Goal: Task Accomplishment & Management: Manage account settings

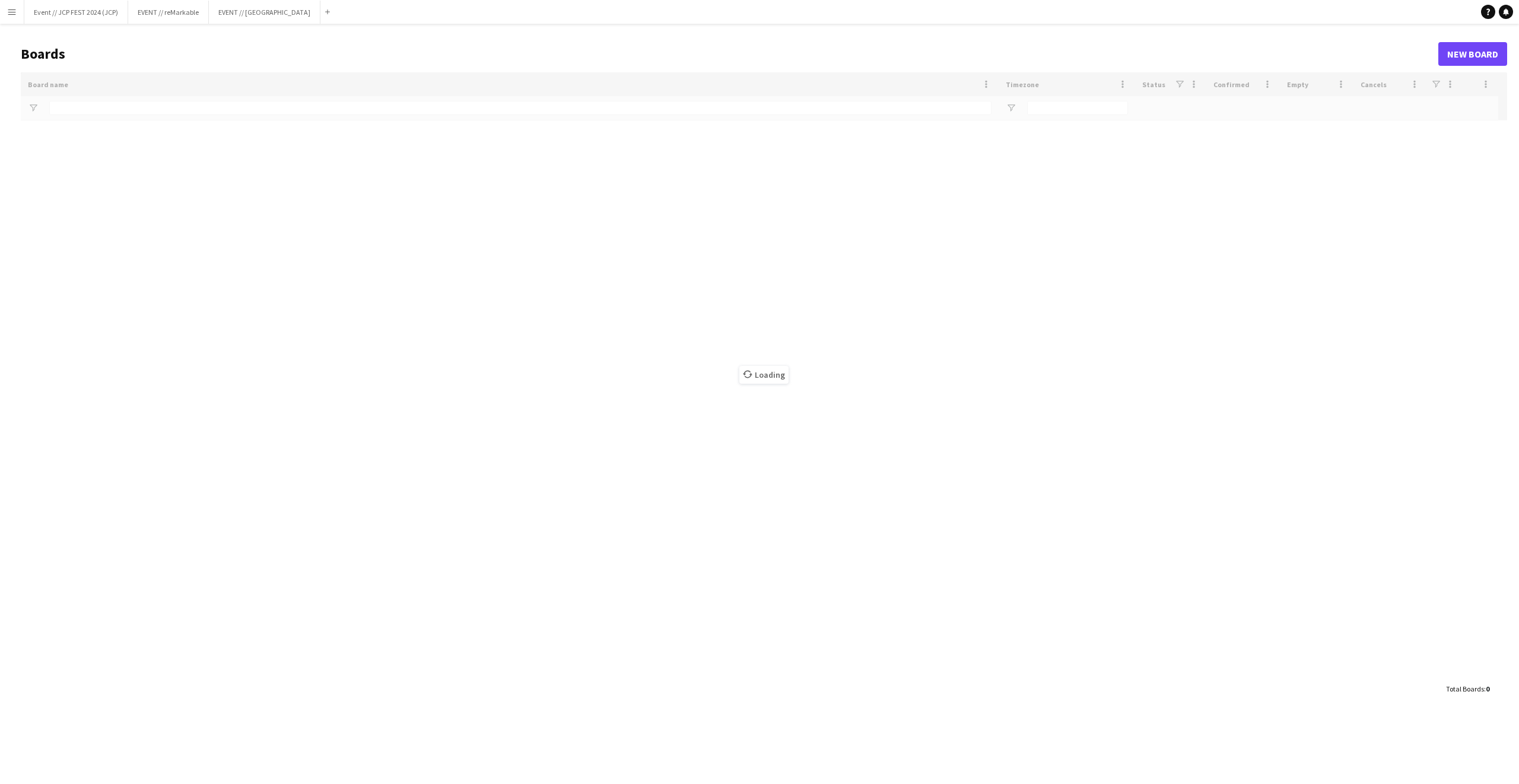
type input "***"
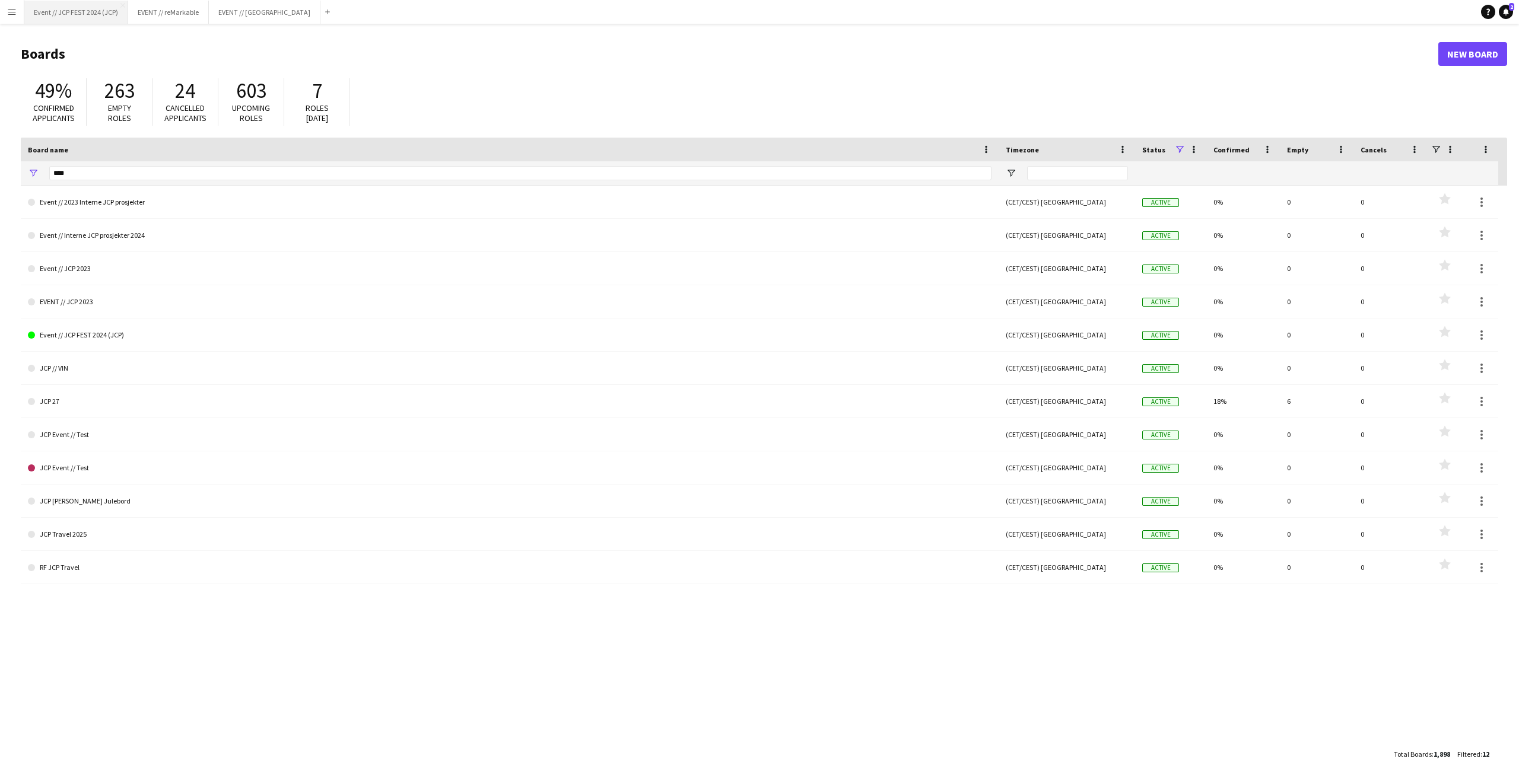
click at [73, 16] on button "Event // JCP FEST 2024 (JCP) Close" at bounding box center [76, 12] width 104 height 23
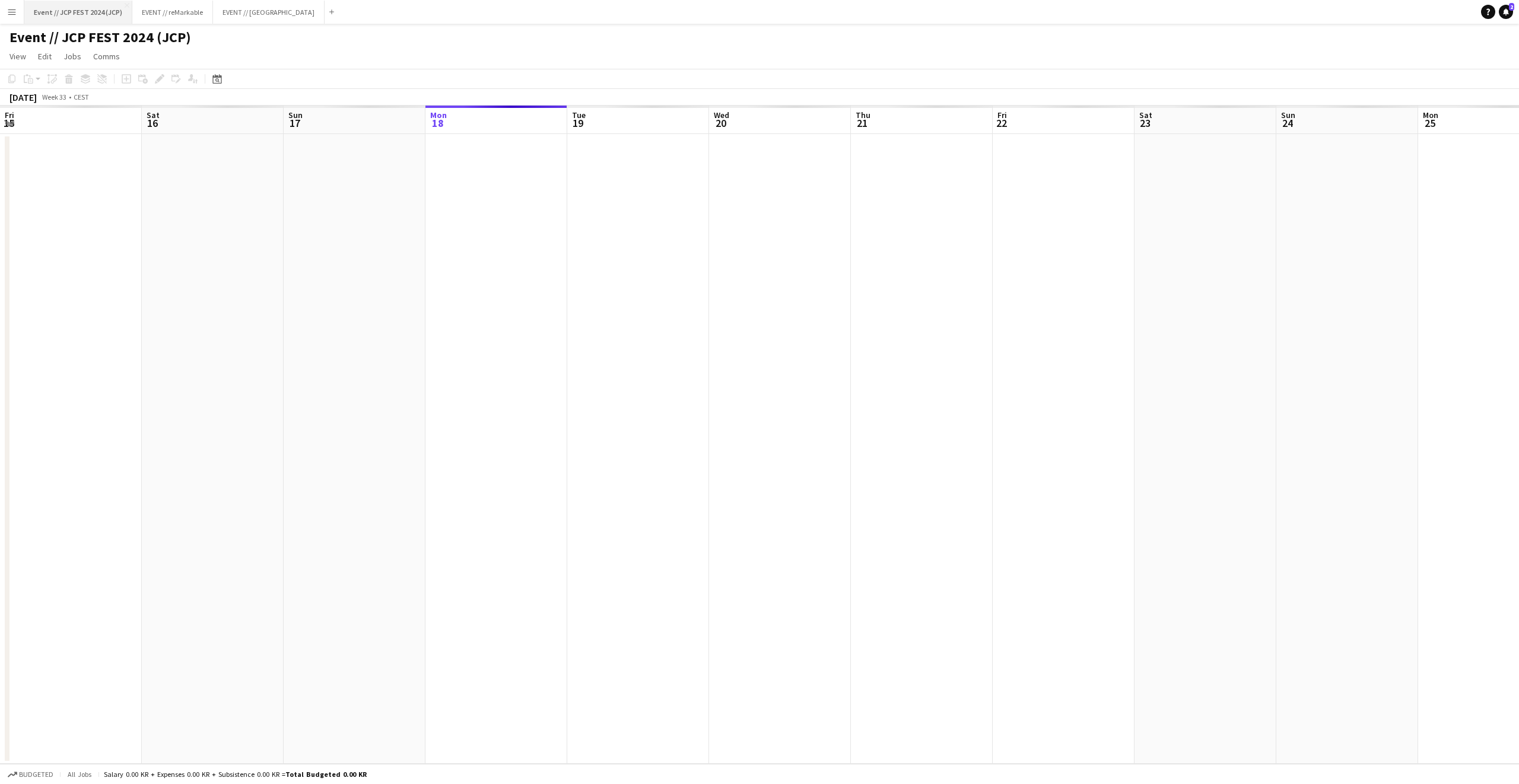
scroll to position [0, 284]
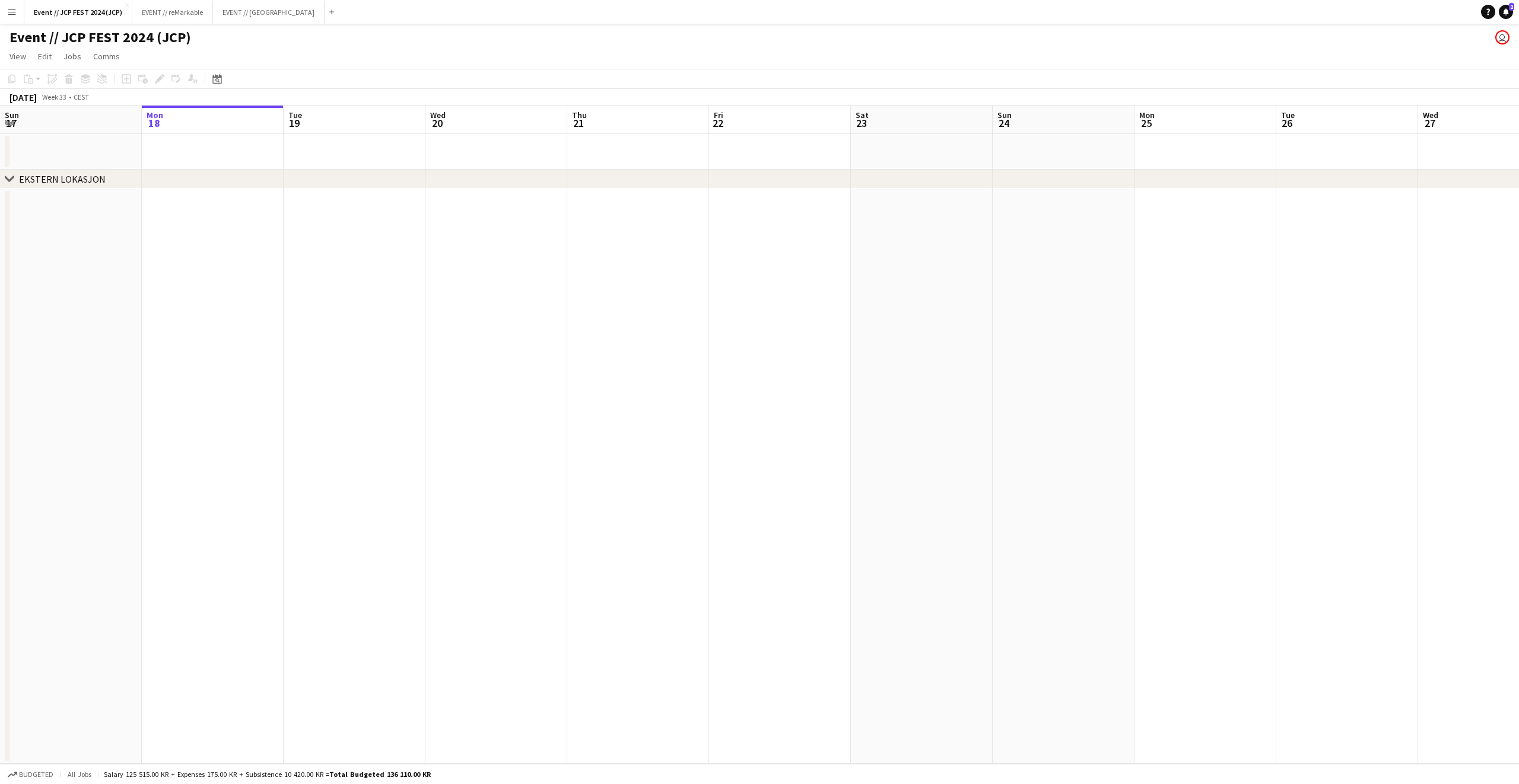
click at [9, 12] on app-icon "Menu" at bounding box center [12, 12] width 9 height 9
click at [138, 67] on link "All jobs" at bounding box center [178, 64] width 119 height 24
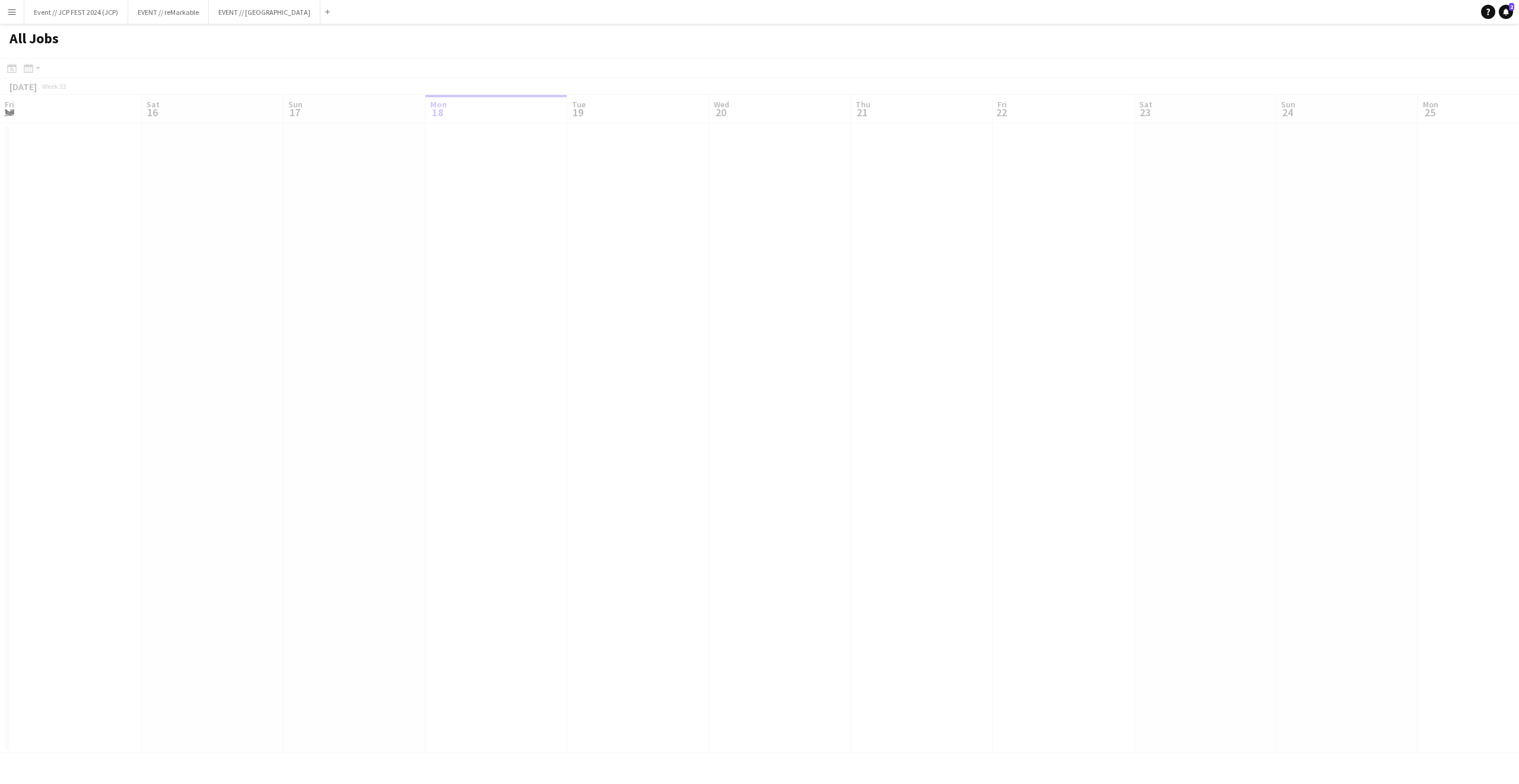
scroll to position [0, 284]
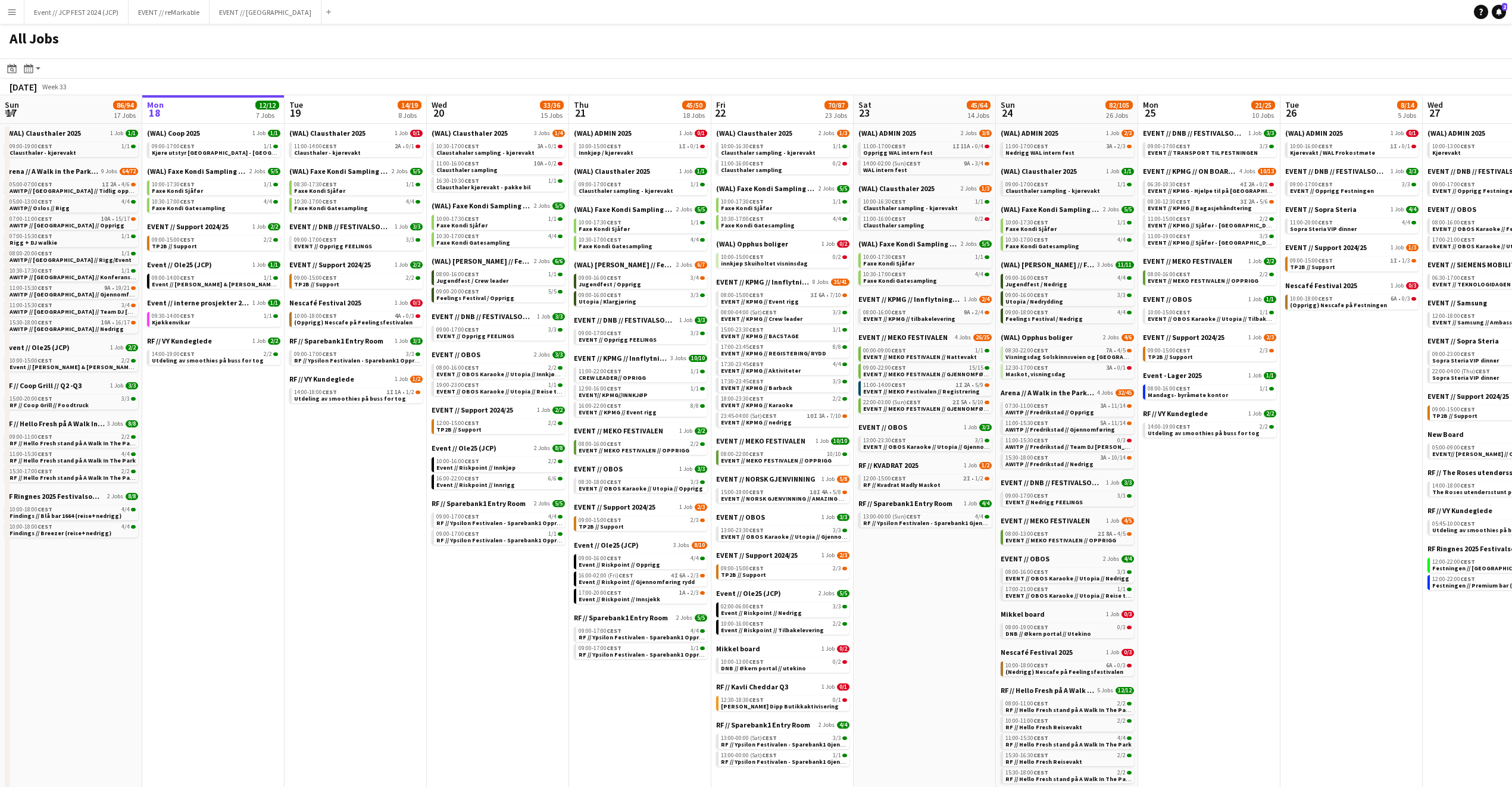
click at [19, 8] on button "Menu" at bounding box center [12, 12] width 24 height 24
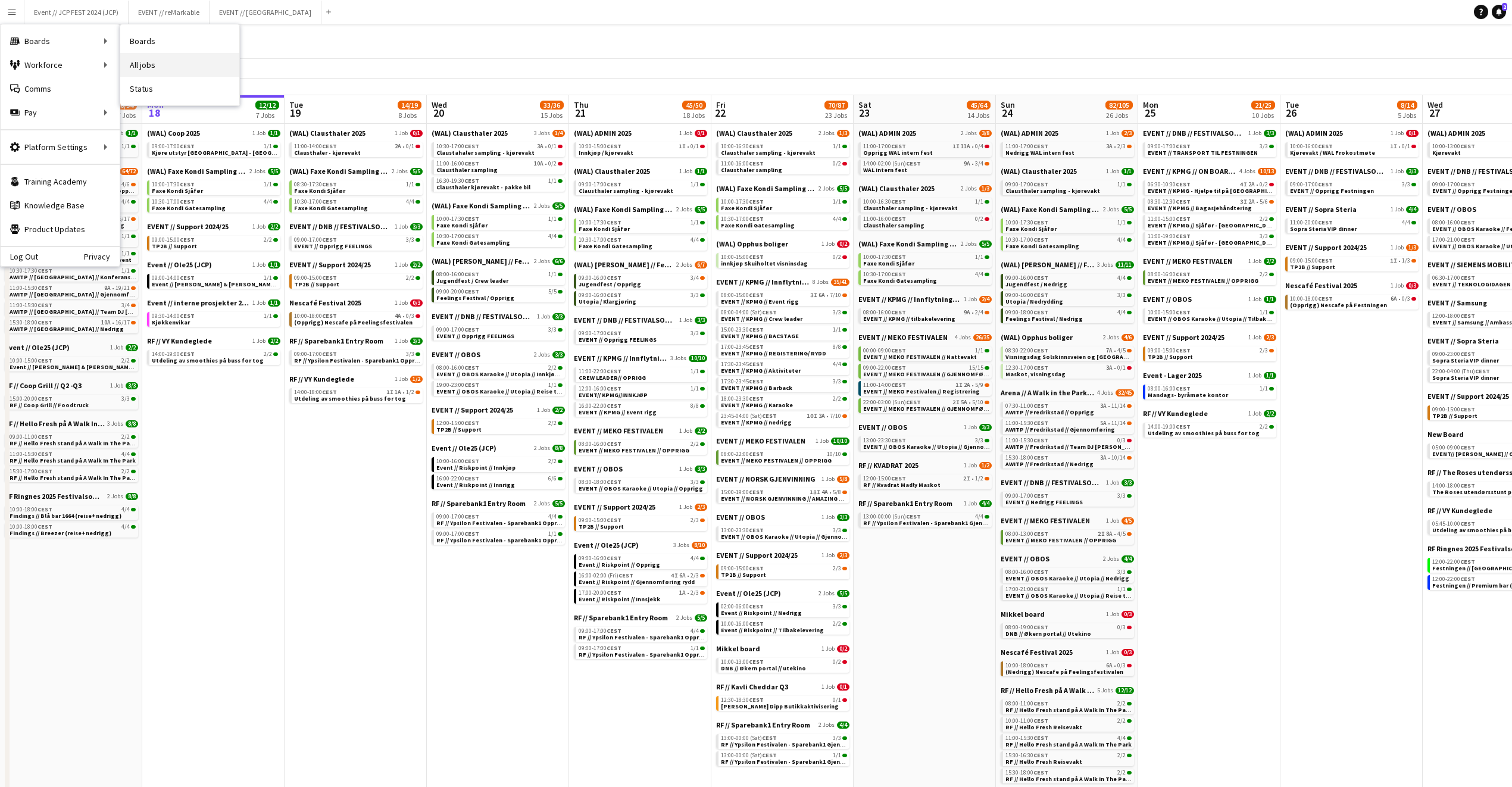
click at [147, 65] on link "All jobs" at bounding box center [179, 65] width 119 height 24
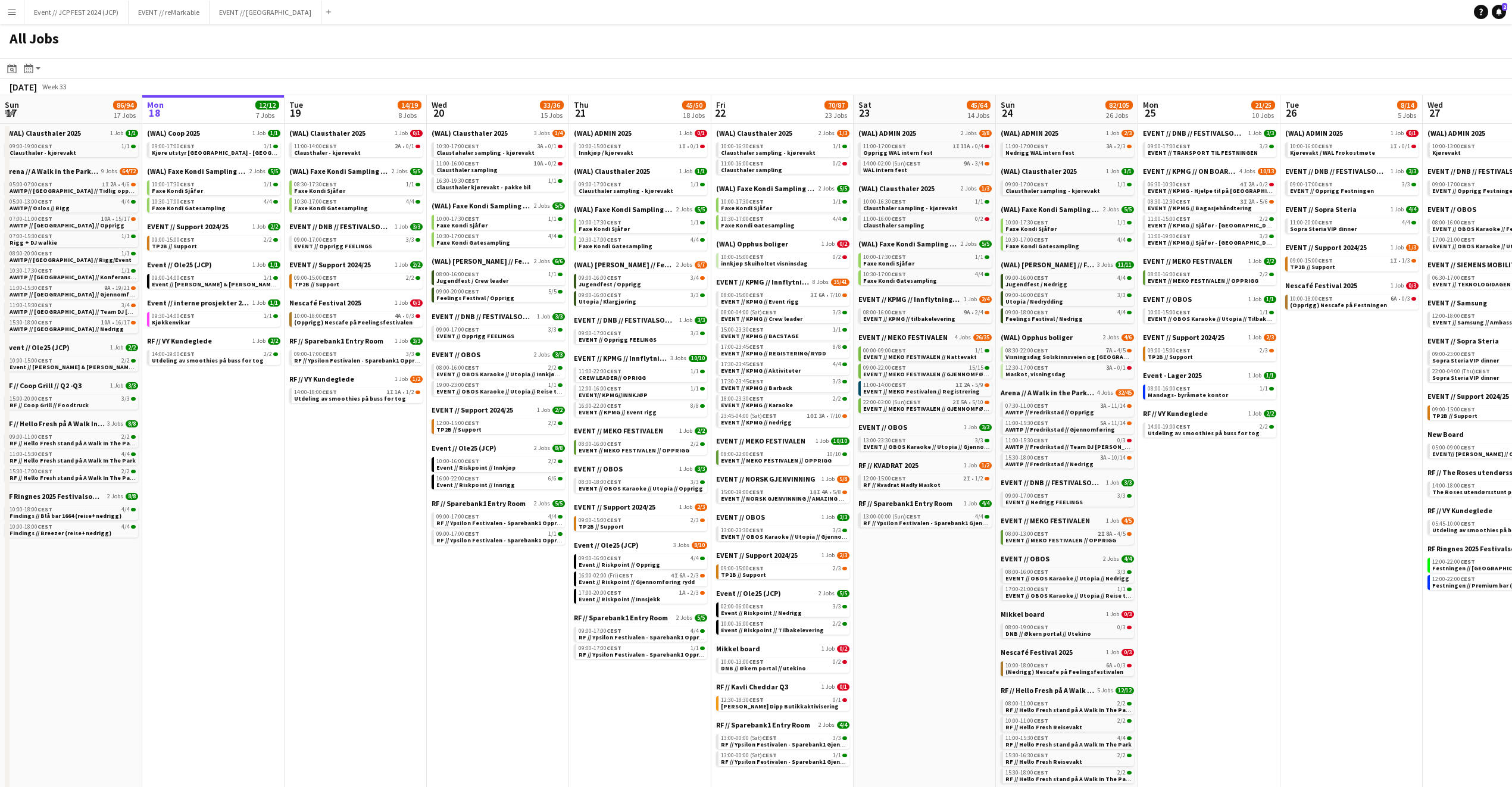
click at [16, 16] on button "Menu" at bounding box center [12, 12] width 24 height 24
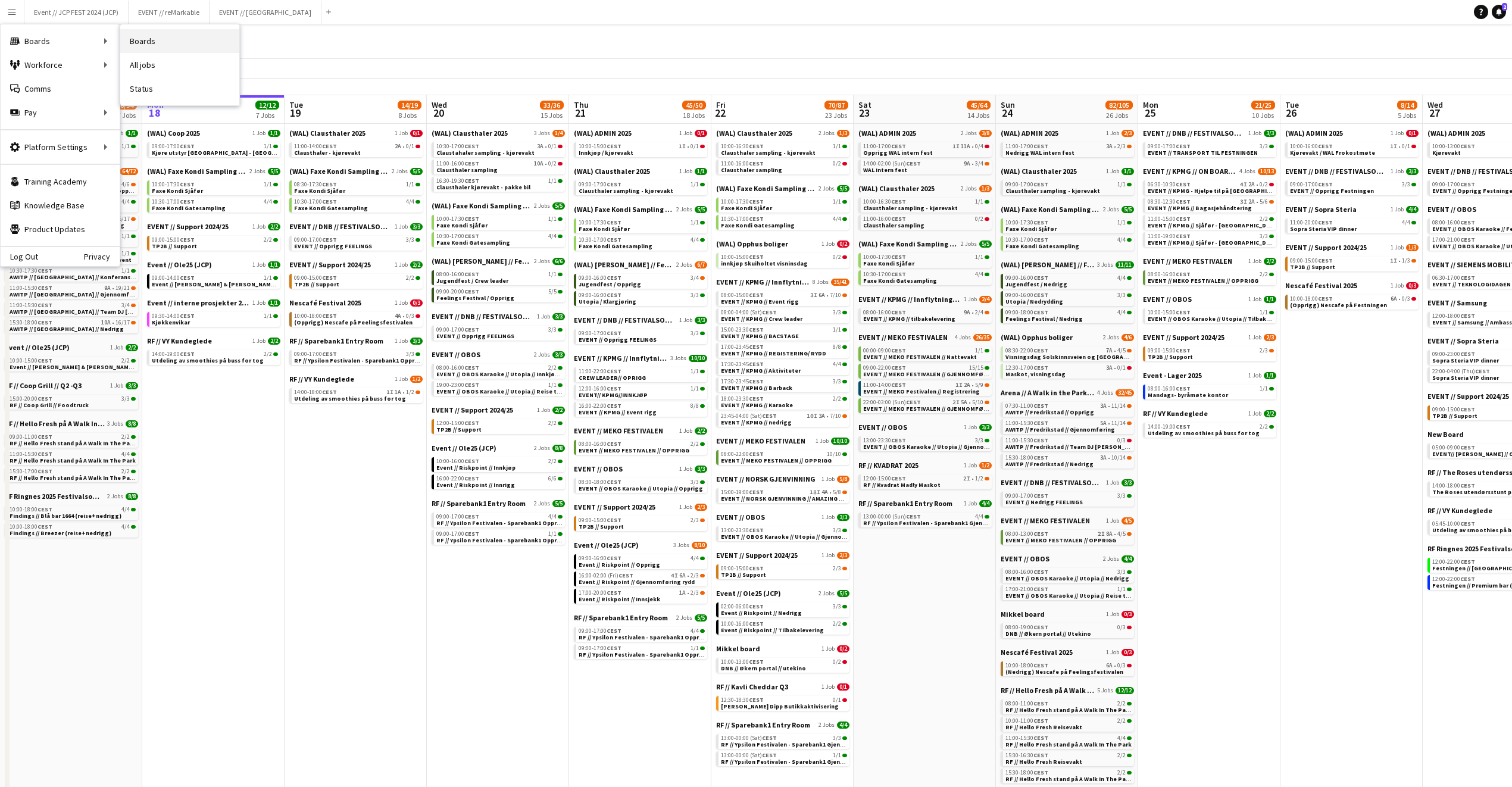
click at [153, 37] on link "Boards" at bounding box center [179, 40] width 119 height 24
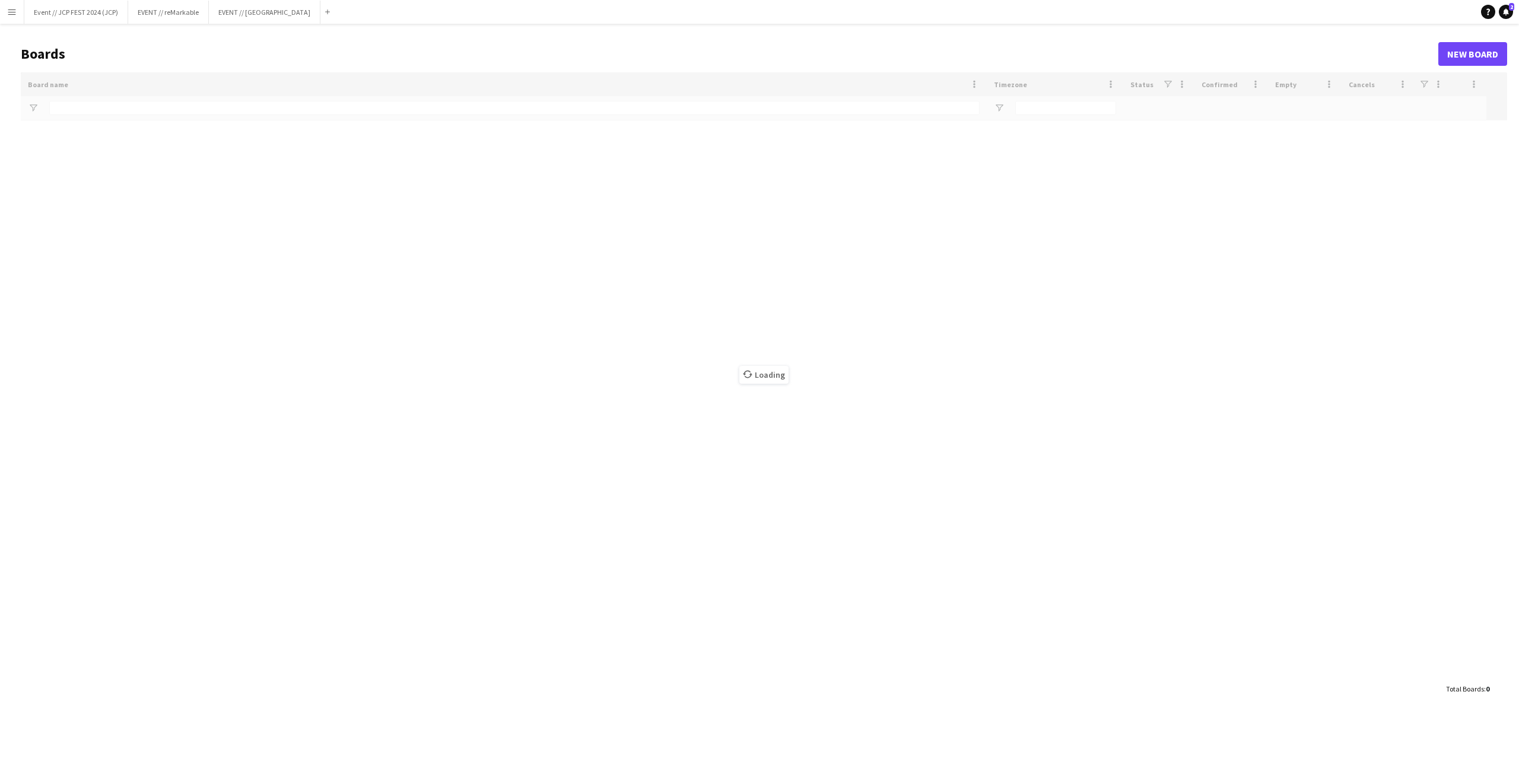
type input "***"
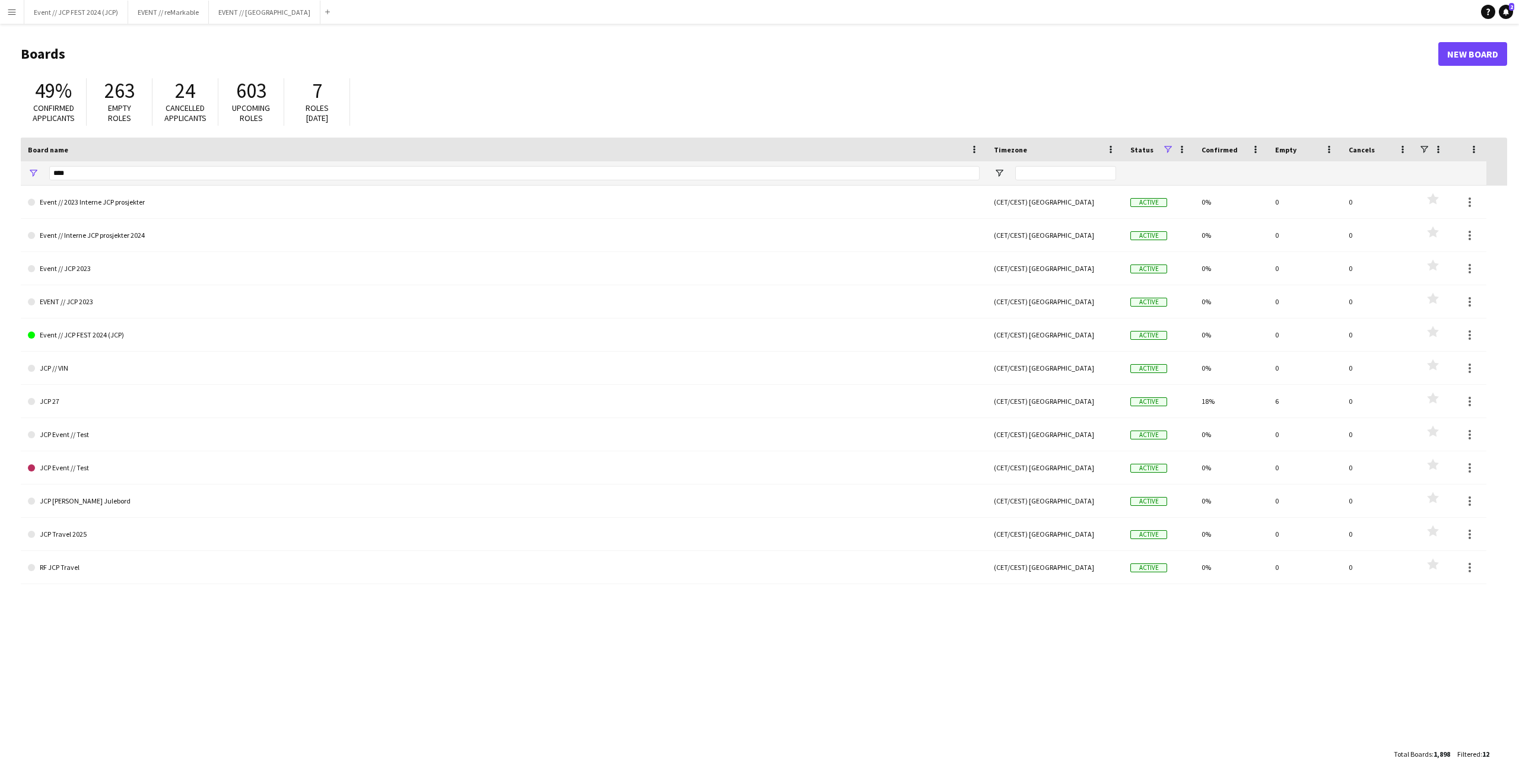
click at [153, 107] on div "24 Cancelled applicants" at bounding box center [185, 102] width 66 height 47
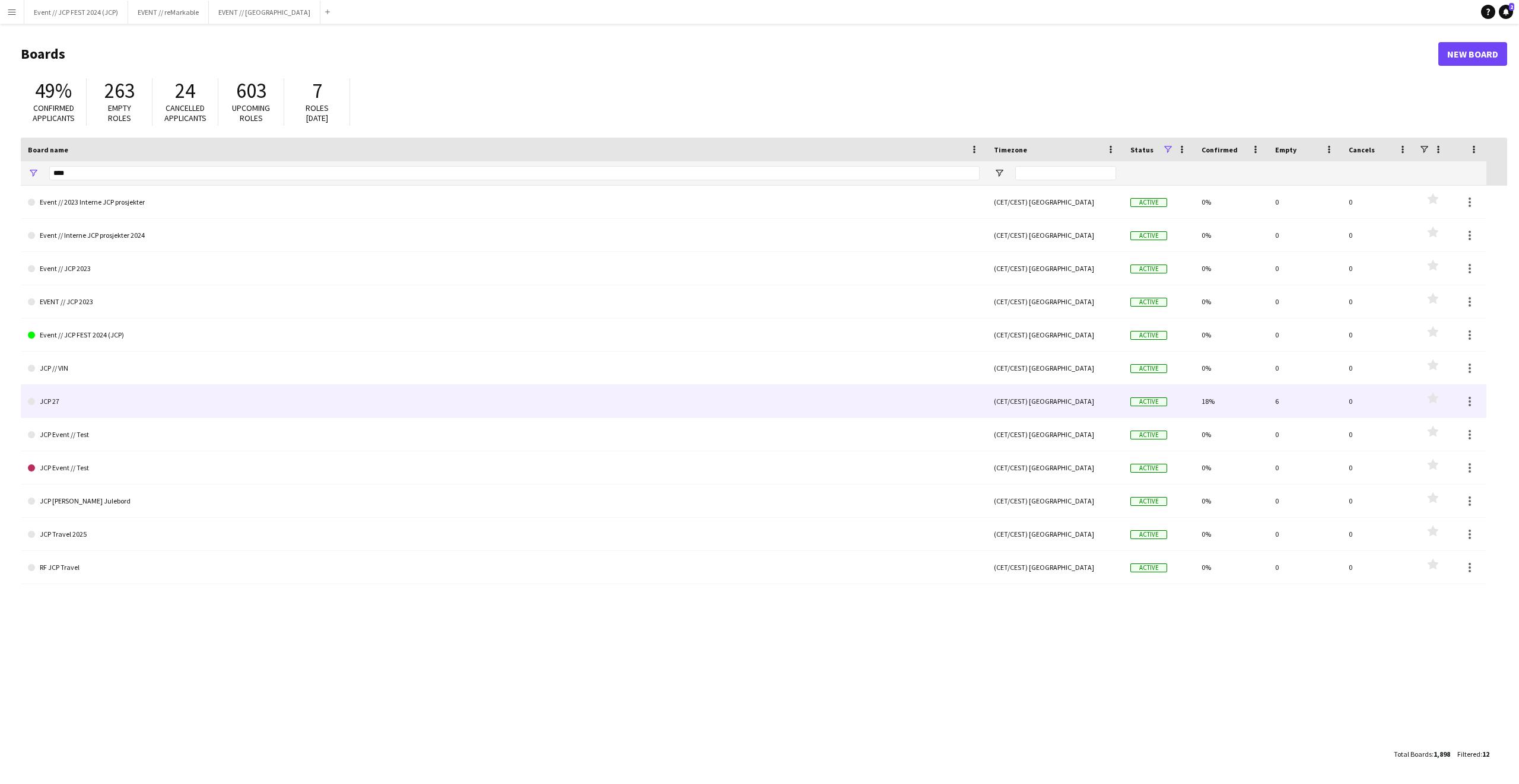
click at [106, 394] on link "JCP 27" at bounding box center [503, 401] width 952 height 33
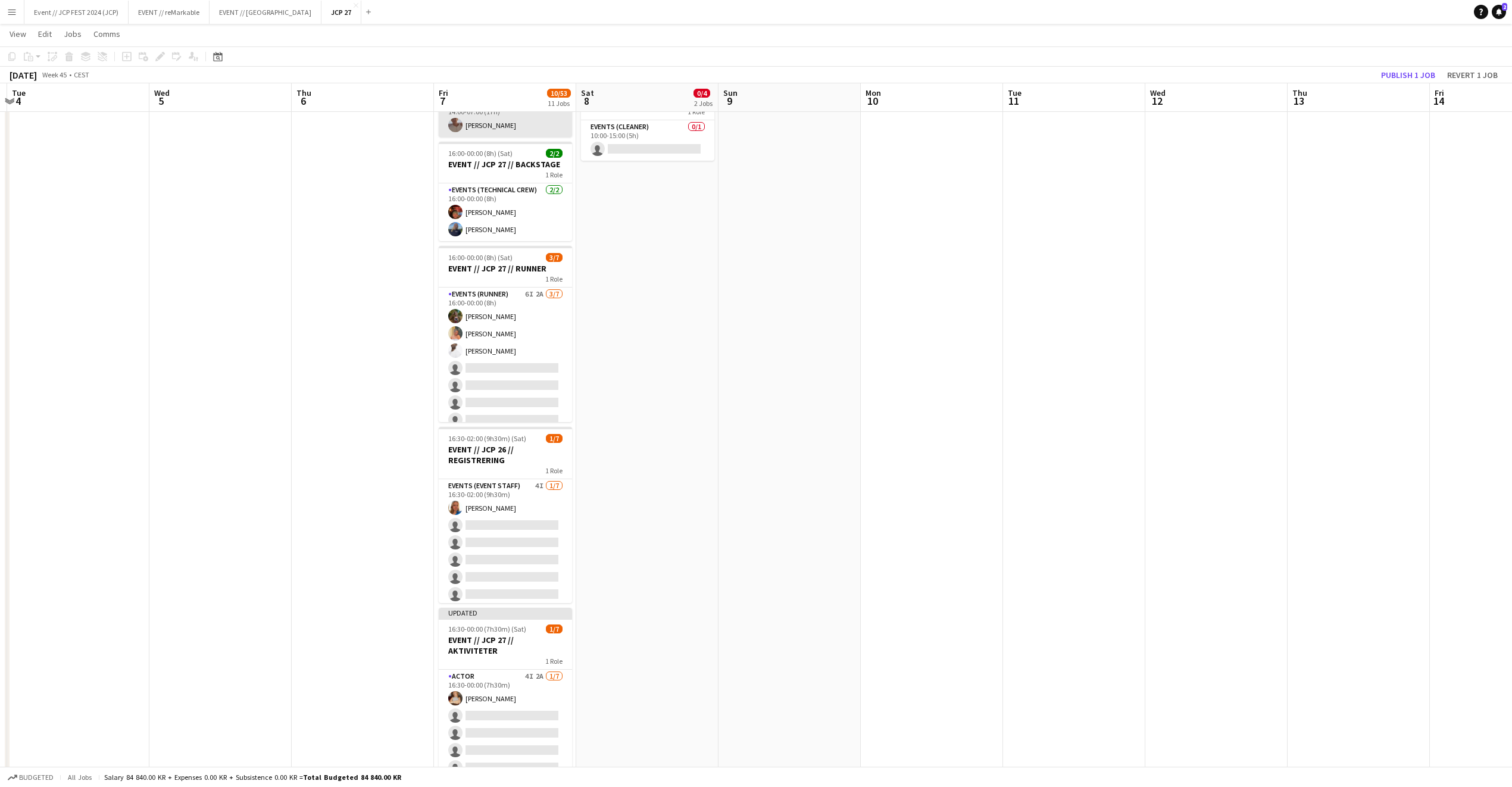
scroll to position [184, 0]
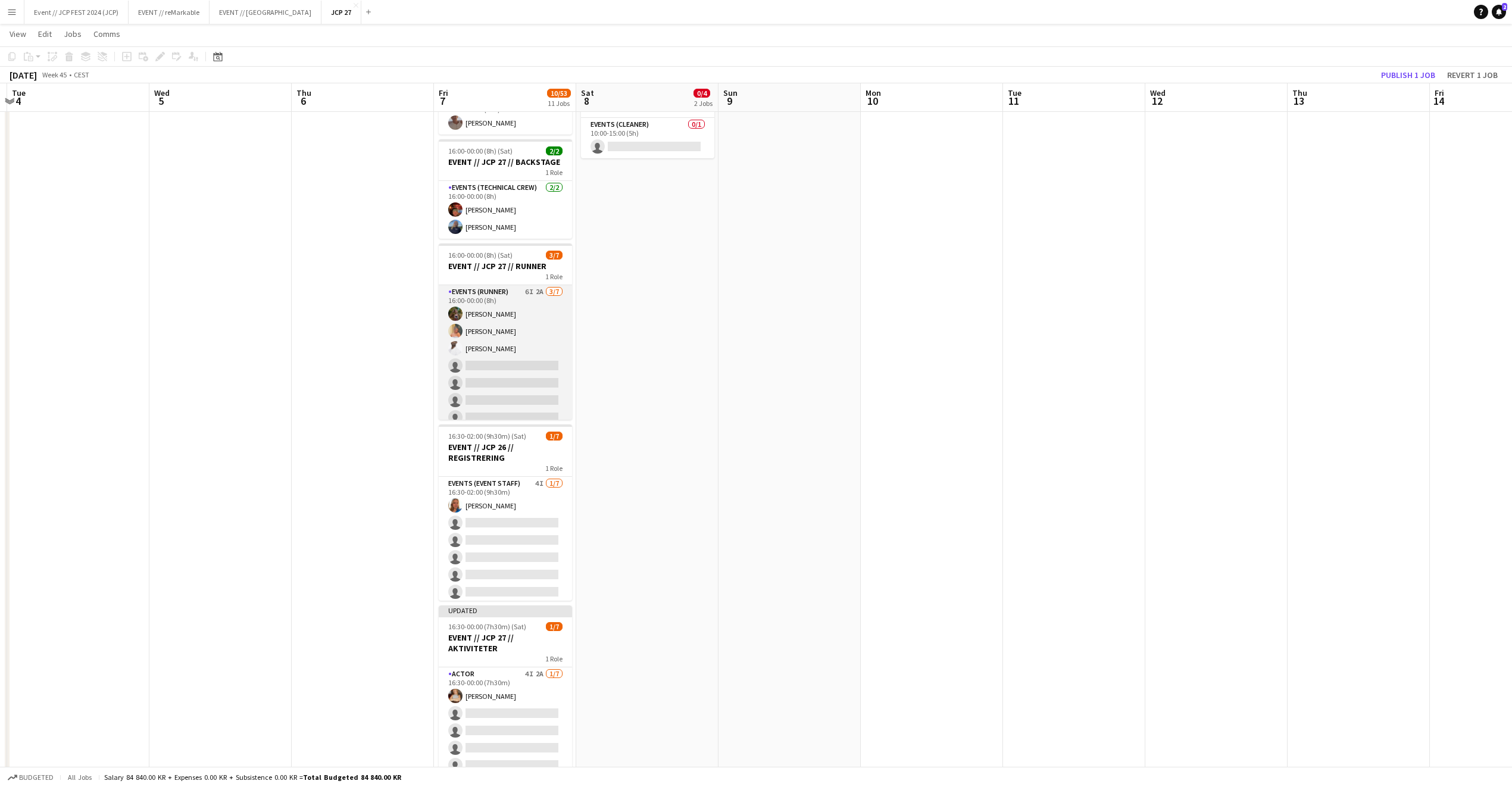
click at [527, 320] on app-card-role "Events (Runner) 6I 2A 3/7 16:00-00:00 (8h) Sarah Elise Getaz Hannah Ludivia Rot…" at bounding box center [505, 357] width 133 height 144
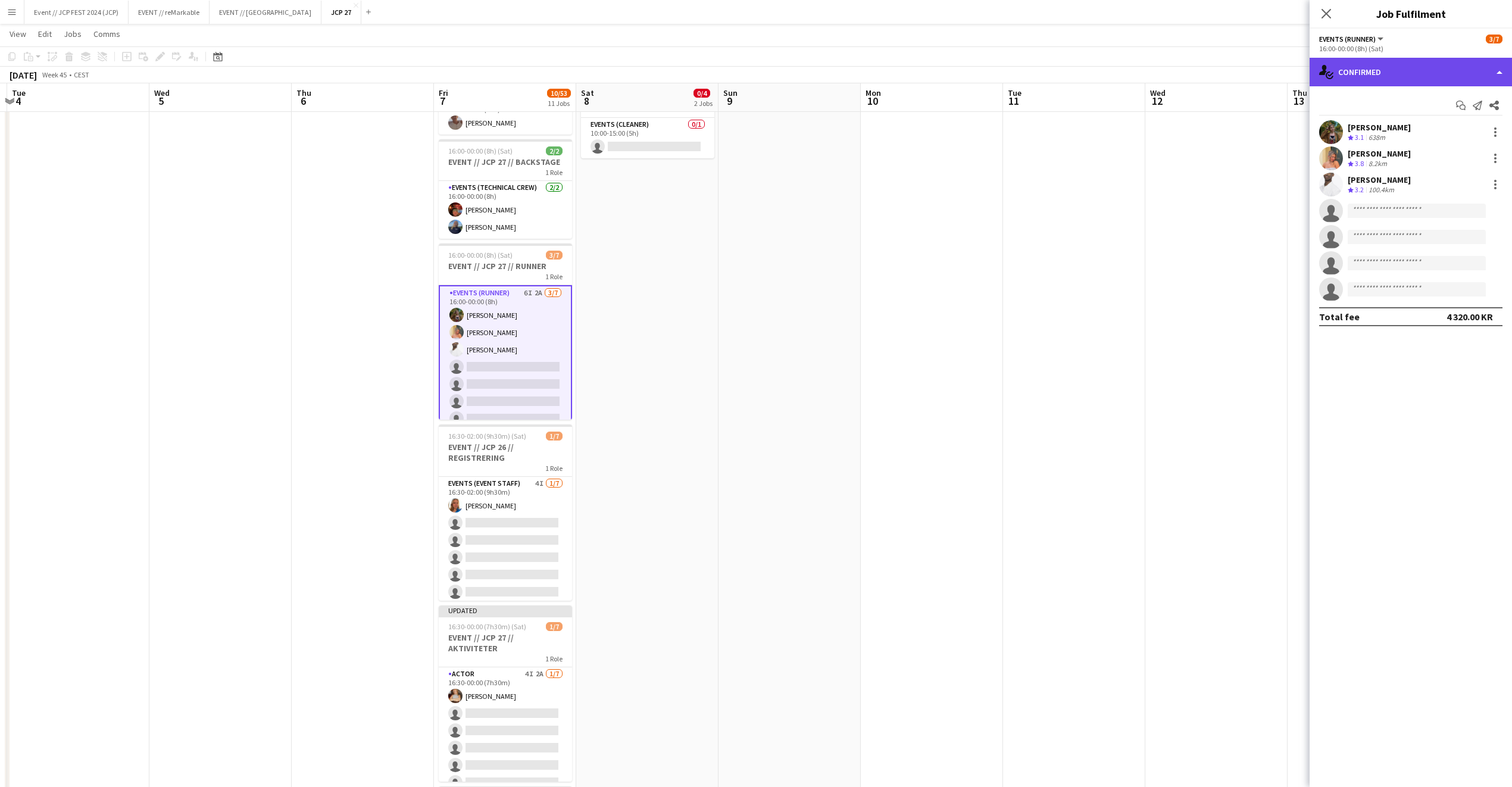
click at [1464, 61] on div "single-neutral-actions-check-2 Confirmed" at bounding box center [1411, 72] width 202 height 29
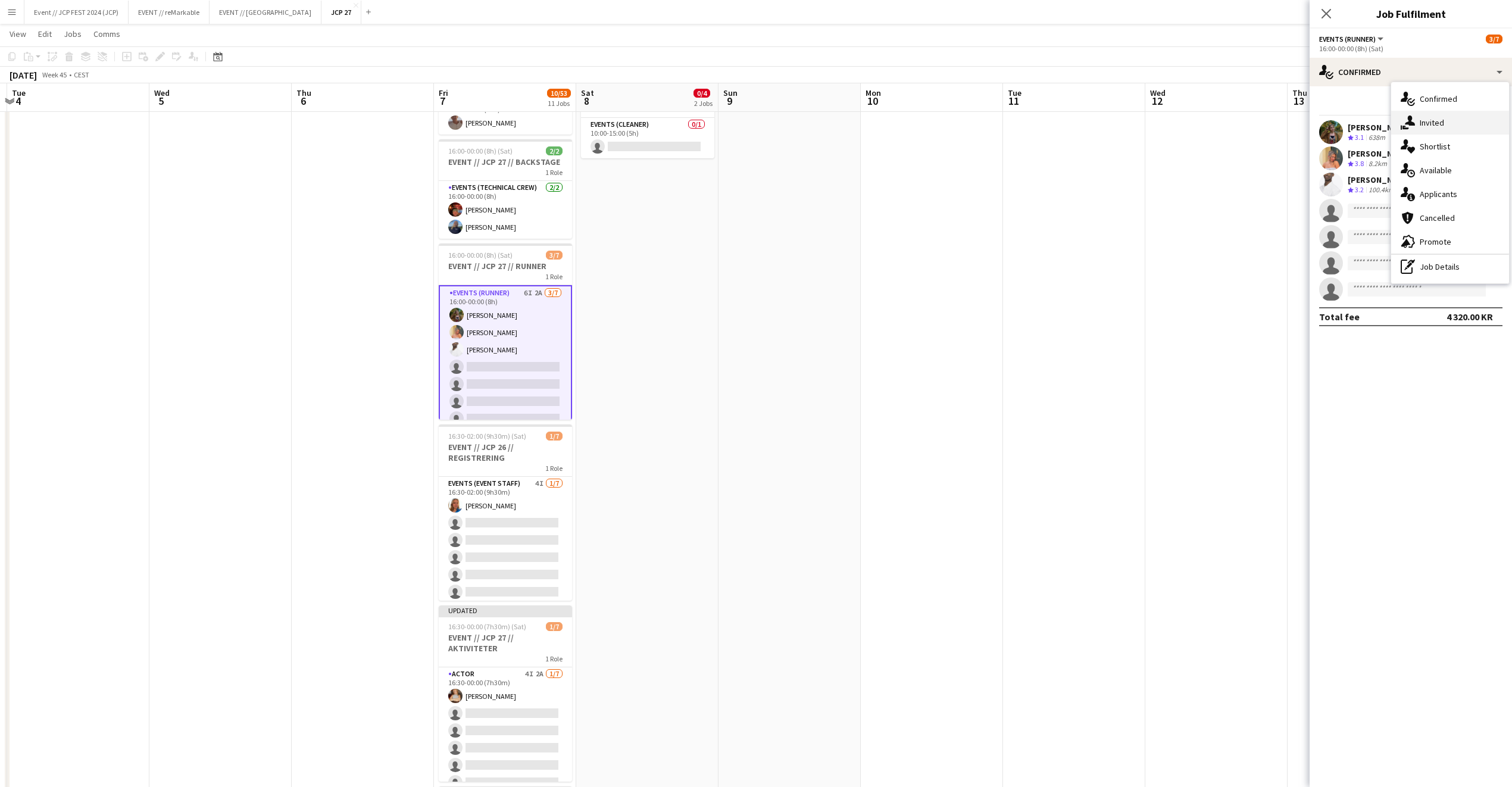
click at [1465, 118] on div "single-neutral-actions-share-1 Invited" at bounding box center [1450, 122] width 118 height 24
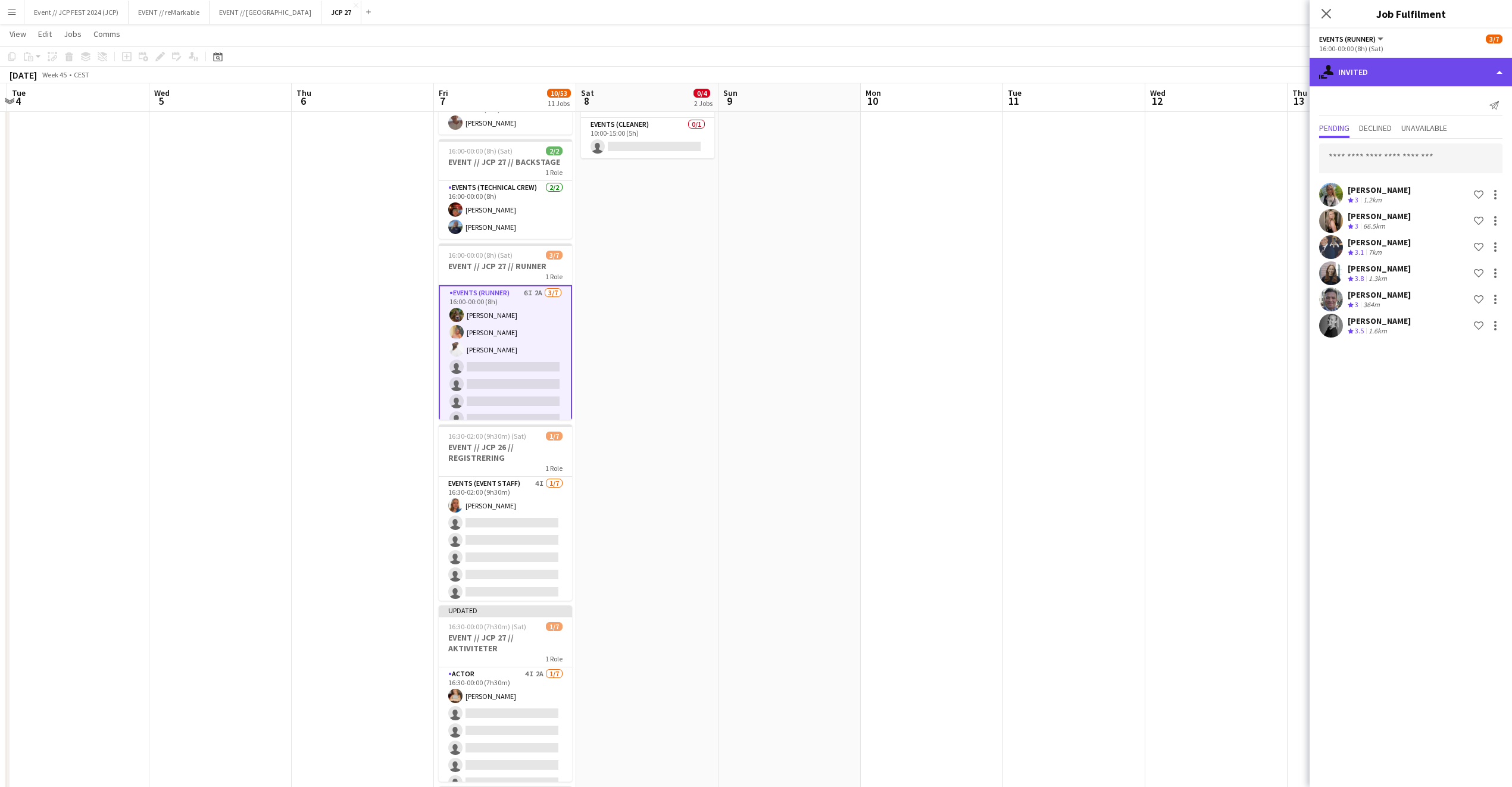
click at [1408, 67] on div "single-neutral-actions-share-1 Invited" at bounding box center [1411, 72] width 202 height 29
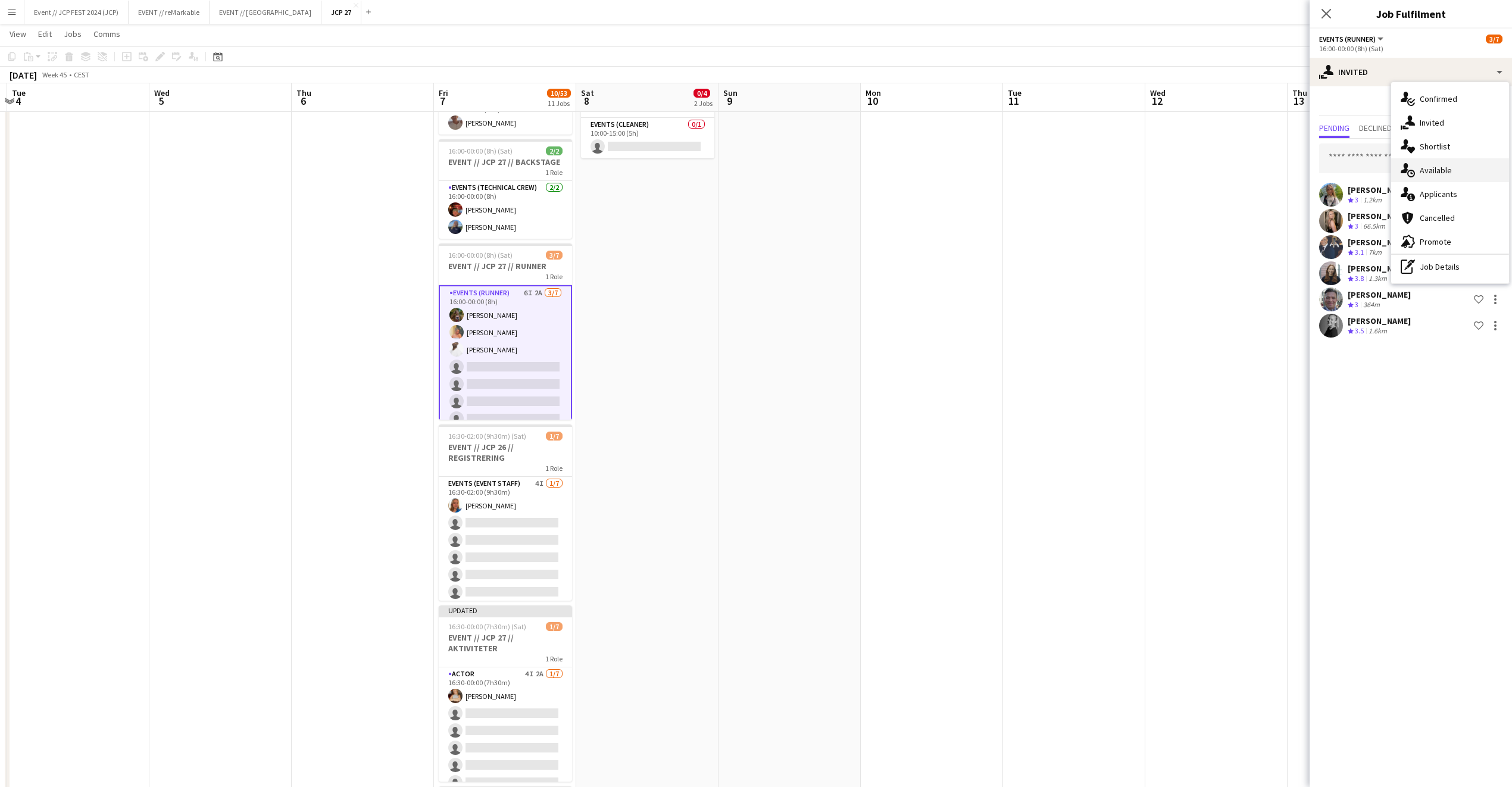
click at [1441, 171] on div "single-neutral-actions-upload Available" at bounding box center [1450, 170] width 118 height 24
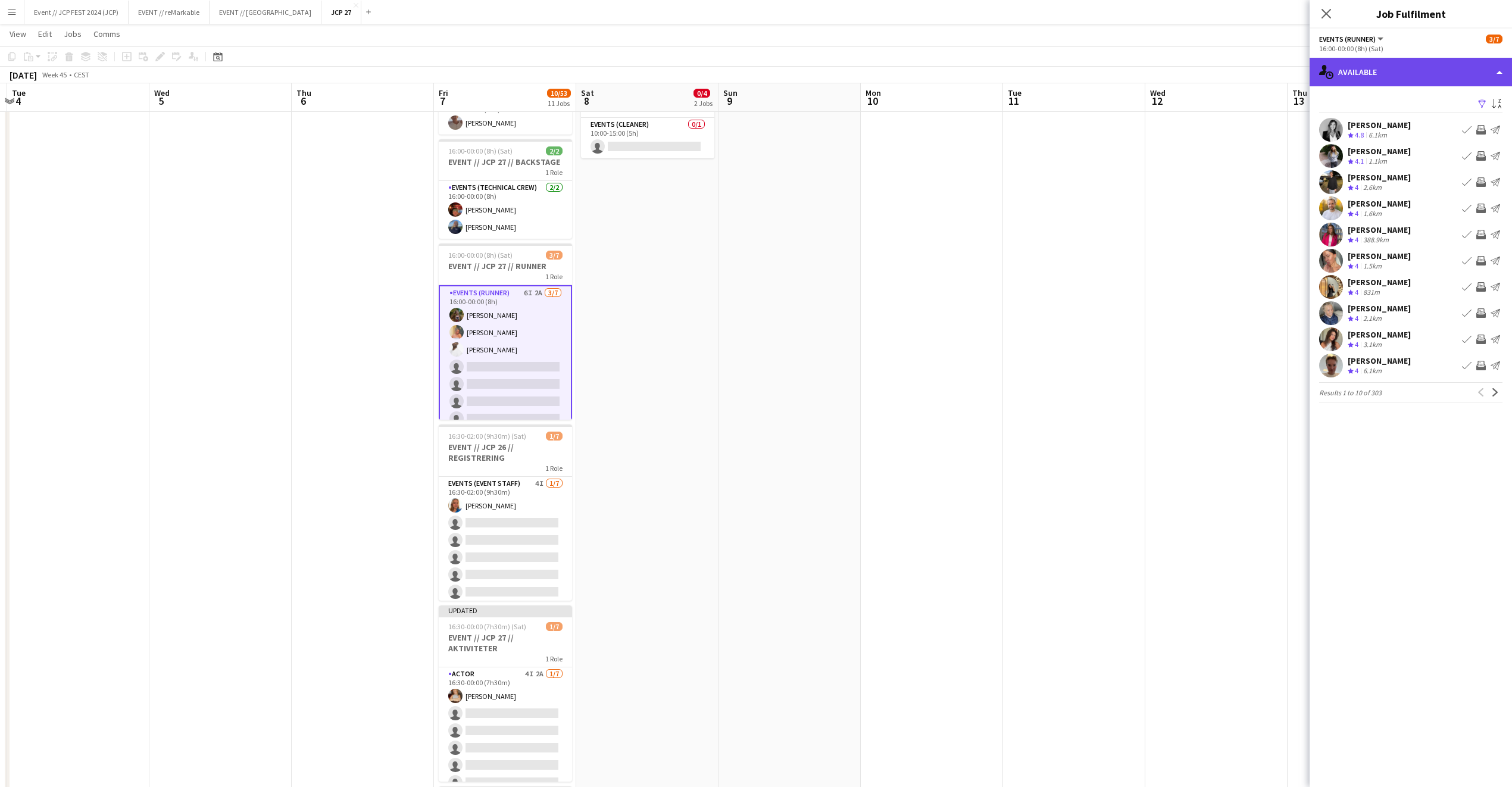
click at [1412, 65] on div "single-neutral-actions-upload Available" at bounding box center [1411, 72] width 202 height 29
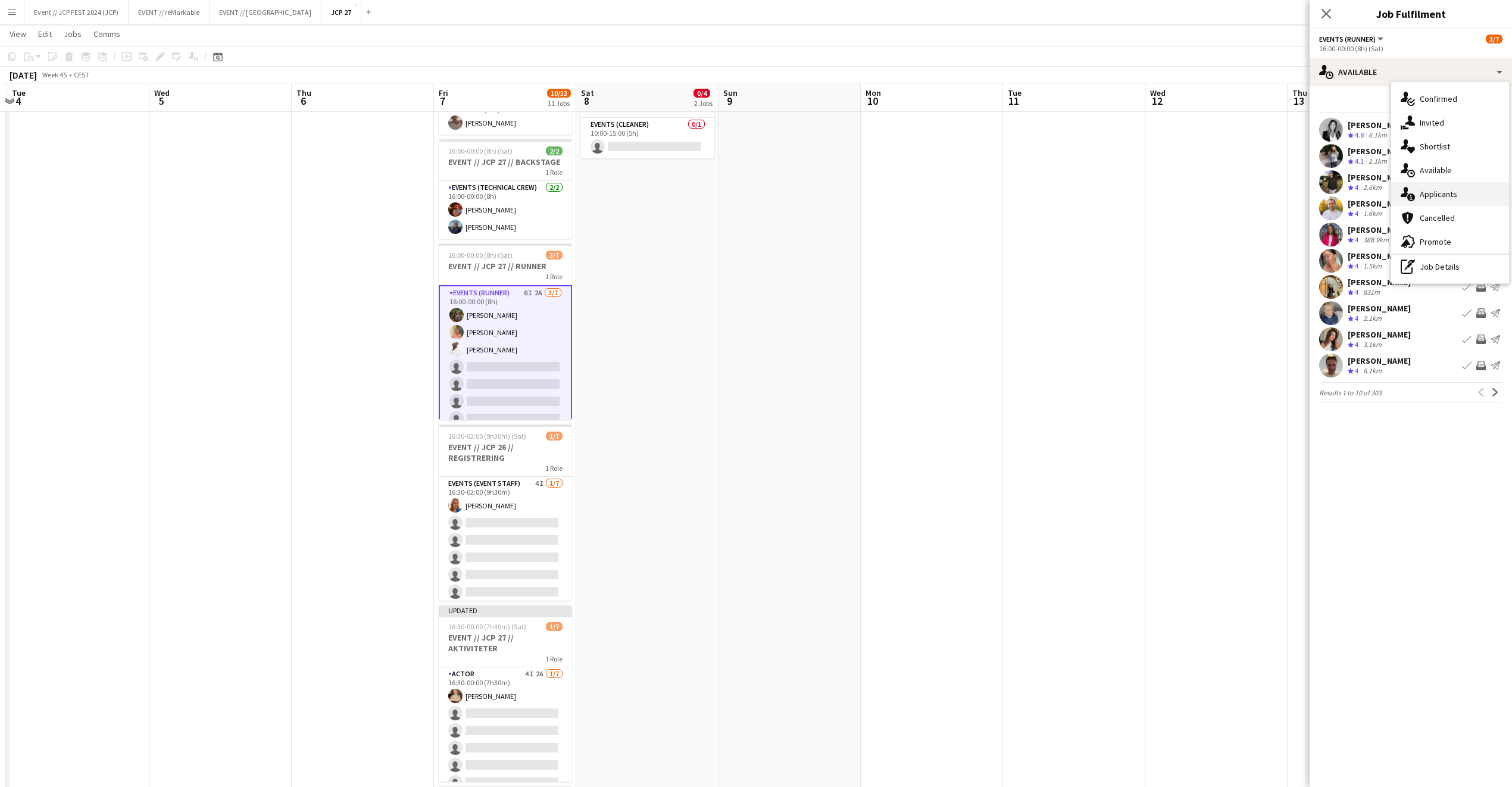
click at [1426, 196] on div "single-neutral-actions-information Applicants" at bounding box center [1450, 194] width 118 height 24
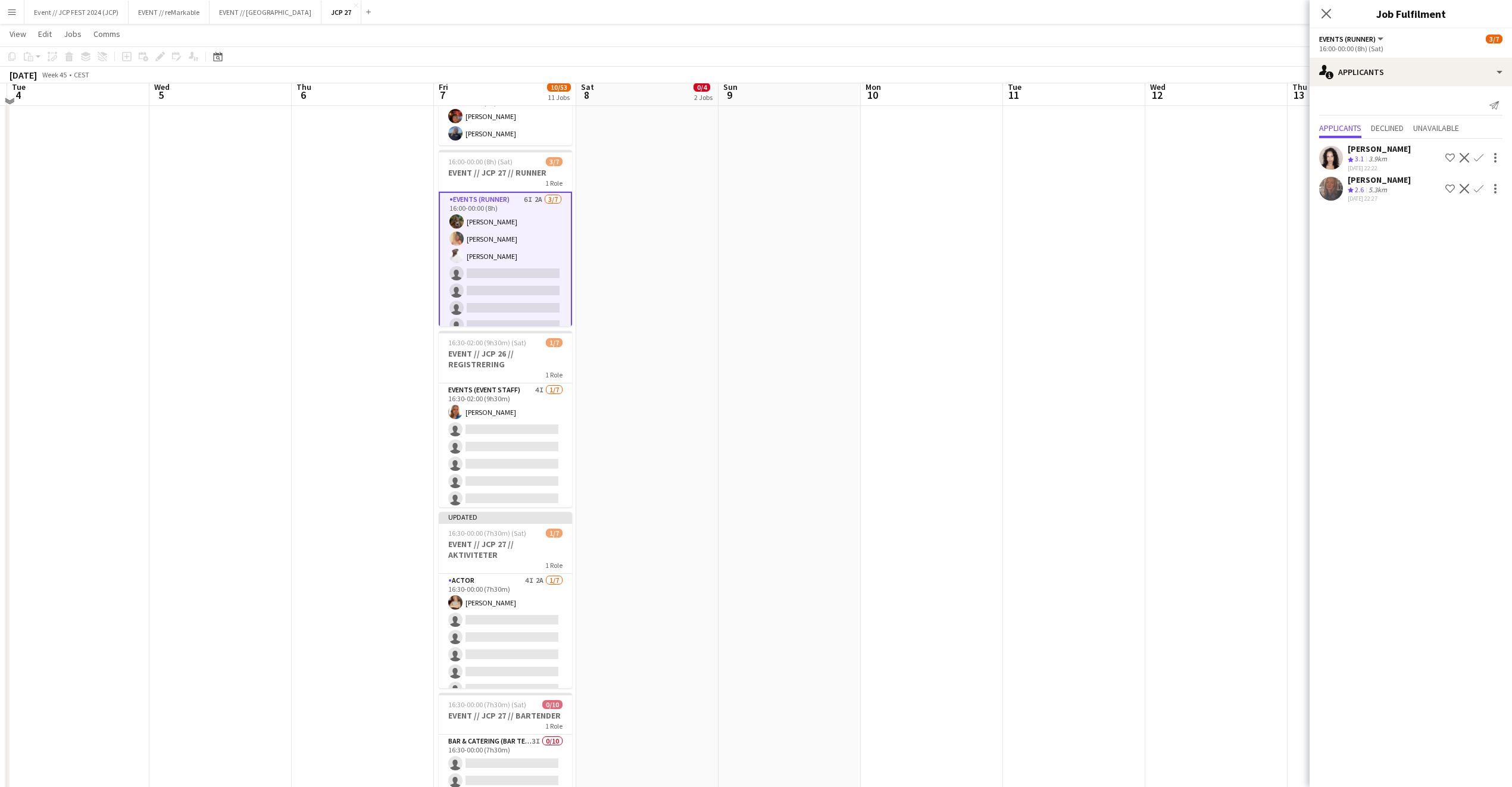
scroll to position [274, 0]
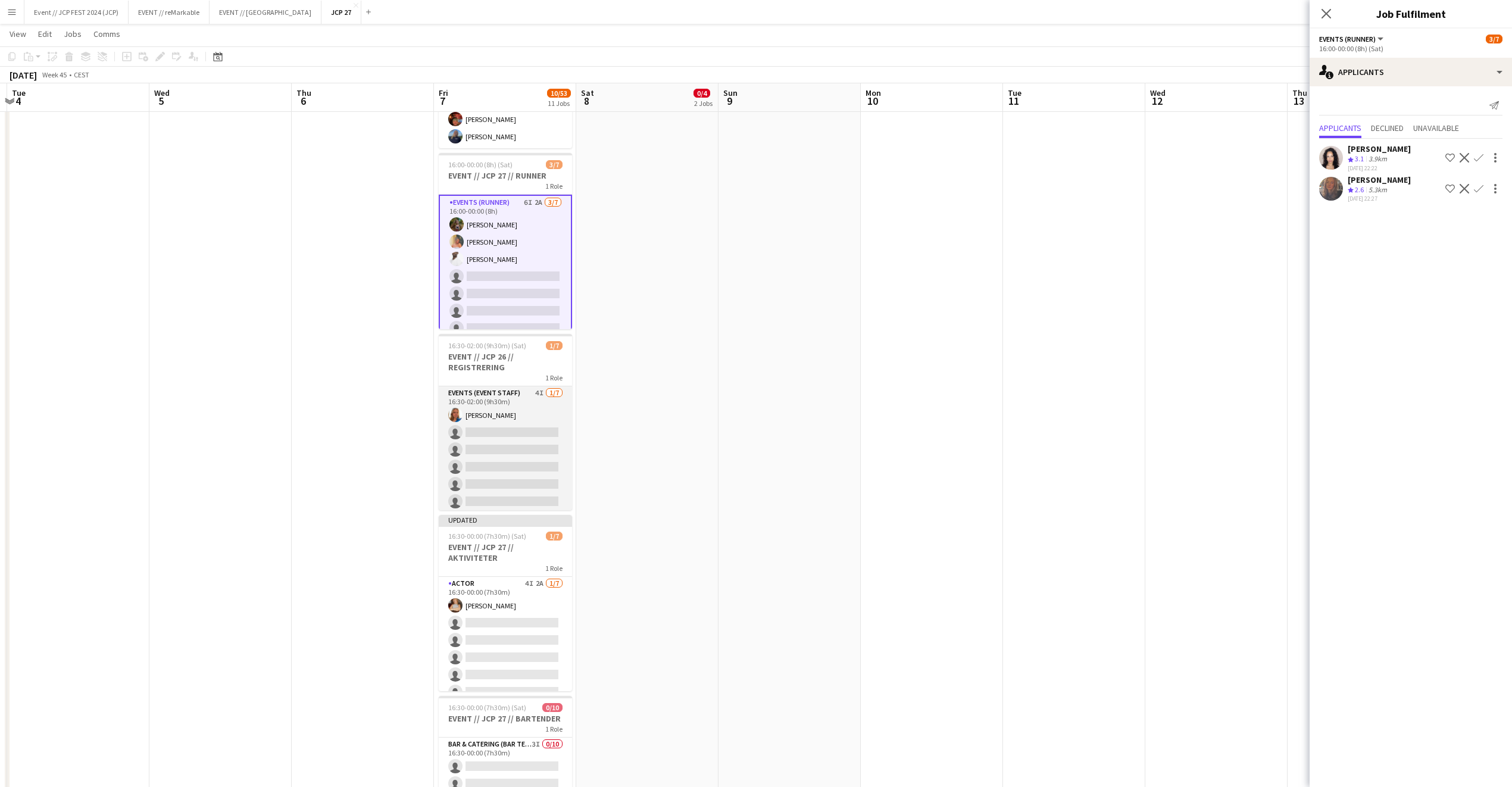
click at [520, 437] on app-card-role "Events (Event Staff) 4I [DATE] 16:30-02:00 (9h30m) [PERSON_NAME] single-neutral…" at bounding box center [505, 458] width 133 height 144
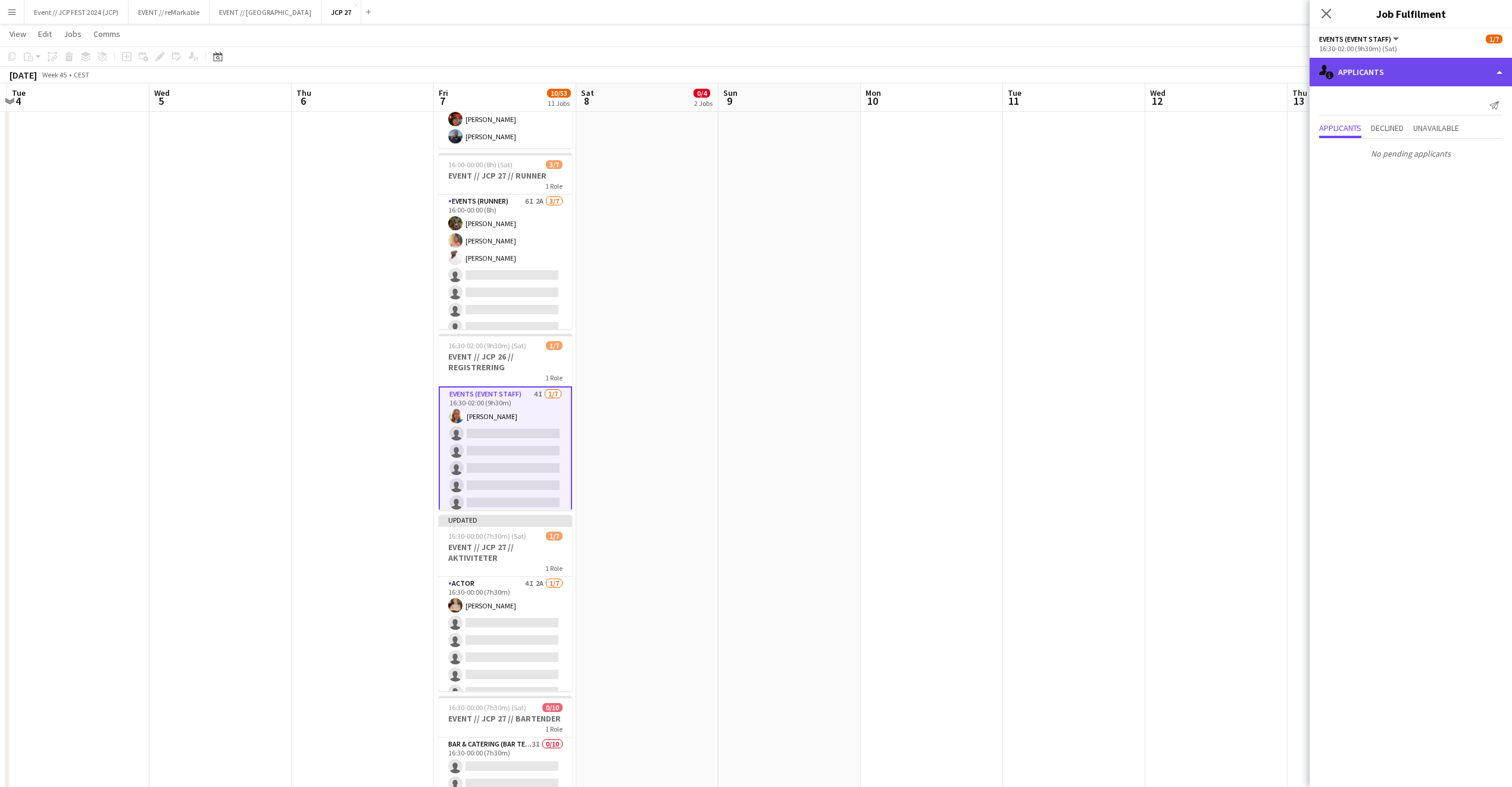
click at [1403, 68] on div "single-neutral-actions-information Applicants" at bounding box center [1411, 72] width 202 height 29
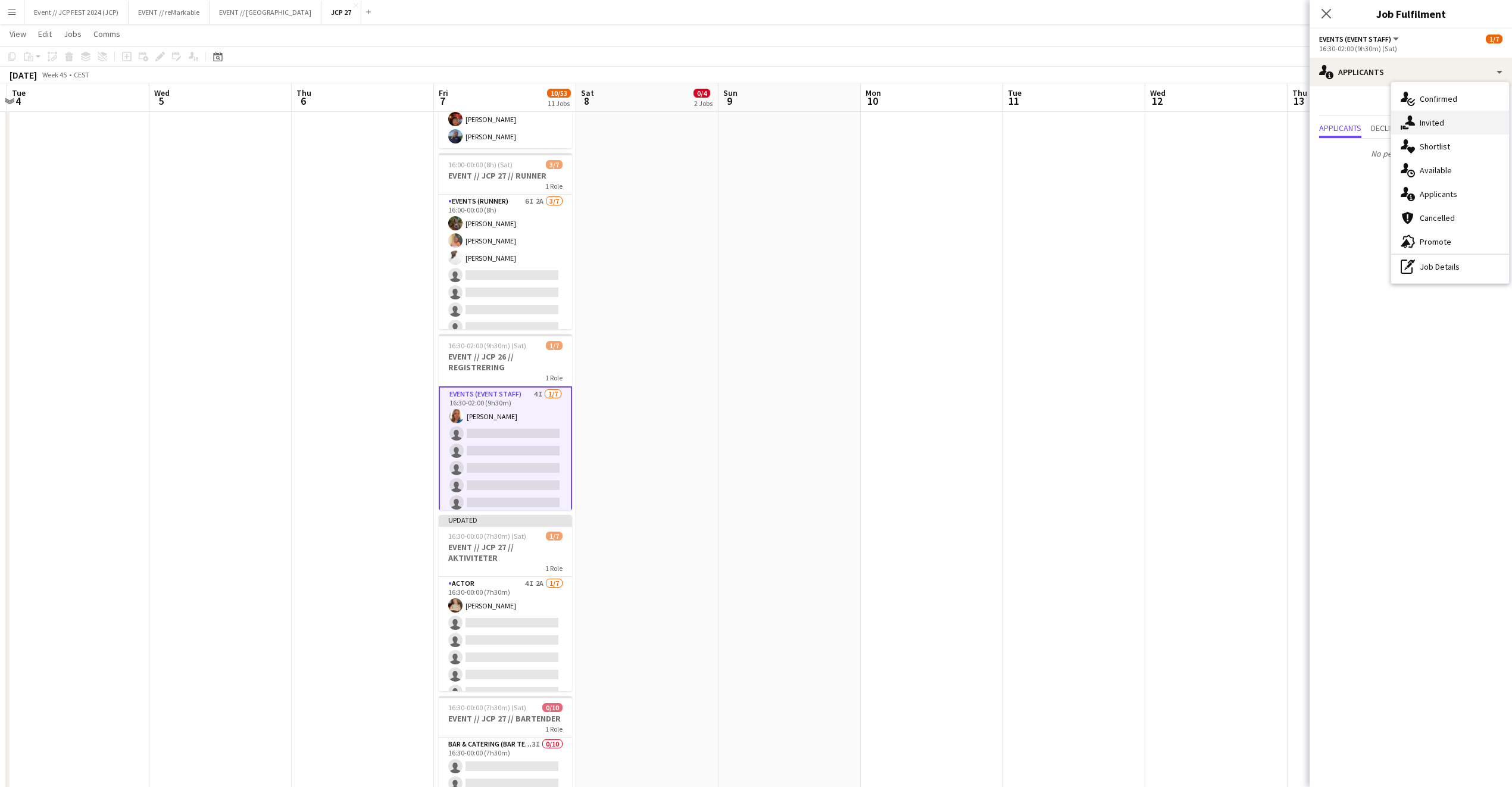
click at [1468, 128] on div "single-neutral-actions-share-1 Invited" at bounding box center [1450, 122] width 118 height 24
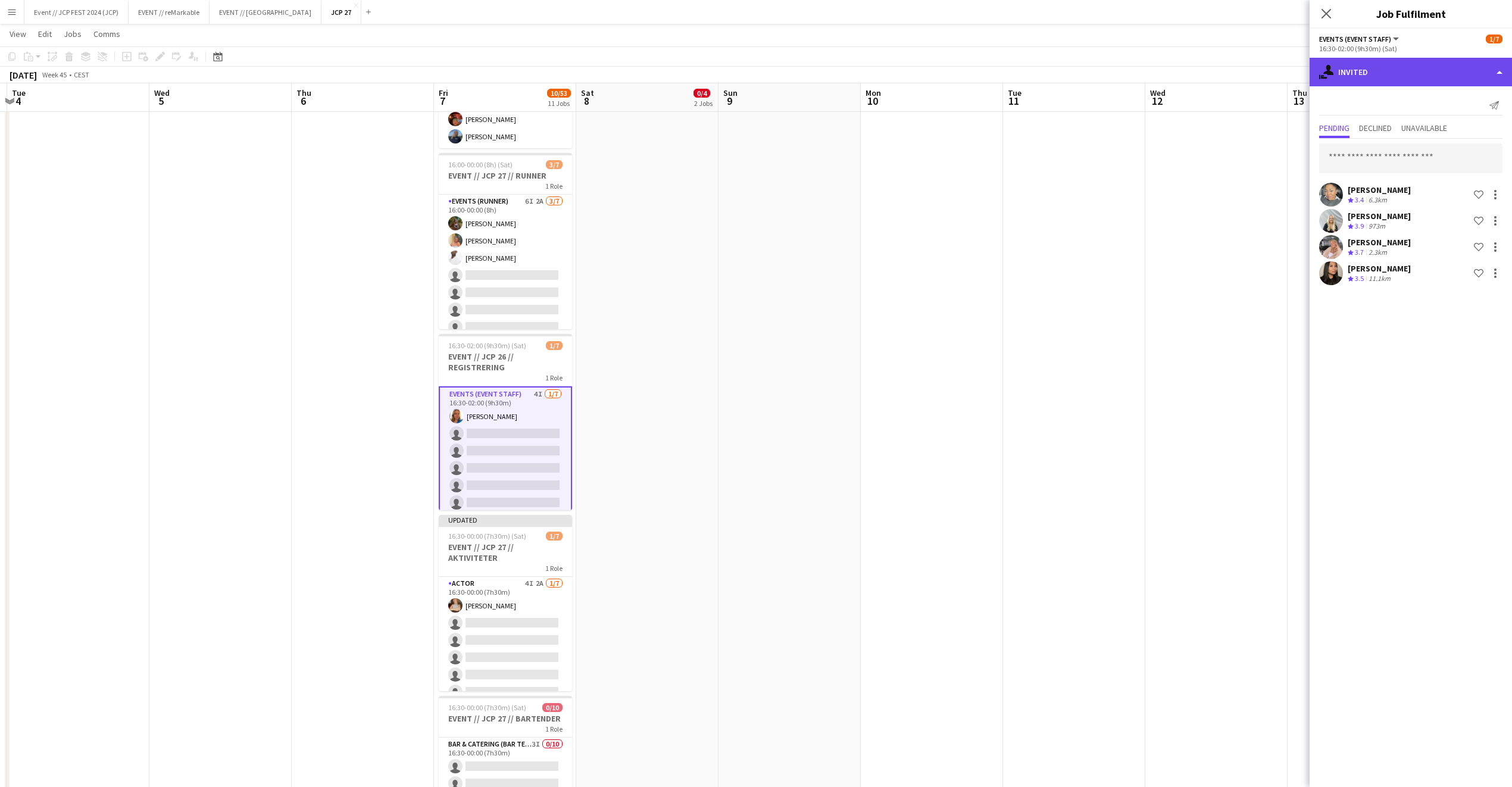
click at [1370, 63] on div "single-neutral-actions-share-1 Invited" at bounding box center [1411, 72] width 202 height 29
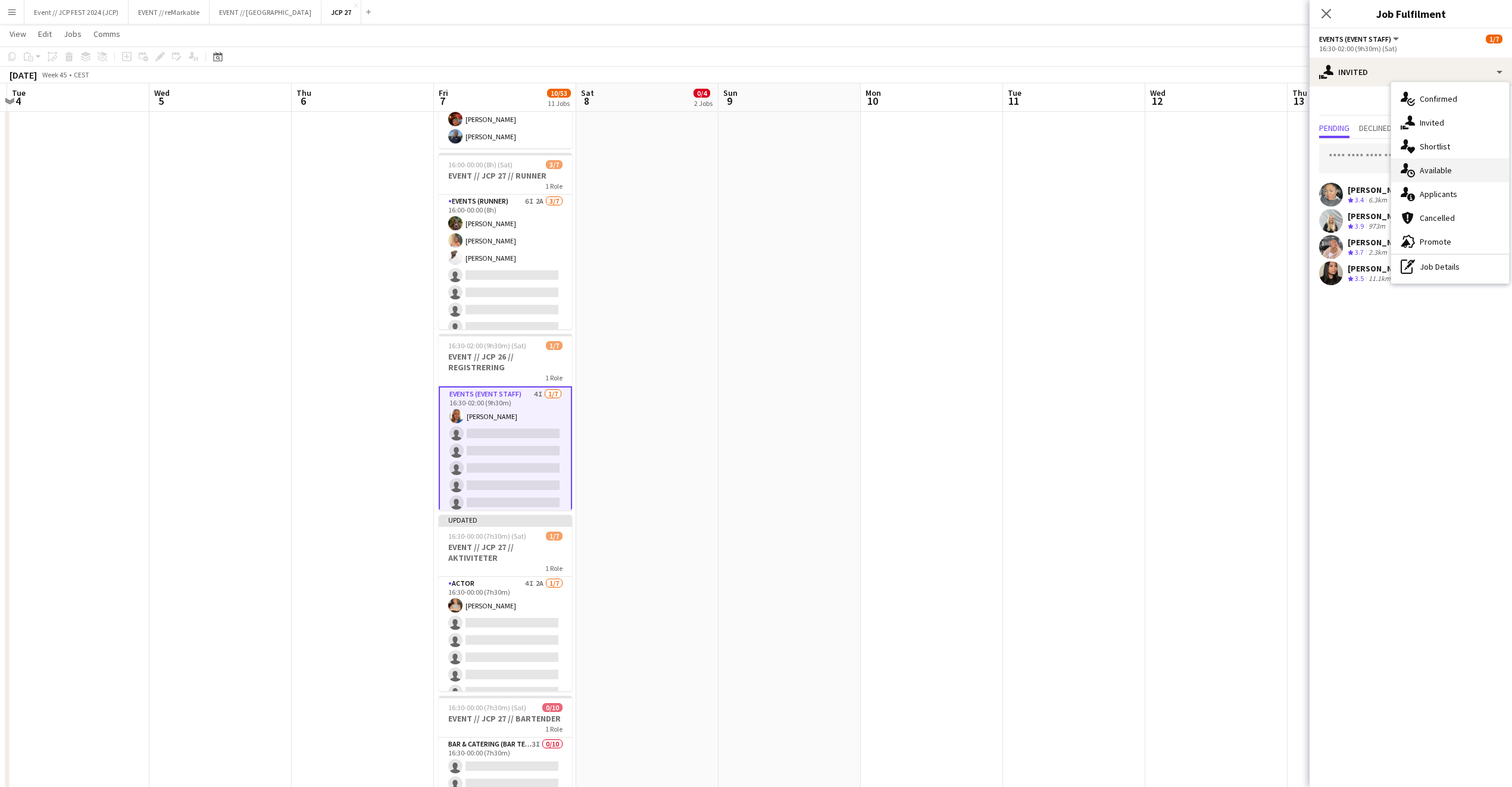
click at [1456, 170] on div "single-neutral-actions-upload Available" at bounding box center [1450, 170] width 118 height 24
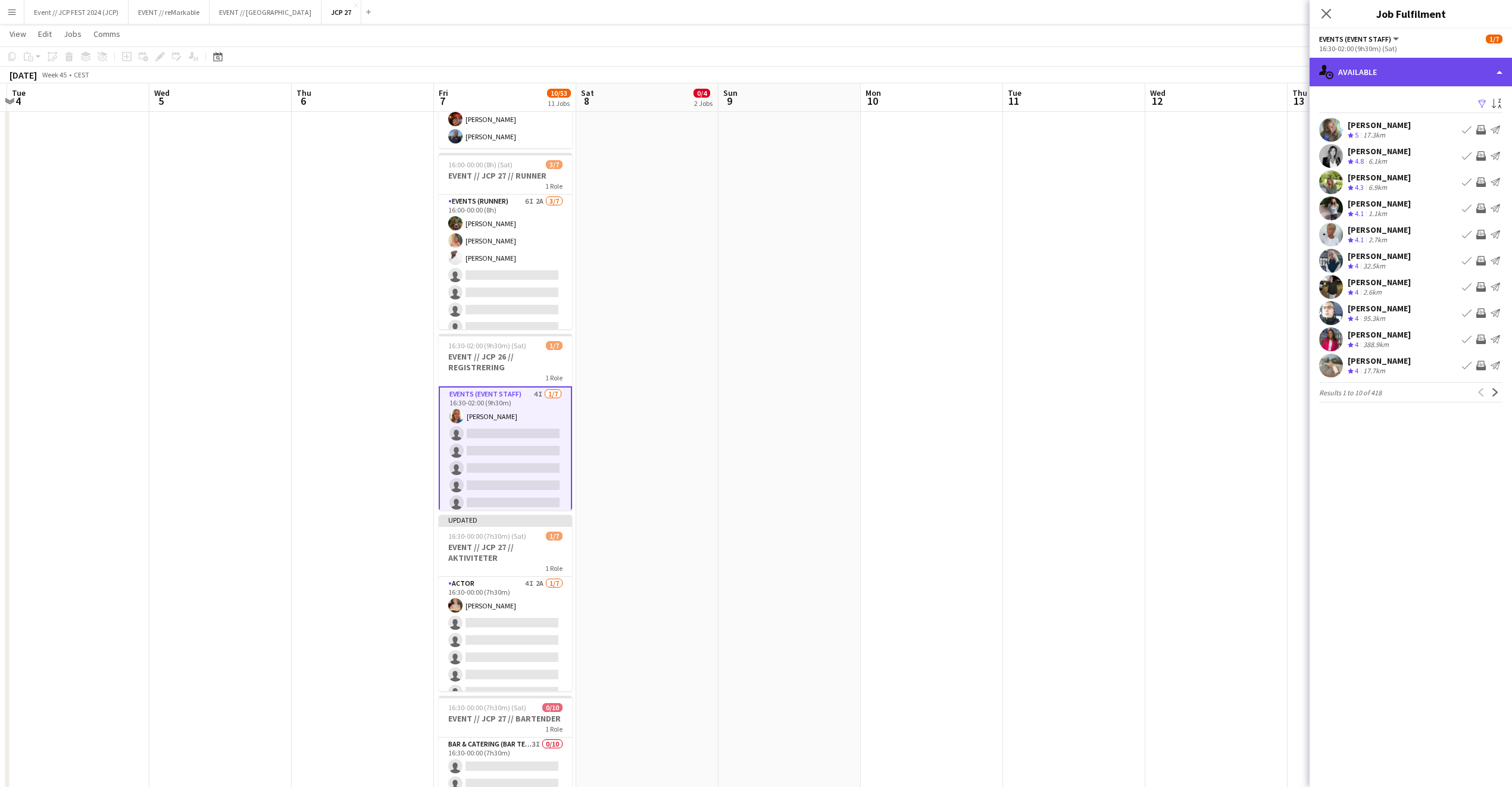
click at [1459, 63] on div "single-neutral-actions-upload Available" at bounding box center [1411, 72] width 202 height 29
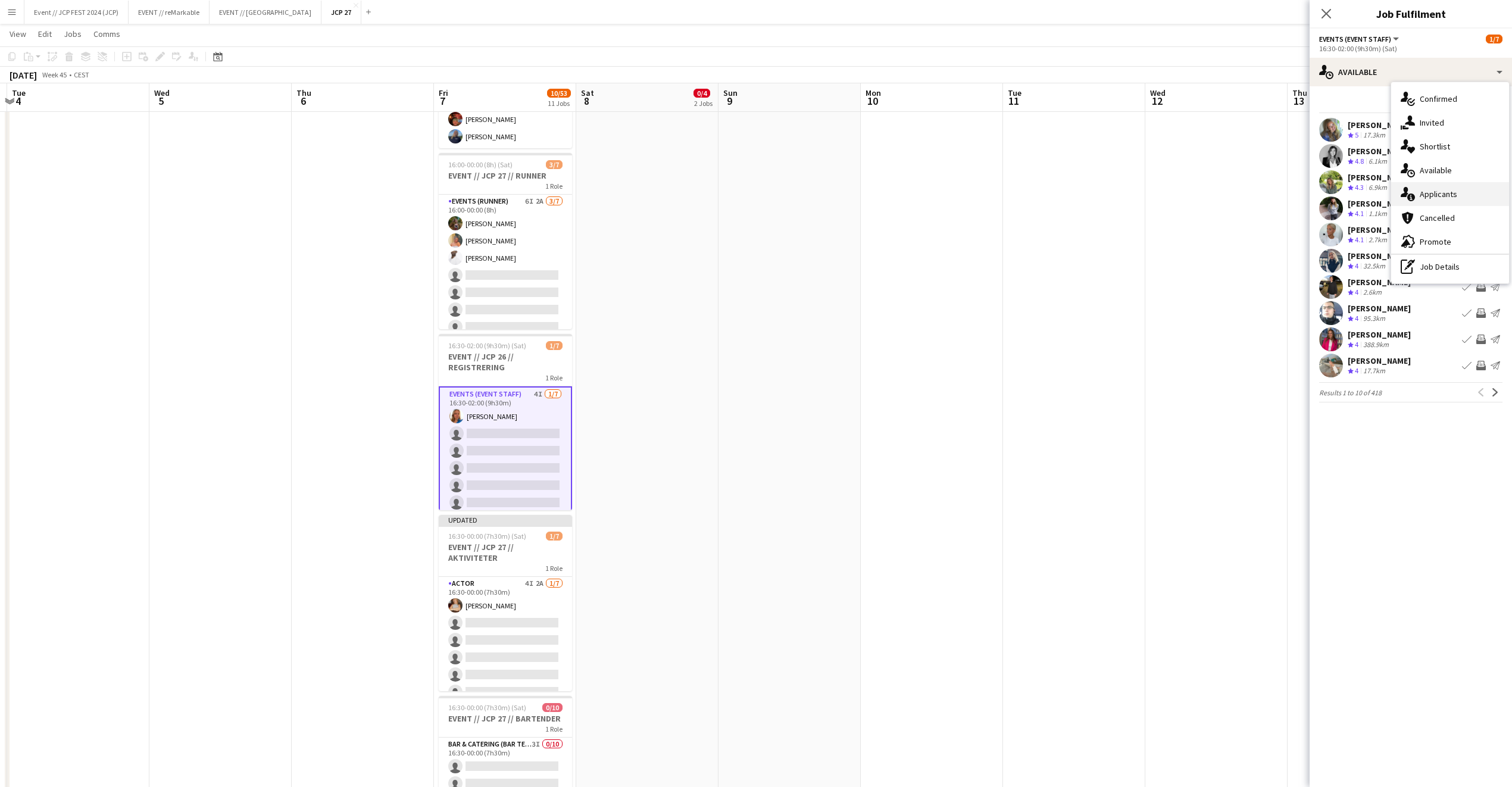
click at [1461, 192] on div "single-neutral-actions-information Applicants" at bounding box center [1450, 194] width 118 height 24
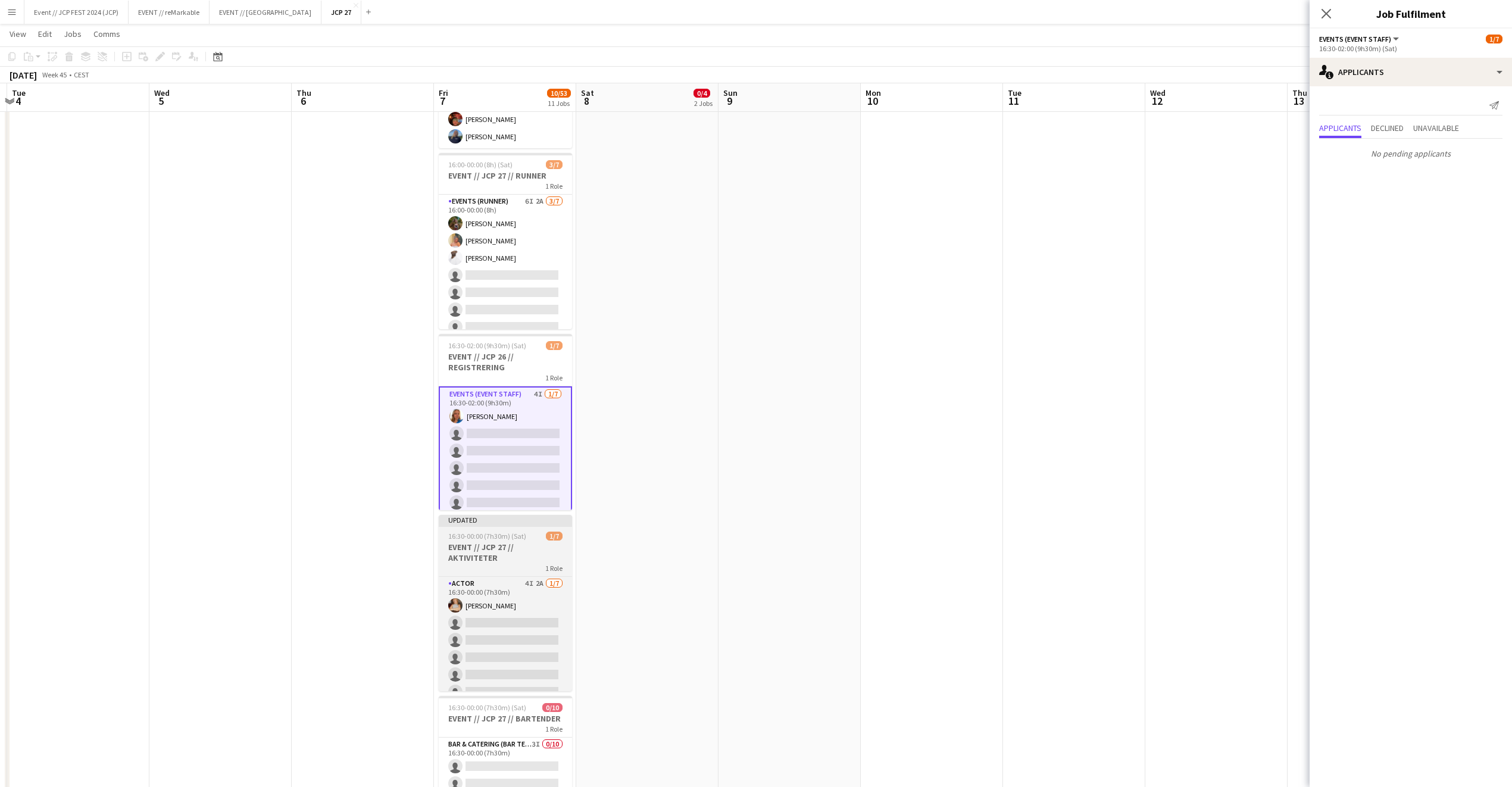
click at [482, 539] on span "16:30-00:00 (7h30m) (Sat)" at bounding box center [487, 536] width 78 height 9
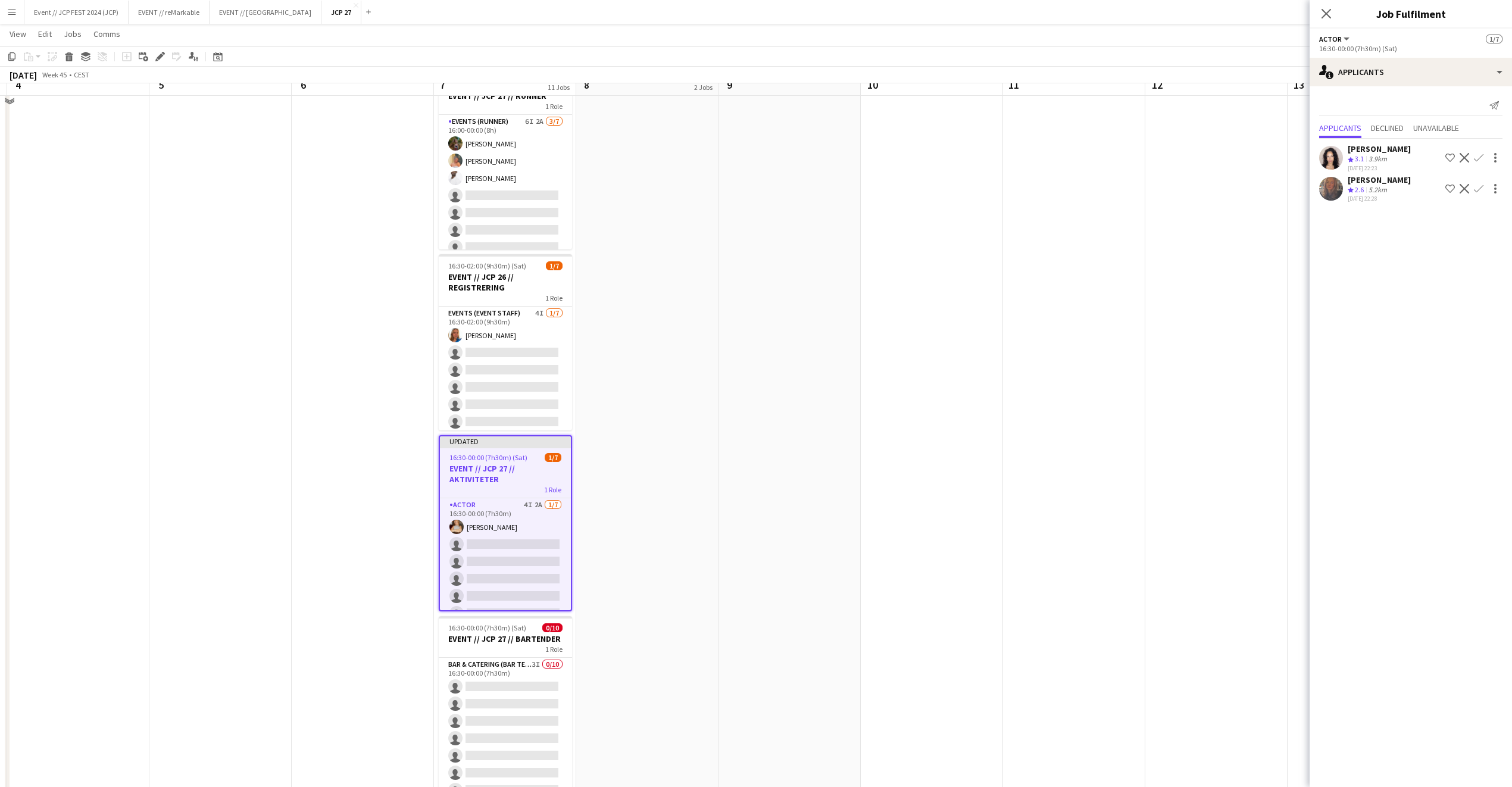
scroll to position [355, 0]
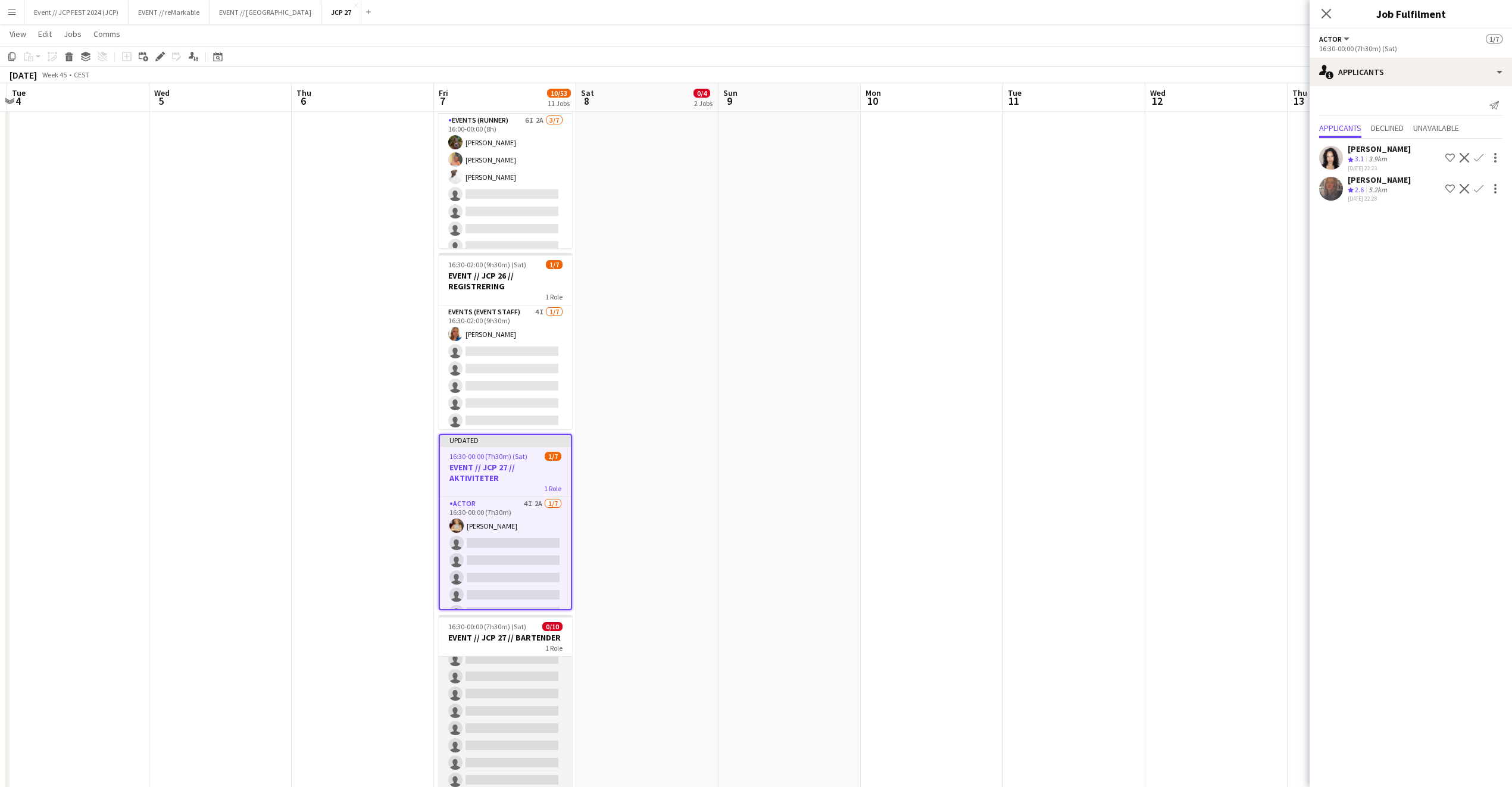
click at [512, 664] on app-card-role "Bar & Catering (Bar Tender) 3I 0/10 16:30-00:00 (7h30m) single-neutral-actions …" at bounding box center [505, 694] width 133 height 196
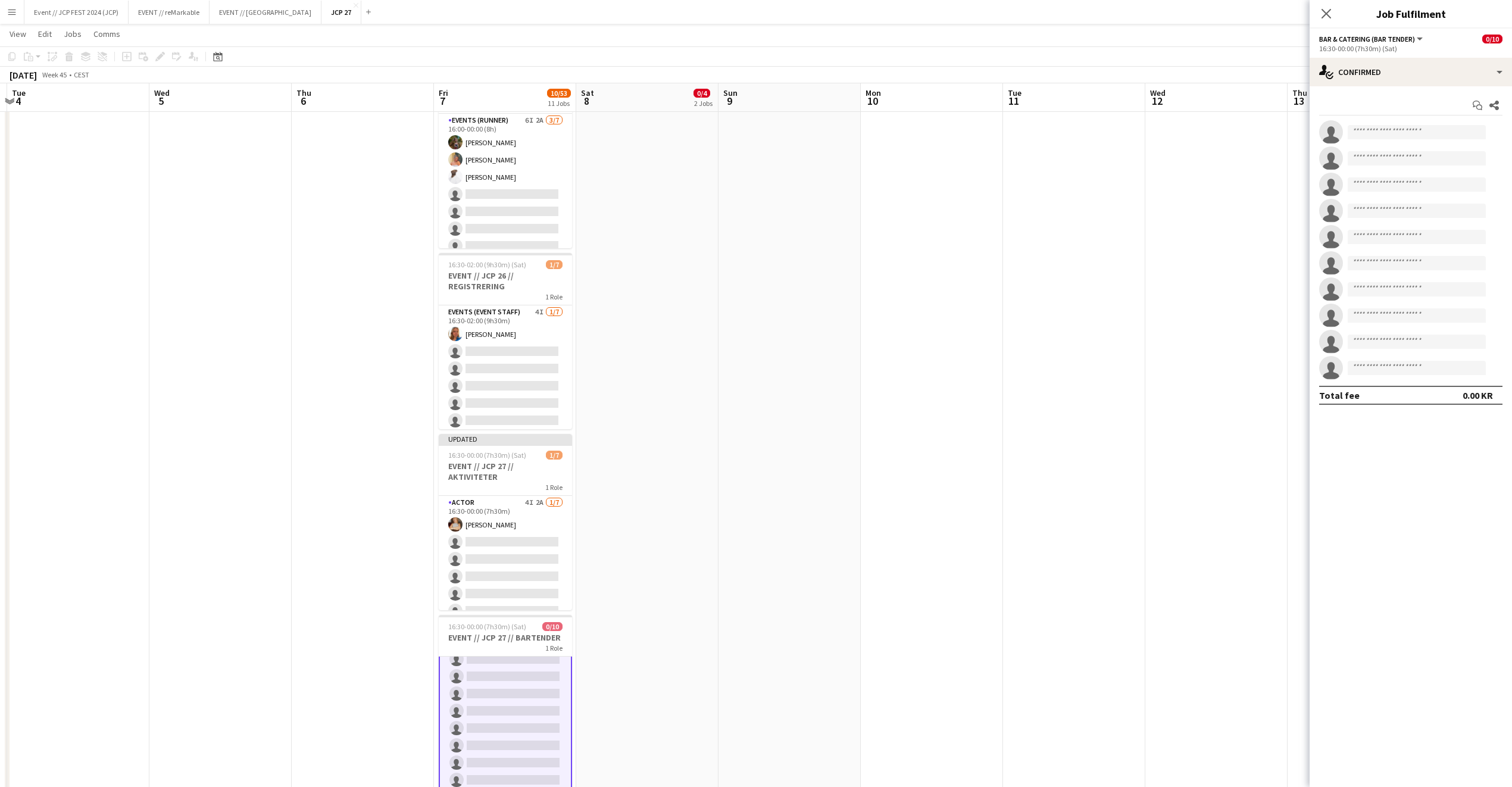
scroll to position [63, 0]
click at [1489, 65] on div "single-neutral-actions-check-2 Confirmed" at bounding box center [1411, 72] width 202 height 29
click at [1479, 132] on div "single-neutral-actions-share-1 Invited" at bounding box center [1450, 122] width 118 height 24
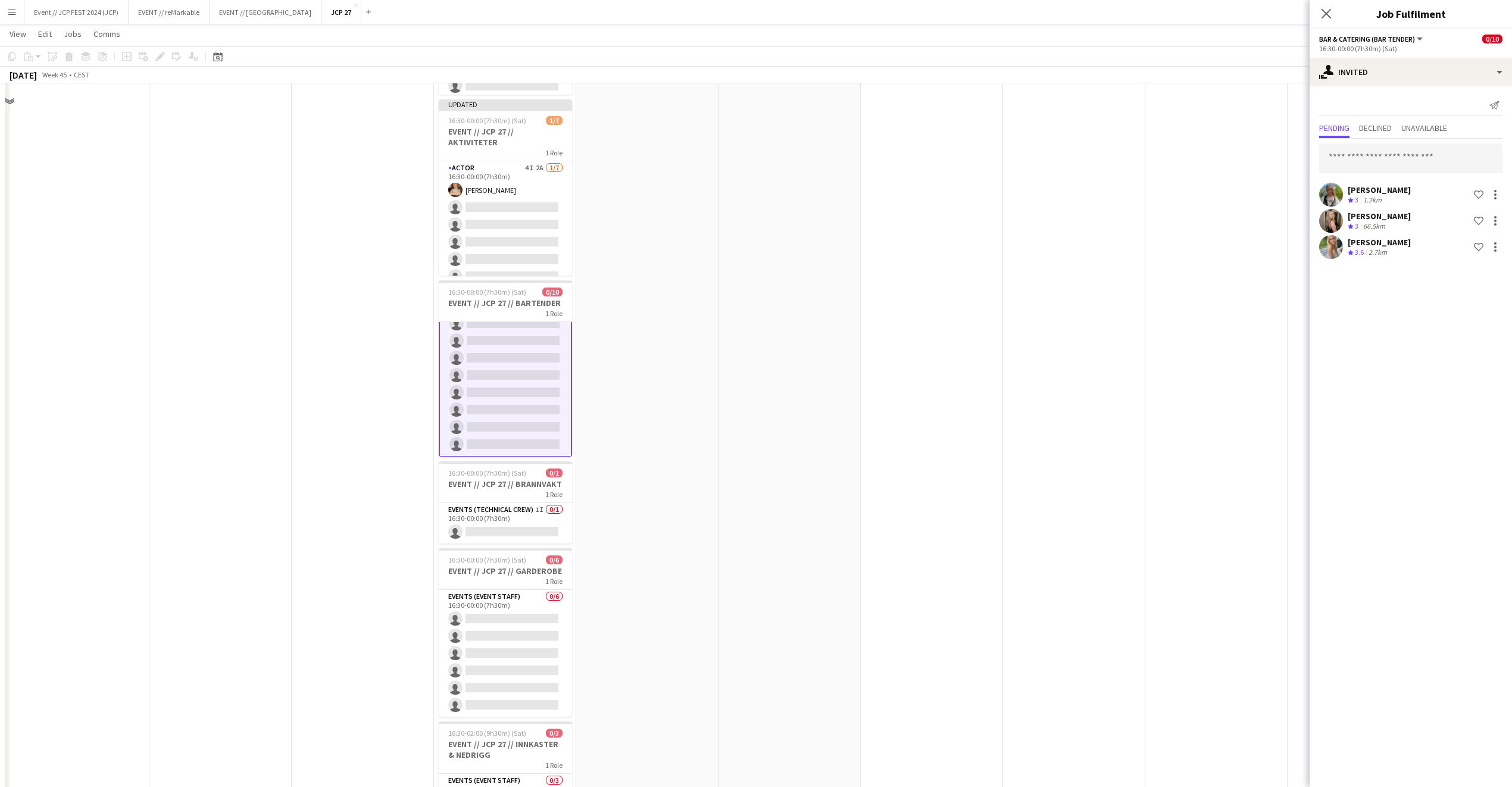
scroll to position [741, 0]
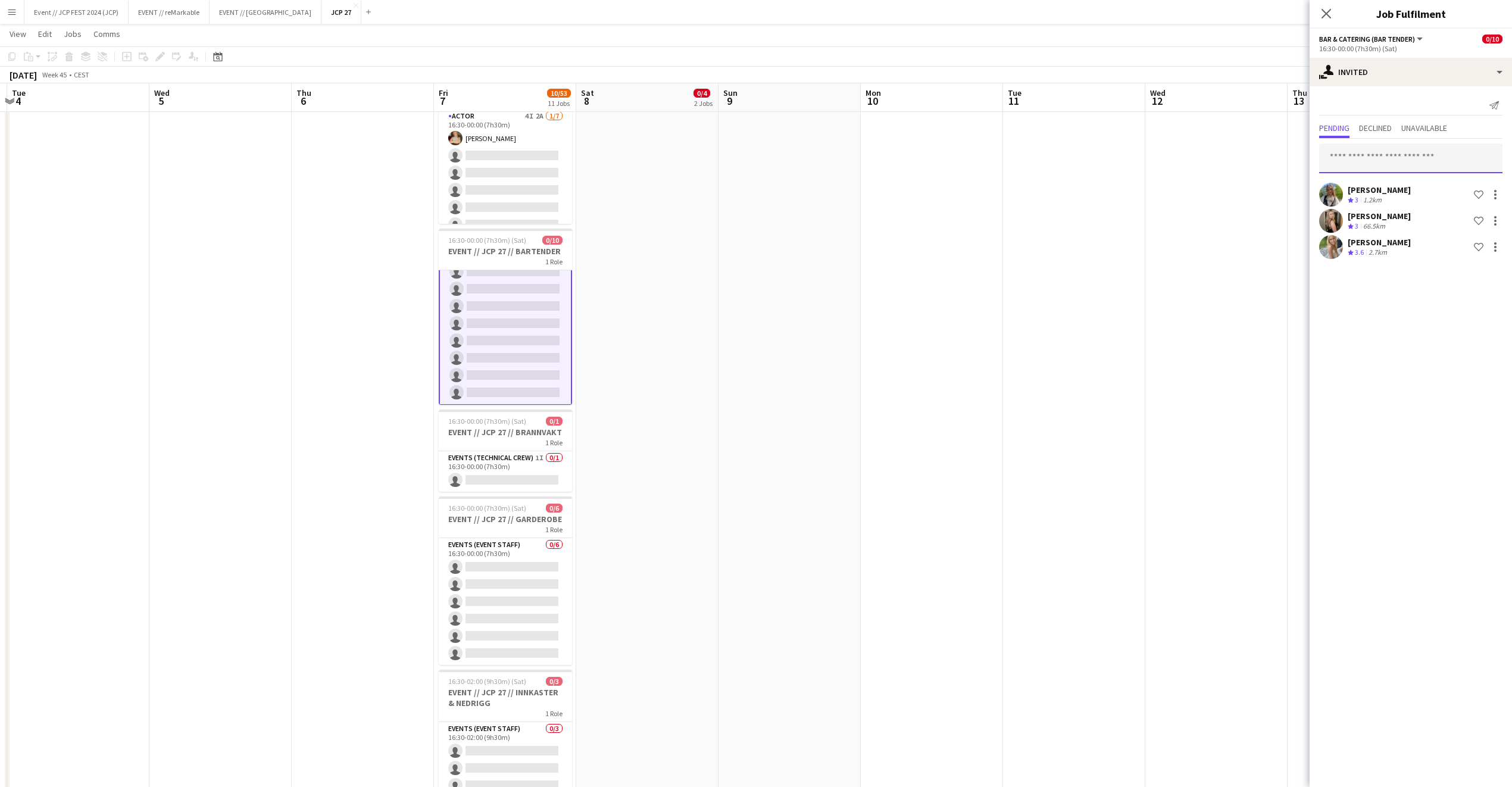
click at [1394, 160] on input "text" at bounding box center [1412, 158] width 184 height 30
type input "****"
click at [1382, 223] on span "jonathanlundg01@gmail.com" at bounding box center [1411, 226] width 164 height 9
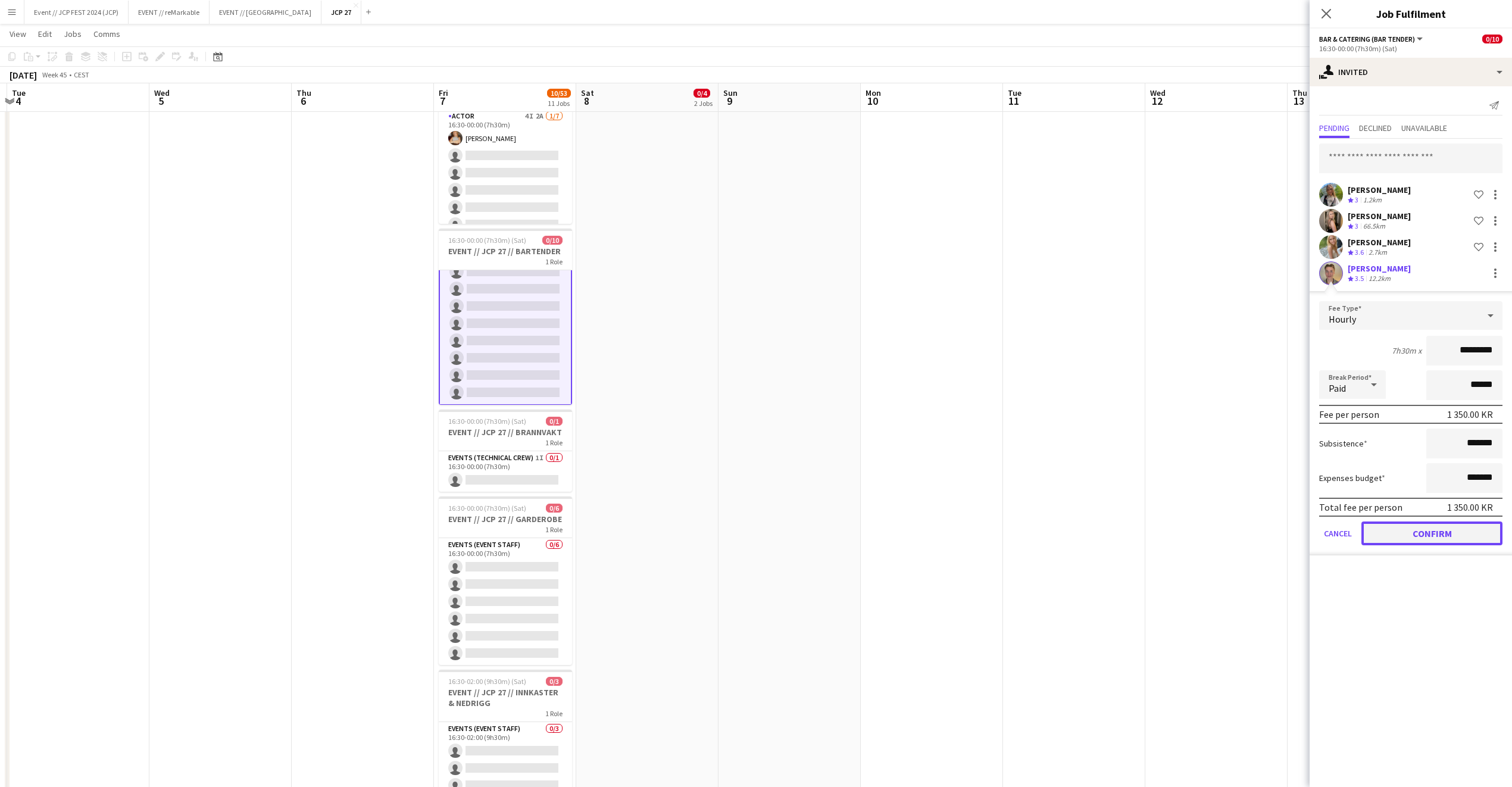
click at [1403, 535] on button "Confirm" at bounding box center [1432, 533] width 141 height 24
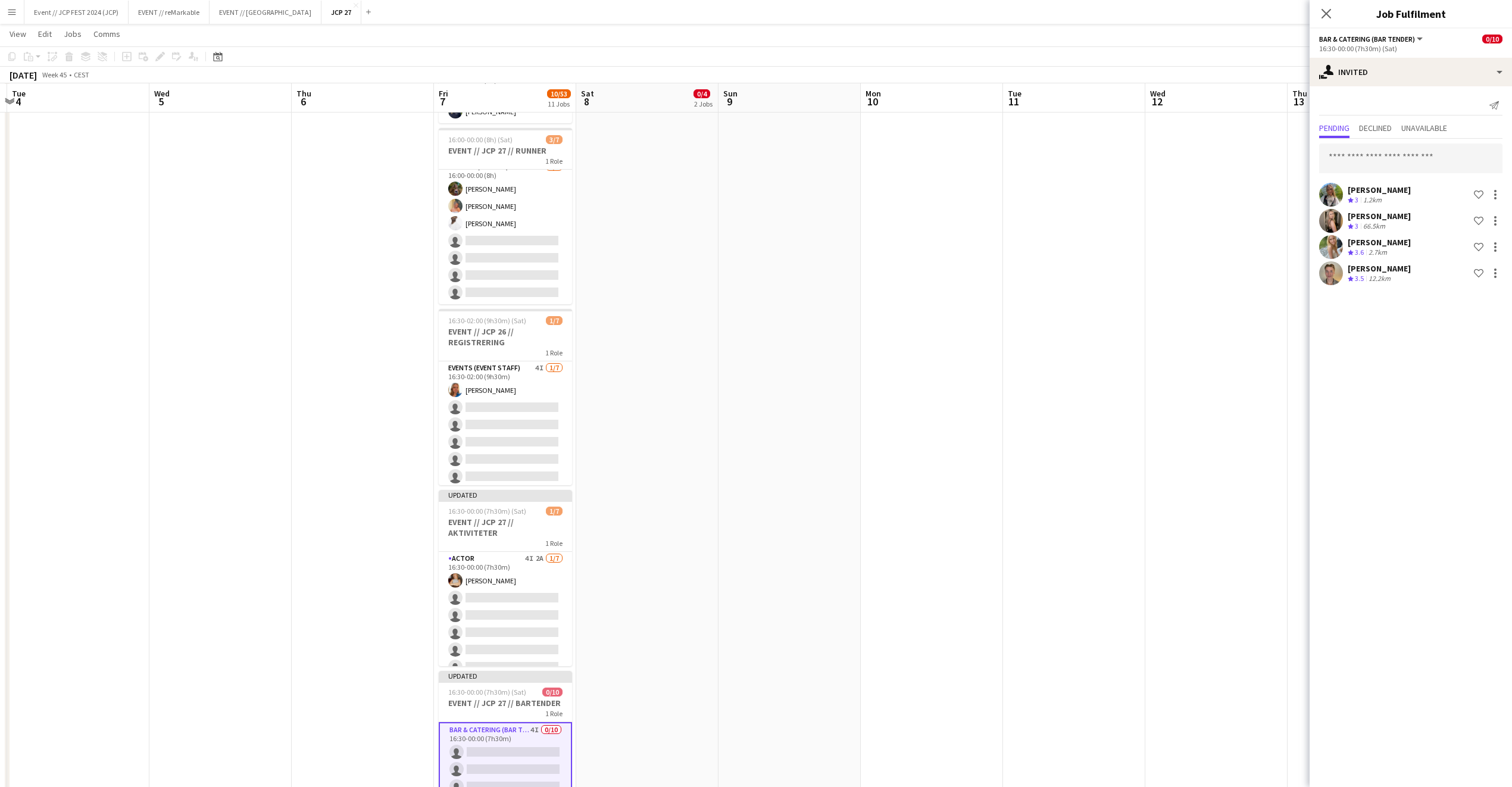
scroll to position [302, 0]
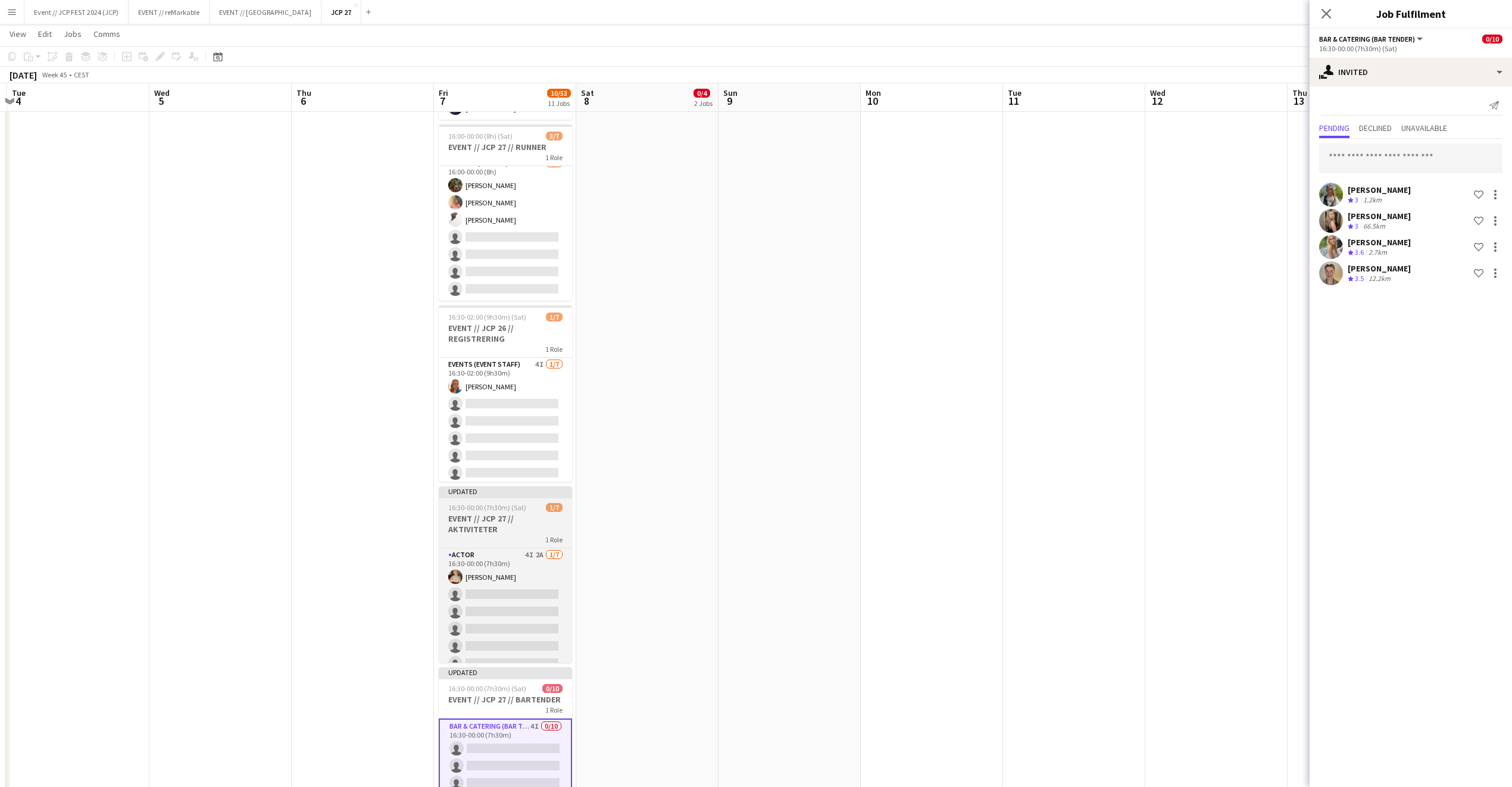
click at [522, 511] on span "16:30-00:00 (7h30m) (Sat)" at bounding box center [487, 507] width 78 height 9
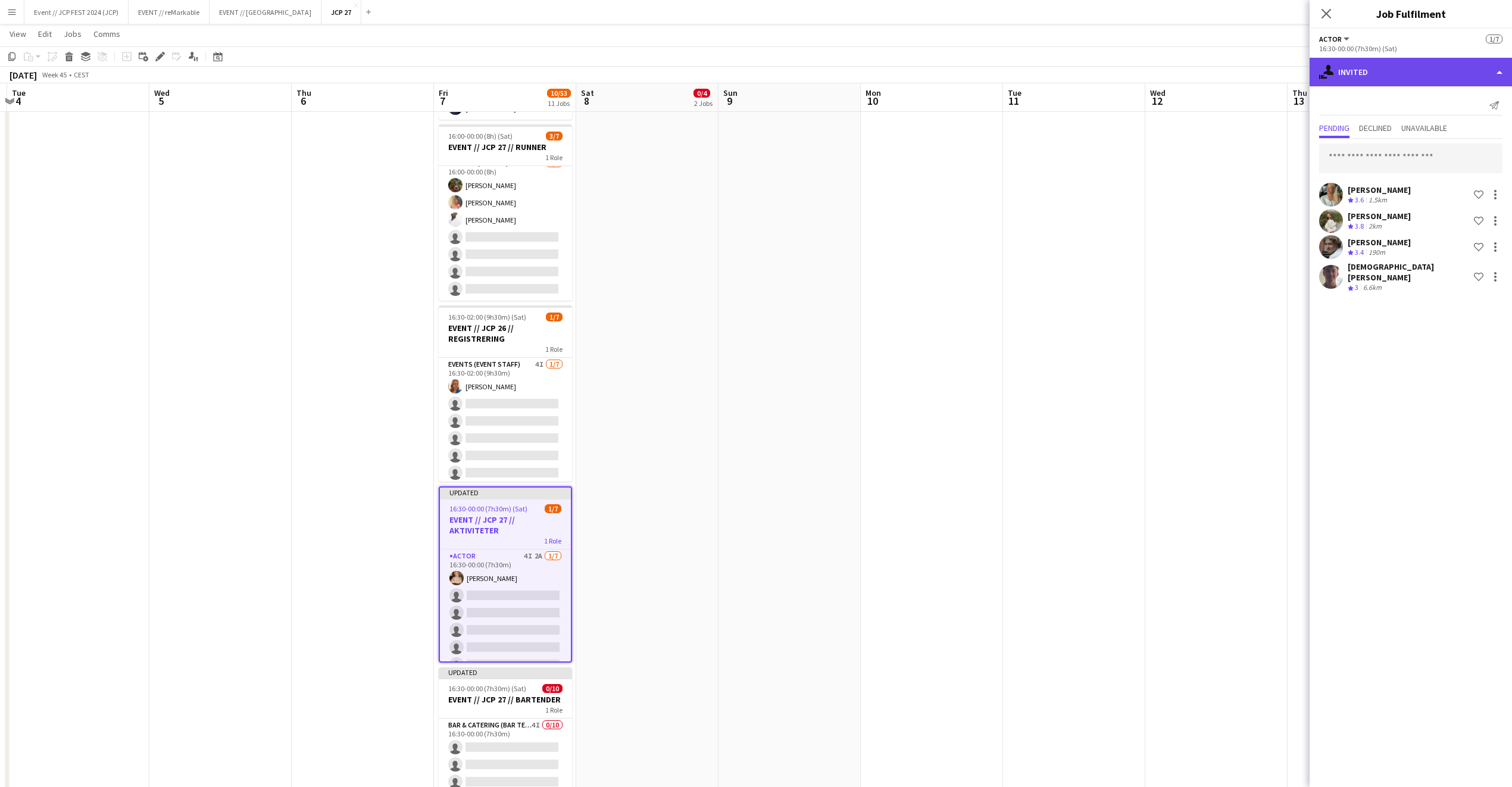
click at [1406, 75] on div "single-neutral-actions-share-1 Invited" at bounding box center [1411, 72] width 202 height 29
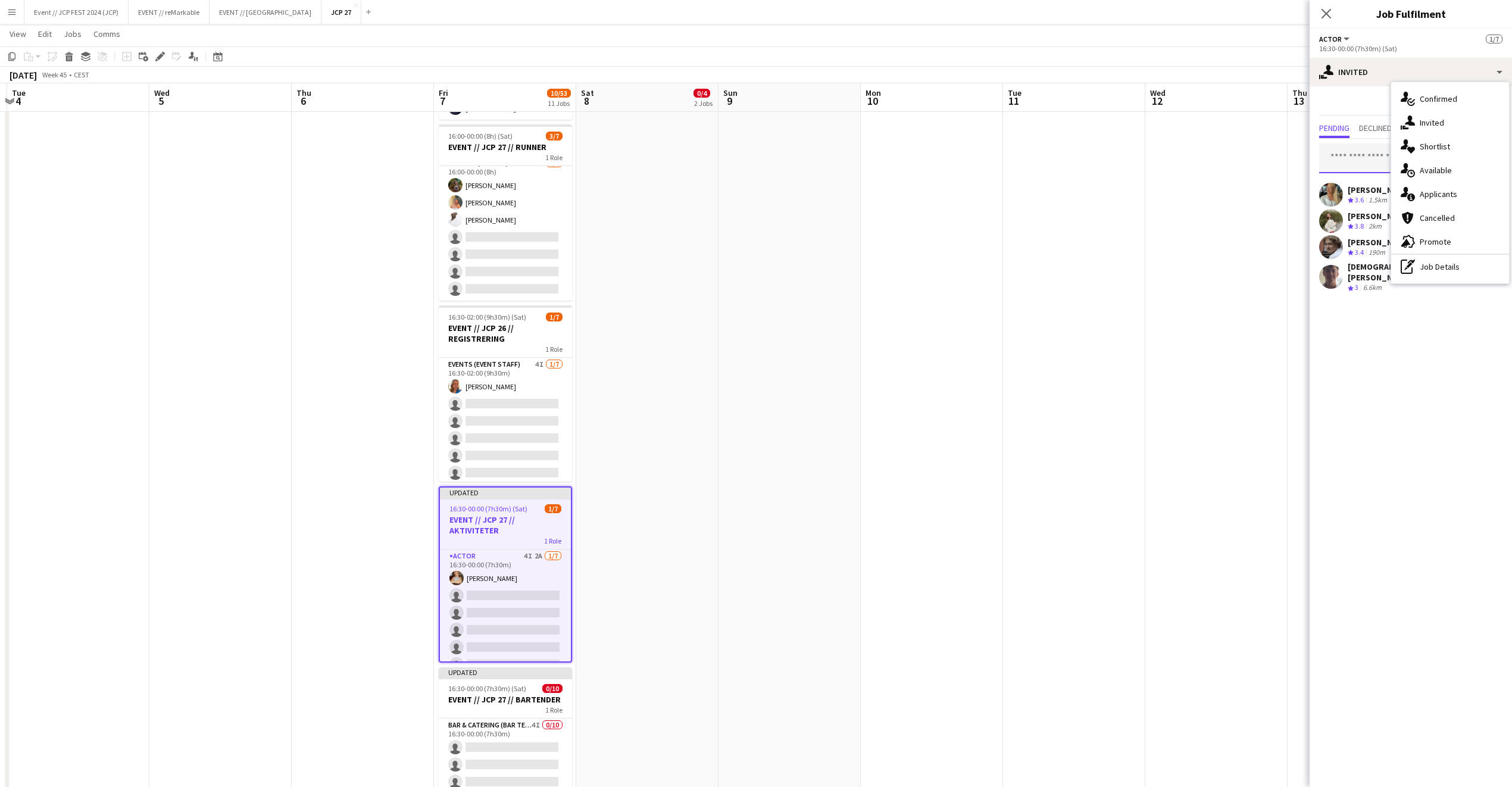
click at [1342, 163] on input "text" at bounding box center [1412, 158] width 184 height 30
type input "*****"
click at [1347, 189] on span "[PERSON_NAME][GEOGRAPHIC_DATA]" at bounding box center [1393, 188] width 128 height 10
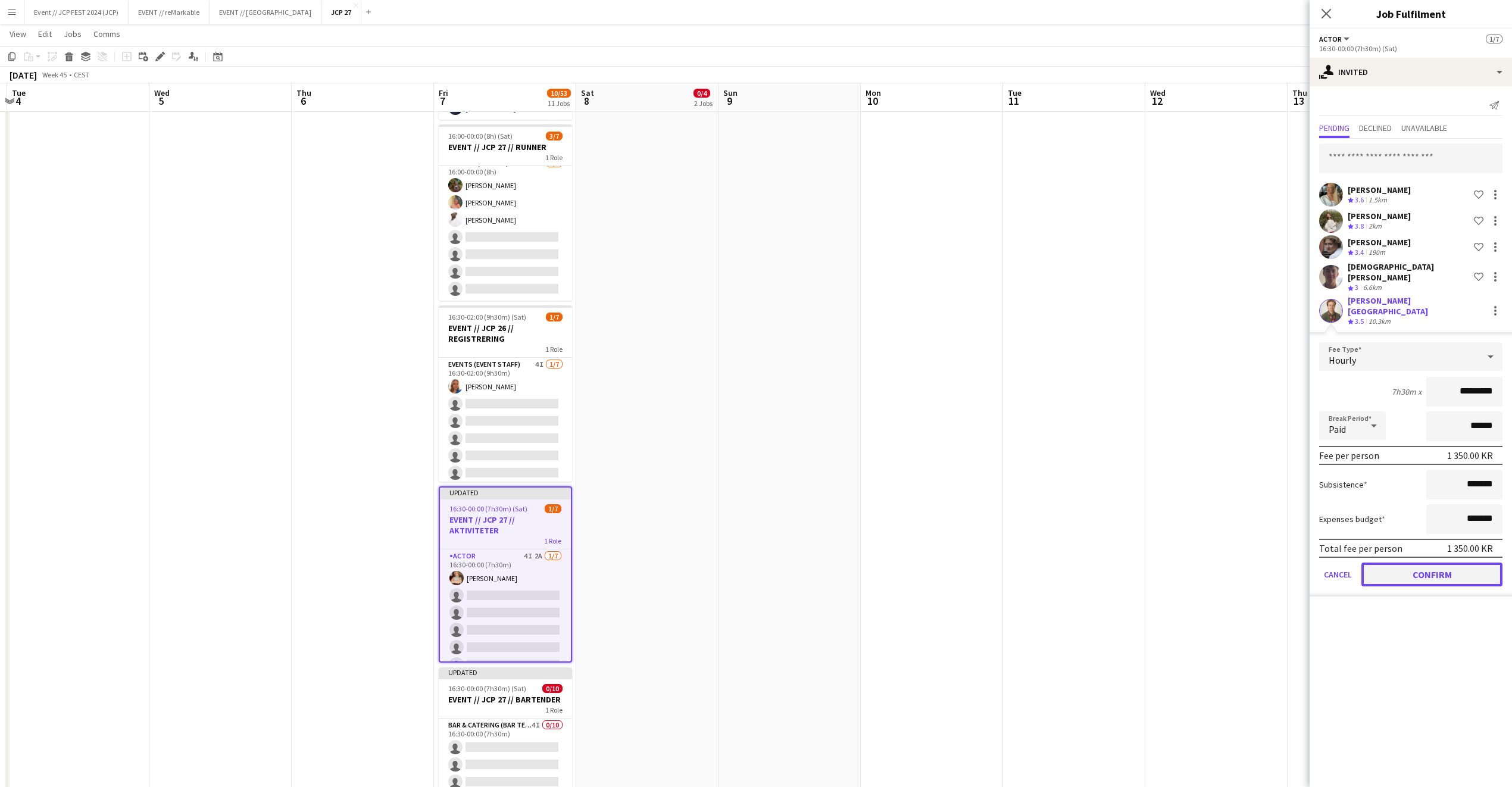
click at [1423, 563] on button "Confirm" at bounding box center [1432, 574] width 141 height 24
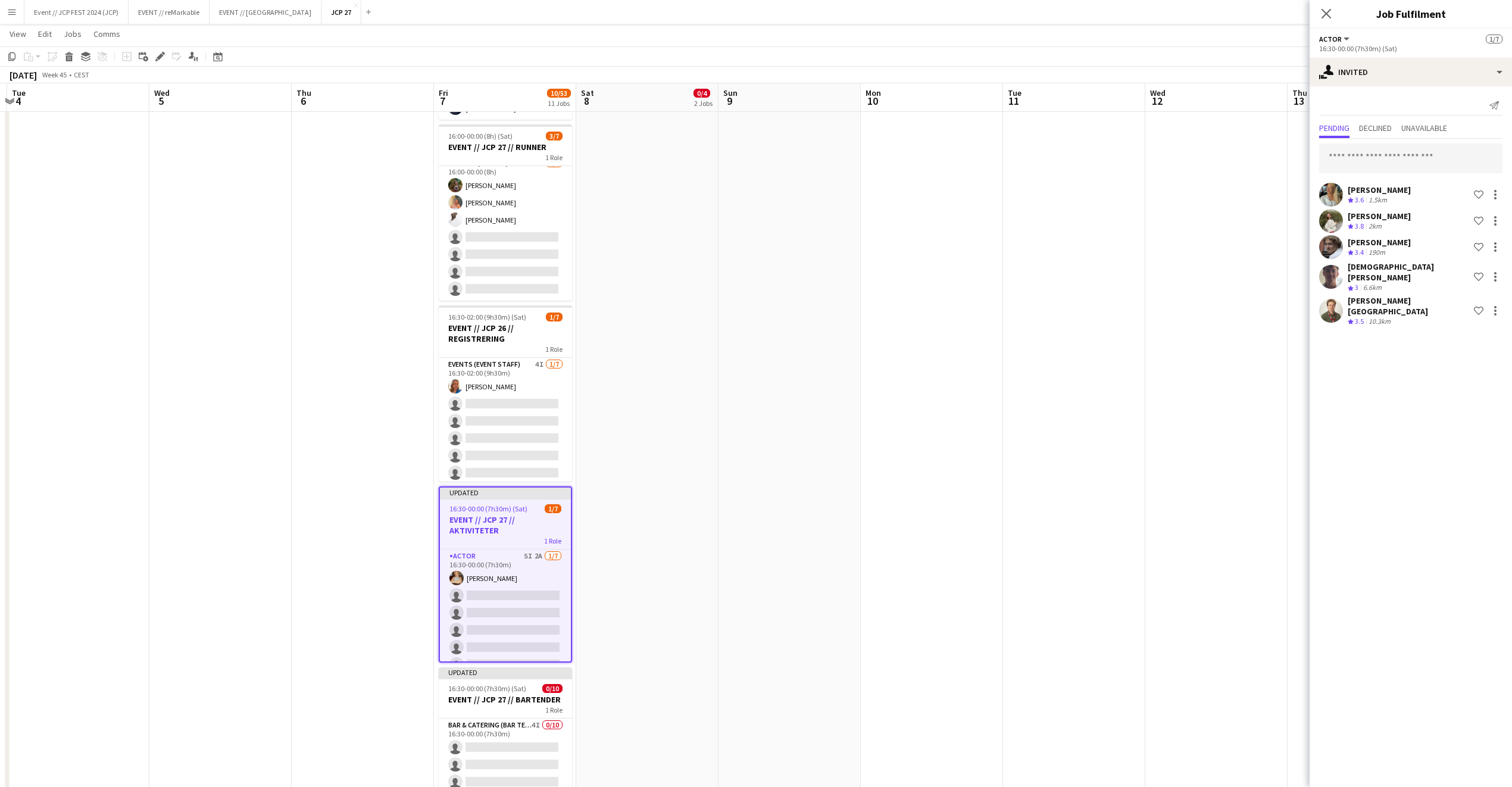
click at [1261, 449] on app-date-cell at bounding box center [1216, 658] width 142 height 1654
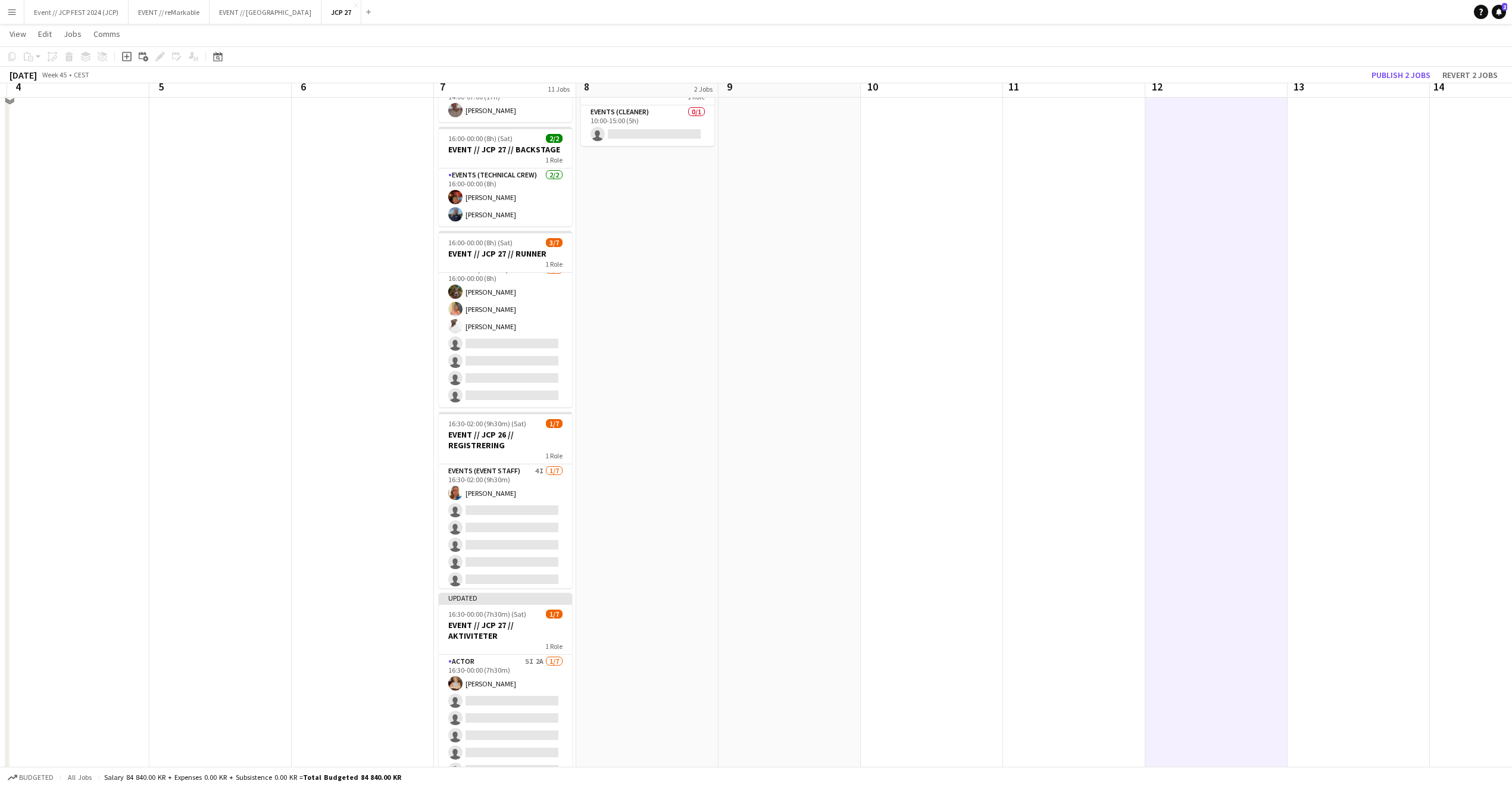
scroll to position [0, 0]
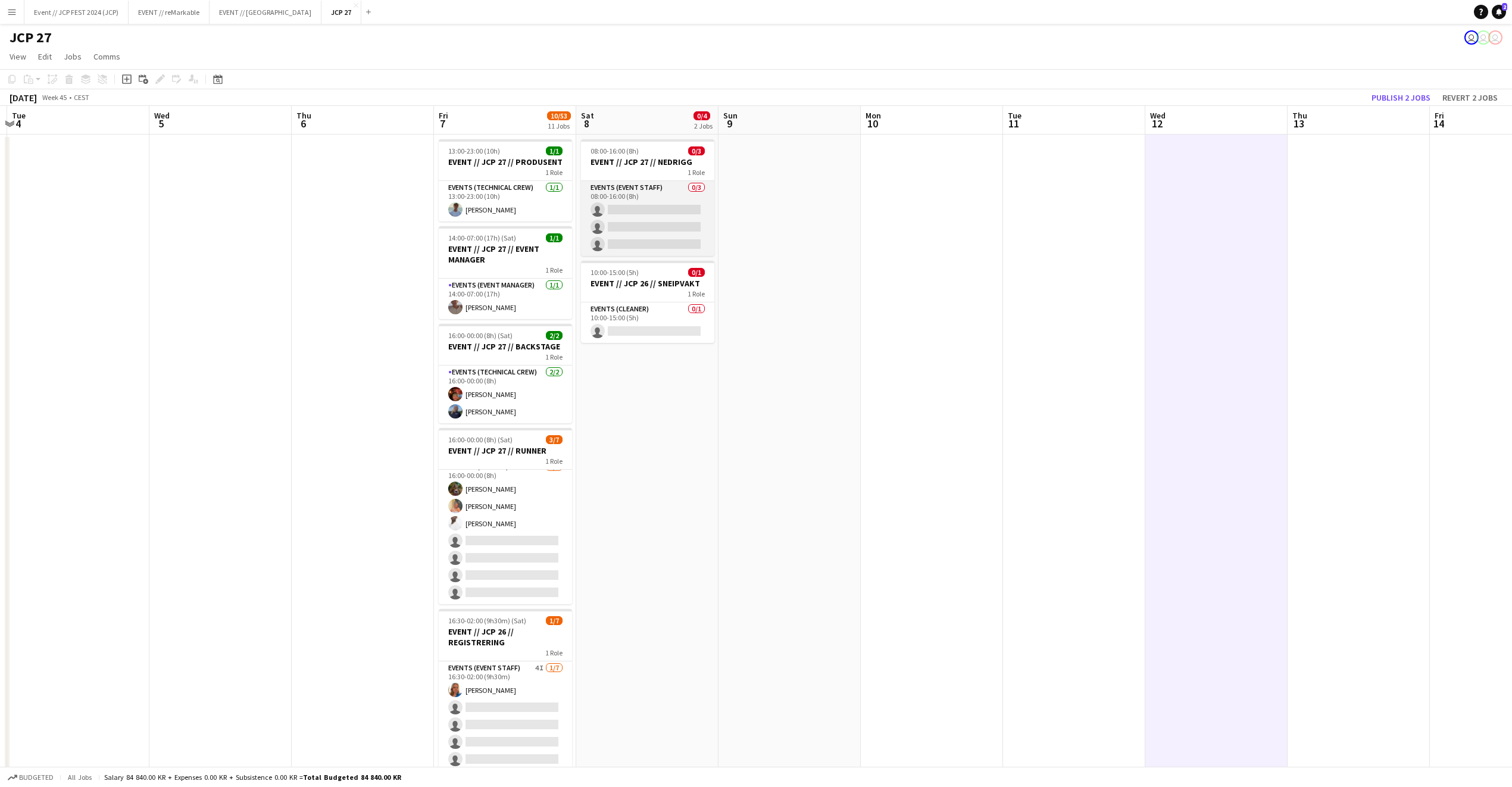
click at [684, 211] on app-card-role "Events (Event Staff) 0/3 08:00-16:00 (8h) single-neutral-actions single-neutral…" at bounding box center [647, 218] width 133 height 75
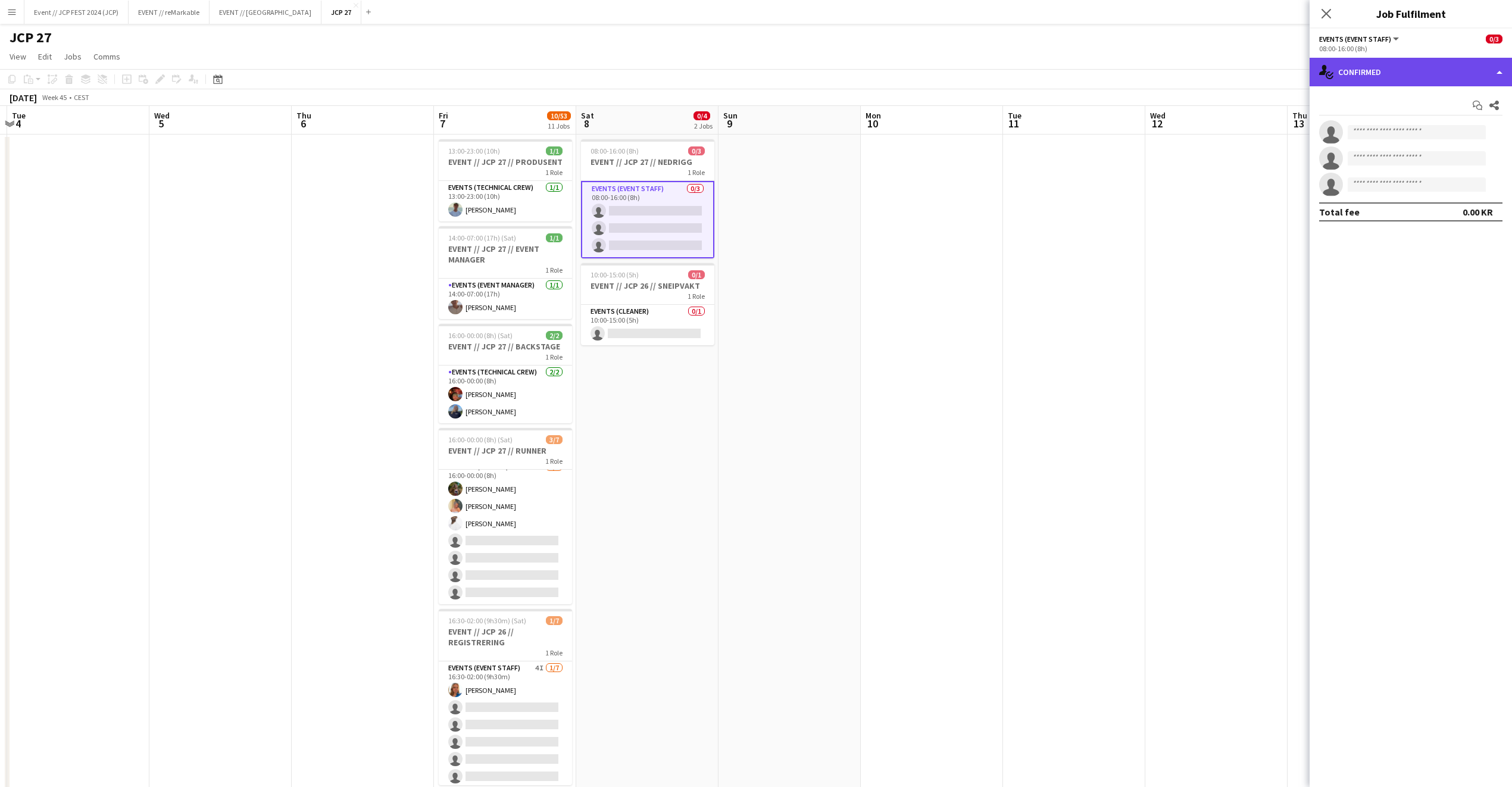
click at [1391, 76] on div "single-neutral-actions-check-2 Confirmed" at bounding box center [1411, 72] width 202 height 29
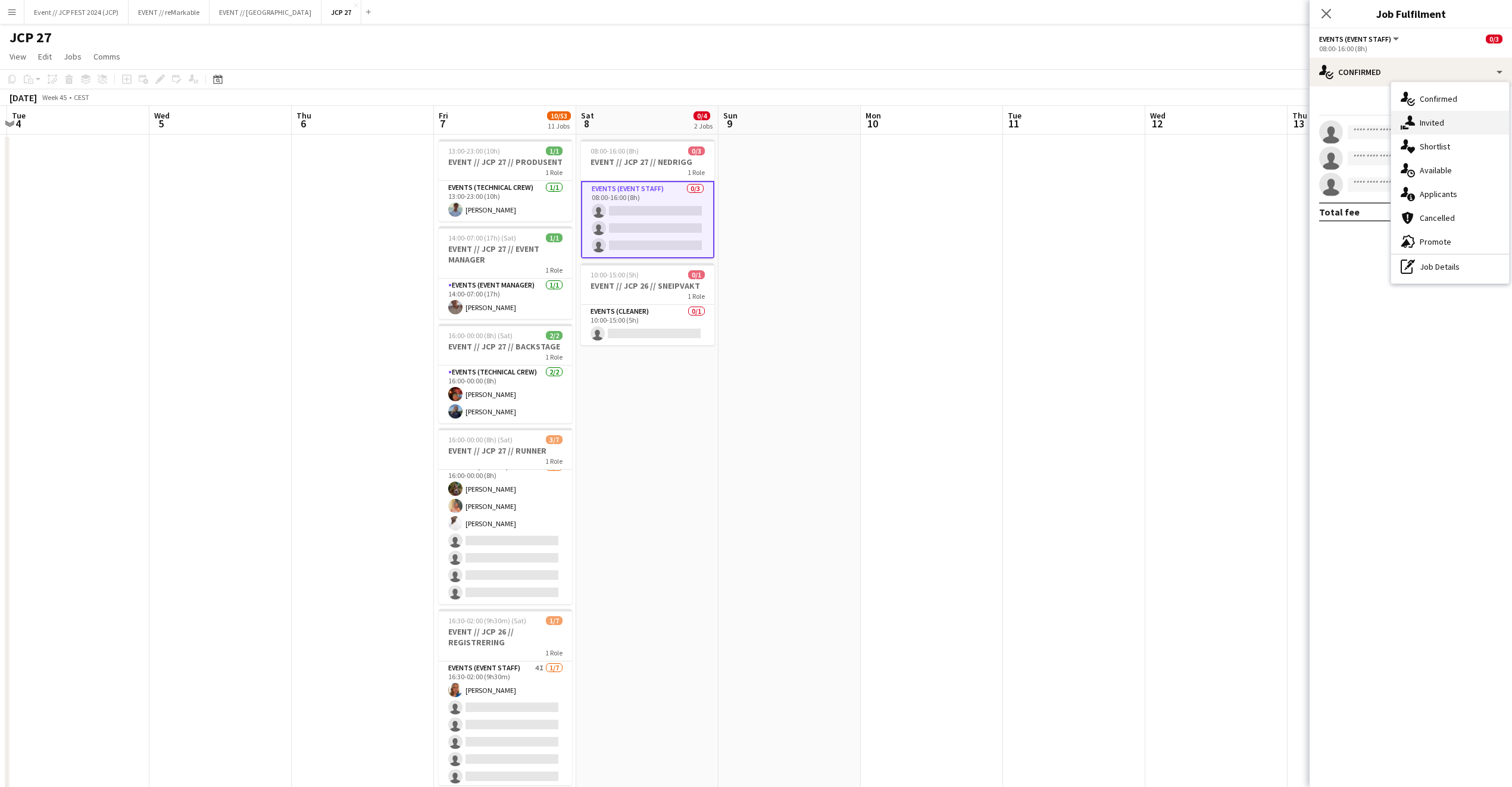
click at [1398, 124] on div "single-neutral-actions-share-1 Invited" at bounding box center [1450, 122] width 118 height 24
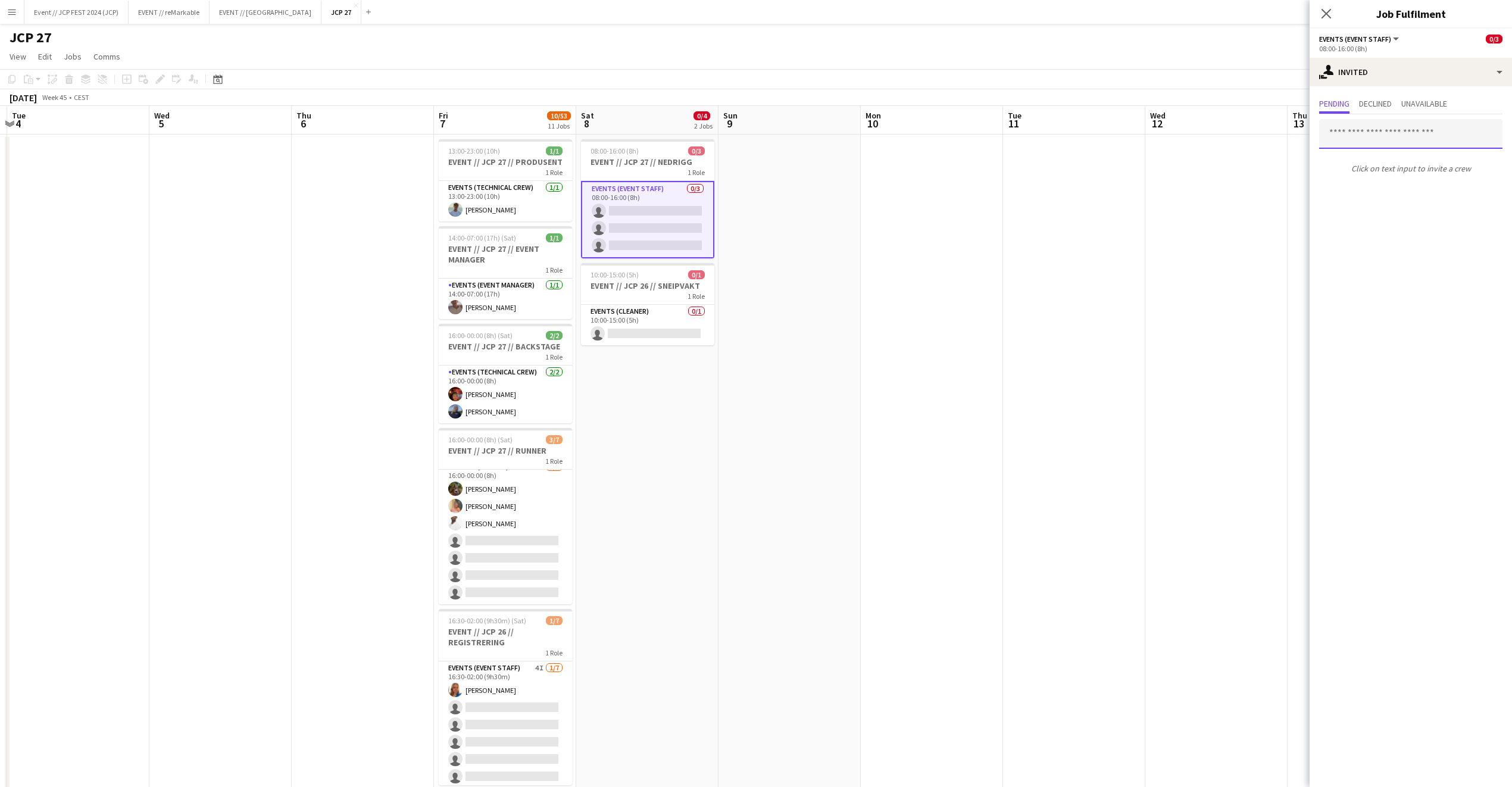
click at [1388, 139] on input "text" at bounding box center [1412, 134] width 184 height 30
type input "*****"
click at [1398, 172] on span "jonasklosterh@gmail.com" at bounding box center [1411, 173] width 164 height 9
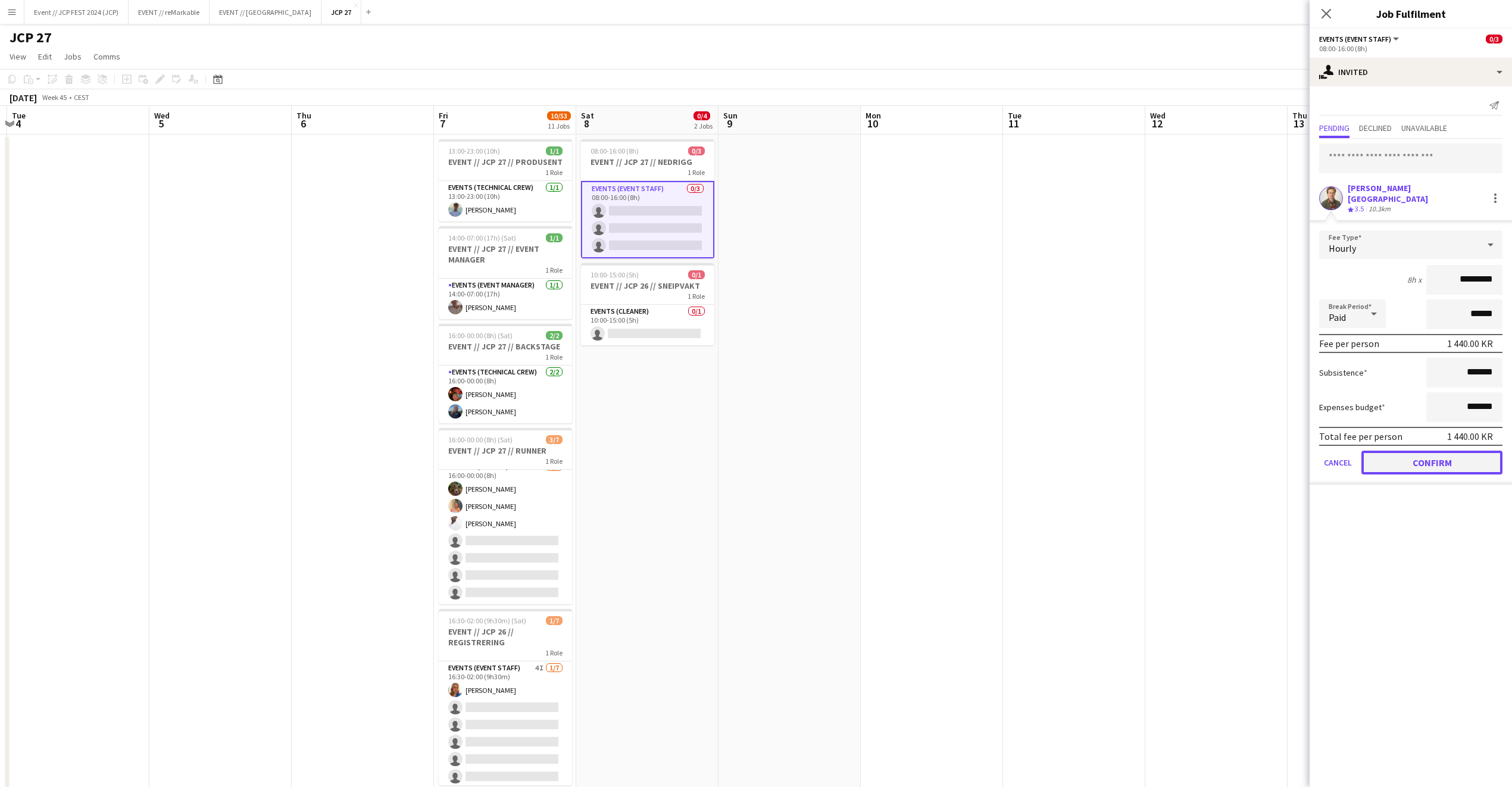
click at [1429, 451] on button "Confirm" at bounding box center [1432, 462] width 141 height 24
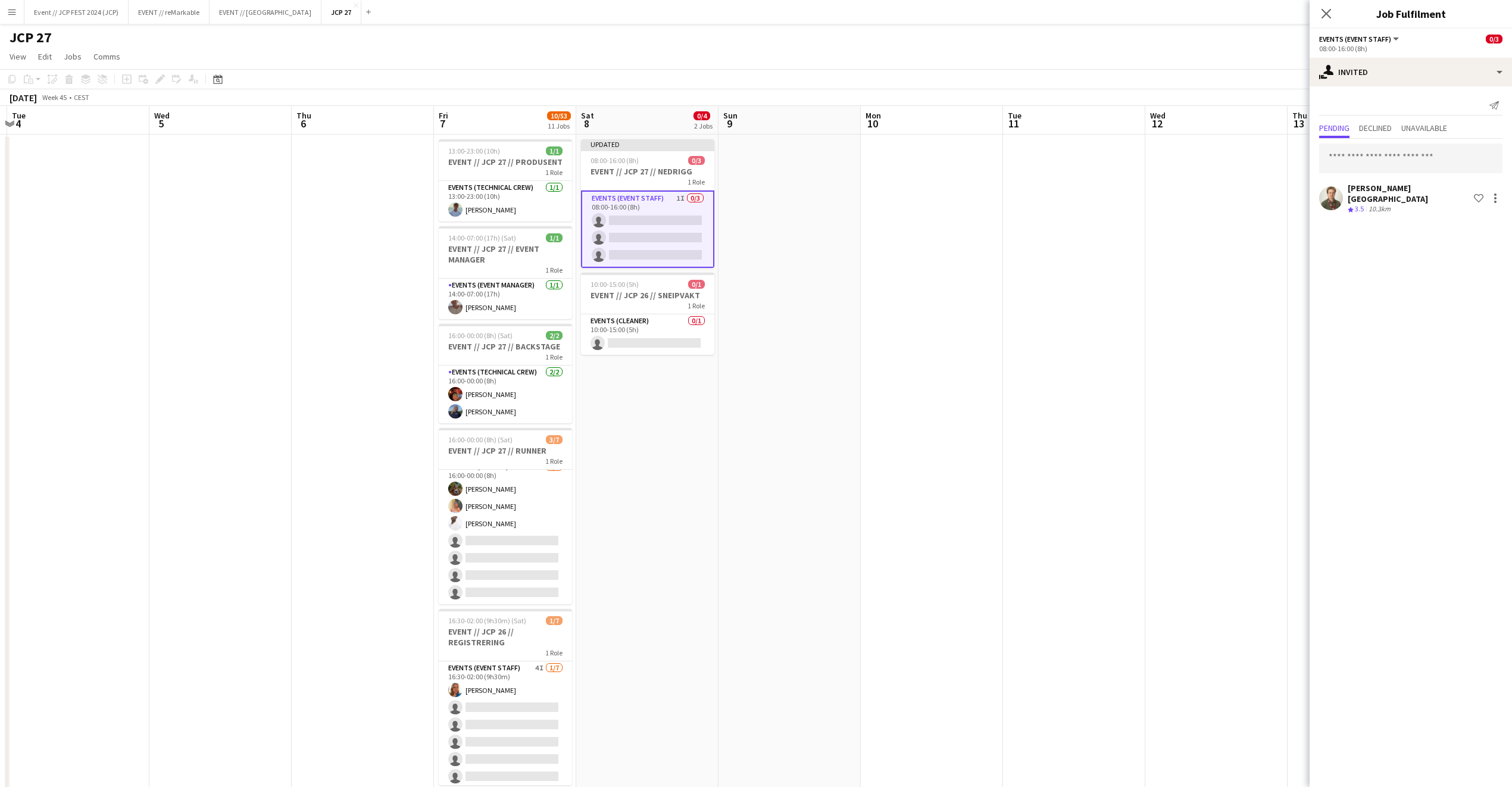
click at [1329, 14] on icon "Close pop-in" at bounding box center [1327, 13] width 9 height 9
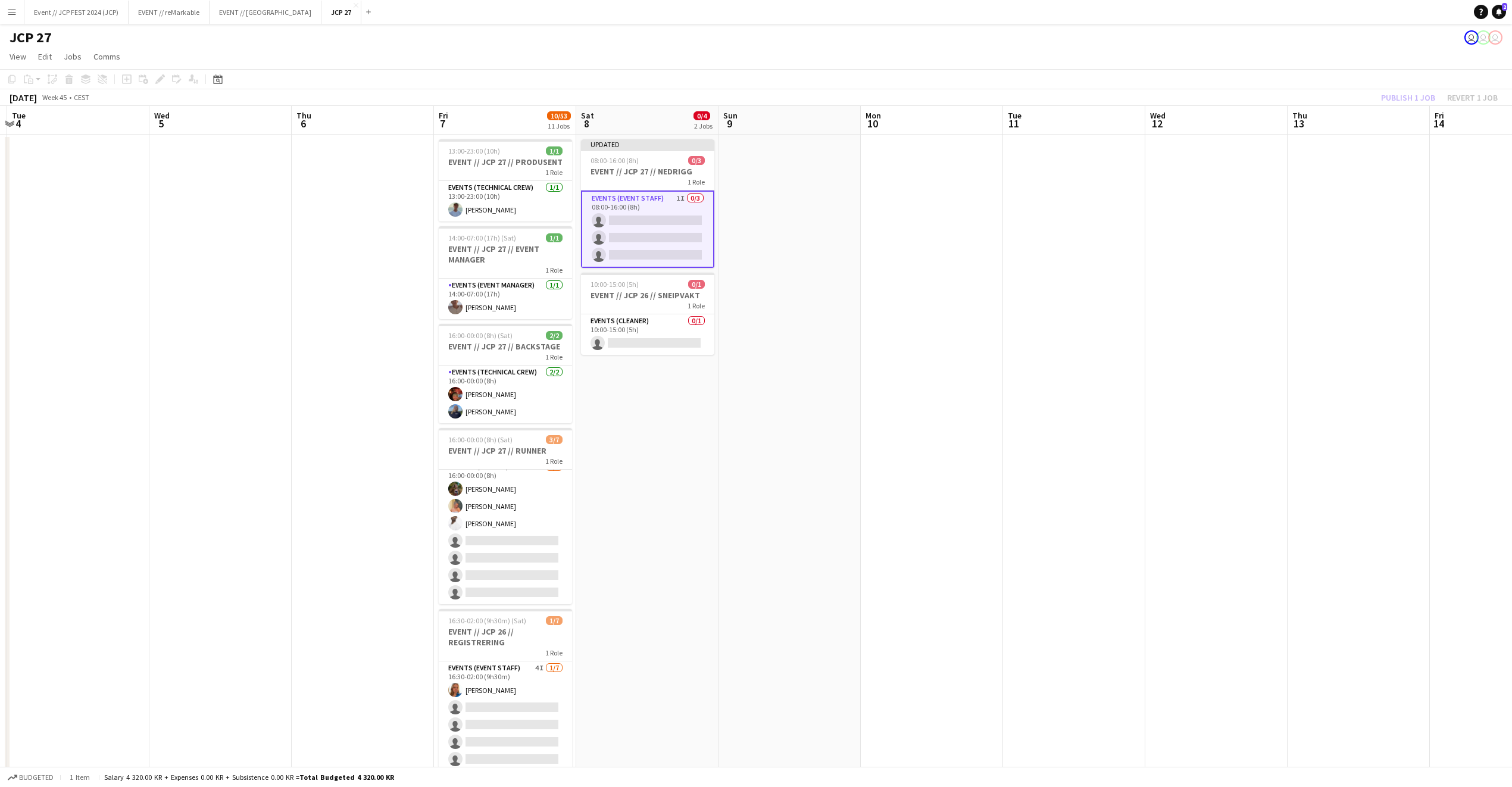
click at [1392, 97] on div "Publish 1 job Revert 1 job" at bounding box center [1440, 97] width 146 height 16
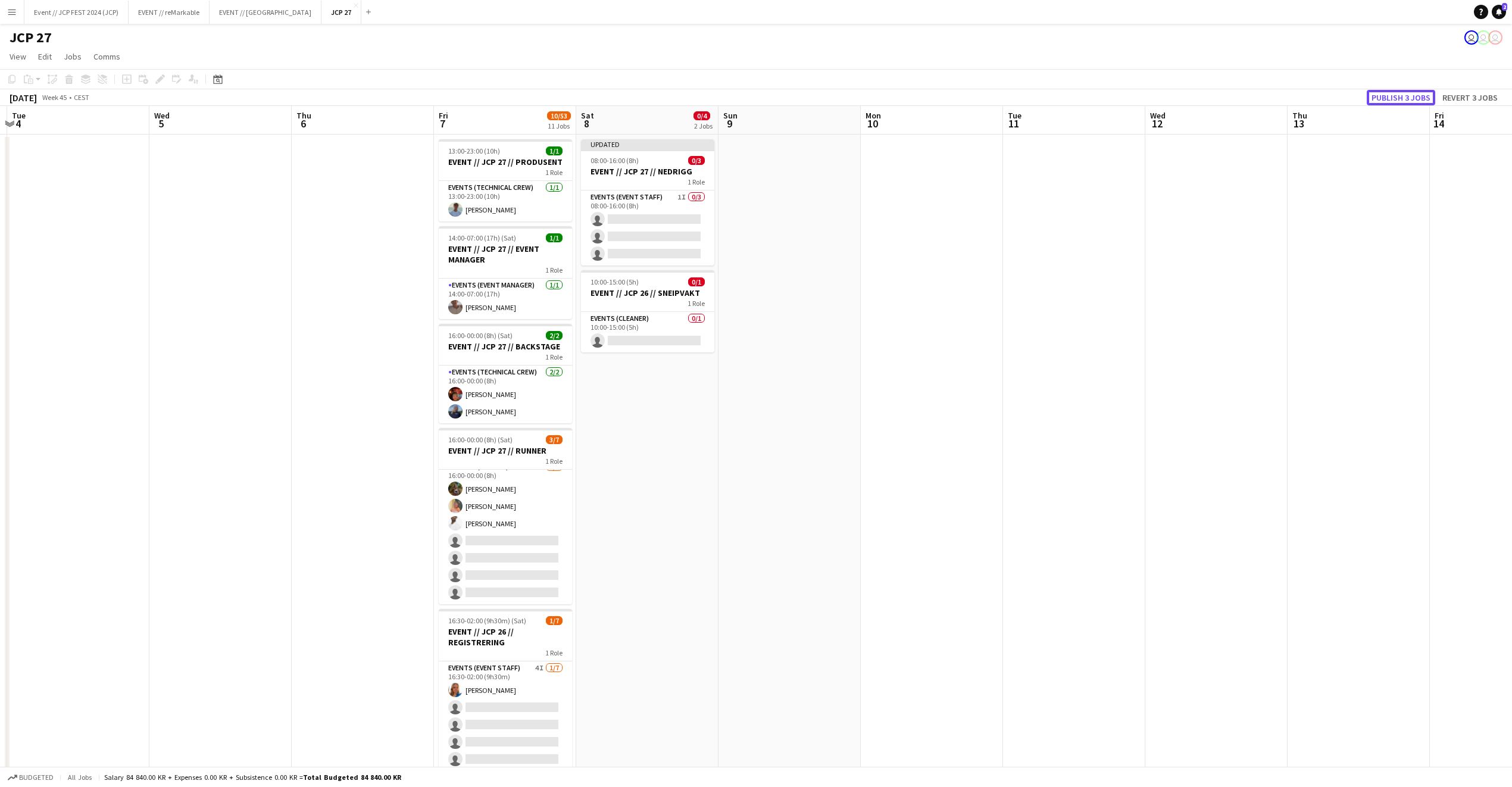
click at [1392, 97] on button "Publish 3 jobs" at bounding box center [1401, 97] width 69 height 16
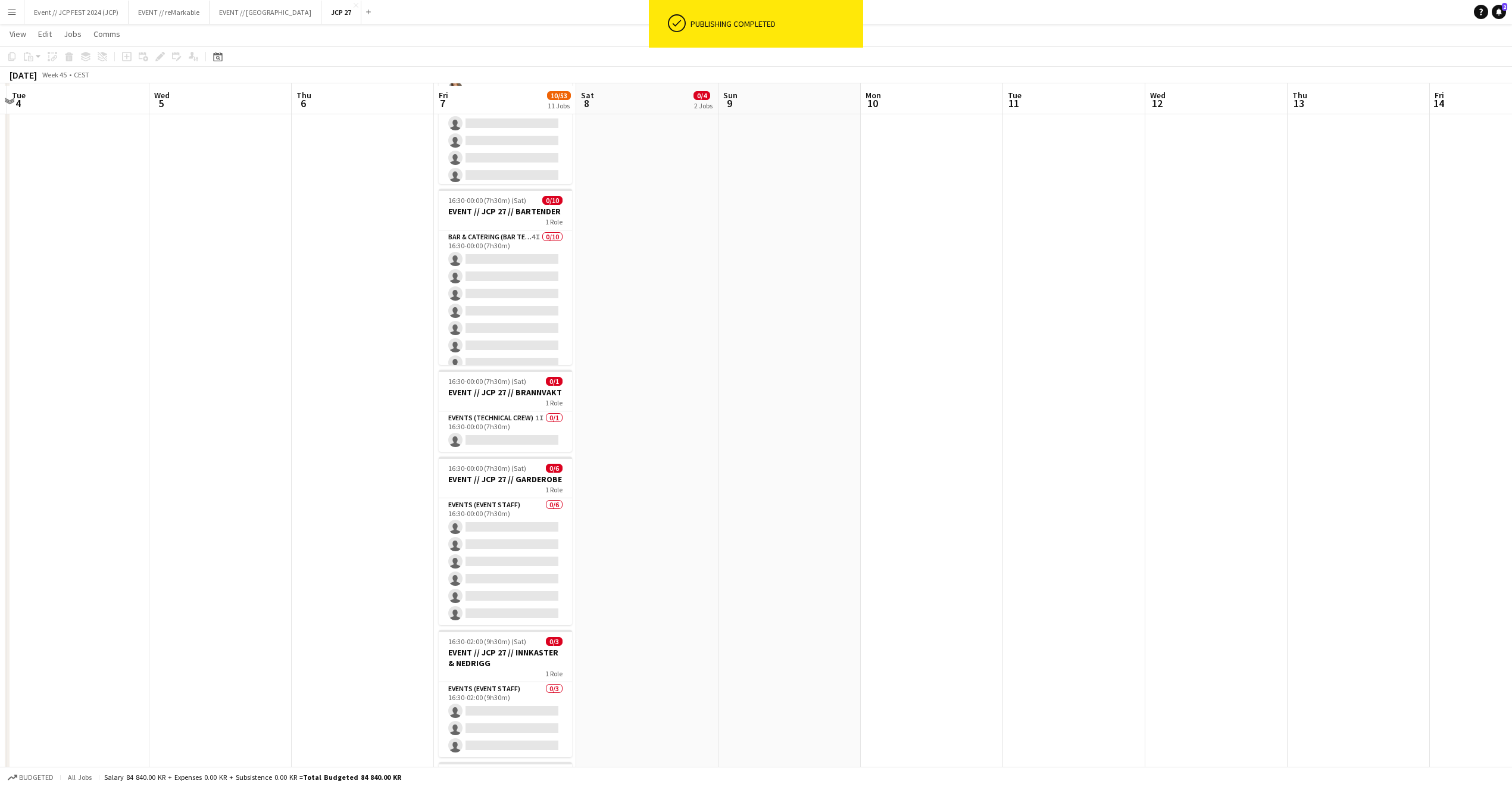
scroll to position [783, 0]
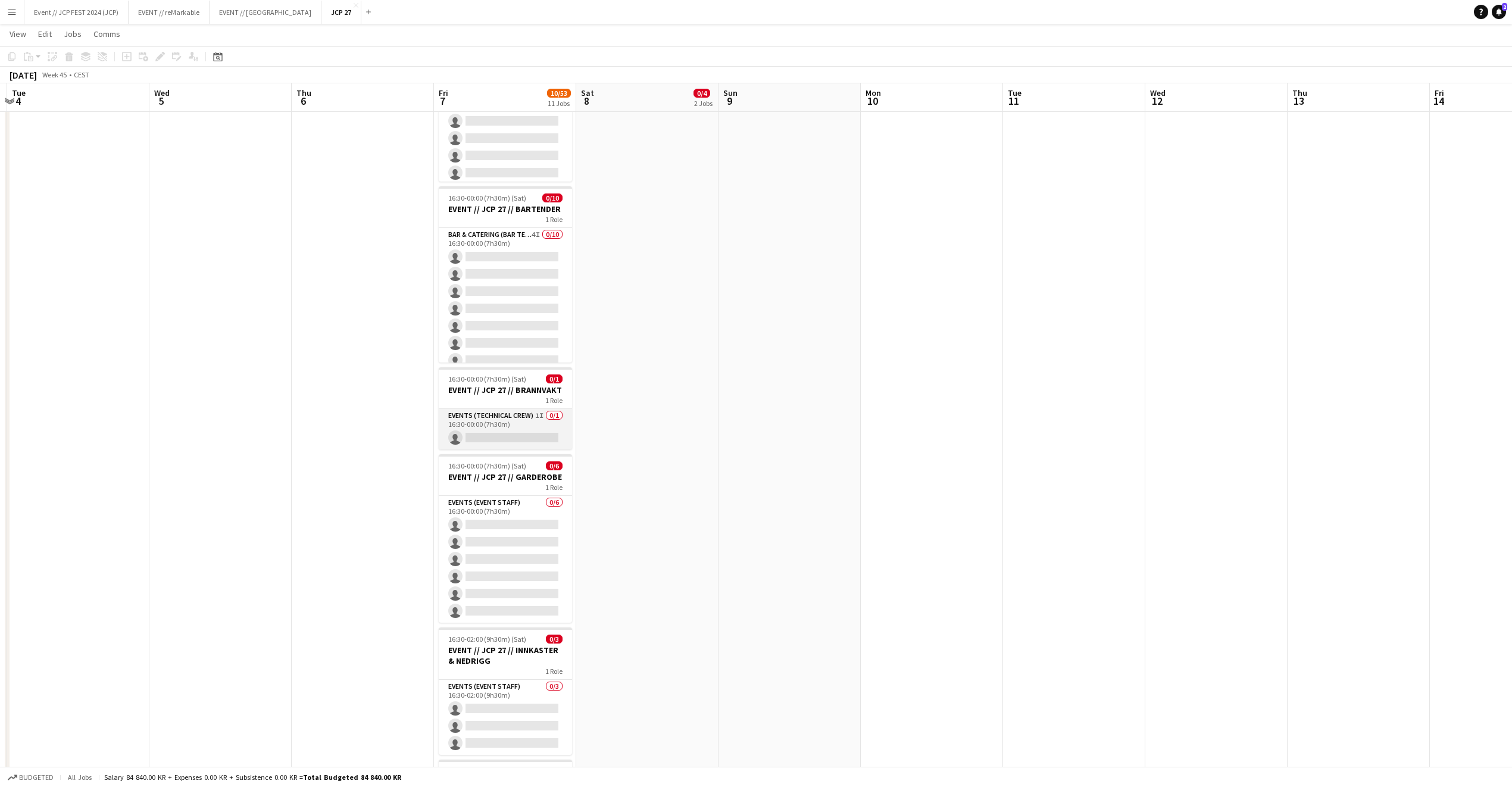
click at [536, 441] on app-card-role "Events (Technical Crew) 1I 0/1 16:30-00:00 (7h30m) single-neutral-actions" at bounding box center [505, 429] width 133 height 40
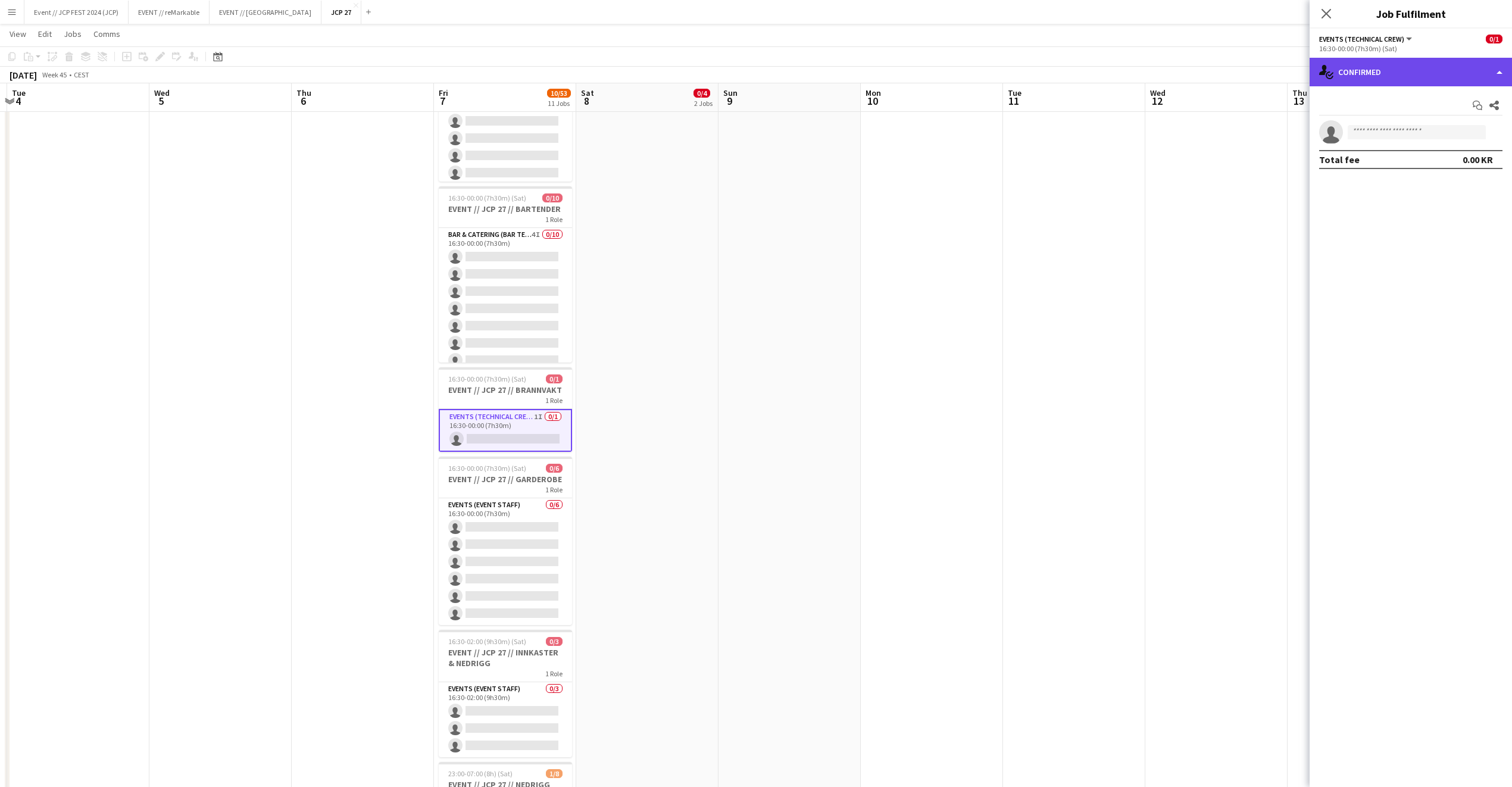
click at [1433, 76] on div "single-neutral-actions-check-2 Confirmed" at bounding box center [1411, 72] width 202 height 29
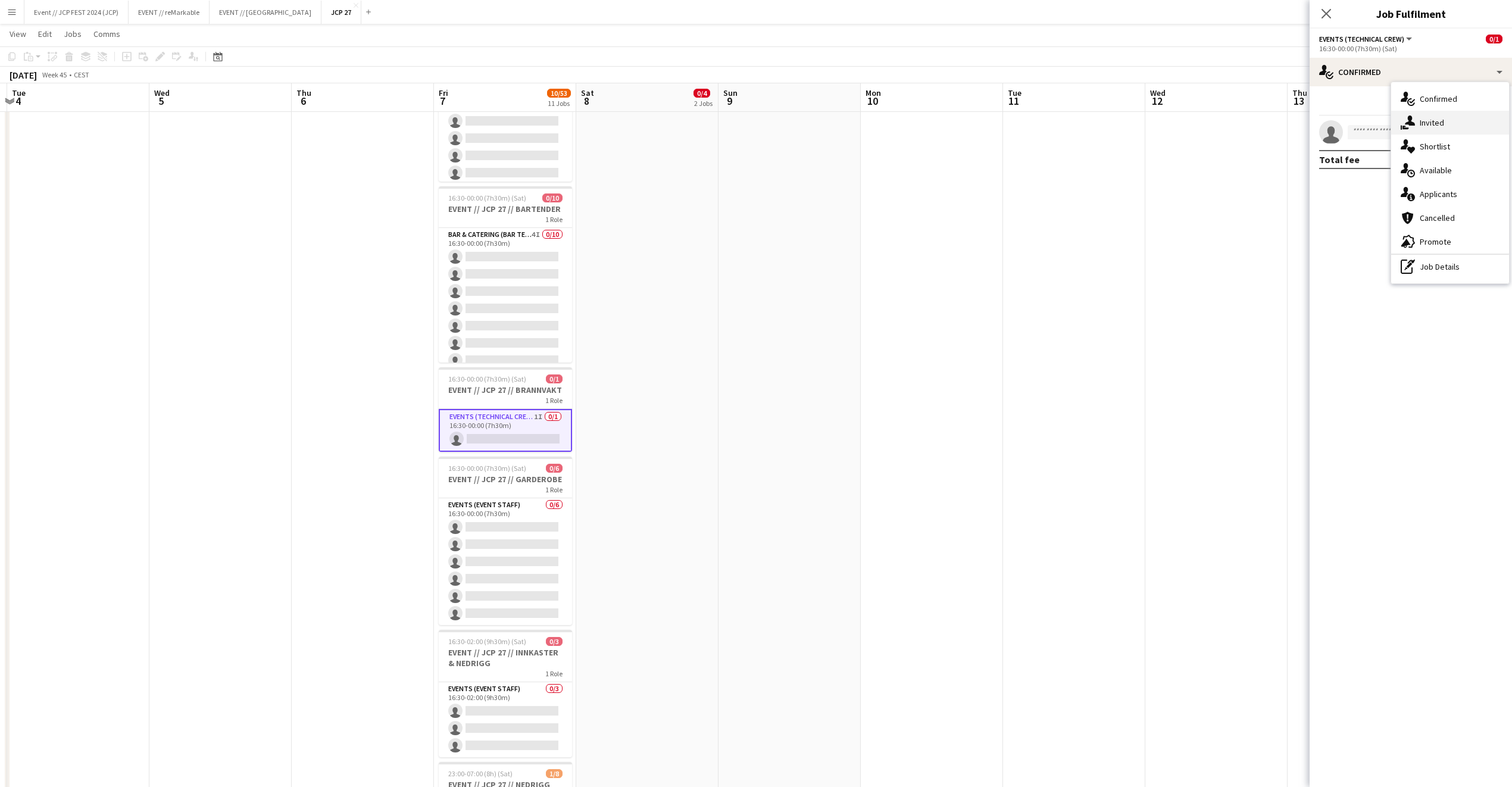
click at [1447, 128] on div "single-neutral-actions-share-1 Invited" at bounding box center [1450, 122] width 118 height 24
click at [1405, 150] on input "text" at bounding box center [1412, 158] width 184 height 30
type input "****"
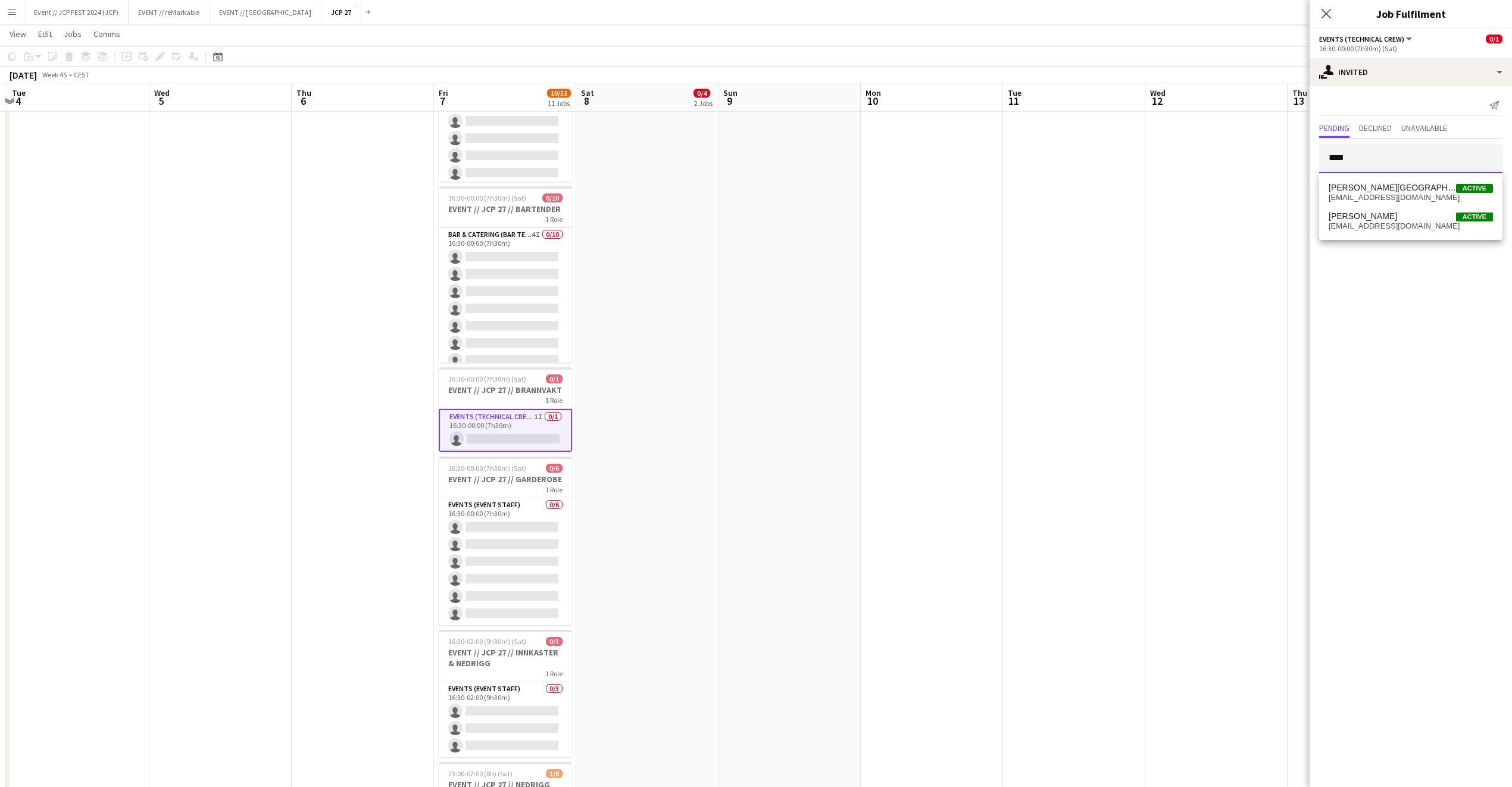
click at [1407, 149] on input "****" at bounding box center [1412, 158] width 184 height 30
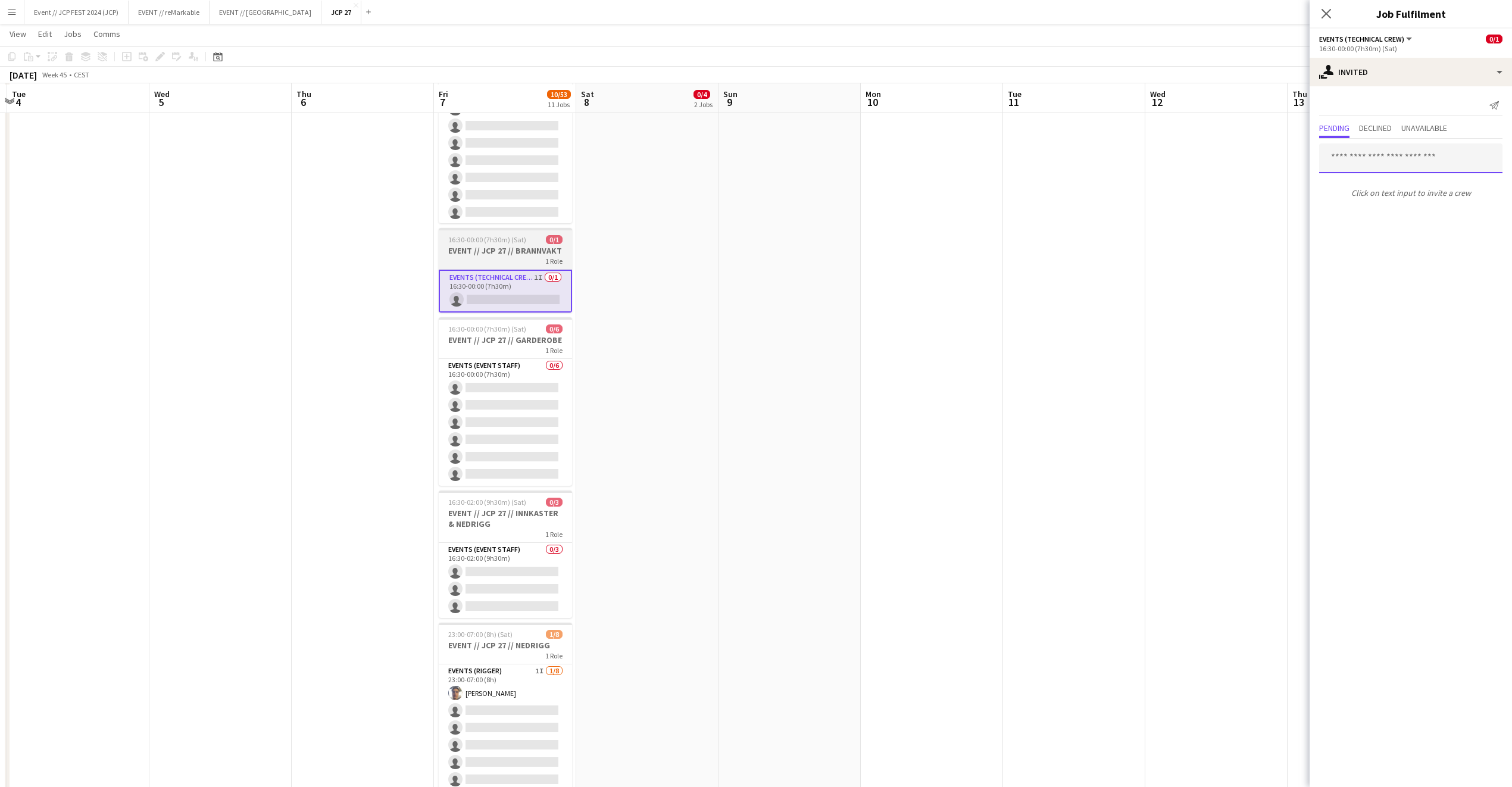
scroll to position [924, 0]
click at [1370, 69] on div "single-neutral-actions-share-1 Invited" at bounding box center [1411, 72] width 202 height 29
click at [1422, 174] on div "single-neutral-actions-upload Available" at bounding box center [1450, 170] width 118 height 24
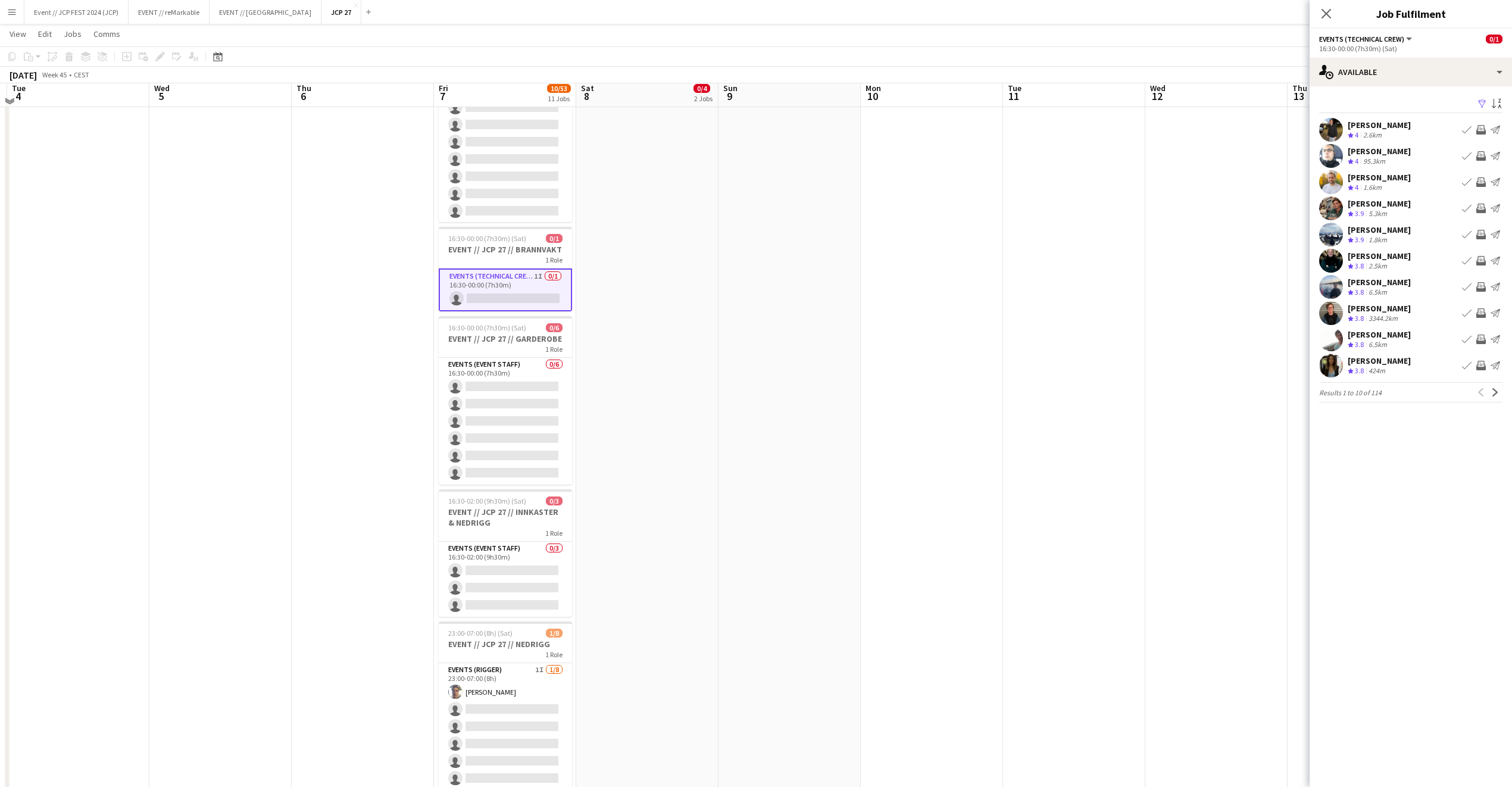
scroll to position [899, 0]
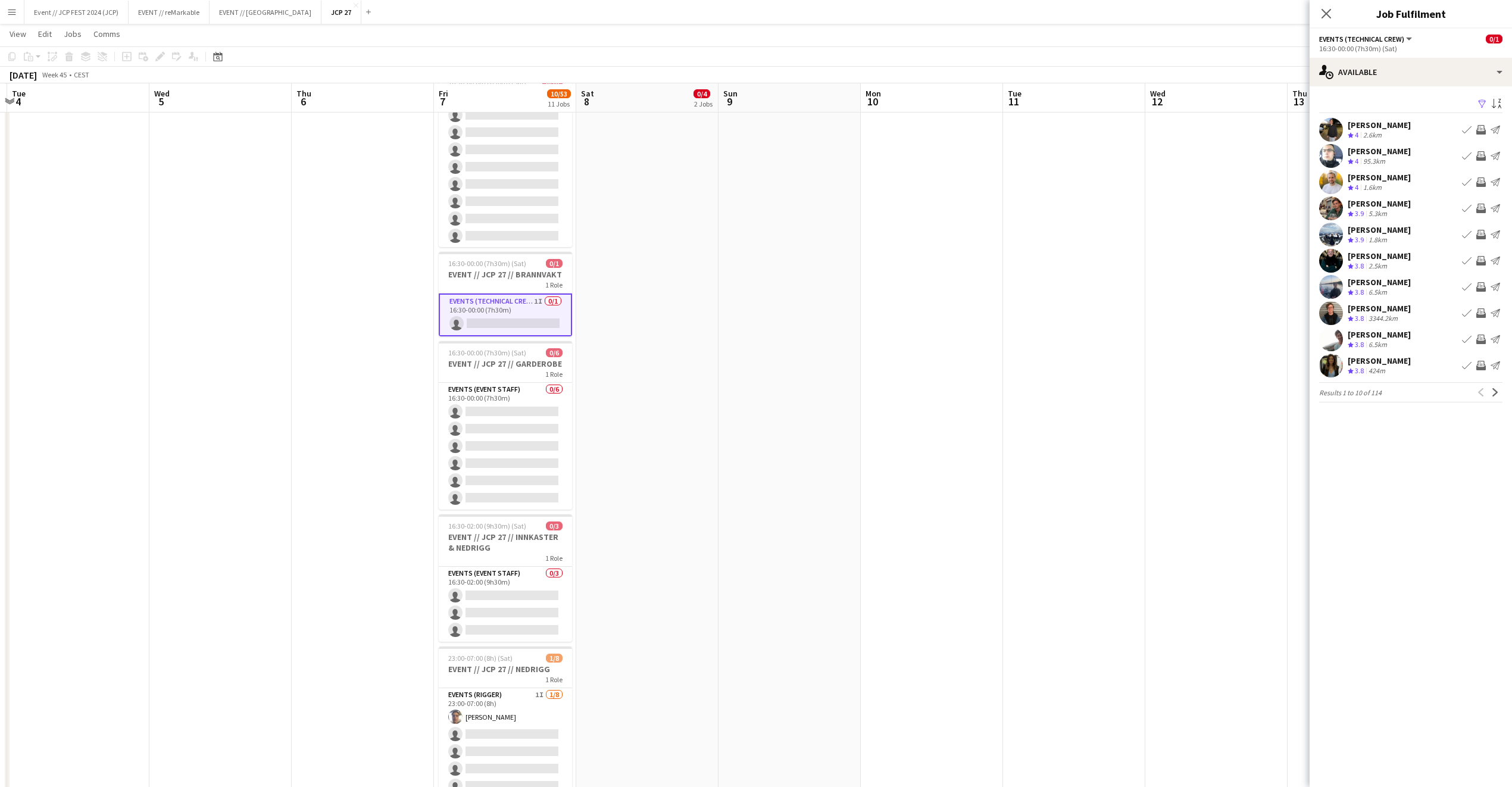
click at [1400, 365] on div "[PERSON_NAME]" at bounding box center [1379, 361] width 63 height 11
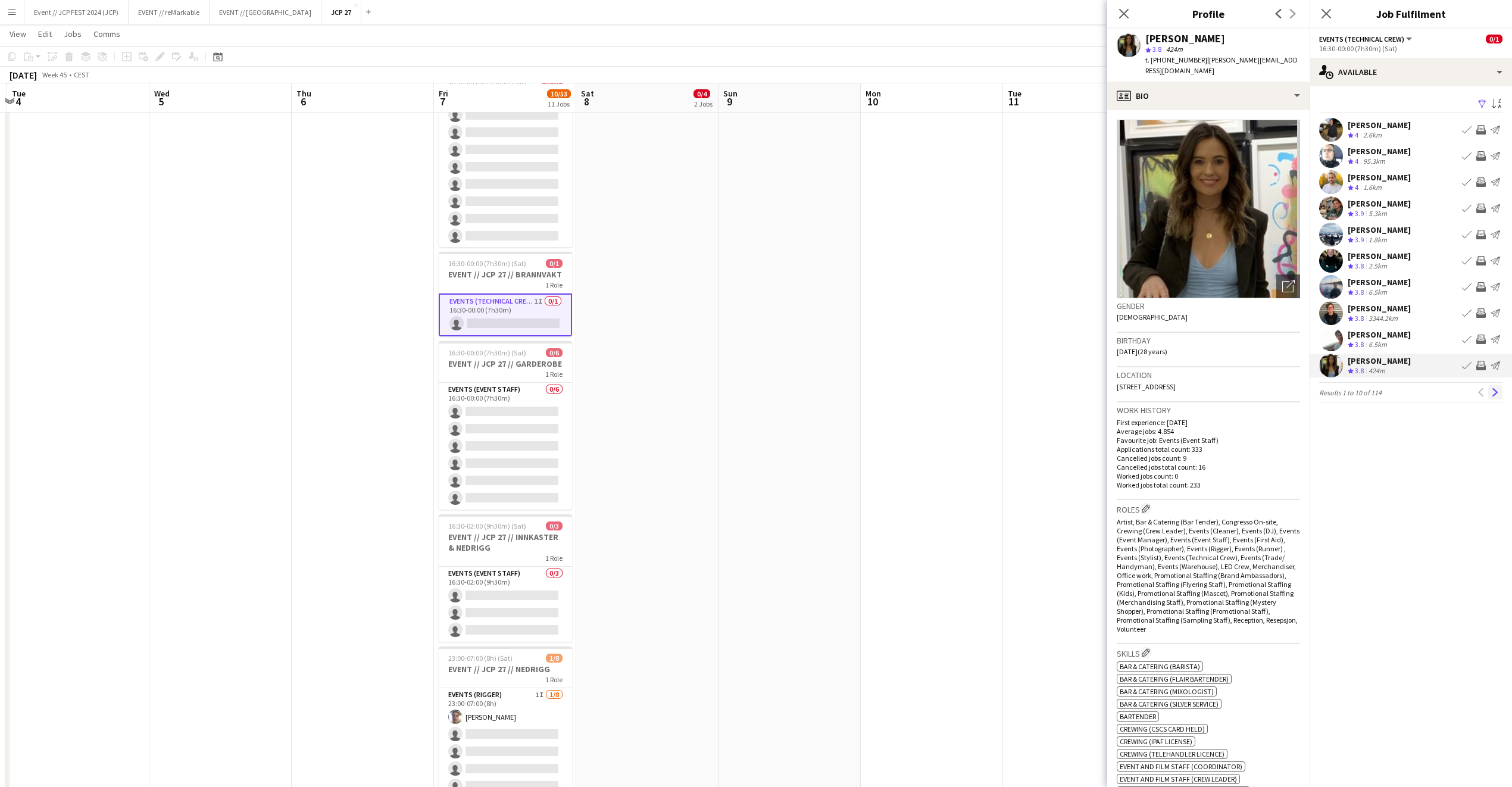
click at [1496, 395] on app-icon "Next" at bounding box center [1496, 392] width 9 height 9
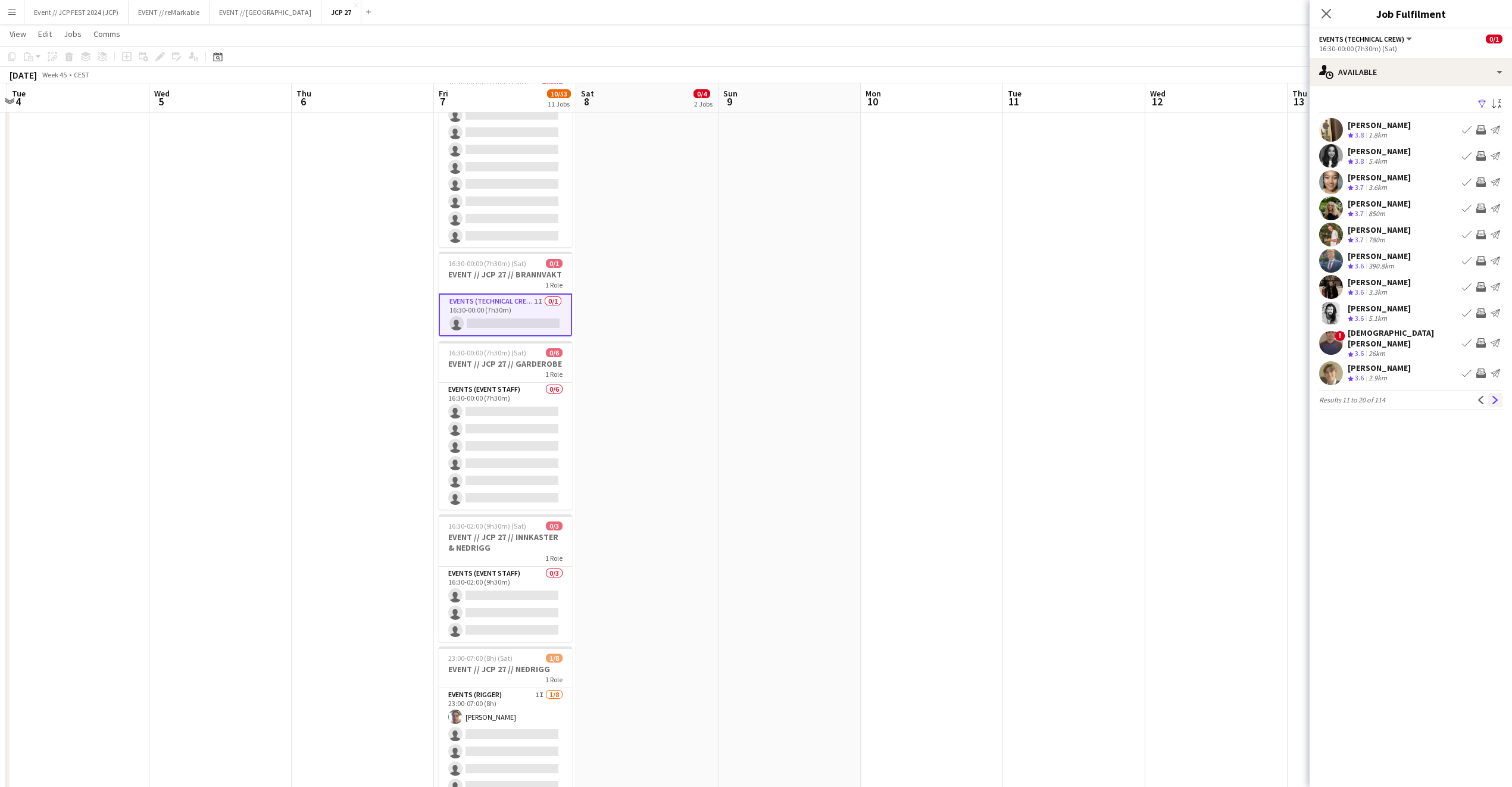
click at [1494, 396] on app-icon "Next" at bounding box center [1496, 400] width 9 height 9
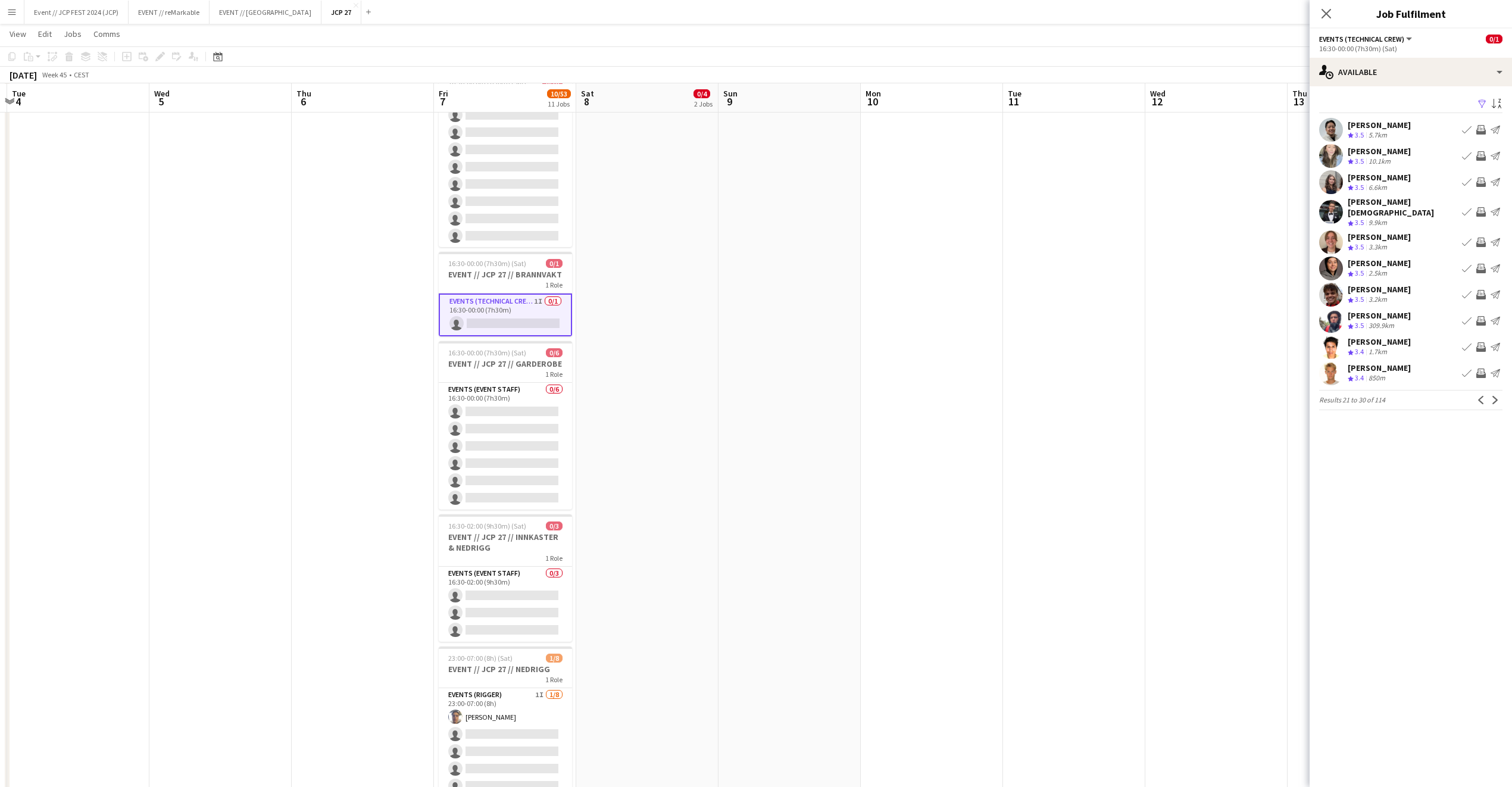
click at [1494, 396] on app-icon "Next" at bounding box center [1496, 400] width 9 height 9
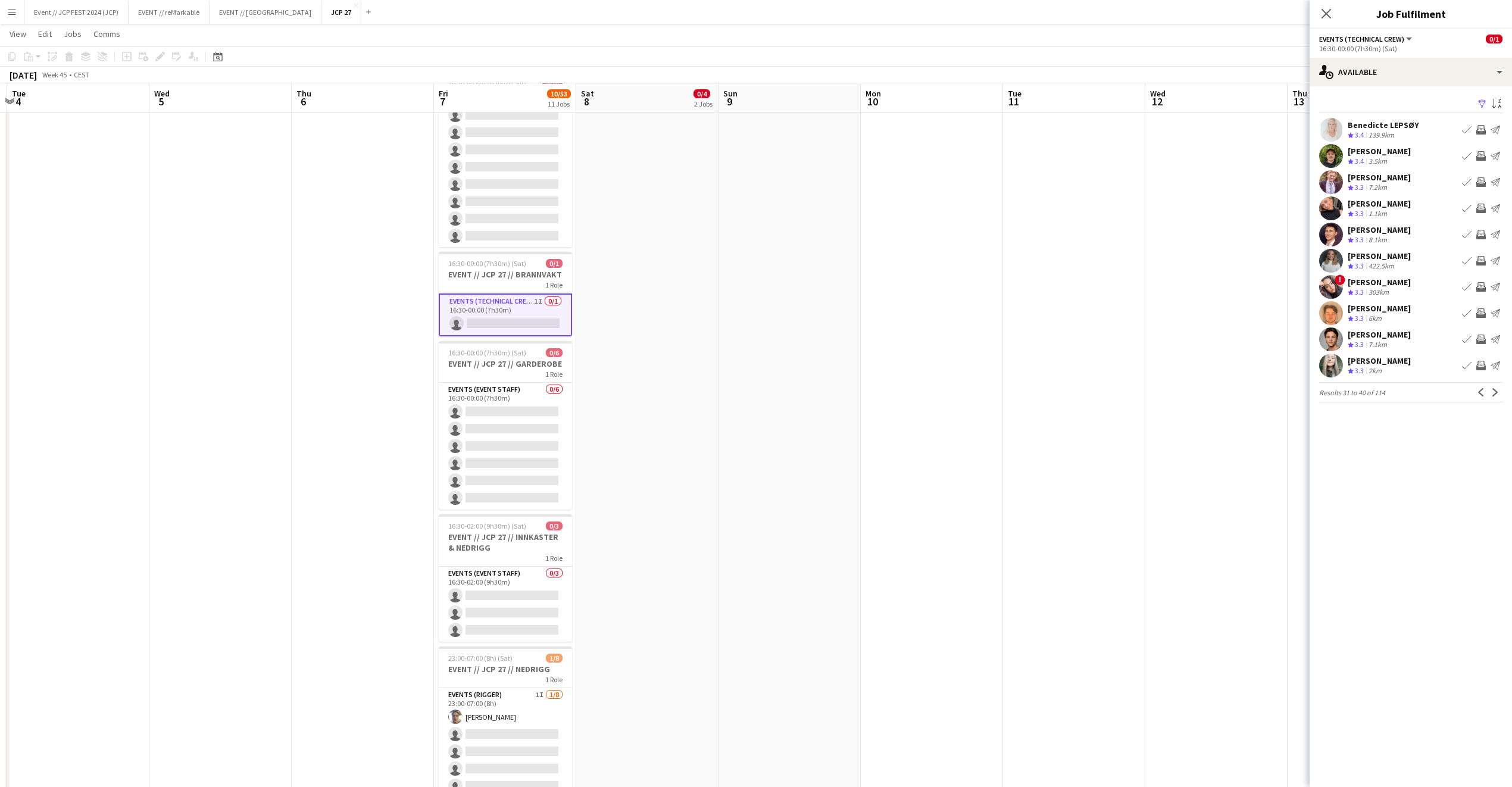
click at [1494, 394] on app-icon "Next" at bounding box center [1496, 392] width 9 height 9
click at [1352, 235] on div "Crew rating 3" at bounding box center [1354, 240] width 13 height 10
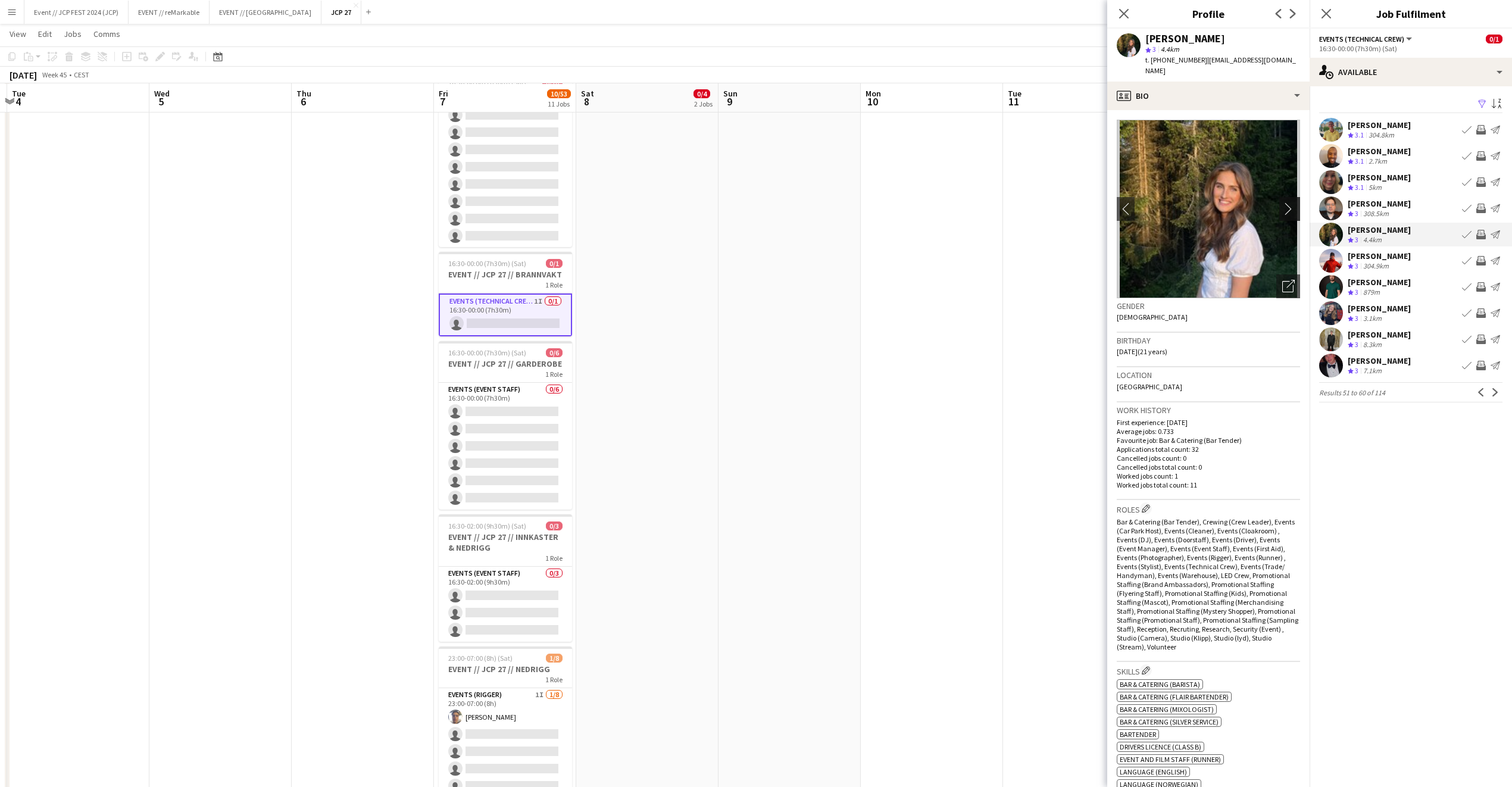
click at [1279, 197] on button "chevron-right" at bounding box center [1291, 209] width 24 height 24
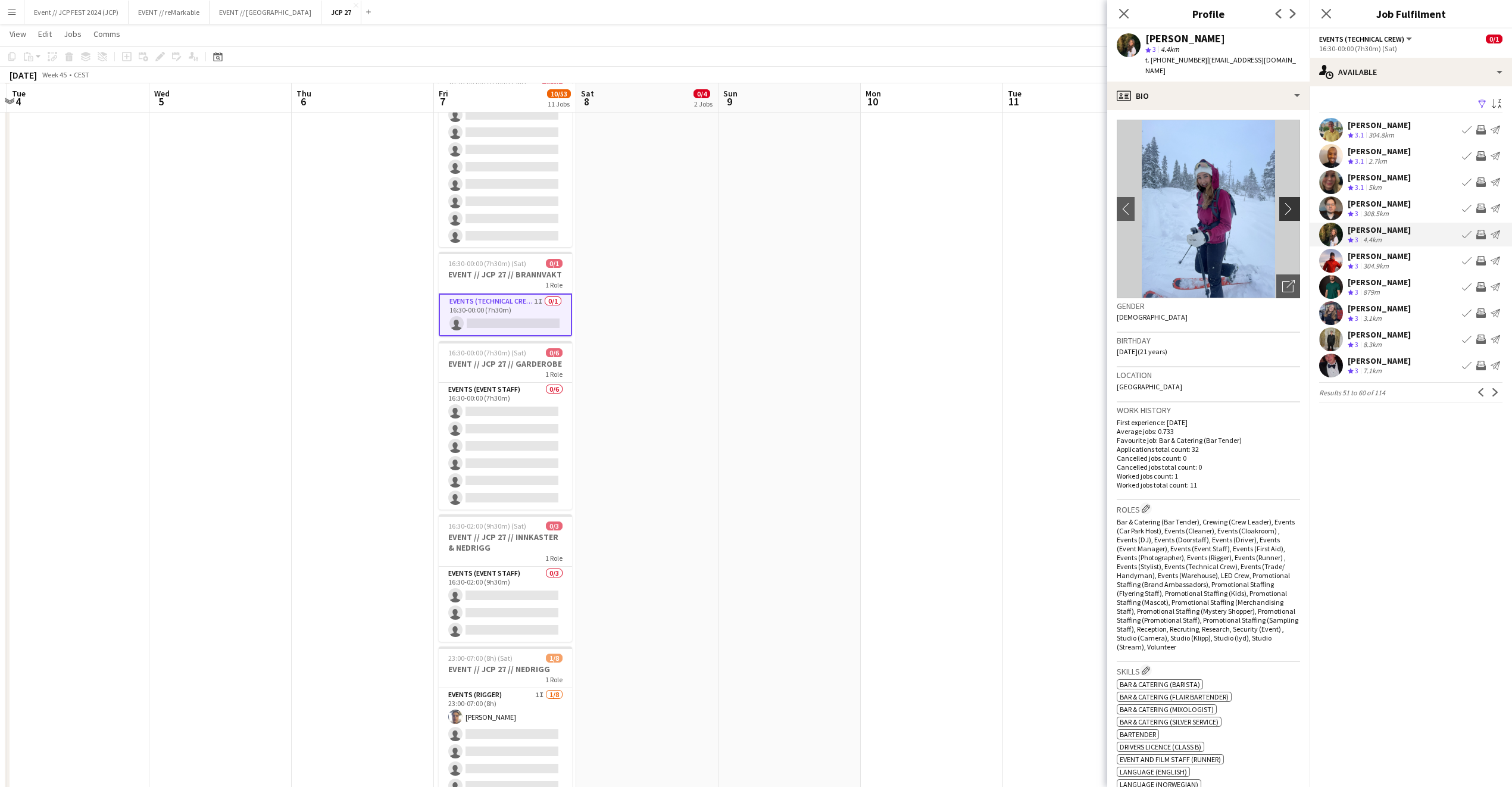
click at [1282, 202] on app-icon "chevron-right" at bounding box center [1292, 209] width 19 height 12
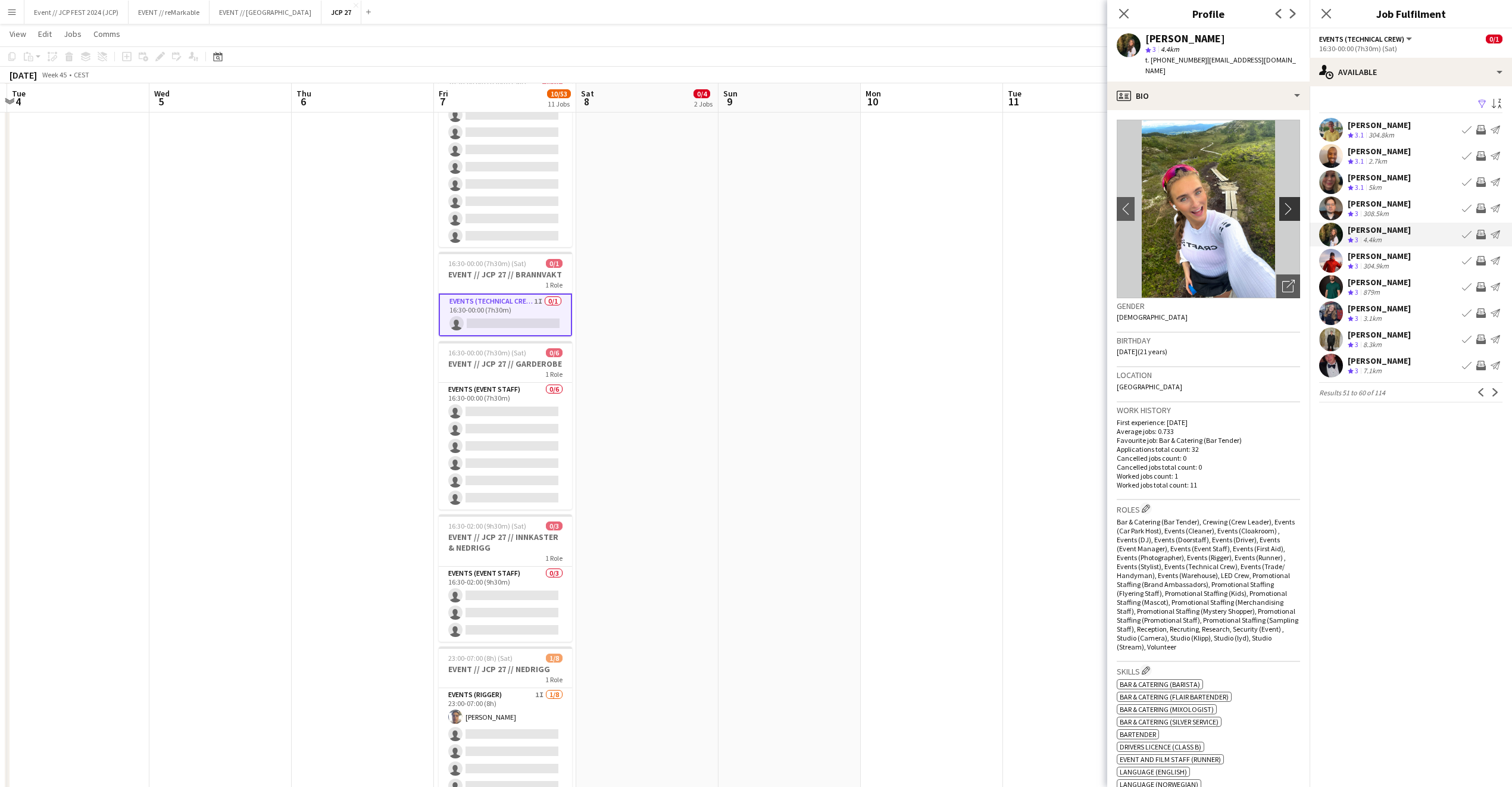
click at [1282, 202] on app-icon "chevron-right" at bounding box center [1292, 209] width 19 height 12
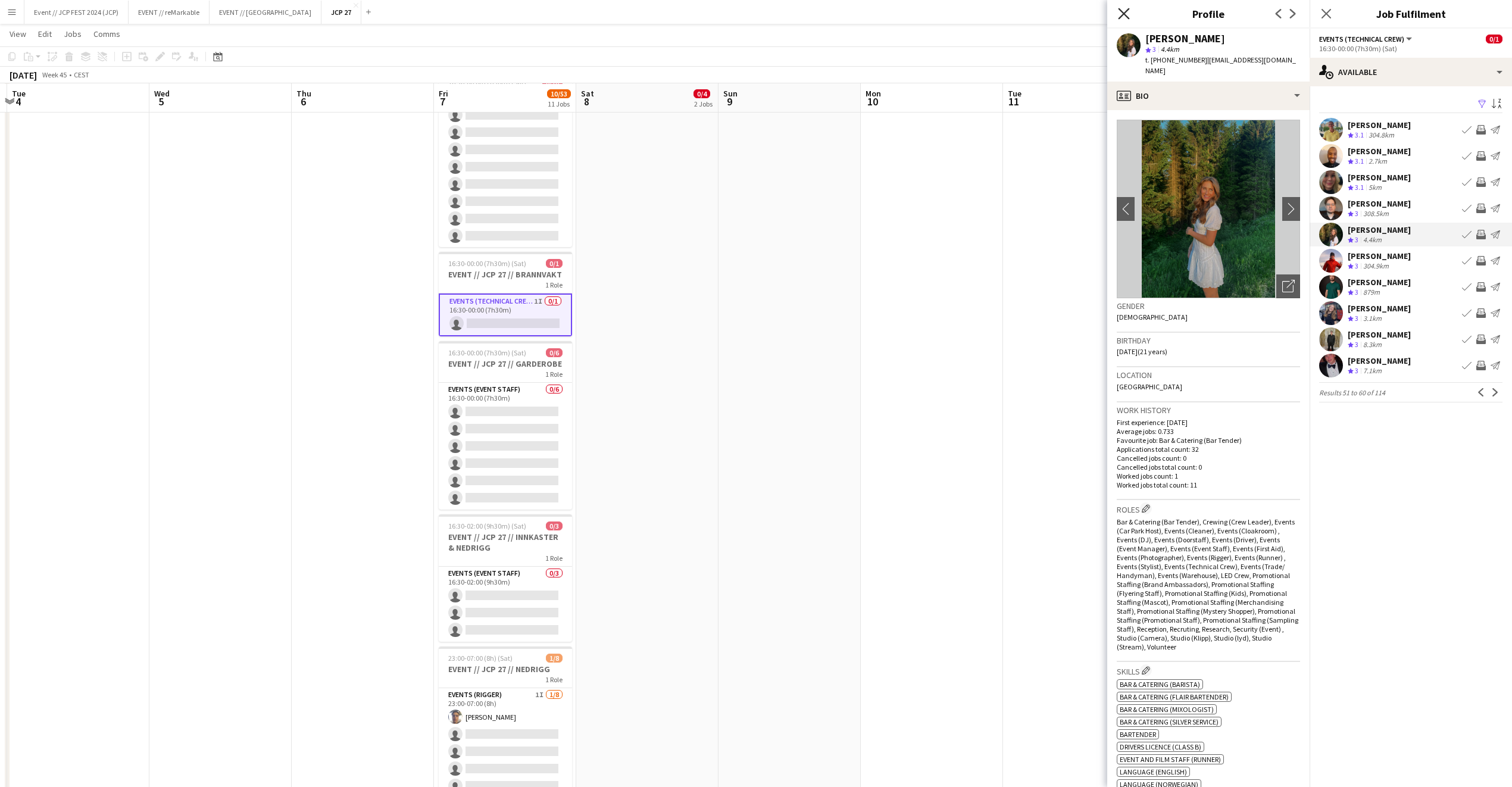
click at [1120, 16] on icon "Close pop-in" at bounding box center [1123, 13] width 12 height 12
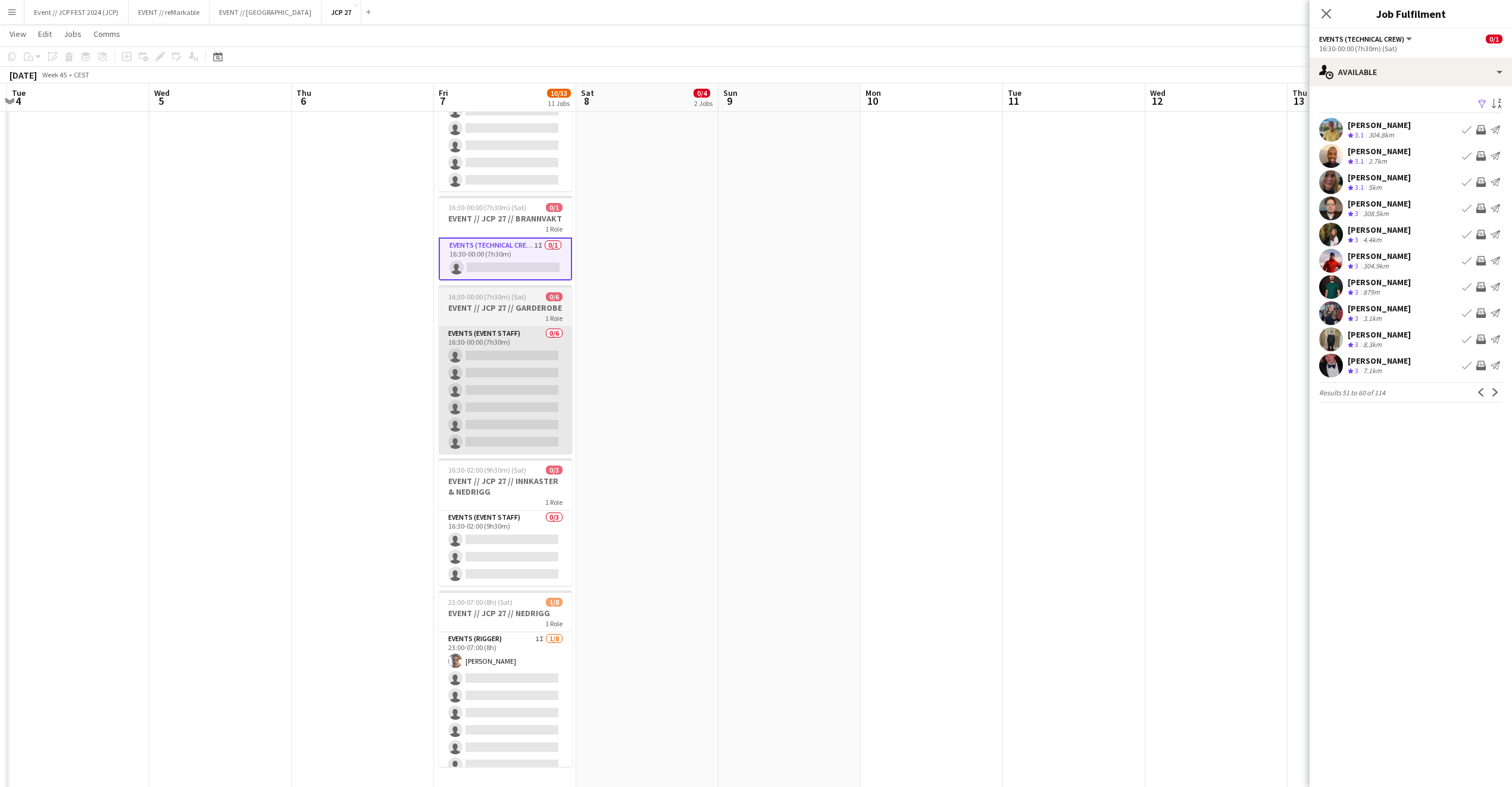
scroll to position [962, 0]
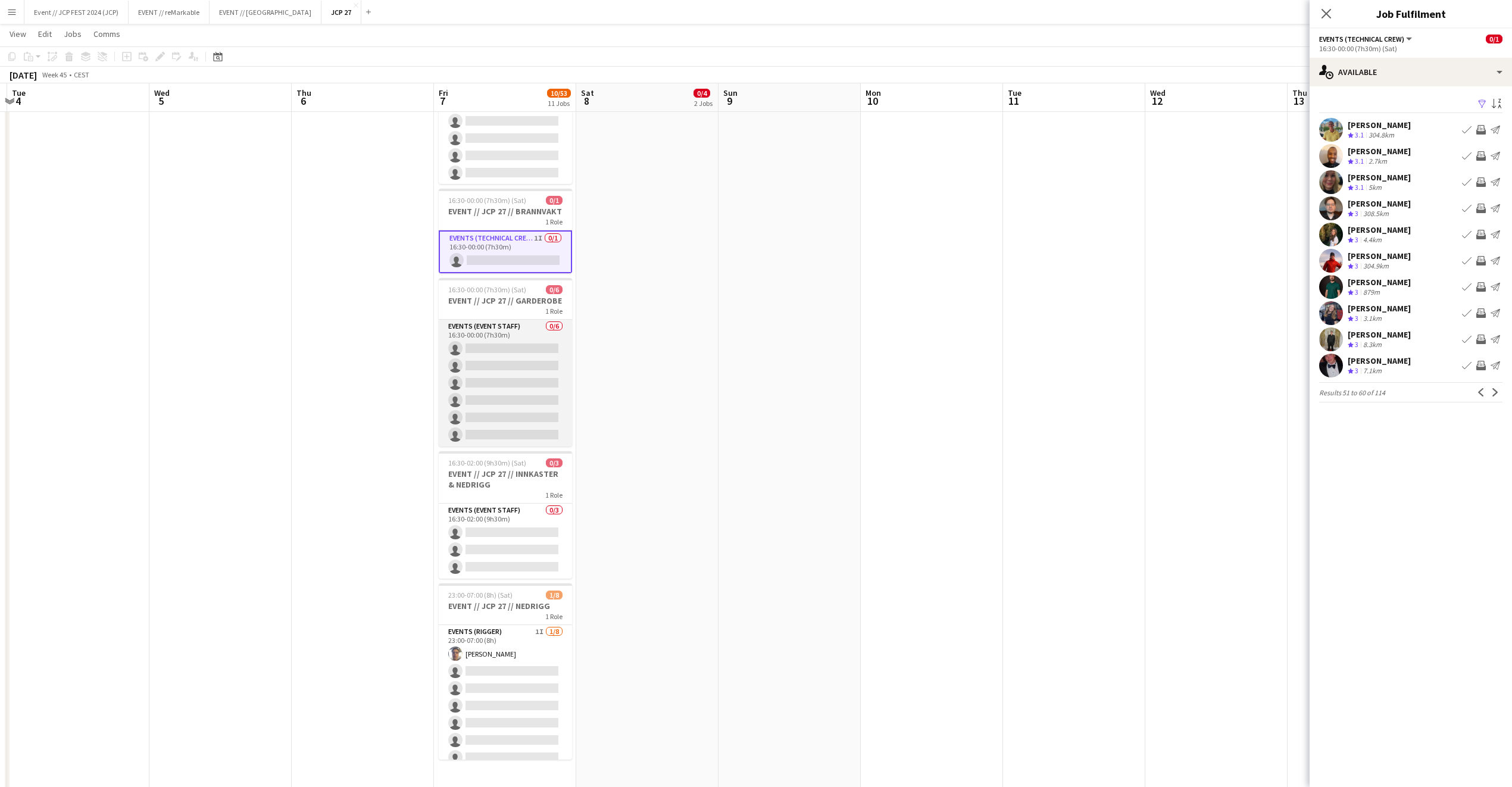
click at [520, 398] on app-card-role "Events (Event Staff) 0/6 16:30-00:00 (7h30m) single-neutral-actions single-neut…" at bounding box center [505, 383] width 133 height 127
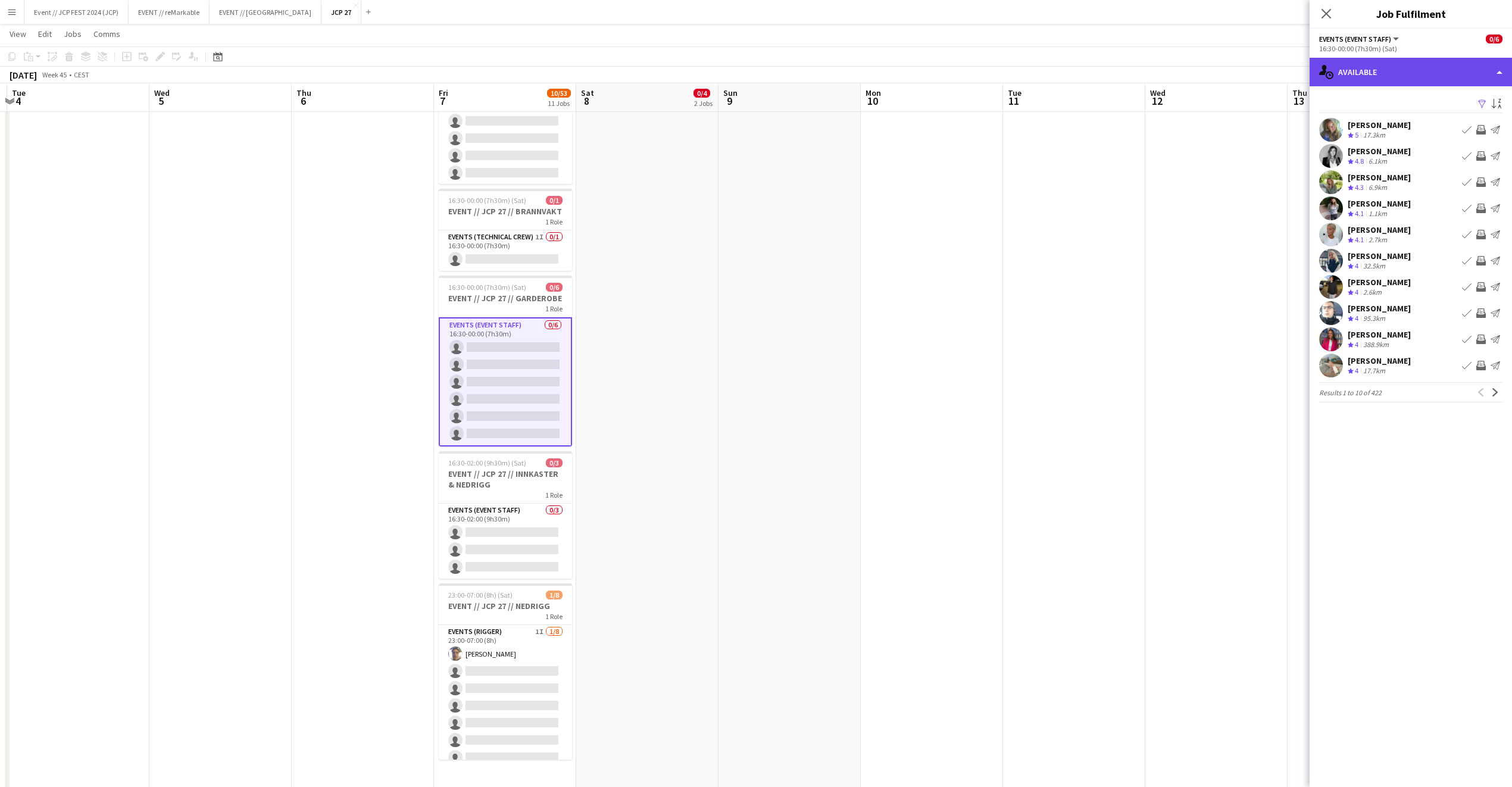
click at [1402, 67] on div "single-neutral-actions-upload Available" at bounding box center [1411, 72] width 202 height 29
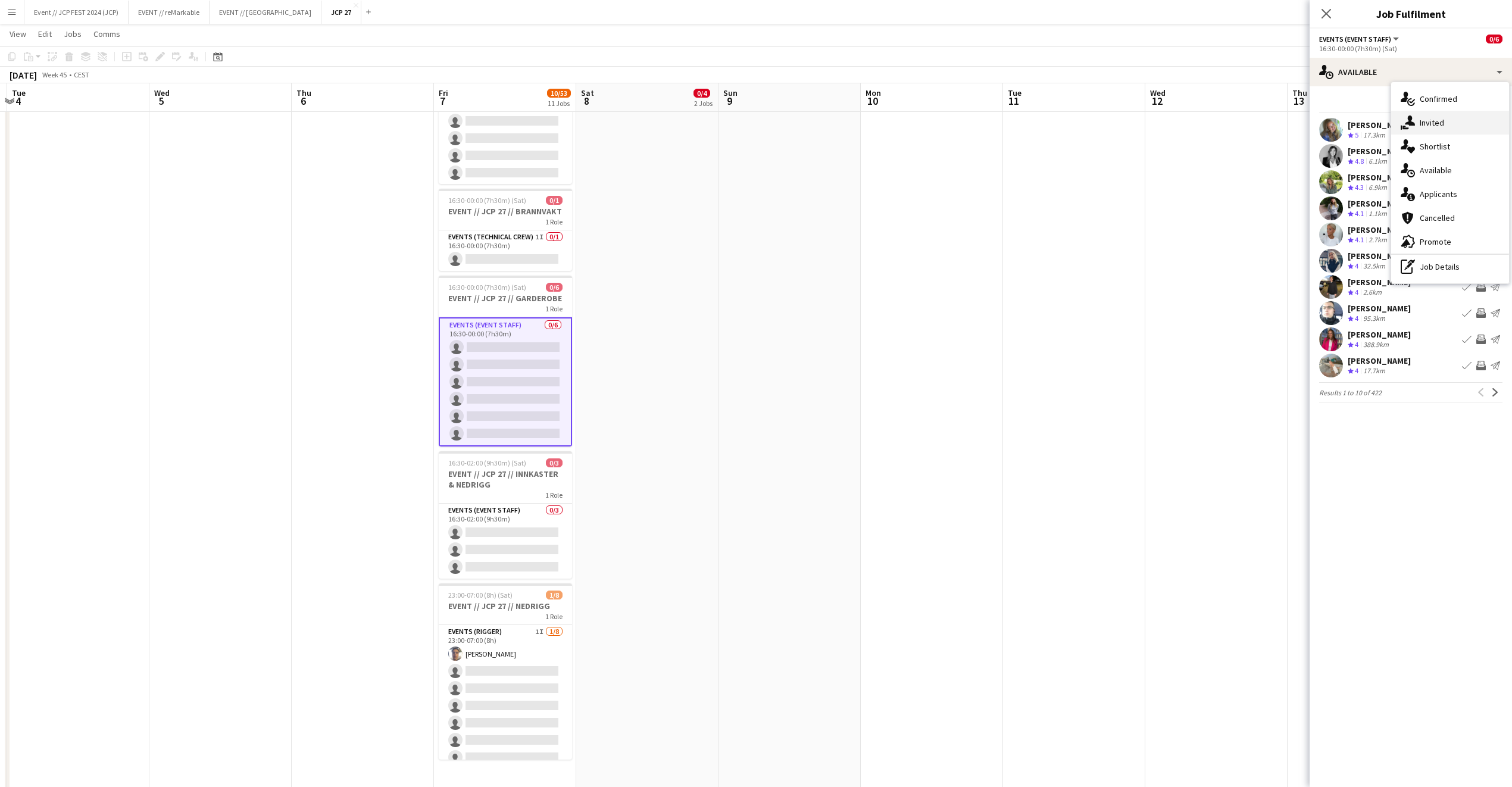
click at [1440, 126] on div "single-neutral-actions-share-1 Invited" at bounding box center [1450, 122] width 118 height 24
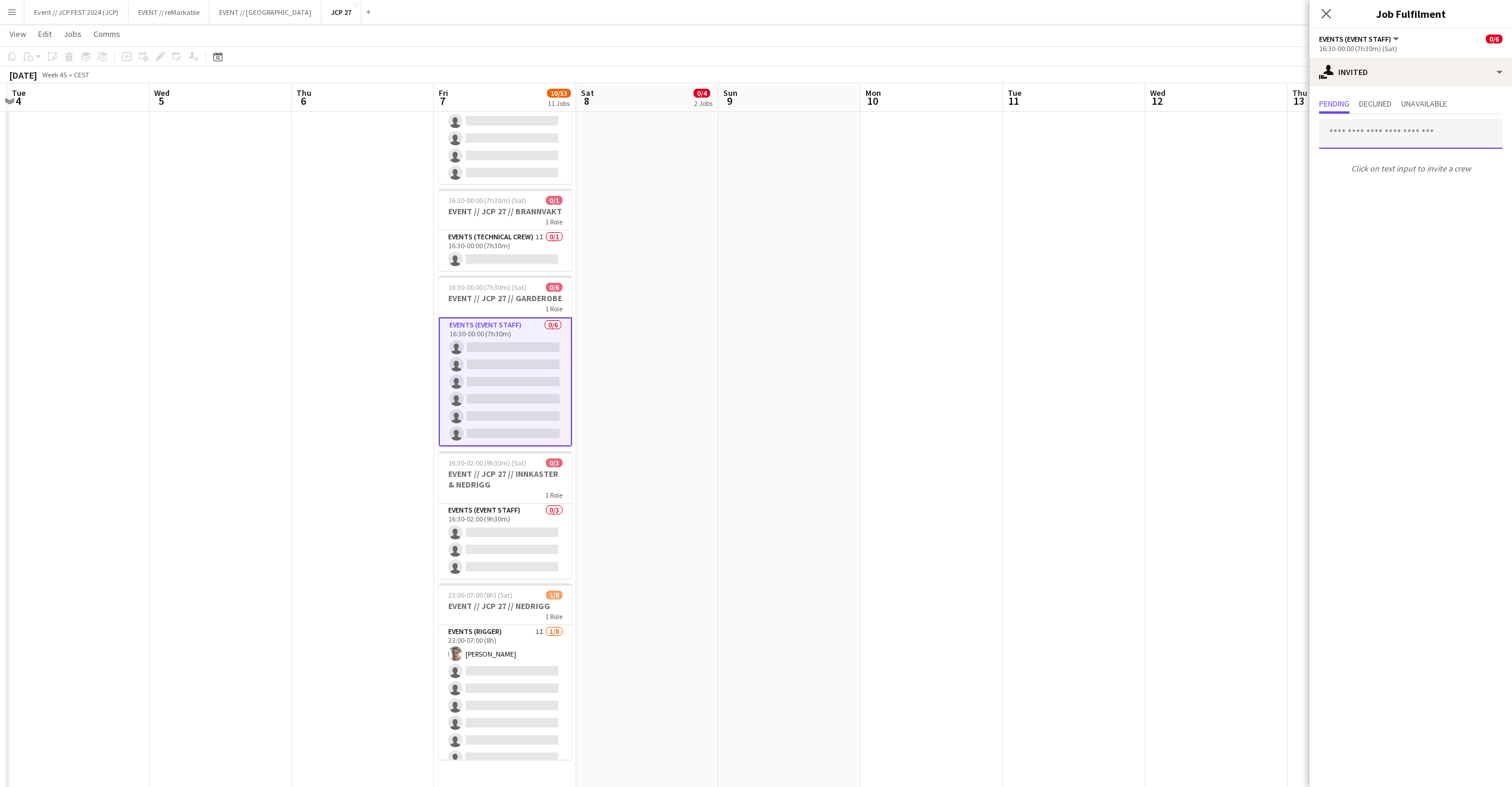
click at [1359, 135] on input "text" at bounding box center [1412, 134] width 184 height 30
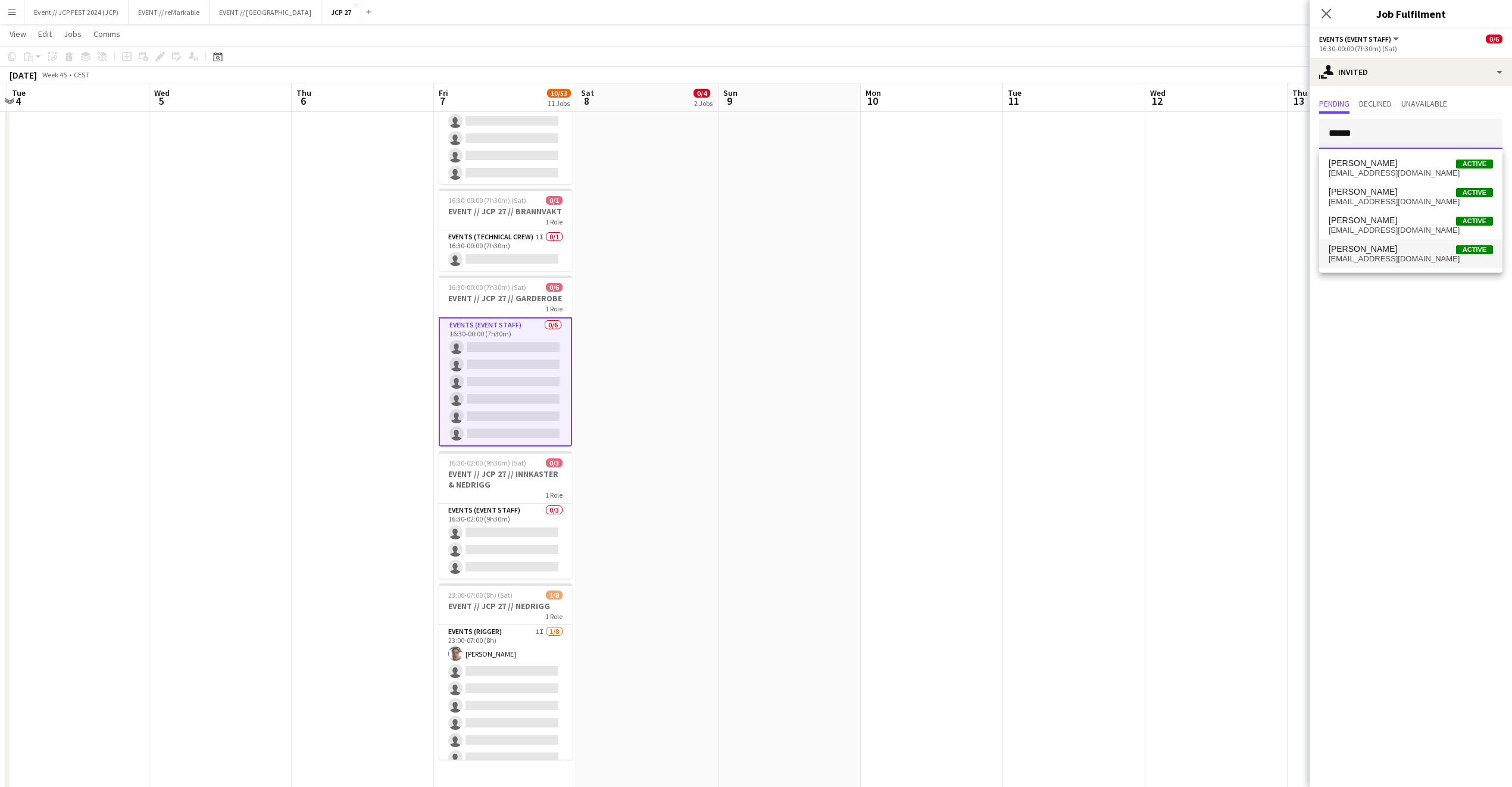
type input "*****"
click at [1412, 245] on span "Hedda Tveit Active" at bounding box center [1411, 249] width 164 height 10
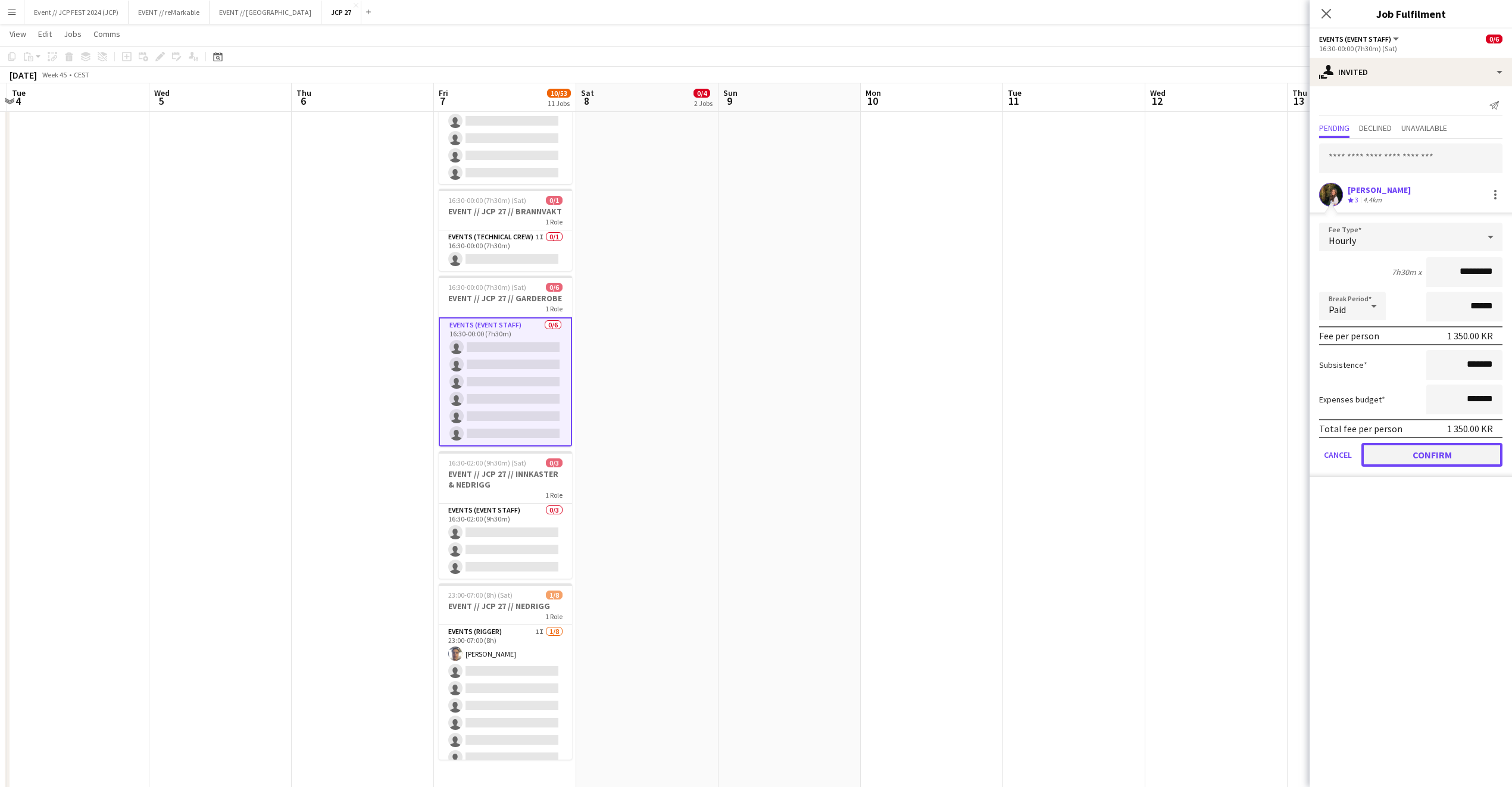
click at [1454, 457] on button "Confirm" at bounding box center [1432, 455] width 141 height 24
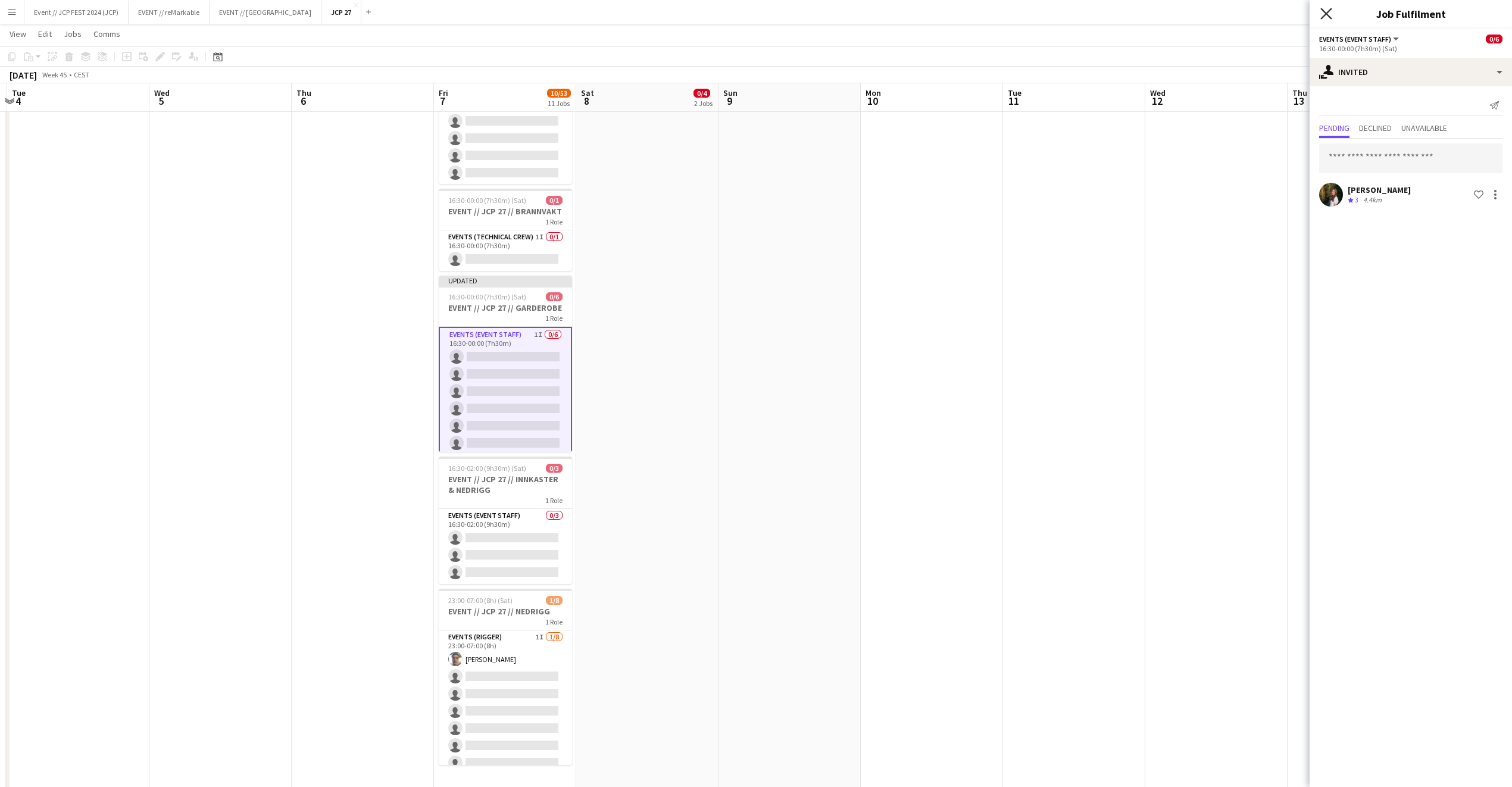
click at [1325, 14] on icon at bounding box center [1326, 13] width 12 height 12
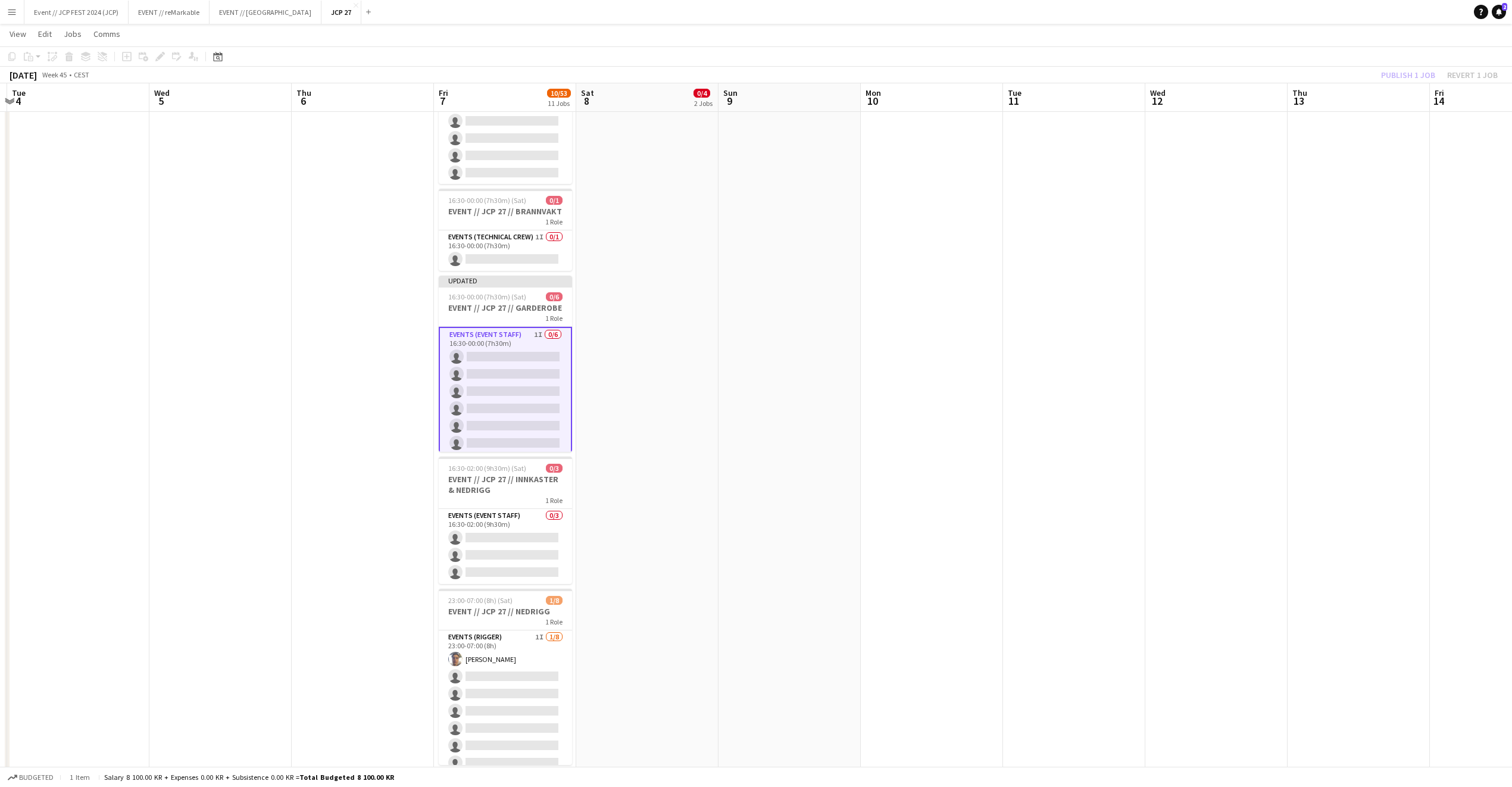
click at [1428, 65] on app-toolbar "Copy Paste Paste Command V Paste with crew Command Shift V Paste linked Job [GE…" at bounding box center [756, 57] width 1512 height 20
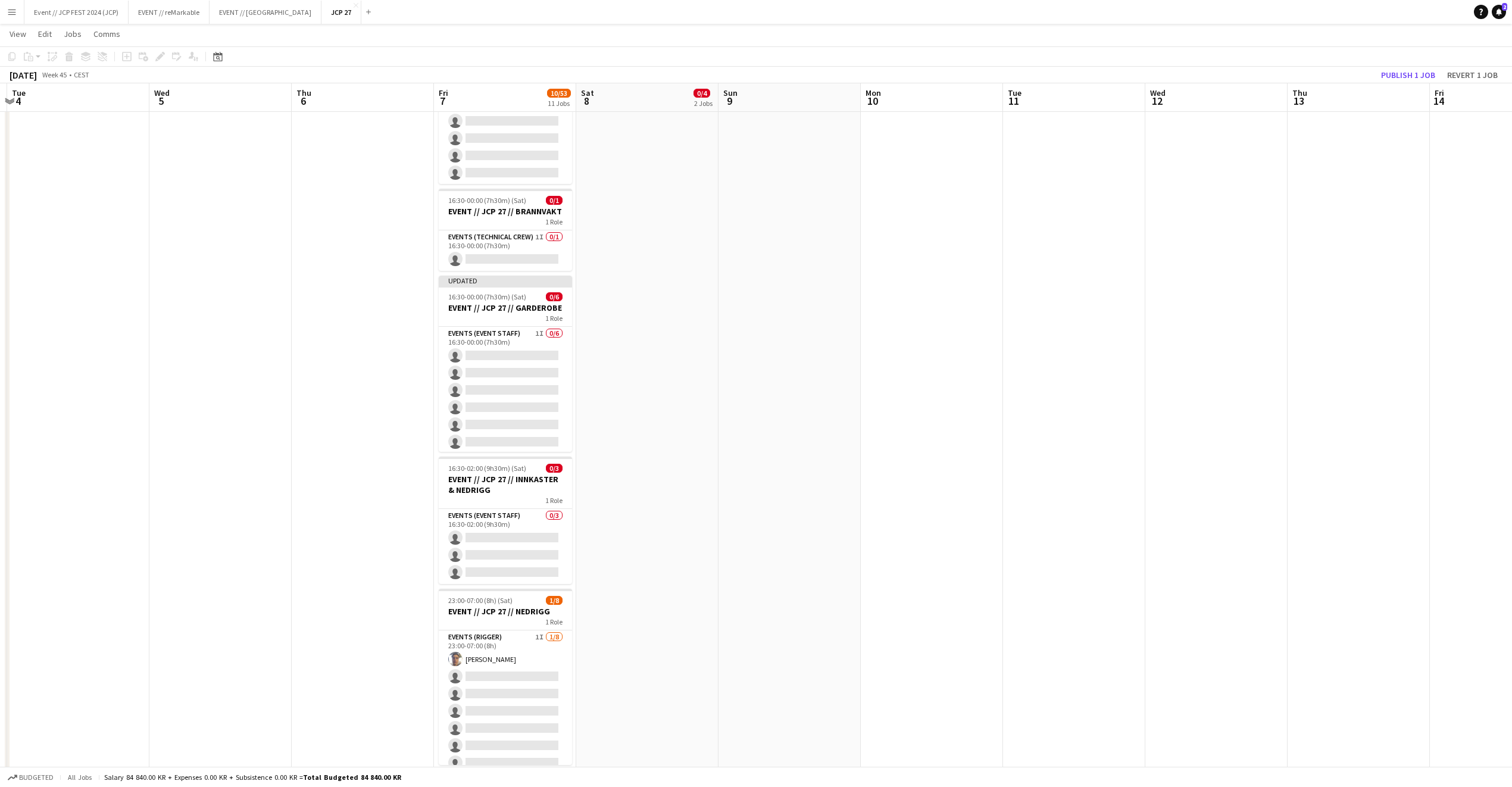
click at [1428, 65] on app-toolbar "Copy Paste Paste Command V Paste with crew Command Shift V Paste linked Job [GE…" at bounding box center [756, 57] width 1512 height 20
click at [1428, 75] on button "Publish 1 job" at bounding box center [1408, 75] width 64 height 16
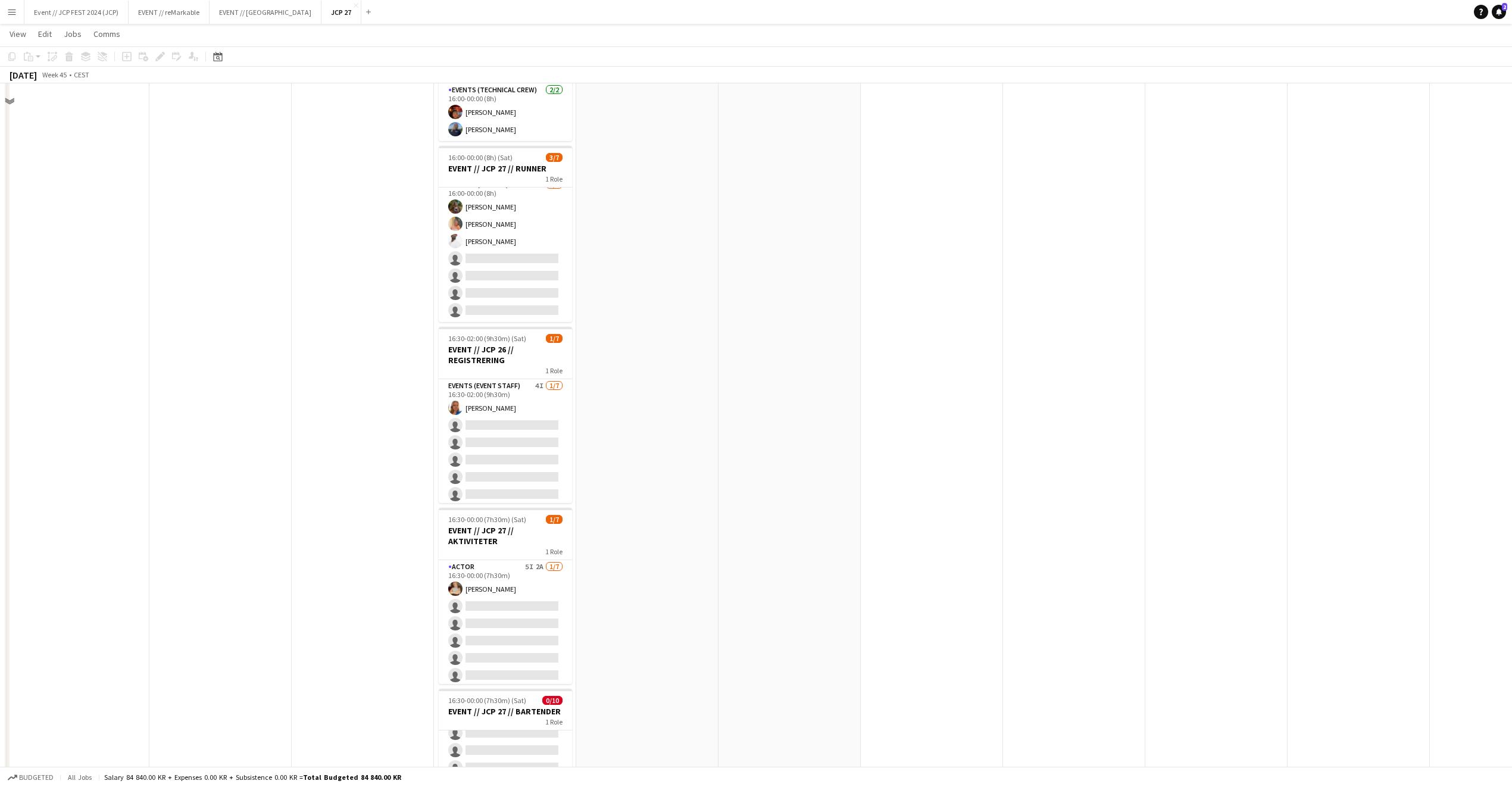
scroll to position [0, 0]
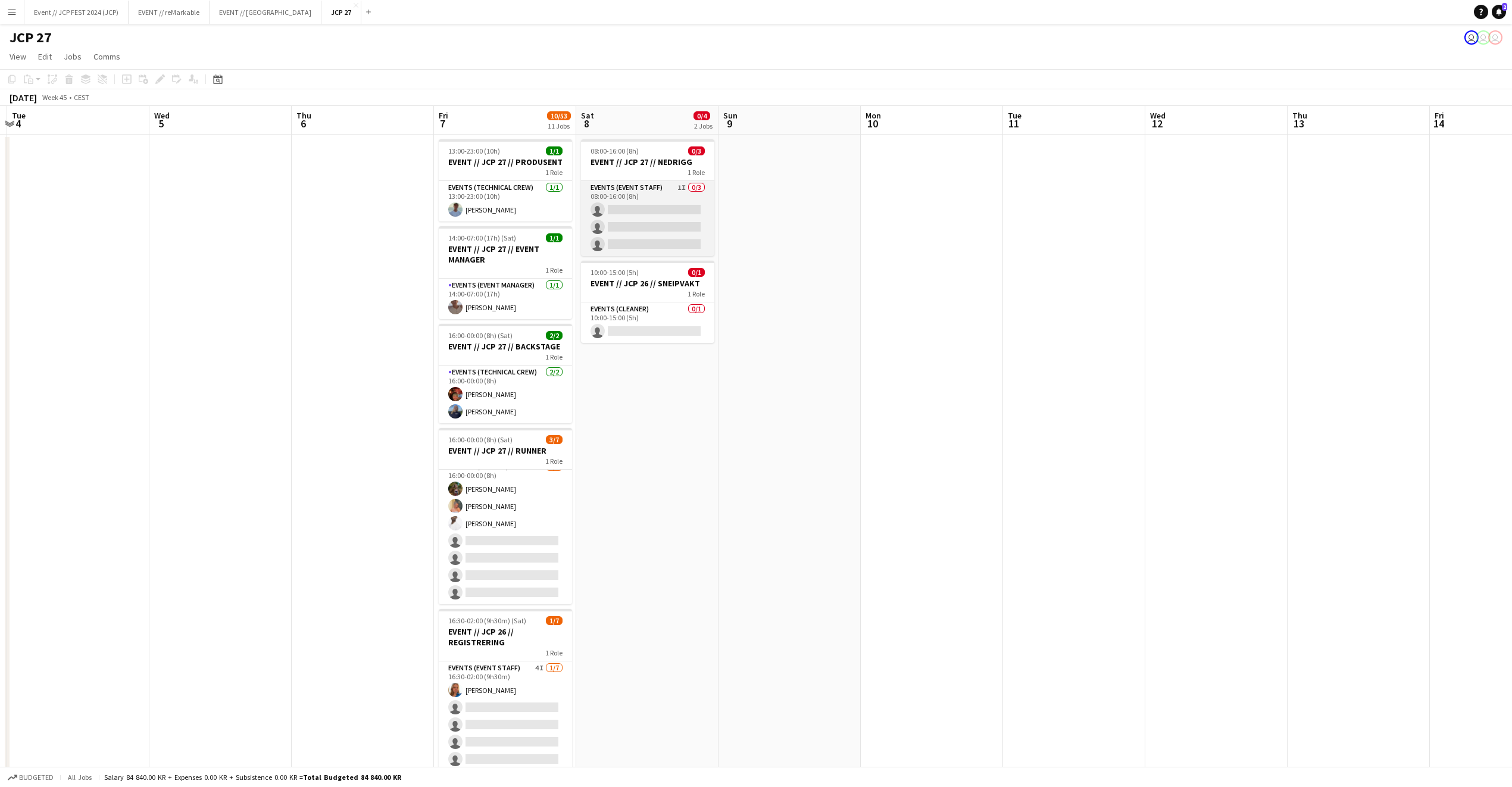
click at [641, 207] on app-card-role "Events (Event Staff) 1I 0/3 08:00-16:00 (8h) single-neutral-actions single-neut…" at bounding box center [647, 218] width 133 height 75
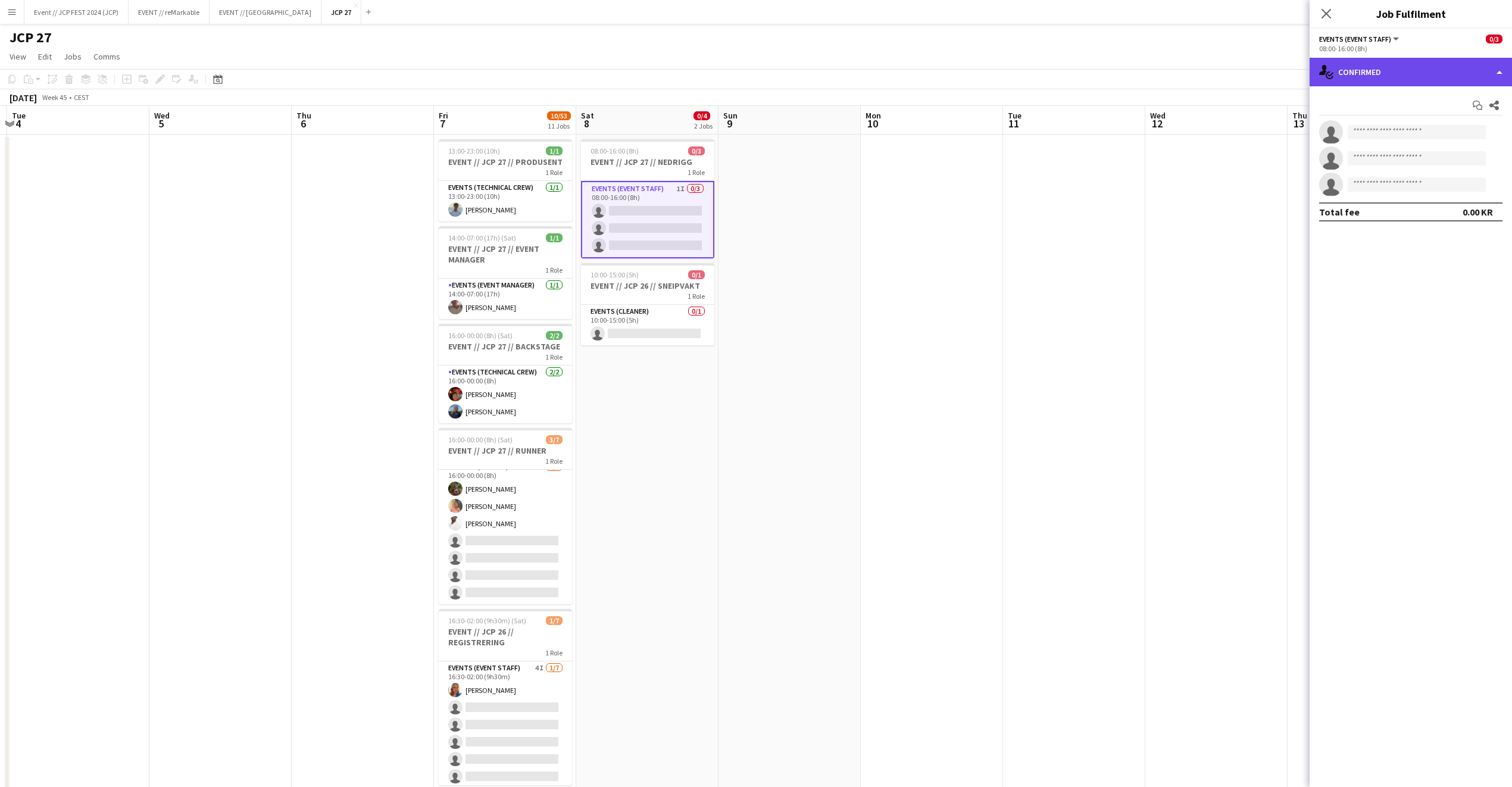
click at [1363, 74] on div "single-neutral-actions-check-2 Confirmed" at bounding box center [1411, 72] width 202 height 29
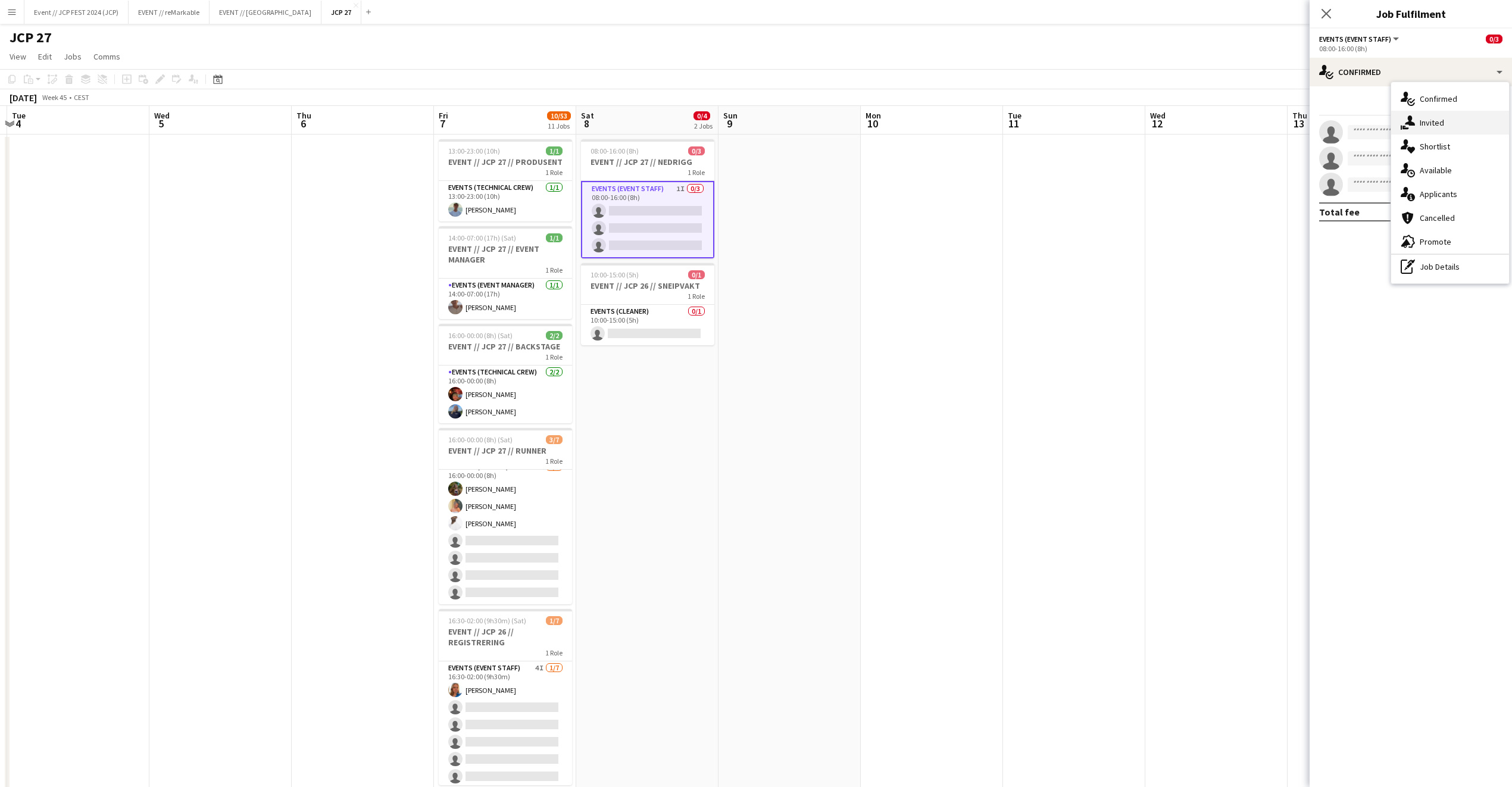
click at [1454, 132] on div "single-neutral-actions-share-1 Invited" at bounding box center [1450, 122] width 118 height 24
click at [1430, 124] on span "Unavailable" at bounding box center [1424, 128] width 46 height 9
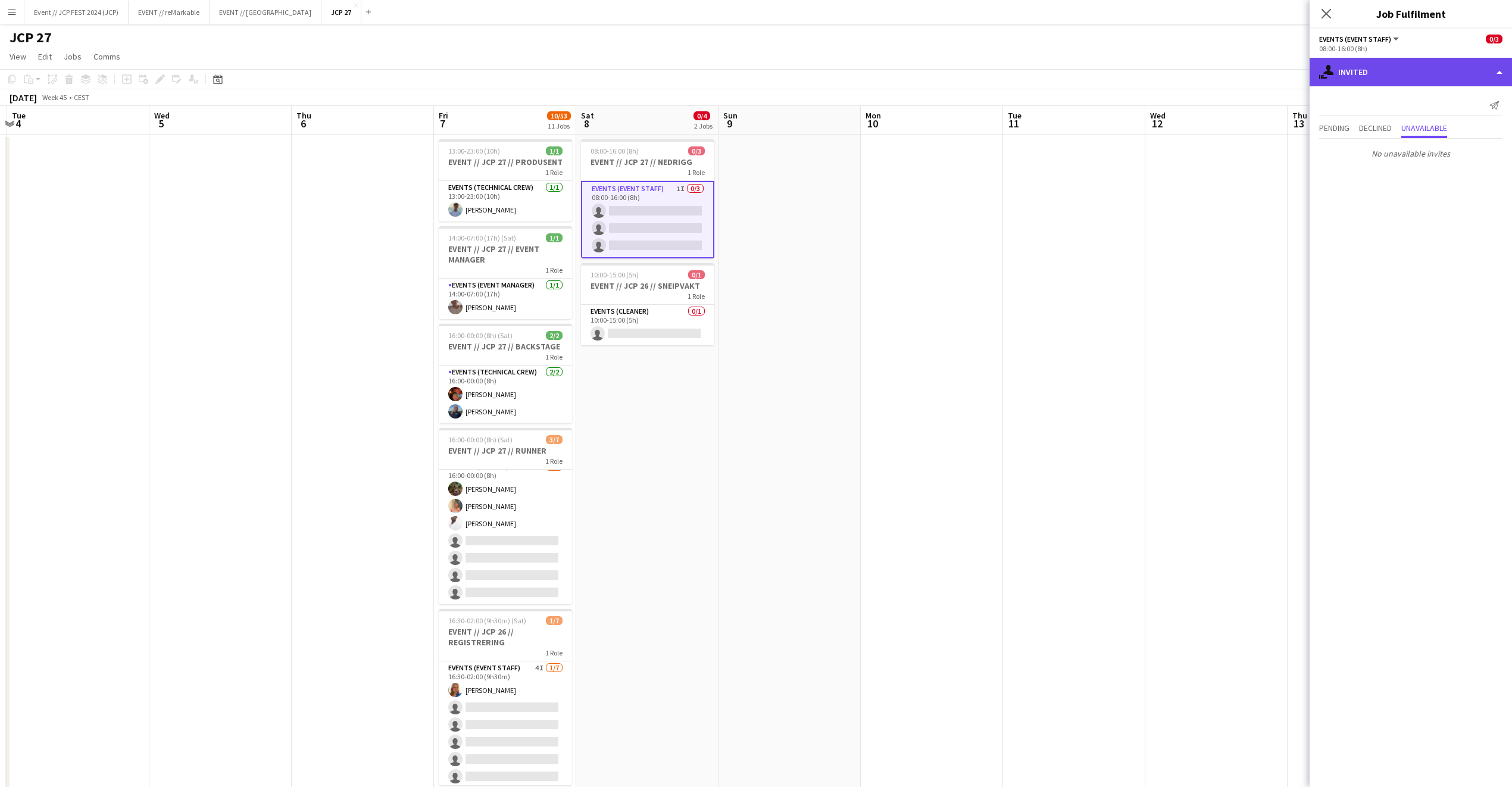
click at [1373, 66] on div "single-neutral-actions-share-1 Invited" at bounding box center [1411, 72] width 202 height 29
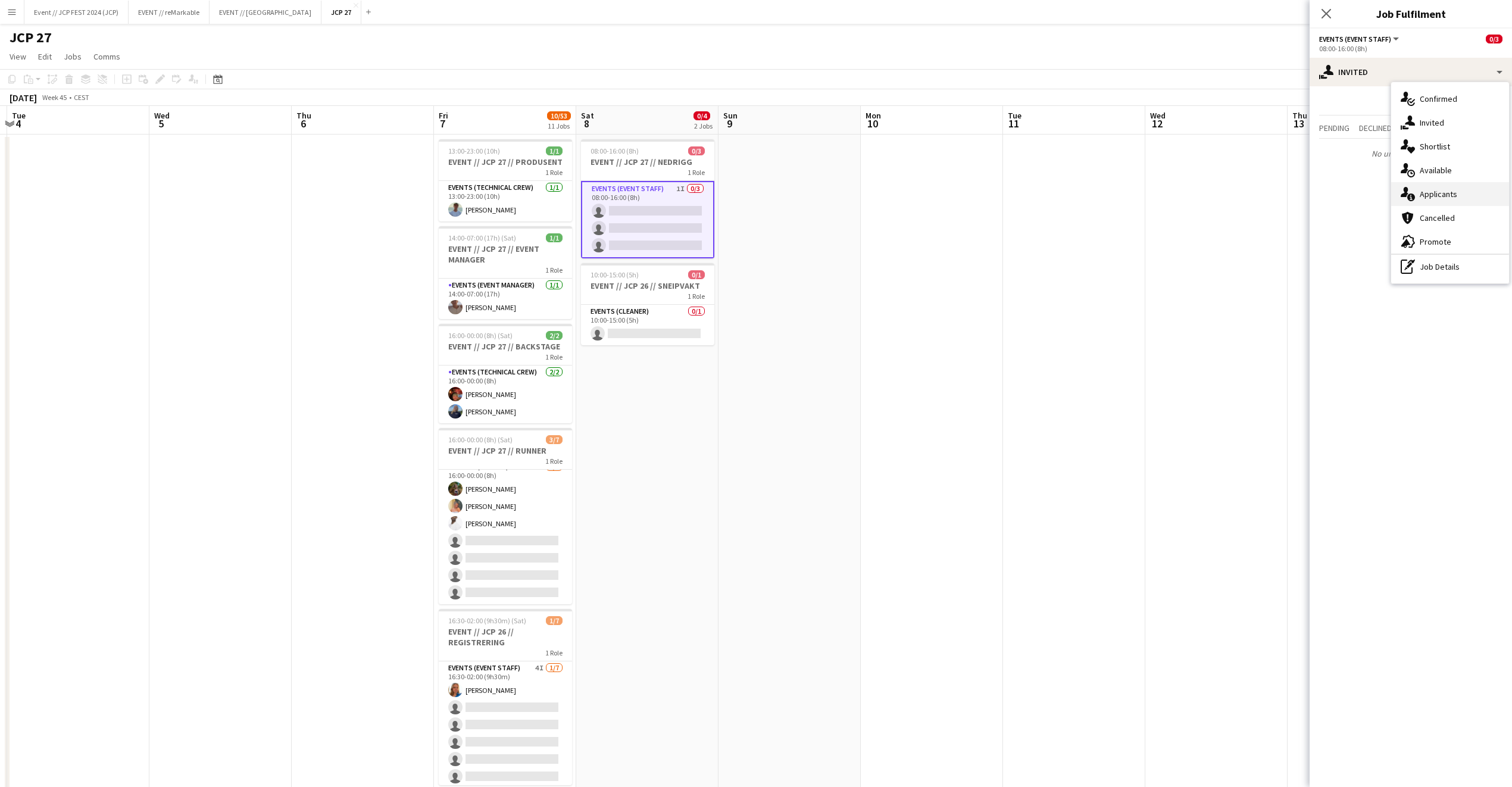
click at [1483, 186] on div "single-neutral-actions-information Applicants" at bounding box center [1450, 194] width 118 height 24
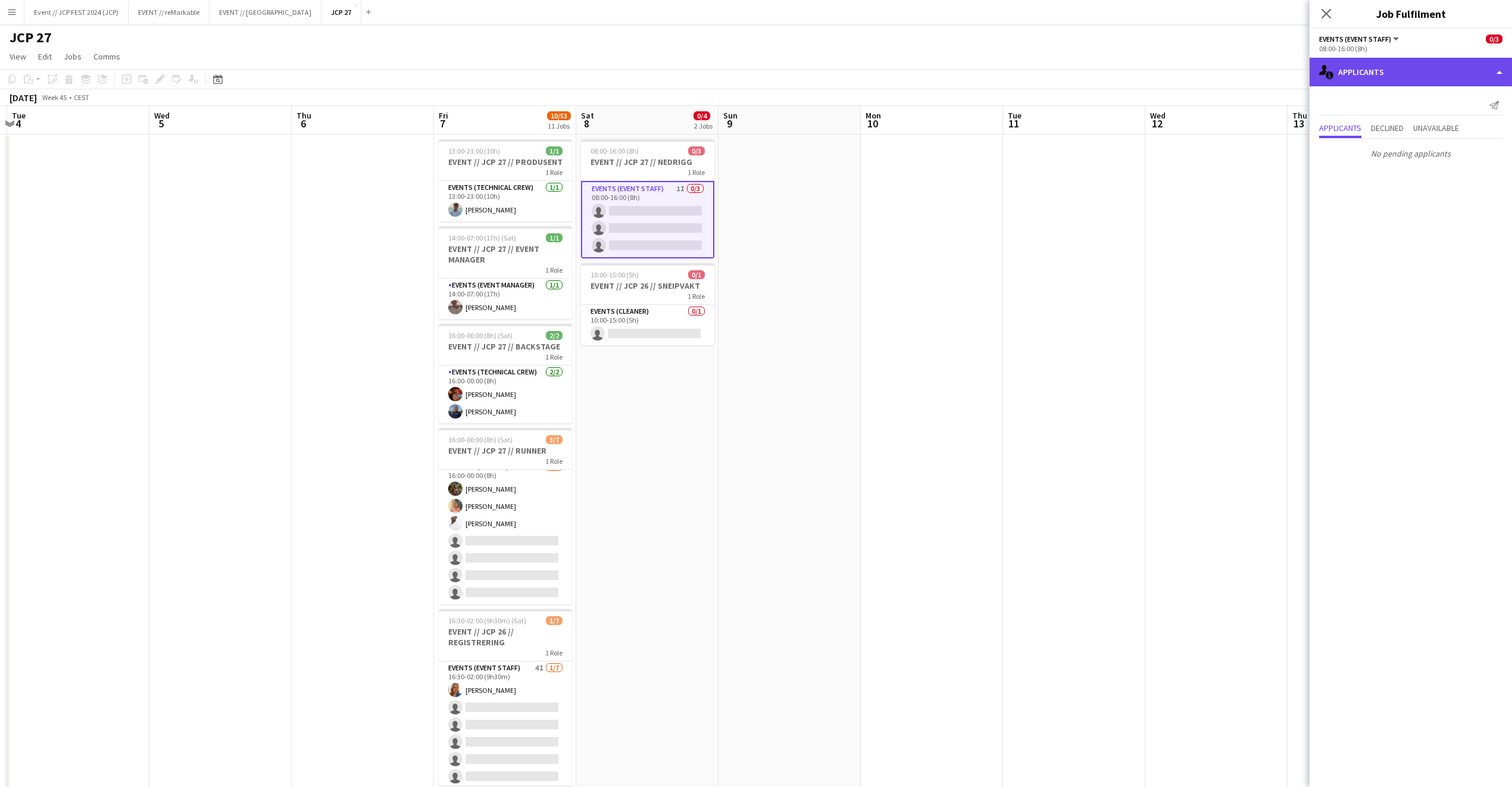
click at [1418, 72] on div "single-neutral-actions-information Applicants" at bounding box center [1411, 72] width 202 height 29
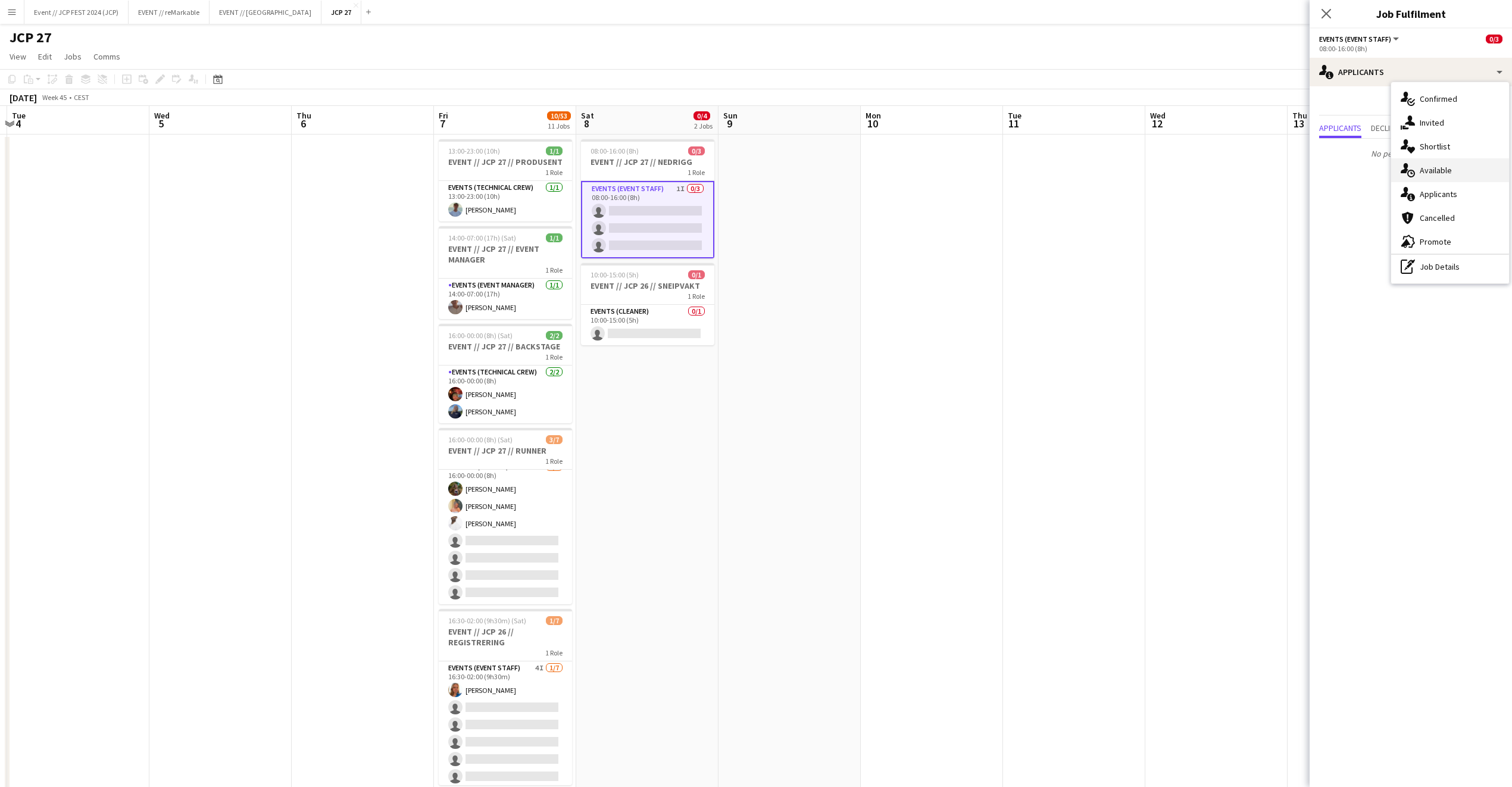
click at [1420, 175] on div "single-neutral-actions-upload Available" at bounding box center [1450, 170] width 118 height 24
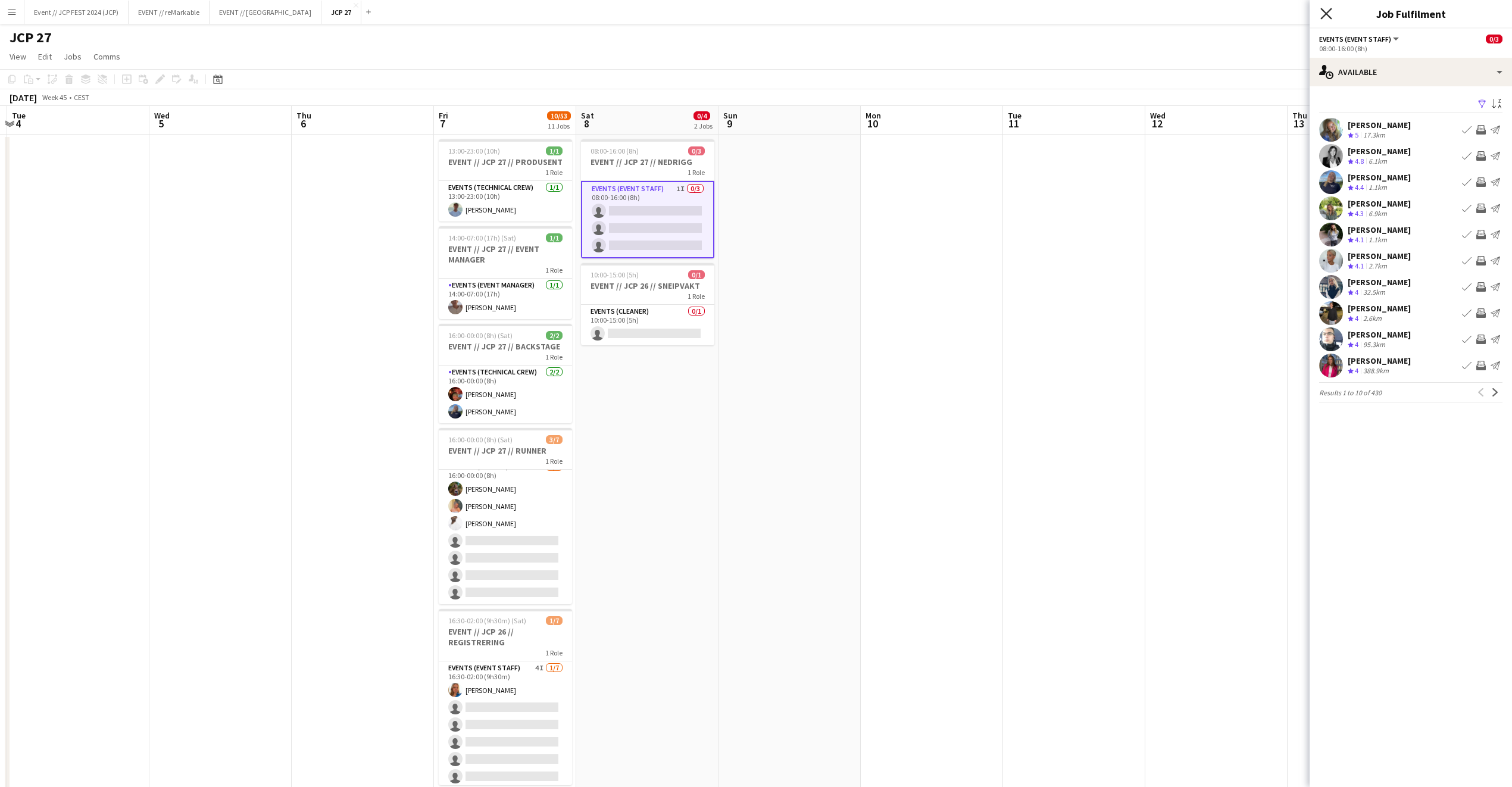
click at [1322, 12] on icon "Close pop-in" at bounding box center [1326, 13] width 12 height 12
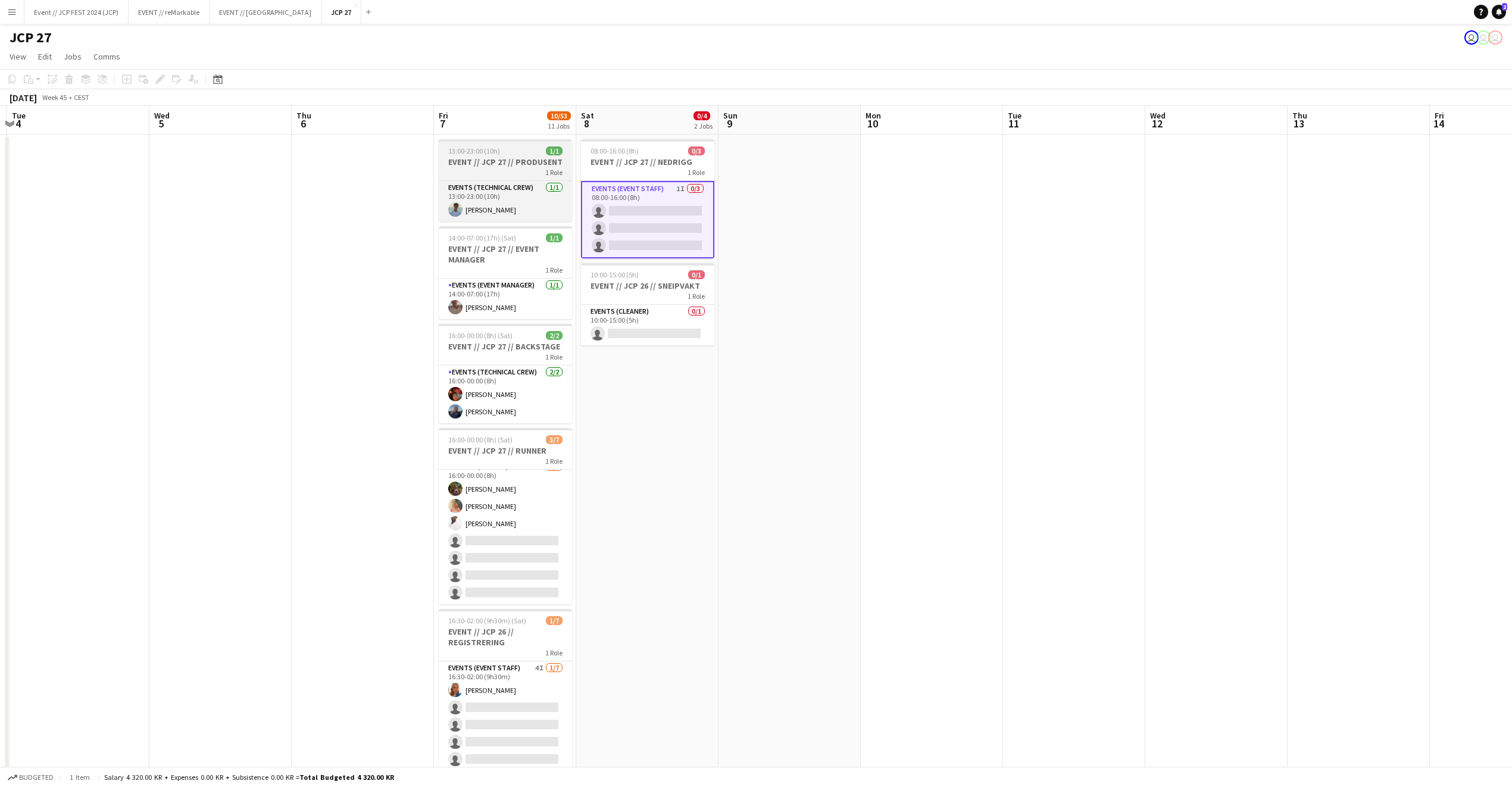
click at [515, 143] on app-job-card "13:00-23:00 (10h) 1/1 EVENT // JCP 27 // PRODUSENT 1 Role Events (Technical Cre…" at bounding box center [505, 181] width 133 height 83
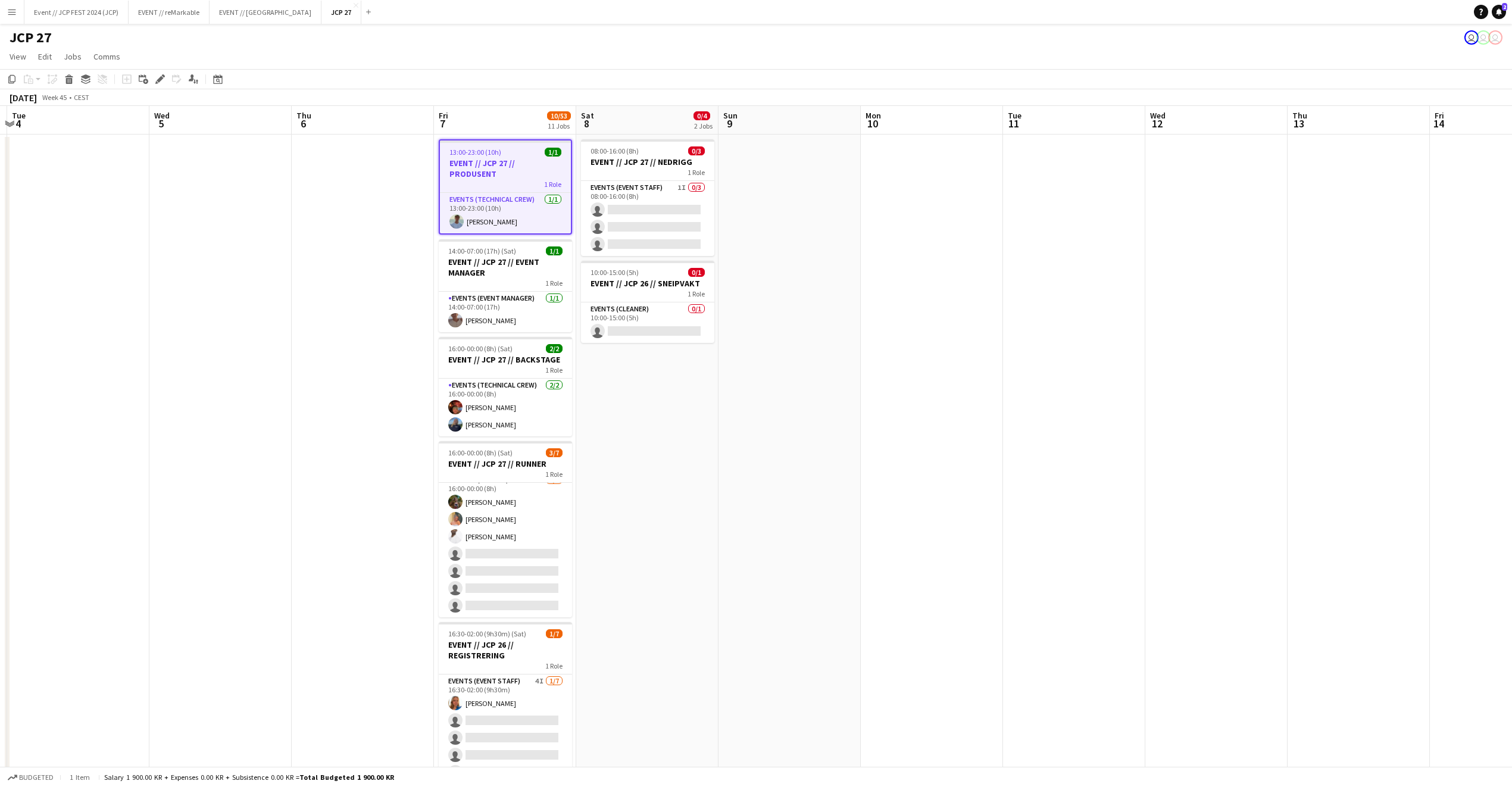
click at [516, 125] on app-board-header-date "Fri 7 10/53 11 Jobs" at bounding box center [505, 120] width 142 height 29
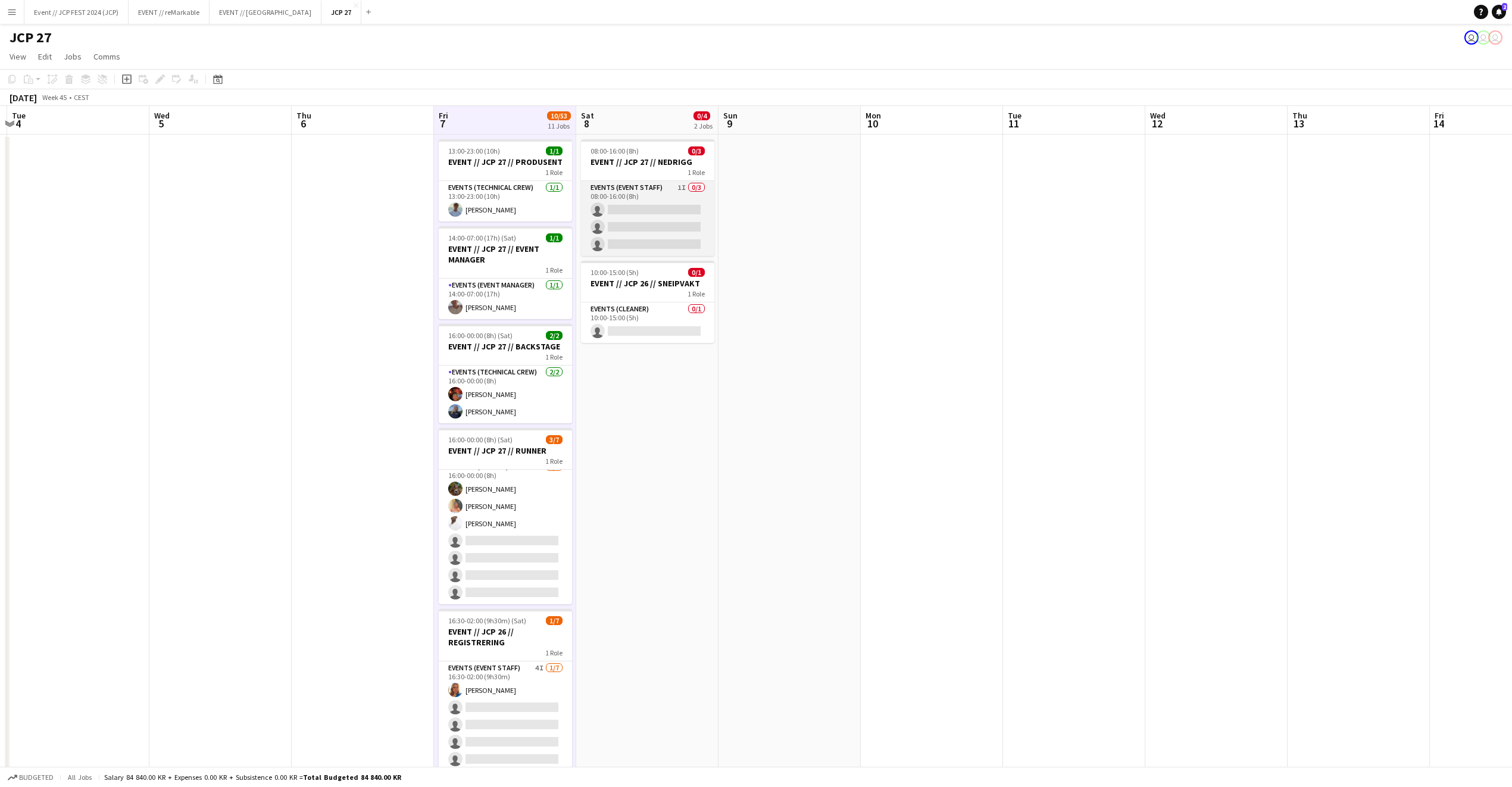
click at [698, 230] on app-card-role "Events (Event Staff) 1I 0/3 08:00-16:00 (8h) single-neutral-actions single-neut…" at bounding box center [647, 218] width 133 height 75
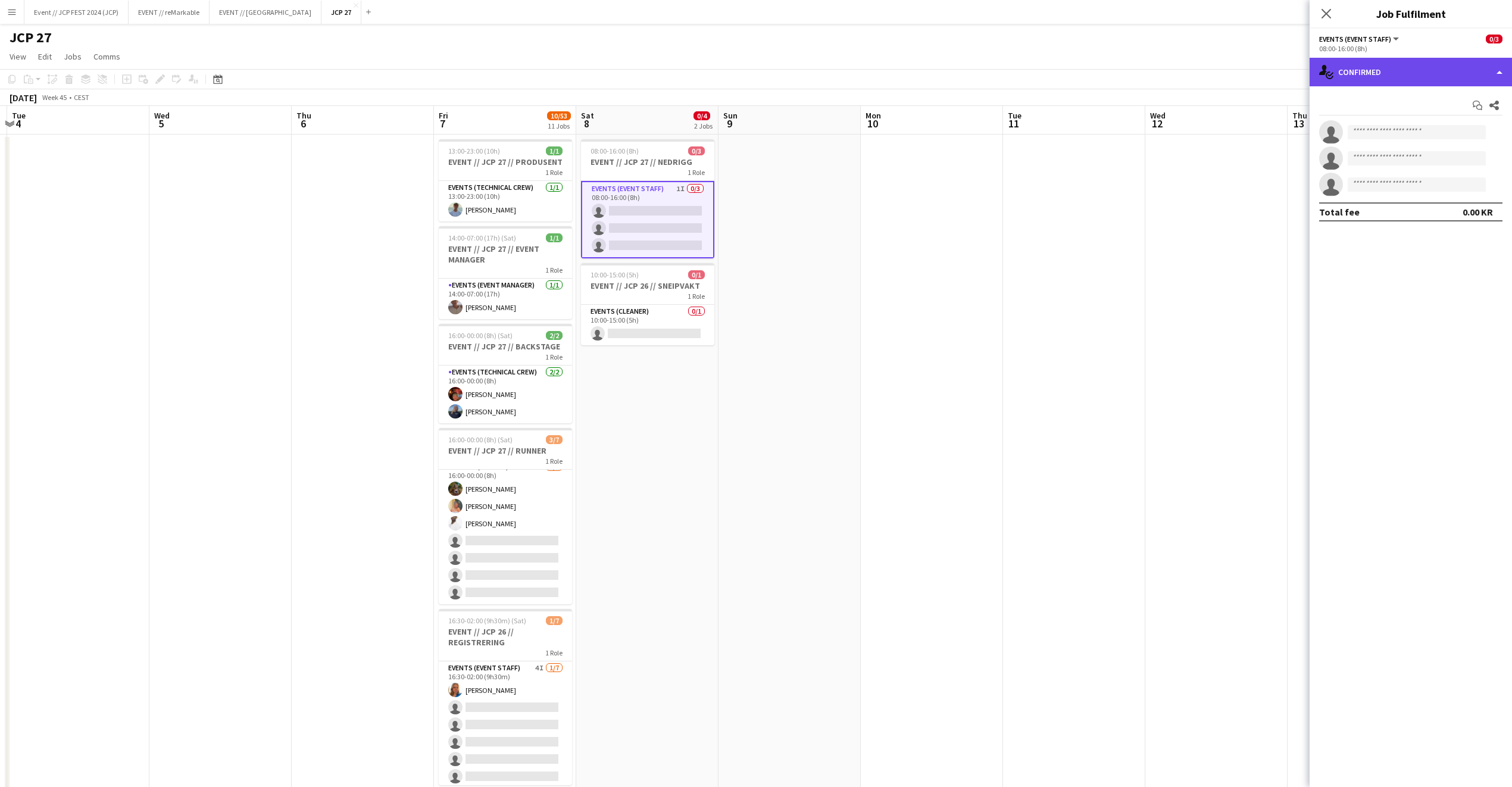
click at [1395, 64] on div "single-neutral-actions-check-2 Confirmed" at bounding box center [1411, 72] width 202 height 29
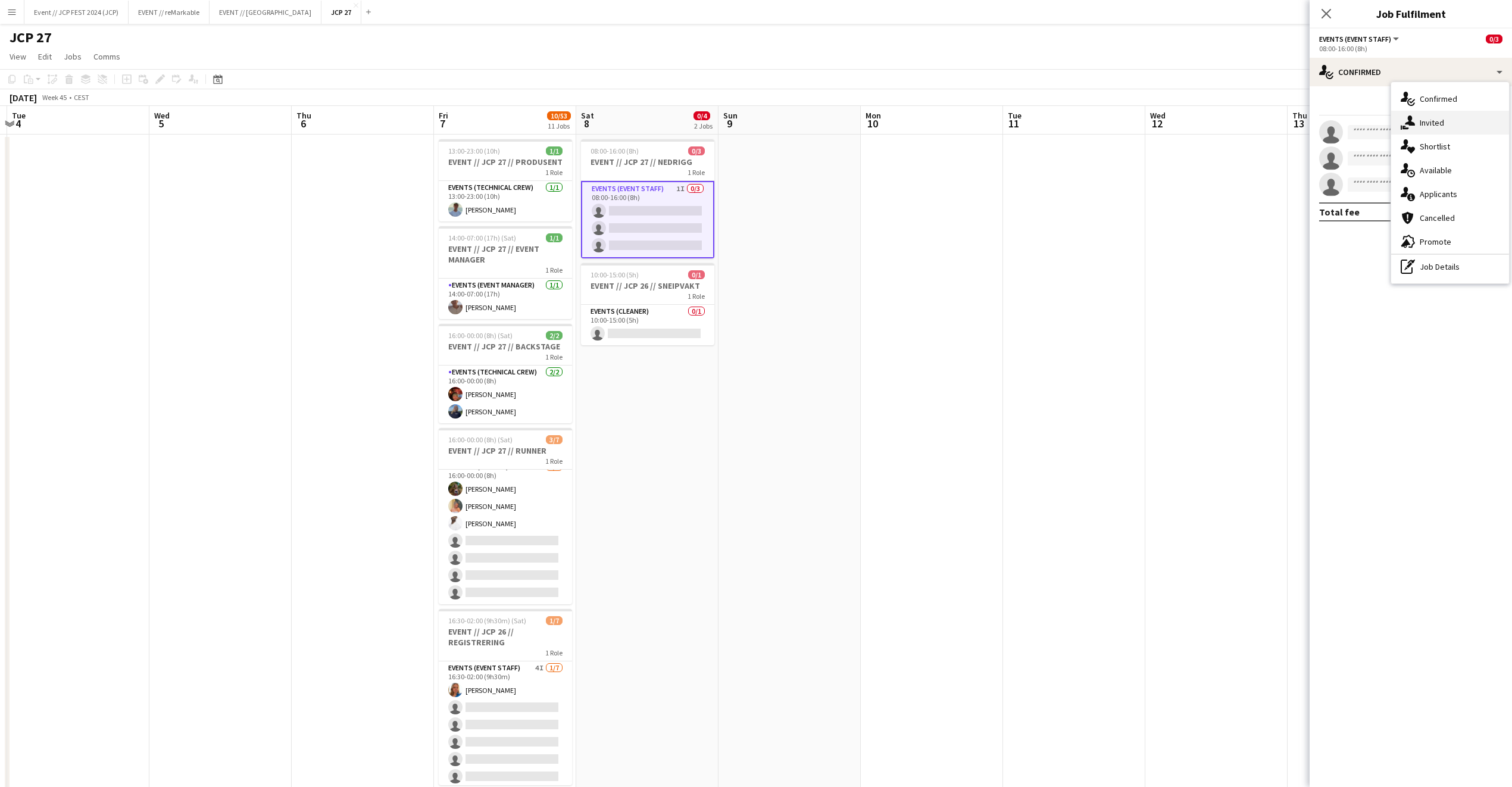
click at [1456, 124] on div "single-neutral-actions-share-1 Invited" at bounding box center [1450, 122] width 118 height 24
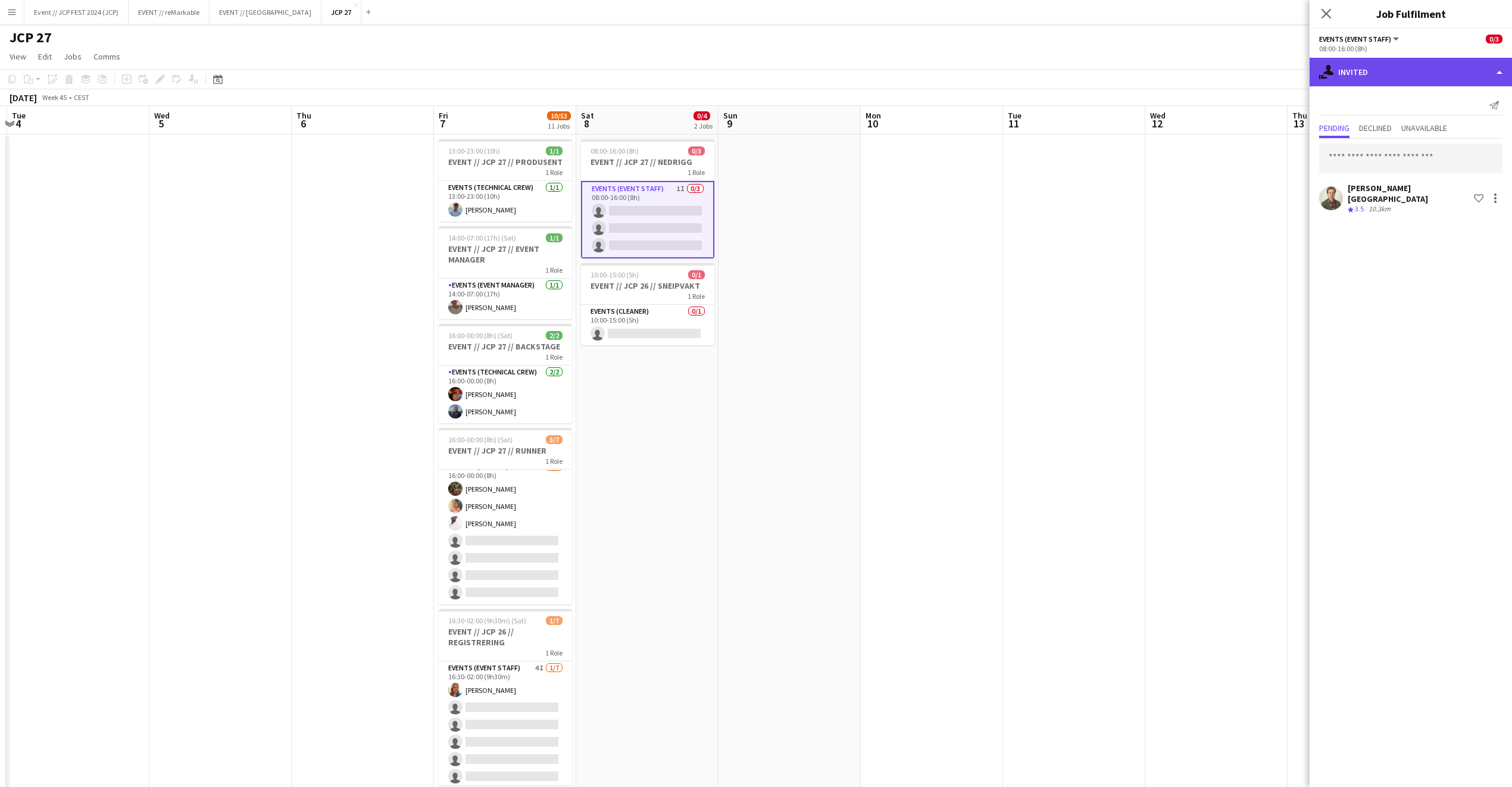
click at [1363, 76] on div "single-neutral-actions-share-1 Invited" at bounding box center [1411, 72] width 202 height 29
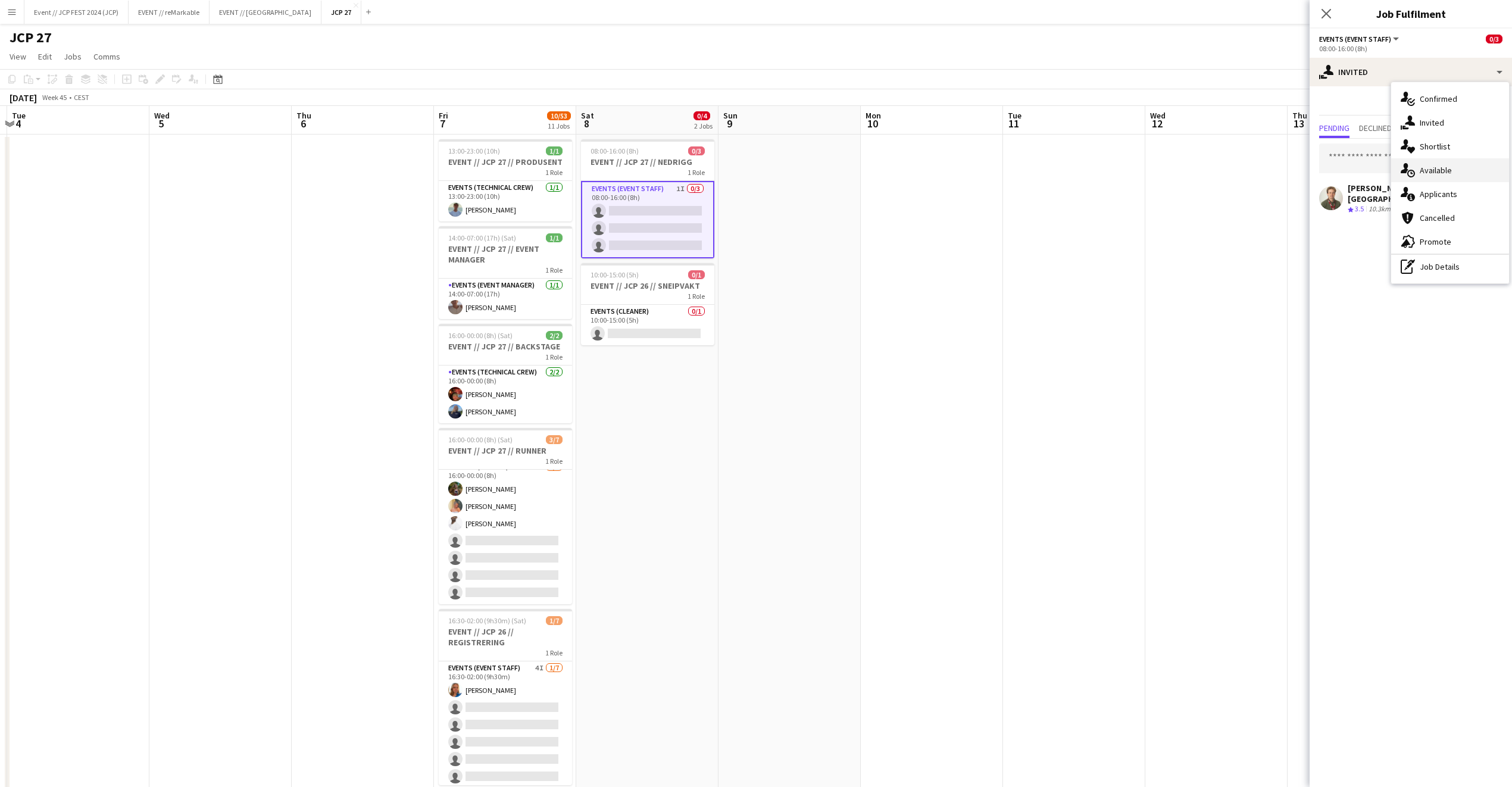
click at [1443, 168] on div "single-neutral-actions-upload Available" at bounding box center [1450, 170] width 118 height 24
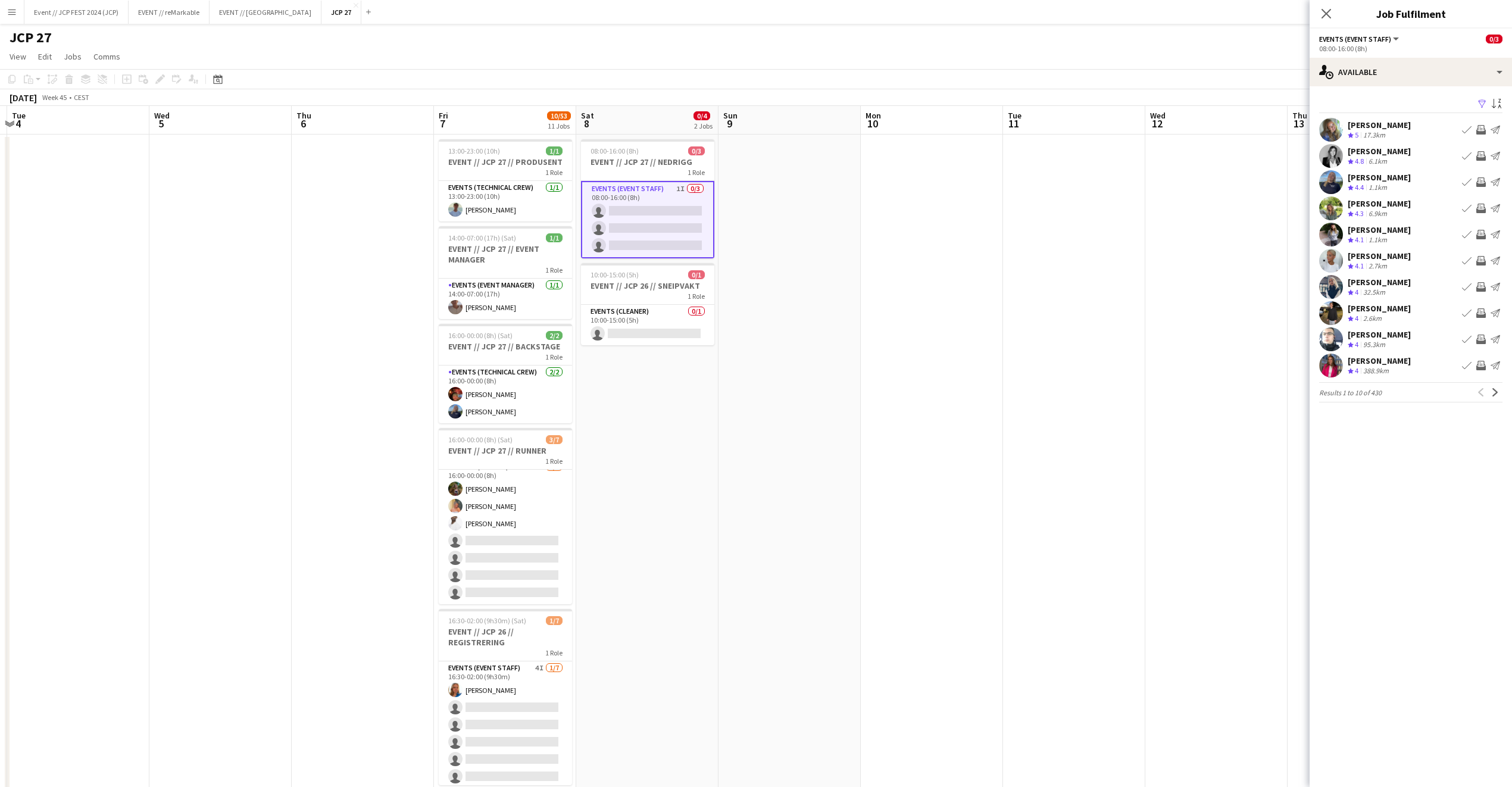
click at [1391, 363] on div "[PERSON_NAME] Lia" at bounding box center [1379, 361] width 63 height 11
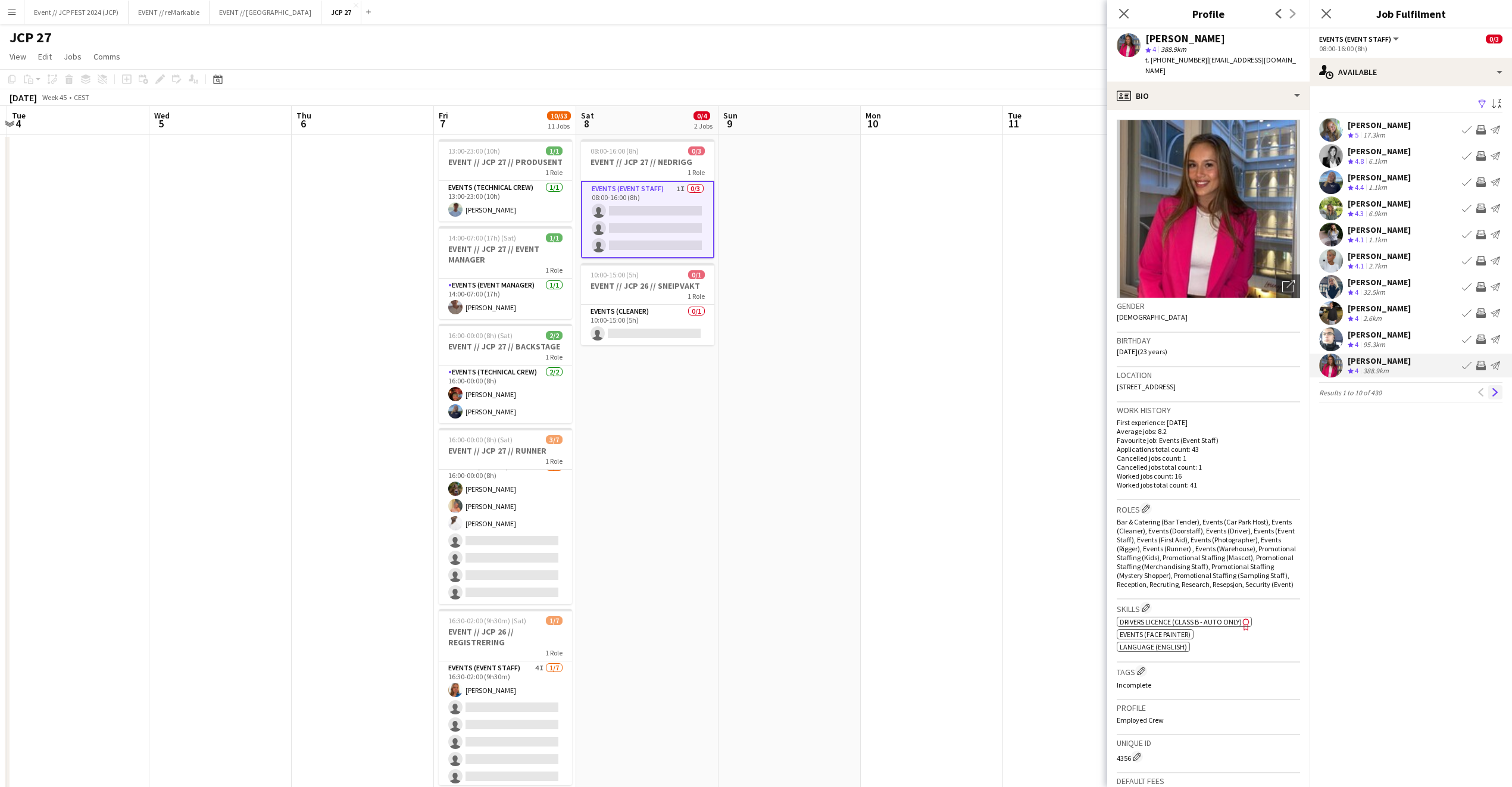
click at [1496, 393] on app-icon "Next" at bounding box center [1496, 392] width 9 height 9
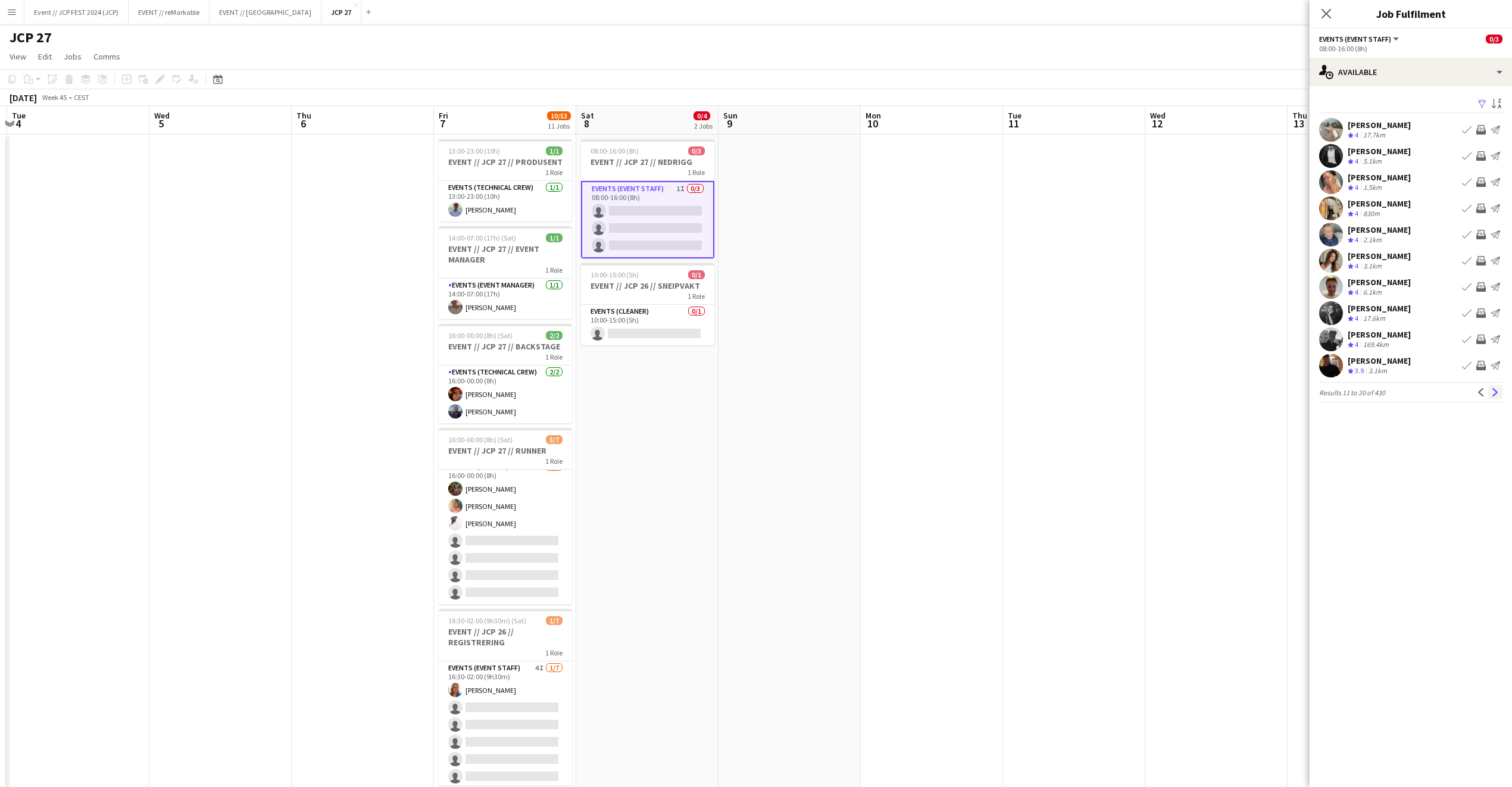
click at [1502, 392] on app-available-tab "Filter Sort asc Thea Svendsen Crew rating 4 17.7km Book crew Invite crew Send n…" at bounding box center [1411, 249] width 202 height 307
click at [1359, 208] on div "[PERSON_NAME] [PERSON_NAME]" at bounding box center [1379, 204] width 63 height 11
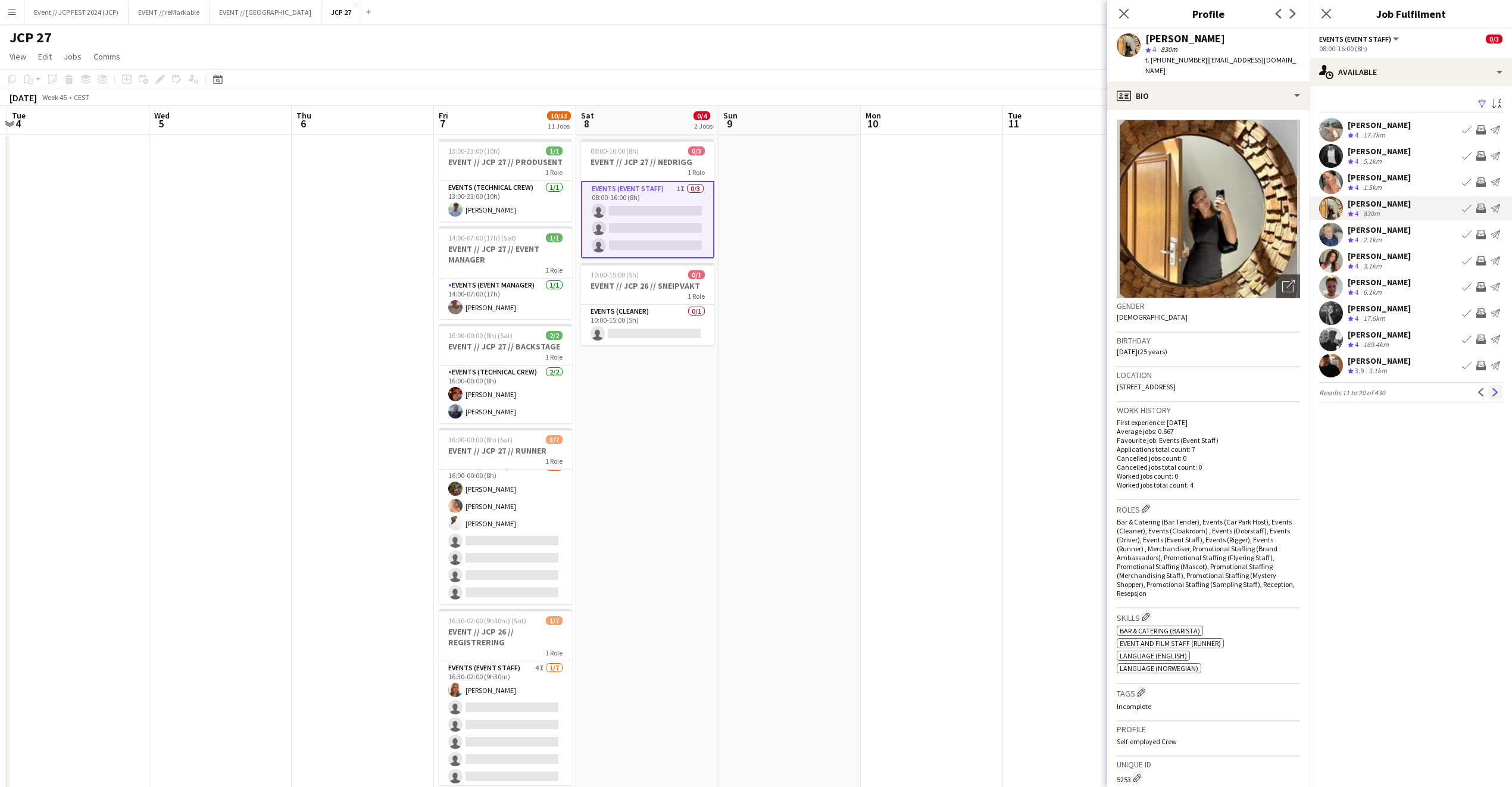
click at [1499, 391] on app-icon "Next" at bounding box center [1496, 392] width 9 height 9
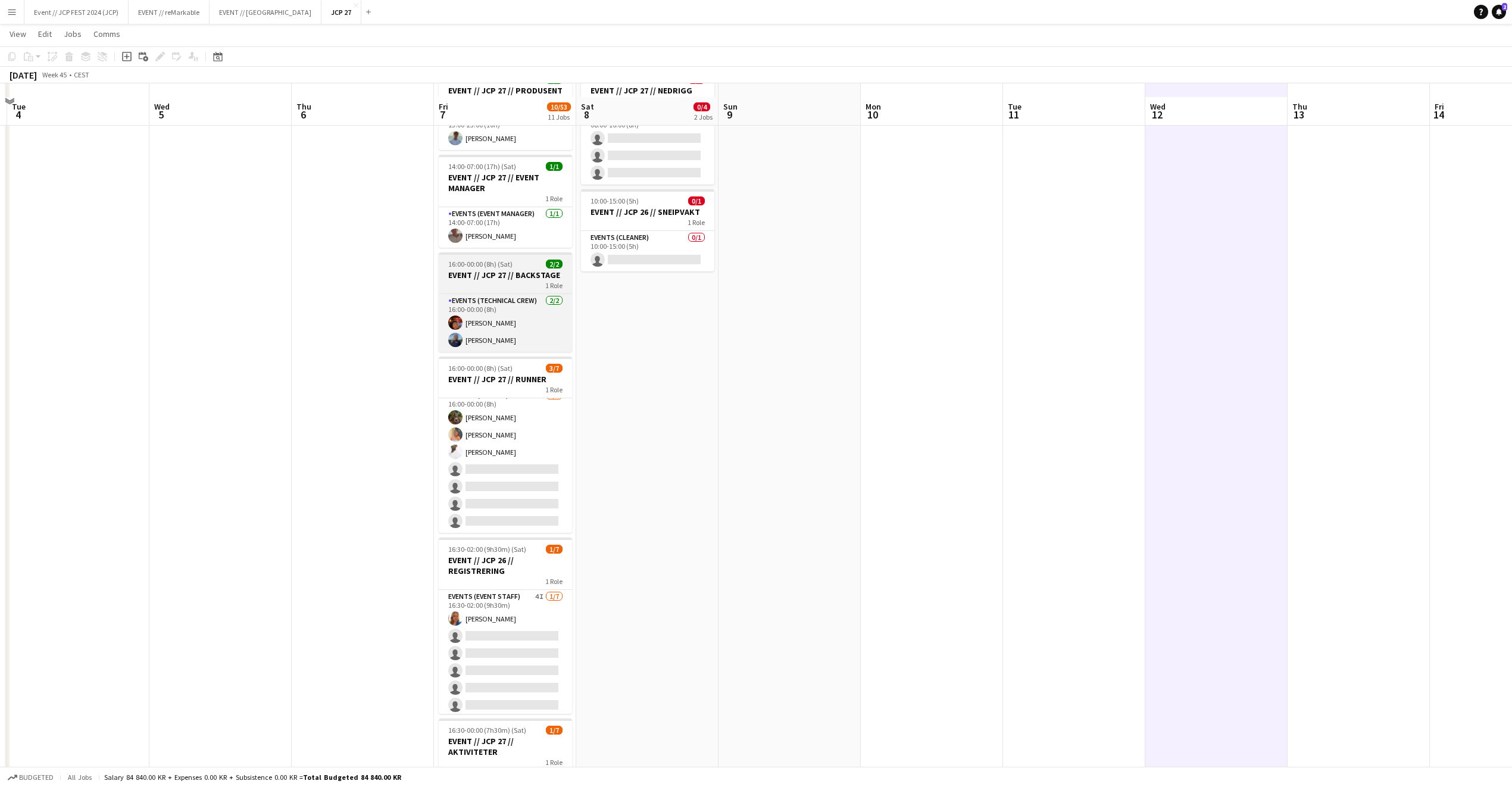
scroll to position [84, 0]
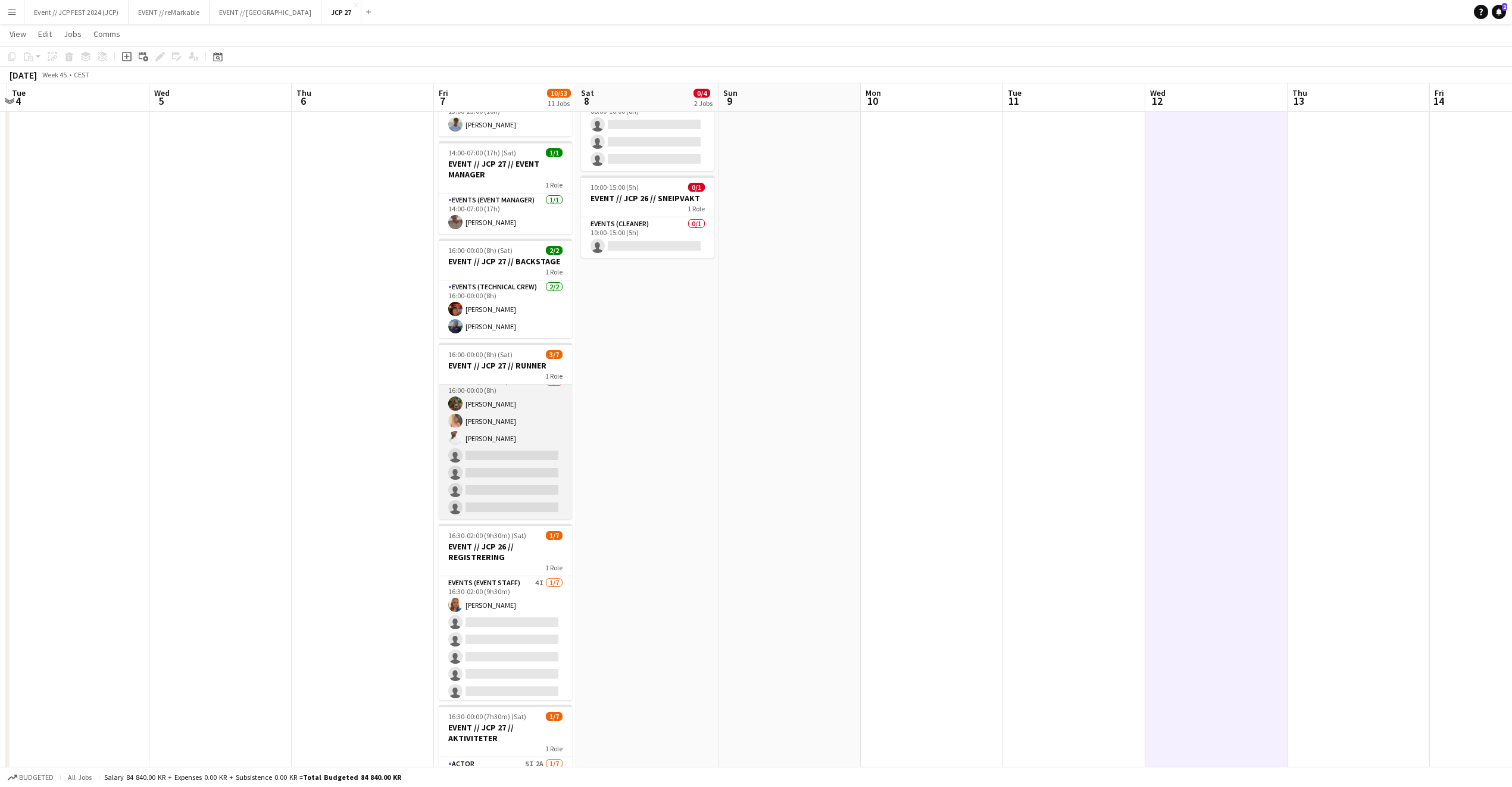
click at [506, 482] on app-card-role "Events (Runner) 6I 2A 3/7 16:00-00:00 (8h) Sarah Elise Getaz Hannah Ludivia Rot…" at bounding box center [505, 447] width 133 height 144
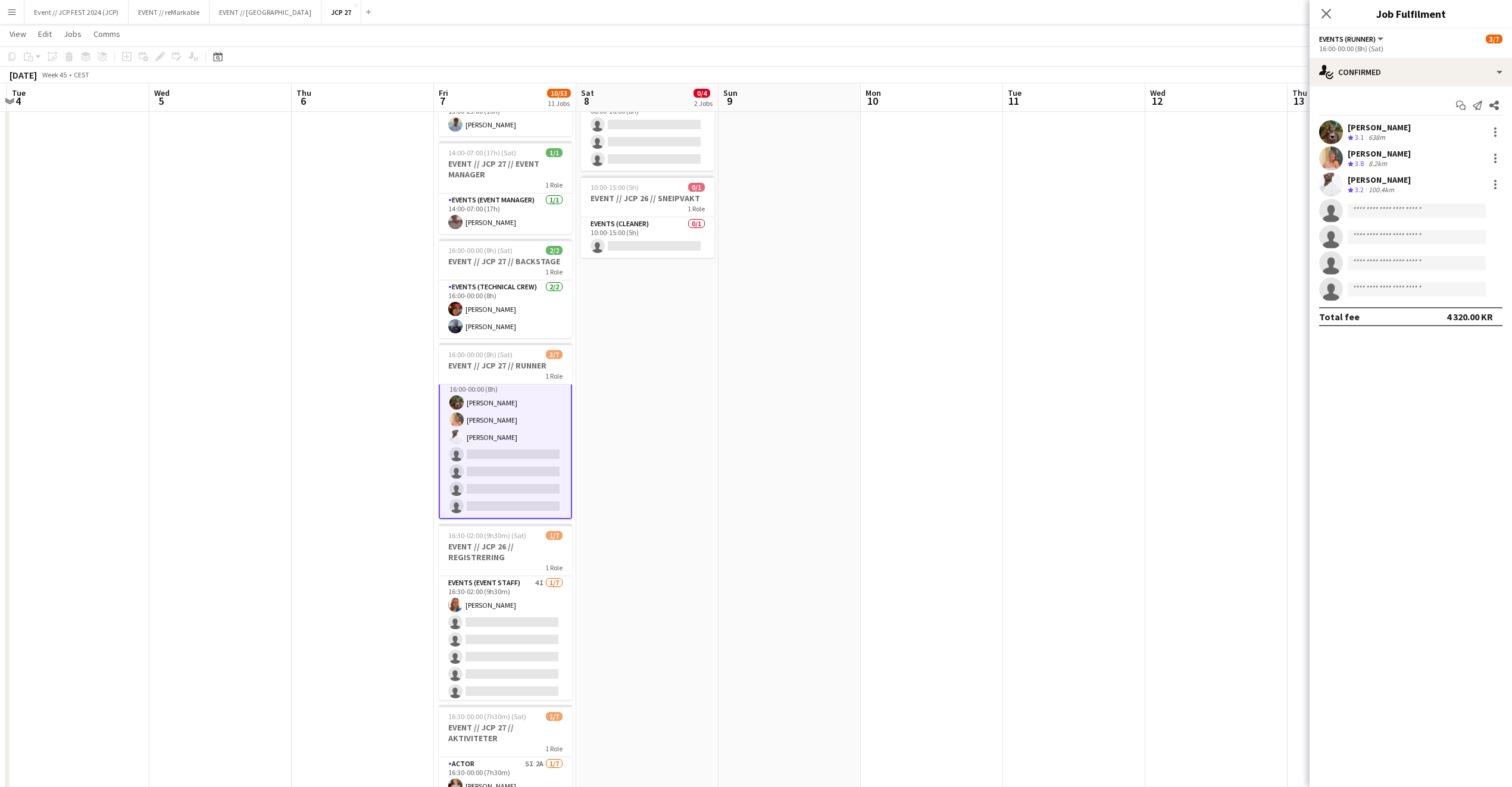
scroll to position [14, 0]
click at [1336, 79] on div "single-neutral-actions-check-2 Confirmed" at bounding box center [1411, 72] width 202 height 29
click at [1456, 119] on div "single-neutral-actions-share-1 Invited" at bounding box center [1450, 122] width 118 height 24
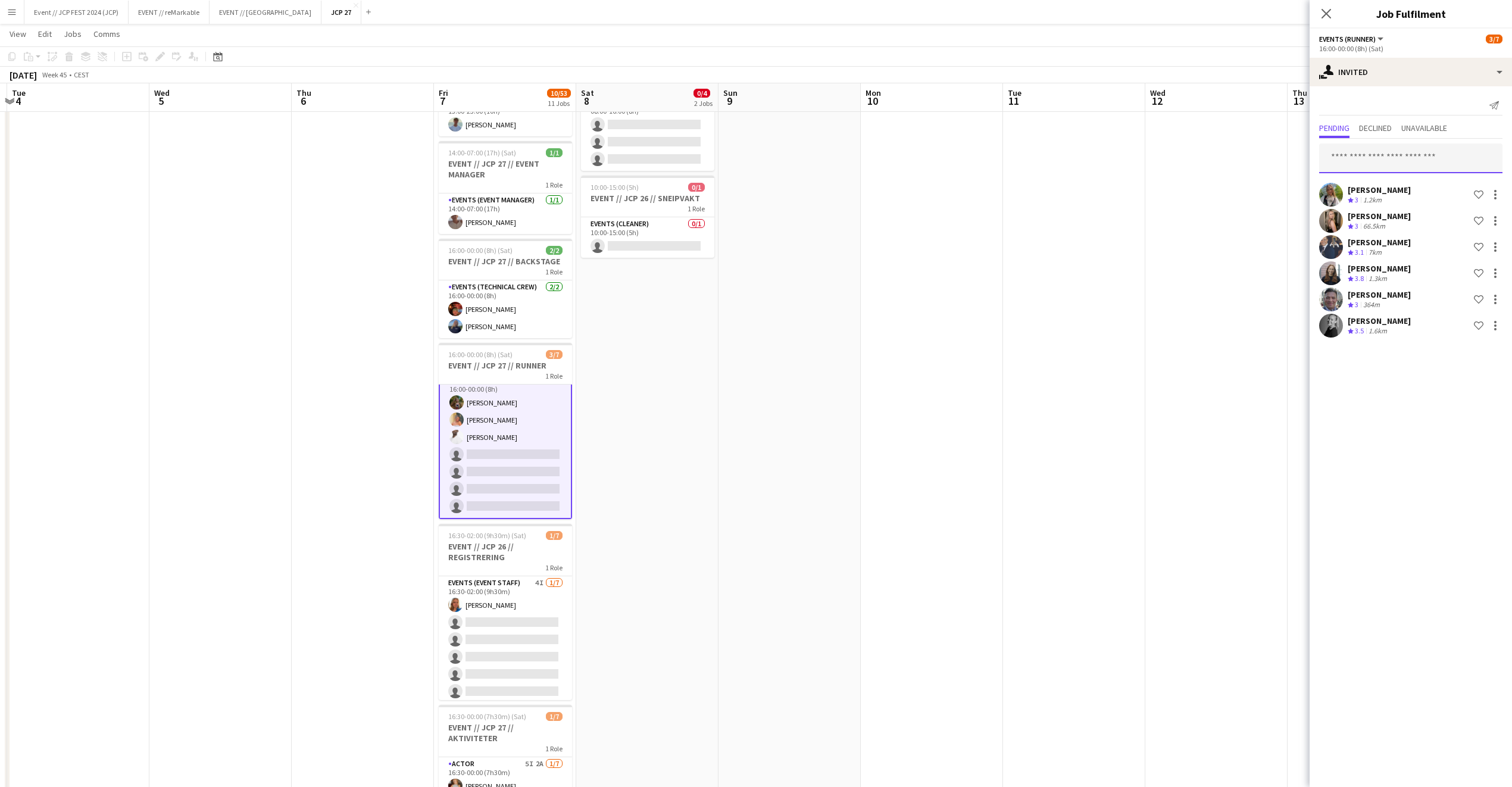
click at [1392, 156] on input "text" at bounding box center [1412, 158] width 184 height 30
type input "******"
click at [1472, 191] on span "Active" at bounding box center [1474, 188] width 37 height 9
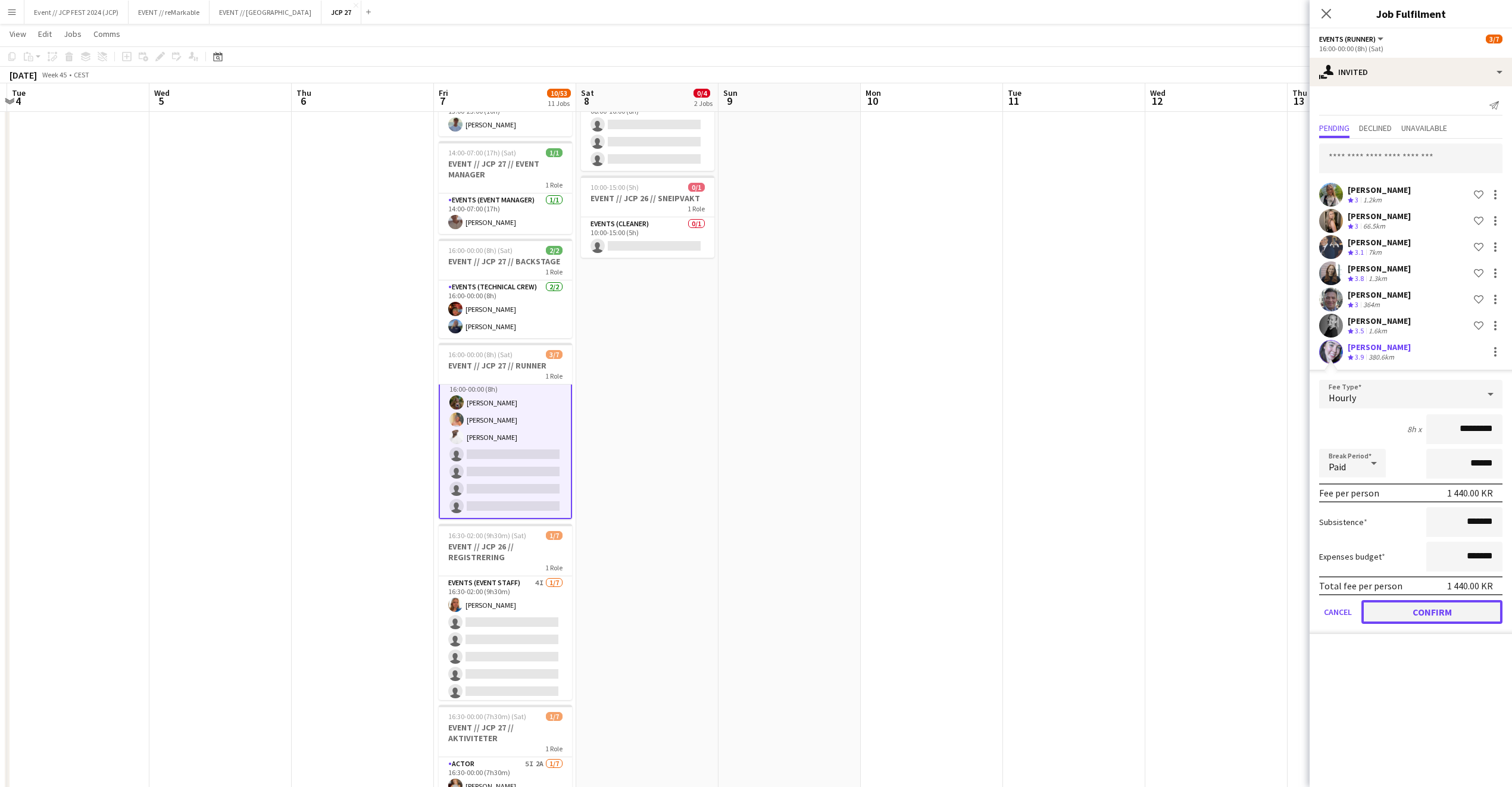
click at [1408, 606] on button "Confirm" at bounding box center [1432, 612] width 141 height 24
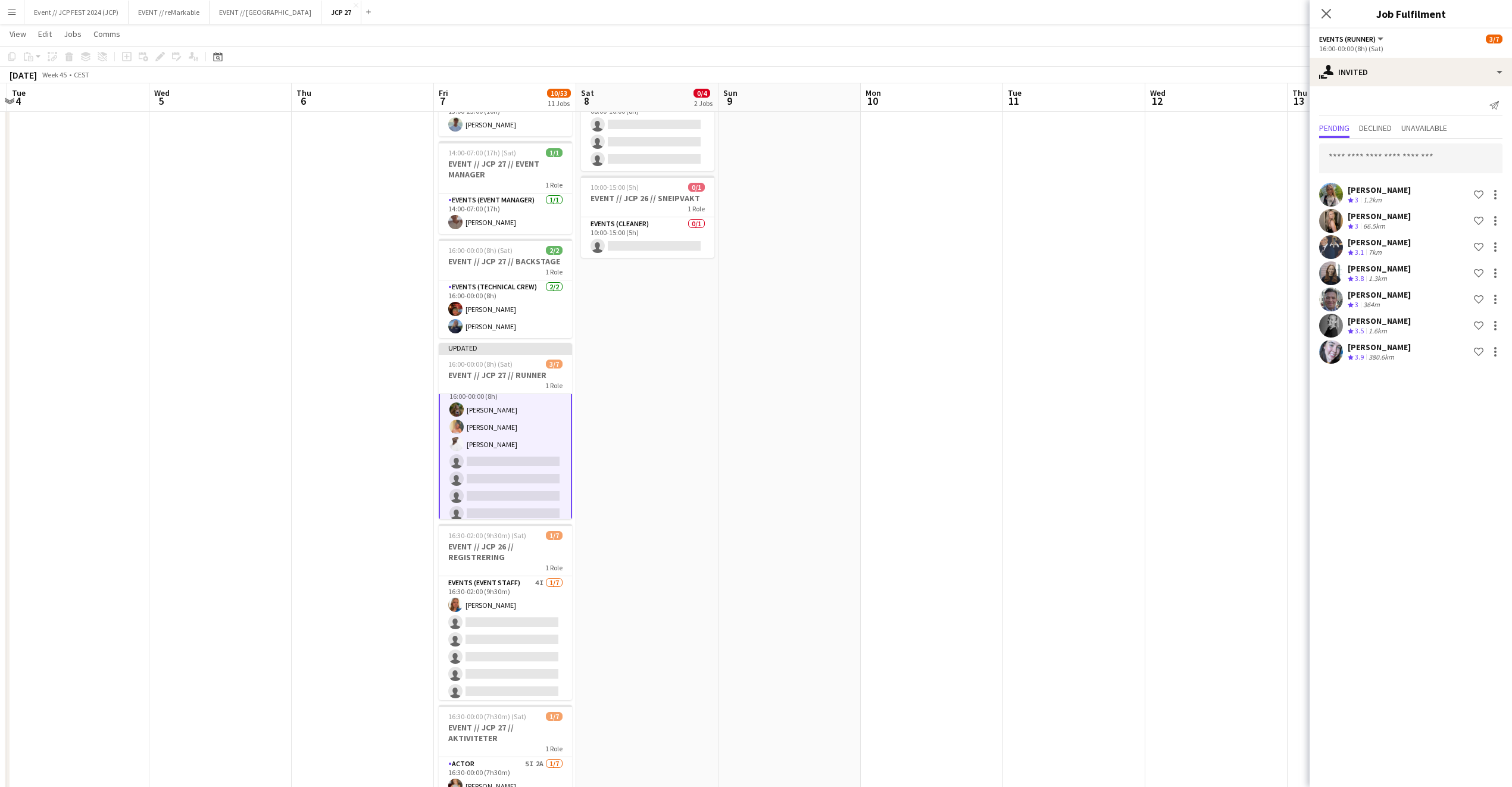
click at [1326, 23] on div "Close pop-in" at bounding box center [1326, 13] width 33 height 27
click at [1327, 18] on icon "Close pop-in" at bounding box center [1326, 13] width 12 height 12
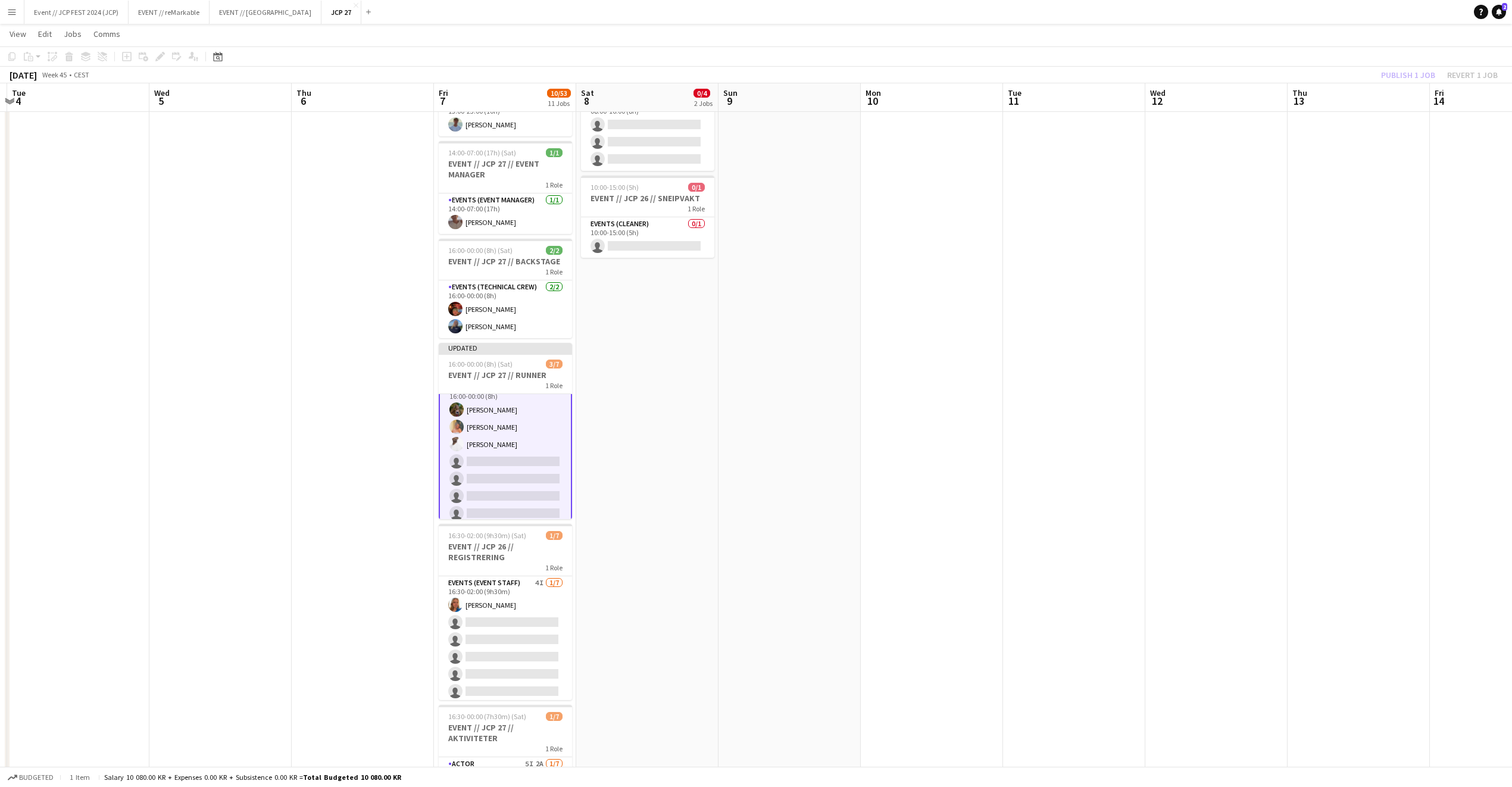
click at [1412, 76] on div "Publish 1 job Revert 1 job" at bounding box center [1440, 75] width 146 height 16
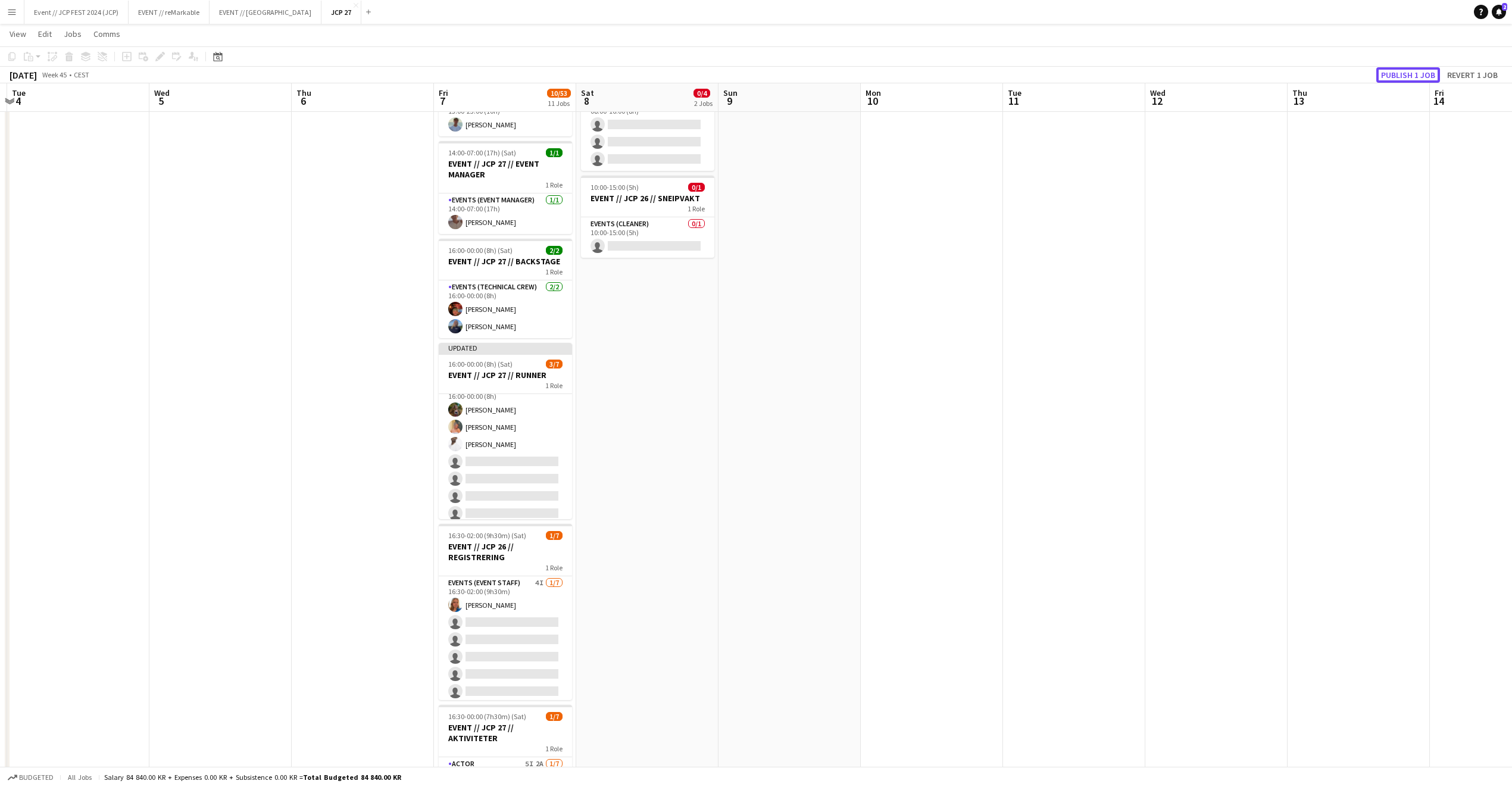
click at [1412, 76] on button "Publish 1 job" at bounding box center [1408, 75] width 64 height 16
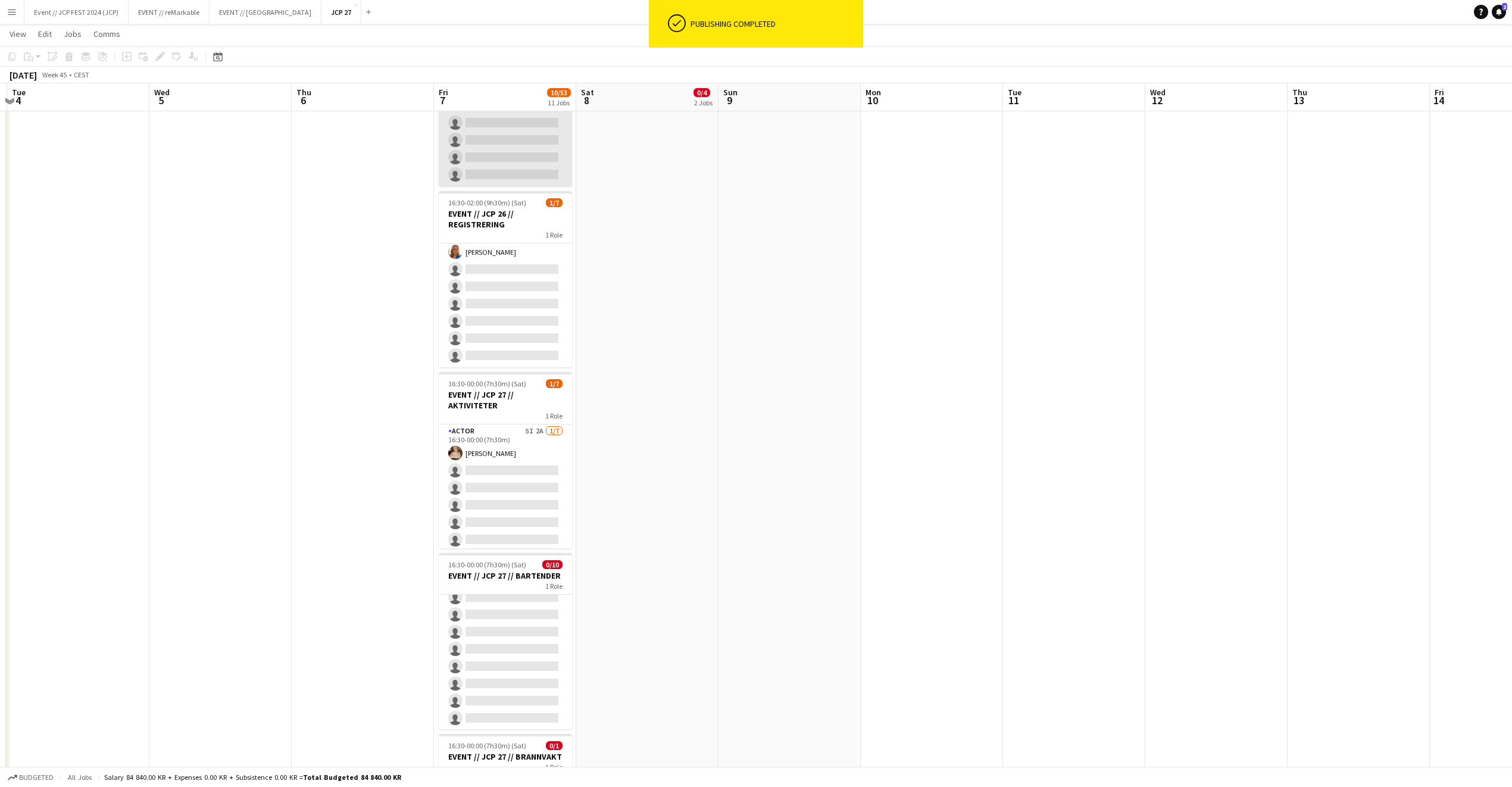
scroll to position [416, 0]
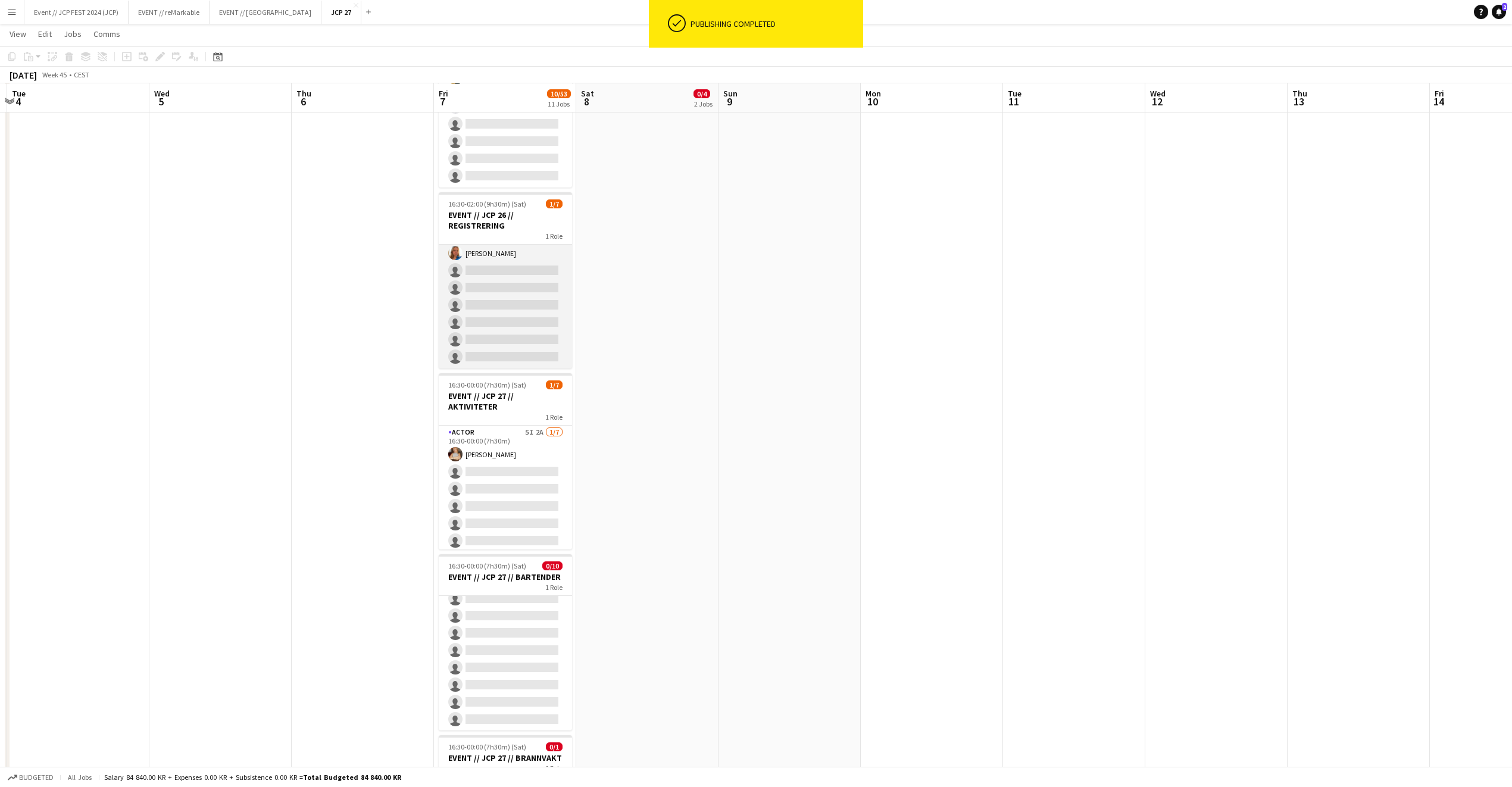
click at [535, 296] on app-card-role "Events (Event Staff) 4I [DATE] 16:30-02:00 (9h30m) [PERSON_NAME] single-neutral…" at bounding box center [505, 296] width 133 height 144
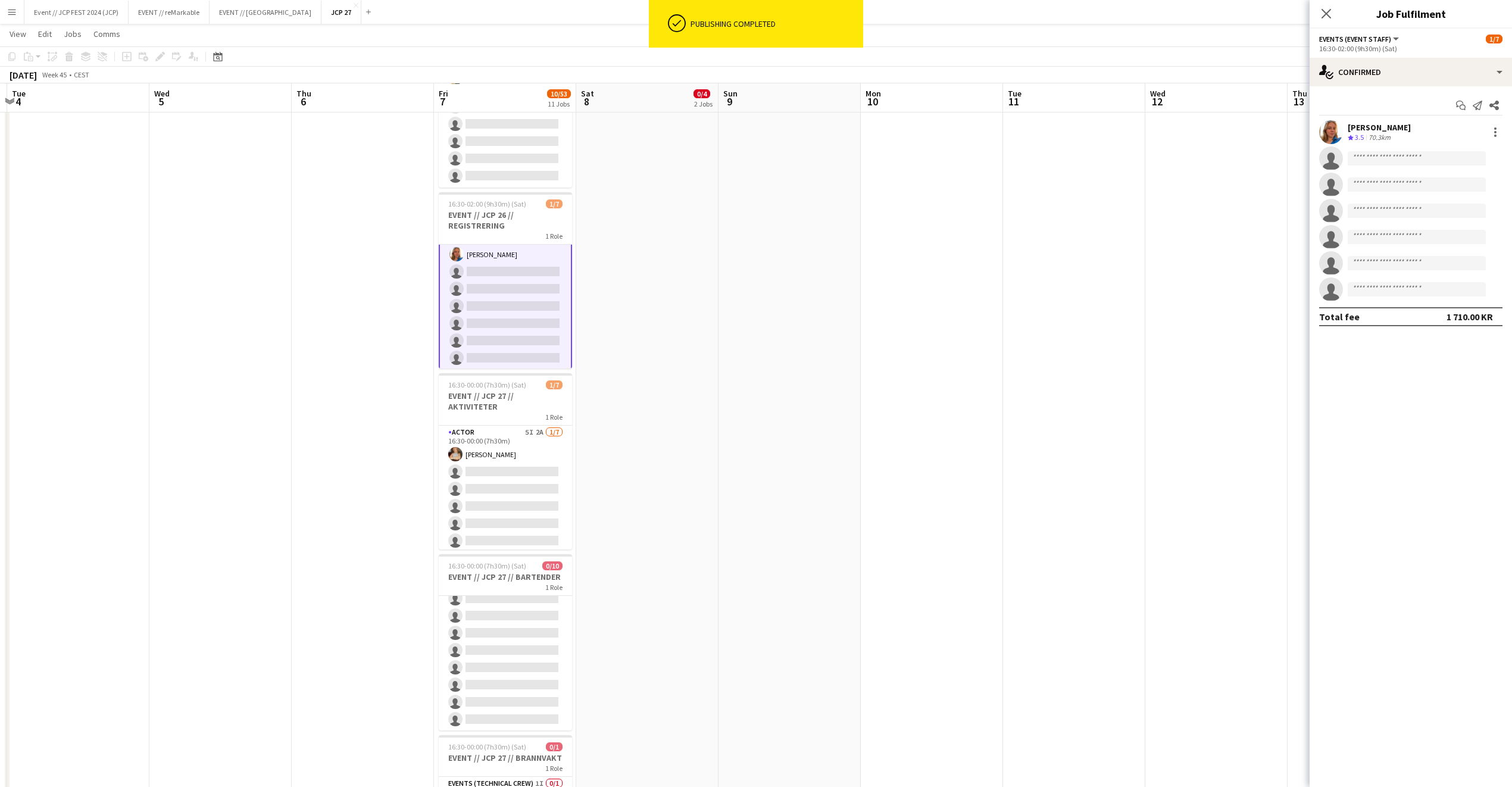
scroll to position [22, 0]
click at [1350, 79] on div "single-neutral-actions-check-2 Confirmed" at bounding box center [1411, 72] width 202 height 29
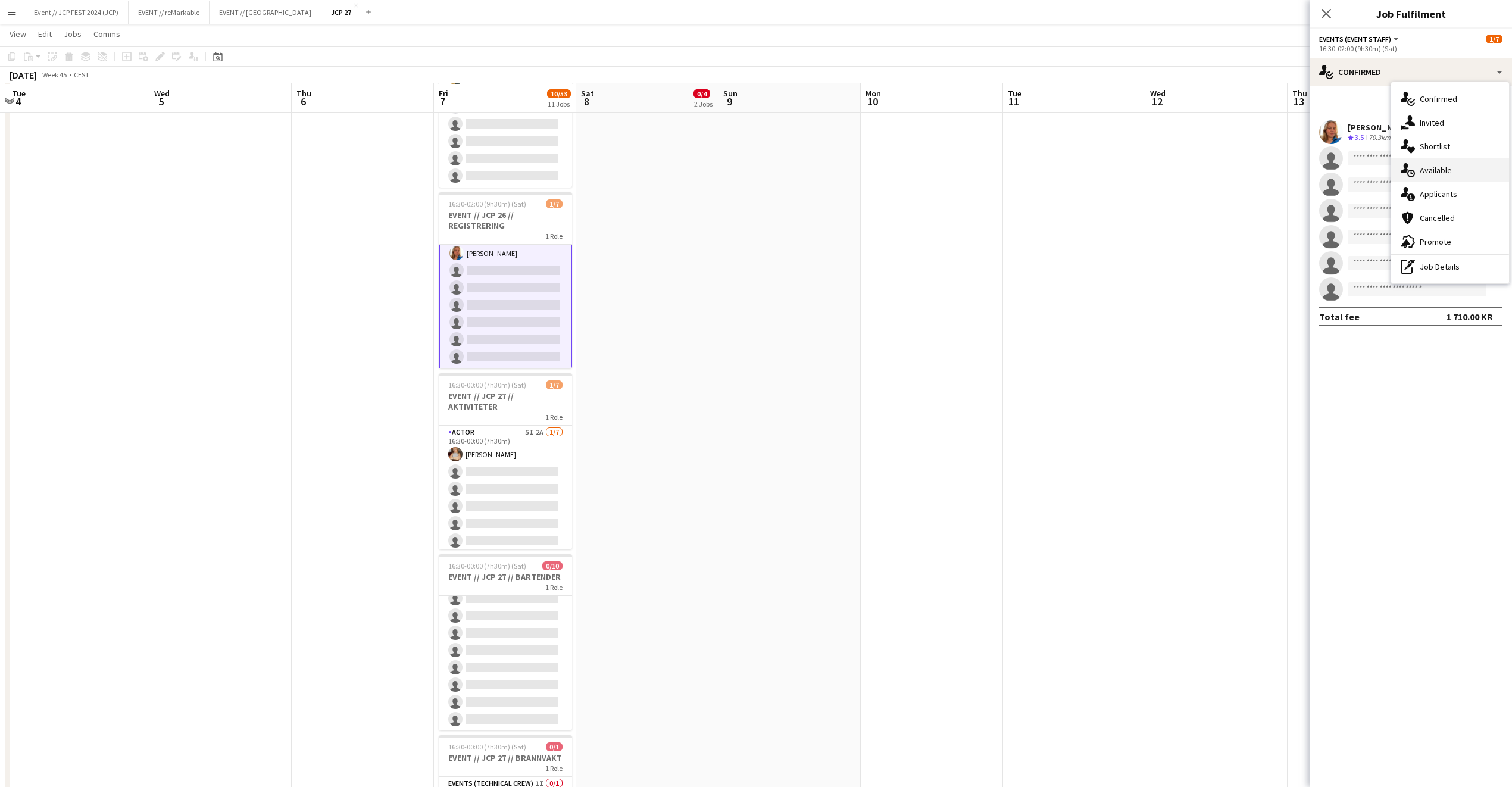
click at [1493, 160] on div "single-neutral-actions-upload Available" at bounding box center [1450, 170] width 118 height 24
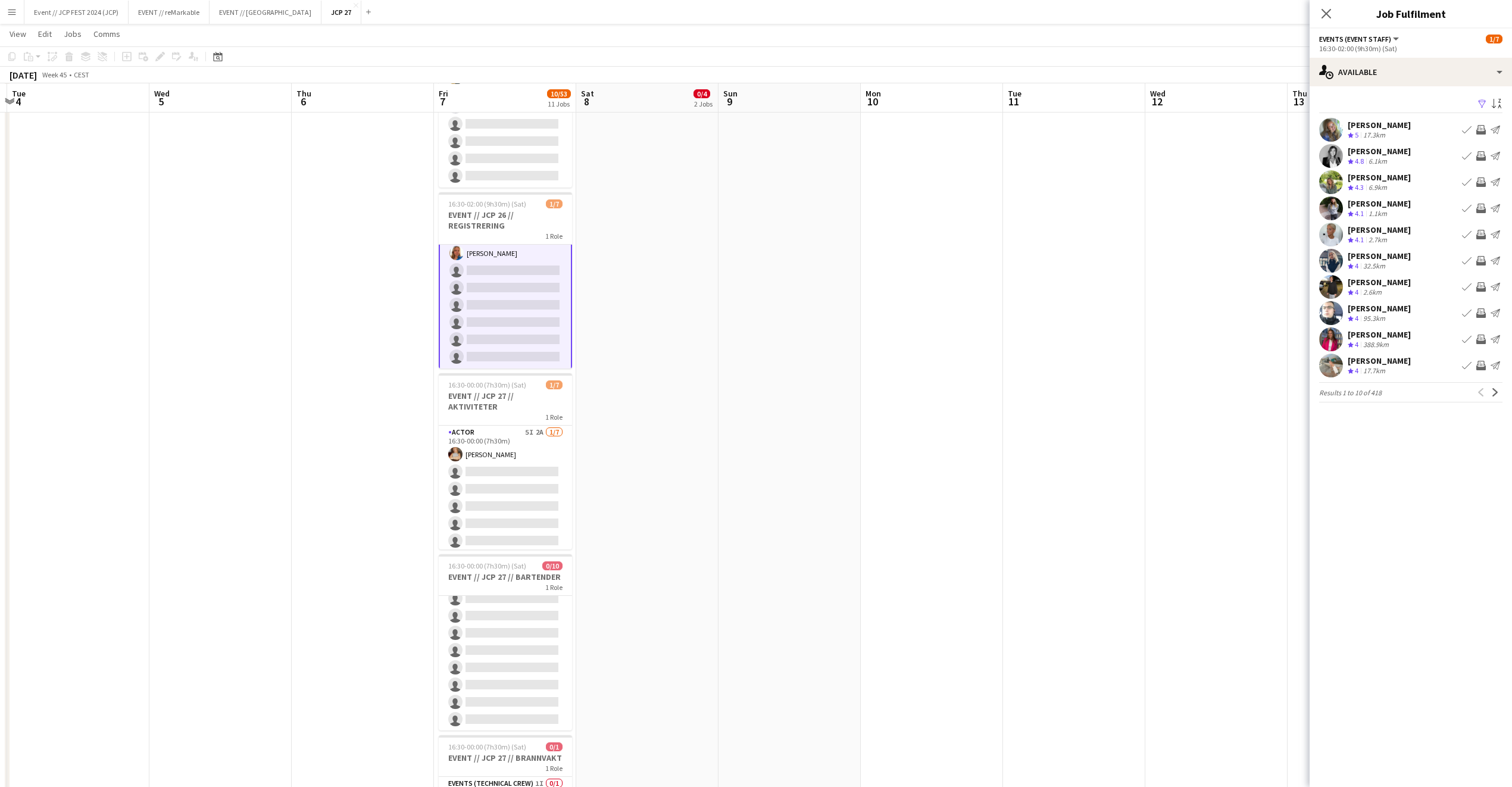
click at [1504, 395] on app-available-tab "Filter Sort asc Hennie Marie Nordahl Crew rating 5 17.3km Book crew Invite crew…" at bounding box center [1411, 249] width 202 height 307
click at [1495, 390] on app-icon "Next" at bounding box center [1496, 392] width 9 height 9
click at [1494, 391] on app-icon "Next" at bounding box center [1496, 392] width 9 height 9
click at [1437, 455] on mat-expansion-panel "users Available Filter Sort asc Jenny Marie Ragnhild Andersen Crew rating 3.9 2…" at bounding box center [1411, 437] width 202 height 701
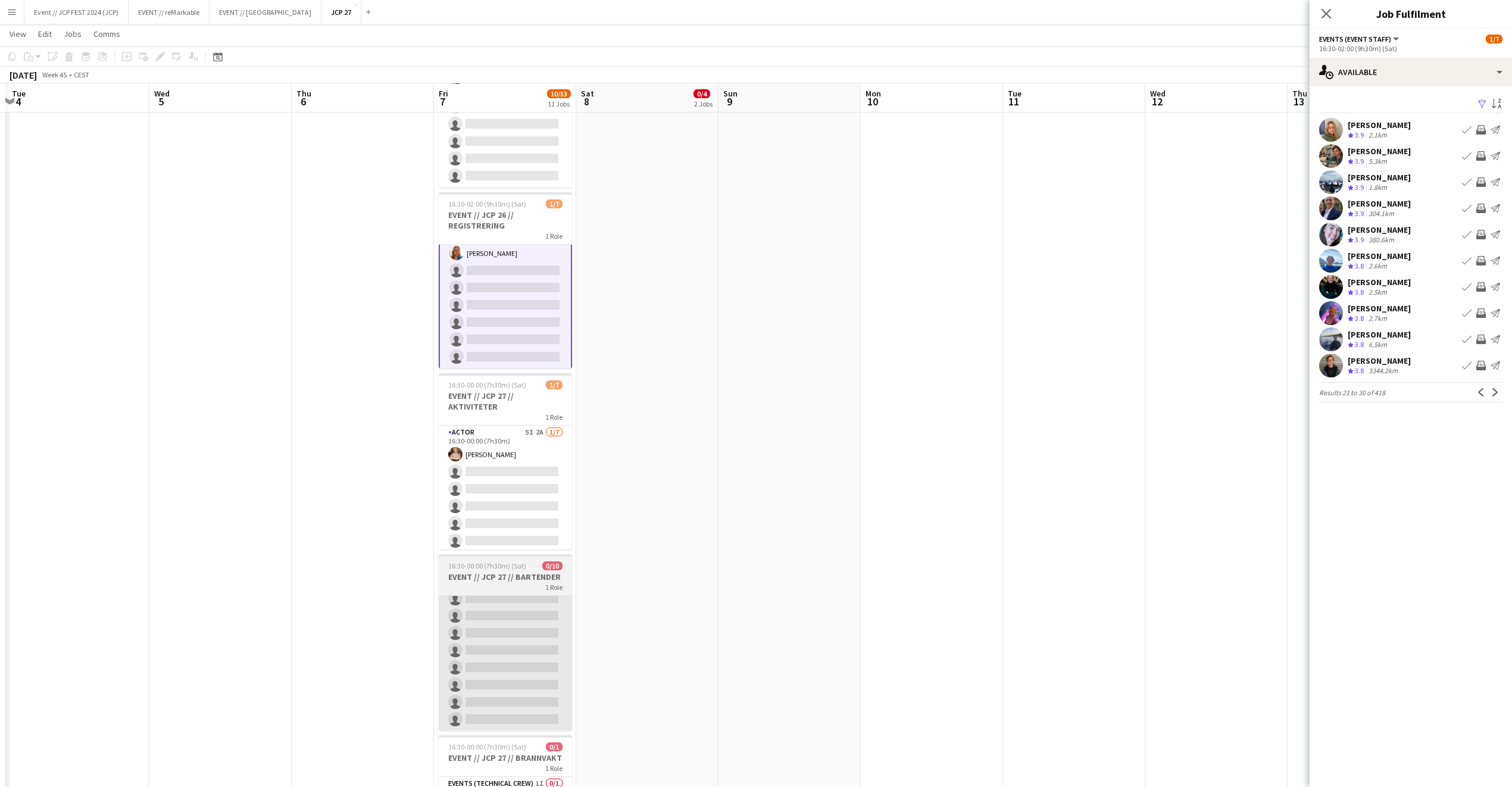
click at [526, 634] on app-card-role "Bar & Catering (Bar Tender) 4I 0/10 16:30-00:00 (7h30m) single-neutral-actions …" at bounding box center [505, 633] width 133 height 196
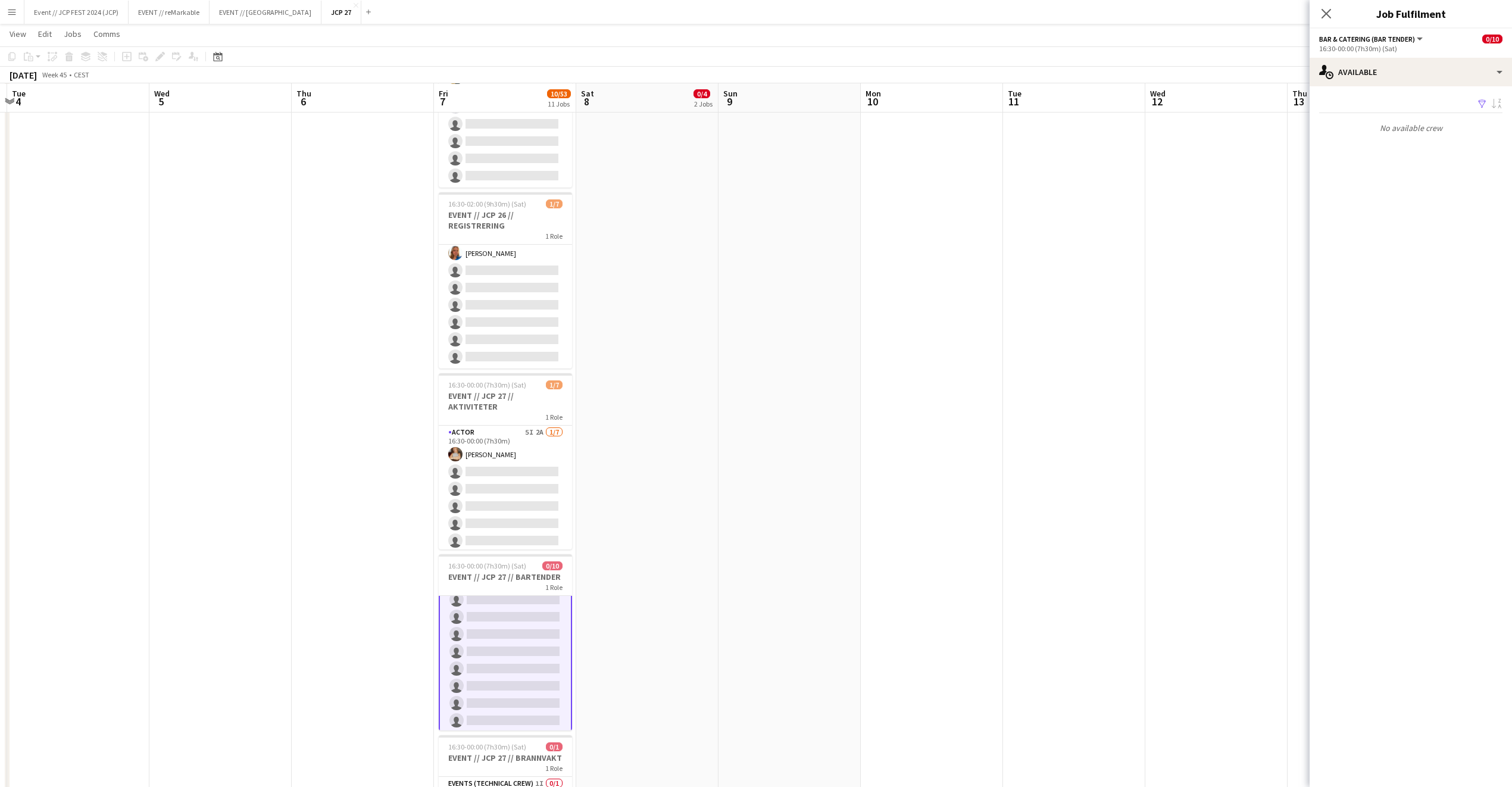
scroll to position [62, 0]
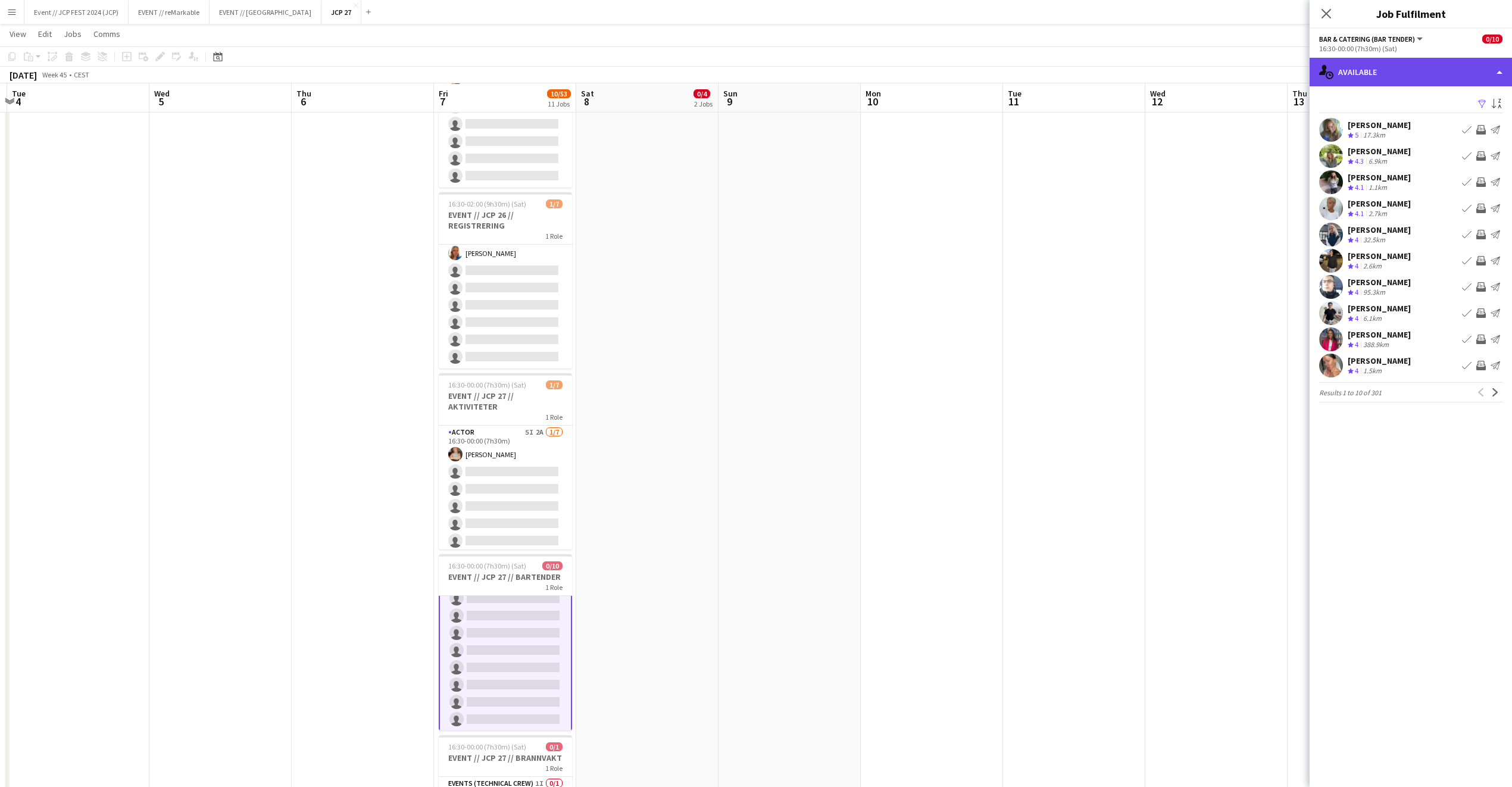
click at [1420, 83] on div "single-neutral-actions-upload Available" at bounding box center [1411, 72] width 202 height 29
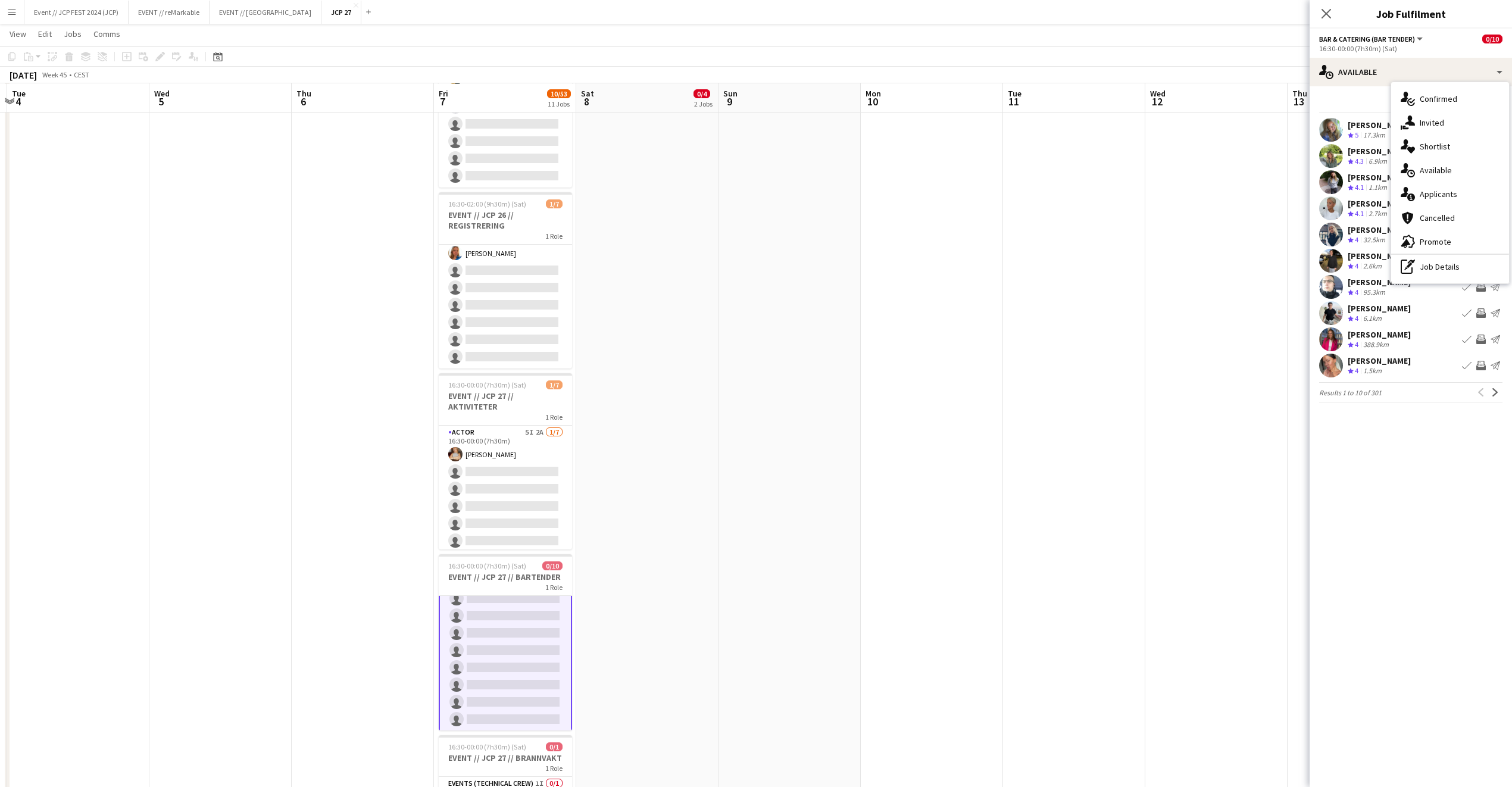
click at [1456, 125] on div "single-neutral-actions-share-1 Invited" at bounding box center [1450, 122] width 118 height 24
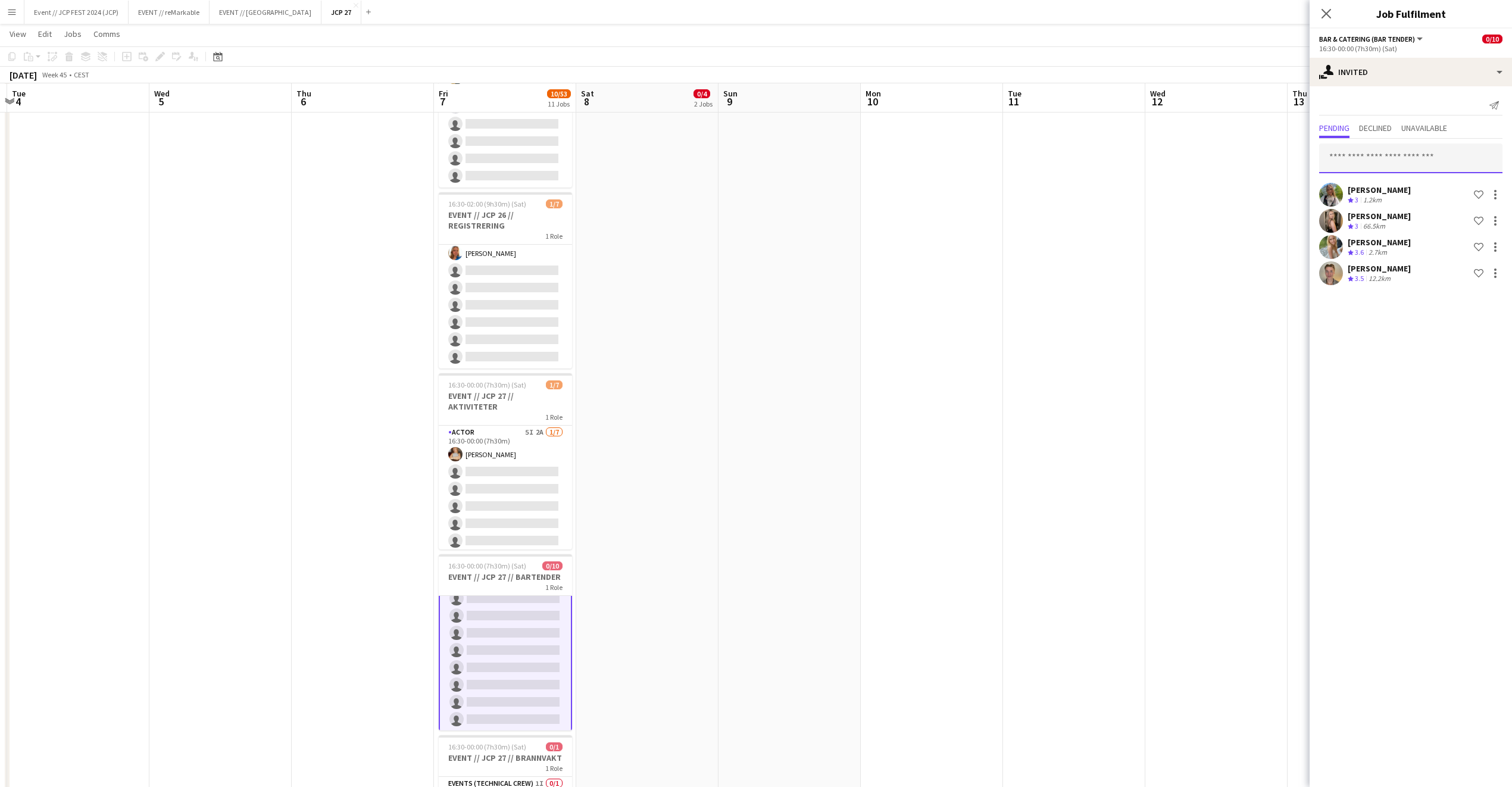
click at [1350, 153] on input "text" at bounding box center [1412, 158] width 184 height 30
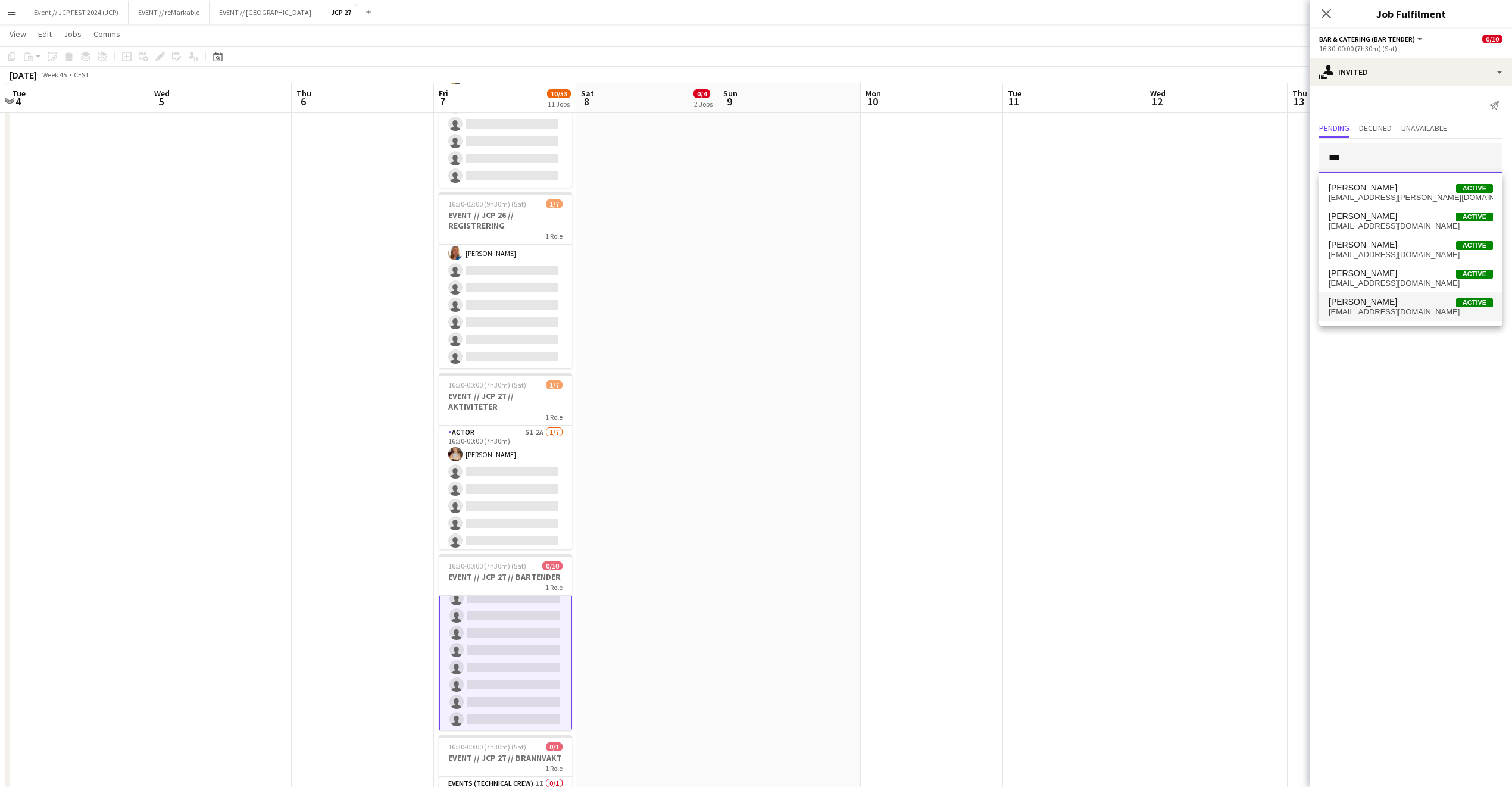
type input "***"
click at [1391, 309] on span "theo1358@gmail.com" at bounding box center [1411, 312] width 164 height 9
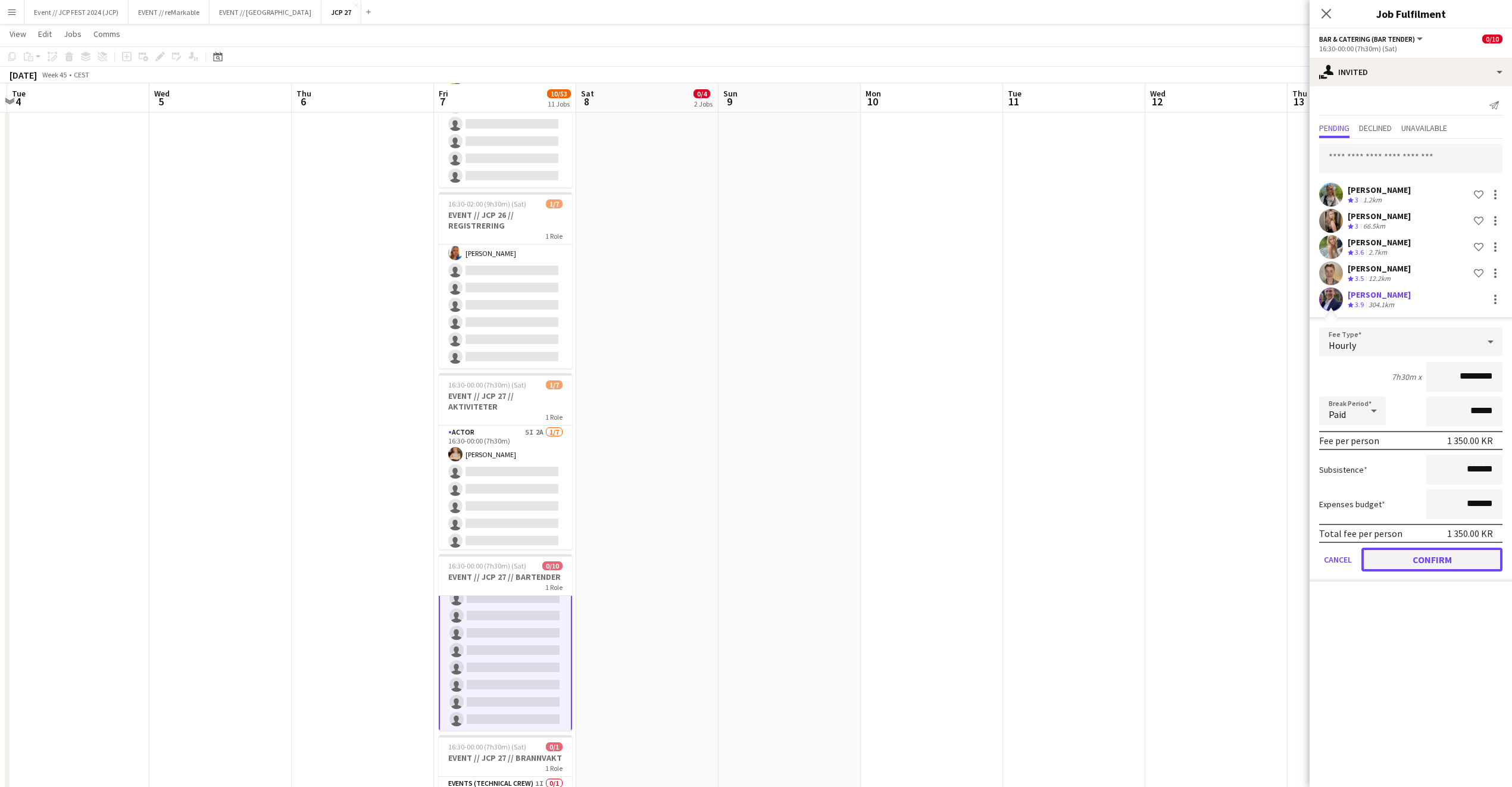
click at [1447, 558] on button "Confirm" at bounding box center [1432, 560] width 141 height 24
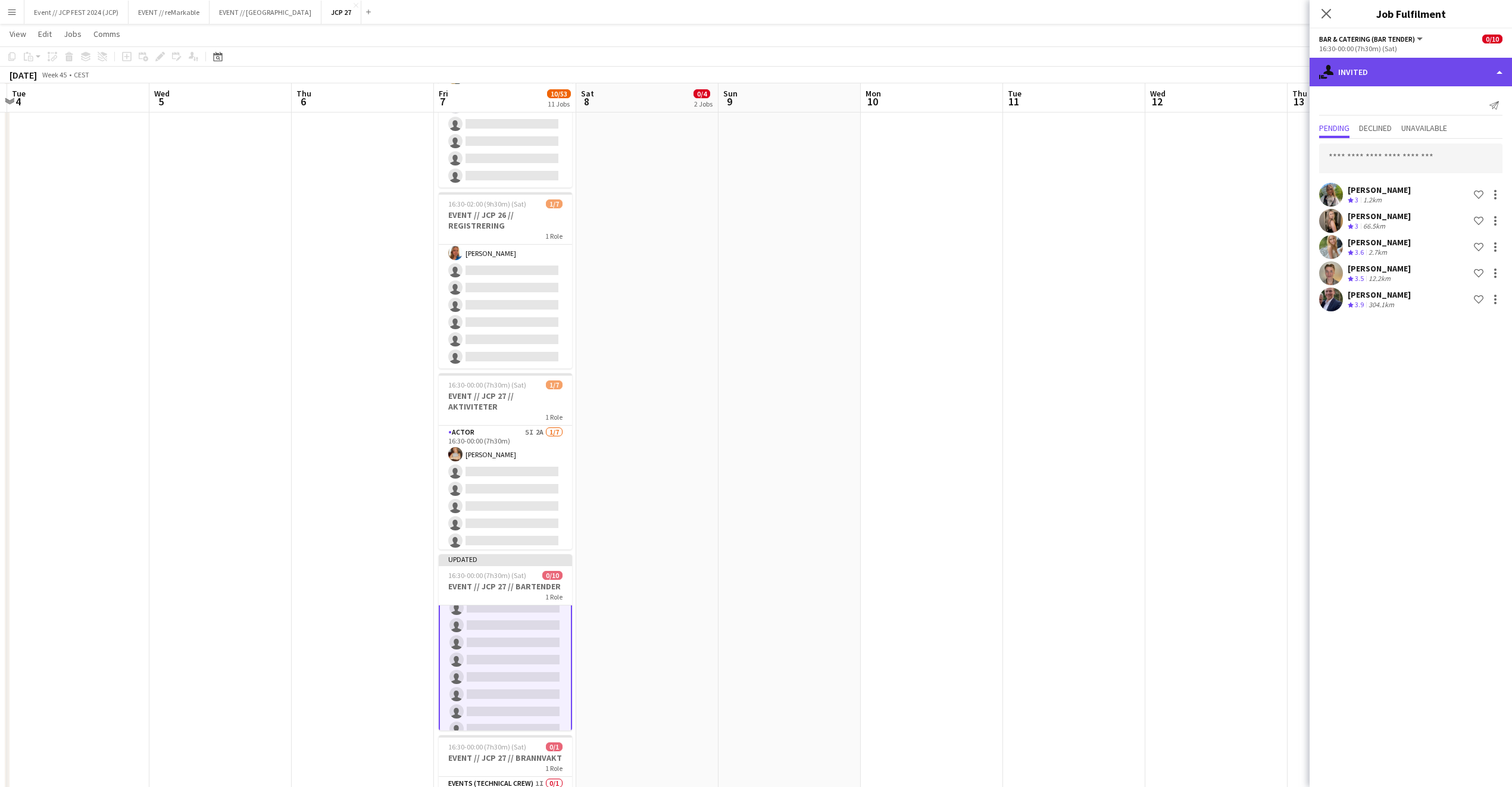
click at [1356, 72] on div "single-neutral-actions-share-1 Invited" at bounding box center [1411, 72] width 202 height 29
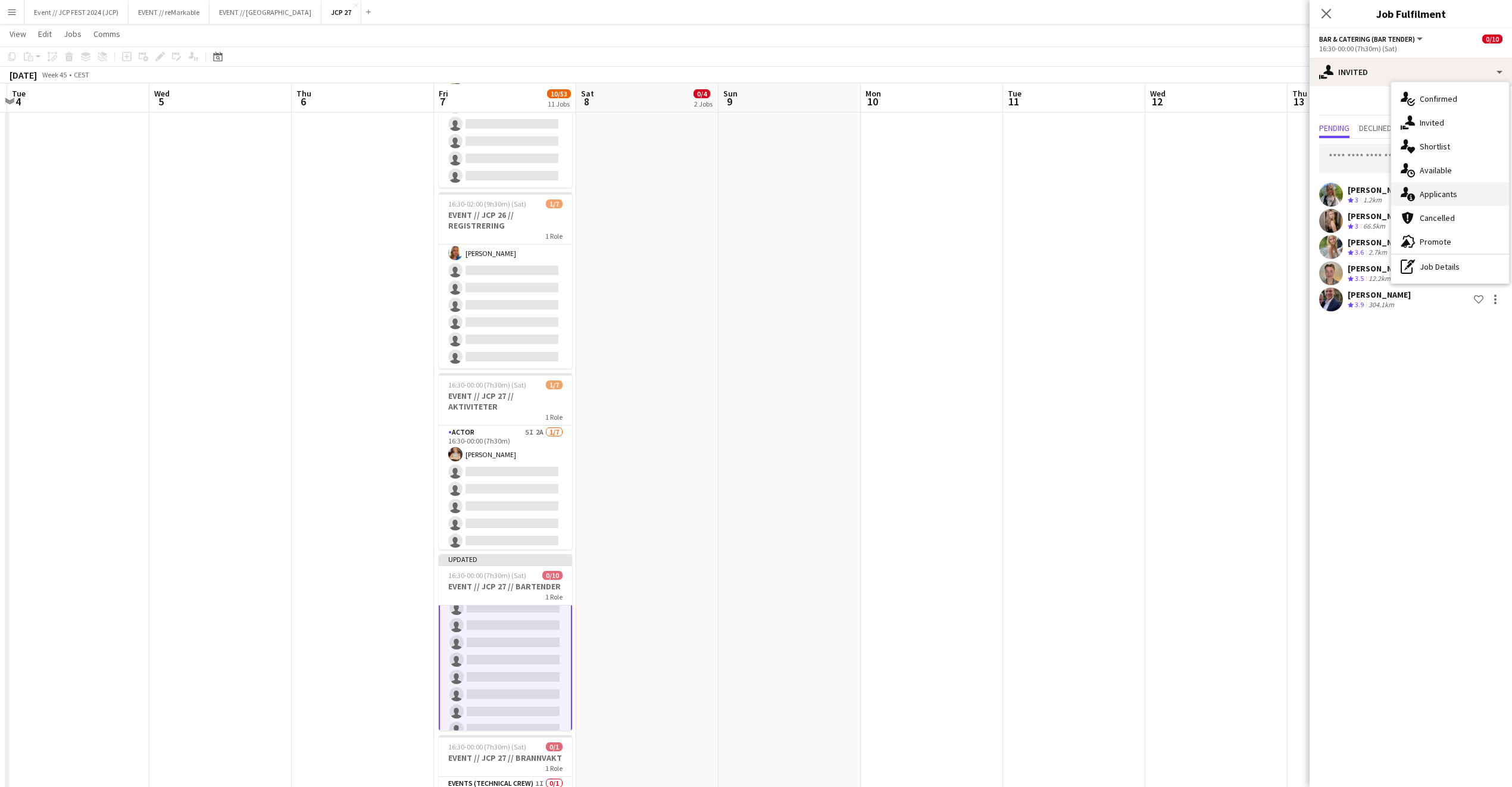
click at [1479, 200] on div "single-neutral-actions-information Applicants" at bounding box center [1450, 194] width 118 height 24
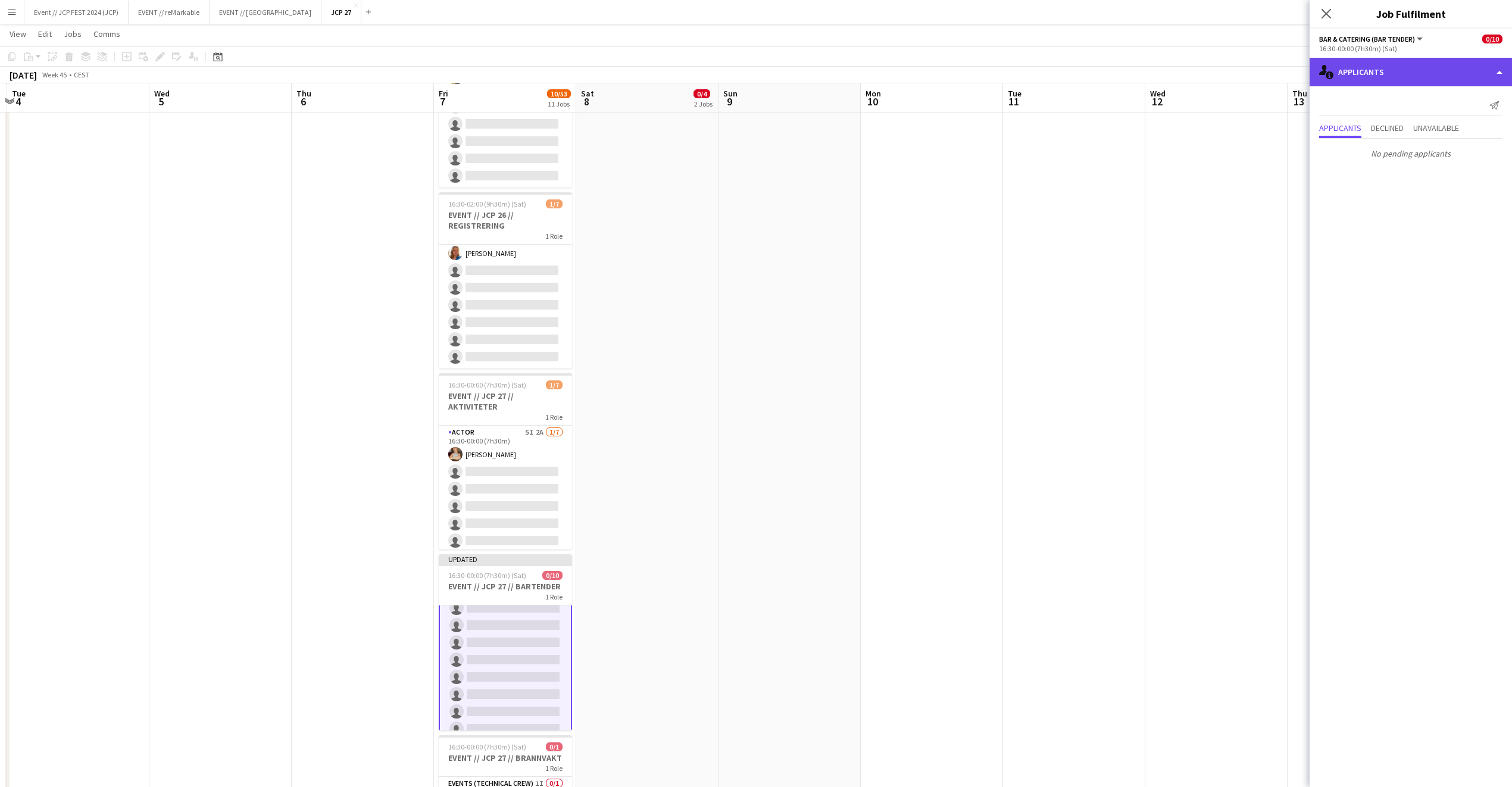
click at [1361, 66] on div "single-neutral-actions-information Applicants" at bounding box center [1411, 72] width 202 height 29
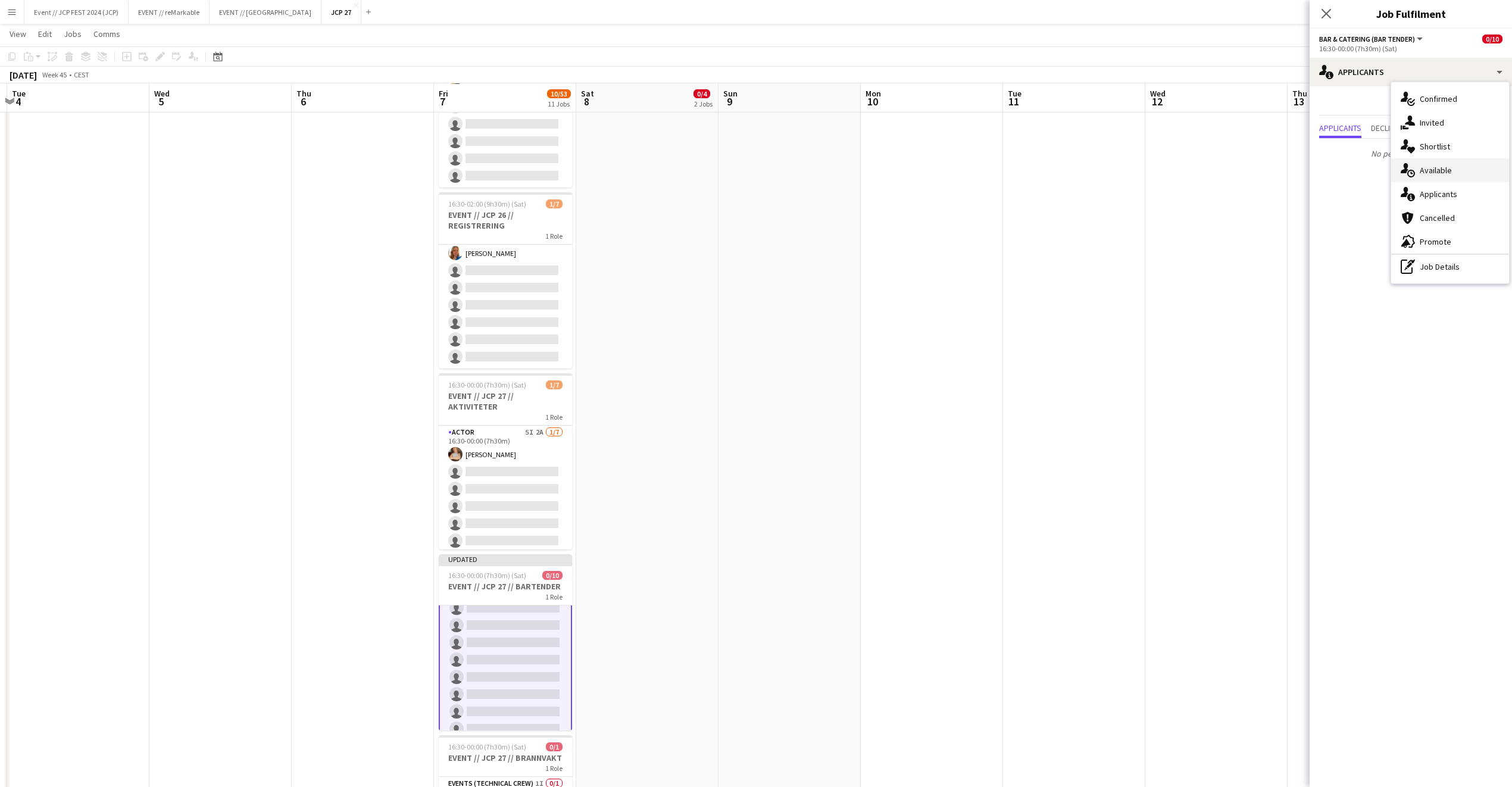
click at [1460, 170] on div "single-neutral-actions-upload Available" at bounding box center [1450, 170] width 118 height 24
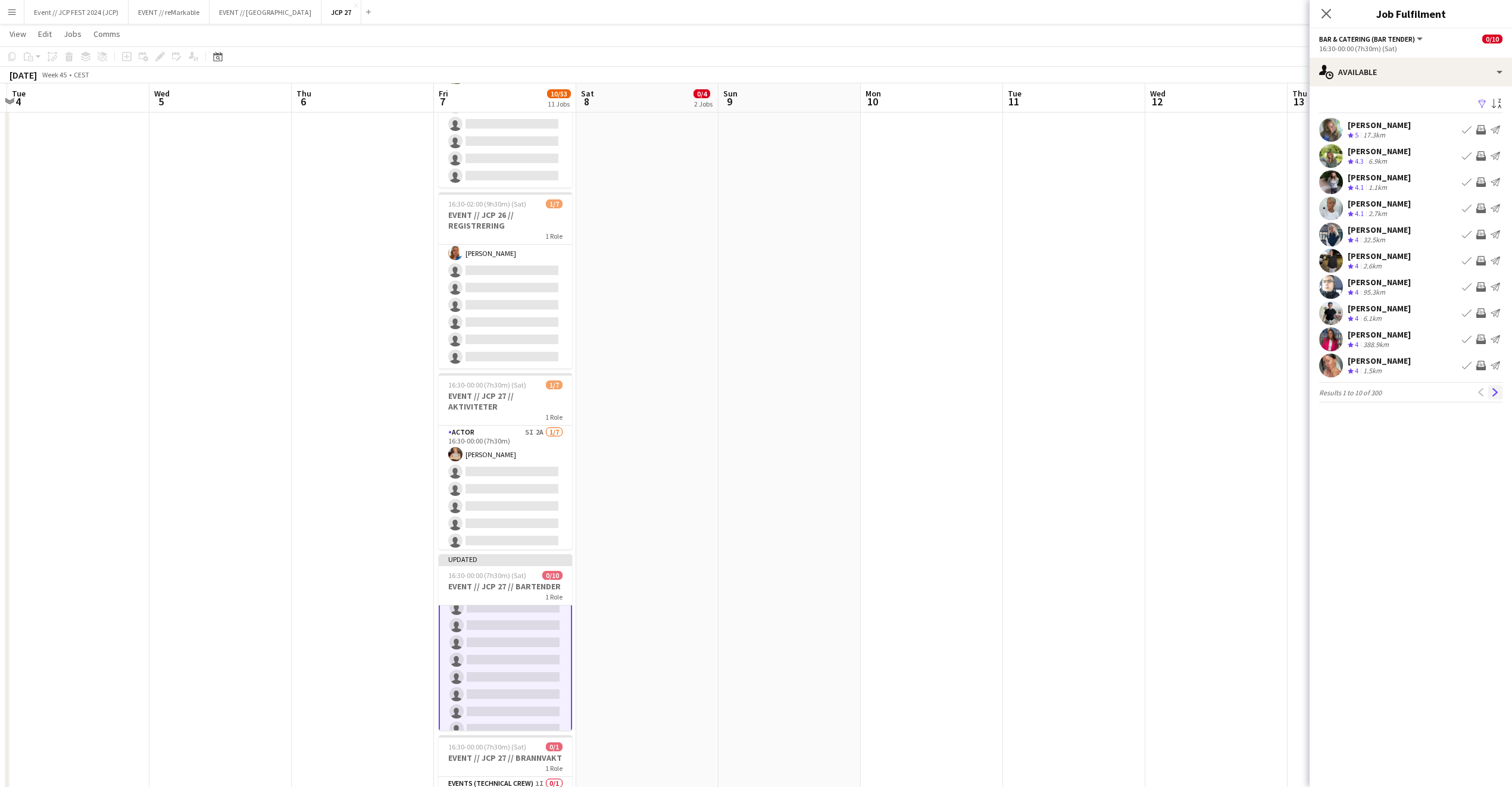
click at [1497, 393] on app-icon "Next" at bounding box center [1496, 392] width 9 height 9
click at [1496, 395] on app-icon "Next" at bounding box center [1496, 392] width 9 height 9
click at [1496, 396] on app-icon "Next" at bounding box center [1496, 392] width 9 height 9
click at [1496, 399] on button "Next" at bounding box center [1496, 392] width 14 height 14
click at [1496, 396] on app-icon "Next" at bounding box center [1496, 400] width 9 height 9
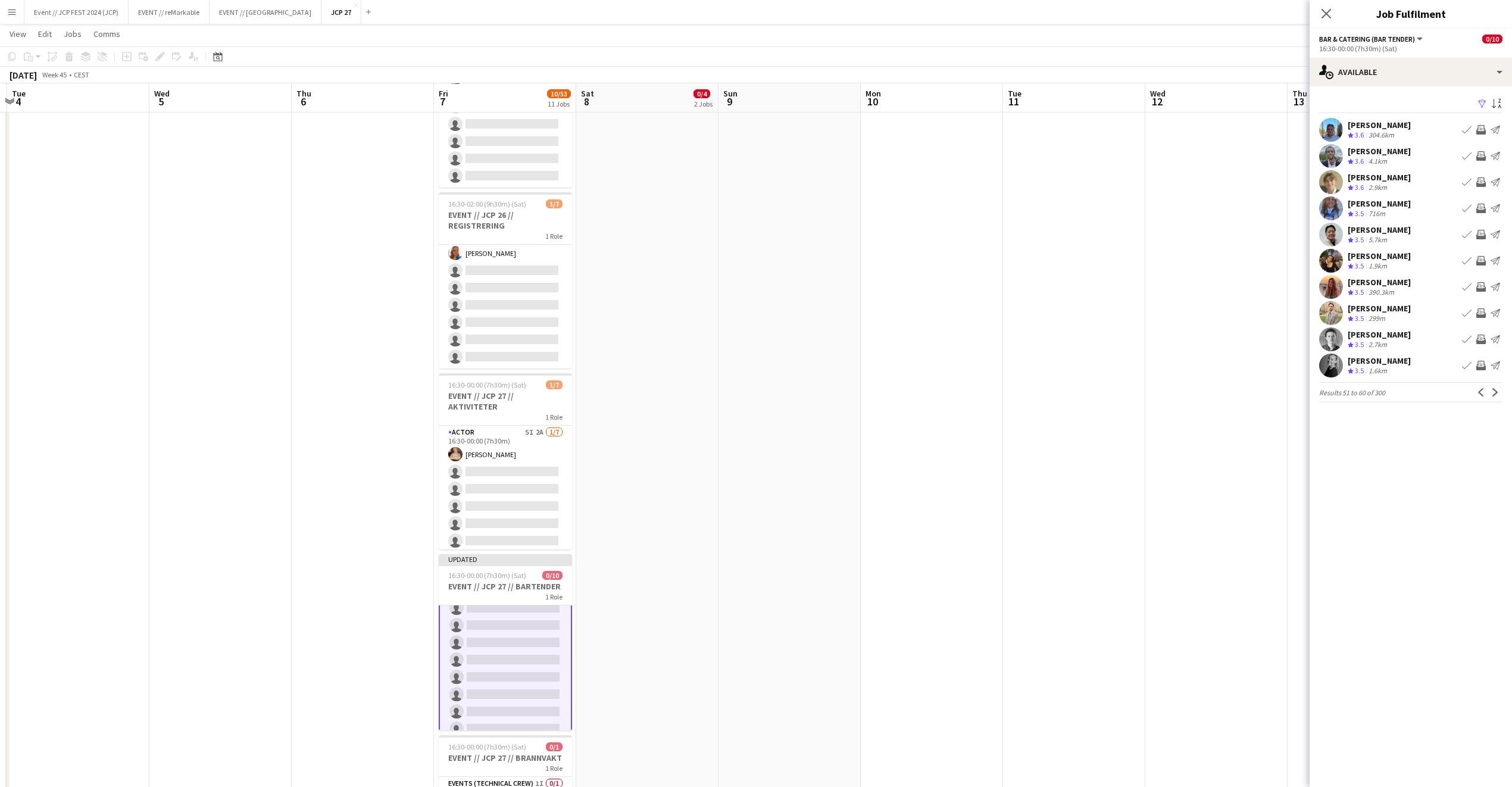
click at [1496, 395] on app-icon "Next" at bounding box center [1496, 392] width 9 height 9
drag, startPoint x: 1496, startPoint y: 395, endPoint x: 1456, endPoint y: 511, distance: 122.7
click at [1456, 511] on mat-expansion-panel "users Available Filter Sort asc Ane Brovold Crew rating 3.5 389.8km Book crew I…" at bounding box center [1411, 437] width 202 height 701
click at [1499, 399] on app-pager "Results 61 to 70 of 300 Previous Next" at bounding box center [1412, 392] width 184 height 20
click at [1496, 394] on app-icon "Next" at bounding box center [1496, 392] width 9 height 9
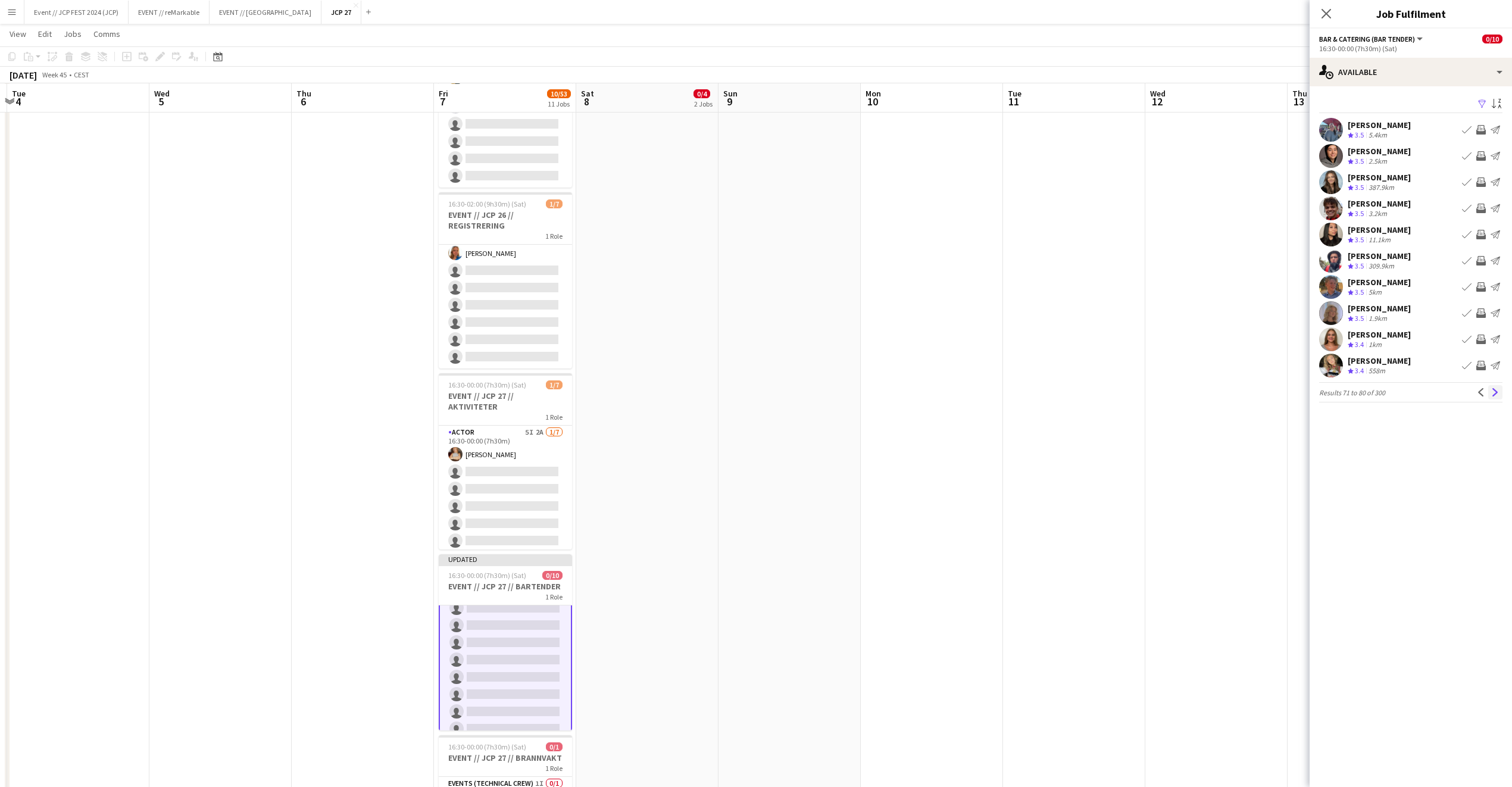
click at [1496, 394] on app-icon "Next" at bounding box center [1496, 392] width 9 height 9
click at [1496, 394] on button "Next" at bounding box center [1496, 392] width 14 height 14
click at [1496, 394] on app-icon "Next" at bounding box center [1496, 392] width 9 height 9
click at [1317, 17] on div "Close pop-in" at bounding box center [1326, 13] width 33 height 27
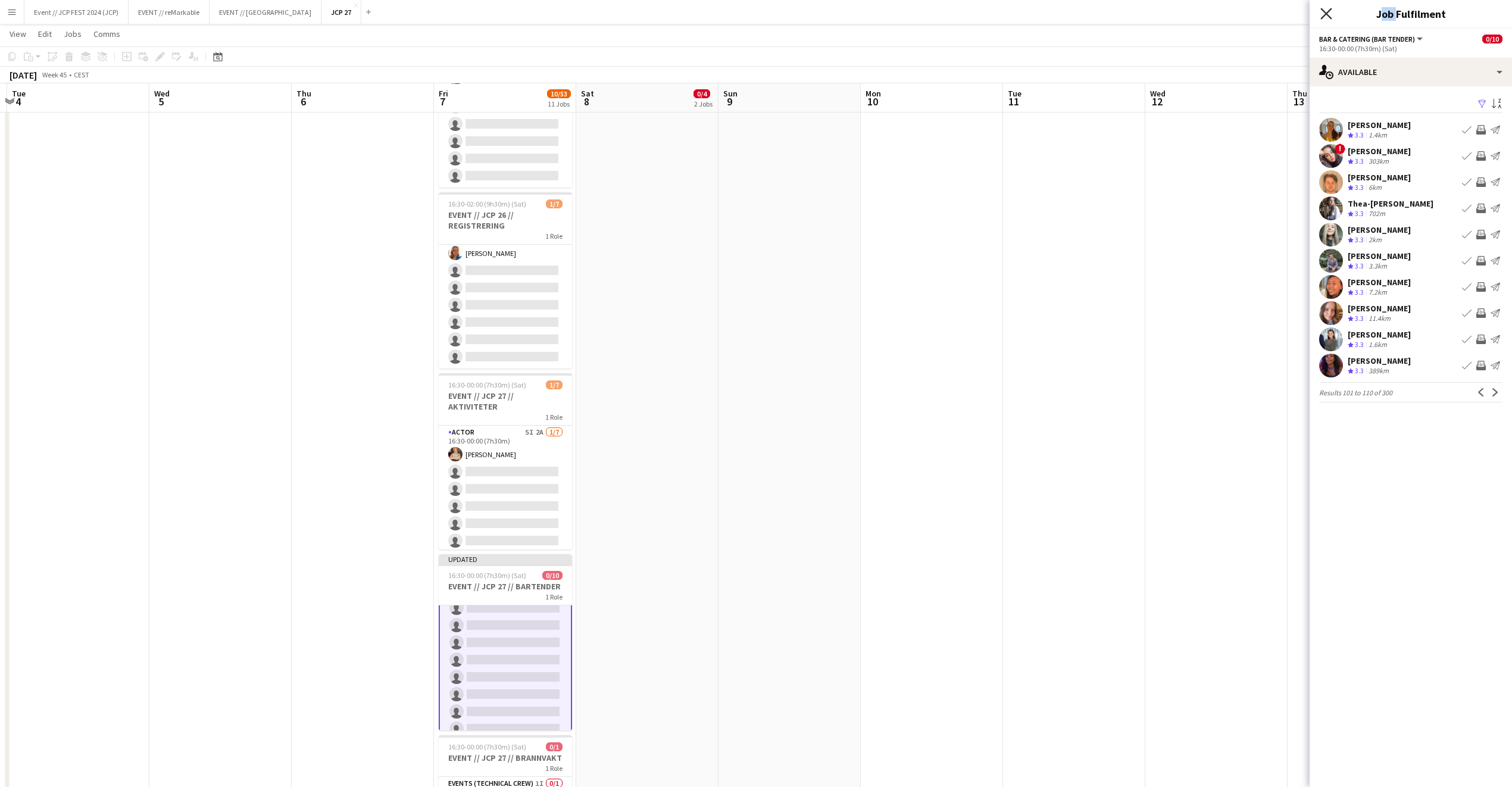
click at [1324, 16] on icon "Close pop-in" at bounding box center [1326, 13] width 12 height 12
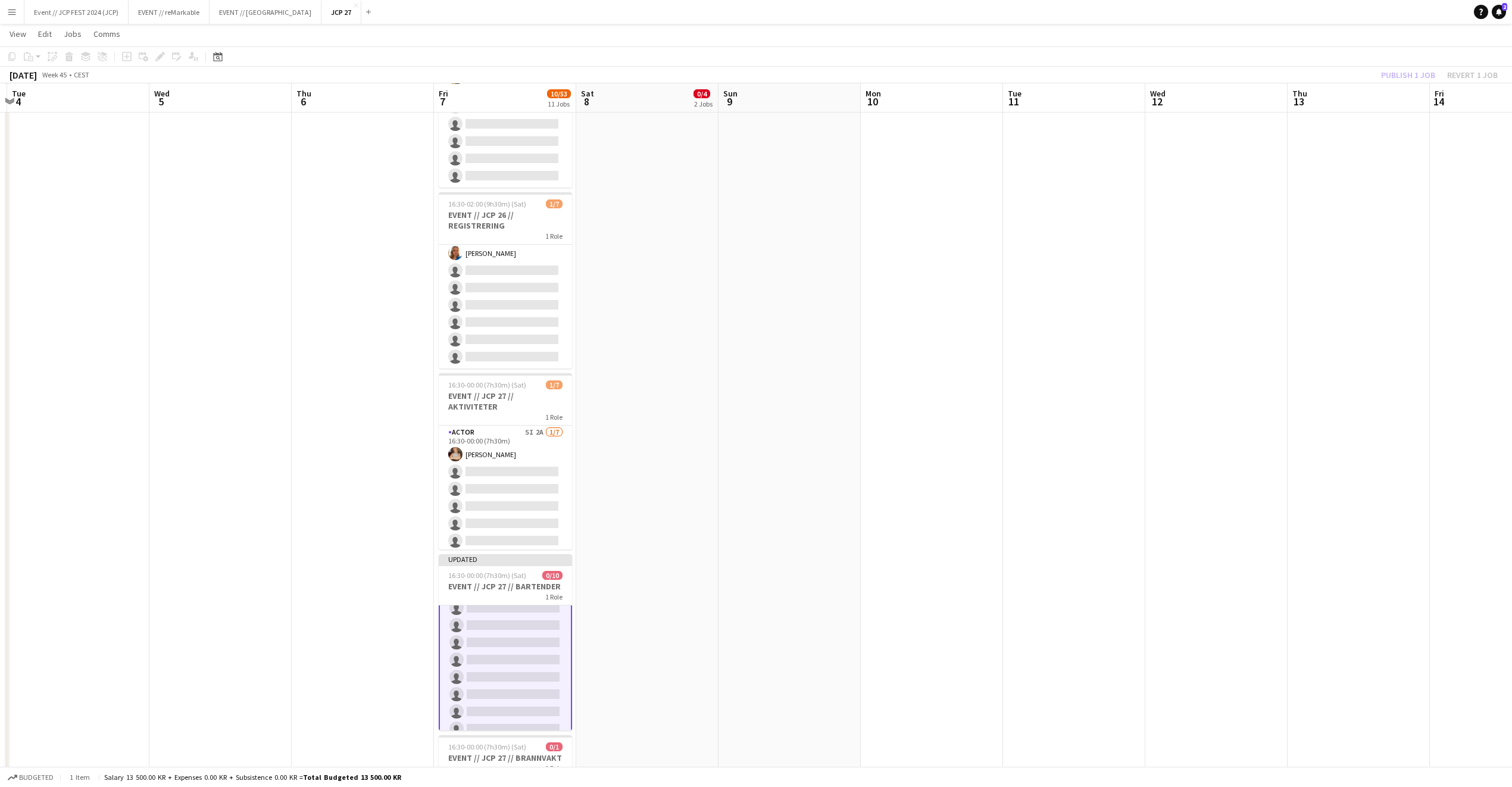
click at [1308, 122] on app-date-cell at bounding box center [1359, 545] width 142 height 1654
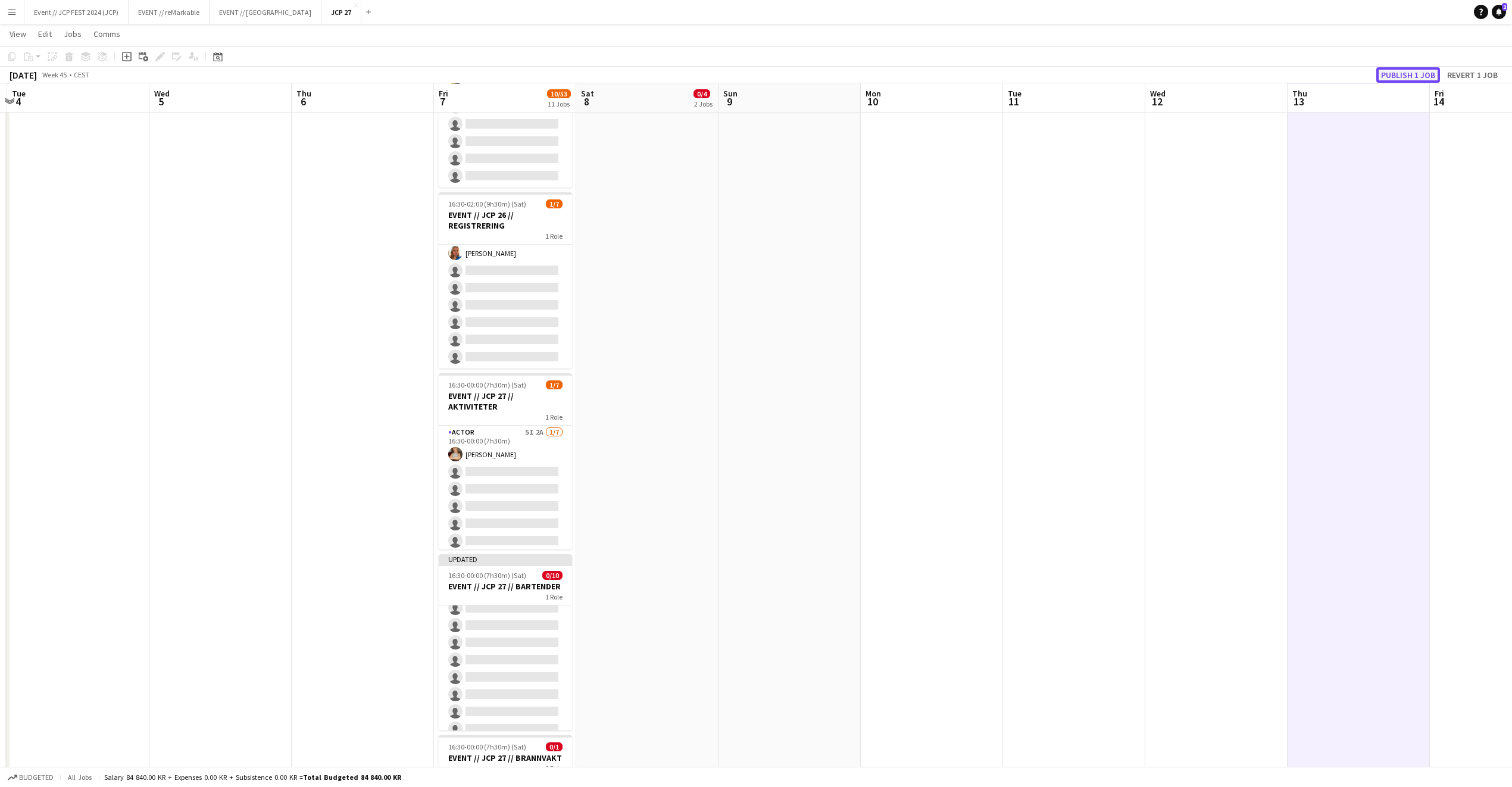
click at [1403, 69] on button "Publish 1 job" at bounding box center [1408, 75] width 64 height 16
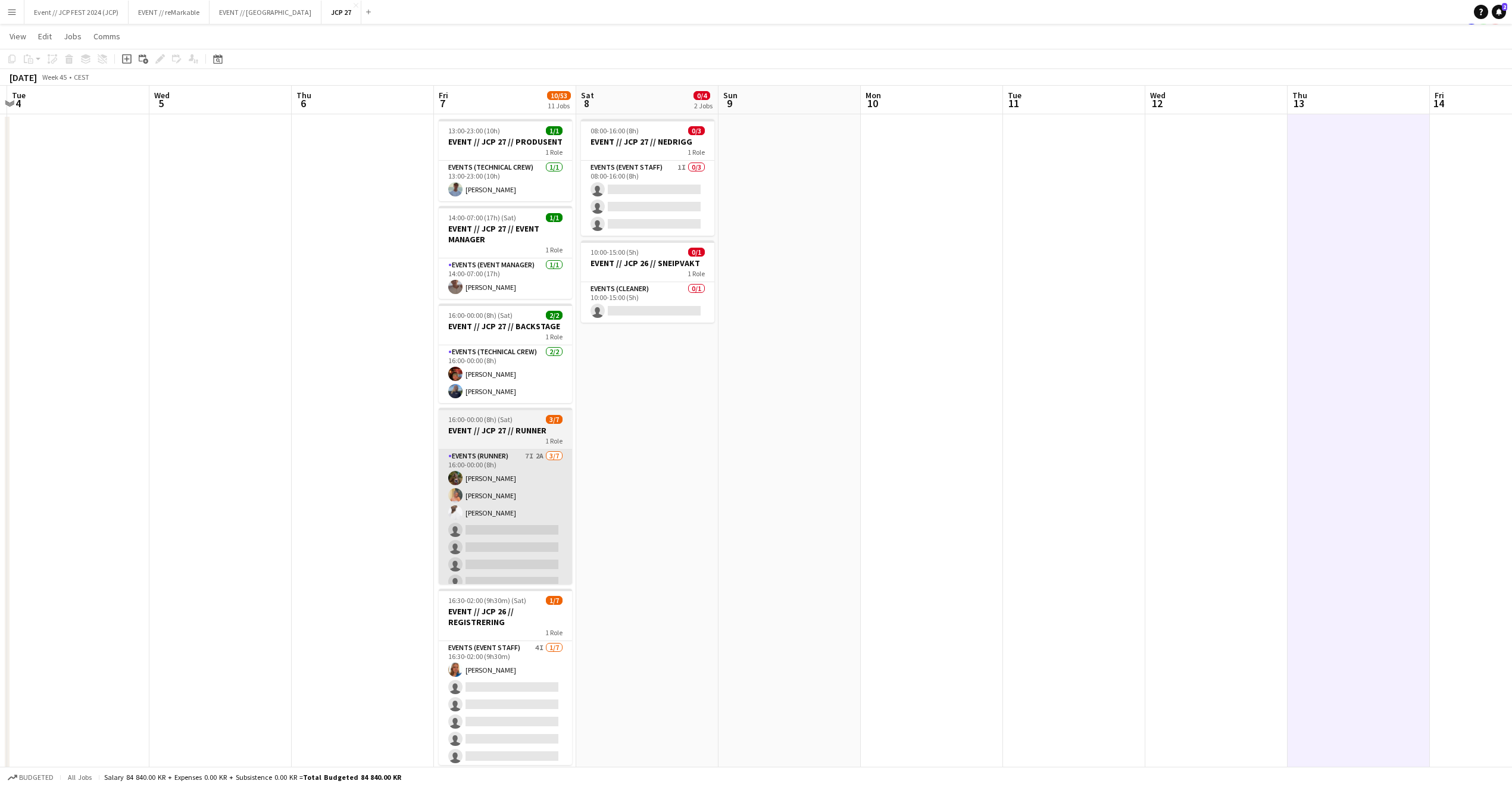
scroll to position [0, 0]
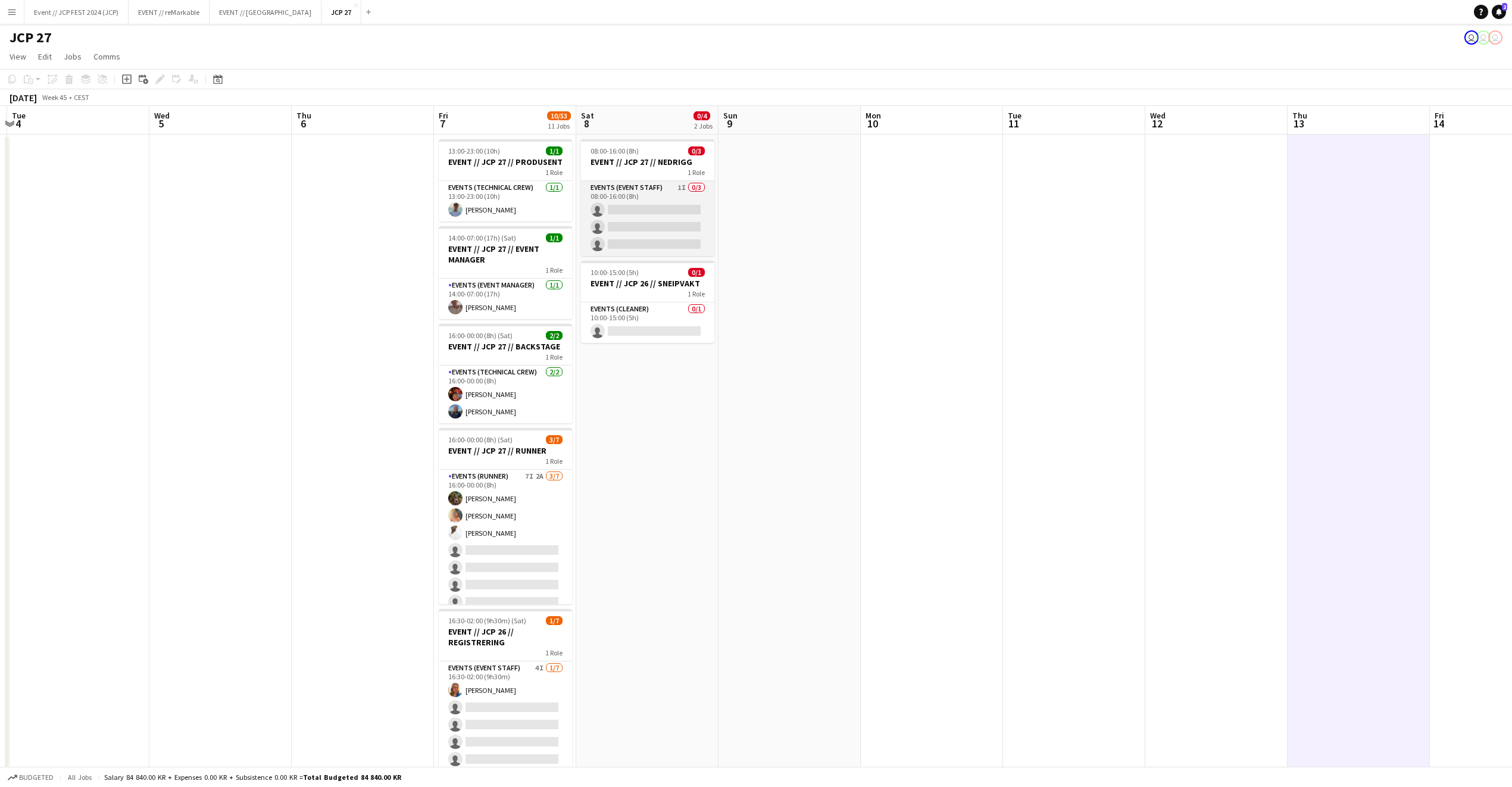
click at [664, 199] on app-card-role "Events (Event Staff) 1I 0/3 08:00-16:00 (8h) single-neutral-actions single-neut…" at bounding box center [647, 218] width 133 height 75
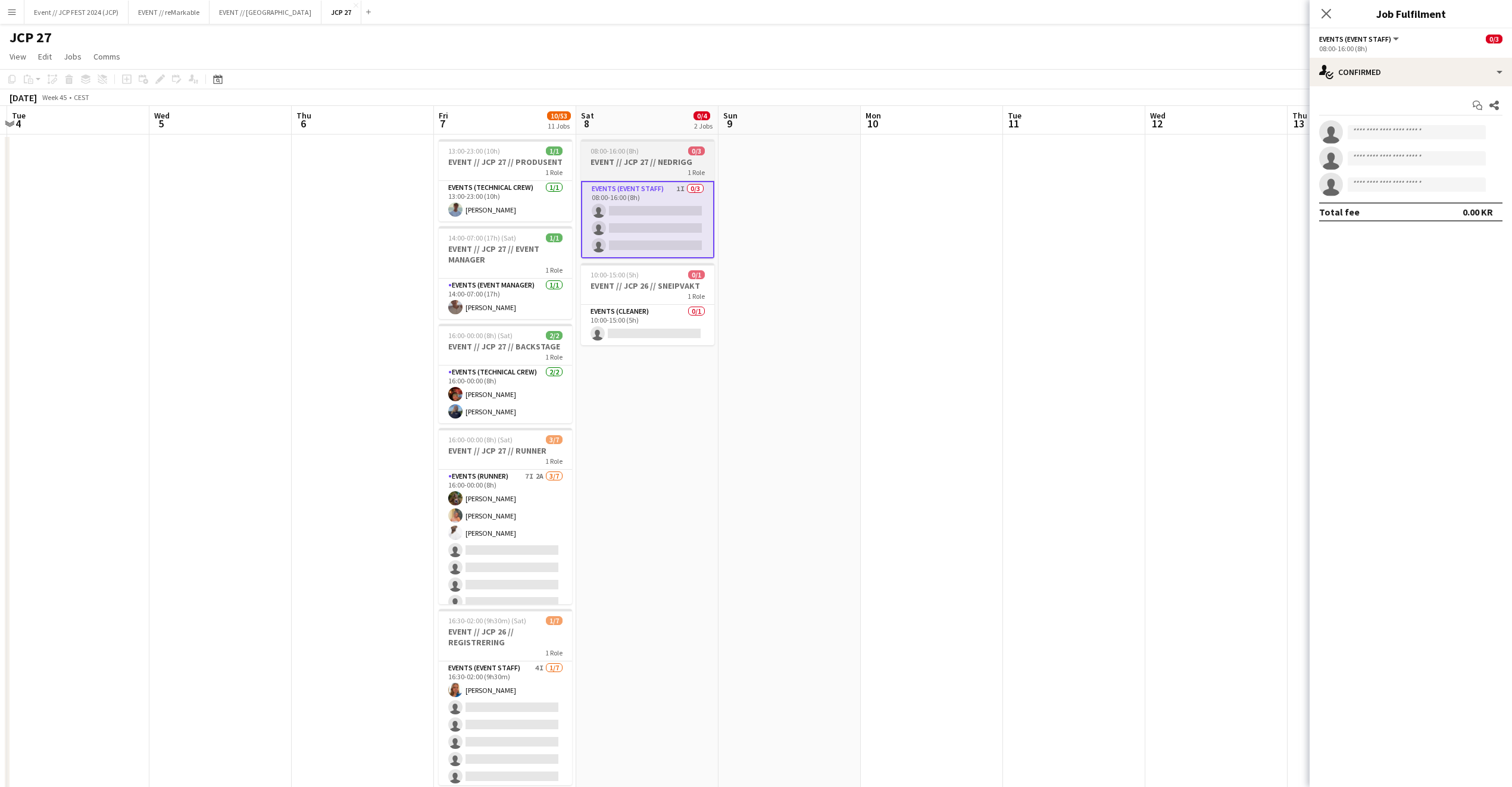
click at [687, 168] on span "1 Role" at bounding box center [696, 172] width 17 height 9
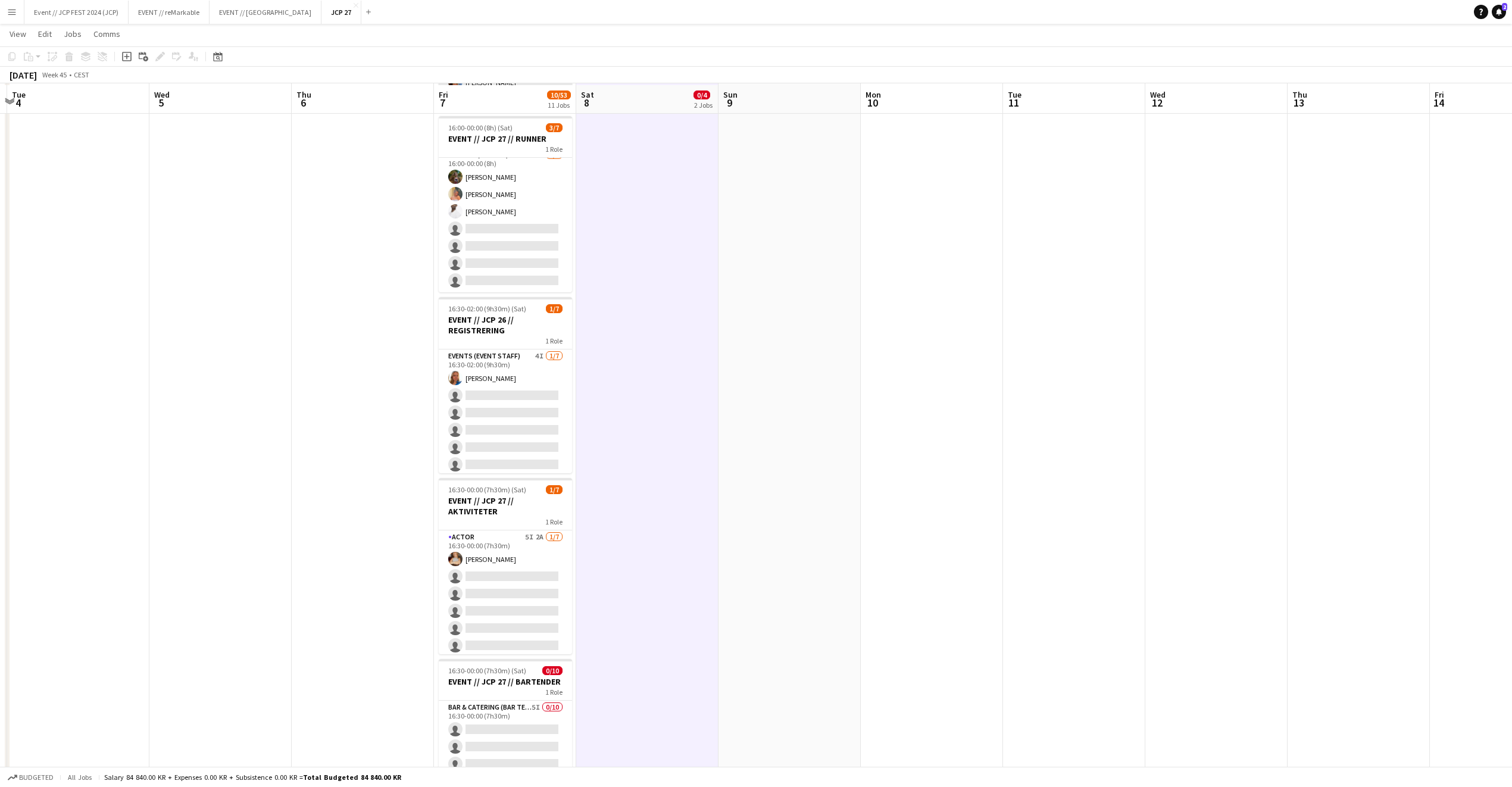
scroll to position [312, 0]
click at [314, 6] on app-icon "Close" at bounding box center [316, 5] width 5 height 5
click at [186, 13] on button "EVENT // reMarkable Close" at bounding box center [169, 12] width 81 height 23
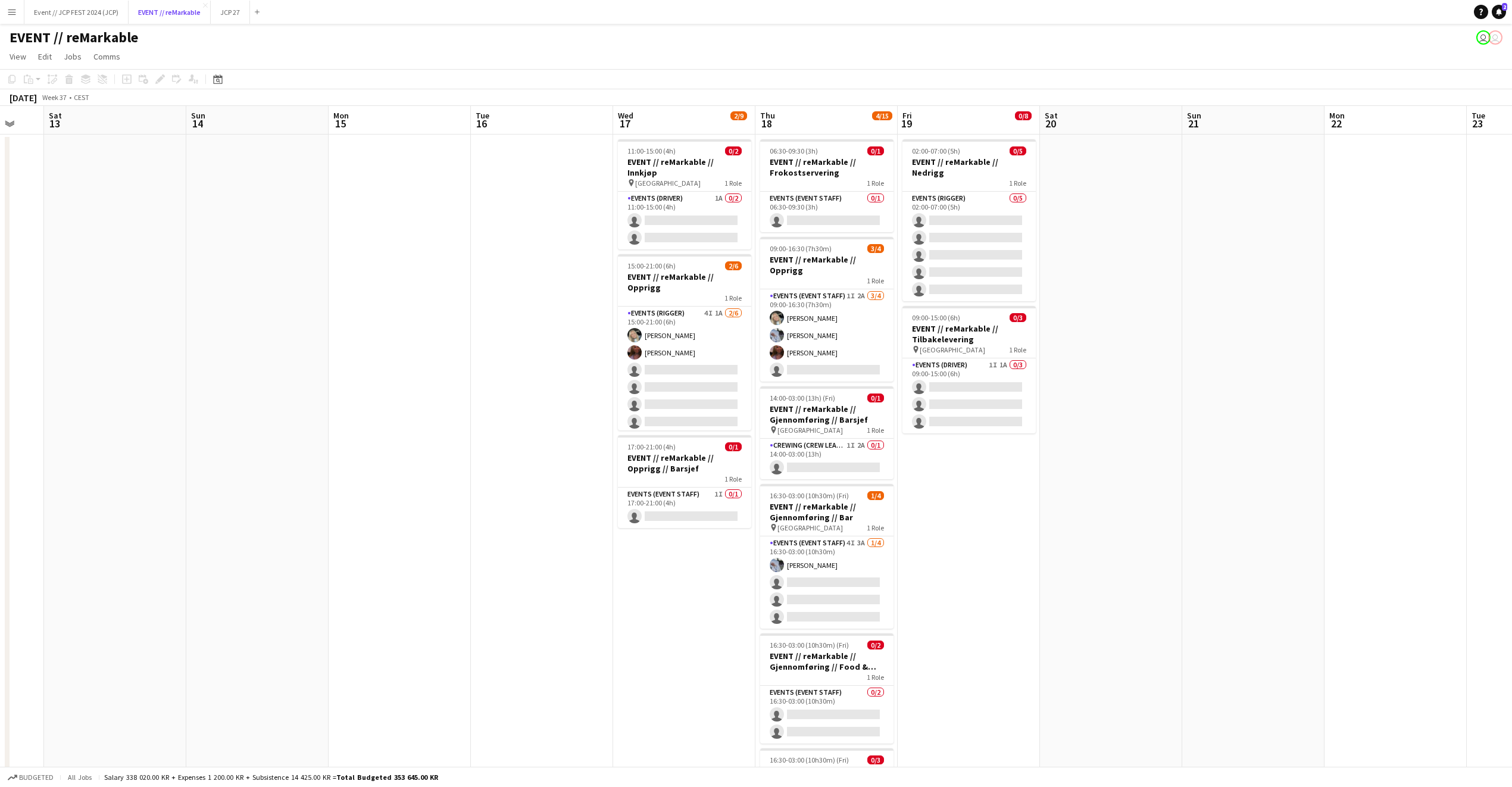
scroll to position [0, 393]
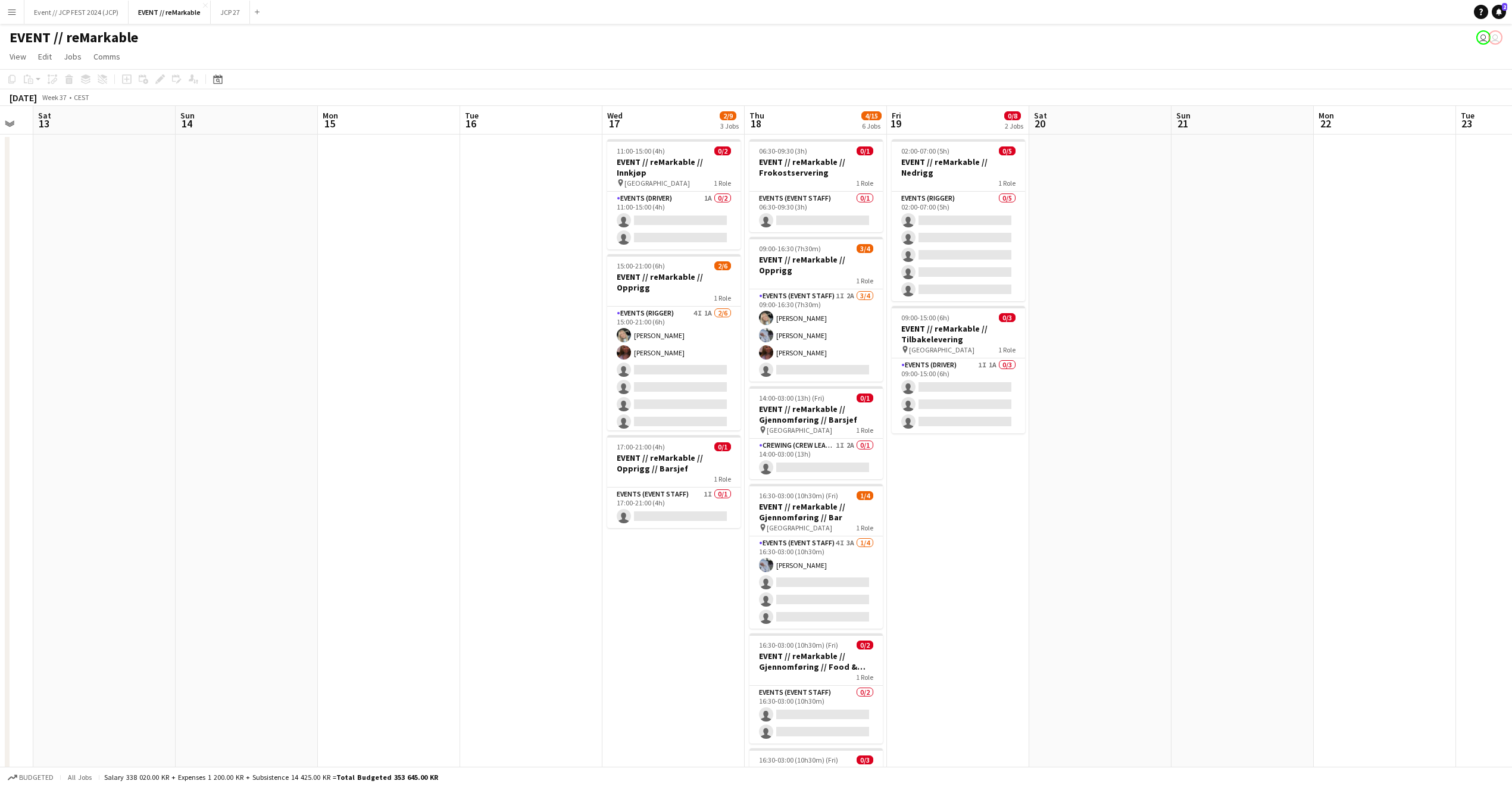
click at [680, 135] on app-date-cell "11:00-15:00 (4h) 0/2 EVENT // reMarkable // Innkjøp pin Oslo 1 Role Events (Dri…" at bounding box center [673, 519] width 142 height 770
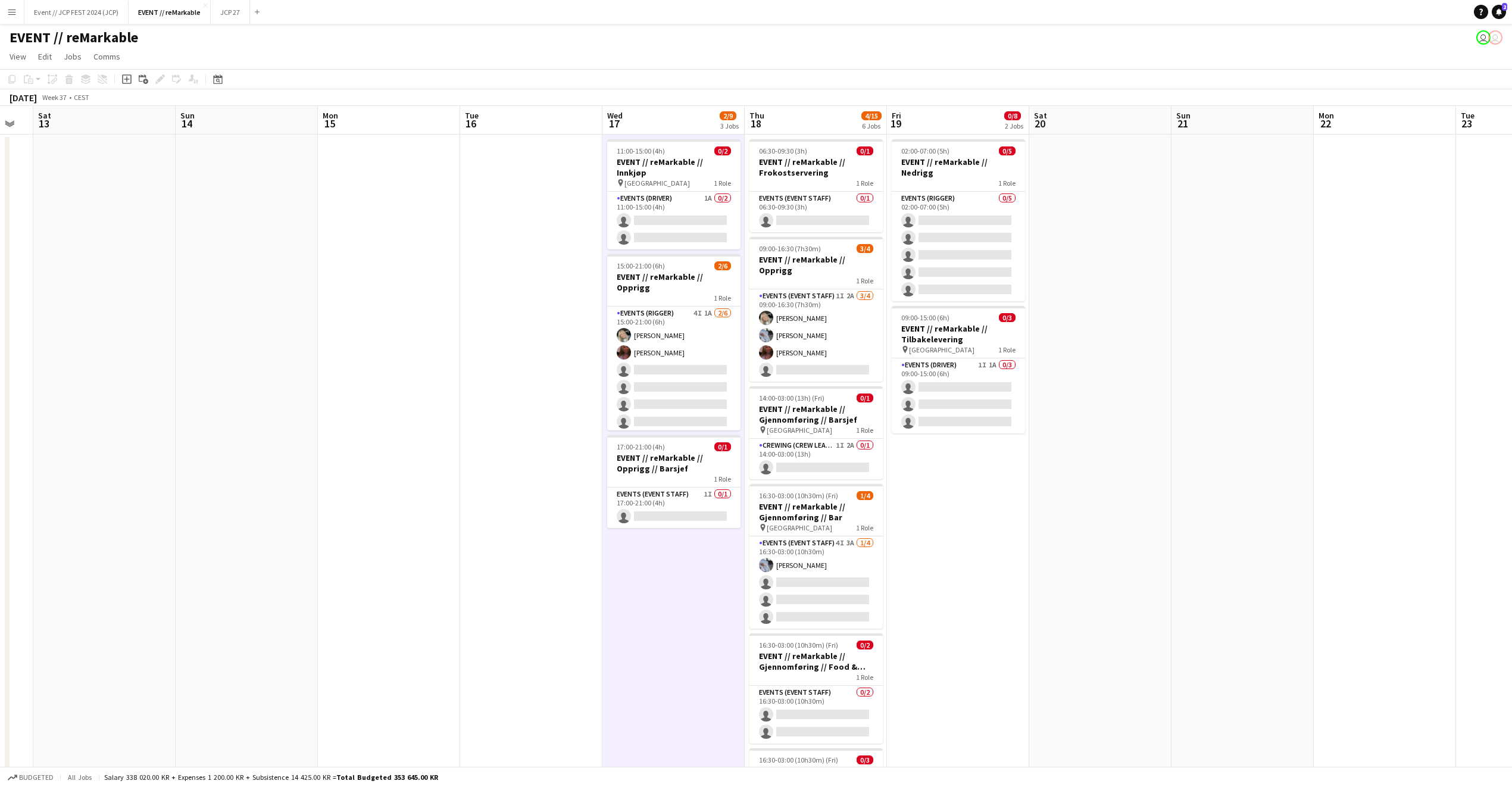
click at [680, 118] on app-board-header-date "Wed 17 2/9 3 Jobs" at bounding box center [673, 120] width 142 height 29
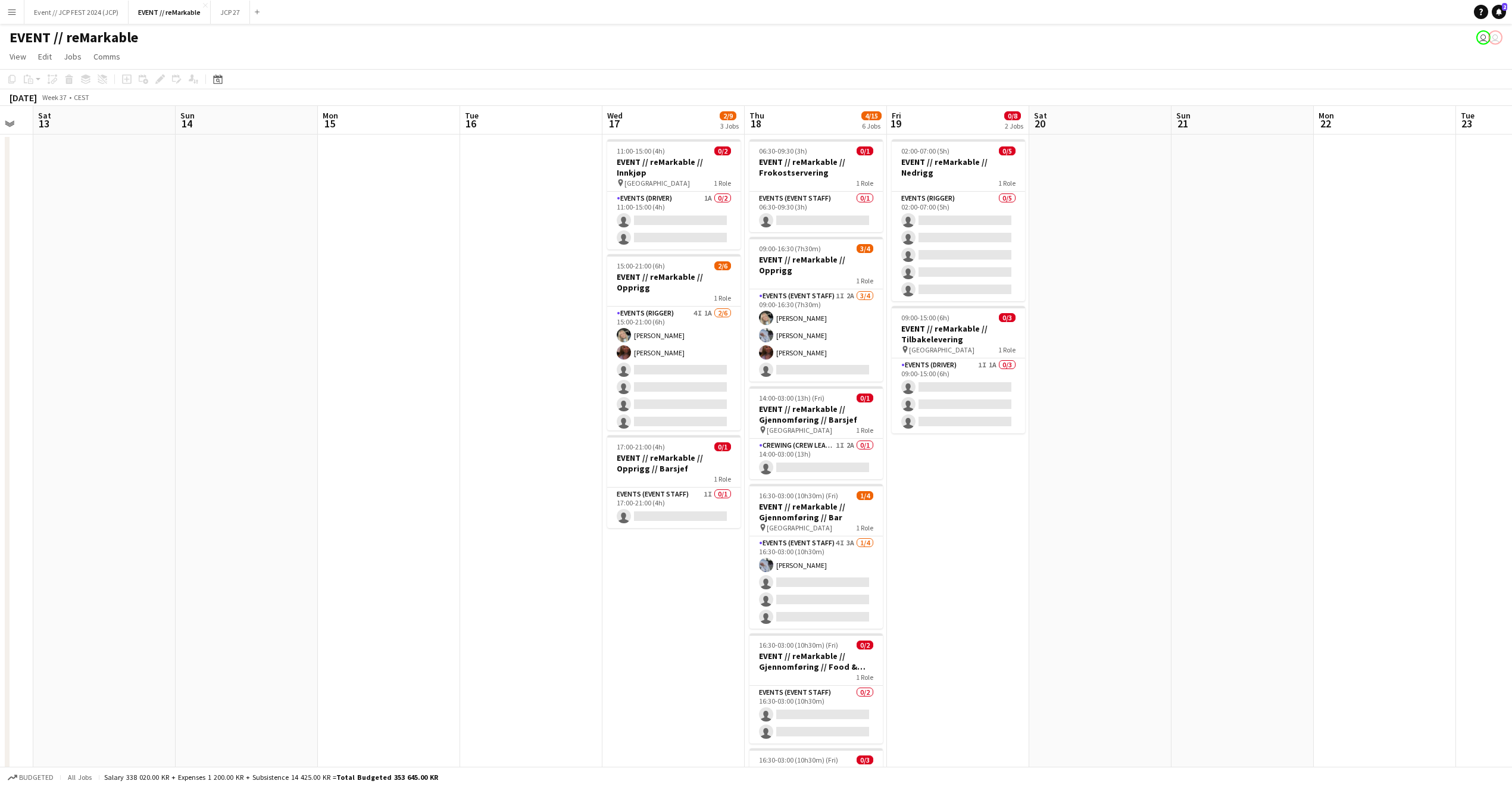
click at [680, 118] on app-board-header-date "Wed 17 2/9 3 Jobs" at bounding box center [673, 120] width 142 height 29
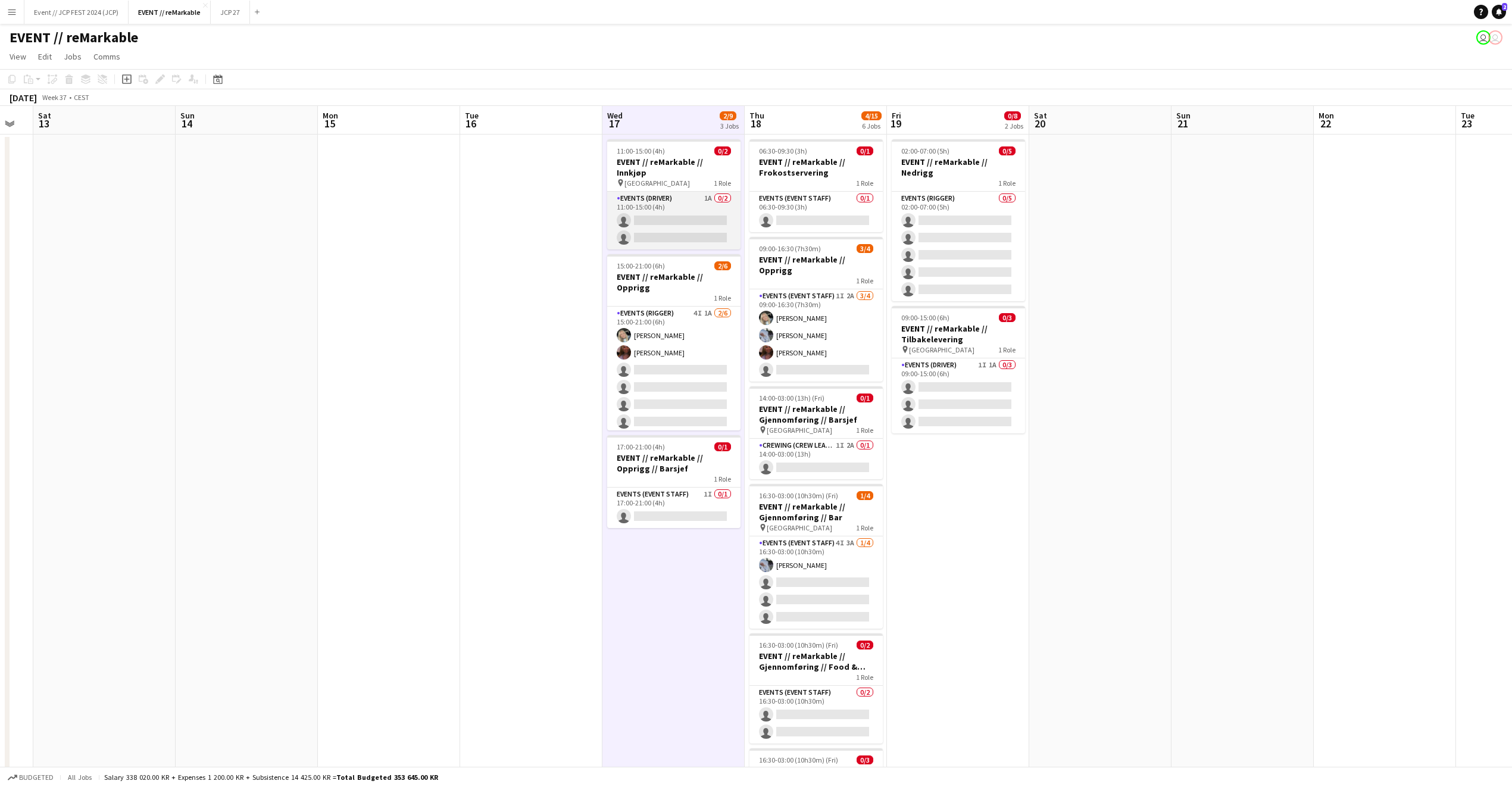
click at [692, 195] on app-card-role "Events (Driver) 1A 0/2 11:00-15:00 (4h) single-neutral-actions single-neutral-a…" at bounding box center [673, 220] width 133 height 58
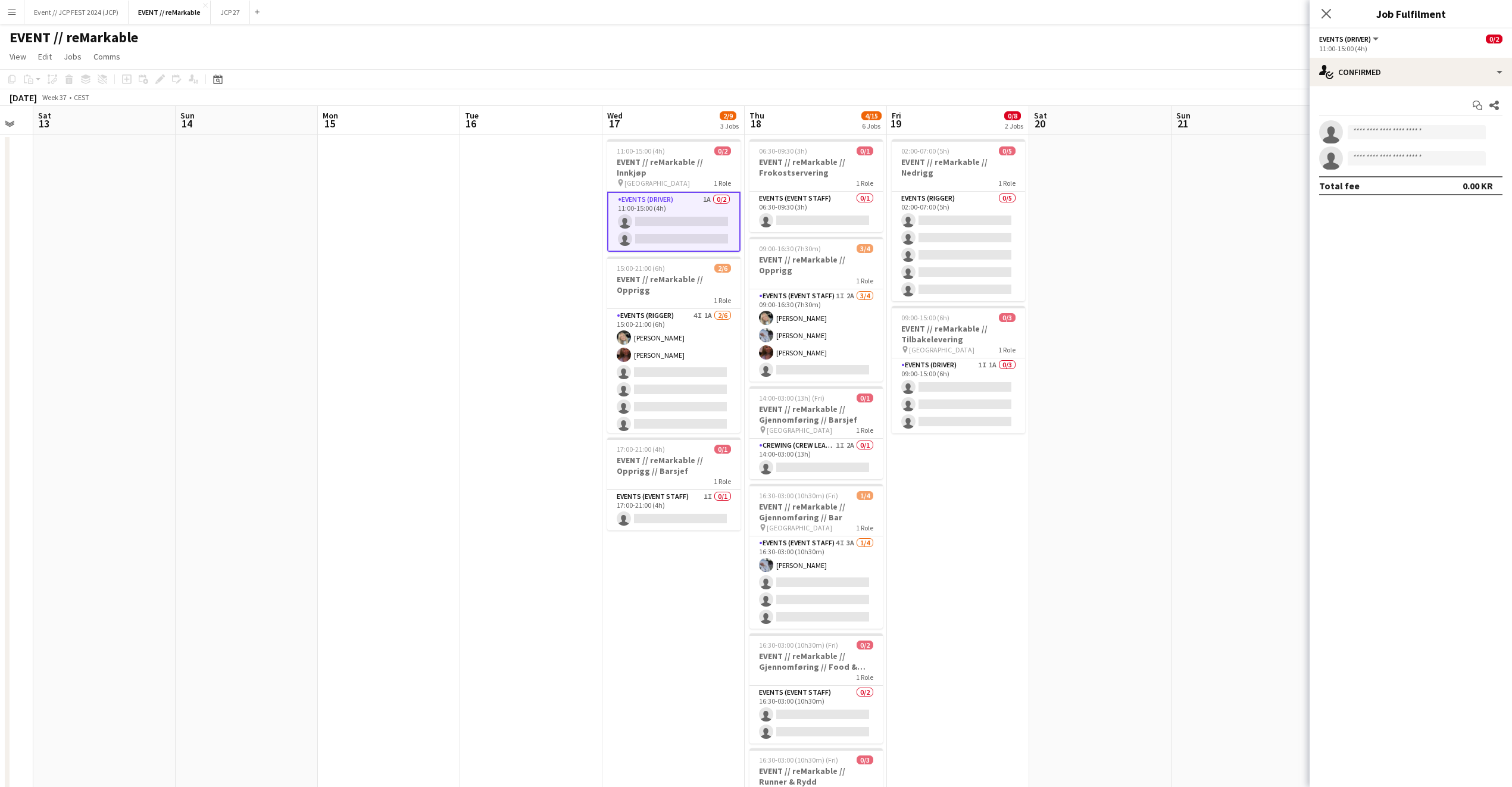
click at [692, 196] on app-card-role "Events (Driver) 1A 0/2 11:00-15:00 (4h) single-neutral-actions single-neutral-a…" at bounding box center [673, 221] width 133 height 60
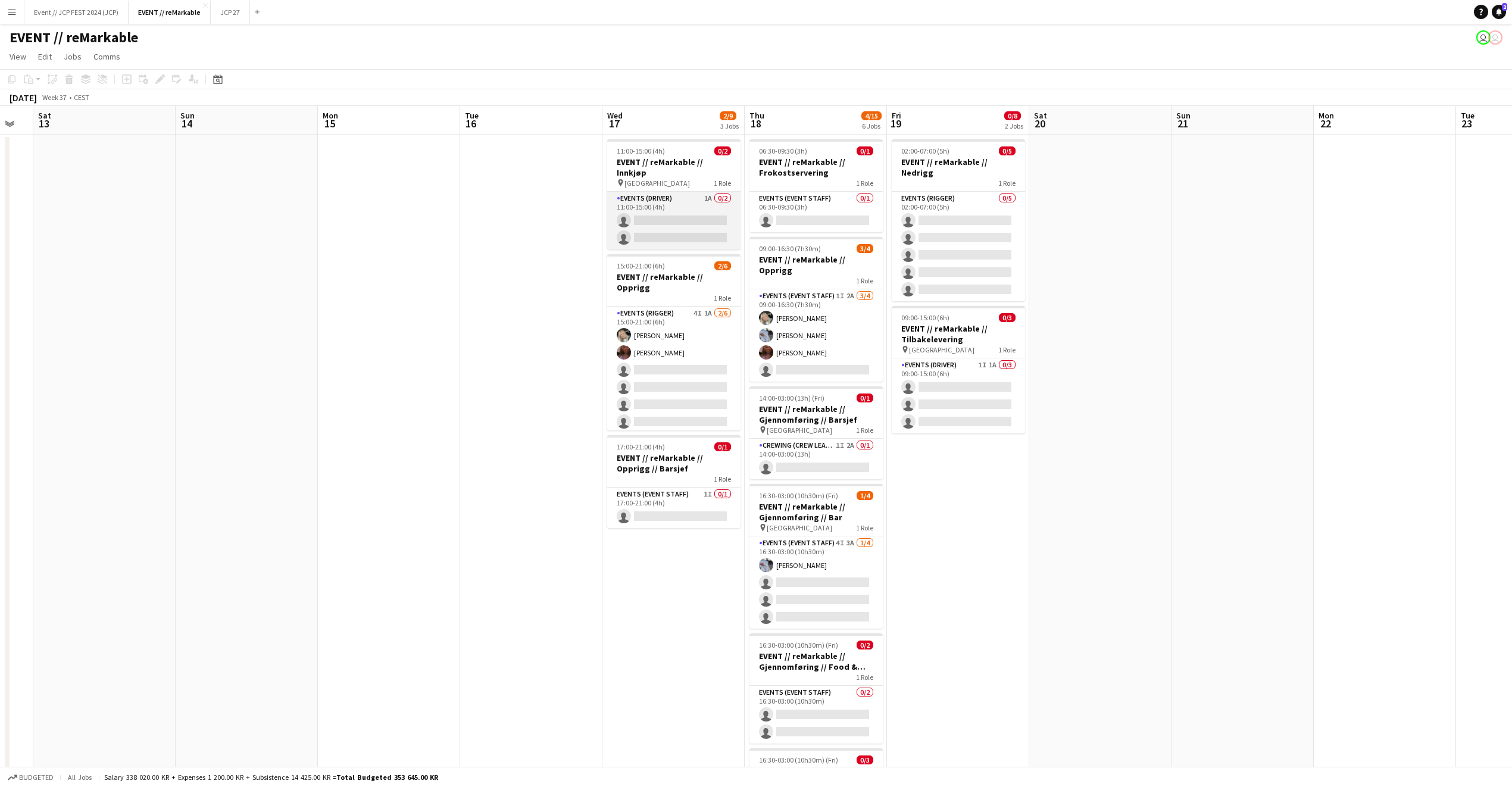
click at [692, 196] on app-card-role "Events (Driver) 1A 0/2 11:00-15:00 (4h) single-neutral-actions single-neutral-a…" at bounding box center [673, 220] width 133 height 58
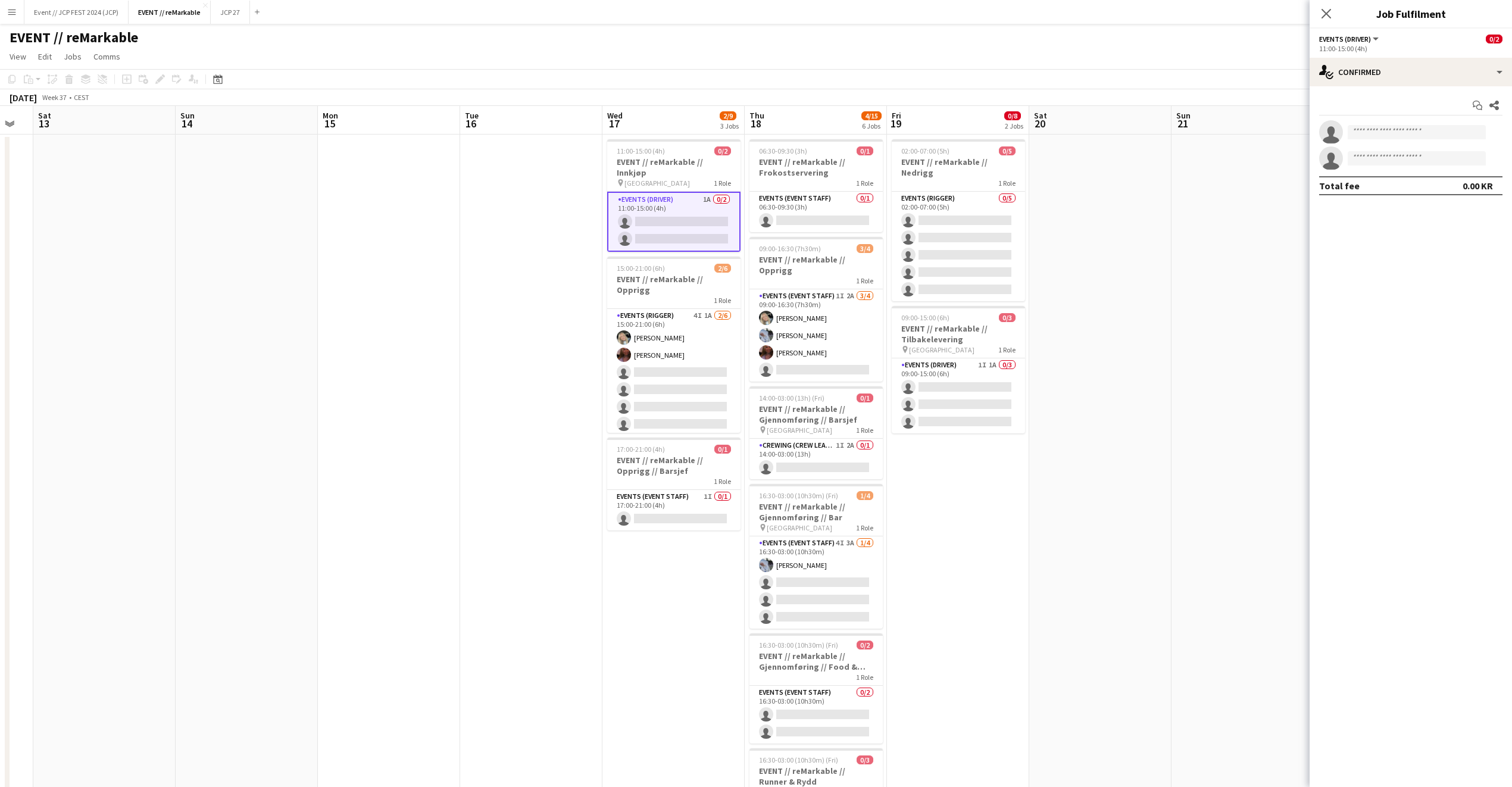
click at [1389, 54] on app-options-switcher "Events (Driver) All roles Events (Driver) 0/2 11:00-15:00 (4h)" at bounding box center [1411, 43] width 202 height 29
click at [1391, 69] on div "single-neutral-actions-check-2 Confirmed" at bounding box center [1411, 72] width 202 height 29
click at [1455, 199] on div "single-neutral-actions-information Applicants" at bounding box center [1450, 194] width 118 height 24
click at [1372, 148] on div "Julia Iversen" at bounding box center [1379, 149] width 63 height 11
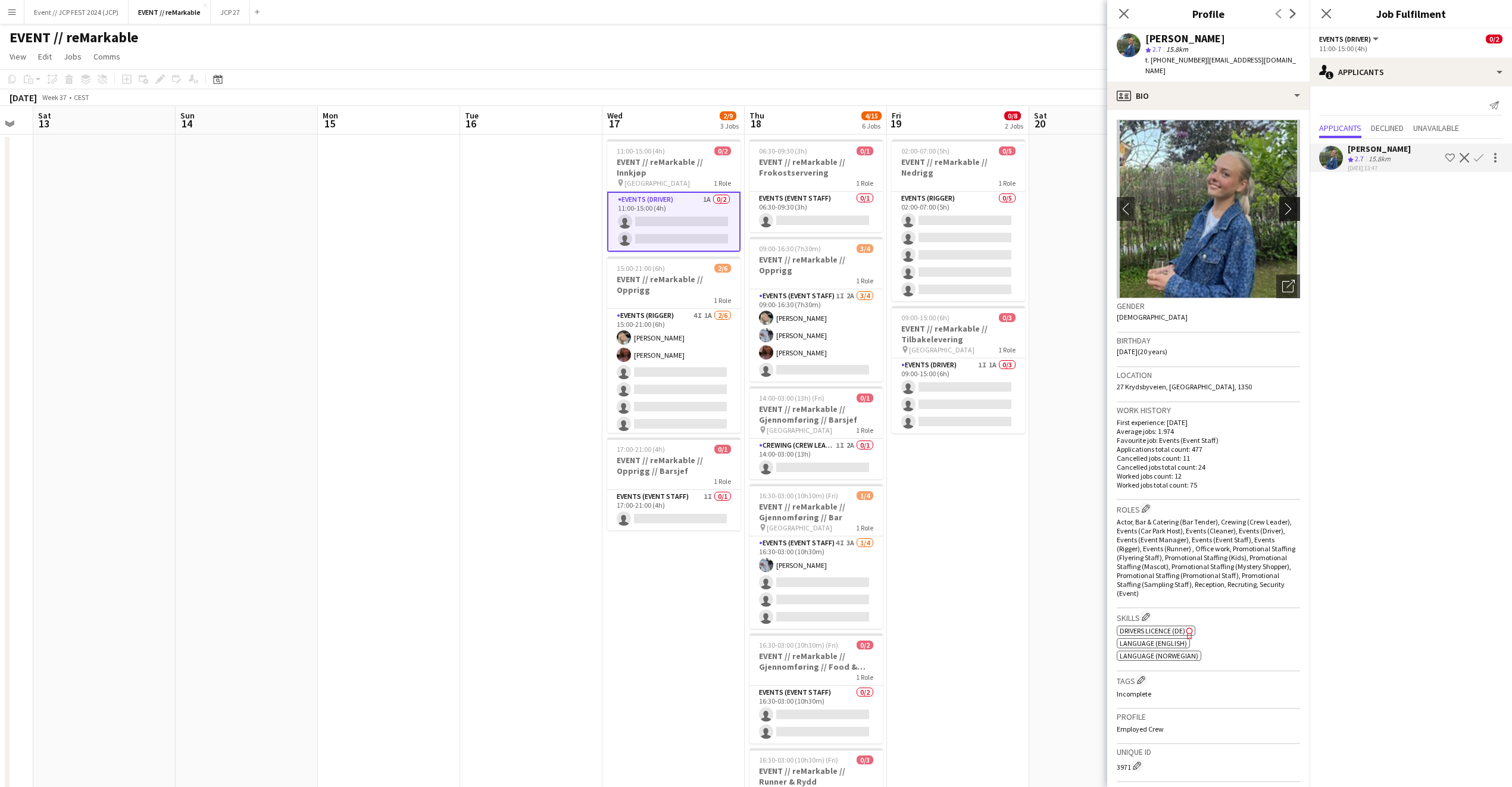
click at [1282, 202] on app-icon "chevron-right" at bounding box center [1292, 209] width 19 height 12
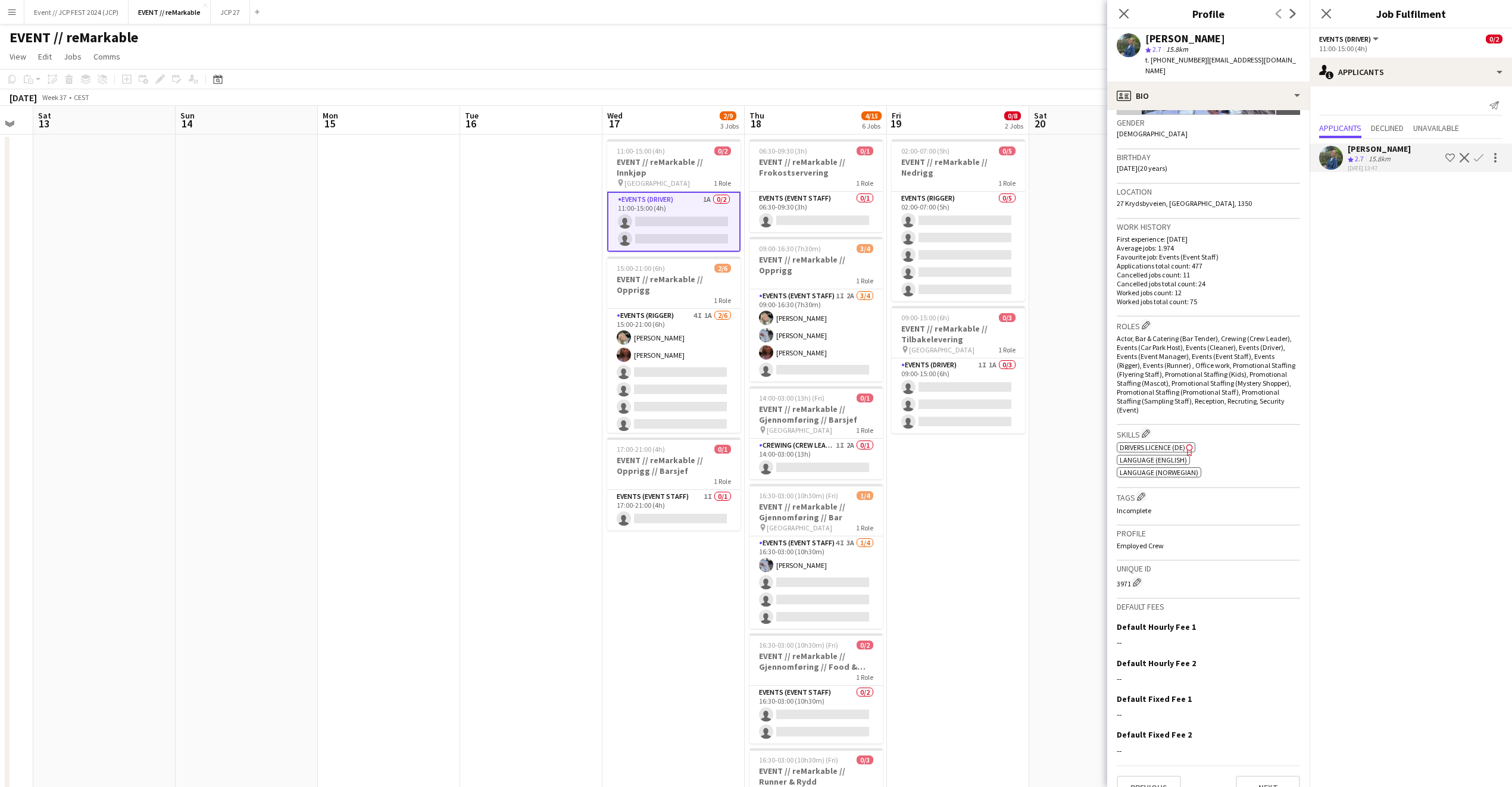
scroll to position [191, 0]
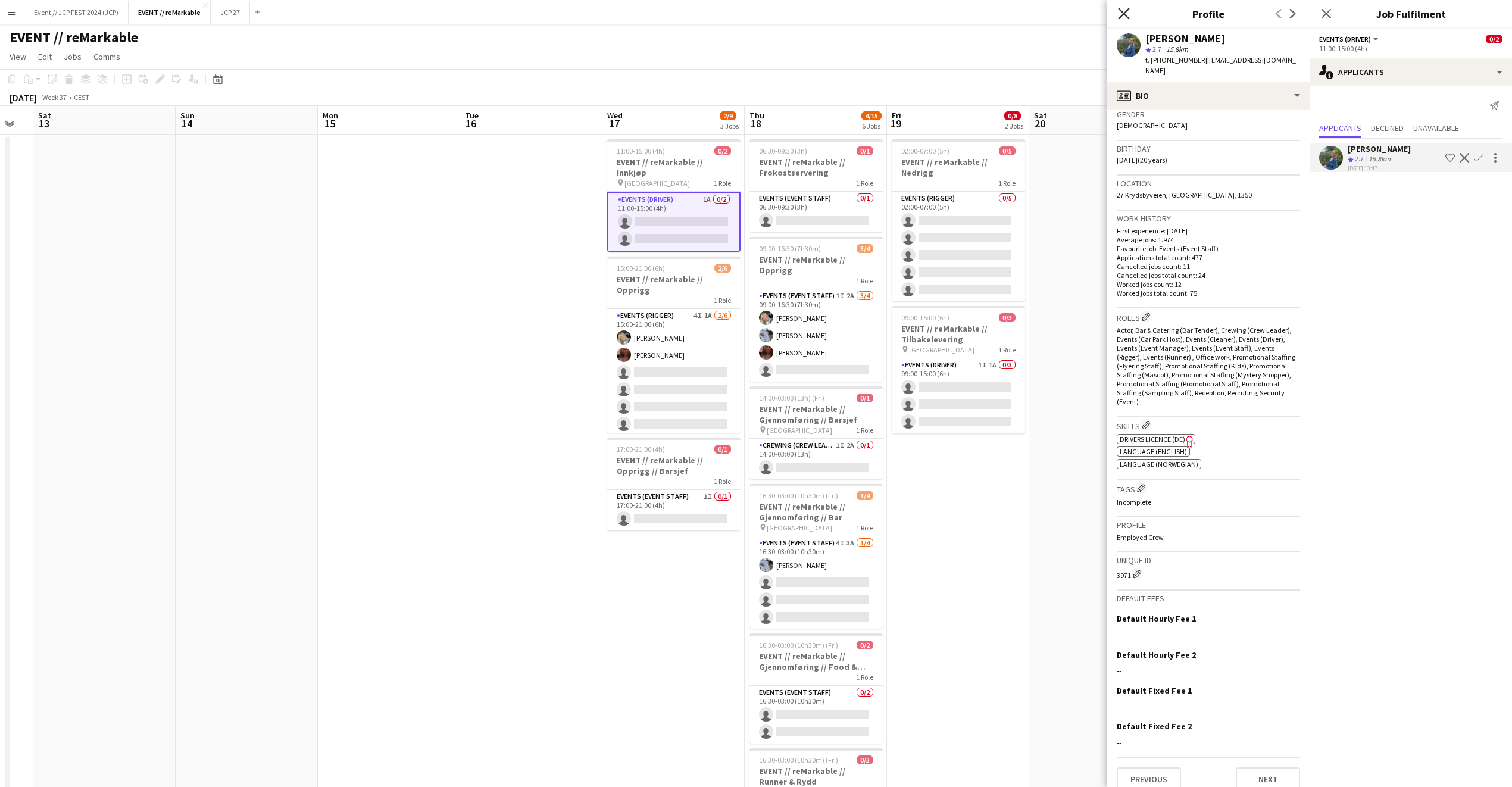
click at [1124, 9] on icon "Close pop-in" at bounding box center [1123, 13] width 12 height 12
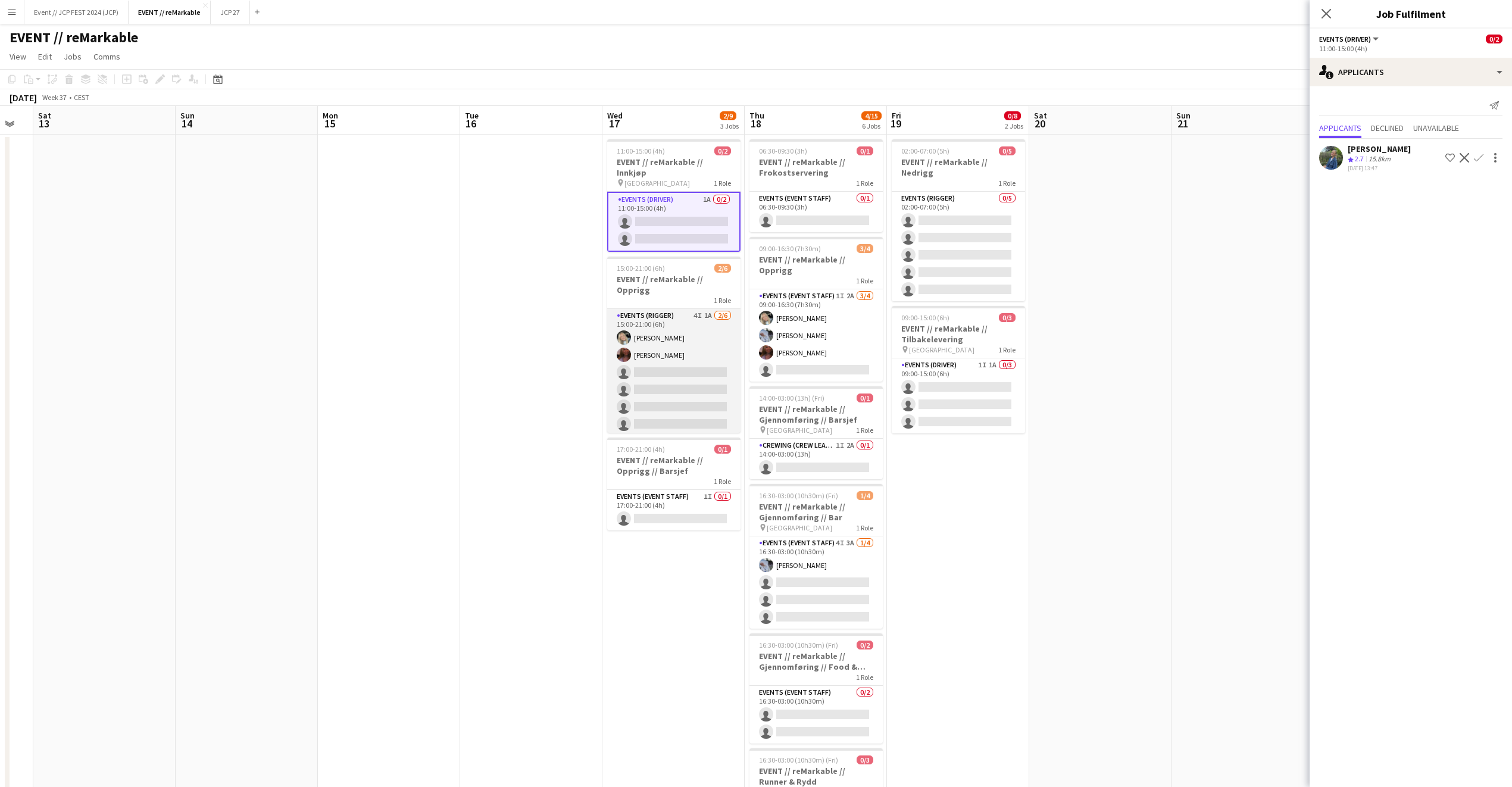
click at [636, 356] on app-card-role "Events (Rigger) 4I 1A 2/6 15:00-21:00 (6h) Oda Hansson Mathilde Bårreng single-…" at bounding box center [673, 372] width 133 height 127
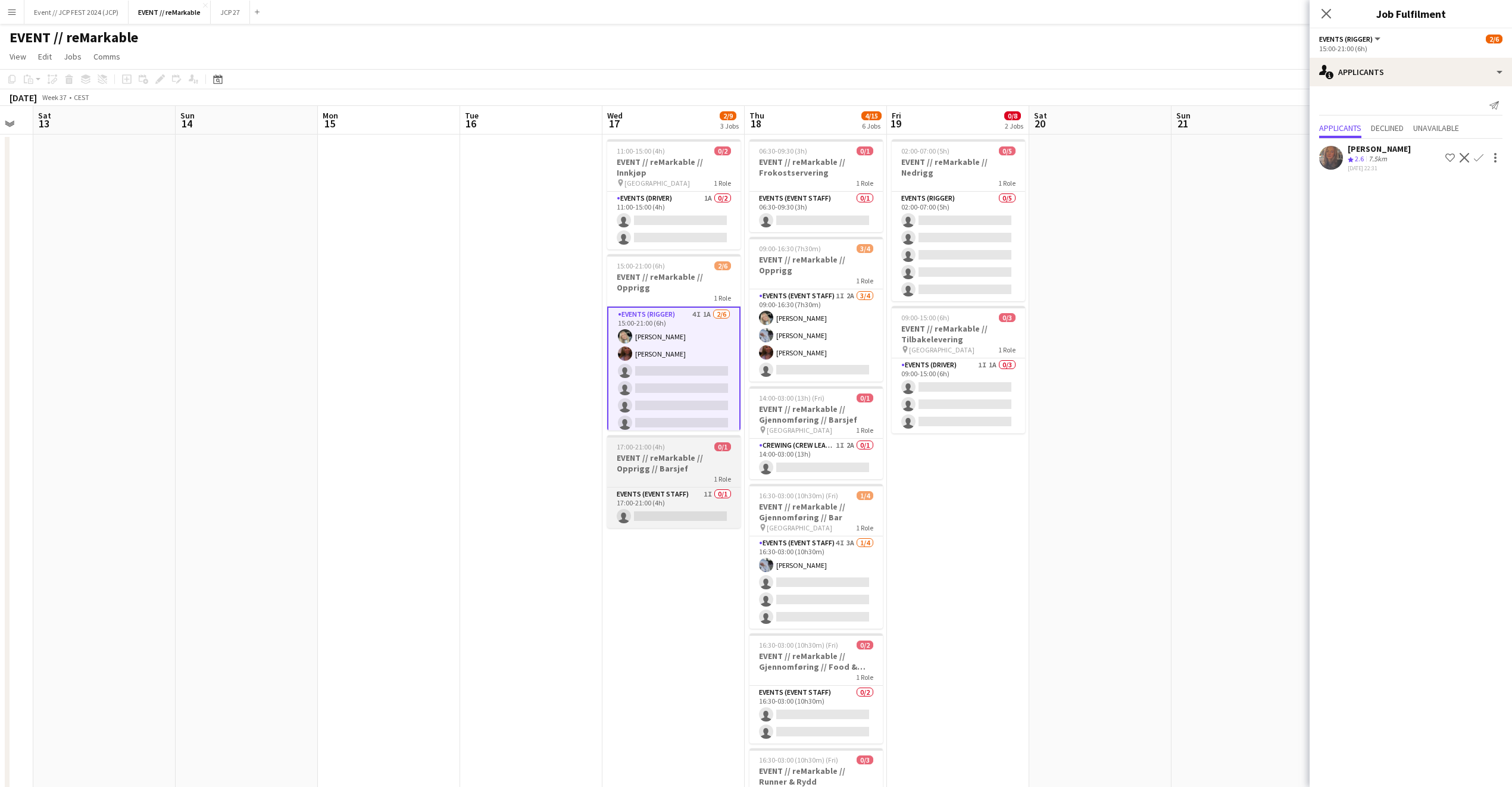
click at [695, 474] on div "1 Role" at bounding box center [673, 479] width 133 height 9
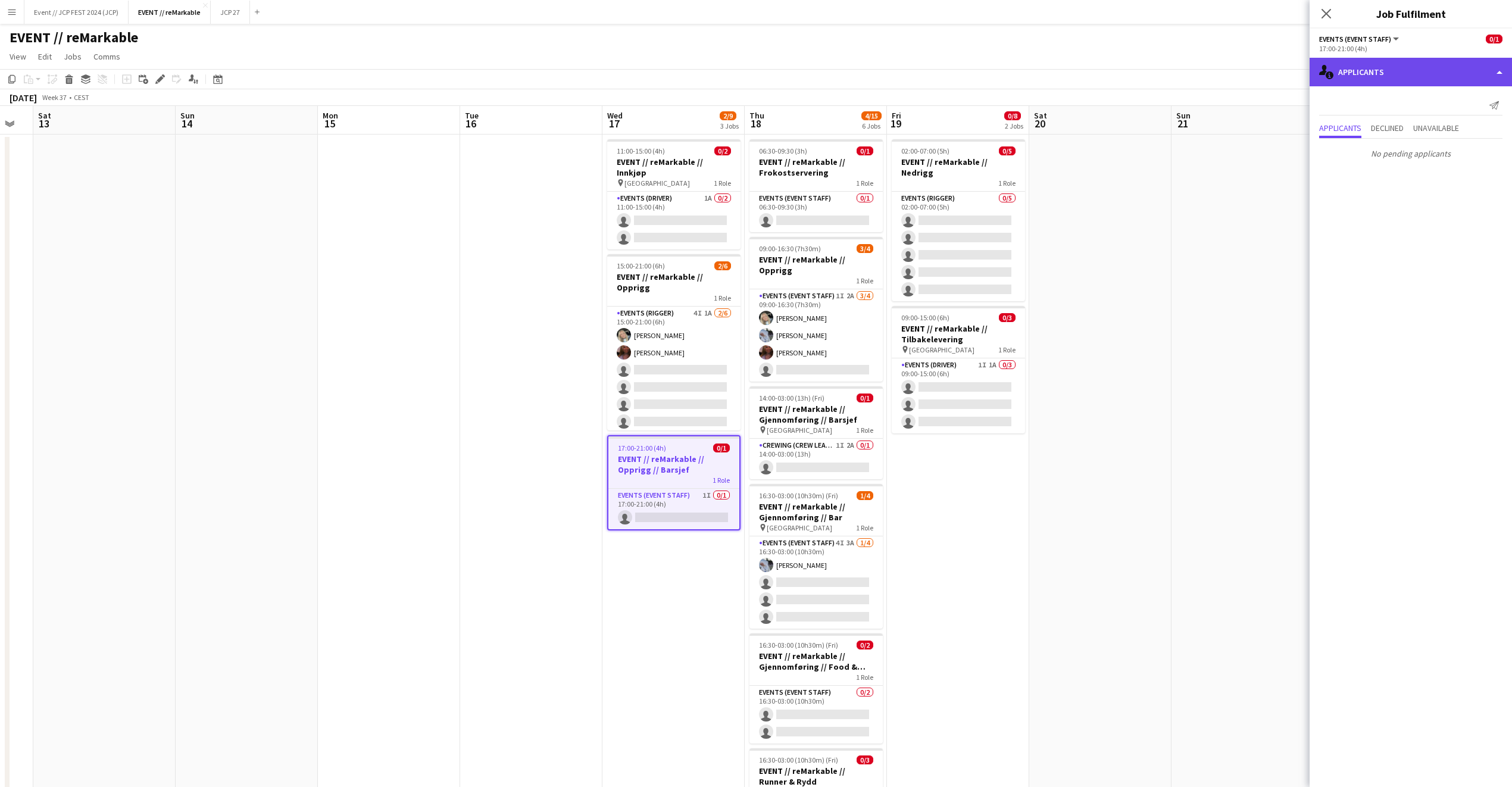
click at [1387, 65] on div "single-neutral-actions-information Applicants" at bounding box center [1411, 72] width 202 height 29
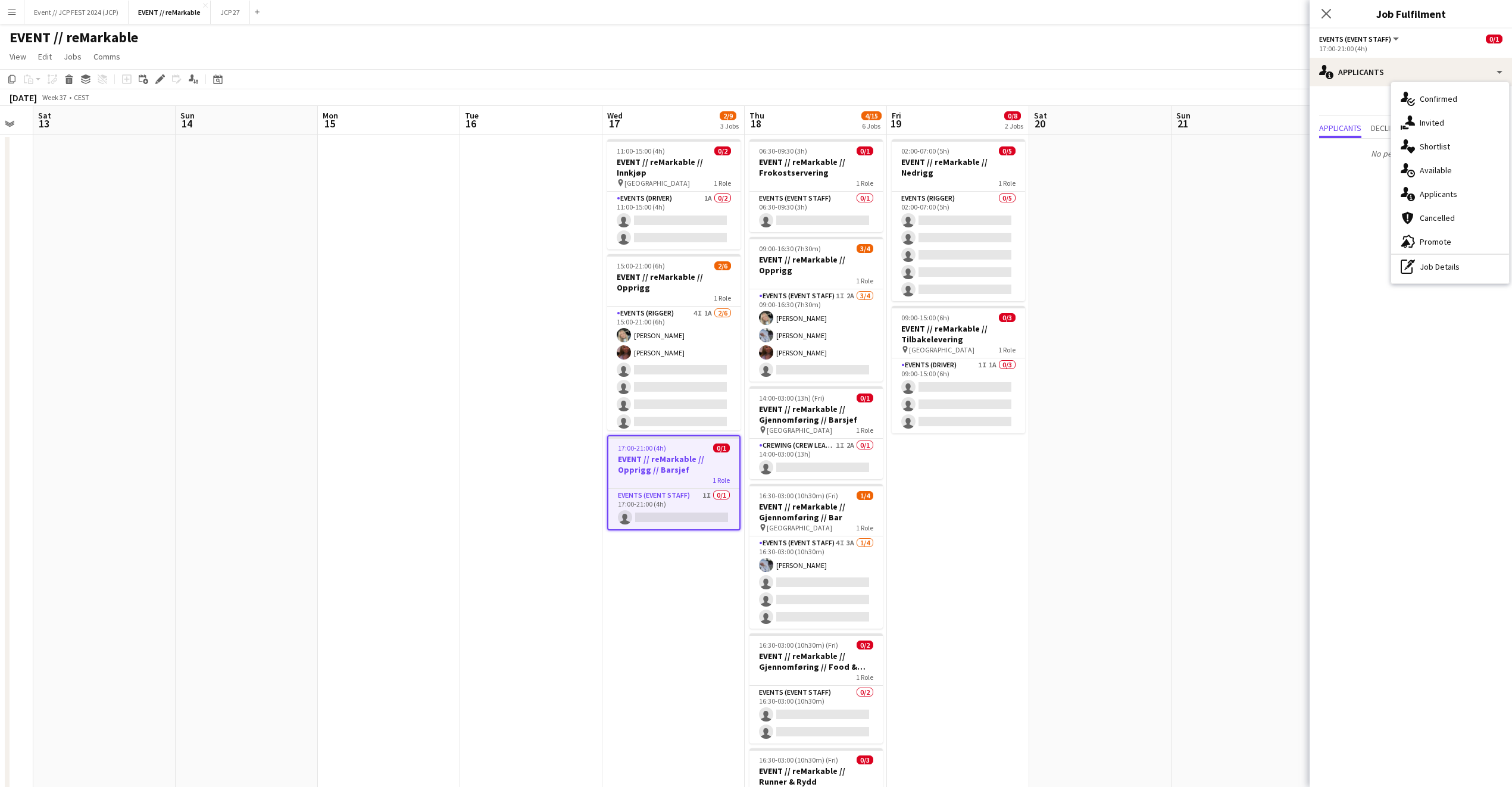
click at [1352, 248] on mat-expansion-panel "users2 Applicants Send notification Applicants Declined Unavailable No pending …" at bounding box center [1411, 437] width 202 height 701
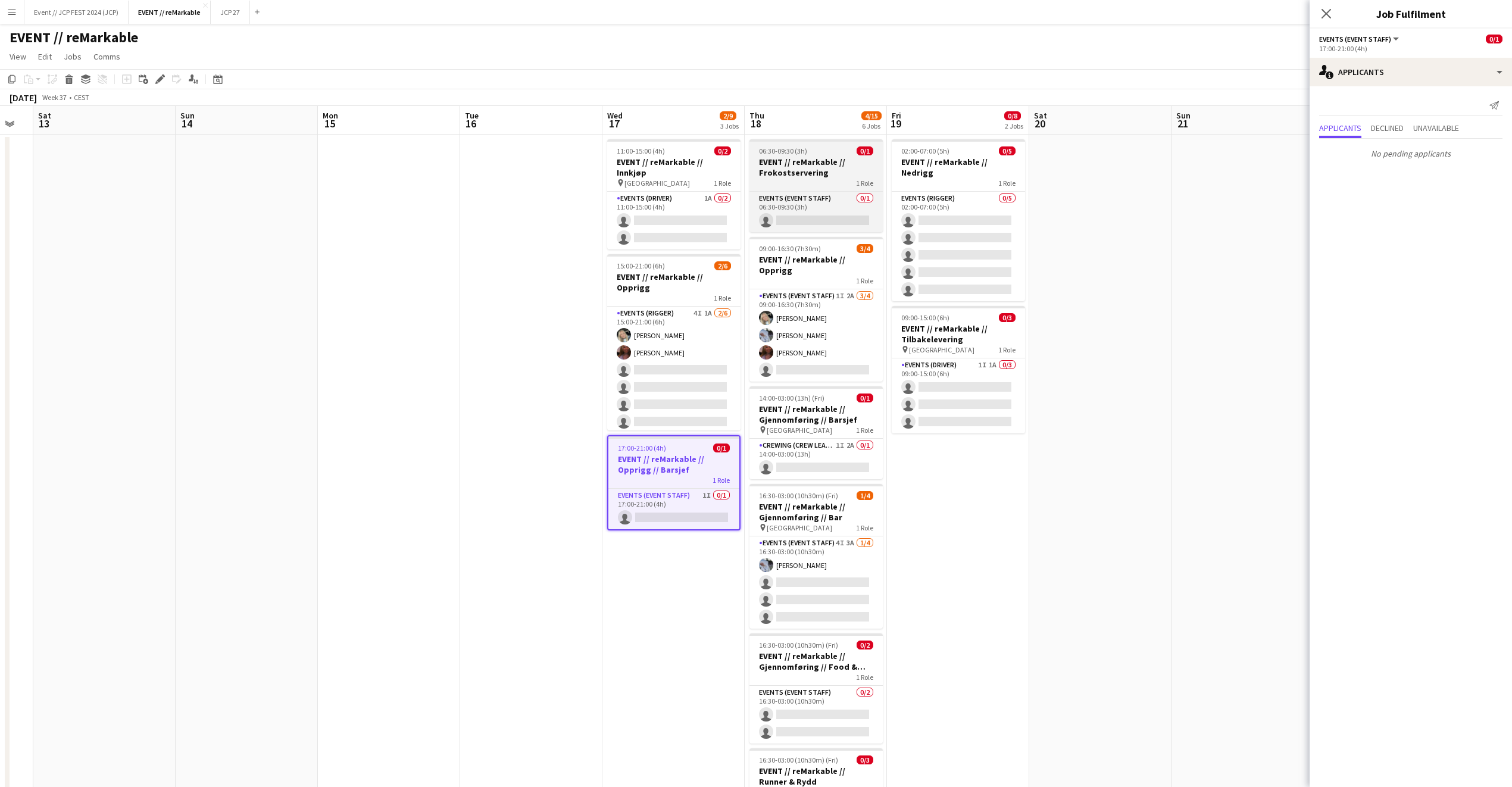
click at [839, 174] on h3 "EVENT // reMarkable // Frokostservering" at bounding box center [816, 167] width 133 height 22
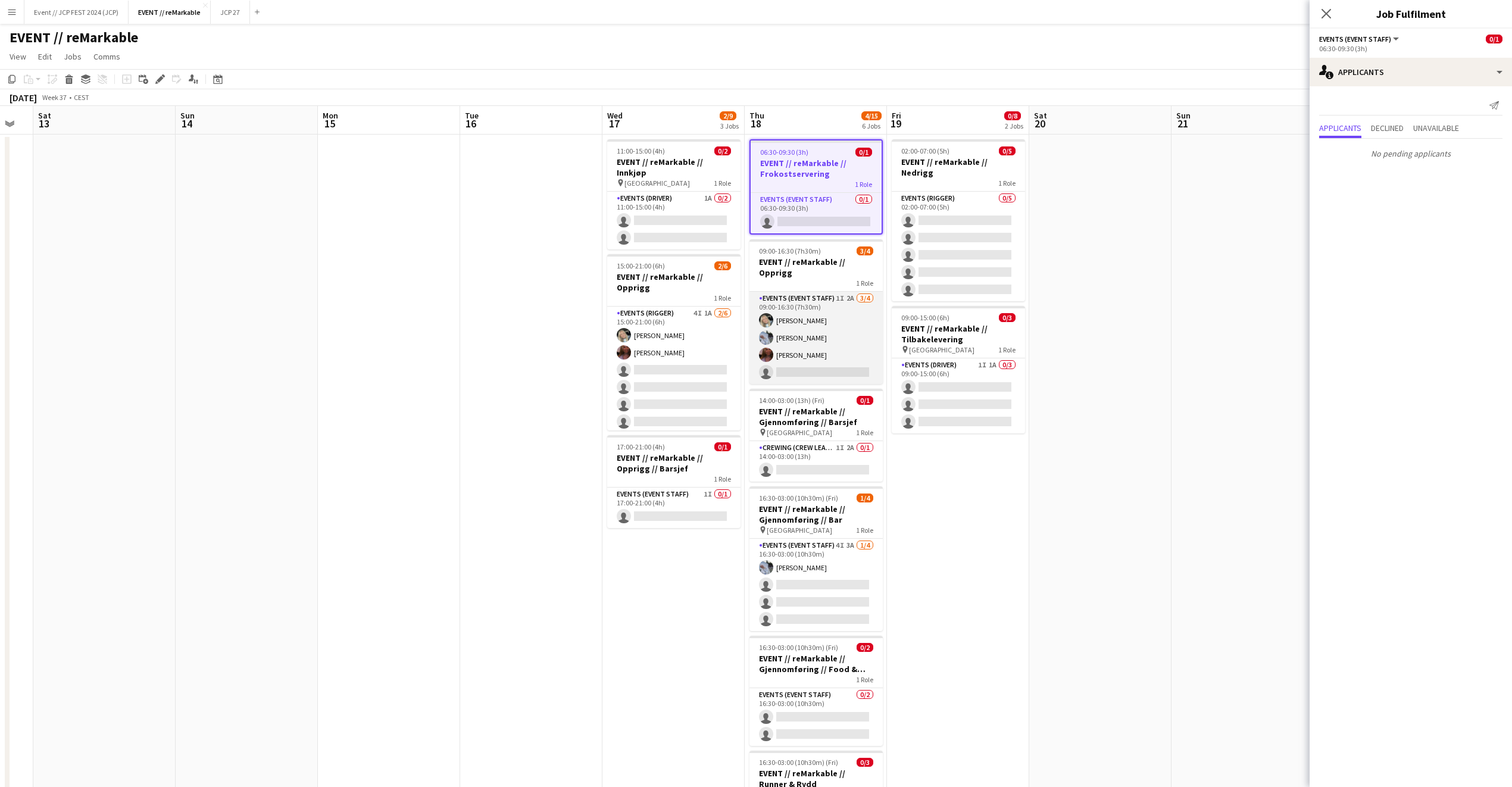
click at [828, 325] on app-card-role "Events (Event Staff) 1I 2A 3/4 09:00-16:30 (7h30m) Oda Hansson Marte Sofie Ross…" at bounding box center [816, 338] width 133 height 93
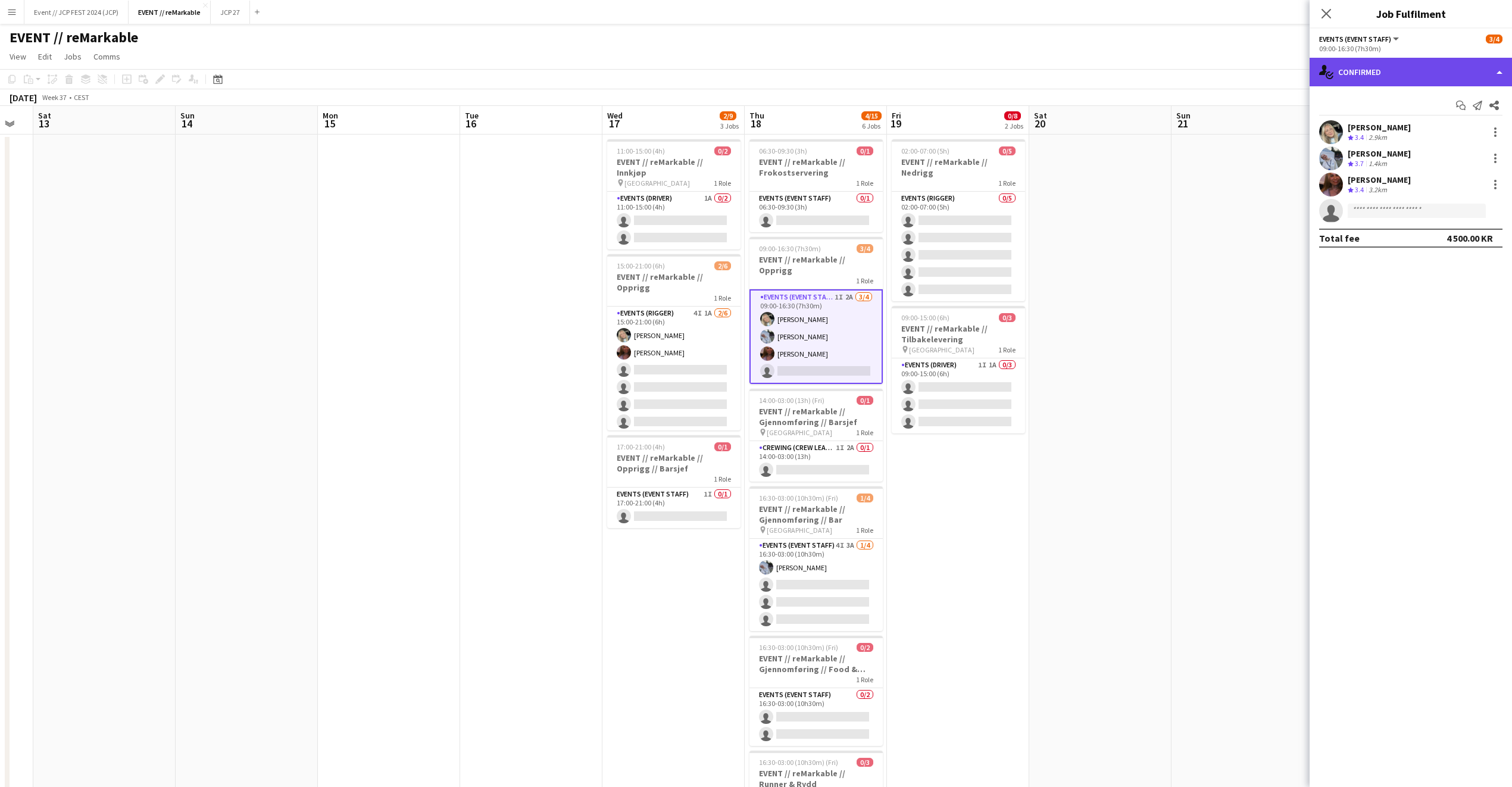
click at [1393, 70] on div "single-neutral-actions-check-2 Confirmed" at bounding box center [1411, 72] width 202 height 29
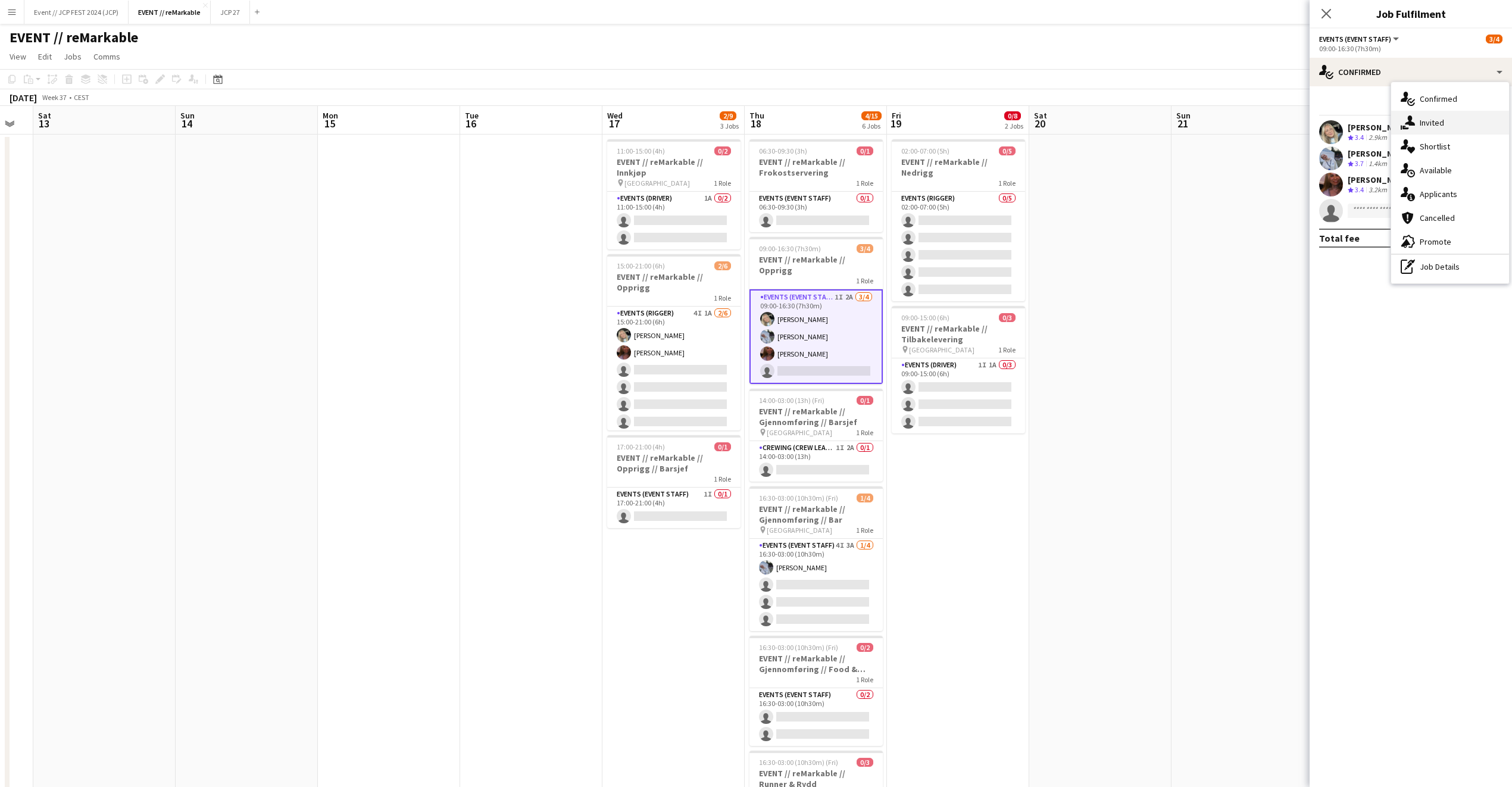
click at [1415, 122] on div "single-neutral-actions-share-1 Invited" at bounding box center [1450, 122] width 118 height 24
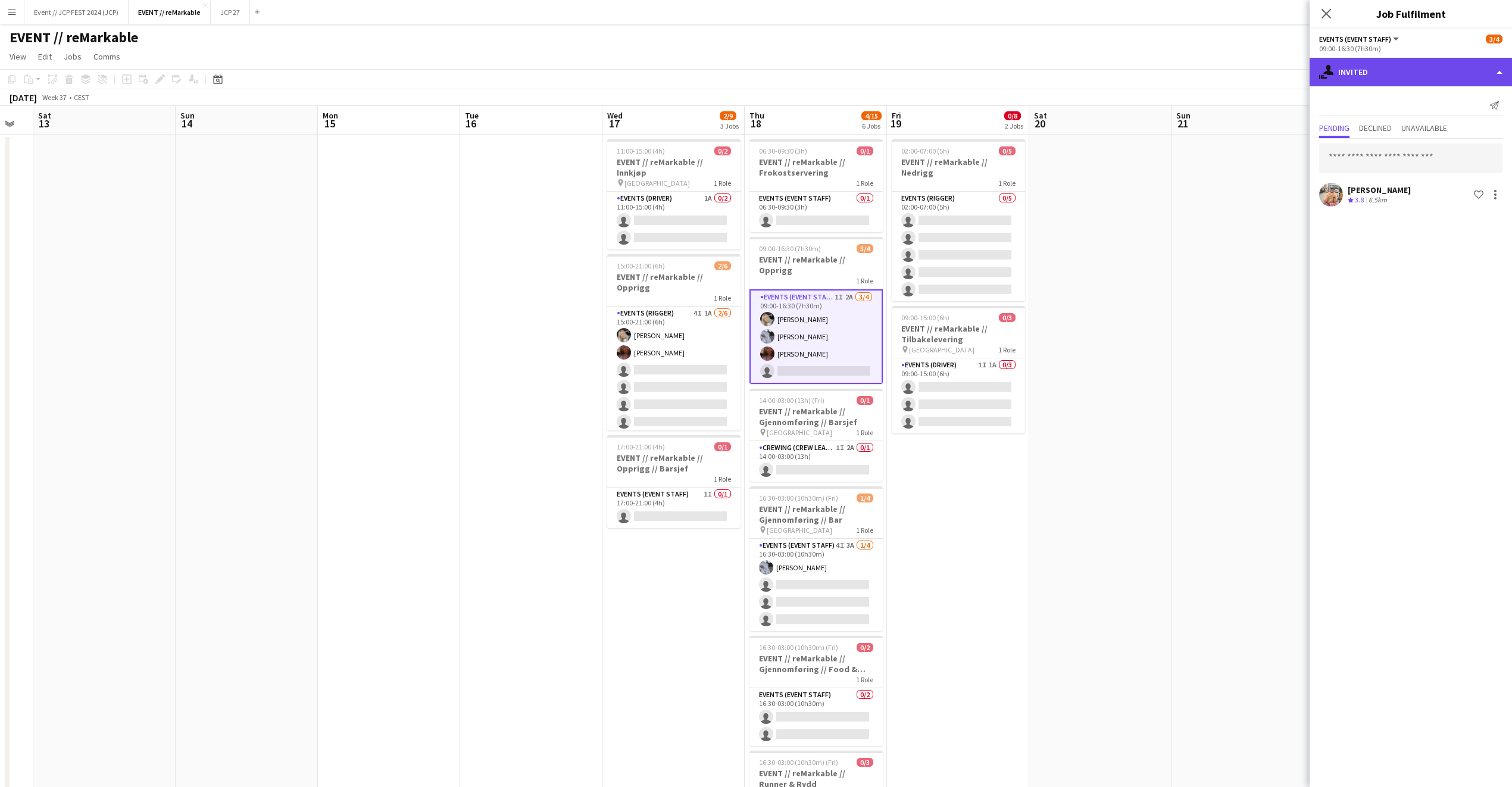
click at [1376, 79] on div "single-neutral-actions-share-1 Invited" at bounding box center [1411, 72] width 202 height 29
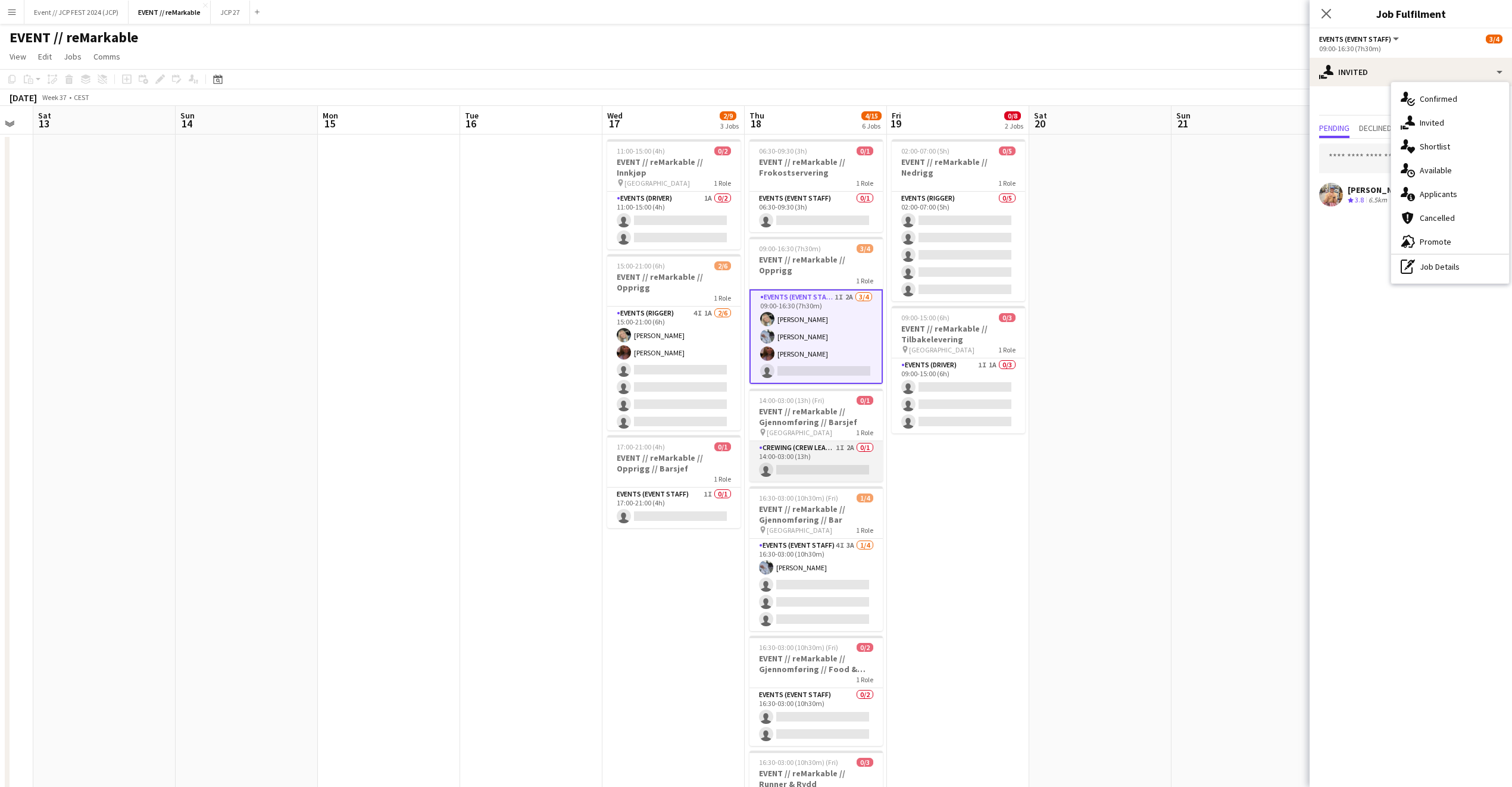
click at [817, 448] on app-card-role "Crewing (Crew Leader) 1I 2A 0/1 14:00-03:00 (13h) single-neutral-actions" at bounding box center [816, 462] width 133 height 40
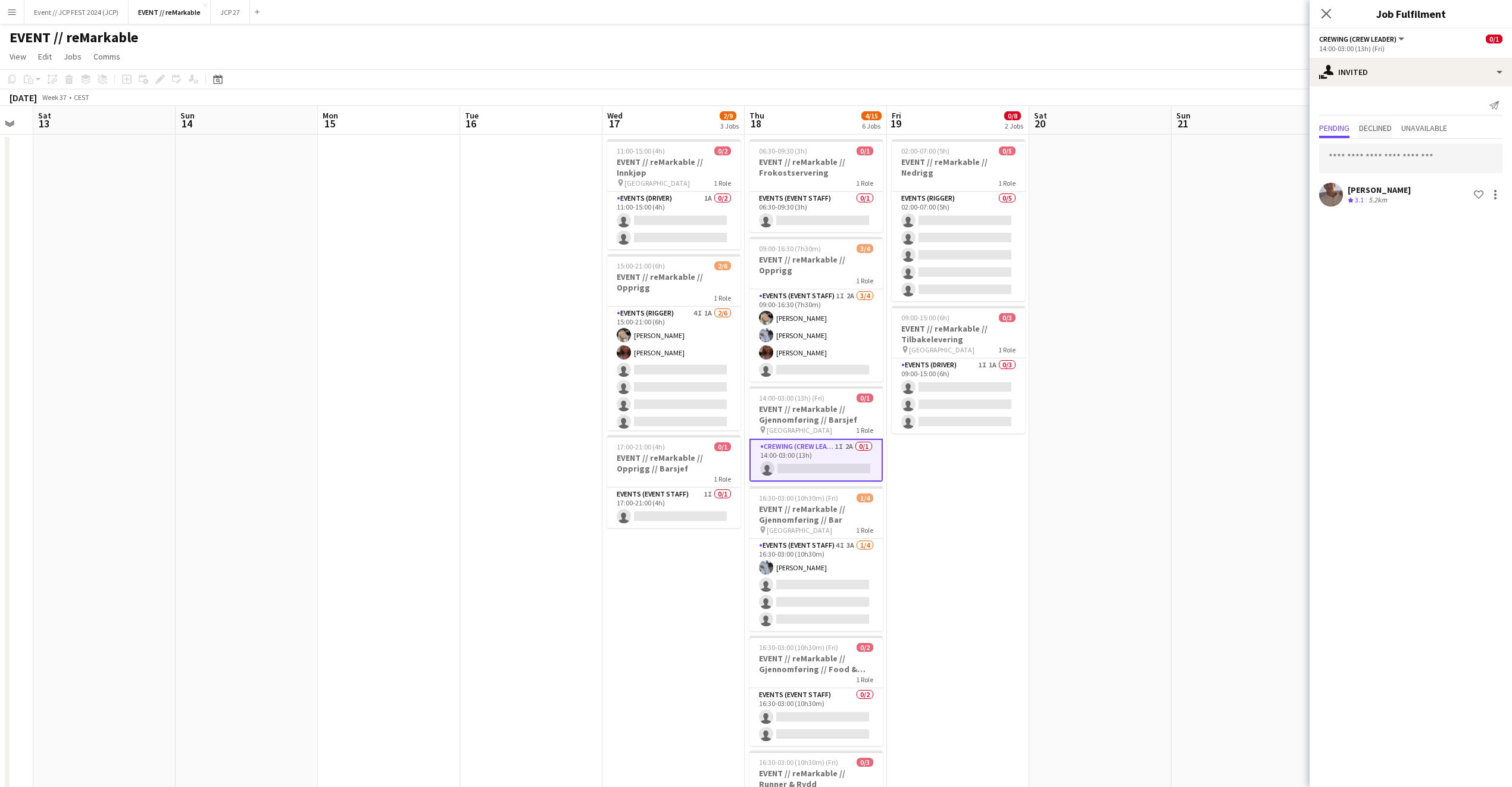
click at [1370, 128] on span "Declined" at bounding box center [1376, 128] width 33 height 9
click at [1436, 124] on span "Unavailable" at bounding box center [1424, 128] width 46 height 9
click at [1415, 85] on div "single-neutral-actions-share-1 Invited single-neutral-actions-check-2 Confirmed…" at bounding box center [1411, 422] width 202 height 729
click at [1409, 86] on div "Send notification Pending Declined Unavailable No unavailable invites" at bounding box center [1411, 130] width 202 height 87
click at [1401, 72] on div "single-neutral-actions-share-1 Invited" at bounding box center [1411, 72] width 202 height 29
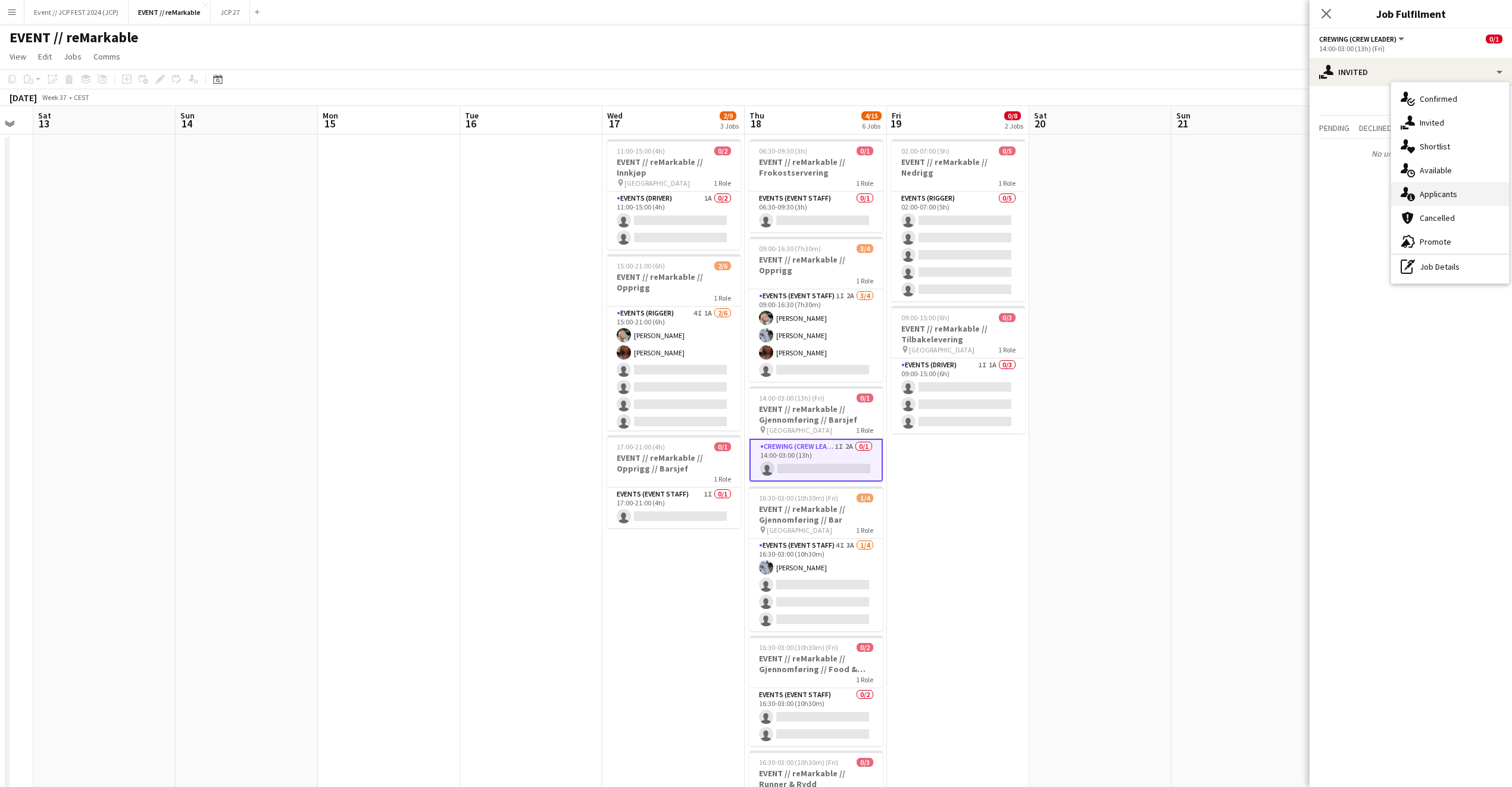
click at [1464, 193] on div "single-neutral-actions-information Applicants" at bounding box center [1450, 194] width 118 height 24
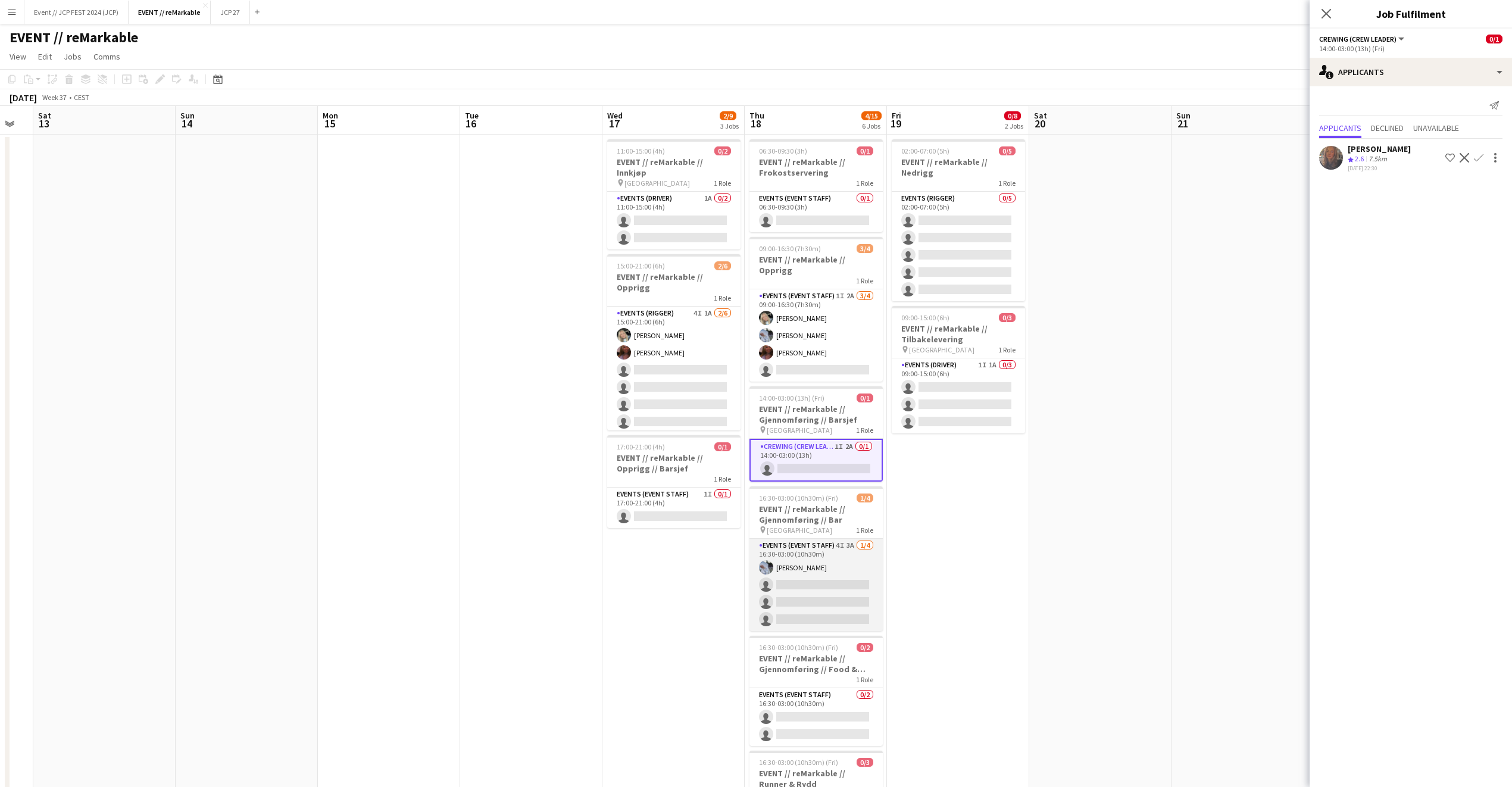
click at [834, 573] on app-card-role "Events (Event Staff) 4I 3A 1/4 16:30-03:00 (10h30m) Marte Sofie Rossavik single…" at bounding box center [816, 585] width 133 height 93
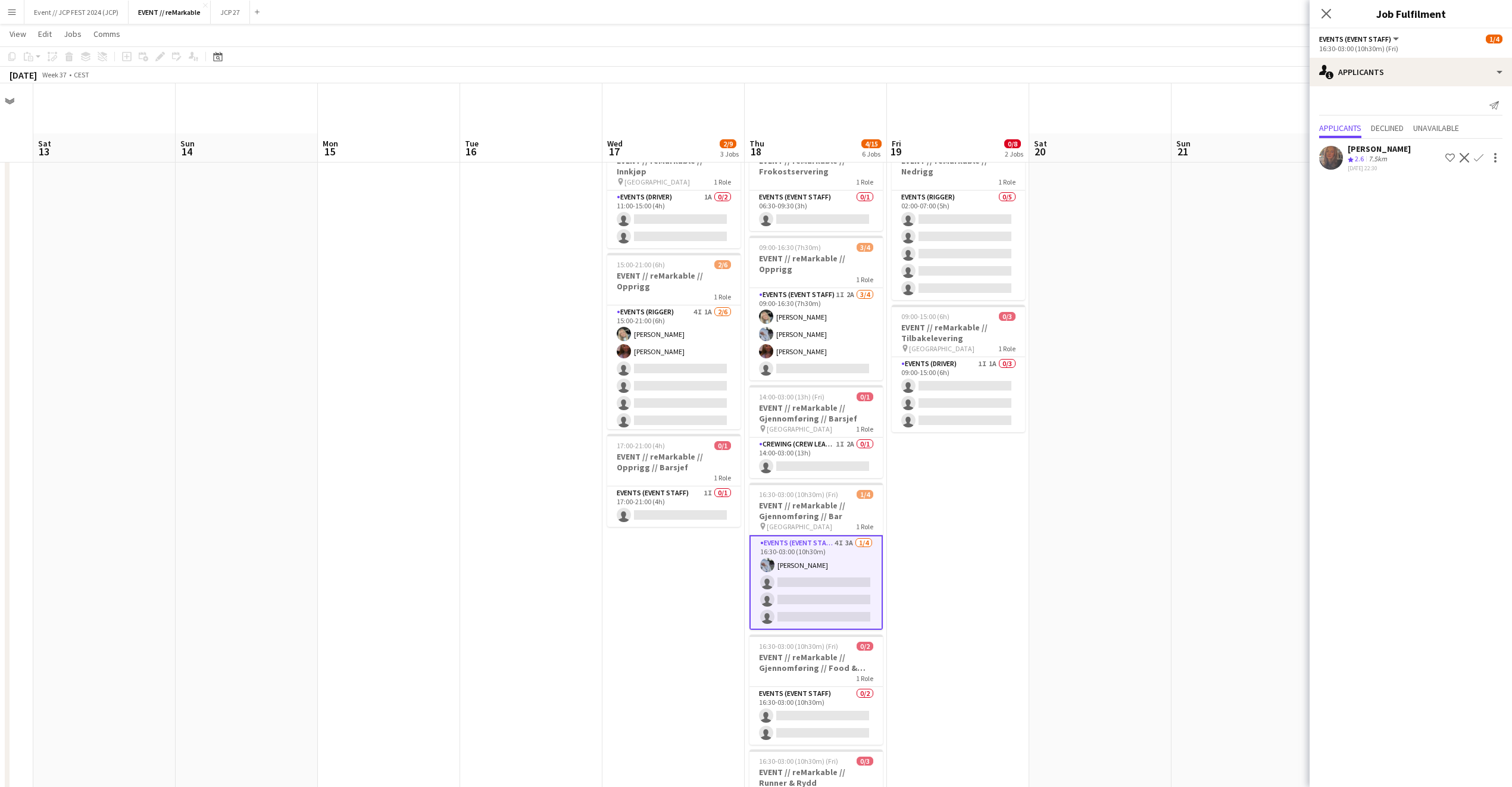
scroll to position [76, 0]
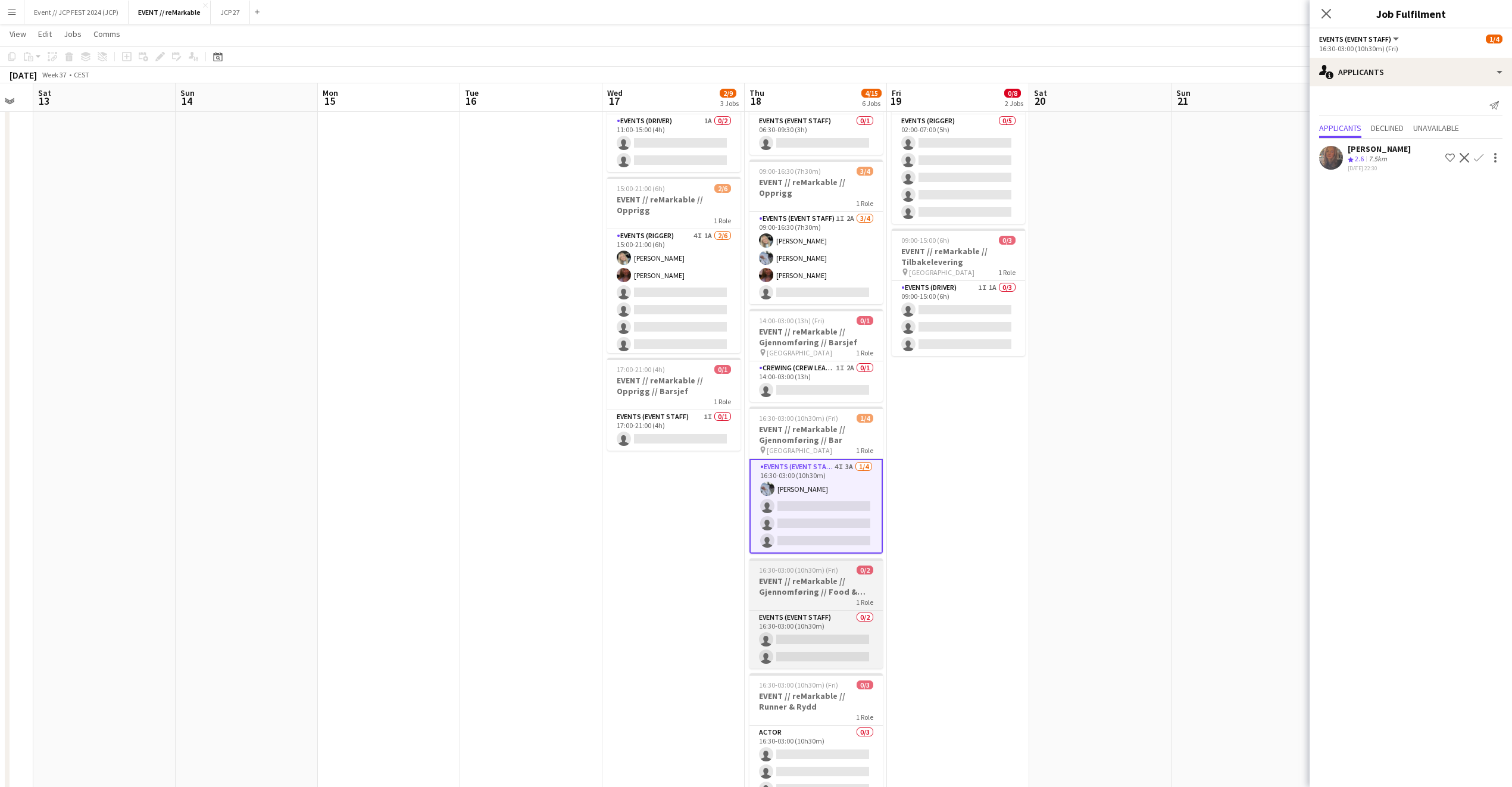
click at [812, 597] on div "1 Role" at bounding box center [816, 602] width 133 height 9
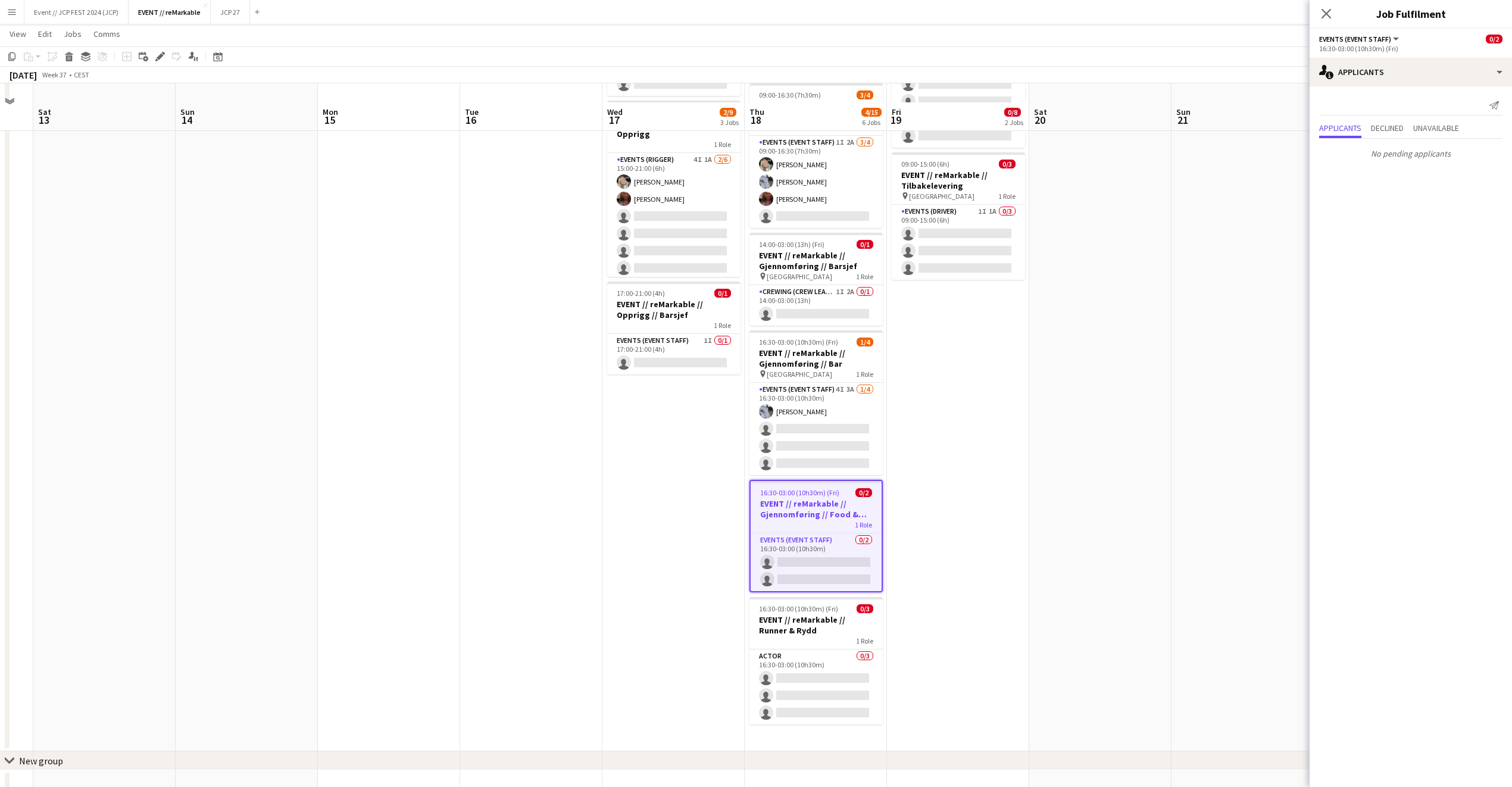
scroll to position [171, 0]
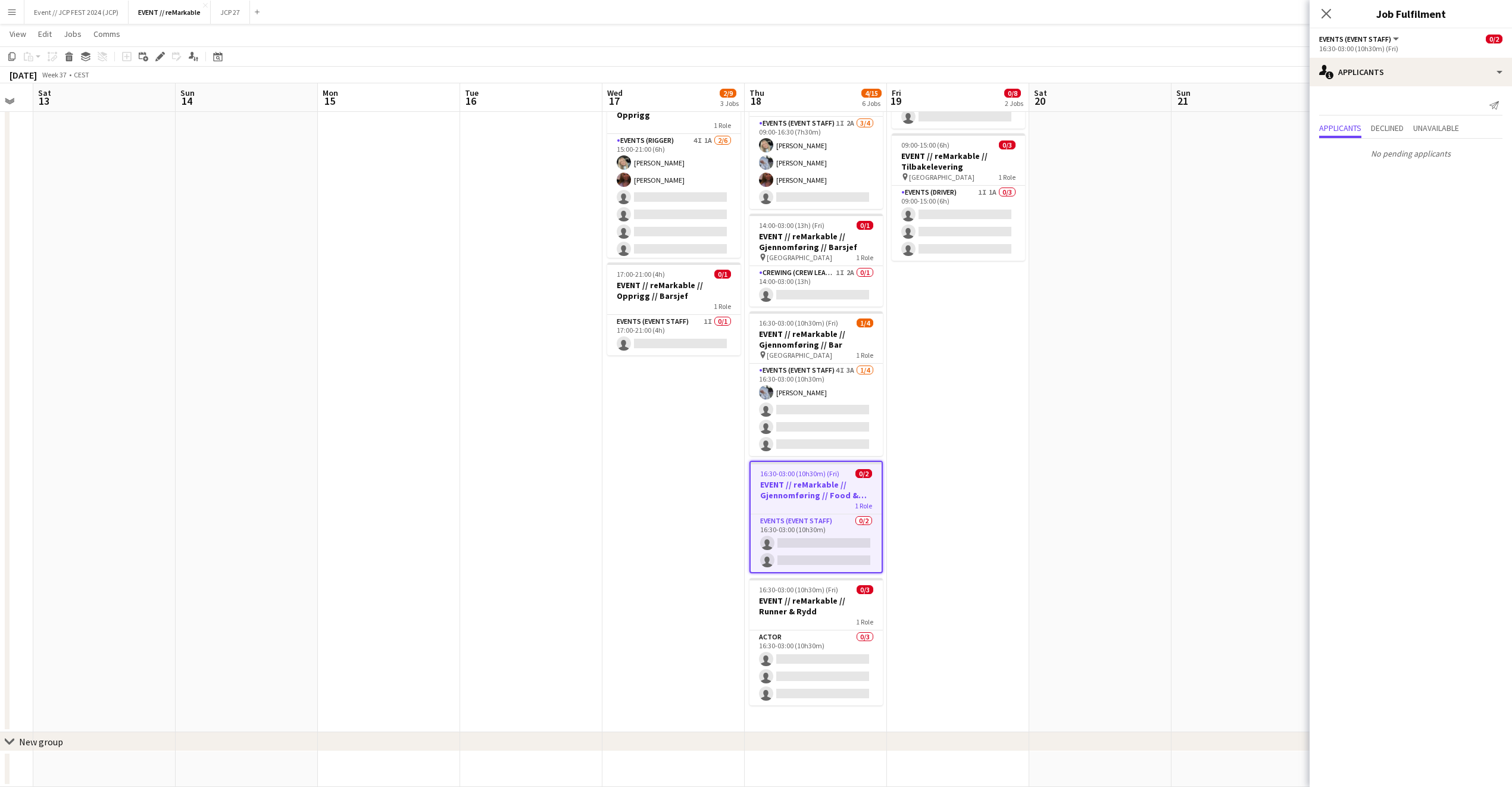
click at [812, 596] on h3 "EVENT // reMarkable // Runner & Rydd" at bounding box center [816, 606] width 133 height 22
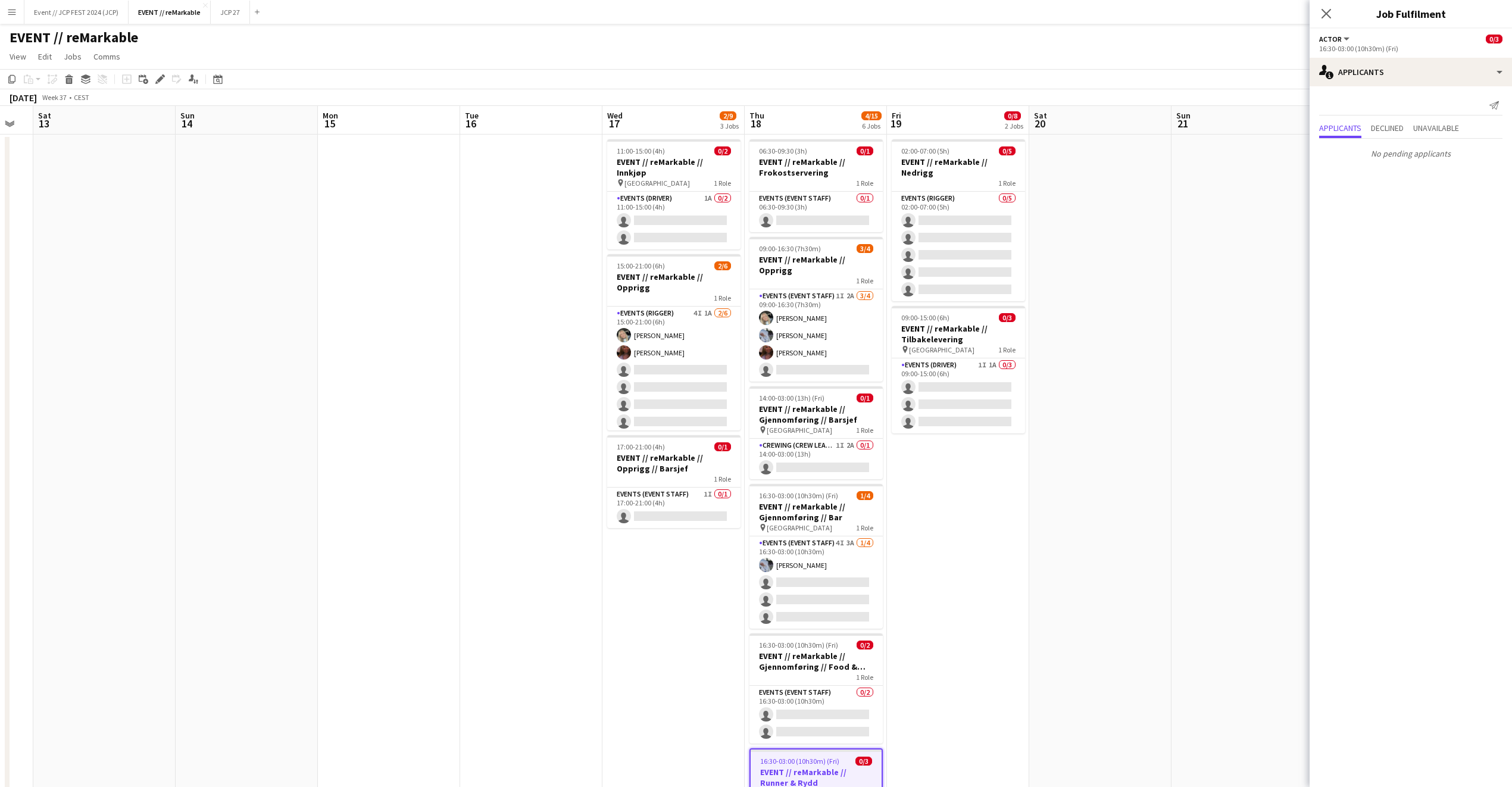
scroll to position [1, 0]
click at [958, 242] on app-card-role "Events (Rigger) 0/5 02:00-07:00 (5h) single-neutral-actions single-neutral-acti…" at bounding box center [958, 245] width 133 height 110
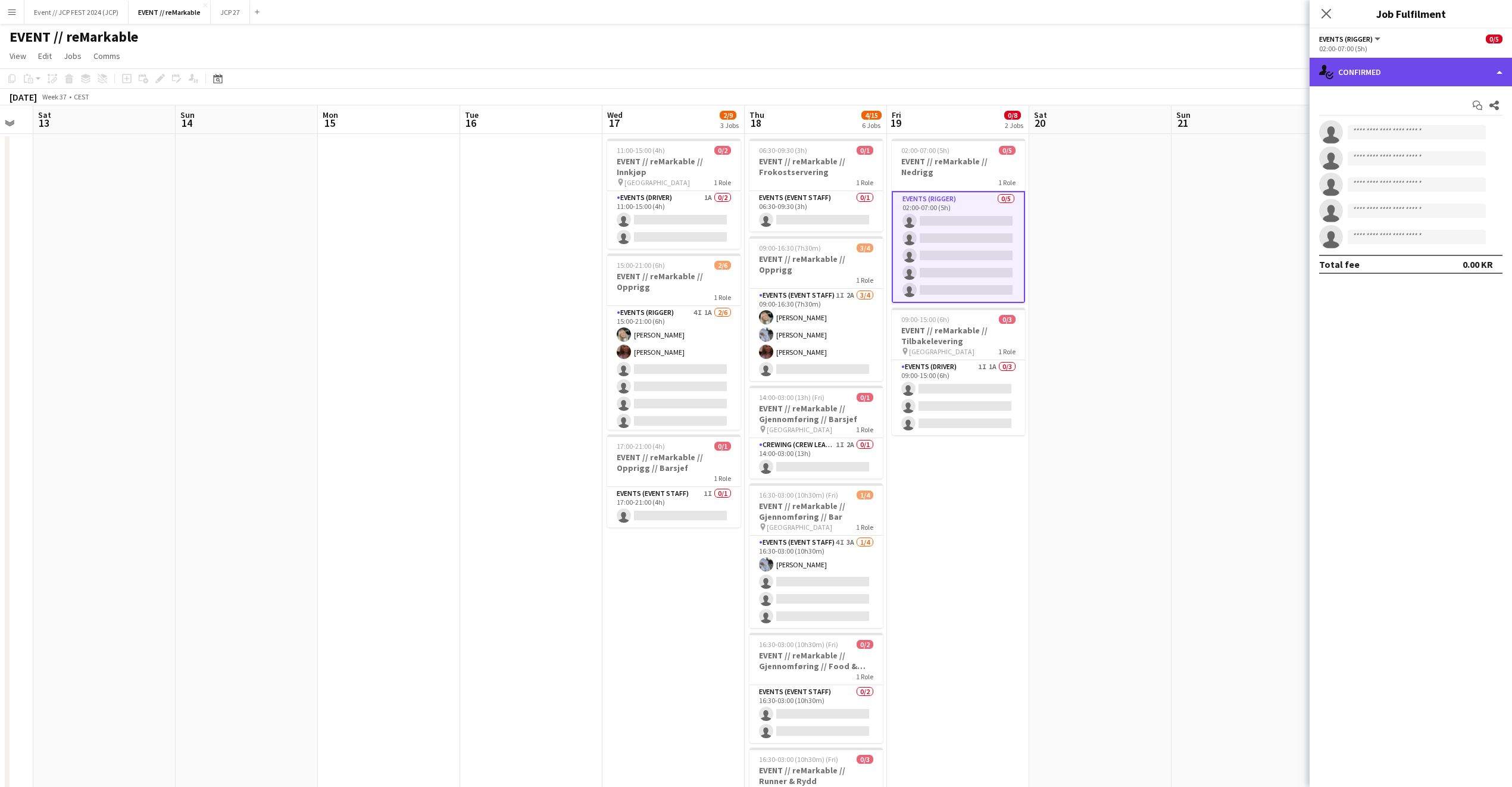
click at [1360, 61] on div "single-neutral-actions-check-2 Confirmed" at bounding box center [1411, 72] width 202 height 29
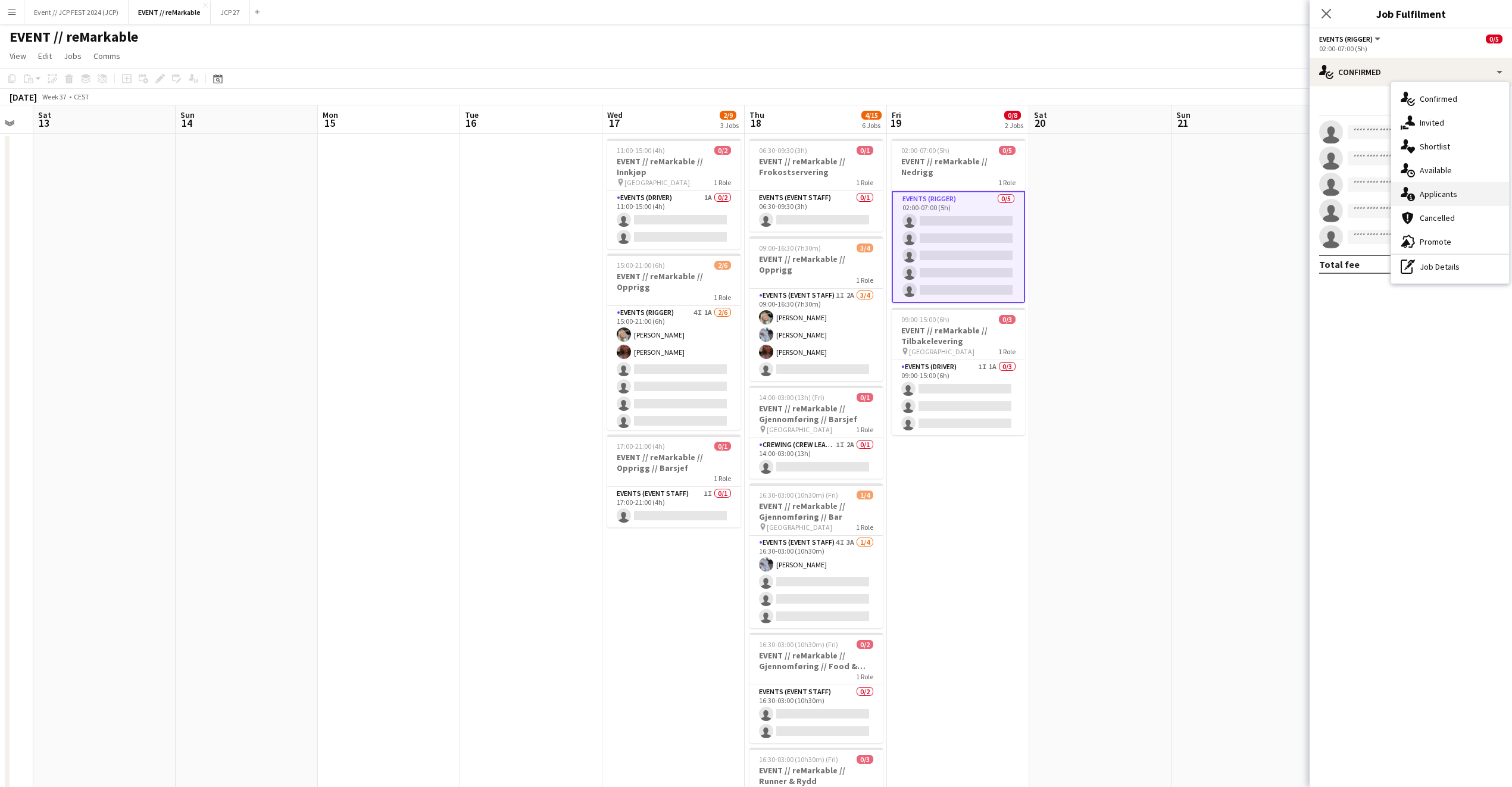
click at [1450, 188] on div "single-neutral-actions-information Applicants" at bounding box center [1450, 194] width 118 height 24
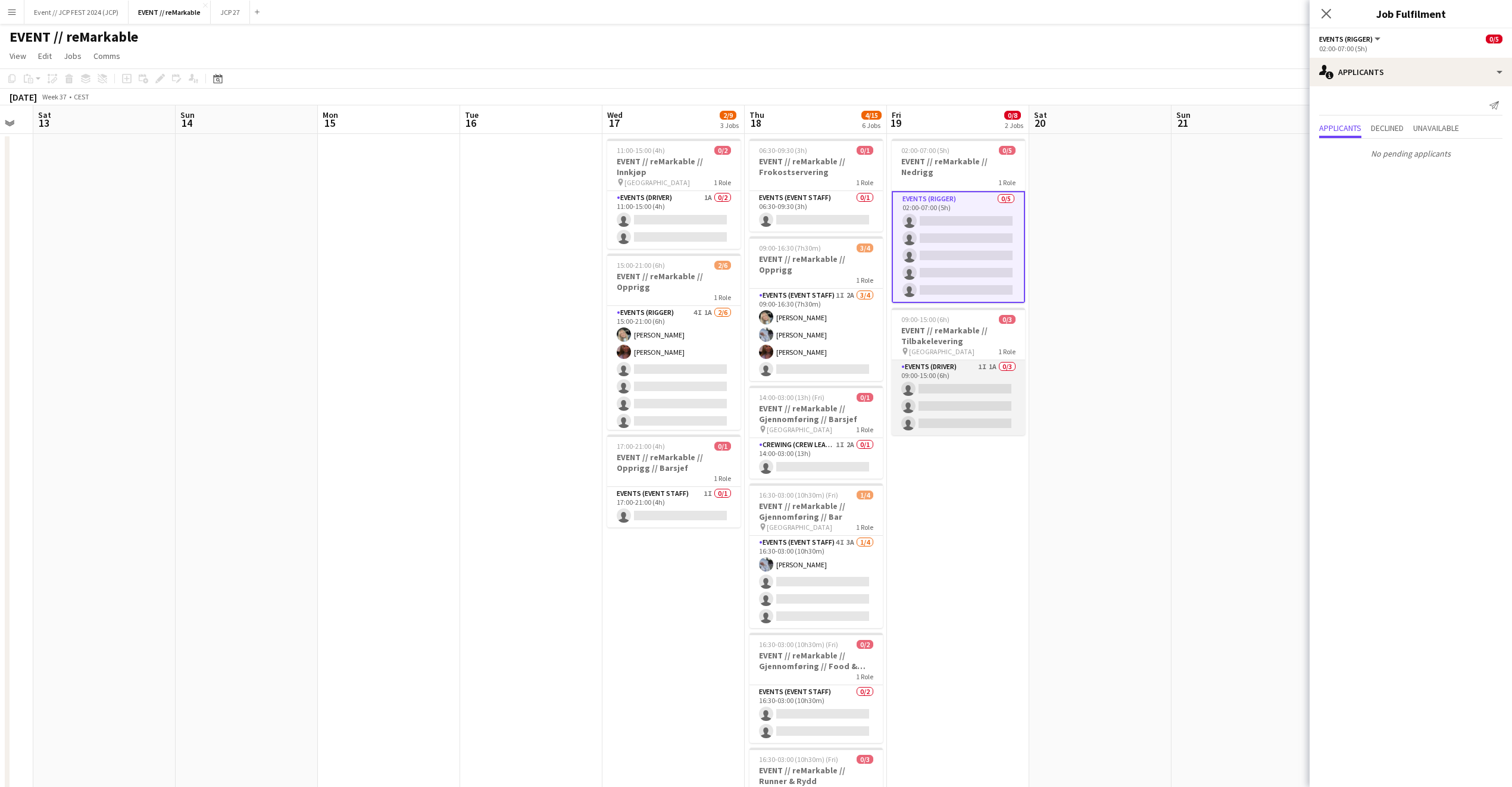
click at [950, 360] on app-card-role "Events (Driver) 1I 1A 0/3 09:00-15:00 (6h) single-neutral-actions single-neutra…" at bounding box center [958, 398] width 133 height 75
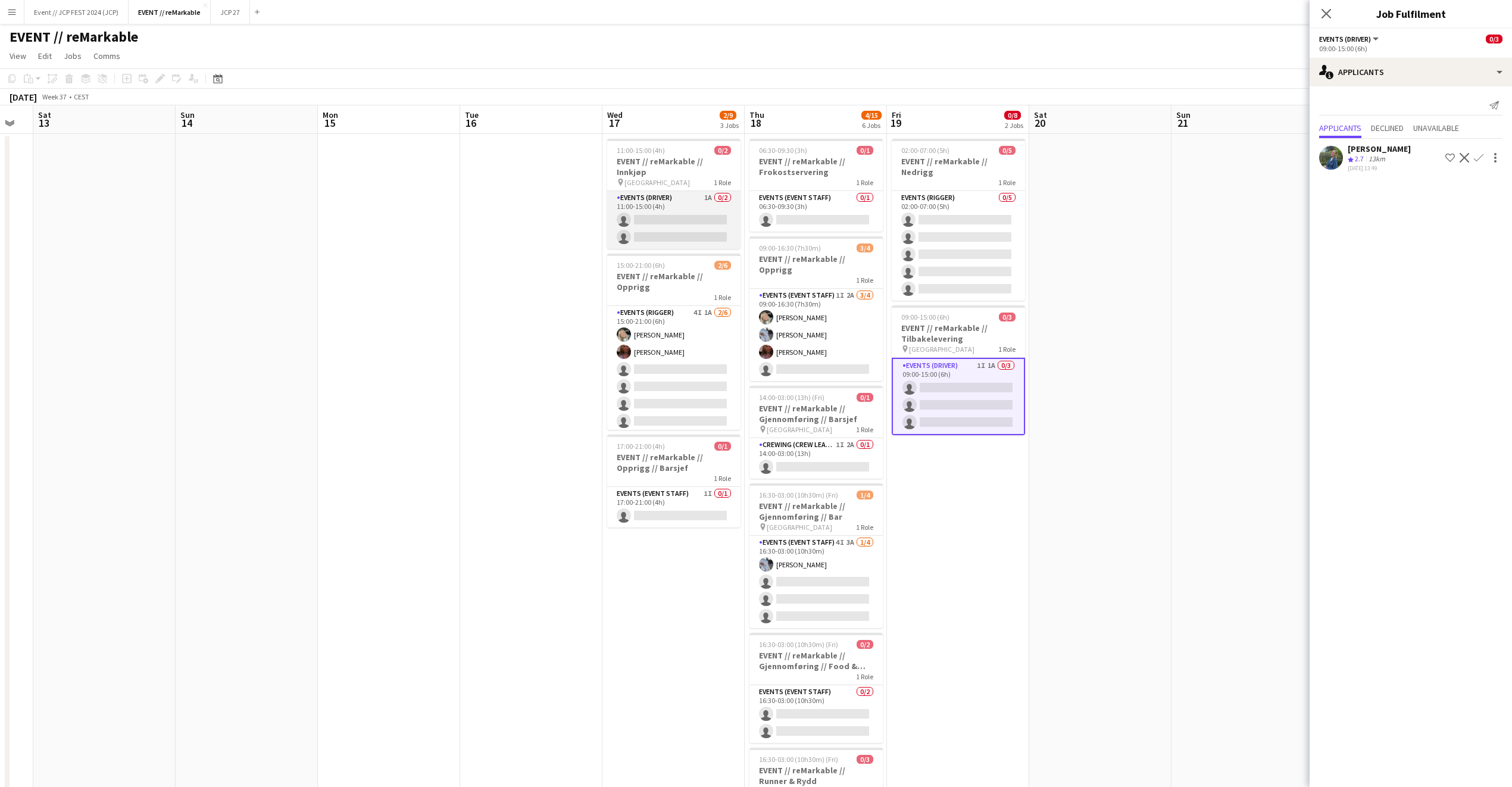
click at [652, 224] on app-card-role "Events (Driver) 1A 0/2 11:00-15:00 (4h) single-neutral-actions single-neutral-a…" at bounding box center [673, 220] width 133 height 58
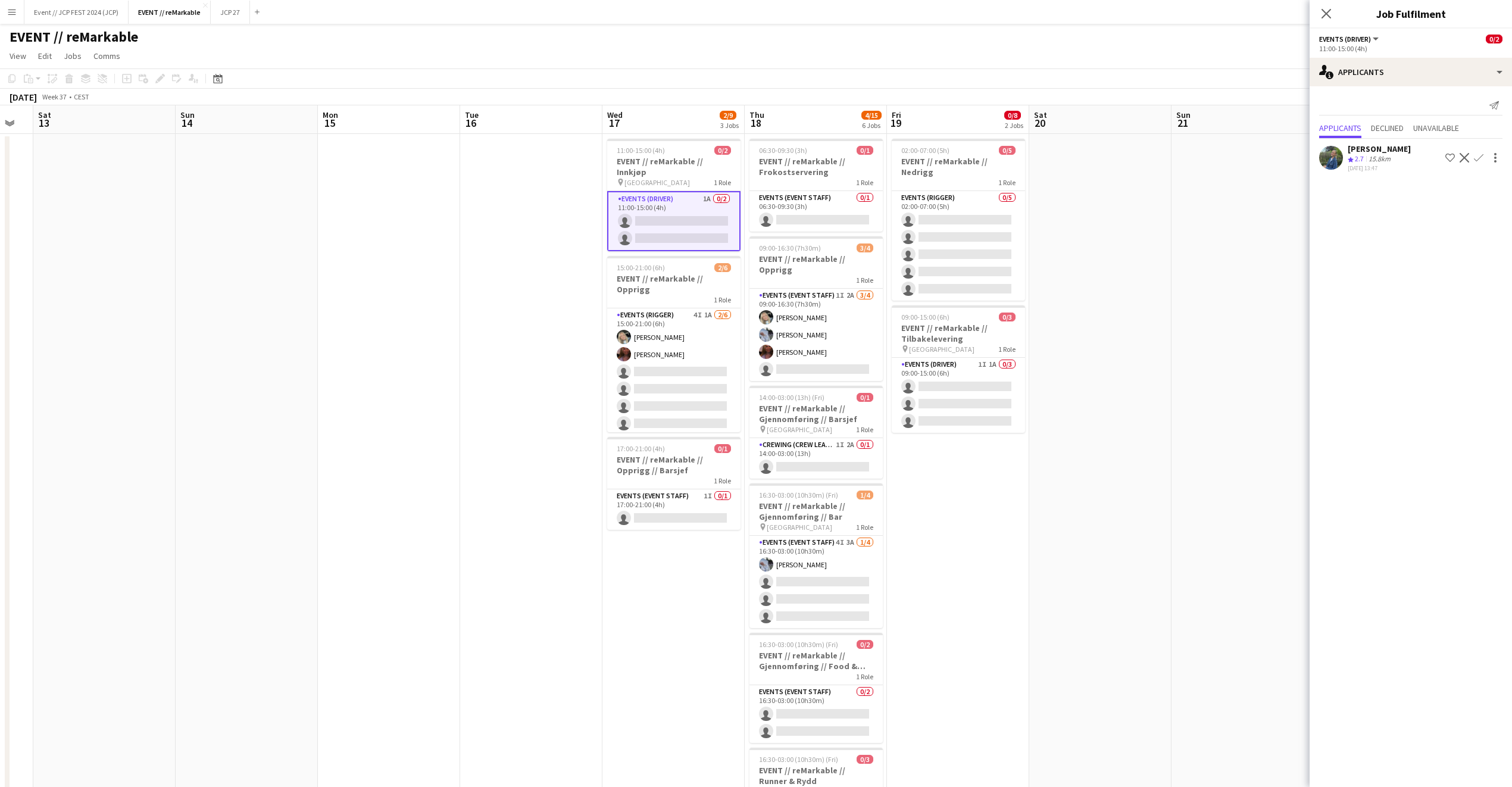
click at [1387, 148] on div "Julia Iversen" at bounding box center [1379, 149] width 63 height 11
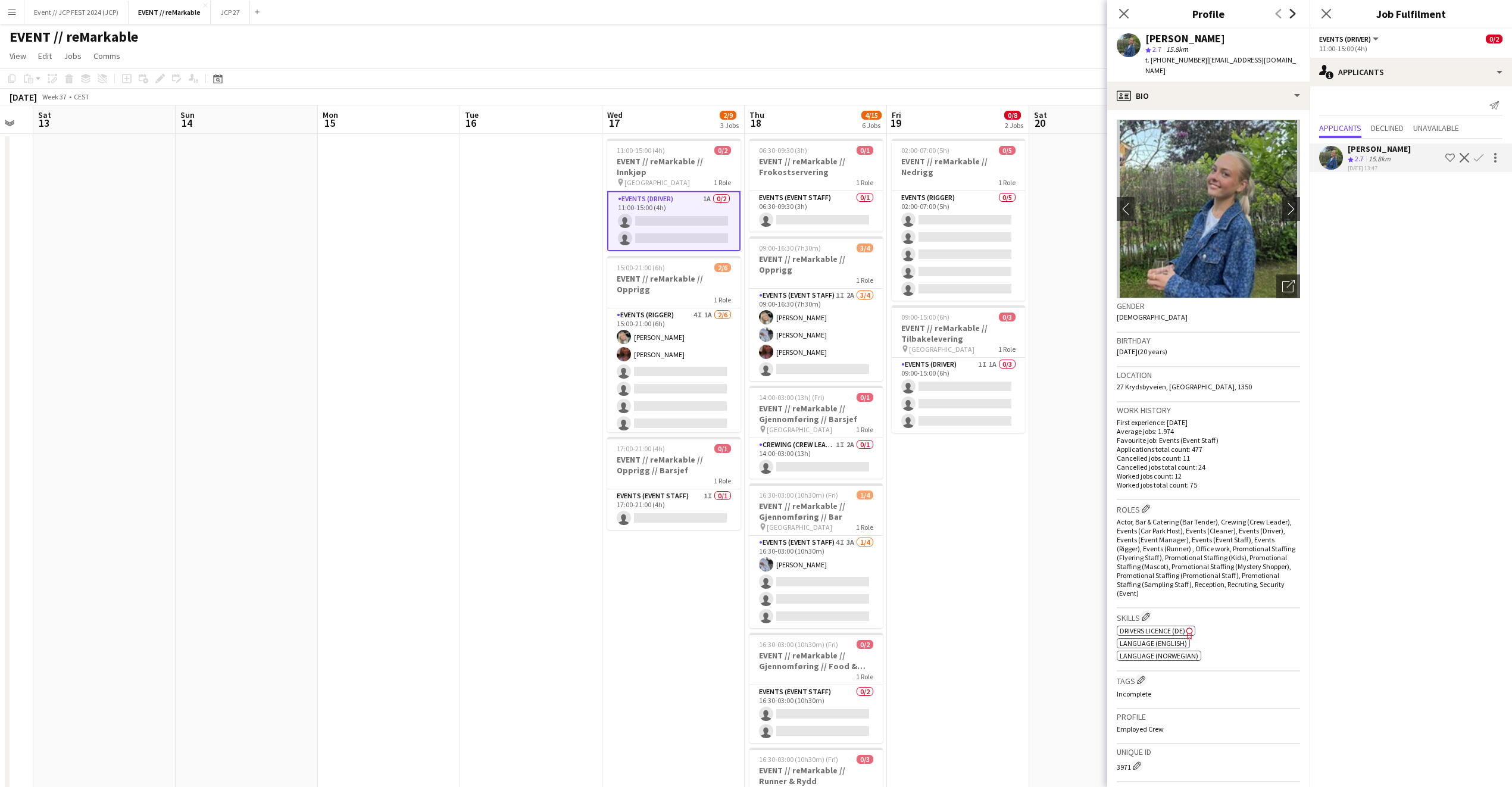
click at [1296, 9] on icon "Next" at bounding box center [1293, 13] width 9 height 9
click at [1259, 82] on div "profile Bio" at bounding box center [1208, 96] width 202 height 29
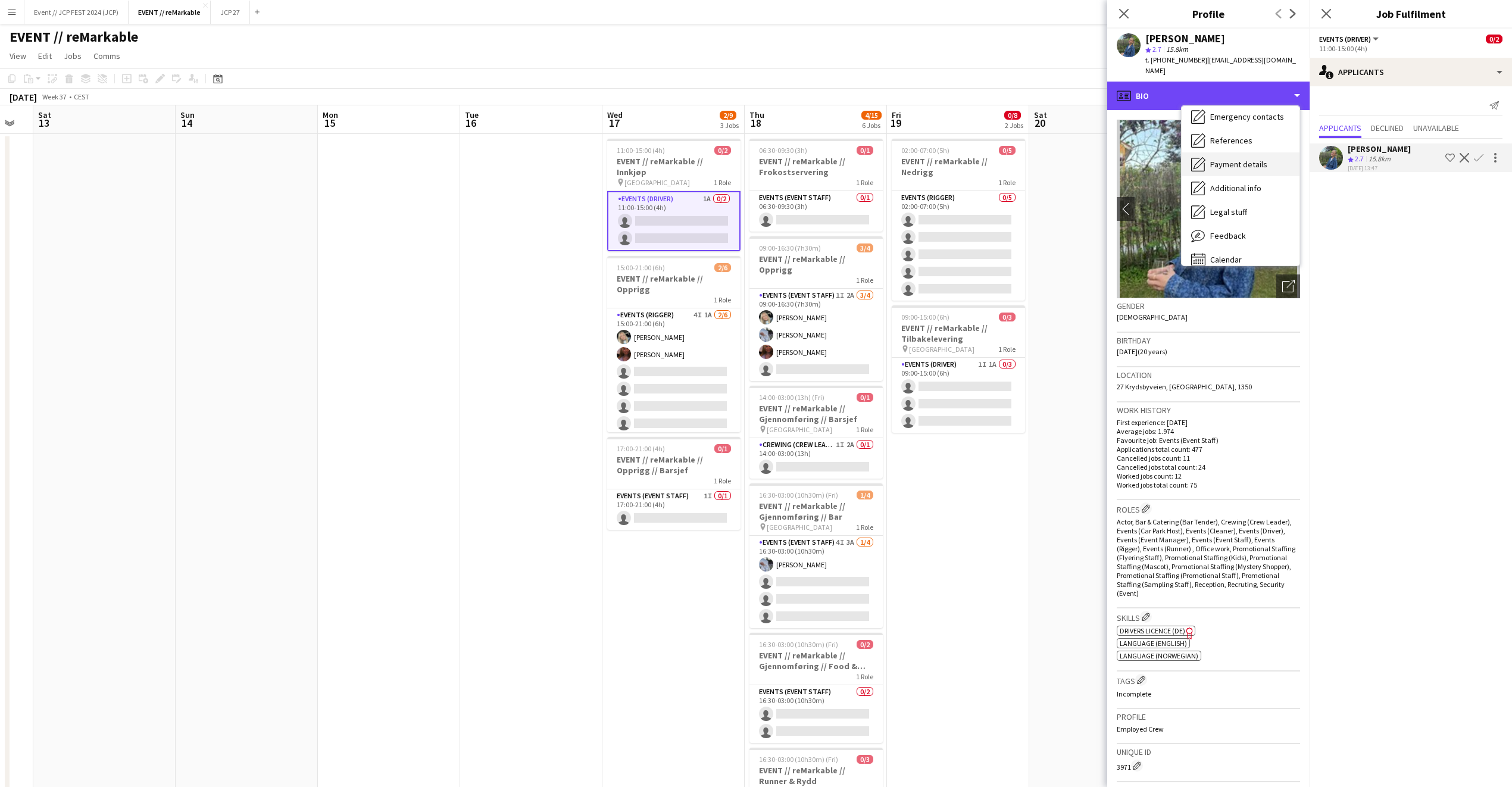
scroll to position [112, 0]
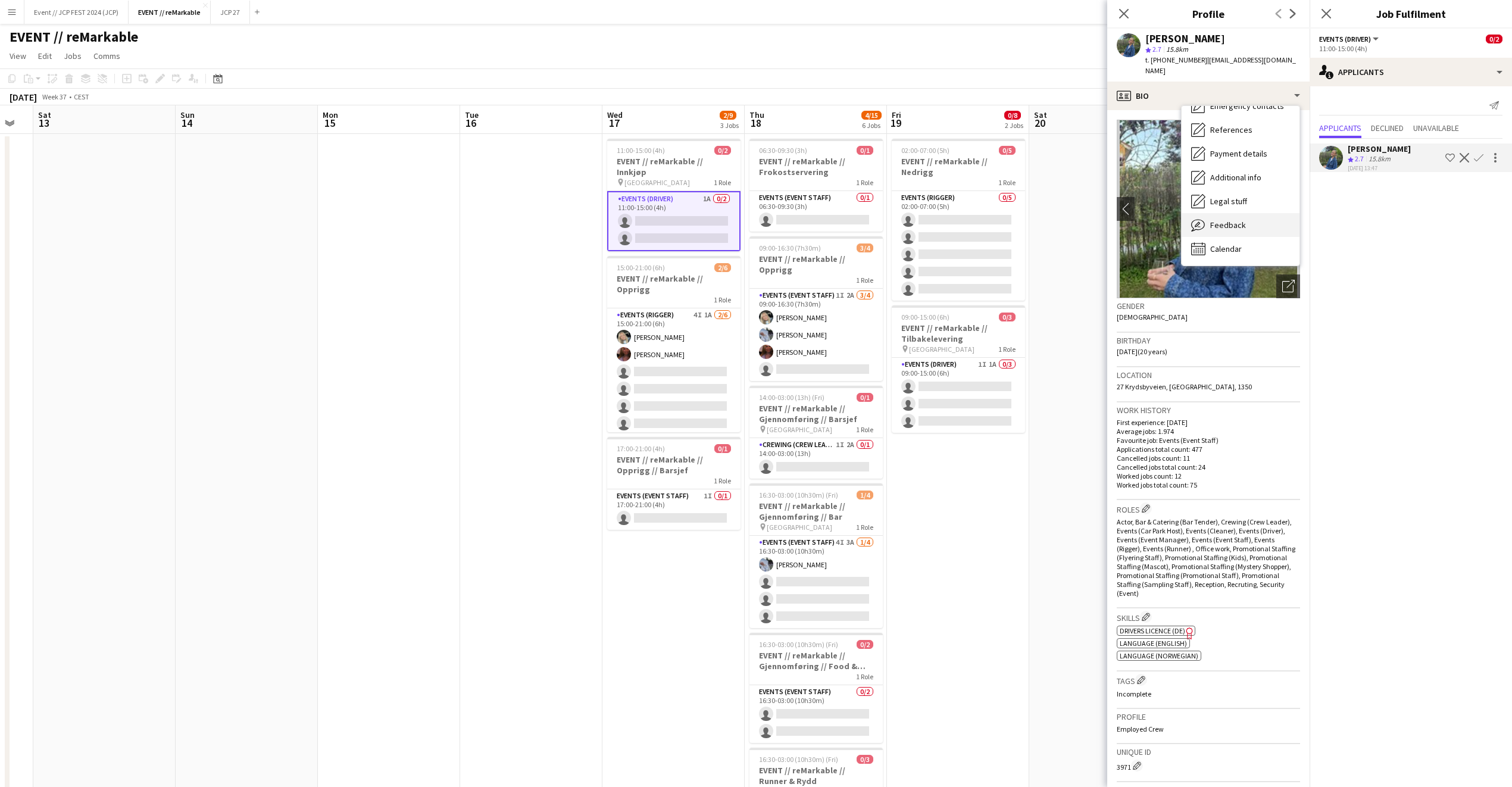
click at [1236, 220] on span "Feedback" at bounding box center [1229, 225] width 36 height 11
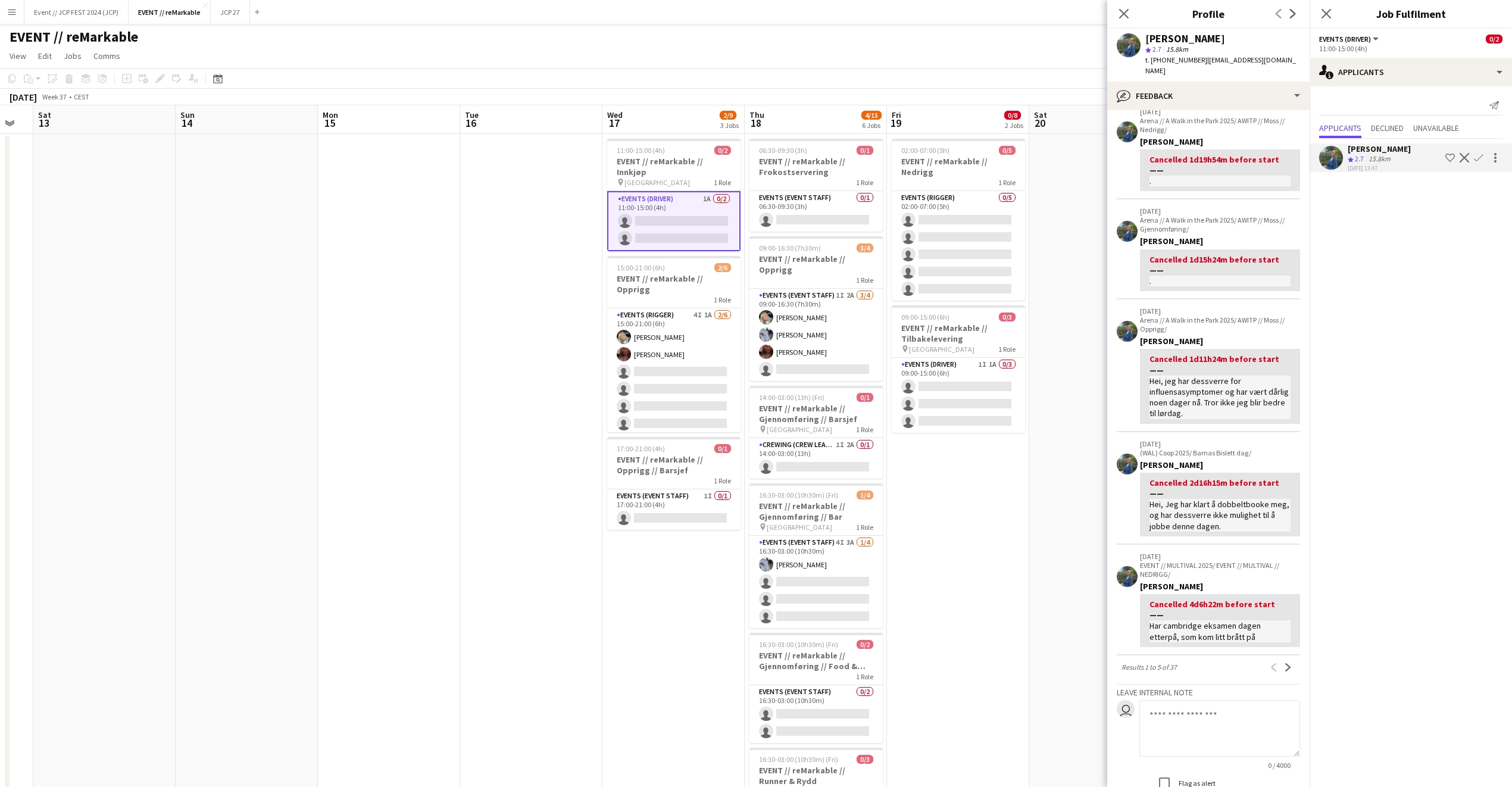
scroll to position [58, 0]
click at [1124, 17] on icon "Close pop-in" at bounding box center [1123, 13] width 12 height 12
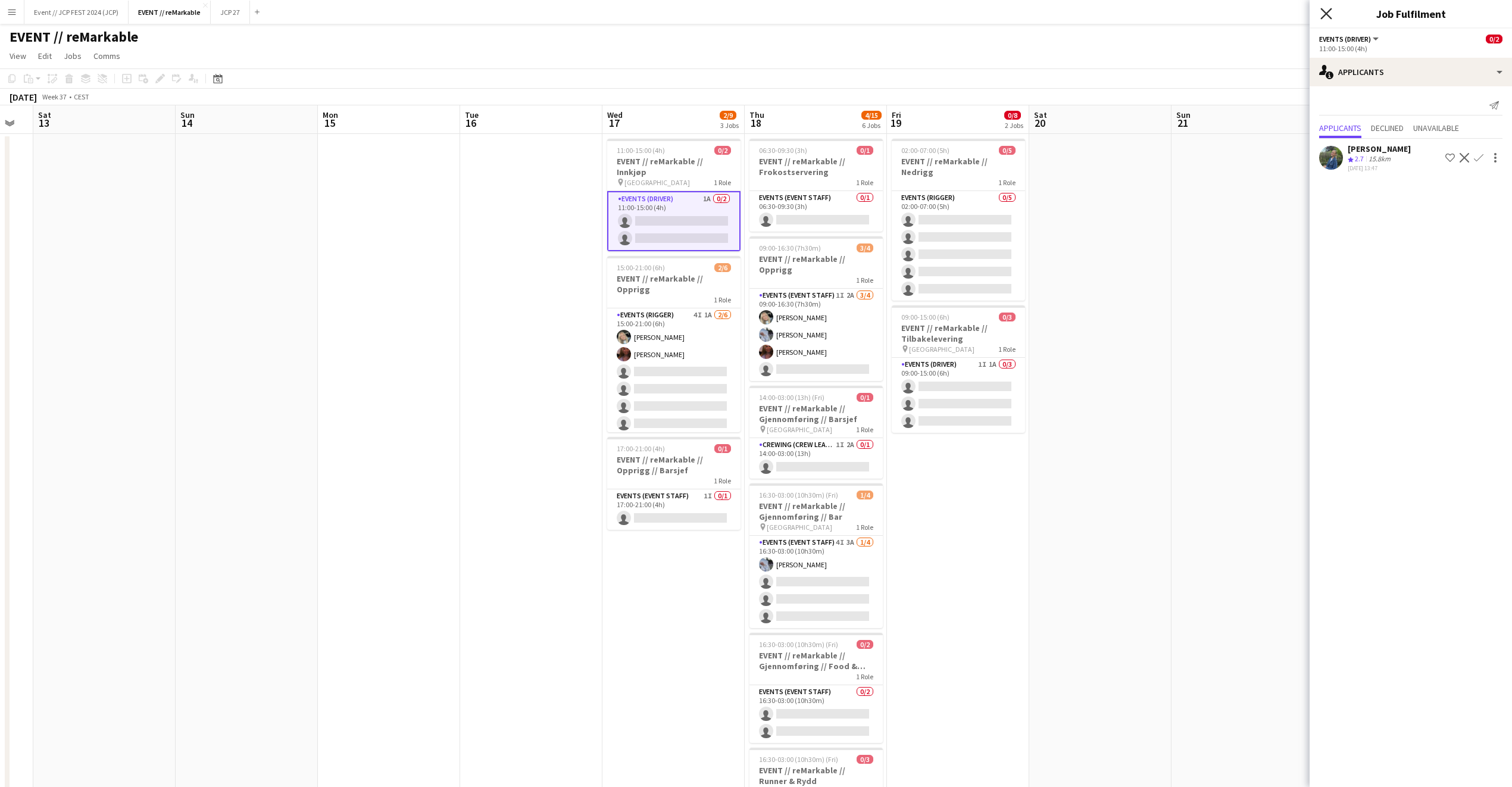
click at [1323, 12] on icon at bounding box center [1326, 13] width 12 height 12
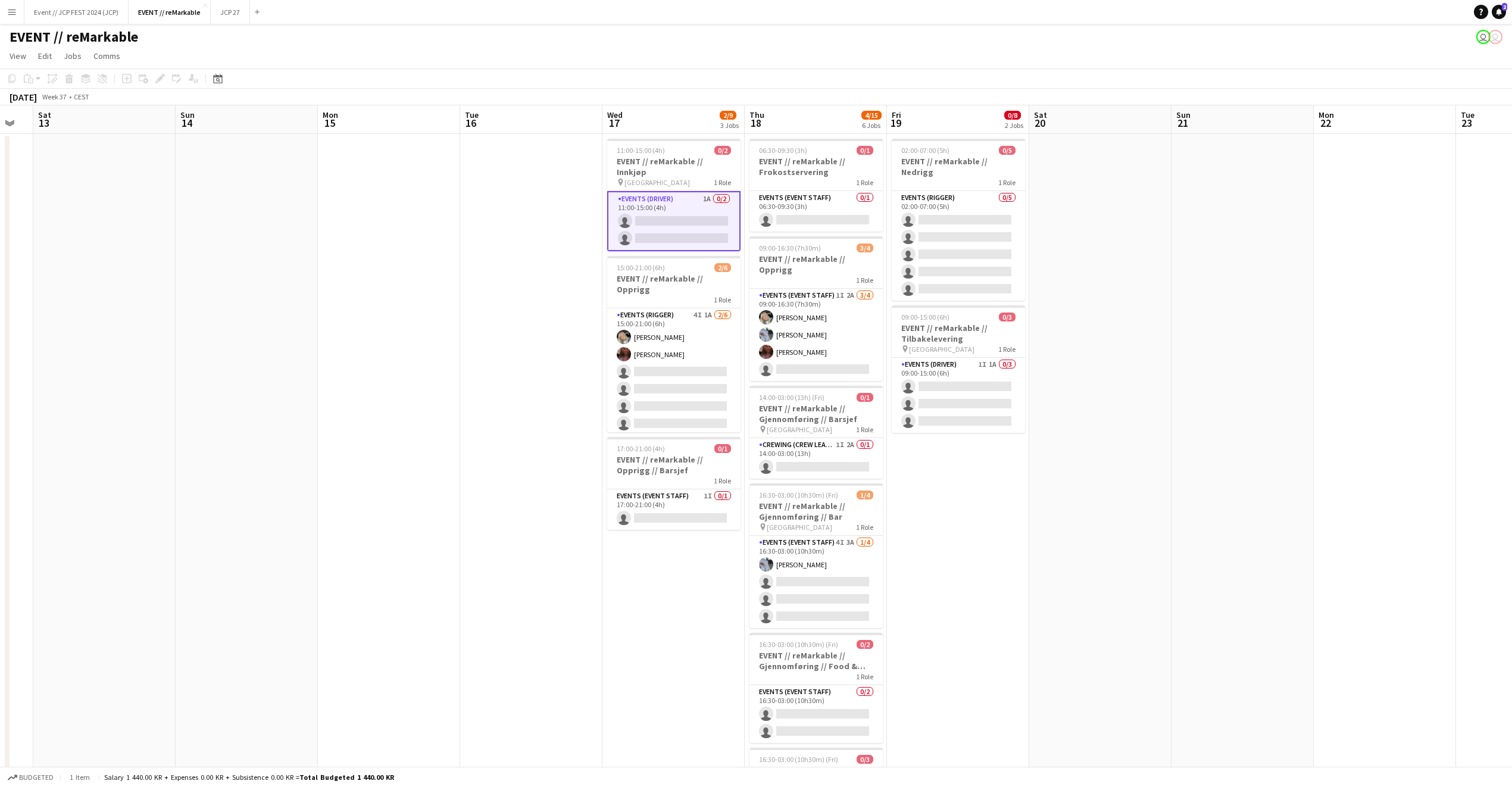
click at [1201, 230] on app-date-cell at bounding box center [1243, 518] width 142 height 770
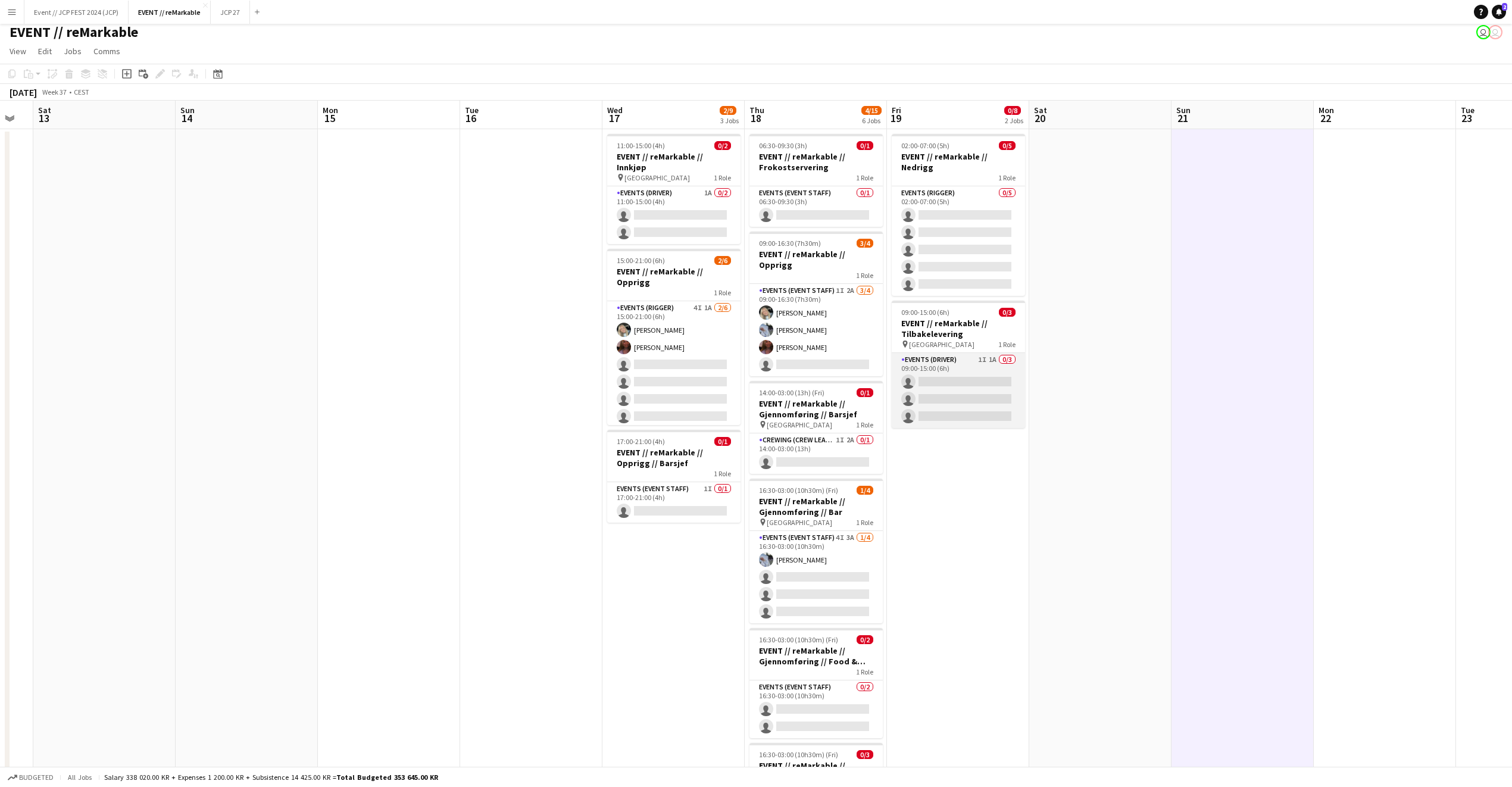
scroll to position [12, 0]
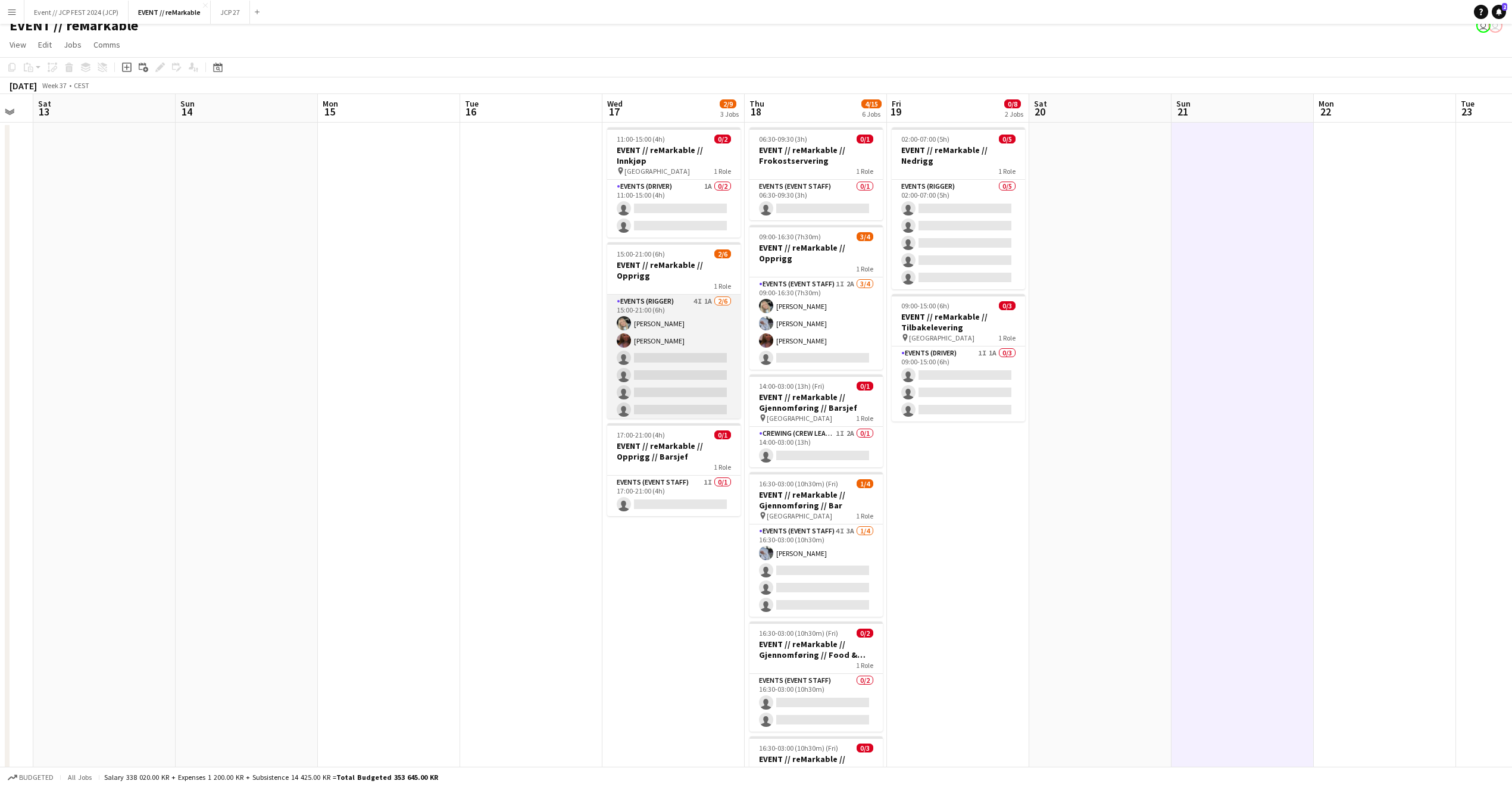
click at [692, 338] on app-card-role "Events (Rigger) 4I 1A 2/6 15:00-21:00 (6h) Oda Hansson Mathilde Bårreng single-…" at bounding box center [673, 358] width 133 height 127
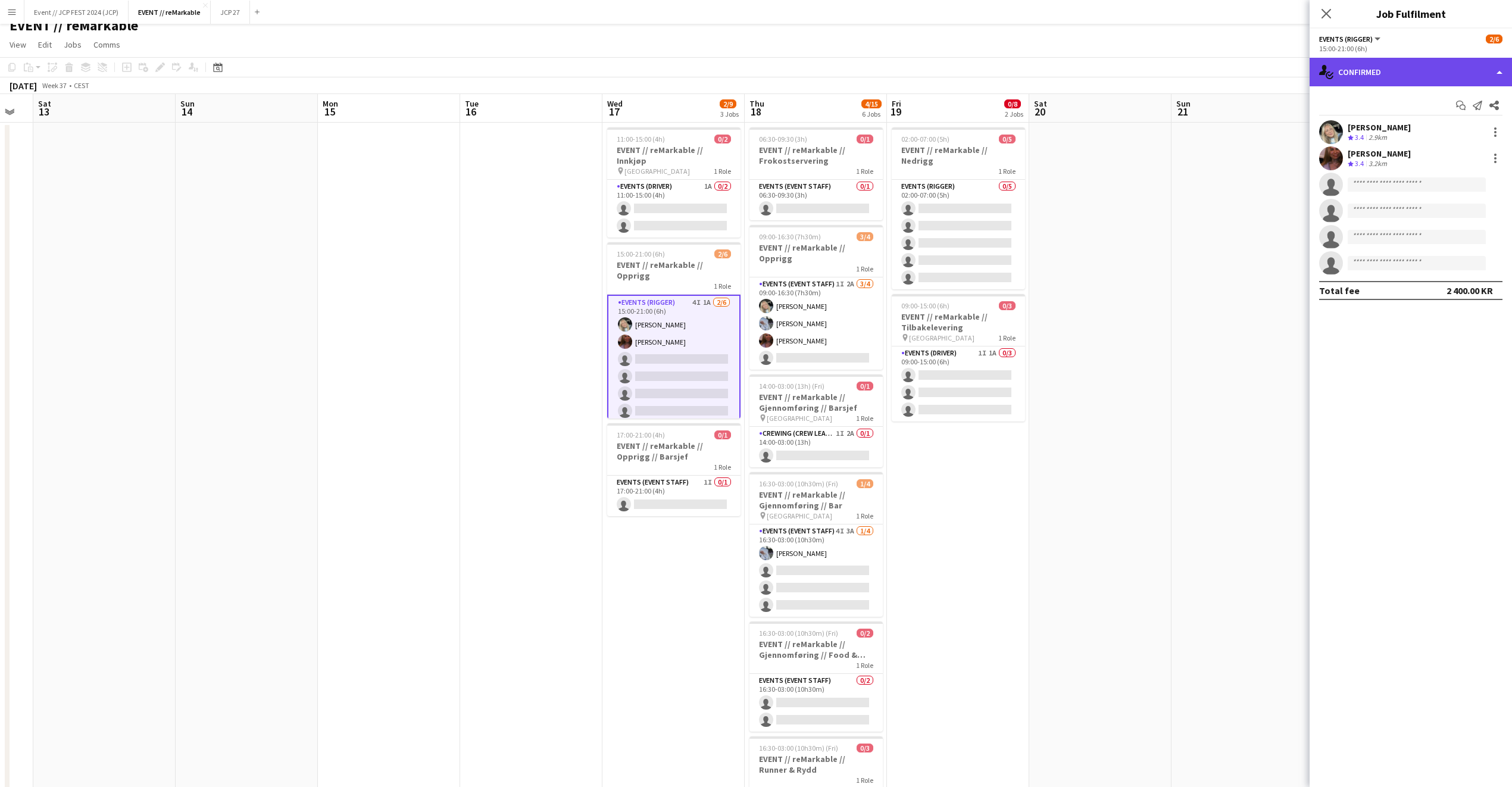
click at [1377, 67] on div "single-neutral-actions-check-2 Confirmed" at bounding box center [1411, 72] width 202 height 29
click at [1423, 129] on div "single-neutral-actions-share-1 Invited" at bounding box center [1450, 122] width 118 height 24
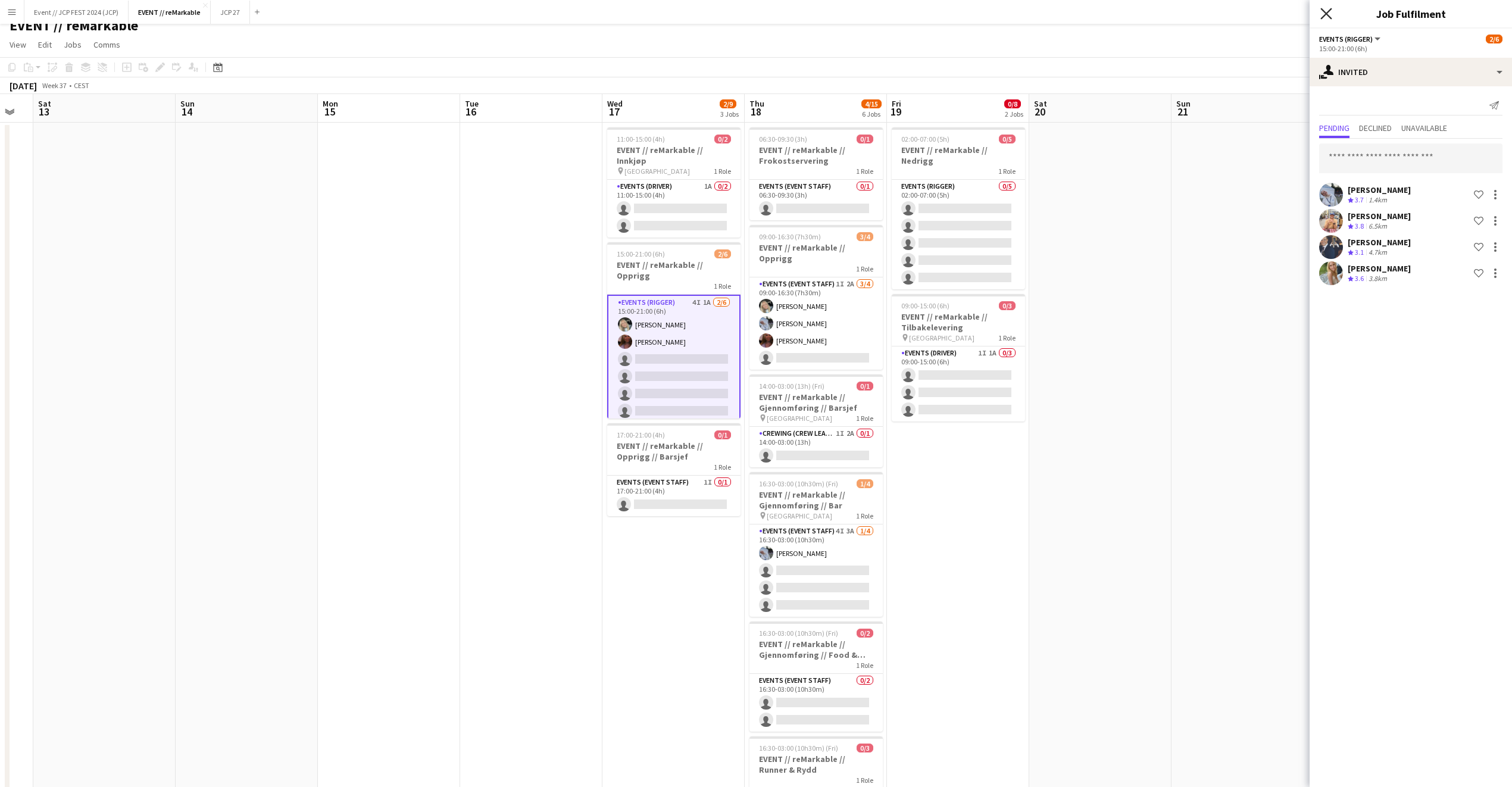
click at [1326, 19] on icon "Close pop-in" at bounding box center [1326, 13] width 12 height 12
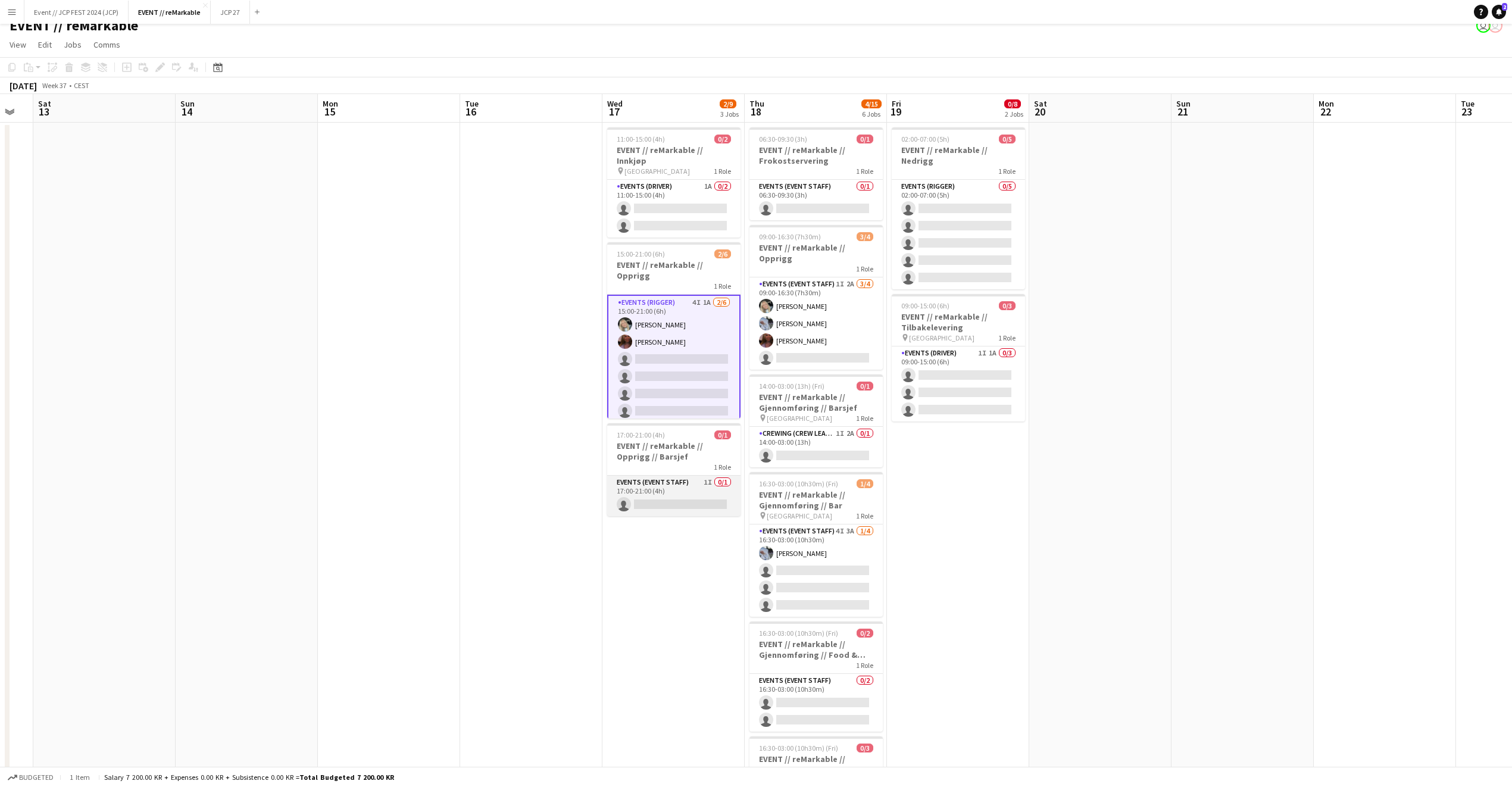
click at [655, 476] on app-card-role "Events (Event Staff) 1I 0/1 17:00-21:00 (4h) single-neutral-actions" at bounding box center [673, 496] width 133 height 40
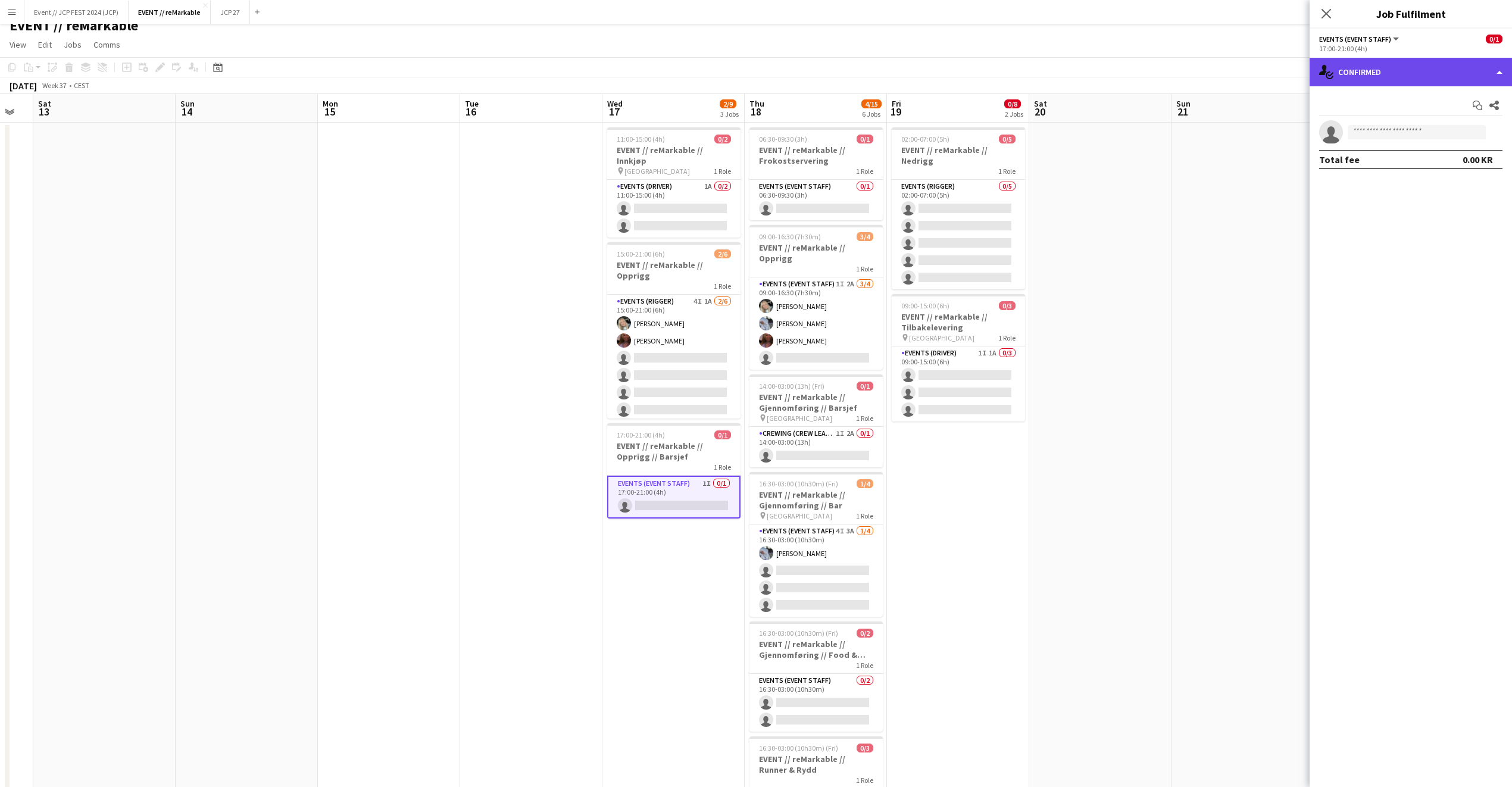
click at [1376, 76] on div "single-neutral-actions-check-2 Confirmed" at bounding box center [1411, 72] width 202 height 29
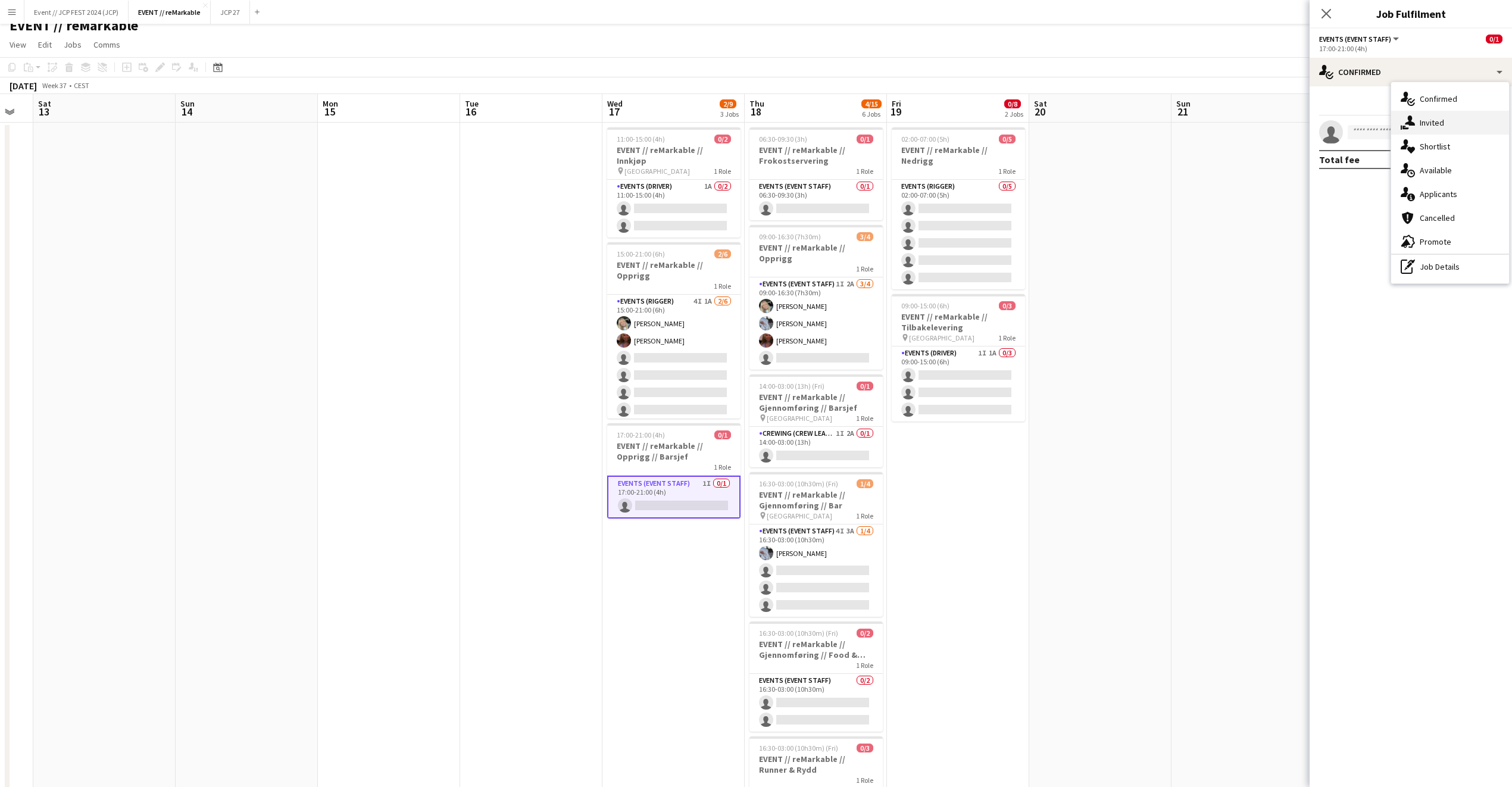
click at [1420, 128] on div "single-neutral-actions-share-1 Invited" at bounding box center [1450, 122] width 118 height 24
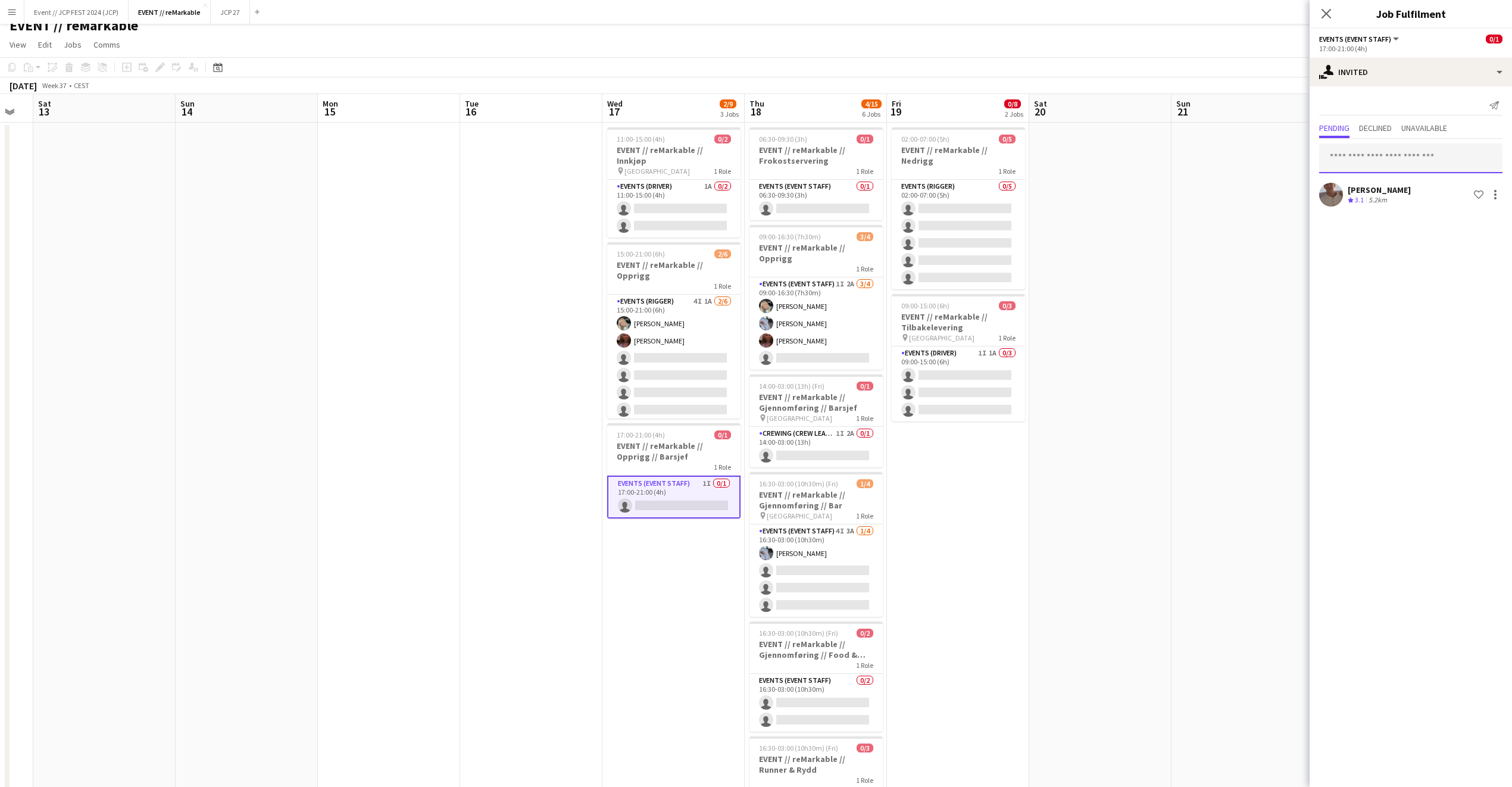
click at [1391, 154] on input "text" at bounding box center [1412, 158] width 184 height 30
click at [1324, 15] on icon "Close pop-in" at bounding box center [1326, 13] width 12 height 12
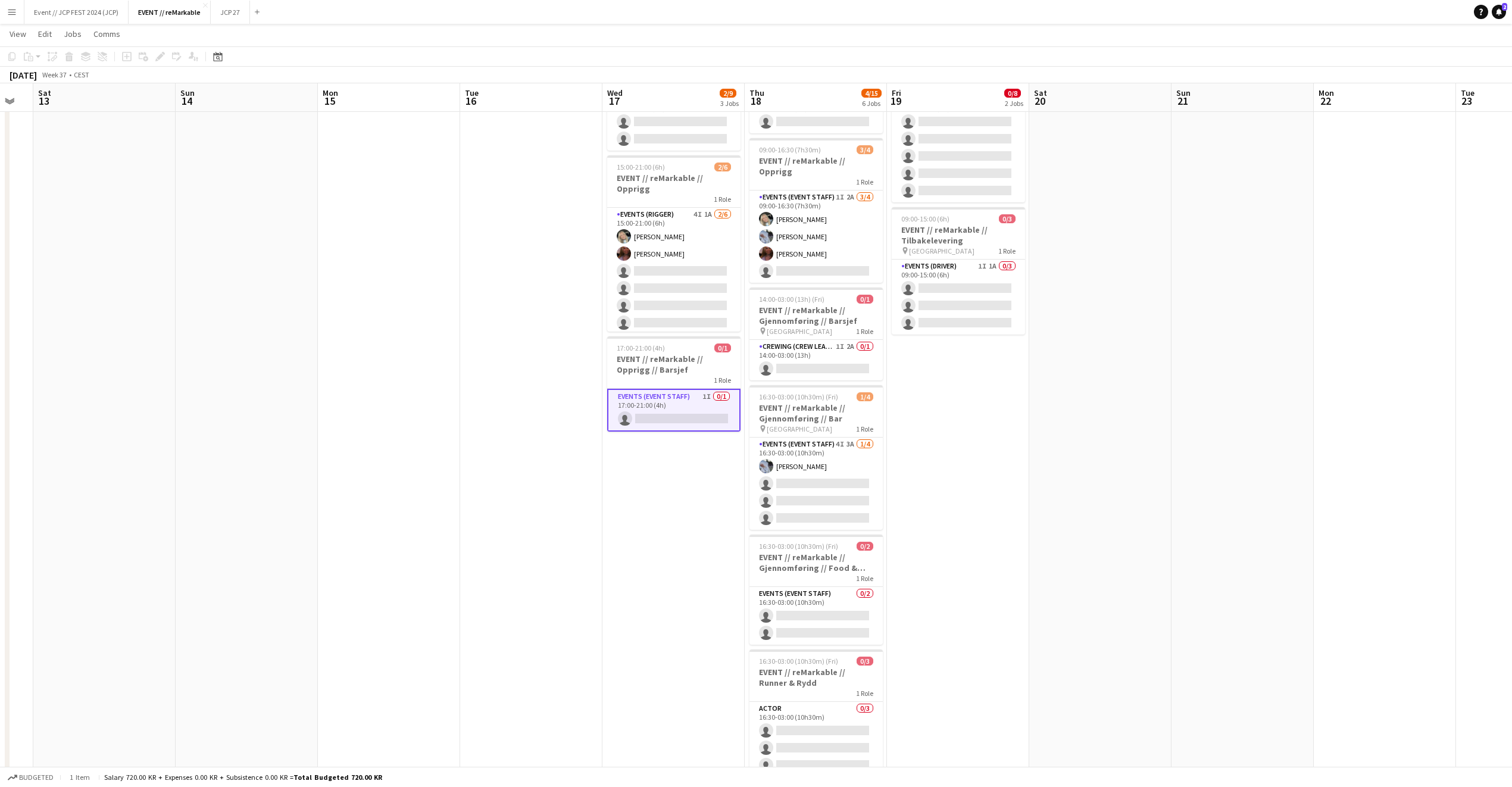
scroll to position [191, 0]
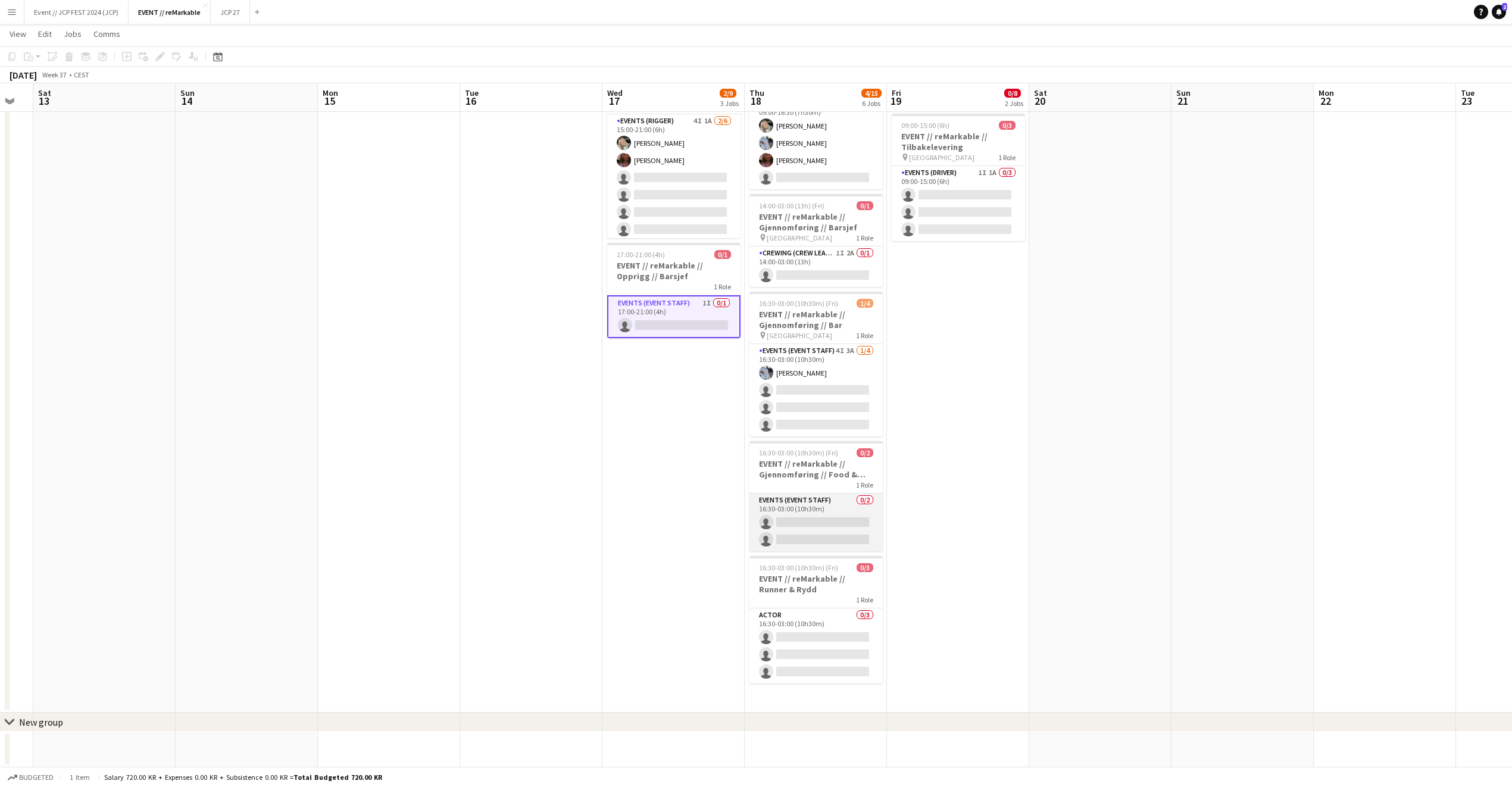
click at [859, 532] on app-card-role "Events (Event Staff) 0/2 16:30-03:00 (10h30m) single-neutral-actions single-neu…" at bounding box center [816, 522] width 133 height 58
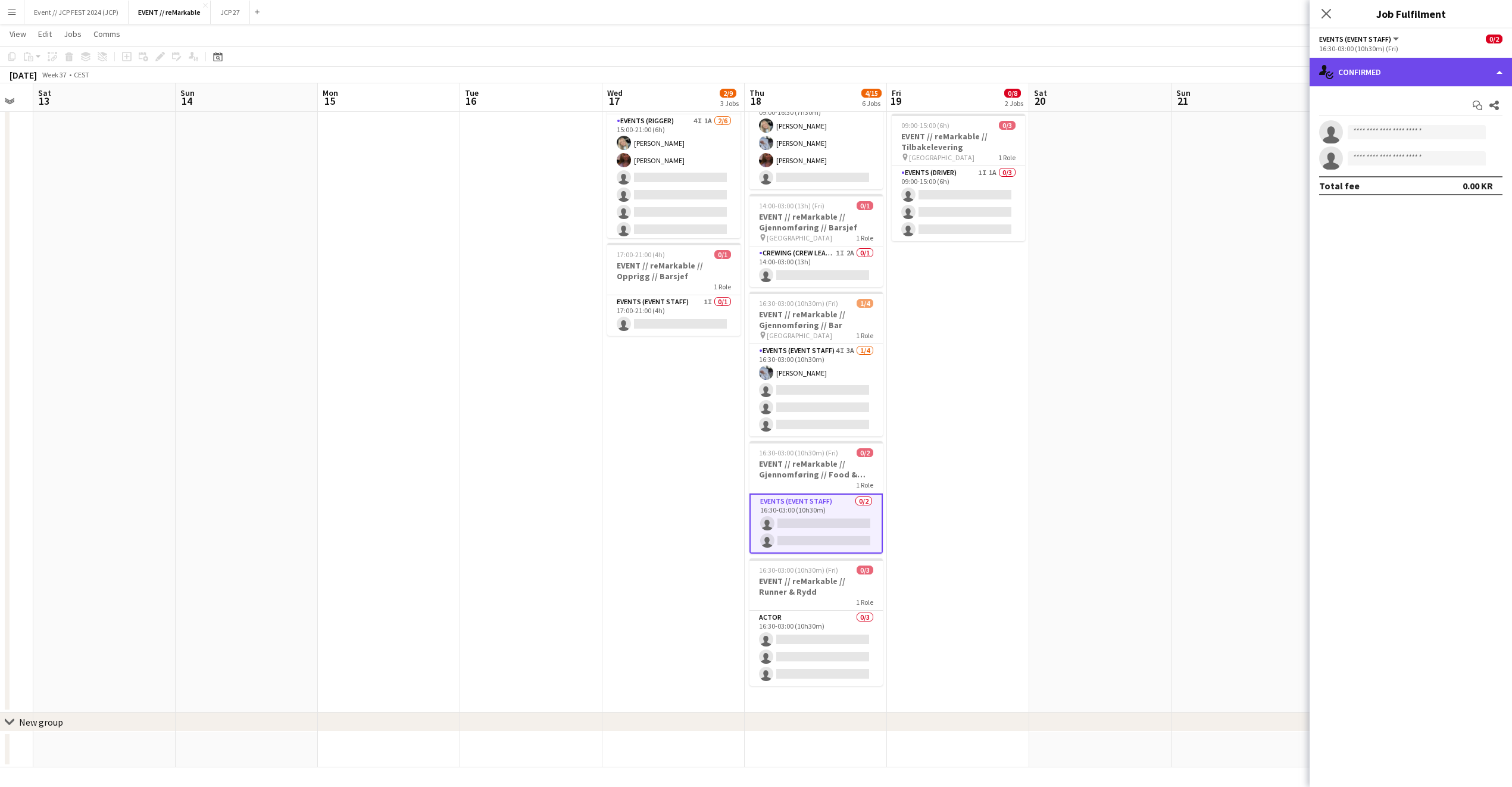
click at [1363, 67] on div "single-neutral-actions-check-2 Confirmed" at bounding box center [1411, 72] width 202 height 29
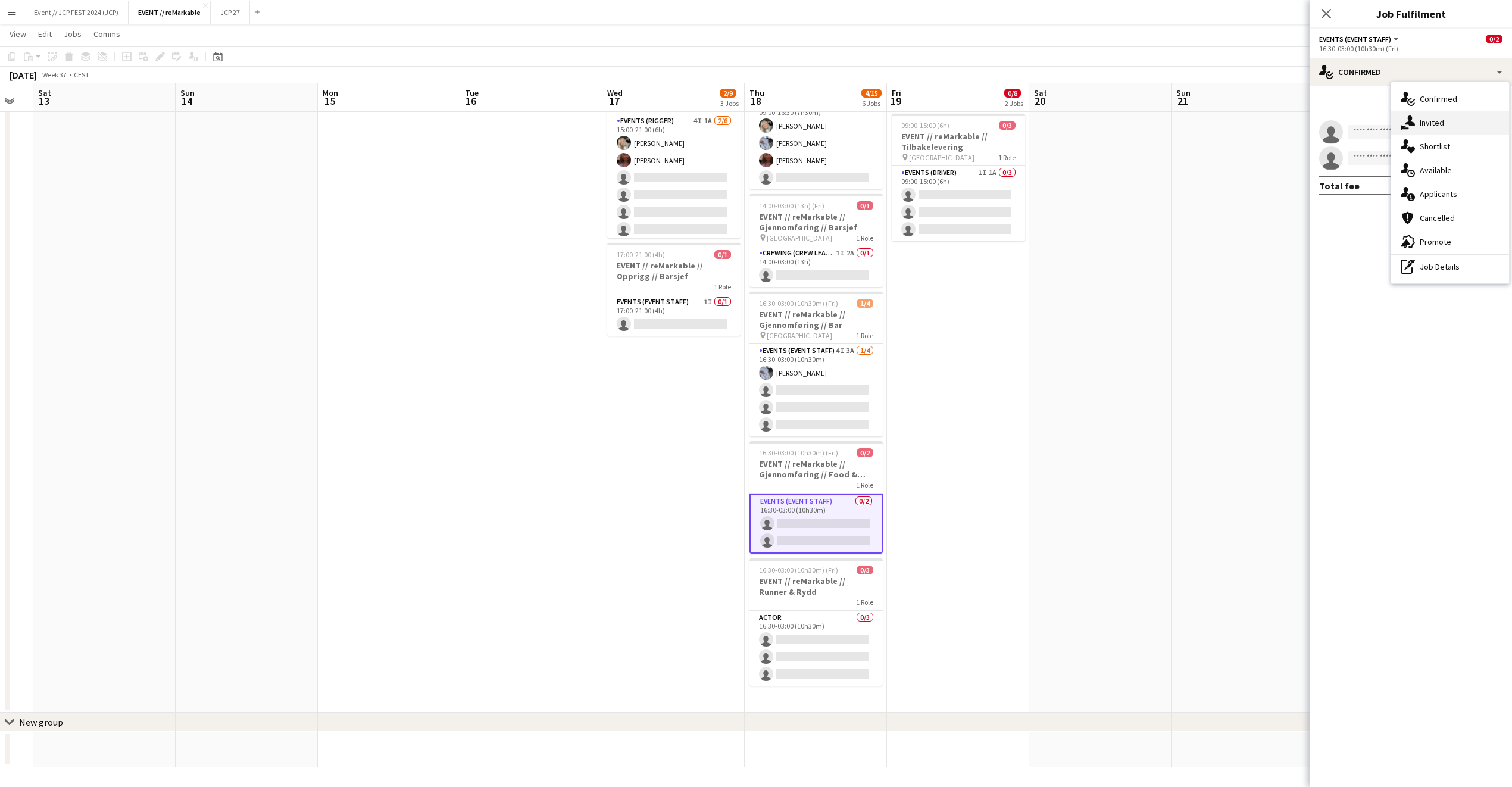
click at [1410, 128] on icon "single-neutral-actions-share-1" at bounding box center [1408, 122] width 14 height 14
click at [1370, 129] on input "text" at bounding box center [1412, 134] width 184 height 30
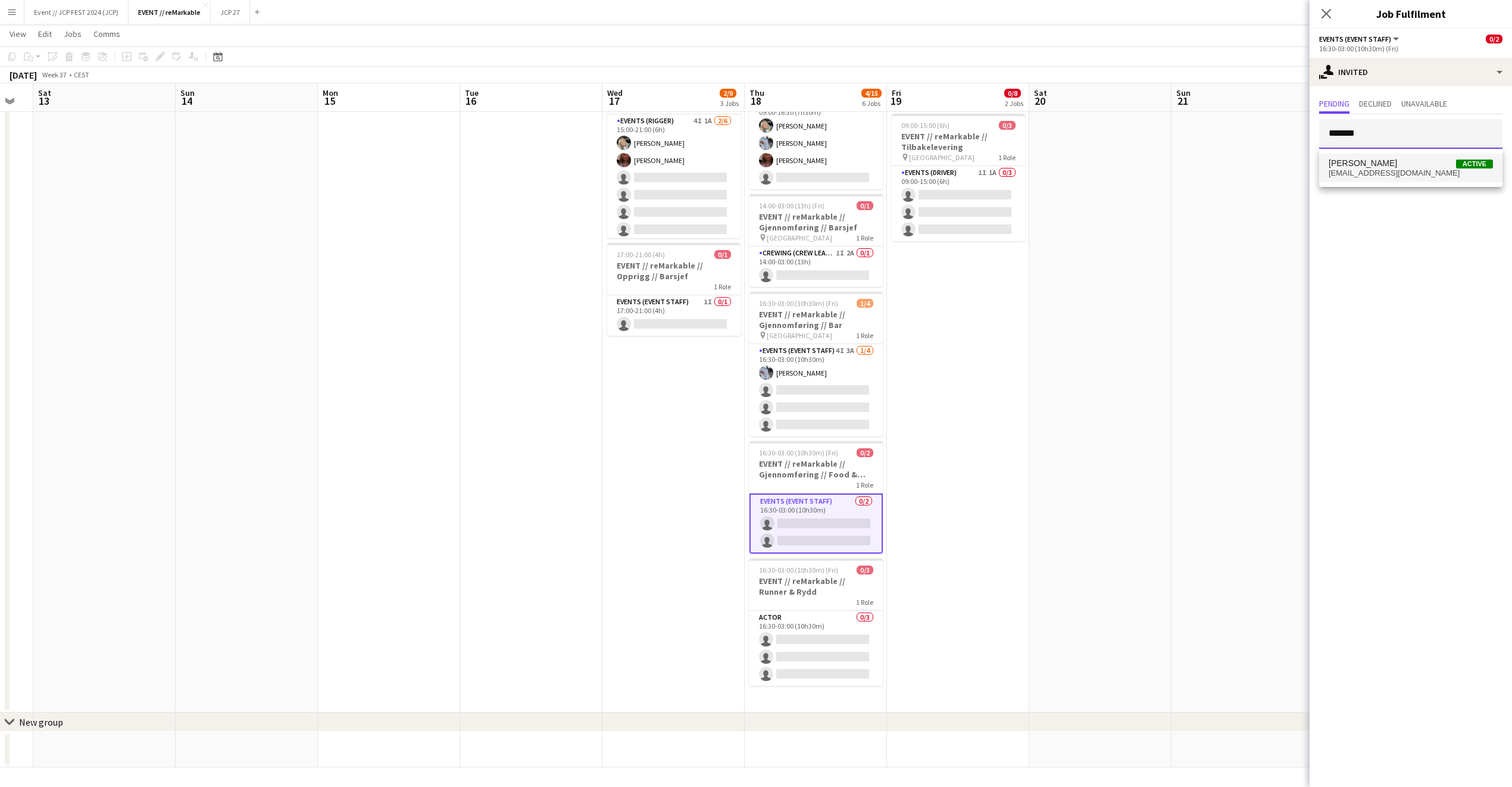
type input "*******"
click at [1378, 158] on span "Frøydis [PERSON_NAME]" at bounding box center [1363, 163] width 69 height 10
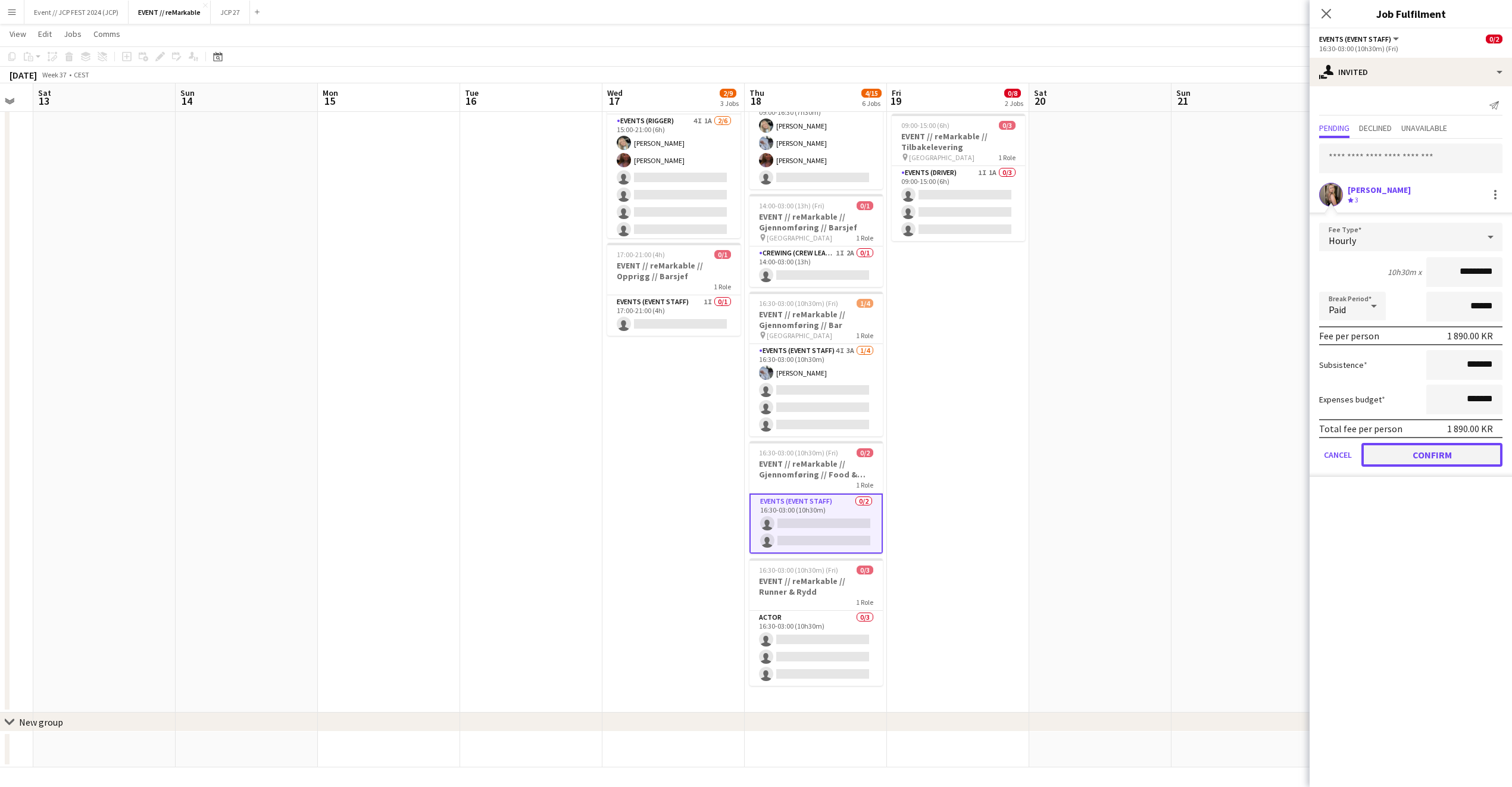
click at [1374, 458] on button "Confirm" at bounding box center [1432, 455] width 141 height 24
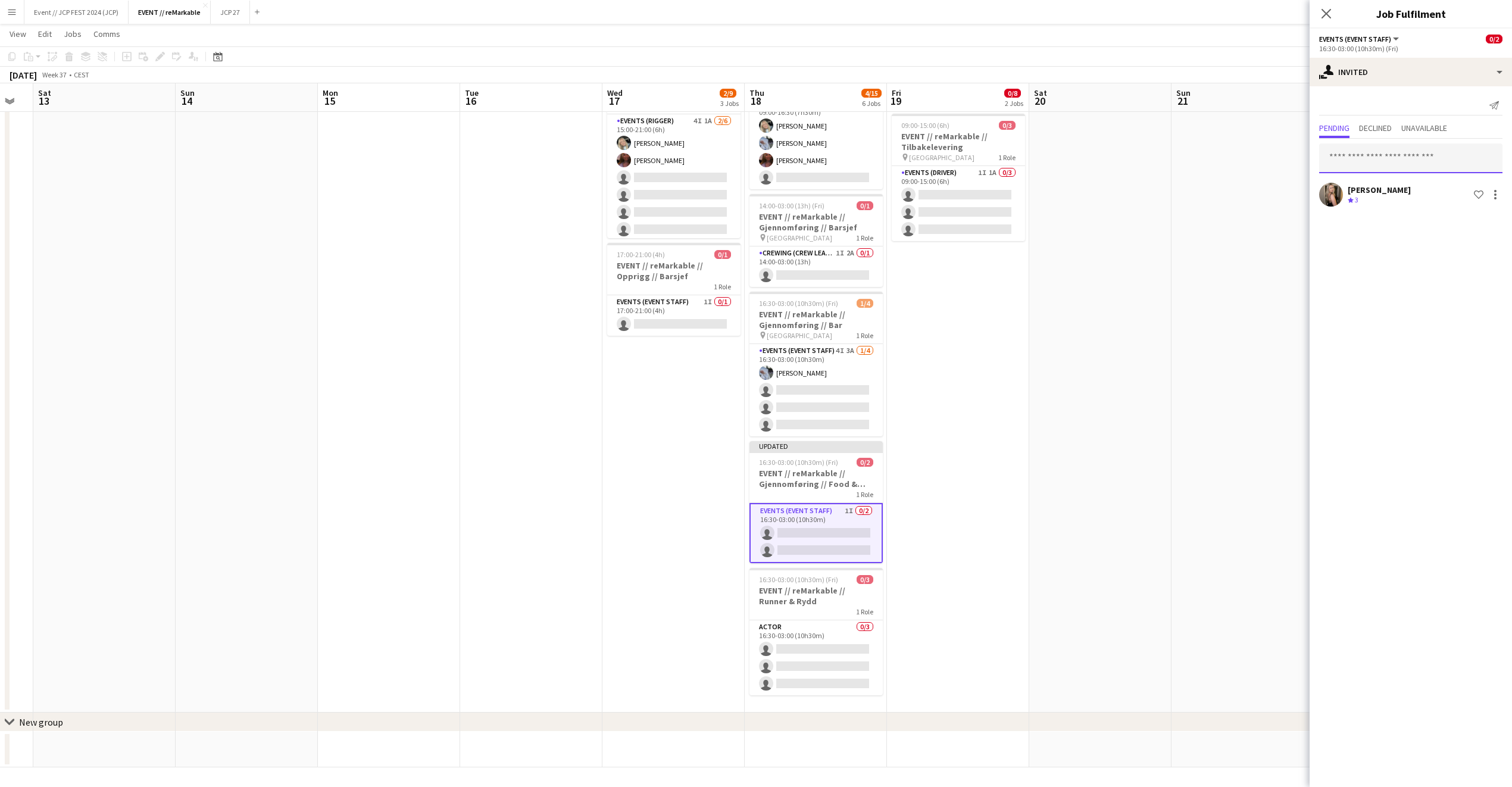
click at [1359, 146] on input "text" at bounding box center [1412, 158] width 184 height 30
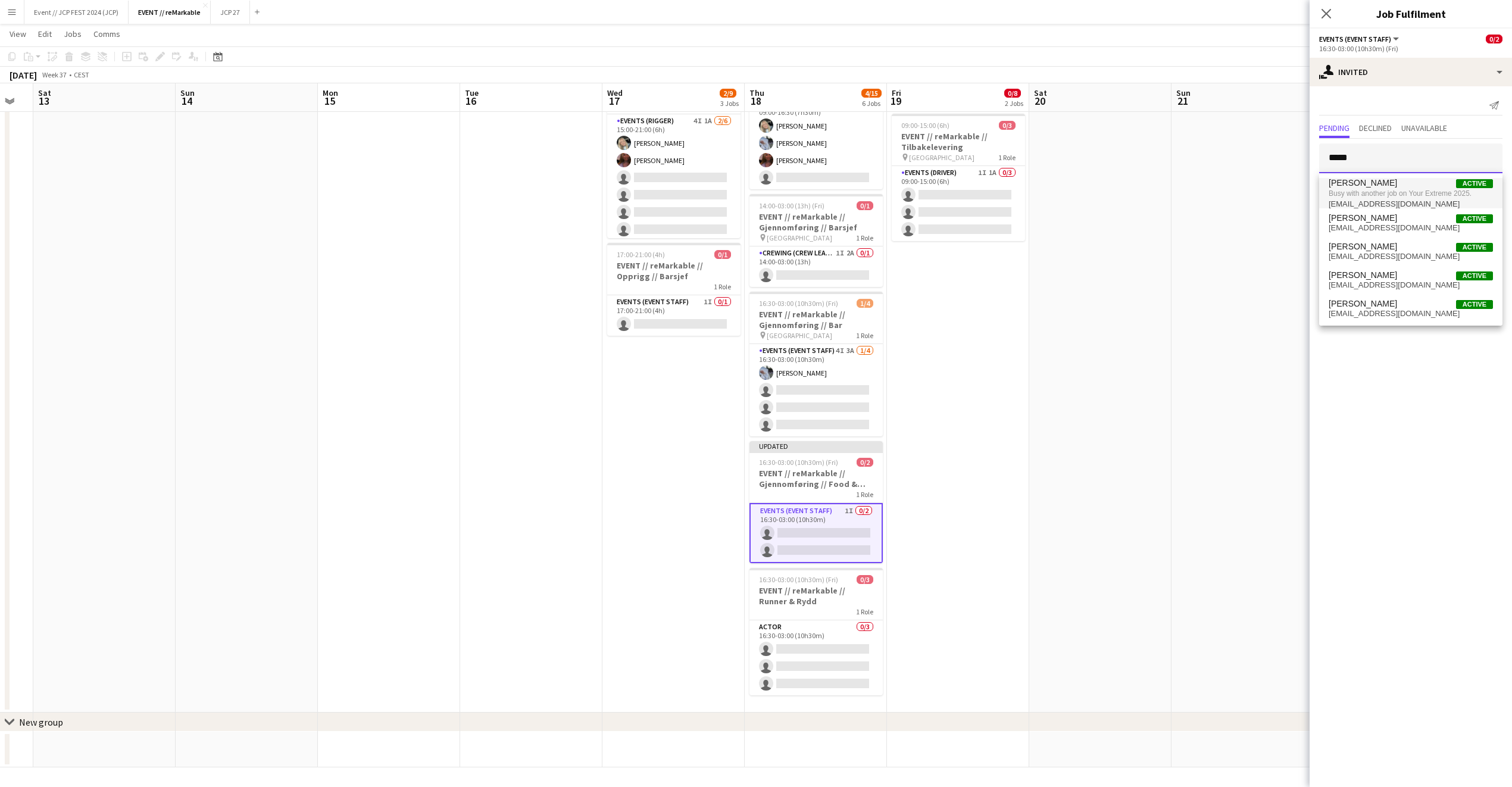
type input "****"
click at [1370, 193] on span "Busy with another job on Your Extreme 2025." at bounding box center [1411, 194] width 164 height 11
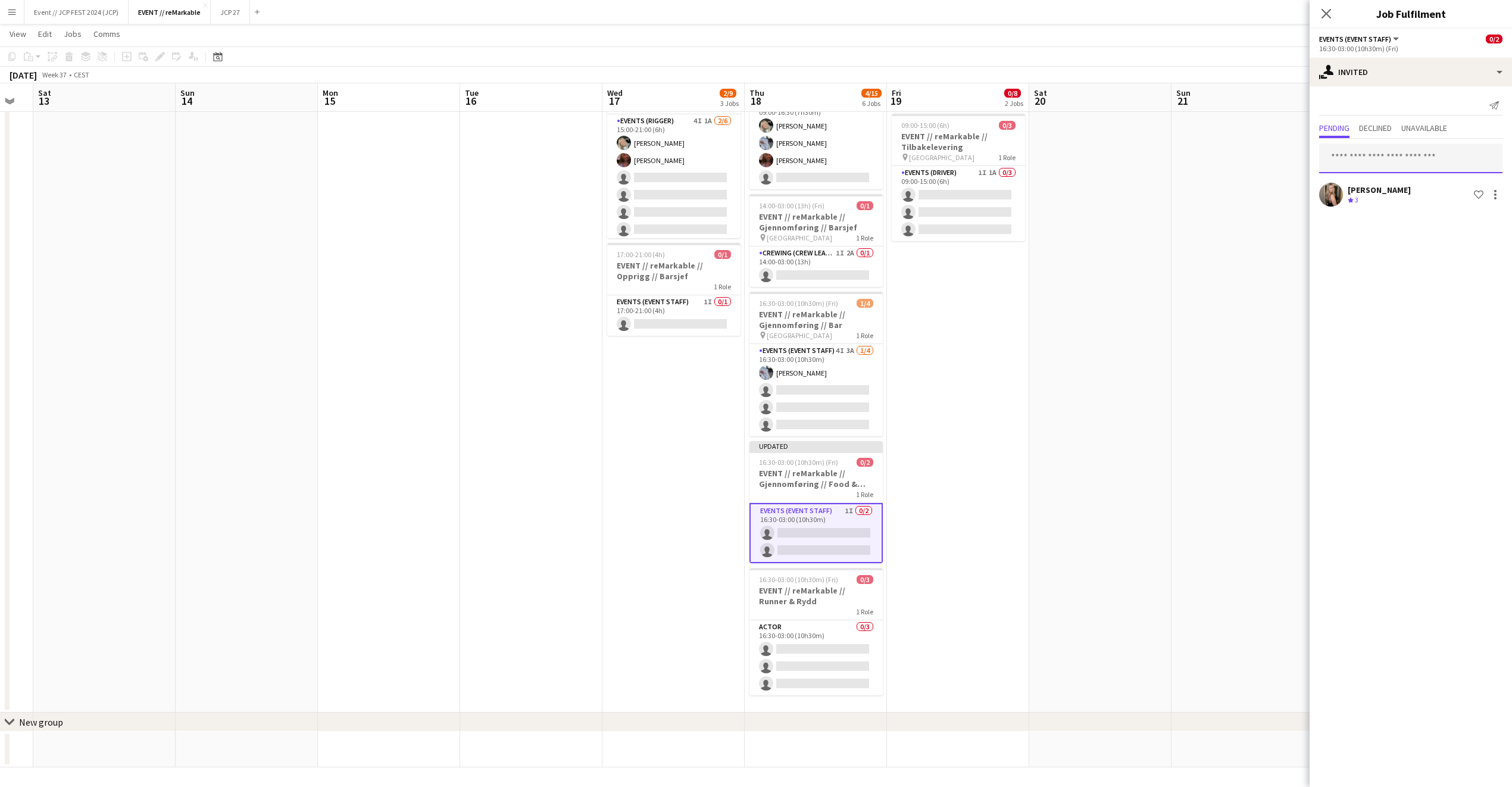
click at [1383, 158] on input "text" at bounding box center [1412, 158] width 184 height 30
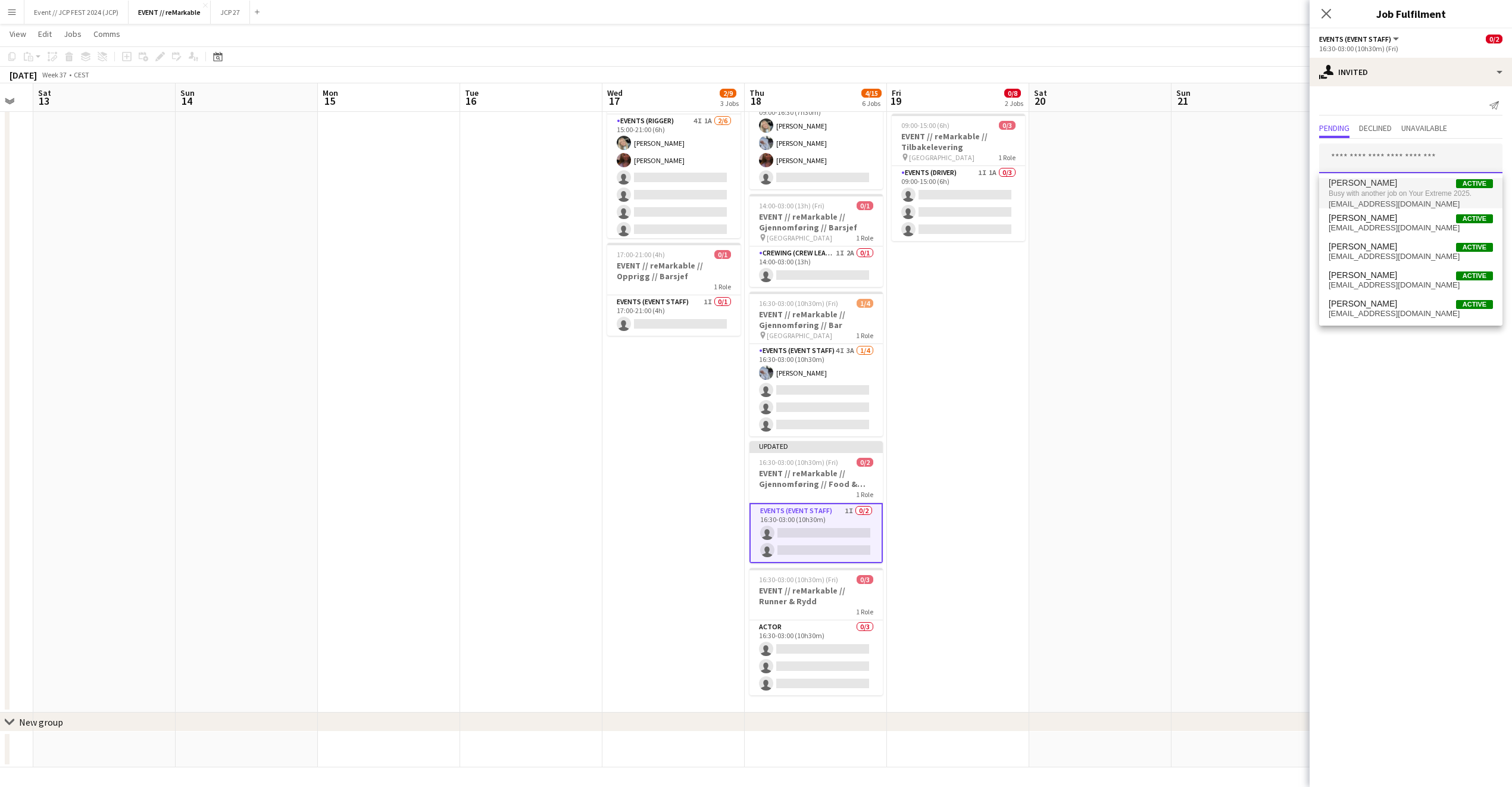
click at [1381, 159] on input "text" at bounding box center [1412, 158] width 184 height 30
type input "****"
click at [1383, 214] on span "[PERSON_NAME] [PERSON_NAME]" at bounding box center [1363, 211] width 69 height 10
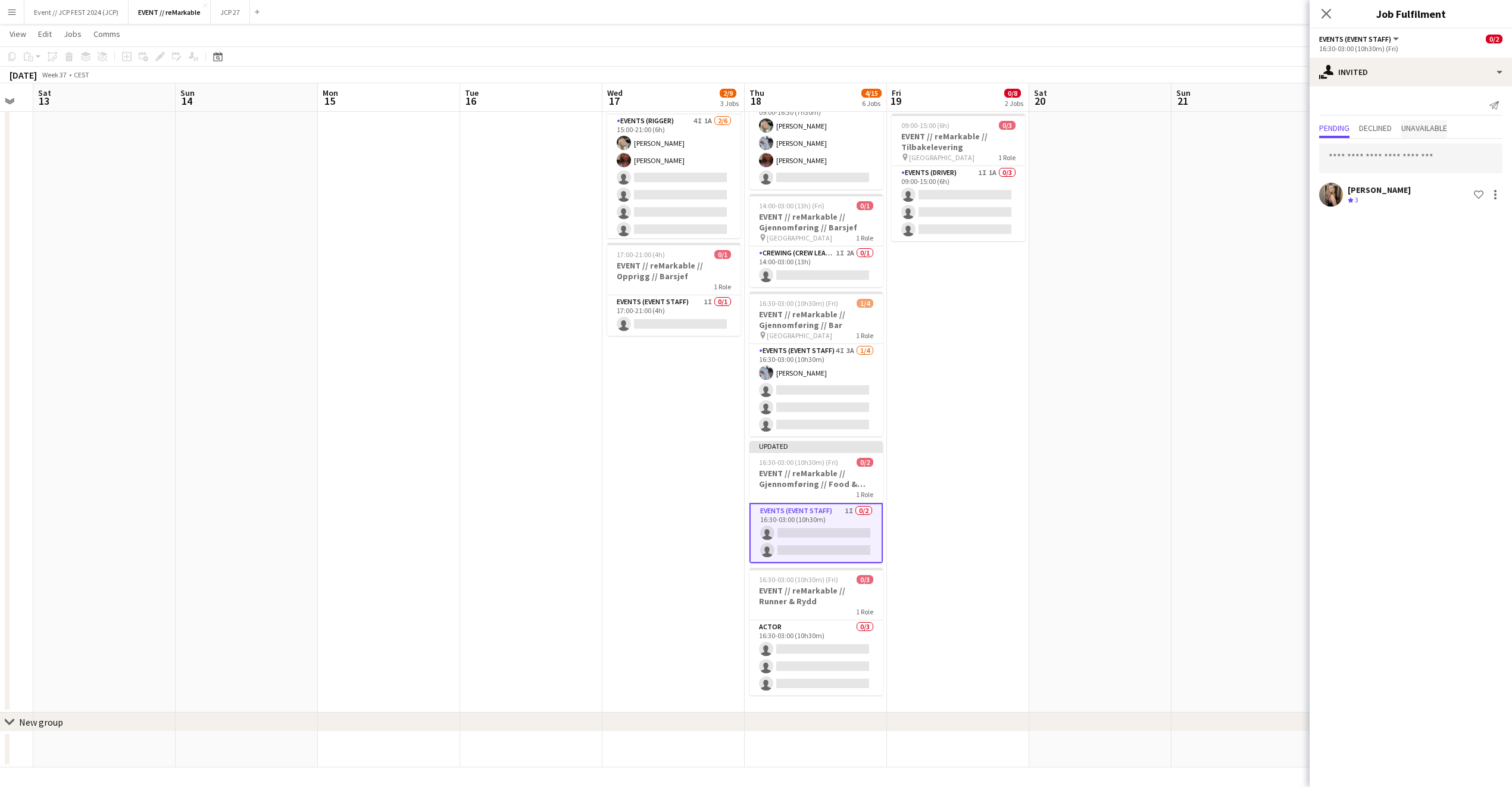
click at [1418, 125] on span "Unavailable" at bounding box center [1424, 128] width 46 height 9
click at [1345, 124] on span "Pending" at bounding box center [1334, 128] width 30 height 9
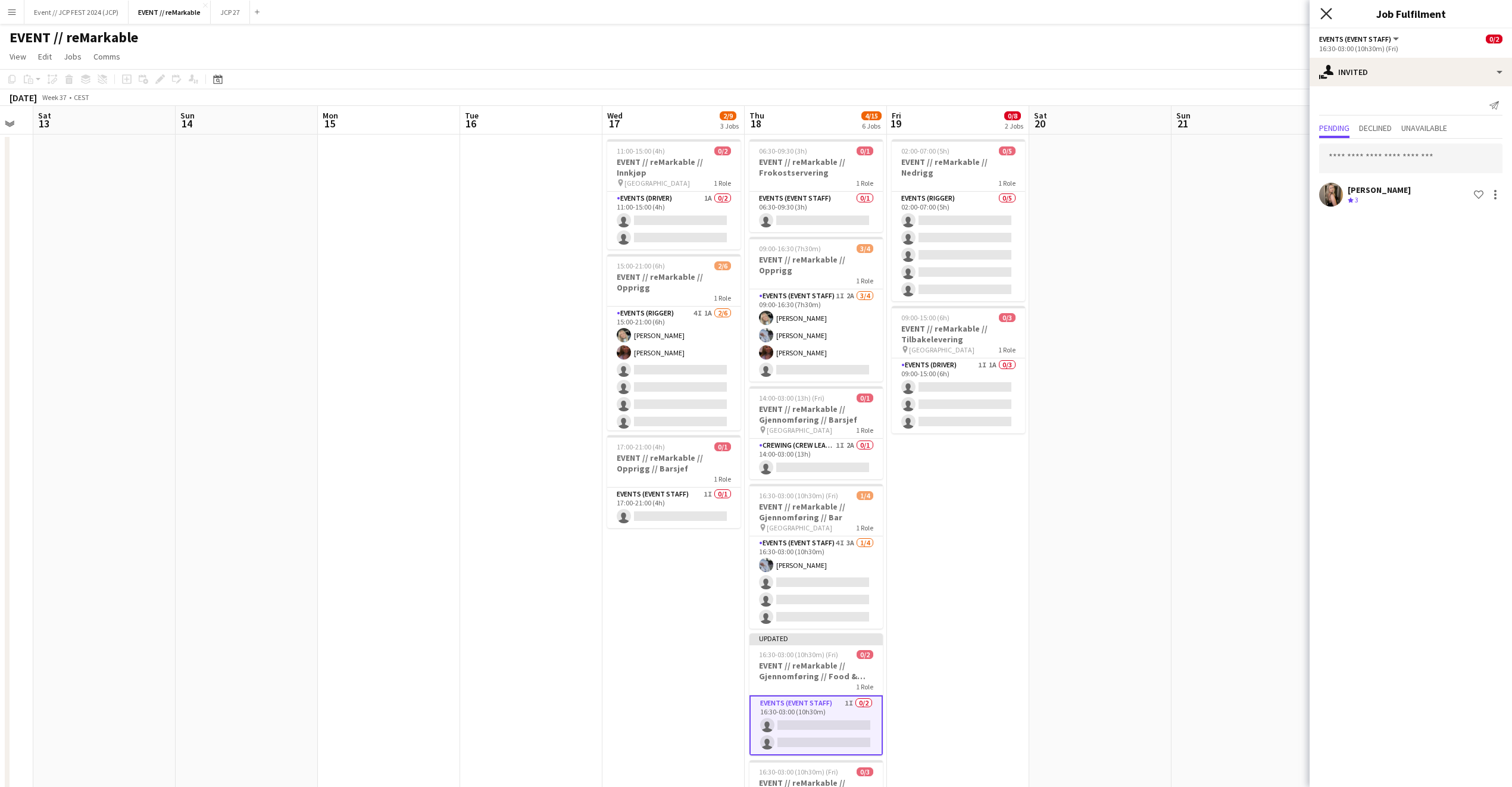
click at [1328, 19] on icon "Close pop-in" at bounding box center [1326, 13] width 12 height 12
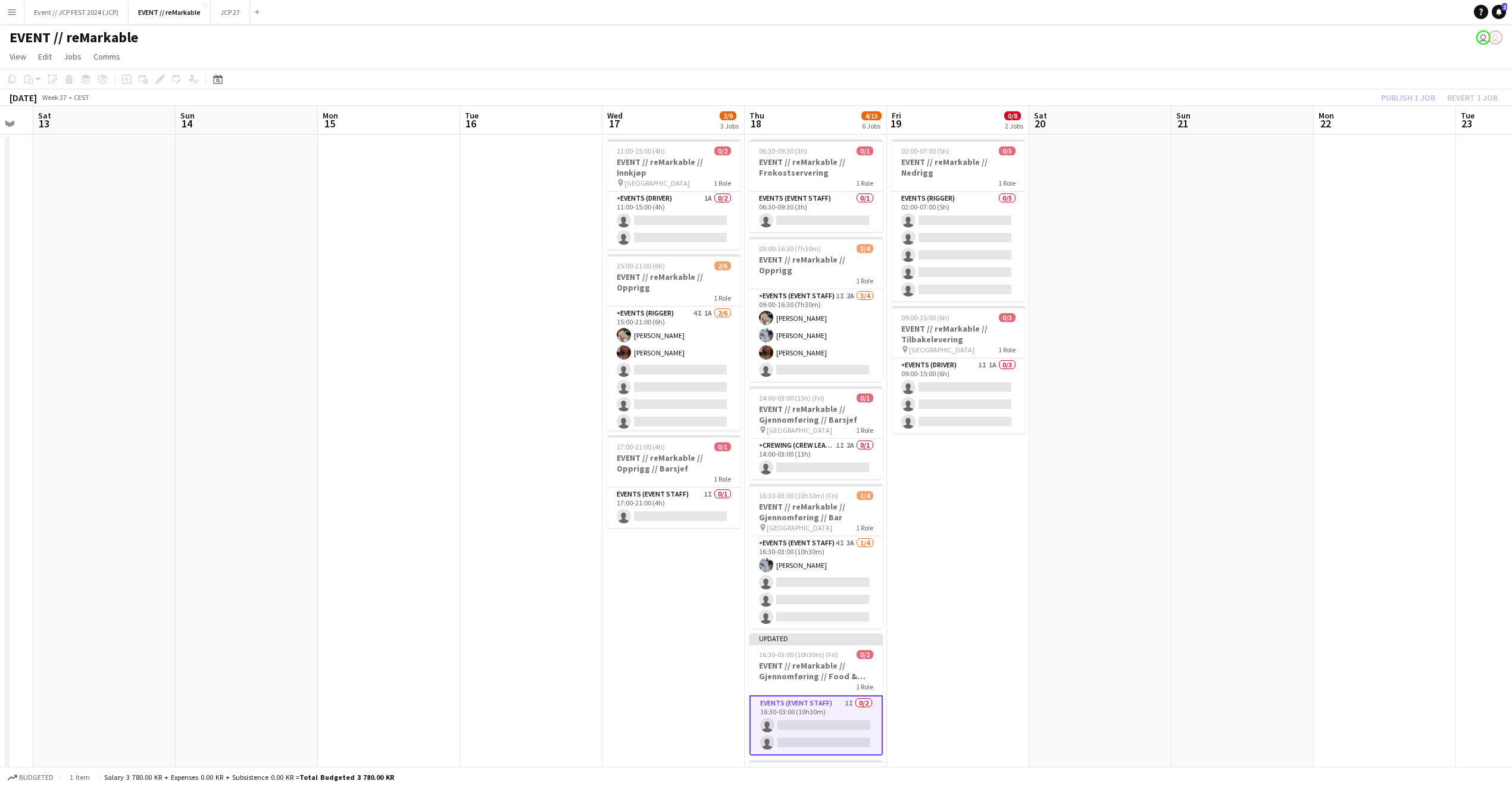
click at [1412, 93] on div "Publish 1 job Revert 1 job" at bounding box center [1440, 97] width 146 height 16
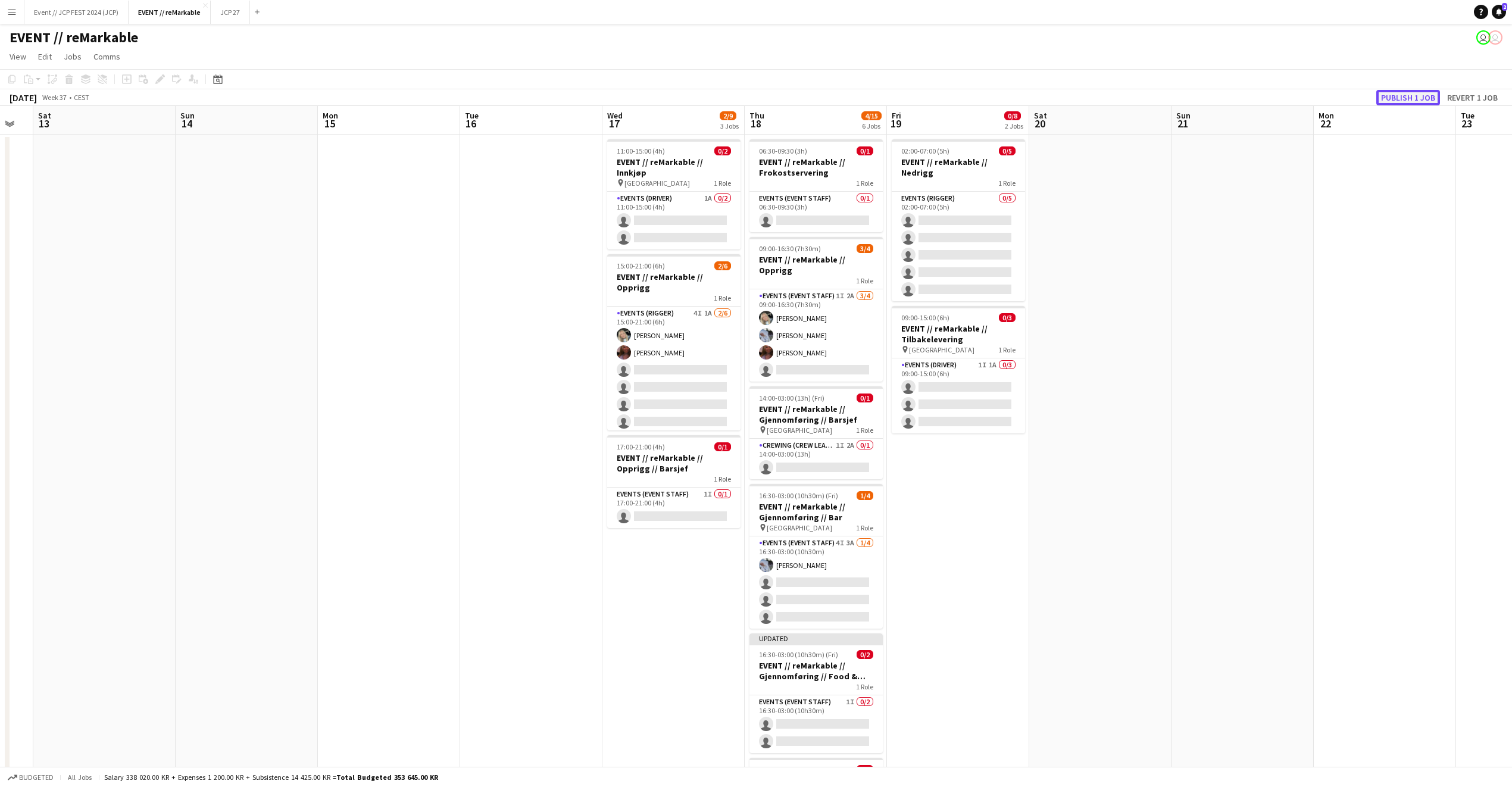
click at [1412, 94] on button "Publish 1 job" at bounding box center [1408, 97] width 64 height 16
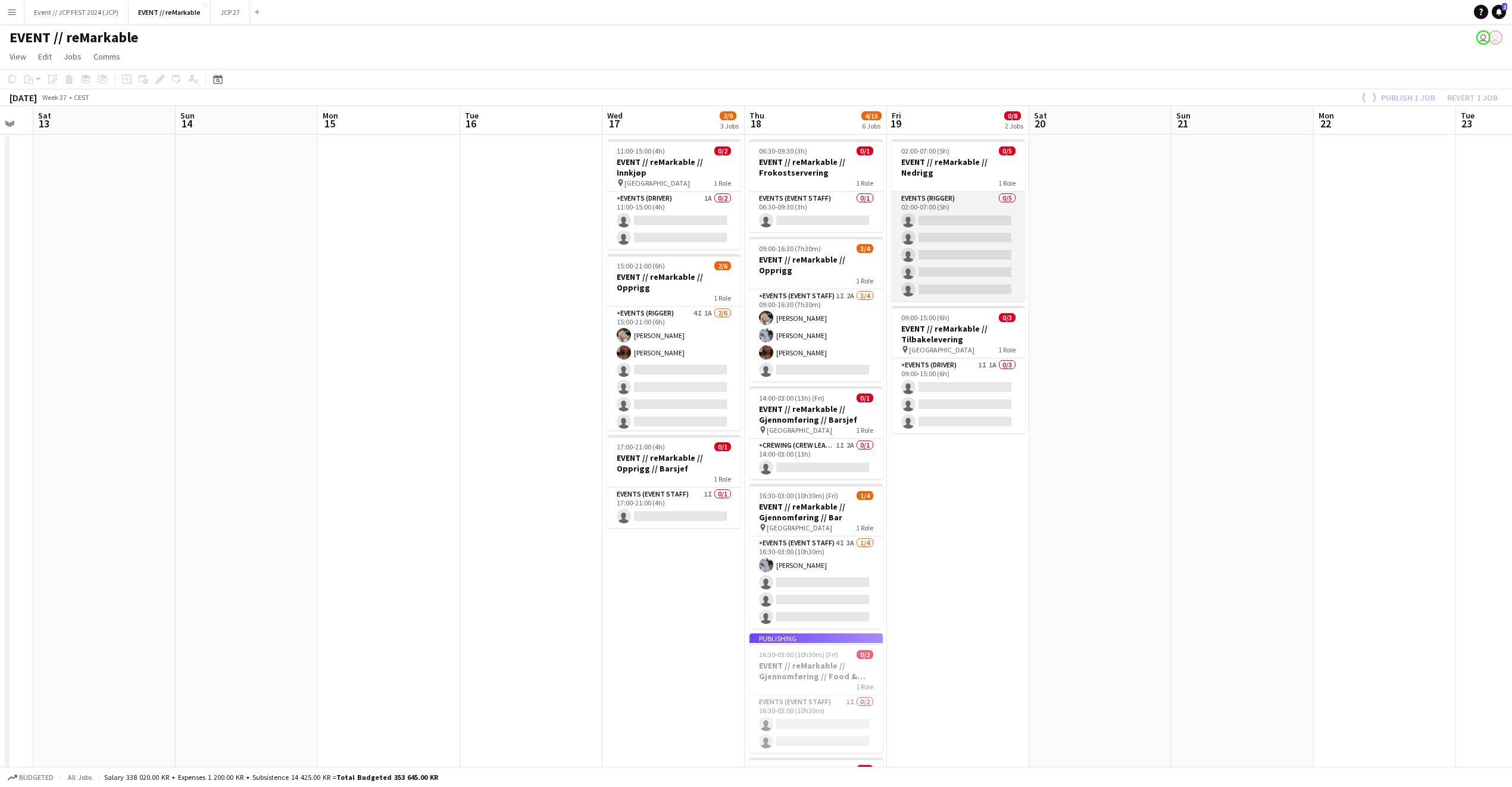
click at [998, 241] on app-card-role "Events (Rigger) 0/5 02:00-07:00 (5h) single-neutral-actions single-neutral-acti…" at bounding box center [958, 246] width 133 height 110
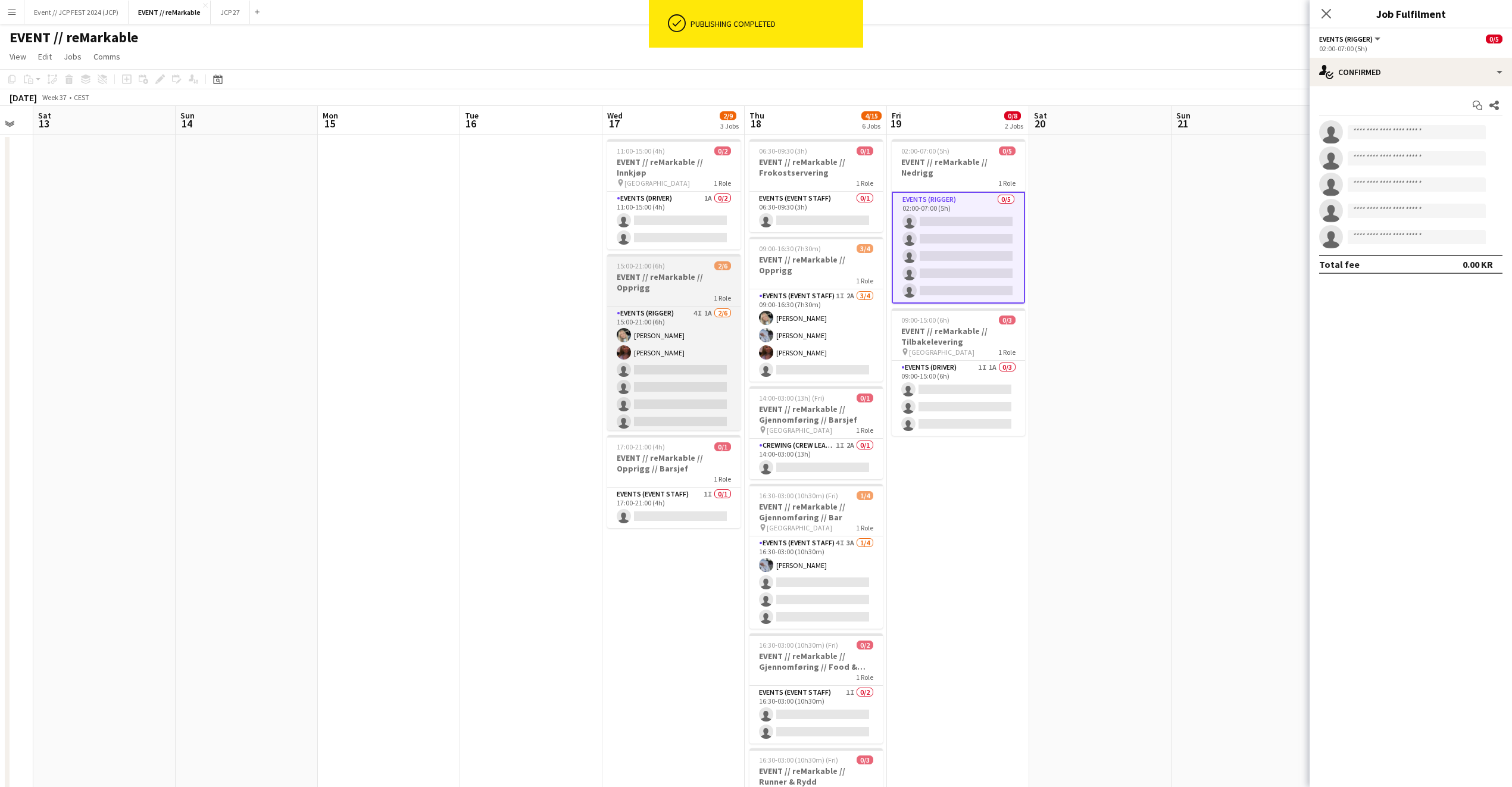
click at [656, 260] on app-job-card "15:00-21:00 (6h) 2/6 EVENT // reMarkable // Opprigg 1 Role Events (Rigger) 4I 1…" at bounding box center [673, 343] width 133 height 176
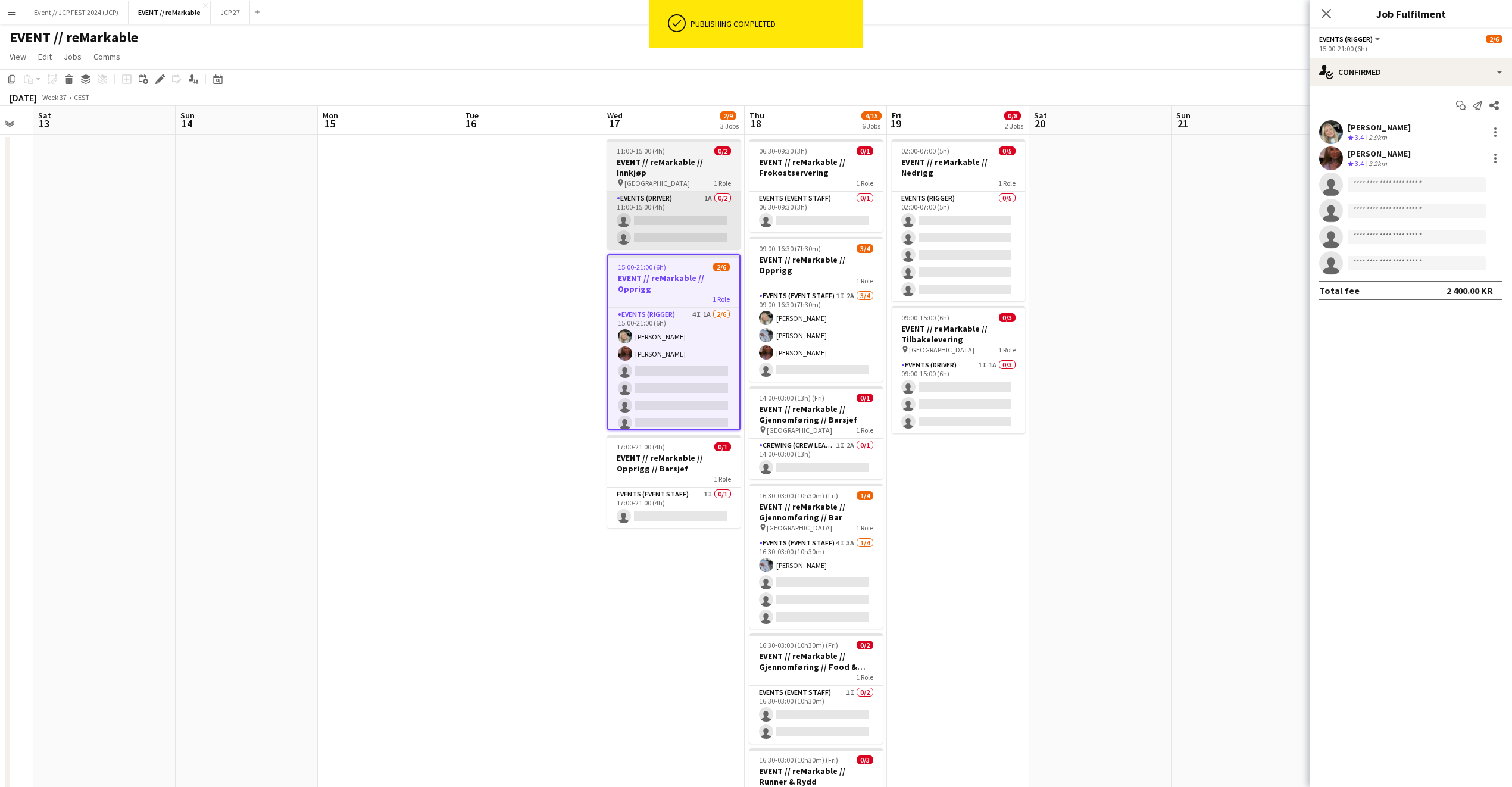
click at [673, 223] on app-card-role "Events (Driver) 1A 0/2 11:00-15:00 (4h) single-neutral-actions single-neutral-a…" at bounding box center [673, 220] width 133 height 58
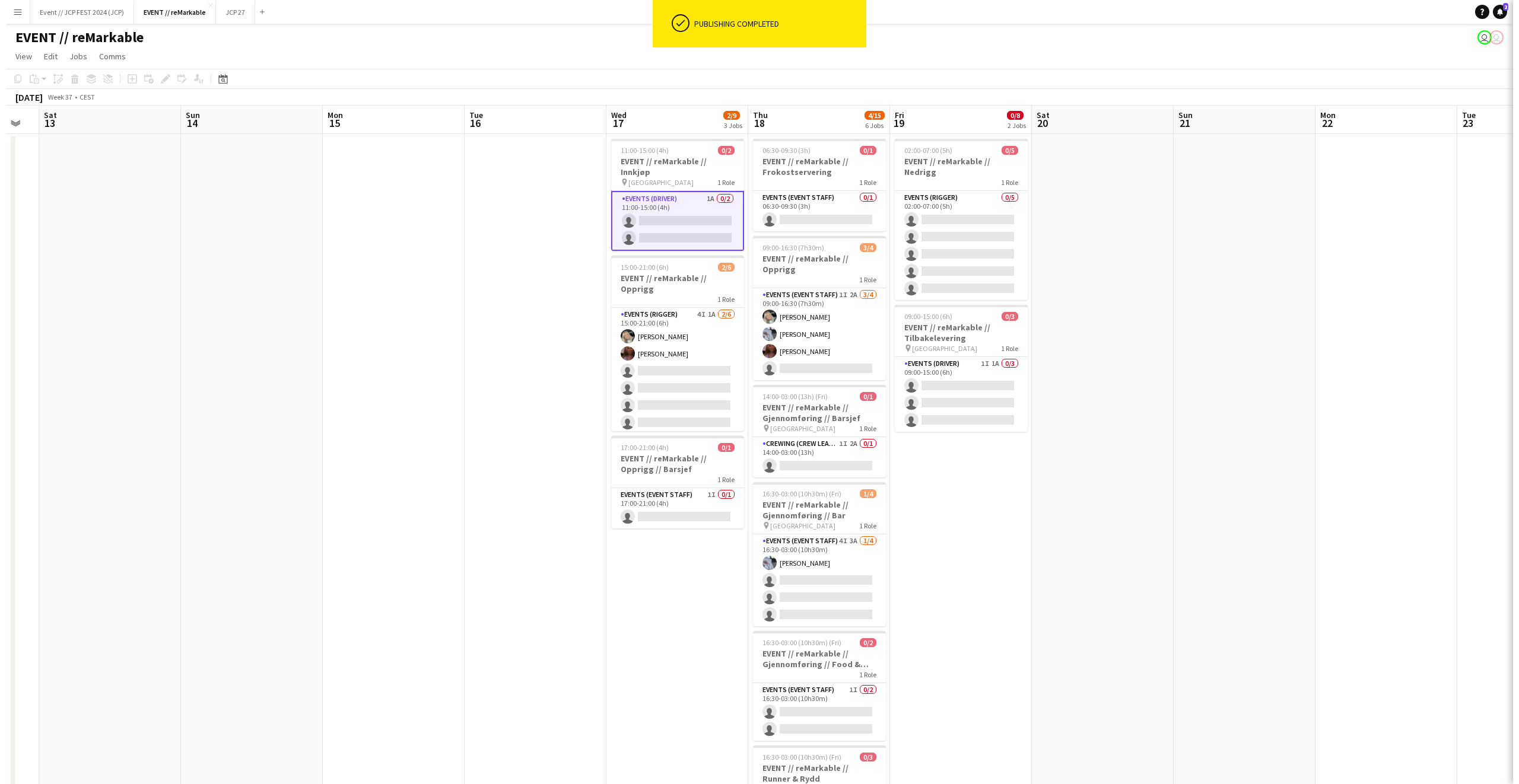
scroll to position [0, 392]
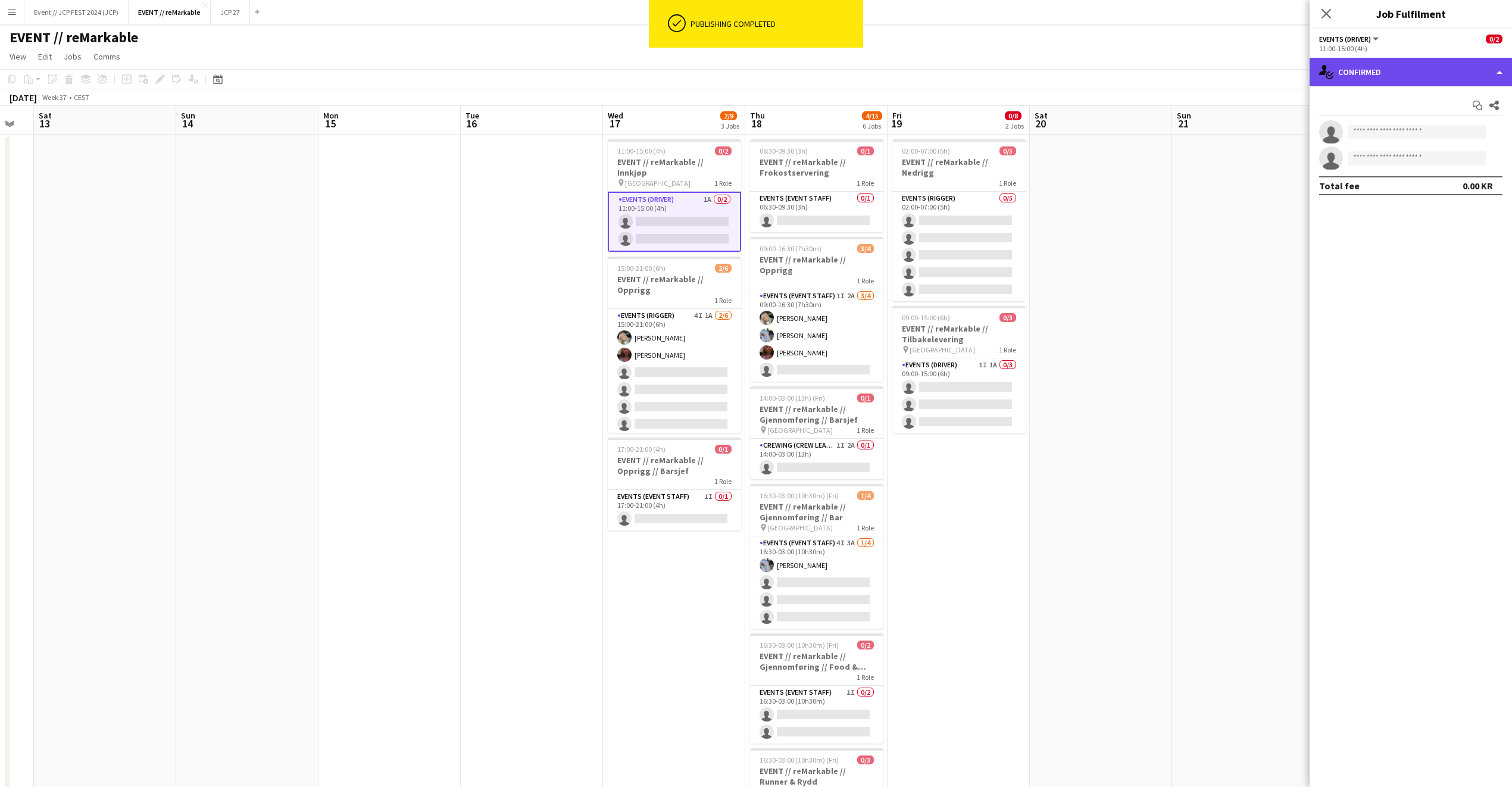
click at [1389, 65] on div "single-neutral-actions-check-2 Confirmed" at bounding box center [1411, 72] width 202 height 29
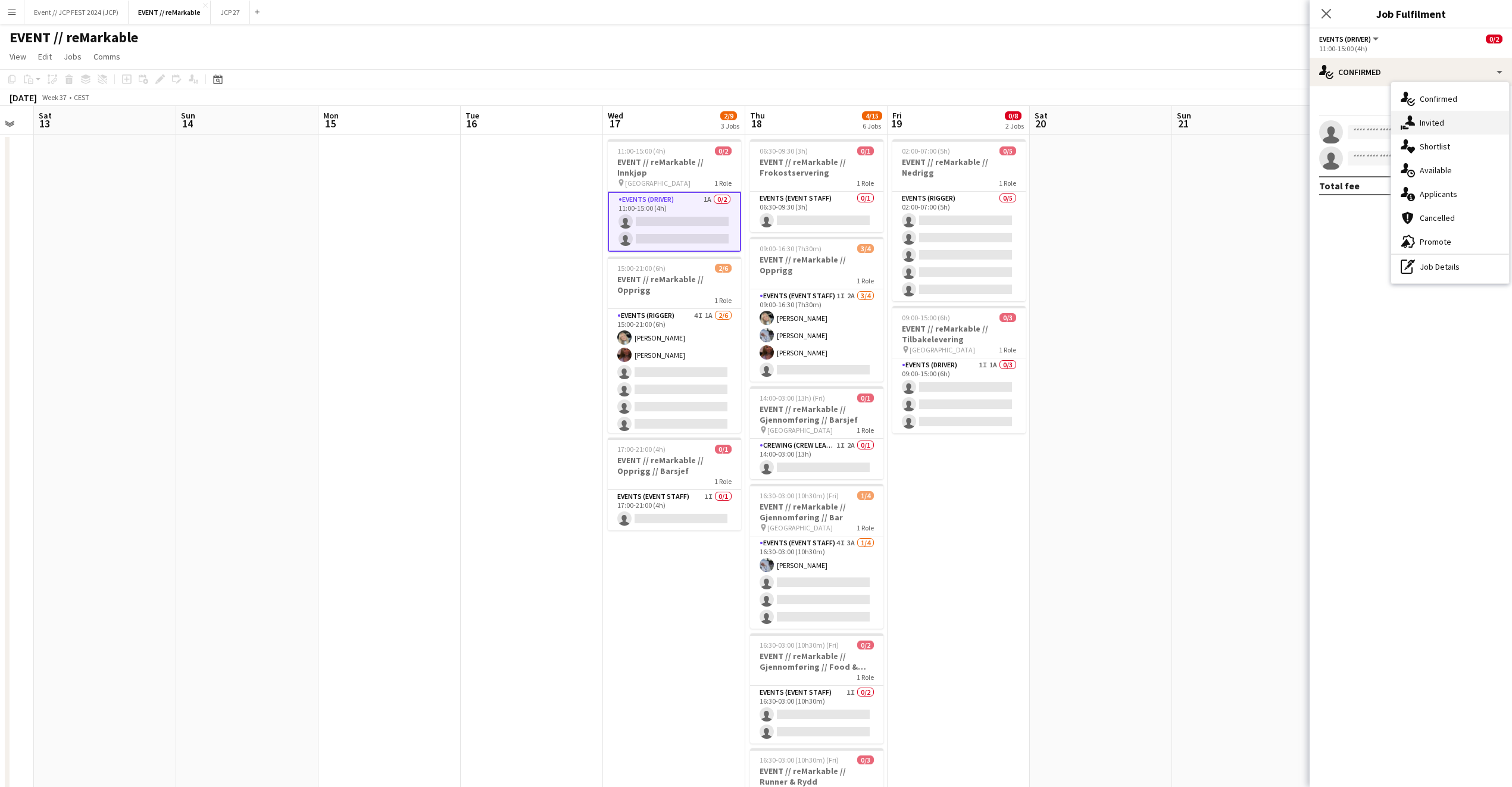
click at [1435, 125] on div "single-neutral-actions-share-1 Invited" at bounding box center [1450, 122] width 118 height 24
click at [1370, 148] on div at bounding box center [1412, 134] width 184 height 30
click at [1370, 137] on input "text" at bounding box center [1412, 134] width 184 height 30
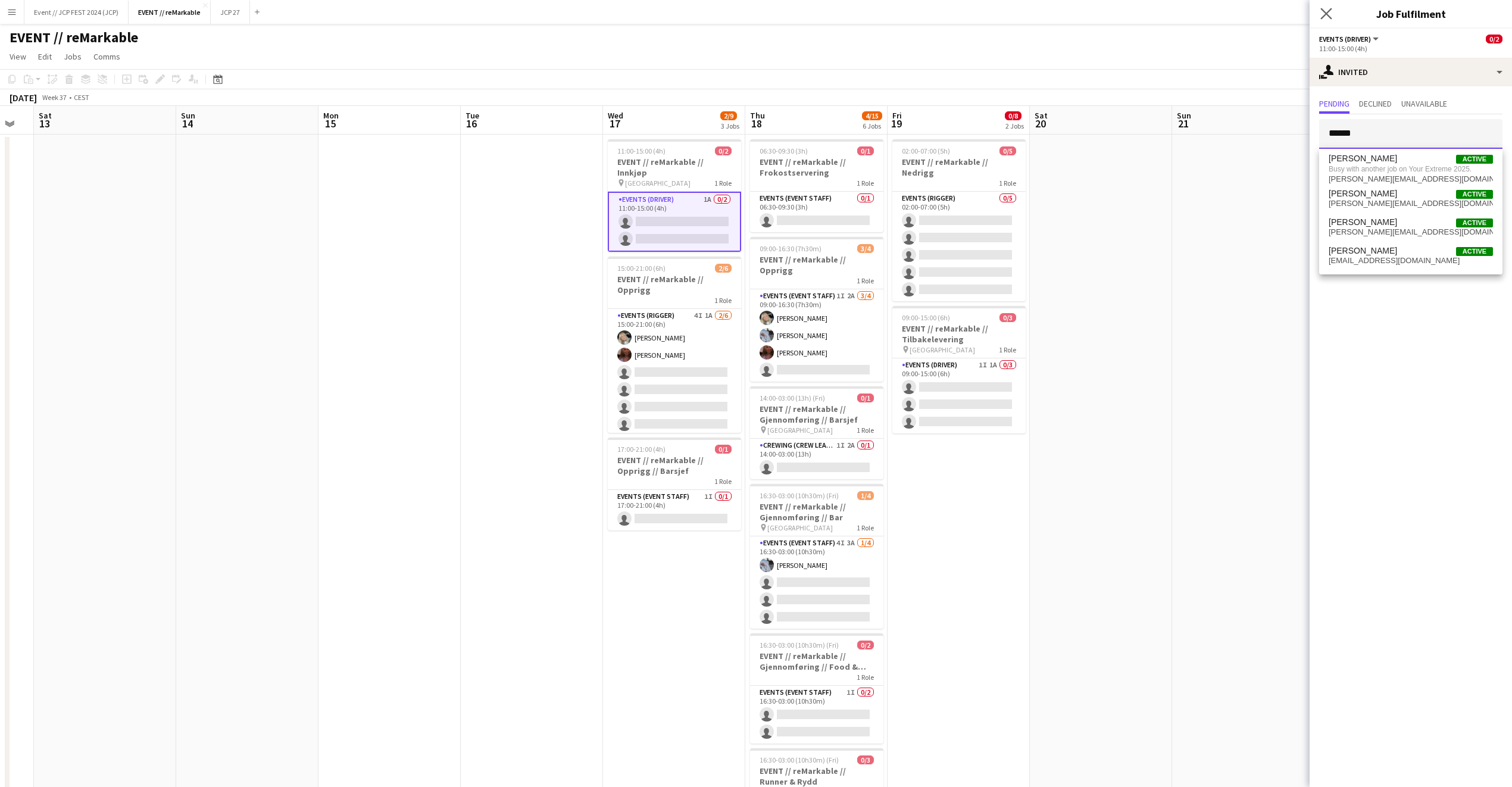
type input "******"
click at [1320, 12] on icon "Close pop-in" at bounding box center [1326, 13] width 12 height 12
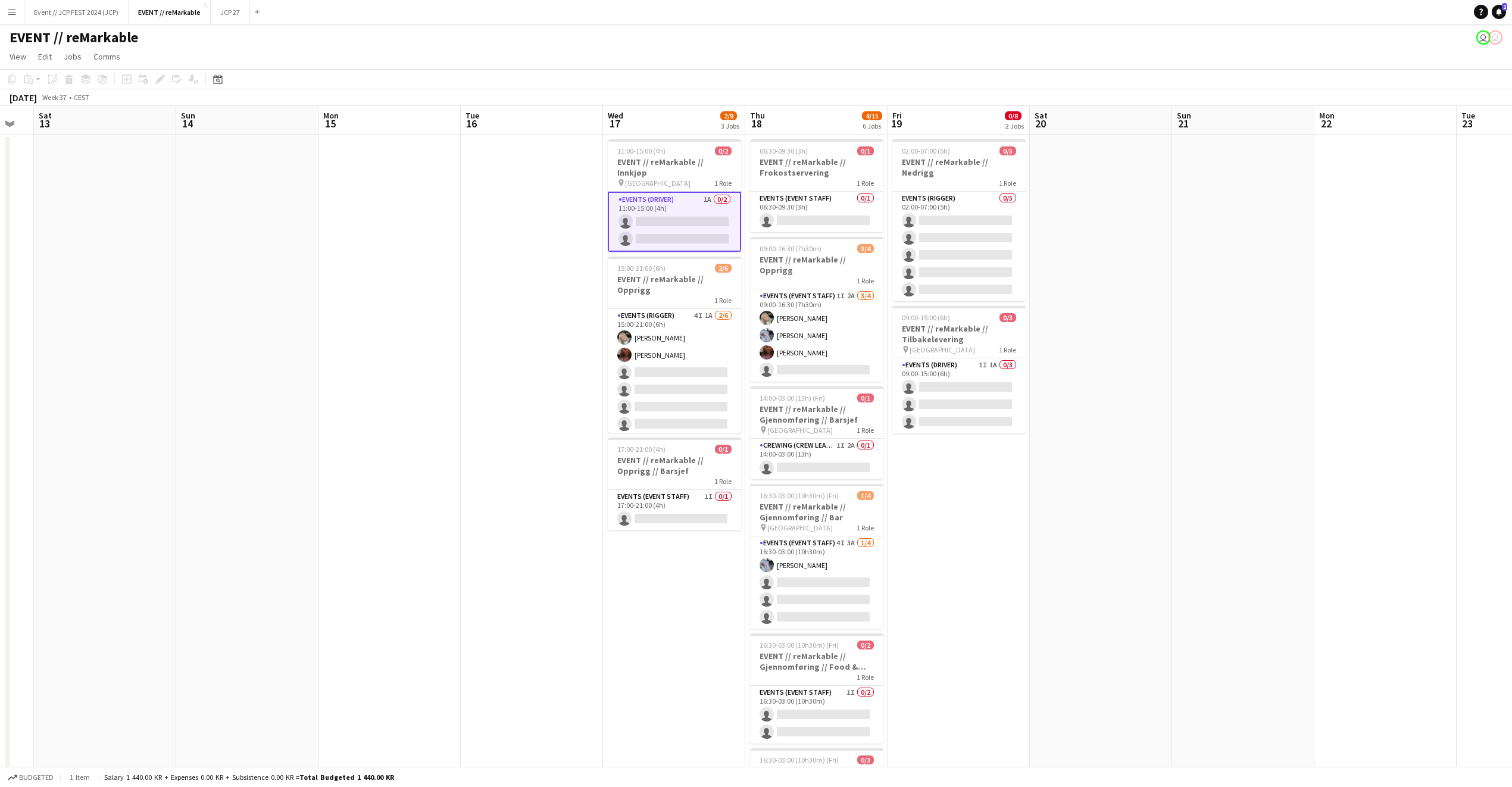
click at [1147, 196] on app-date-cell at bounding box center [1101, 519] width 142 height 770
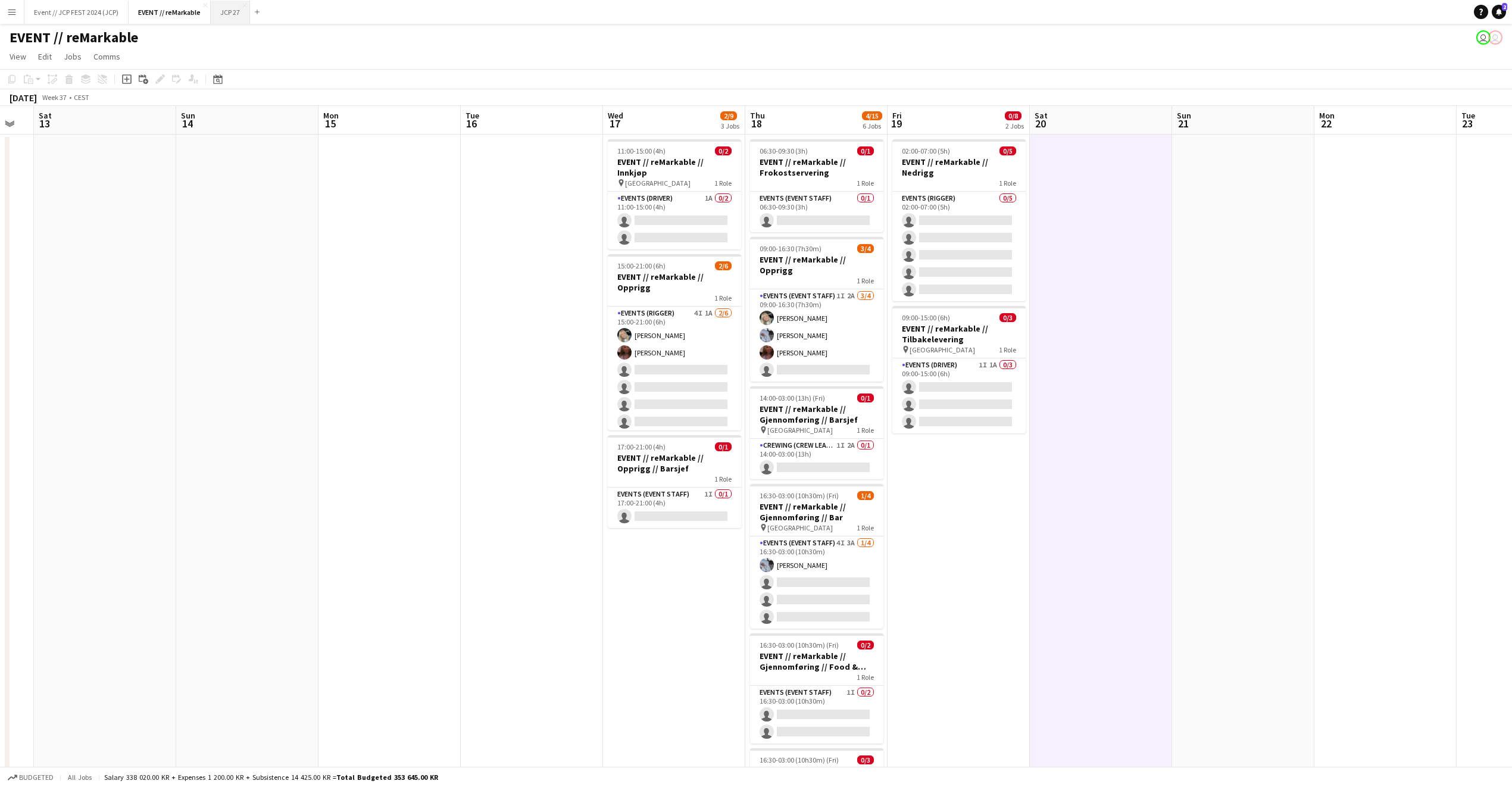
click at [241, 16] on button "JCP 27 Close" at bounding box center [230, 12] width 39 height 23
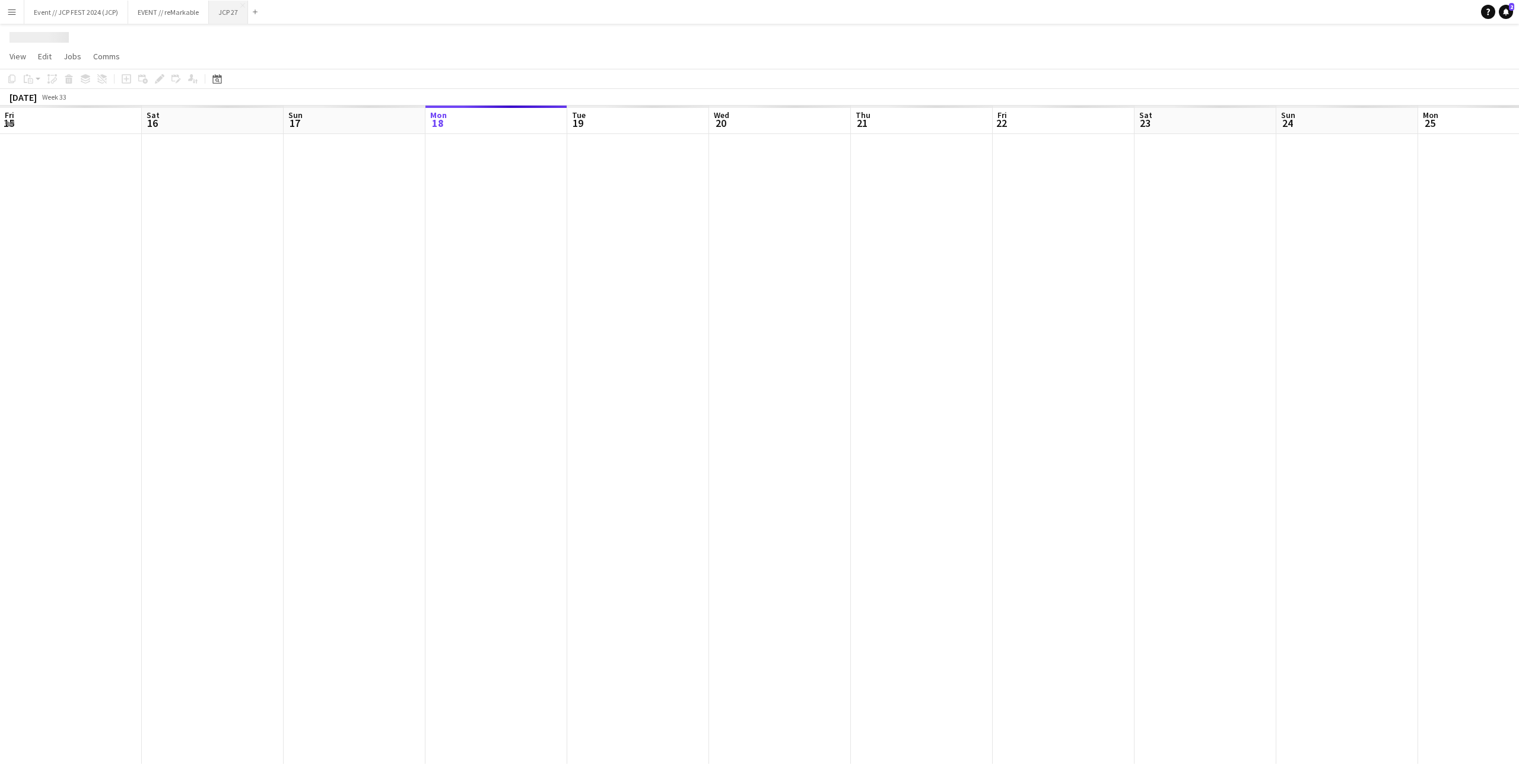
scroll to position [0, 284]
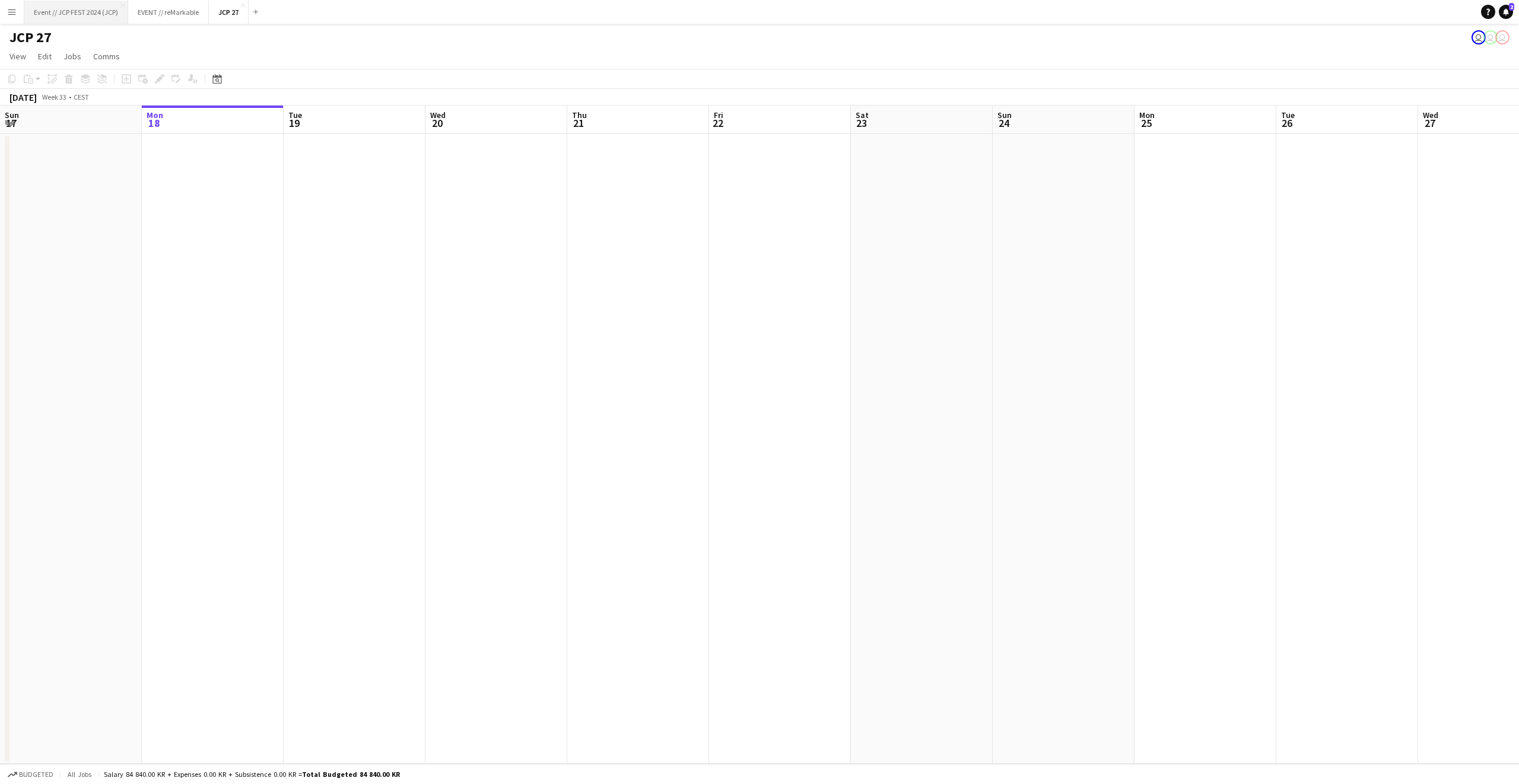
click at [92, 6] on button "Event // JCP FEST 2024 (JCP) Close" at bounding box center [76, 12] width 104 height 23
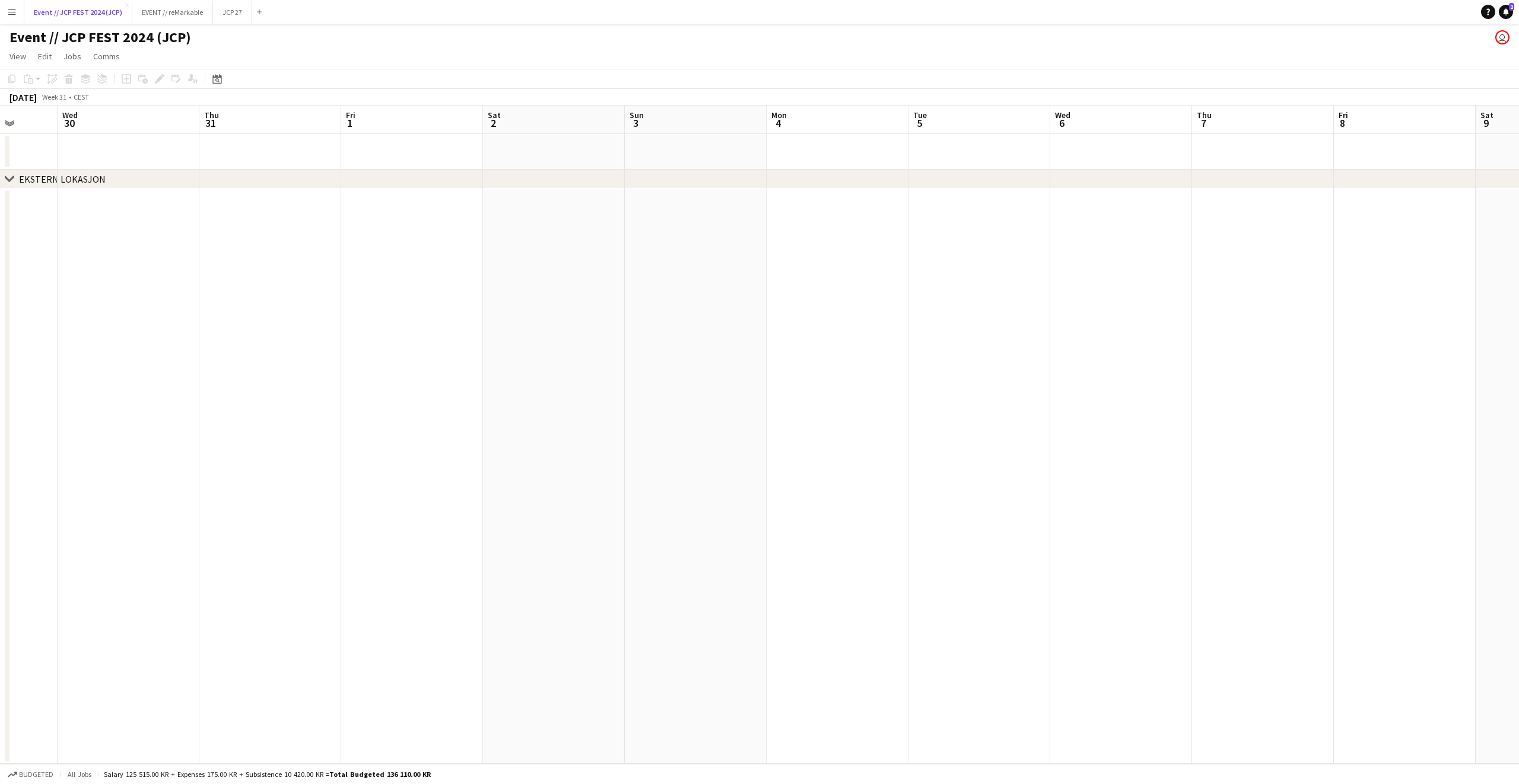
scroll to position [0, 368]
click at [219, 78] on icon "Date picker" at bounding box center [217, 79] width 9 height 9
click at [238, 126] on span "Choose month and year" at bounding box center [232, 119] width 40 height 29
click at [230, 175] on span "2024" at bounding box center [225, 181] width 24 height 14
click at [283, 196] on span "NOV" at bounding box center [279, 196] width 24 height 14
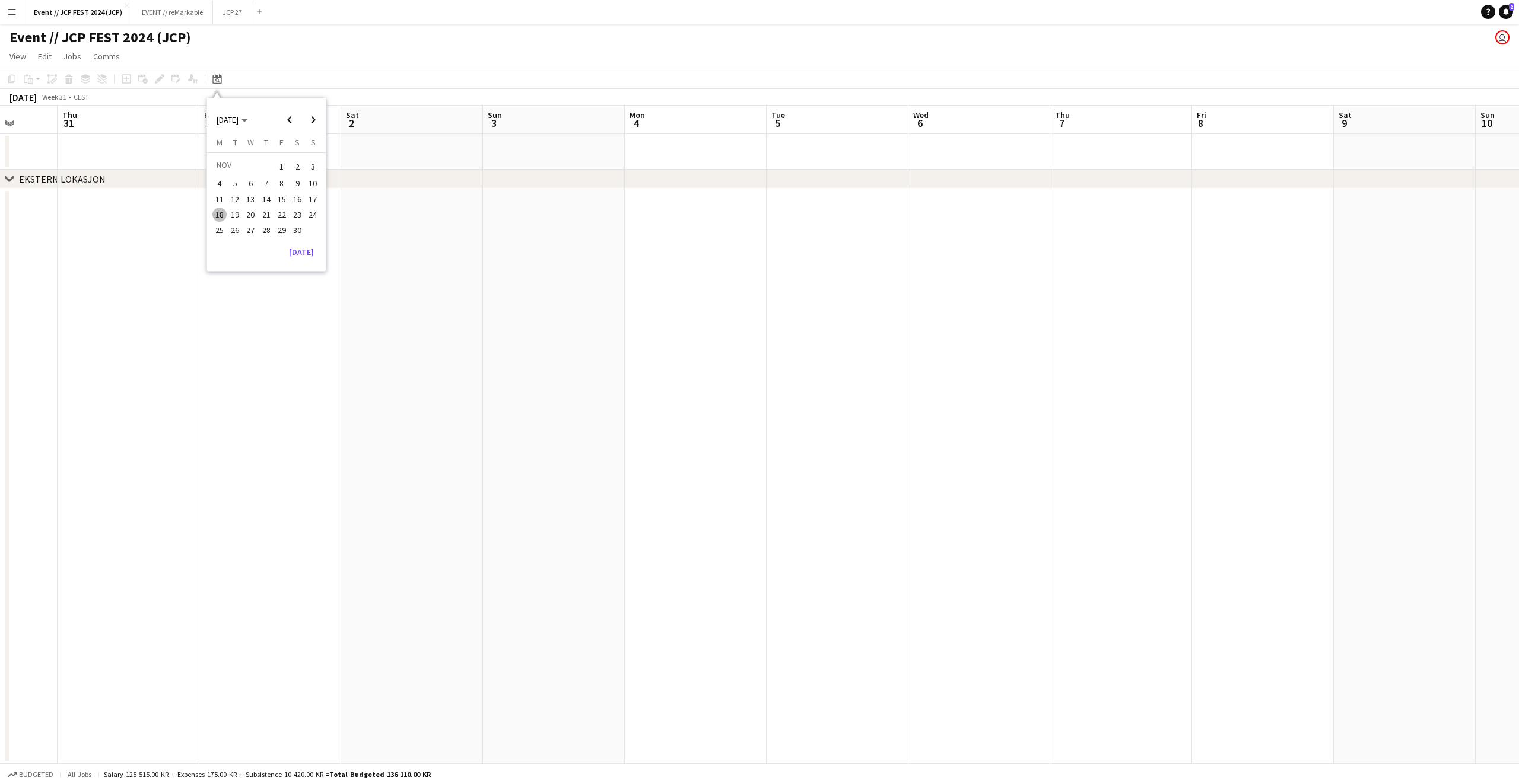
click at [220, 211] on span "18" at bounding box center [220, 215] width 14 height 14
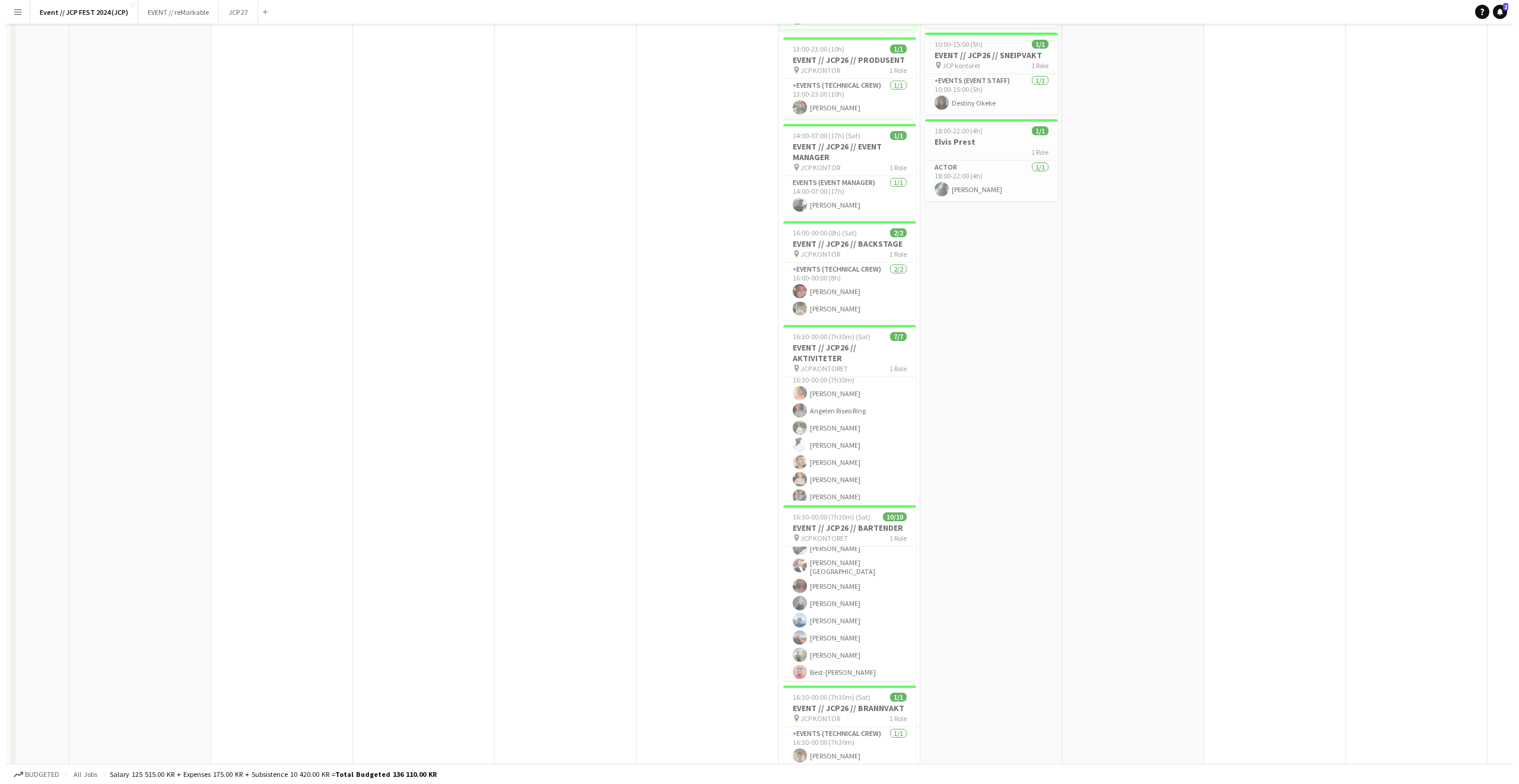
scroll to position [0, 0]
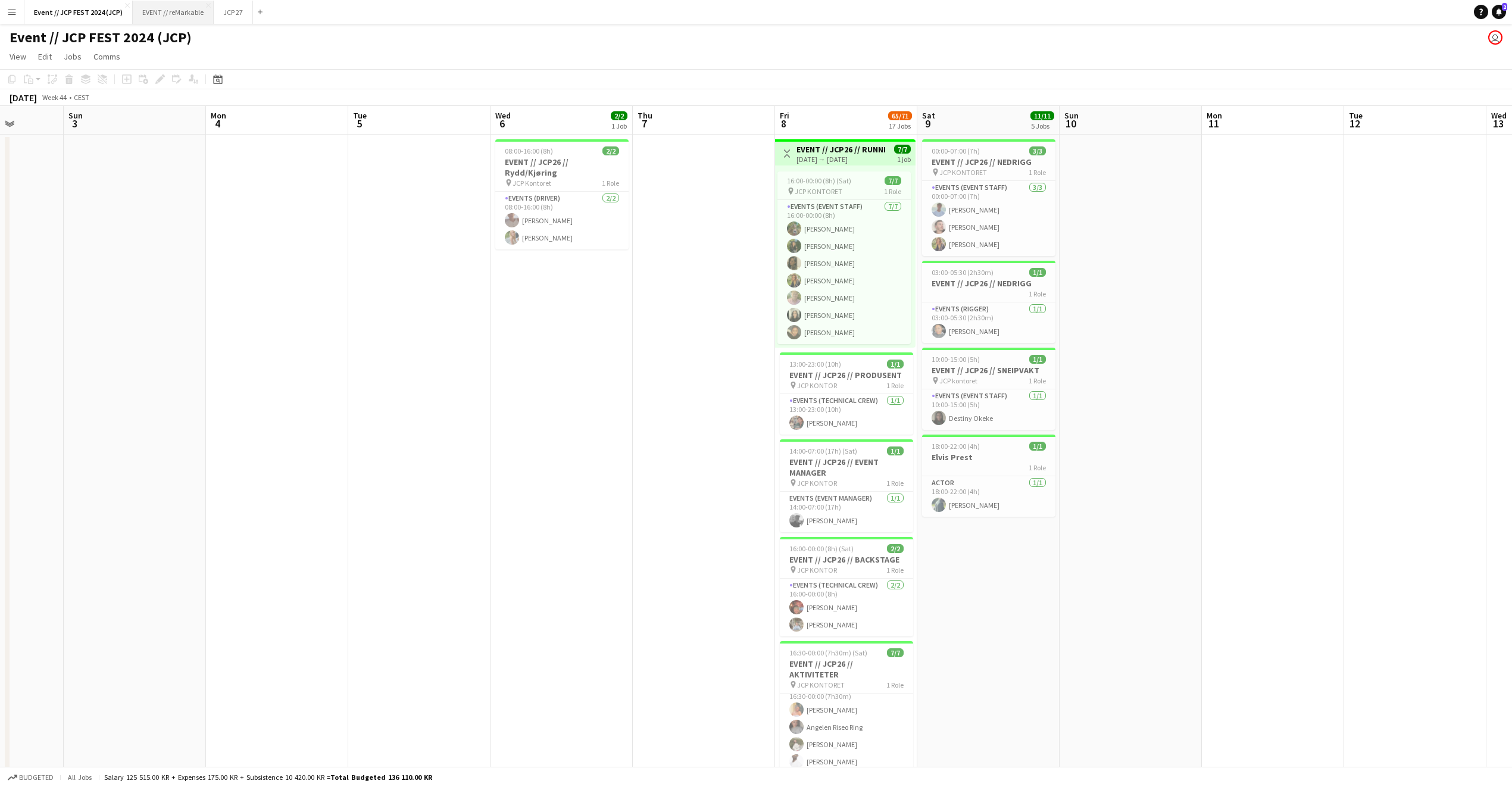
click at [184, 21] on button "EVENT // reMarkable Close" at bounding box center [174, 12] width 81 height 23
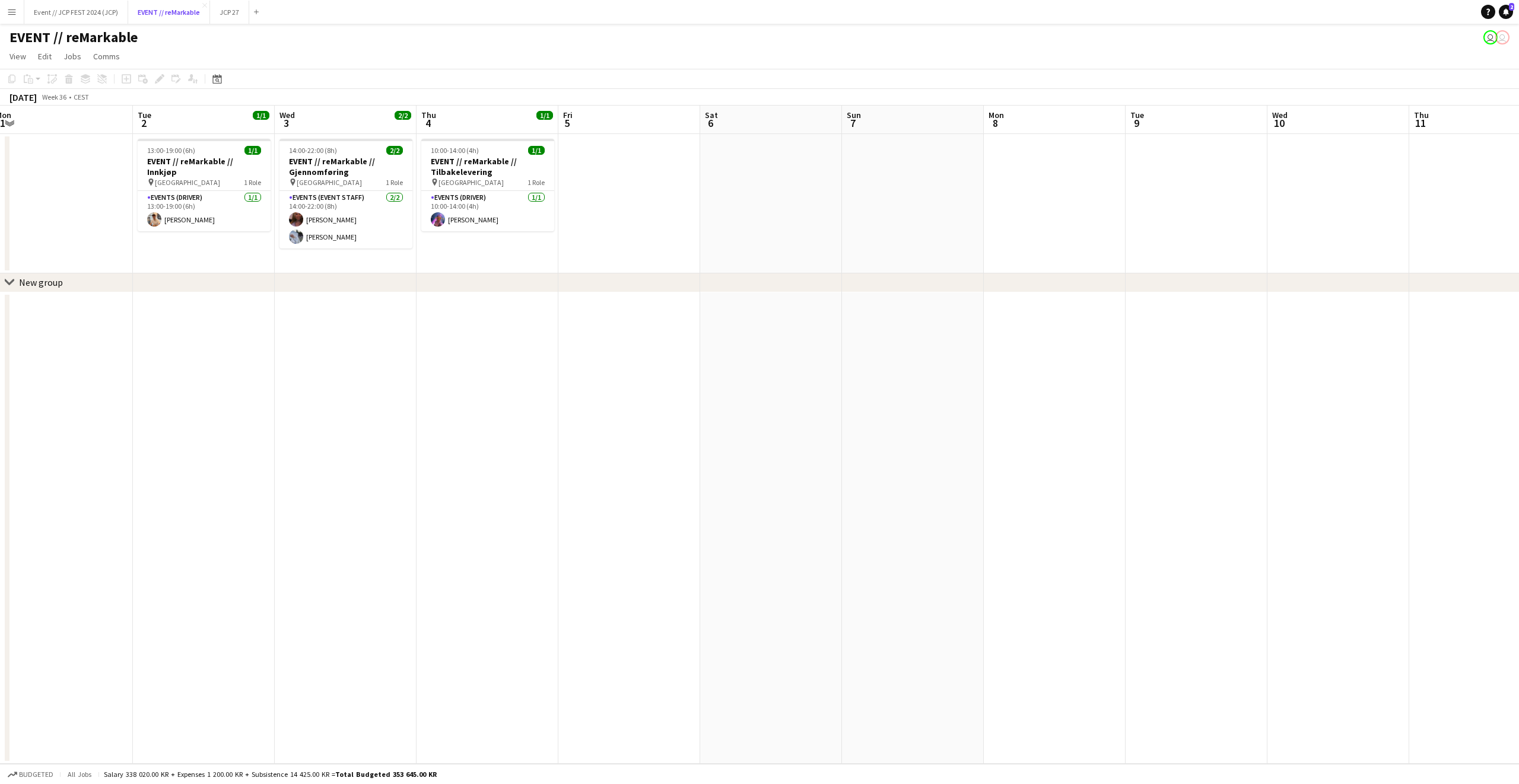
scroll to position [0, 291]
click at [213, 217] on app-card-role "Events (Driver) 1/1 13:00-19:00 (6h) Alban Idrizi" at bounding box center [206, 211] width 133 height 40
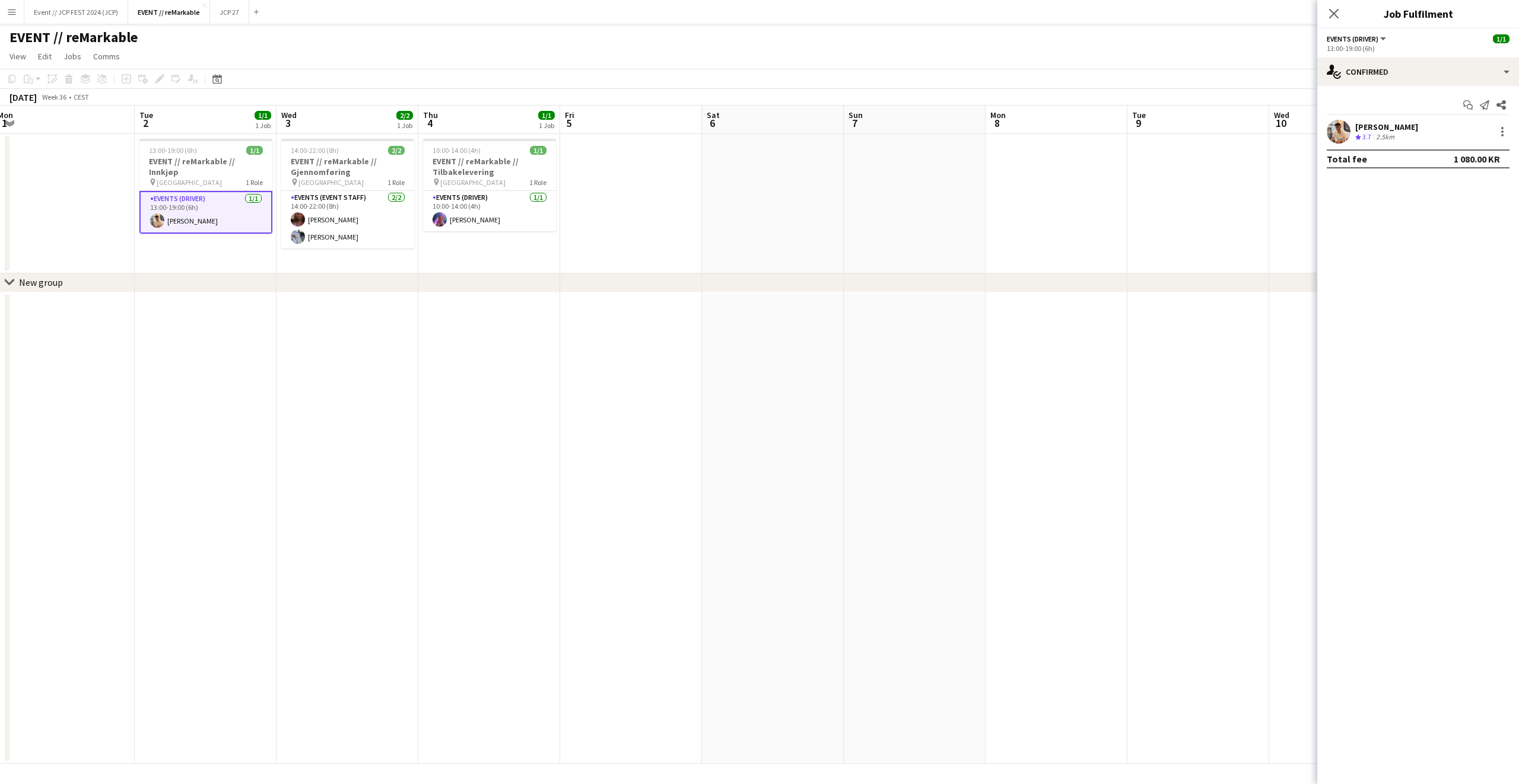
click at [1379, 122] on div "[PERSON_NAME]" at bounding box center [1386, 127] width 63 height 11
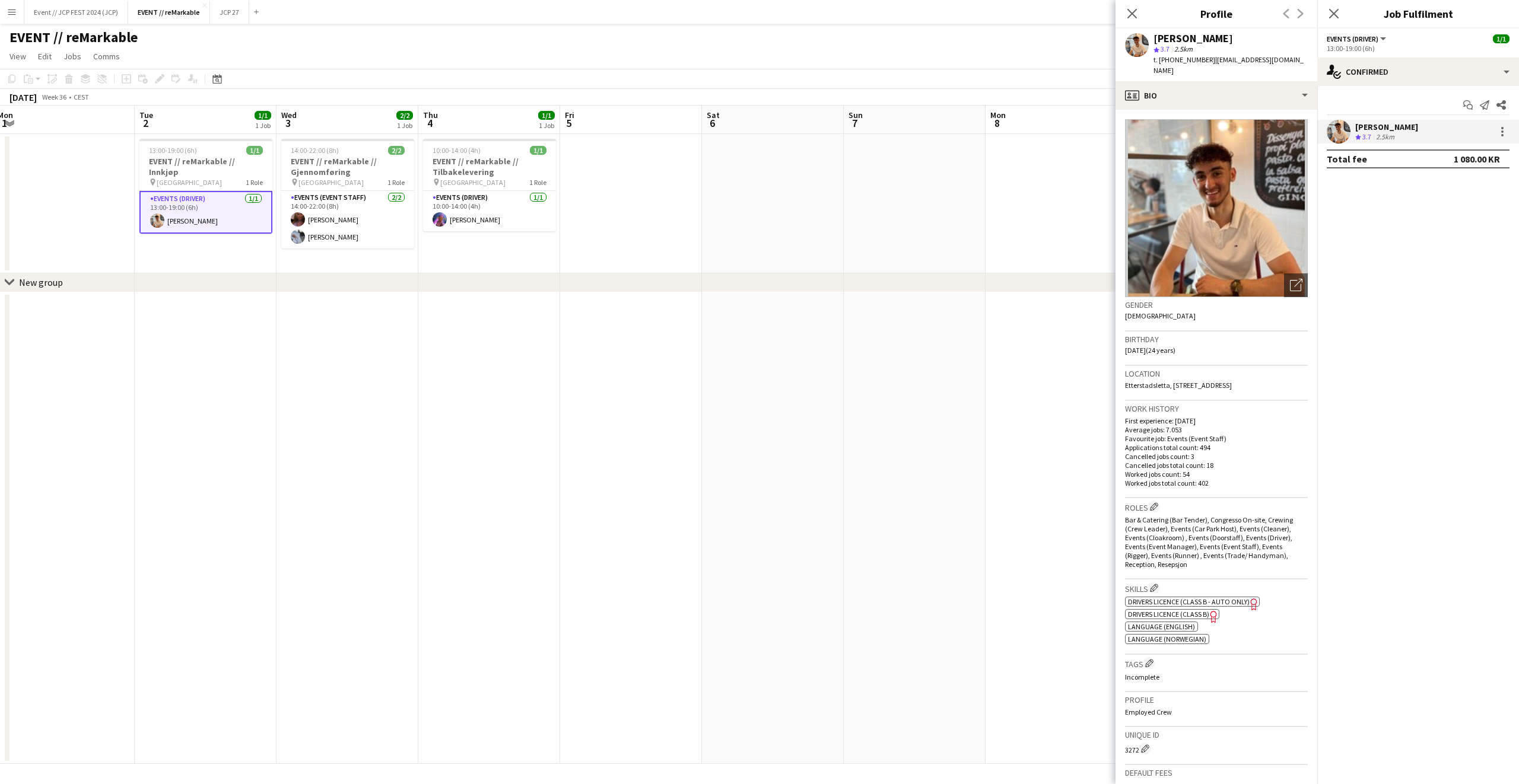
click at [1043, 198] on app-date-cell at bounding box center [1056, 204] width 142 height 140
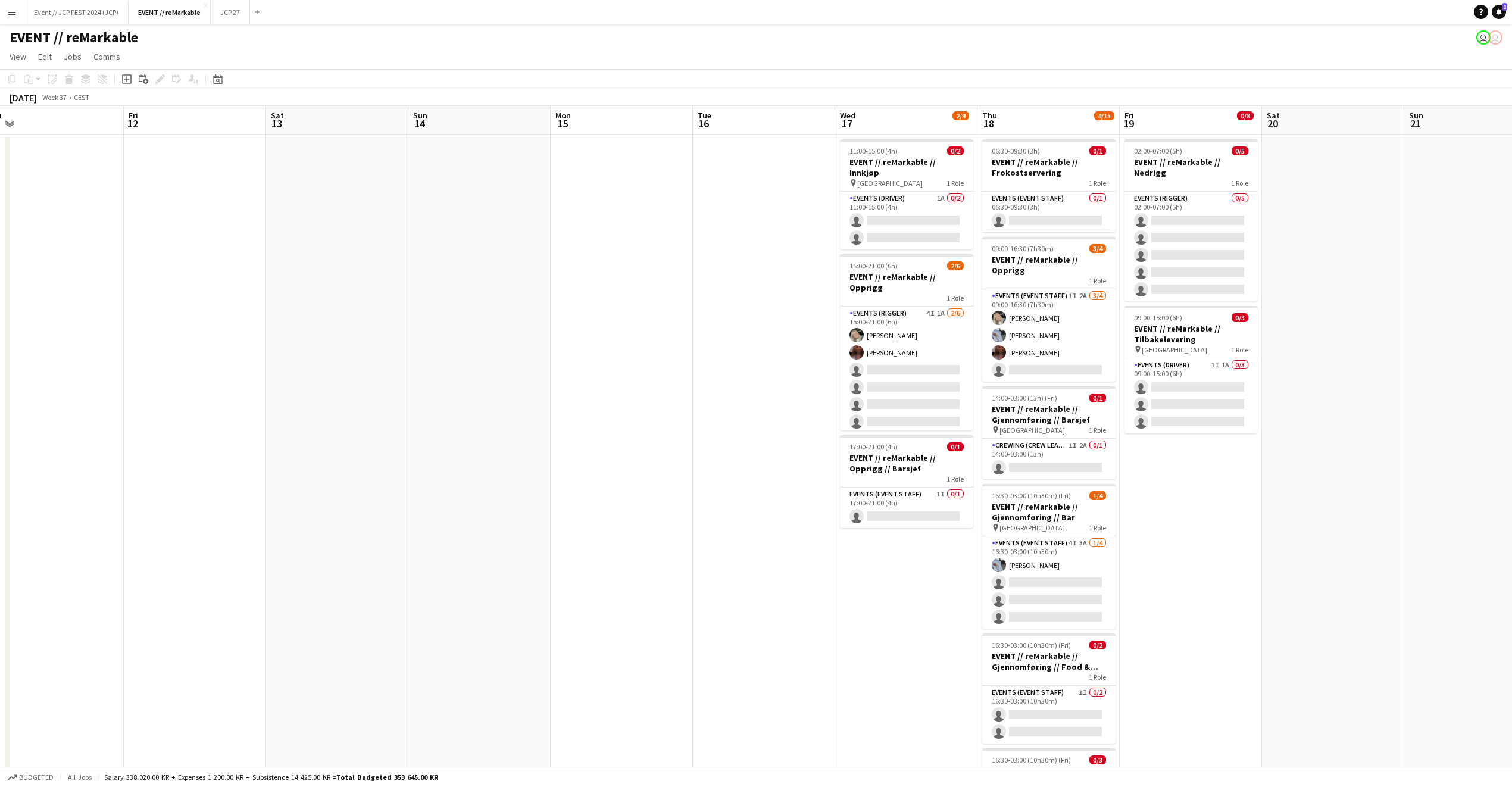
scroll to position [0, 522]
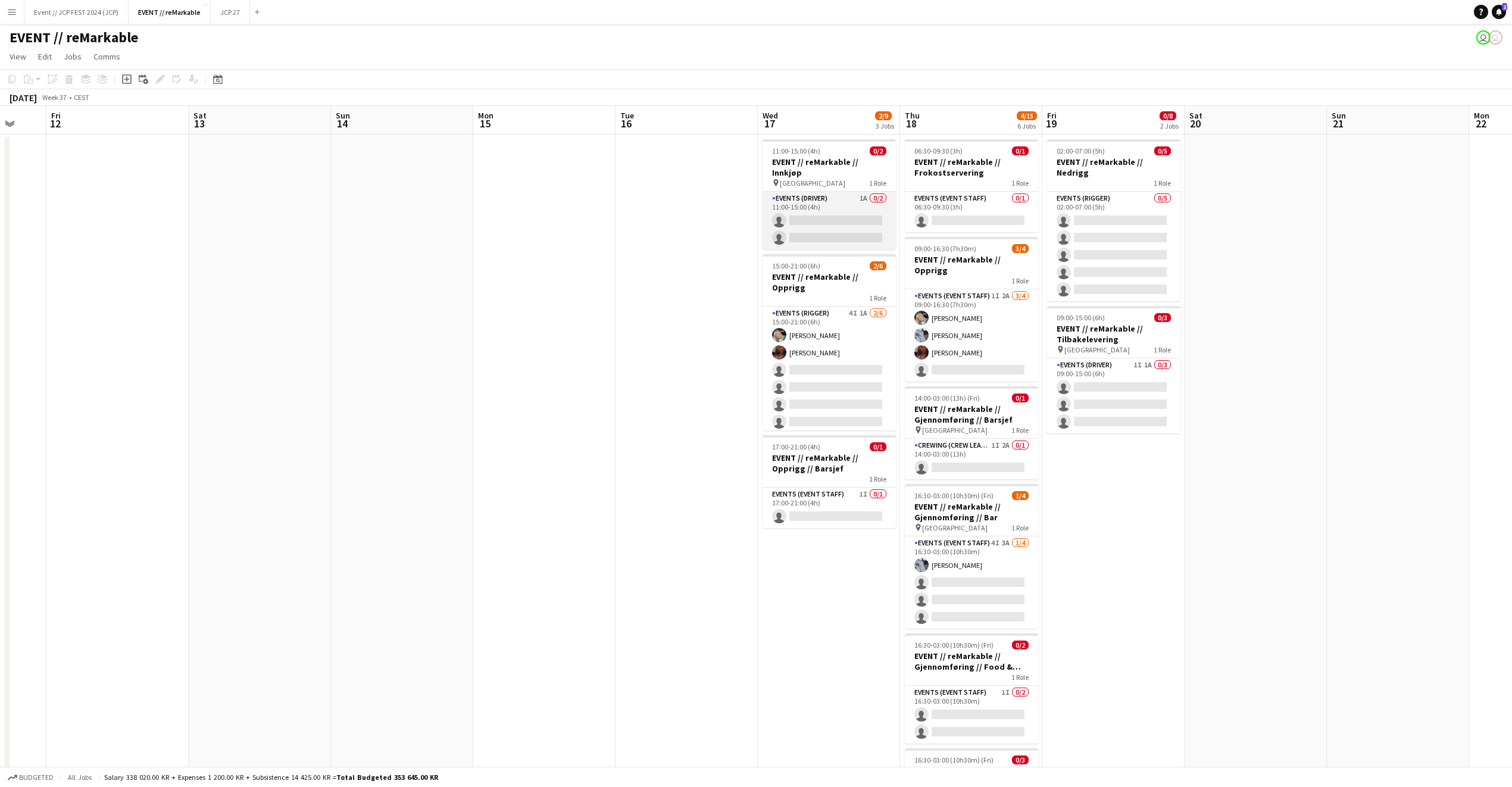
click at [825, 209] on app-card-role "Events (Driver) 1A 0/2 11:00-15:00 (4h) single-neutral-actions single-neutral-a…" at bounding box center [829, 220] width 133 height 58
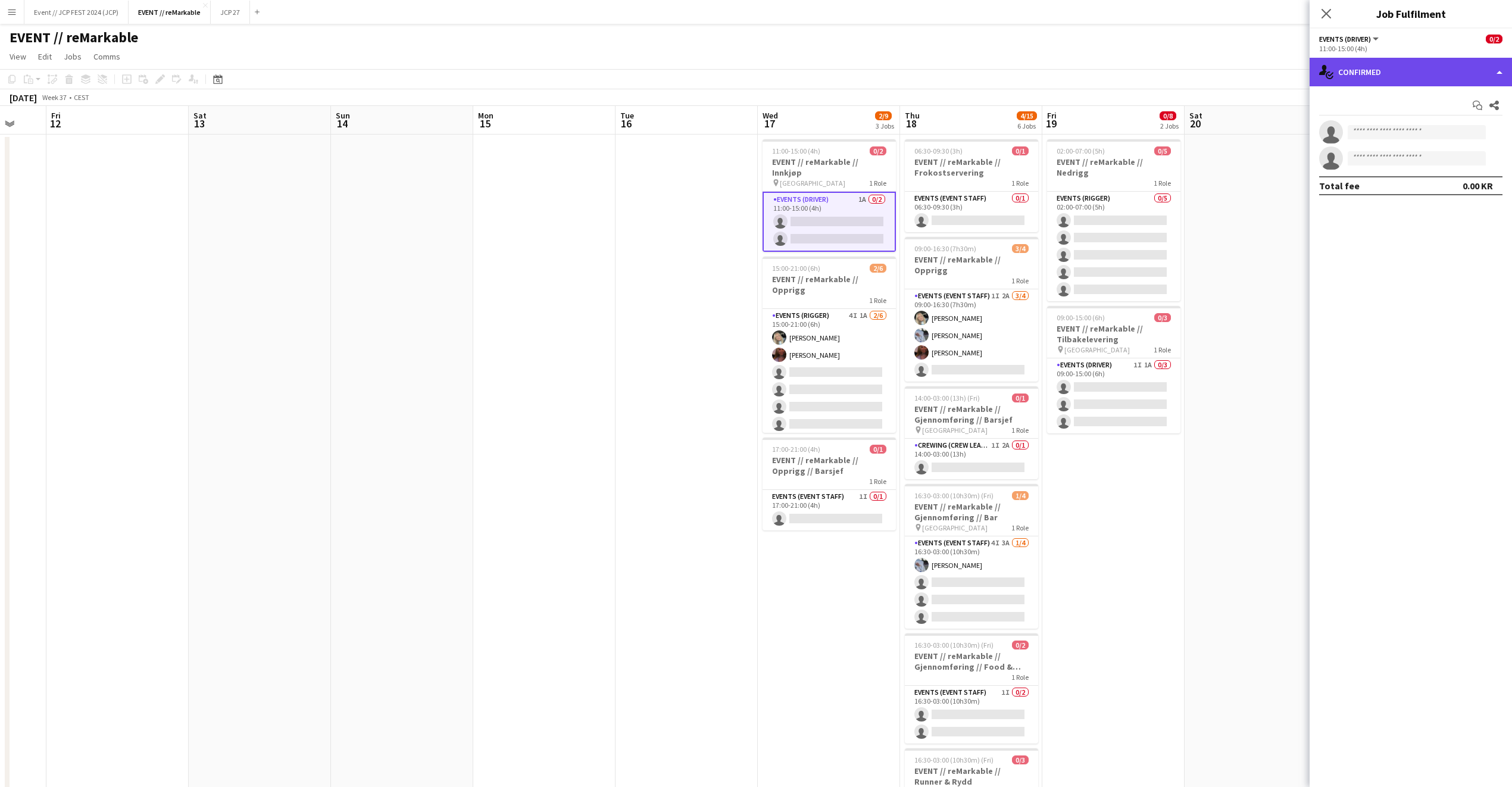
click at [1383, 64] on div "single-neutral-actions-check-2 Confirmed" at bounding box center [1411, 72] width 202 height 29
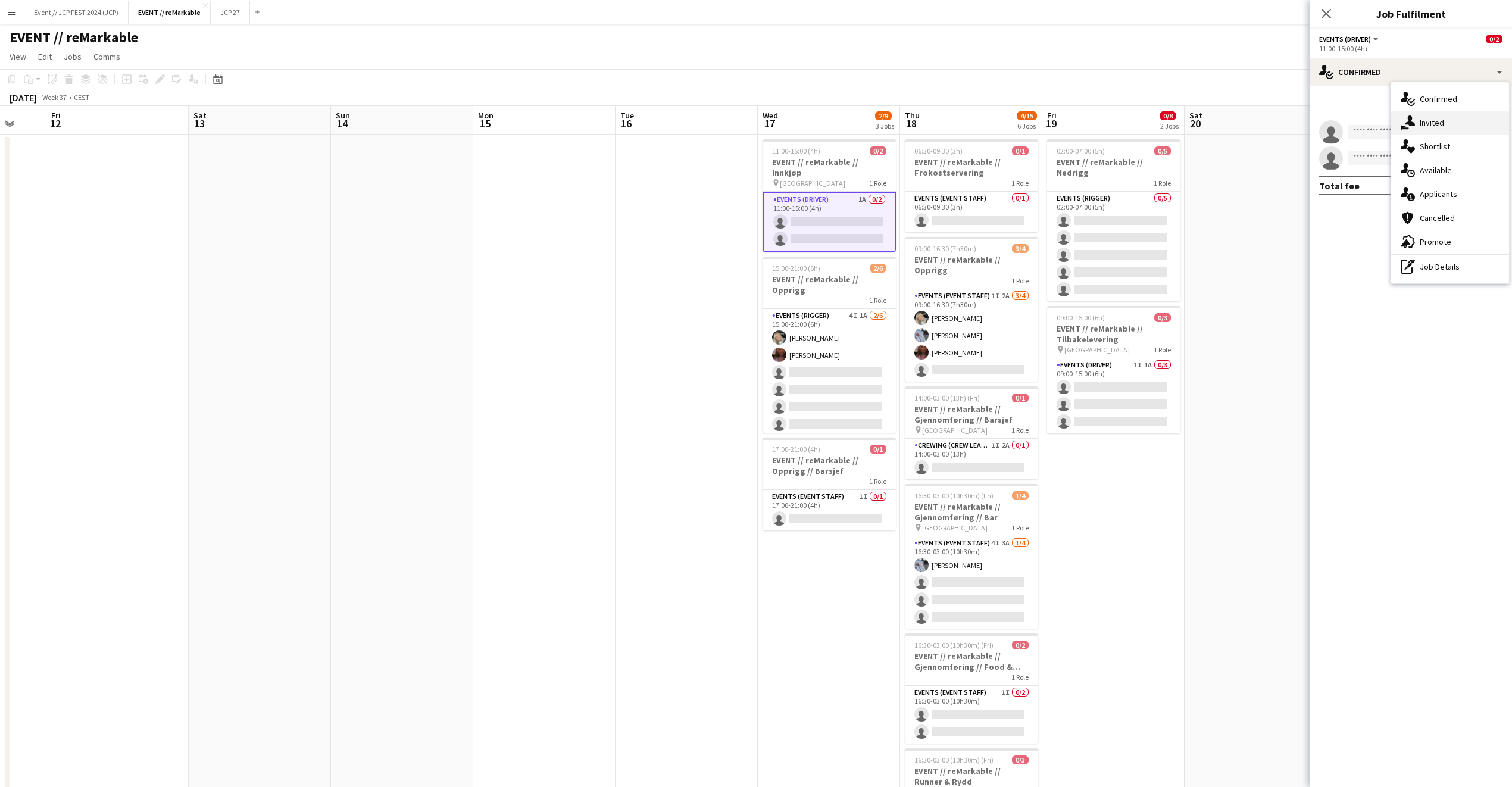
click at [1415, 121] on icon "single-neutral-actions-share-1" at bounding box center [1408, 122] width 14 height 14
click at [1360, 135] on input "text" at bounding box center [1412, 134] width 184 height 30
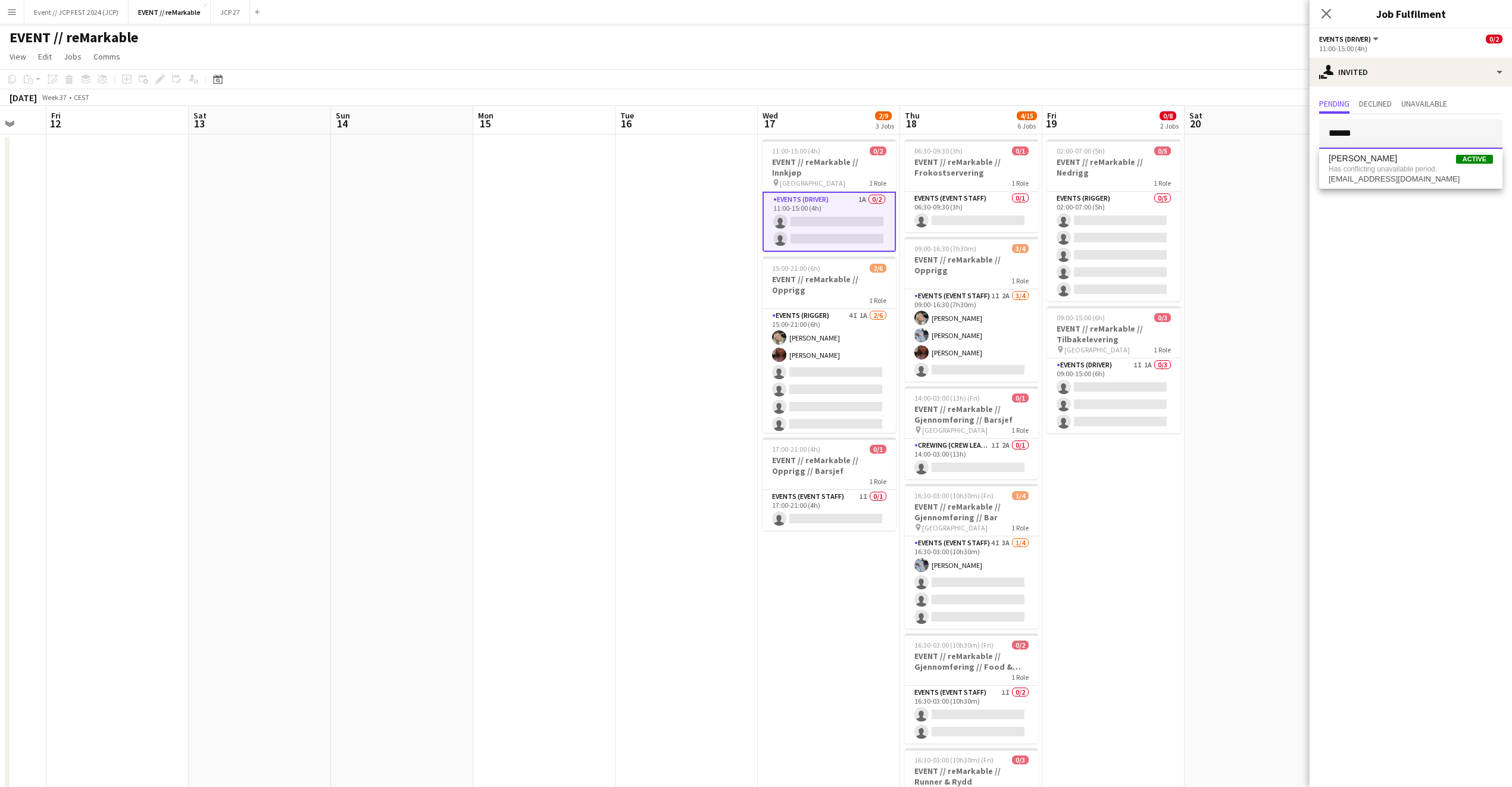
type input "*****"
click at [1370, 166] on span "Has conflicting unavailable period." at bounding box center [1411, 169] width 164 height 11
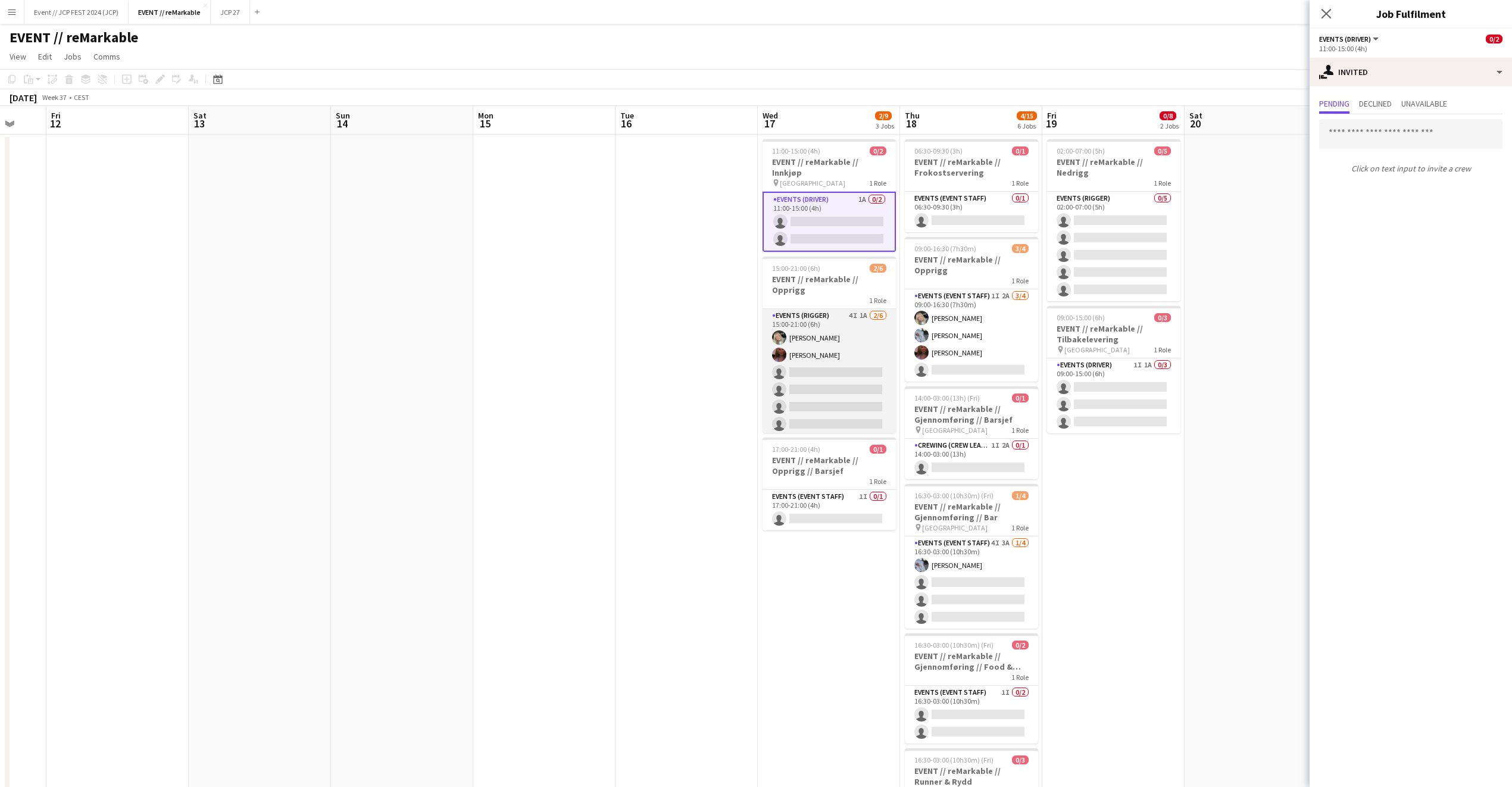
click at [846, 364] on app-card-role "Events (Rigger) 4I 1A 2/6 15:00-21:00 (6h) Oda Hansson Mathilde Bårreng single-…" at bounding box center [829, 372] width 133 height 127
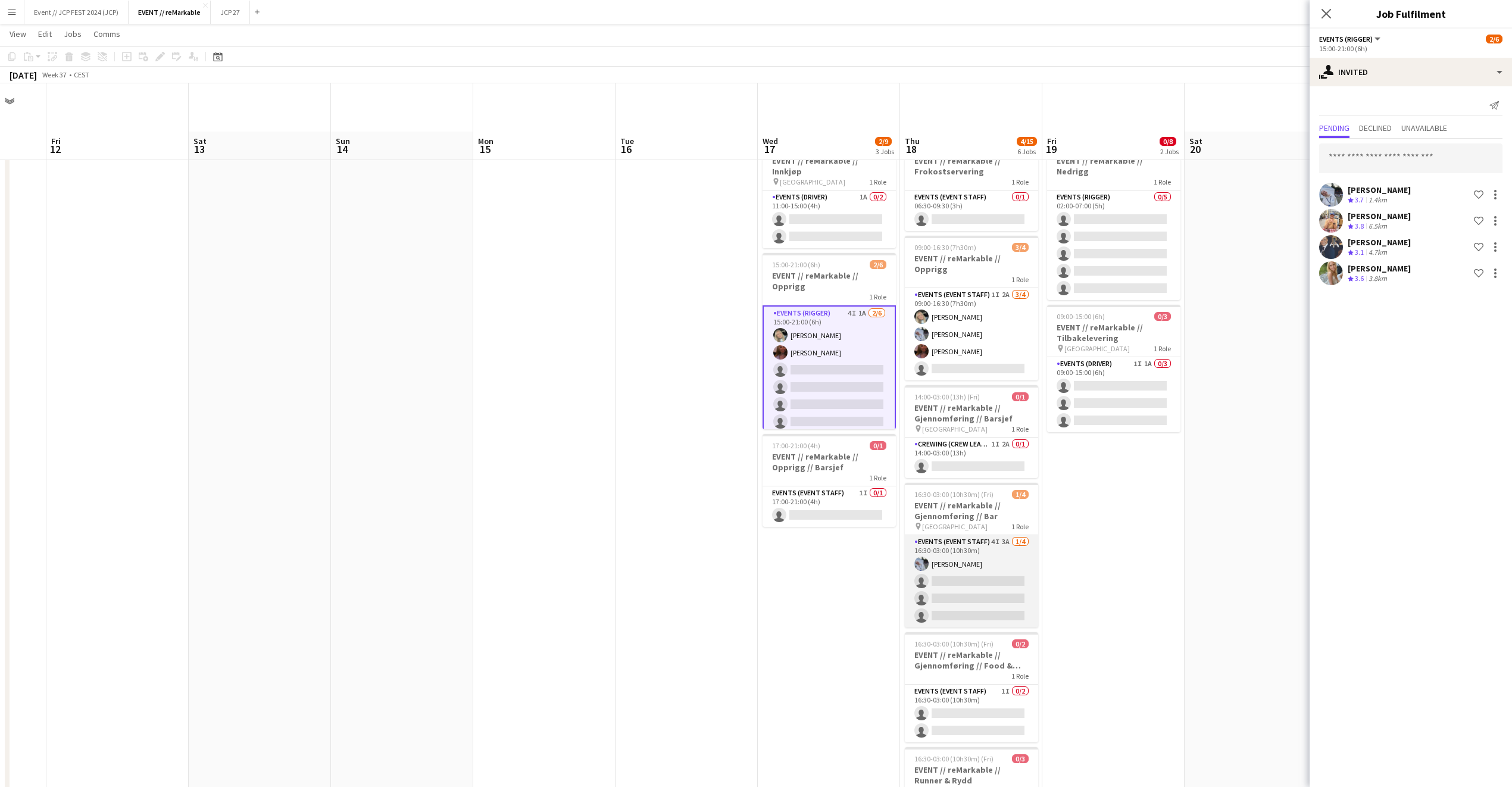
scroll to position [82, 0]
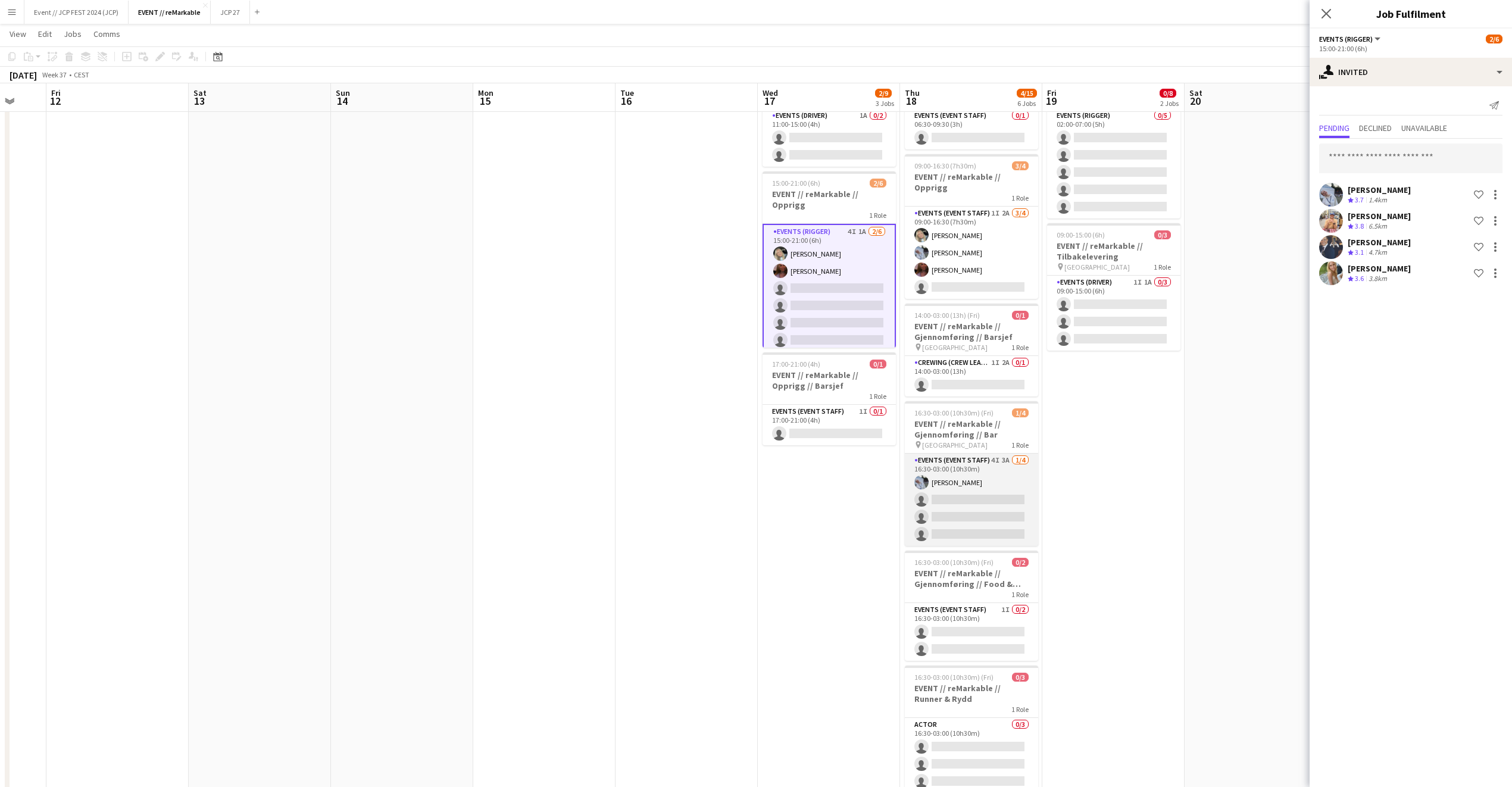
click at [939, 502] on app-card-role "Events (Event Staff) 4I 3A 1/4 16:30-03:00 (10h30m) Marte Sofie Rossavik single…" at bounding box center [971, 500] width 133 height 93
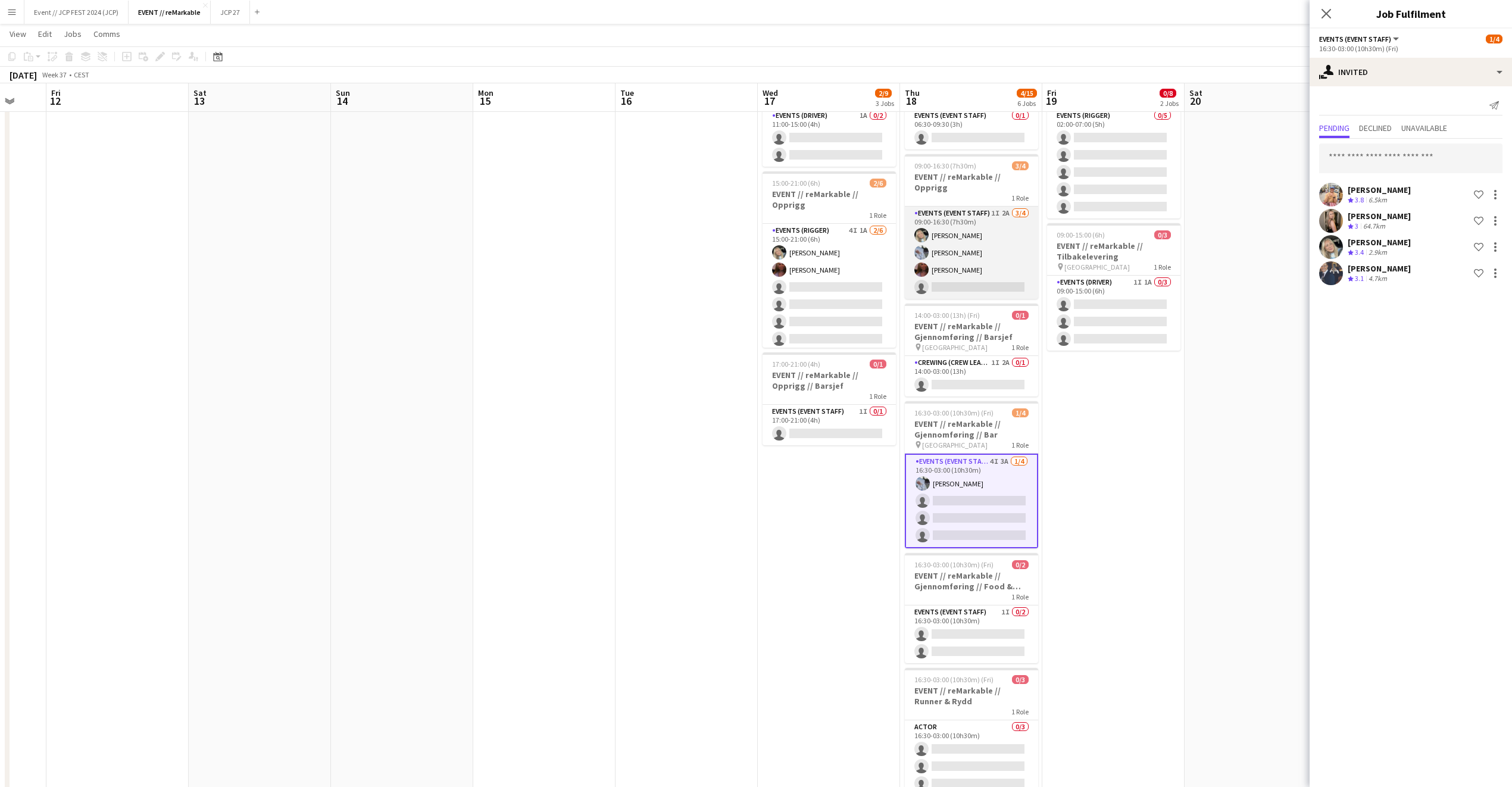
click at [994, 234] on app-card-role "Events (Event Staff) 1I 2A 3/4 09:00-16:30 (7h30m) Oda Hansson Marte Sofie Ross…" at bounding box center [971, 252] width 133 height 93
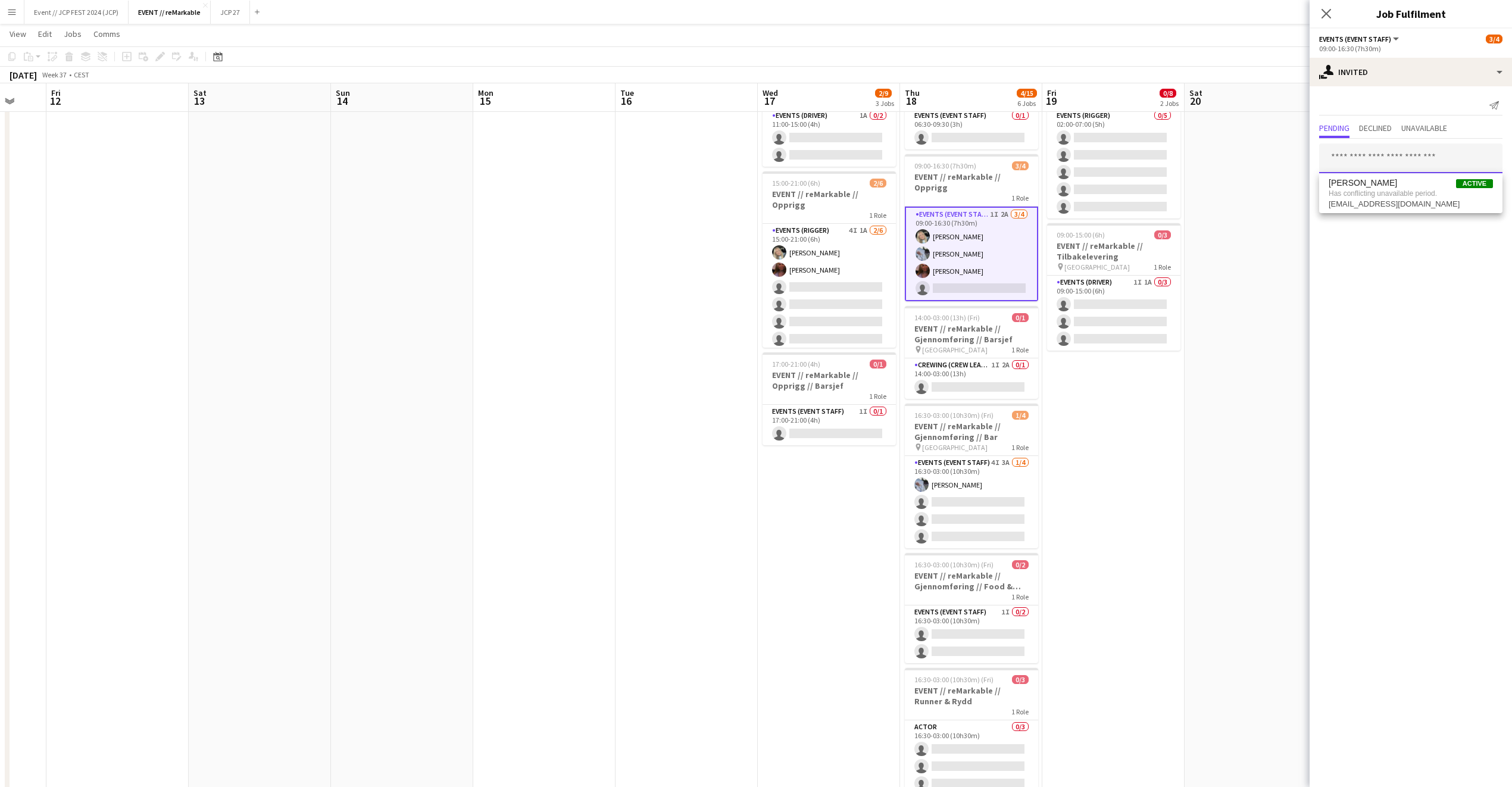
click at [1429, 160] on input "text" at bounding box center [1412, 158] width 184 height 30
click at [1324, 9] on icon "Close pop-in" at bounding box center [1326, 13] width 12 height 12
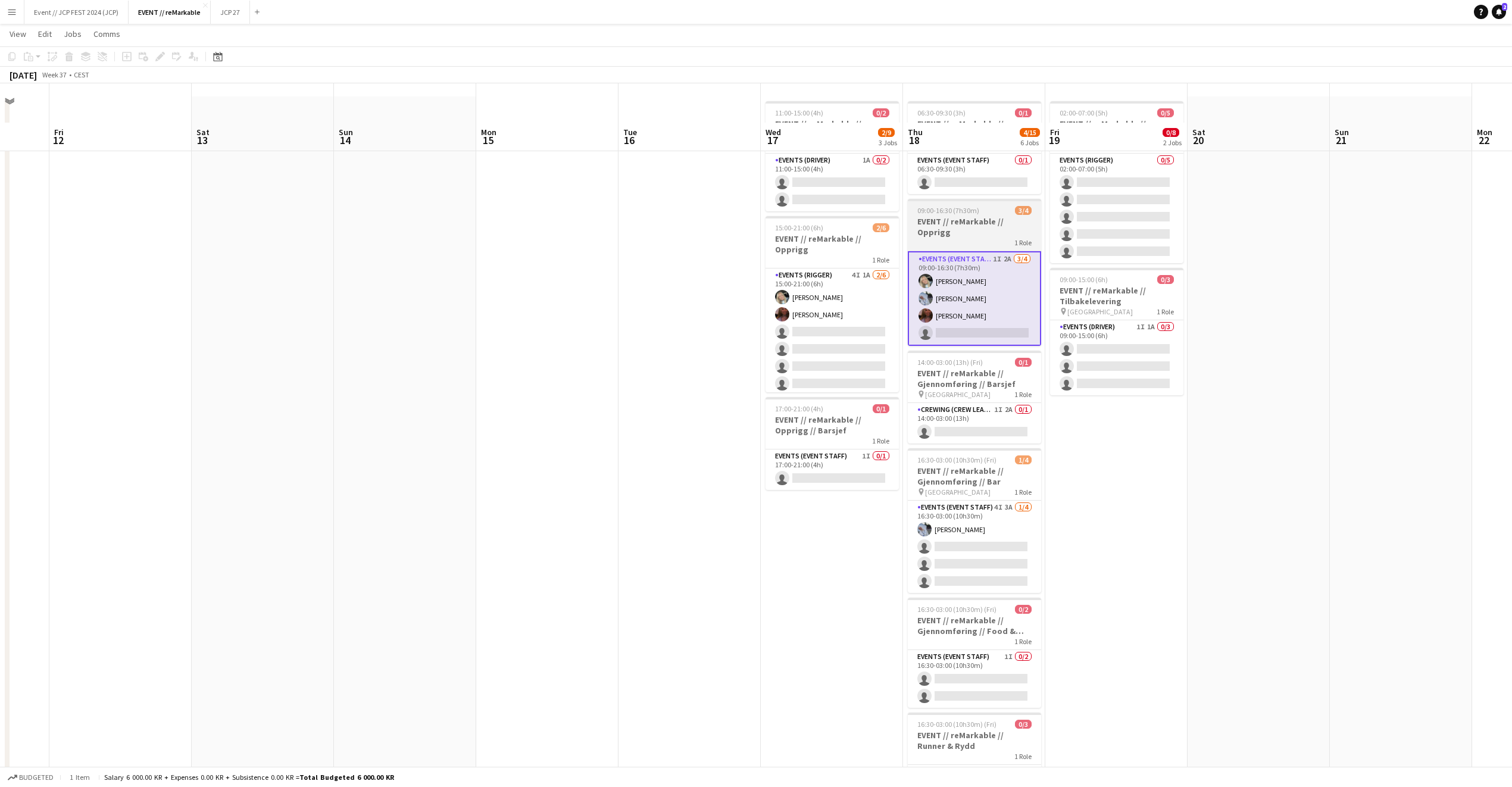
scroll to position [32, 0]
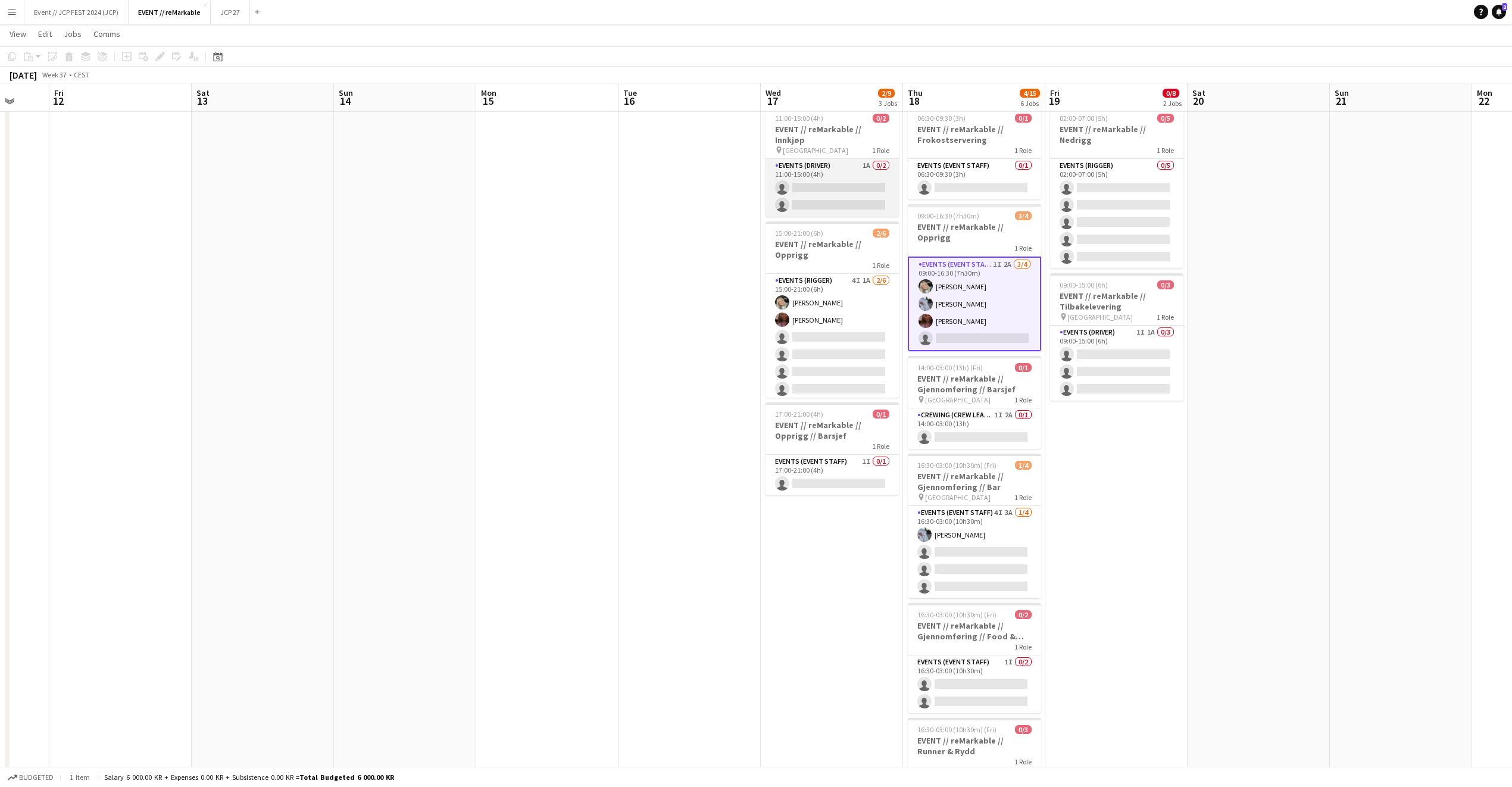
click at [838, 181] on app-card-role "Events (Driver) 1A 0/2 11:00-15:00 (4h) single-neutral-actions single-neutral-a…" at bounding box center [832, 188] width 133 height 58
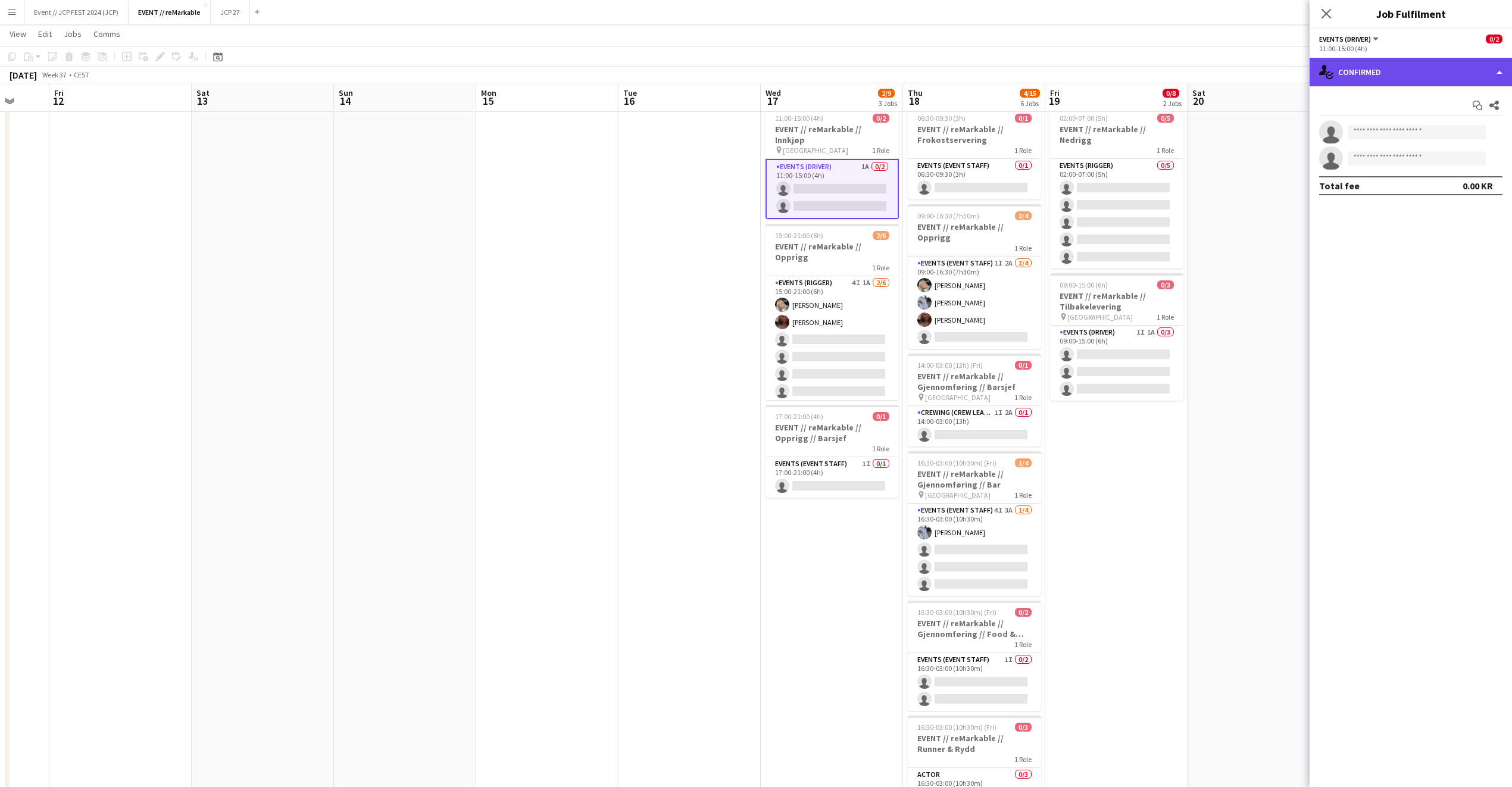
click at [1355, 65] on div "single-neutral-actions-check-2 Confirmed" at bounding box center [1411, 72] width 202 height 29
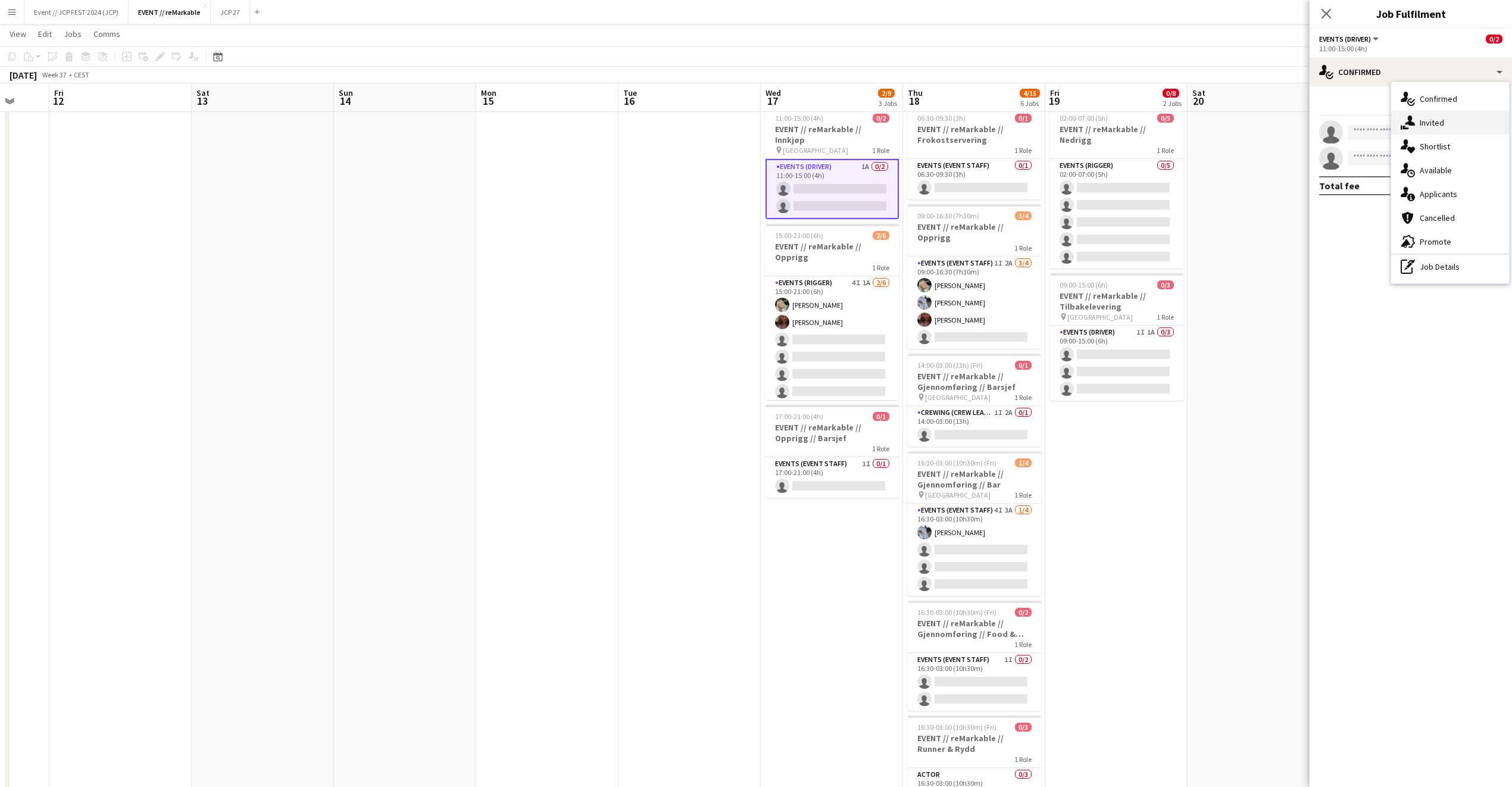
click at [1416, 128] on div "single-neutral-actions-share-1 Invited" at bounding box center [1450, 122] width 118 height 24
click at [1360, 140] on input "text" at bounding box center [1412, 134] width 184 height 30
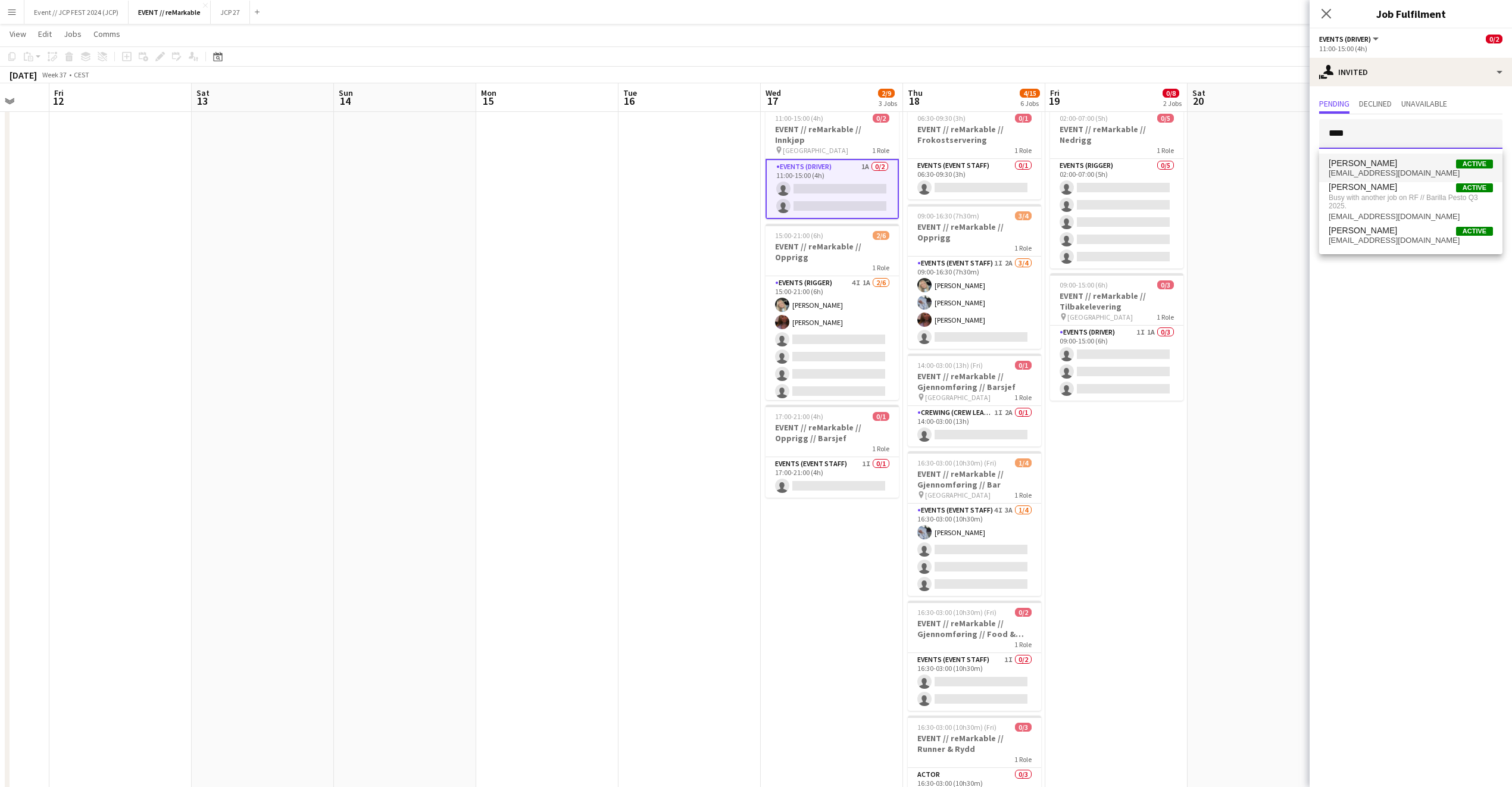
type input "****"
click at [1363, 158] on span "[PERSON_NAME]" at bounding box center [1363, 163] width 69 height 10
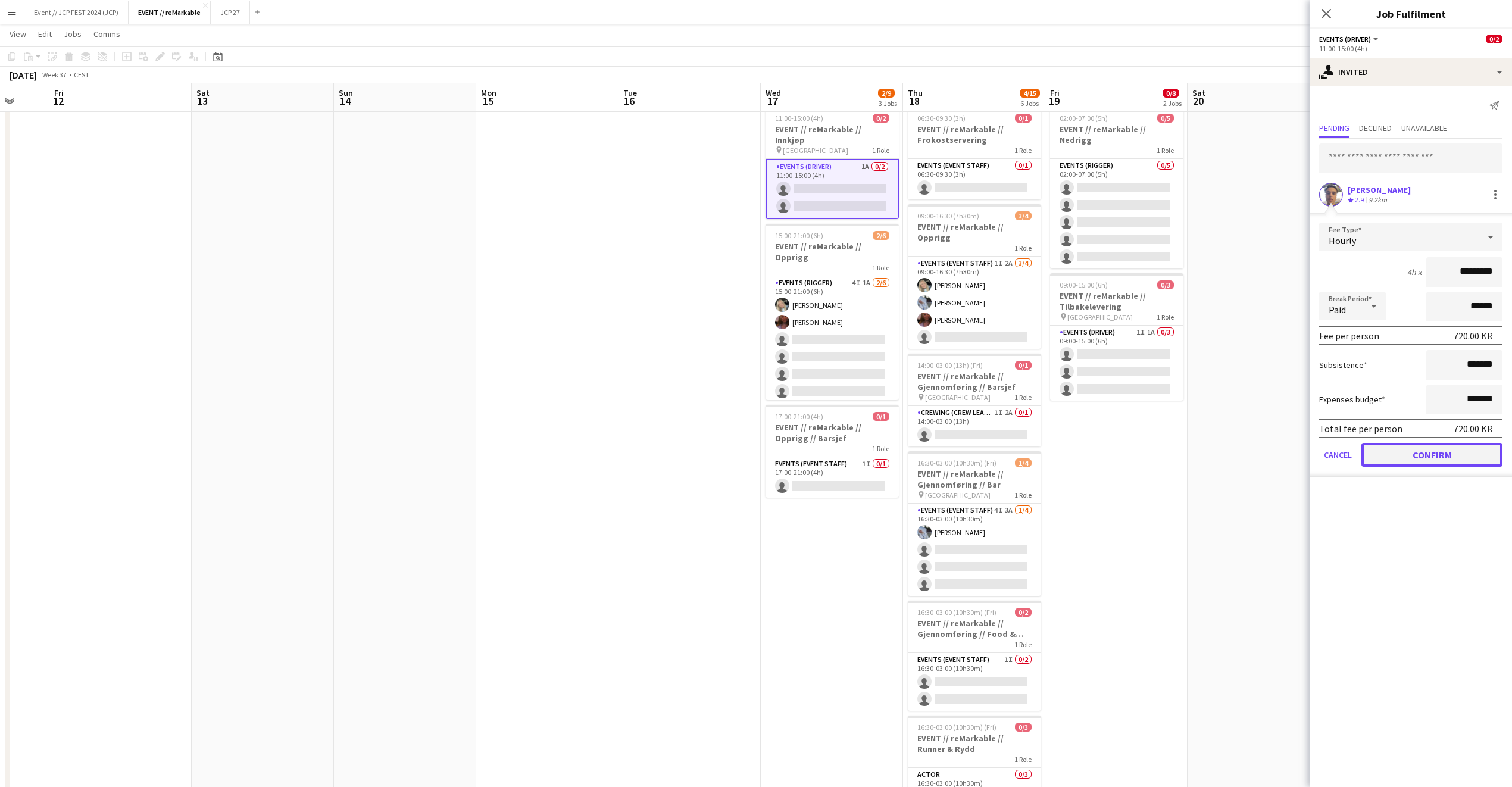
click at [1373, 462] on button "Confirm" at bounding box center [1432, 455] width 141 height 24
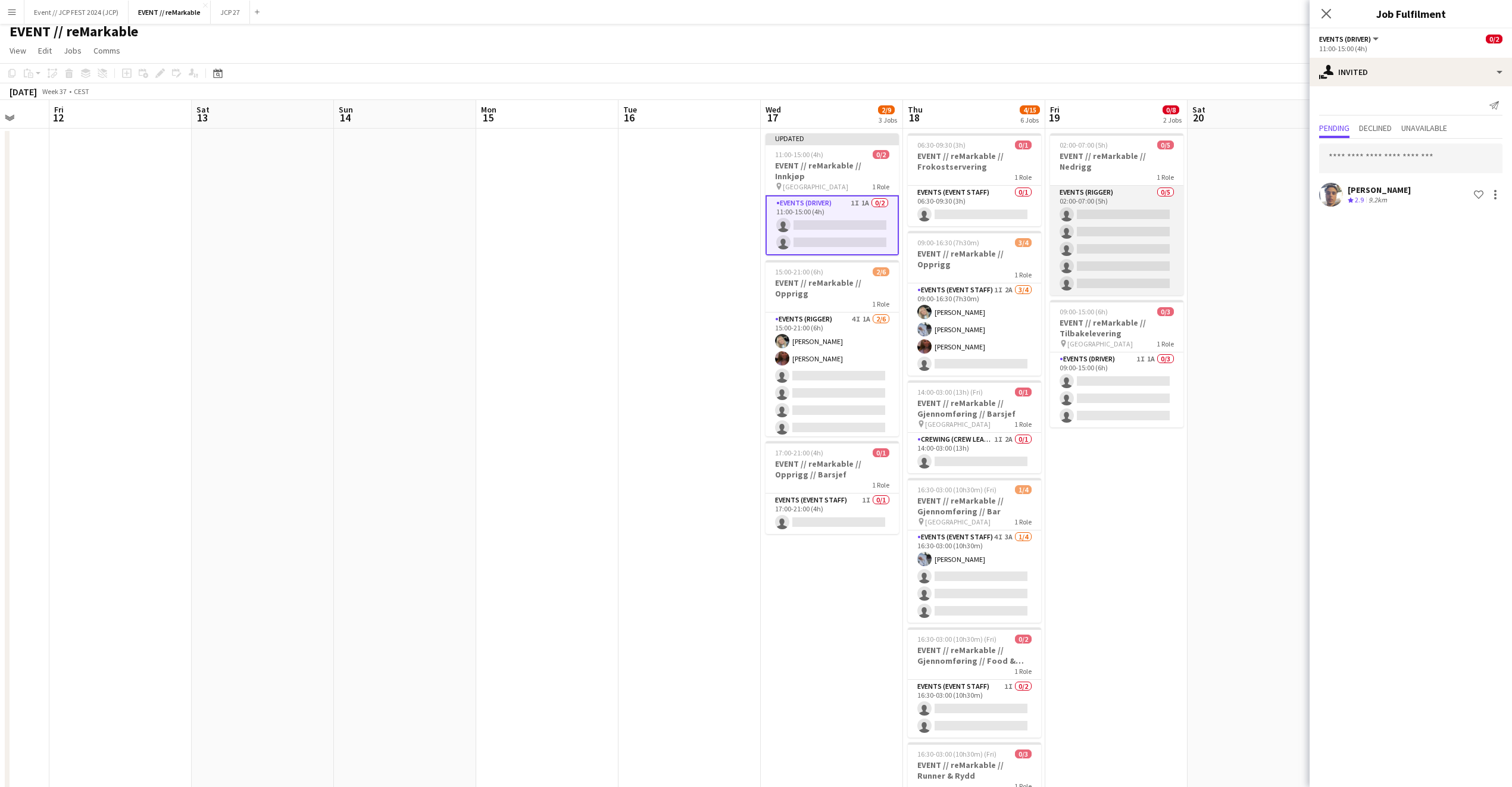
scroll to position [7, 0]
click at [1112, 221] on app-card-role "Events (Rigger) 0/5 02:00-07:00 (5h) single-neutral-actions single-neutral-acti…" at bounding box center [1116, 239] width 133 height 110
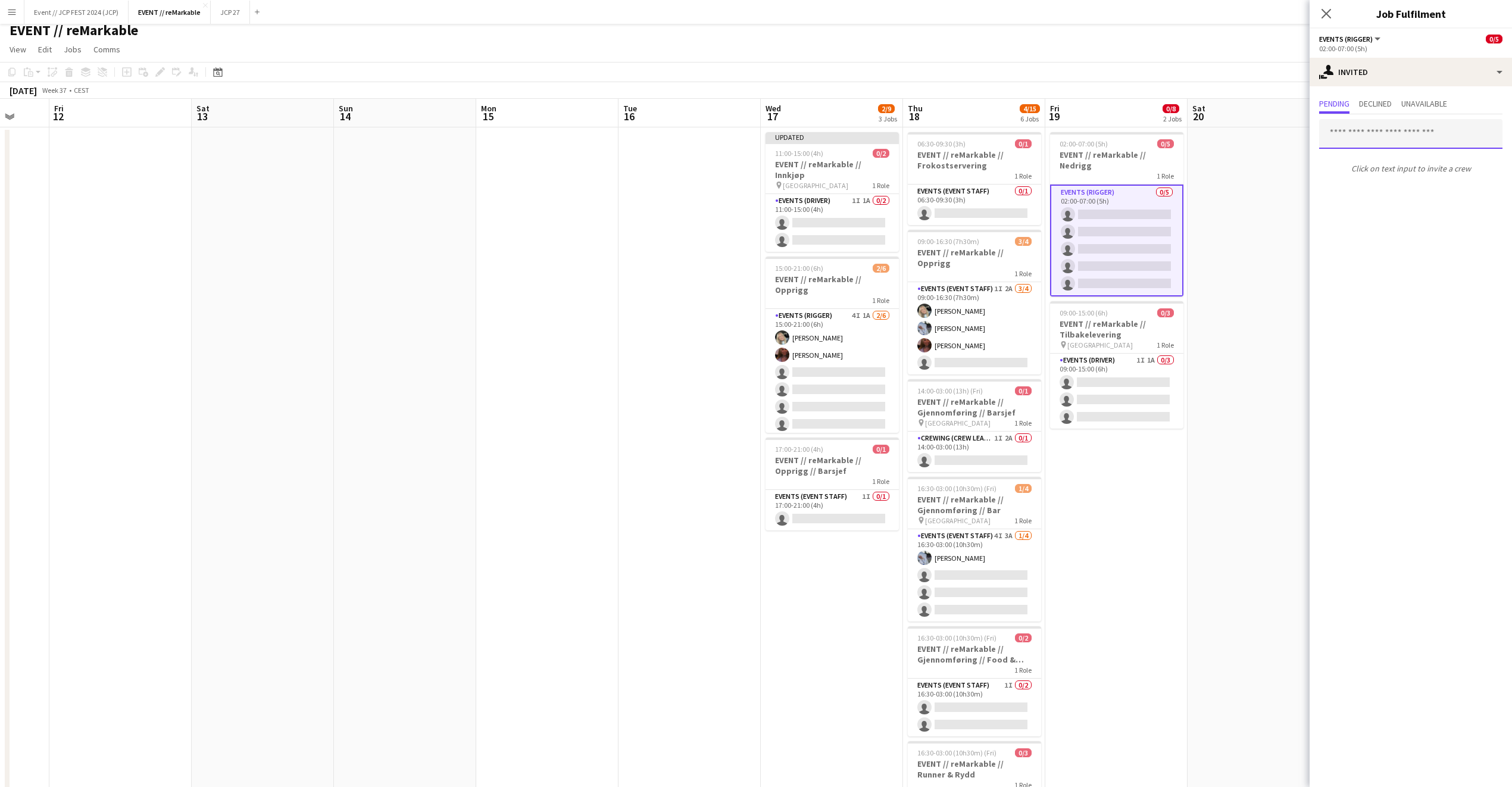
click at [1400, 127] on input "text" at bounding box center [1412, 134] width 184 height 30
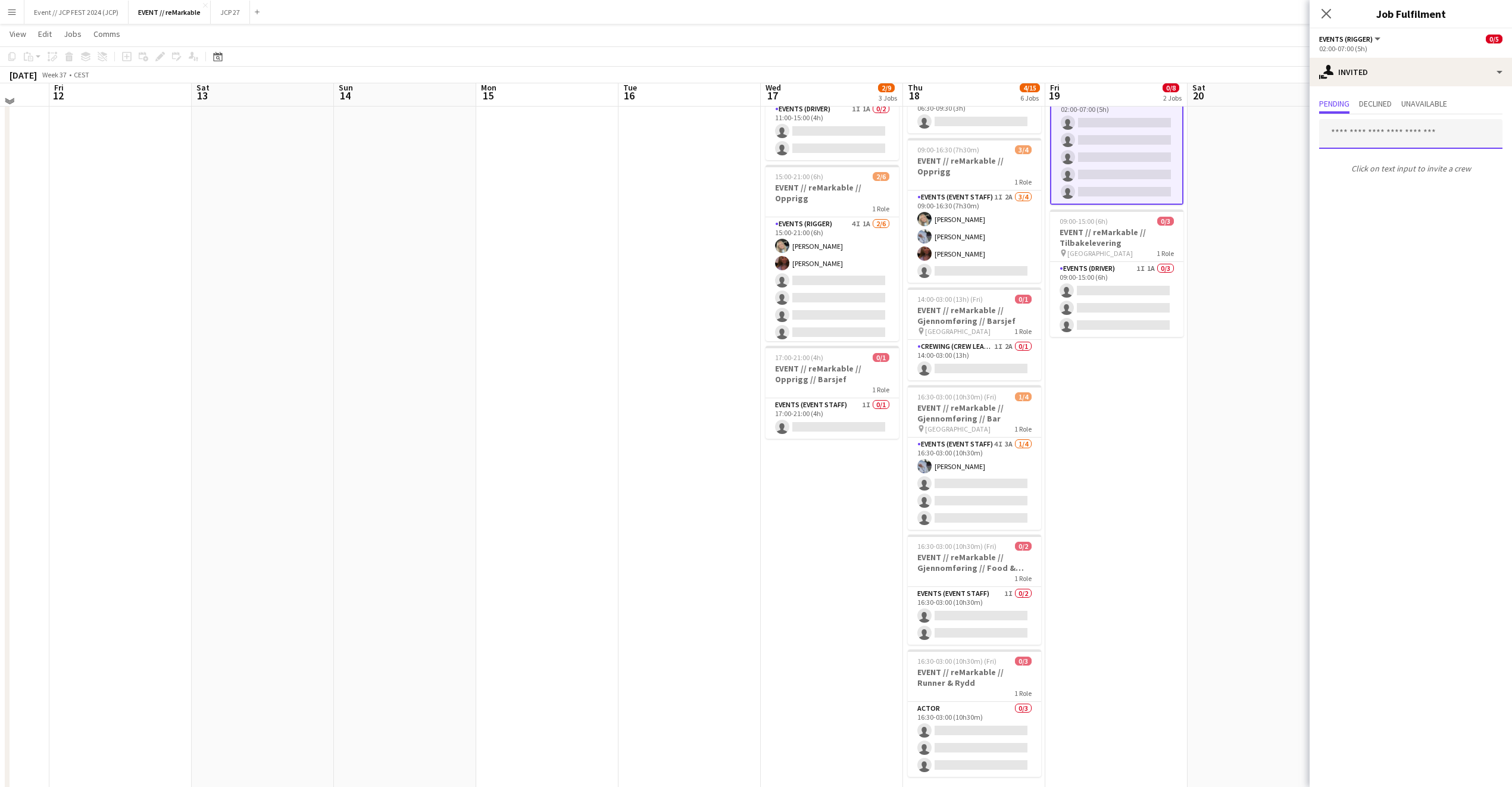
scroll to position [101, 0]
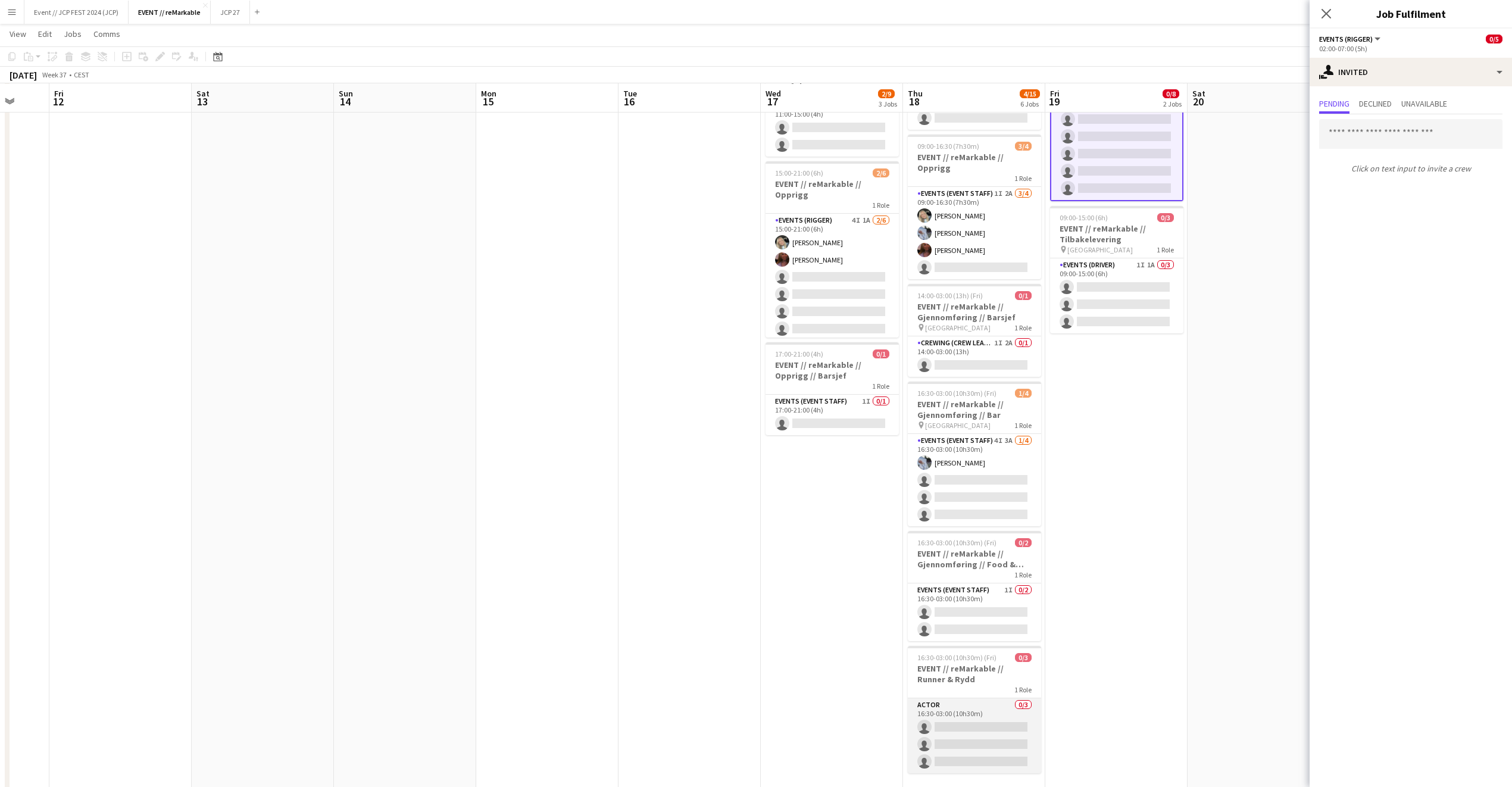
click at [972, 719] on app-card-role "Actor 0/3 16:30-03:00 (10h30m) single-neutral-actions single-neutral-actions si…" at bounding box center [974, 736] width 133 height 75
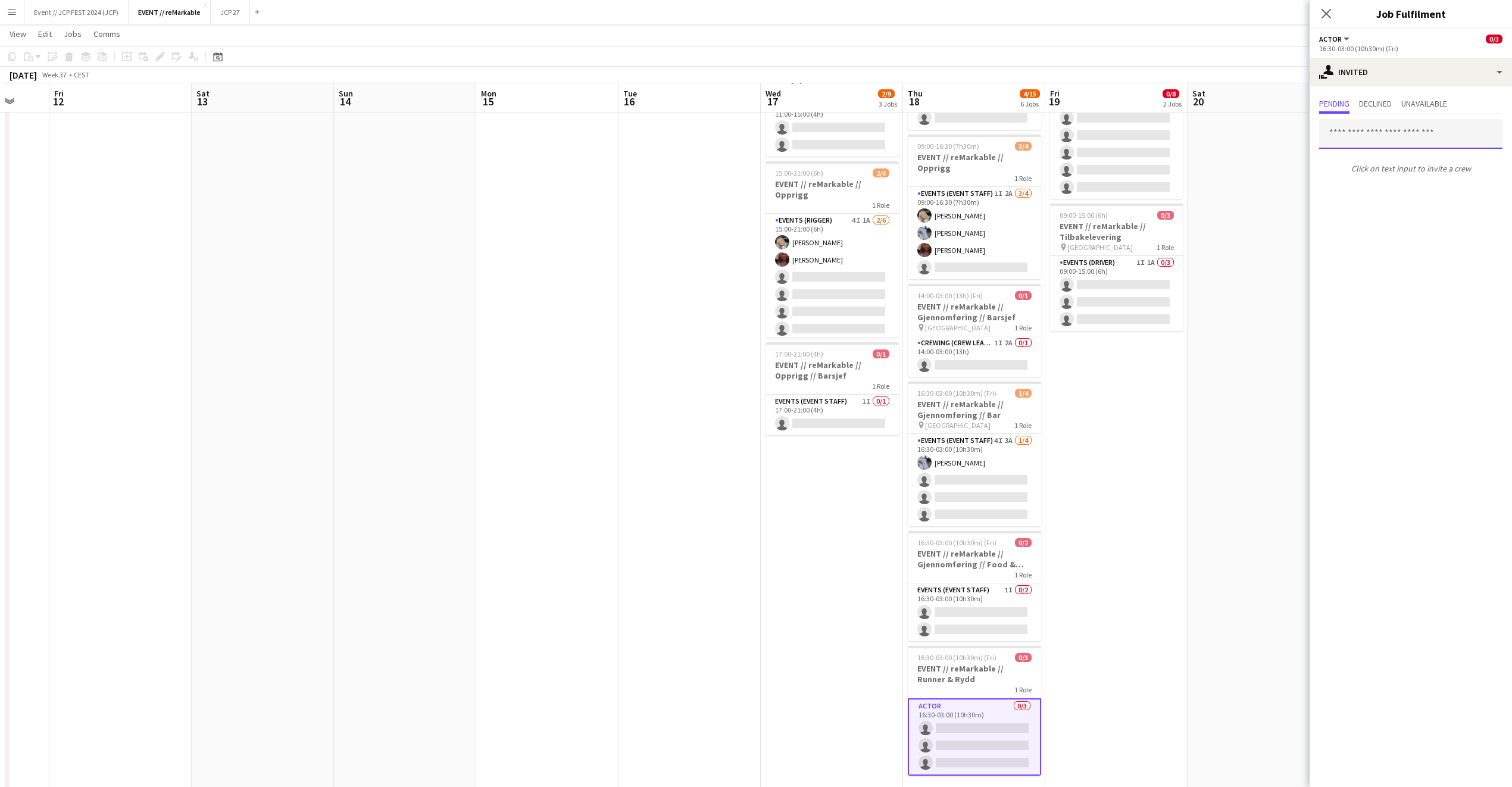
click at [1365, 141] on input "text" at bounding box center [1412, 134] width 184 height 30
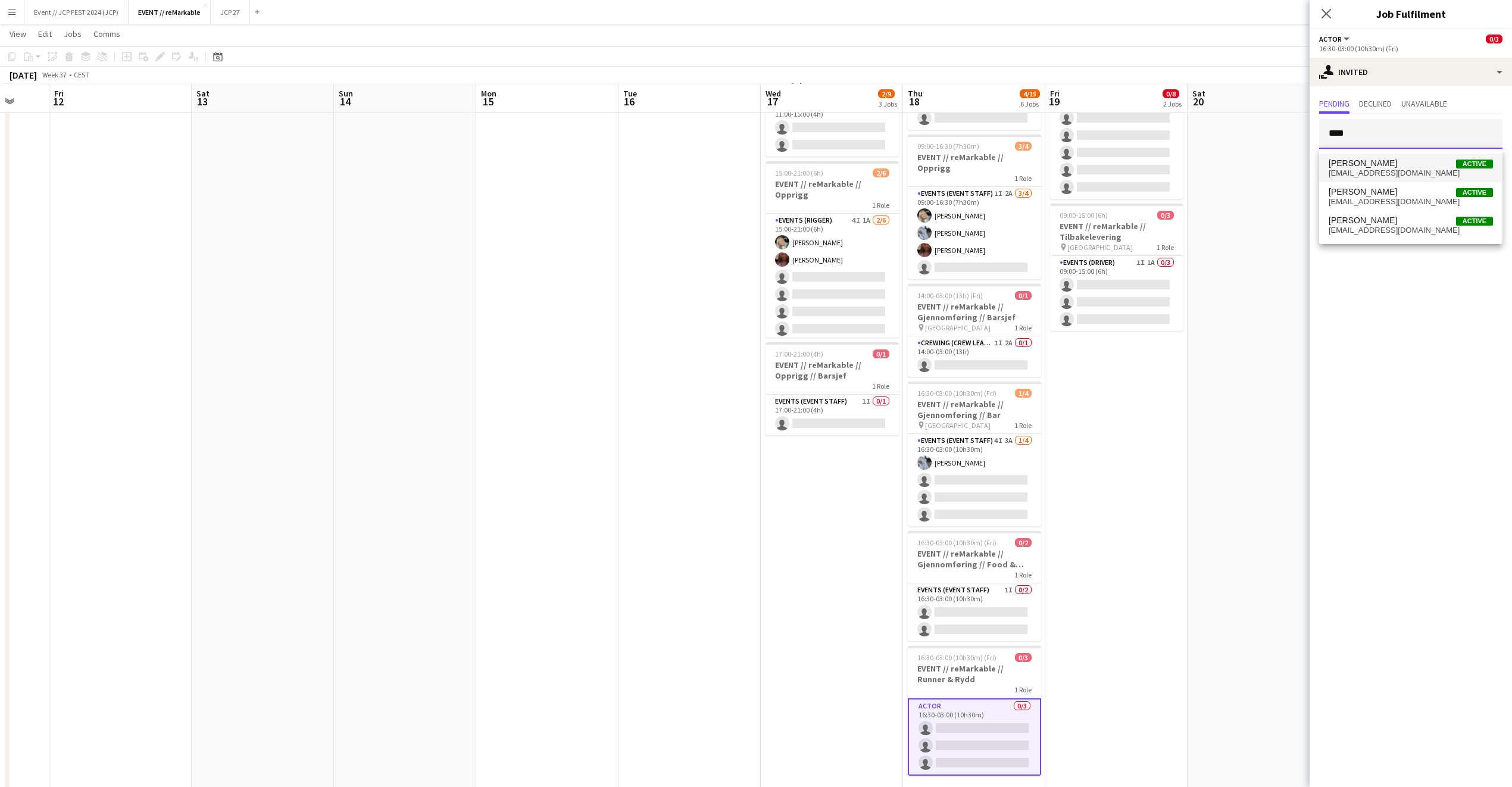
type input "****"
click at [1365, 174] on span "husseinosrs2010@icloud.com" at bounding box center [1411, 173] width 164 height 9
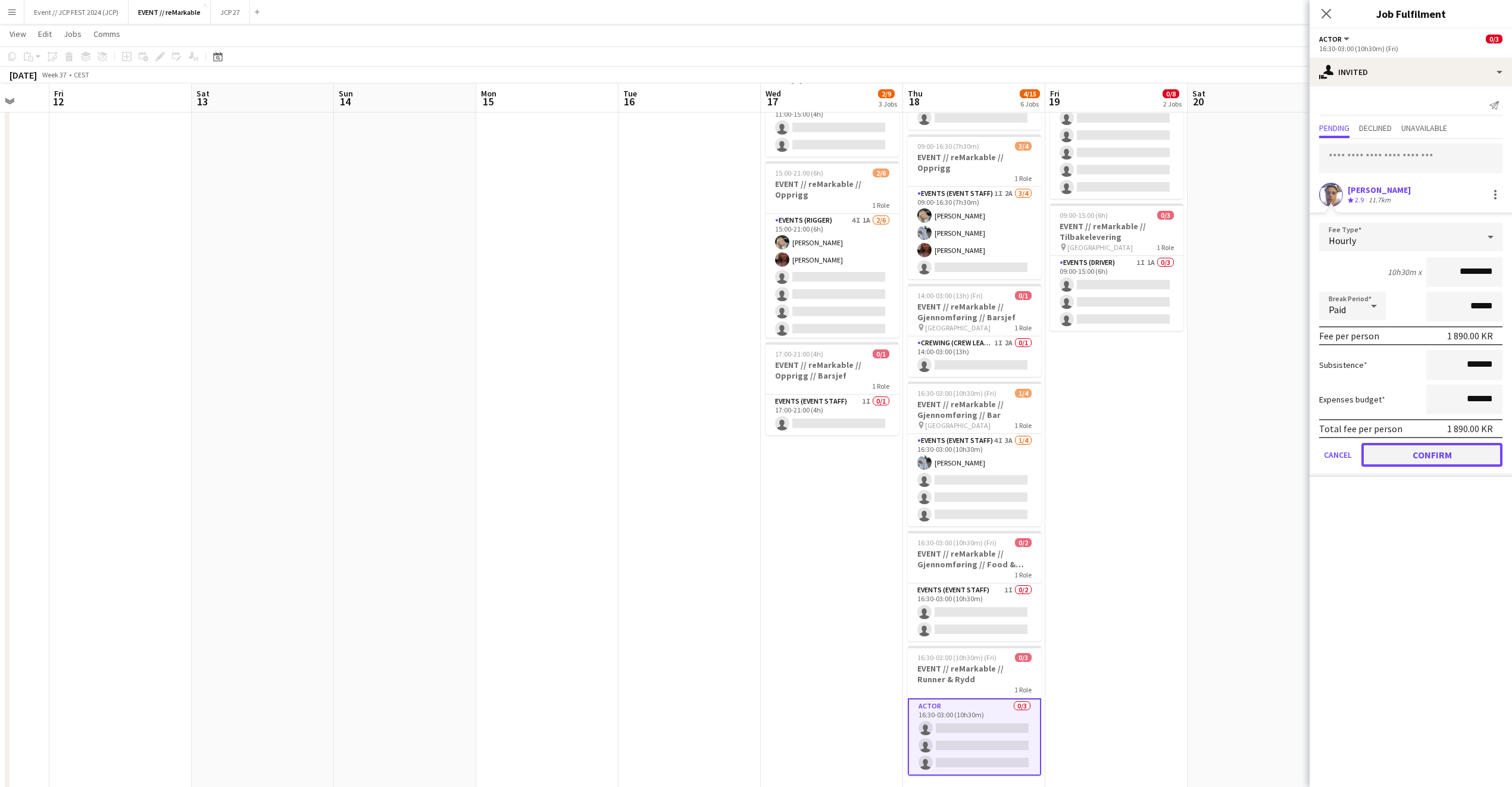
click at [1393, 462] on button "Confirm" at bounding box center [1432, 455] width 141 height 24
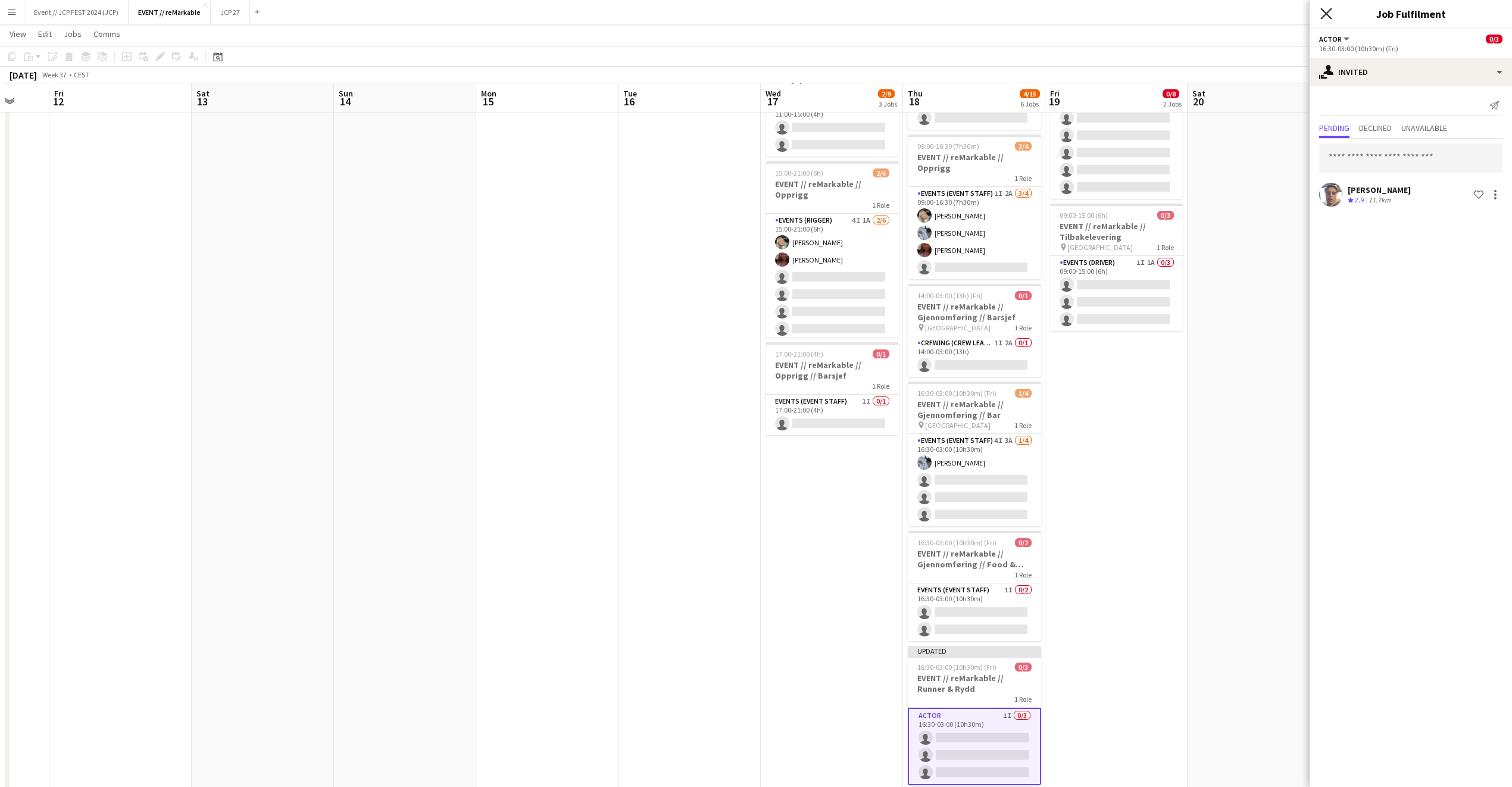
click at [1332, 12] on icon "Close pop-in" at bounding box center [1326, 13] width 12 height 12
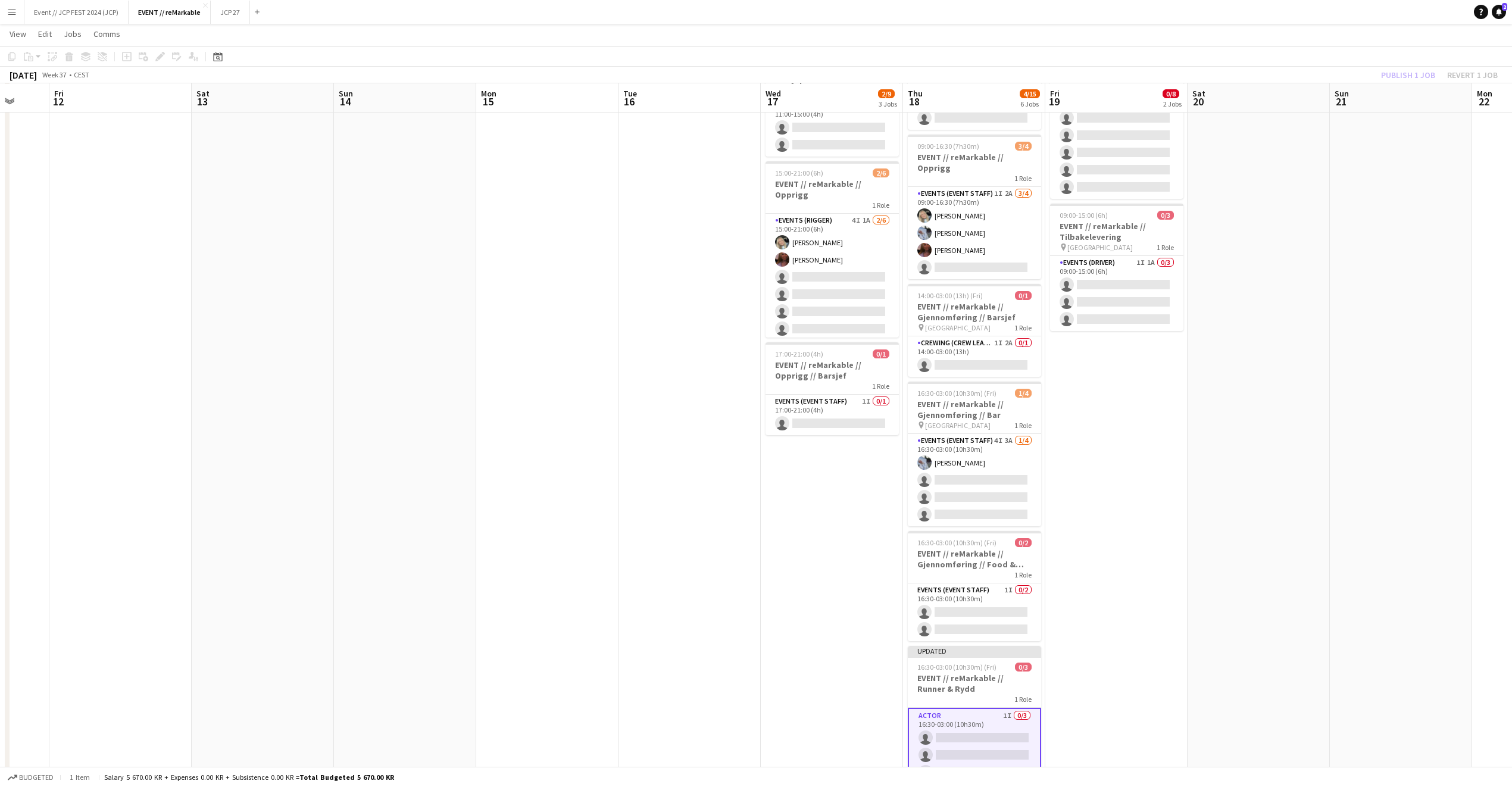
click at [1398, 86] on app-board-header-date "Sun 21" at bounding box center [1401, 98] width 142 height 29
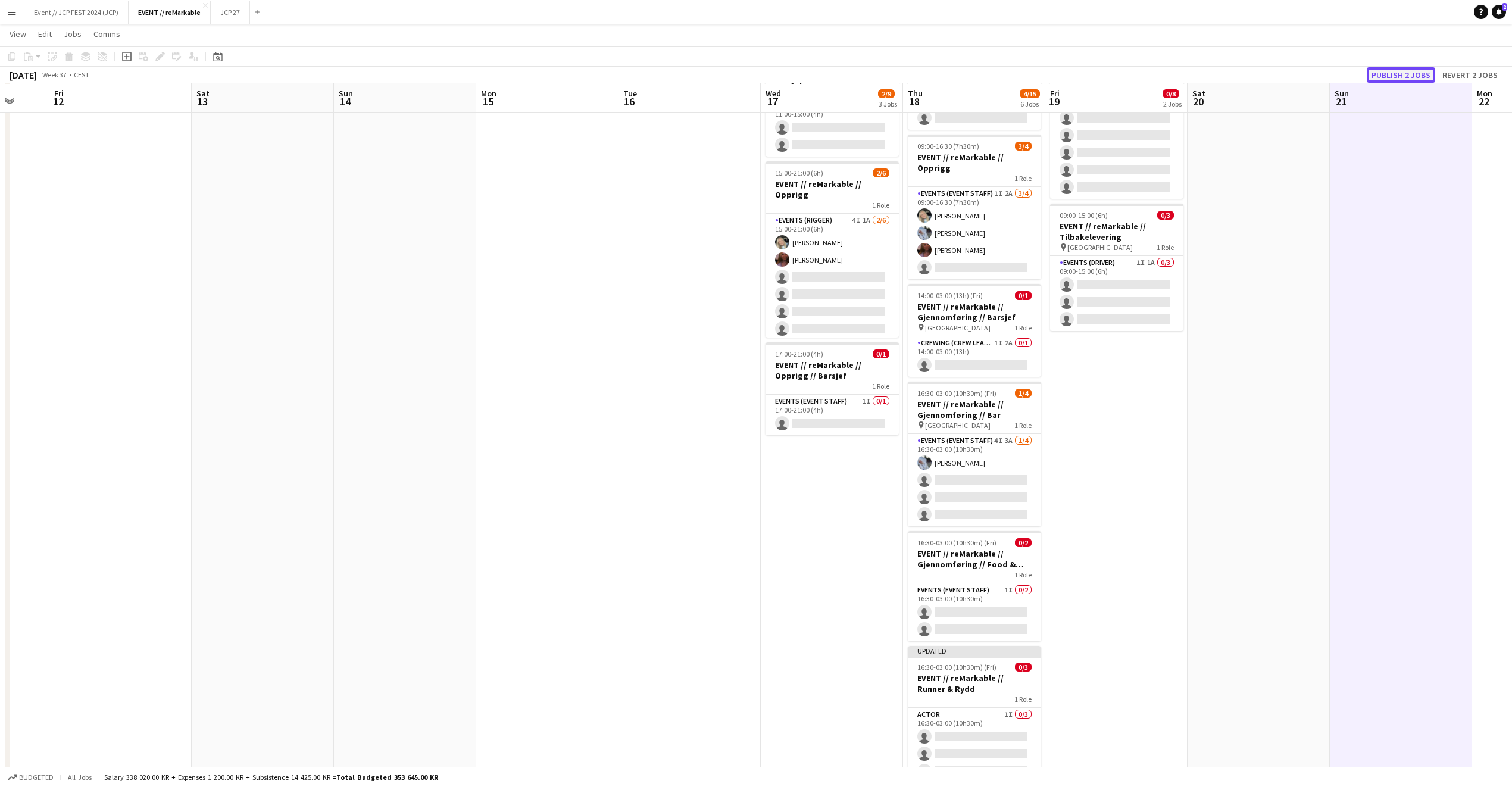
click at [1400, 76] on button "Publish 2 jobs" at bounding box center [1401, 75] width 69 height 16
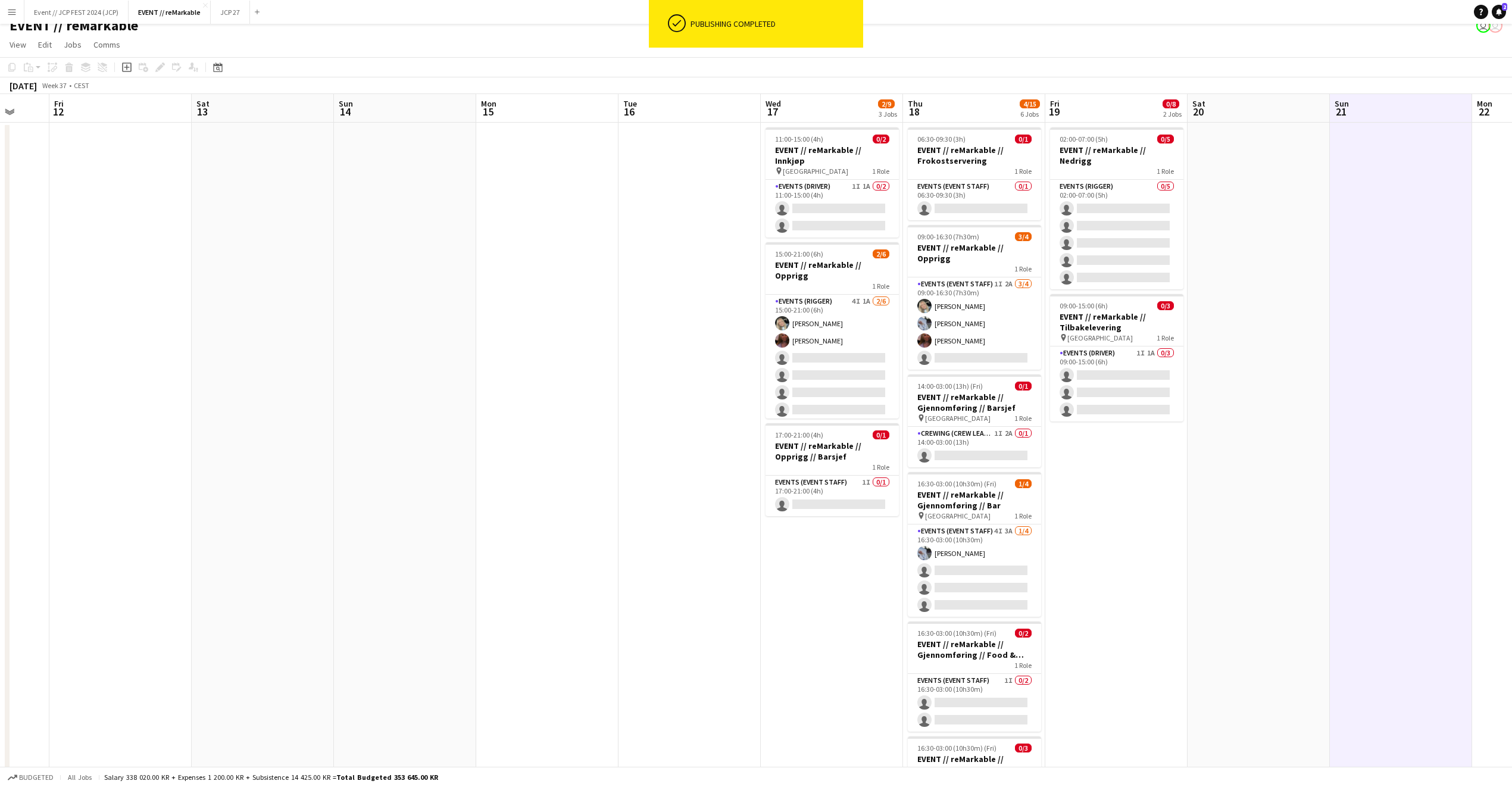
scroll to position [0, 0]
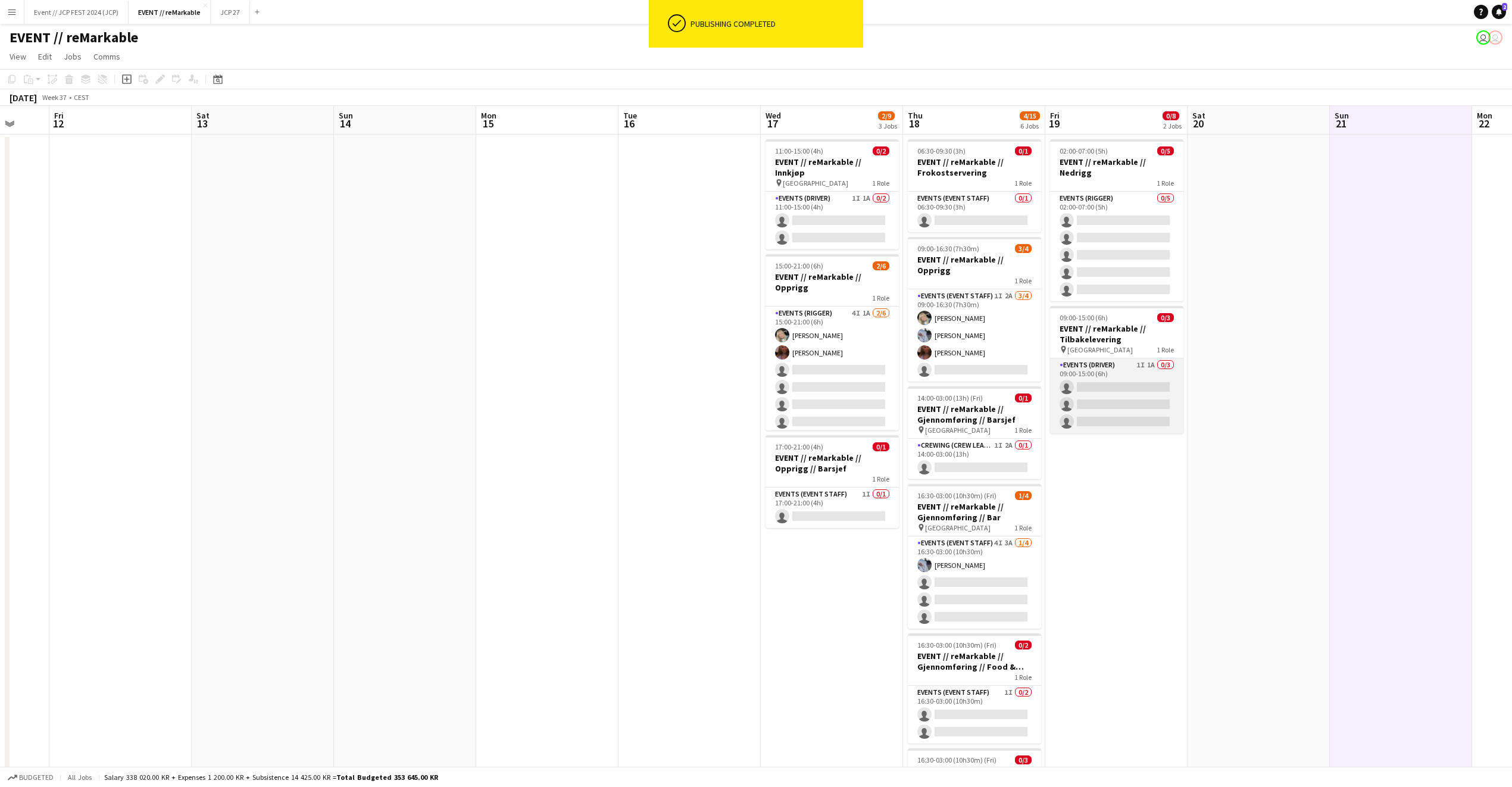
click at [1123, 371] on app-card-role "Events (Driver) 1I 1A 0/3 09:00-15:00 (6h) single-neutral-actions single-neutra…" at bounding box center [1116, 395] width 133 height 75
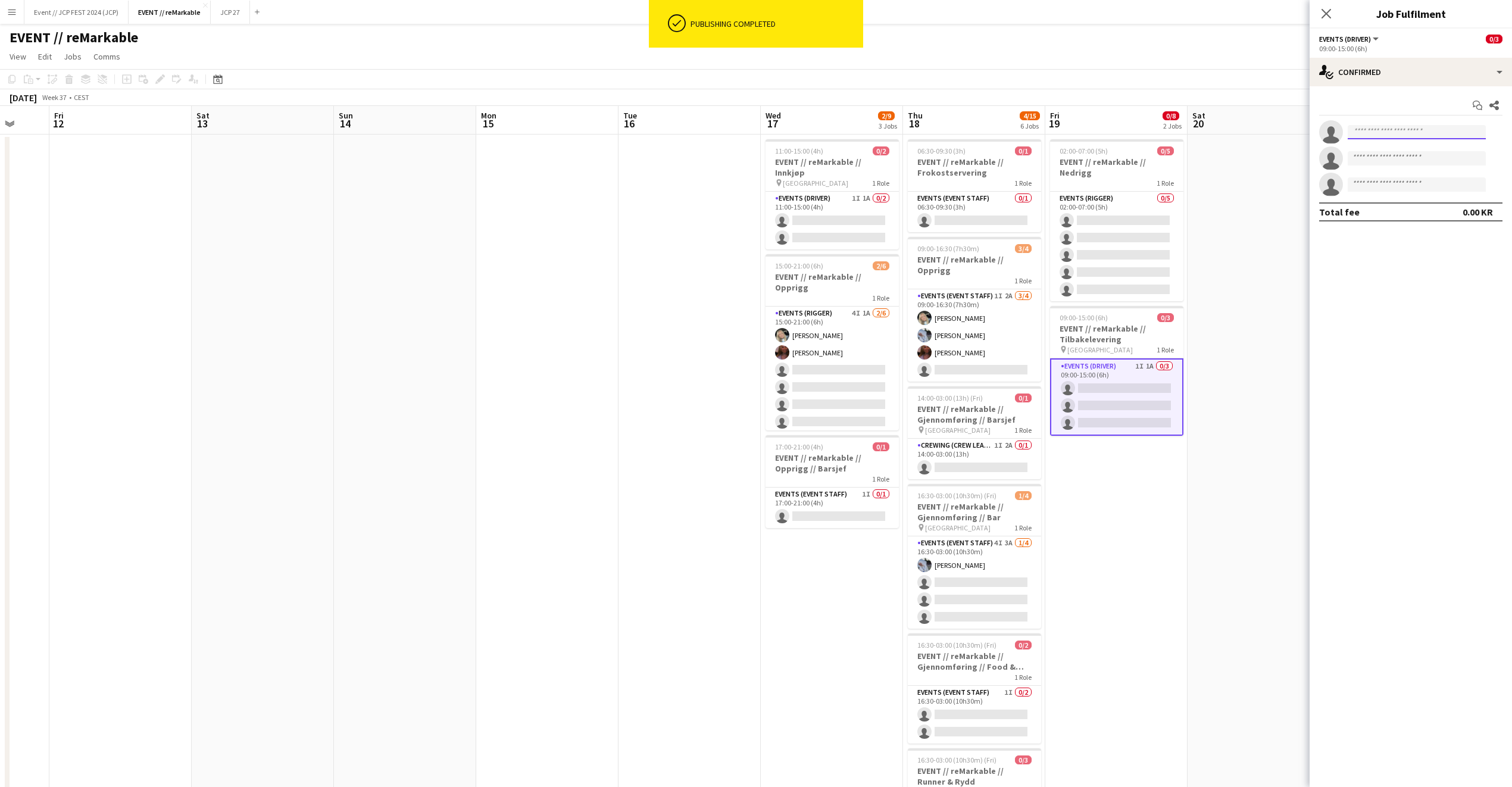
click at [1408, 128] on input at bounding box center [1416, 132] width 138 height 14
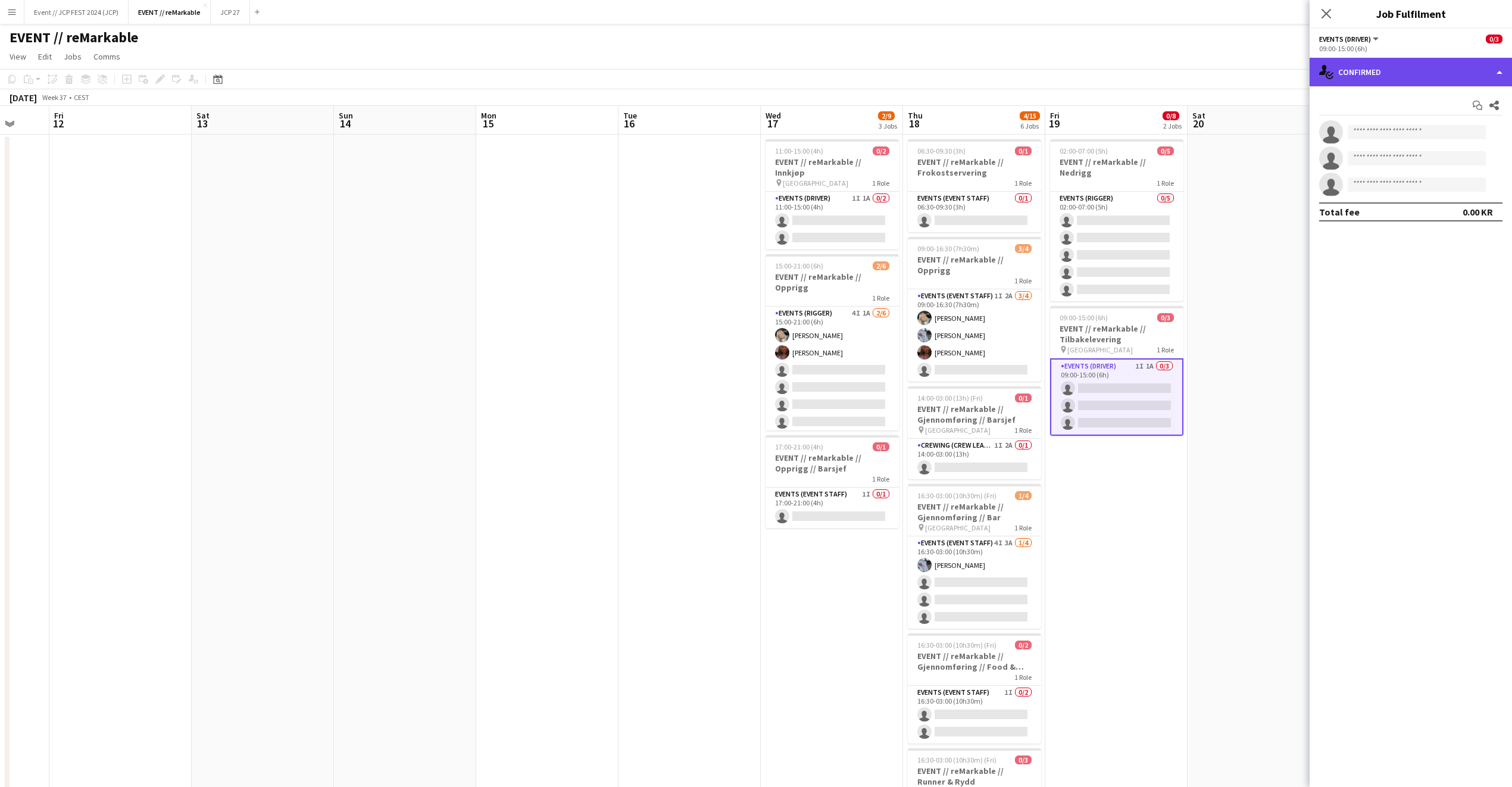
click at [1408, 72] on div "single-neutral-actions-check-2 Confirmed" at bounding box center [1411, 72] width 202 height 29
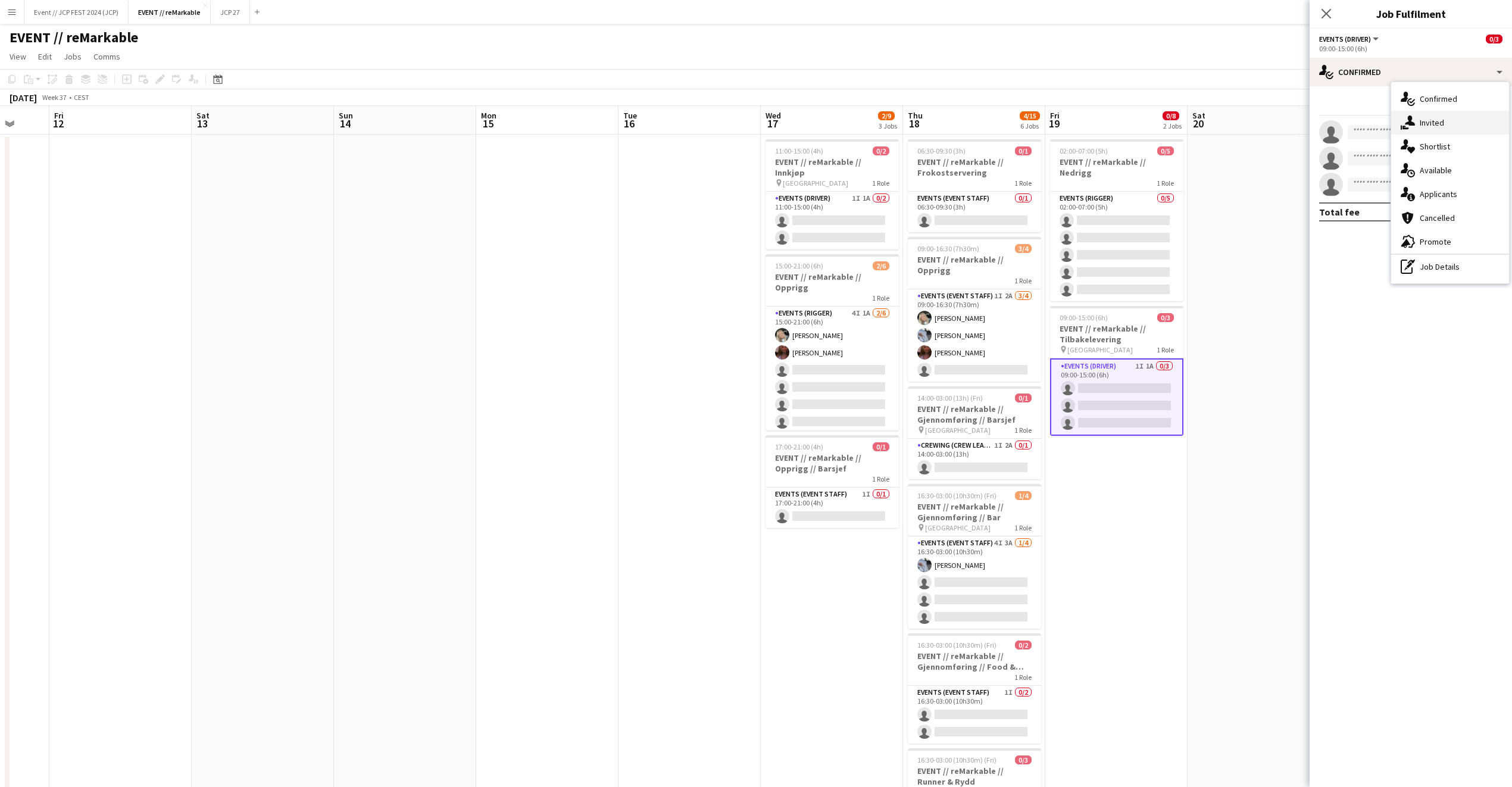
click at [1436, 115] on div "single-neutral-actions-share-1 Invited" at bounding box center [1450, 122] width 118 height 24
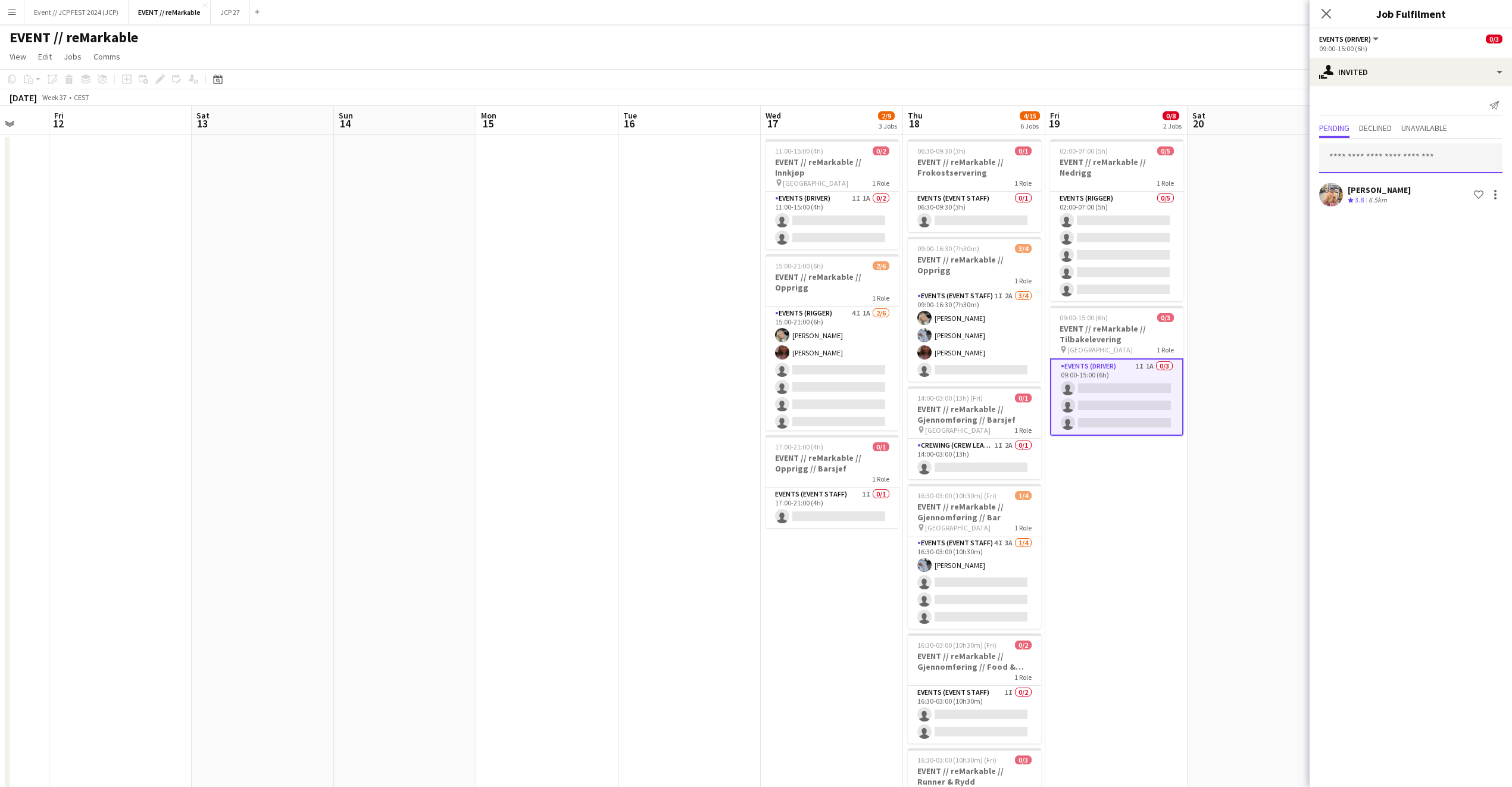
click at [1391, 159] on input "text" at bounding box center [1412, 158] width 184 height 30
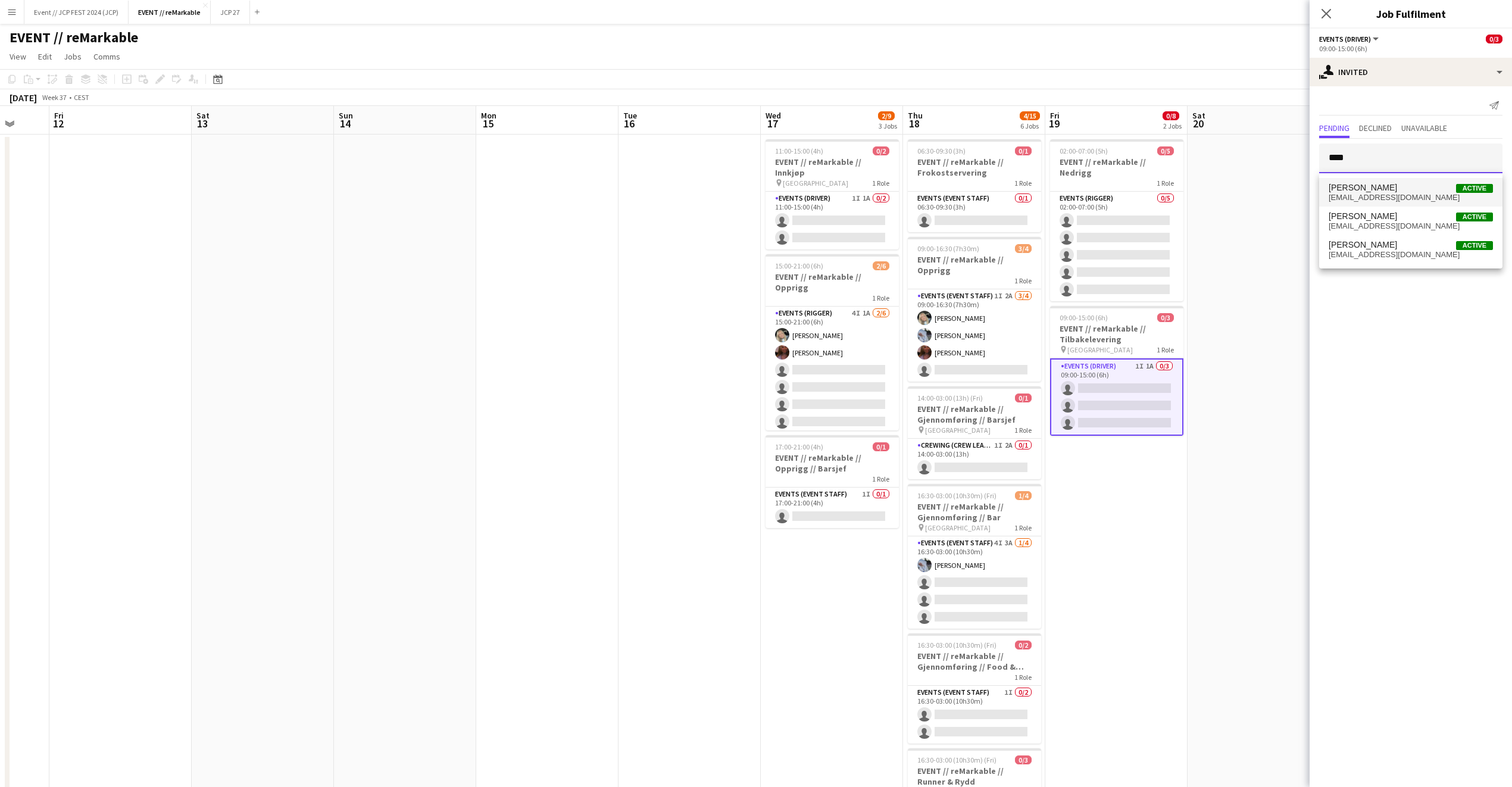
type input "****"
click at [1390, 201] on span "husseinosrs2010@icloud.com" at bounding box center [1411, 198] width 164 height 9
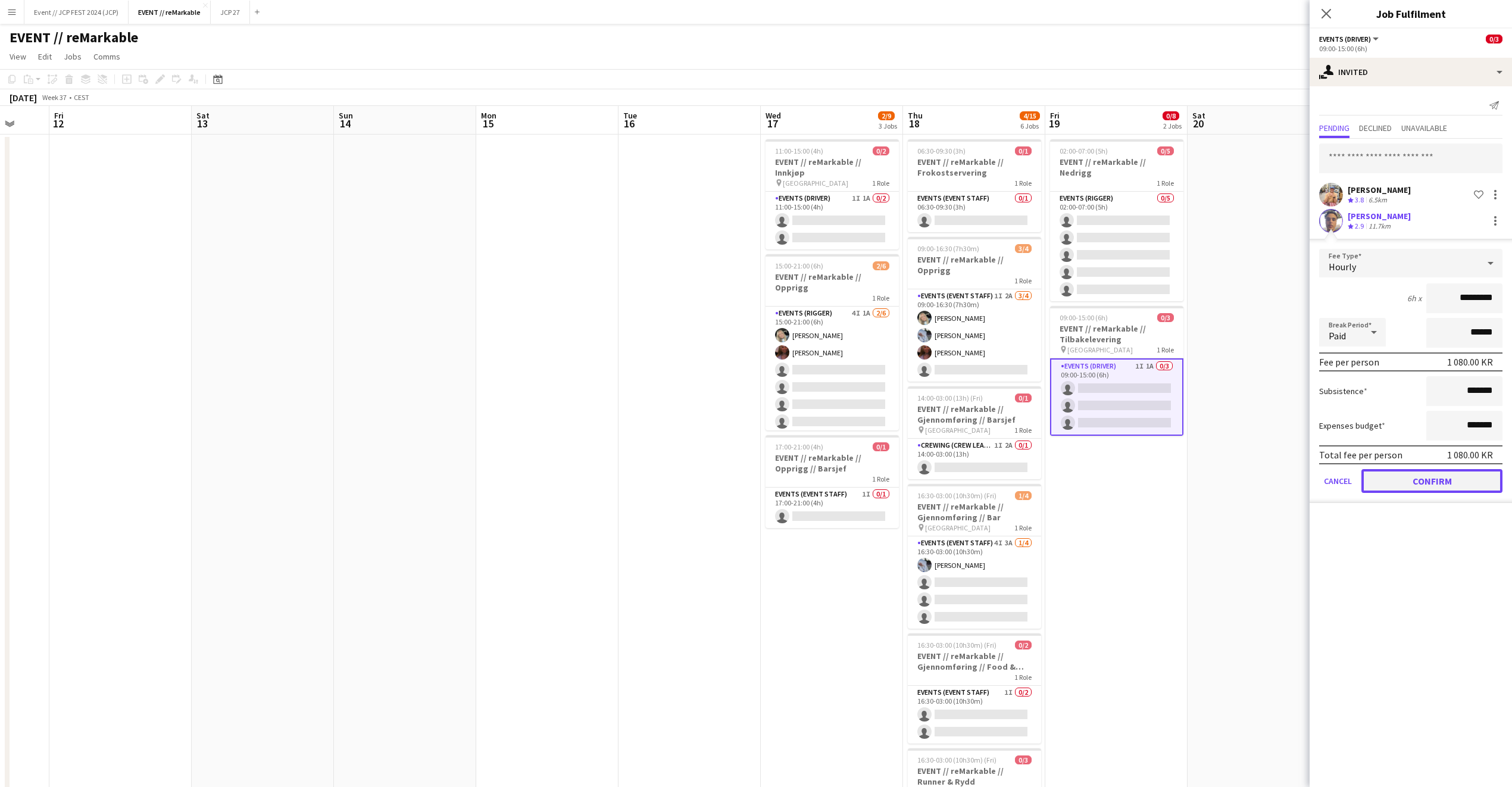
click at [1437, 490] on button "Confirm" at bounding box center [1432, 481] width 141 height 24
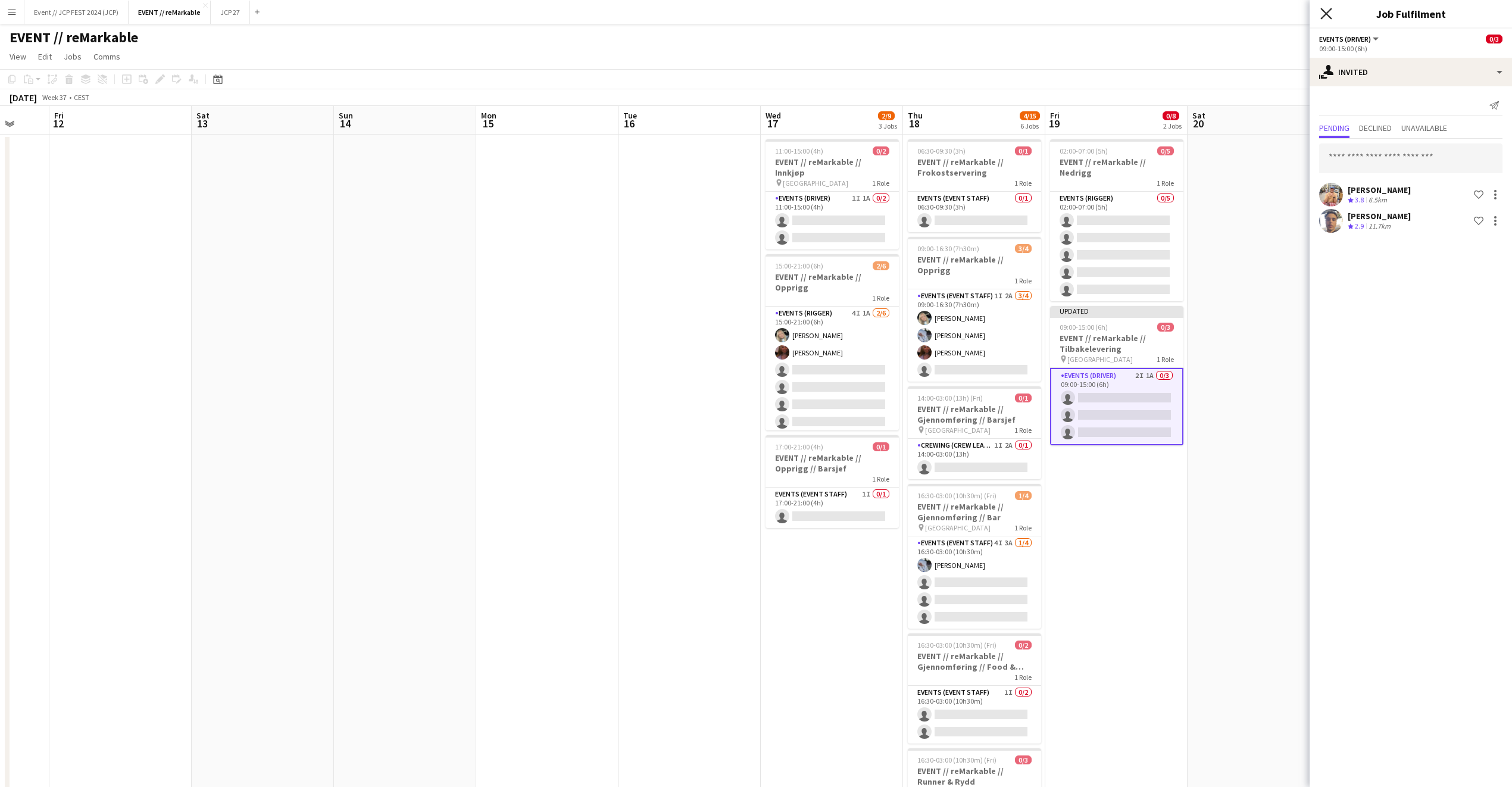
click at [1324, 18] on icon "Close pop-in" at bounding box center [1326, 13] width 12 height 12
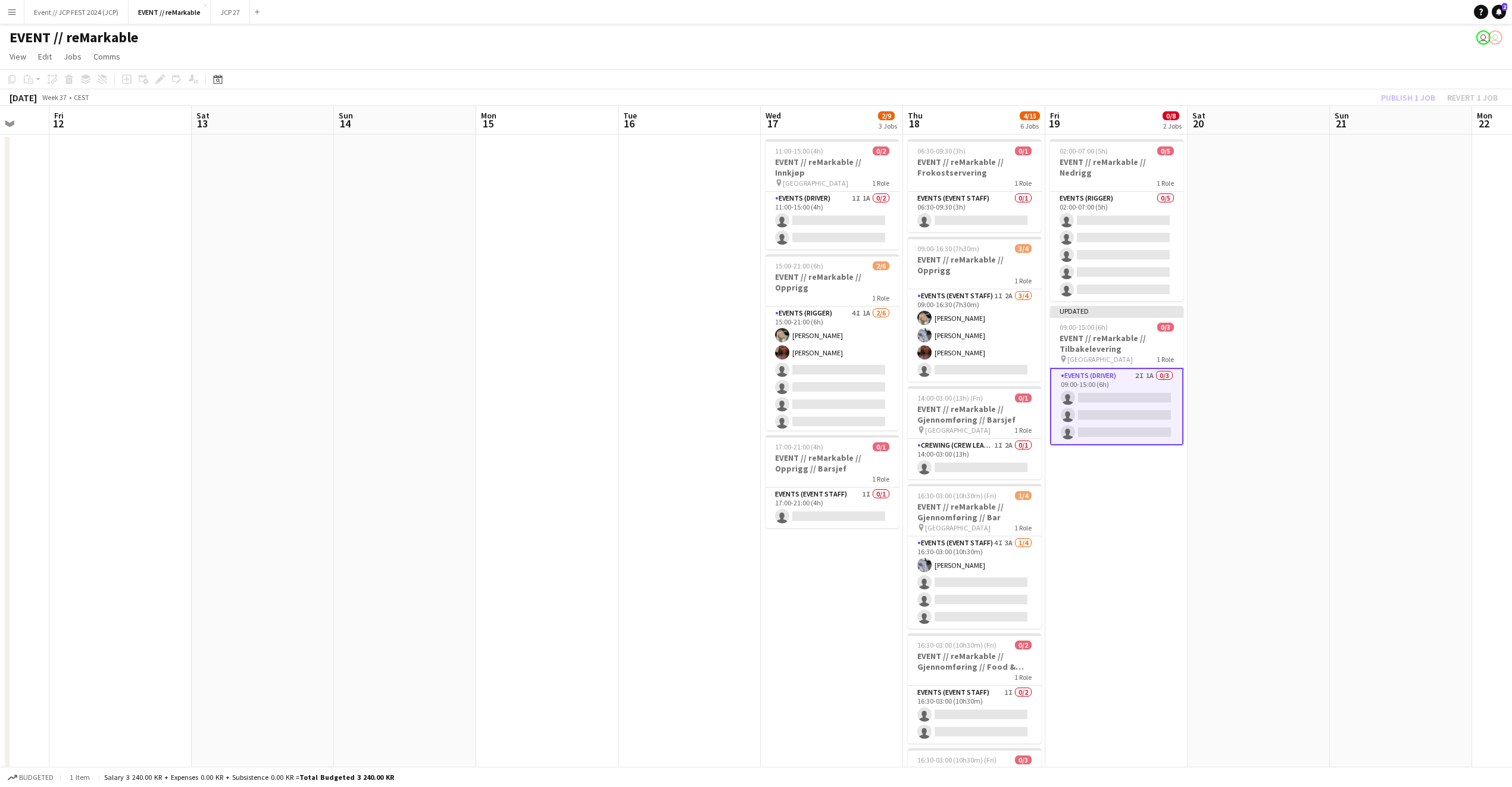
click at [1412, 94] on div "Publish 1 job Revert 1 job" at bounding box center [1440, 97] width 146 height 16
click at [1412, 94] on button "Publish 1 job" at bounding box center [1408, 97] width 64 height 16
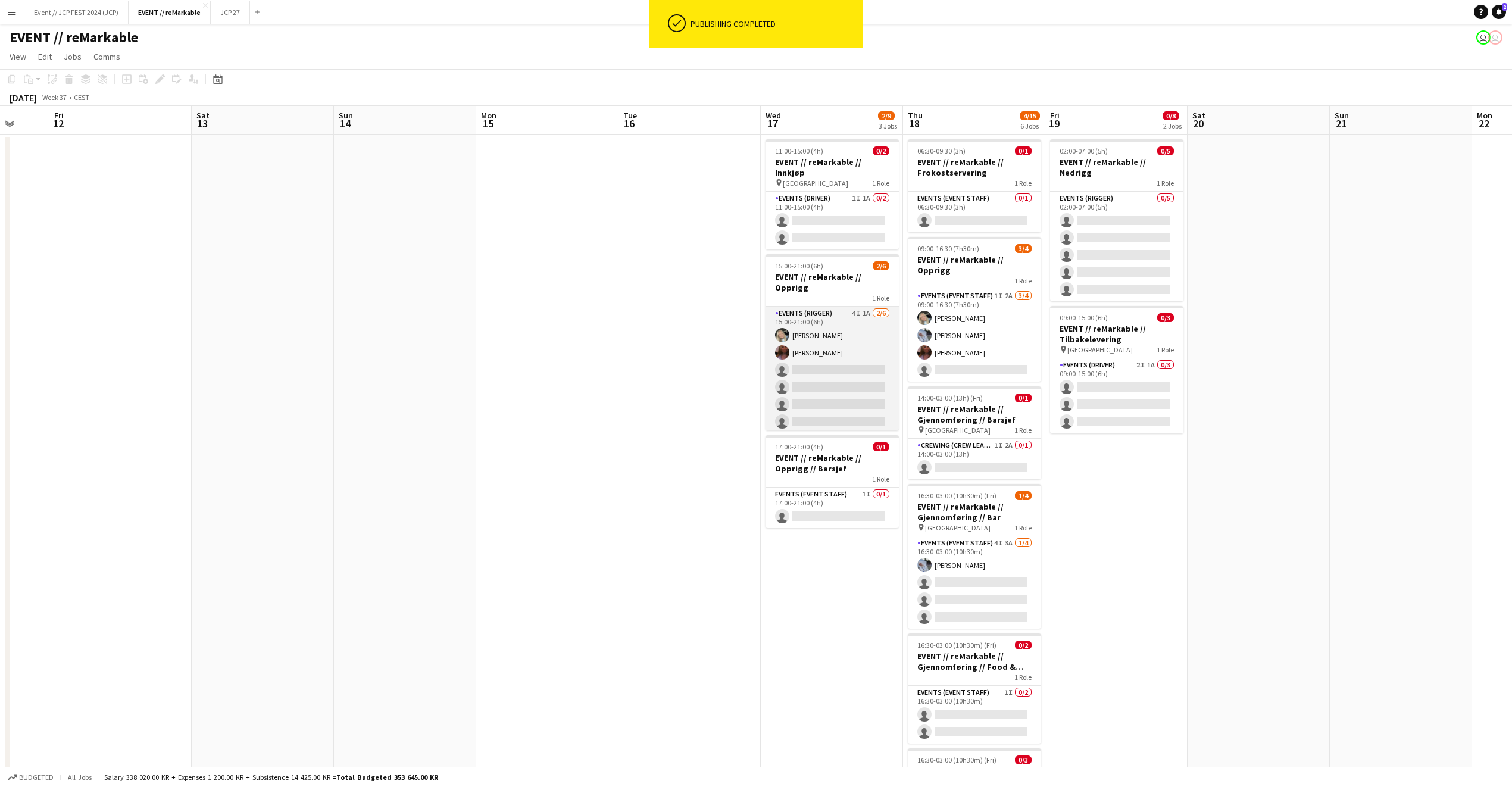
click at [816, 346] on app-card-role "Events (Rigger) 4I 1A 2/6 15:00-21:00 (6h) Oda Hansson Mathilde Bårreng single-…" at bounding box center [832, 370] width 133 height 127
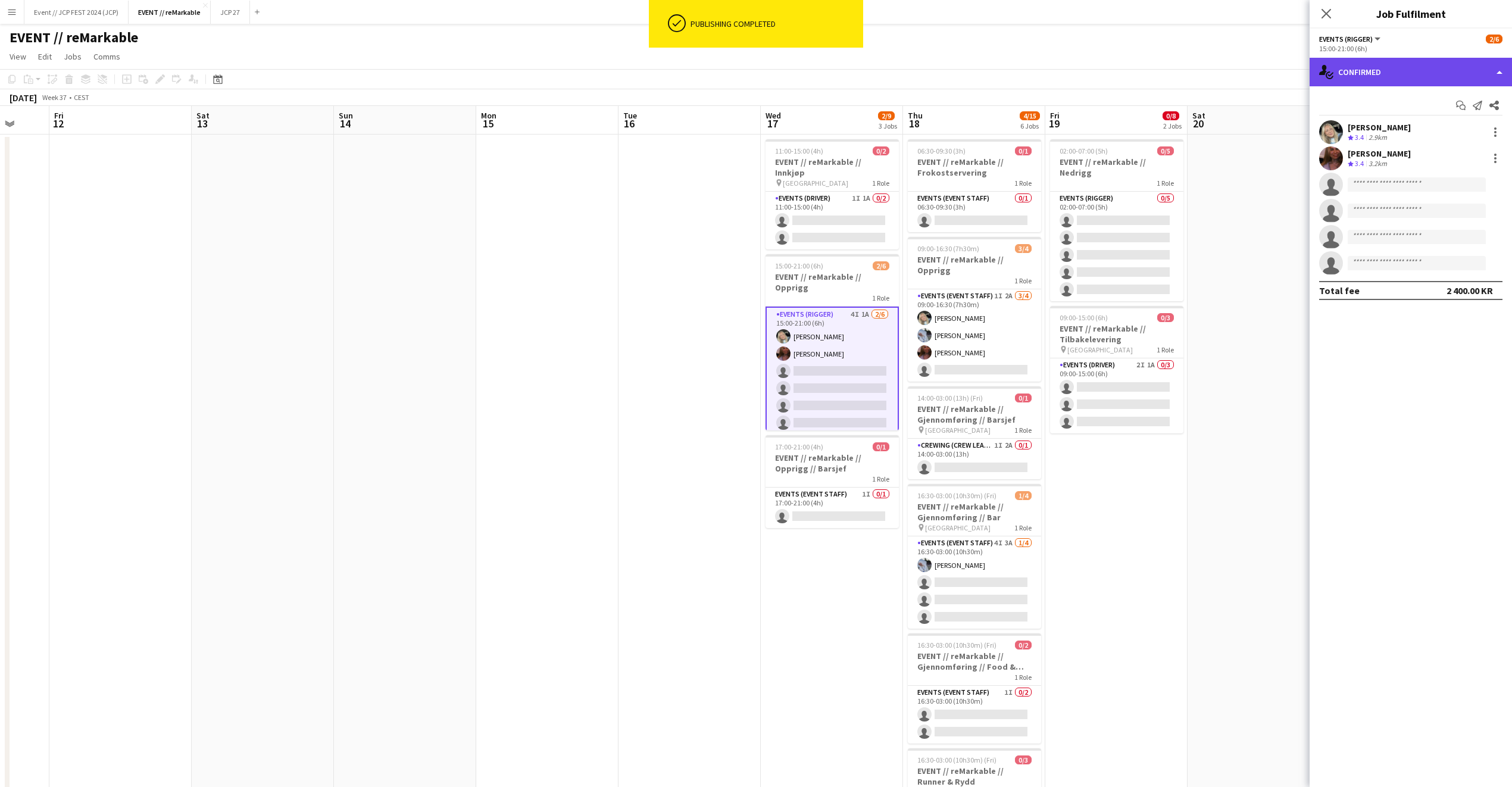
click at [1371, 58] on div "single-neutral-actions-check-2 Confirmed" at bounding box center [1411, 72] width 202 height 29
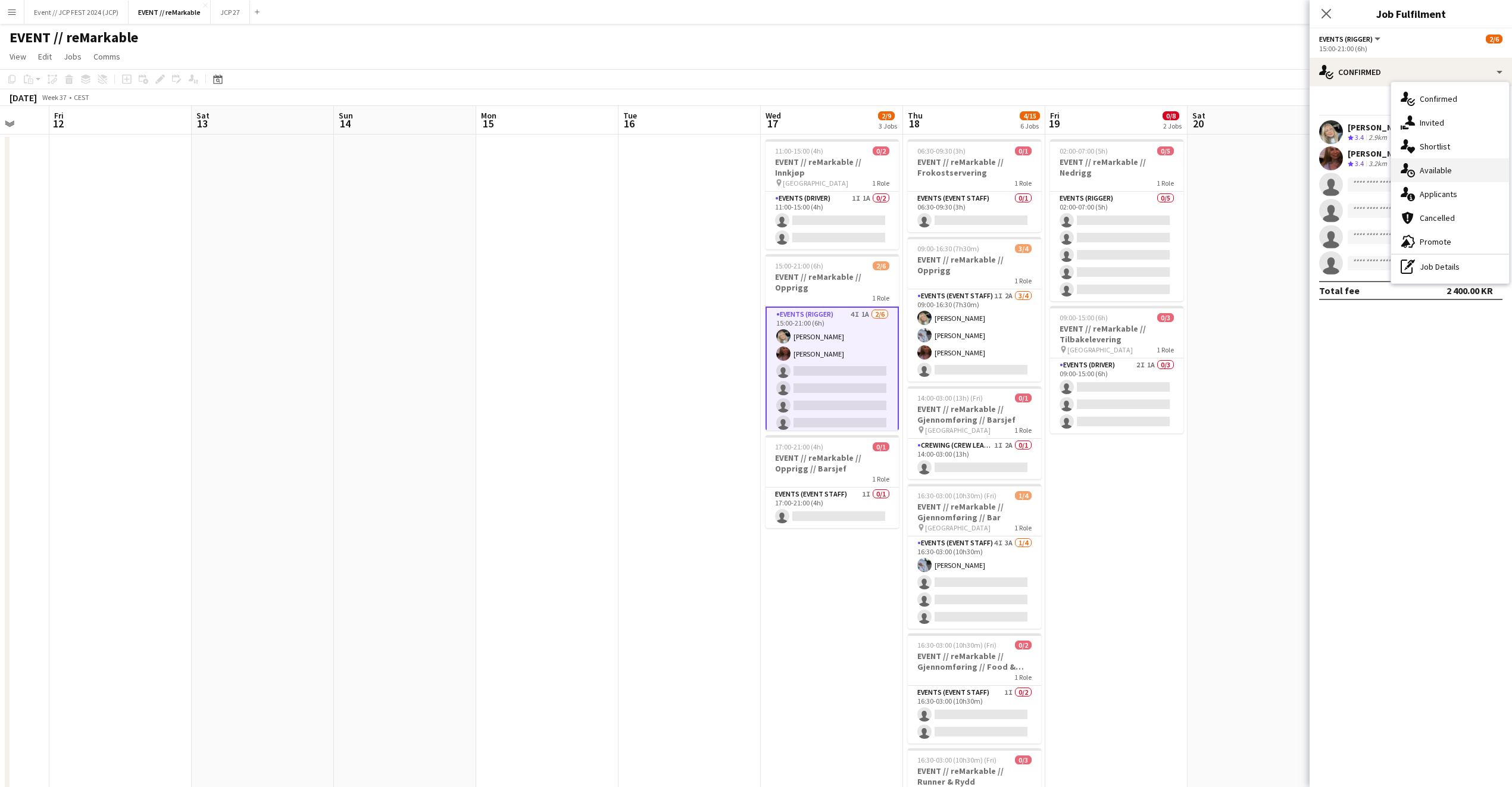
click at [1488, 174] on div "single-neutral-actions-upload Available" at bounding box center [1450, 170] width 118 height 24
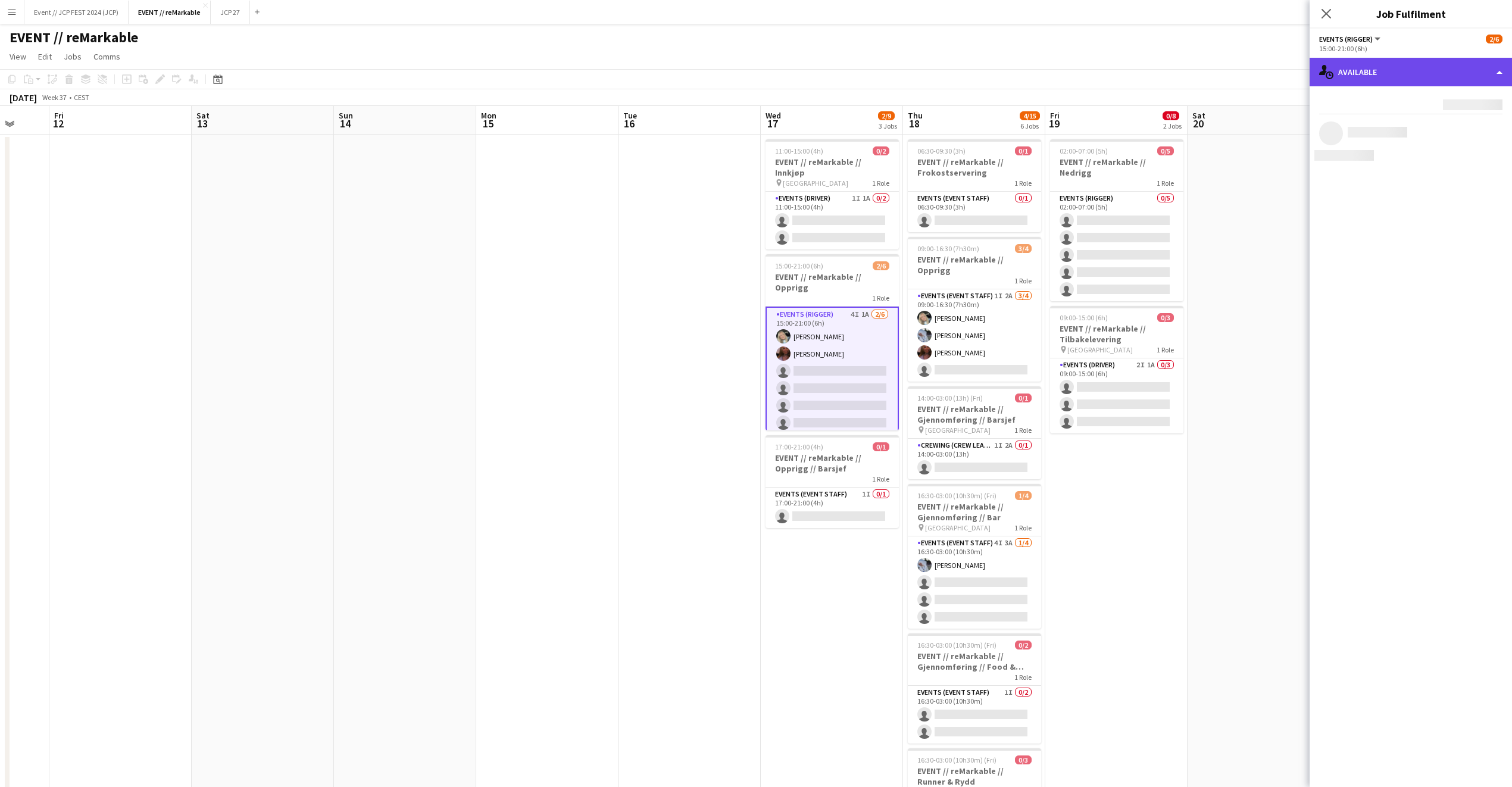
click at [1430, 80] on div "single-neutral-actions-upload Available" at bounding box center [1411, 72] width 202 height 29
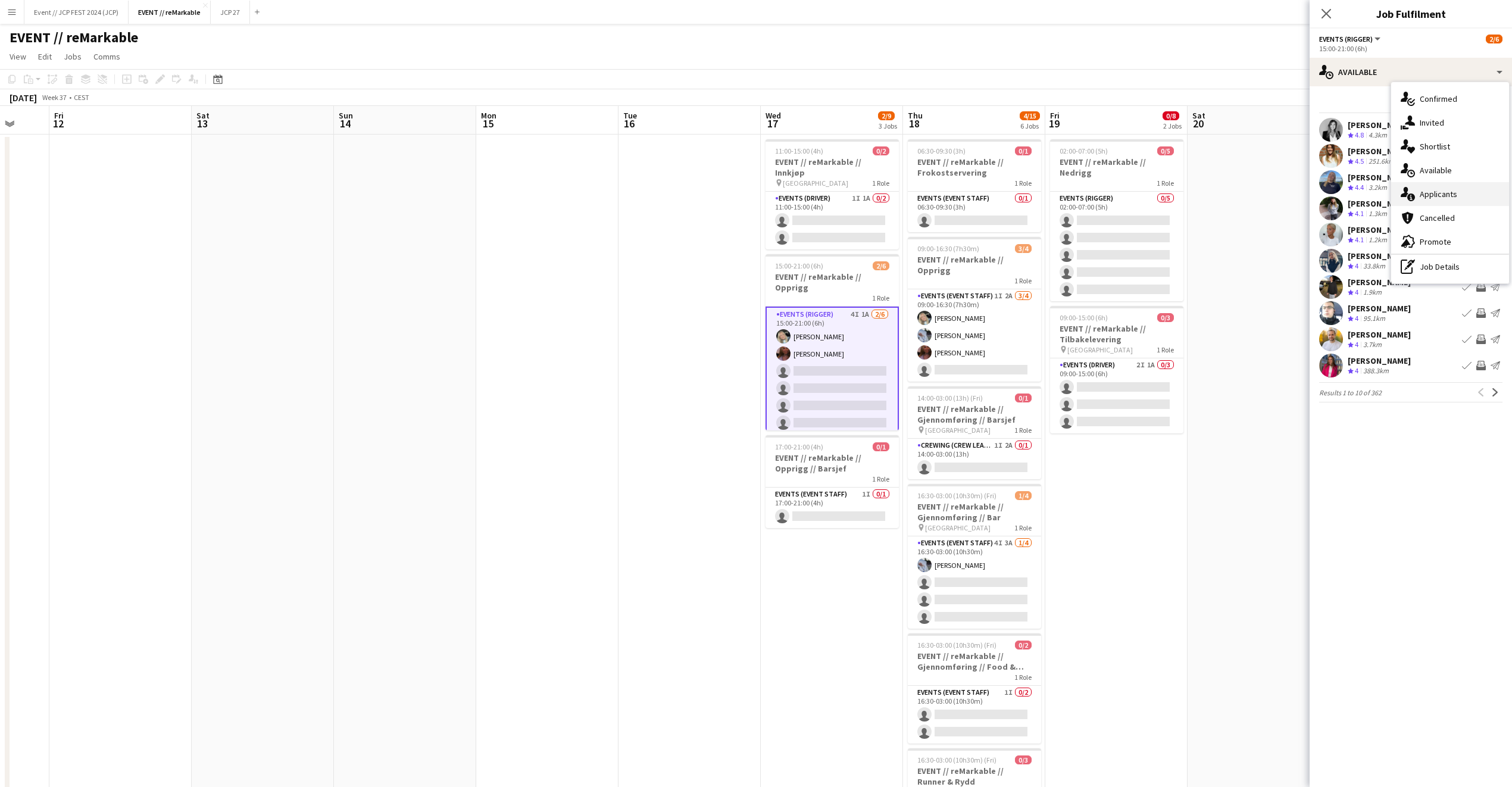
click at [1459, 186] on div "single-neutral-actions-information Applicants" at bounding box center [1450, 194] width 118 height 24
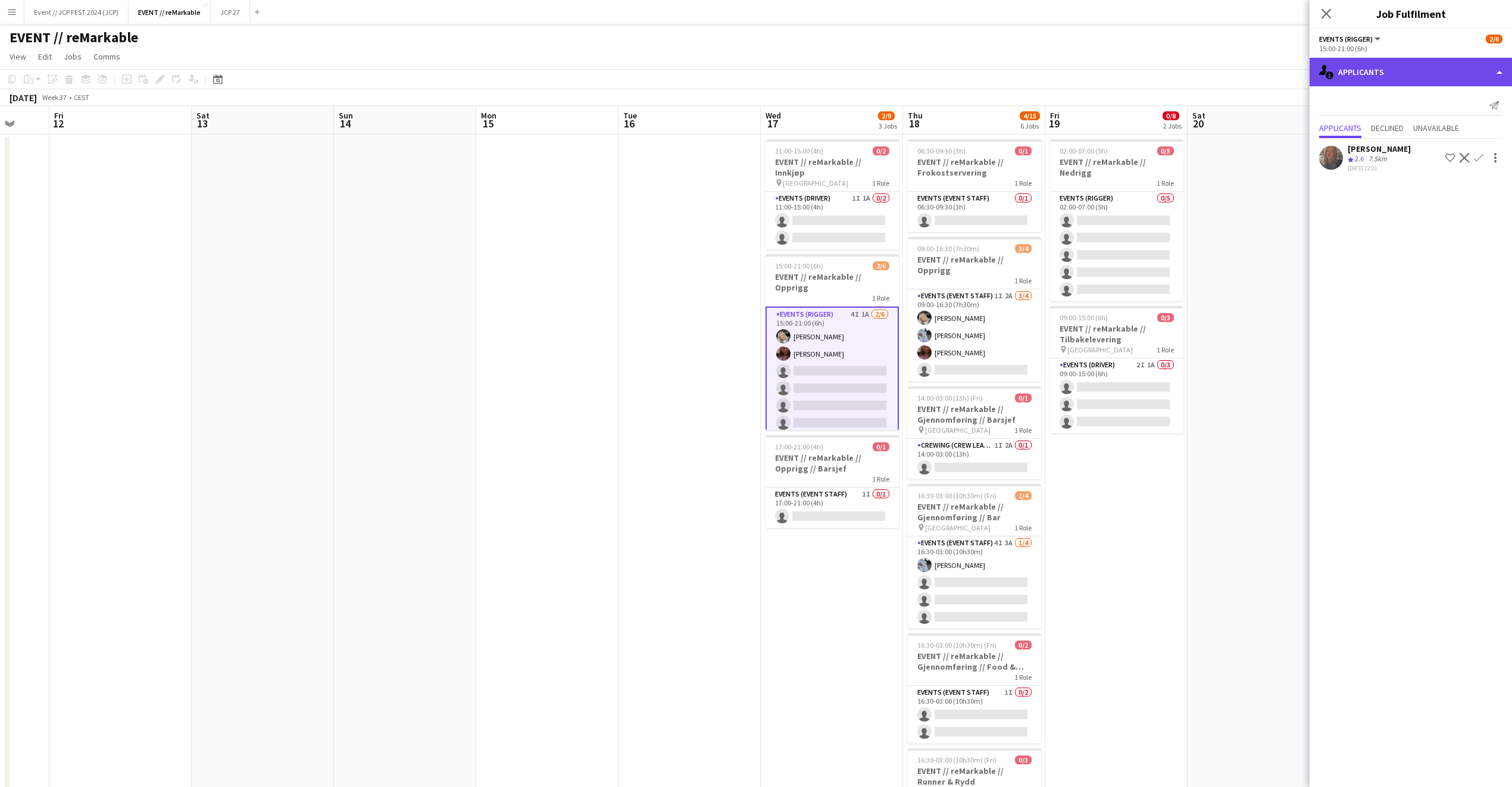
click at [1387, 67] on div "single-neutral-actions-information Applicants" at bounding box center [1411, 72] width 202 height 29
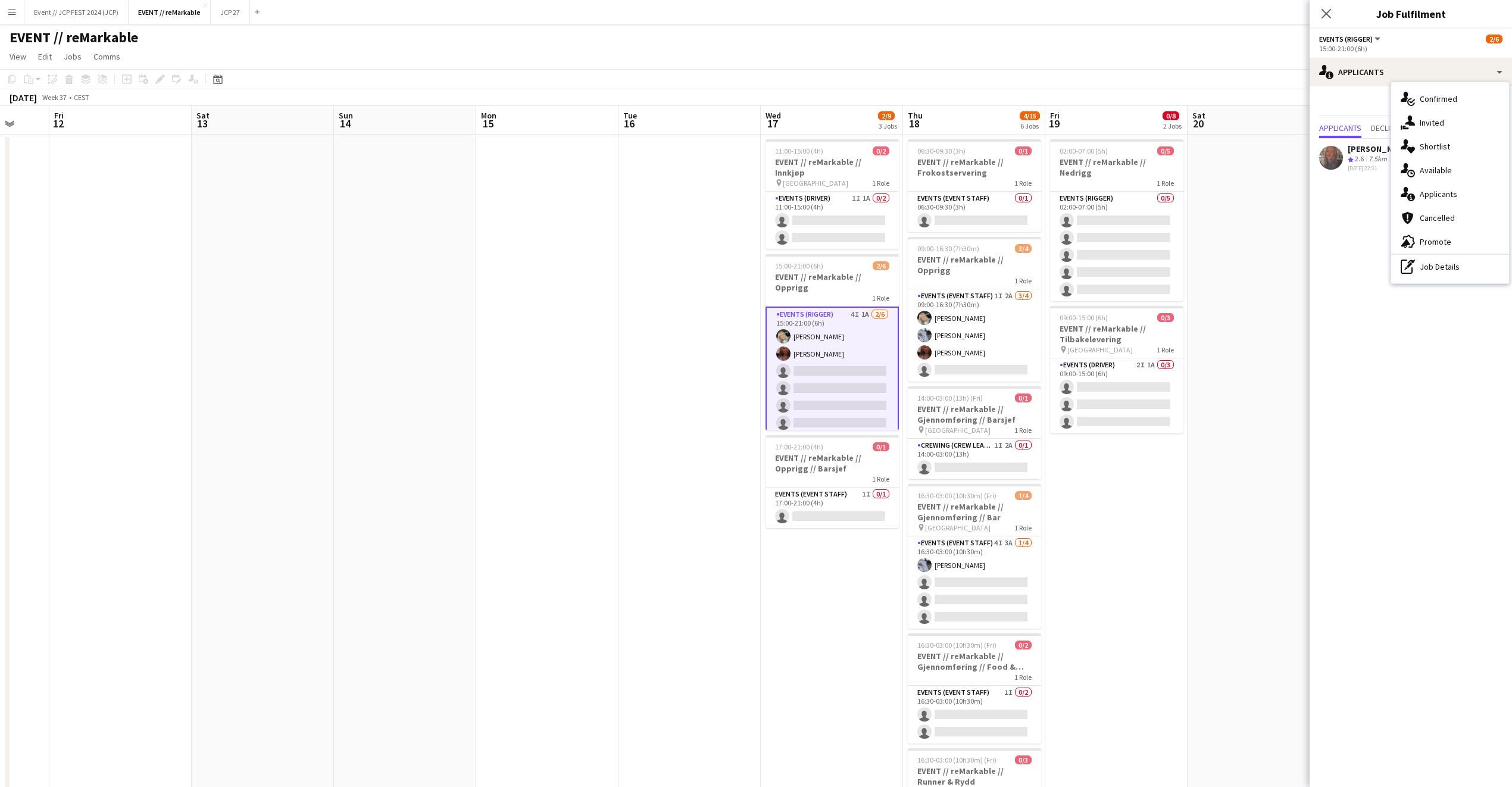
click at [1335, 37] on span "Events (Rigger)" at bounding box center [1346, 38] width 54 height 9
click at [1425, 47] on div "15:00-21:00 (6h)" at bounding box center [1412, 48] width 184 height 9
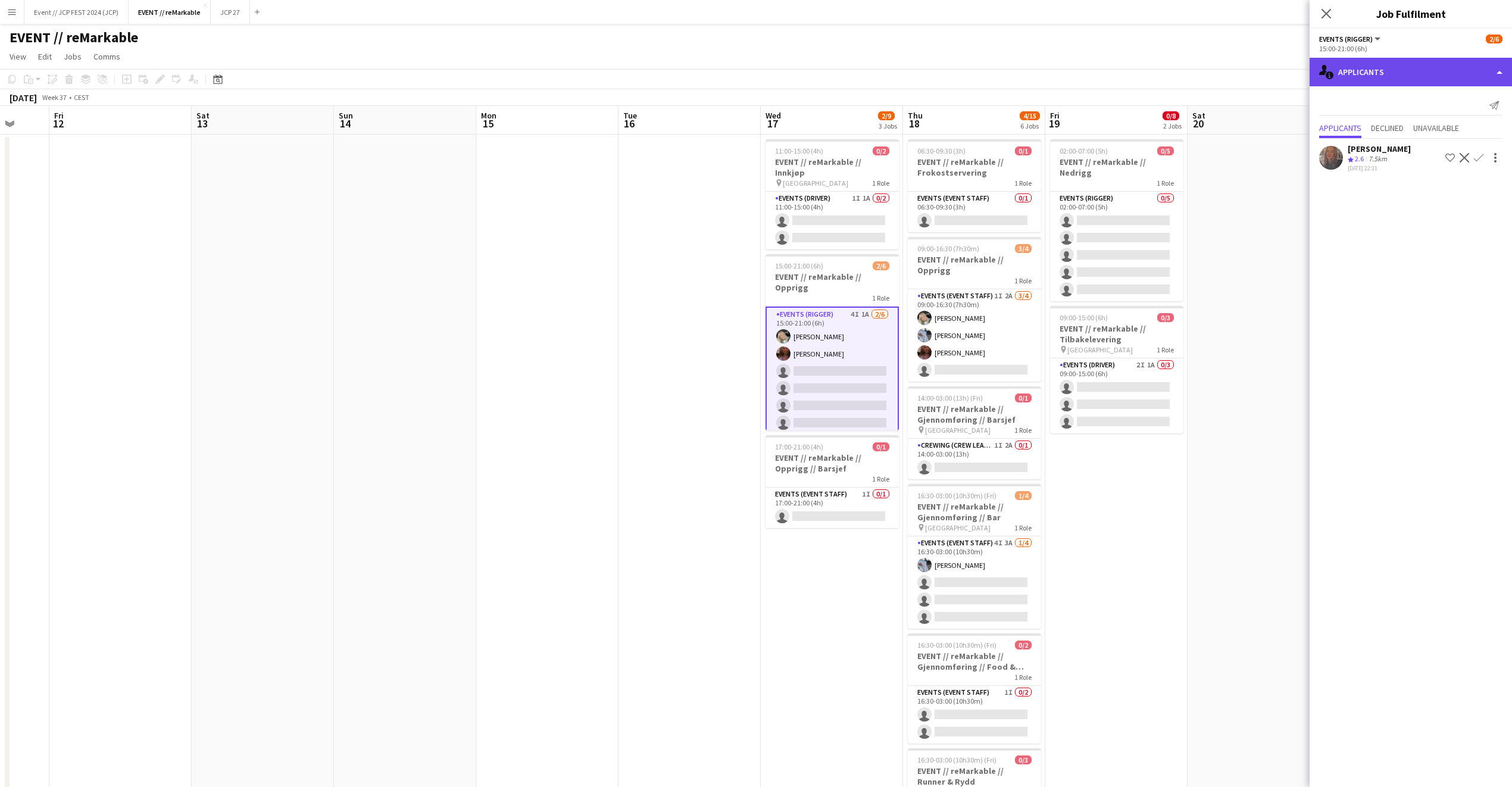
click at [1424, 65] on div "single-neutral-actions-information Applicants" at bounding box center [1411, 72] width 202 height 29
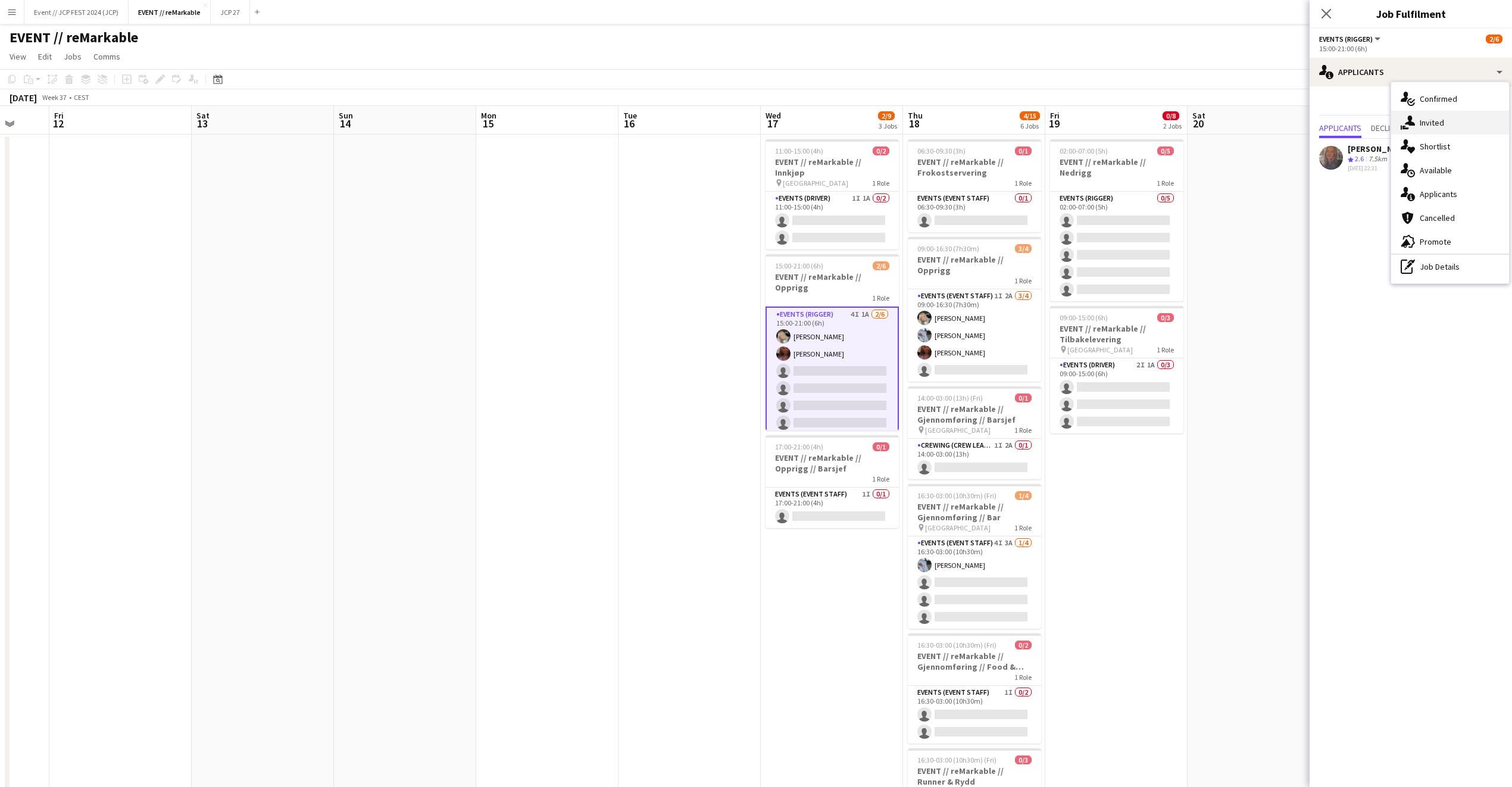
click at [1440, 122] on div "single-neutral-actions-share-1 Invited" at bounding box center [1450, 122] width 118 height 24
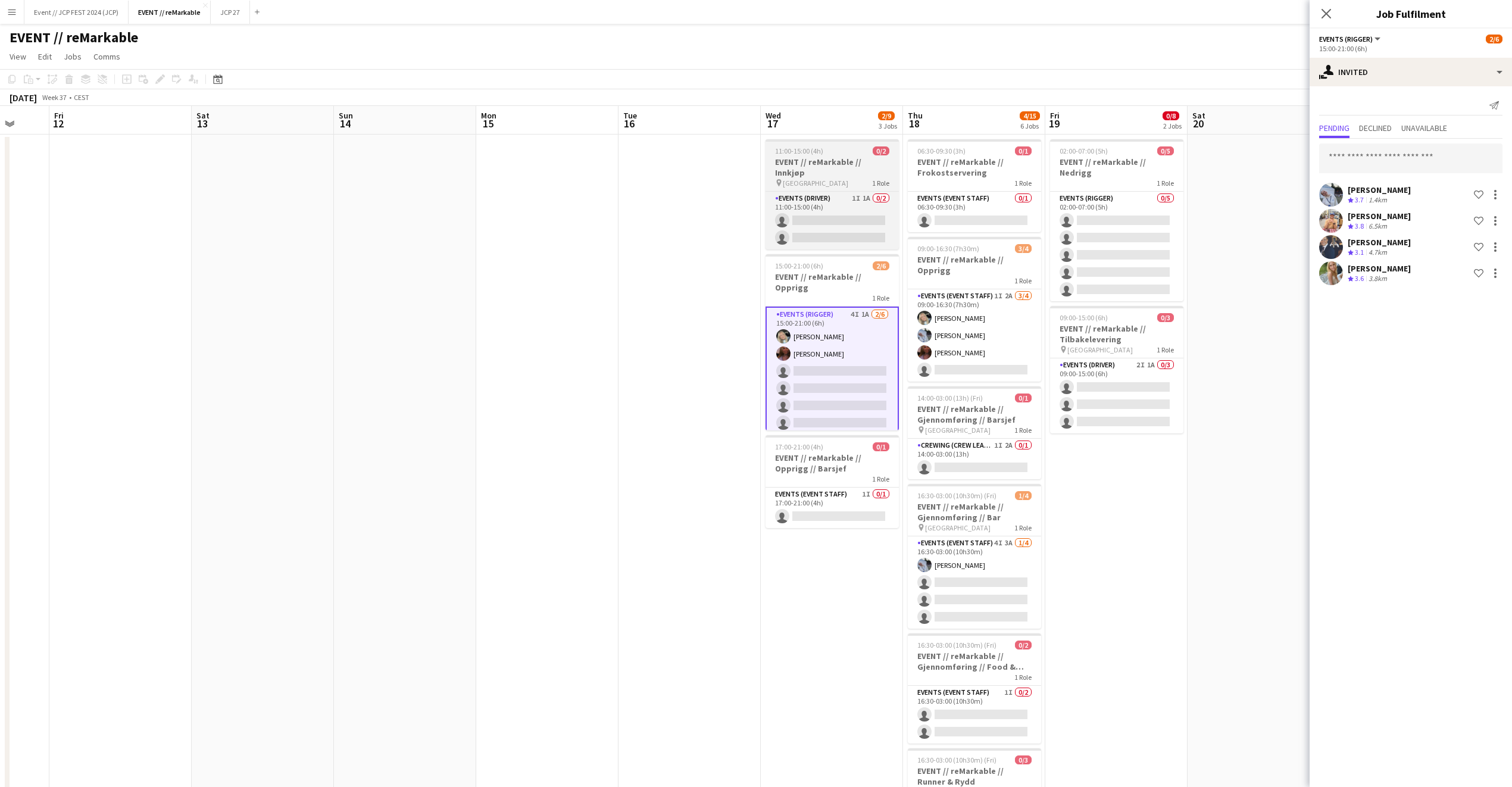
click at [820, 165] on h3 "EVENT // reMarkable // Innkjøp" at bounding box center [832, 167] width 133 height 22
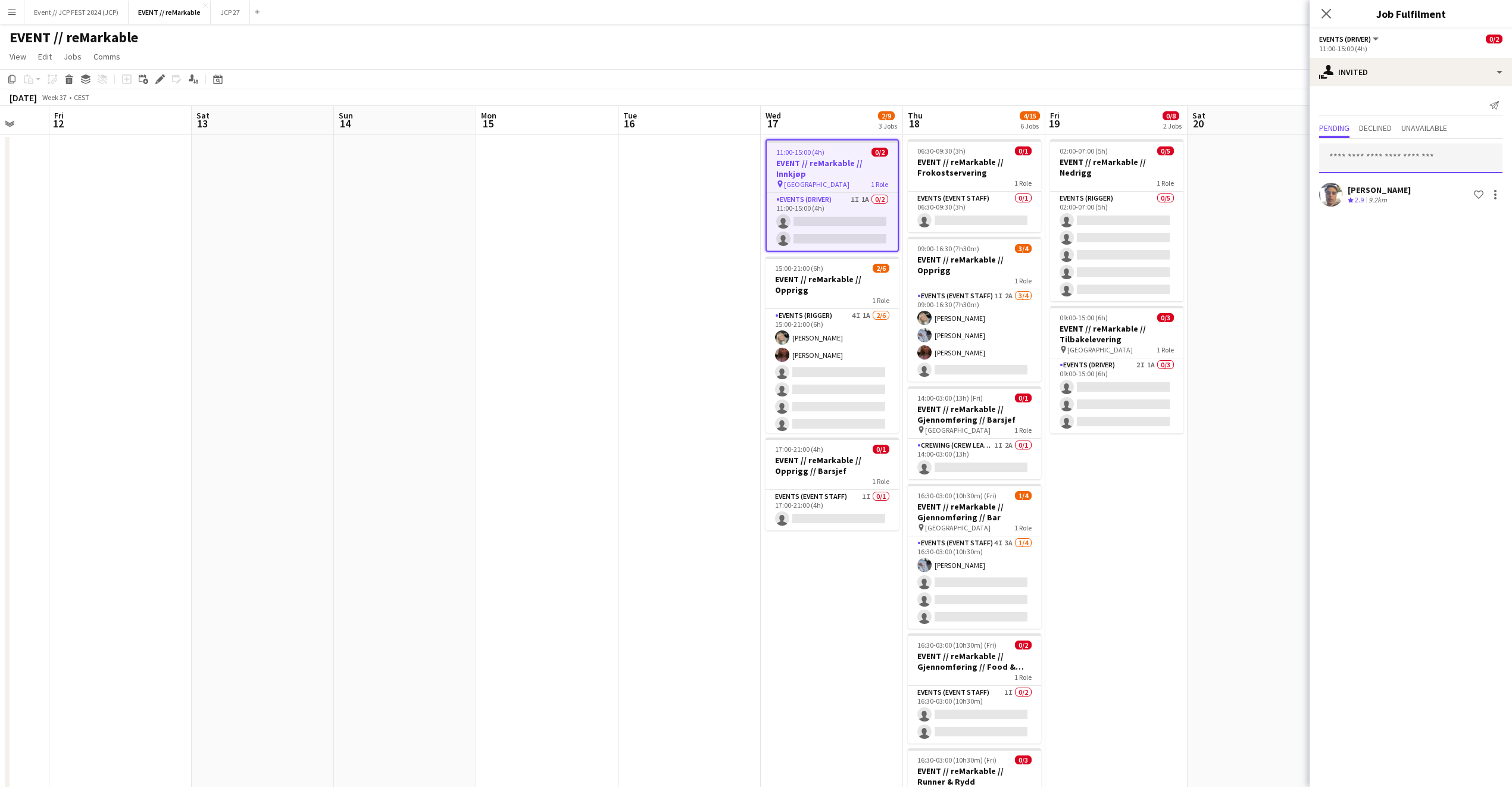
click at [1354, 153] on input "text" at bounding box center [1412, 158] width 184 height 30
click at [1433, 68] on div "single-neutral-actions-share-1 Invited" at bounding box center [1411, 72] width 202 height 29
click at [1357, 143] on input "text" at bounding box center [1412, 158] width 184 height 30
click at [1330, 67] on icon at bounding box center [1328, 69] width 10 height 10
click at [1360, 231] on mat-expansion-panel "user-plus Invited Send notification Pending Declined Unavailable Hussein Alsaed…" at bounding box center [1411, 437] width 202 height 701
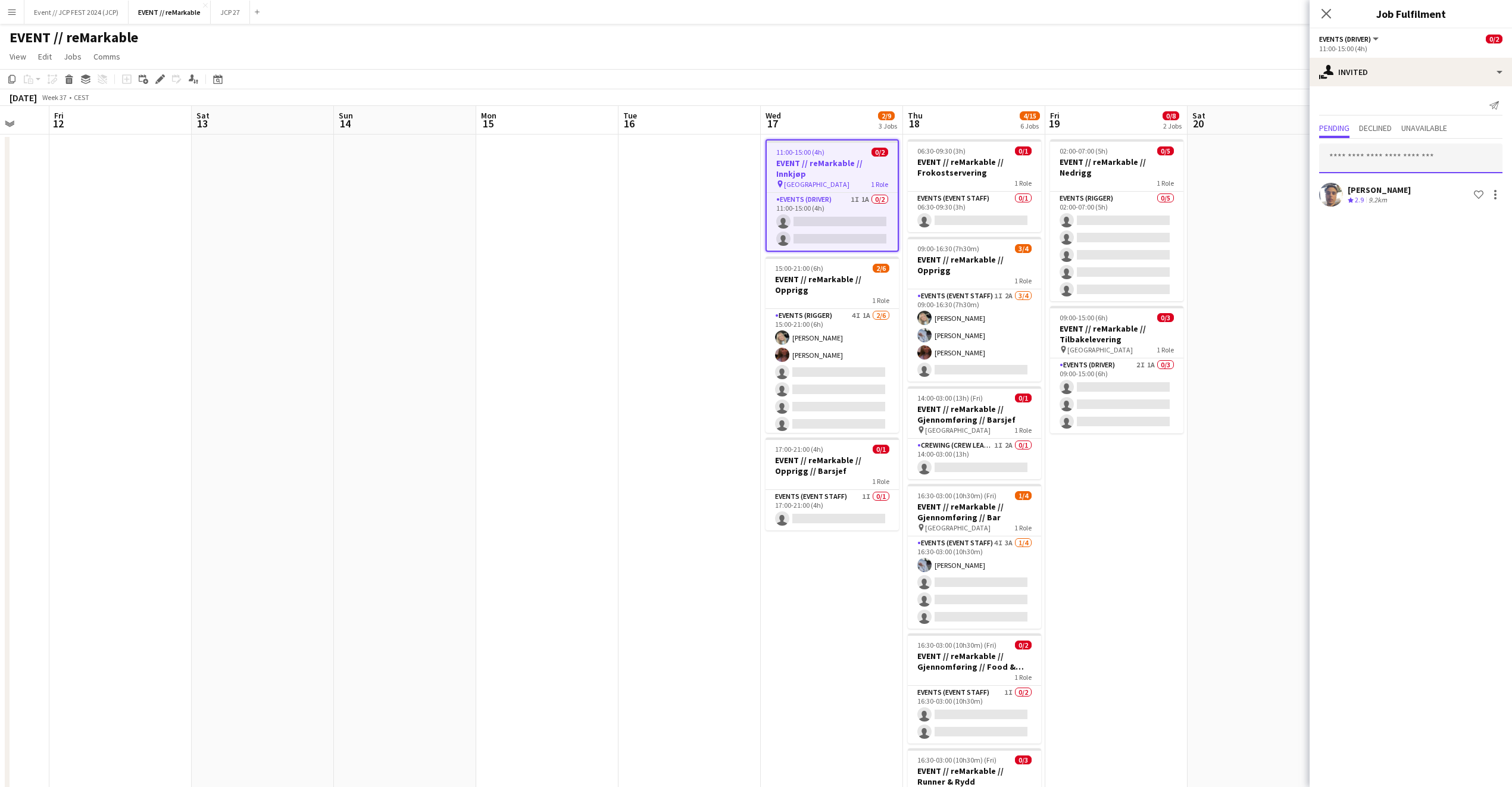
click at [1368, 160] on input "text" at bounding box center [1412, 158] width 184 height 30
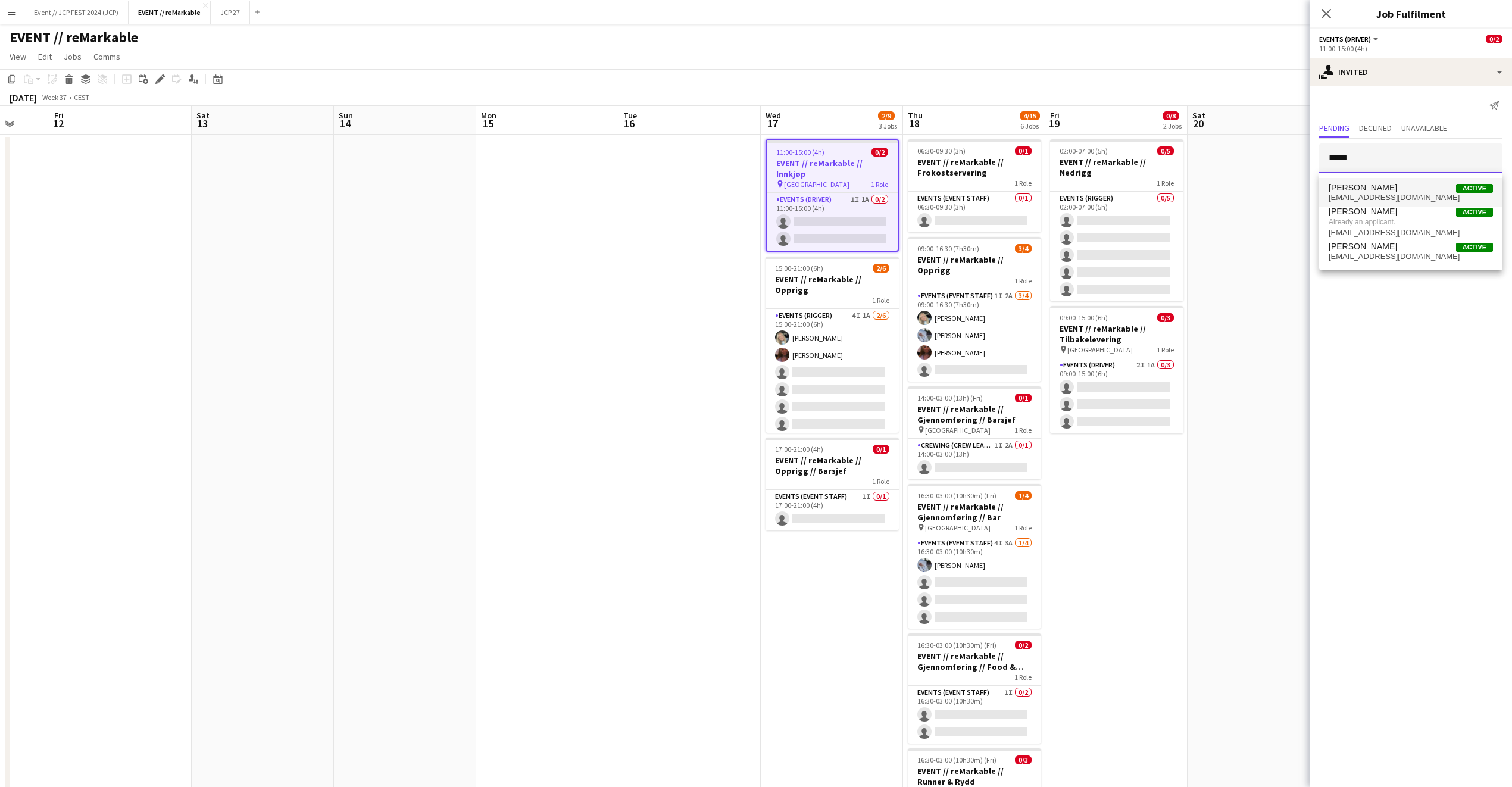
type input "*****"
click at [1363, 186] on span "[PERSON_NAME]" at bounding box center [1363, 188] width 69 height 10
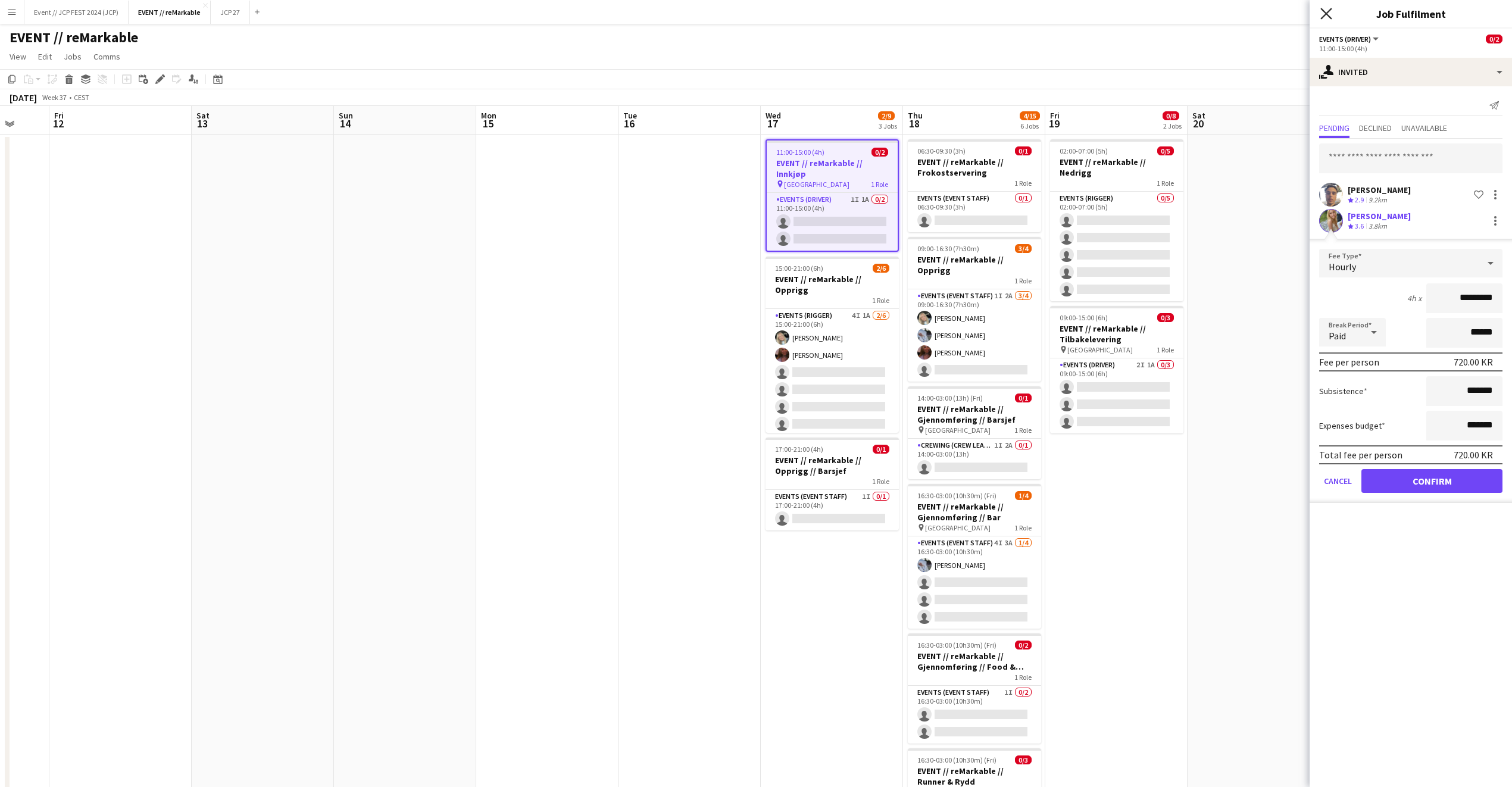
click at [1320, 11] on icon "Close pop-in" at bounding box center [1326, 13] width 12 height 12
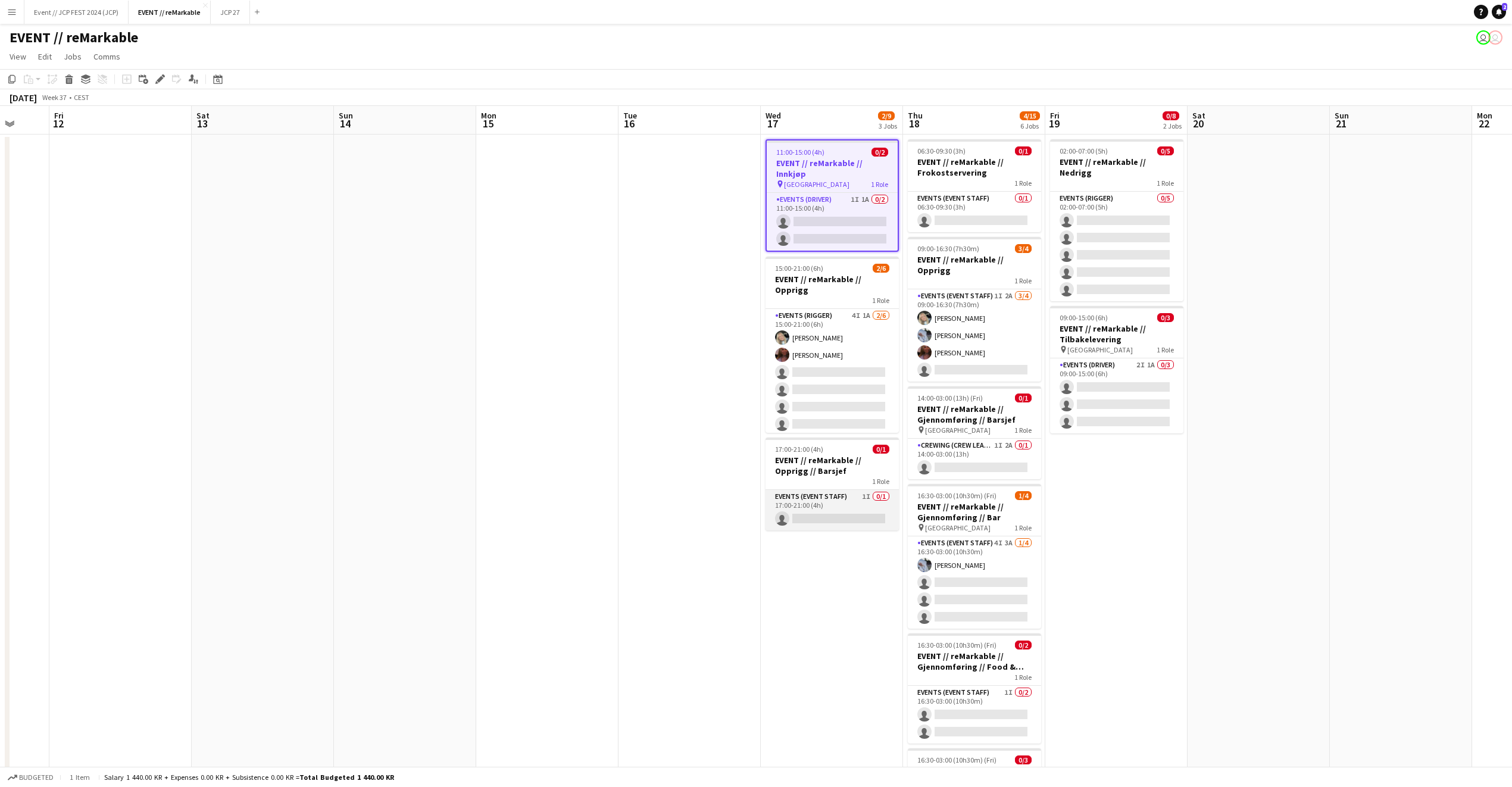
click at [833, 490] on app-card-role "Events (Event Staff) 1I 0/1 17:00-21:00 (4h) single-neutral-actions" at bounding box center [832, 510] width 133 height 40
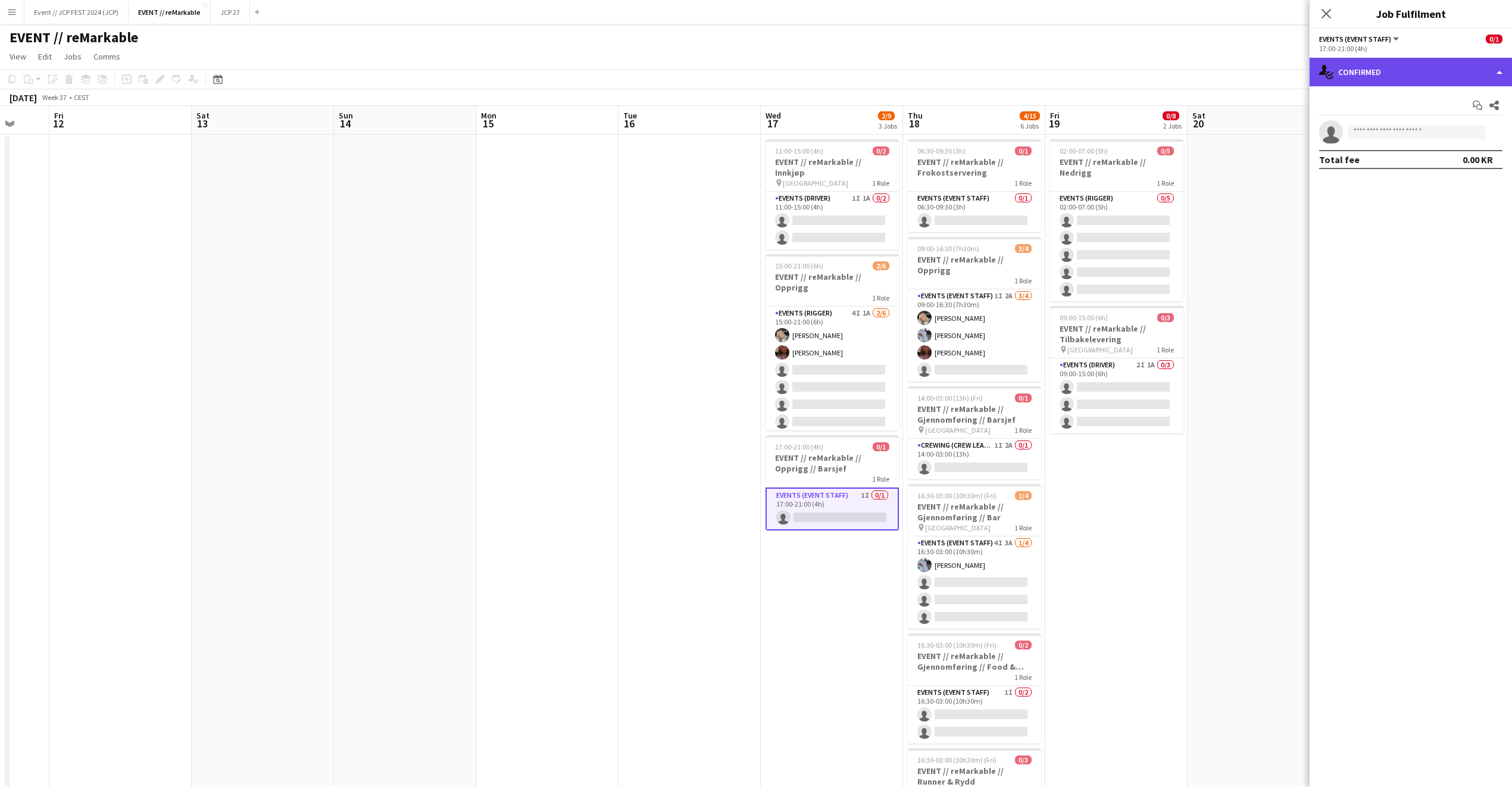
click at [1385, 68] on div "single-neutral-actions-check-2 Confirmed" at bounding box center [1411, 72] width 202 height 29
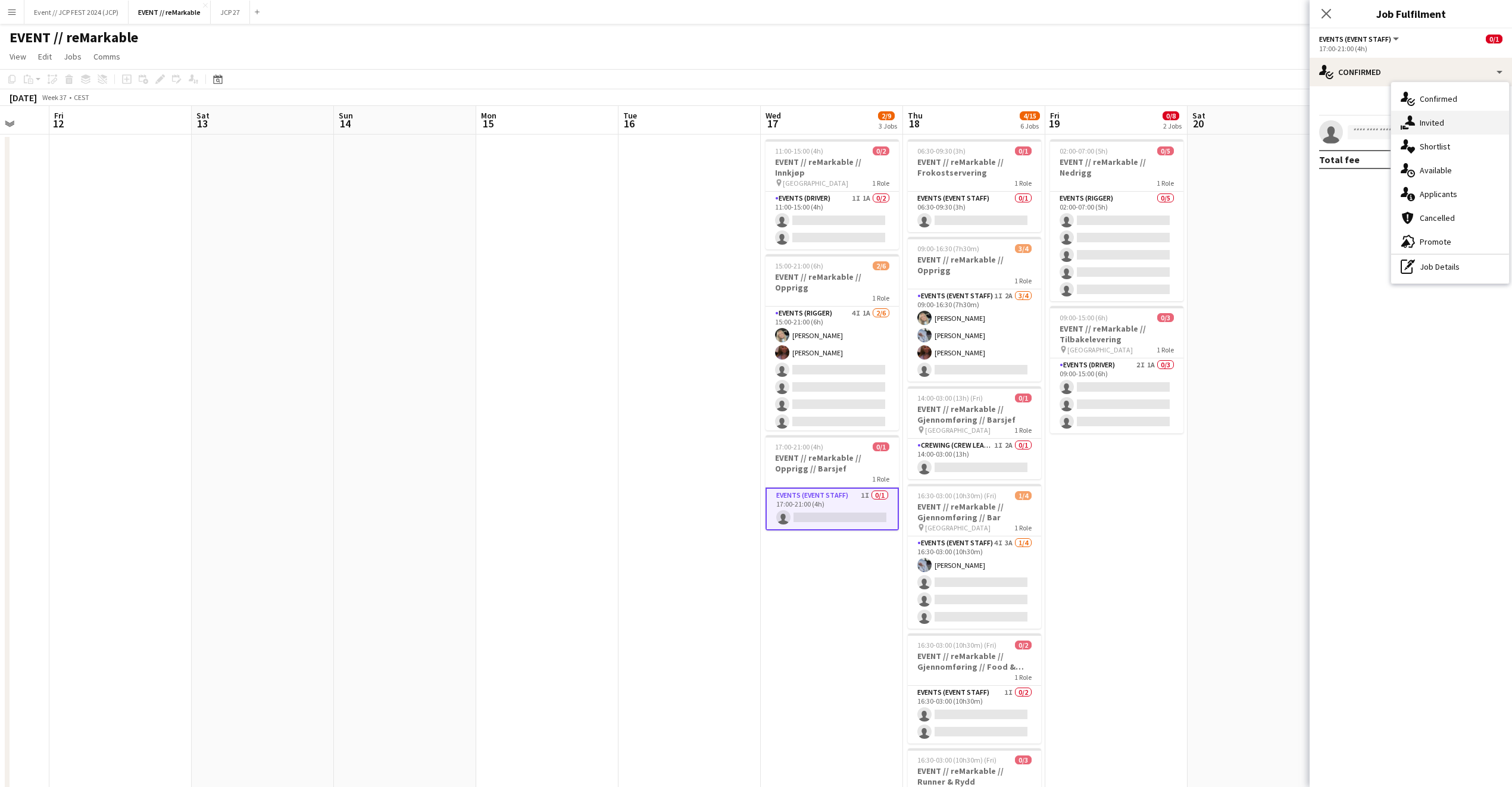
click at [1445, 114] on div "single-neutral-actions-share-1 Invited" at bounding box center [1450, 122] width 118 height 24
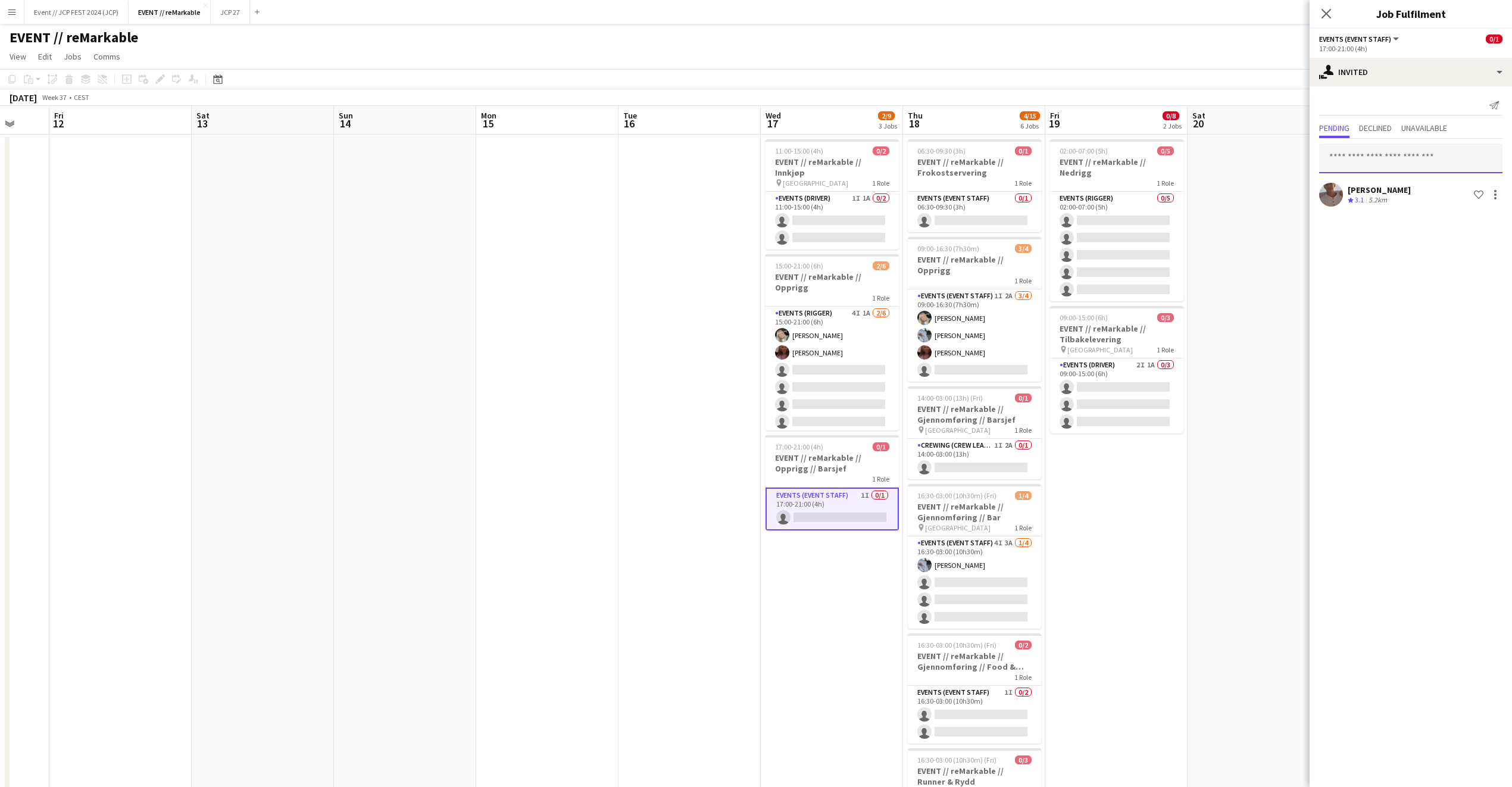
click at [1384, 160] on input "text" at bounding box center [1412, 158] width 184 height 30
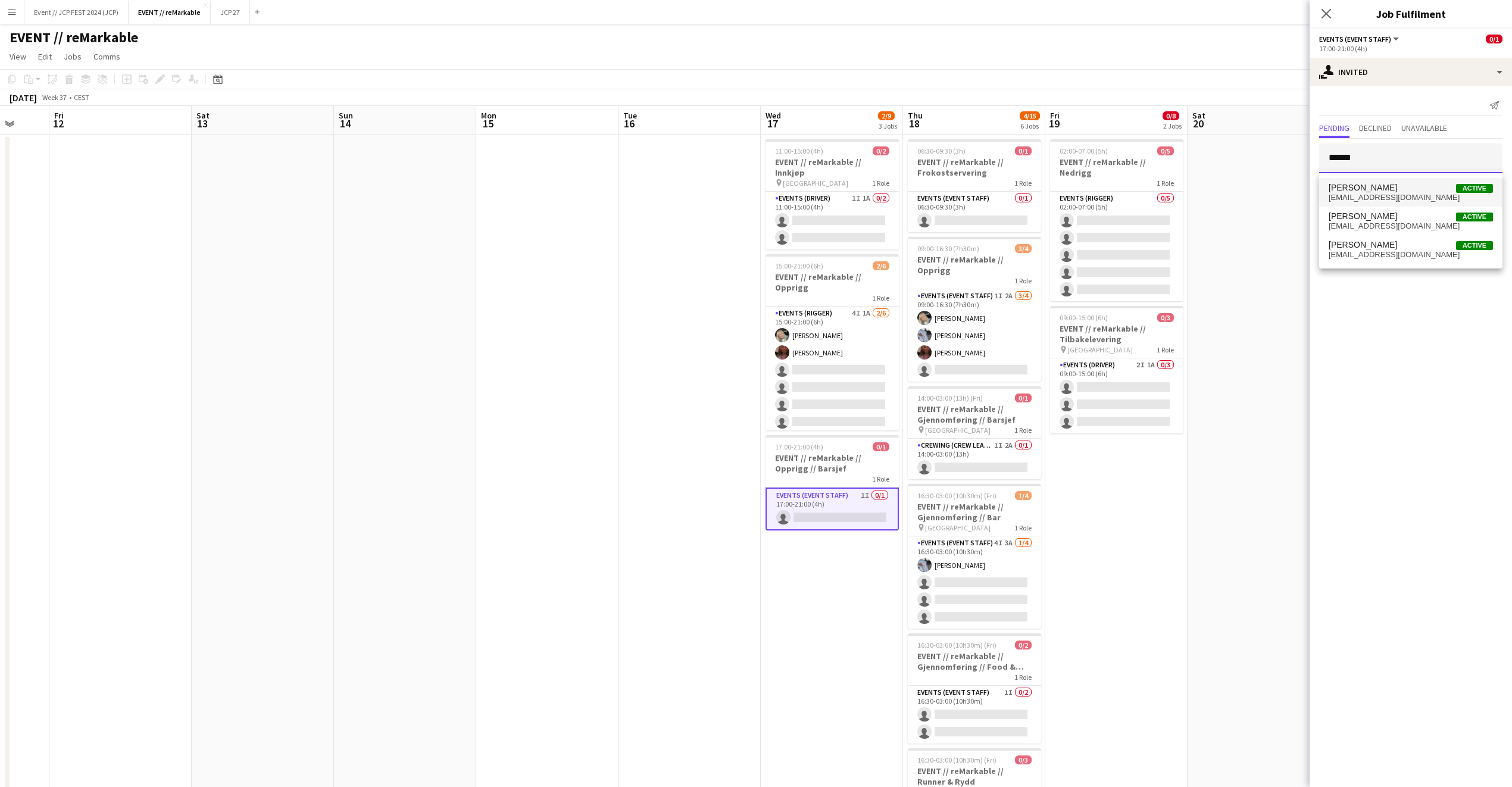
type input "*****"
click at [1380, 187] on span "Julia Holme Active" at bounding box center [1411, 188] width 164 height 10
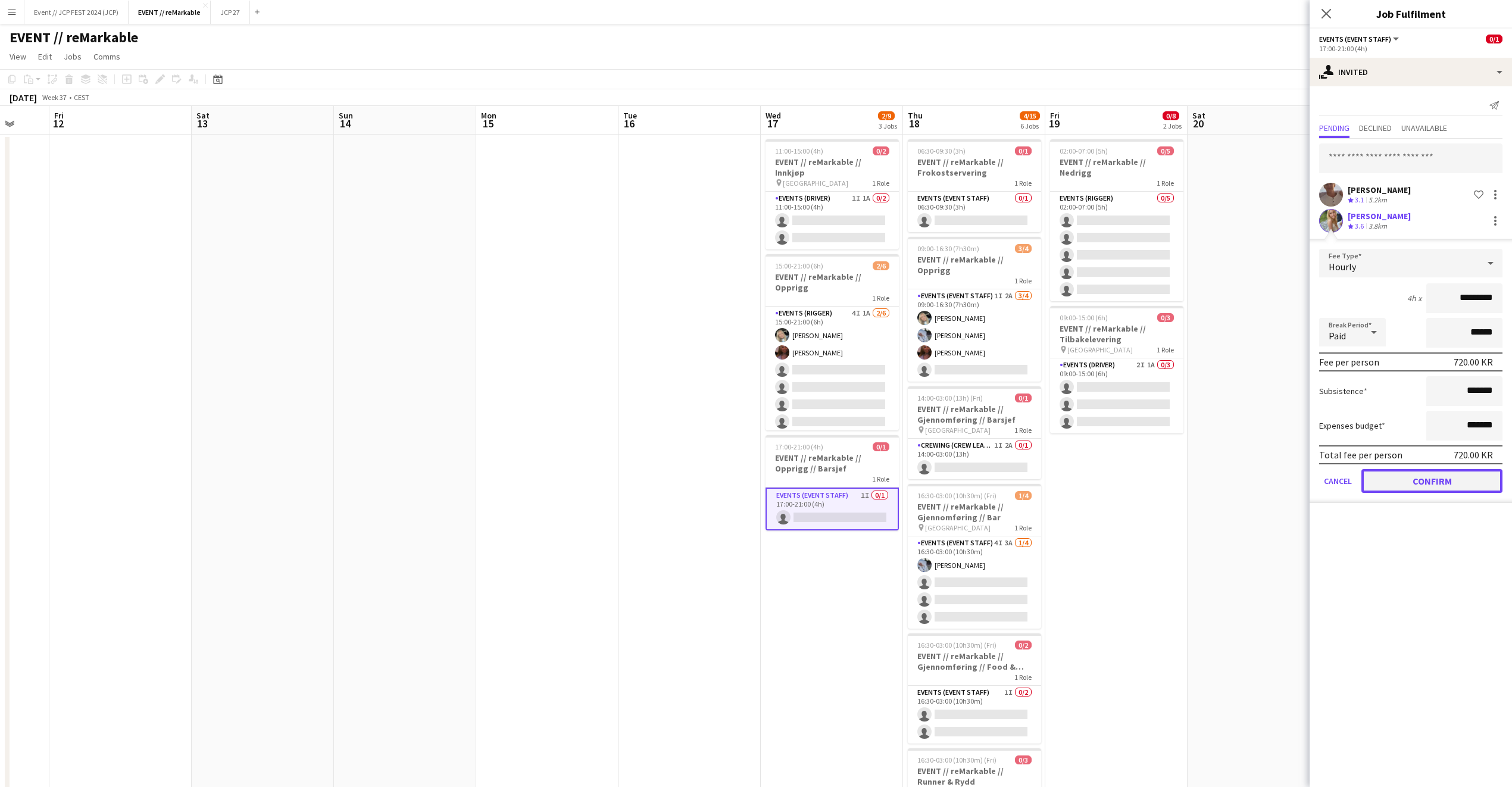
click at [1442, 484] on button "Confirm" at bounding box center [1432, 481] width 141 height 24
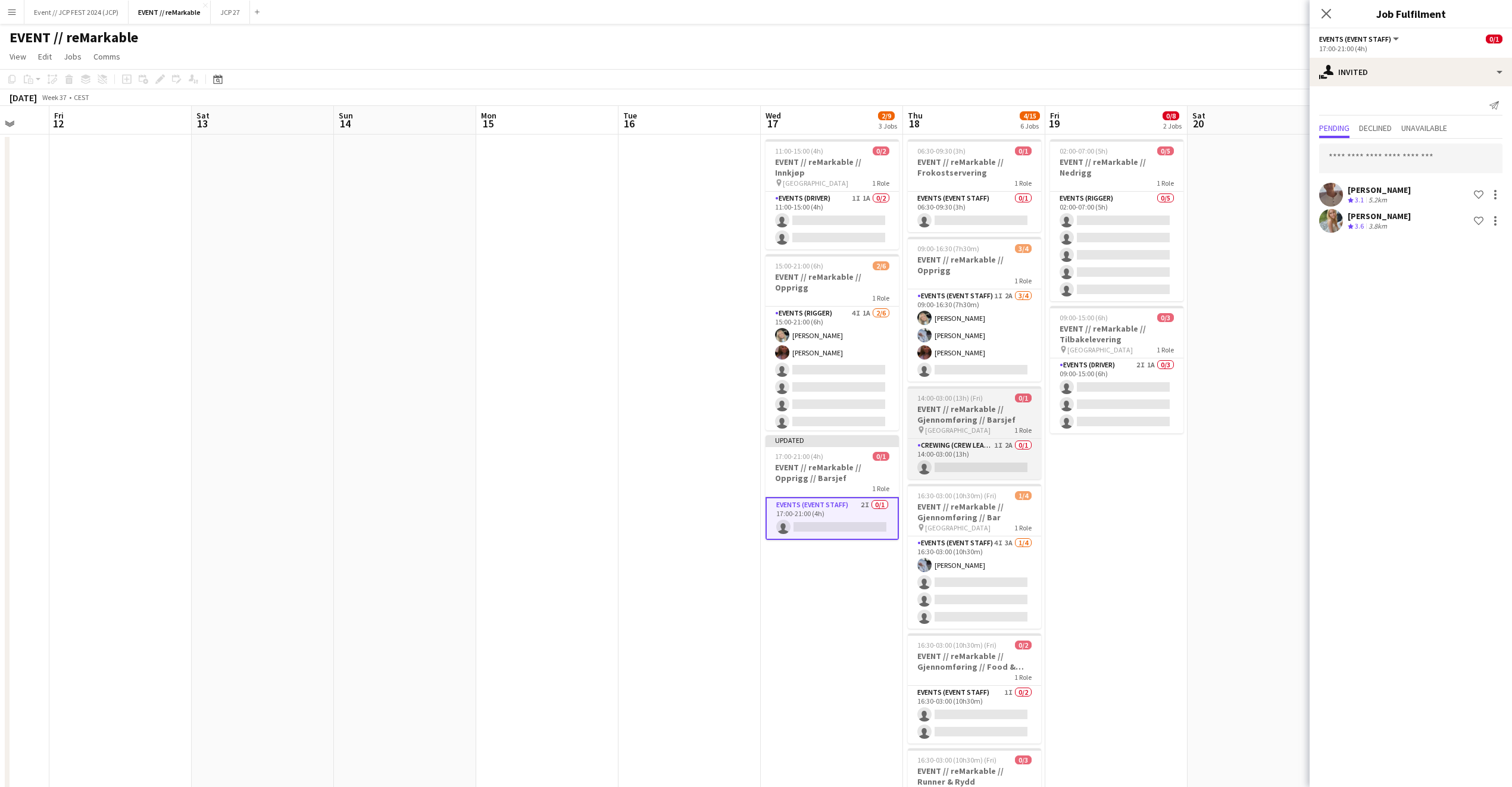
scroll to position [29, 0]
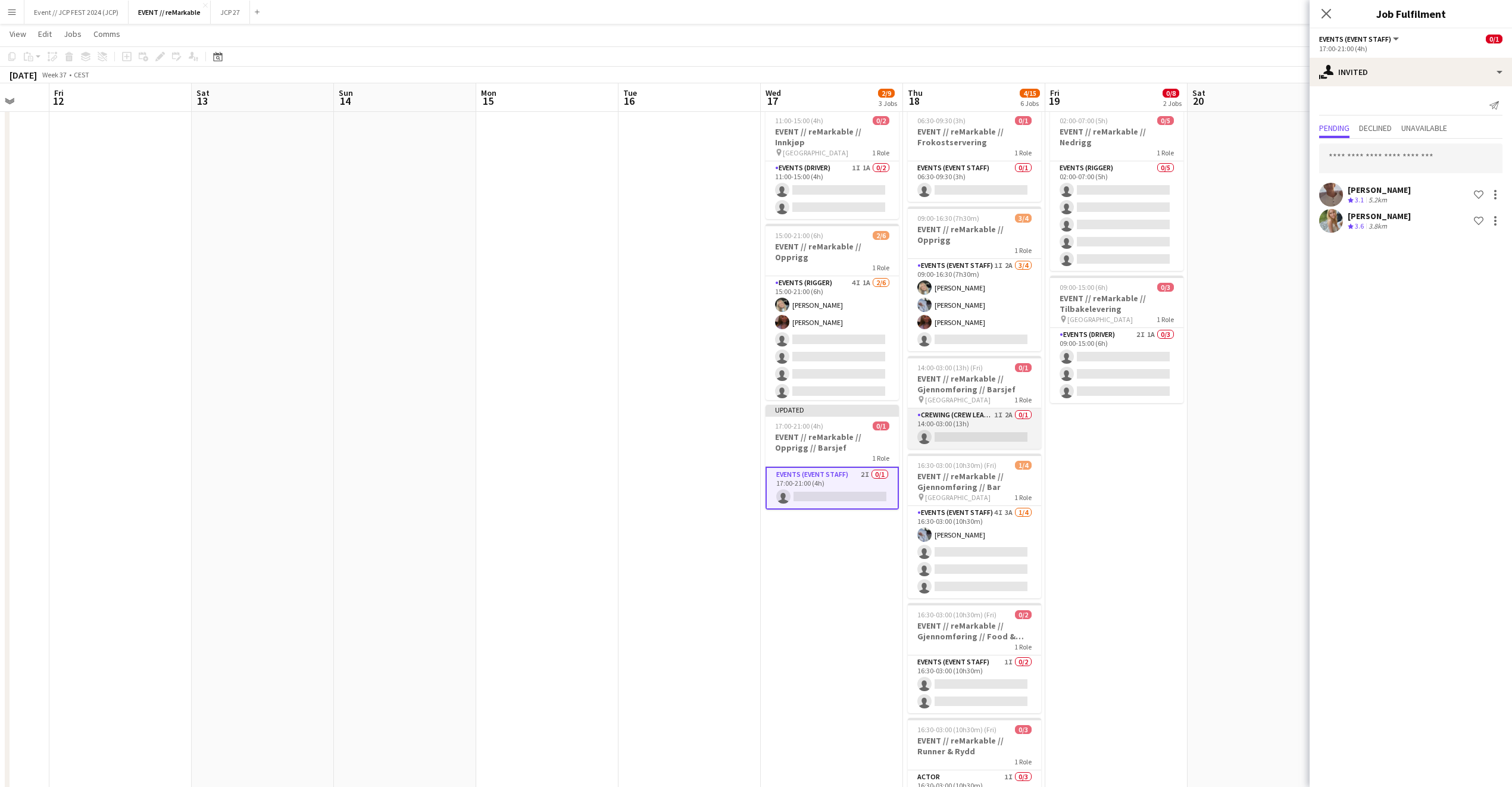
click at [983, 434] on app-card-role "Crewing (Crew Leader) 1I 2A 0/1 14:00-03:00 (13h) single-neutral-actions" at bounding box center [974, 429] width 133 height 40
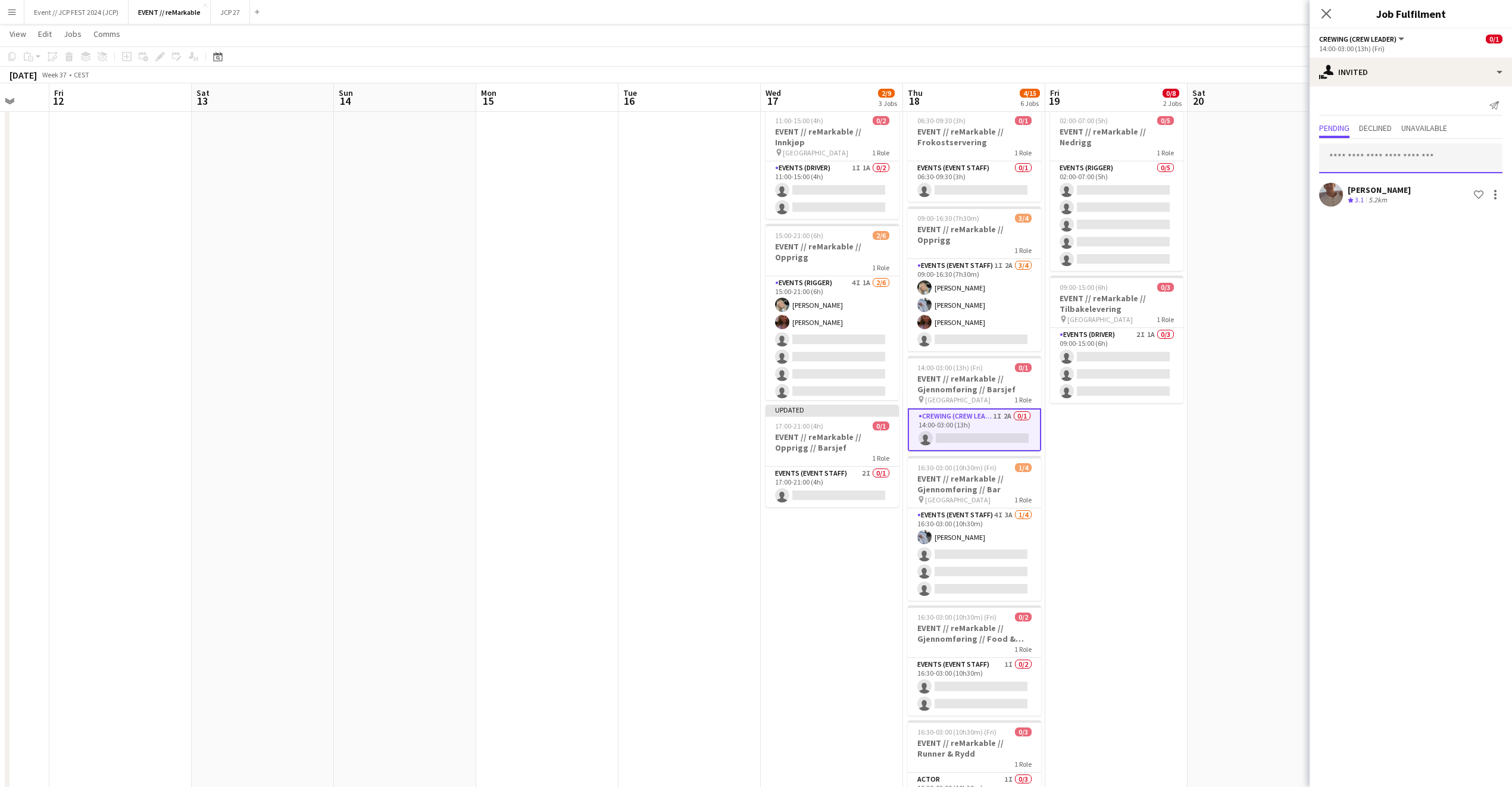
click at [1377, 160] on input "text" at bounding box center [1412, 158] width 184 height 30
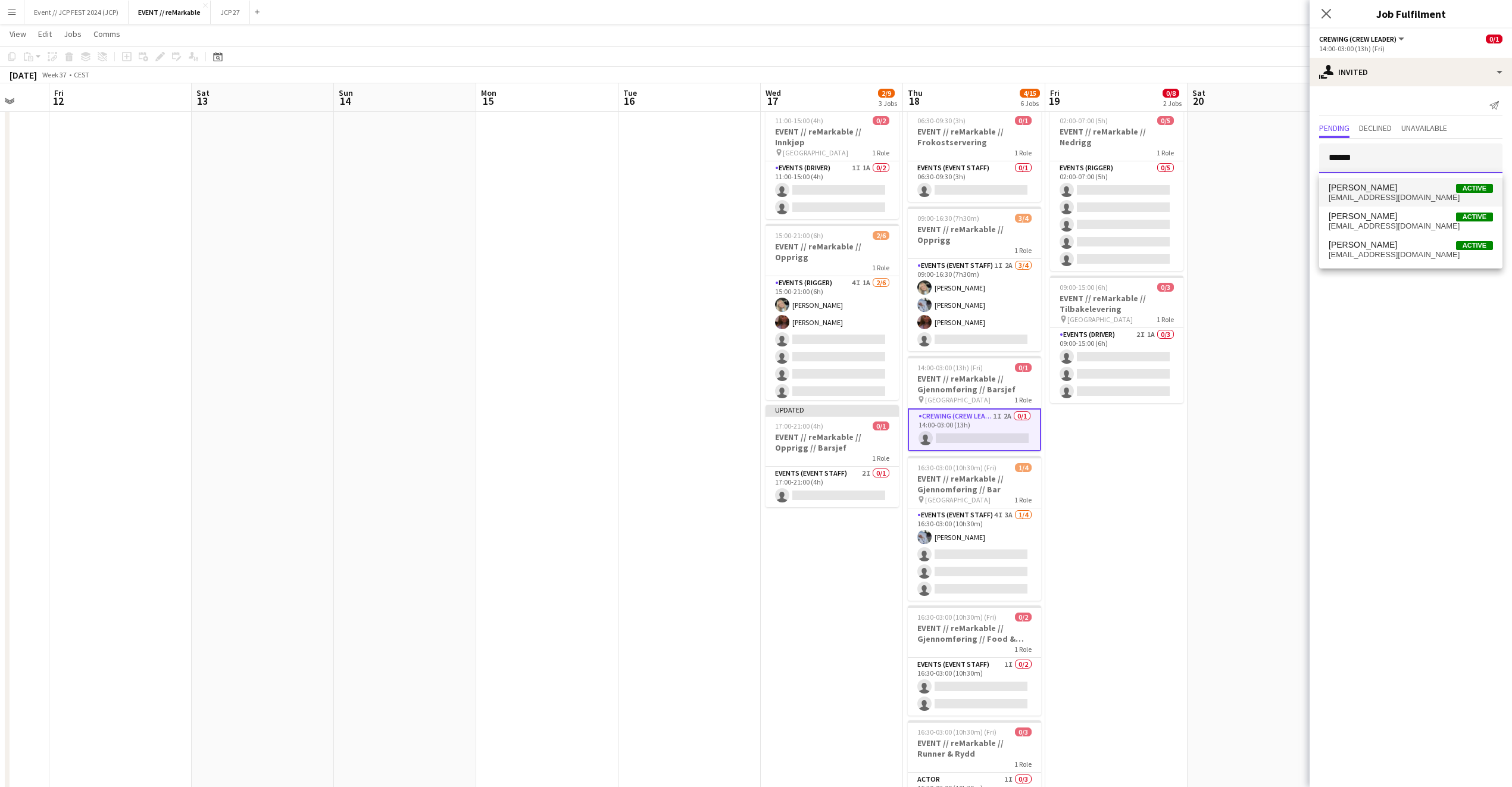
type input "*****"
click at [1374, 200] on span "juliaholme@hotmail.no" at bounding box center [1411, 198] width 164 height 9
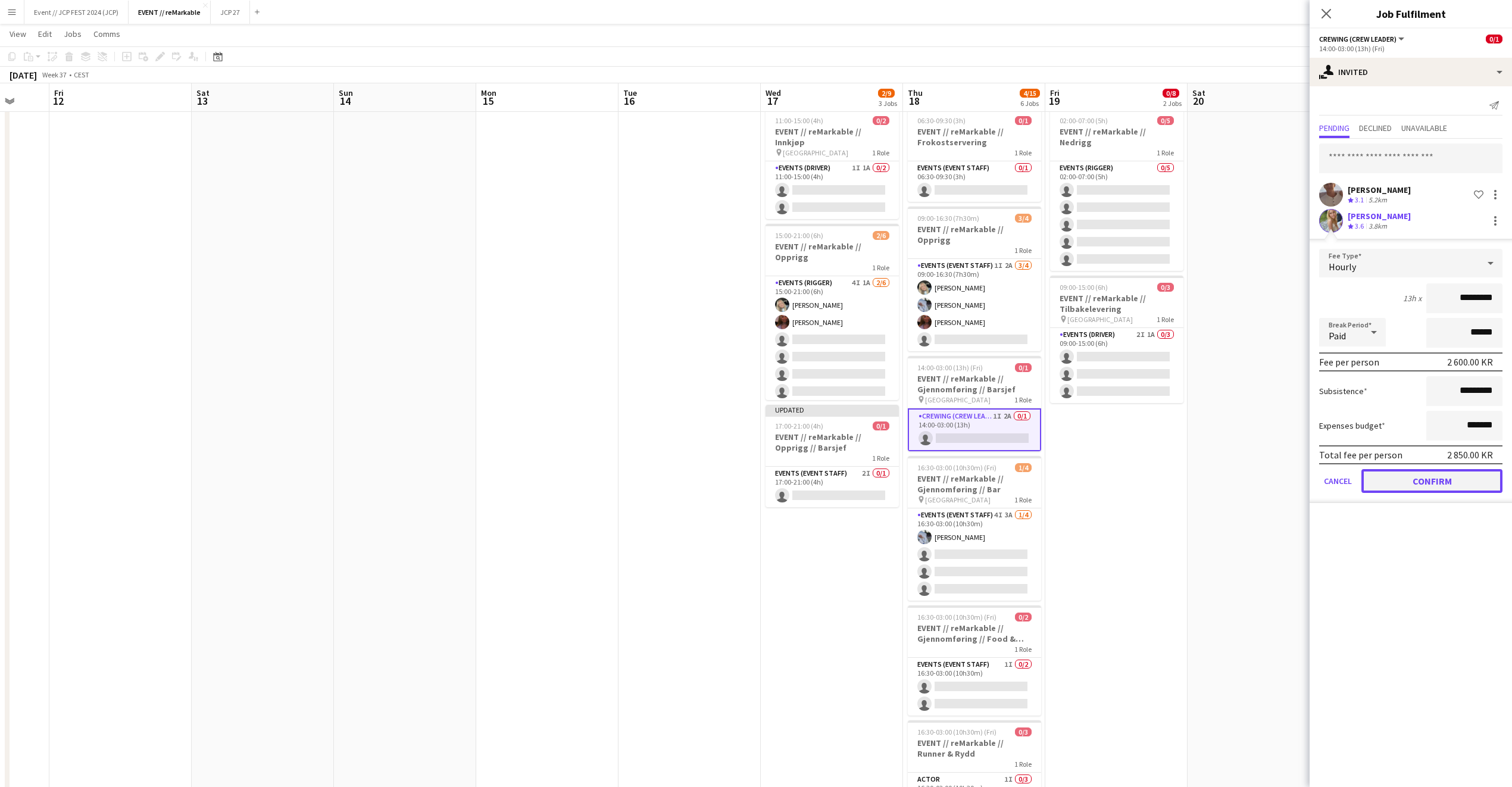
click at [1377, 473] on button "Confirm" at bounding box center [1432, 481] width 141 height 24
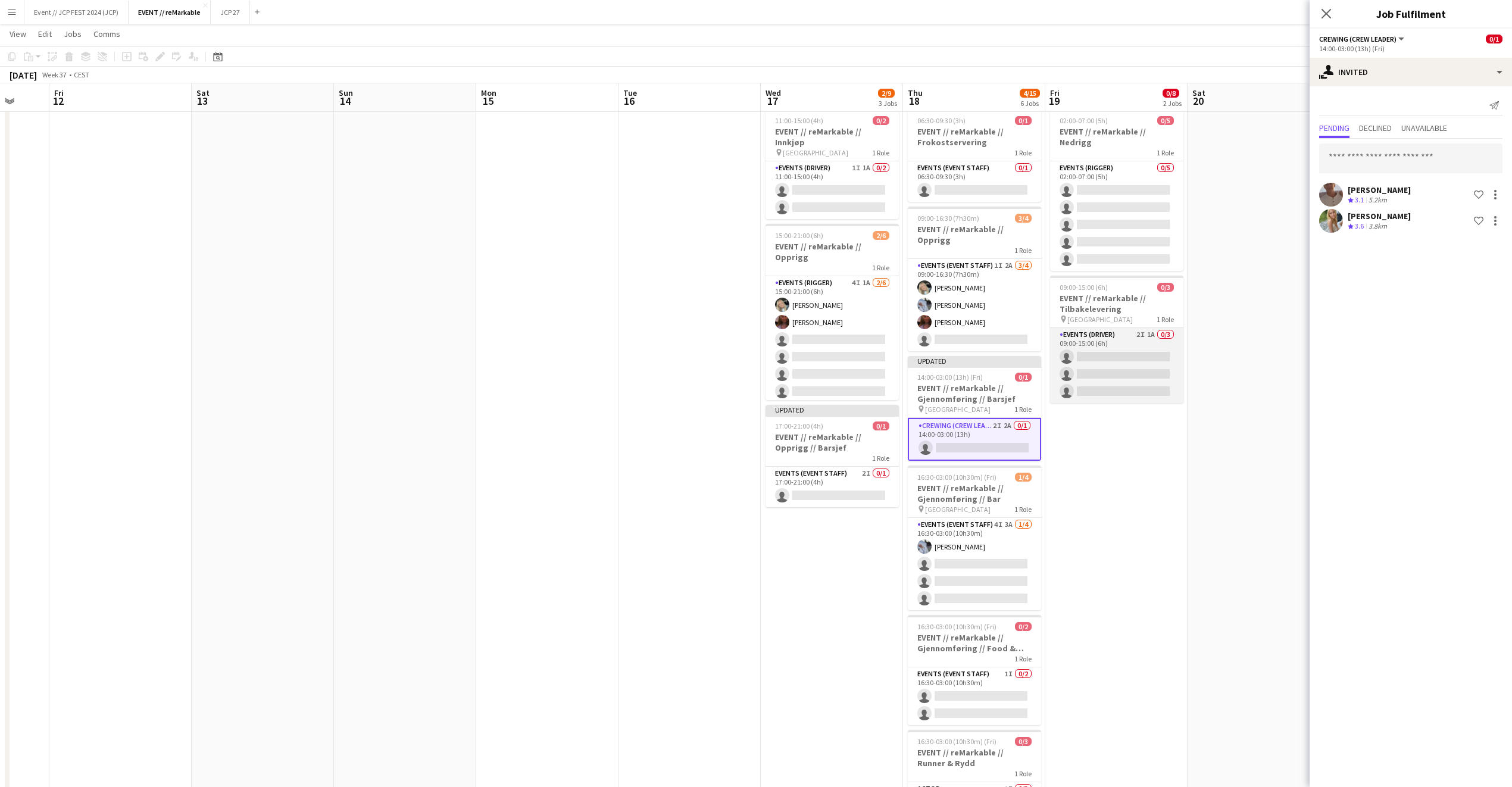
click at [1117, 363] on app-card-role "Events (Driver) 2I 1A 0/3 09:00-15:00 (6h) single-neutral-actions single-neutra…" at bounding box center [1116, 365] width 133 height 75
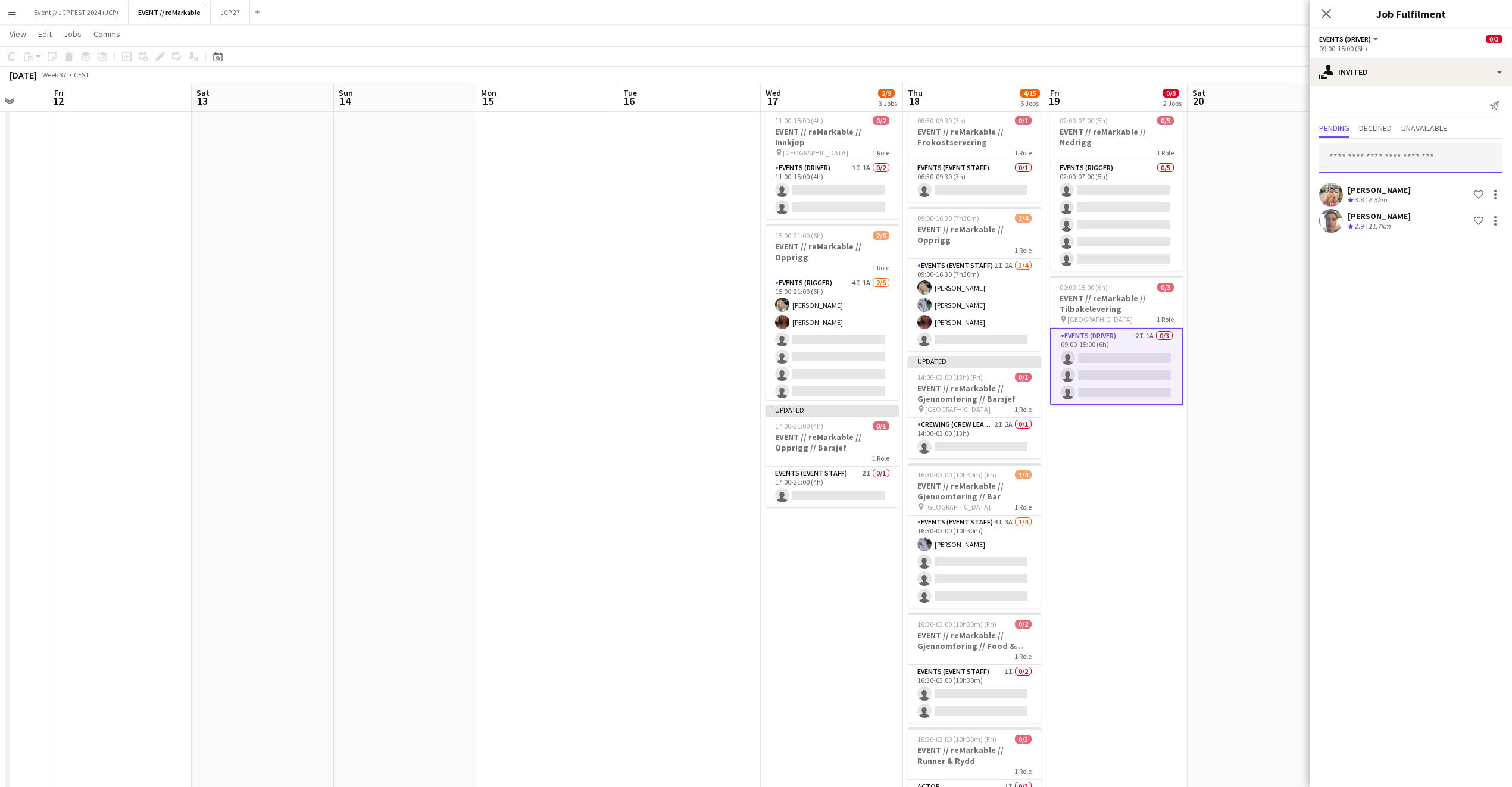
click at [1361, 163] on input "text" at bounding box center [1412, 158] width 184 height 30
type input "*****"
click at [1359, 196] on span "juliaholme@hotmail.no" at bounding box center [1411, 198] width 164 height 9
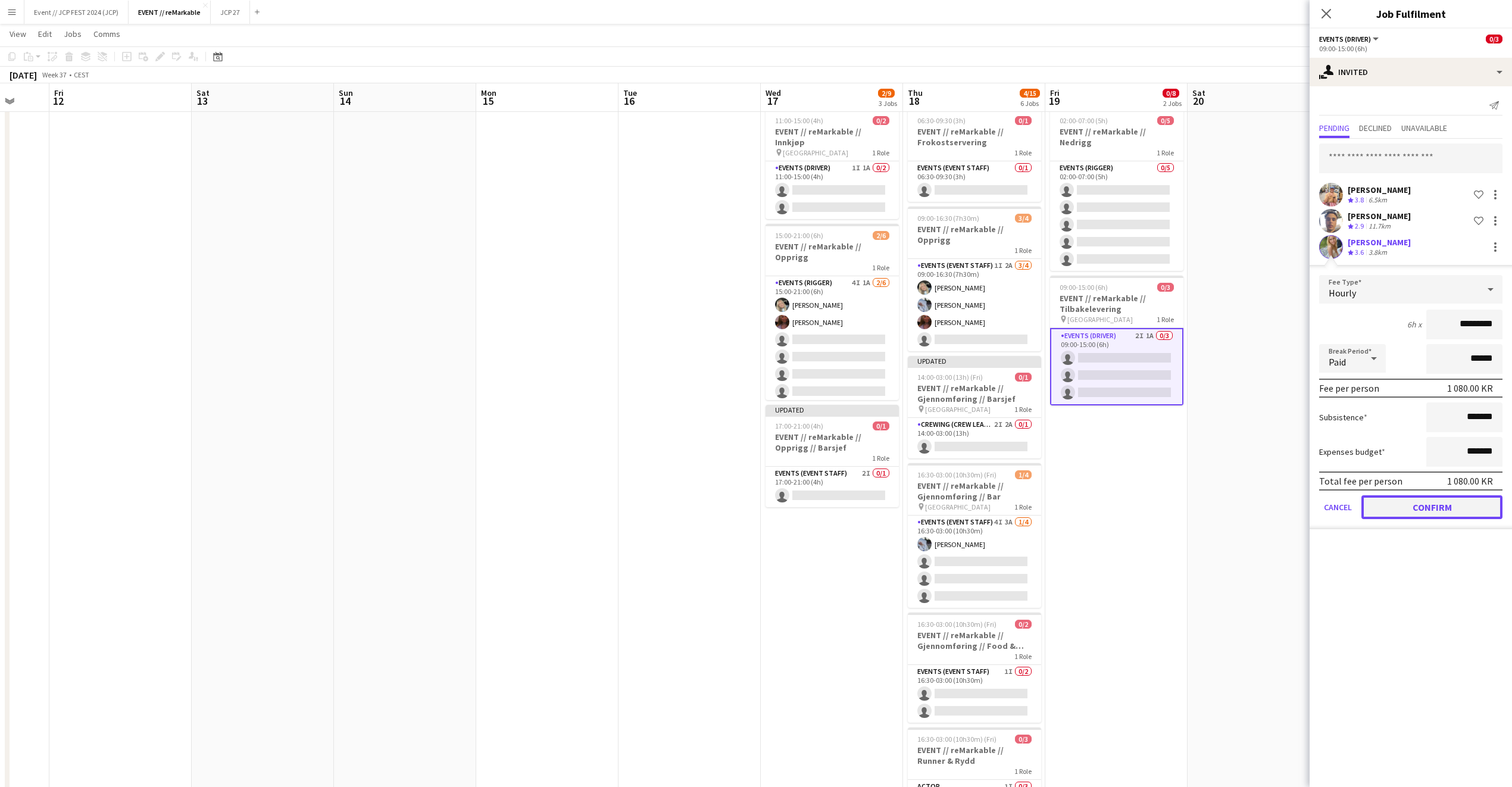
click at [1401, 512] on button "Confirm" at bounding box center [1432, 507] width 141 height 24
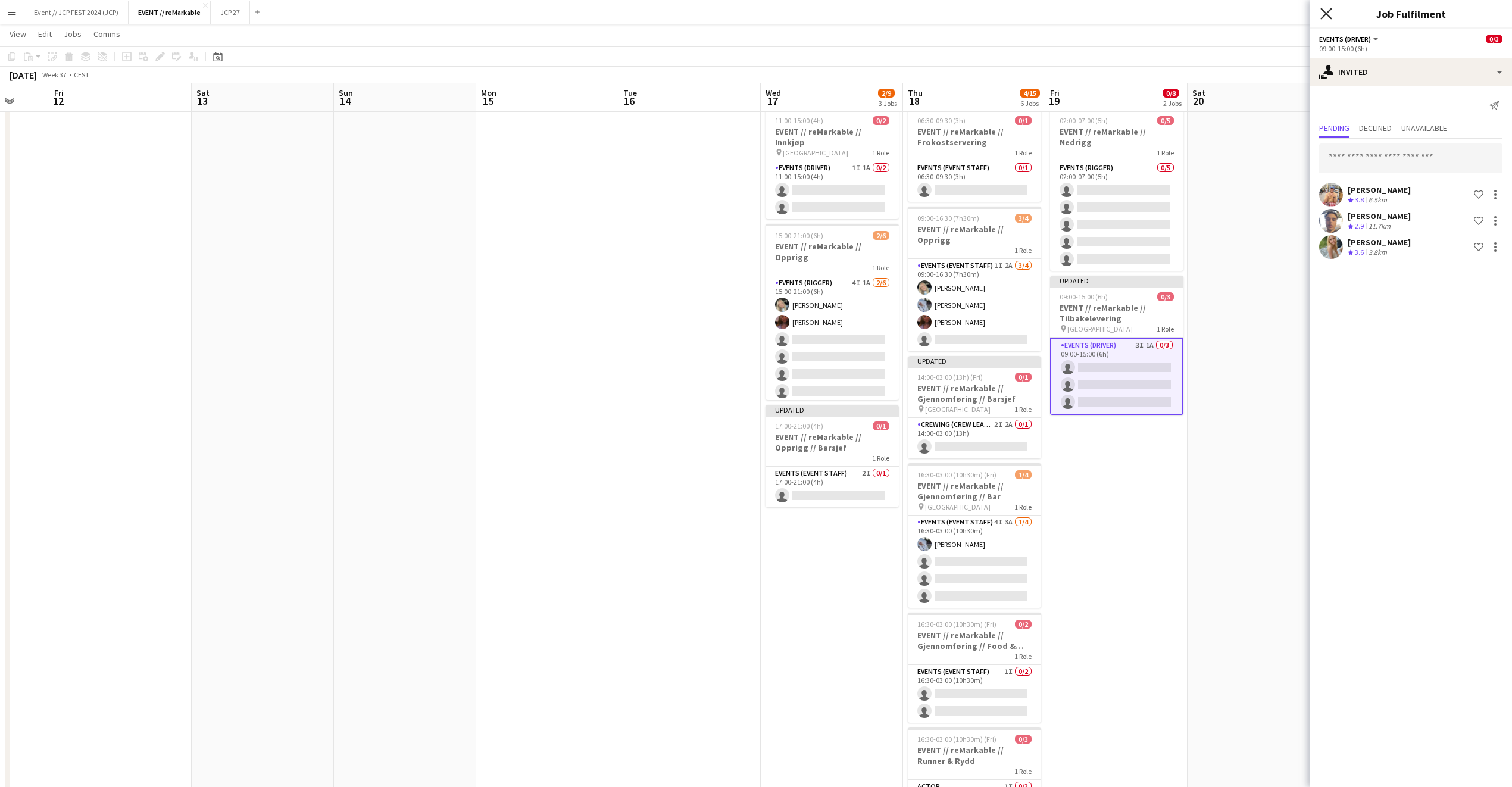
click at [1328, 16] on icon at bounding box center [1326, 13] width 12 height 12
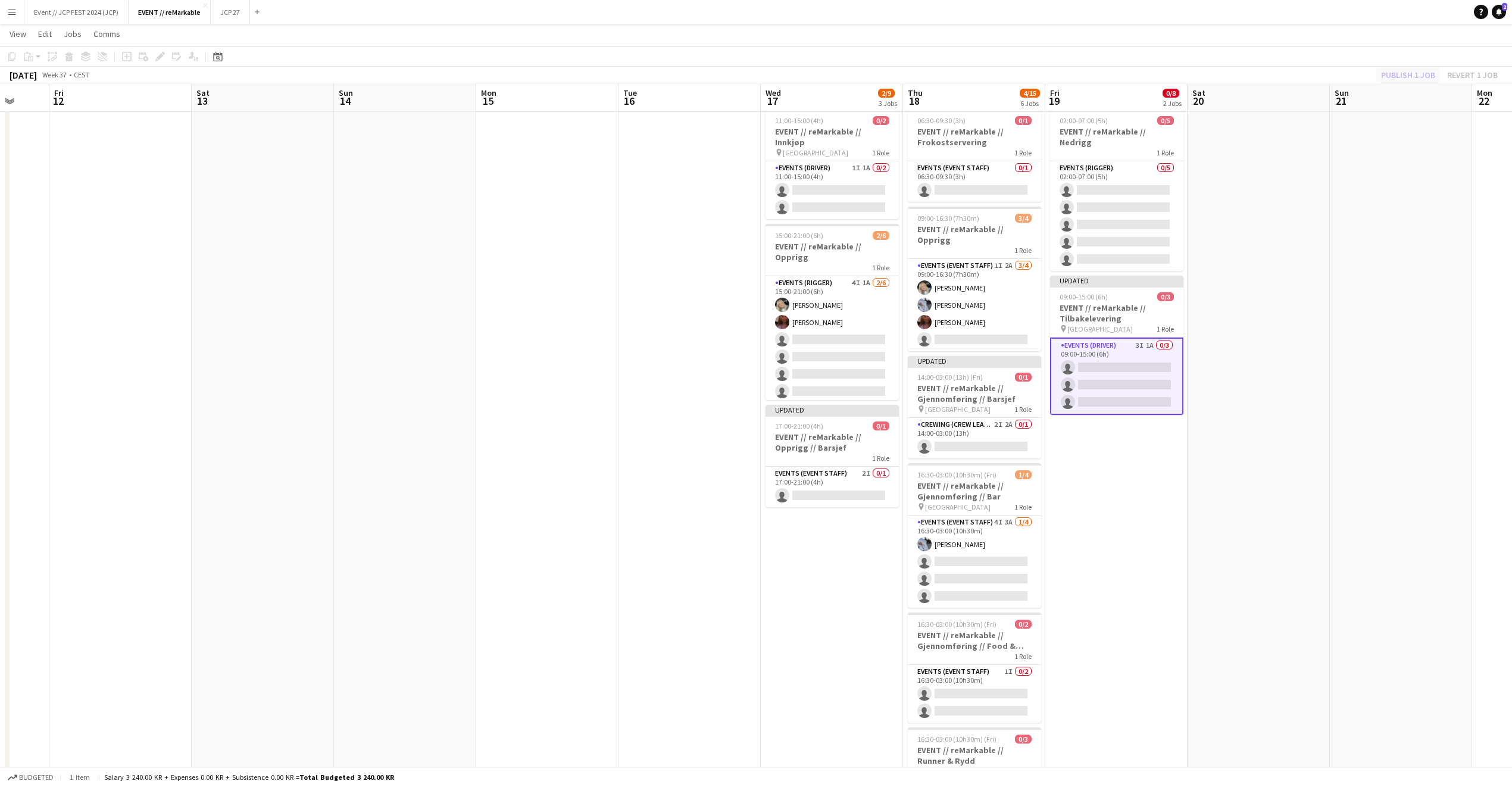
click at [1393, 68] on div "Publish 1 job Revert 1 job" at bounding box center [1440, 75] width 146 height 16
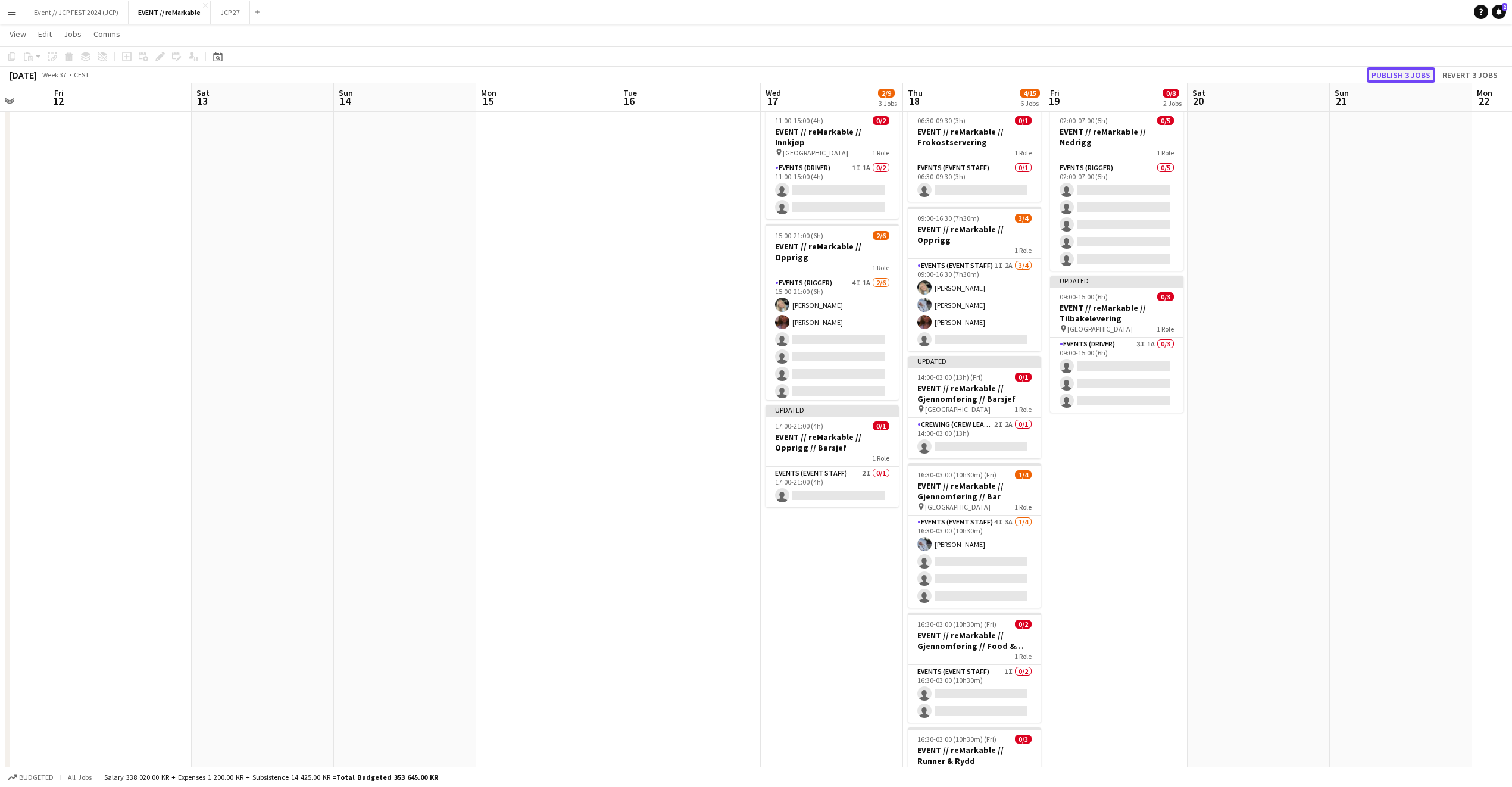
click at [1394, 68] on button "Publish 3 jobs" at bounding box center [1401, 75] width 69 height 16
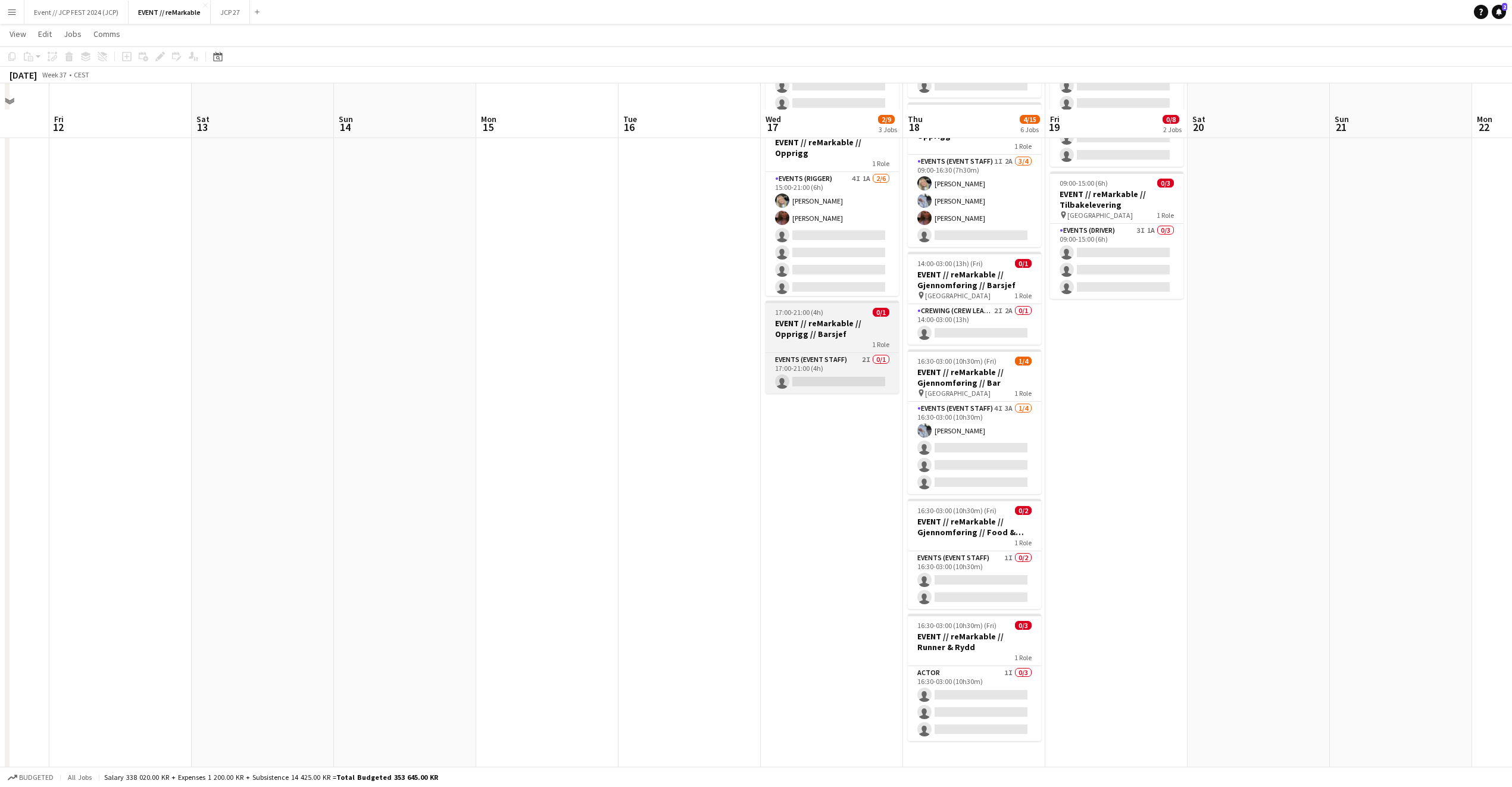
scroll to position [191, 0]
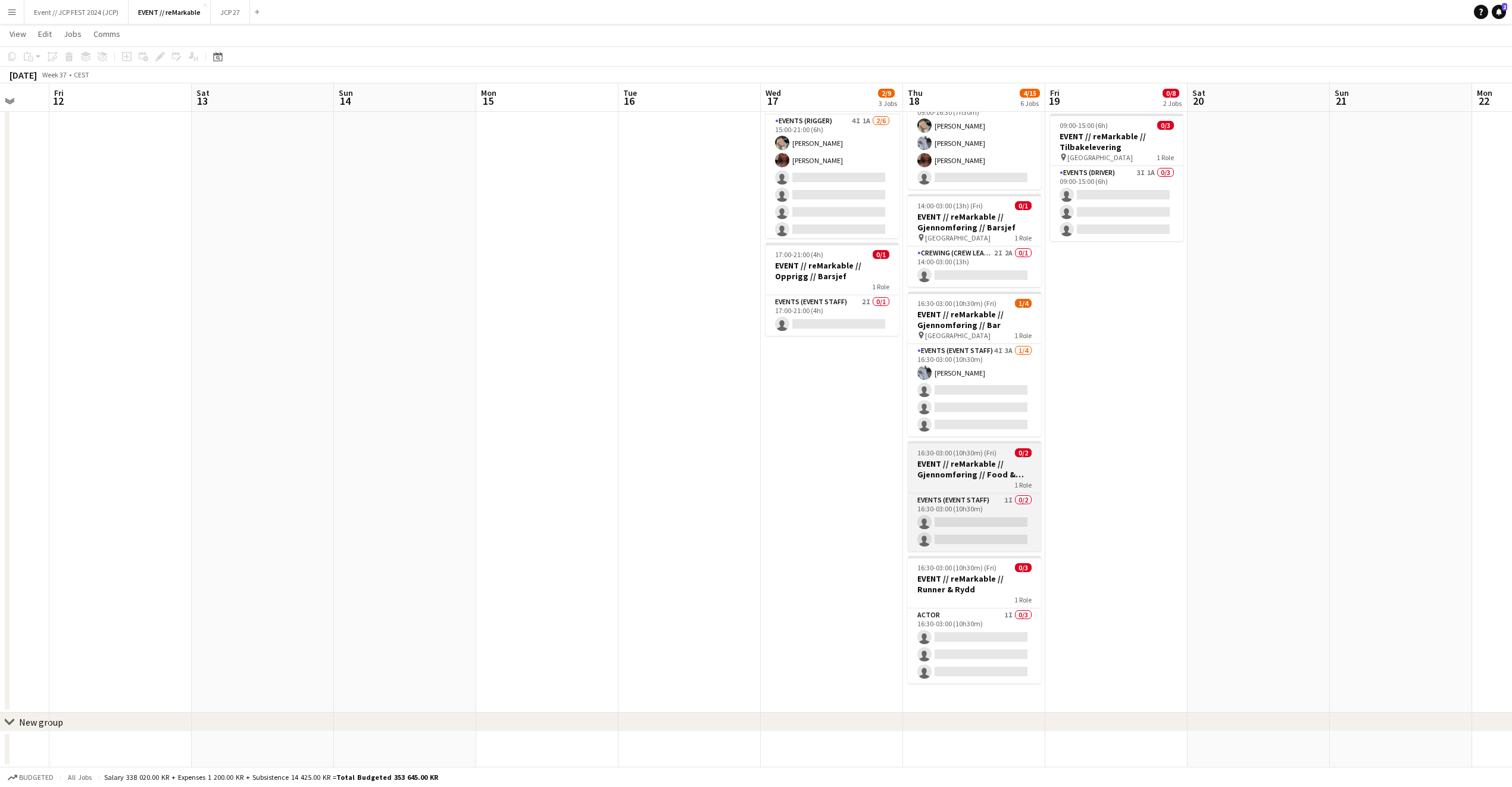
click at [1006, 458] on h3 "EVENT // reMarkable // Gjennomføring // Food & Beverage" at bounding box center [974, 469] width 133 height 22
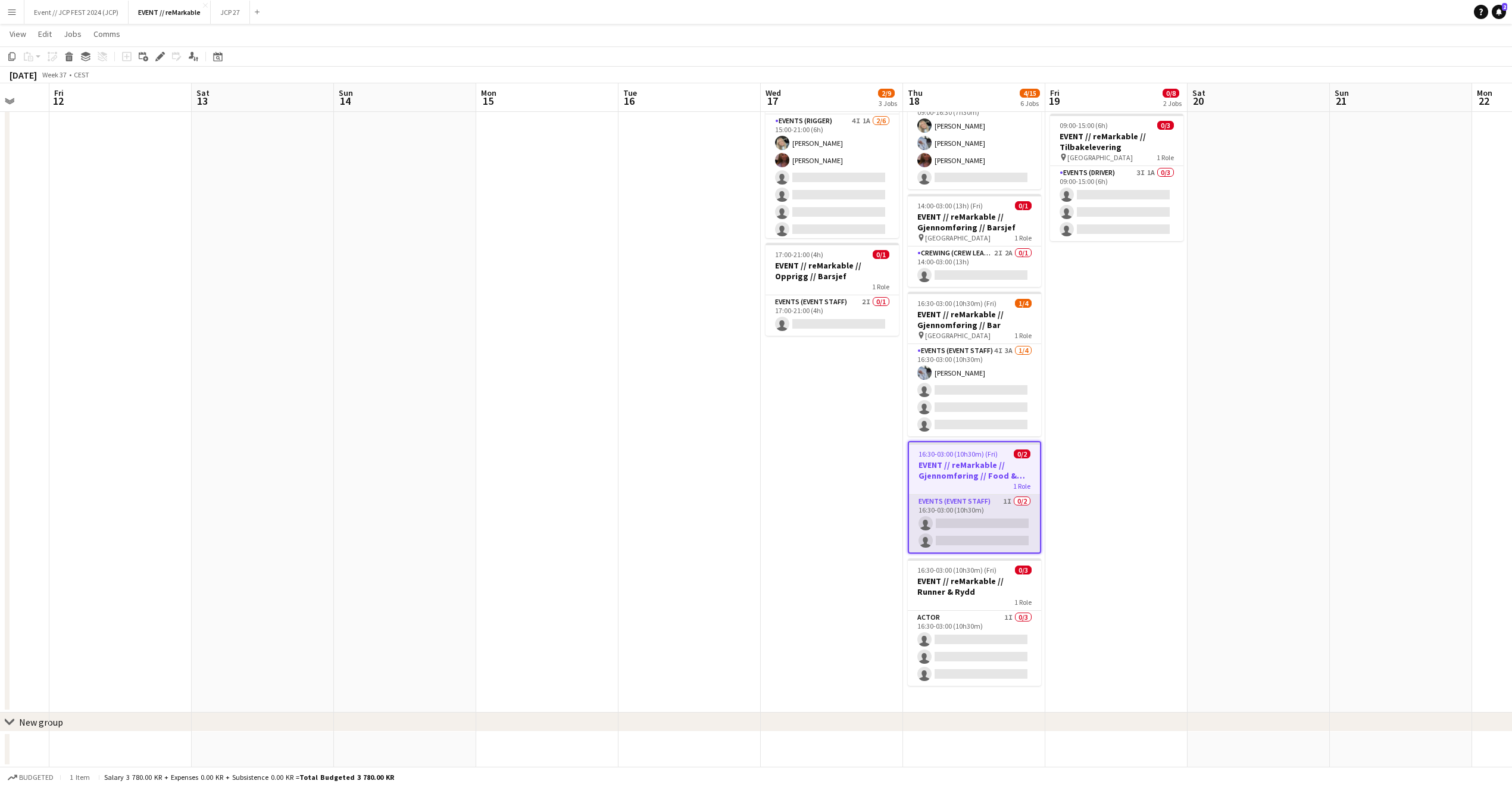
click at [985, 525] on app-card-role "Events (Event Staff) 1I 0/2 16:30-03:00 (10h30m) single-neutral-actions single-…" at bounding box center [975, 523] width 131 height 58
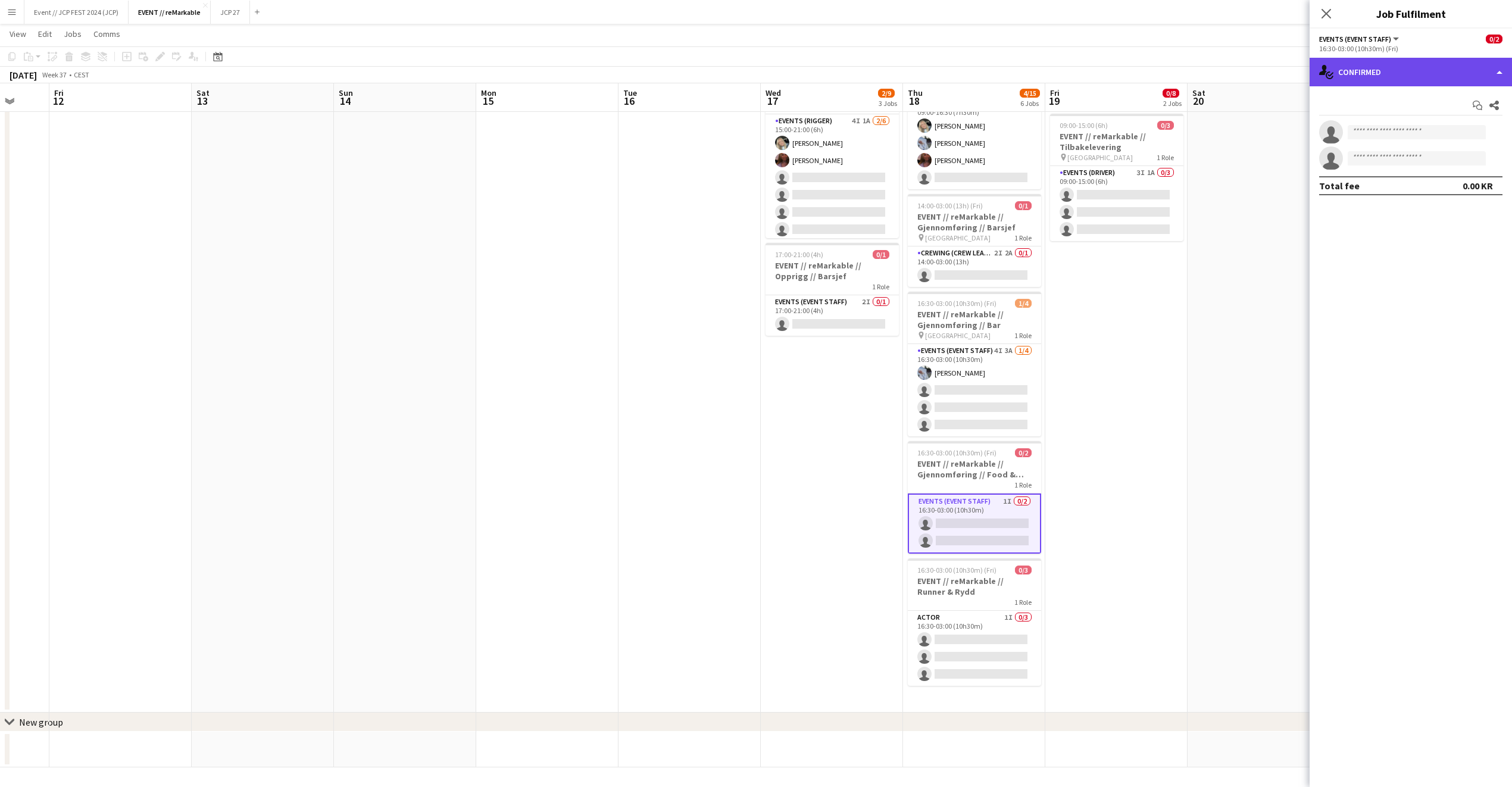
click at [1433, 80] on div "single-neutral-actions-check-2 Confirmed" at bounding box center [1411, 72] width 202 height 29
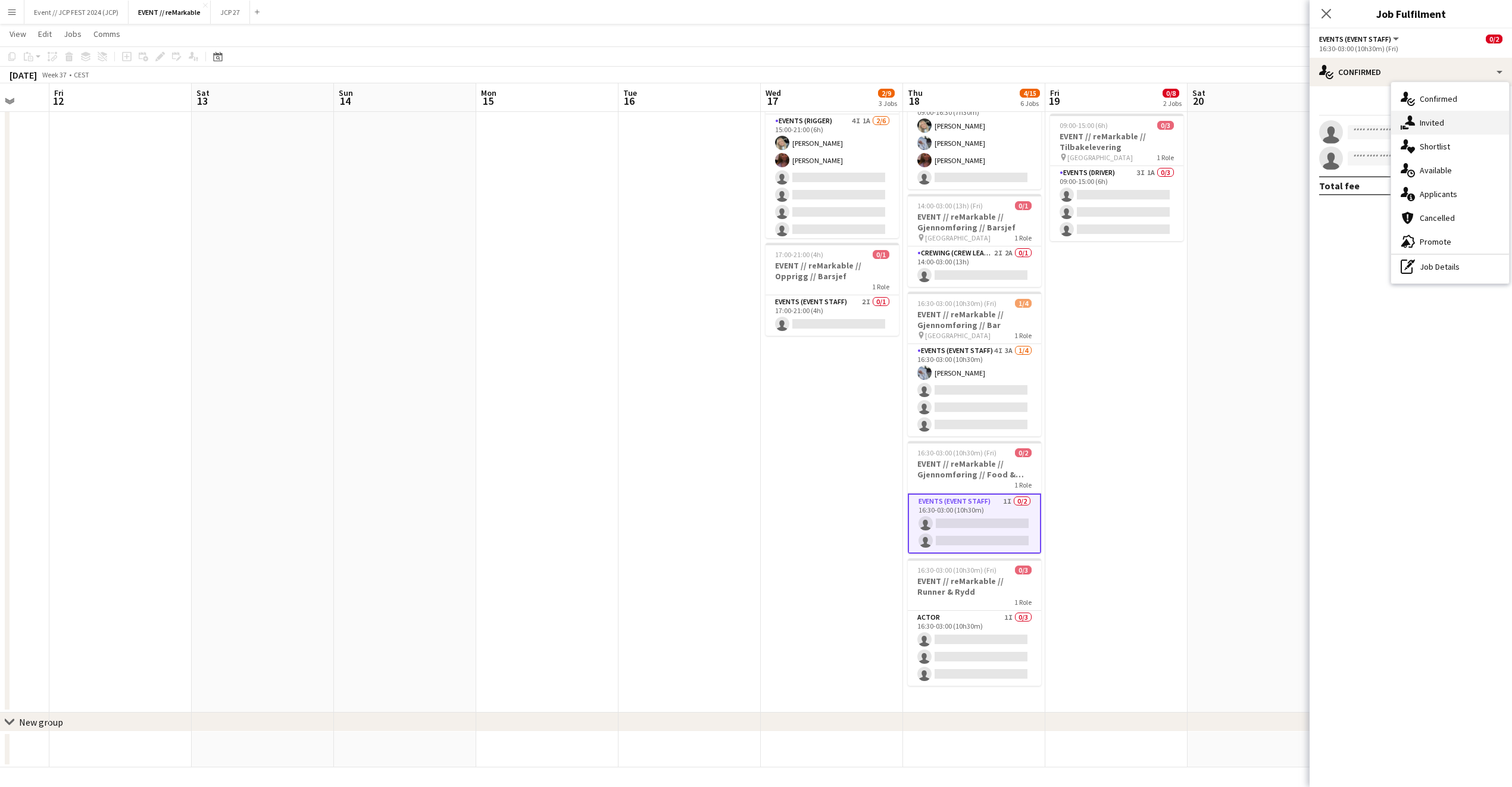
click at [1466, 119] on div "single-neutral-actions-share-1 Invited" at bounding box center [1450, 122] width 118 height 24
click at [1364, 159] on input "text" at bounding box center [1412, 158] width 184 height 30
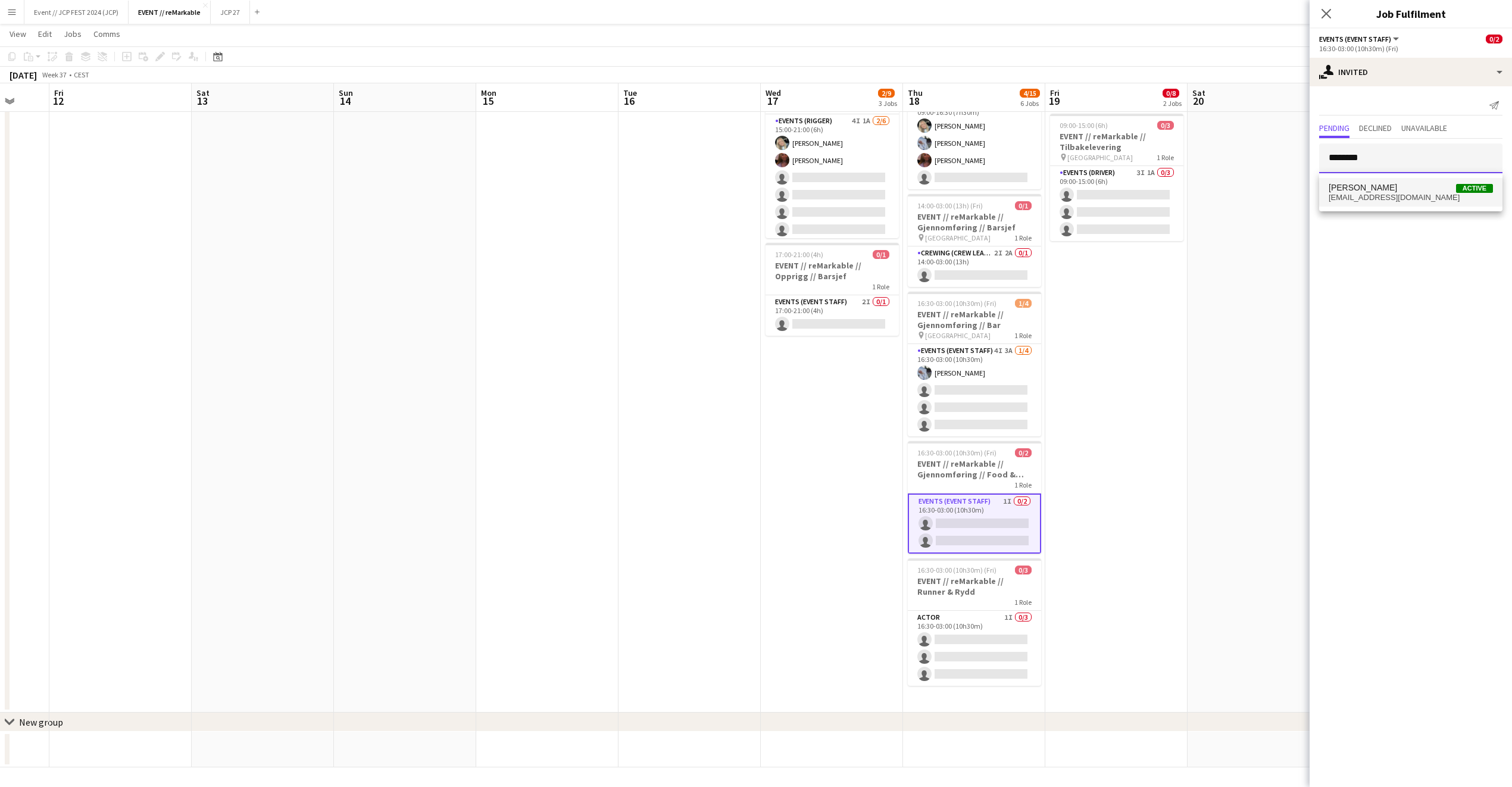
type input "********"
click at [1365, 184] on span "Julie Dahl Active" at bounding box center [1411, 188] width 164 height 10
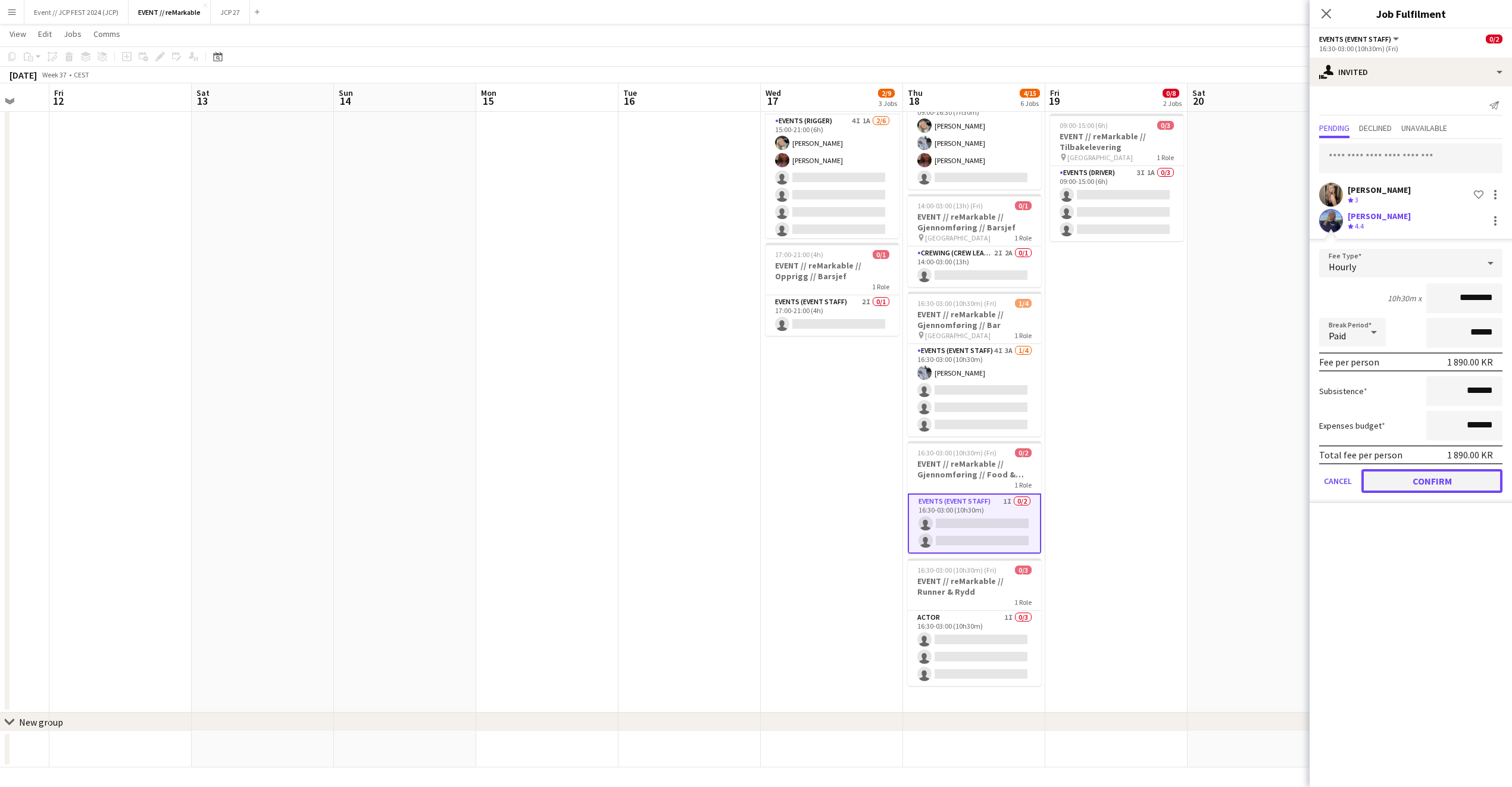
click at [1418, 483] on button "Confirm" at bounding box center [1432, 481] width 141 height 24
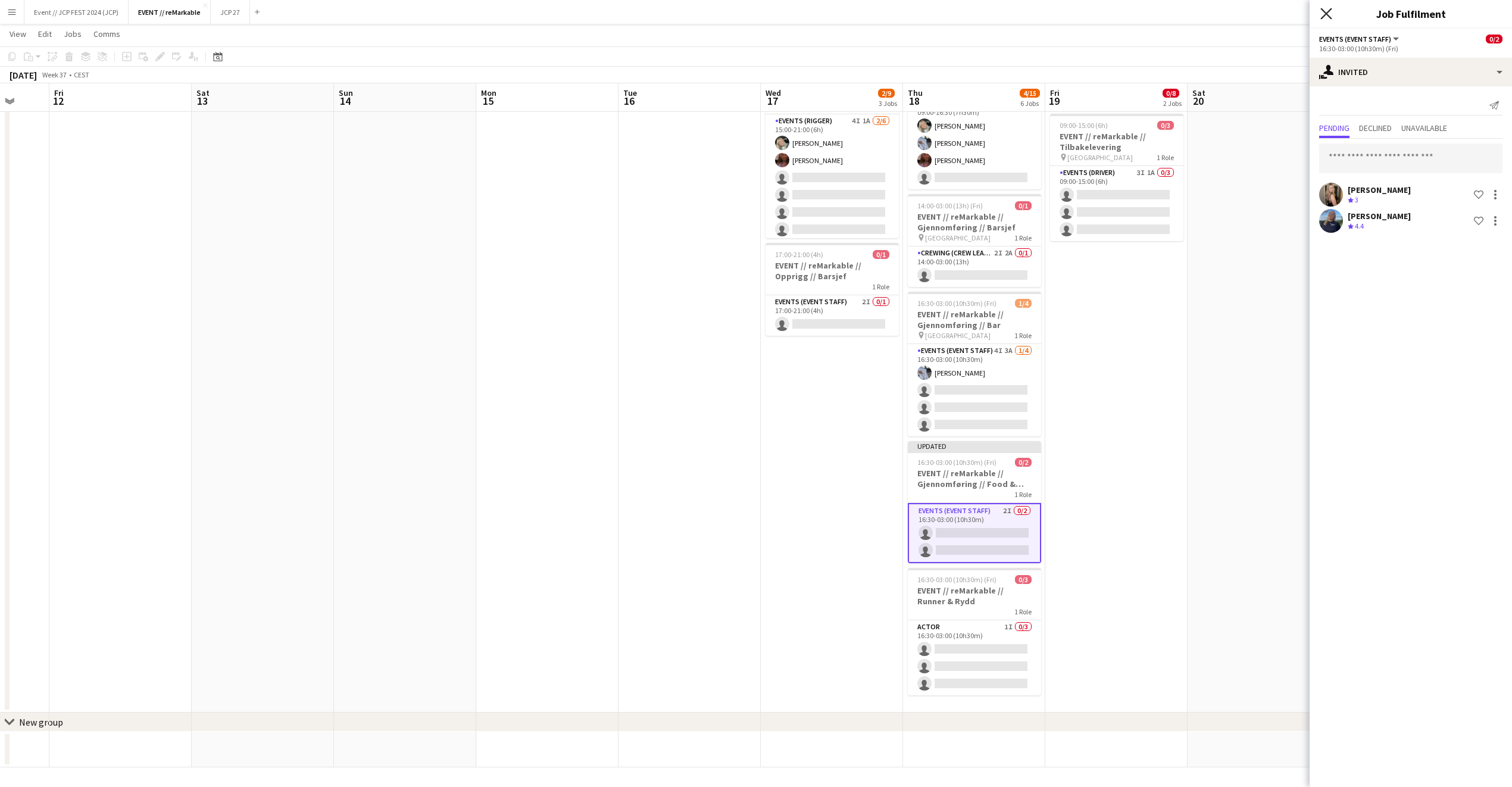
click at [1324, 12] on icon at bounding box center [1326, 13] width 12 height 12
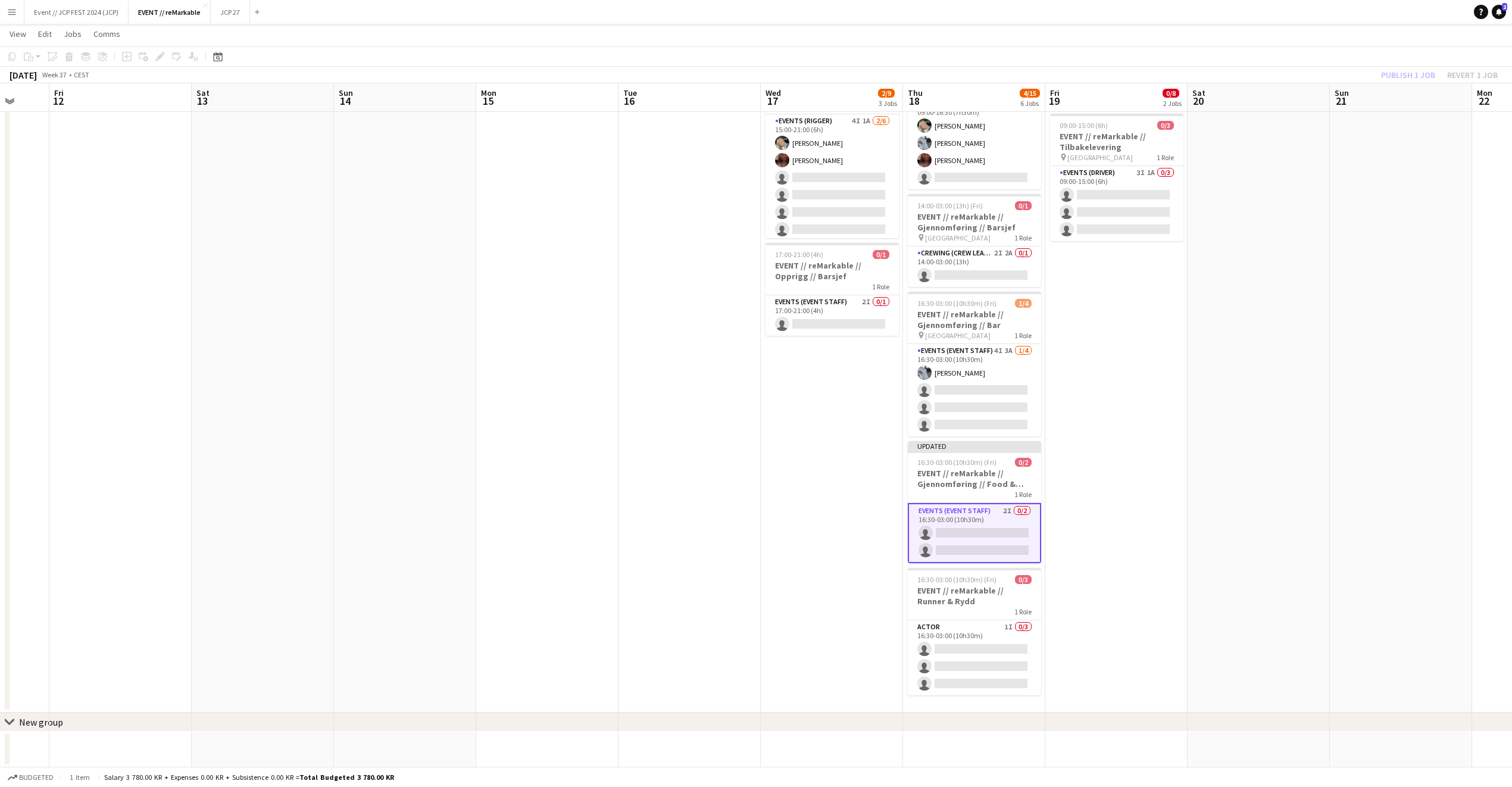
click at [1403, 67] on div "Publish 1 job Revert 1 job" at bounding box center [1440, 75] width 146 height 16
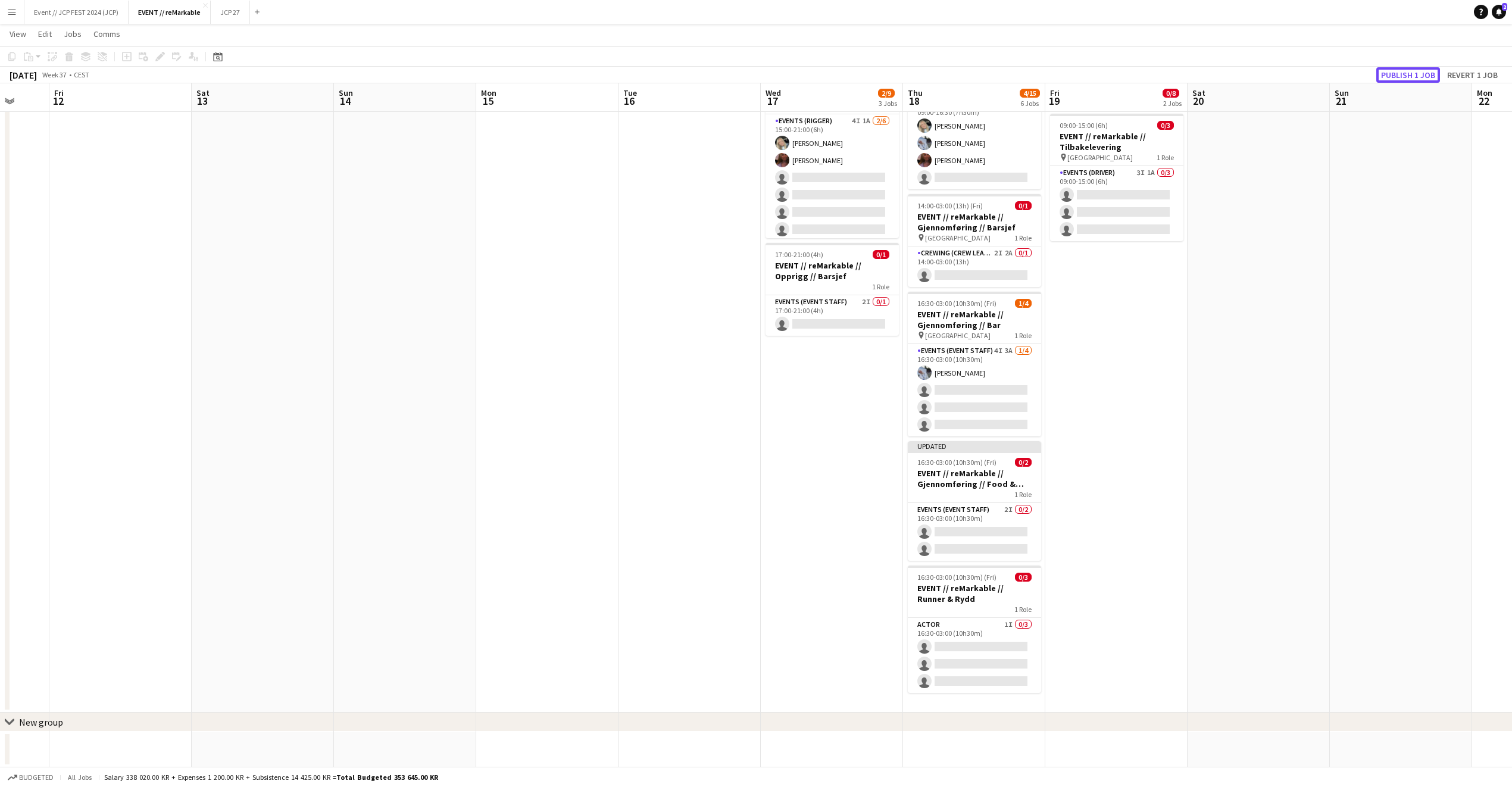
click at [1403, 67] on button "Publish 1 job" at bounding box center [1408, 75] width 64 height 16
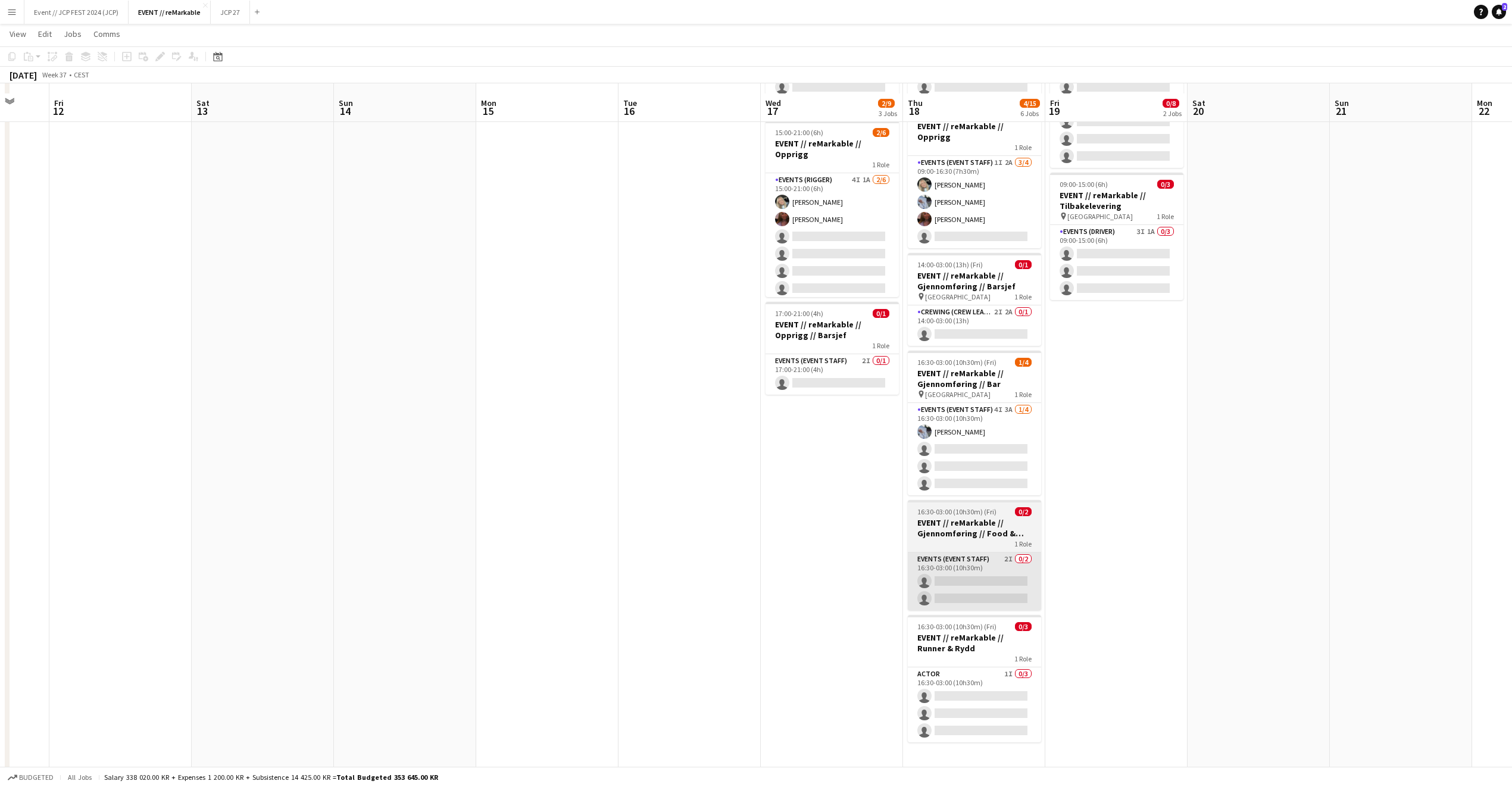
scroll to position [142, 0]
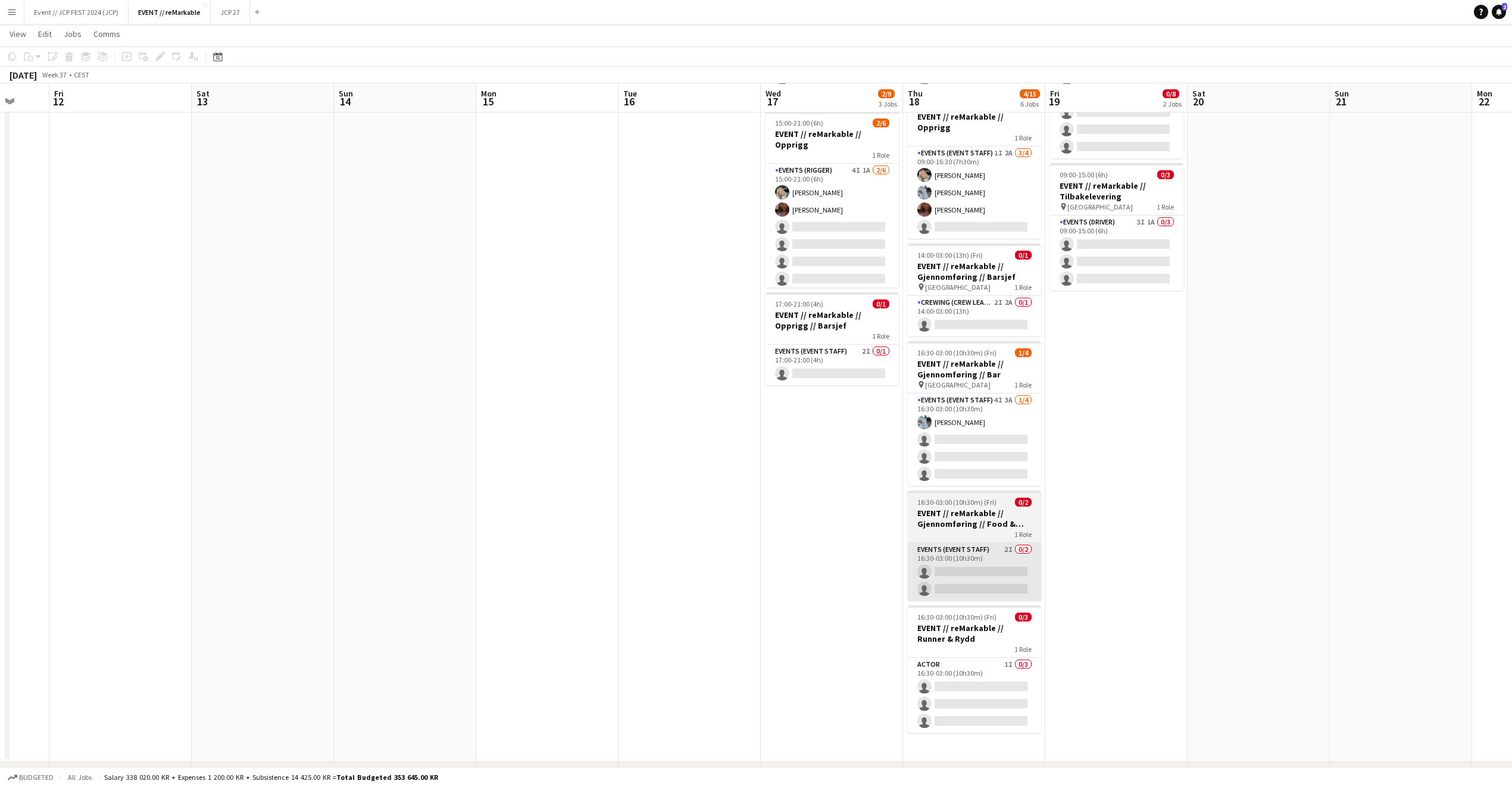
click at [962, 684] on app-card-role "Actor 1I 0/3 16:30-03:00 (10h30m) single-neutral-actions single-neutral-actions…" at bounding box center [974, 695] width 133 height 75
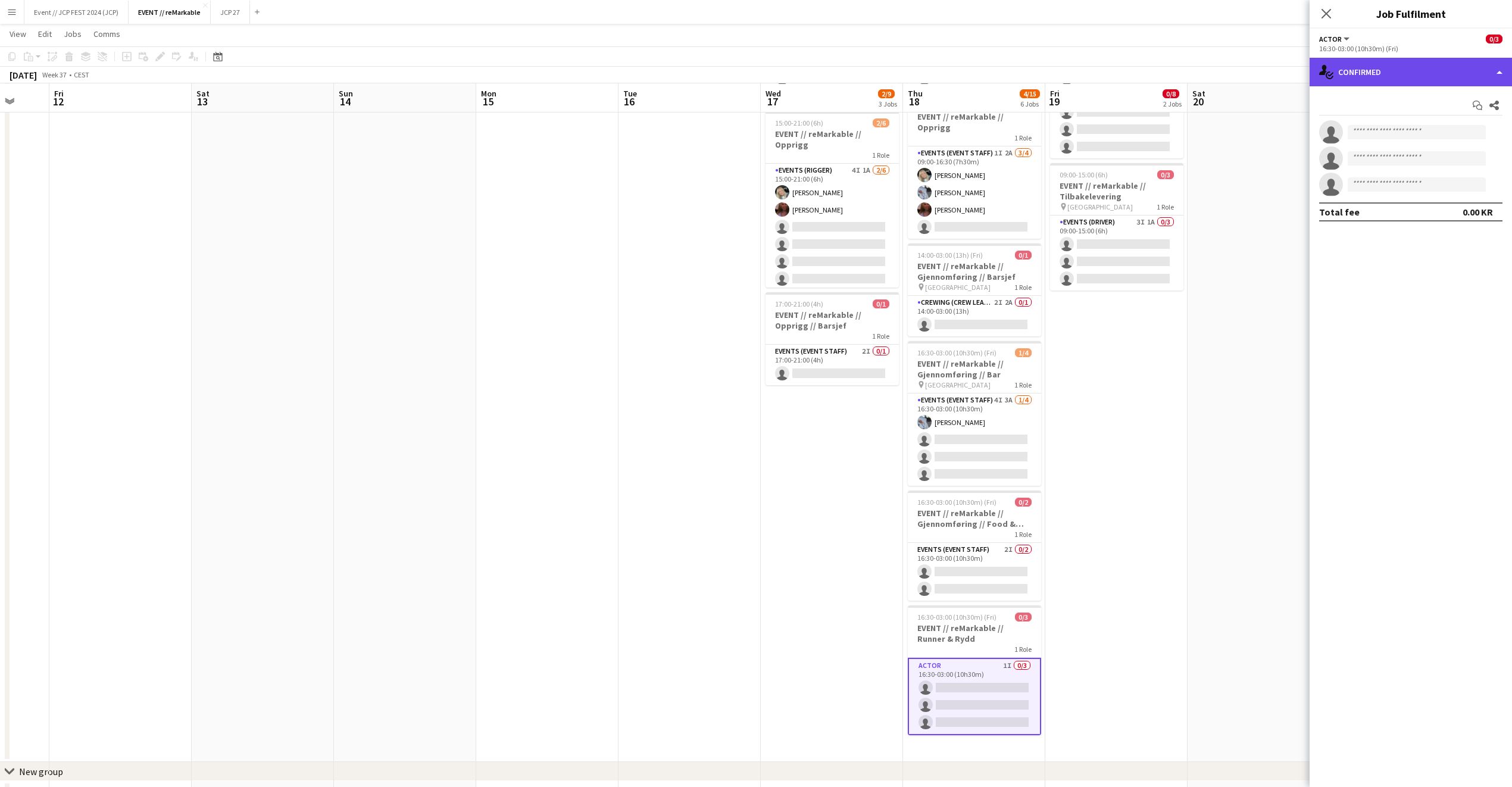
click at [1454, 76] on div "single-neutral-actions-check-2 Confirmed" at bounding box center [1411, 72] width 202 height 29
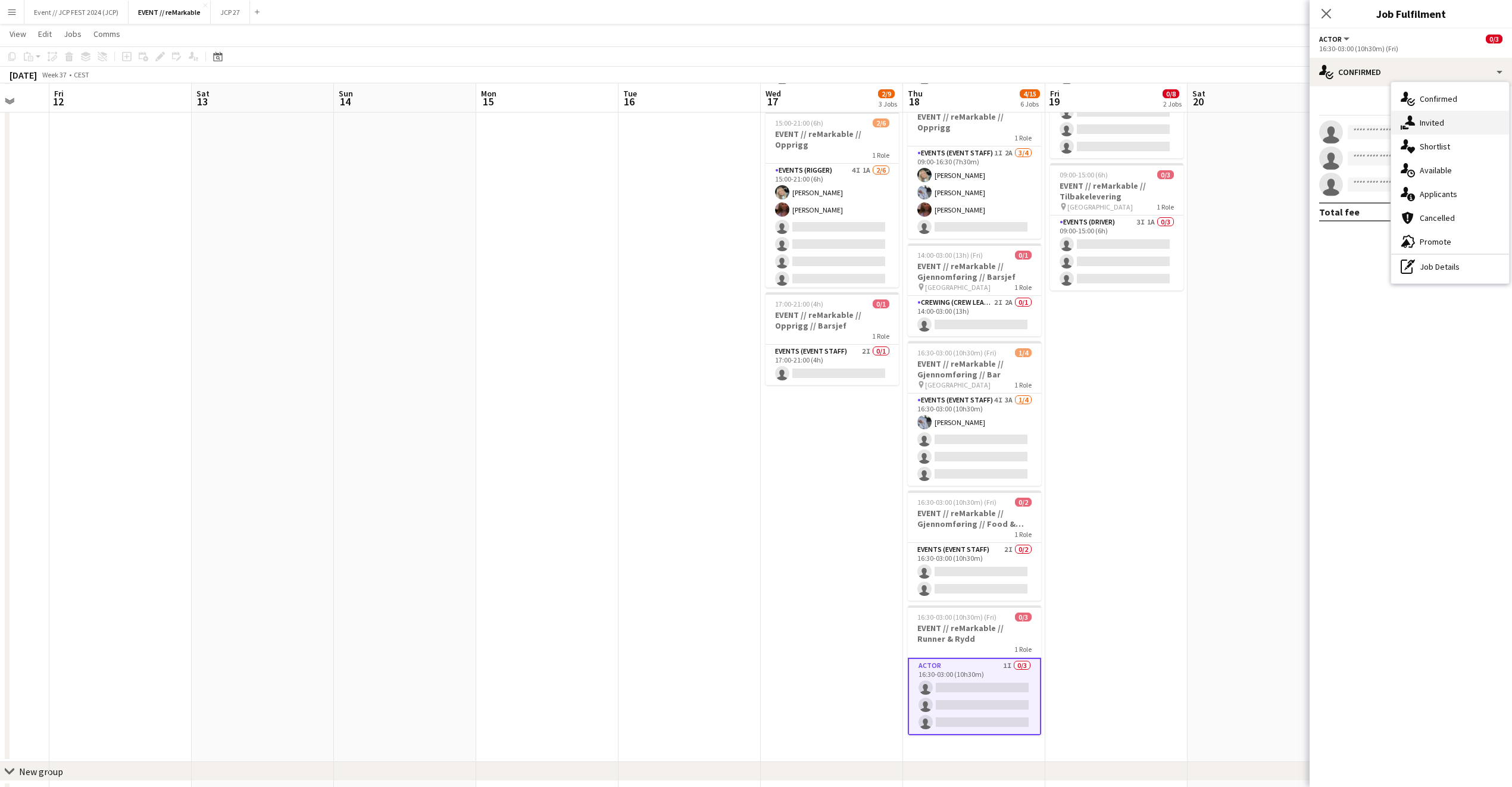
click at [1468, 111] on div "single-neutral-actions-share-1 Invited" at bounding box center [1450, 122] width 118 height 24
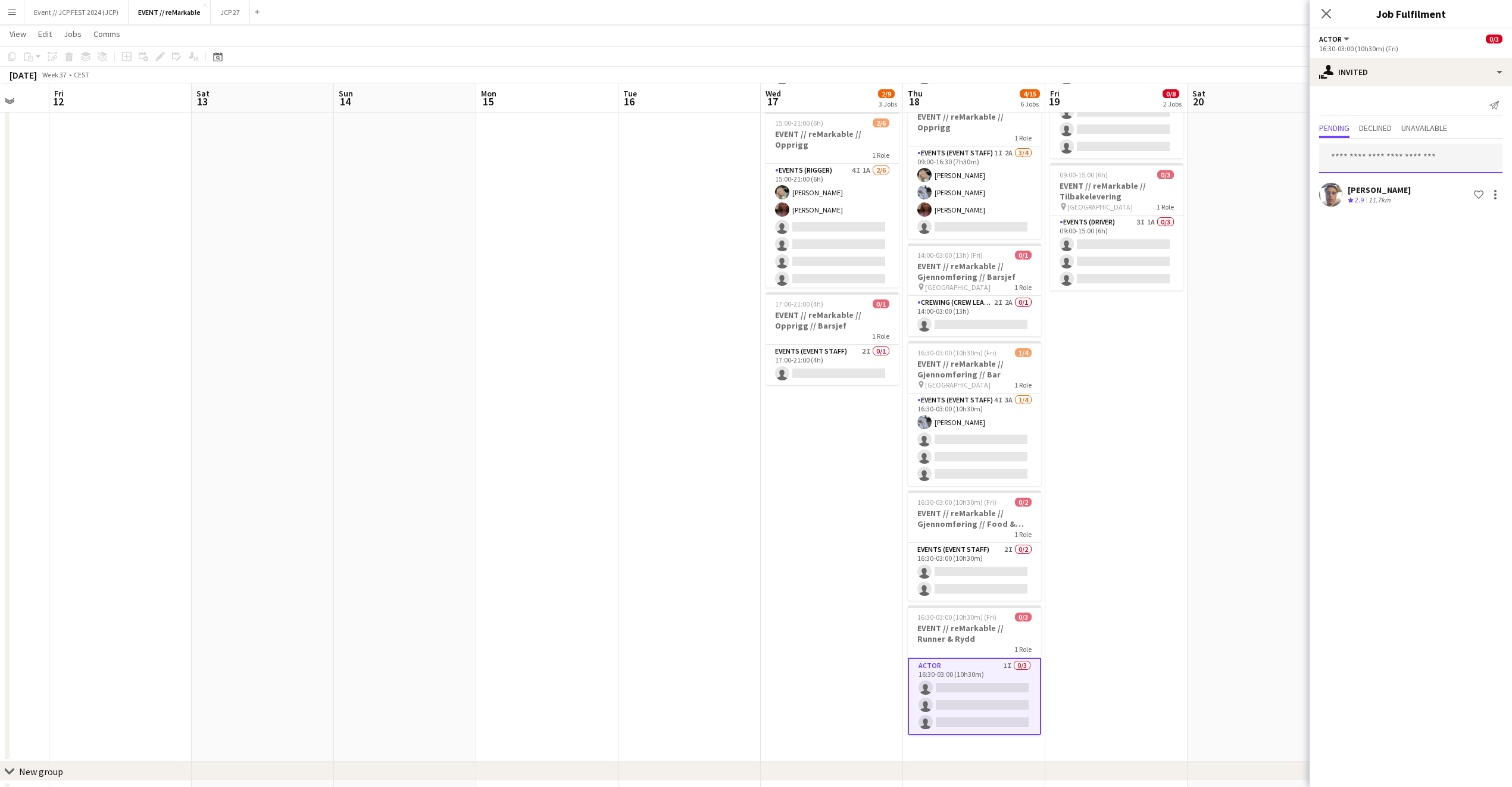
click at [1373, 157] on input "text" at bounding box center [1412, 158] width 184 height 30
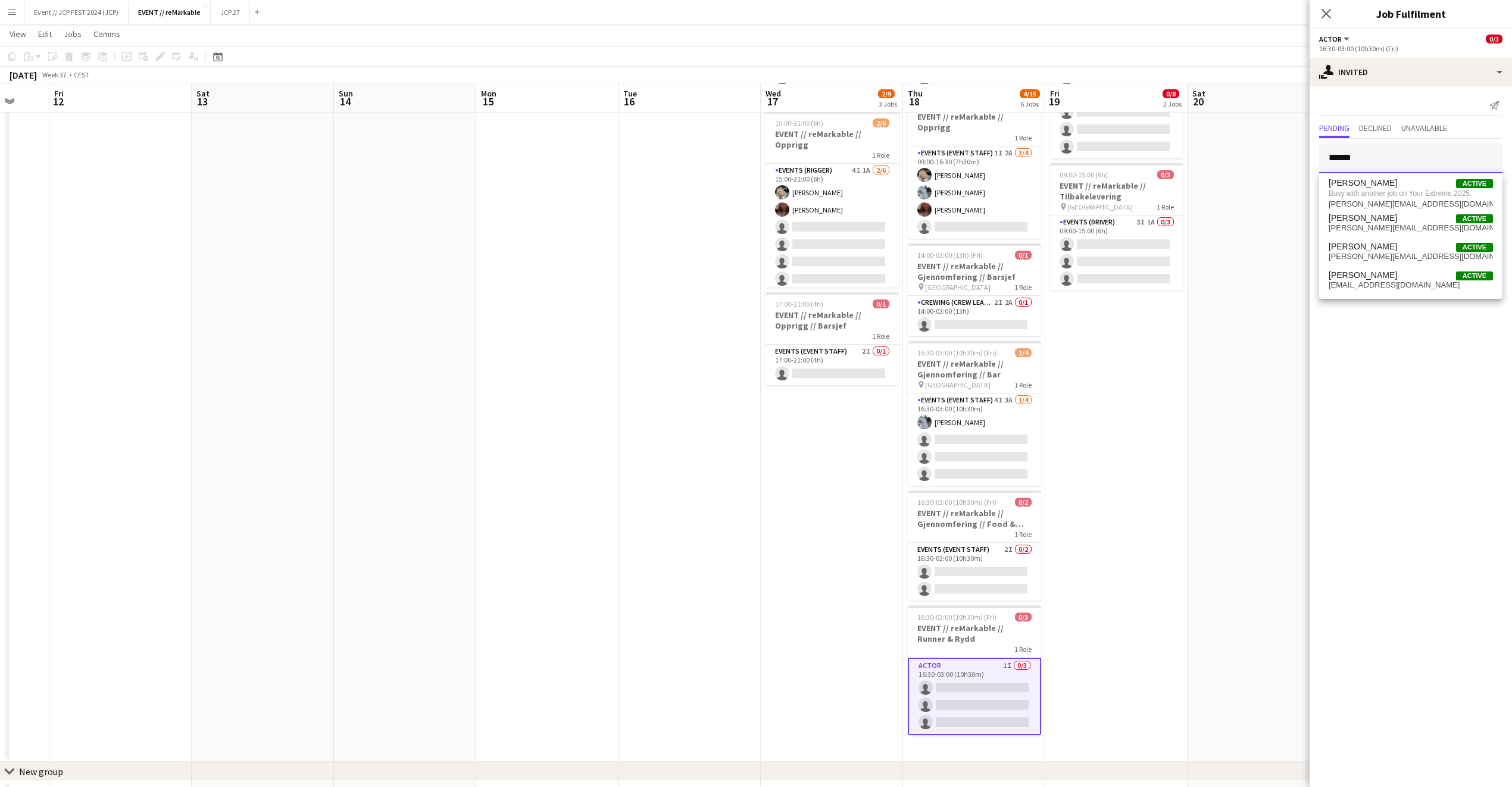
type input "******"
click at [1367, 319] on mat-expansion-panel "user-plus Invited Send notification Pending Declined Unavailable ****** Hussein…" at bounding box center [1411, 437] width 202 height 701
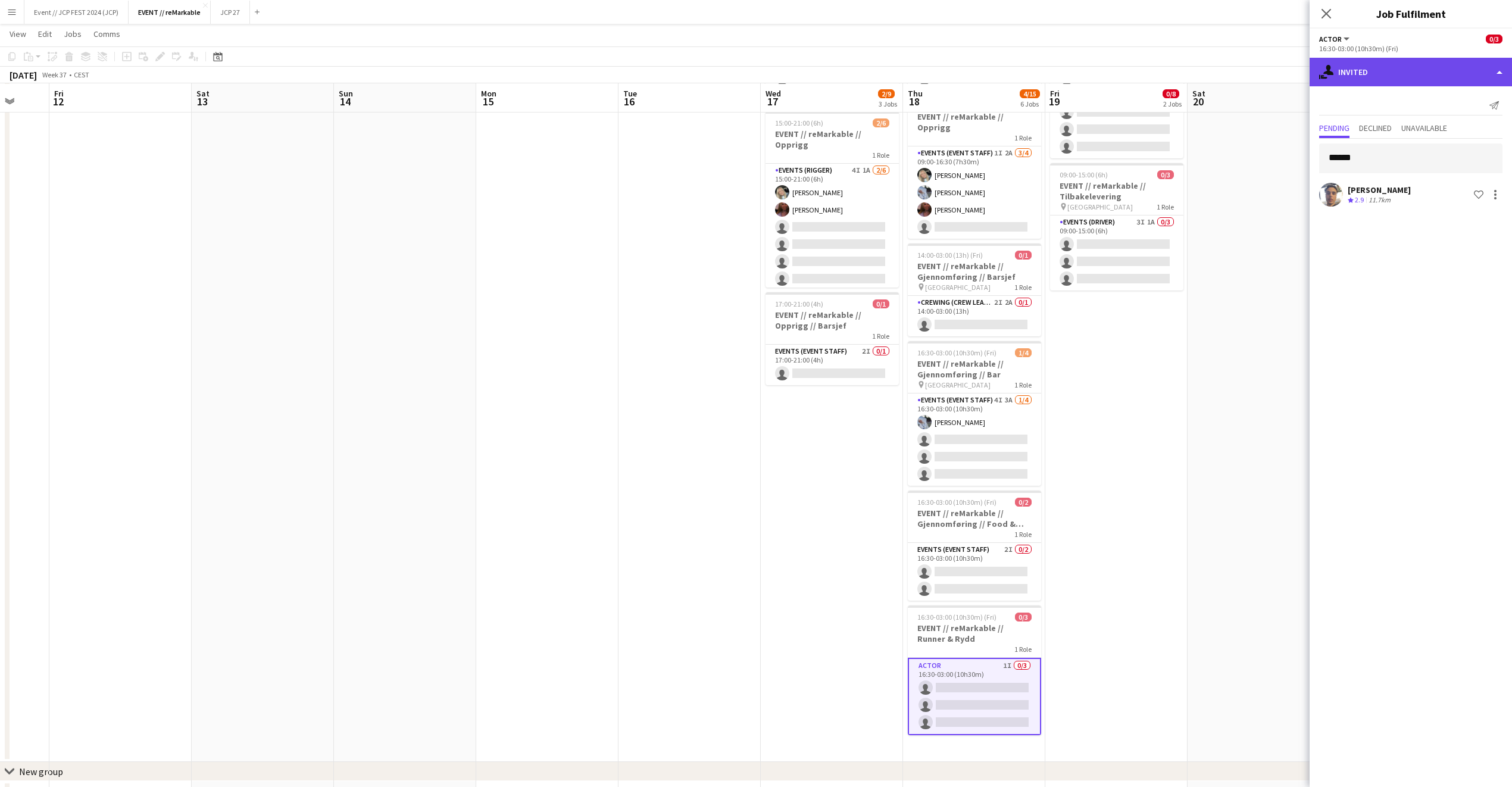
click at [1415, 70] on div "single-neutral-actions-share-1 Invited" at bounding box center [1411, 72] width 202 height 29
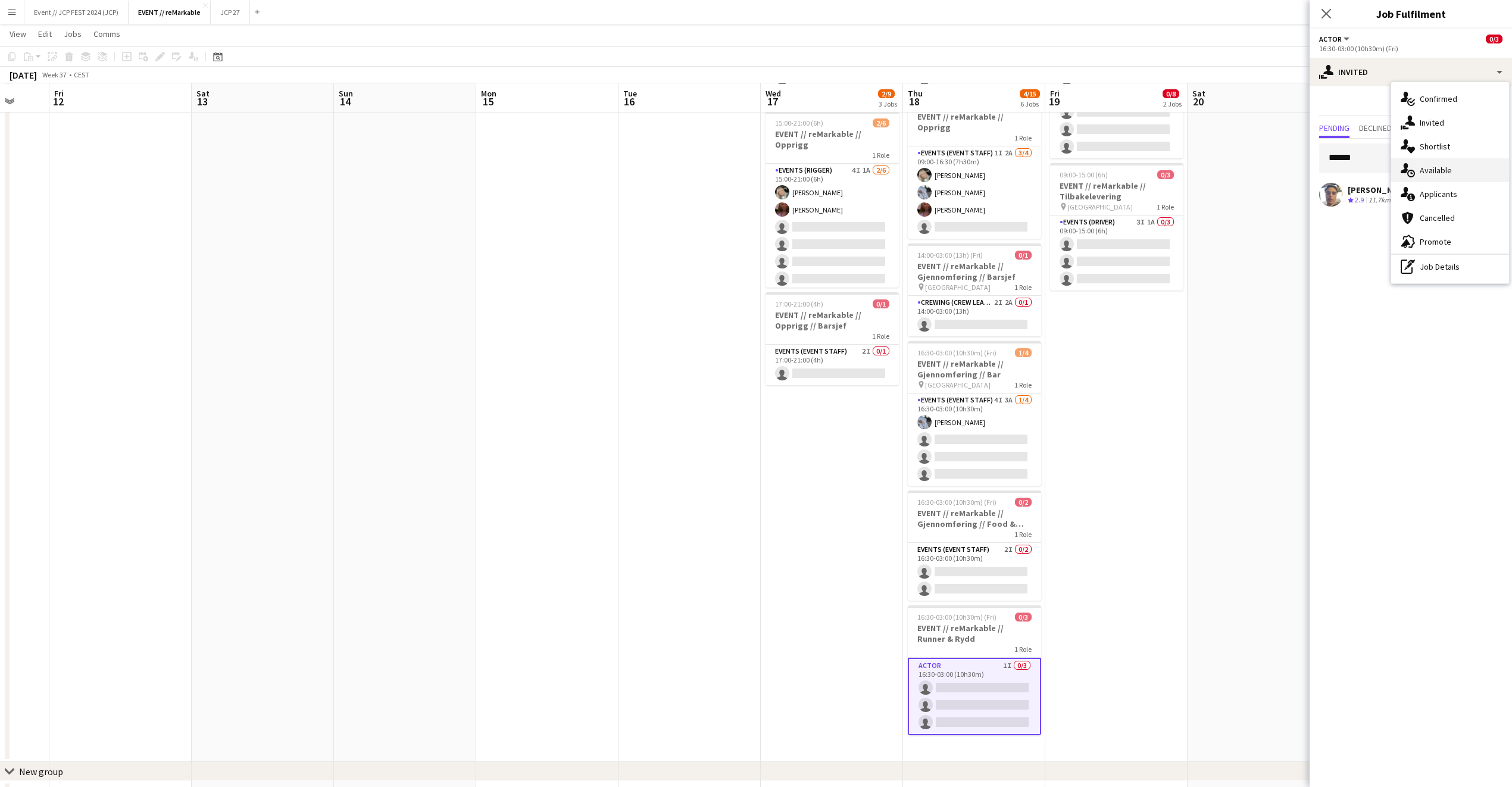
click at [1421, 170] on div "single-neutral-actions-upload Available" at bounding box center [1450, 170] width 118 height 24
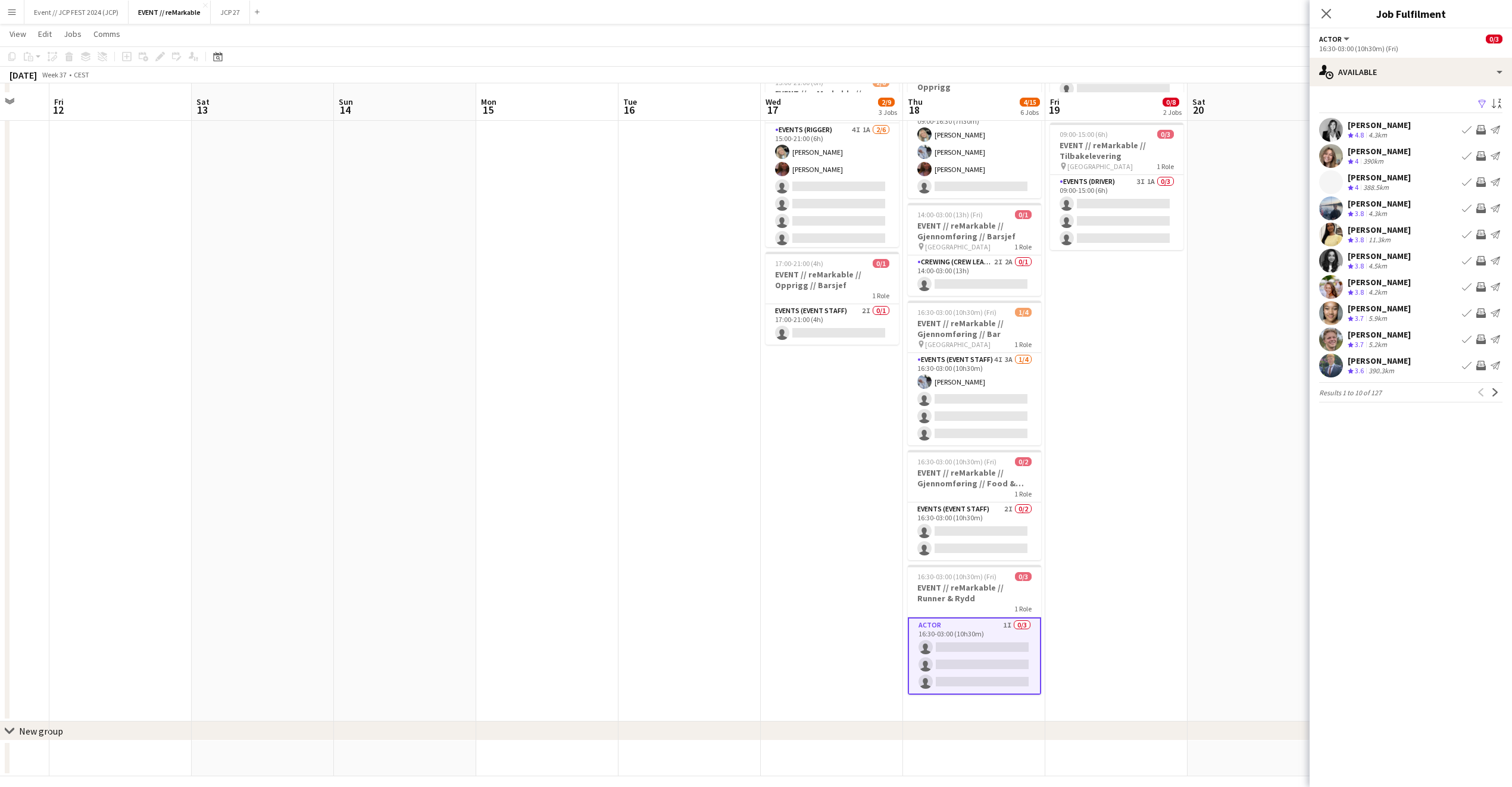
scroll to position [191, 0]
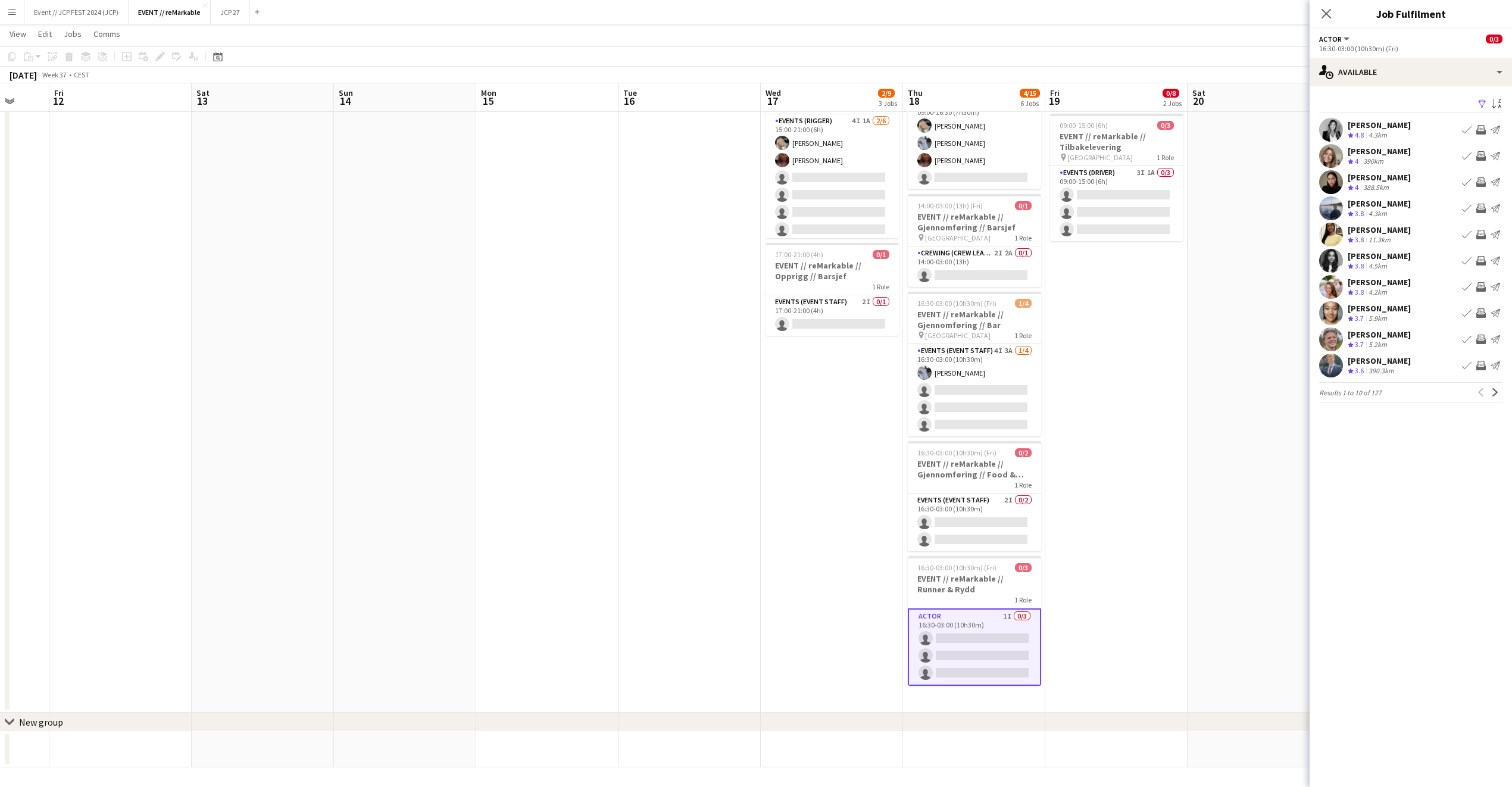
click at [1327, 4] on div "Close pop-in" at bounding box center [1326, 13] width 33 height 27
click at [1322, 21] on app-icon "Close pop-in" at bounding box center [1327, 13] width 14 height 14
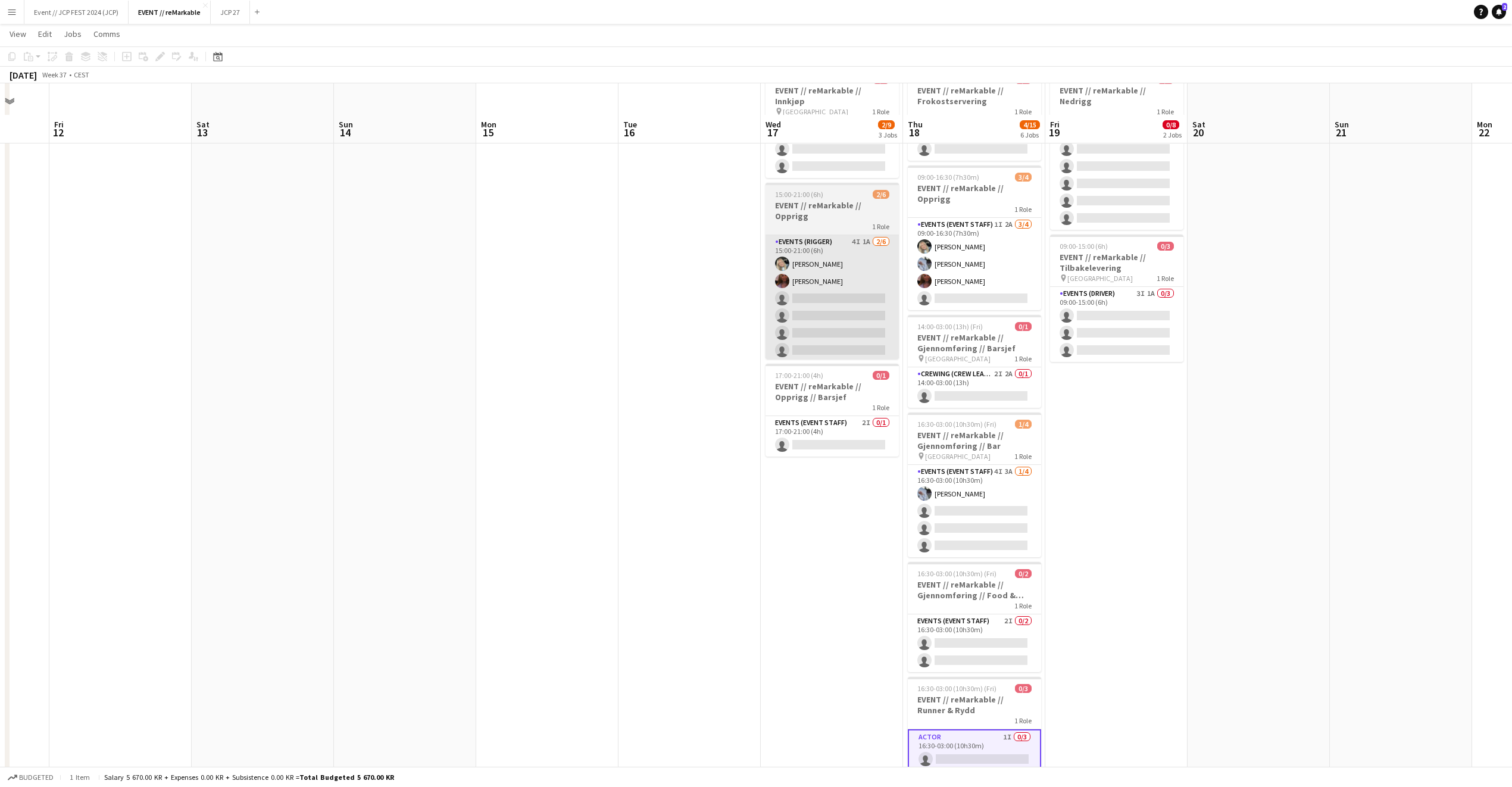
scroll to position [60, 0]
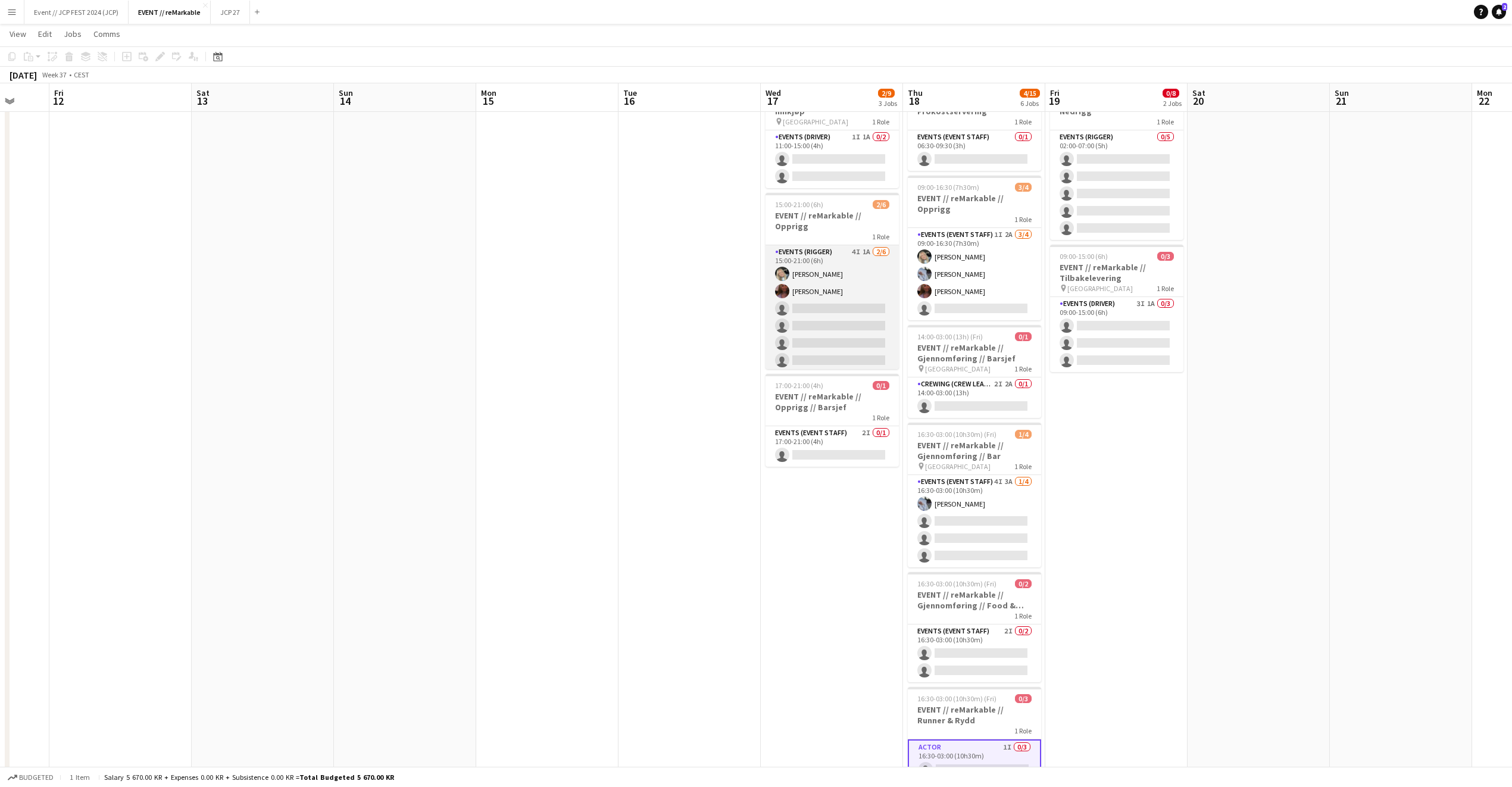
click at [851, 286] on app-card-role "Events (Rigger) 4I 1A 2/6 15:00-21:00 (6h) Oda Hansson Mathilde Bårreng single-…" at bounding box center [832, 308] width 133 height 127
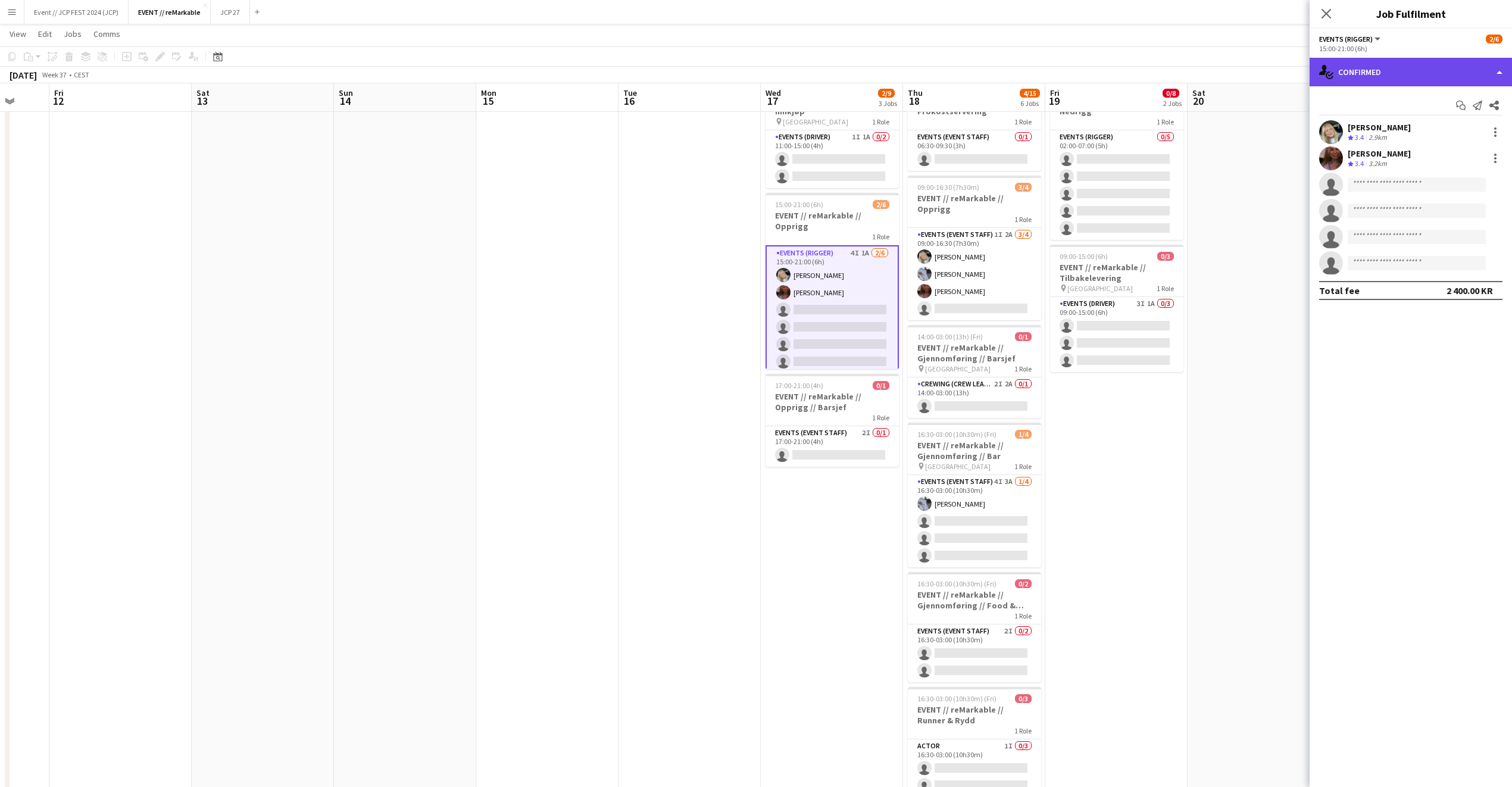
click at [1419, 81] on div "single-neutral-actions-check-2 Confirmed" at bounding box center [1411, 72] width 202 height 29
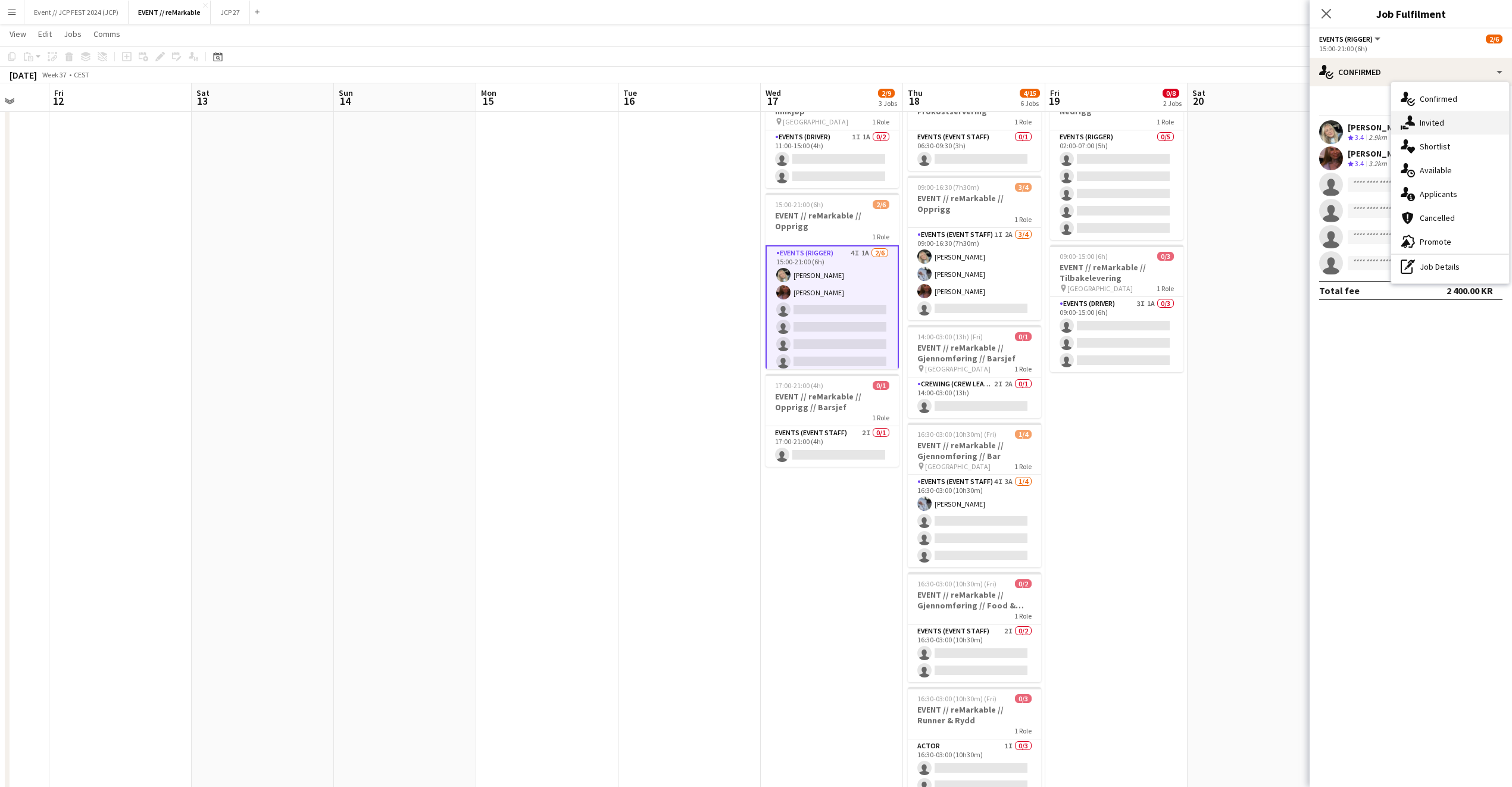
click at [1431, 123] on div "single-neutral-actions-share-1 Invited" at bounding box center [1450, 122] width 118 height 24
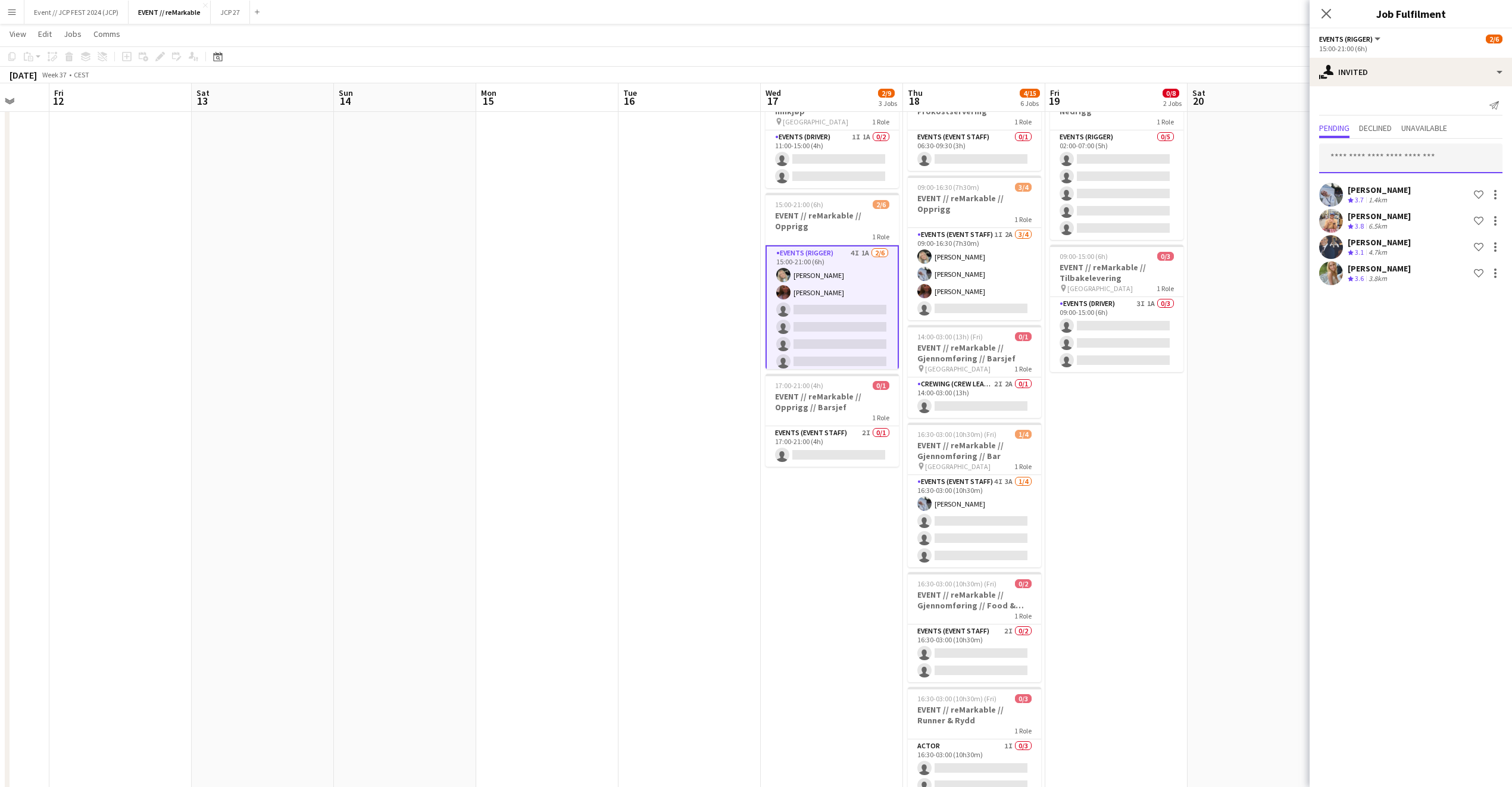
click at [1337, 170] on input "text" at bounding box center [1412, 158] width 184 height 30
type input "******"
click at [1385, 225] on span "sondrelyss@gmail.com" at bounding box center [1411, 226] width 164 height 9
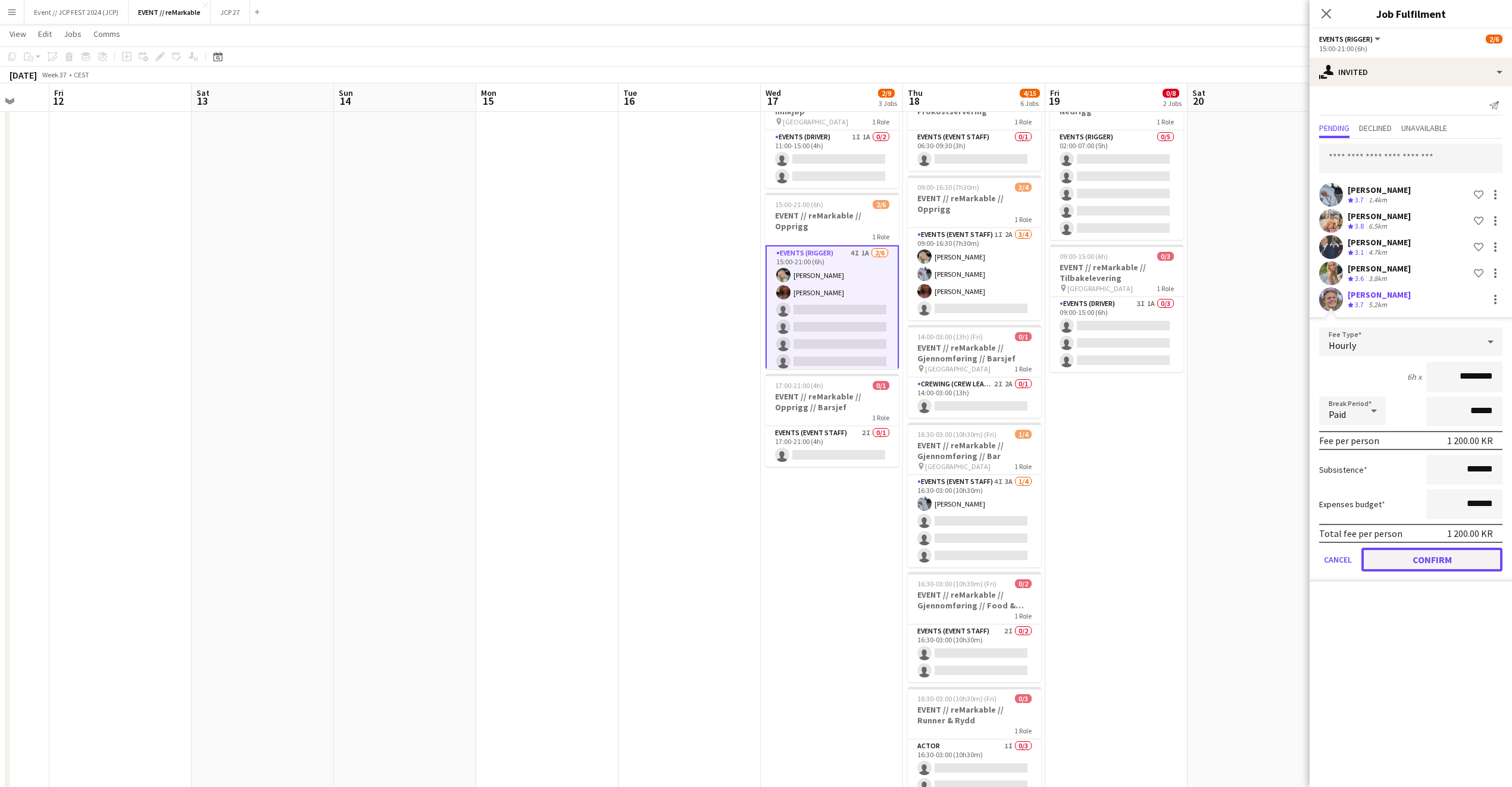
click at [1432, 548] on button "Confirm" at bounding box center [1432, 560] width 141 height 24
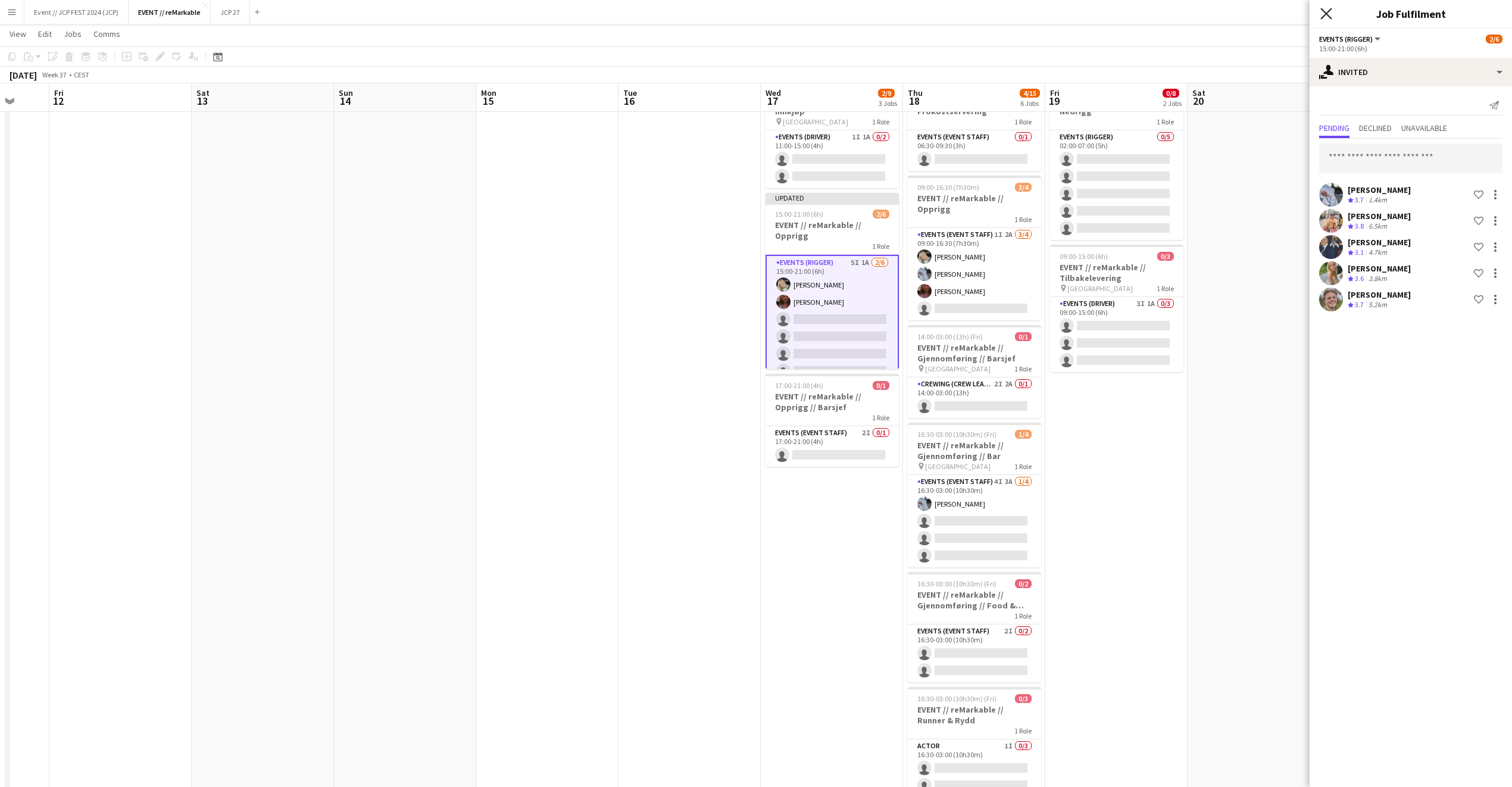
click at [1328, 10] on icon "Close pop-in" at bounding box center [1326, 13] width 12 height 12
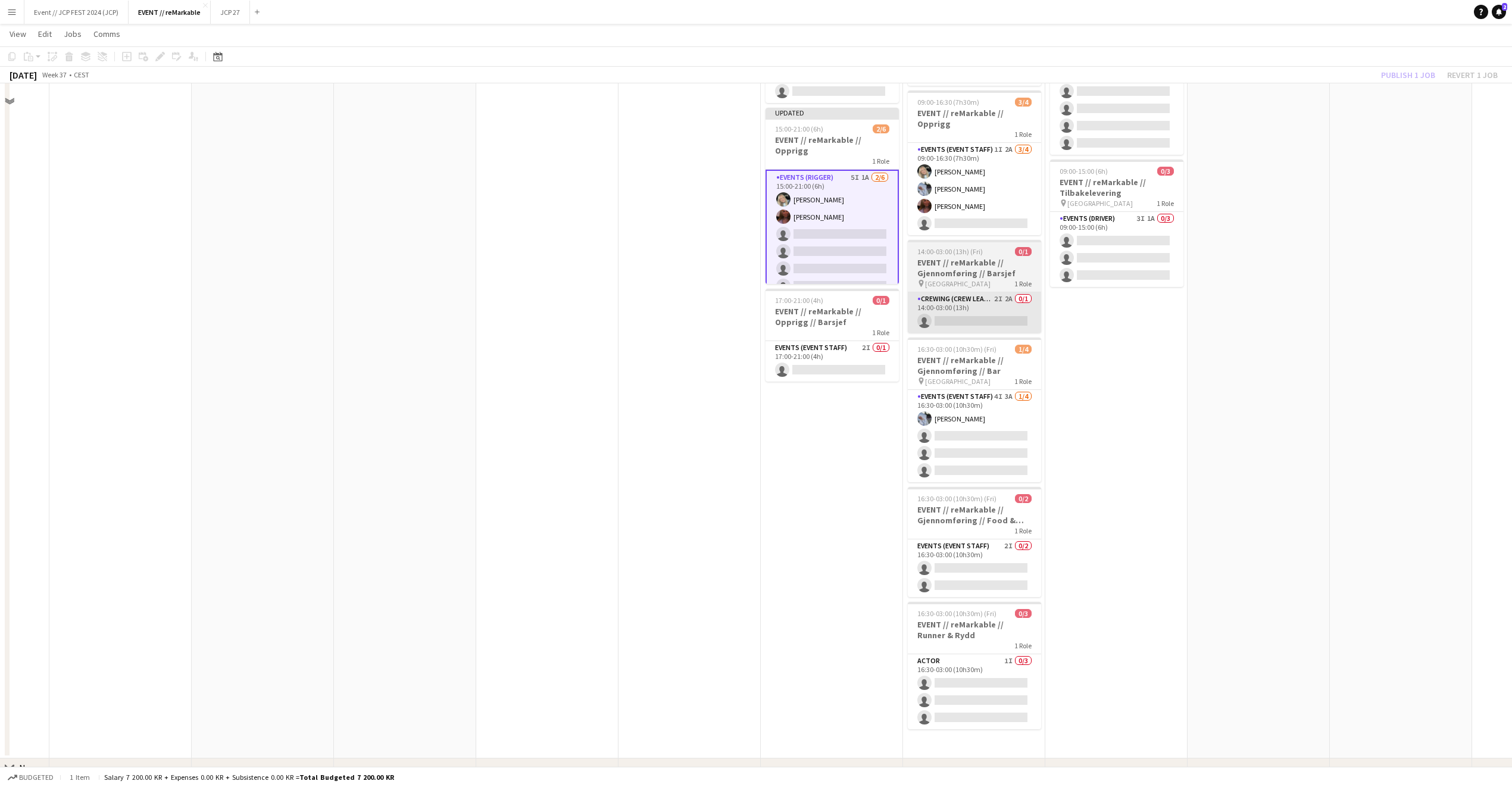
scroll to position [150, 0]
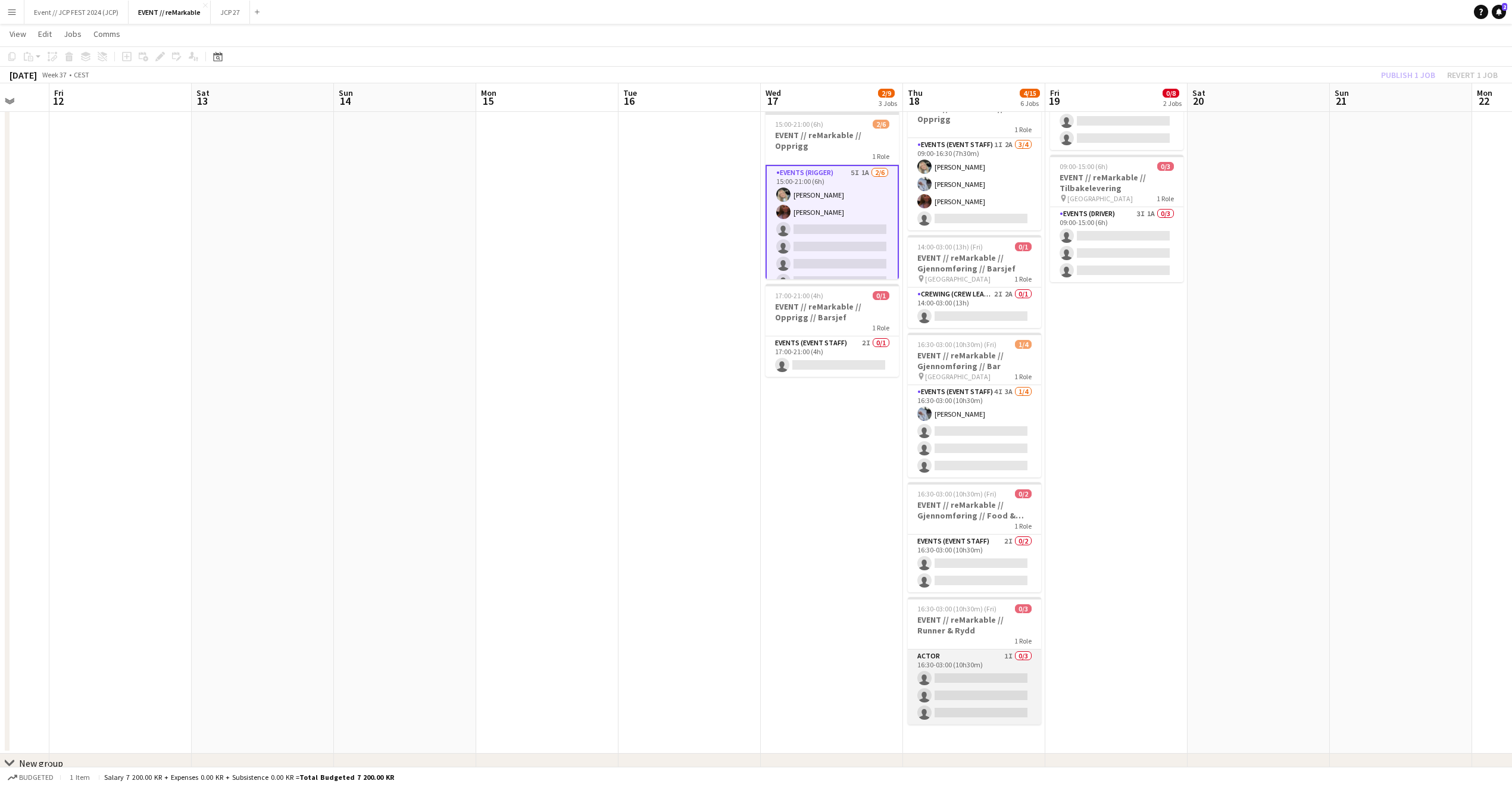
click at [979, 663] on app-card-role "Actor 1I 0/3 16:30-03:00 (10h30m) single-neutral-actions single-neutral-actions…" at bounding box center [974, 687] width 133 height 75
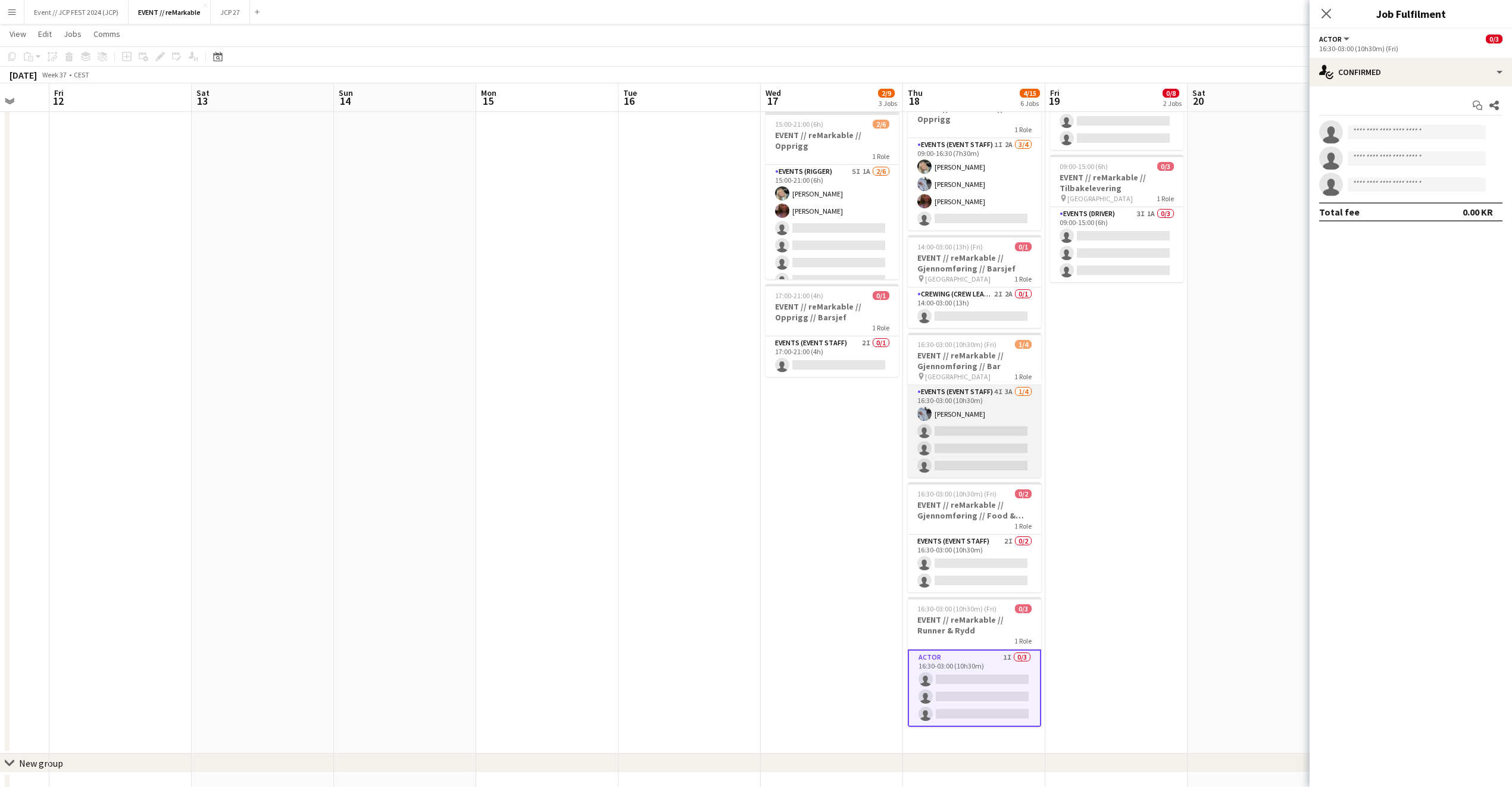
click at [988, 430] on app-card-role "Events (Event Staff) 4I 3A 1/4 16:30-03:00 (10h30m) Marte Sofie Rossavik single…" at bounding box center [974, 431] width 133 height 93
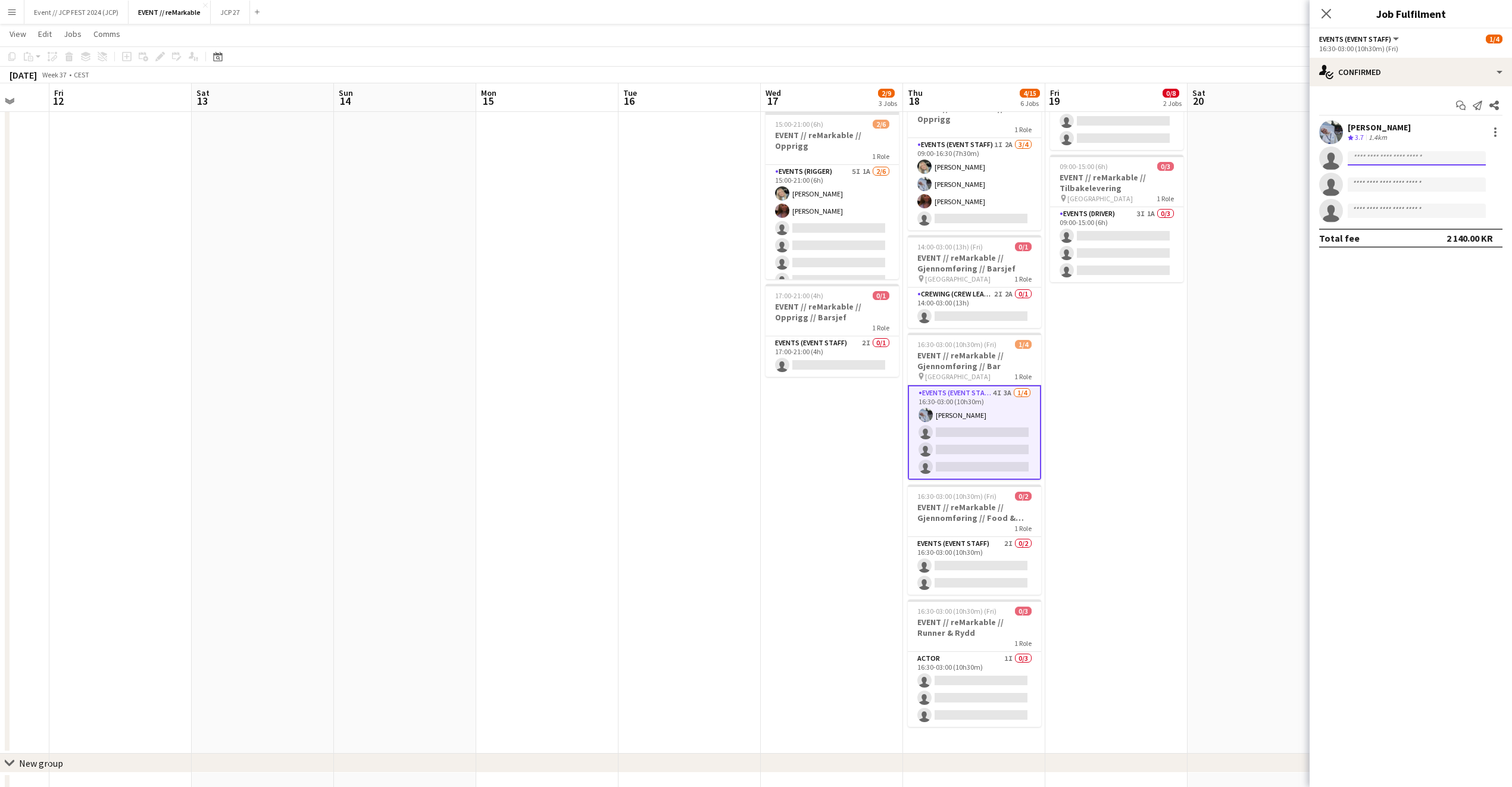
click at [1418, 160] on input at bounding box center [1416, 158] width 138 height 14
click at [1405, 80] on div "single-neutral-actions-check-2 Confirmed" at bounding box center [1411, 72] width 202 height 29
click at [1430, 128] on div "single-neutral-actions-share-1 Invited" at bounding box center [1450, 122] width 118 height 24
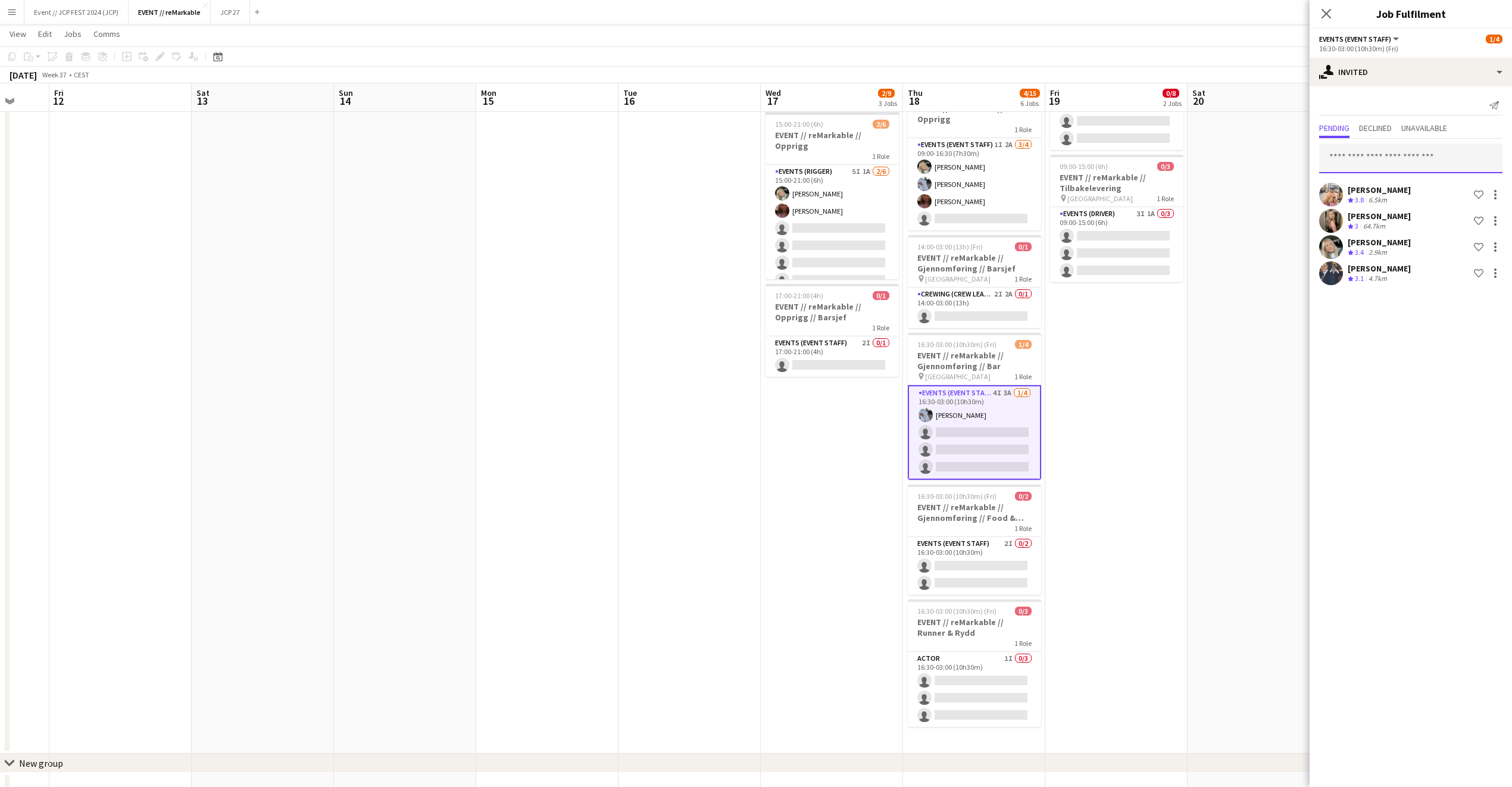
click at [1388, 153] on input "text" at bounding box center [1412, 158] width 184 height 30
type input "*"
type input "******"
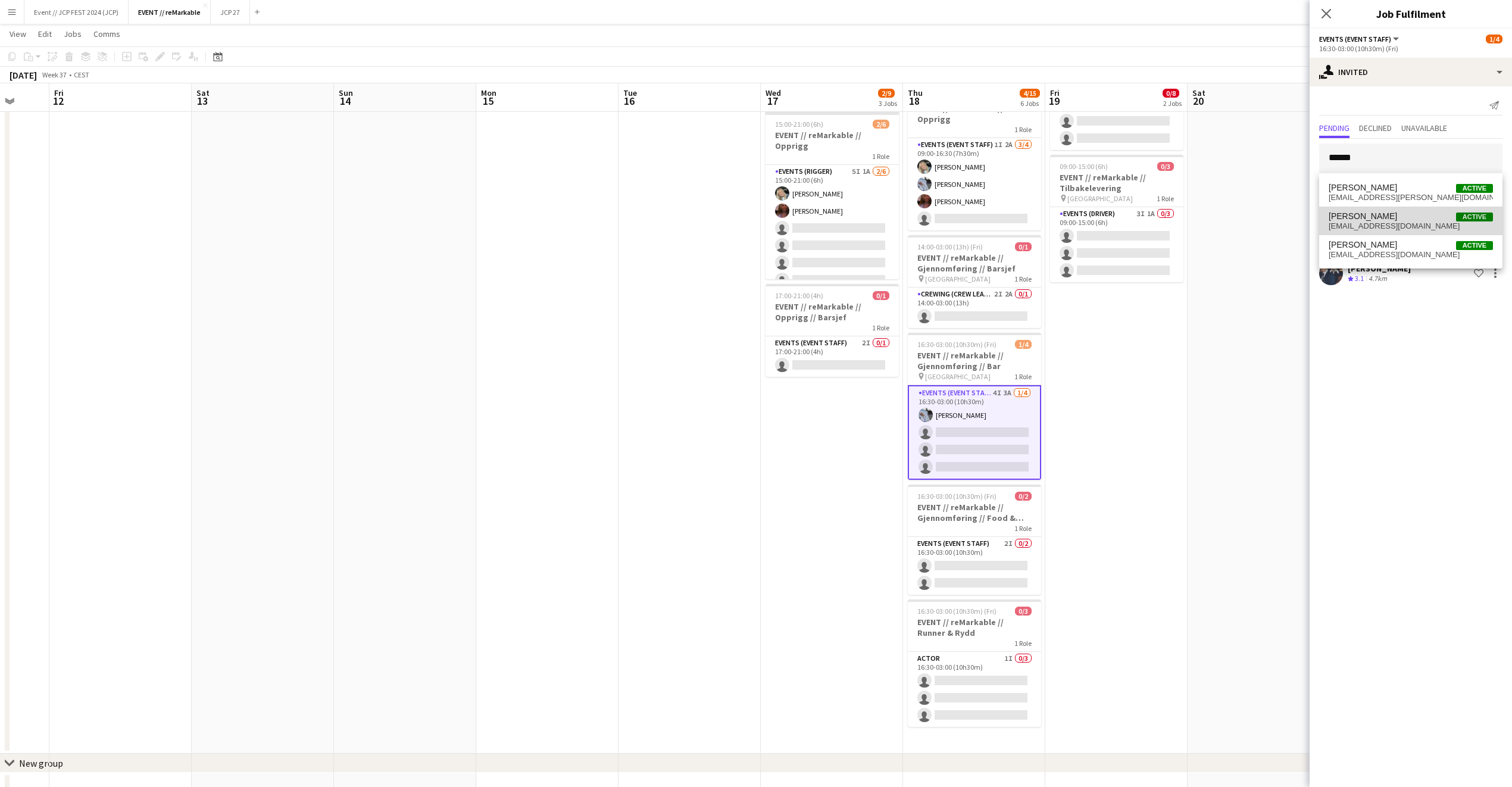
click at [1380, 222] on span "sondrelyss@gmail.com" at bounding box center [1411, 226] width 164 height 9
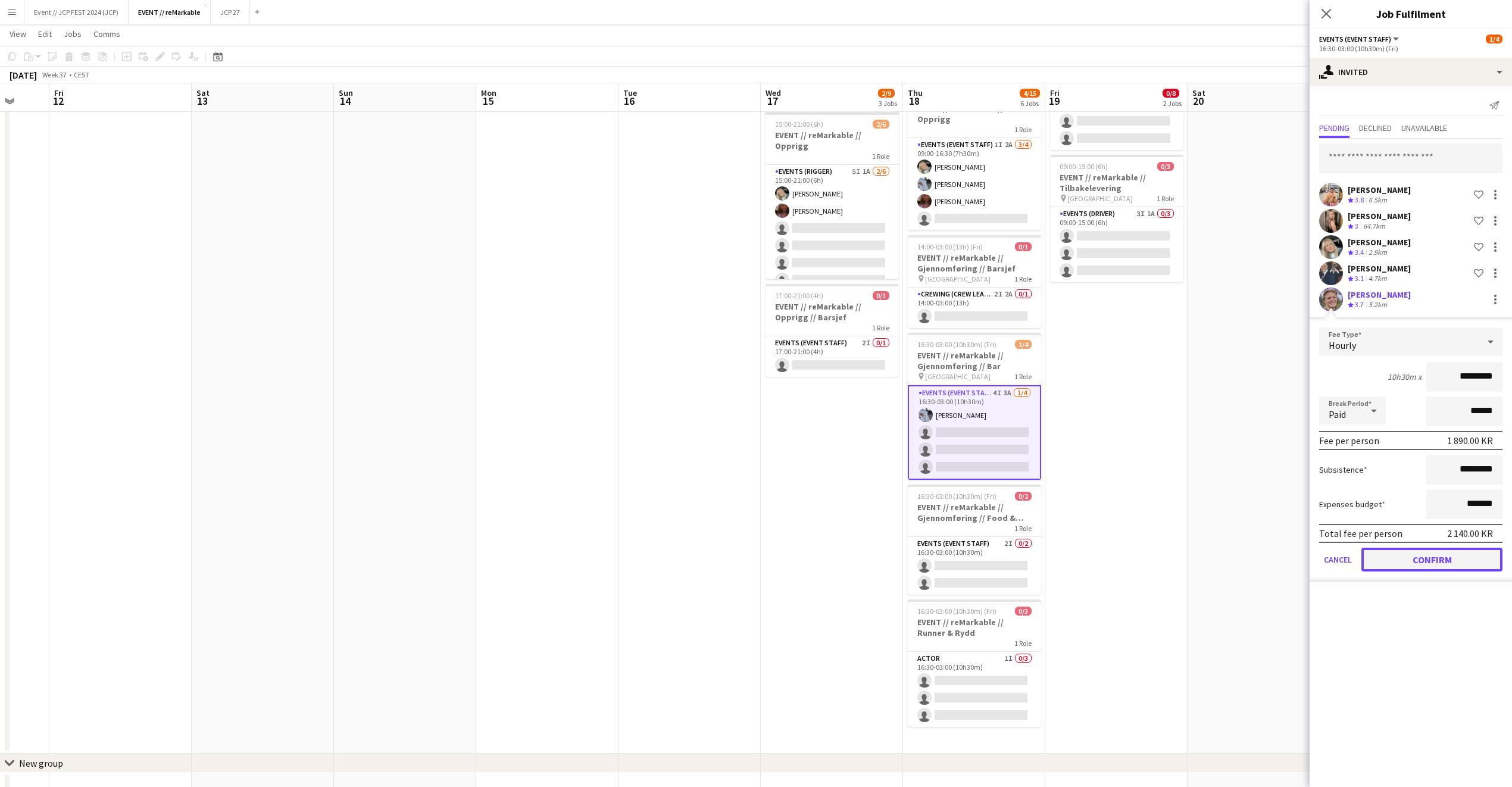
click at [1389, 550] on button "Confirm" at bounding box center [1432, 560] width 141 height 24
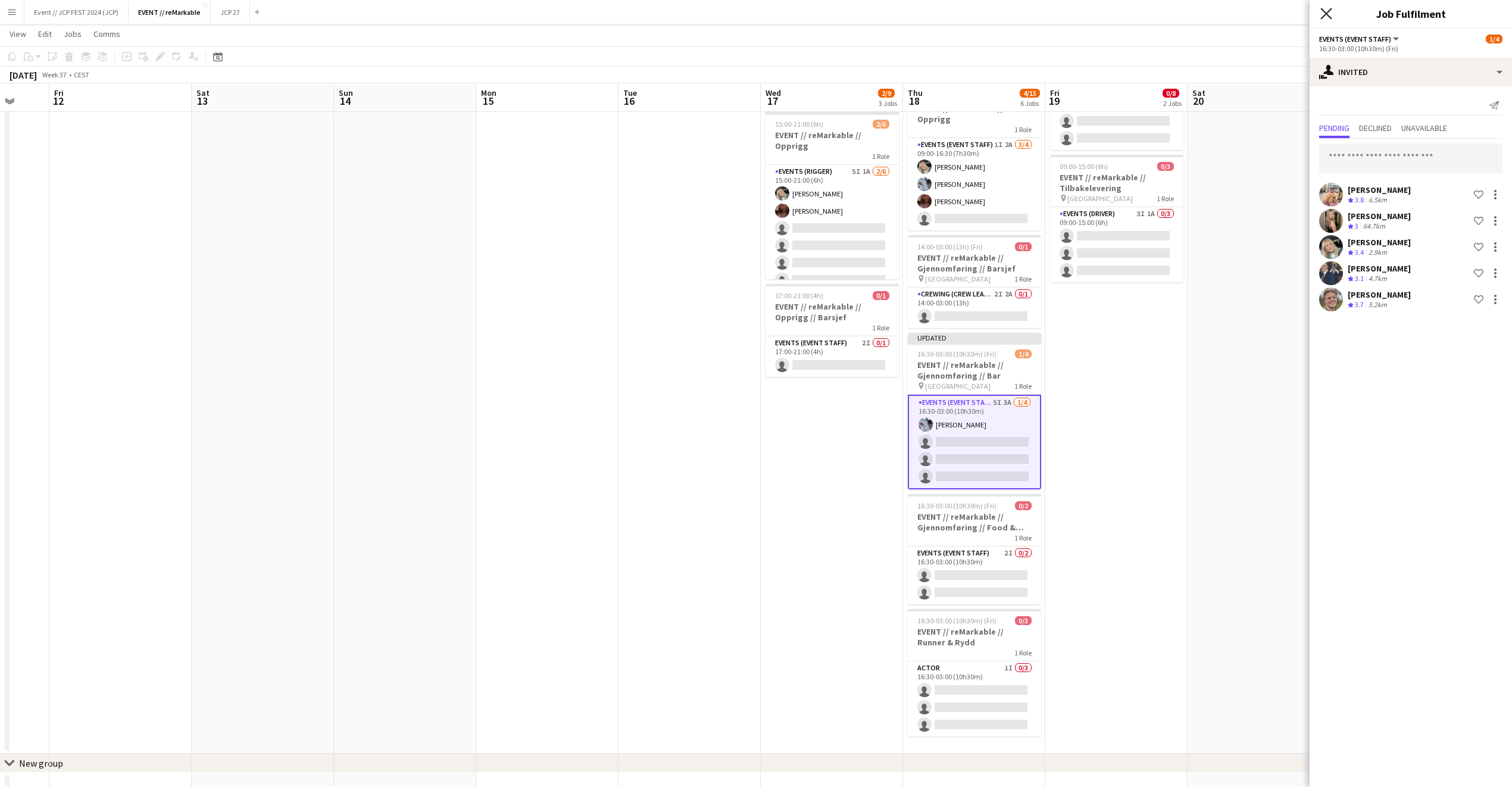
click at [1327, 15] on icon at bounding box center [1326, 13] width 12 height 12
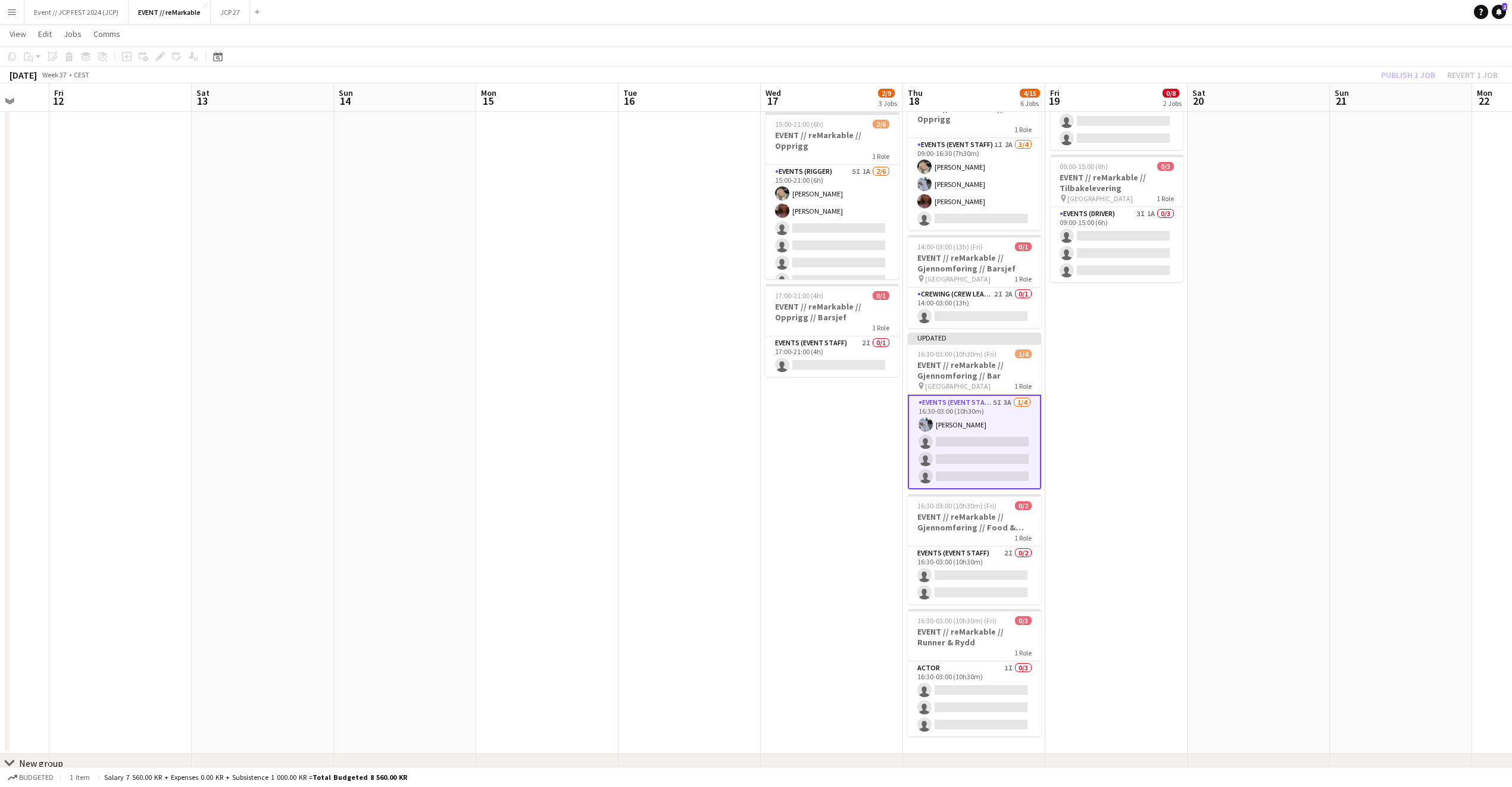
click at [1394, 75] on div "Publish 1 job Revert 1 job" at bounding box center [1440, 75] width 146 height 16
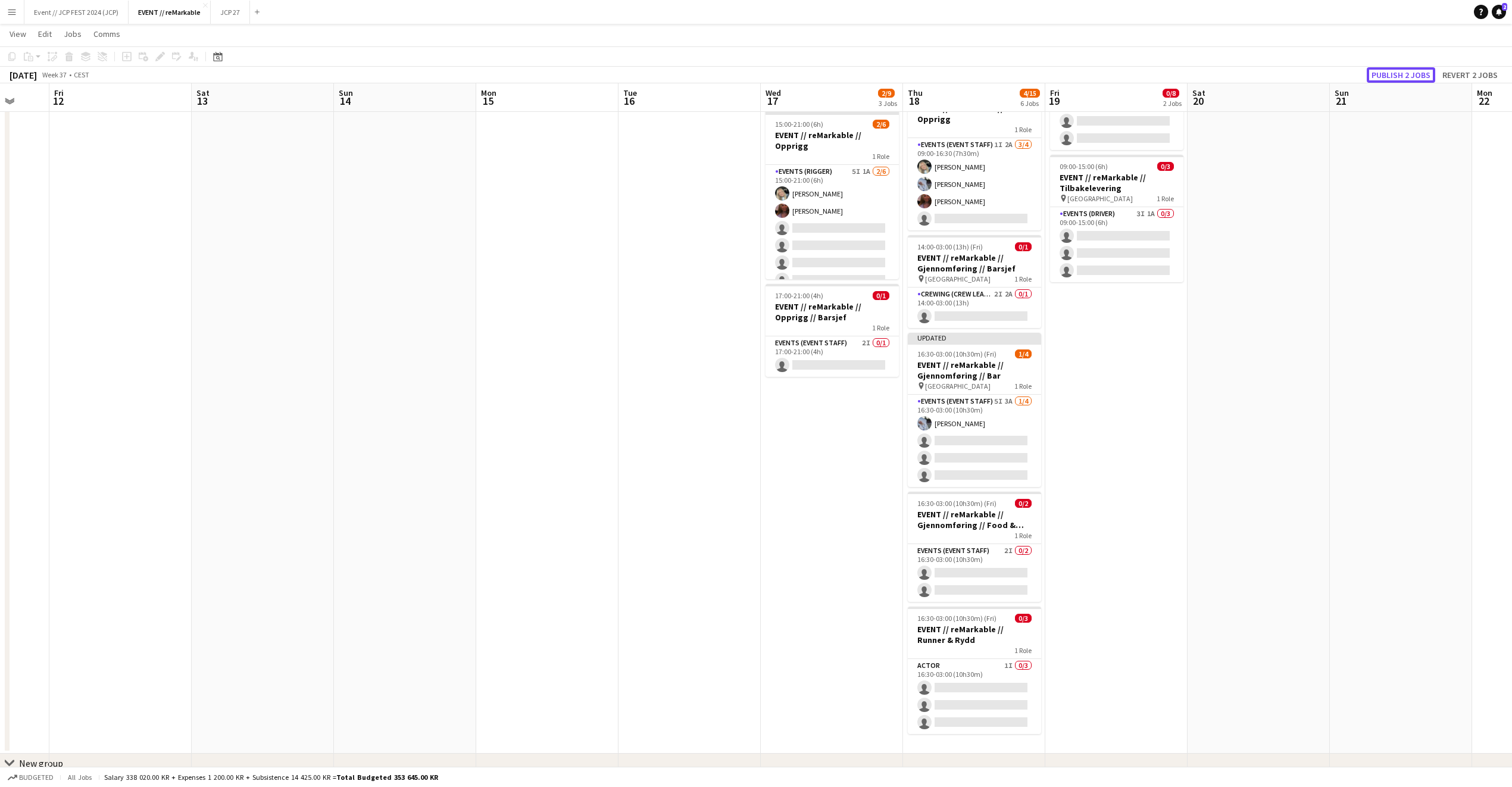
click at [1394, 75] on button "Publish 2 jobs" at bounding box center [1401, 75] width 69 height 16
click at [1394, 75] on div "Publish 2 jobs Revert 2 jobs" at bounding box center [1434, 75] width 155 height 16
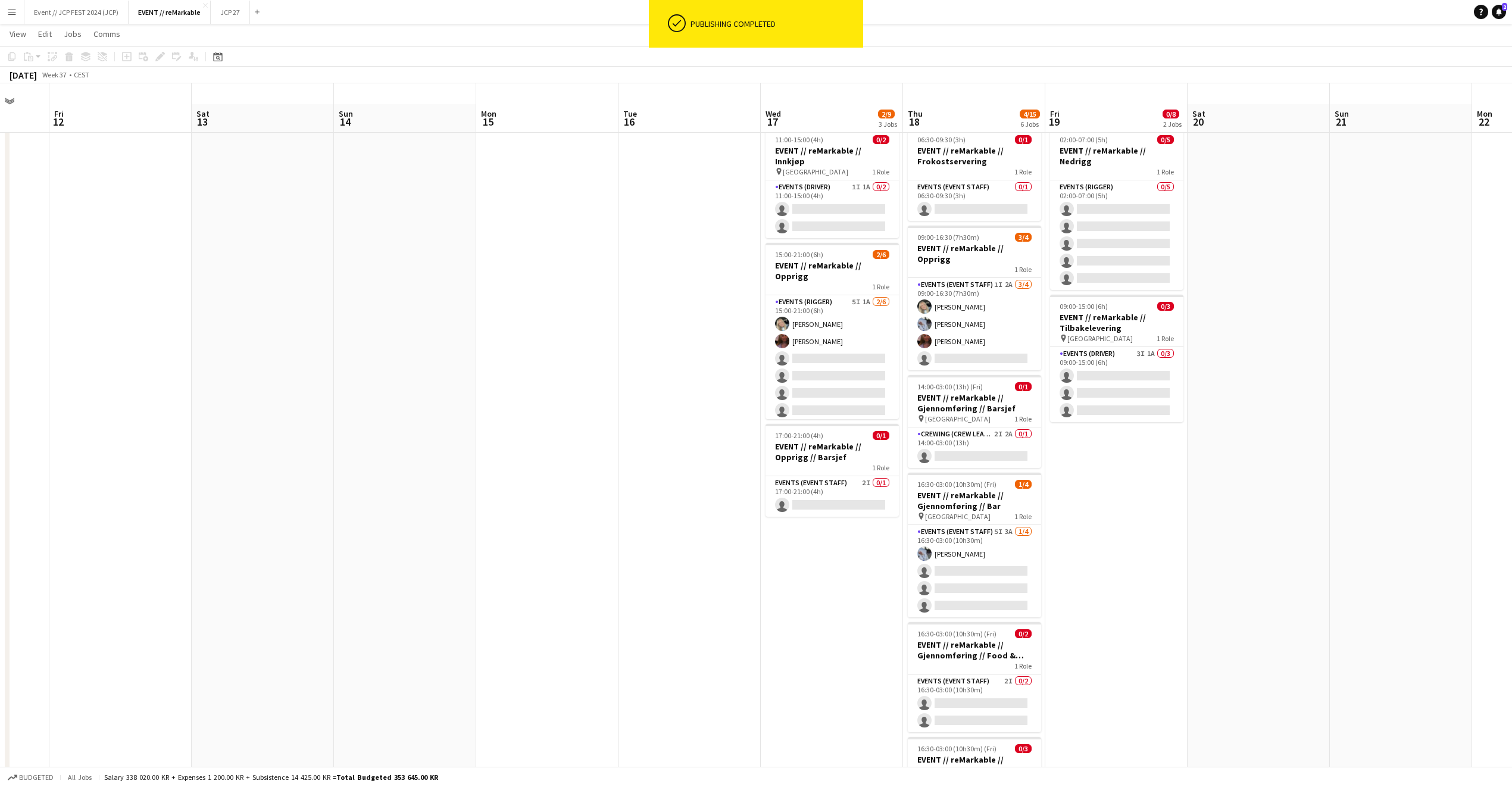
scroll to position [0, 0]
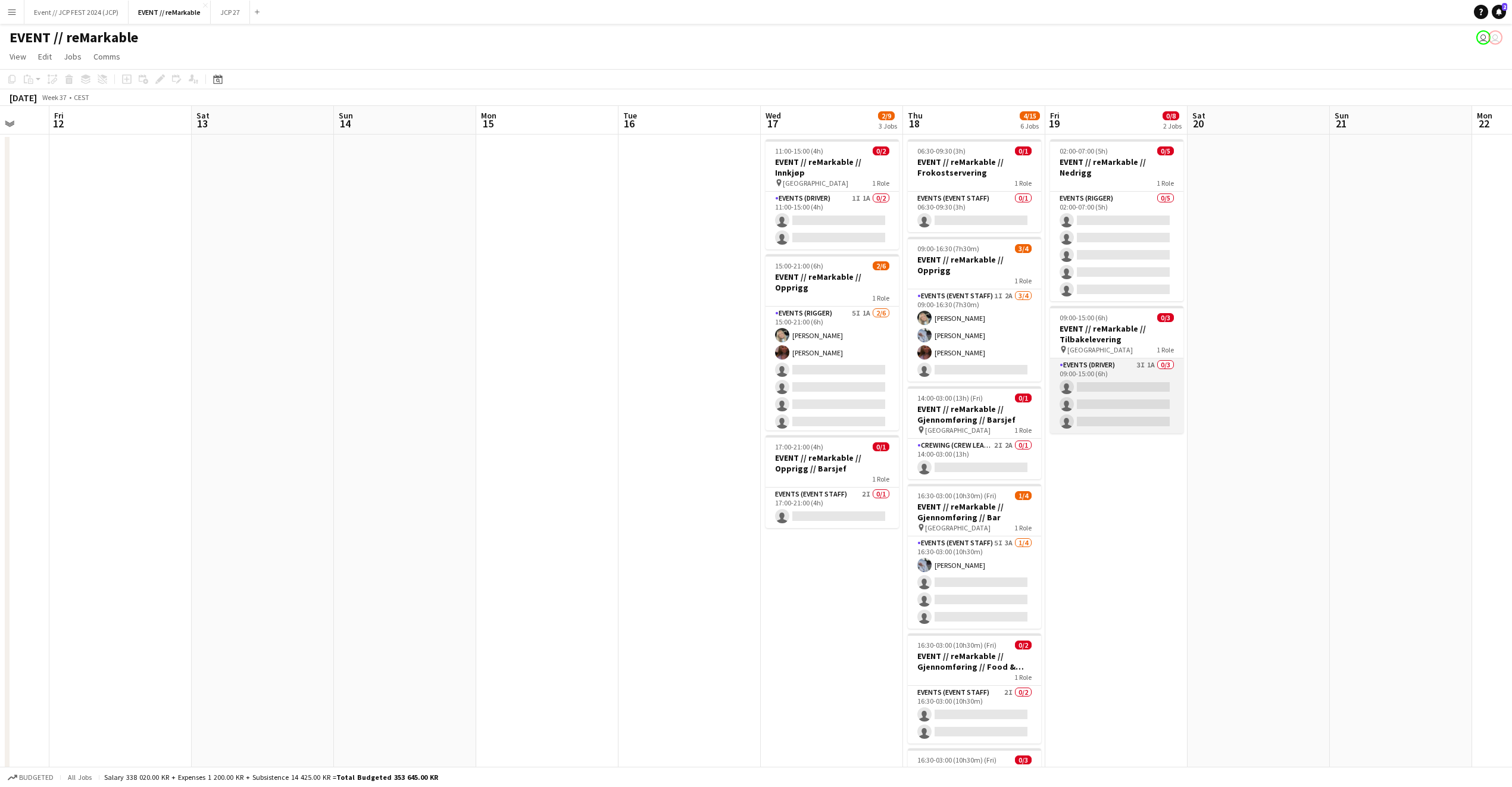
click at [1127, 378] on app-card-role "Events (Driver) 3I 1A 0/3 09:00-15:00 (6h) single-neutral-actions single-neutra…" at bounding box center [1116, 395] width 133 height 75
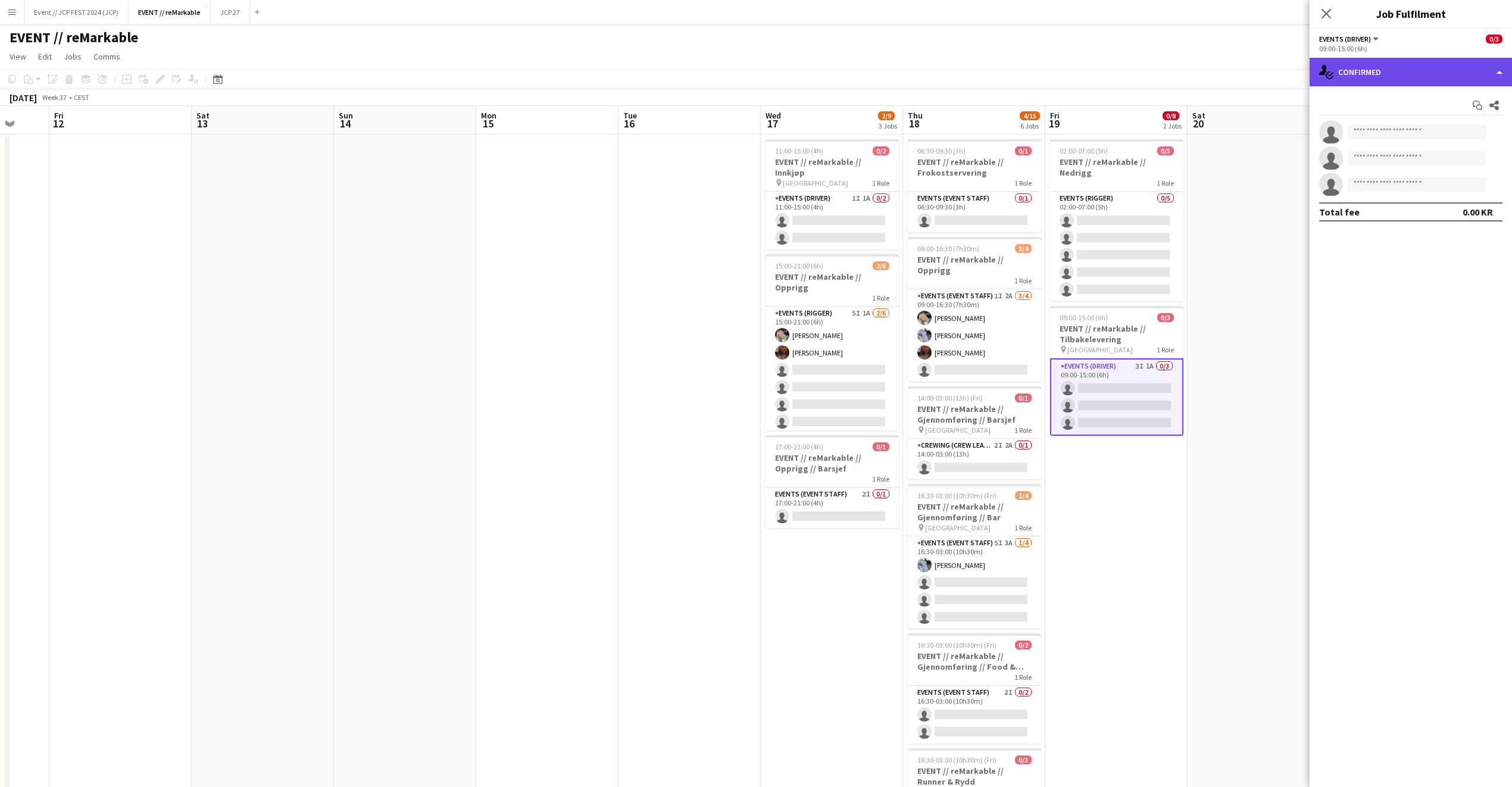
click at [1394, 62] on div "single-neutral-actions-check-2 Confirmed" at bounding box center [1411, 72] width 202 height 29
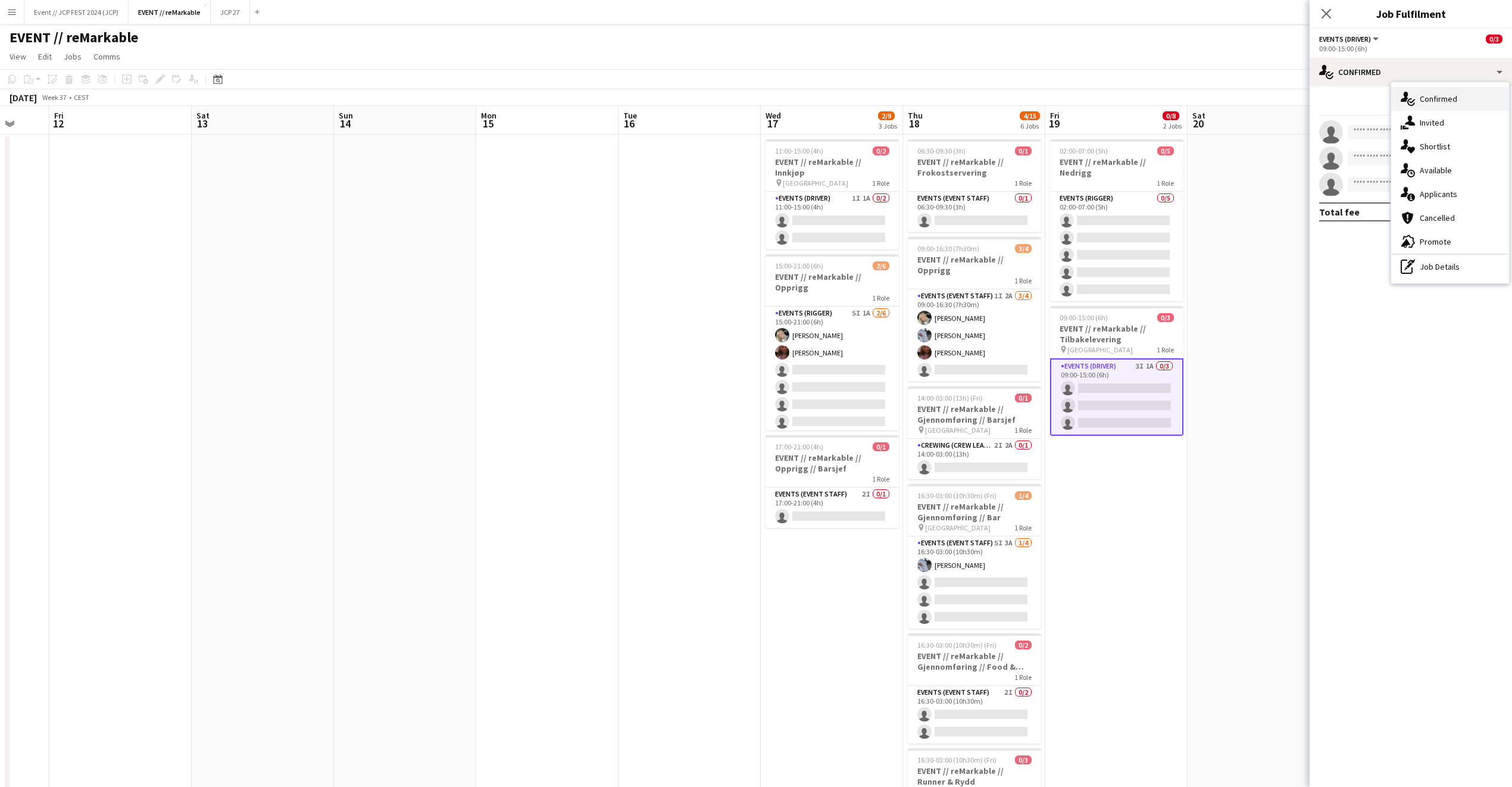
click at [1417, 100] on div "single-neutral-actions-check-2 Confirmed" at bounding box center [1450, 99] width 118 height 24
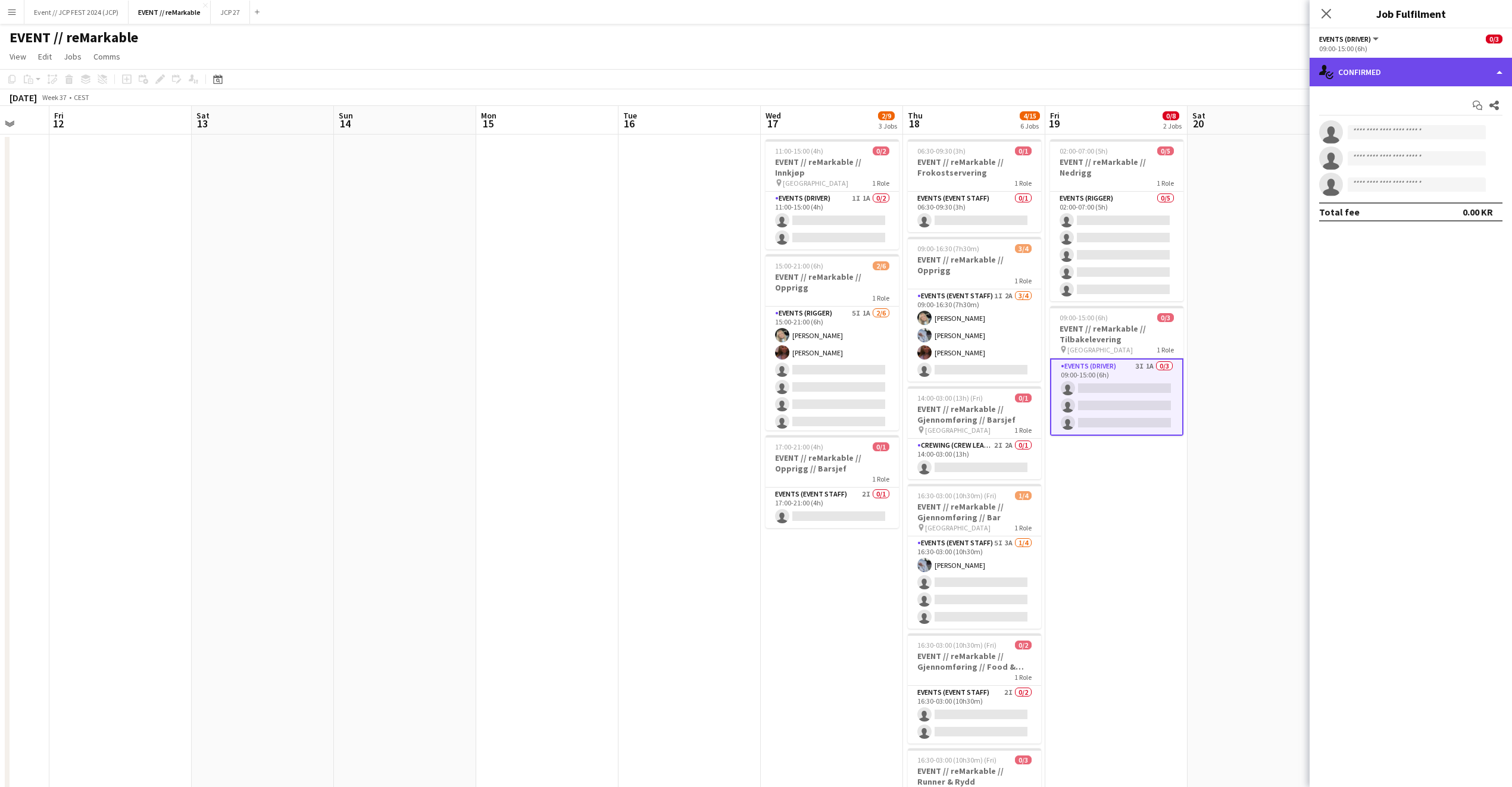
click at [1395, 77] on div "single-neutral-actions-check-2 Confirmed" at bounding box center [1411, 72] width 202 height 29
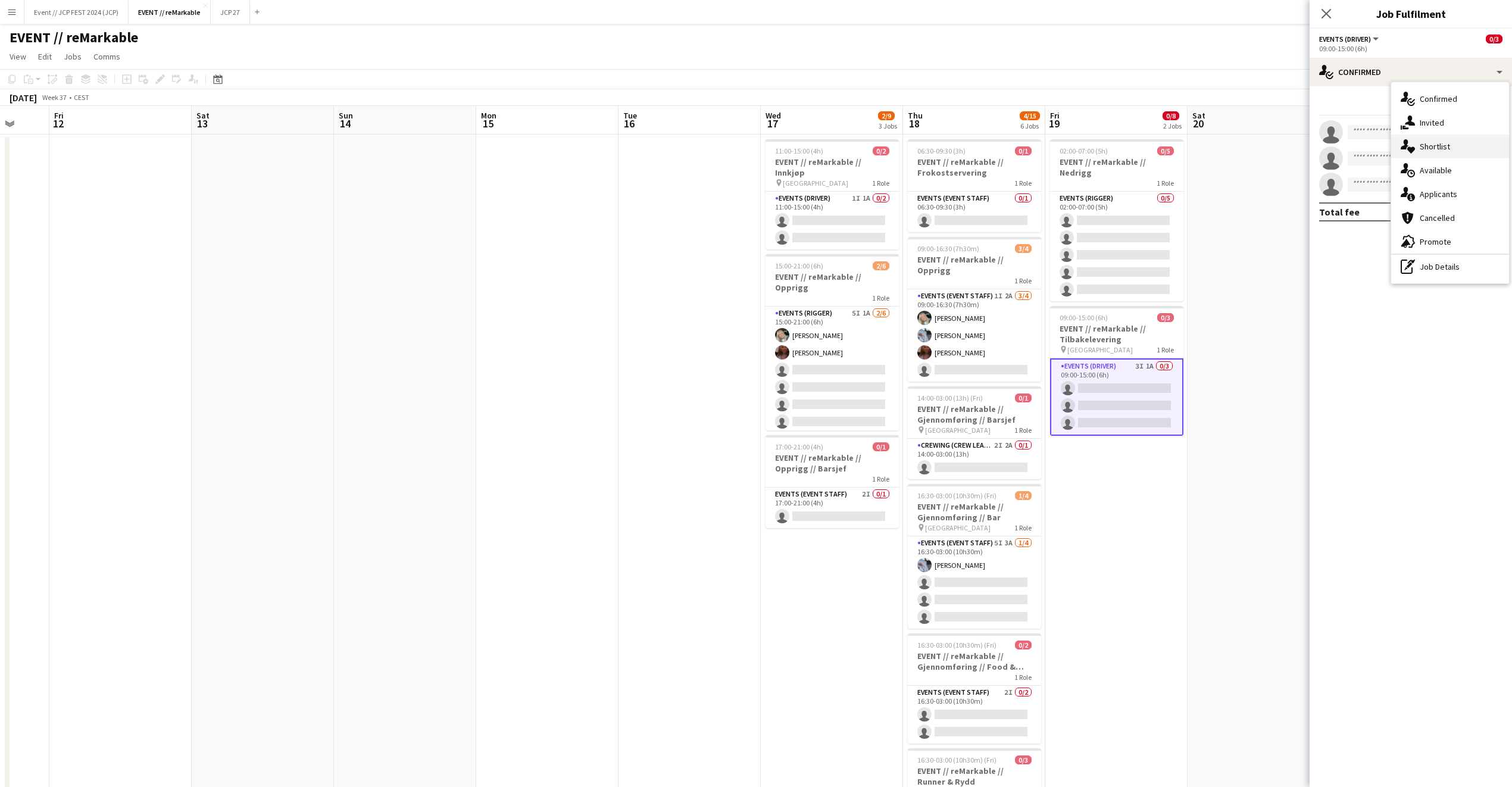
click at [1450, 142] on div "single-neutral-actions-heart Shortlist" at bounding box center [1450, 146] width 118 height 24
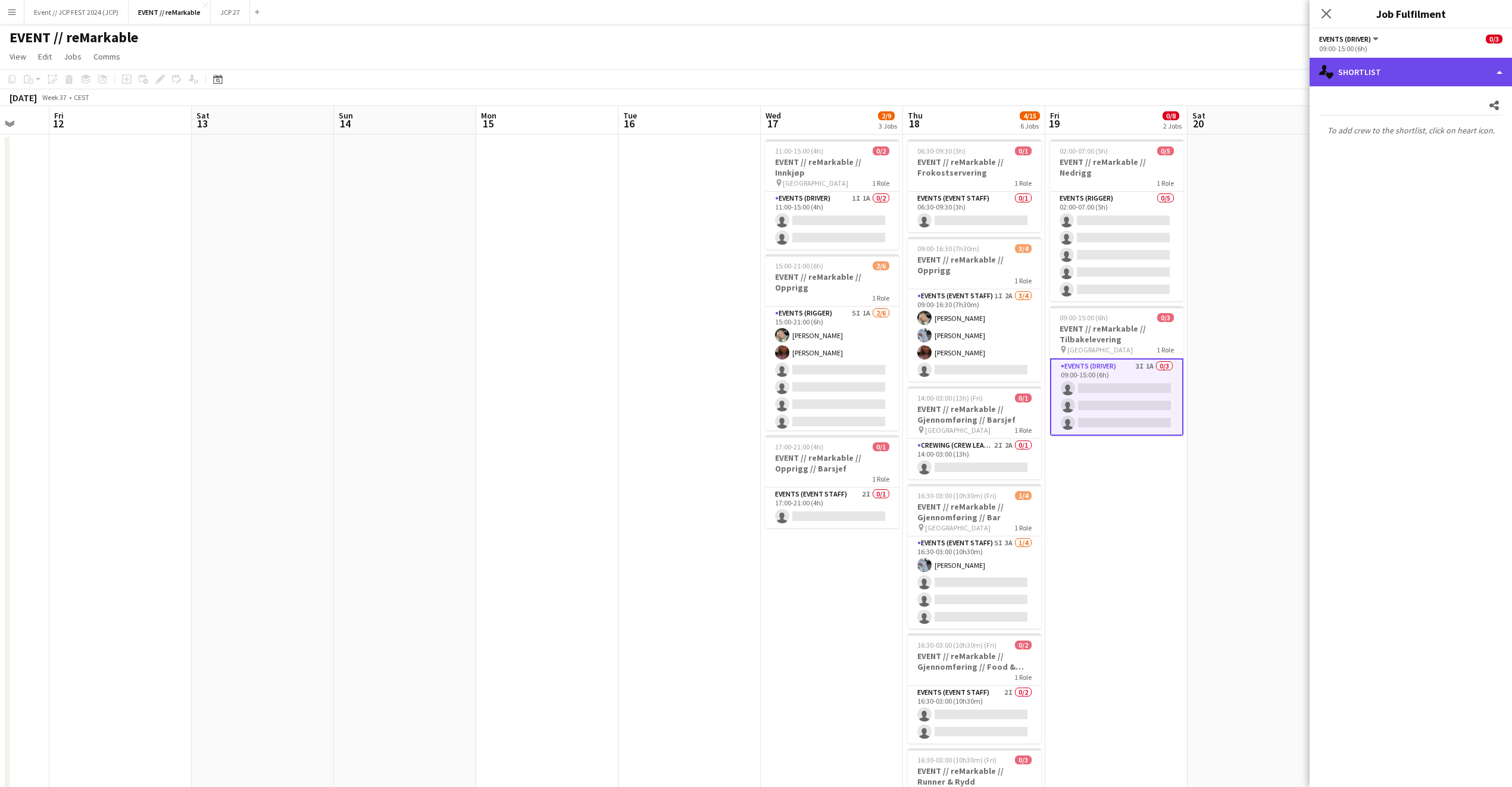
click at [1405, 72] on div "single-neutral-actions-heart Shortlist" at bounding box center [1411, 72] width 202 height 29
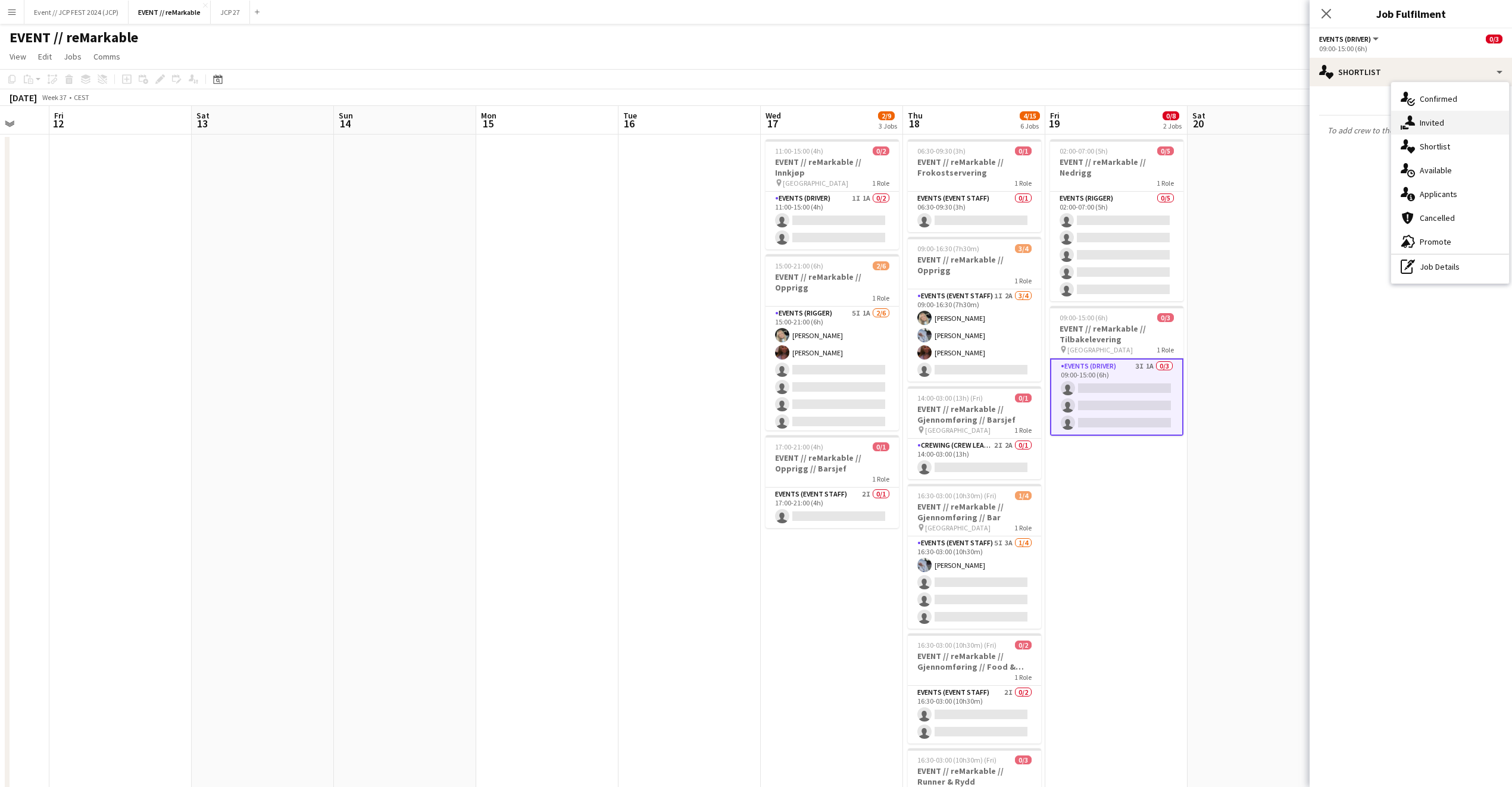
click at [1433, 128] on div "single-neutral-actions-share-1 Invited" at bounding box center [1450, 122] width 118 height 24
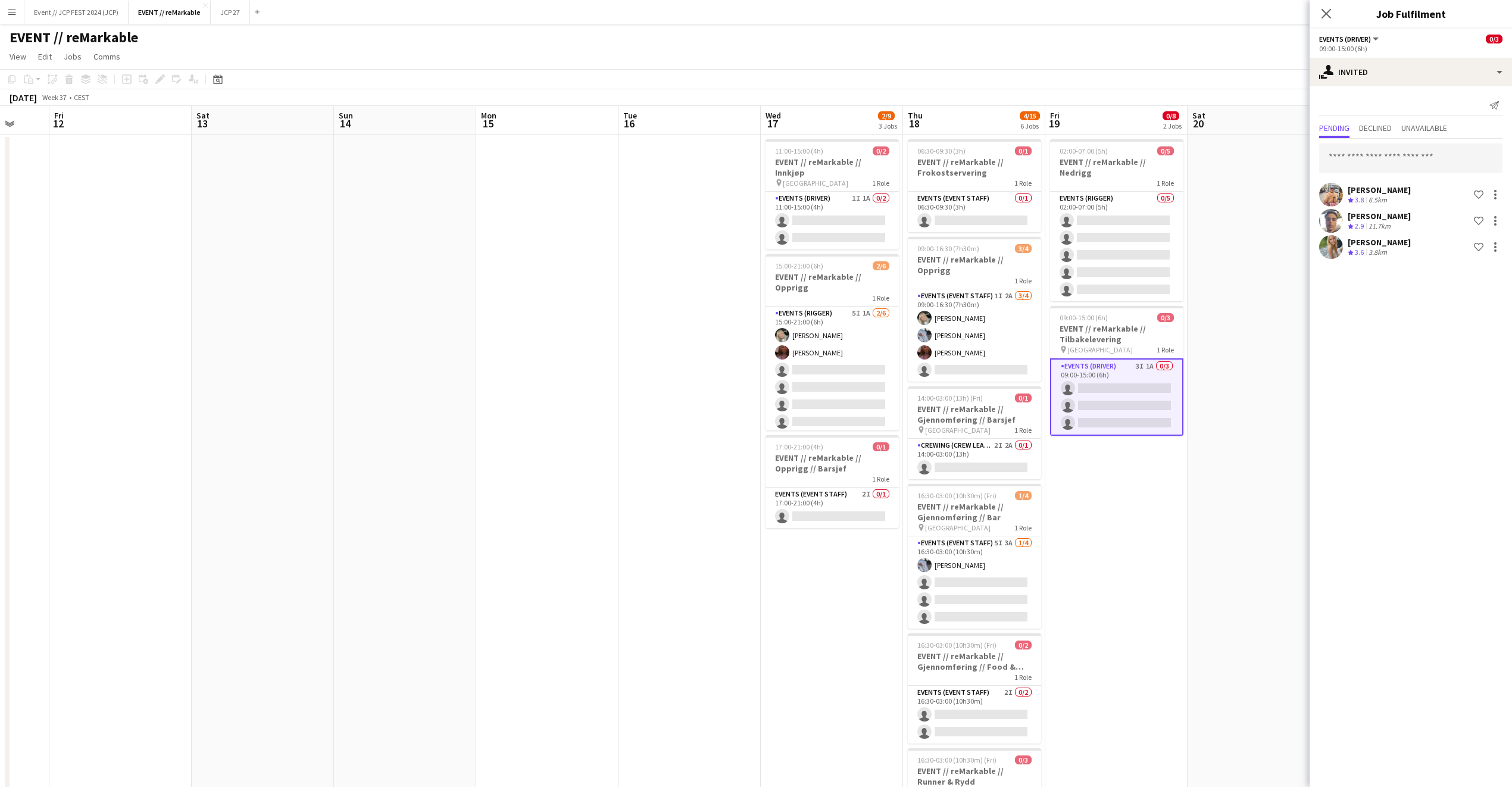
click at [1365, 177] on div "Filip Øverli Crew rating 3.8 6.5km Shortlist crew Hussein Alsaedi Crew rating 2…" at bounding box center [1411, 200] width 202 height 123
click at [1365, 157] on input "text" at bounding box center [1412, 158] width 184 height 30
type input "******"
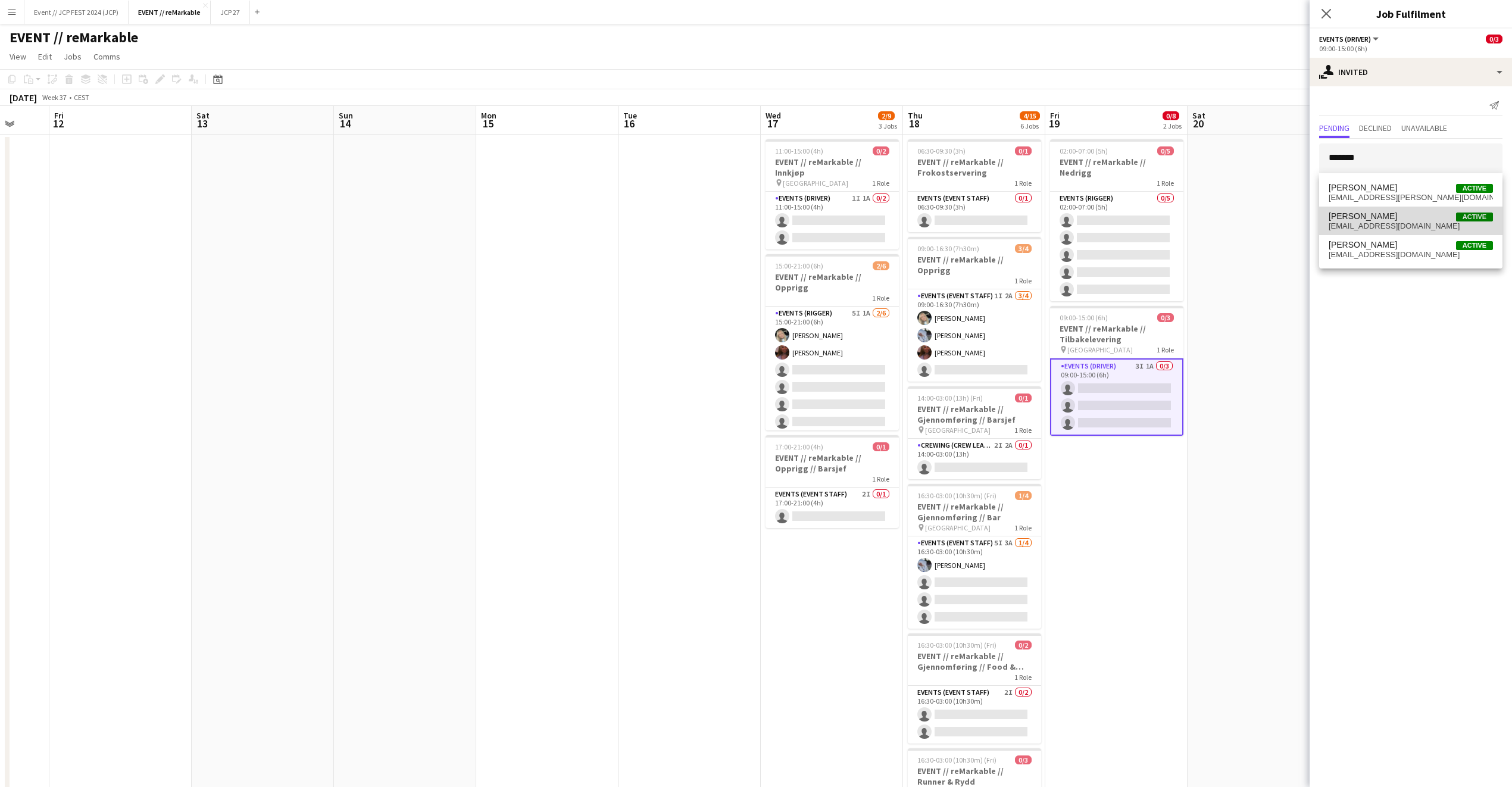
click at [1387, 232] on mat-option "Sondre Lyssand Active sondrelyss@gmail.com" at bounding box center [1412, 220] width 184 height 29
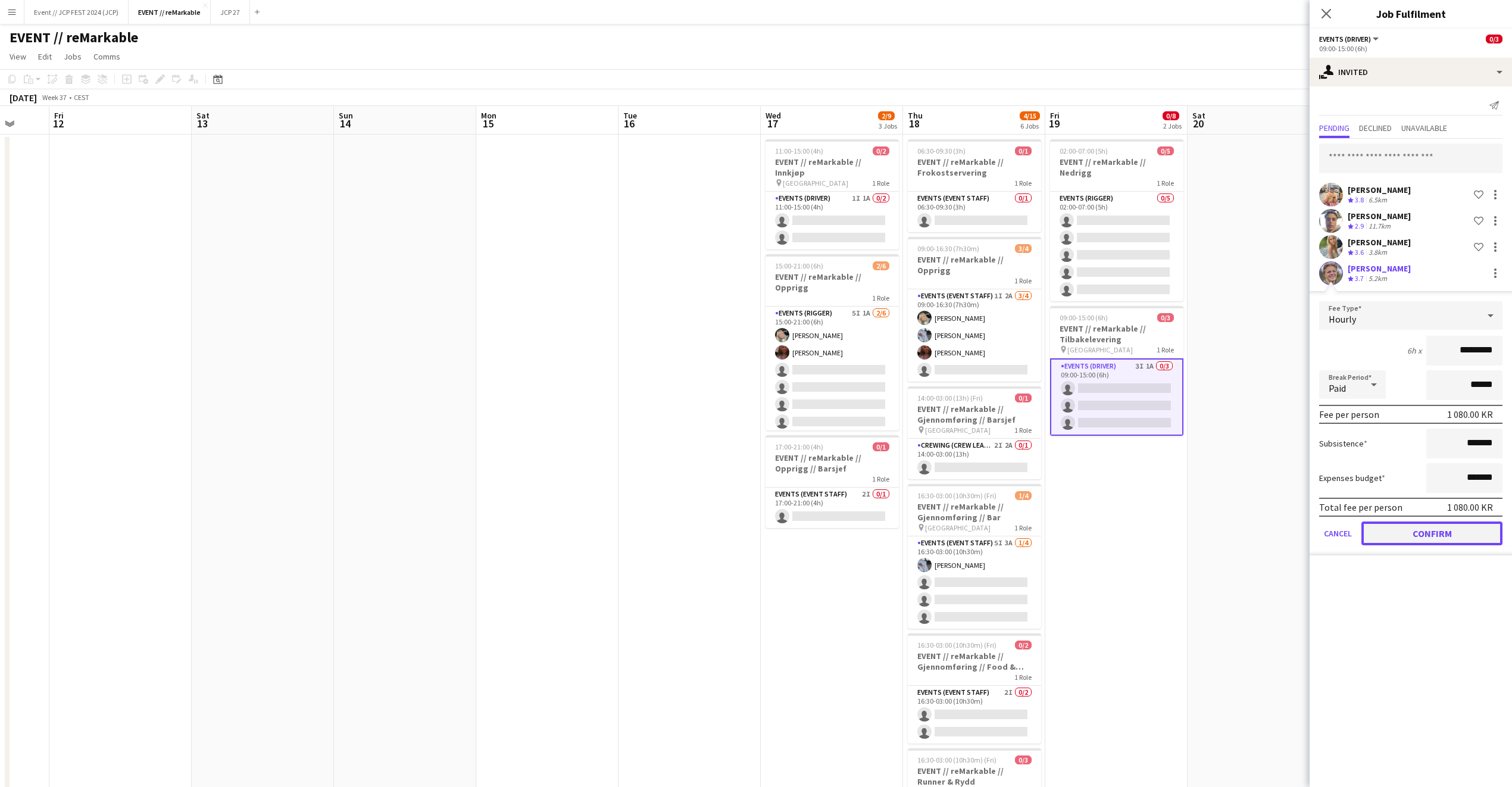
click at [1467, 527] on button "Confirm" at bounding box center [1432, 533] width 141 height 24
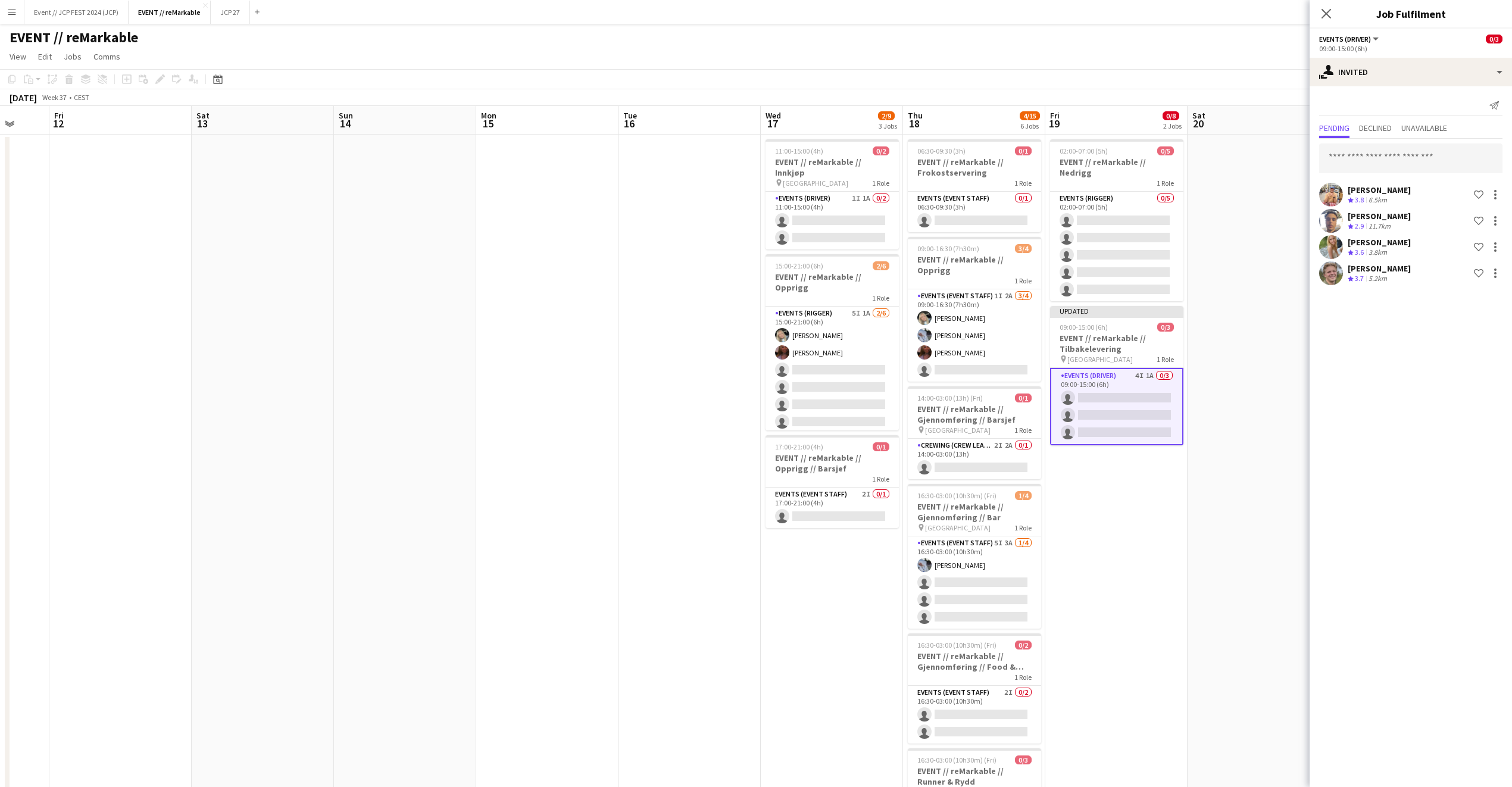
click at [1338, 14] on div "Close pop-in" at bounding box center [1326, 13] width 33 height 27
click at [1323, 10] on icon at bounding box center [1326, 13] width 12 height 12
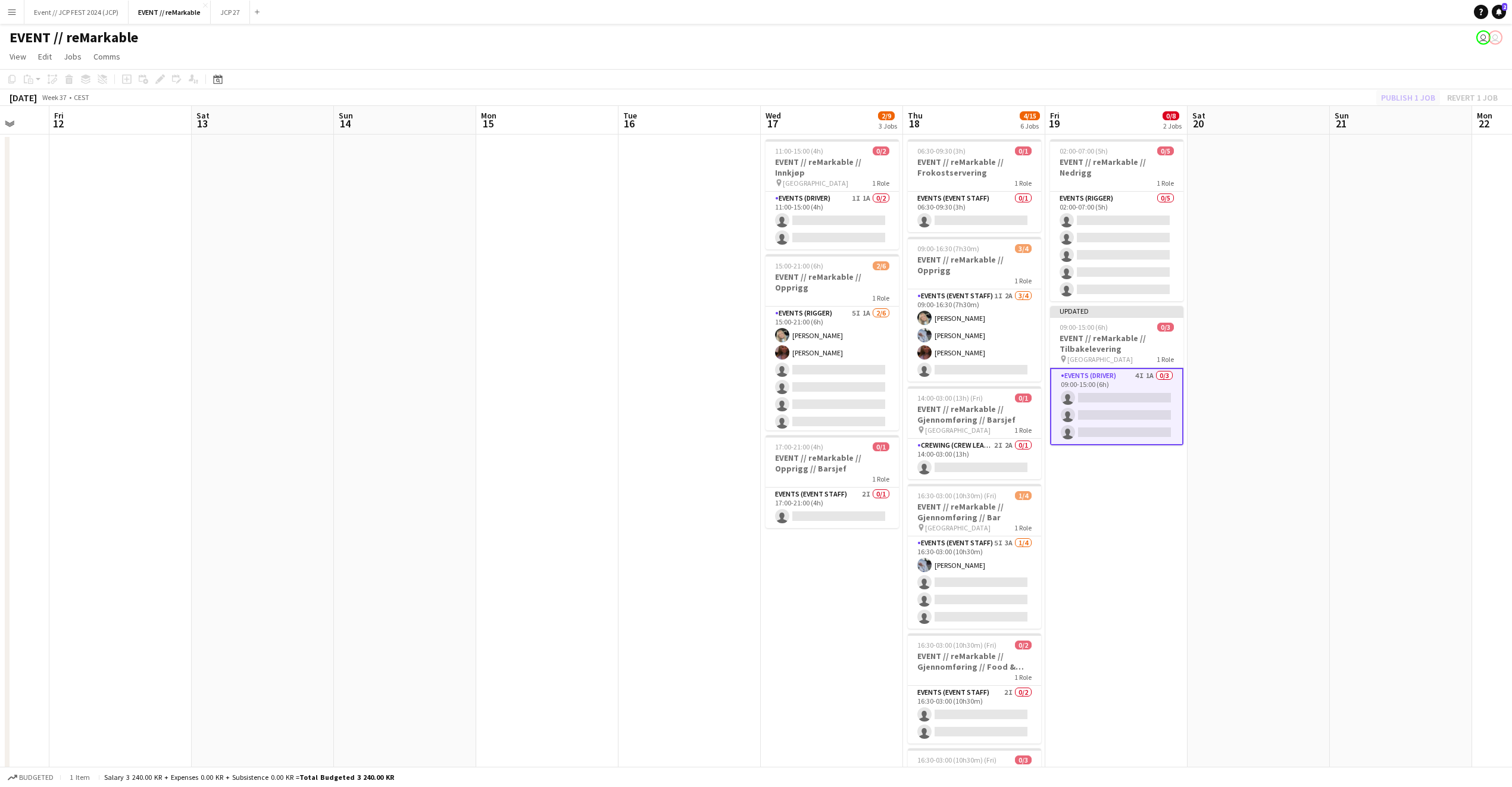
click at [1408, 93] on div "Publish 1 job Revert 1 job" at bounding box center [1440, 97] width 146 height 16
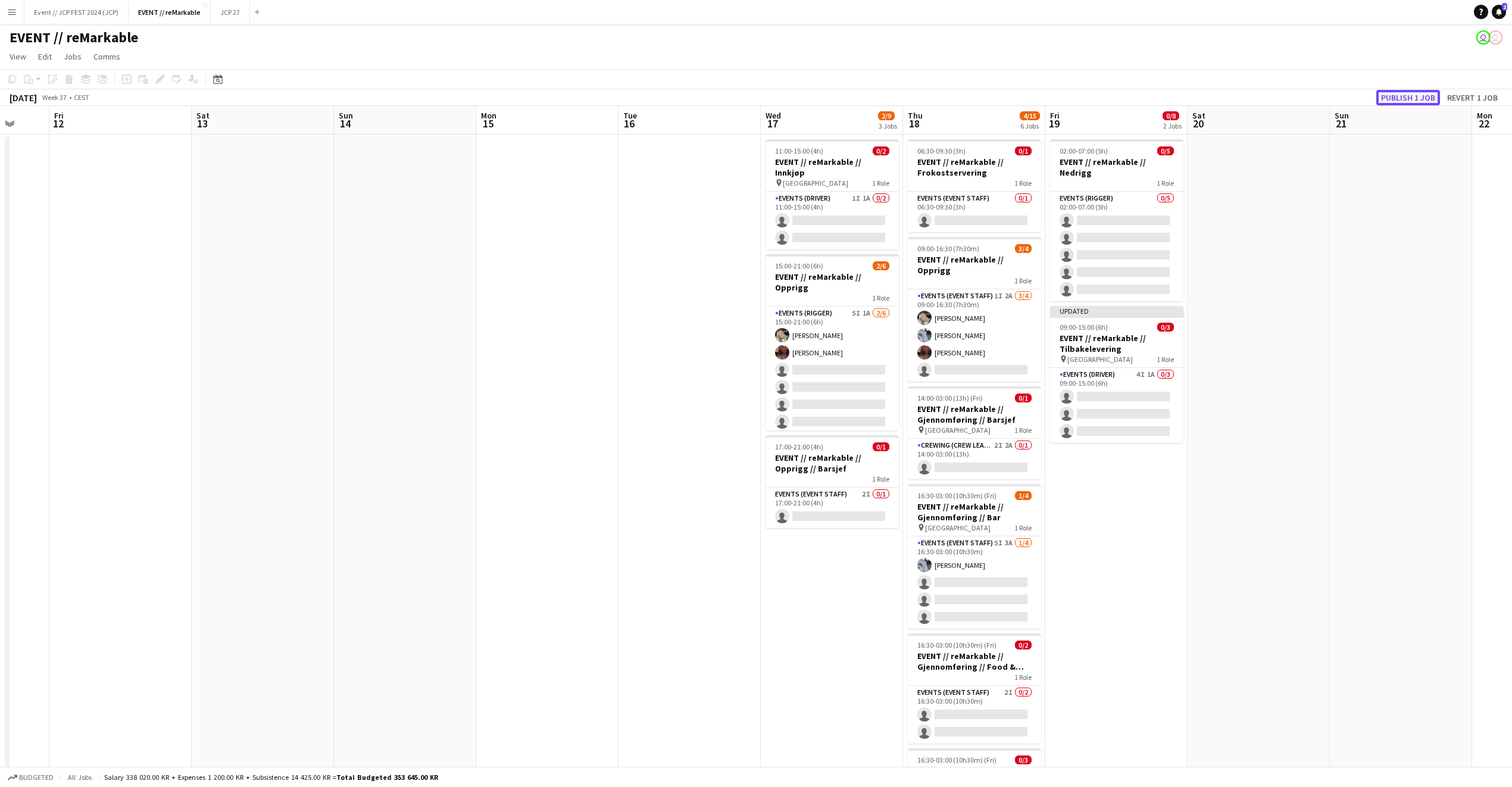
click at [1407, 93] on button "Publish 1 job" at bounding box center [1408, 97] width 64 height 16
click at [859, 230] on app-card-role "Events (Driver) 1I 1A 0/2 11:00-15:00 (4h) single-neutral-actions single-neutra…" at bounding box center [832, 220] width 133 height 58
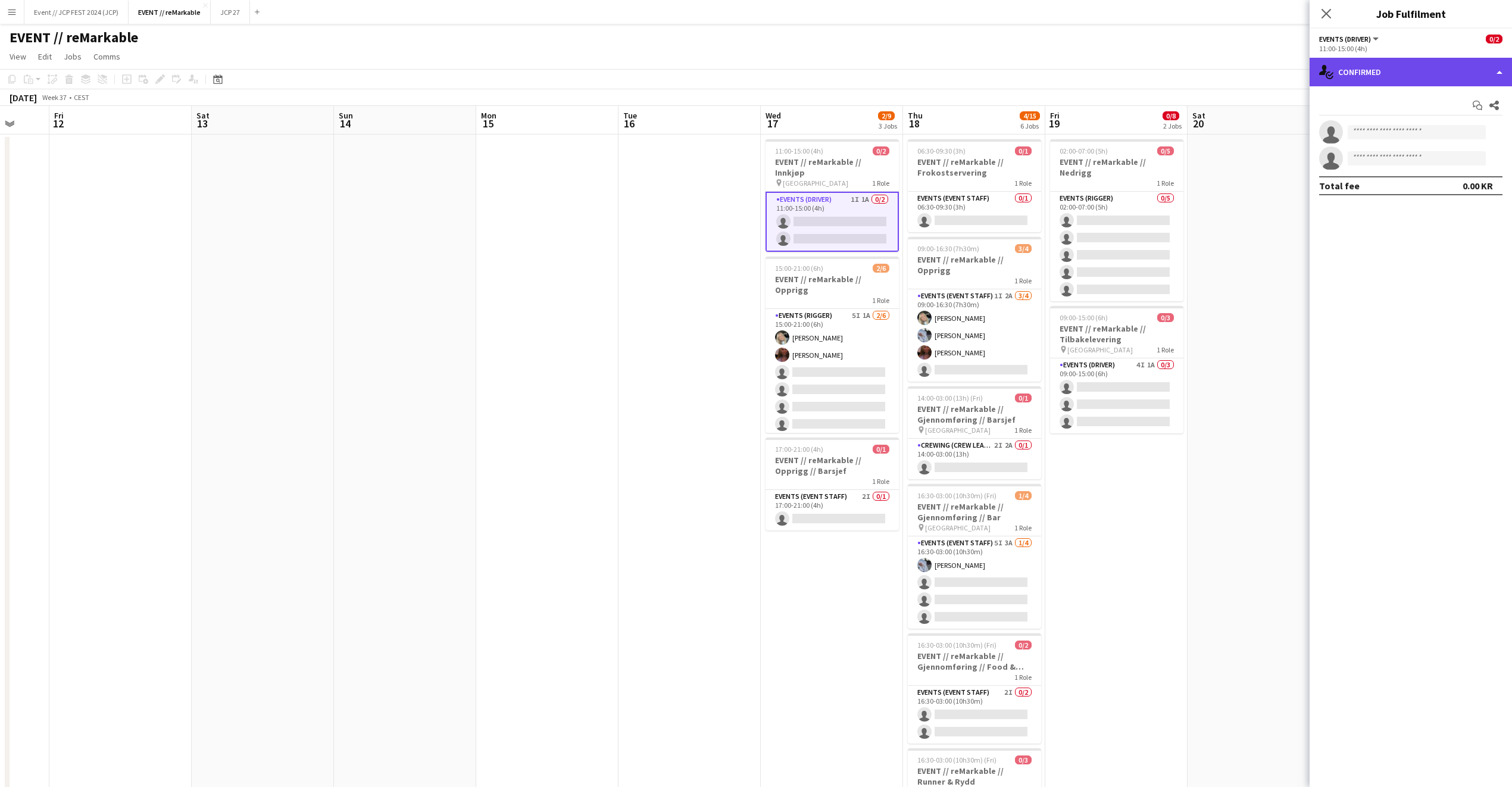
click at [1369, 76] on div "single-neutral-actions-check-2 Confirmed" at bounding box center [1411, 72] width 202 height 29
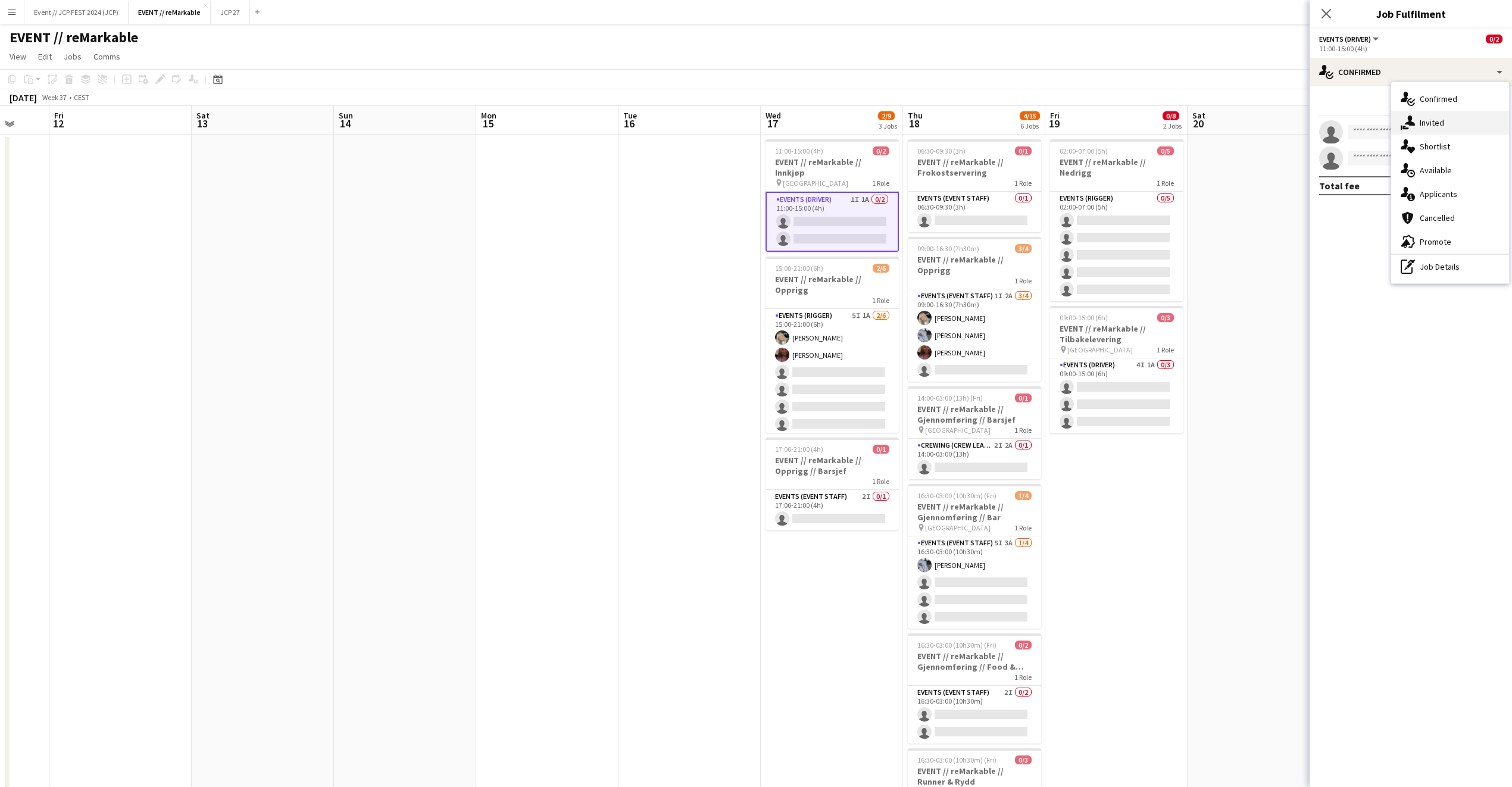
click at [1419, 132] on div "single-neutral-actions-share-1 Invited" at bounding box center [1450, 122] width 118 height 24
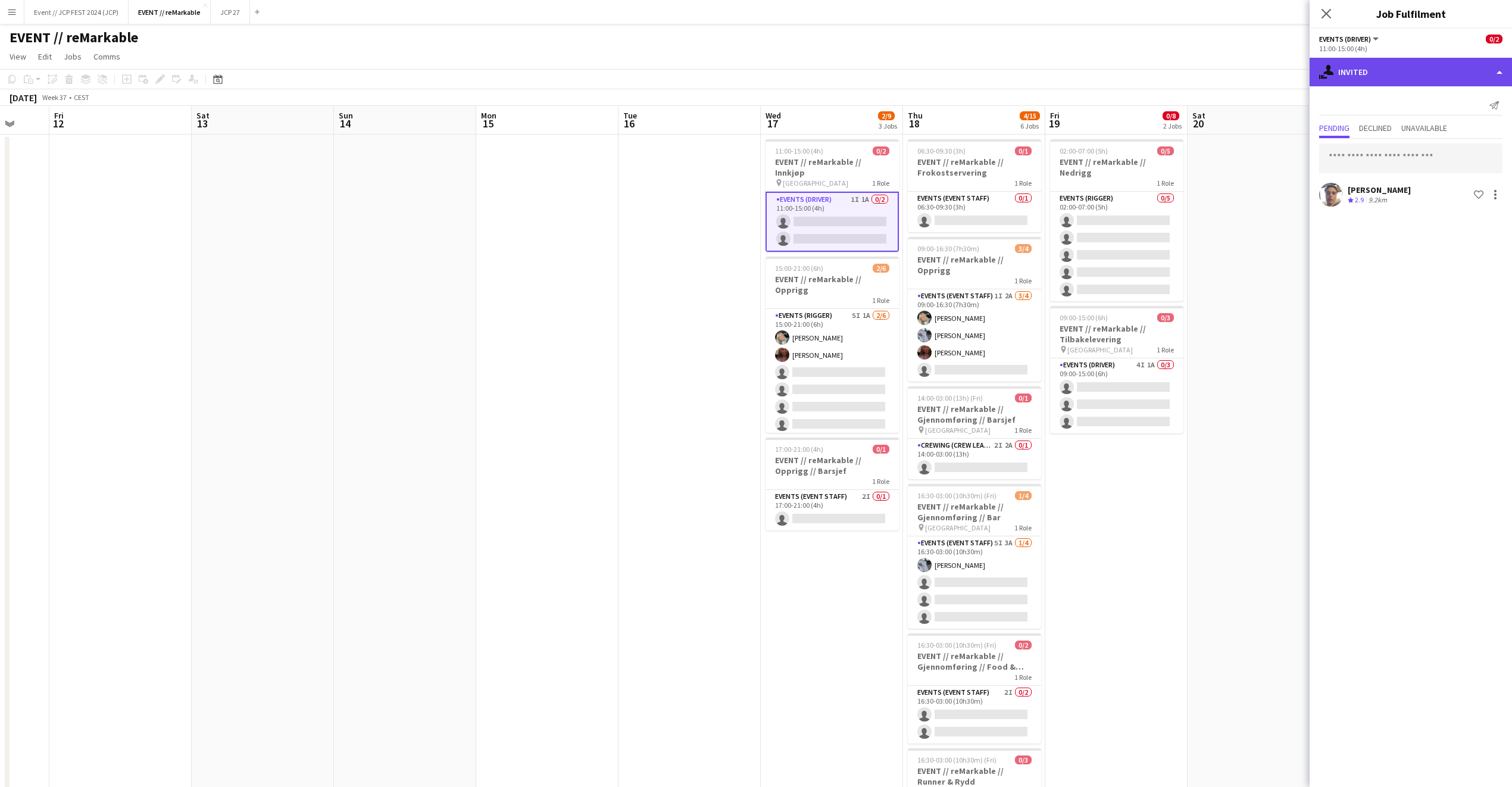
click at [1384, 69] on div "single-neutral-actions-share-1 Invited" at bounding box center [1411, 72] width 202 height 29
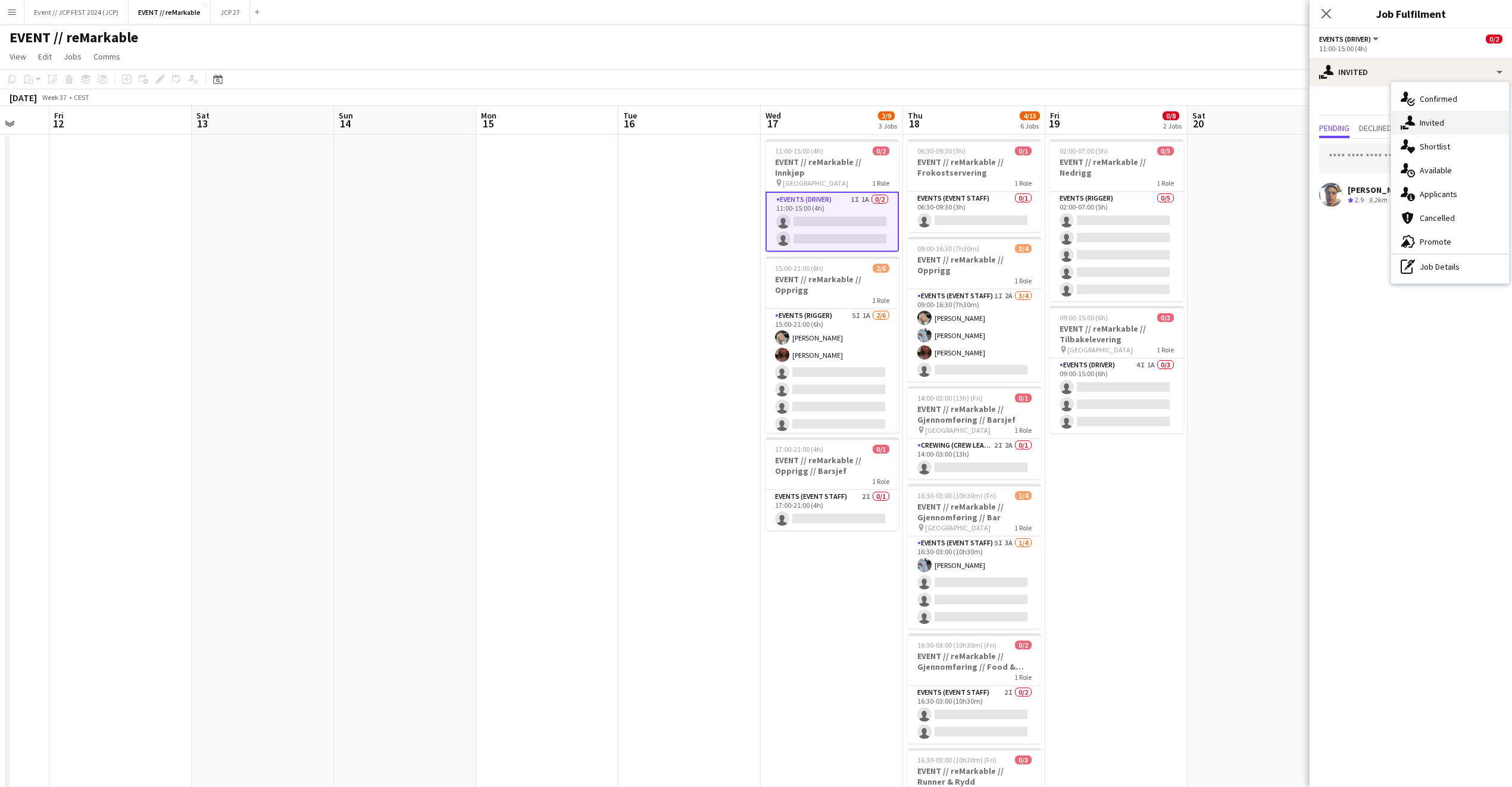
click at [1425, 129] on div "single-neutral-actions-share-1 Invited" at bounding box center [1450, 122] width 118 height 24
click at [1398, 148] on input "text" at bounding box center [1412, 158] width 184 height 30
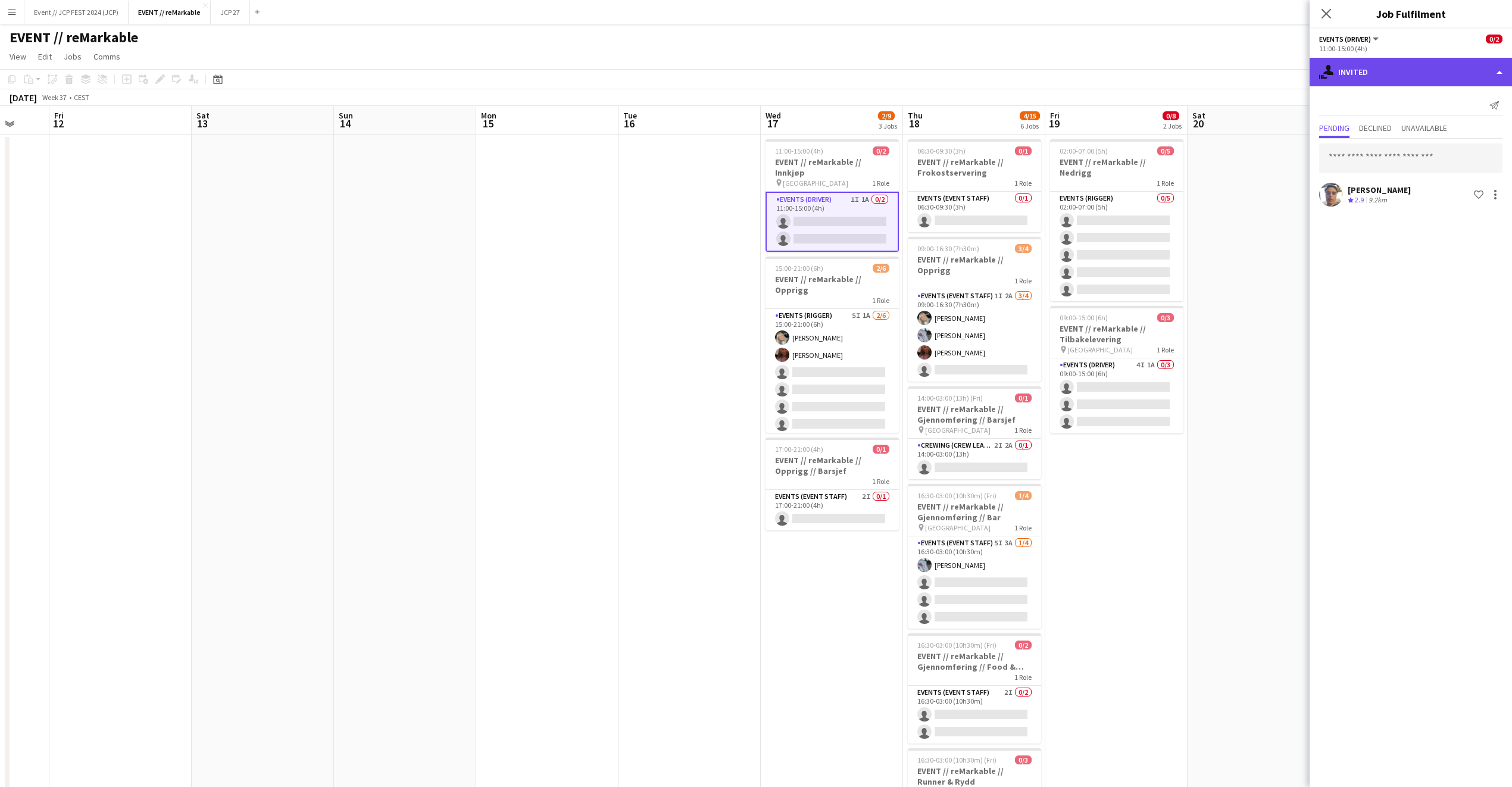
click at [1383, 72] on div "single-neutral-actions-share-1 Invited" at bounding box center [1411, 72] width 202 height 29
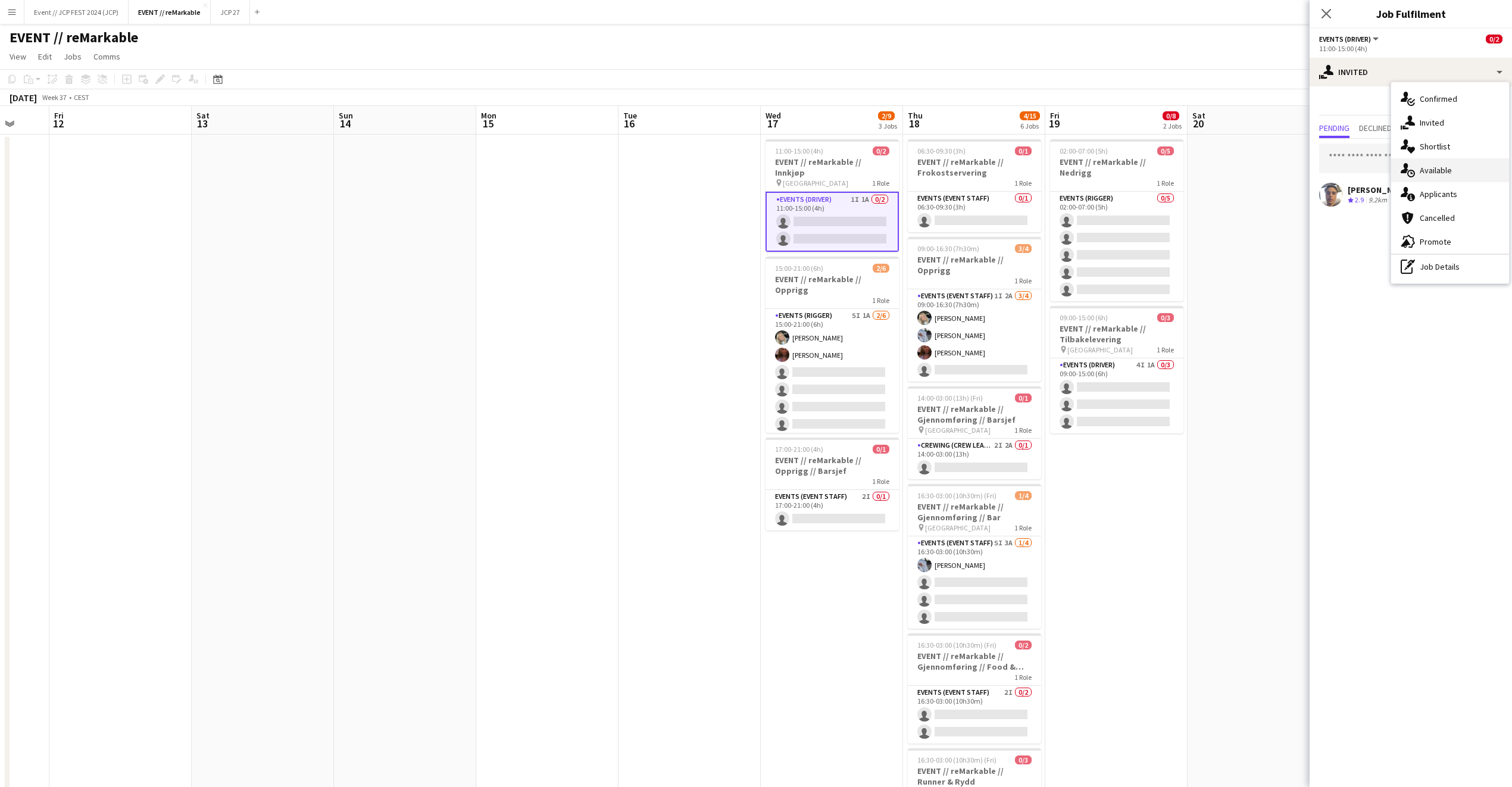
click at [1461, 168] on div "single-neutral-actions-upload Available" at bounding box center [1450, 170] width 118 height 24
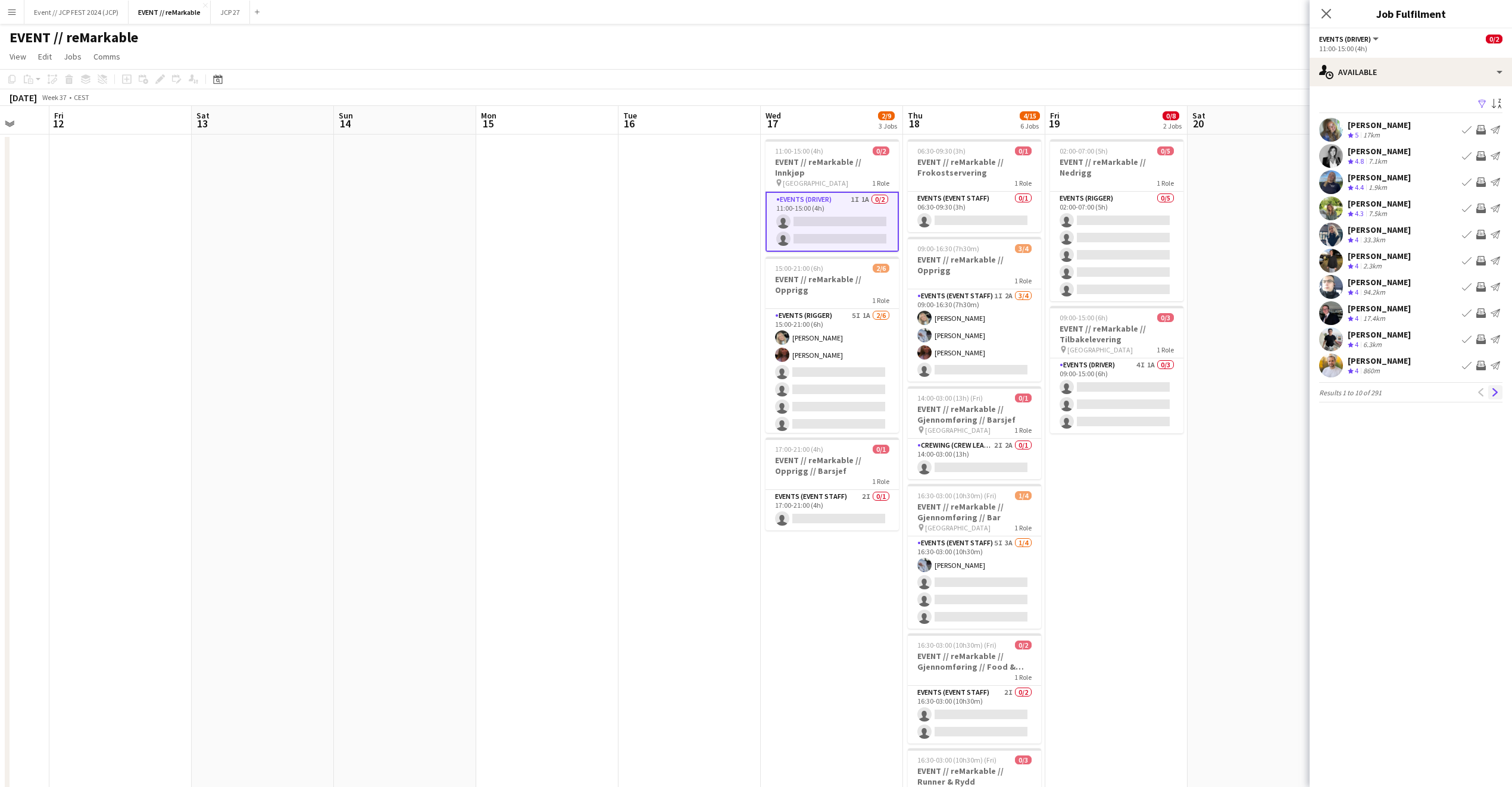
click at [1499, 395] on app-icon "Next" at bounding box center [1496, 392] width 9 height 9
click at [1322, 6] on app-icon "Close pop-in" at bounding box center [1327, 14] width 17 height 17
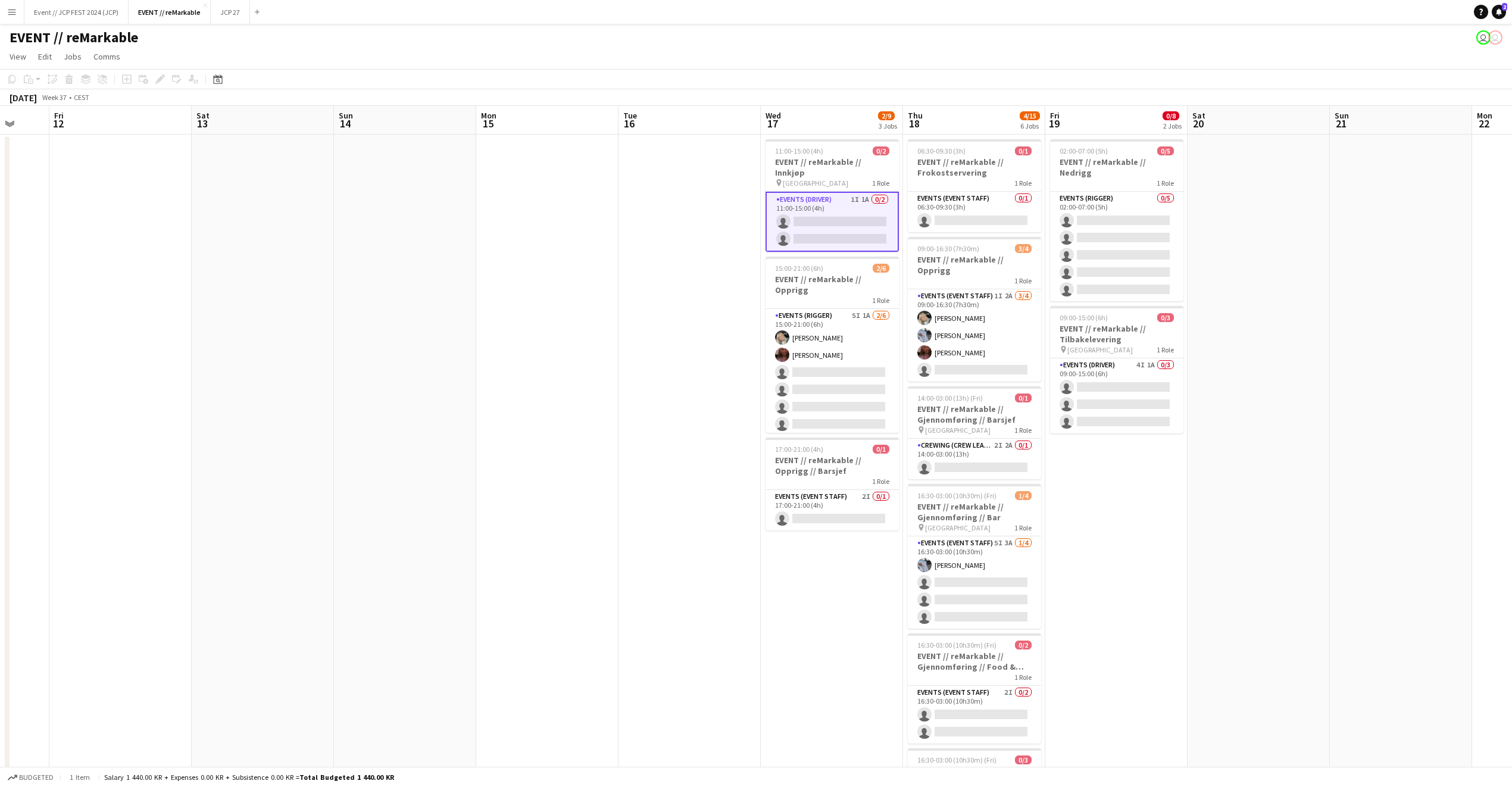
click at [859, 216] on app-card-role "Events (Driver) 1I 1A 0/2 11:00-15:00 (4h) single-neutral-actions single-neutra…" at bounding box center [832, 221] width 133 height 60
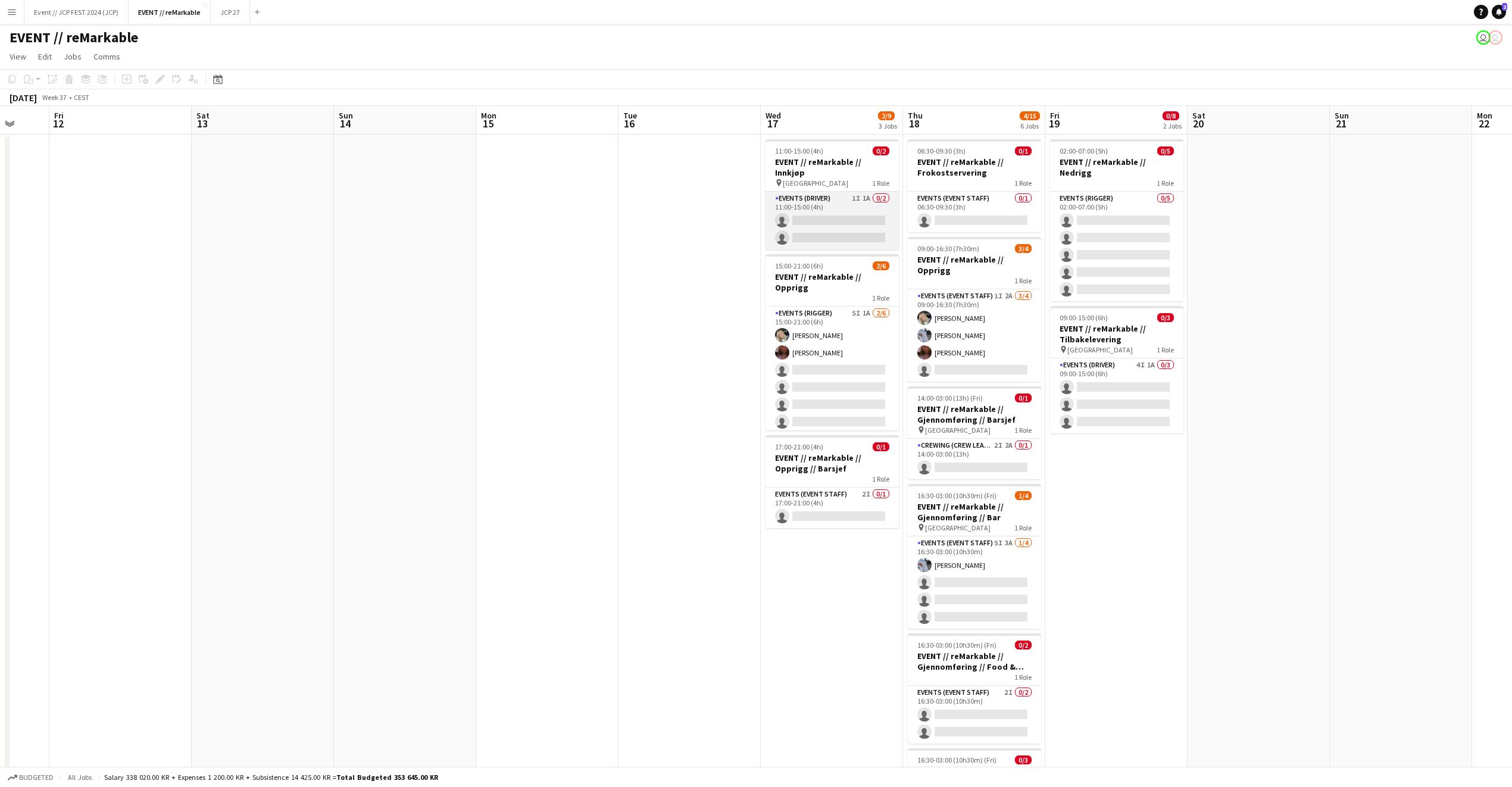
click at [859, 216] on app-card-role "Events (Driver) 1I 1A 0/2 11:00-15:00 (4h) single-neutral-actions single-neutra…" at bounding box center [832, 220] width 133 height 58
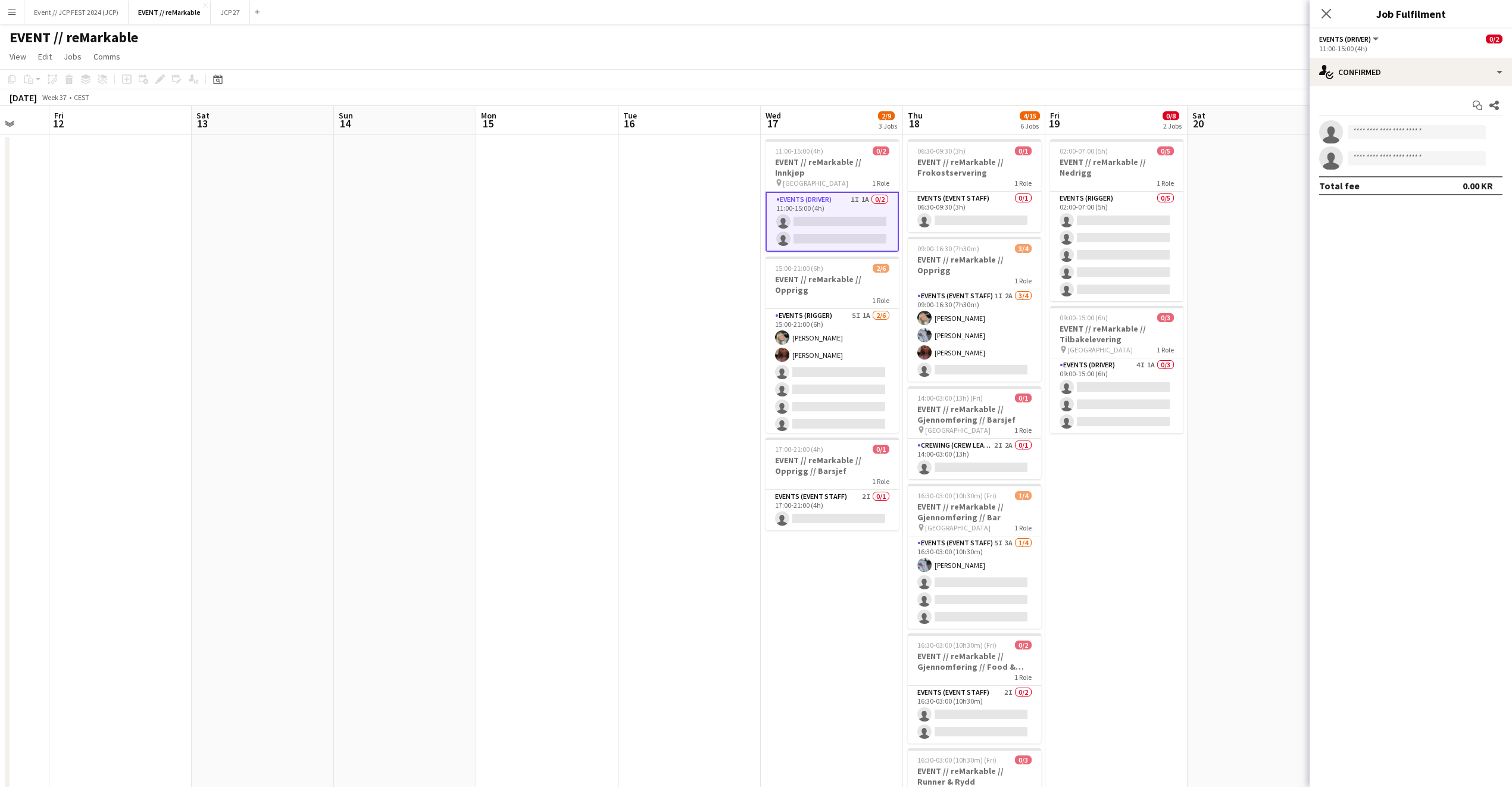
click at [859, 216] on app-card-role "Events (Driver) 1I 1A 0/2 11:00-15:00 (4h) single-neutral-actions single-neutra…" at bounding box center [832, 221] width 133 height 60
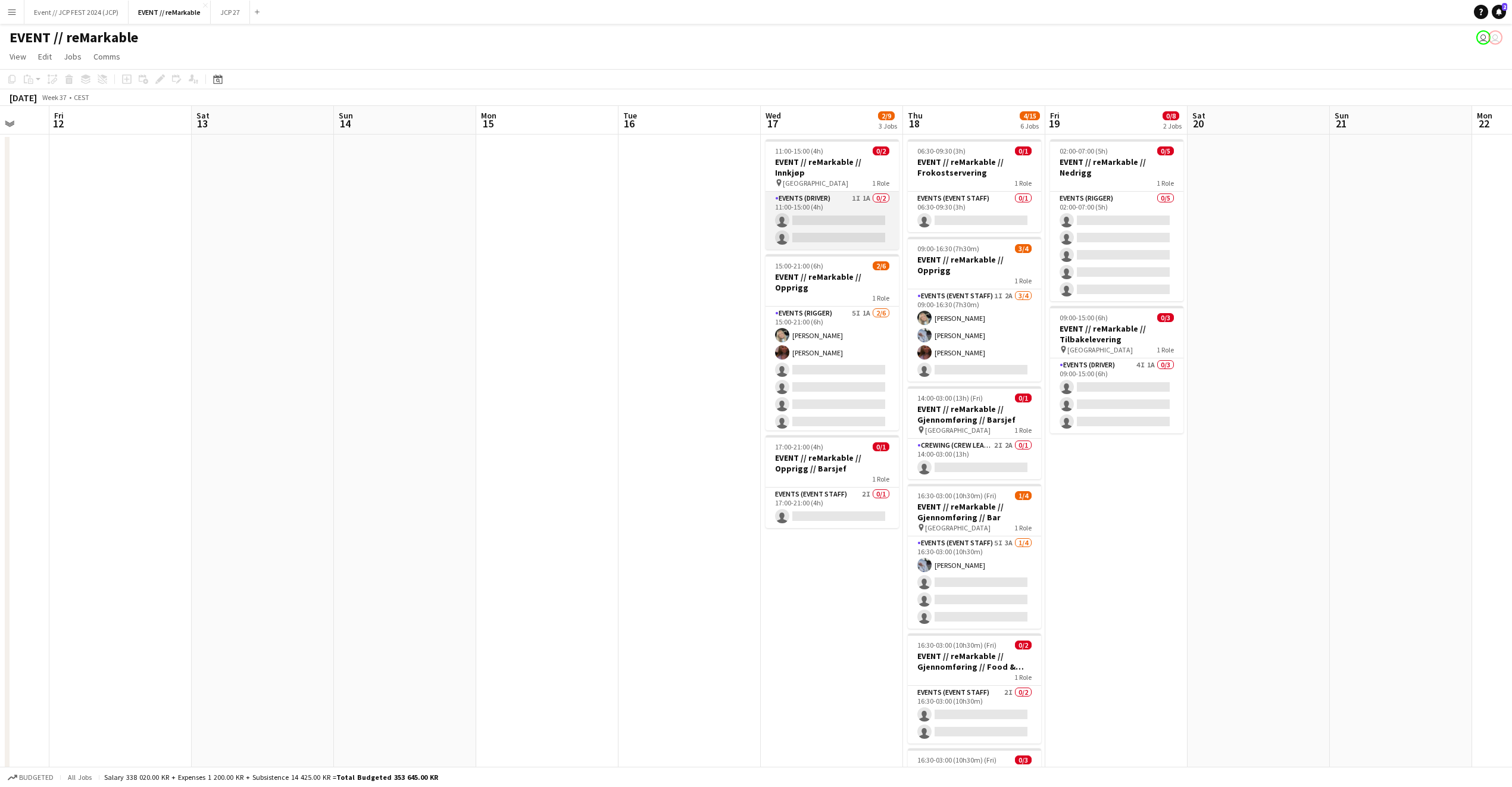
click at [880, 201] on app-card-role "Events (Driver) 1I 1A 0/2 11:00-15:00 (4h) single-neutral-actions single-neutra…" at bounding box center [832, 220] width 133 height 58
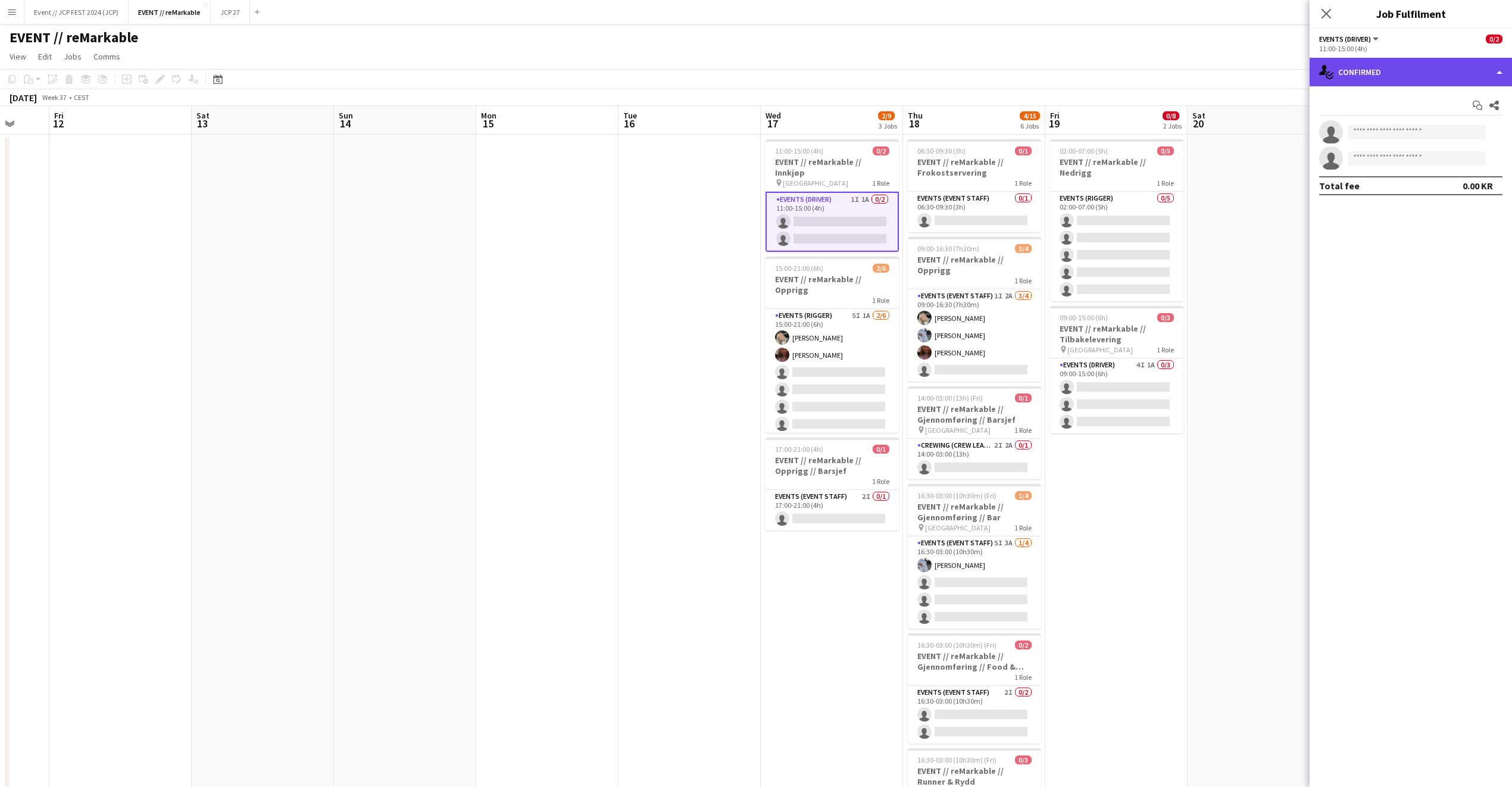
click at [1312, 78] on div "single-neutral-actions-check-2 Confirmed" at bounding box center [1411, 72] width 202 height 29
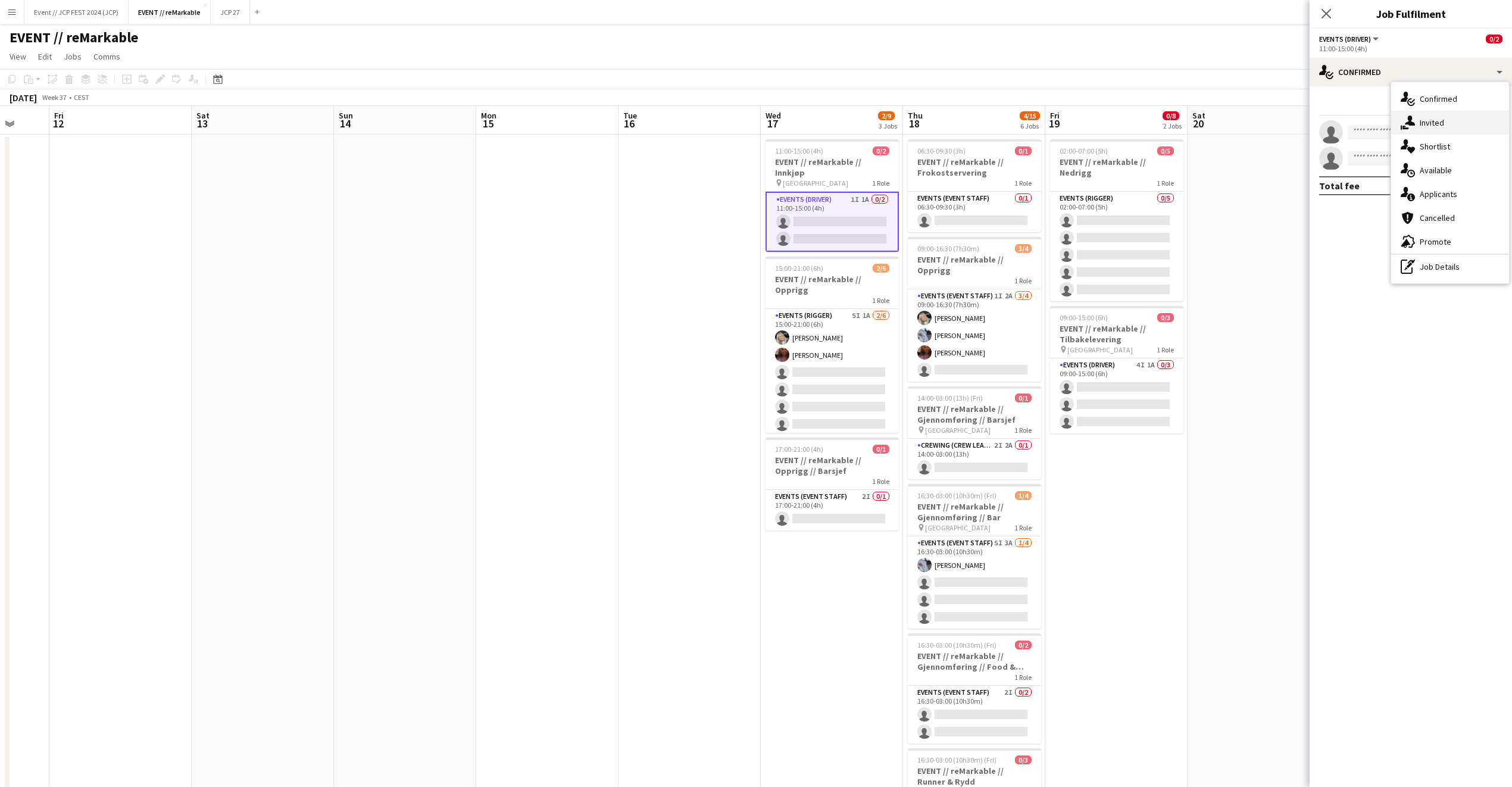
click at [1502, 128] on div "single-neutral-actions-share-1 Invited" at bounding box center [1450, 122] width 118 height 24
click at [1377, 166] on input "text" at bounding box center [1412, 158] width 184 height 30
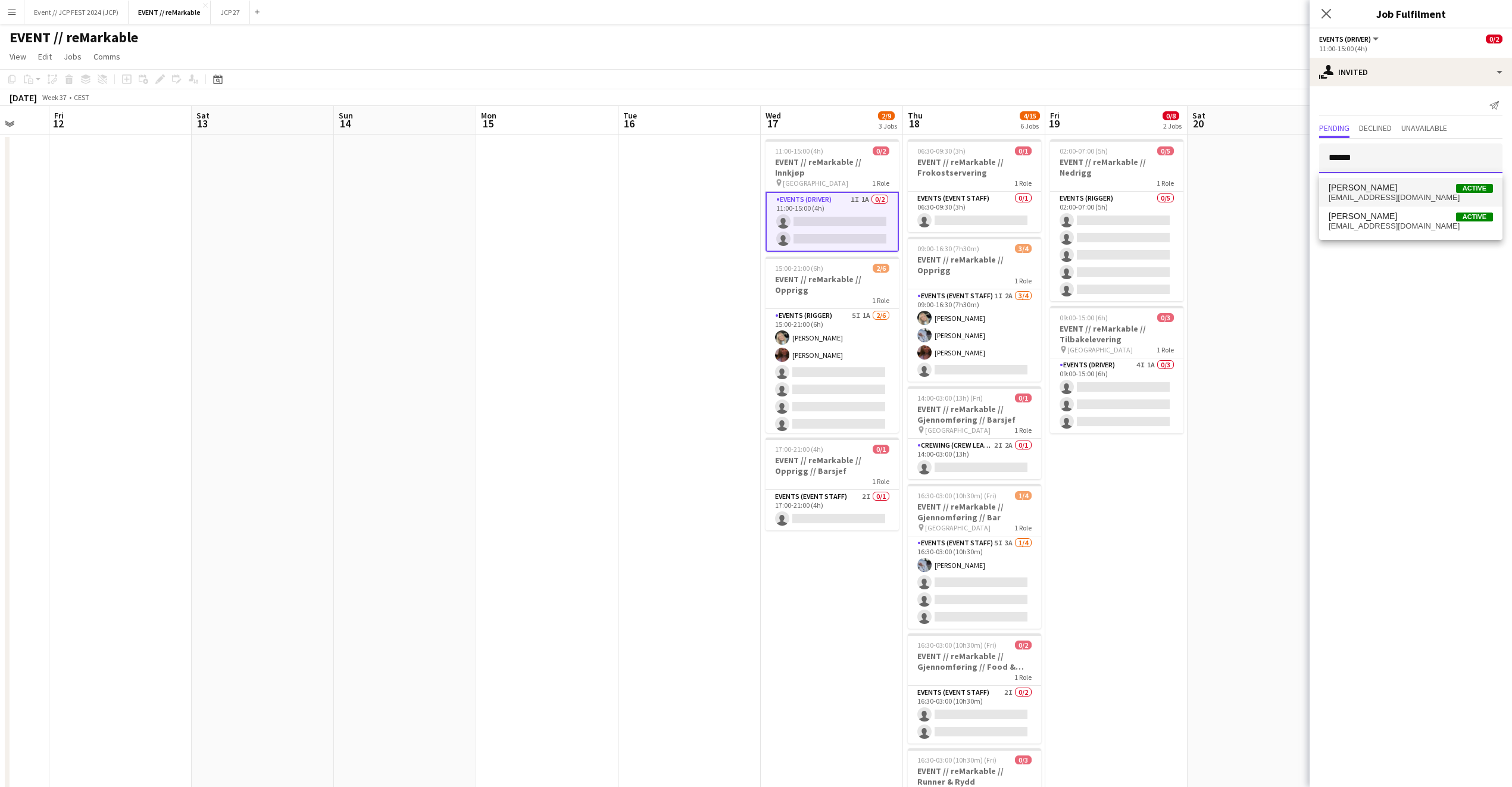
type input "******"
click at [1373, 191] on span "Kasper André Melås" at bounding box center [1363, 188] width 69 height 10
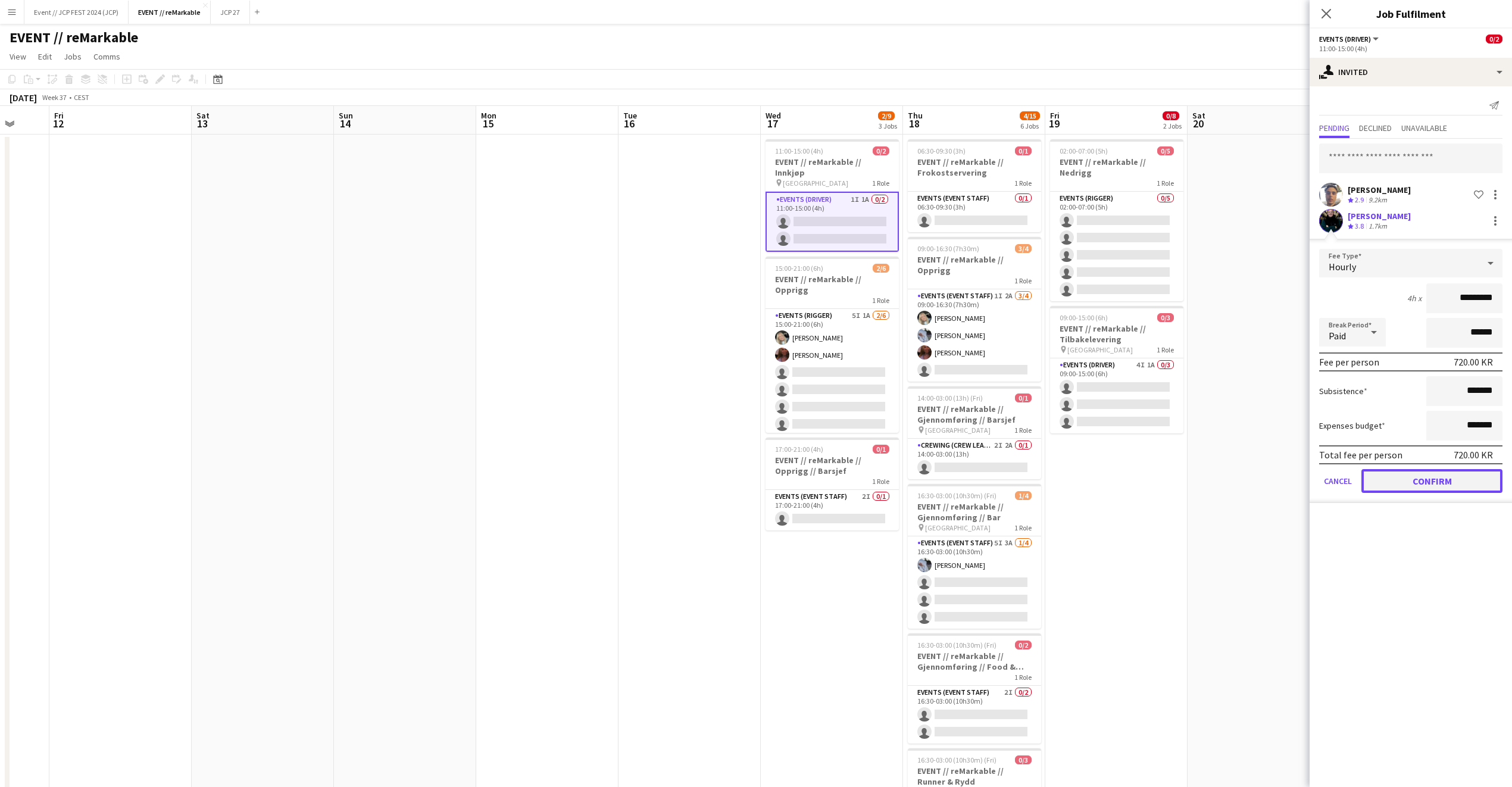
click at [1426, 477] on button "Confirm" at bounding box center [1432, 481] width 141 height 24
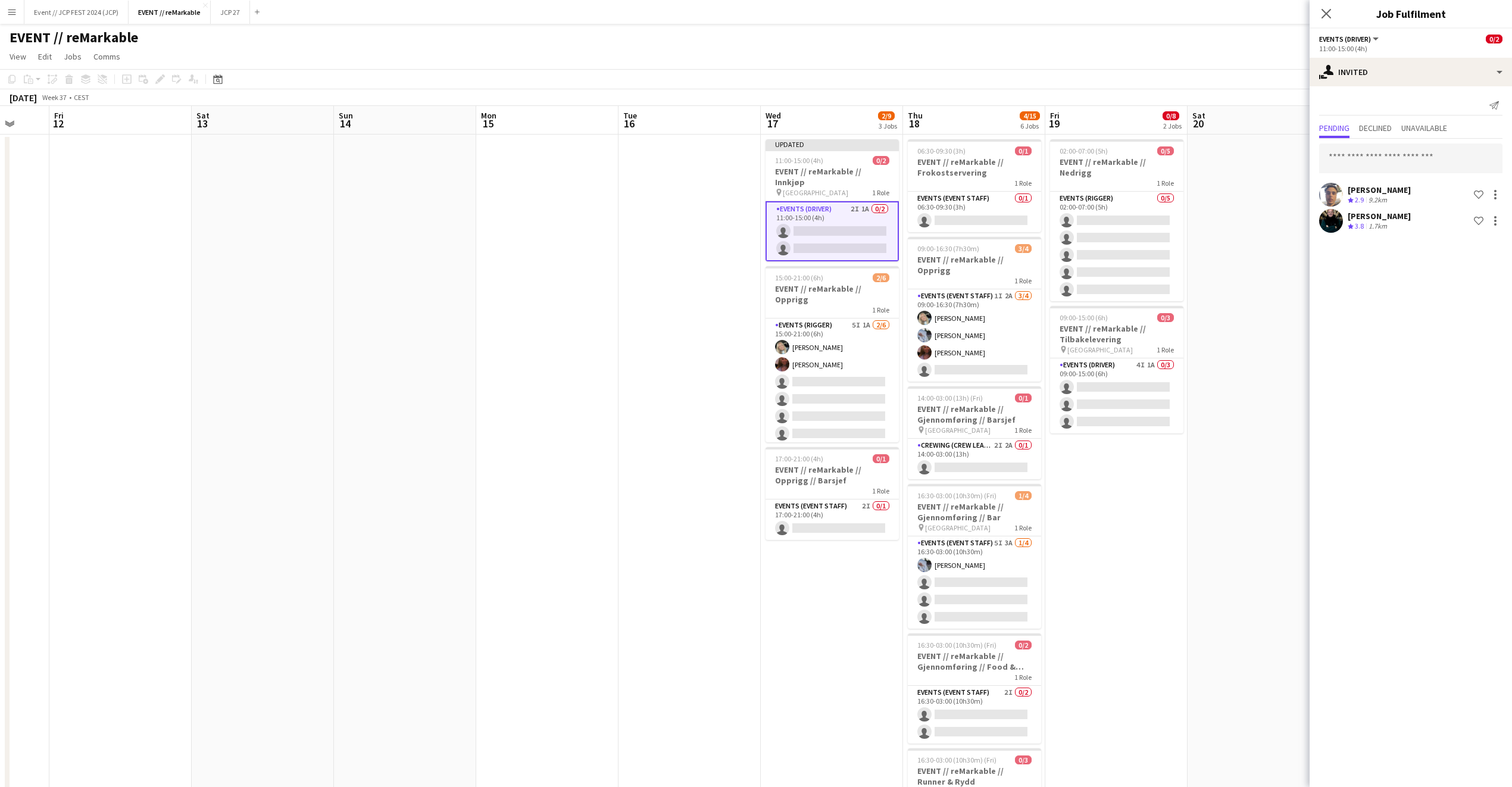
click at [1321, 23] on div "Close pop-in" at bounding box center [1326, 13] width 33 height 27
click at [1326, 14] on icon at bounding box center [1326, 13] width 12 height 12
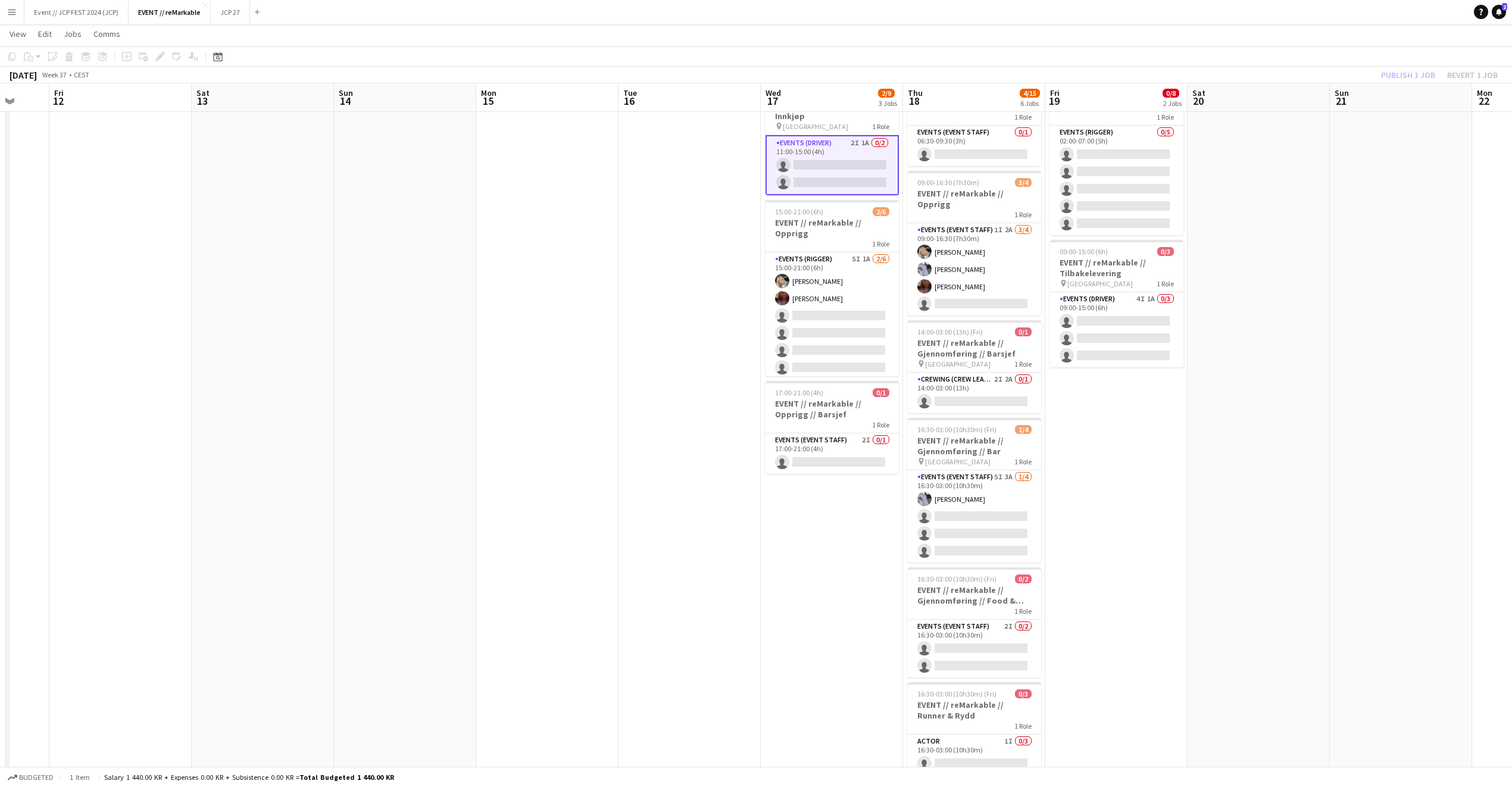
scroll to position [65, 0]
click at [958, 281] on app-card-role "Events (Event Staff) 1I 2A 3/4 09:00-16:30 (7h30m) Oda Hansson Marte Sofie Ross…" at bounding box center [974, 269] width 133 height 93
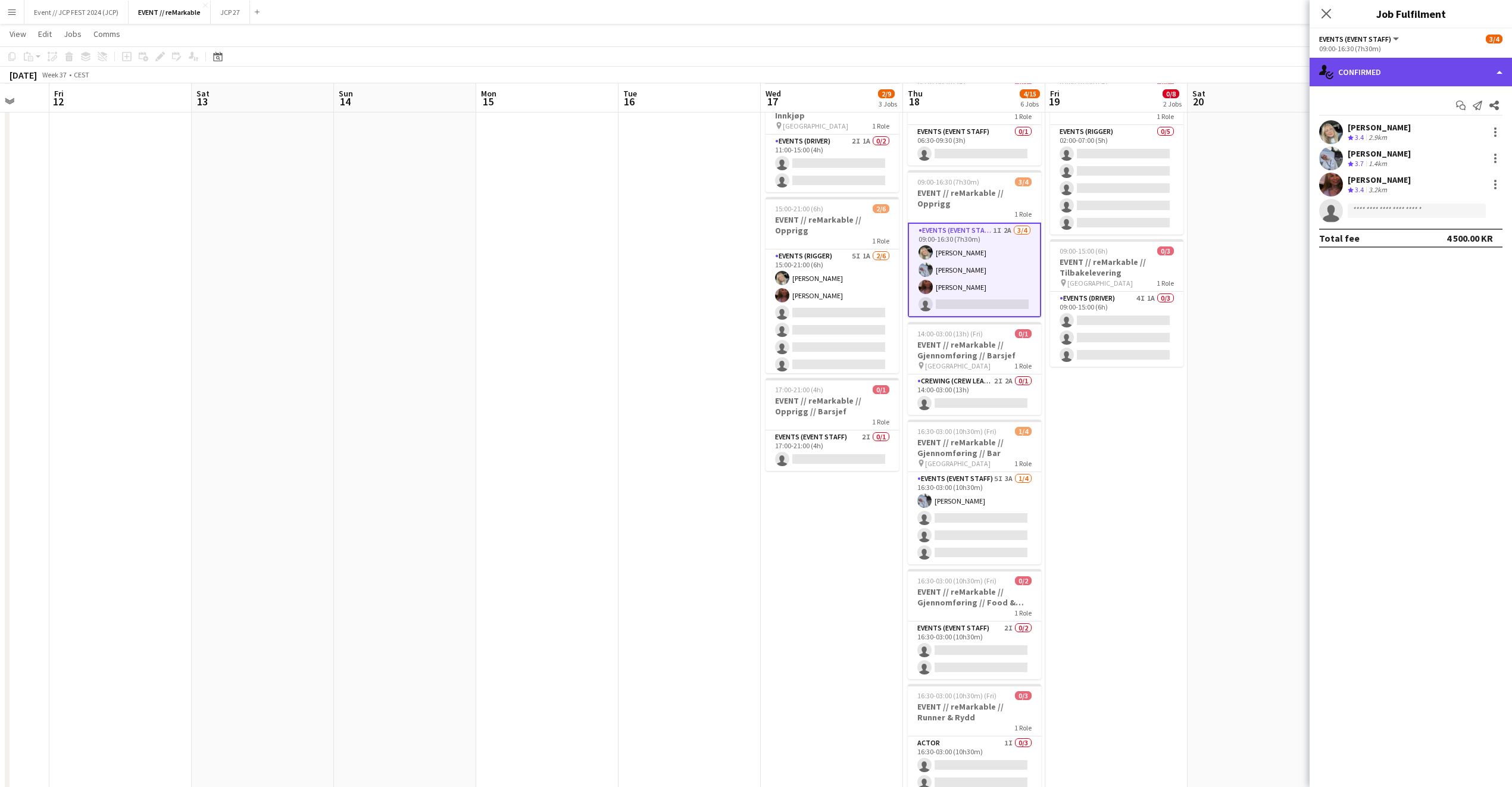
click at [1366, 67] on div "single-neutral-actions-check-2 Confirmed" at bounding box center [1411, 72] width 202 height 29
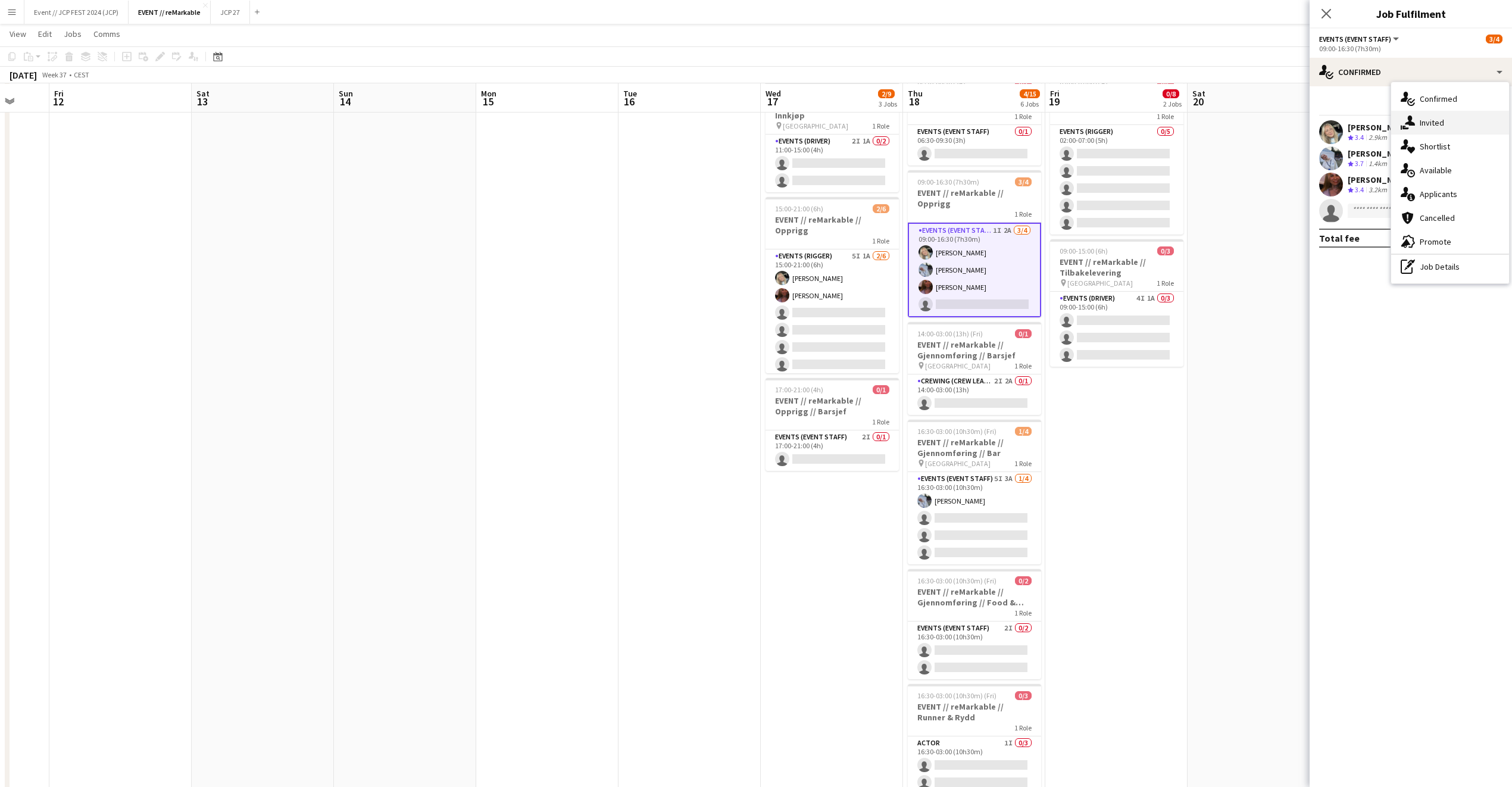
click at [1411, 130] on icon "single-neutral-actions-share-1" at bounding box center [1408, 122] width 14 height 14
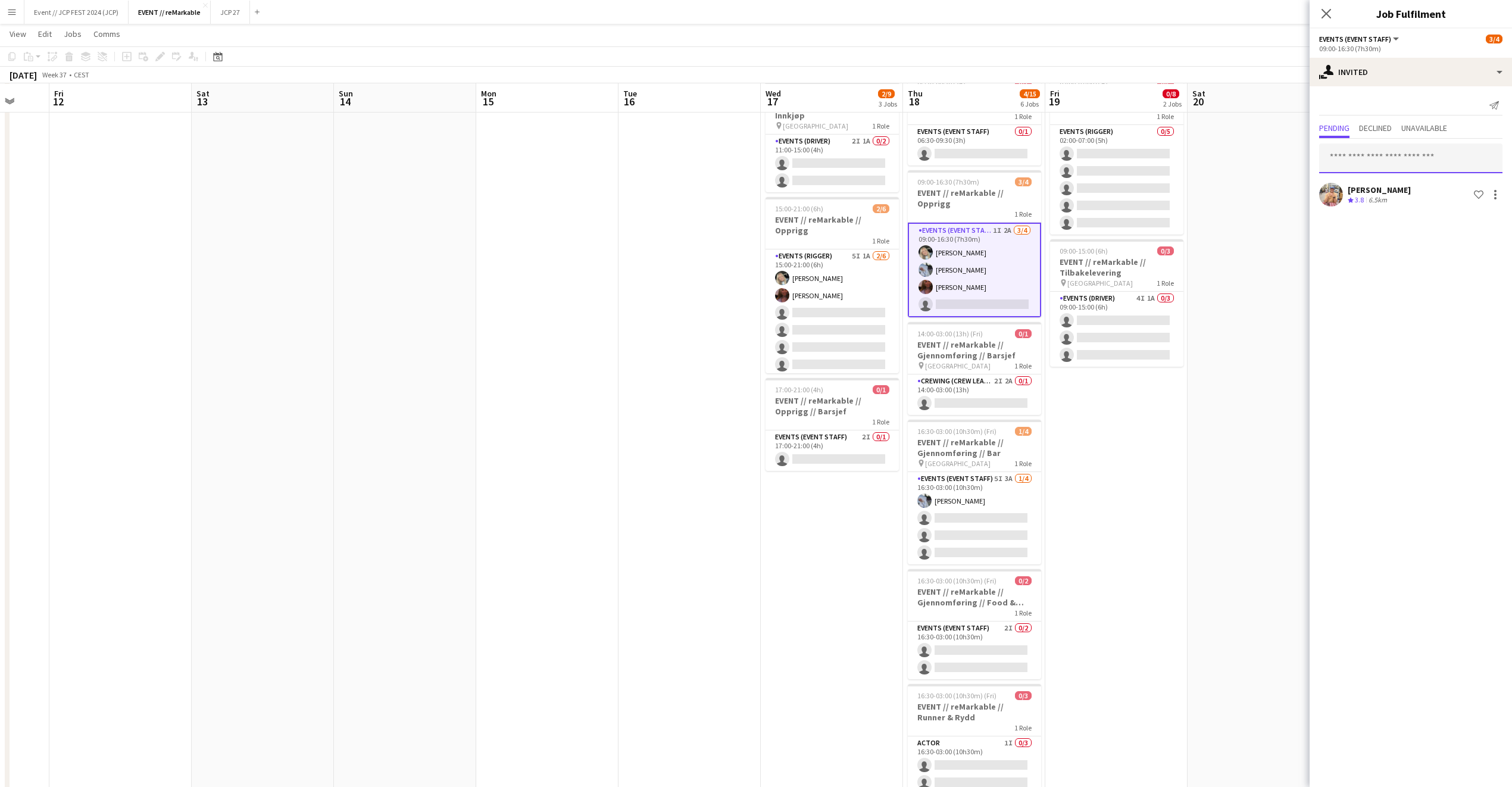
click at [1373, 163] on input "text" at bounding box center [1412, 158] width 184 height 30
type input "******"
click at [1383, 194] on span "kasper.melaas@outlook.com" at bounding box center [1411, 198] width 164 height 9
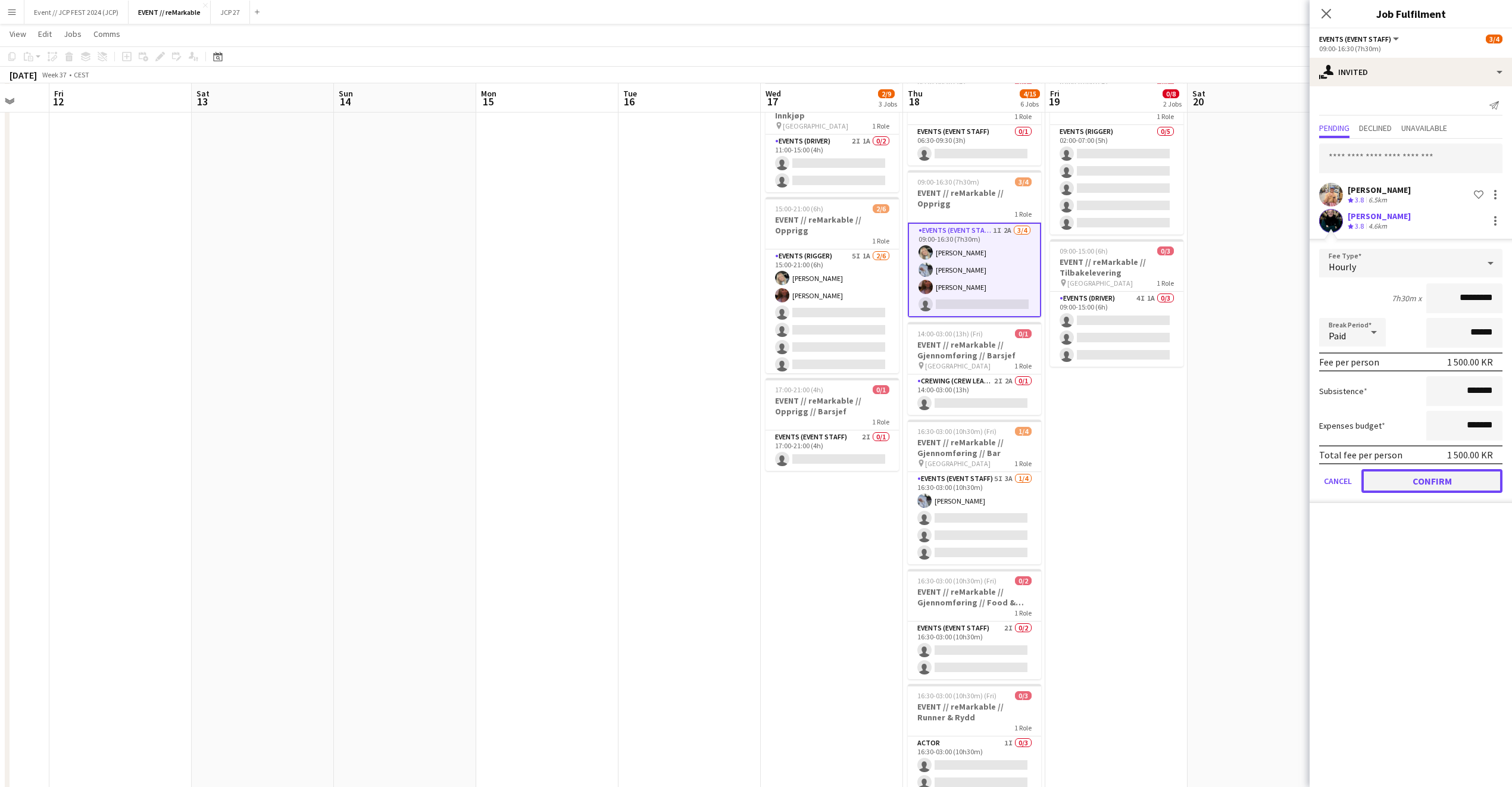
click at [1423, 490] on button "Confirm" at bounding box center [1432, 481] width 141 height 24
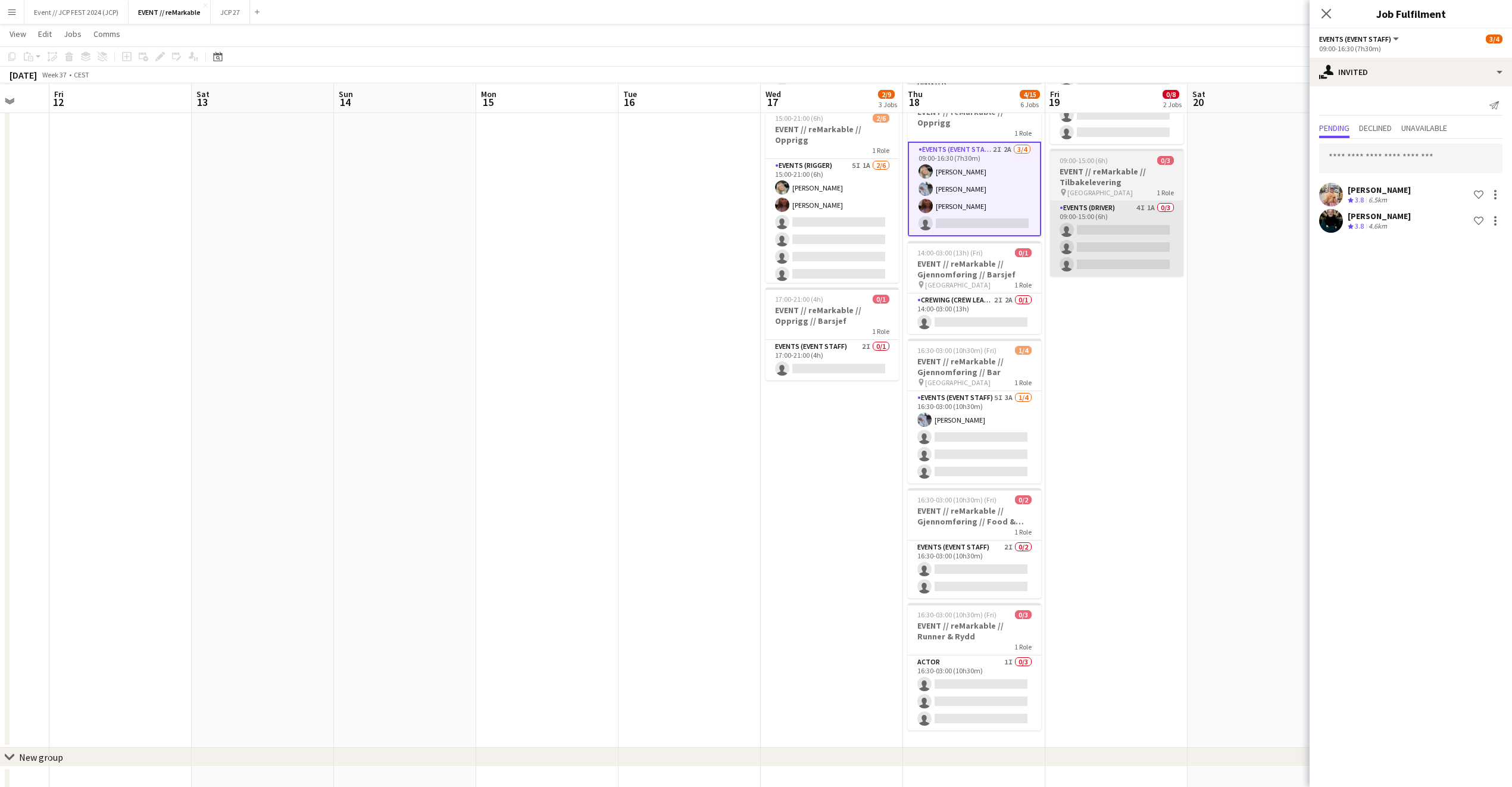
scroll to position [157, 0]
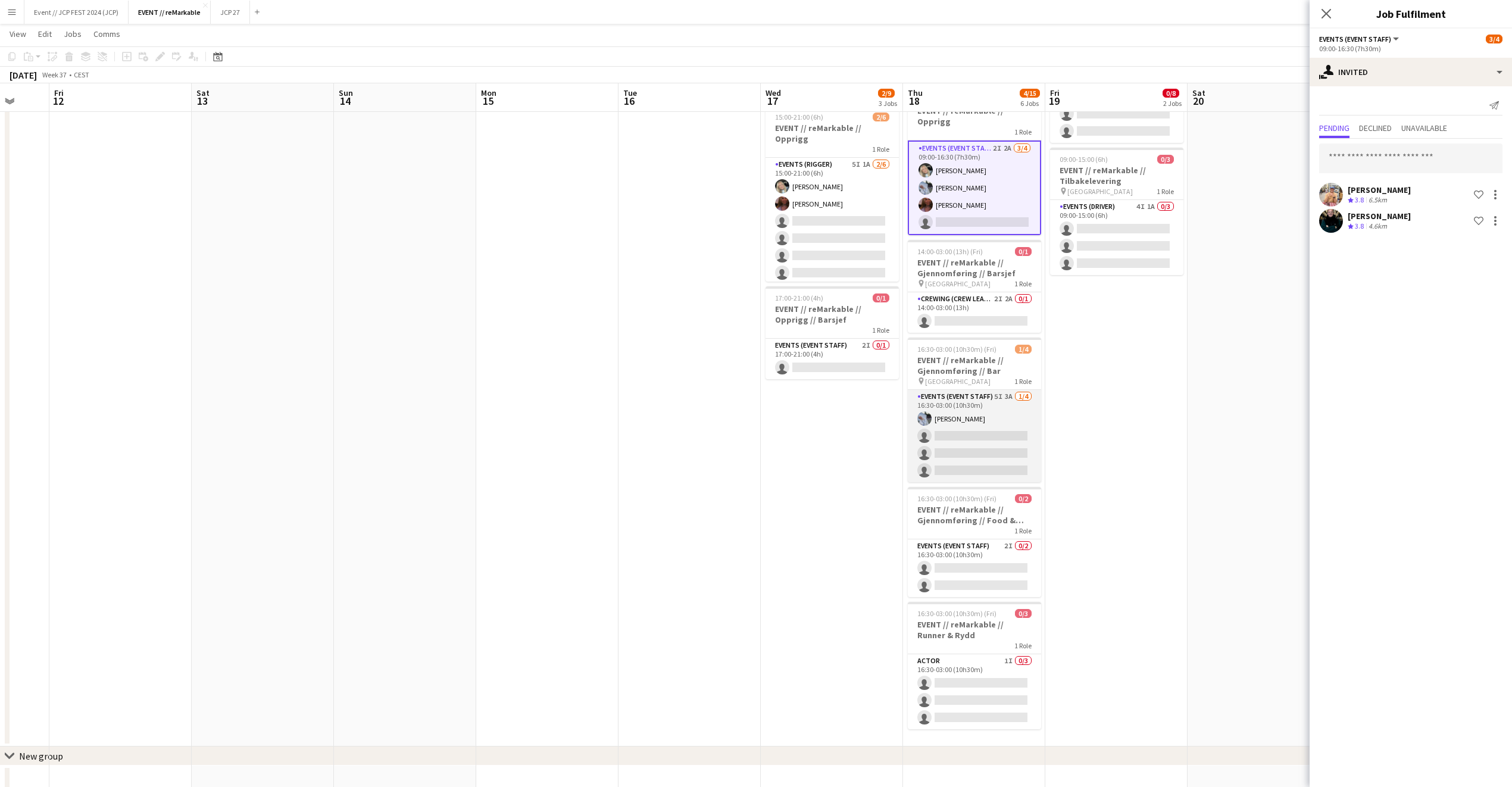
click at [1000, 453] on app-card-role "Events (Event Staff) 5I 3A 1/4 16:30-03:00 (10h30m) Marte Sofie Rossavik single…" at bounding box center [974, 436] width 133 height 93
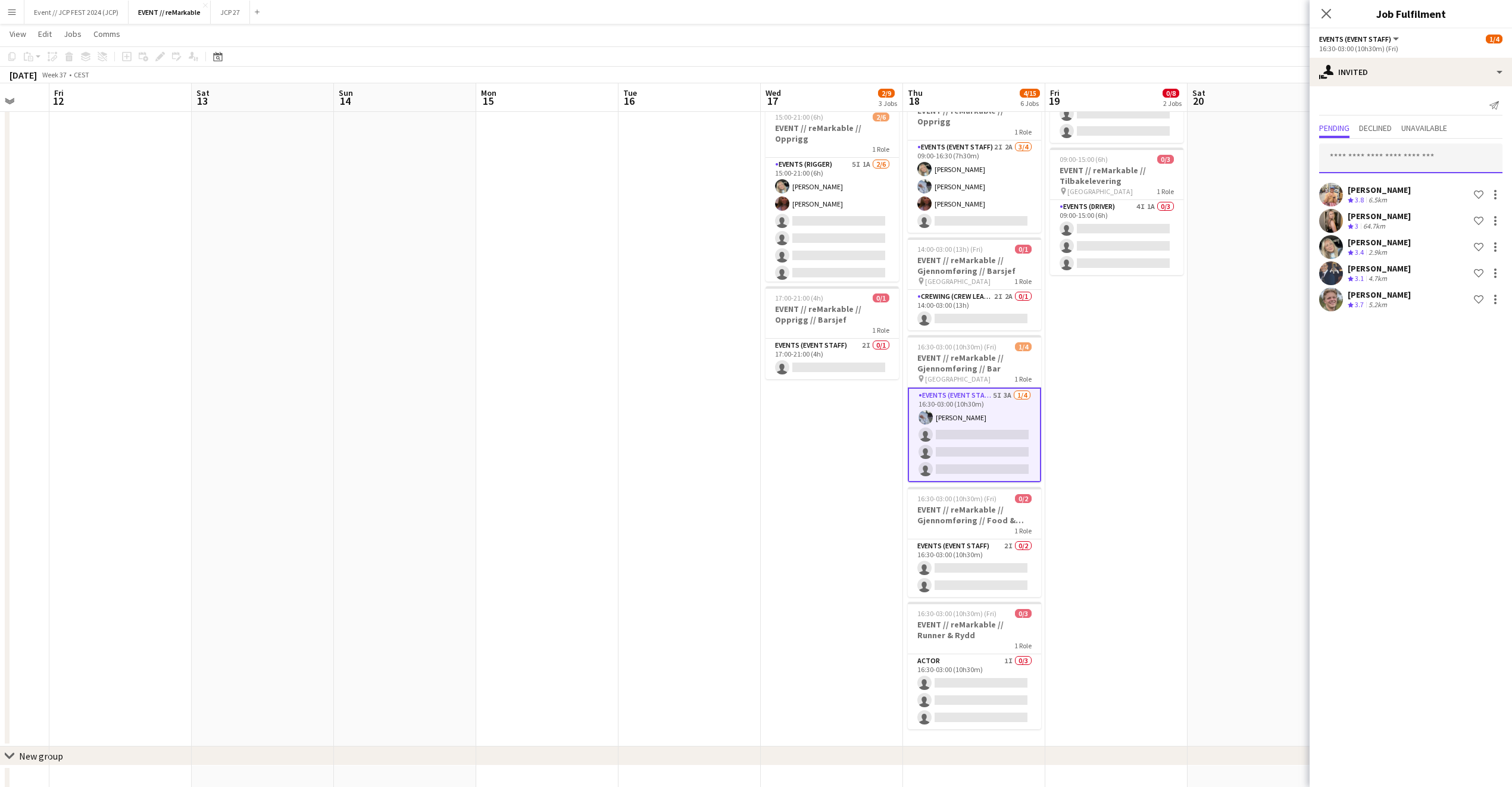
click at [1400, 157] on input "text" at bounding box center [1412, 158] width 184 height 30
type input "******"
click at [1390, 186] on span "Kasper André Melås" at bounding box center [1363, 188] width 69 height 10
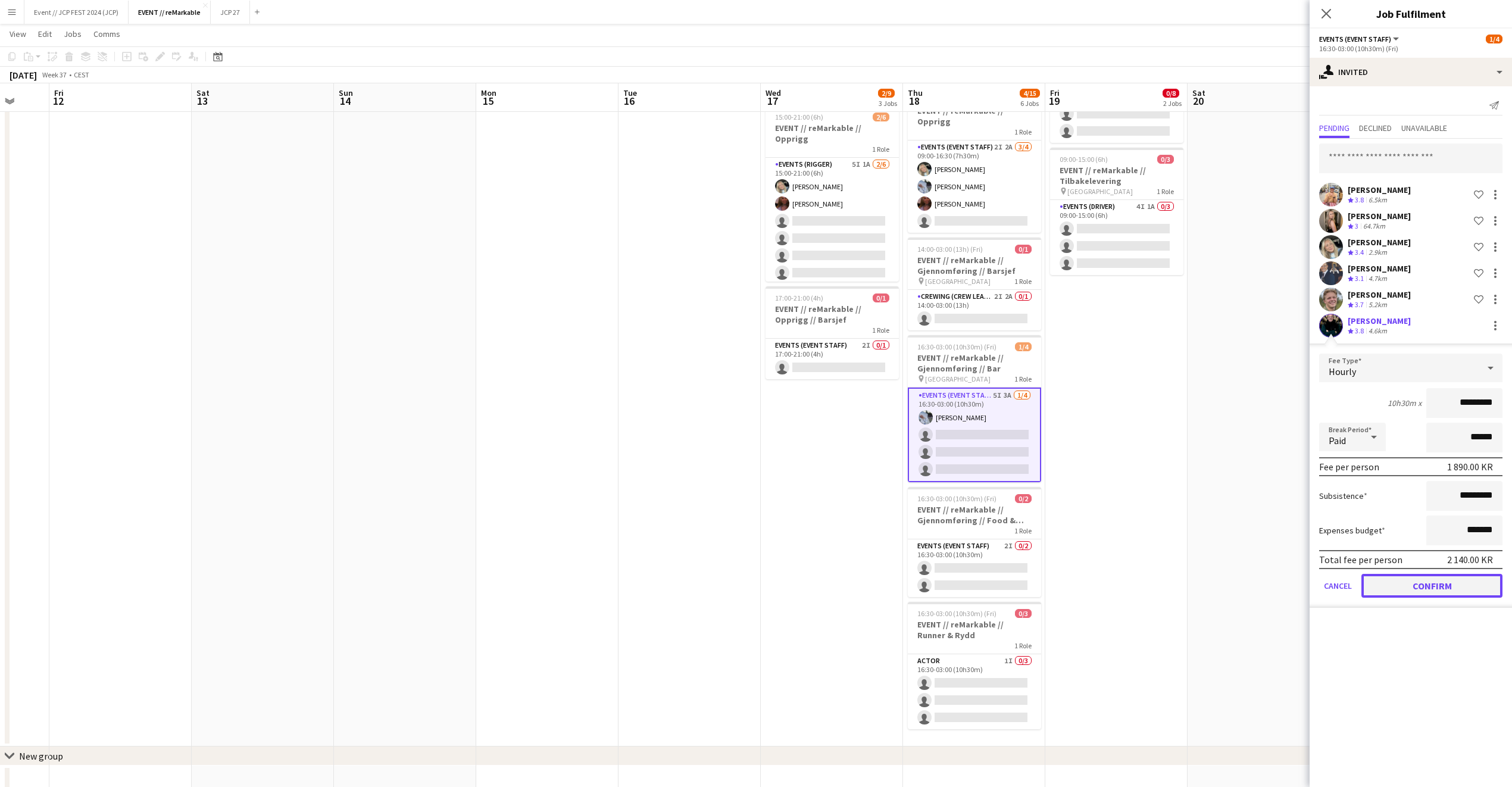
click at [1403, 591] on button "Confirm" at bounding box center [1432, 585] width 141 height 24
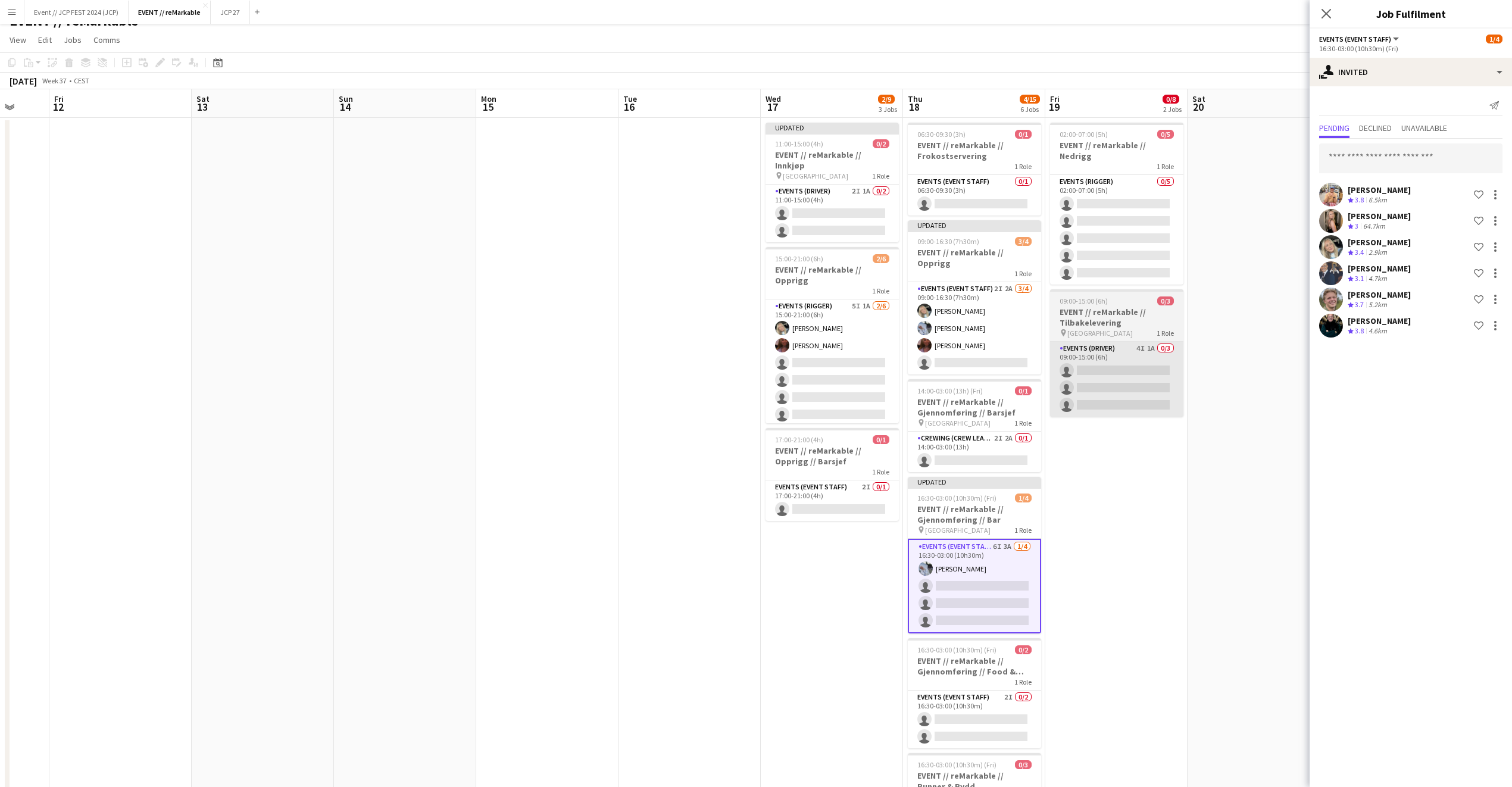
scroll to position [18, 0]
click at [1136, 314] on h3 "EVENT // reMarkable // Tilbakelevering" at bounding box center [1116, 316] width 133 height 22
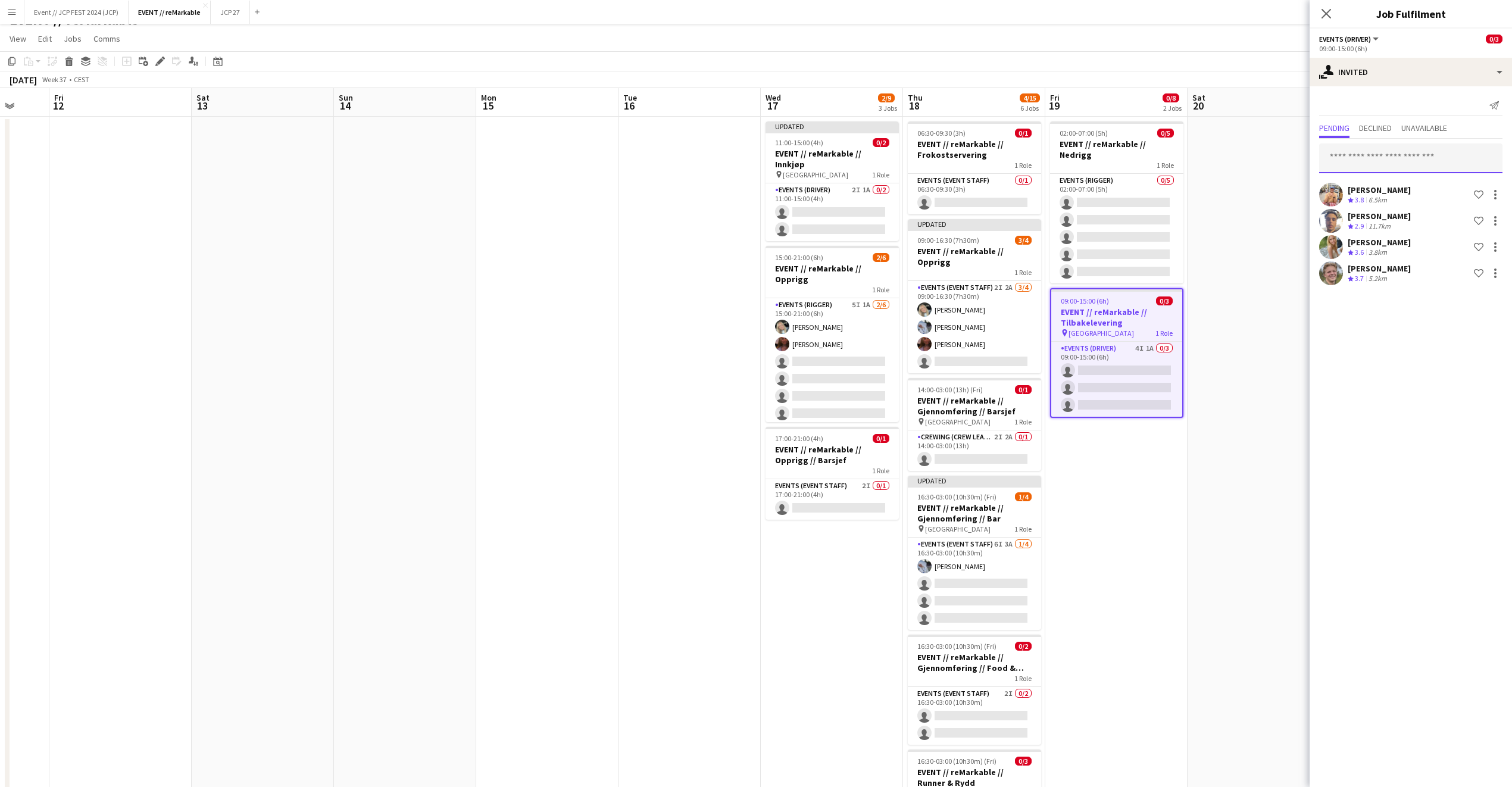
click at [1357, 153] on input "text" at bounding box center [1412, 158] width 184 height 30
type input "******"
click at [1373, 188] on span "Kasper André Melås" at bounding box center [1363, 188] width 69 height 10
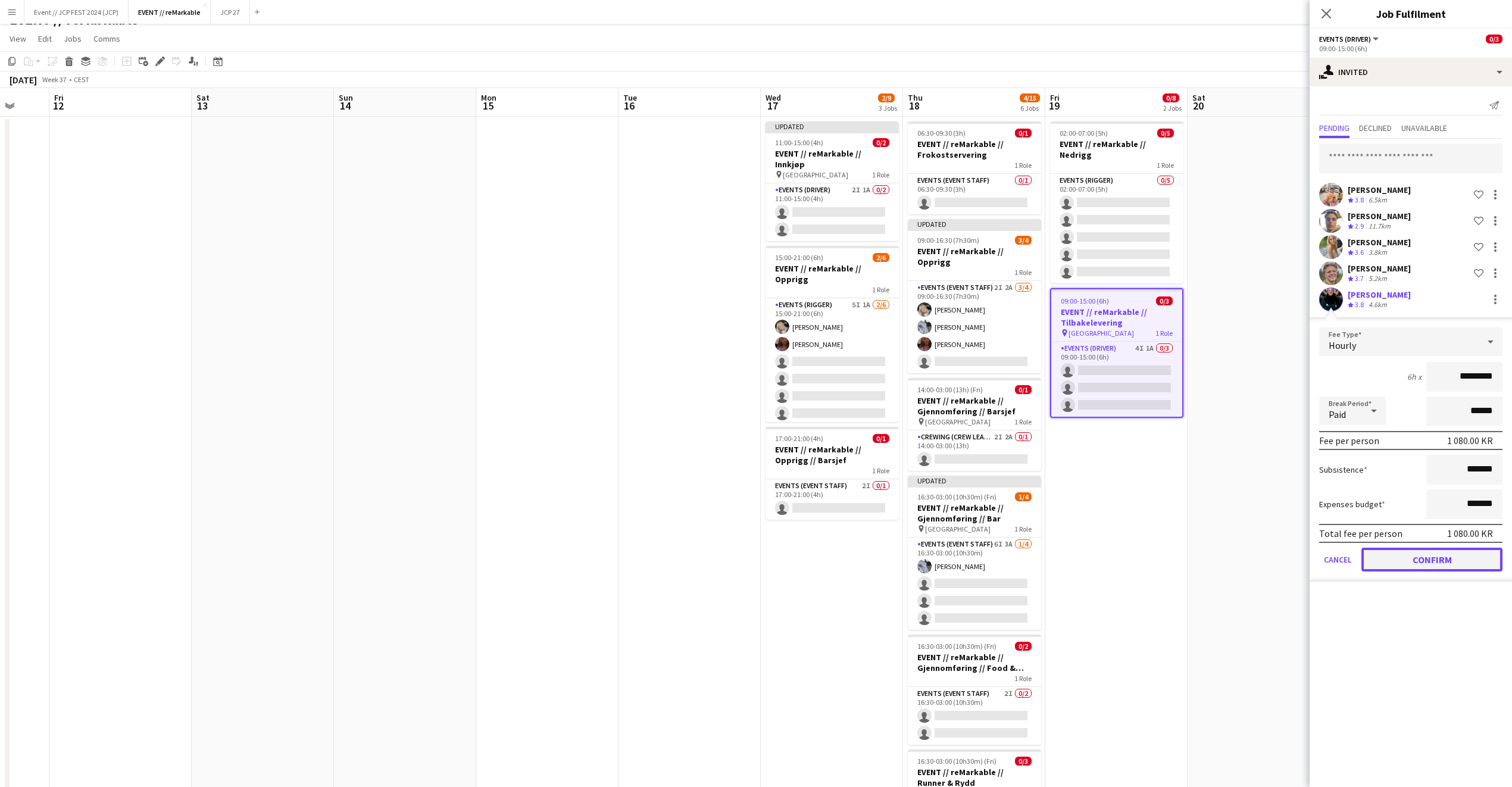
click at [1401, 560] on button "Confirm" at bounding box center [1432, 560] width 141 height 24
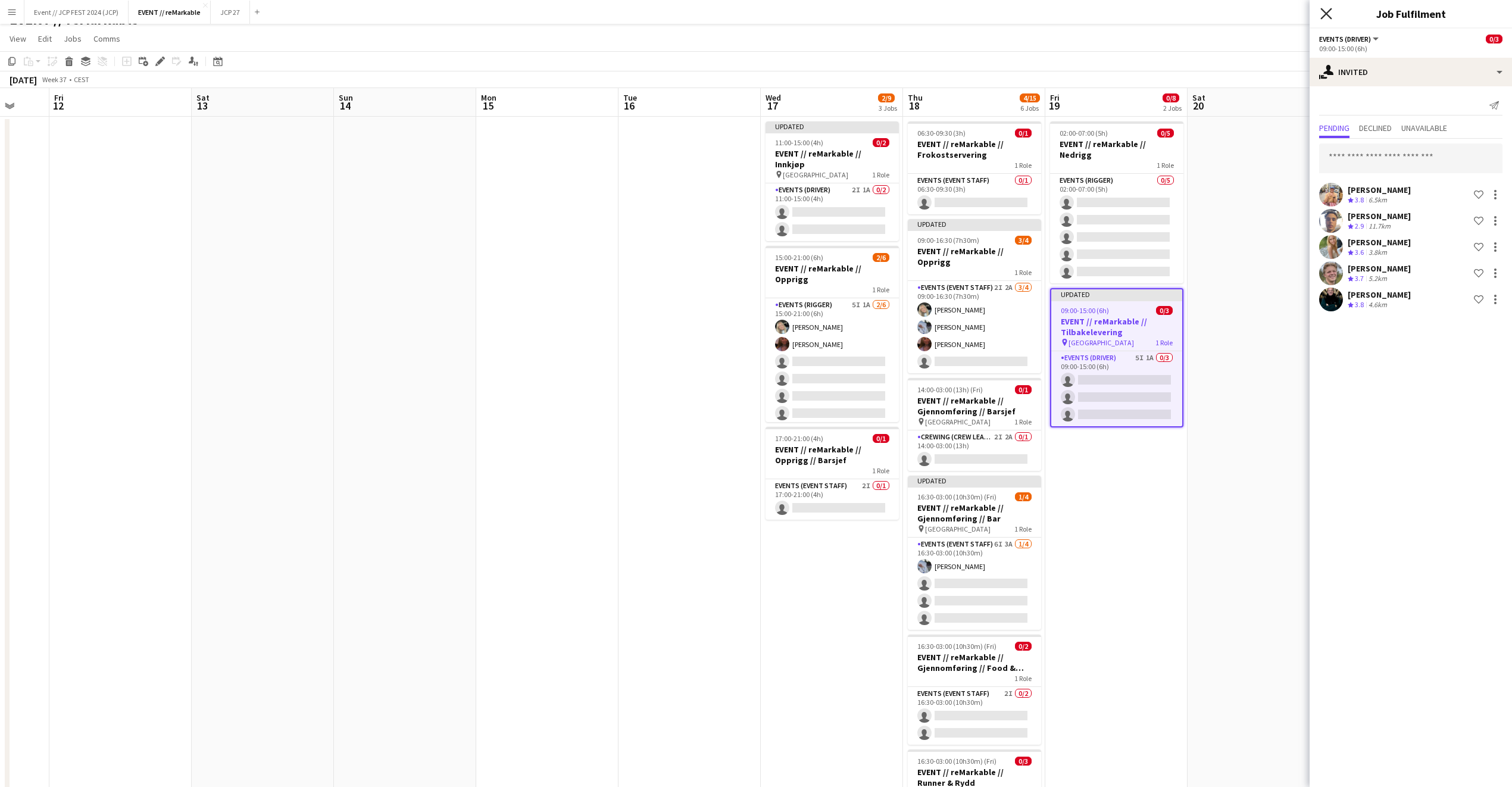
click at [1325, 16] on icon "Close pop-in" at bounding box center [1326, 13] width 12 height 12
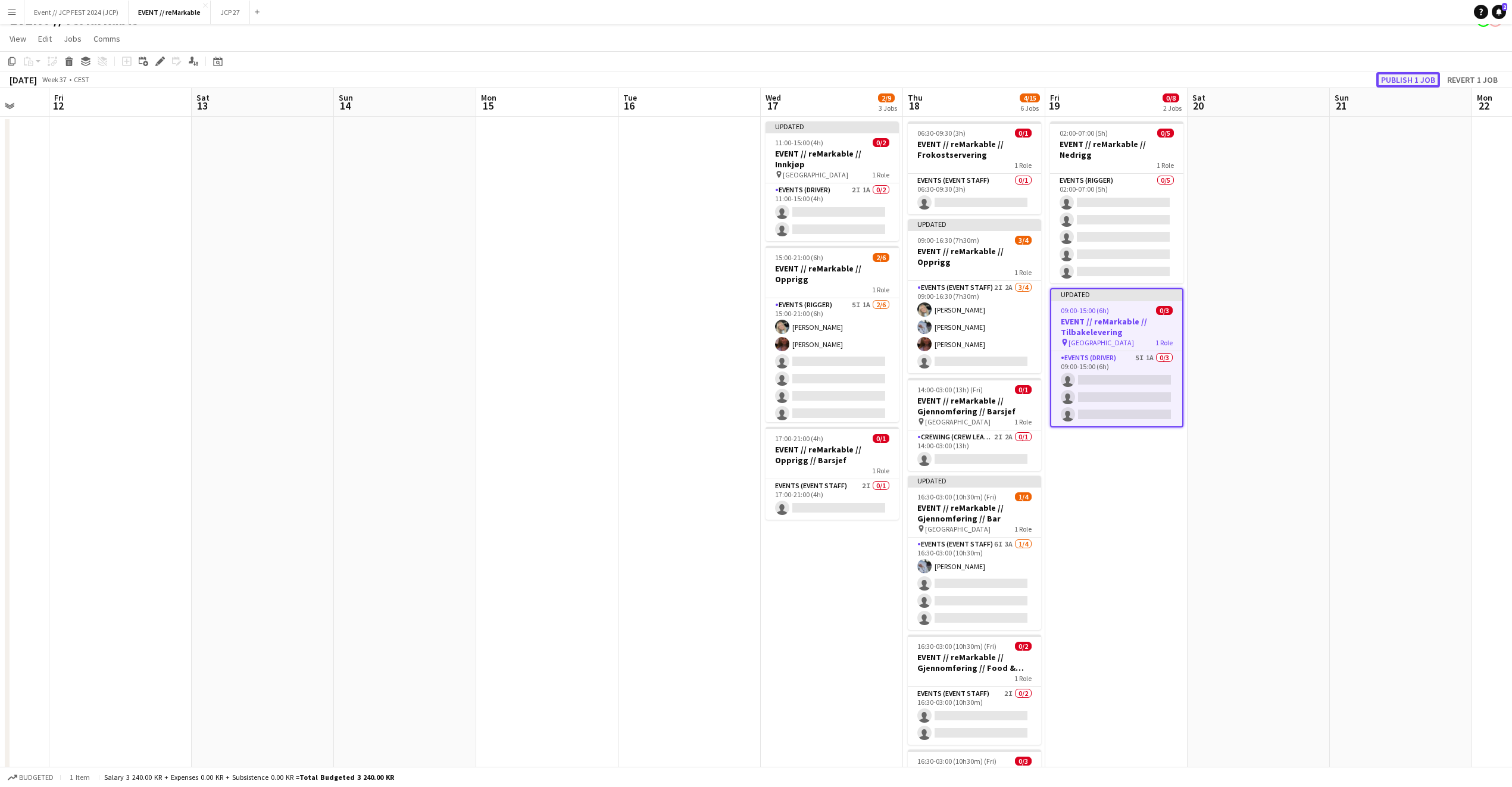
click at [1398, 79] on button "Publish 1 job" at bounding box center [1408, 80] width 64 height 16
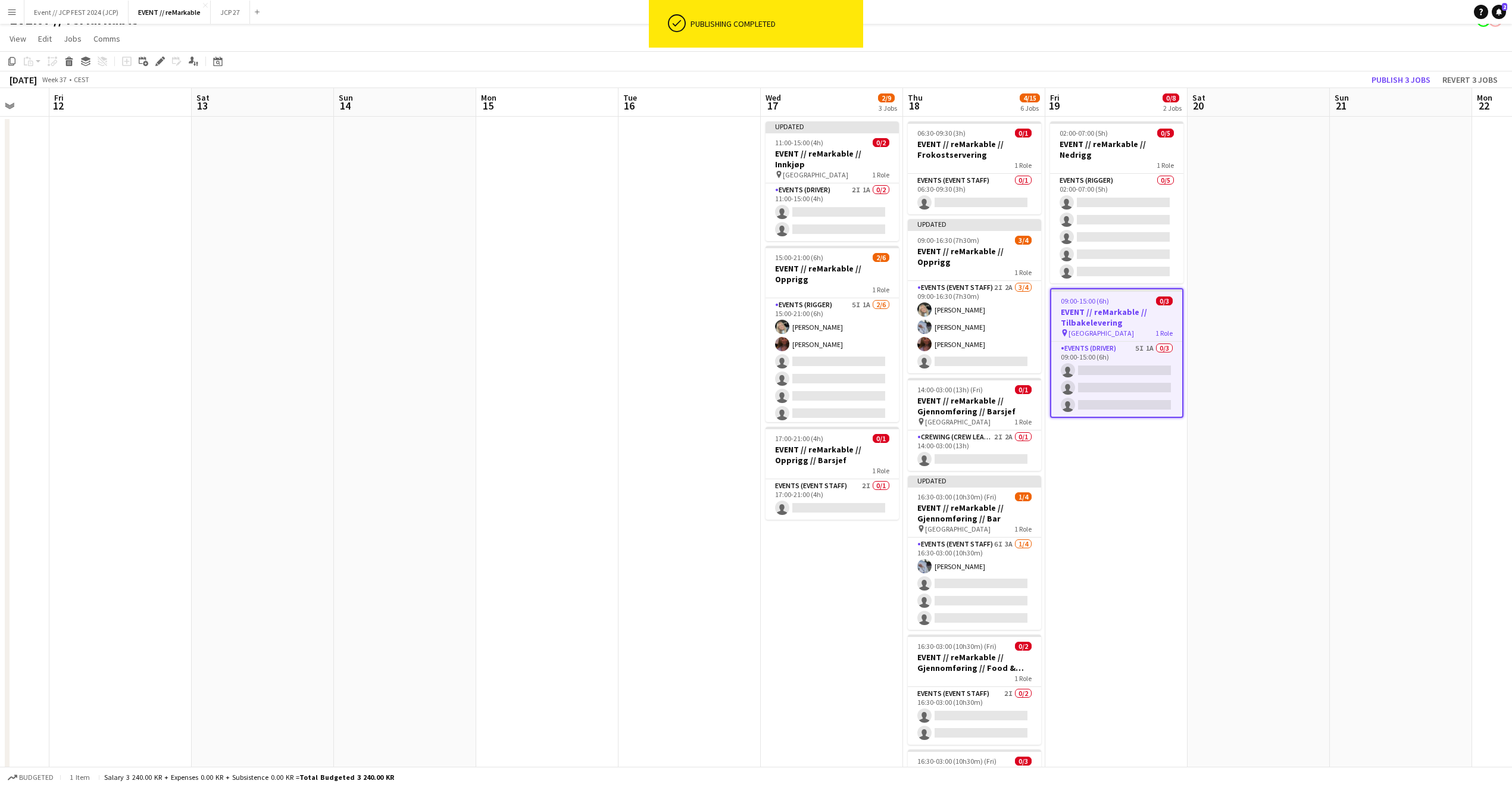
click at [1357, 220] on app-date-cell at bounding box center [1401, 501] width 142 height 770
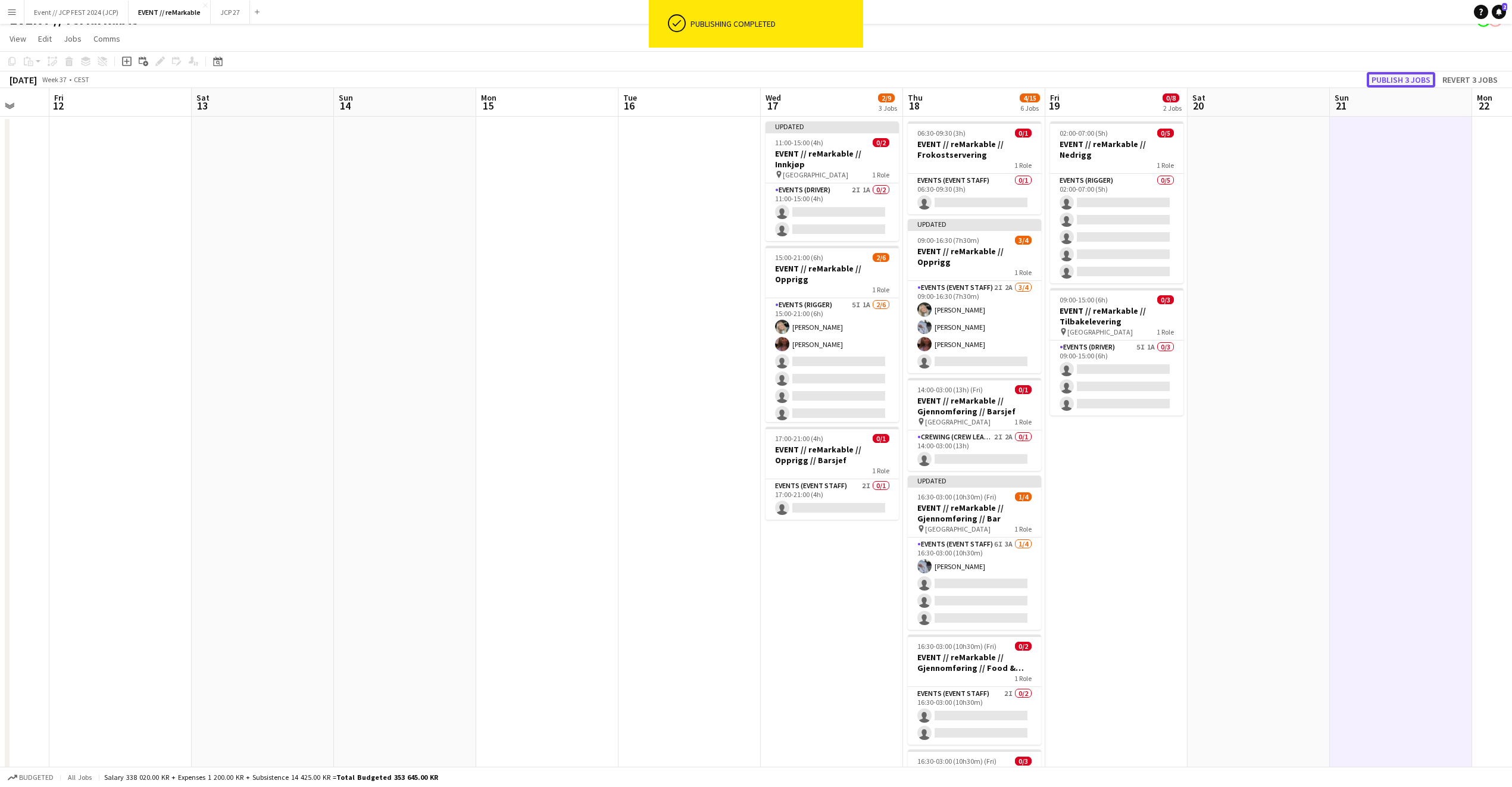
click at [1403, 75] on button "Publish 3 jobs" at bounding box center [1401, 80] width 69 height 16
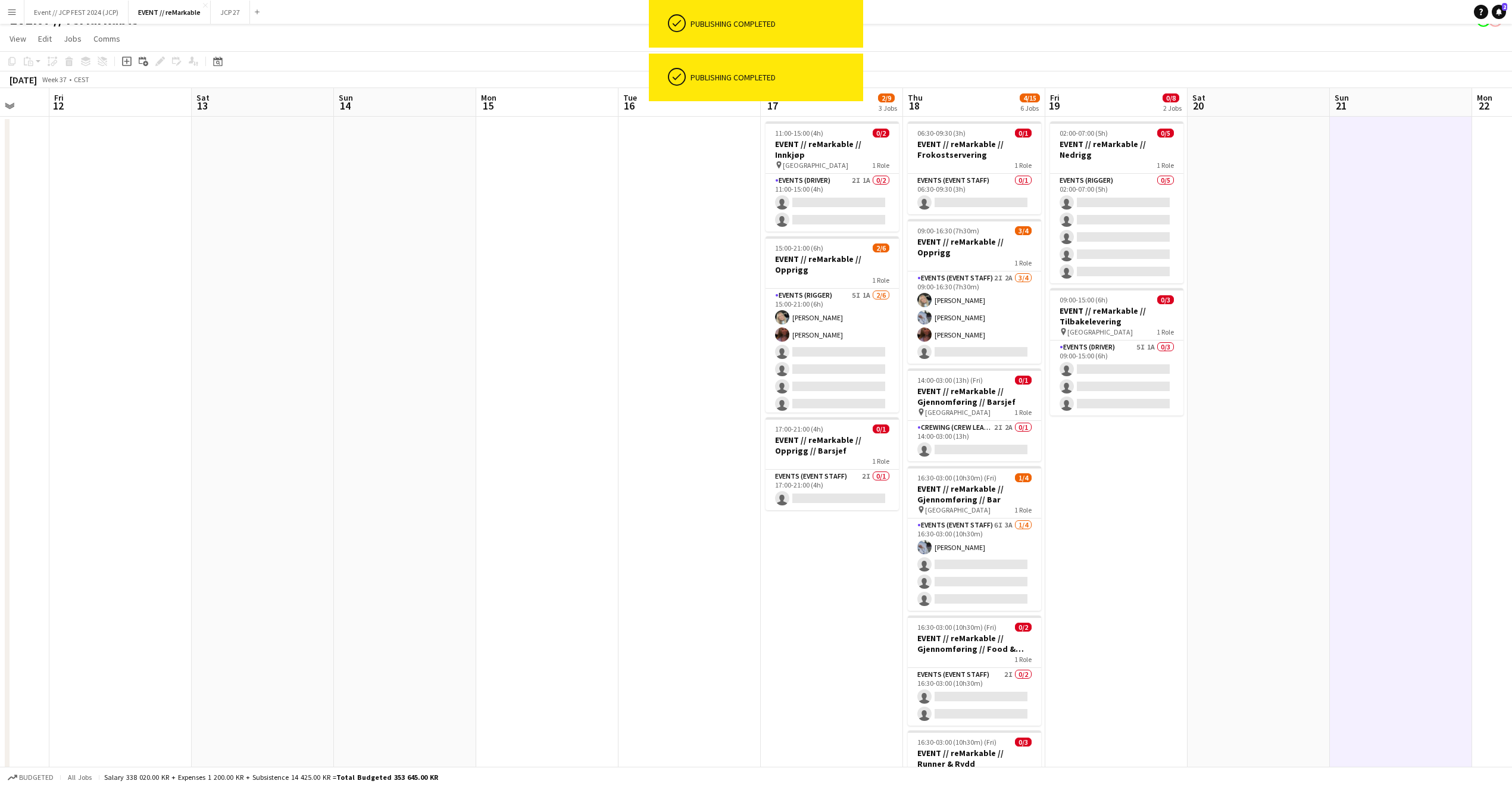
click at [1295, 265] on app-date-cell at bounding box center [1259, 501] width 142 height 770
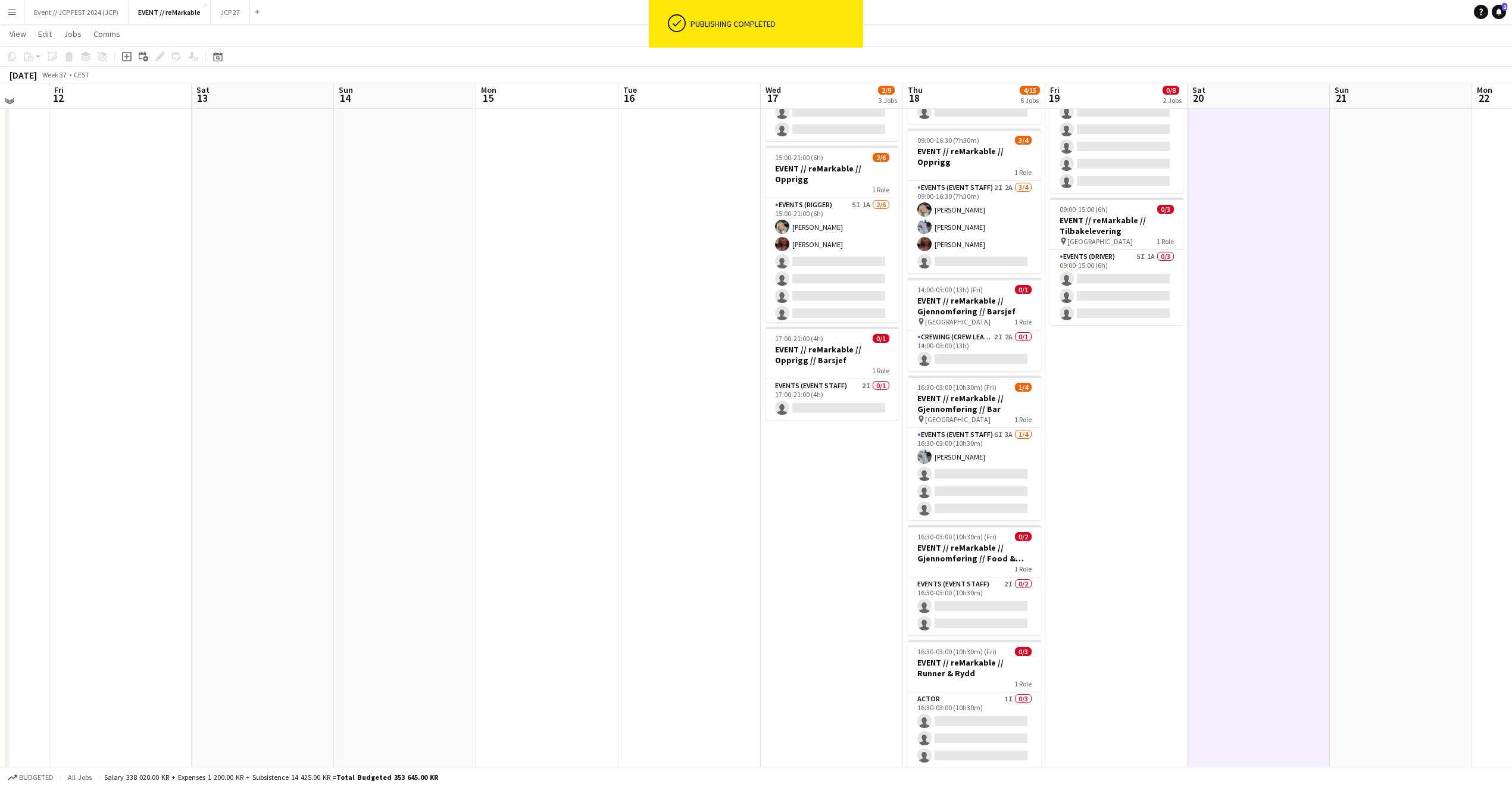
scroll to position [191, 0]
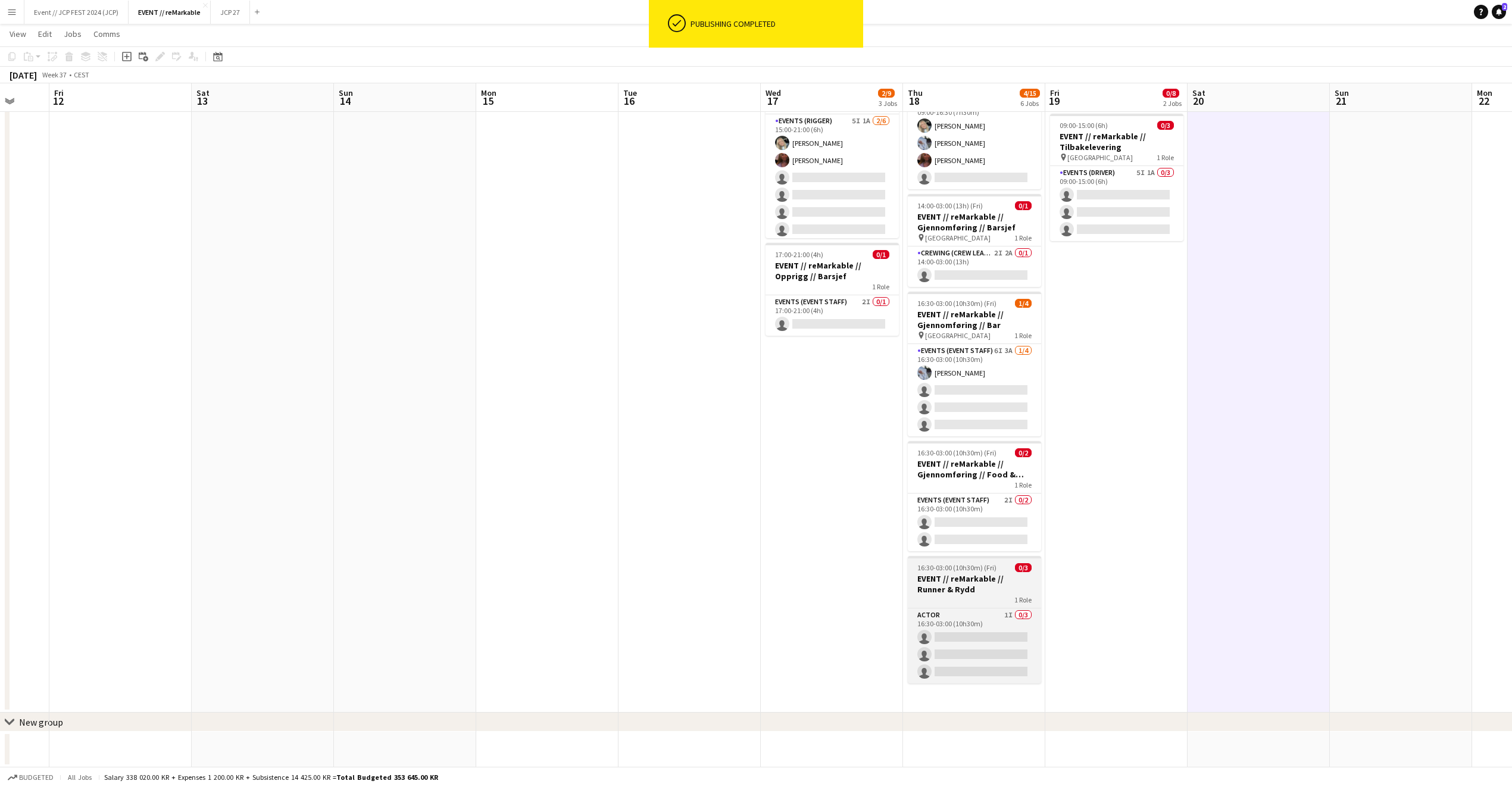
click at [973, 595] on div "1 Role" at bounding box center [974, 599] width 133 height 9
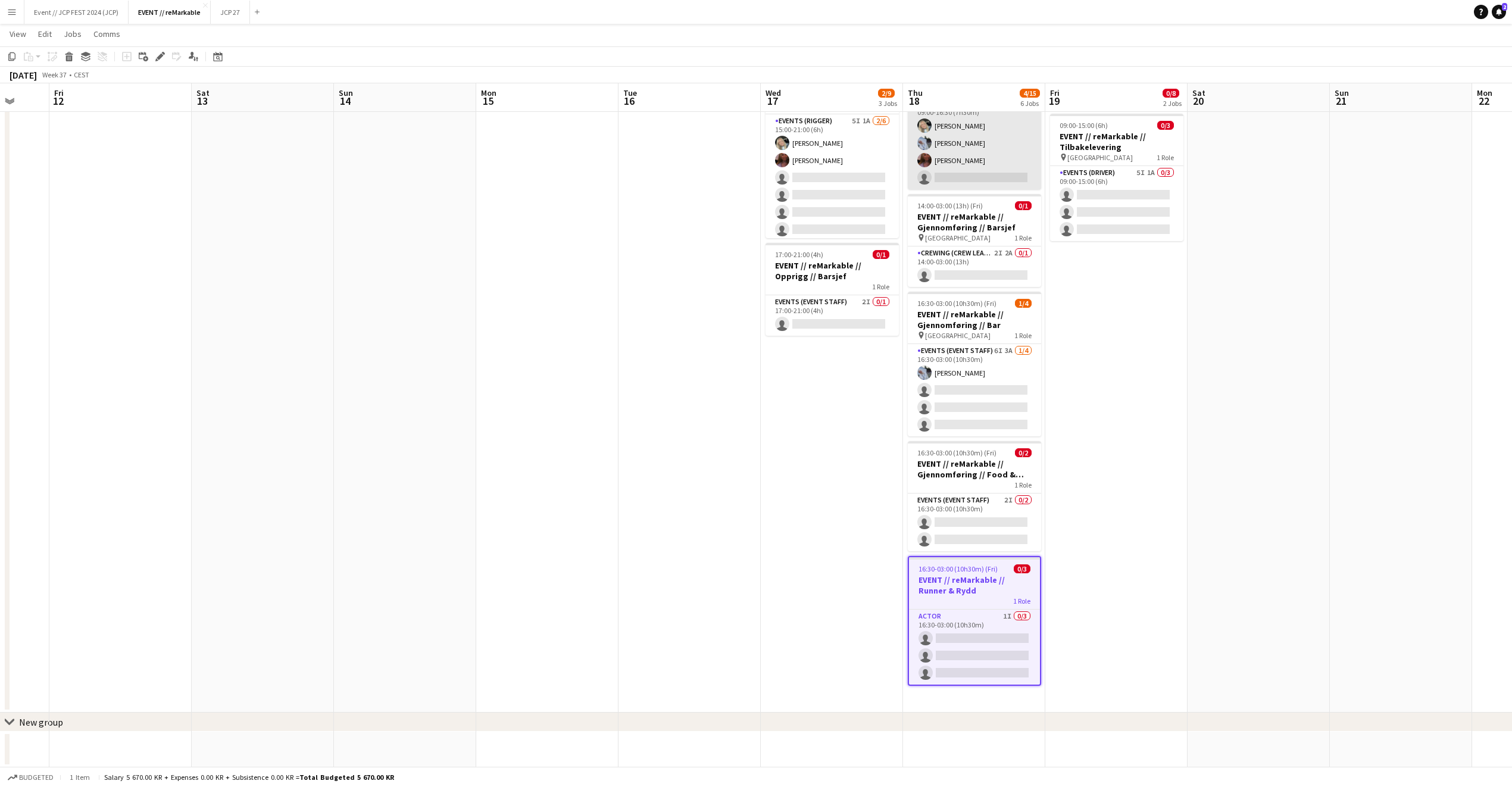
click at [972, 114] on app-card-role "Events (Event Staff) 2I 2A 3/4 09:00-16:30 (7h30m) Oda Hansson Marte Sofie Ross…" at bounding box center [974, 143] width 133 height 93
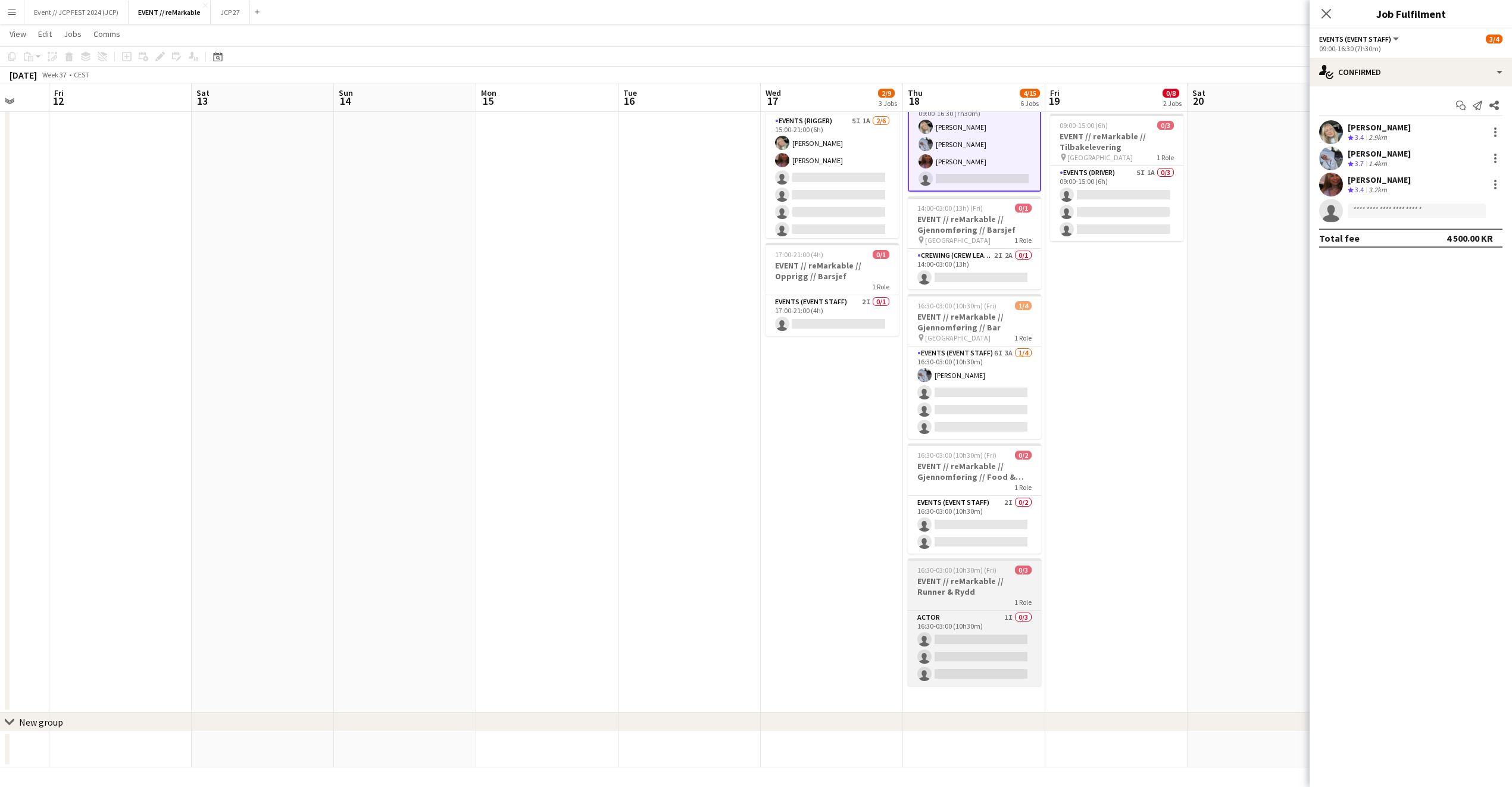
click at [998, 565] on div "16:30-03:00 (10h30m) (Fri) 0/3" at bounding box center [974, 569] width 133 height 9
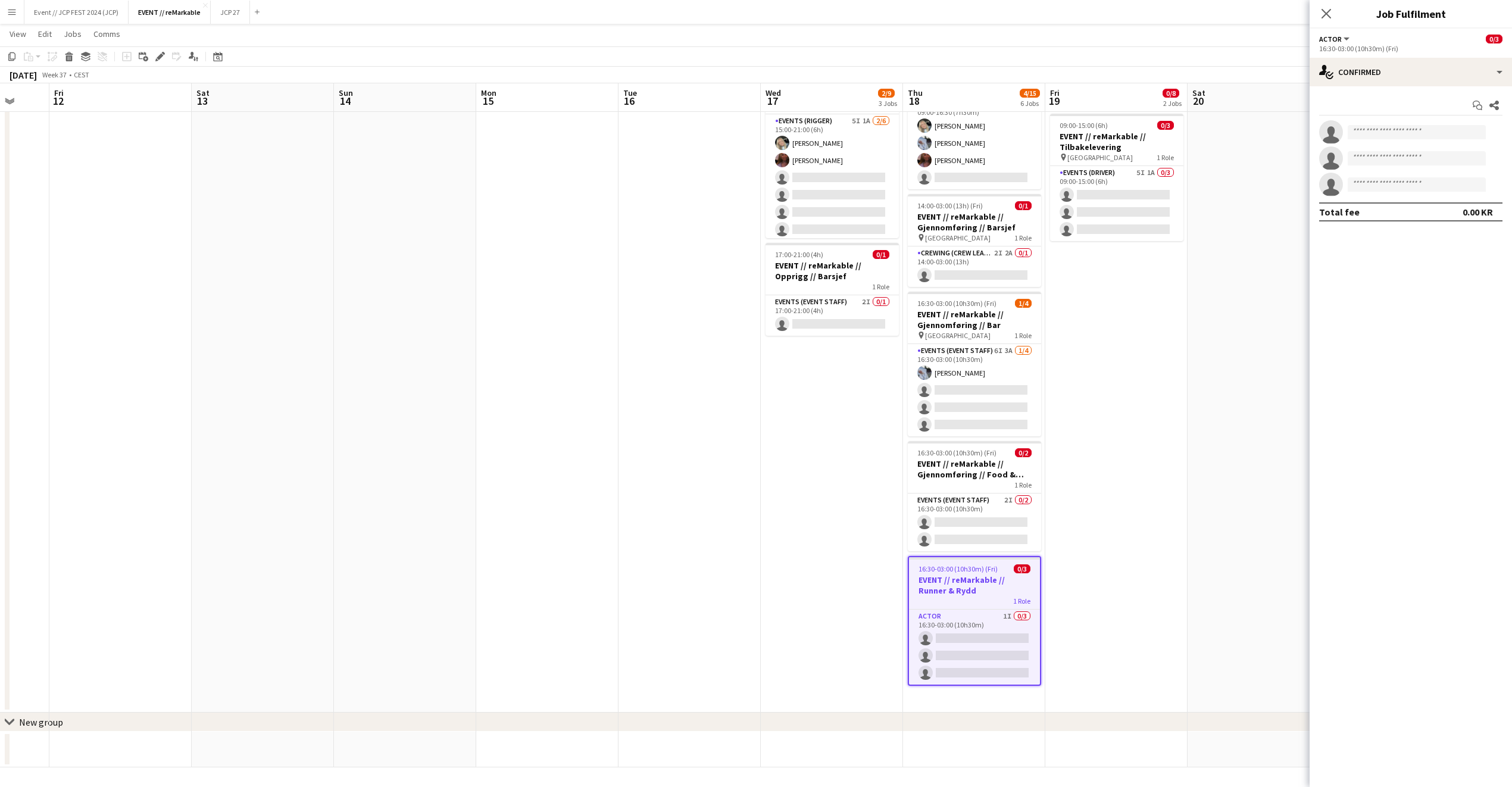
click at [998, 564] on div "16:30-03:00 (10h30m) (Fri) 0/3" at bounding box center [975, 568] width 131 height 9
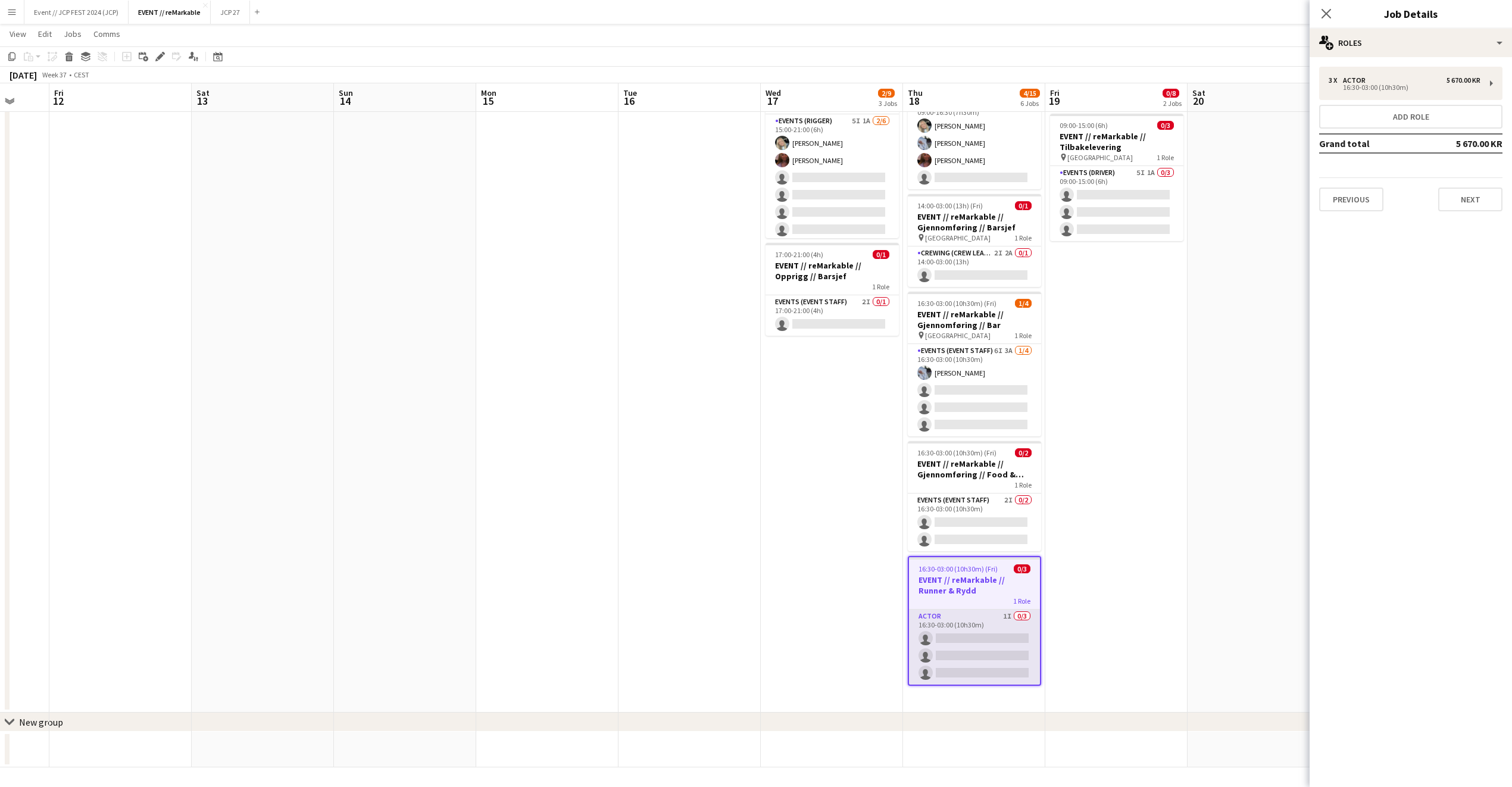
click at [986, 629] on app-card-role "Actor 1I 0/3 16:30-03:00 (10h30m) single-neutral-actions single-neutral-actions…" at bounding box center [975, 647] width 131 height 75
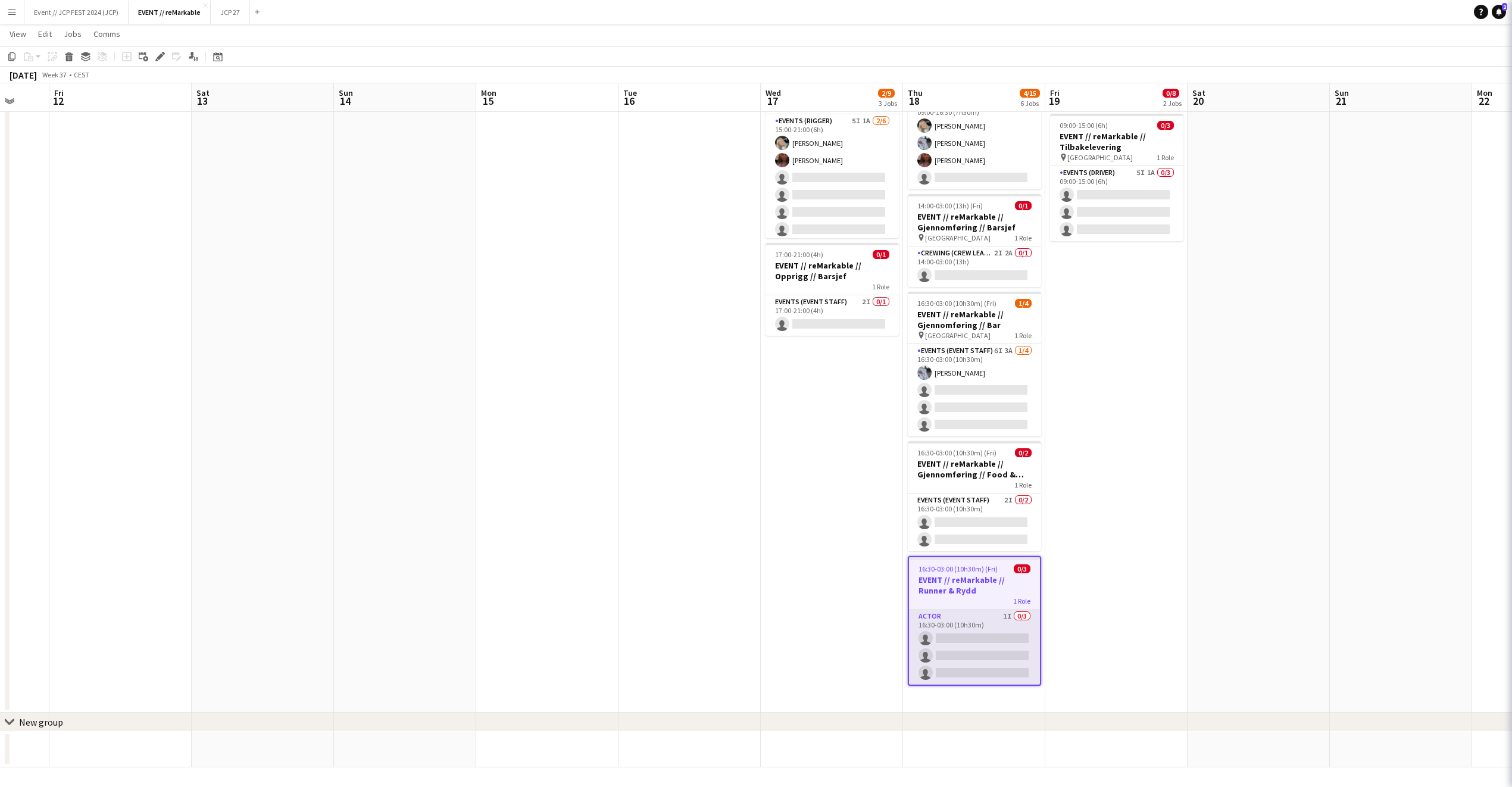
scroll to position [0, 520]
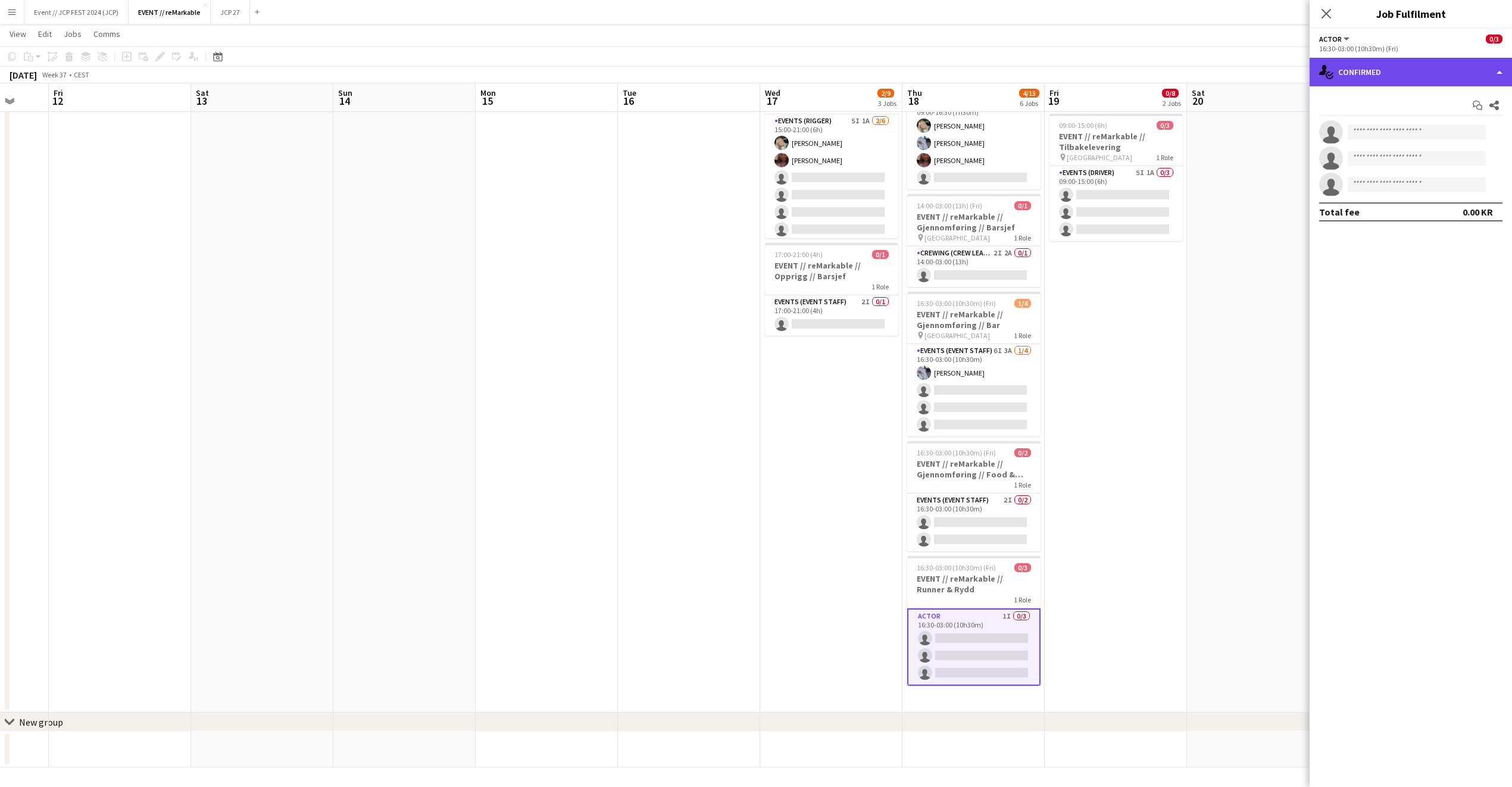
click at [1369, 69] on div "single-neutral-actions-check-2 Confirmed" at bounding box center [1411, 72] width 202 height 29
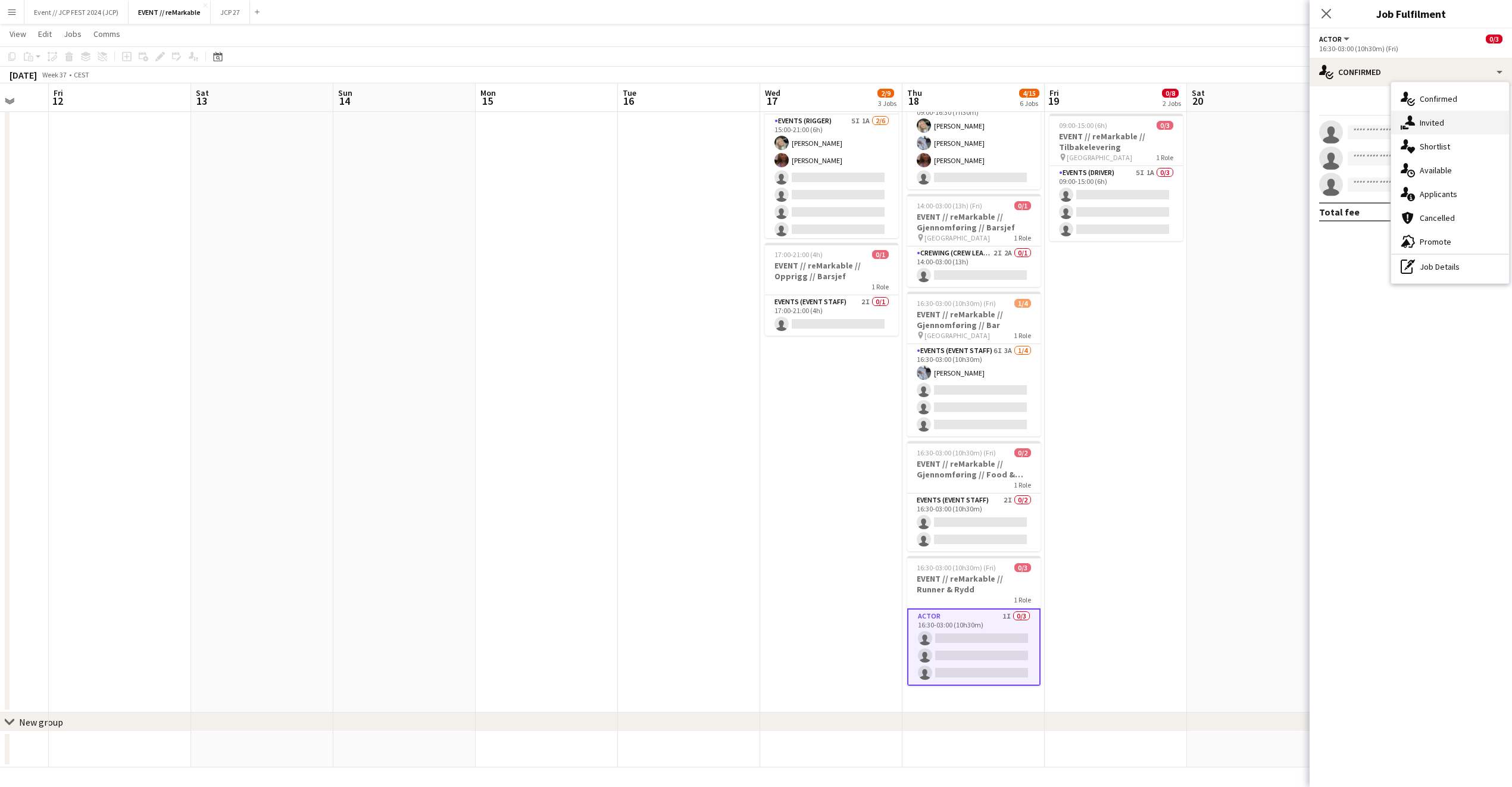
click at [1407, 120] on icon "single-neutral-actions-share-1" at bounding box center [1408, 122] width 14 height 14
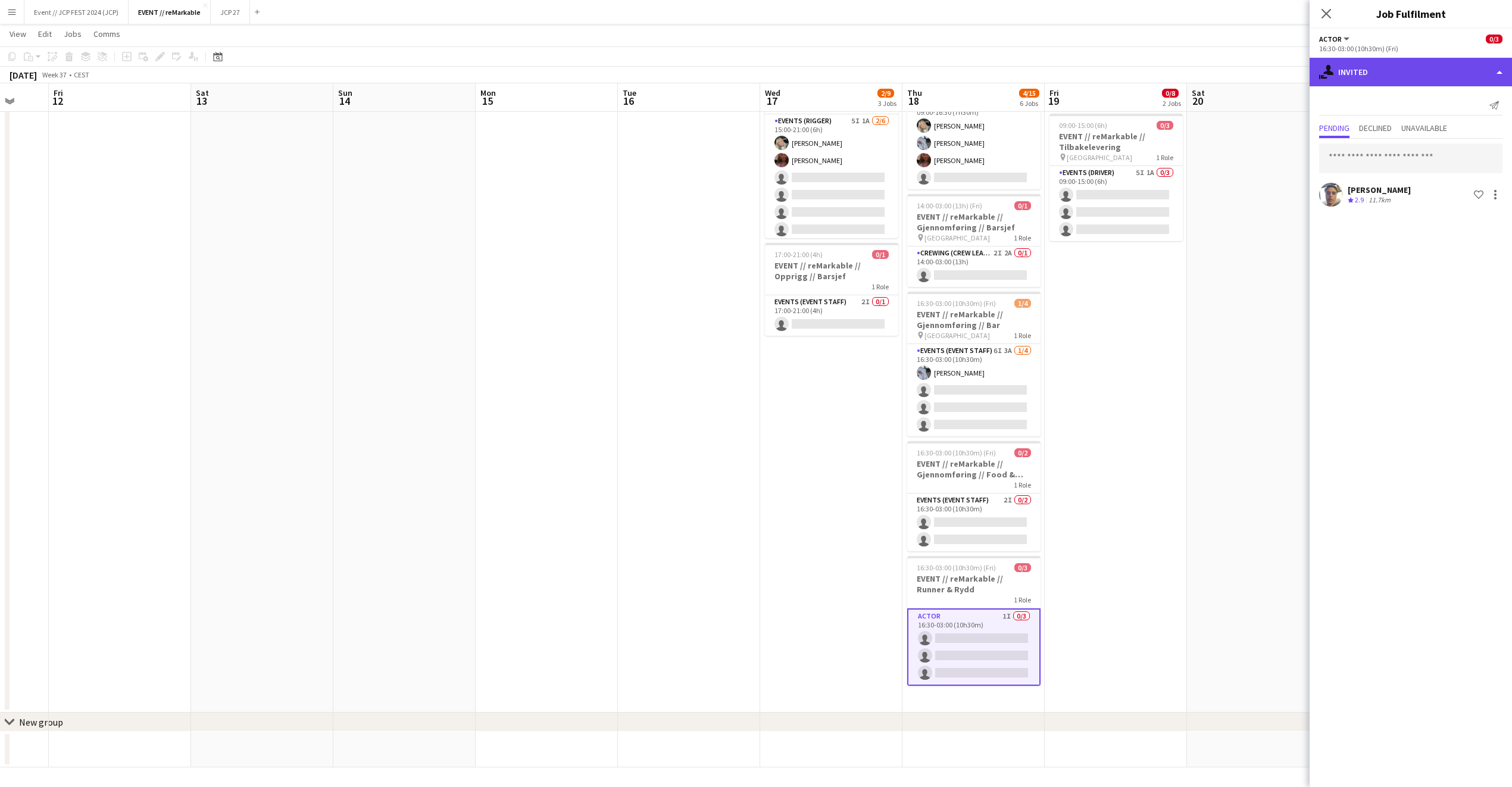
click at [1415, 82] on div "single-neutral-actions-share-1 Invited" at bounding box center [1411, 72] width 202 height 29
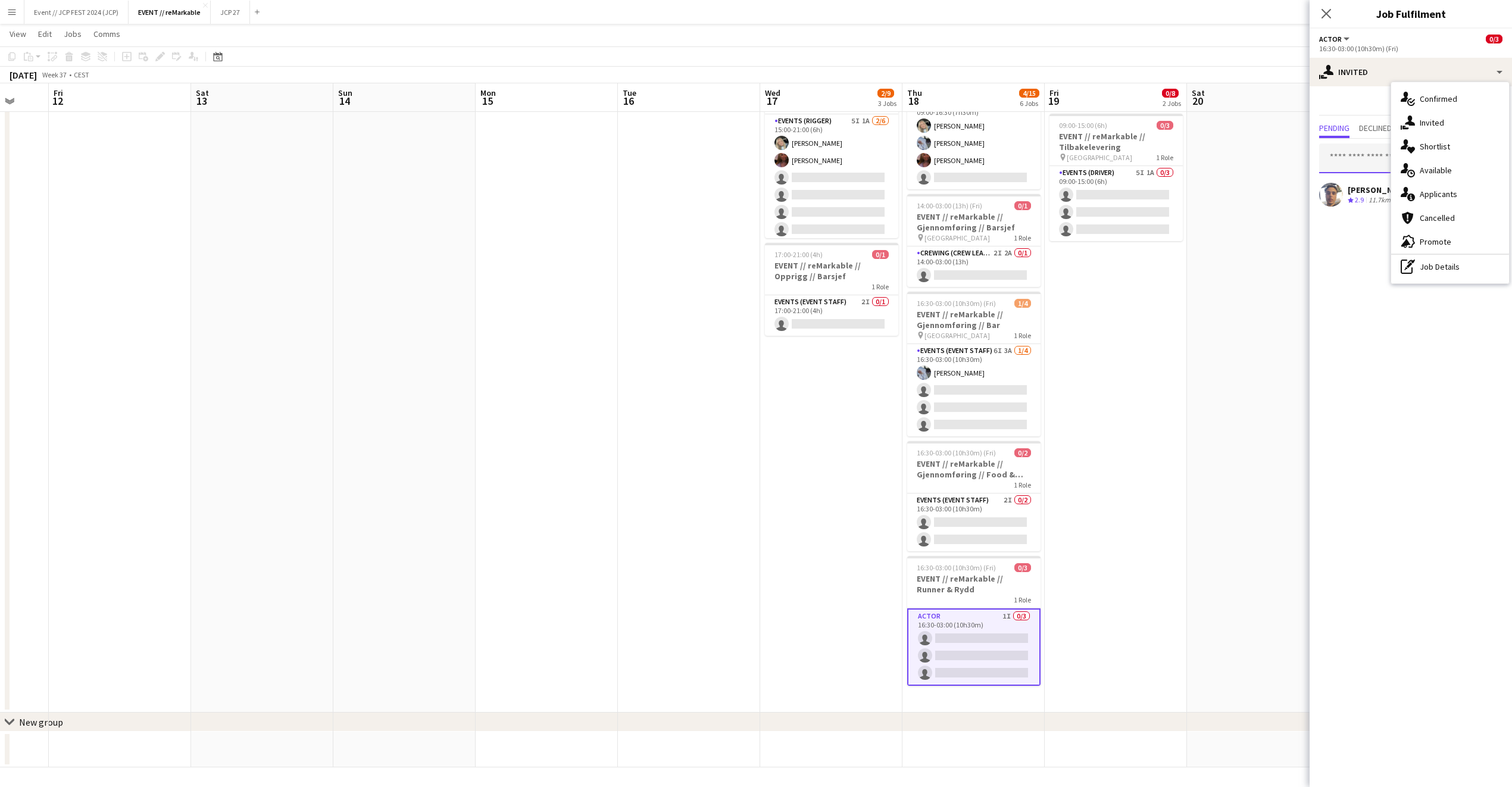
click at [1344, 167] on input "text" at bounding box center [1412, 158] width 184 height 30
click at [1345, 167] on input "text" at bounding box center [1412, 158] width 184 height 30
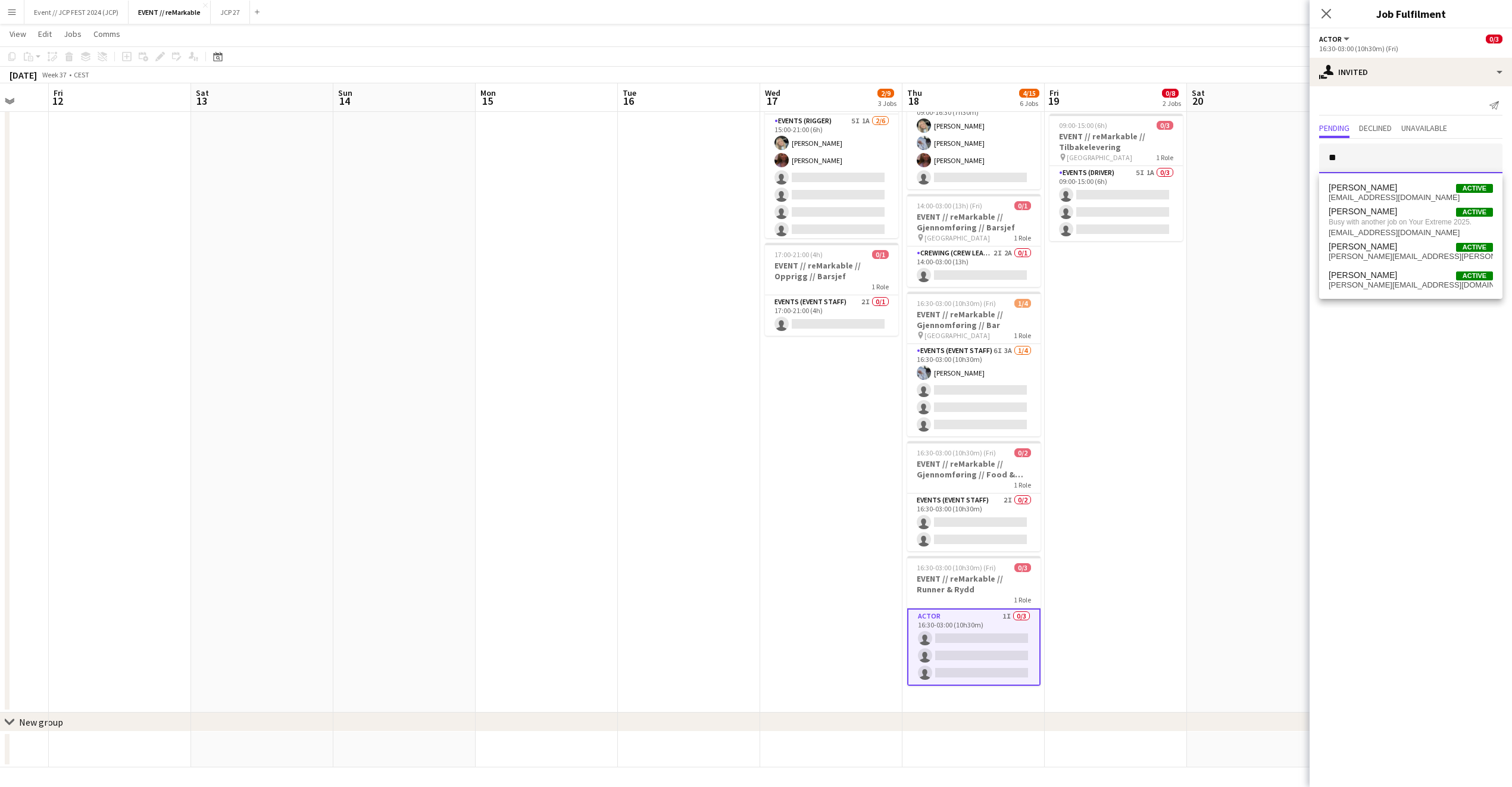
type input "*"
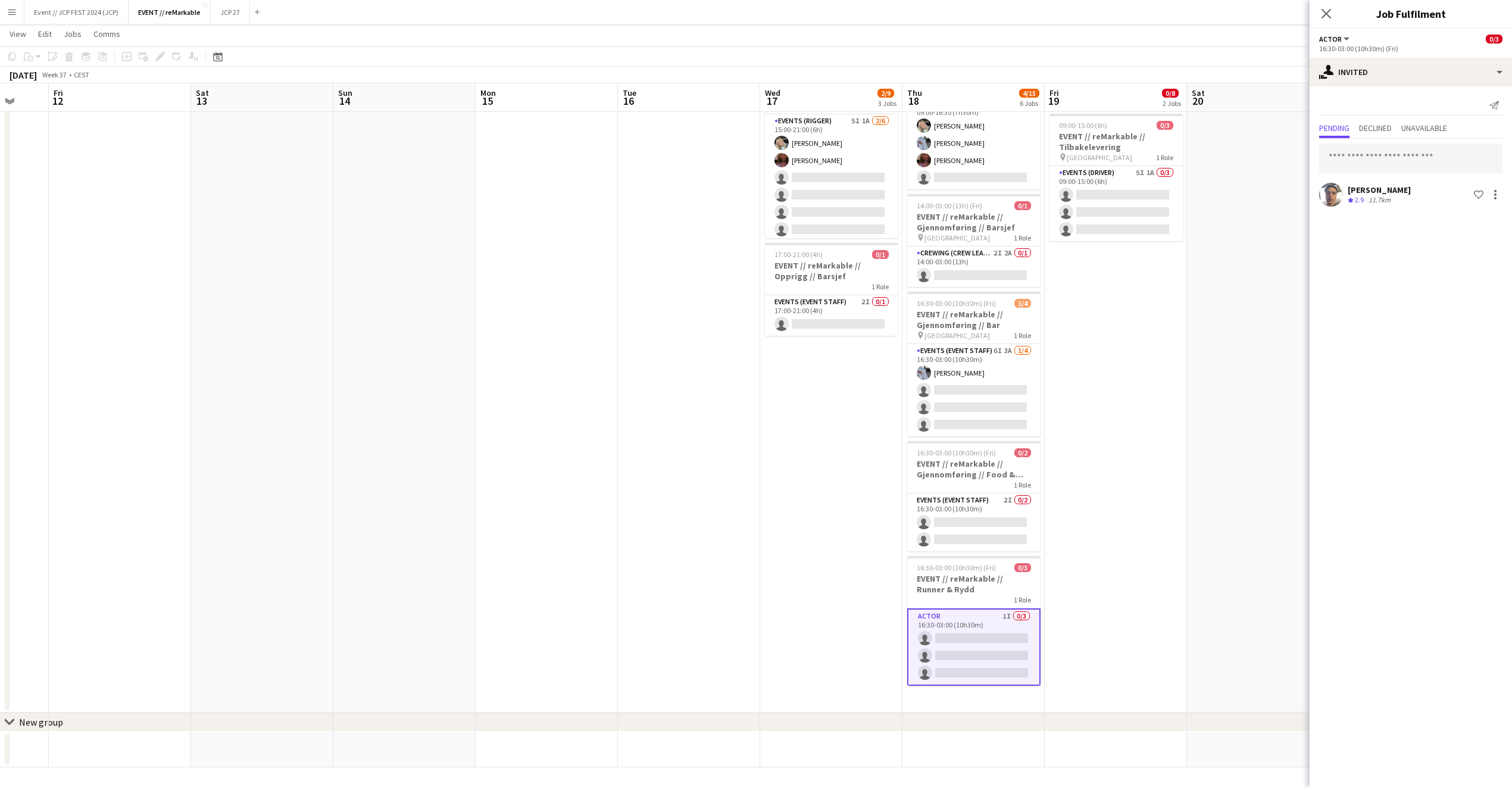
click at [1254, 345] on app-date-cell at bounding box center [1258, 327] width 142 height 770
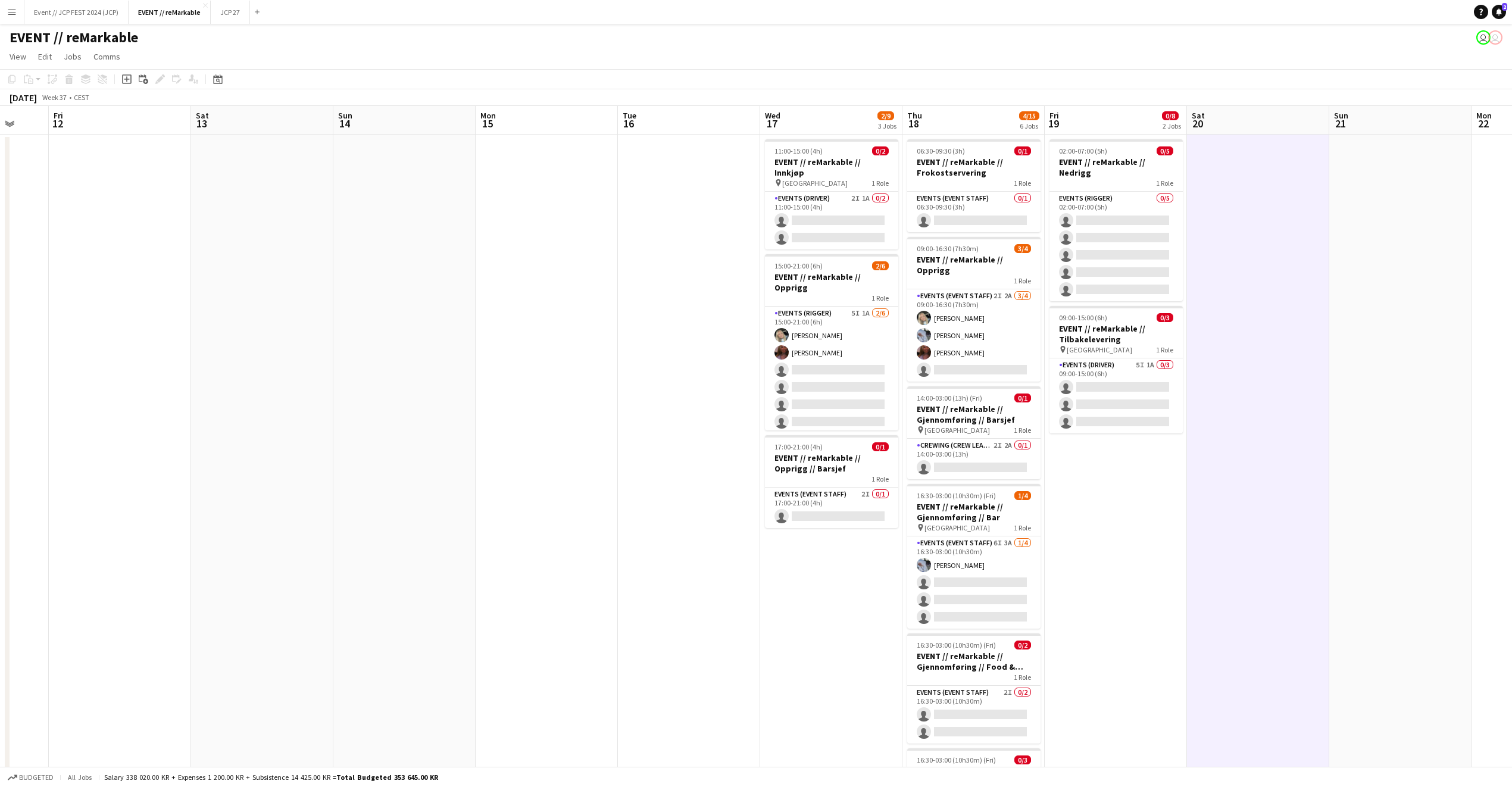
scroll to position [0, 522]
click at [828, 117] on app-board-header-date "Wed 17 2/9 3 Jobs" at bounding box center [830, 120] width 142 height 29
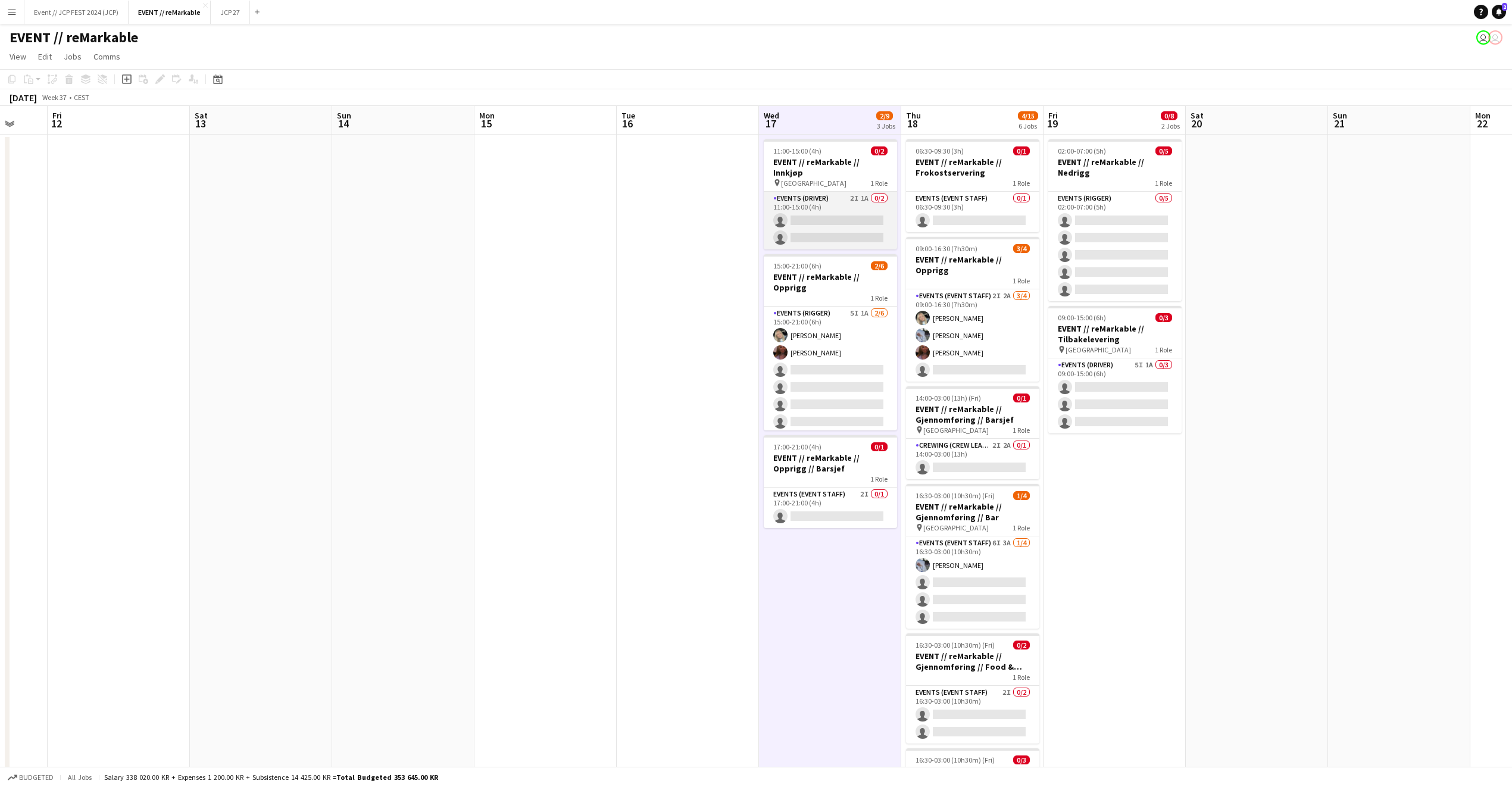
click at [821, 211] on app-card-role "Events (Driver) 2I 1A 0/2 11:00-15:00 (4h) single-neutral-actions single-neutra…" at bounding box center [830, 220] width 133 height 58
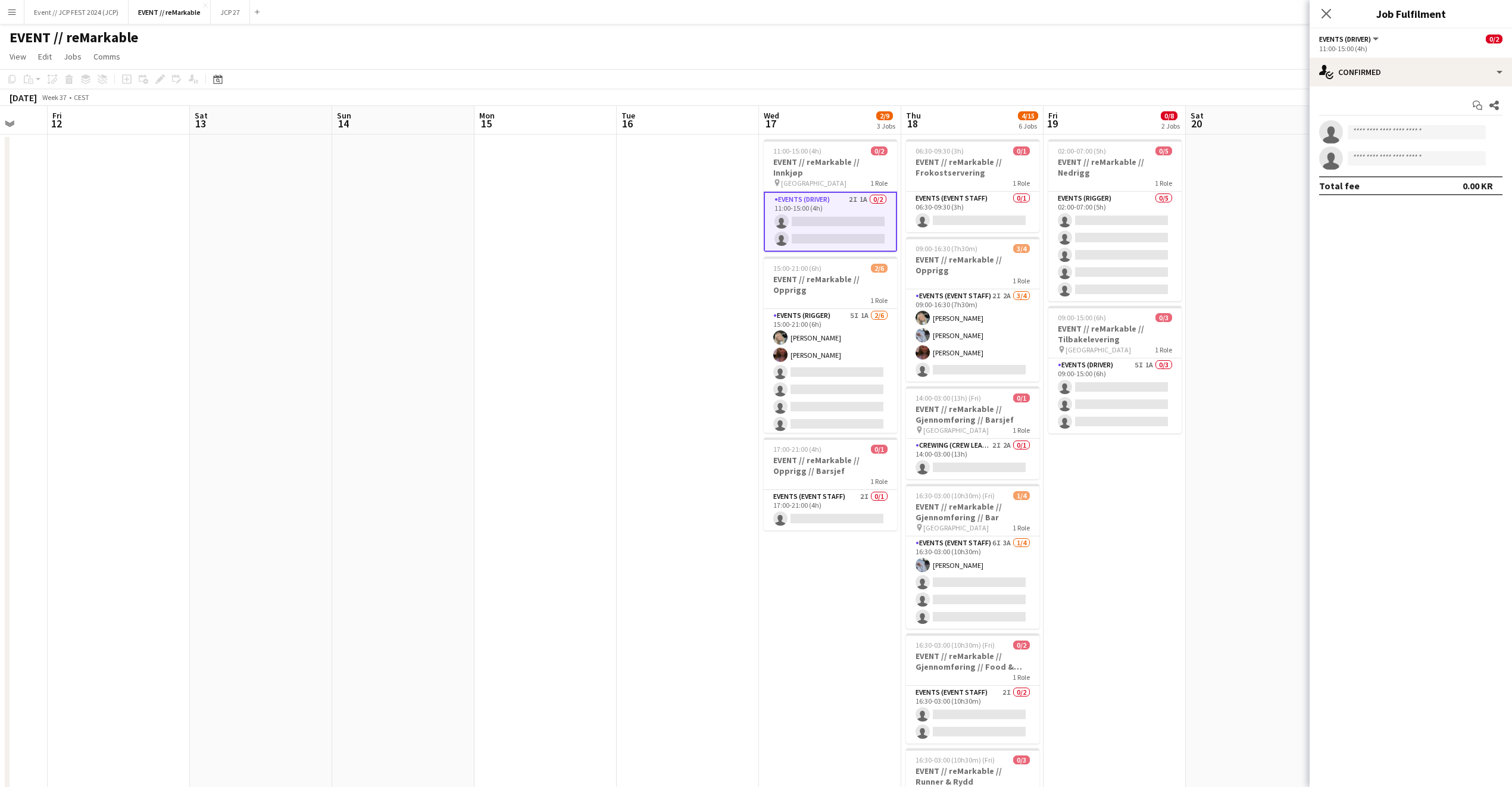
click at [1391, 86] on div "Start chat Share single-neutral-actions single-neutral-actions Total fee 0.00 KR" at bounding box center [1411, 146] width 202 height 118
click at [1403, 61] on div "single-neutral-actions-check-2 Confirmed" at bounding box center [1411, 72] width 202 height 29
click at [1438, 113] on div "single-neutral-actions-share-1 Invited" at bounding box center [1450, 122] width 118 height 24
click at [1356, 144] on input "text" at bounding box center [1412, 158] width 184 height 30
type input "*"
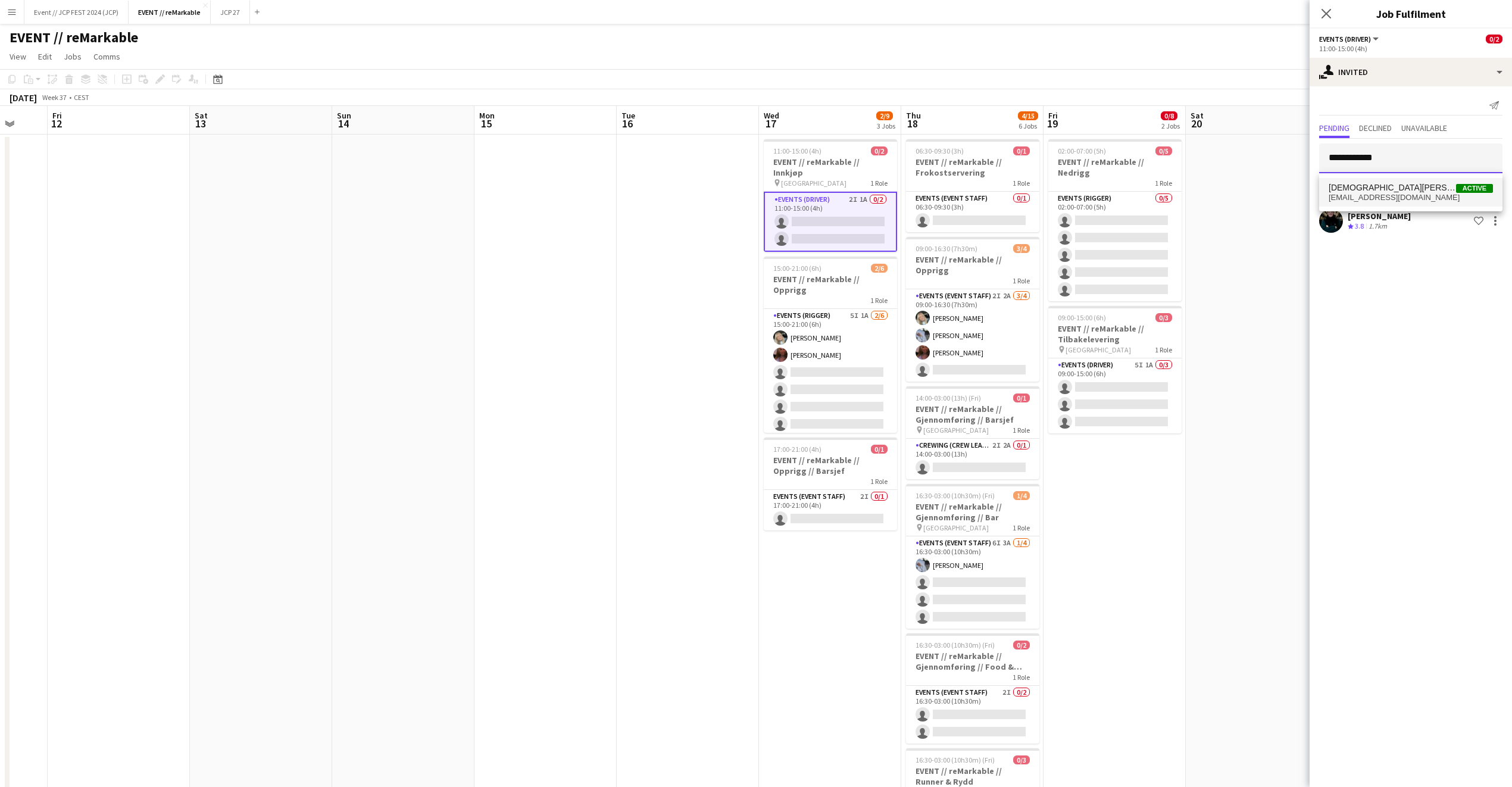
type input "**********"
click at [1394, 179] on mat-option "Christian Tohje Active christian.tohje7@gmail.com" at bounding box center [1412, 192] width 184 height 29
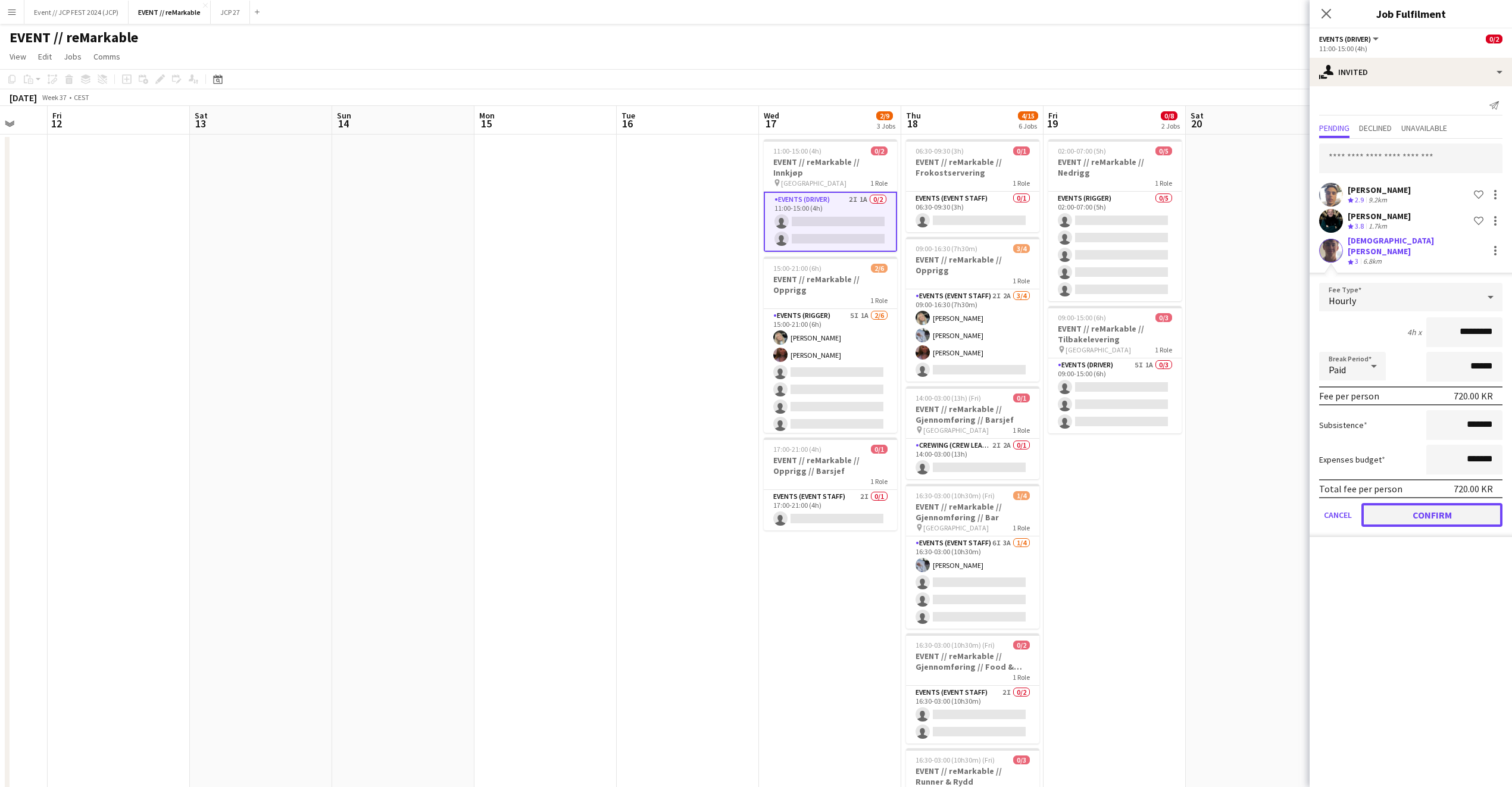
click at [1426, 503] on button "Confirm" at bounding box center [1432, 515] width 141 height 24
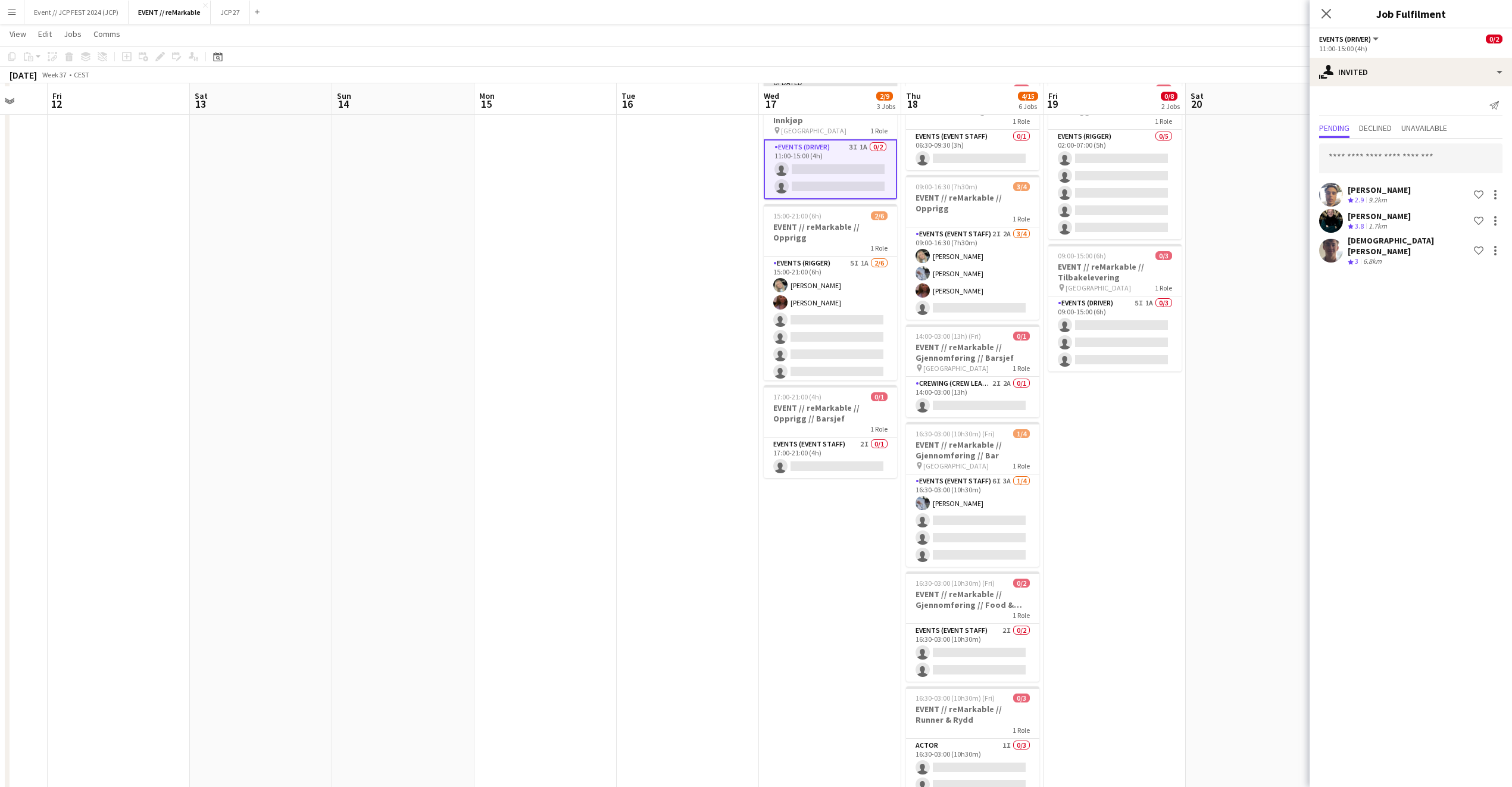
scroll to position [63, 0]
click at [984, 701] on h3 "EVENT // reMarkable // Runner & Rydd" at bounding box center [972, 712] width 133 height 22
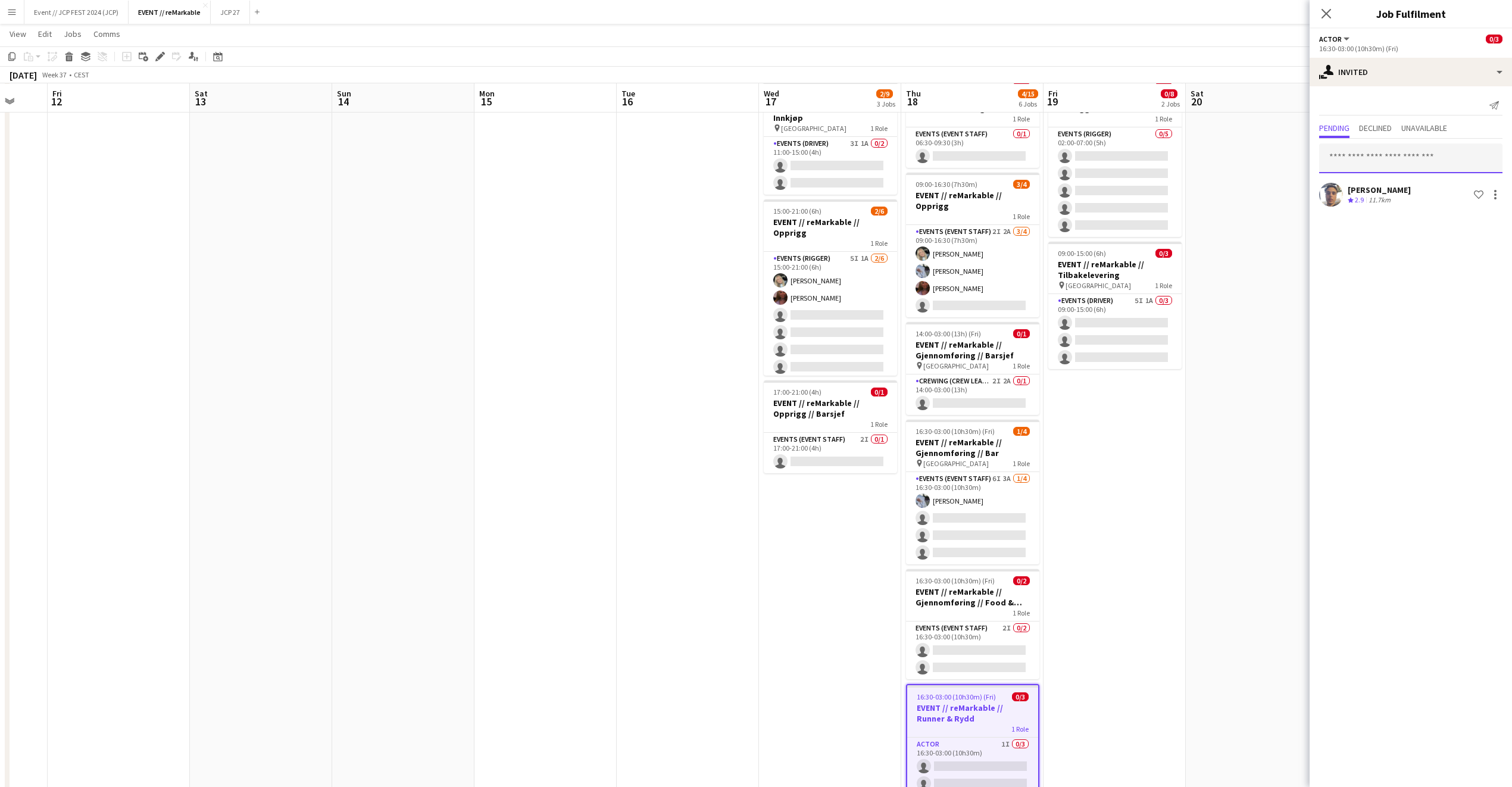
click at [1359, 156] on input "text" at bounding box center [1412, 158] width 184 height 30
type input "**********"
click at [1368, 199] on span "christian.tohje7@gmail.com" at bounding box center [1411, 198] width 164 height 9
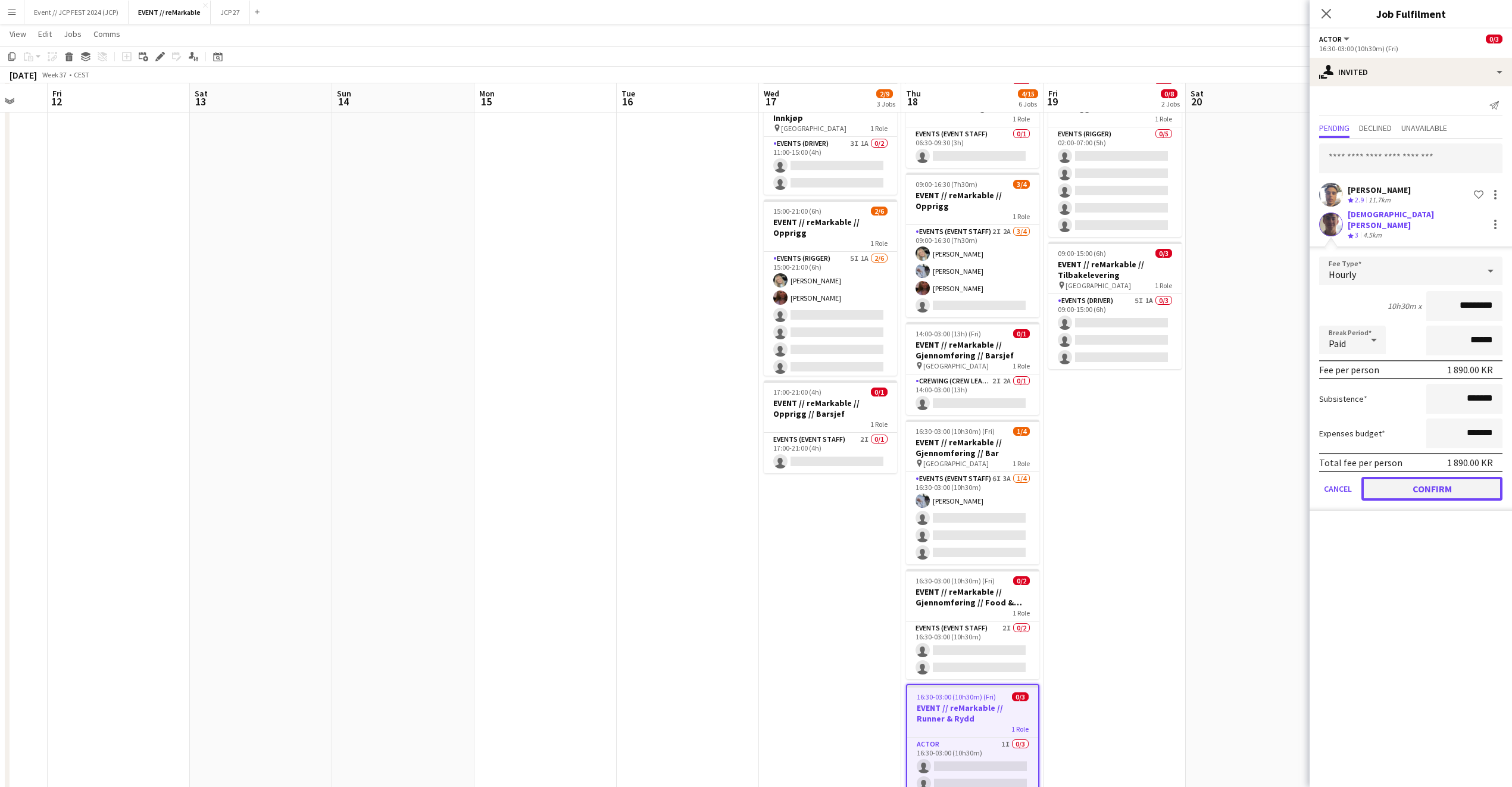
click at [1415, 485] on button "Confirm" at bounding box center [1432, 489] width 141 height 24
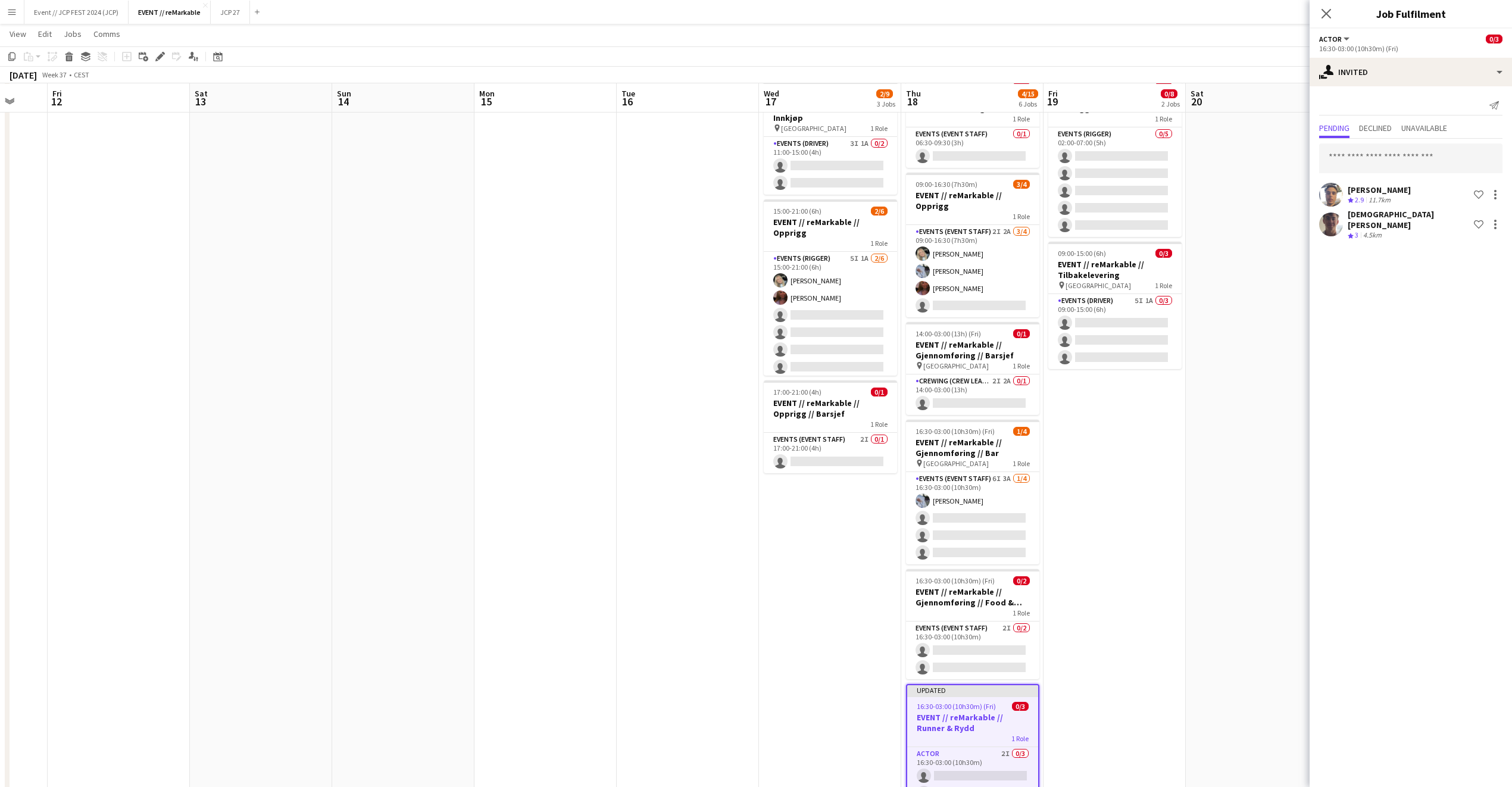
click at [1327, 22] on div "Close pop-in" at bounding box center [1326, 13] width 33 height 27
click at [1327, 7] on app-icon "Close pop-in" at bounding box center [1327, 14] width 17 height 17
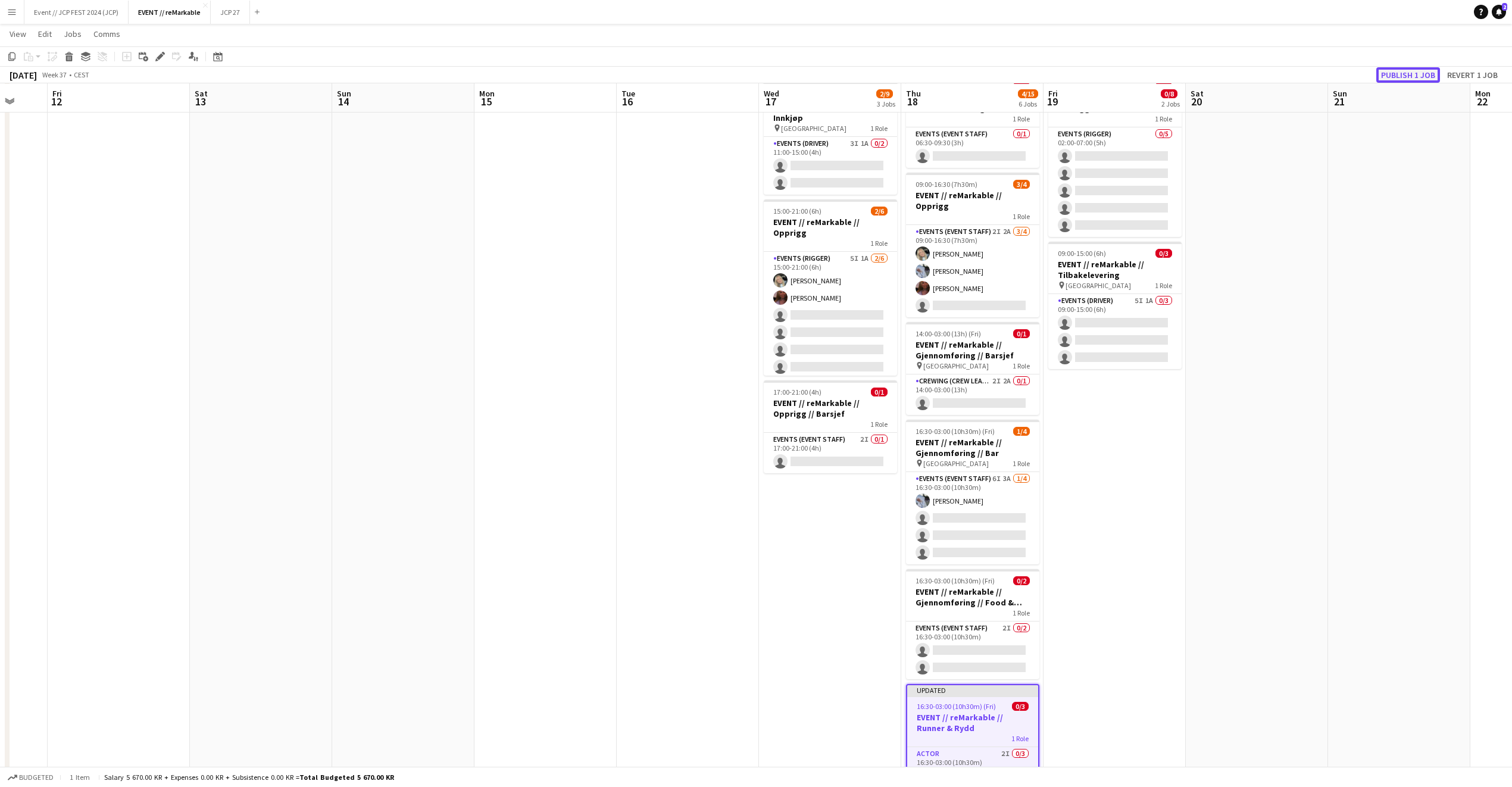
click at [1423, 69] on button "Publish 1 job" at bounding box center [1408, 75] width 64 height 16
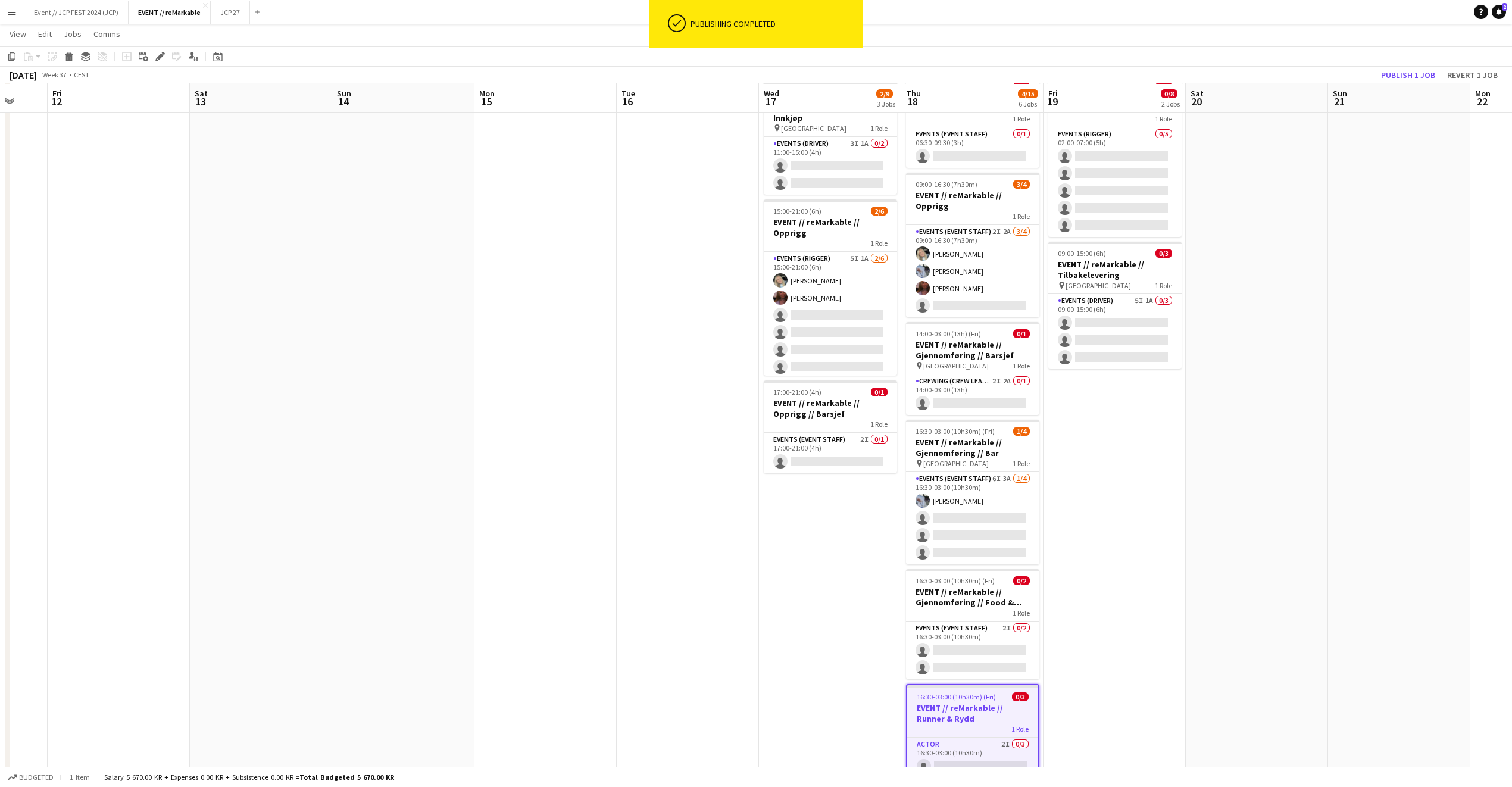
click at [1405, 52] on app-toolbar "Copy Paste Paste Command V Paste with crew Command Shift V Paste linked Job Del…" at bounding box center [756, 57] width 1512 height 20
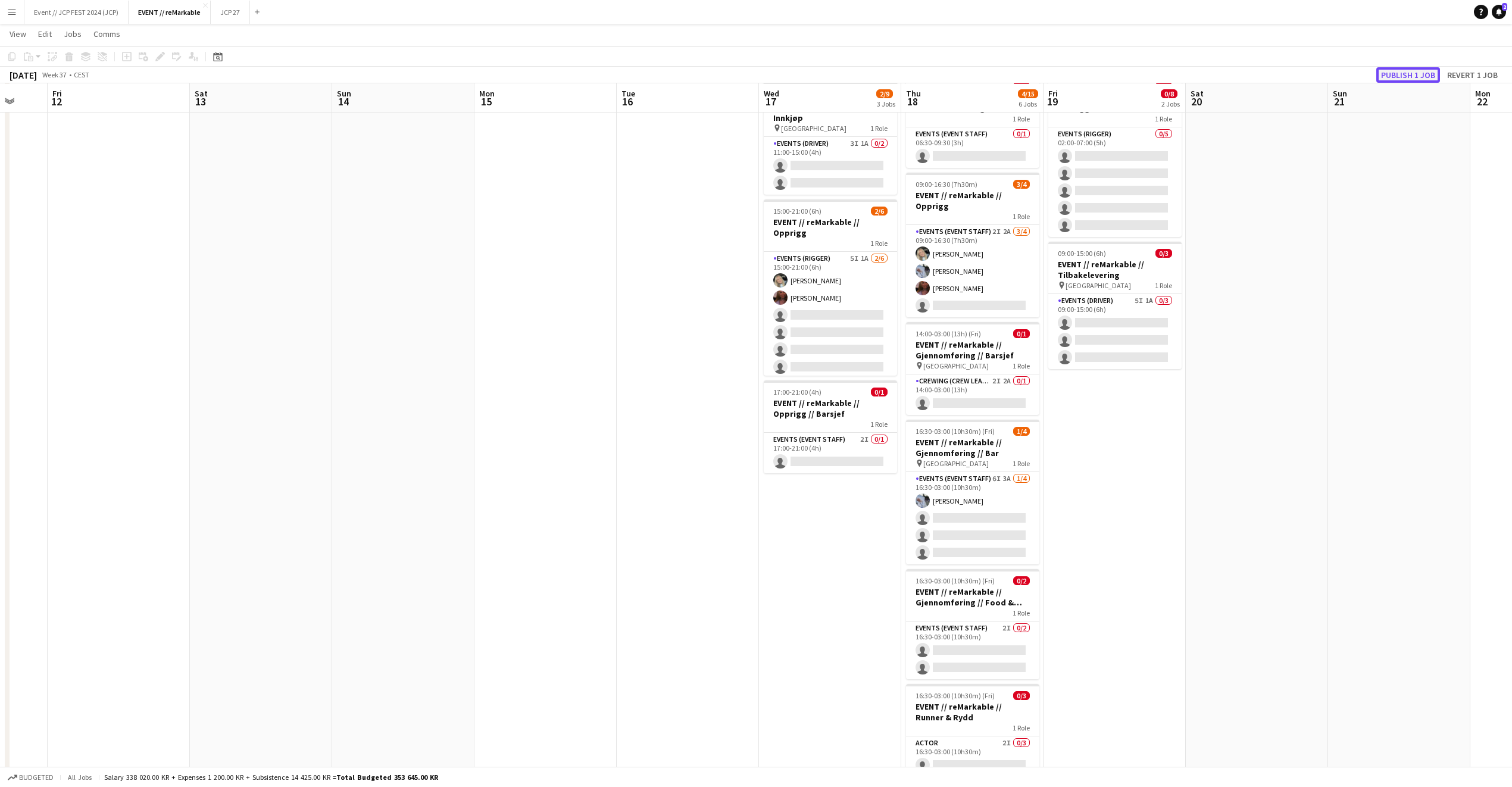
click at [1401, 71] on button "Publish 1 job" at bounding box center [1408, 75] width 64 height 16
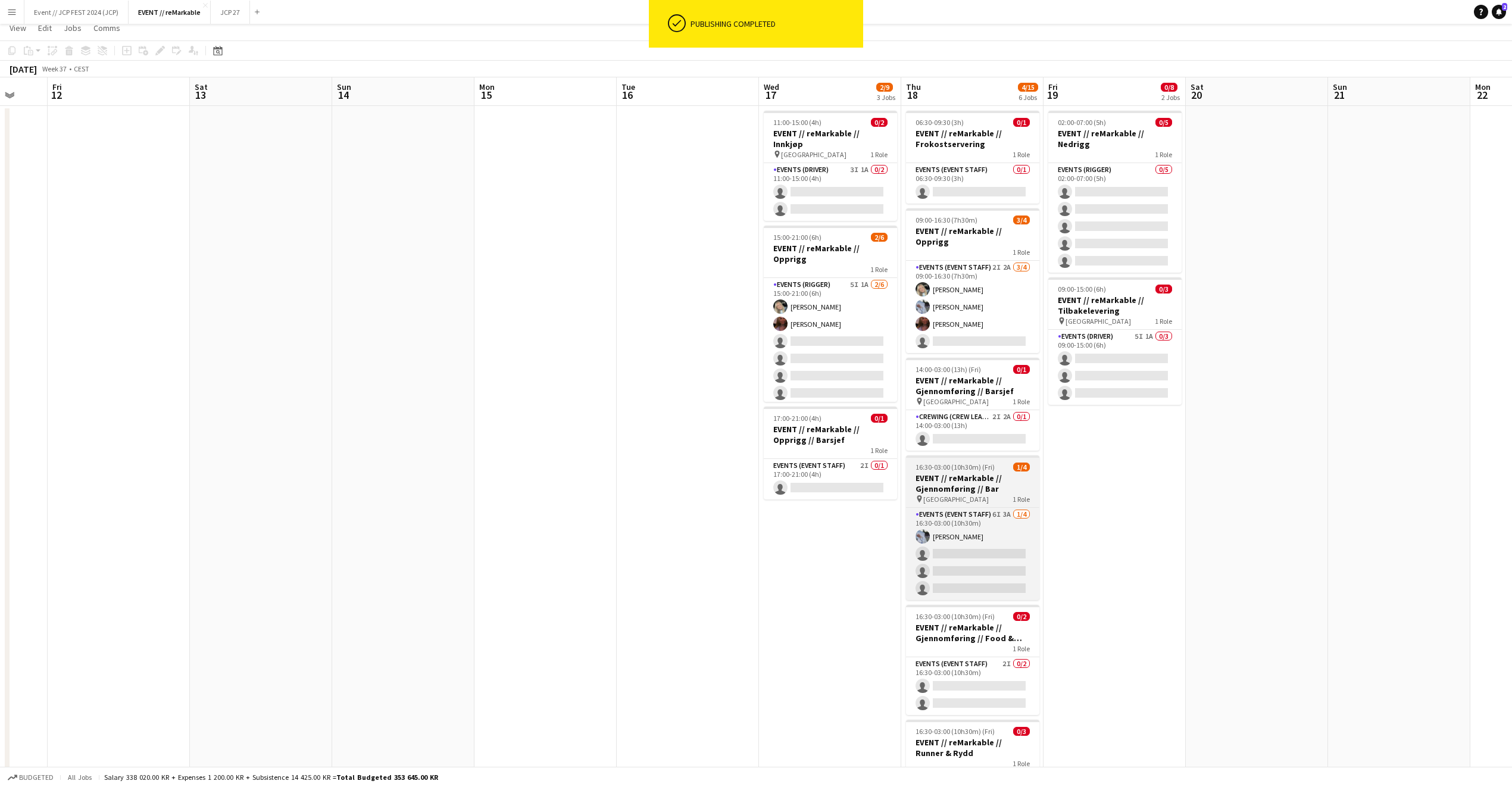
scroll to position [0, 0]
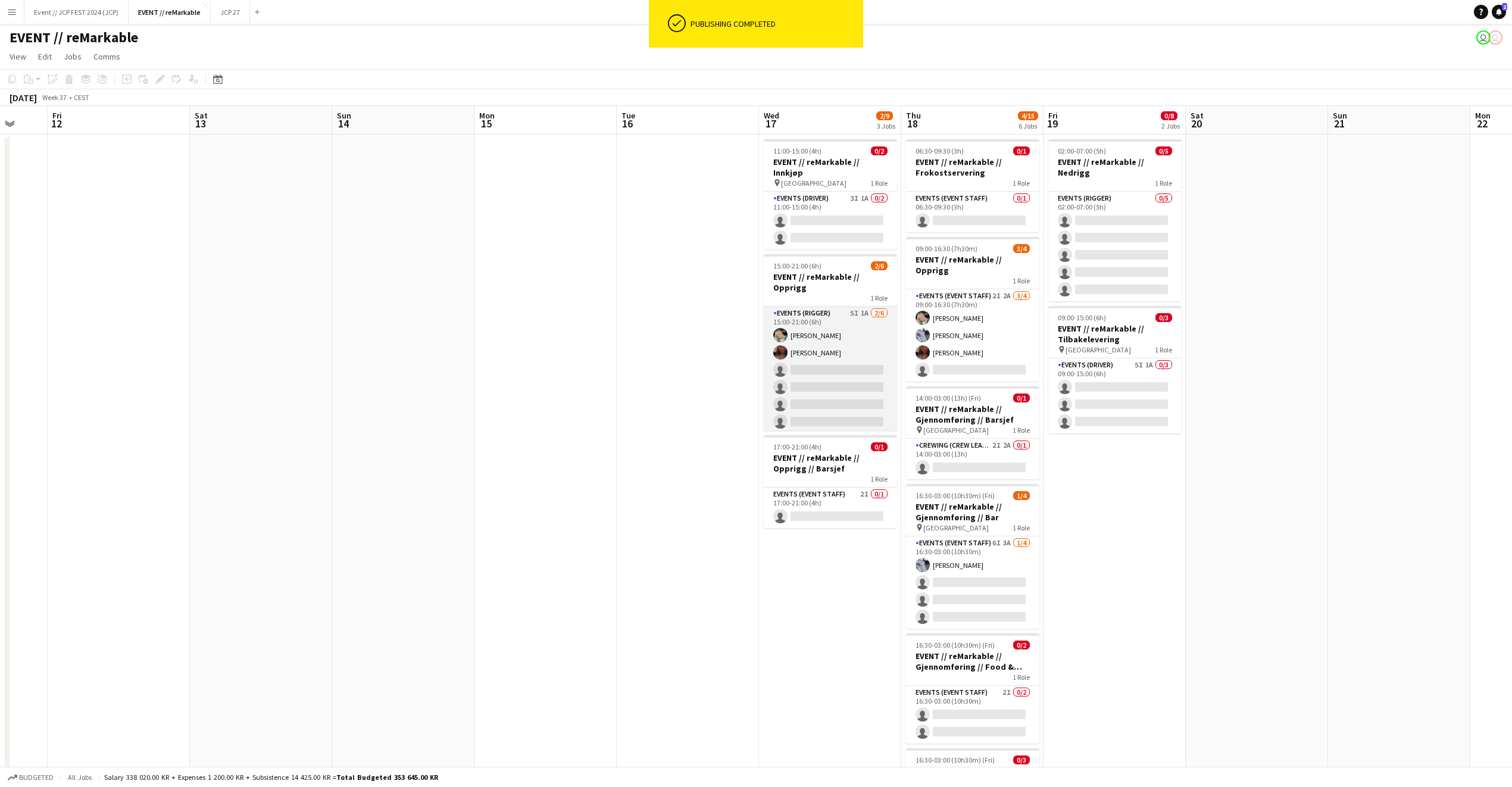
click at [856, 385] on app-card-role "Events (Rigger) 5I 1A 2/6 15:00-21:00 (6h) Oda Hansson Mathilde Bårreng single-…" at bounding box center [830, 370] width 133 height 127
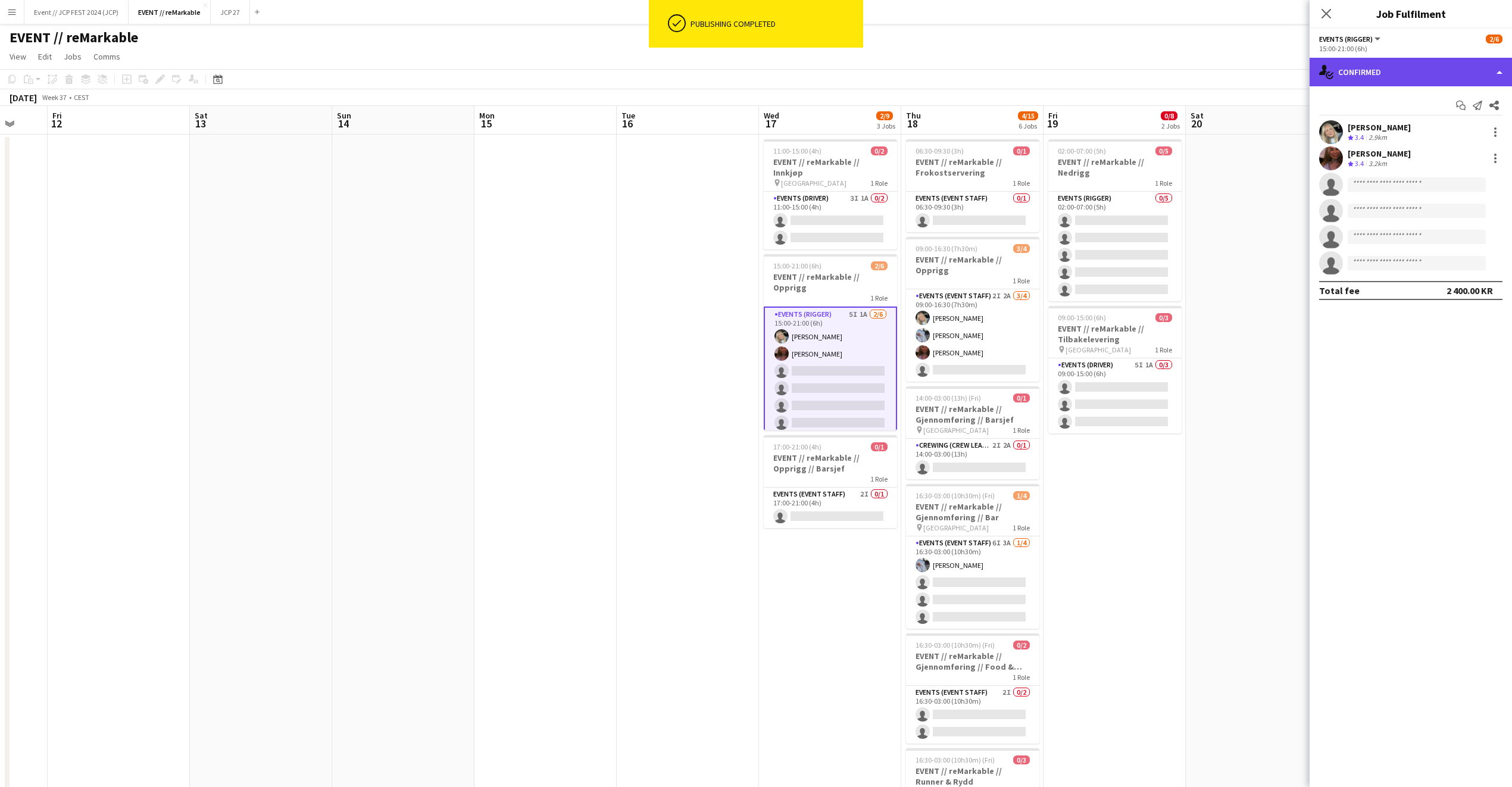
click at [1395, 75] on div "single-neutral-actions-check-2 Confirmed" at bounding box center [1411, 72] width 202 height 29
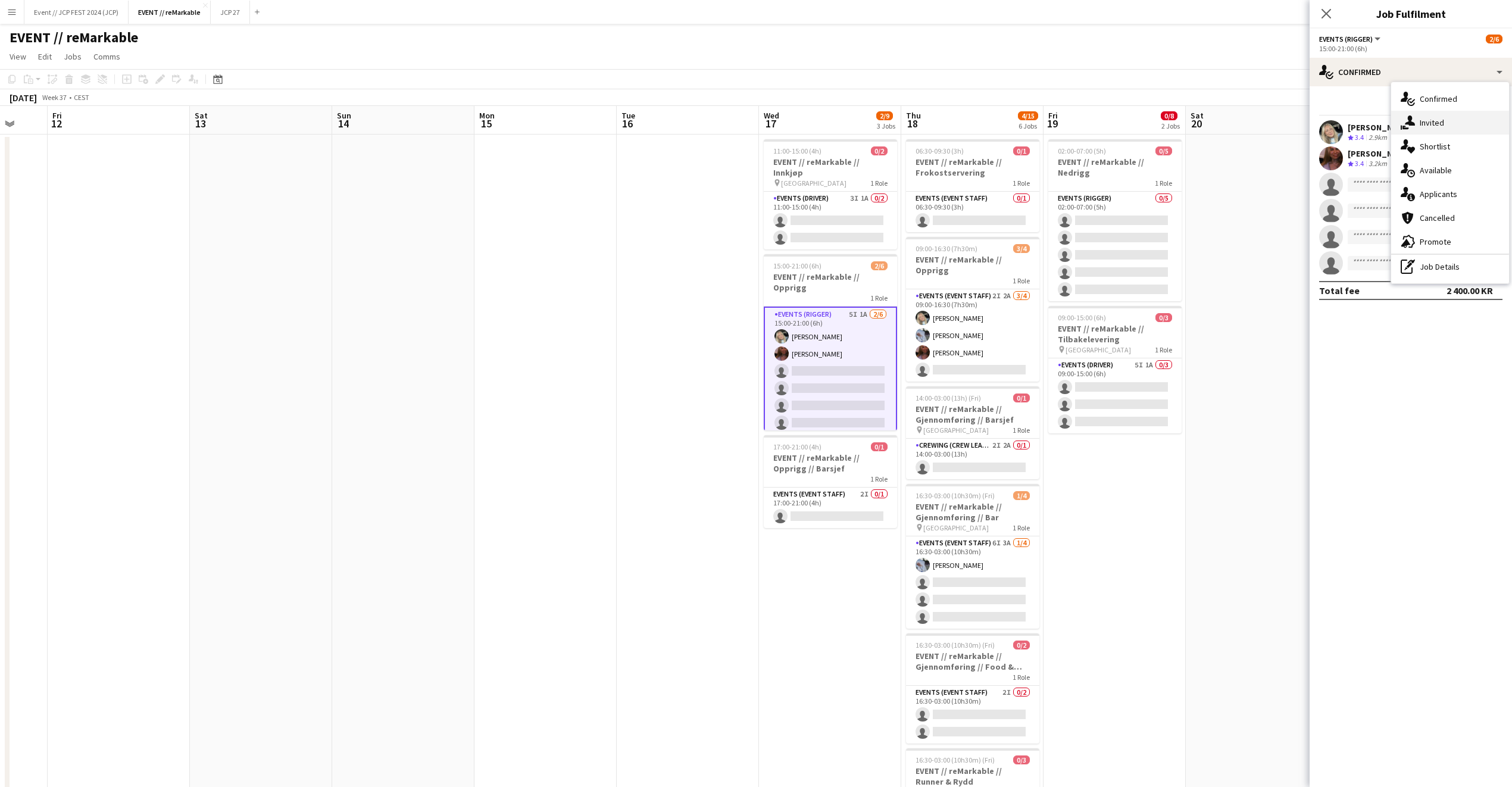
click at [1444, 124] on div "single-neutral-actions-share-1 Invited" at bounding box center [1450, 122] width 118 height 24
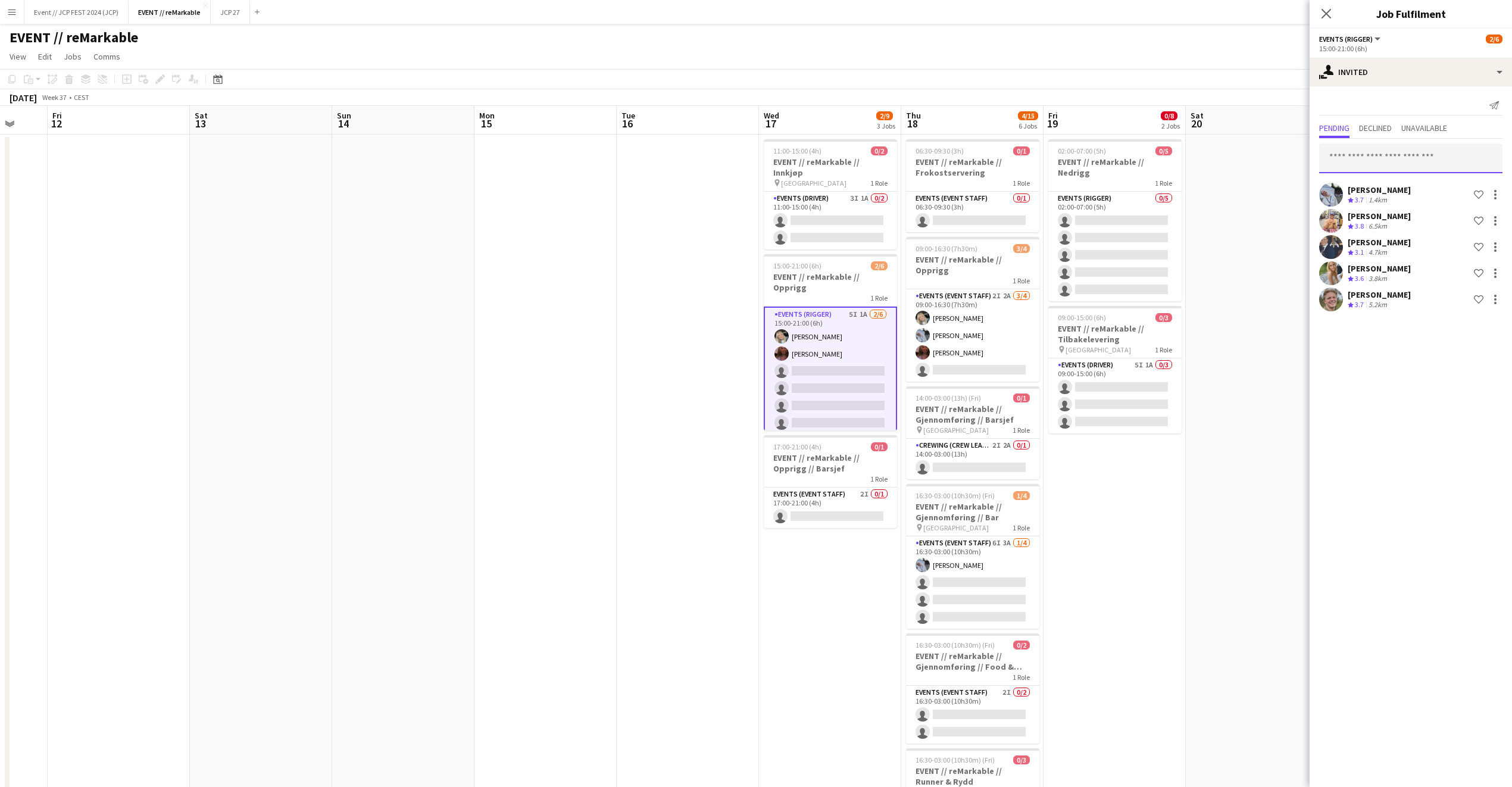
click at [1384, 156] on input "text" at bounding box center [1412, 158] width 184 height 30
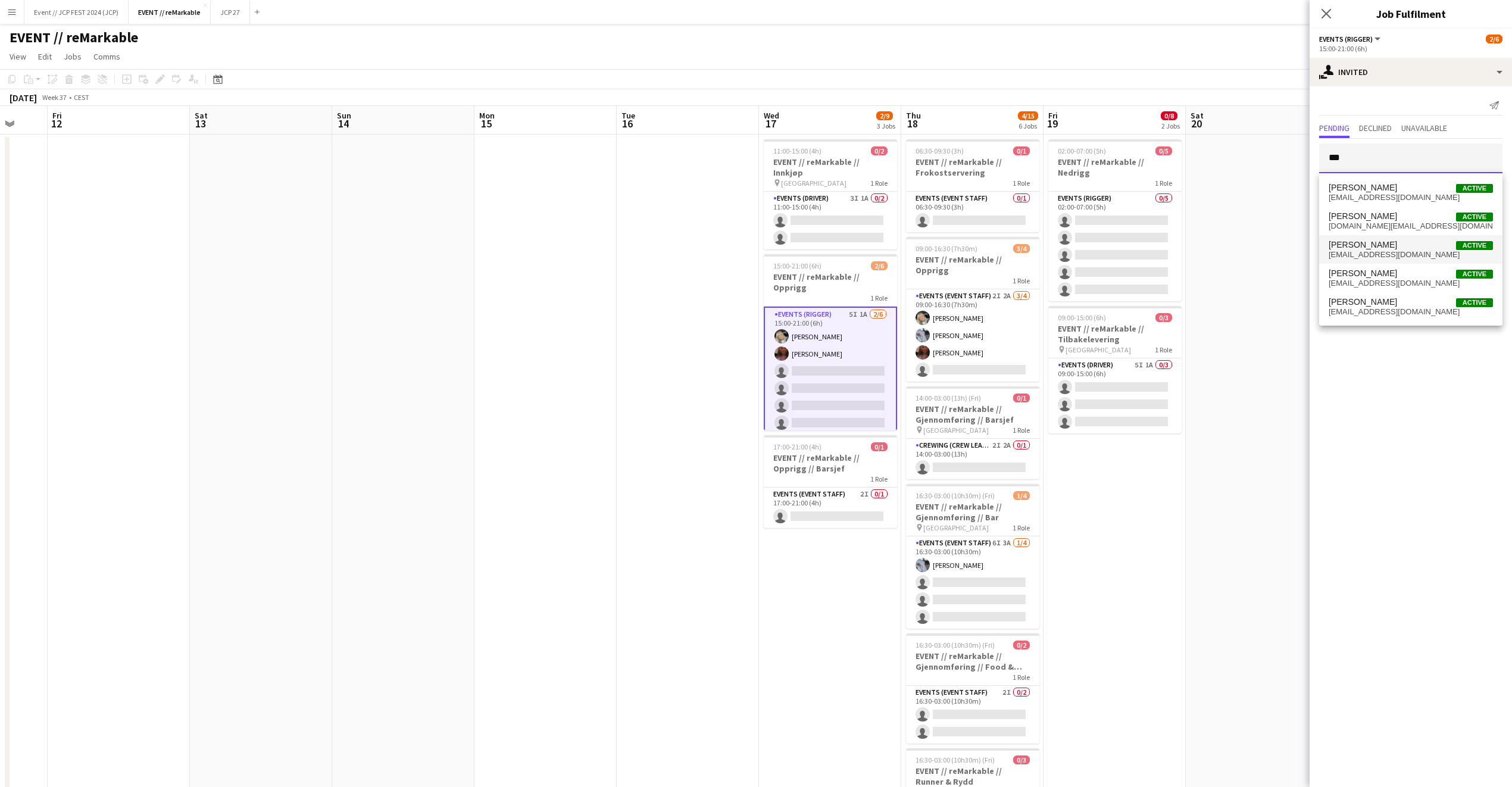
type input "***"
click at [1377, 244] on span "[PERSON_NAME]" at bounding box center [1363, 244] width 69 height 10
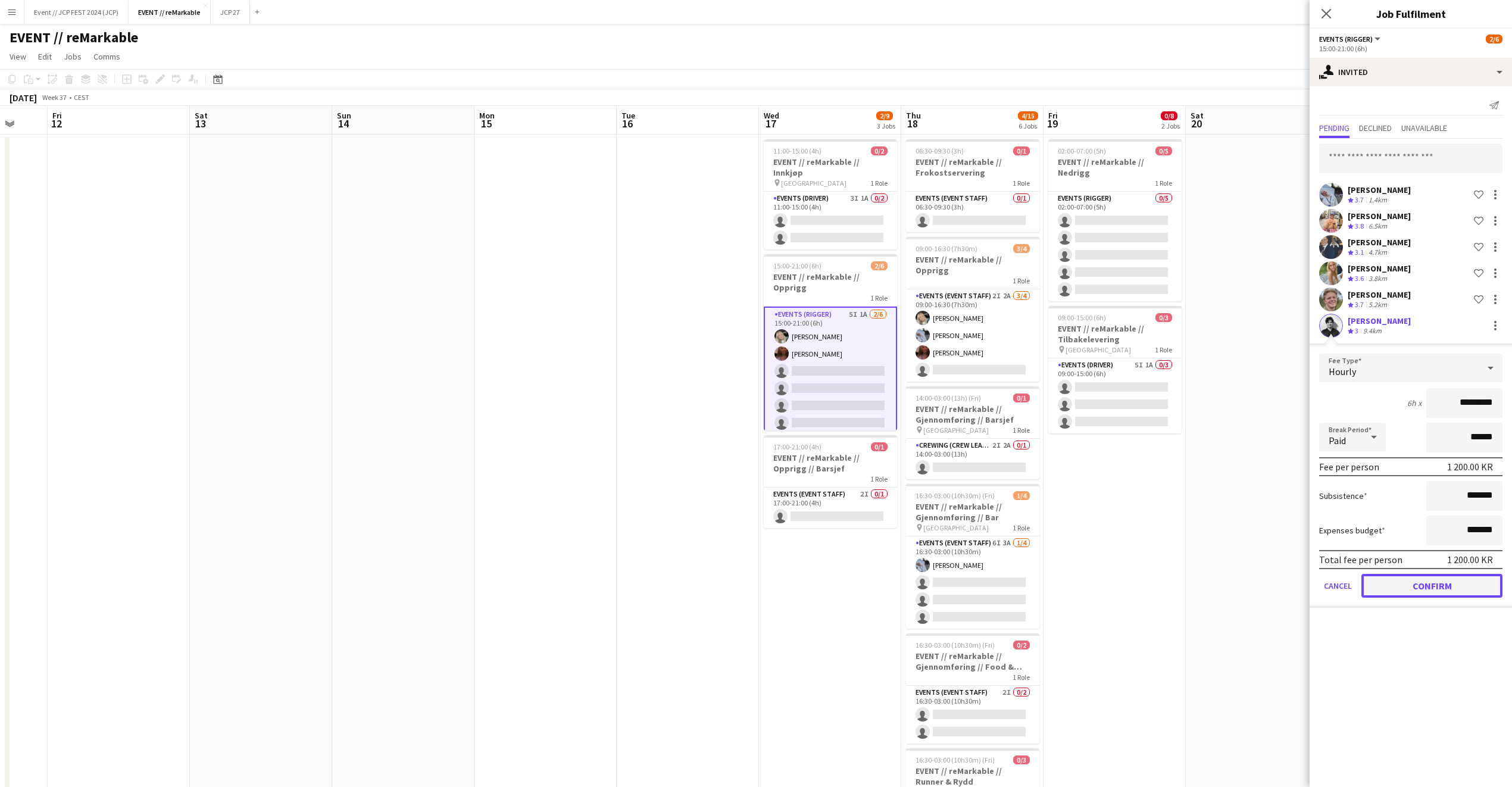
click at [1450, 581] on button "Confirm" at bounding box center [1432, 585] width 141 height 24
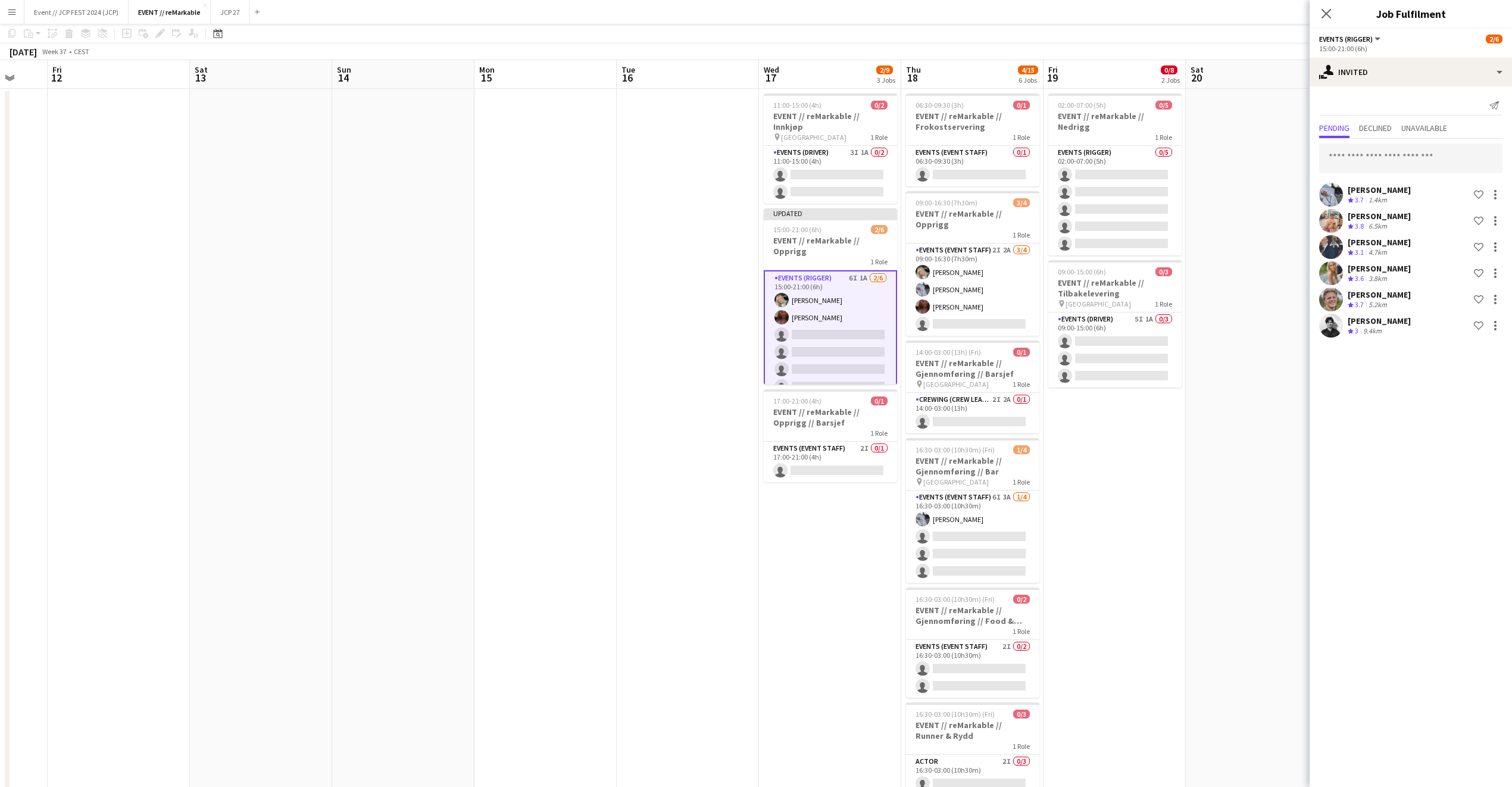
scroll to position [55, 0]
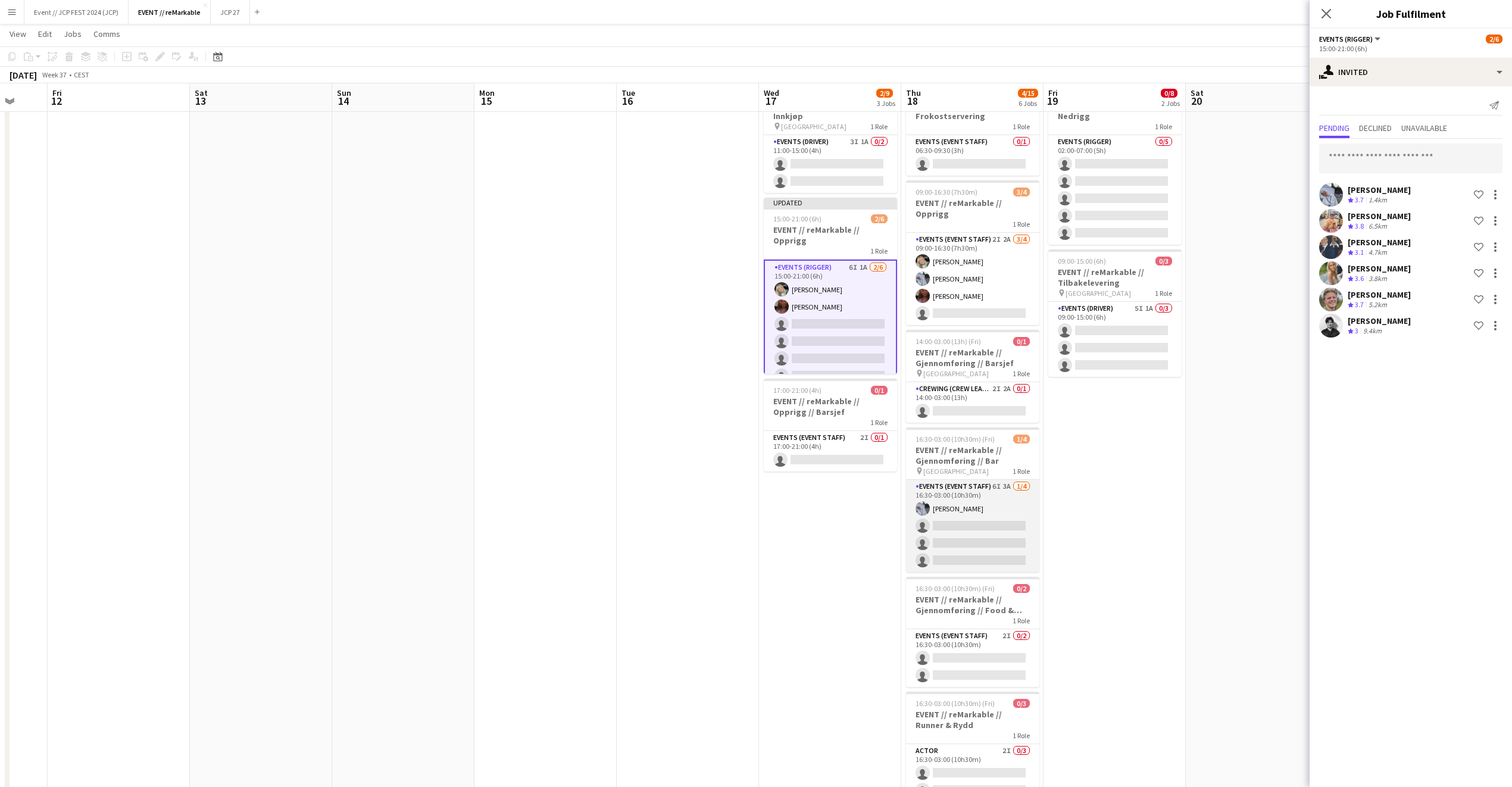
click at [990, 530] on app-card-role "Events (Event Staff) 6I 3A 1/4 16:30-03:00 (10h30m) Marte Sofie Rossavik single…" at bounding box center [972, 525] width 133 height 93
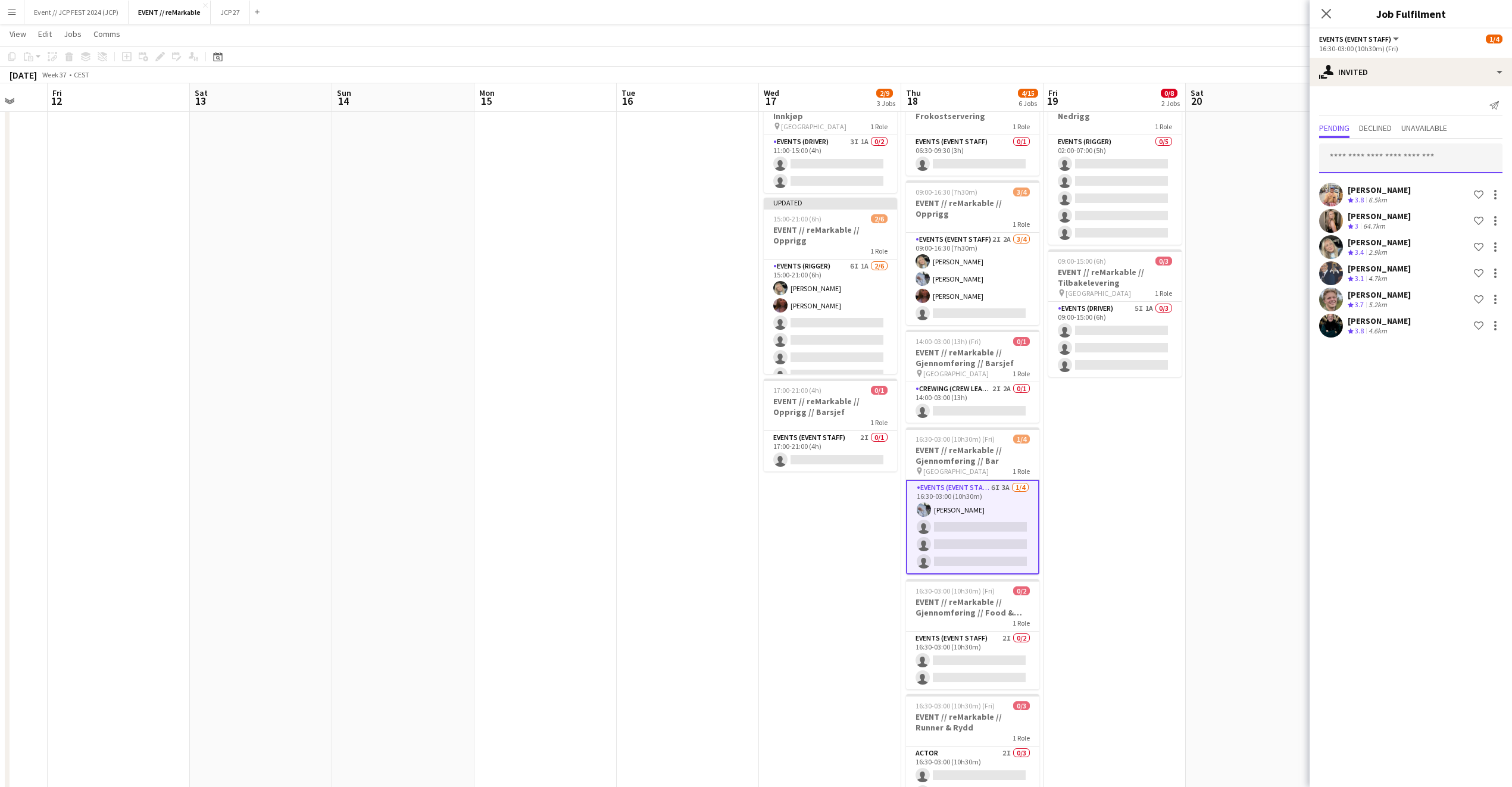
click at [1376, 159] on input "text" at bounding box center [1412, 158] width 184 height 30
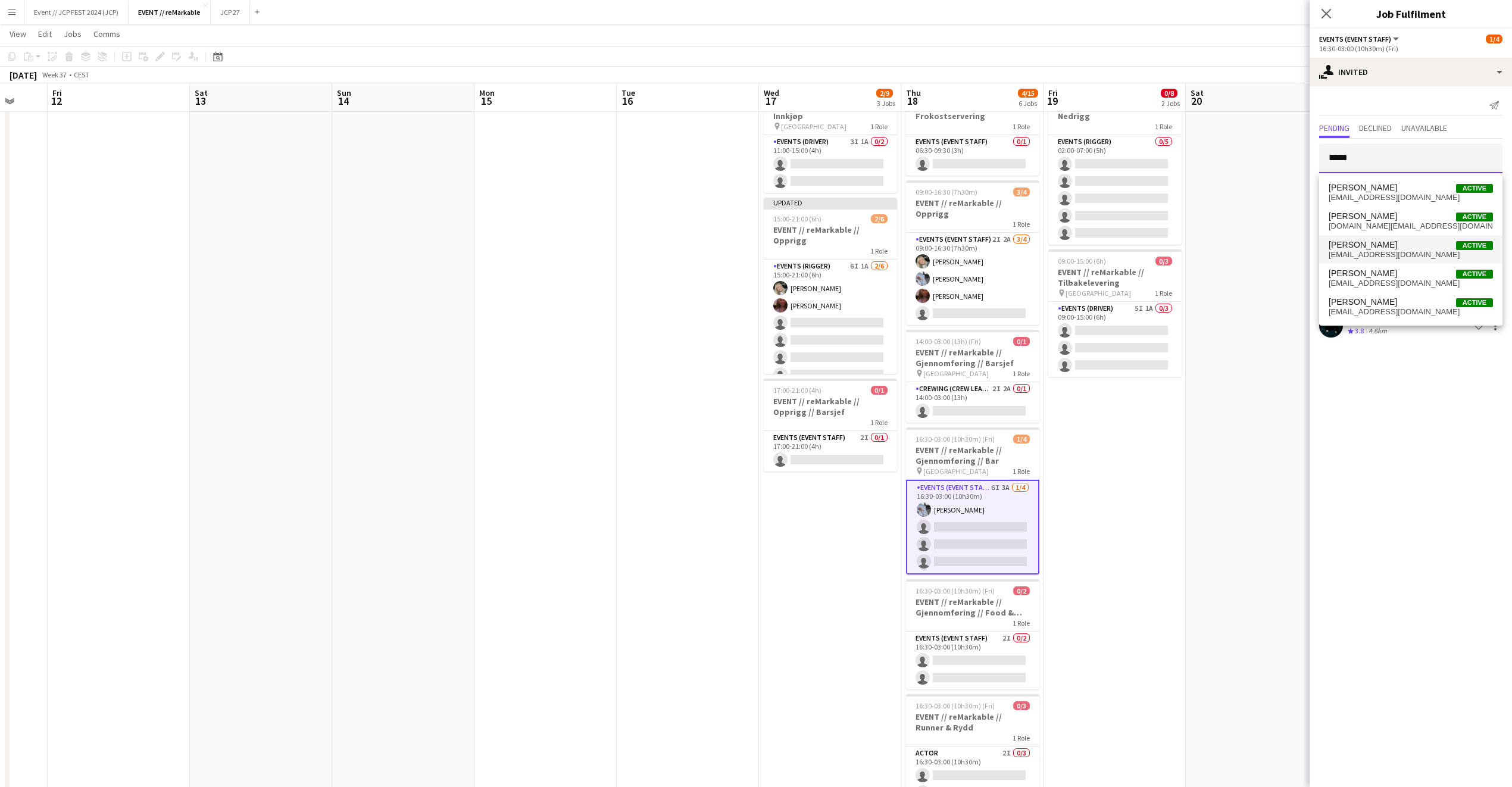
type input "*****"
click at [1375, 247] on span "[PERSON_NAME]" at bounding box center [1363, 244] width 69 height 10
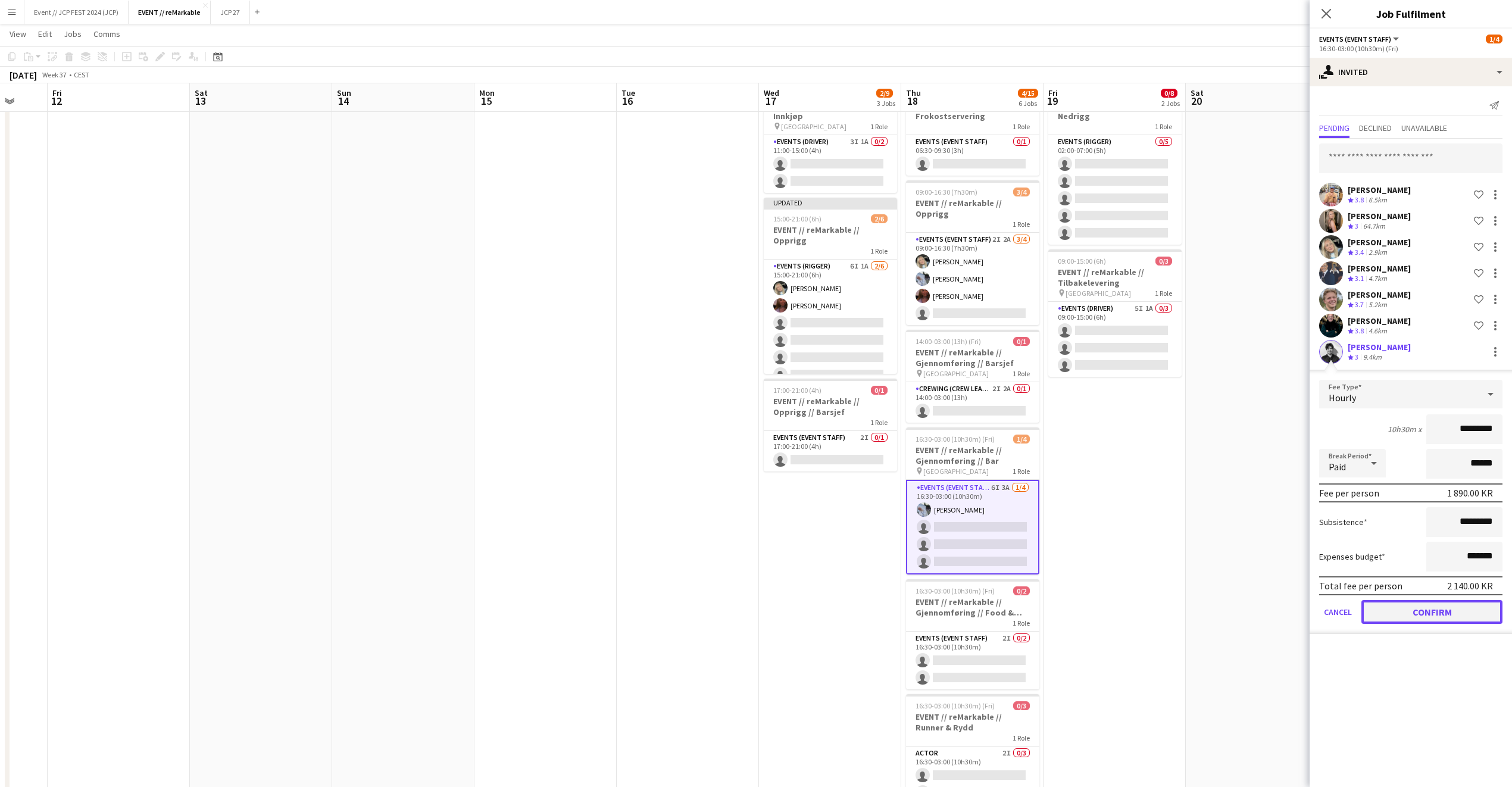
click at [1393, 606] on button "Confirm" at bounding box center [1432, 612] width 141 height 24
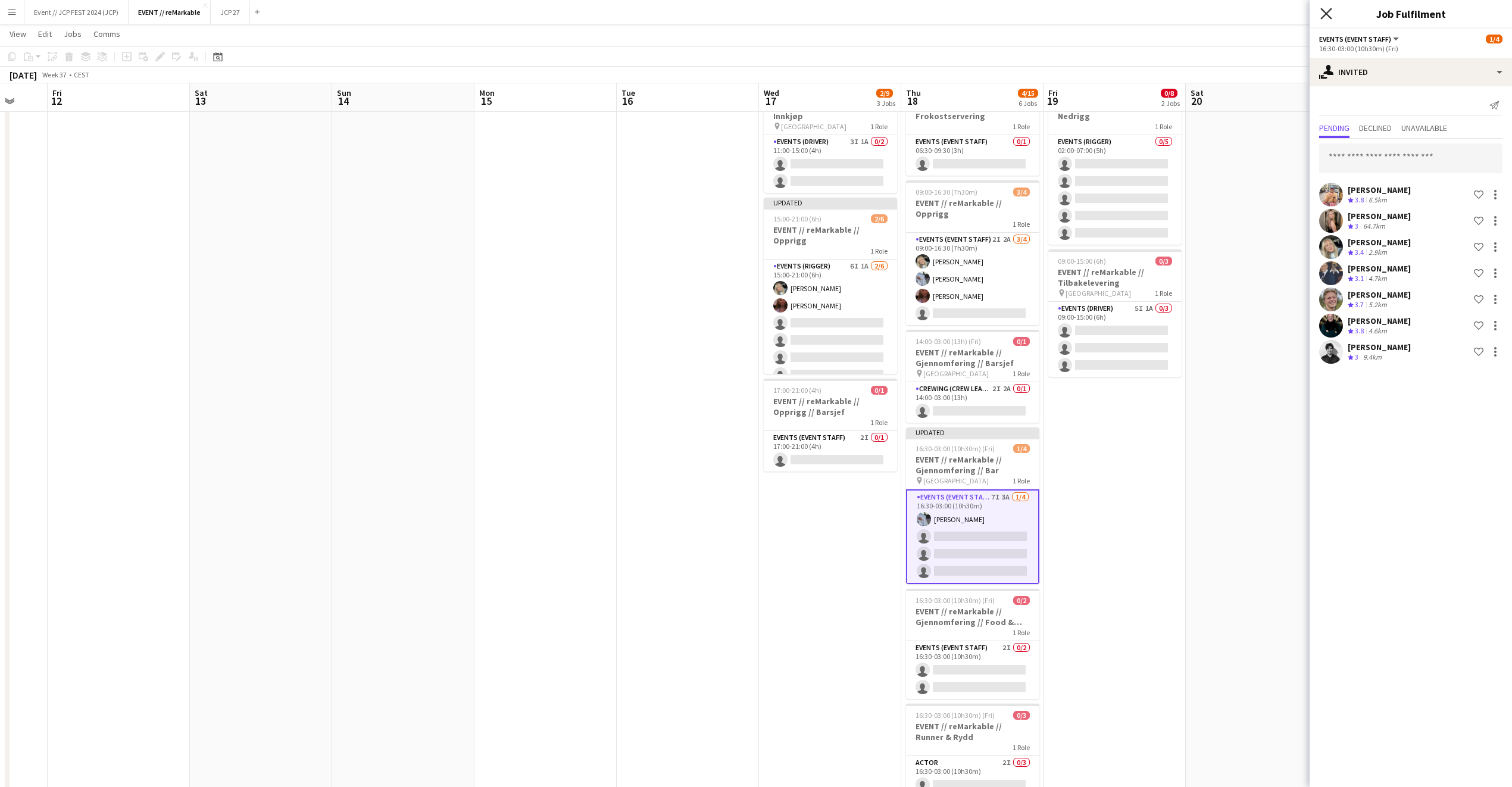
click at [1330, 13] on icon "Close pop-in" at bounding box center [1326, 13] width 12 height 12
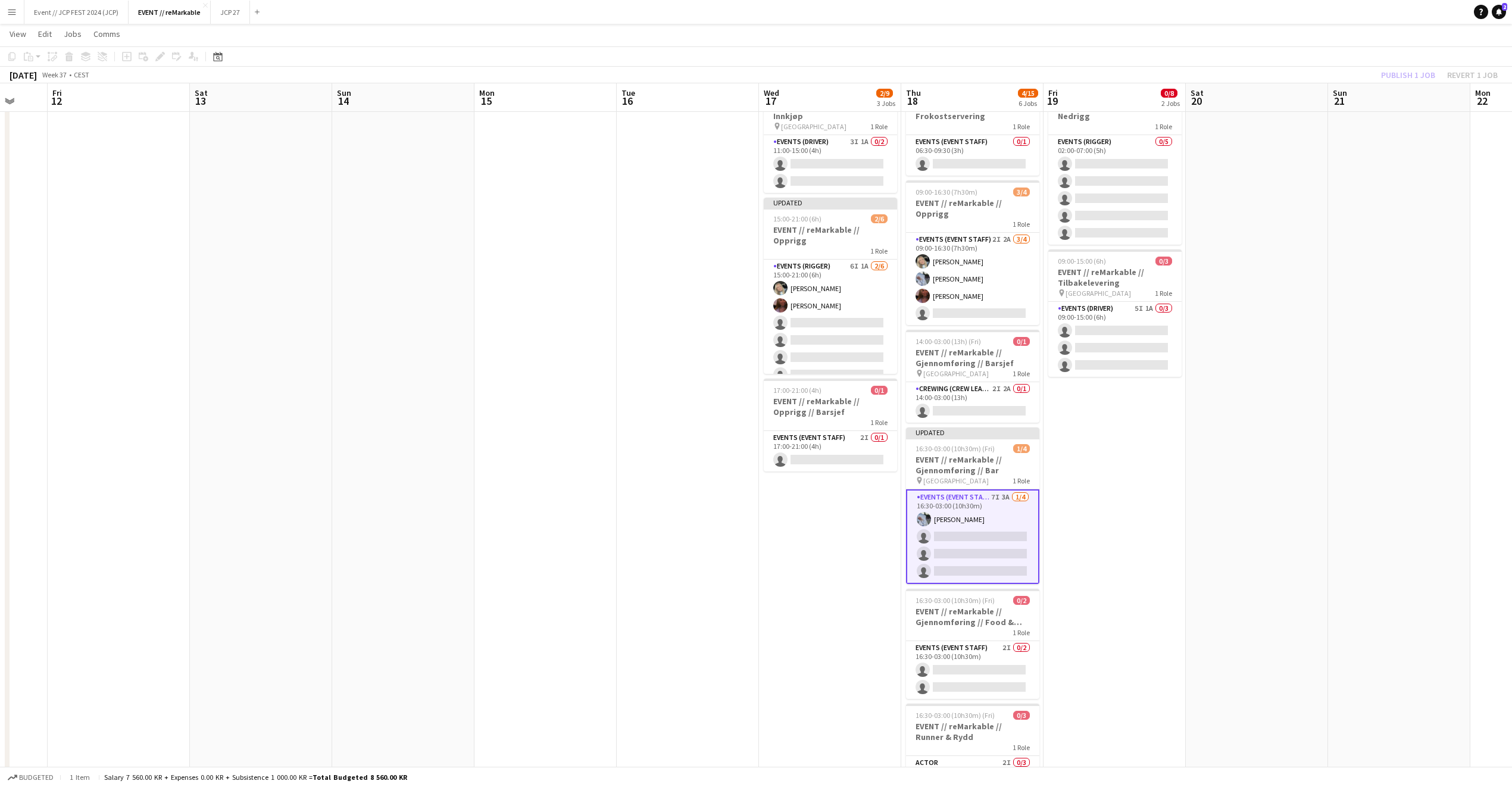
click at [1424, 70] on div "Publish 1 job Revert 1 job" at bounding box center [1440, 75] width 146 height 16
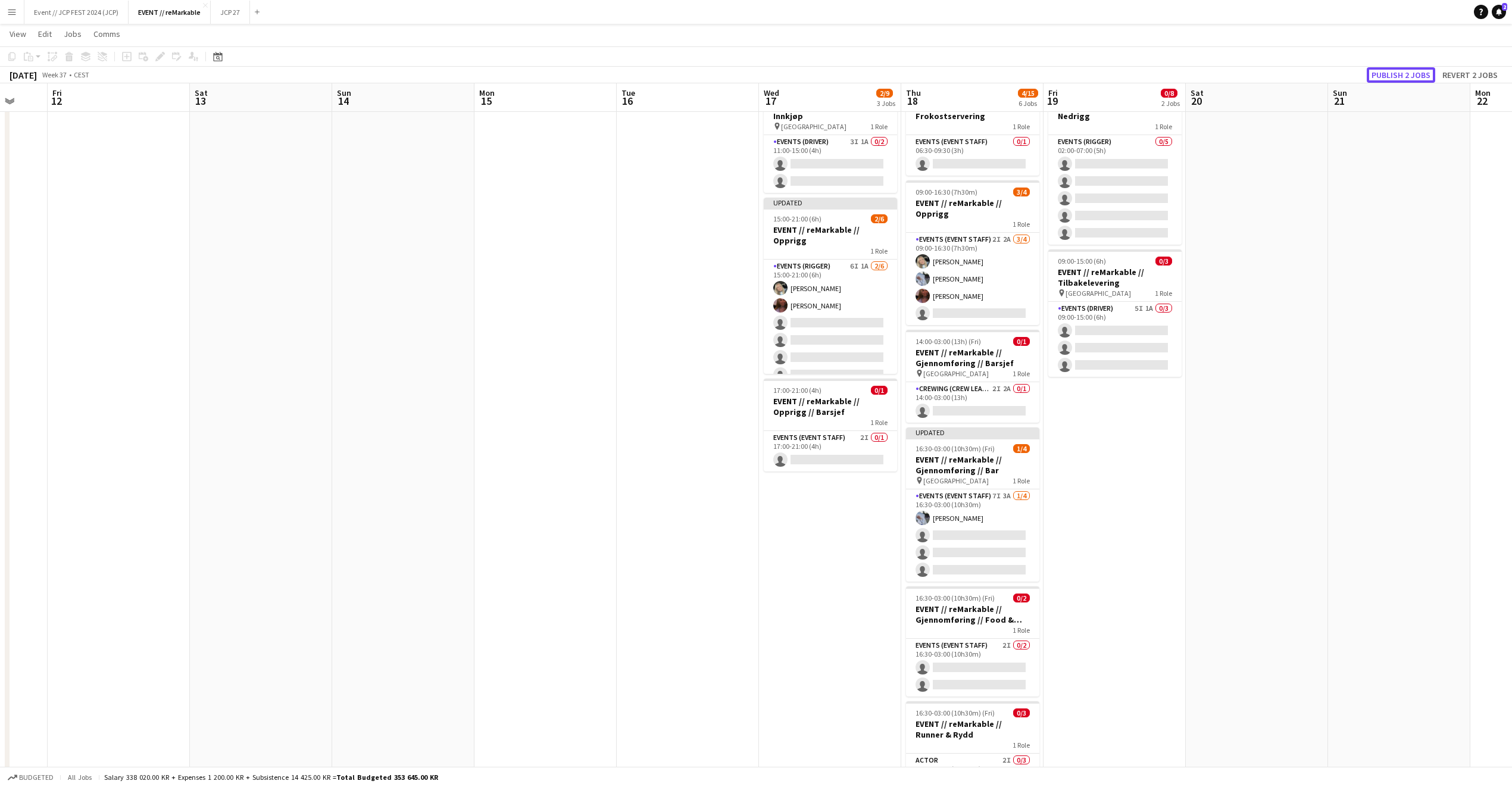
click at [1424, 70] on button "Publish 2 jobs" at bounding box center [1401, 75] width 69 height 16
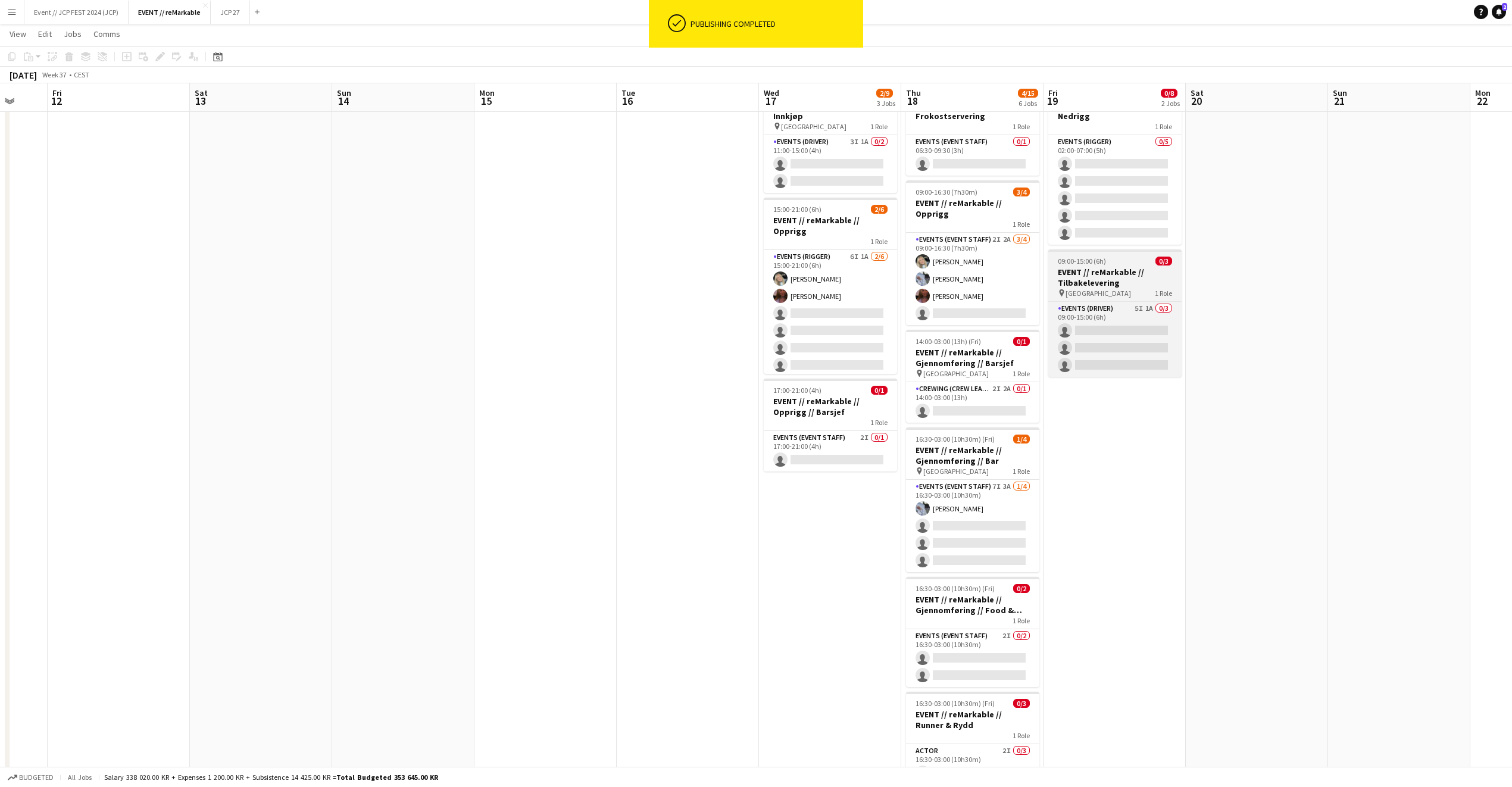
click at [1124, 275] on h3 "EVENT // reMarkable // Tilbakelevering" at bounding box center [1115, 278] width 133 height 22
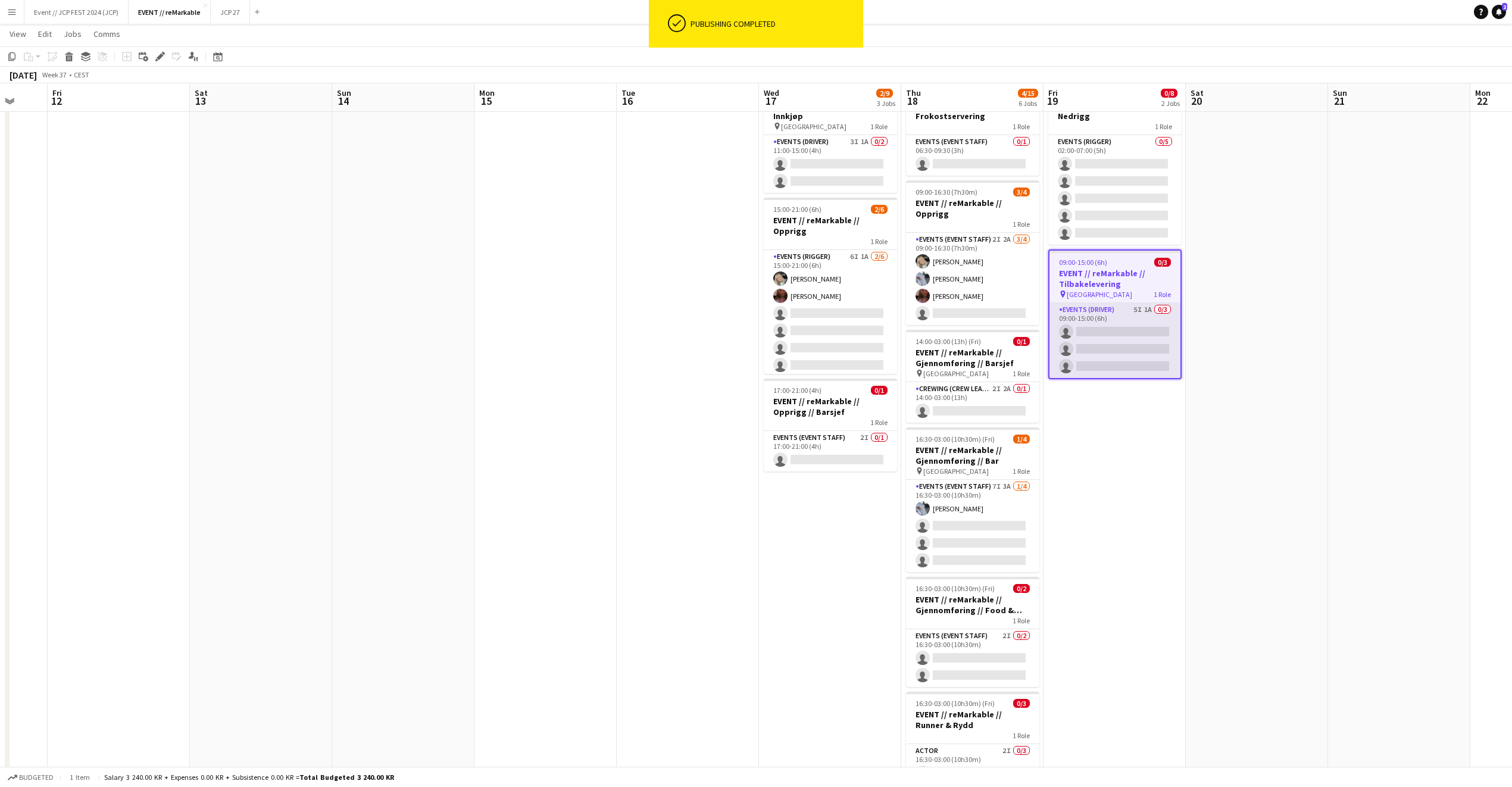
click at [1130, 303] on app-card-role "Events (Driver) 5I 1A 0/3 09:00-15:00 (6h) single-neutral-actions single-neutra…" at bounding box center [1115, 340] width 131 height 75
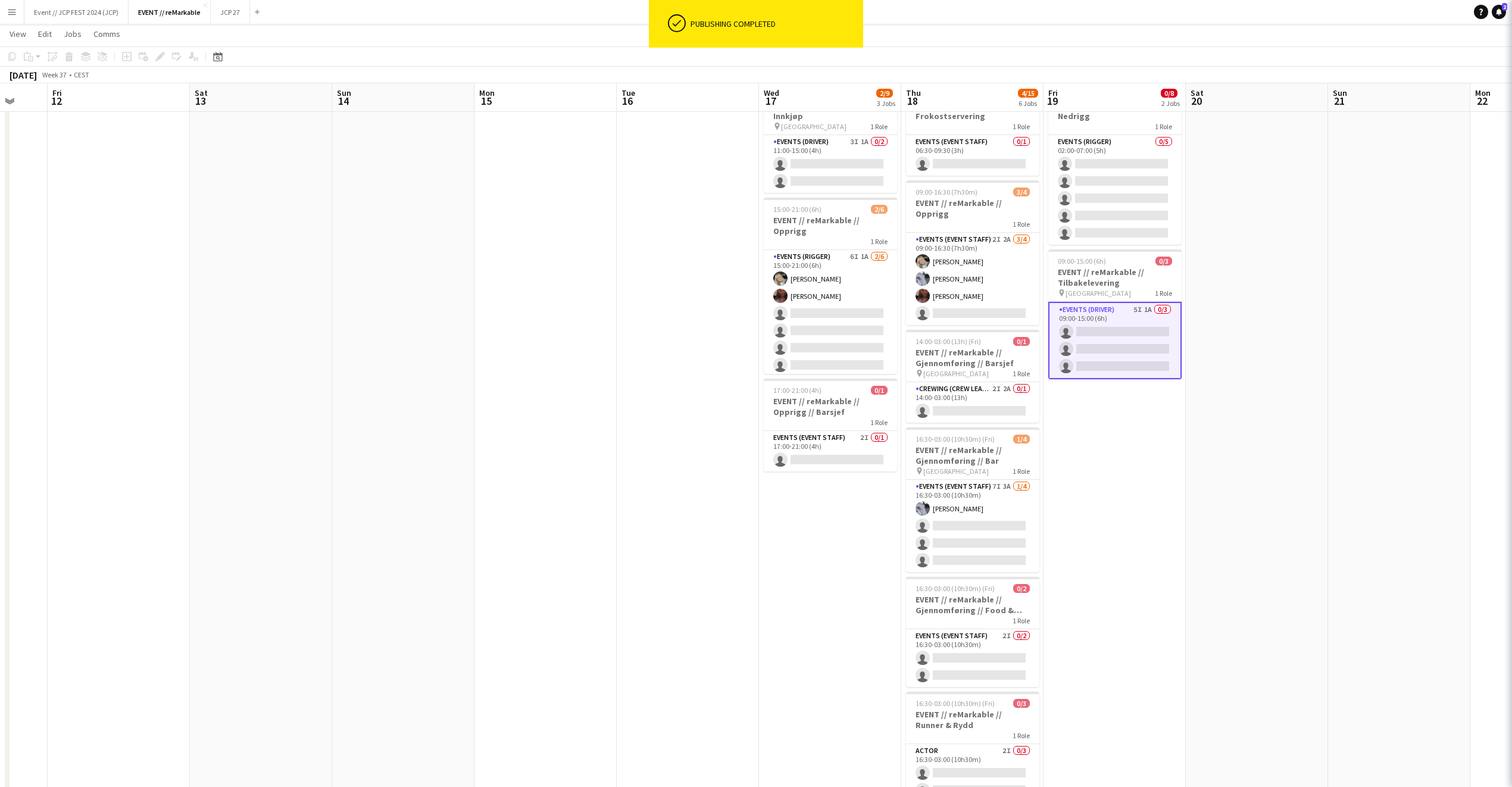
click at [1130, 303] on app-card-role "Events (Driver) 5I 1A 0/3 09:00-15:00 (6h) single-neutral-actions single-neutra…" at bounding box center [1115, 340] width 133 height 77
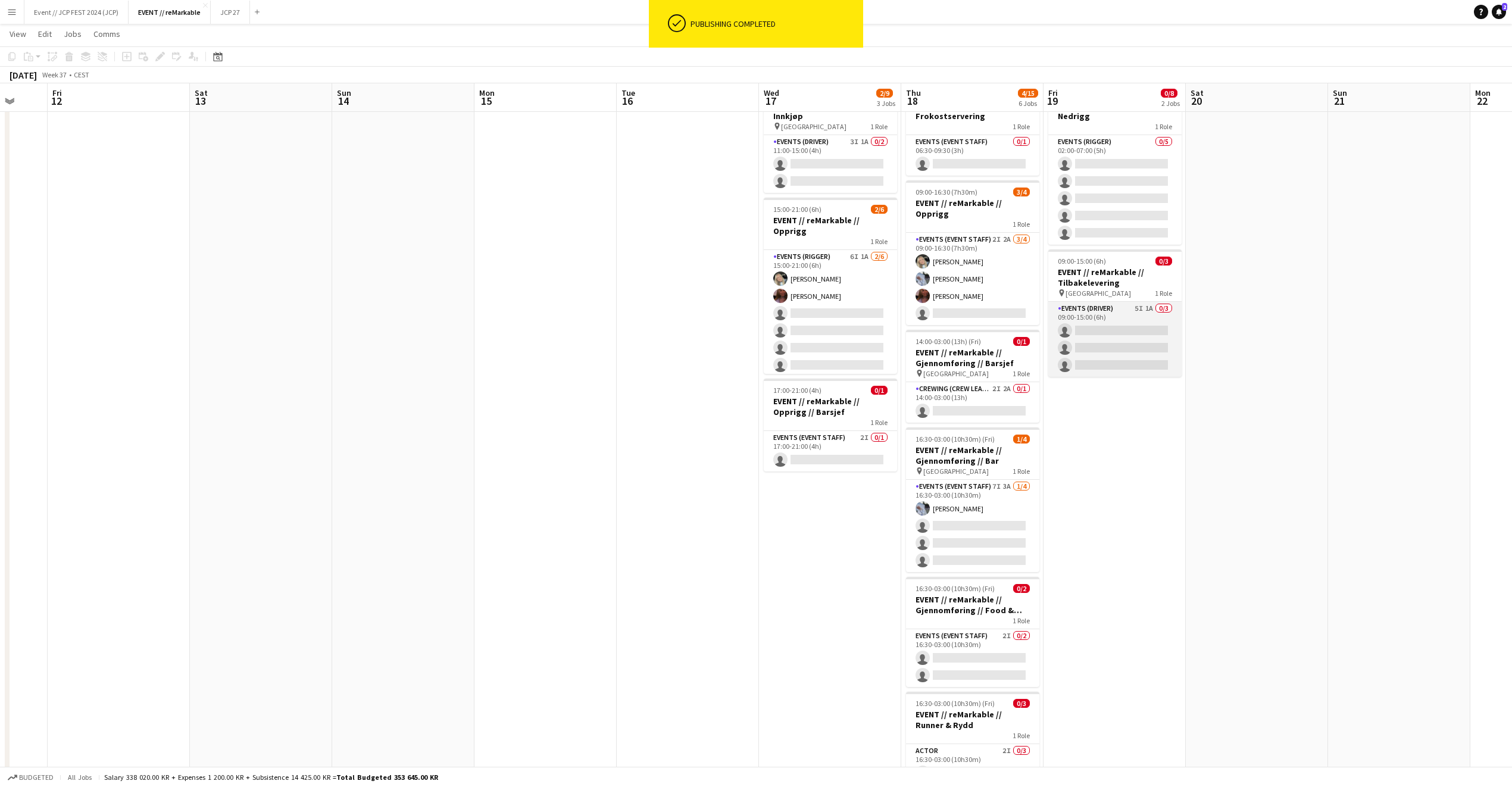
click at [1130, 303] on app-card-role "Events (Driver) 5I 1A 0/3 09:00-15:00 (6h) single-neutral-actions single-neutra…" at bounding box center [1115, 339] width 133 height 75
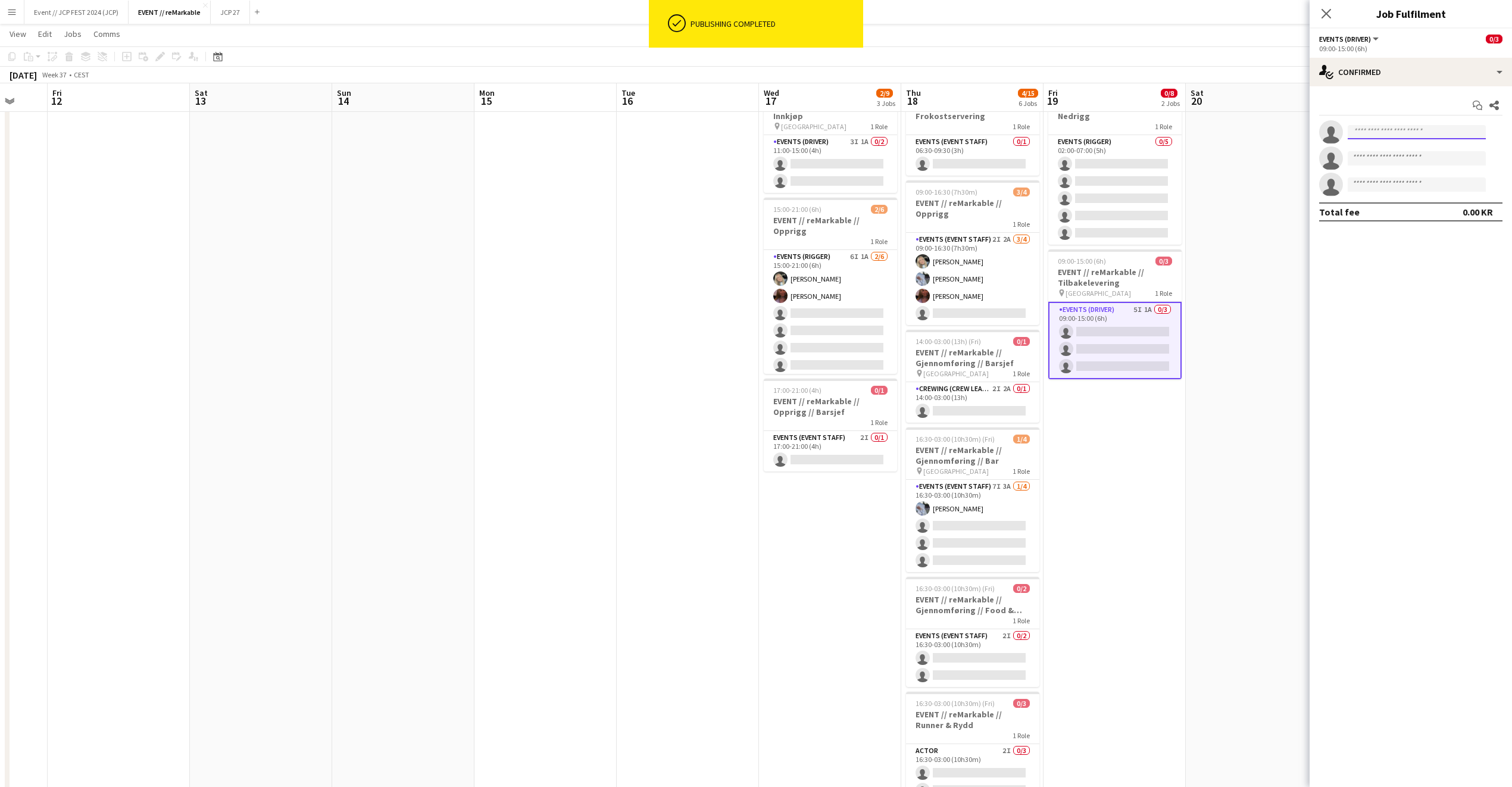
click at [1365, 129] on input at bounding box center [1416, 132] width 138 height 14
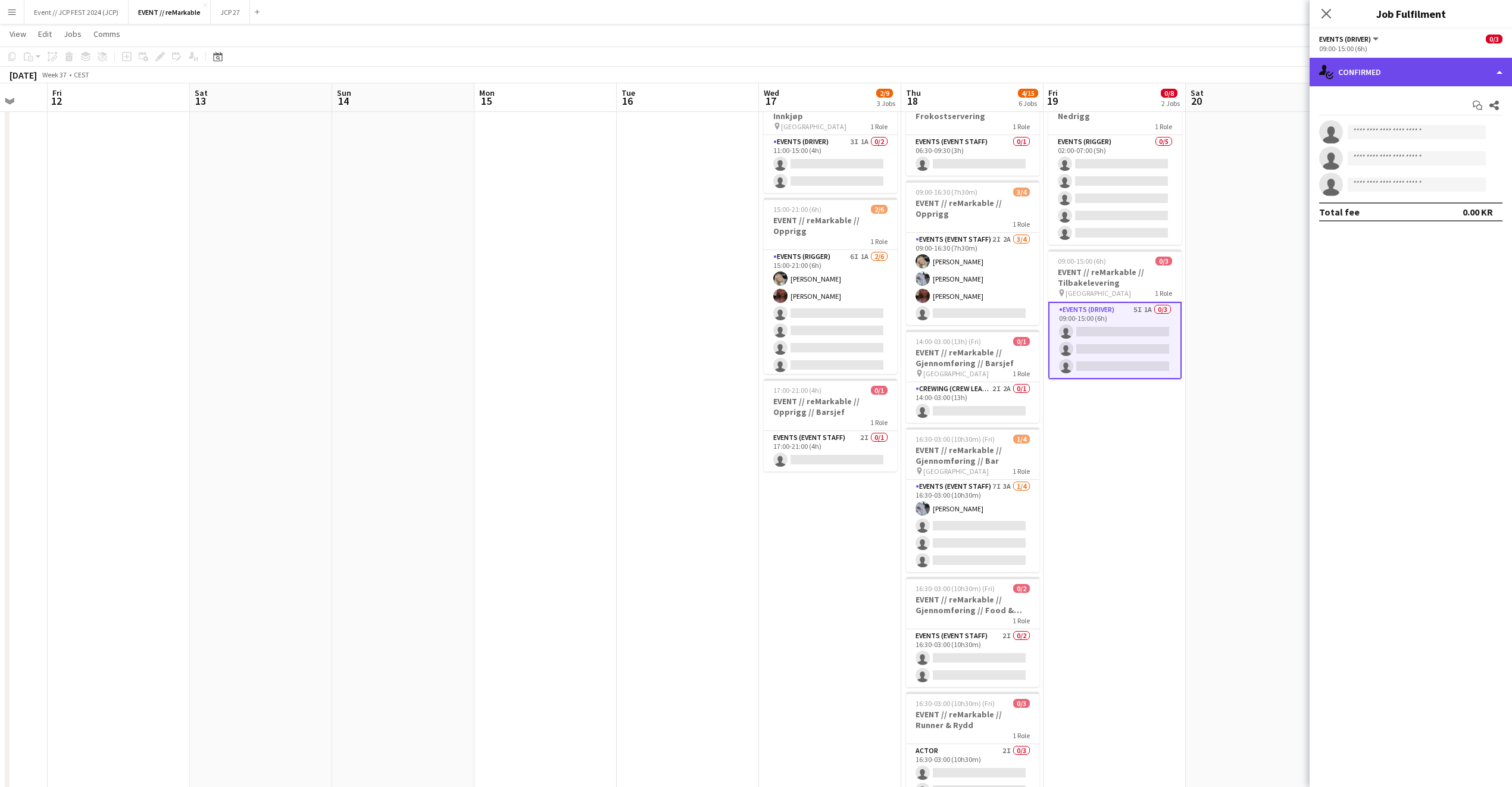
click at [1373, 69] on div "single-neutral-actions-check-2 Confirmed" at bounding box center [1411, 72] width 202 height 29
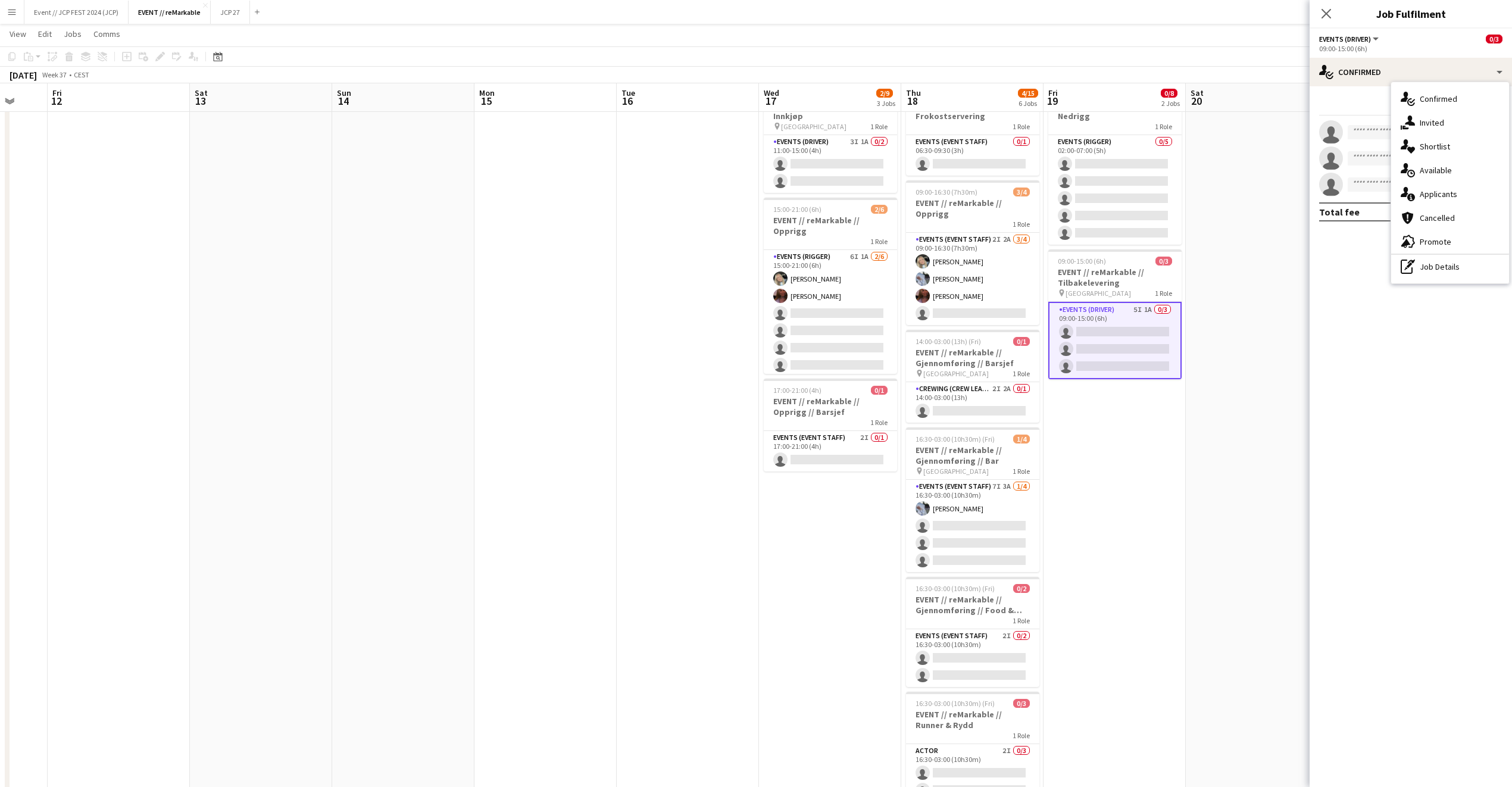
click at [1423, 115] on div "single-neutral-actions-share-1 Invited" at bounding box center [1450, 122] width 118 height 24
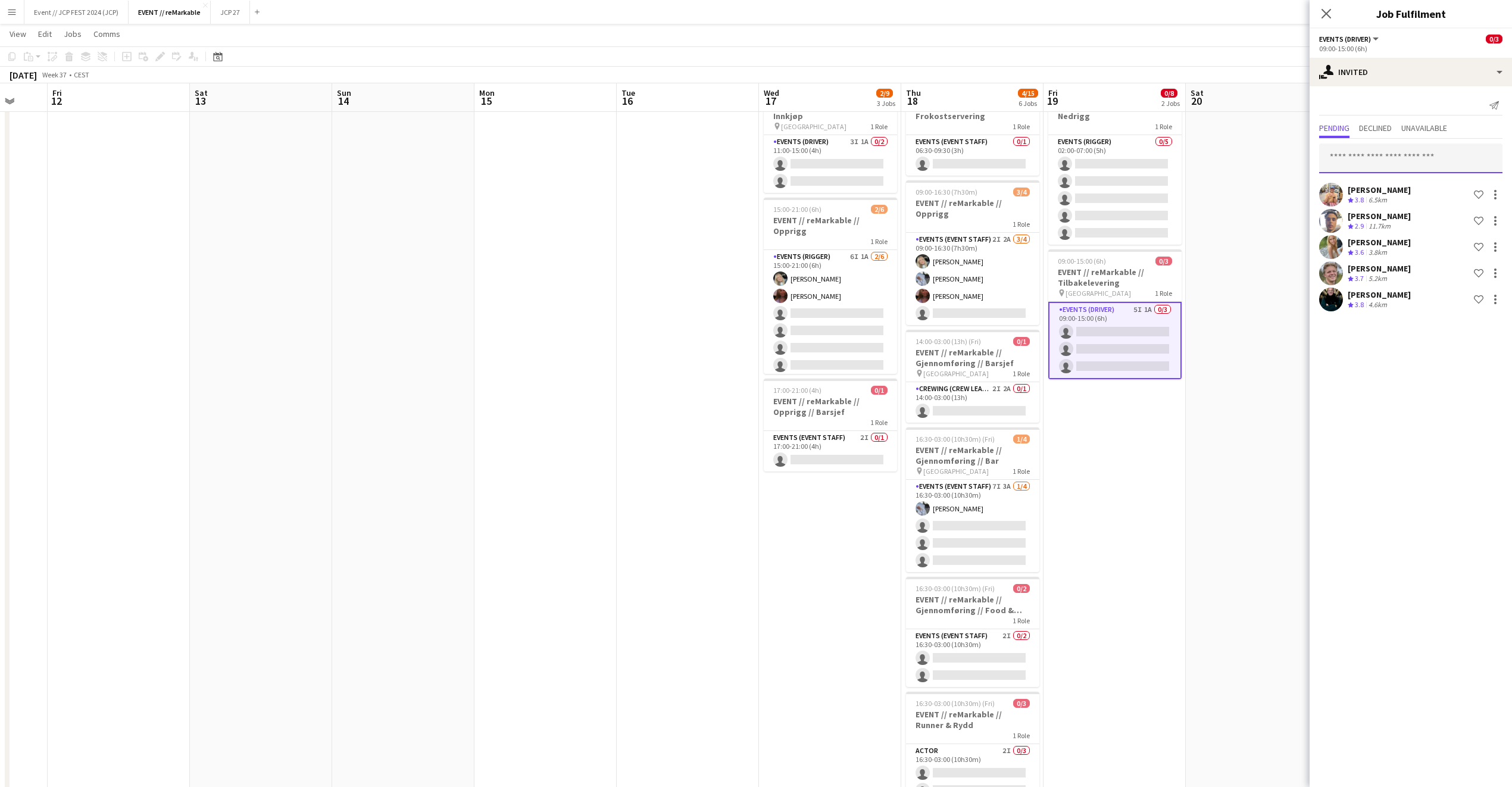
click at [1385, 167] on input "text" at bounding box center [1412, 158] width 184 height 30
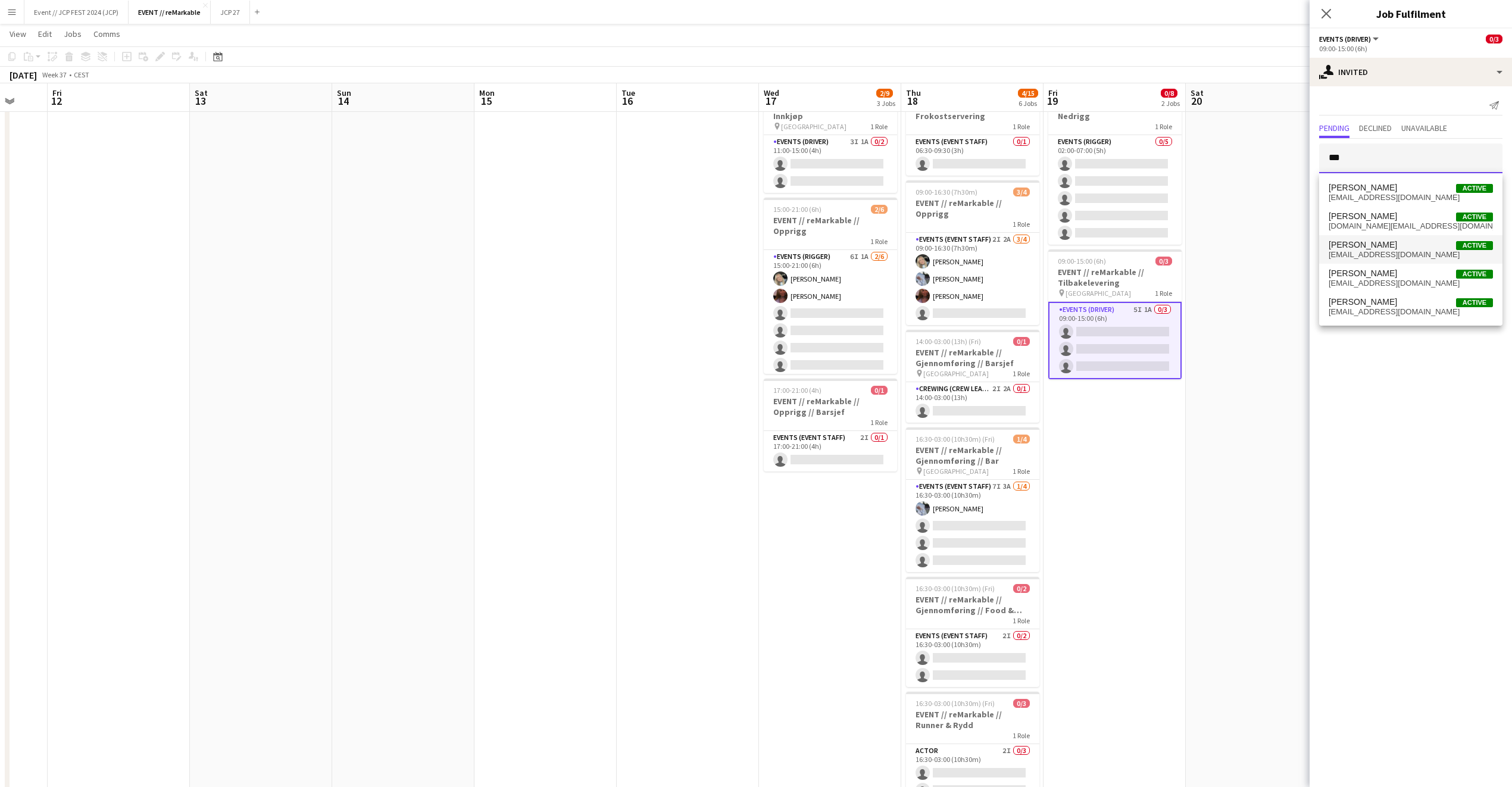
type input "***"
click at [1378, 257] on span "nicolayblenning@gmail.com" at bounding box center [1411, 255] width 164 height 9
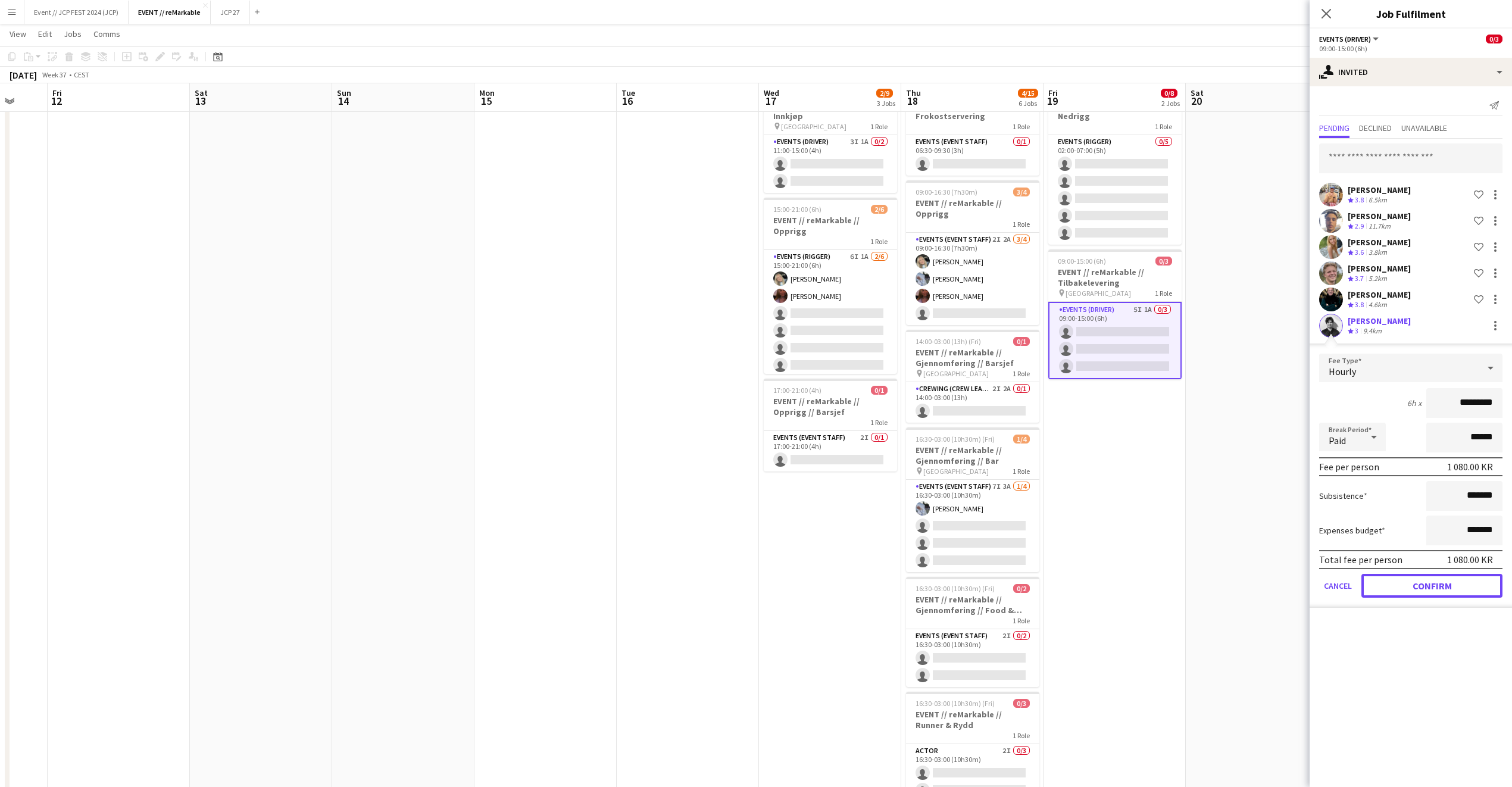
click at [1441, 588] on button "Confirm" at bounding box center [1432, 585] width 141 height 24
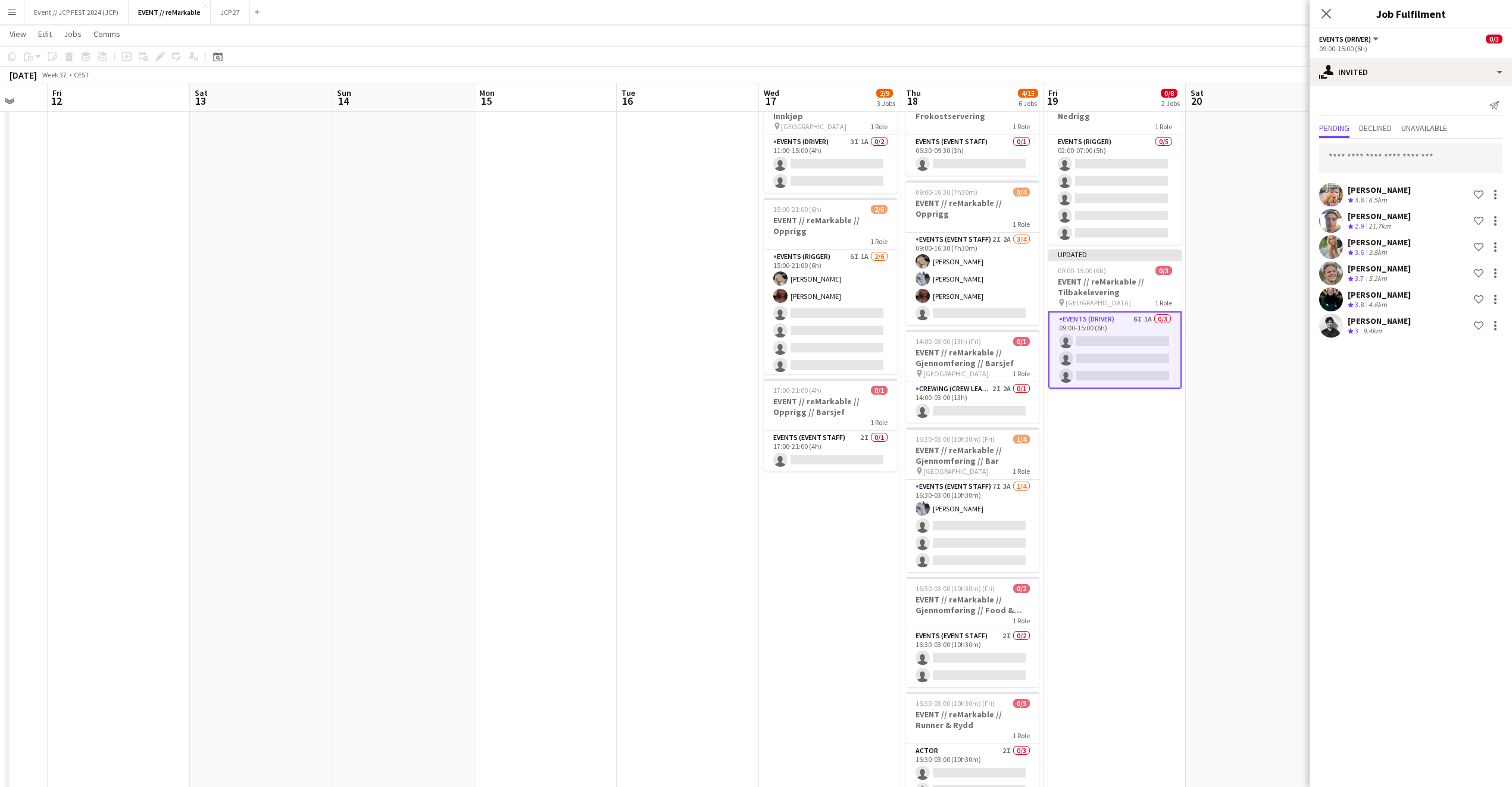
click at [1334, 19] on div "Close pop-in" at bounding box center [1326, 13] width 33 height 27
click at [1332, 19] on app-icon "Close pop-in" at bounding box center [1327, 14] width 17 height 17
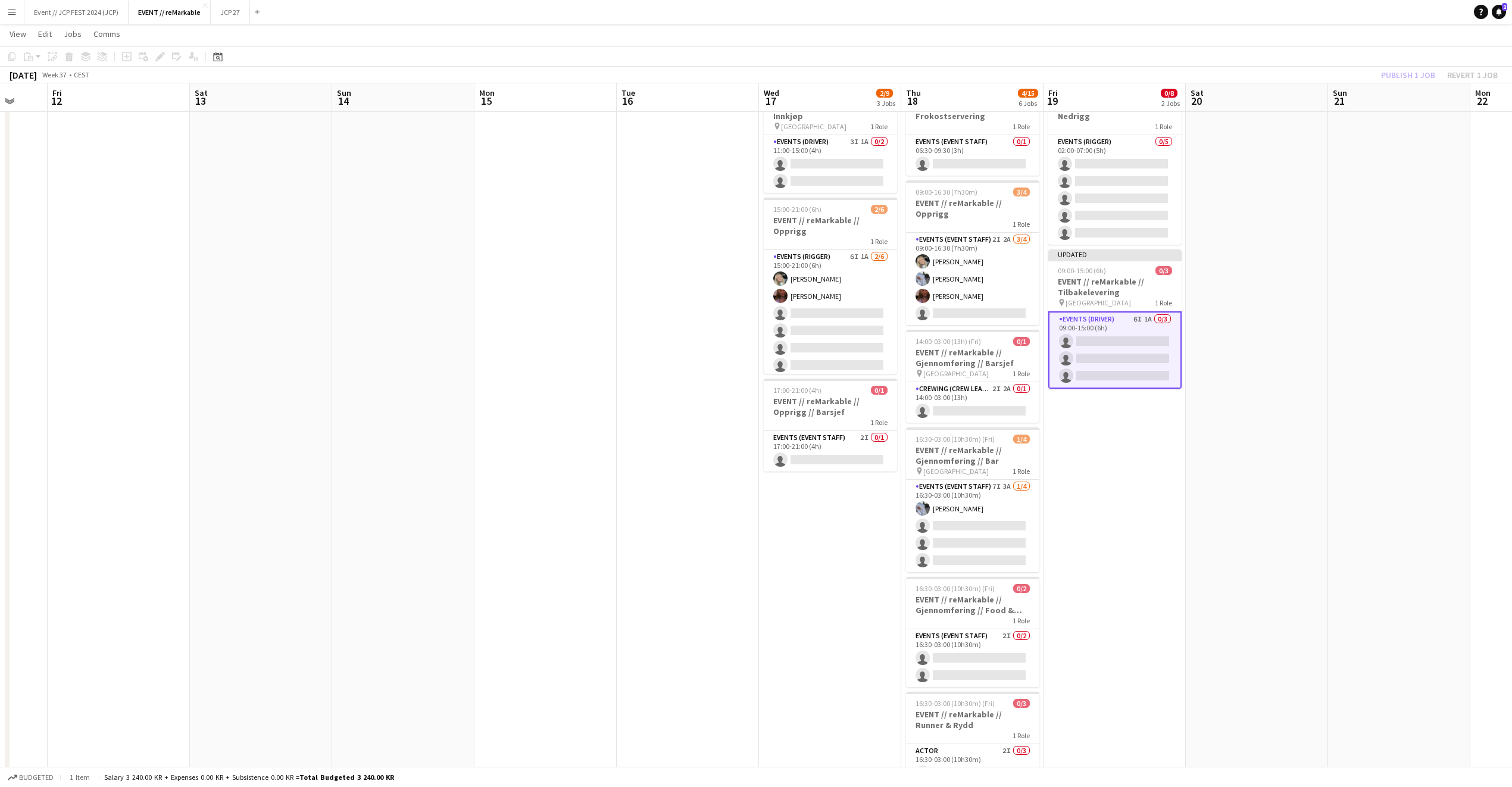
click at [1423, 83] on div "Publish 1 job Revert 1 job" at bounding box center [1440, 75] width 146 height 16
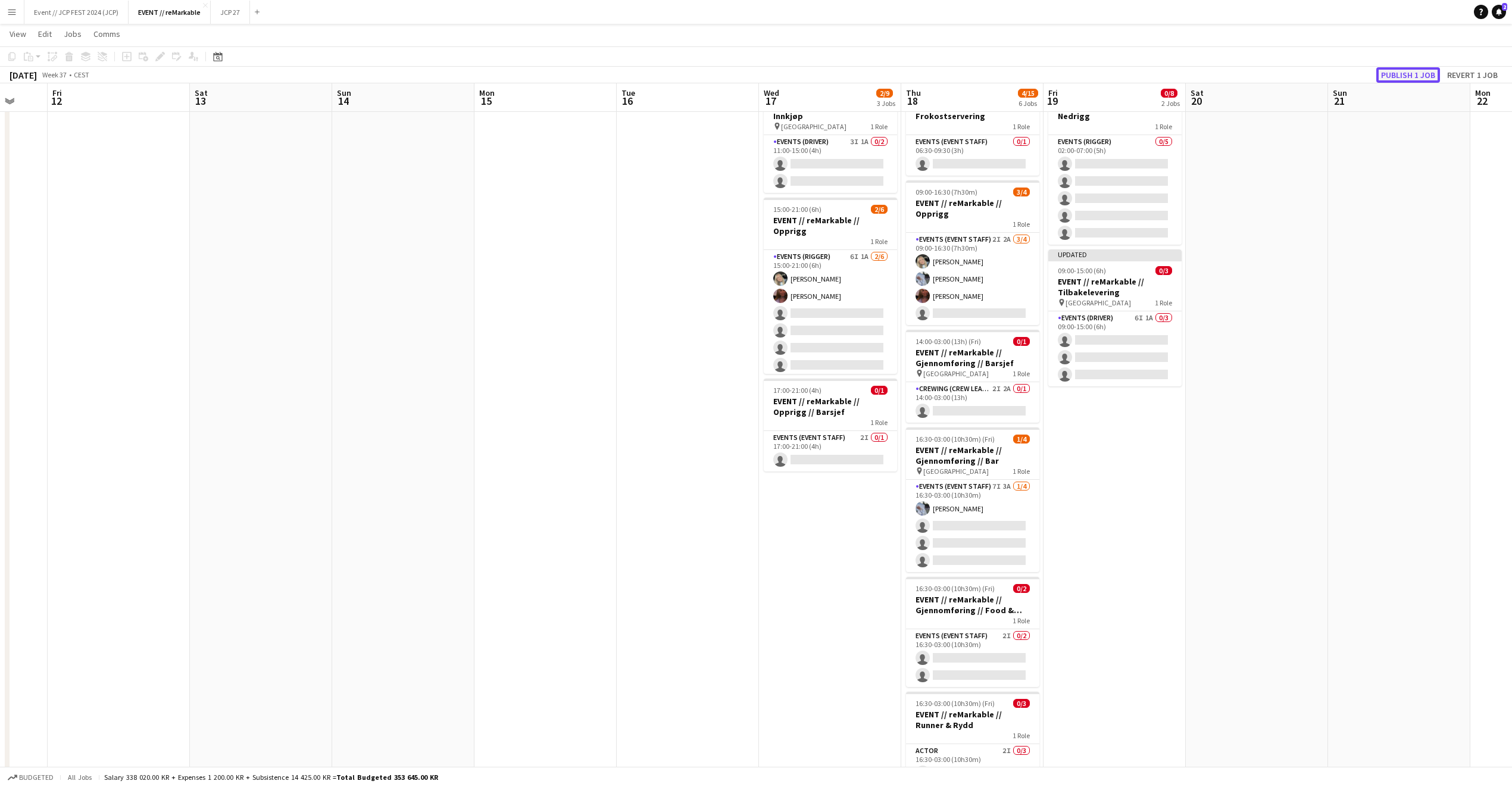
click at [1422, 77] on button "Publish 1 job" at bounding box center [1408, 75] width 64 height 16
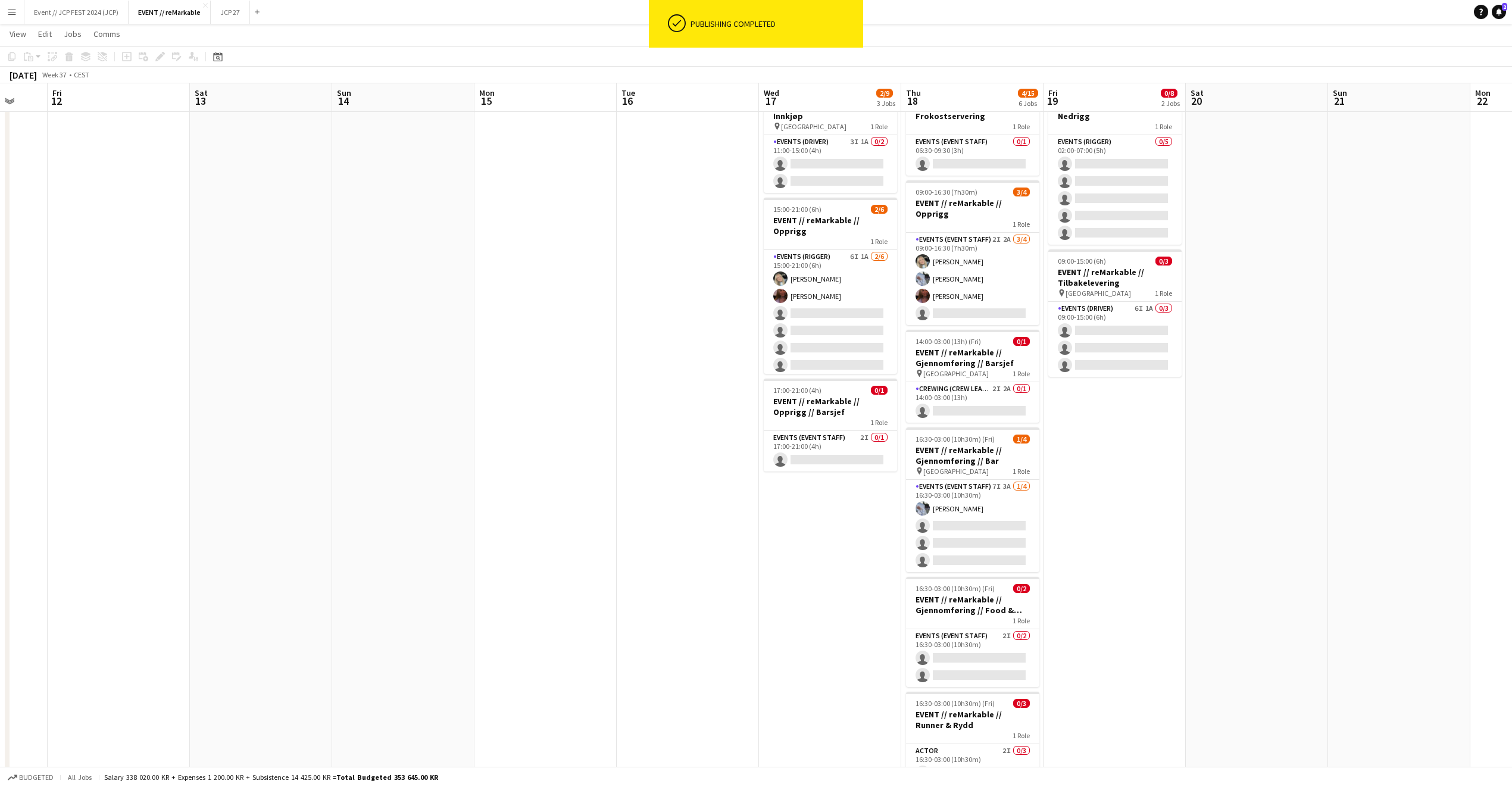
click at [1420, 87] on app-board-header-date "Sun 21" at bounding box center [1399, 97] width 142 height 29
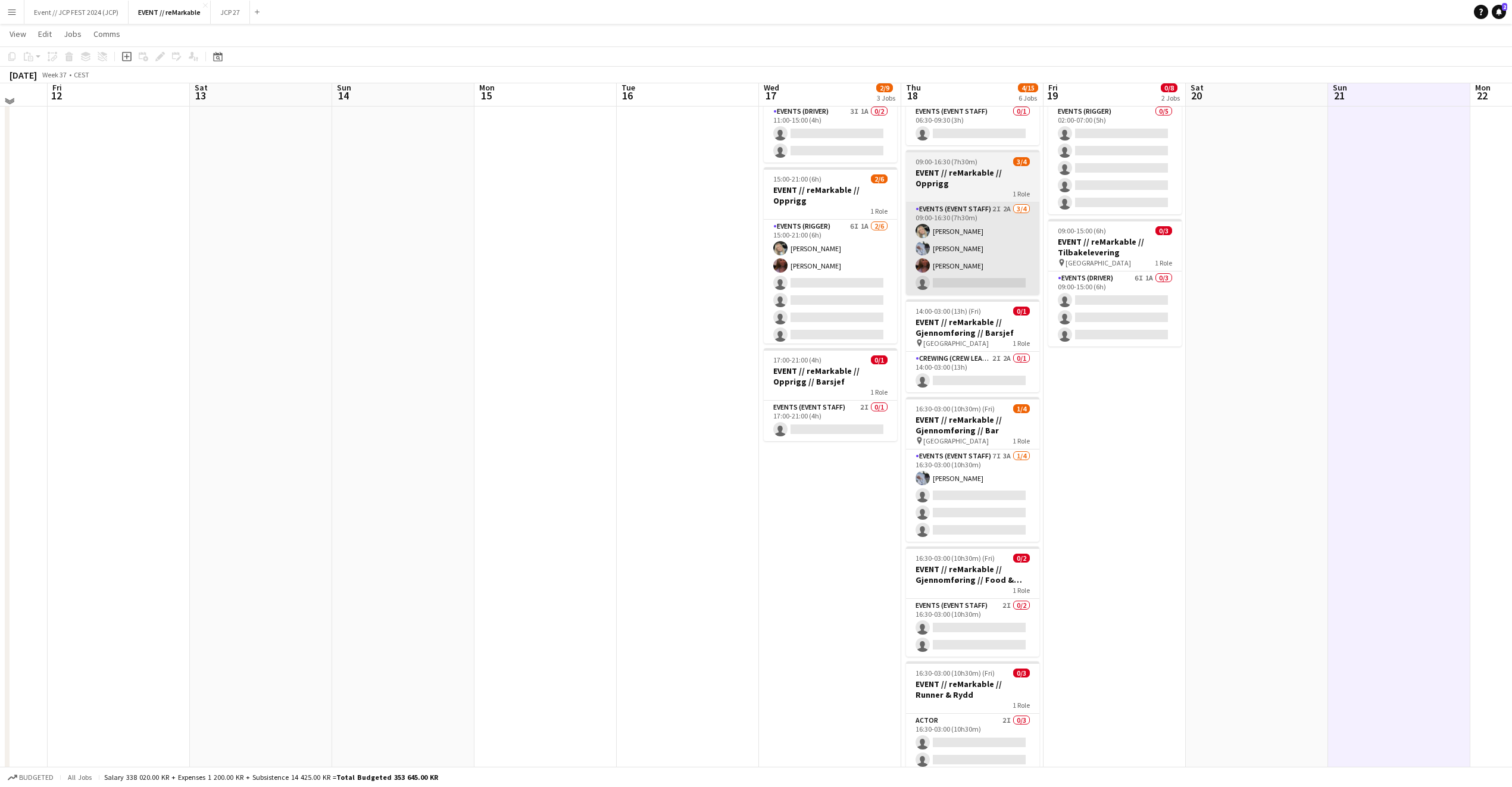
scroll to position [84, 0]
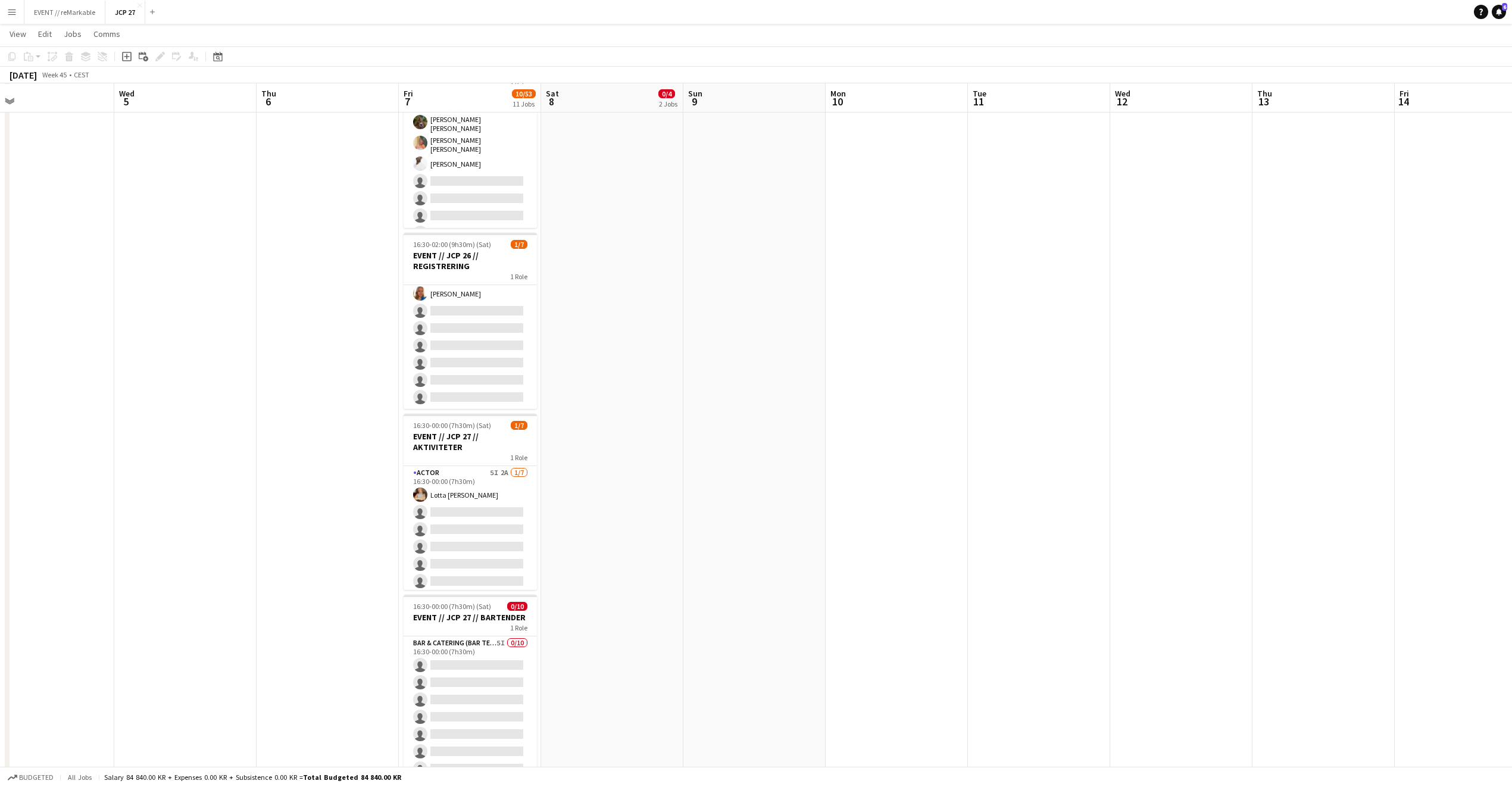
scroll to position [19, 0]
click at [453, 510] on app-card-role "Actor 5I 2A 1/7 16:30-00:00 (7h30m) Lotta Myhre single-neutral-actions single-n…" at bounding box center [469, 538] width 133 height 144
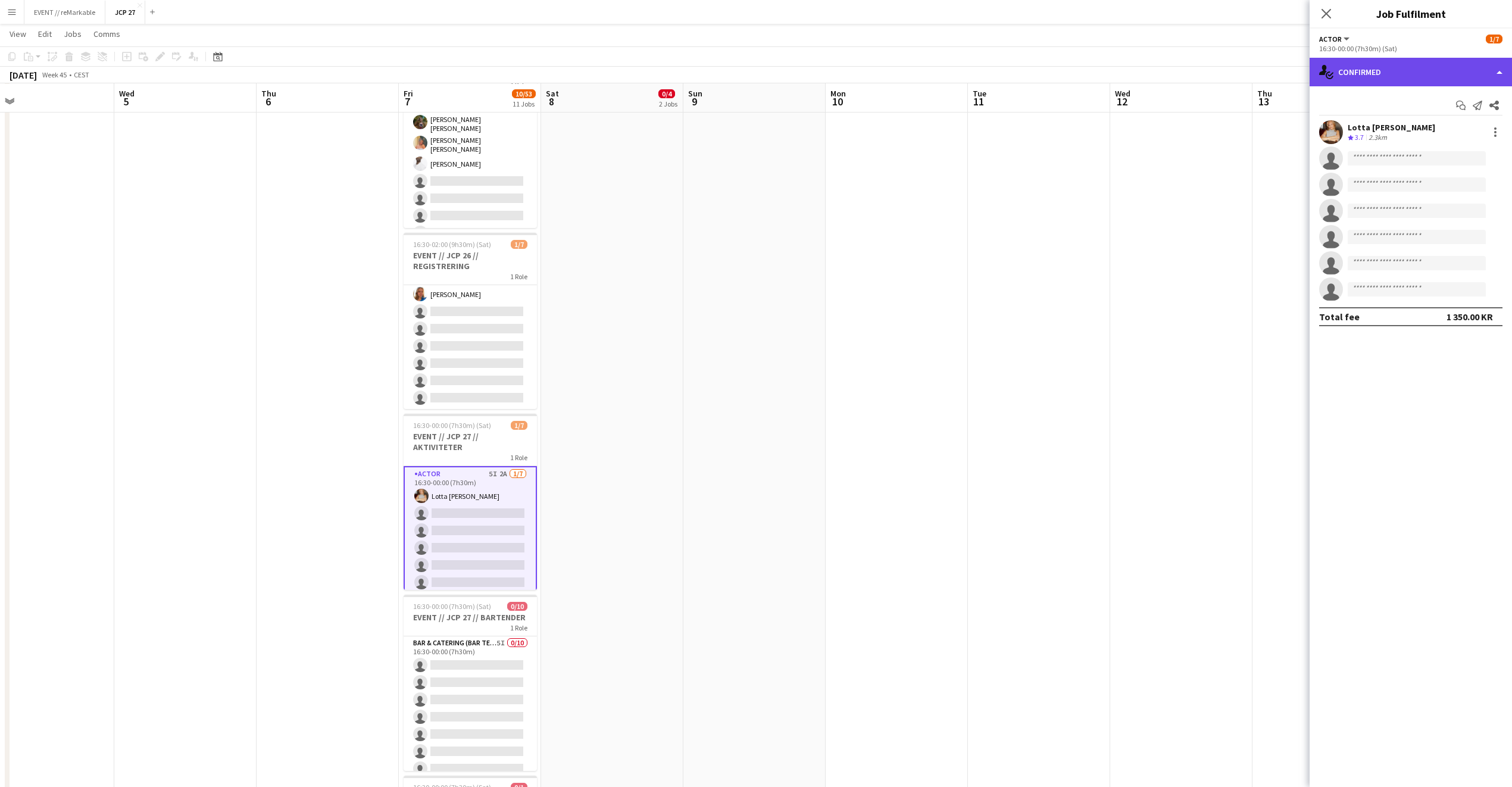
click at [1377, 85] on div "single-neutral-actions-check-2 Confirmed" at bounding box center [1411, 72] width 202 height 29
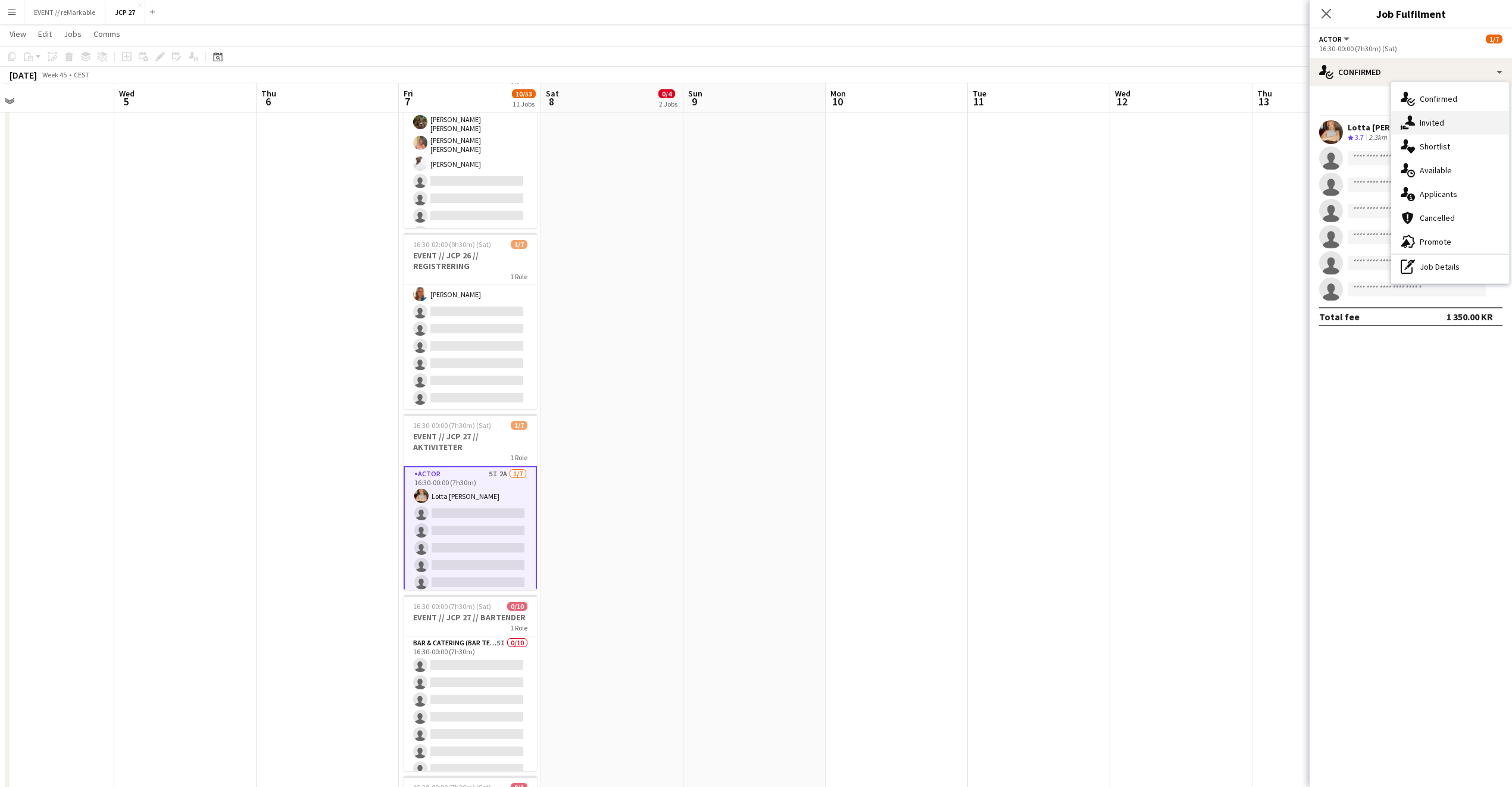
click at [1492, 126] on div "single-neutral-actions-share-1 Invited" at bounding box center [1450, 122] width 118 height 24
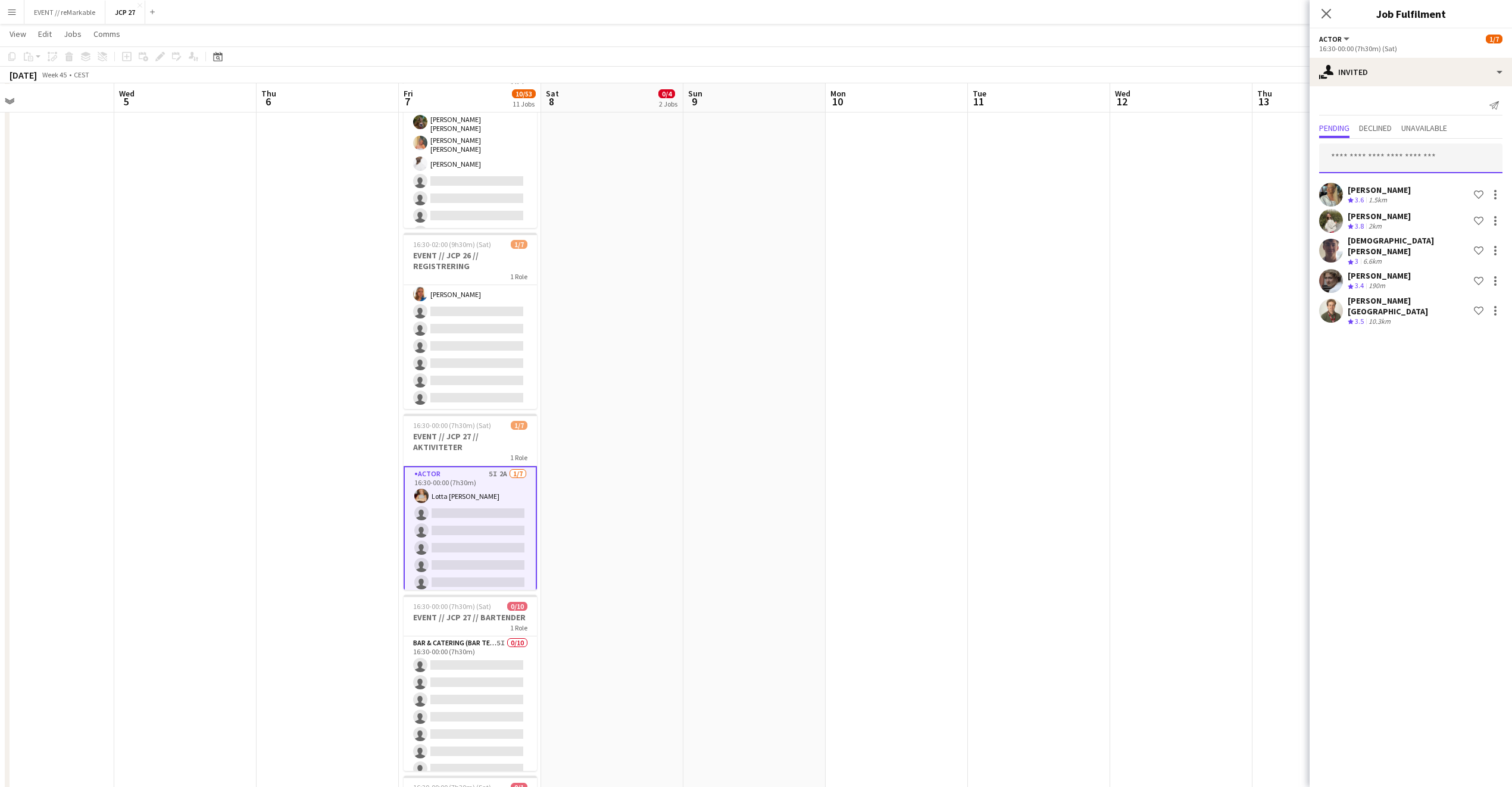
click at [1426, 156] on input "text" at bounding box center [1412, 158] width 184 height 30
type input "********"
click at [1398, 64] on div "single-neutral-actions-share-1 Invited" at bounding box center [1411, 72] width 202 height 29
click at [1426, 121] on div "single-neutral-actions-share-1 Invited" at bounding box center [1450, 122] width 118 height 24
click at [1414, 158] on input "********" at bounding box center [1412, 158] width 184 height 30
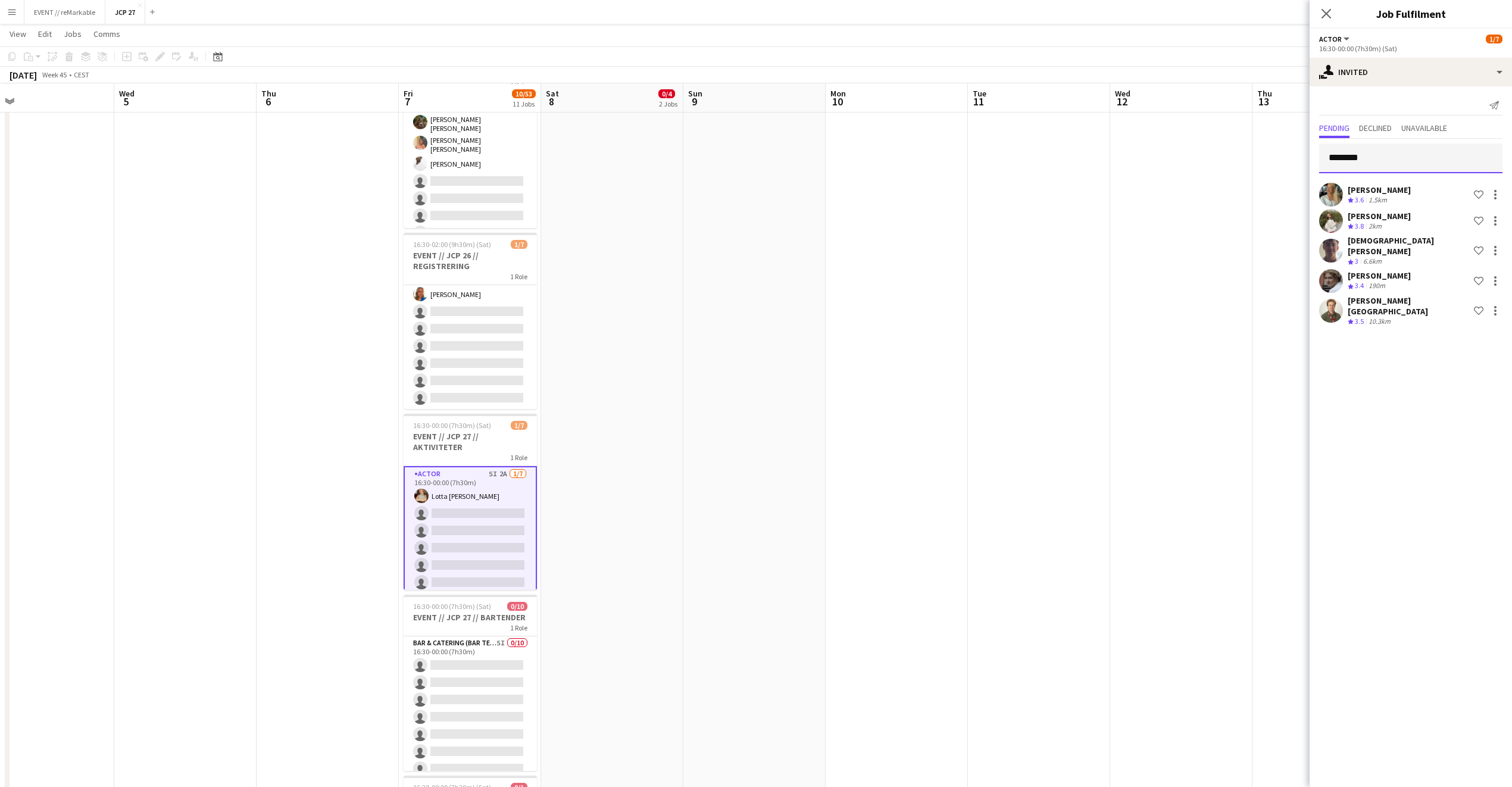
click at [1393, 158] on input "********" at bounding box center [1412, 158] width 184 height 30
click at [1383, 69] on div "single-neutral-actions-share-1 Invited" at bounding box center [1411, 72] width 202 height 29
click at [1451, 176] on div "single-neutral-actions-upload Available" at bounding box center [1450, 170] width 118 height 24
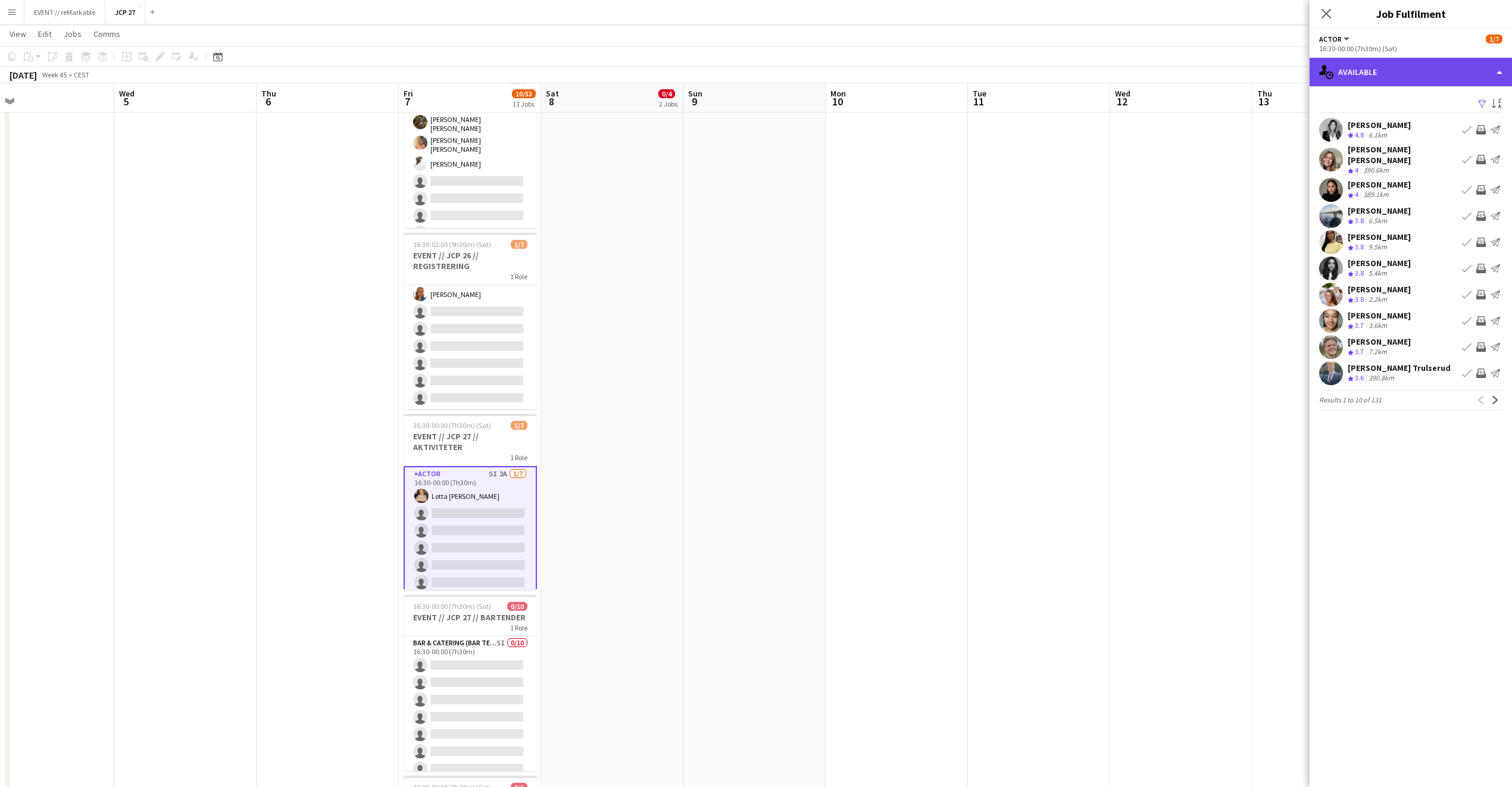
click at [1405, 65] on div "single-neutral-actions-upload Available" at bounding box center [1411, 72] width 202 height 29
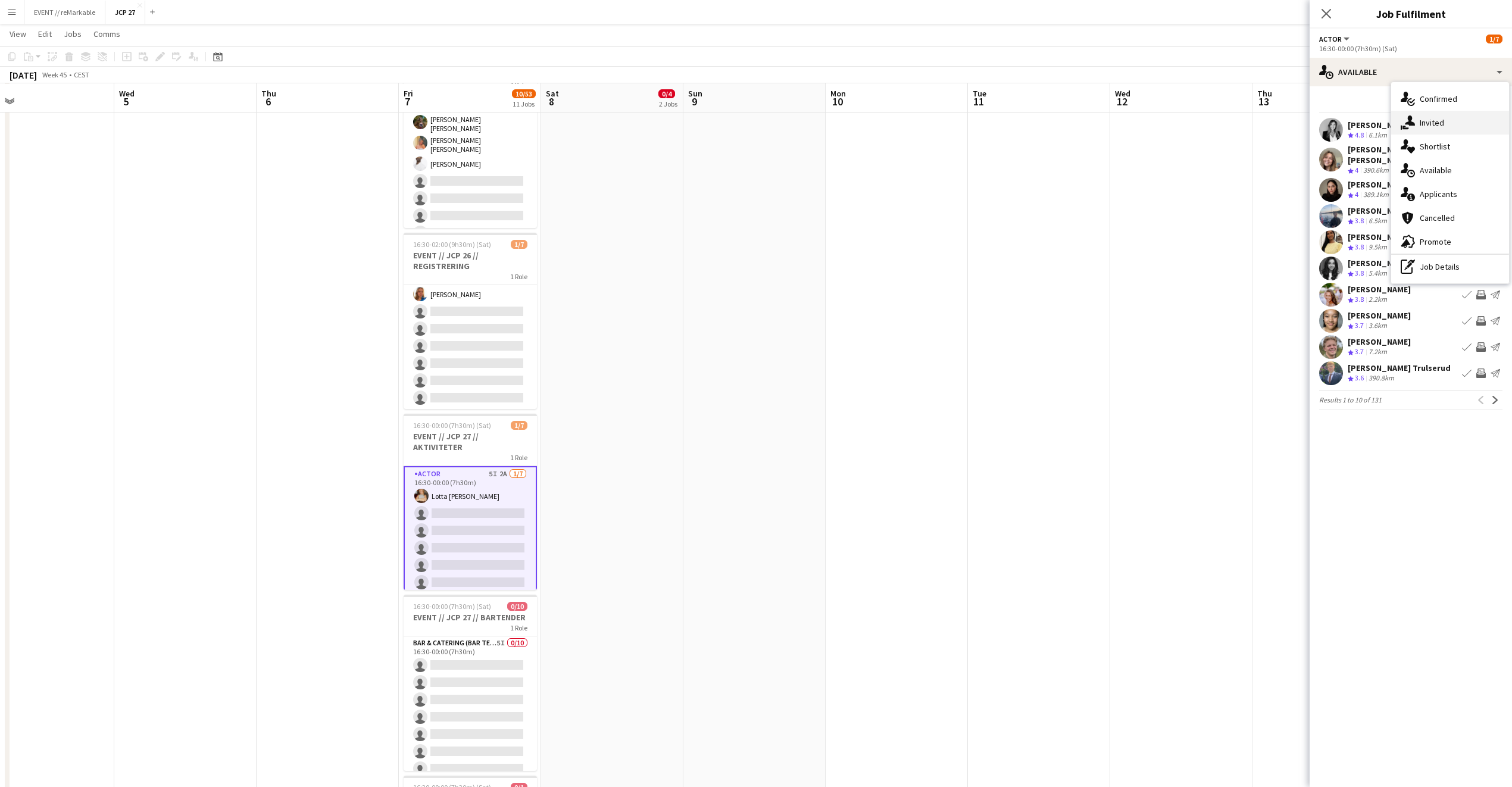
click at [1426, 125] on div "single-neutral-actions-share-1 Invited" at bounding box center [1450, 122] width 118 height 24
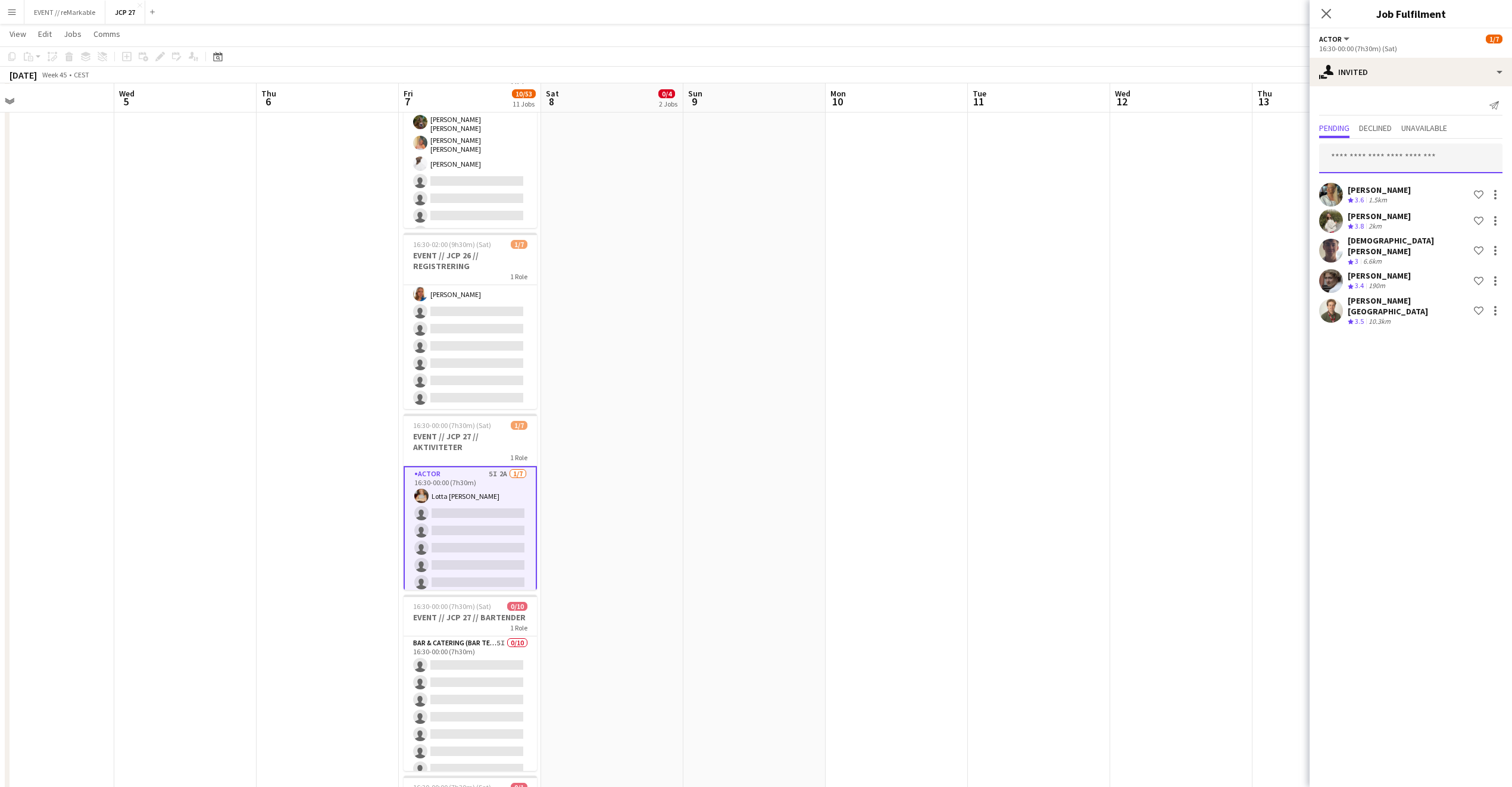
click at [1395, 164] on input "text" at bounding box center [1412, 158] width 184 height 30
type input "*"
click at [1330, 13] on icon "Close pop-in" at bounding box center [1327, 13] width 9 height 9
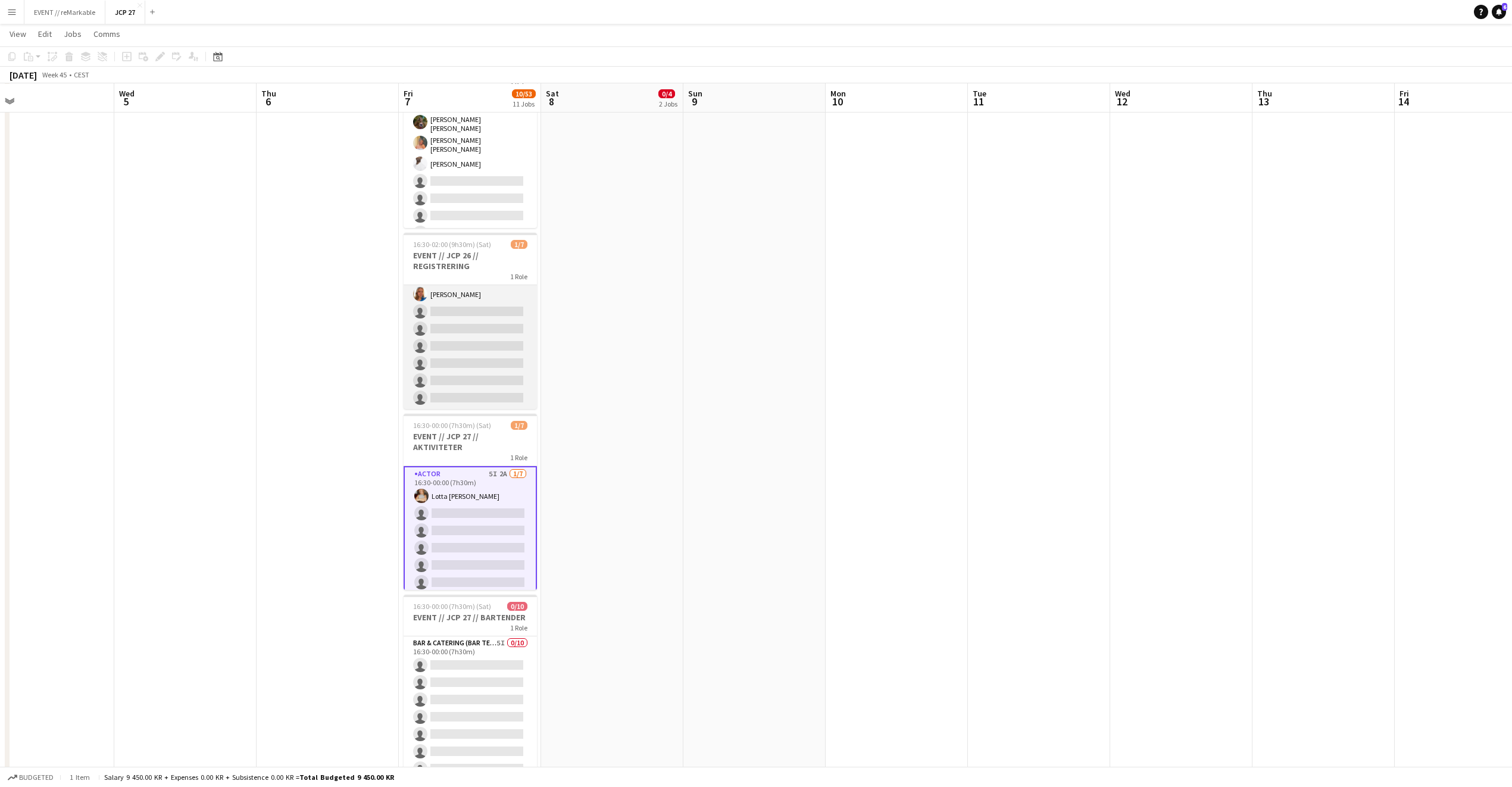
click at [492, 354] on app-card-role "Events (Event Staff) 4I [DATE] 16:30-02:00 (9h30m) [PERSON_NAME] single-neutral…" at bounding box center [469, 337] width 133 height 144
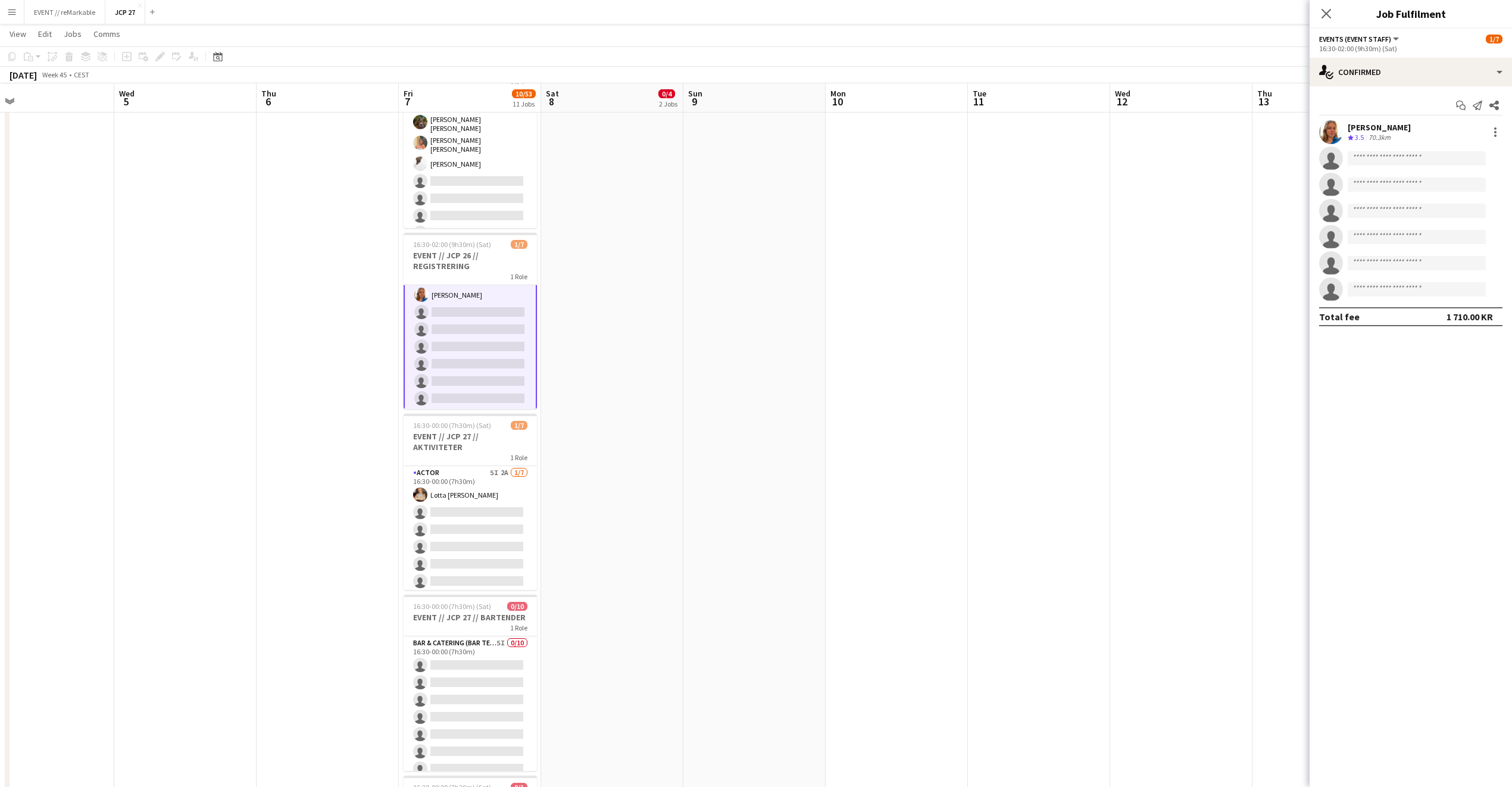
click at [1395, 87] on div "Start chat Send notification Share Amalie Gravnås Crew rating 3.5 70.3km single…" at bounding box center [1411, 211] width 202 height 249
click at [1395, 78] on div "single-neutral-actions-check-2 Confirmed" at bounding box center [1411, 72] width 202 height 29
click at [1415, 120] on div "single-neutral-actions-share-1 Invited" at bounding box center [1450, 122] width 118 height 24
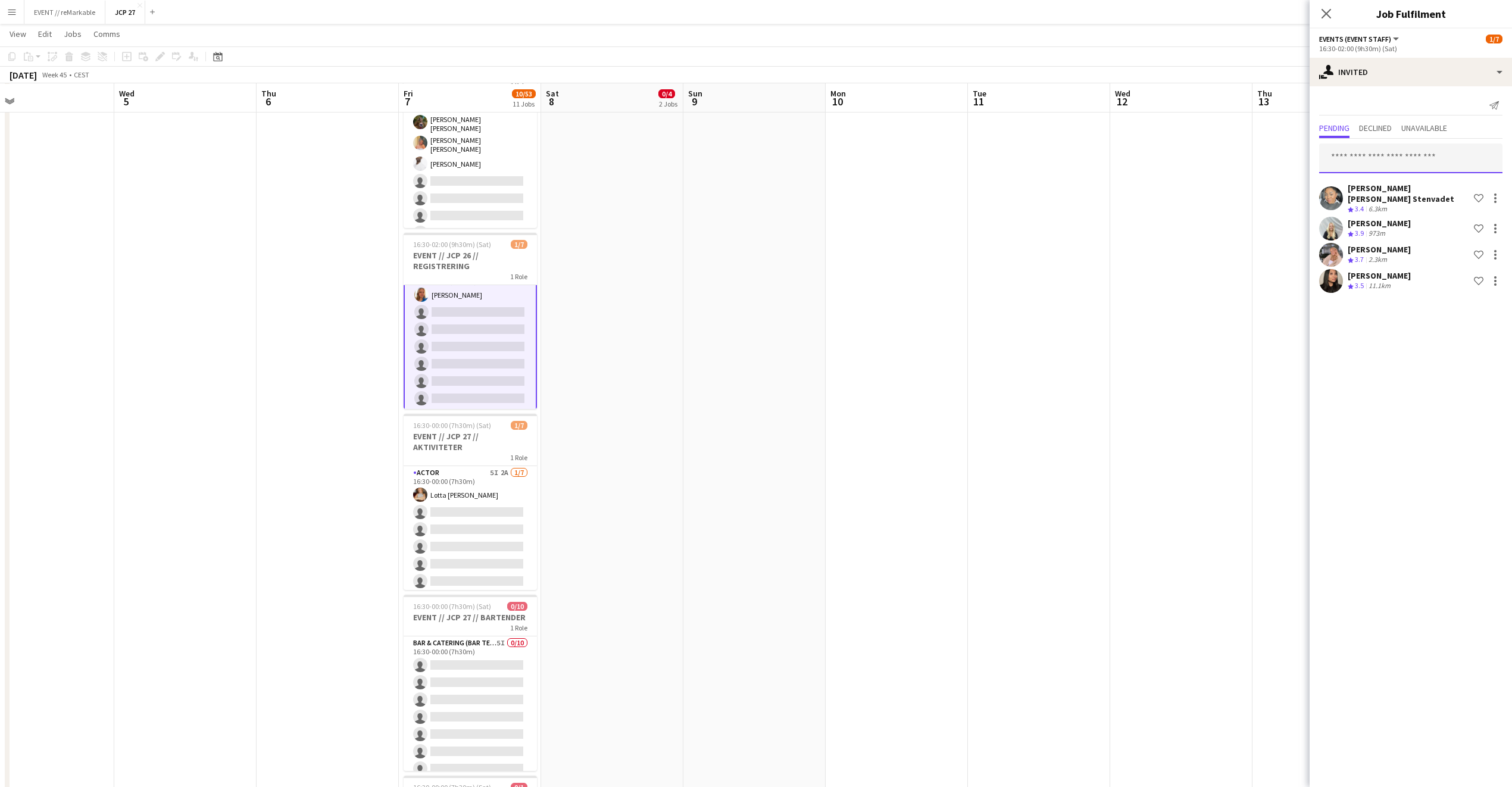
click at [1348, 163] on input "text" at bounding box center [1412, 158] width 184 height 30
type input "******"
click at [1341, 190] on span "[PERSON_NAME]" at bounding box center [1363, 188] width 69 height 10
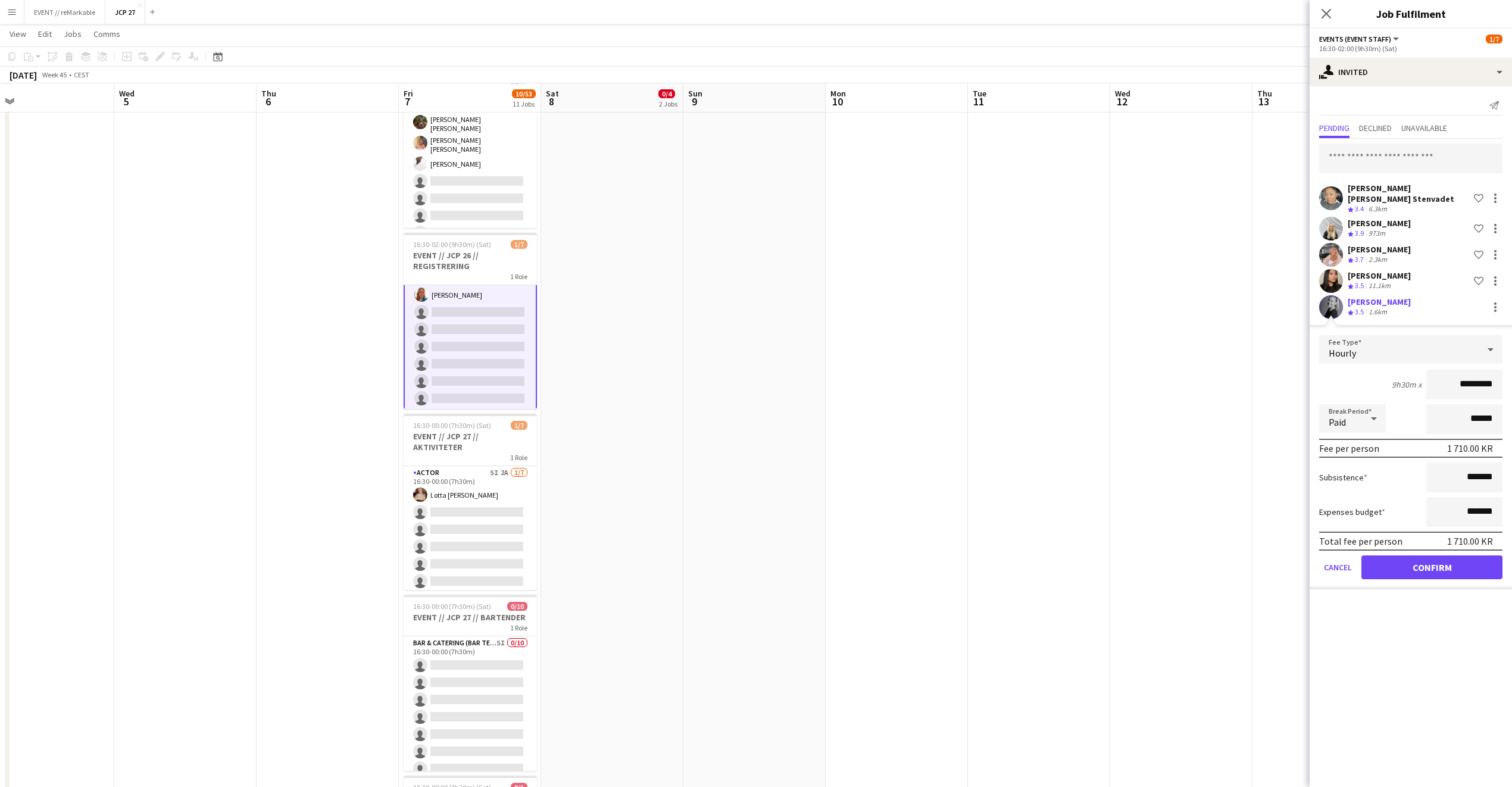
click at [1334, 302] on app-user-avatar at bounding box center [1331, 307] width 24 height 24
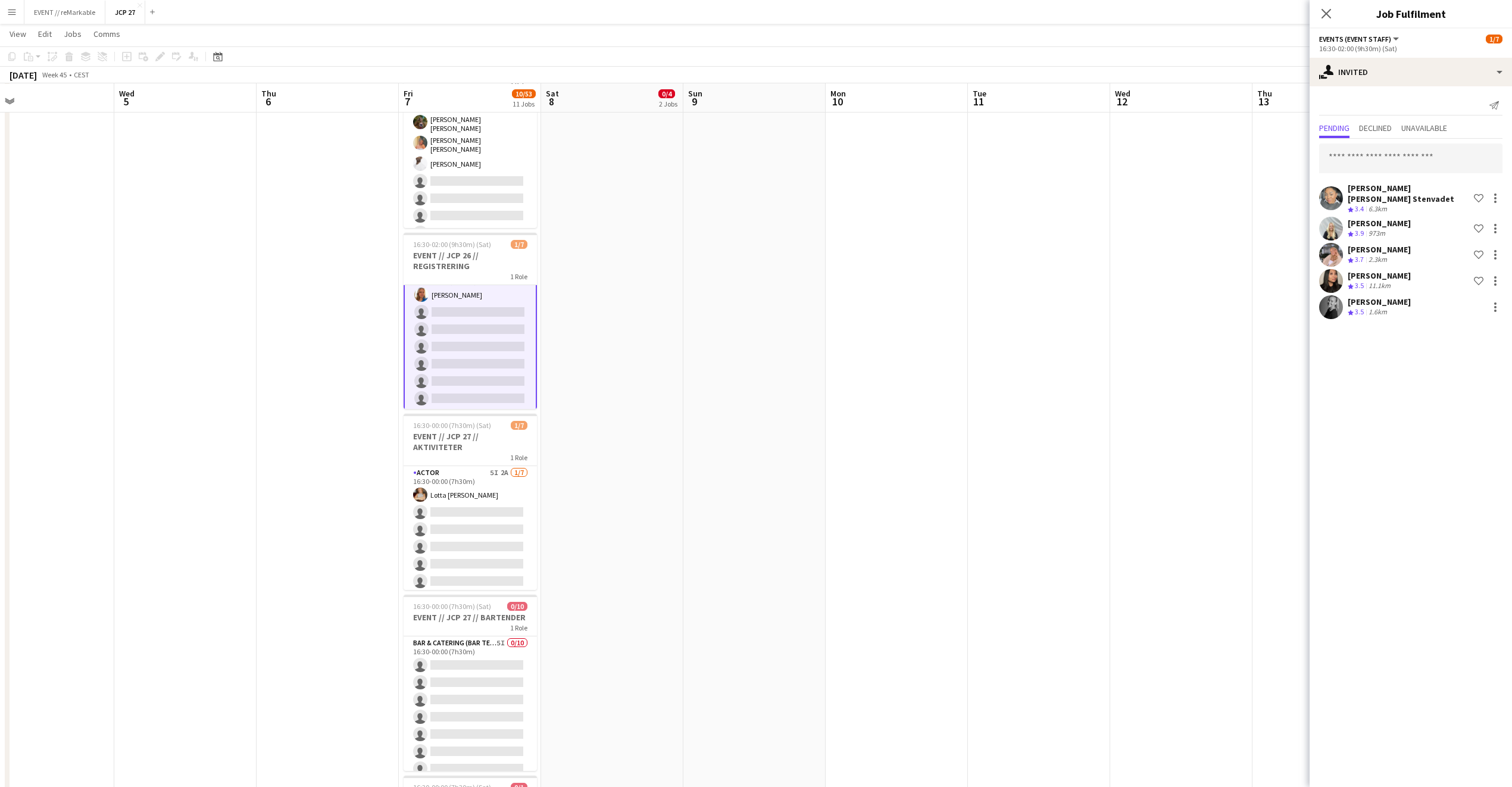
click at [1334, 302] on app-user-avatar at bounding box center [1331, 307] width 24 height 24
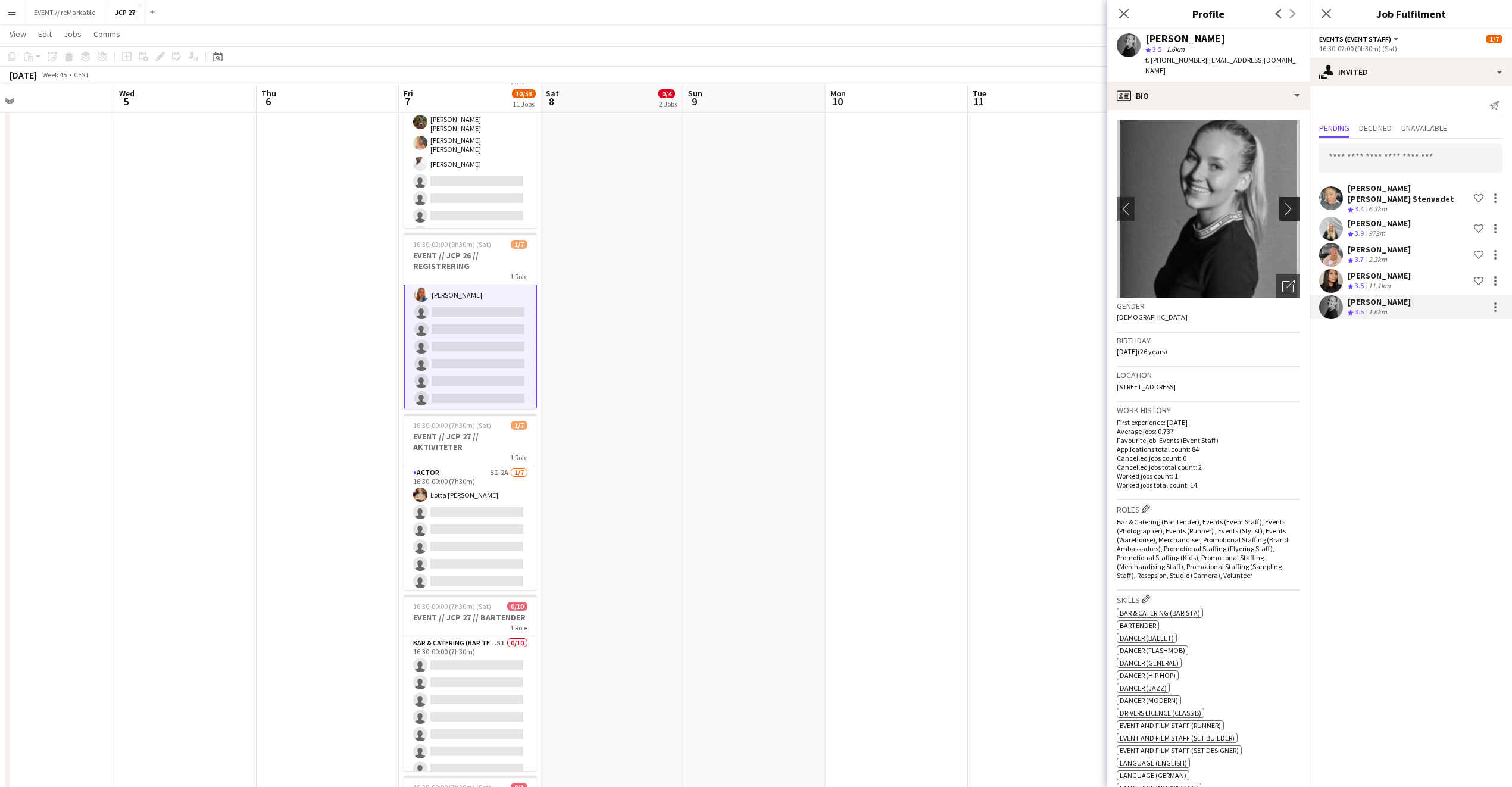
click at [1282, 202] on app-icon "chevron-right" at bounding box center [1292, 209] width 19 height 12
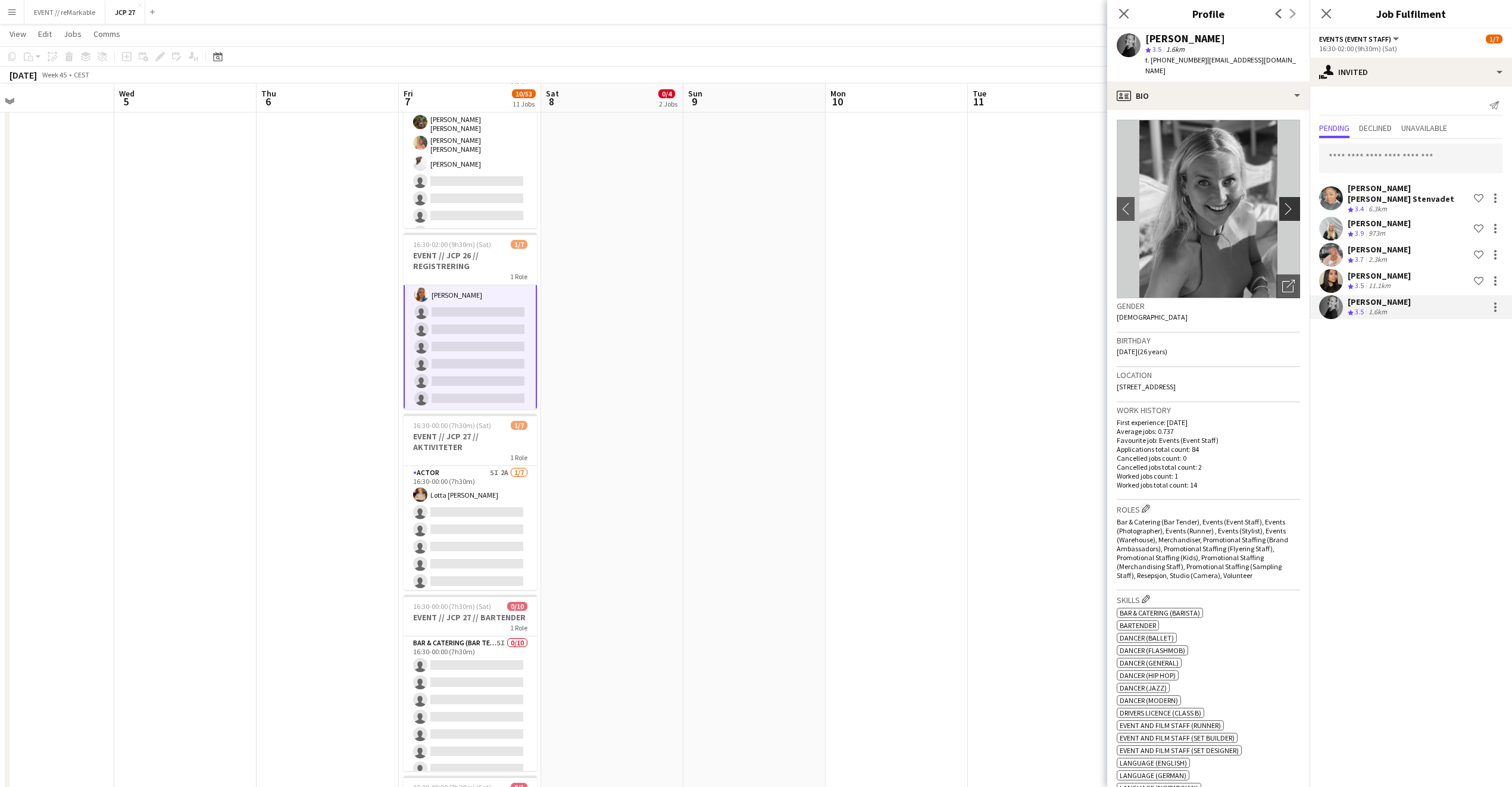
click at [1282, 202] on app-icon "chevron-right" at bounding box center [1292, 209] width 19 height 12
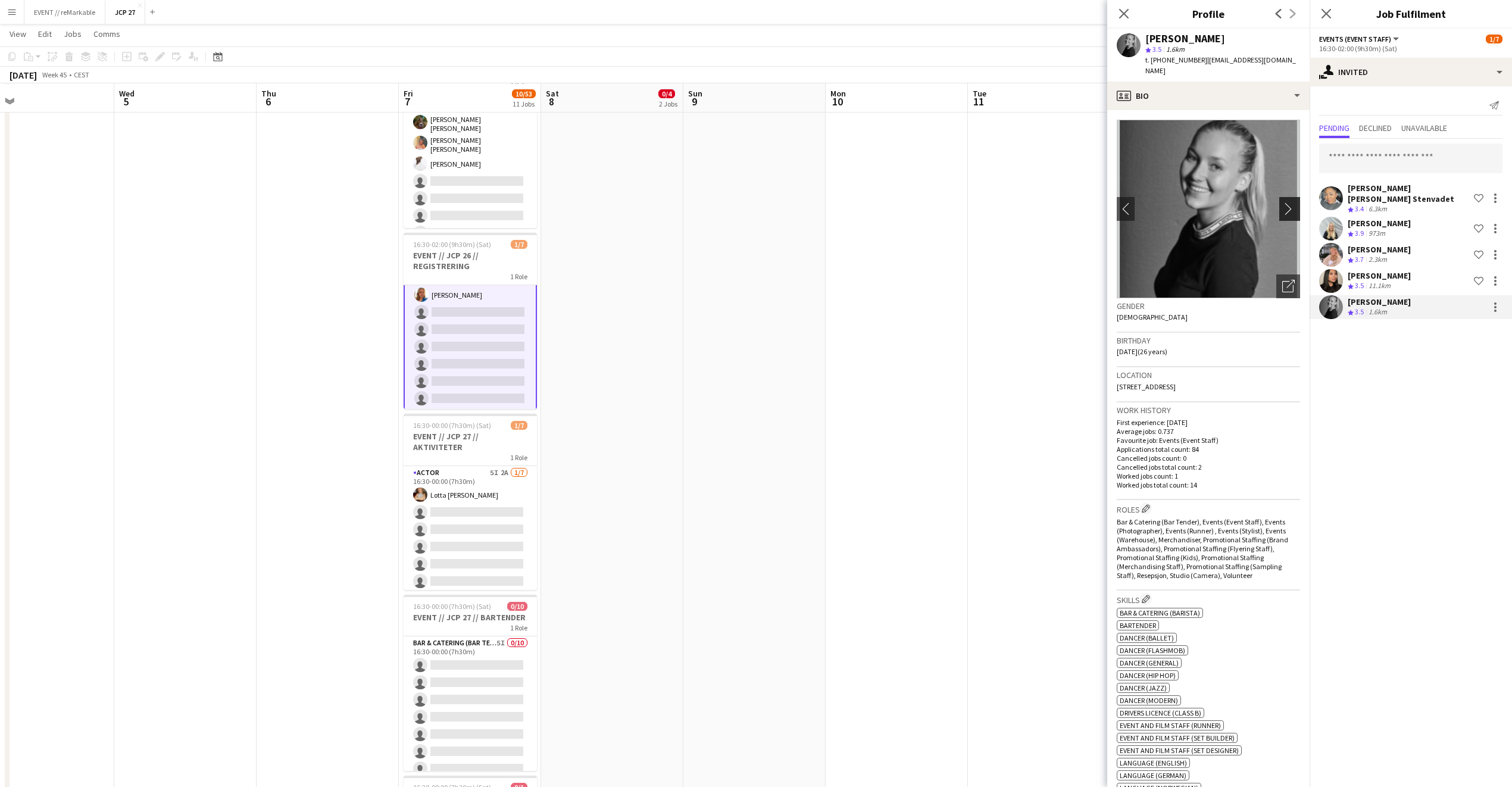
click at [1282, 202] on app-icon "chevron-right" at bounding box center [1292, 209] width 19 height 12
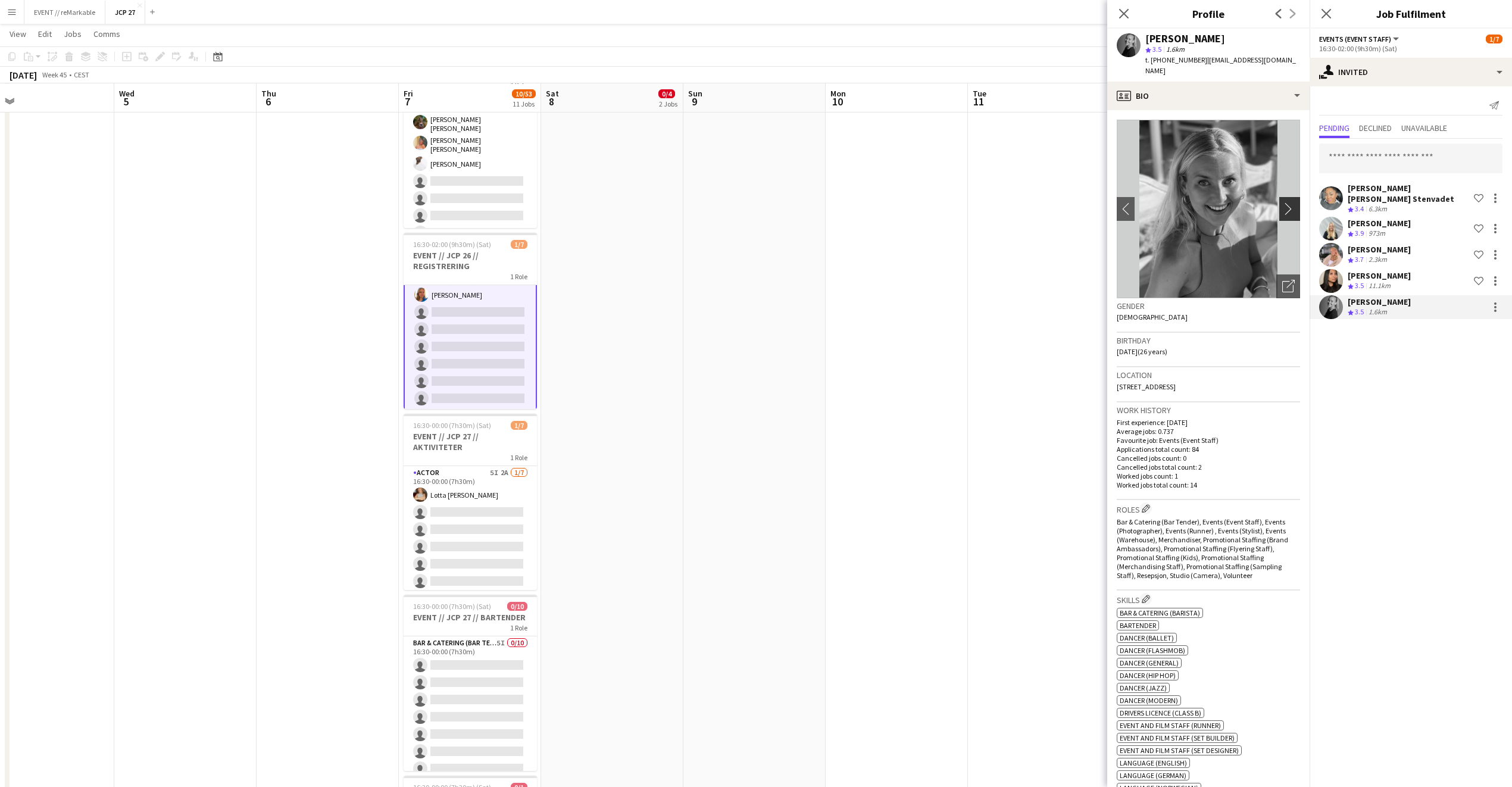
click at [1282, 202] on app-icon "chevron-right" at bounding box center [1292, 209] width 19 height 12
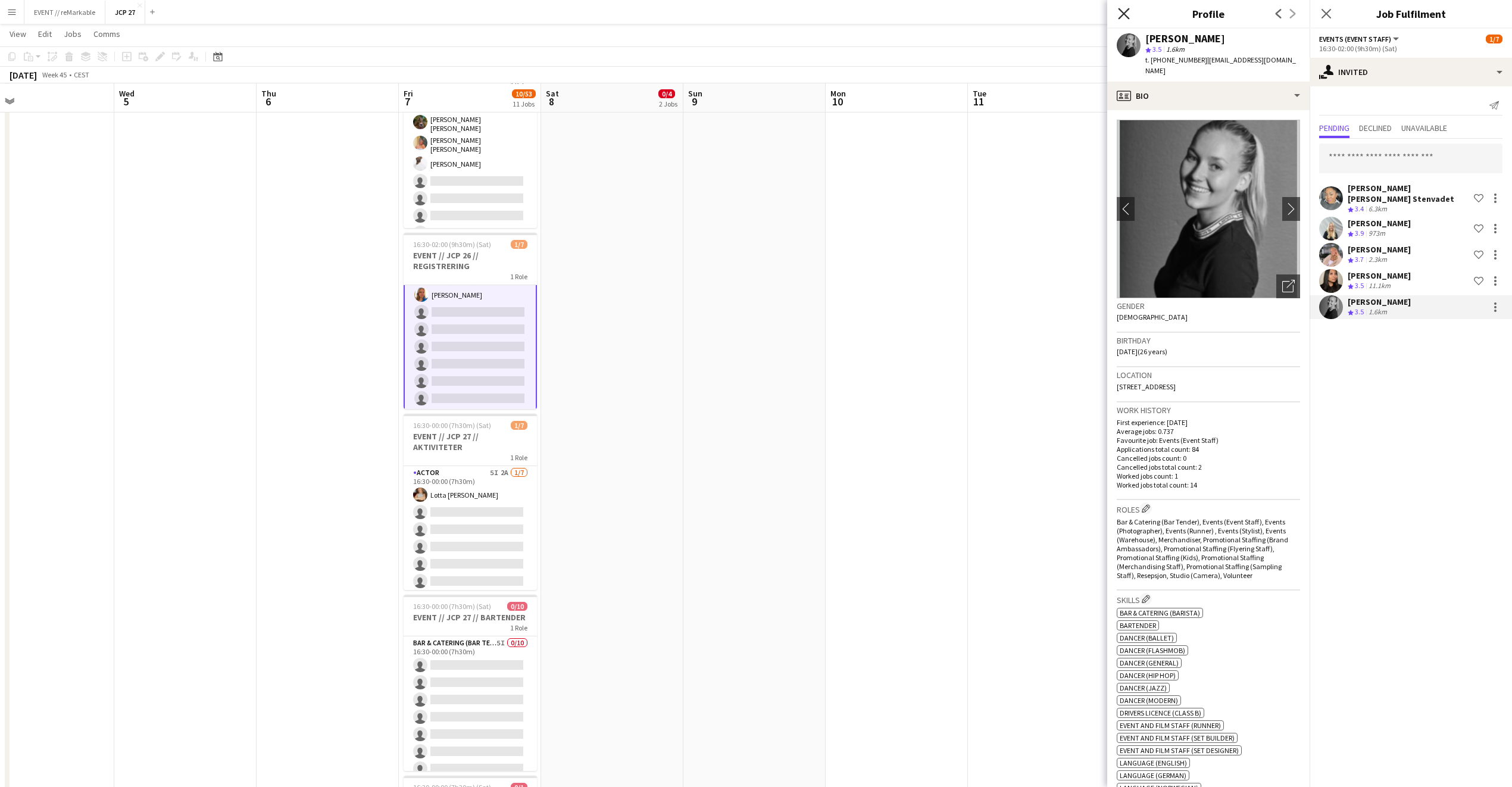
click at [1120, 15] on icon "Close pop-in" at bounding box center [1123, 13] width 12 height 12
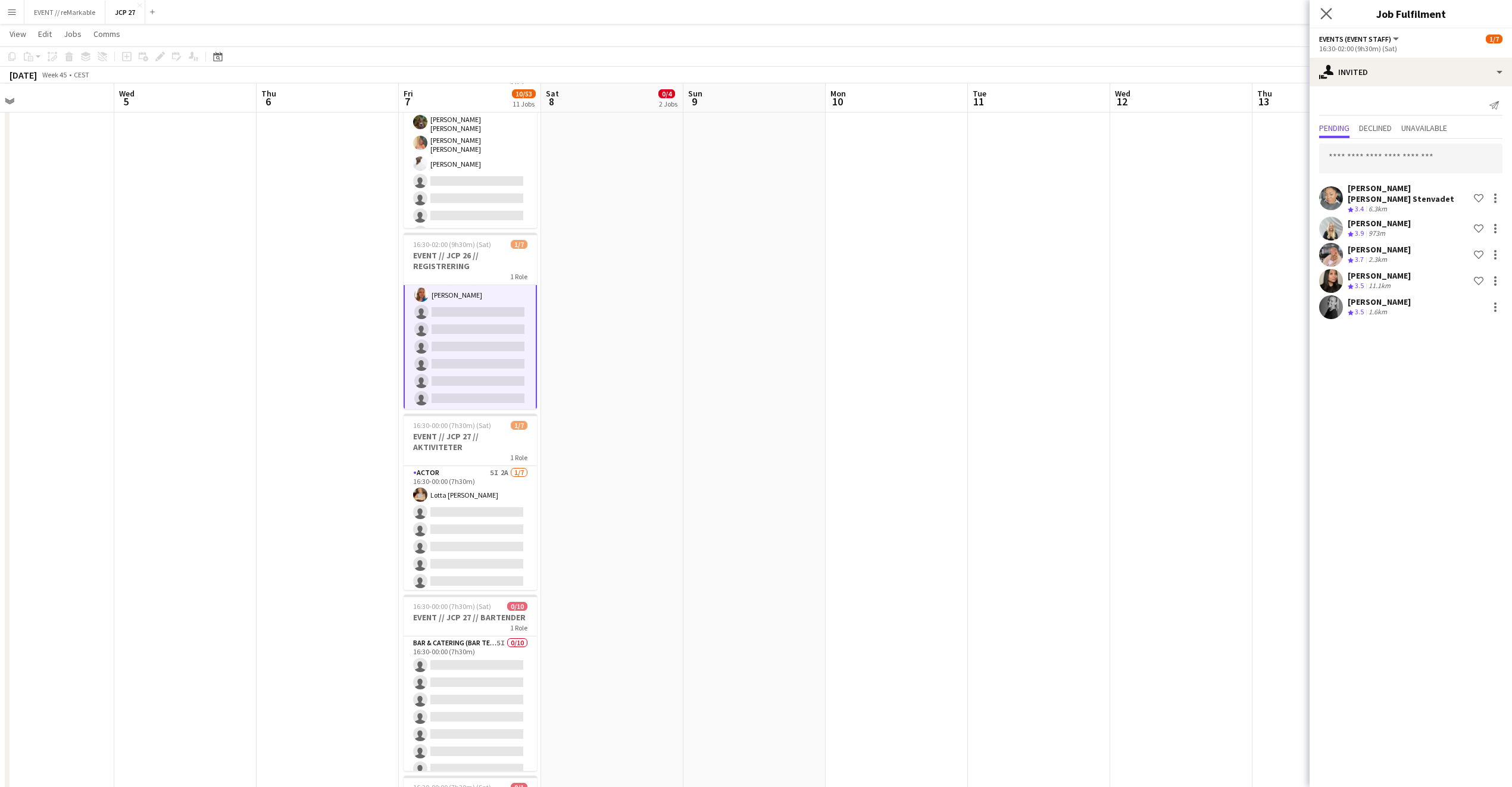
click at [1320, 12] on app-icon "Close pop-in" at bounding box center [1327, 14] width 17 height 17
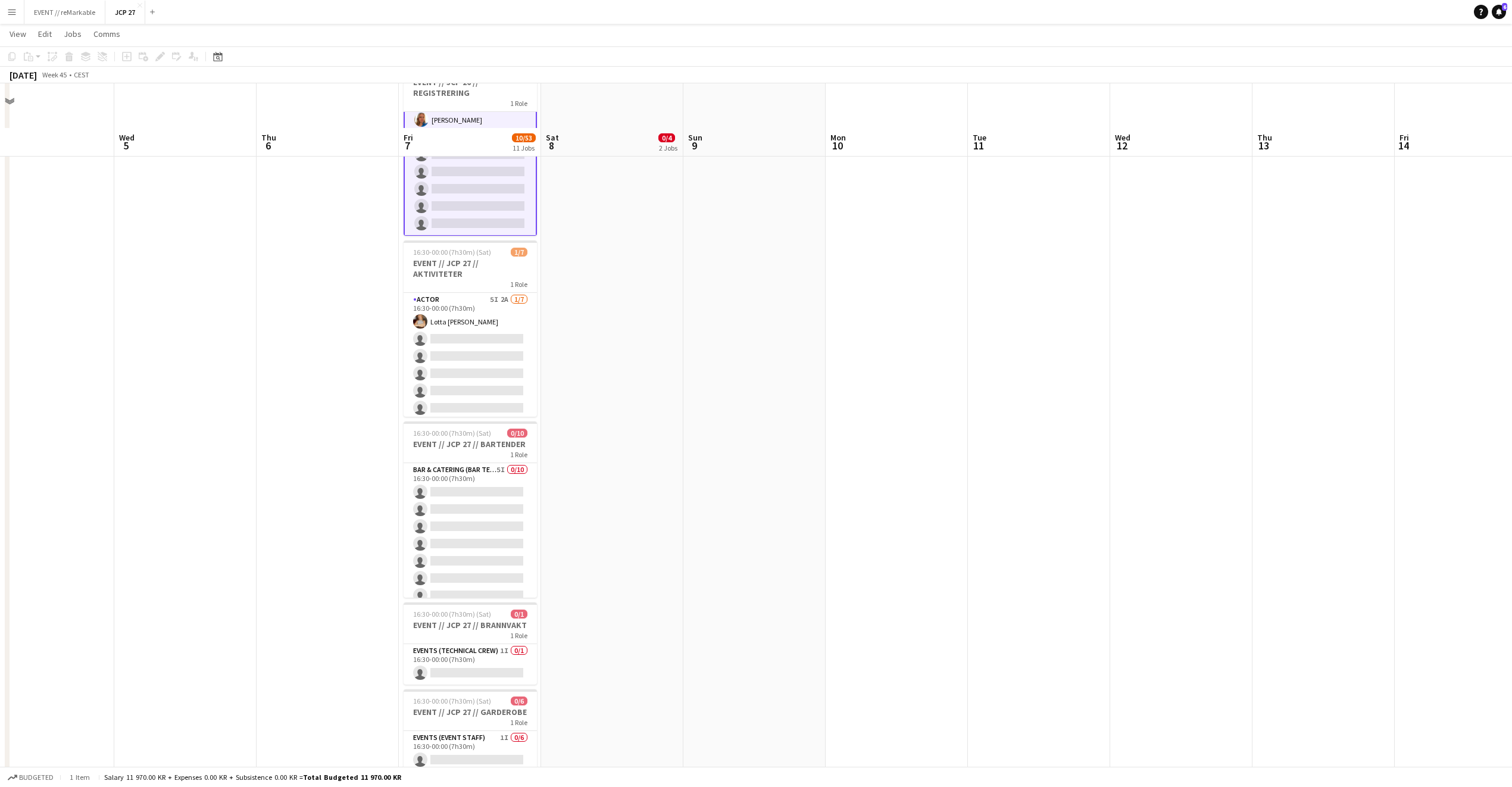
scroll to position [661, 0]
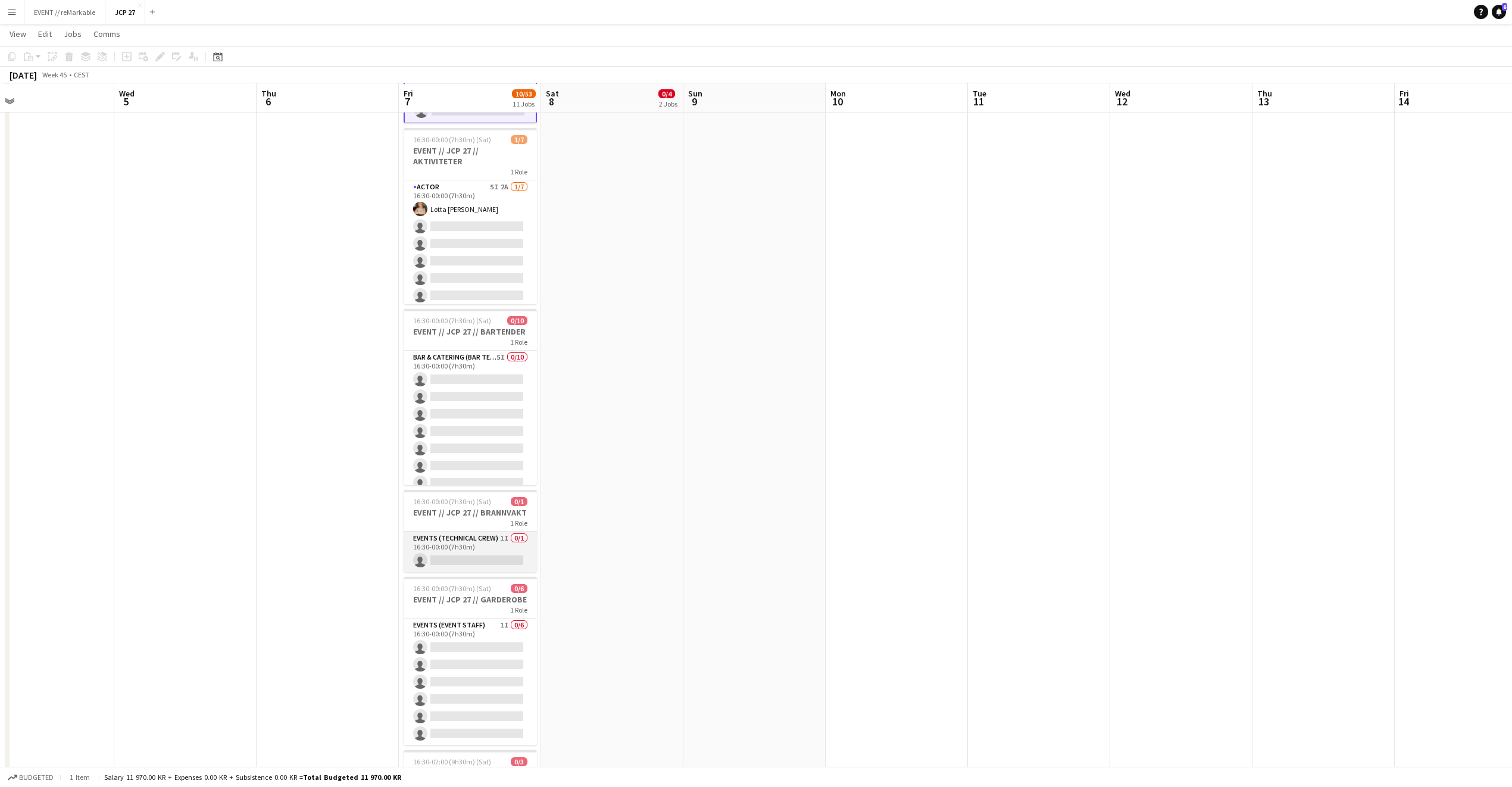
click at [492, 570] on app-card-role "Events (Technical Crew) 1I 0/1 16:30-00:00 (7h30m) single-neutral-actions" at bounding box center [469, 552] width 133 height 40
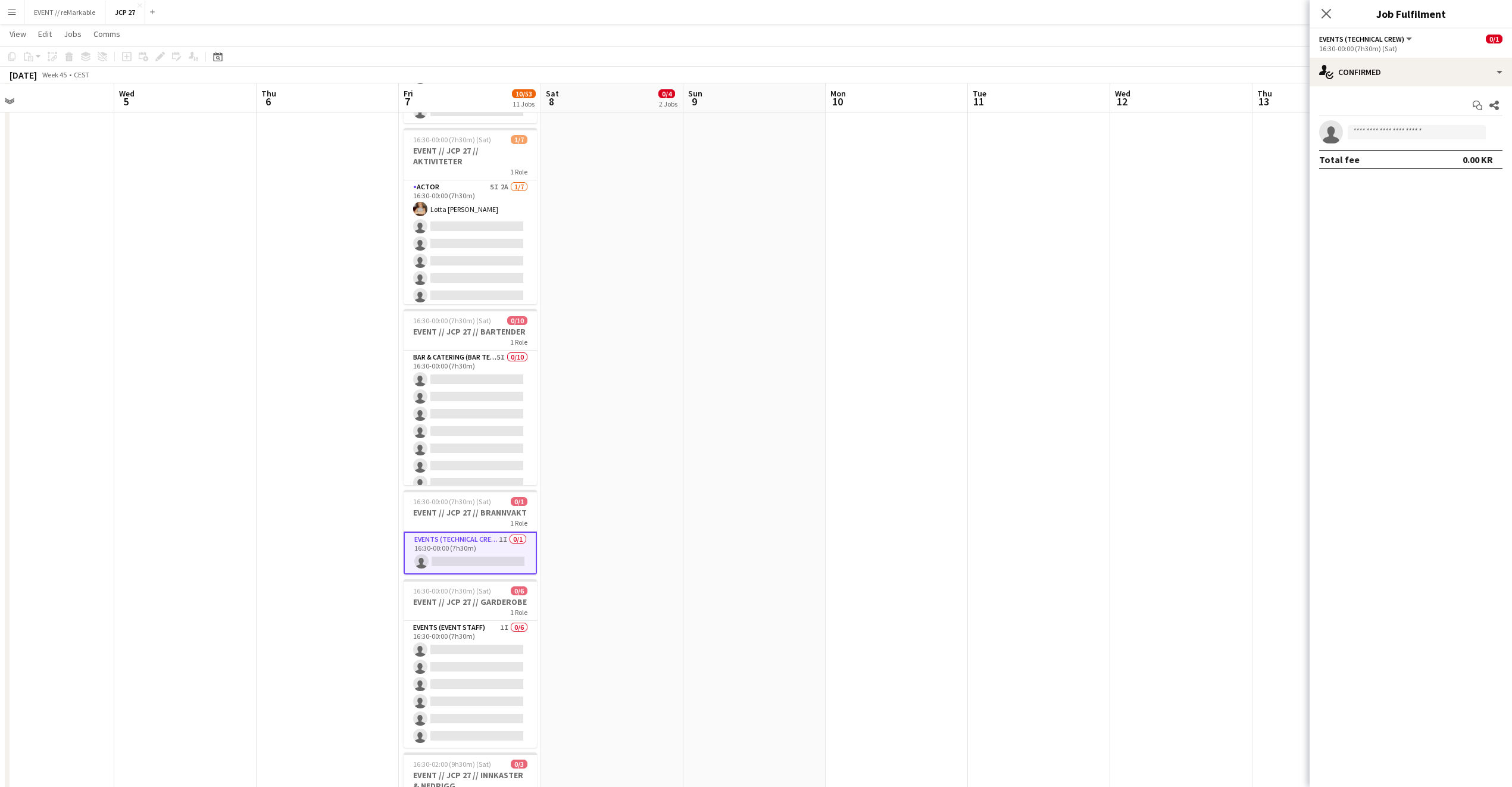
scroll to position [20, 0]
click at [1405, 70] on div "single-neutral-actions-check-2 Confirmed" at bounding box center [1411, 72] width 202 height 29
click at [1429, 124] on div "single-neutral-actions-share-1 Invited" at bounding box center [1450, 122] width 118 height 24
click at [1352, 167] on input "text" at bounding box center [1412, 158] width 184 height 30
click at [1408, 191] on p "Click on text input to invite a crew" at bounding box center [1411, 193] width 202 height 20
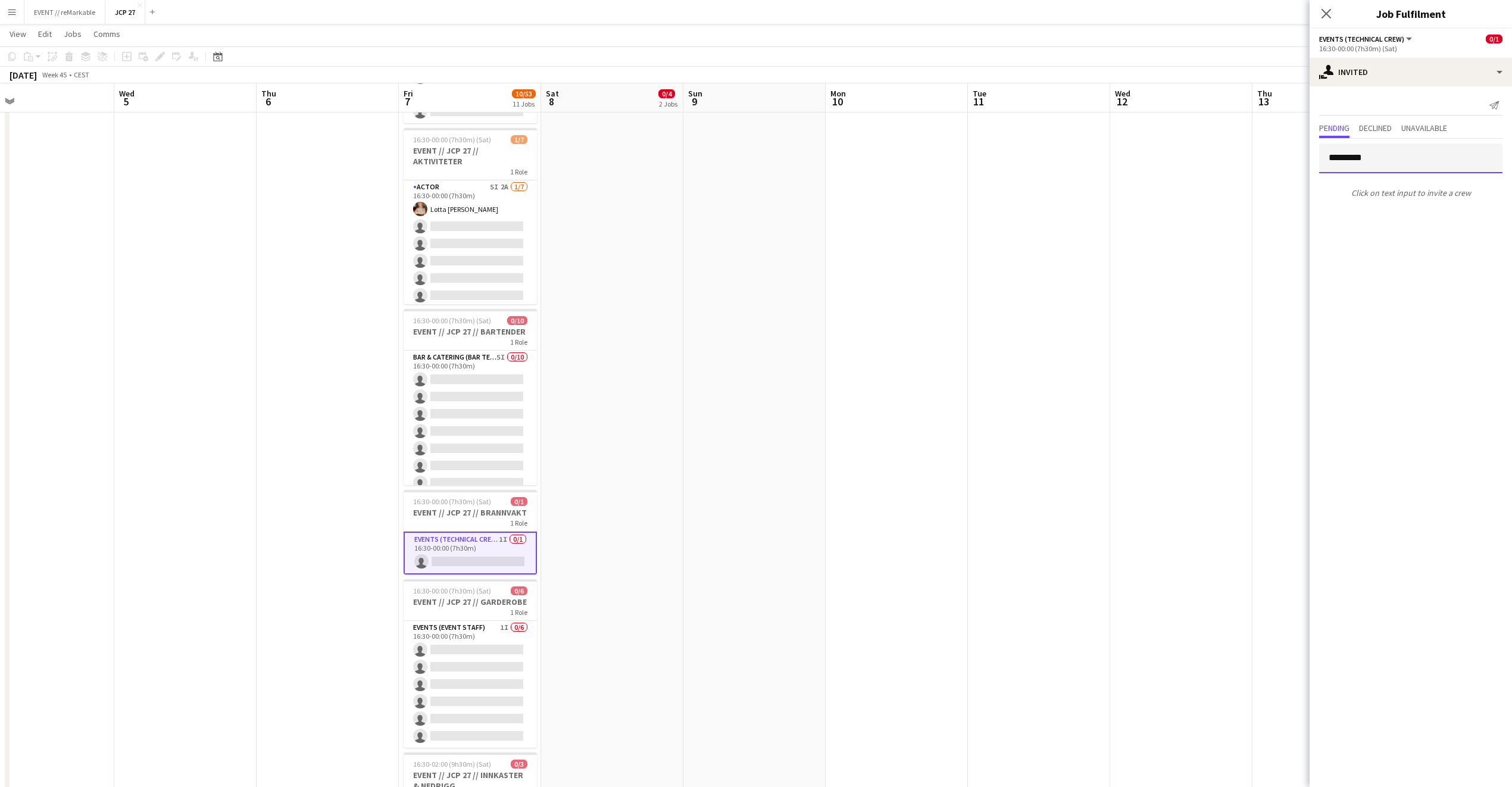
click at [1396, 159] on input "*********" at bounding box center [1412, 158] width 184 height 30
click at [1334, 159] on input "*********" at bounding box center [1412, 158] width 184 height 30
click at [1371, 165] on input "*********" at bounding box center [1412, 158] width 184 height 30
type input "*********"
click at [1439, 125] on span "Unavailable" at bounding box center [1424, 128] width 46 height 9
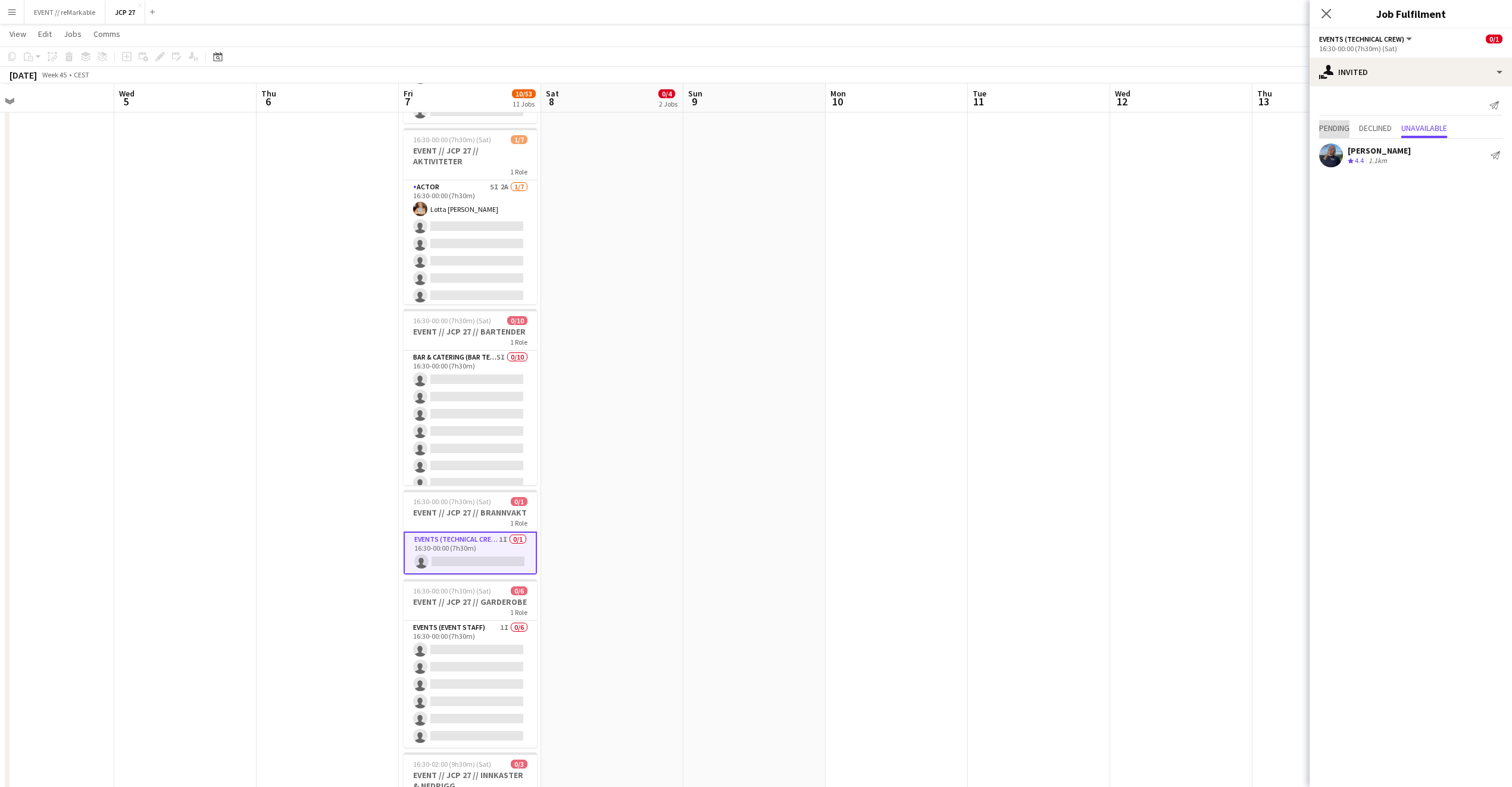
click at [1334, 120] on span "Pending" at bounding box center [1334, 128] width 30 height 18
click at [1371, 152] on input "*********" at bounding box center [1412, 158] width 184 height 30
click at [1371, 153] on input "*********" at bounding box center [1412, 158] width 184 height 30
type input "*"
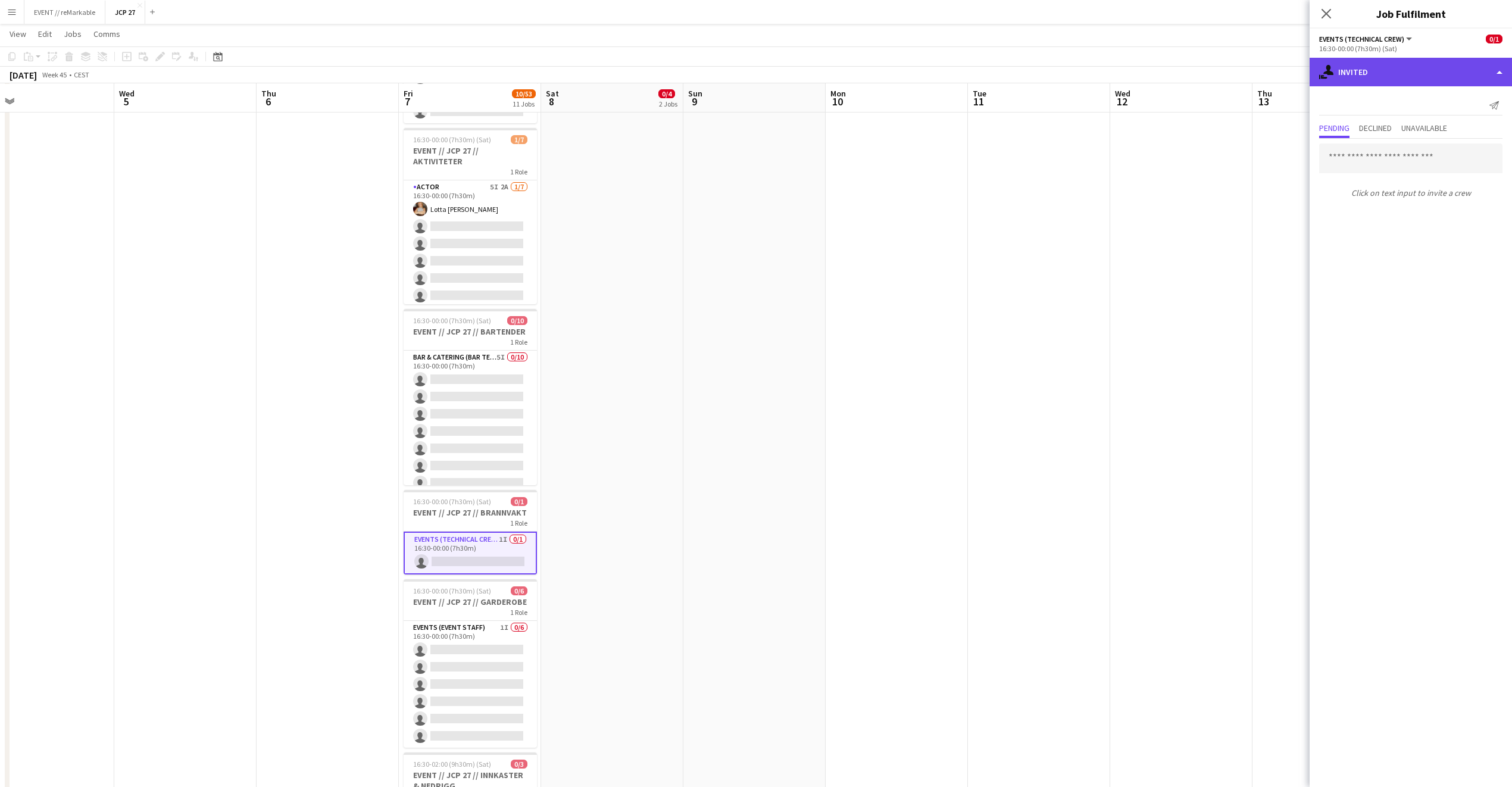
click at [1370, 79] on div "single-neutral-actions-share-1 Invited" at bounding box center [1411, 72] width 202 height 29
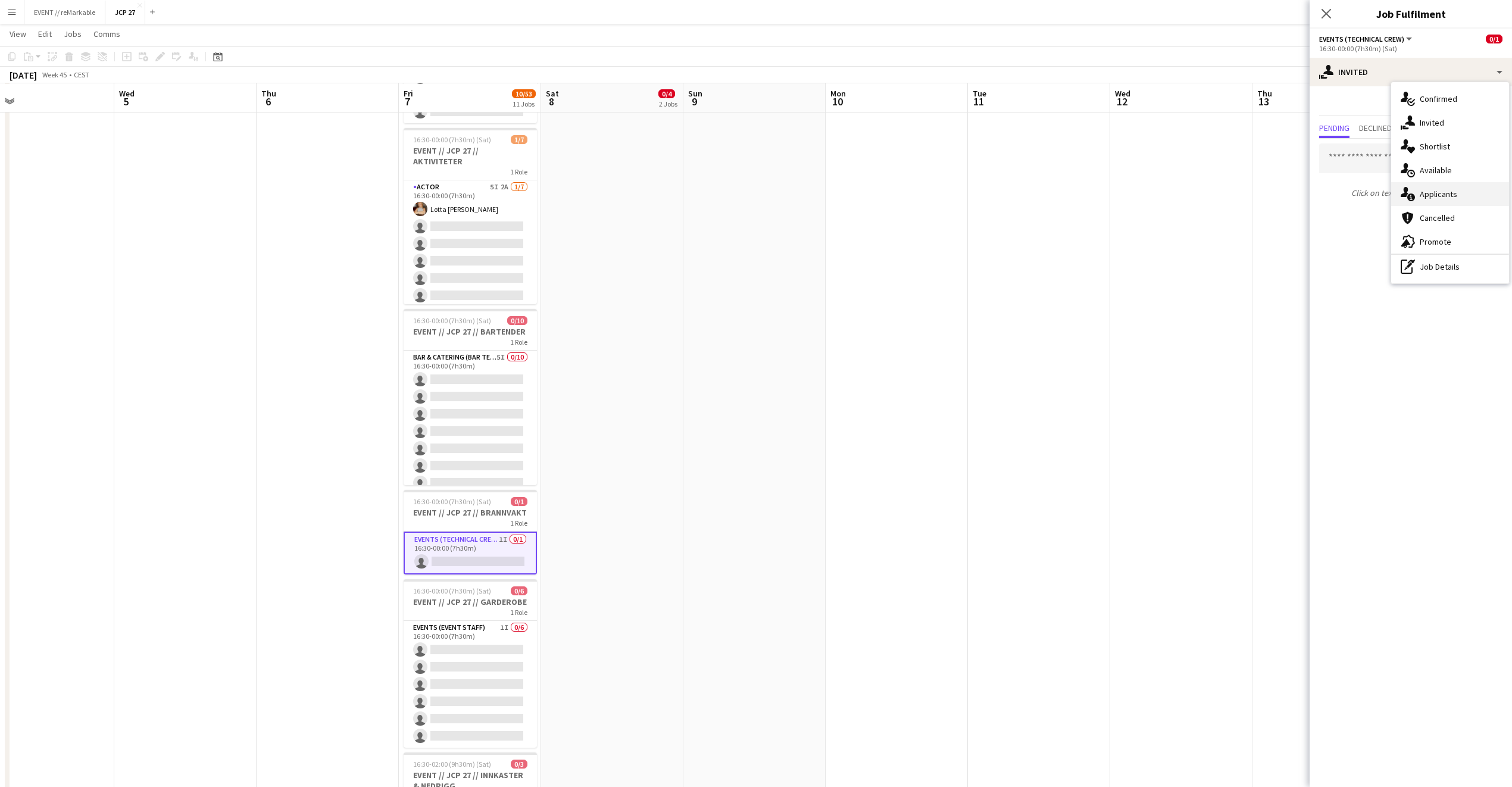
click at [1419, 195] on div "single-neutral-actions-information Applicants" at bounding box center [1450, 194] width 118 height 24
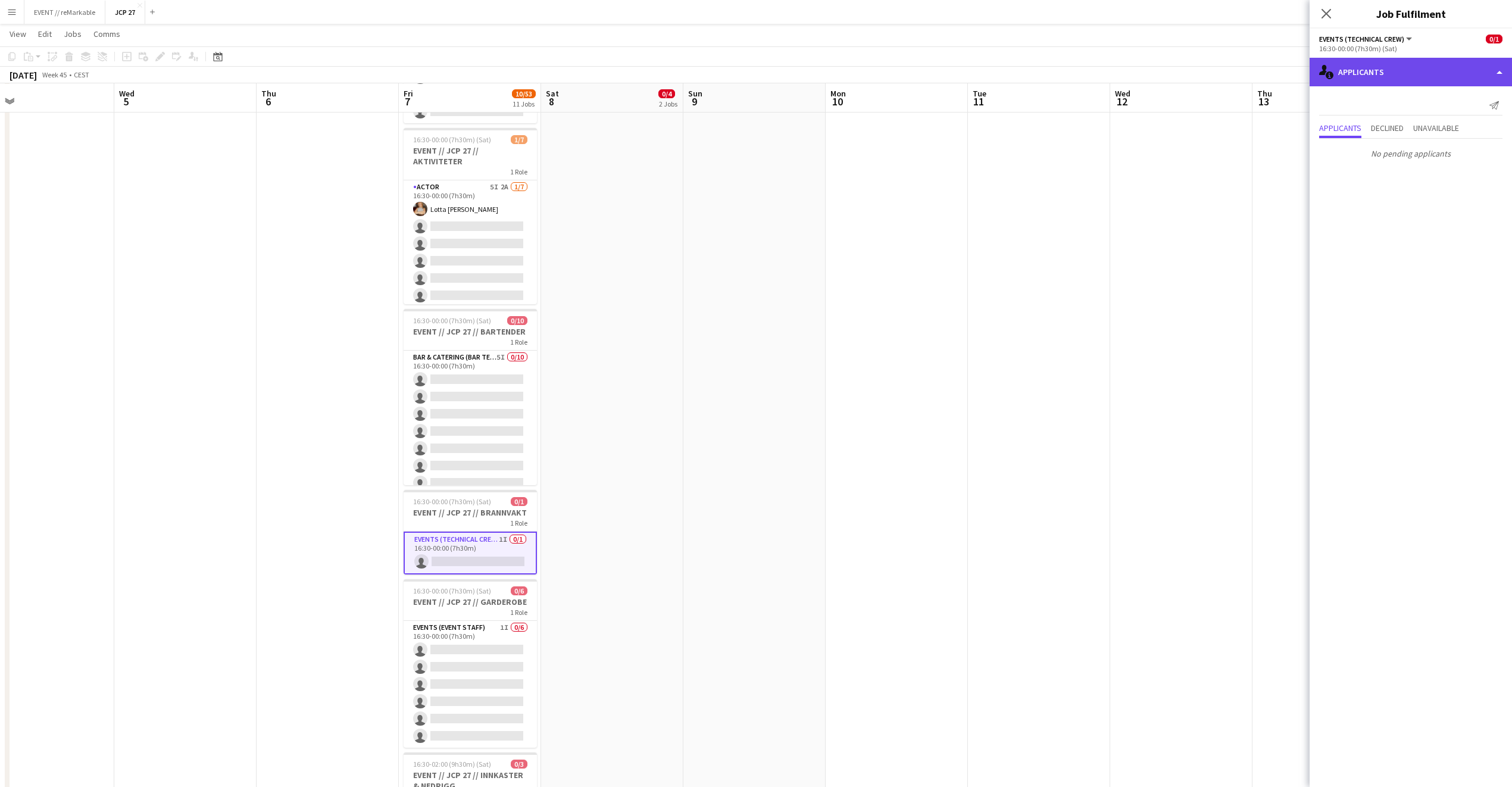
click at [1327, 72] on icon "single-neutral-actions-information" at bounding box center [1327, 72] width 14 height 14
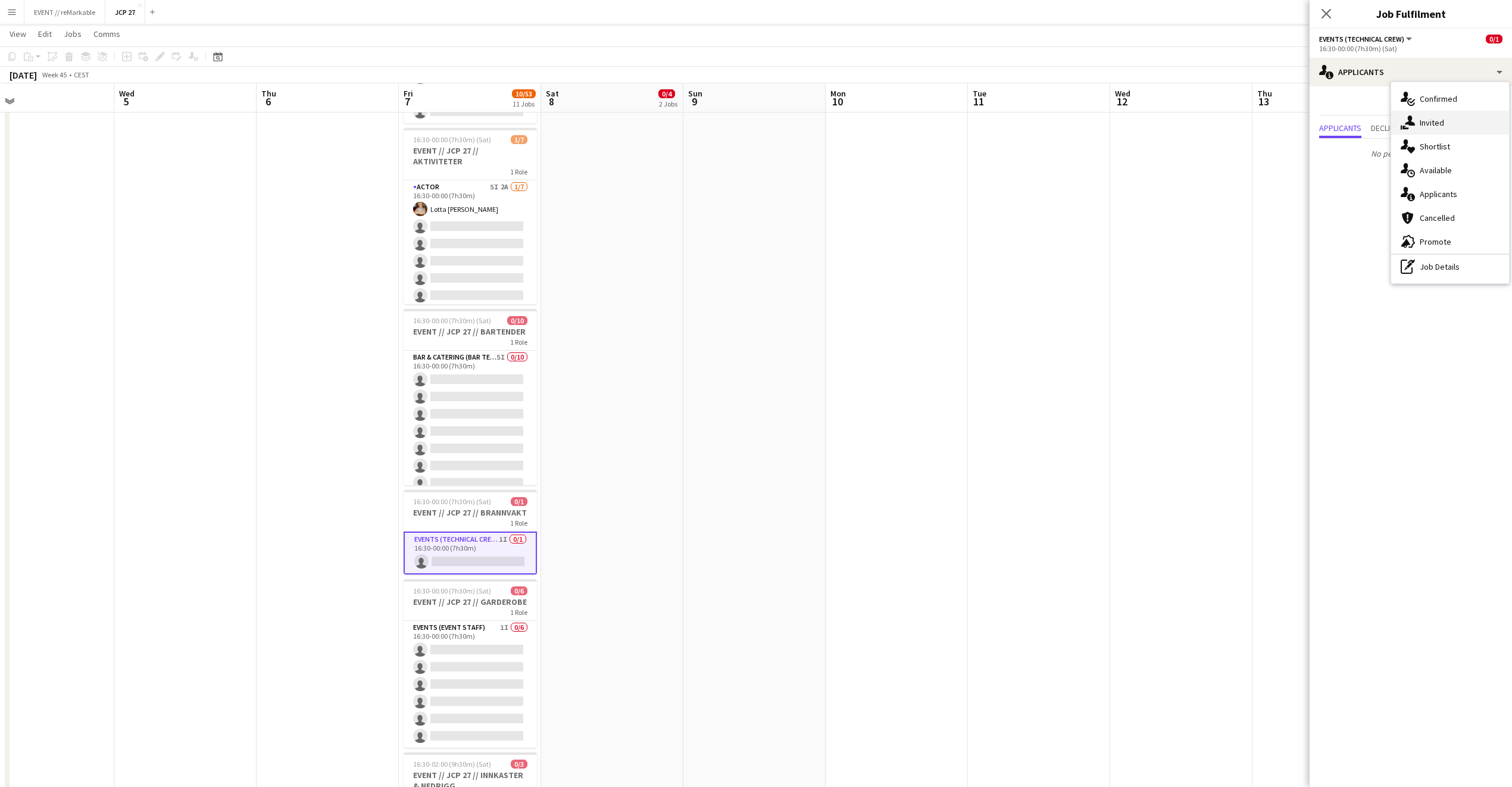
click at [1428, 124] on div "single-neutral-actions-share-1 Invited" at bounding box center [1450, 122] width 118 height 24
click at [1375, 161] on input "text" at bounding box center [1412, 158] width 184 height 30
type input "******"
click at [1398, 161] on input "******" at bounding box center [1412, 158] width 184 height 30
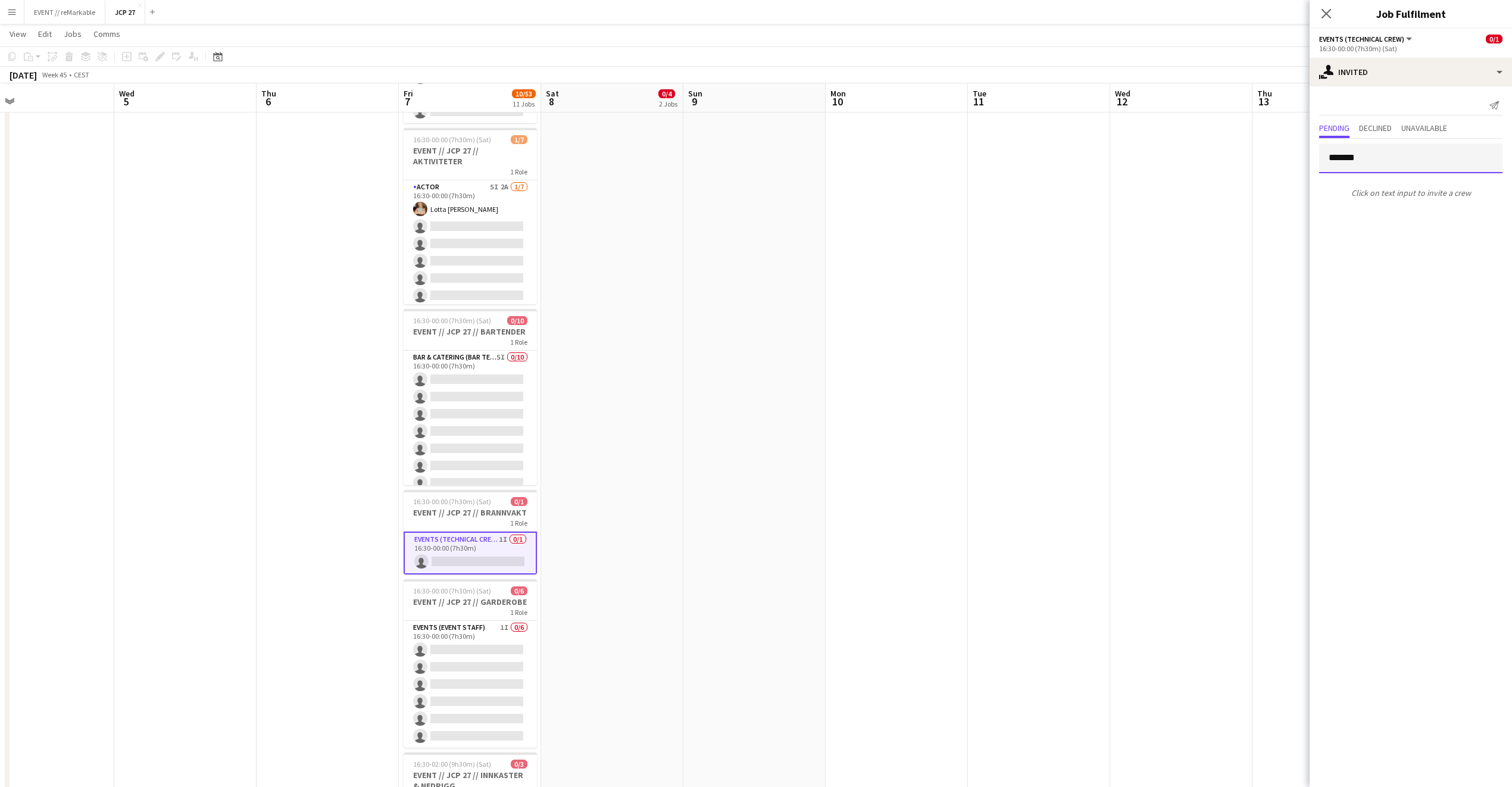
click at [1398, 161] on input "******" at bounding box center [1412, 158] width 184 height 30
click at [1345, 161] on input "******" at bounding box center [1412, 158] width 184 height 30
click at [1383, 121] on span "Declined" at bounding box center [1376, 128] width 33 height 18
click at [1420, 128] on span "Unavailable" at bounding box center [1424, 128] width 46 height 9
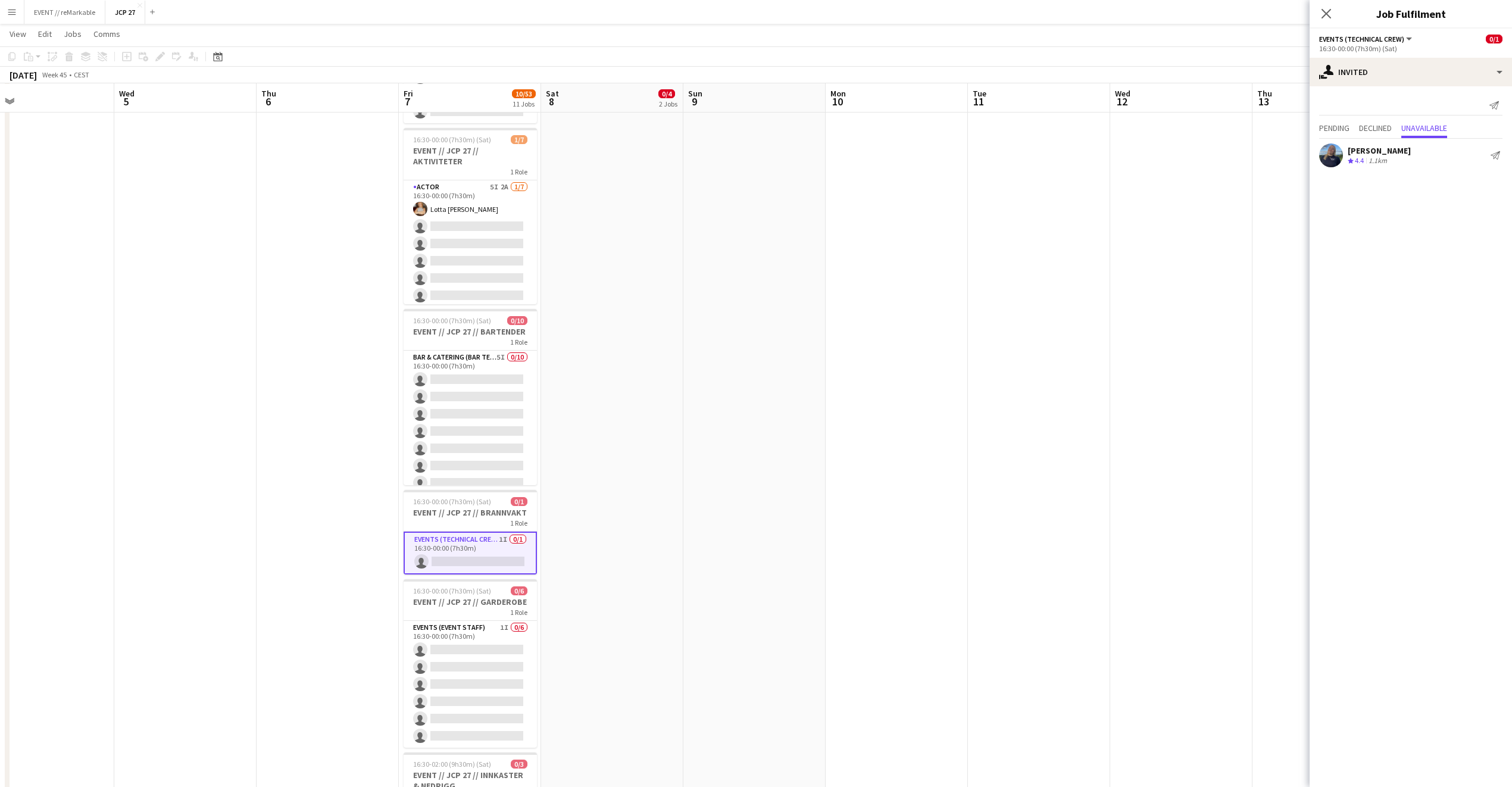
click at [1343, 118] on div "Send notification Pending Declined Unavailable Julie Dahl Crew rating 4.4 1.1km…" at bounding box center [1411, 132] width 202 height 93
click at [1344, 132] on span "Pending" at bounding box center [1334, 128] width 30 height 9
click at [1345, 158] on input "******" at bounding box center [1412, 158] width 184 height 30
click at [1317, 24] on div "Close pop-in" at bounding box center [1326, 13] width 33 height 27
click at [1322, 19] on app-icon "Close pop-in" at bounding box center [1327, 14] width 17 height 17
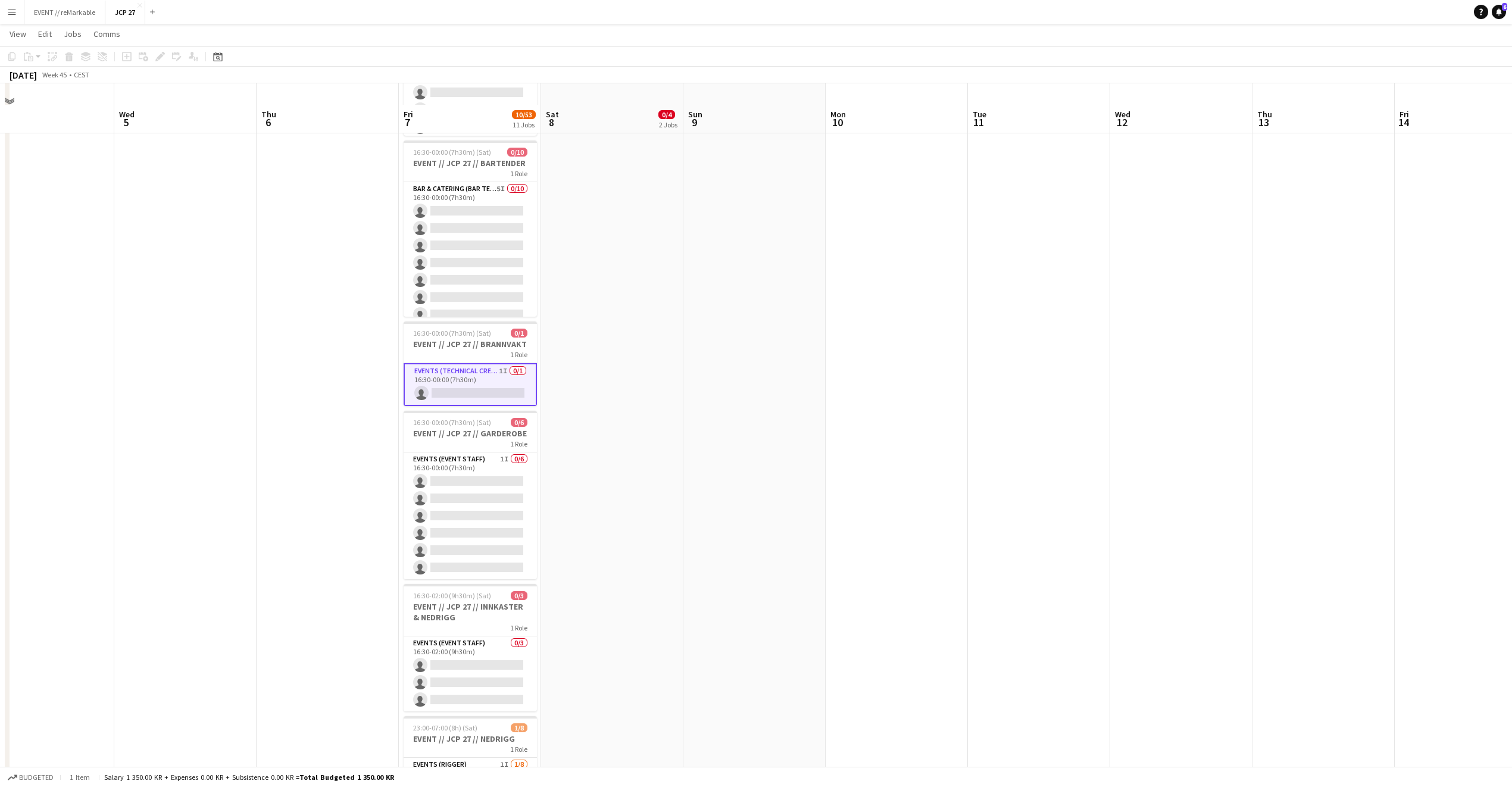
scroll to position [879, 0]
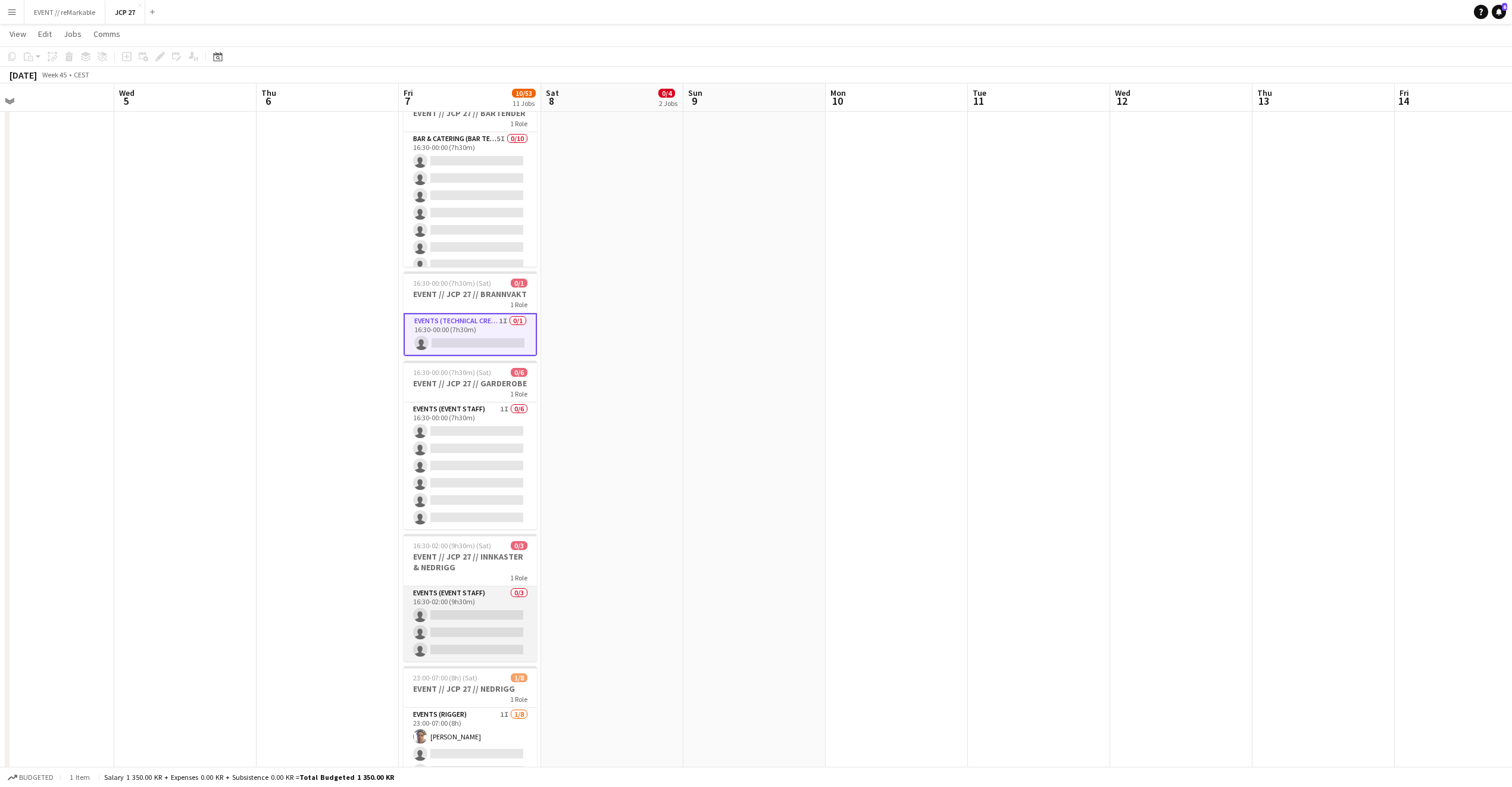
click at [482, 623] on app-card-role "Events (Event Staff) 0/3 16:30-02:00 (9h30m) single-neutral-actions single-neut…" at bounding box center [469, 624] width 133 height 75
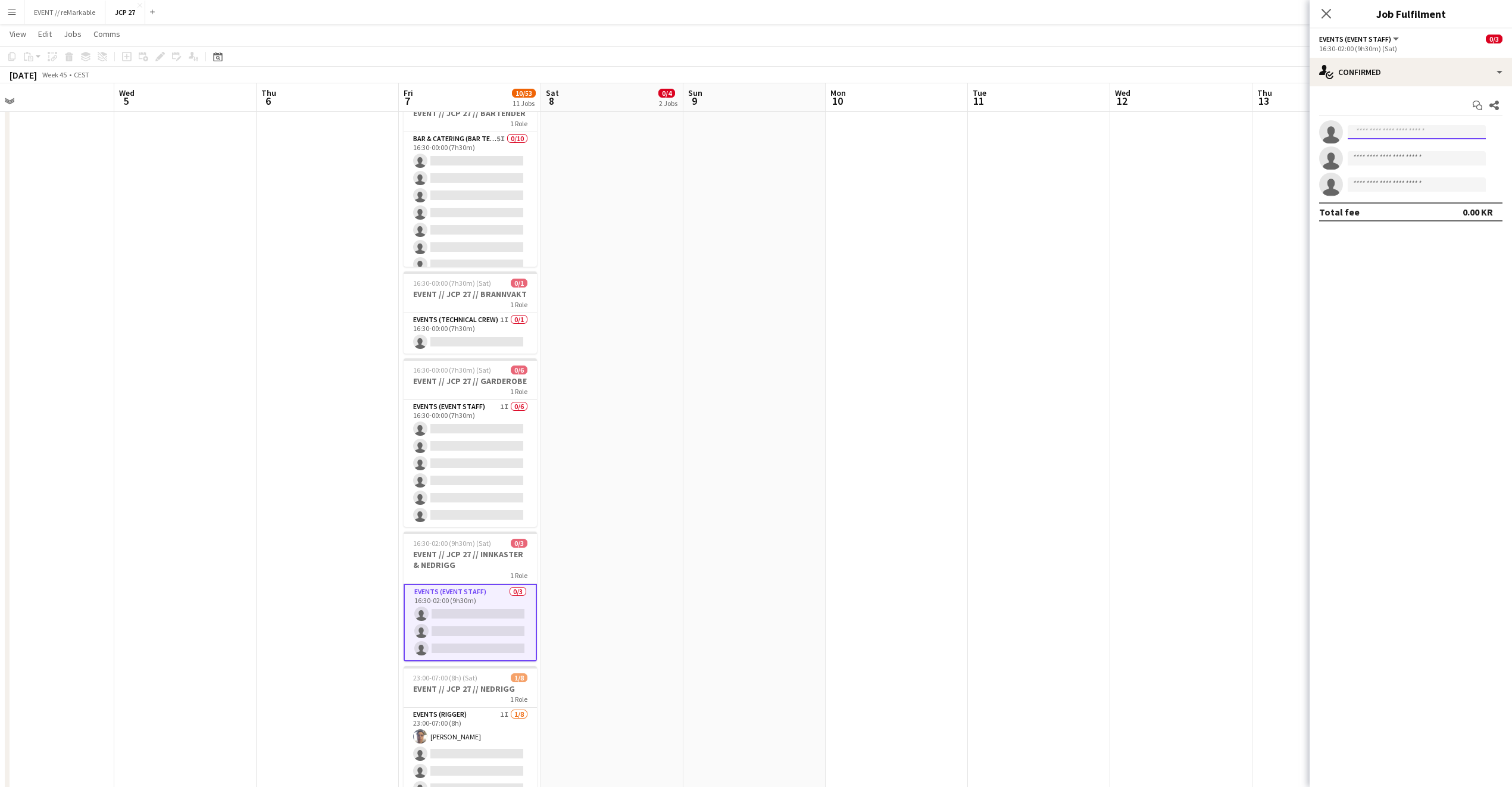
click at [1401, 127] on input at bounding box center [1416, 132] width 138 height 14
click at [1436, 61] on div "single-neutral-actions-check-2 Confirmed" at bounding box center [1411, 72] width 202 height 29
click at [1422, 125] on div "single-neutral-actions-share-1 Invited" at bounding box center [1450, 122] width 118 height 24
click at [1373, 133] on input "text" at bounding box center [1412, 134] width 184 height 30
type input "*"
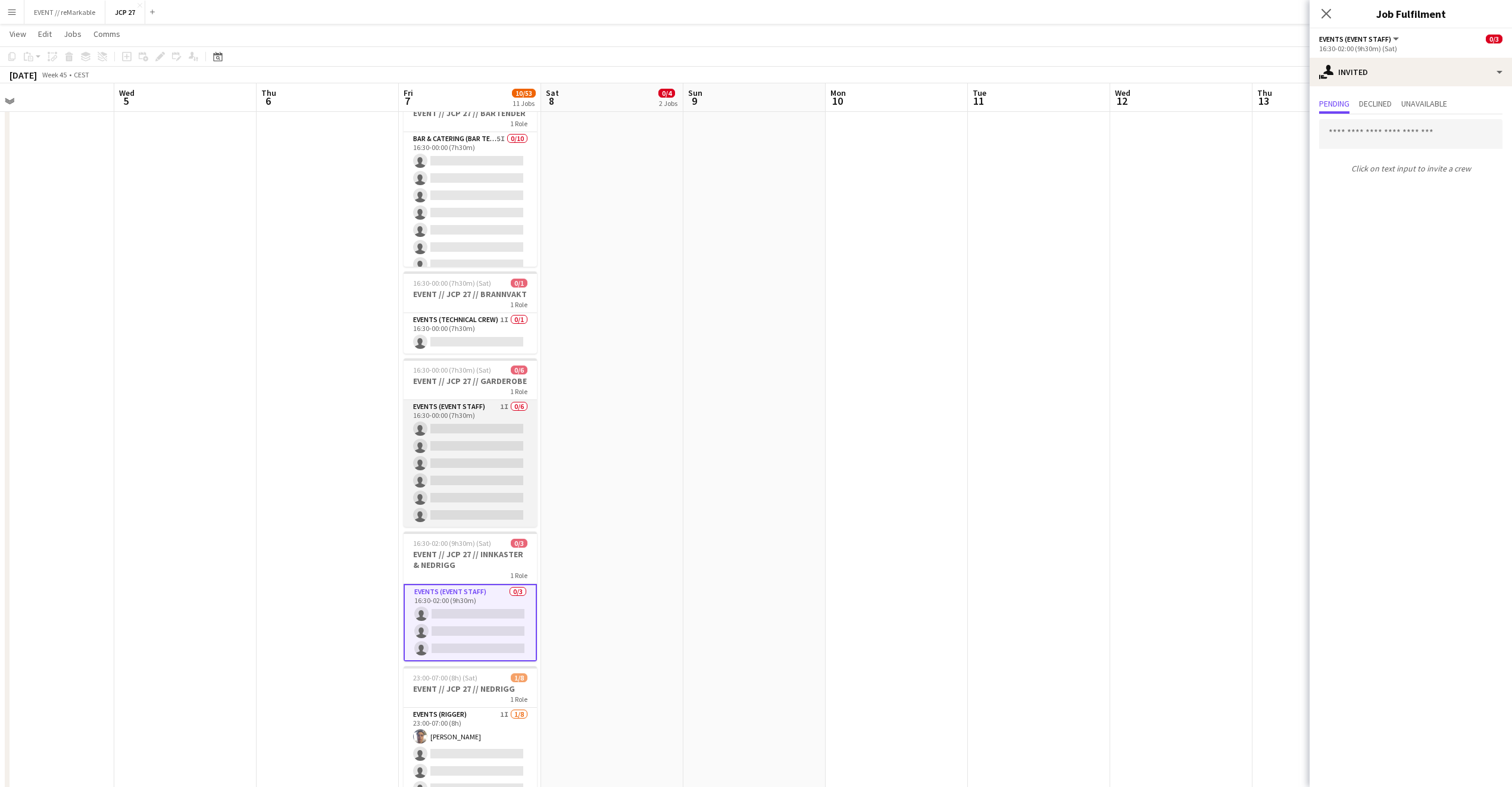
click at [421, 434] on app-card-role "Events (Event Staff) 1I 0/6 16:30-00:00 (7h30m) single-neutral-actions single-n…" at bounding box center [469, 463] width 133 height 127
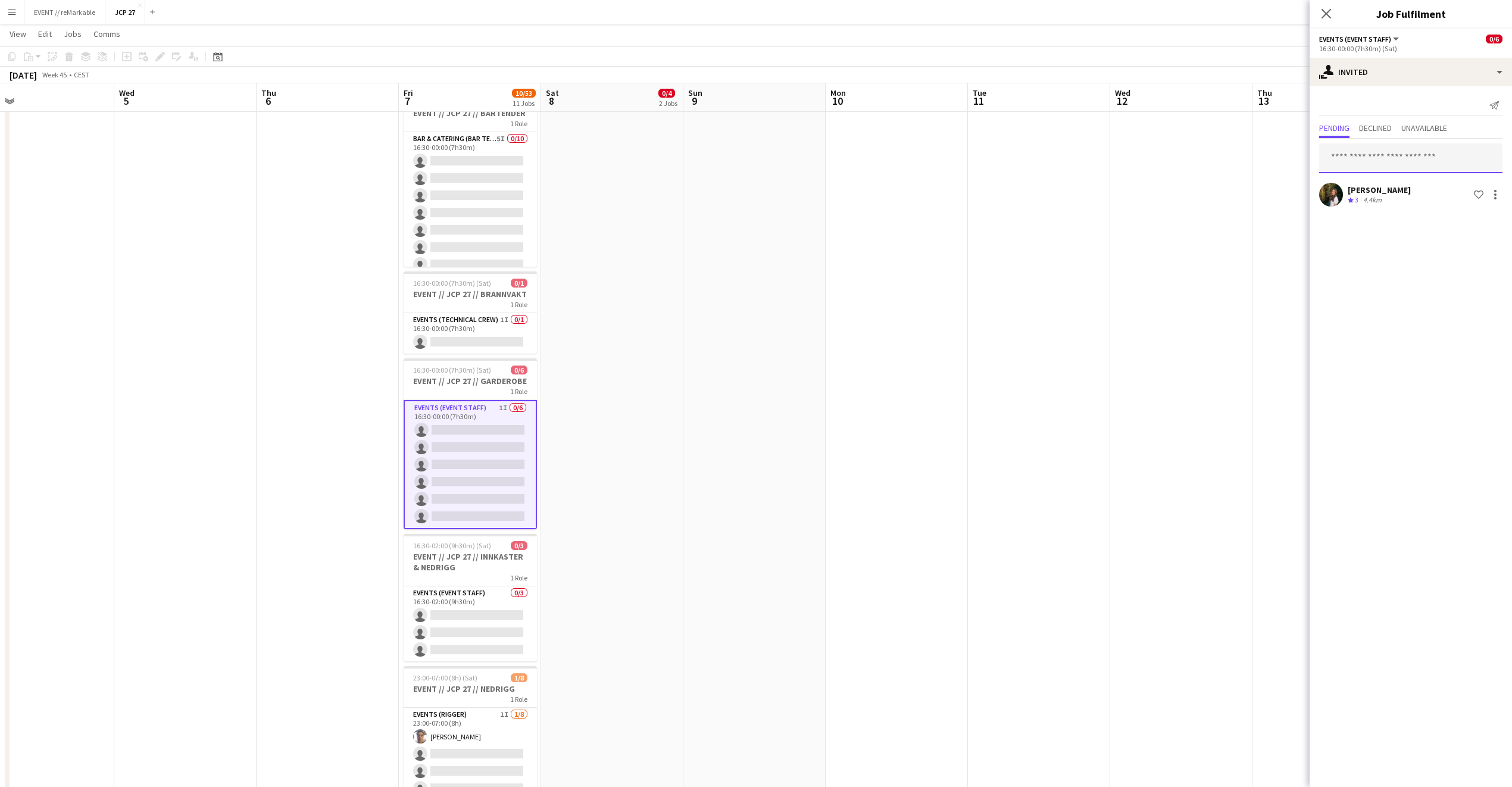
click at [1398, 153] on input "text" at bounding box center [1412, 158] width 184 height 30
type input "**********"
click at [1448, 65] on div "single-neutral-actions-share-1 Invited" at bounding box center [1411, 72] width 202 height 29
click at [1472, 121] on div "single-neutral-actions-share-1 Invited" at bounding box center [1450, 122] width 118 height 24
click at [1396, 72] on div "single-neutral-actions-share-1 Invited" at bounding box center [1411, 72] width 202 height 29
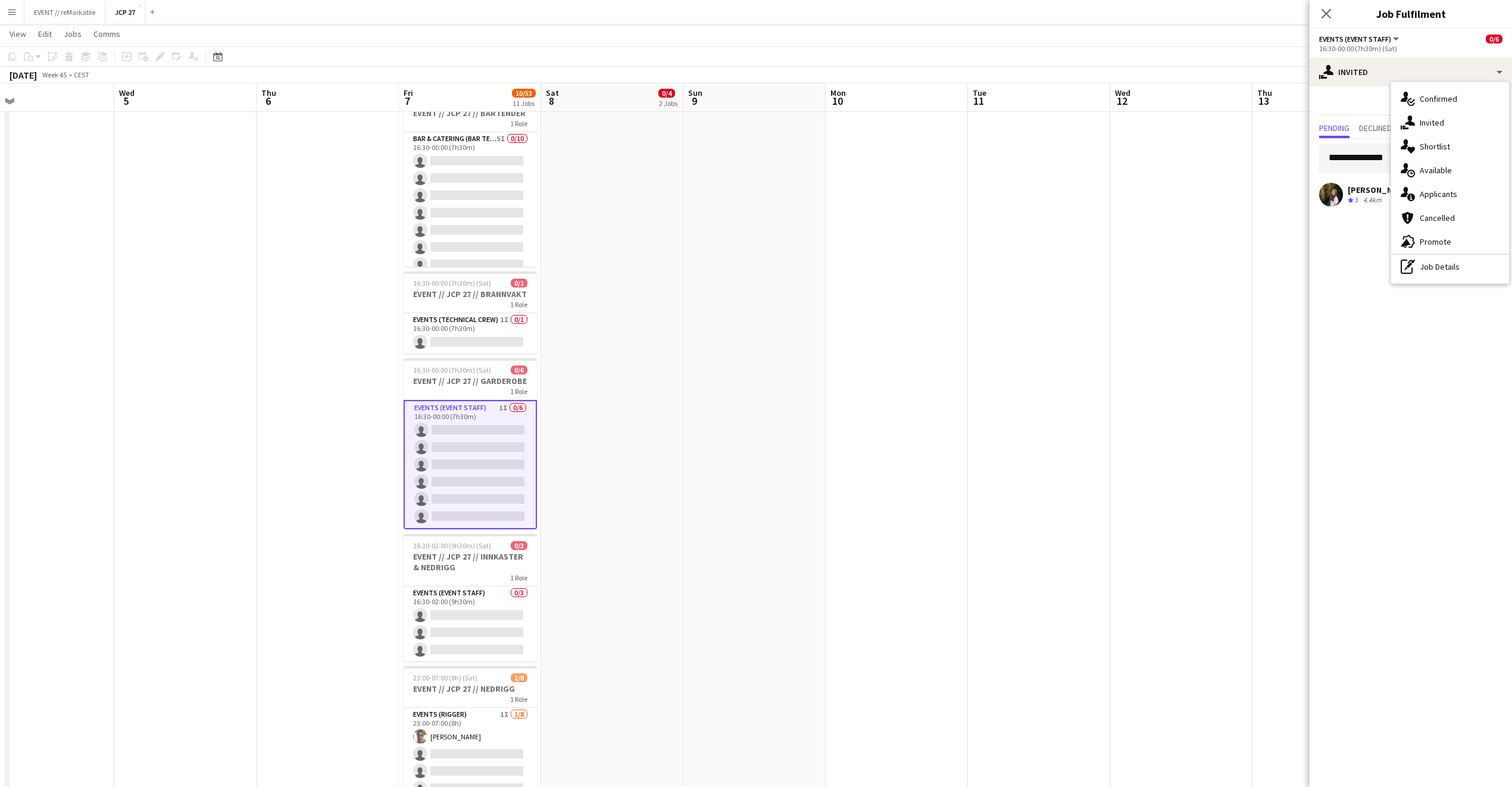
click at [1413, 151] on icon at bounding box center [1412, 150] width 8 height 6
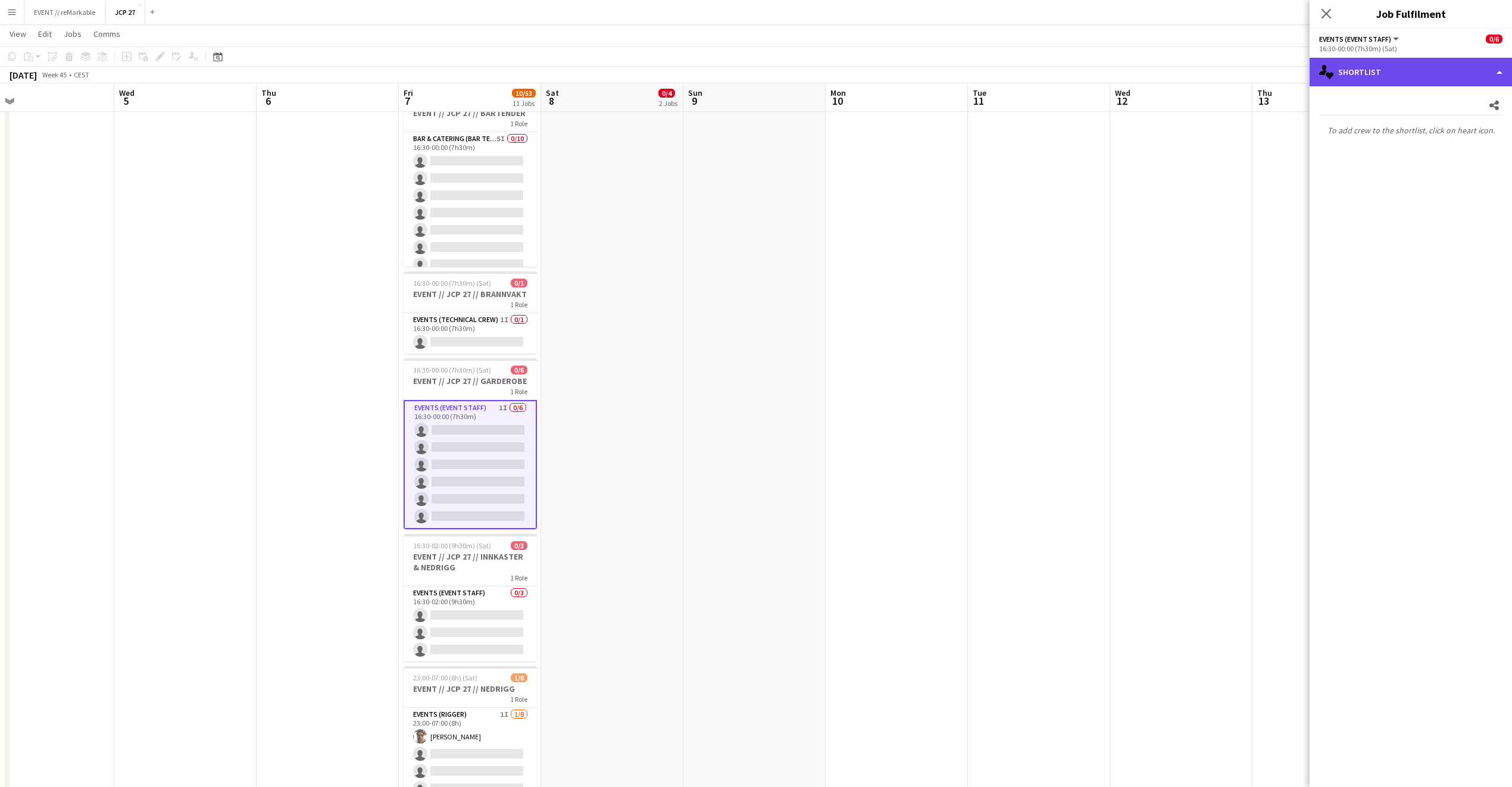
click at [1408, 77] on div "single-neutral-actions-heart Shortlist" at bounding box center [1411, 72] width 202 height 29
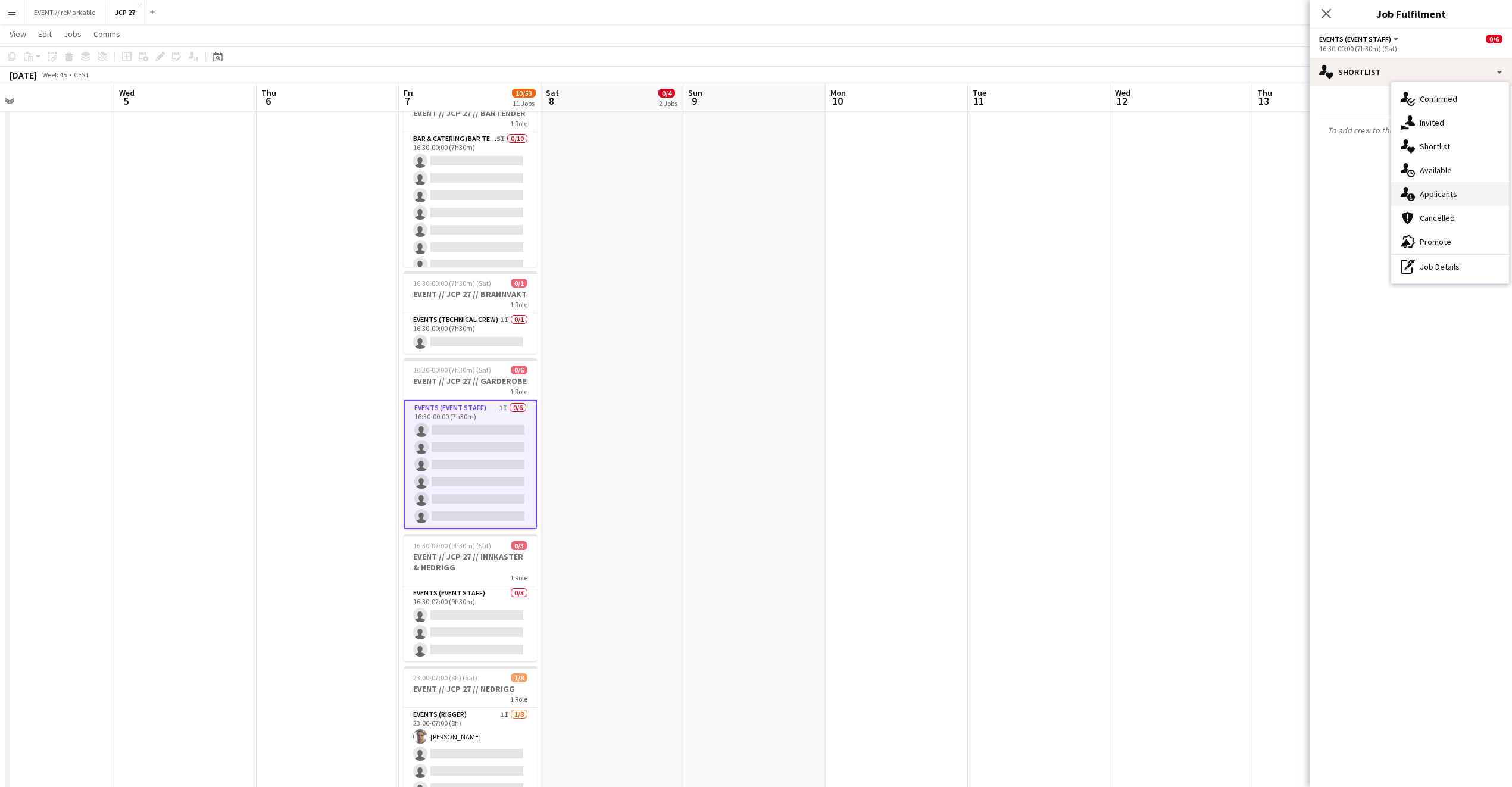
click at [1411, 199] on icon "single-neutral-actions-information" at bounding box center [1408, 194] width 14 height 14
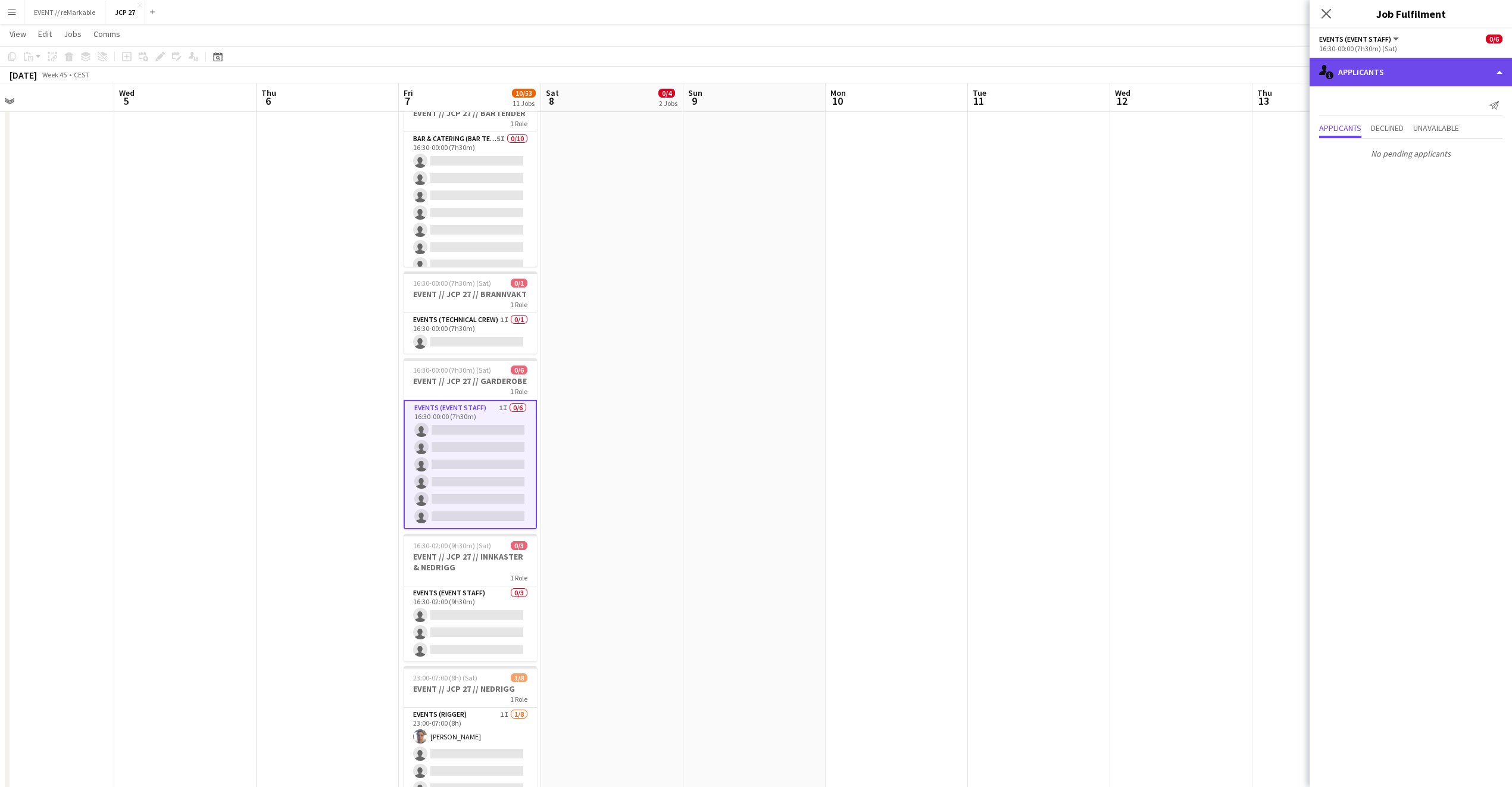
click at [1389, 72] on div "single-neutral-actions-information Applicants" at bounding box center [1411, 72] width 202 height 29
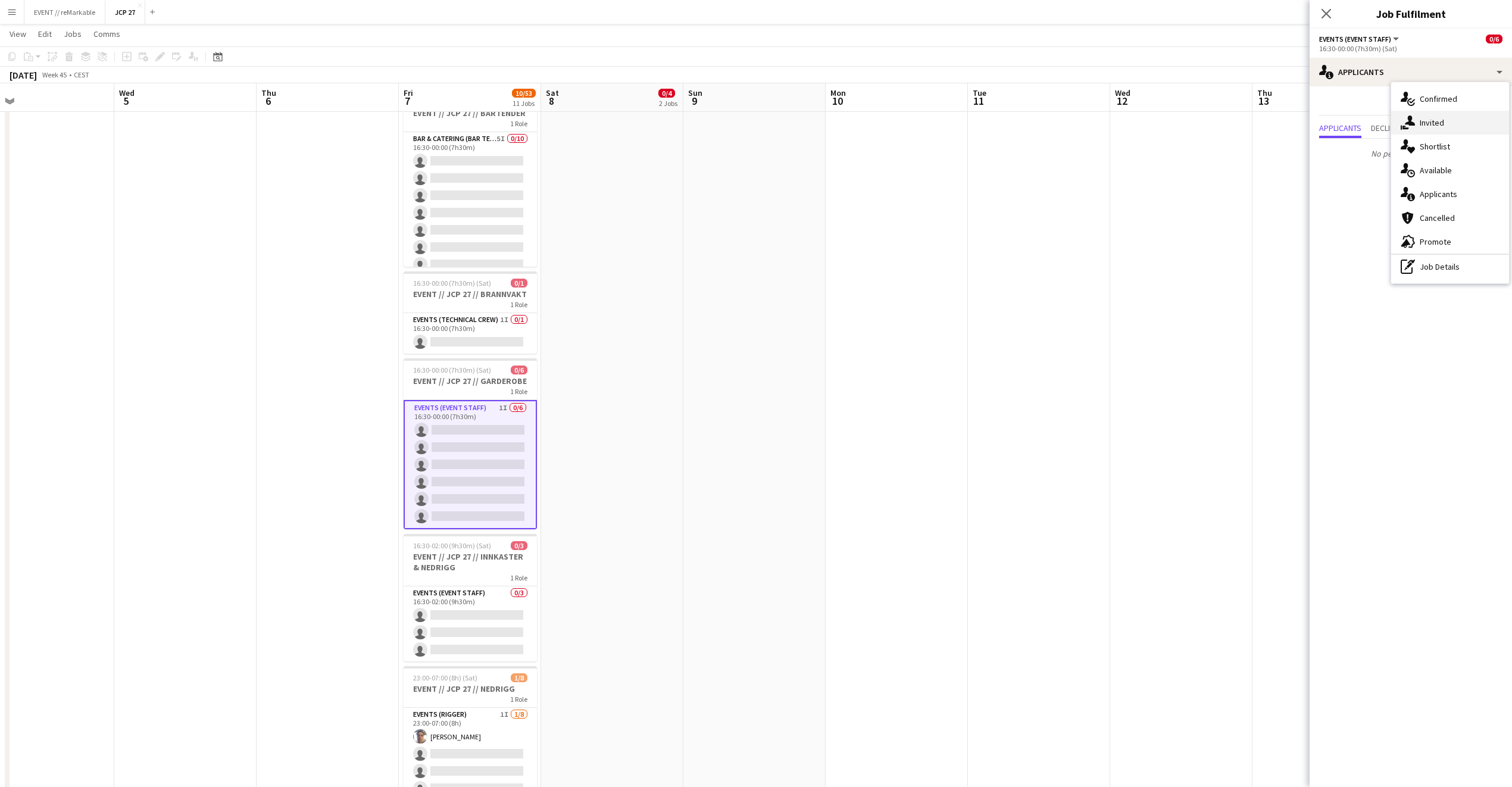
click at [1393, 119] on div "single-neutral-actions-share-1 Invited" at bounding box center [1450, 122] width 118 height 24
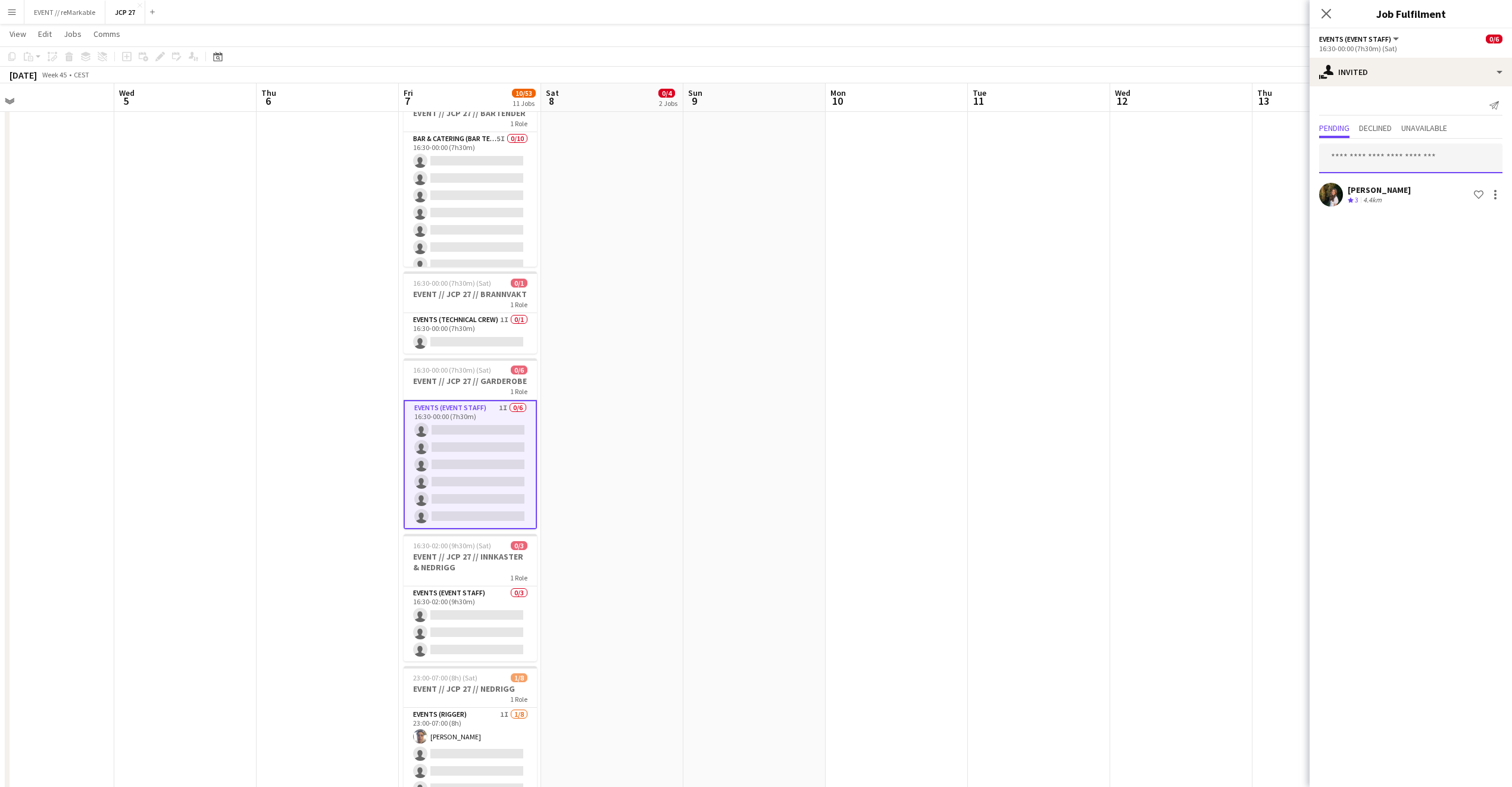
click at [1370, 152] on input "text" at bounding box center [1412, 158] width 184 height 30
type input "*"
click at [1380, 156] on input "*" at bounding box center [1412, 158] width 184 height 30
type input "***"
click at [1370, 229] on span "maia@pudderagency.com" at bounding box center [1411, 226] width 164 height 9
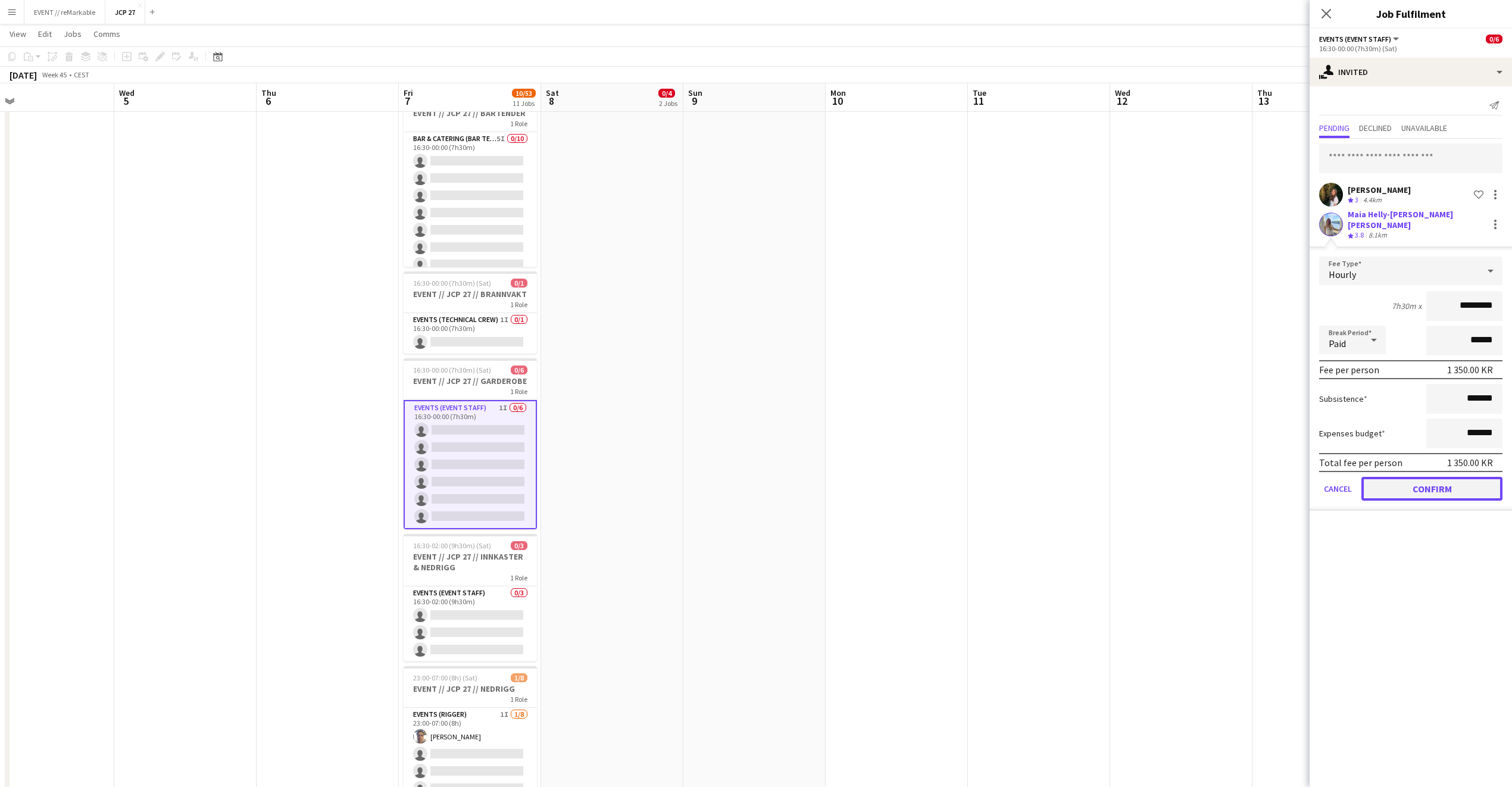
click at [1406, 490] on button "Confirm" at bounding box center [1432, 489] width 141 height 24
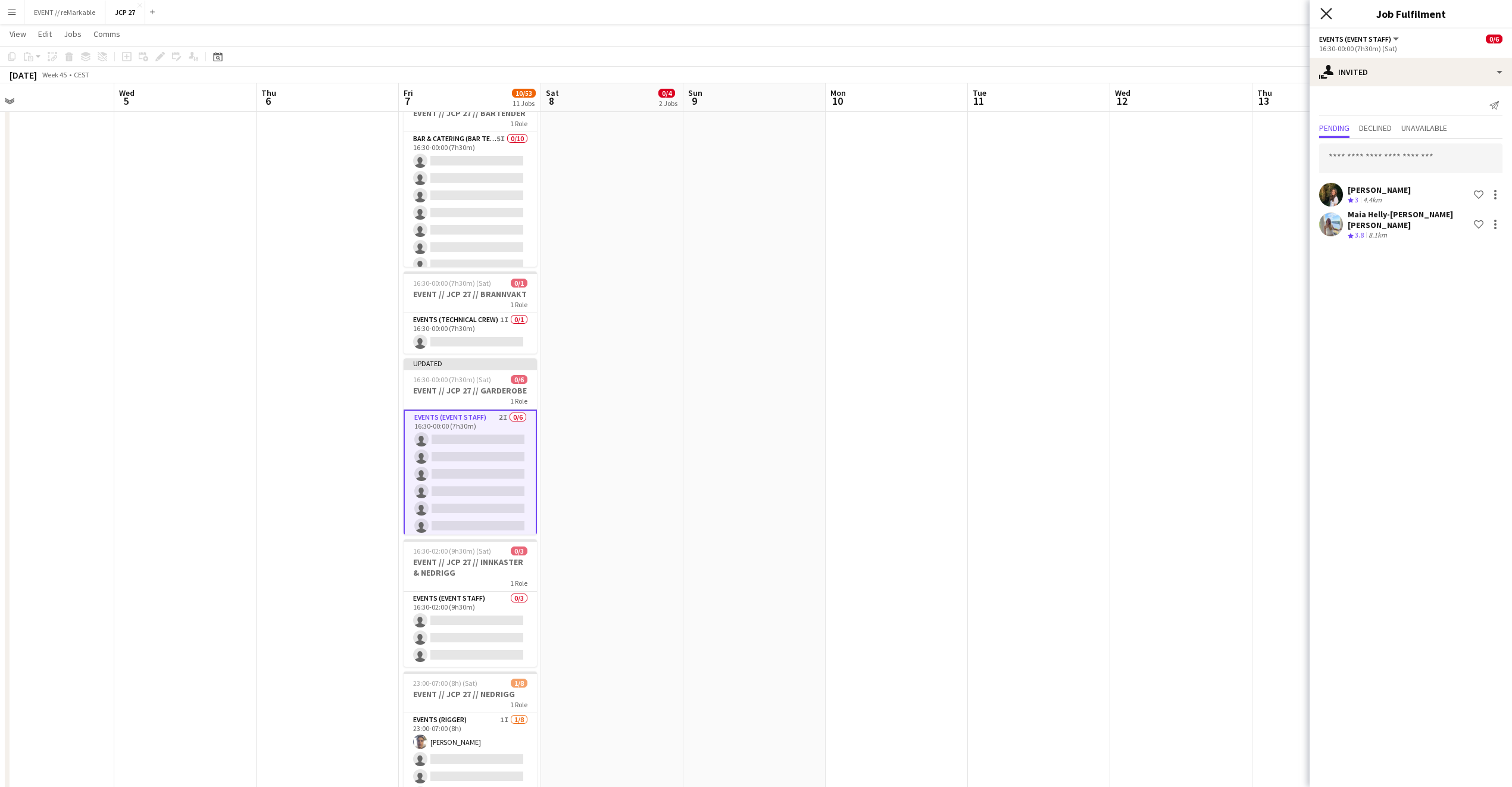
click at [1321, 16] on icon "Close pop-in" at bounding box center [1326, 13] width 12 height 12
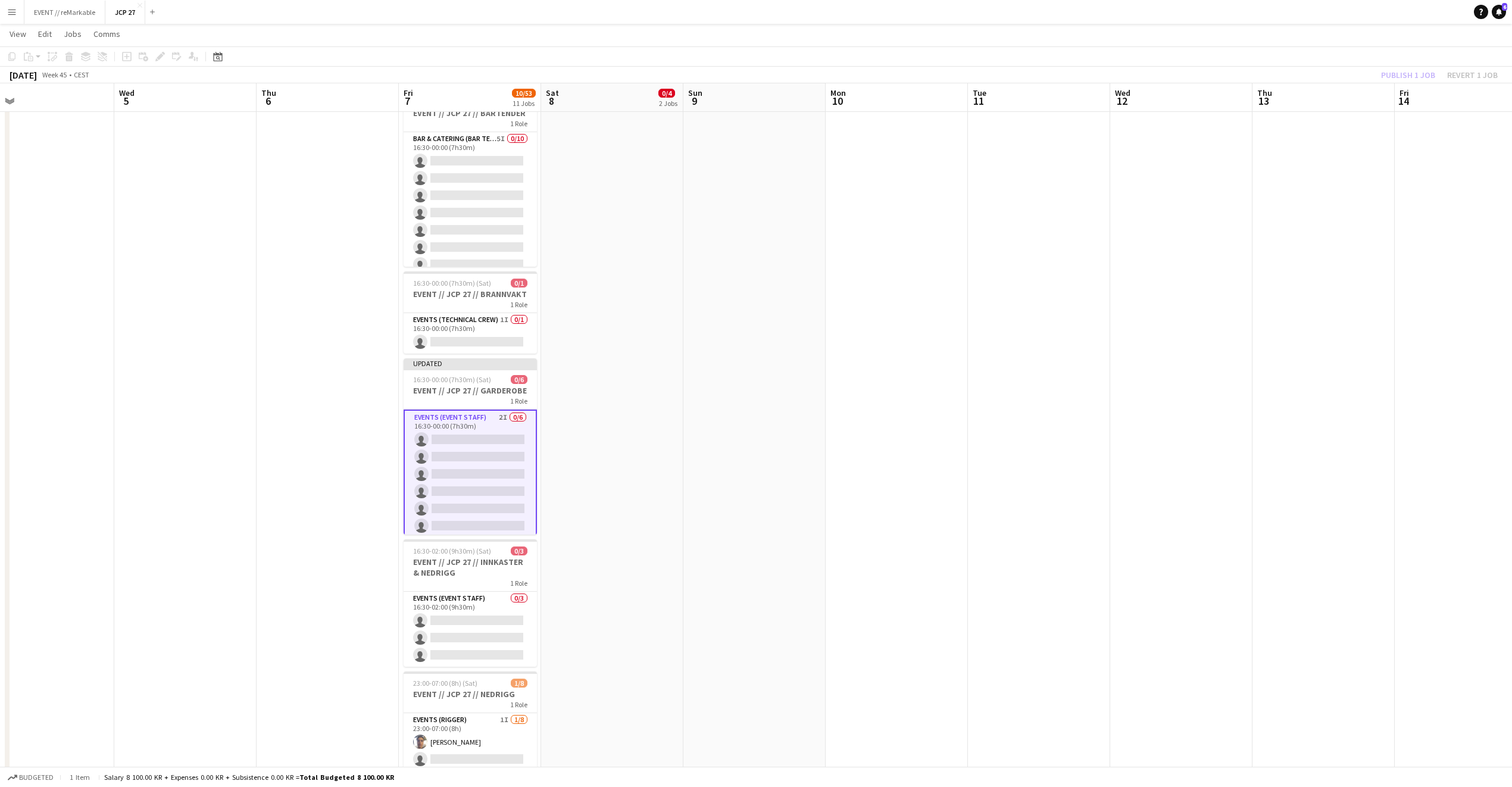
click at [1400, 78] on div "Publish 1 job Revert 1 job" at bounding box center [1440, 75] width 146 height 16
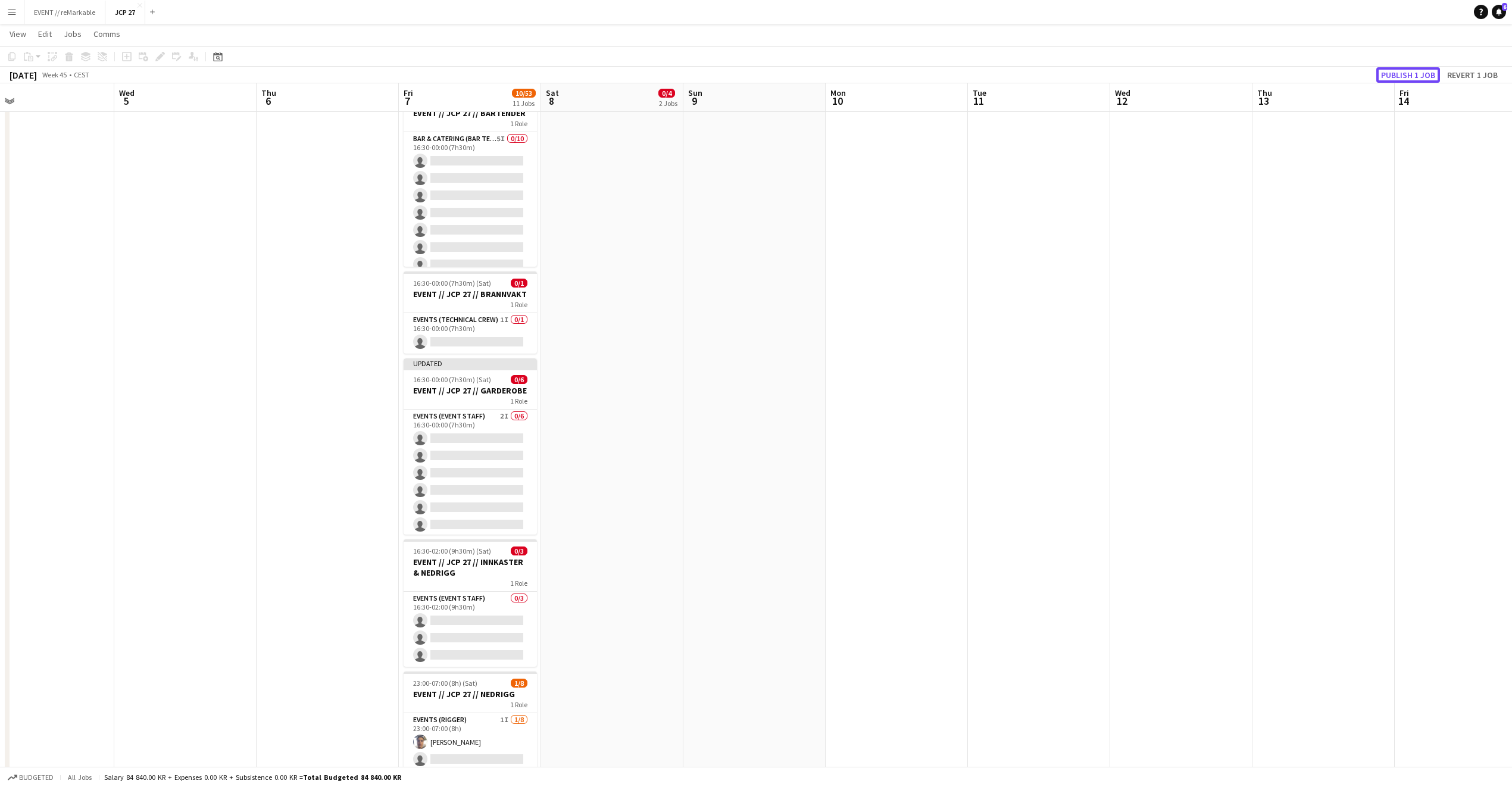
click at [1400, 78] on button "Publish 1 job" at bounding box center [1408, 75] width 64 height 16
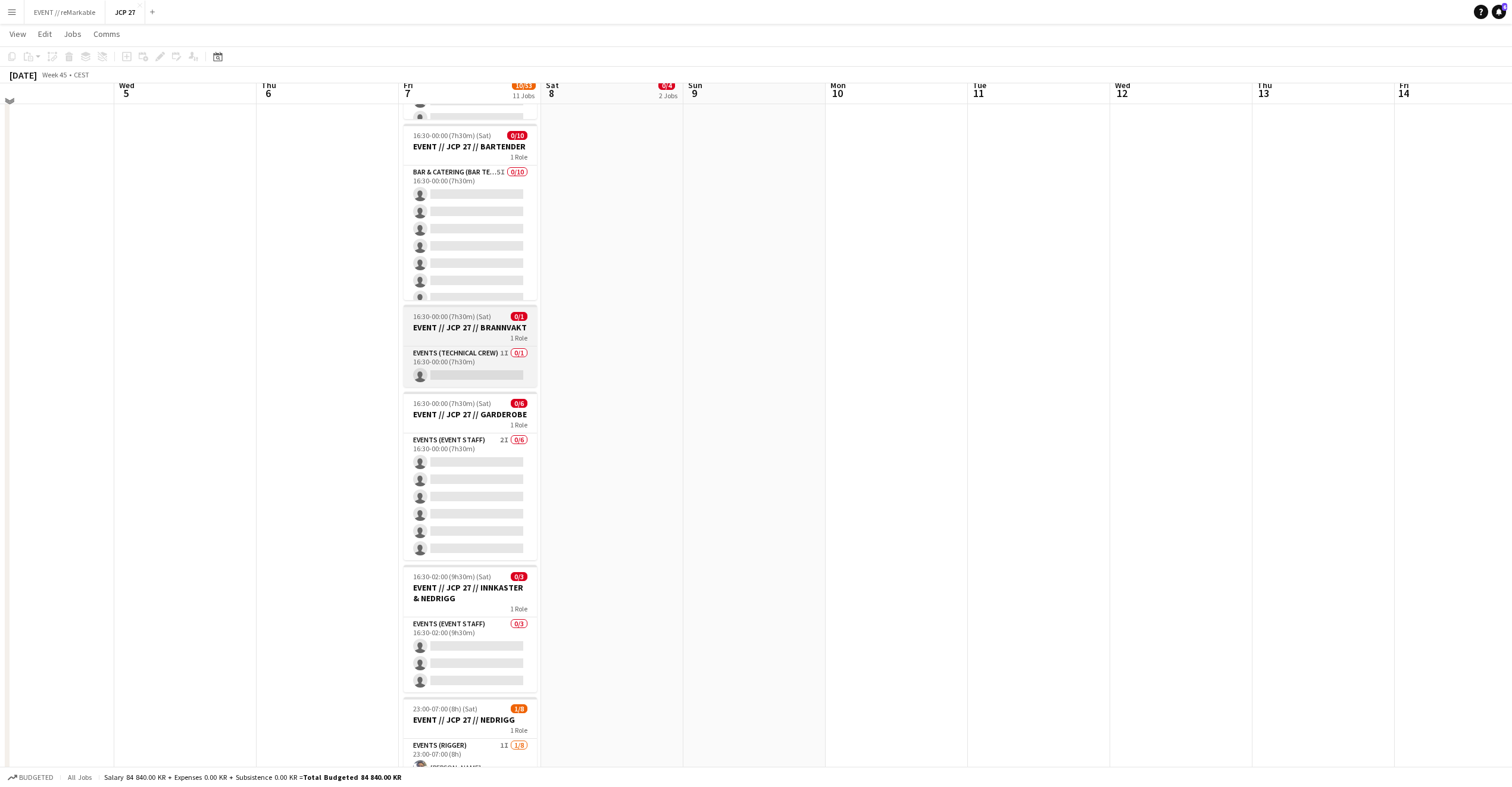
scroll to position [848, 0]
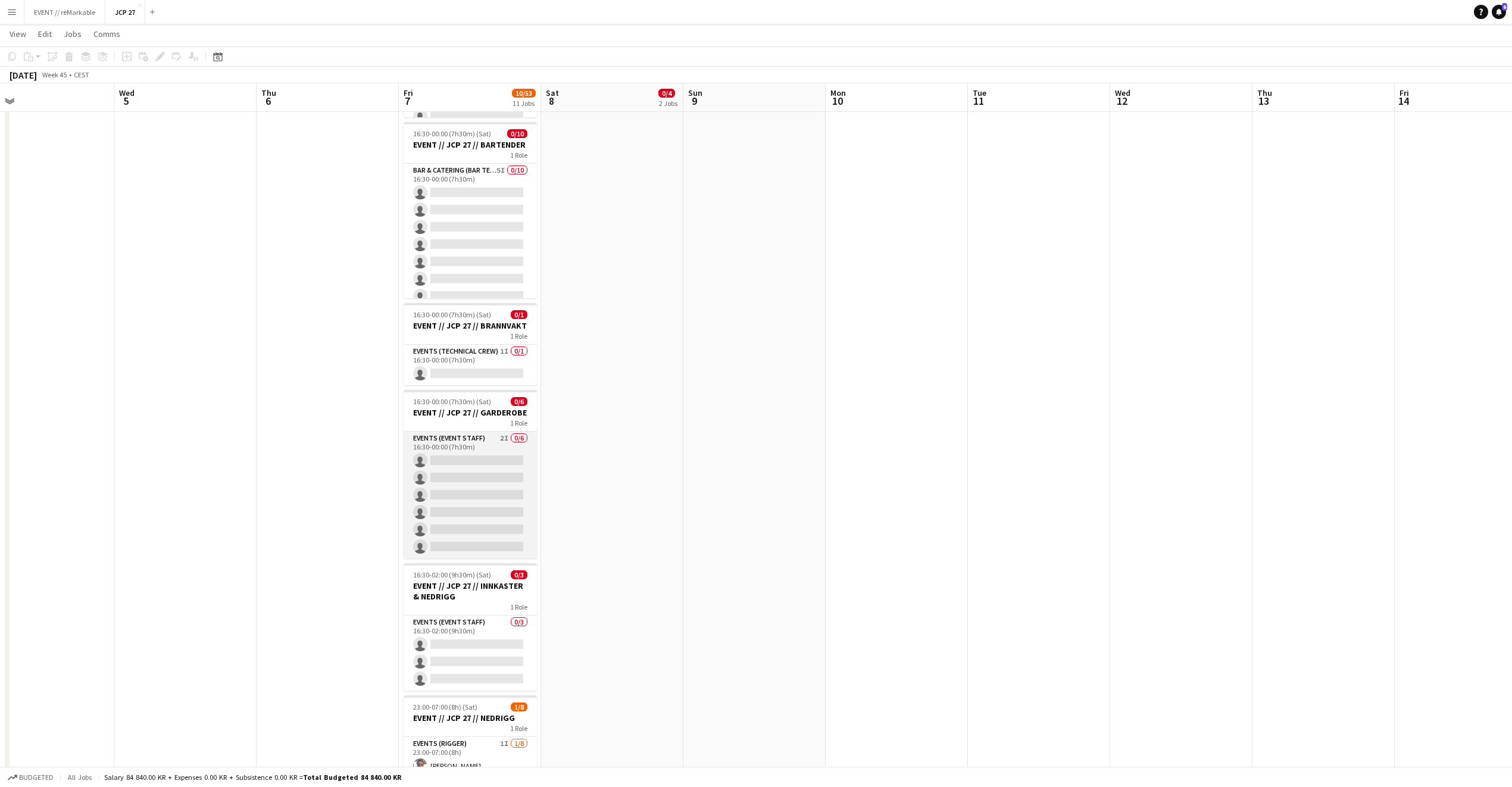
click at [483, 488] on app-card-role "Events (Event Staff) 2I 0/6 16:30-00:00 (7h30m) single-neutral-actions single-n…" at bounding box center [469, 494] width 133 height 127
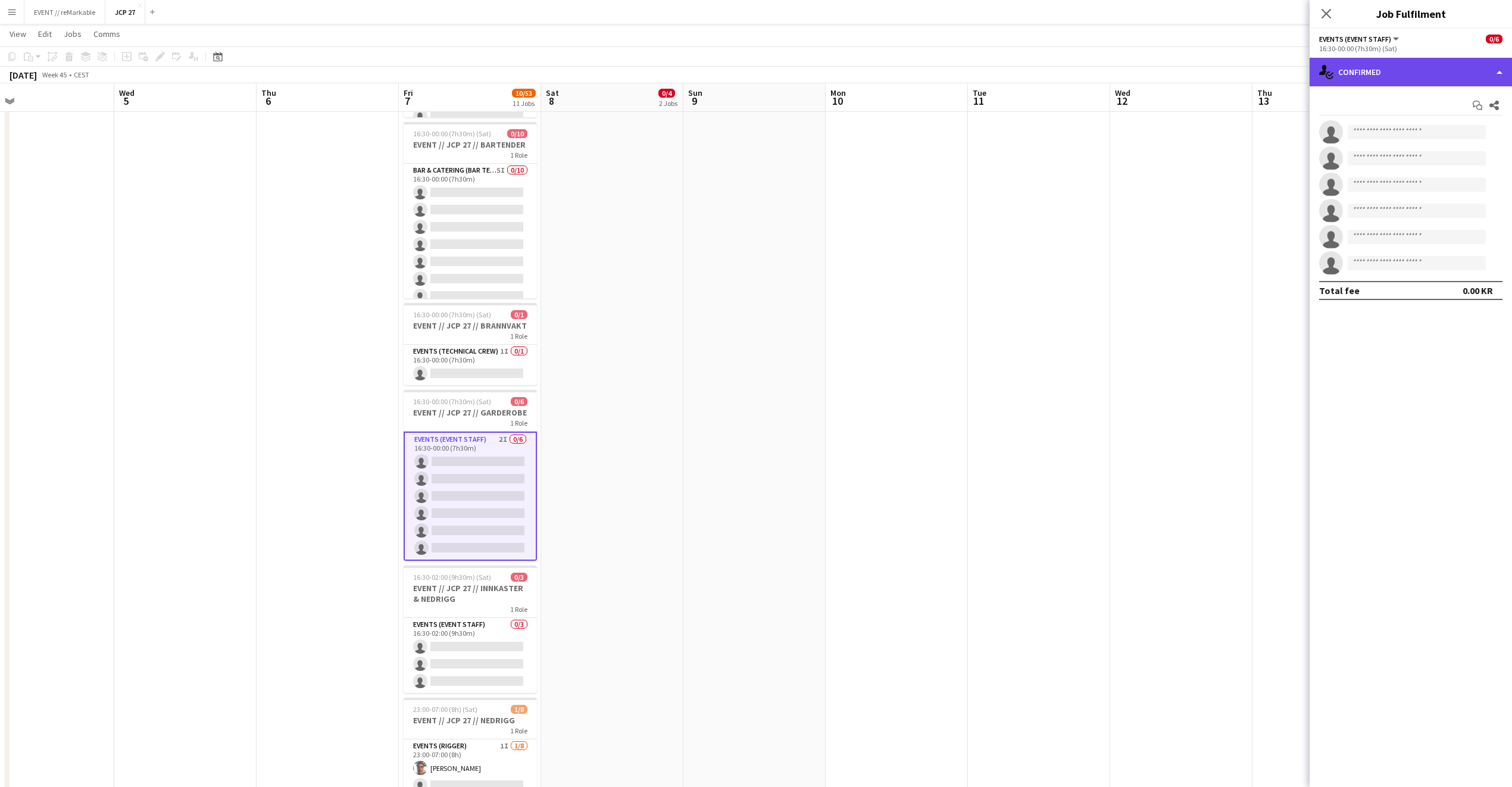
click at [1360, 73] on div "single-neutral-actions-check-2 Confirmed" at bounding box center [1411, 72] width 202 height 29
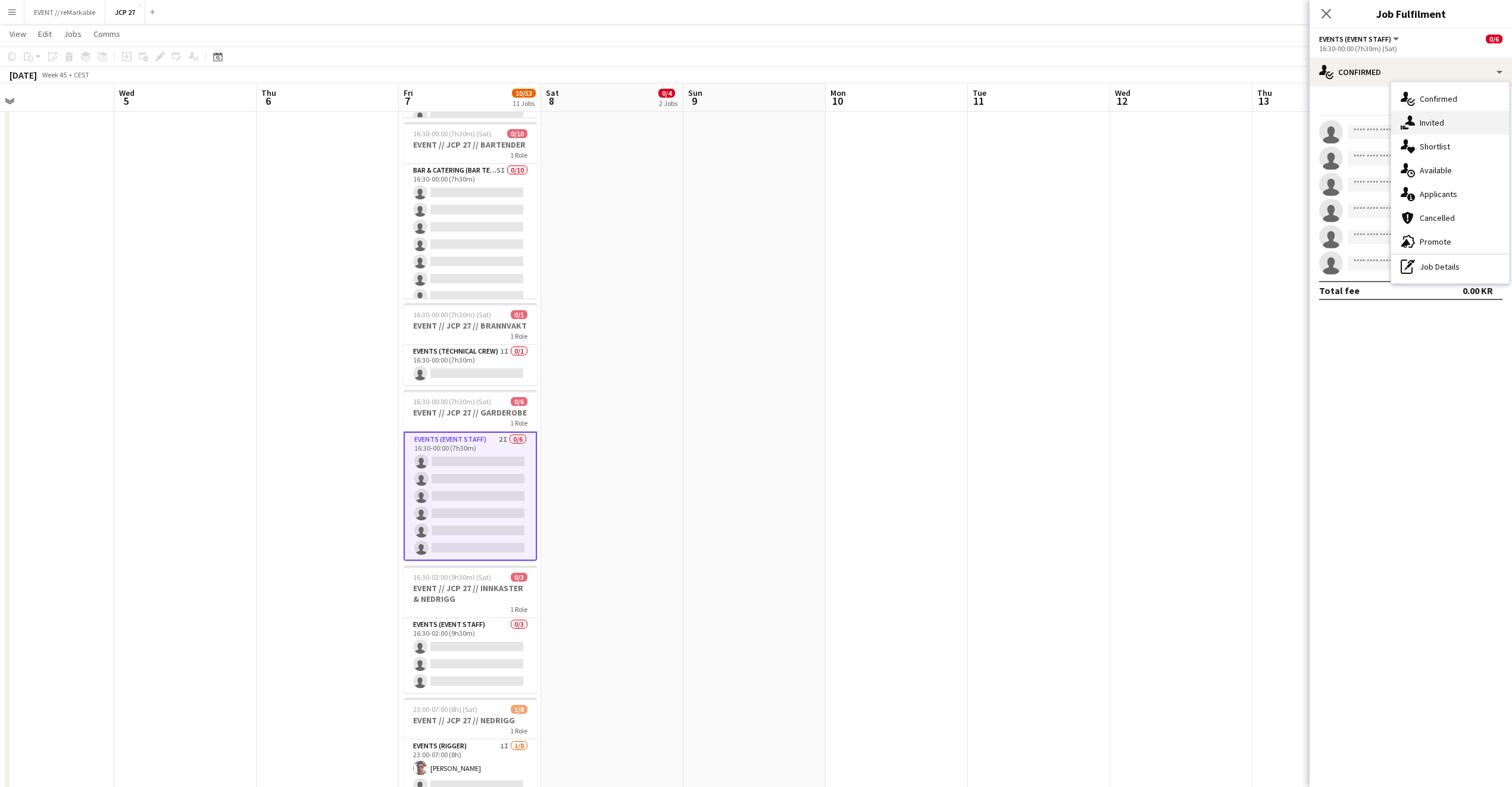
click at [1458, 133] on div "single-neutral-actions-share-1 Invited" at bounding box center [1450, 122] width 118 height 24
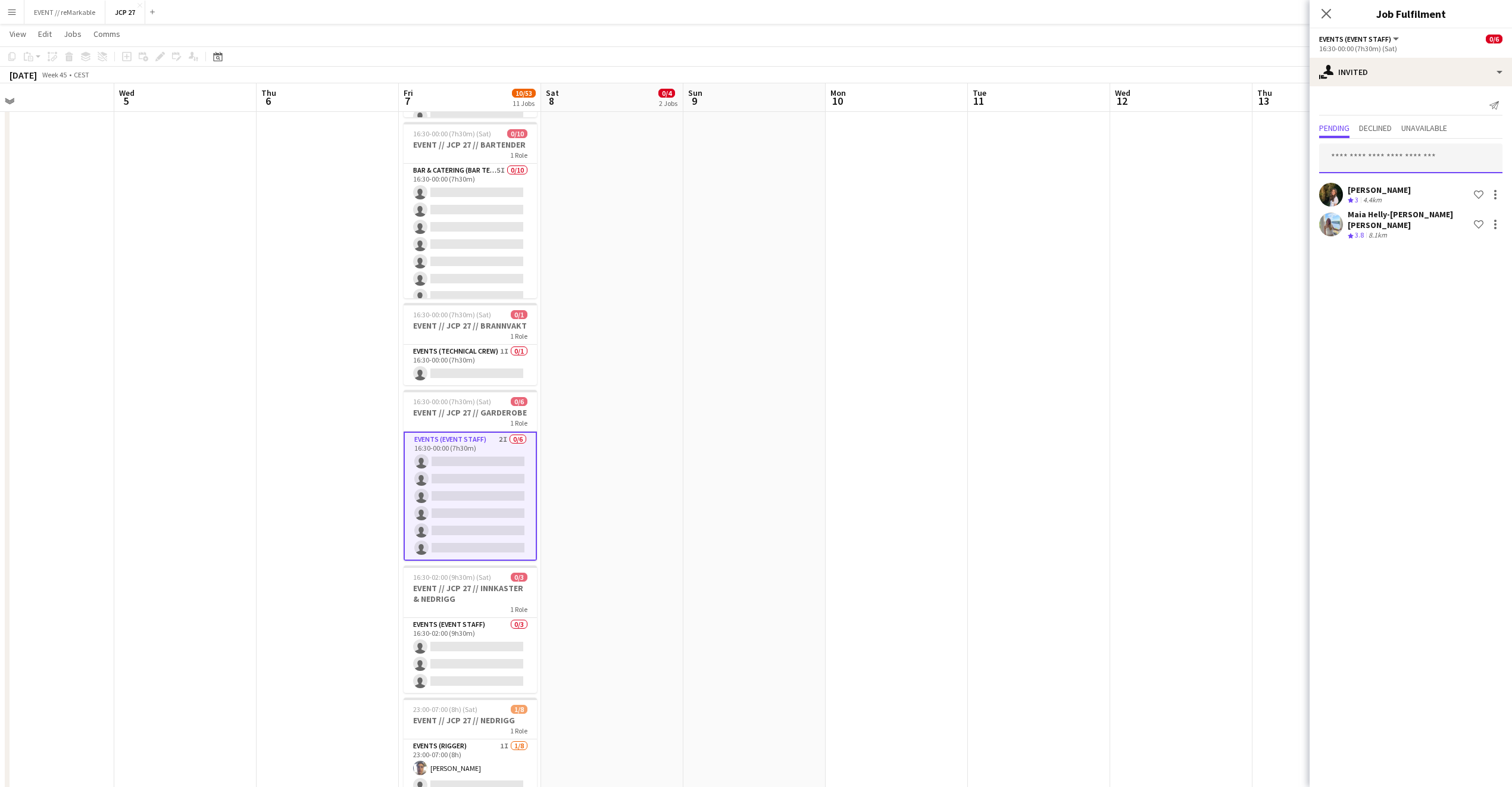
click at [1377, 165] on input "text" at bounding box center [1412, 158] width 184 height 30
type input "*****"
click at [1380, 188] on span "Rafaela Goga Active" at bounding box center [1411, 188] width 164 height 10
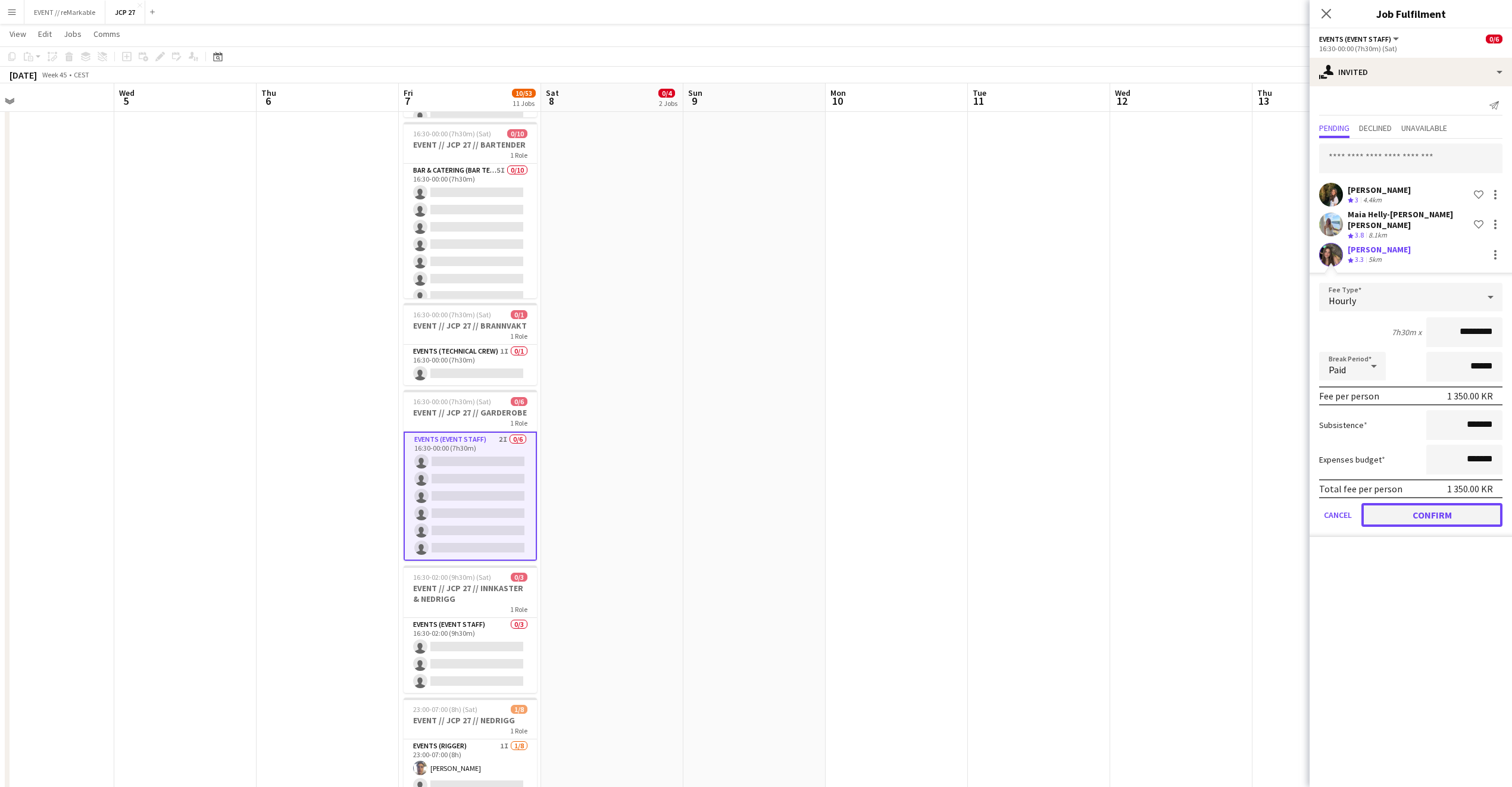
click at [1392, 515] on button "Confirm" at bounding box center [1432, 515] width 141 height 24
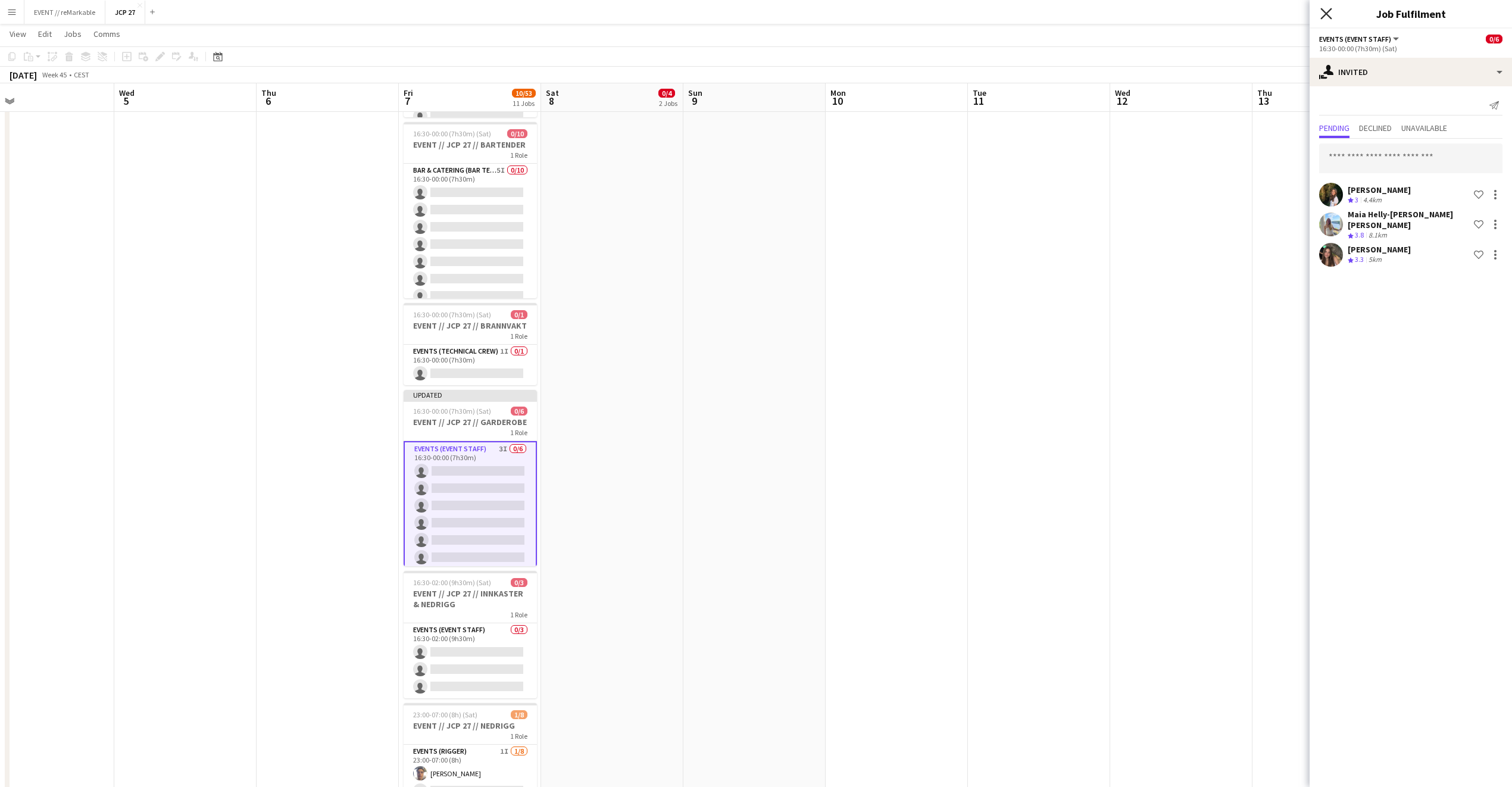
click at [1327, 13] on icon at bounding box center [1326, 13] width 12 height 12
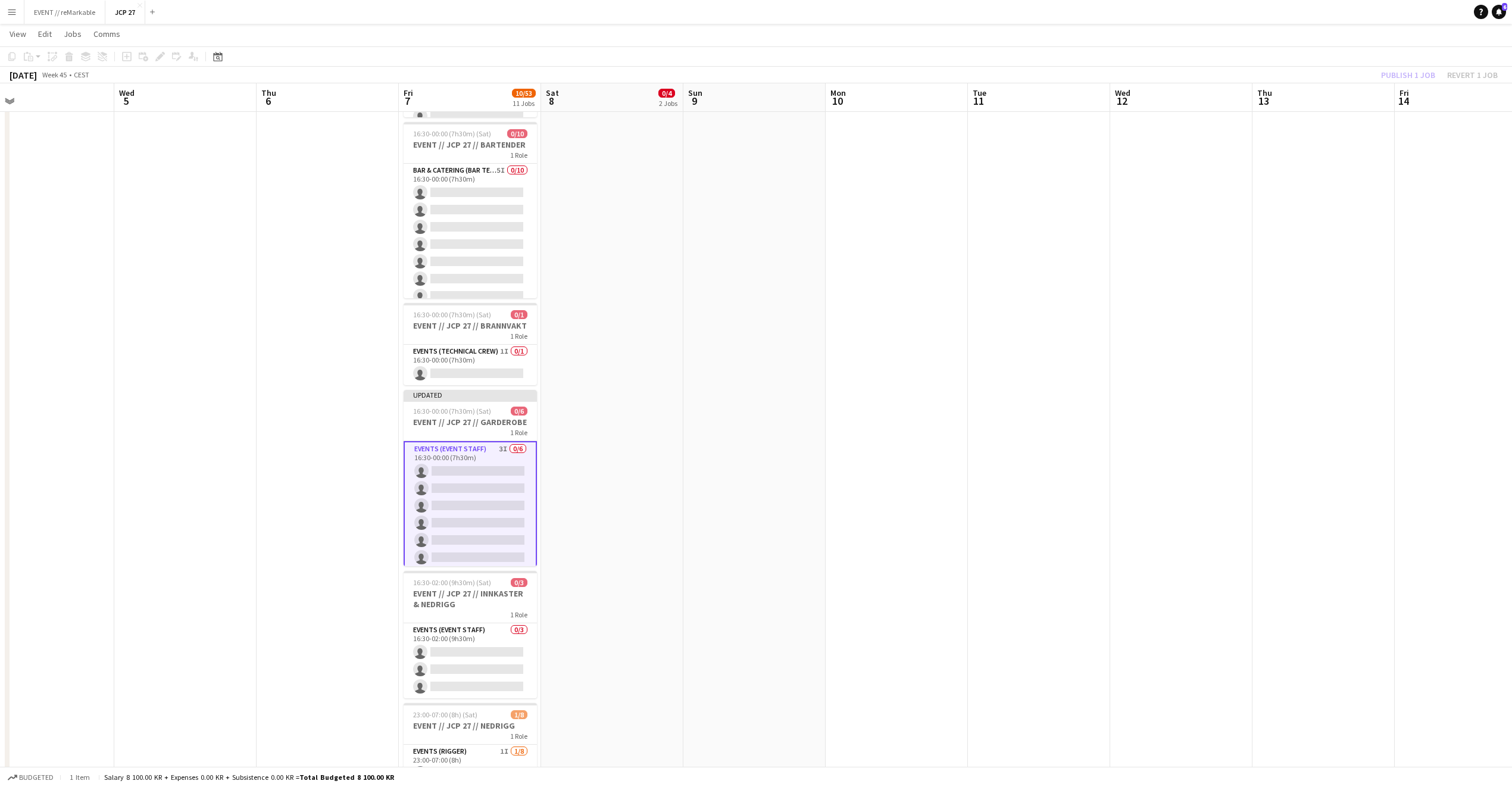
click at [1440, 64] on app-toolbar "Copy Paste Paste Command V Paste with crew Command Shift V Paste linked Job Del…" at bounding box center [756, 57] width 1512 height 20
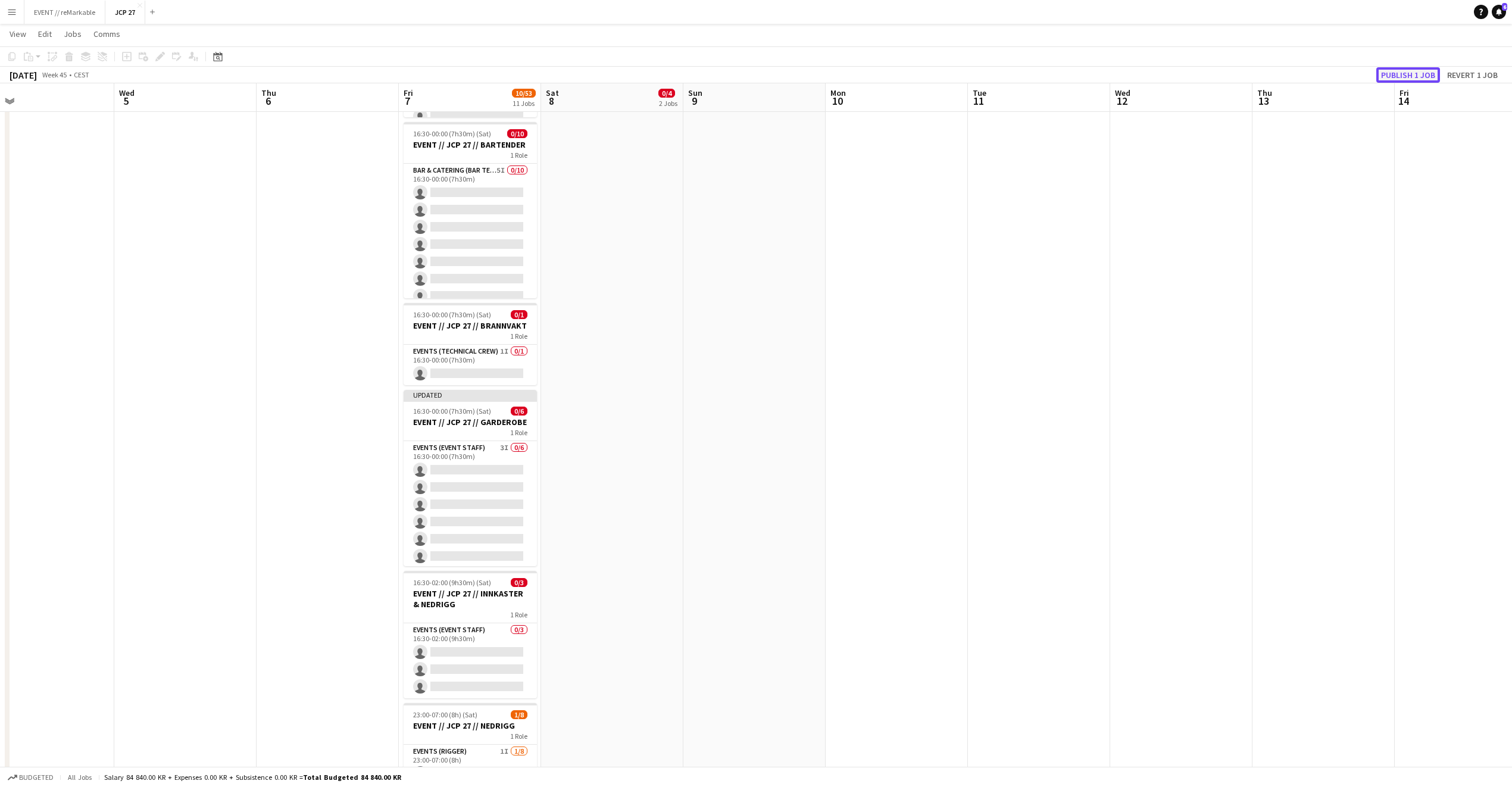
click at [1436, 69] on button "Publish 1 job" at bounding box center [1408, 75] width 64 height 16
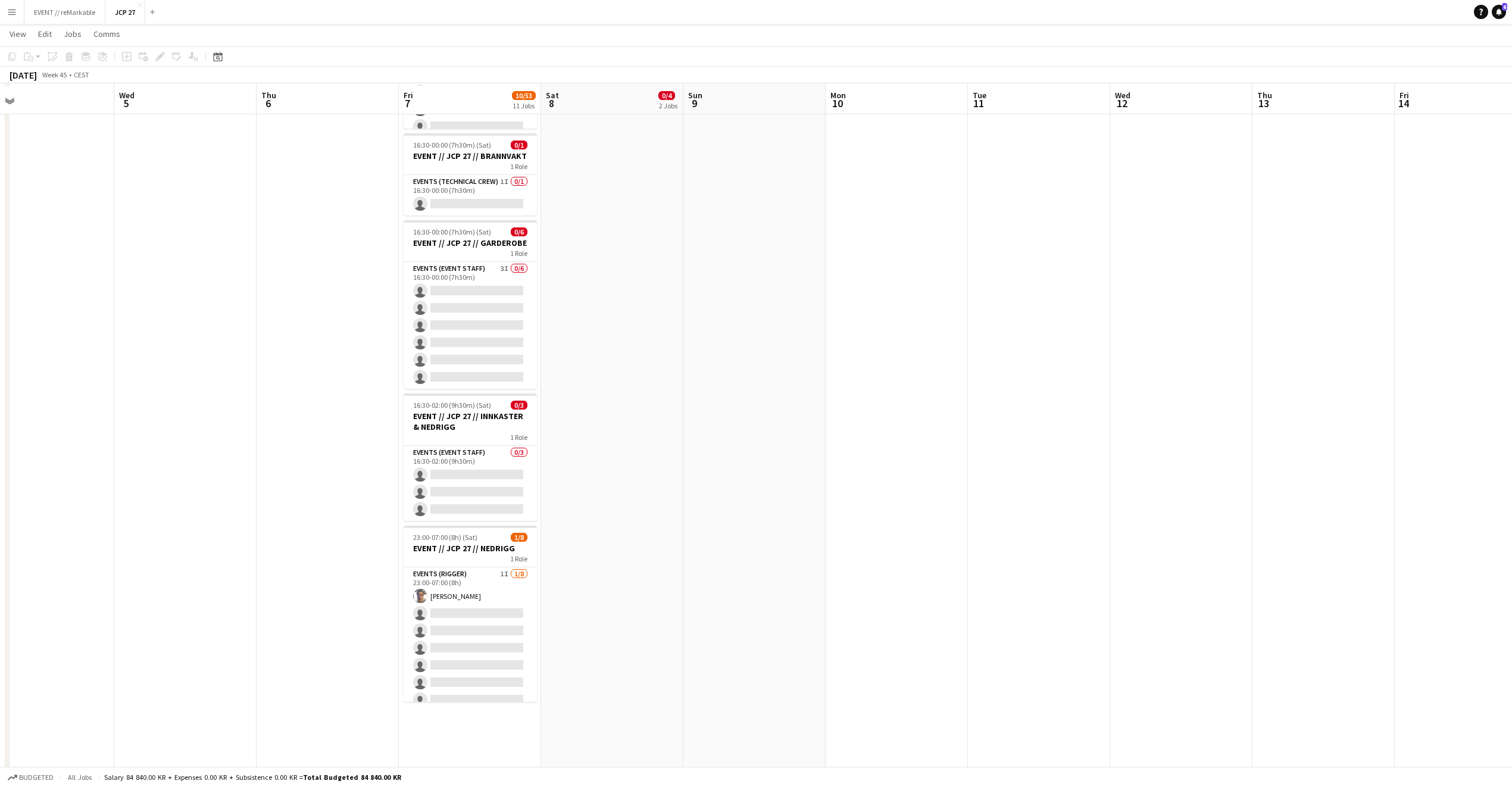
scroll to position [1020, 0]
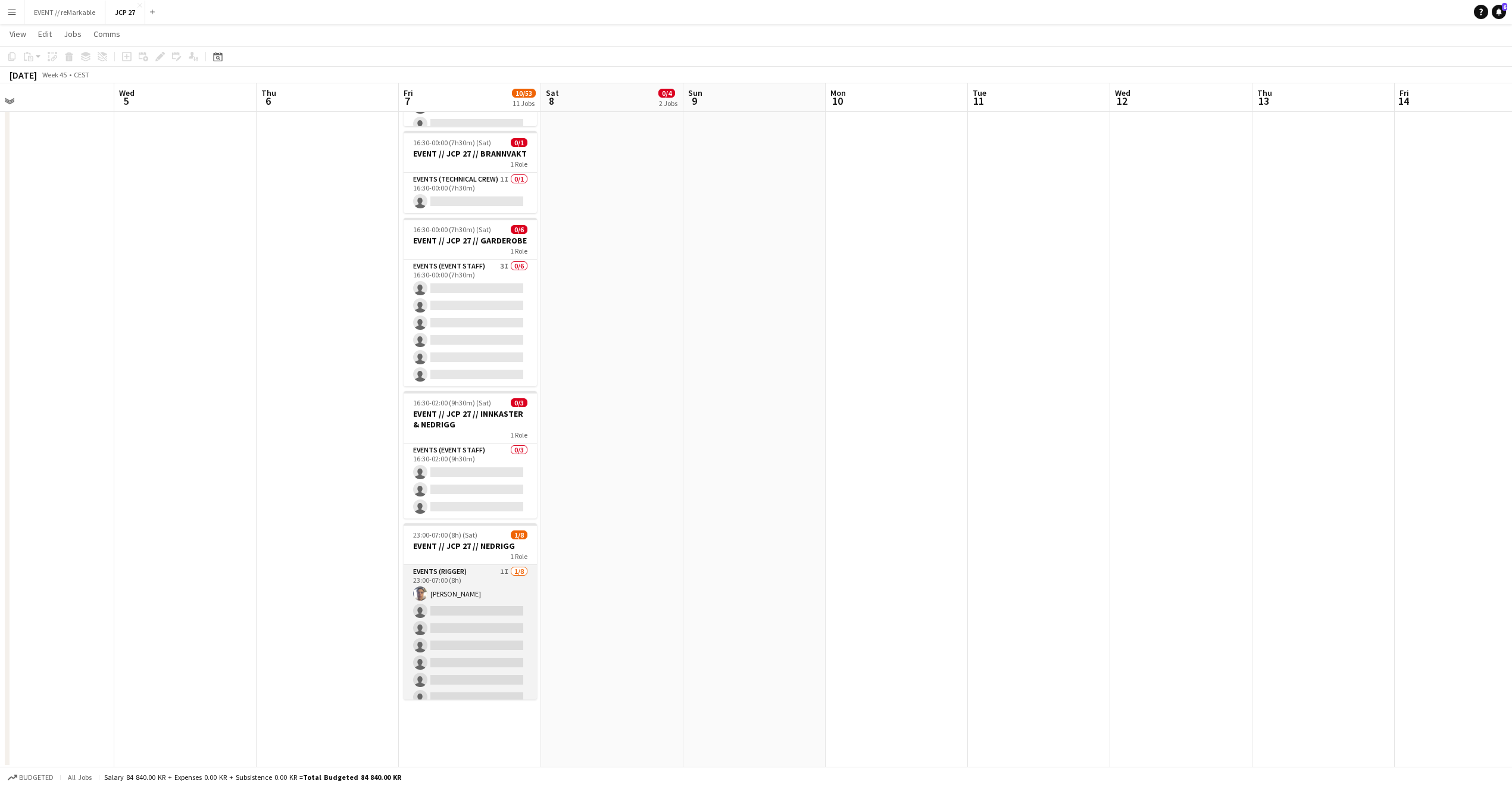
click at [455, 636] on app-card-role "Events (Rigger) 1I 1/8 23:00-07:00 (8h) Hussein Alsaedi single-neutral-actions …" at bounding box center [469, 645] width 133 height 161
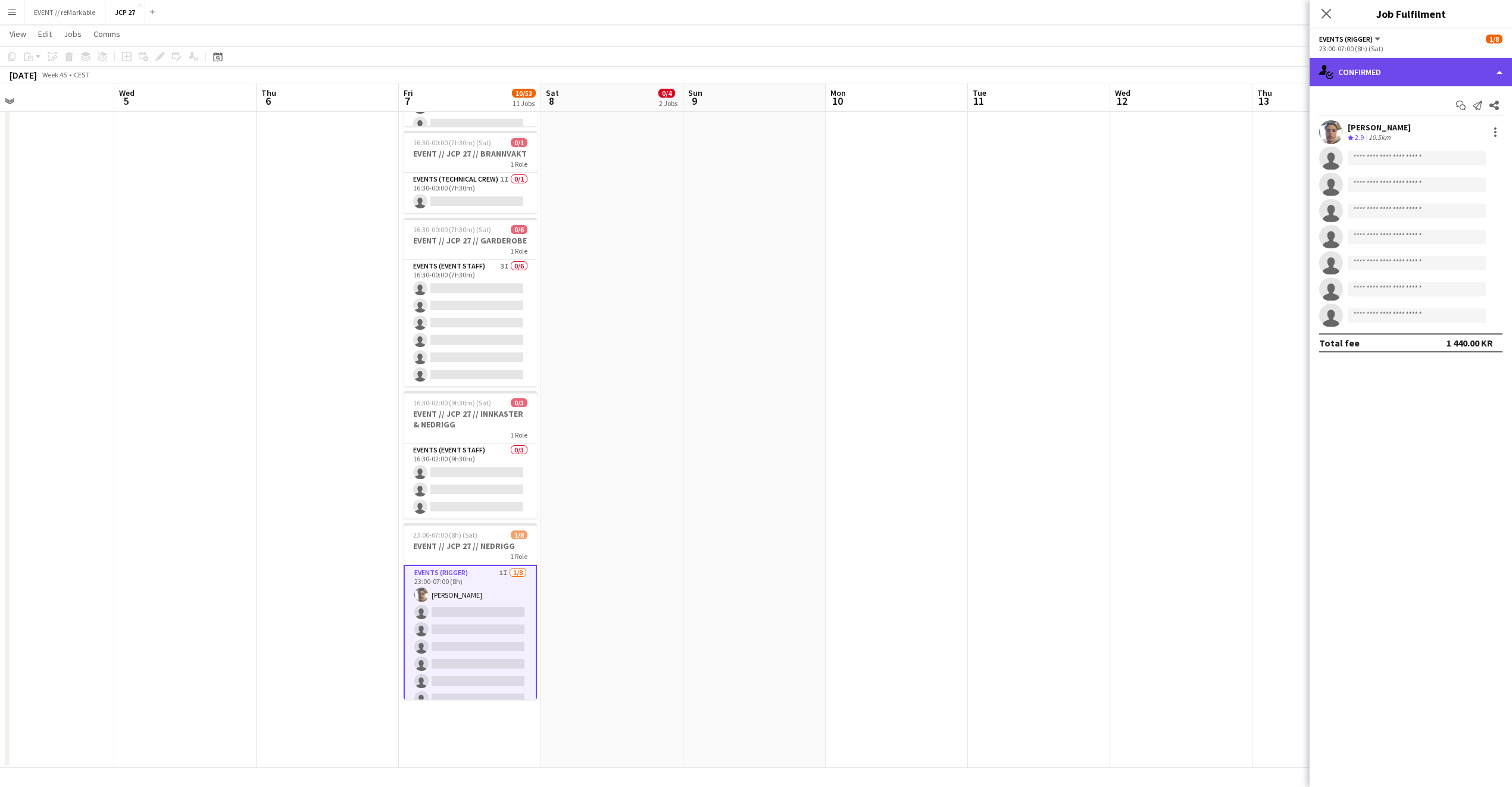
click at [1383, 83] on div "single-neutral-actions-check-2 Confirmed" at bounding box center [1411, 72] width 202 height 29
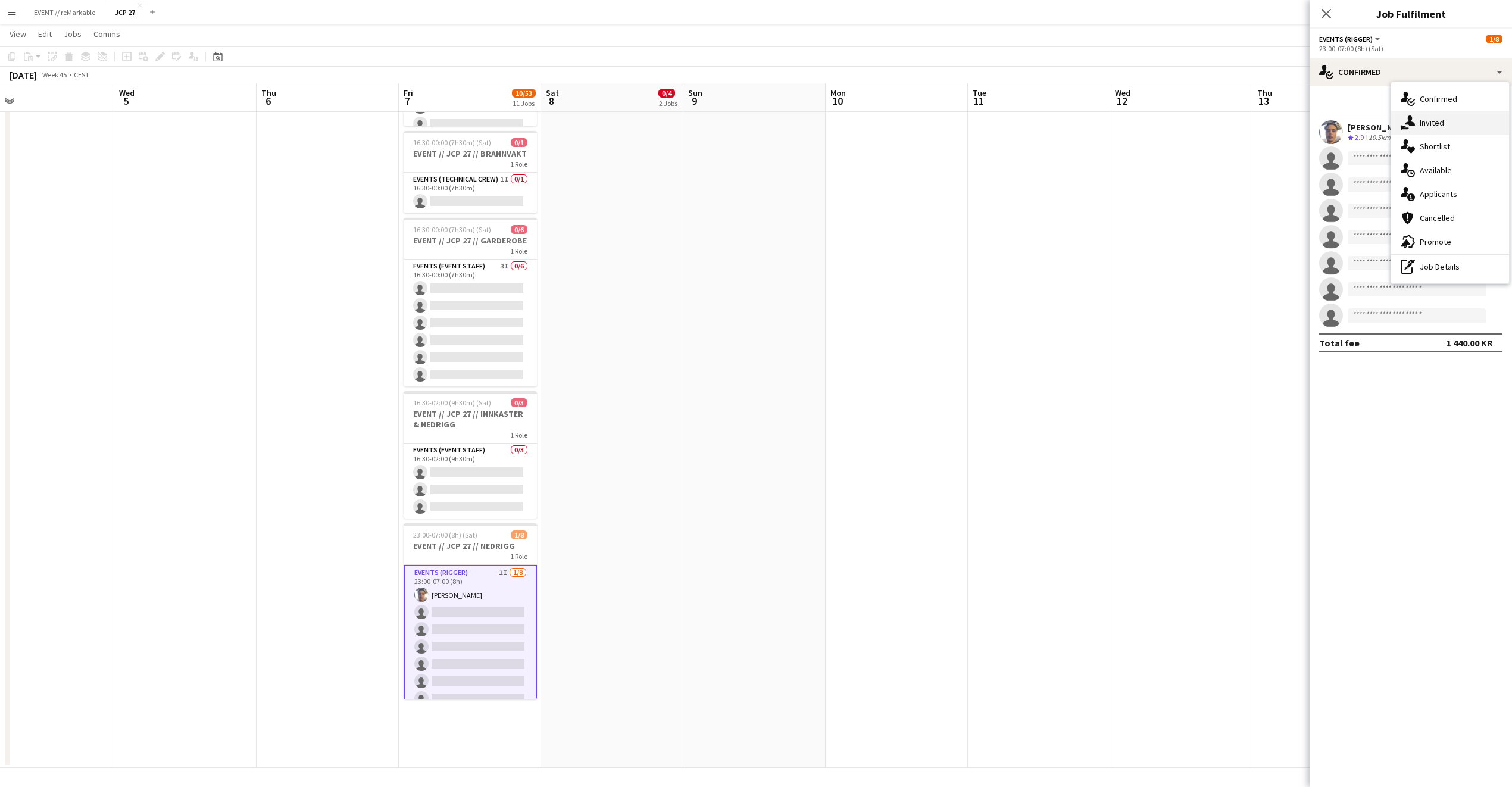
click at [1448, 128] on div "single-neutral-actions-share-1 Invited" at bounding box center [1450, 122] width 118 height 24
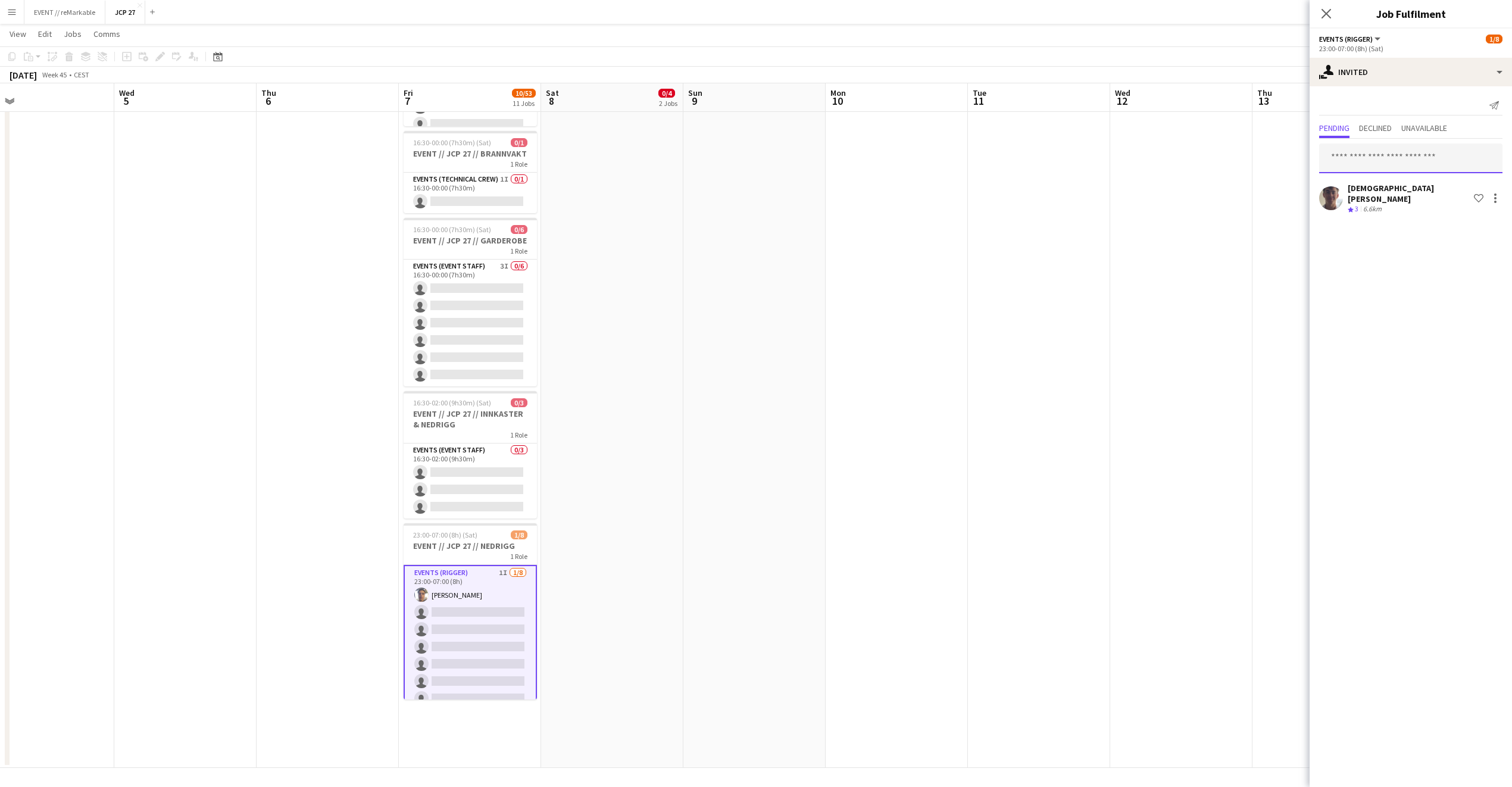
click at [1371, 164] on input "text" at bounding box center [1412, 158] width 184 height 30
type input "****"
click at [1367, 197] on span "umar.holmen@outlook.com" at bounding box center [1411, 198] width 164 height 9
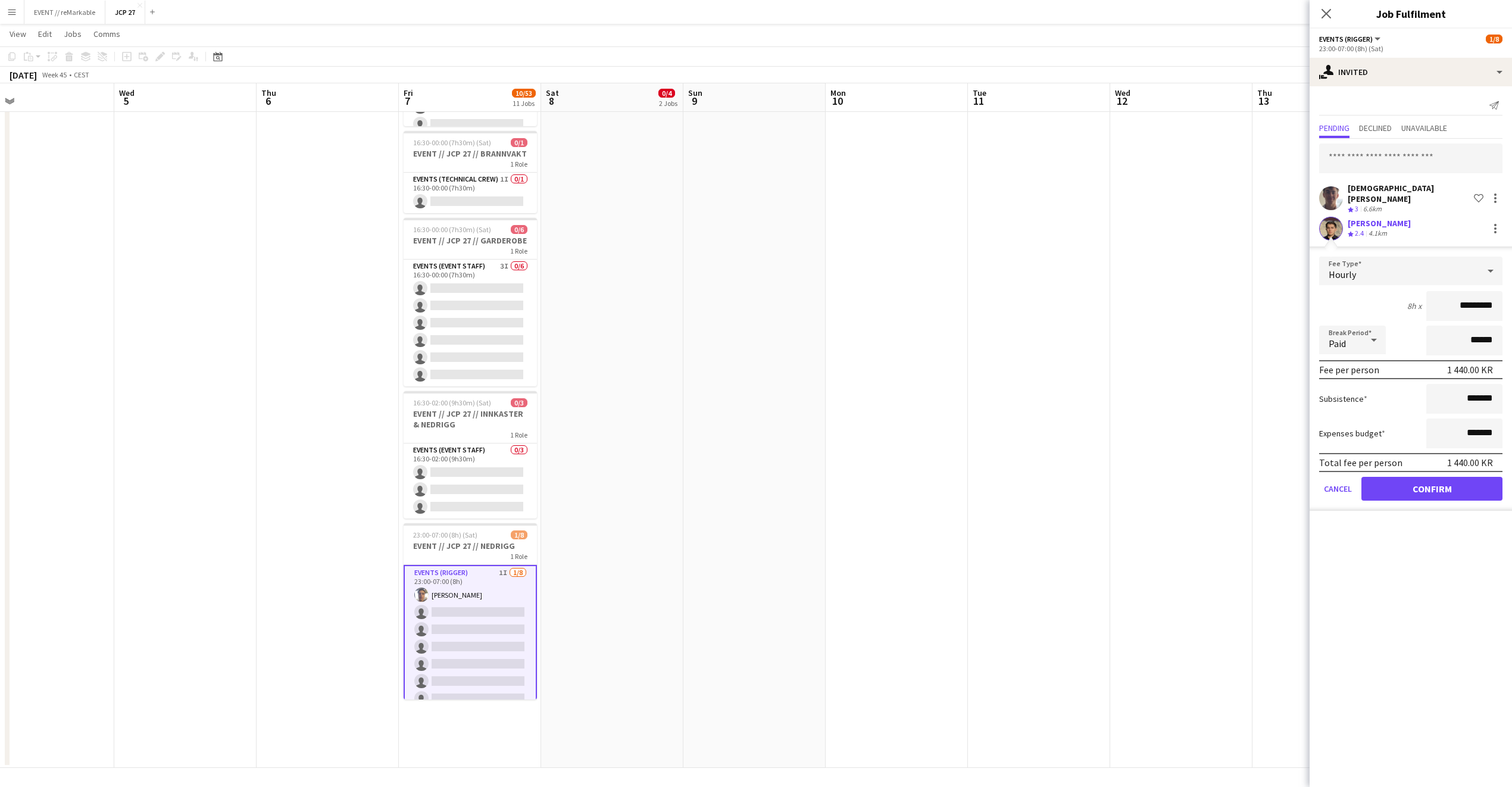
click at [1334, 222] on app-user-avatar at bounding box center [1331, 228] width 24 height 24
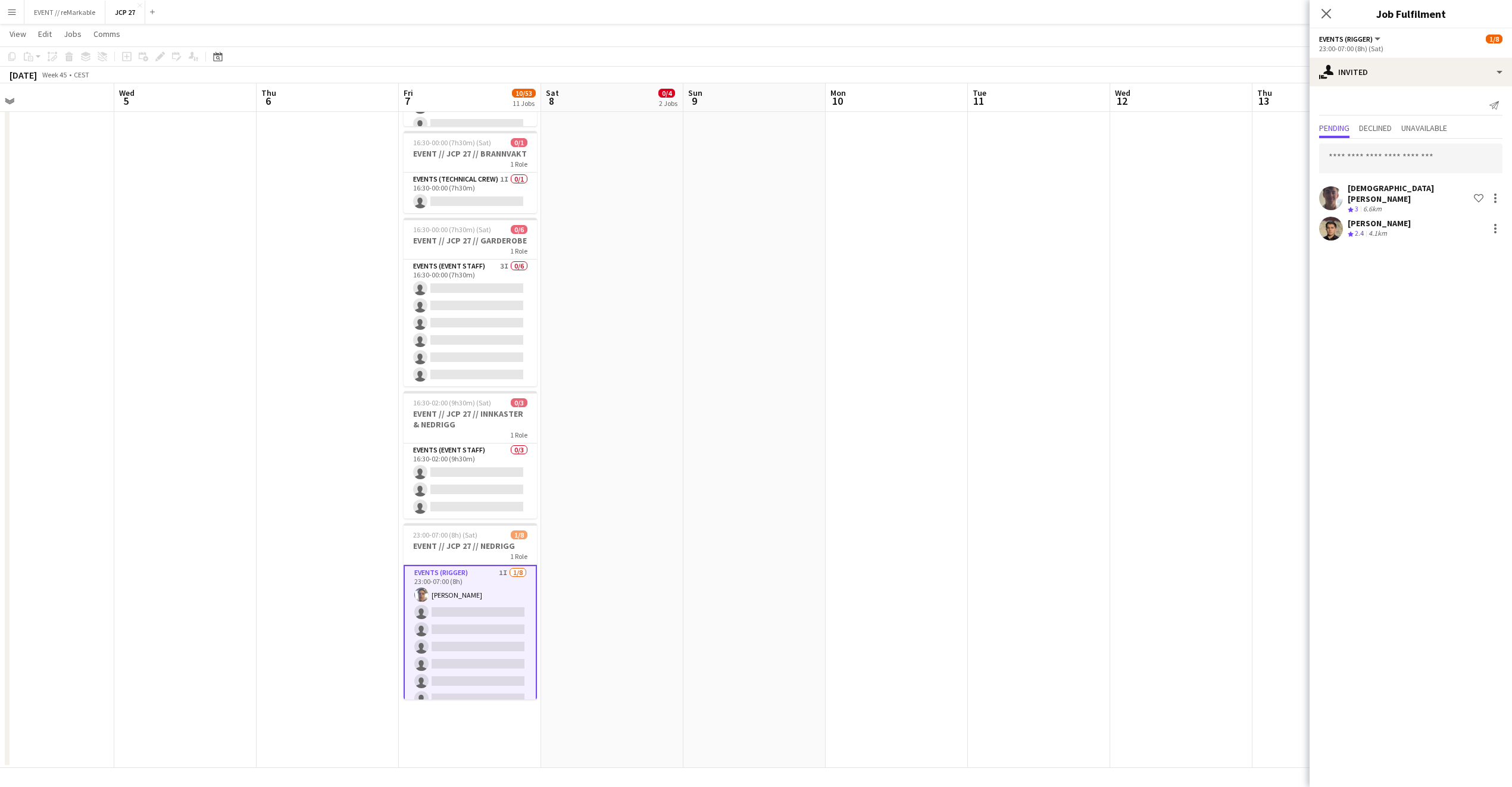
click at [1334, 222] on app-user-avatar at bounding box center [1331, 228] width 24 height 24
click at [1357, 219] on div "Umar Holmen" at bounding box center [1379, 223] width 63 height 11
click at [1358, 219] on div "Umar Holmen" at bounding box center [1379, 223] width 63 height 11
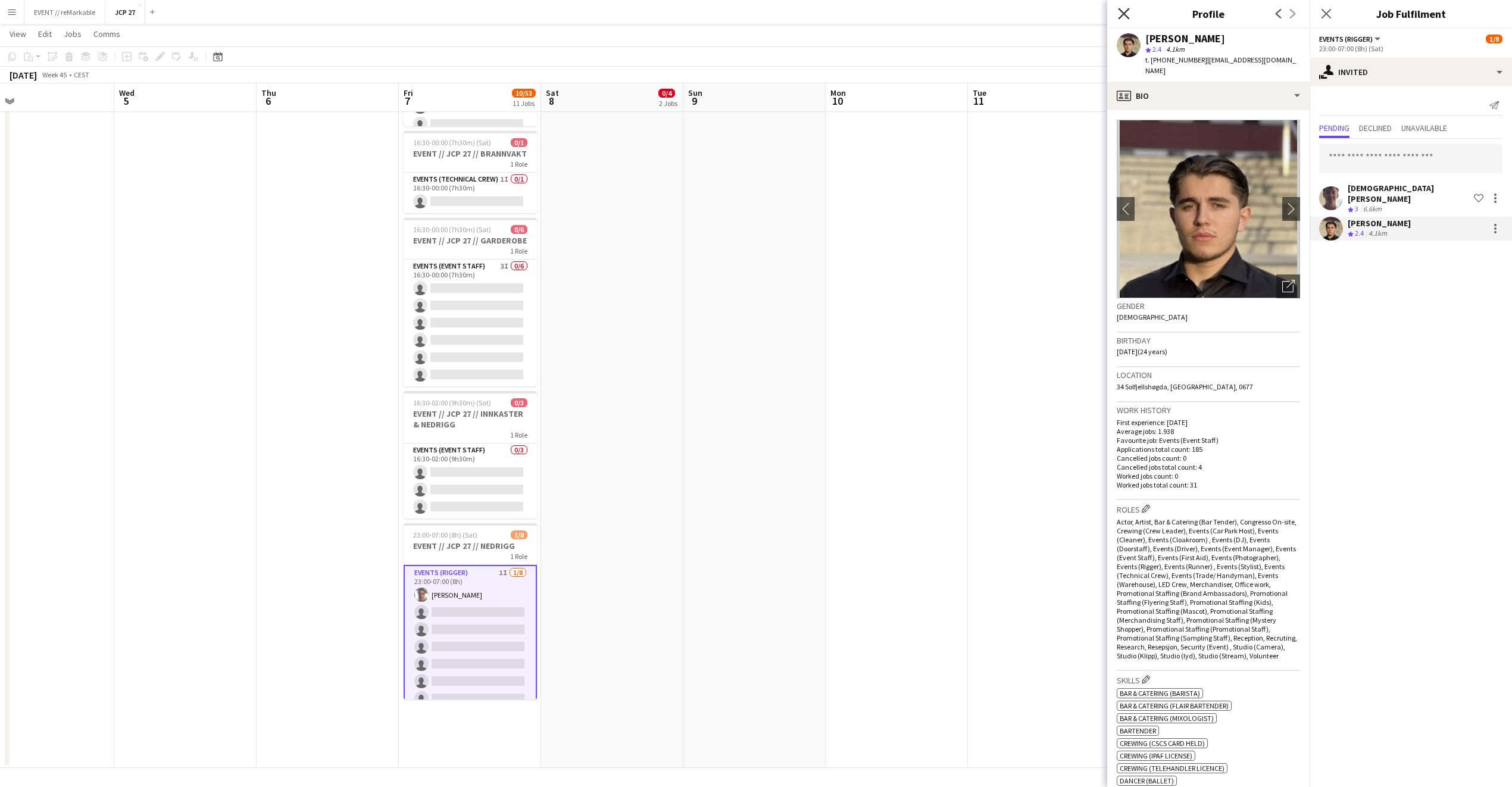
click at [1120, 12] on icon "Close pop-in" at bounding box center [1123, 13] width 12 height 12
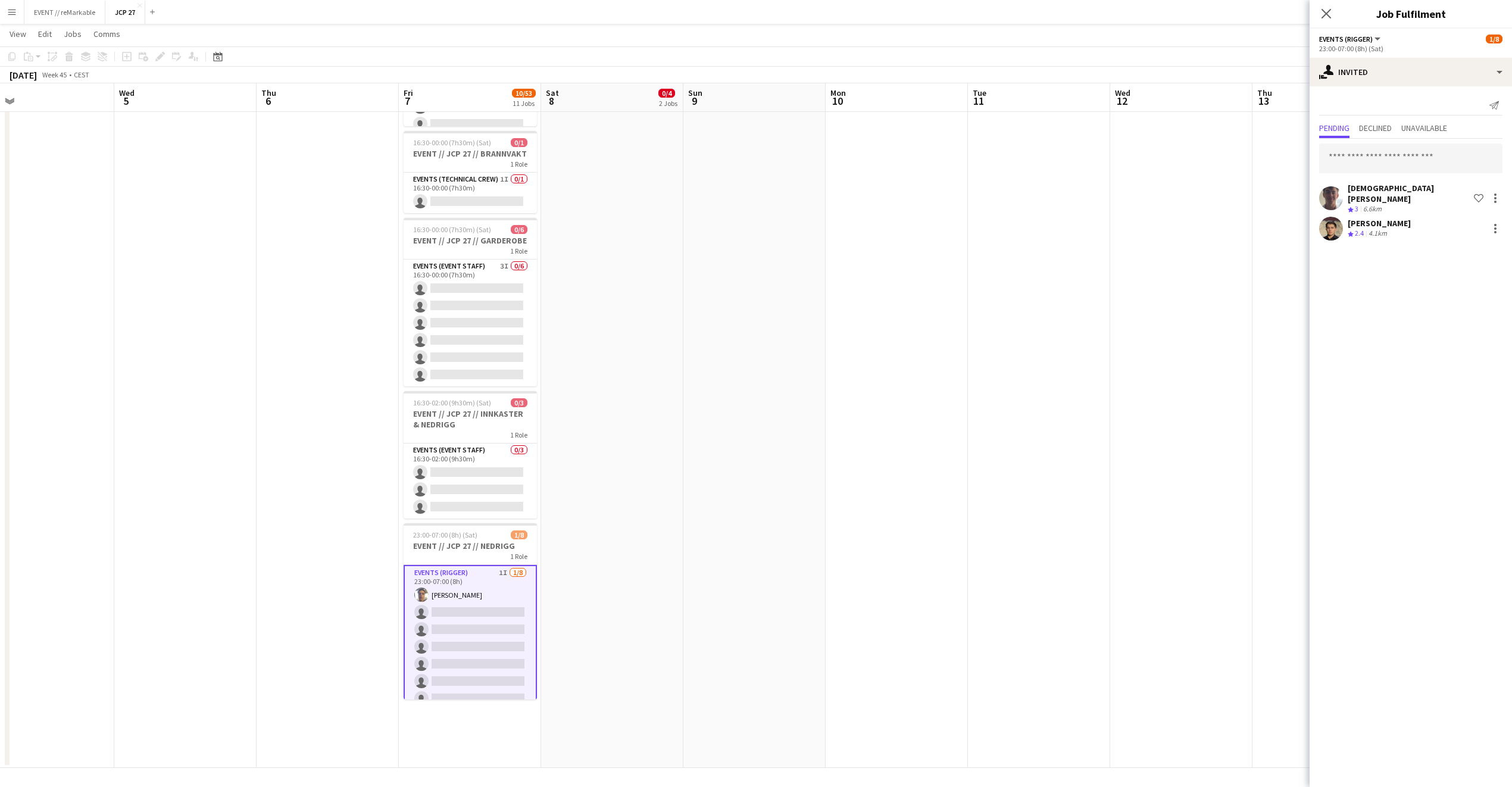
click at [1425, 229] on div "Umar Holmen Crew rating 2.4 4.1km" at bounding box center [1411, 228] width 202 height 24
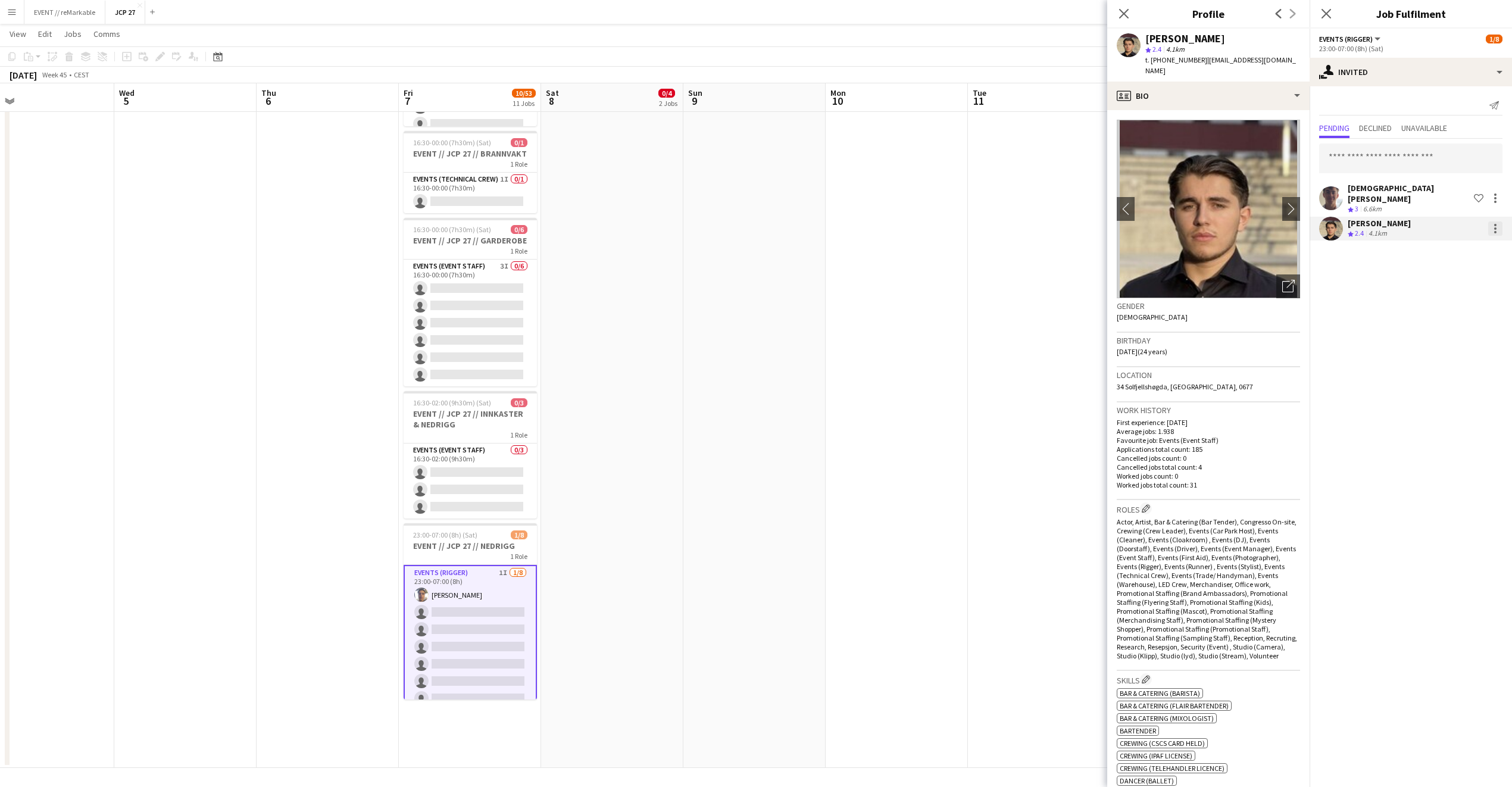
click at [1494, 221] on div at bounding box center [1496, 228] width 14 height 14
click at [1493, 319] on button "Cancel invitation" at bounding box center [1457, 329] width 90 height 29
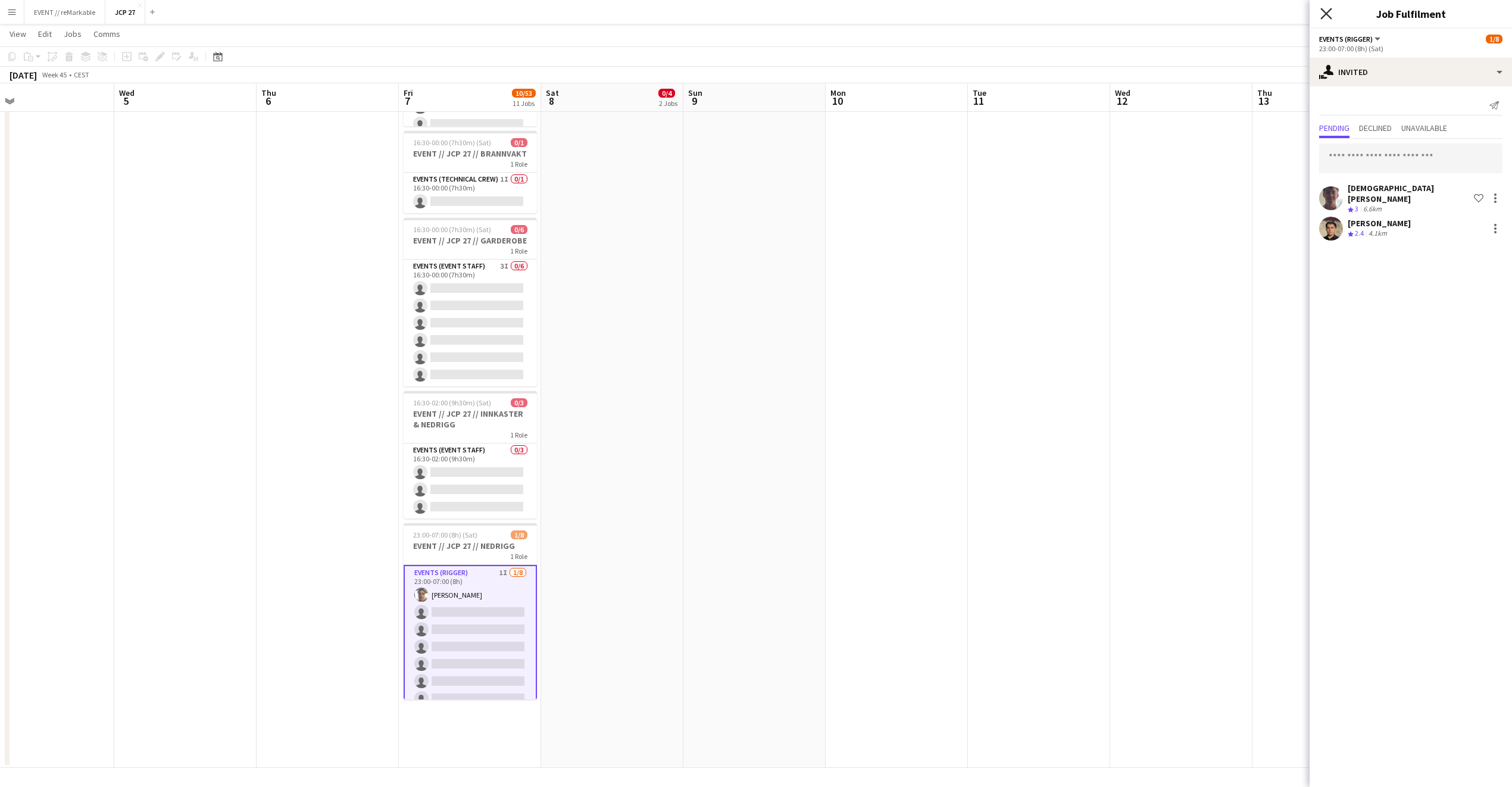
click at [1324, 14] on icon "Close pop-in" at bounding box center [1326, 13] width 12 height 12
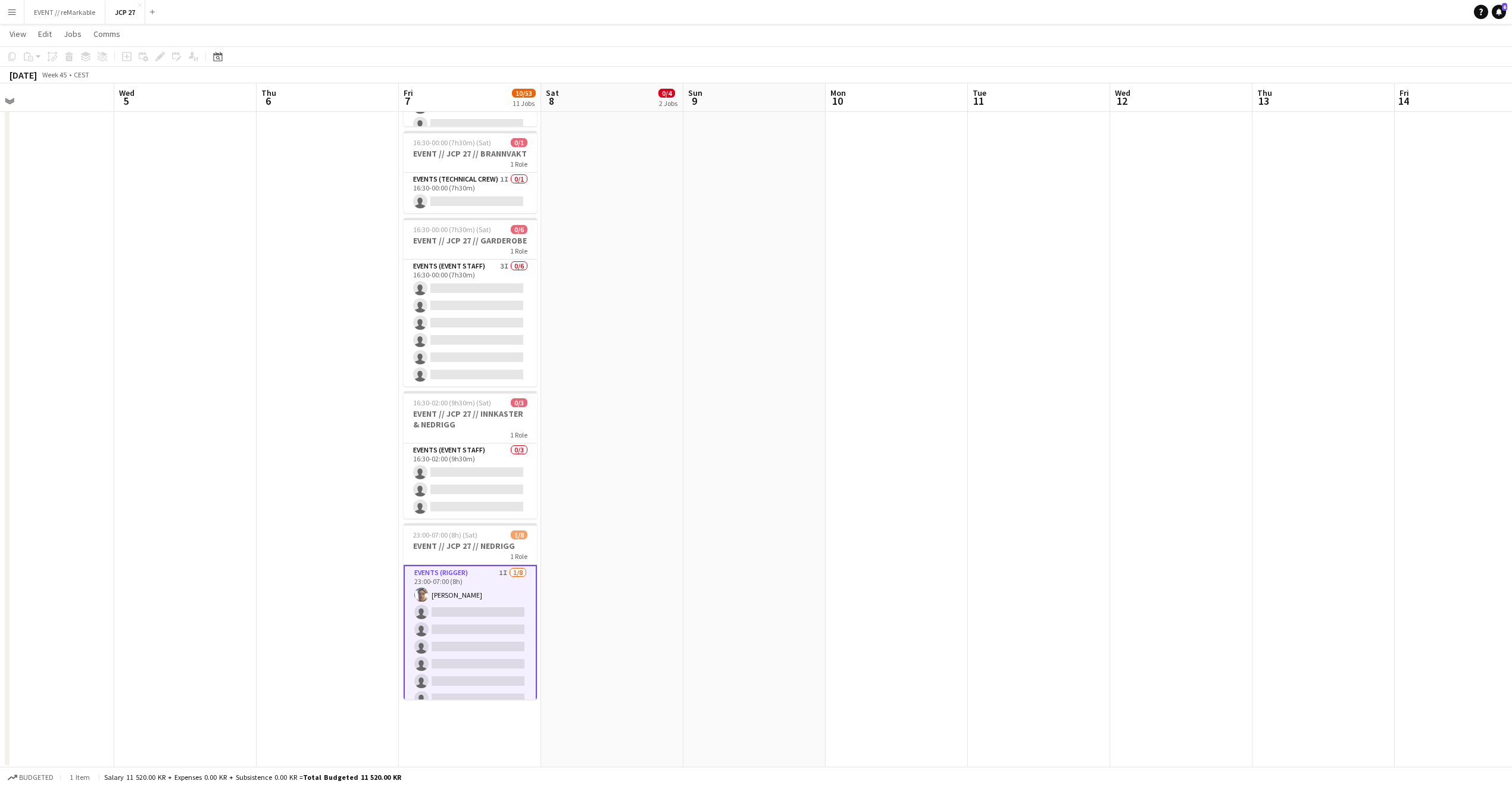
click at [448, 621] on app-card-role "Events (Rigger) 1I 1/8 23:00-07:00 (8h) Hussein Alsaedi single-neutral-actions …" at bounding box center [469, 647] width 133 height 163
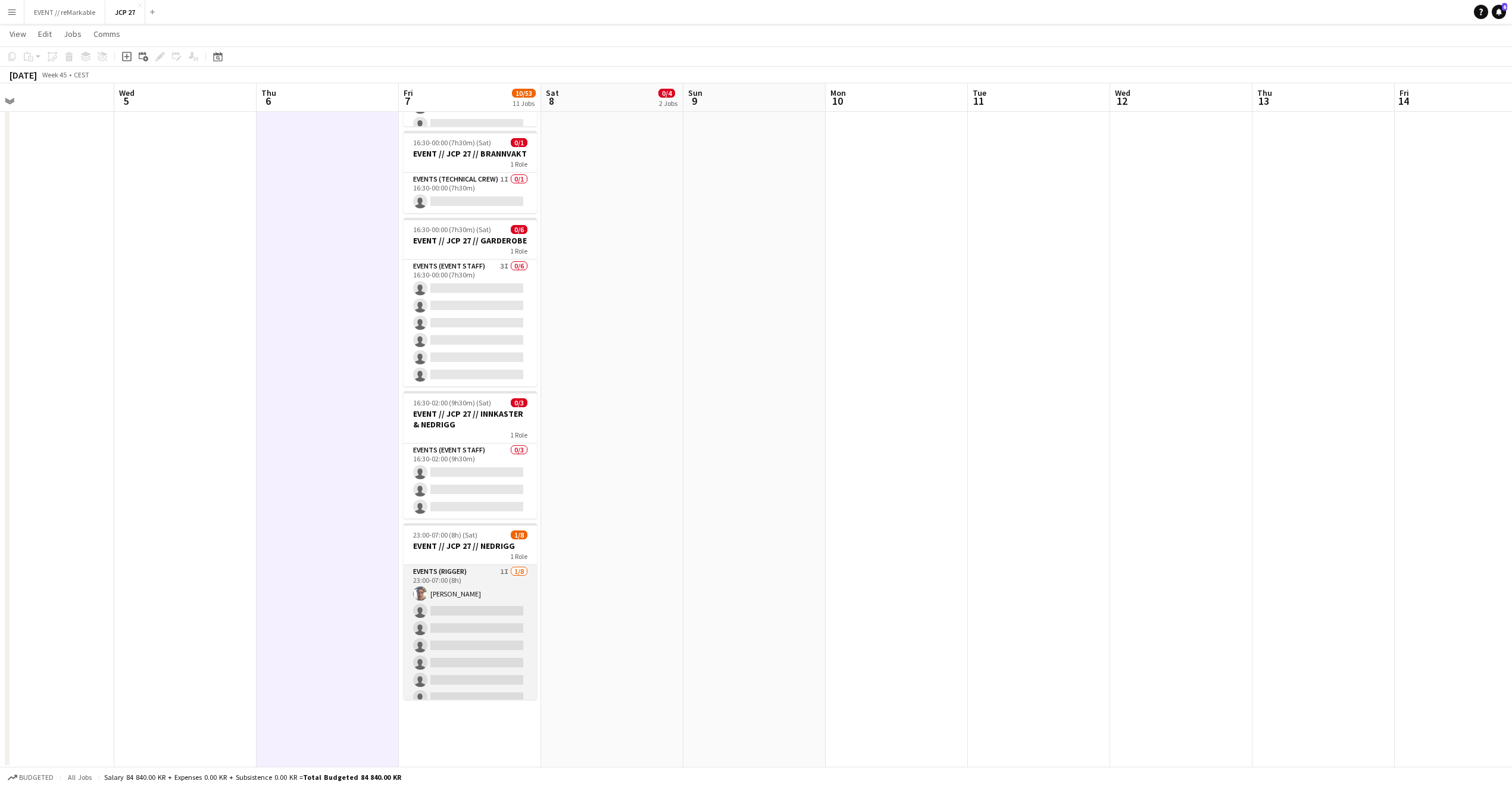
click at [475, 613] on app-card-role "Events (Rigger) 1I 1/8 23:00-07:00 (8h) Hussein Alsaedi single-neutral-actions …" at bounding box center [469, 645] width 133 height 161
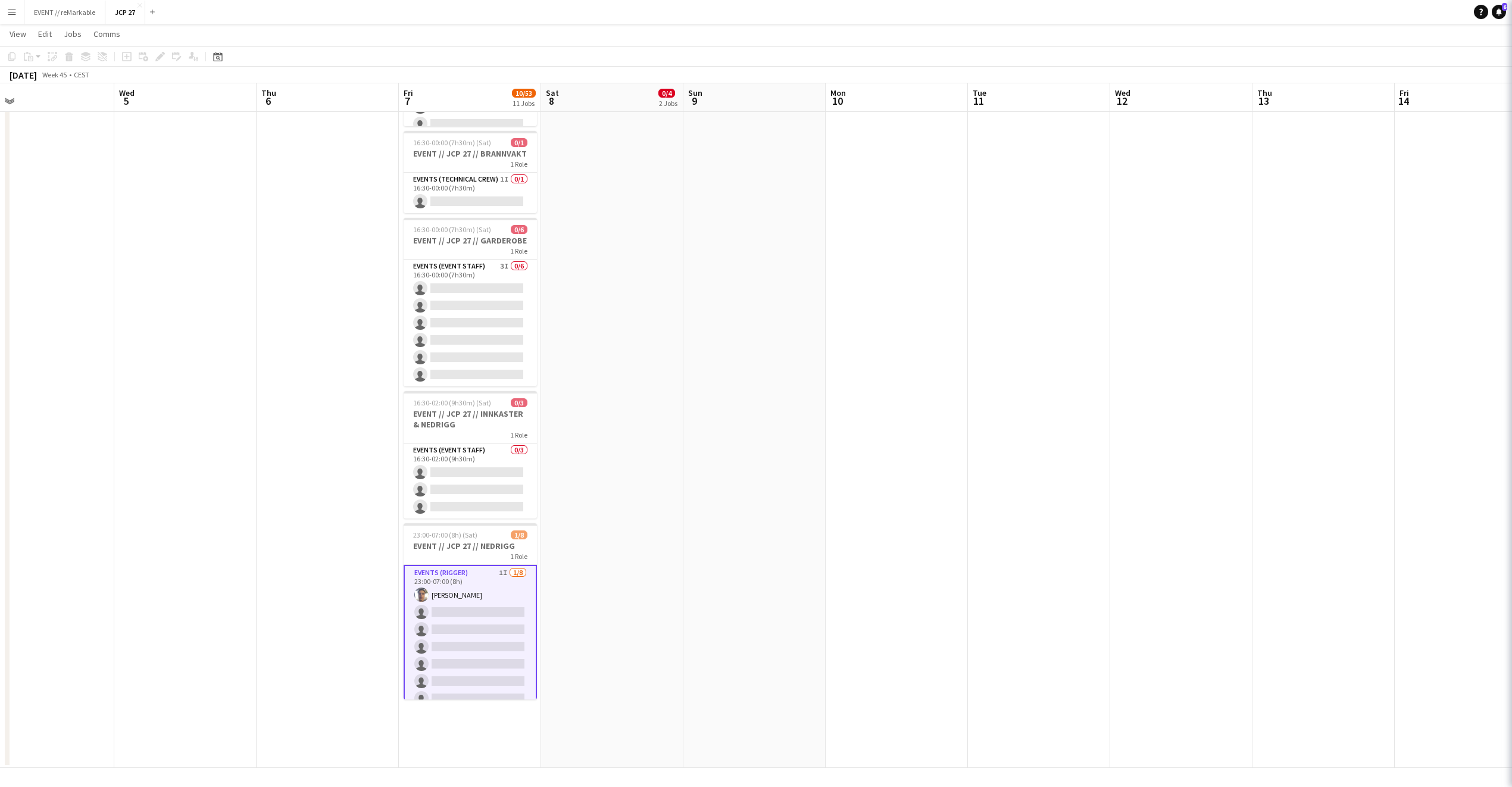
scroll to position [0, 454]
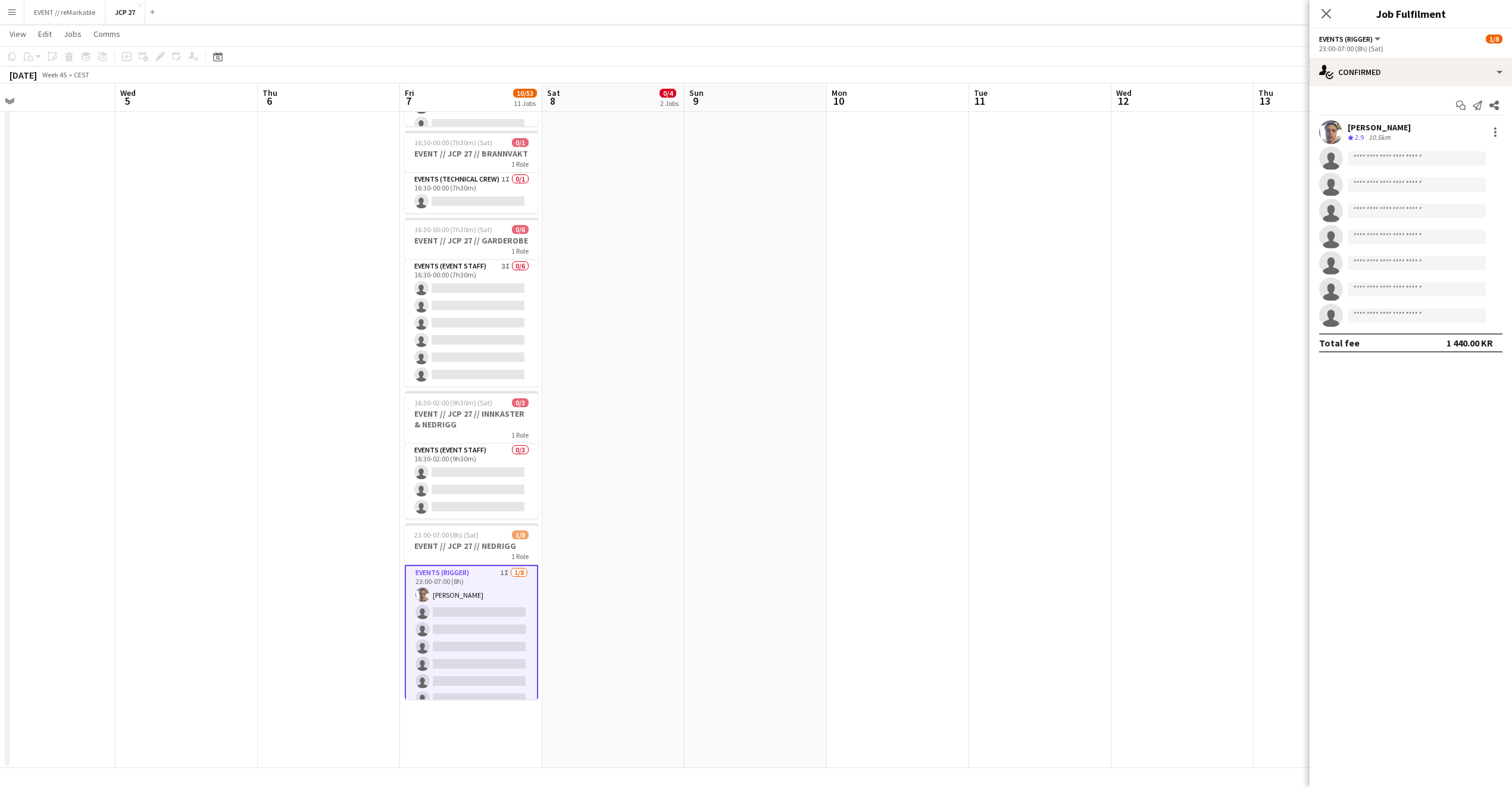
click at [475, 613] on app-card-role "Events (Rigger) 1I 1/8 23:00-07:00 (8h) Hussein Alsaedi single-neutral-actions …" at bounding box center [471, 647] width 133 height 163
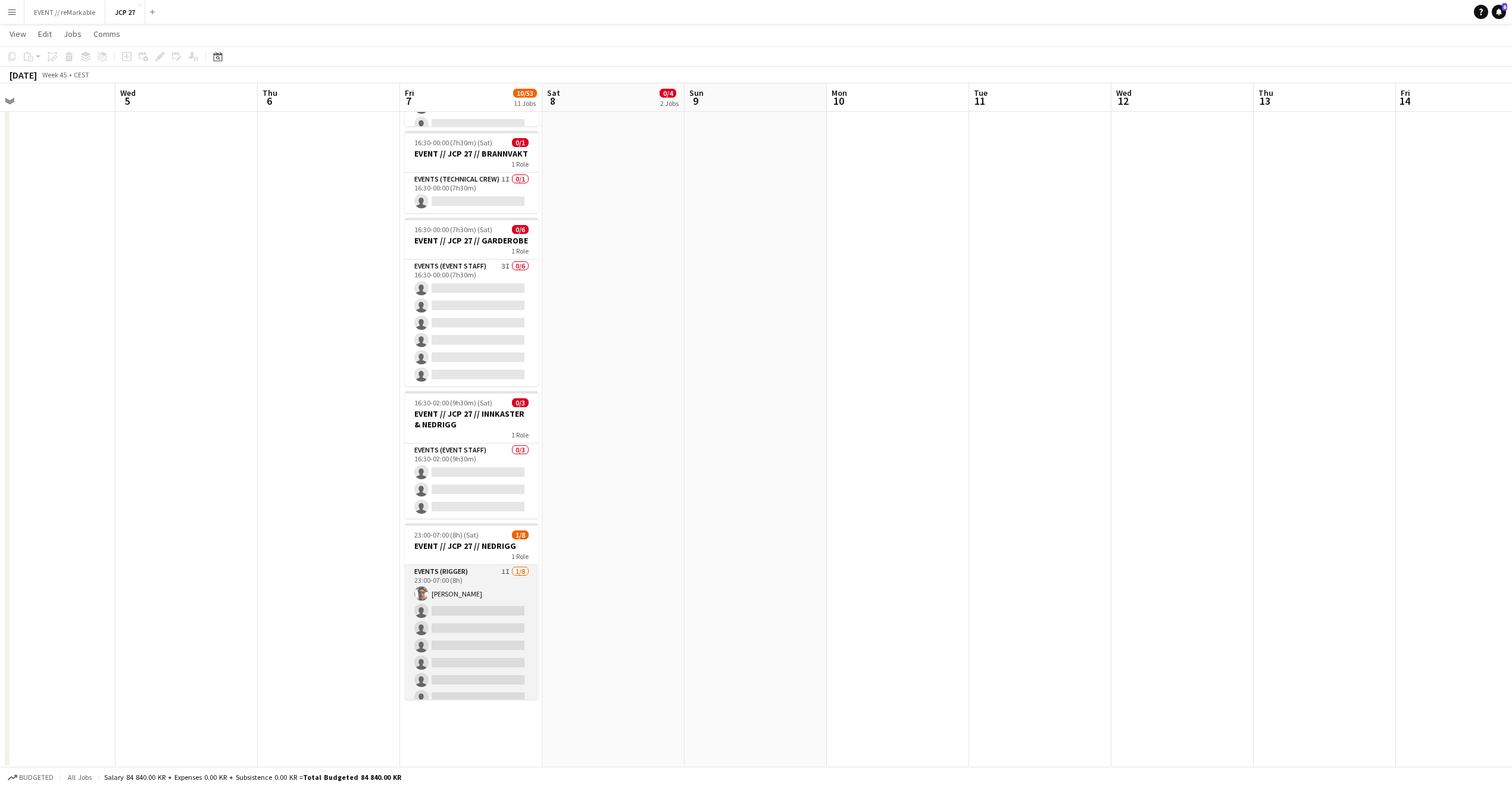
click at [475, 613] on app-card-role "Events (Rigger) 1I 1/8 23:00-07:00 (8h) Hussein Alsaedi single-neutral-actions …" at bounding box center [471, 645] width 133 height 161
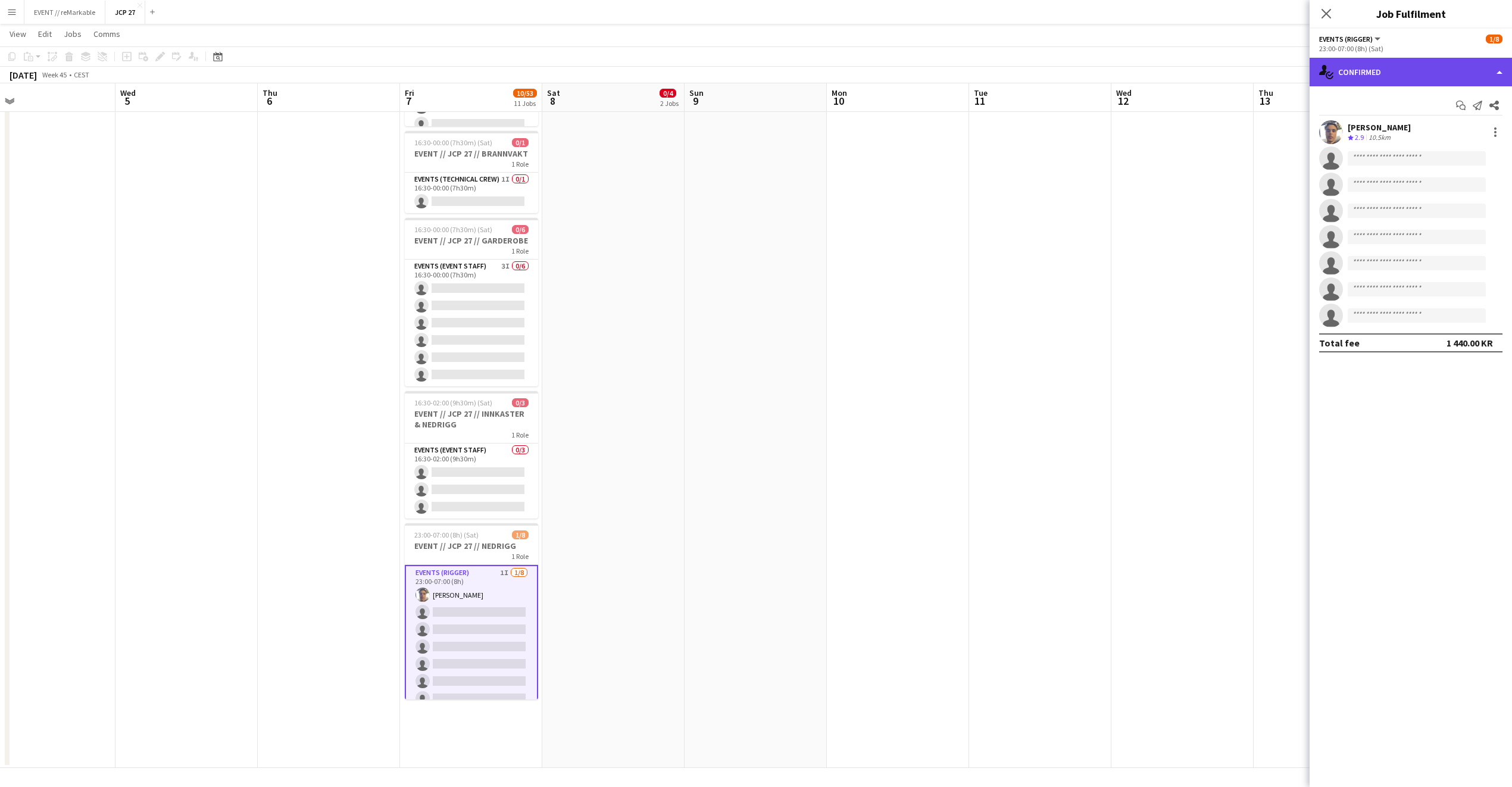
click at [1386, 70] on div "single-neutral-actions-check-2 Confirmed" at bounding box center [1411, 72] width 202 height 29
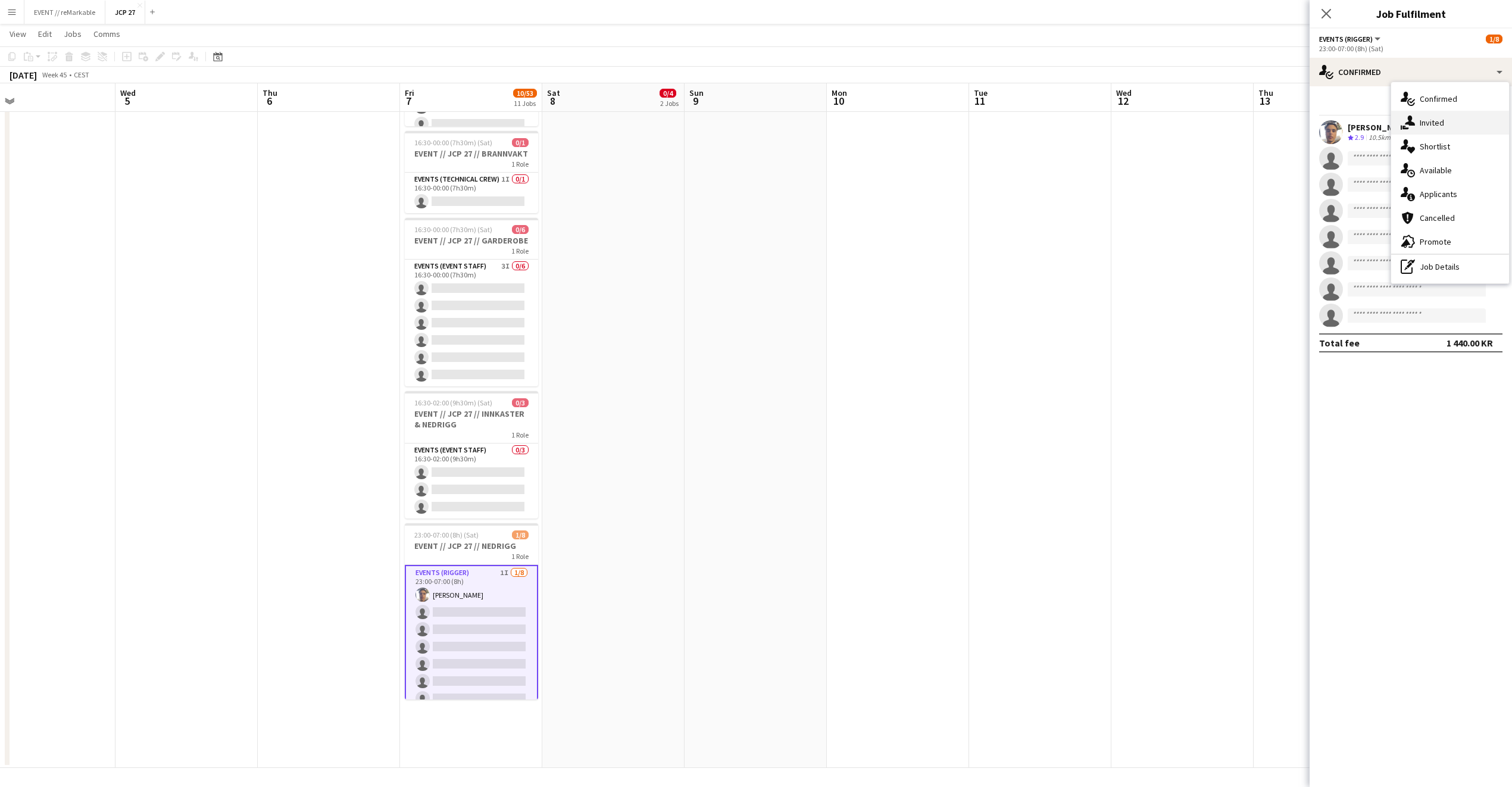
click at [1412, 121] on icon "single-neutral-actions-share-1" at bounding box center [1408, 122] width 14 height 14
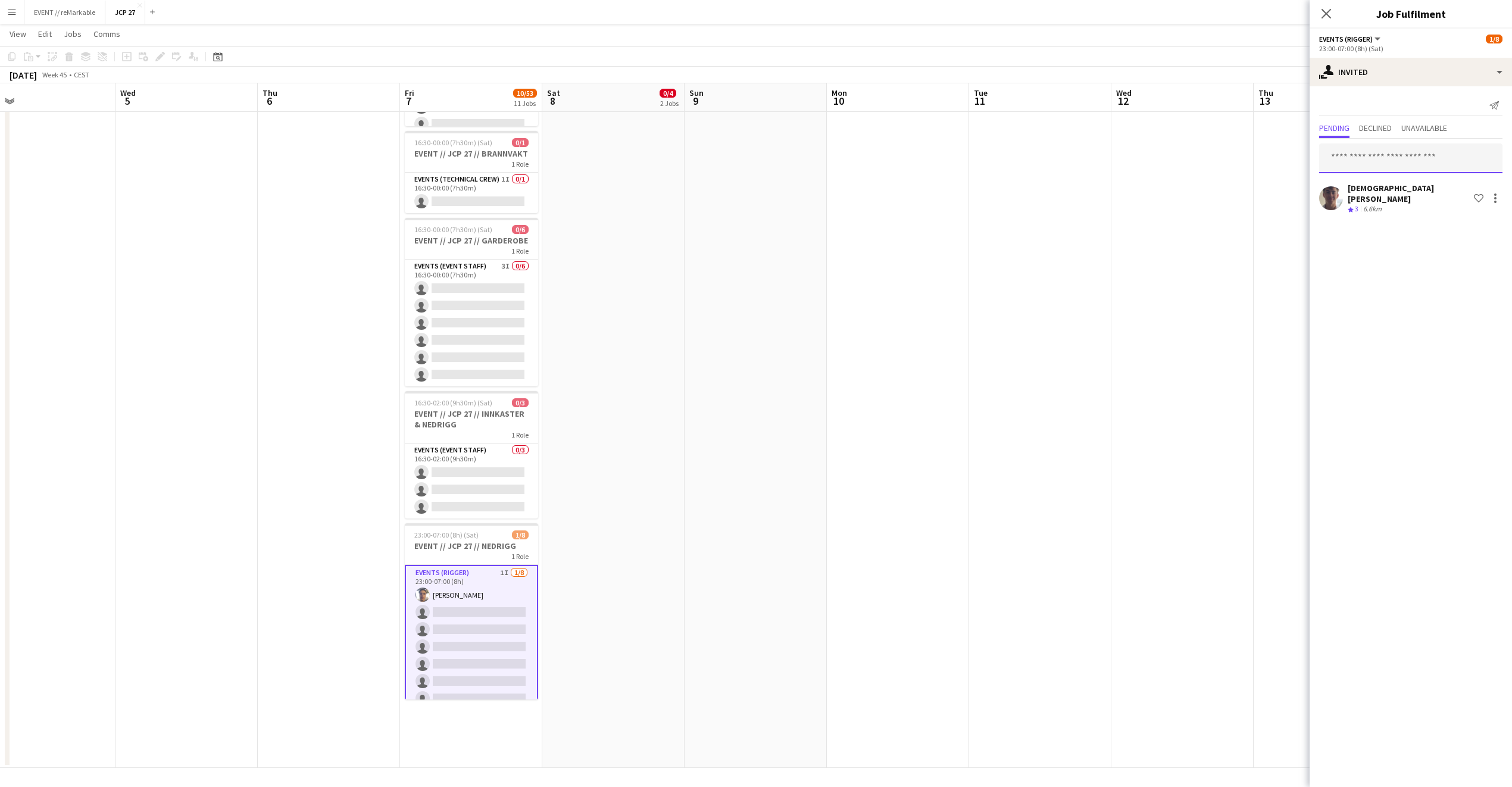
click at [1374, 156] on input "text" at bounding box center [1412, 158] width 184 height 30
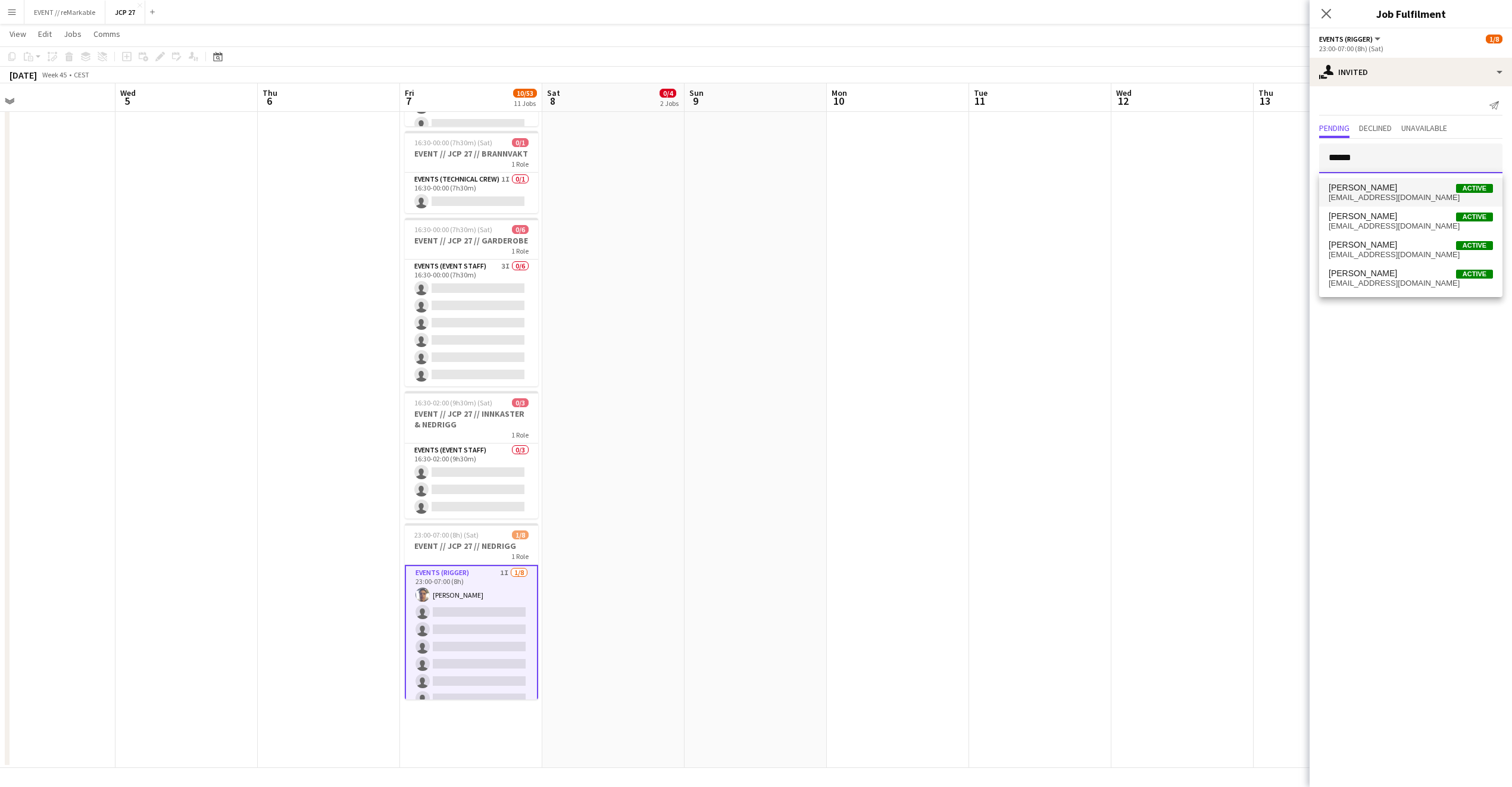
type input "*****"
click at [1372, 186] on span "Ulrik Eeg Active" at bounding box center [1411, 188] width 164 height 10
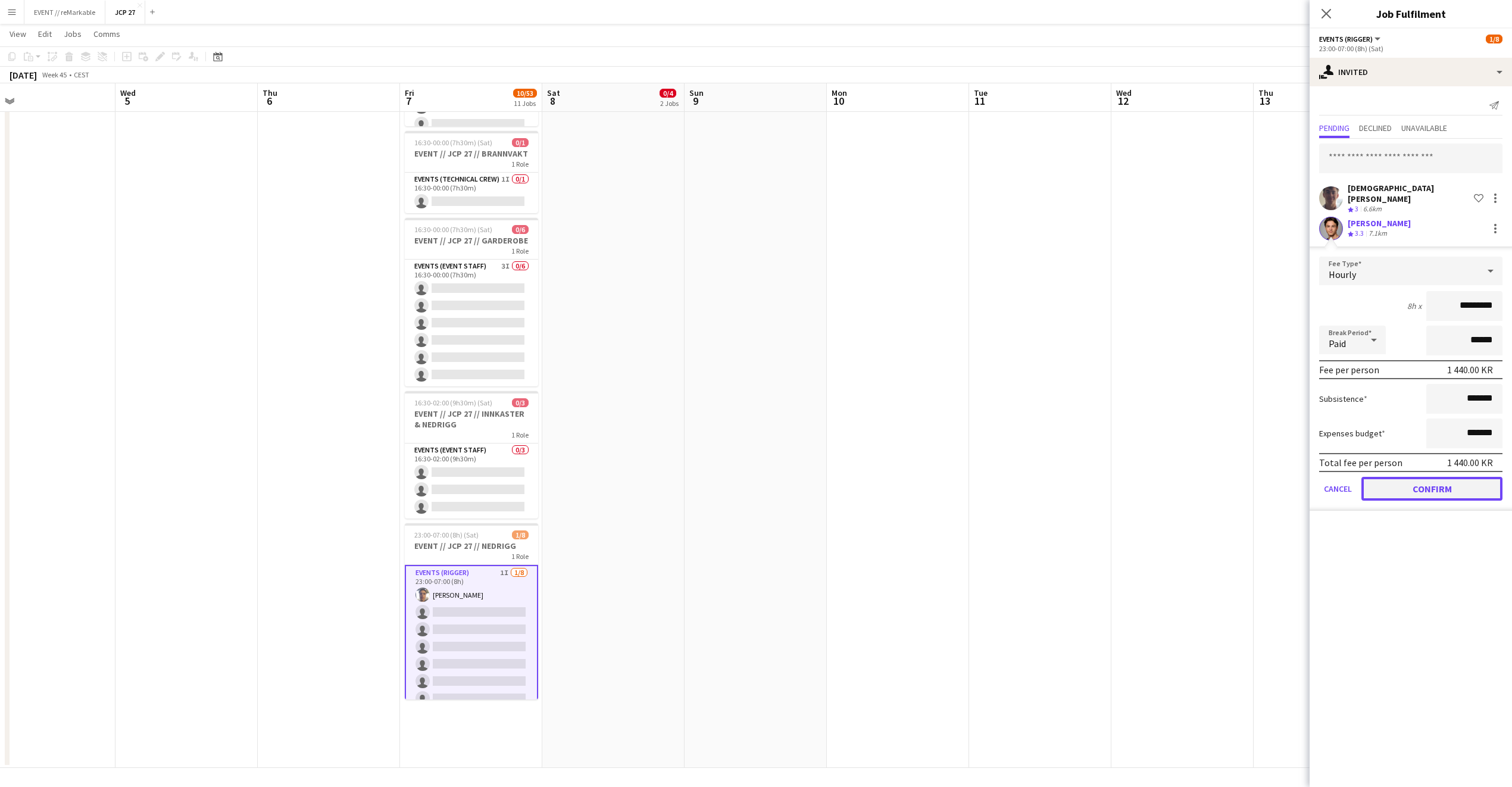
click at [1398, 478] on button "Confirm" at bounding box center [1432, 489] width 141 height 24
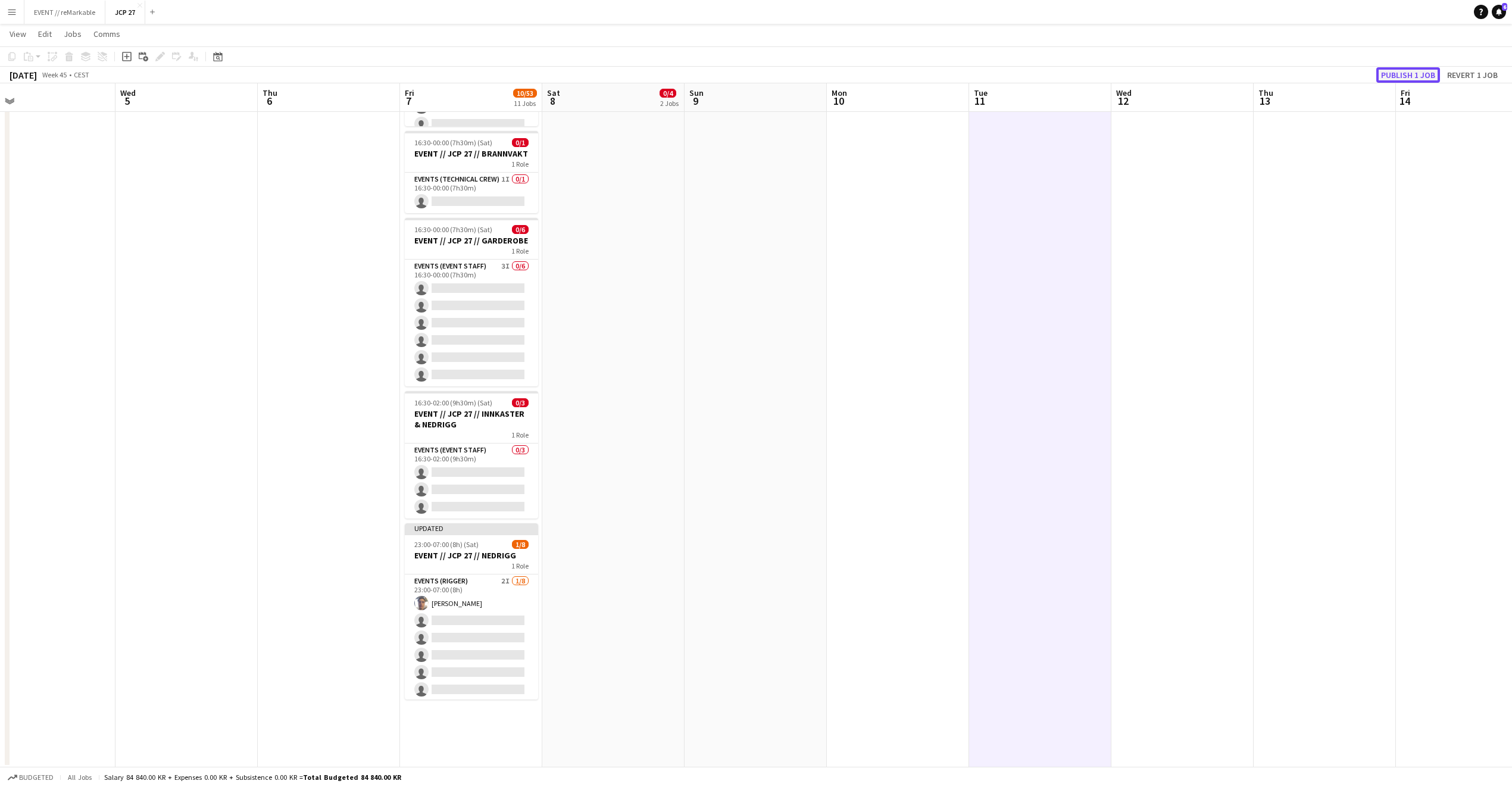
click at [1401, 72] on button "Publish 1 job" at bounding box center [1408, 75] width 64 height 16
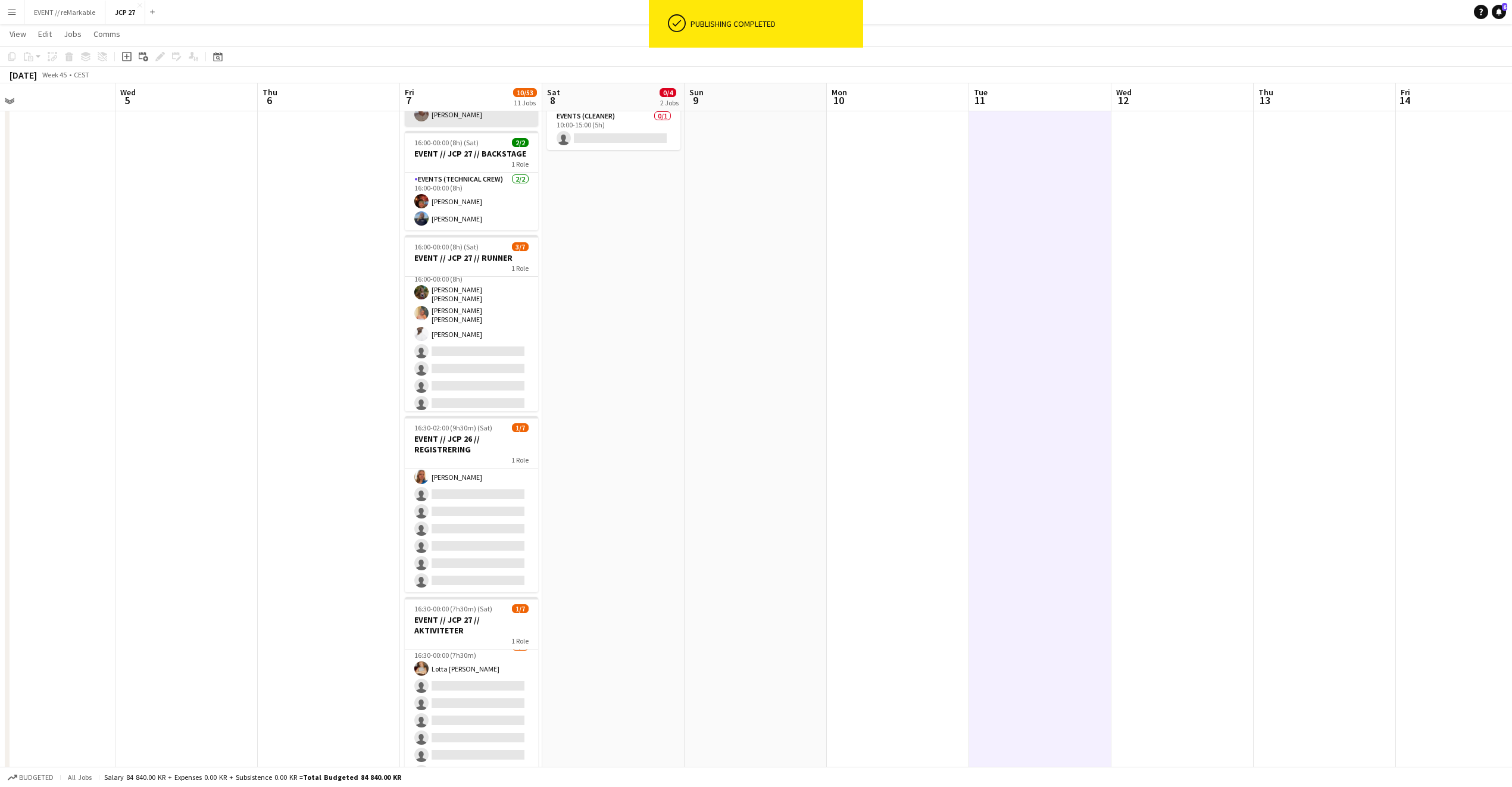
scroll to position [191, 0]
click at [476, 98] on app-board-header-date "Fri 7 10/53 11 Jobs" at bounding box center [471, 97] width 142 height 29
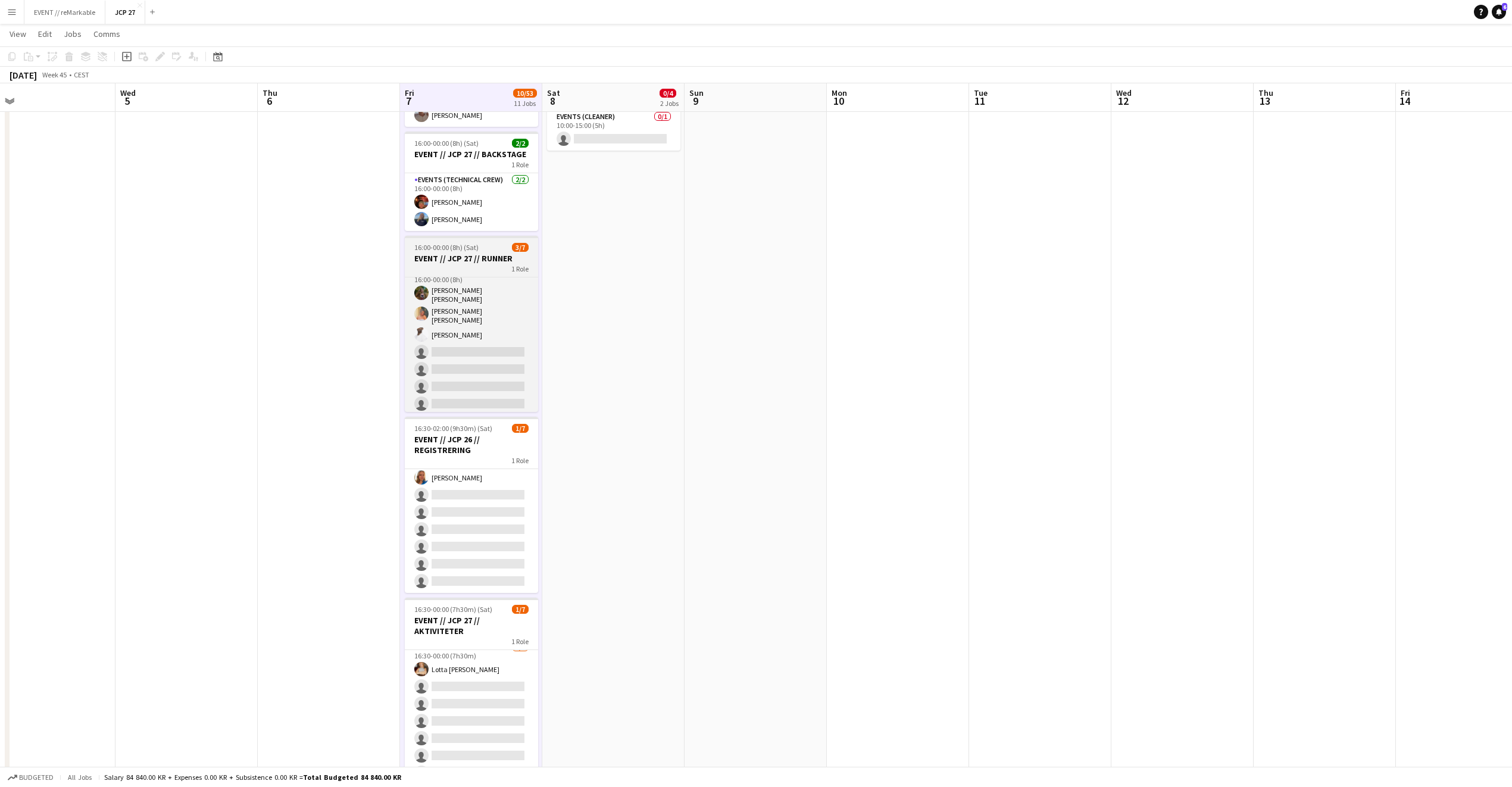
click at [457, 266] on div "1 Role" at bounding box center [471, 269] width 133 height 9
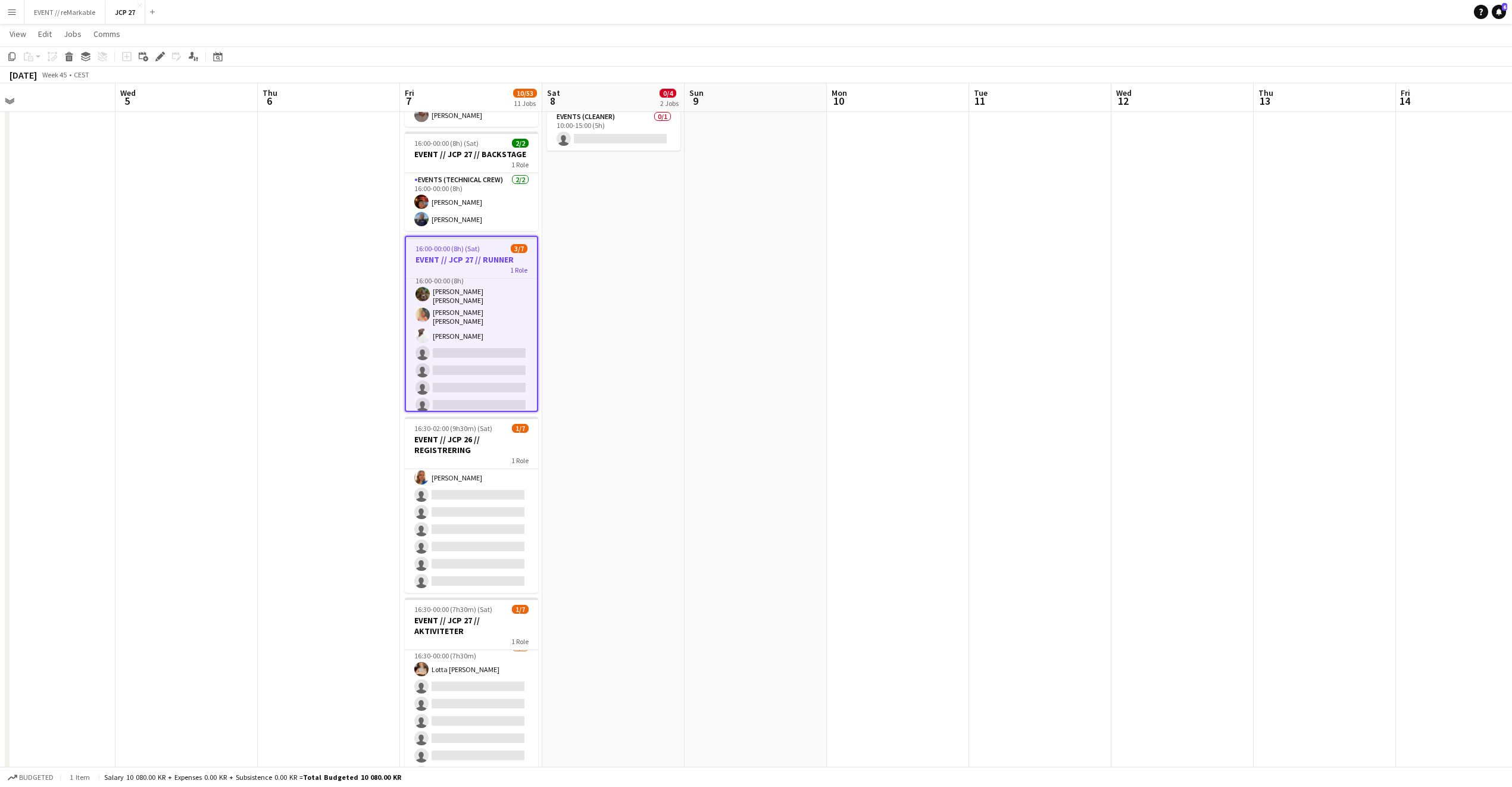
click at [498, 264] on h3 "EVENT // JCP 27 // RUNNER" at bounding box center [472, 260] width 131 height 11
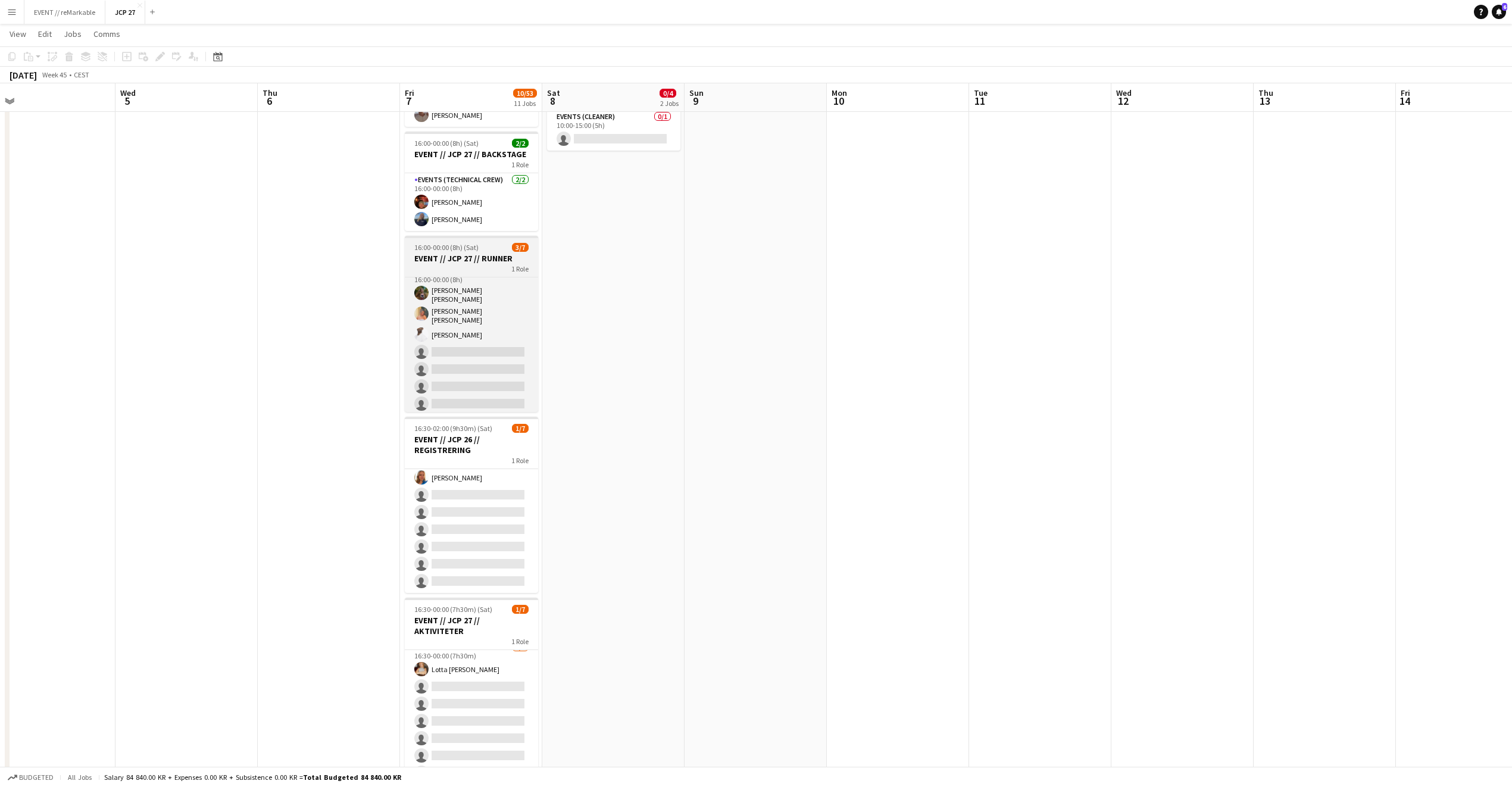
click at [498, 264] on h3 "EVENT // JCP 27 // RUNNER" at bounding box center [471, 258] width 133 height 11
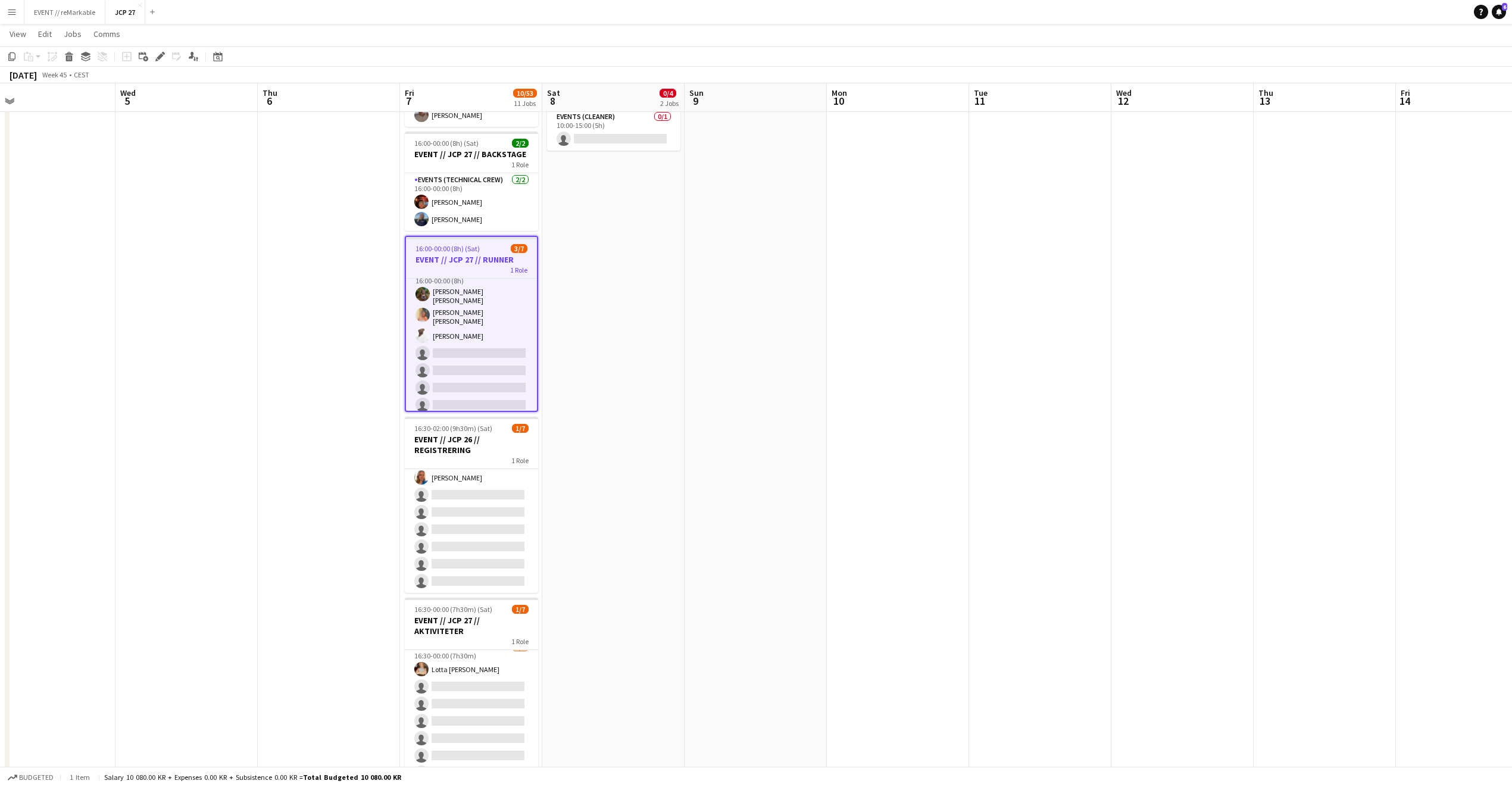
click at [492, 107] on app-board-header-date "Fri 7 10/53 11 Jobs" at bounding box center [471, 97] width 142 height 29
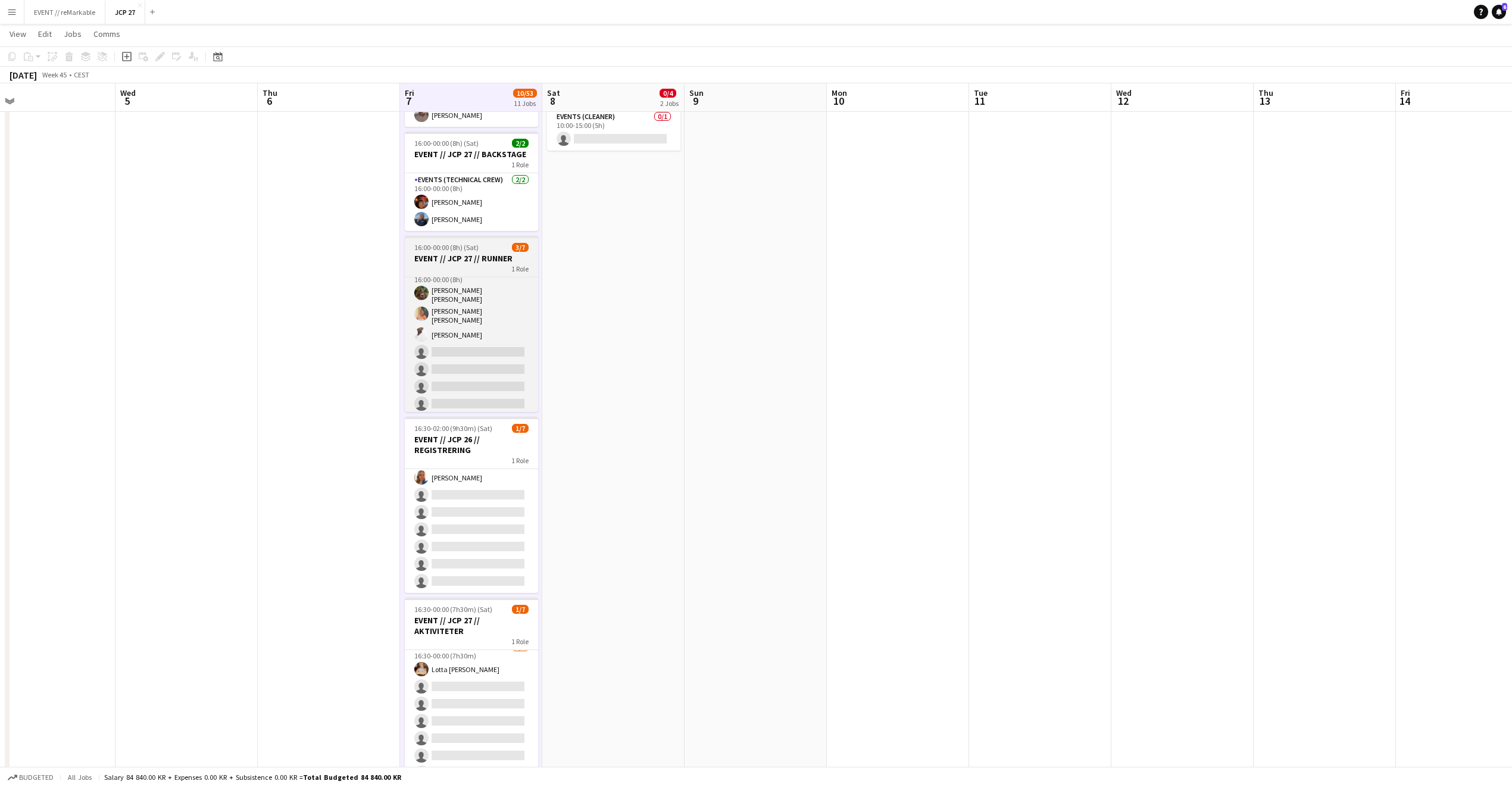
click at [487, 267] on div "1 Role" at bounding box center [471, 269] width 133 height 9
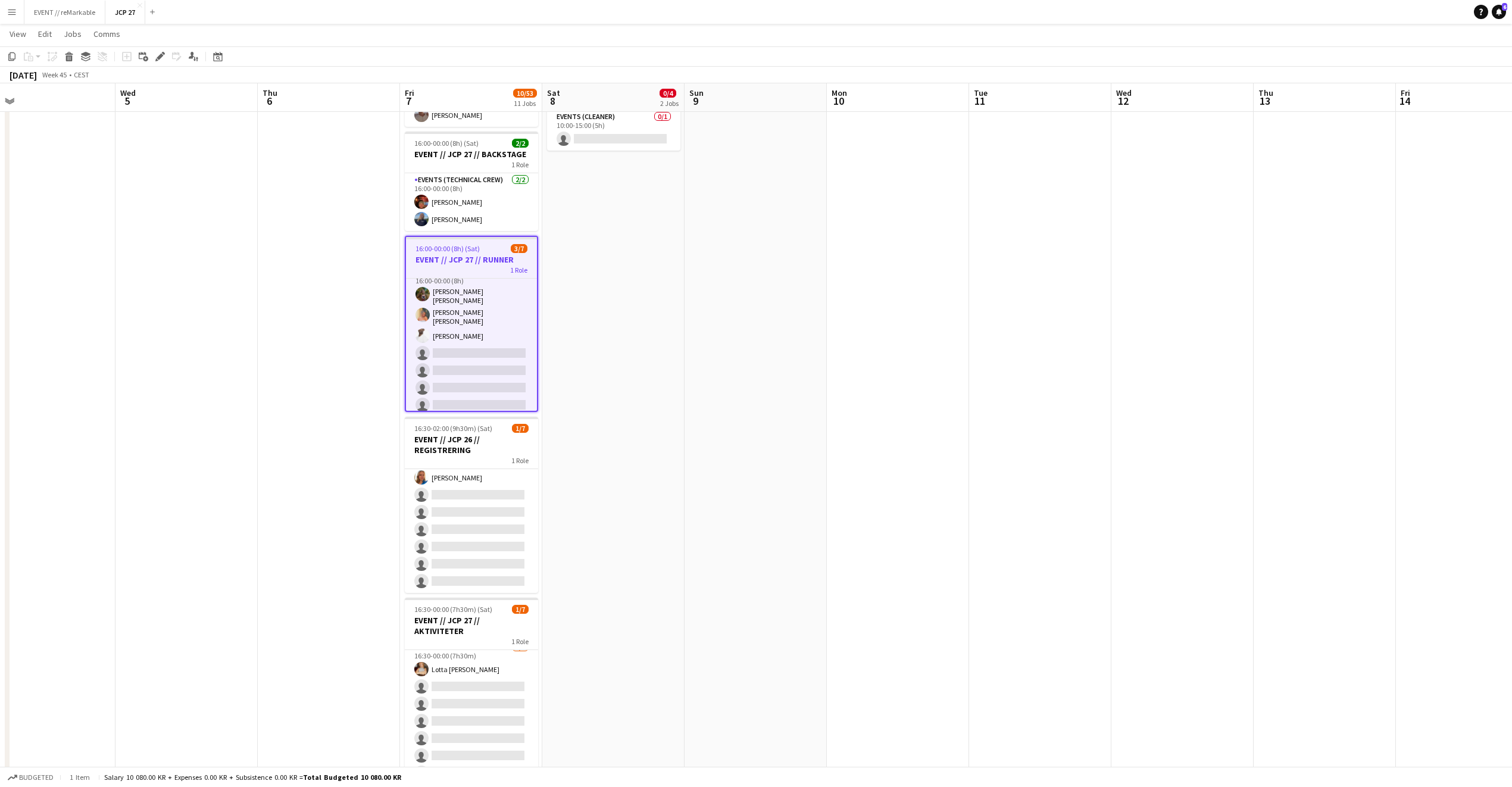
click at [487, 267] on div "1 Role" at bounding box center [472, 269] width 131 height 9
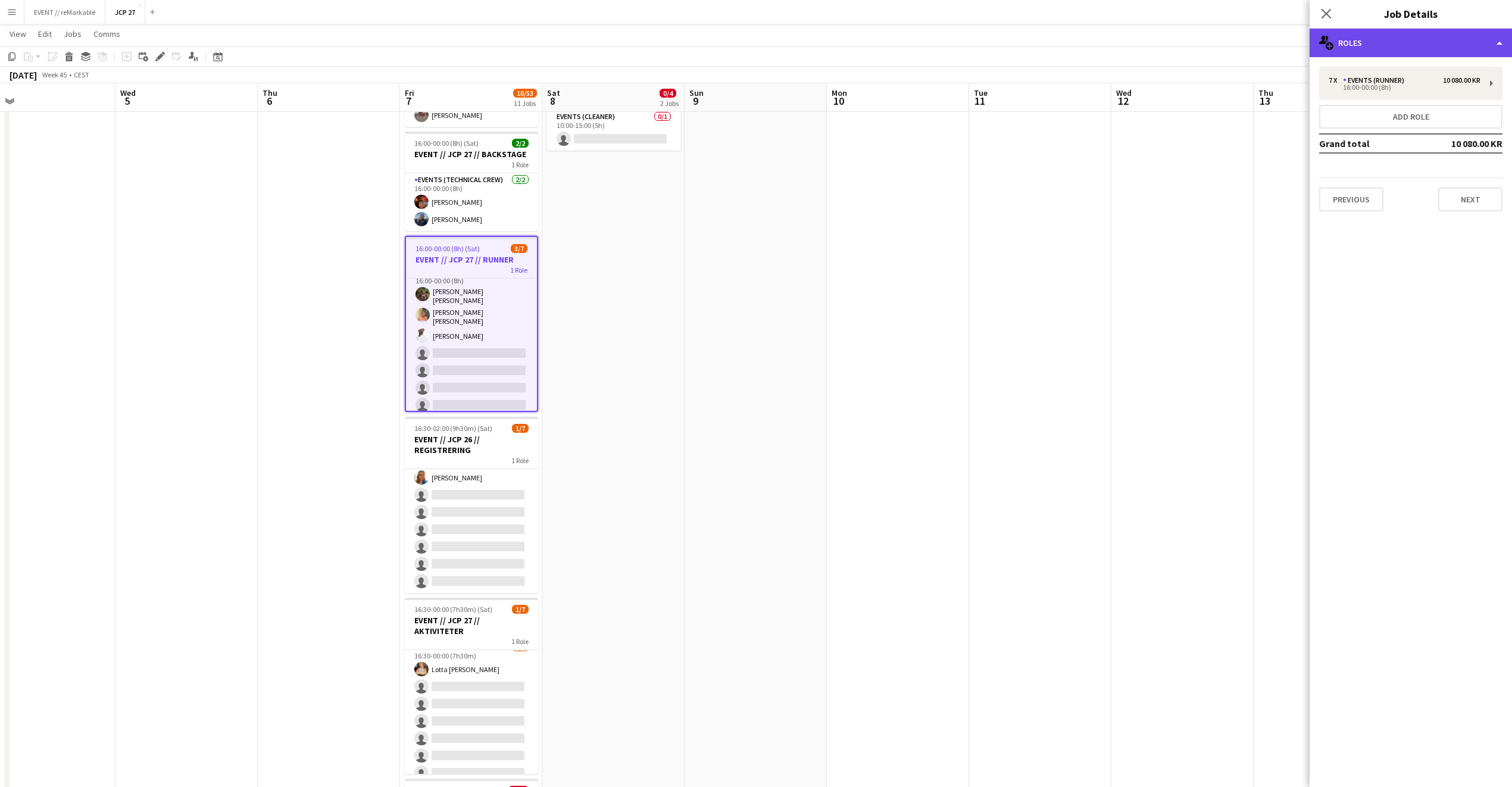
click at [1413, 36] on div "multiple-users-add Roles" at bounding box center [1411, 43] width 202 height 29
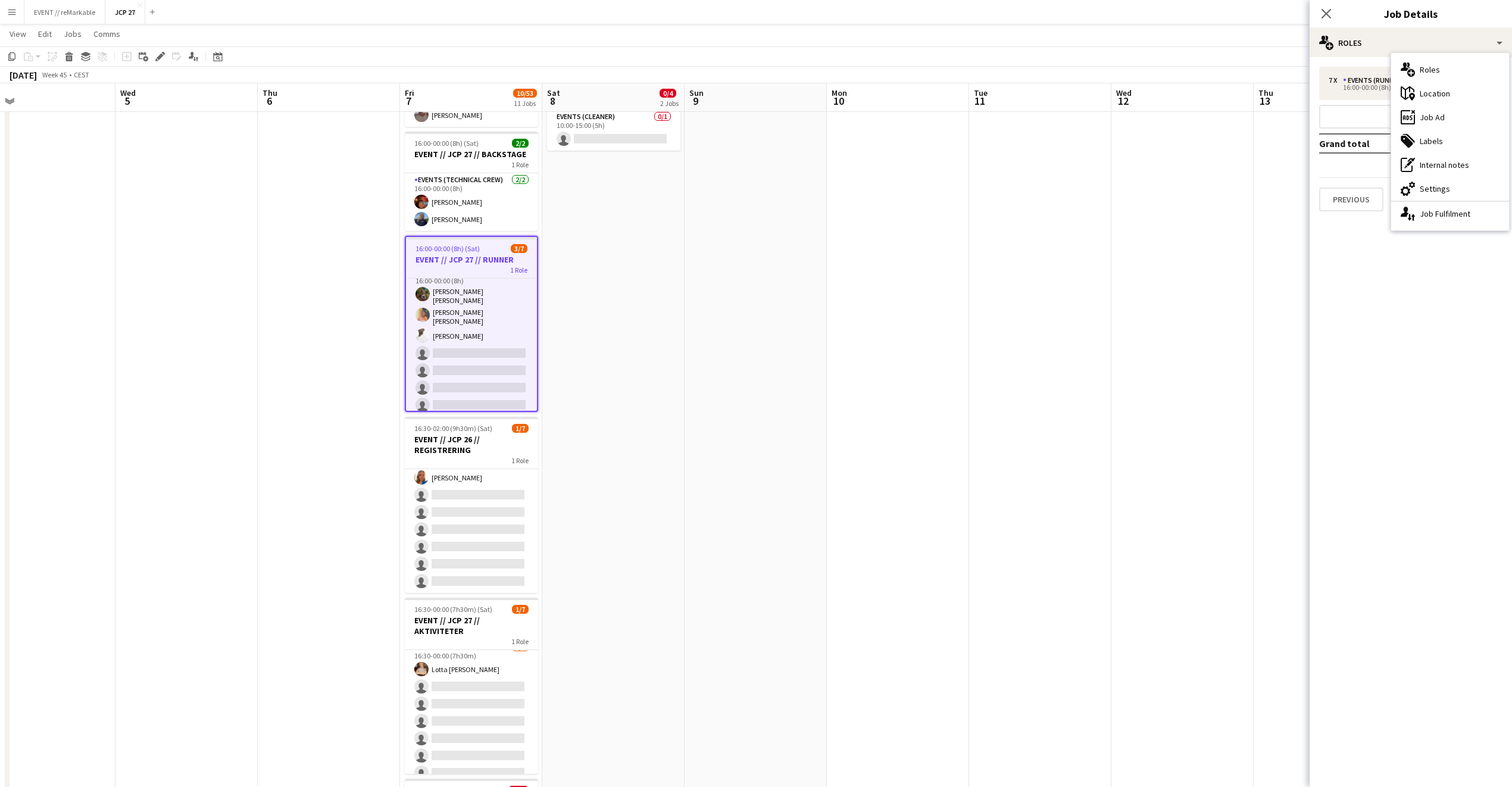
click at [1388, 336] on mat-expansion-panel "pencil3 General details 7 x Events (Runner) 10 080.00 KR 16:00-00:00 (8h) Add r…" at bounding box center [1411, 421] width 202 height 729
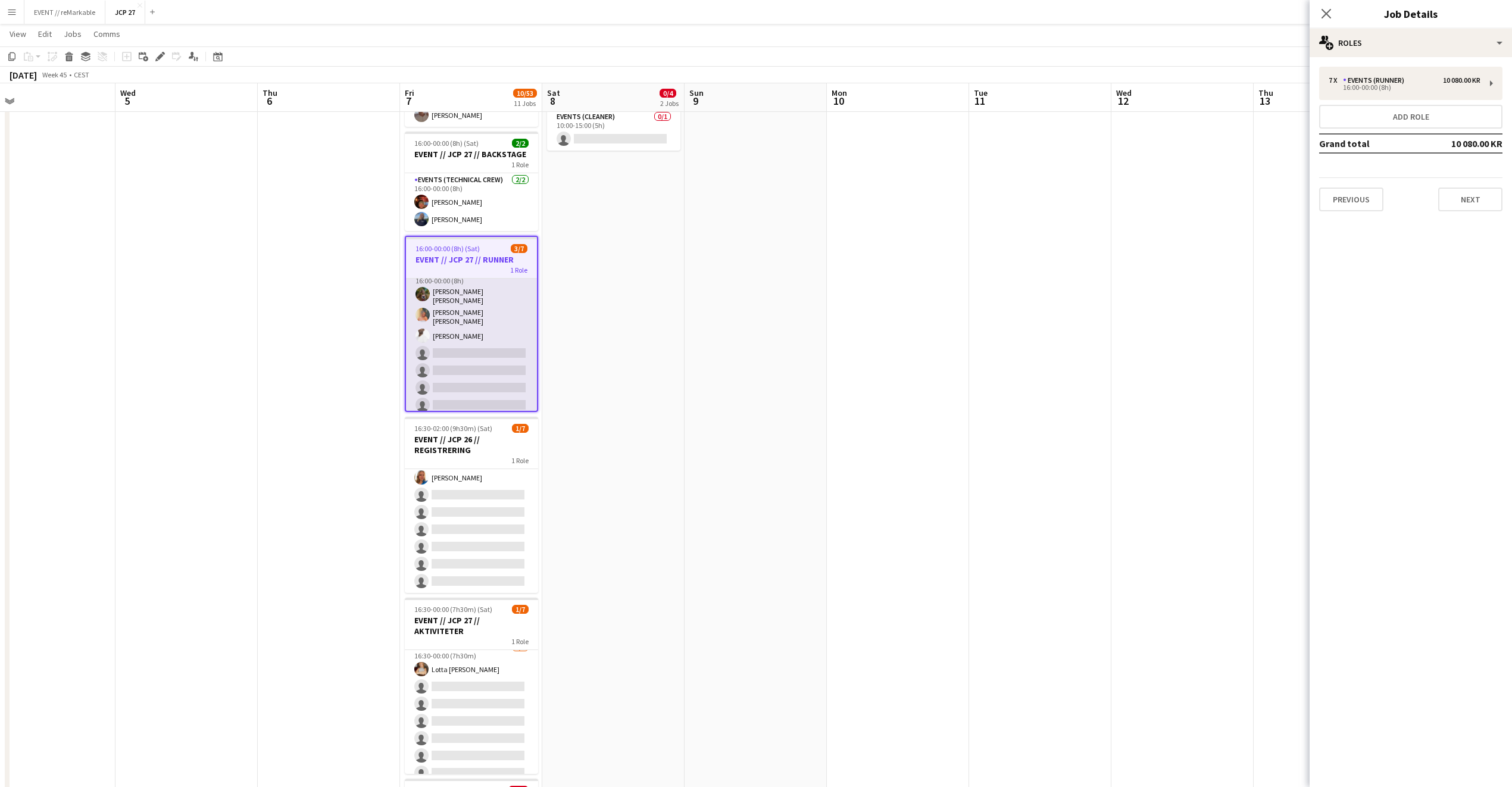
click at [413, 393] on app-card-role "Events (Runner) 7I 2A 3/7 16:00-00:00 (8h) Sarah Elise Getaz Hannah Ludivia Rot…" at bounding box center [472, 341] width 131 height 151
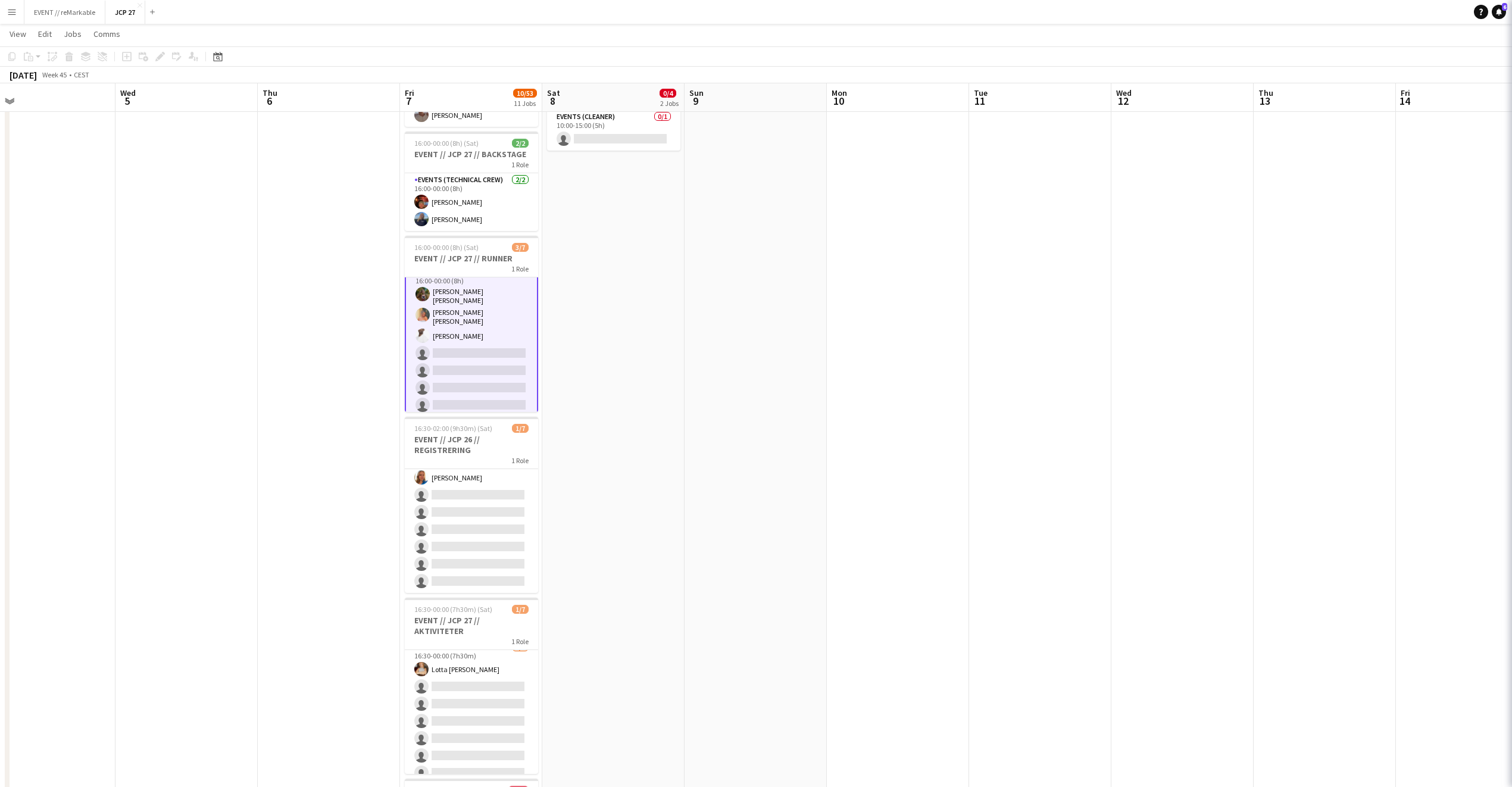
scroll to position [14, 0]
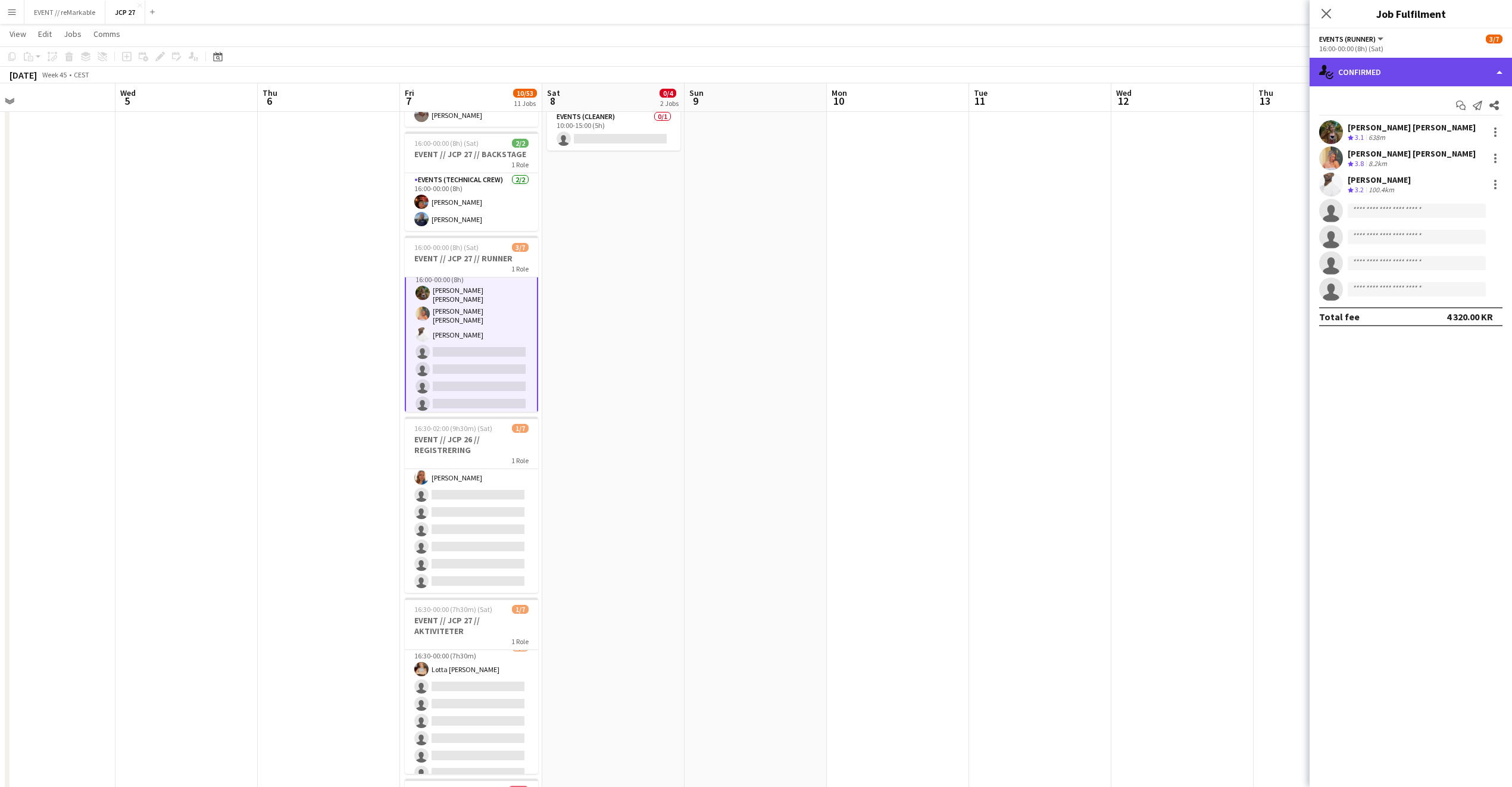
click at [1466, 72] on div "single-neutral-actions-check-2 Confirmed" at bounding box center [1411, 72] width 202 height 29
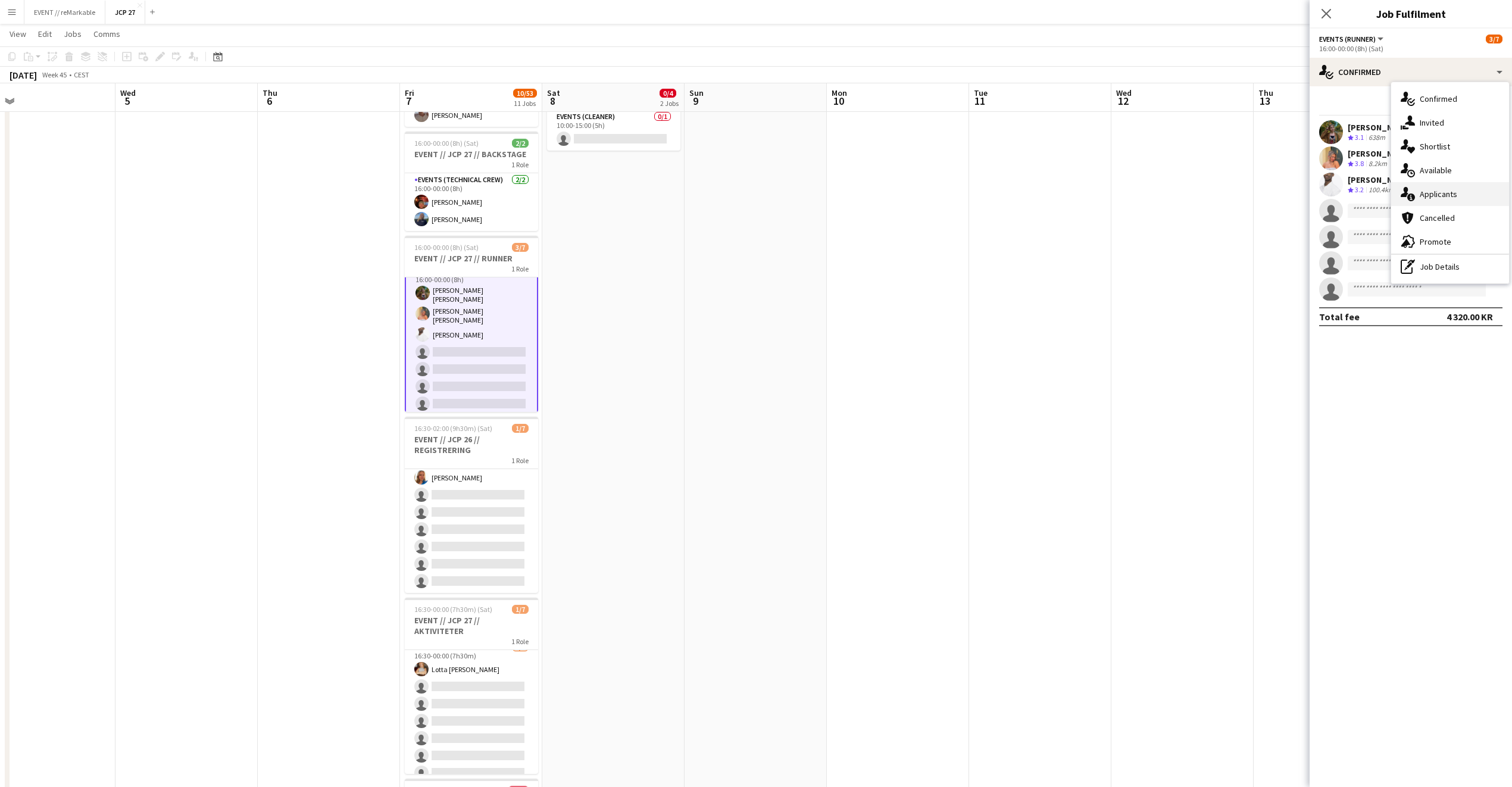
click at [1476, 195] on div "single-neutral-actions-information Applicants" at bounding box center [1450, 194] width 118 height 24
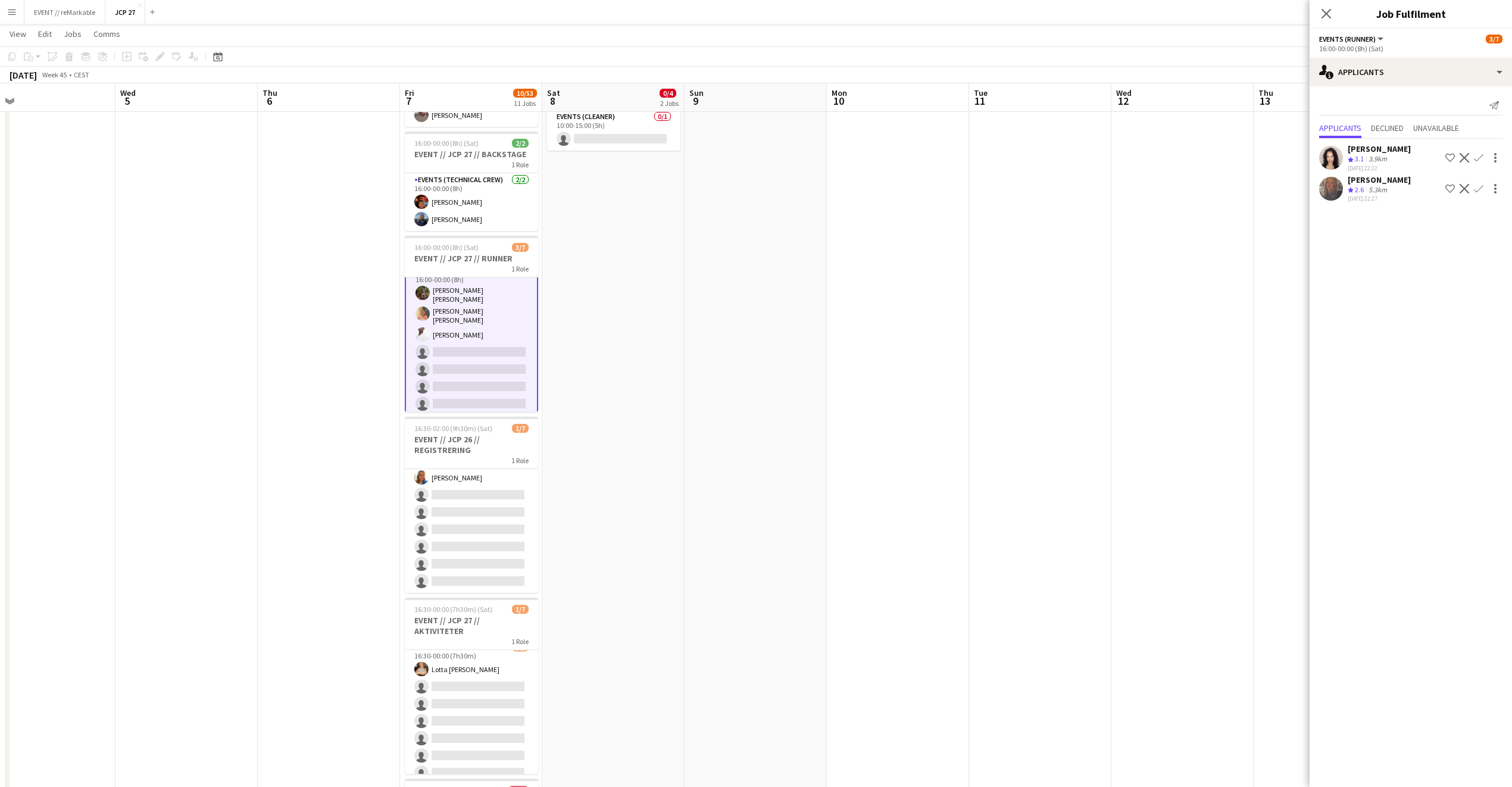
click at [1387, 183] on div "Verona Hulaj" at bounding box center [1379, 180] width 63 height 11
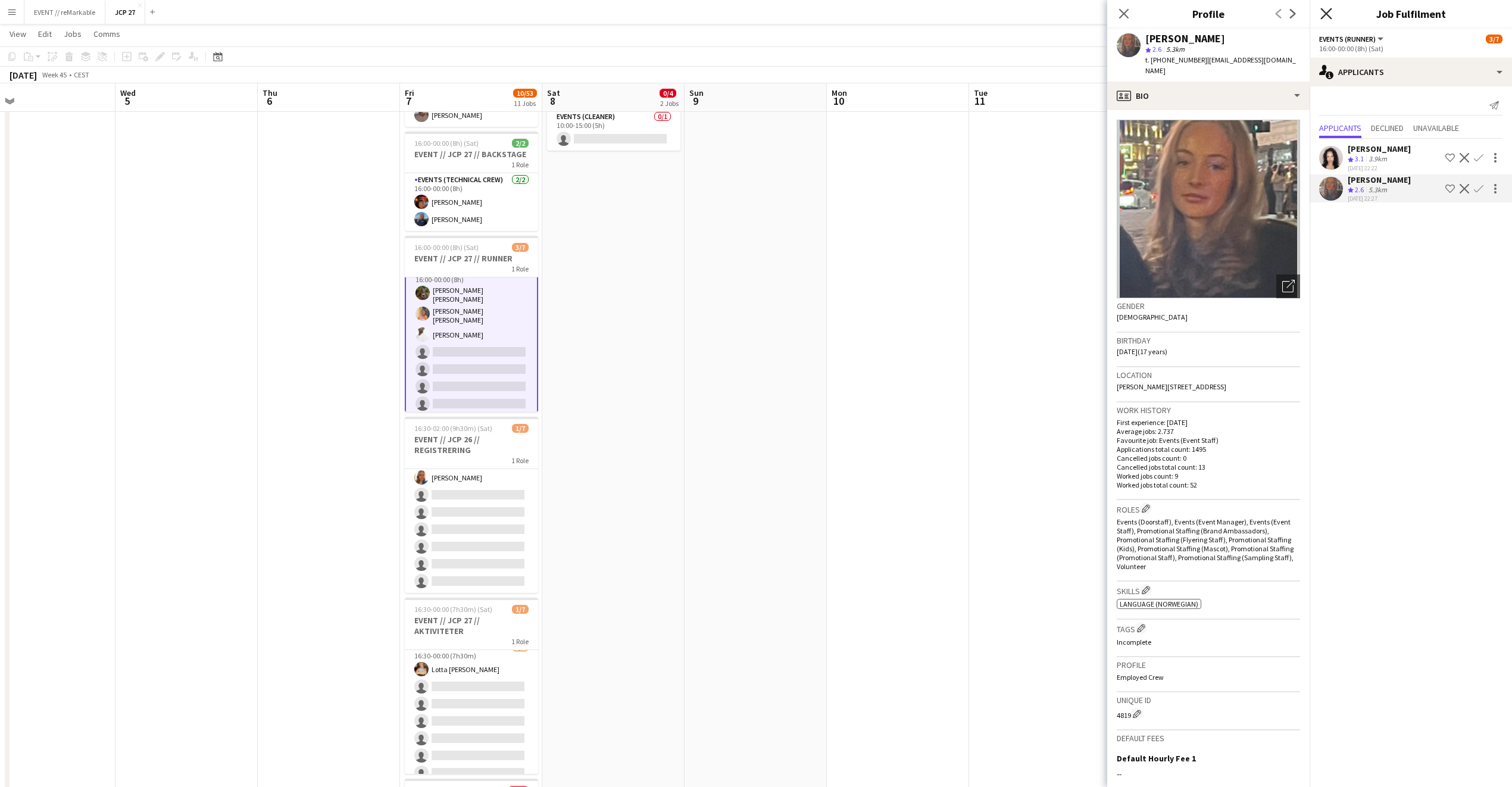
click at [1326, 10] on icon "Close pop-in" at bounding box center [1326, 13] width 12 height 12
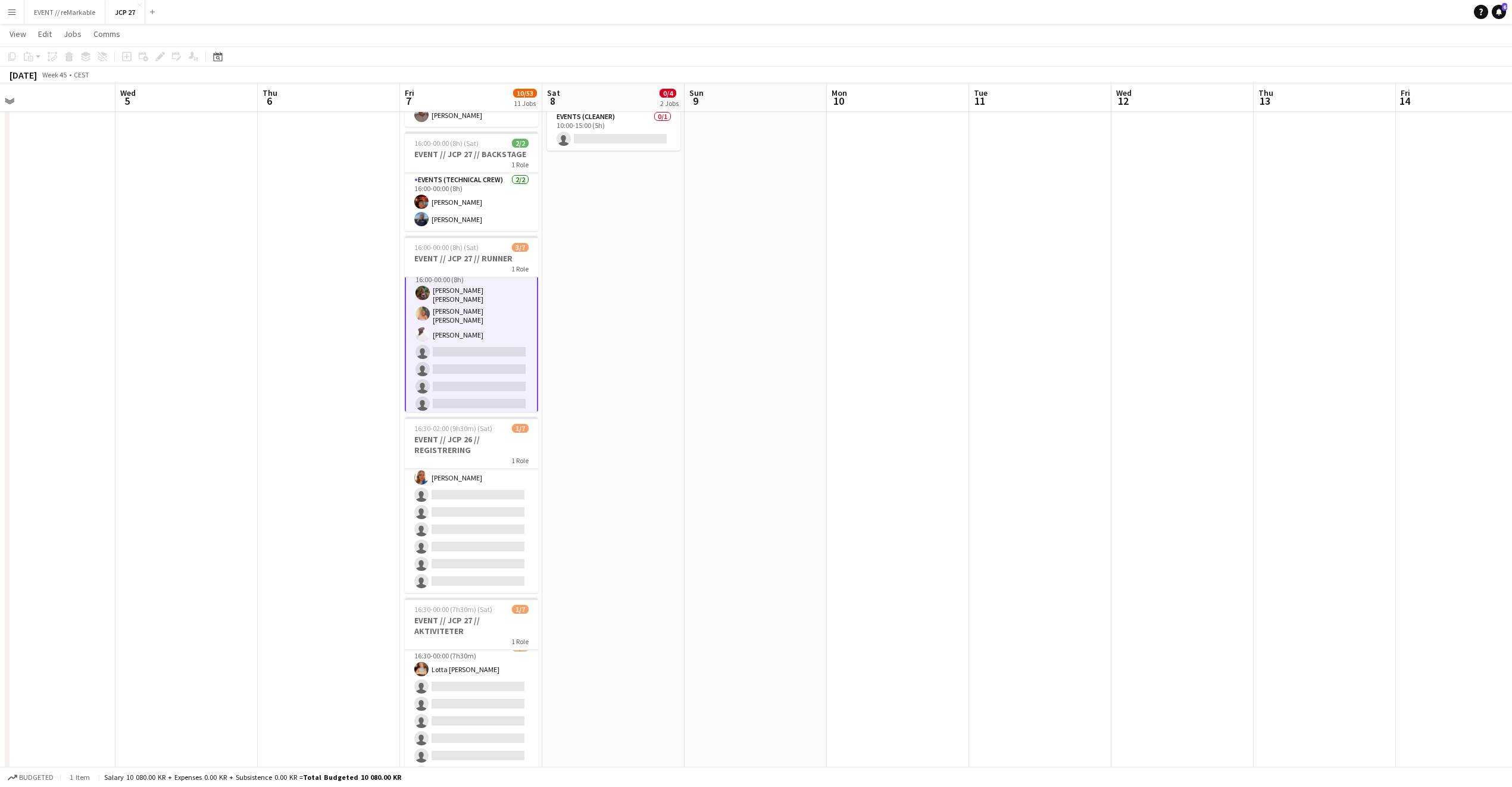
click at [1094, 210] on app-date-cell at bounding box center [1040, 769] width 142 height 1654
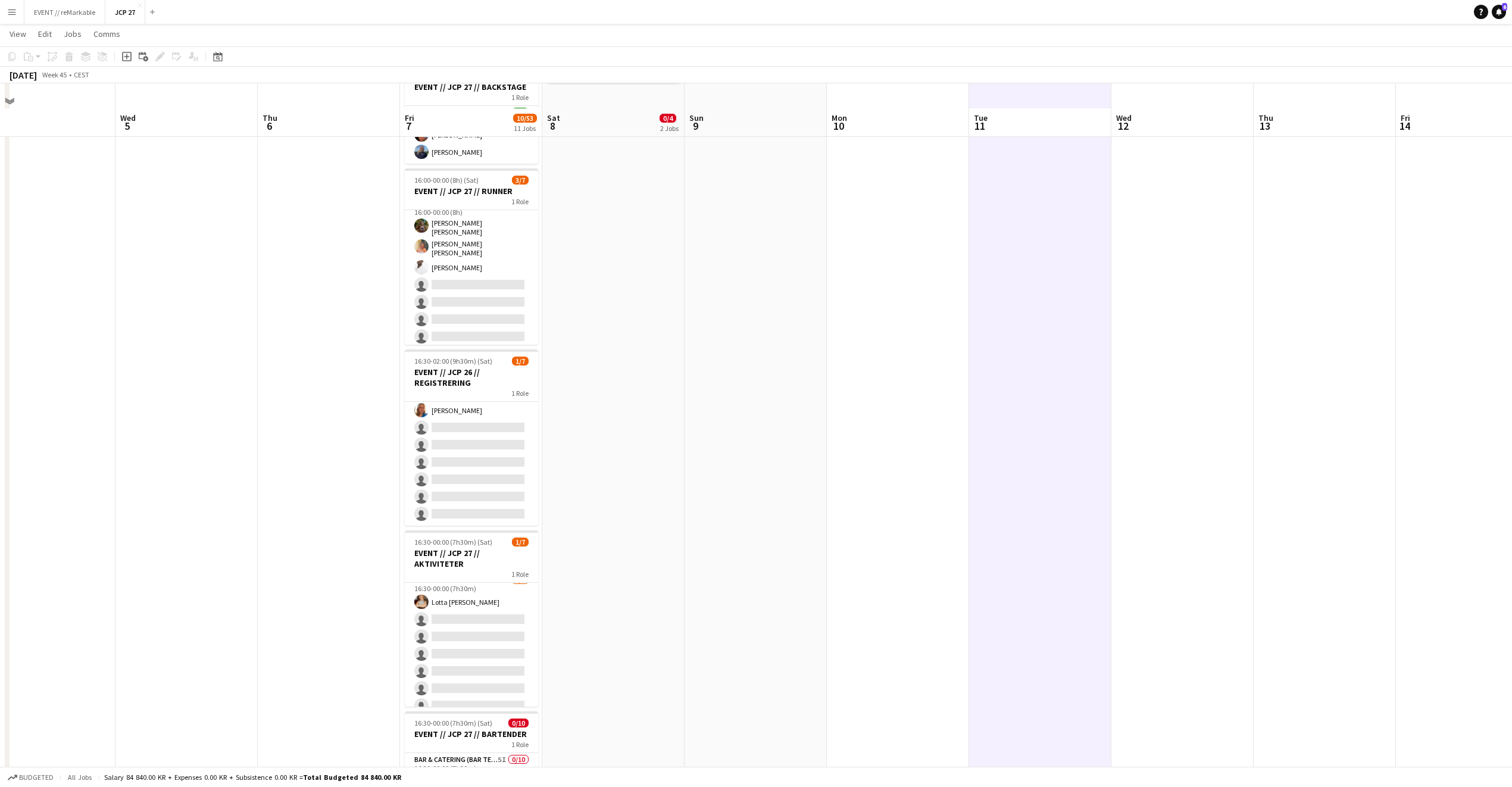
scroll to position [283, 0]
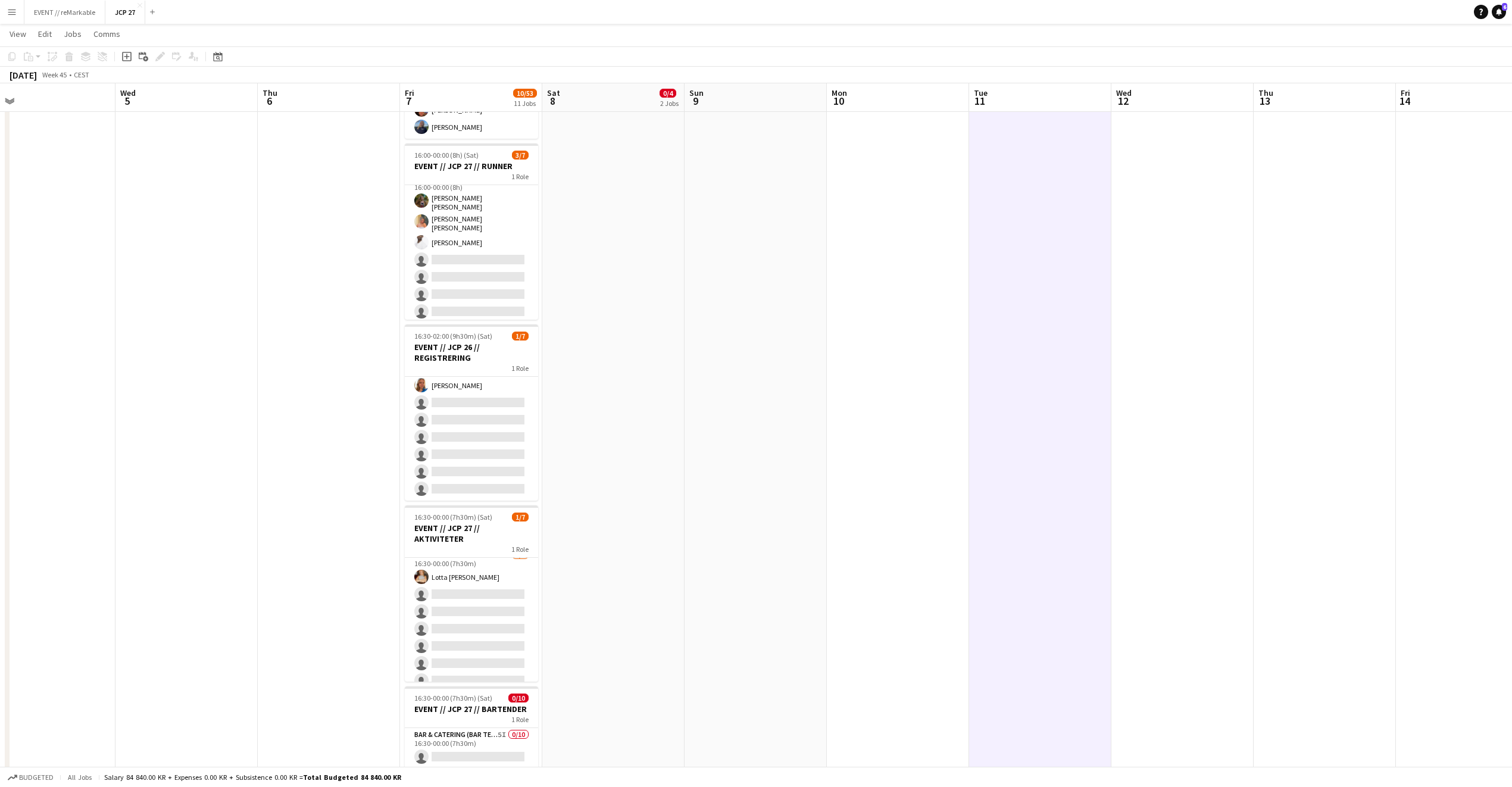
click at [538, 519] on app-date-cell "13:00-23:00 (10h) 1/1 EVENT // JCP 27 // PRODUSENT 1 Role Events (Technical Cre…" at bounding box center [471, 676] width 142 height 1654
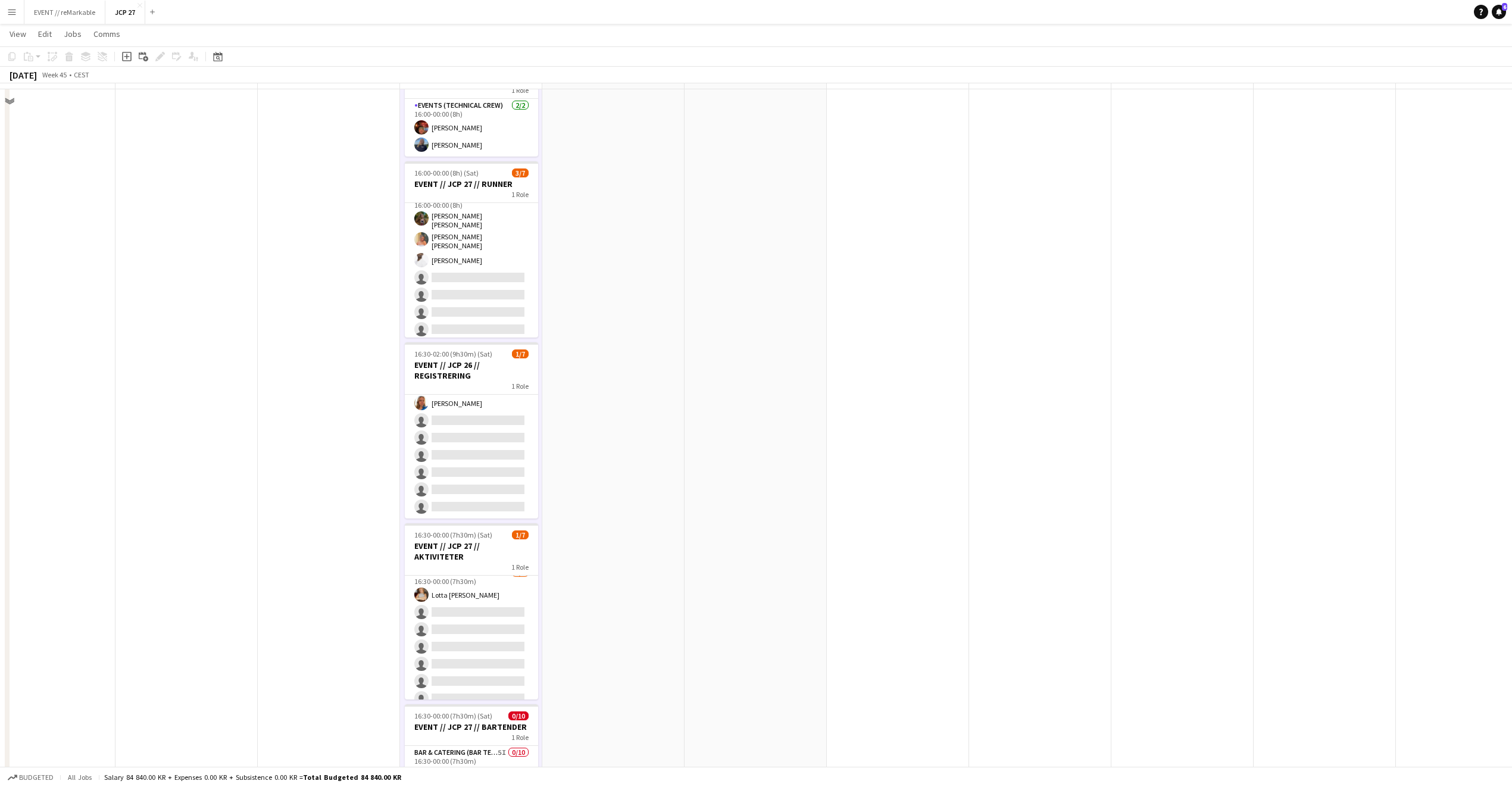
scroll to position [267, 0]
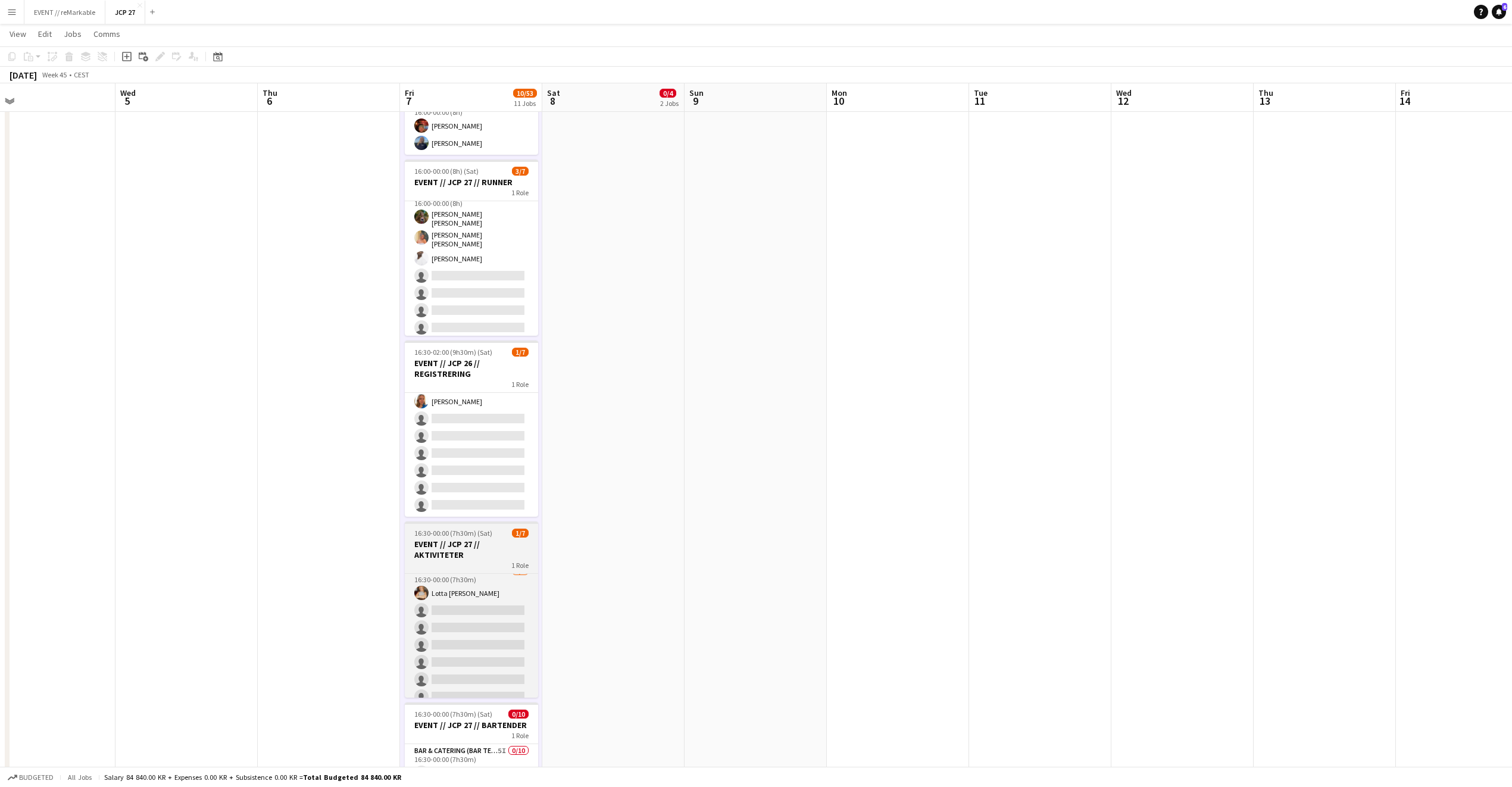
click at [472, 543] on h3 "EVENT // JCP 27 // AKTIVITETER" at bounding box center [471, 550] width 133 height 22
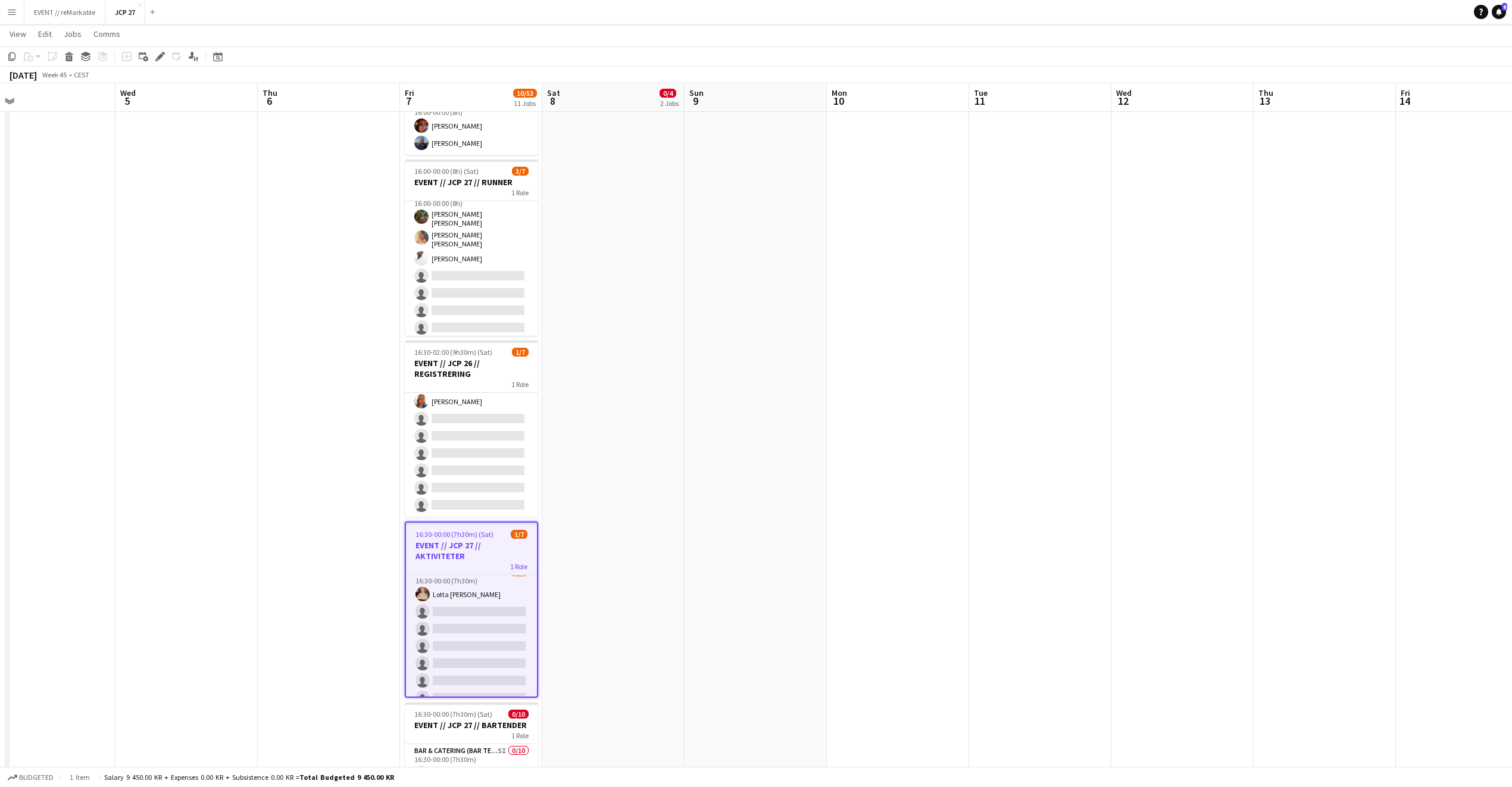
click at [488, 540] on app-job-card "16:30-00:00 (7h30m) (Sat) 1/7 EVENT // JCP 27 // AKTIVITETER 1 Role Actor 5I 2A…" at bounding box center [471, 610] width 133 height 176
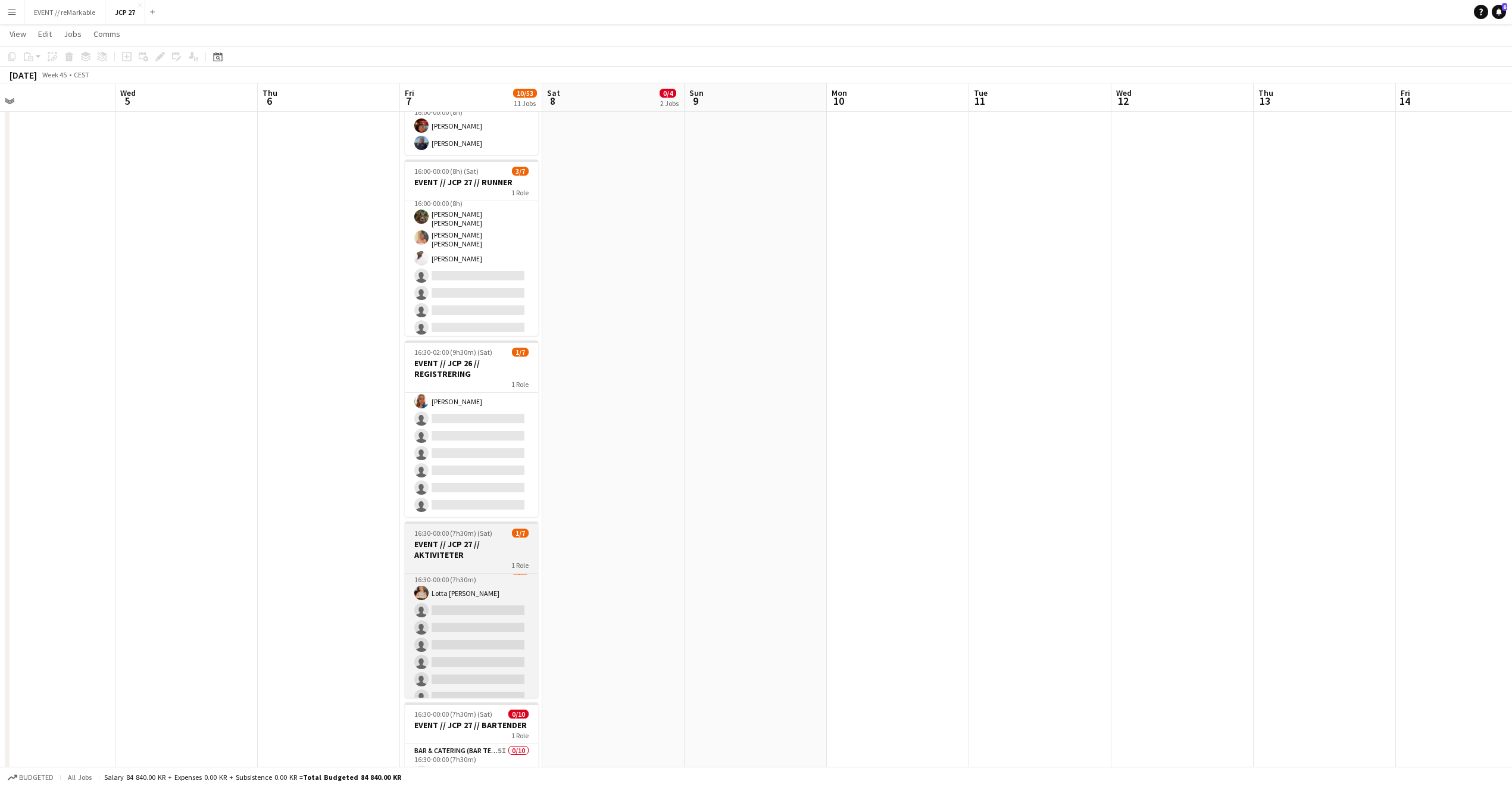
click at [488, 541] on h3 "EVENT // JCP 27 // AKTIVITETER" at bounding box center [471, 550] width 133 height 22
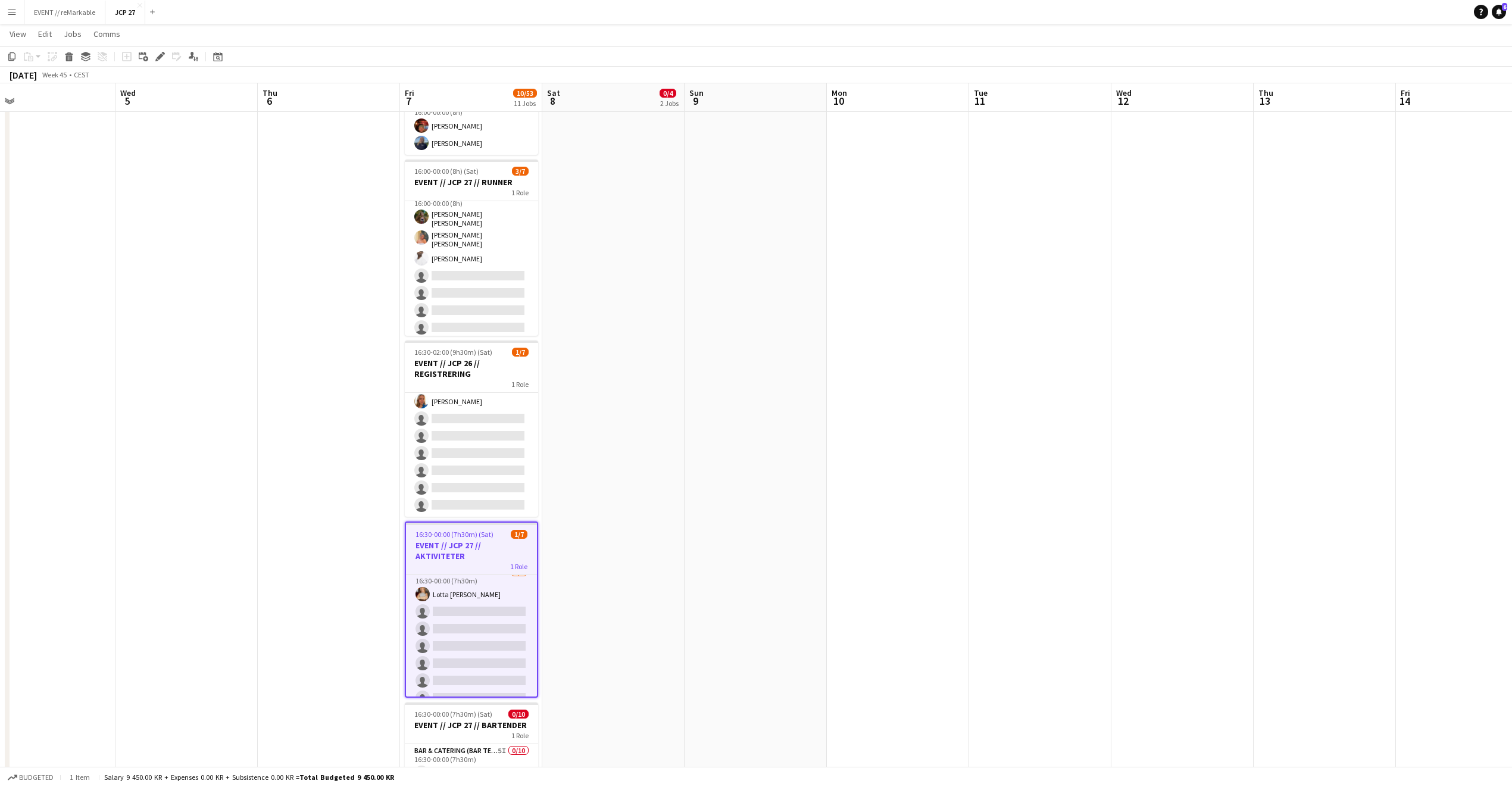
click at [494, 99] on app-board-header-date "Fri 7 10/53 11 Jobs" at bounding box center [471, 97] width 142 height 29
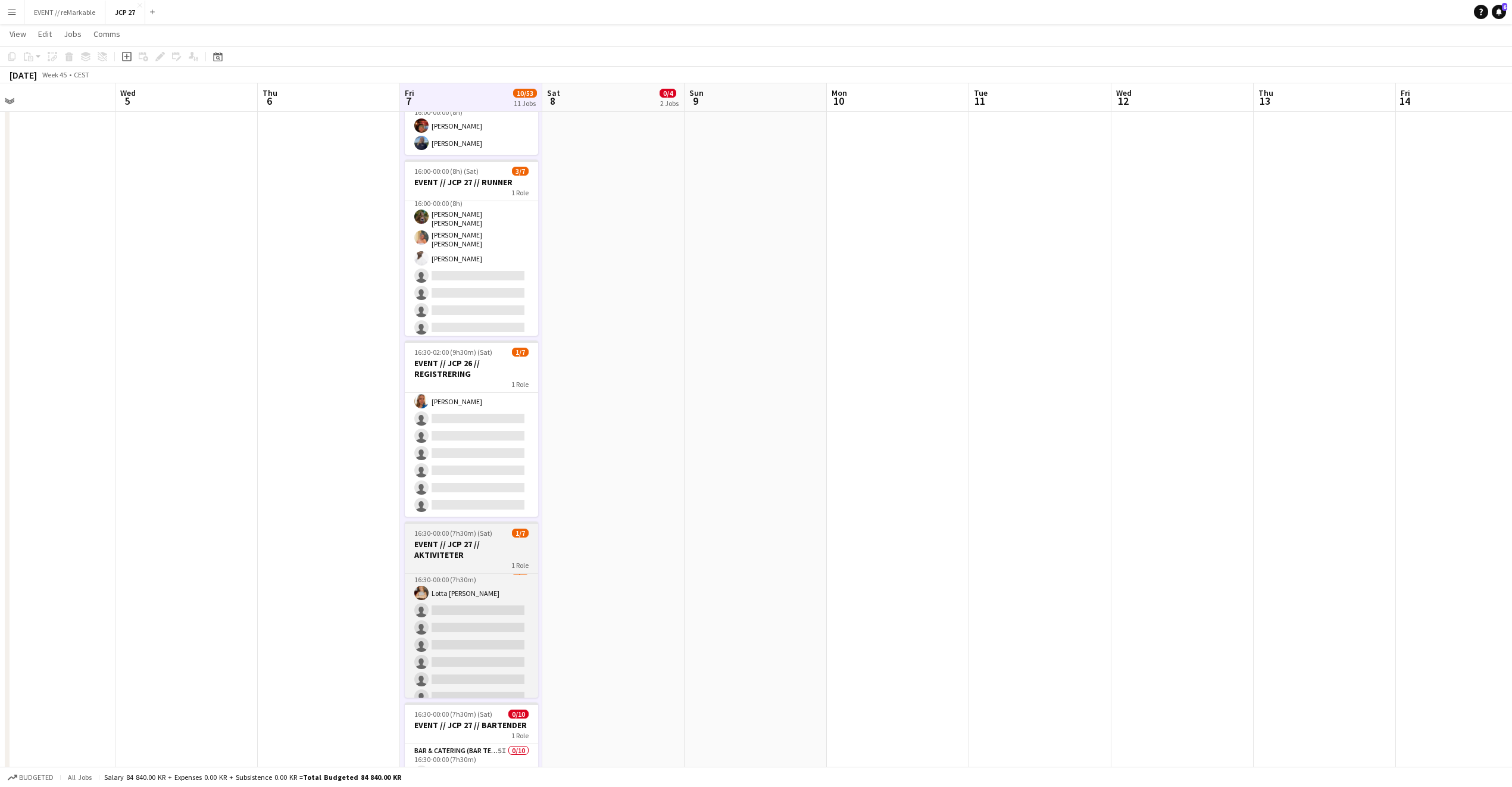
click at [469, 546] on h3 "EVENT // JCP 27 // AKTIVITETER" at bounding box center [471, 550] width 133 height 22
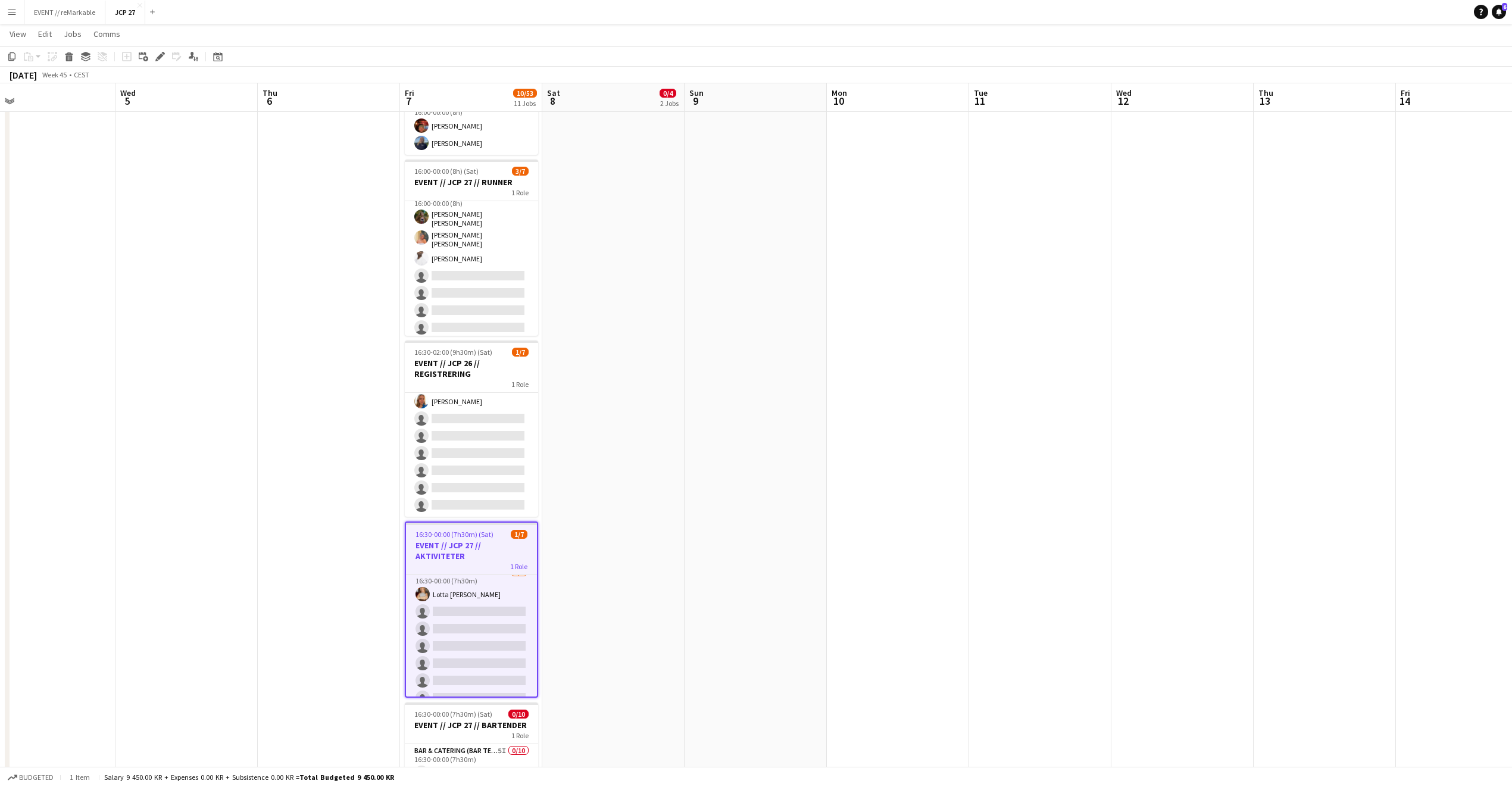
click at [469, 546] on h3 "EVENT // JCP 27 // AKTIVITETER" at bounding box center [472, 551] width 131 height 22
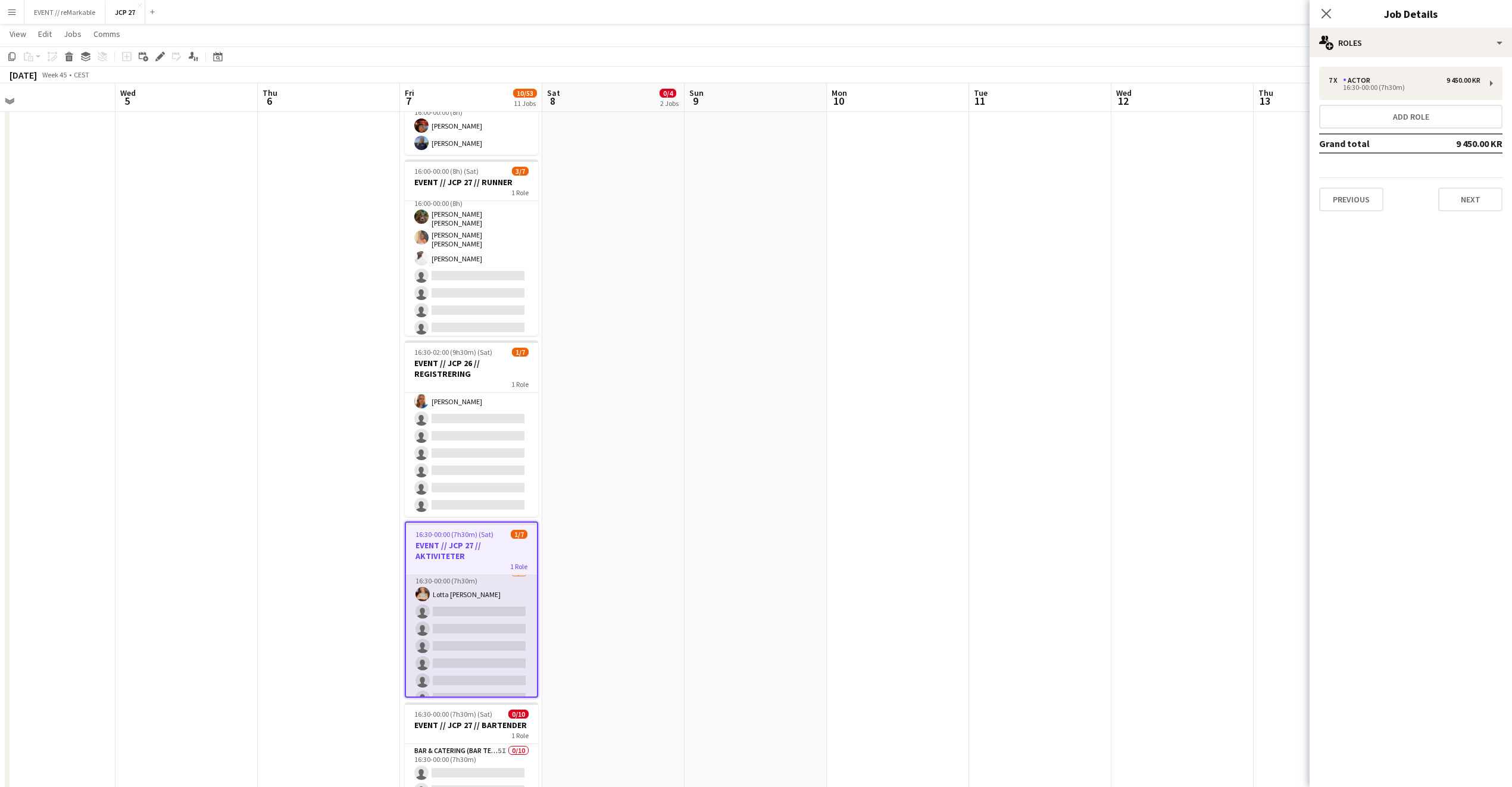
click at [427, 624] on app-card-role "Actor 5I 2A 1/7 16:30-00:00 (7h30m) Lotta Myhre single-neutral-actions single-n…" at bounding box center [472, 637] width 131 height 144
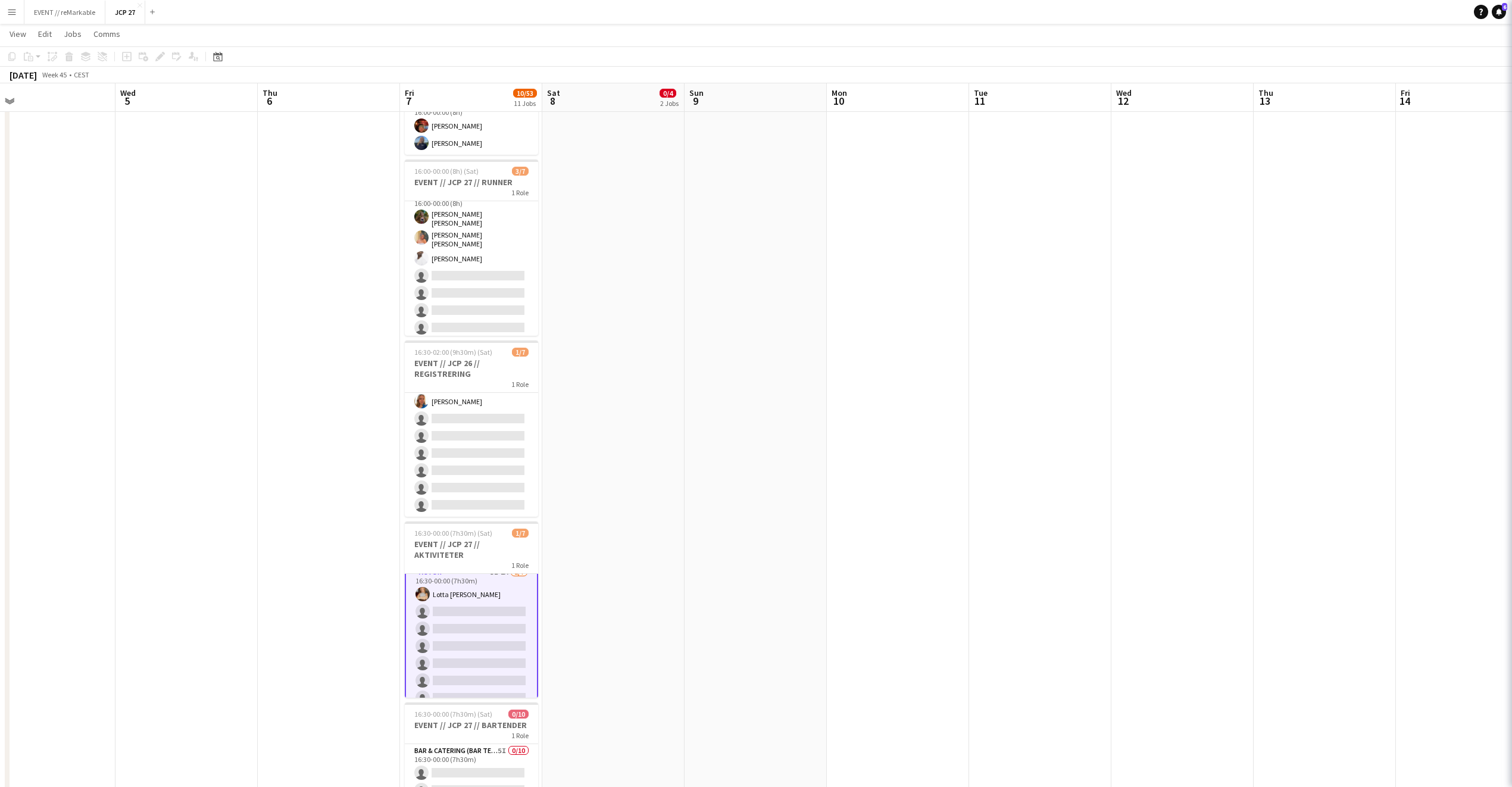
scroll to position [9, 0]
click at [427, 624] on app-card-role "Actor 5I 2A 1/7 16:30-00:00 (7h30m) Lotta Myhre single-neutral-actions single-n…" at bounding box center [471, 637] width 133 height 146
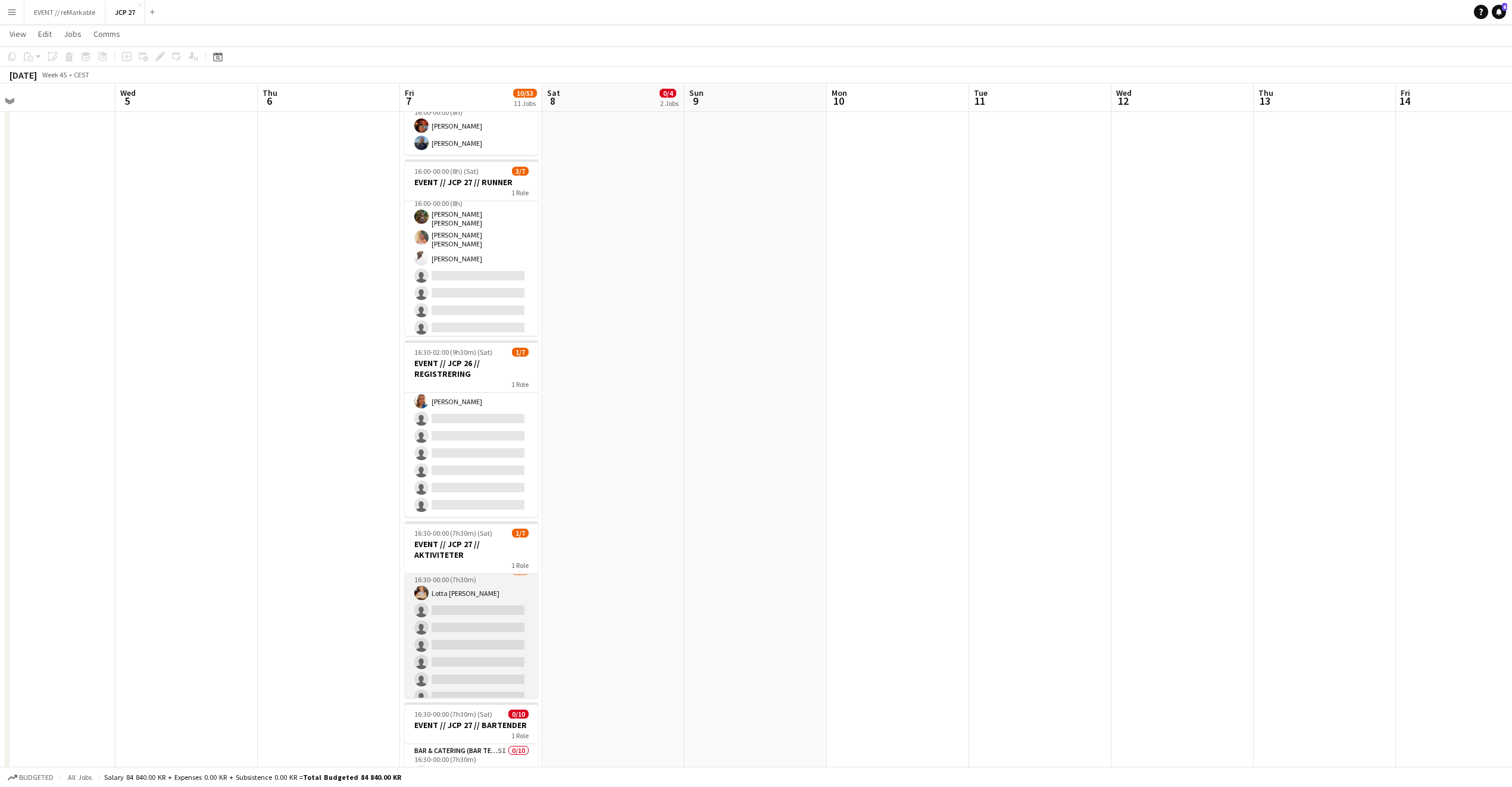
click at [500, 601] on app-card-role "Actor 5I 2A 1/7 16:30-00:00 (7h30m) Lotta Myhre single-neutral-actions single-n…" at bounding box center [471, 636] width 133 height 144
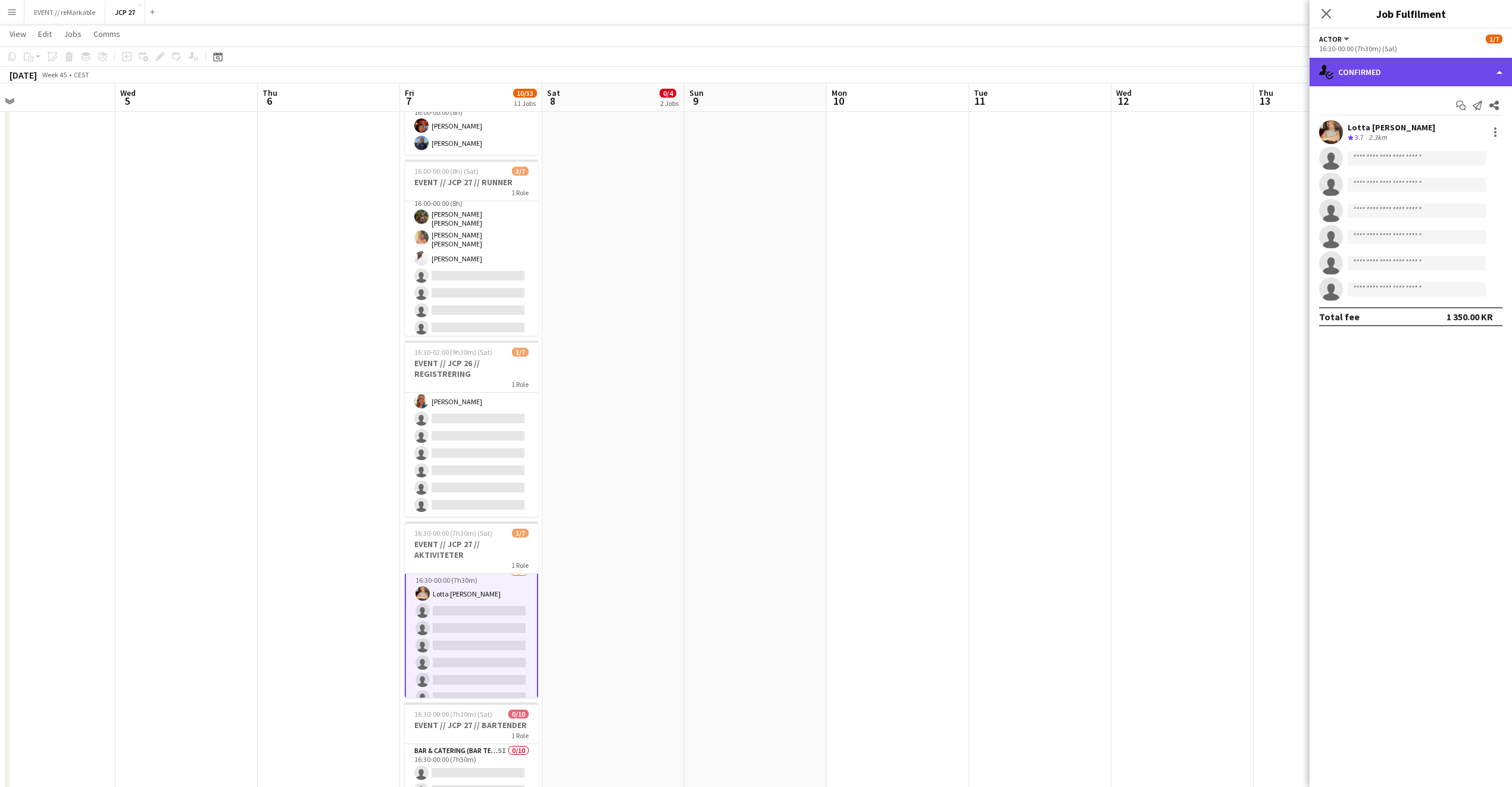
click at [1380, 65] on div "single-neutral-actions-check-2 Confirmed" at bounding box center [1411, 72] width 202 height 29
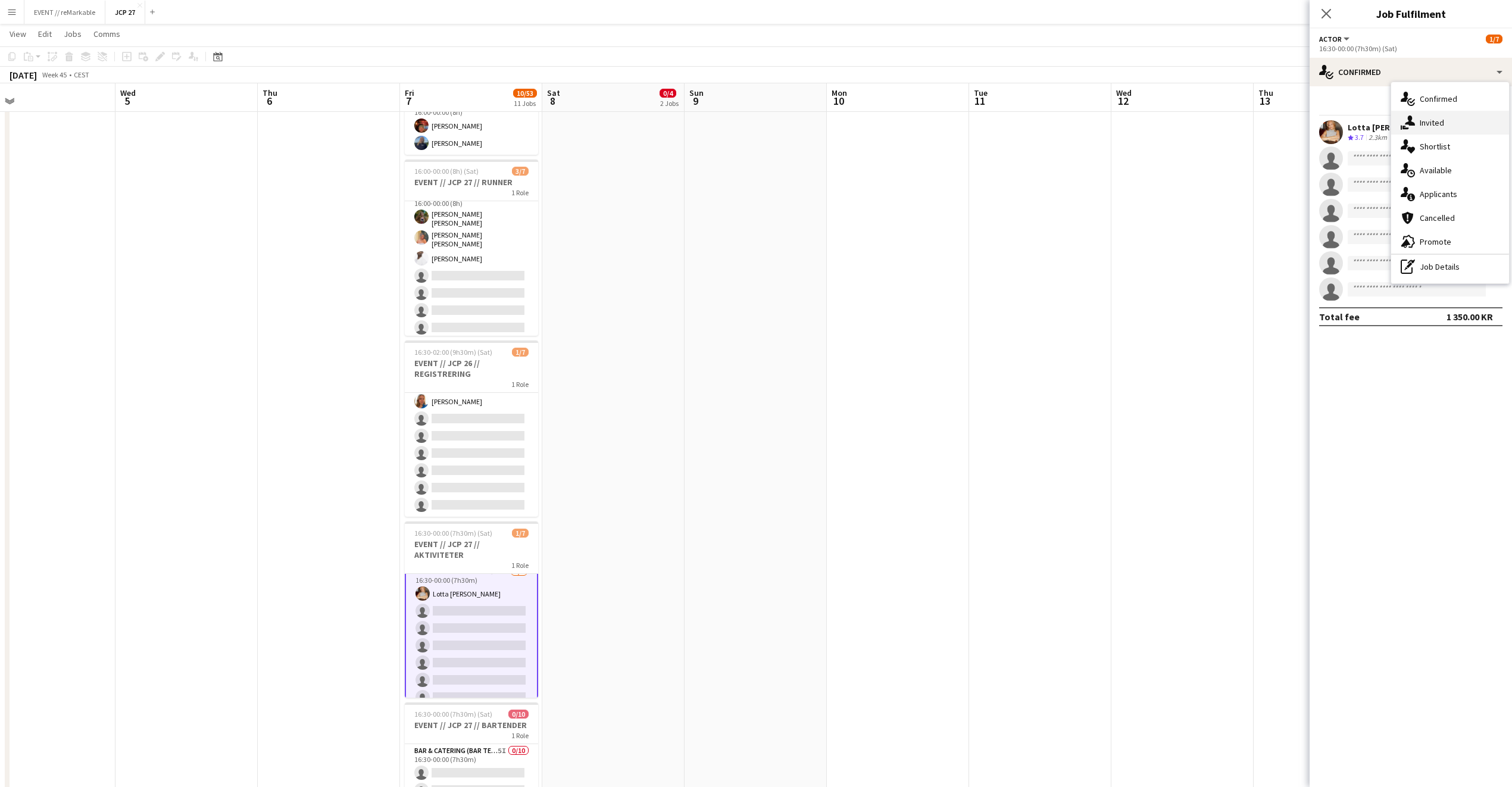
click at [1417, 119] on div "single-neutral-actions-share-1 Invited" at bounding box center [1450, 122] width 118 height 24
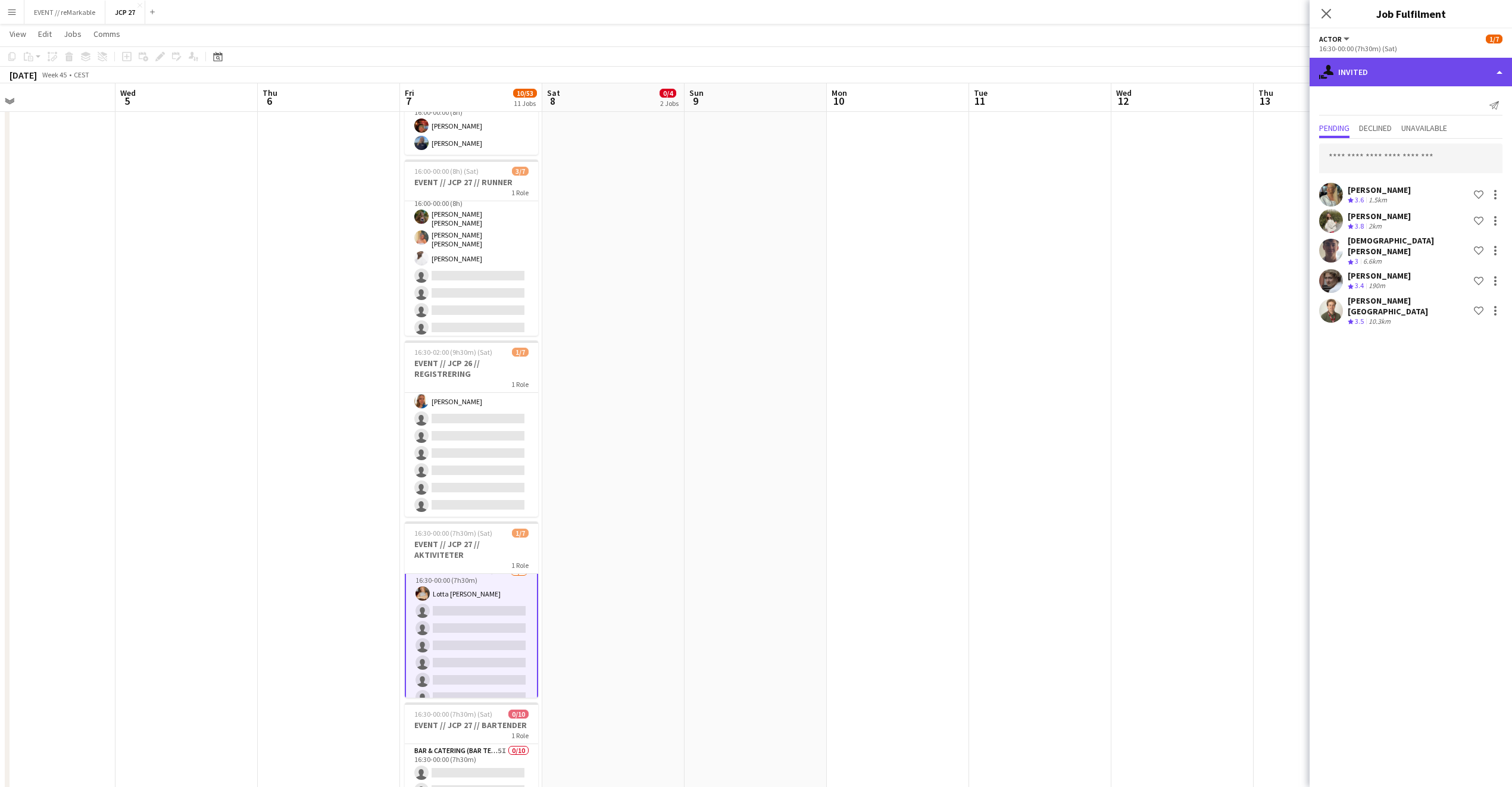
click at [1398, 74] on div "single-neutral-actions-share-1 Invited" at bounding box center [1411, 72] width 202 height 29
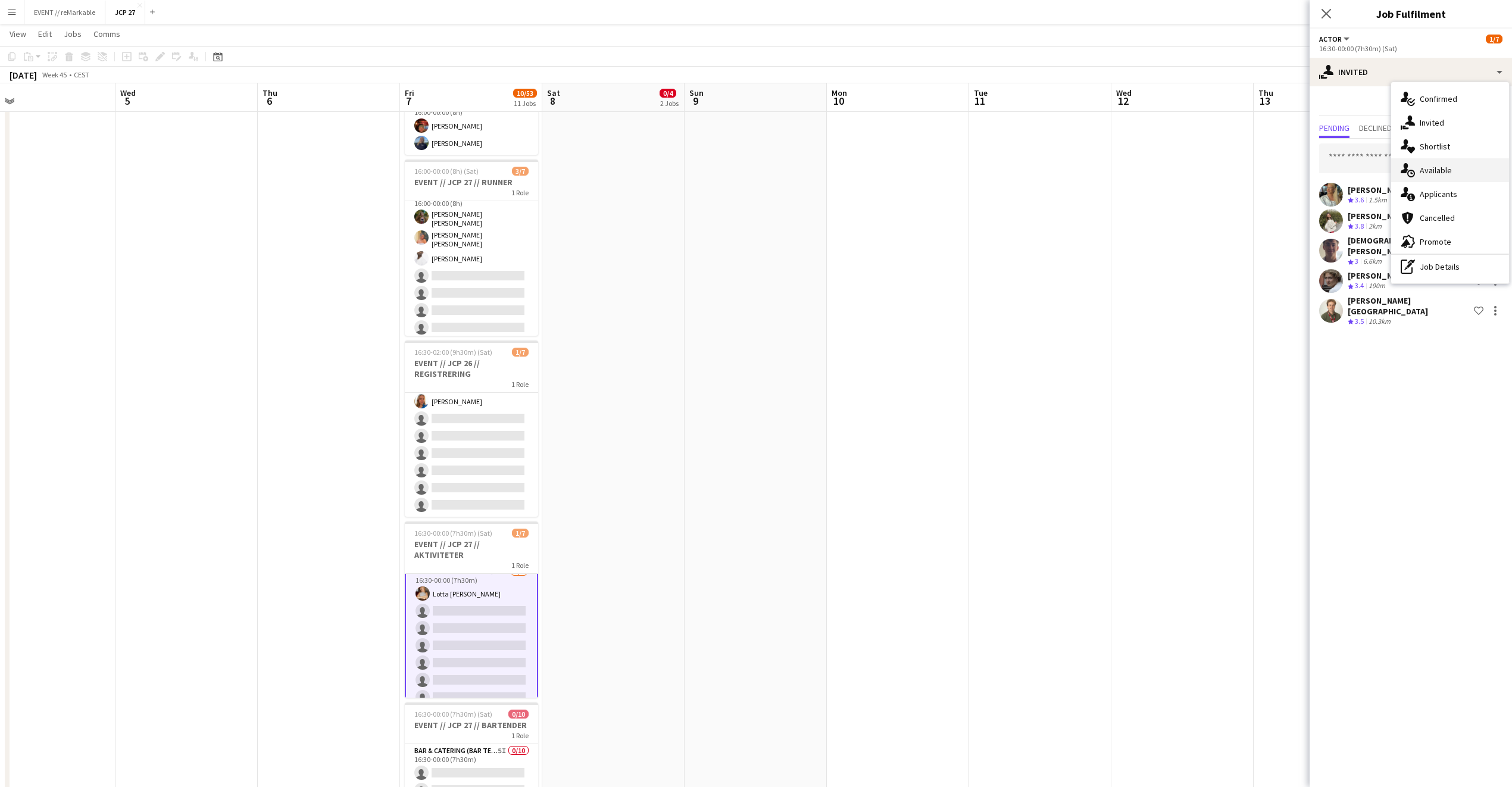
click at [1458, 176] on div "single-neutral-actions-upload Available" at bounding box center [1450, 170] width 118 height 24
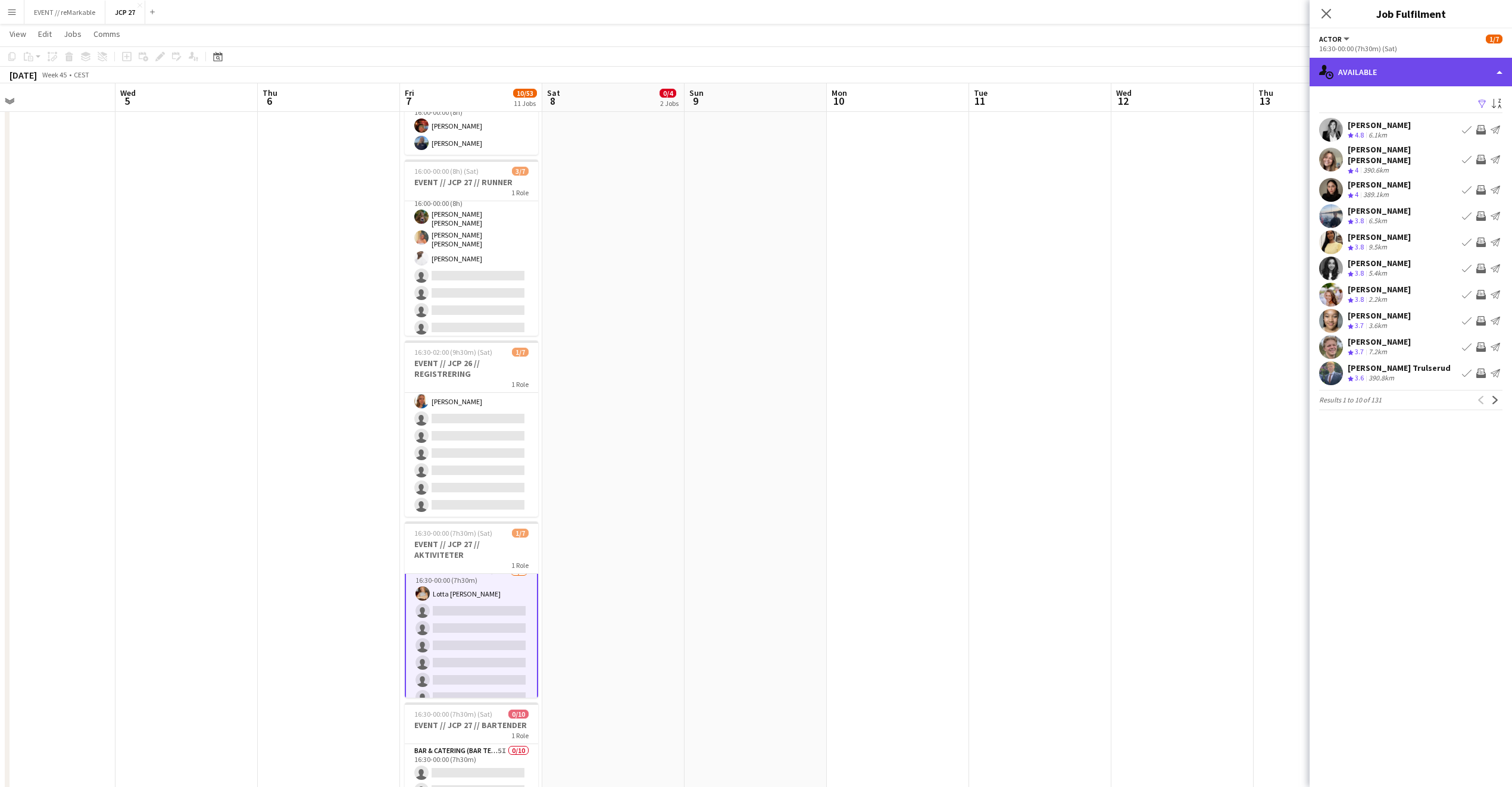
click at [1419, 72] on div "single-neutral-actions-upload Available" at bounding box center [1411, 72] width 202 height 29
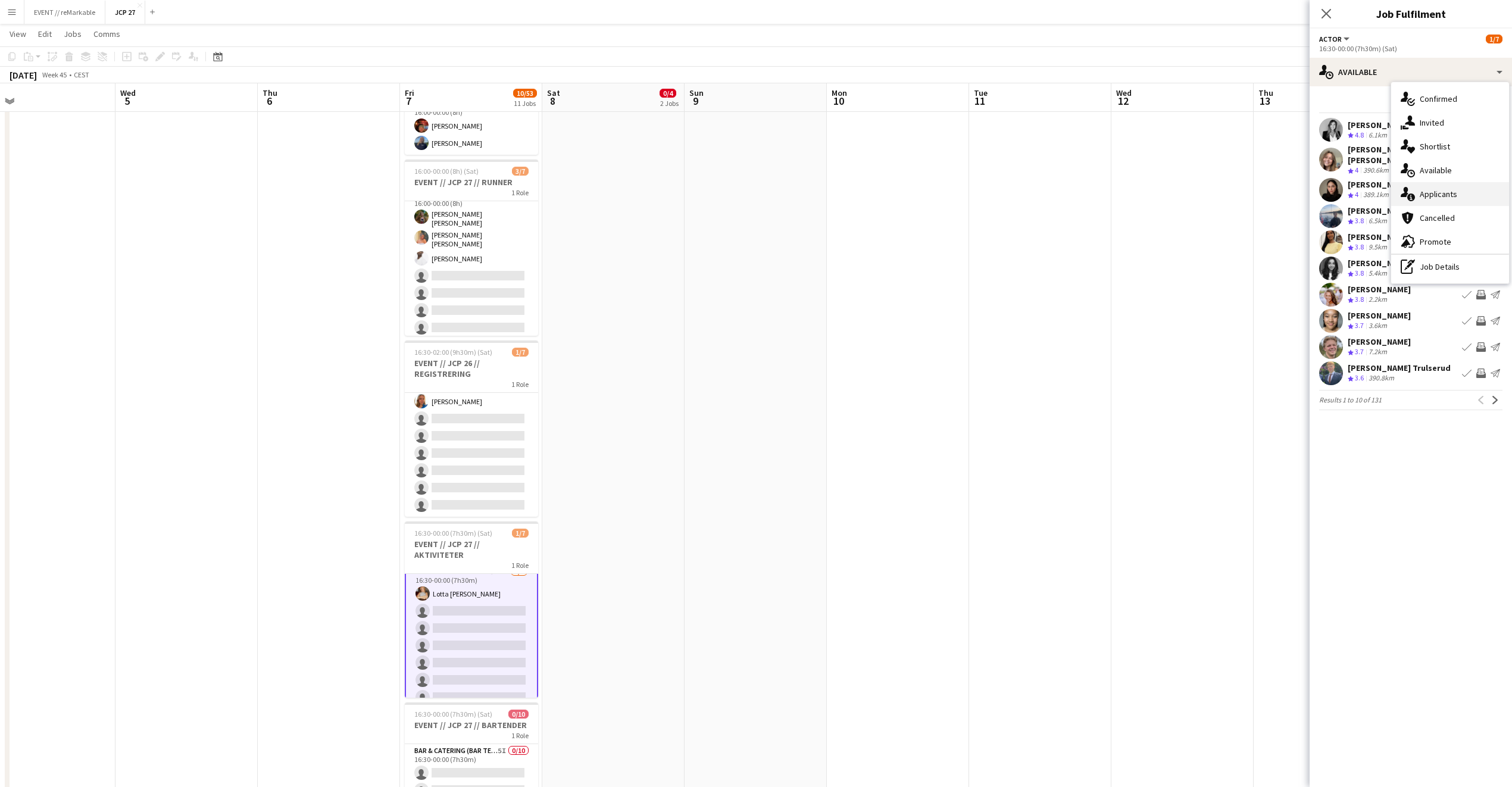
click at [1453, 196] on div "single-neutral-actions-information Applicants" at bounding box center [1450, 194] width 118 height 24
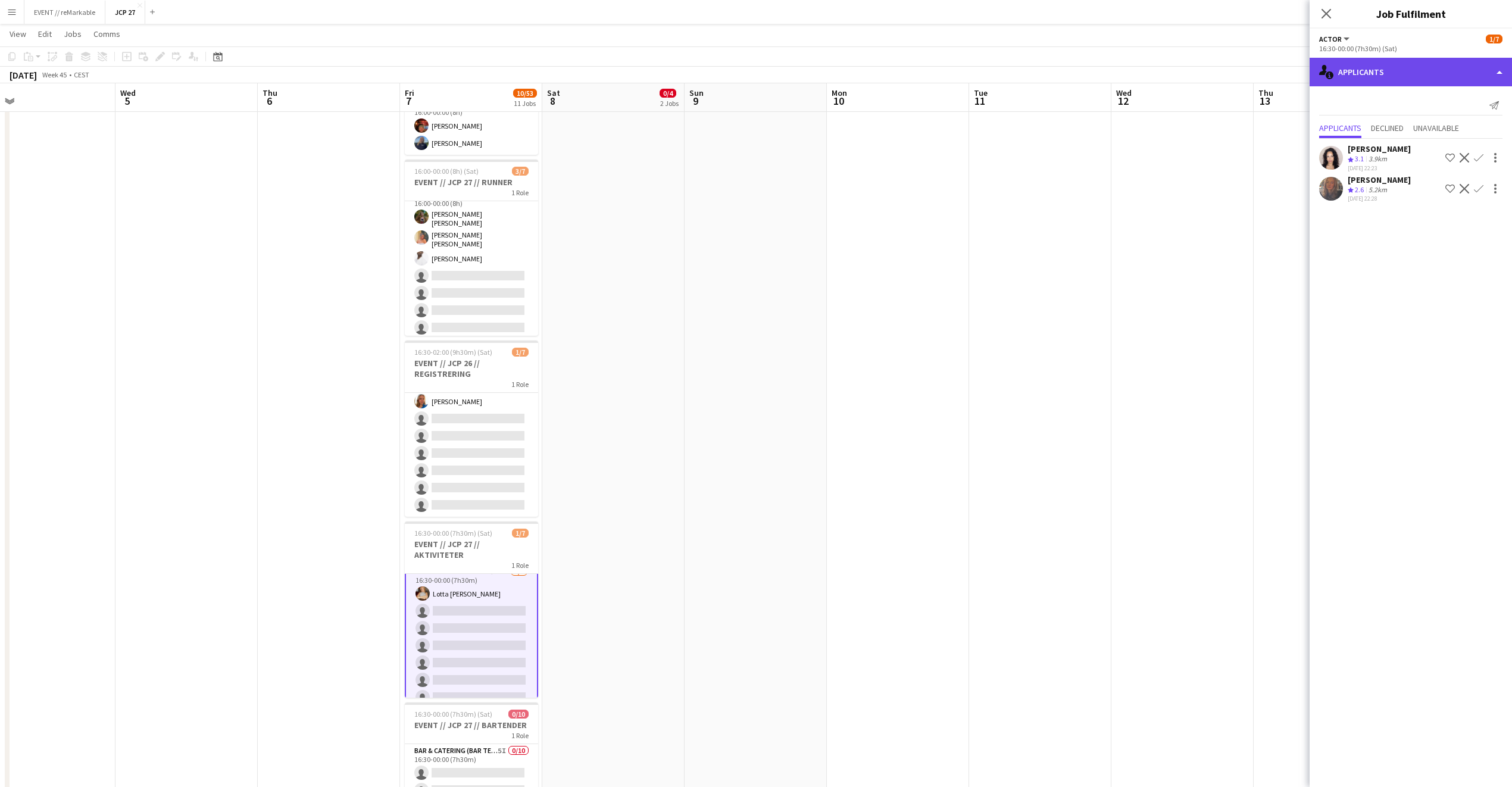
click at [1403, 70] on div "single-neutral-actions-information Applicants" at bounding box center [1411, 72] width 202 height 29
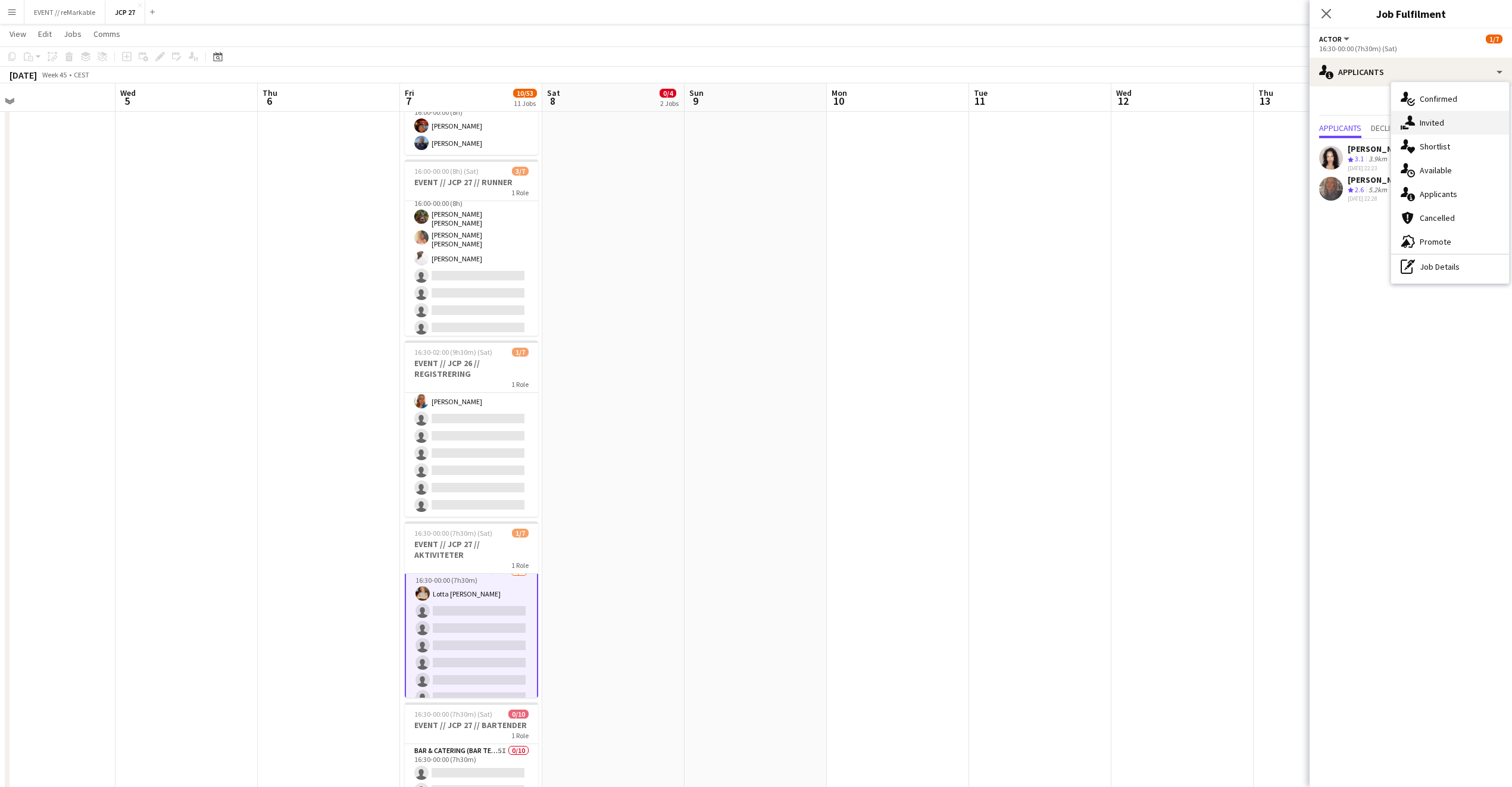
click at [1469, 111] on div "single-neutral-actions-share-1 Invited" at bounding box center [1450, 122] width 118 height 24
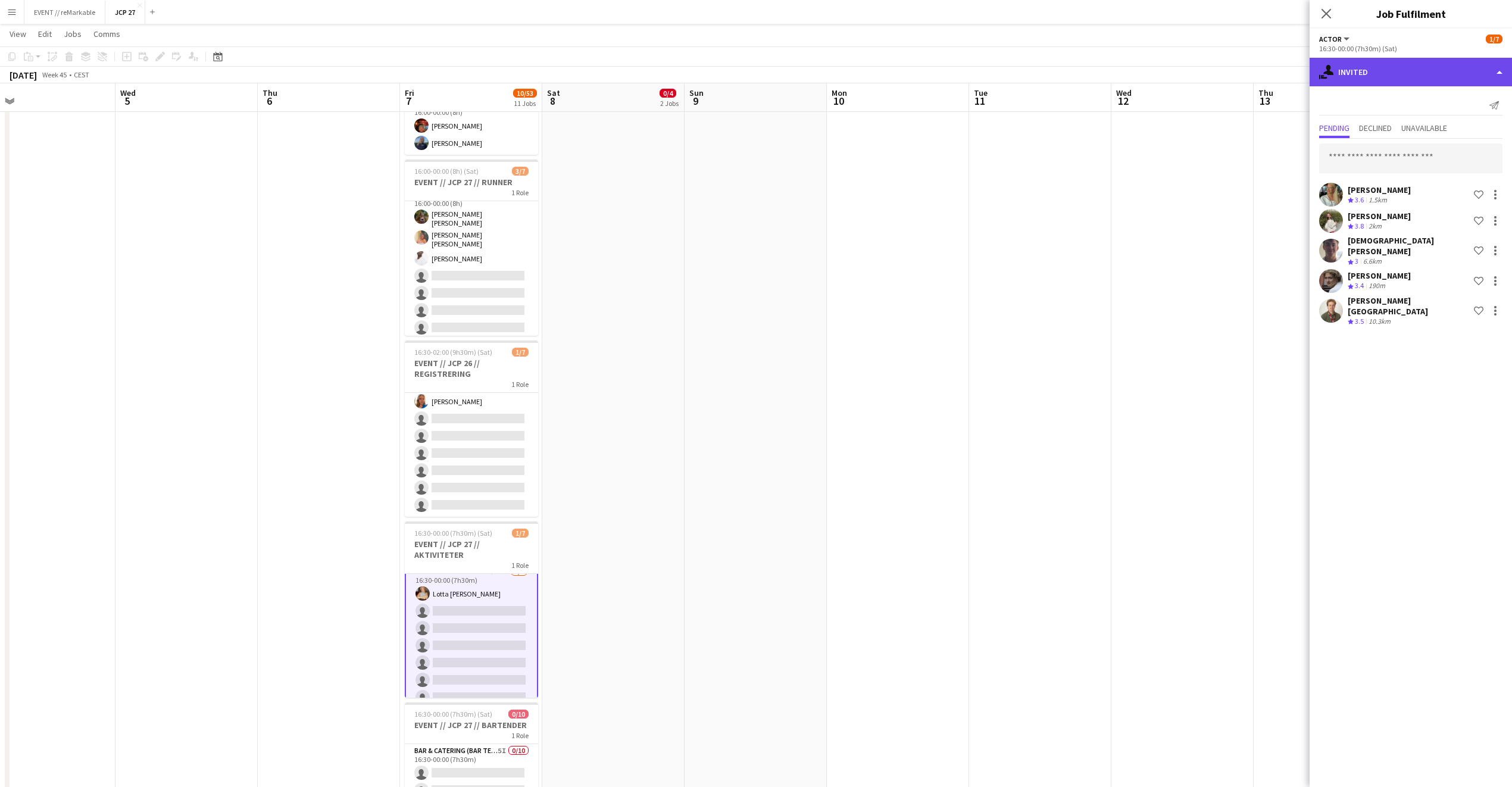
click at [1414, 67] on div "single-neutral-actions-share-1 Invited" at bounding box center [1411, 72] width 202 height 29
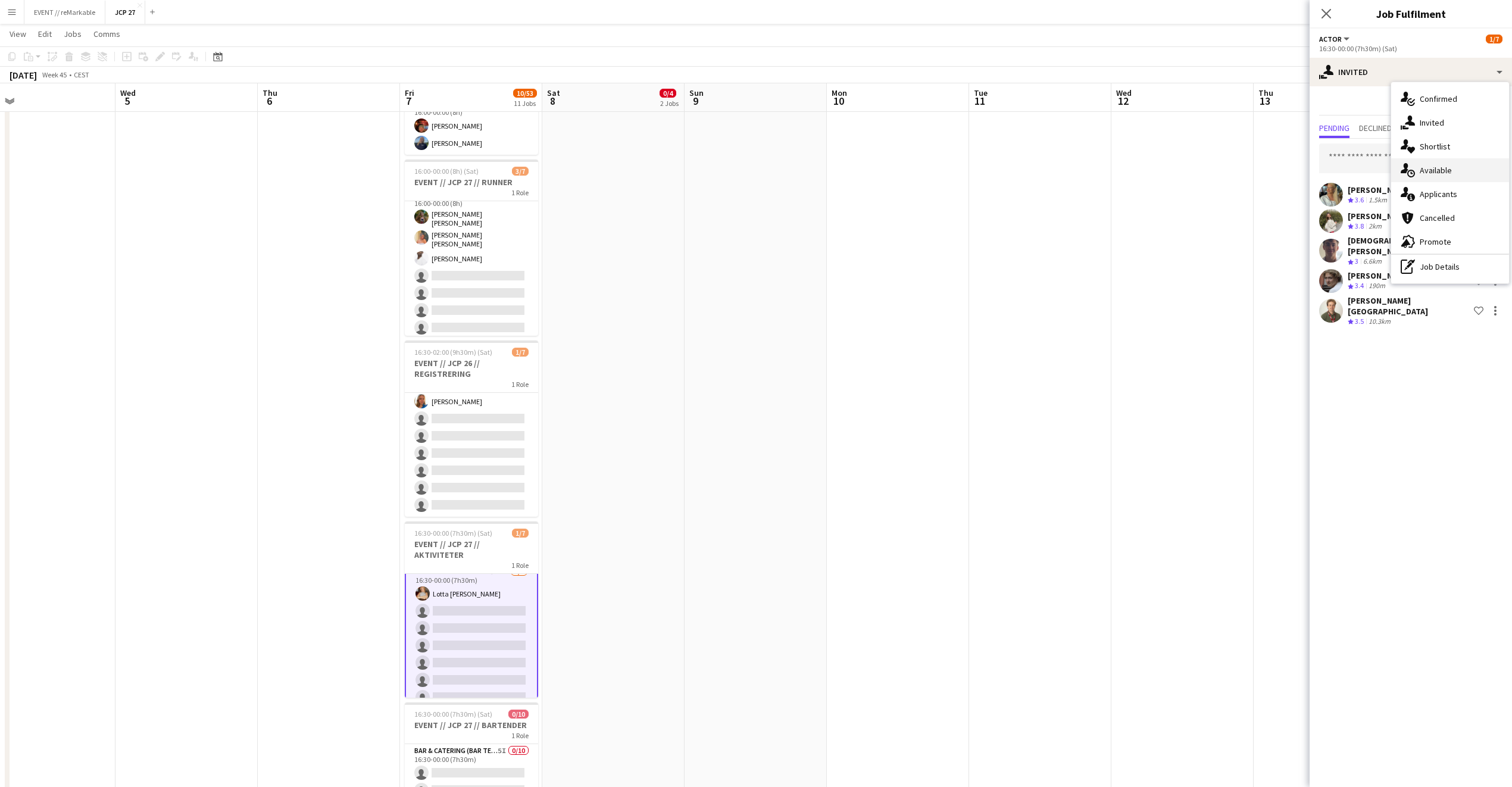
click at [1447, 170] on div "single-neutral-actions-upload Available" at bounding box center [1450, 170] width 118 height 24
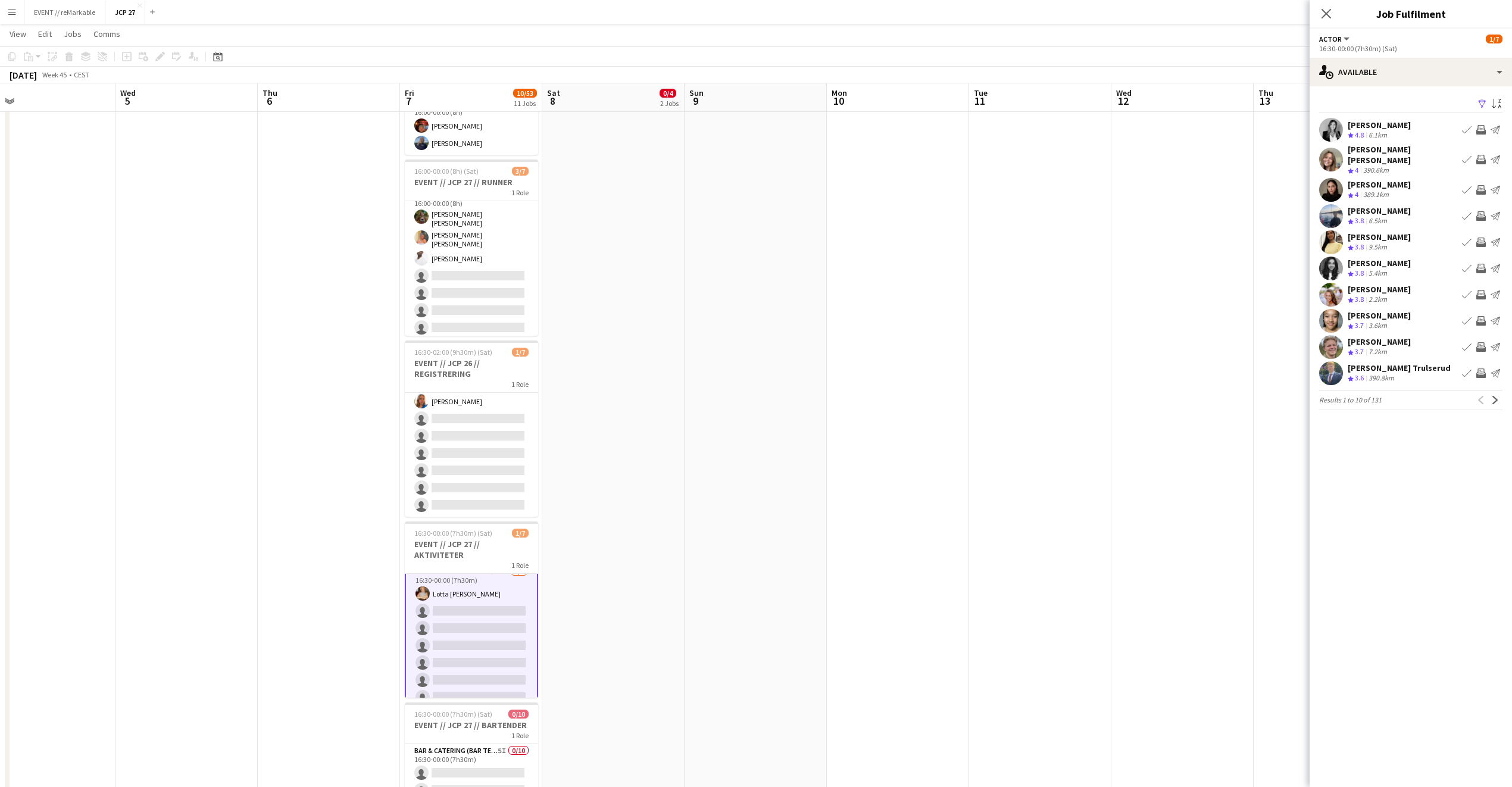
click at [1359, 284] on div "Anja Vågan" at bounding box center [1379, 290] width 63 height 11
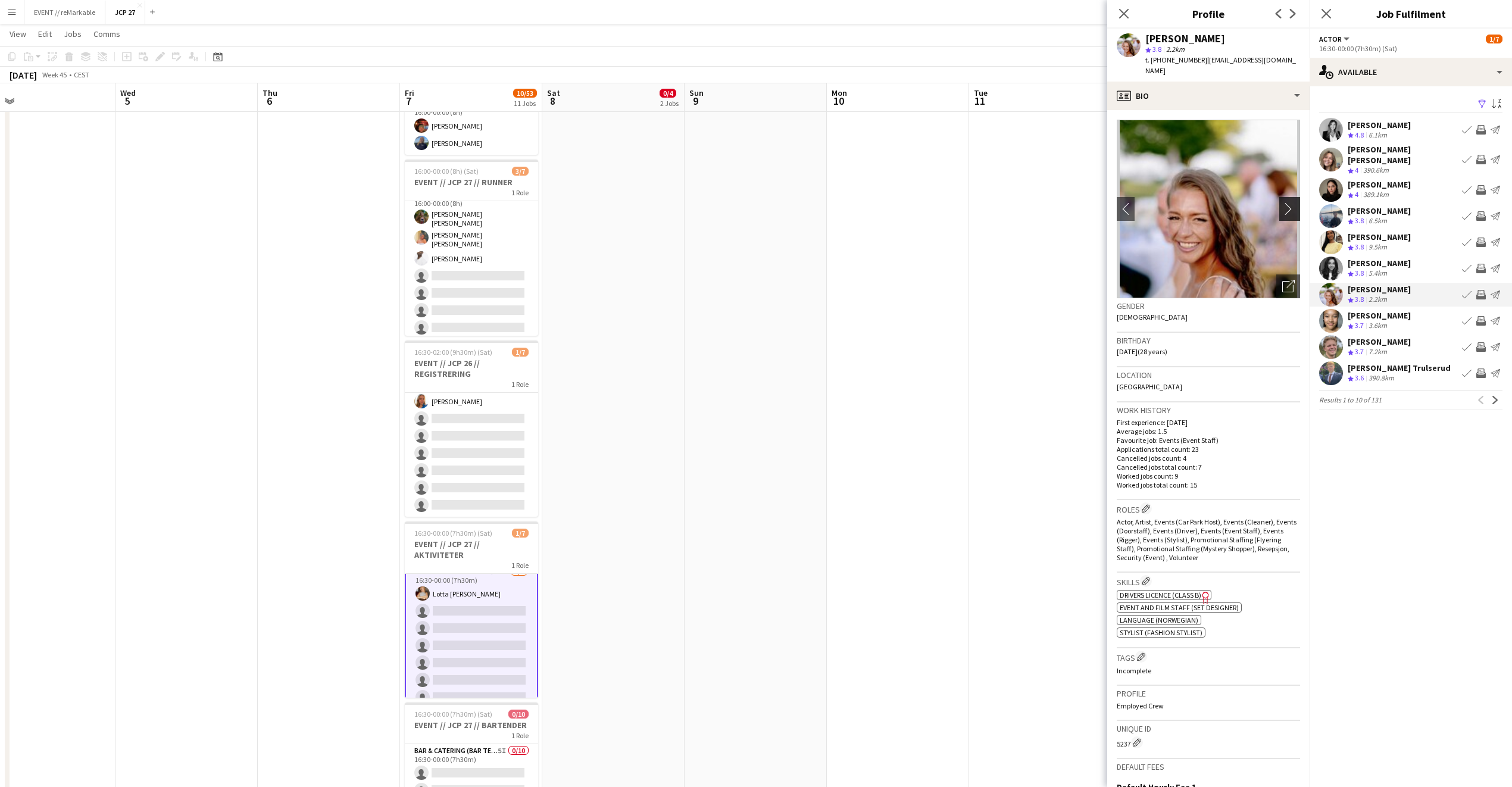
click at [1282, 202] on app-icon "chevron-right" at bounding box center [1292, 209] width 19 height 12
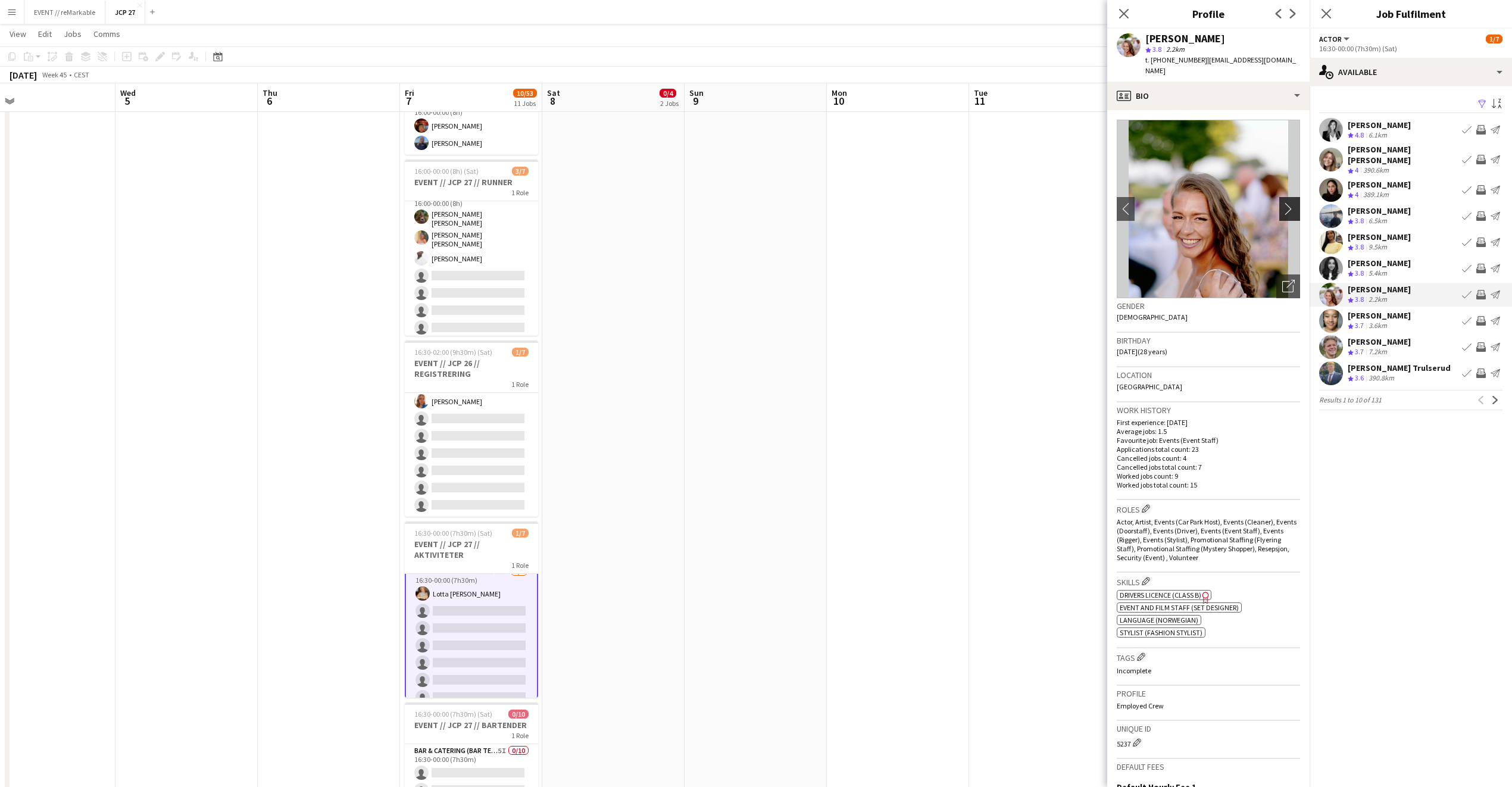
click at [1282, 202] on app-icon "chevron-right" at bounding box center [1292, 209] width 19 height 12
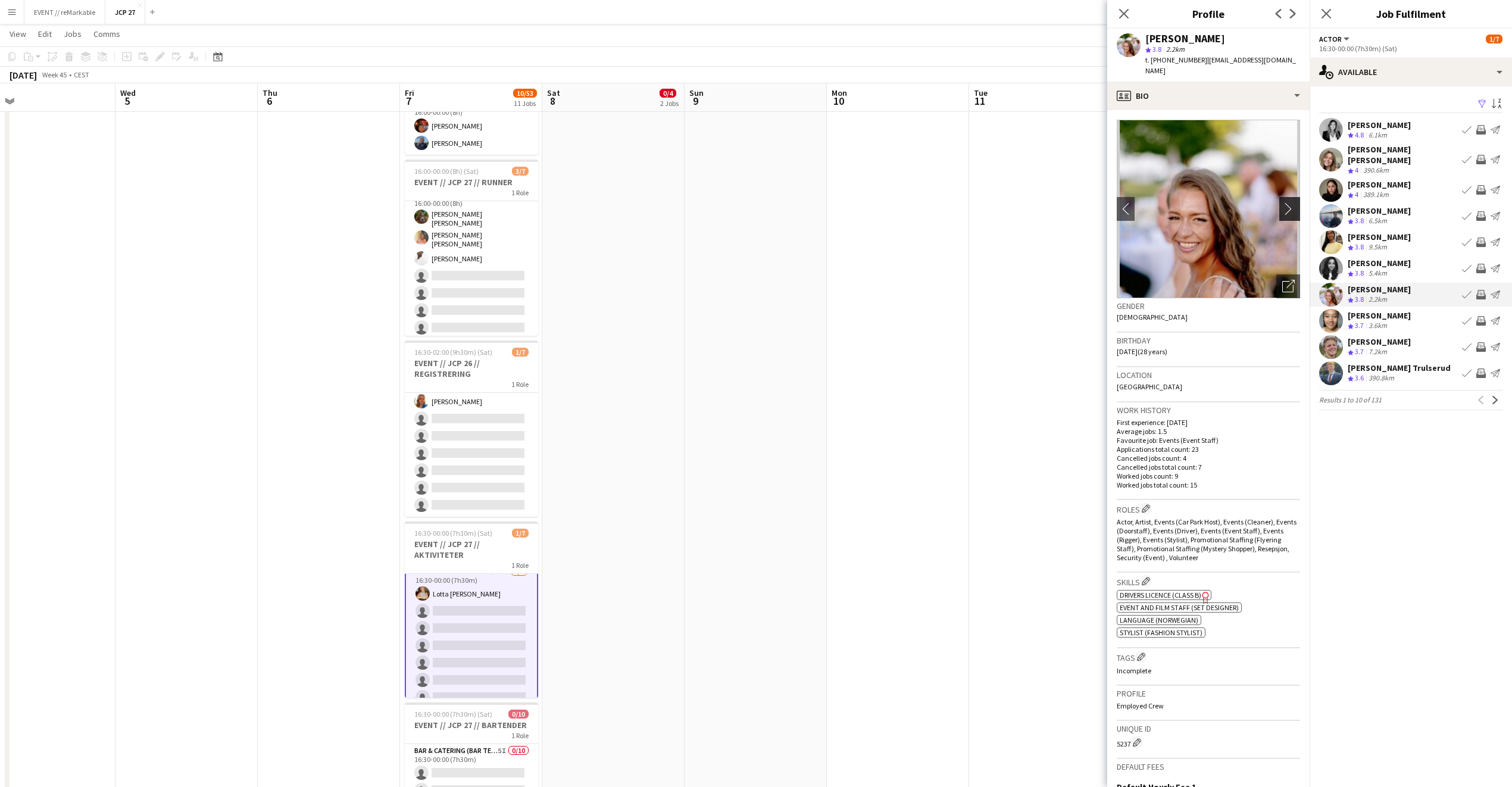
click at [1282, 202] on app-icon "chevron-right" at bounding box center [1292, 209] width 19 height 12
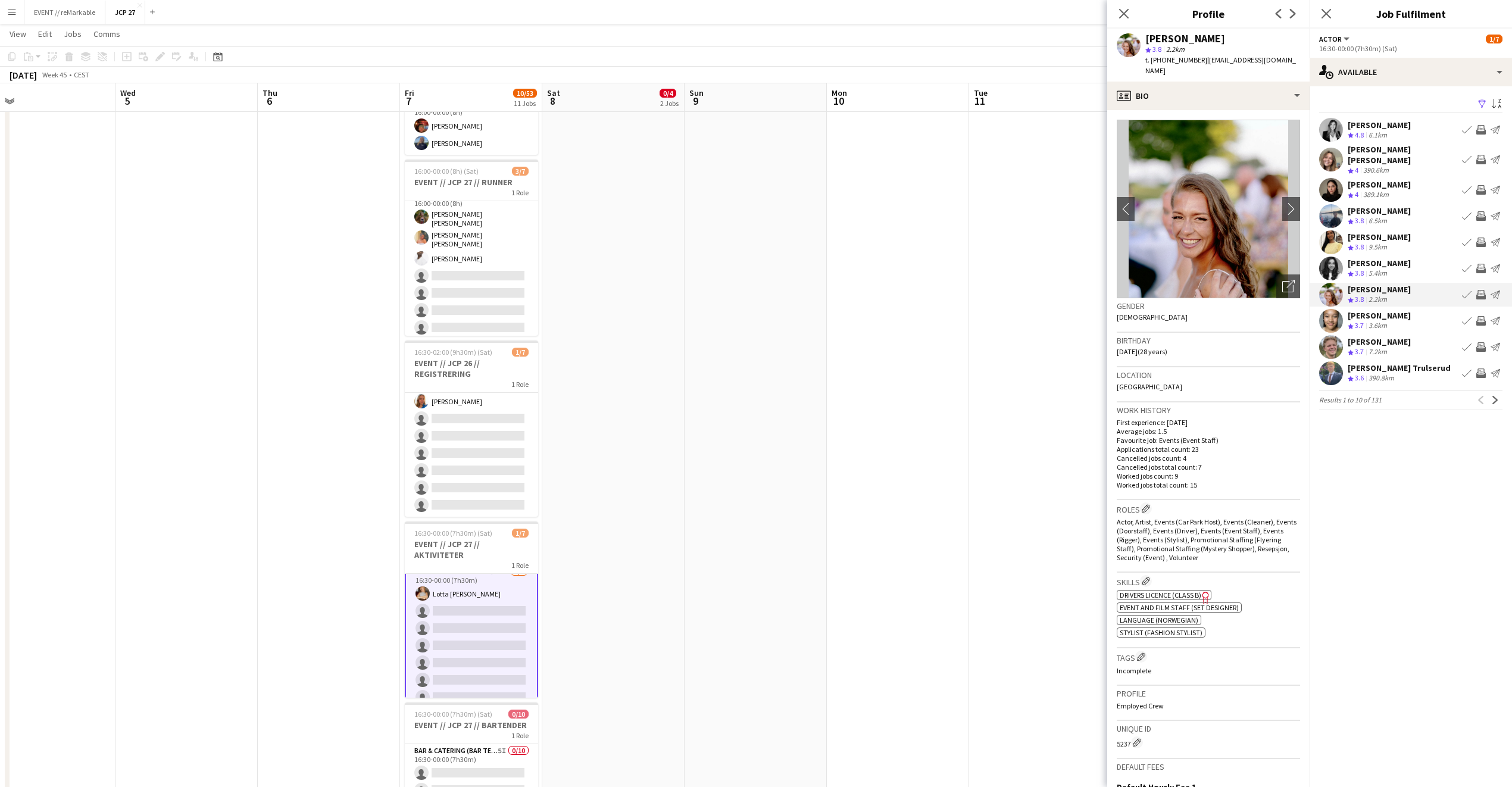
click at [1383, 336] on div "Sondre Lyssand Crew rating 3.7 7.2km Book crew Invite crew Send notification" at bounding box center [1411, 347] width 202 height 24
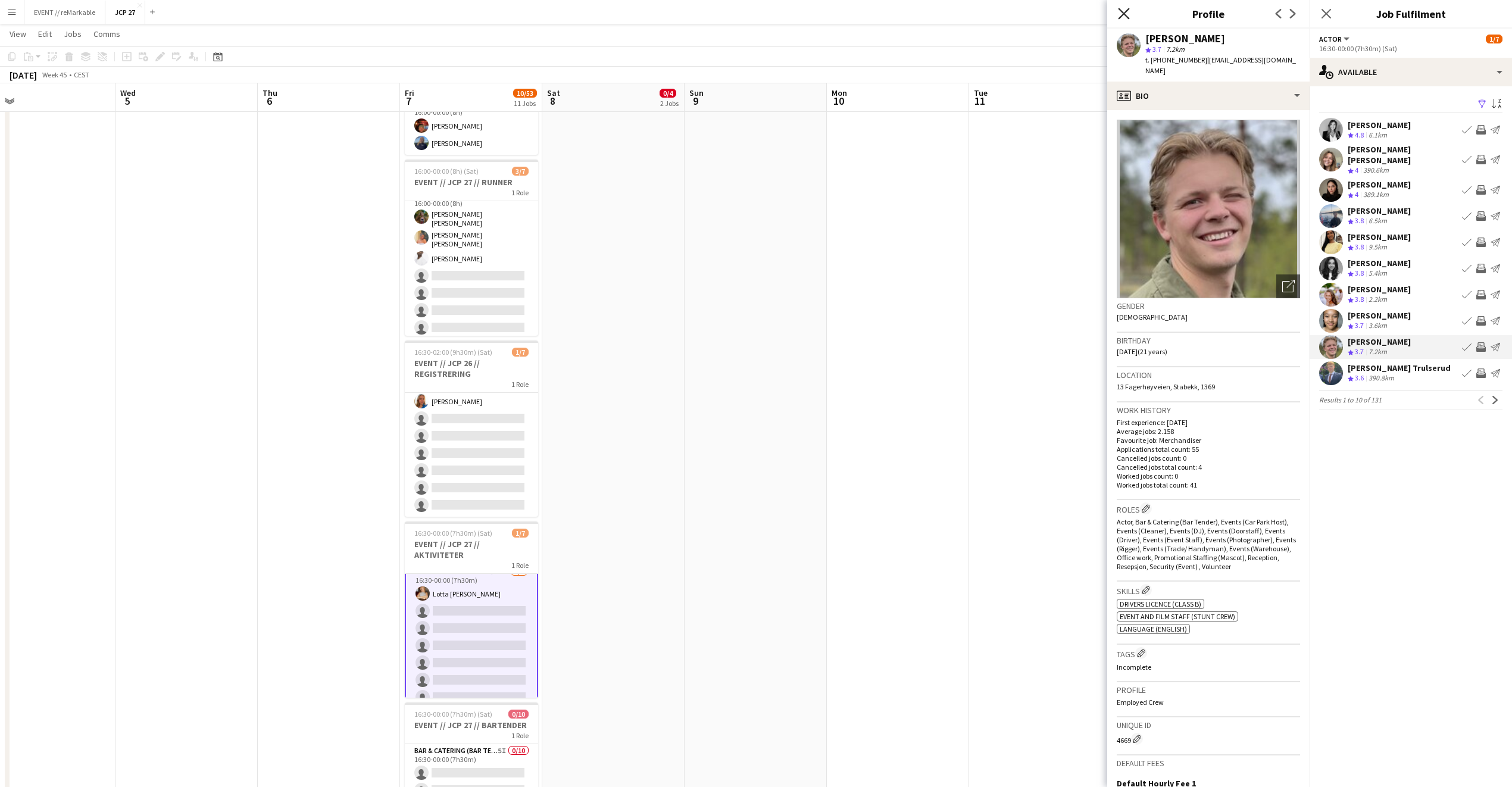
click at [1120, 16] on icon "Close pop-in" at bounding box center [1123, 13] width 12 height 12
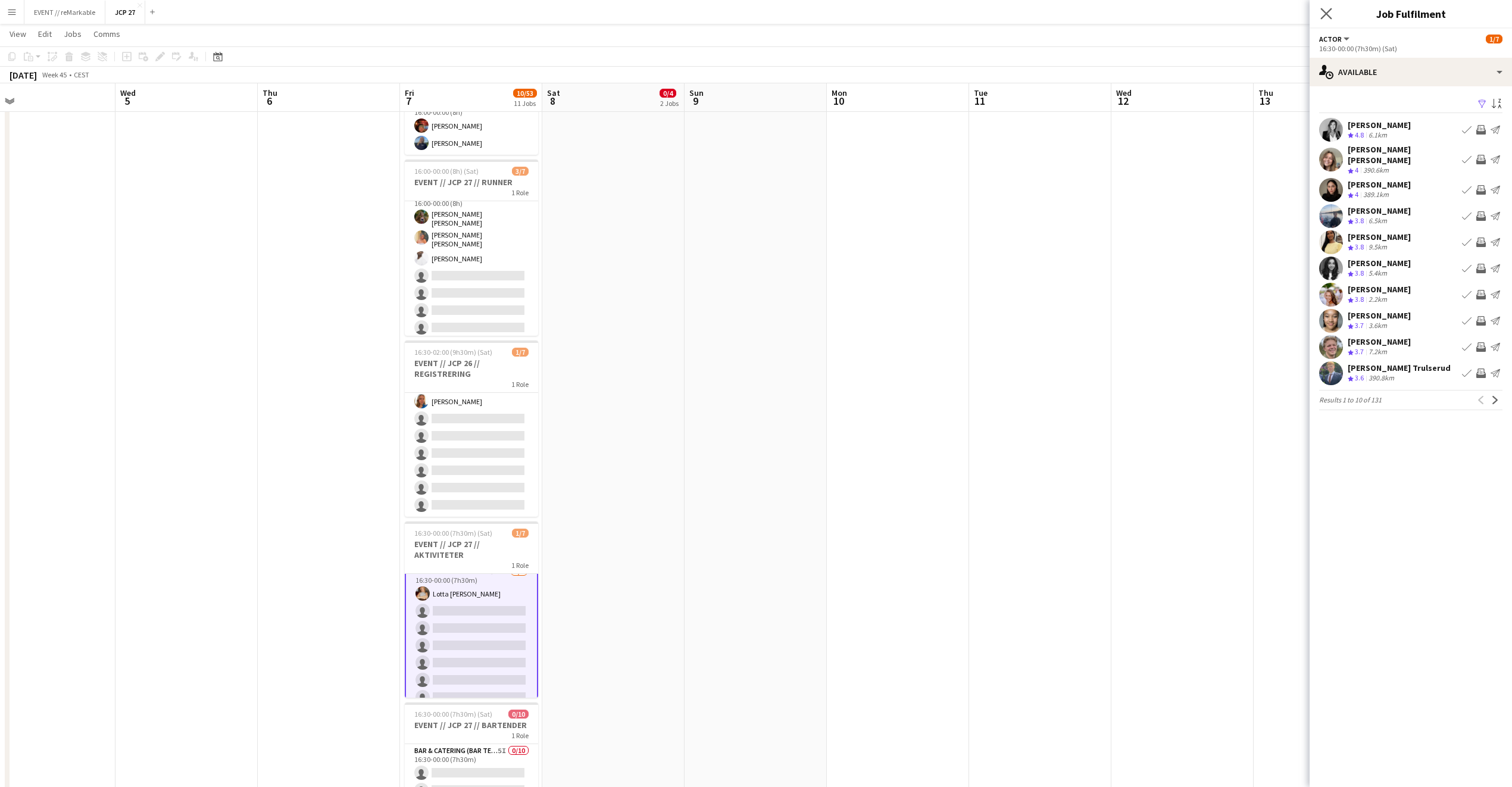
click at [1327, 6] on app-icon "Close pop-in" at bounding box center [1327, 14] width 17 height 17
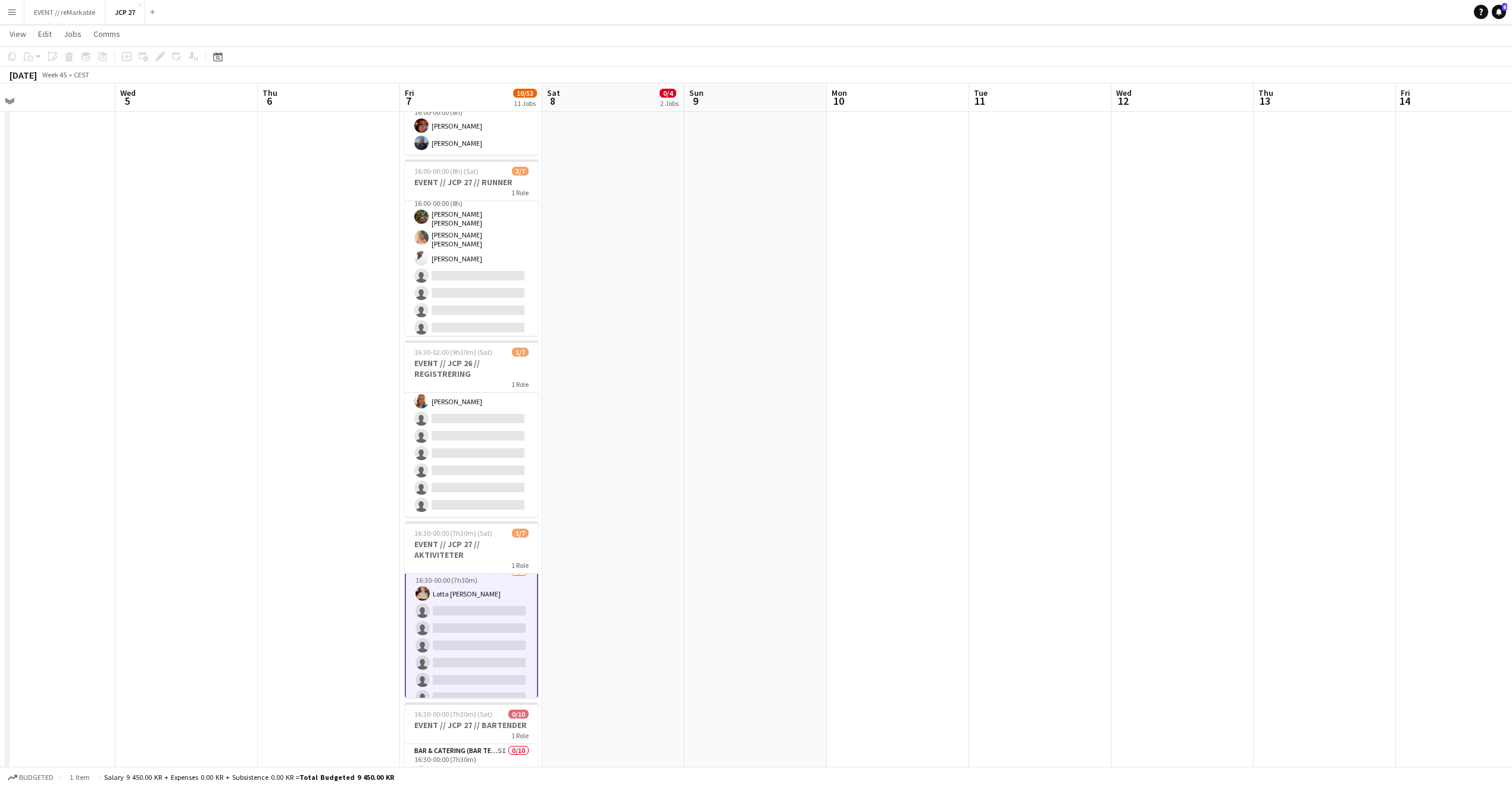
click at [487, 626] on app-card-role "Actor 5I 2A 1/7 16:30-00:00 (7h30m) Lotta Myhre single-neutral-actions single-n…" at bounding box center [471, 637] width 133 height 146
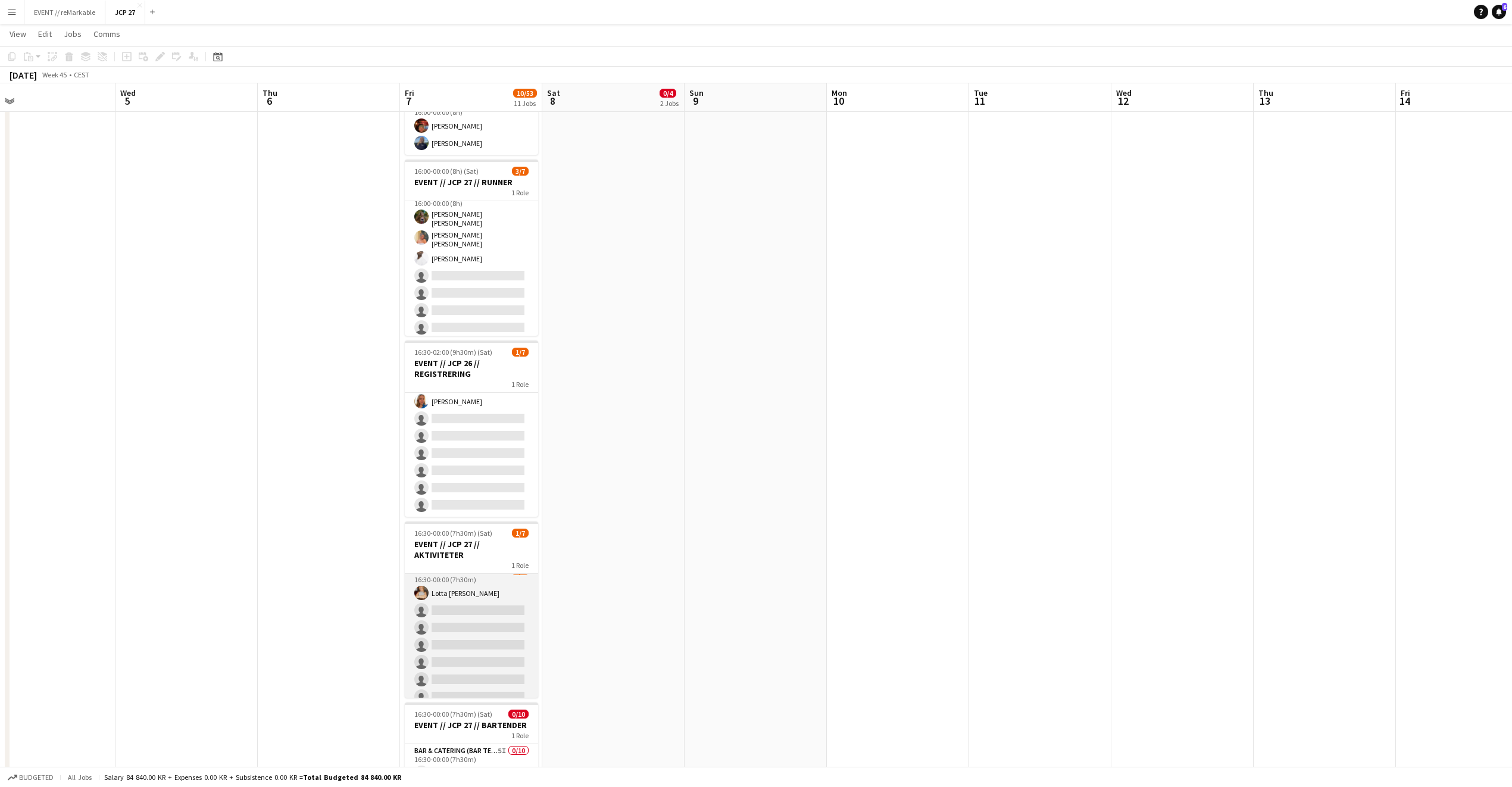
click at [487, 626] on app-card-role "Actor 5I 2A 1/7 16:30-00:00 (7h30m) Lotta Myhre single-neutral-actions single-n…" at bounding box center [471, 636] width 133 height 144
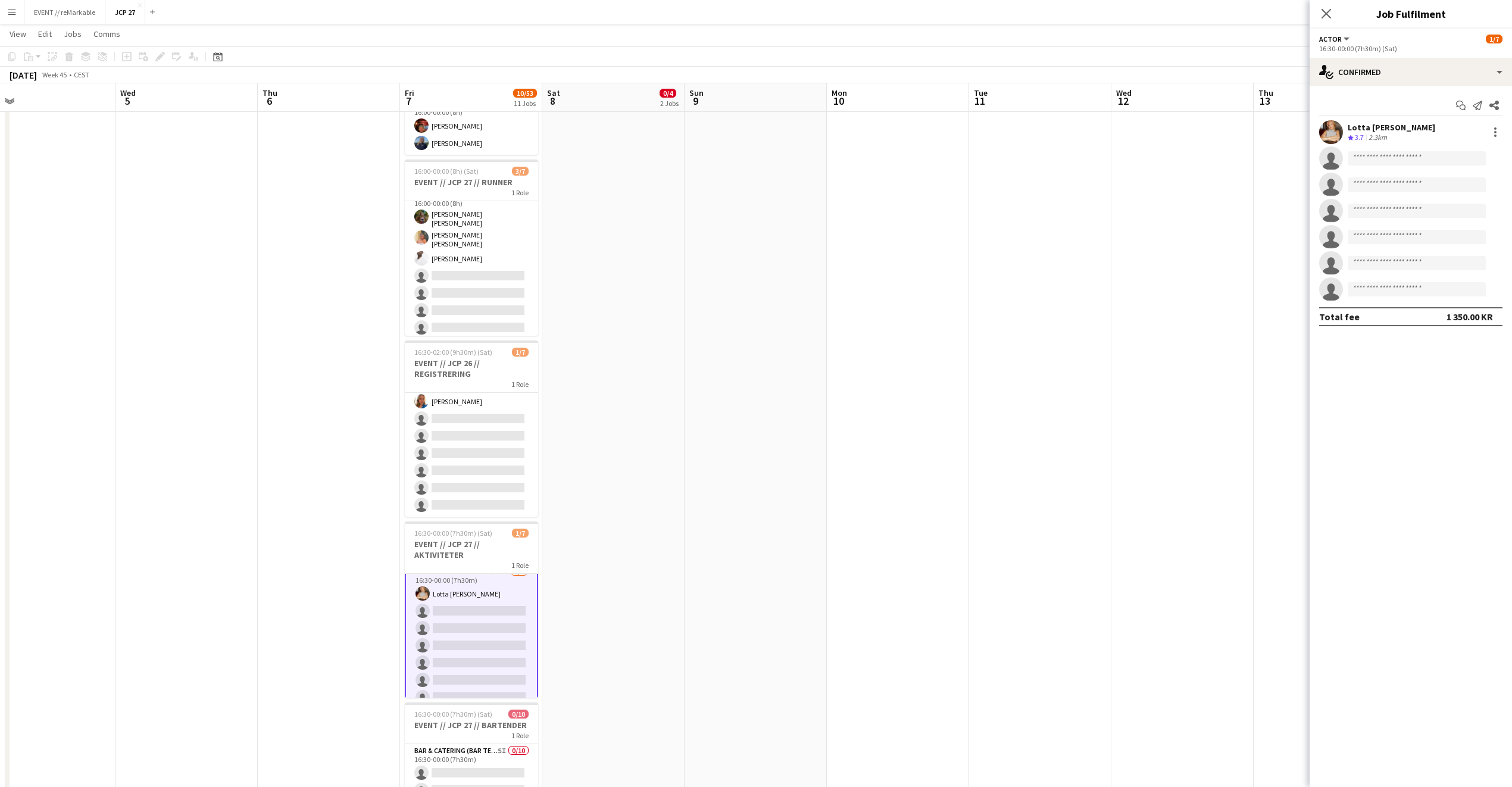
click at [1377, 98] on div "Start chat Send notification Share" at bounding box center [1412, 105] width 184 height 19
click at [1377, 67] on div "single-neutral-actions-check-2 Confirmed" at bounding box center [1411, 72] width 202 height 29
click at [1410, 125] on icon at bounding box center [1410, 120] width 10 height 10
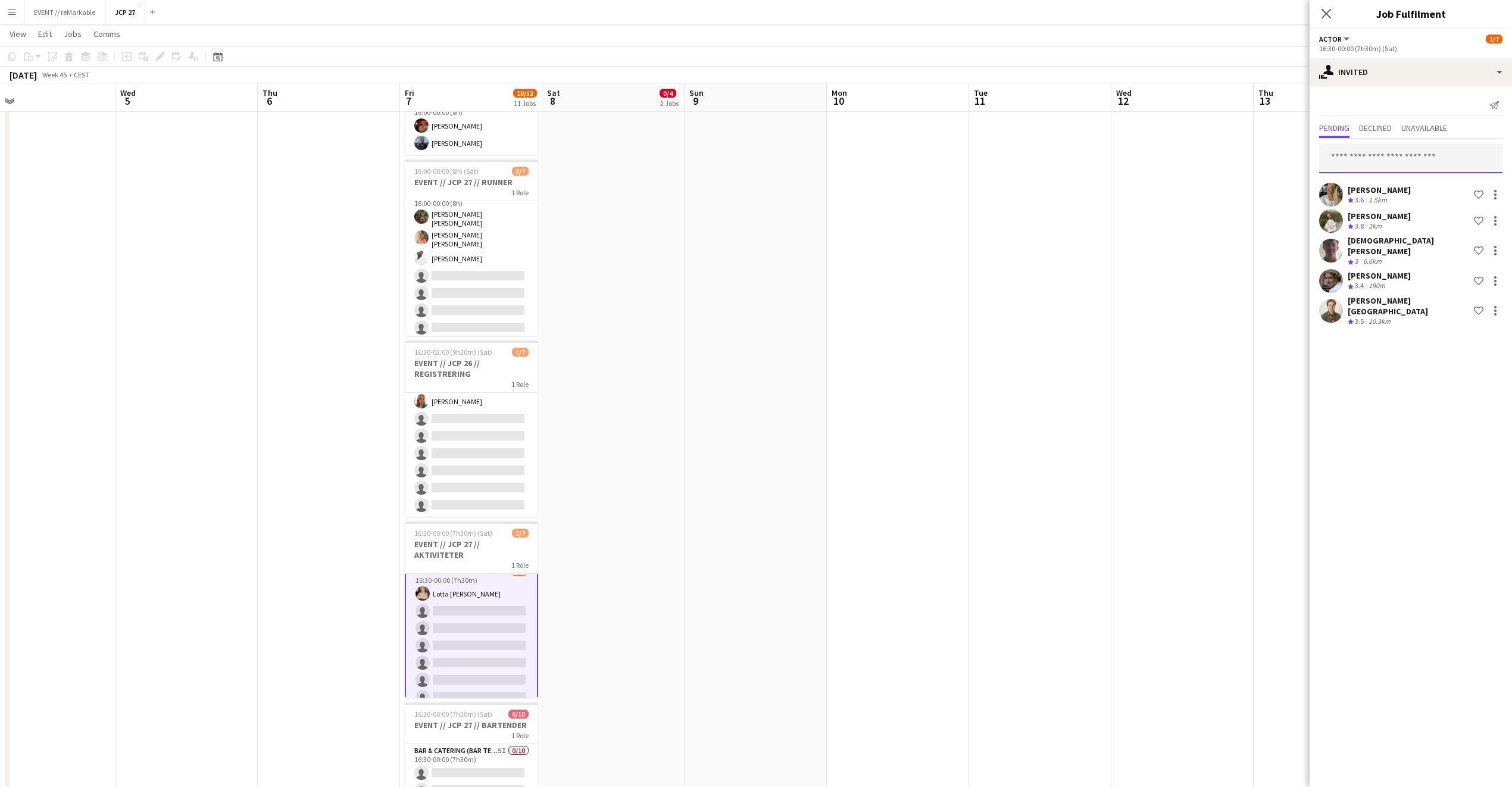
click at [1358, 163] on input "text" at bounding box center [1412, 158] width 184 height 30
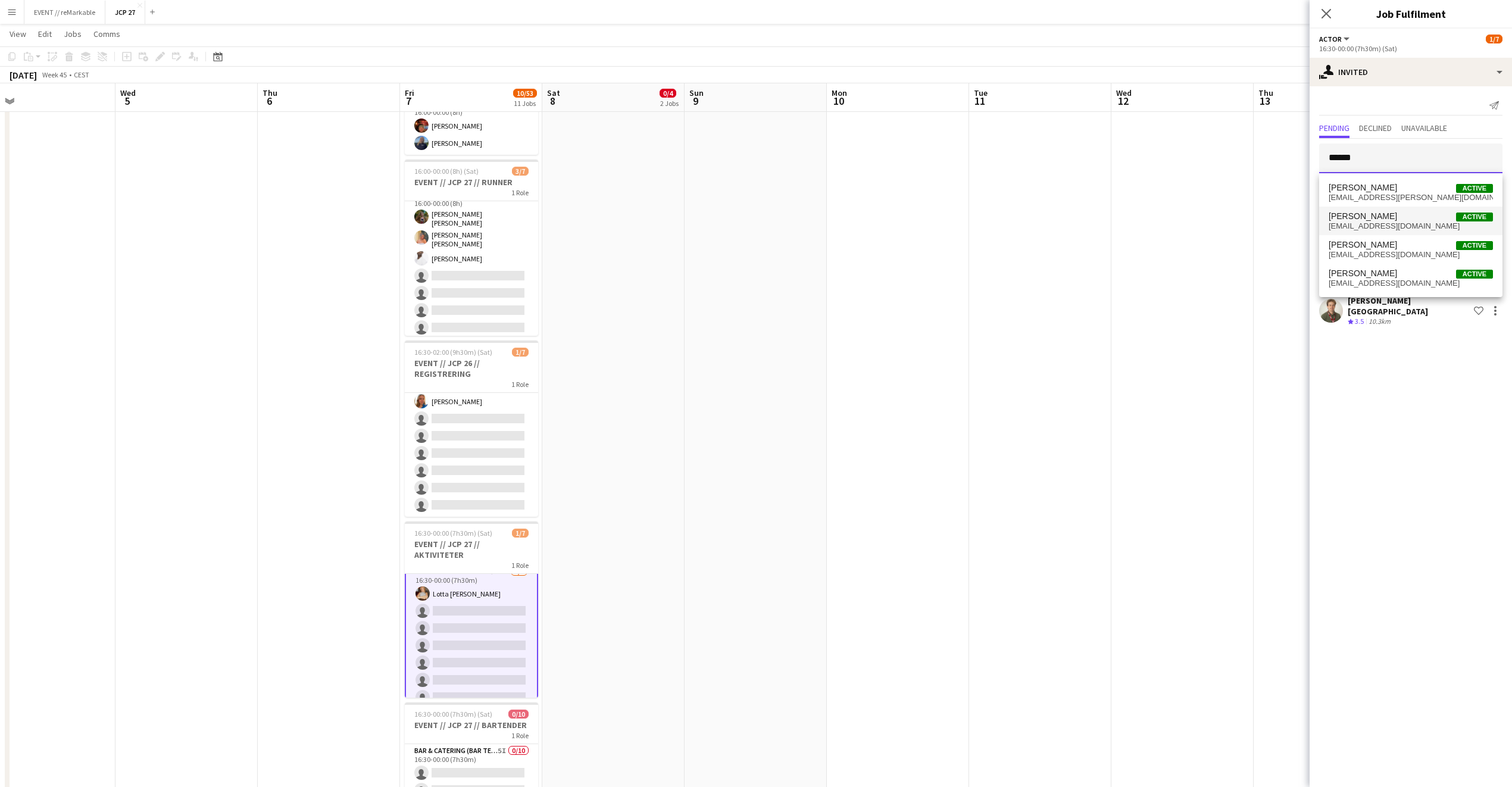
type input "******"
click at [1368, 220] on span "Sondre Lyssand" at bounding box center [1363, 216] width 69 height 10
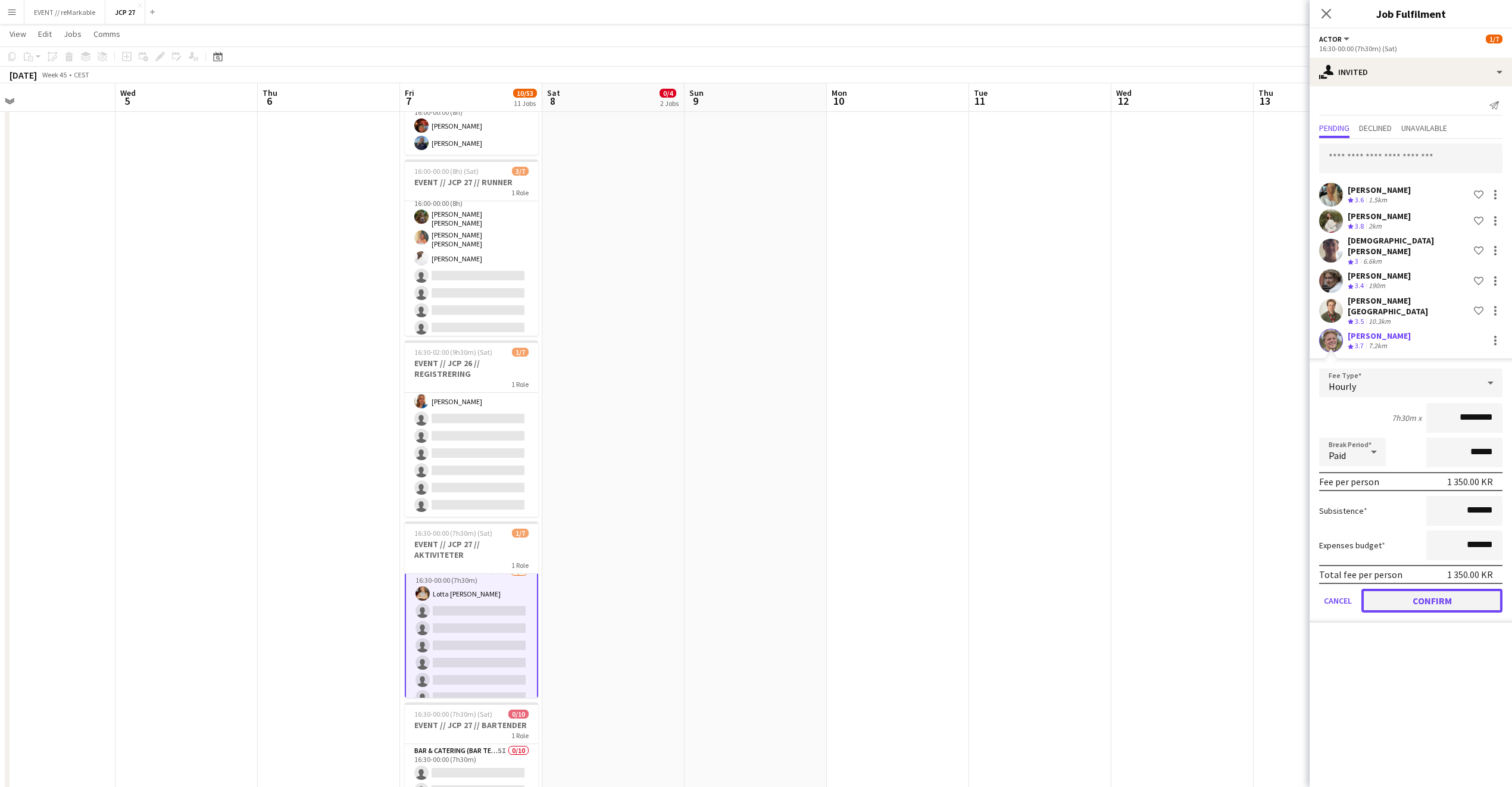
click at [1388, 588] on button "Confirm" at bounding box center [1432, 600] width 141 height 24
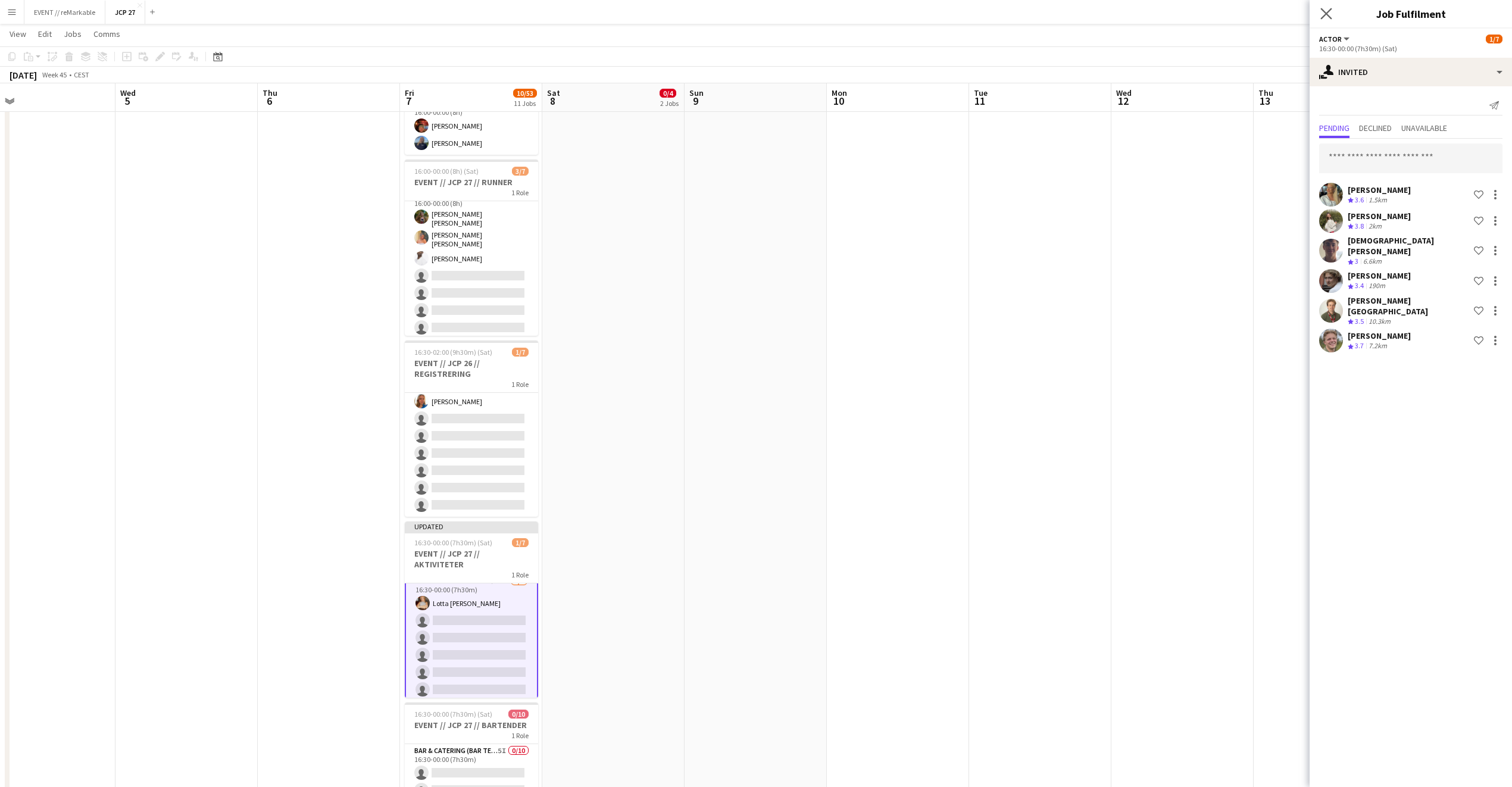
click at [1327, 7] on app-icon "Close pop-in" at bounding box center [1327, 14] width 17 height 17
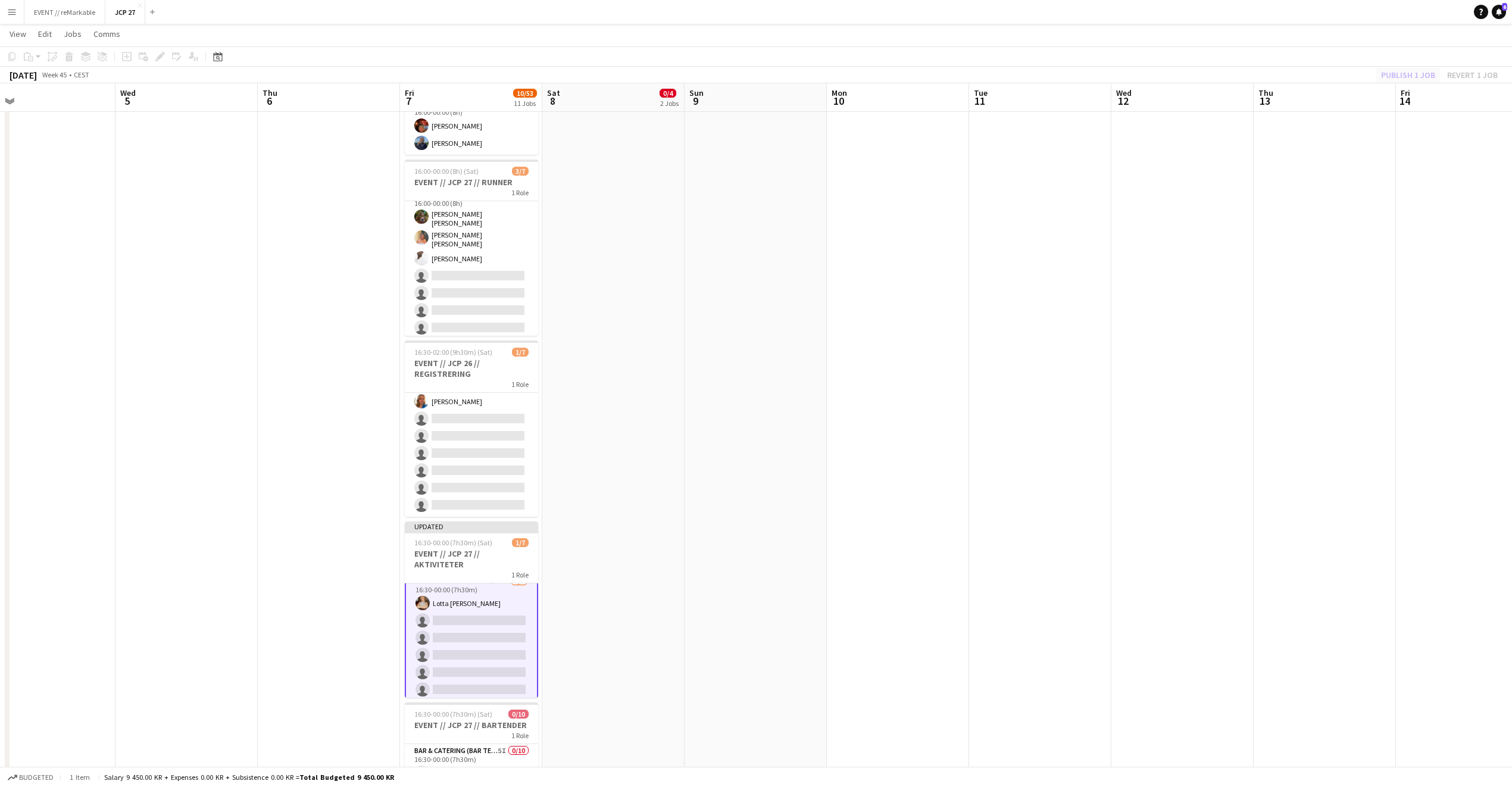
click at [1403, 81] on div "Publish 1 job Revert 1 job" at bounding box center [1440, 75] width 146 height 16
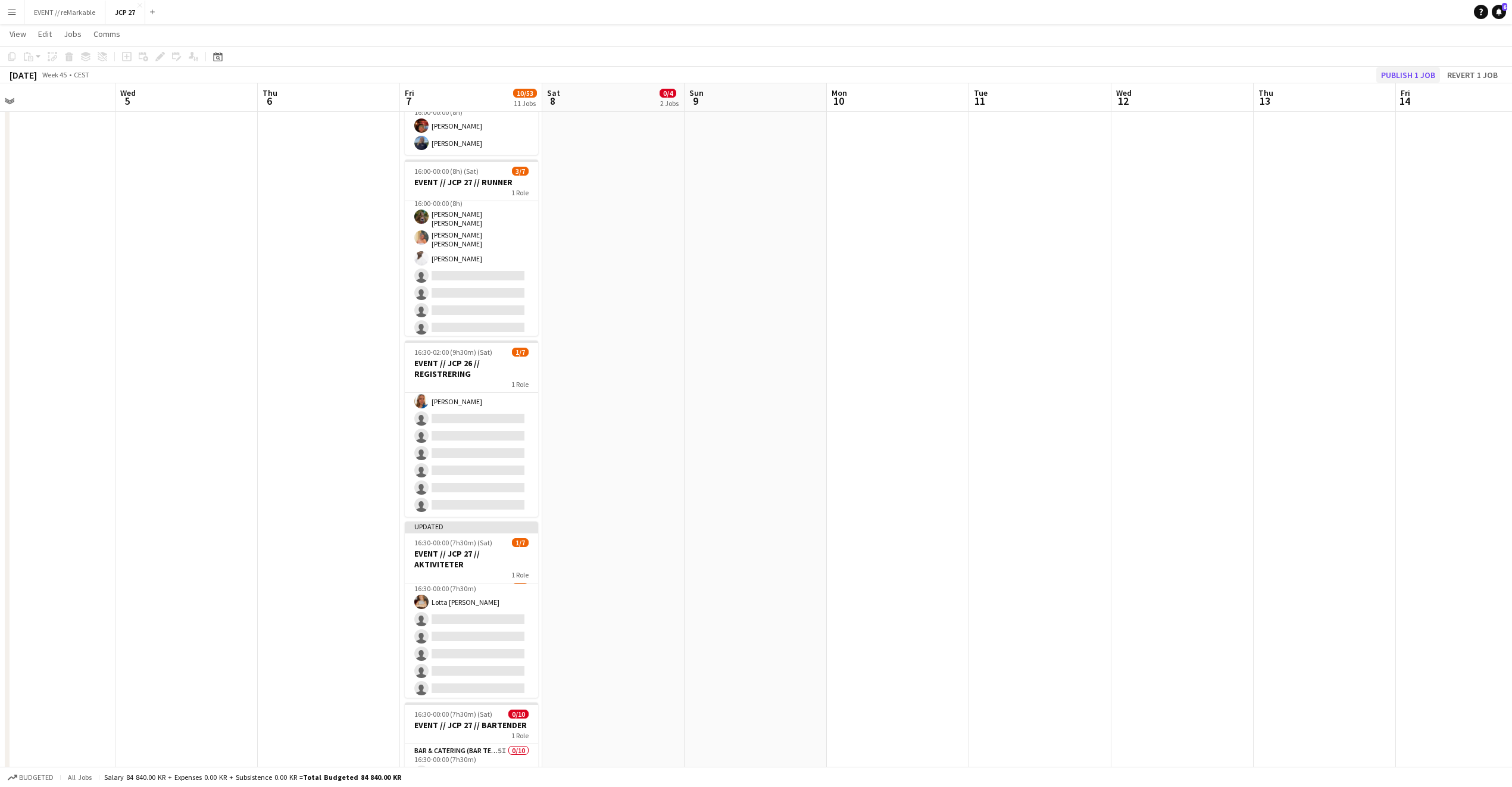
scroll to position [9, 0]
click at [1403, 80] on button "Publish 1 job" at bounding box center [1408, 75] width 64 height 16
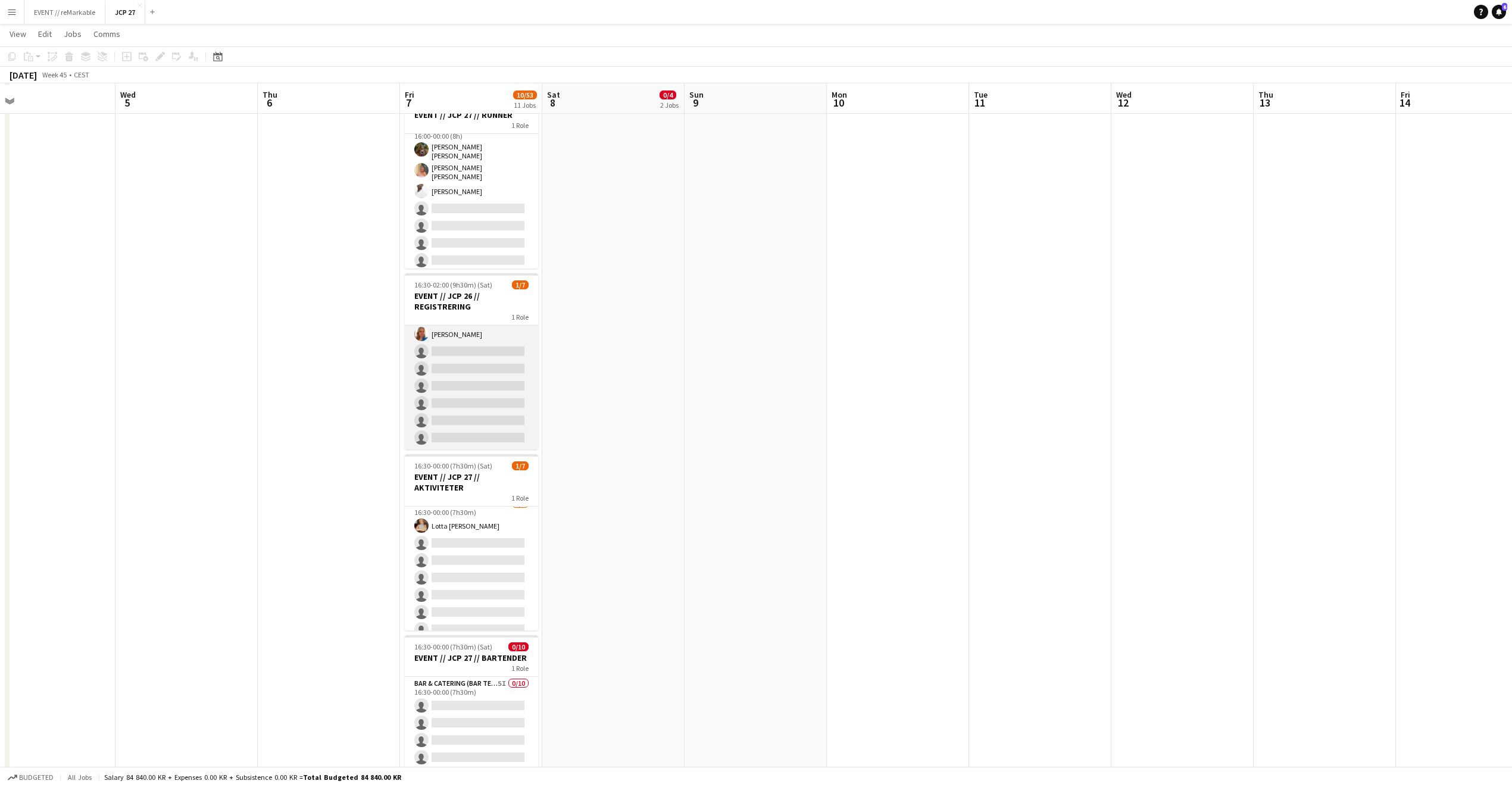
scroll to position [336, 0]
click at [488, 388] on app-card-role "Events (Event Staff) 4I 1/7 16:30-02:00 (9h30m) Amalie Gravnås single-neutral-a…" at bounding box center [471, 375] width 133 height 144
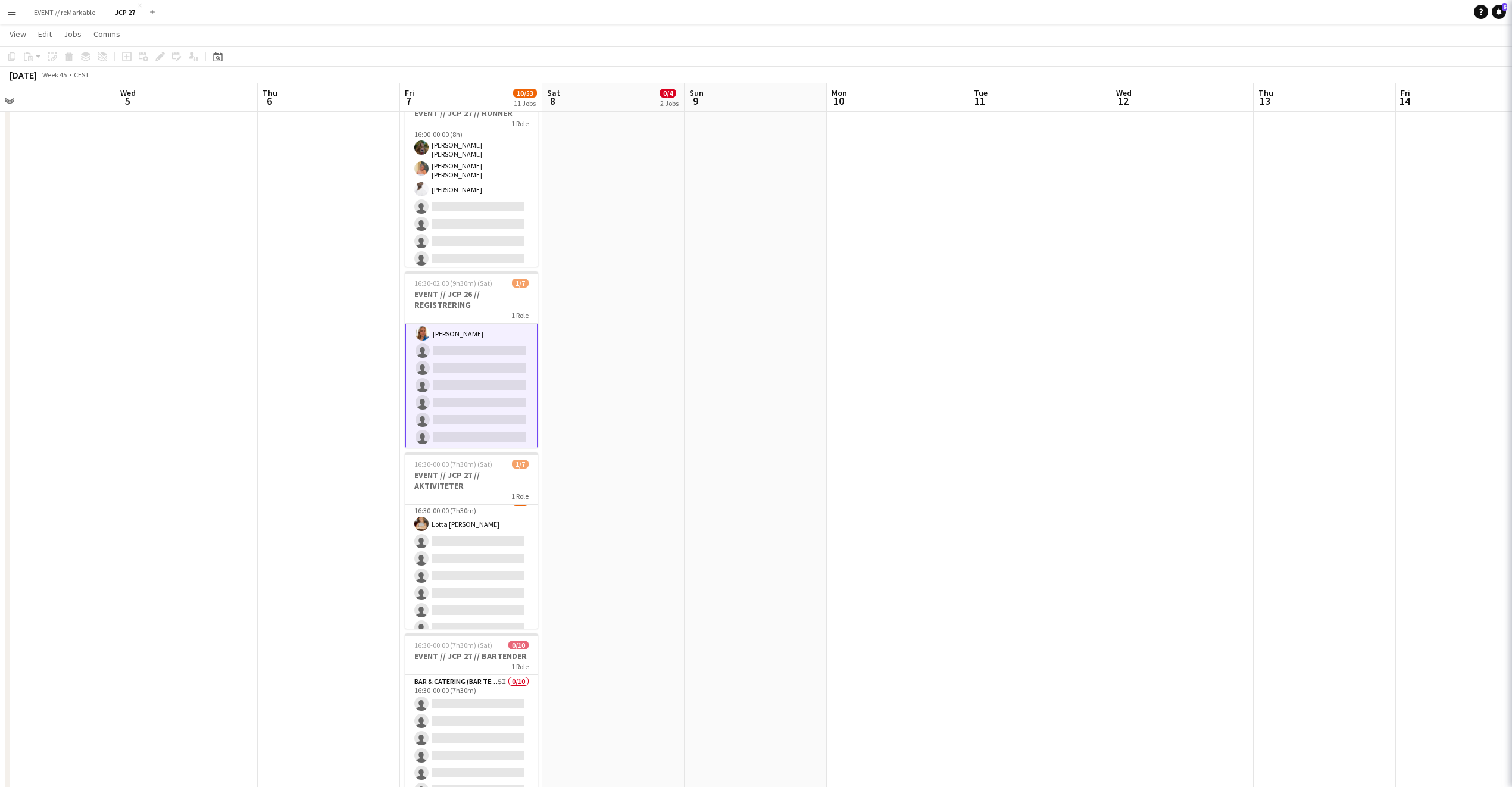
scroll to position [22, 0]
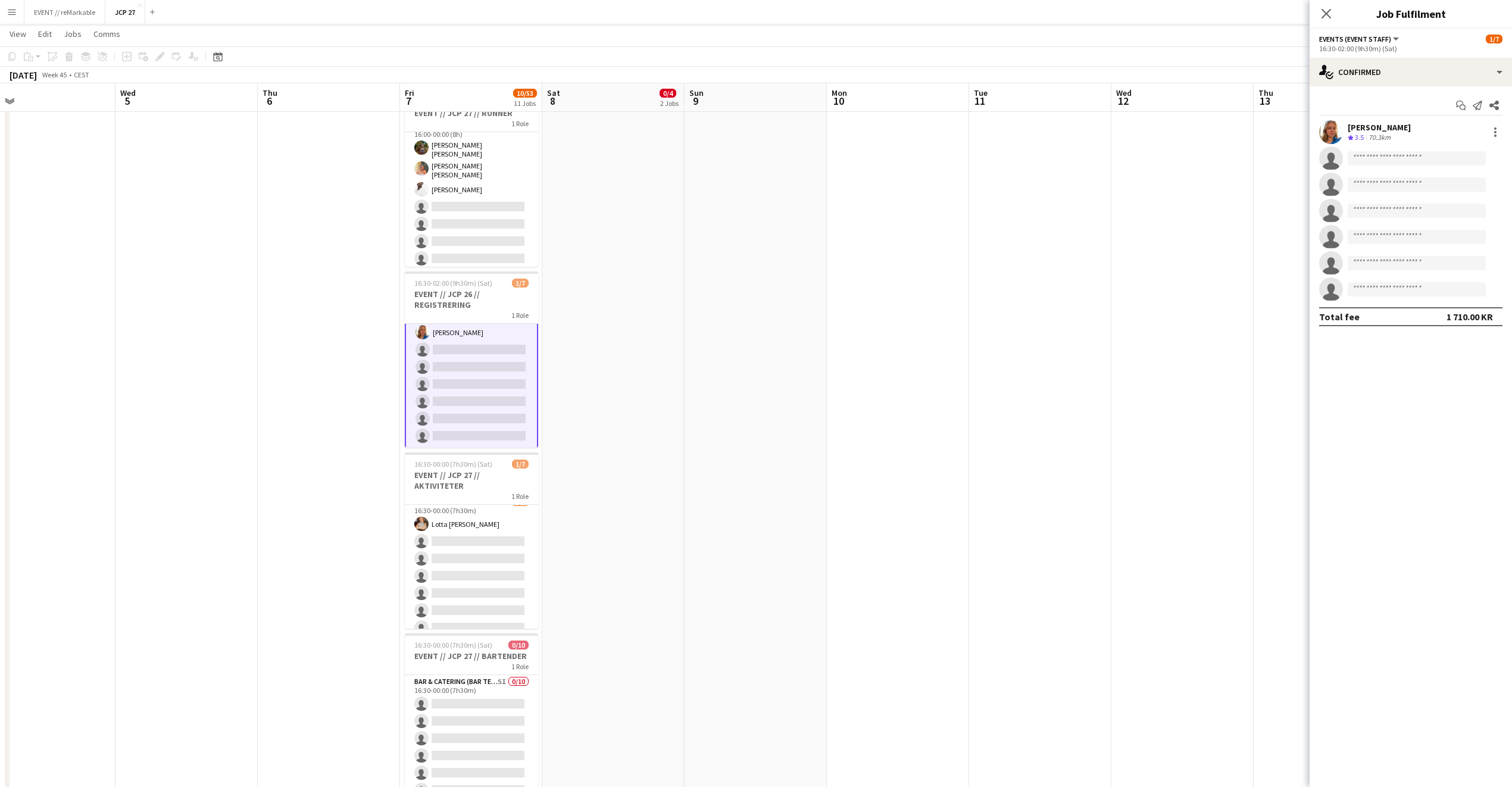
click at [1066, 413] on app-date-cell at bounding box center [1040, 624] width 142 height 1654
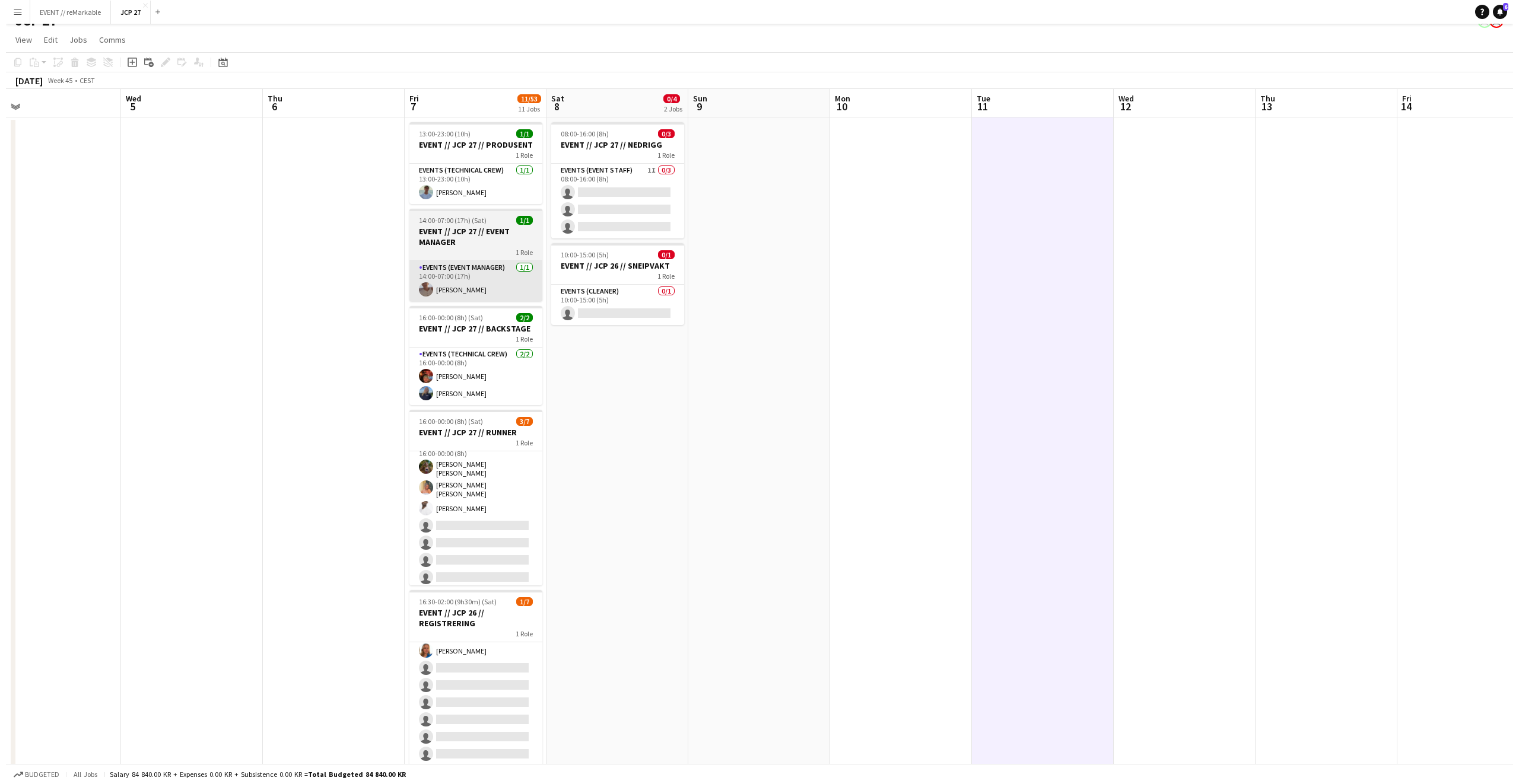
scroll to position [0, 0]
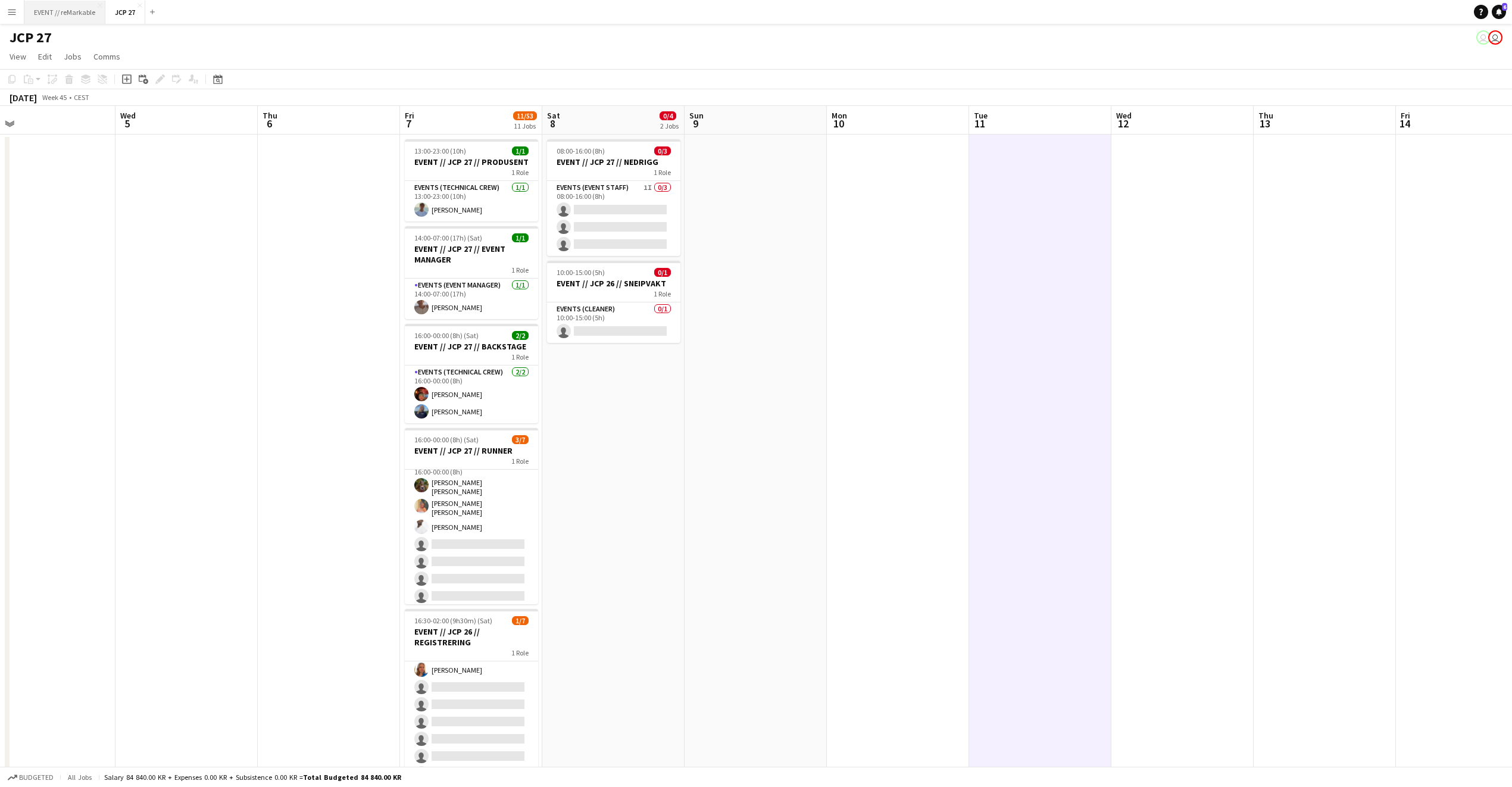
click at [77, 20] on button "EVENT // reMarkable Close" at bounding box center [65, 12] width 81 height 23
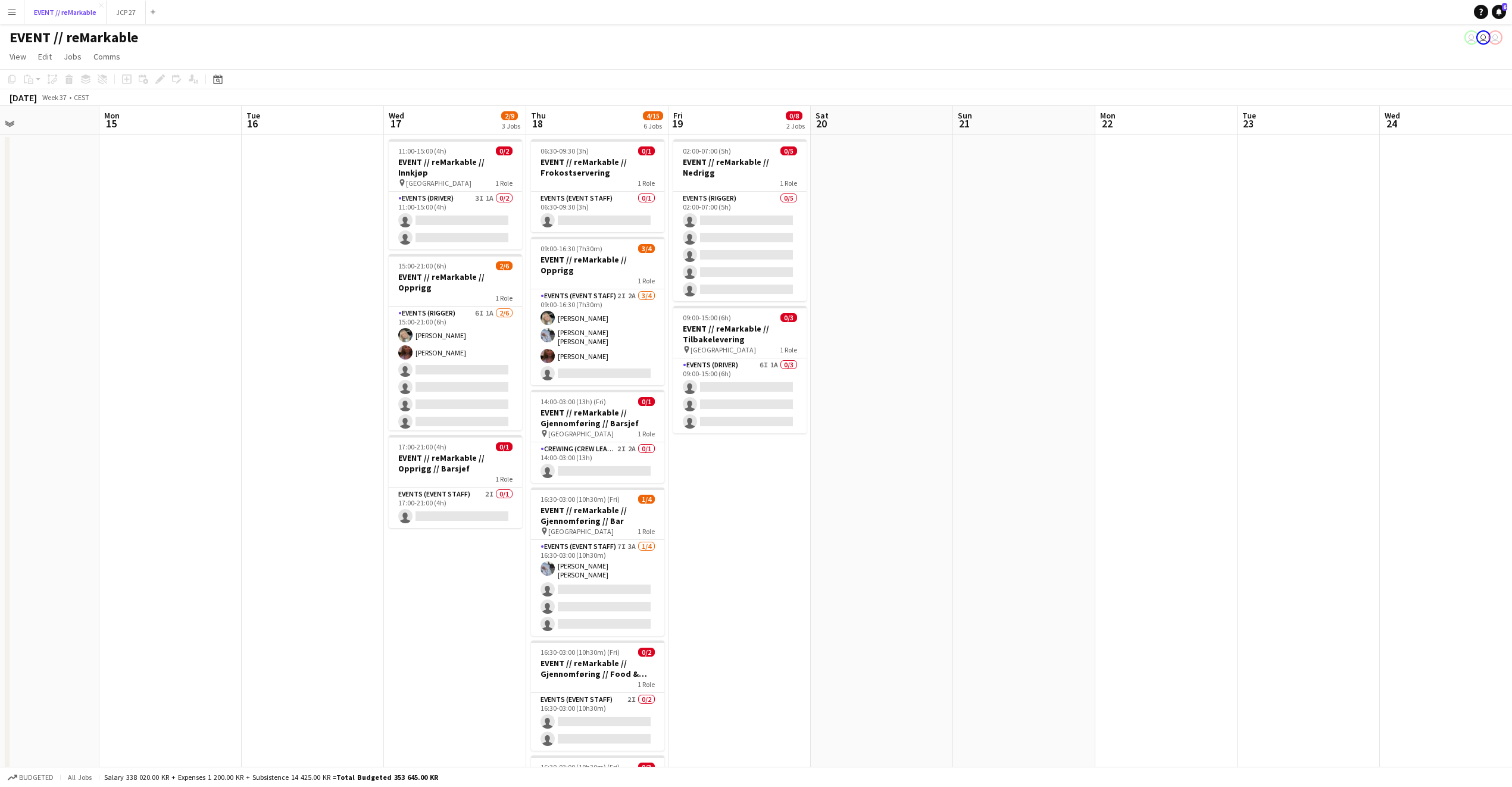
scroll to position [0, 475]
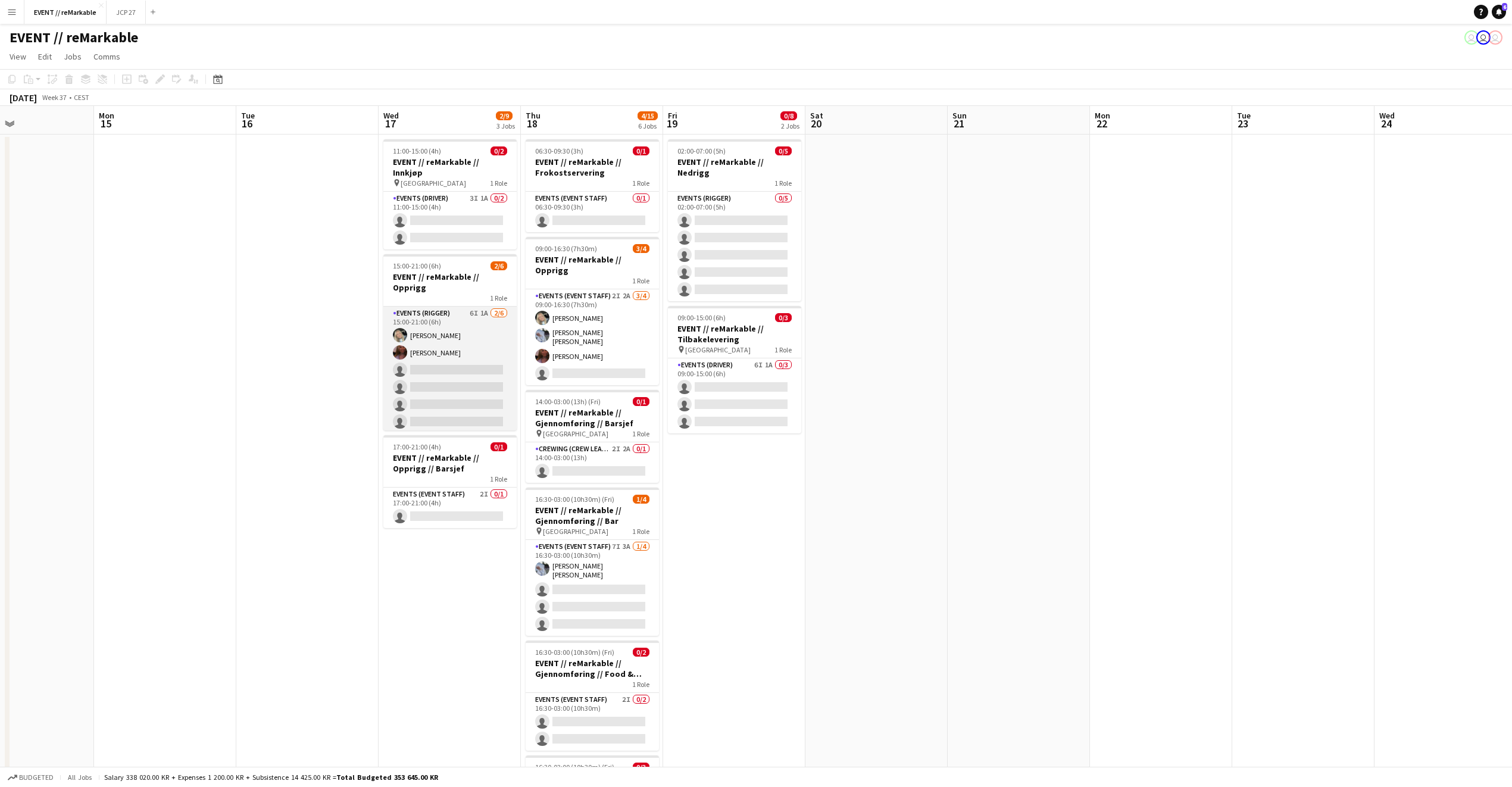
click at [443, 312] on app-card-role "Events (Rigger) 6I 1A 2/6 15:00-21:00 (6h) Oda Hansson Mathilde Bårreng single-…" at bounding box center [449, 370] width 133 height 127
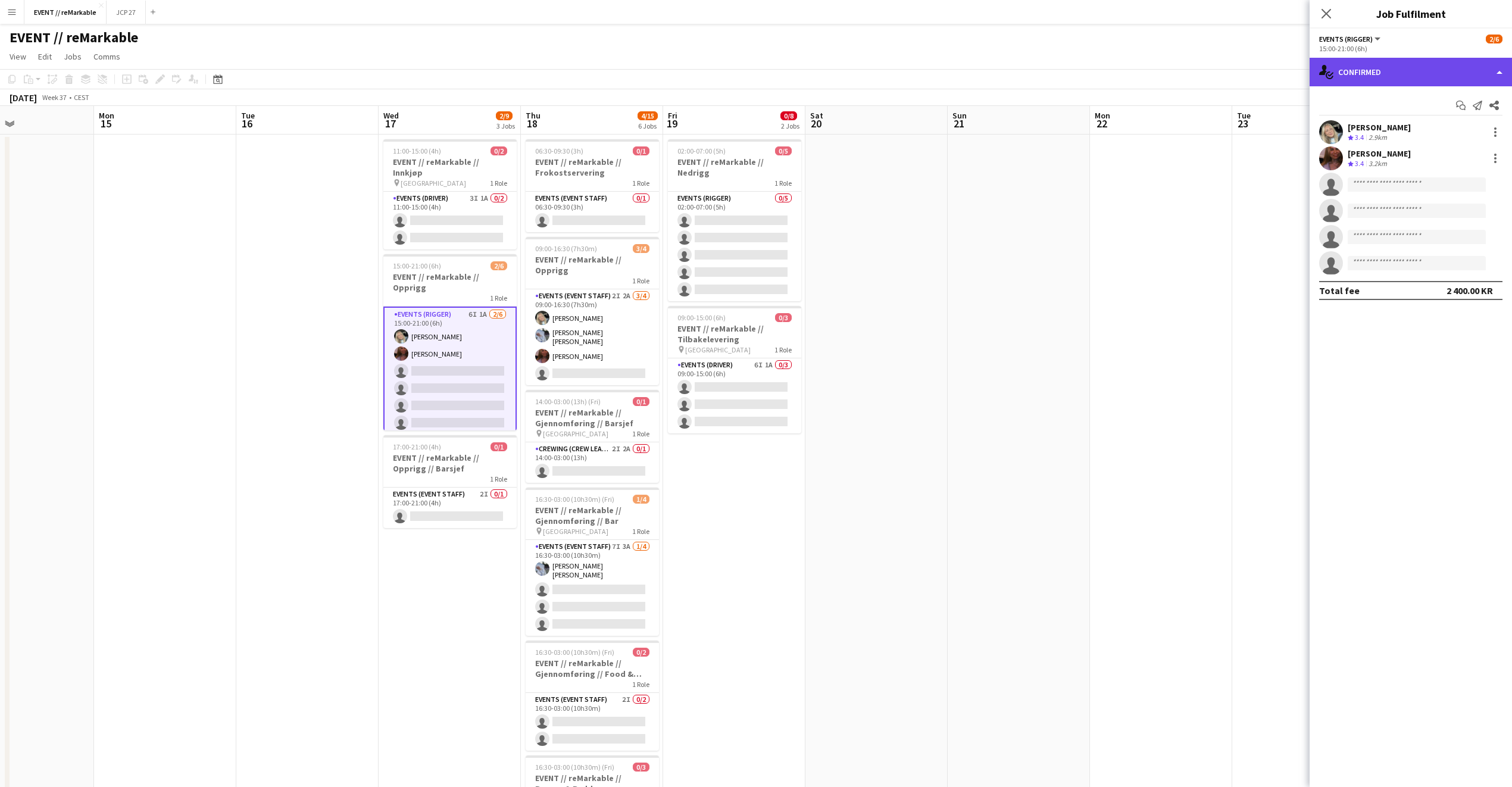
click at [1426, 78] on div "single-neutral-actions-check-2 Confirmed" at bounding box center [1411, 72] width 202 height 29
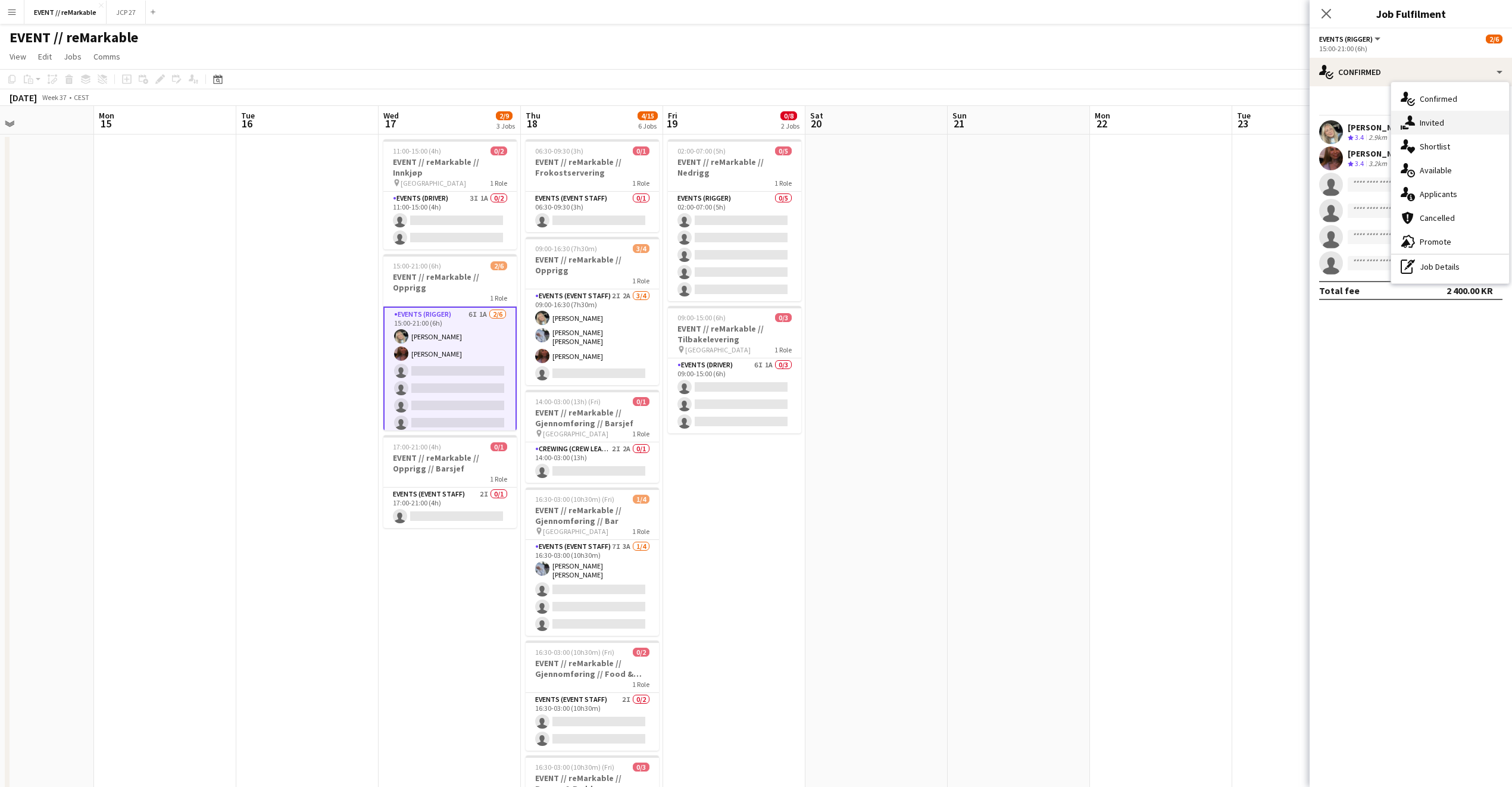
click at [1489, 116] on div "single-neutral-actions-share-1 Invited" at bounding box center [1450, 122] width 118 height 24
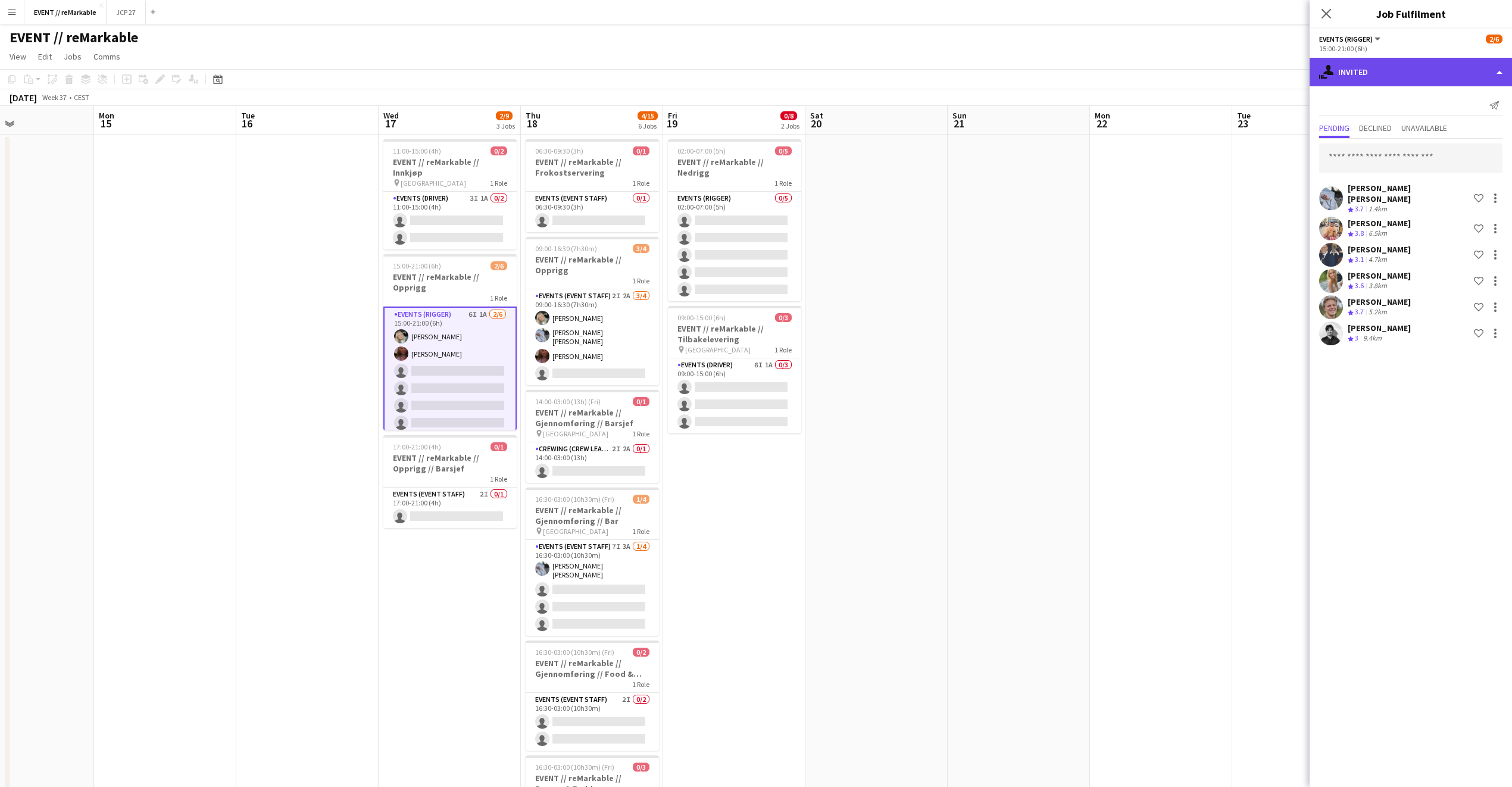
click at [1392, 77] on div "single-neutral-actions-share-1 Invited" at bounding box center [1411, 72] width 202 height 29
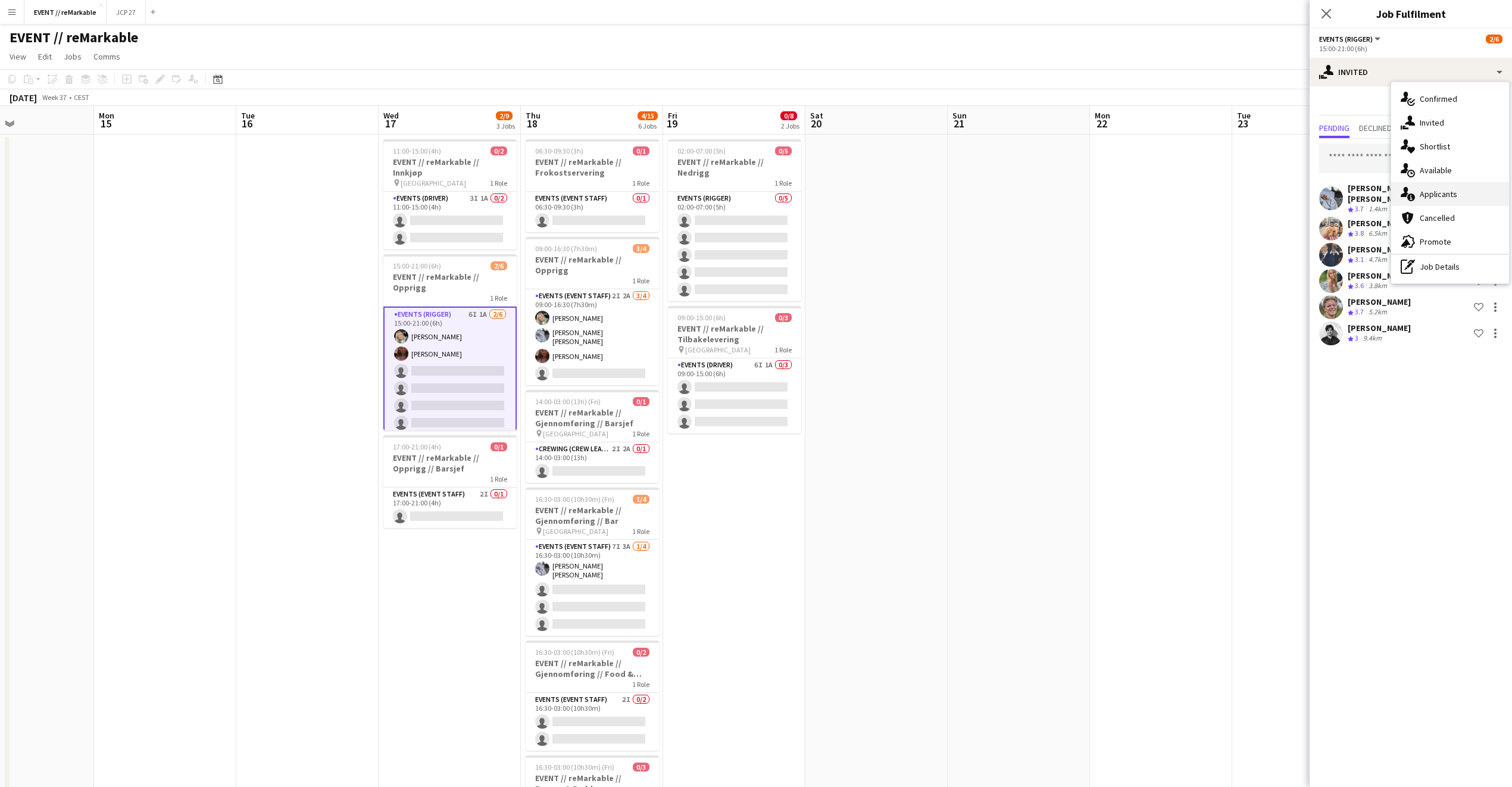
click at [1454, 199] on div "single-neutral-actions-information Applicants" at bounding box center [1450, 194] width 118 height 24
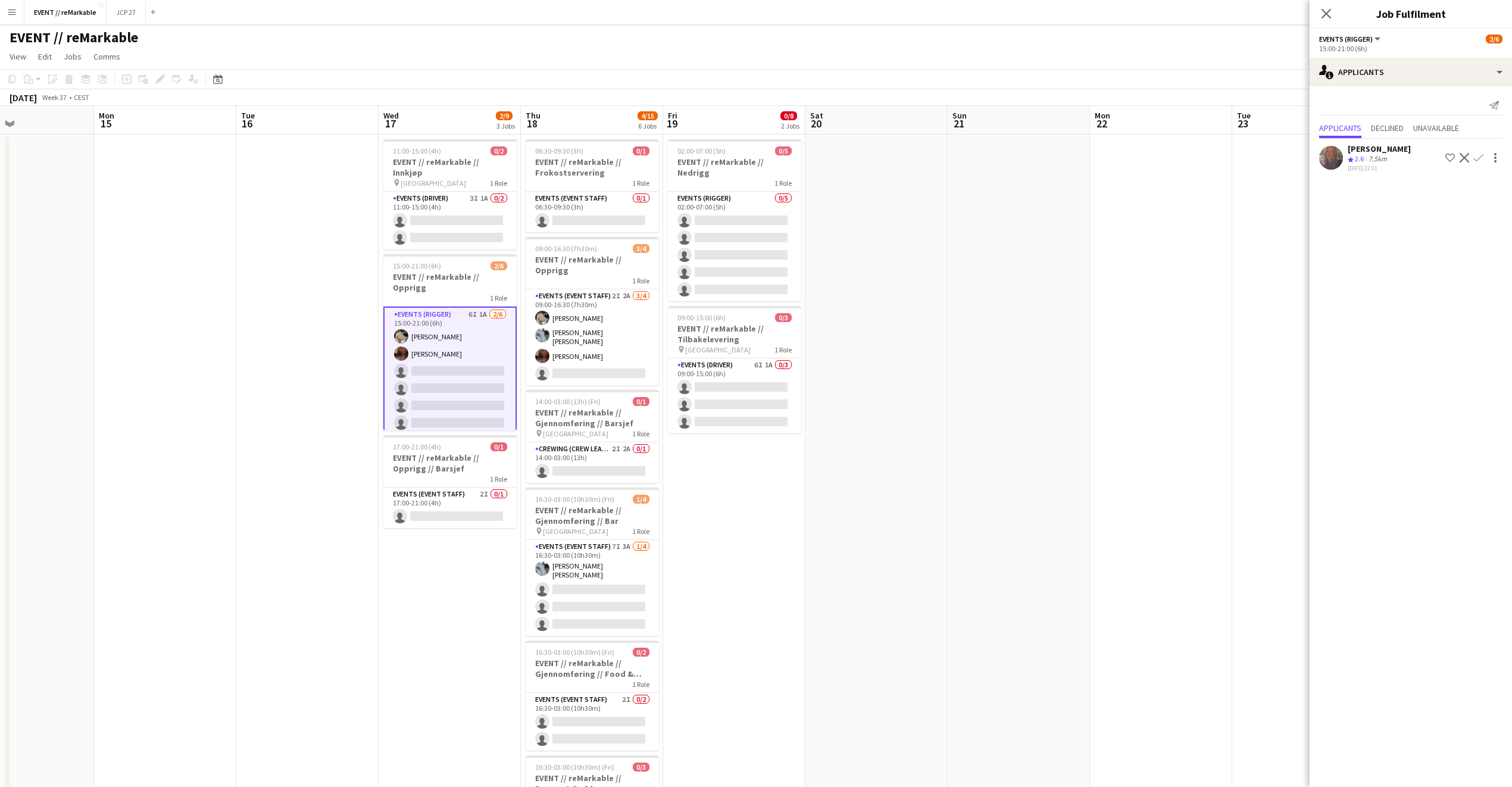
click at [1334, 15] on div "Close pop-in" at bounding box center [1326, 13] width 33 height 27
click at [1318, 15] on app-icon "Close pop-in" at bounding box center [1327, 14] width 17 height 17
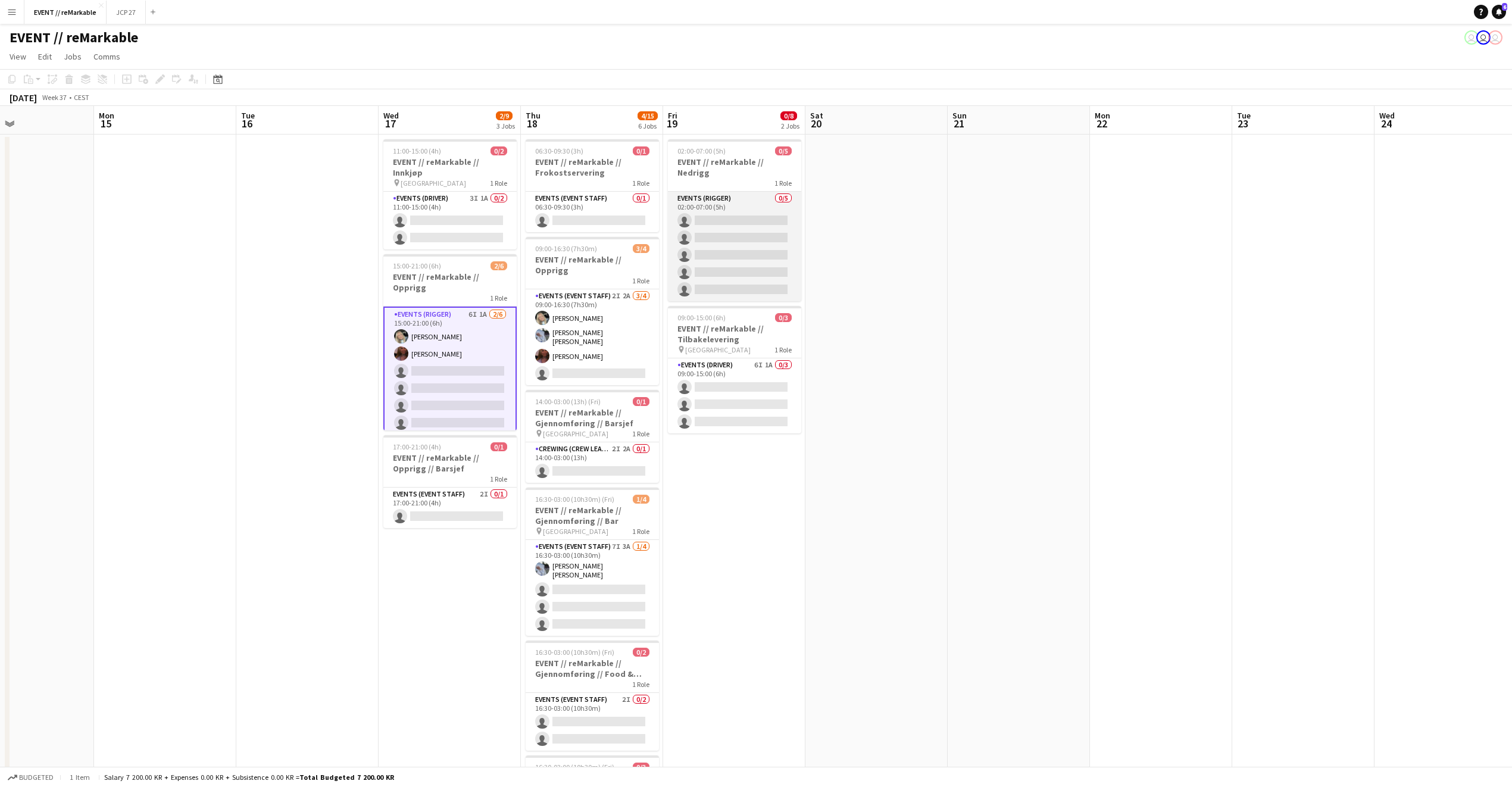
click at [765, 239] on app-card-role "Events (Rigger) 0/5 02:00-07:00 (5h) single-neutral-actions single-neutral-acti…" at bounding box center [734, 246] width 133 height 110
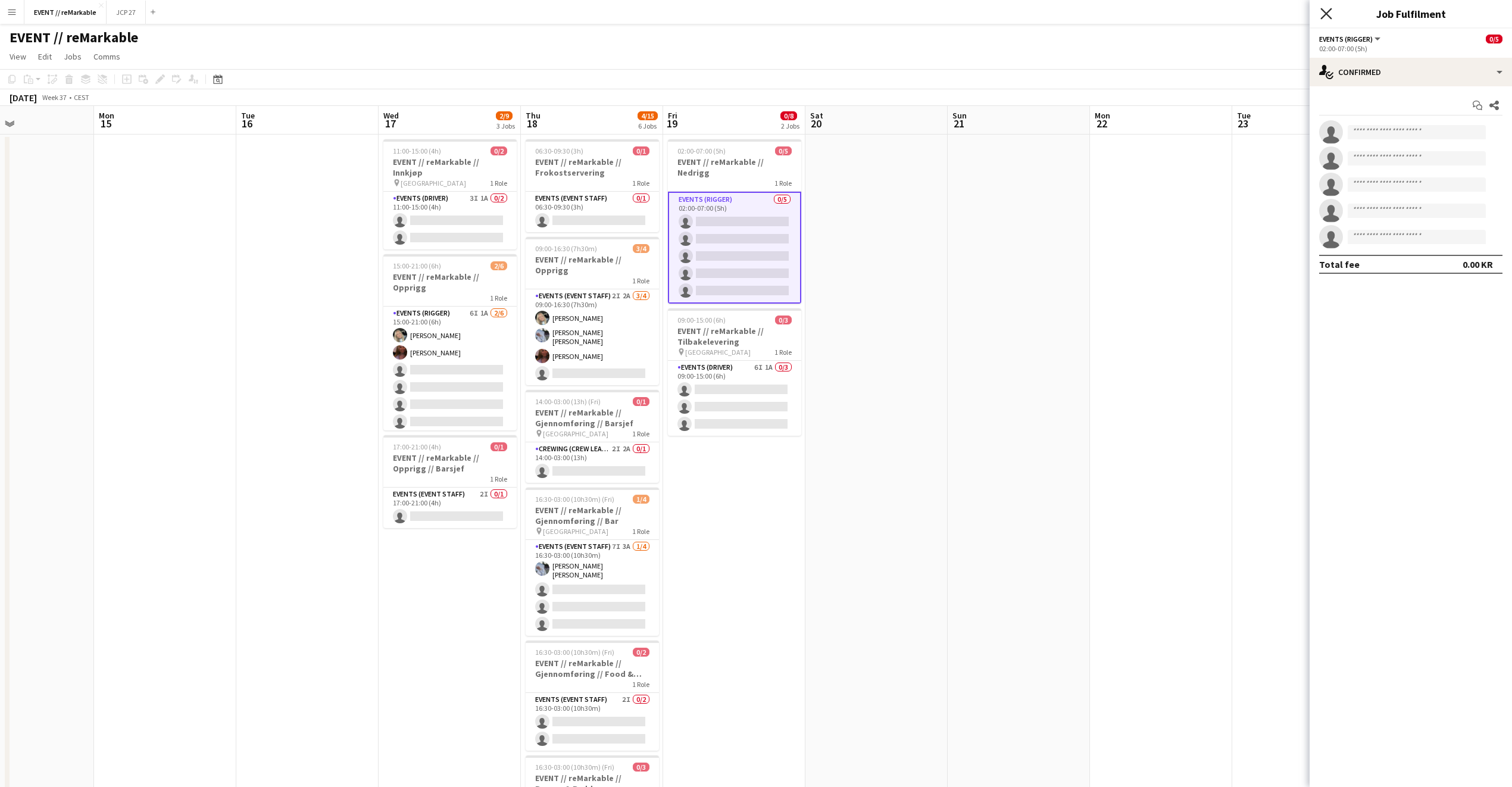
click at [1321, 11] on icon "Close pop-in" at bounding box center [1326, 13] width 12 height 12
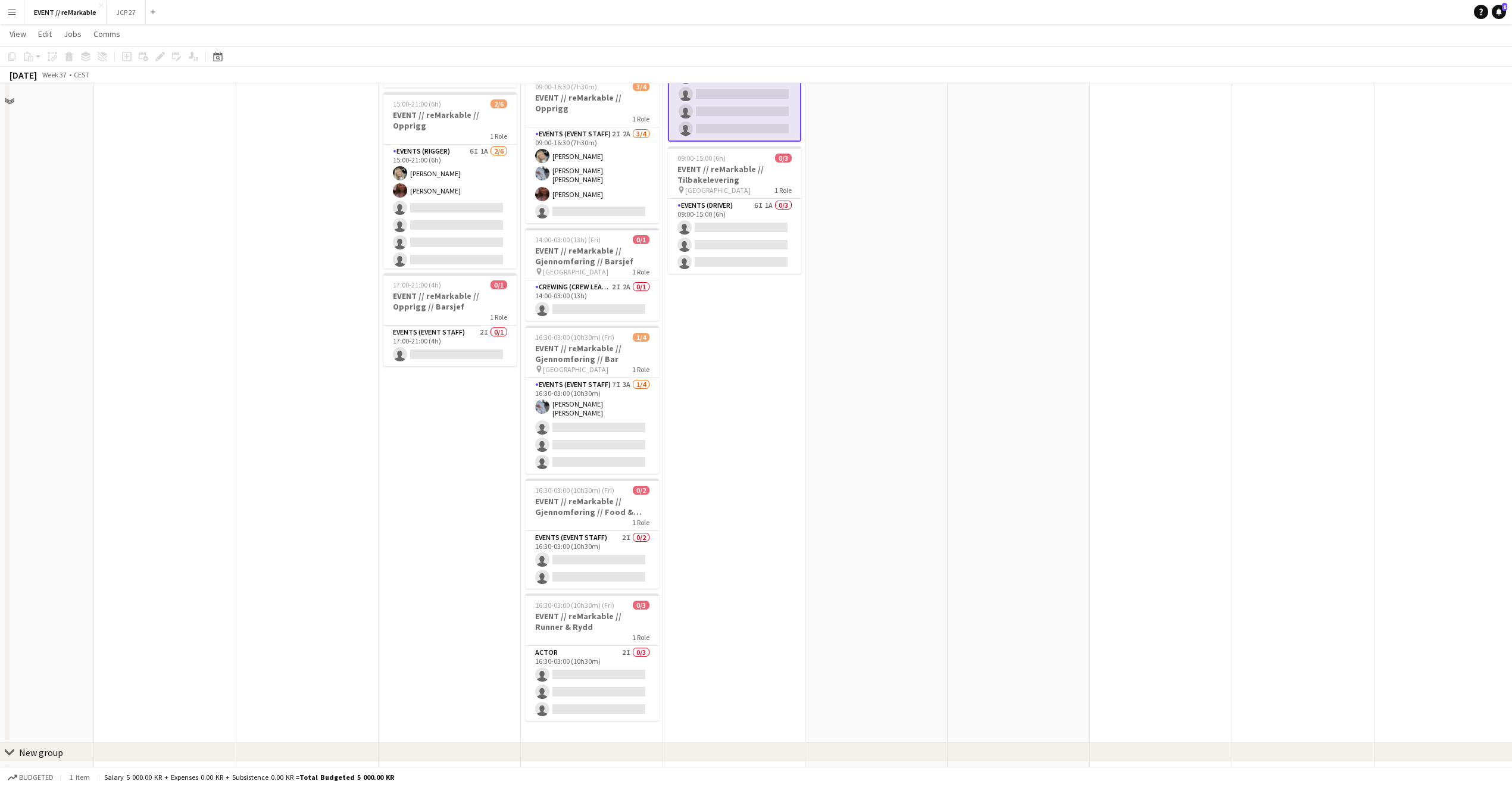
scroll to position [191, 0]
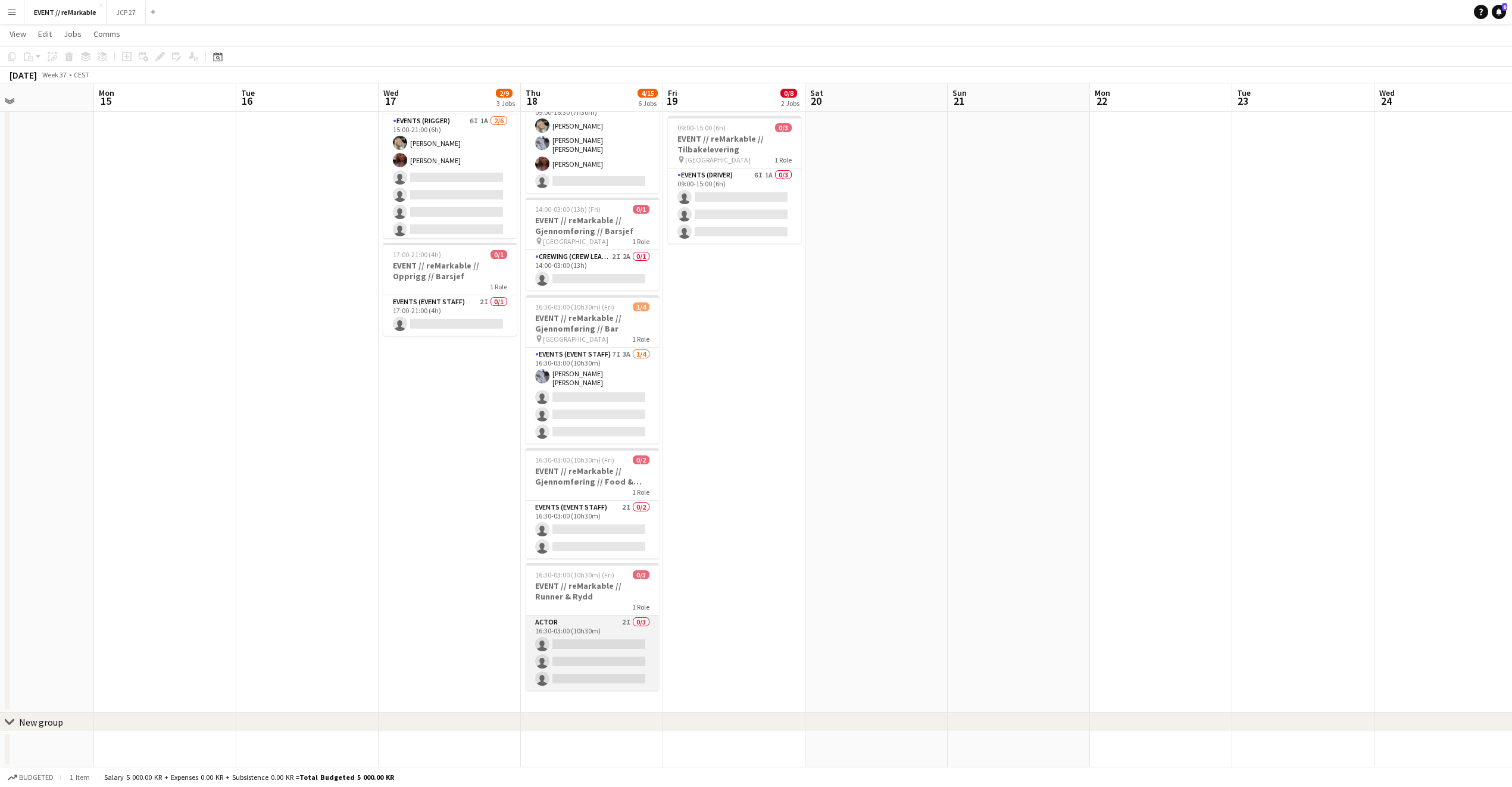
click at [601, 616] on app-card-role "Actor 2I 0/3 16:30-03:00 (10h30m) single-neutral-actions single-neutral-actions…" at bounding box center [592, 653] width 133 height 75
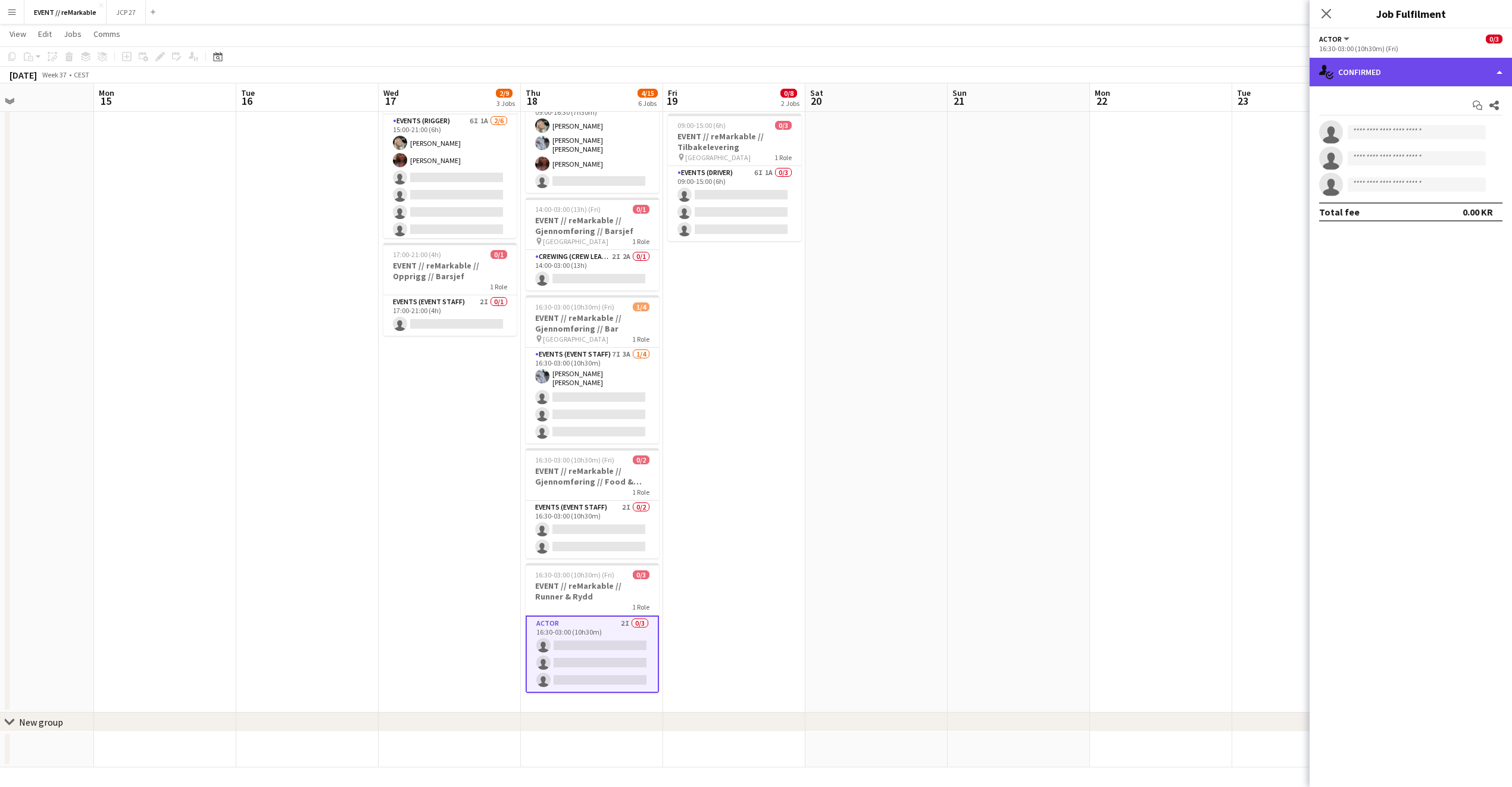
click at [1411, 77] on div "single-neutral-actions-check-2 Confirmed" at bounding box center [1411, 72] width 202 height 29
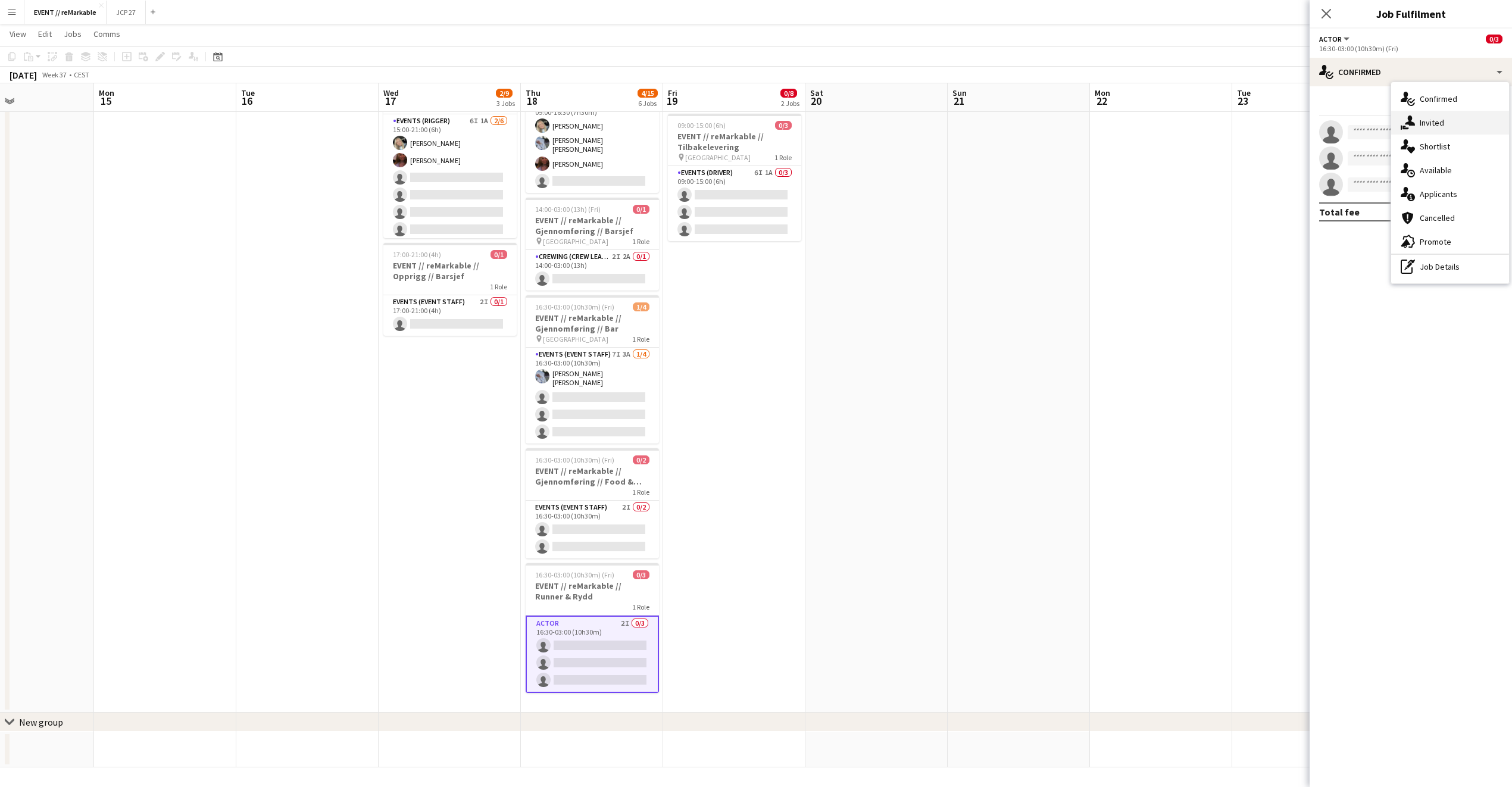
click at [1433, 128] on div "single-neutral-actions-share-1 Invited" at bounding box center [1450, 122] width 118 height 24
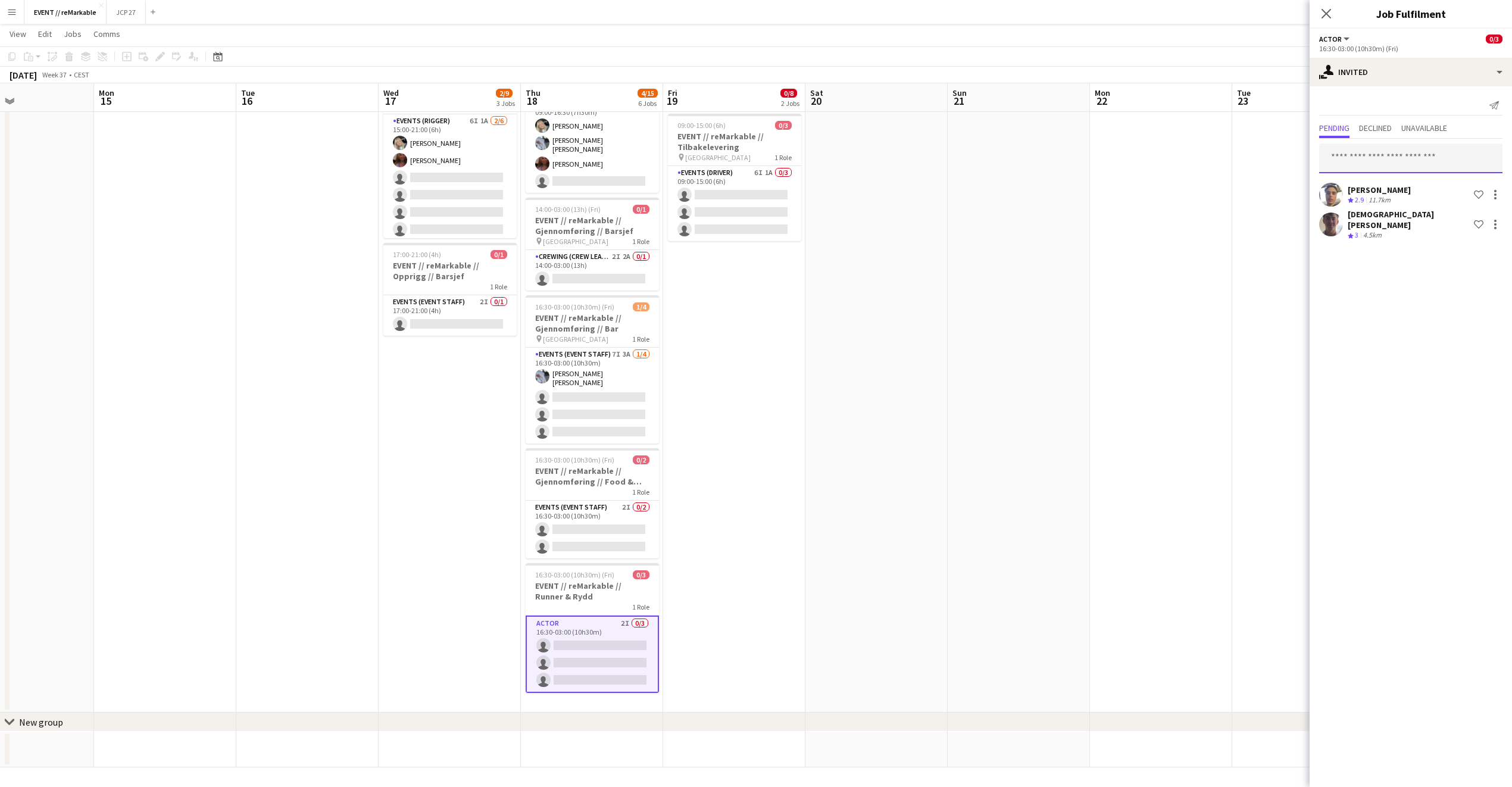
click at [1343, 156] on input "text" at bounding box center [1412, 158] width 184 height 30
click at [1329, 5] on div "Close pop-in" at bounding box center [1326, 13] width 33 height 27
click at [1327, 12] on icon at bounding box center [1326, 13] width 12 height 12
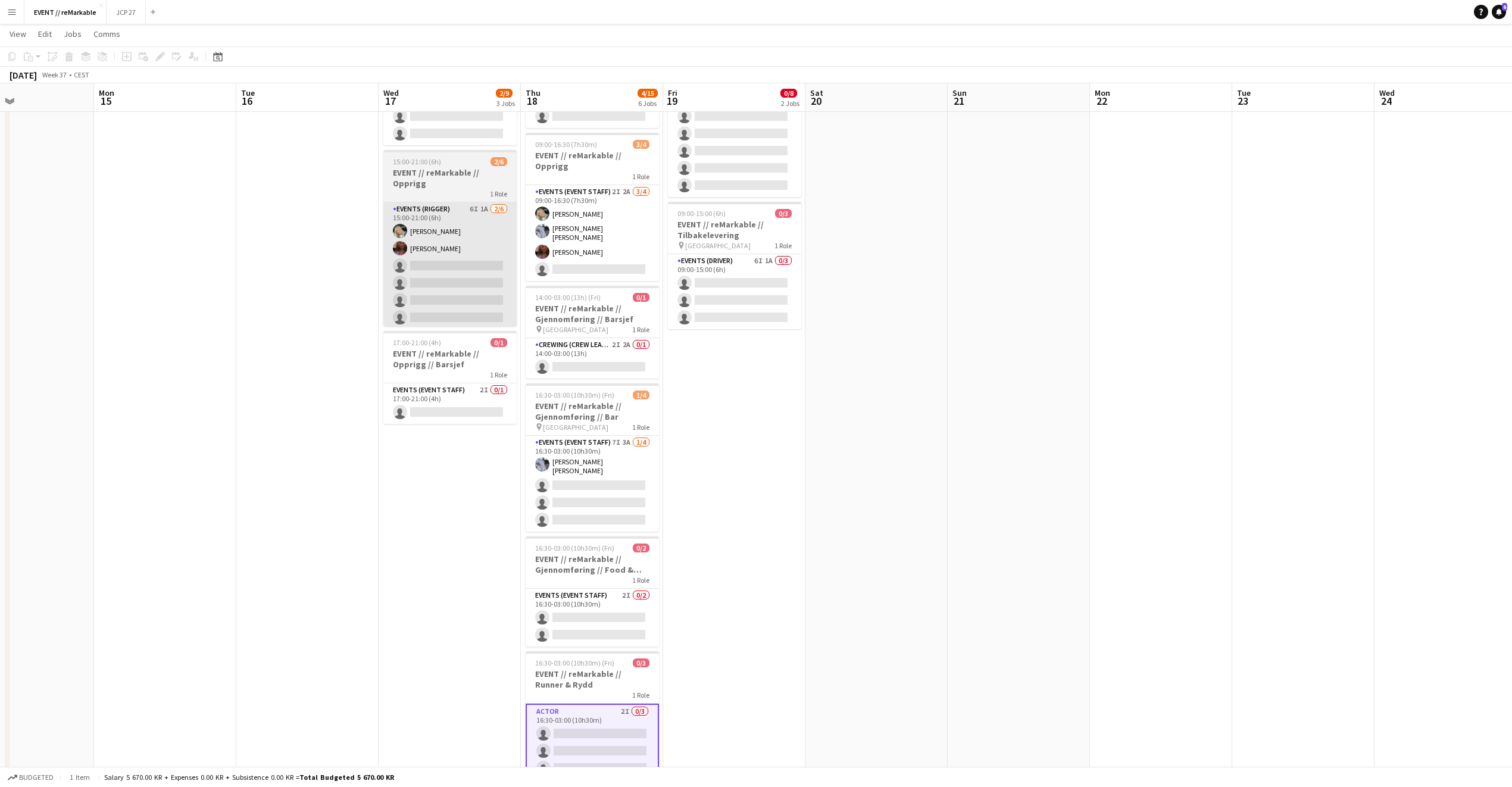
scroll to position [0, 0]
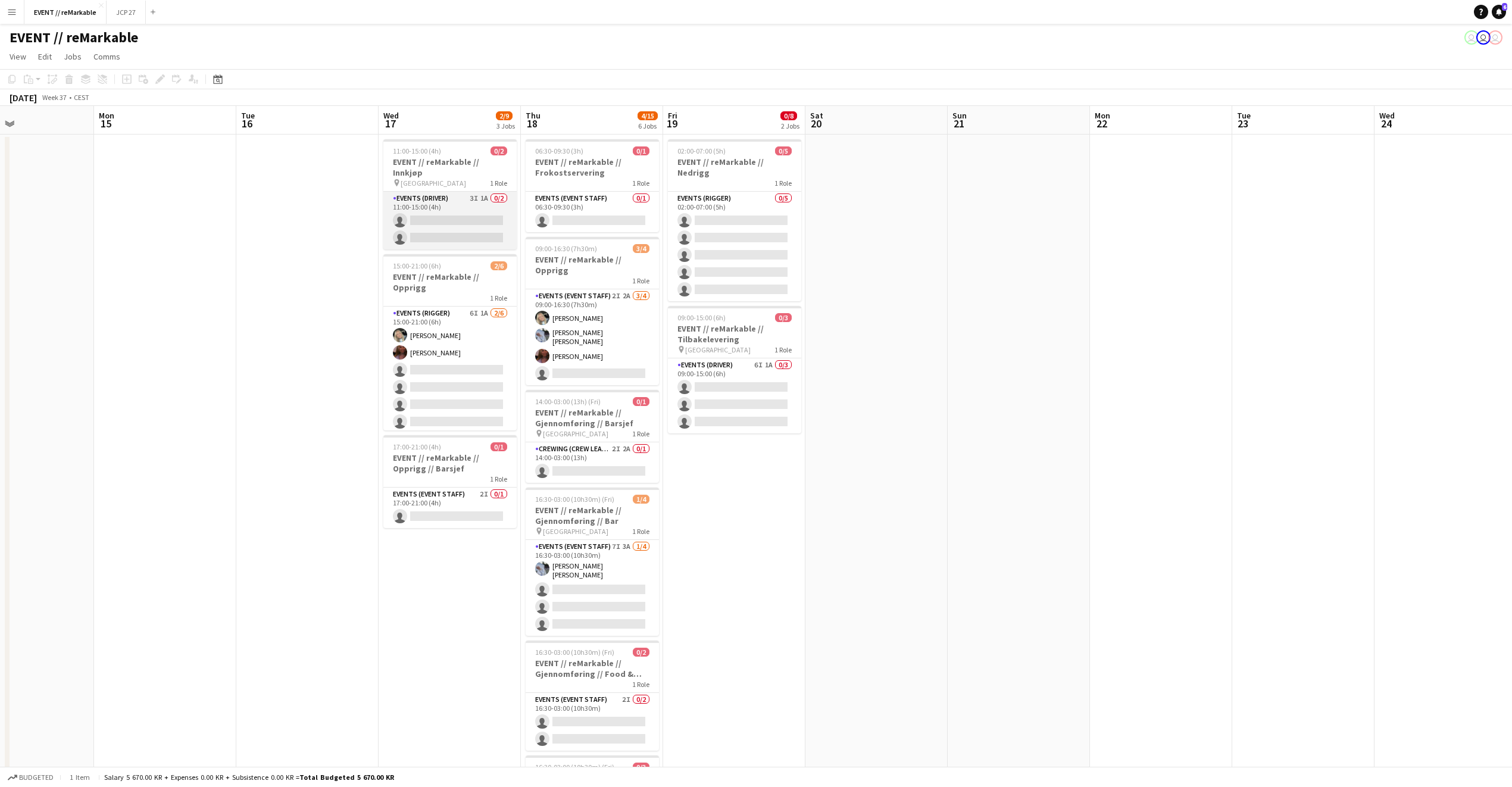
click at [424, 208] on app-card-role "Events (Driver) 3I 1A 0/2 11:00-15:00 (4h) single-neutral-actions single-neutra…" at bounding box center [449, 220] width 133 height 58
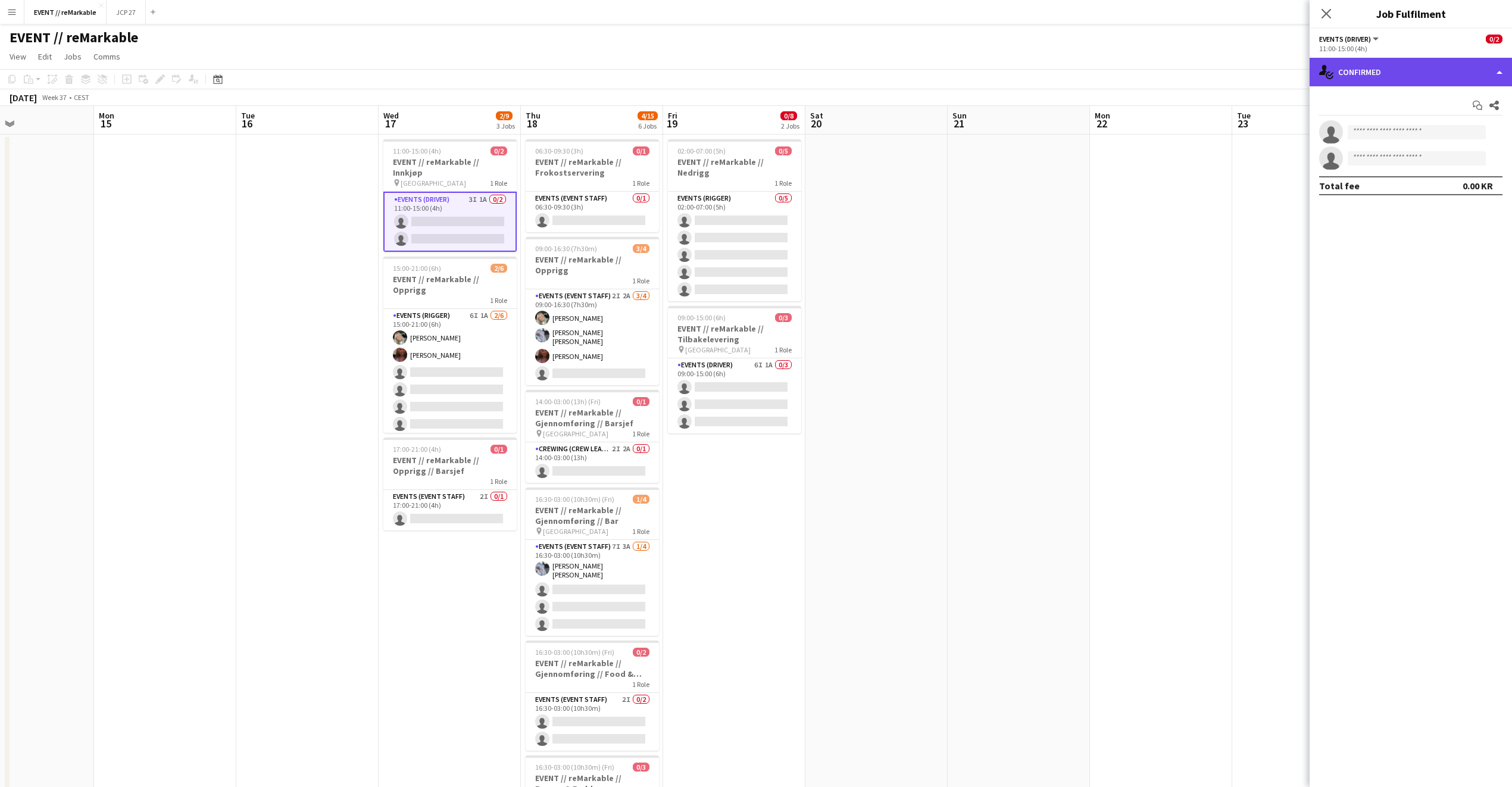
click at [1407, 83] on div "single-neutral-actions-check-2 Confirmed" at bounding box center [1411, 72] width 202 height 29
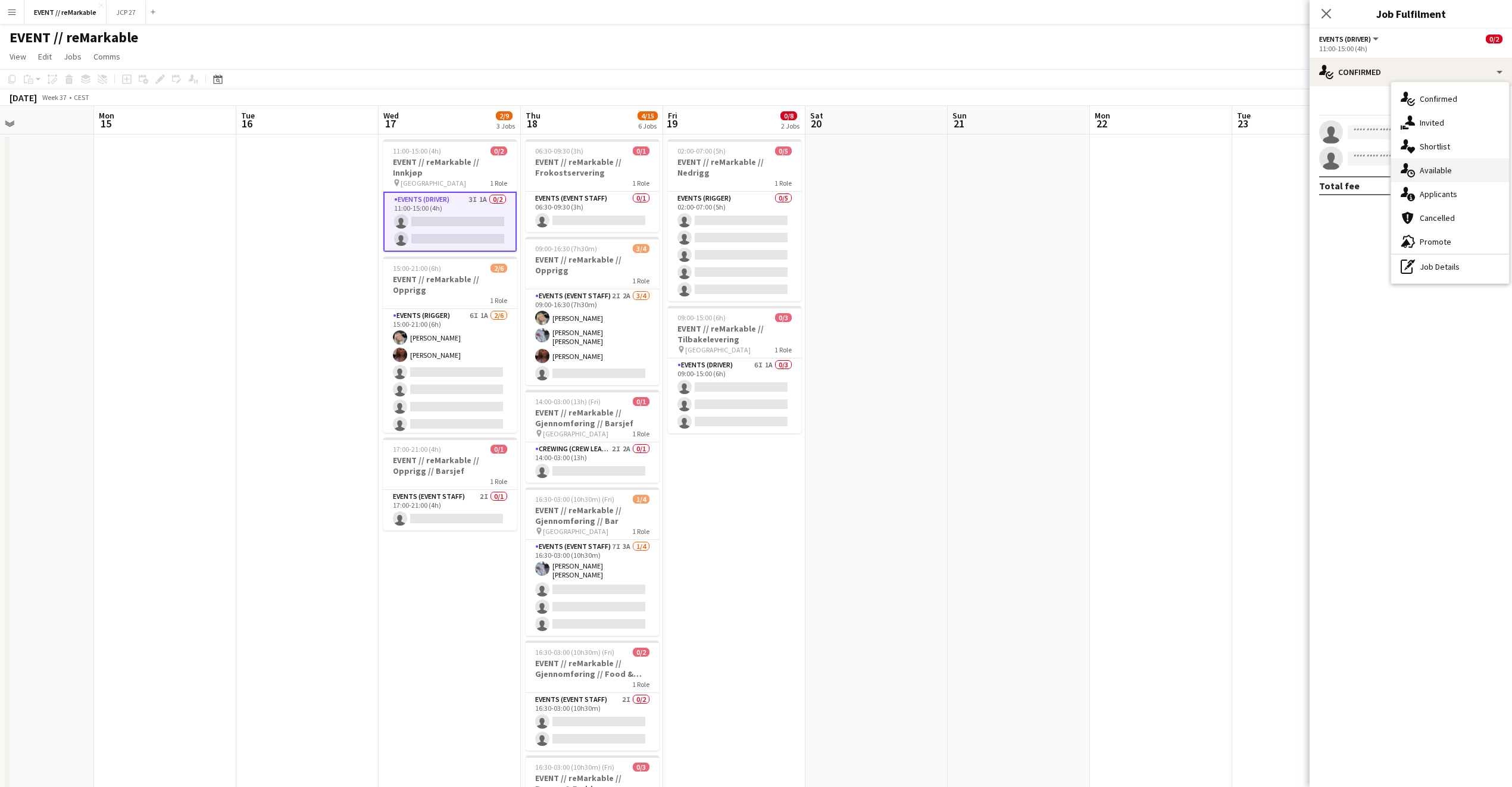
click at [1468, 167] on div "single-neutral-actions-upload Available" at bounding box center [1450, 170] width 118 height 24
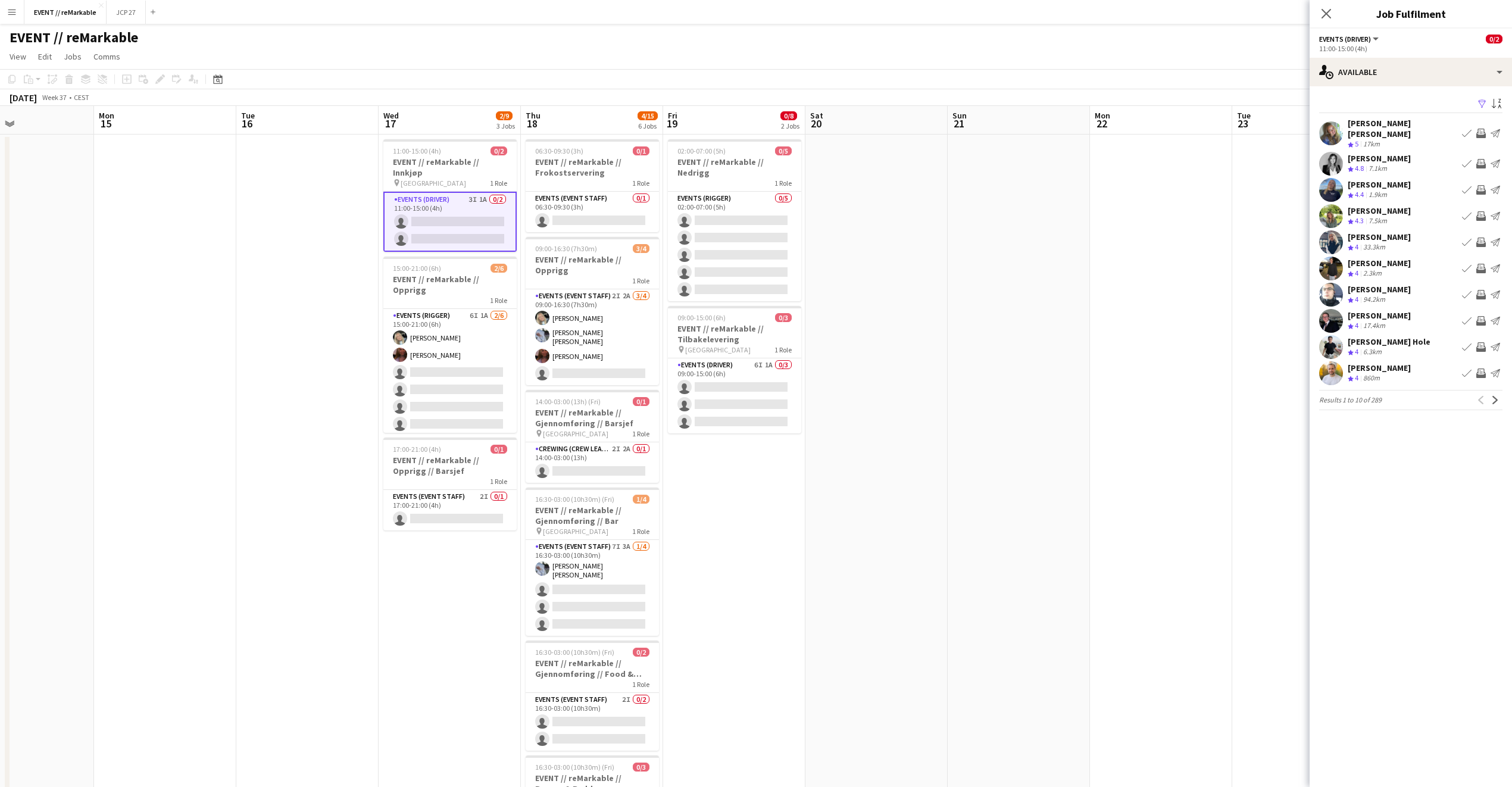
click at [1415, 336] on div "Alexander Skeppland Hole" at bounding box center [1389, 342] width 83 height 11
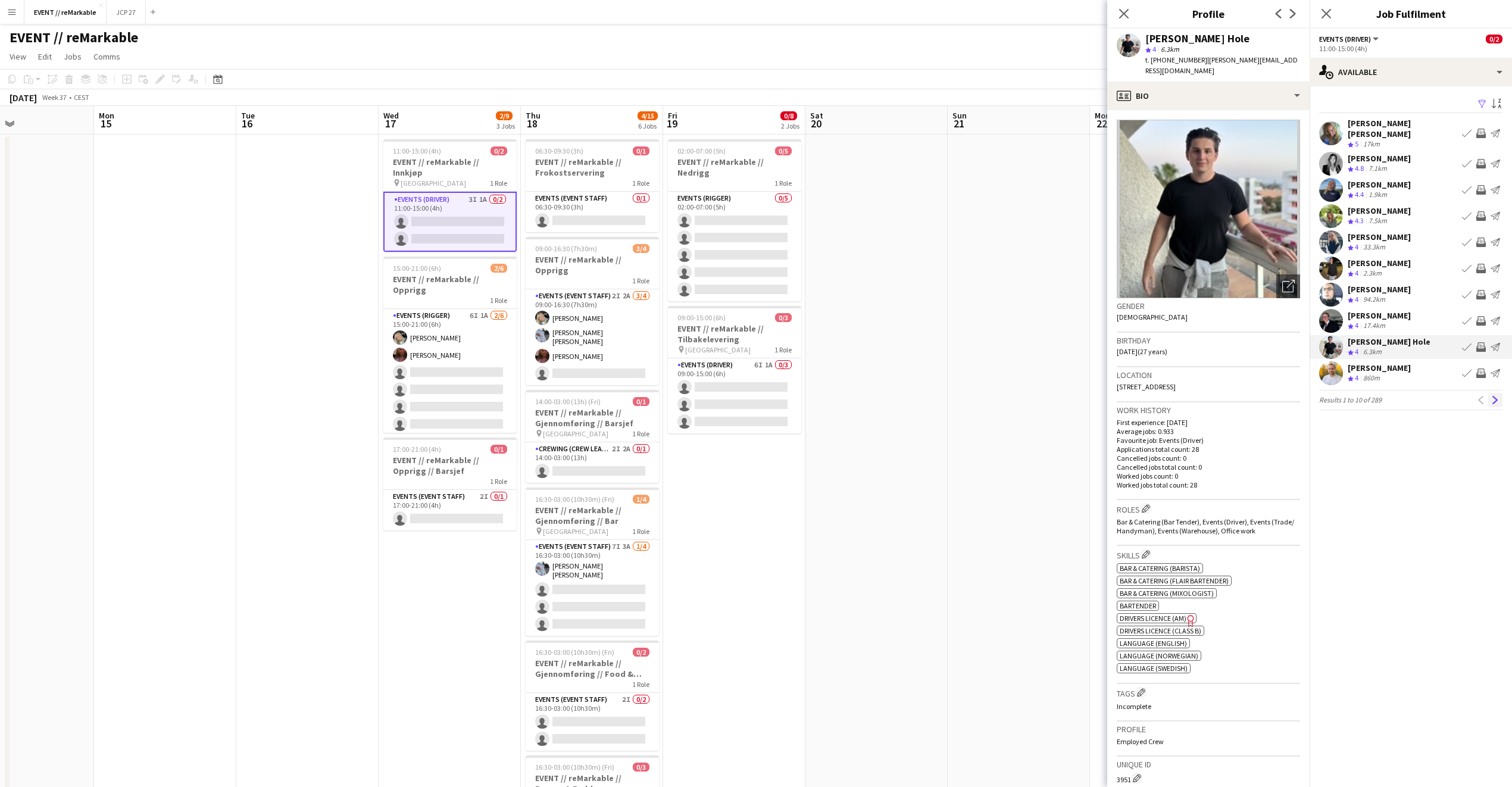
click at [1496, 396] on app-icon "Next" at bounding box center [1496, 400] width 9 height 9
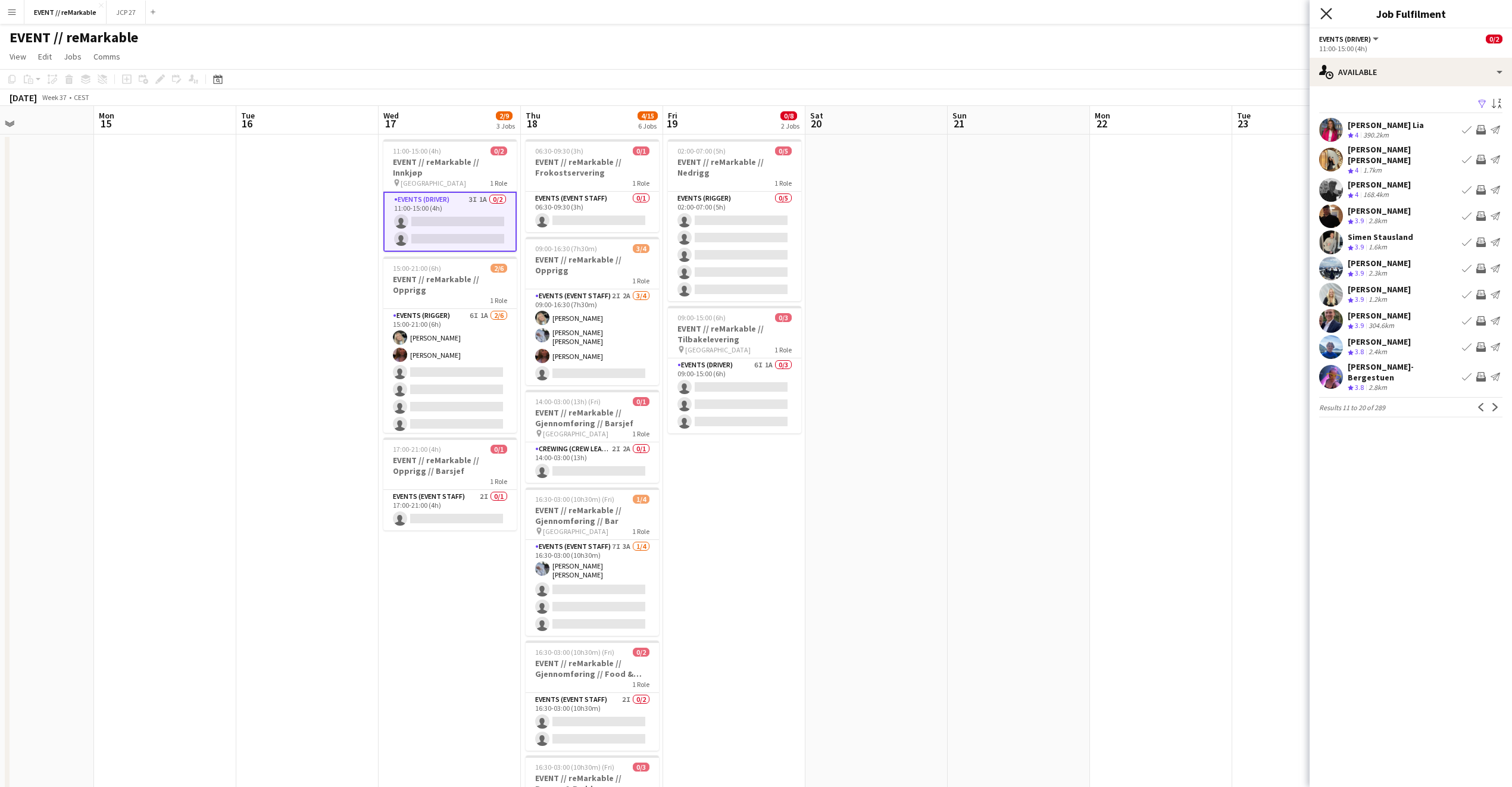
click at [1329, 9] on icon "Close pop-in" at bounding box center [1326, 13] width 12 height 12
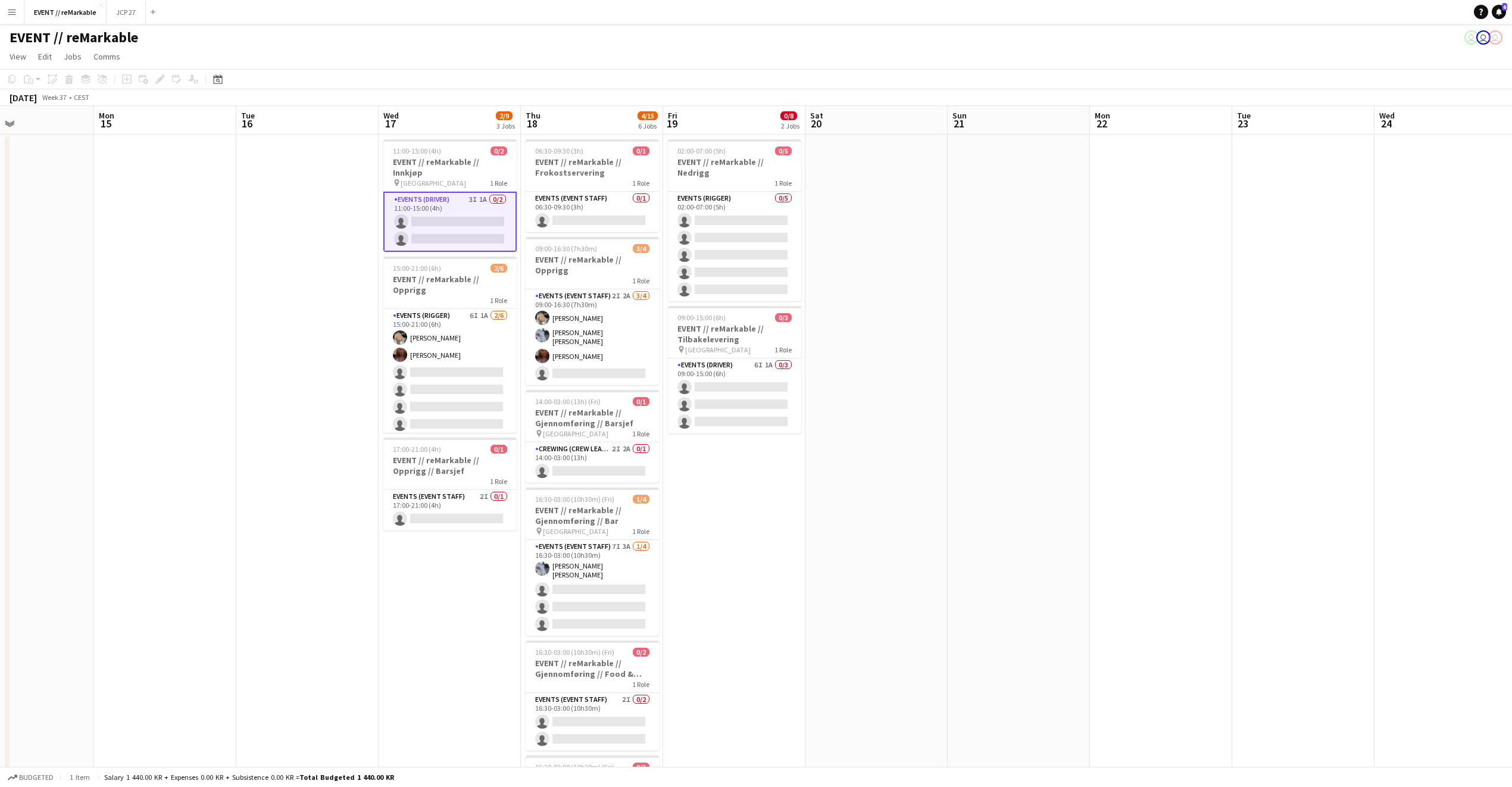
click at [463, 217] on app-card-role "Events (Driver) 3I 1A 0/2 11:00-15:00 (4h) single-neutral-actions single-neutra…" at bounding box center [449, 221] width 133 height 60
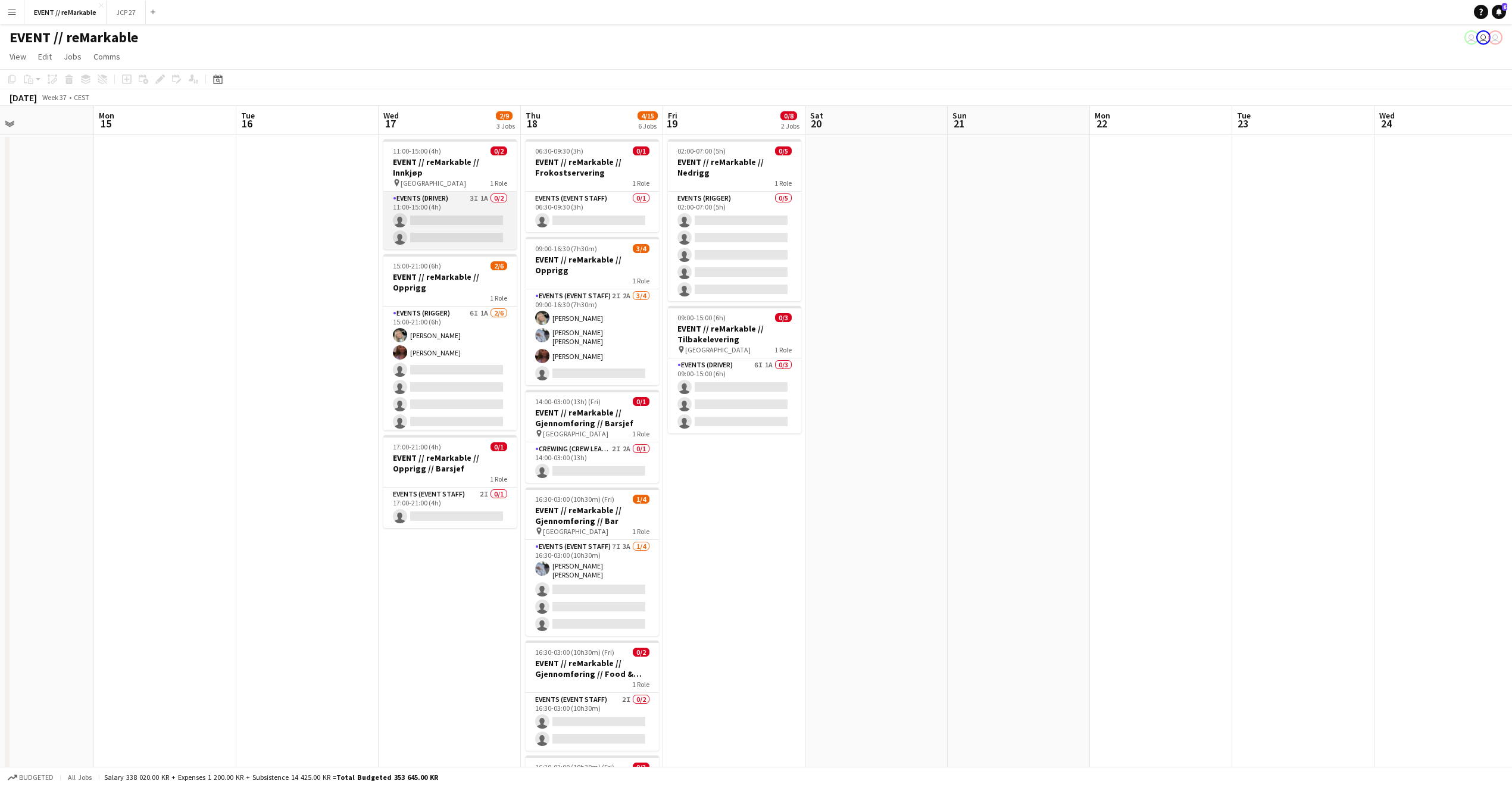
click at [429, 201] on app-card-role "Events (Driver) 3I 1A 0/2 11:00-15:00 (4h) single-neutral-actions single-neutra…" at bounding box center [449, 220] width 133 height 58
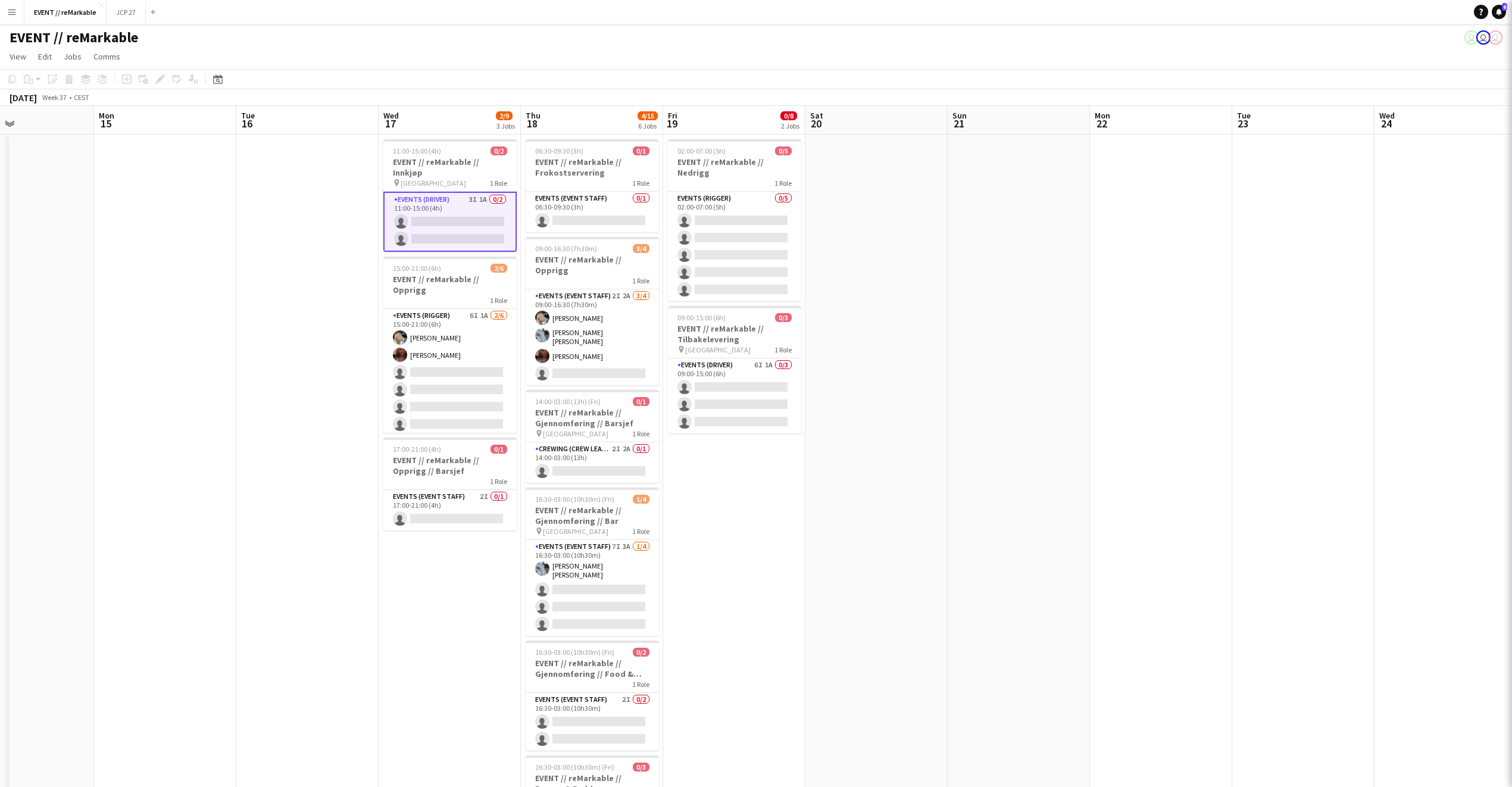
click at [429, 201] on app-card-role "Events (Driver) 3I 1A 0/2 11:00-15:00 (4h) single-neutral-actions single-neutra…" at bounding box center [449, 221] width 133 height 60
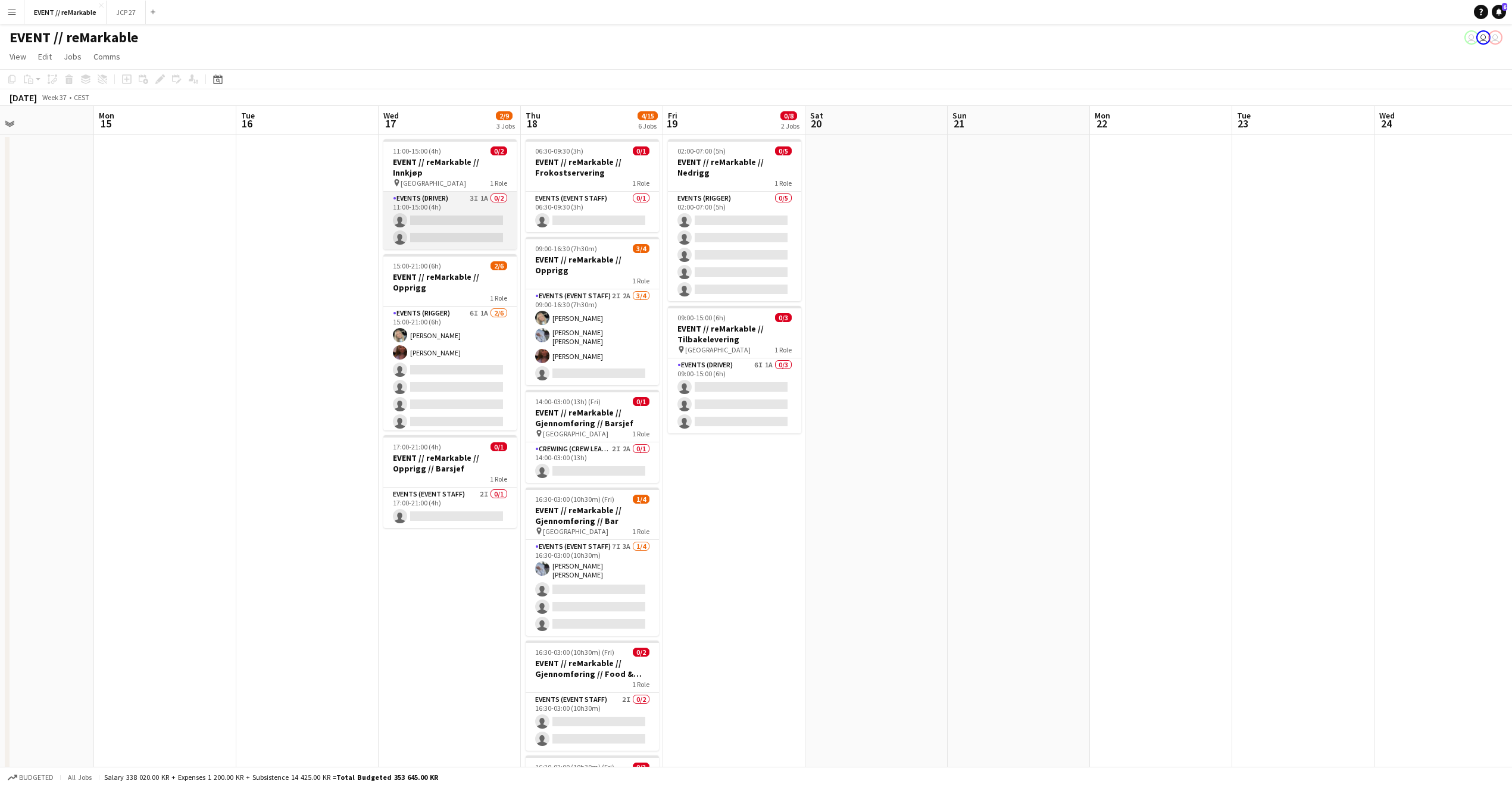
click at [429, 201] on app-card-role "Events (Driver) 3I 1A 0/2 11:00-15:00 (4h) single-neutral-actions single-neutra…" at bounding box center [449, 220] width 133 height 58
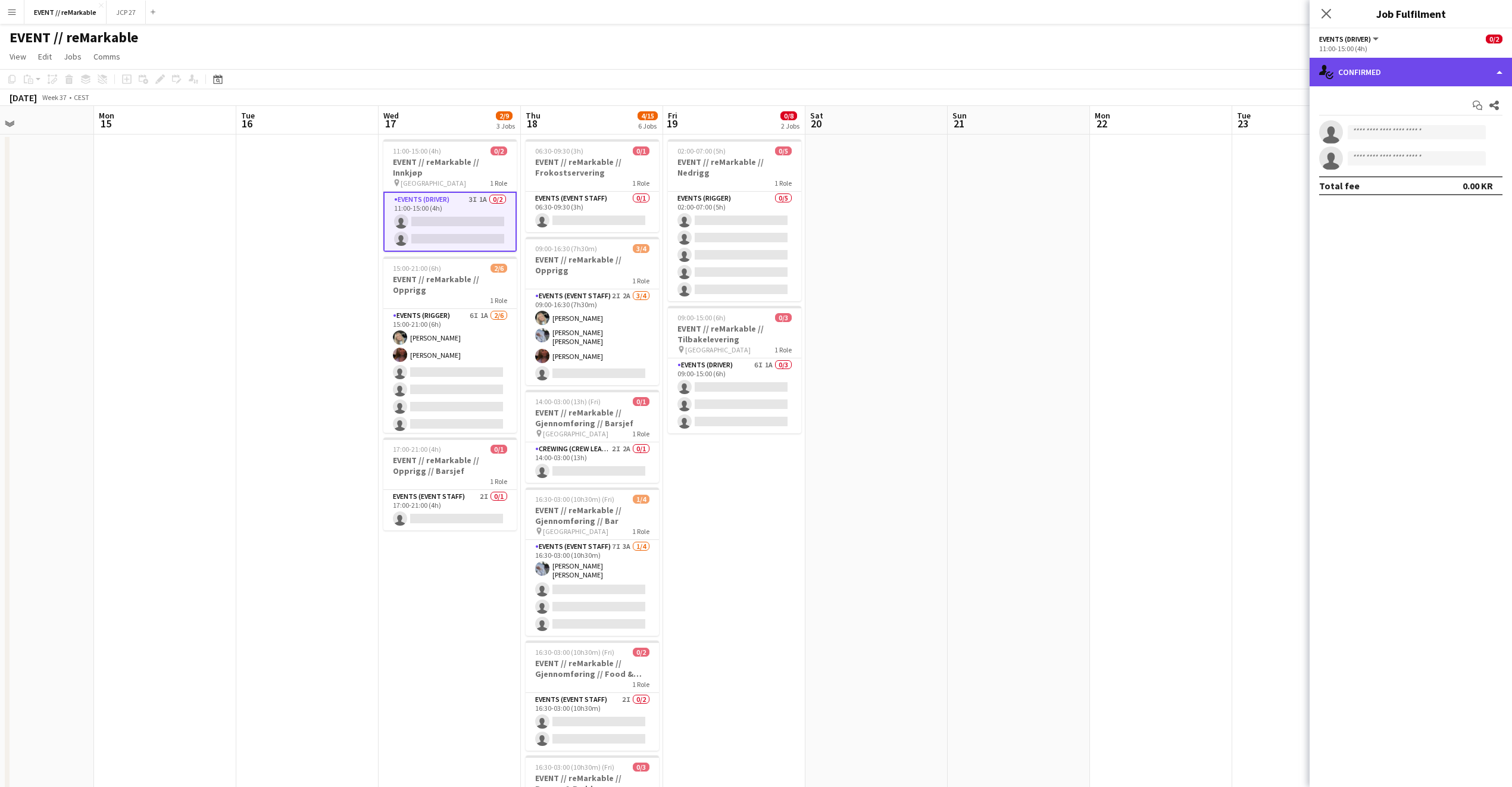
click at [1350, 71] on div "single-neutral-actions-check-2 Confirmed" at bounding box center [1411, 72] width 202 height 29
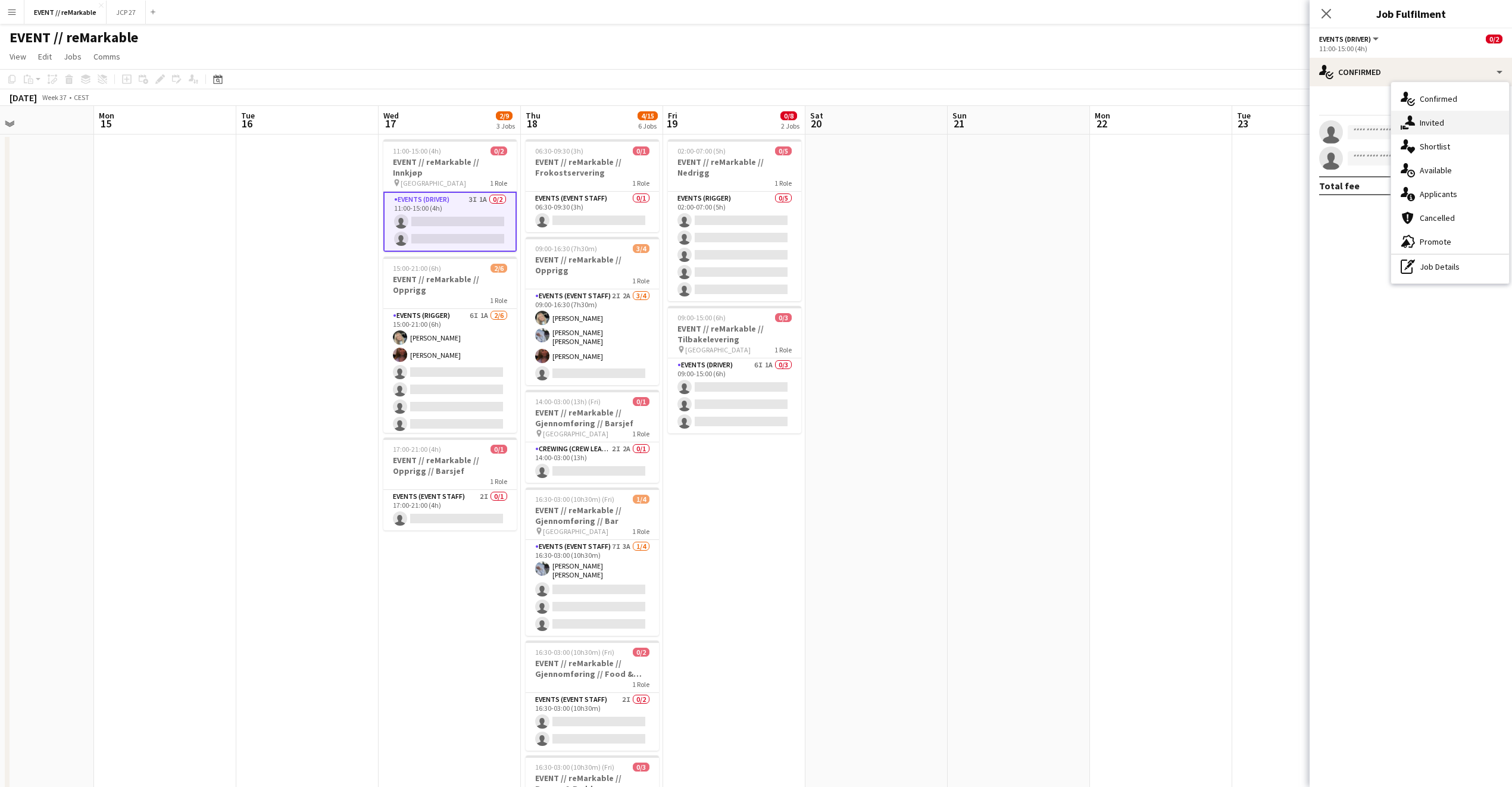
click at [1391, 123] on div "single-neutral-actions-share-1 Invited" at bounding box center [1450, 122] width 118 height 24
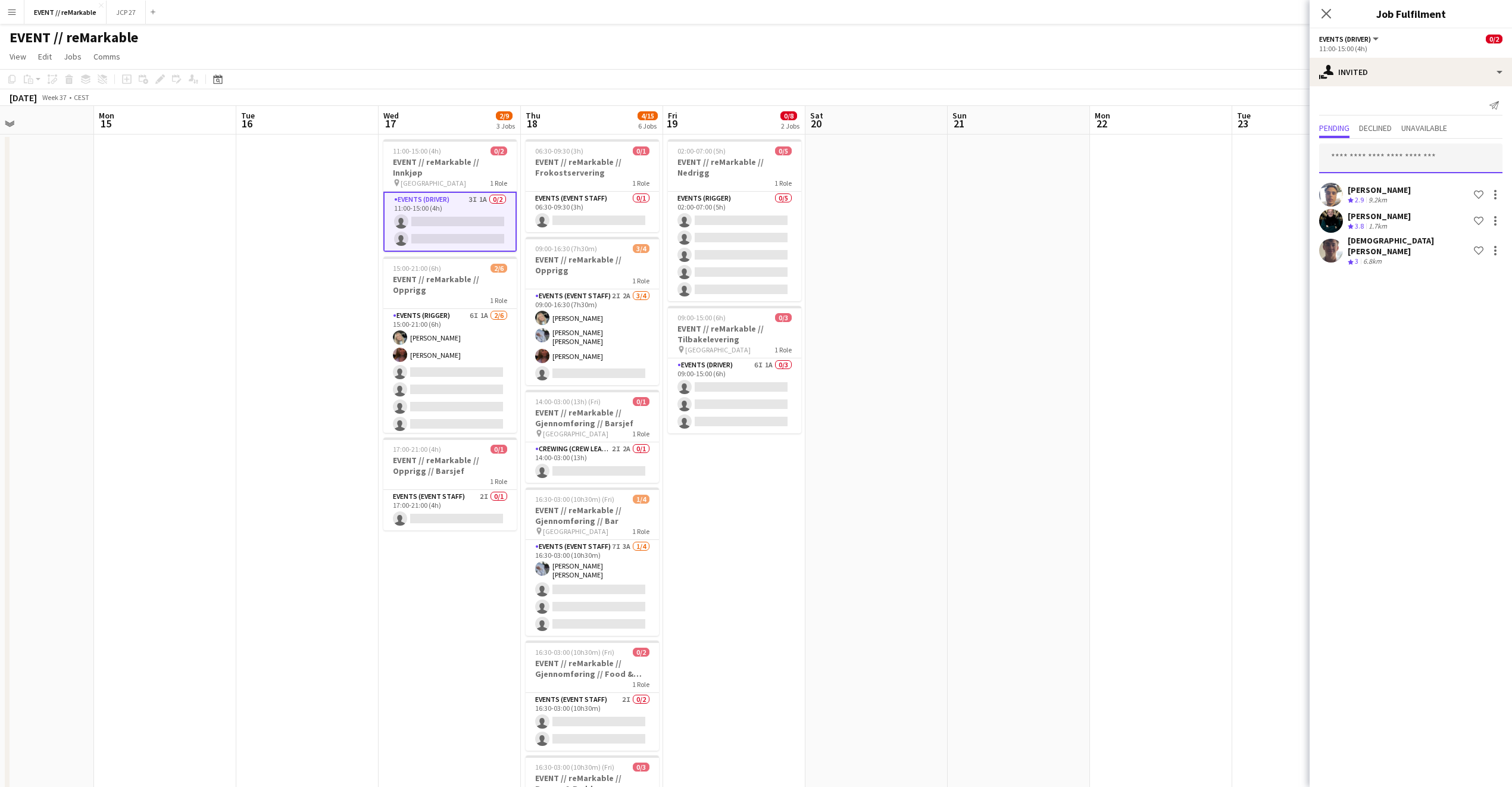
click at [1374, 166] on input "text" at bounding box center [1412, 158] width 184 height 30
type input "****"
click at [1377, 193] on span "lenavervik@live.no" at bounding box center [1411, 198] width 164 height 9
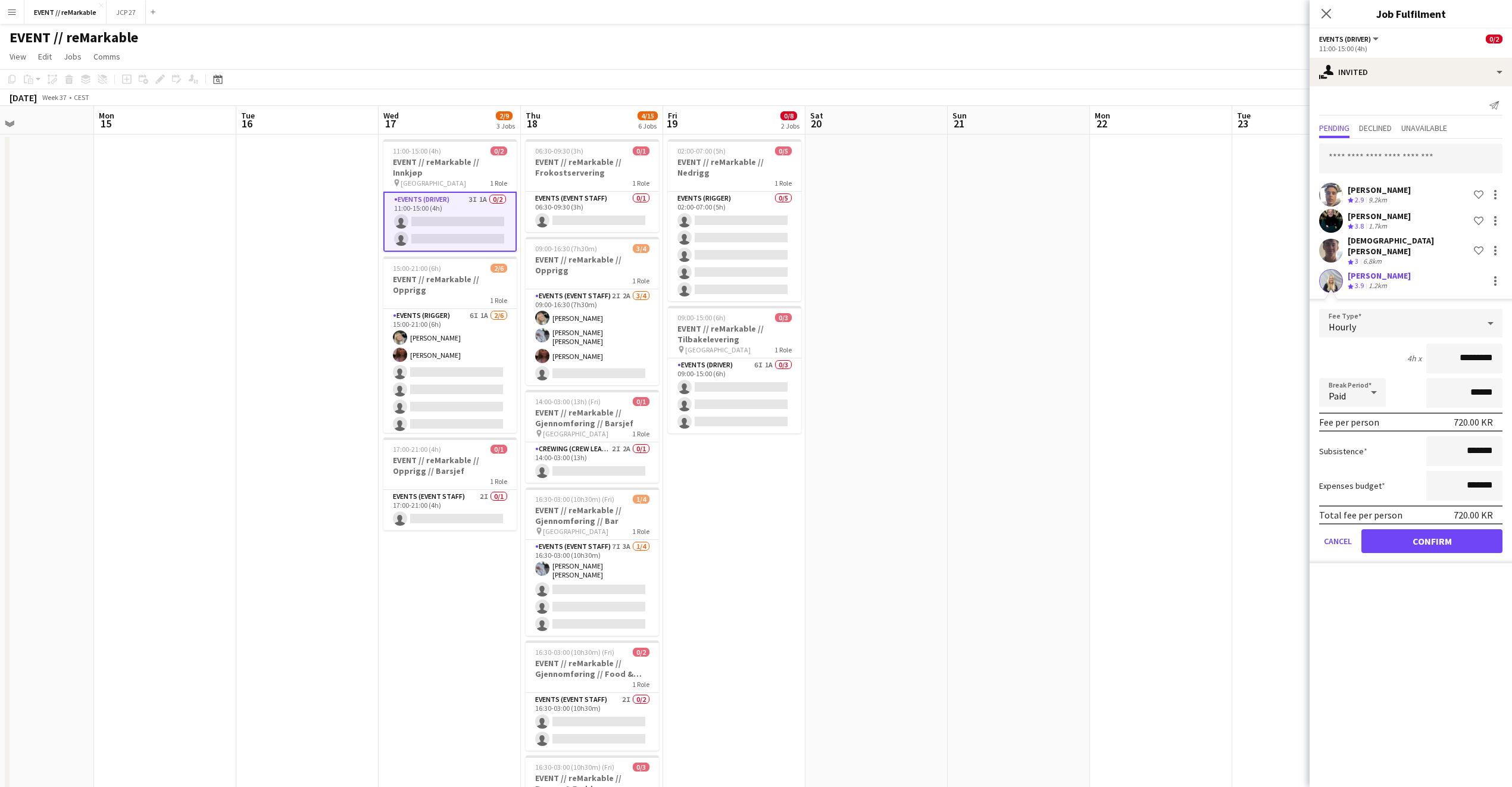
click at [1387, 545] on form "Fee Type Hourly 4h x ********* Break Period Paid ****** Fee per person 720.00 K…" at bounding box center [1411, 436] width 202 height 255
click at [1392, 536] on button "Confirm" at bounding box center [1432, 541] width 141 height 24
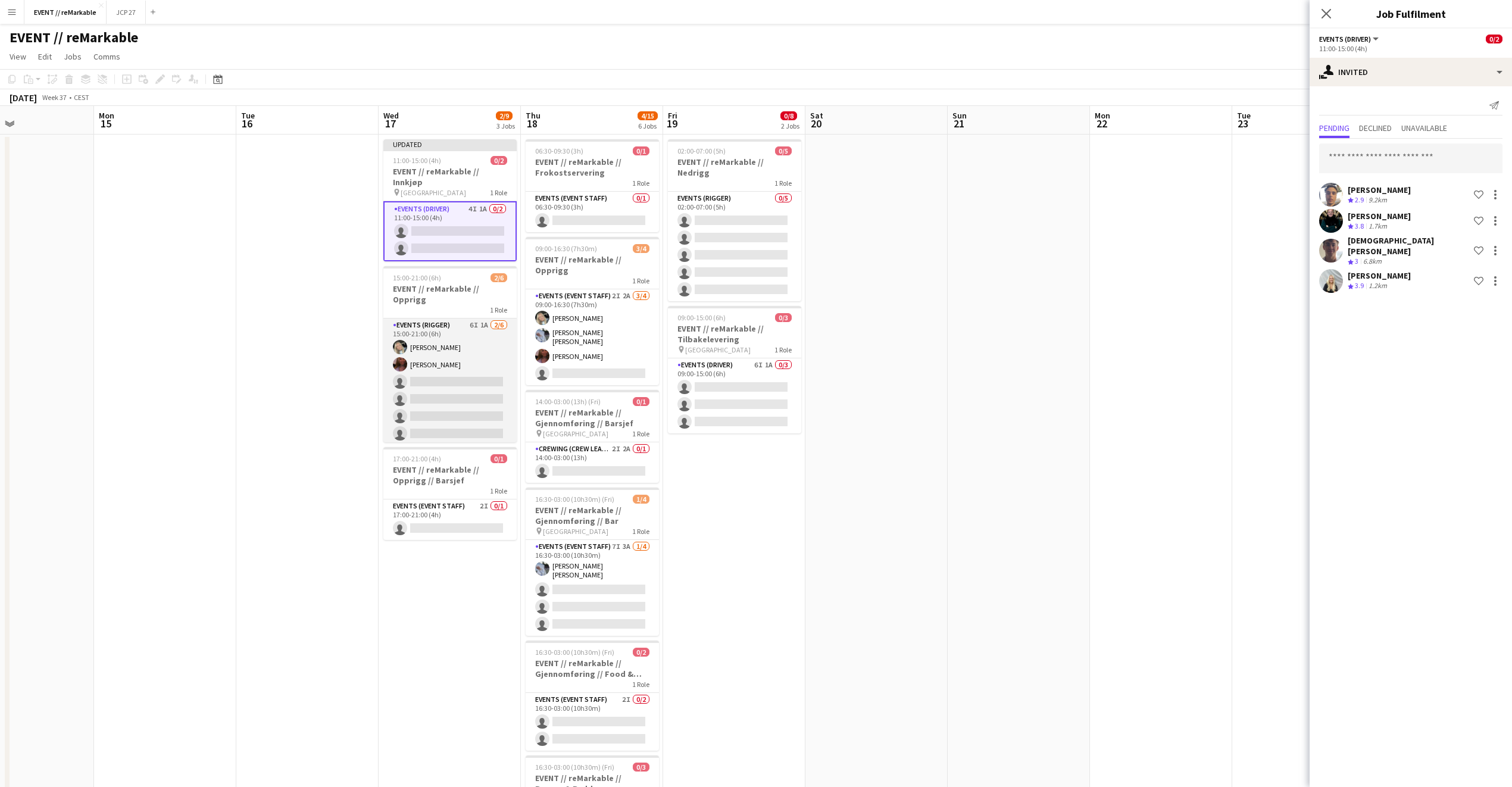
click at [483, 318] on app-card-role "Events (Rigger) 6I 1A 2/6 15:00-21:00 (6h) Oda Hansson Mathilde Bårreng single-…" at bounding box center [449, 381] width 133 height 127
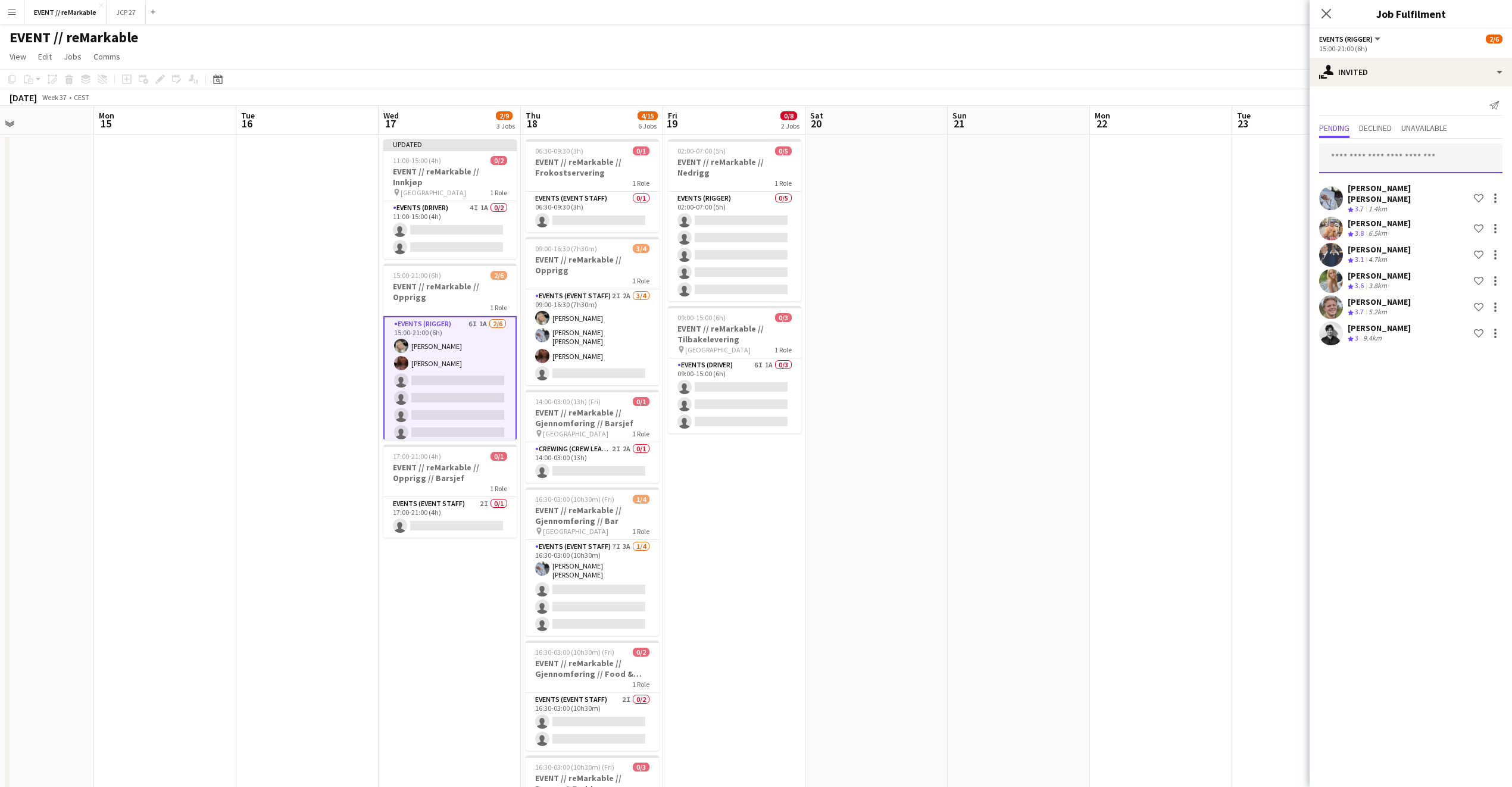
click at [1375, 164] on input "text" at bounding box center [1412, 158] width 184 height 30
type input "****"
click at [1379, 186] on span "Lena Vervik Andreassen" at bounding box center [1363, 188] width 69 height 10
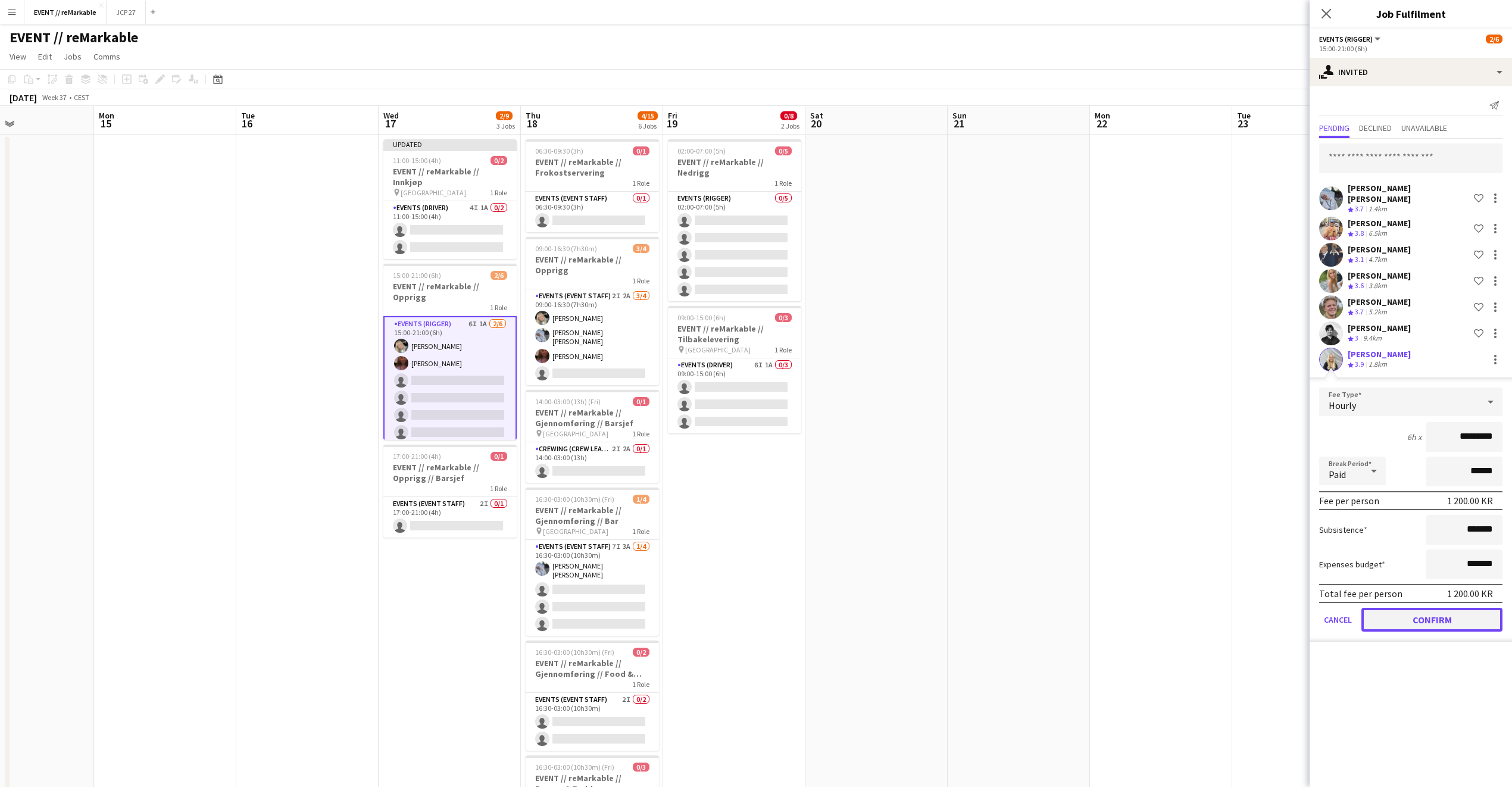
click at [1381, 613] on button "Confirm" at bounding box center [1432, 620] width 141 height 24
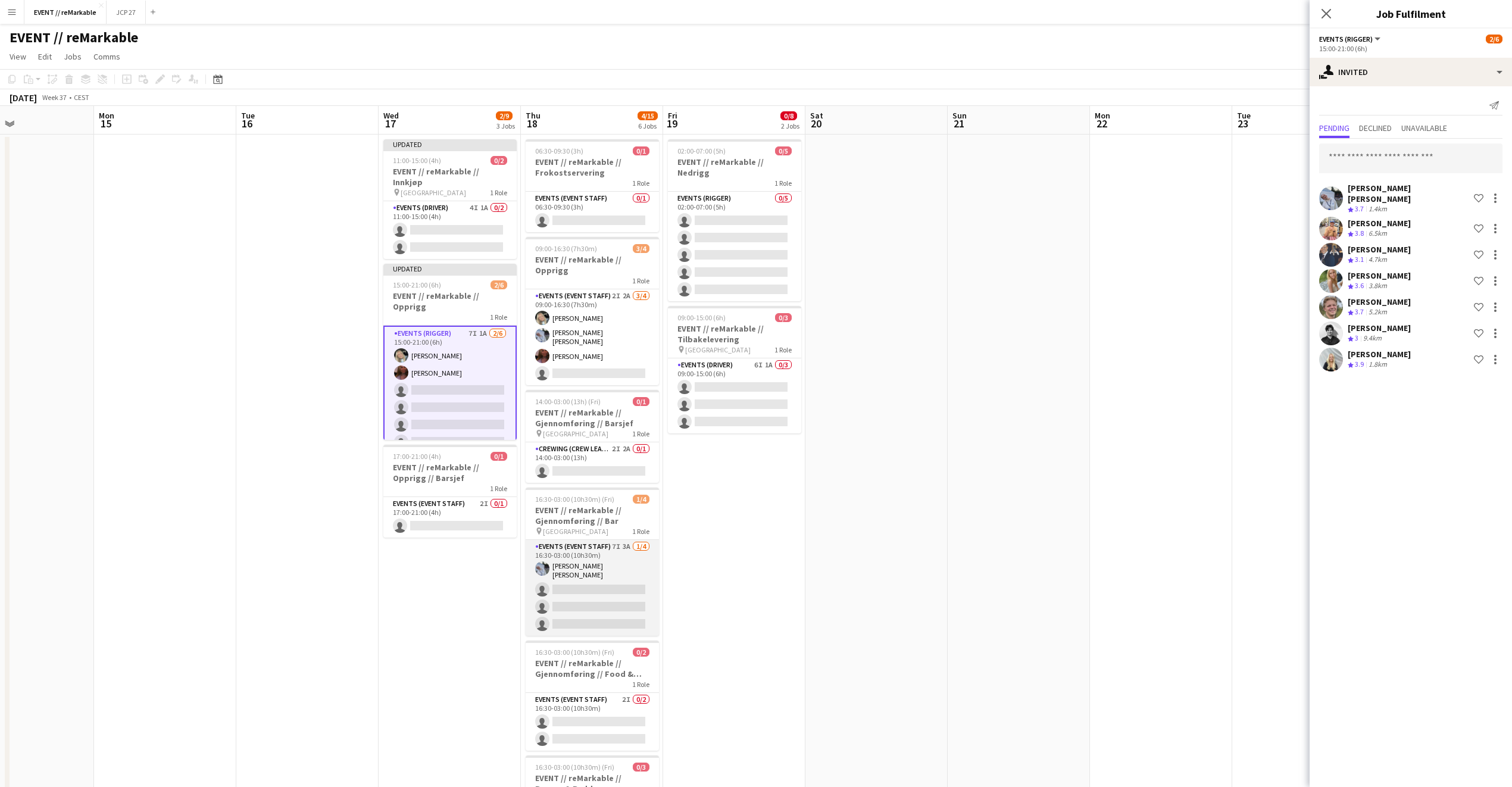
click at [565, 573] on app-card-role "Events (Event Staff) 7I 3A 1/4 16:30-03:00 (10h30m) Marte Sofie Rossavik single…" at bounding box center [592, 588] width 133 height 96
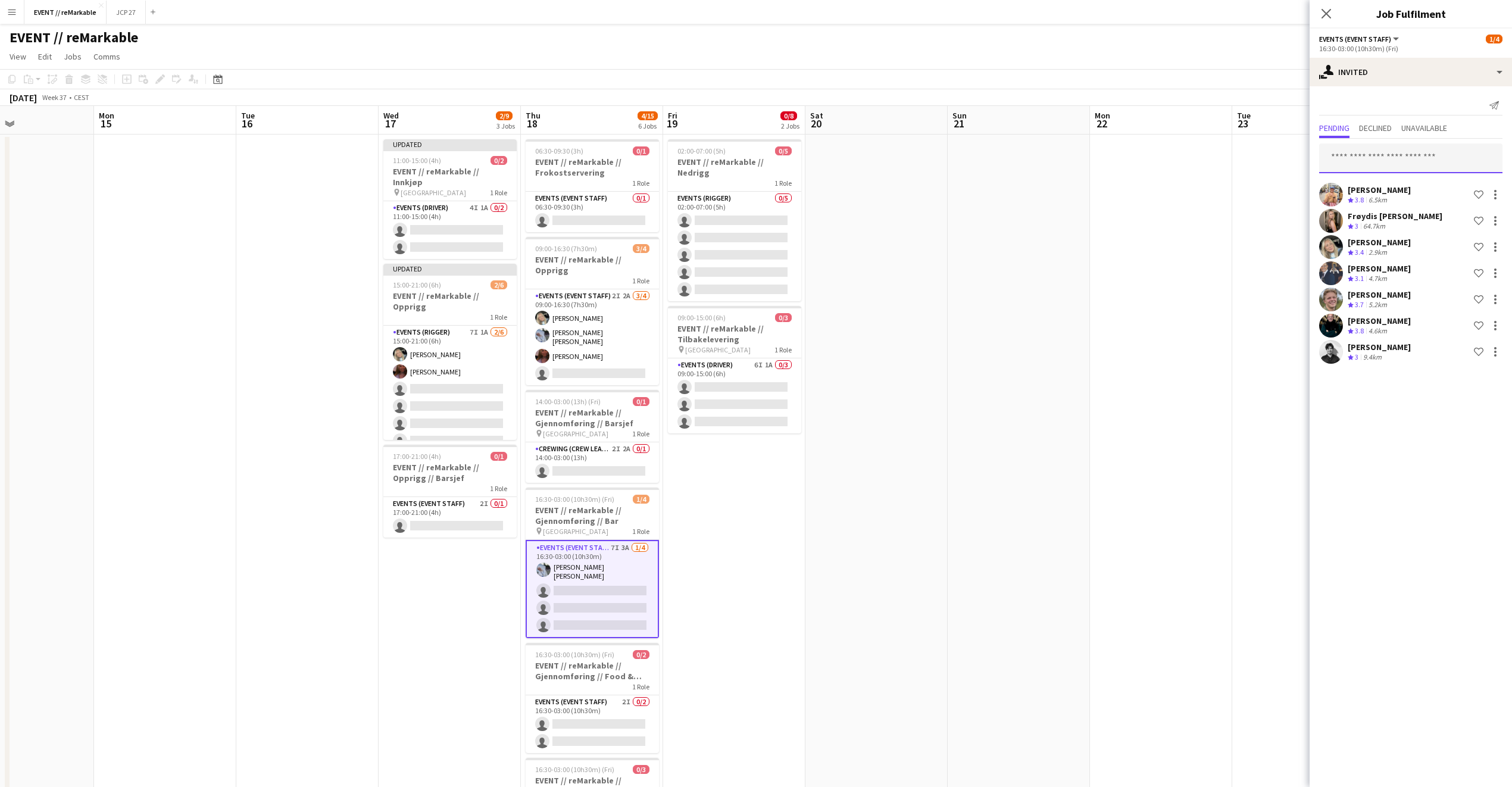
click at [1365, 163] on input "text" at bounding box center [1412, 158] width 184 height 30
type input "****"
click at [1374, 195] on span "lenavervik@live.no" at bounding box center [1411, 198] width 164 height 9
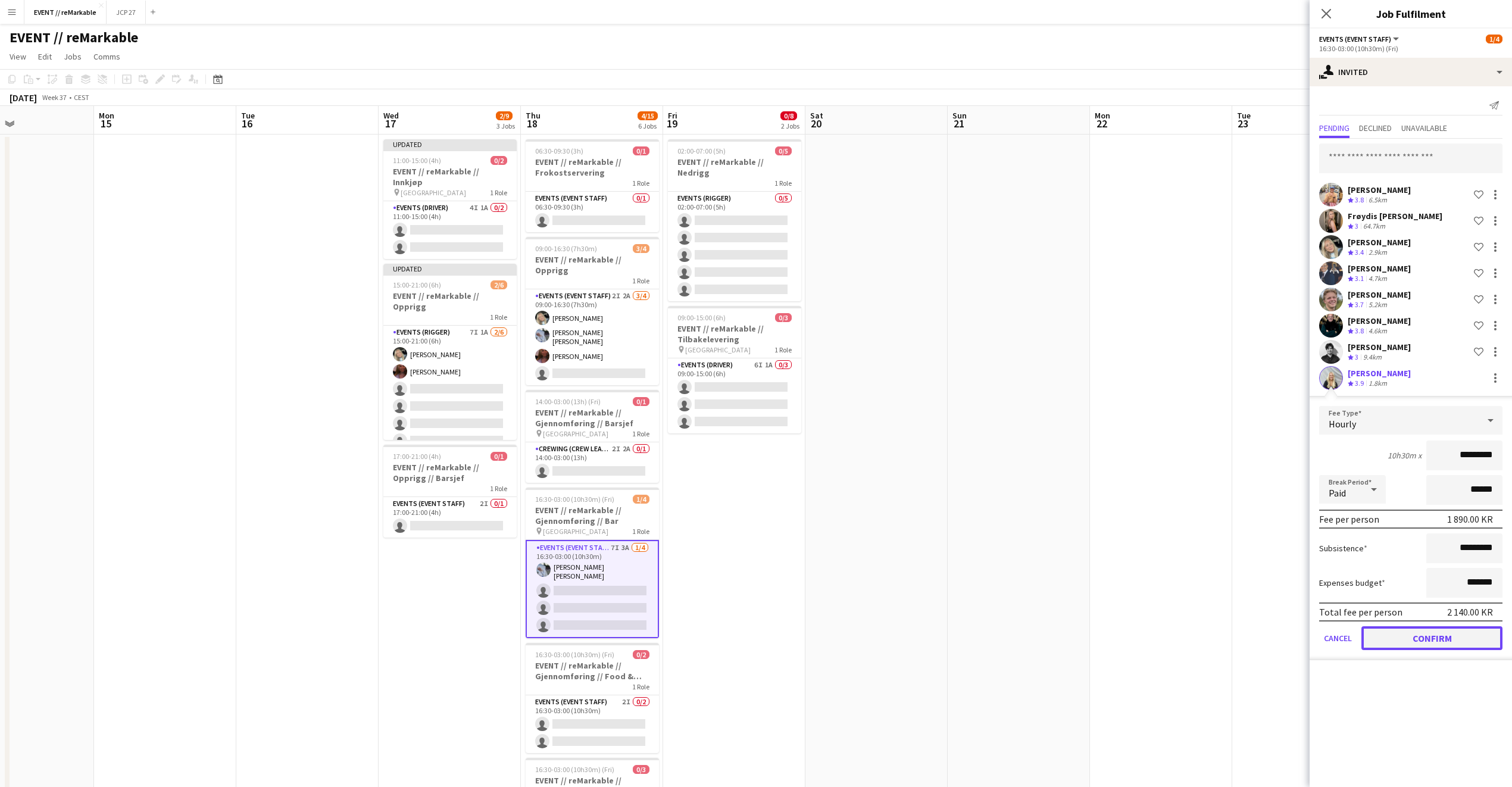
click at [1415, 643] on button "Confirm" at bounding box center [1432, 638] width 141 height 24
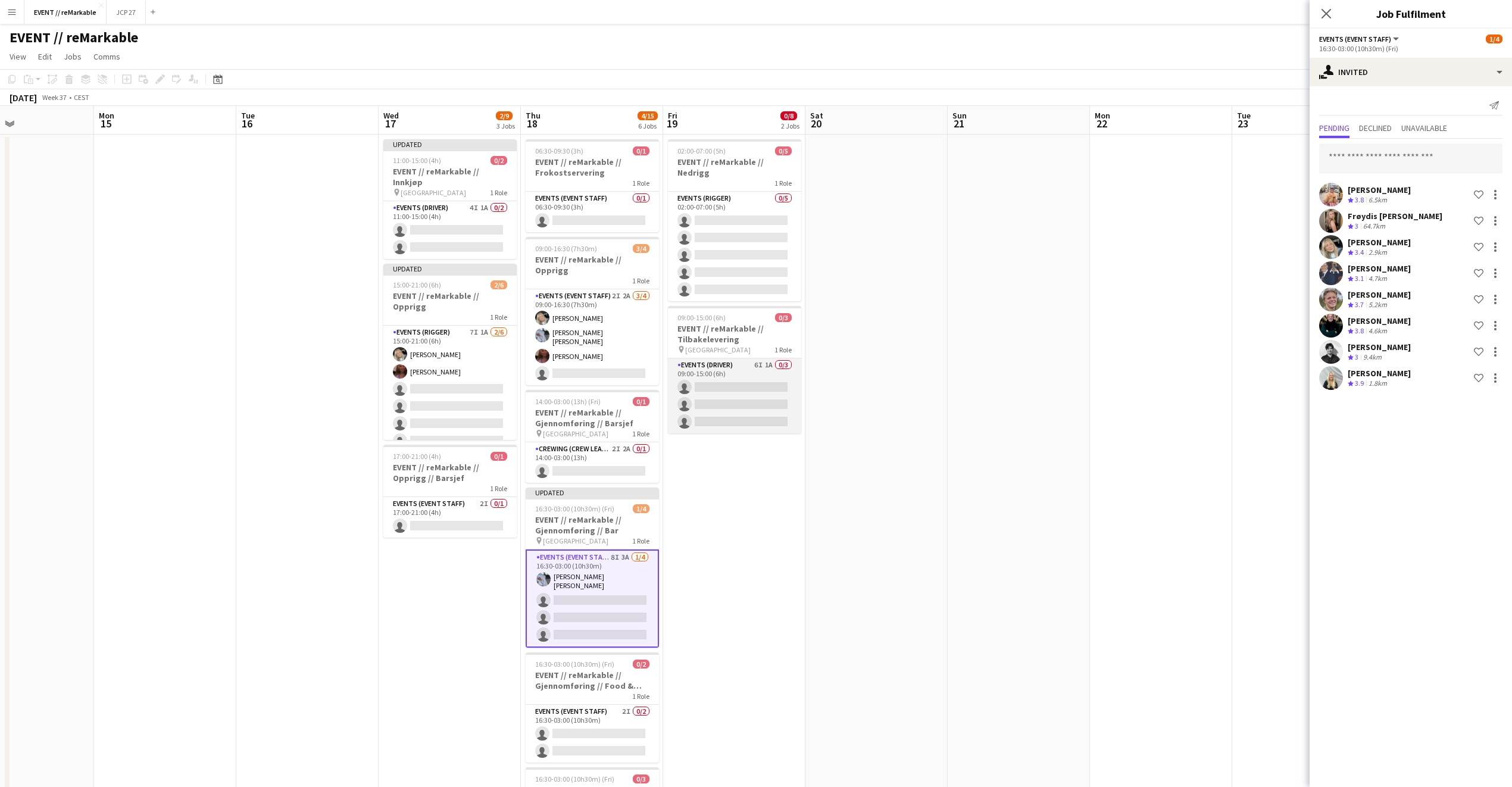
click at [760, 402] on app-card-role "Events (Driver) 6I 1A 0/3 09:00-15:00 (6h) single-neutral-actions single-neutra…" at bounding box center [734, 395] width 133 height 75
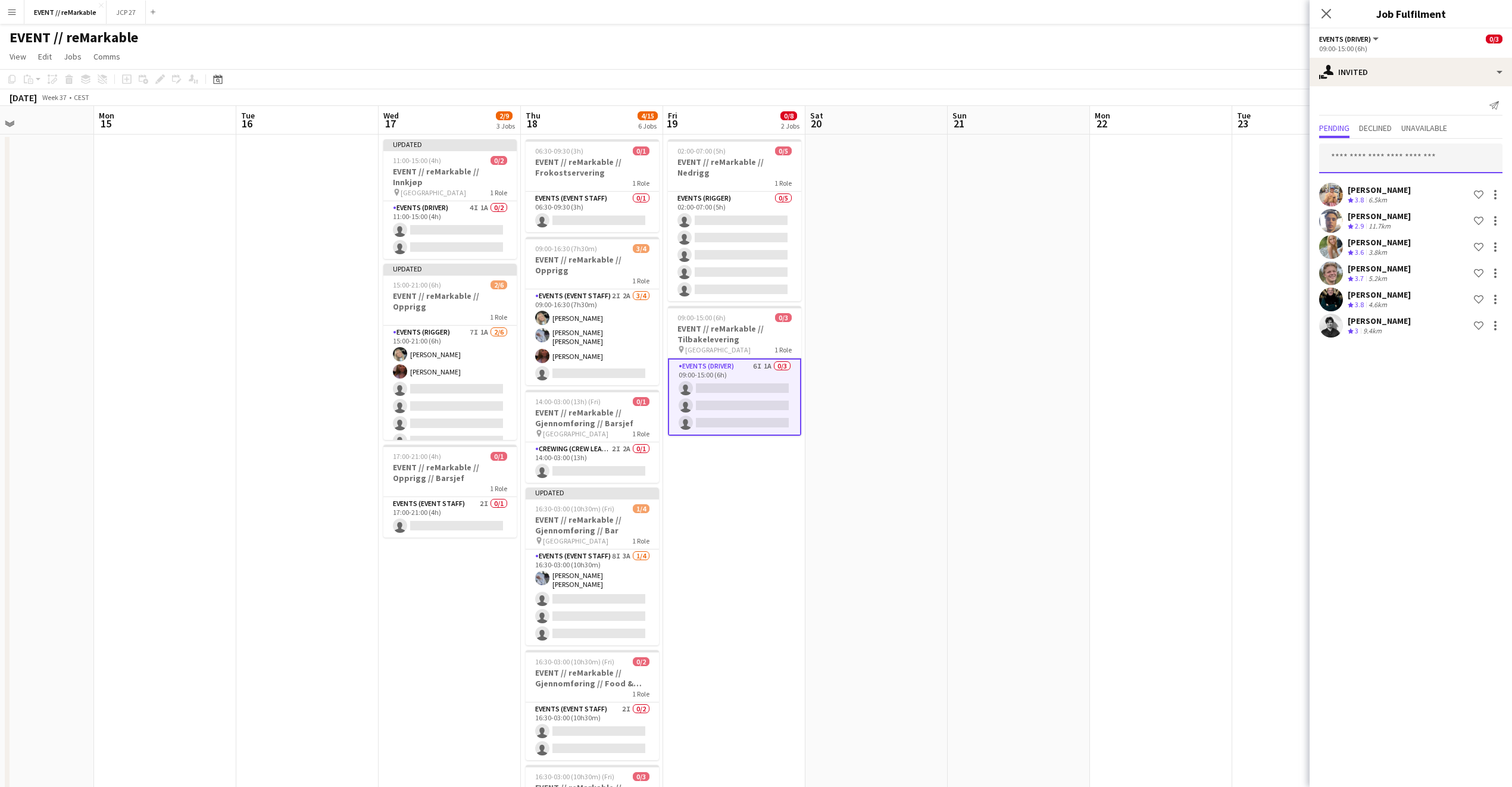
click at [1389, 148] on input "text" at bounding box center [1412, 158] width 184 height 30
type input "****"
click at [1387, 191] on span "Lena Vervik Andreassen" at bounding box center [1363, 188] width 69 height 10
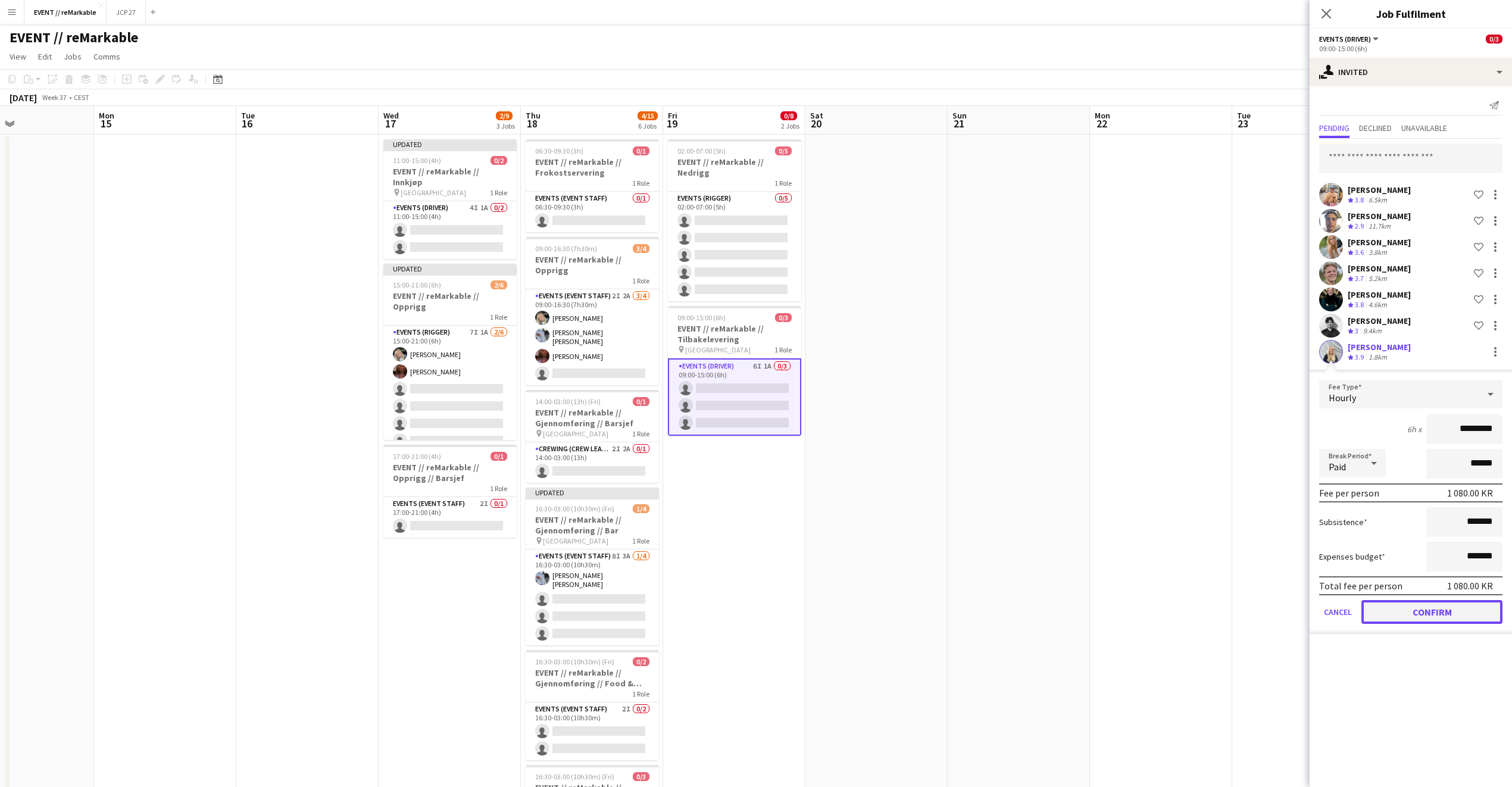
click at [1387, 617] on button "Confirm" at bounding box center [1432, 612] width 141 height 24
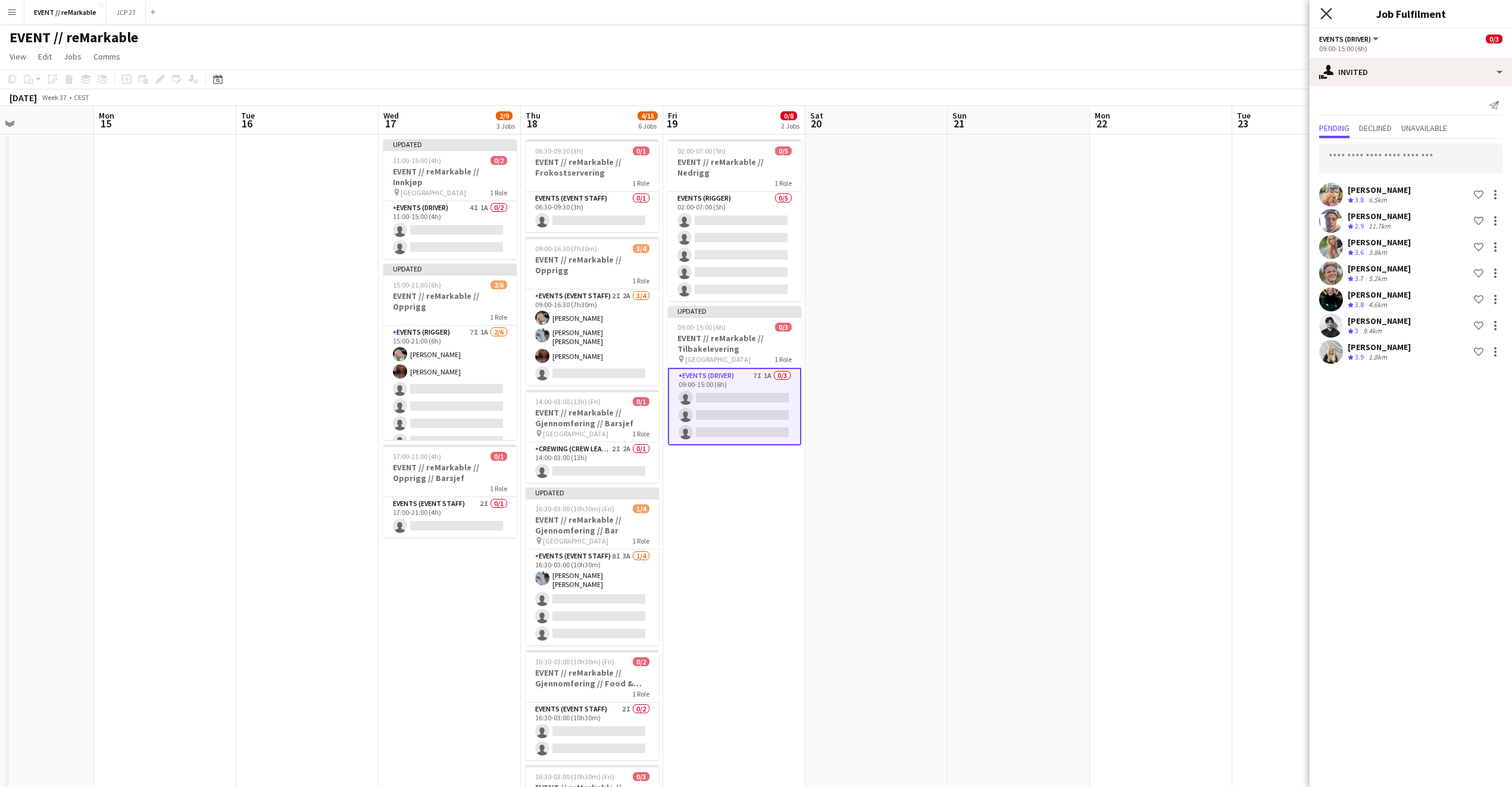
click at [1328, 16] on icon at bounding box center [1326, 13] width 12 height 12
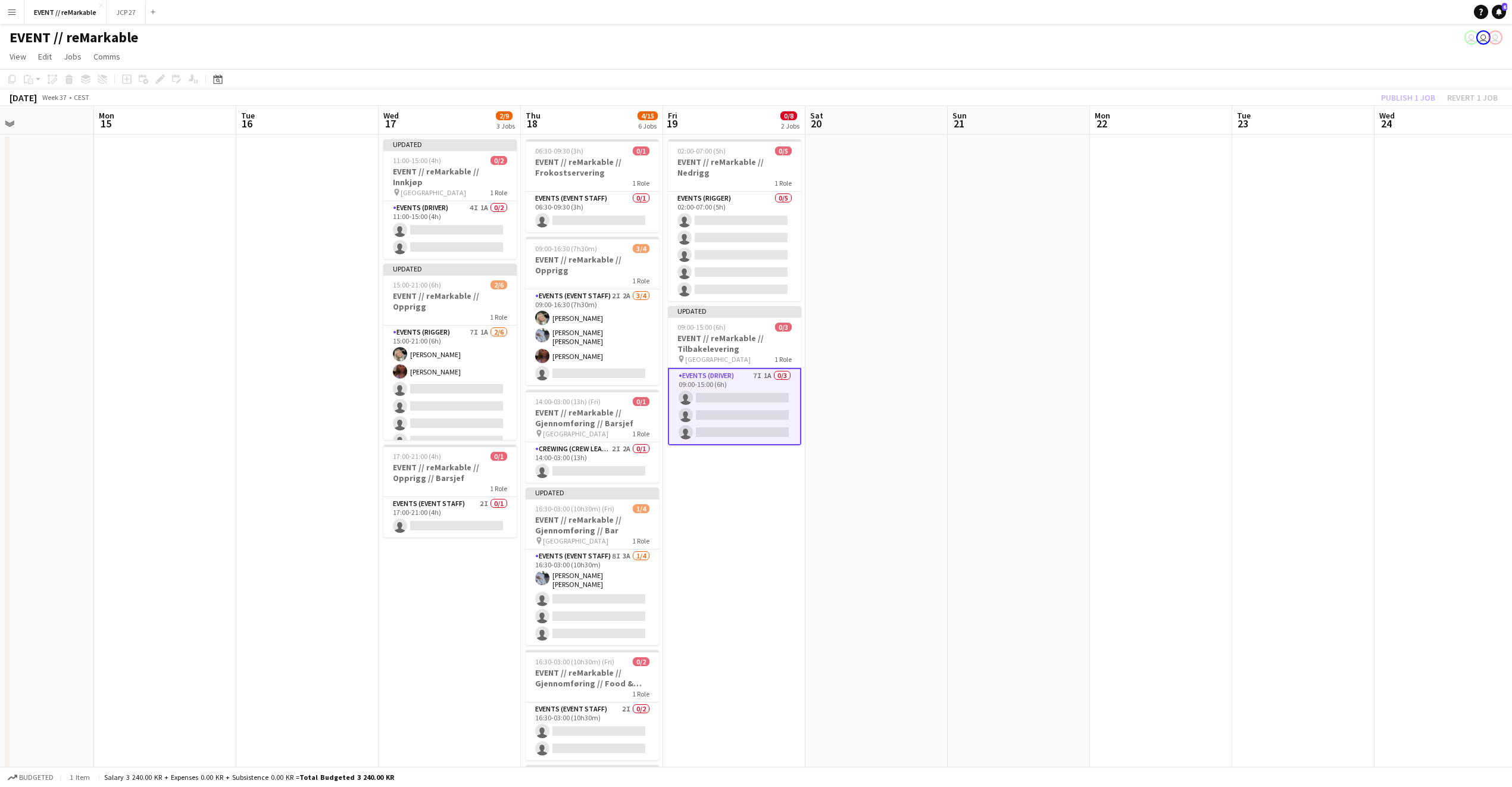
click at [1401, 83] on app-toolbar "Copy Paste Paste Command V Paste with crew Command Shift V Paste linked Job Del…" at bounding box center [756, 79] width 1512 height 20
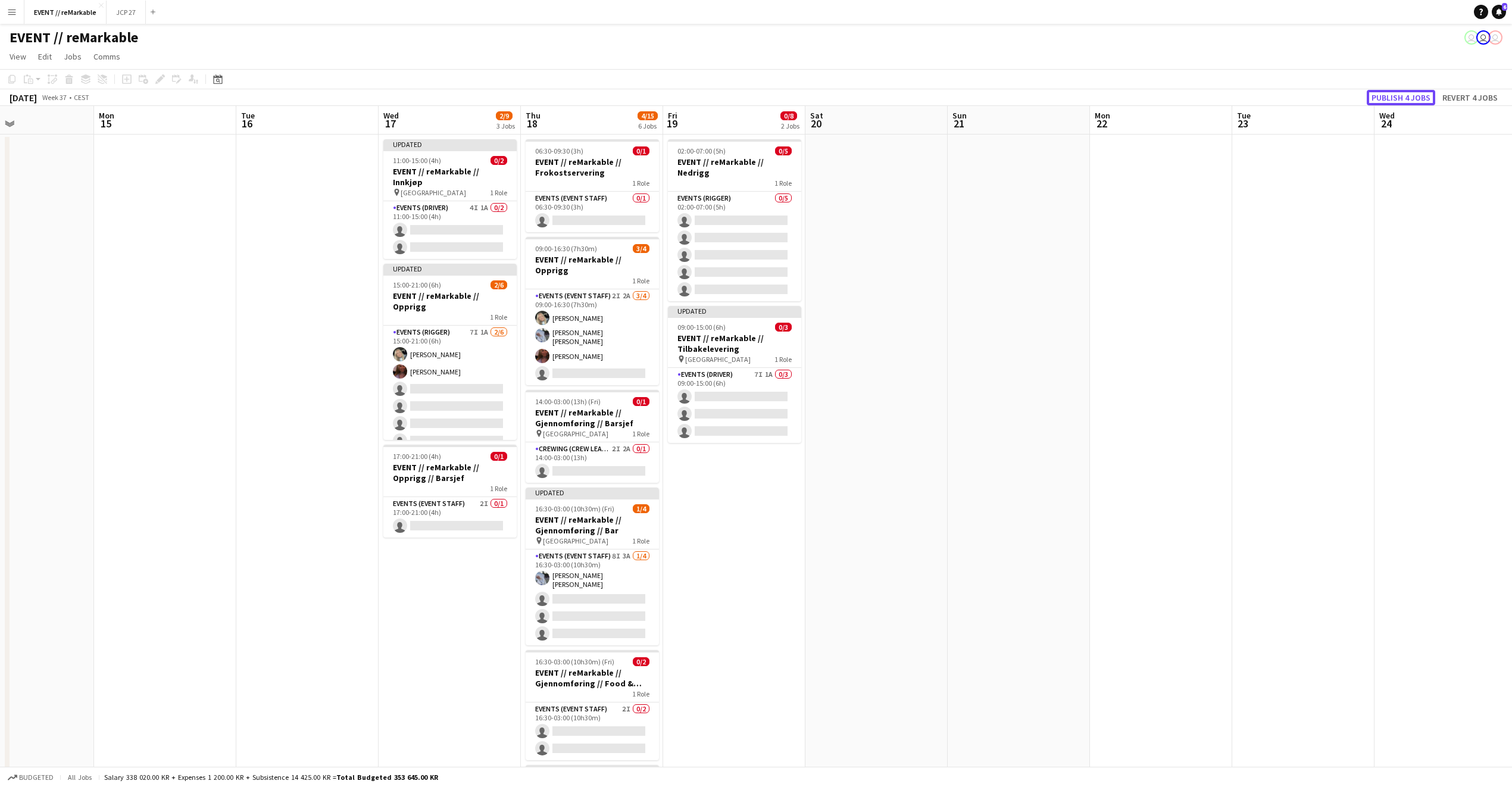
click at [1401, 97] on button "Publish 4 jobs" at bounding box center [1401, 97] width 69 height 16
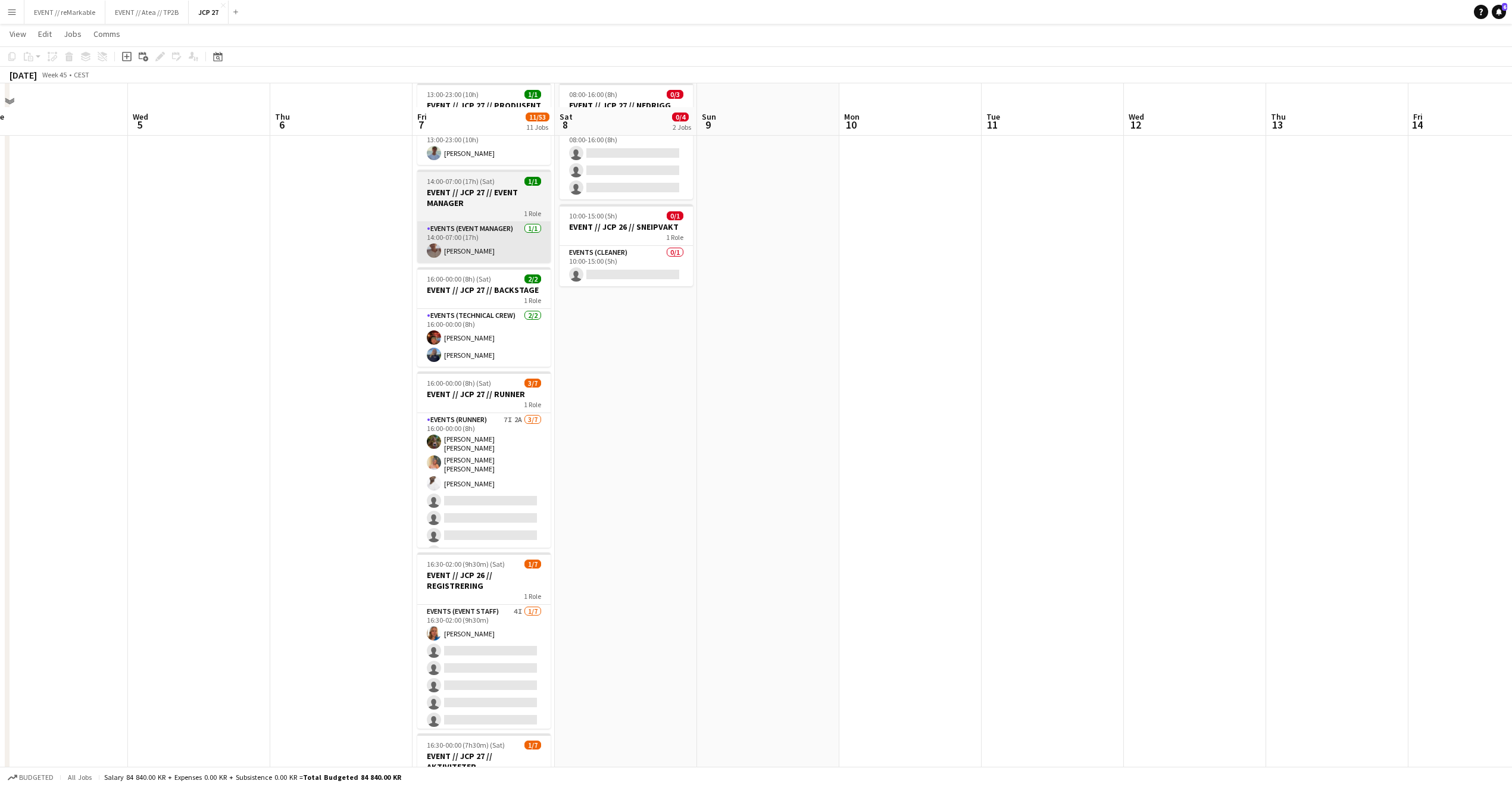
scroll to position [139, 0]
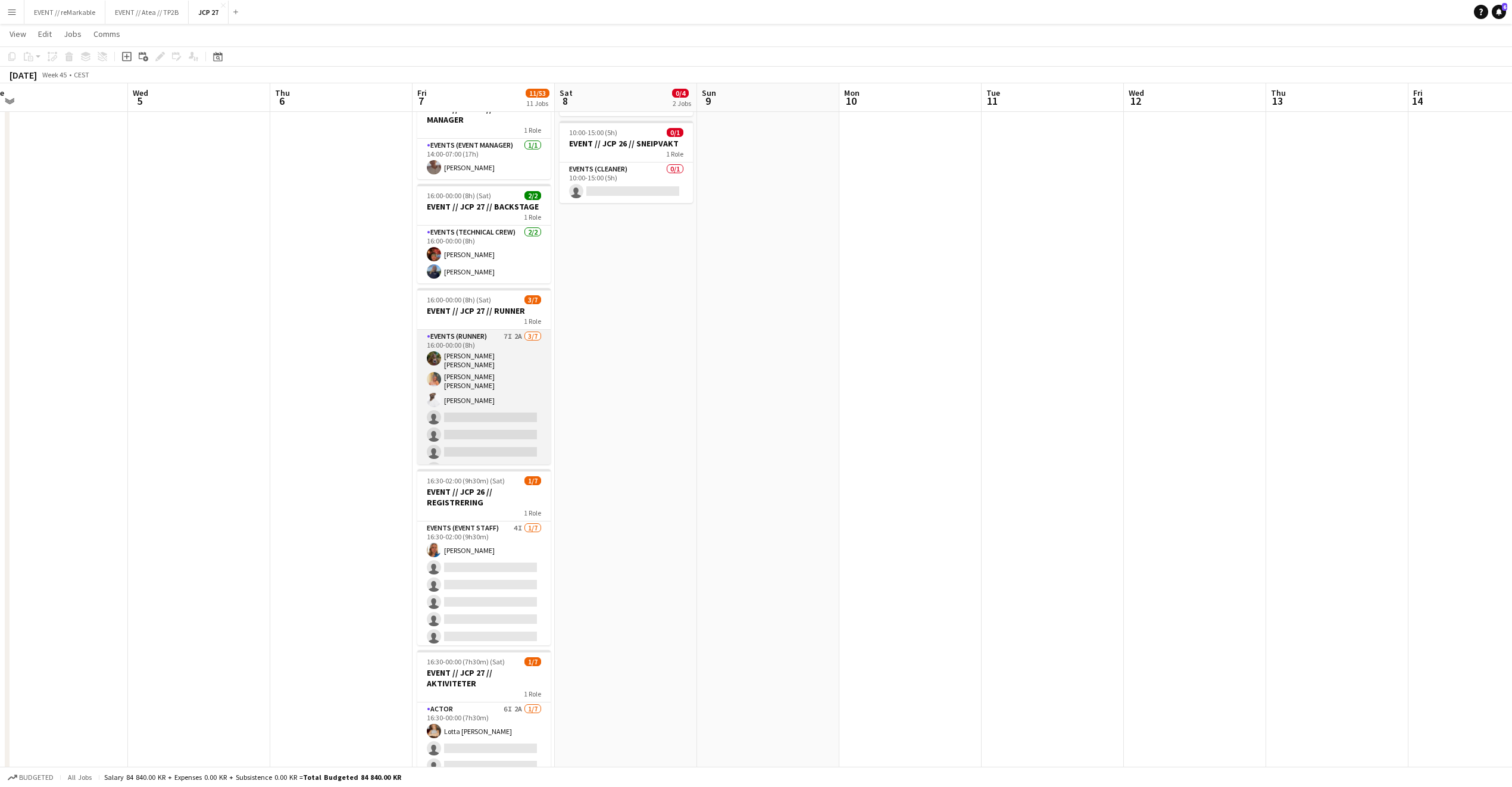
click at [467, 429] on app-card-role "Events (Runner) 7I 2A 3/7 16:00-00:00 (8h) Sarah Elise Getaz Hannah Ludivia Rot…" at bounding box center [483, 406] width 133 height 151
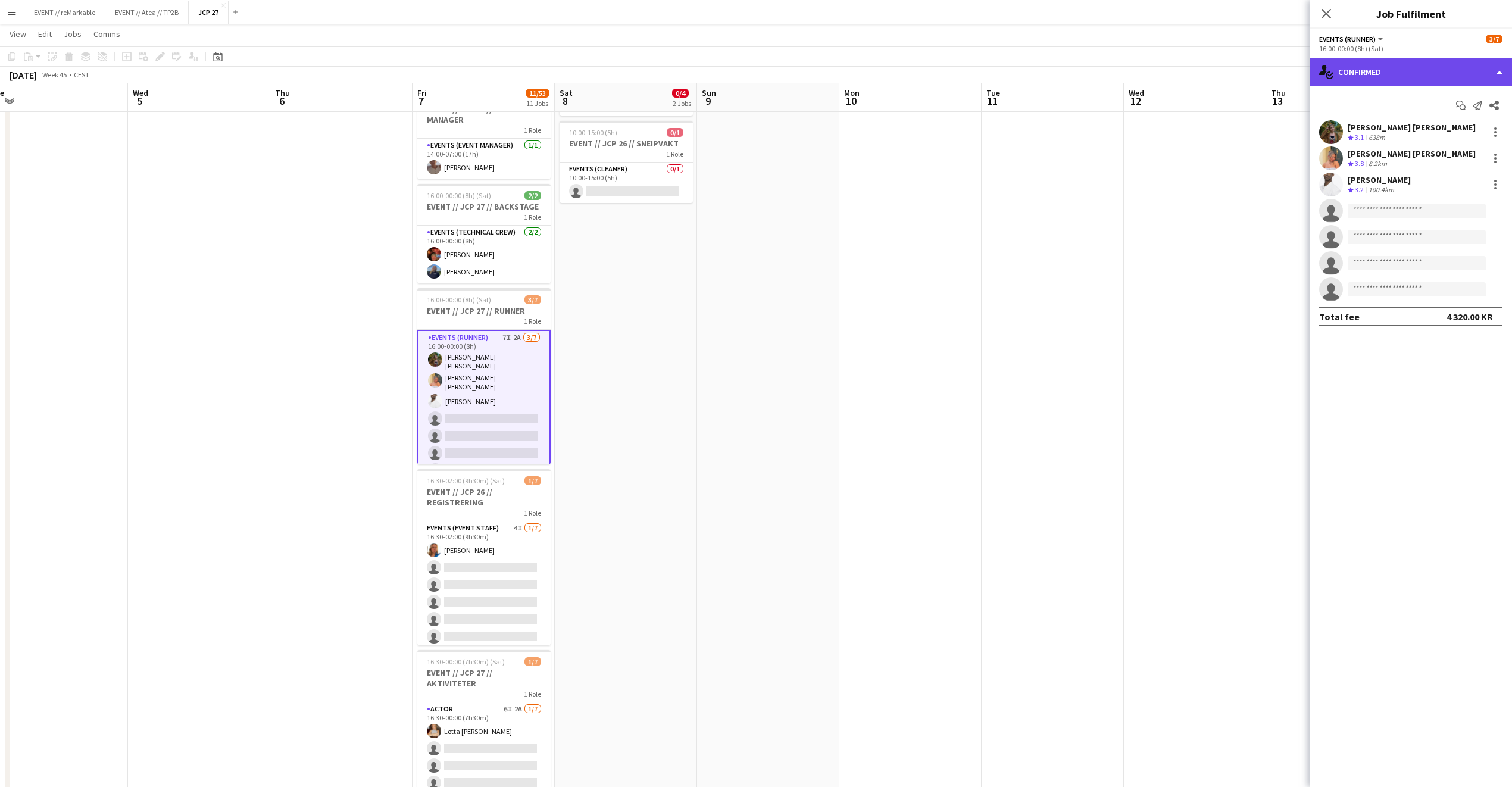
click at [1423, 73] on div "single-neutral-actions-check-2 Confirmed" at bounding box center [1411, 72] width 202 height 29
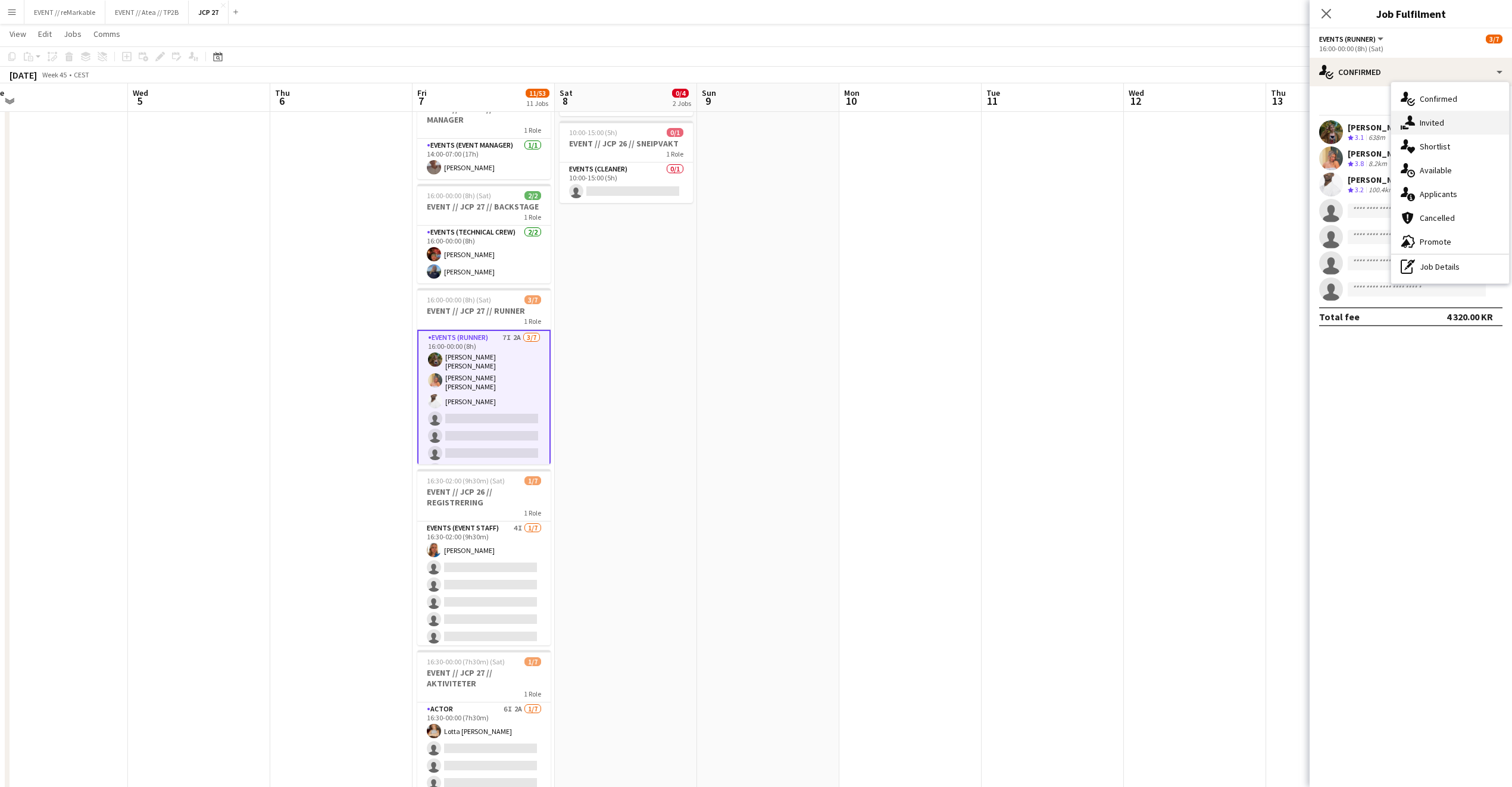
click at [1434, 119] on div "single-neutral-actions-share-1 Invited" at bounding box center [1450, 122] width 118 height 24
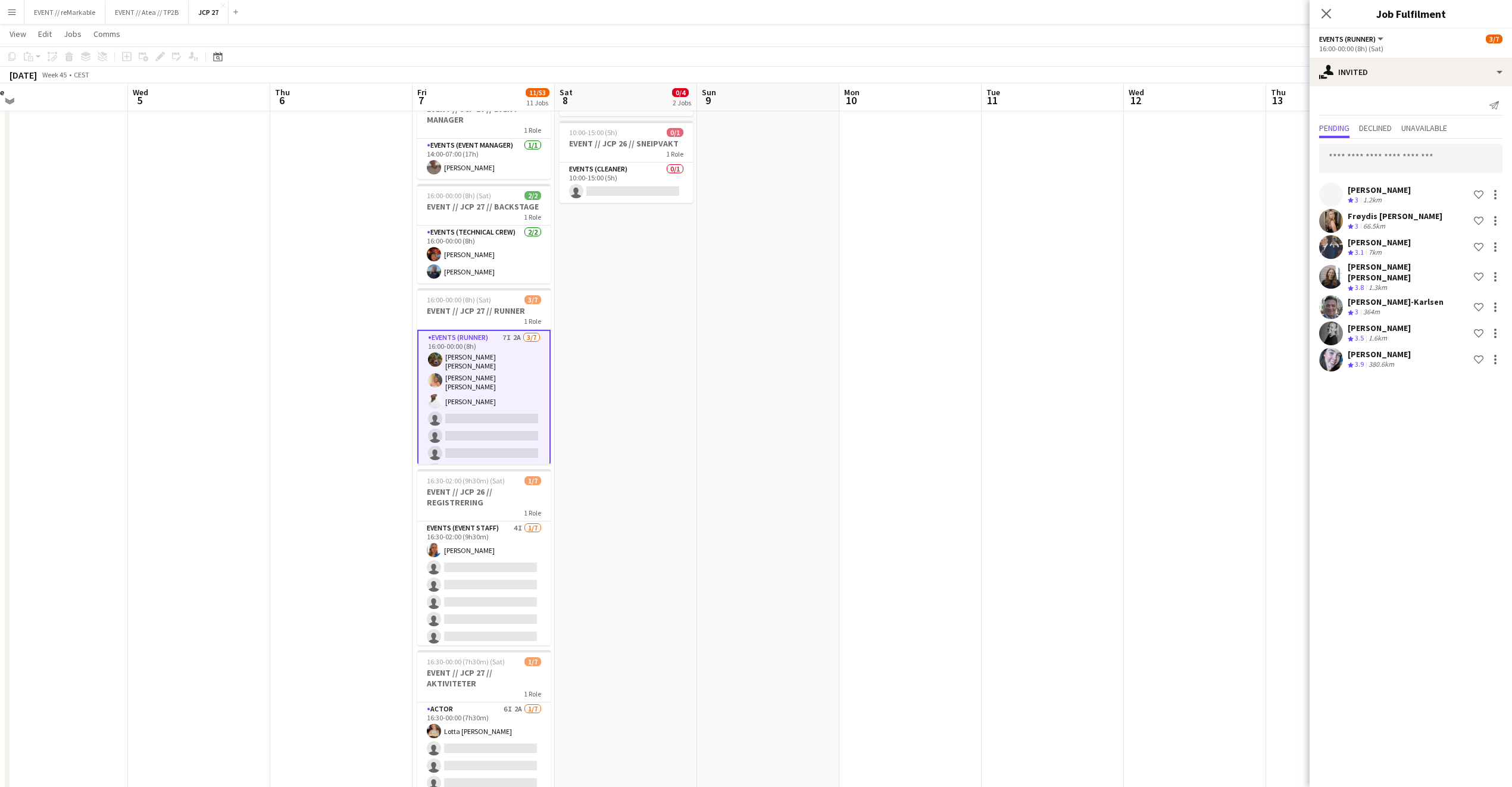
scroll to position [122, 0]
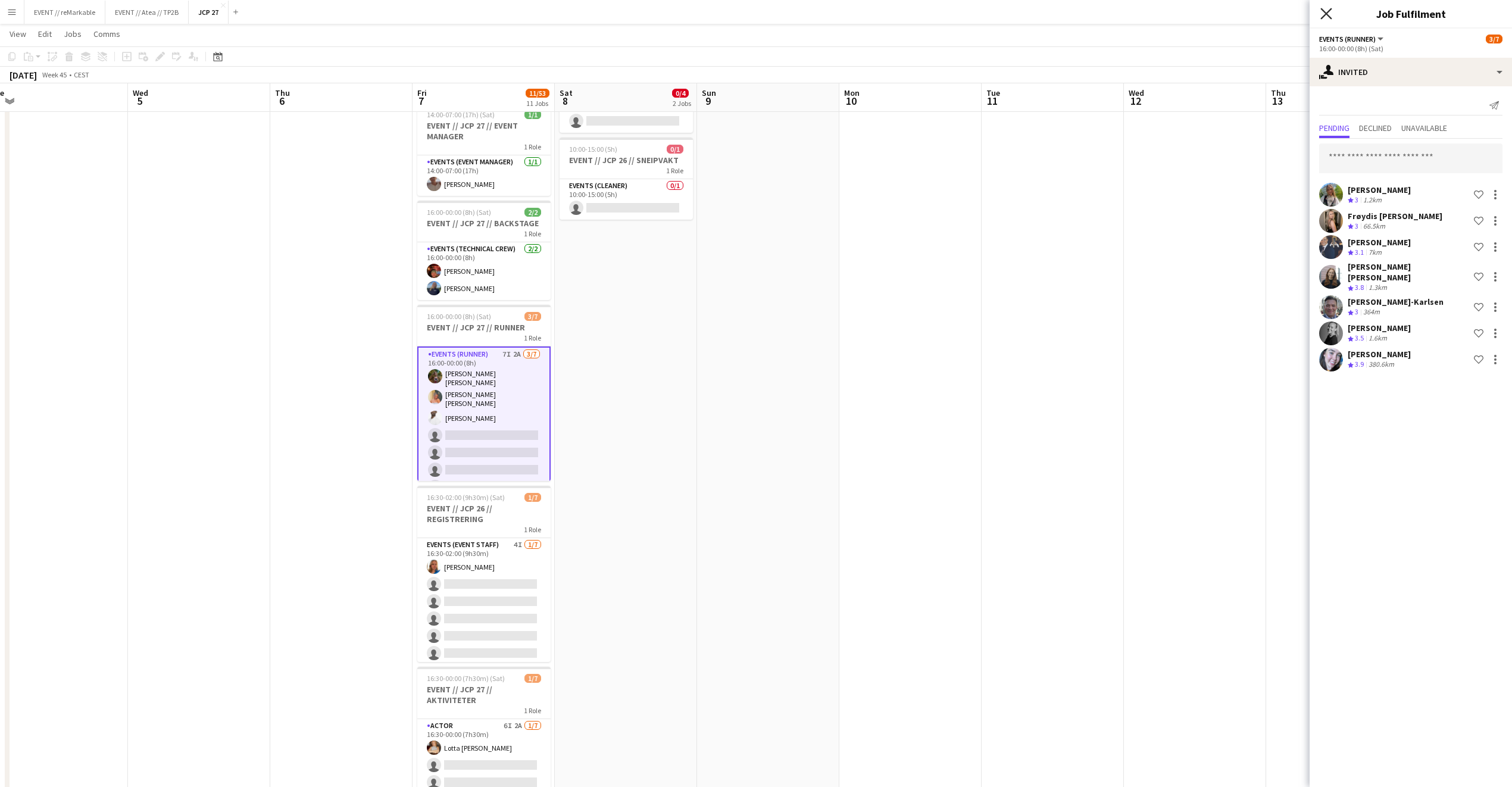
click at [1324, 9] on icon "Close pop-in" at bounding box center [1326, 13] width 12 height 12
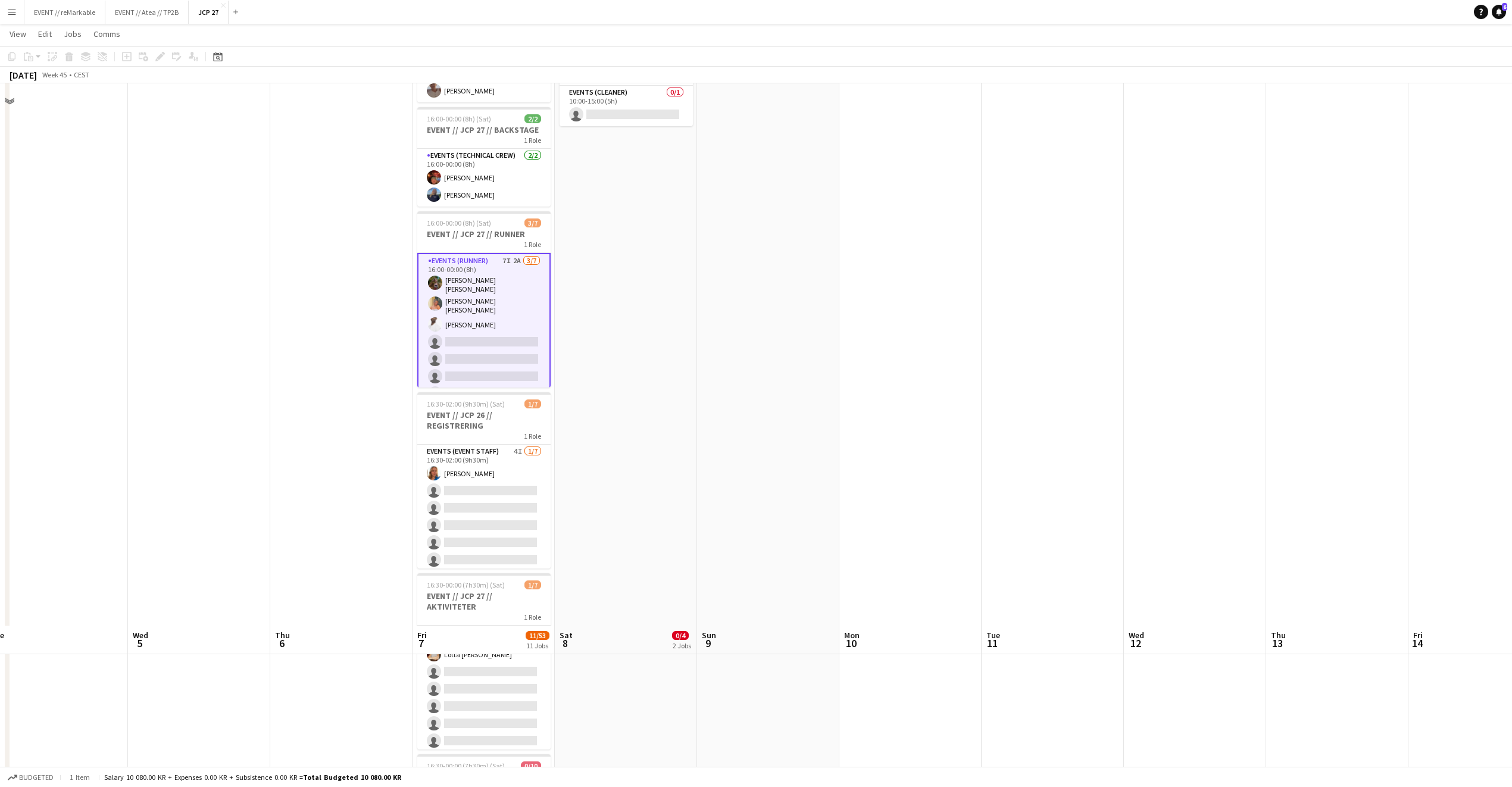
scroll to position [0, 0]
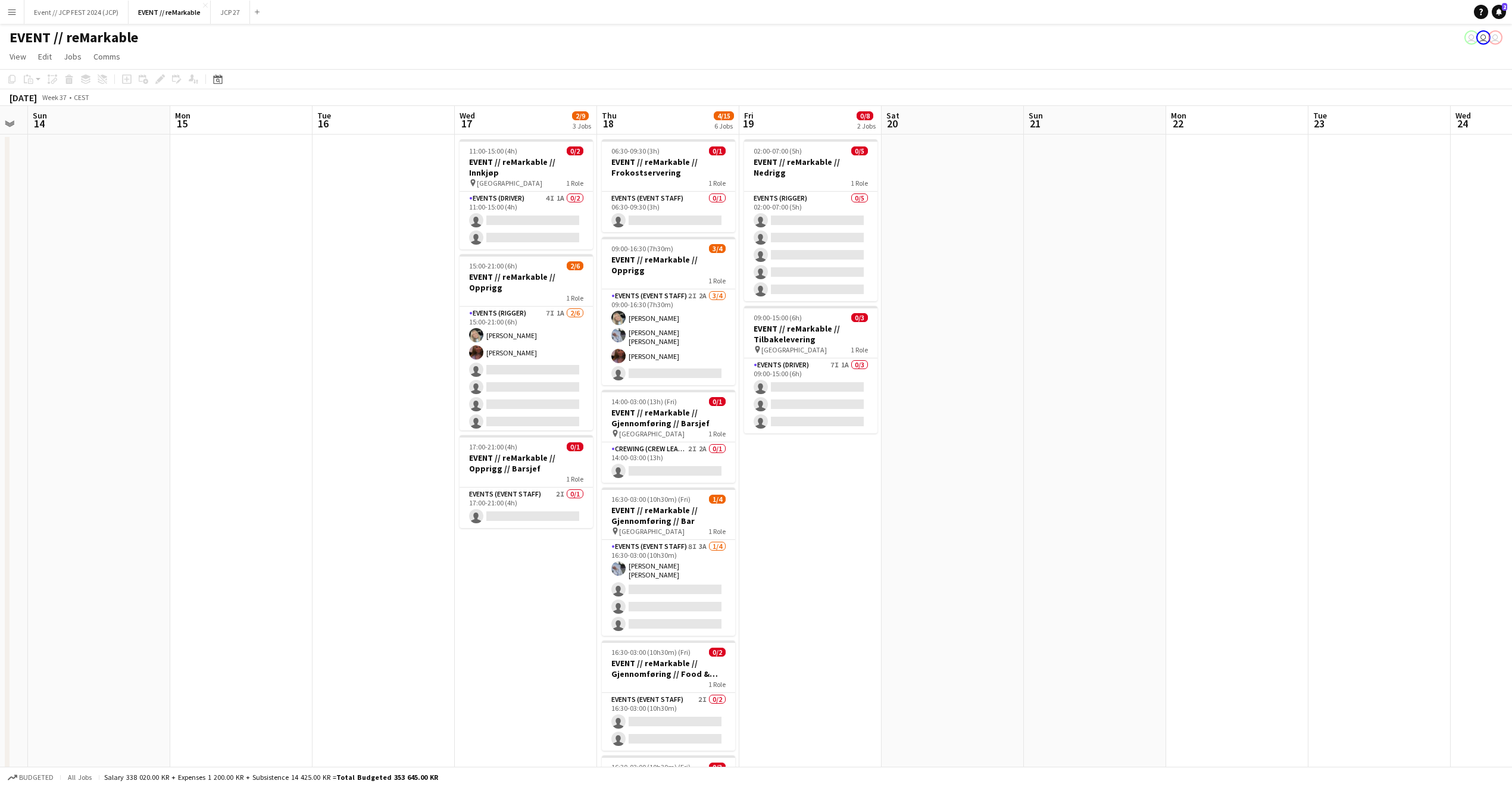
click at [630, 118] on app-board-header-date "Thu 18 4/15 6 Jobs" at bounding box center [668, 120] width 142 height 29
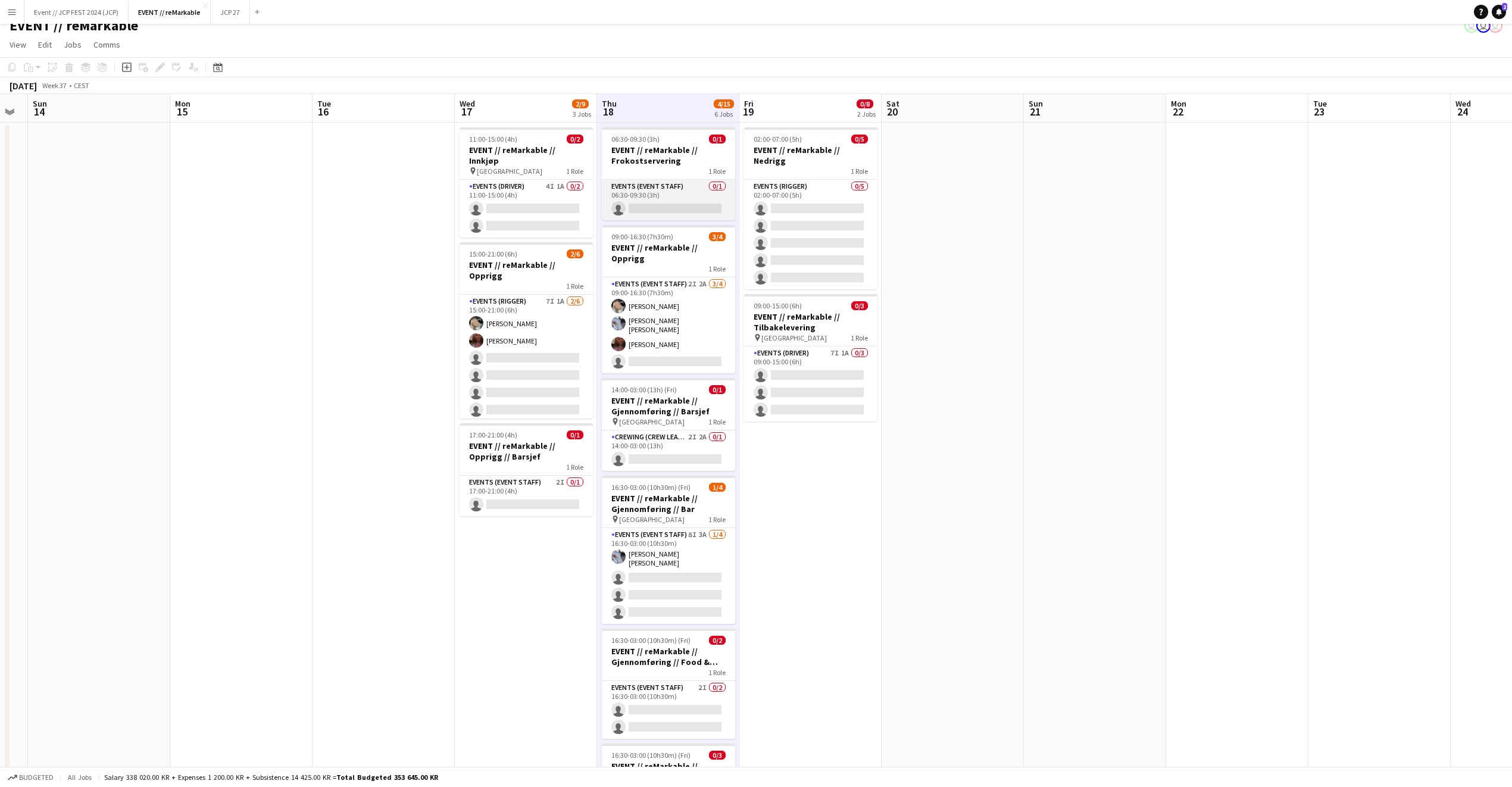
click at [669, 203] on app-card-role "Events (Event Staff) 0/1 06:30-09:30 (3h) single-neutral-actions" at bounding box center [668, 200] width 133 height 40
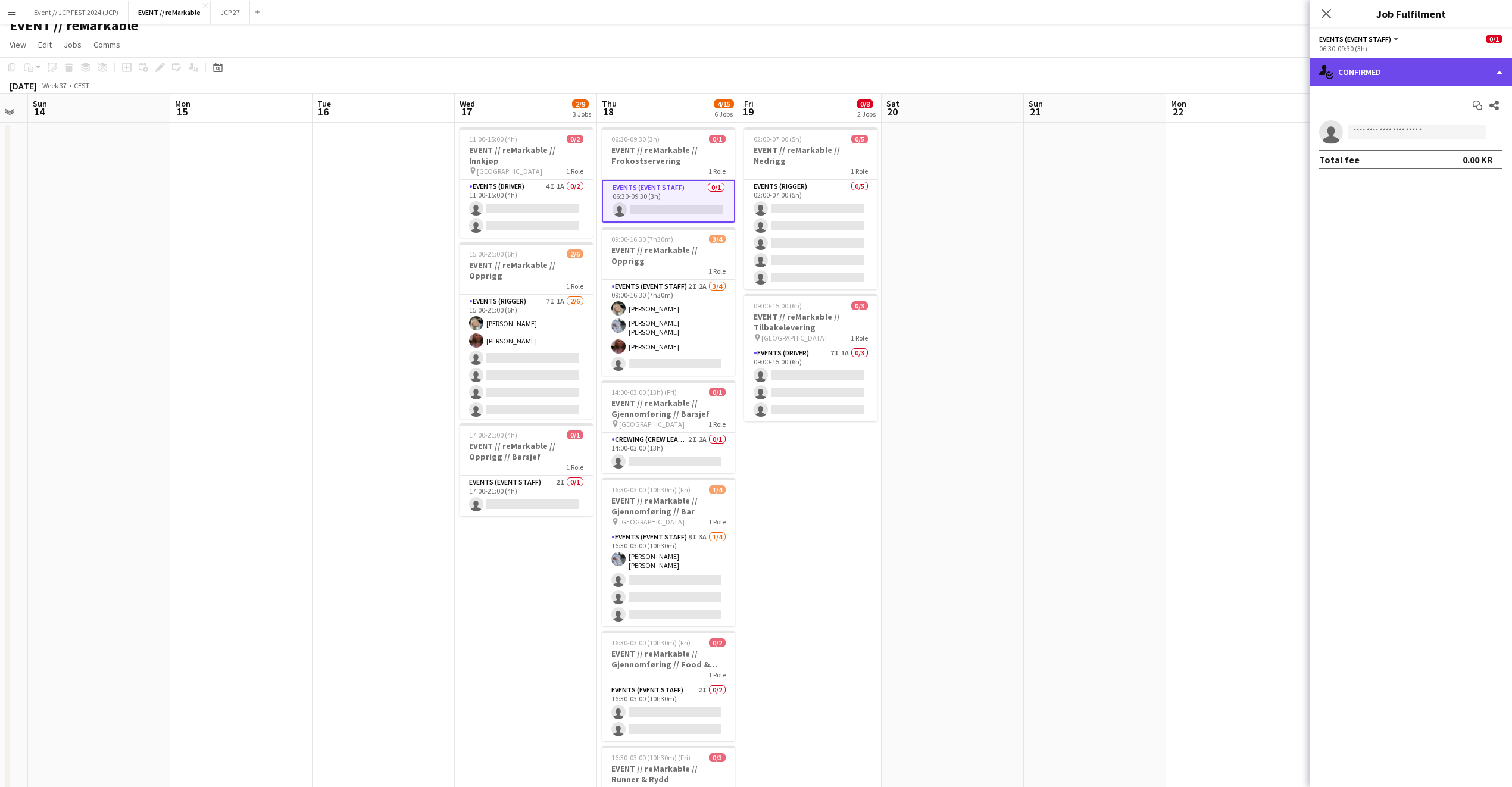
click at [1323, 66] on icon at bounding box center [1324, 69] width 8 height 10
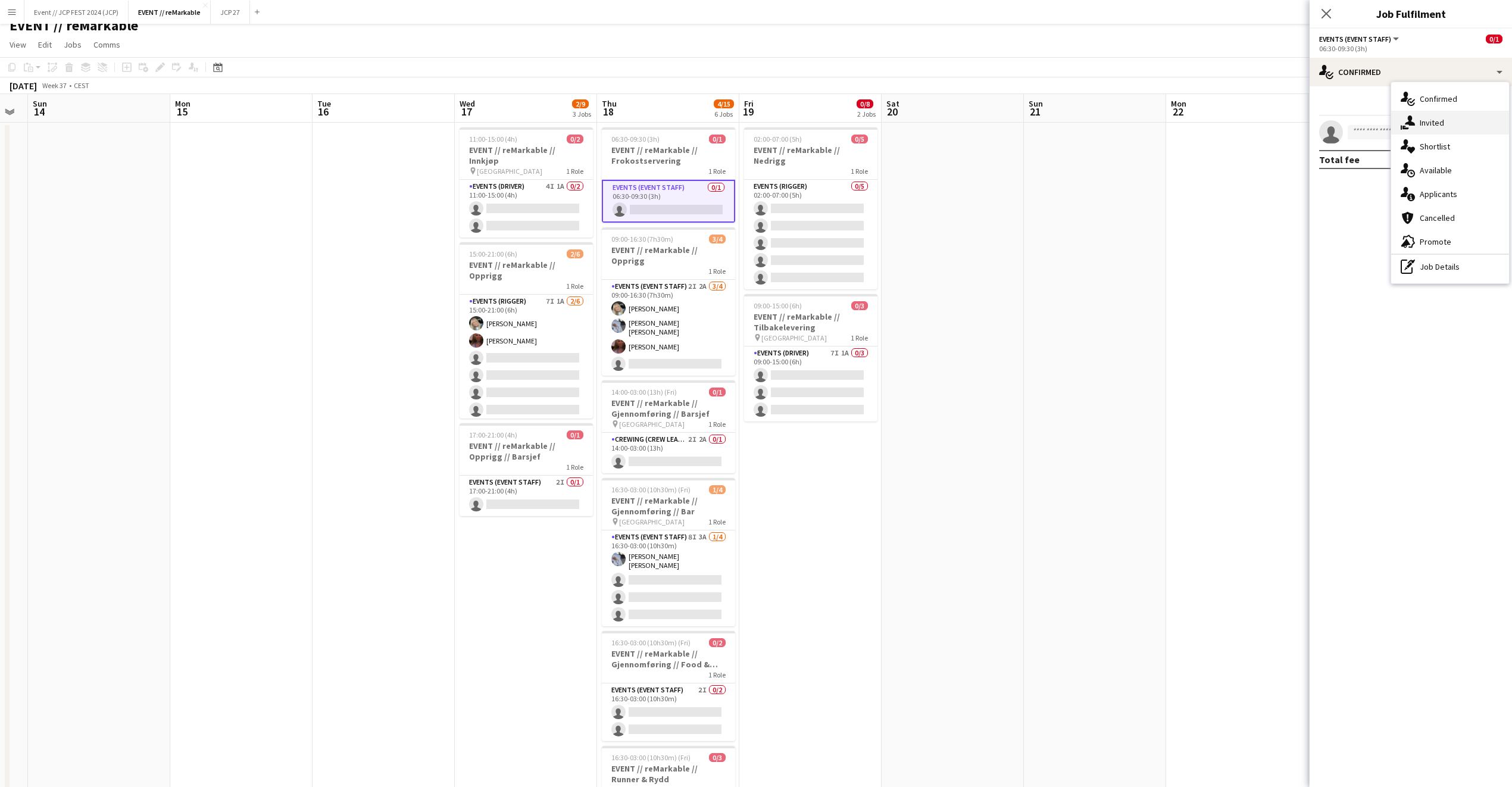
click at [1421, 123] on div "single-neutral-actions-share-1 Invited" at bounding box center [1450, 122] width 118 height 24
click at [1405, 126] on input "text" at bounding box center [1412, 134] width 184 height 30
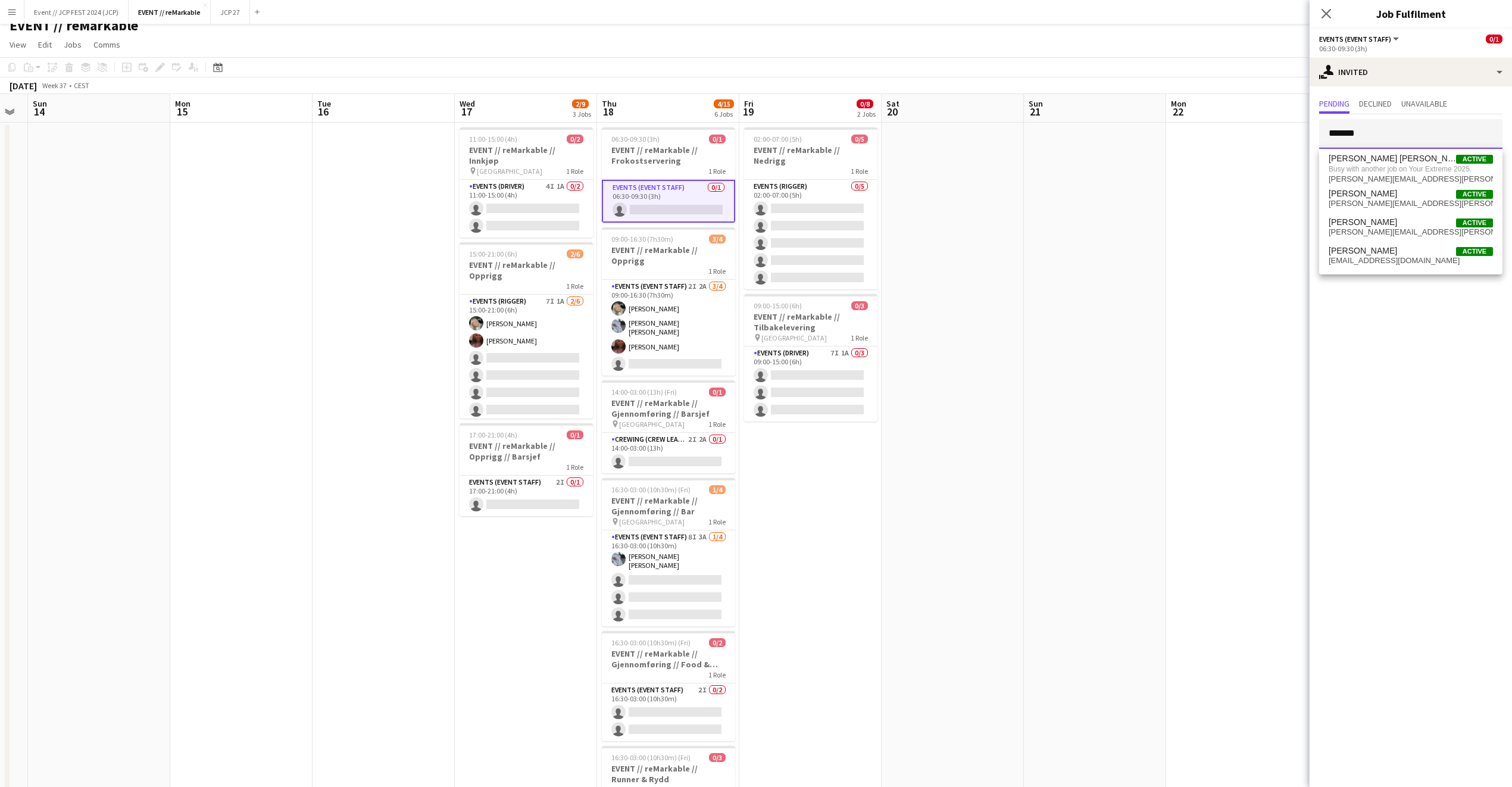
click at [1398, 120] on input "******" at bounding box center [1412, 134] width 184 height 30
type input "*****"
click at [1384, 168] on span "juliaholme@hotmail.no" at bounding box center [1411, 173] width 164 height 9
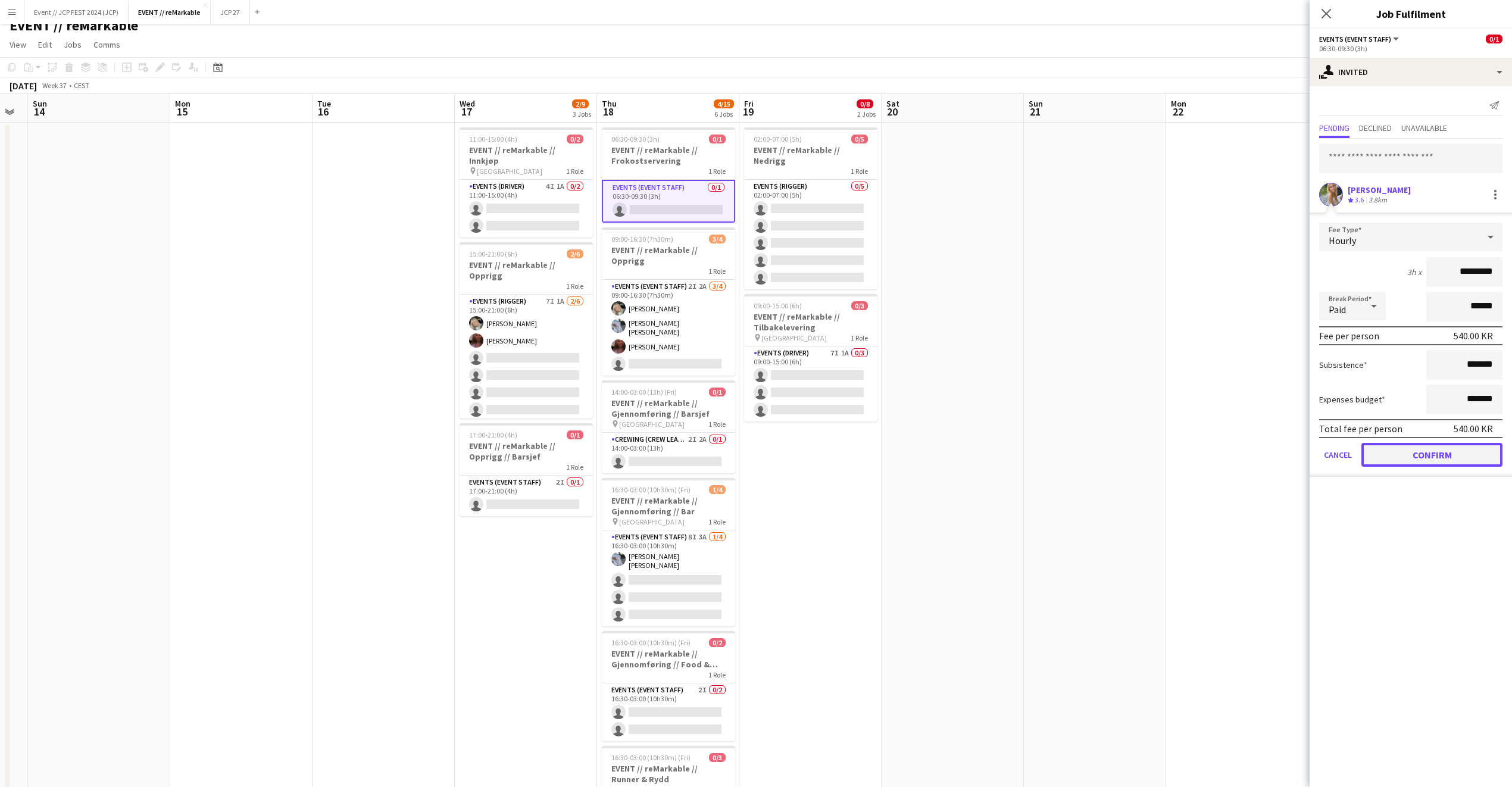
click at [1400, 455] on button "Confirm" at bounding box center [1432, 455] width 141 height 24
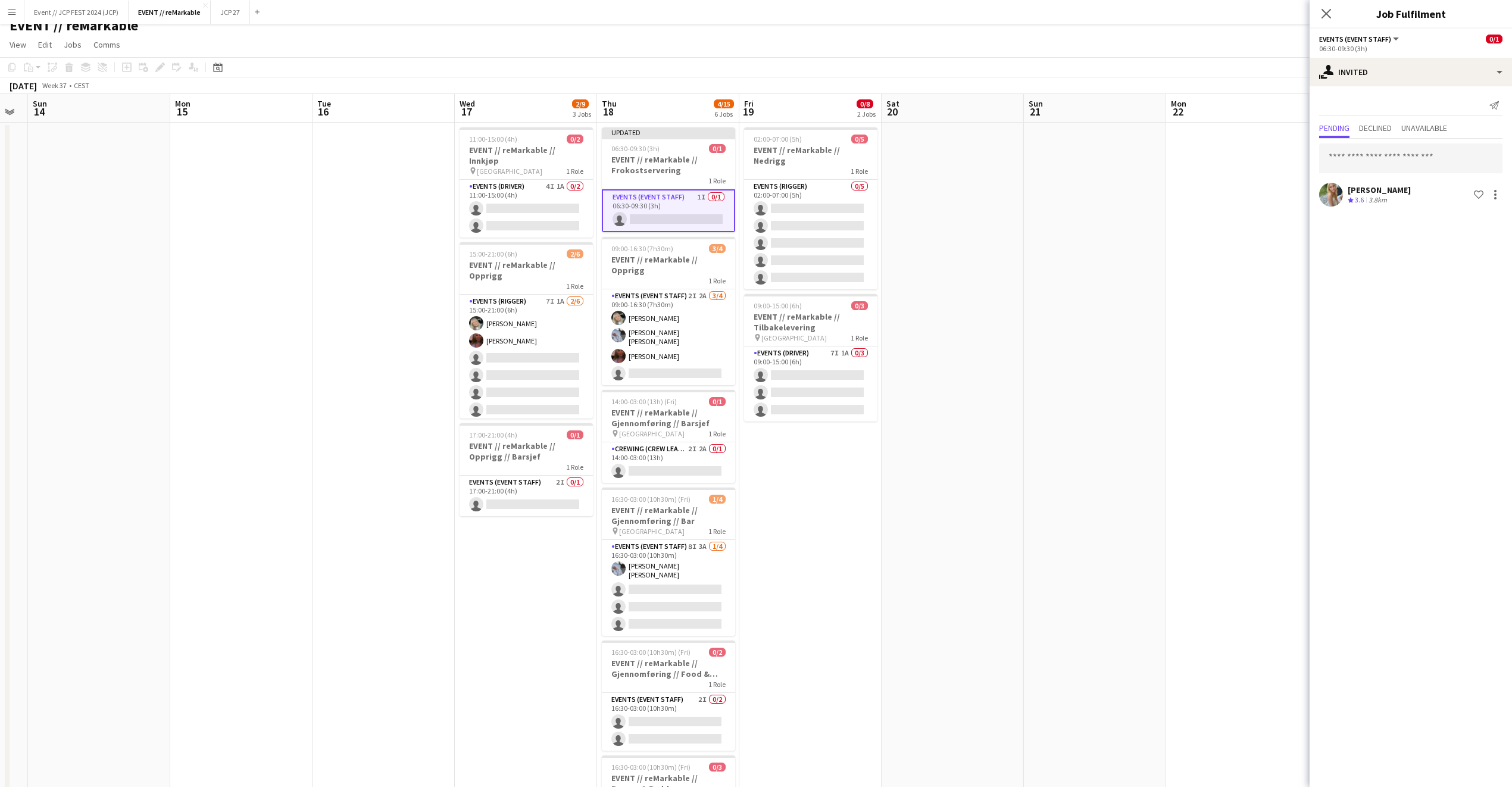
click at [1327, 22] on div "Close pop-in" at bounding box center [1326, 13] width 33 height 27
click at [1326, 16] on icon "Close pop-in" at bounding box center [1326, 13] width 12 height 12
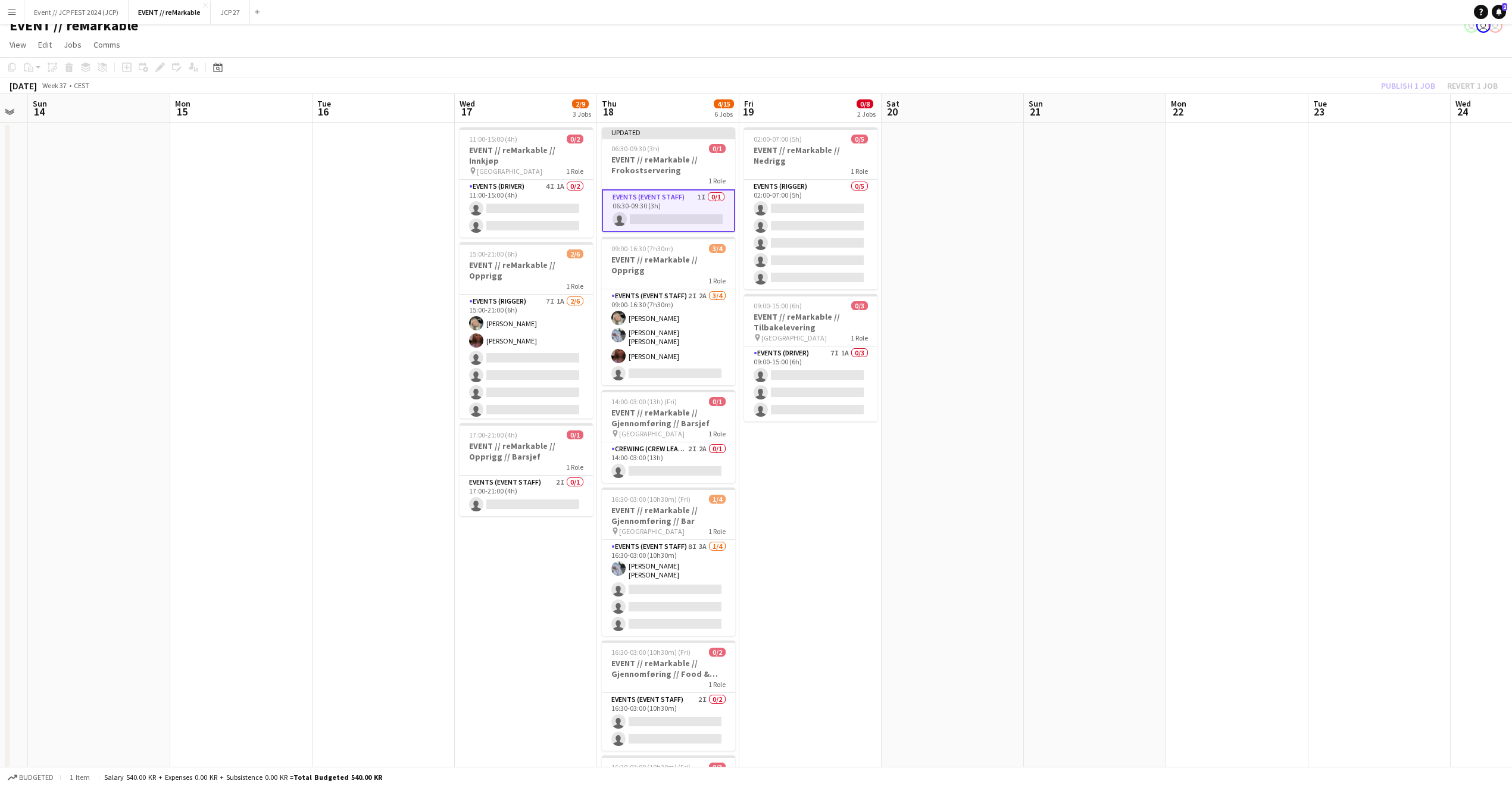
click at [1379, 87] on div "Publish 1 job Revert 1 job" at bounding box center [1440, 86] width 146 height 16
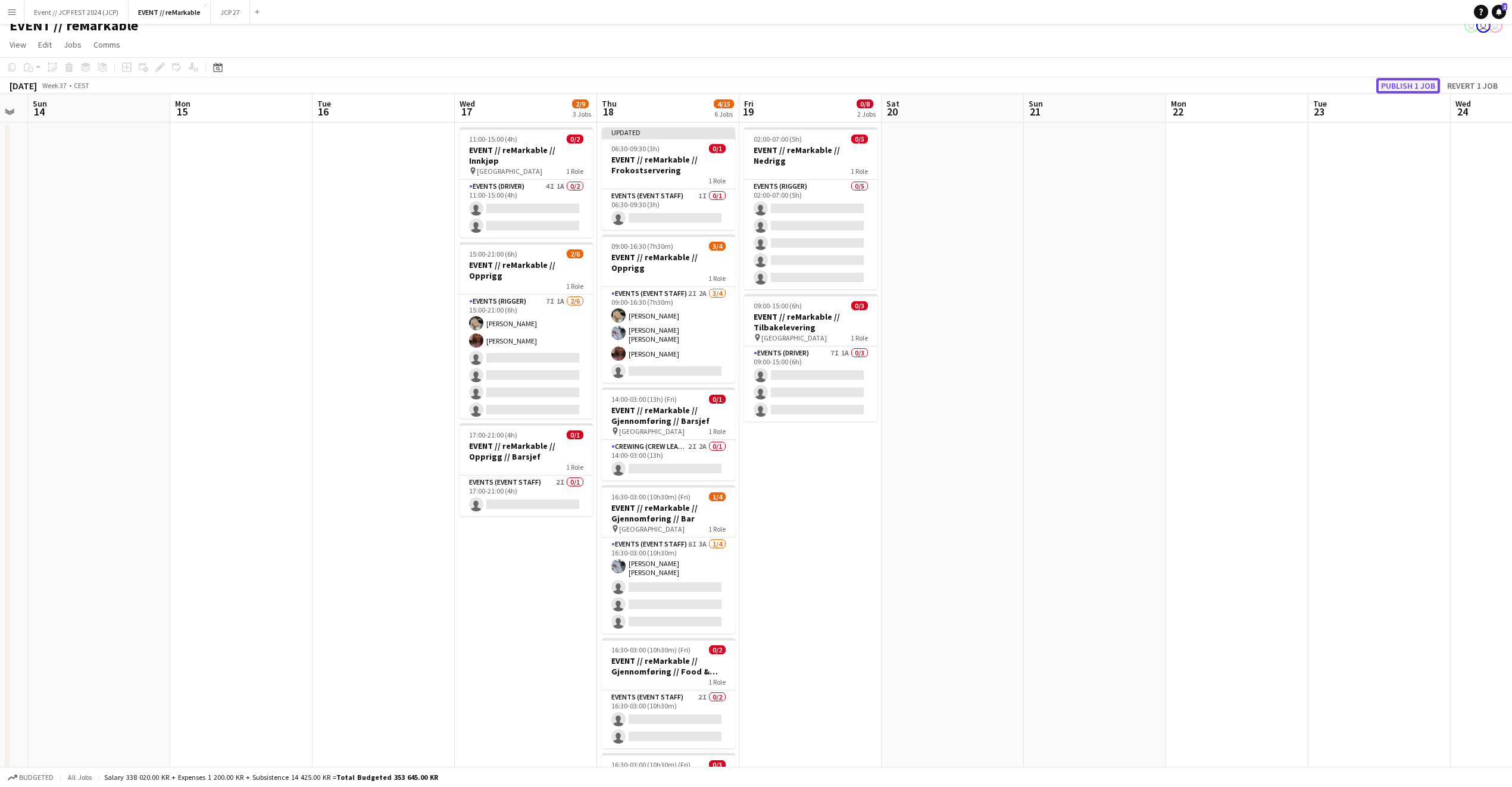
click at [1380, 87] on button "Publish 1 job" at bounding box center [1408, 86] width 64 height 16
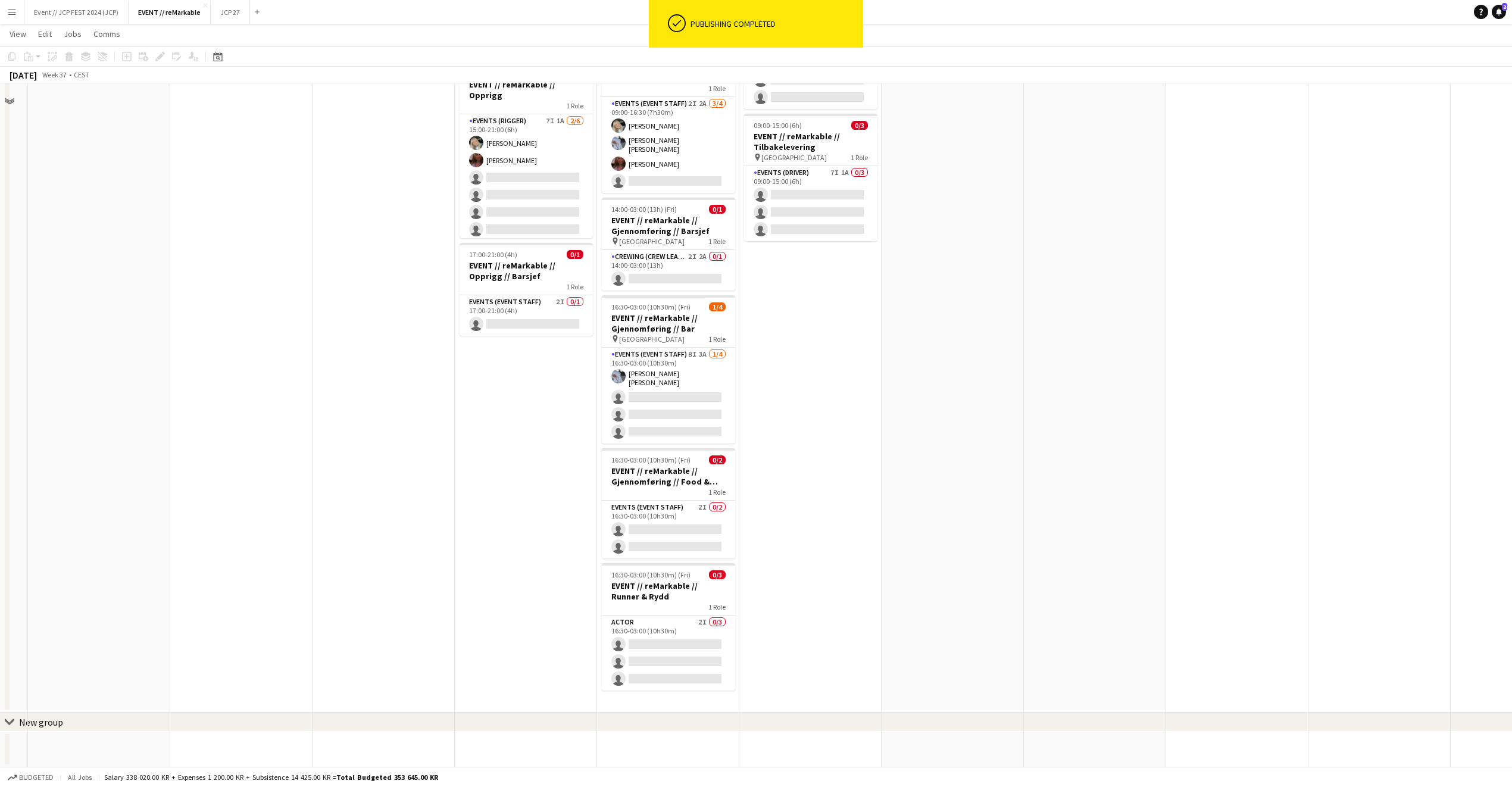
scroll to position [0, 0]
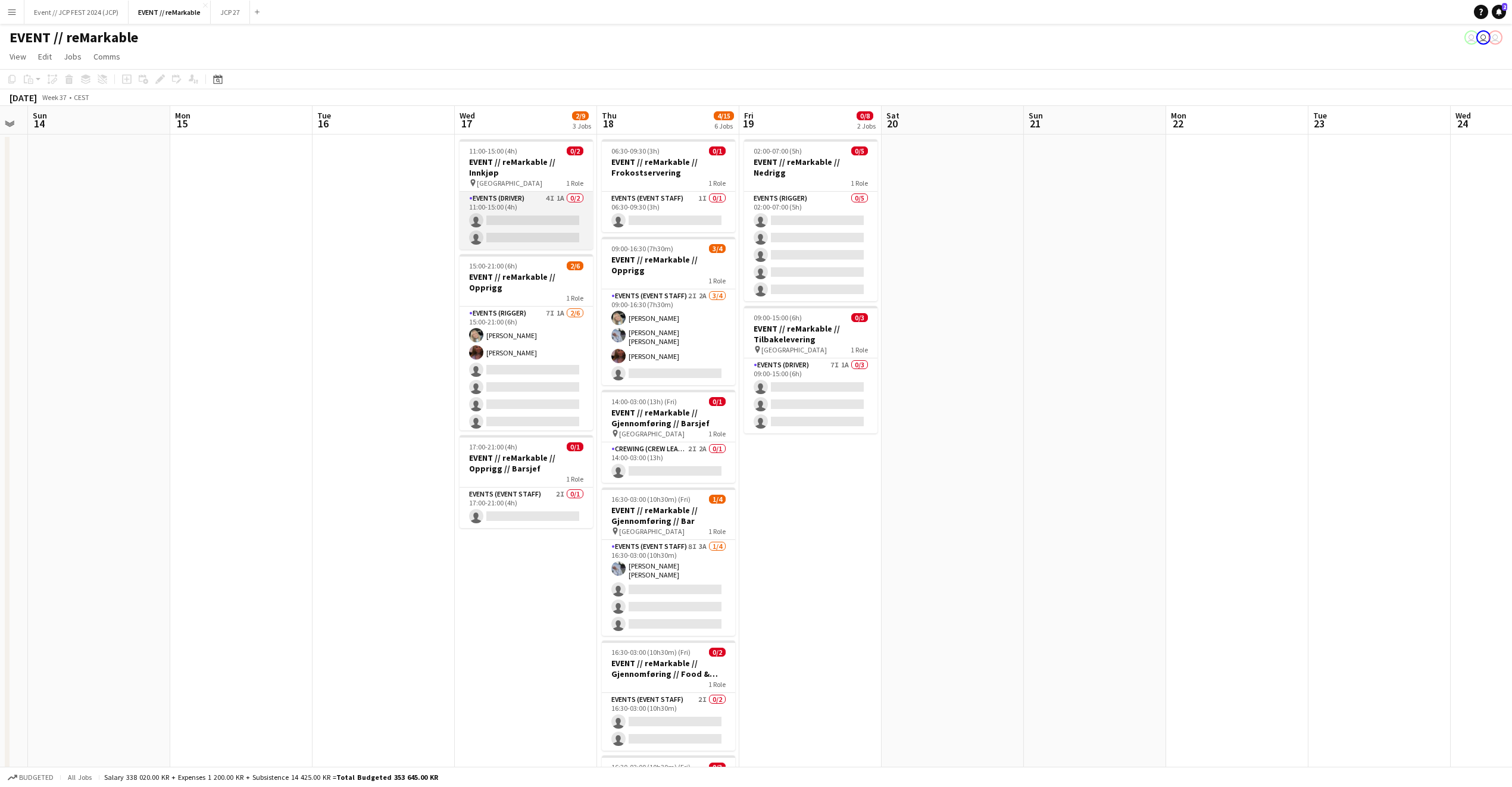
click at [520, 204] on app-card-role "Events (Driver) 4I 1A 0/2 11:00-15:00 (4h) single-neutral-actions single-neutra…" at bounding box center [526, 220] width 133 height 58
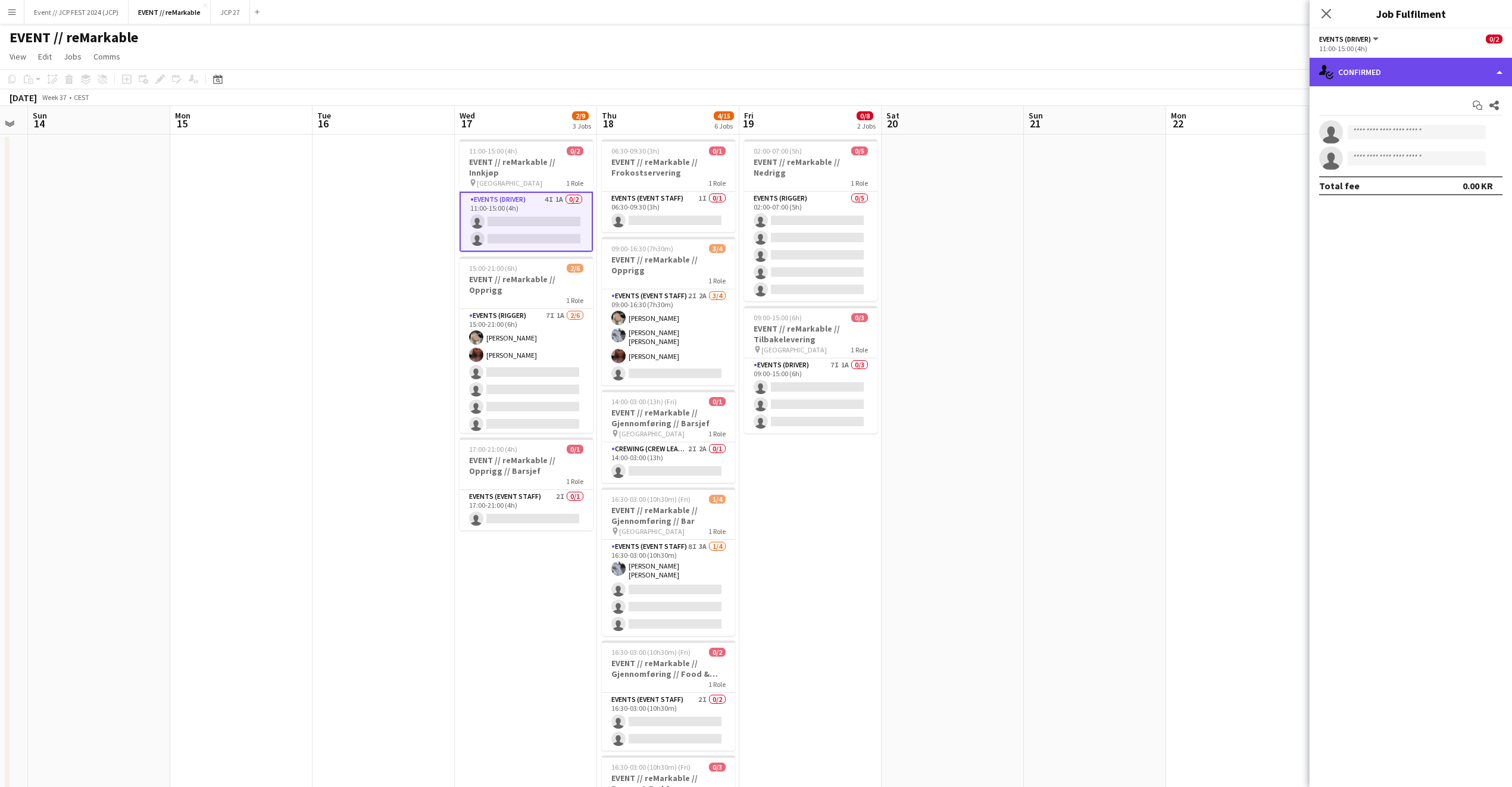
click at [1357, 78] on div "single-neutral-actions-check-2 Confirmed" at bounding box center [1411, 72] width 202 height 29
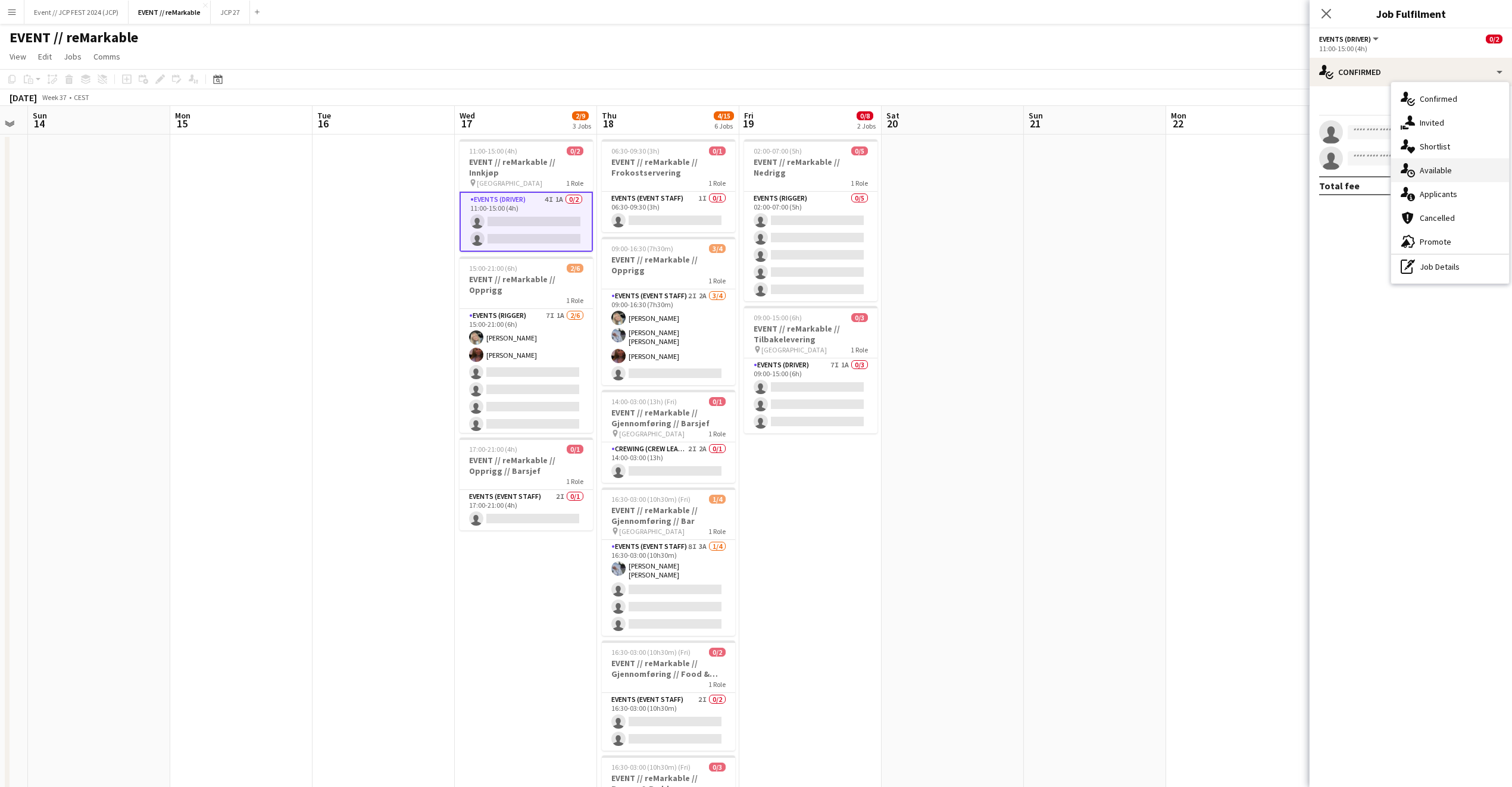
click at [1474, 168] on div "single-neutral-actions-upload Available" at bounding box center [1450, 170] width 118 height 24
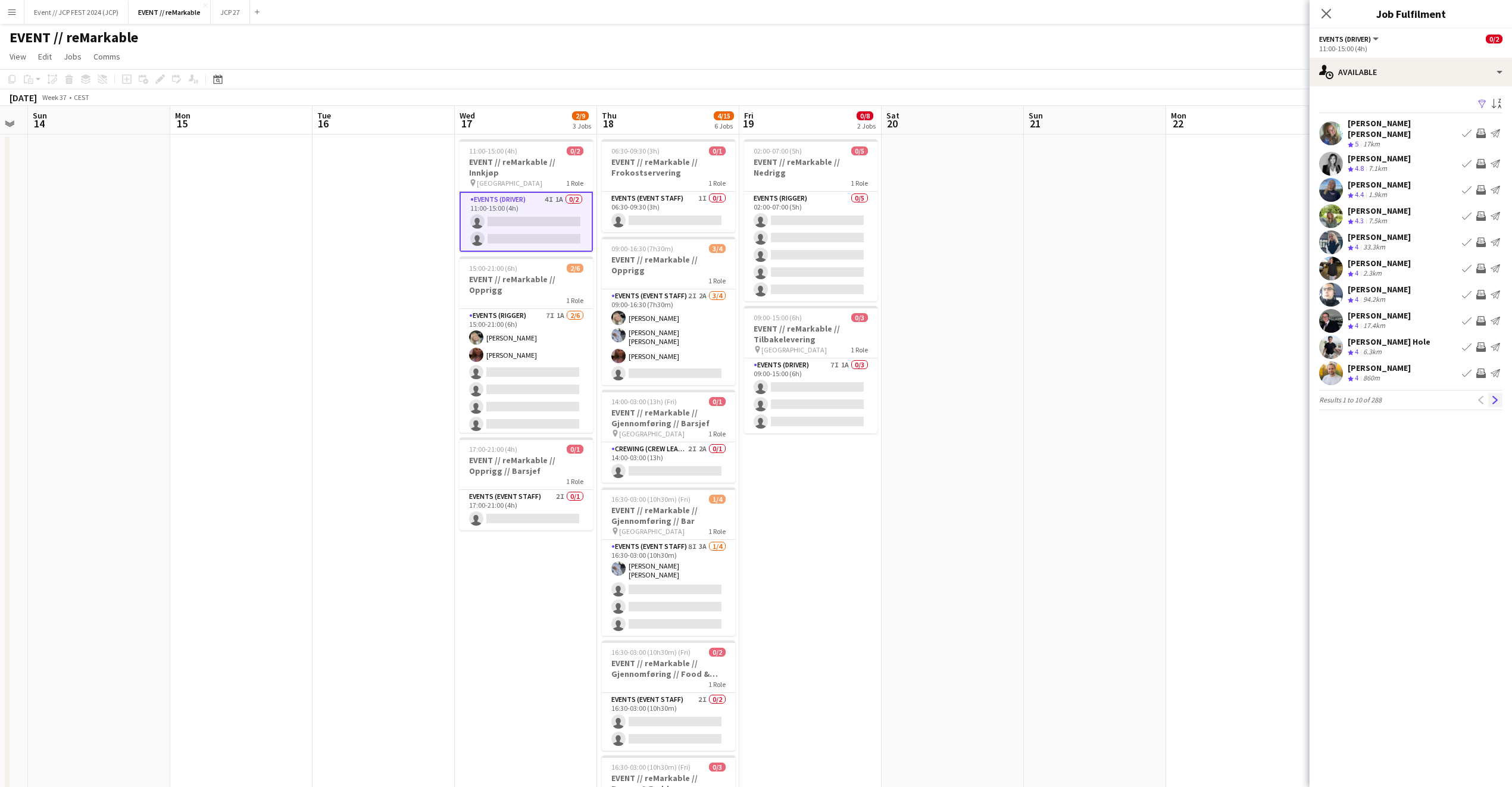
click at [1499, 396] on app-icon "Next" at bounding box center [1496, 400] width 9 height 9
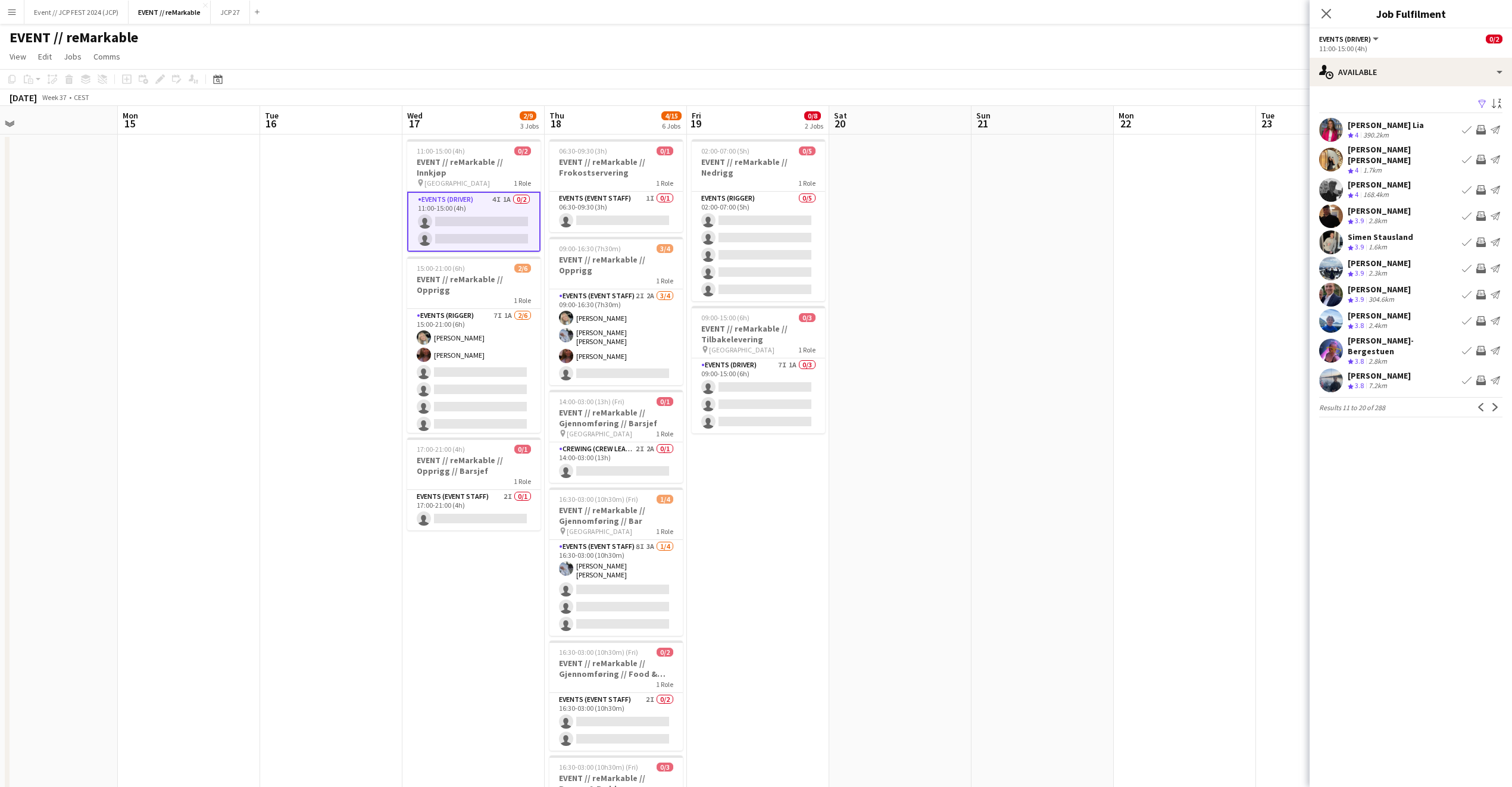
scroll to position [0, 451]
click at [1496, 403] on app-icon "Next" at bounding box center [1496, 407] width 9 height 9
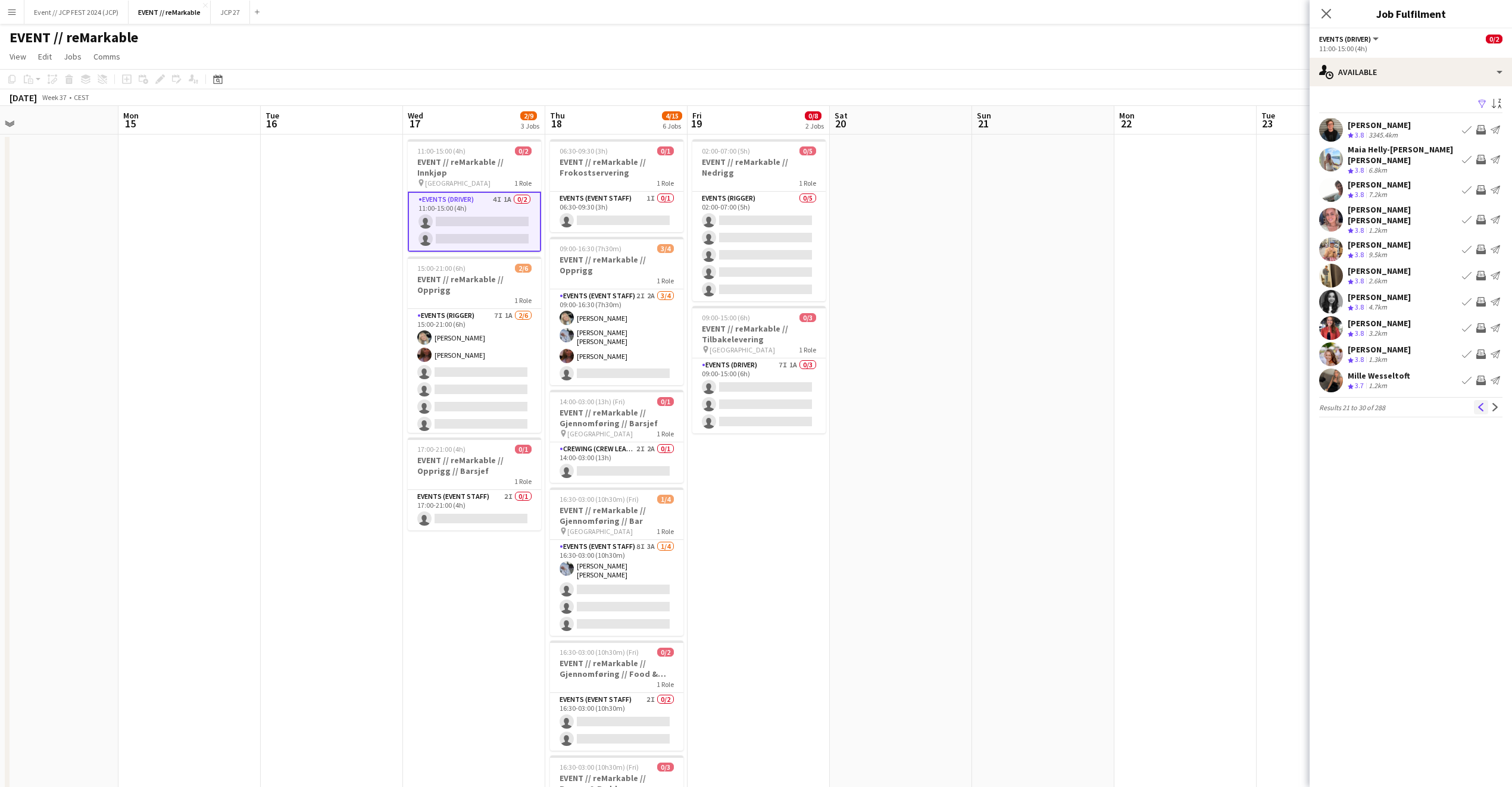
click at [1479, 403] on app-icon "Previous" at bounding box center [1481, 407] width 9 height 9
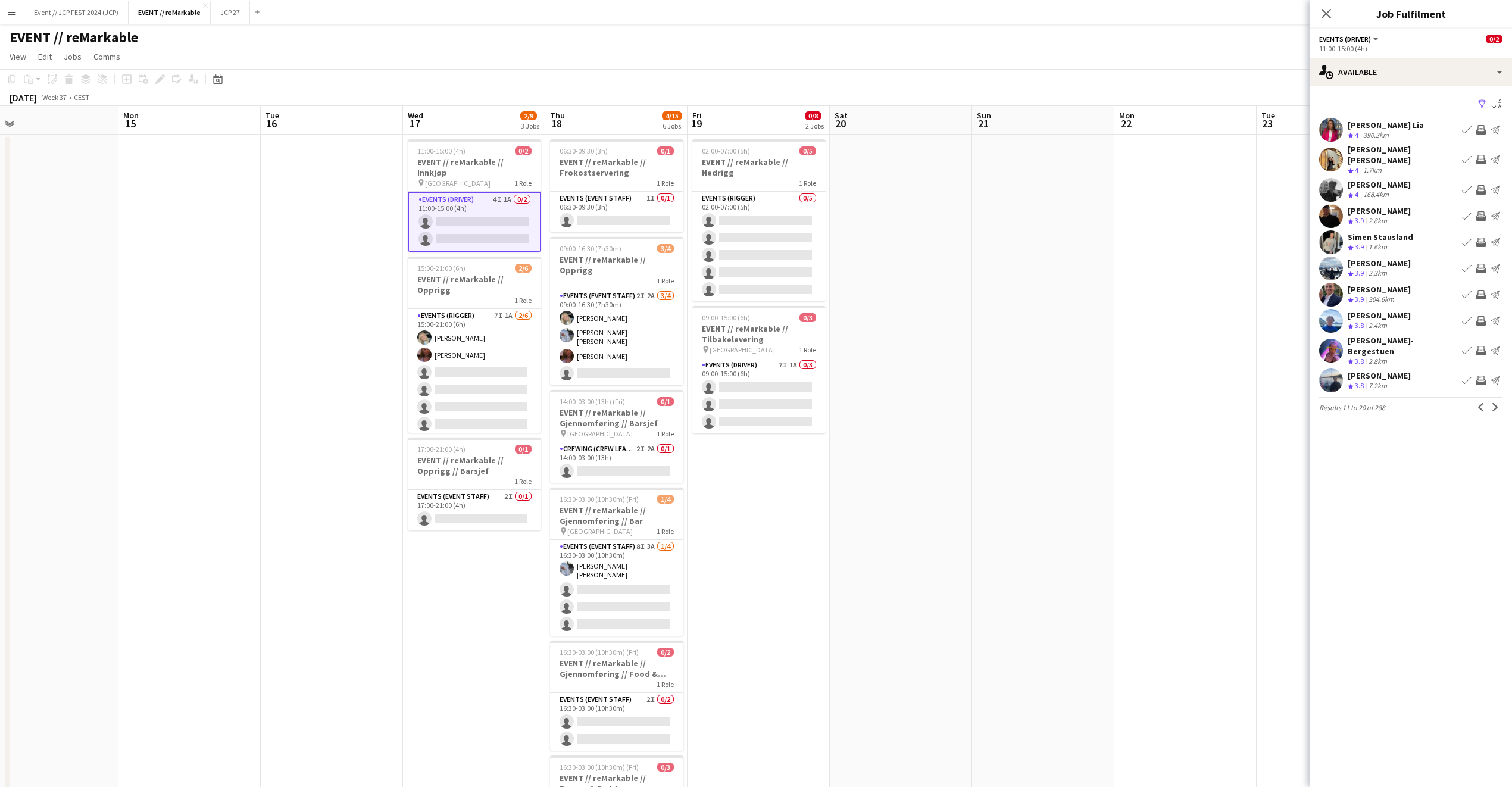
click at [1373, 258] on div "[PERSON_NAME]" at bounding box center [1379, 263] width 63 height 11
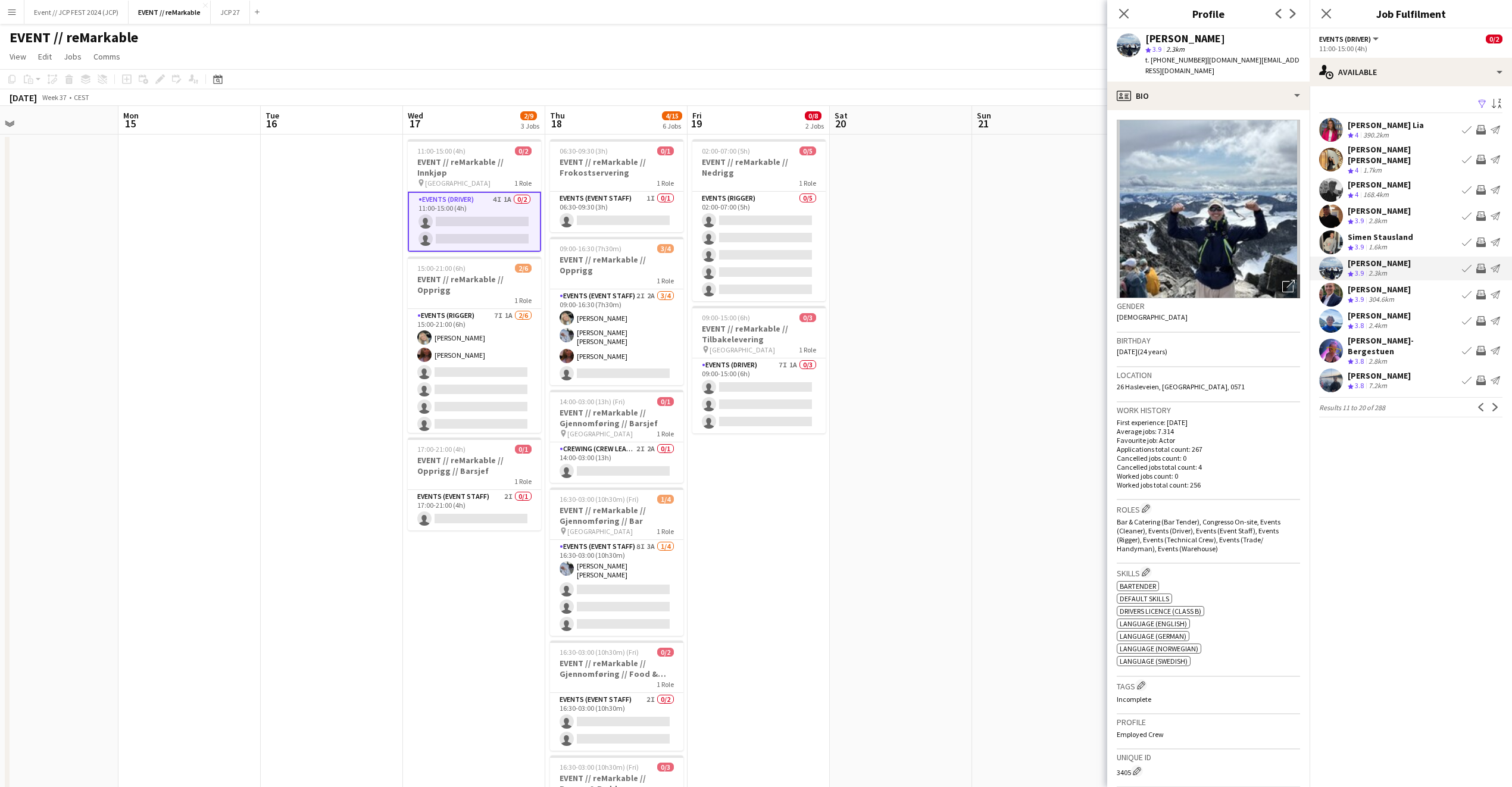
click at [1115, 13] on div "Close pop-in" at bounding box center [1123, 13] width 33 height 27
click at [1120, 14] on icon "Close pop-in" at bounding box center [1123, 13] width 12 height 12
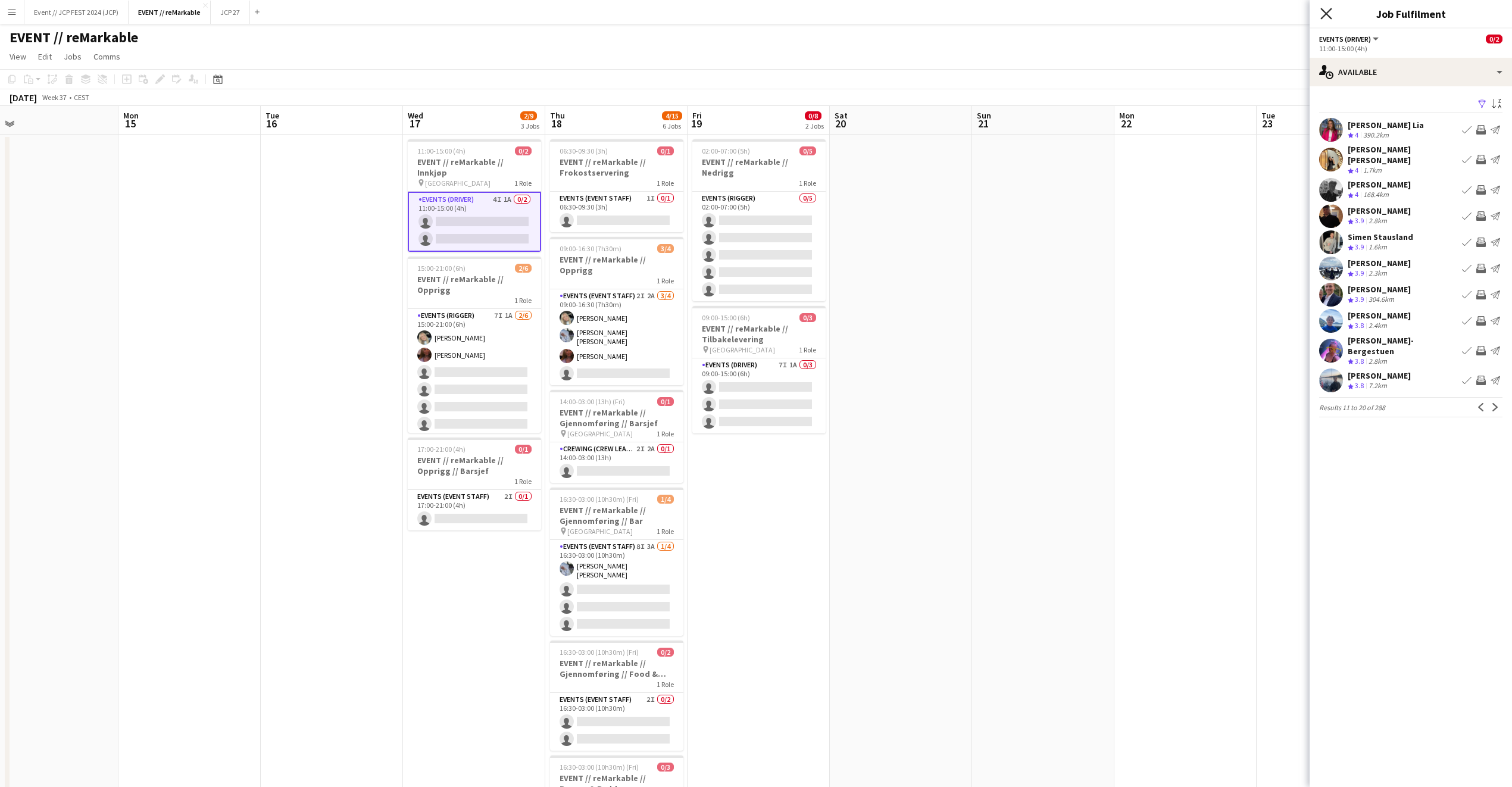
click at [1330, 16] on icon "Close pop-in" at bounding box center [1326, 13] width 12 height 12
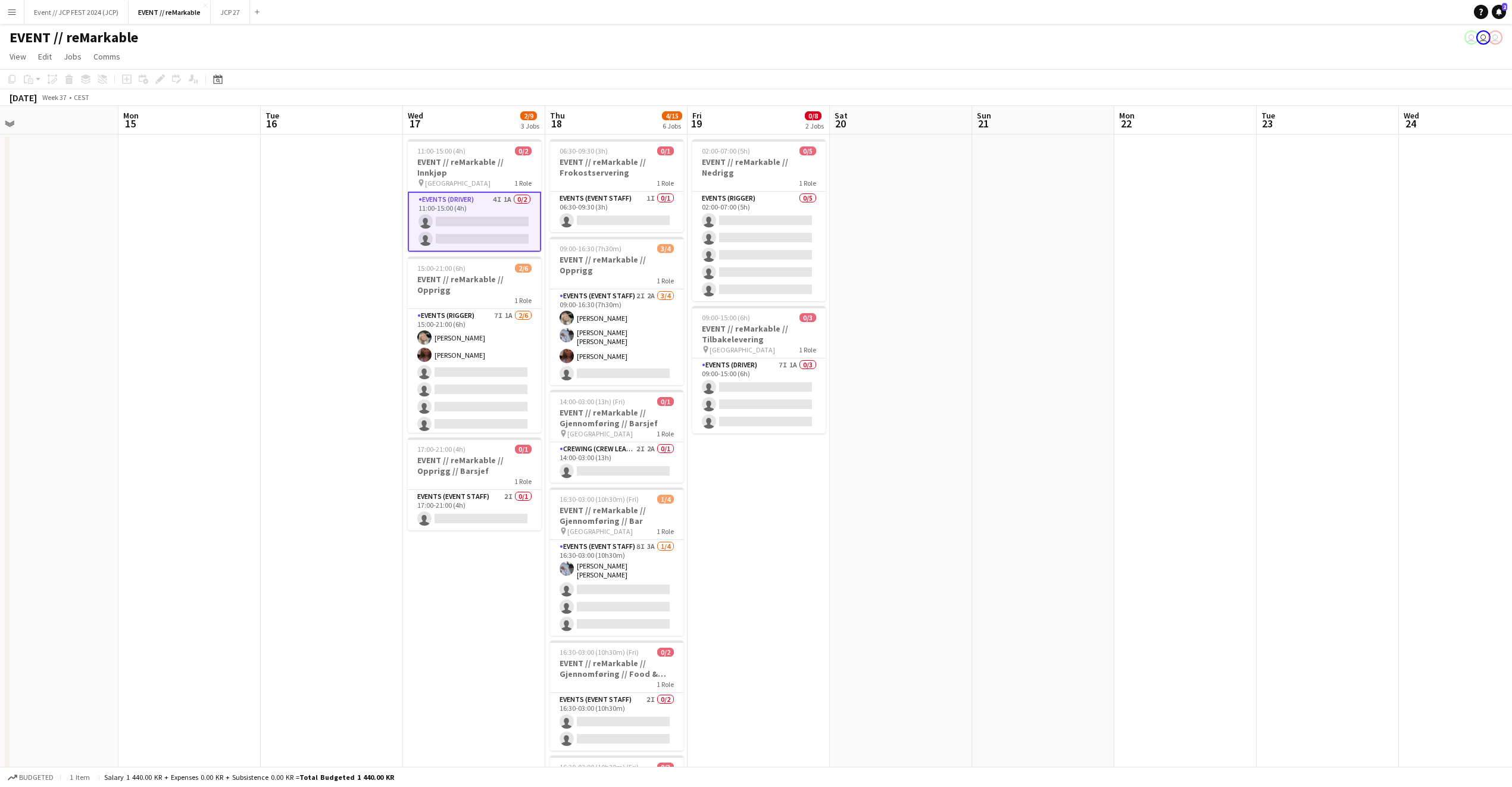
click at [481, 208] on app-card-role "Events (Driver) 4I 1A 0/2 11:00-15:00 (4h) single-neutral-actions single-neutra…" at bounding box center [474, 221] width 133 height 60
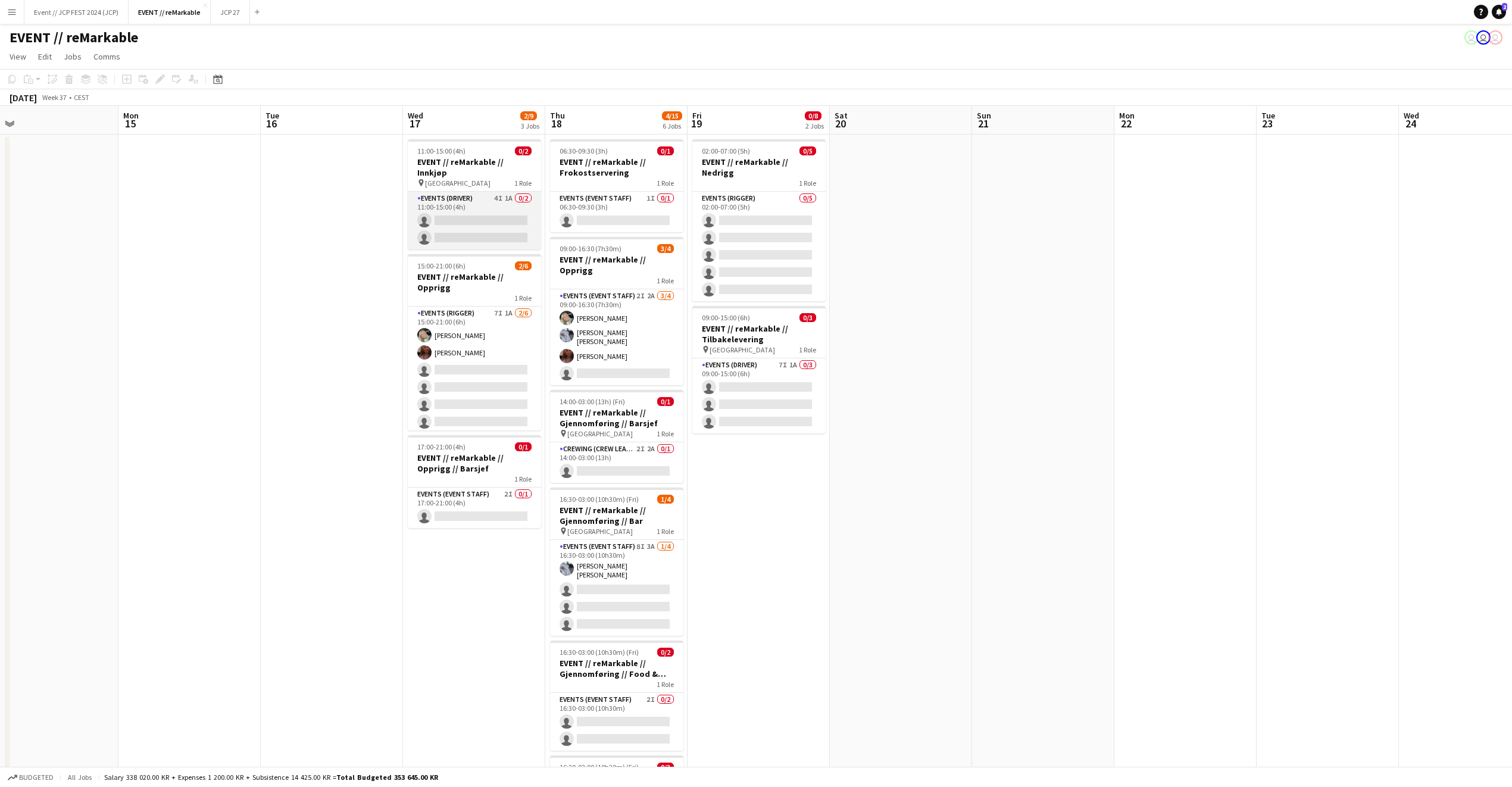
click at [480, 204] on app-card-role "Events (Driver) 4I 1A 0/2 11:00-15:00 (4h) single-neutral-actions single-neutra…" at bounding box center [474, 220] width 133 height 58
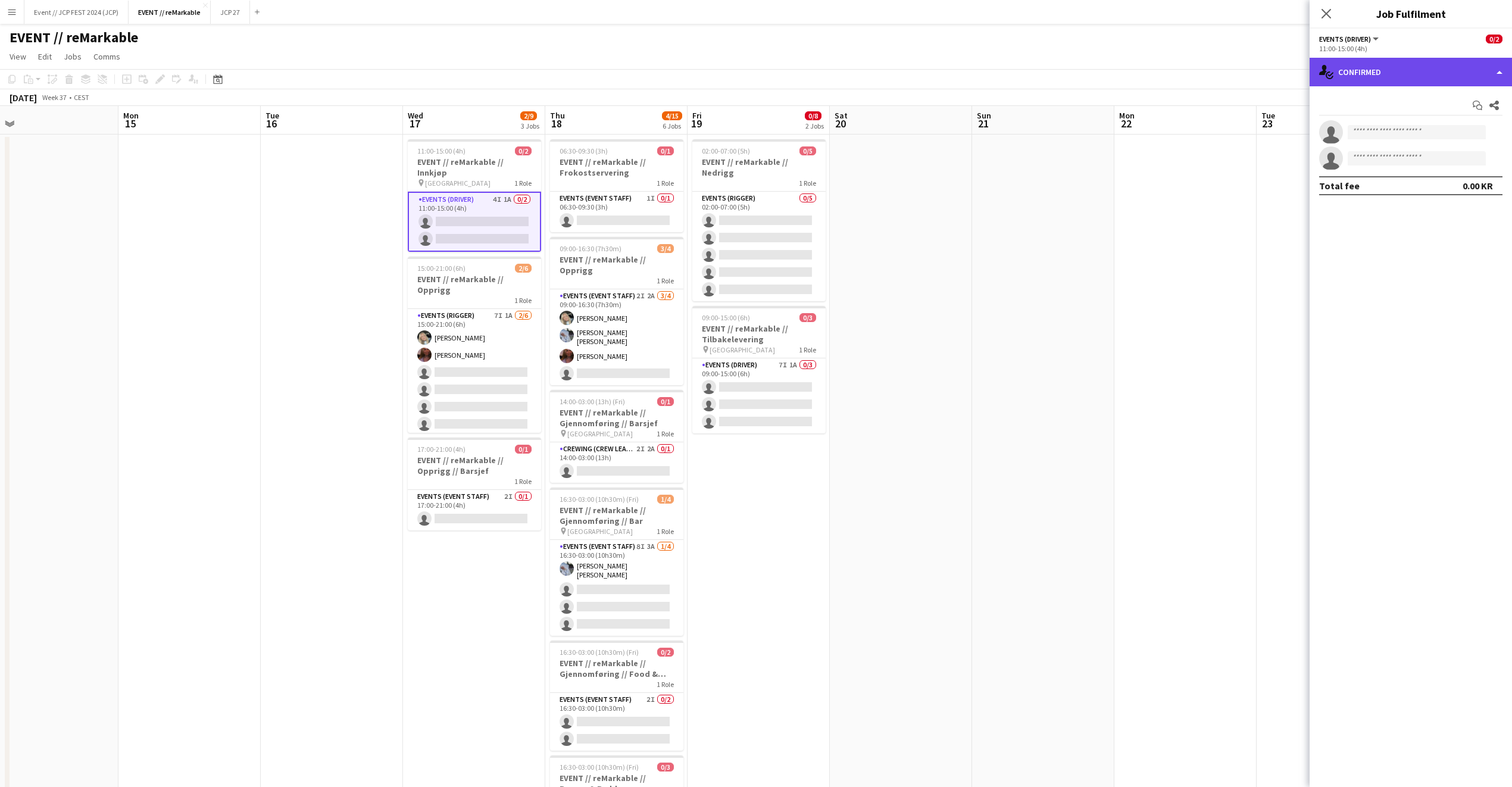
click at [1383, 77] on div "single-neutral-actions-check-2 Confirmed" at bounding box center [1411, 72] width 202 height 29
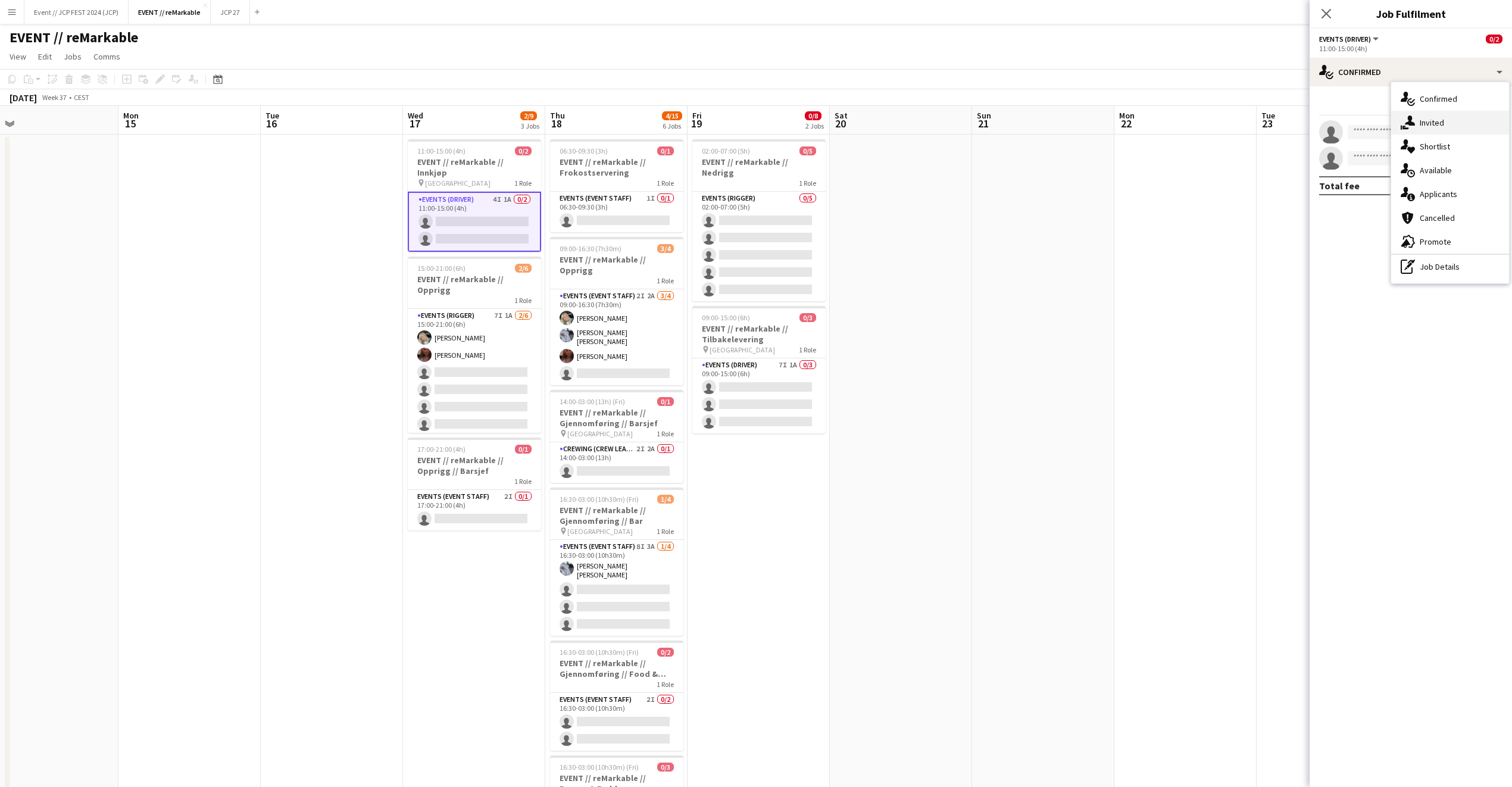
click at [1422, 117] on div "single-neutral-actions-share-1 Invited" at bounding box center [1450, 122] width 118 height 24
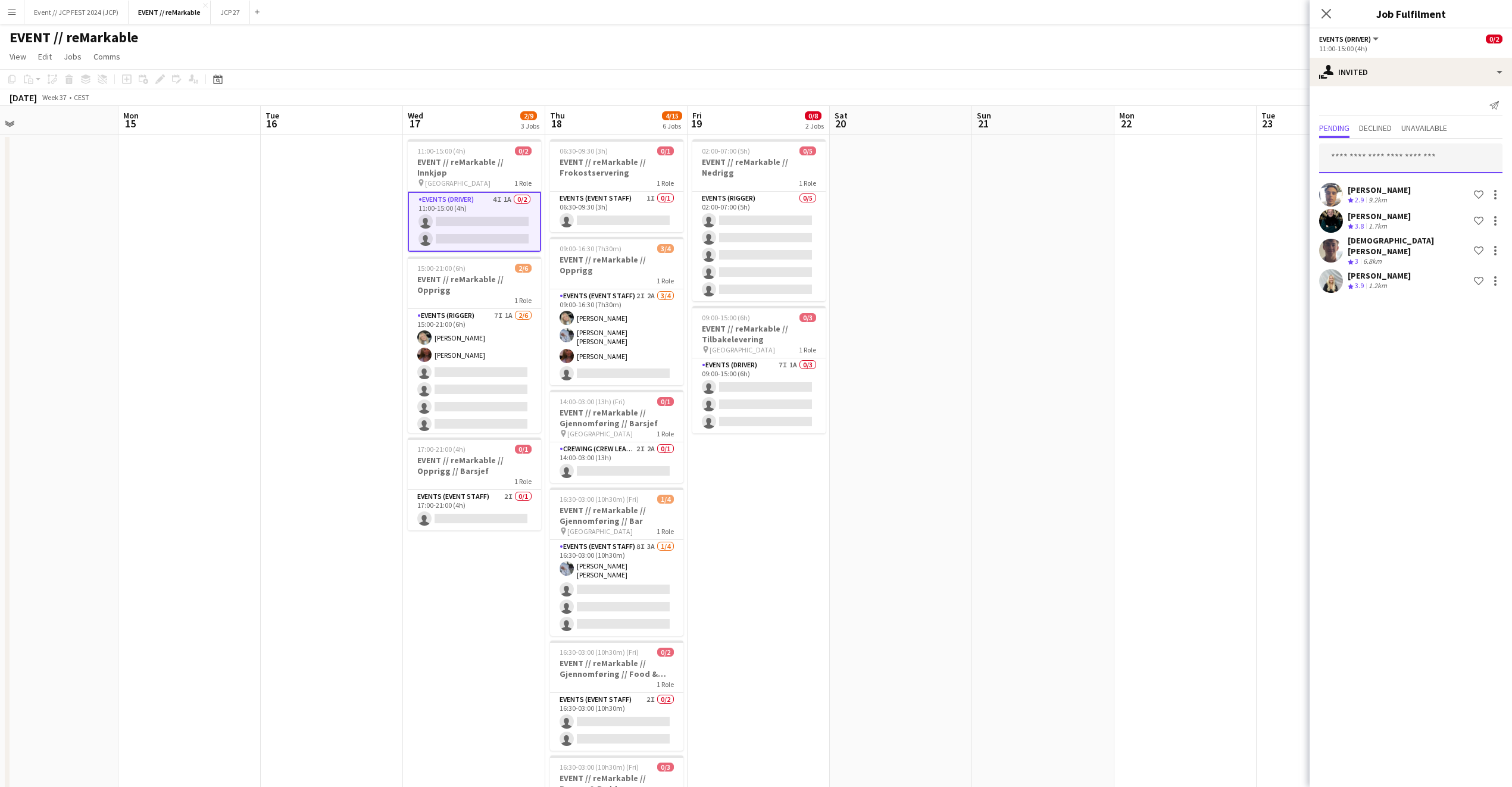
click at [1367, 166] on input "text" at bounding box center [1412, 158] width 184 height 30
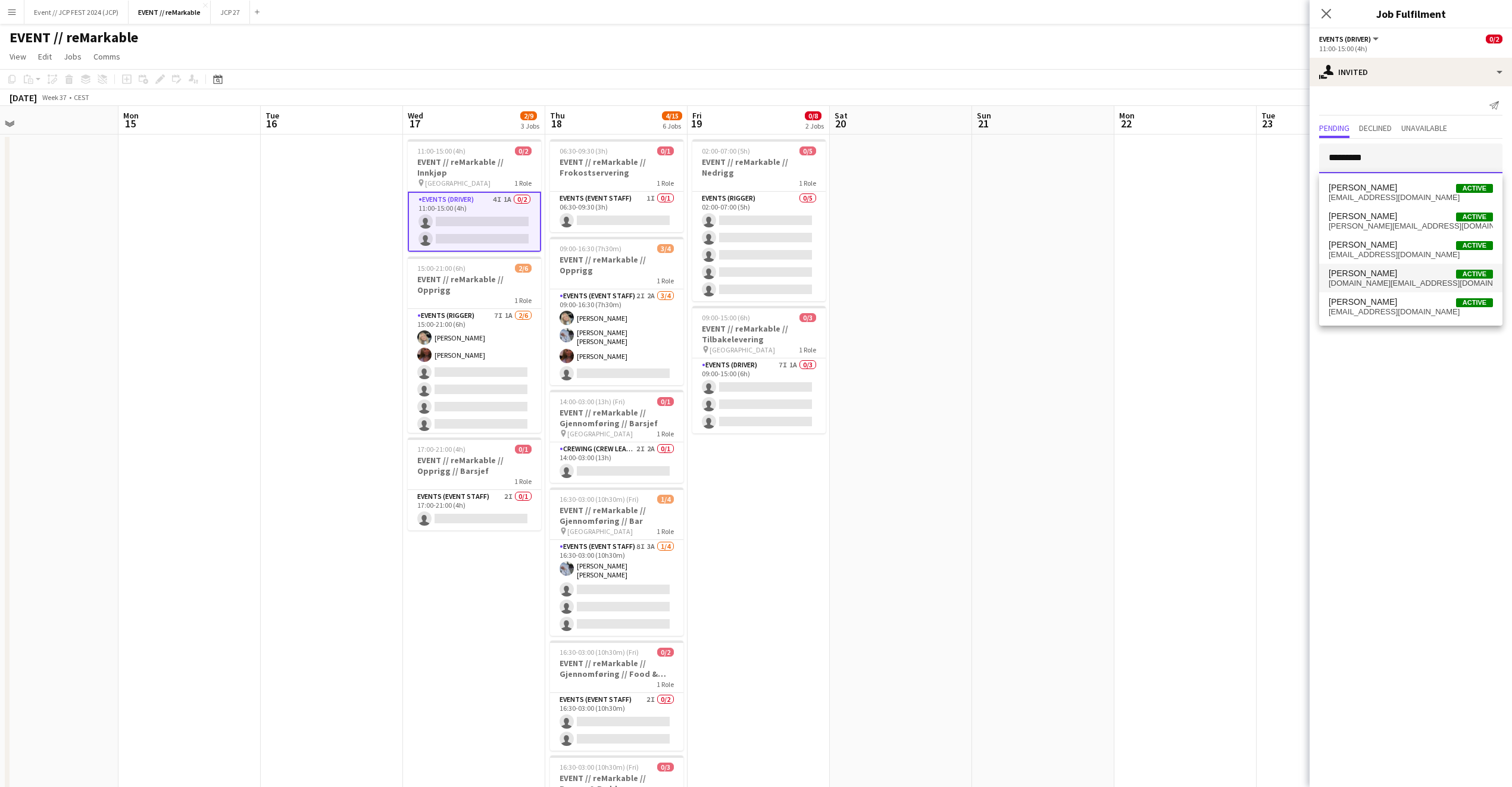
type input "********"
click at [1360, 285] on span "kristian.hr@hotmail.com" at bounding box center [1411, 283] width 164 height 9
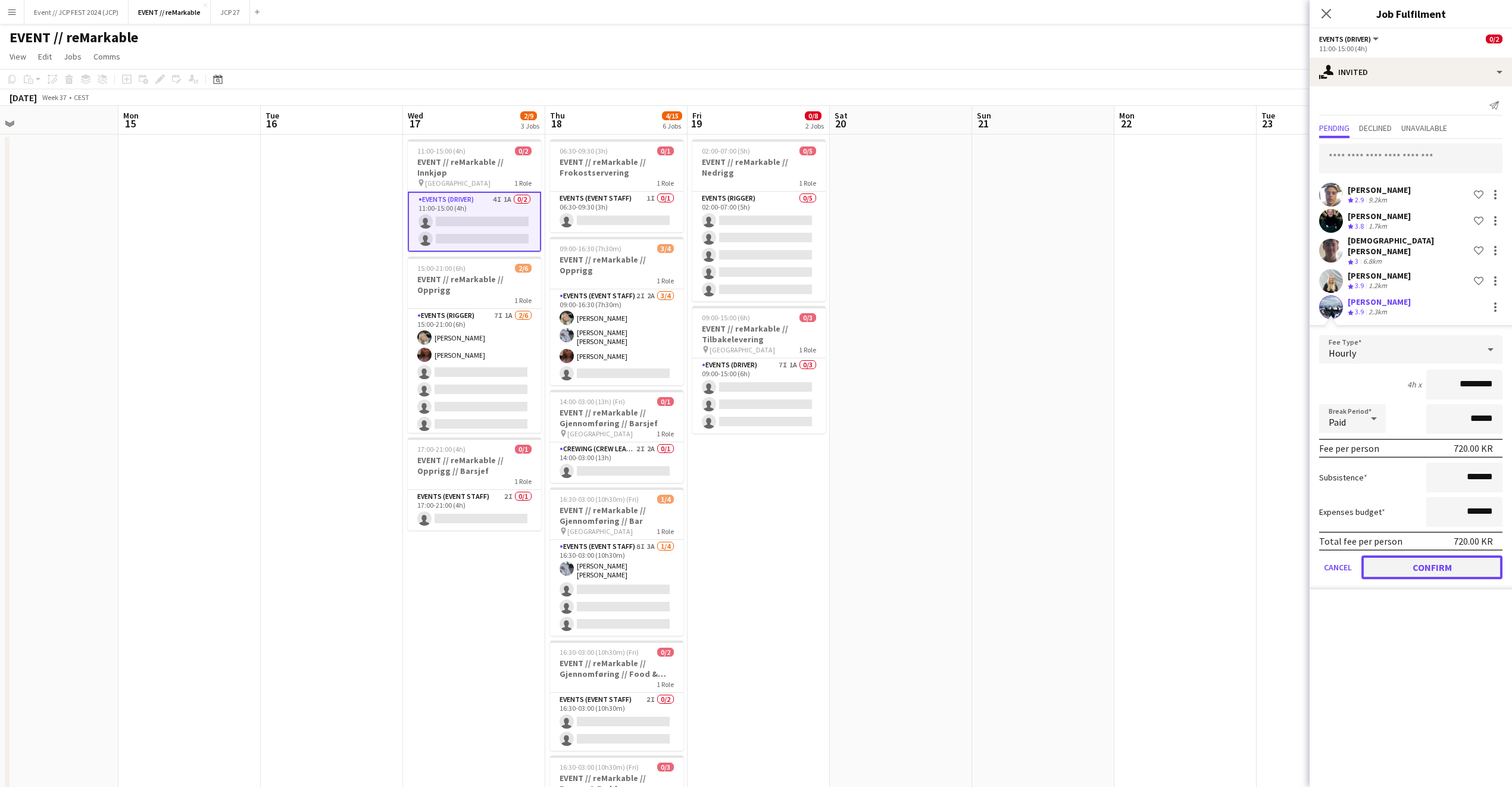
click at [1408, 557] on button "Confirm" at bounding box center [1432, 567] width 141 height 24
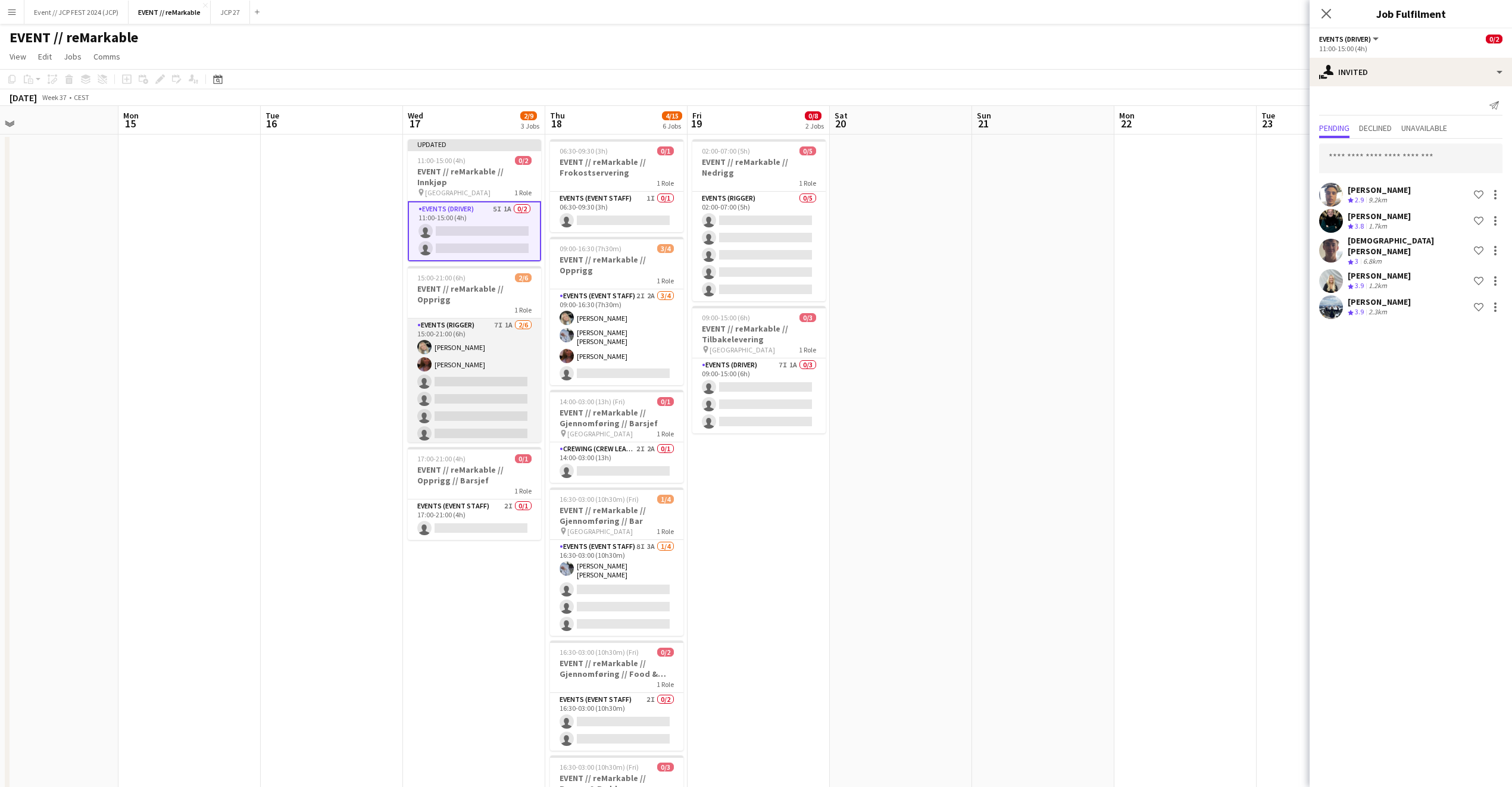
click at [494, 318] on app-card-role "Events (Rigger) 7I 1A 2/6 15:00-21:00 (6h) Oda Hansson Mathilde Bårreng single-…" at bounding box center [474, 381] width 133 height 127
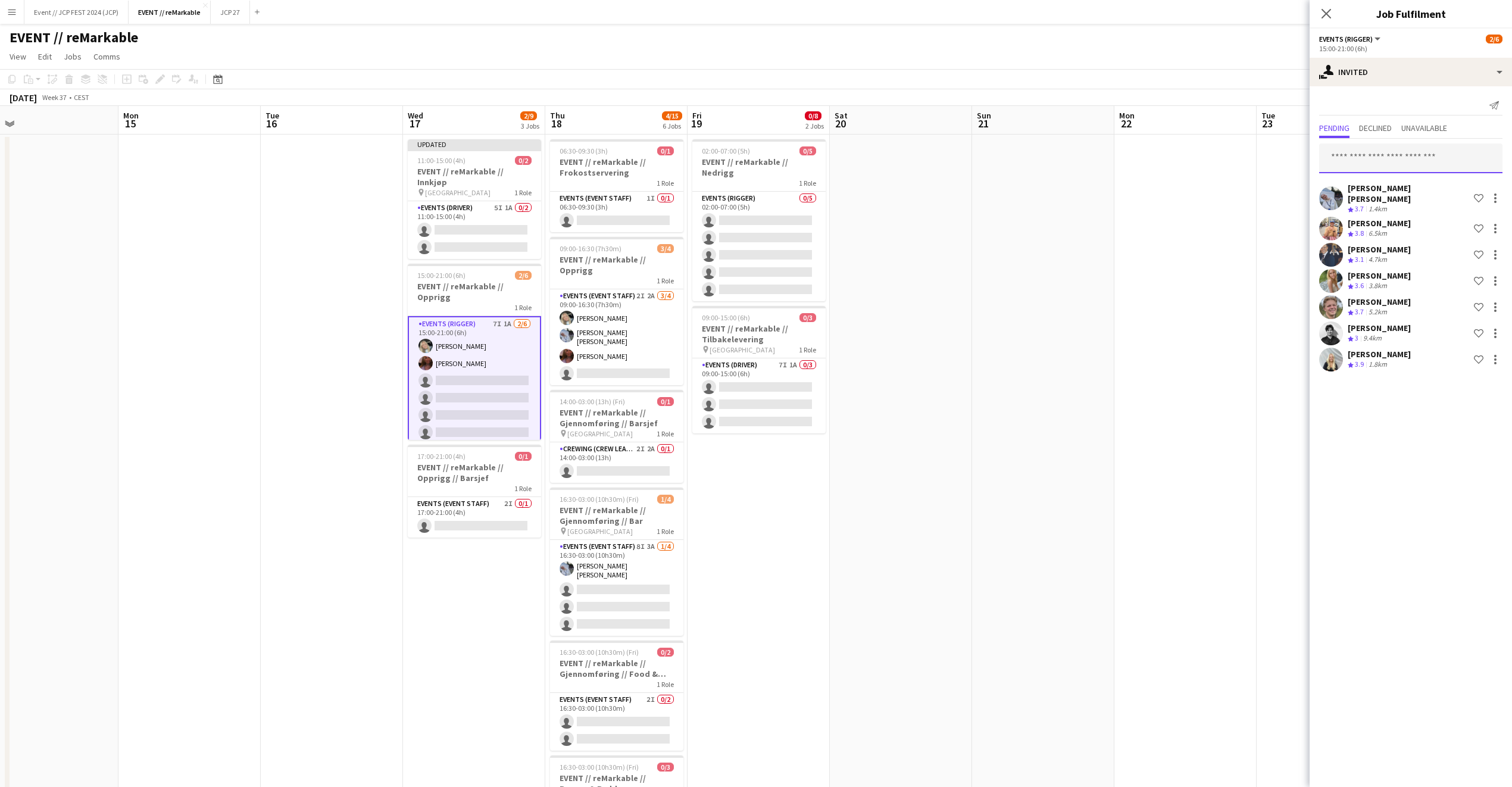
click at [1419, 144] on input "text" at bounding box center [1412, 158] width 184 height 30
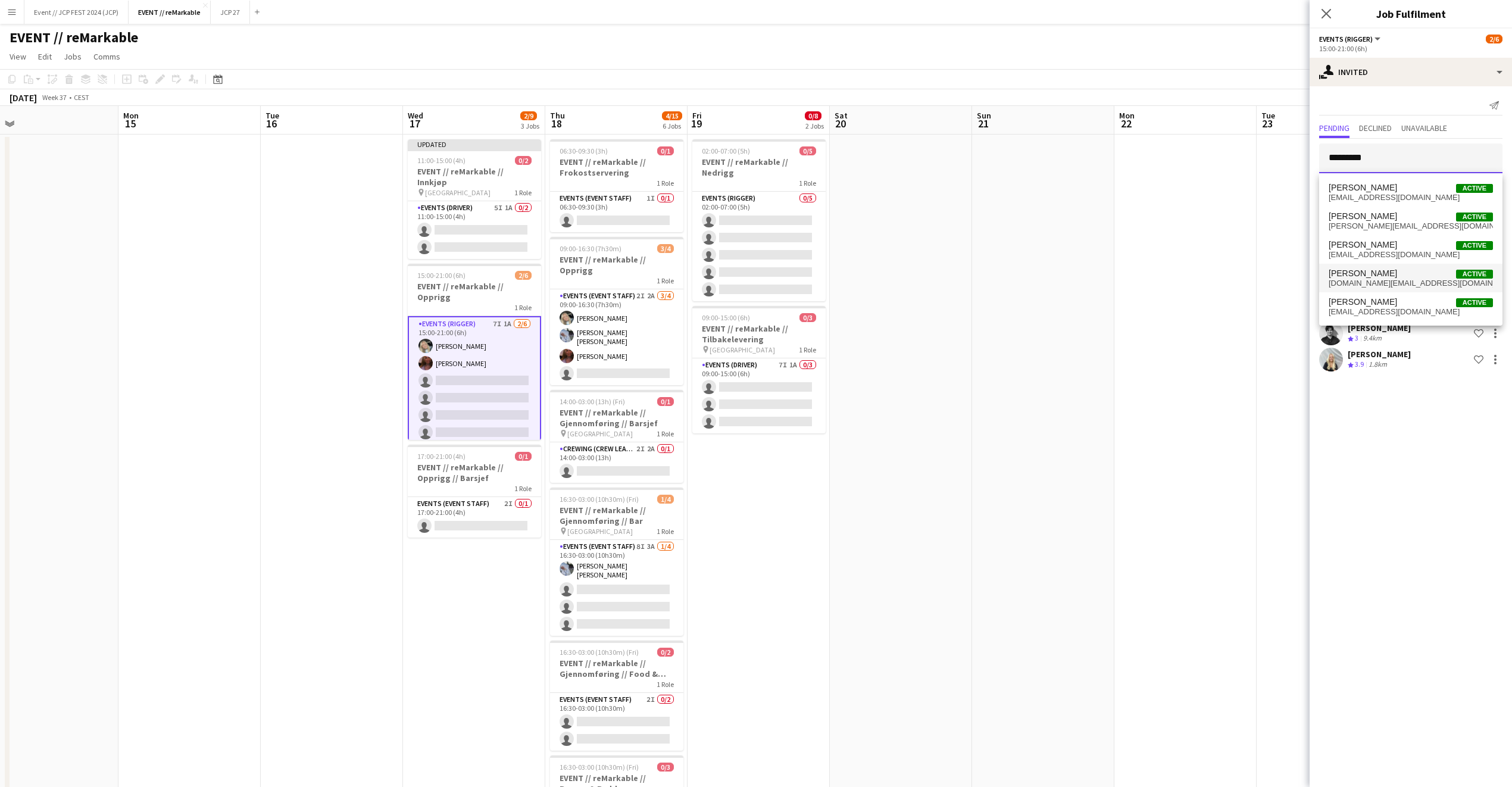
type input "********"
click at [1404, 280] on span "kristian.hr@hotmail.com" at bounding box center [1411, 283] width 164 height 9
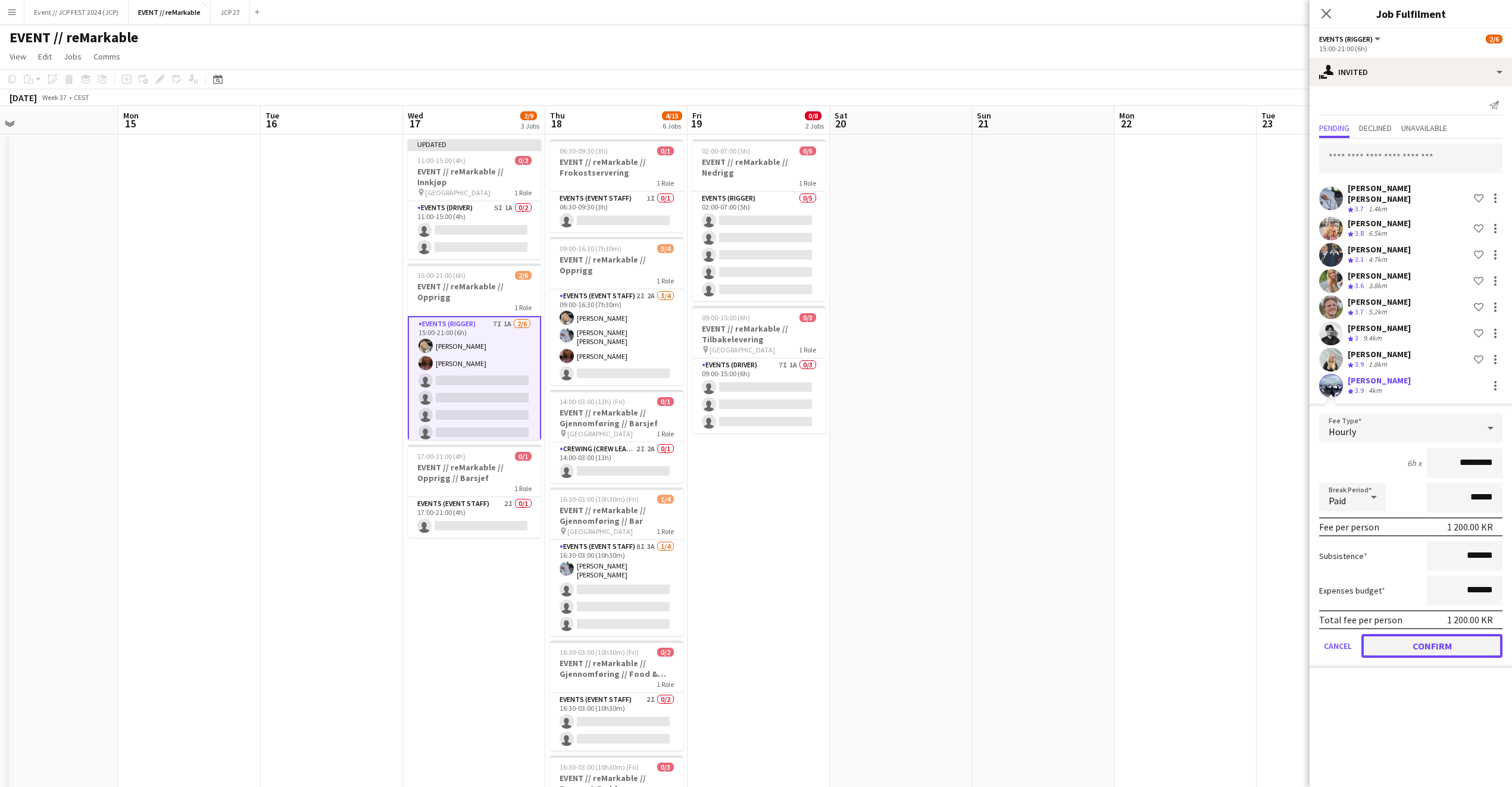
click at [1441, 634] on button "Confirm" at bounding box center [1432, 645] width 141 height 24
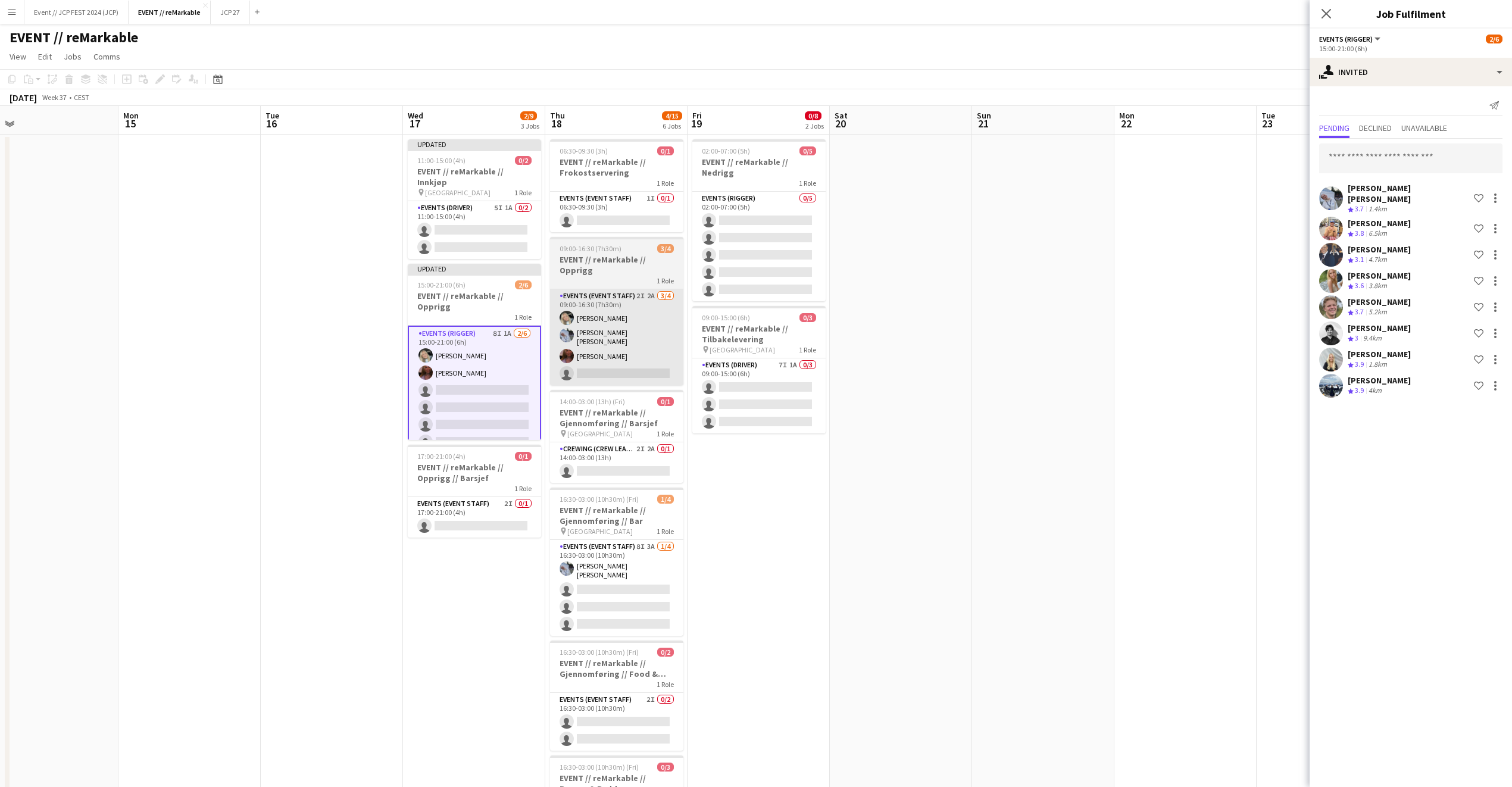
click at [631, 290] on app-card-role "Events (Event Staff) 2I 2A 3/4 09:00-16:30 (7h30m) Oda Hansson Marte Sofie Ross…" at bounding box center [617, 337] width 133 height 96
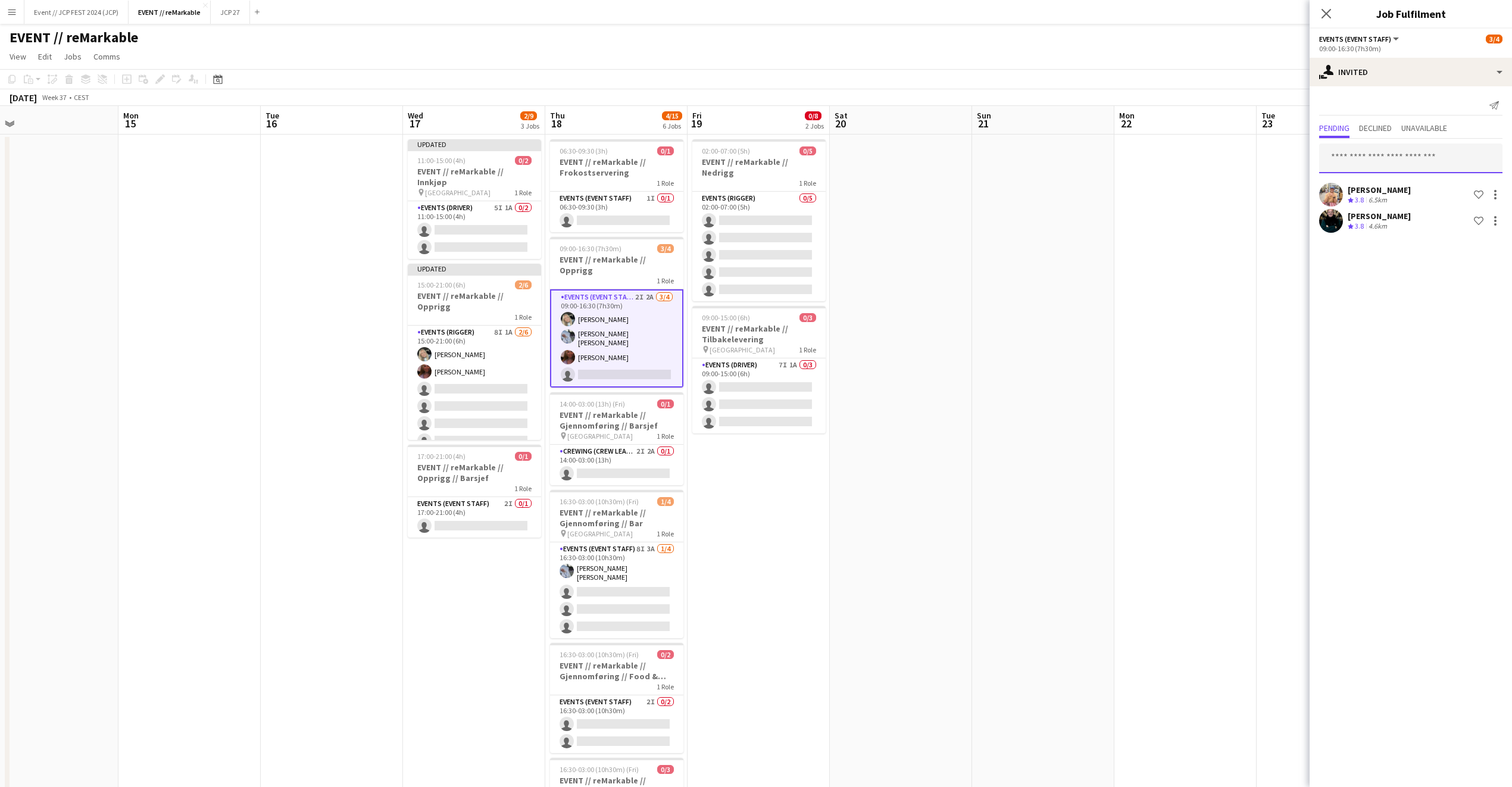
click at [1373, 160] on input "text" at bounding box center [1412, 158] width 184 height 30
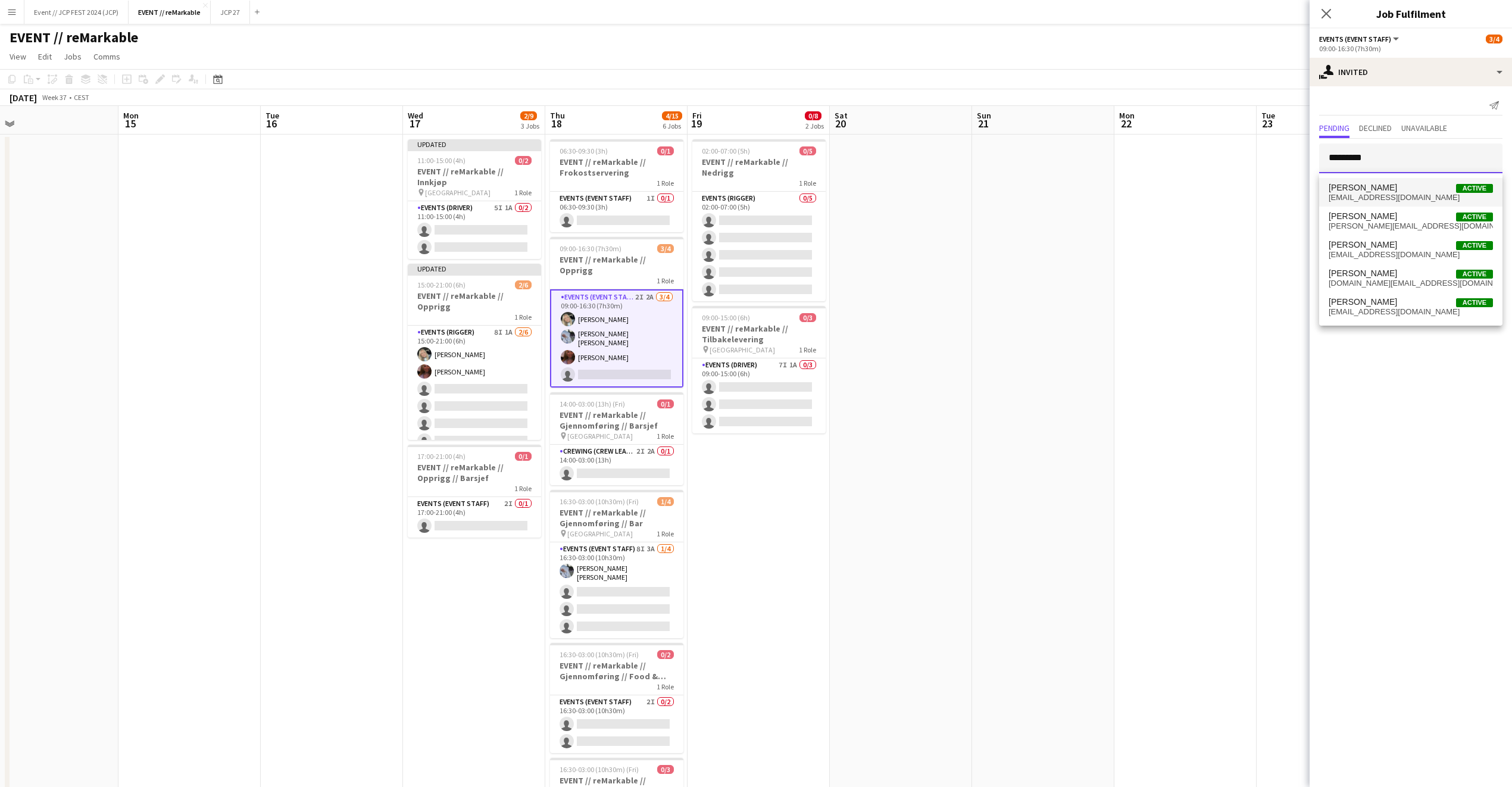
type input "********"
drag, startPoint x: 1385, startPoint y: 181, endPoint x: 1387, endPoint y: 130, distance: 51.0
click at [1387, 130] on body "Menu Boards Boards Boards All jobs Status Workforce Workforce My Workforce Recr…" at bounding box center [756, 490] width 1512 height 980
click at [1384, 154] on input "********" at bounding box center [1412, 158] width 184 height 30
click at [1395, 286] on span "kristian.hr@hotmail.com" at bounding box center [1411, 283] width 164 height 9
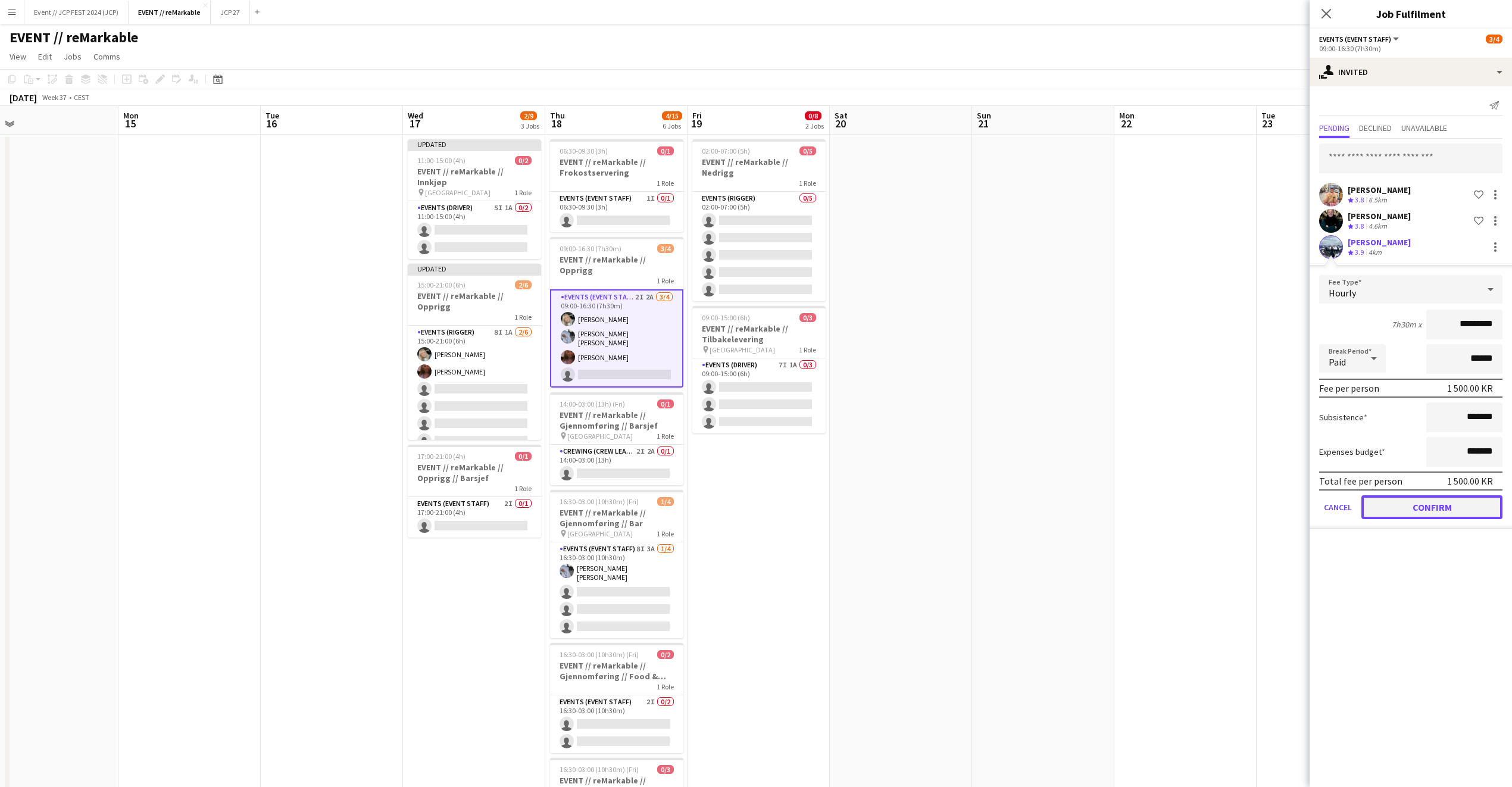
click at [1450, 501] on button "Confirm" at bounding box center [1432, 507] width 141 height 24
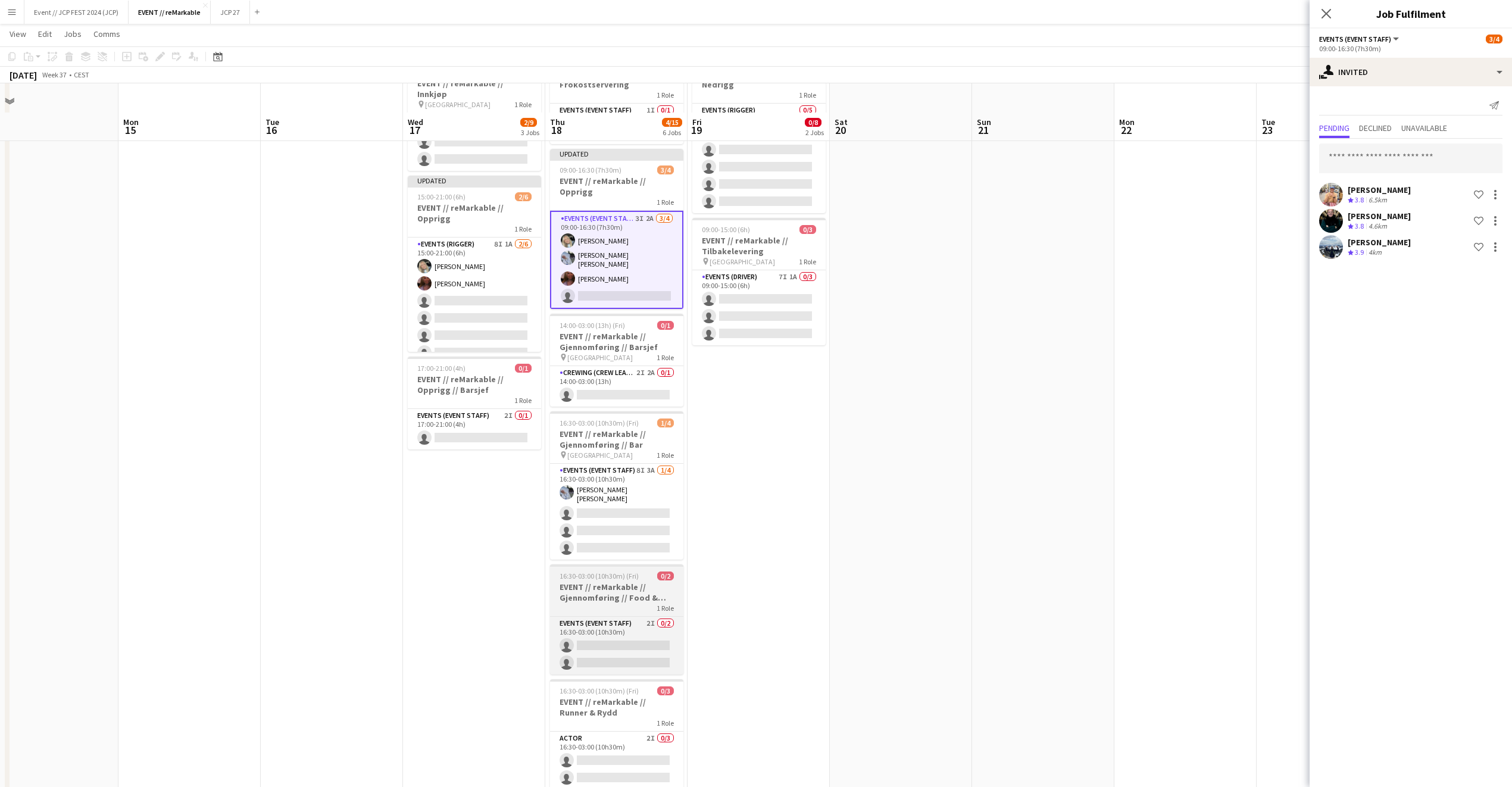
scroll to position [158, 0]
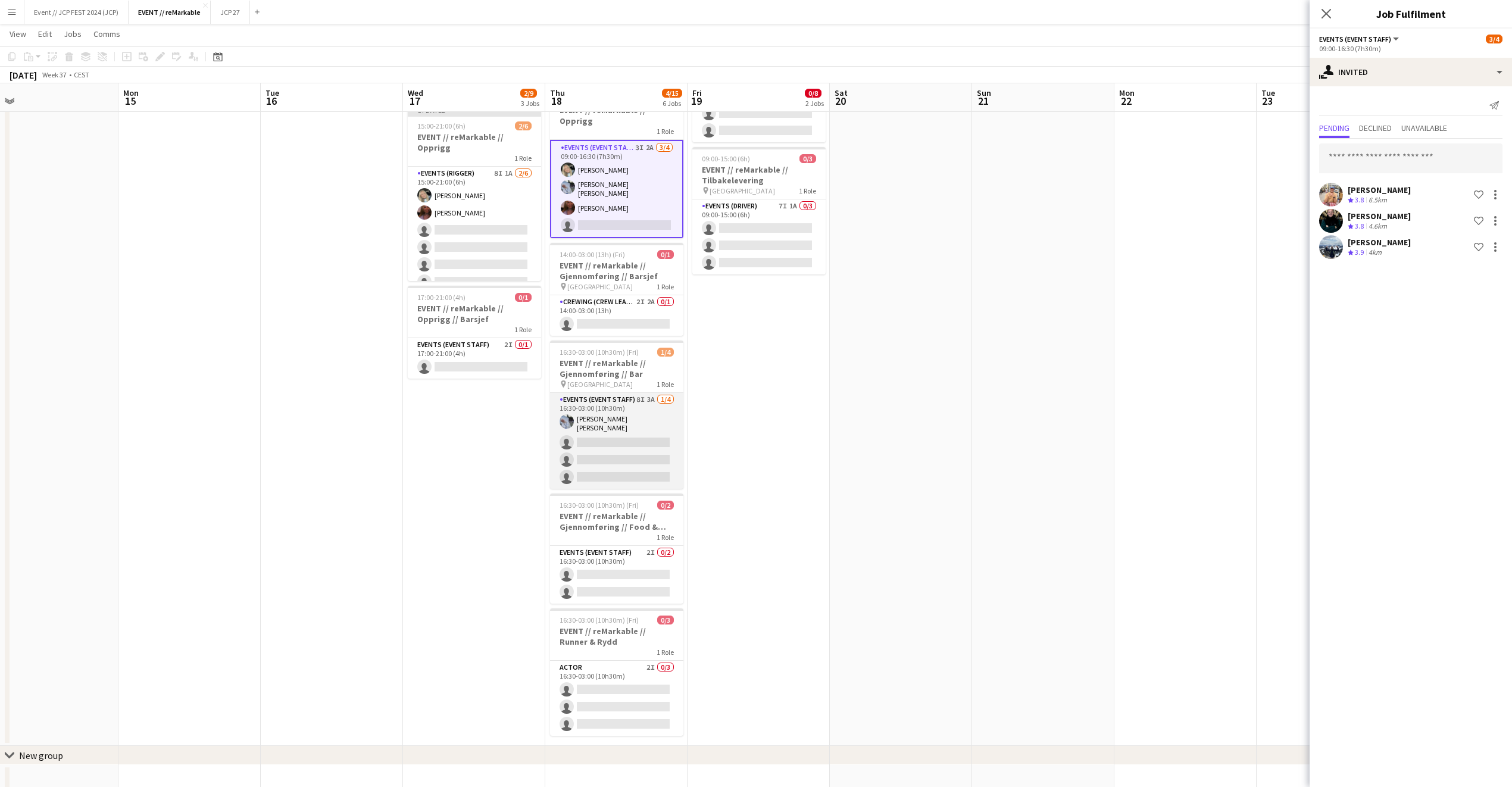
click at [663, 448] on app-card-role "Events (Event Staff) 8I 3A 1/4 16:30-03:00 (10h30m) Marte Sofie Rossavik single…" at bounding box center [617, 441] width 133 height 96
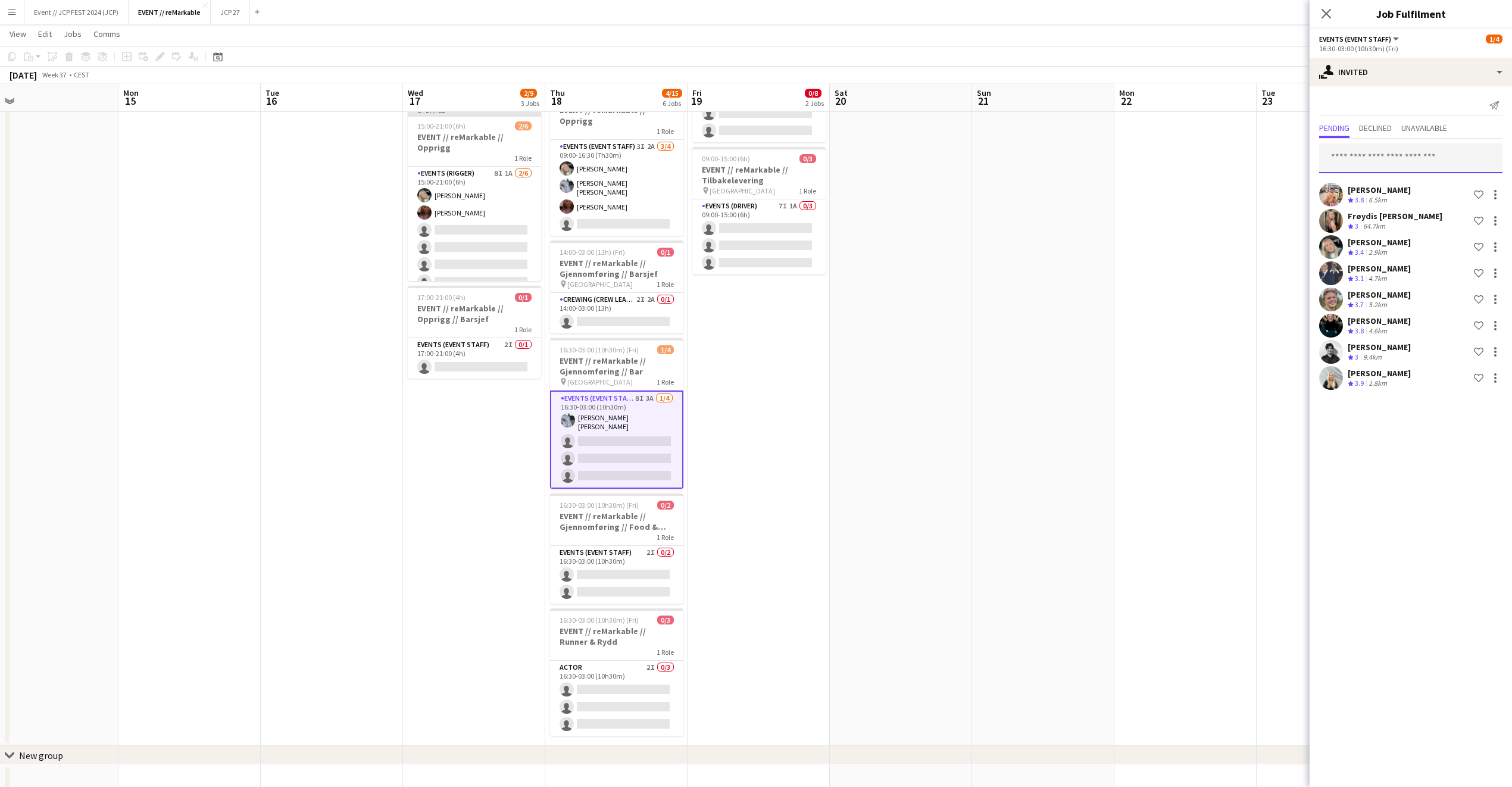
click at [1386, 160] on input "text" at bounding box center [1412, 158] width 184 height 30
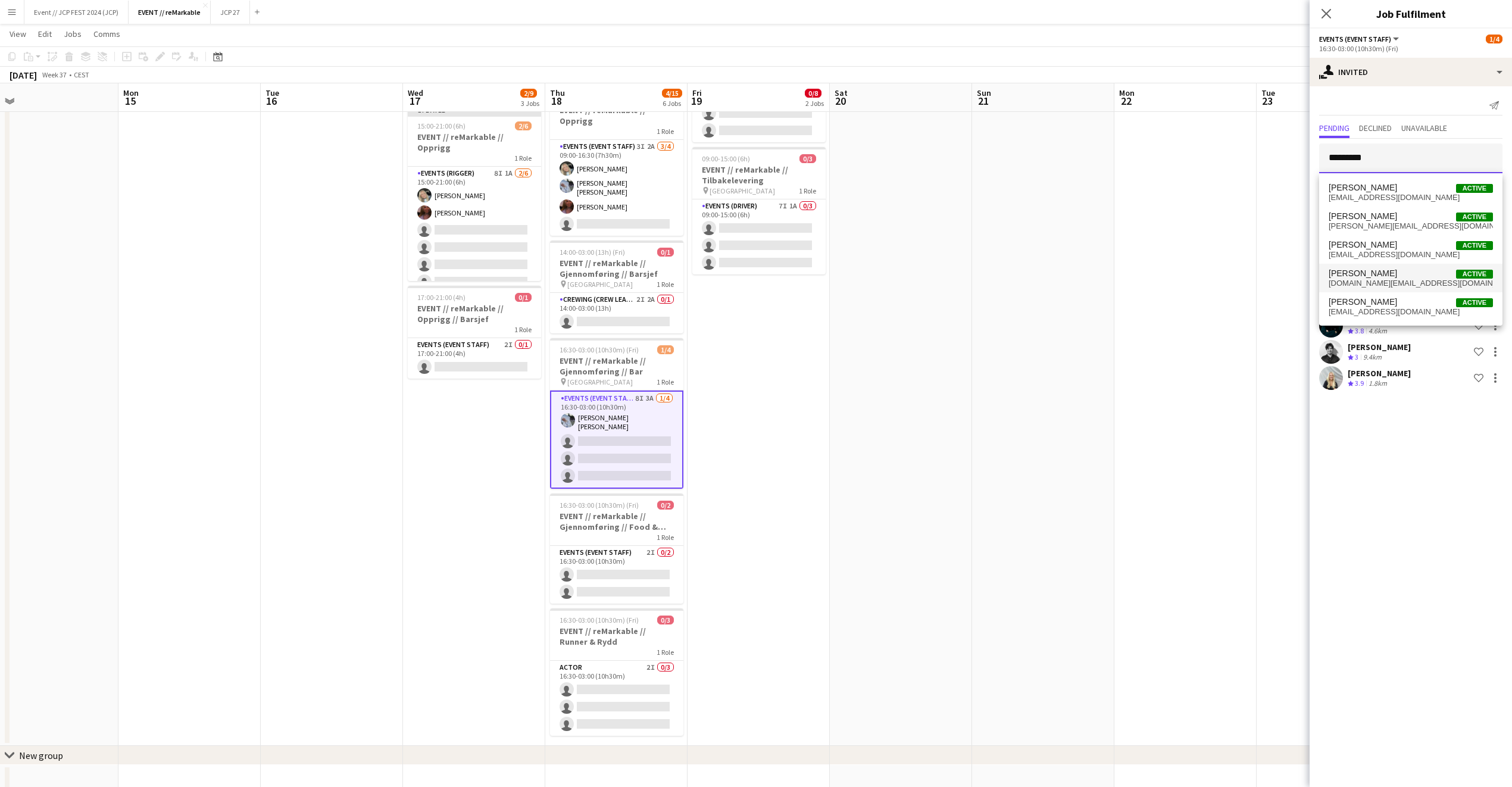
type input "********"
click at [1386, 287] on span "kristian.hr@hotmail.com" at bounding box center [1411, 283] width 164 height 9
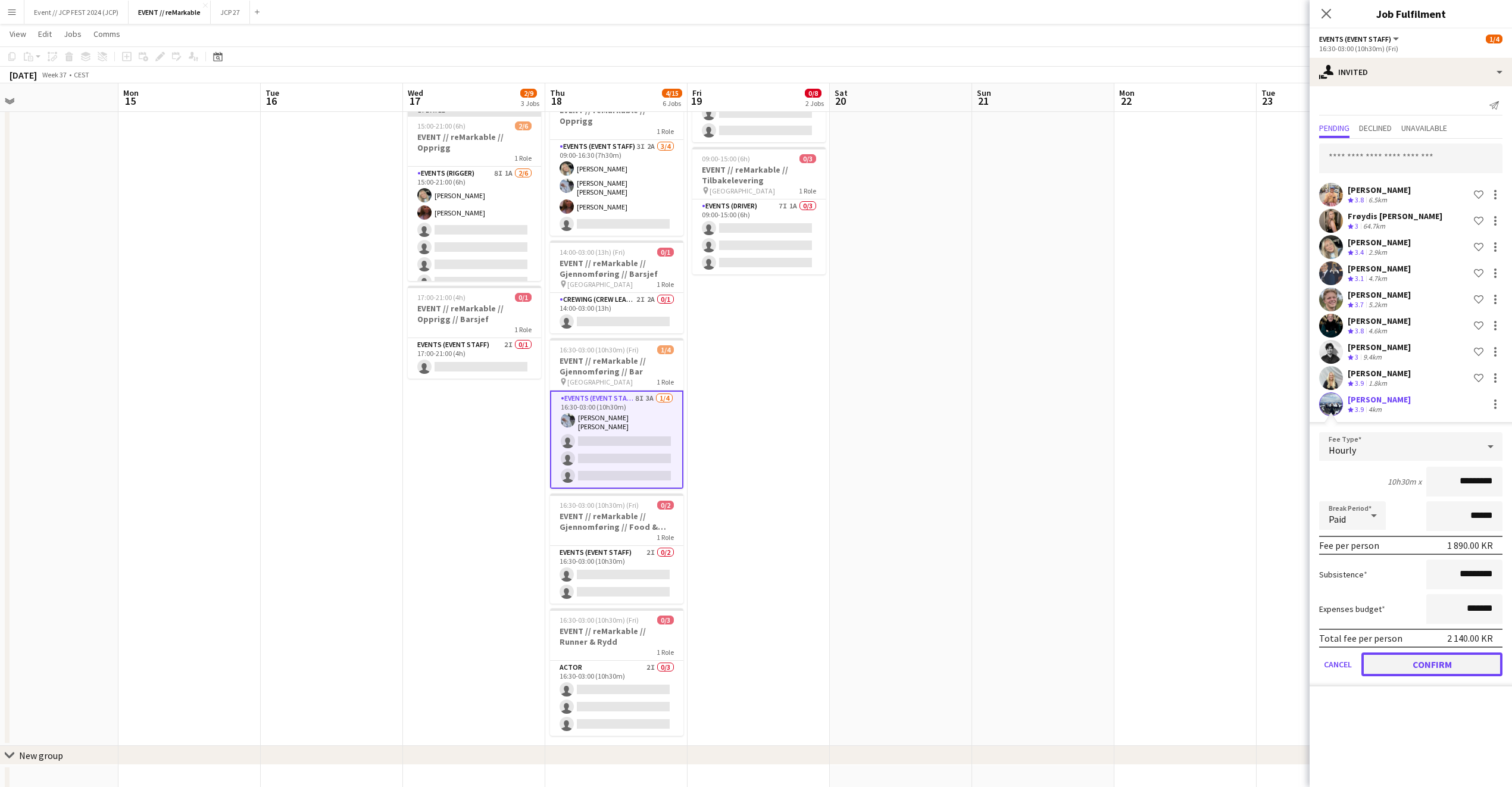
click at [1450, 659] on button "Confirm" at bounding box center [1432, 664] width 141 height 24
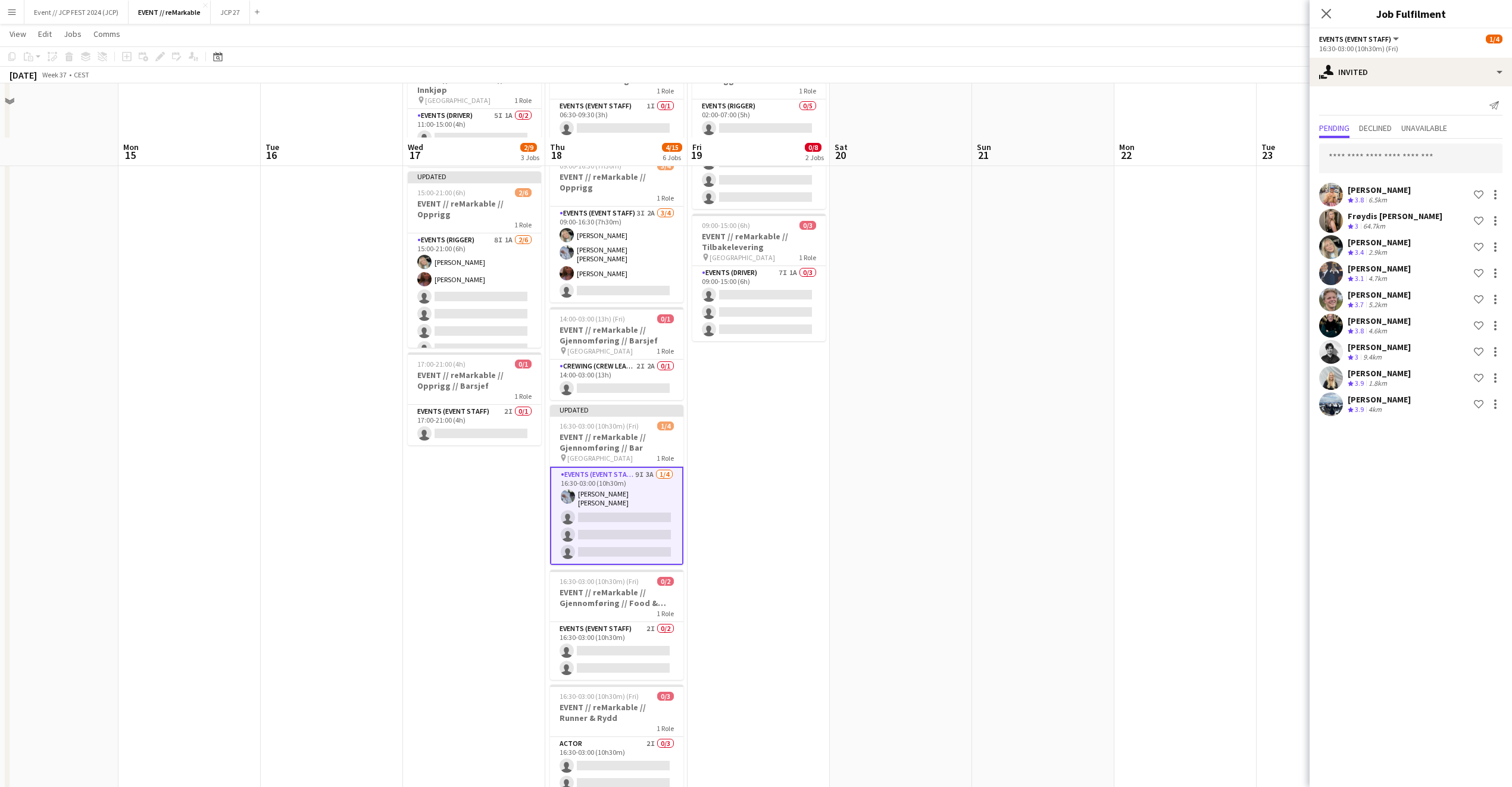
scroll to position [0, 0]
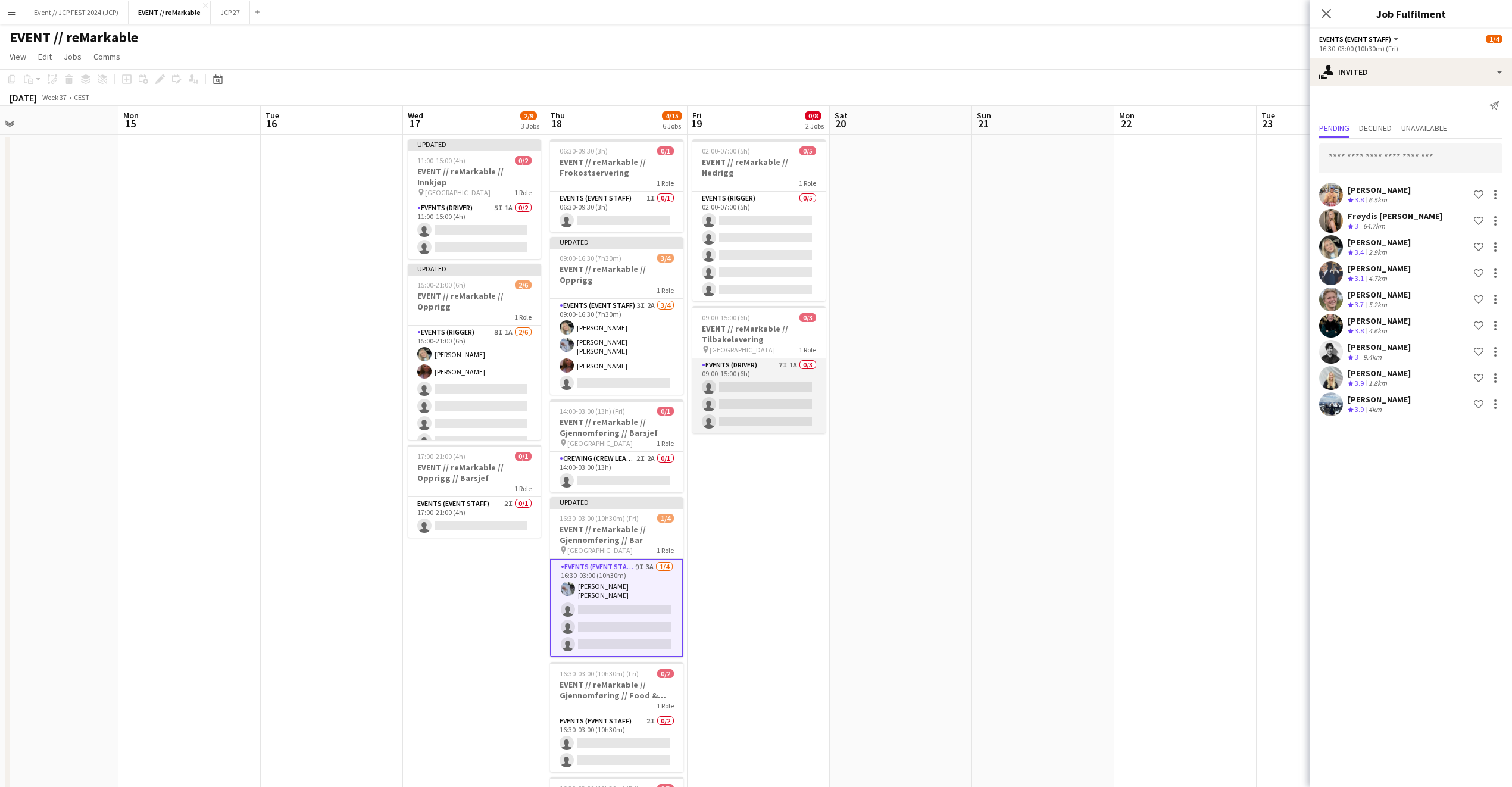
click at [793, 396] on app-card-role "Events (Driver) 7I 1A 0/3 09:00-15:00 (6h) single-neutral-actions single-neutra…" at bounding box center [758, 395] width 133 height 75
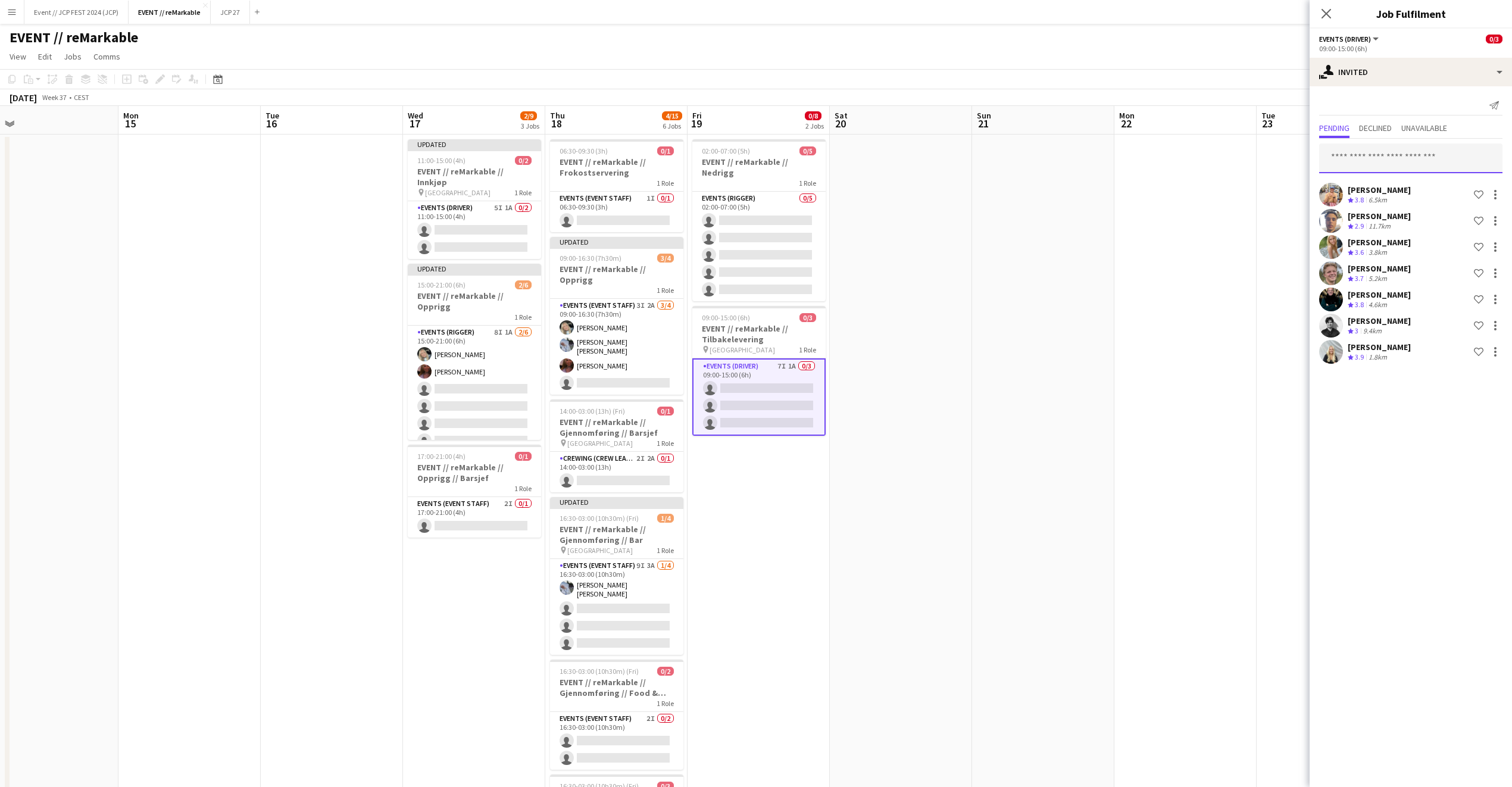
click at [1394, 154] on input "text" at bounding box center [1412, 158] width 184 height 30
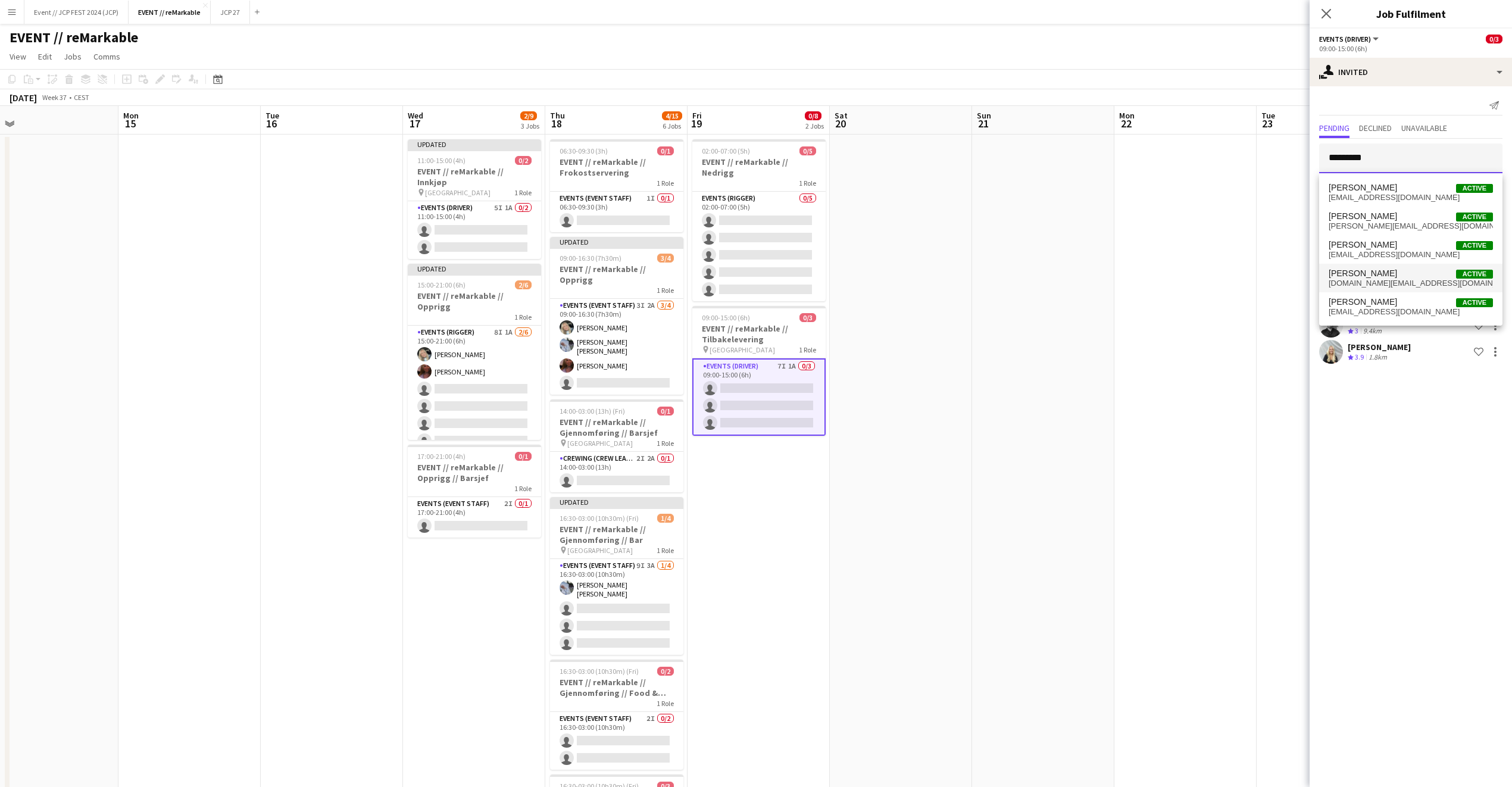
type input "********"
click at [1398, 281] on span "kristian.hr@hotmail.com" at bounding box center [1411, 283] width 164 height 9
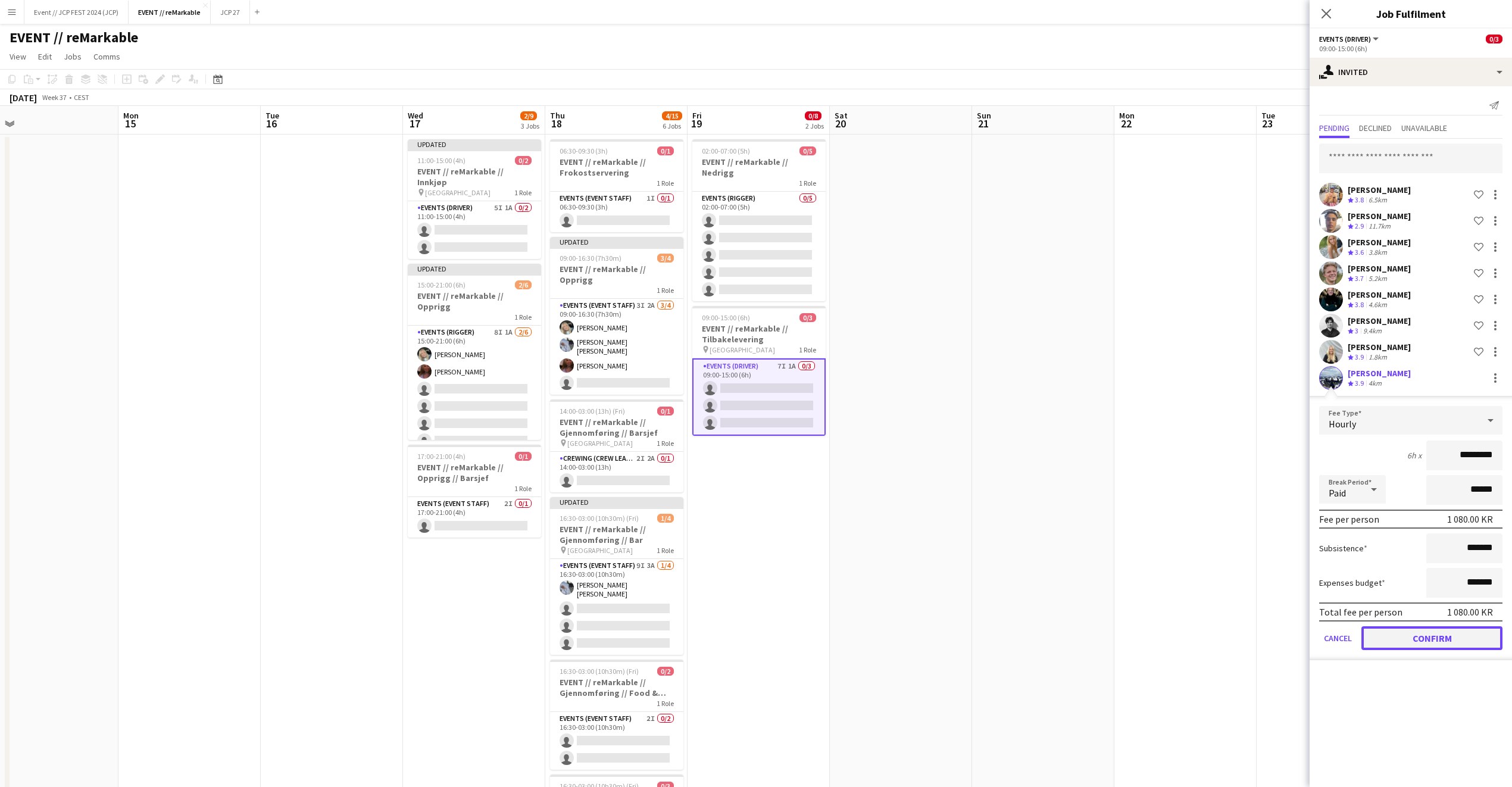
click at [1430, 637] on button "Confirm" at bounding box center [1432, 638] width 141 height 24
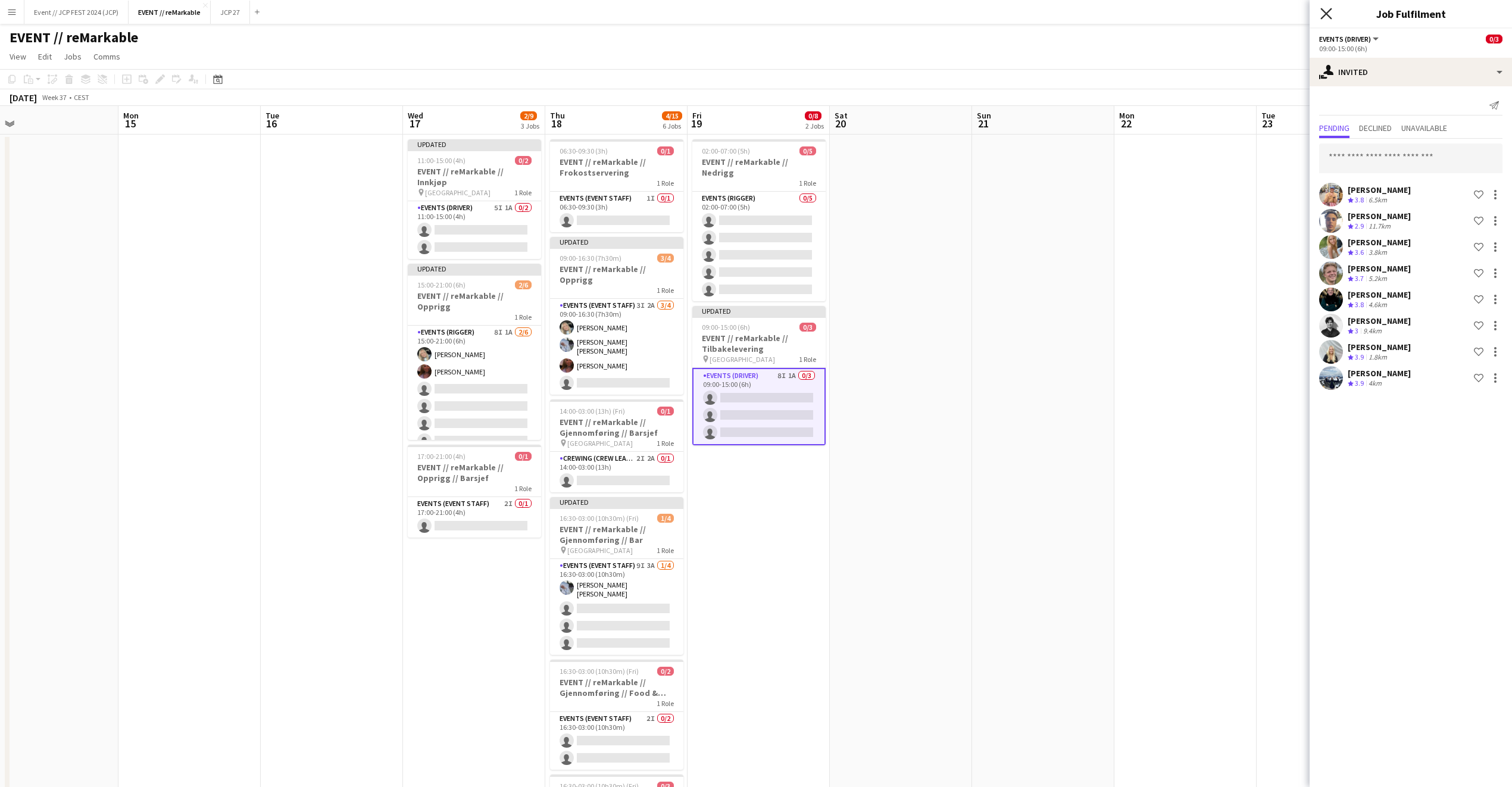
click at [1329, 18] on icon "Close pop-in" at bounding box center [1326, 13] width 12 height 12
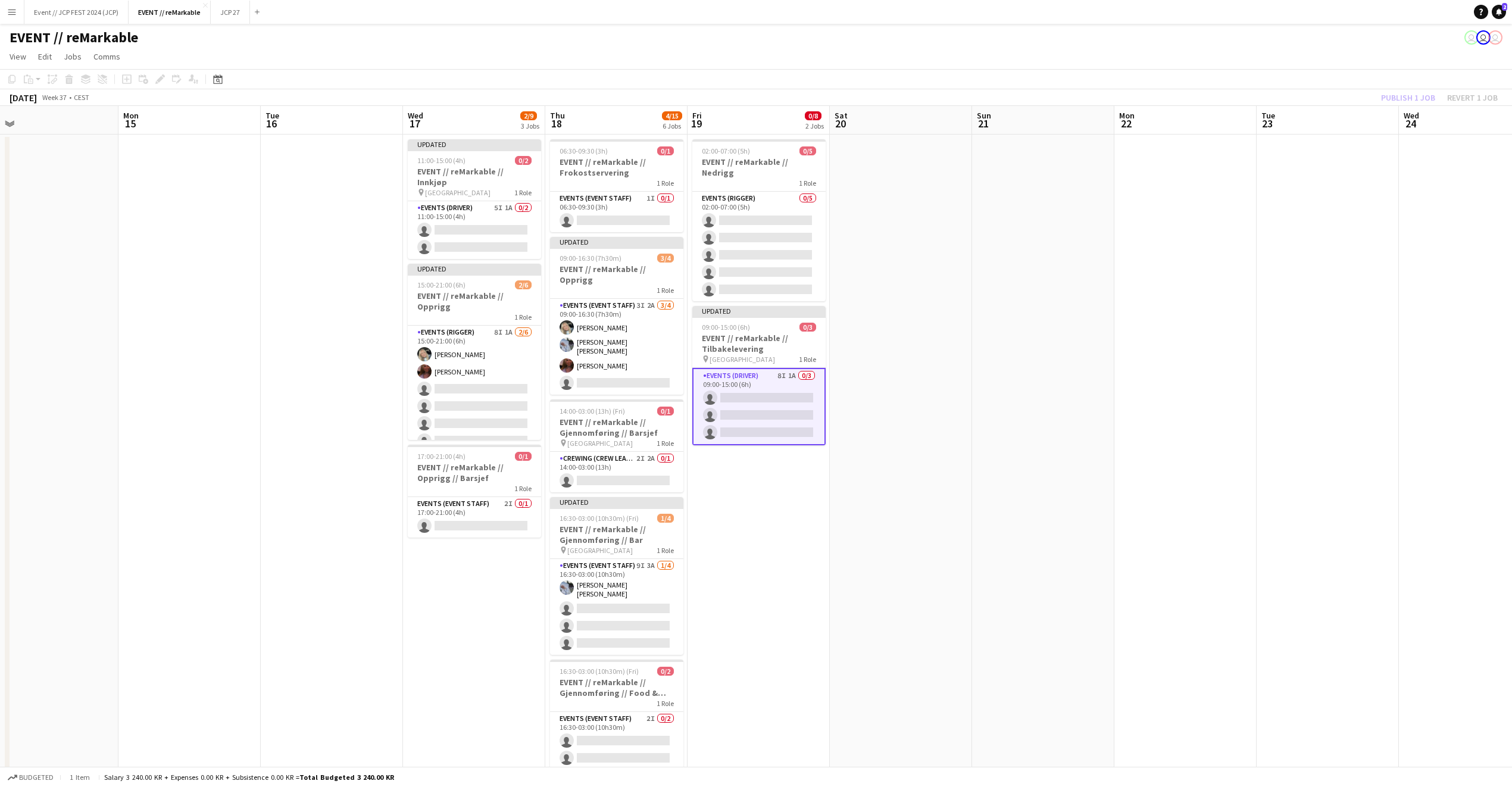
click at [1405, 98] on div "Publish 1 job Revert 1 job" at bounding box center [1440, 97] width 146 height 16
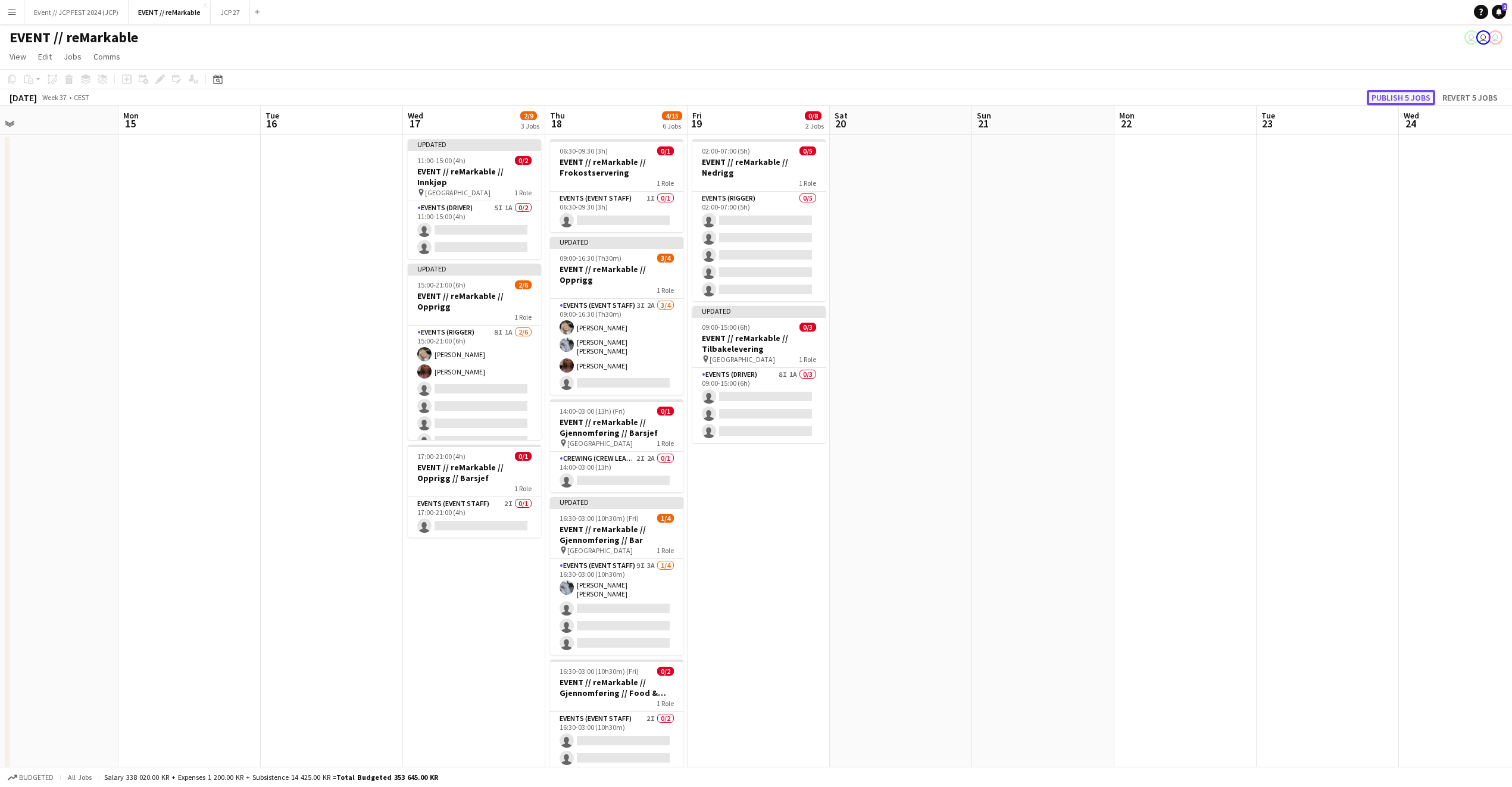
click at [1405, 98] on button "Publish 5 jobs" at bounding box center [1401, 97] width 69 height 16
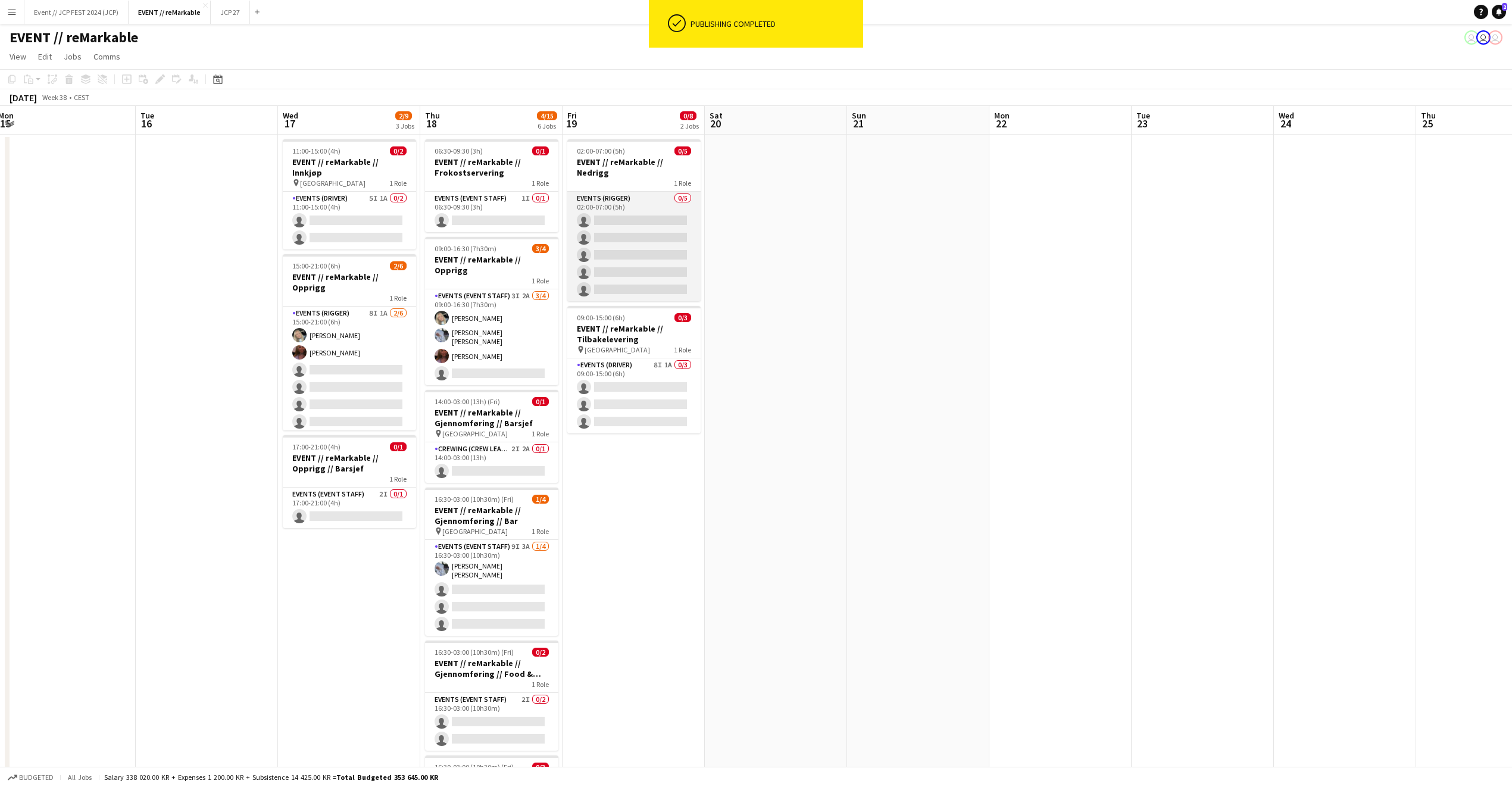
scroll to position [1, 0]
click at [663, 234] on app-card-role "Events (Rigger) 0/5 02:00-07:00 (5h) single-neutral-actions single-neutral-acti…" at bounding box center [634, 245] width 133 height 110
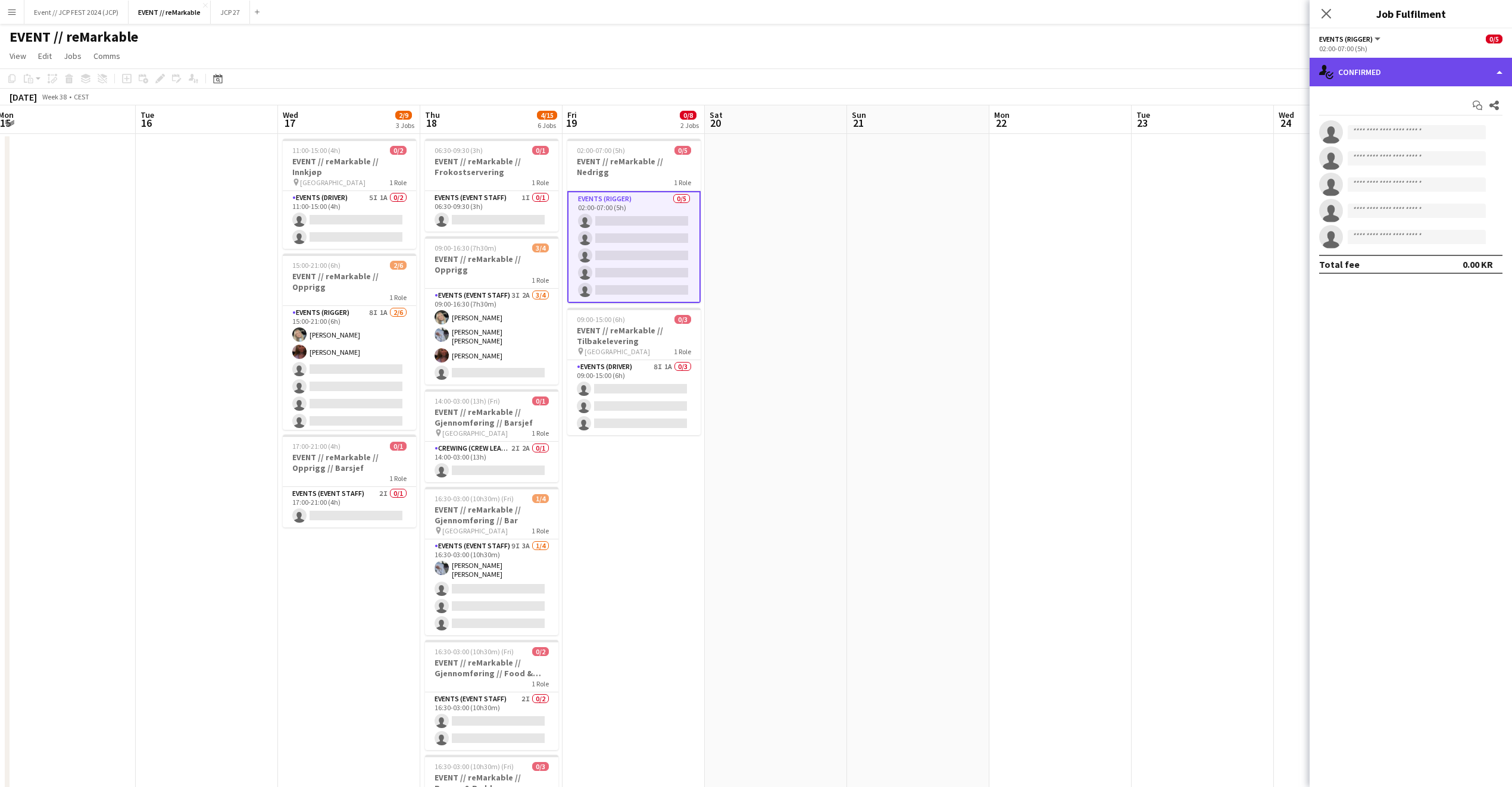
click at [1377, 73] on div "single-neutral-actions-check-2 Confirmed" at bounding box center [1411, 72] width 202 height 29
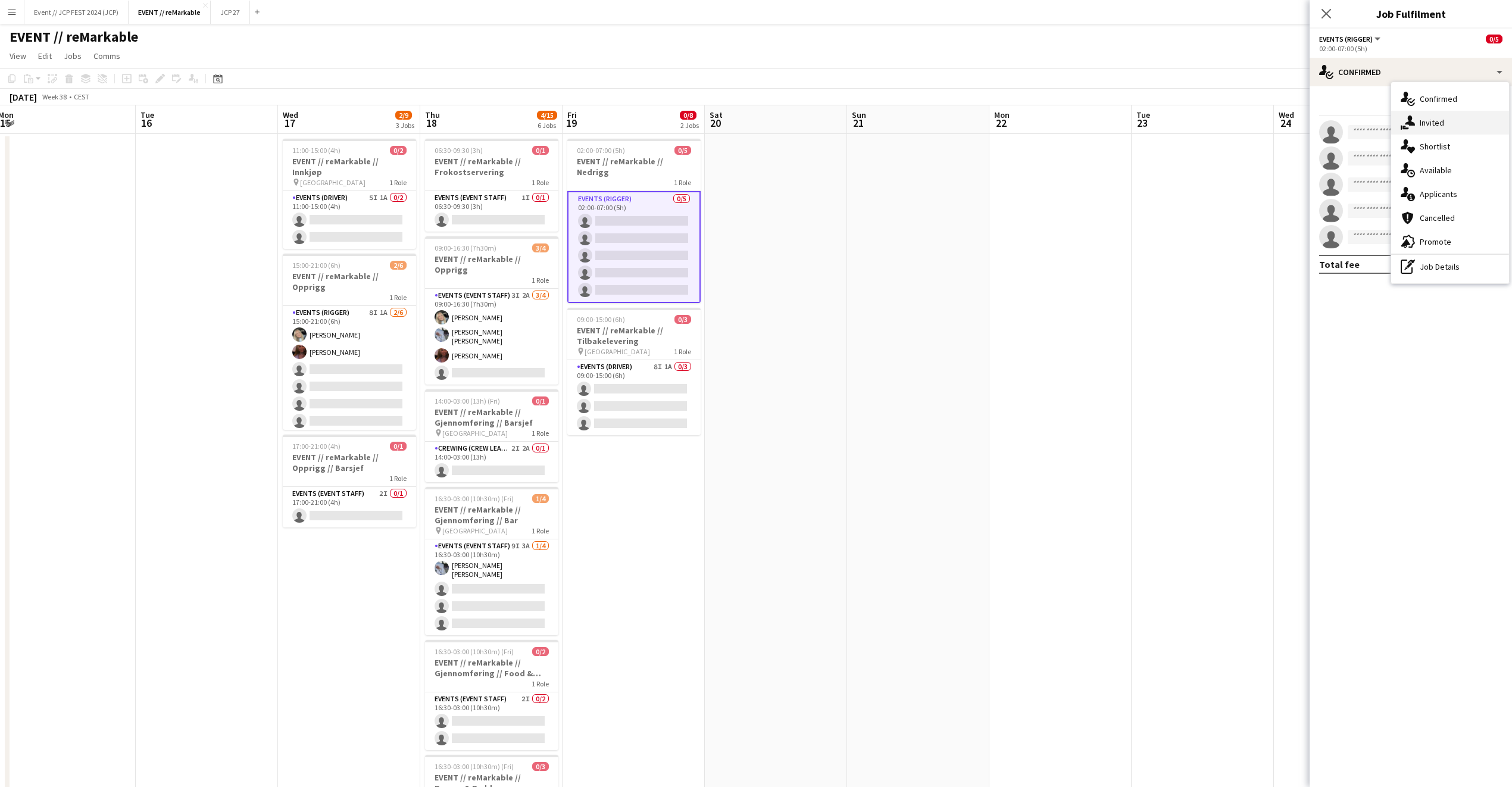
click at [1444, 130] on div "single-neutral-actions-share-1 Invited" at bounding box center [1450, 122] width 118 height 24
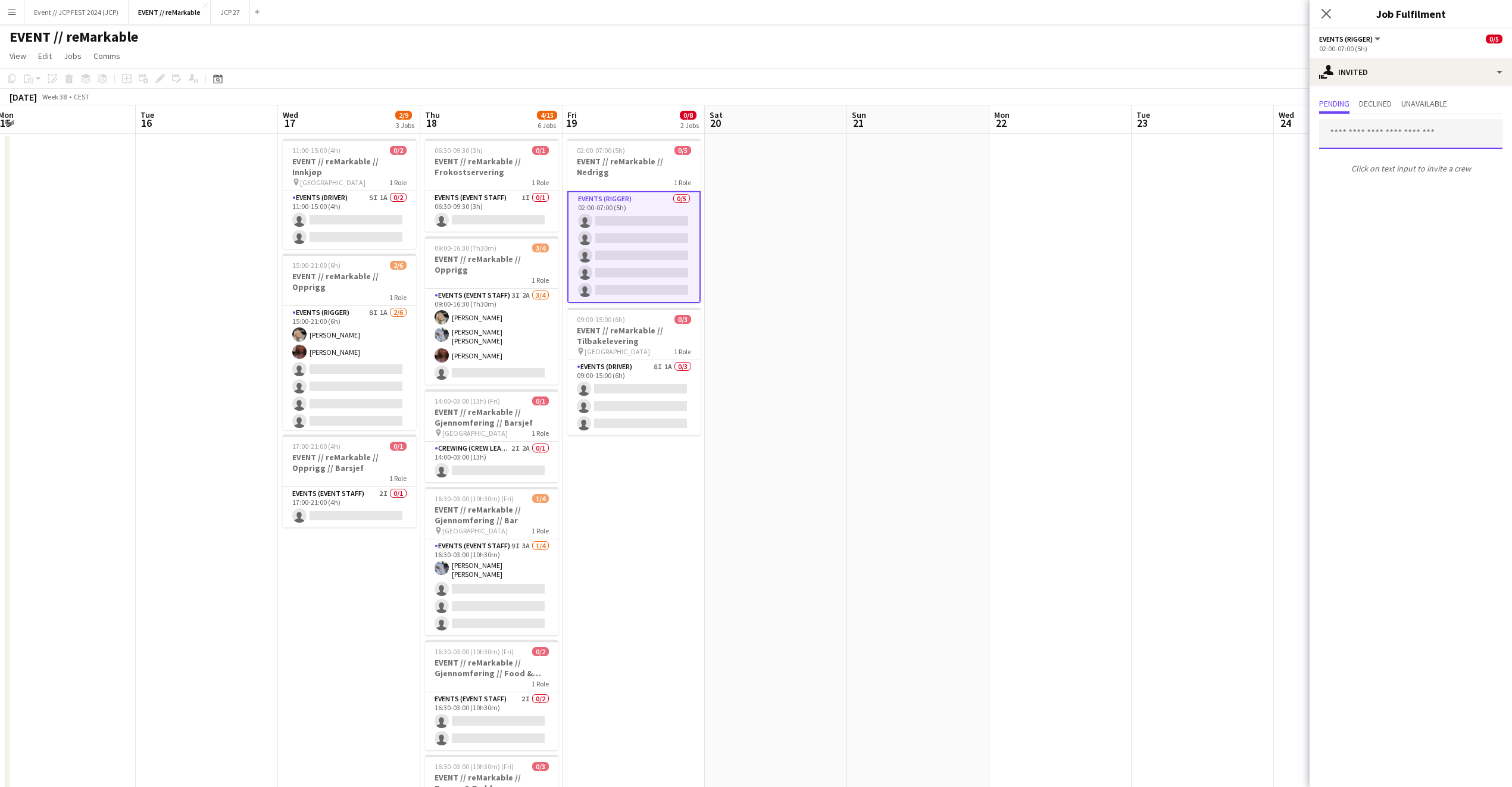
click at [1404, 148] on input "text" at bounding box center [1412, 134] width 184 height 30
type input "********"
click at [1405, 211] on mat-expansion-panel "user-plus Invited Pending Declined Unavailable ******** Click on text input to …" at bounding box center [1411, 437] width 202 height 701
click at [1331, 19] on app-icon "Close pop-in" at bounding box center [1327, 14] width 17 height 17
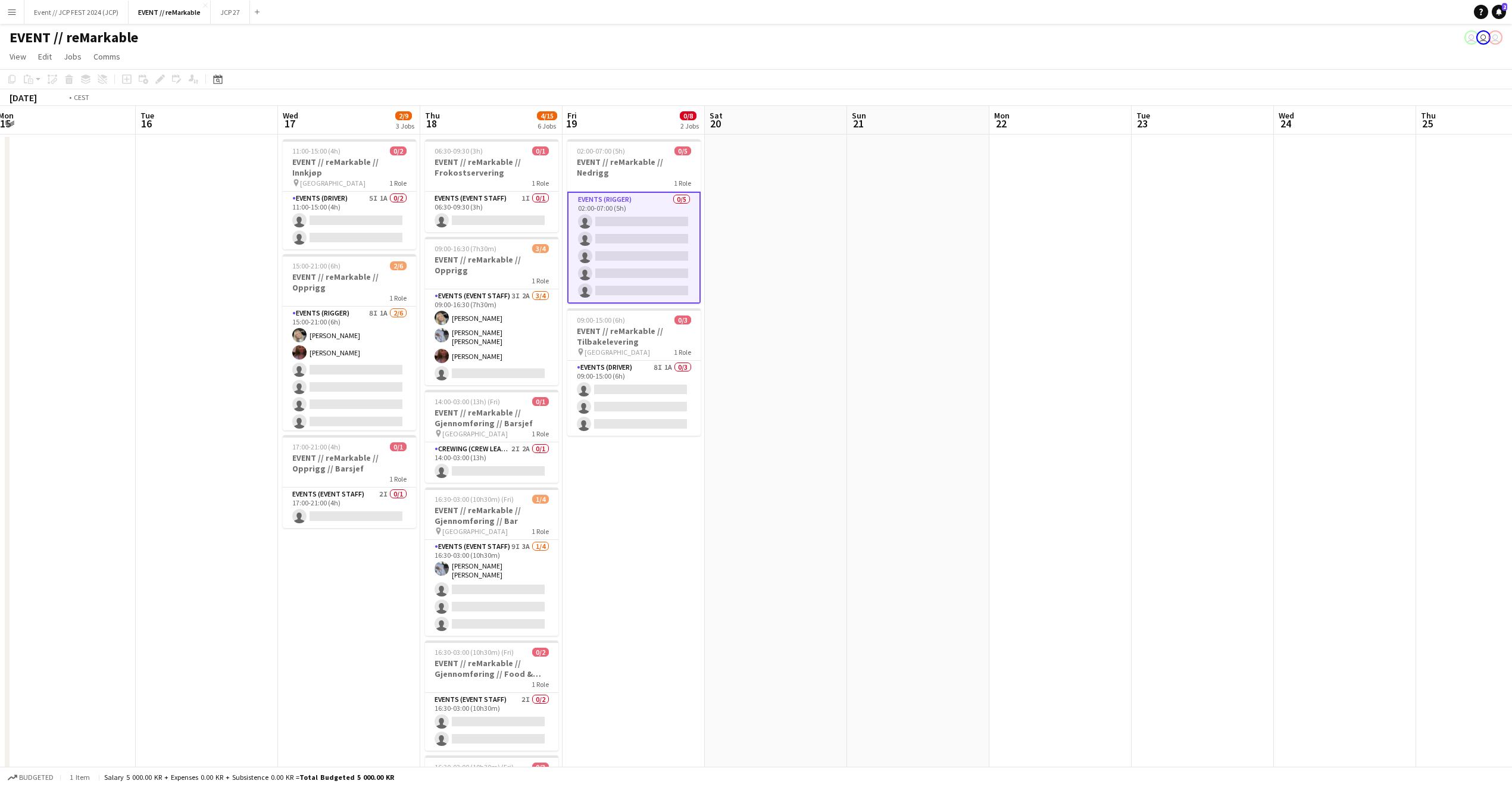
scroll to position [0, 391]
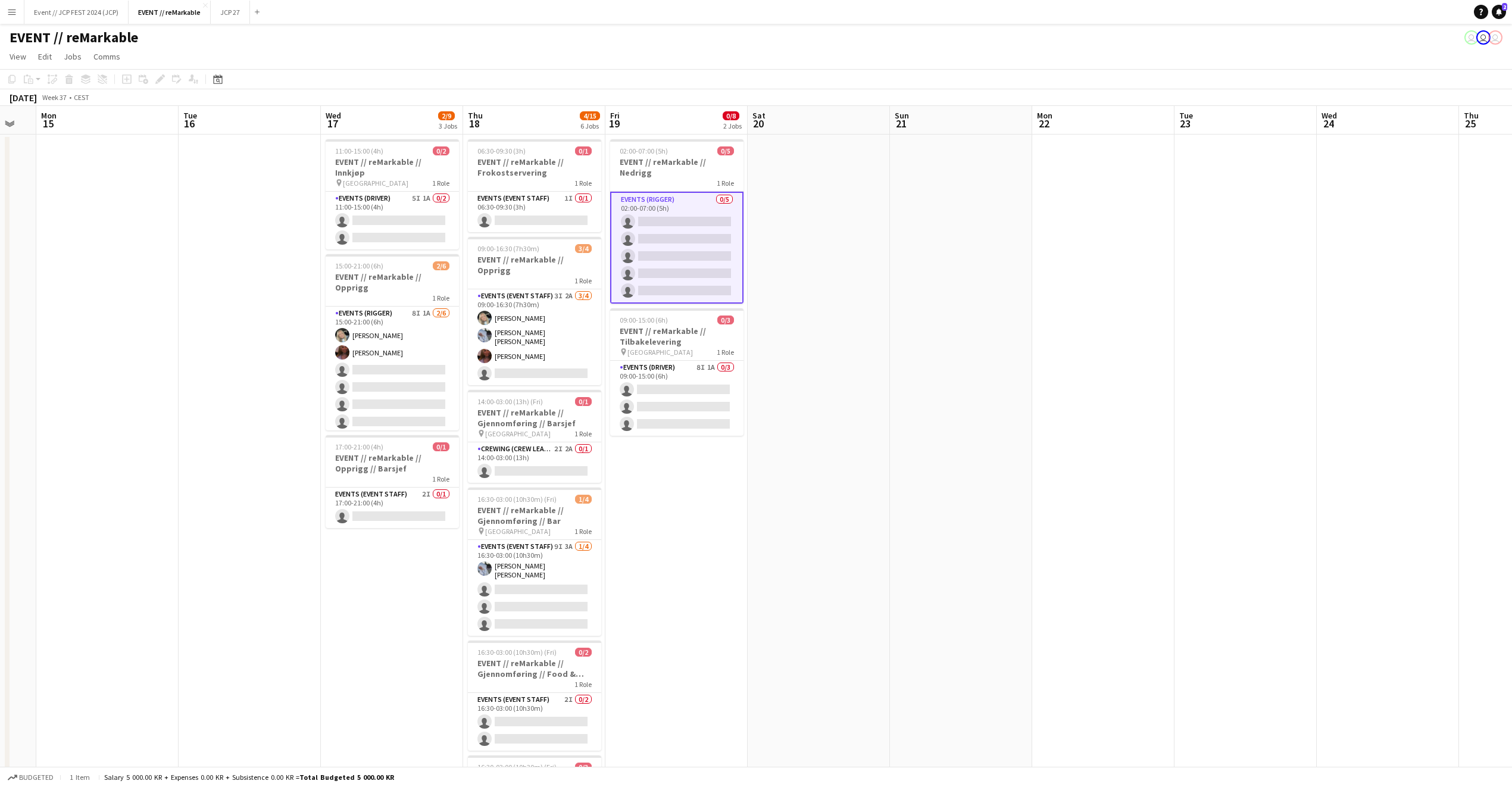
click at [691, 219] on app-card-role "Events (Rigger) 0/5 02:00-07:00 (5h) single-neutral-actions single-neutral-acti…" at bounding box center [677, 248] width 133 height 112
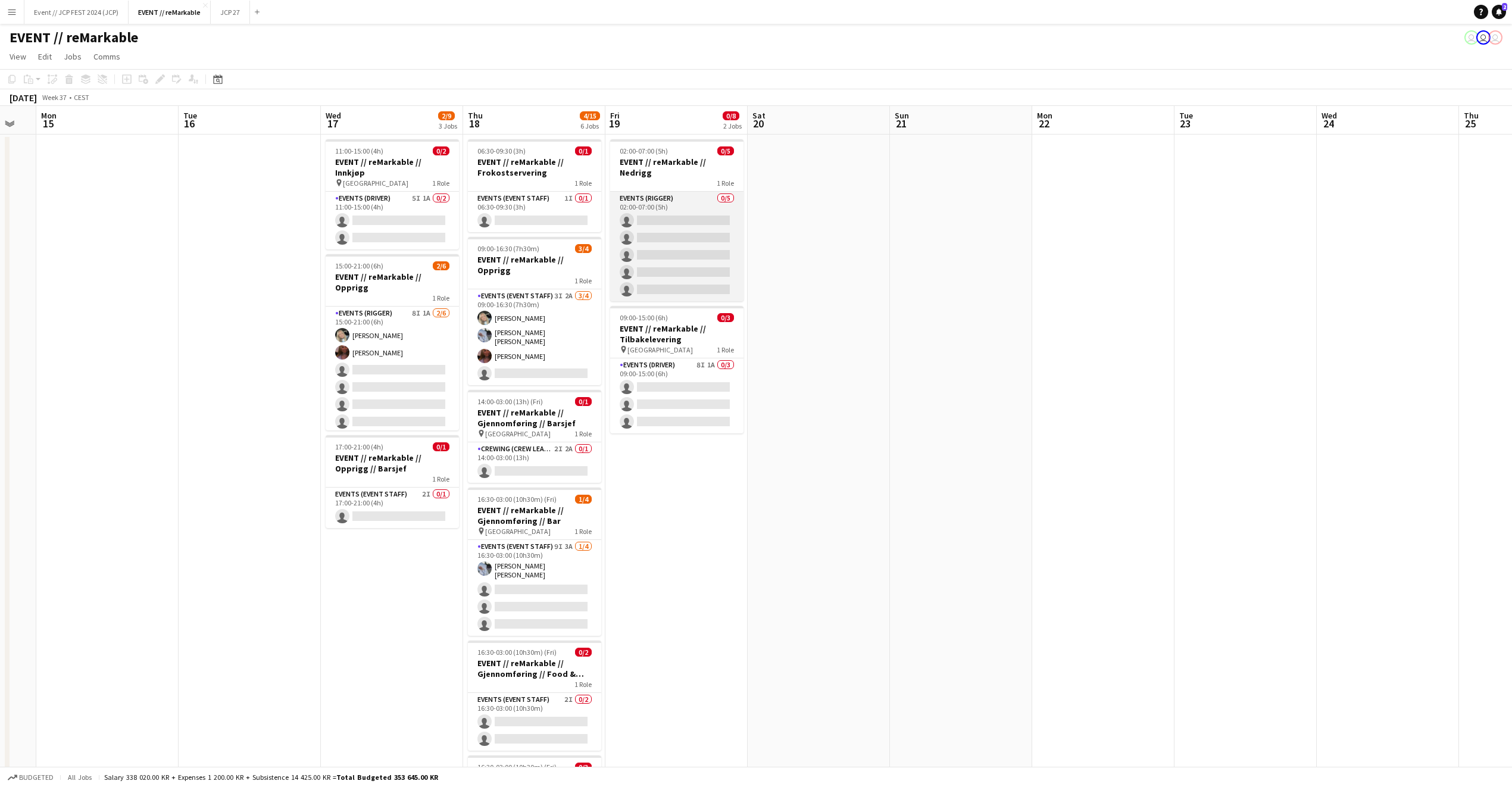
click at [672, 213] on app-card-role "Events (Rigger) 0/5 02:00-07:00 (5h) single-neutral-actions single-neutral-acti…" at bounding box center [677, 246] width 133 height 110
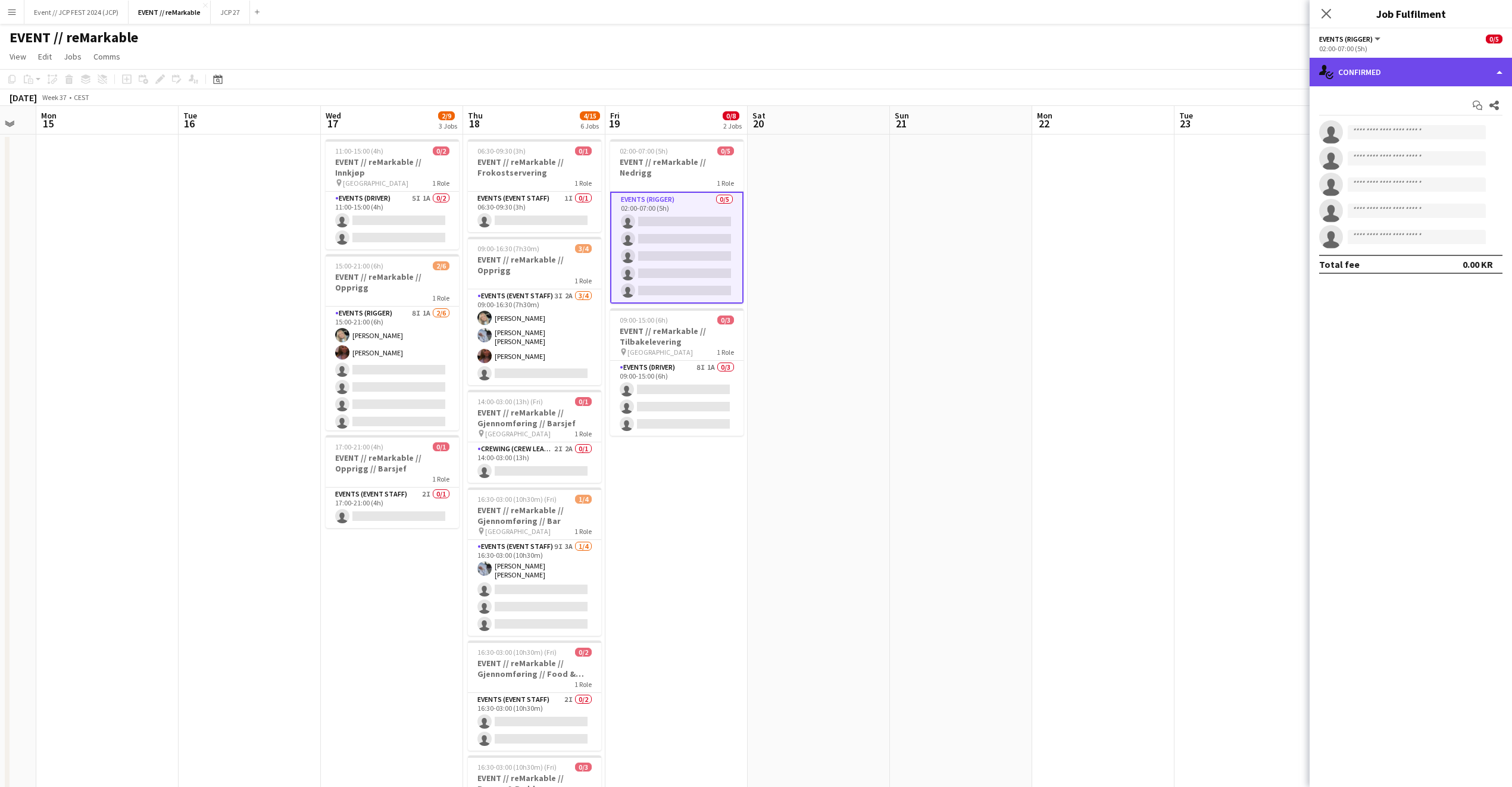
click at [1381, 79] on div "single-neutral-actions-check-2 Confirmed" at bounding box center [1411, 72] width 202 height 29
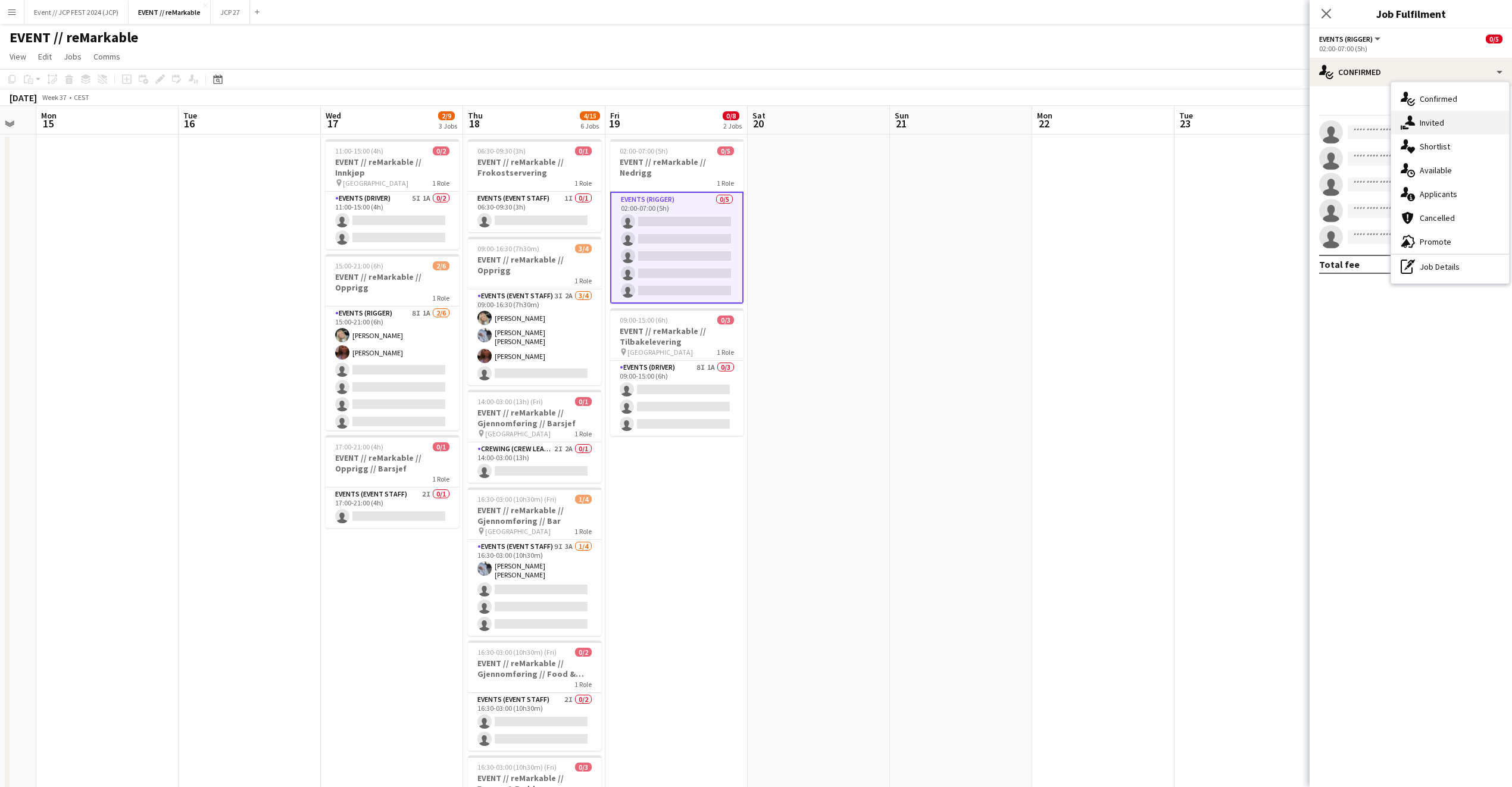
click at [1422, 131] on div "single-neutral-actions-share-1 Invited" at bounding box center [1450, 122] width 118 height 24
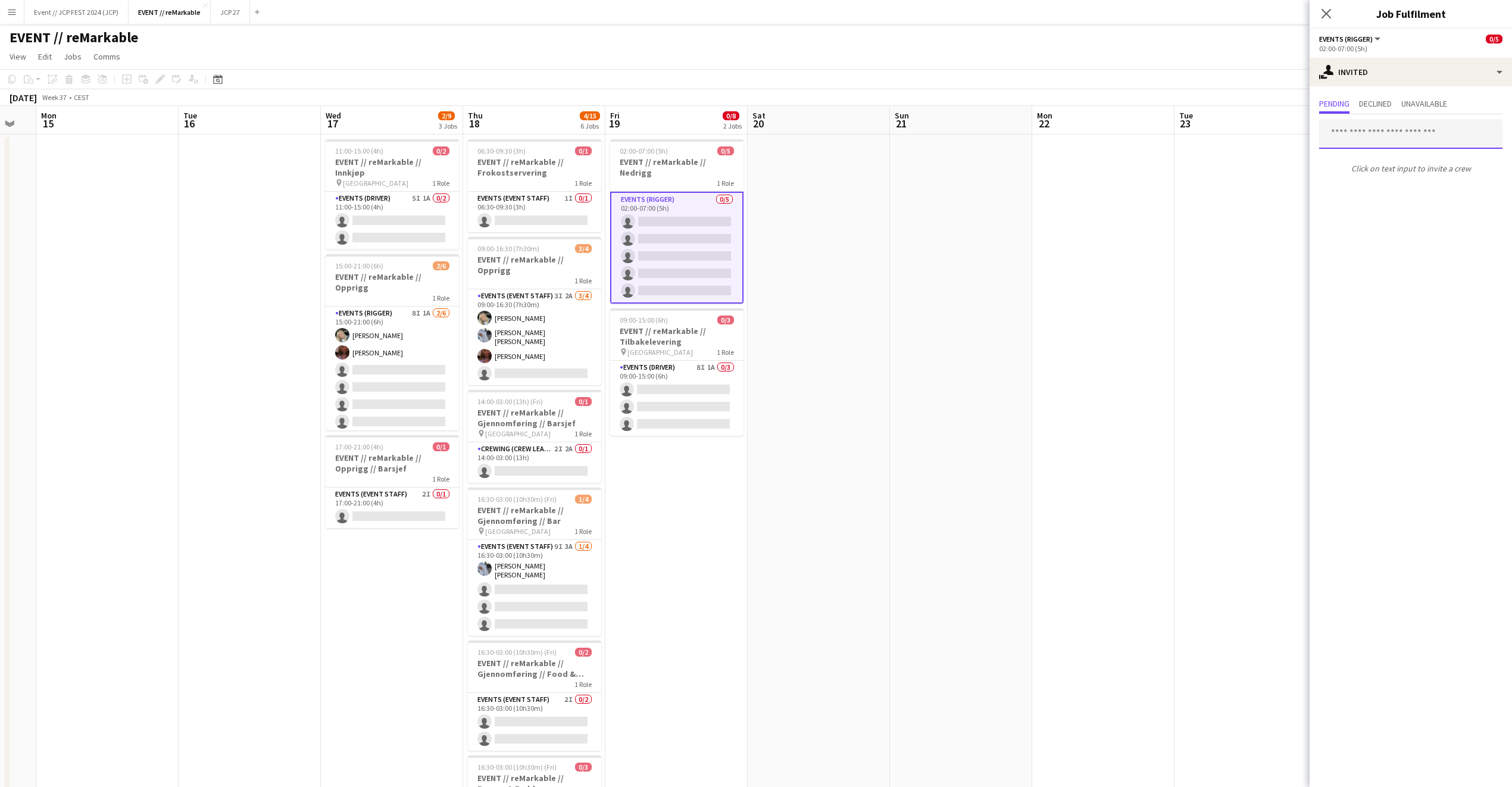
click at [1373, 132] on input "text" at bounding box center [1412, 134] width 184 height 30
type input "*****"
click at [1367, 163] on span "[PERSON_NAME]" at bounding box center [1363, 163] width 69 height 10
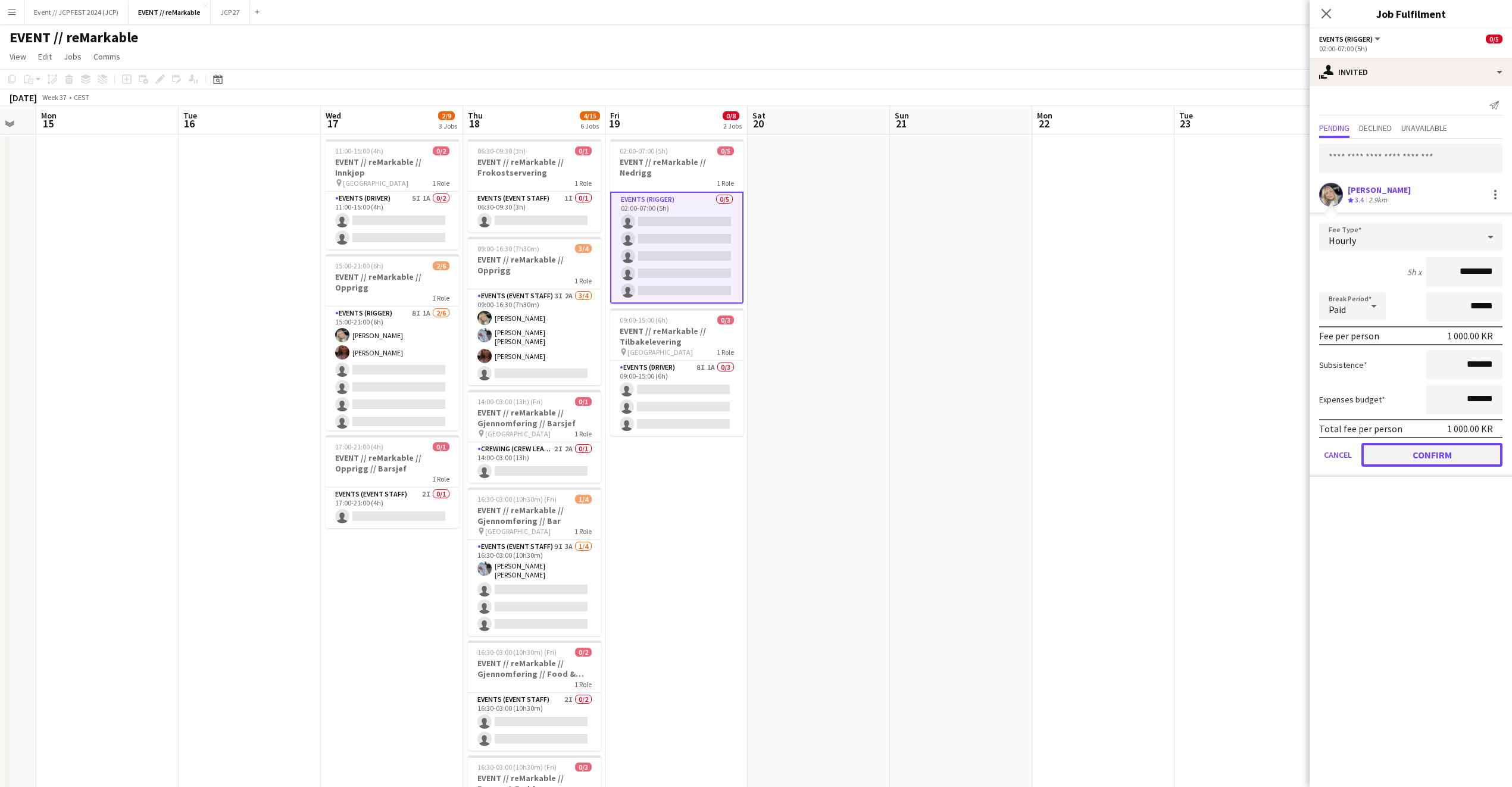
click at [1384, 462] on button "Confirm" at bounding box center [1432, 455] width 141 height 24
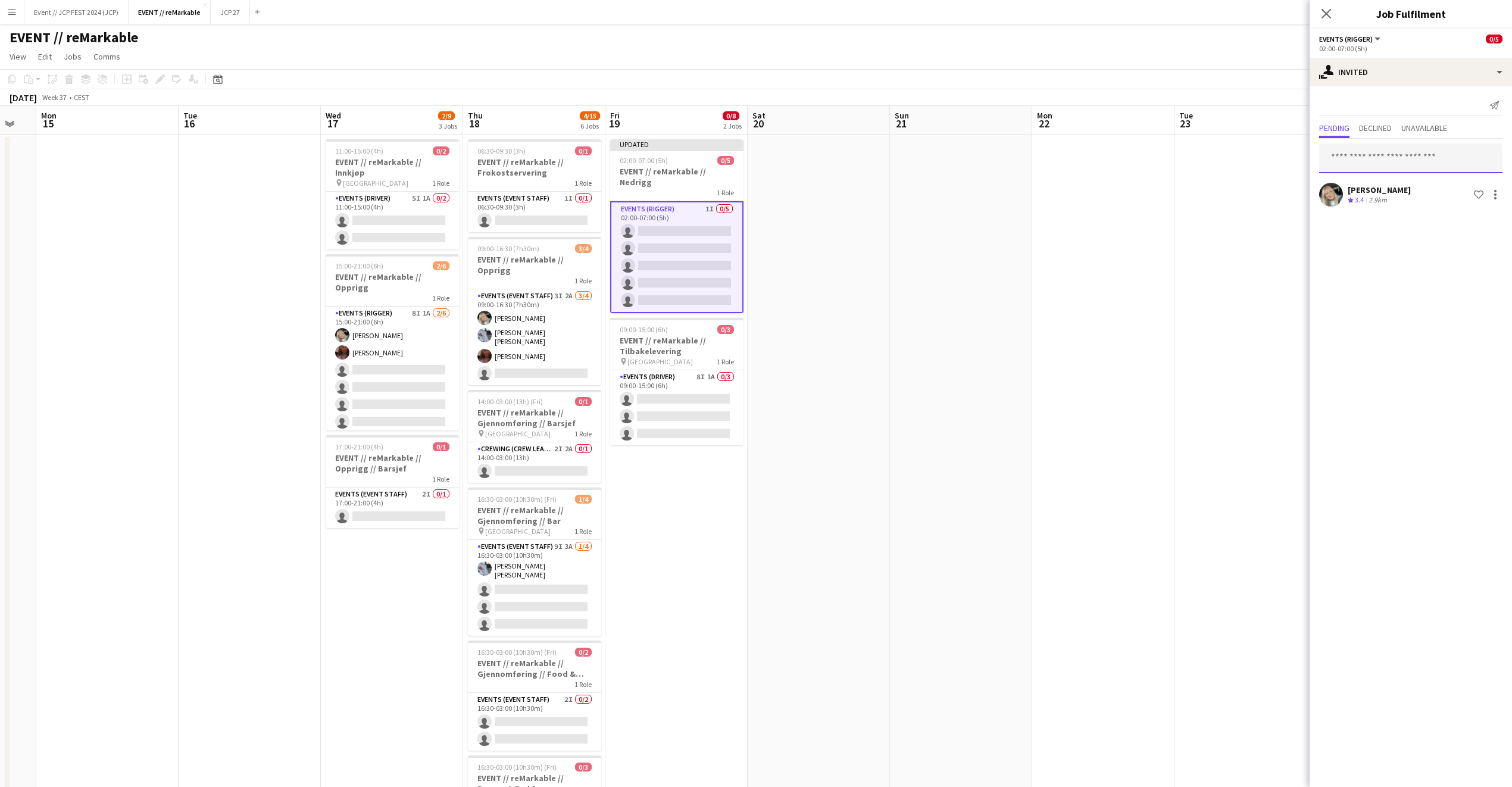
click at [1383, 170] on input "text" at bounding box center [1412, 158] width 184 height 30
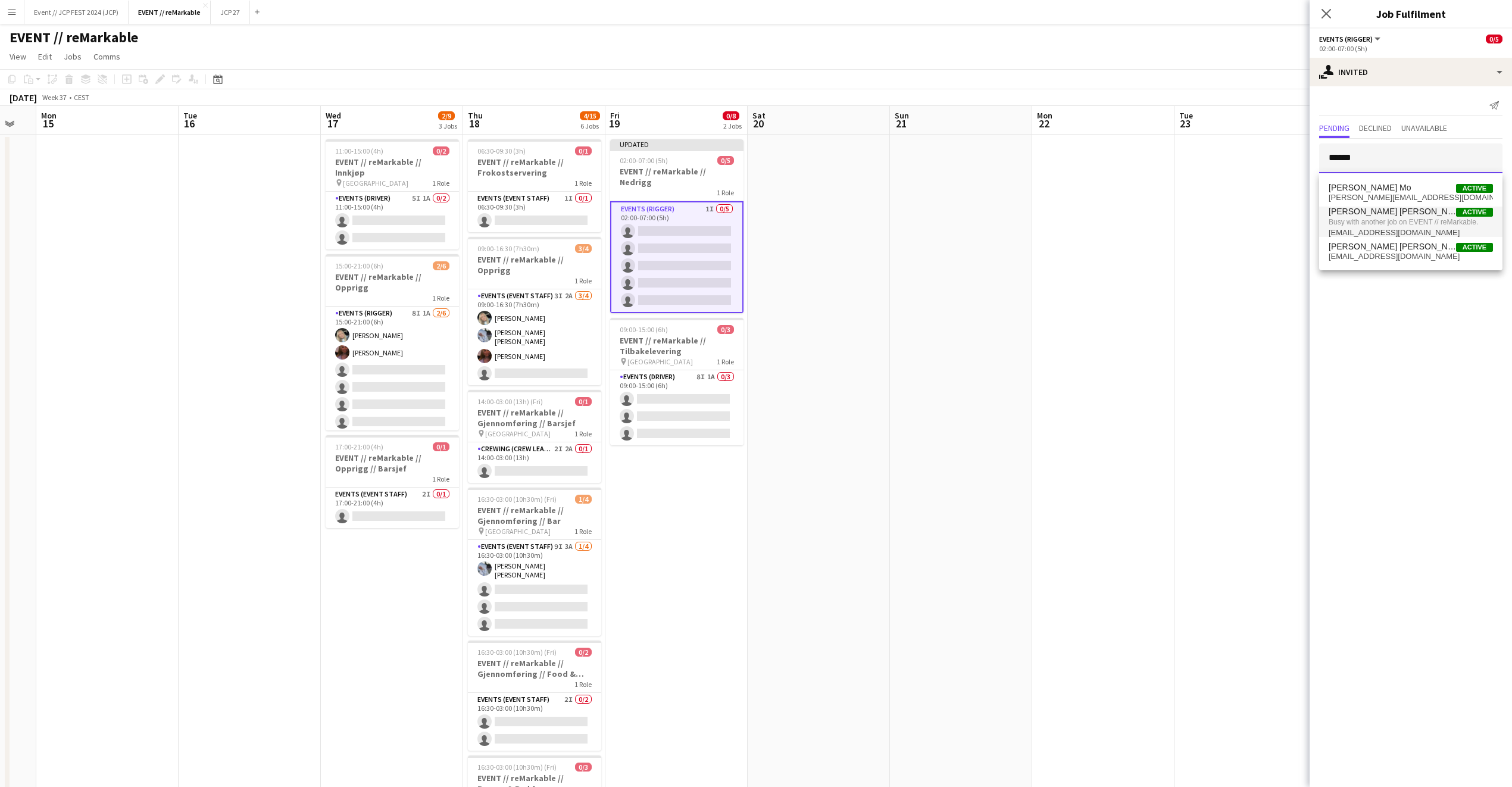
type input "*****"
click at [1426, 229] on span "[EMAIL_ADDRESS][DOMAIN_NAME]" at bounding box center [1411, 233] width 164 height 9
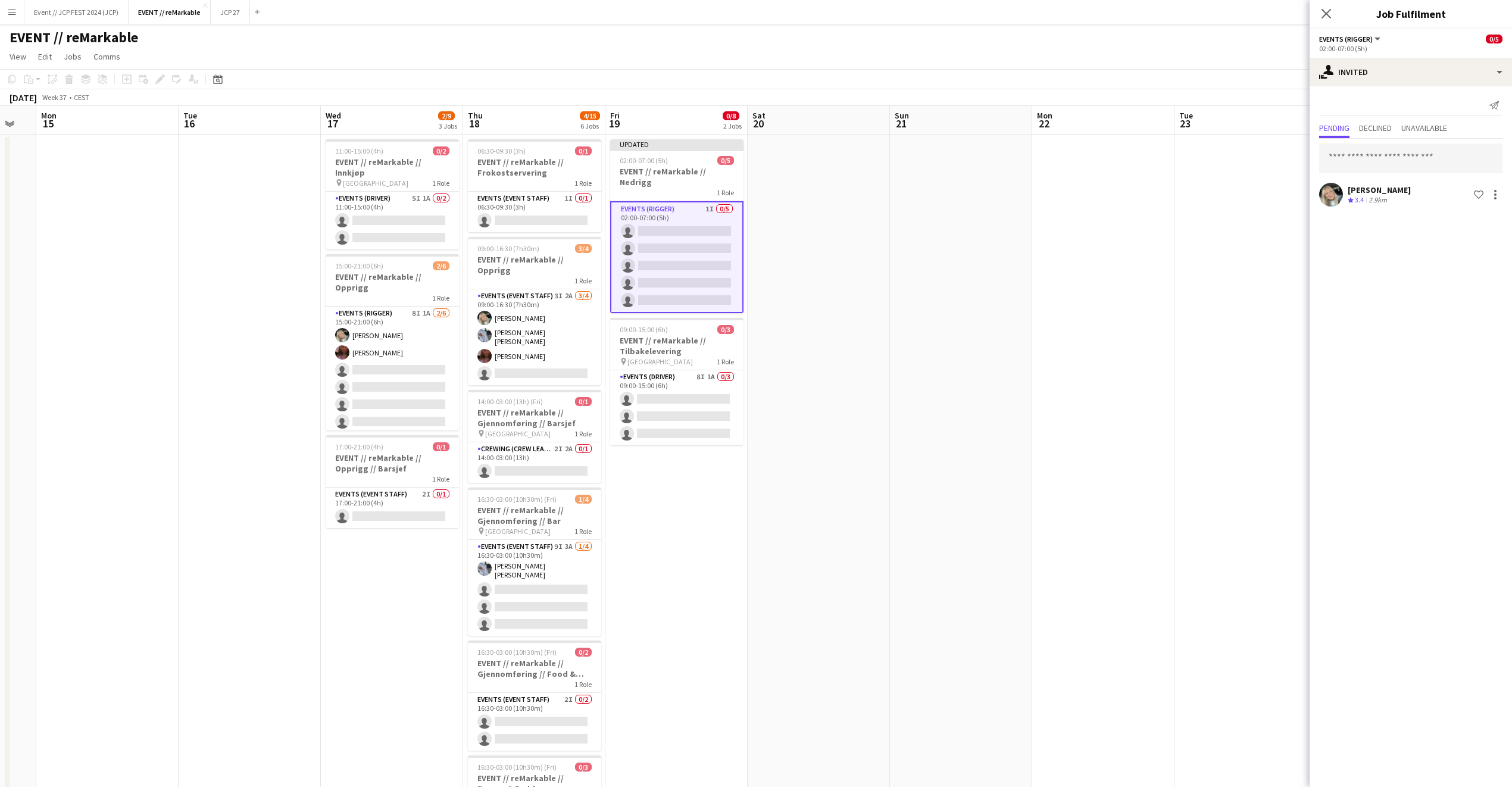
click at [1285, 325] on app-date-cell at bounding box center [1246, 519] width 142 height 770
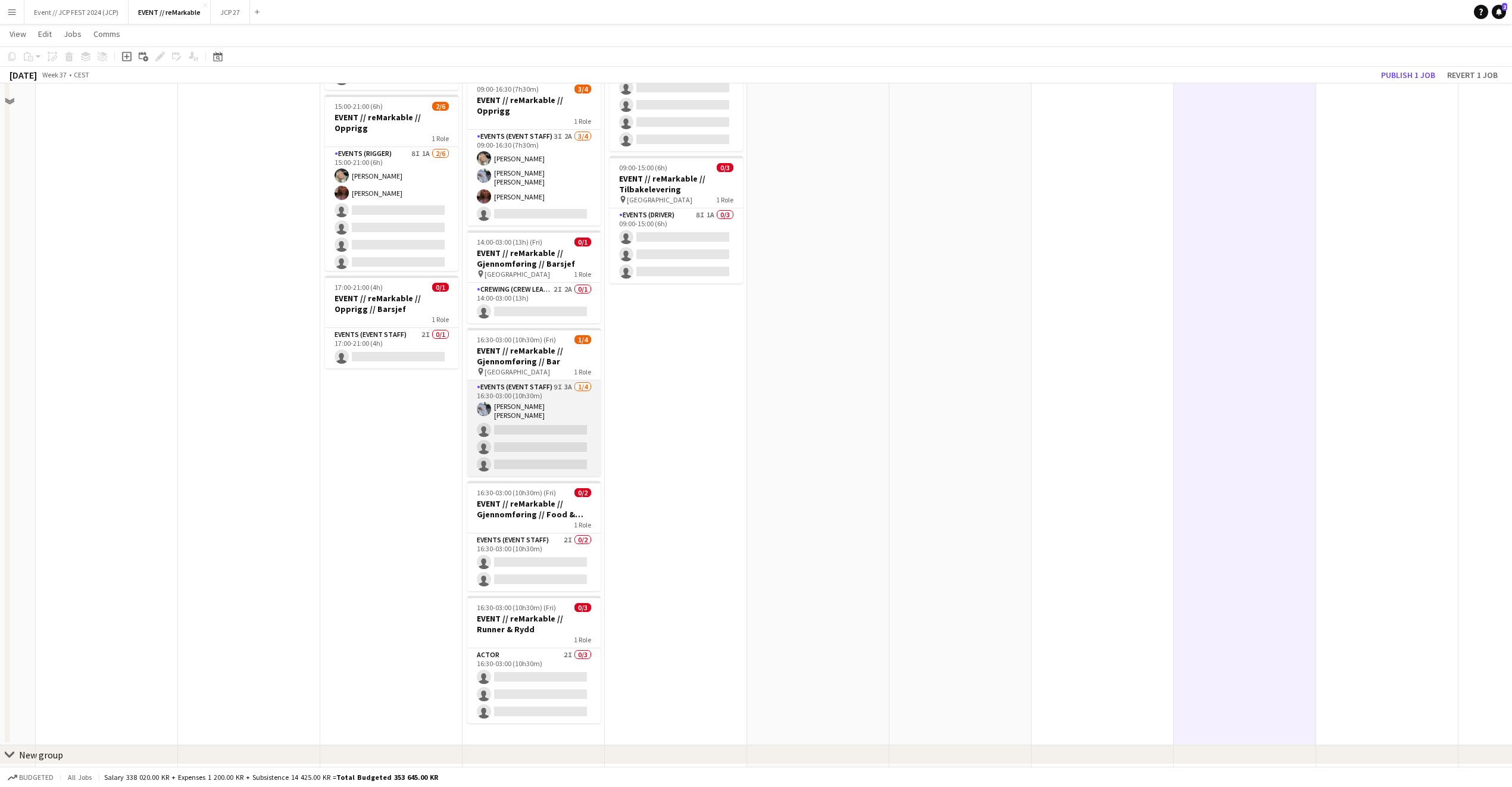
scroll to position [0, 0]
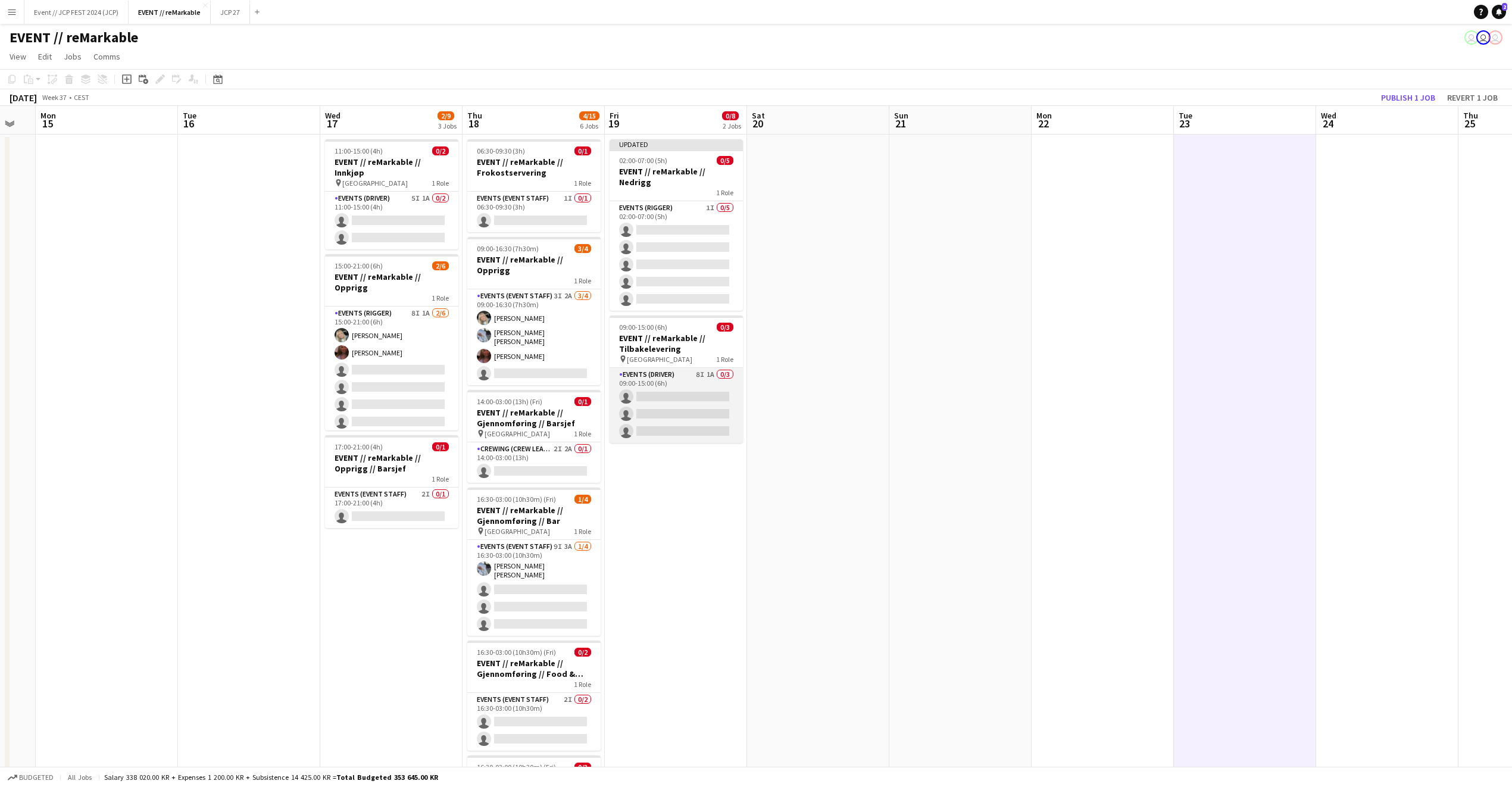
click at [672, 377] on app-card-role "Events (Driver) 8I 1A 0/3 09:00-15:00 (6h) single-neutral-actions single-neutra…" at bounding box center [676, 406] width 133 height 75
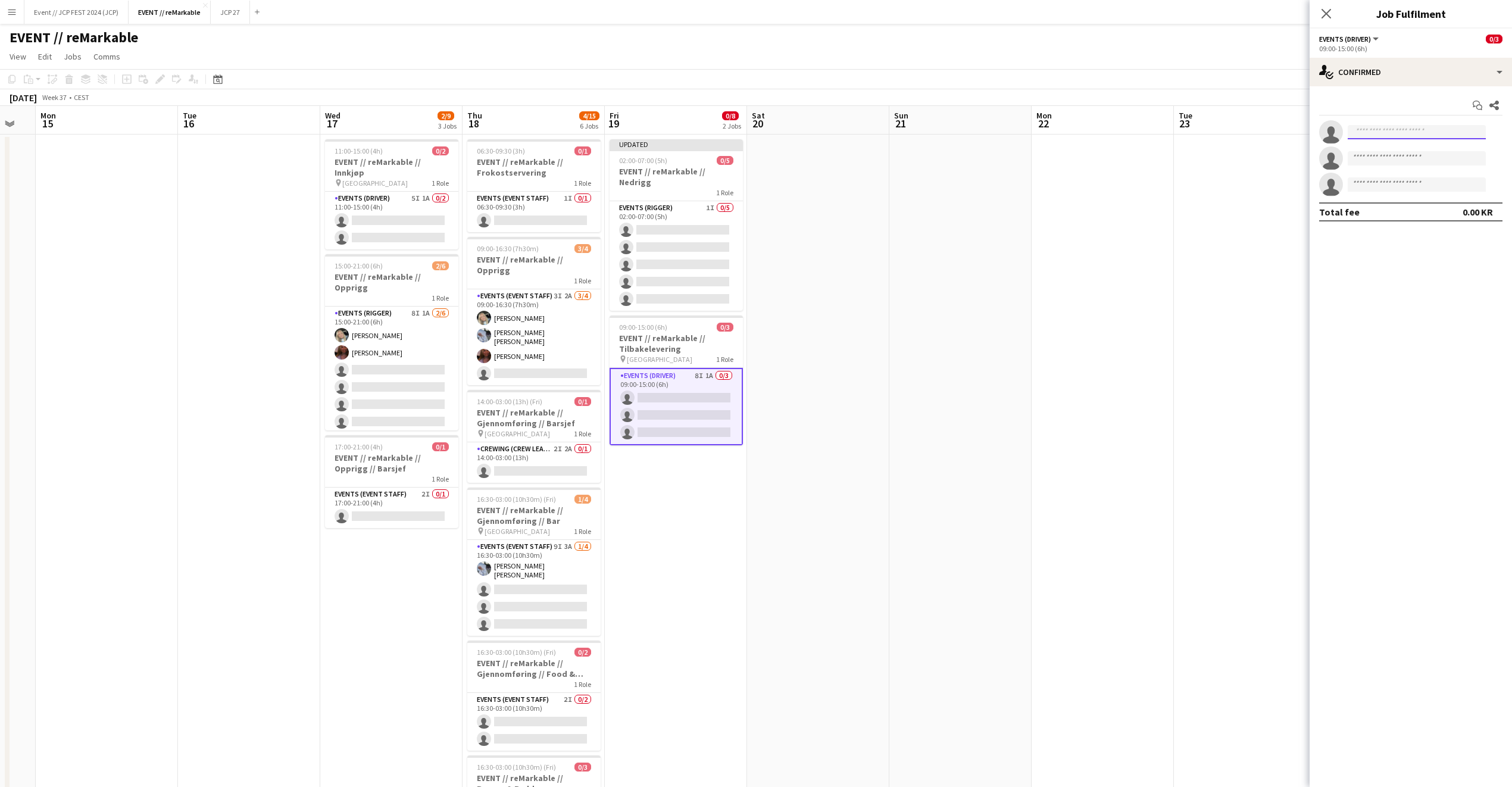
click at [1380, 130] on input at bounding box center [1416, 132] width 138 height 14
click at [1447, 53] on app-options-switcher "Events (Driver) All roles Events (Driver) 0/3 09:00-15:00 (6h)" at bounding box center [1411, 43] width 202 height 29
click at [1434, 69] on div "single-neutral-actions-check-2 Confirmed" at bounding box center [1411, 72] width 202 height 29
click at [1431, 121] on div "single-neutral-actions-share-1 Invited" at bounding box center [1450, 122] width 118 height 24
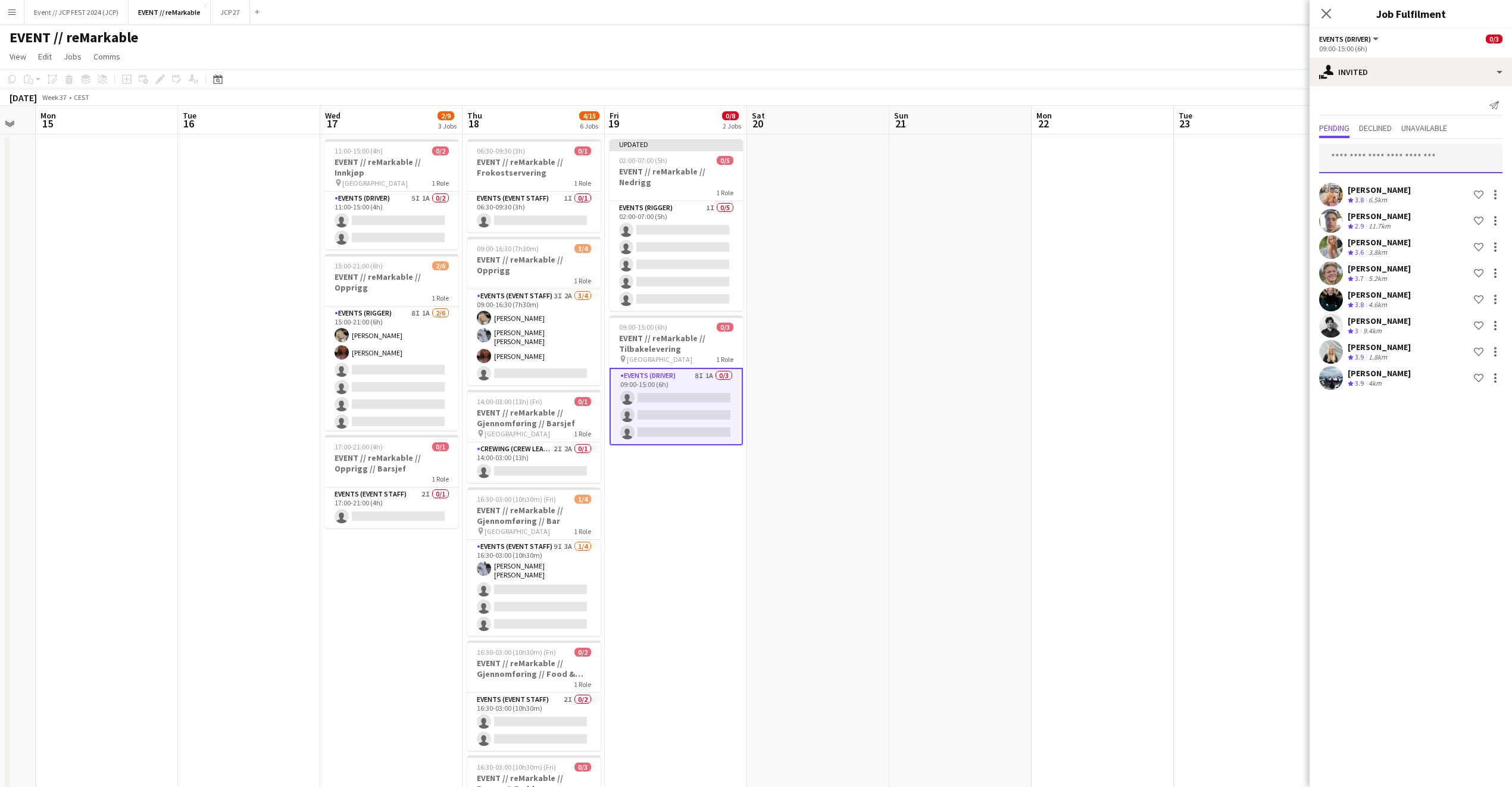
click at [1375, 156] on input "text" at bounding box center [1412, 158] width 184 height 30
type input "*****"
click at [1390, 226] on span "[EMAIL_ADDRESS][DOMAIN_NAME]" at bounding box center [1411, 226] width 164 height 9
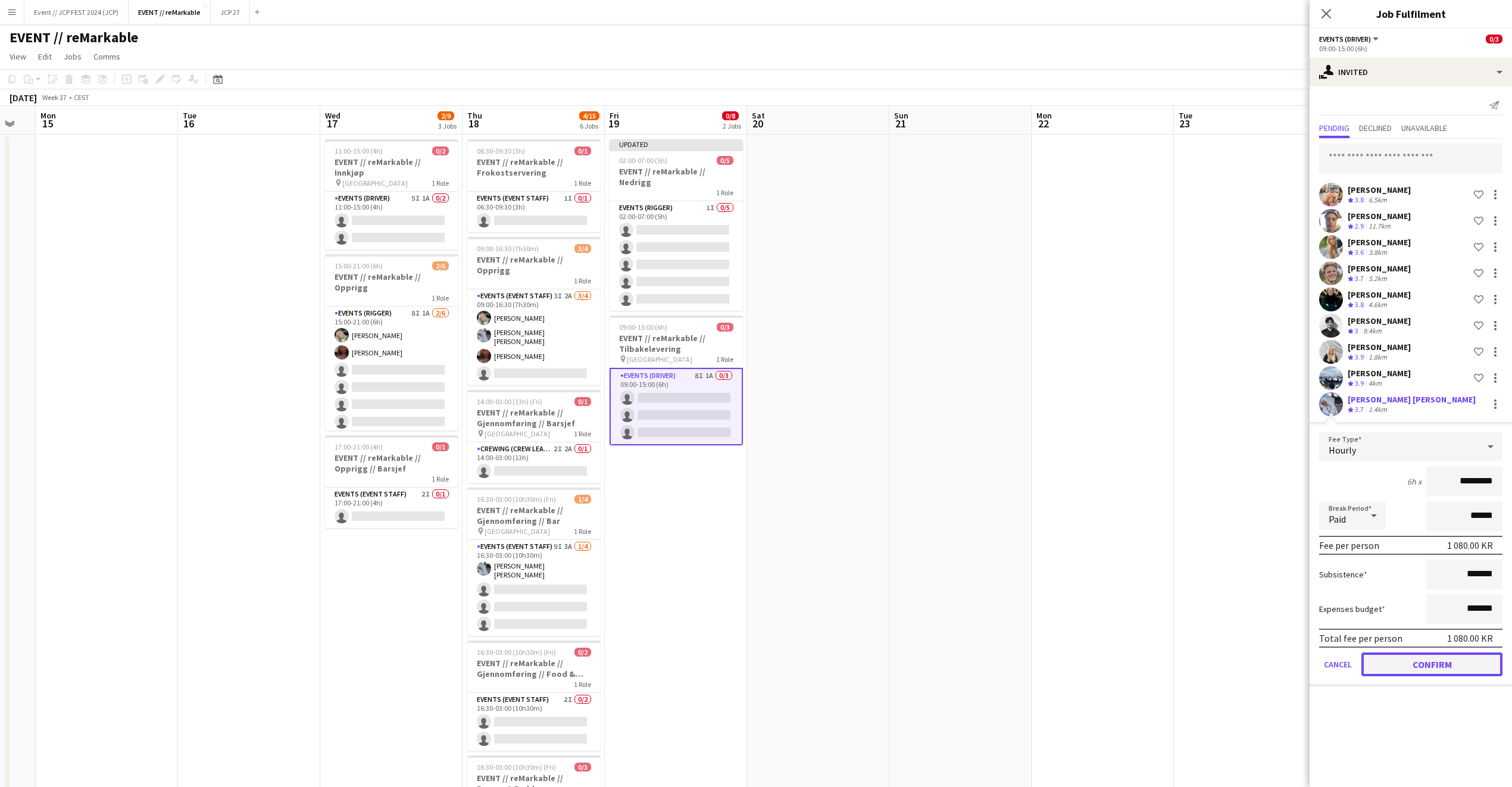
click at [1406, 662] on button "Confirm" at bounding box center [1432, 664] width 141 height 24
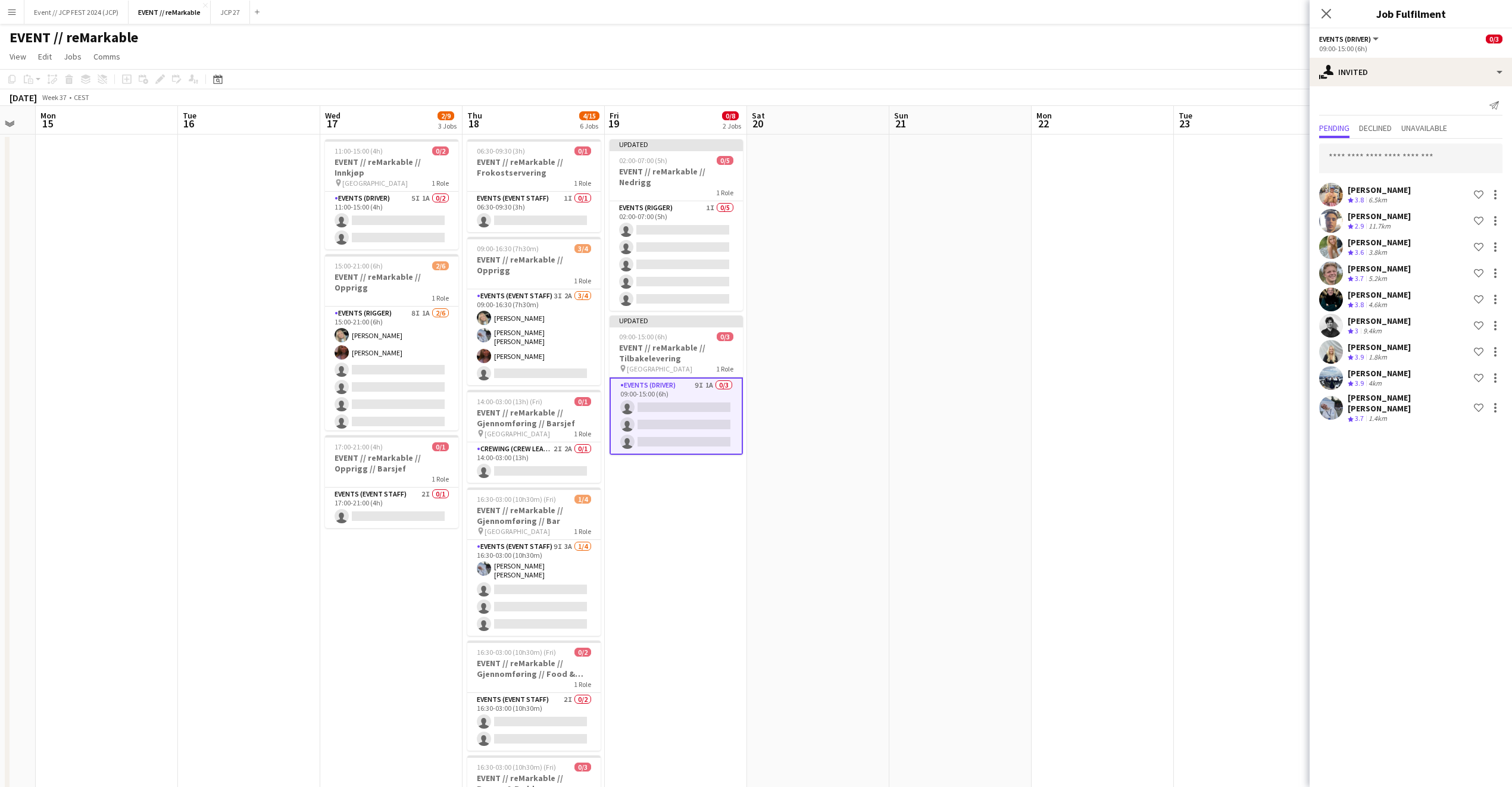
click at [1331, 8] on app-icon "Close pop-in" at bounding box center [1327, 13] width 14 height 14
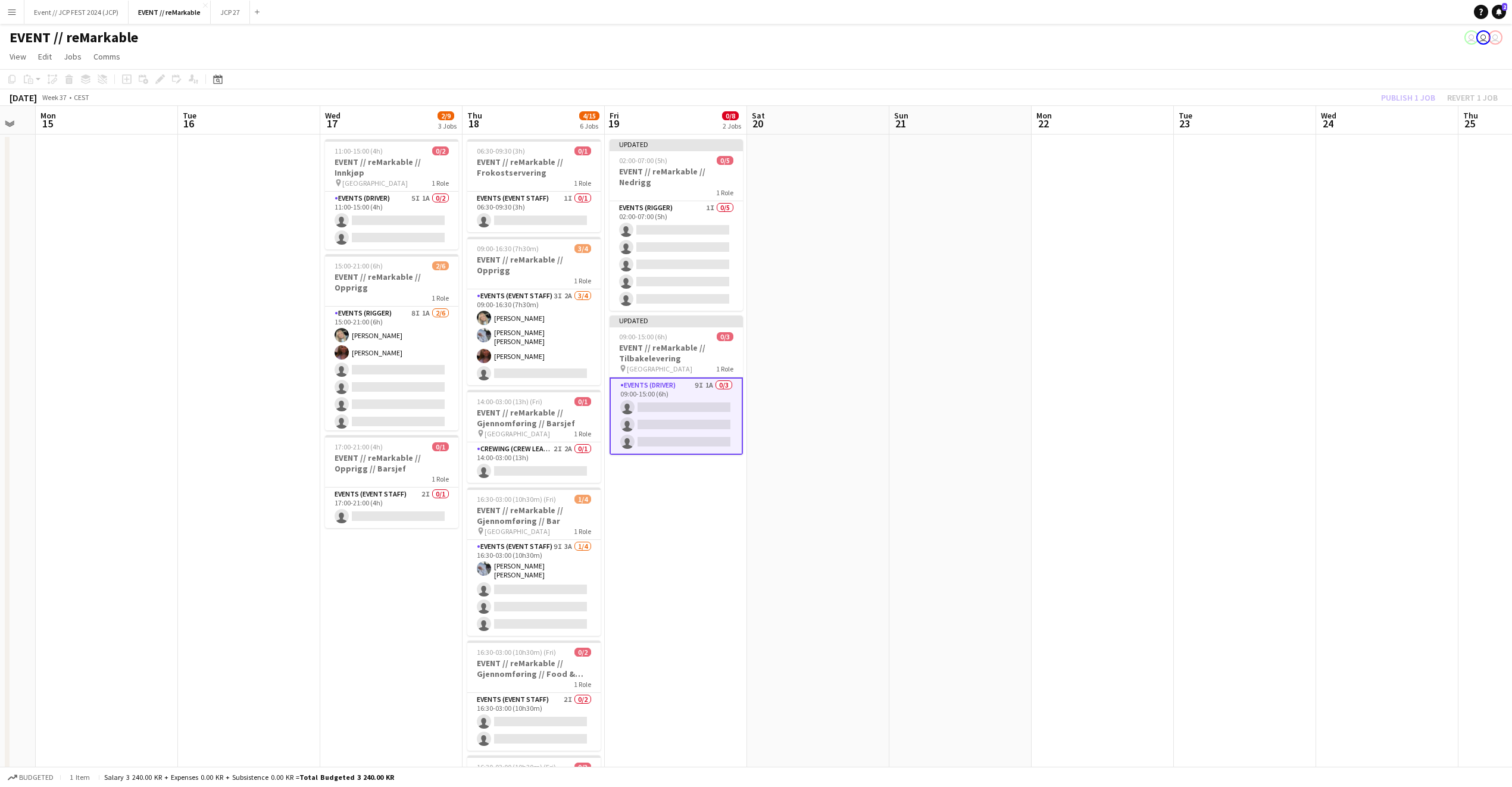
click at [1424, 95] on div "Publish 1 job Revert 1 job" at bounding box center [1440, 97] width 146 height 16
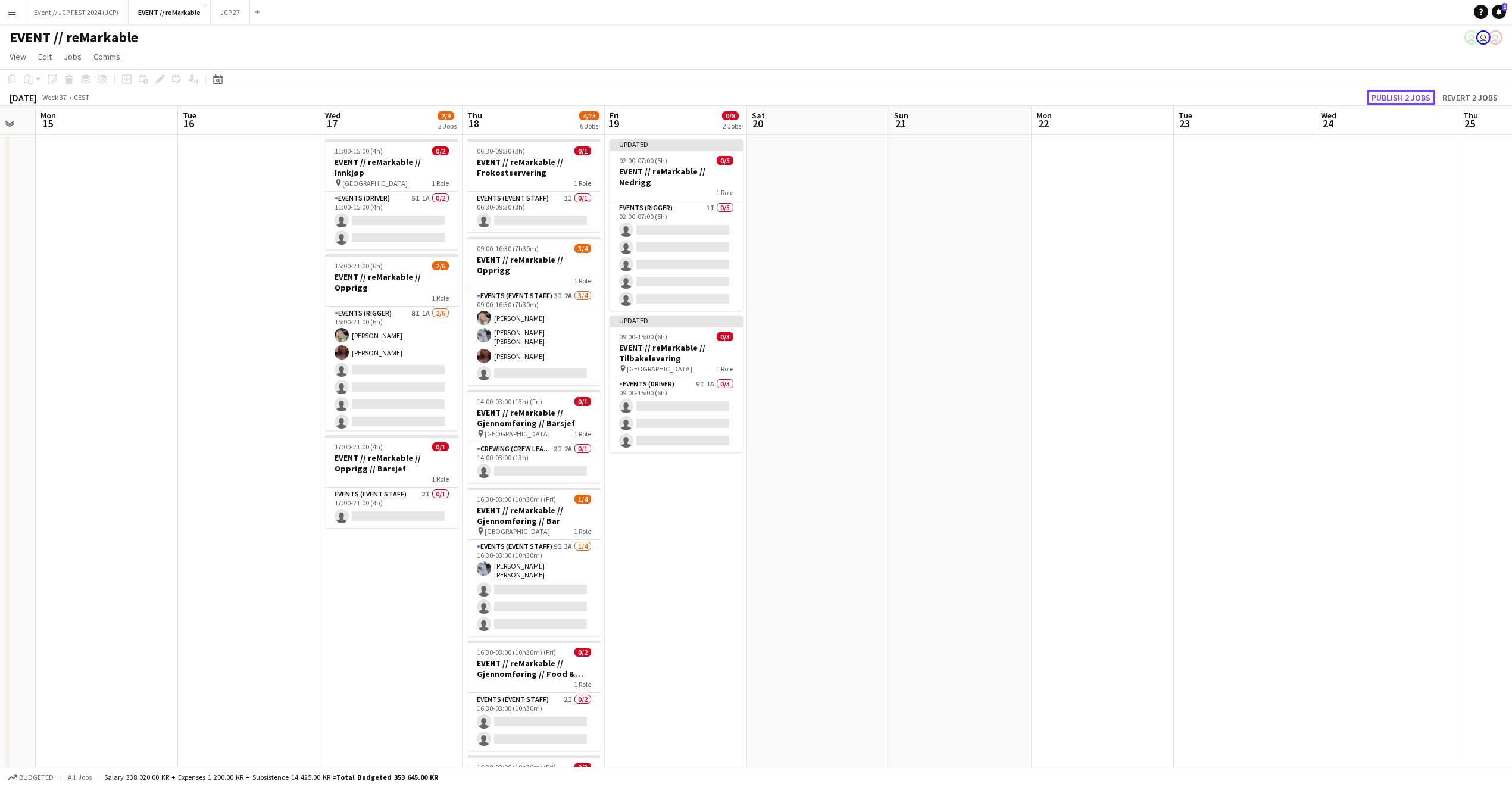
click at [1424, 95] on button "Publish 2 jobs" at bounding box center [1401, 97] width 69 height 16
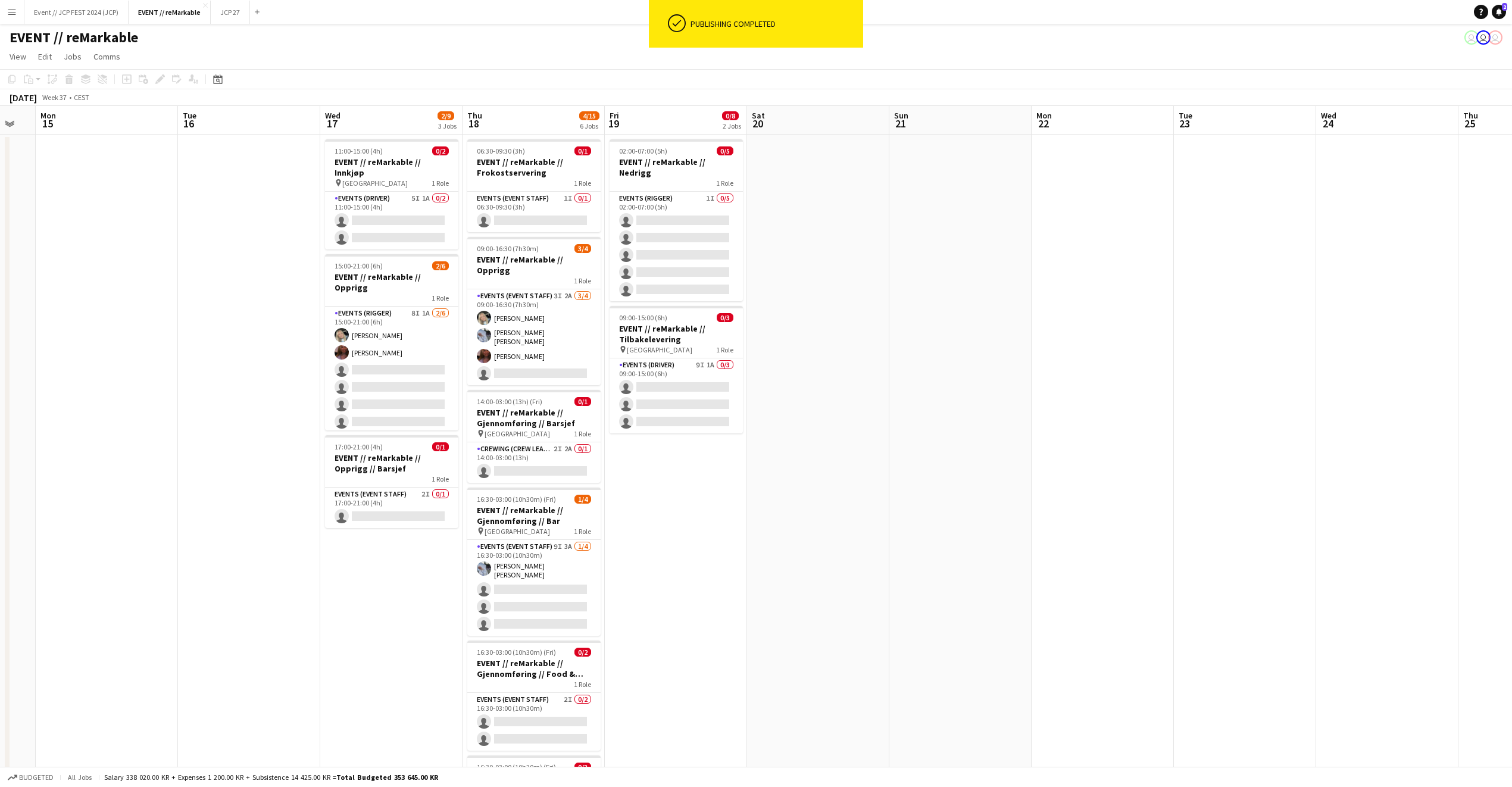
click at [1148, 206] on app-date-cell at bounding box center [1102, 519] width 142 height 770
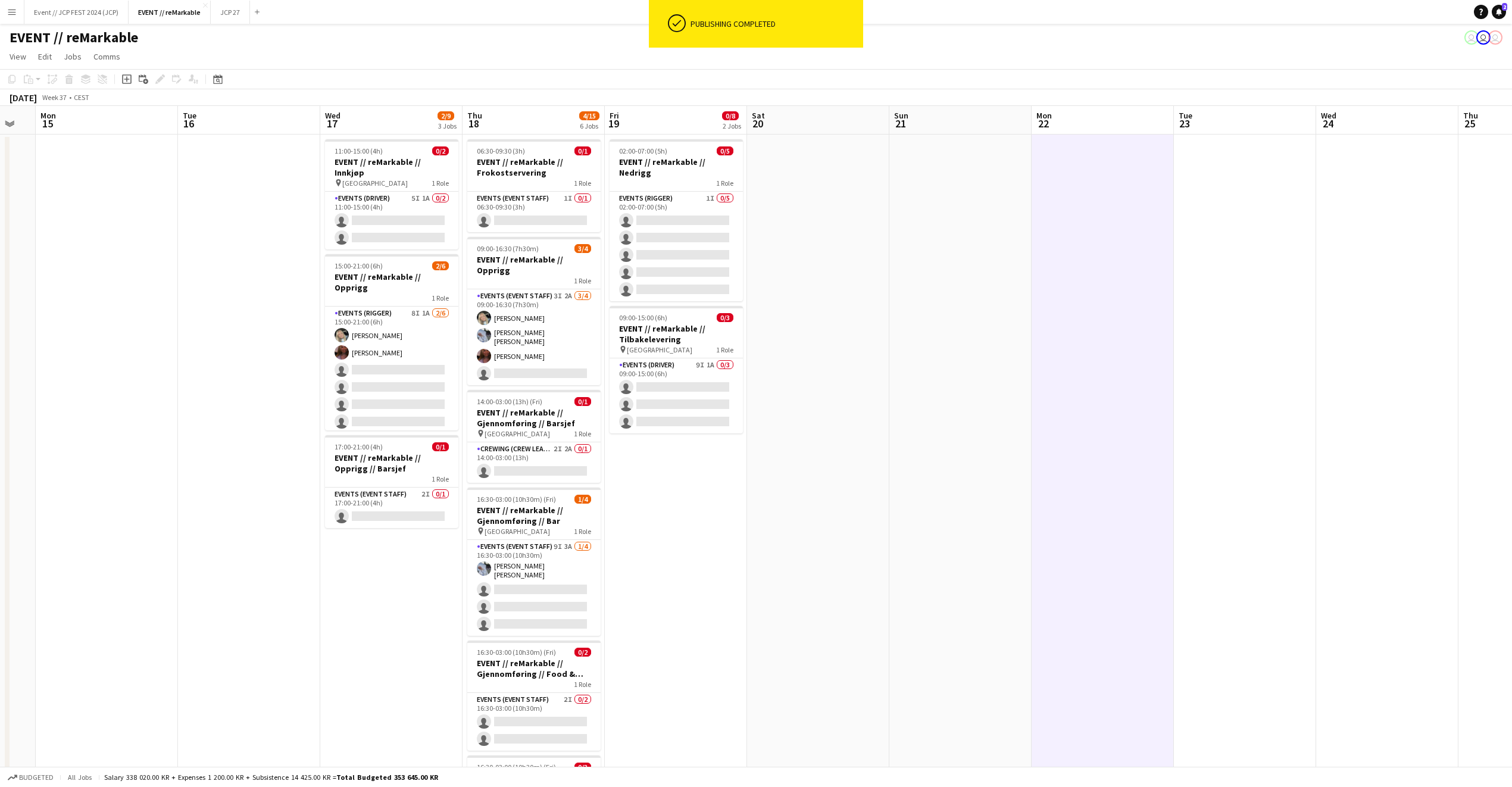
click at [951, 258] on app-date-cell at bounding box center [960, 519] width 142 height 770
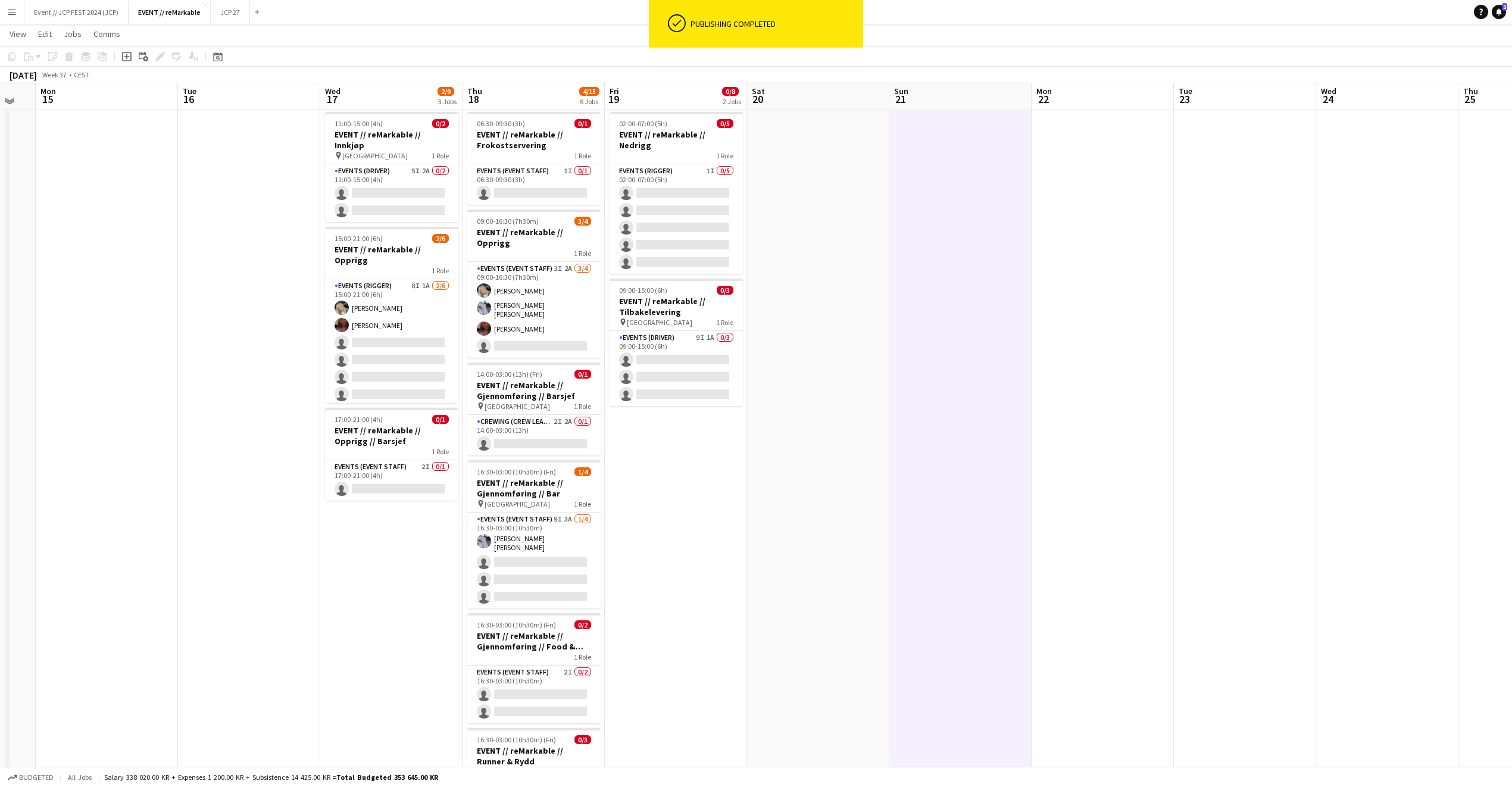
scroll to position [22, 0]
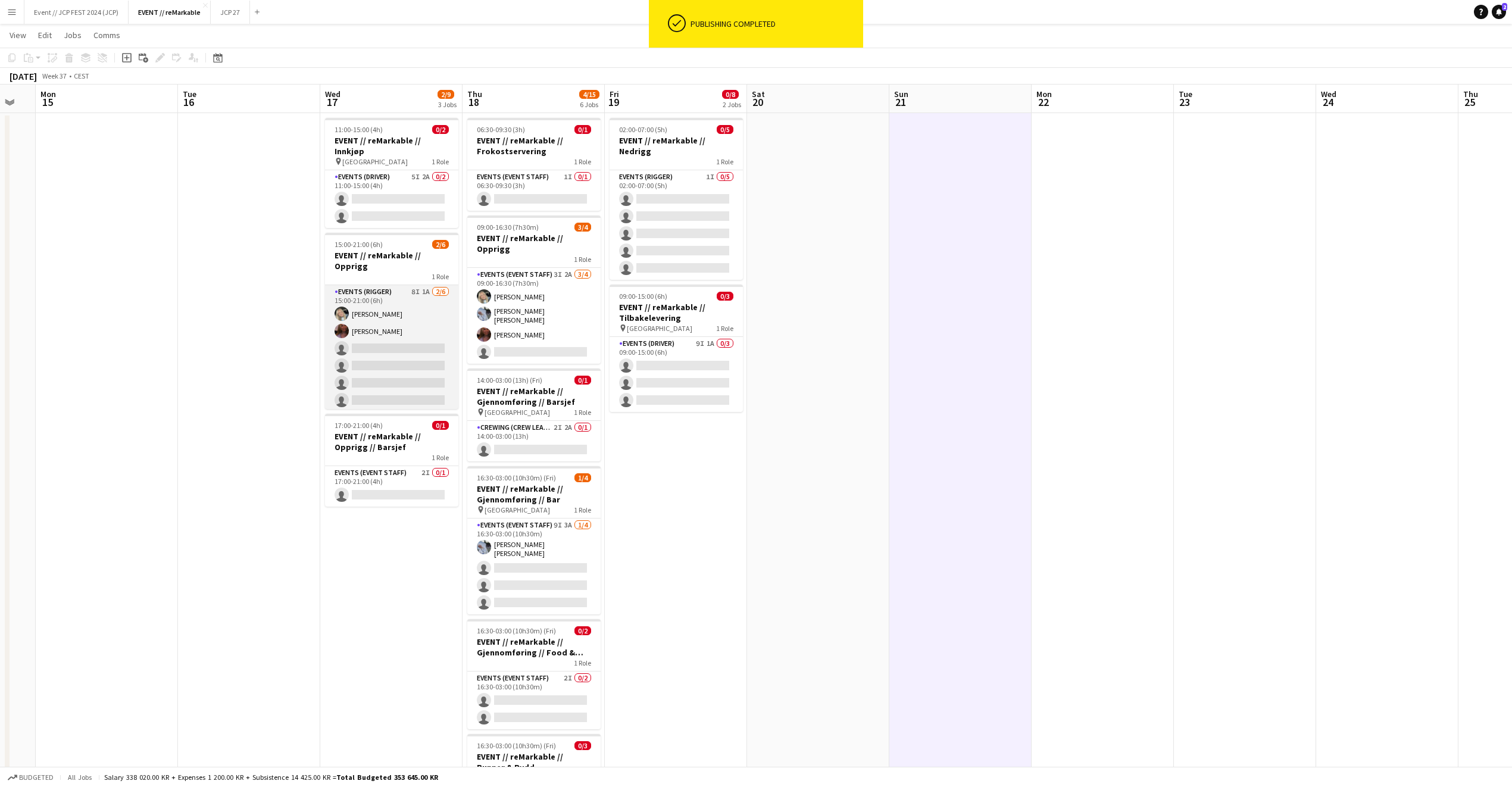
click at [383, 327] on app-card-role "Events (Rigger) 8I 1A 2/6 15:00-21:00 (6h) Oda Hansson Mathilde Bårreng single-…" at bounding box center [392, 348] width 133 height 127
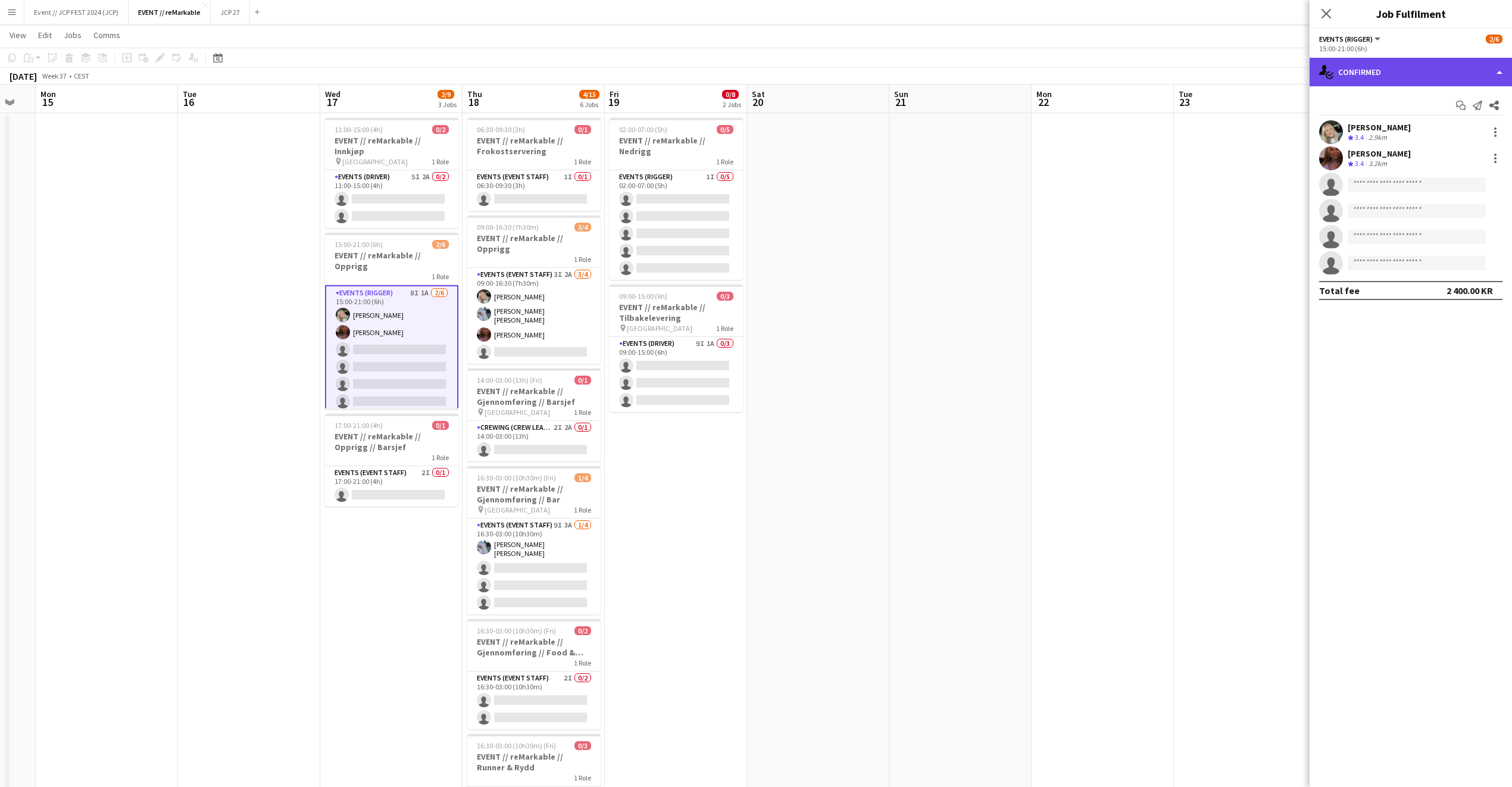
click at [1382, 75] on div "single-neutral-actions-check-2 Confirmed" at bounding box center [1411, 72] width 202 height 29
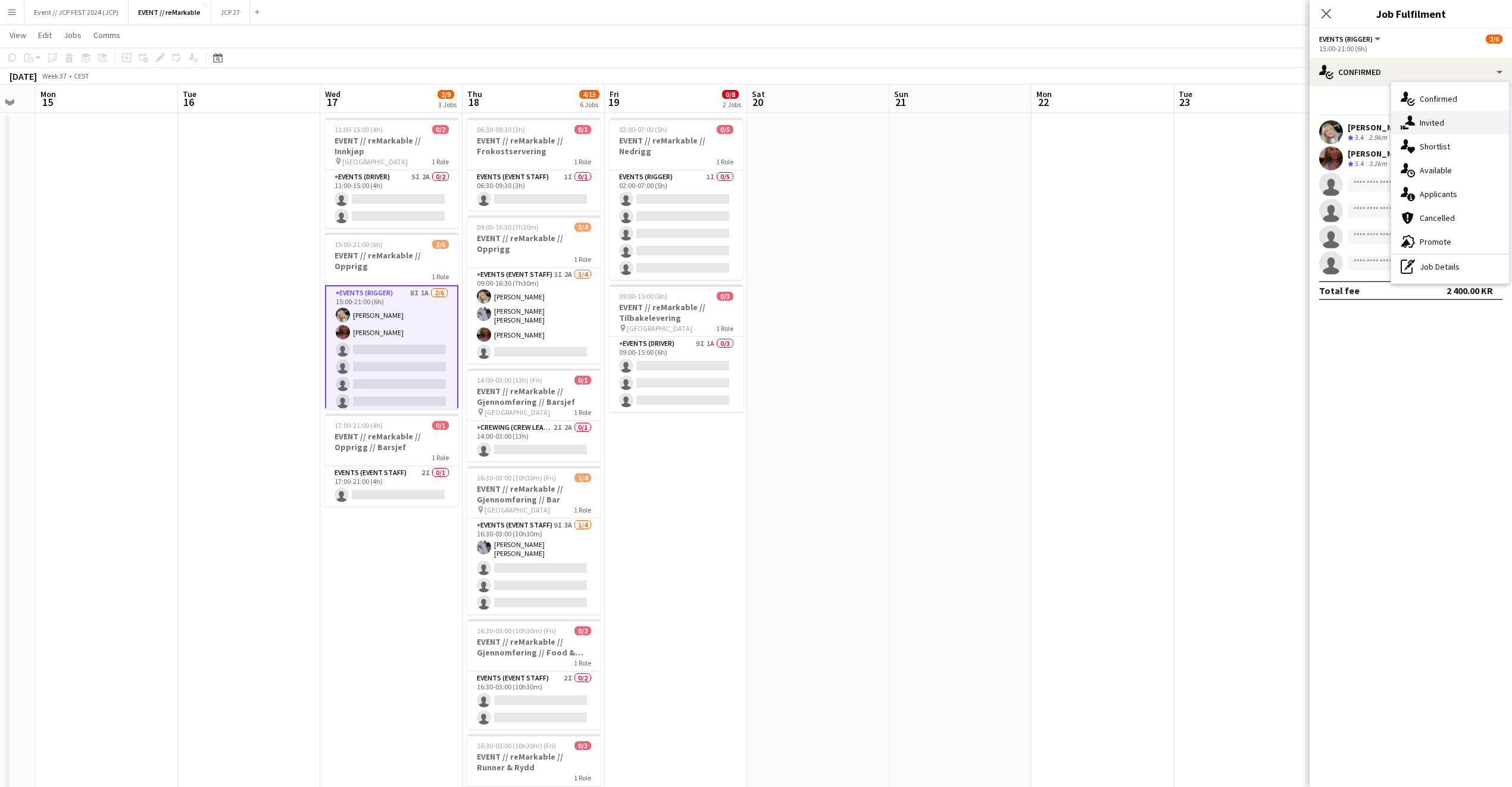
click at [1426, 130] on div "single-neutral-actions-share-1 Invited" at bounding box center [1450, 122] width 118 height 24
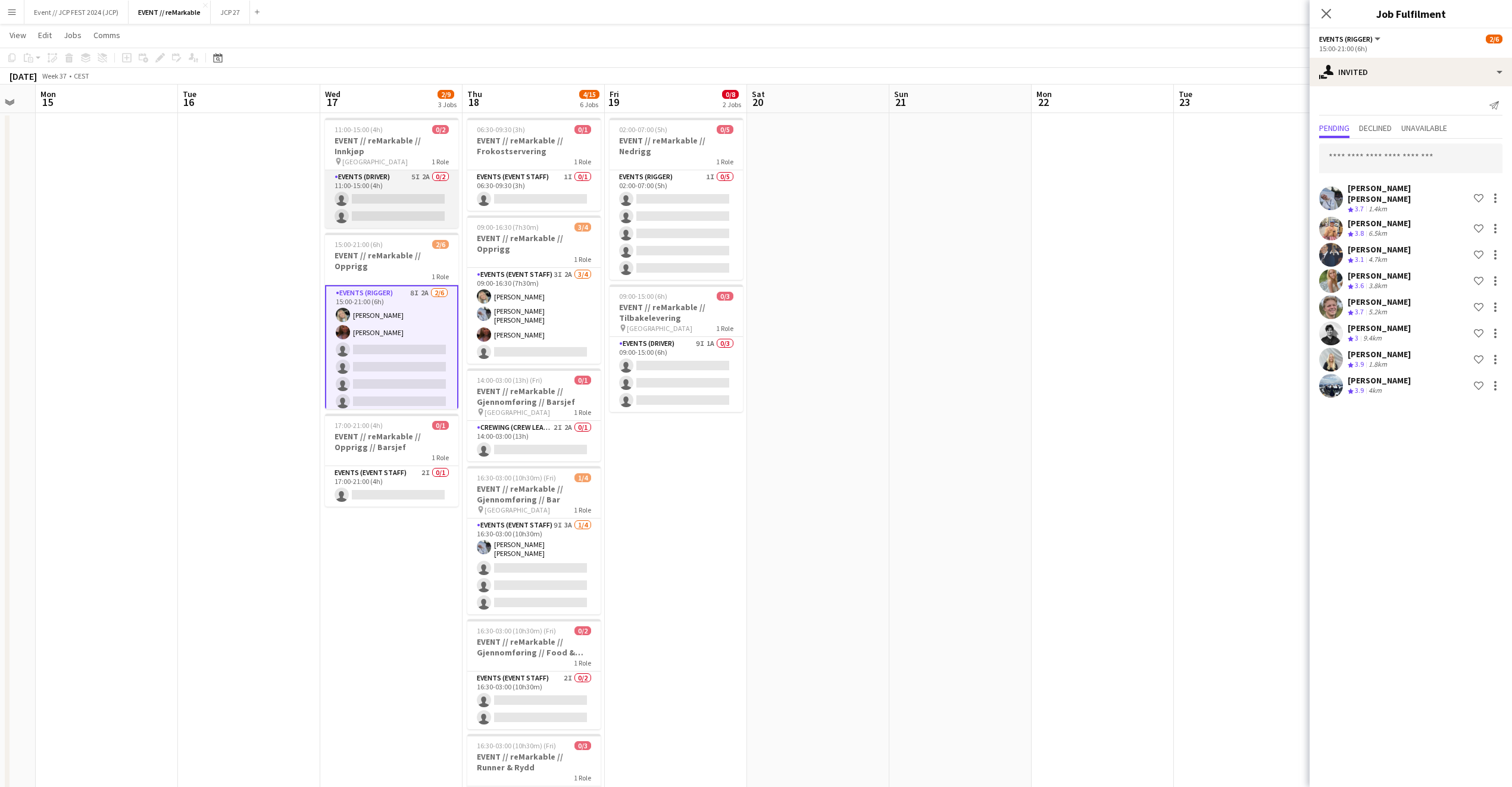
click at [417, 191] on app-card-role "Events (Driver) 5I 2A 0/2 11:00-15:00 (4h) single-neutral-actions single-neutra…" at bounding box center [392, 199] width 133 height 58
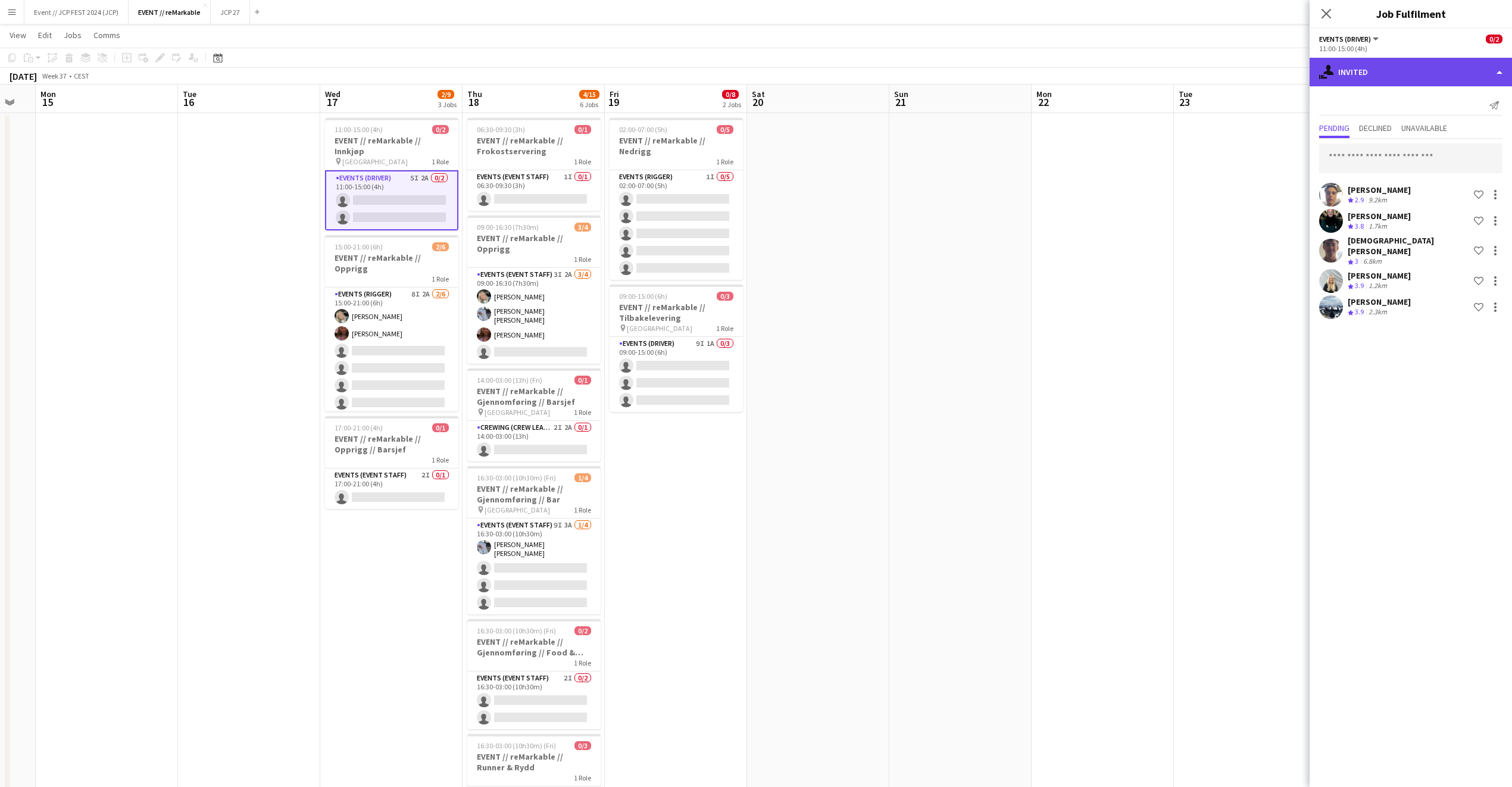
click at [1398, 76] on div "single-neutral-actions-share-1 Invited" at bounding box center [1411, 72] width 202 height 29
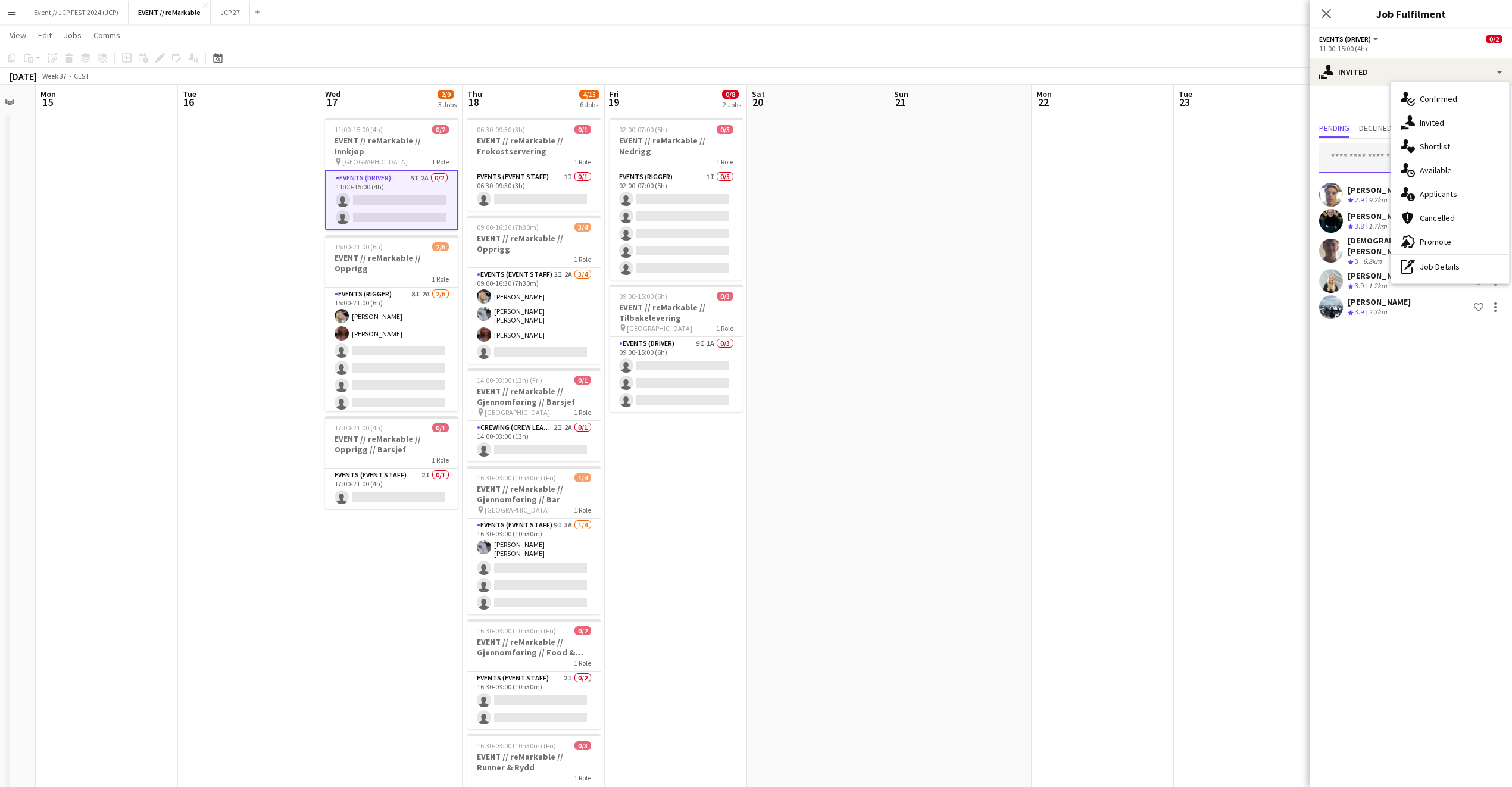
click at [1344, 156] on input "text" at bounding box center [1412, 158] width 184 height 30
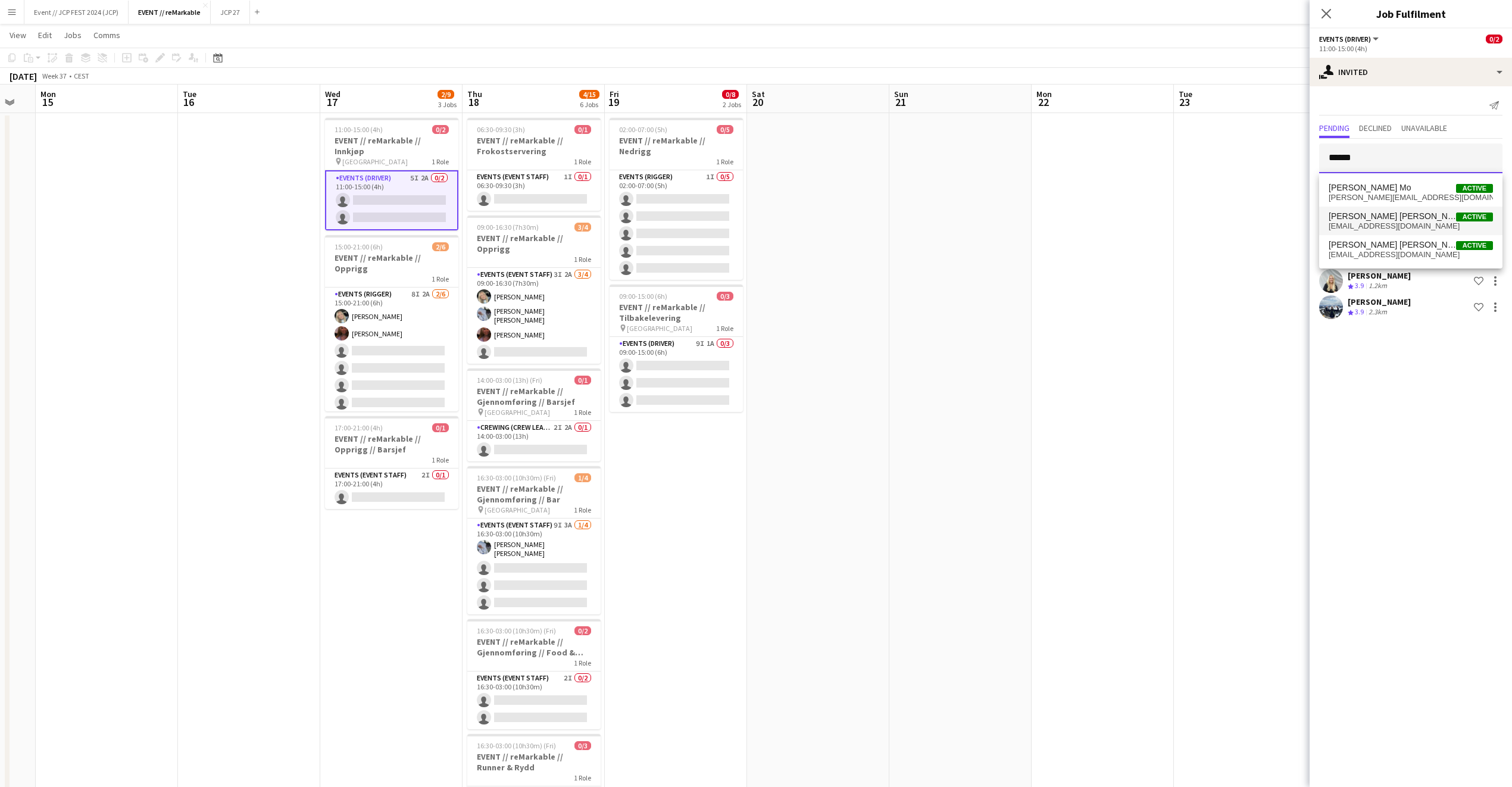
type input "*****"
click at [1369, 211] on span "[PERSON_NAME] [PERSON_NAME]" at bounding box center [1393, 216] width 128 height 10
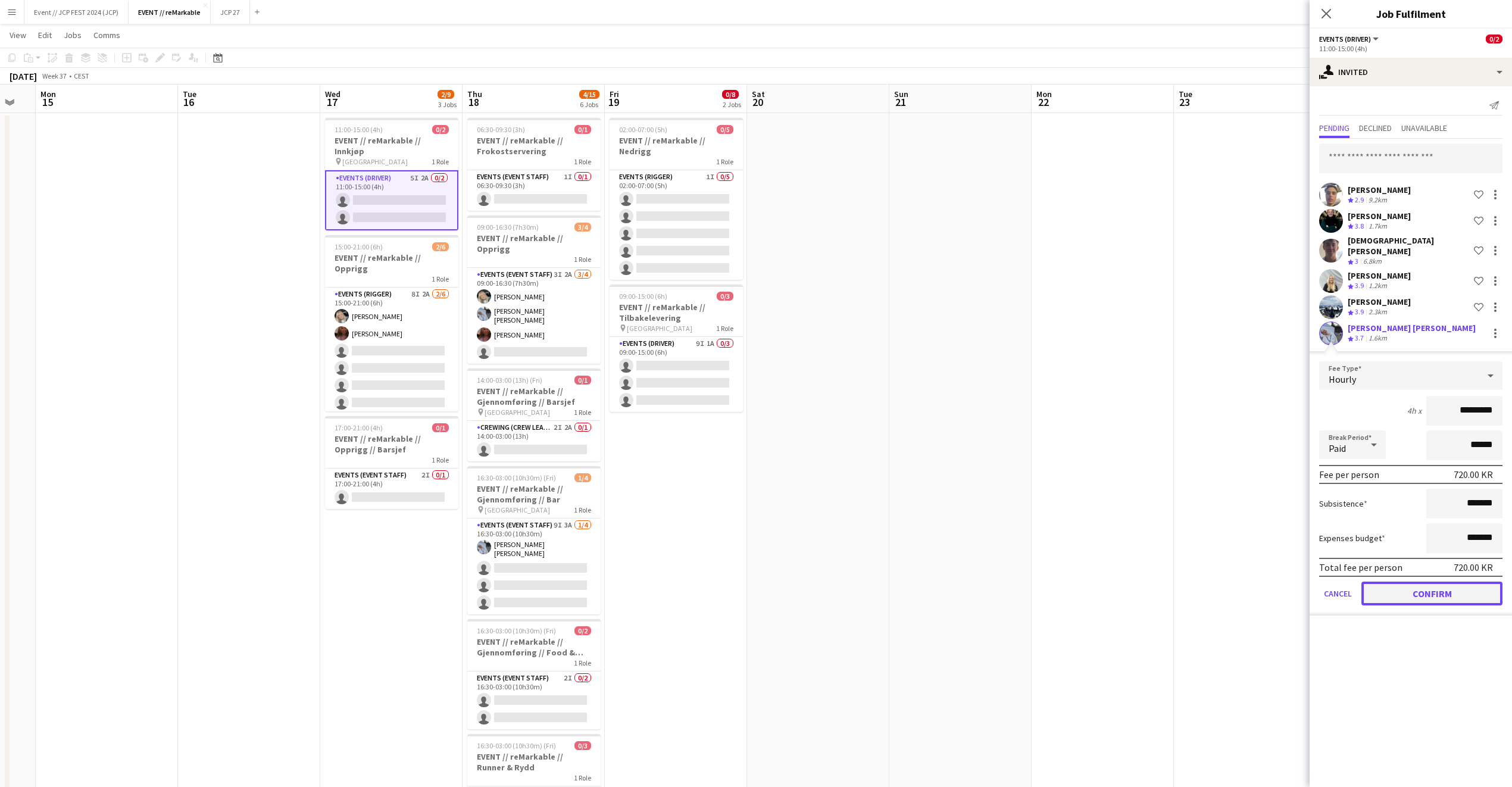
click at [1405, 581] on button "Confirm" at bounding box center [1432, 593] width 141 height 24
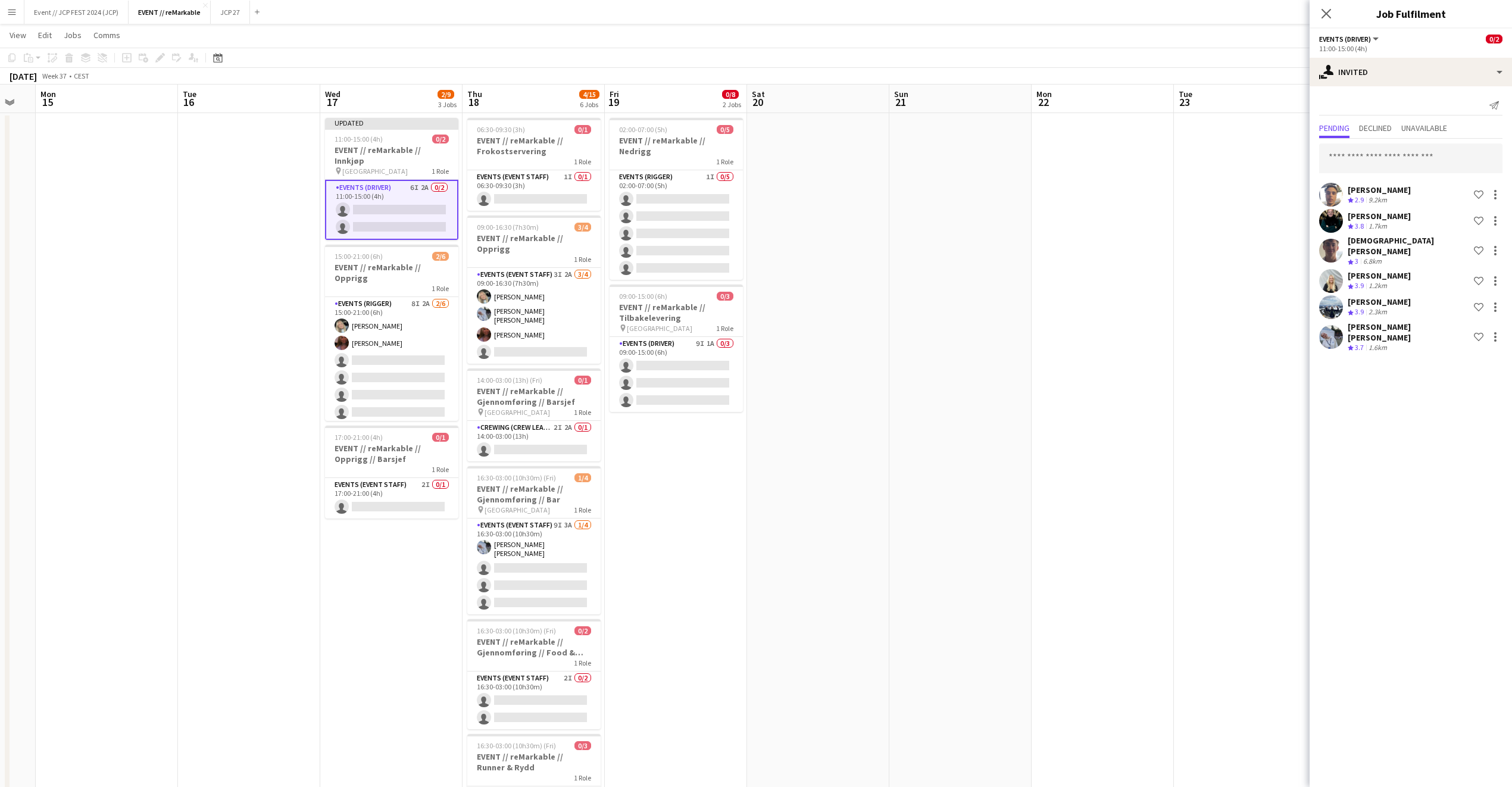
click at [1207, 458] on app-date-cell at bounding box center [1245, 497] width 142 height 770
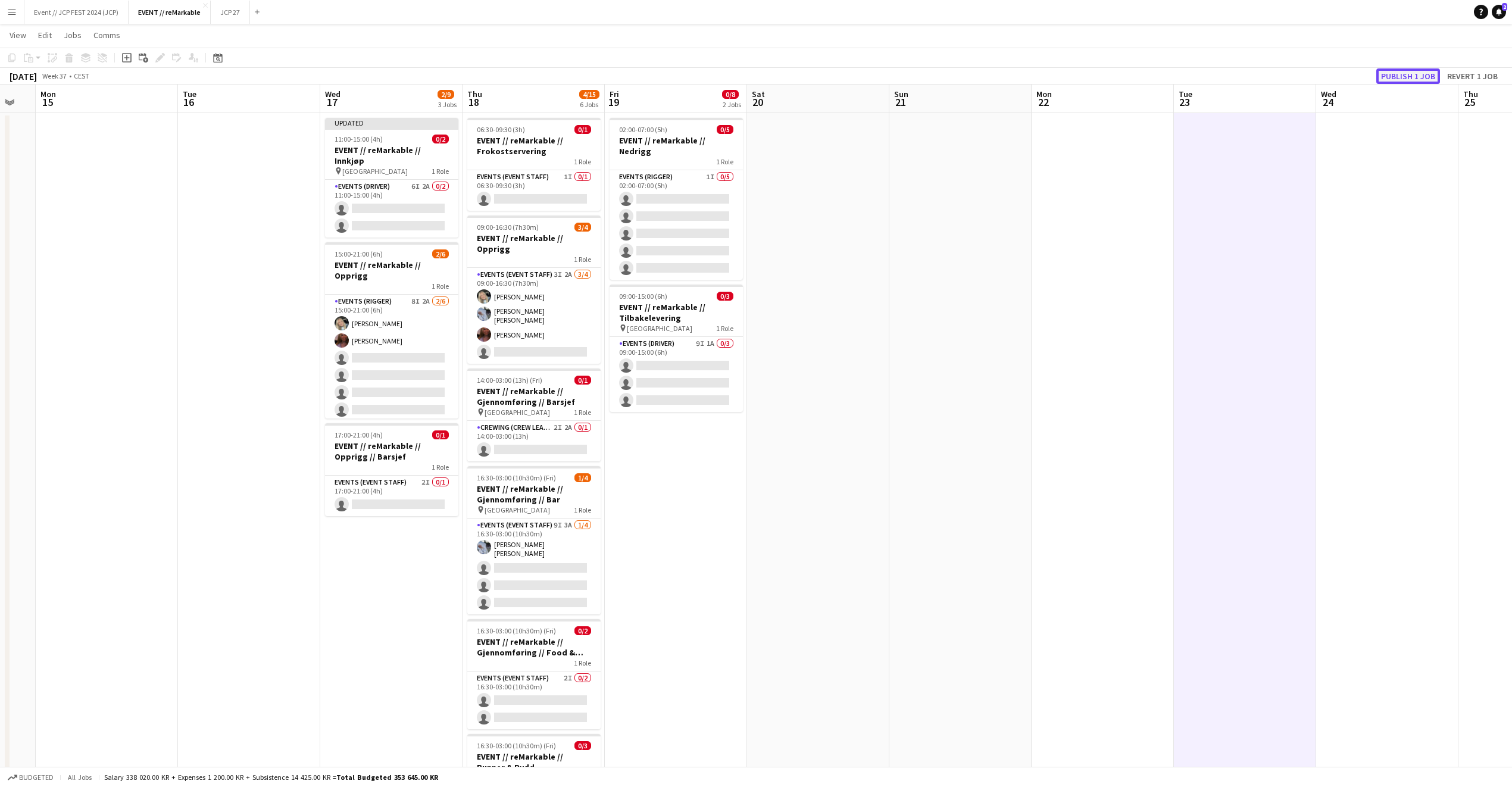
click at [1418, 70] on button "Publish 1 job" at bounding box center [1408, 76] width 64 height 16
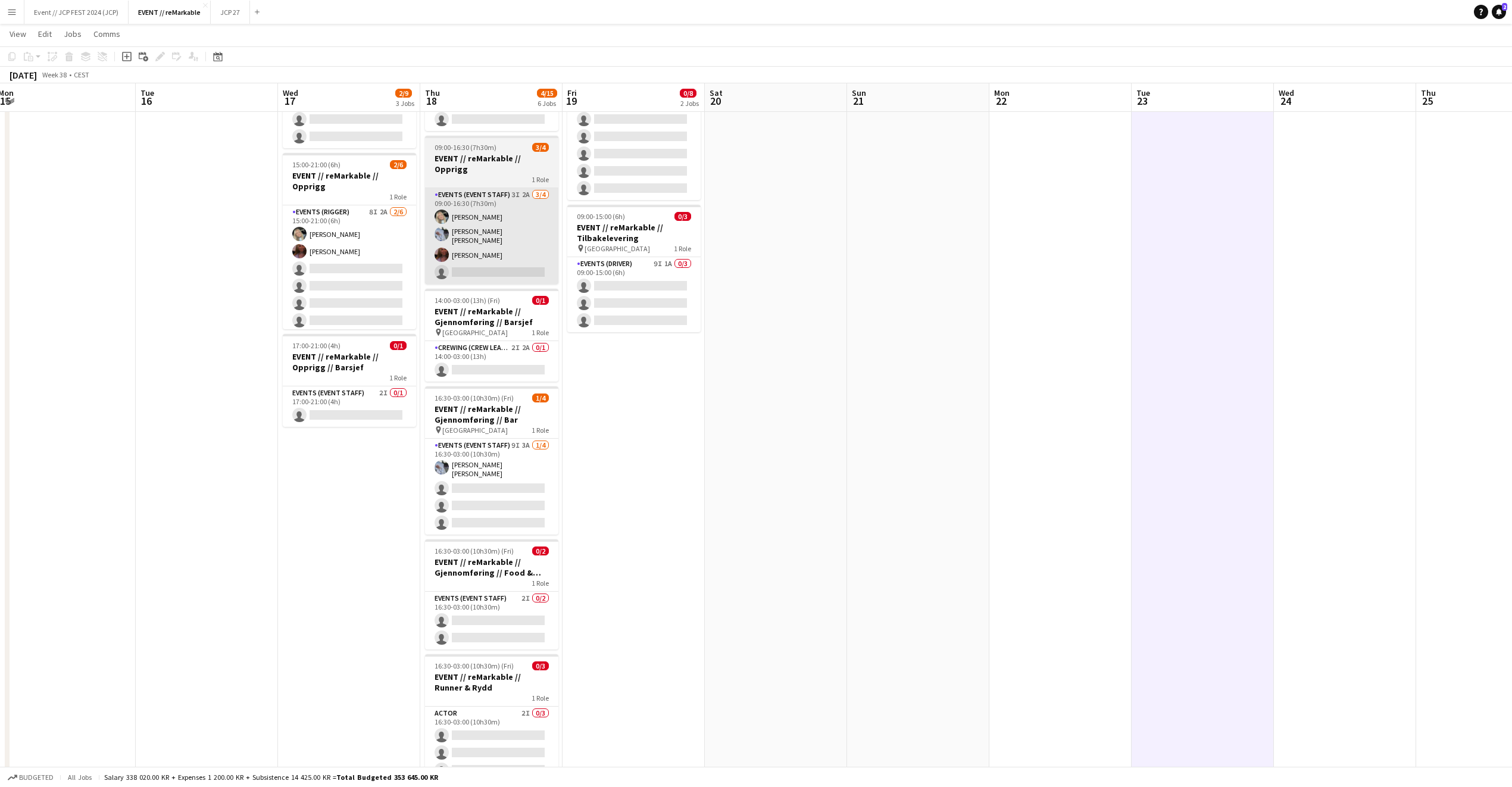
scroll to position [0, 0]
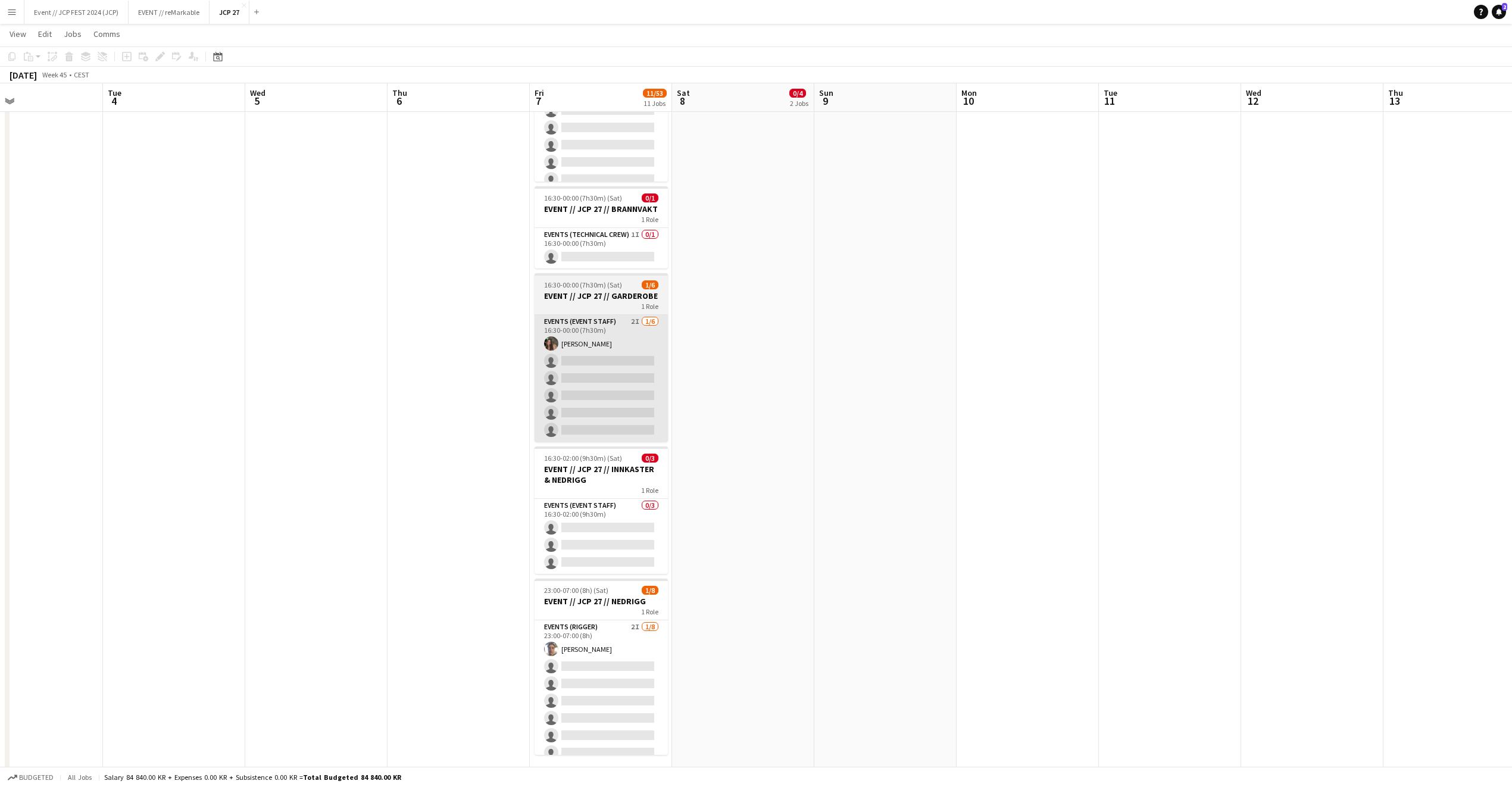
scroll to position [1020, 0]
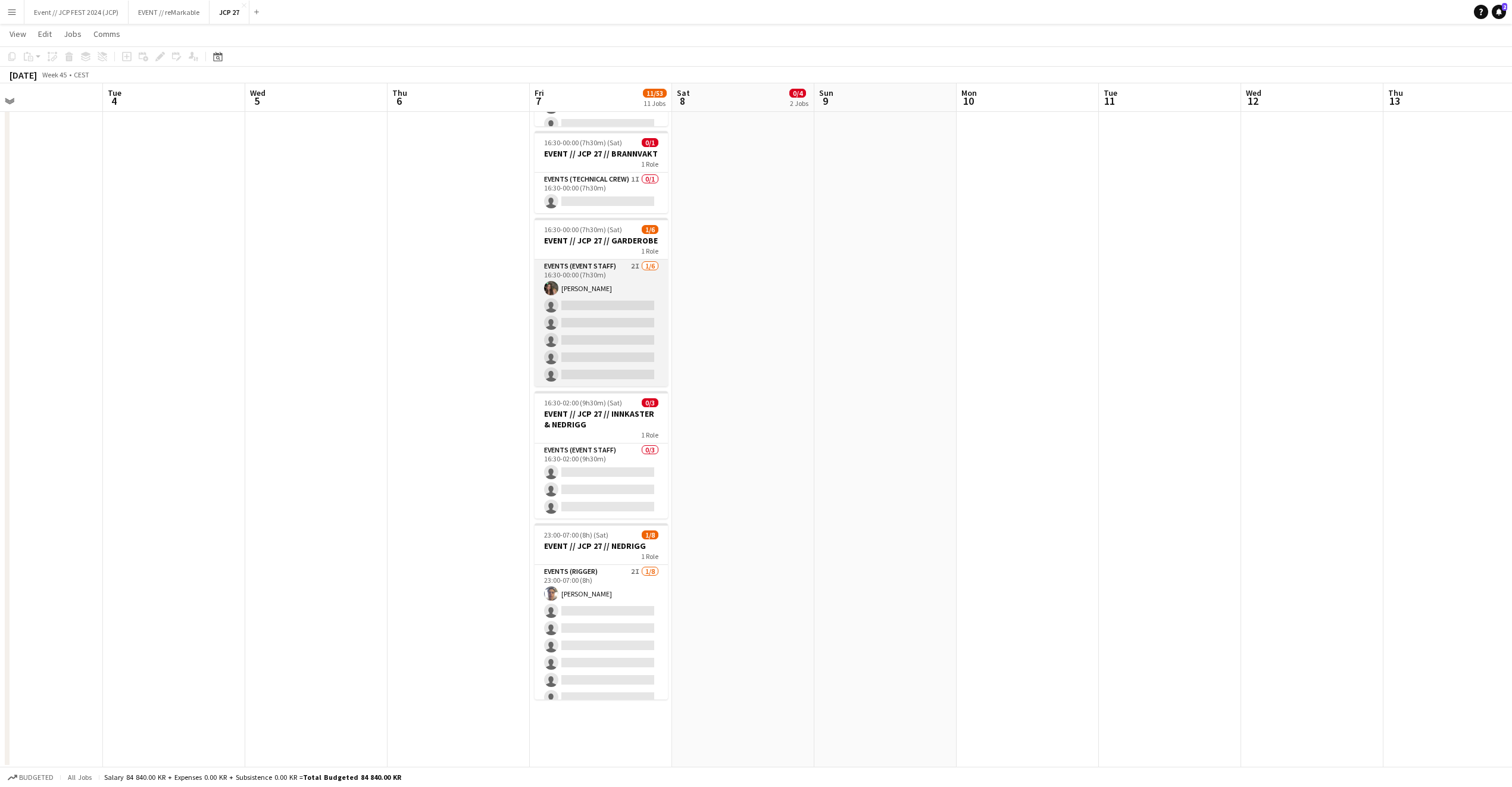
click at [585, 345] on app-card-role "Events (Event Staff) 2I [DATE] 16:30-00:00 (7h30m) [PERSON_NAME] single-neutral…" at bounding box center [601, 322] width 133 height 127
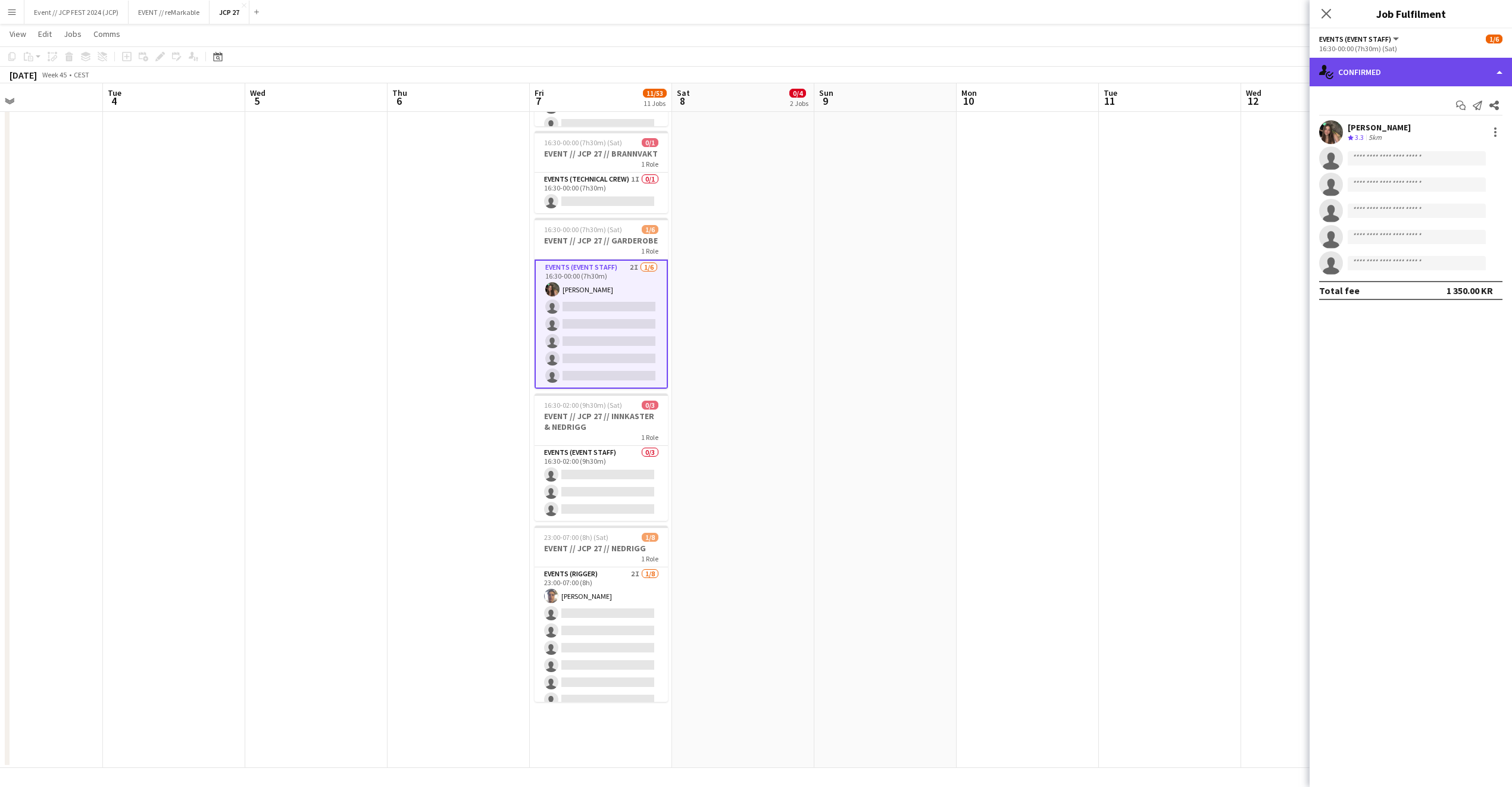
click at [1385, 72] on div "single-neutral-actions-check-2 Confirmed" at bounding box center [1411, 72] width 202 height 29
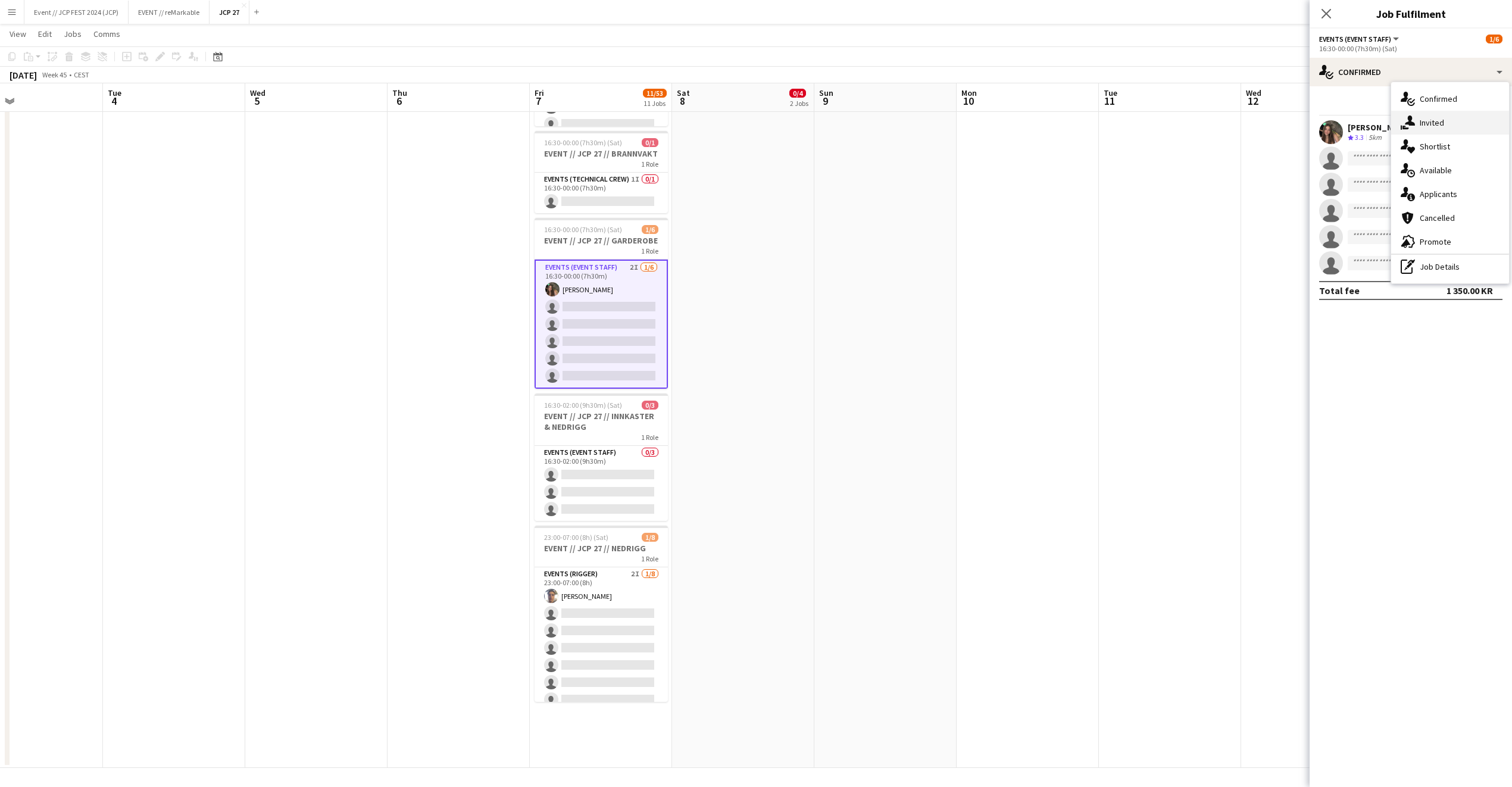
click at [1440, 123] on div "single-neutral-actions-share-1 Invited" at bounding box center [1450, 122] width 118 height 24
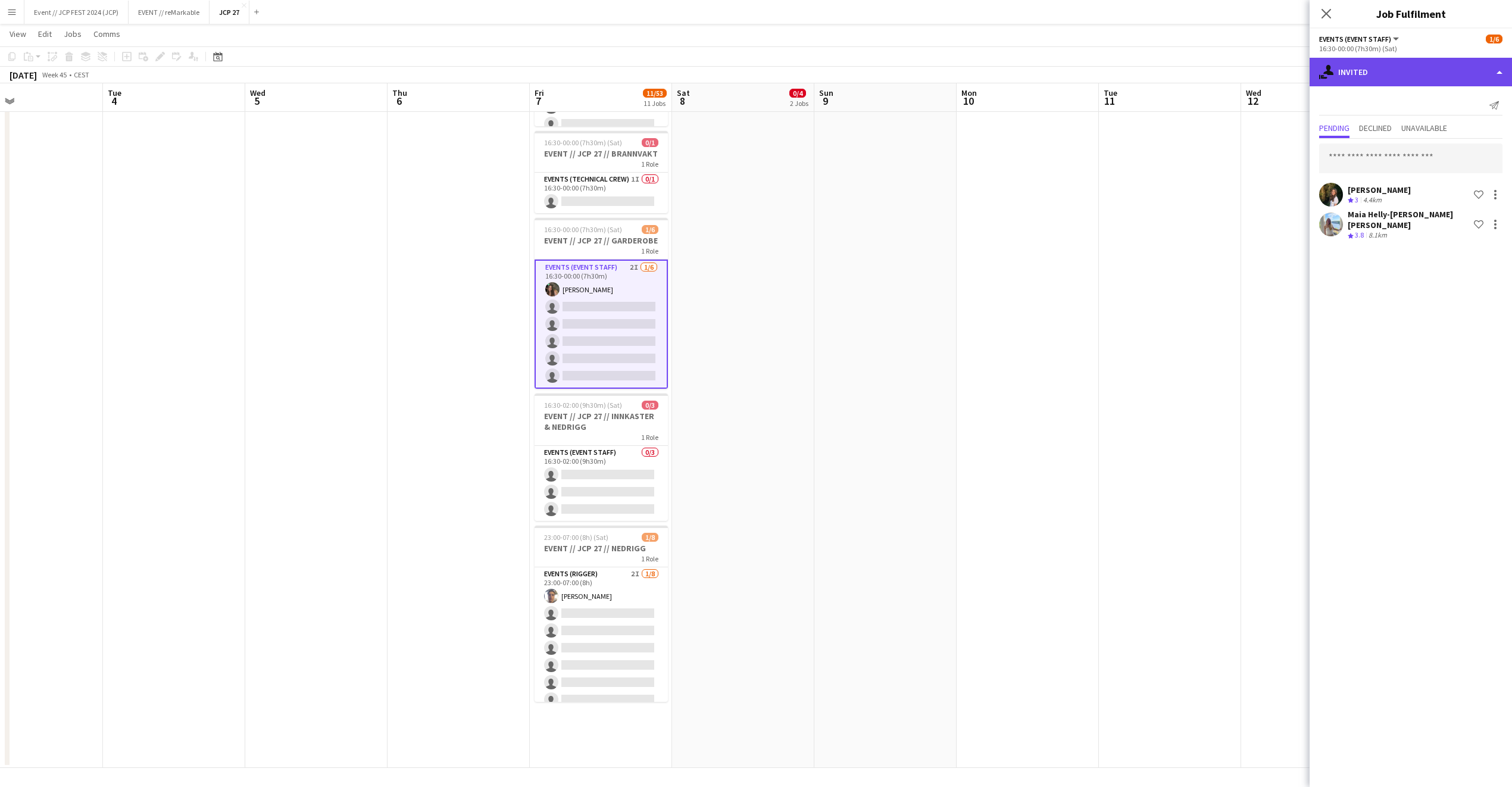
click at [1394, 76] on div "single-neutral-actions-share-1 Invited" at bounding box center [1411, 72] width 202 height 29
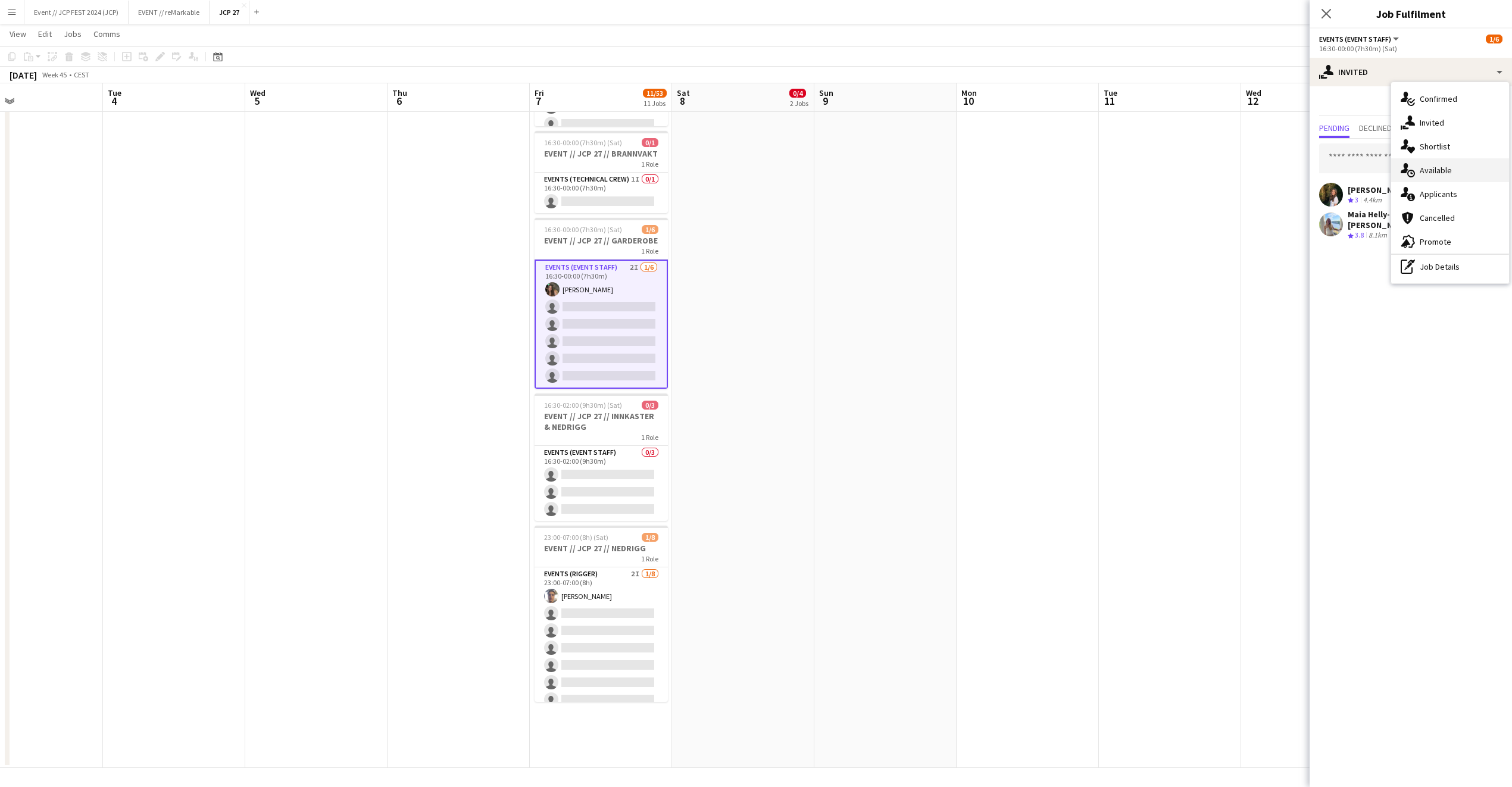
click at [1456, 172] on div "single-neutral-actions-upload Available" at bounding box center [1450, 170] width 118 height 24
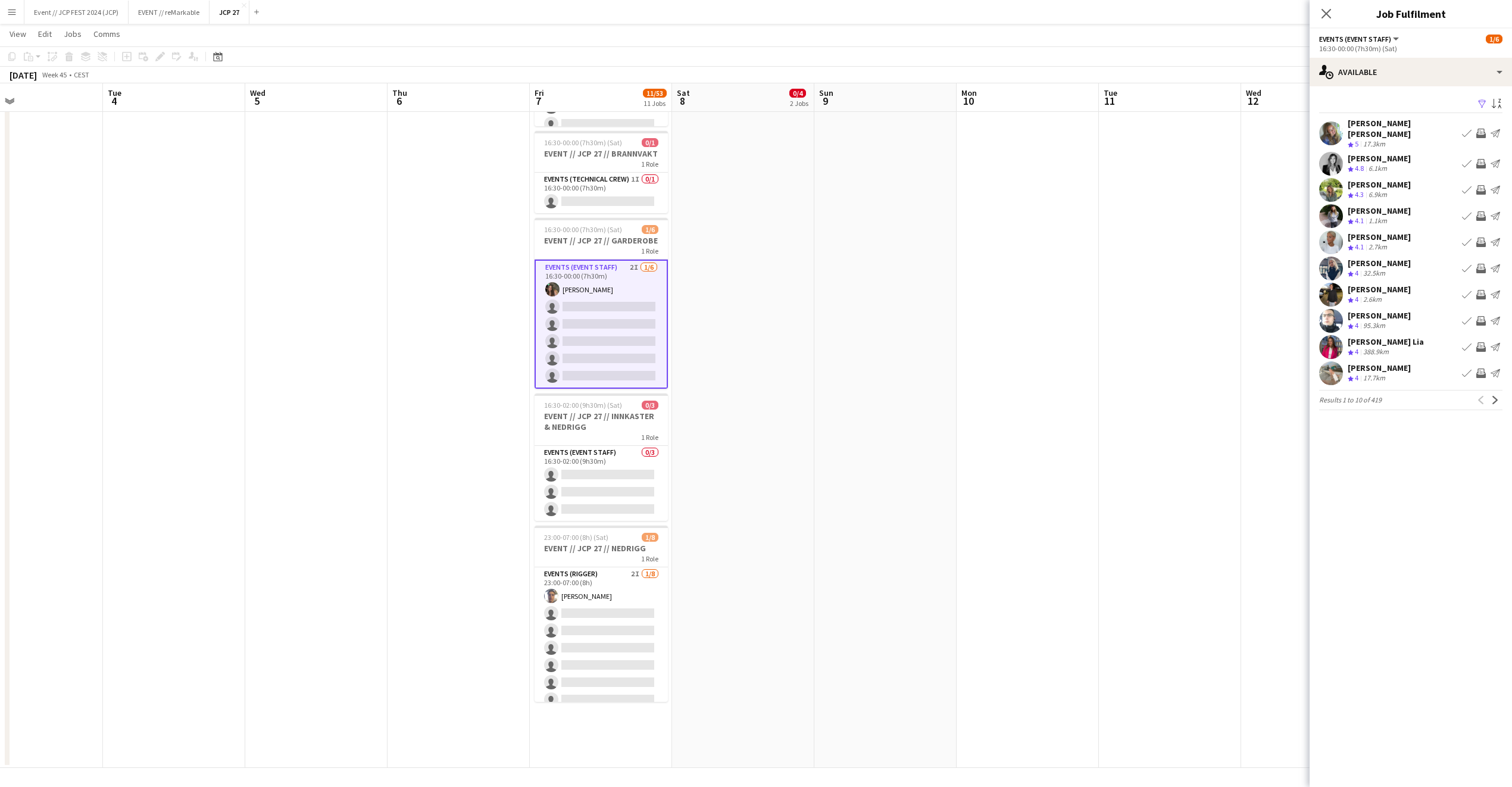
click at [1374, 363] on div "[PERSON_NAME]" at bounding box center [1379, 368] width 63 height 11
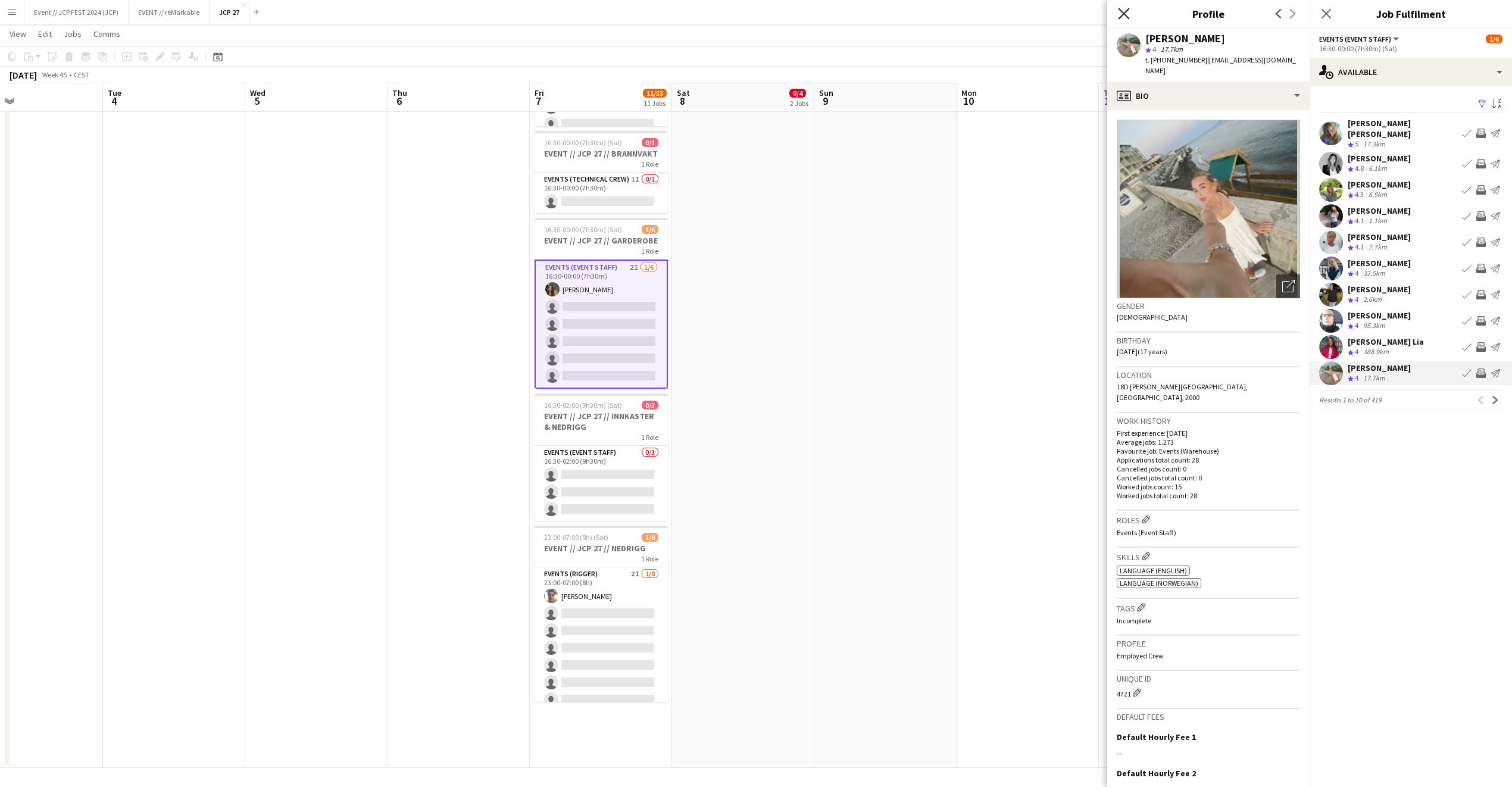
click at [1122, 16] on icon at bounding box center [1123, 13] width 12 height 12
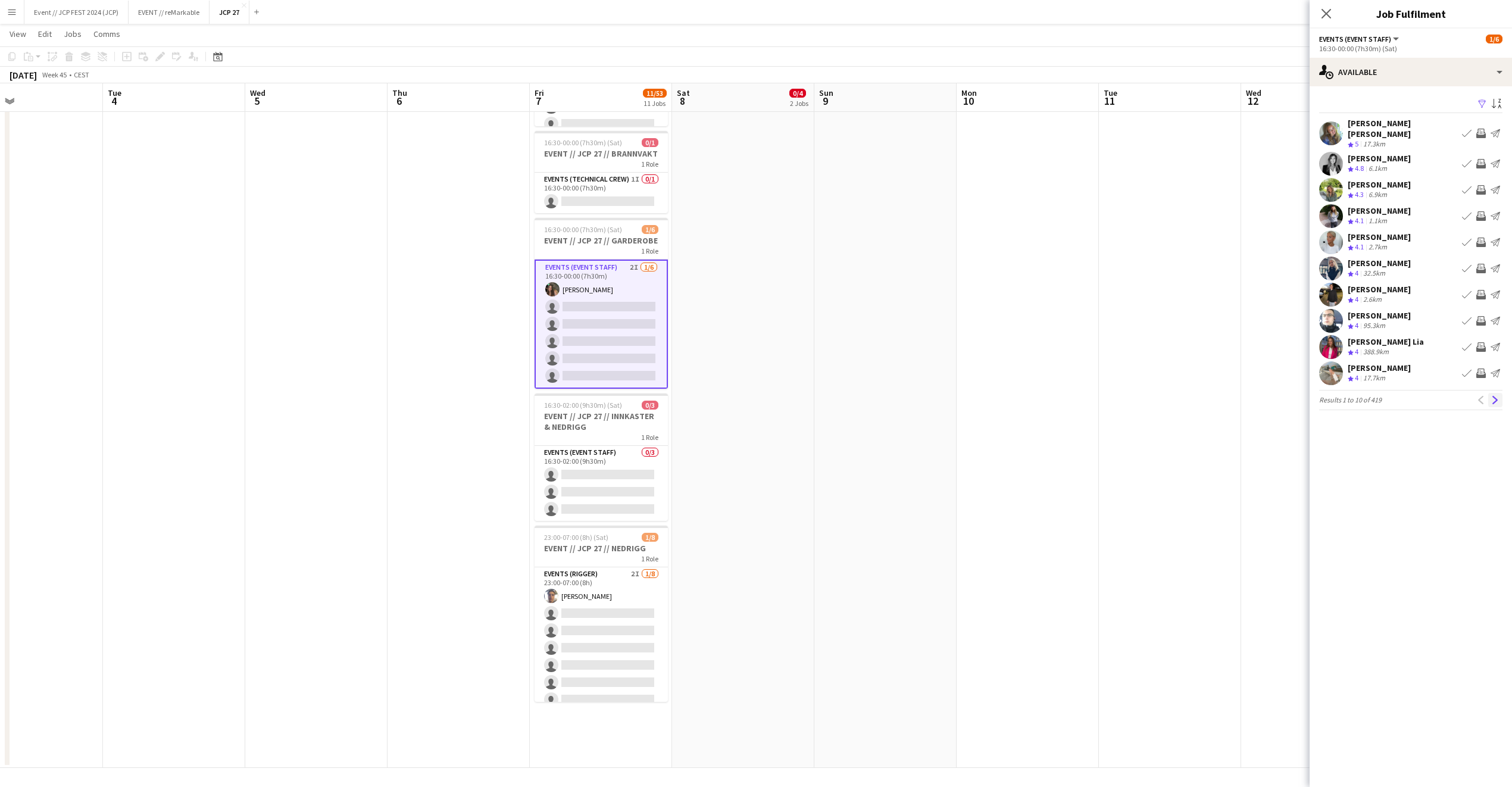
click at [1497, 396] on app-icon "Next" at bounding box center [1496, 400] width 9 height 9
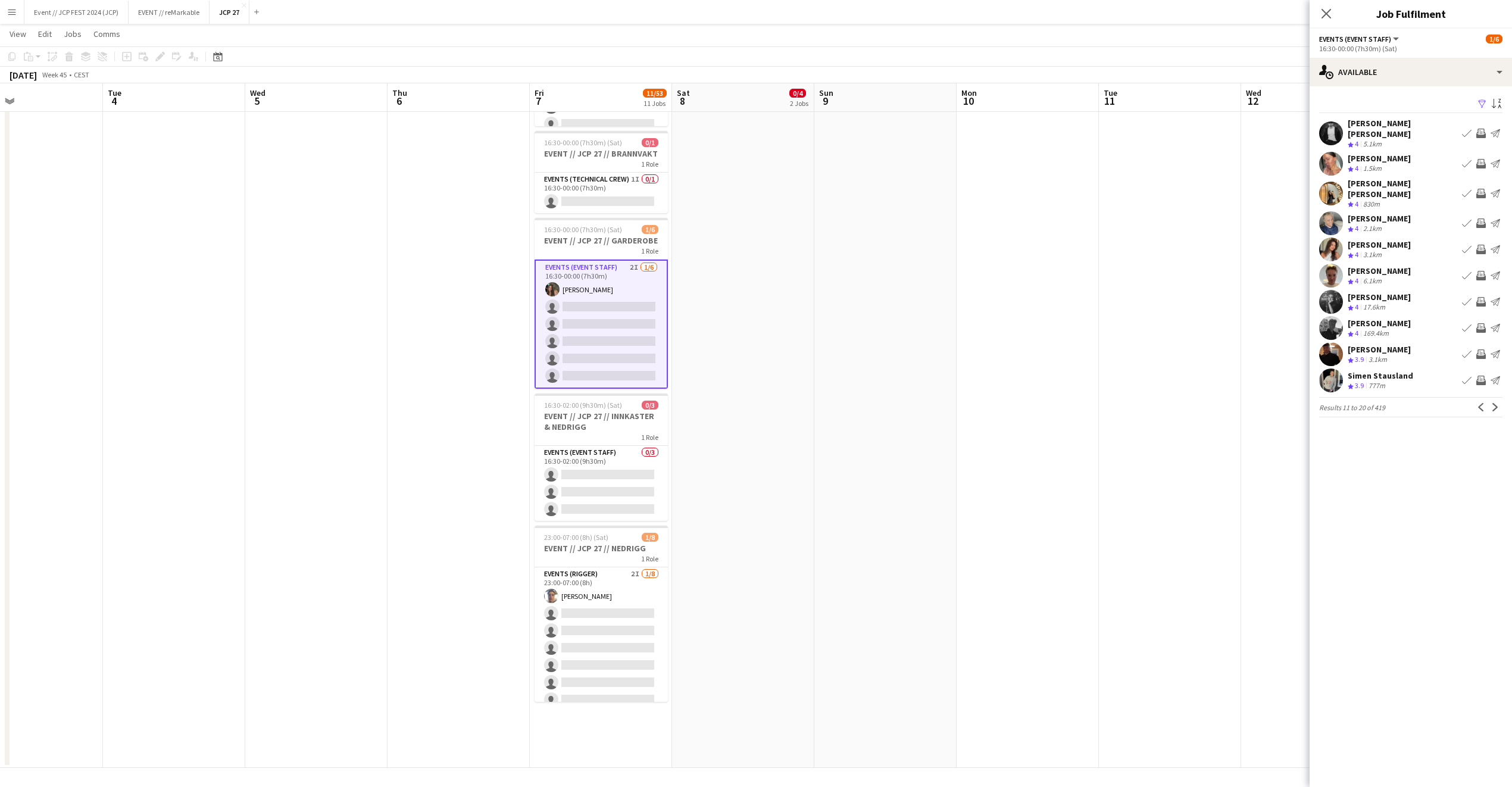
click at [1497, 403] on app-icon "Next" at bounding box center [1496, 407] width 9 height 9
click at [1377, 346] on div "[PERSON_NAME]-Bergestuen" at bounding box center [1402, 357] width 110 height 22
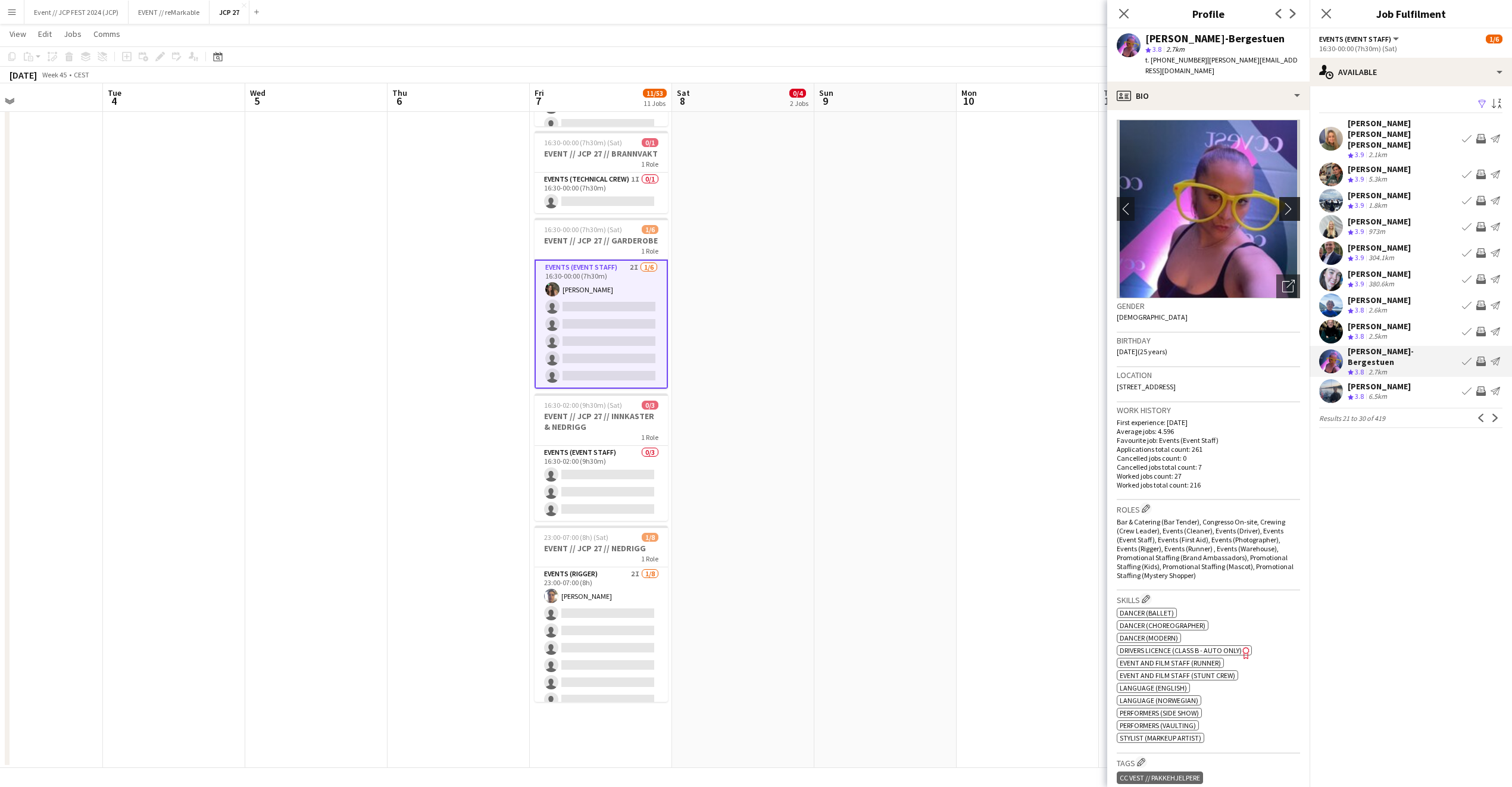
click at [1282, 202] on app-icon "chevron-right" at bounding box center [1292, 209] width 19 height 12
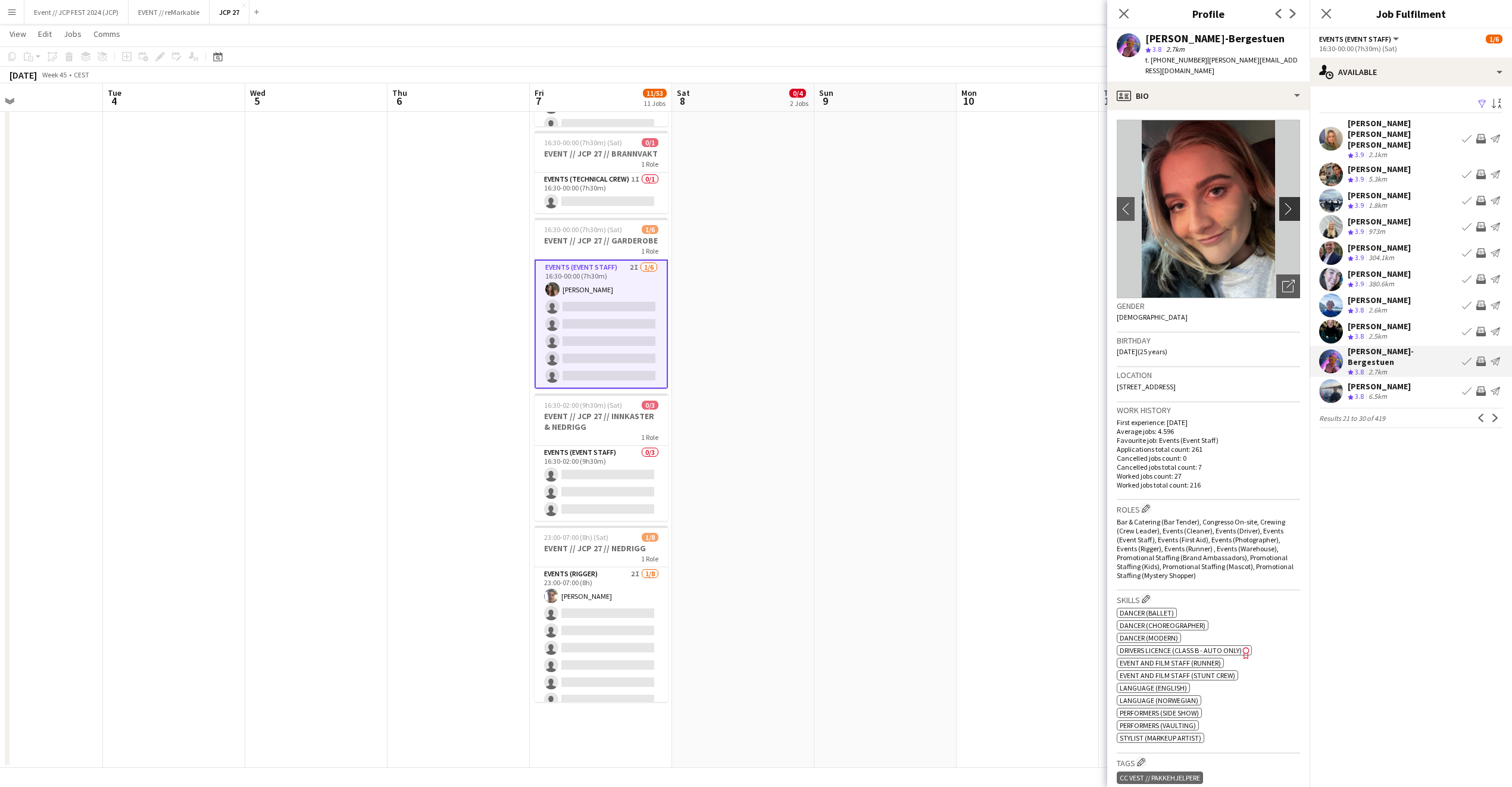
click at [1282, 202] on app-icon "chevron-right" at bounding box center [1292, 209] width 19 height 12
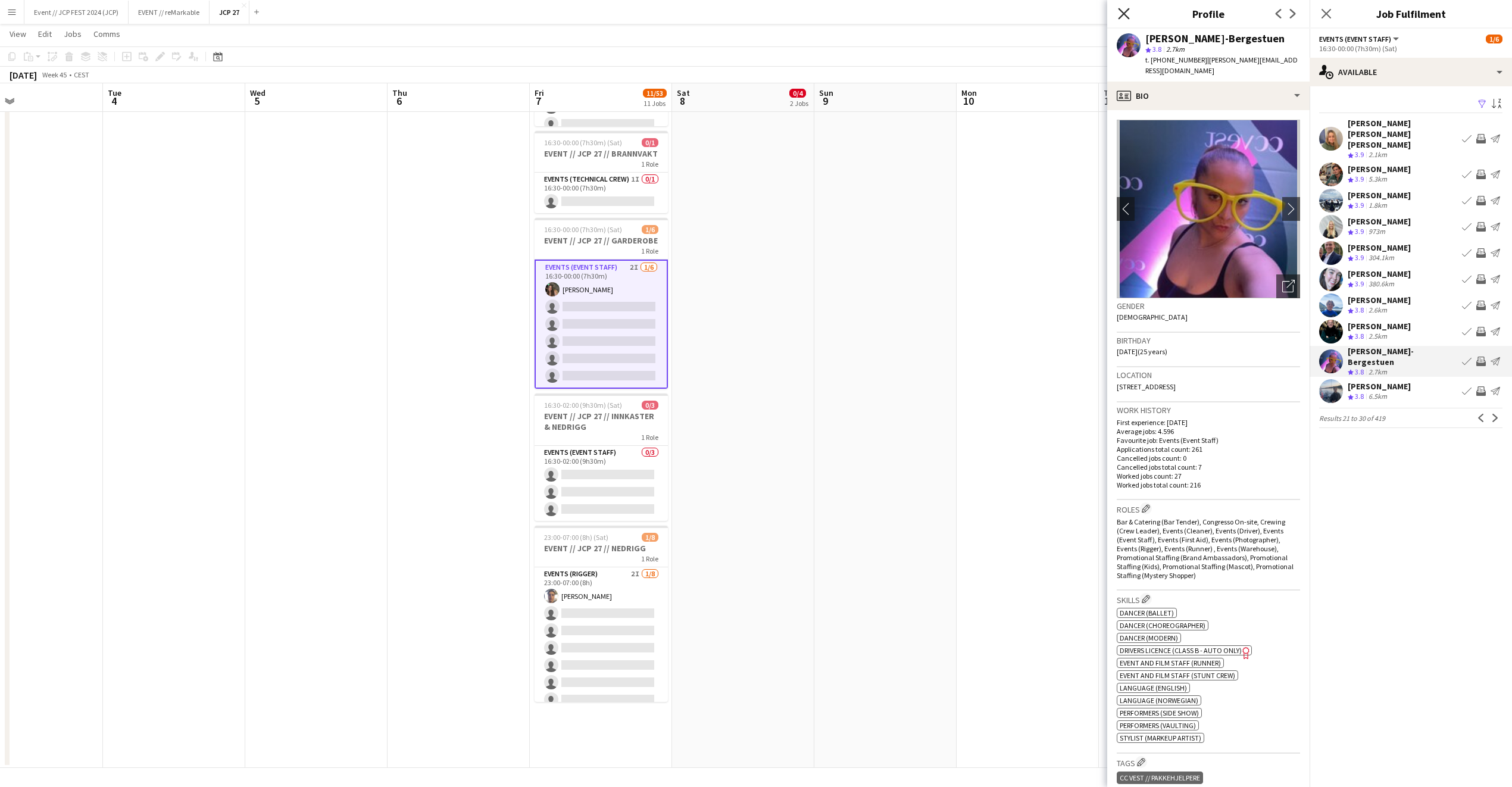
click at [1118, 12] on icon "Close pop-in" at bounding box center [1123, 13] width 12 height 12
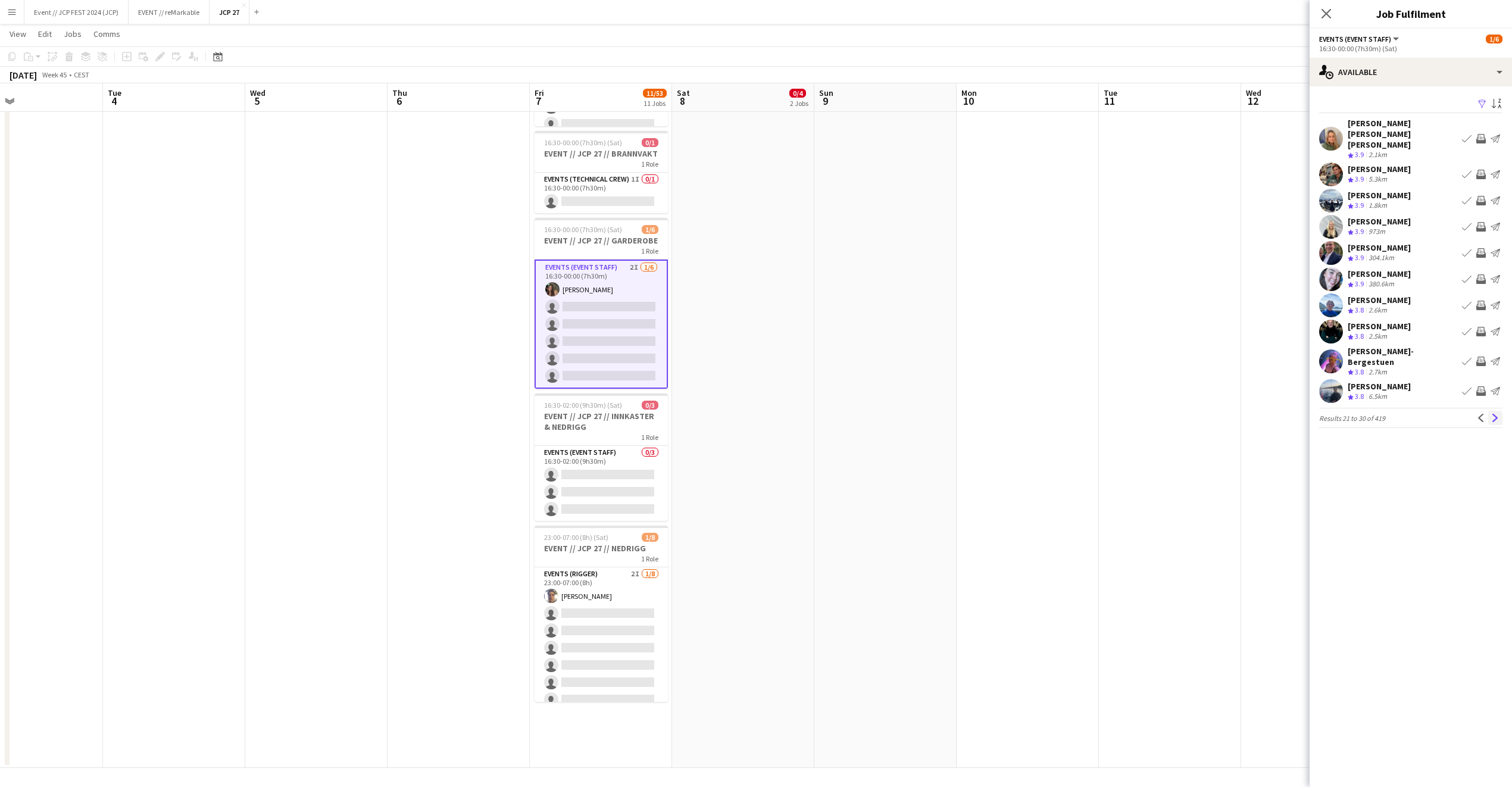
click at [1496, 413] on app-icon "Next" at bounding box center [1496, 417] width 9 height 9
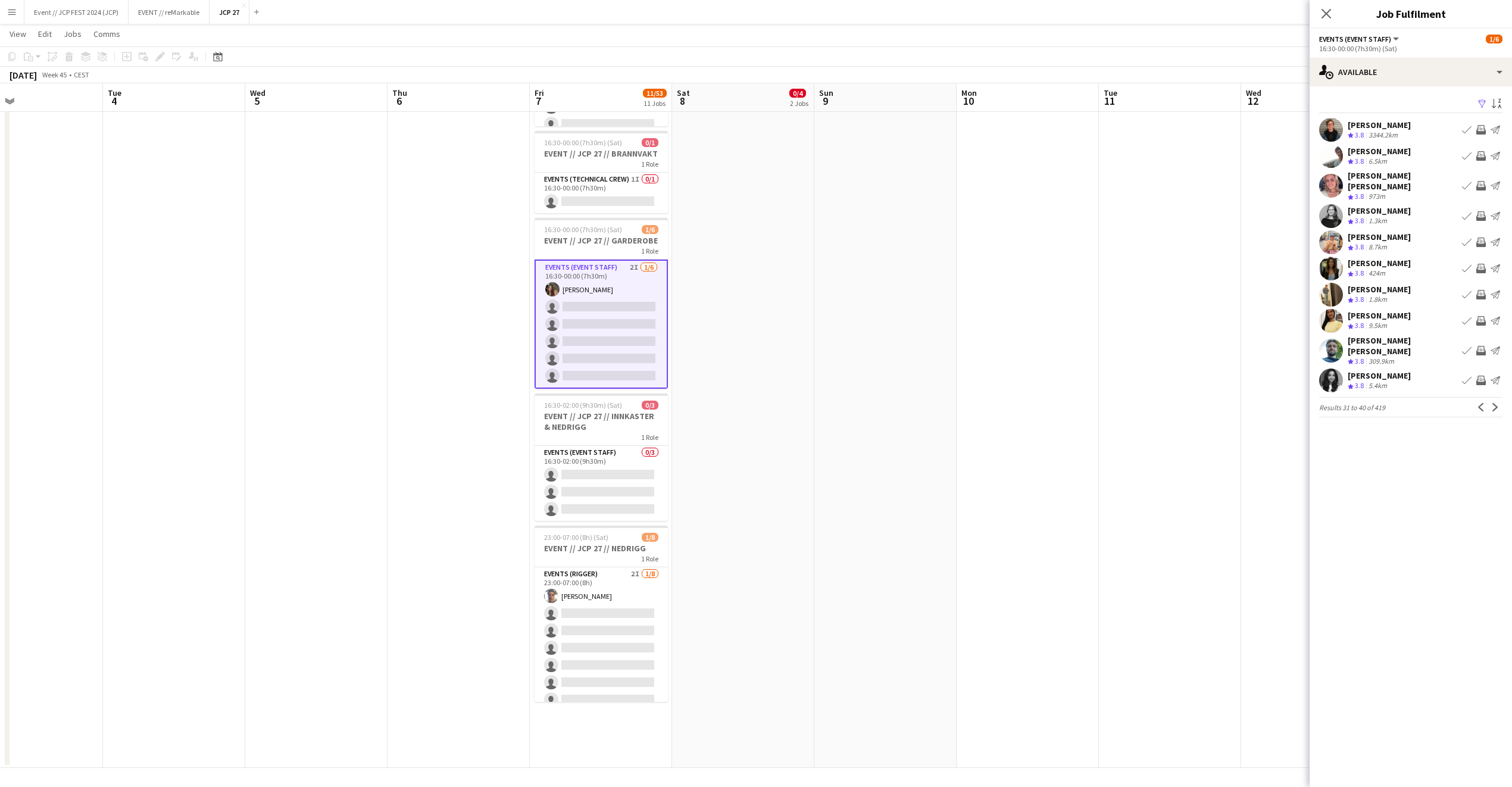
click at [1494, 409] on div "Filter Sort asc [PERSON_NAME] Crew rating 3.8 3344.2km Book crew Invite crew Se…" at bounding box center [1411, 259] width 202 height 346
click at [1496, 403] on app-icon "Next" at bounding box center [1496, 407] width 9 height 9
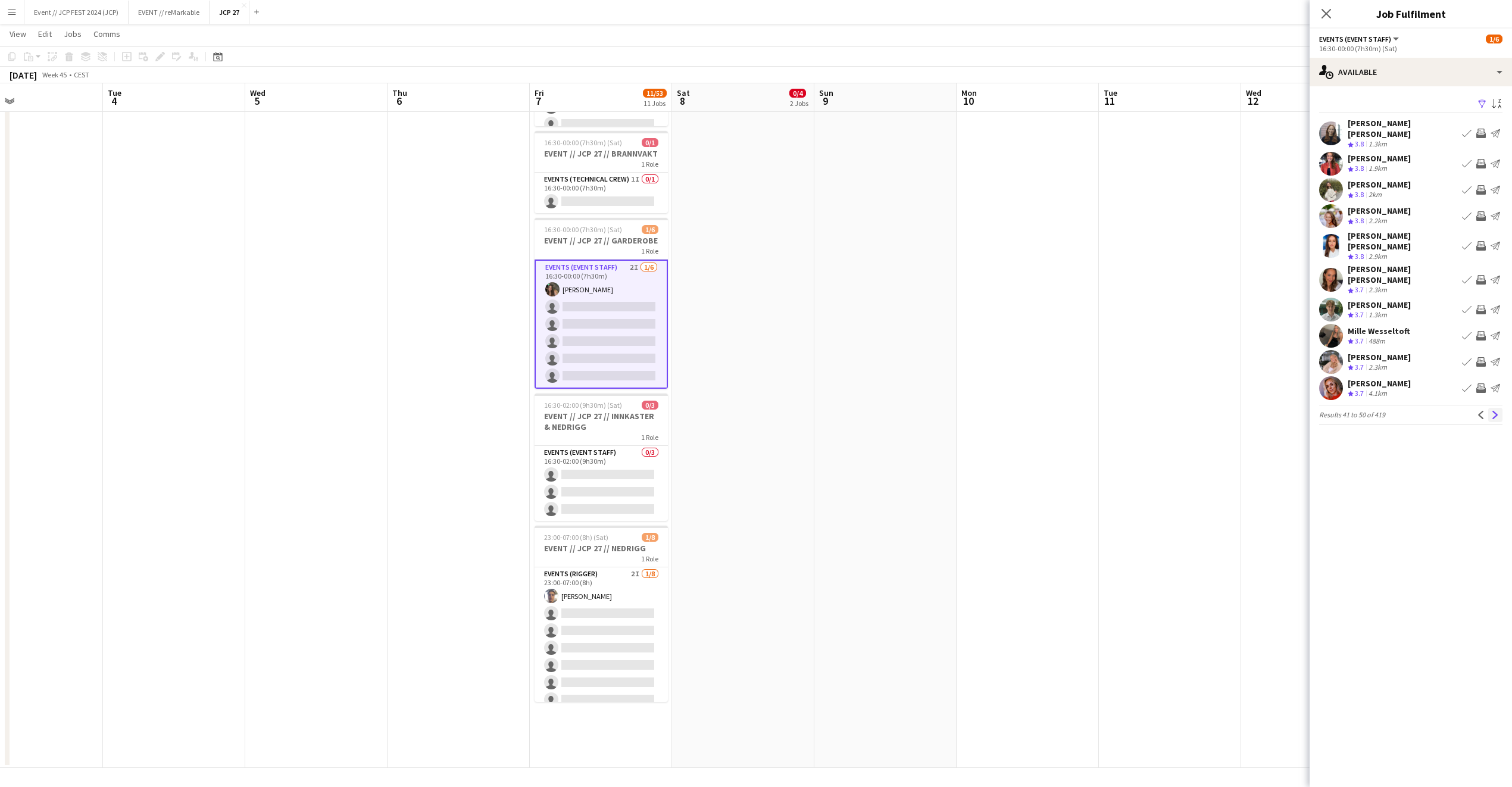
click at [1496, 411] on app-icon "Next" at bounding box center [1496, 415] width 9 height 9
click at [1494, 411] on app-icon "Next" at bounding box center [1496, 415] width 9 height 9
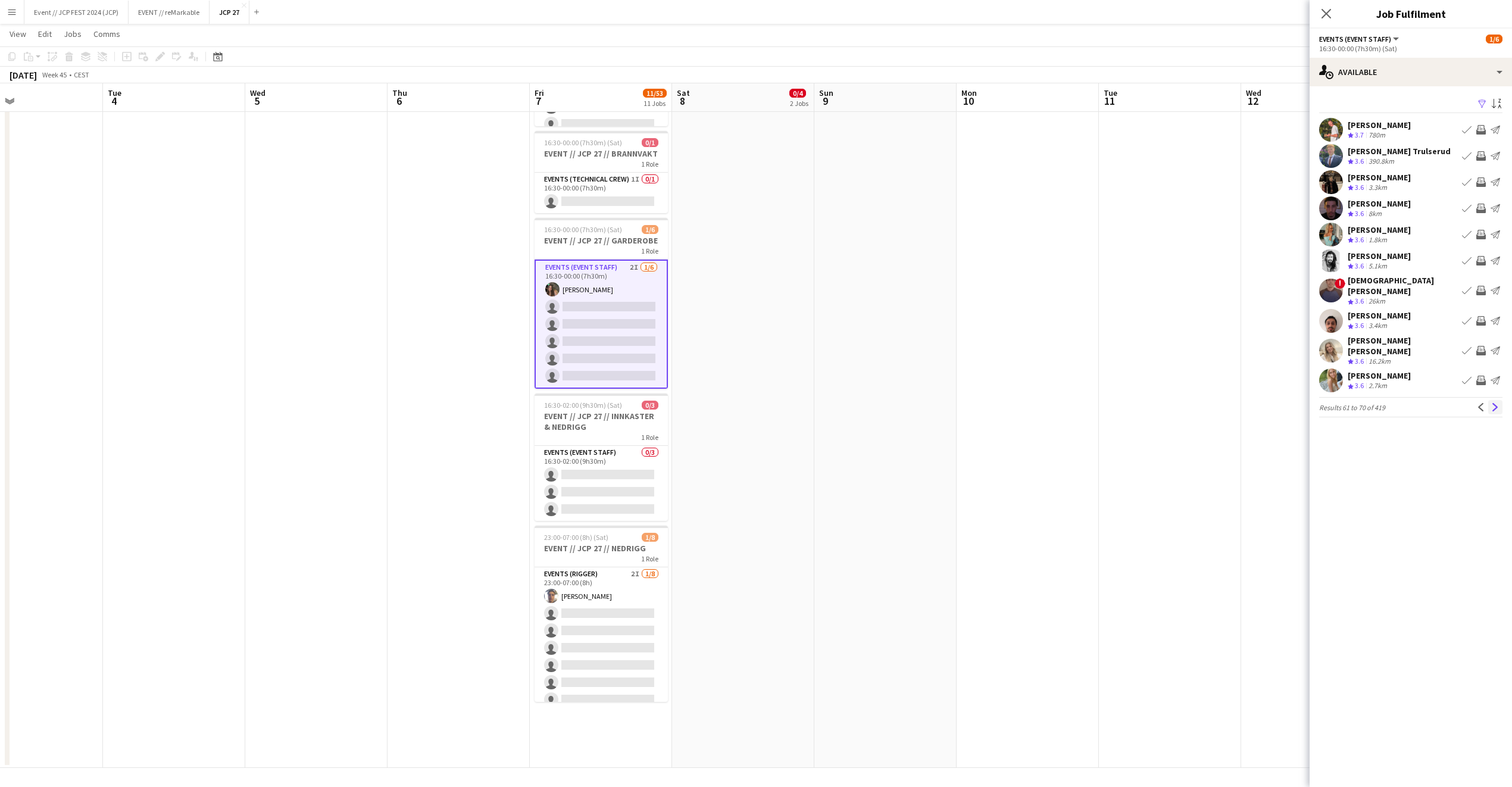
click at [1492, 403] on app-icon "Next" at bounding box center [1496, 407] width 9 height 9
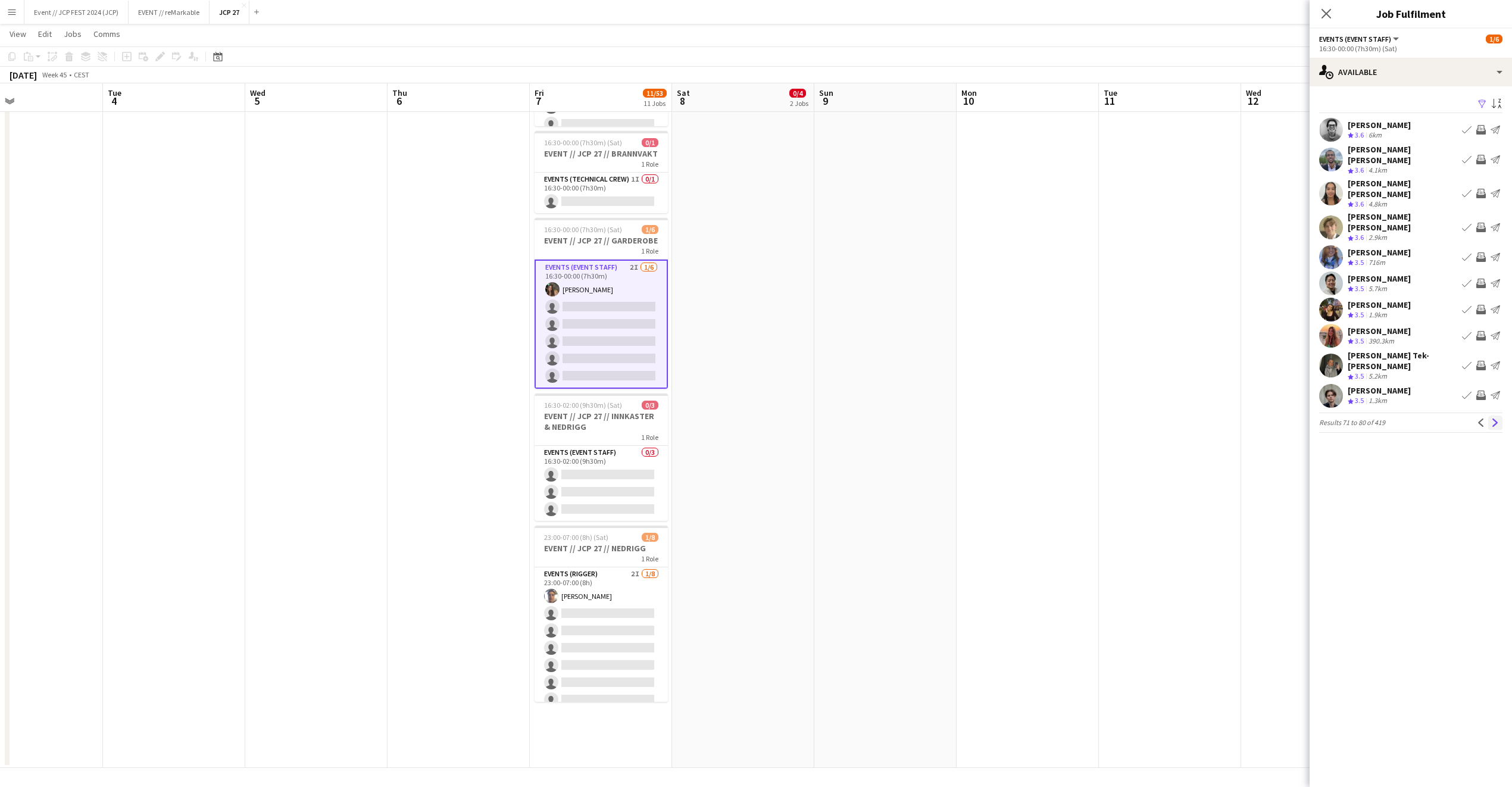
click at [1493, 419] on app-icon "Next" at bounding box center [1496, 423] width 9 height 9
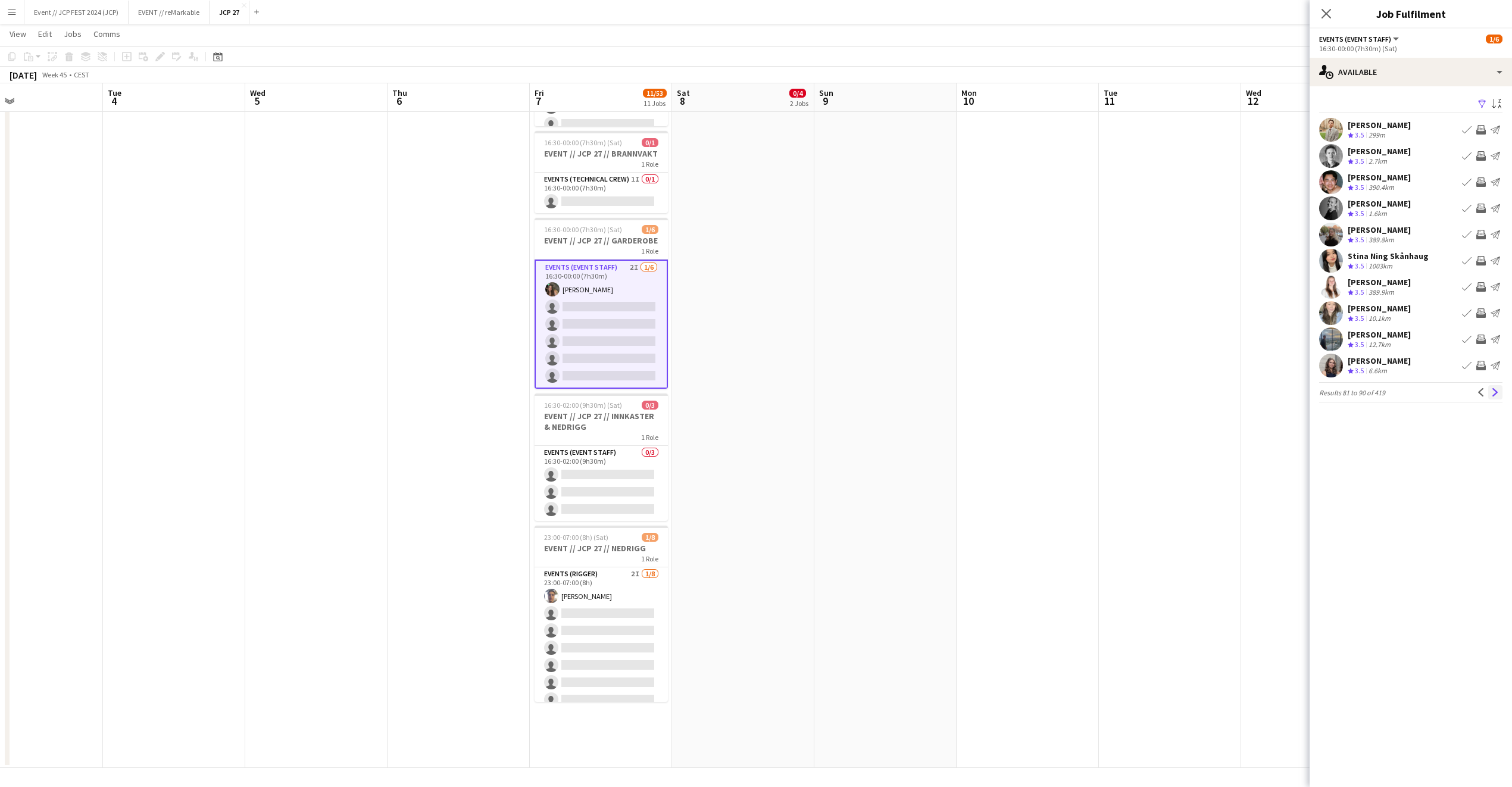
click at [1496, 392] on app-icon "Next" at bounding box center [1496, 392] width 9 height 9
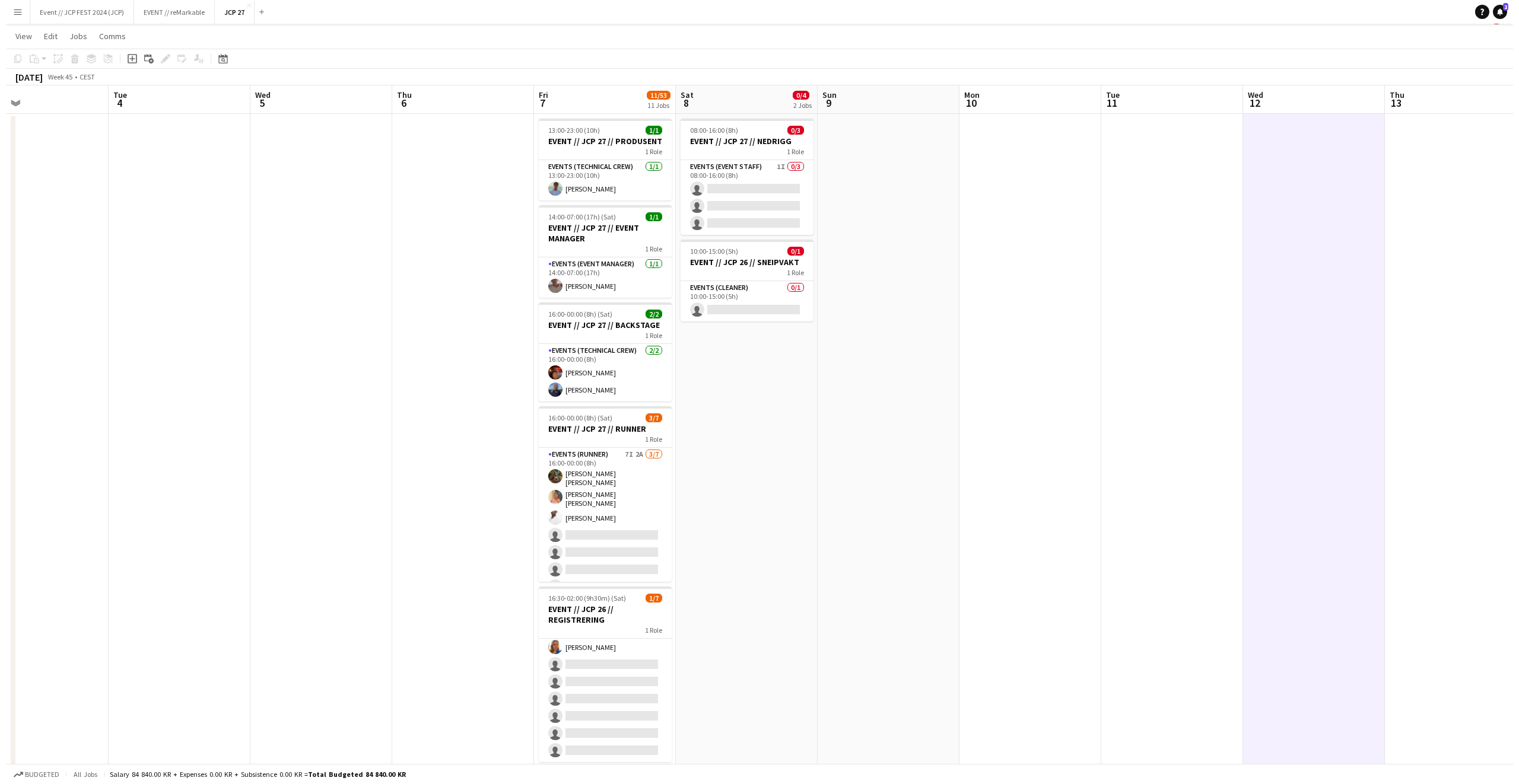
scroll to position [0, 0]
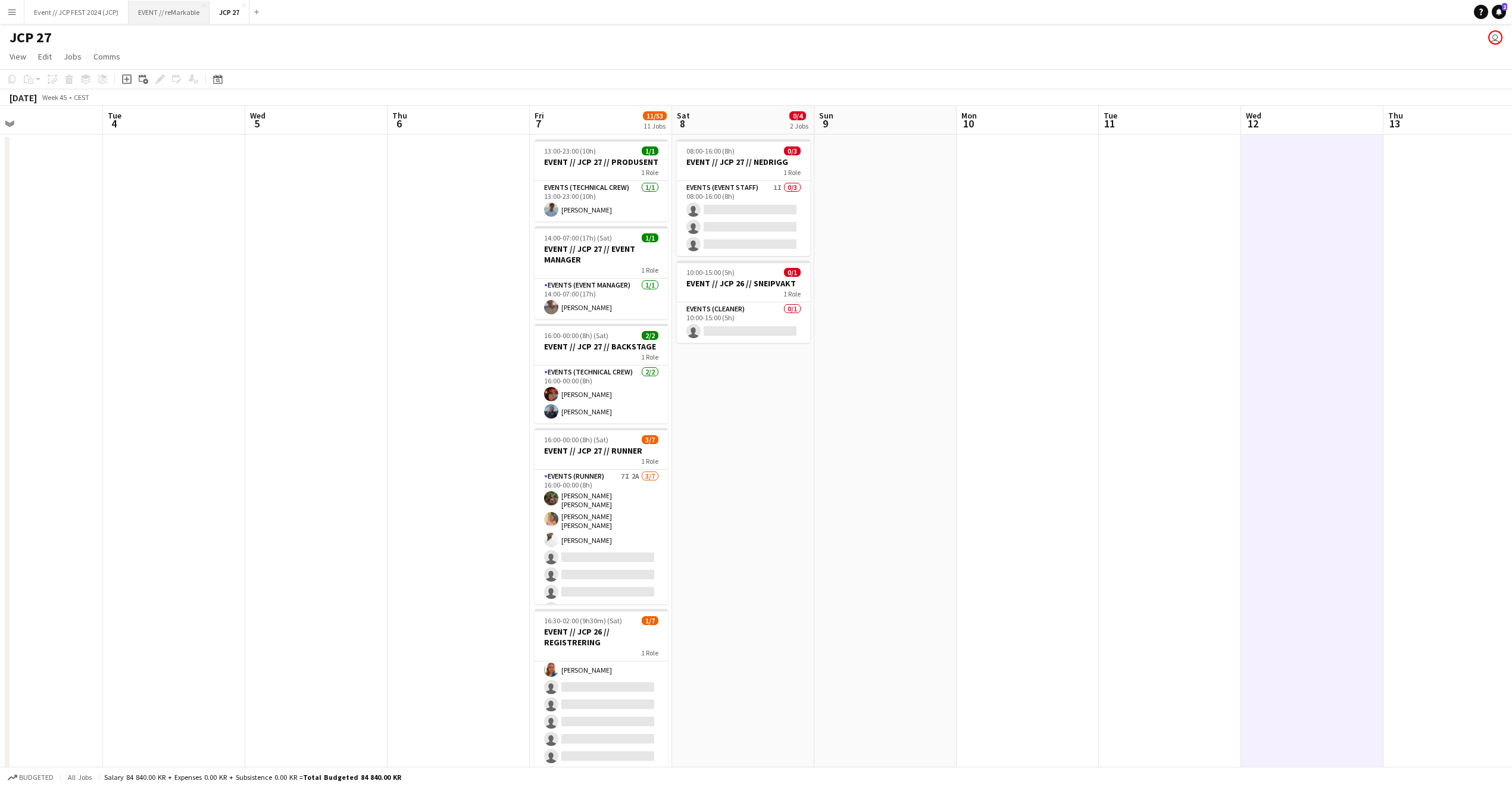
click at [176, 12] on button "EVENT // reMarkable Close" at bounding box center [169, 12] width 81 height 23
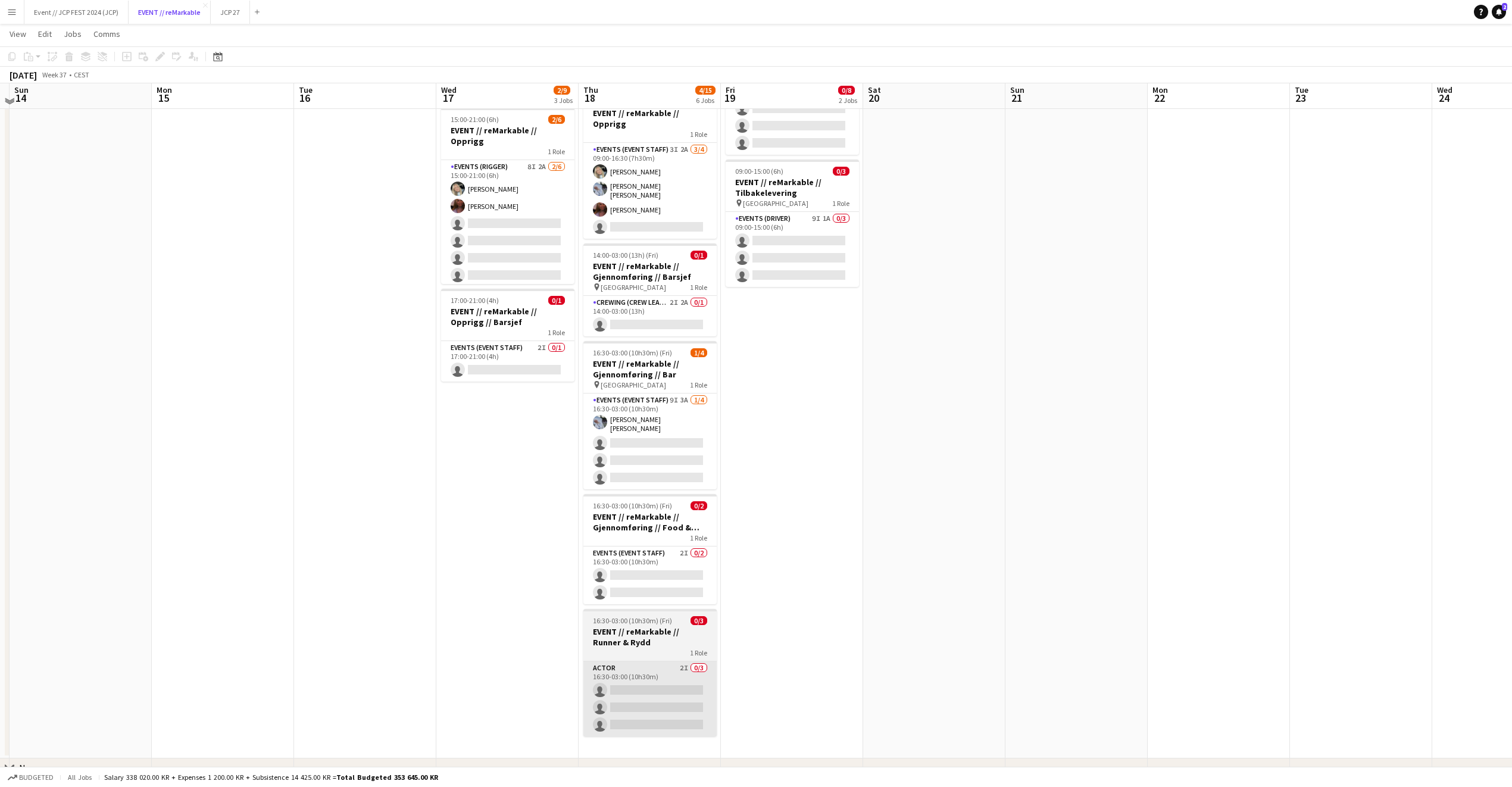
scroll to position [143, 0]
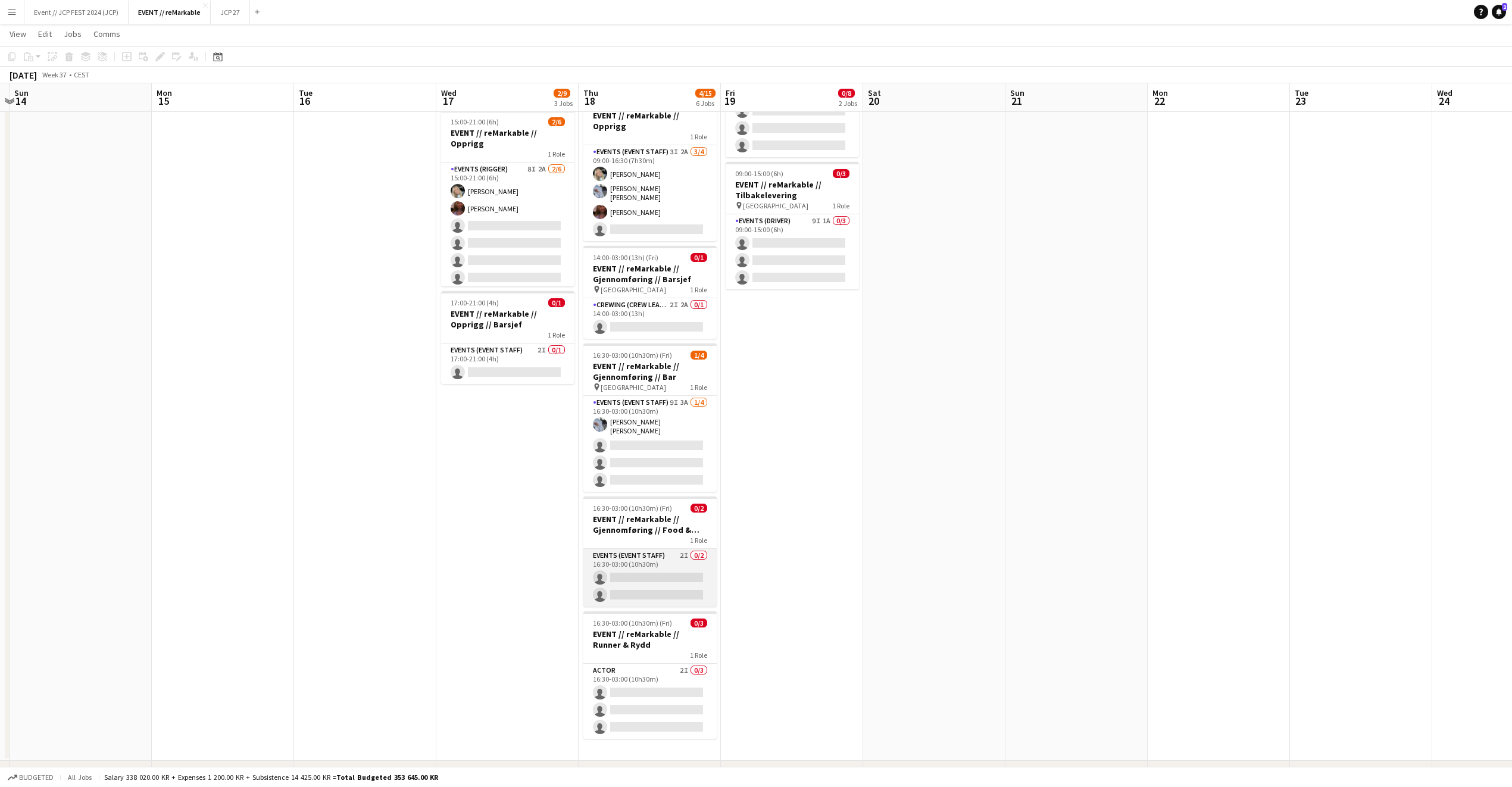
click at [677, 557] on app-card-role "Events (Event Staff) 2I 0/2 16:30-03:00 (10h30m) single-neutral-actions single-…" at bounding box center [649, 578] width 133 height 58
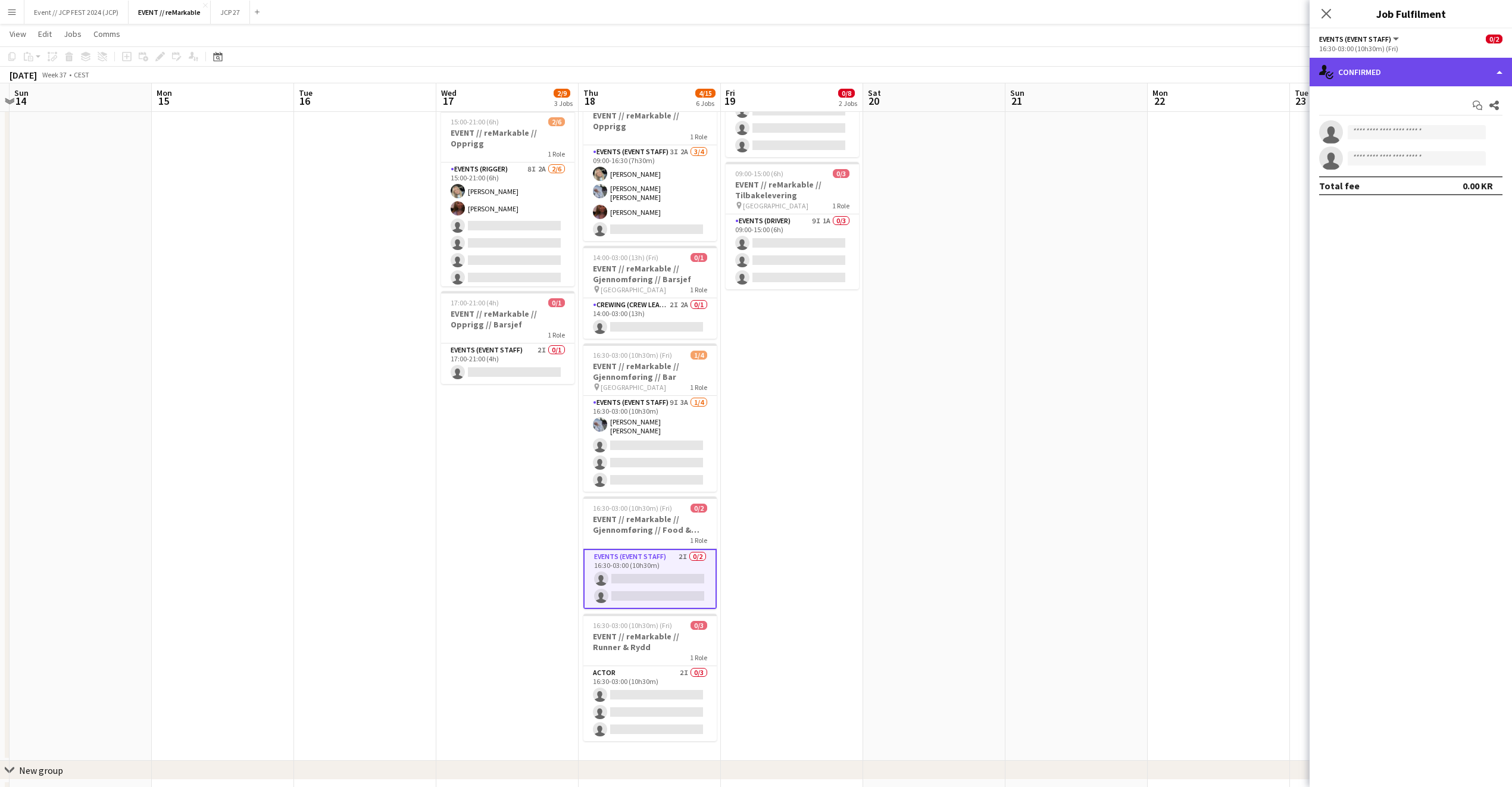
click at [1391, 72] on div "single-neutral-actions-check-2 Confirmed" at bounding box center [1411, 72] width 202 height 29
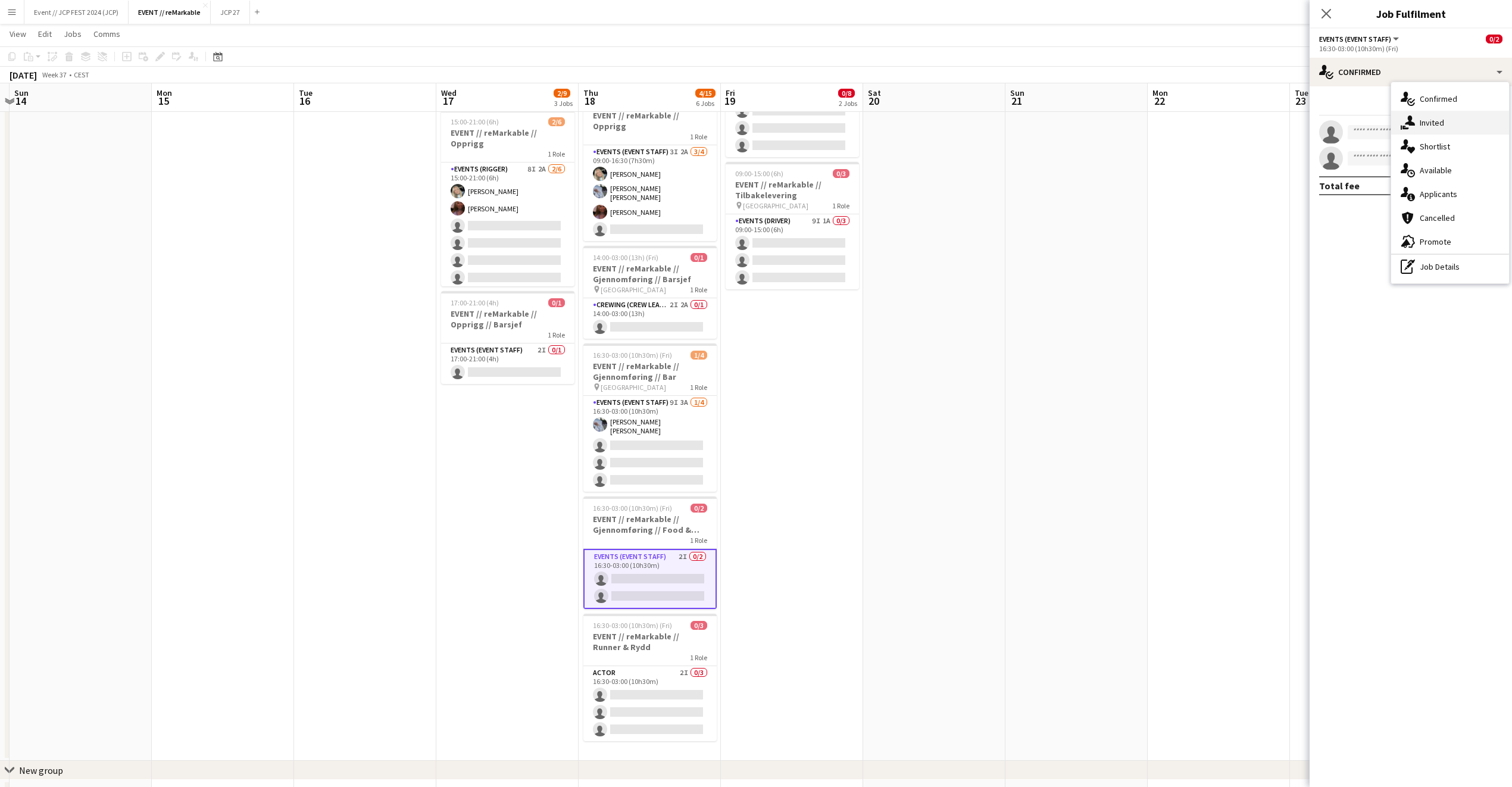
click at [1417, 124] on div "single-neutral-actions-share-1 Invited" at bounding box center [1450, 122] width 118 height 24
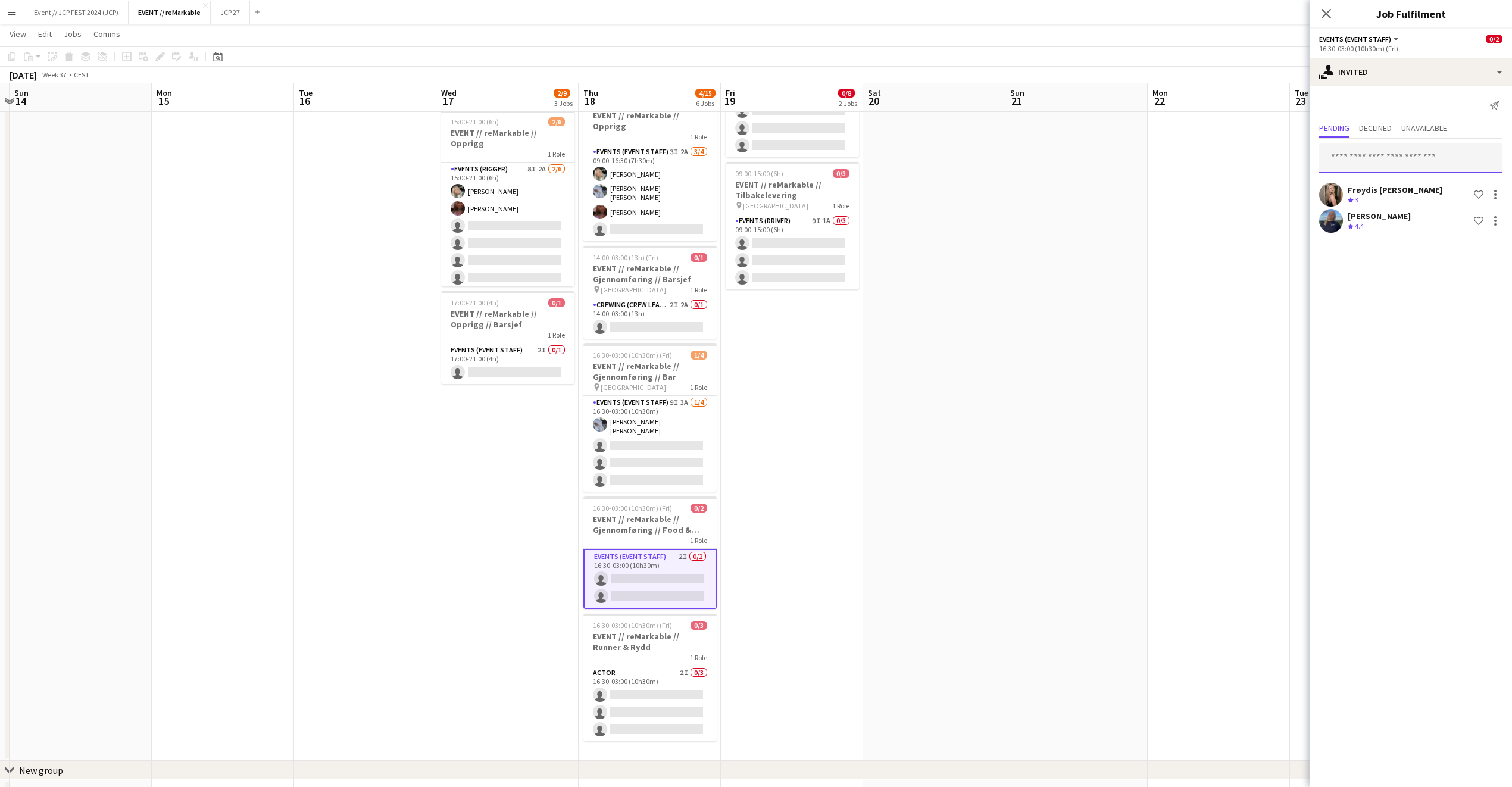
click at [1345, 158] on input "text" at bounding box center [1412, 158] width 184 height 30
click at [1430, 83] on div "single-neutral-actions-share-1 Invited" at bounding box center [1411, 72] width 202 height 29
click at [1481, 170] on div "single-neutral-actions-upload Available" at bounding box center [1450, 170] width 118 height 24
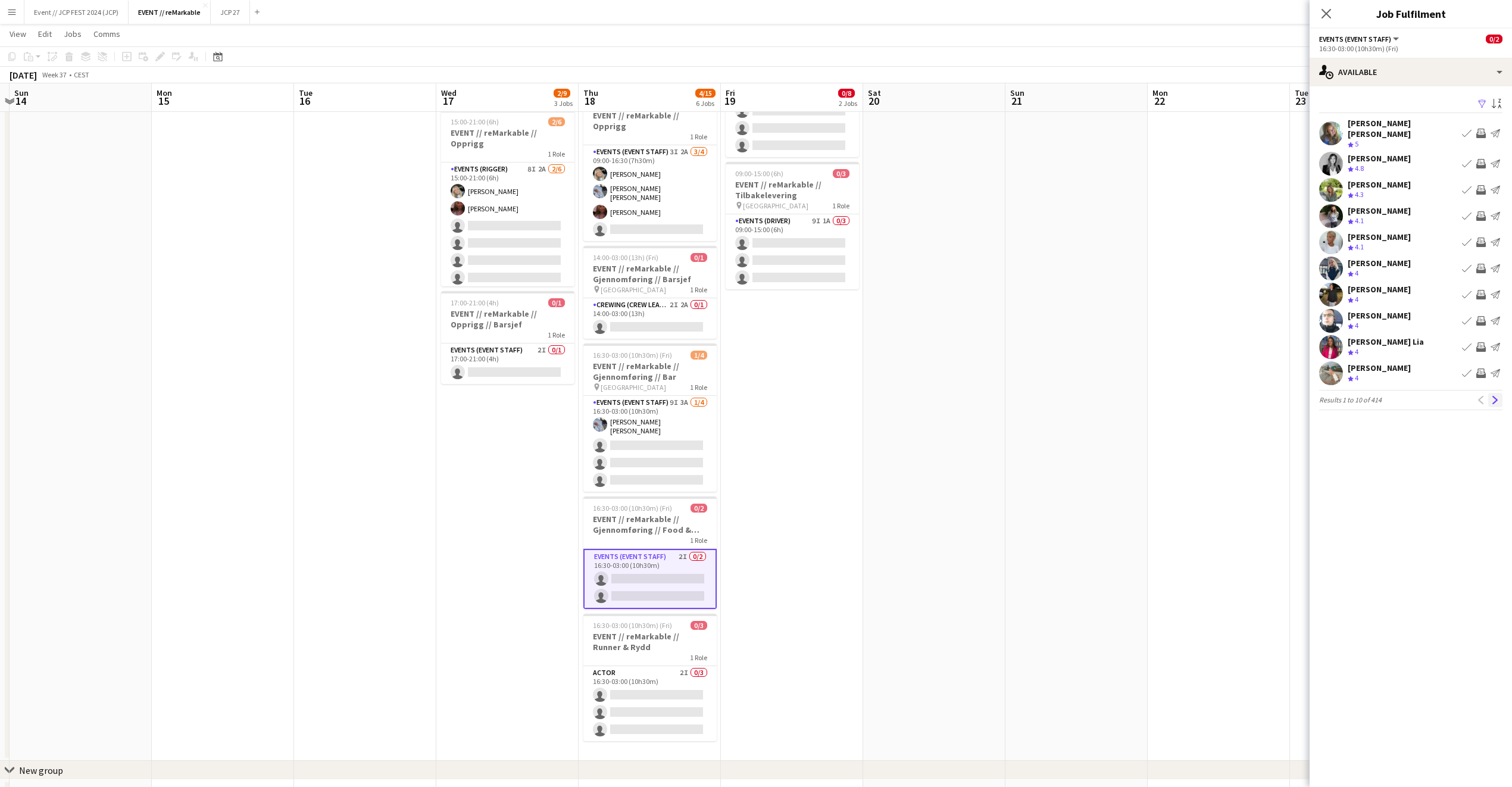
click at [1498, 396] on app-icon "Next" at bounding box center [1496, 400] width 9 height 9
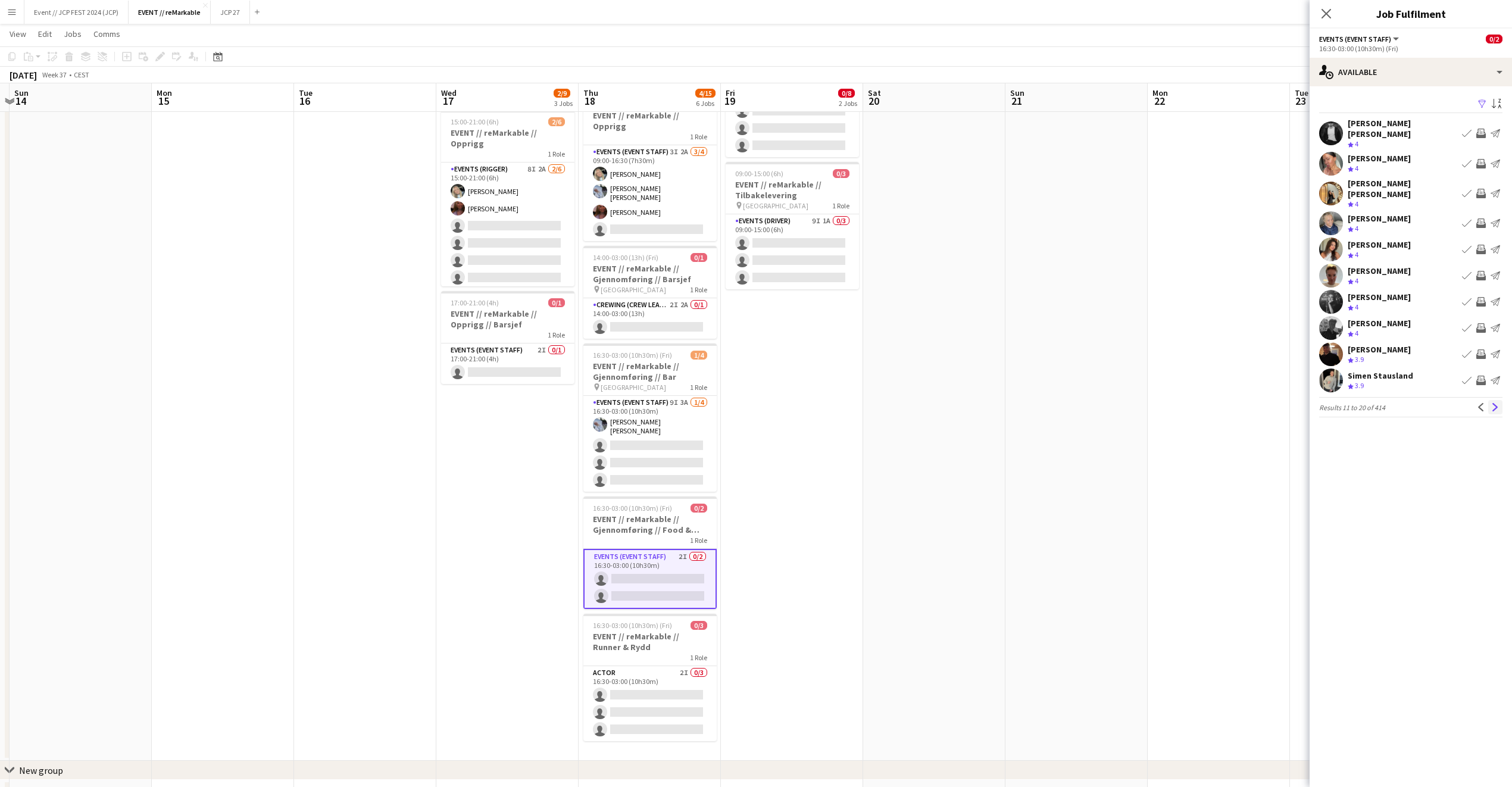
click at [1497, 403] on app-icon "Next" at bounding box center [1496, 407] width 9 height 9
click at [1494, 413] on app-icon "Next" at bounding box center [1496, 417] width 9 height 9
click at [1495, 411] on app-icon "Next" at bounding box center [1496, 415] width 9 height 9
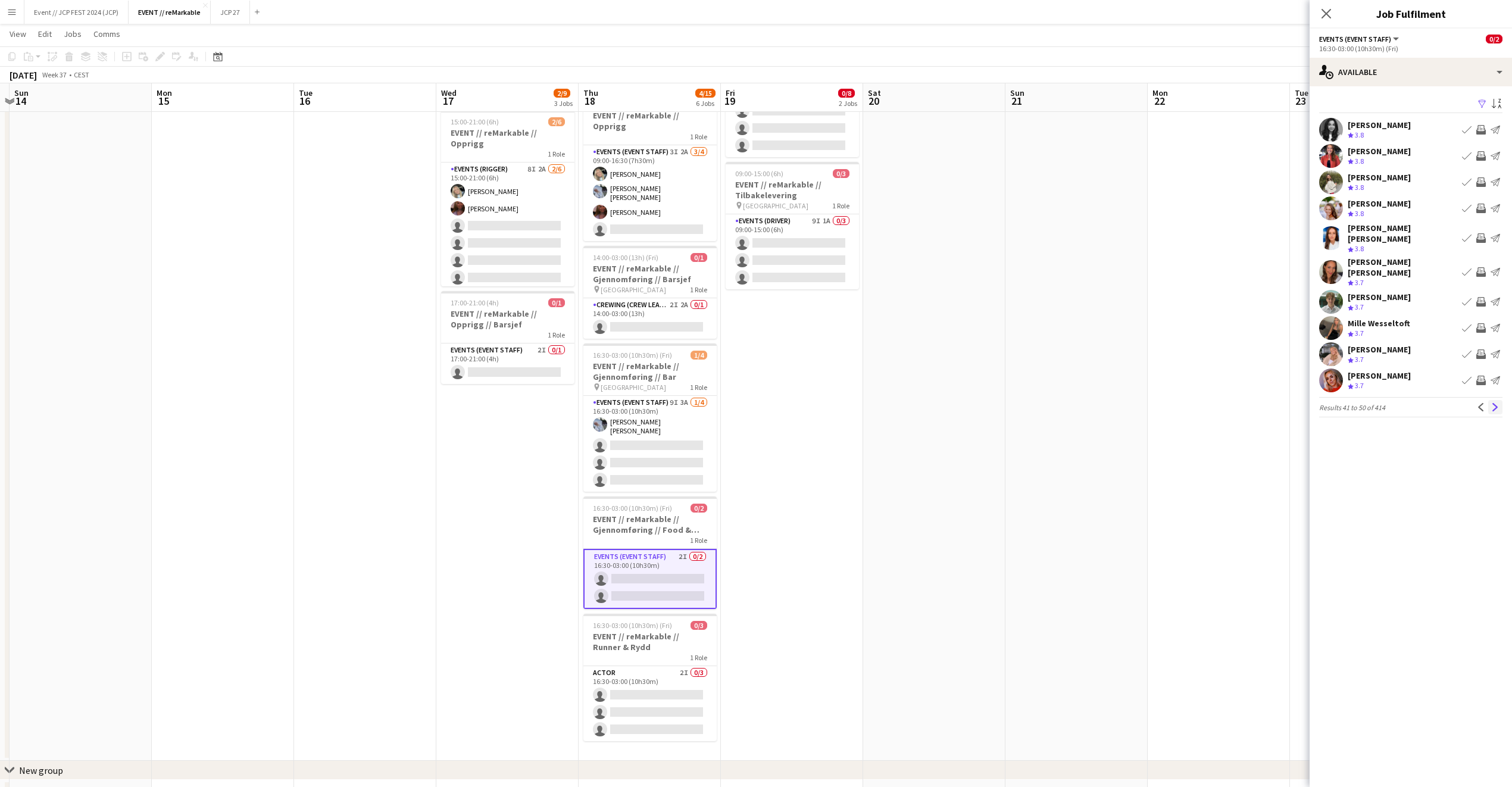
click at [1499, 403] on app-icon "Next" at bounding box center [1496, 407] width 9 height 9
click at [1394, 371] on div "[PERSON_NAME]" at bounding box center [1379, 376] width 63 height 11
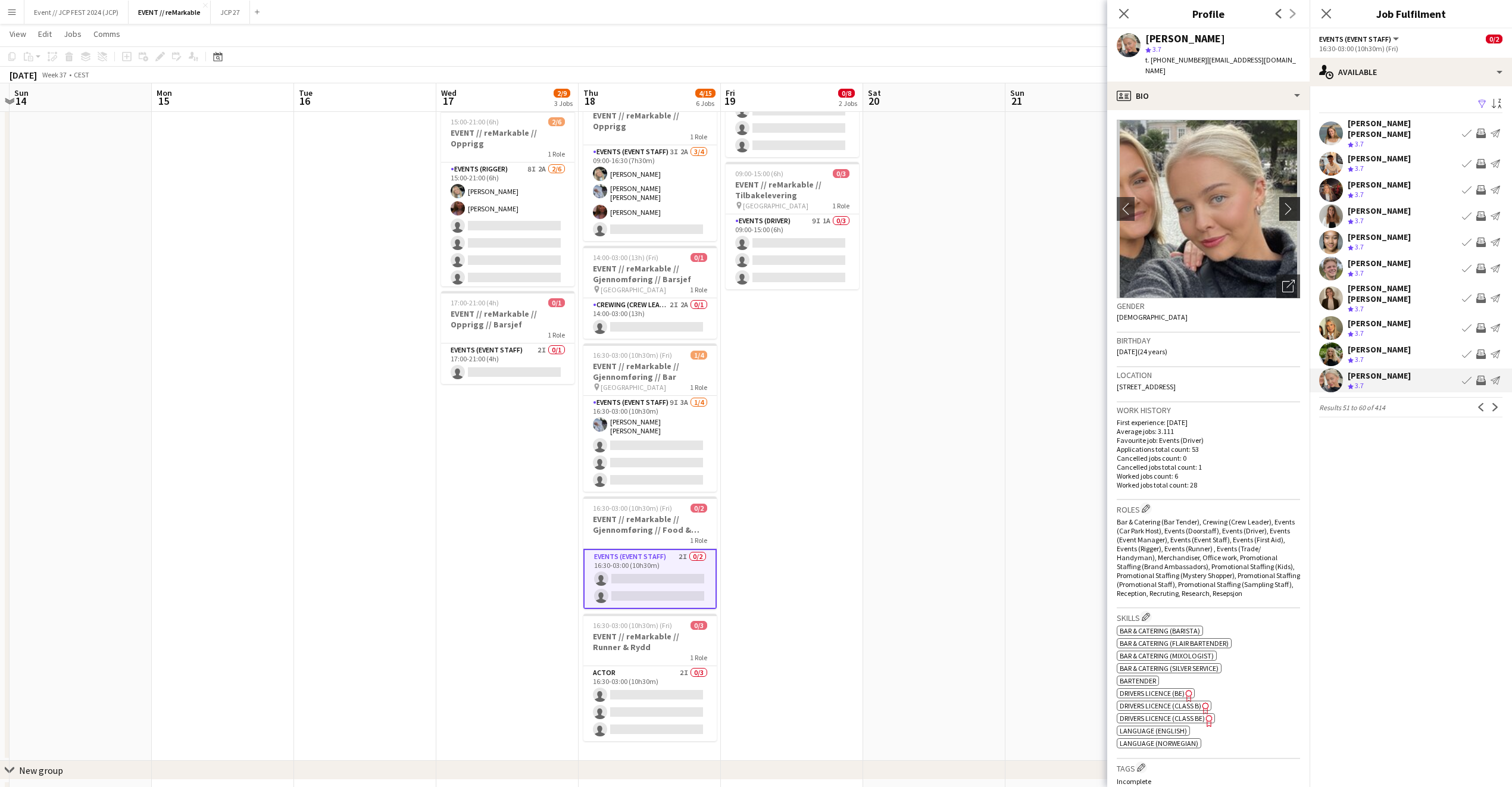
click at [1282, 202] on app-icon "chevron-right" at bounding box center [1292, 209] width 19 height 12
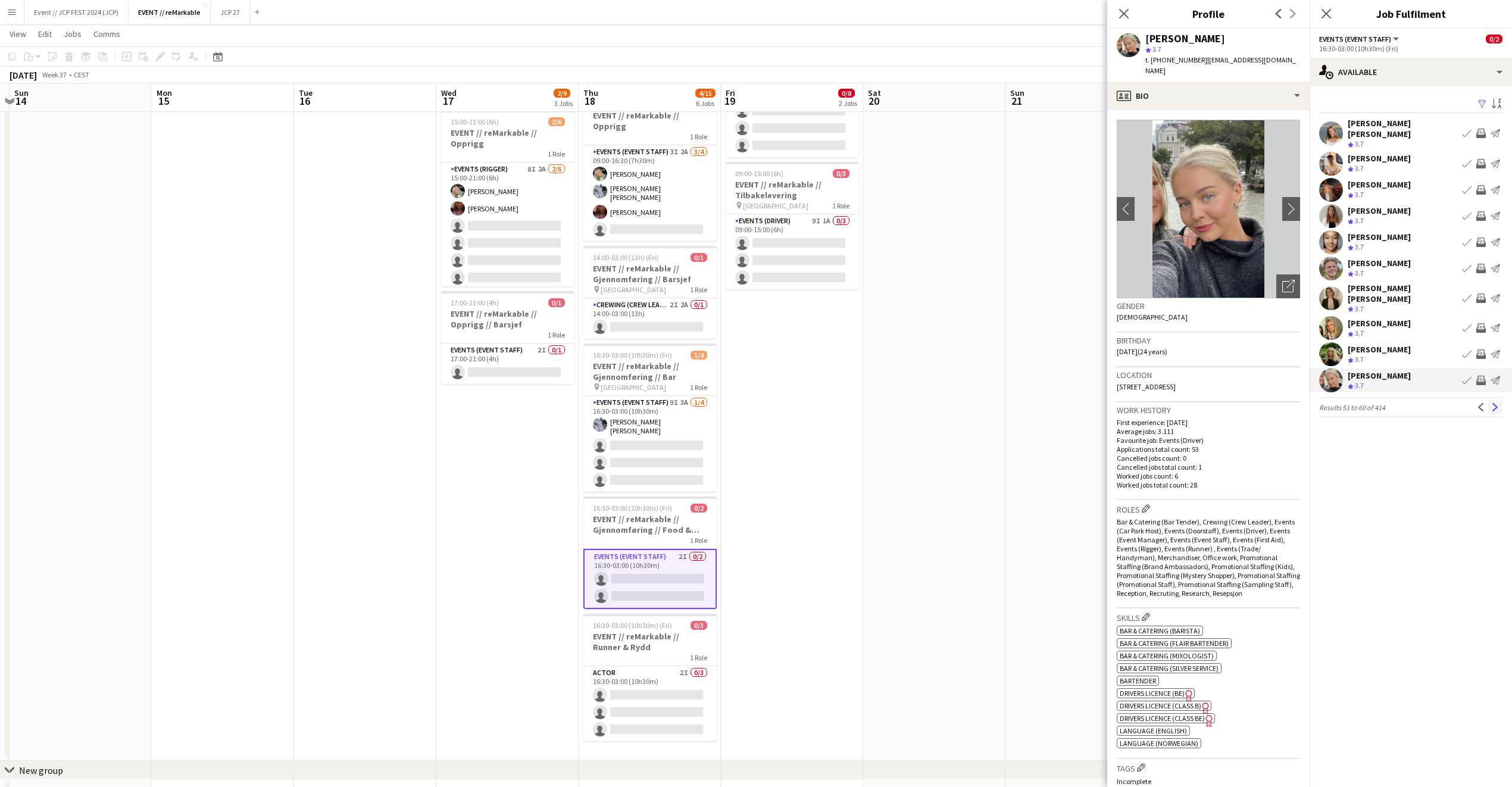
click at [1490, 400] on button "Next" at bounding box center [1496, 407] width 14 height 14
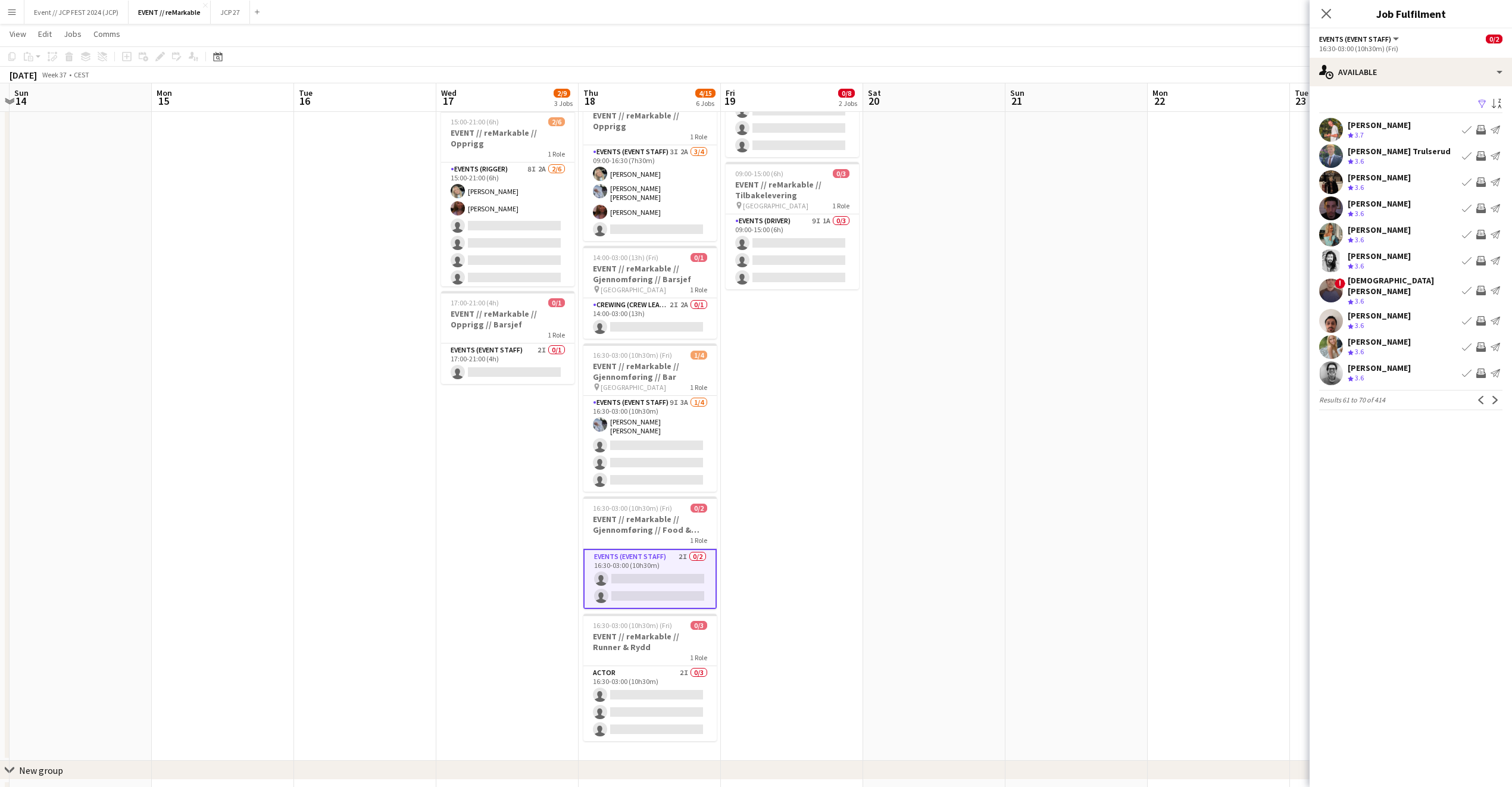
click at [1373, 229] on div "[PERSON_NAME]" at bounding box center [1379, 230] width 63 height 11
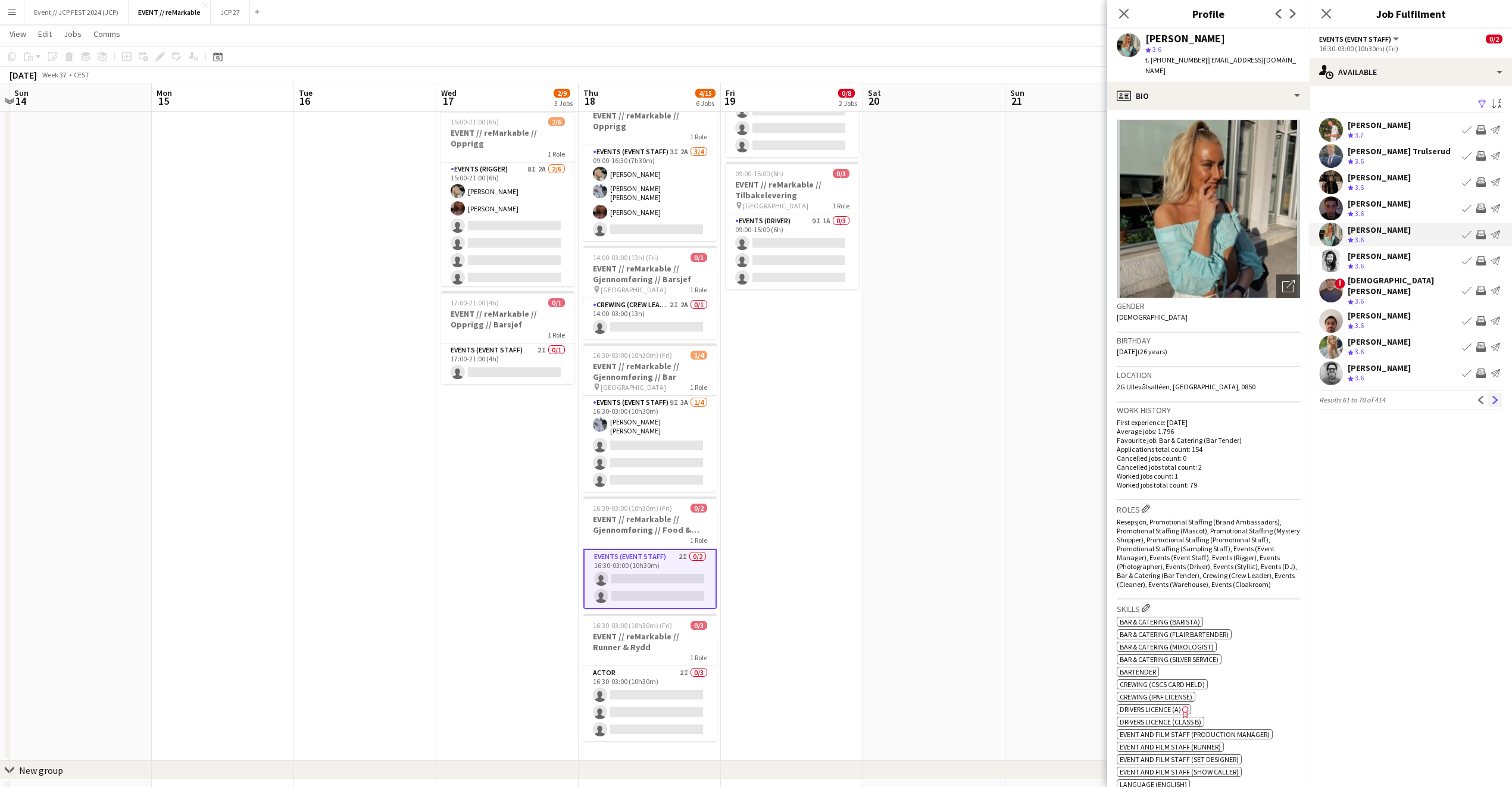
click at [1497, 396] on app-icon "Next" at bounding box center [1496, 400] width 9 height 9
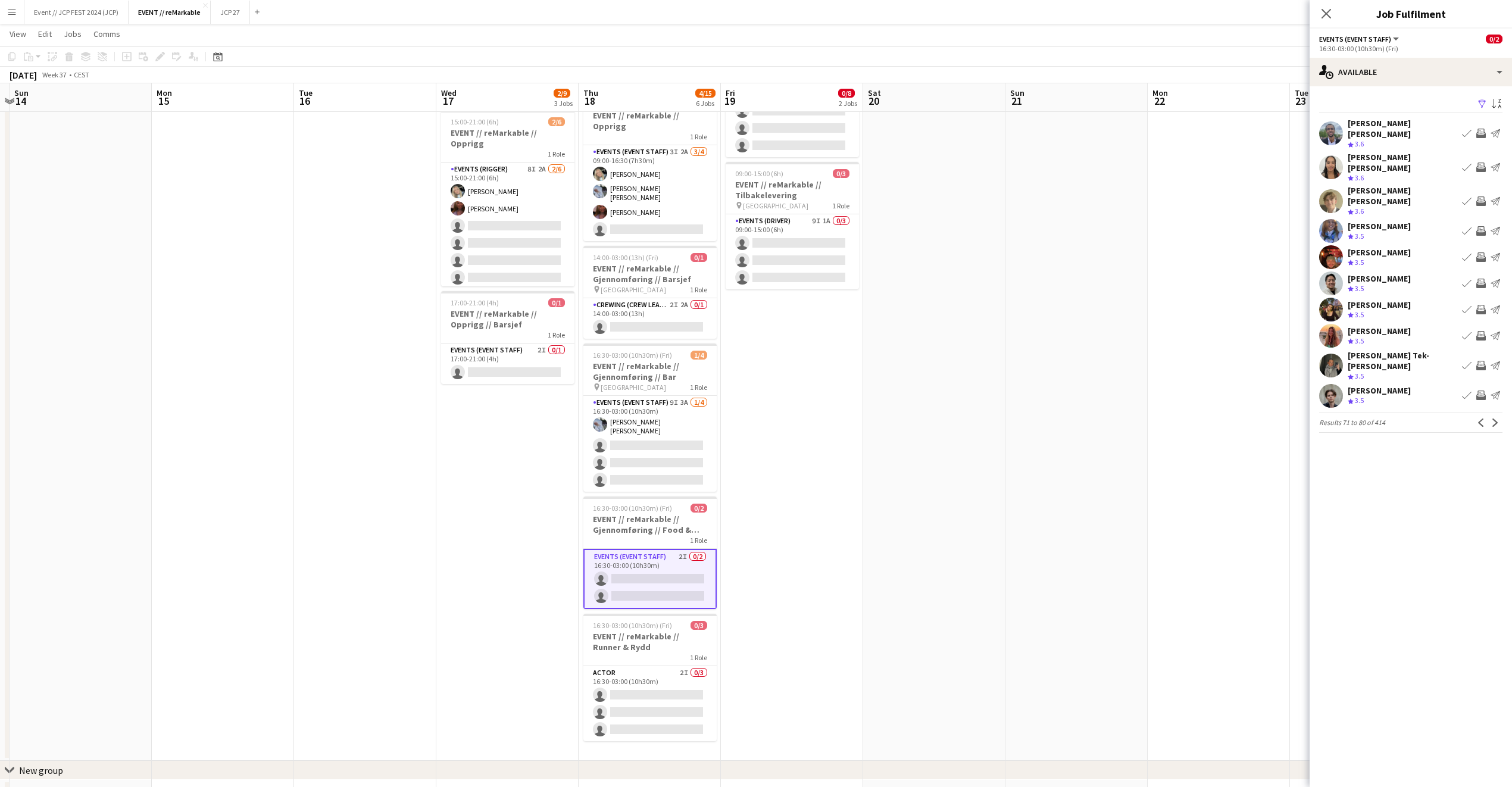
click at [1373, 221] on div "[PERSON_NAME]" at bounding box center [1379, 227] width 63 height 11
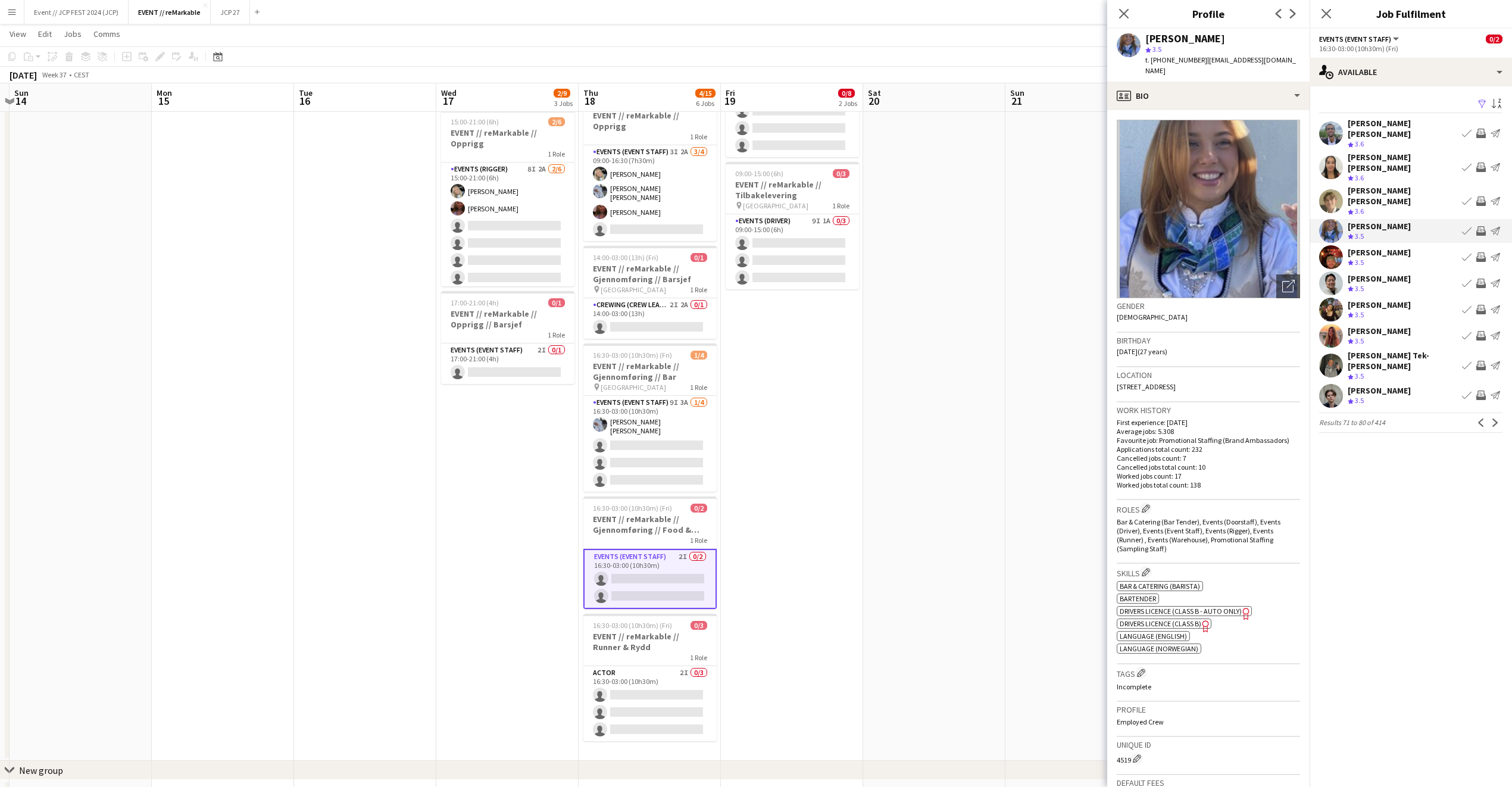
click at [1413, 297] on div "[PERSON_NAME] Crew rating 3.5 Book crew Invite crew Send notification" at bounding box center [1411, 309] width 202 height 24
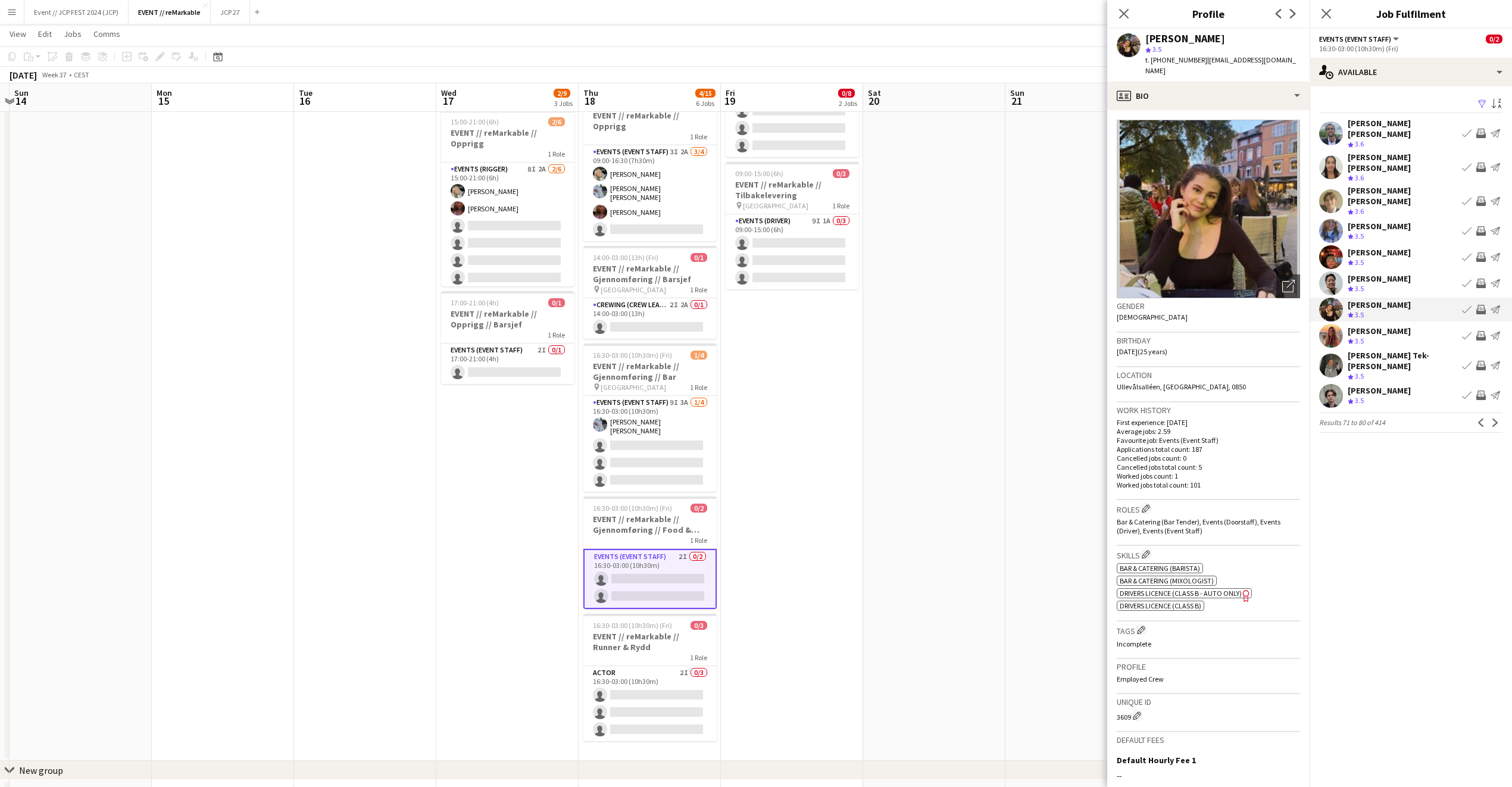
click at [1419, 324] on div "[PERSON_NAME] Crew rating 3.5 Book crew Invite crew Send notification" at bounding box center [1411, 336] width 202 height 24
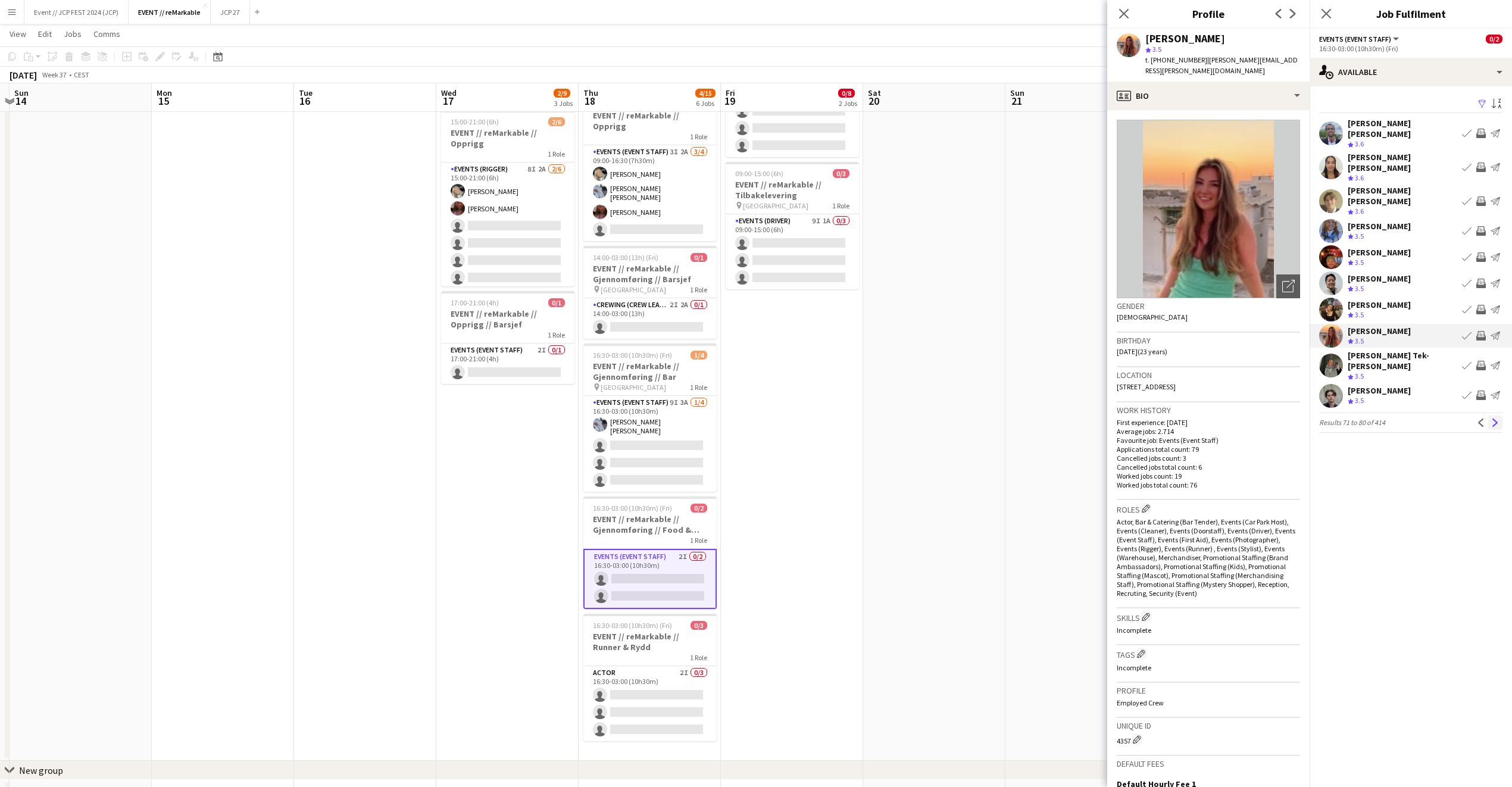
click at [1494, 419] on app-icon "Next" at bounding box center [1496, 423] width 9 height 9
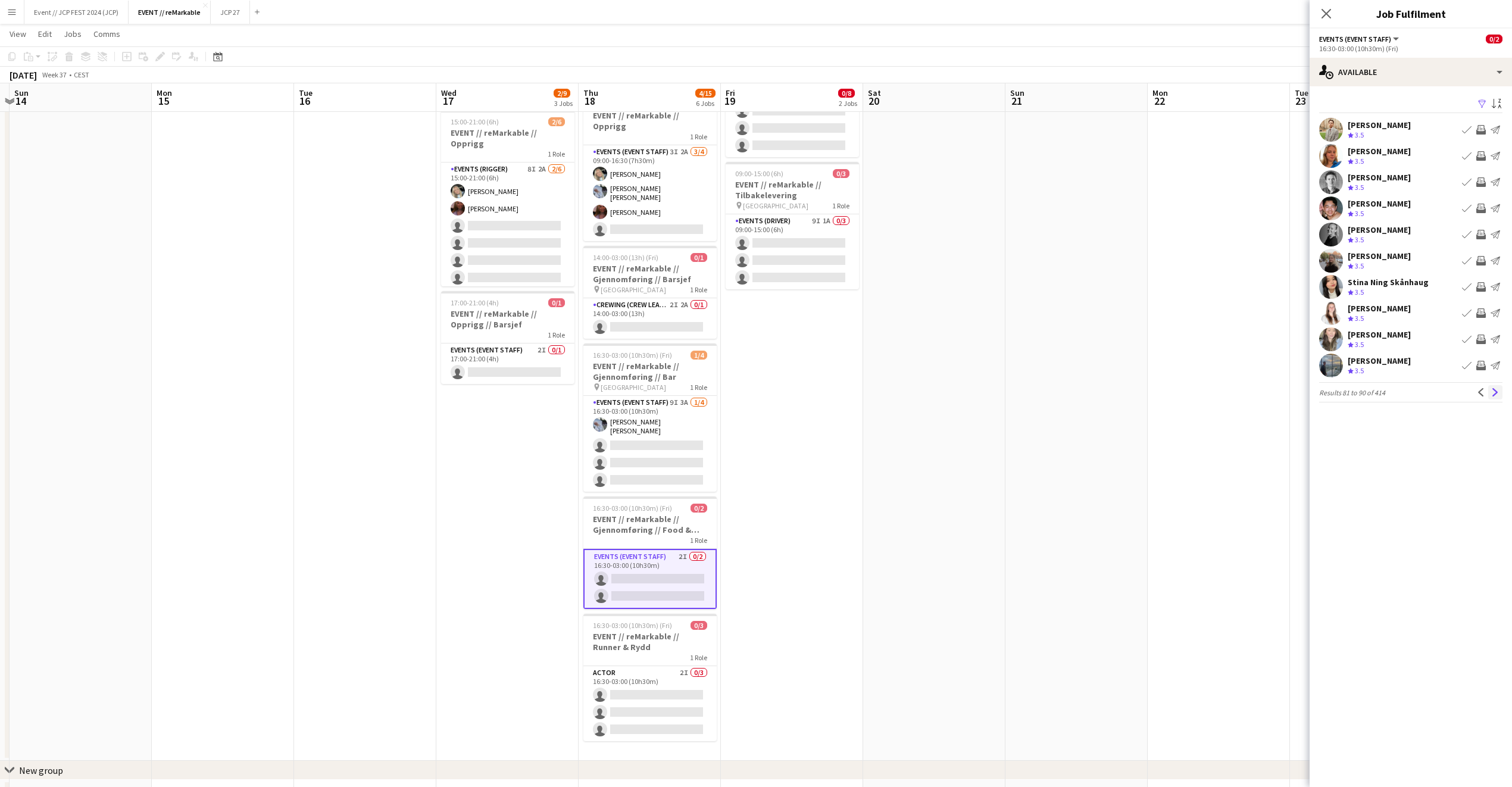
click at [1497, 391] on app-icon "Next" at bounding box center [1496, 392] width 9 height 9
click at [1398, 153] on div "Bo [DEMOGRAPHIC_DATA][PERSON_NAME] [PERSON_NAME]" at bounding box center [1402, 160] width 110 height 32
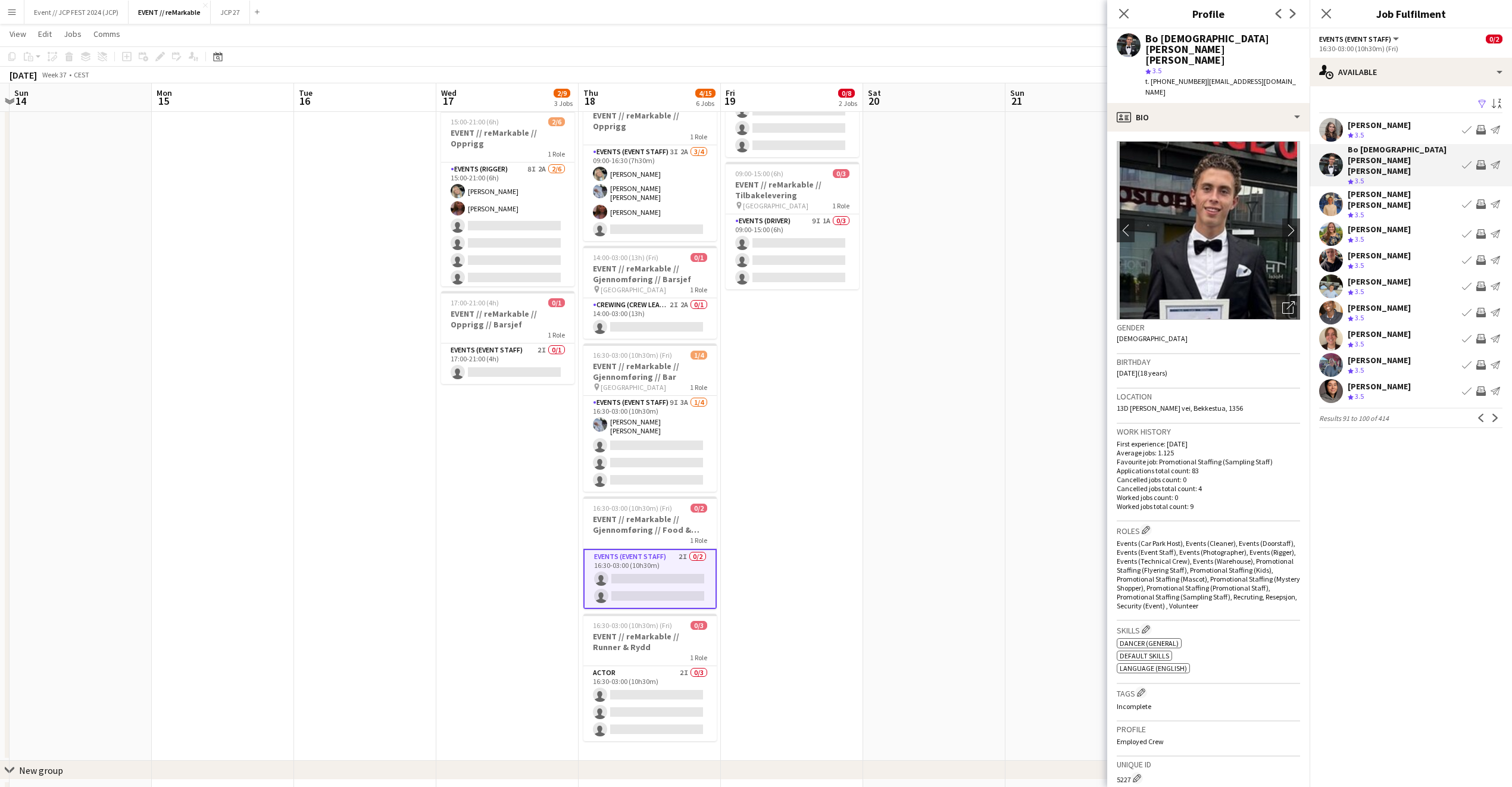
click at [1387, 329] on div "[PERSON_NAME]" at bounding box center [1379, 334] width 63 height 11
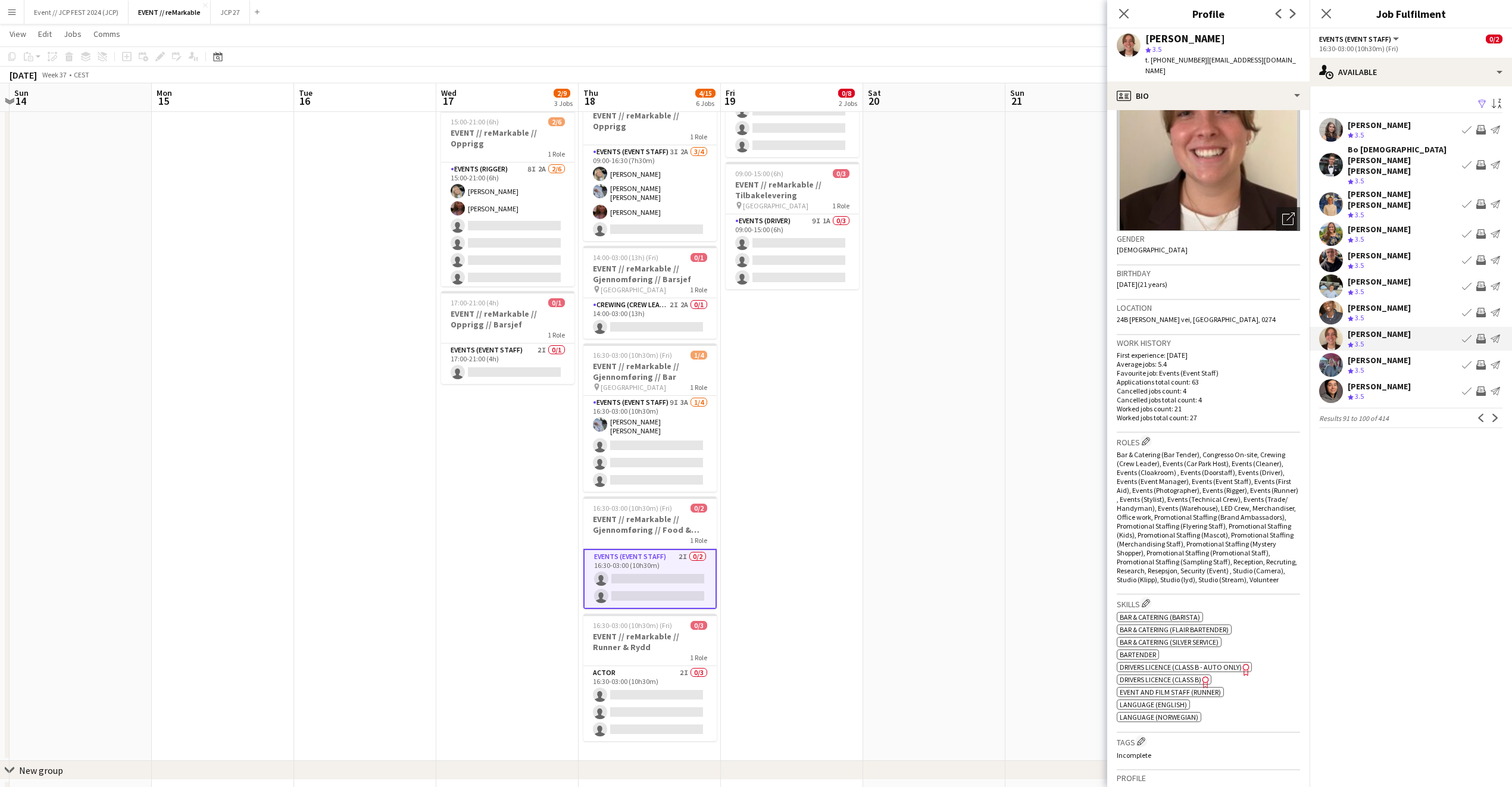
scroll to position [69, 0]
click at [1394, 355] on div "[PERSON_NAME]" at bounding box center [1379, 360] width 63 height 11
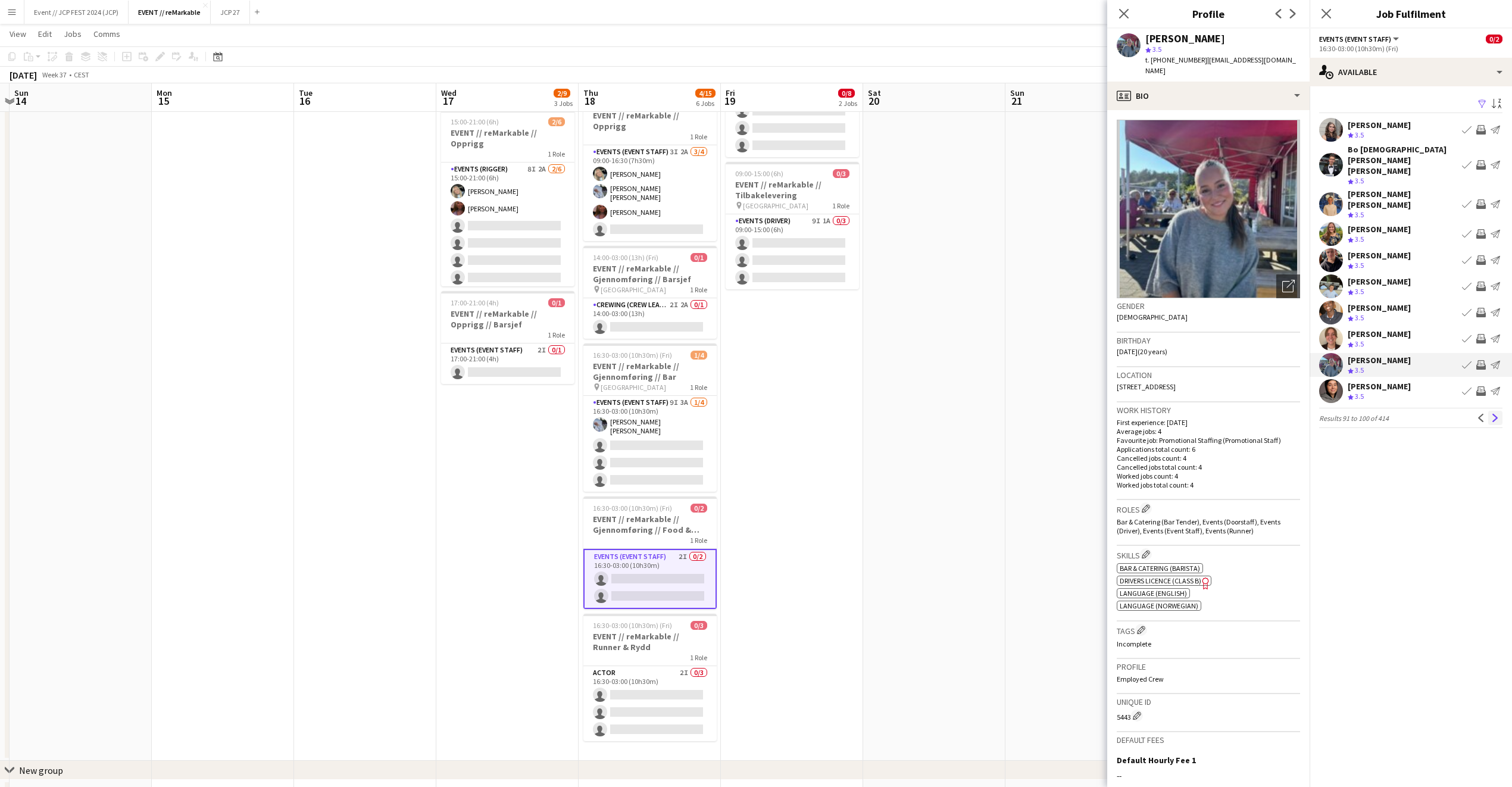
click at [1499, 411] on button "Next" at bounding box center [1496, 418] width 14 height 14
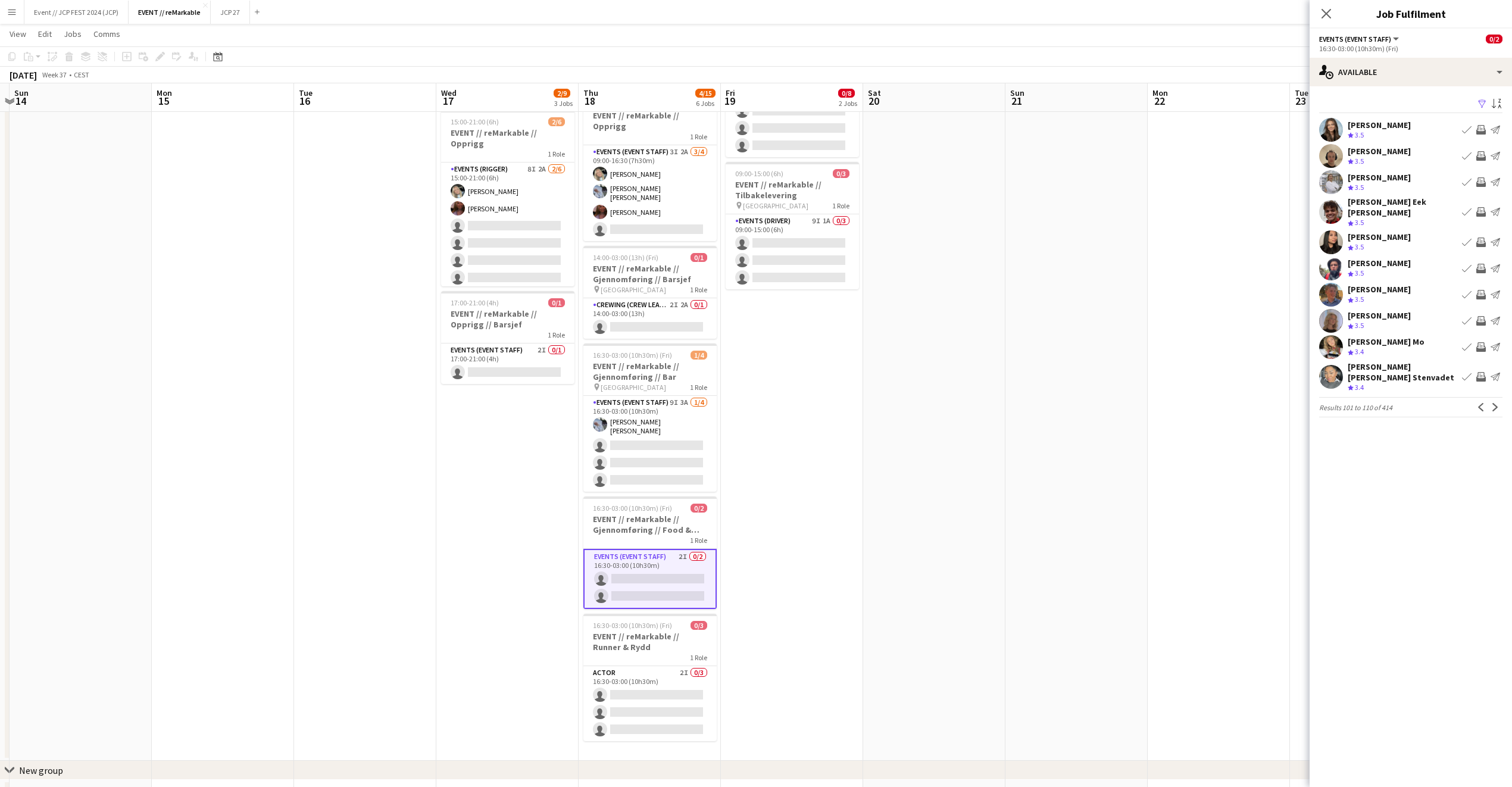
click at [1398, 170] on div "[PERSON_NAME] Crew rating 3.5 Book crew Invite crew Send notification" at bounding box center [1411, 182] width 202 height 24
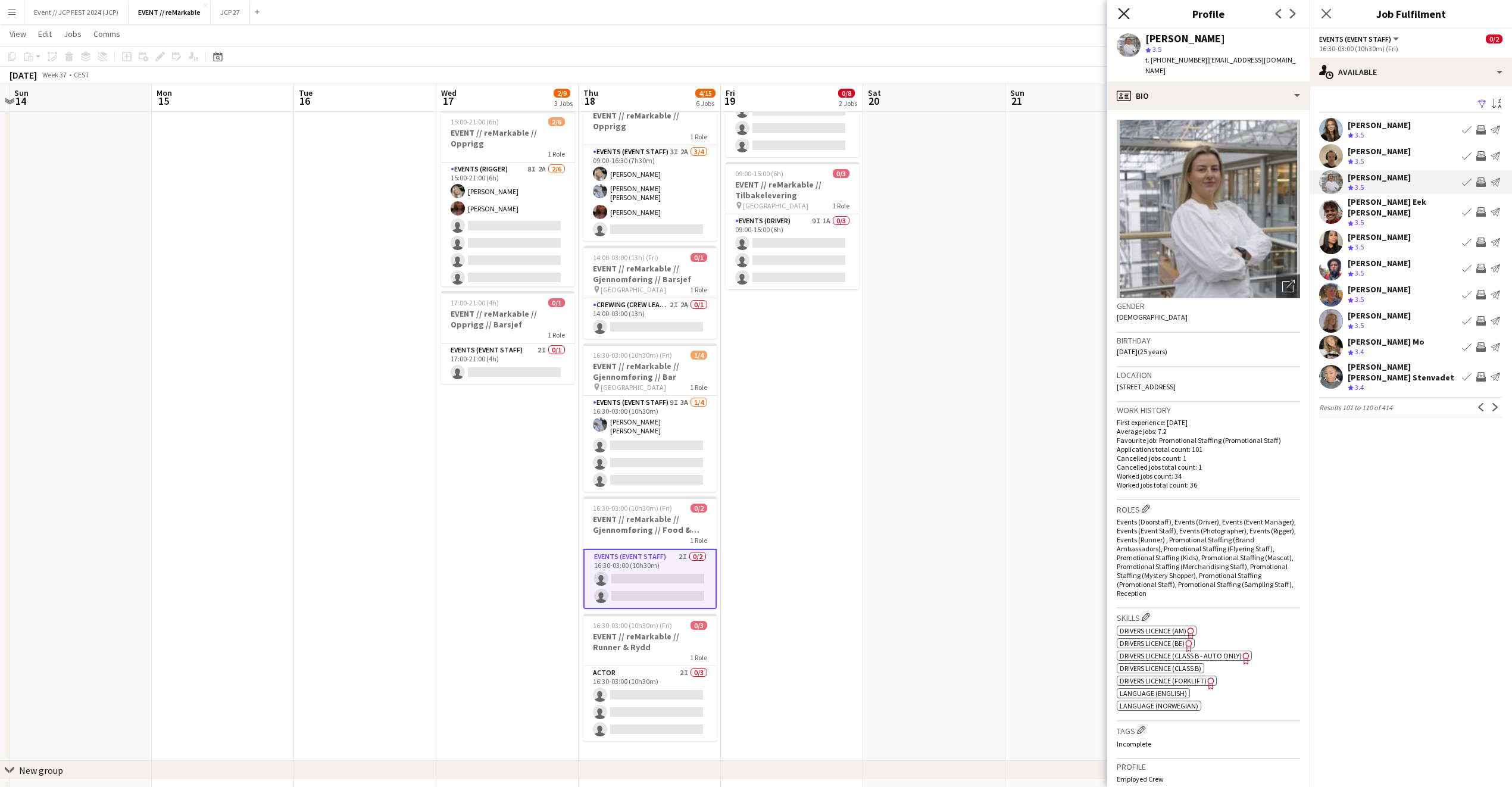
click at [1117, 12] on app-icon "Close pop-in" at bounding box center [1124, 14] width 17 height 17
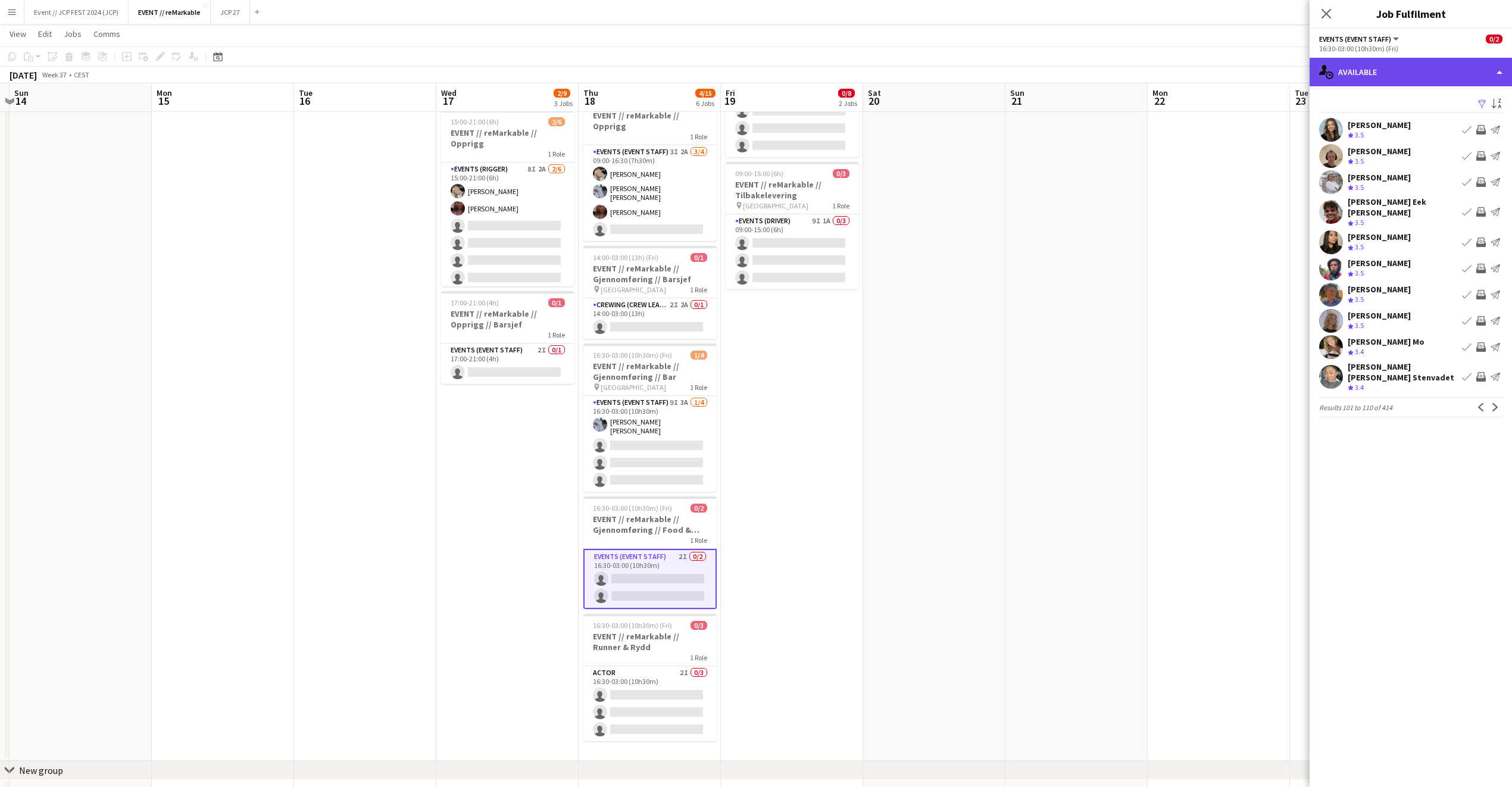
click at [1340, 65] on div "single-neutral-actions-upload Available" at bounding box center [1411, 72] width 202 height 29
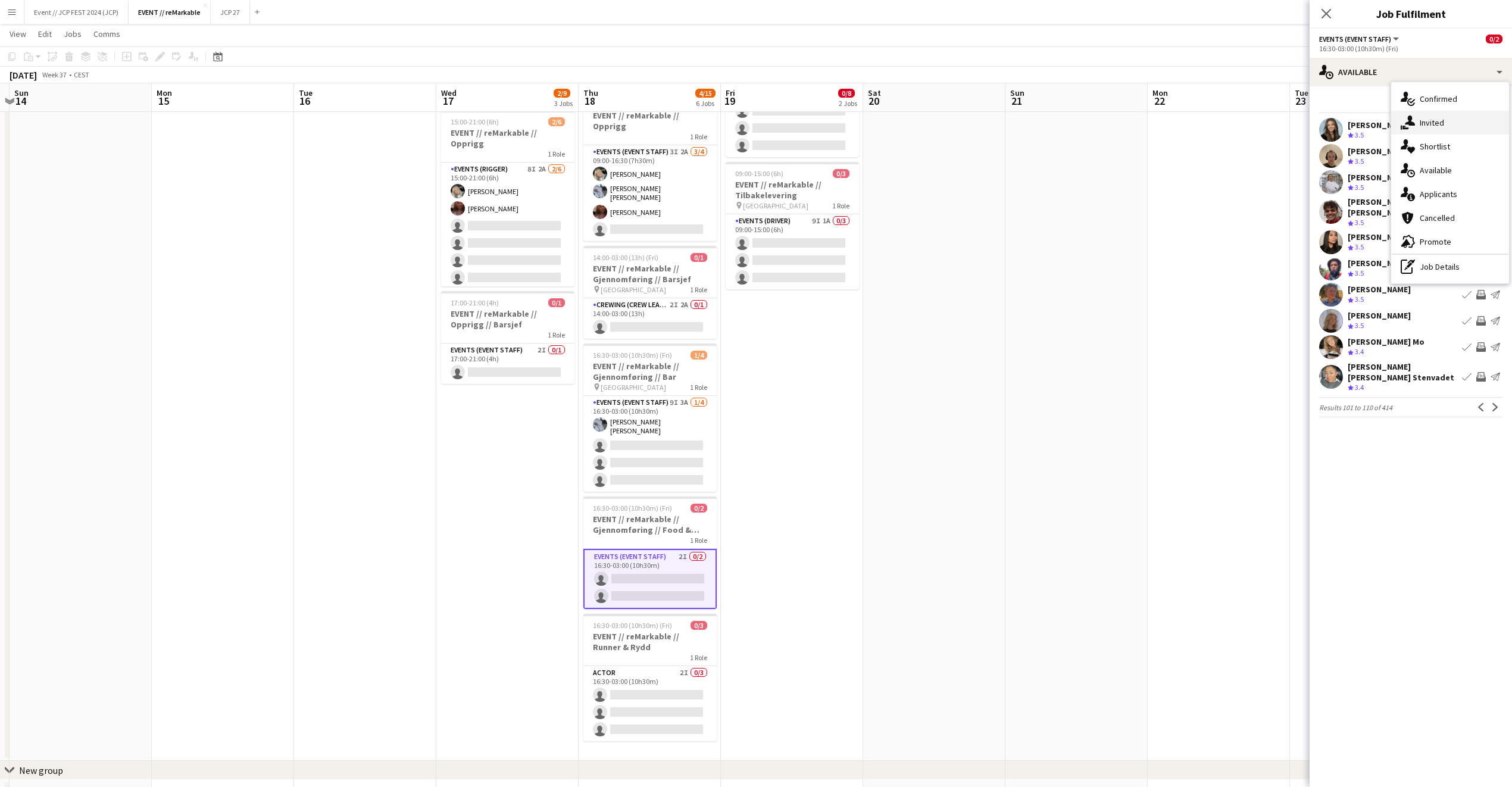
click at [1416, 125] on div "single-neutral-actions-share-1 Invited" at bounding box center [1450, 122] width 118 height 24
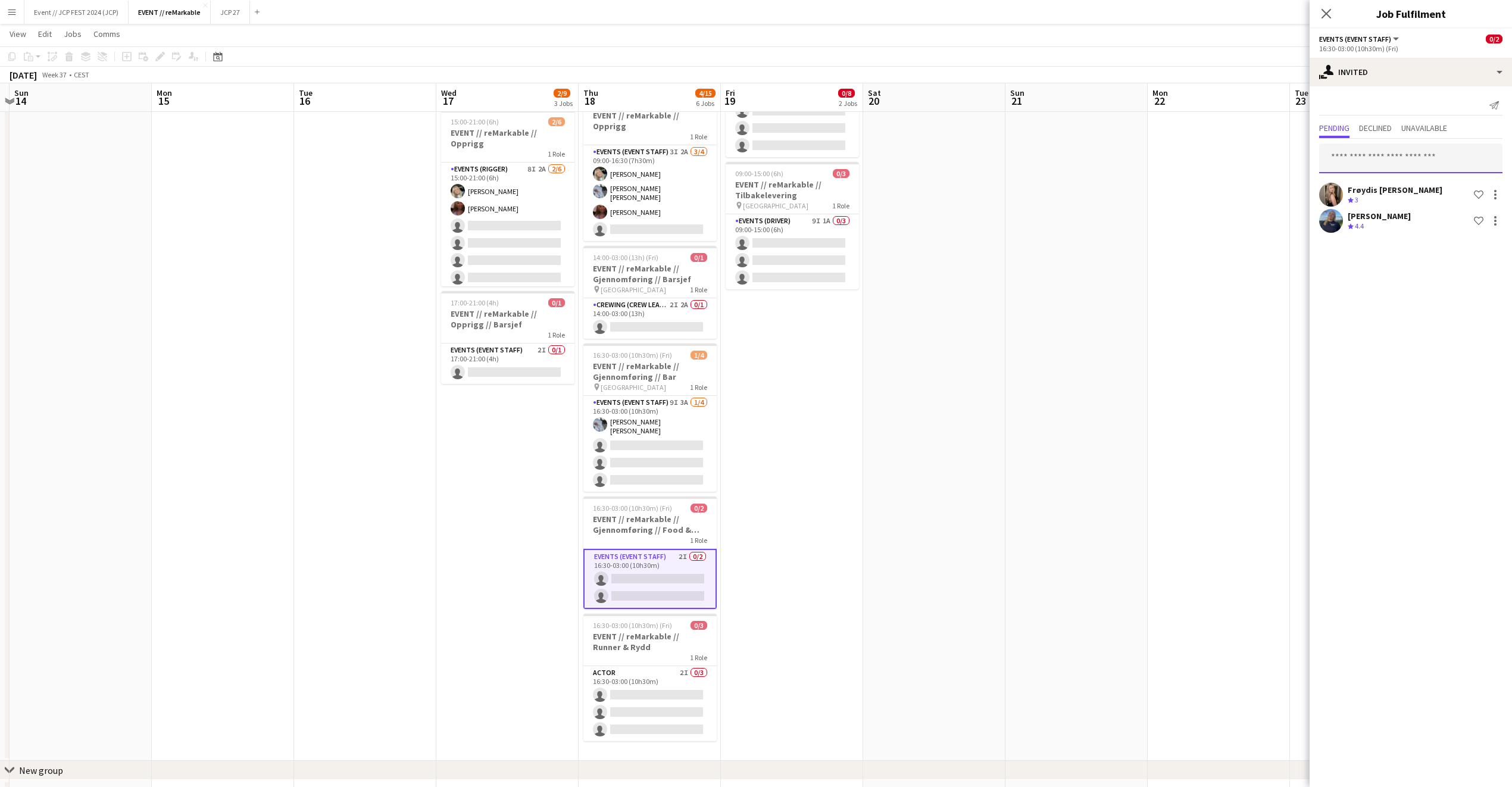
click at [1347, 160] on input "text" at bounding box center [1412, 158] width 184 height 30
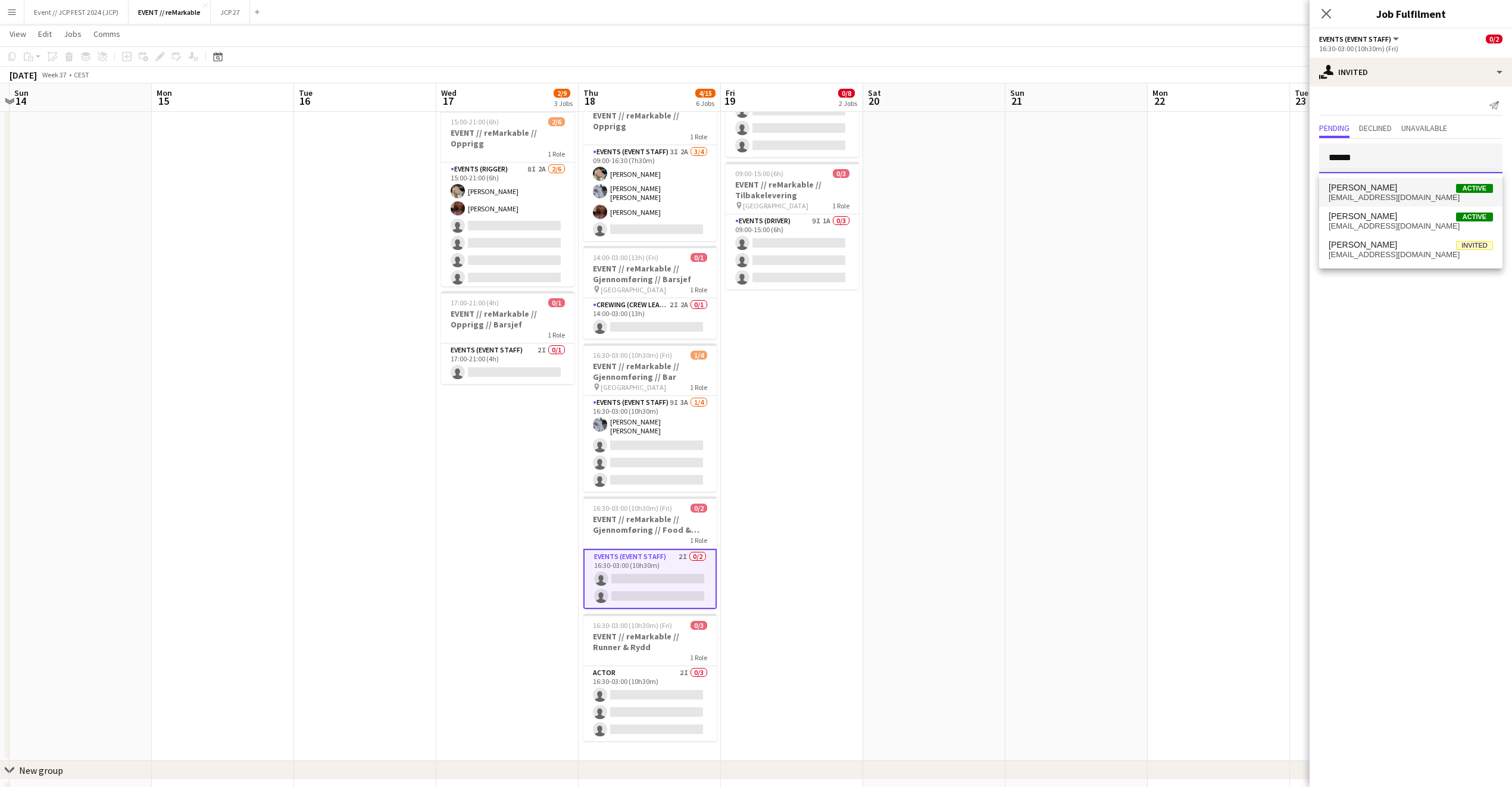
type input "*****"
click at [1368, 198] on span "[EMAIL_ADDRESS][DOMAIN_NAME]" at bounding box center [1411, 198] width 164 height 9
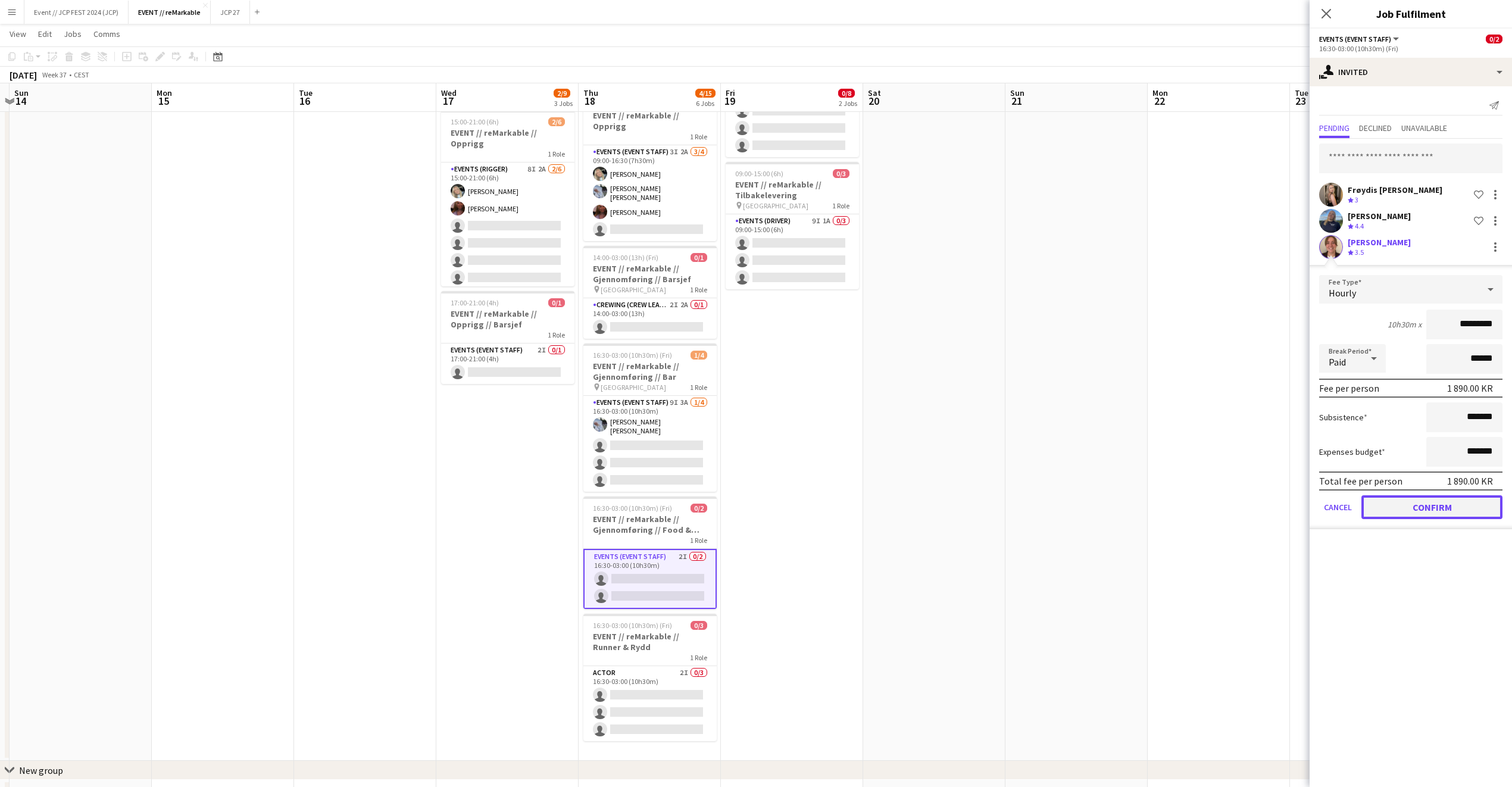
click at [1387, 503] on button "Confirm" at bounding box center [1432, 507] width 141 height 24
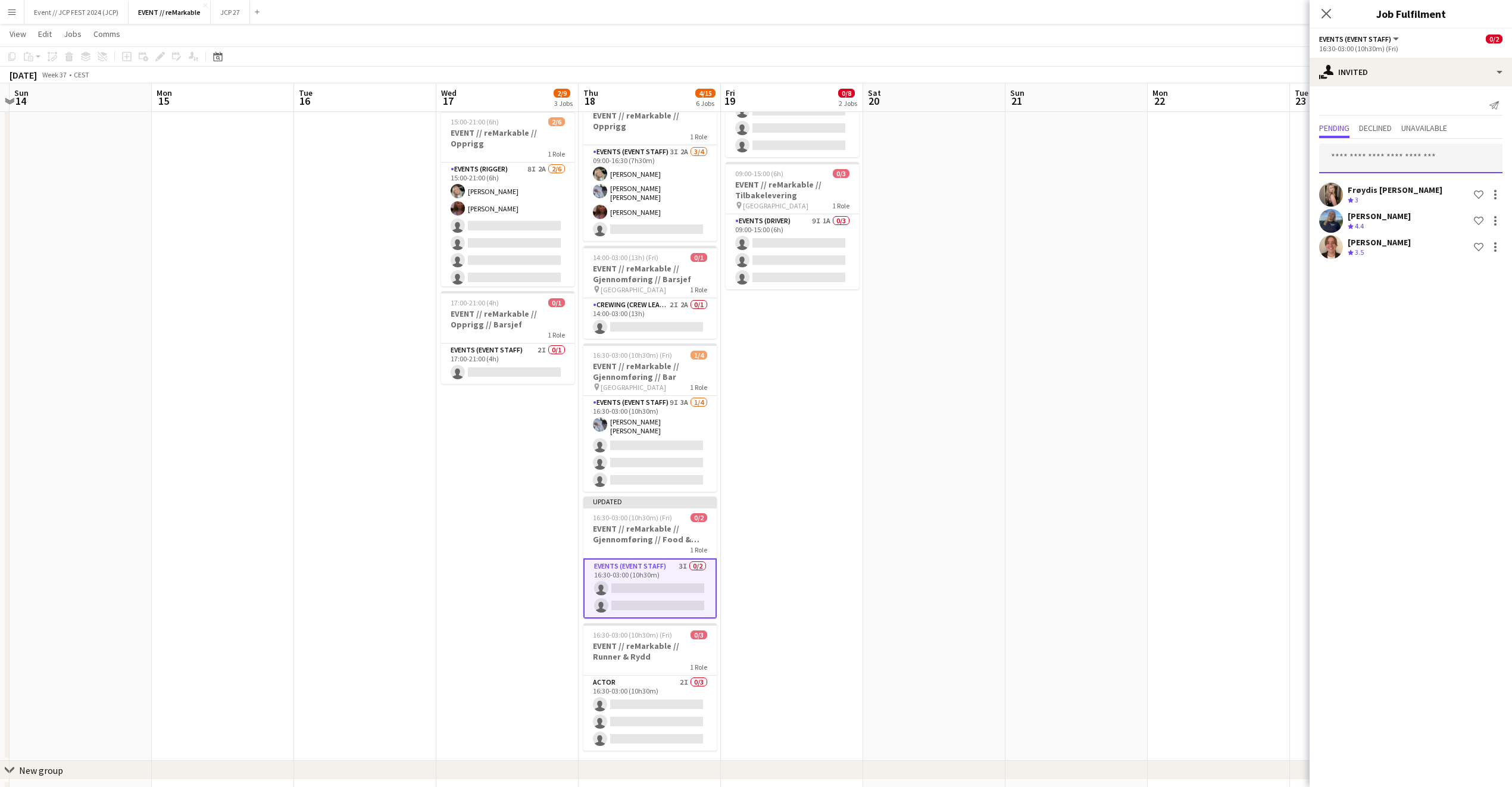
click at [1366, 159] on input "text" at bounding box center [1412, 158] width 184 height 30
click at [1334, 158] on input "****" at bounding box center [1412, 158] width 184 height 30
click at [1361, 160] on input "****" at bounding box center [1412, 158] width 184 height 30
click at [1374, 169] on input "****" at bounding box center [1412, 158] width 184 height 30
type input "***"
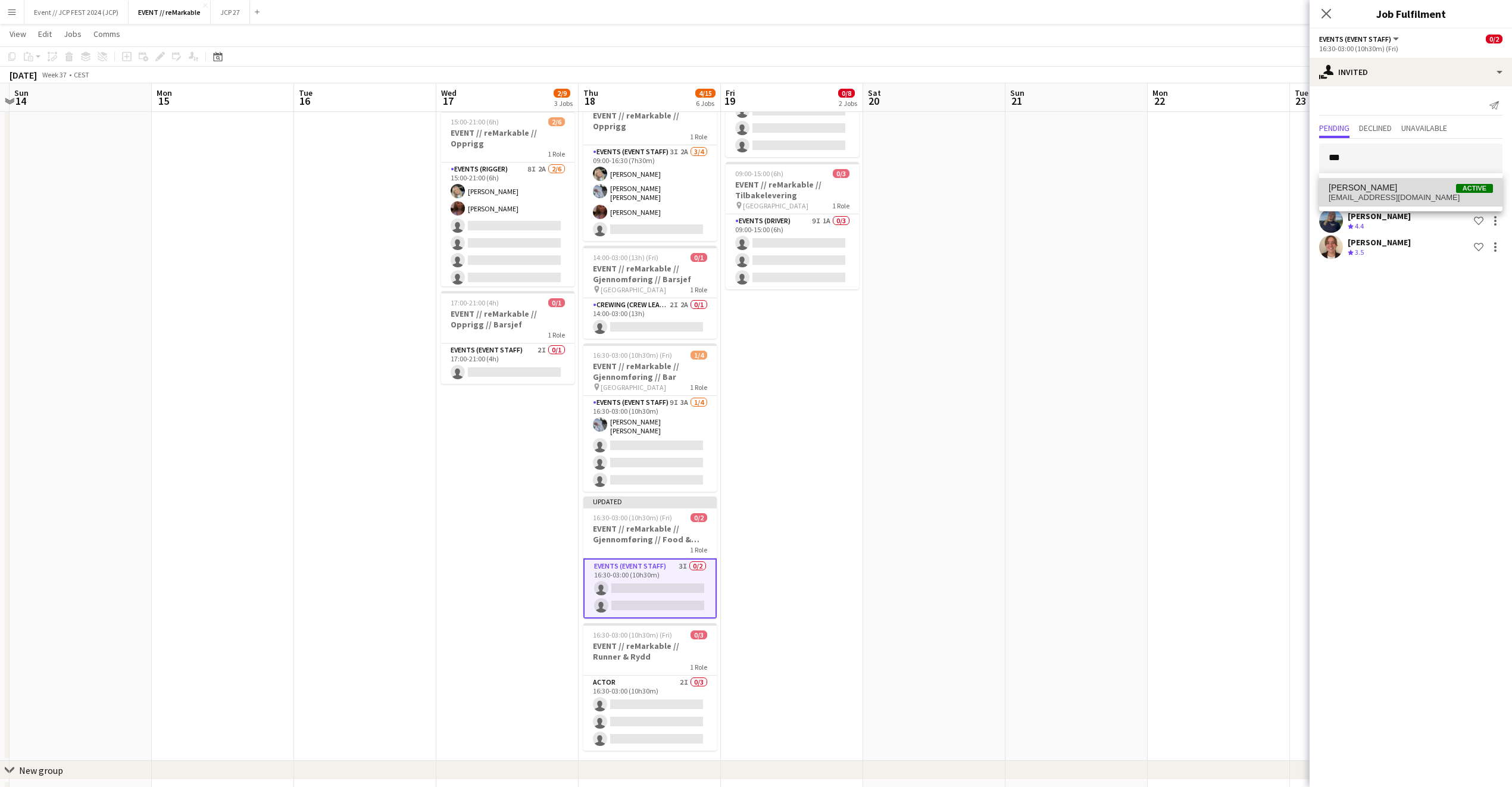
click at [1363, 198] on span "[EMAIL_ADDRESS][DOMAIN_NAME]" at bounding box center [1411, 198] width 164 height 9
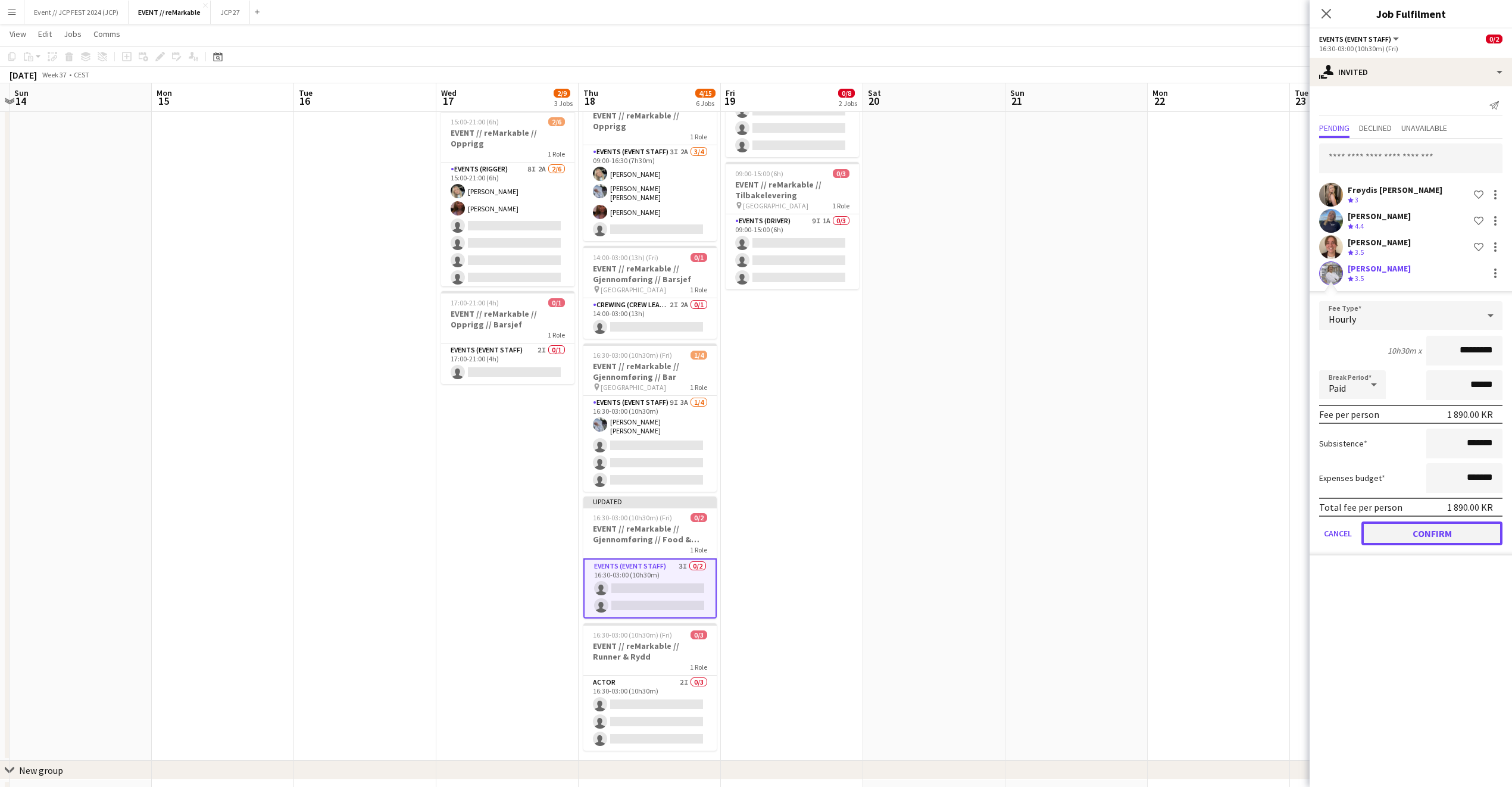
click at [1385, 538] on button "Confirm" at bounding box center [1432, 533] width 141 height 24
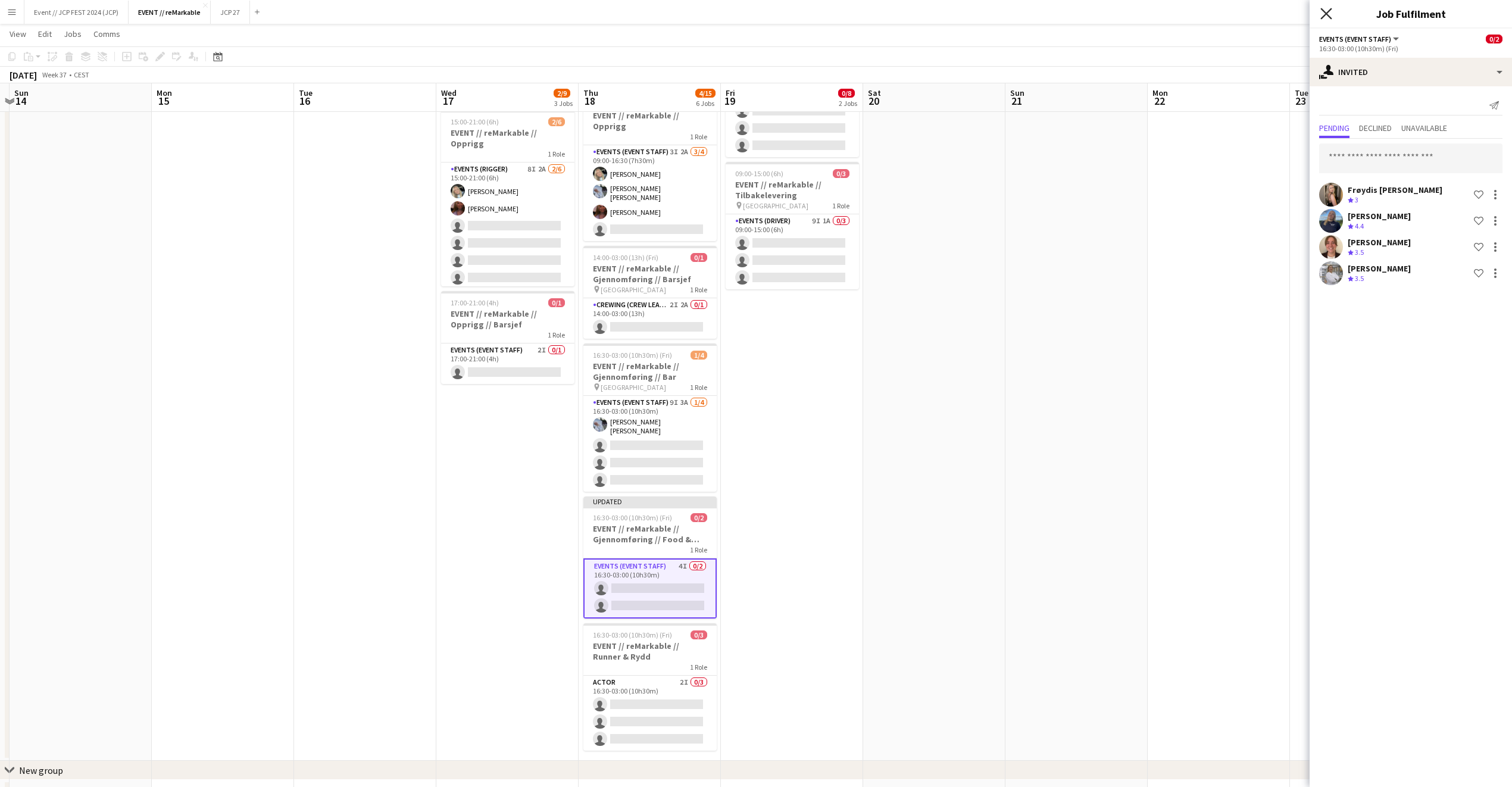
click at [1327, 12] on icon at bounding box center [1326, 13] width 12 height 12
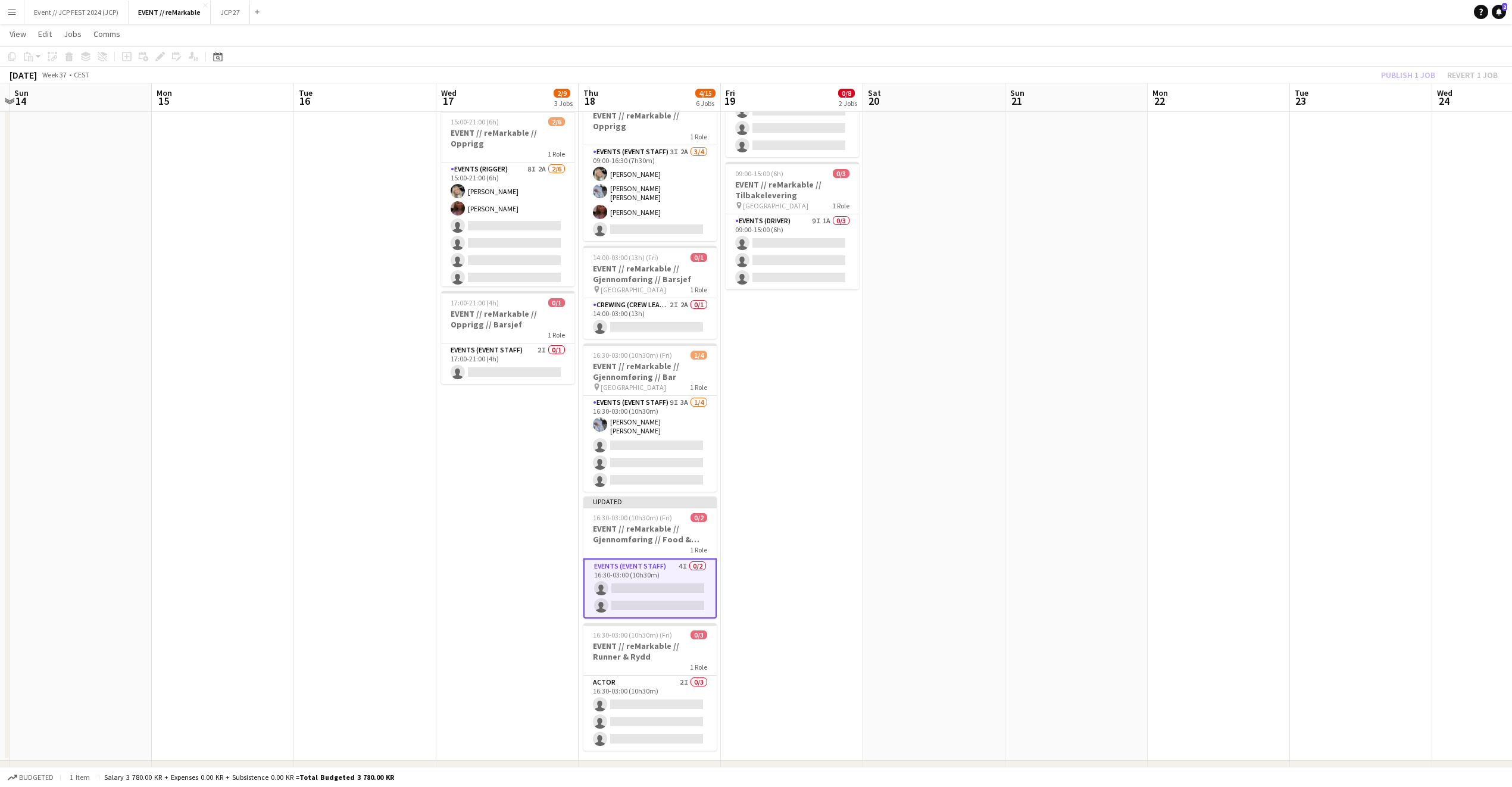
click at [1404, 69] on div "Publish 1 job Revert 1 job" at bounding box center [1440, 75] width 146 height 16
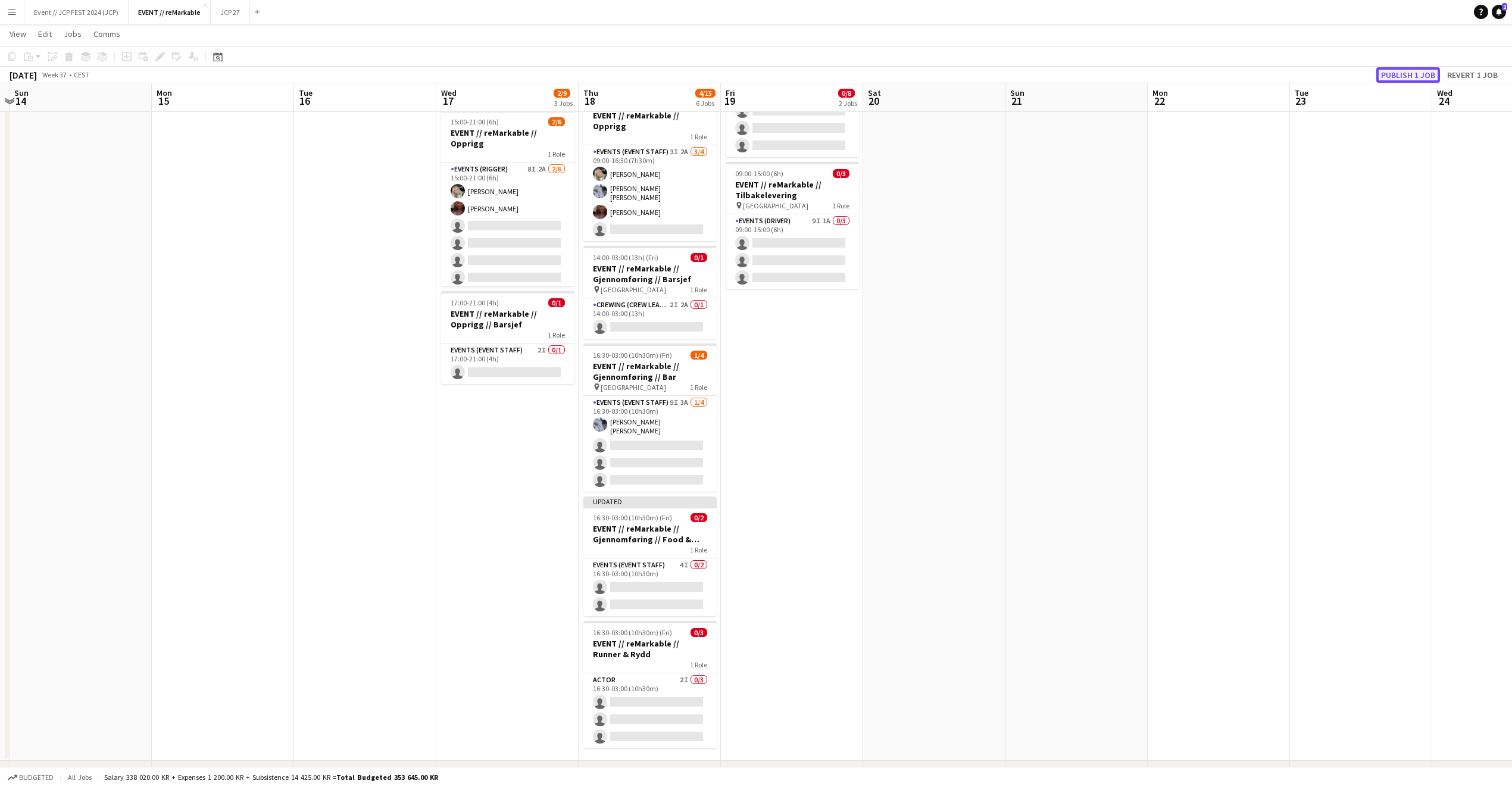
click at [1404, 73] on button "Publish 1 job" at bounding box center [1408, 75] width 64 height 16
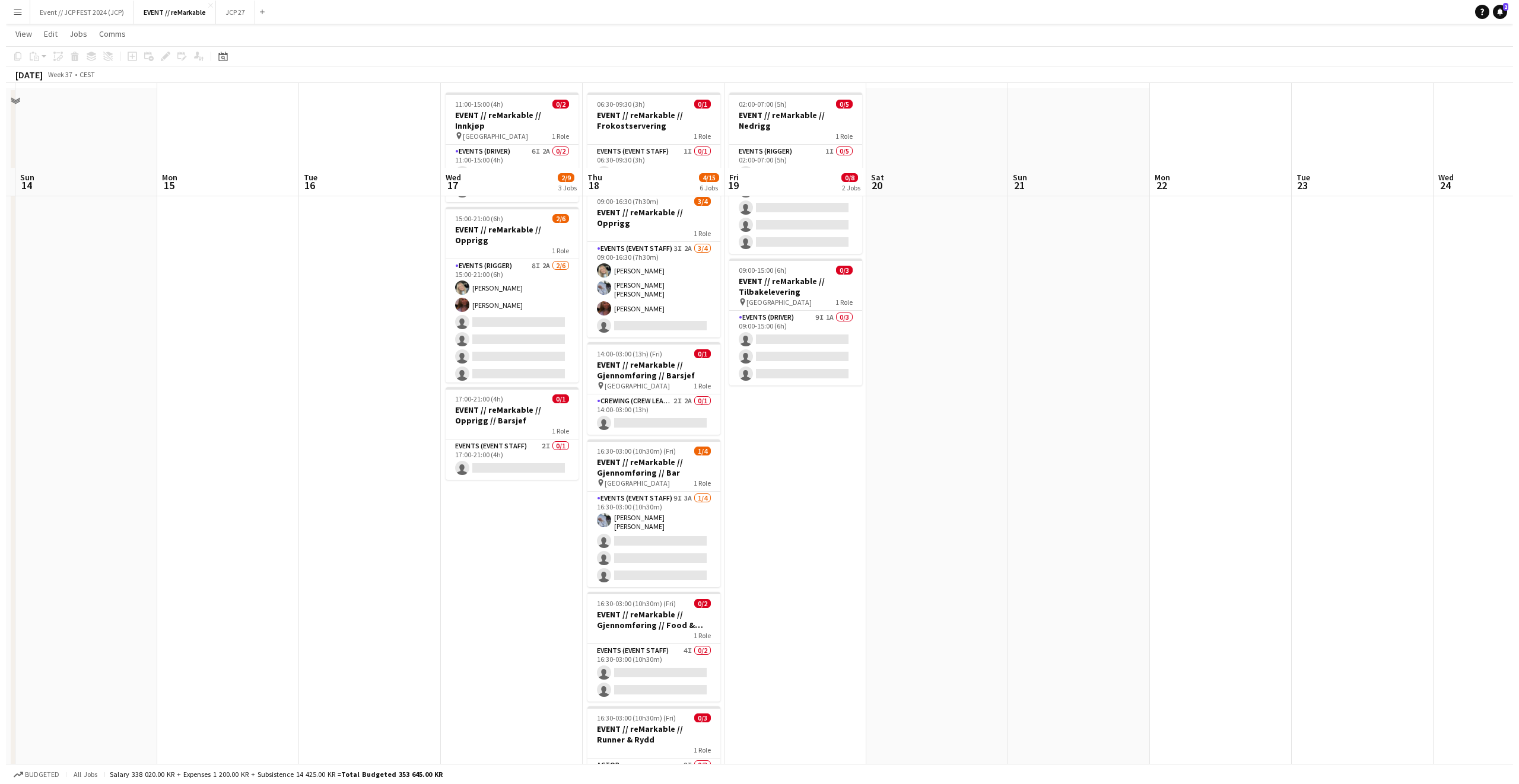
scroll to position [0, 0]
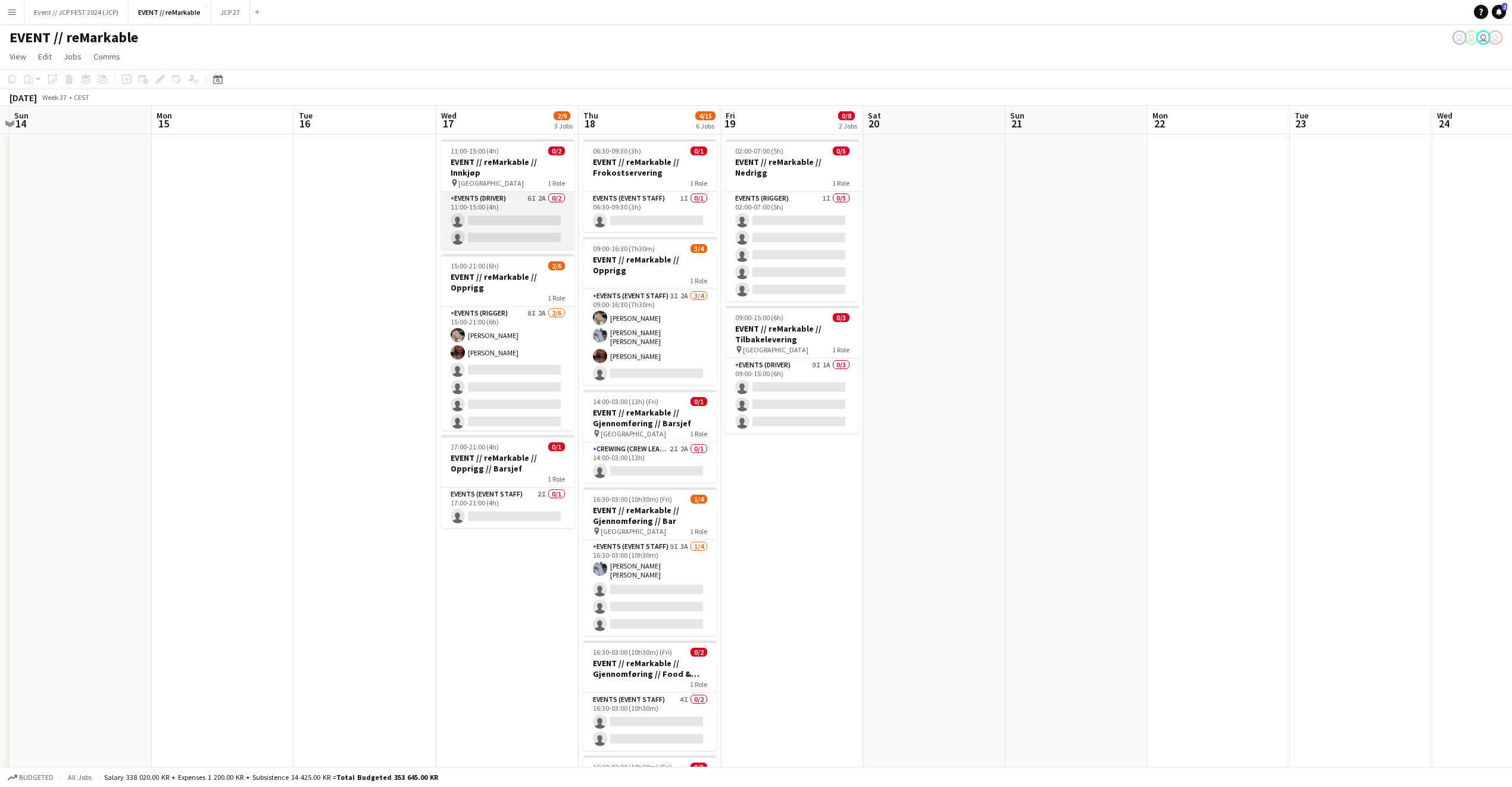
click at [487, 191] on app-card-role "Events (Driver) 6I 2A 0/2 11:00-15:00 (4h) single-neutral-actions single-neutra…" at bounding box center [508, 220] width 133 height 58
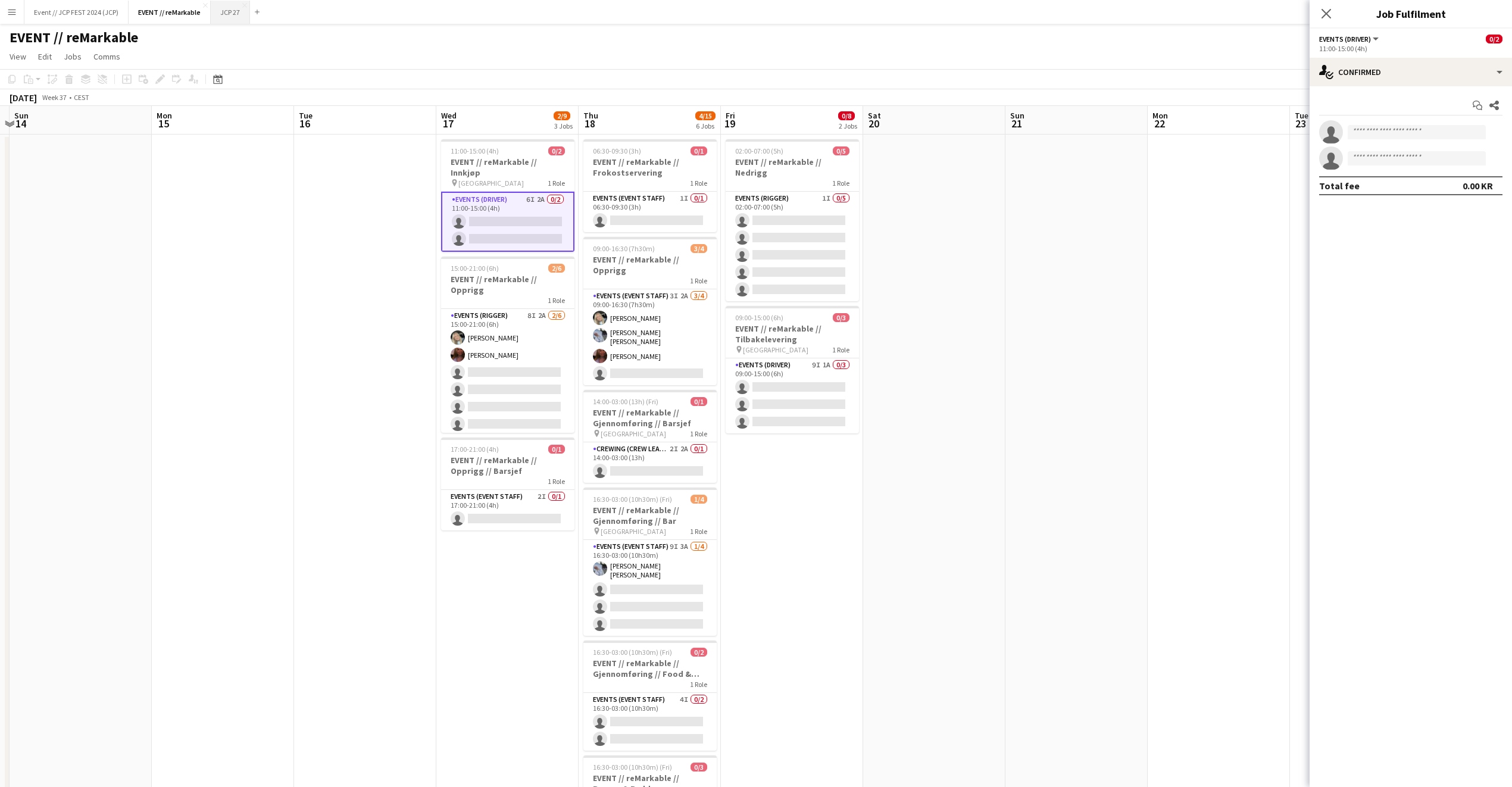
click at [228, 21] on button "JCP 27 Close" at bounding box center [230, 12] width 39 height 23
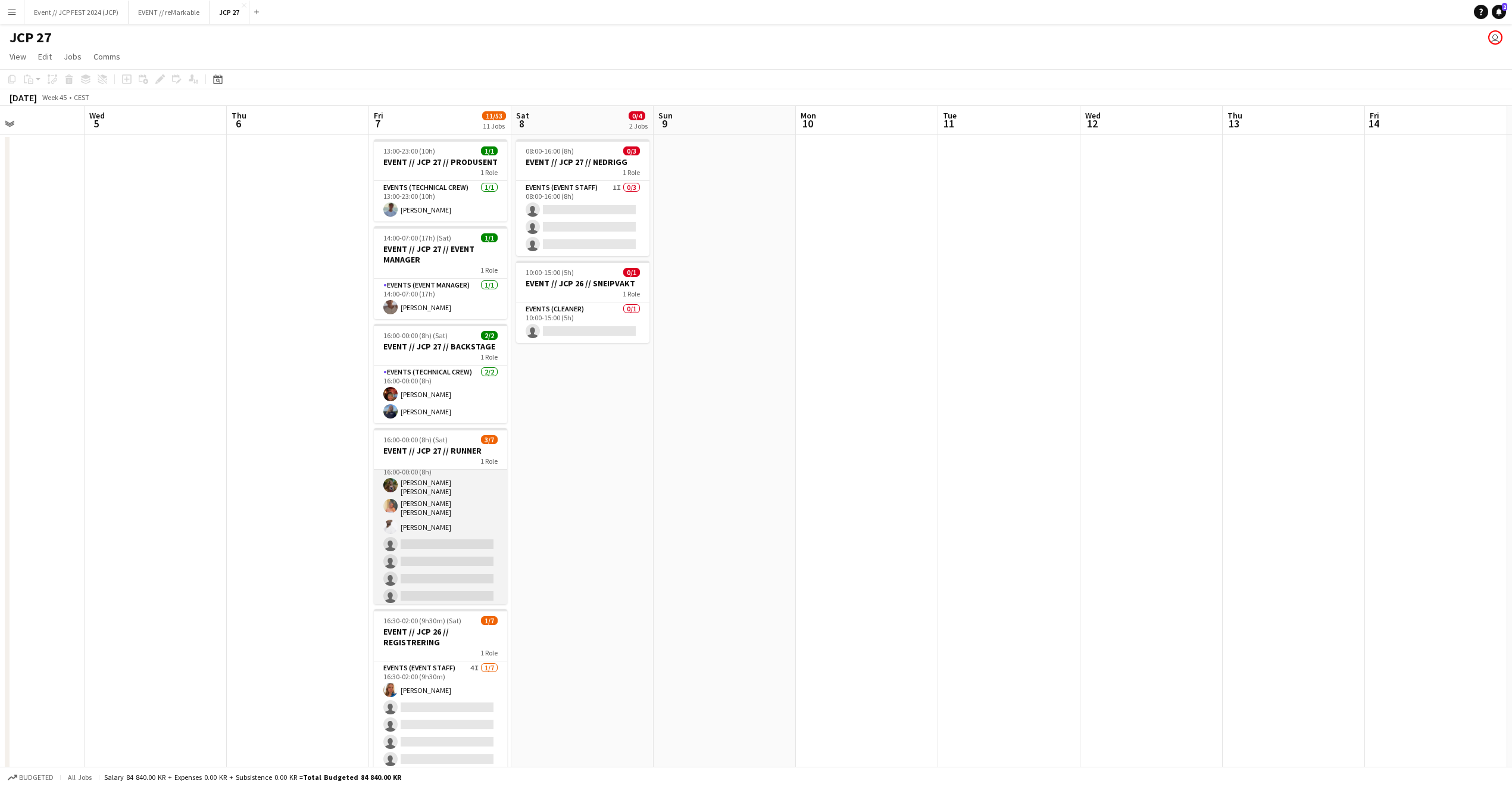
click at [438, 527] on app-card-role "Events (Runner) 7I 2A [DATE] 16:00-00:00 (8h) [PERSON_NAME] [PERSON_NAME] [PERS…" at bounding box center [440, 532] width 133 height 151
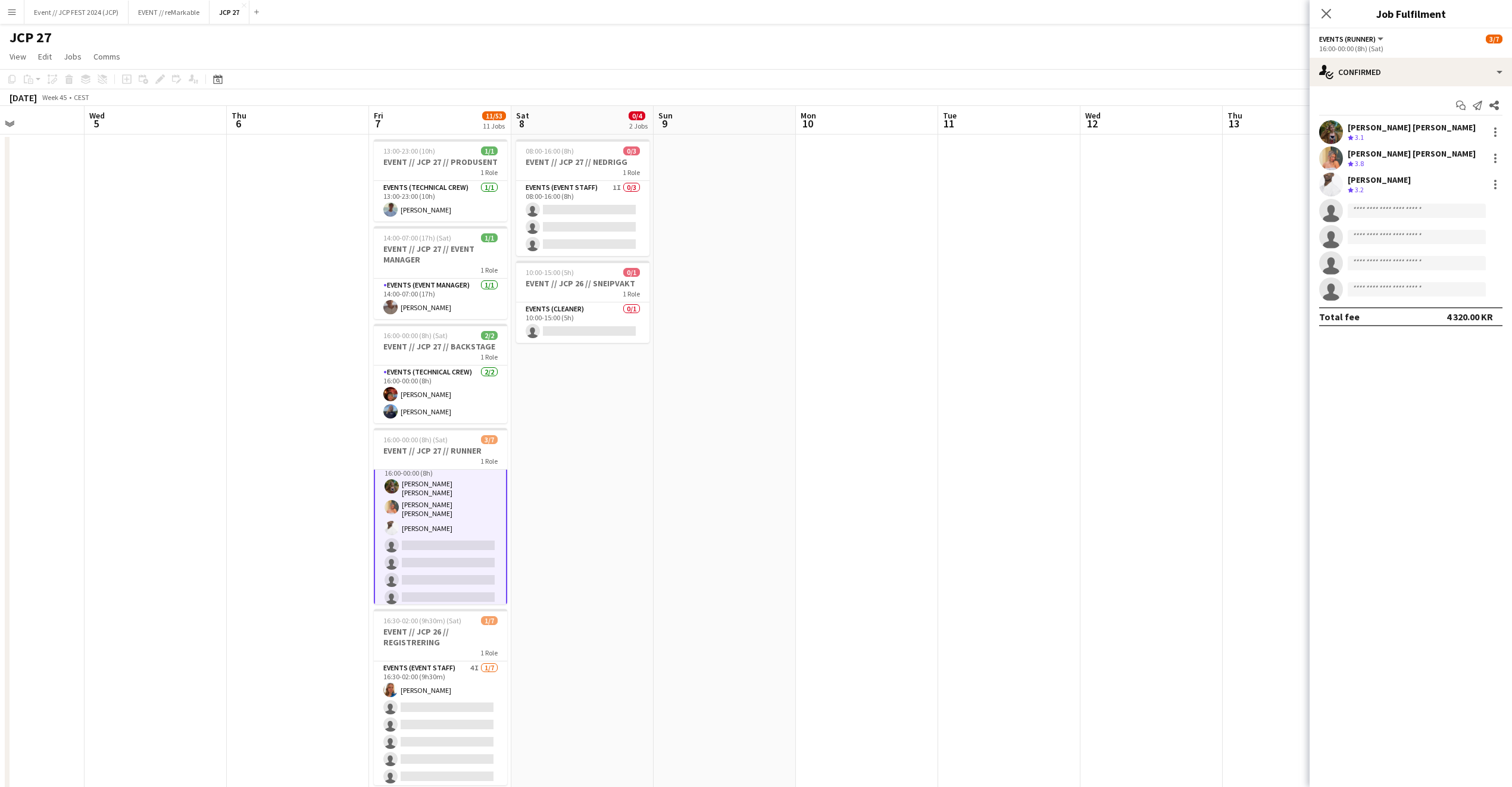
scroll to position [14, 0]
click at [1428, 83] on div "single-neutral-actions-check-2 Confirmed" at bounding box center [1411, 72] width 202 height 29
click at [1445, 196] on div "single-neutral-actions-information Applicants" at bounding box center [1450, 194] width 118 height 24
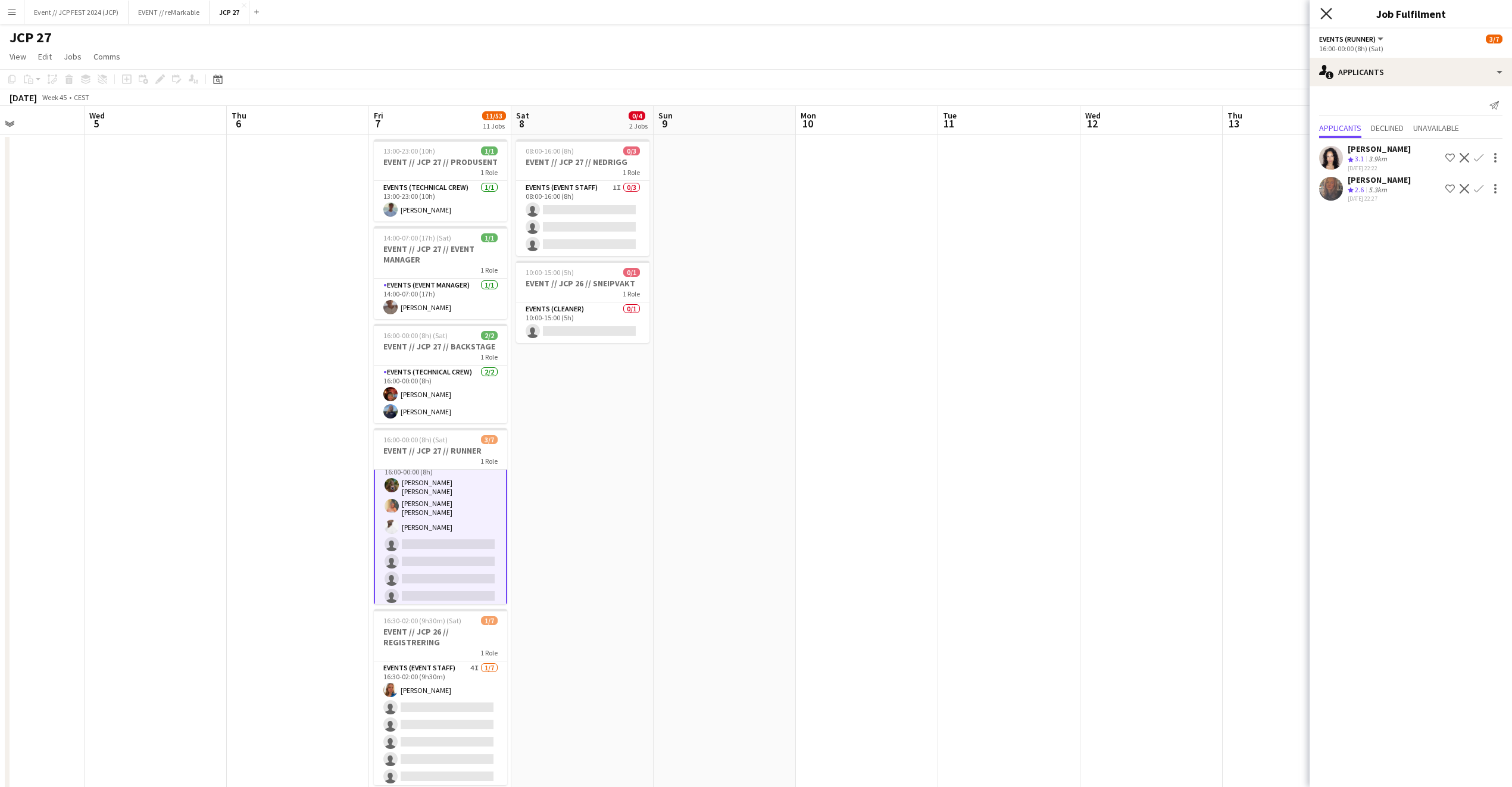
click at [1327, 17] on icon "Close pop-in" at bounding box center [1326, 13] width 12 height 12
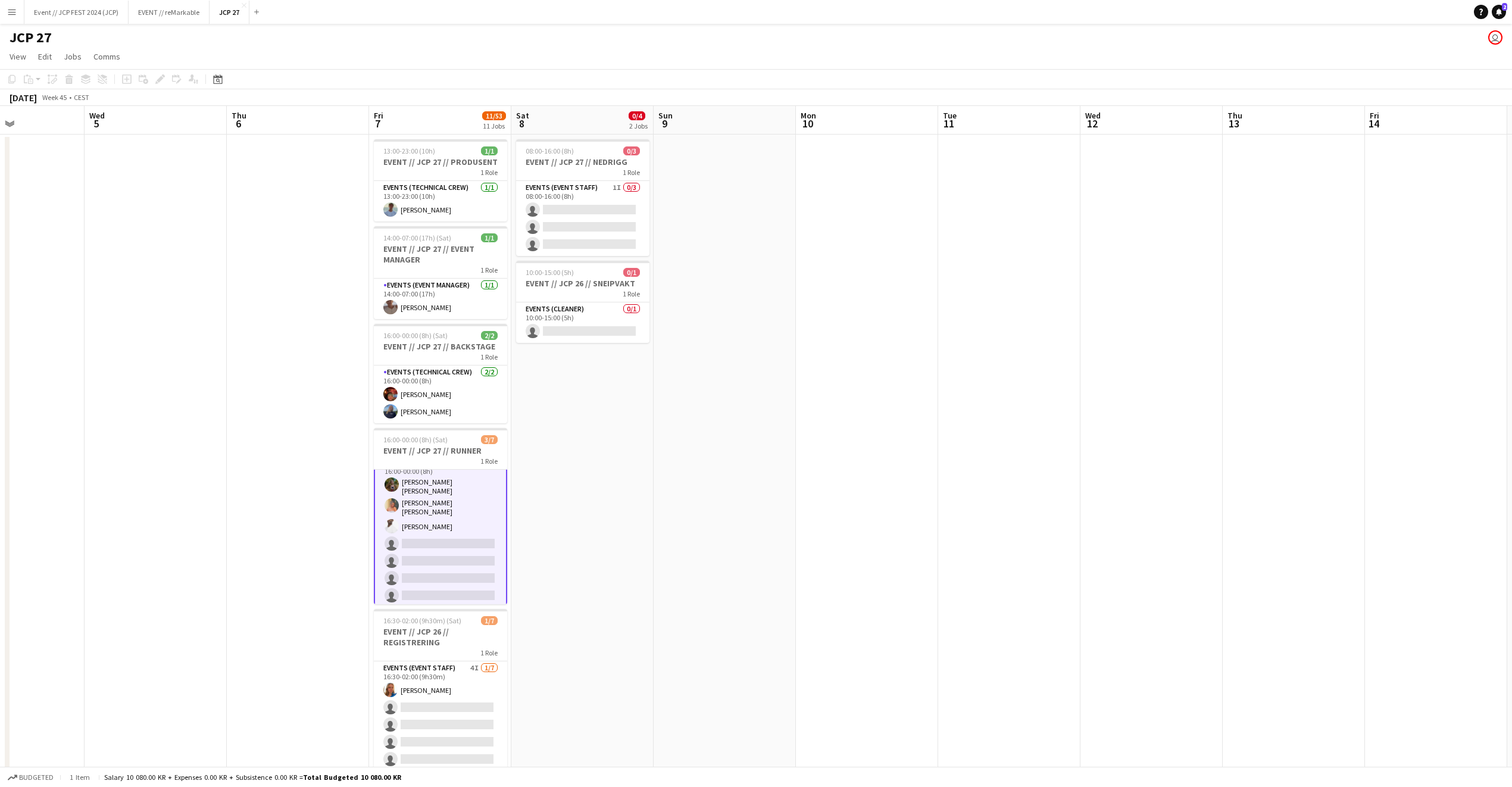
click at [449, 600] on app-card-role "Events (Runner) 7I 2A [DATE] 16:00-00:00 (8h) [PERSON_NAME] [PERSON_NAME] [PERS…" at bounding box center [440, 531] width 133 height 153
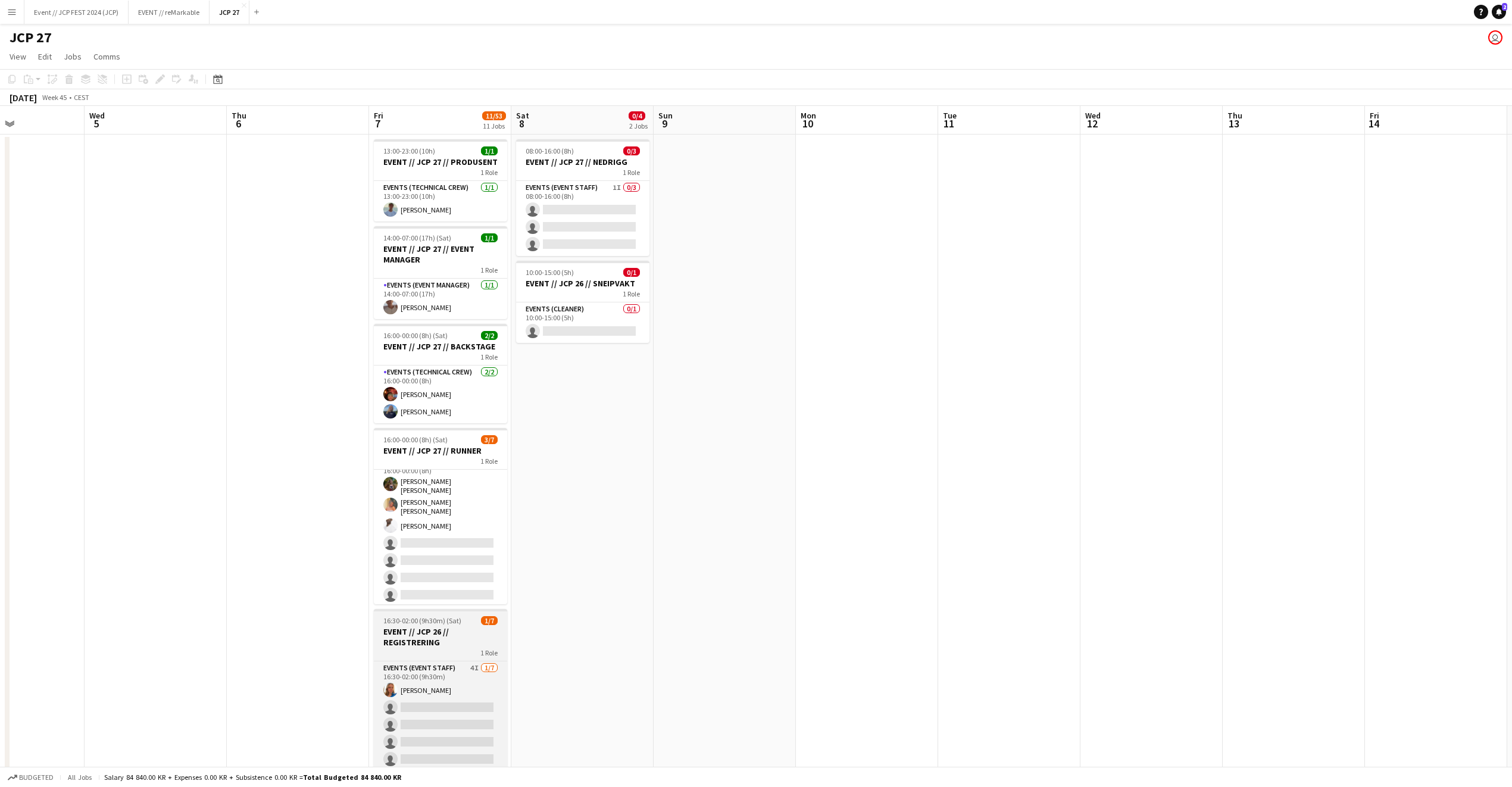
click at [443, 624] on span "16:30-02:00 (9h30m) (Sat)" at bounding box center [422, 620] width 78 height 9
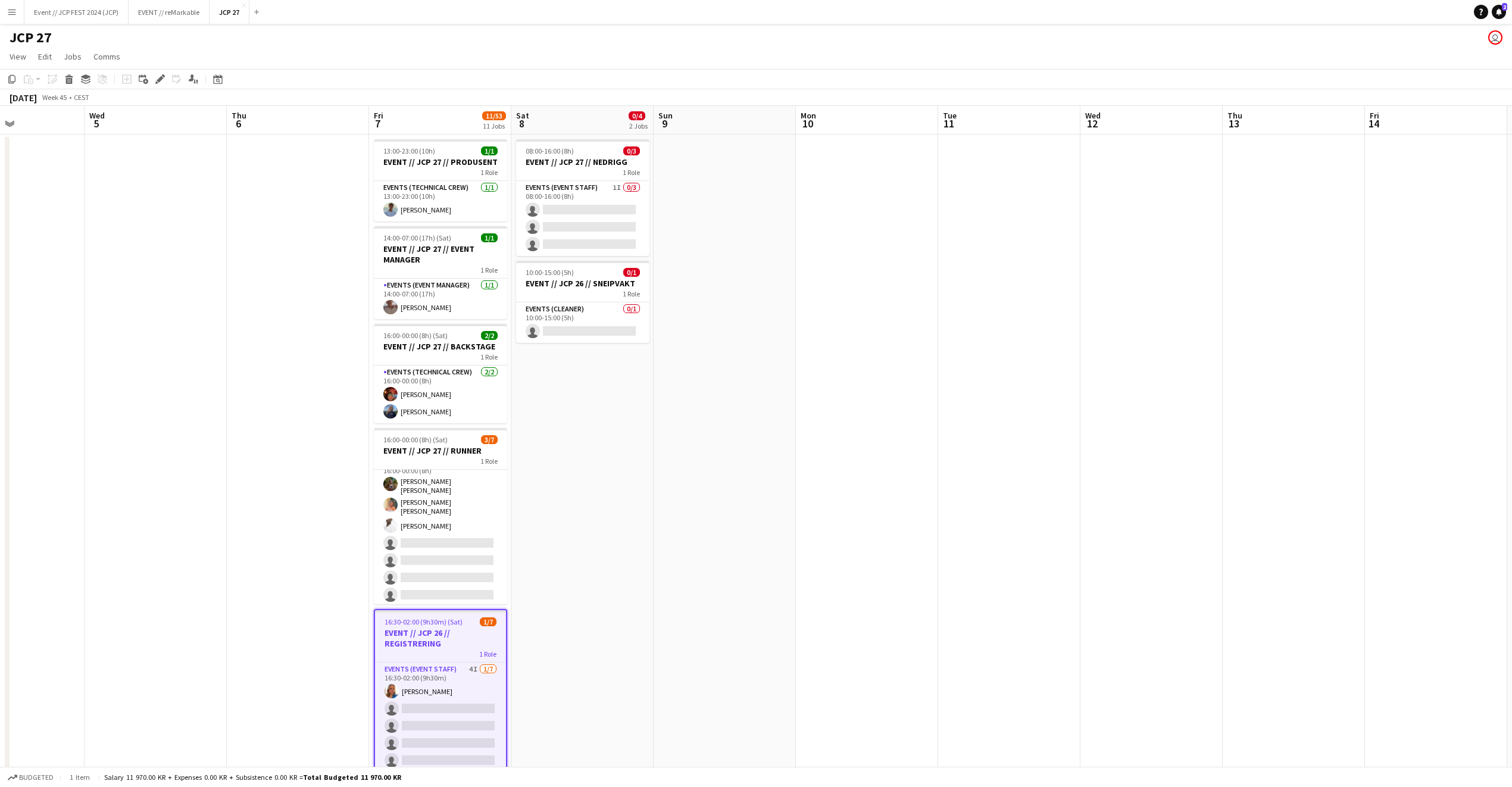
click at [442, 624] on span "16:30-02:00 (9h30m) (Sat)" at bounding box center [424, 621] width 78 height 9
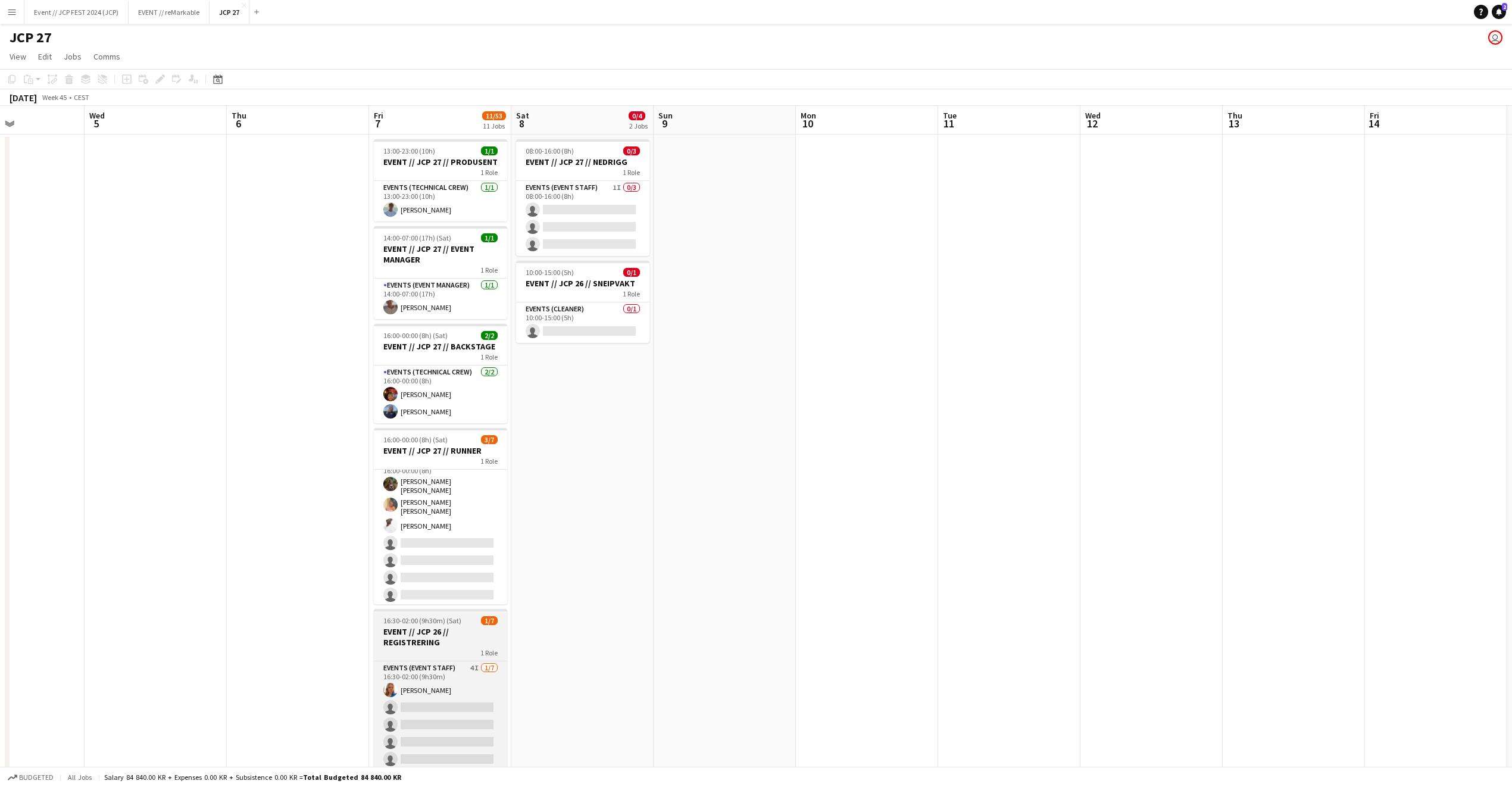
click at [442, 624] on span "16:30-02:00 (9h30m) (Sat)" at bounding box center [422, 620] width 78 height 9
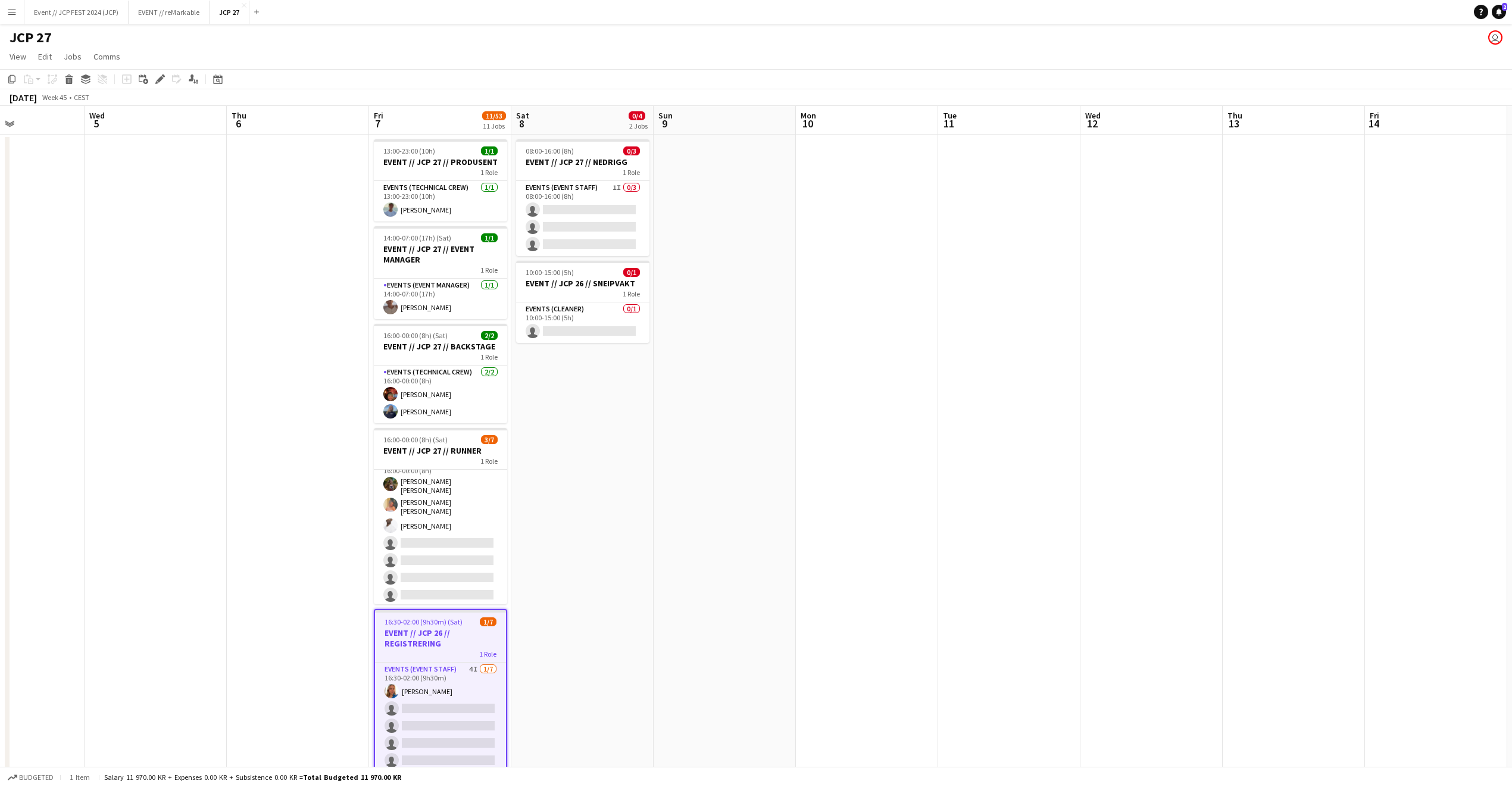
click at [442, 624] on span "16:30-02:00 (9h30m) (Sat)" at bounding box center [424, 621] width 78 height 9
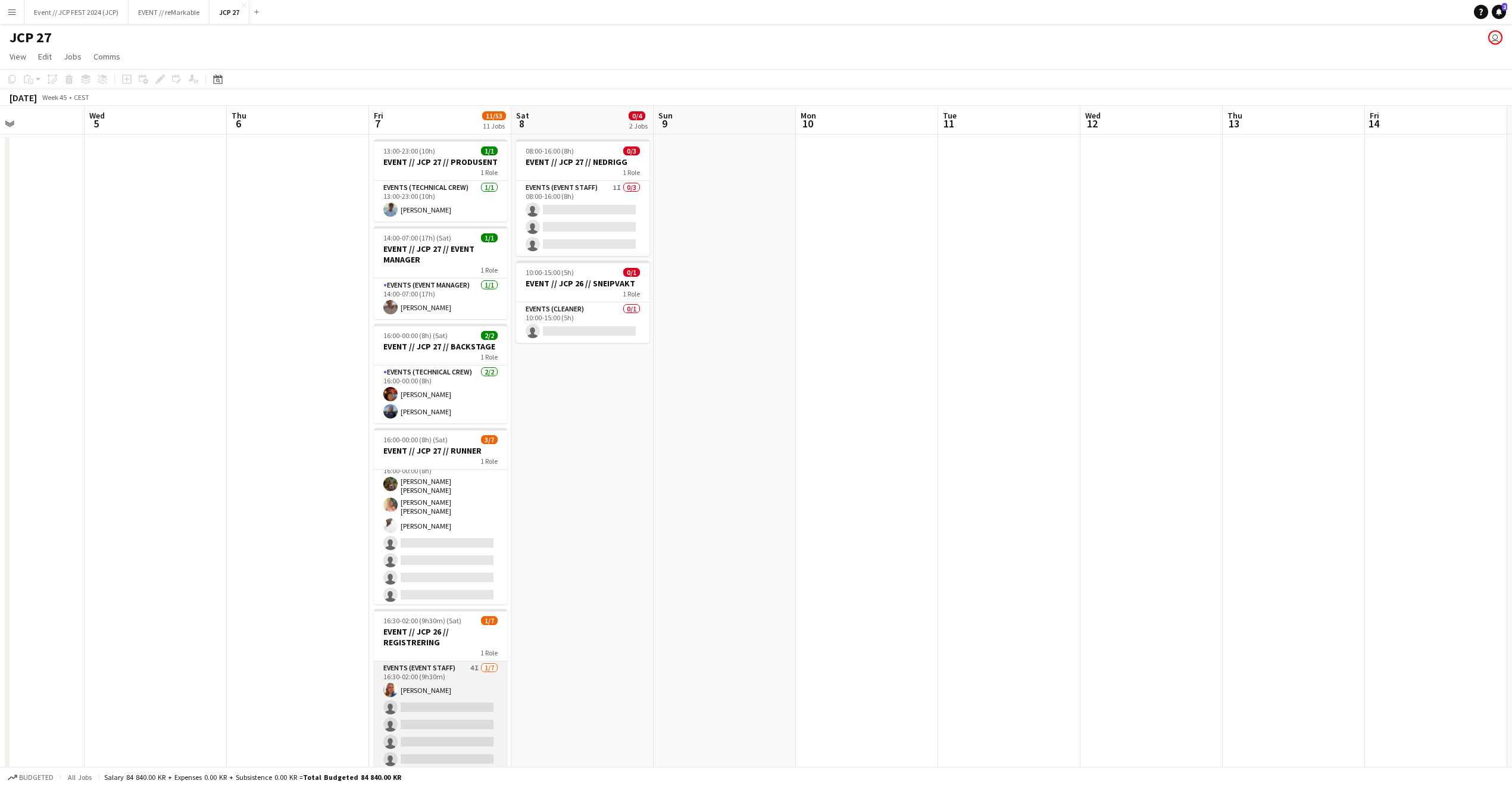
scroll to position [20, 0]
click at [424, 122] on app-board-header-date "Fri 7 11/53 11 Jobs" at bounding box center [440, 120] width 142 height 29
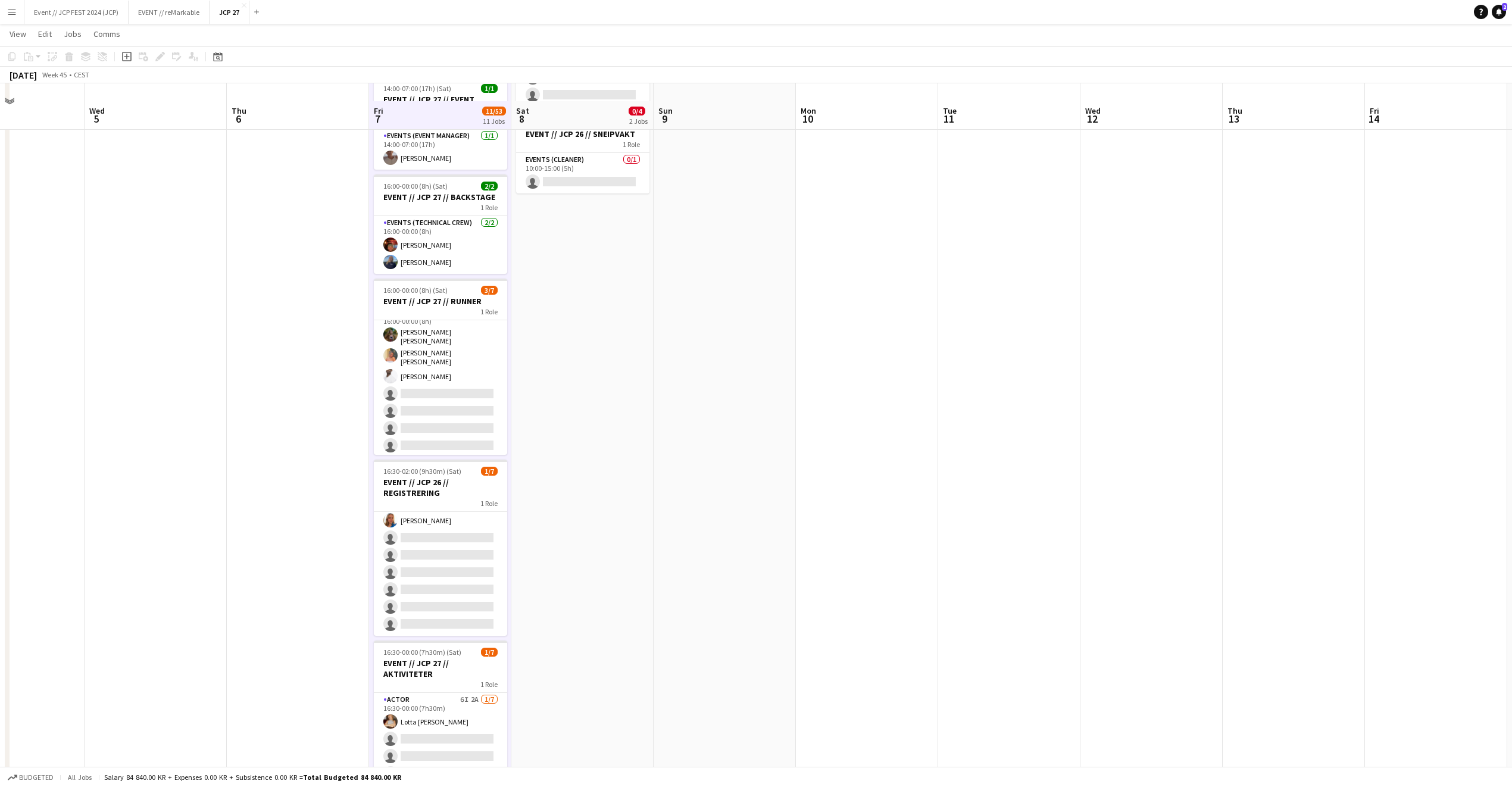
scroll to position [199, 0]
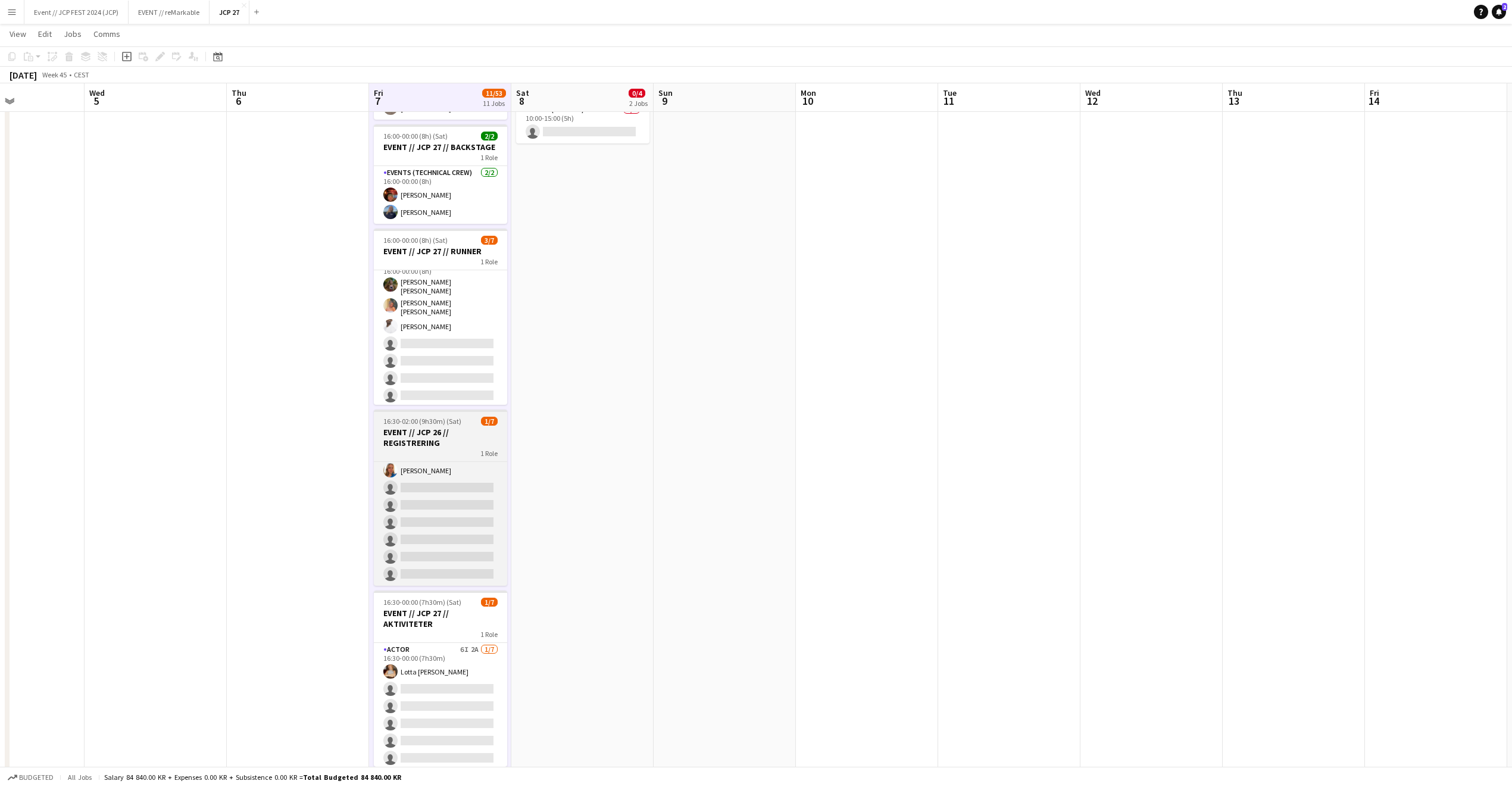
click at [411, 455] on div "1 Role" at bounding box center [440, 453] width 133 height 9
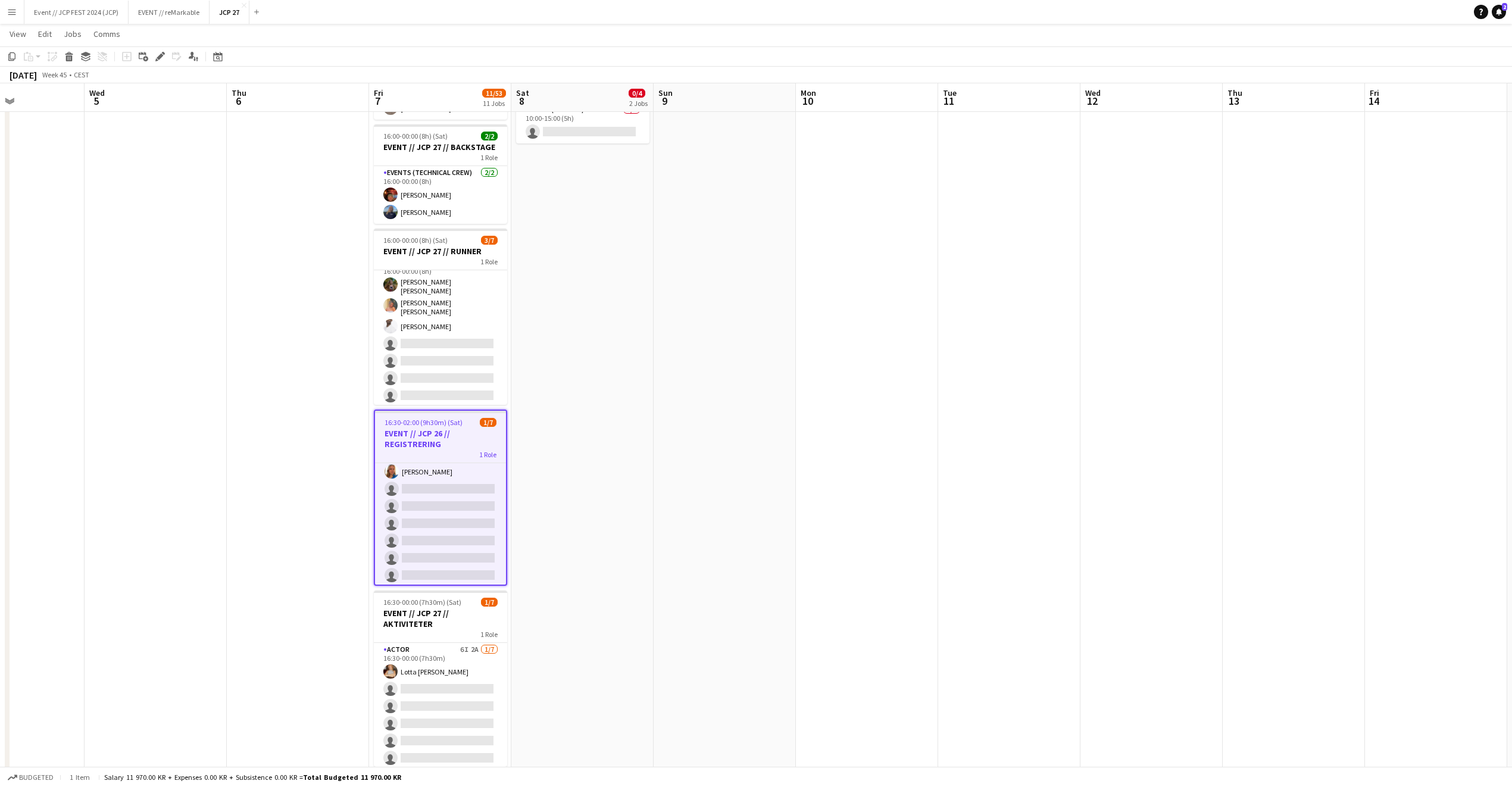
click at [411, 455] on div "1 Role" at bounding box center [441, 454] width 131 height 9
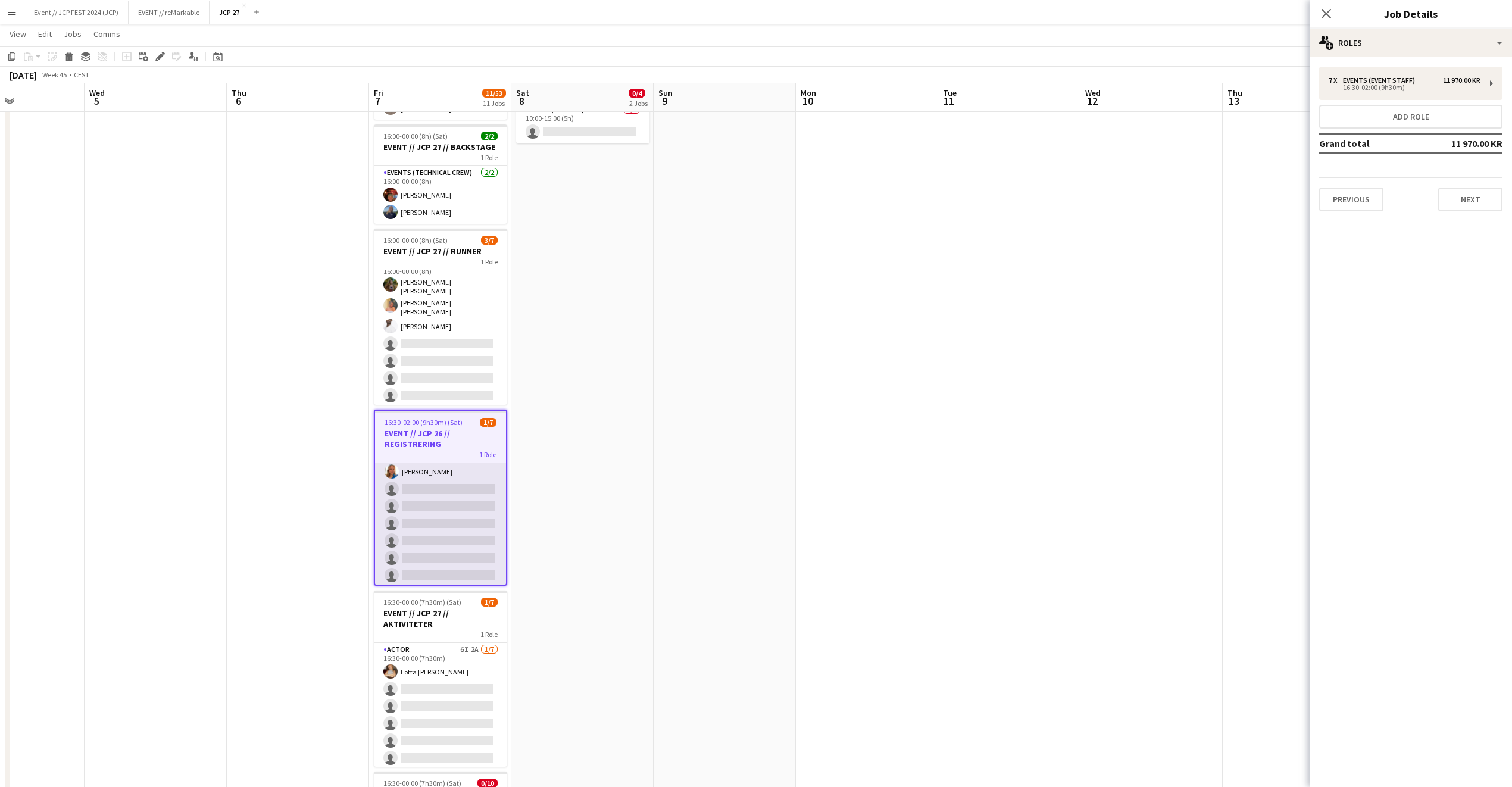
click at [438, 569] on app-card-role "Events (Event Staff) 4I [DATE] 16:30-02:00 (9h30m) [PERSON_NAME] single-neutral…" at bounding box center [441, 515] width 131 height 144
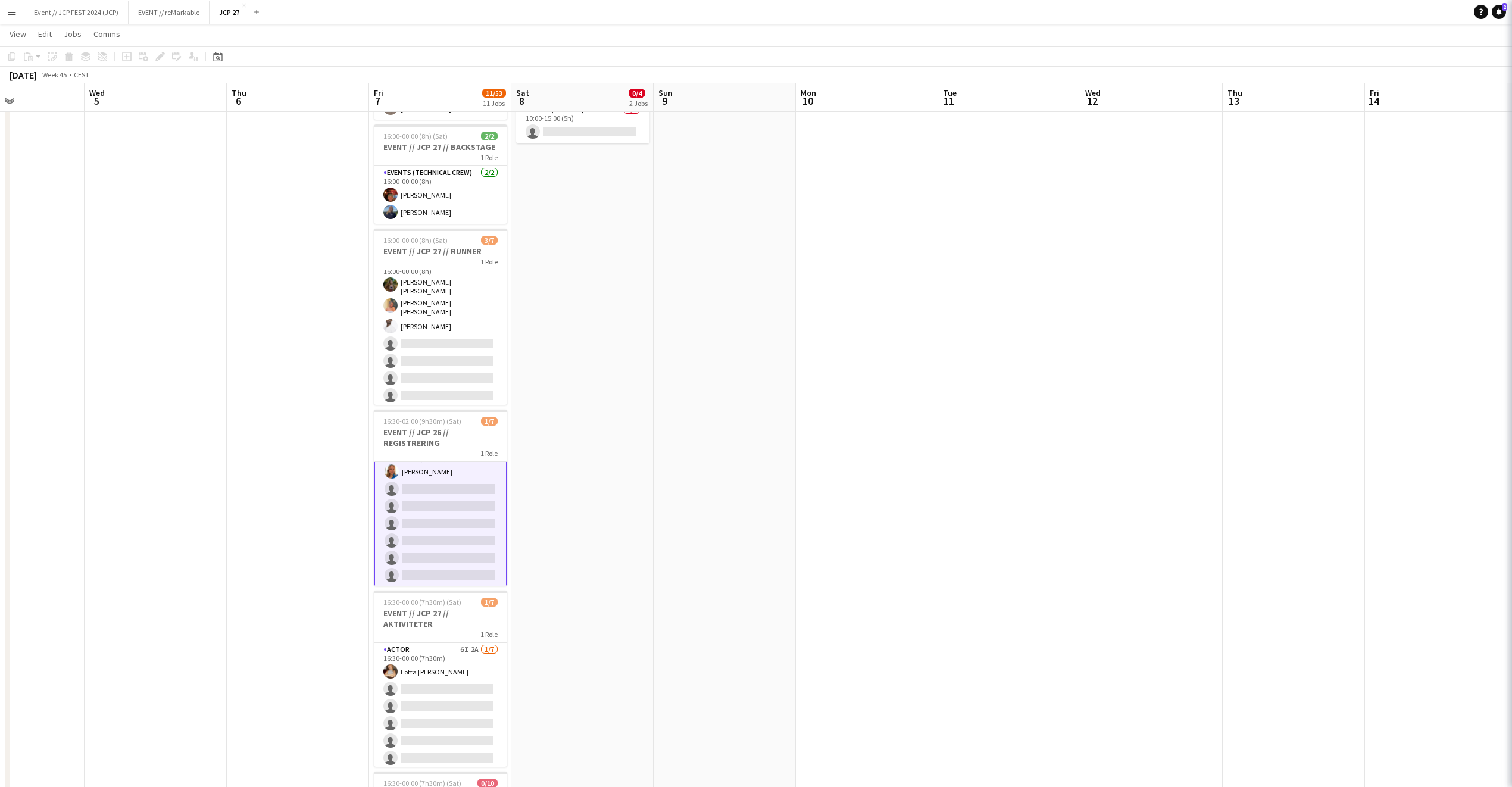
scroll to position [22, 0]
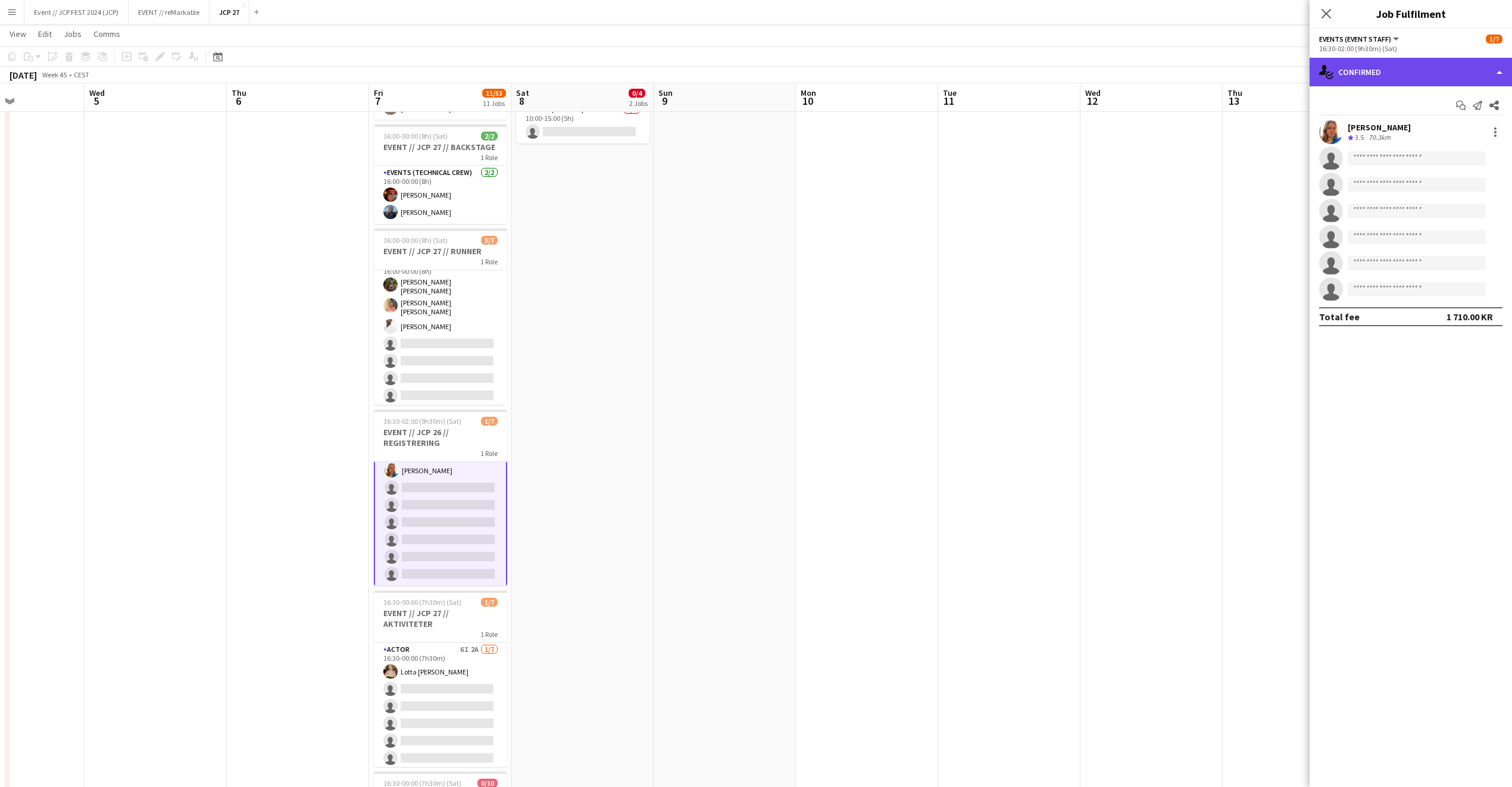
click at [1363, 68] on div "single-neutral-actions-check-2 Confirmed" at bounding box center [1411, 72] width 202 height 29
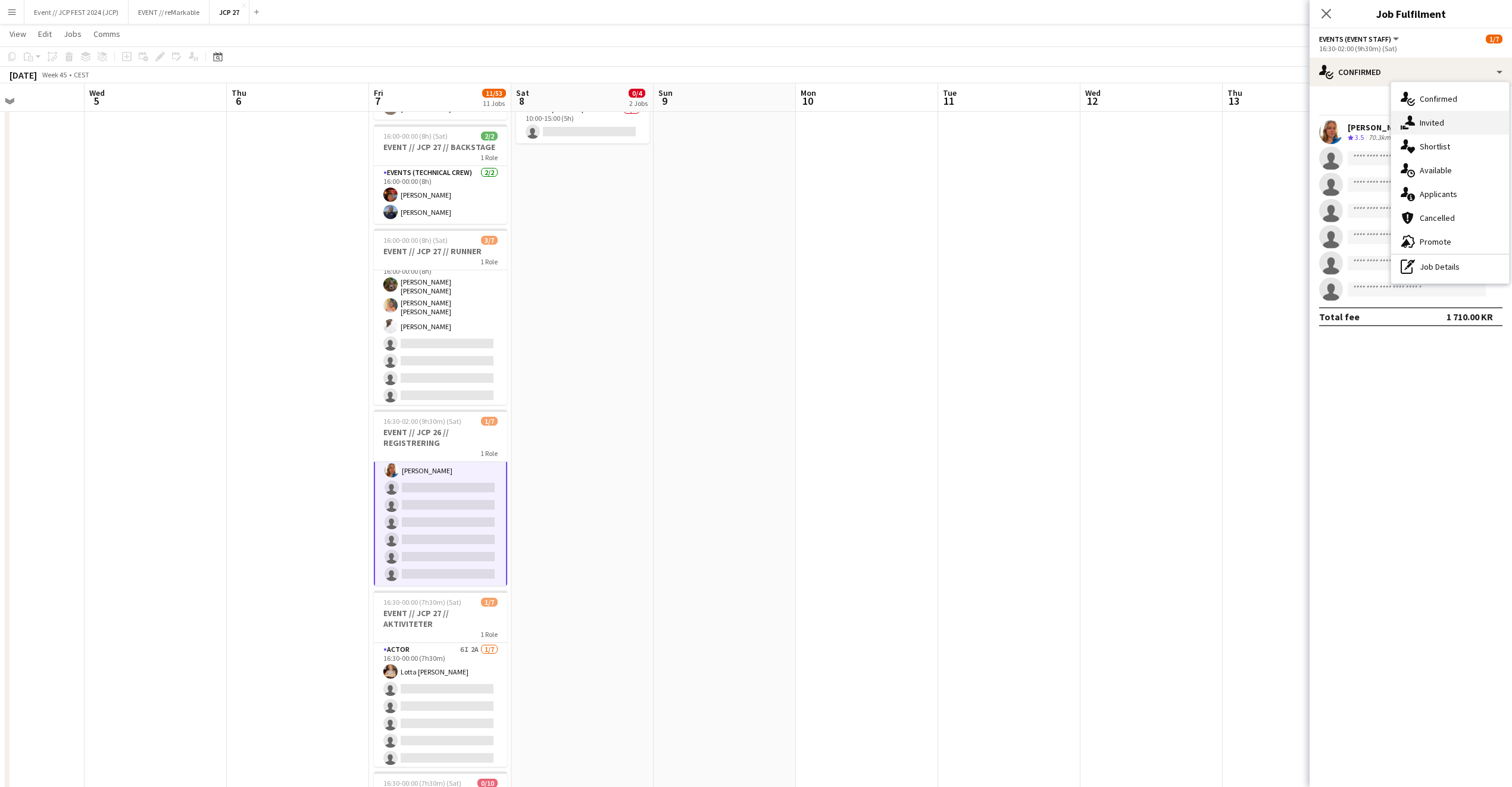
click at [1417, 119] on div "single-neutral-actions-share-1 Invited" at bounding box center [1450, 122] width 118 height 24
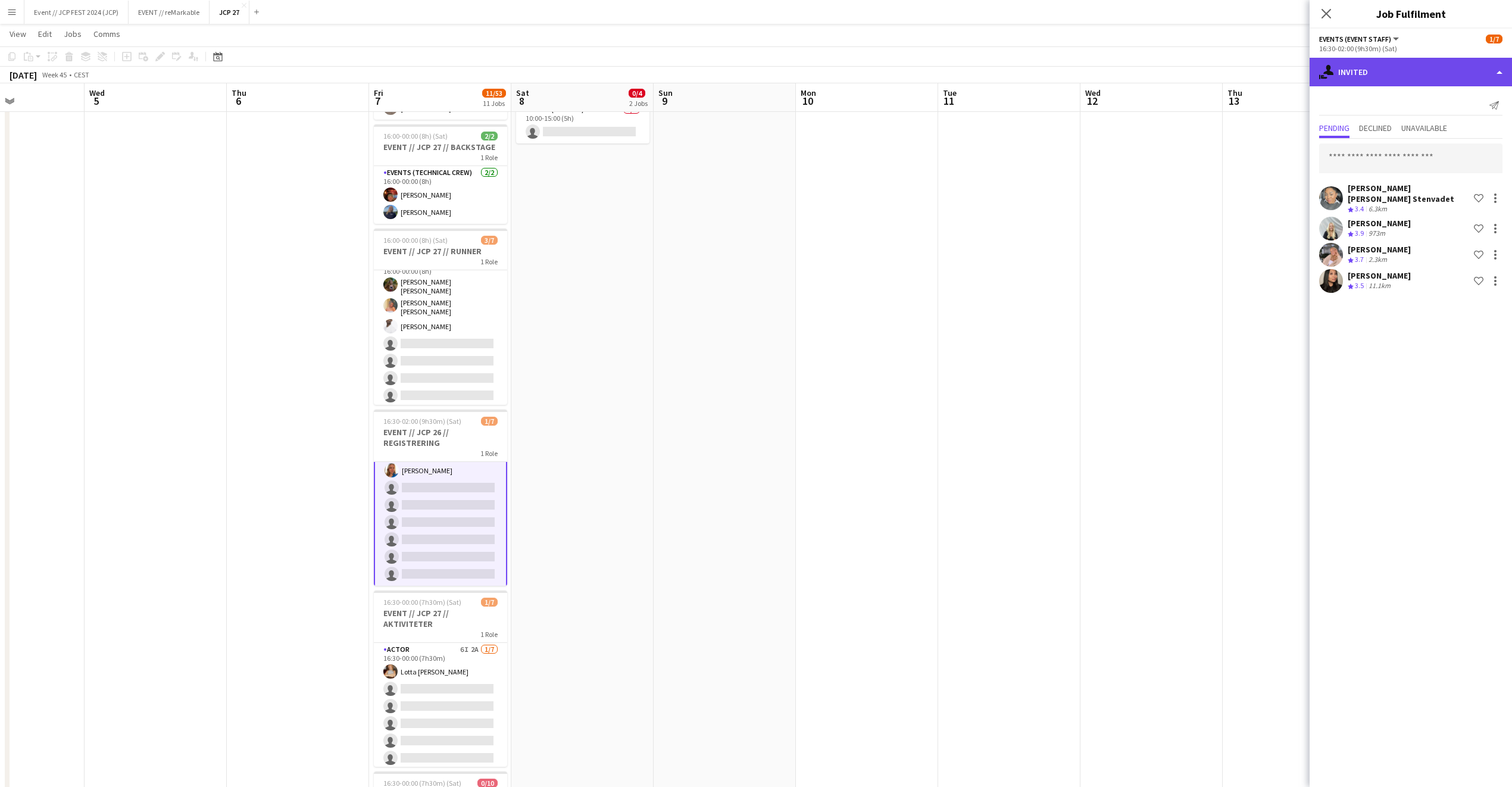
click at [1375, 69] on div "single-neutral-actions-share-1 Invited" at bounding box center [1411, 72] width 202 height 29
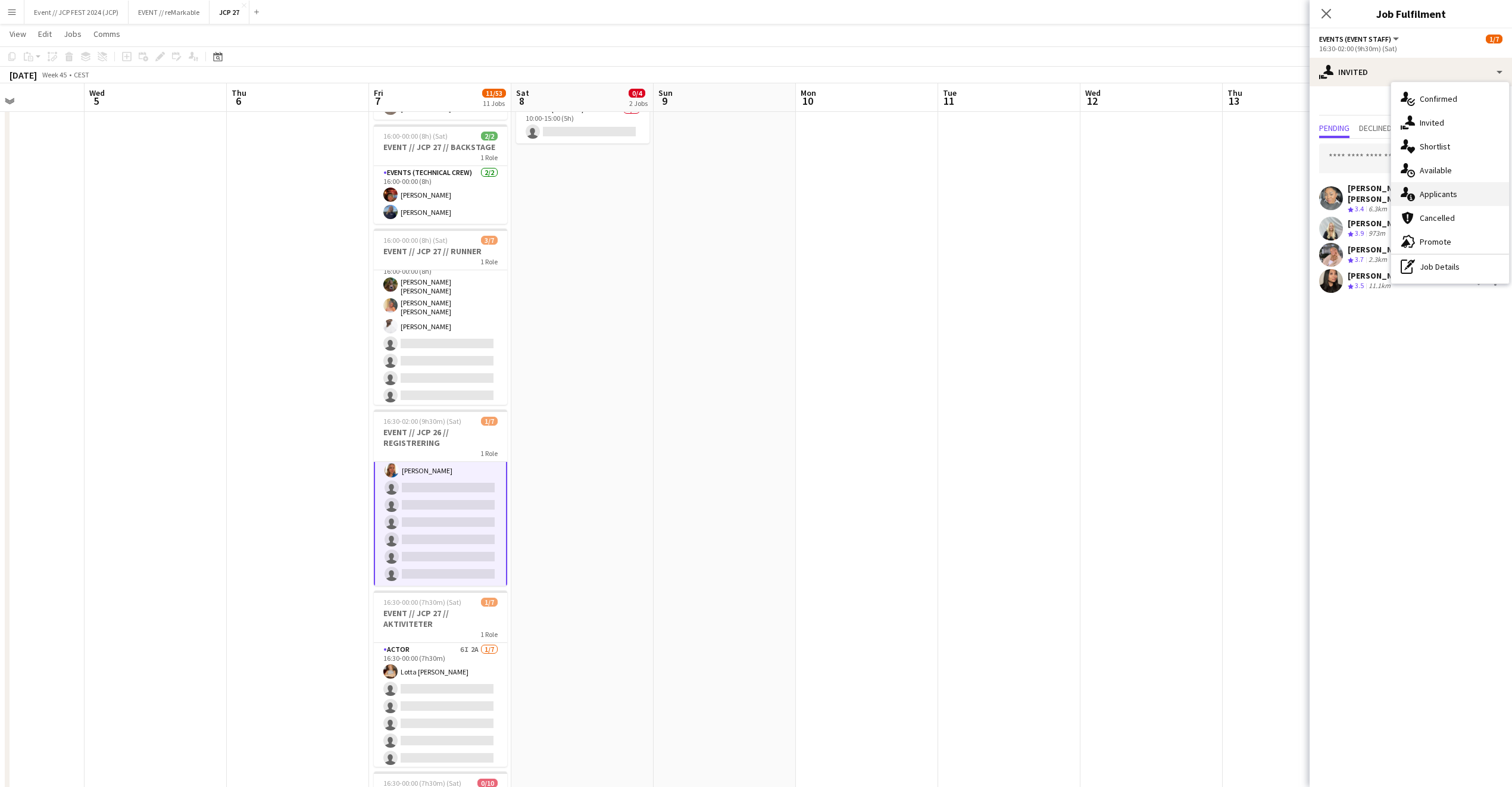
click at [1455, 194] on div "single-neutral-actions-information Applicants" at bounding box center [1450, 194] width 118 height 24
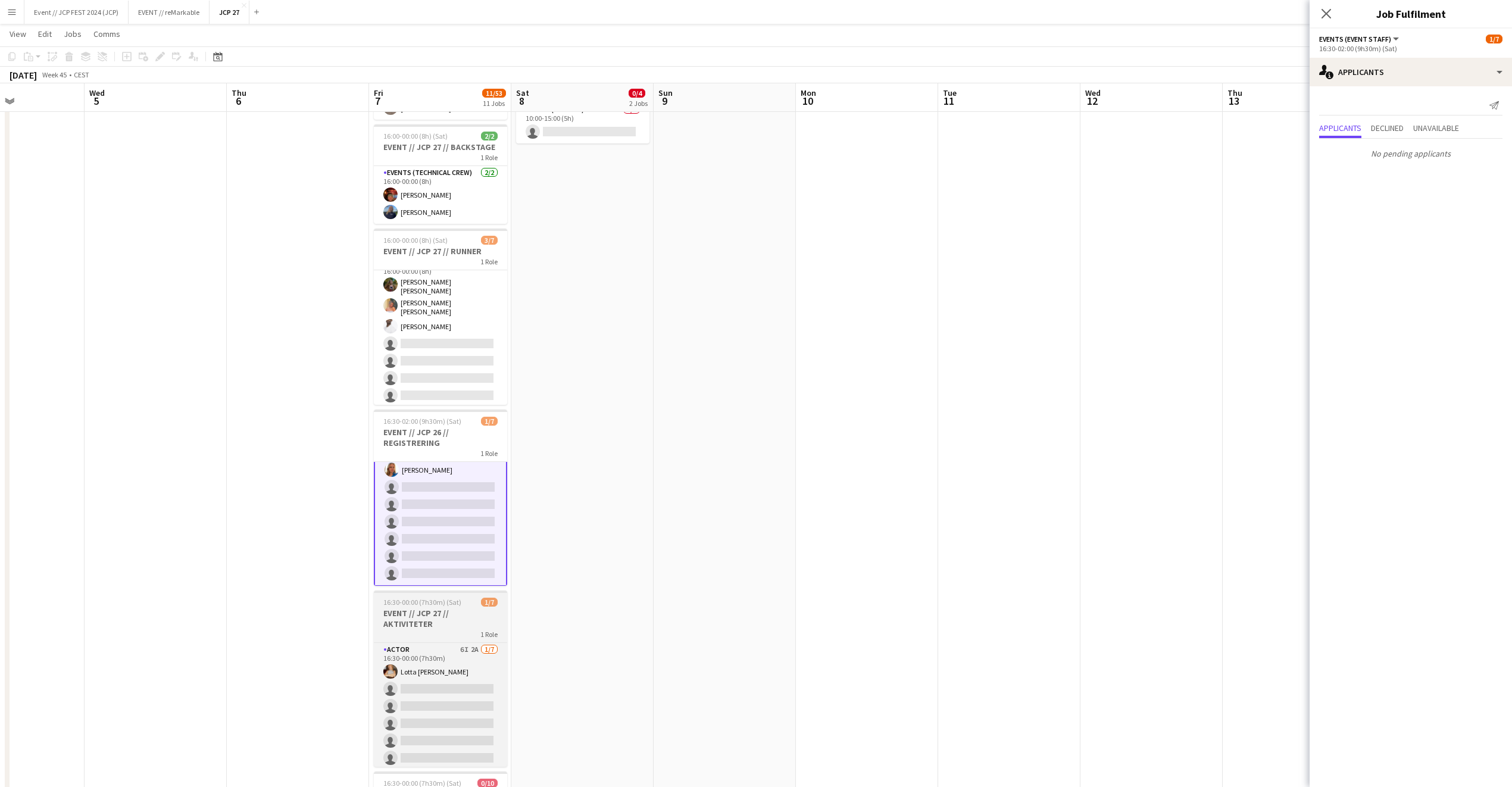
click at [413, 629] on div "1 Role" at bounding box center [440, 634] width 133 height 9
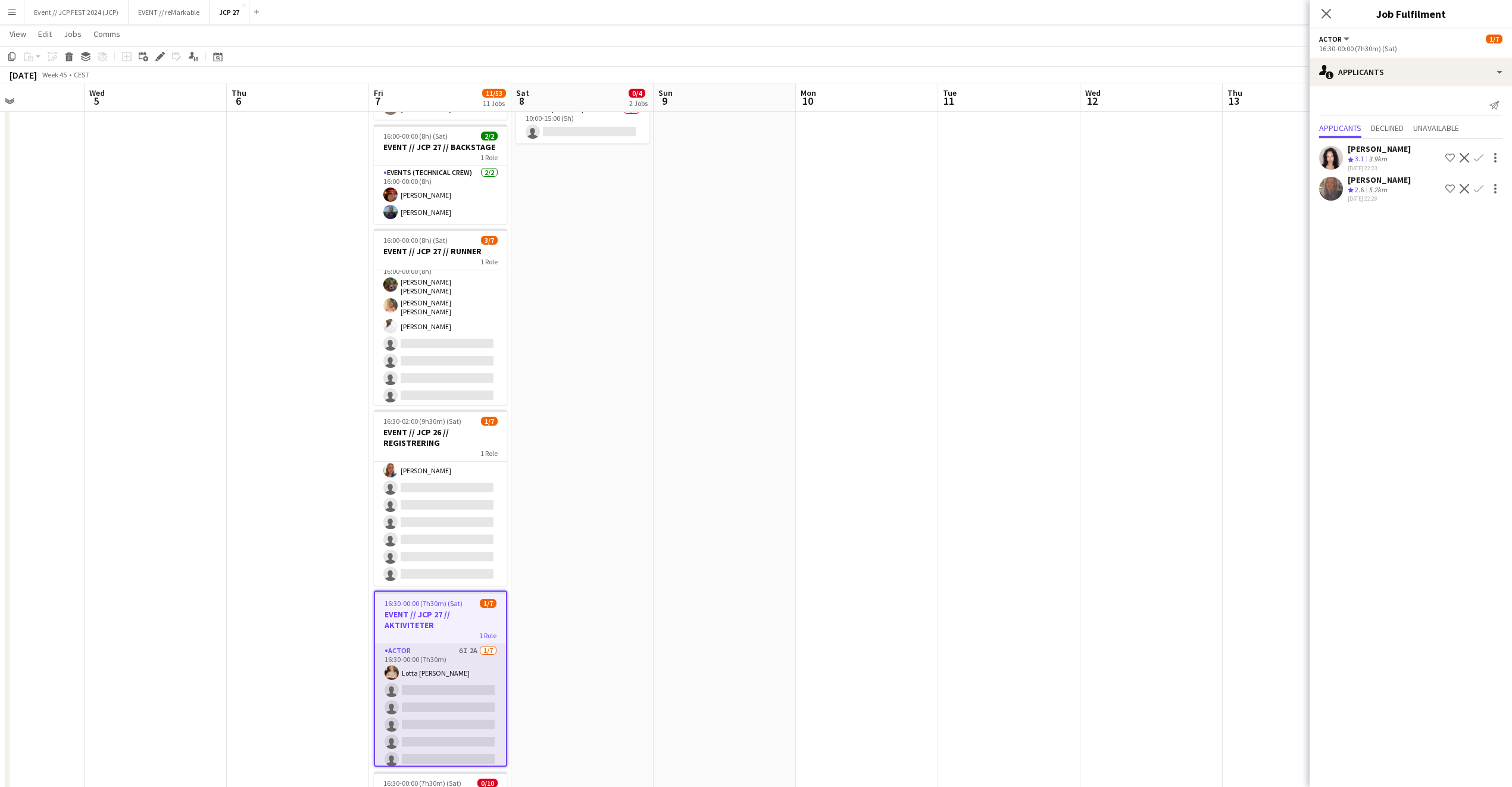
click at [413, 675] on app-card-role "Actor 6I 2A [DATE] 16:30-00:00 (7h30m) Lotta [PERSON_NAME] single-neutral-actio…" at bounding box center [441, 715] width 131 height 144
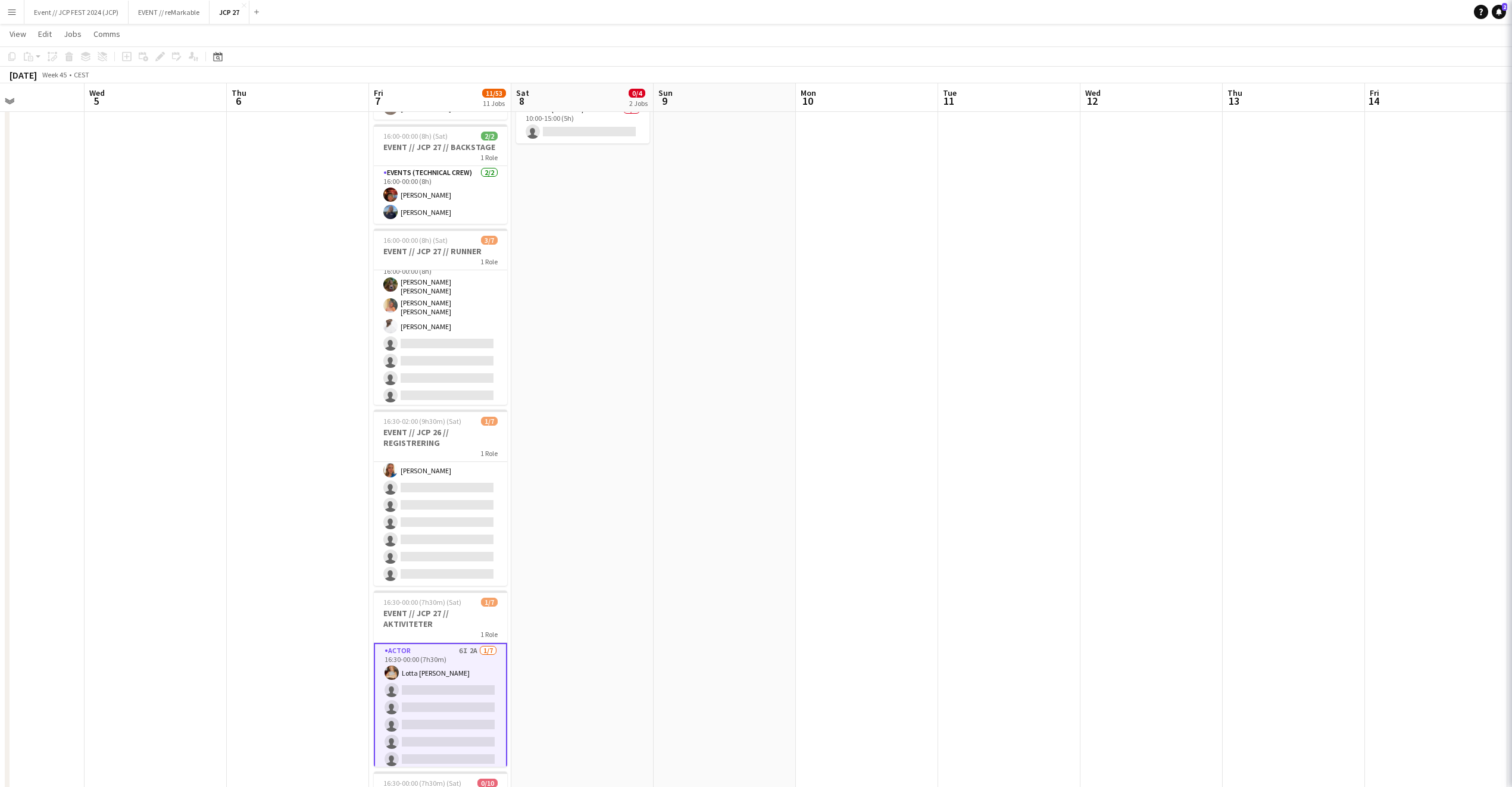
click at [413, 676] on app-card-role "Actor 6I 2A [DATE] 16:30-00:00 (7h30m) Lotta [PERSON_NAME] single-neutral-actio…" at bounding box center [440, 716] width 133 height 146
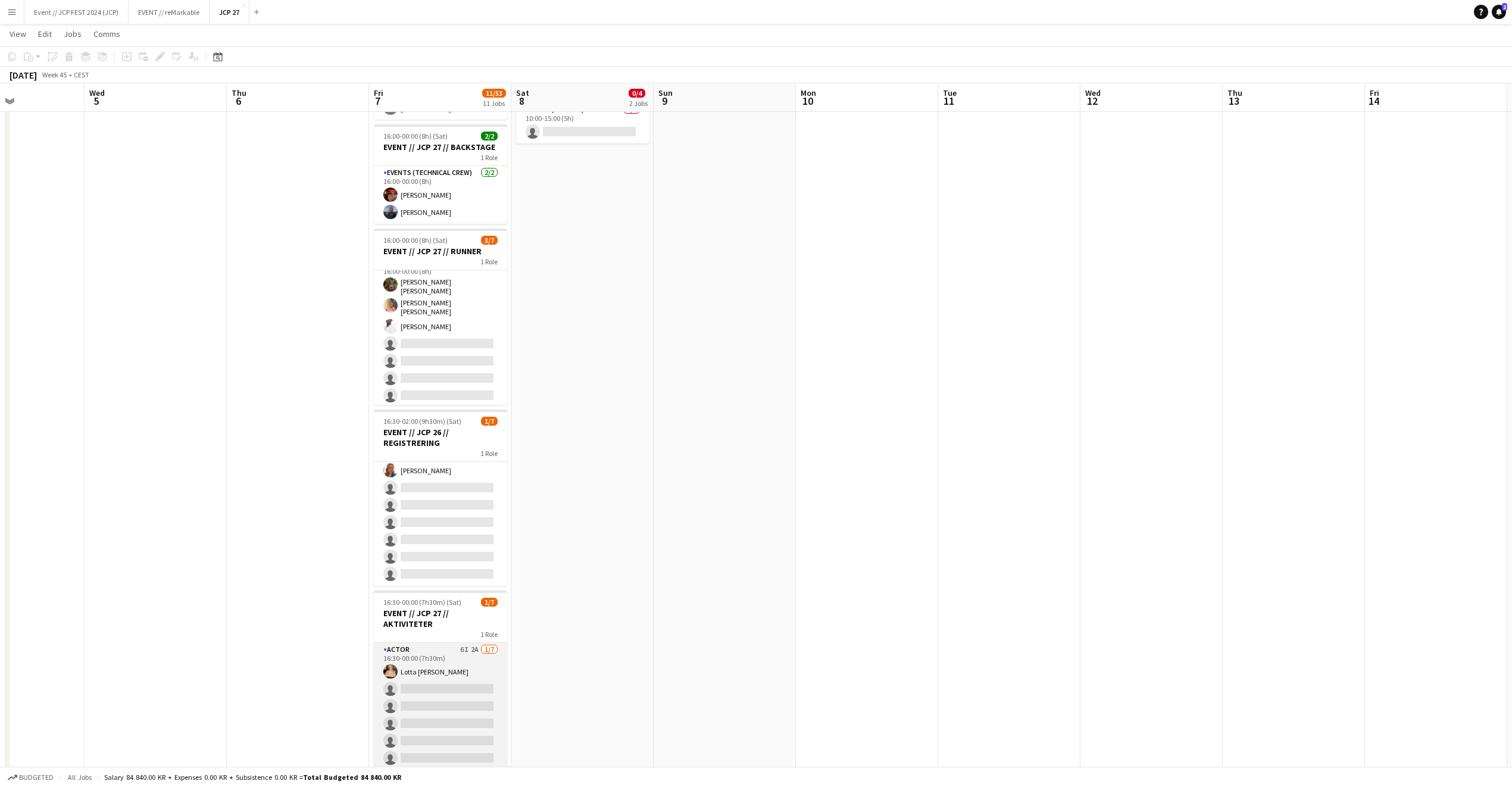
click at [423, 692] on app-card-role "Actor 6I 2A [DATE] 16:30-00:00 (7h30m) Lotta [PERSON_NAME] single-neutral-actio…" at bounding box center [440, 715] width 133 height 144
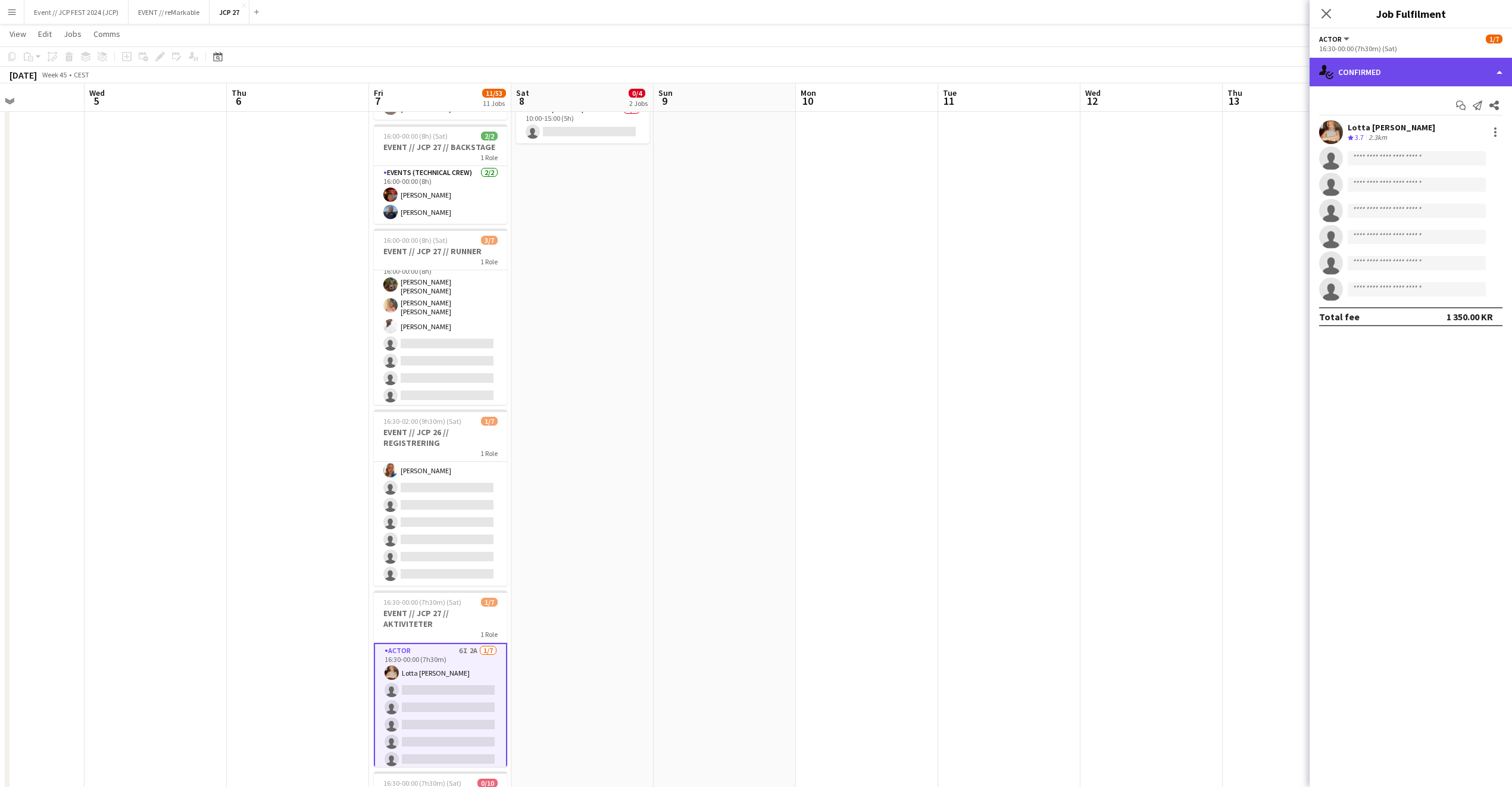
click at [1386, 83] on div "single-neutral-actions-check-2 Confirmed" at bounding box center [1411, 72] width 202 height 29
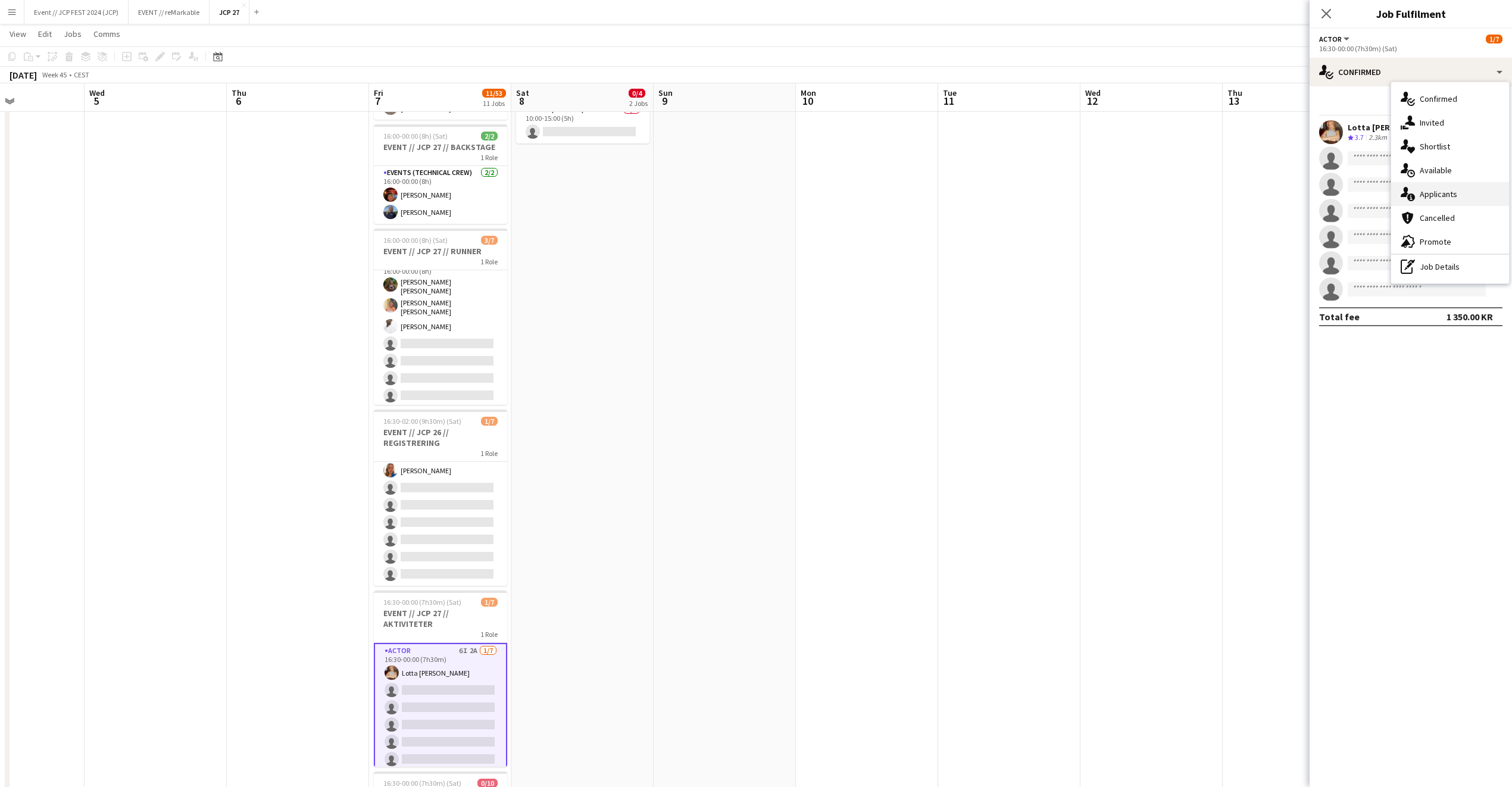
click at [1443, 195] on div "single-neutral-actions-information Applicants" at bounding box center [1450, 194] width 118 height 24
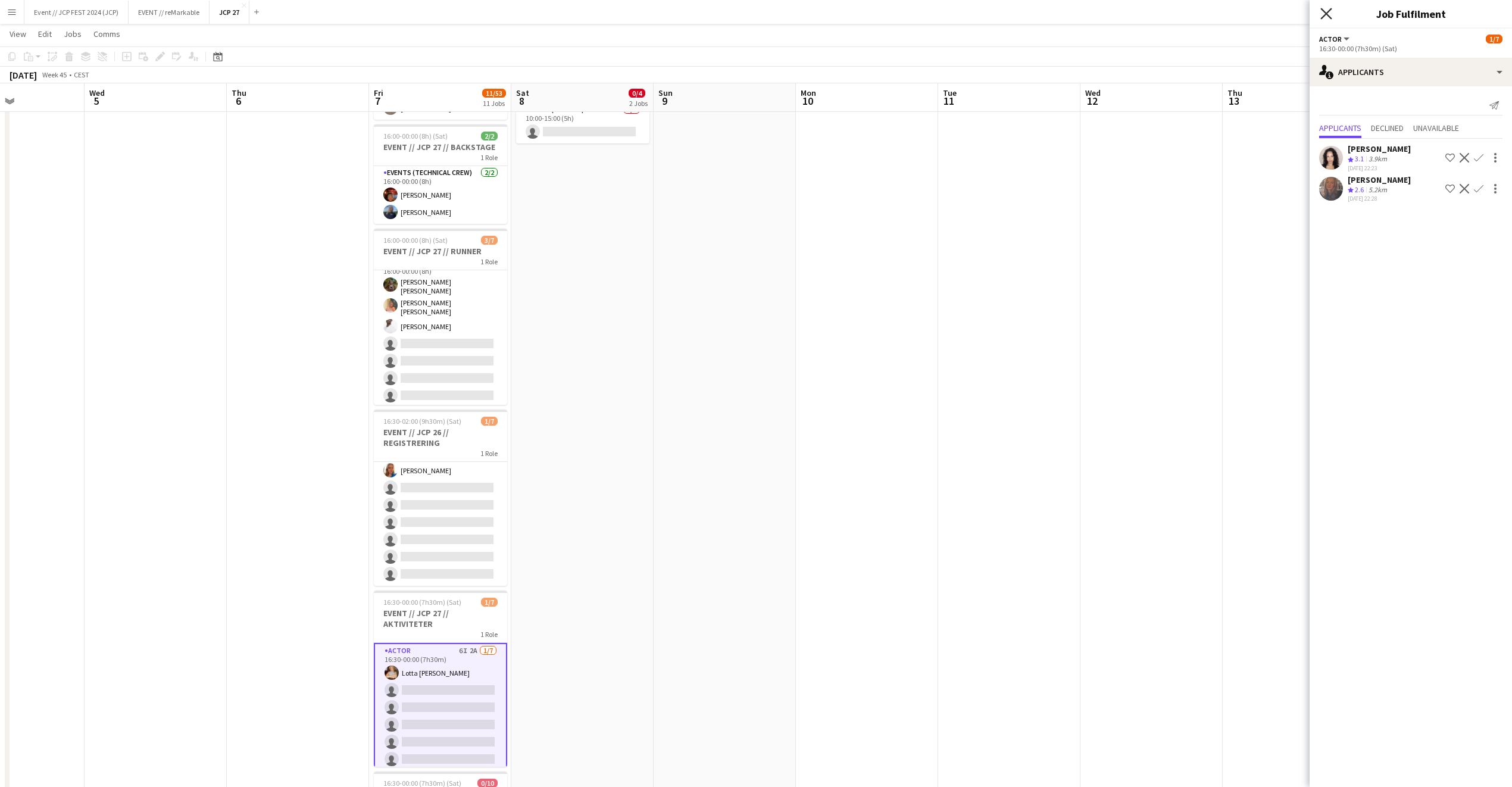
click at [1325, 15] on icon at bounding box center [1326, 13] width 12 height 12
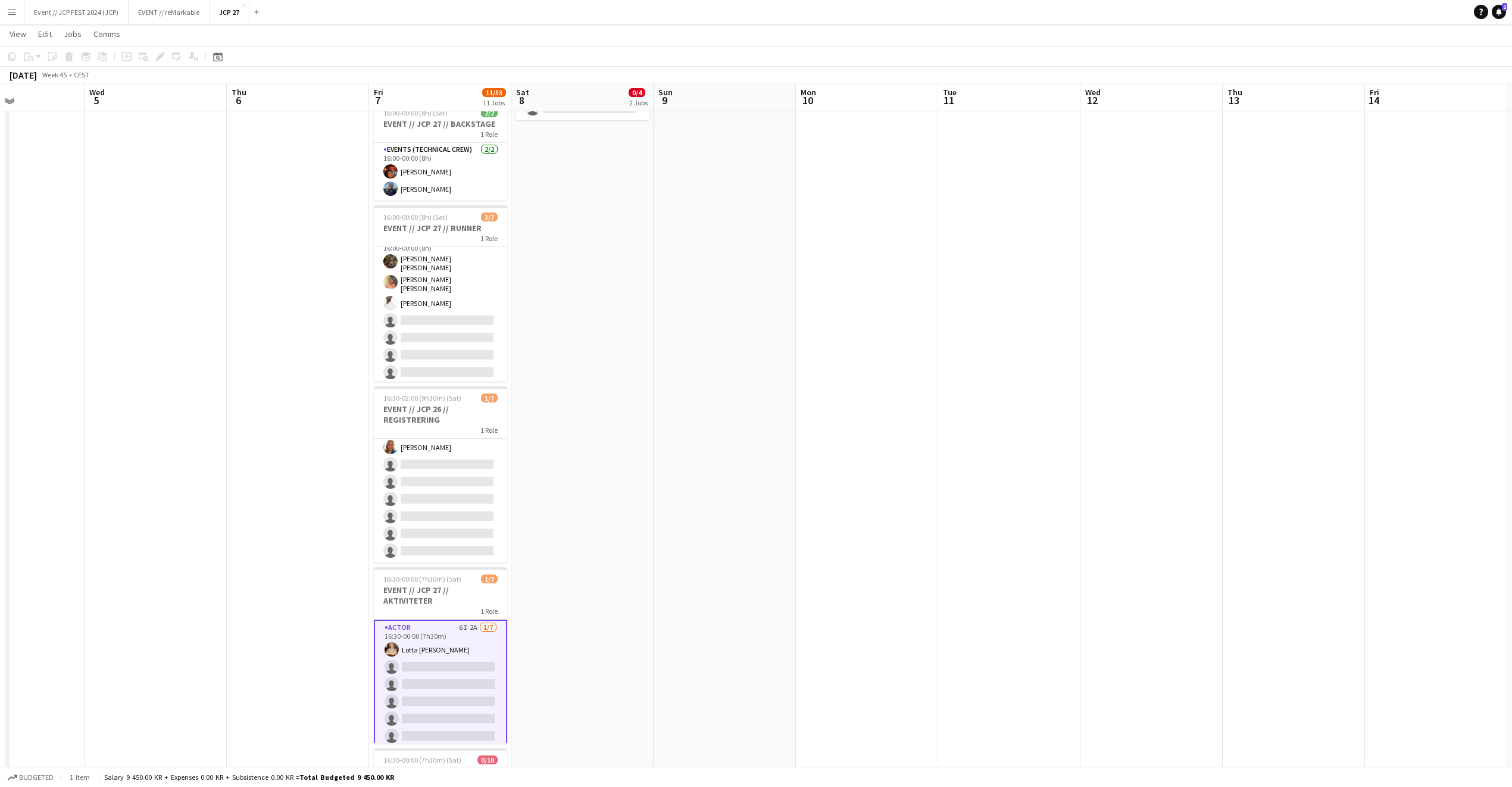
scroll to position [220, 0]
click at [452, 320] on app-card-role "Events (Runner) 7I 2A [DATE] 16:00-00:00 (8h) [PERSON_NAME] [PERSON_NAME] [PERS…" at bounding box center [440, 310] width 133 height 151
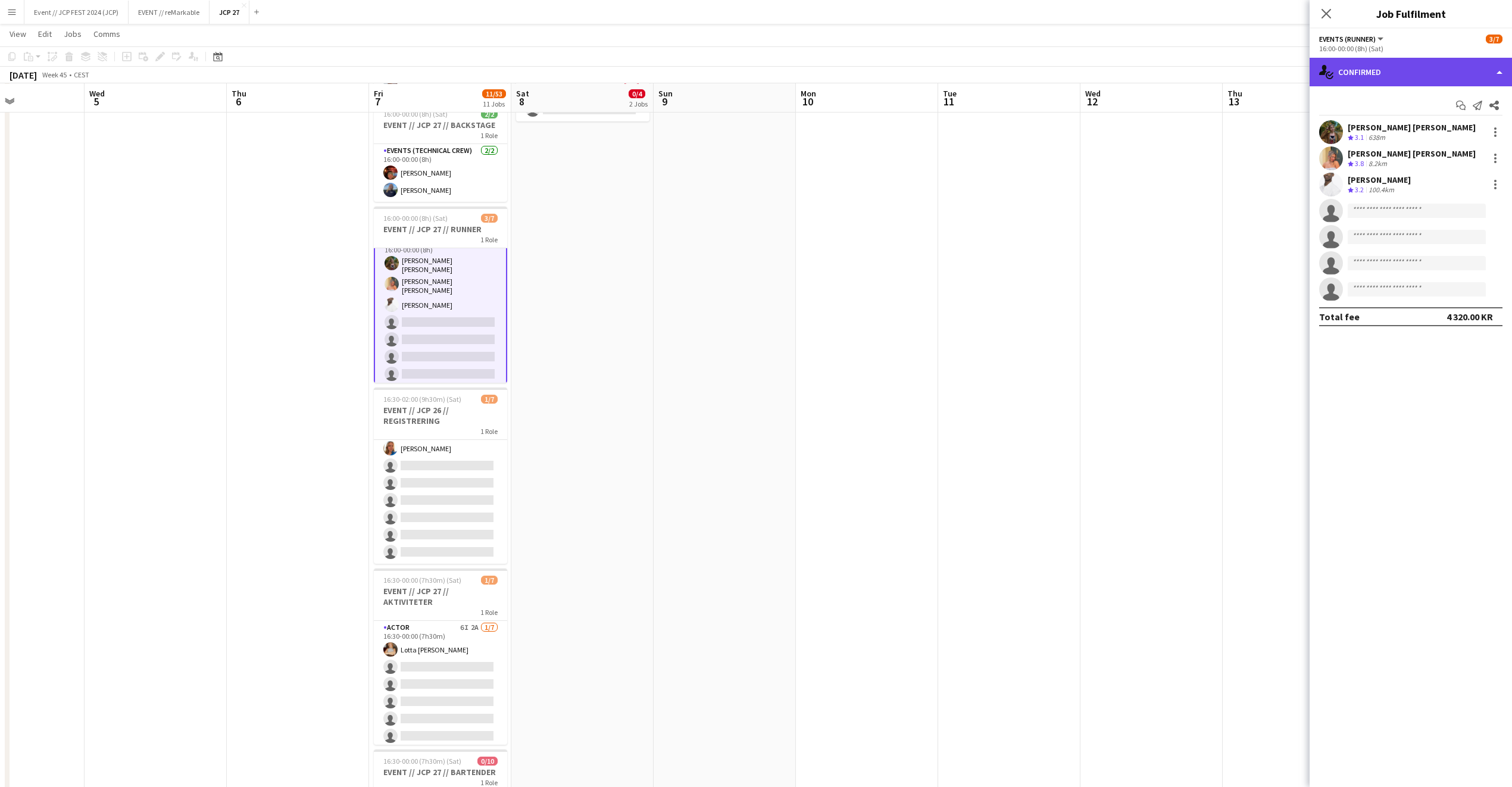
click at [1410, 82] on div "single-neutral-actions-check-2 Confirmed" at bounding box center [1411, 72] width 202 height 29
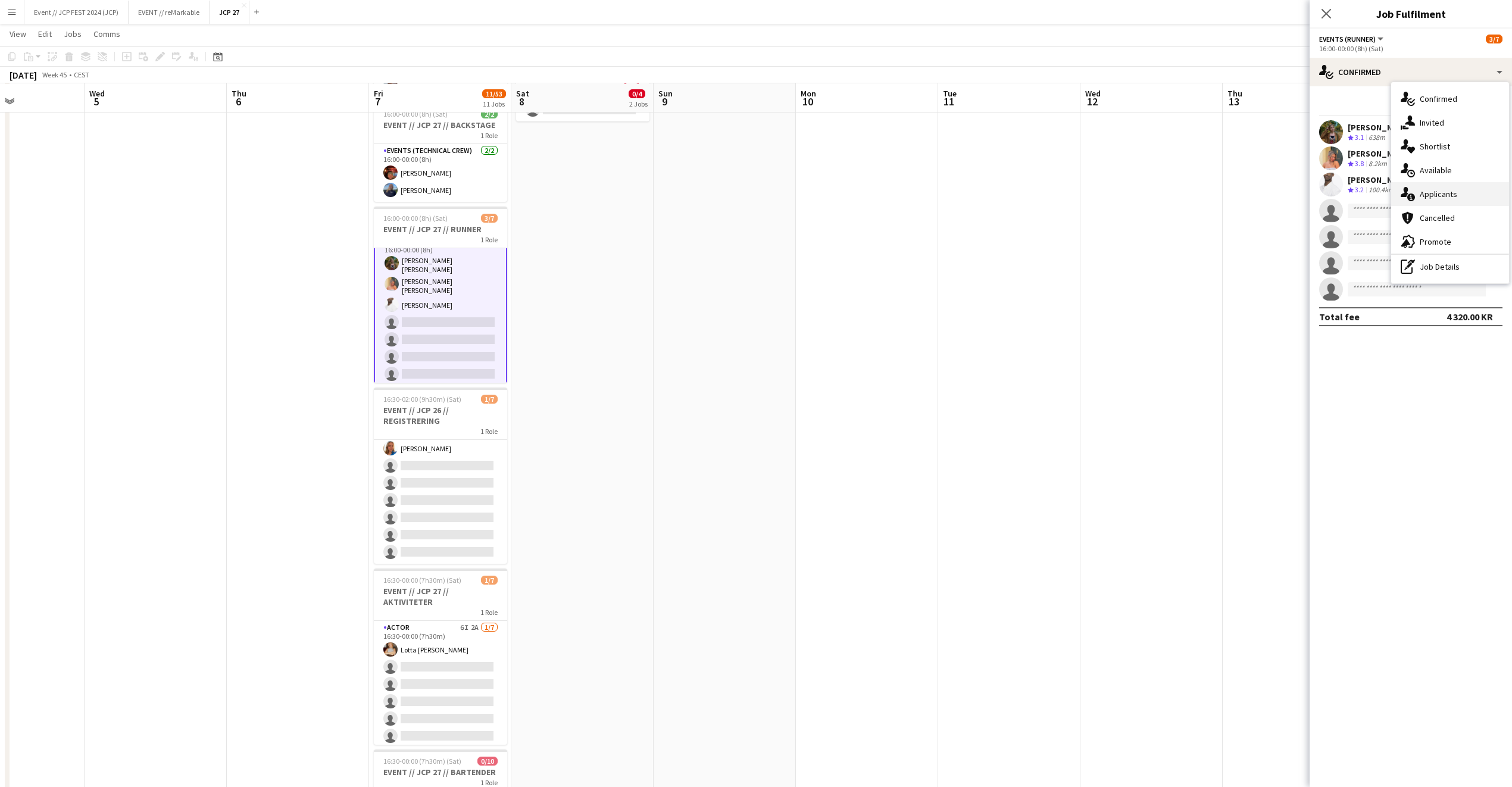
click at [1458, 192] on div "single-neutral-actions-information Applicants" at bounding box center [1450, 194] width 118 height 24
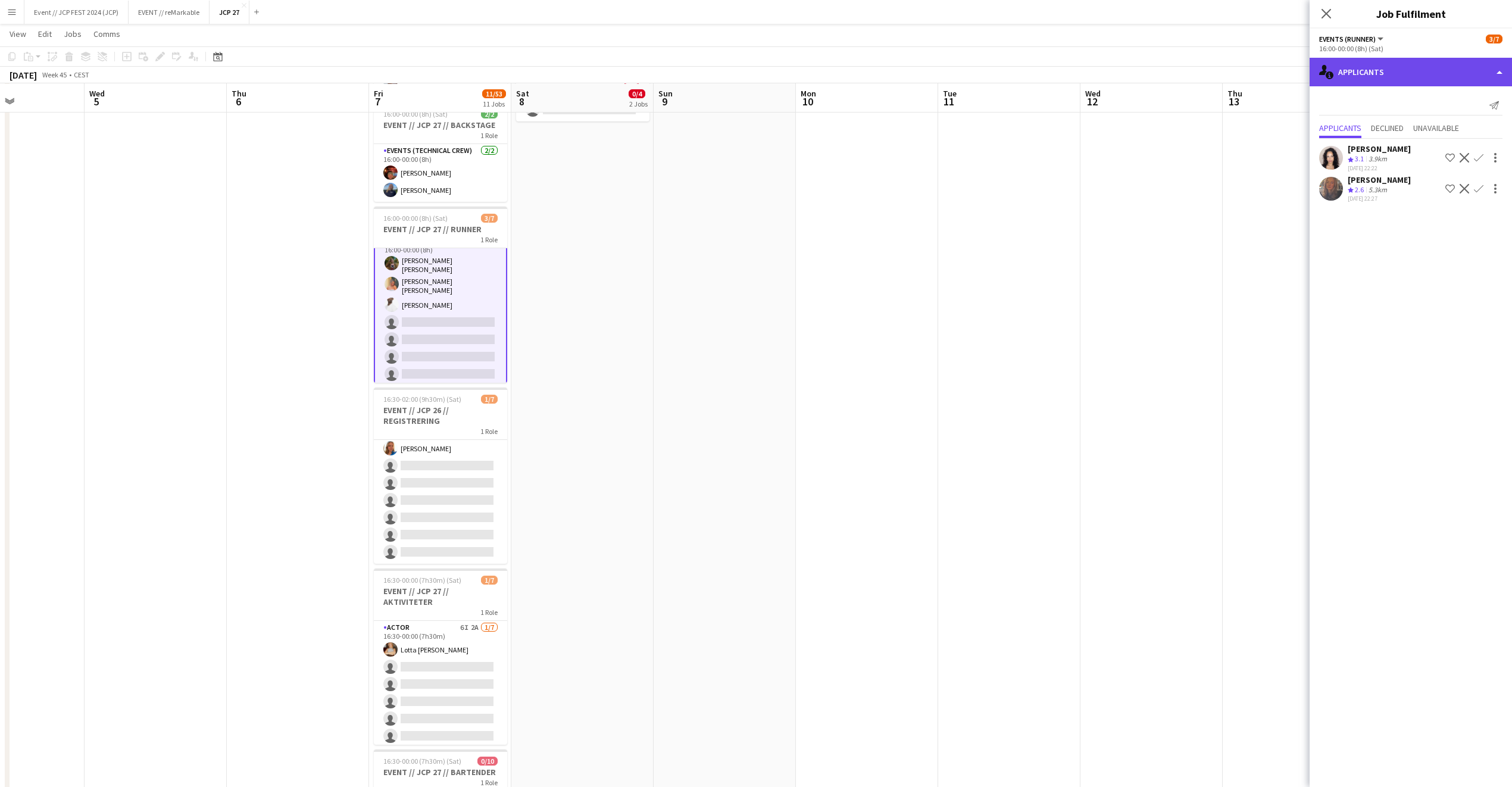
click at [1398, 72] on div "single-neutral-actions-information Applicants" at bounding box center [1411, 72] width 202 height 29
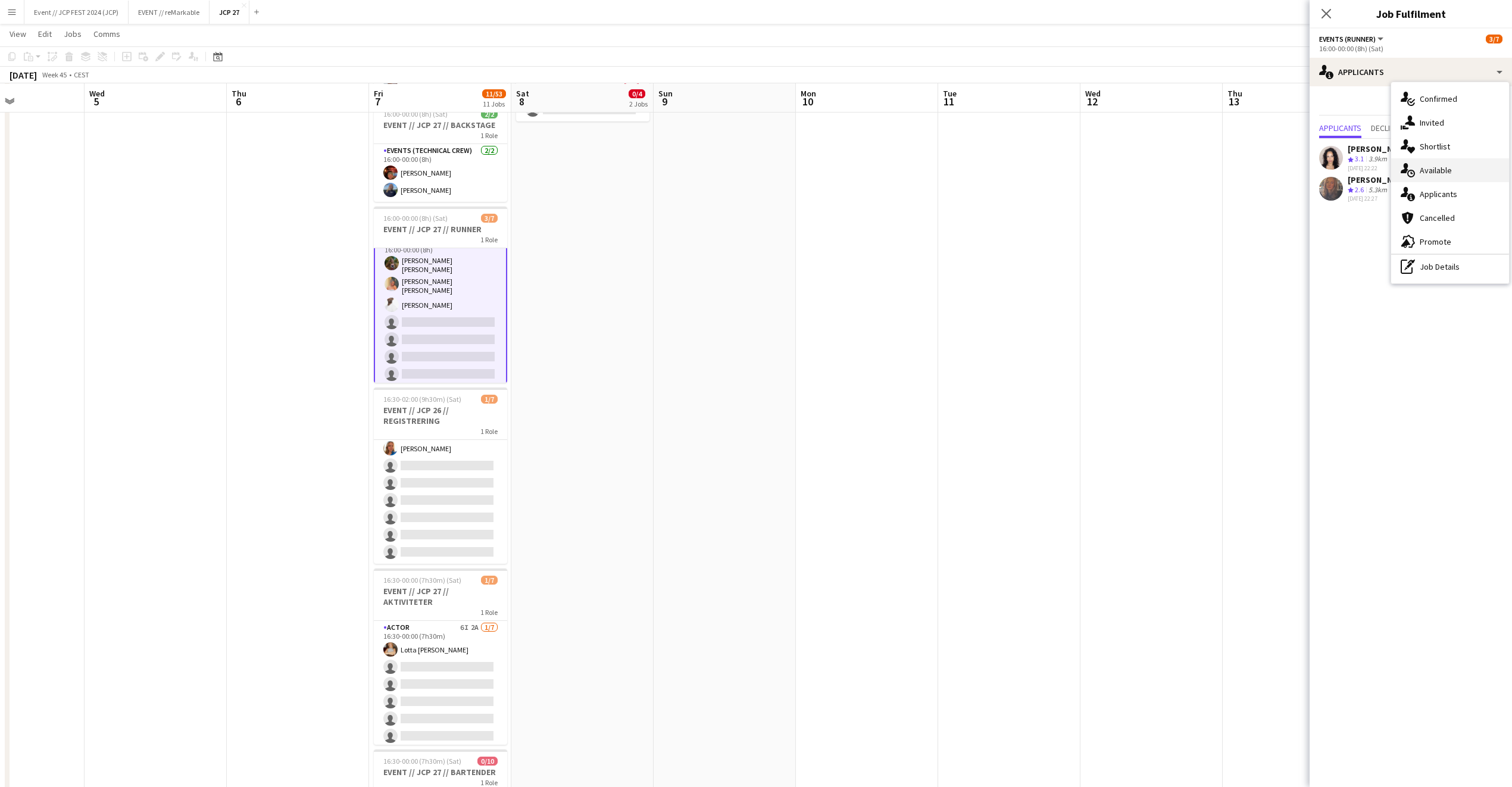
click at [1457, 178] on div "single-neutral-actions-upload Available" at bounding box center [1450, 170] width 118 height 24
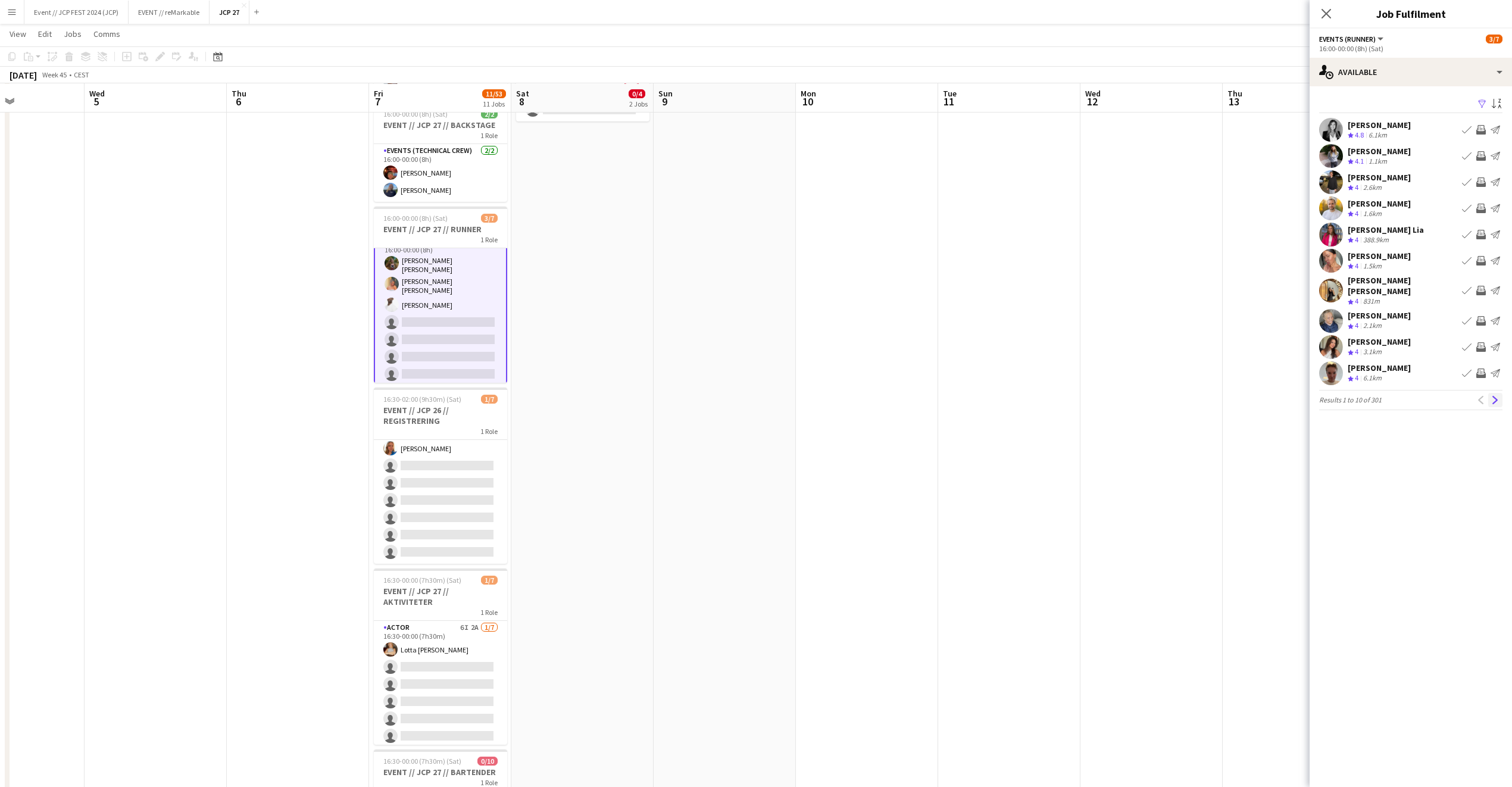
click at [1494, 396] on app-icon "Next" at bounding box center [1496, 400] width 9 height 9
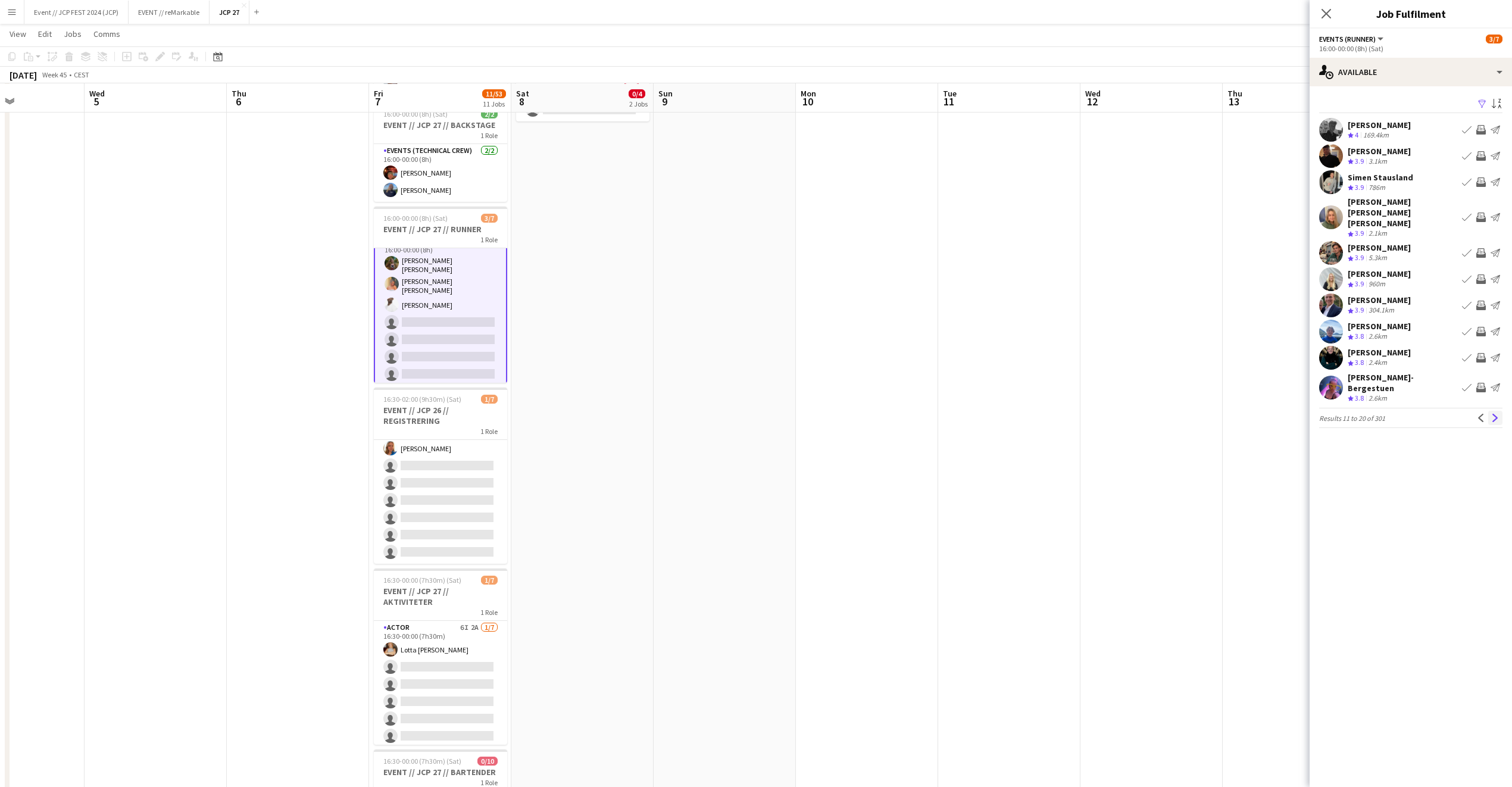
click at [1495, 413] on app-icon "Next" at bounding box center [1496, 417] width 9 height 9
click at [1496, 400] on button "Next" at bounding box center [1496, 407] width 14 height 14
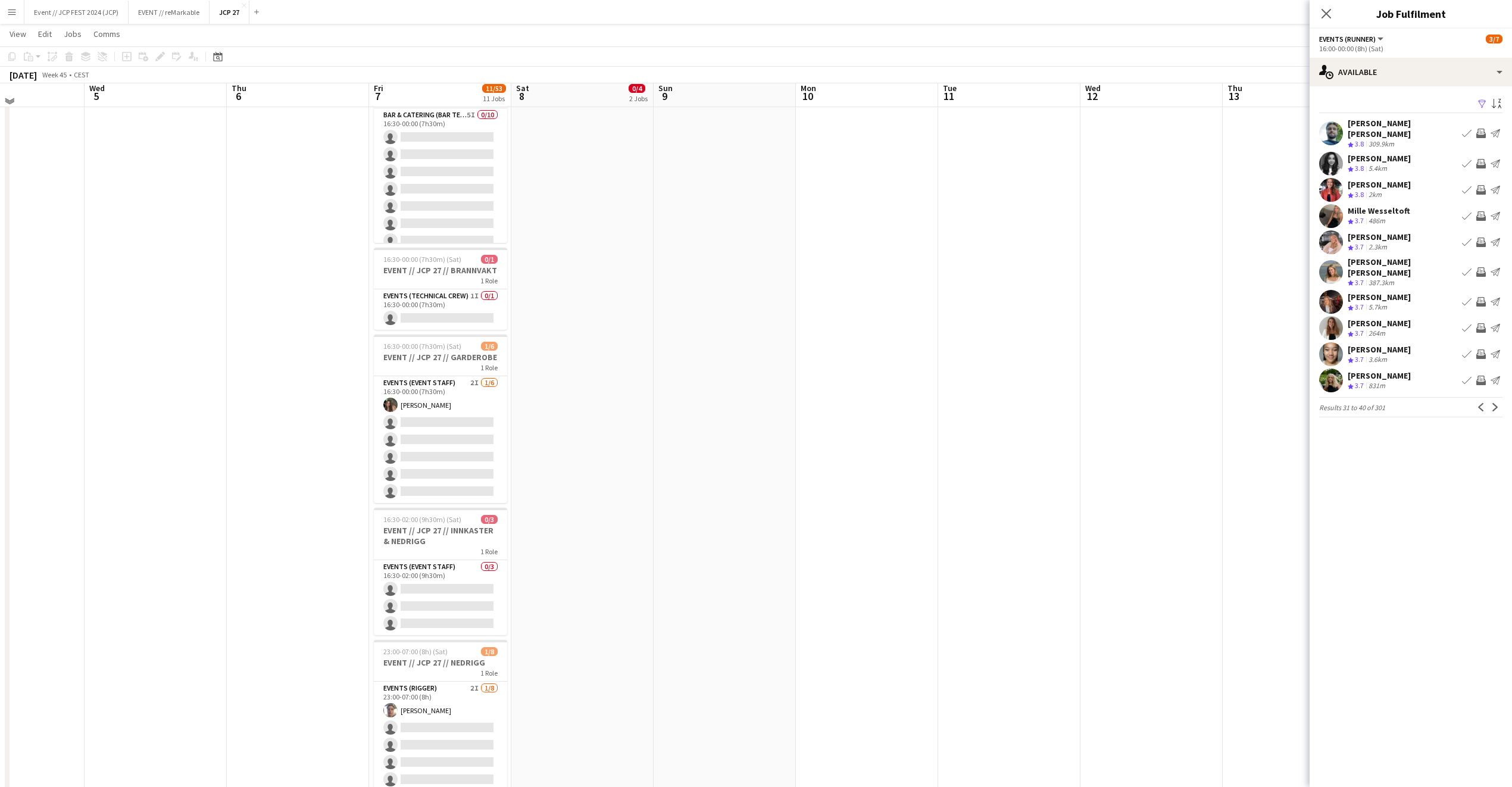
scroll to position [1020, 0]
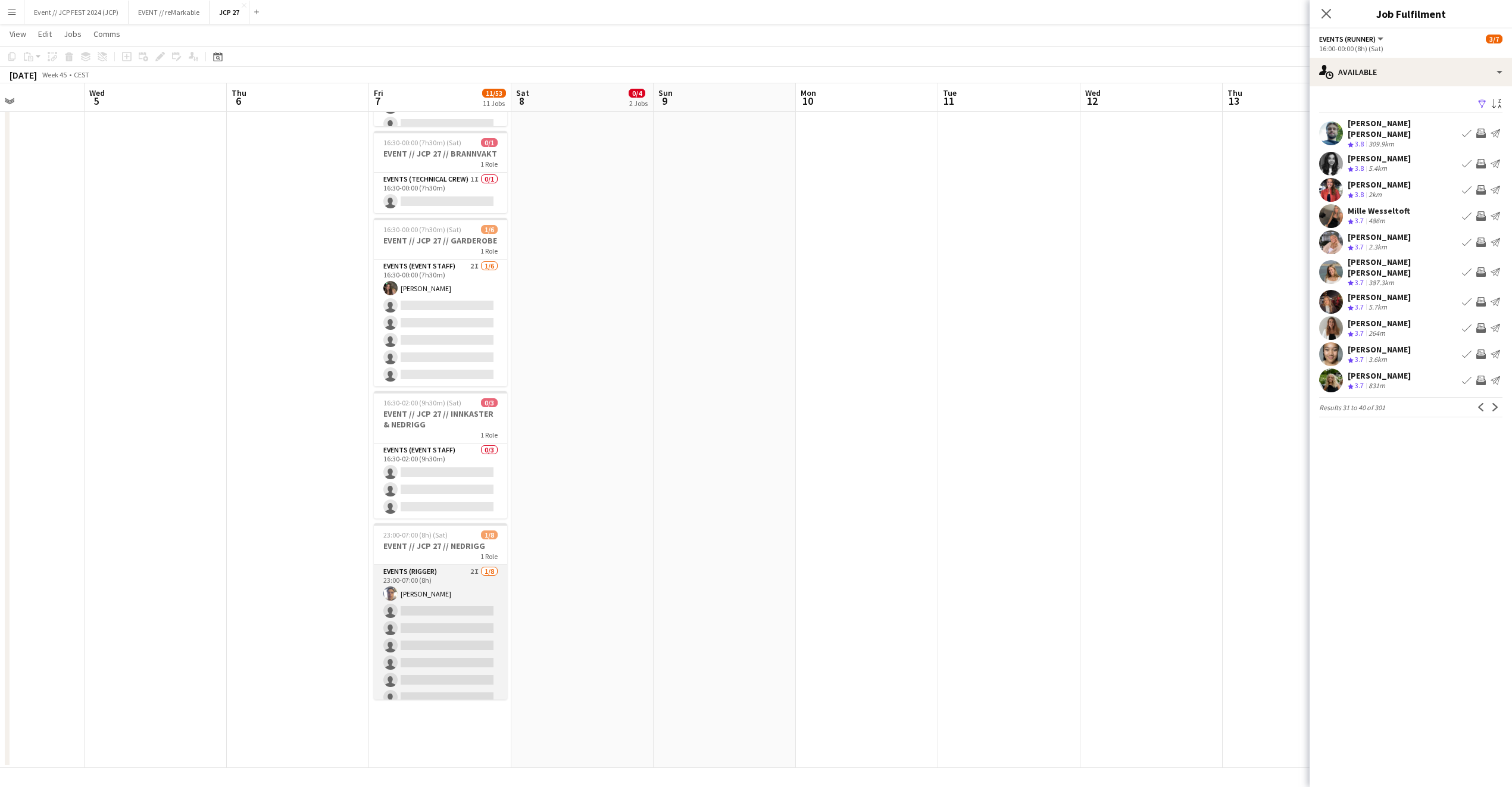
click at [462, 610] on app-card-role "Events (Rigger) 2I [DATE] 23:00-07:00 (8h) [PERSON_NAME] single-neutral-actions…" at bounding box center [440, 645] width 133 height 161
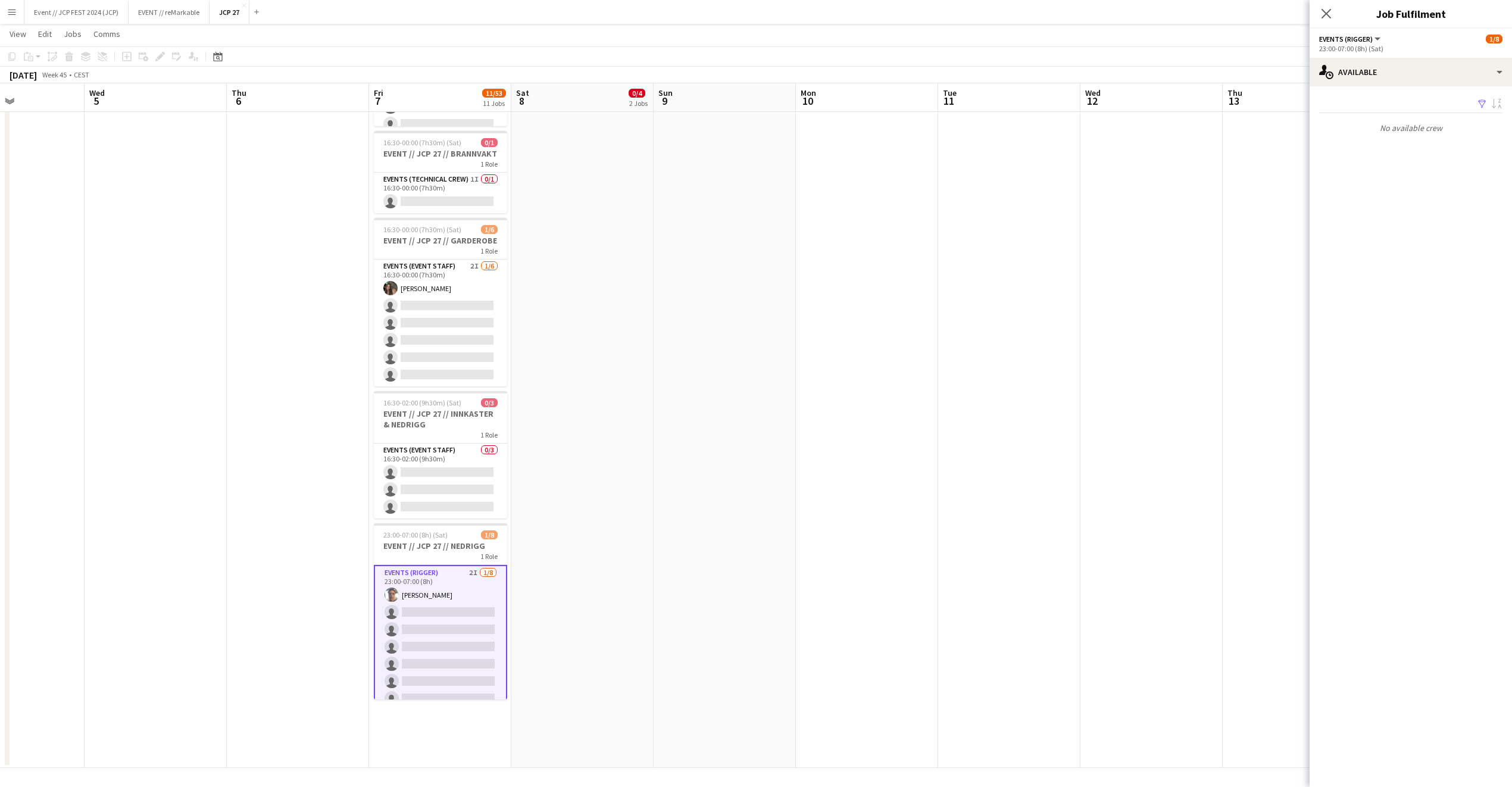
scroll to position [14, 0]
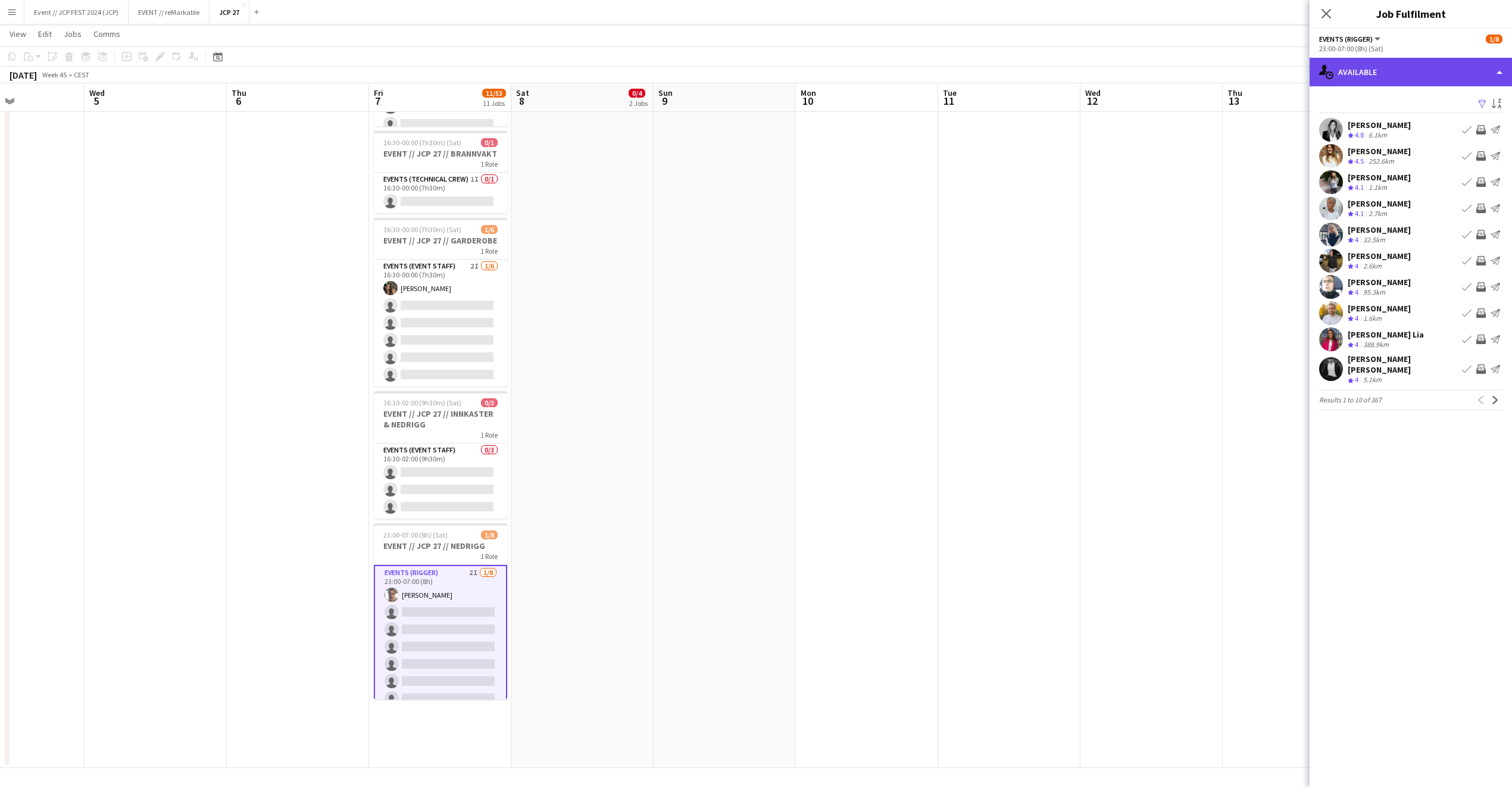
click at [1369, 77] on div "single-neutral-actions-upload Available" at bounding box center [1411, 72] width 202 height 29
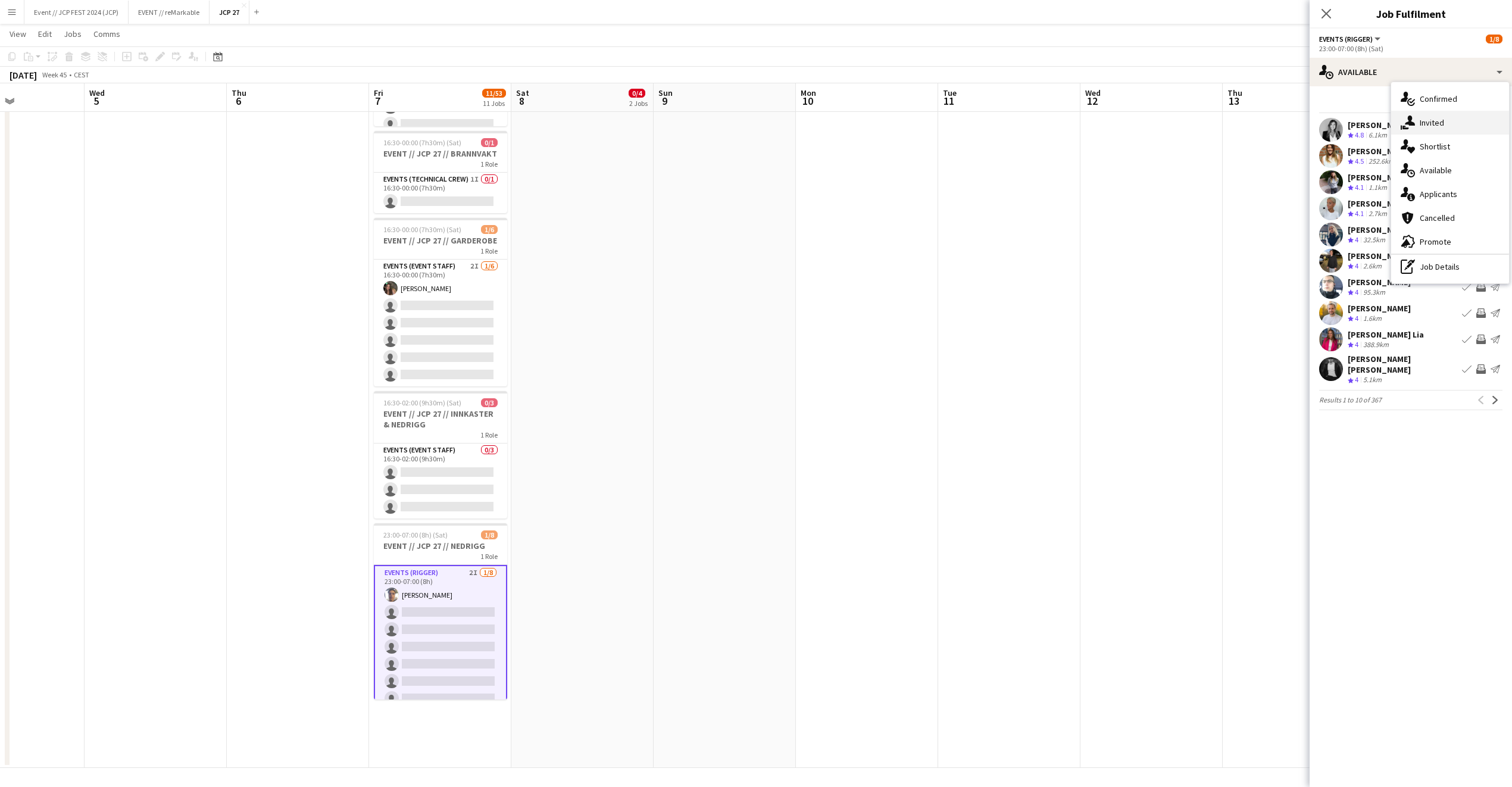
click at [1438, 128] on div "single-neutral-actions-share-1 Invited" at bounding box center [1450, 122] width 118 height 24
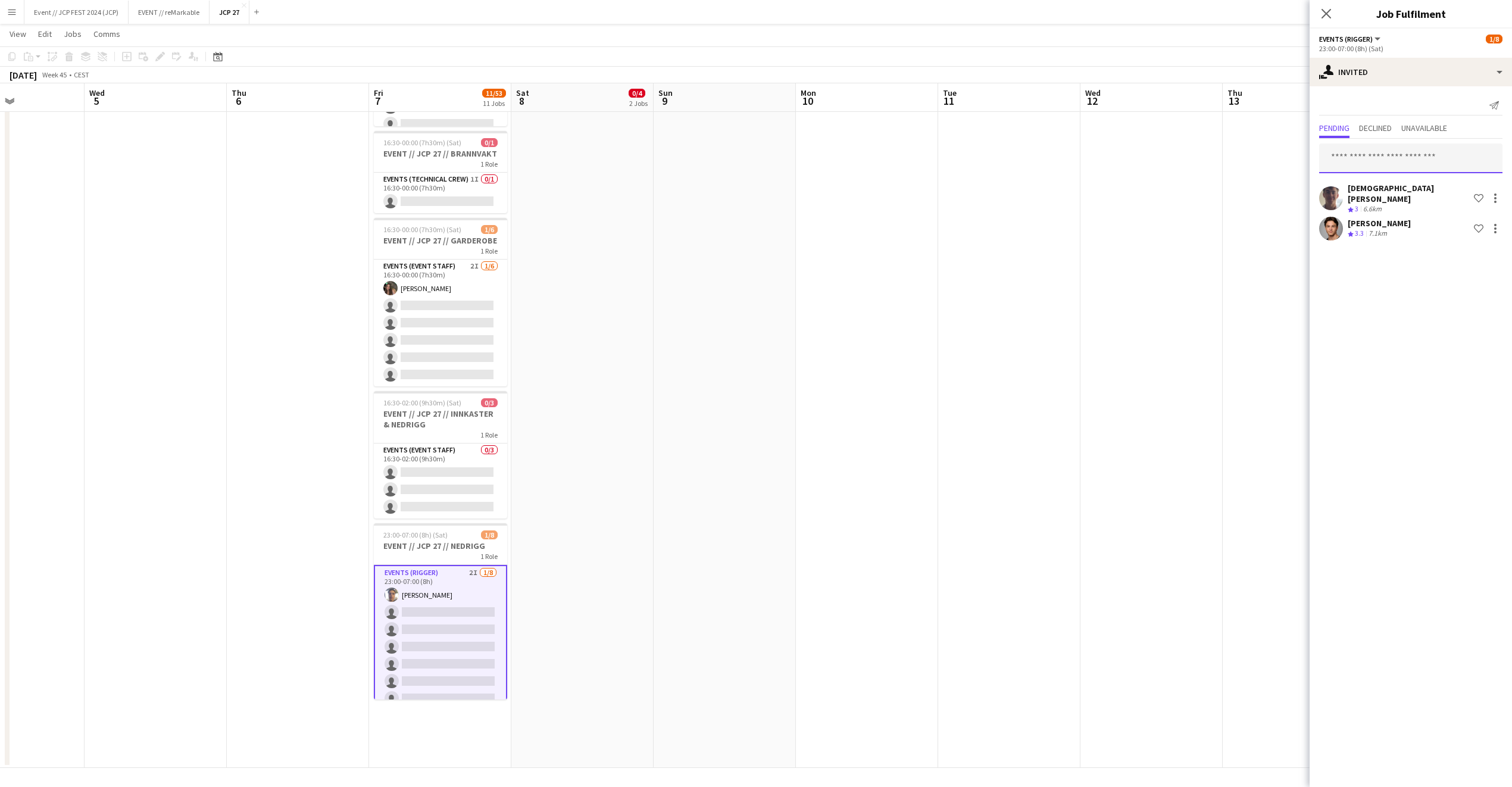
click at [1349, 146] on input "text" at bounding box center [1412, 158] width 184 height 30
type input "******"
click at [1355, 198] on span "kasper.melaas@outlook.com" at bounding box center [1411, 198] width 164 height 9
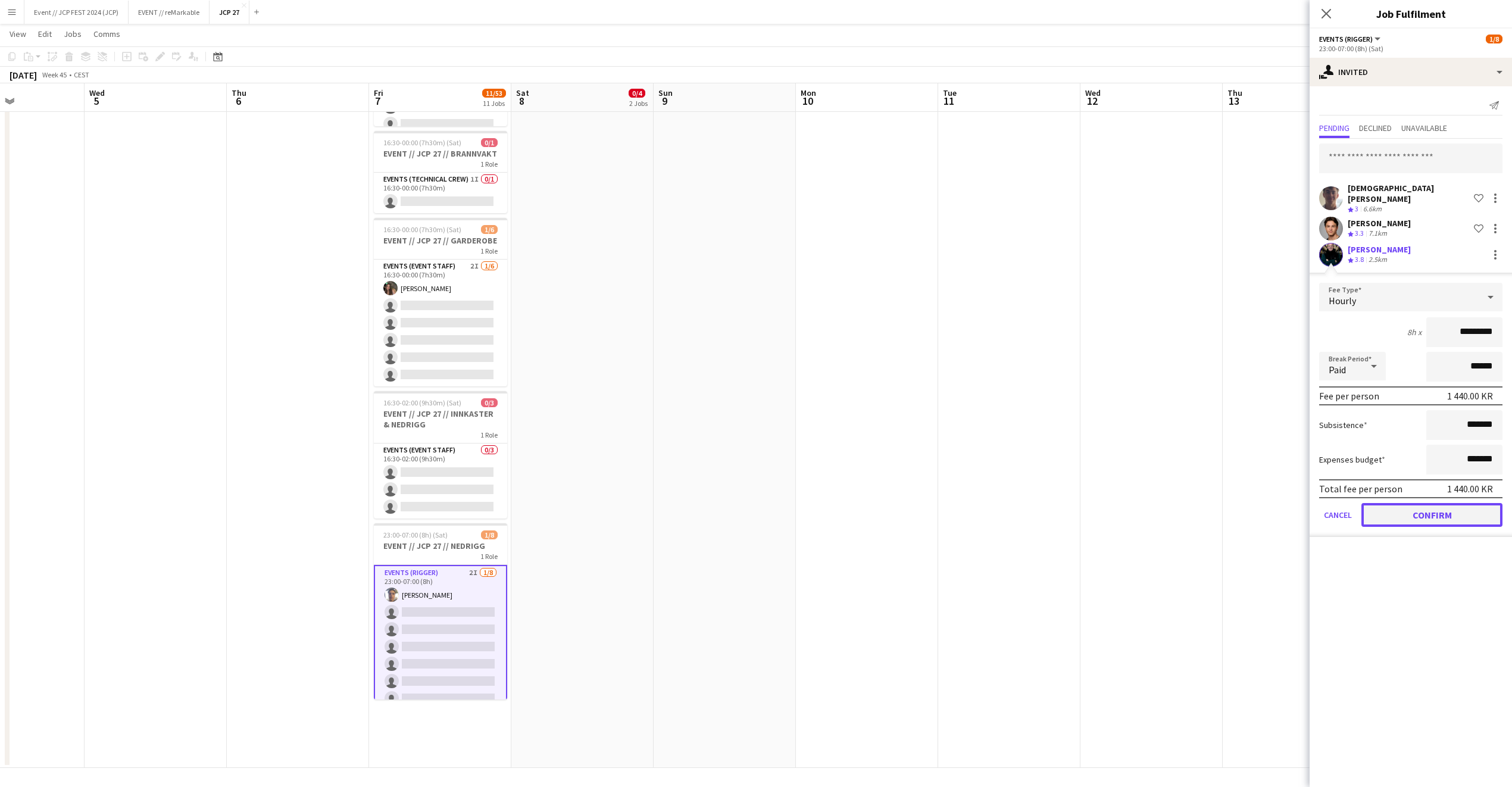
click at [1436, 504] on button "Confirm" at bounding box center [1432, 515] width 141 height 24
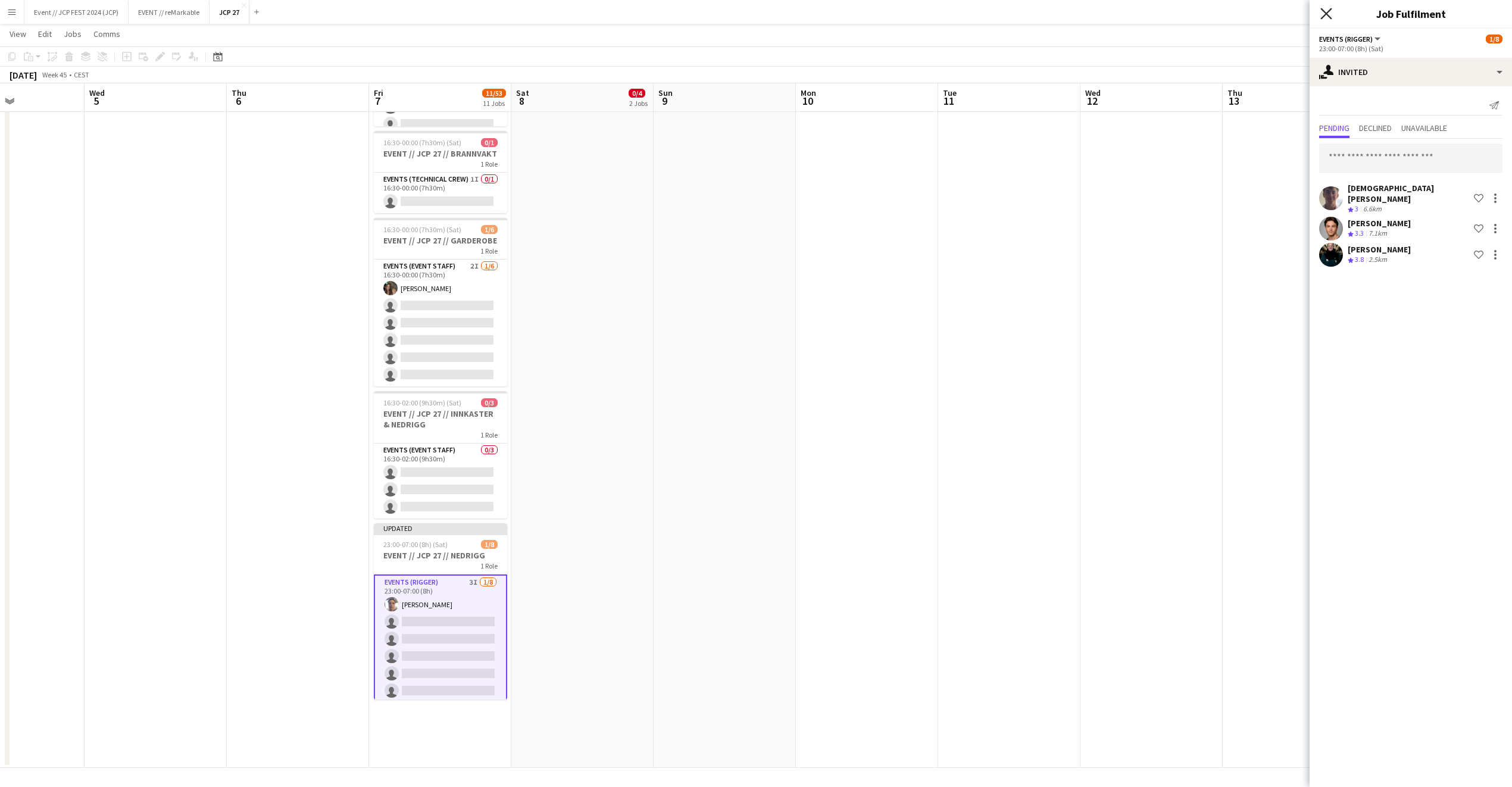
click at [1330, 18] on icon at bounding box center [1326, 13] width 12 height 12
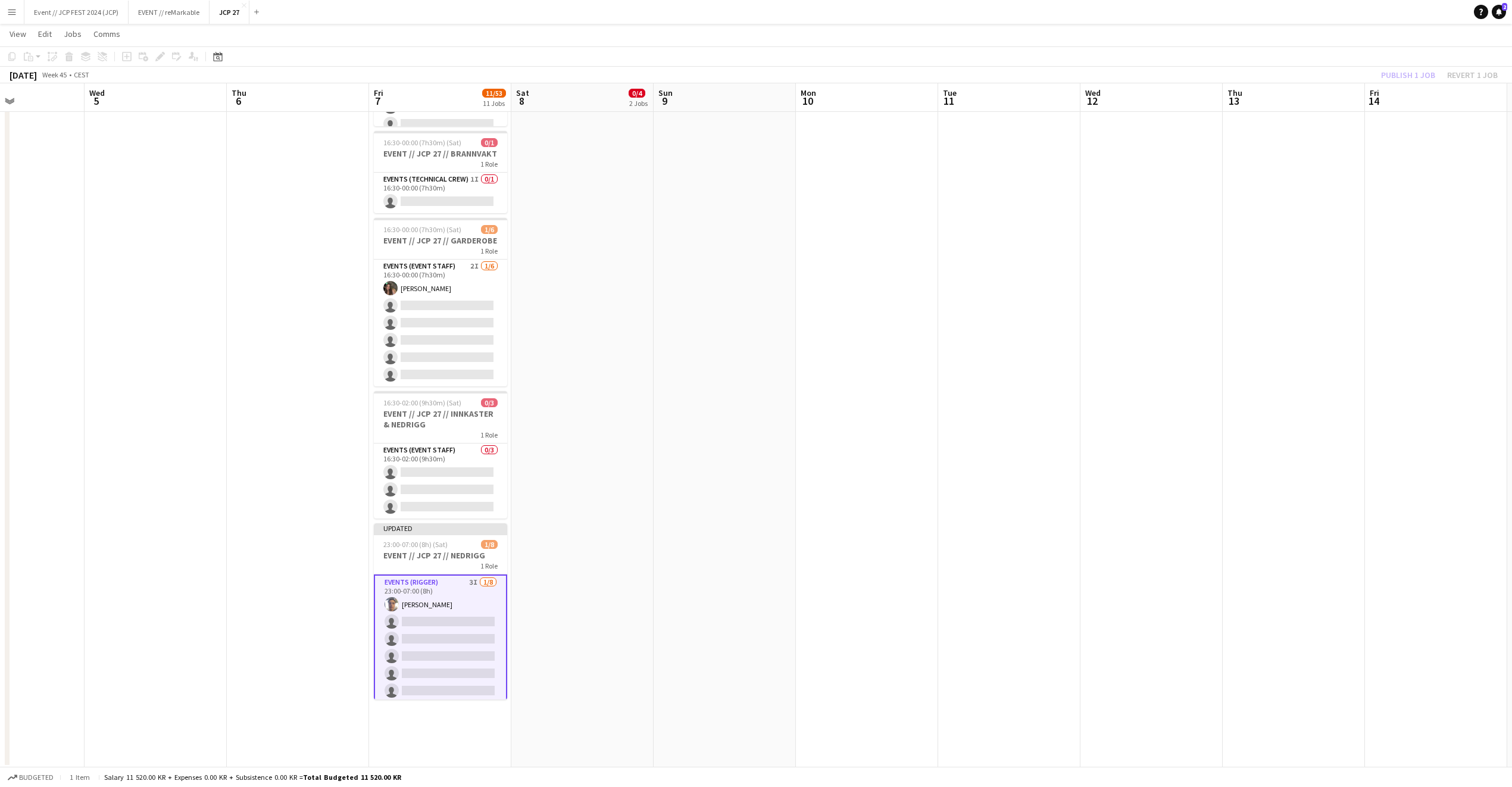
click at [1398, 77] on div "Publish 1 job Revert 1 job" at bounding box center [1440, 75] width 146 height 16
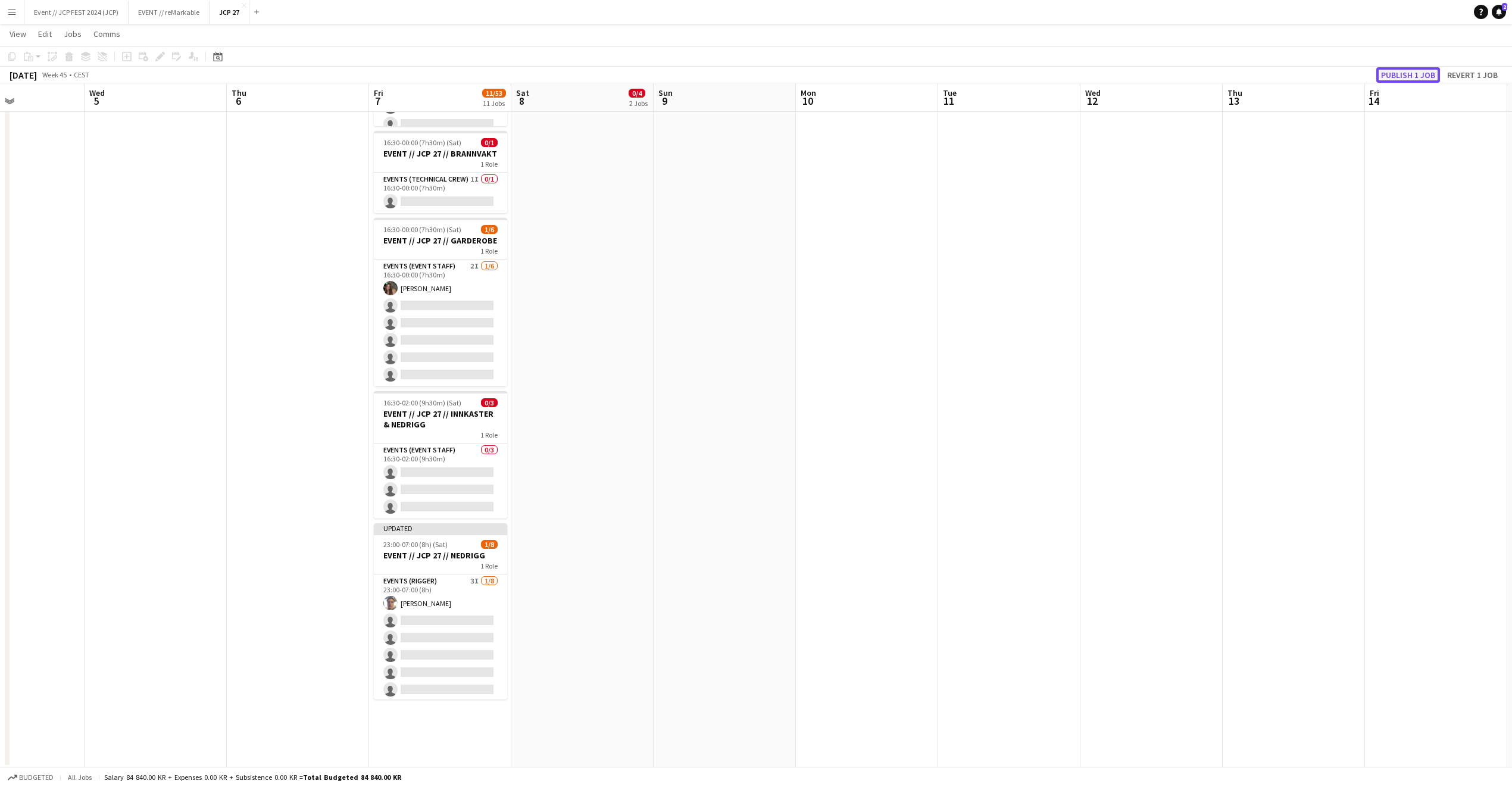
click at [1398, 77] on button "Publish 1 job" at bounding box center [1408, 75] width 64 height 16
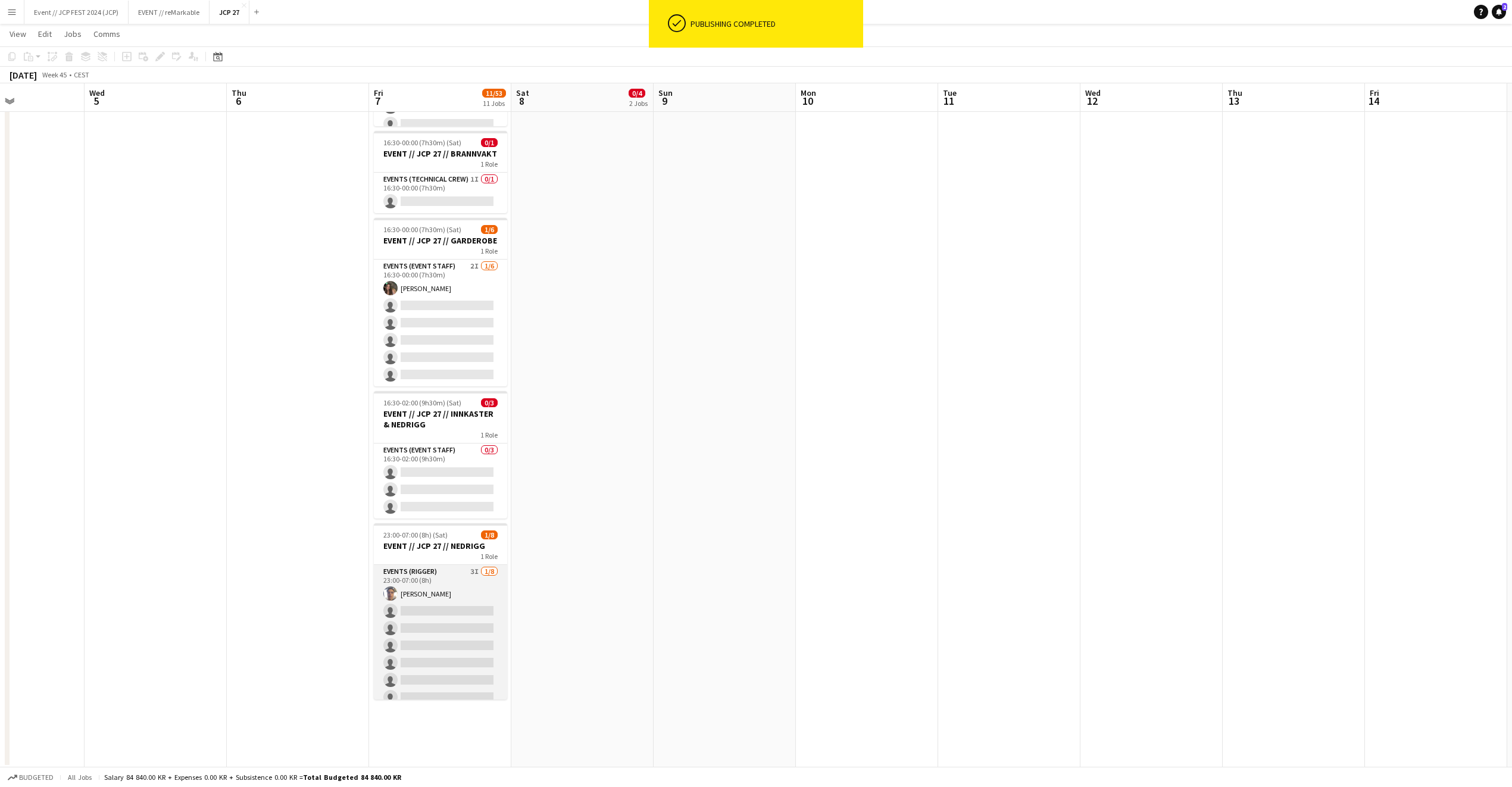
click at [458, 642] on app-card-role "Events (Rigger) 3I 1/8 23:00-07:00 (8h) Hussein Alsaedi single-neutral-actions …" at bounding box center [440, 645] width 133 height 161
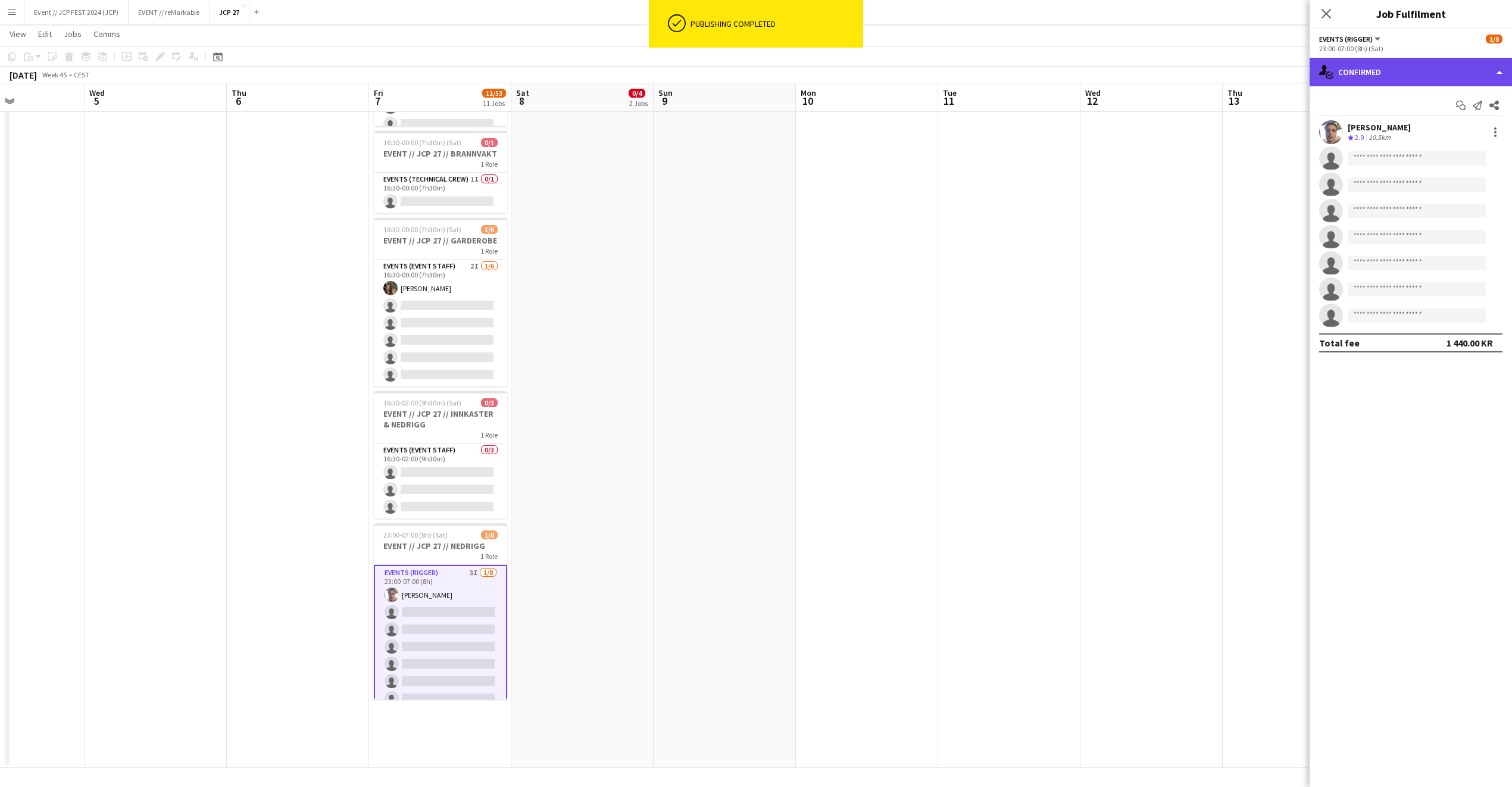
click at [1401, 75] on div "single-neutral-actions-check-2 Confirmed" at bounding box center [1411, 72] width 202 height 29
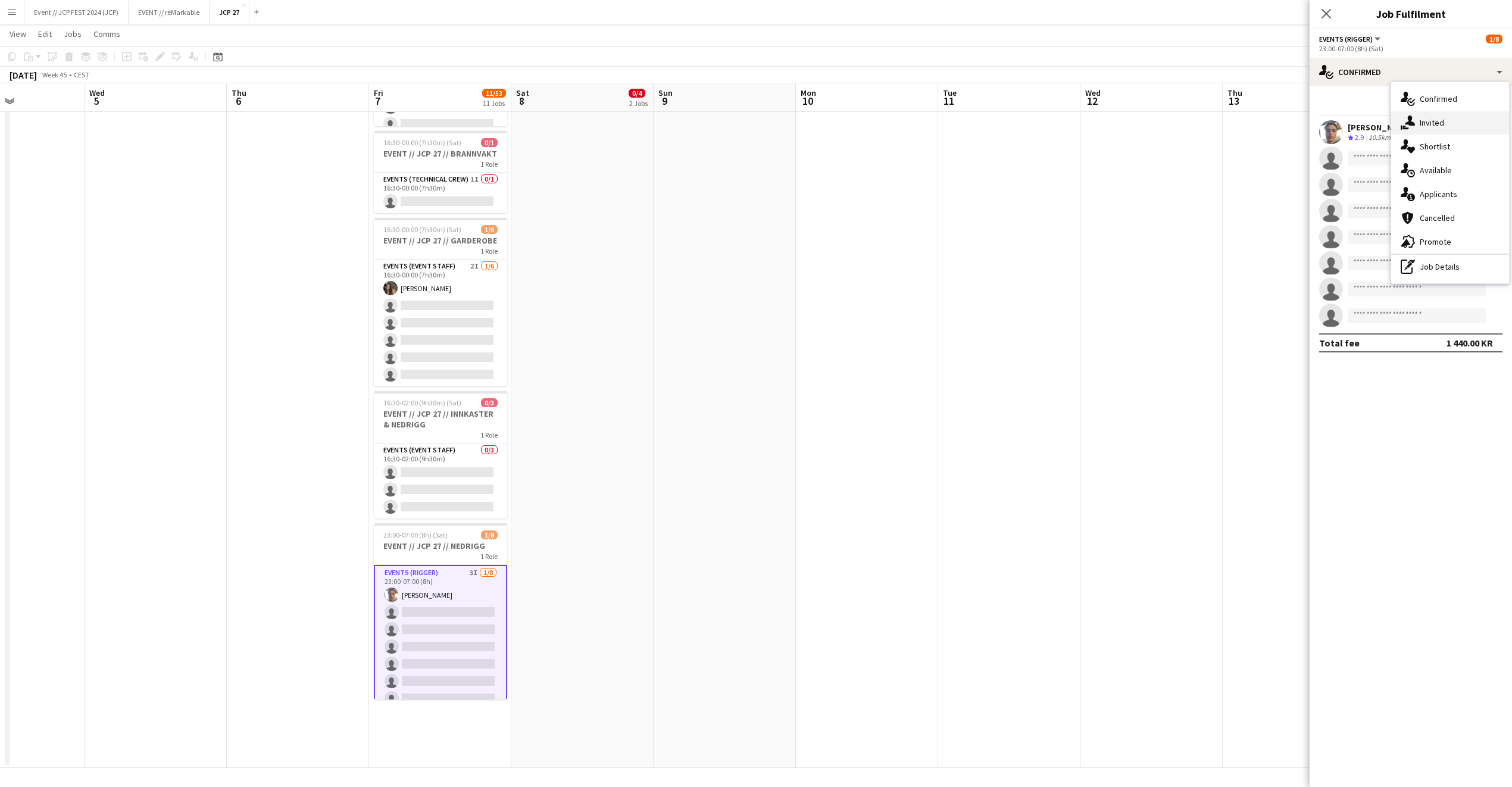
click at [1426, 122] on div "single-neutral-actions-share-1 Invited" at bounding box center [1450, 122] width 118 height 24
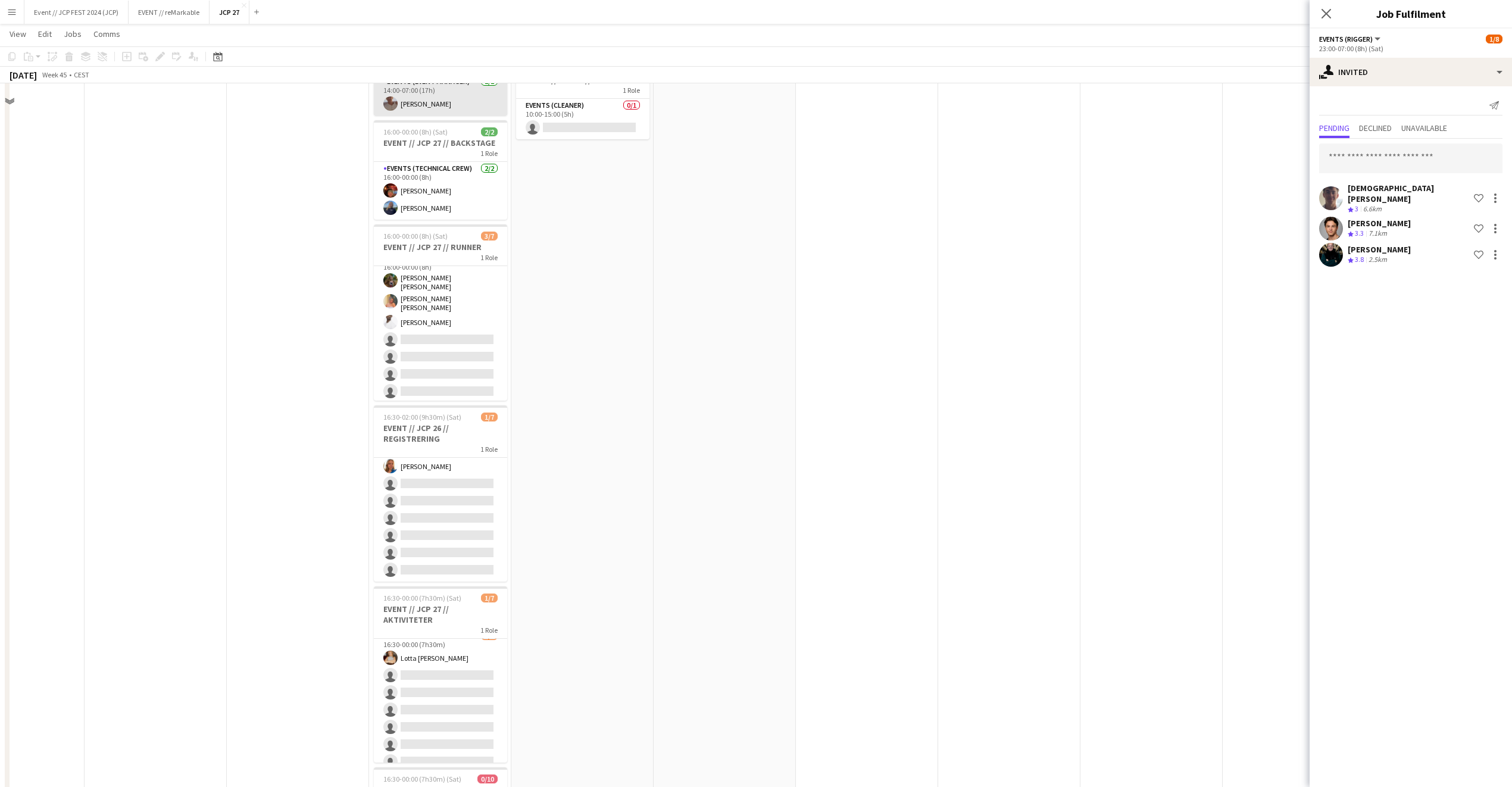
scroll to position [204, 0]
click at [1236, 234] on app-date-cell at bounding box center [1294, 757] width 142 height 1654
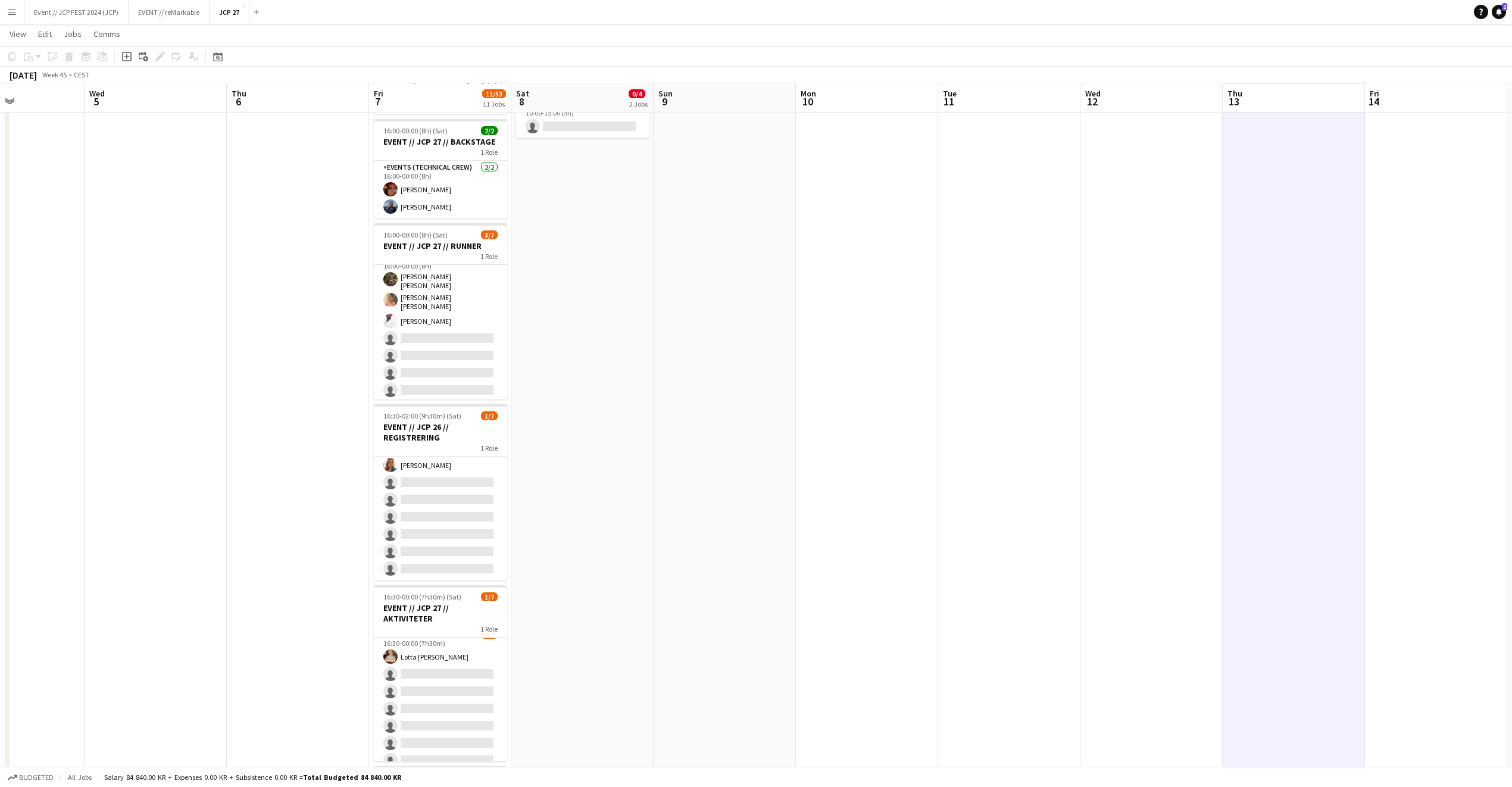
click at [940, 219] on app-date-cell at bounding box center [1009, 757] width 142 height 1654
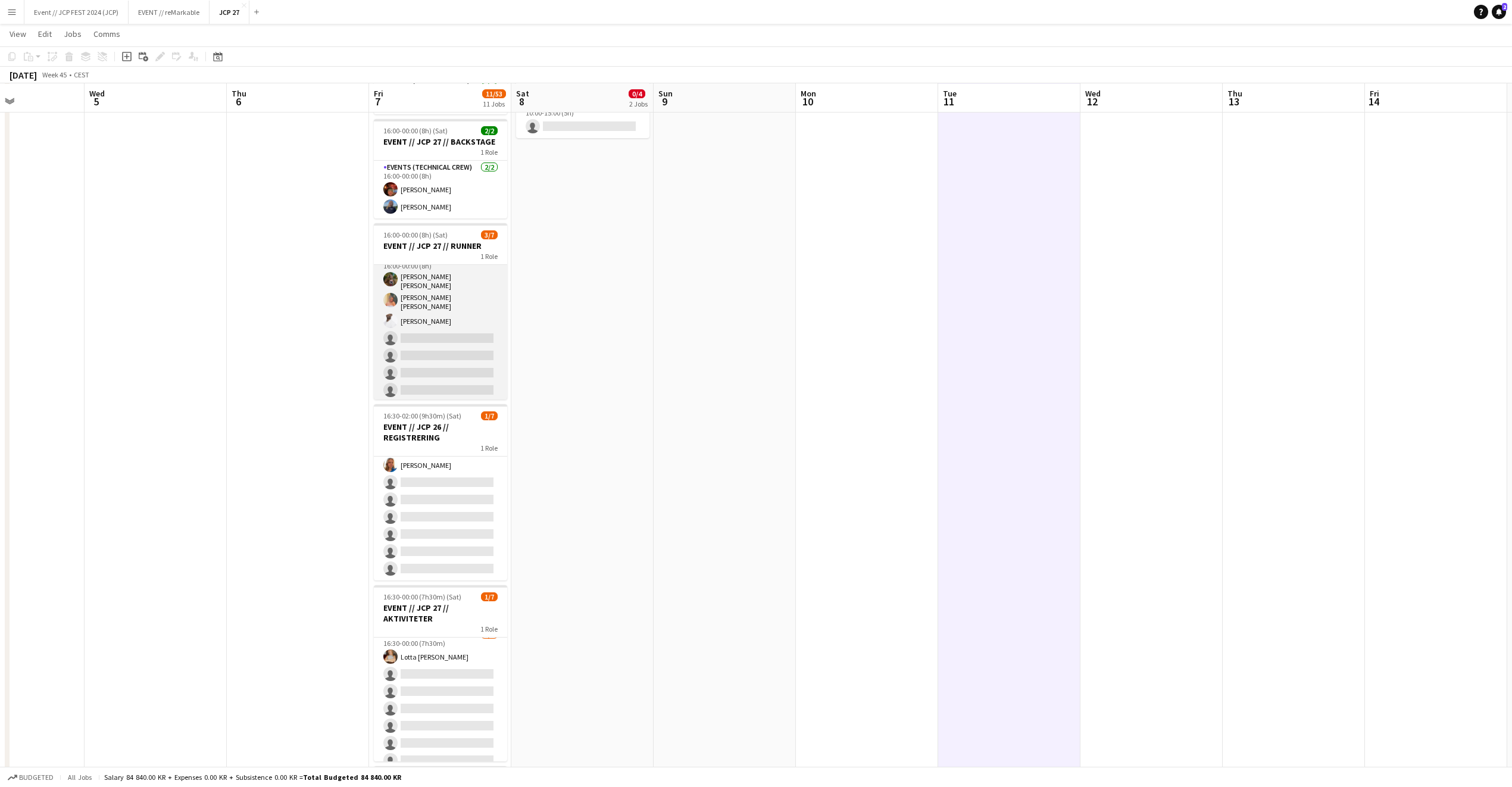
click at [437, 275] on app-card-role "Events (Runner) 7I 2A 3/7 16:00-00:00 (8h) Sarah Elise Getaz Hannah Ludivia Rot…" at bounding box center [440, 326] width 133 height 151
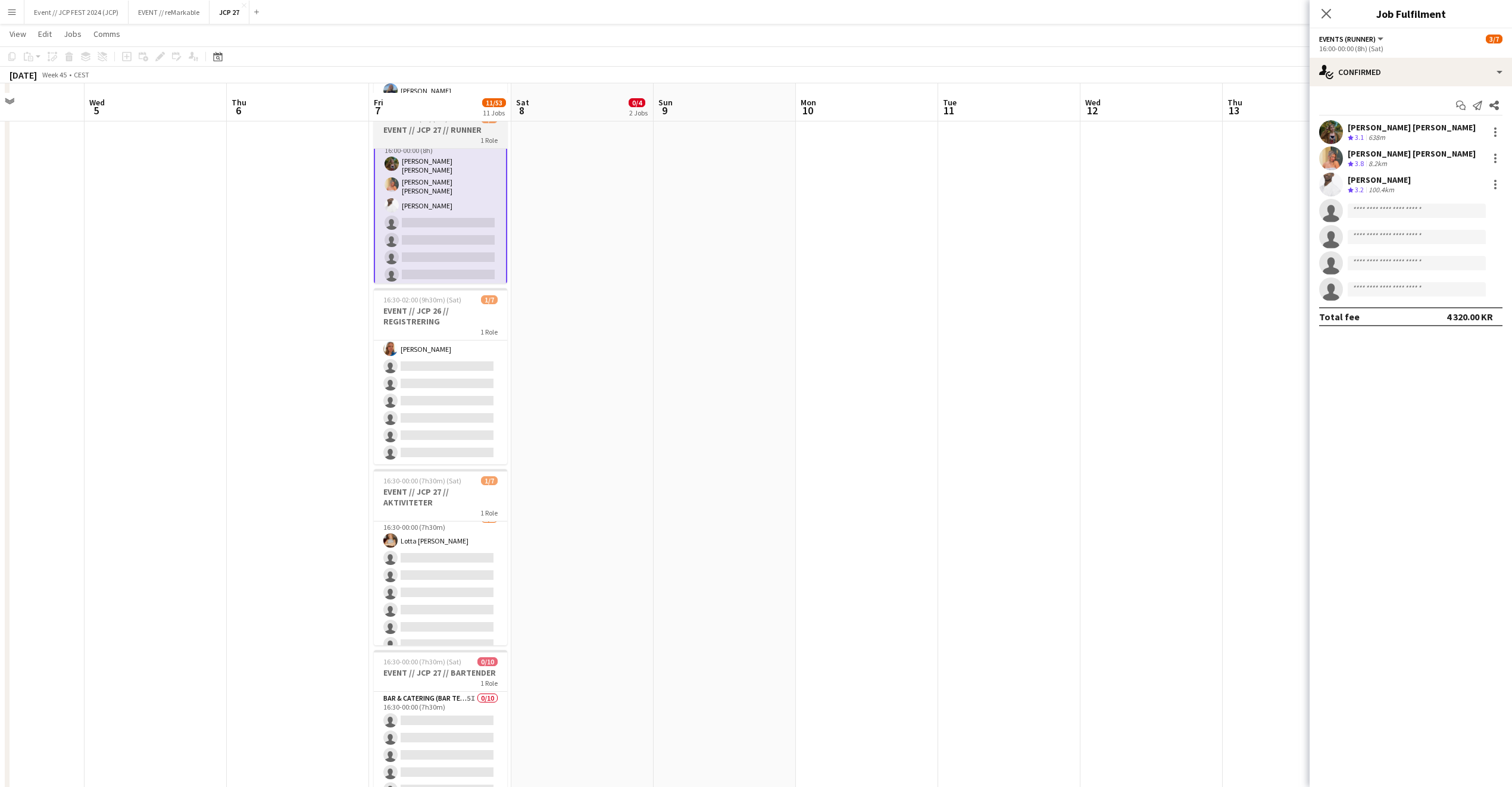
scroll to position [331, 0]
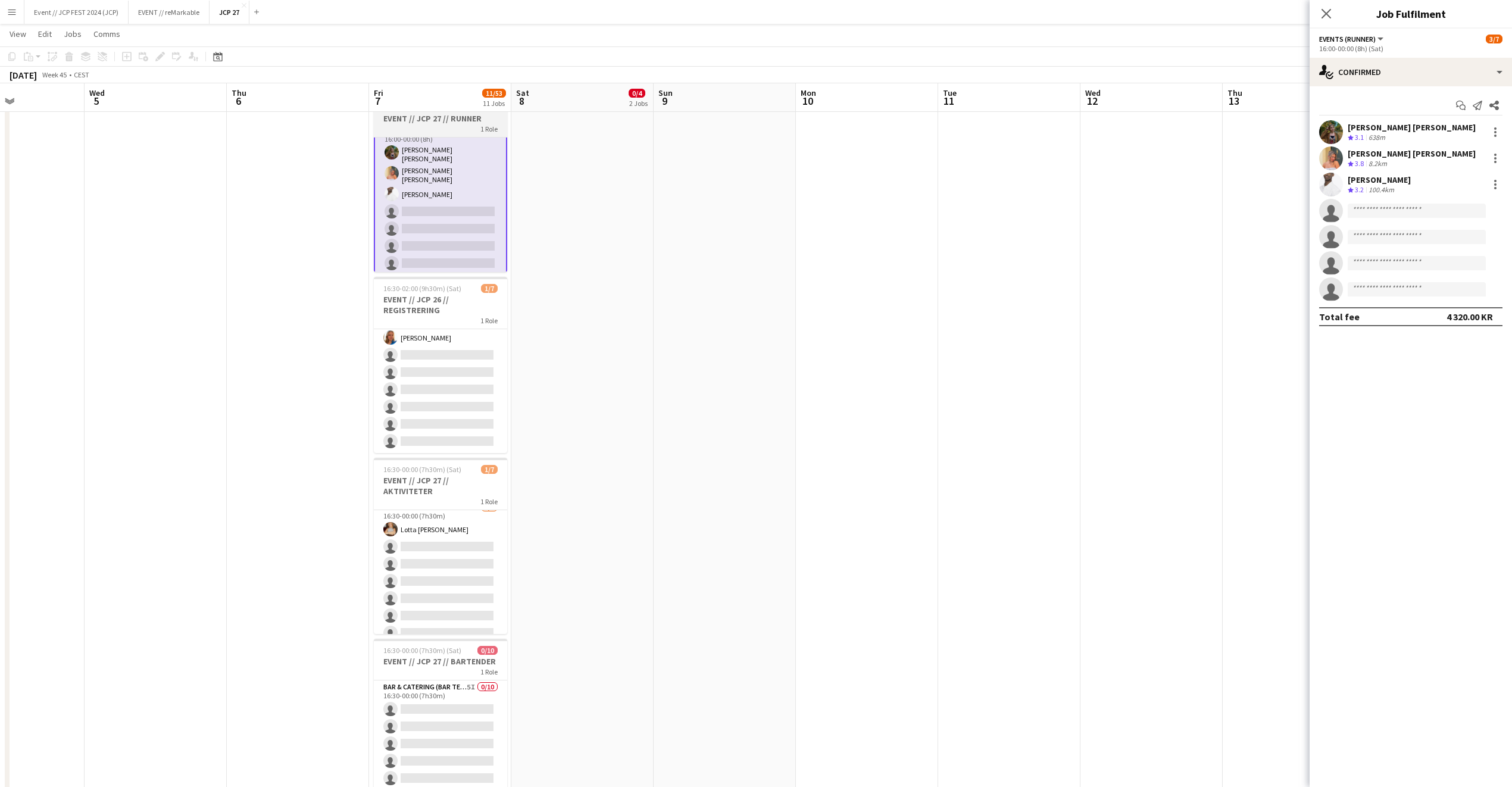
click at [464, 348] on app-card-role "Events (Event Staff) 4I 1/7 16:30-02:00 (9h30m) Amalie Gravnås single-neutral-a…" at bounding box center [440, 381] width 133 height 144
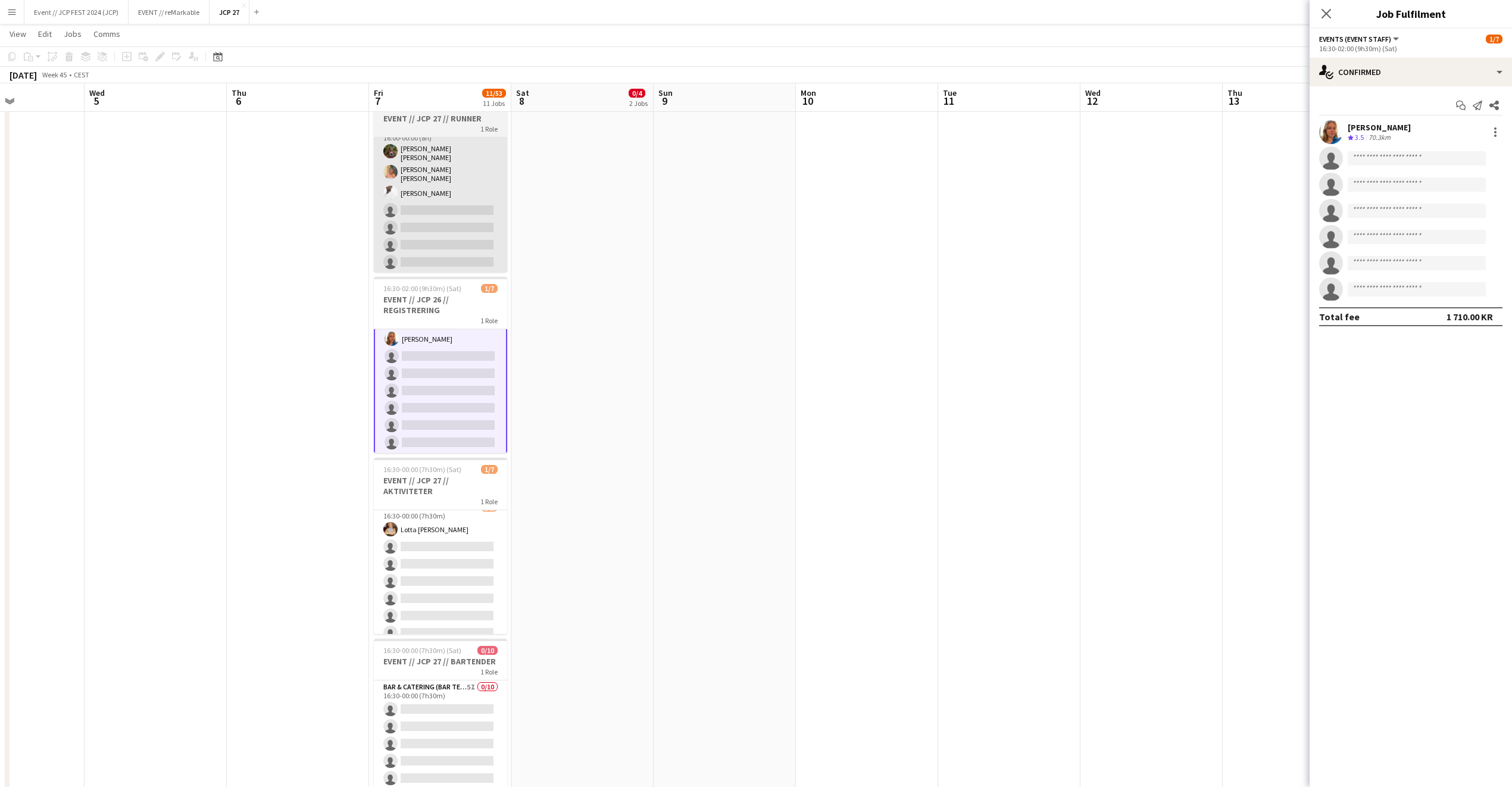
scroll to position [22, 0]
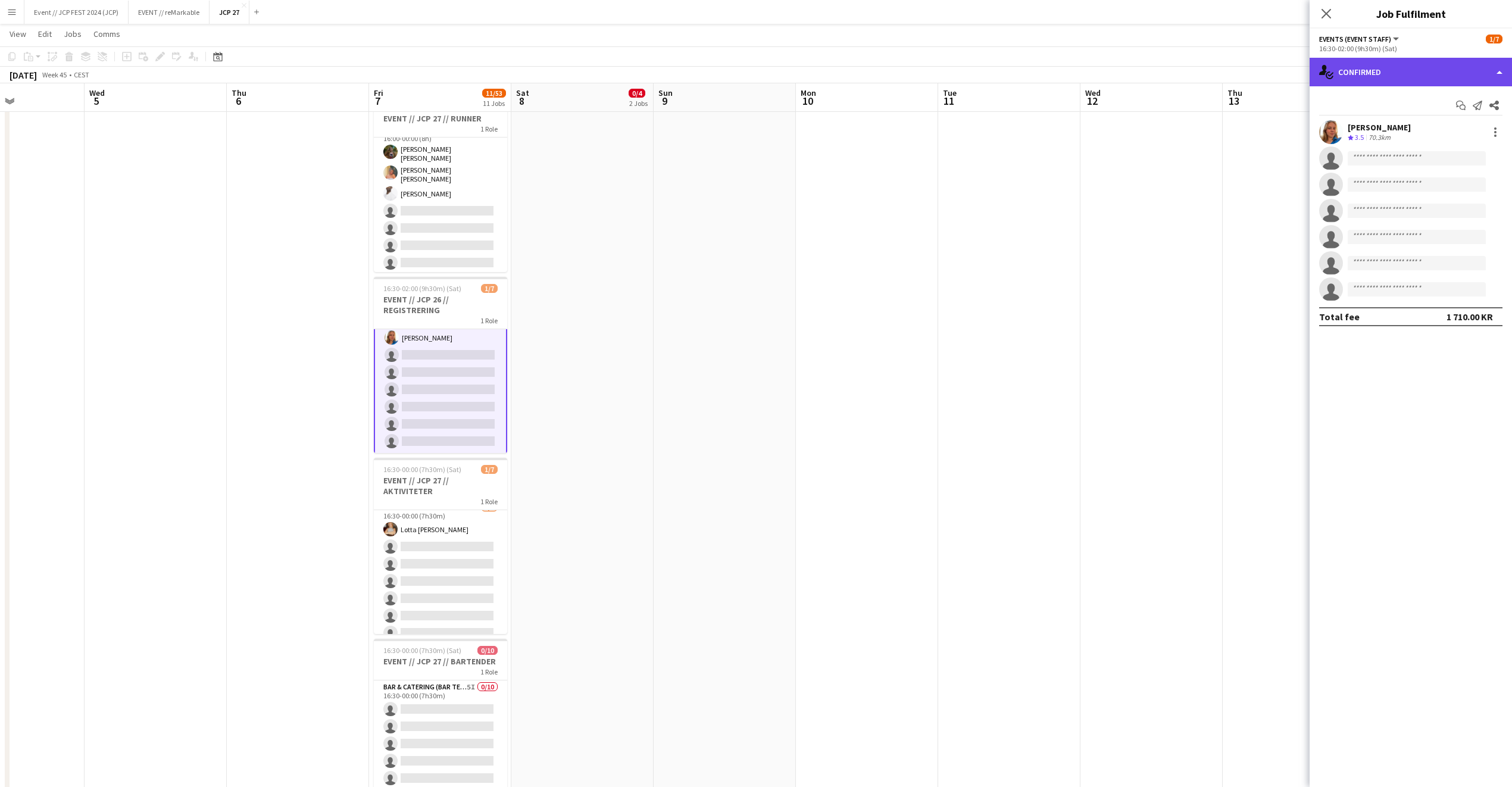
click at [1475, 76] on div "single-neutral-actions-check-2 Confirmed" at bounding box center [1411, 72] width 202 height 29
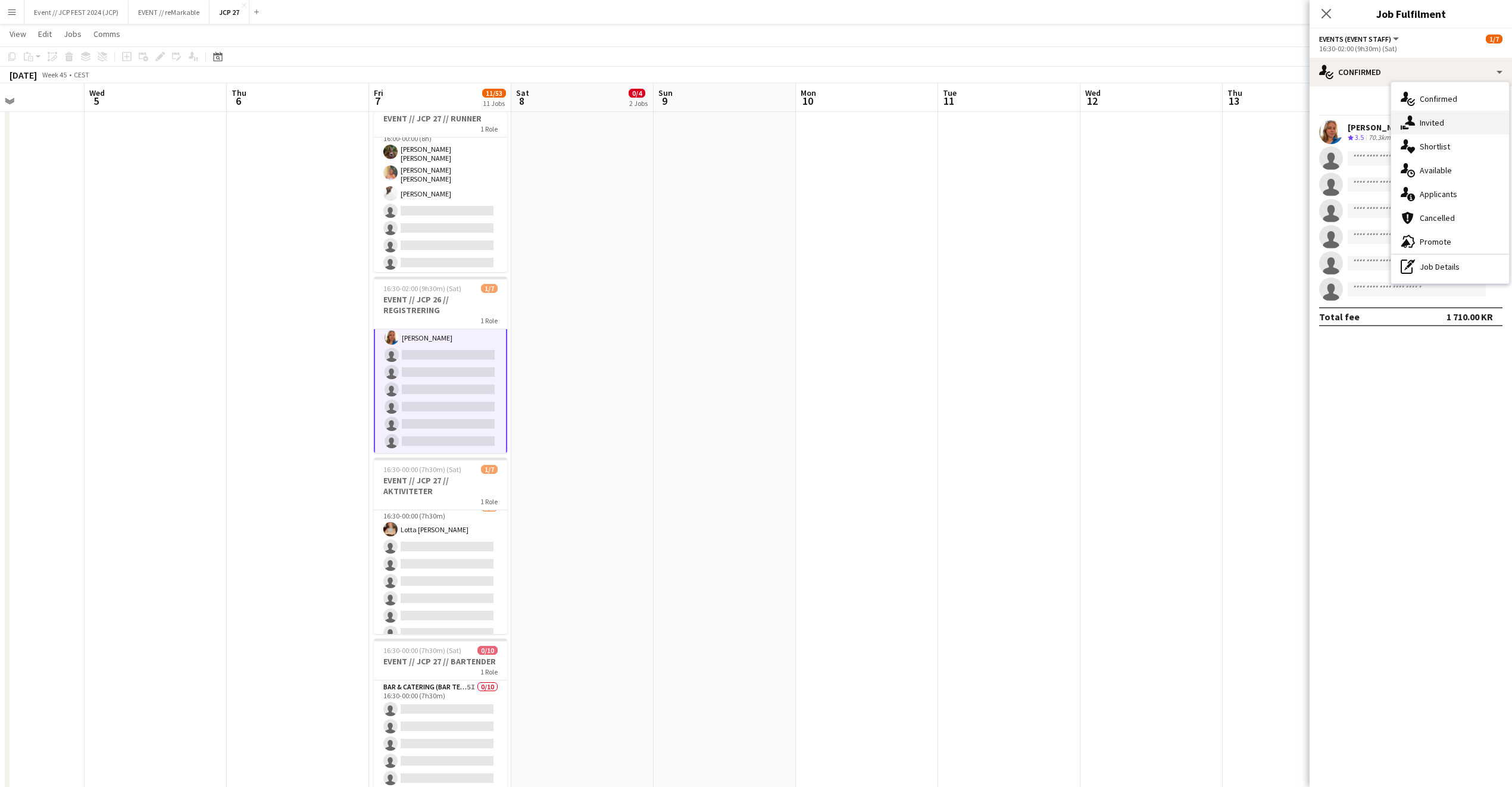
click at [1473, 123] on div "single-neutral-actions-share-1 Invited" at bounding box center [1450, 122] width 118 height 24
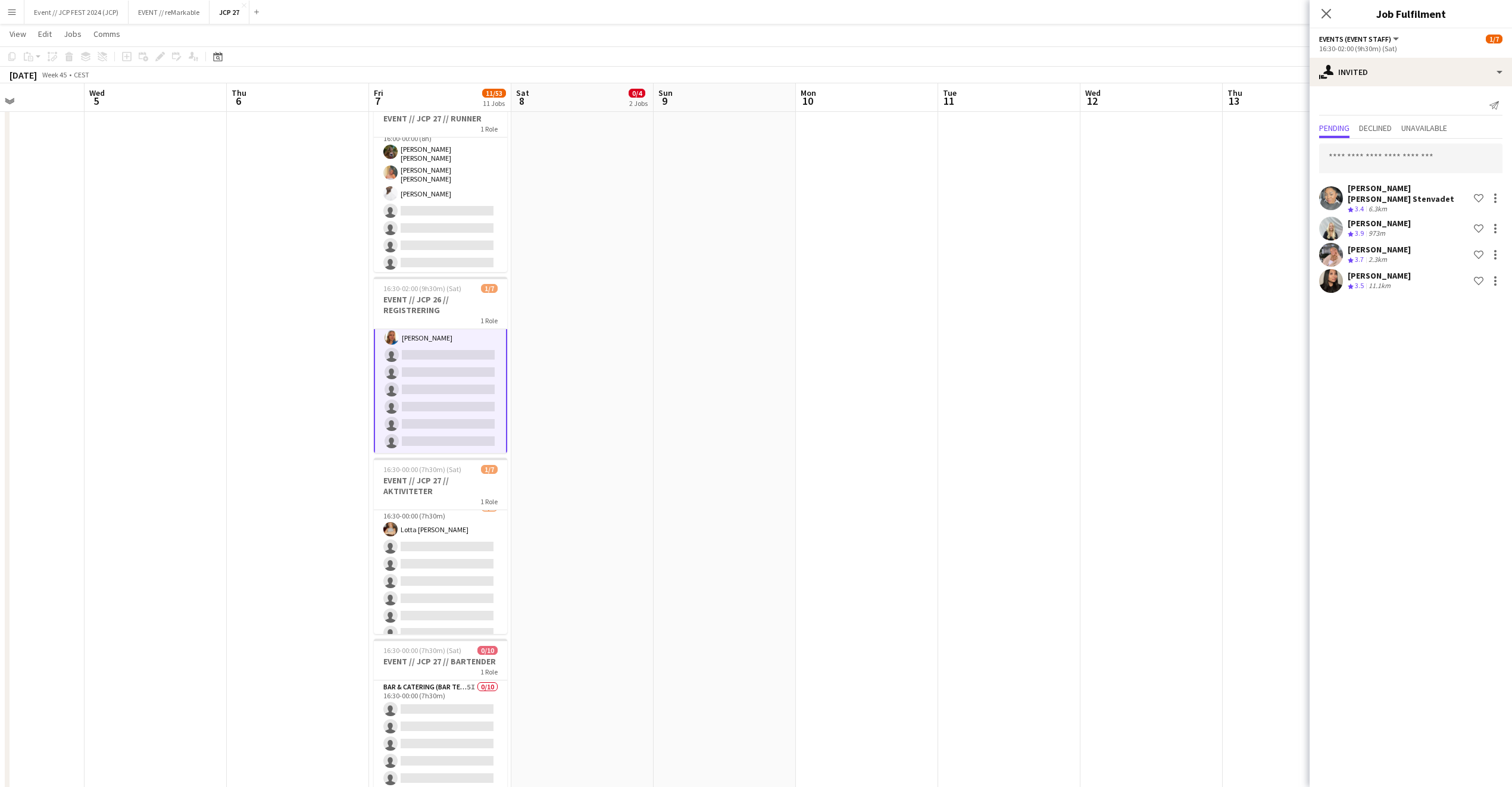
click at [1094, 399] on app-date-cell at bounding box center [1152, 629] width 142 height 1654
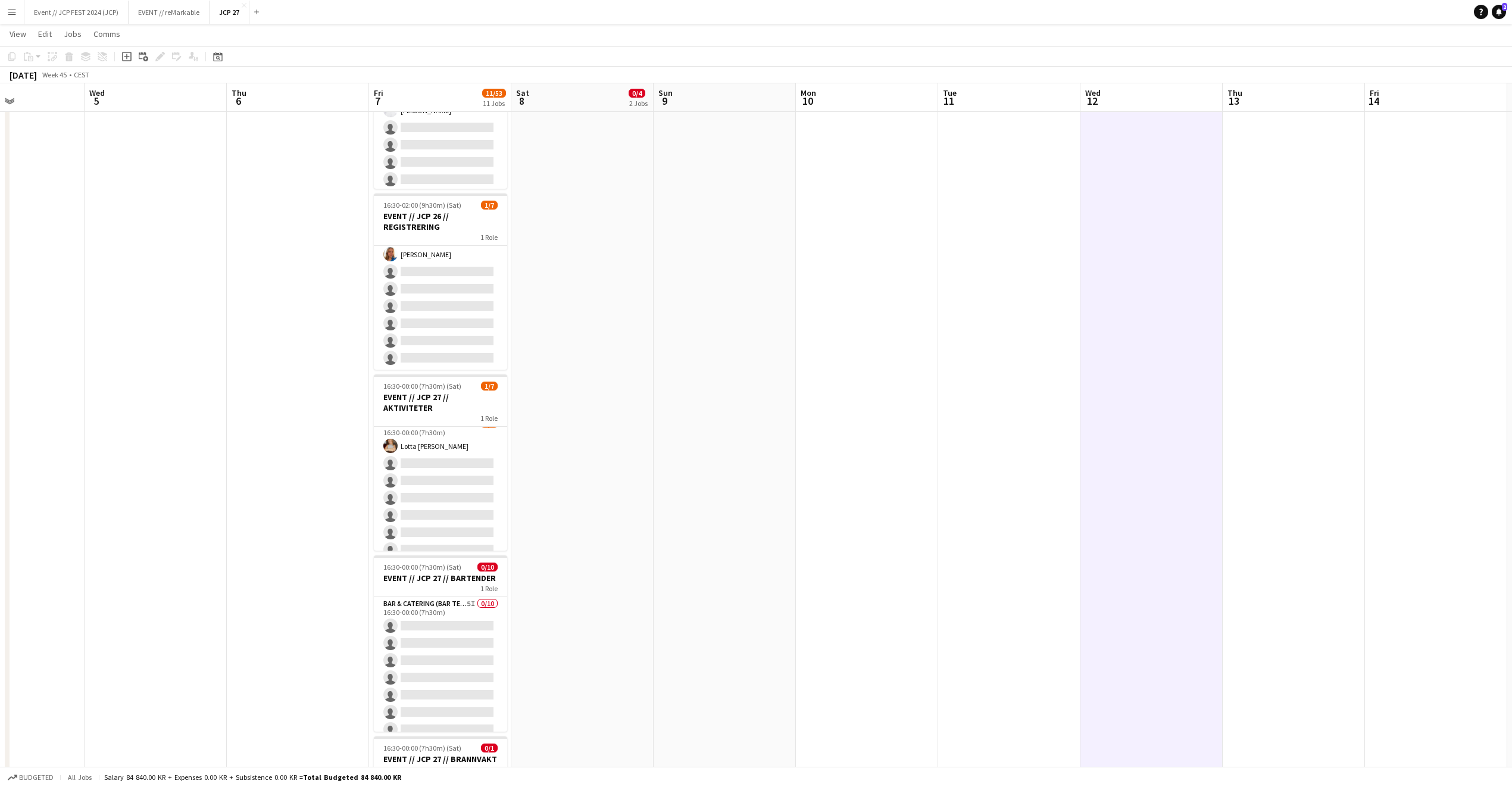
scroll to position [444, 0]
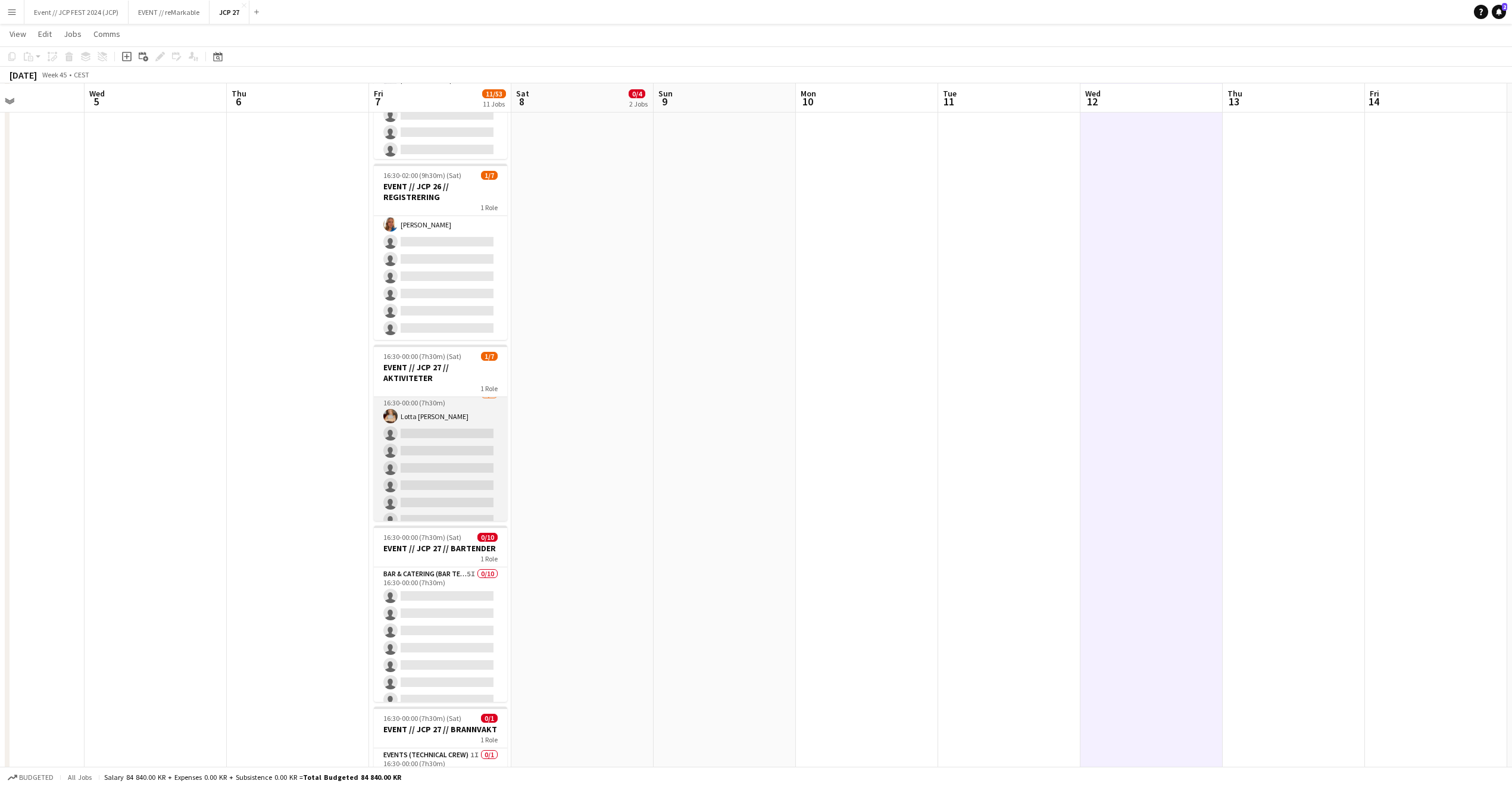
click at [473, 431] on app-card-role "Actor 6I 2A 1/7 16:30-00:00 (7h30m) Lotta Myhre single-neutral-actions single-n…" at bounding box center [440, 459] width 133 height 144
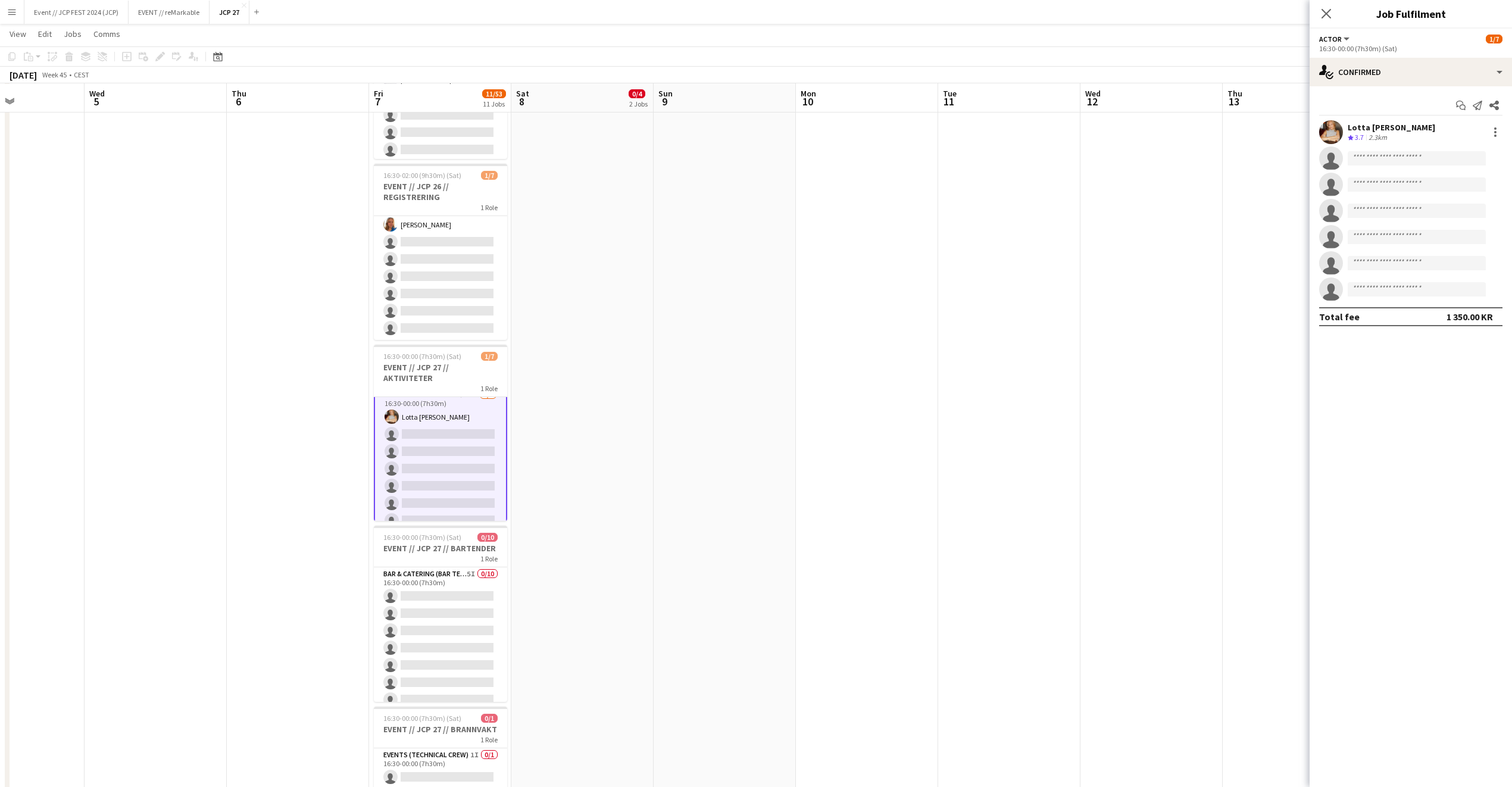
click at [1370, 89] on div "Start chat Send notification Share Lotta Myhre Crew rating 3.7 2.3km single-neu…" at bounding box center [1411, 211] width 202 height 249
click at [1370, 76] on div "single-neutral-actions-check-2 Confirmed" at bounding box center [1411, 72] width 202 height 29
click at [1421, 171] on div "single-neutral-actions-upload Available" at bounding box center [1450, 170] width 118 height 24
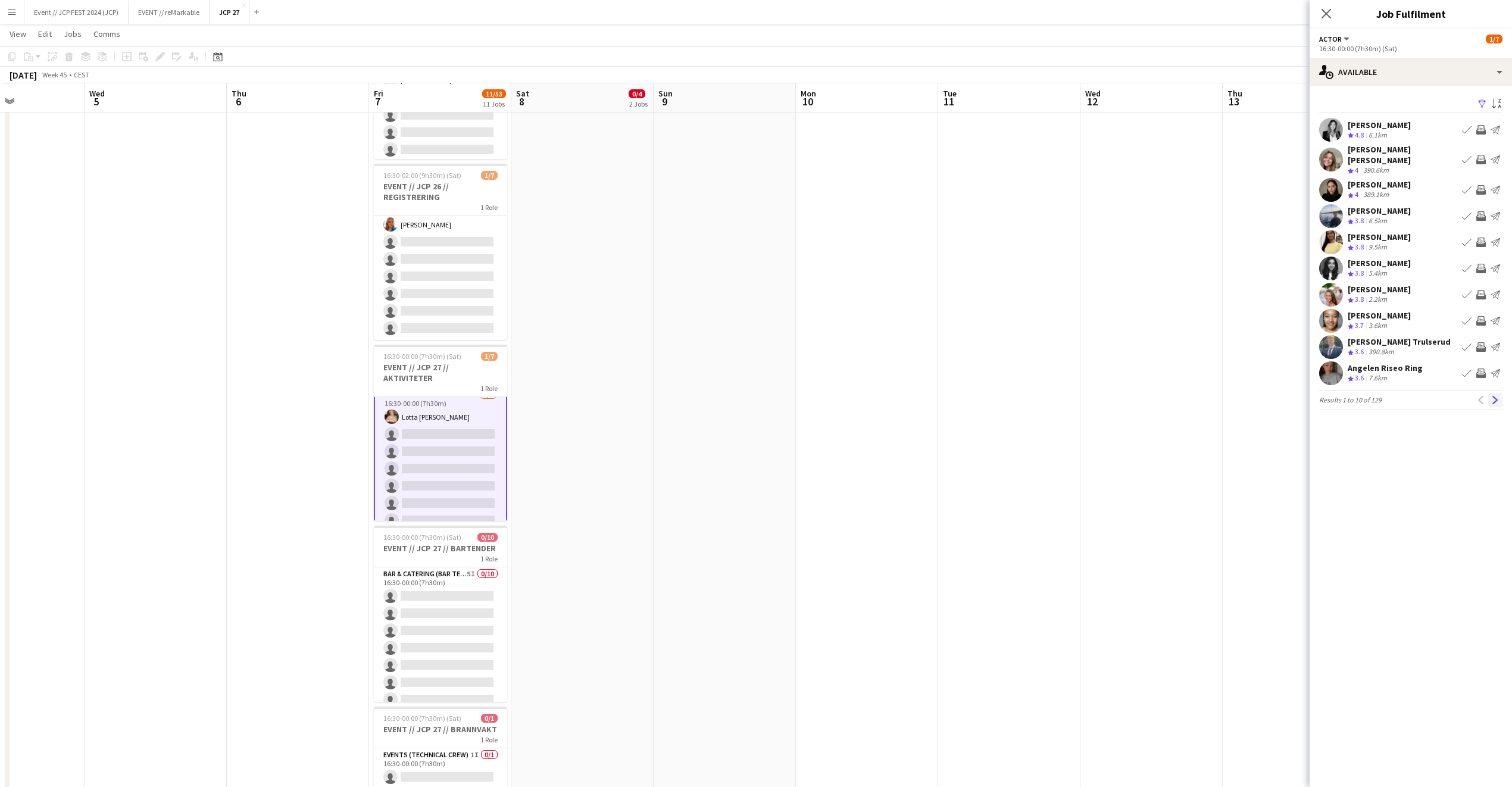
click at [1495, 396] on app-icon "Next" at bounding box center [1496, 400] width 9 height 9
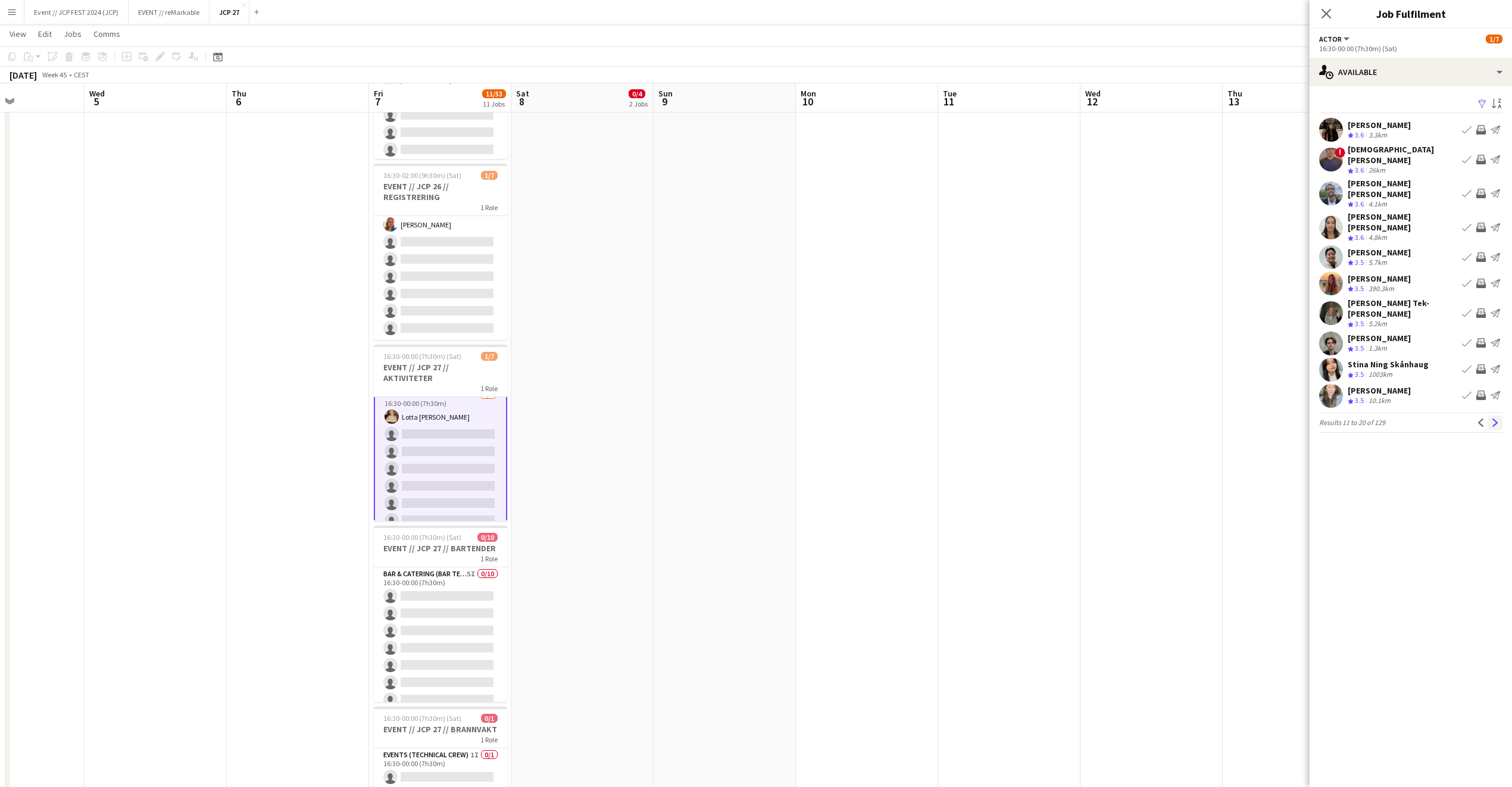
click at [1496, 419] on app-icon "Next" at bounding box center [1496, 423] width 9 height 9
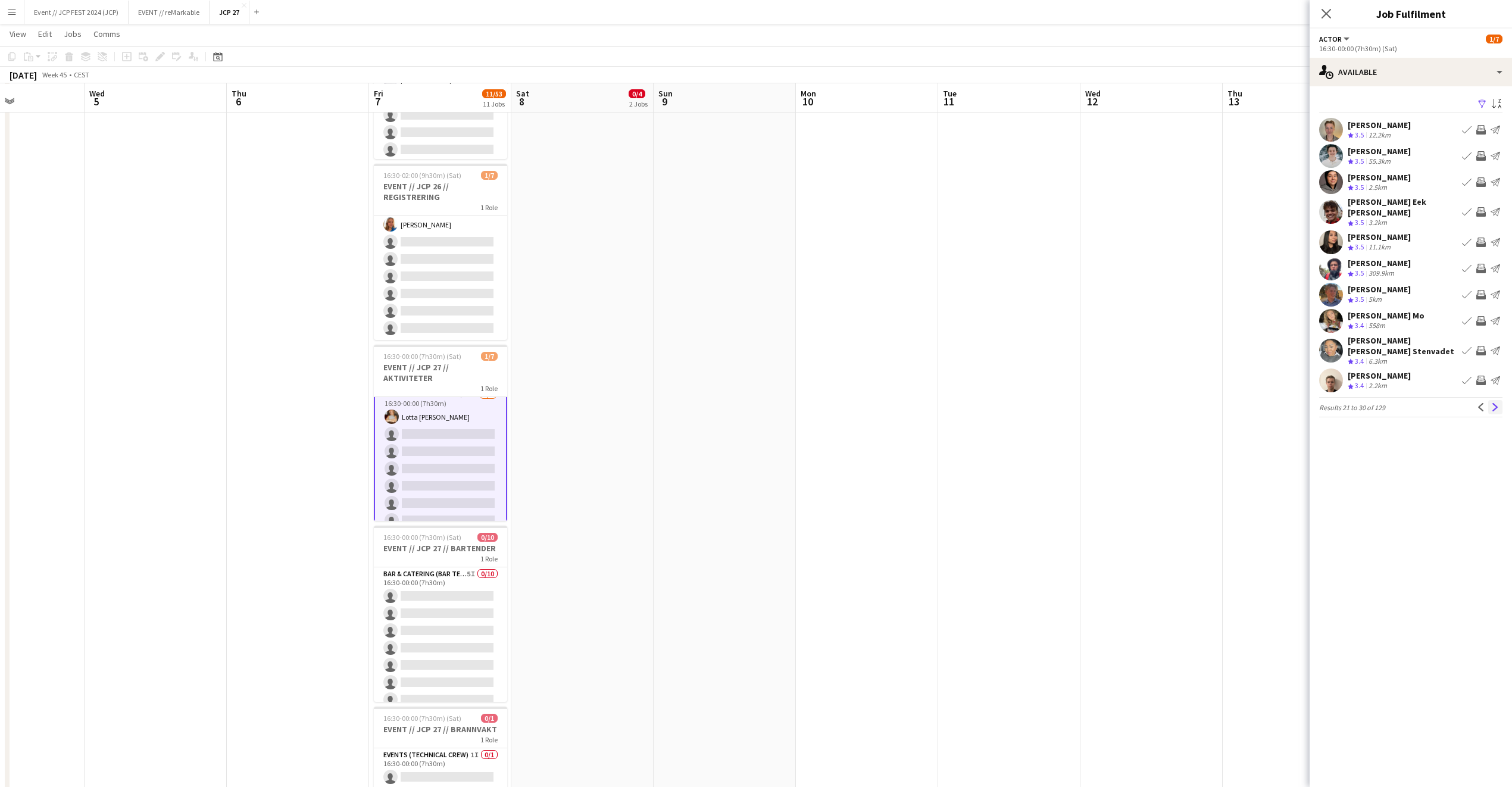
click at [1496, 405] on button "Next" at bounding box center [1496, 407] width 14 height 14
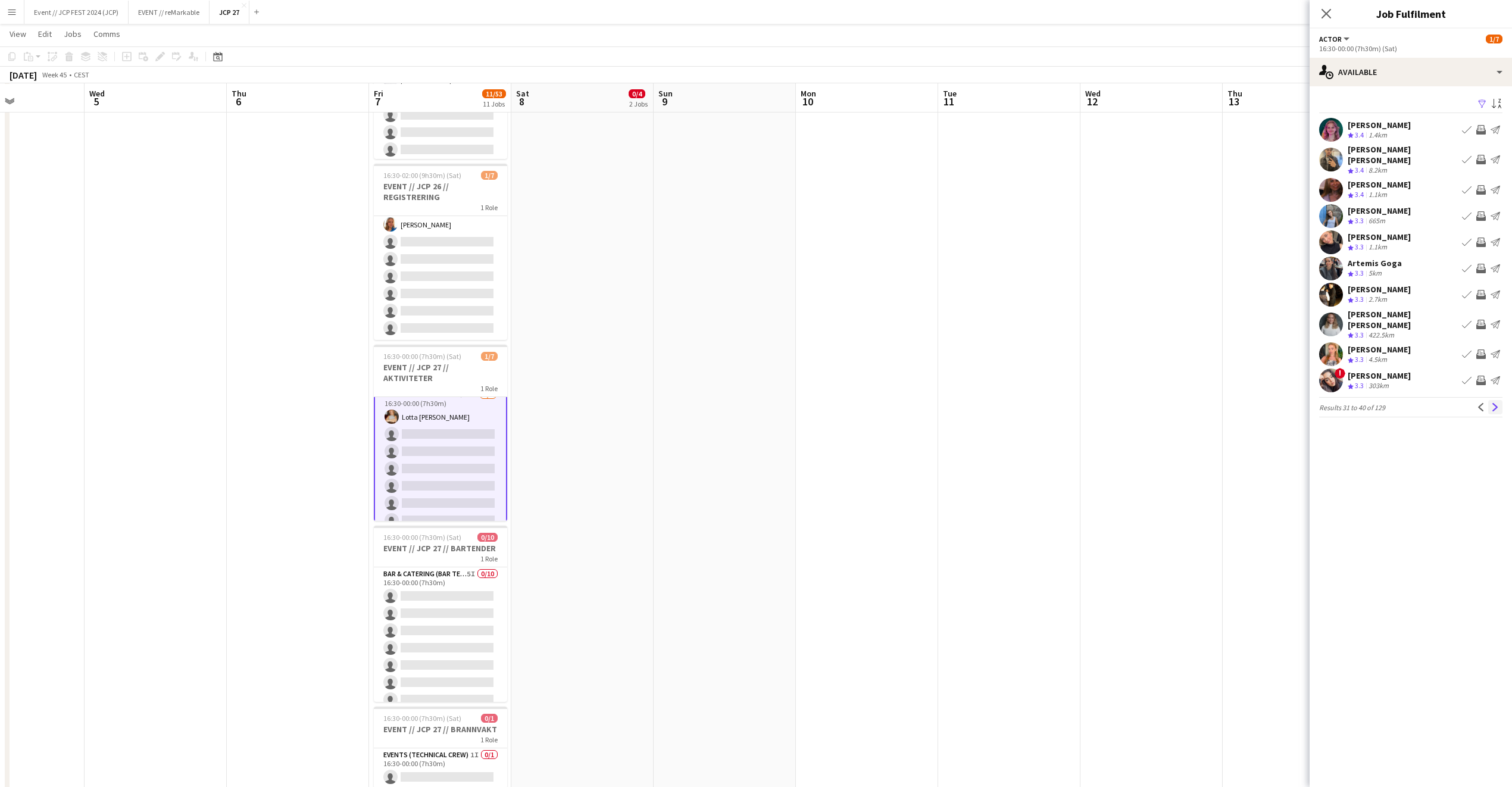
click at [1498, 403] on app-icon "Next" at bounding box center [1496, 407] width 9 height 9
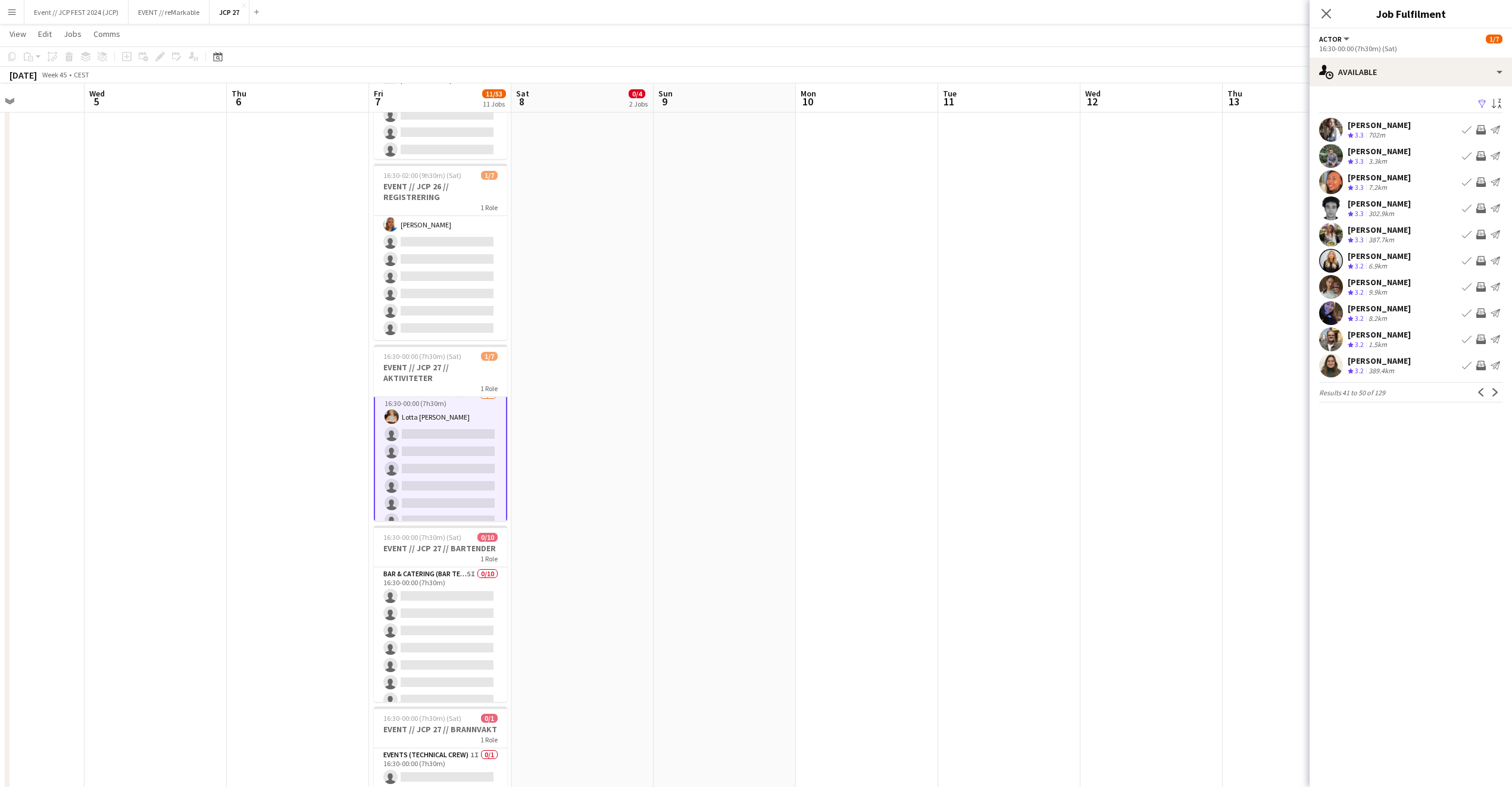
click at [1405, 149] on div "Zidan Faisal Bhatti" at bounding box center [1379, 151] width 63 height 11
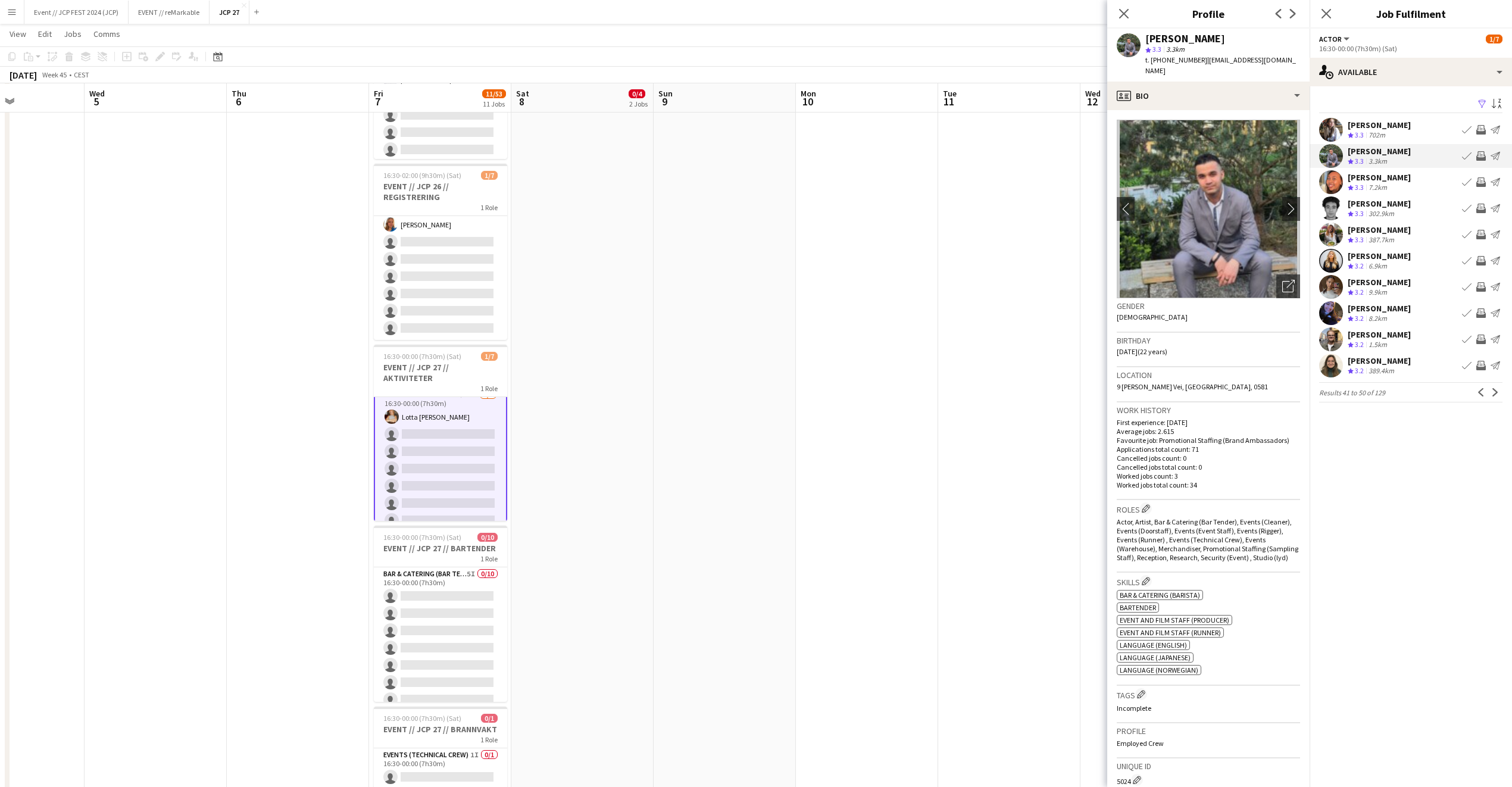
click at [1407, 182] on div "Booni Belay Geleta" at bounding box center [1379, 177] width 63 height 11
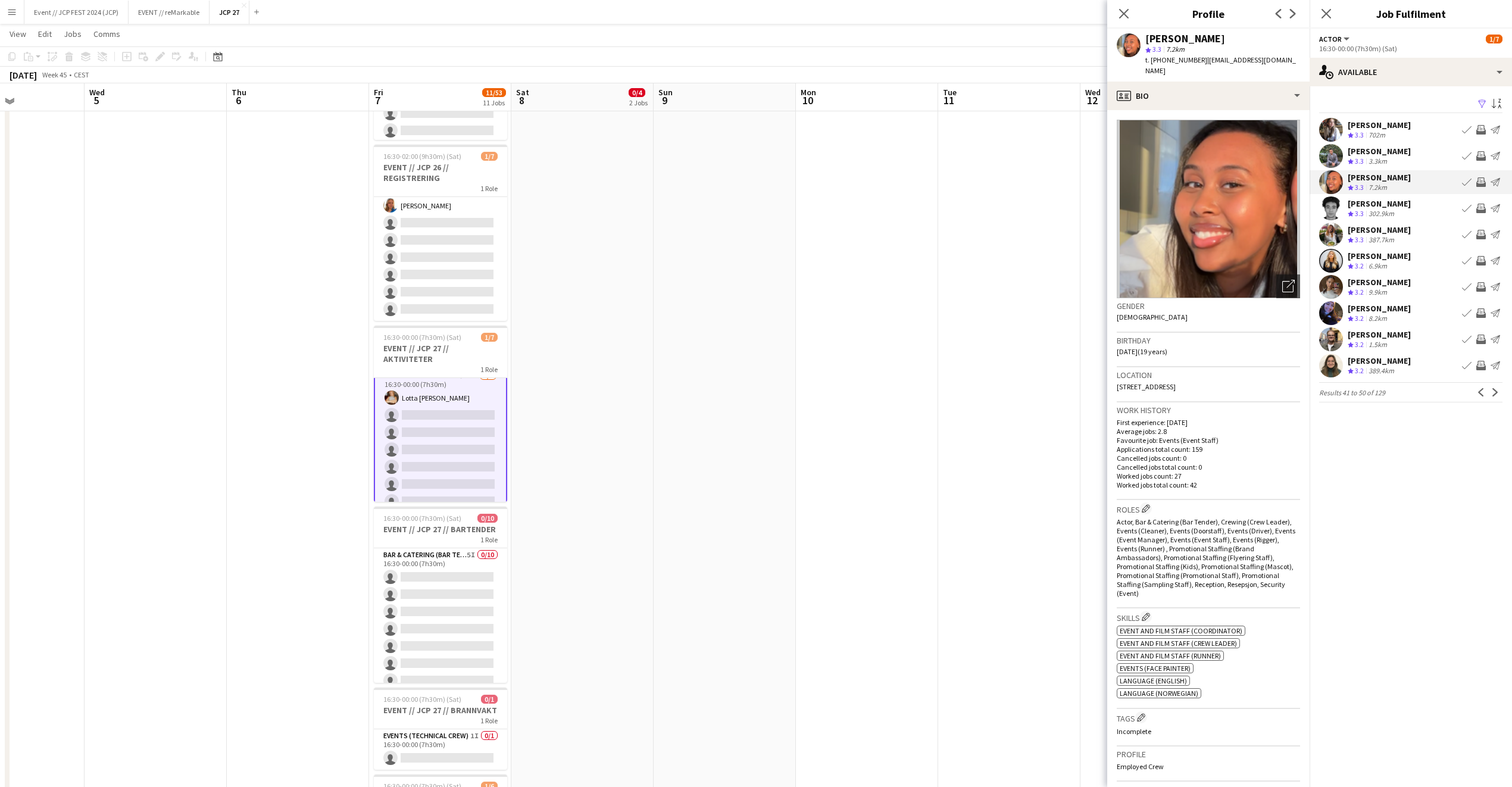
scroll to position [462, 0]
click at [1398, 200] on div "Hakim Andersen" at bounding box center [1379, 204] width 63 height 11
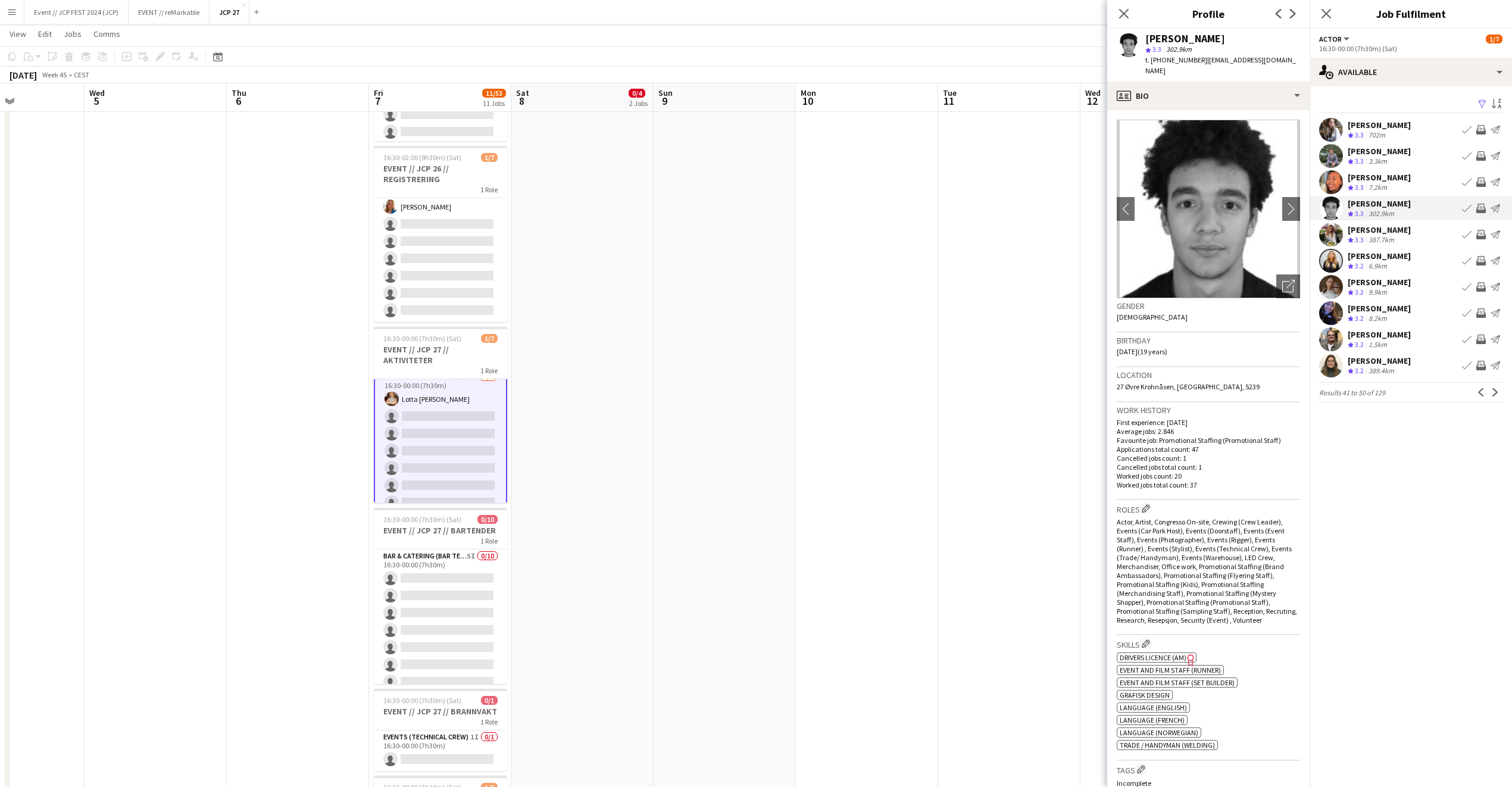
click at [1393, 227] on div "Eirin Andersen" at bounding box center [1379, 230] width 63 height 11
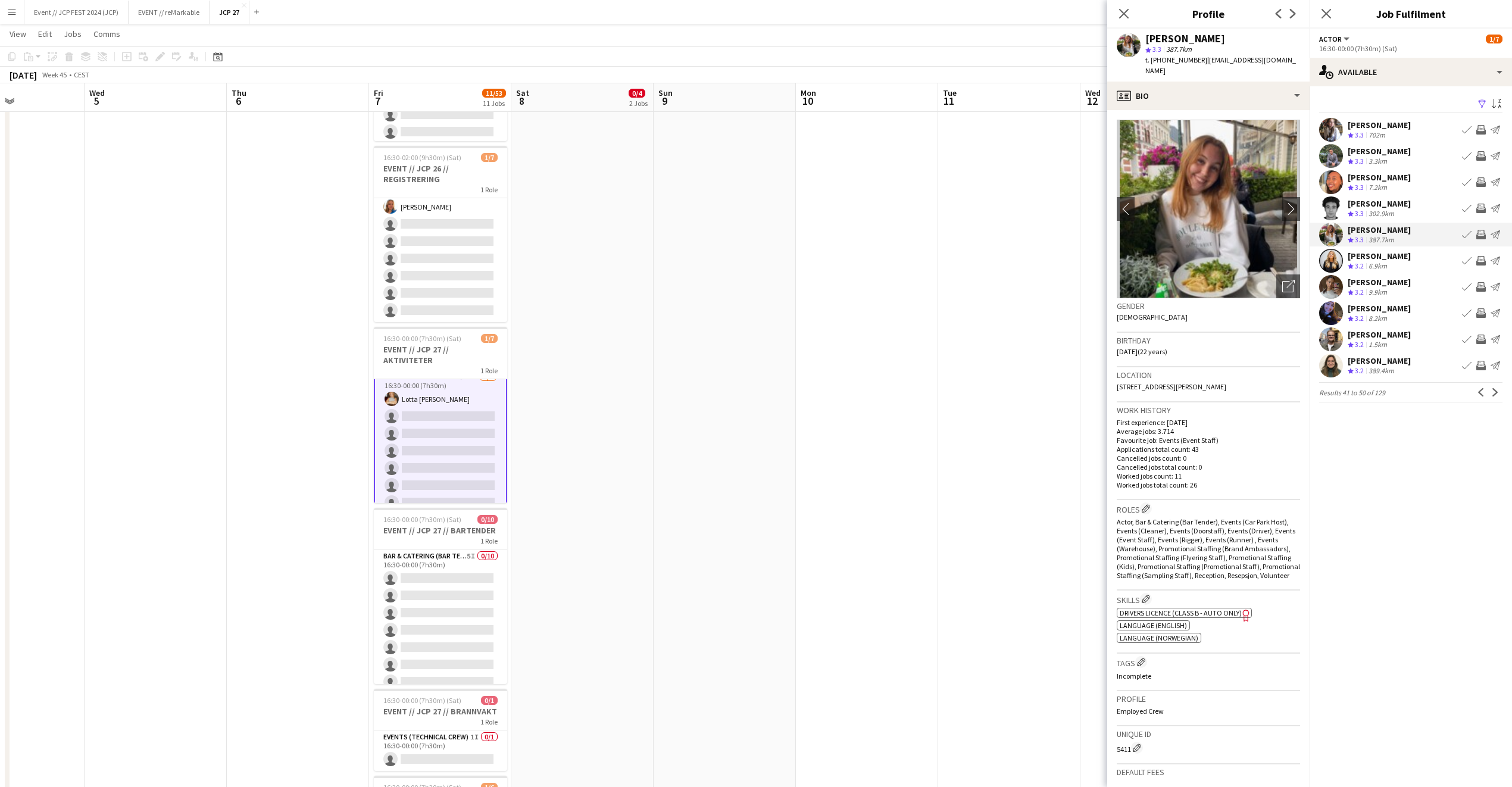
click at [1395, 254] on div "Julie Langerød" at bounding box center [1379, 256] width 63 height 11
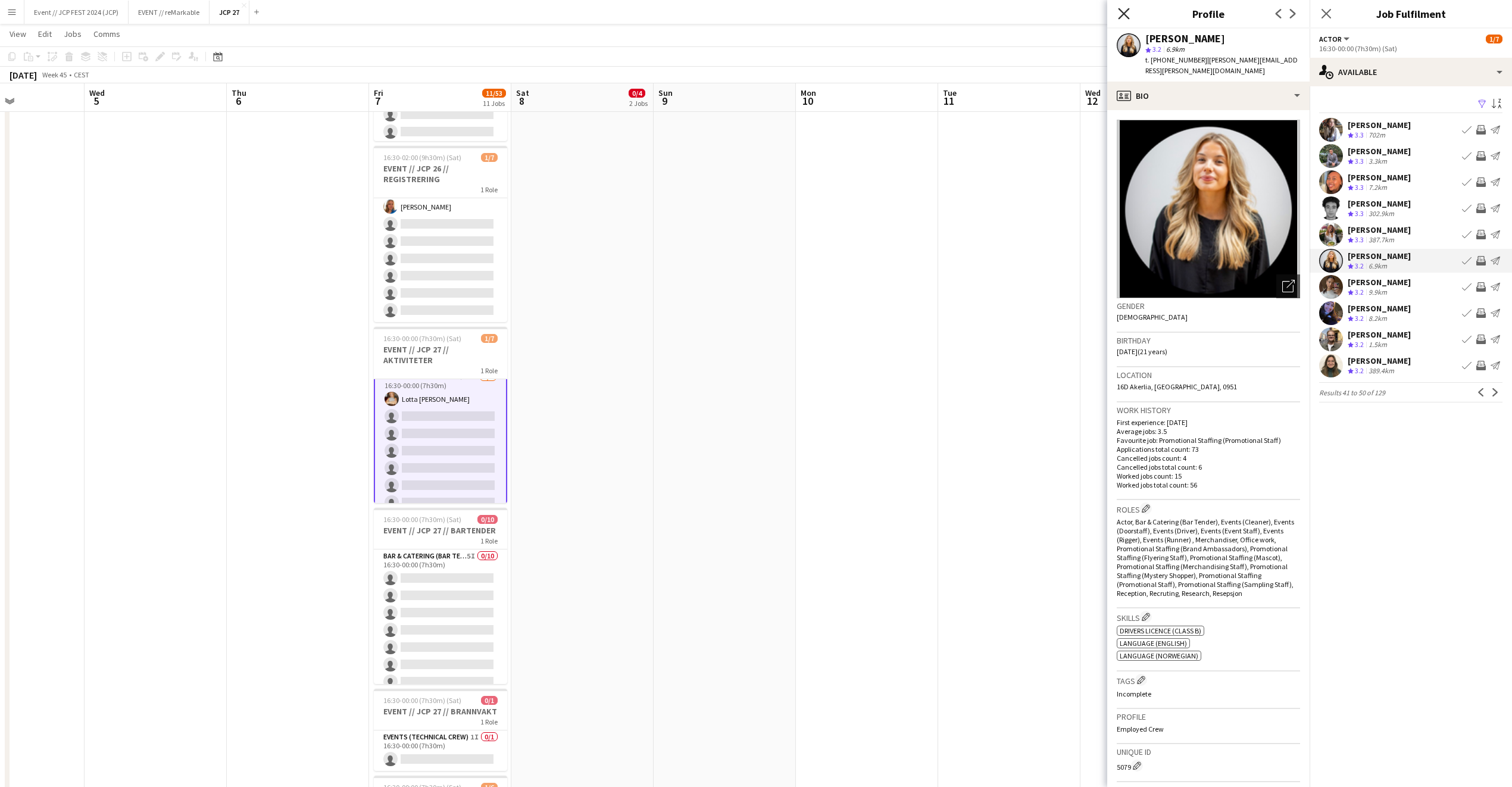
click at [1125, 12] on icon "Close pop-in" at bounding box center [1123, 13] width 12 height 12
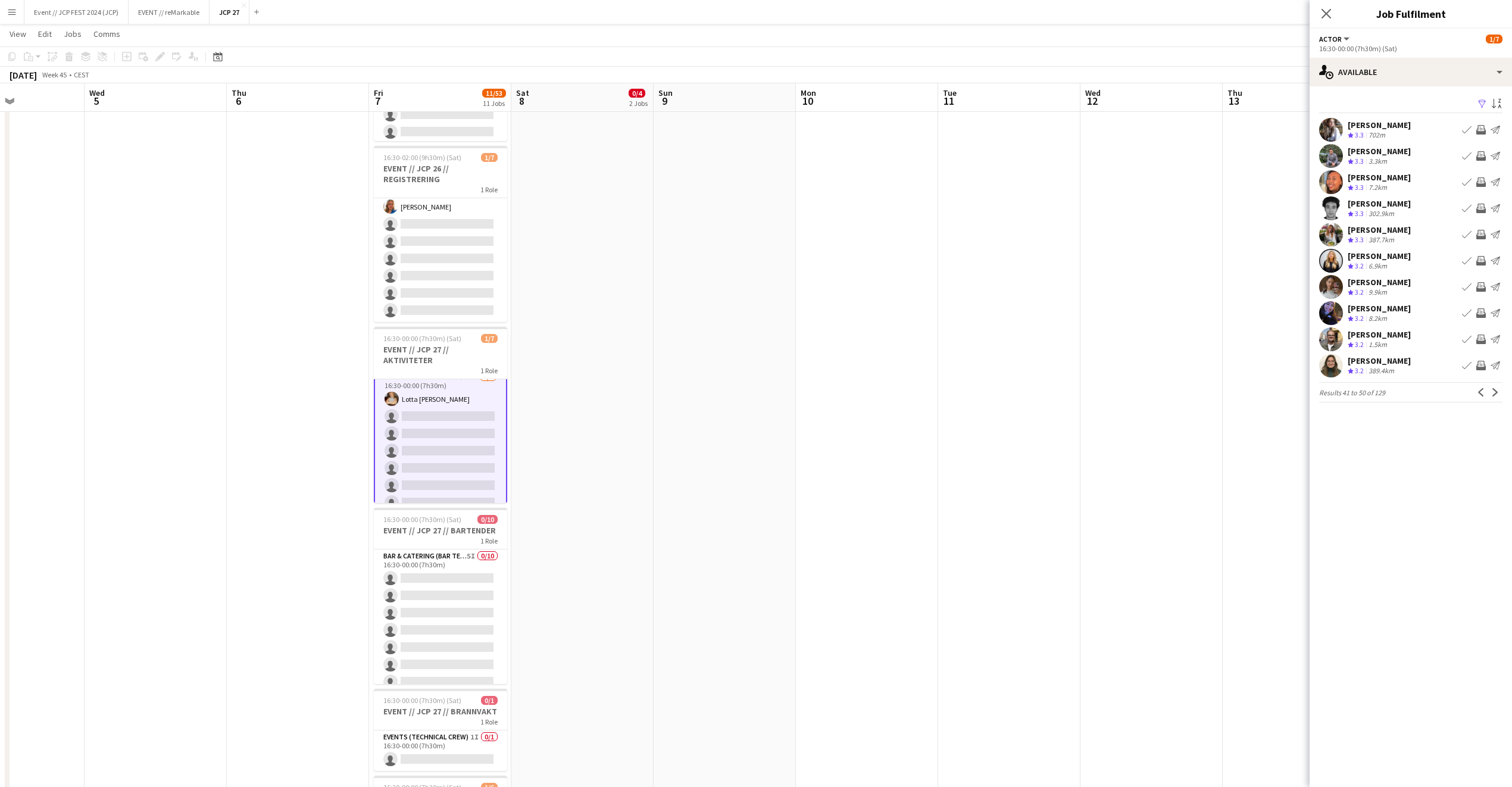
click at [455, 413] on app-card-role "Actor 6I 2A 1/7 16:30-00:00 (7h30m) Lotta Myhre single-neutral-actions single-n…" at bounding box center [440, 442] width 133 height 146
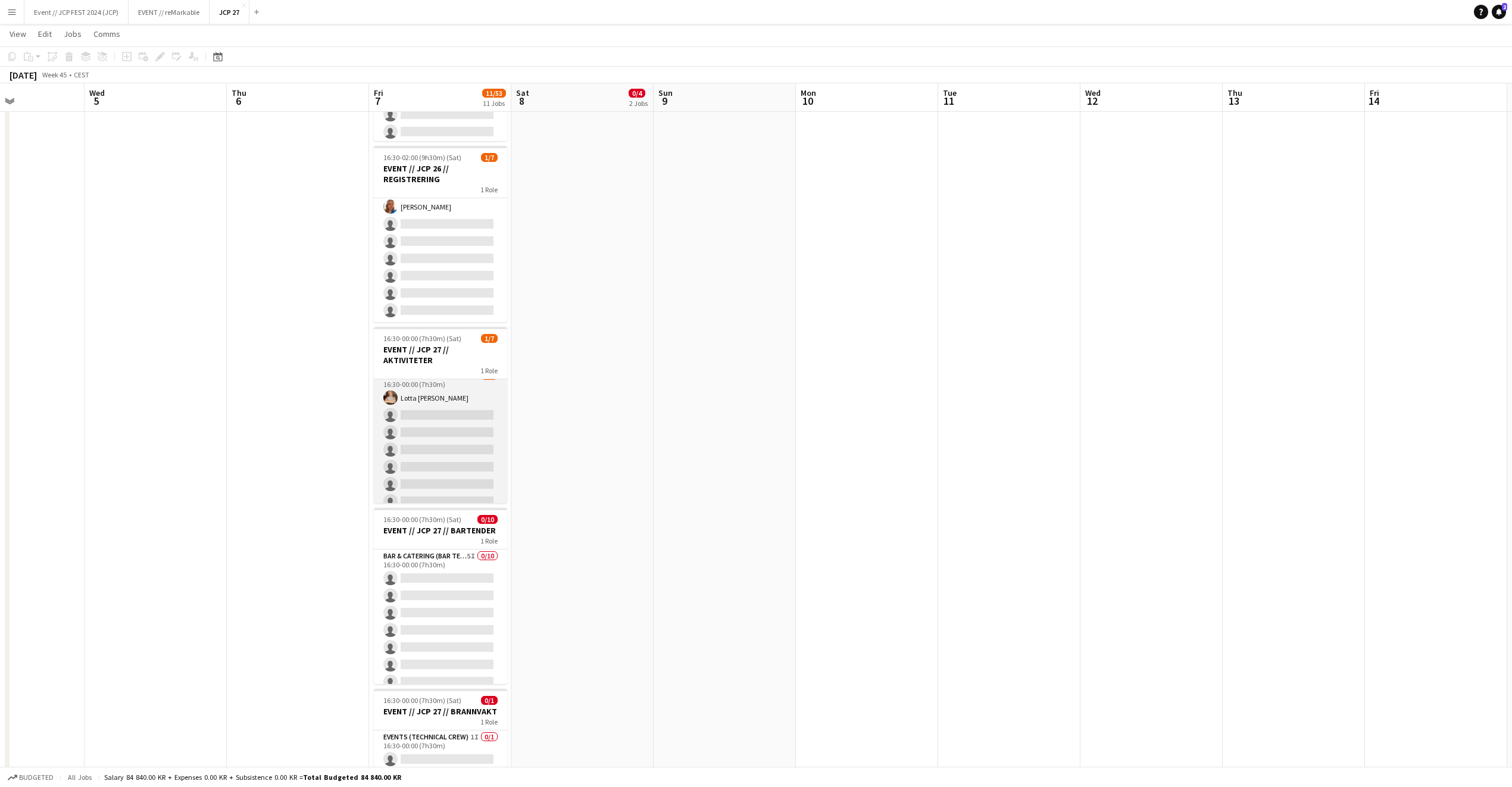
scroll to position [9, 0]
click at [453, 427] on app-card-role "Actor 6I 2A 1/7 16:30-00:00 (7h30m) Lotta Myhre single-neutral-actions single-n…" at bounding box center [440, 441] width 133 height 144
click at [453, 427] on app-card-role "Actor 6I 2A 1/7 16:30-00:00 (7h30m) Lotta Myhre single-neutral-actions single-n…" at bounding box center [440, 441] width 133 height 144
click at [459, 401] on app-card-role "Actor 6I 2A 1/7 16:30-00:00 (7h30m) Lotta Myhre single-neutral-actions single-n…" at bounding box center [440, 441] width 133 height 144
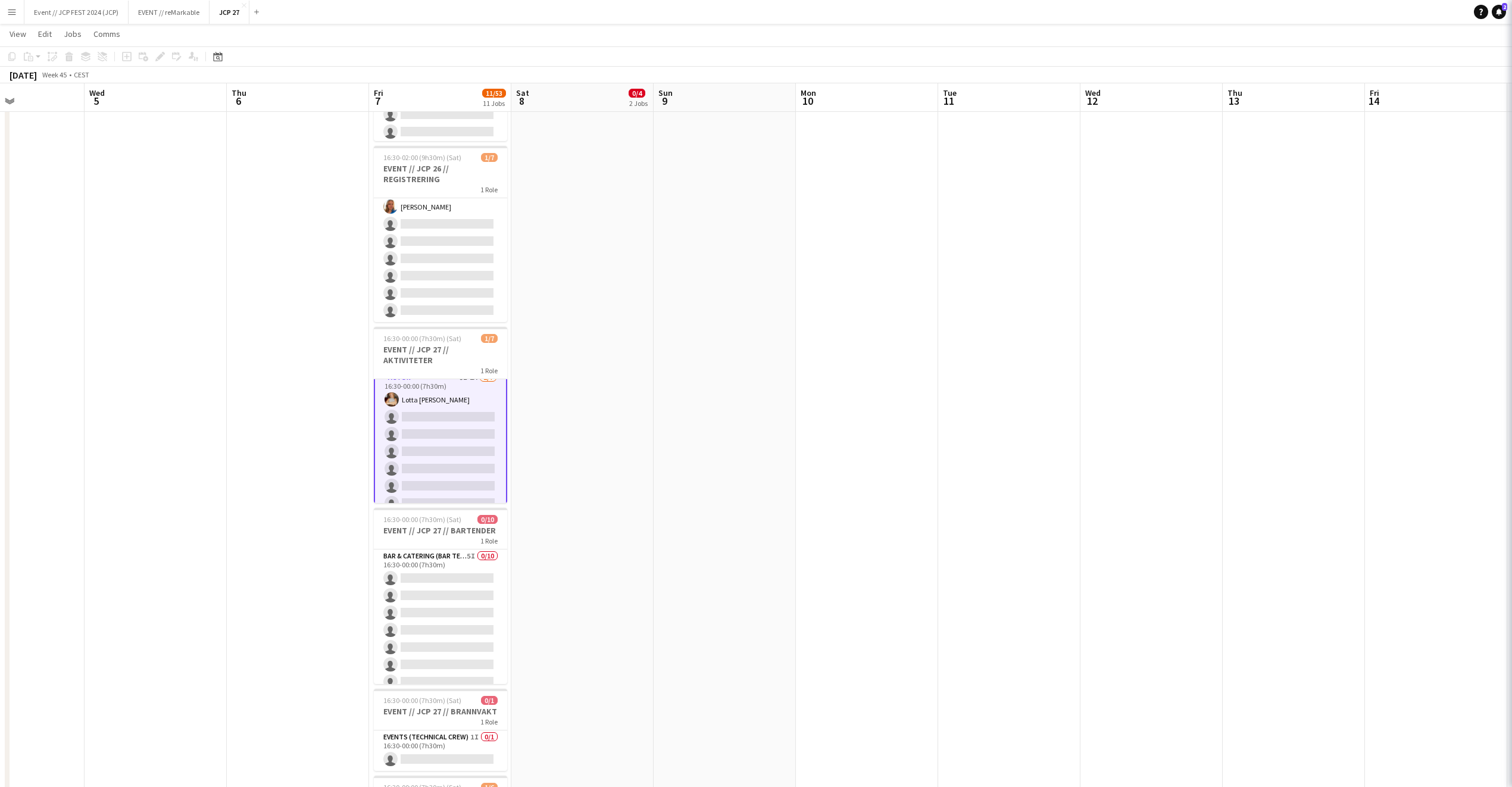
scroll to position [10, 0]
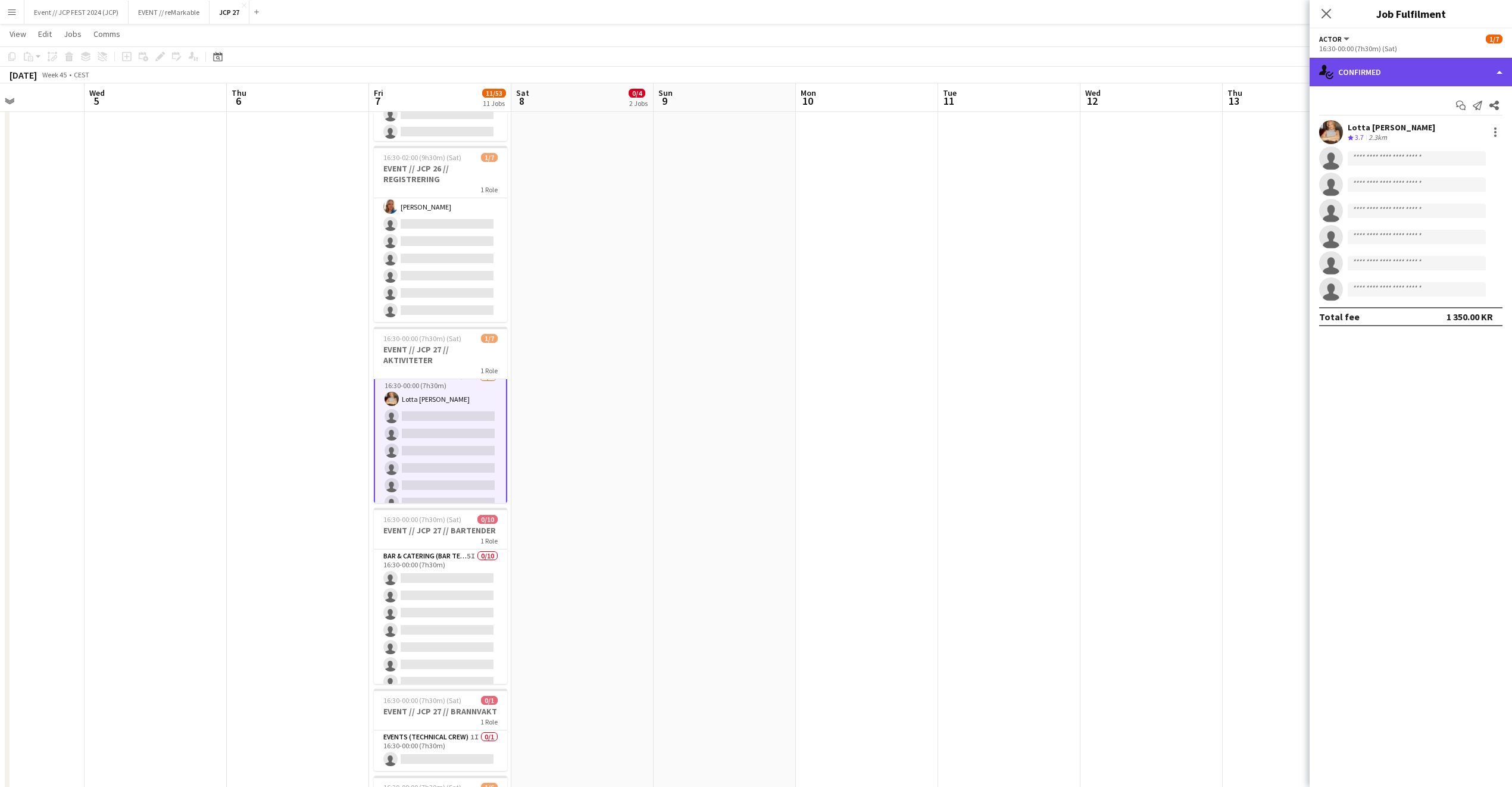
click at [1383, 65] on div "single-neutral-actions-check-2 Confirmed" at bounding box center [1411, 72] width 202 height 29
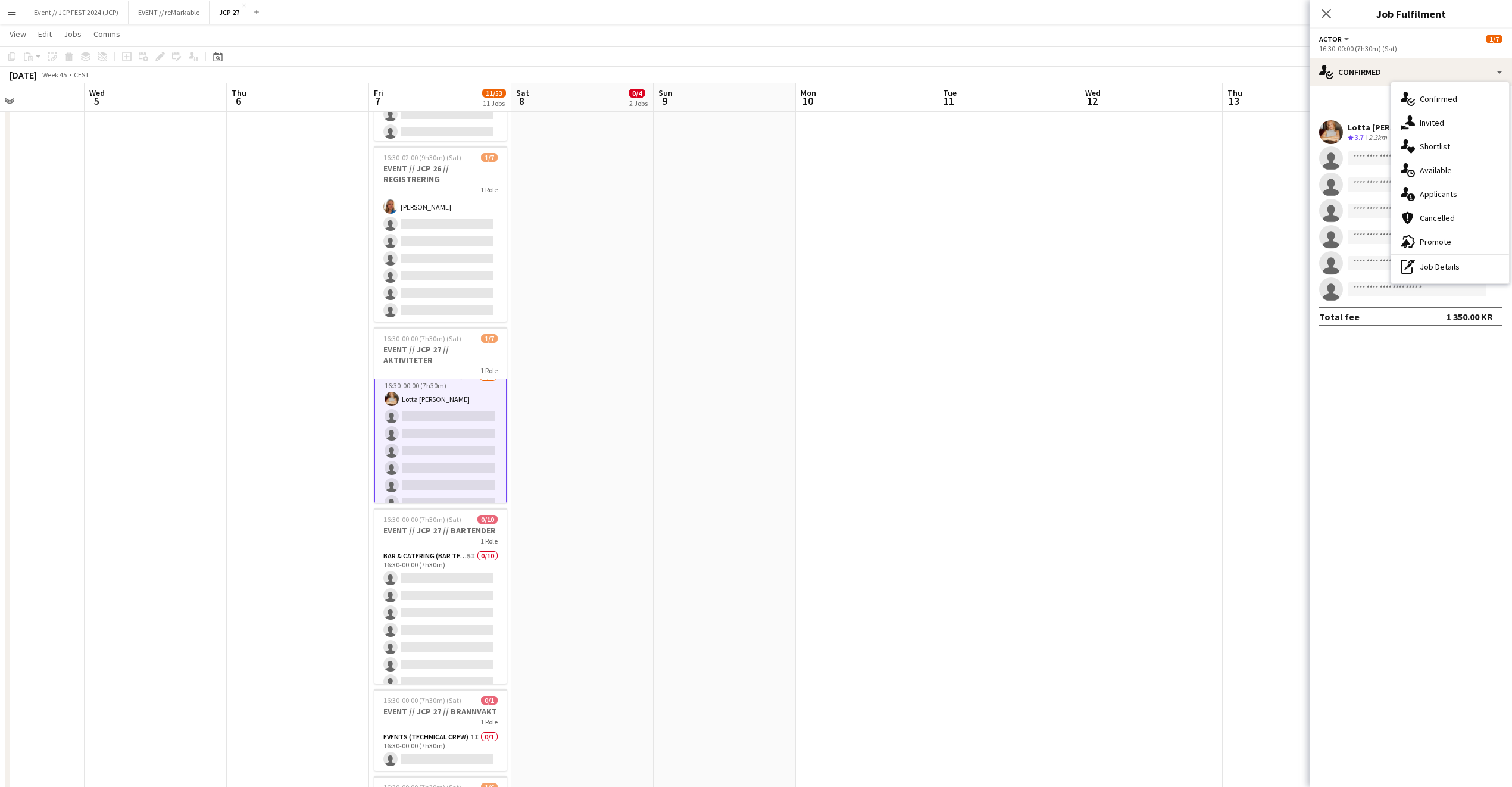
click at [1429, 125] on div "single-neutral-actions-share-1 Invited" at bounding box center [1450, 122] width 118 height 24
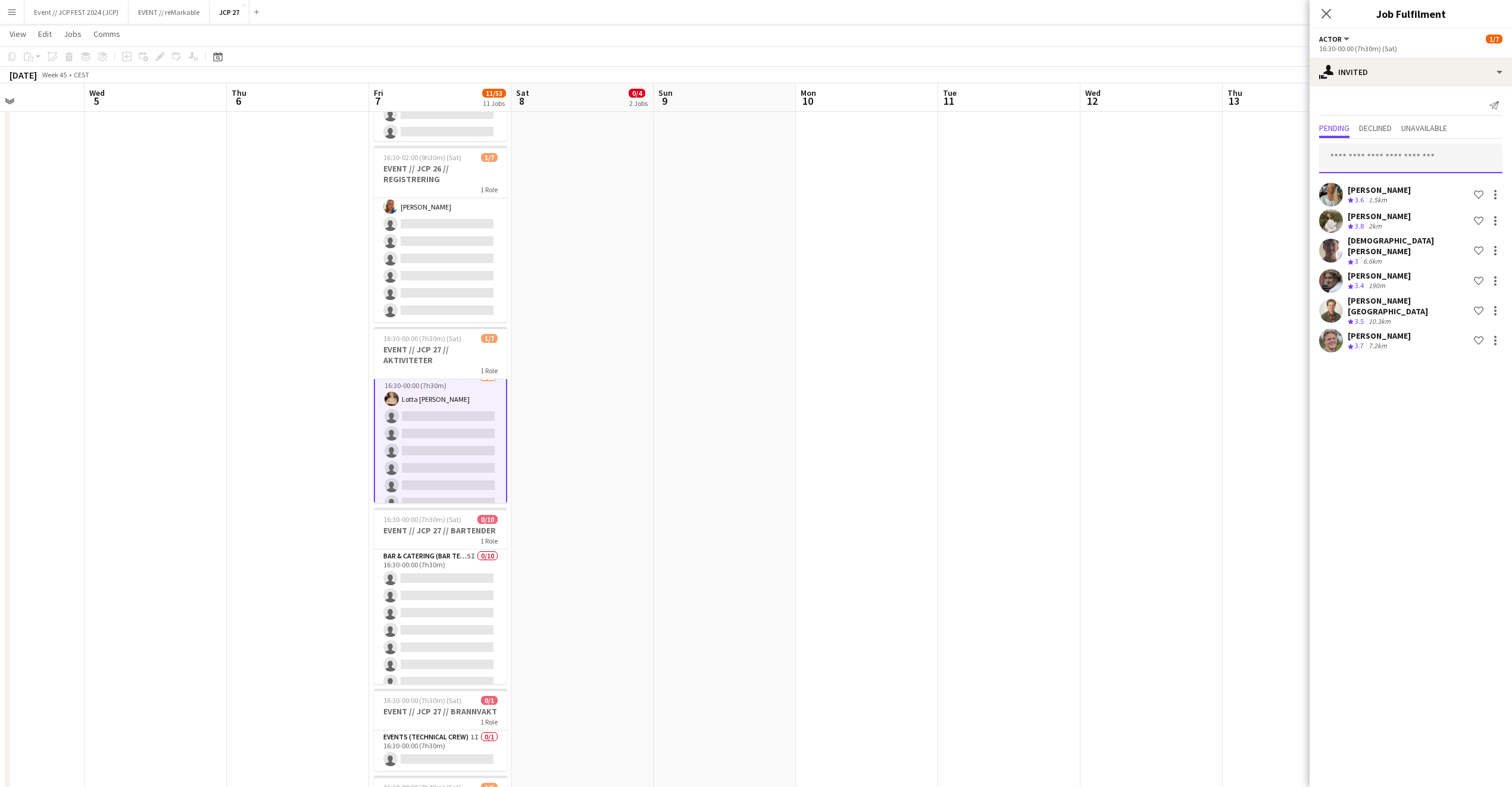
click at [1401, 171] on input "text" at bounding box center [1412, 158] width 184 height 30
type input "*********"
click at [1399, 196] on span "julie.langerod@gmail.com" at bounding box center [1411, 198] width 164 height 9
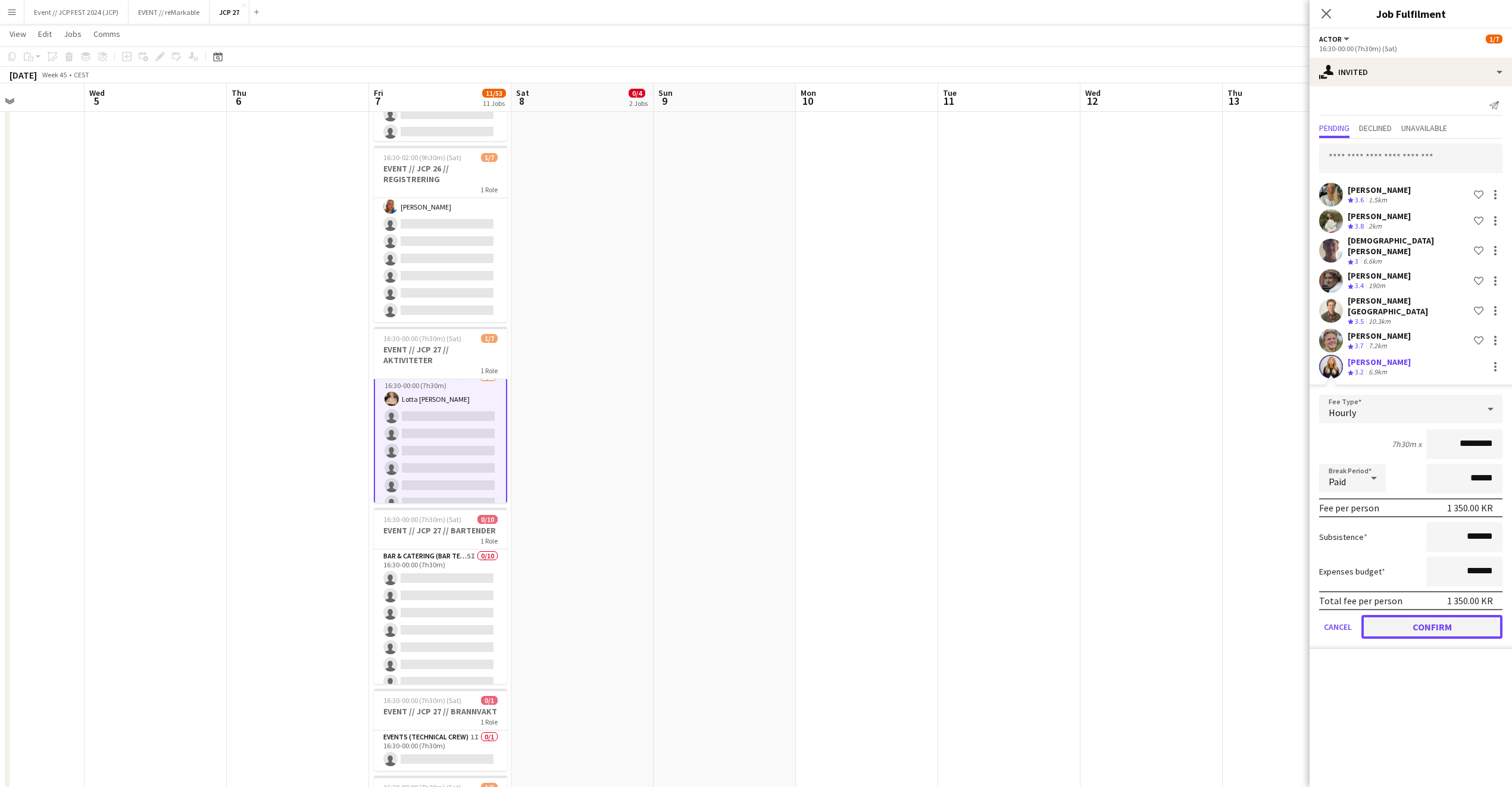
click at [1398, 615] on button "Confirm" at bounding box center [1432, 627] width 141 height 24
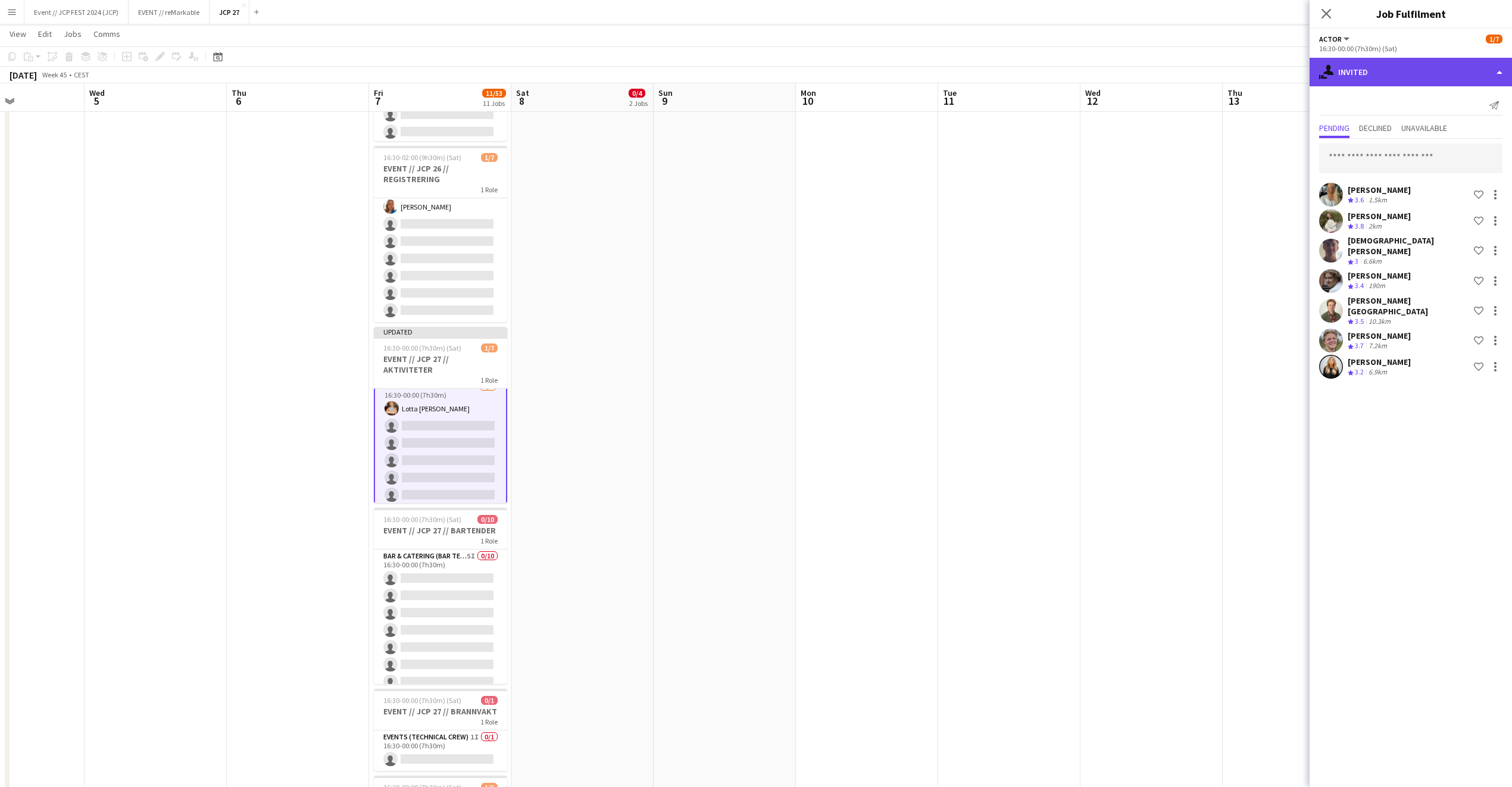
click at [1412, 79] on div "single-neutral-actions-share-1 Invited" at bounding box center [1411, 72] width 202 height 29
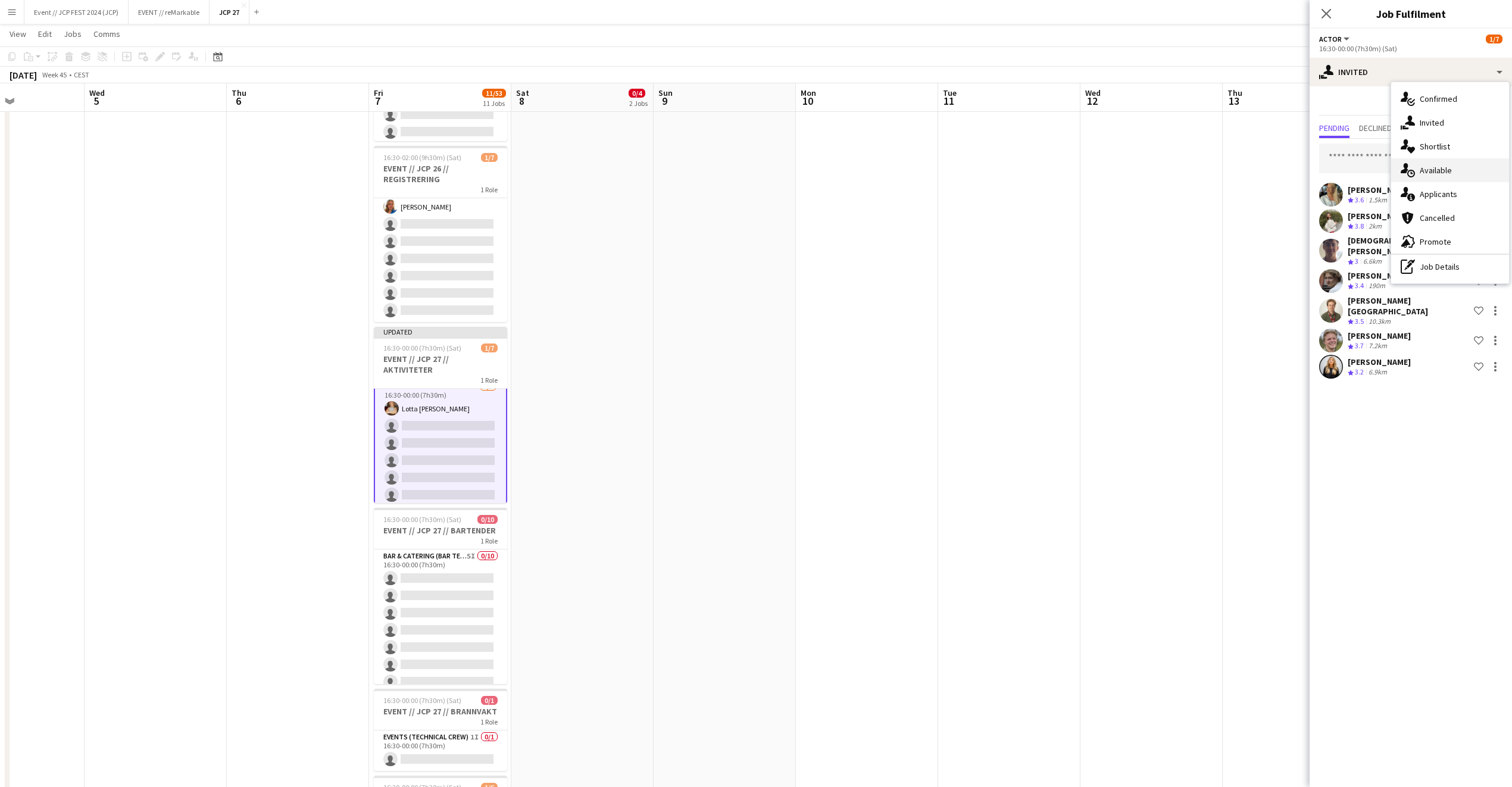
click at [1454, 168] on div "single-neutral-actions-upload Available" at bounding box center [1450, 170] width 118 height 24
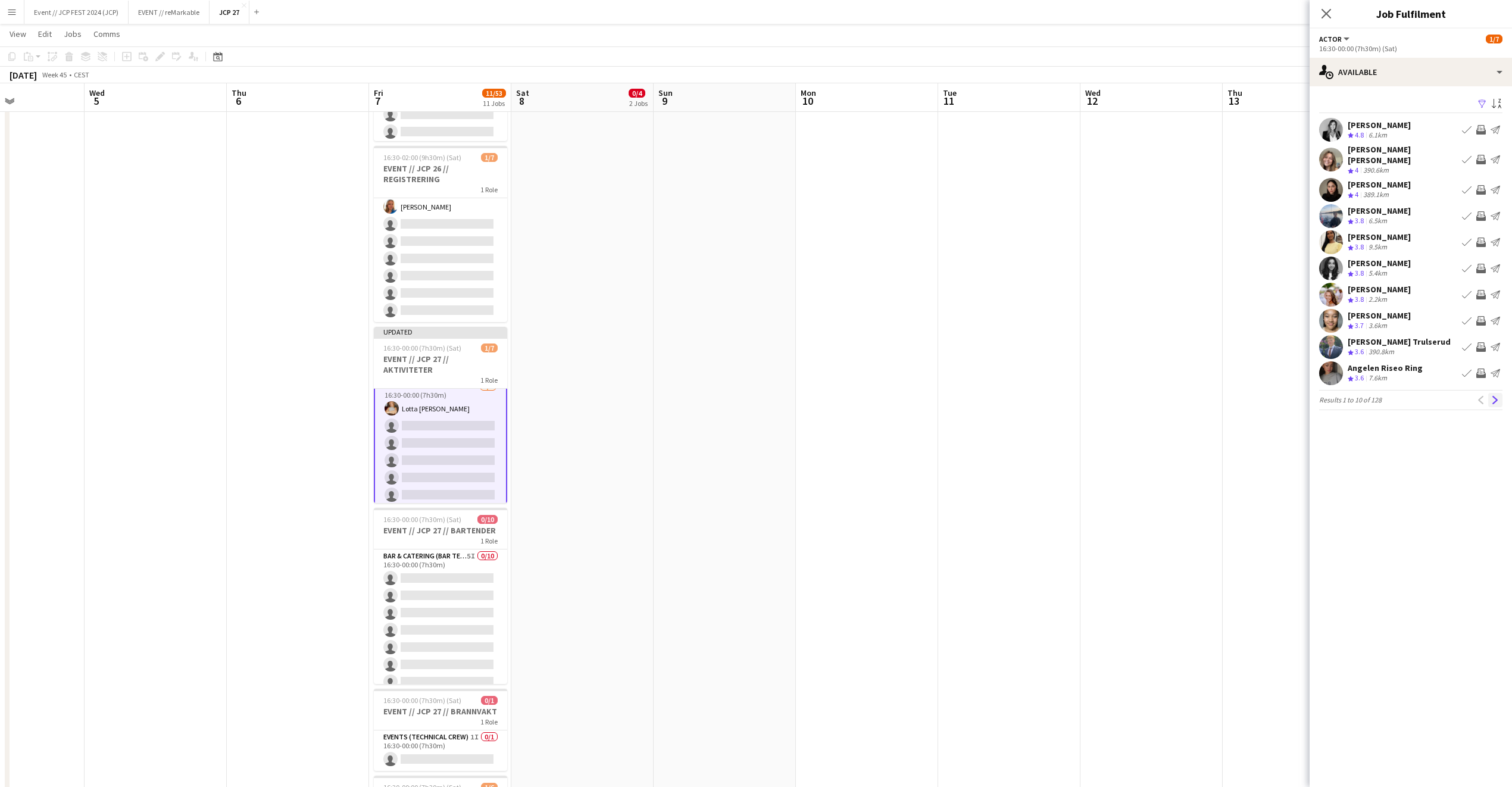
click at [1499, 396] on app-icon "Next" at bounding box center [1496, 400] width 9 height 9
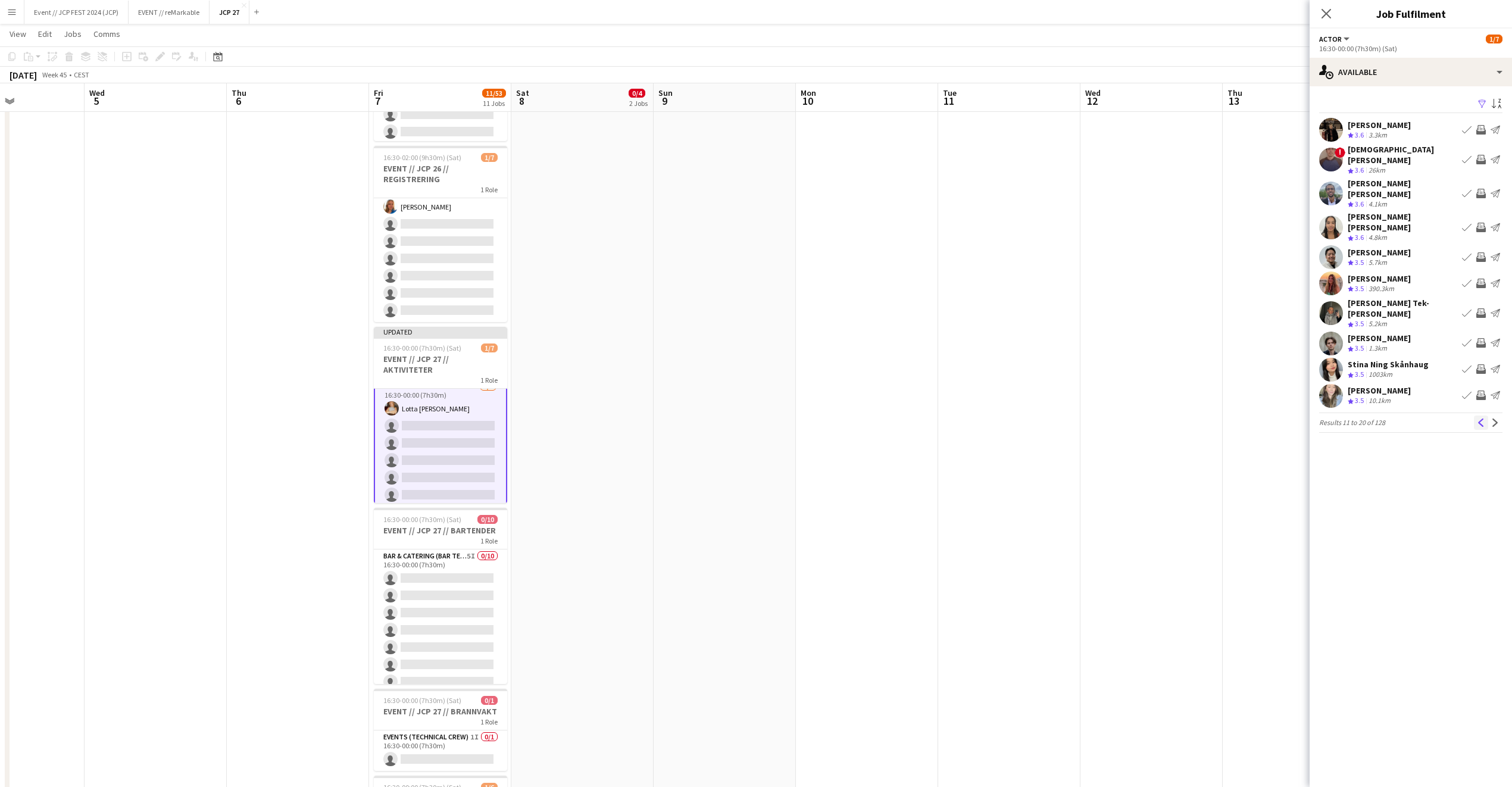
click at [1478, 419] on app-icon "Previous" at bounding box center [1481, 423] width 9 height 9
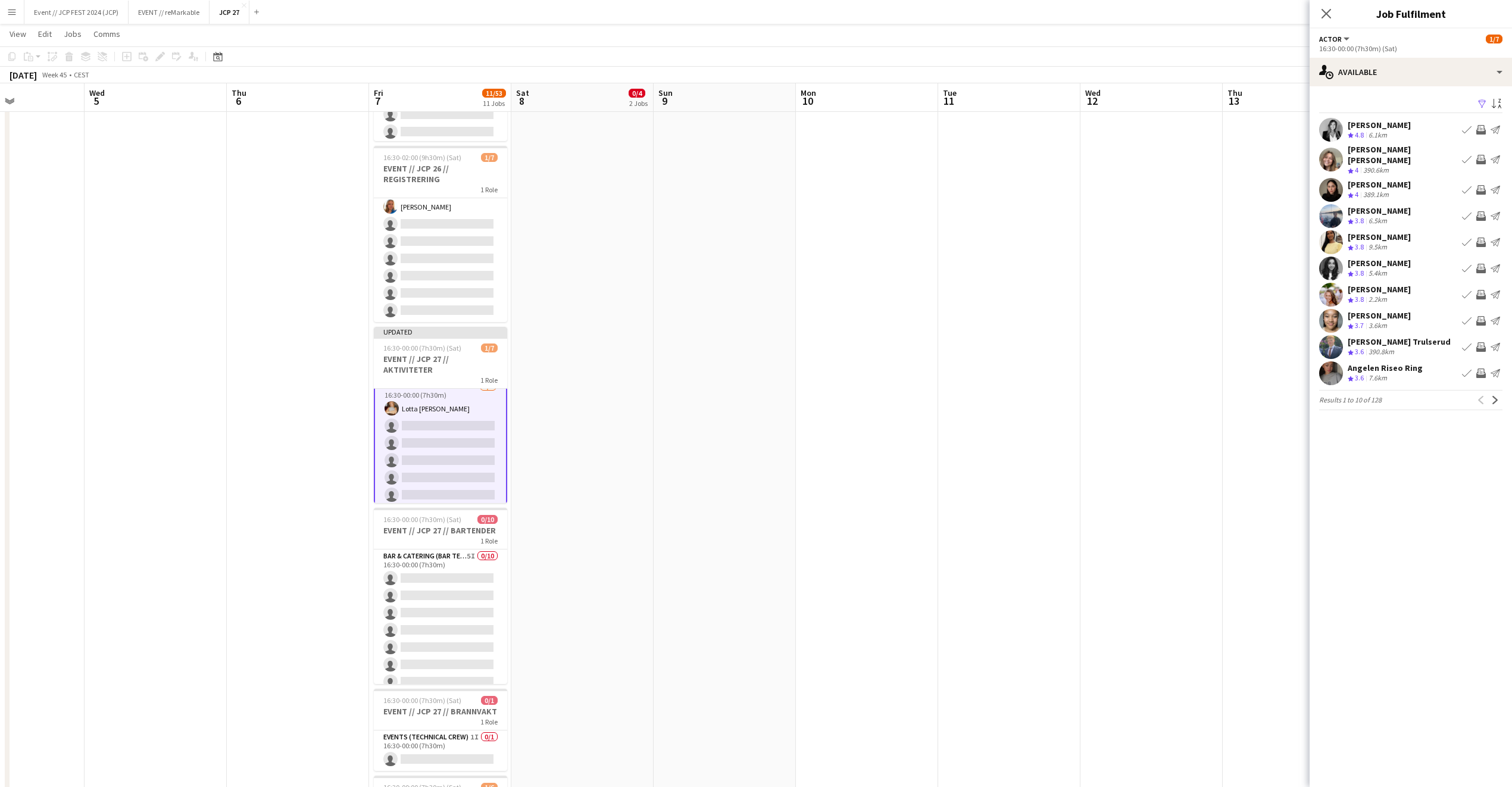
click at [1387, 364] on div "Angelen Riseo Ring" at bounding box center [1385, 368] width 75 height 11
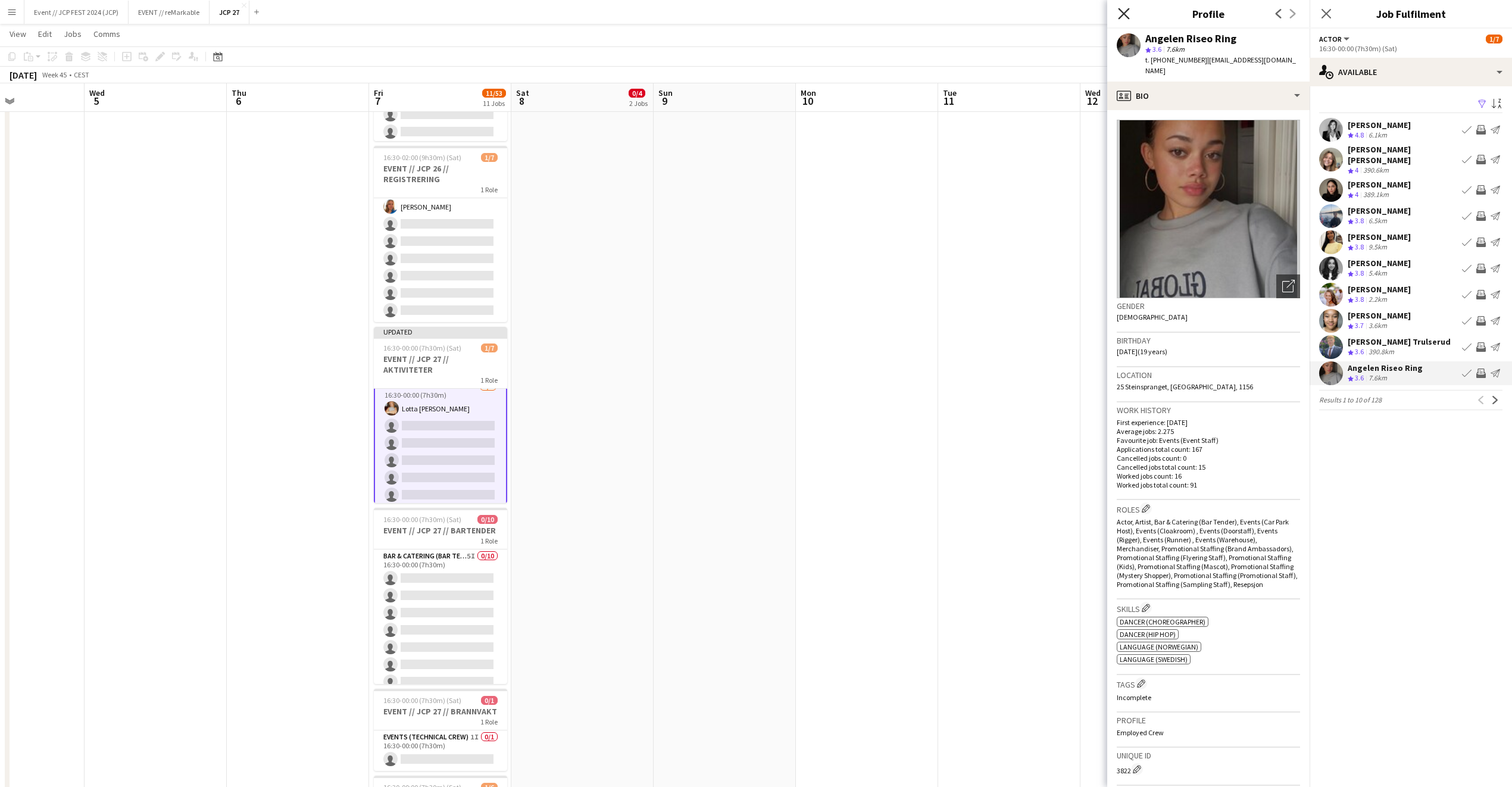
click at [1124, 12] on icon "Close pop-in" at bounding box center [1123, 13] width 12 height 12
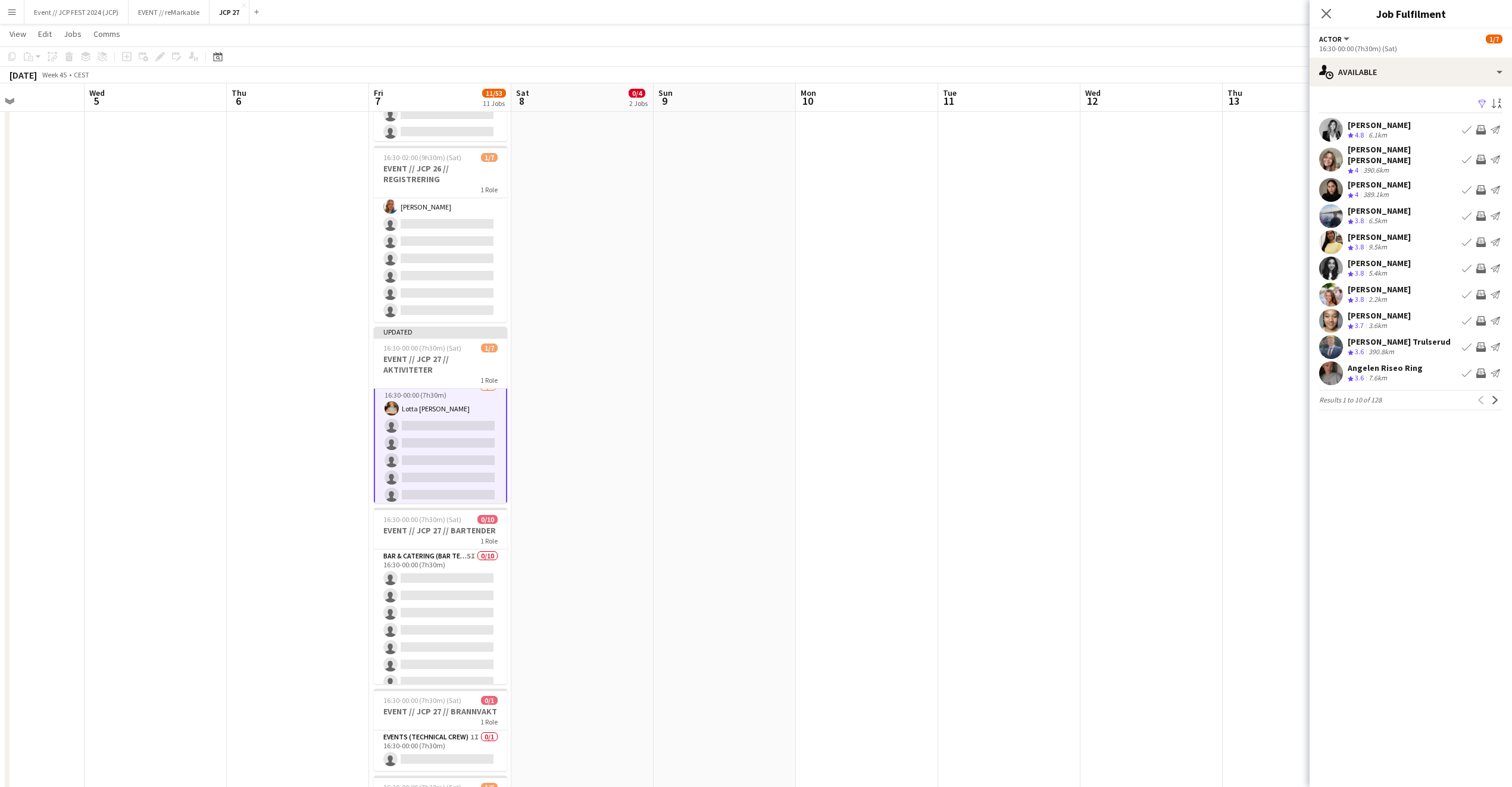
click at [447, 435] on app-card-role "Actor 7I 2A 1/7 16:30-00:00 (7h30m) Lotta Myhre single-neutral-actions single-n…" at bounding box center [440, 451] width 133 height 146
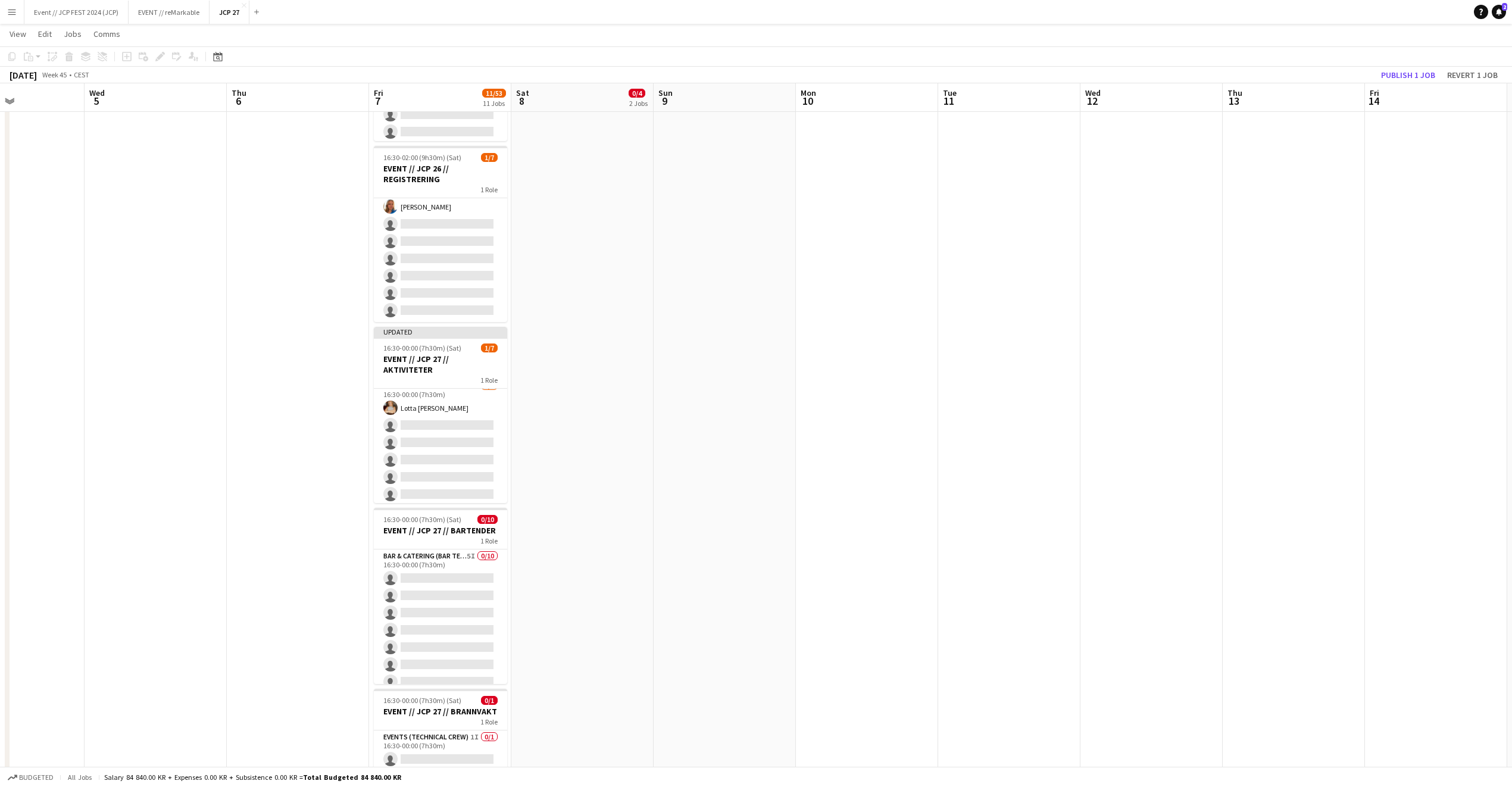
click at [1421, 67] on div "November 2025 Week 45 • CEST Publish 1 job Revert 1 job" at bounding box center [756, 75] width 1512 height 16
click at [1412, 72] on button "Publish 1 job" at bounding box center [1408, 75] width 64 height 16
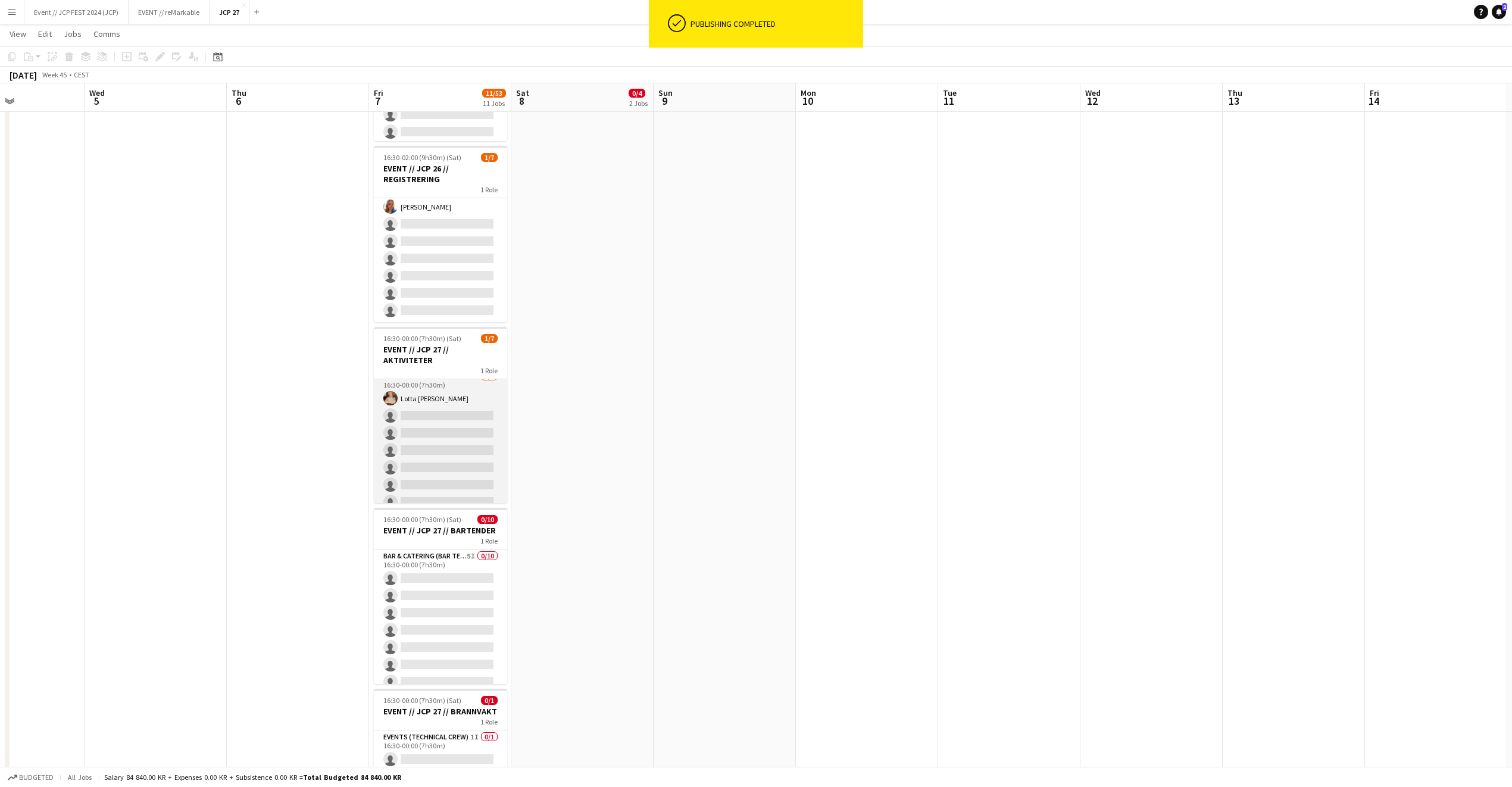
click at [403, 478] on app-card-role "Actor 7I 2A 1/7 16:30-00:00 (7h30m) Lotta Myhre single-neutral-actions single-n…" at bounding box center [440, 441] width 133 height 144
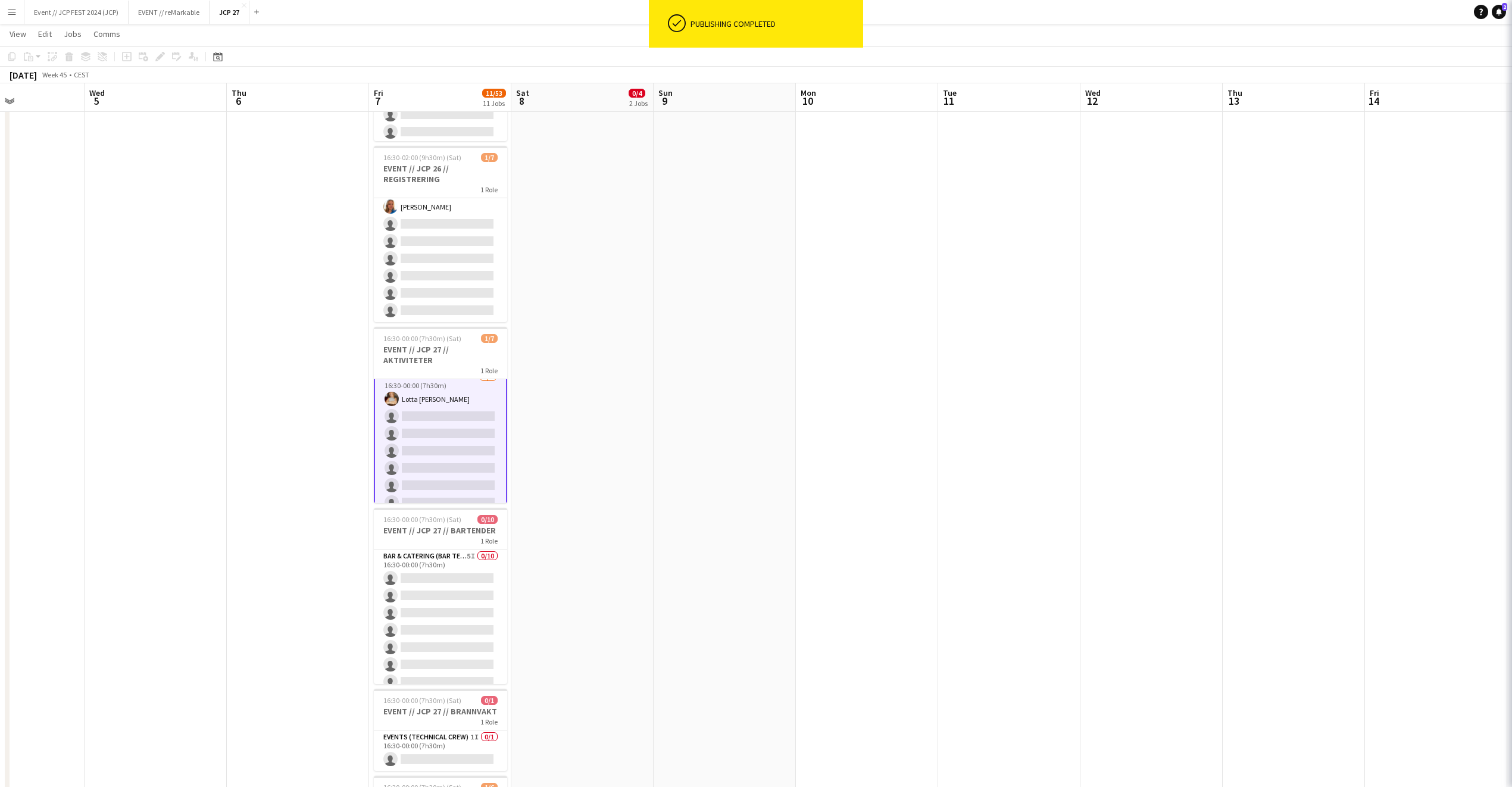
click at [403, 478] on app-card-role "Actor 7I 2A 1/7 16:30-00:00 (7h30m) Lotta Myhre single-neutral-actions single-n…" at bounding box center [440, 442] width 133 height 146
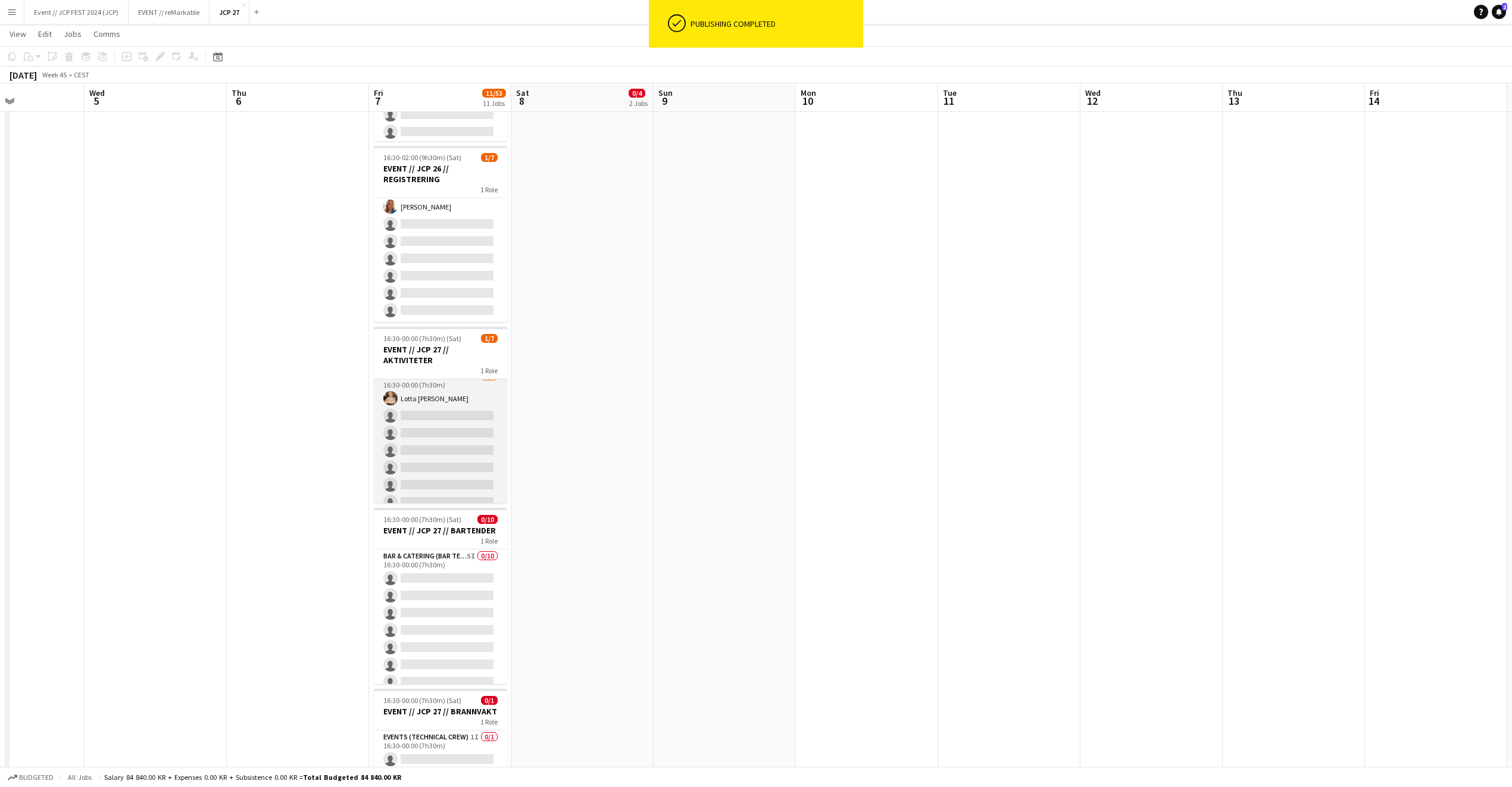
click at [403, 478] on app-card-role "Actor 7I 2A 1/7 16:30-00:00 (7h30m) Lotta Myhre single-neutral-actions single-n…" at bounding box center [440, 441] width 133 height 144
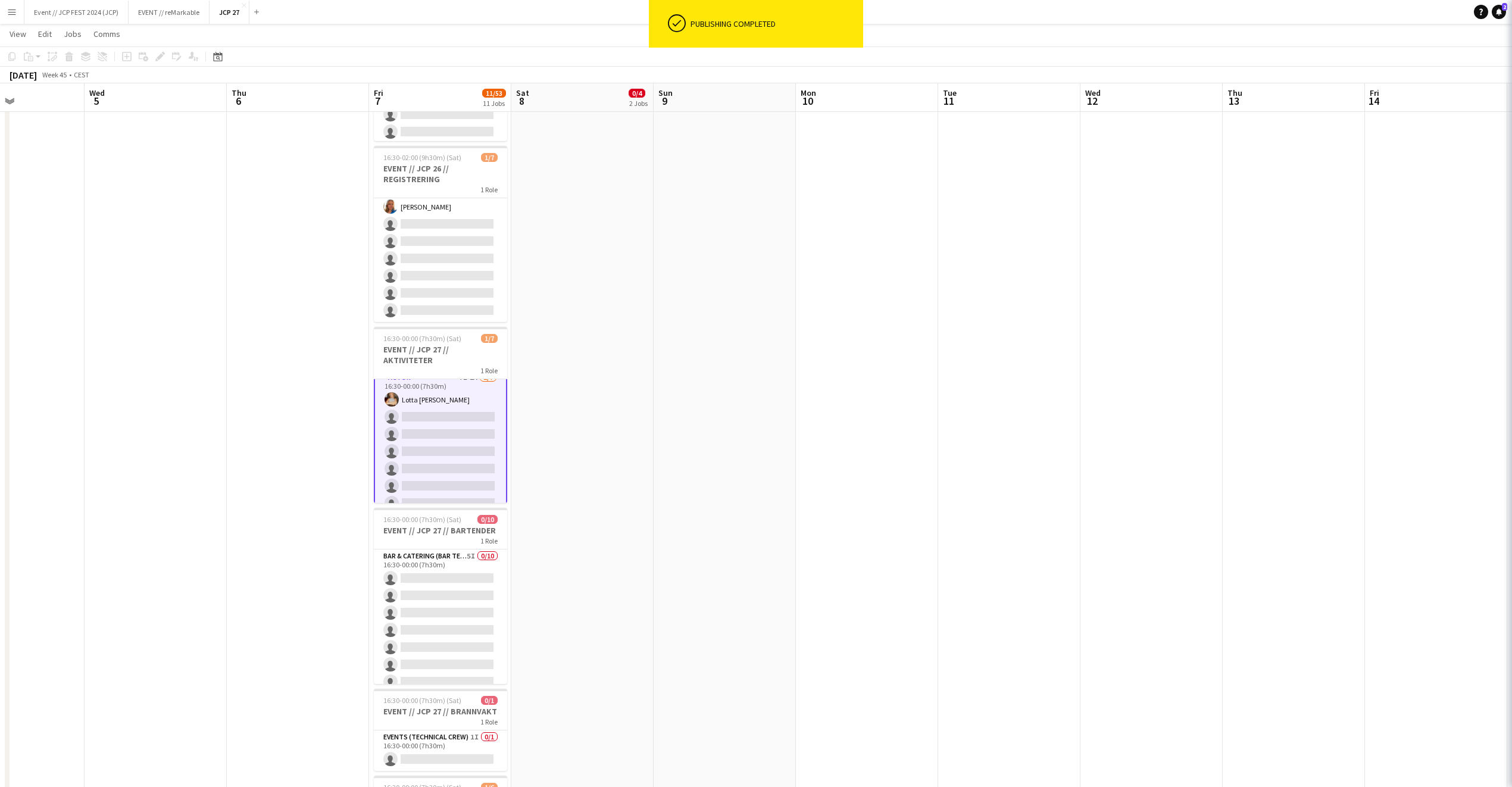
scroll to position [10, 0]
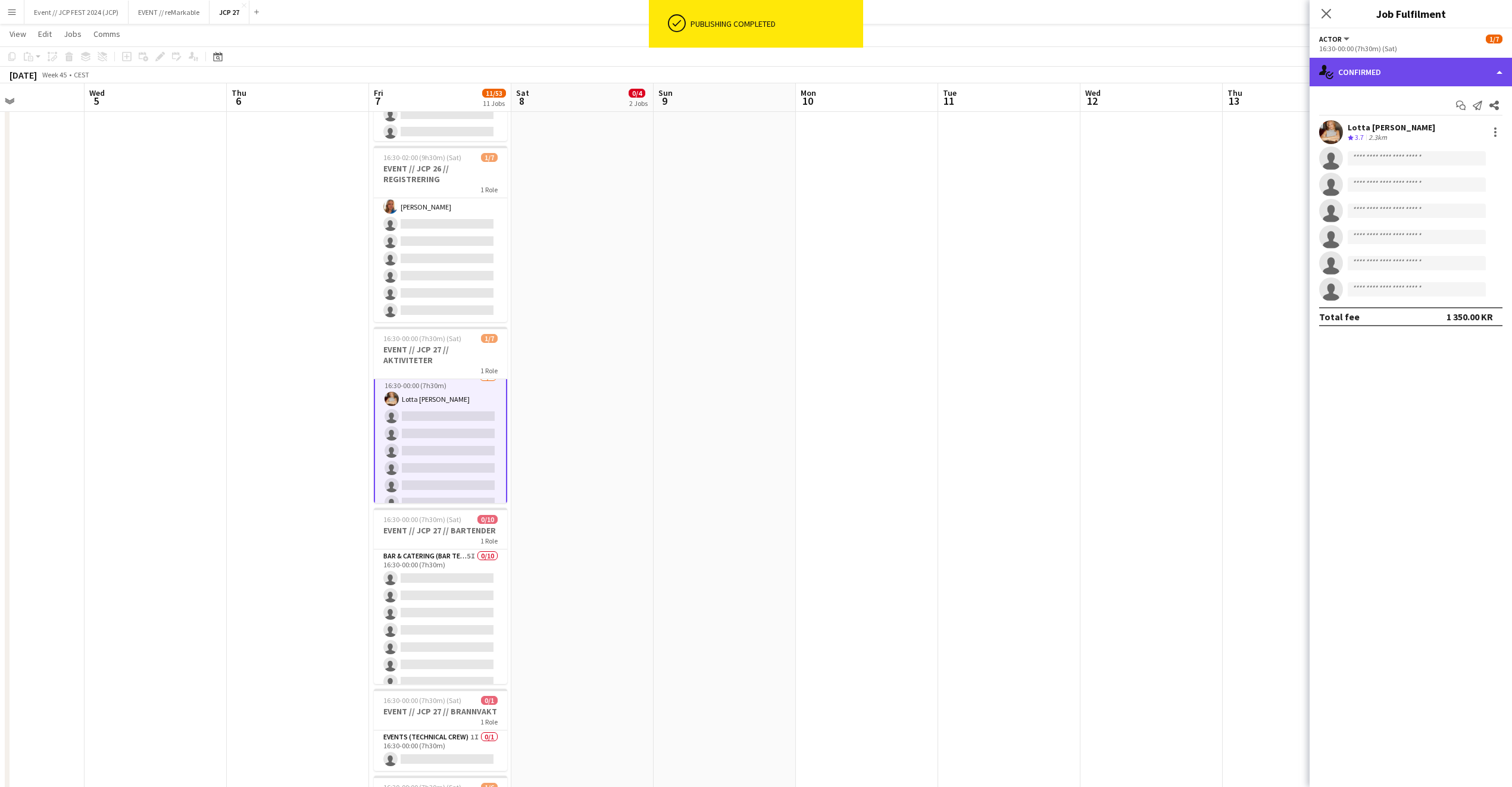
click at [1348, 70] on div "single-neutral-actions-check-2 Confirmed" at bounding box center [1411, 72] width 202 height 29
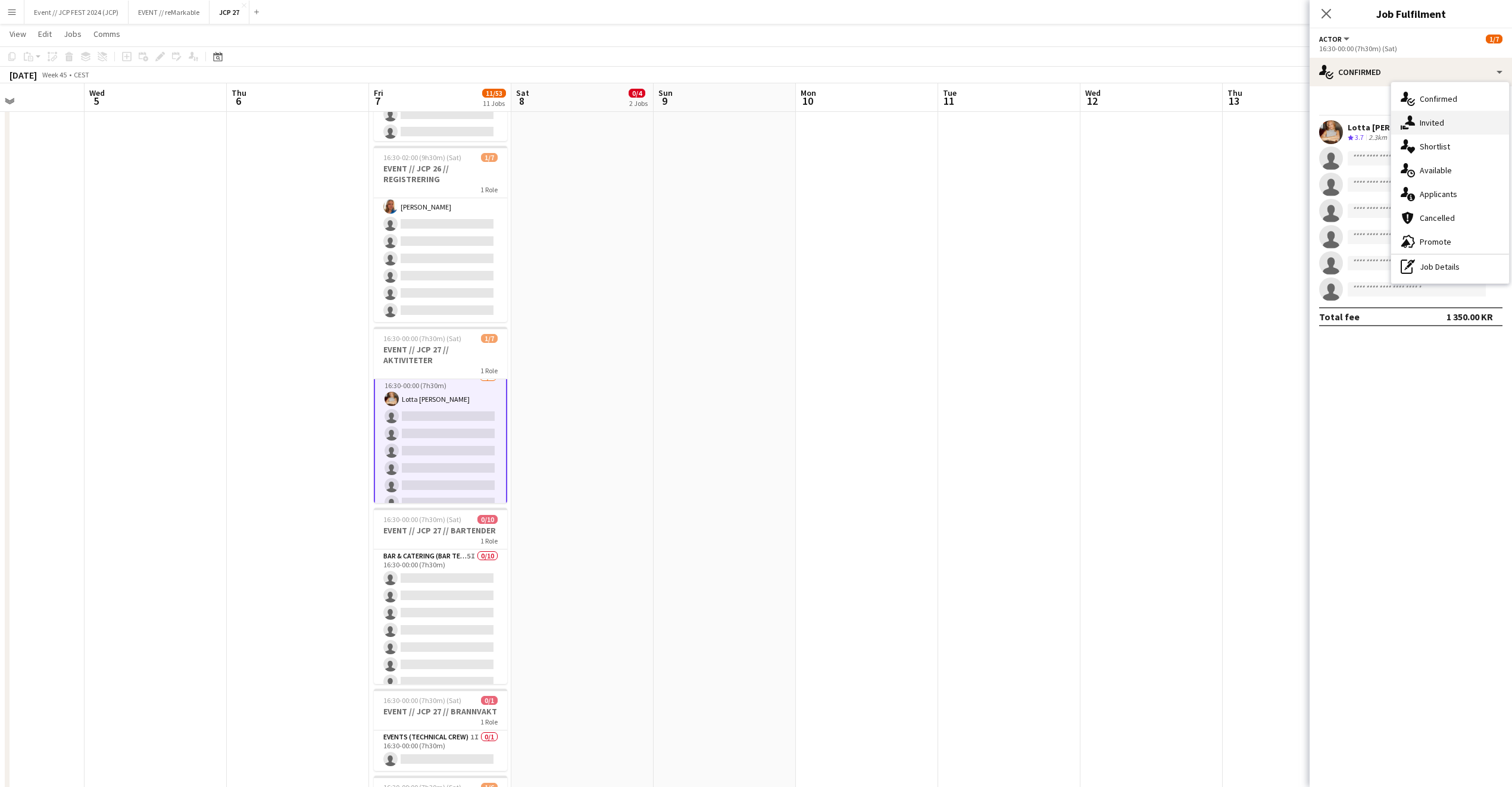
click at [1453, 126] on div "single-neutral-actions-share-1 Invited" at bounding box center [1450, 122] width 118 height 24
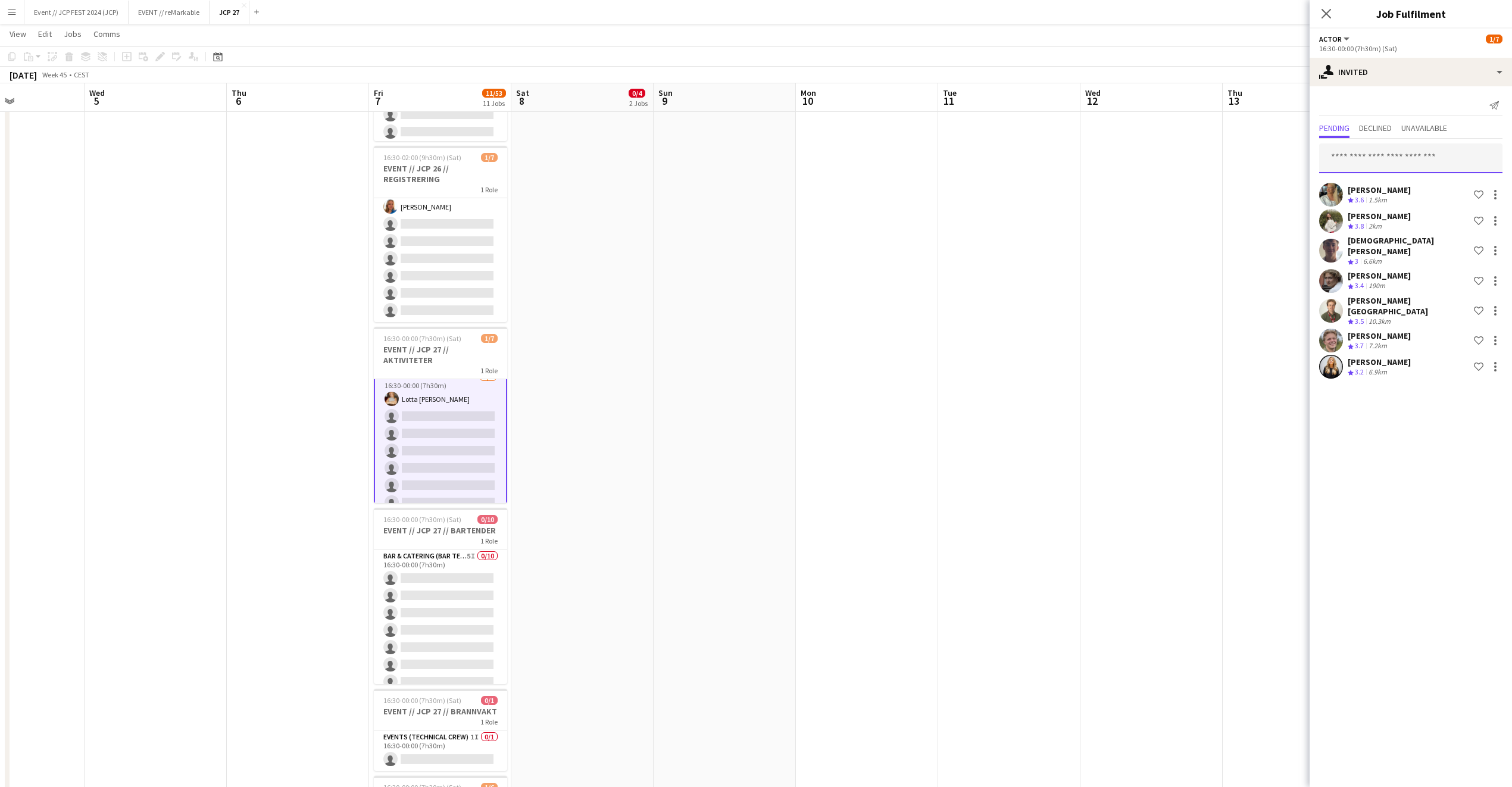
click at [1408, 146] on input "text" at bounding box center [1412, 158] width 184 height 30
type input "*******"
click at [1411, 188] on span "Angelen Riseo Ring Active" at bounding box center [1411, 188] width 164 height 10
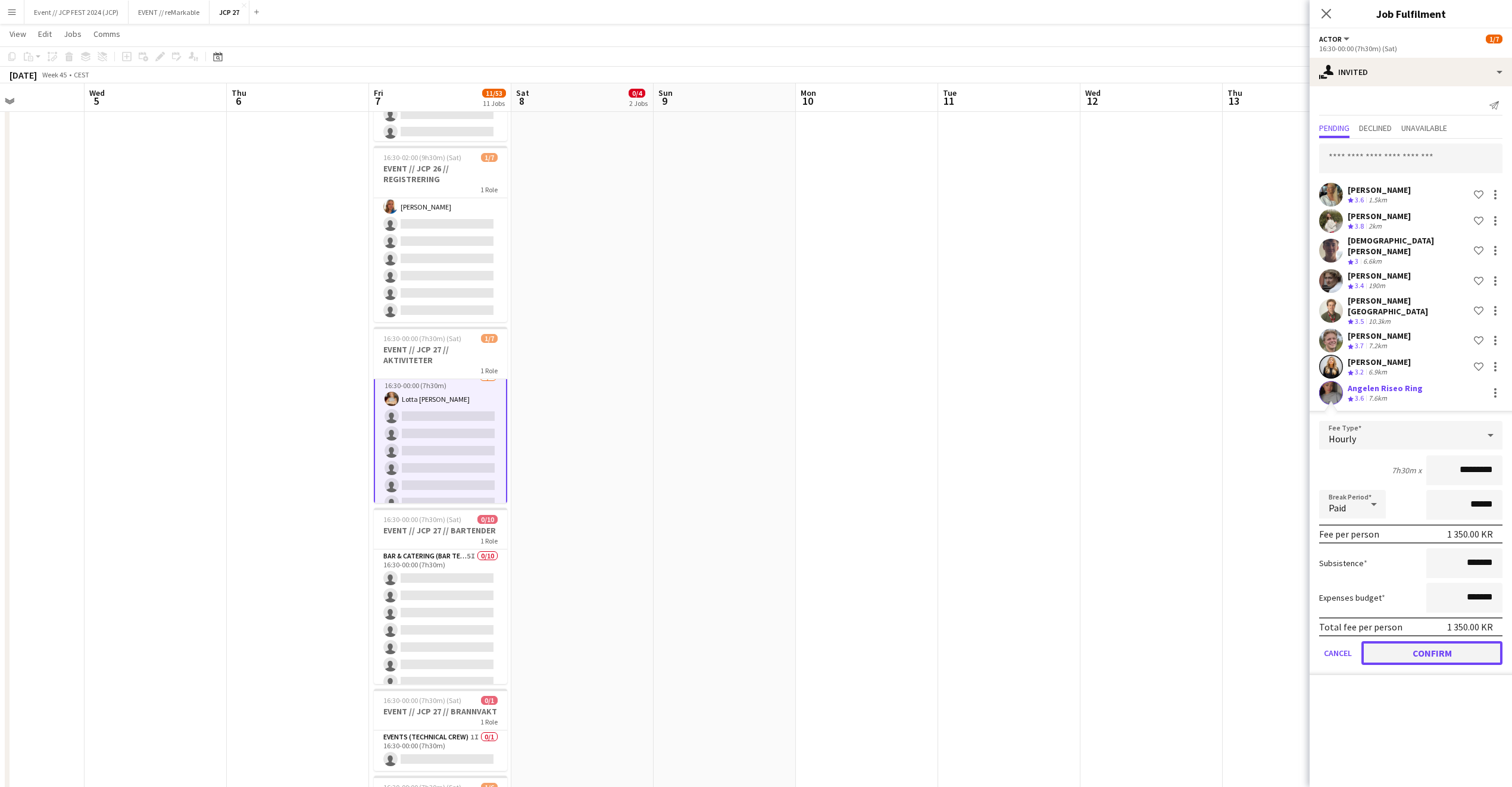
click at [1440, 641] on button "Confirm" at bounding box center [1432, 653] width 141 height 24
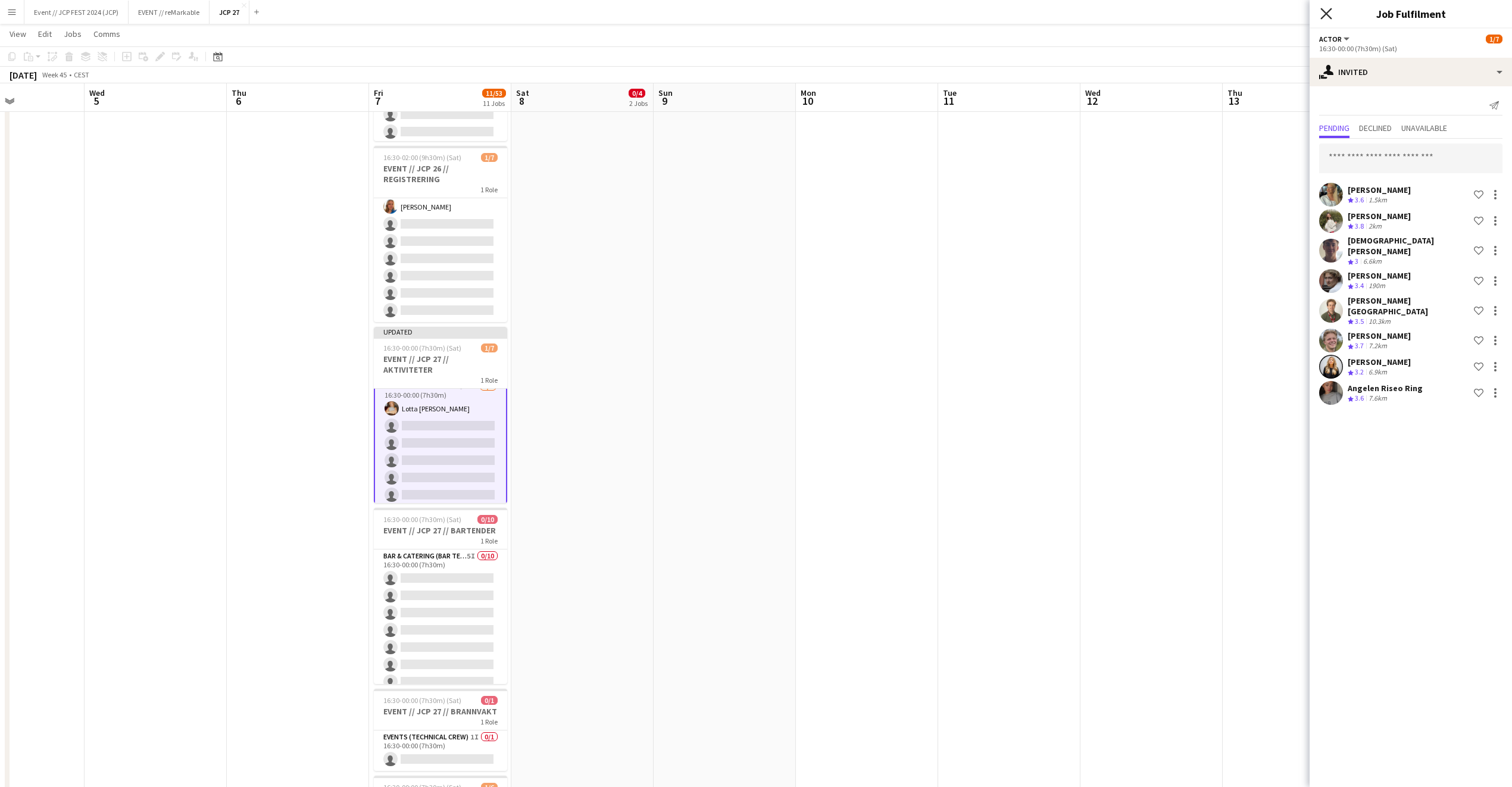
click at [1327, 12] on icon "Close pop-in" at bounding box center [1326, 13] width 12 height 12
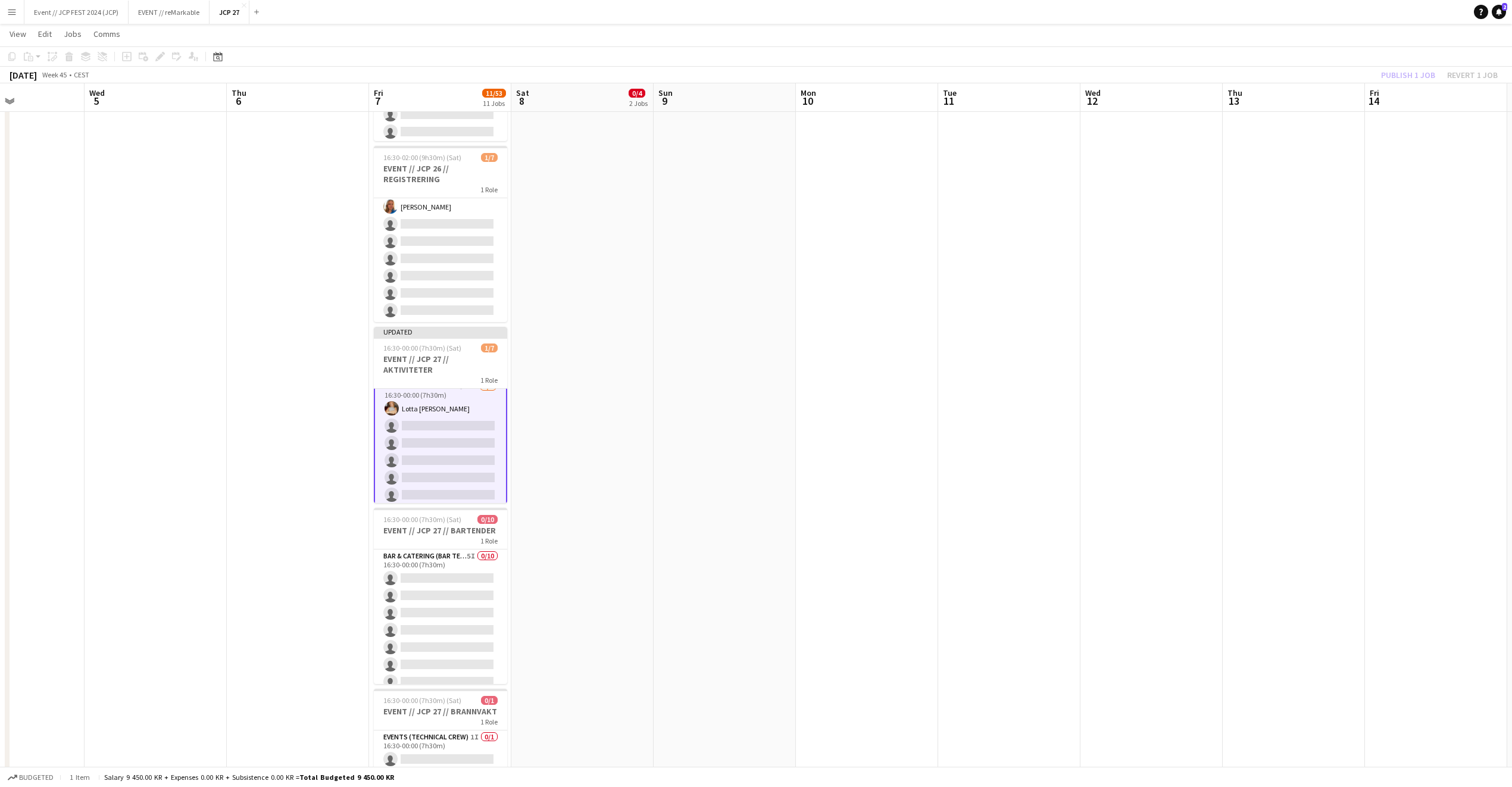
click at [1405, 69] on div "Publish 1 job Revert 1 job" at bounding box center [1440, 75] width 146 height 16
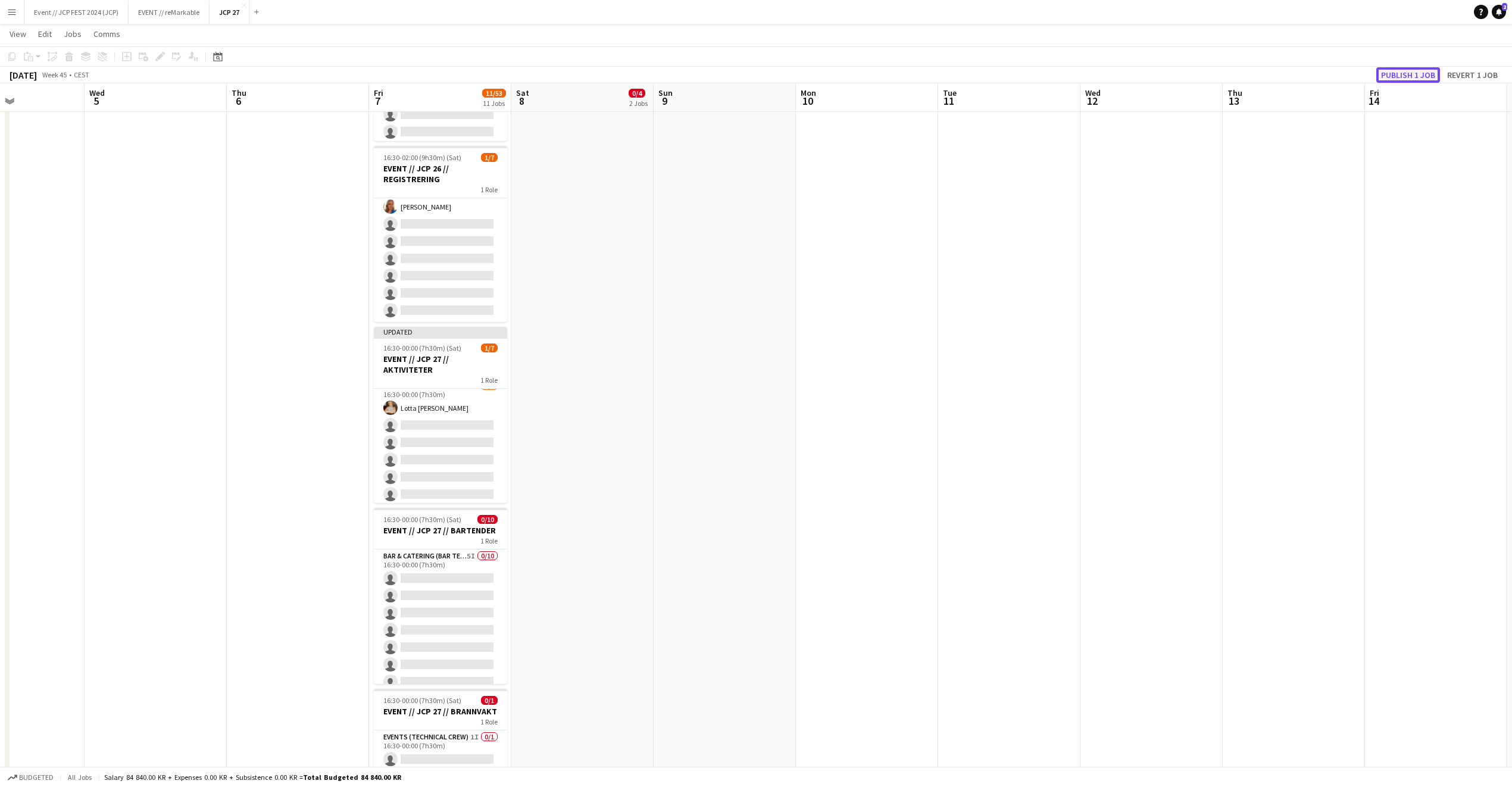
click at [1405, 69] on button "Publish 1 job" at bounding box center [1408, 75] width 64 height 16
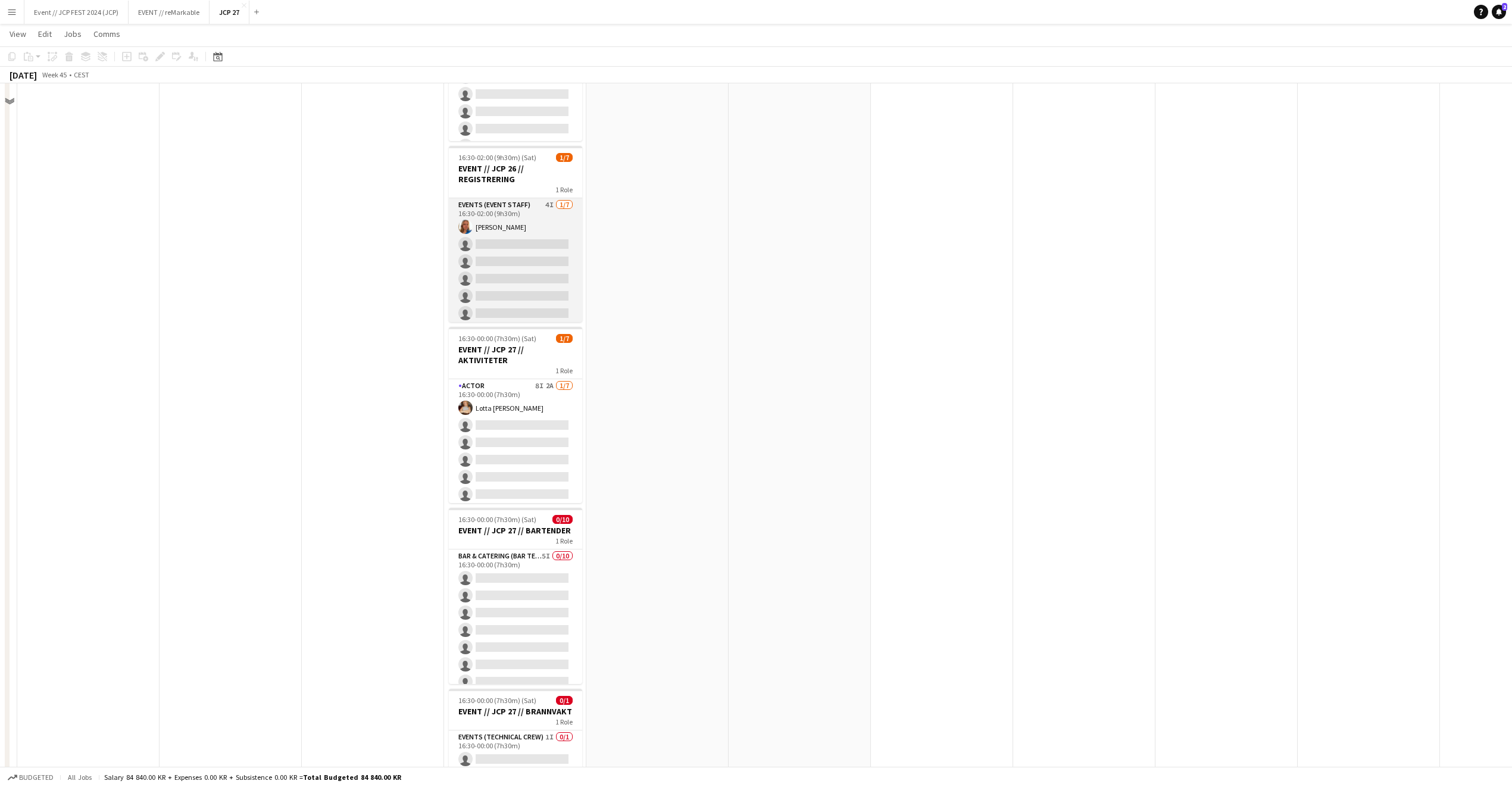
scroll to position [0, 0]
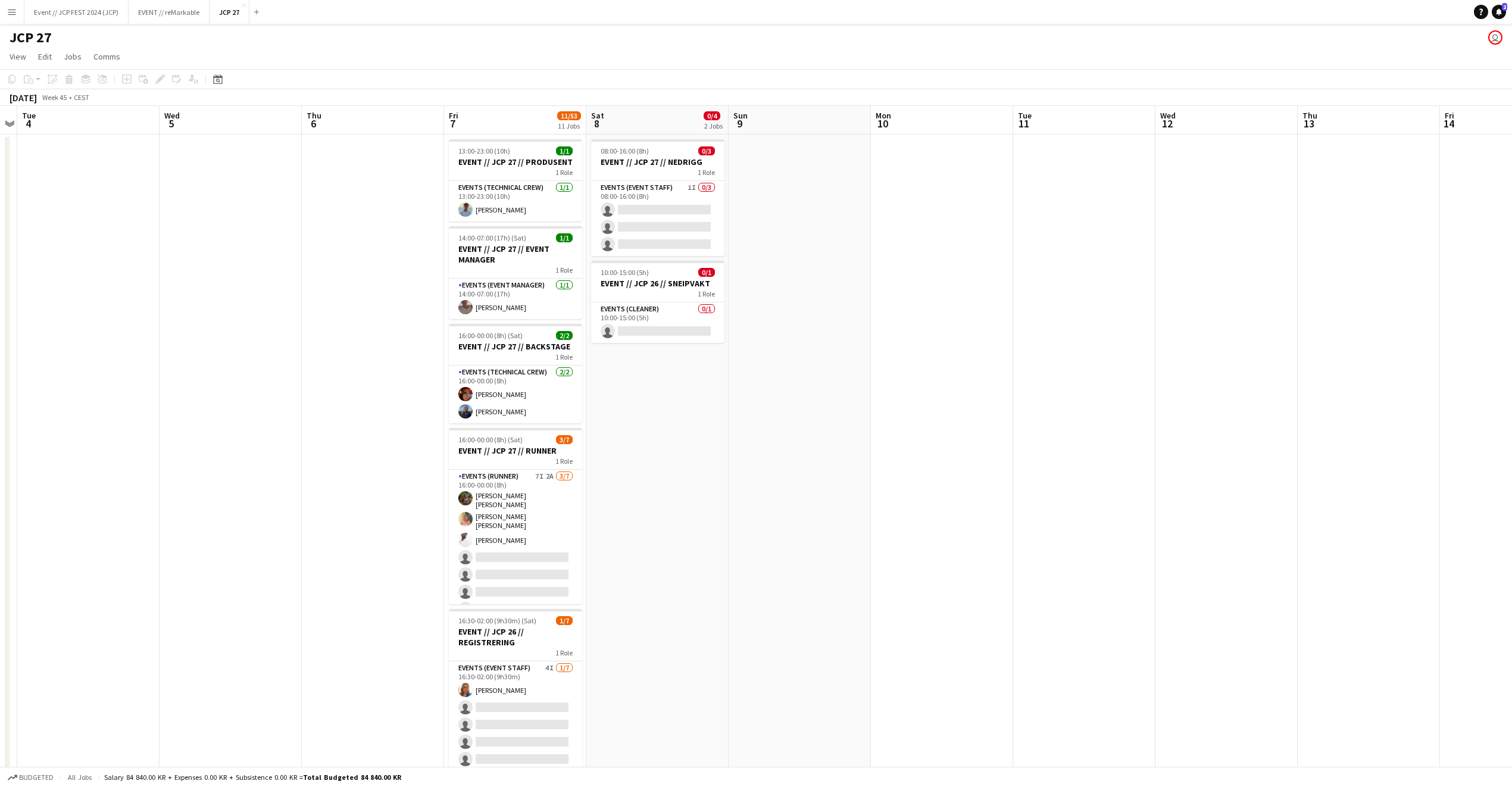
click at [540, 115] on app-board-header-date "Fri 7 11/53 11 Jobs" at bounding box center [515, 120] width 142 height 29
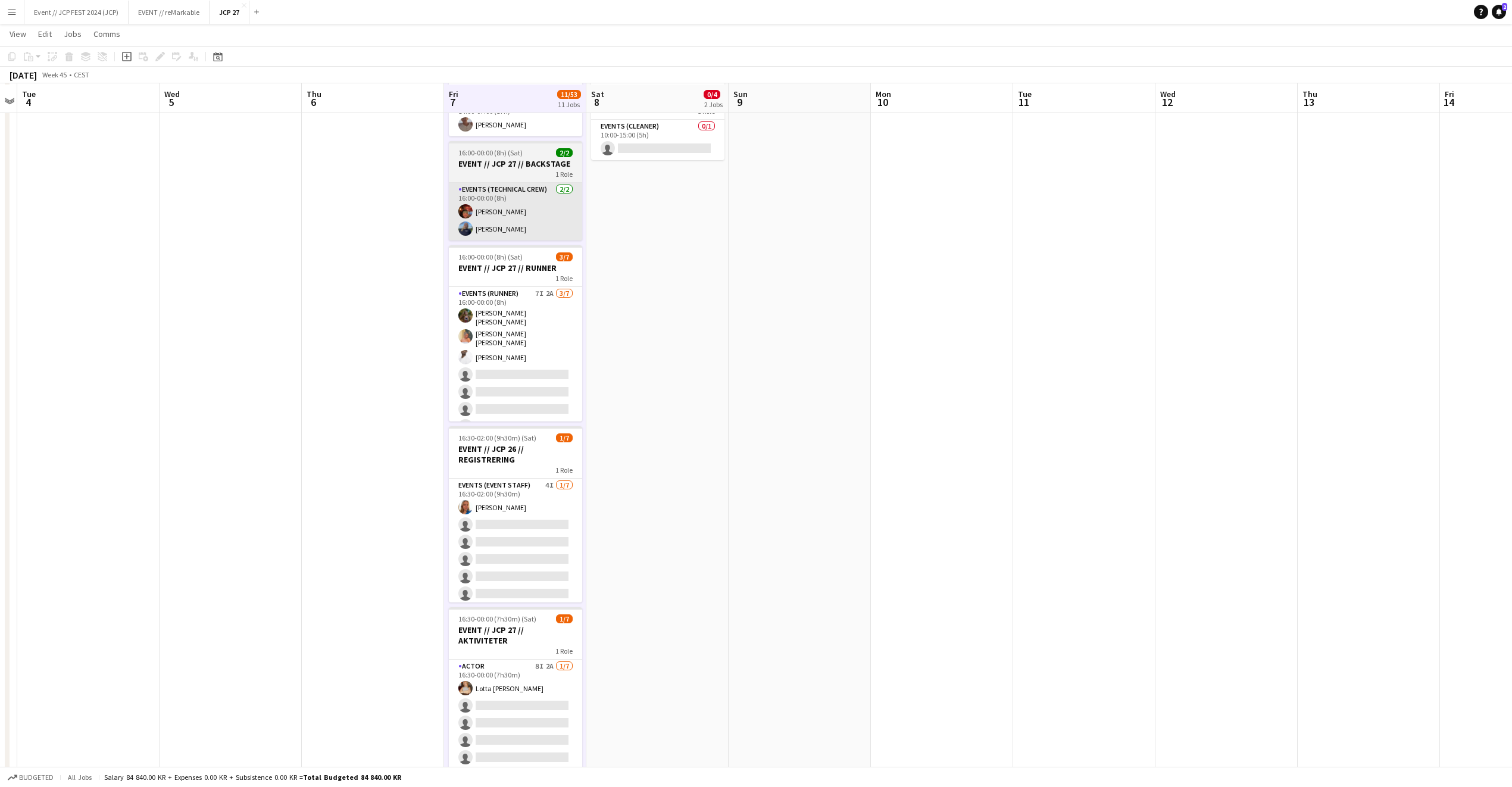
scroll to position [182, 0]
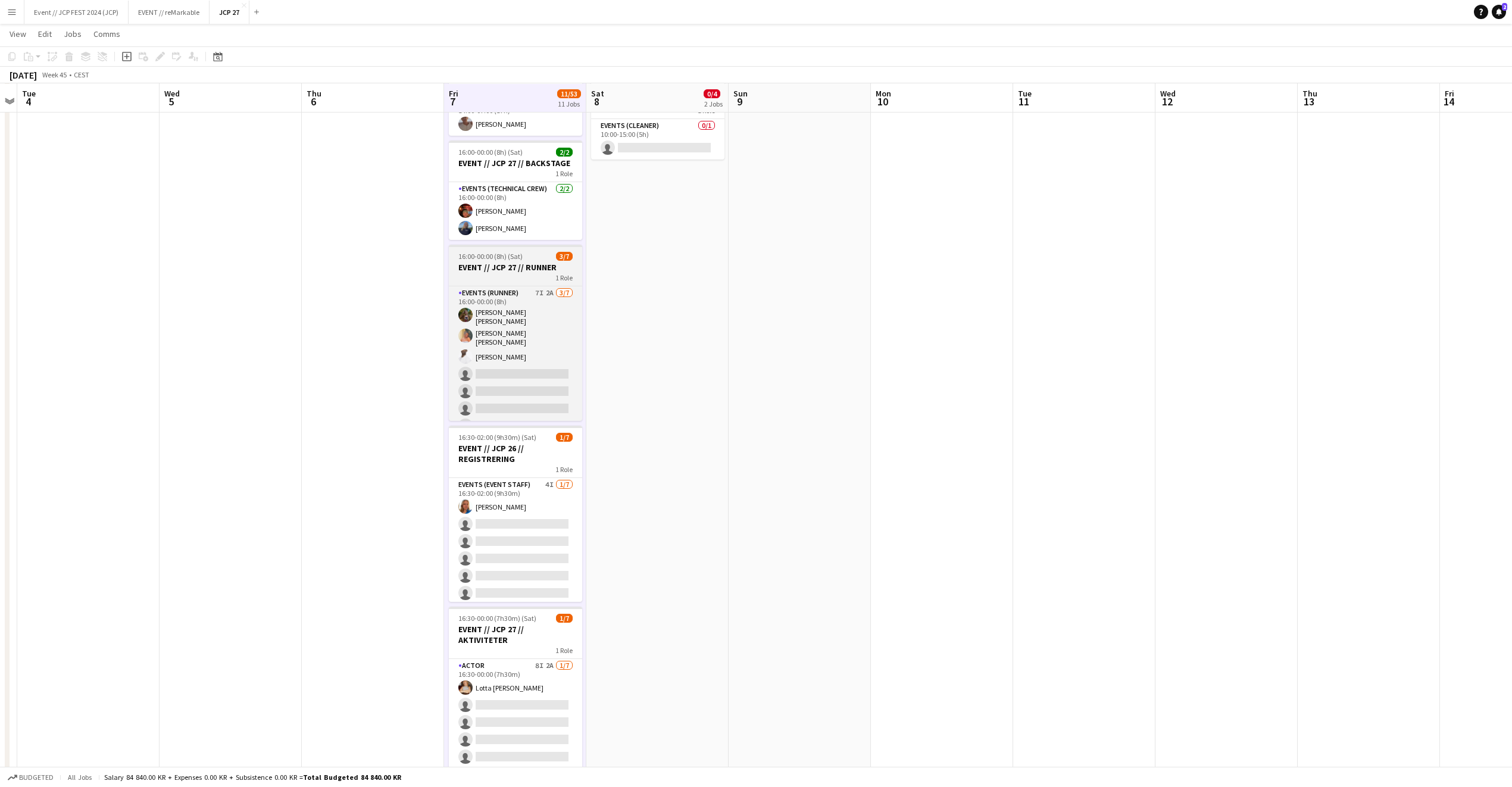
click at [536, 272] on h3 "EVENT // JCP 27 // RUNNER" at bounding box center [515, 267] width 133 height 11
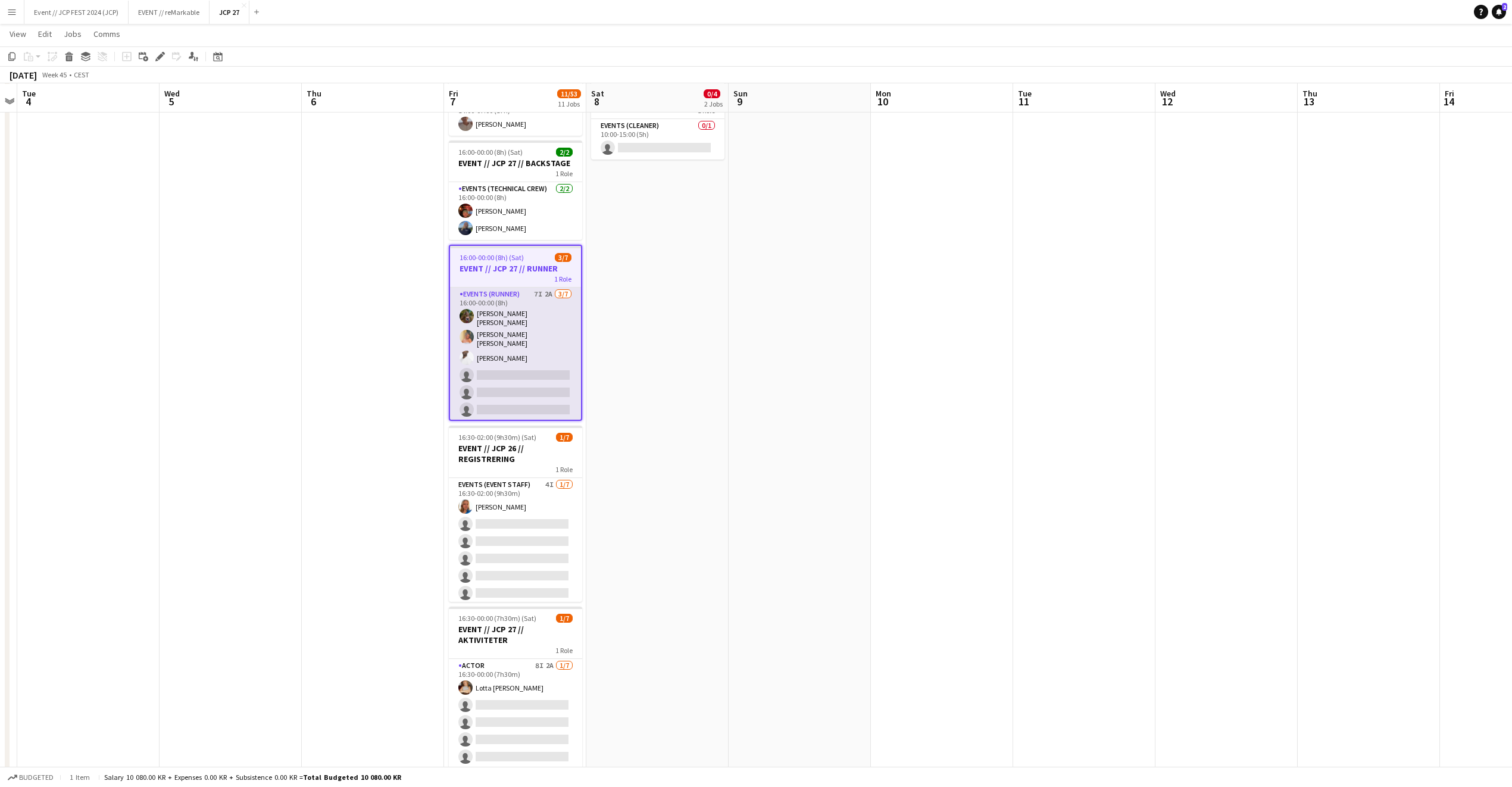
click at [519, 416] on app-card-role "Events (Runner) 7I 2A 3/7 16:00-00:00 (8h) Sarah Elise Getaz Hannah Ludivia Rot…" at bounding box center [515, 363] width 131 height 151
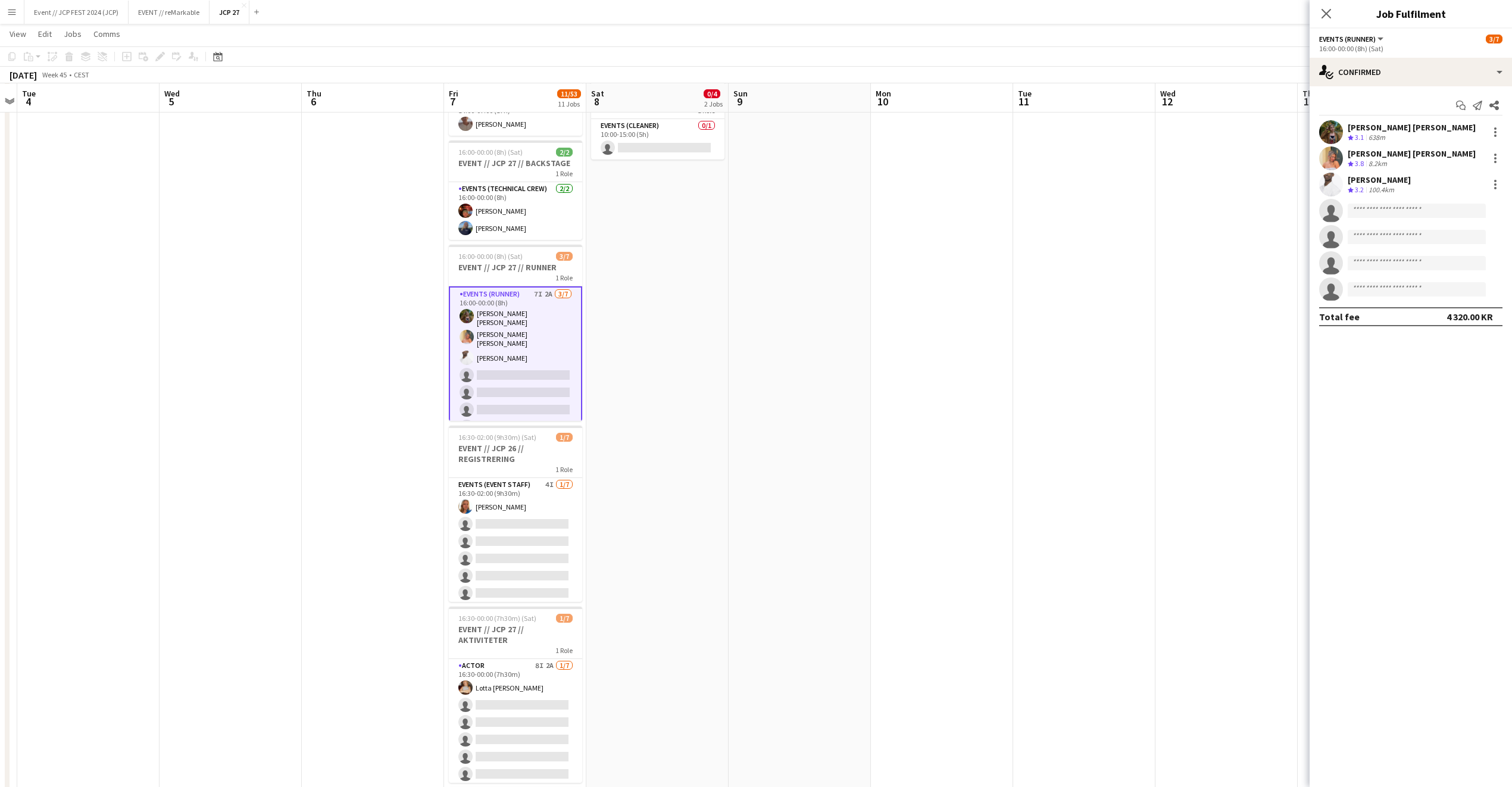
click at [525, 368] on app-card-role "Events (Runner) 7I 2A 3/7 16:00-00:00 (8h) Sarah Elise Getaz Hannah Ludivia Rot…" at bounding box center [515, 363] width 133 height 153
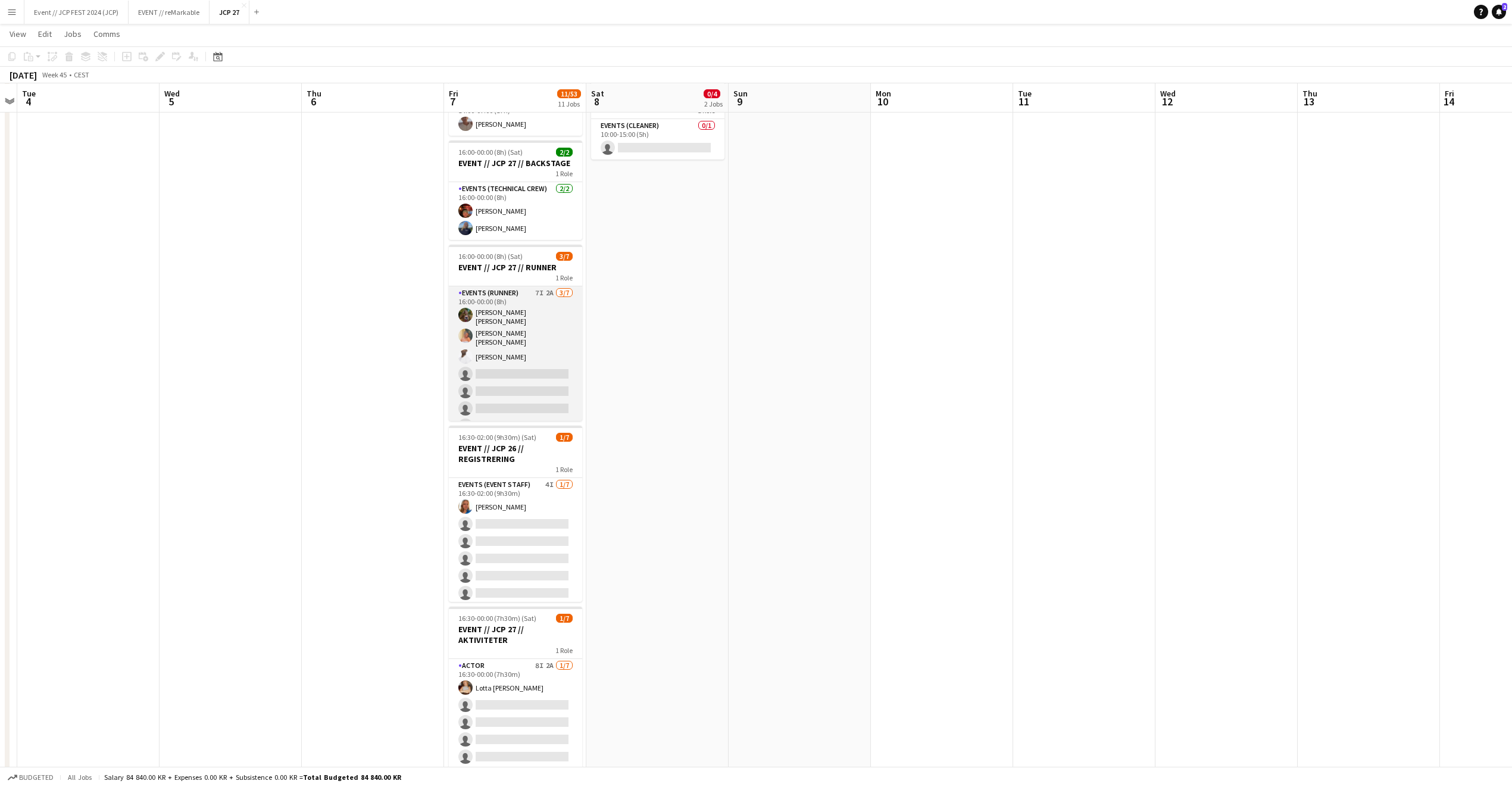
click at [525, 368] on app-card-role "Events (Runner) 7I 2A 3/7 16:00-00:00 (8h) Sarah Elise Getaz Hannah Ludivia Rot…" at bounding box center [515, 362] width 133 height 151
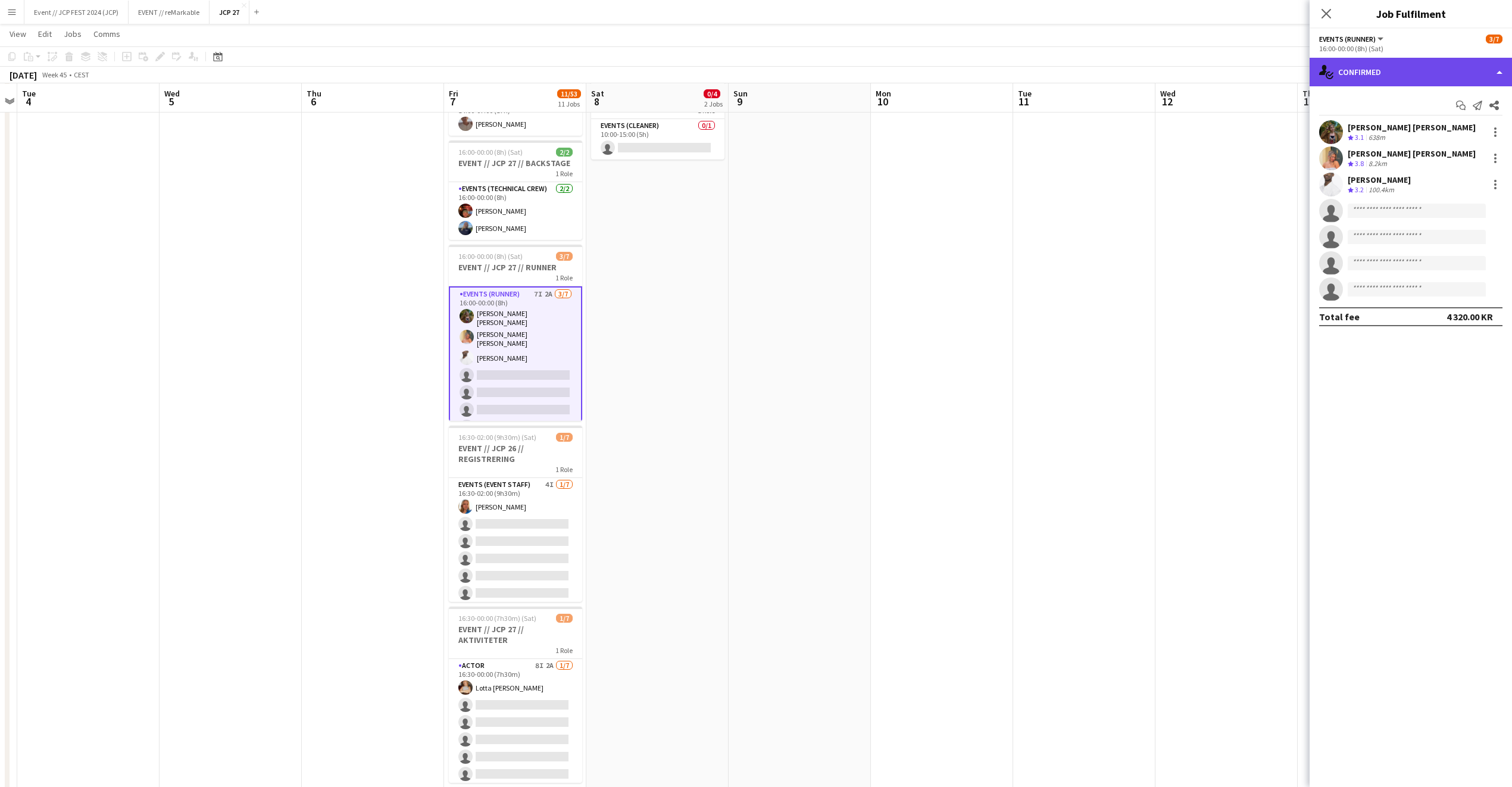
click at [1392, 75] on div "single-neutral-actions-check-2 Confirmed" at bounding box center [1411, 72] width 202 height 29
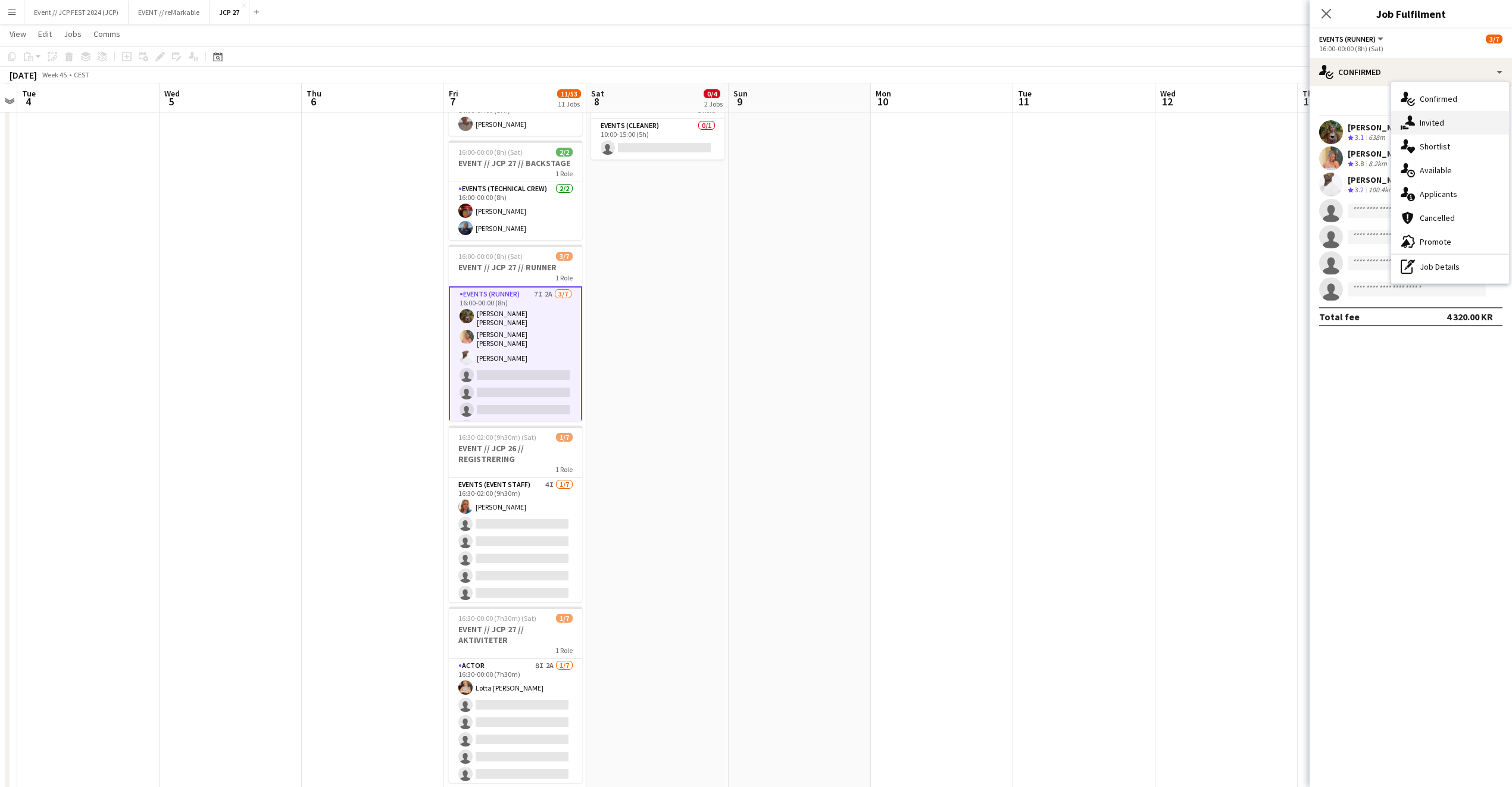
click at [1431, 133] on div "single-neutral-actions-share-1 Invited" at bounding box center [1450, 122] width 118 height 24
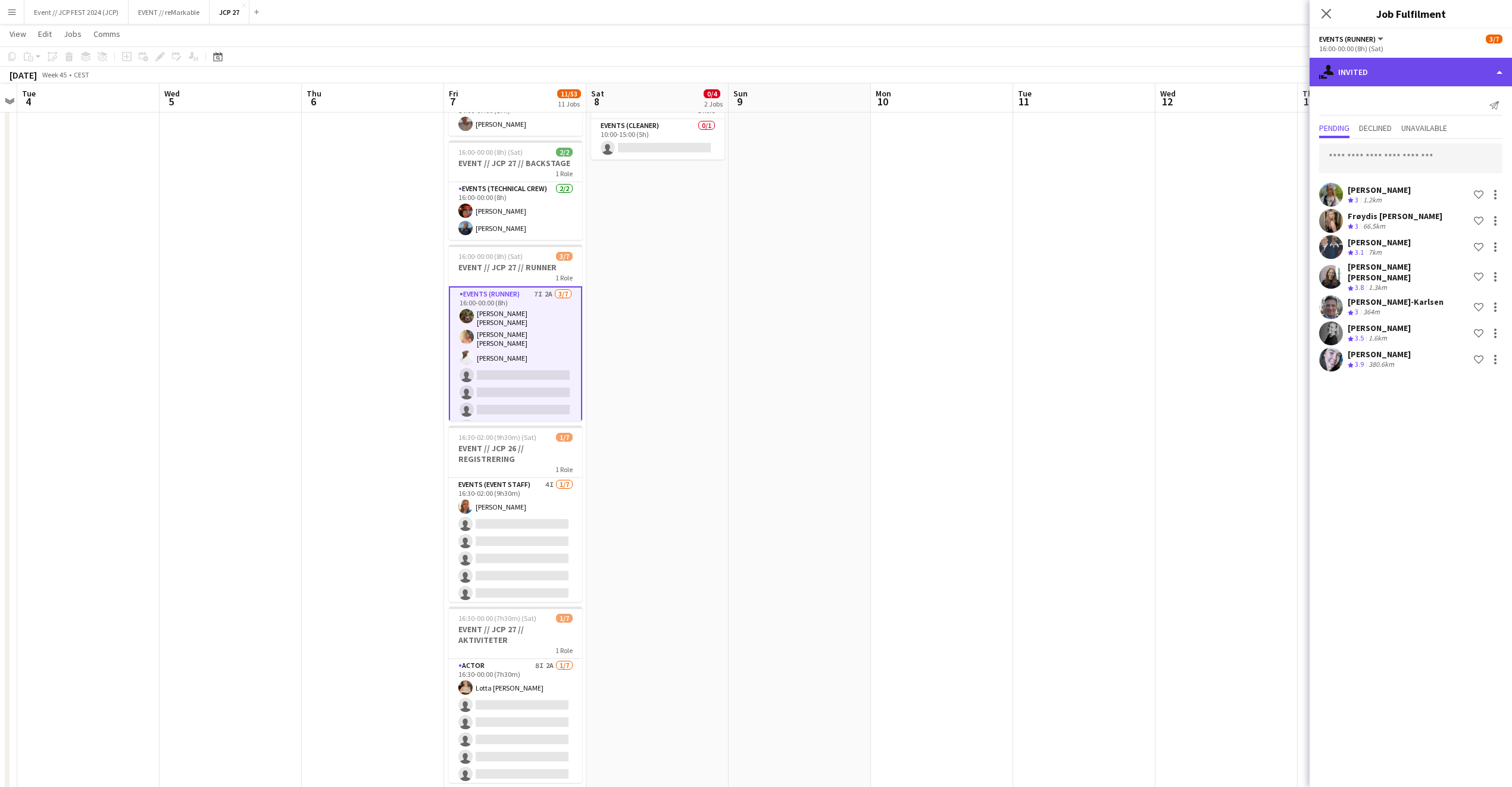
click at [1419, 59] on div "single-neutral-actions-share-1 Invited" at bounding box center [1411, 72] width 202 height 29
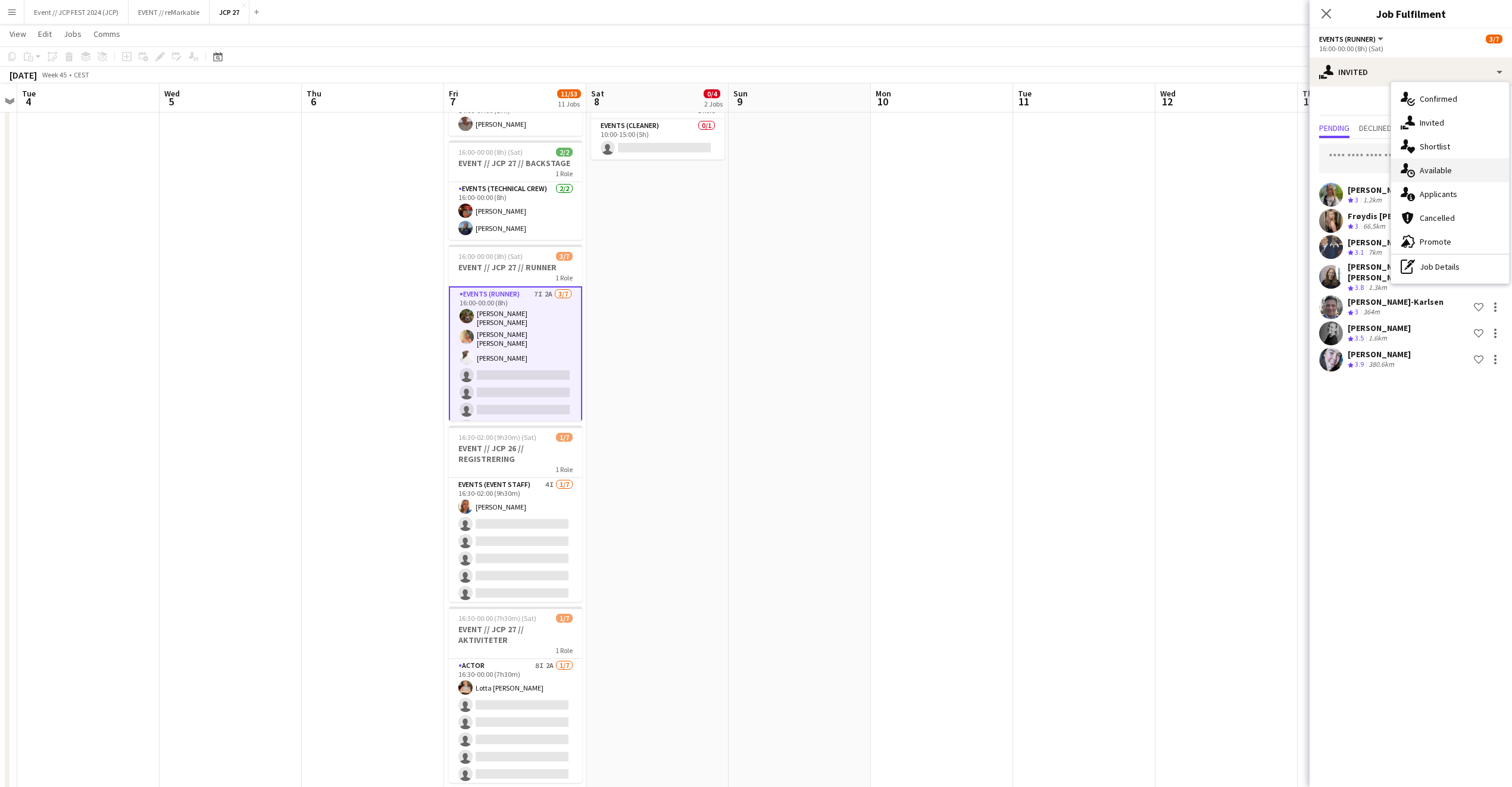
click at [1475, 167] on div "single-neutral-actions-upload Available" at bounding box center [1450, 170] width 118 height 24
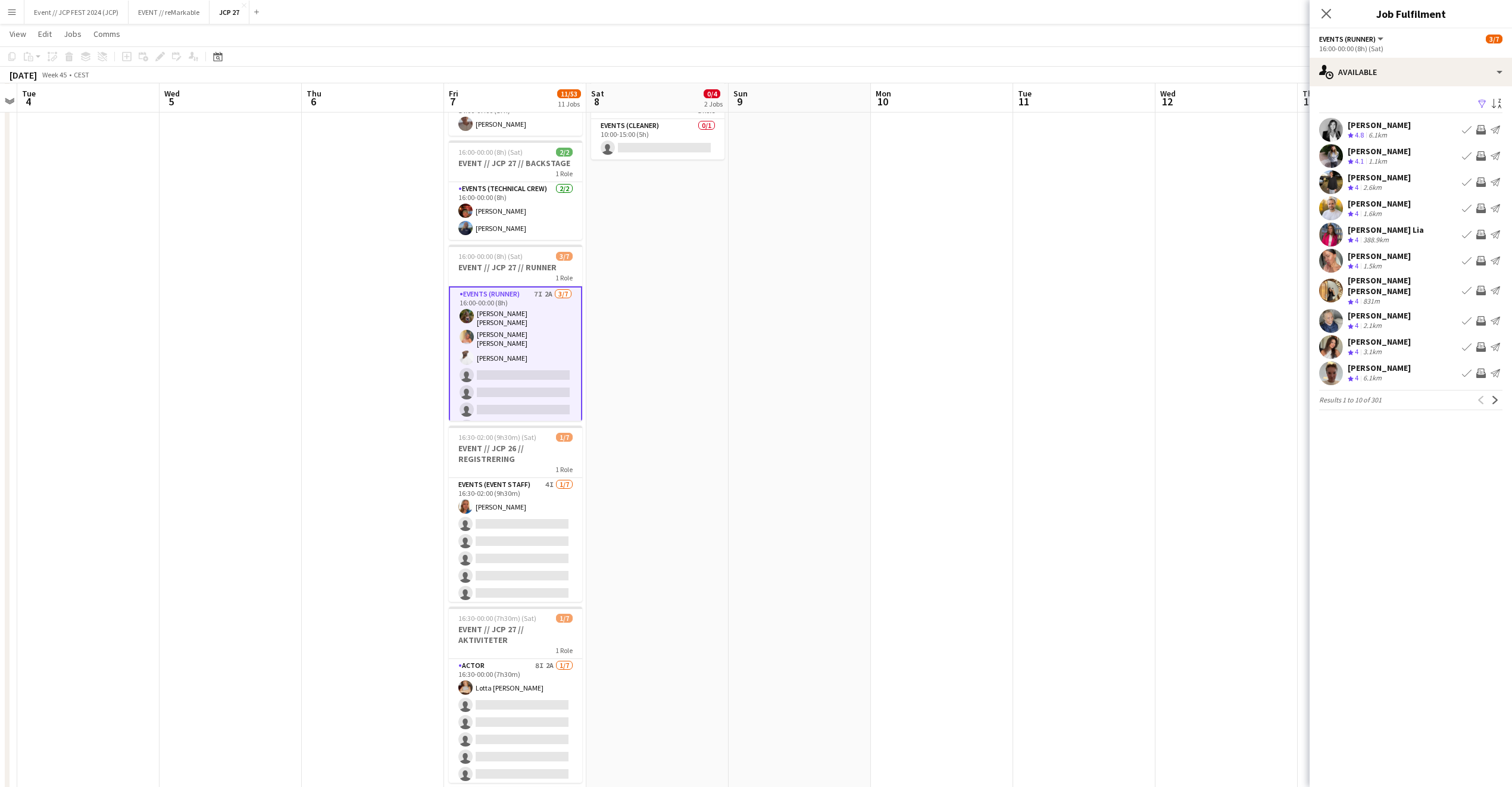
click at [1391, 363] on div "Magnus Moen" at bounding box center [1379, 368] width 63 height 11
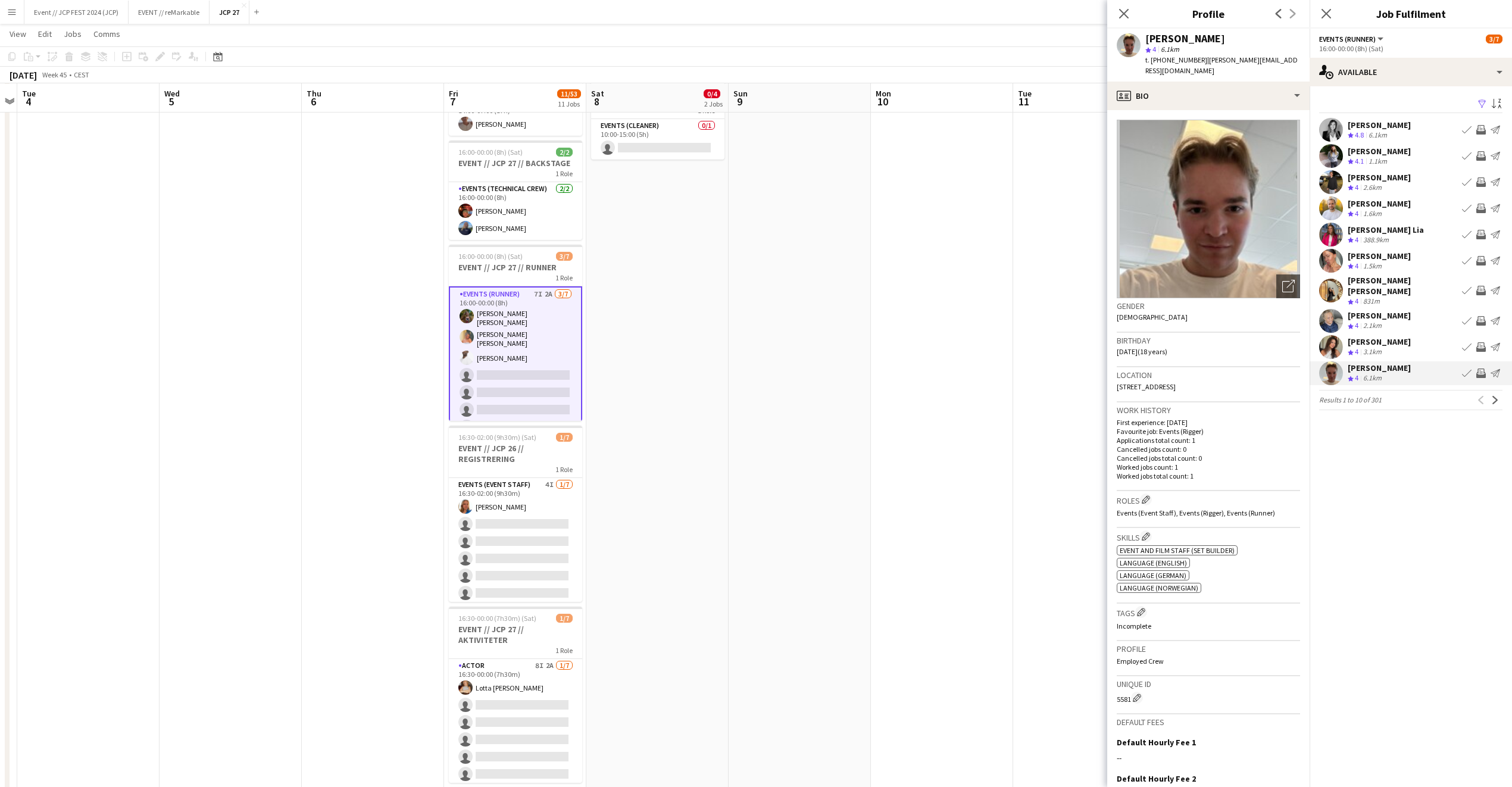
click at [524, 367] on app-card-role "Events (Runner) 7I 2A 3/7 16:00-00:00 (8h) Sarah Elise Getaz Hannah Ludivia Rot…" at bounding box center [515, 363] width 133 height 153
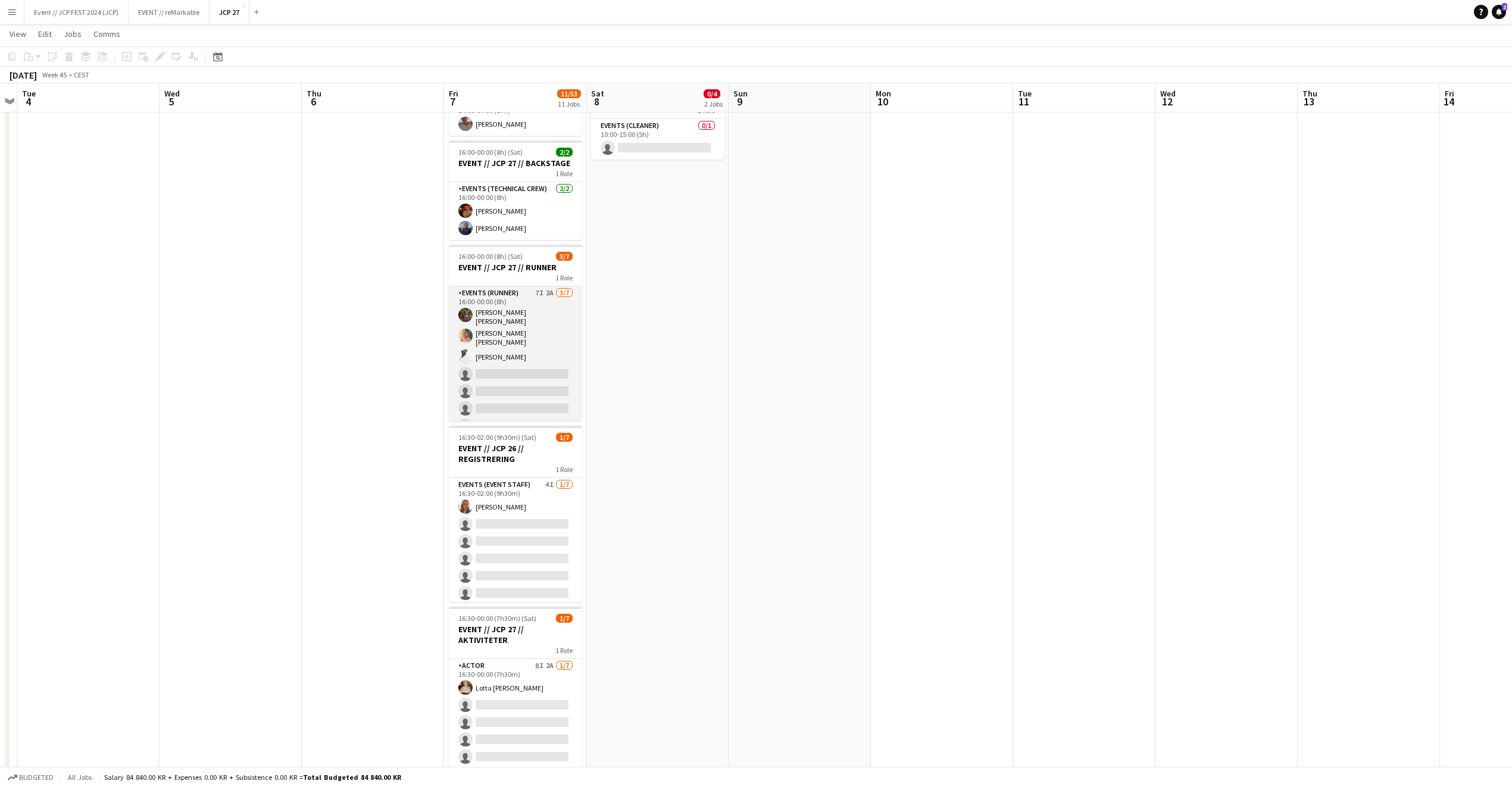
click at [524, 368] on app-card-role "Events (Runner) 7I 2A 3/7 16:00-00:00 (8h) Sarah Elise Getaz Hannah Ludivia Rot…" at bounding box center [515, 362] width 133 height 151
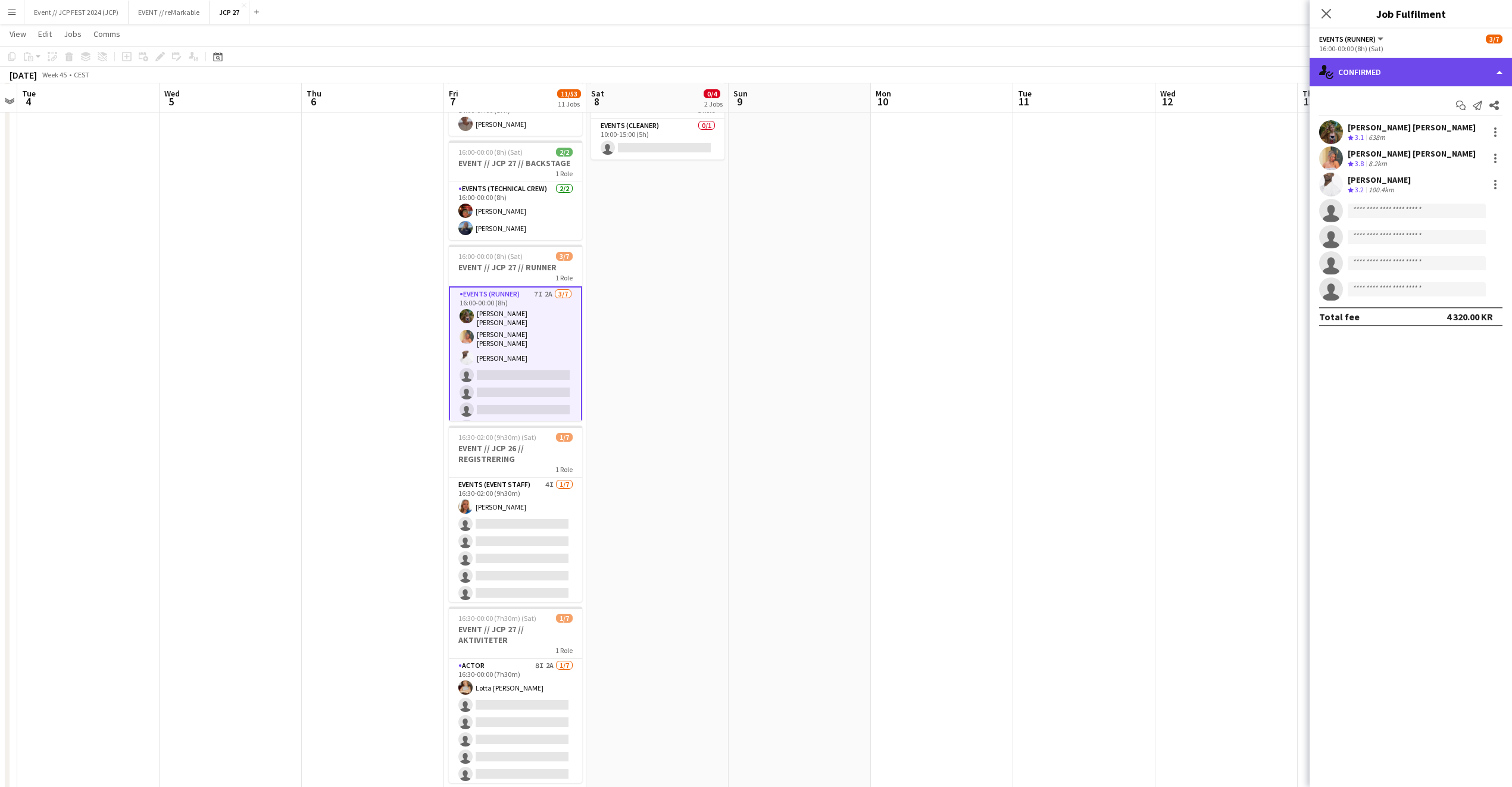
click at [1415, 75] on div "single-neutral-actions-check-2 Confirmed" at bounding box center [1411, 72] width 202 height 29
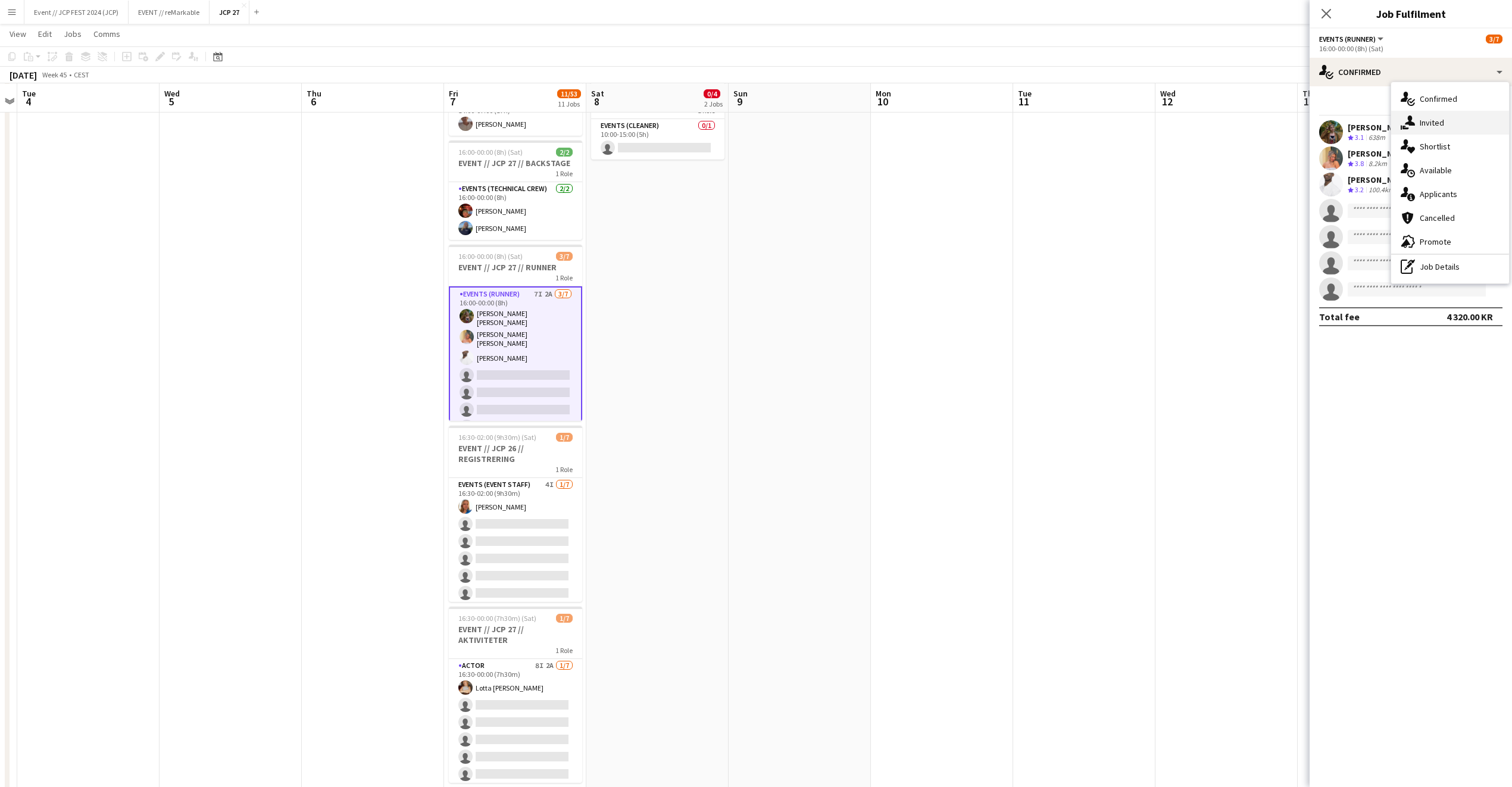
click at [1432, 123] on div "single-neutral-actions-share-1 Invited" at bounding box center [1450, 122] width 118 height 24
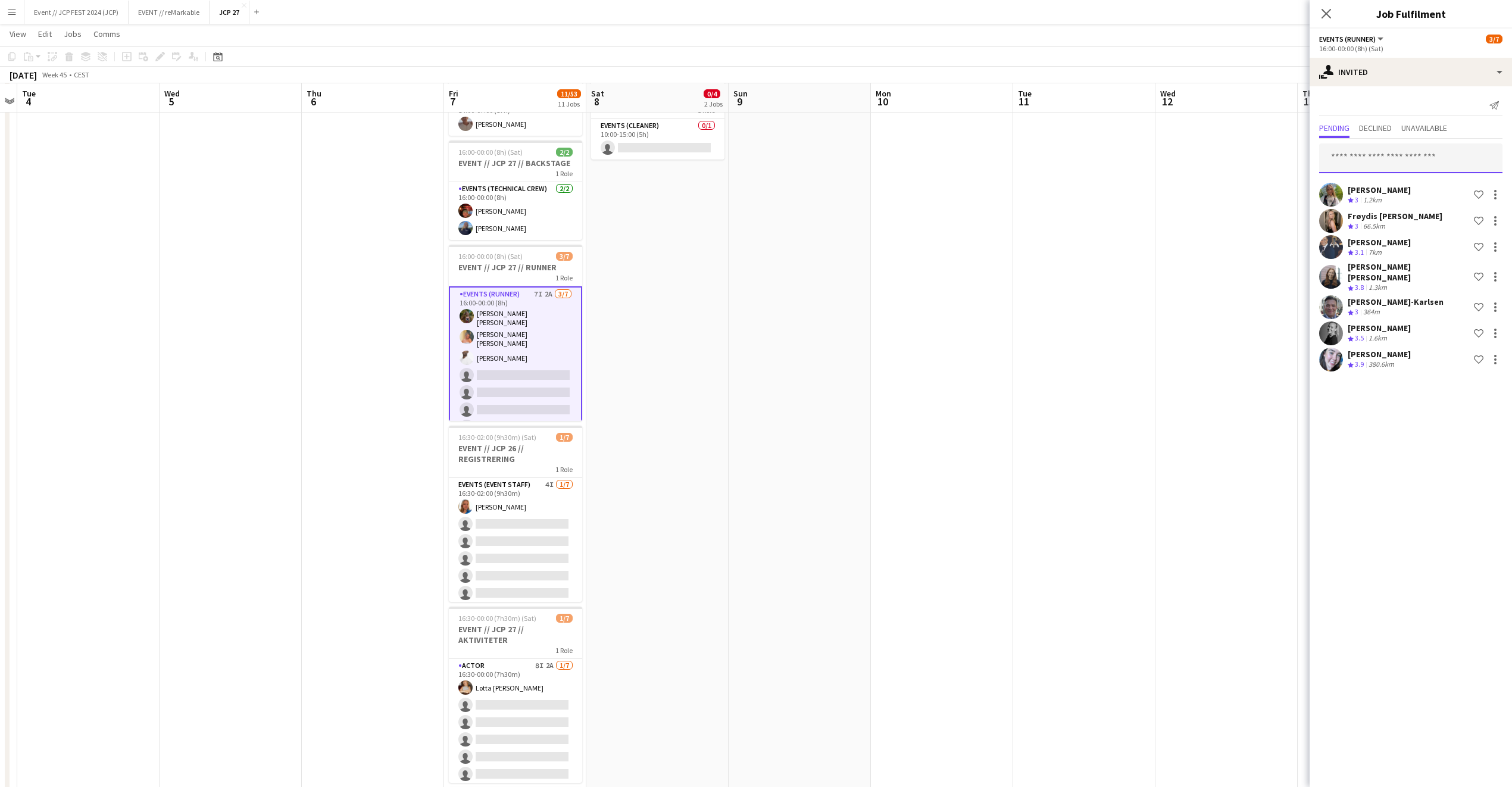
click at [1393, 160] on input "text" at bounding box center [1412, 158] width 184 height 30
type input "******"
click at [1396, 193] on span "magnus.loset.moen@gmail.com" at bounding box center [1411, 198] width 164 height 9
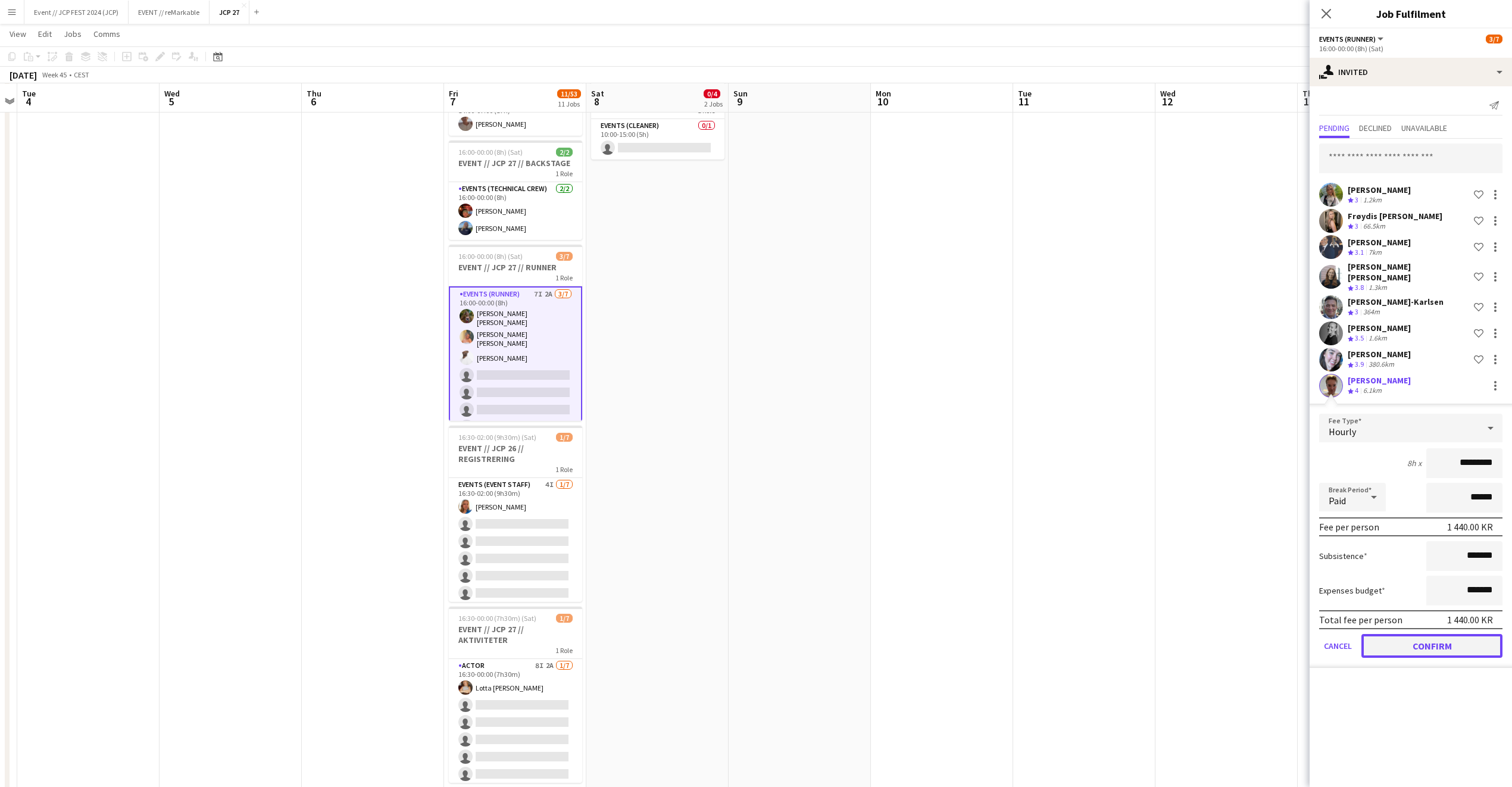
click at [1394, 634] on button "Confirm" at bounding box center [1432, 645] width 141 height 24
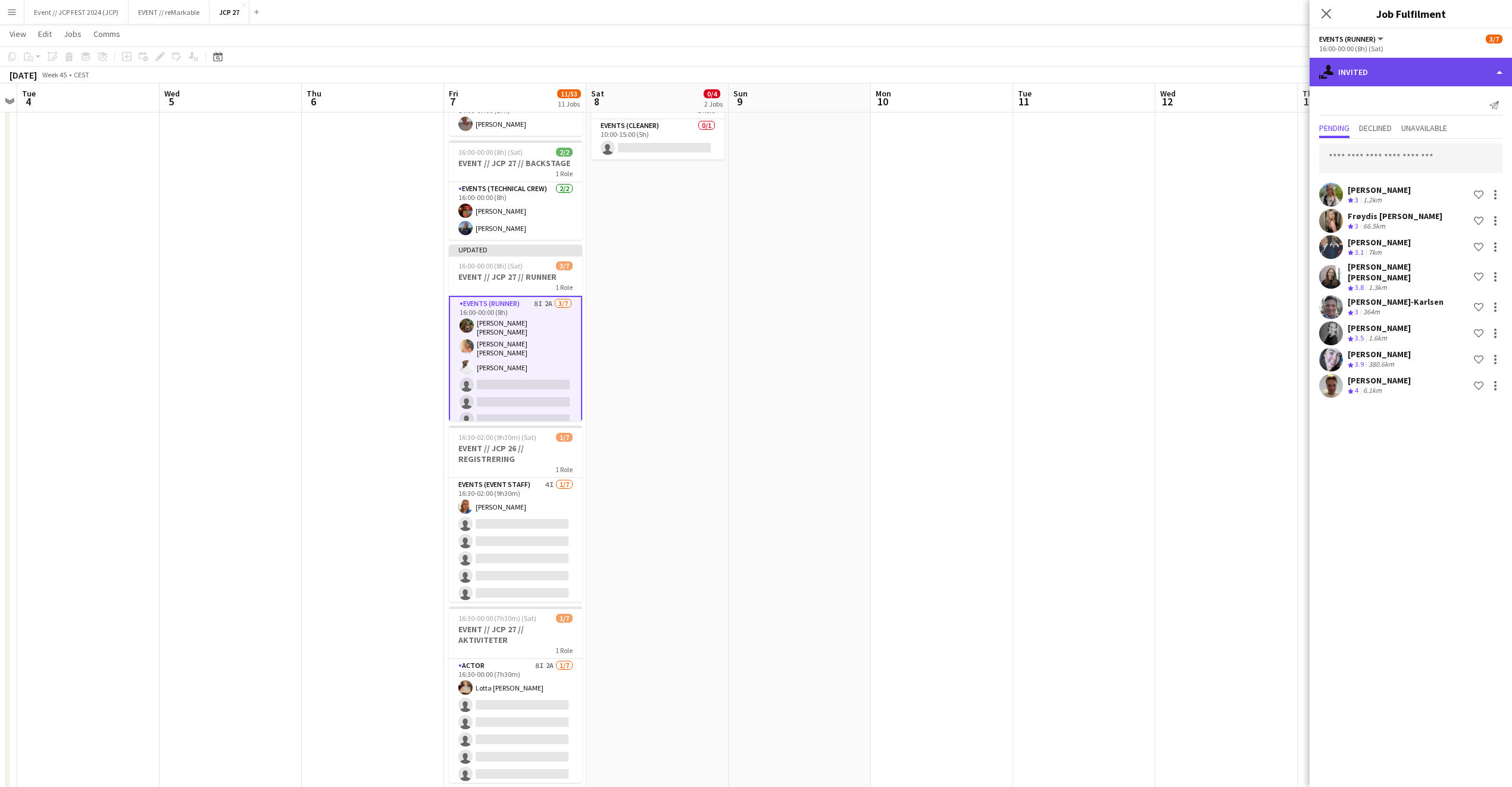
click at [1352, 61] on div "single-neutral-actions-share-1 Invited" at bounding box center [1411, 72] width 202 height 29
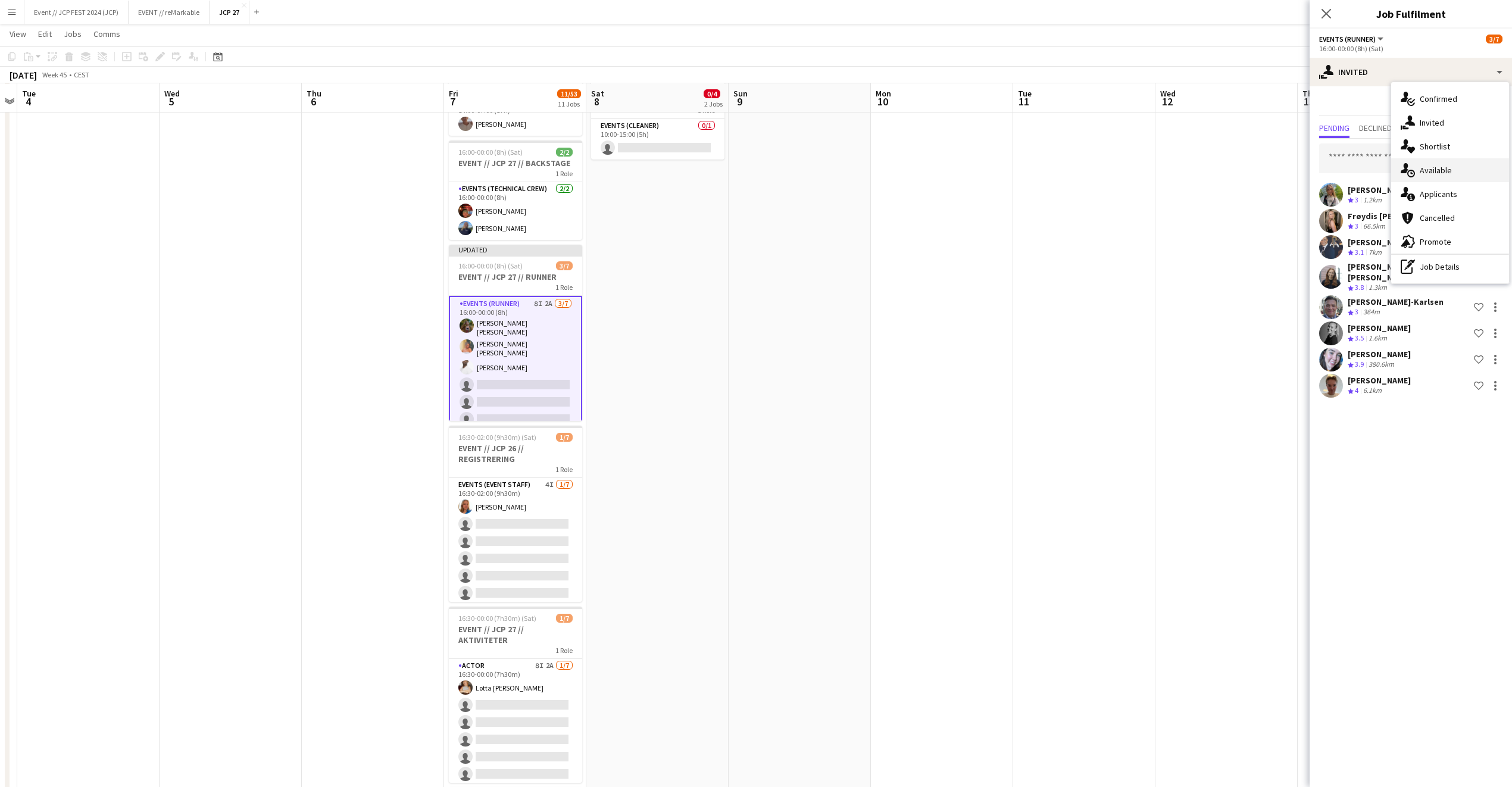
click at [1457, 176] on div "single-neutral-actions-upload Available" at bounding box center [1450, 170] width 118 height 24
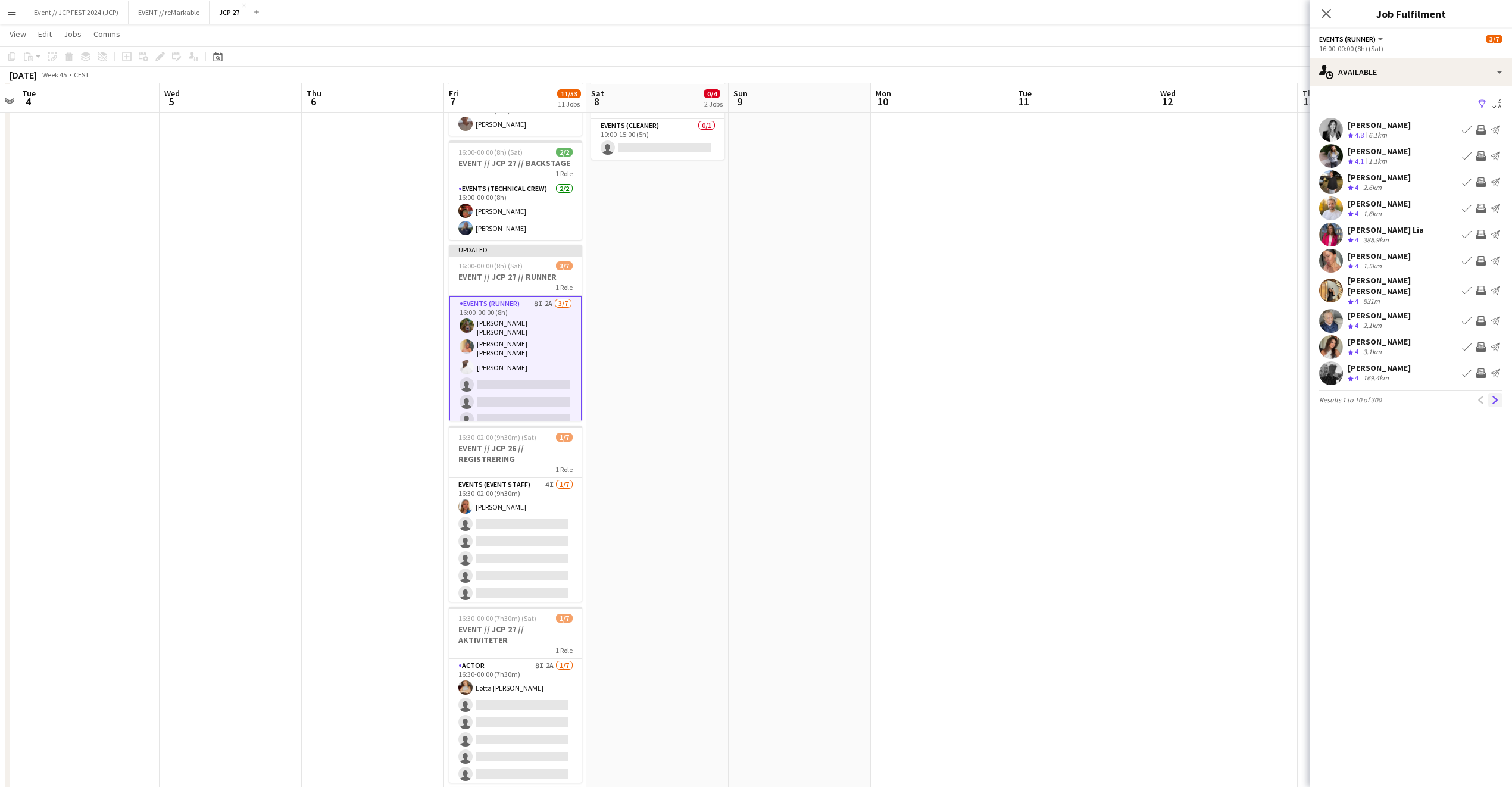
click at [1499, 396] on app-icon "Next" at bounding box center [1496, 400] width 9 height 9
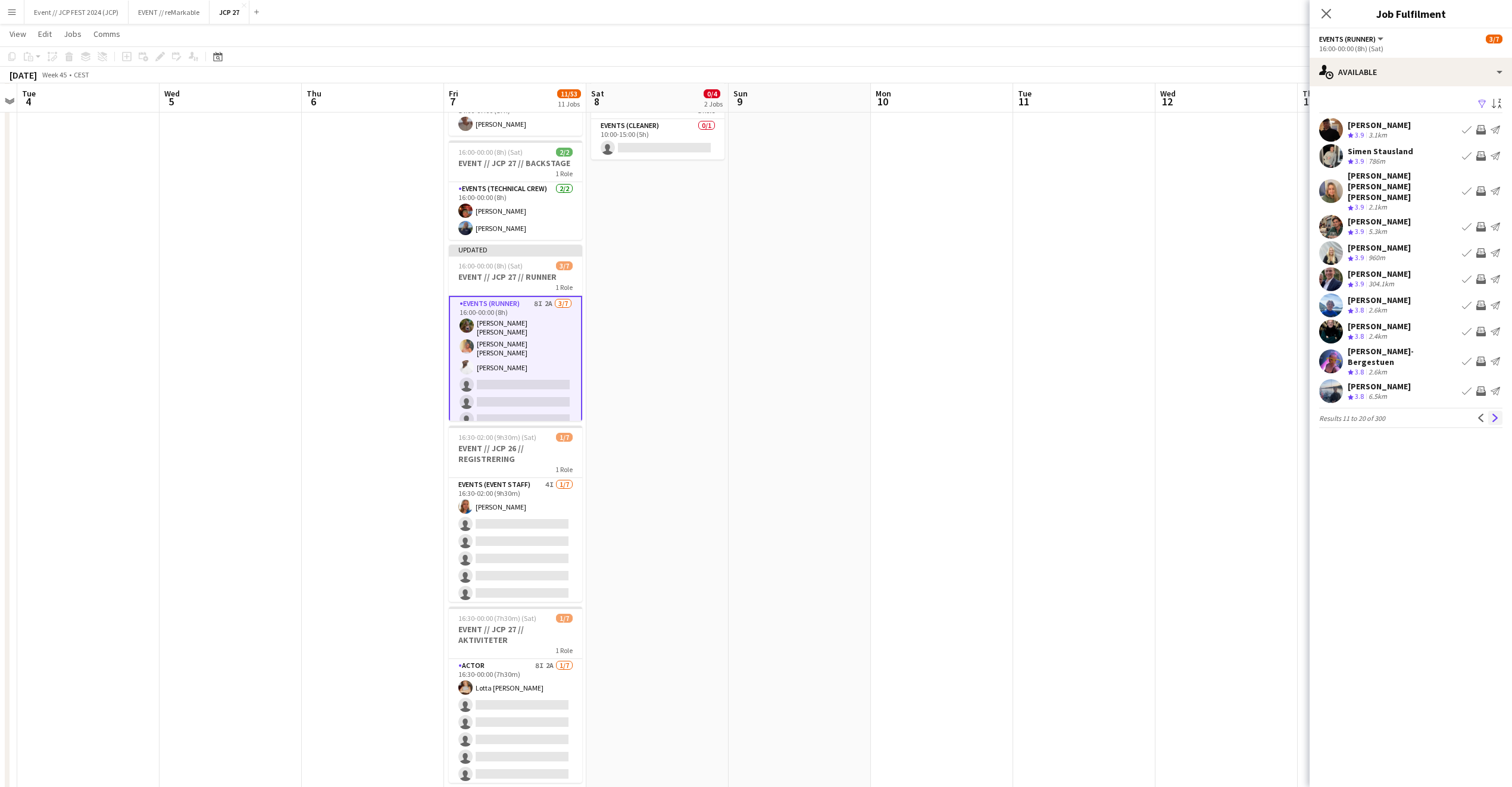
click at [1499, 413] on app-icon "Next" at bounding box center [1496, 417] width 9 height 9
click at [1495, 411] on app-icon "Next" at bounding box center [1496, 415] width 9 height 9
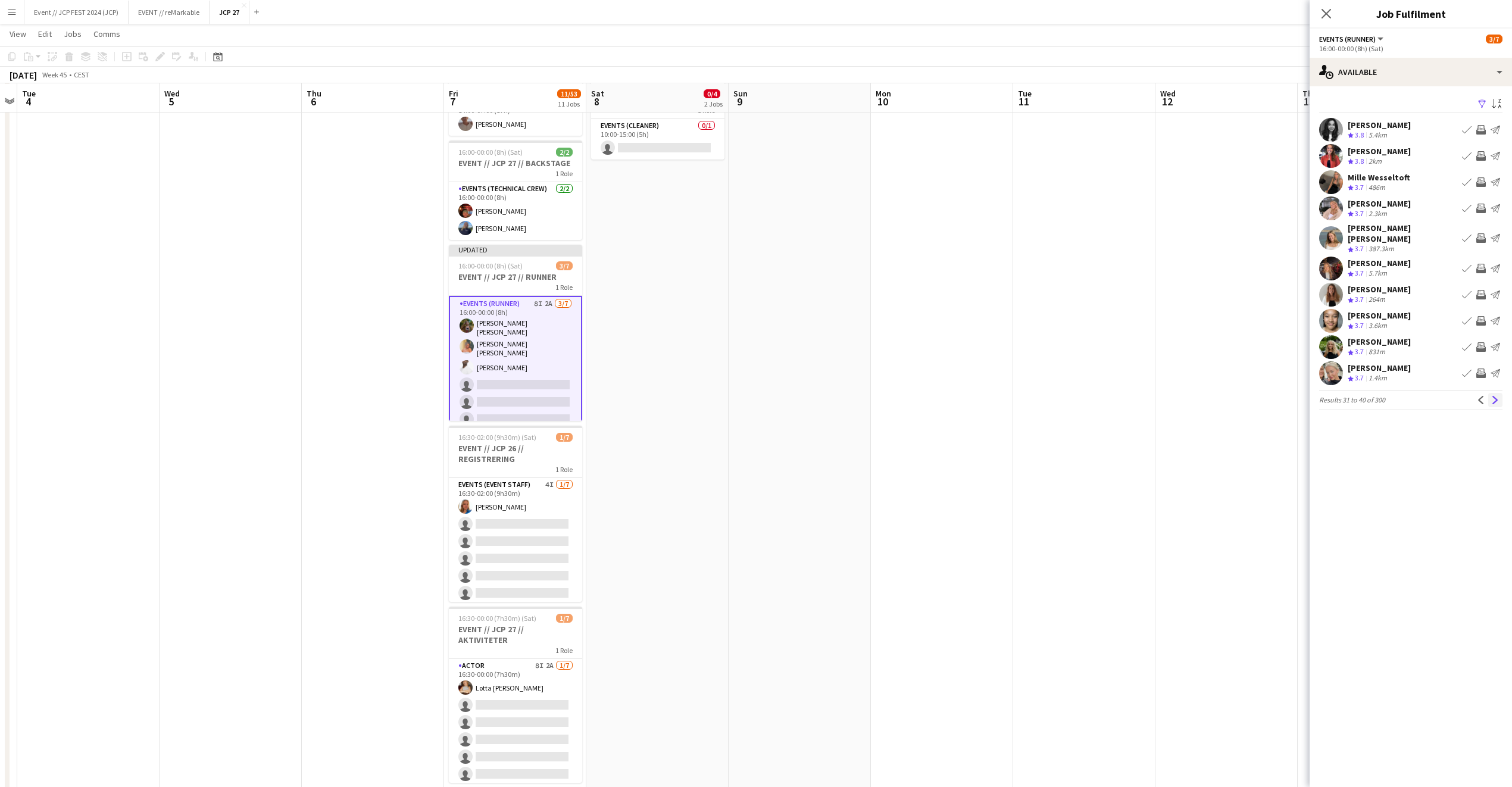
click at [1496, 396] on app-icon "Next" at bounding box center [1496, 400] width 9 height 9
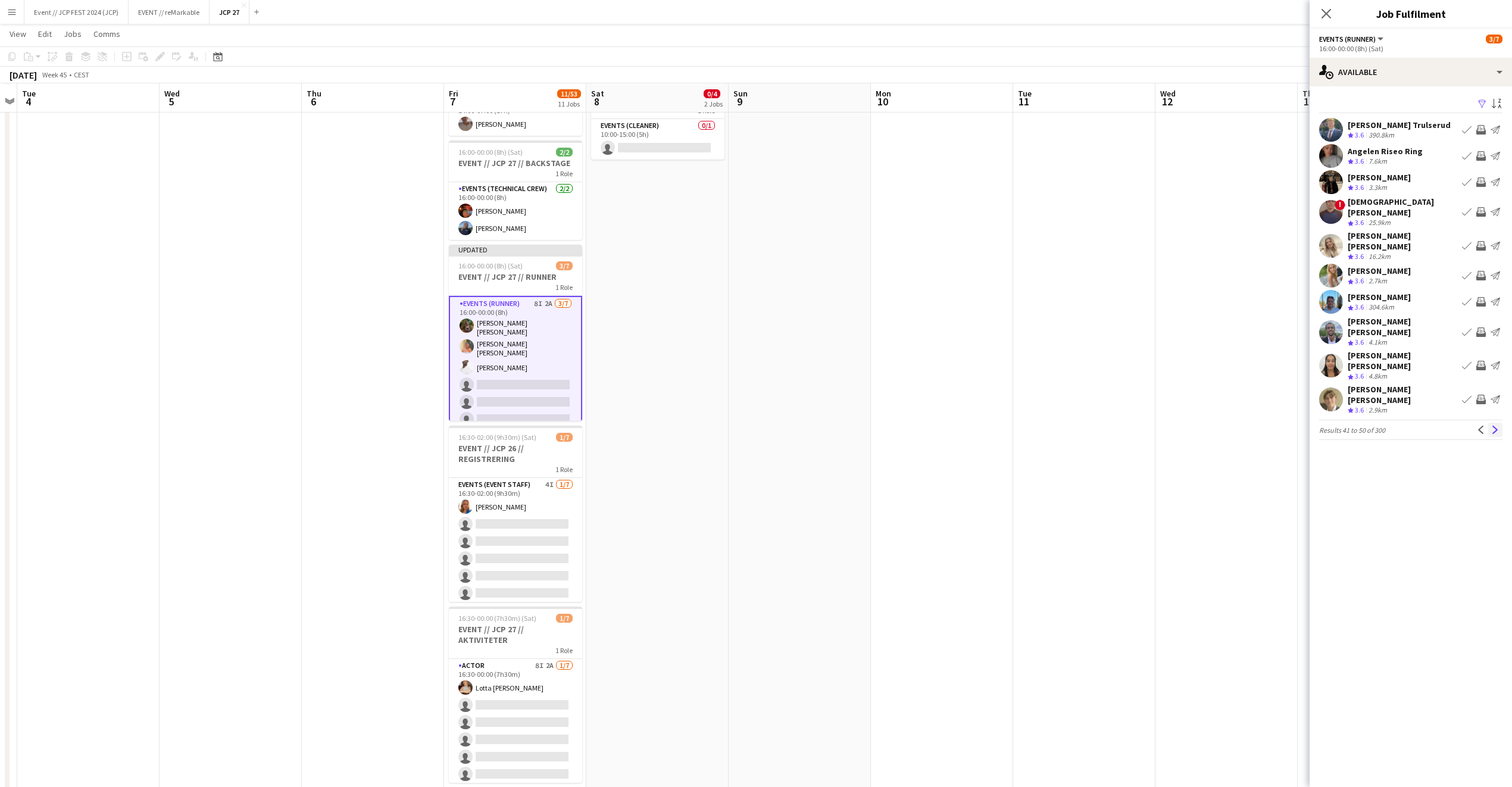
click at [1496, 426] on app-icon "Next" at bounding box center [1496, 430] width 9 height 9
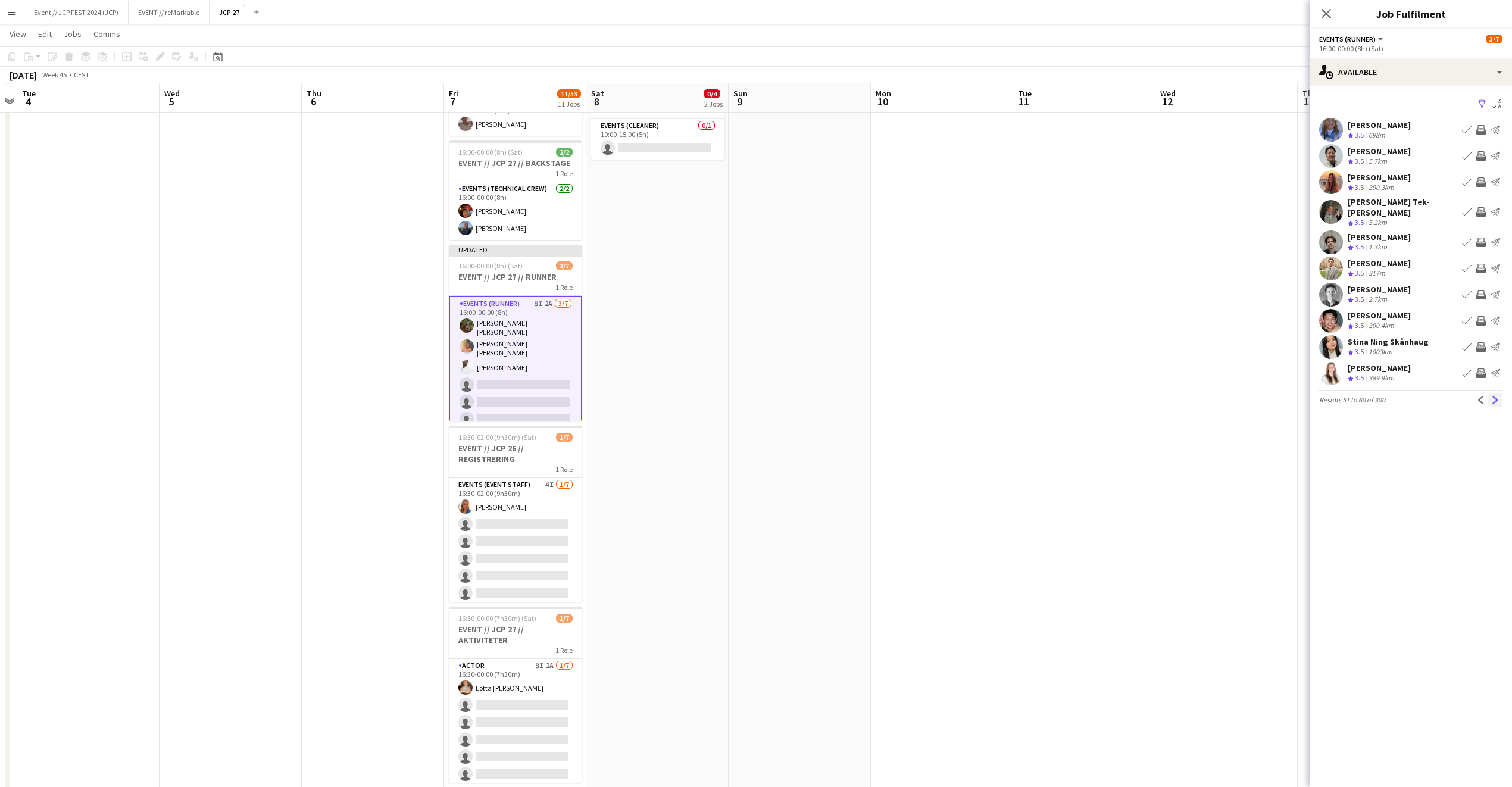
click at [1496, 396] on app-icon "Next" at bounding box center [1496, 400] width 9 height 9
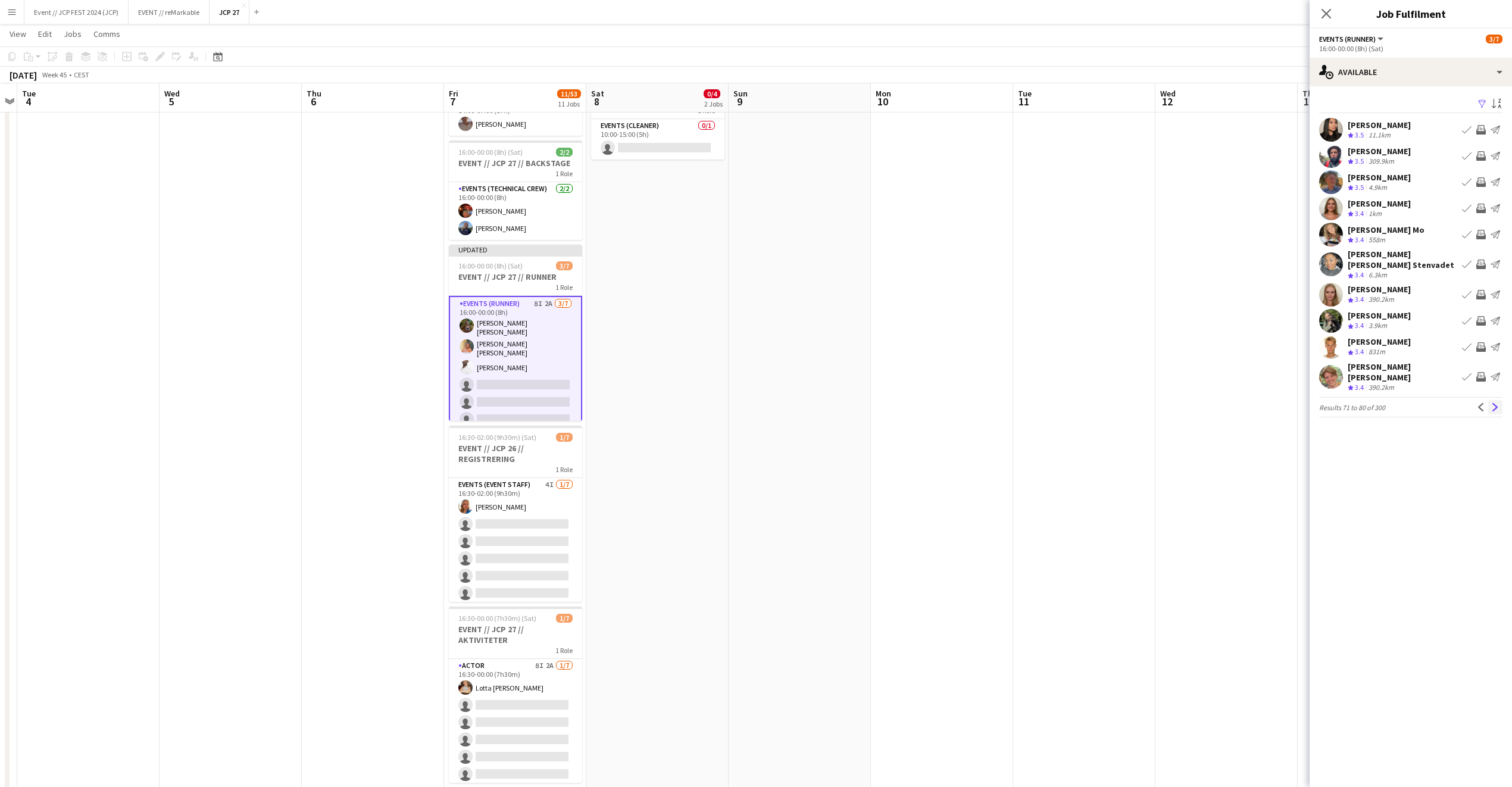
click at [1496, 400] on button "Next" at bounding box center [1496, 407] width 14 height 14
click at [1396, 138] on div "Crew rating 3.4 12.4km" at bounding box center [1379, 135] width 63 height 10
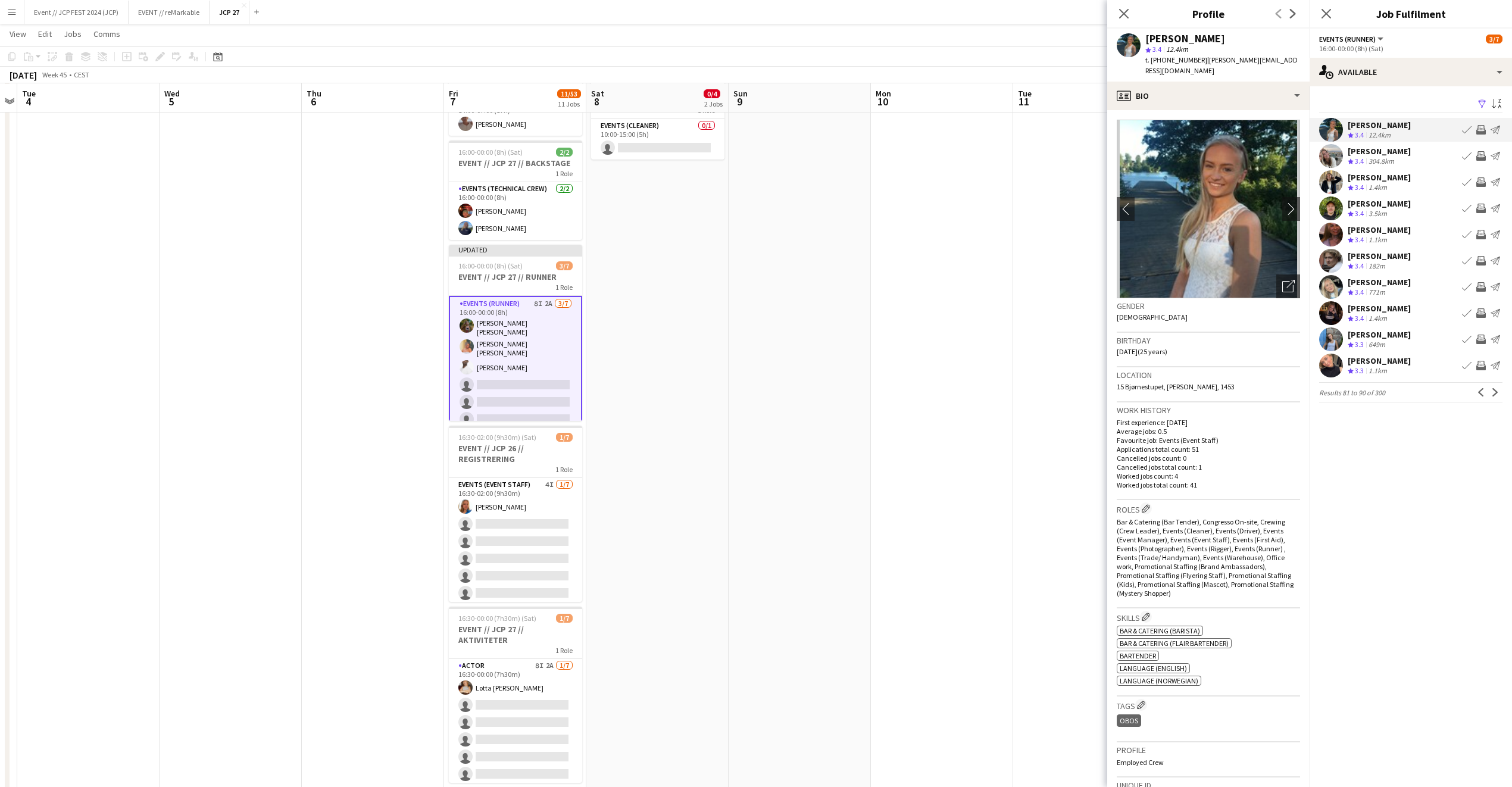
click at [1116, 5] on div "Close pop-in" at bounding box center [1123, 13] width 33 height 27
click at [1126, 19] on icon "Close pop-in" at bounding box center [1123, 13] width 12 height 12
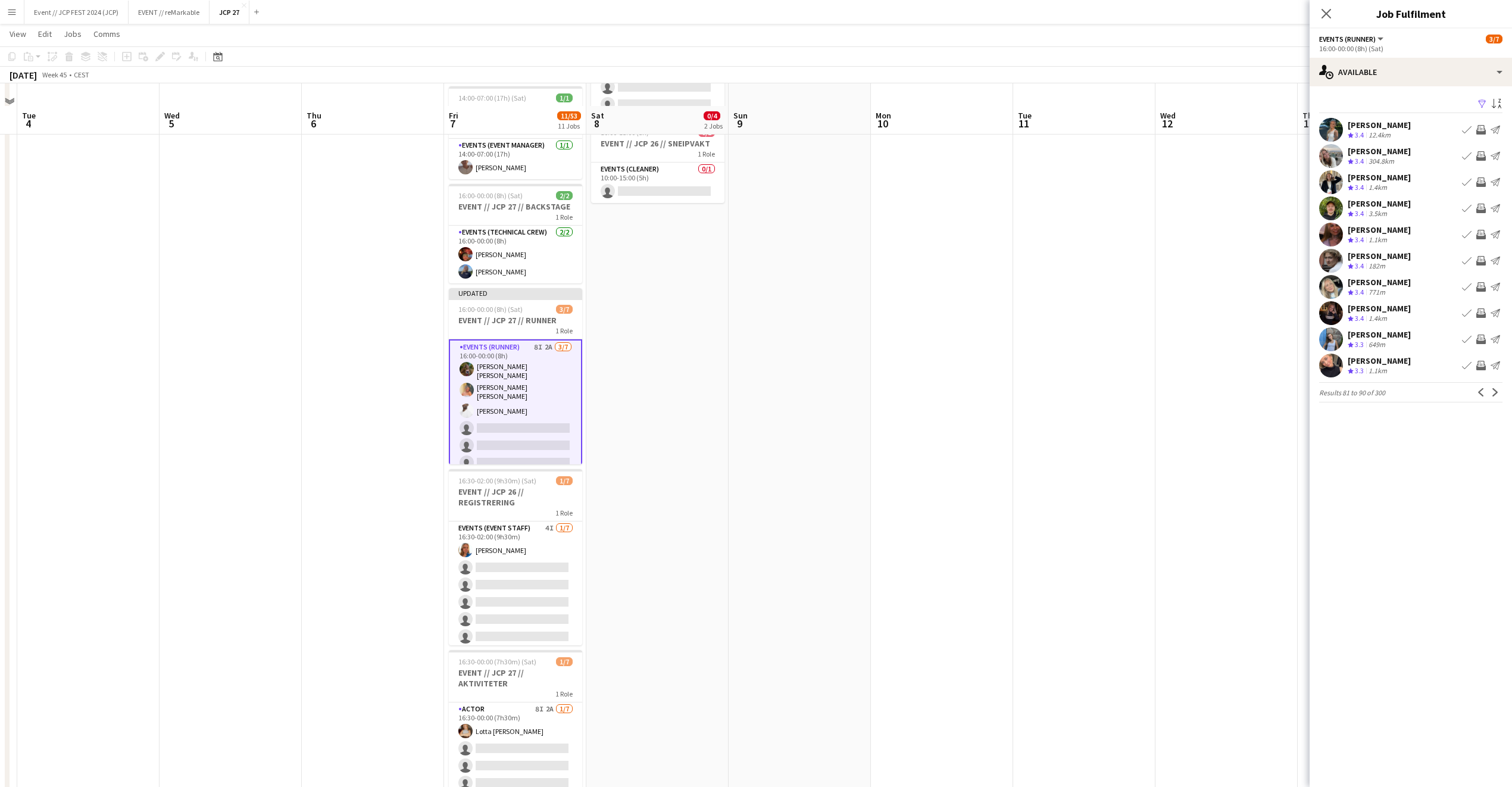
scroll to position [166, 0]
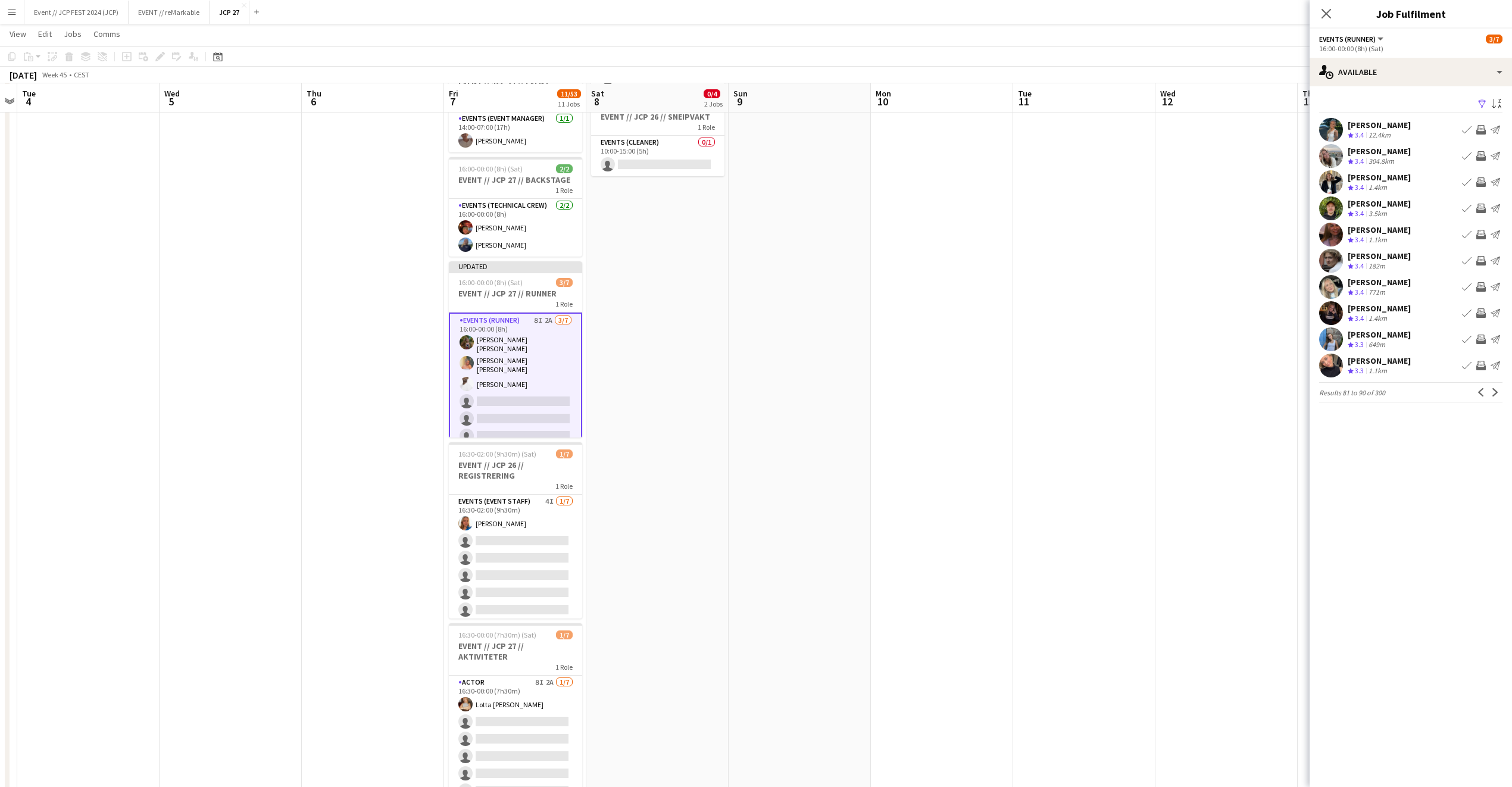
click at [525, 379] on app-card-role "Events (Runner) 8I 2A 3/7 16:00-00:00 (8h) Sarah Elise Getaz Hannah Ludivia Rot…" at bounding box center [515, 388] width 133 height 153
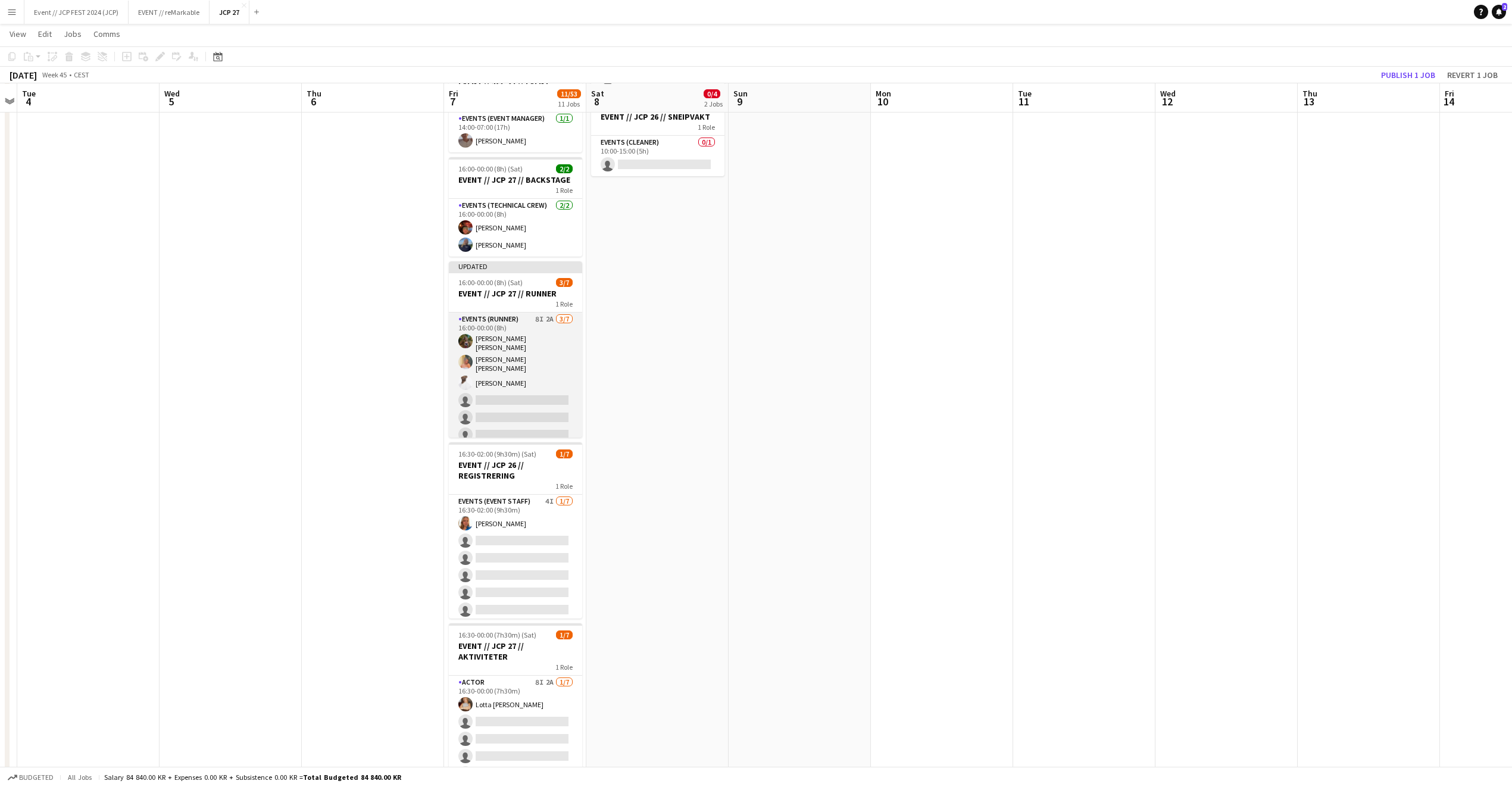
click at [525, 379] on app-card-role "Events (Runner) 8I 2A 3/7 16:00-00:00 (8h) Sarah Elise Getaz Hannah Ludivia Rot…" at bounding box center [515, 388] width 133 height 151
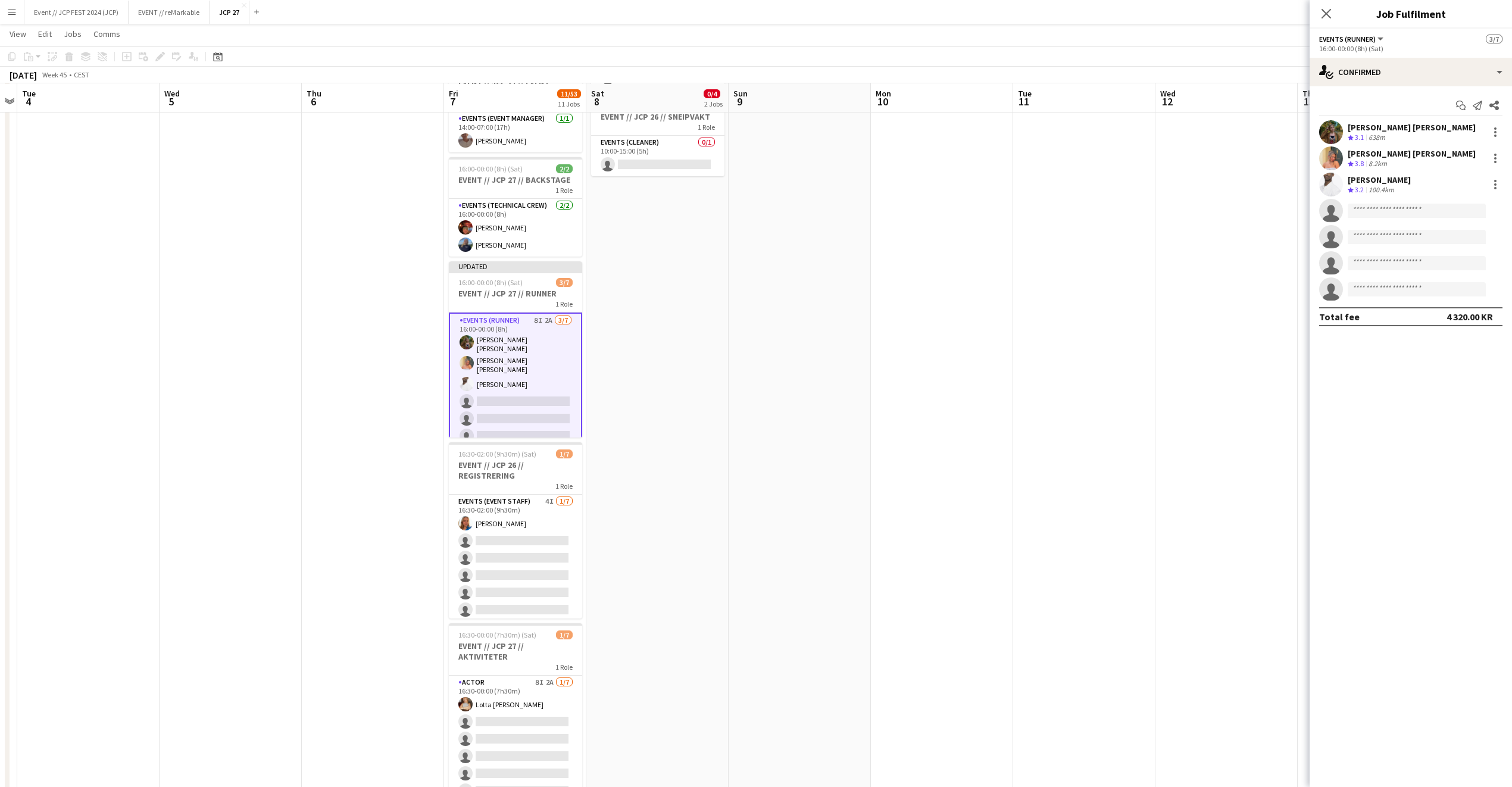
click at [1391, 220] on app-invite-slot "single-neutral-actions" at bounding box center [1411, 210] width 202 height 24
click at [1391, 209] on input at bounding box center [1416, 211] width 138 height 14
click at [1393, 78] on div "single-neutral-actions-check-2 Confirmed" at bounding box center [1411, 72] width 202 height 29
click at [1398, 123] on div "single-neutral-actions-share-1 Invited" at bounding box center [1450, 122] width 118 height 24
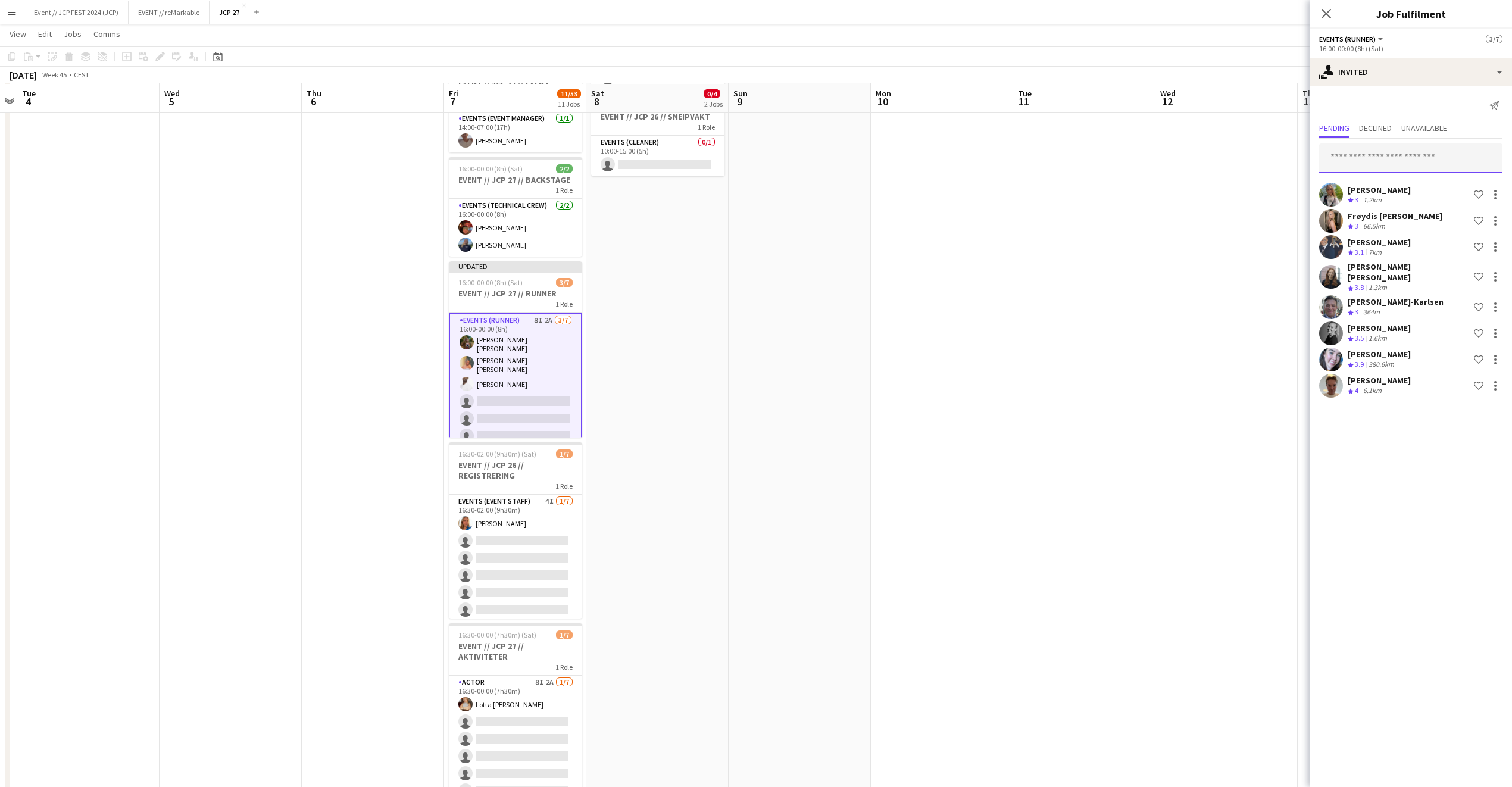
click at [1367, 158] on input "text" at bounding box center [1412, 158] width 184 height 30
type input "******"
click at [1426, 187] on span "Celine Forsland Active" at bounding box center [1411, 188] width 164 height 10
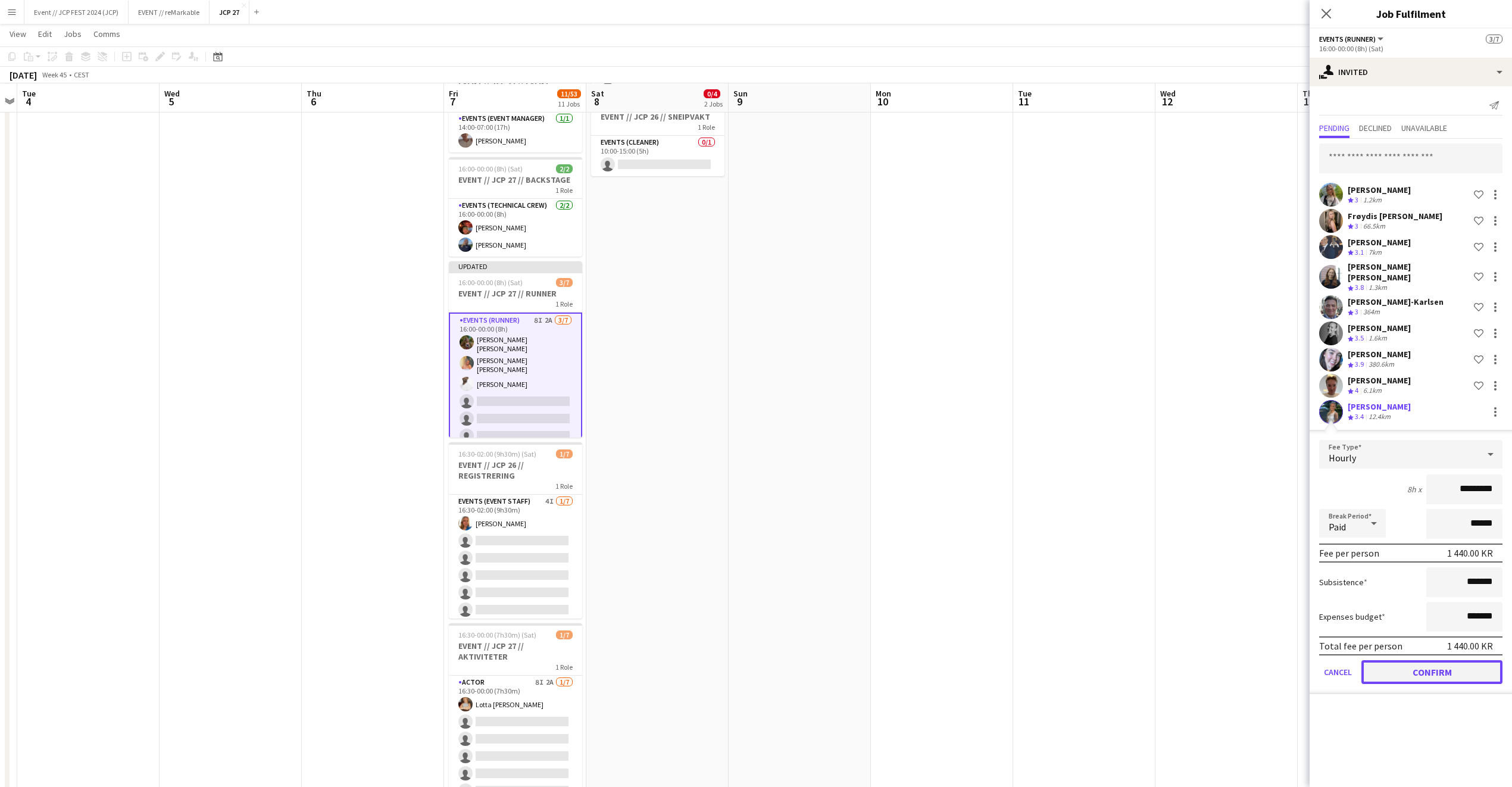
click at [1398, 665] on button "Confirm" at bounding box center [1432, 672] width 141 height 24
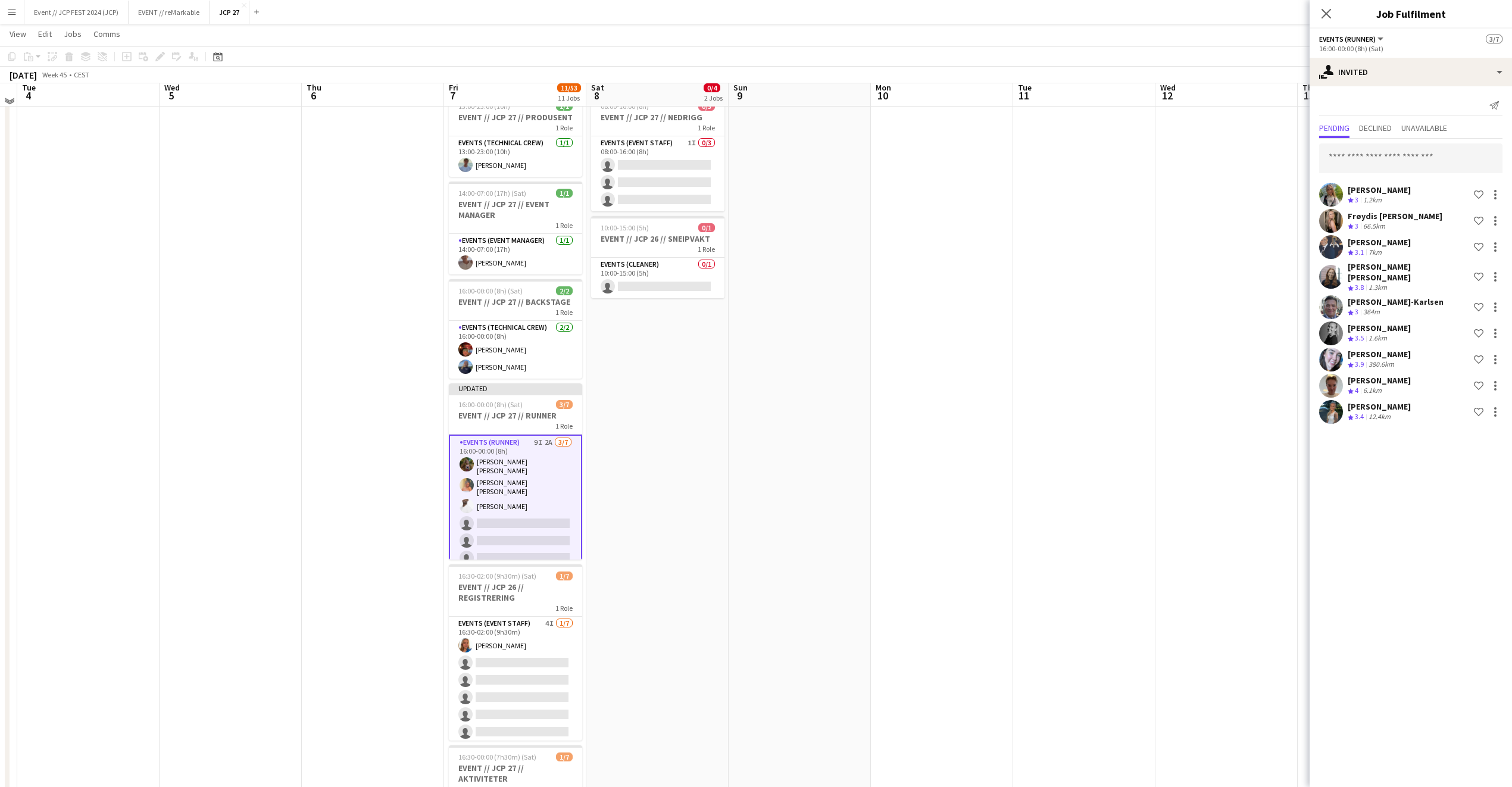
scroll to position [37, 0]
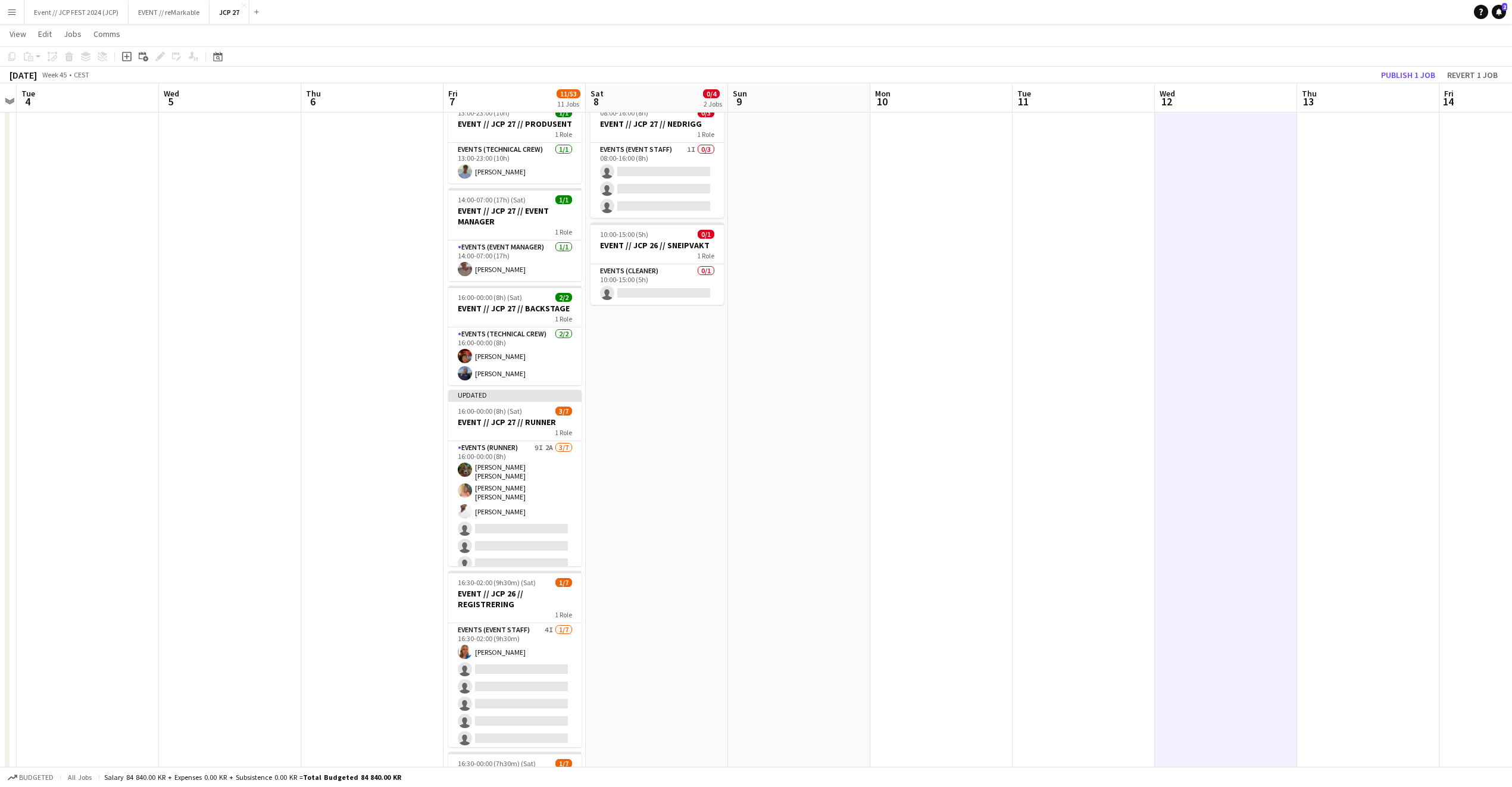
click at [1398, 65] on app-toolbar "Copy Paste Paste Command V Paste with crew Command Shift V Paste linked Job Del…" at bounding box center [756, 57] width 1512 height 20
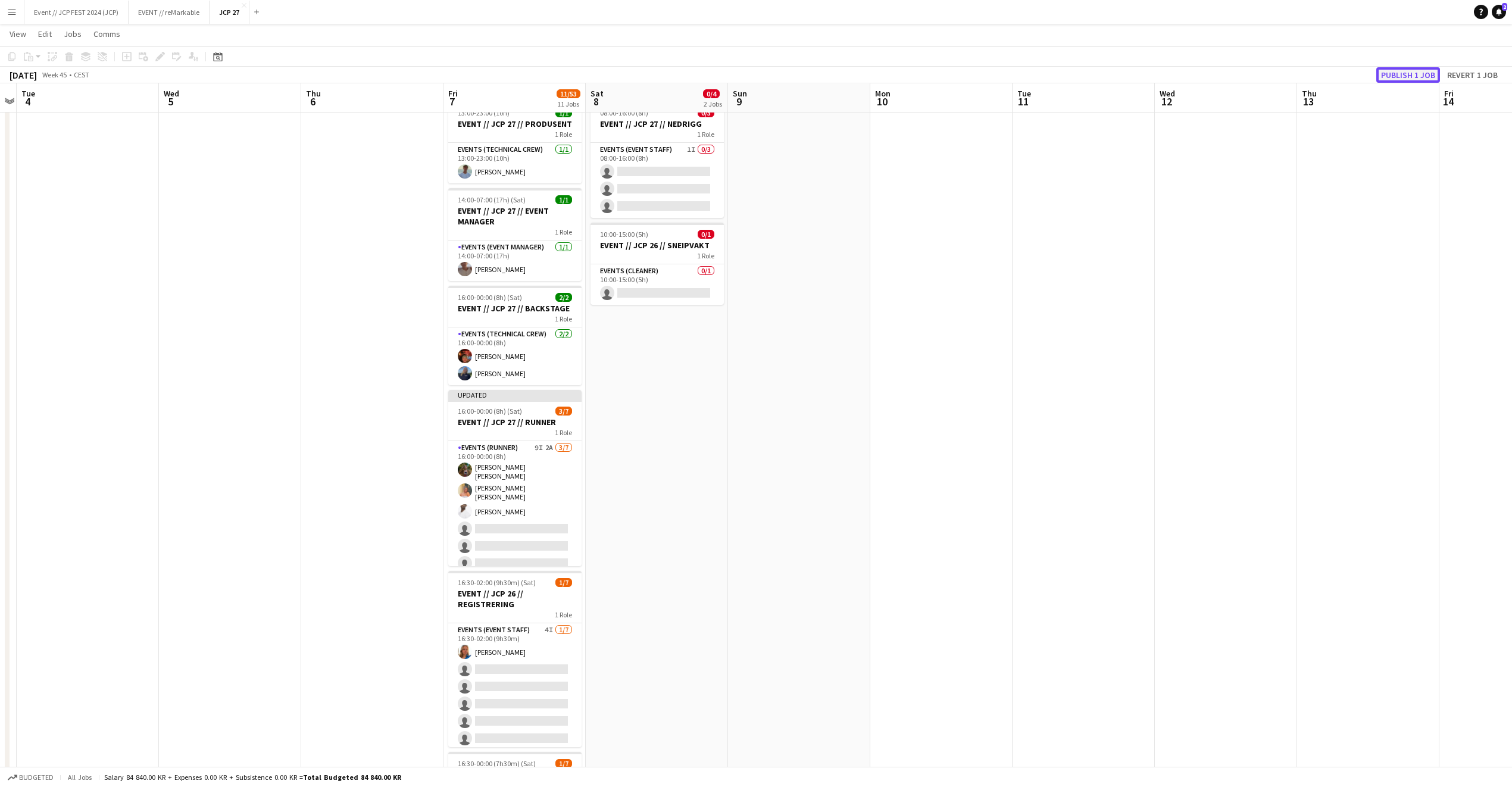
click at [1395, 77] on button "Publish 1 job" at bounding box center [1408, 75] width 64 height 16
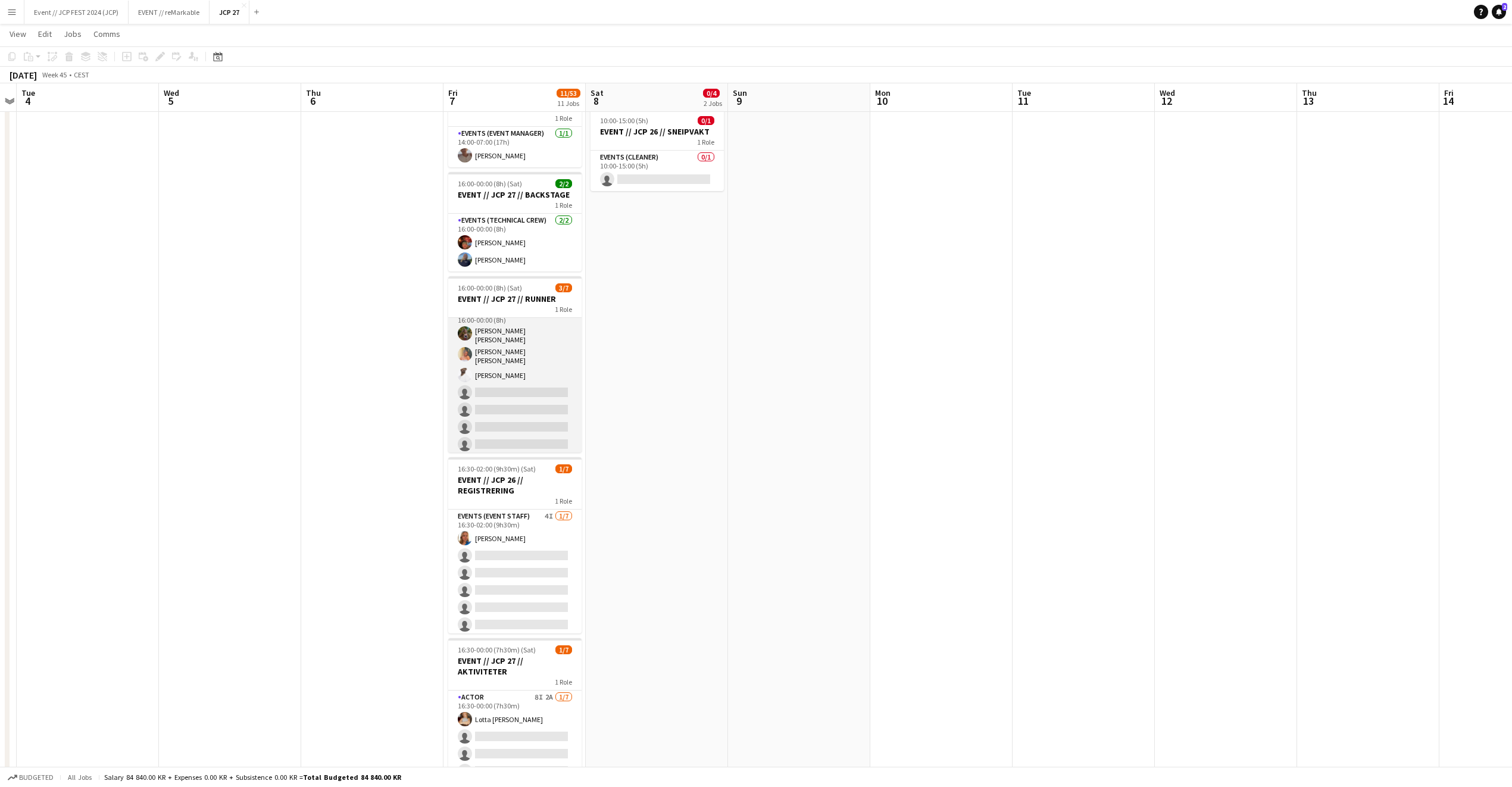
scroll to position [12, 0]
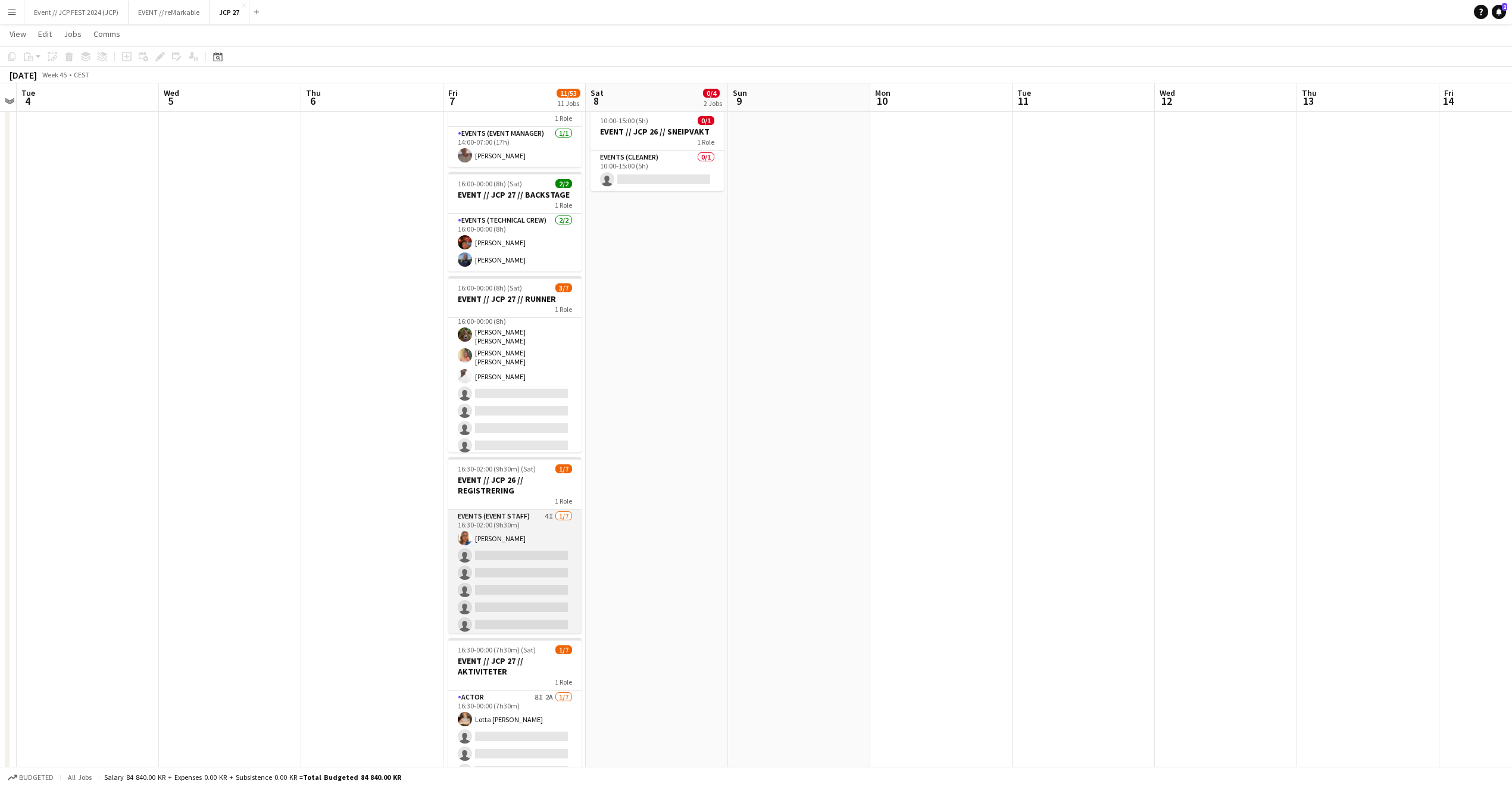
click at [511, 565] on app-card-role "Events (Event Staff) 4I 1/7 16:30-02:00 (9h30m) Amalie Gravnås single-neutral-a…" at bounding box center [515, 581] width 133 height 144
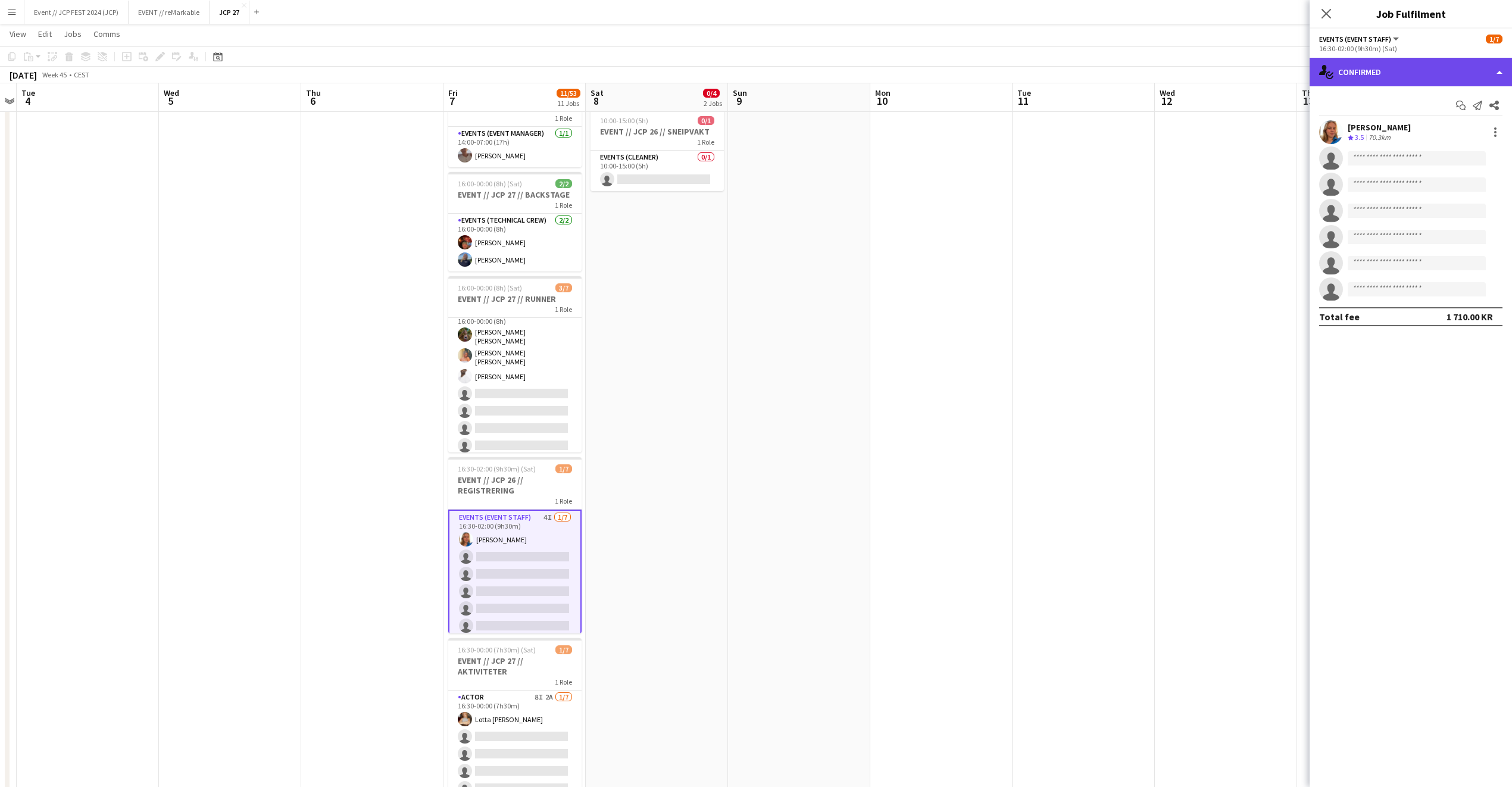
click at [1362, 63] on div "single-neutral-actions-check-2 Confirmed" at bounding box center [1411, 72] width 202 height 29
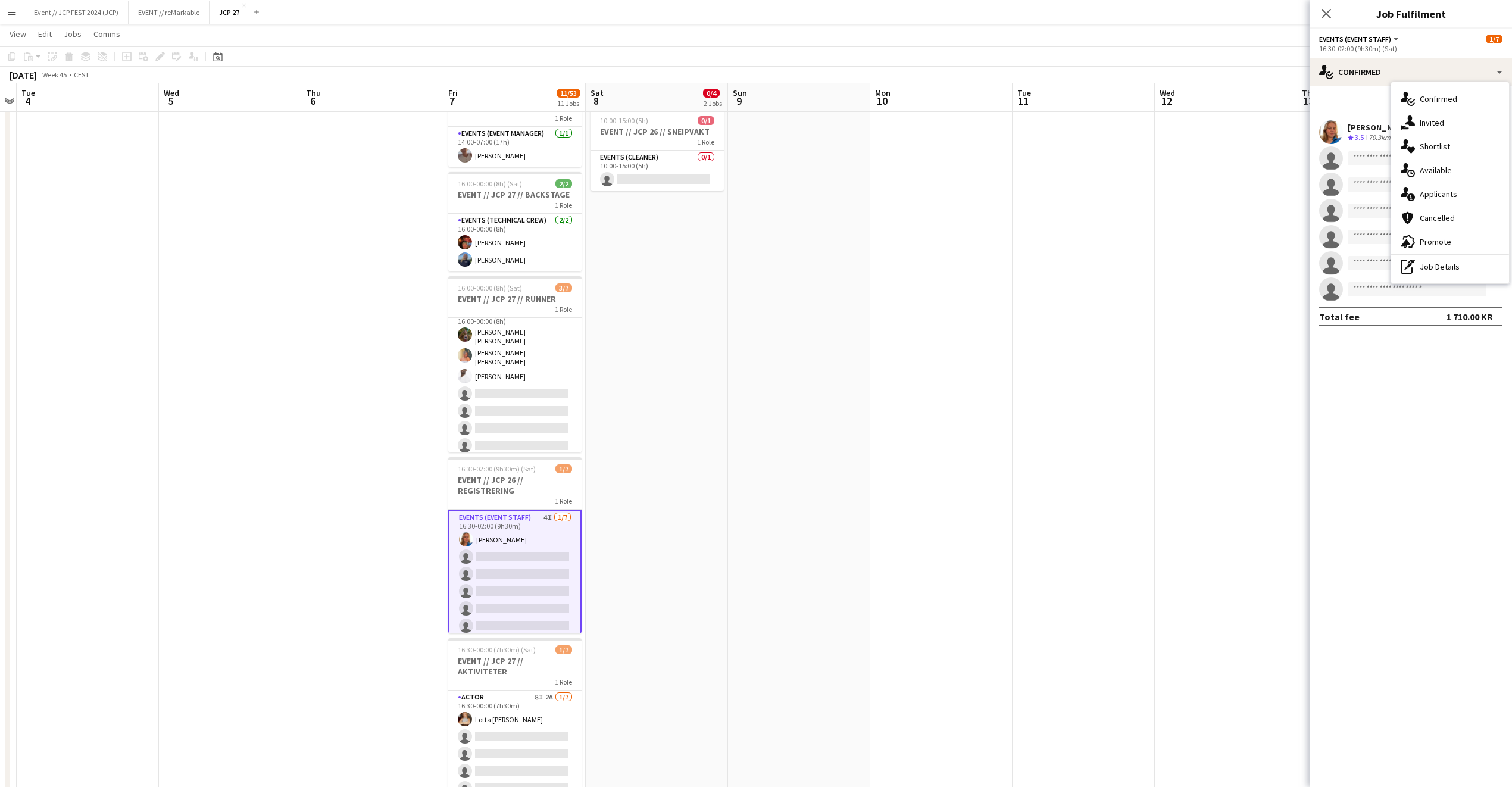
click at [1410, 121] on icon at bounding box center [1410, 120] width 10 height 10
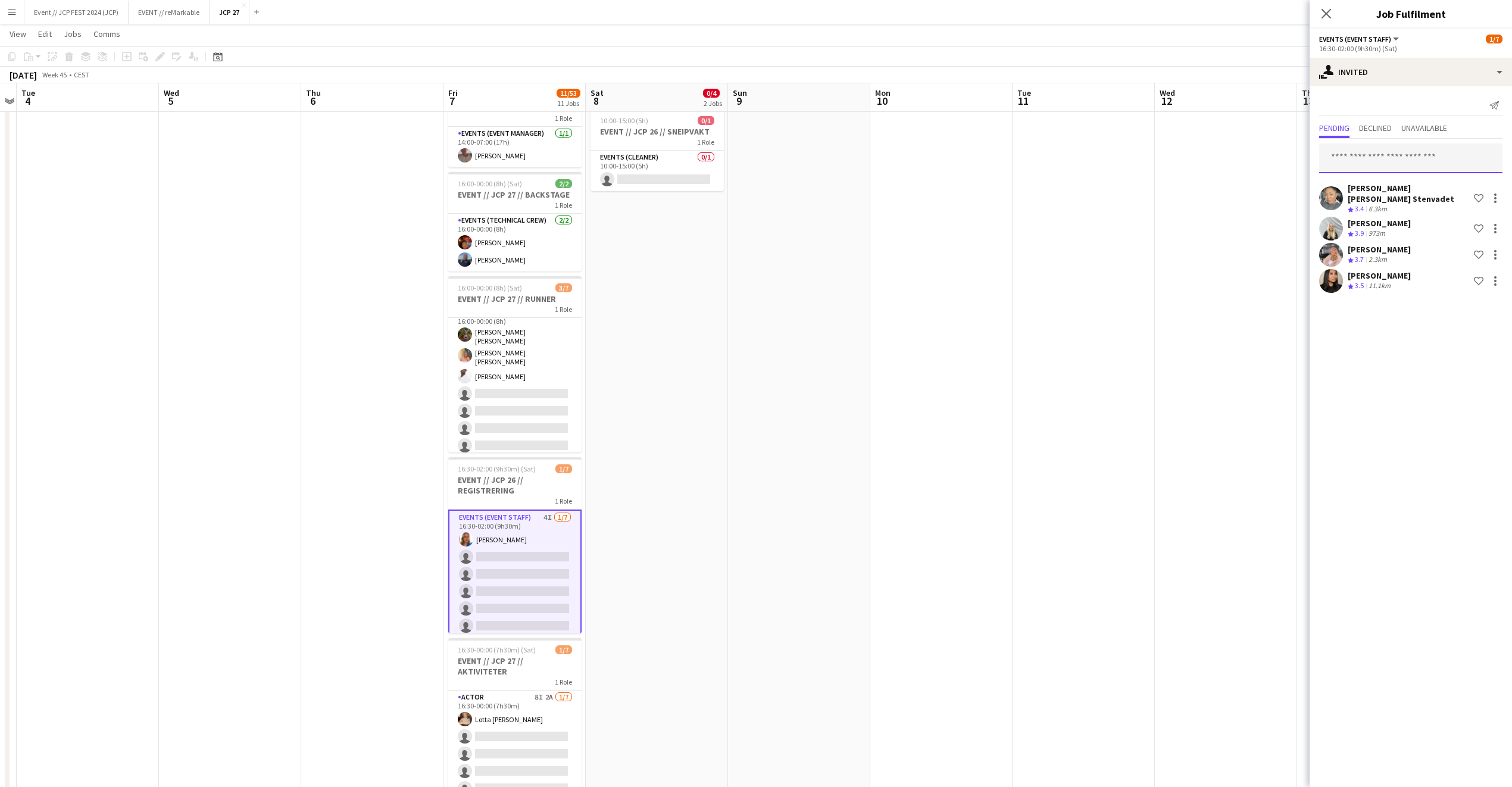
click at [1385, 157] on input "text" at bounding box center [1412, 158] width 184 height 30
type input "*****"
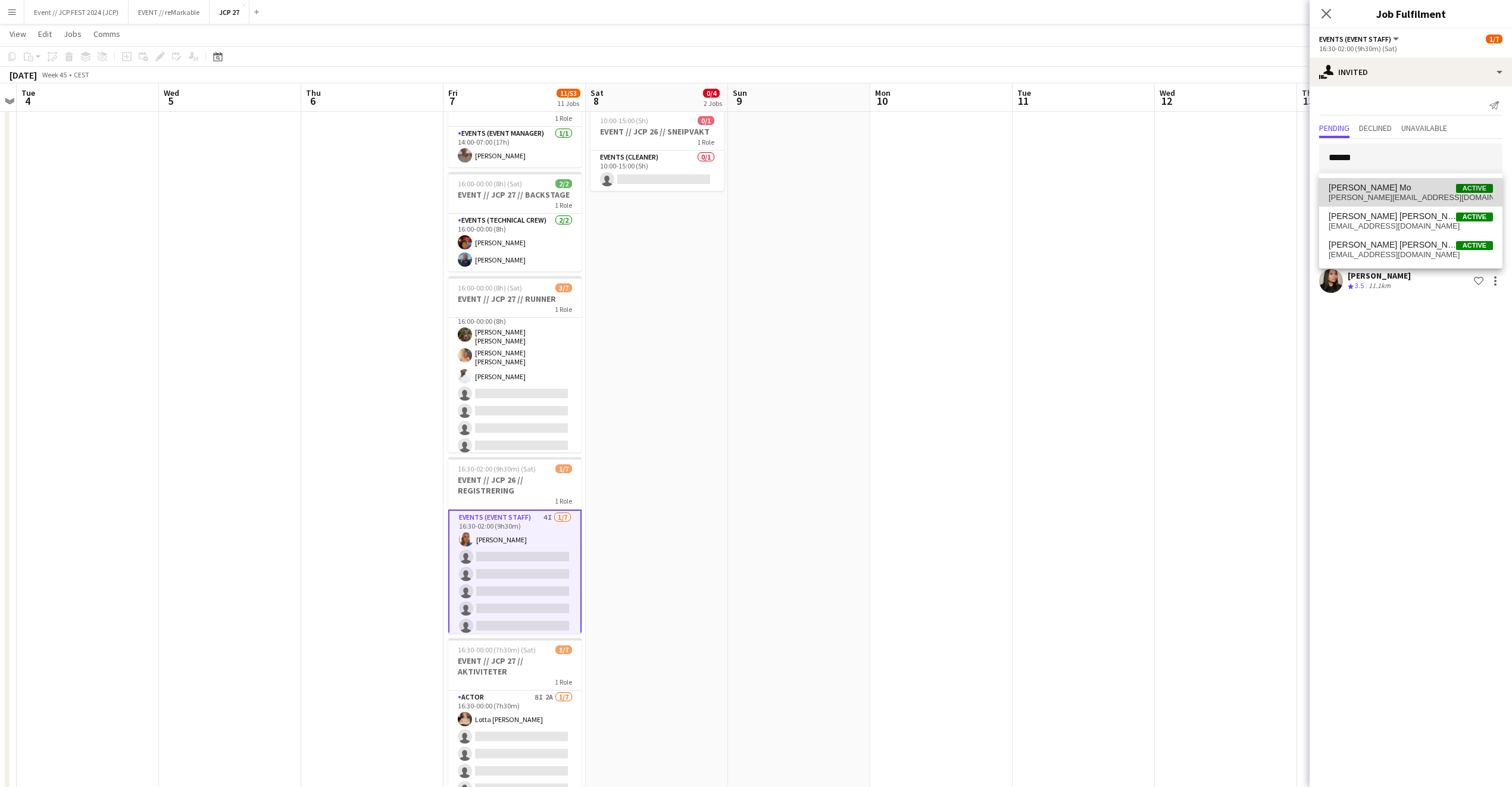
click at [1383, 187] on span "[PERSON_NAME] Mo" at bounding box center [1370, 188] width 83 height 10
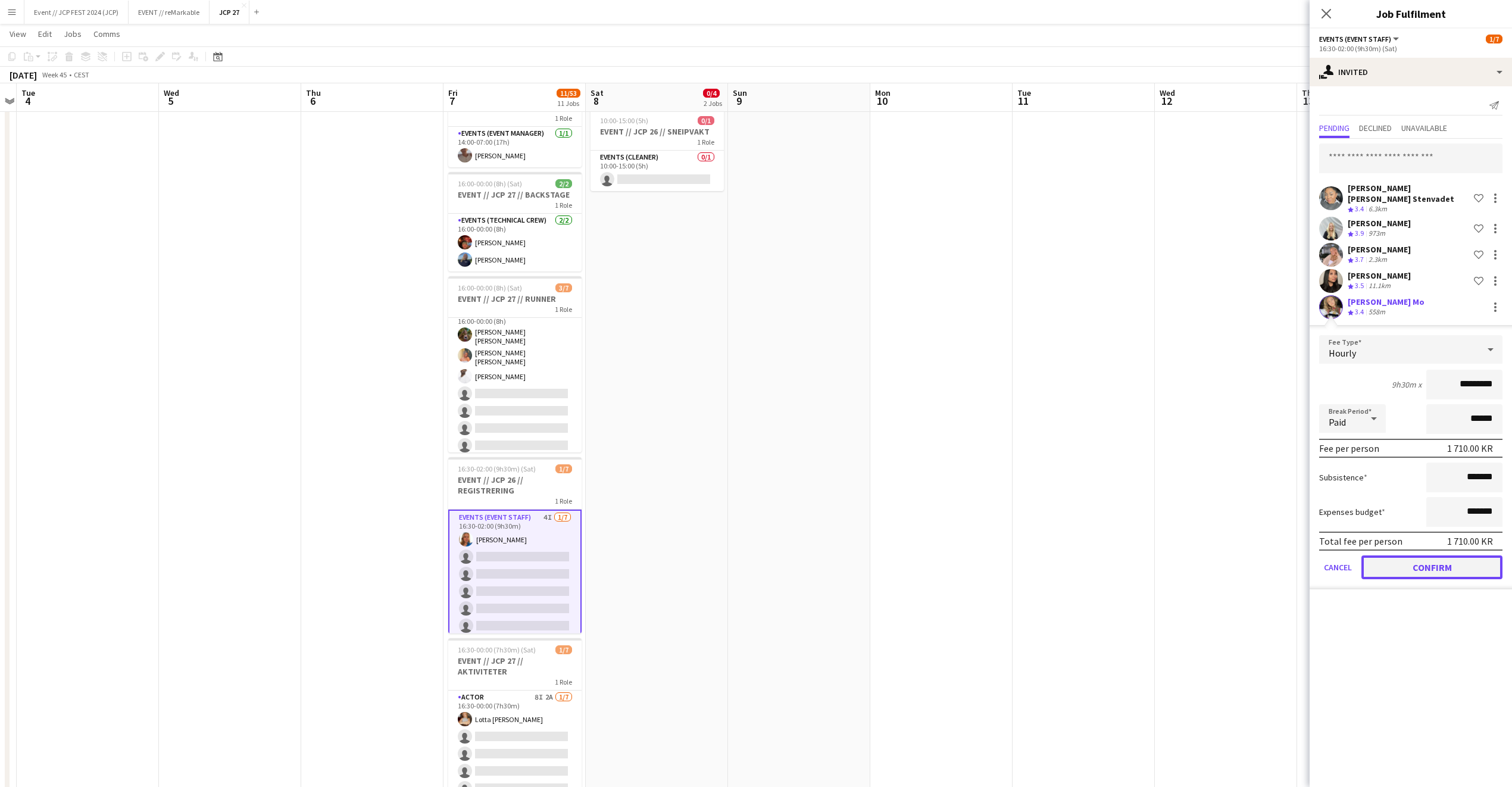
click at [1382, 571] on button "Confirm" at bounding box center [1432, 567] width 141 height 24
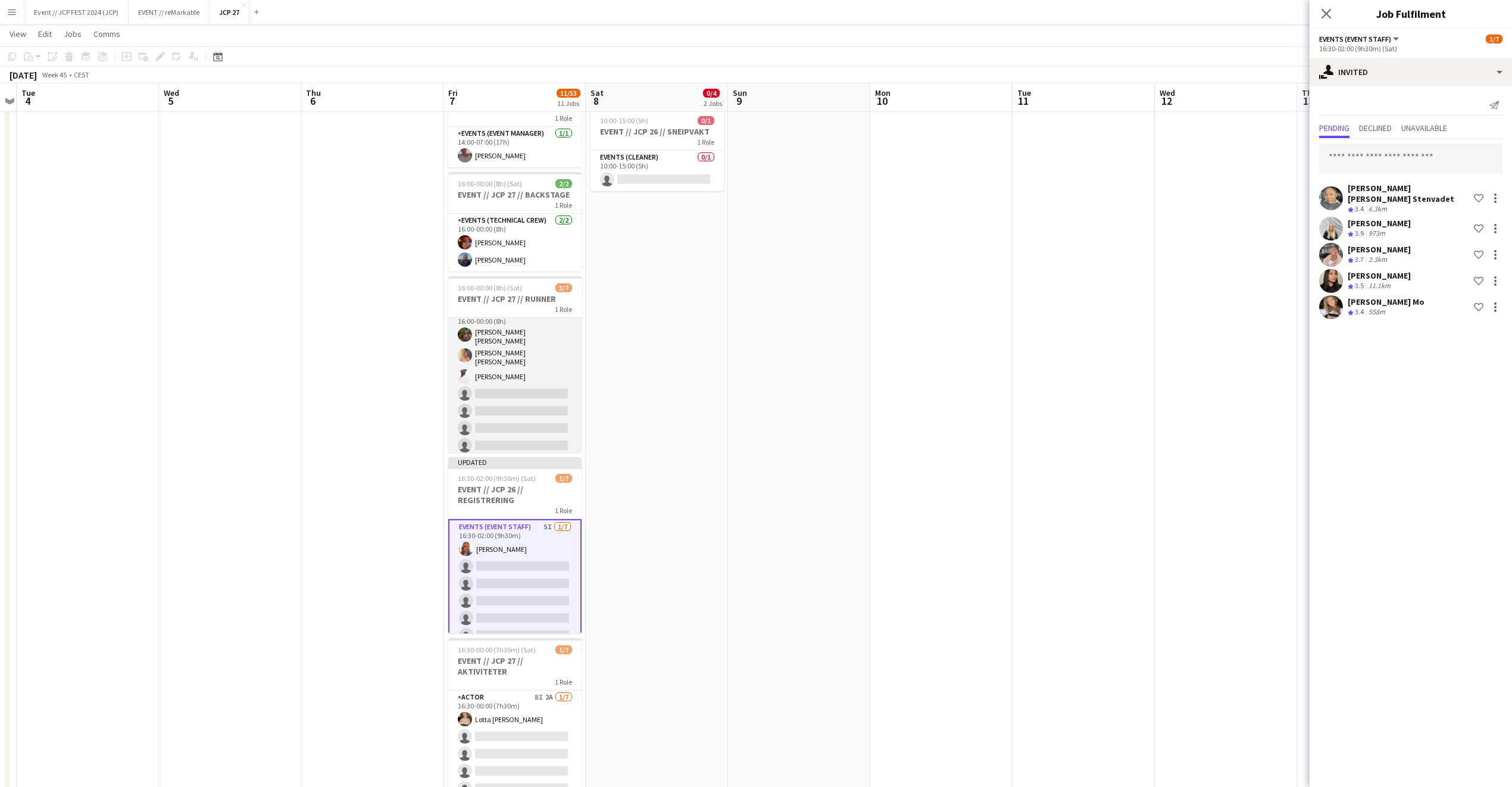
scroll to position [13, 0]
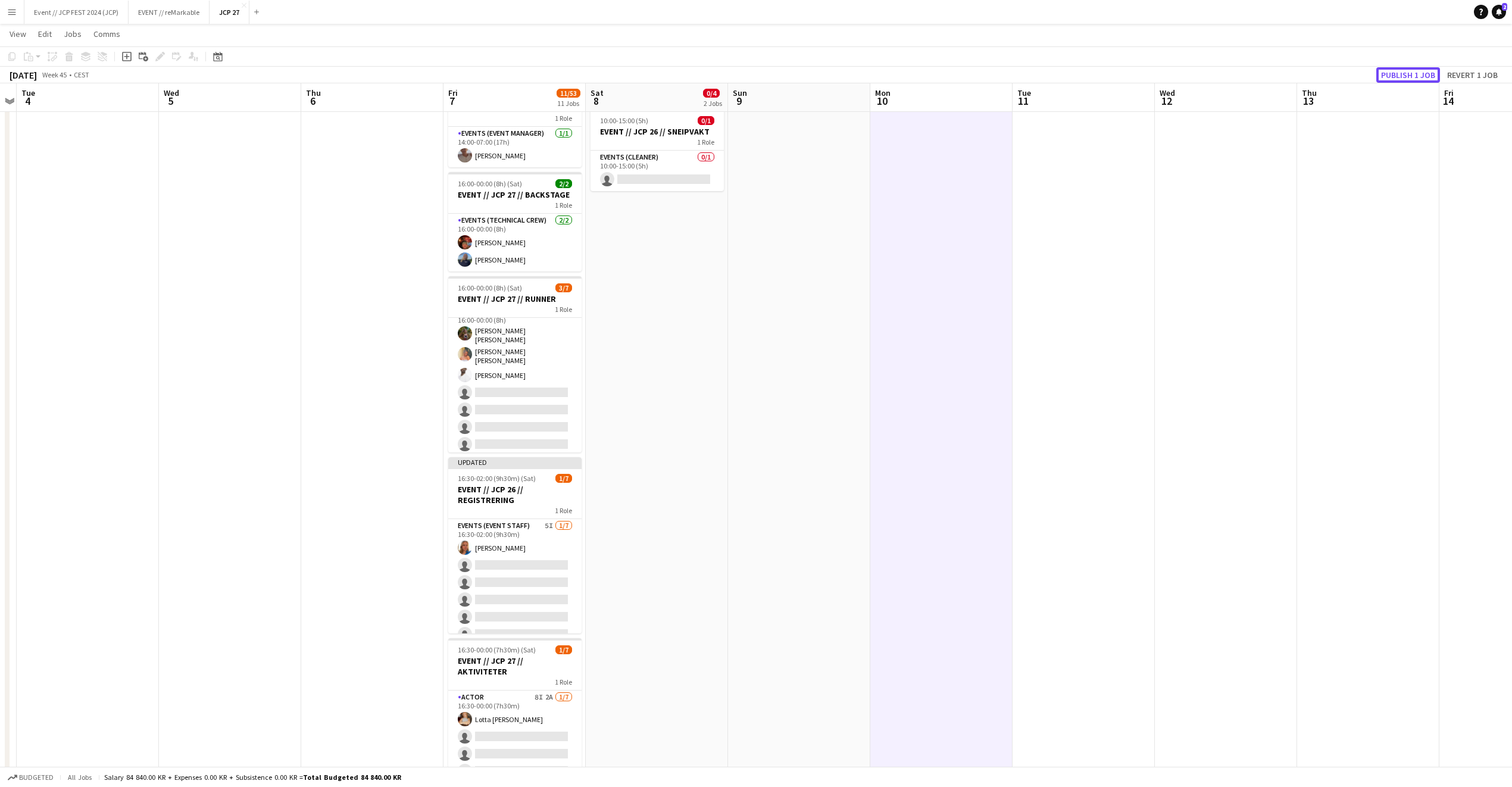
click at [1432, 67] on button "Publish 1 job" at bounding box center [1408, 75] width 64 height 16
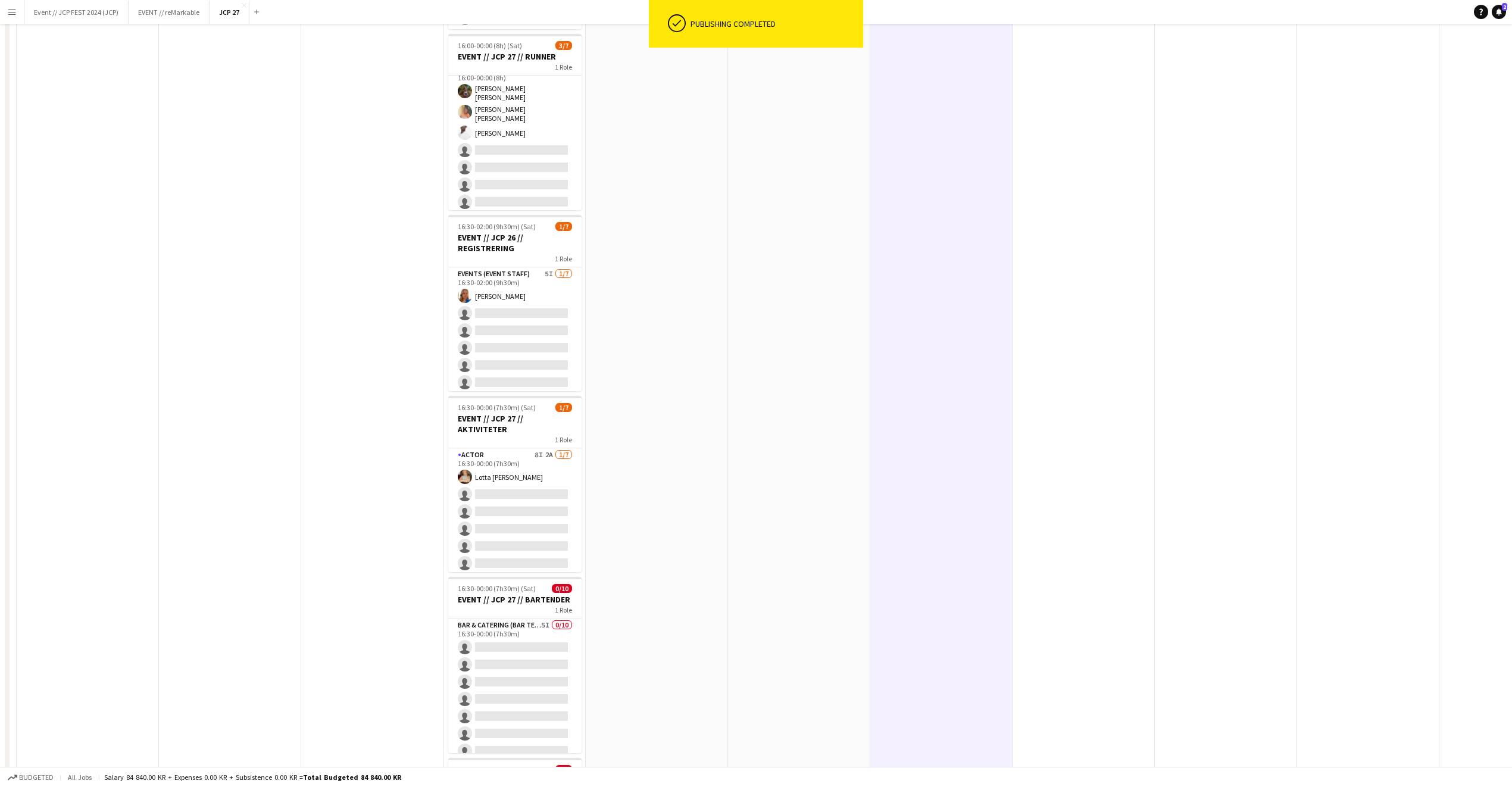
scroll to position [0, 0]
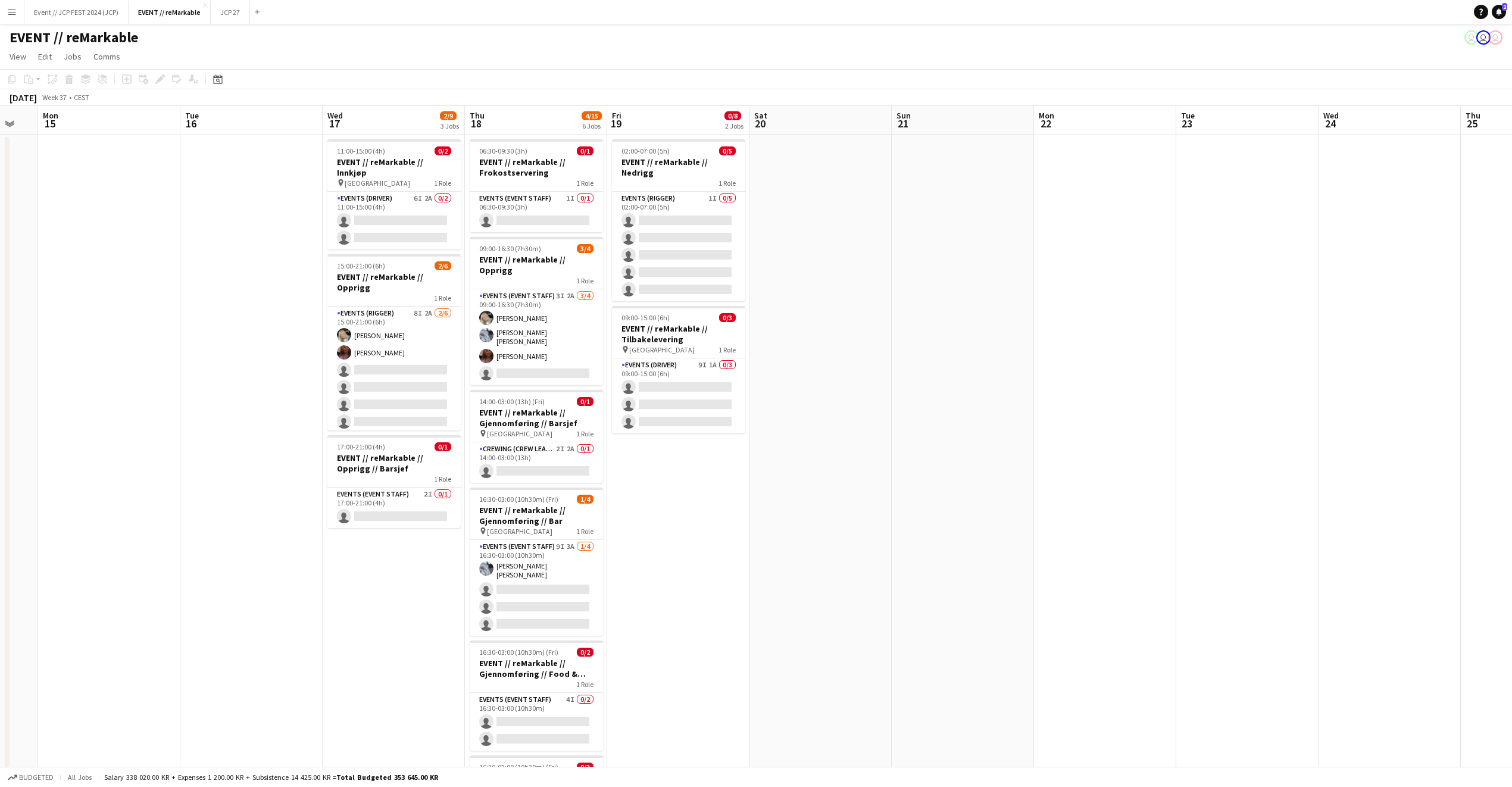
click at [510, 130] on app-board-header-date "Thu 18 4/15 6 Jobs" at bounding box center [536, 120] width 142 height 29
click at [515, 163] on h3 "EVENT // reMarkable // Frokostservering" at bounding box center [536, 167] width 133 height 22
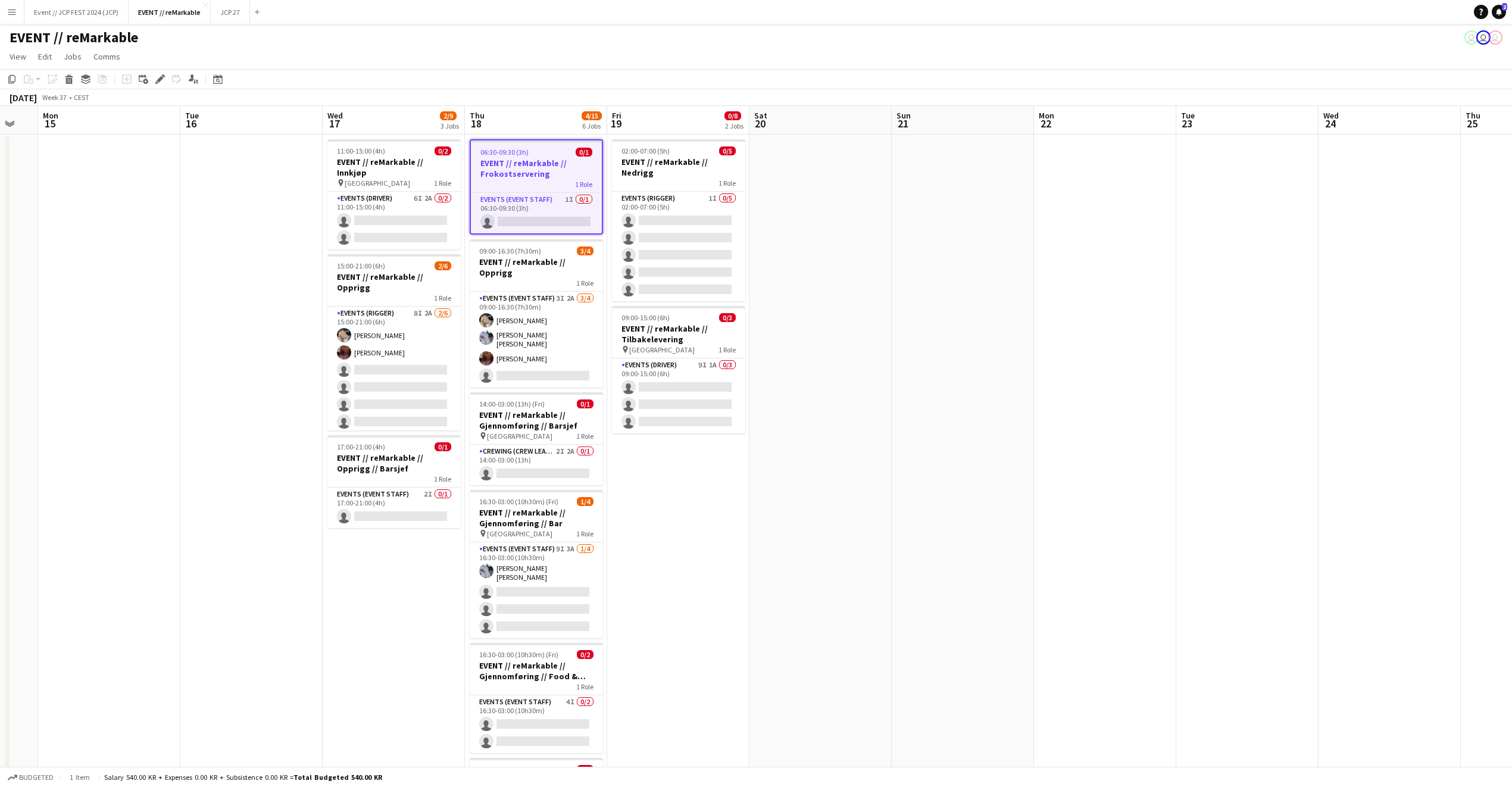
click at [557, 234] on app-date-cell "06:30-09:30 (3h) 0/1 EVENT // reMarkable // Frokostservering 1 Role Events (Eve…" at bounding box center [536, 519] width 142 height 770
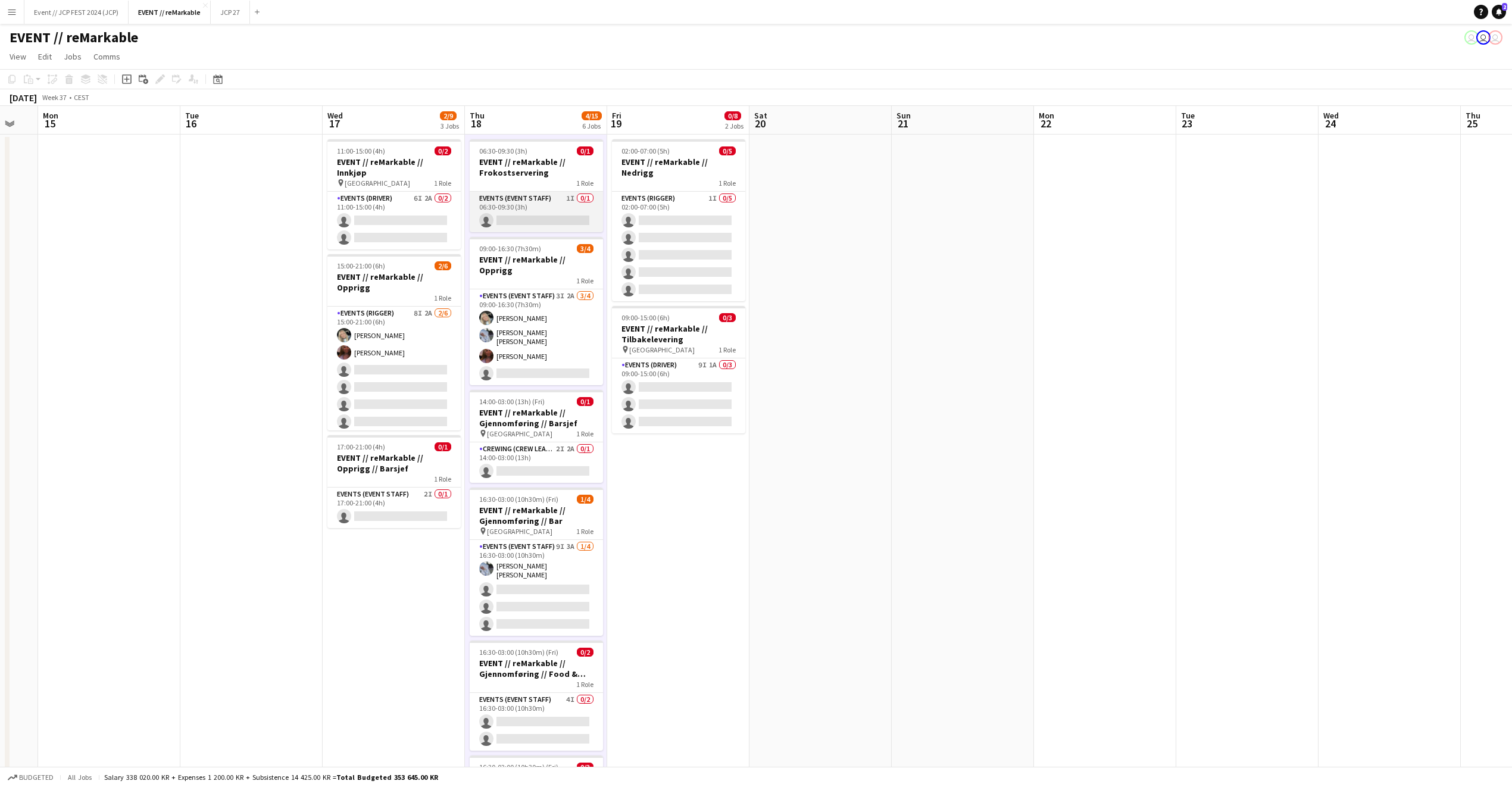
click at [557, 224] on app-card-role "Events (Event Staff) 1I 0/1 06:30-09:30 (3h) single-neutral-actions" at bounding box center [536, 212] width 133 height 40
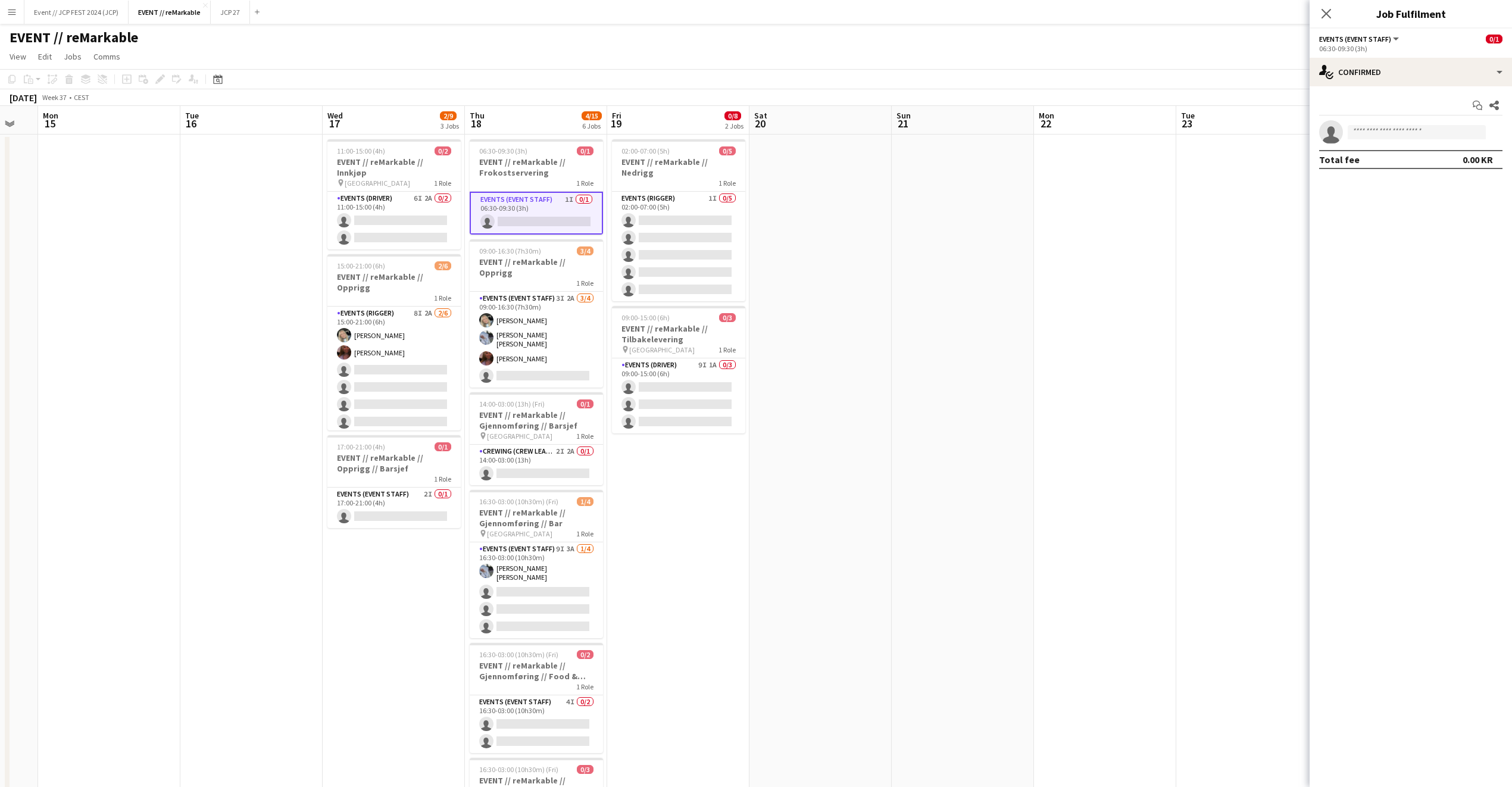
click at [1047, 434] on app-date-cell at bounding box center [1105, 519] width 142 height 770
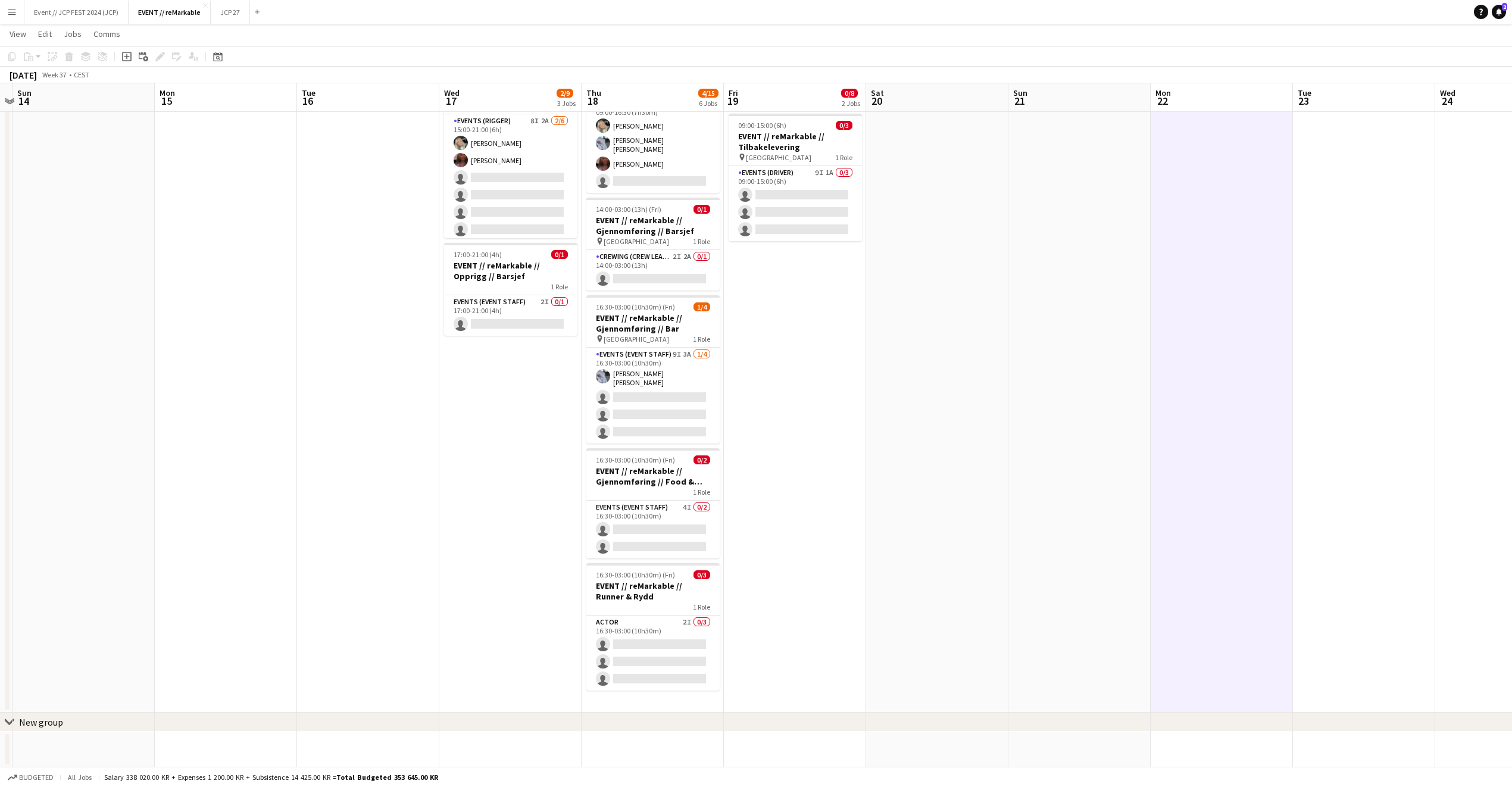
scroll to position [0, 273]
click at [123, 3] on app-icon "Close" at bounding box center [123, 5] width 5 height 5
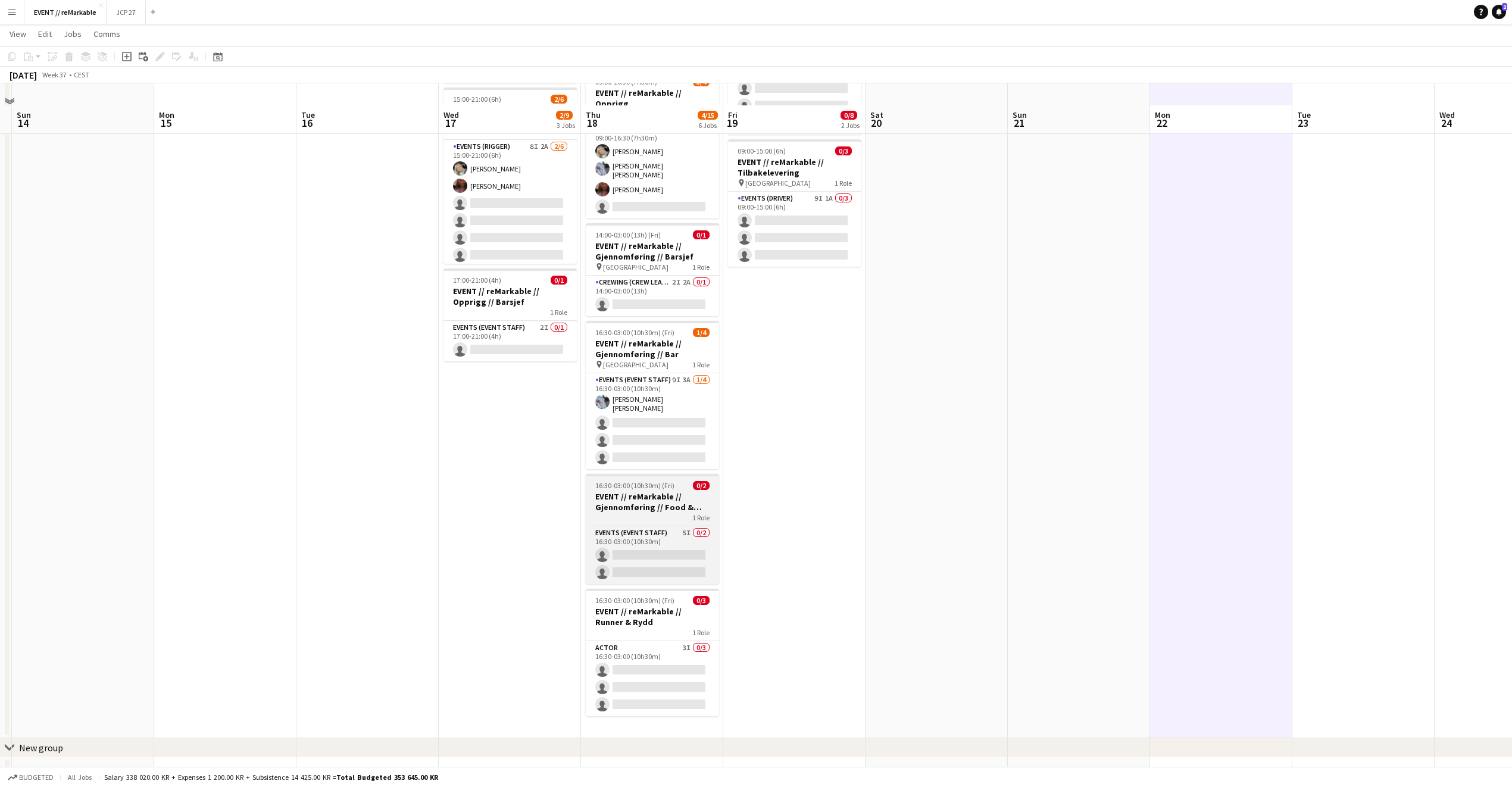
scroll to position [191, 0]
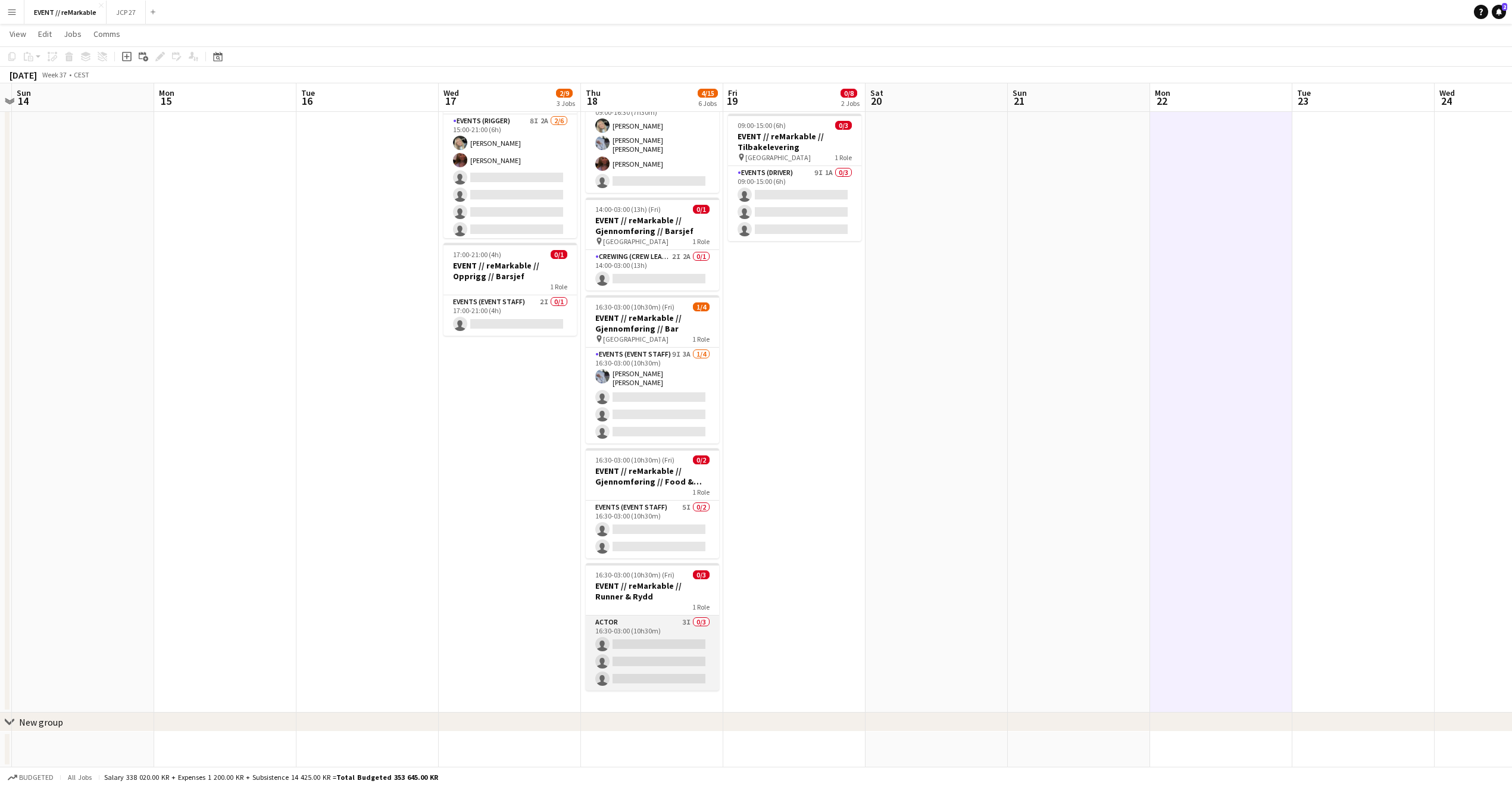
click at [662, 631] on app-card-role "Actor 3I 0/3 16:30-03:00 (10h30m) single-neutral-actions single-neutral-actions…" at bounding box center [652, 653] width 133 height 75
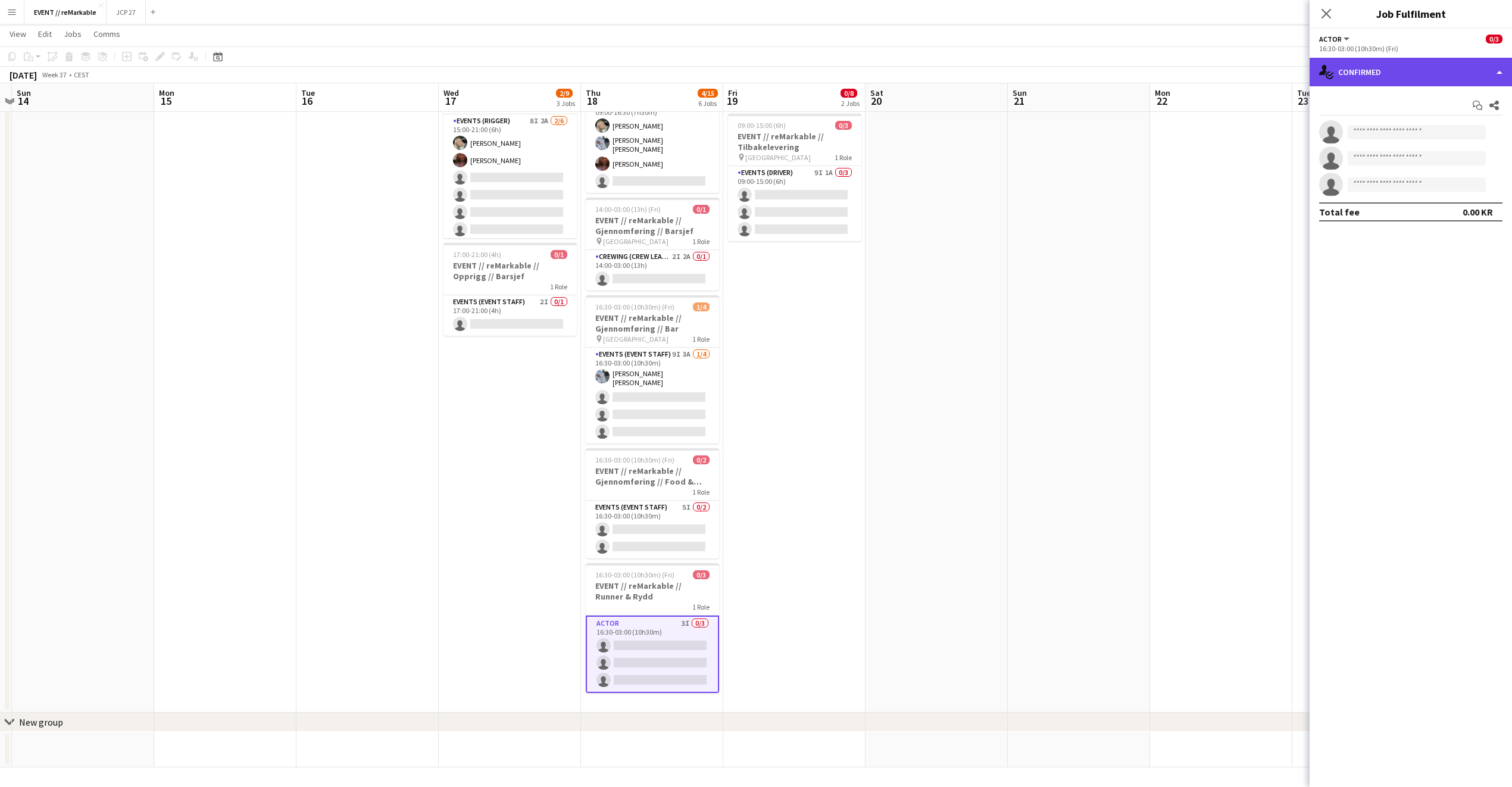
click at [1440, 64] on div "single-neutral-actions-check-2 Confirmed" at bounding box center [1411, 72] width 202 height 29
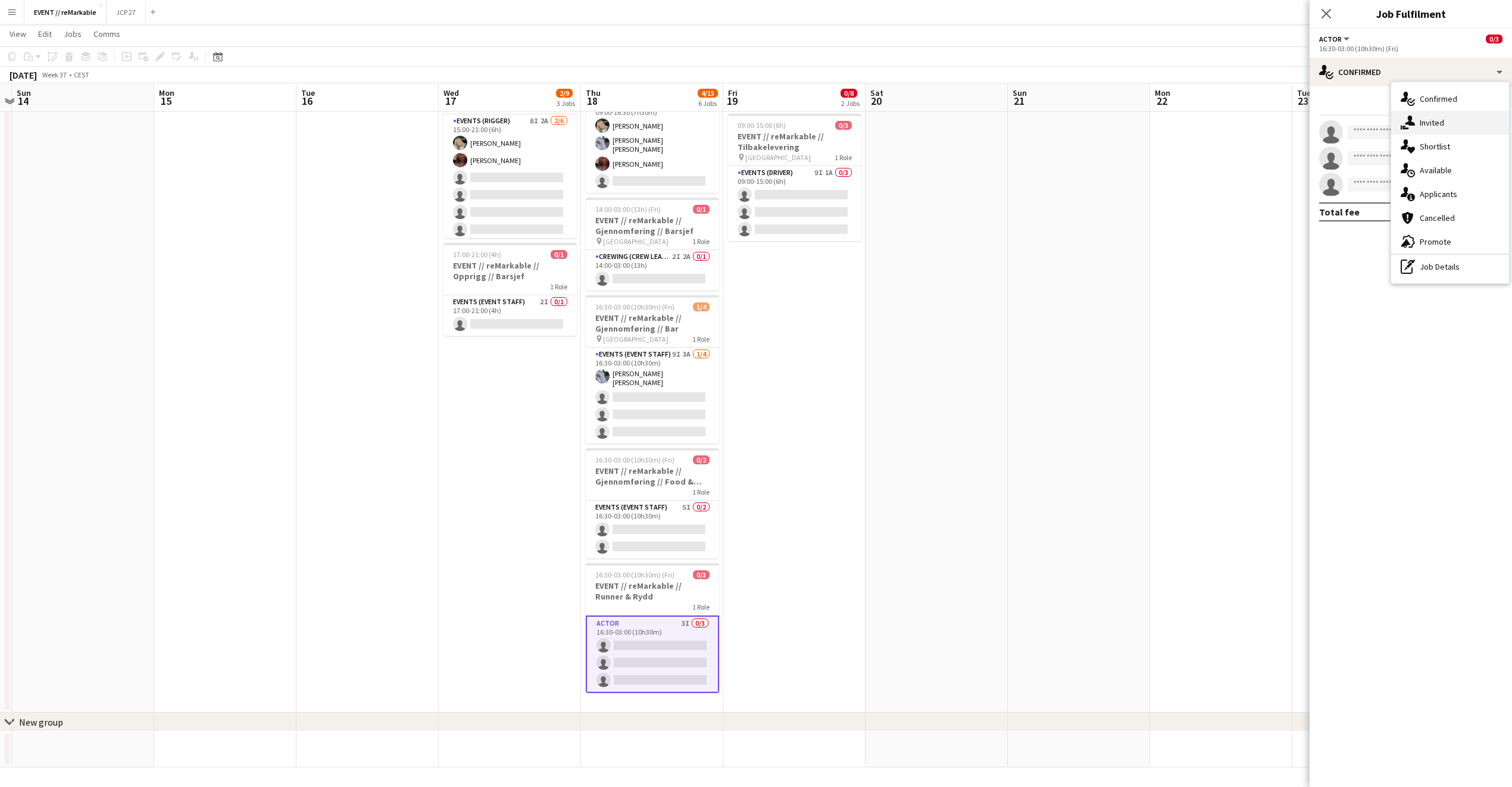
click at [1468, 126] on div "single-neutral-actions-share-1 Invited" at bounding box center [1450, 122] width 118 height 24
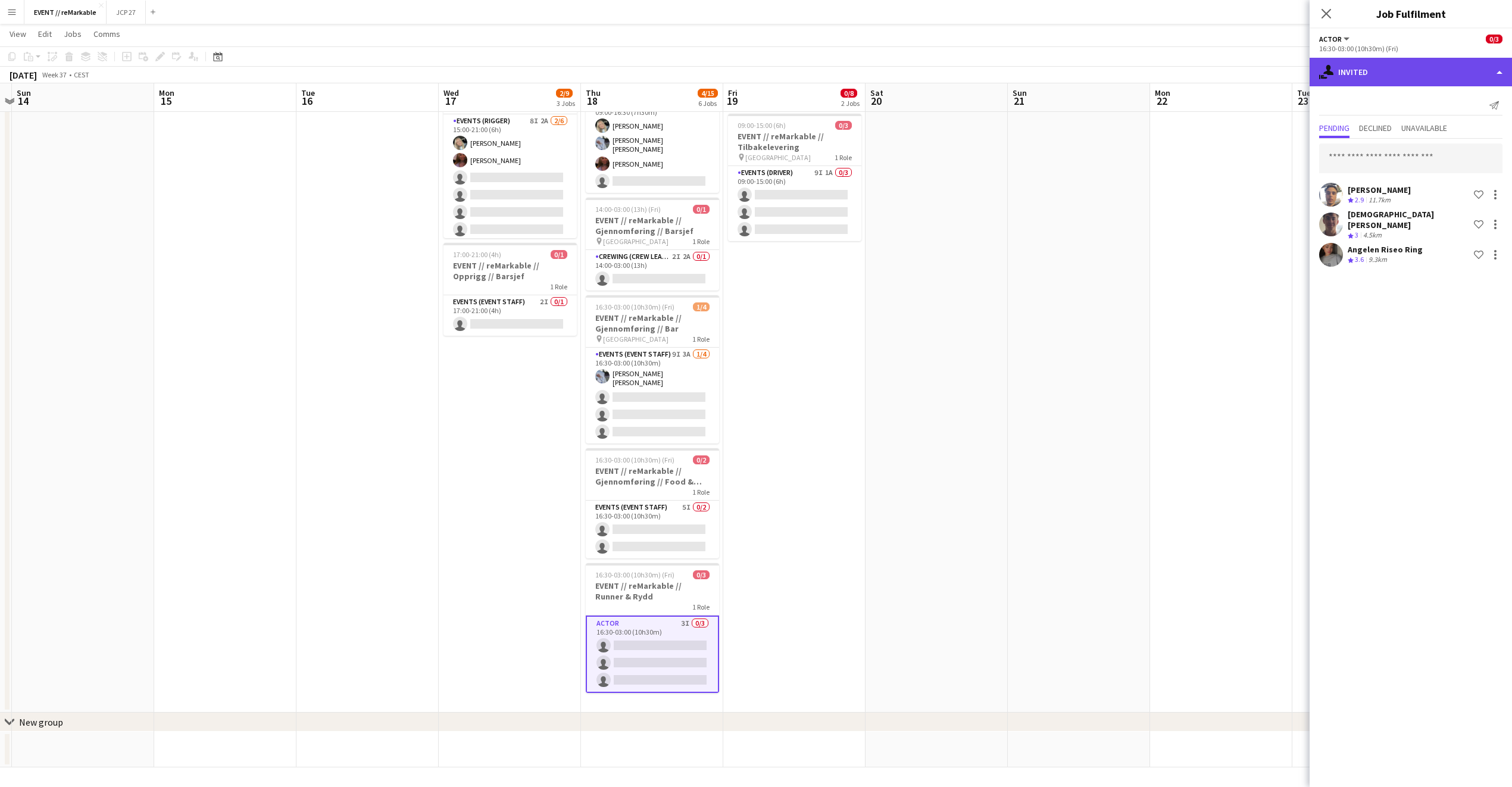
click at [1398, 75] on div "single-neutral-actions-share-1 Invited" at bounding box center [1411, 72] width 202 height 29
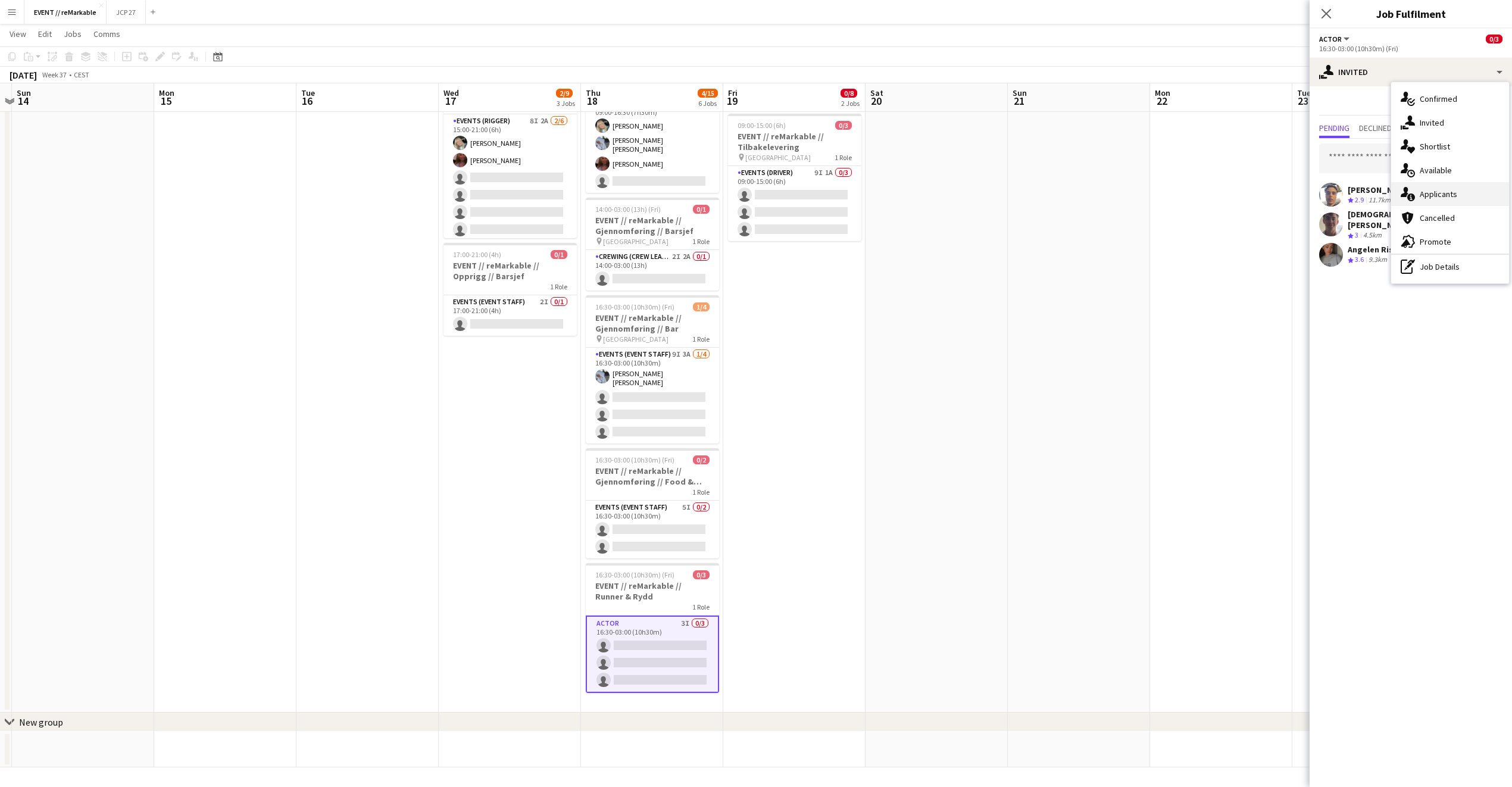
click at [1455, 192] on div "single-neutral-actions-information Applicants" at bounding box center [1450, 194] width 118 height 24
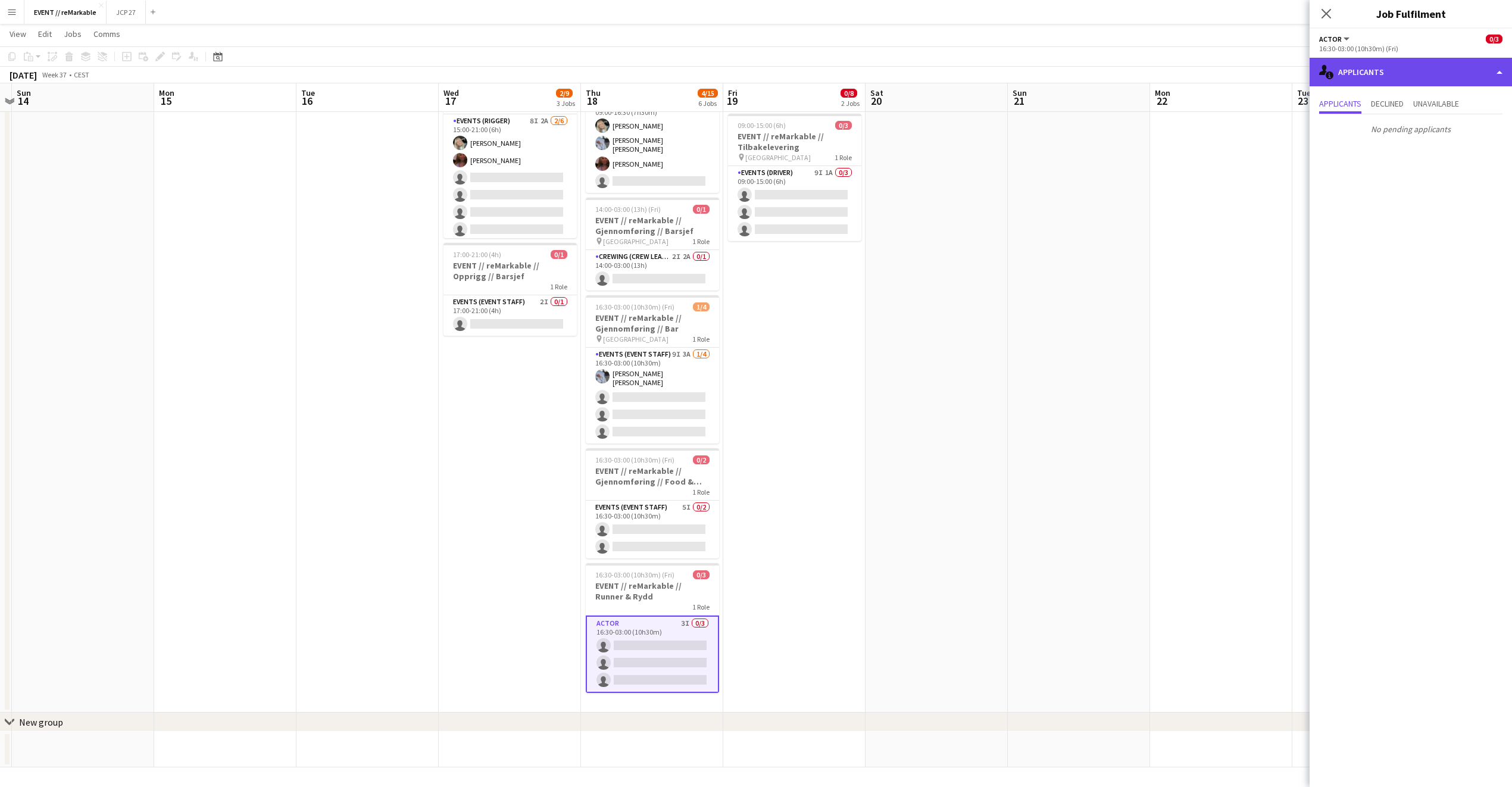
click at [1415, 77] on div "single-neutral-actions-information Applicants" at bounding box center [1411, 72] width 202 height 29
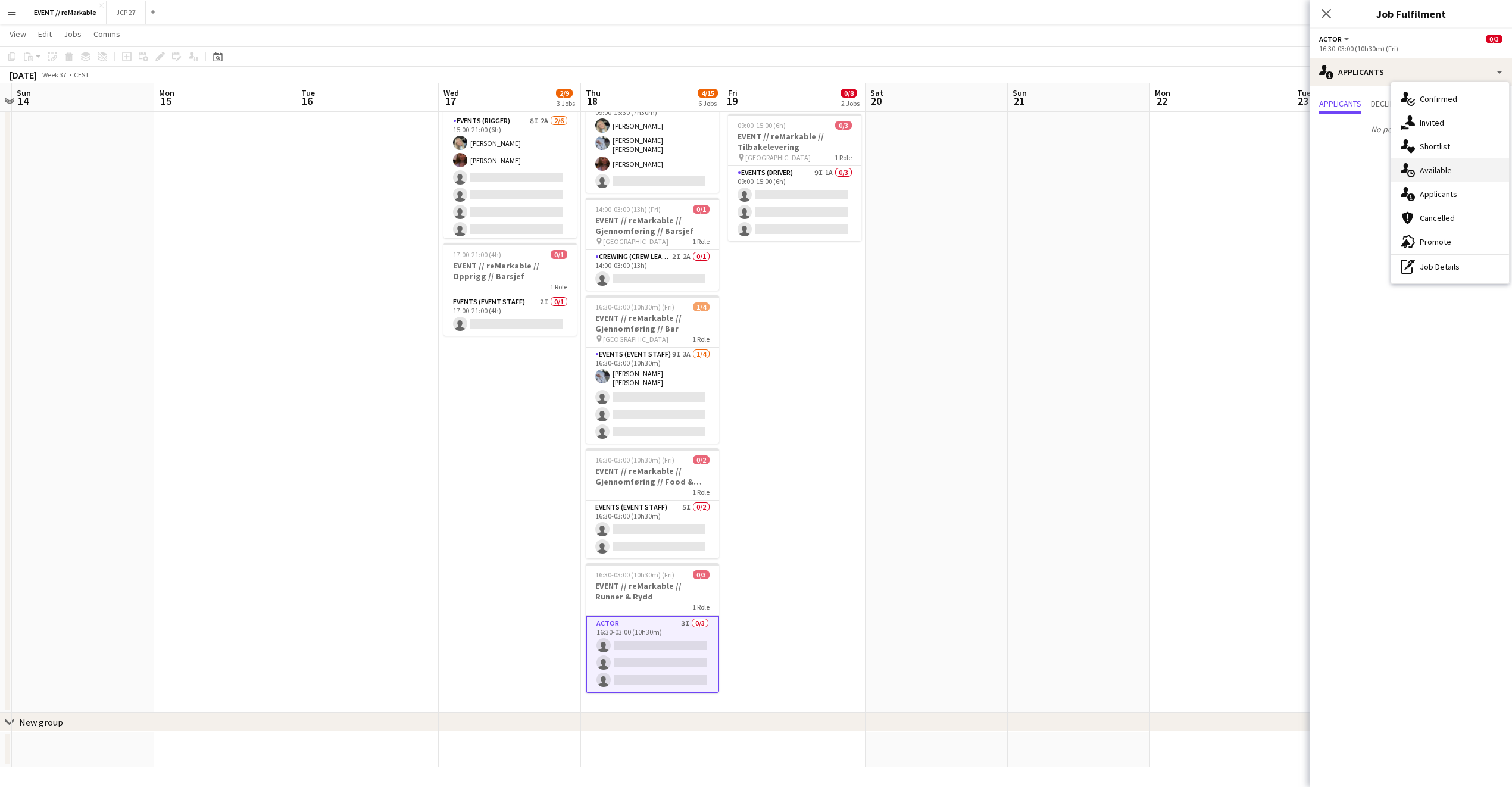
click at [1461, 163] on div "single-neutral-actions-upload Available" at bounding box center [1450, 170] width 118 height 24
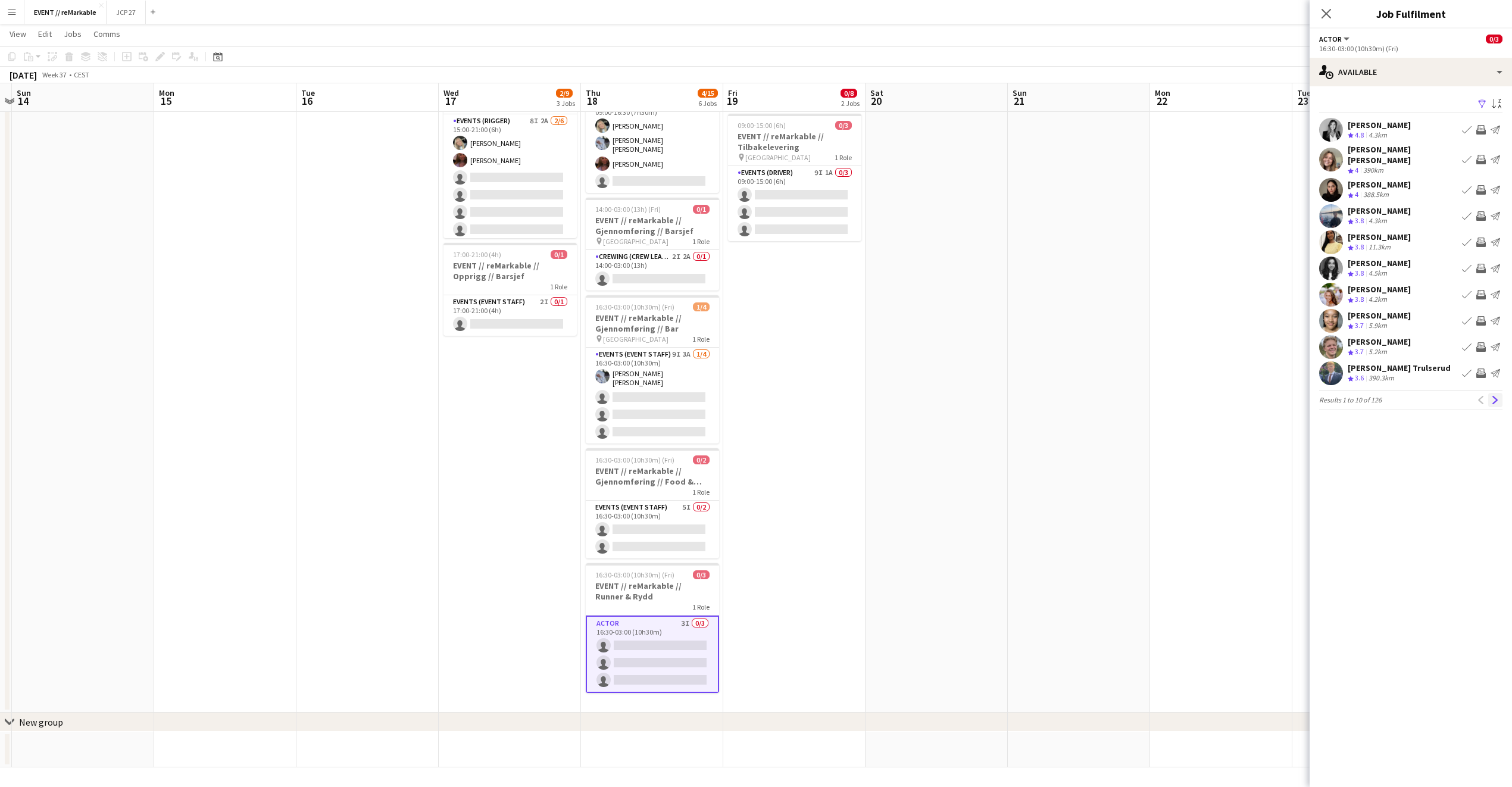
click at [1492, 396] on app-icon "Next" at bounding box center [1496, 400] width 9 height 9
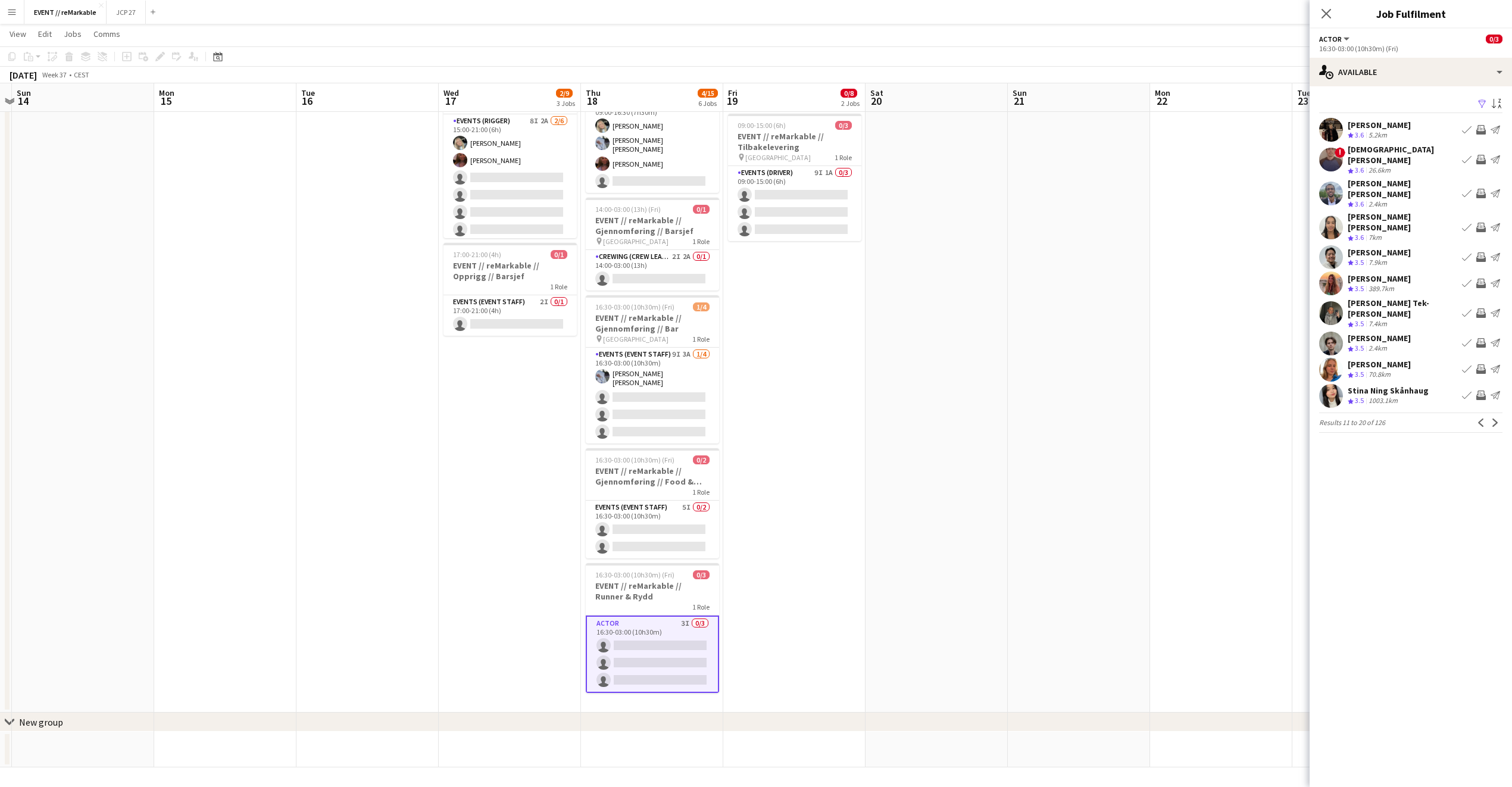
click at [1380, 332] on div "Idar Kirkerud" at bounding box center [1379, 338] width 63 height 11
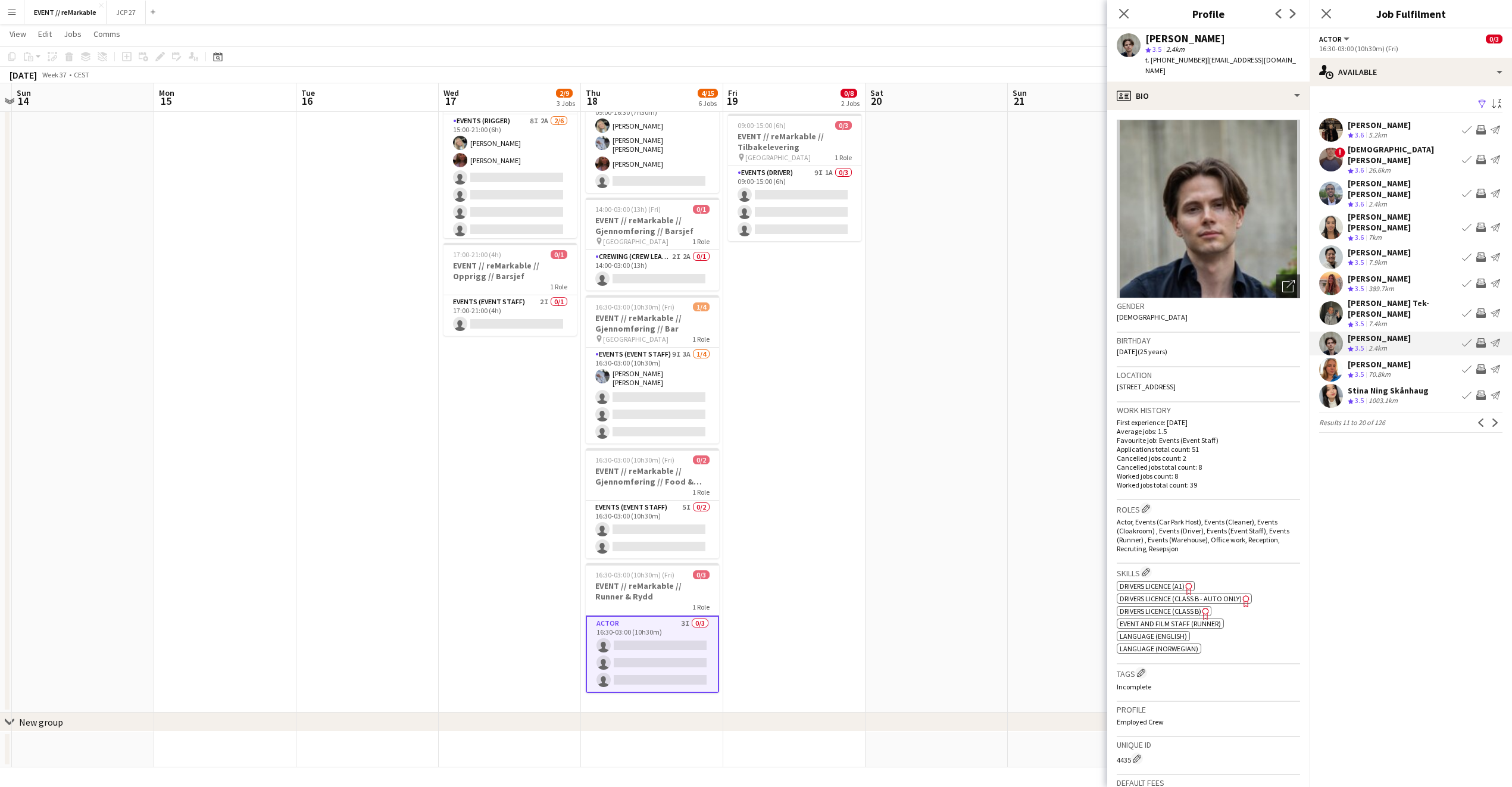
click at [1372, 359] on div "Amalie Gravnås" at bounding box center [1379, 364] width 63 height 11
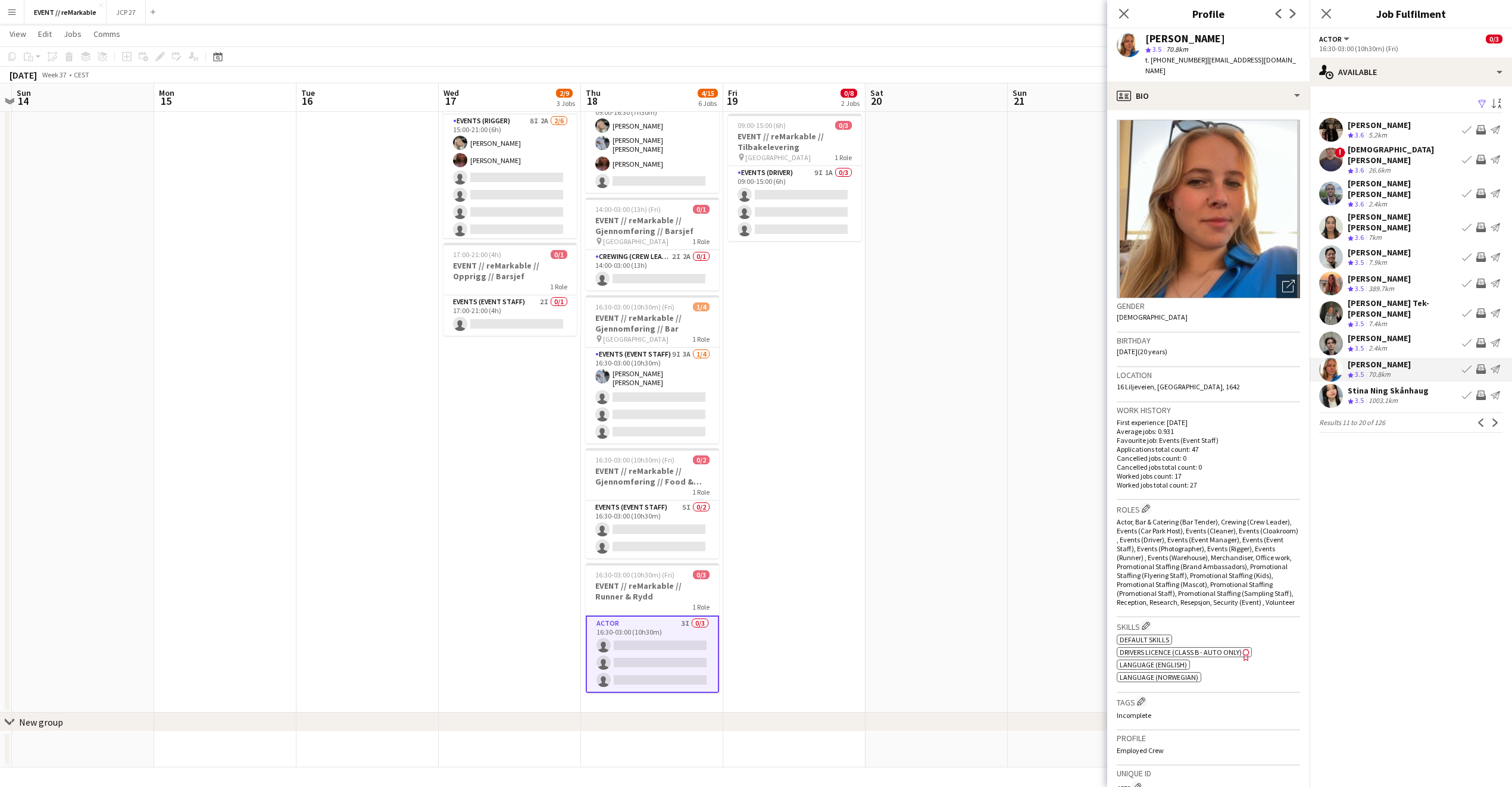
drag, startPoint x: 1111, startPoint y: 19, endPoint x: 1134, endPoint y: 19, distance: 23.0
click at [1113, 19] on div "Close pop-in" at bounding box center [1123, 13] width 33 height 27
click at [1135, 19] on div "Close pop-in" at bounding box center [1123, 13] width 33 height 27
click at [1496, 419] on app-icon "Next" at bounding box center [1496, 423] width 9 height 9
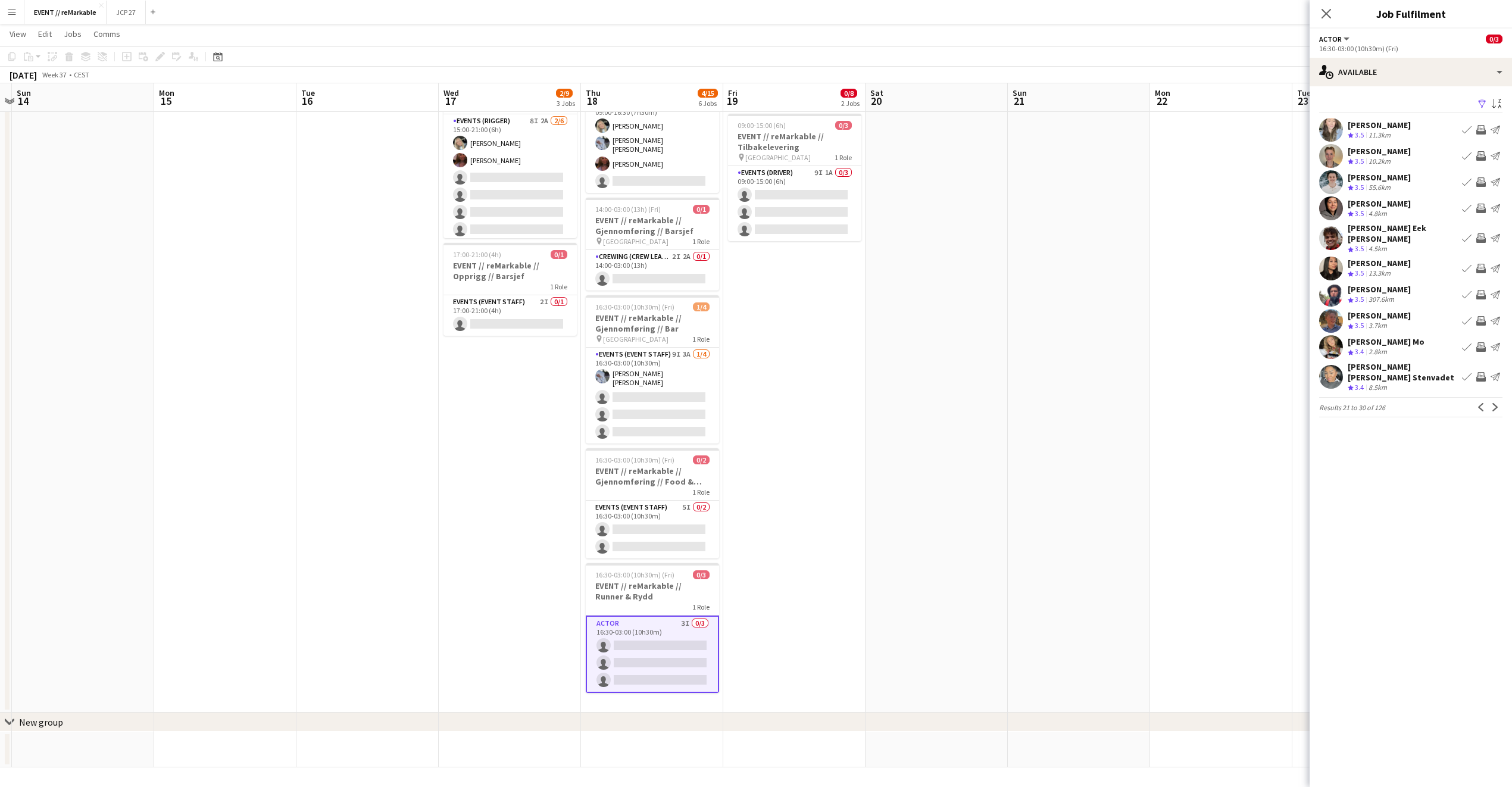
click at [1389, 336] on div "Marte Jensen Mo Crew rating 3.4 2.8km Book crew Invite crew Send notification" at bounding box center [1411, 347] width 202 height 24
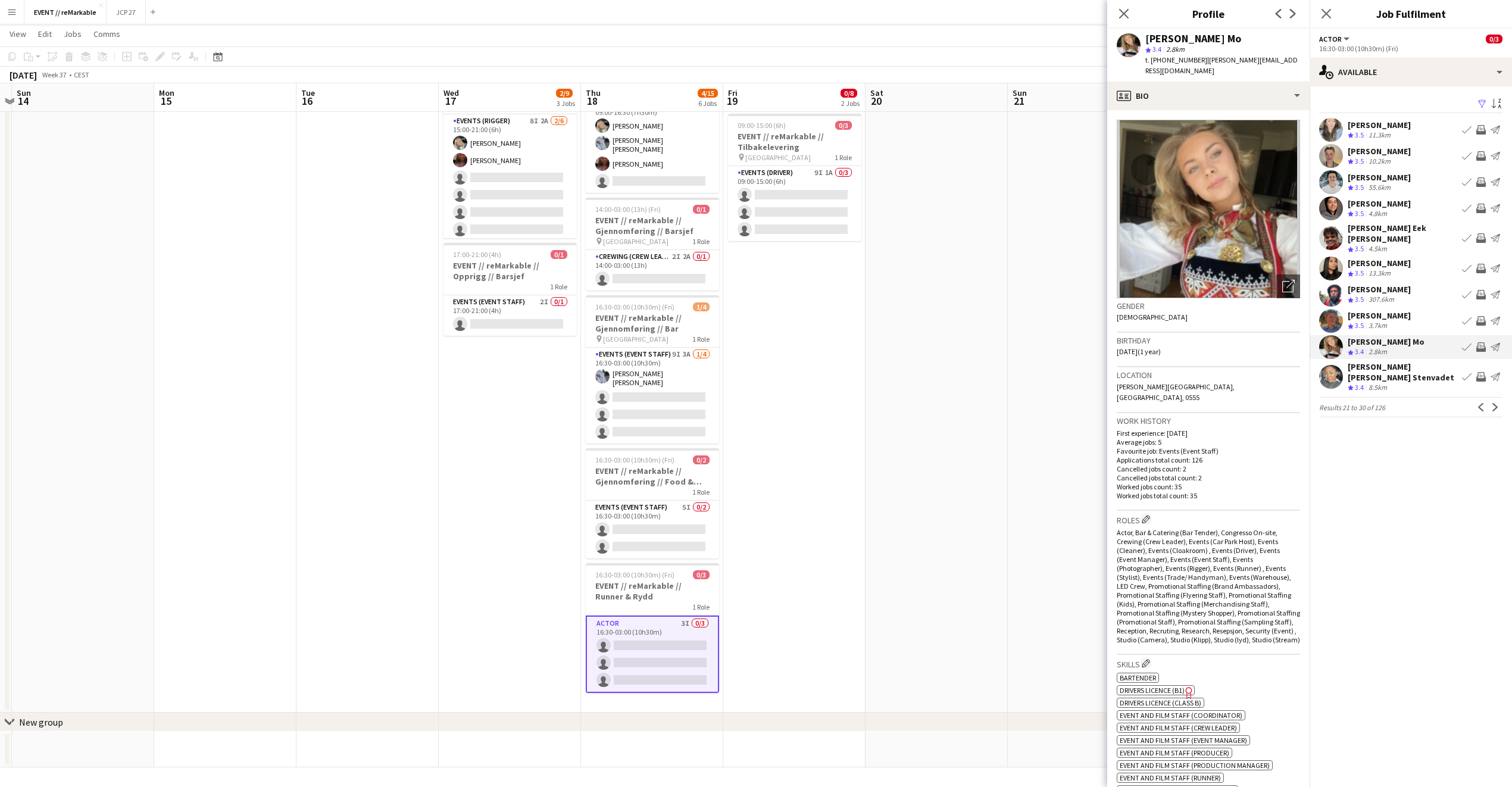
click at [1327, 241] on app-user-avatar at bounding box center [1331, 238] width 24 height 24
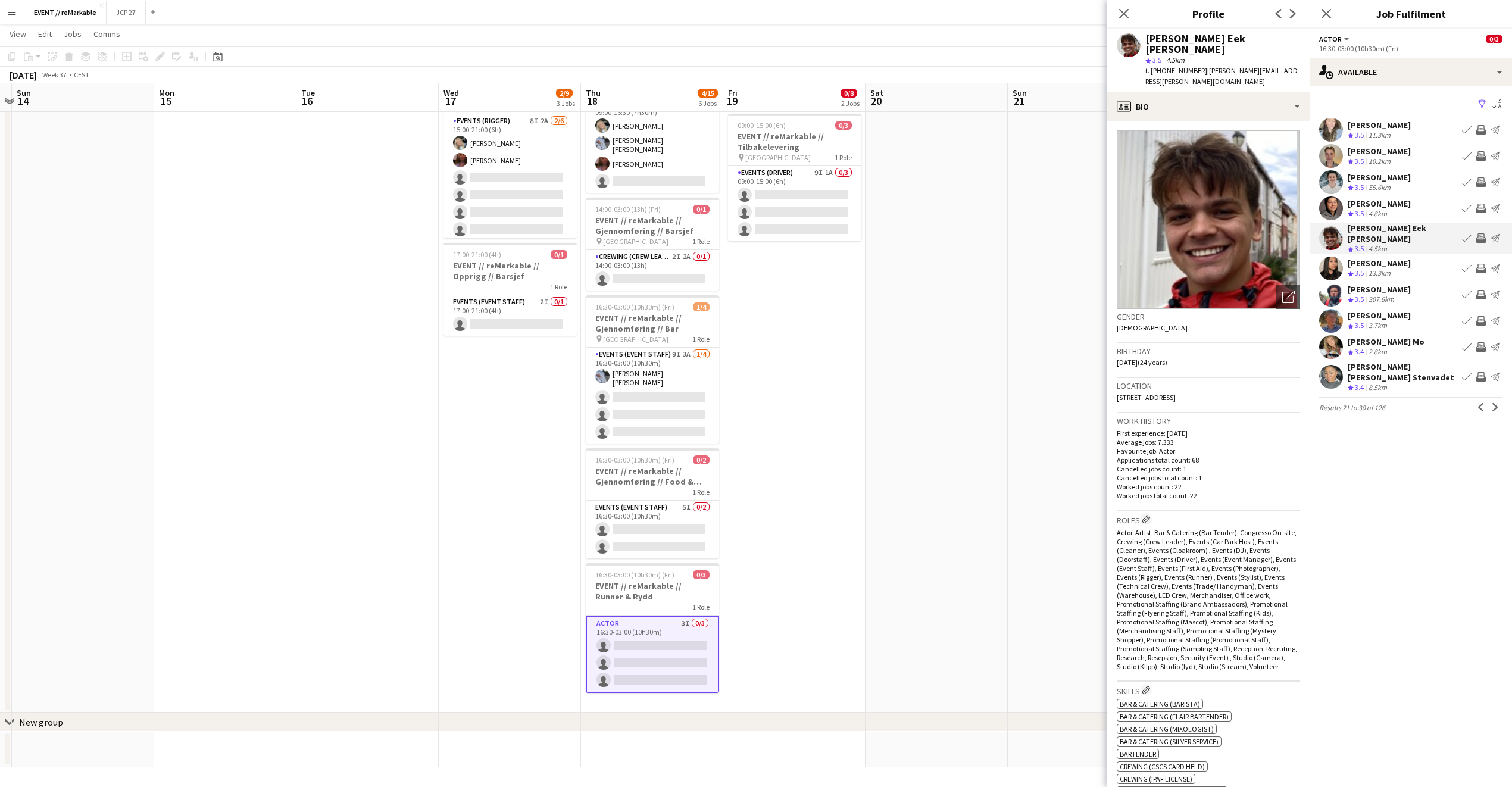
click at [1383, 336] on div "[PERSON_NAME] Mo" at bounding box center [1386, 342] width 77 height 11
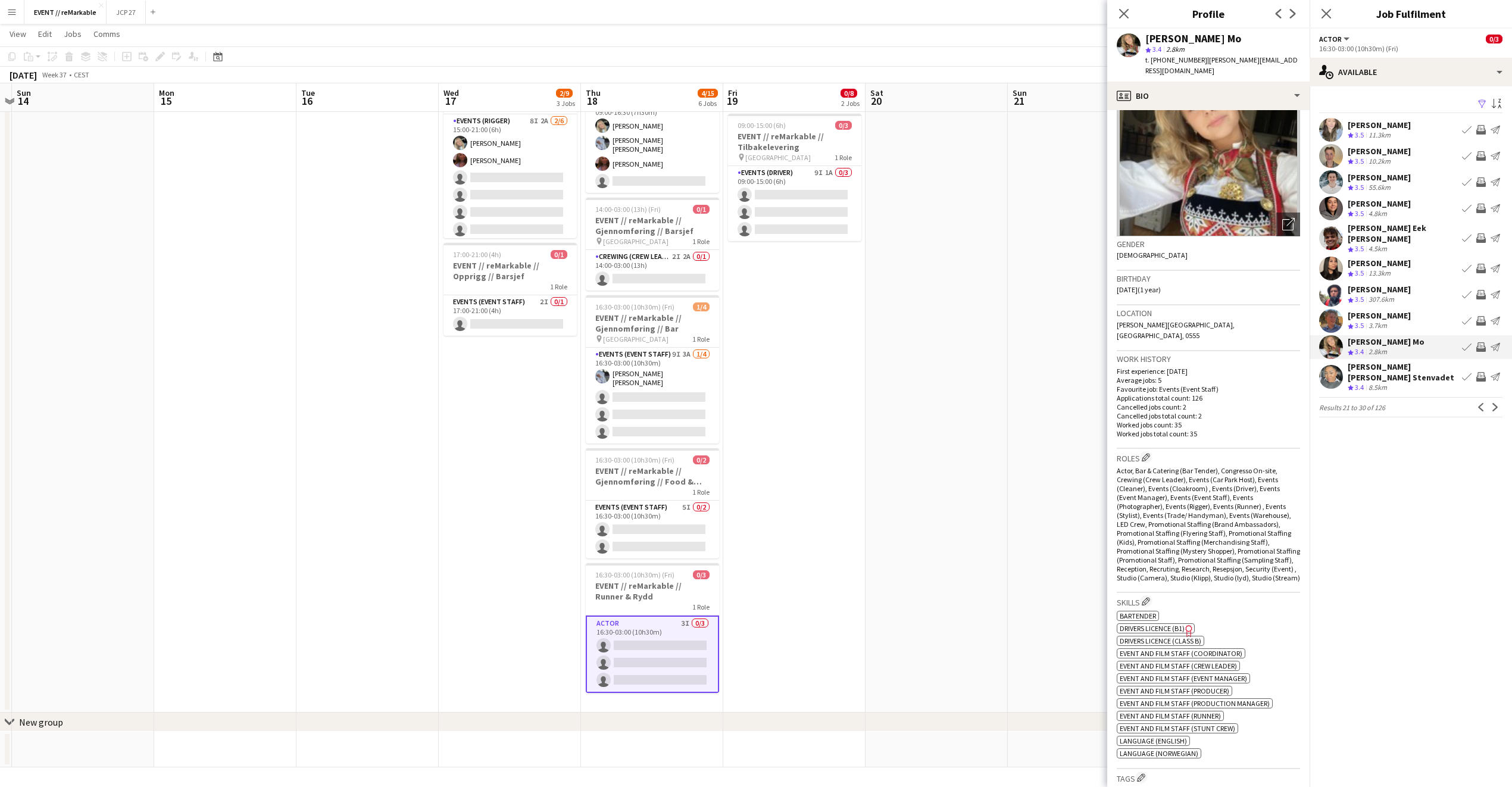
scroll to position [62, 0]
click at [1493, 403] on app-icon "Next" at bounding box center [1496, 407] width 9 height 9
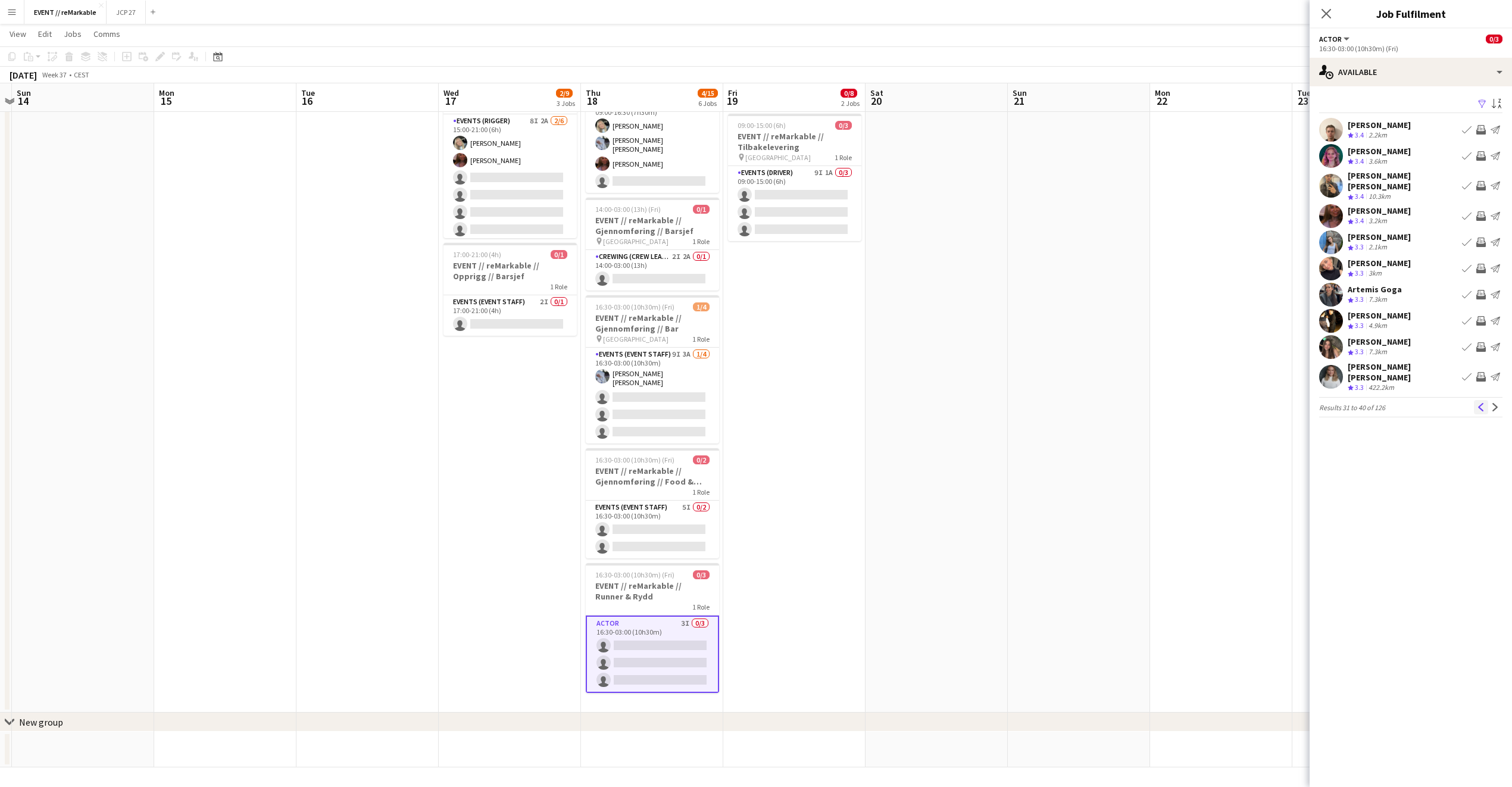
click at [1479, 403] on app-icon "Previous" at bounding box center [1481, 407] width 9 height 9
click at [1327, 17] on icon "Close pop-in" at bounding box center [1326, 13] width 12 height 12
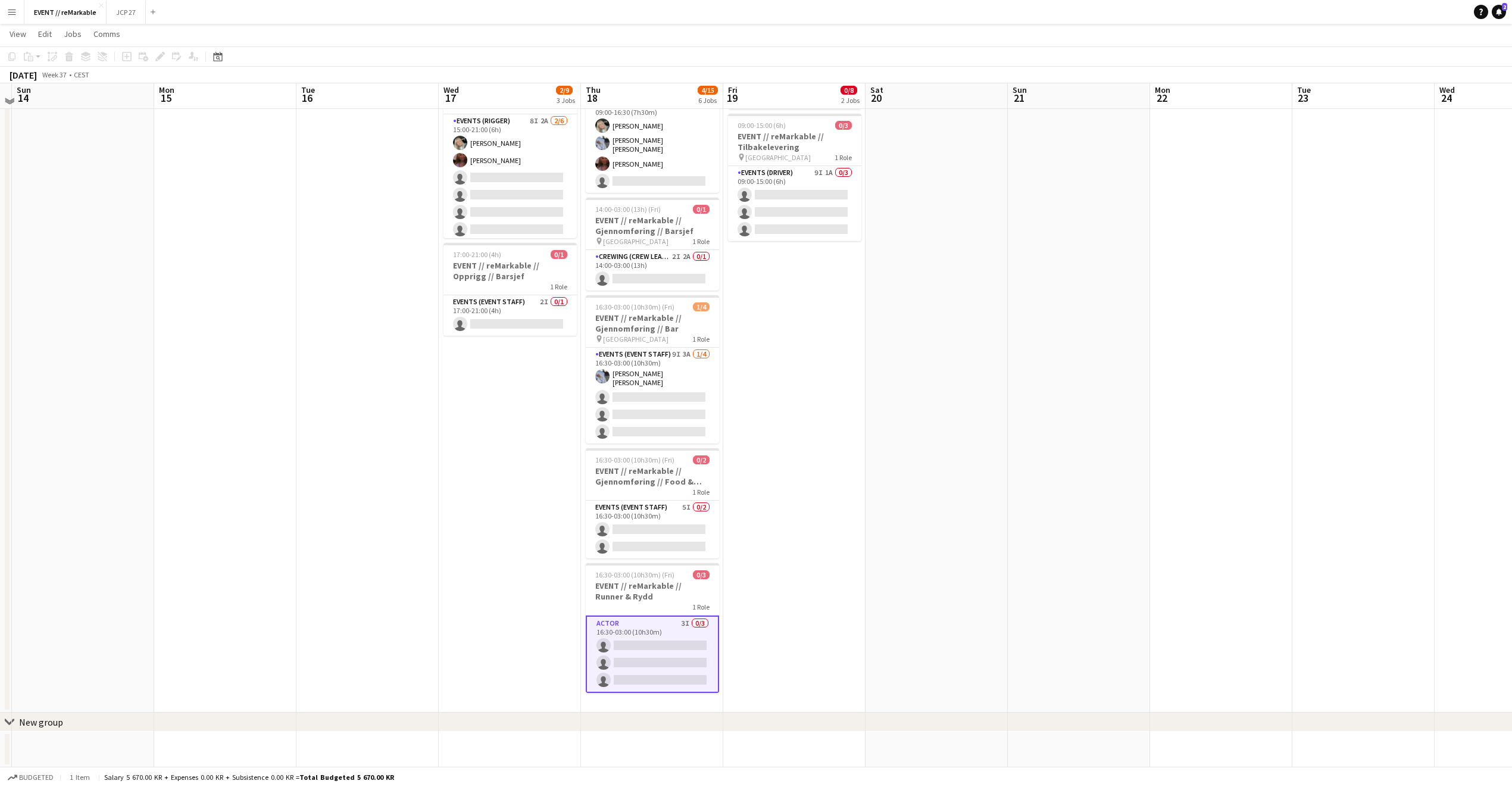
scroll to position [0, 0]
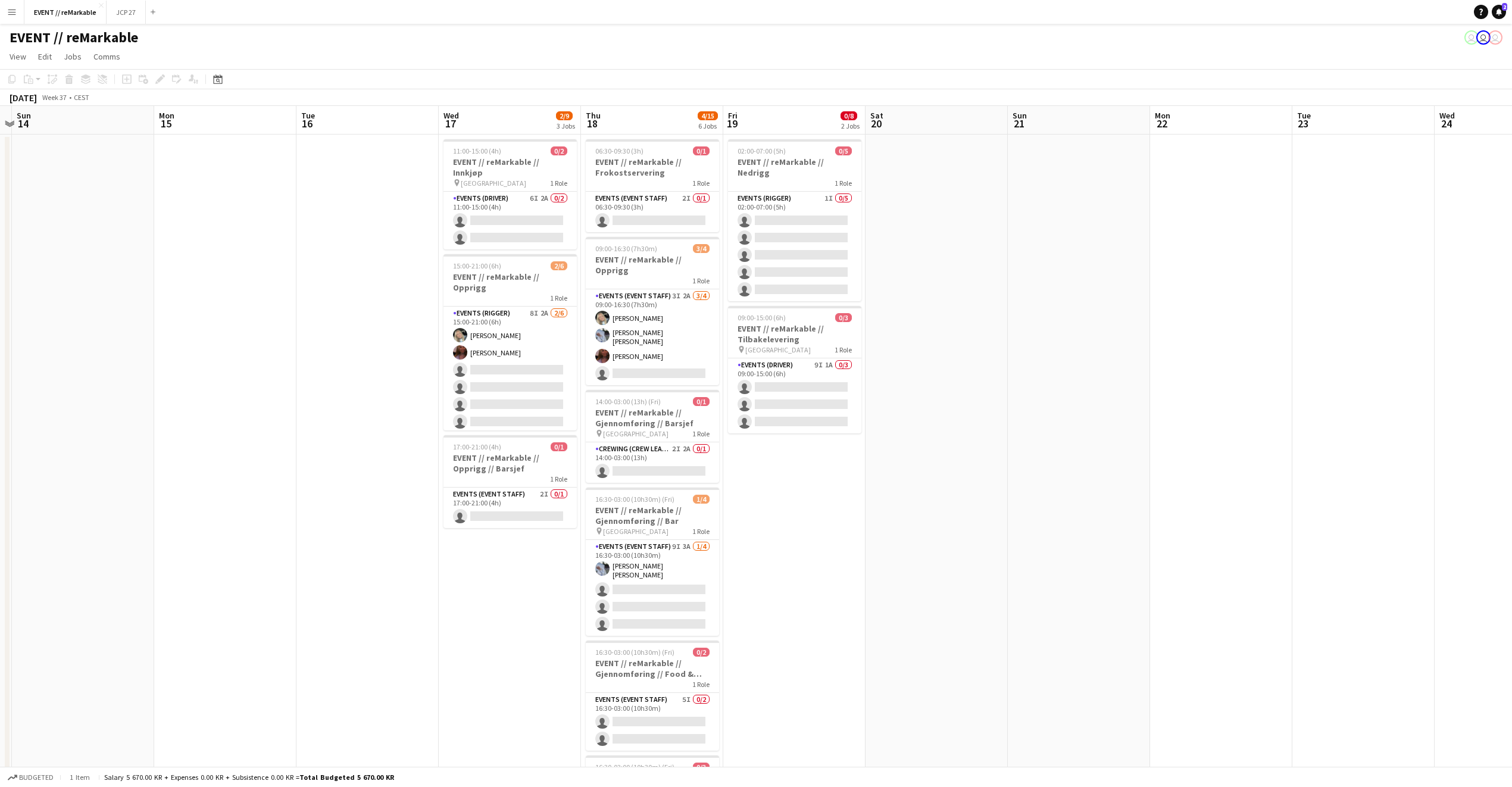
click at [812, 444] on app-date-cell "02:00-07:00 (5h) 0/5 EVENT // reMarkable // Nedrigg 1 Role Events (Rigger) 1I 0…" at bounding box center [794, 519] width 142 height 770
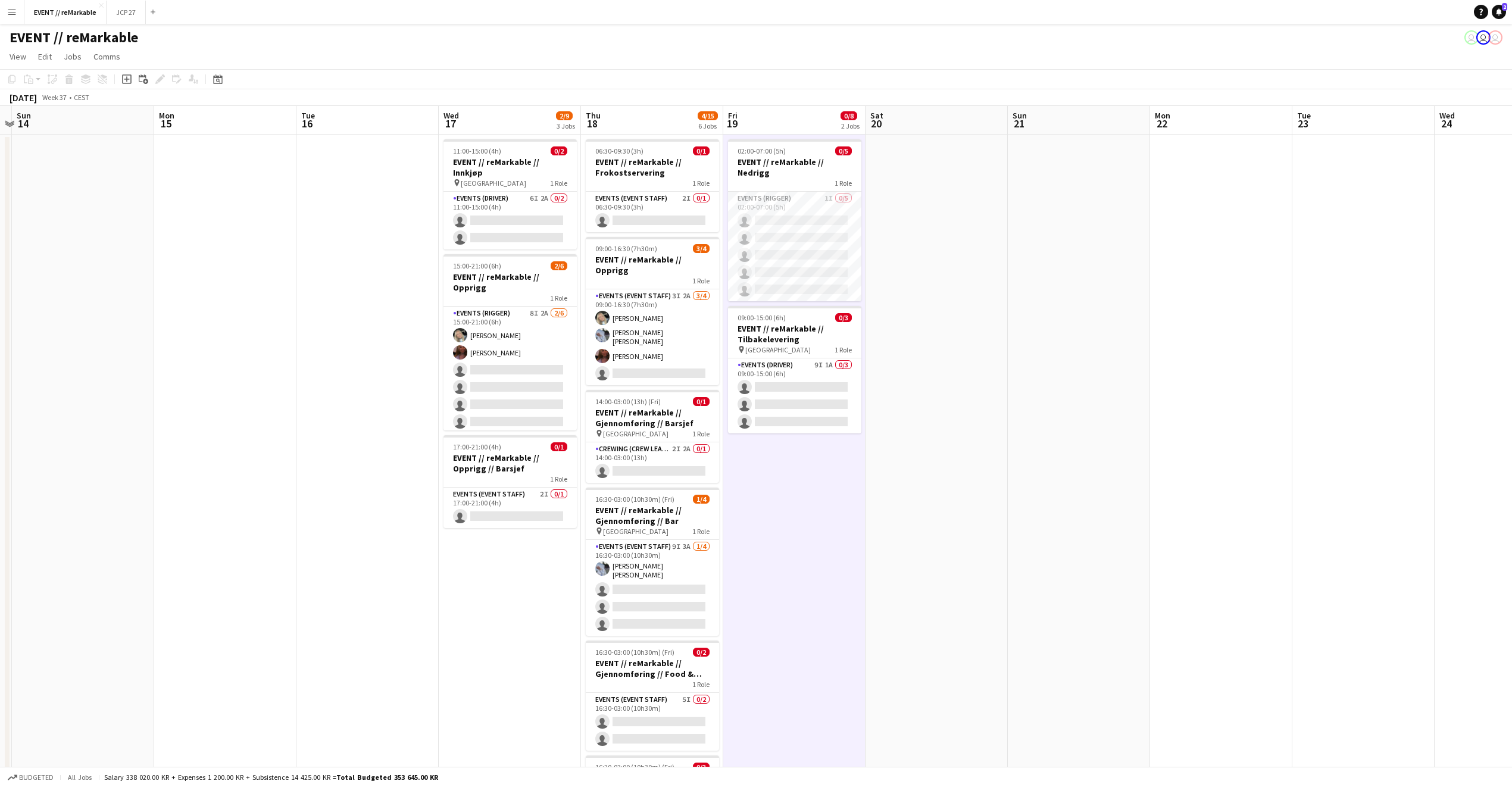
click at [891, 269] on app-date-cell at bounding box center [937, 519] width 142 height 770
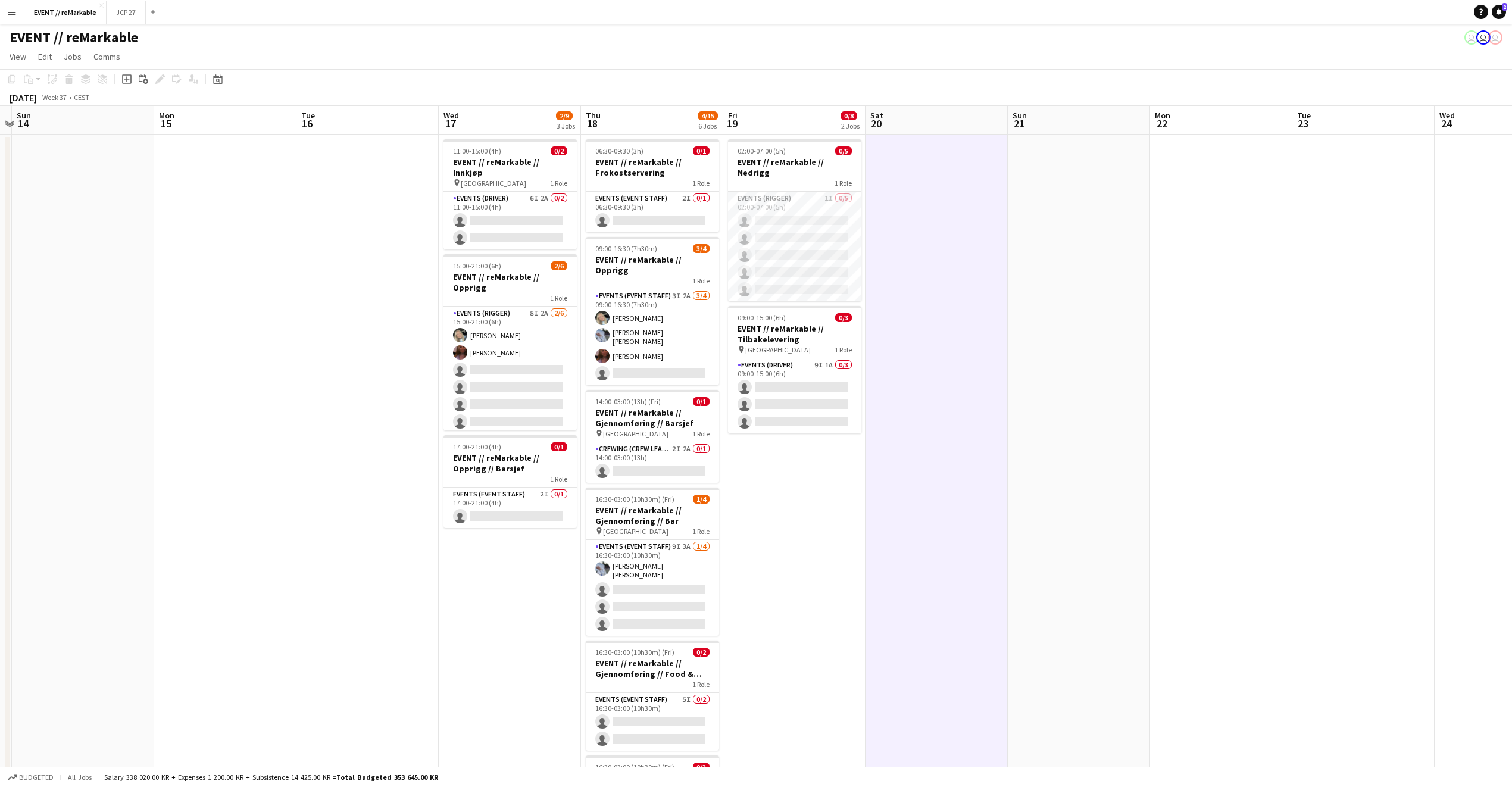
click at [831, 138] on app-date-cell "02:00-07:00 (5h) 0/5 EVENT // reMarkable // Nedrigg 1 Role Events (Rigger) 1I 0…" at bounding box center [794, 519] width 142 height 770
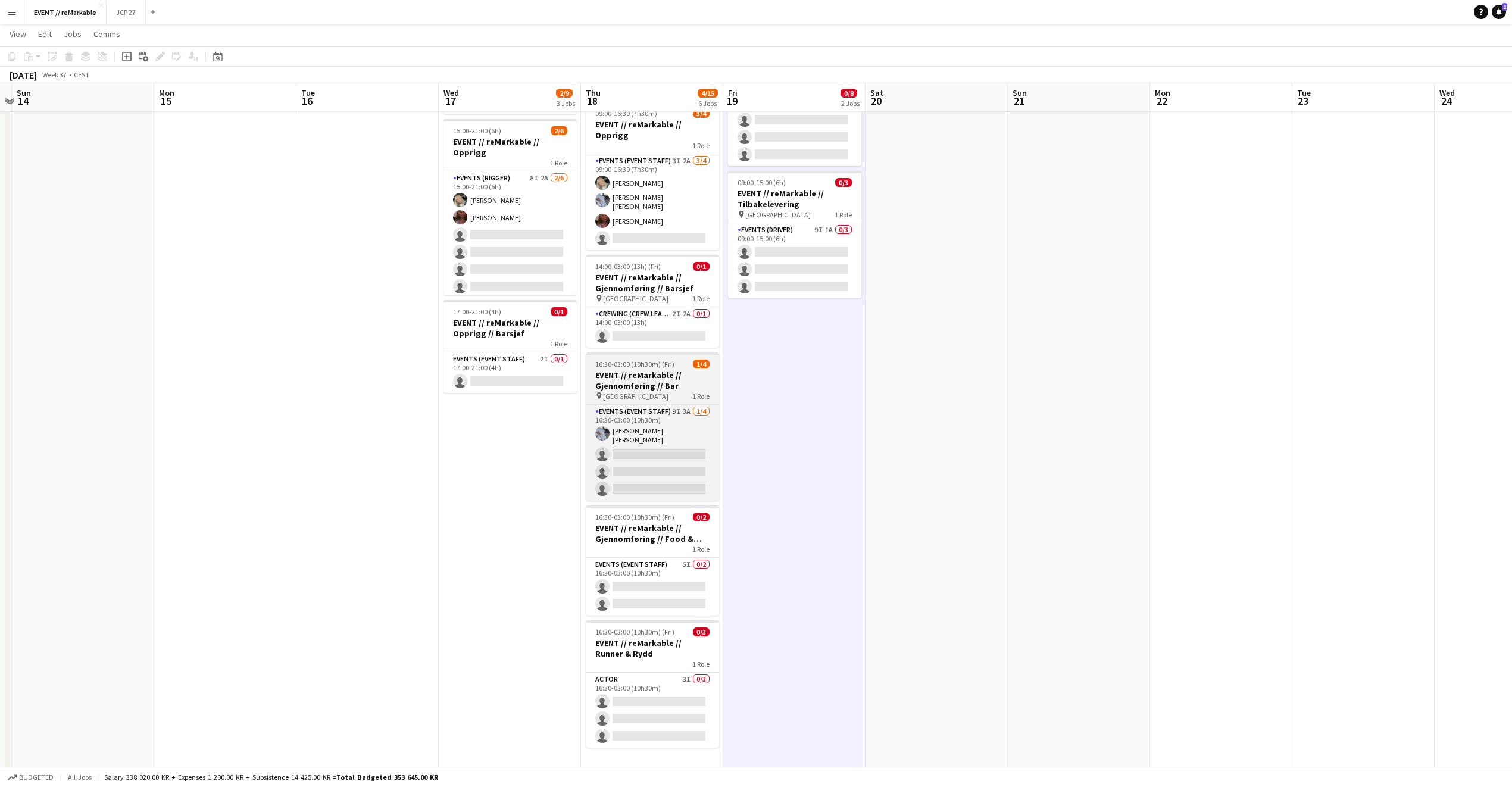
scroll to position [146, 0]
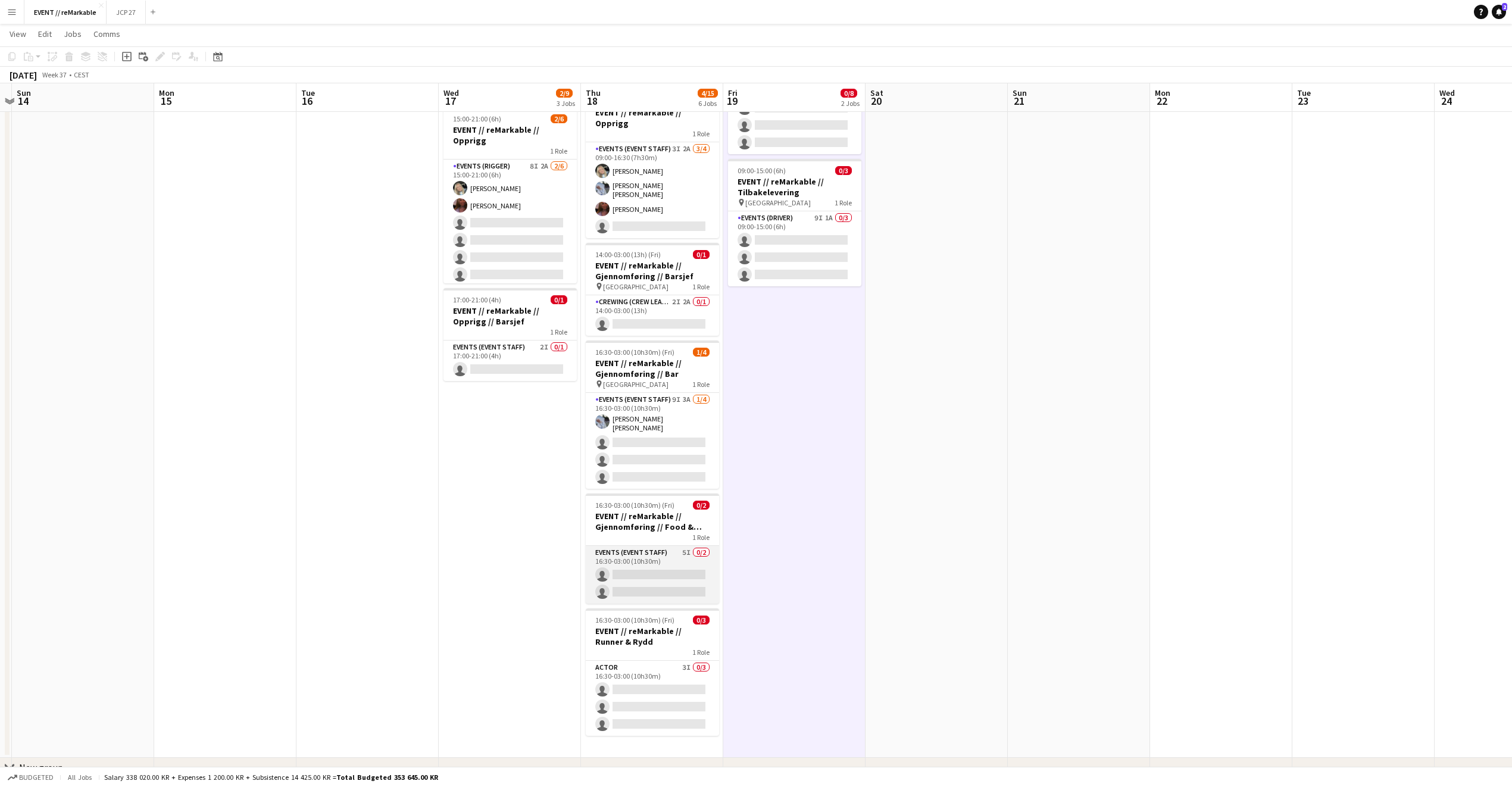
click at [655, 559] on app-card-role "Events (Event Staff) 5I 0/2 16:30-03:00 (10h30m) single-neutral-actions single-…" at bounding box center [652, 574] width 133 height 58
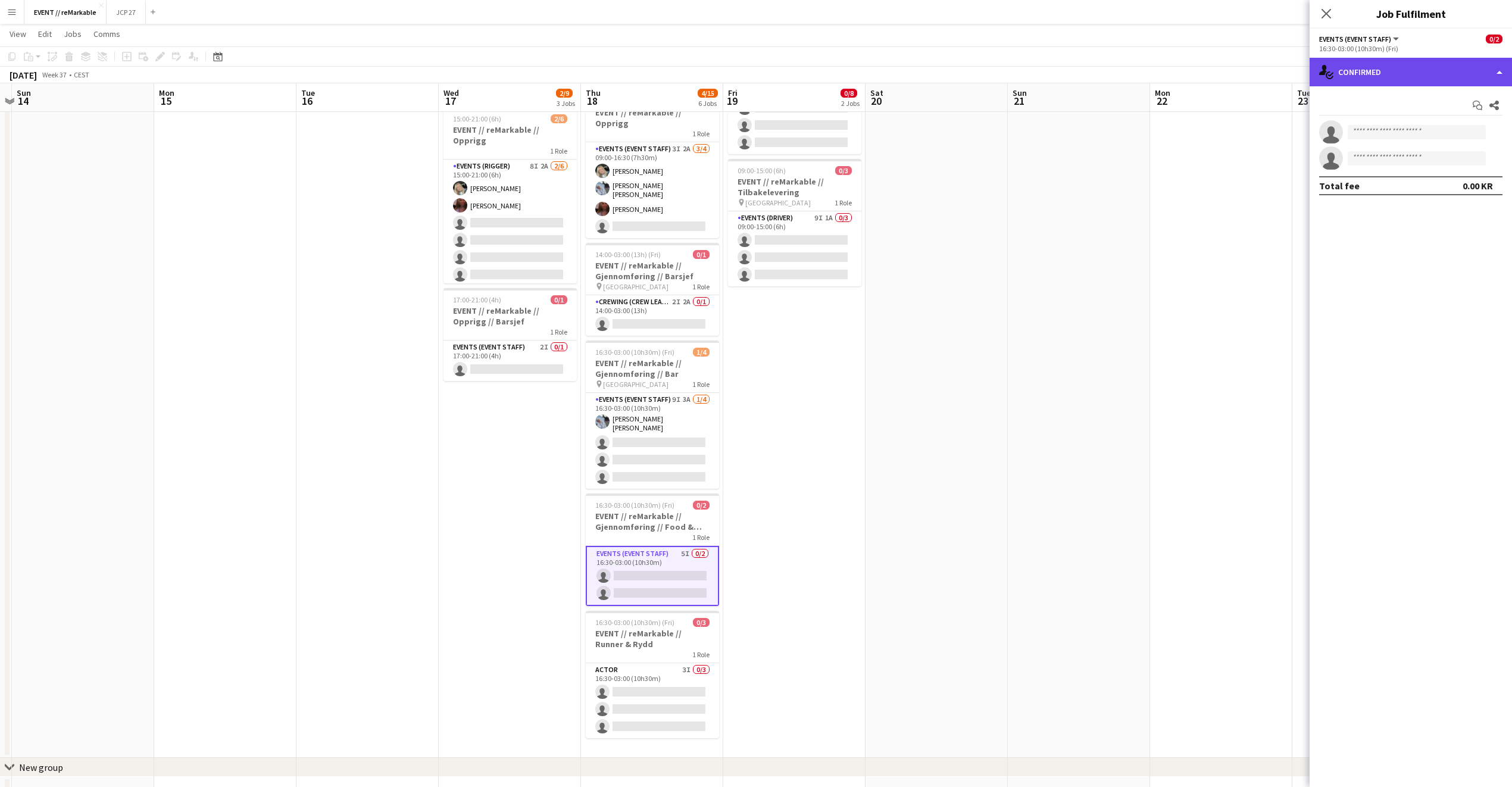
click at [1387, 83] on div "single-neutral-actions-check-2 Confirmed" at bounding box center [1411, 72] width 202 height 29
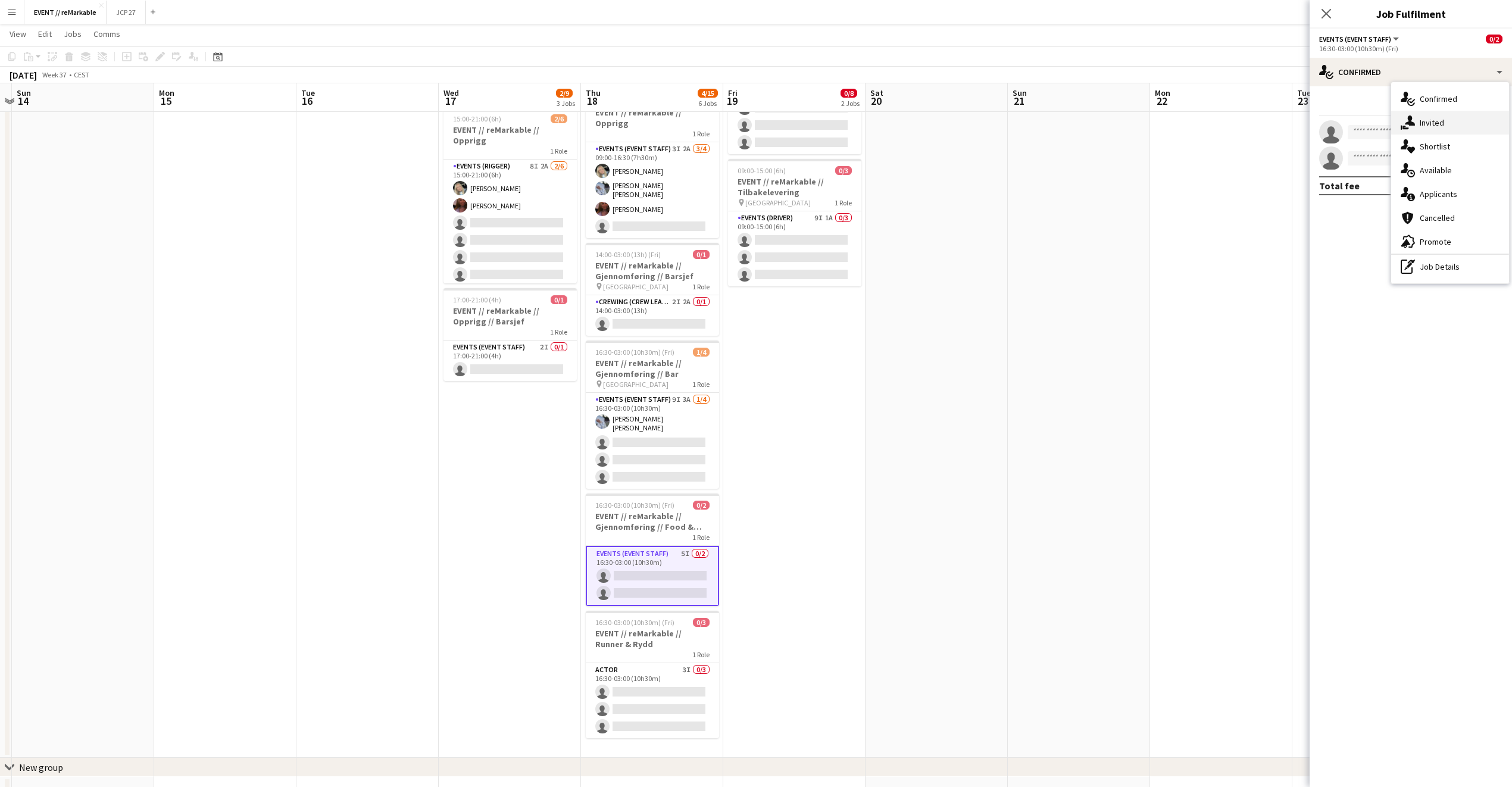
click at [1426, 128] on div "single-neutral-actions-share-1 Invited" at bounding box center [1450, 122] width 118 height 24
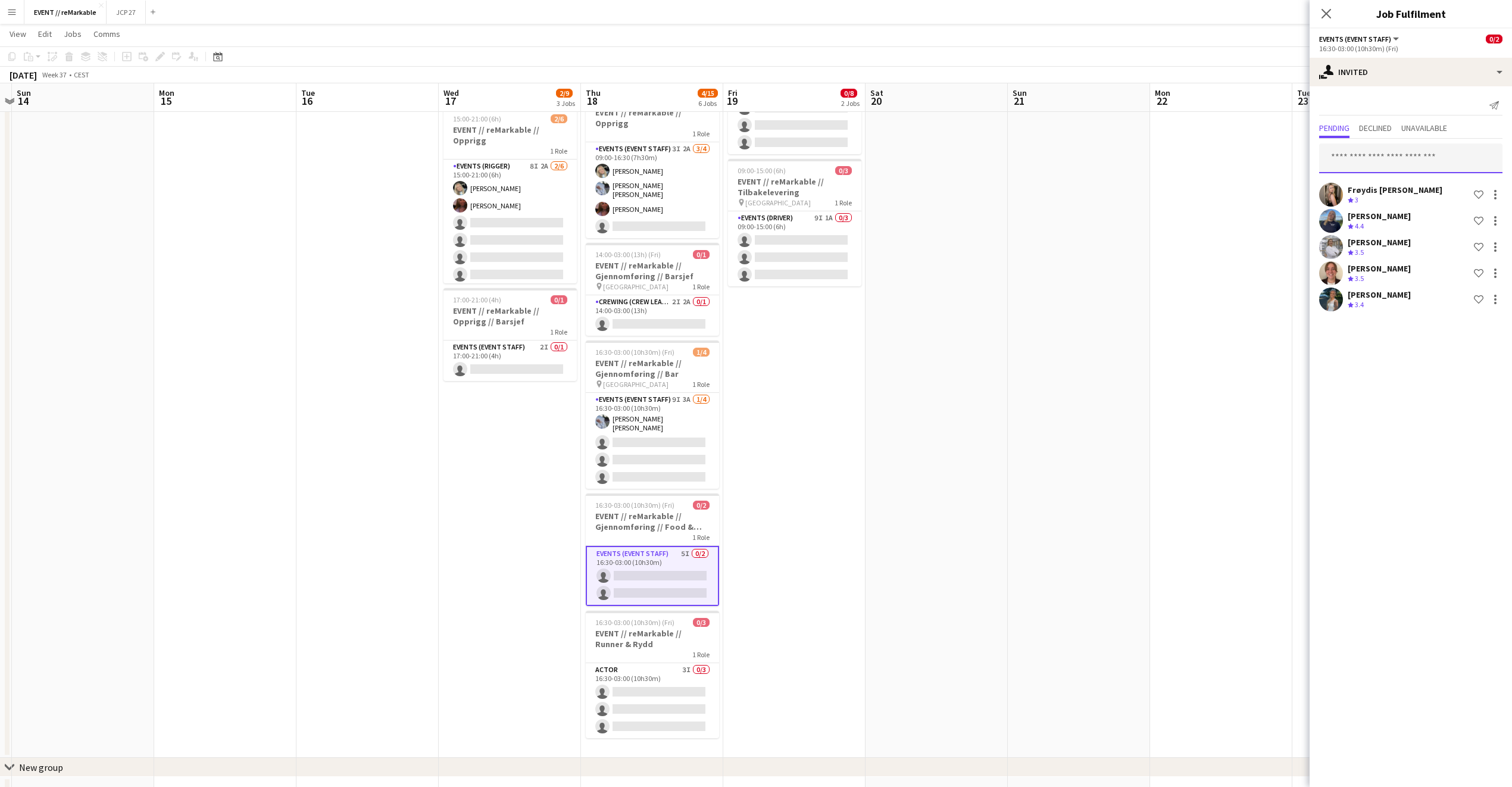
click at [1415, 144] on input "text" at bounding box center [1412, 158] width 184 height 30
type input "*****"
click at [1415, 183] on span "Marte Jensen Mo Active" at bounding box center [1411, 188] width 164 height 10
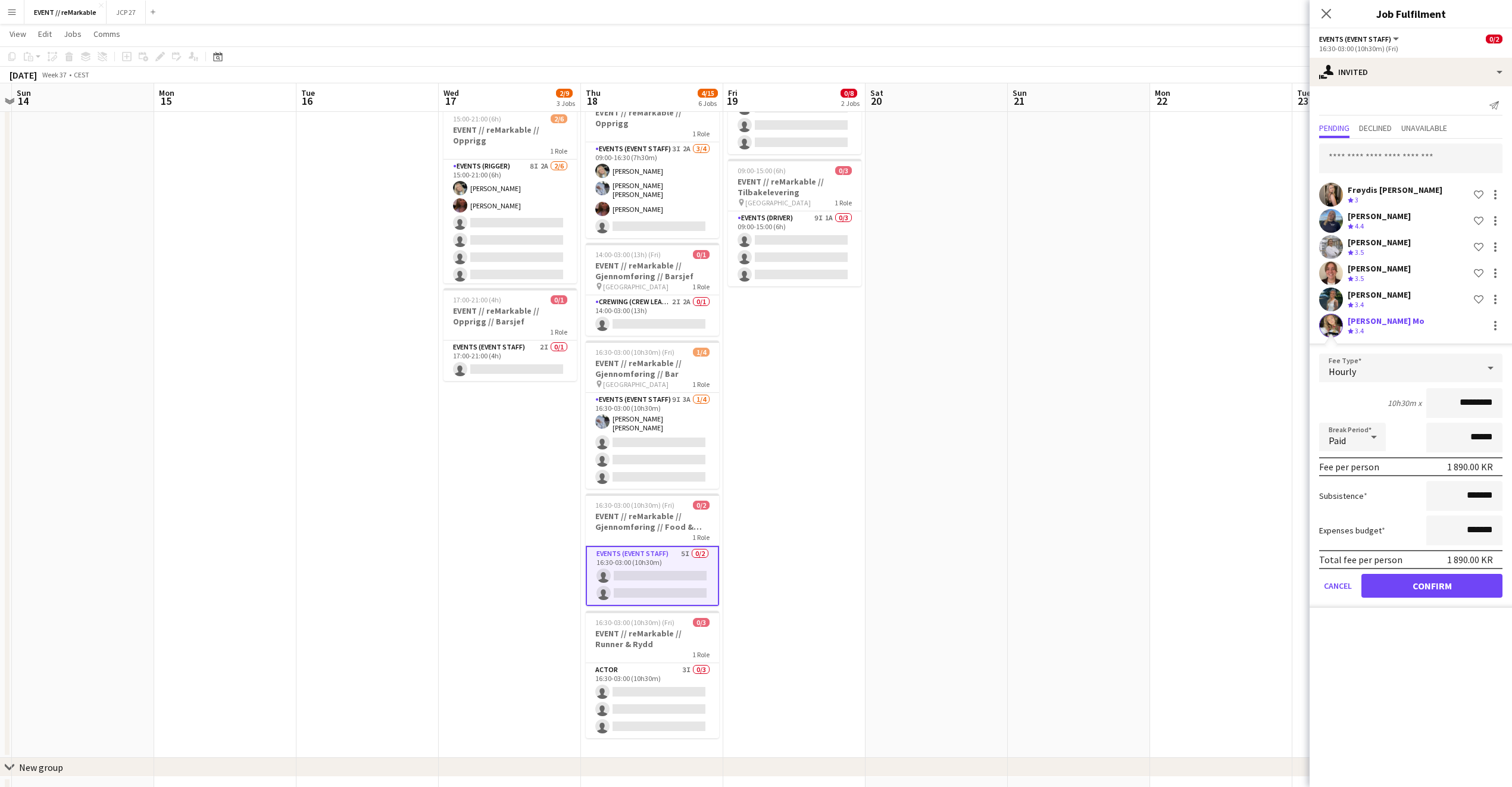
click at [1436, 599] on form "Fee Type Hourly 10h30m x ********* Break Period Paid ****** Fee per person 1 89…" at bounding box center [1411, 480] width 202 height 255
click at [1436, 591] on button "Confirm" at bounding box center [1432, 585] width 141 height 24
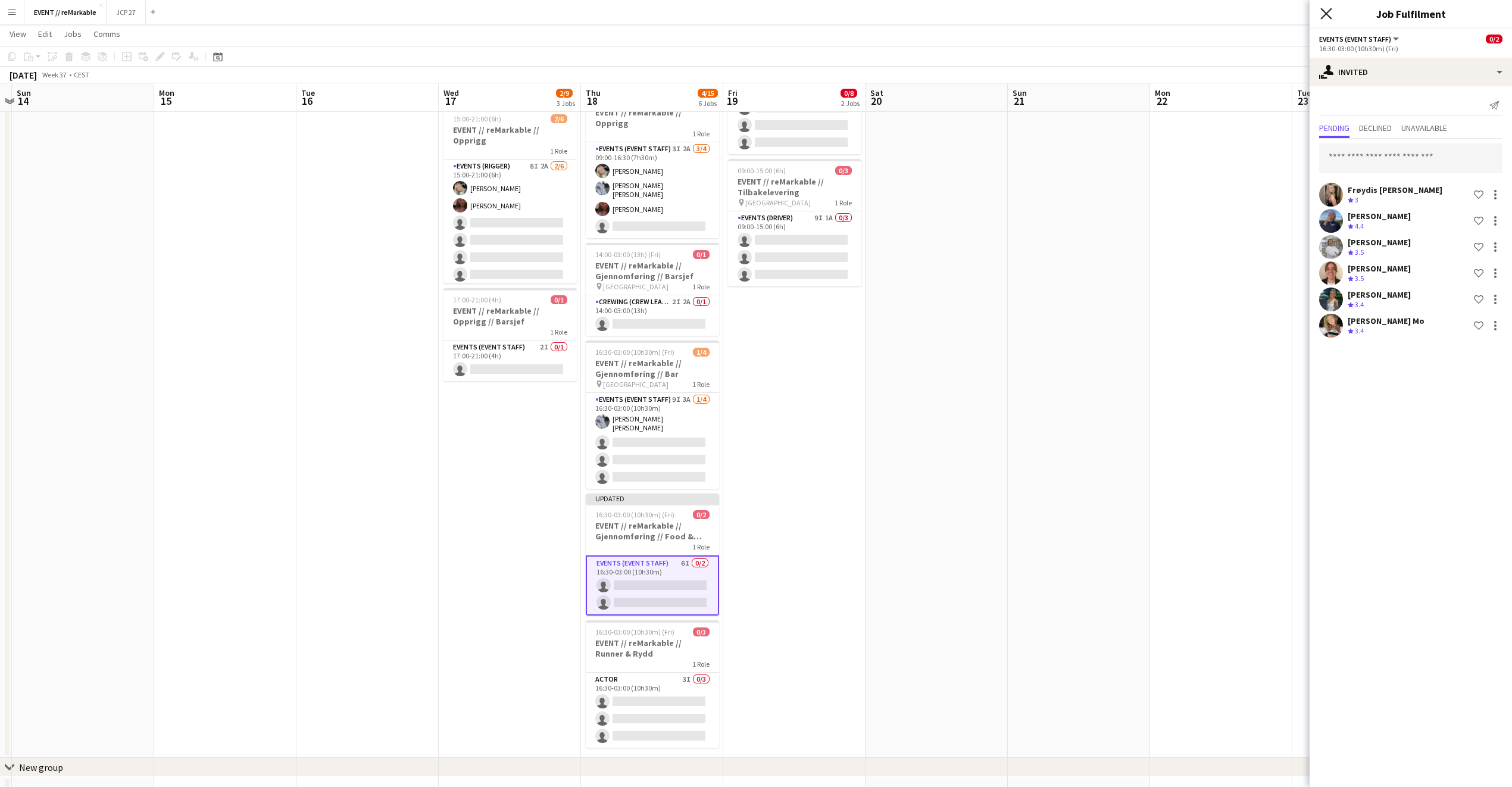
click at [1328, 17] on icon "Close pop-in" at bounding box center [1326, 13] width 12 height 12
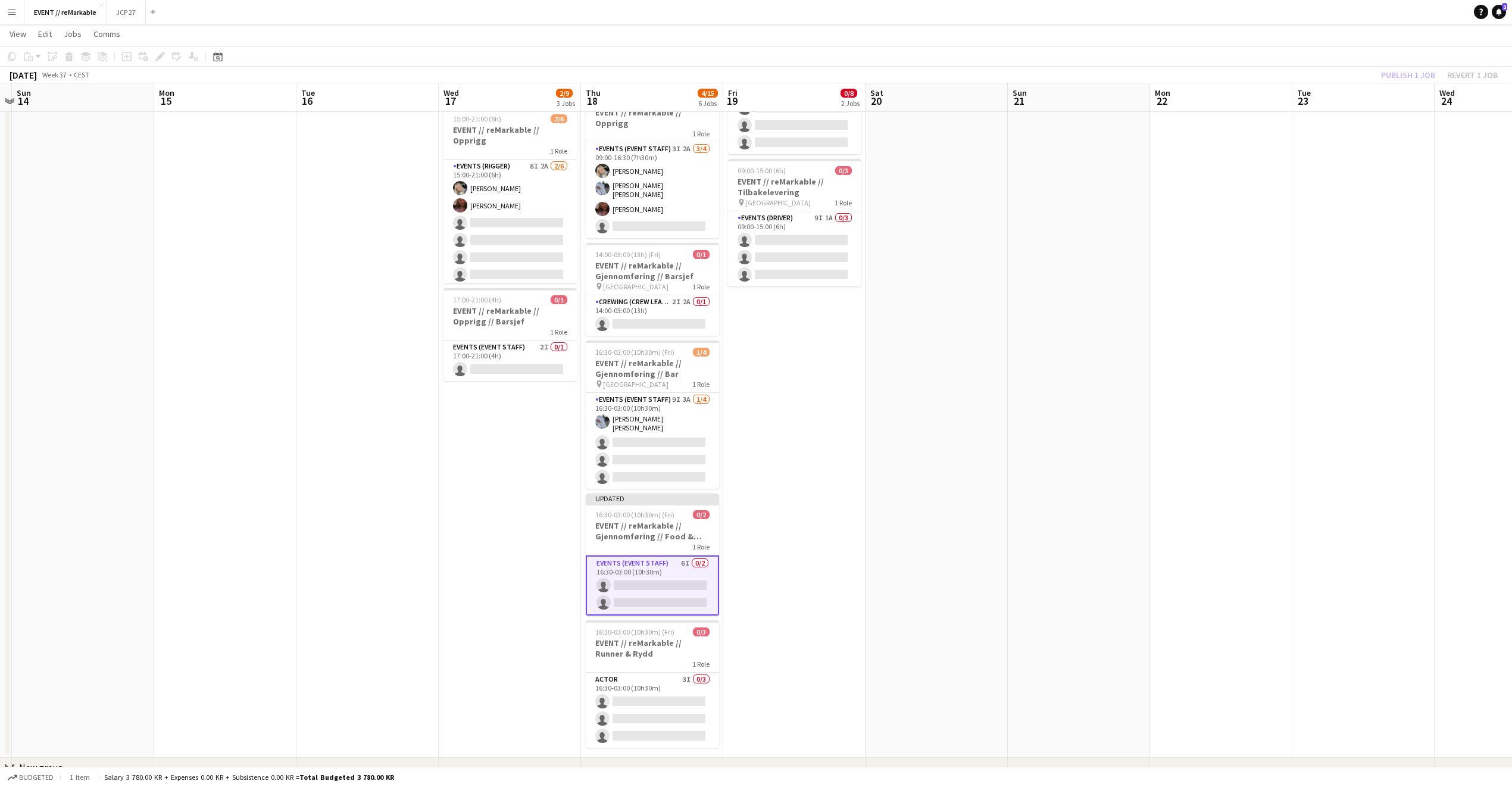
click at [1382, 67] on div "Publish 1 job Revert 1 job" at bounding box center [1440, 75] width 146 height 16
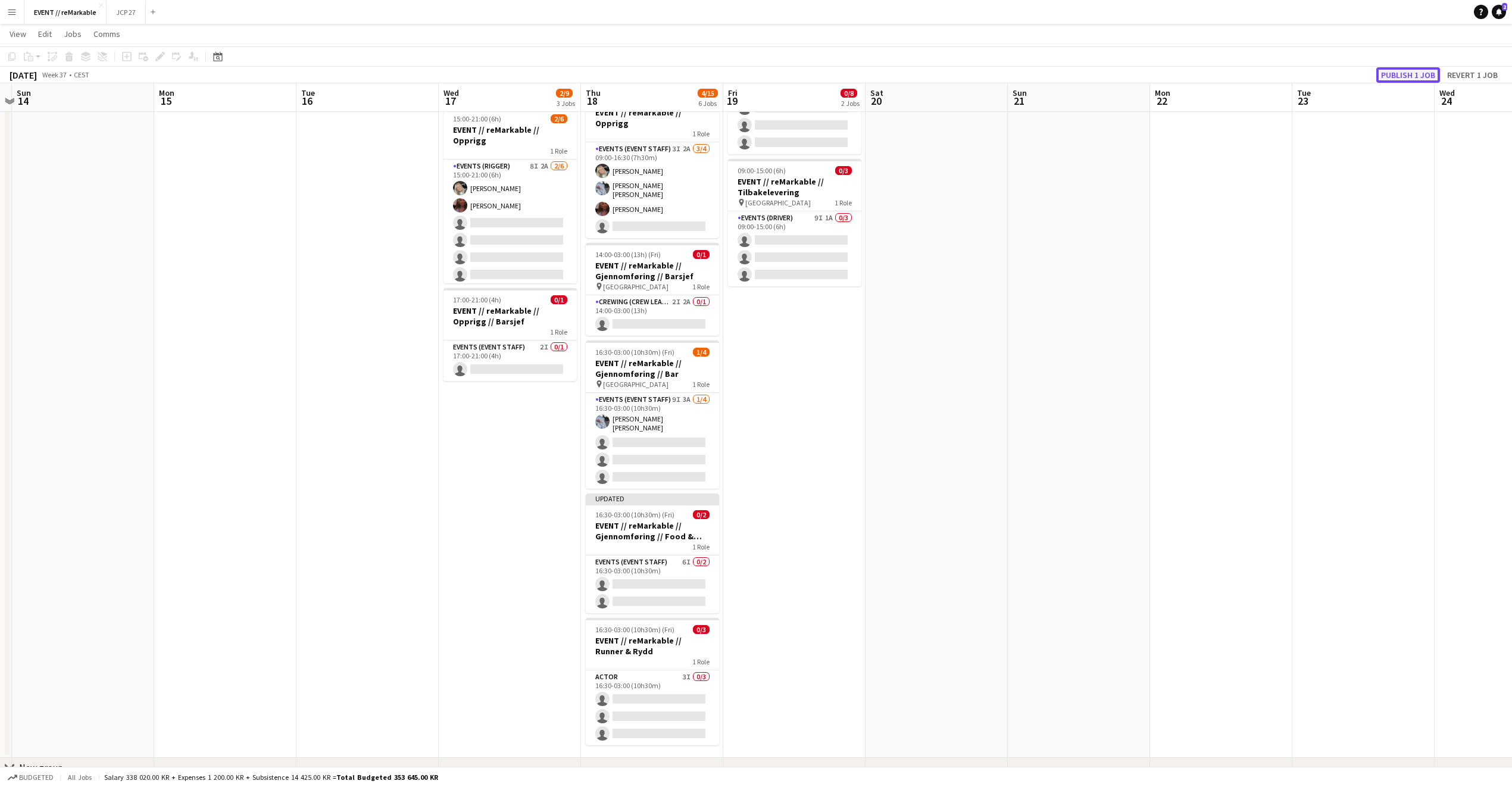
click at [1382, 69] on button "Publish 1 job" at bounding box center [1408, 75] width 64 height 16
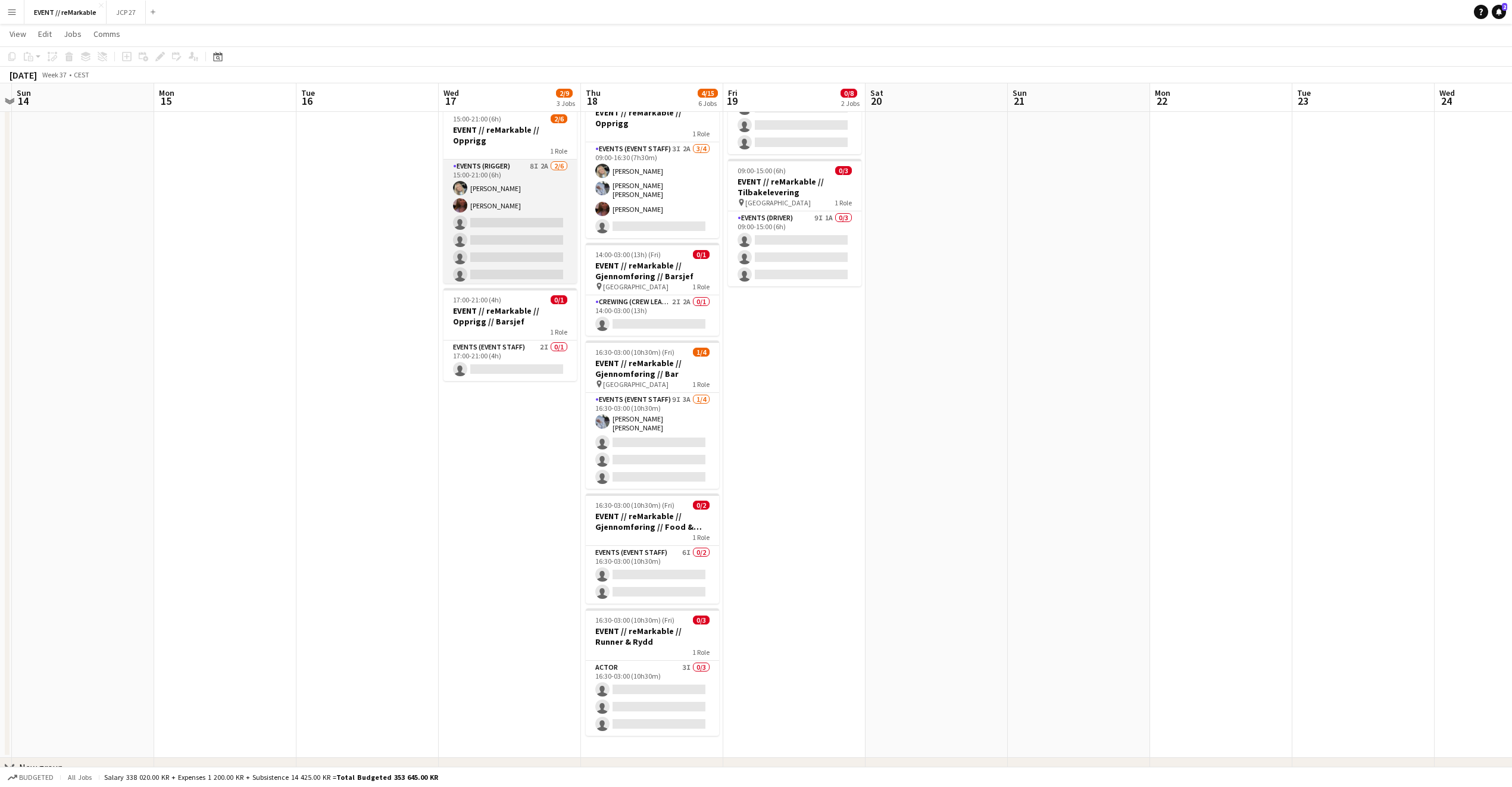
click at [512, 241] on app-card-role "Events (Rigger) 8I 2A 2/6 15:00-21:00 (6h) Oda Hansson Mathilde Bårreng single-…" at bounding box center [510, 223] width 133 height 127
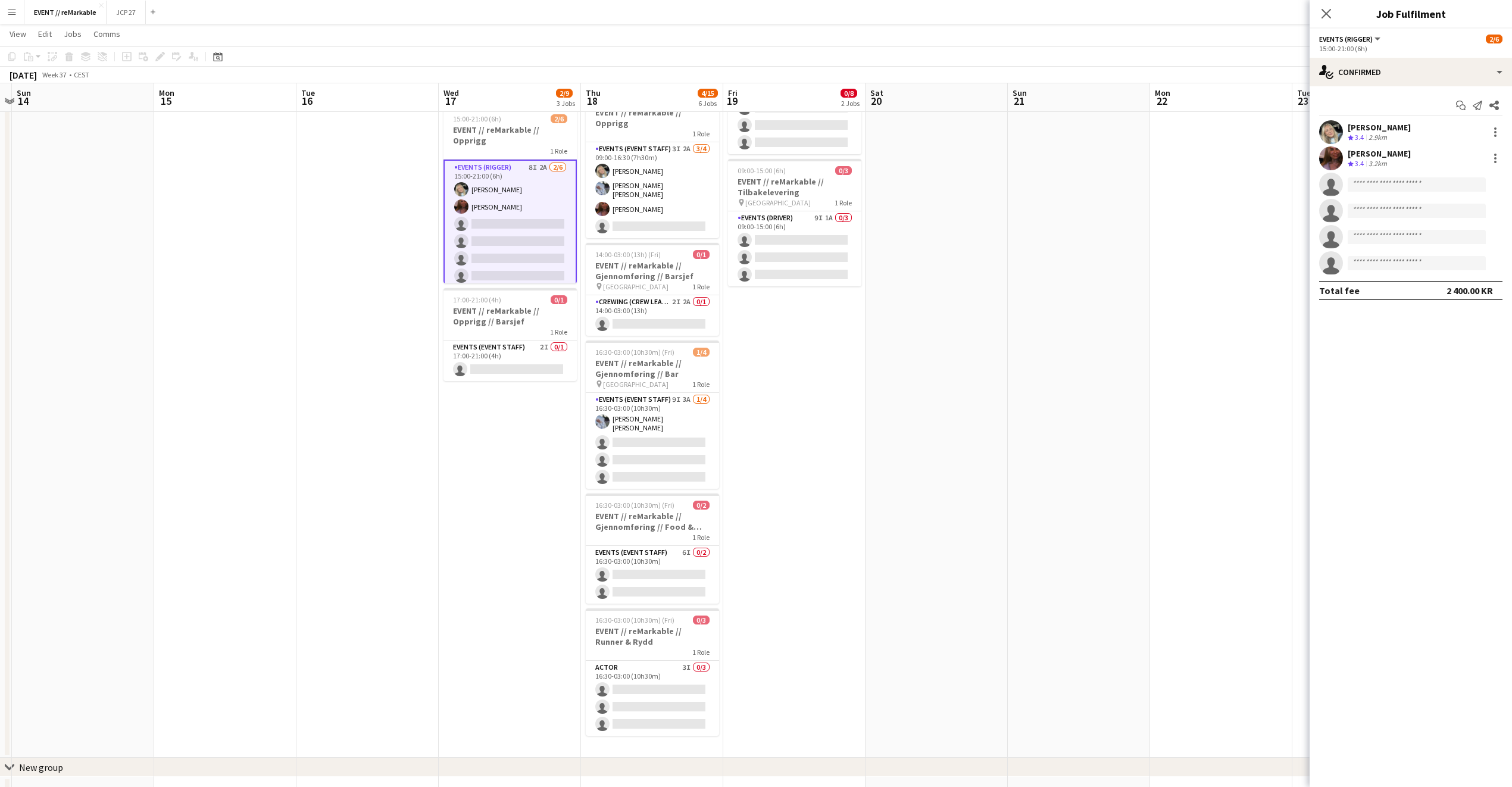
click at [1380, 87] on div "Start chat Send notification Share Oda Hansson Crew rating 3.4 2.9km Mathilde B…" at bounding box center [1411, 198] width 202 height 223
click at [1380, 66] on div "single-neutral-actions-check-2 Confirmed" at bounding box center [1411, 72] width 202 height 29
click at [1418, 128] on div "single-neutral-actions-share-1 Invited" at bounding box center [1450, 122] width 118 height 24
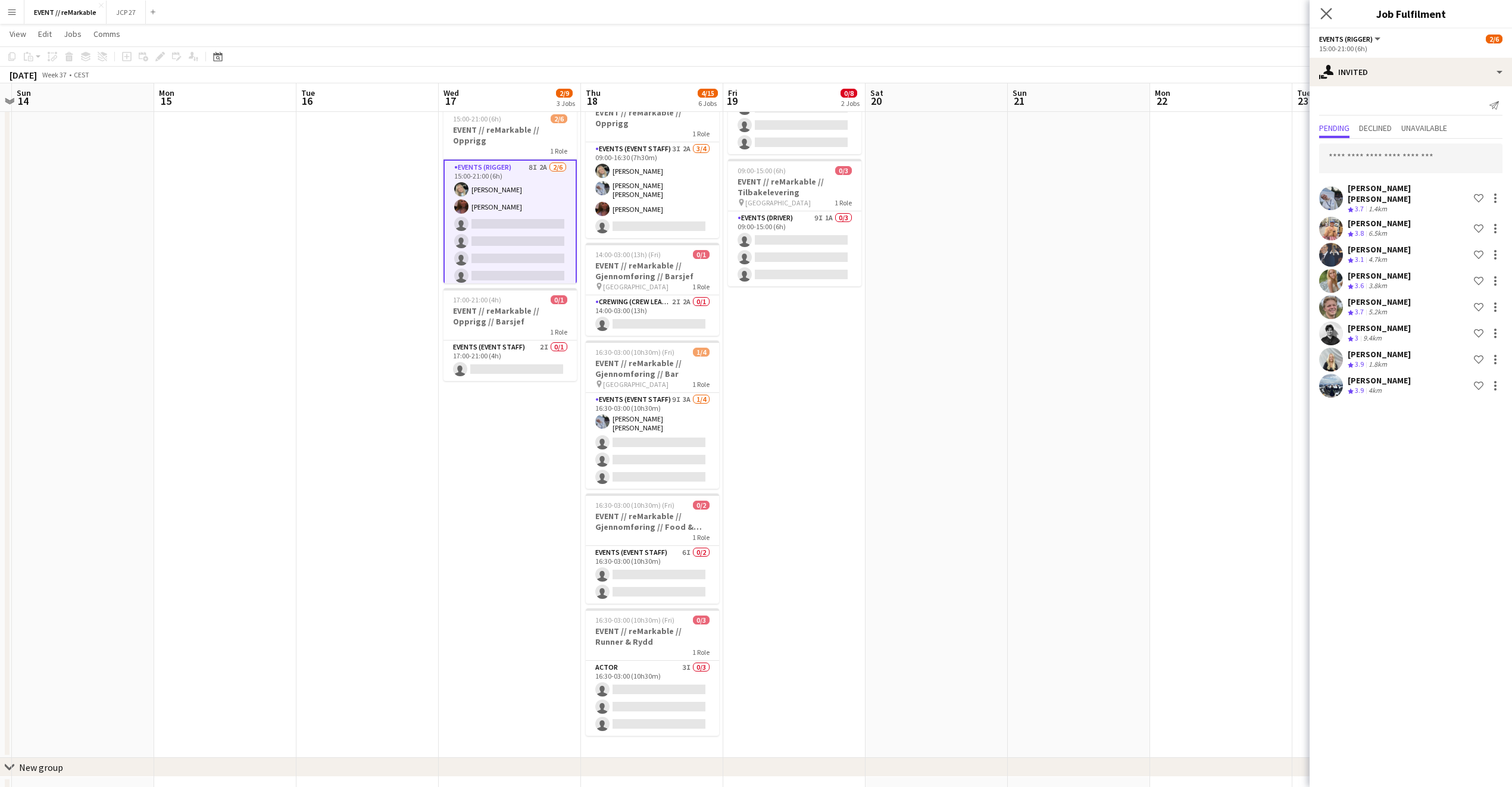
click at [1319, 6] on app-icon "Close pop-in" at bounding box center [1327, 14] width 17 height 17
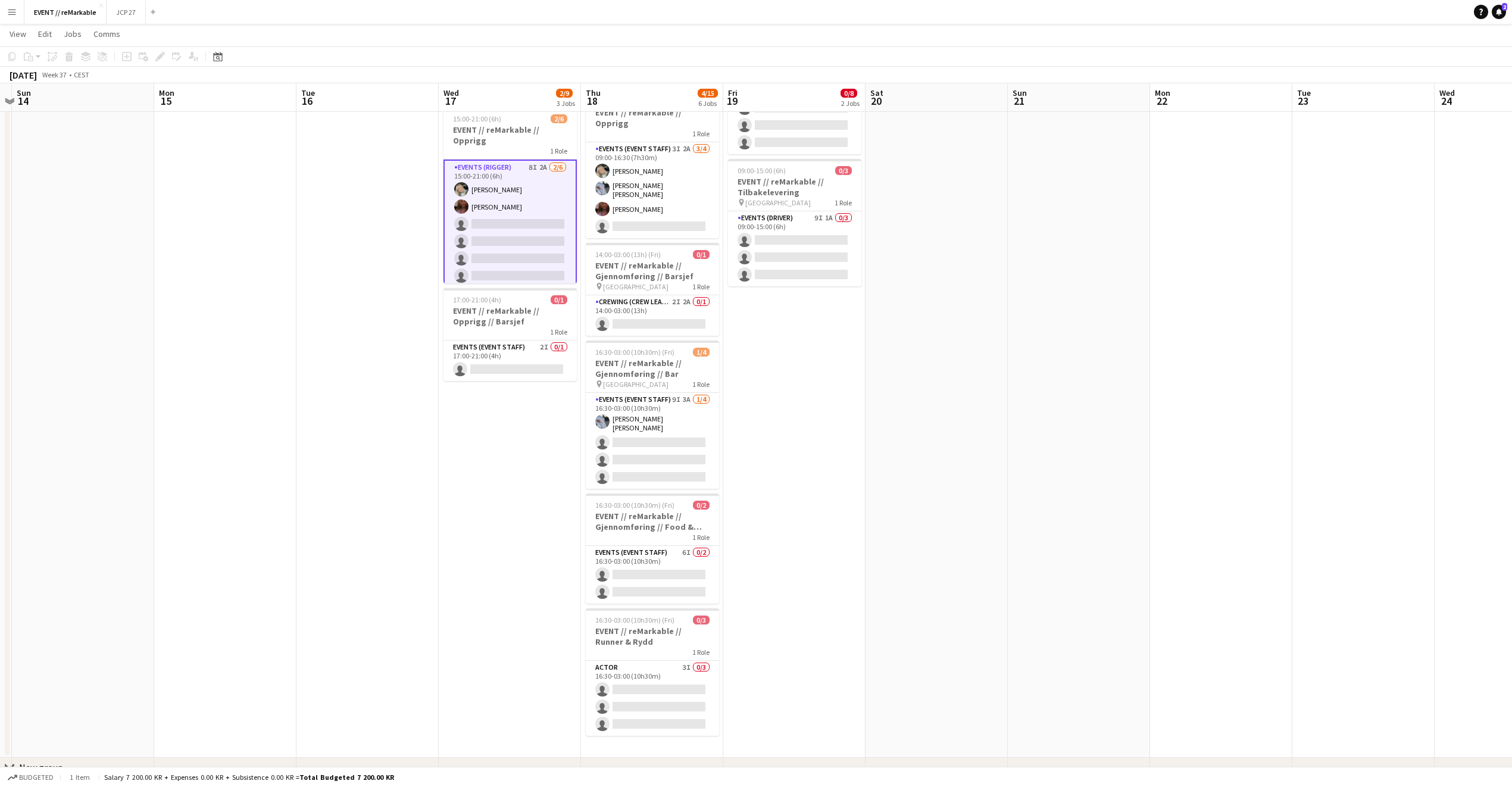
scroll to position [0, 0]
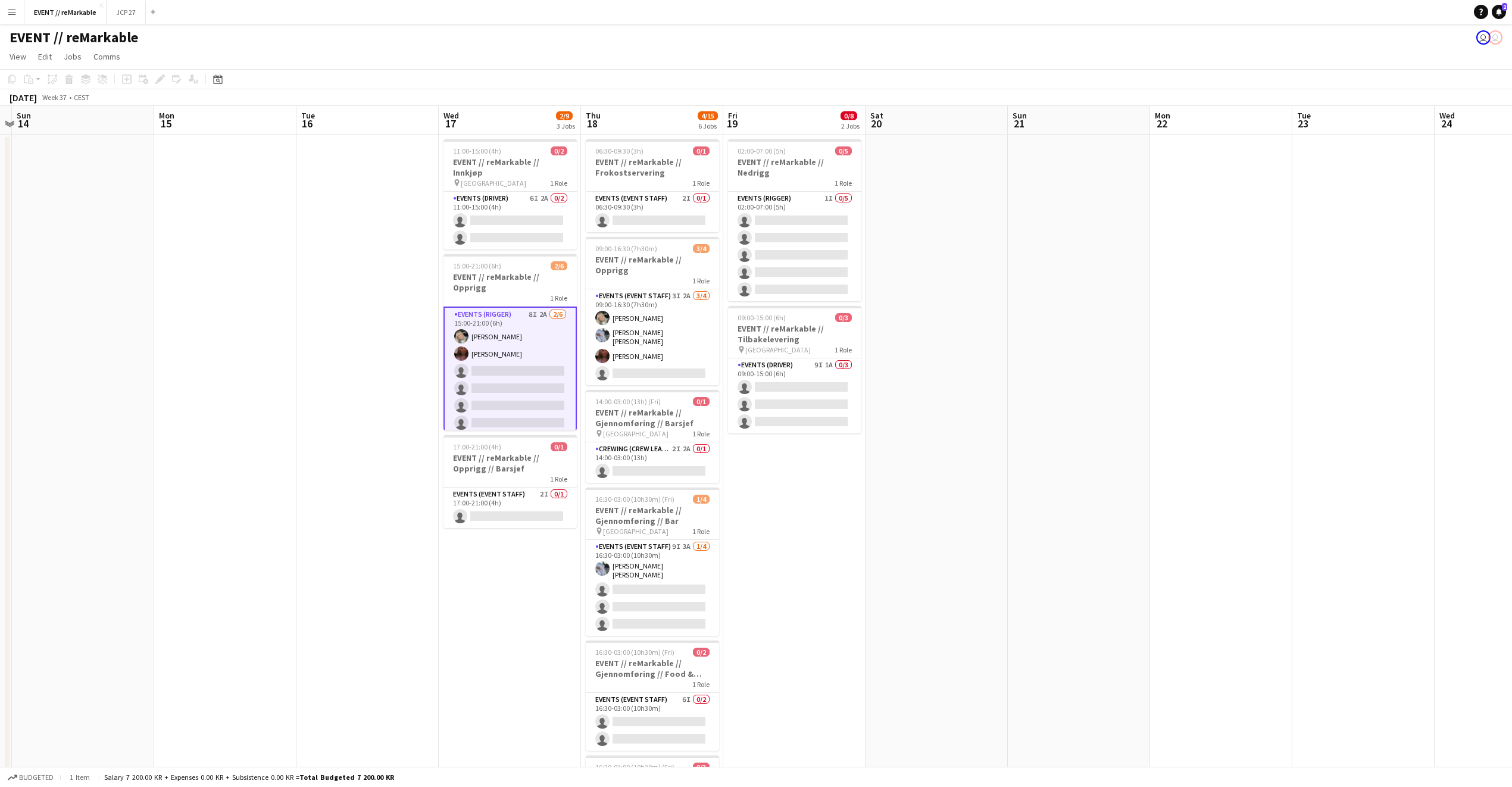
click at [836, 464] on app-date-cell "02:00-07:00 (5h) 0/5 EVENT // reMarkable // Nedrigg 1 Role Events (Rigger) 1I 0…" at bounding box center [794, 519] width 142 height 770
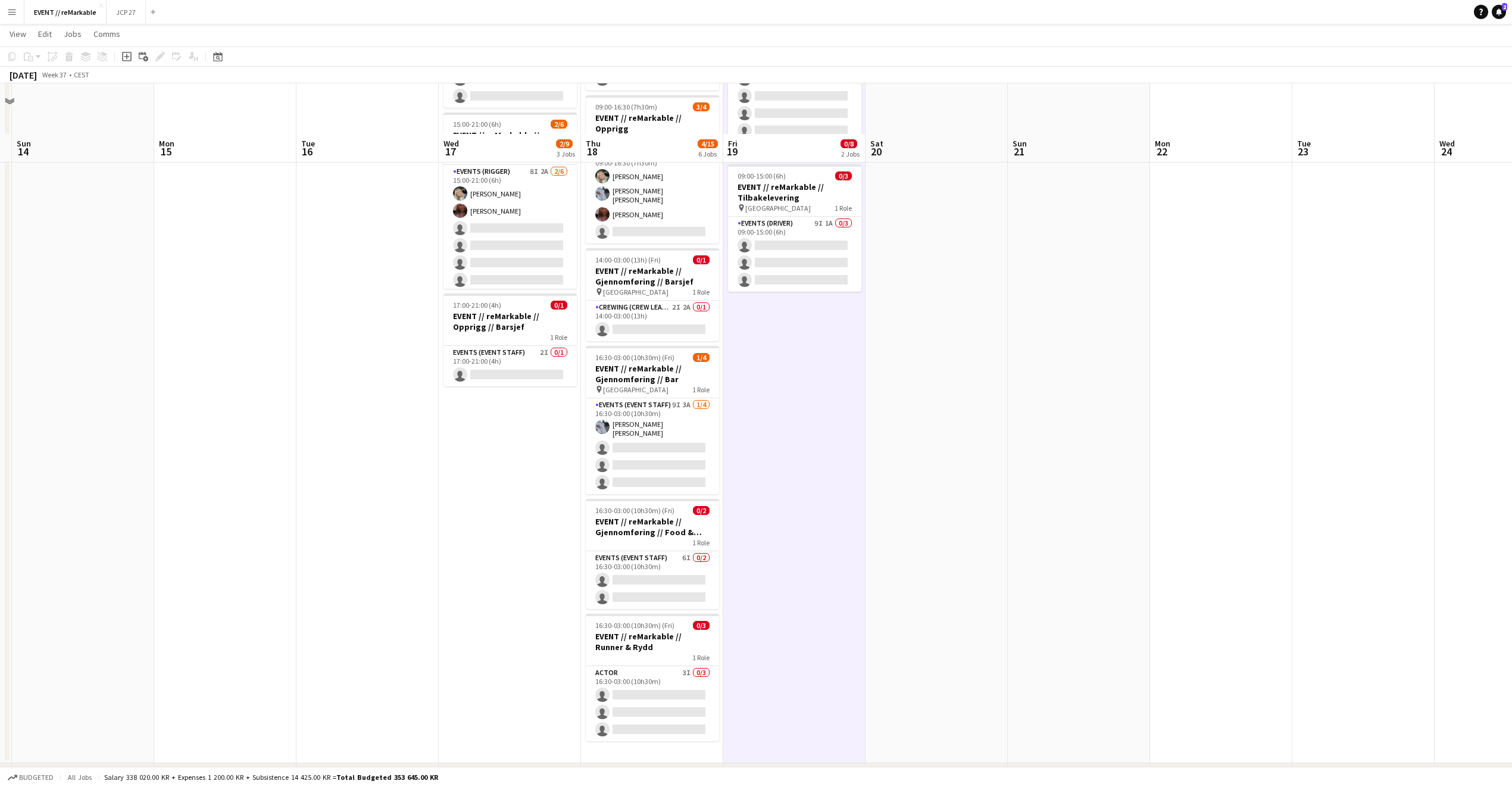
scroll to position [191, 0]
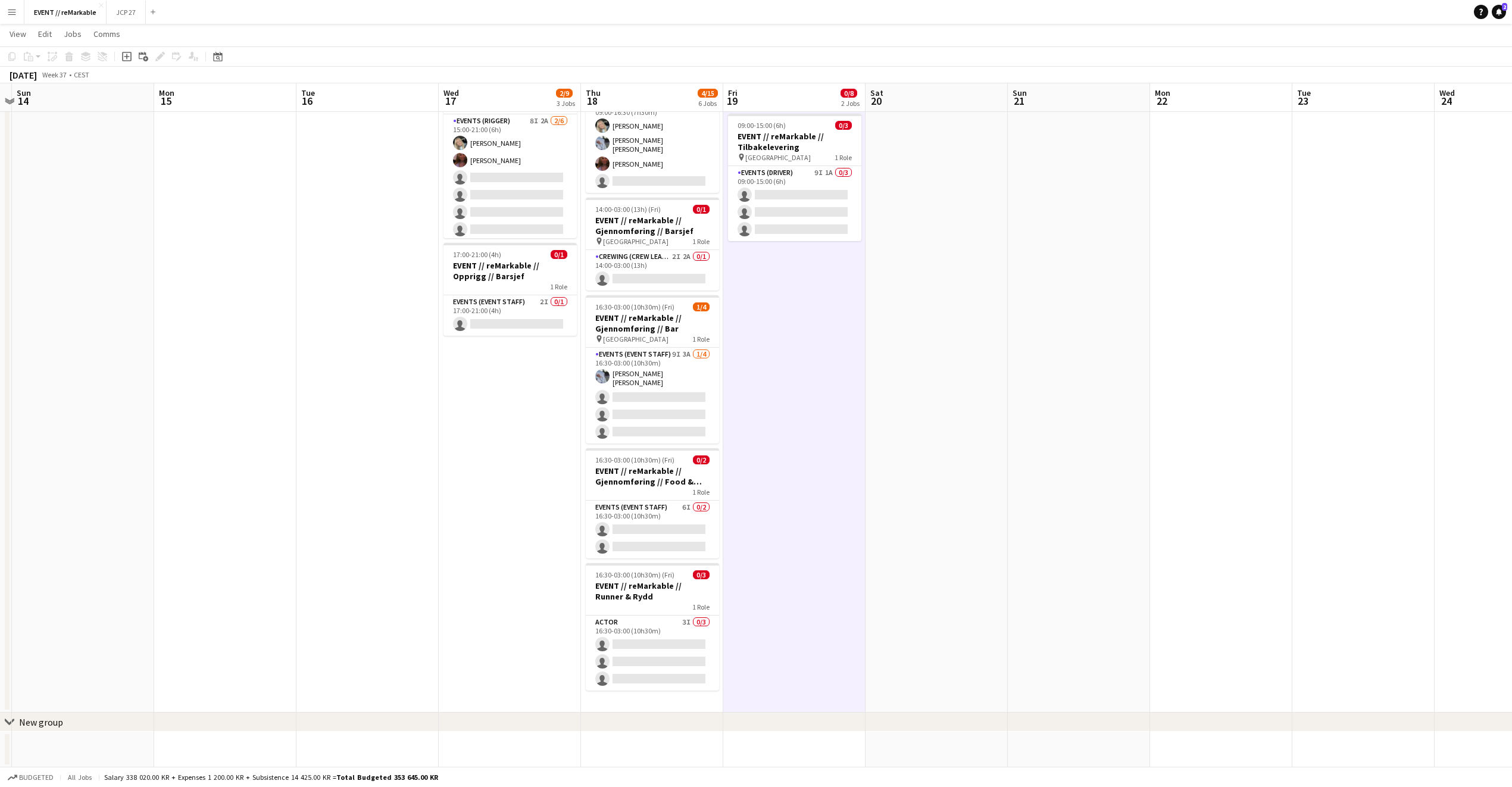
click at [926, 435] on app-date-cell at bounding box center [937, 327] width 142 height 770
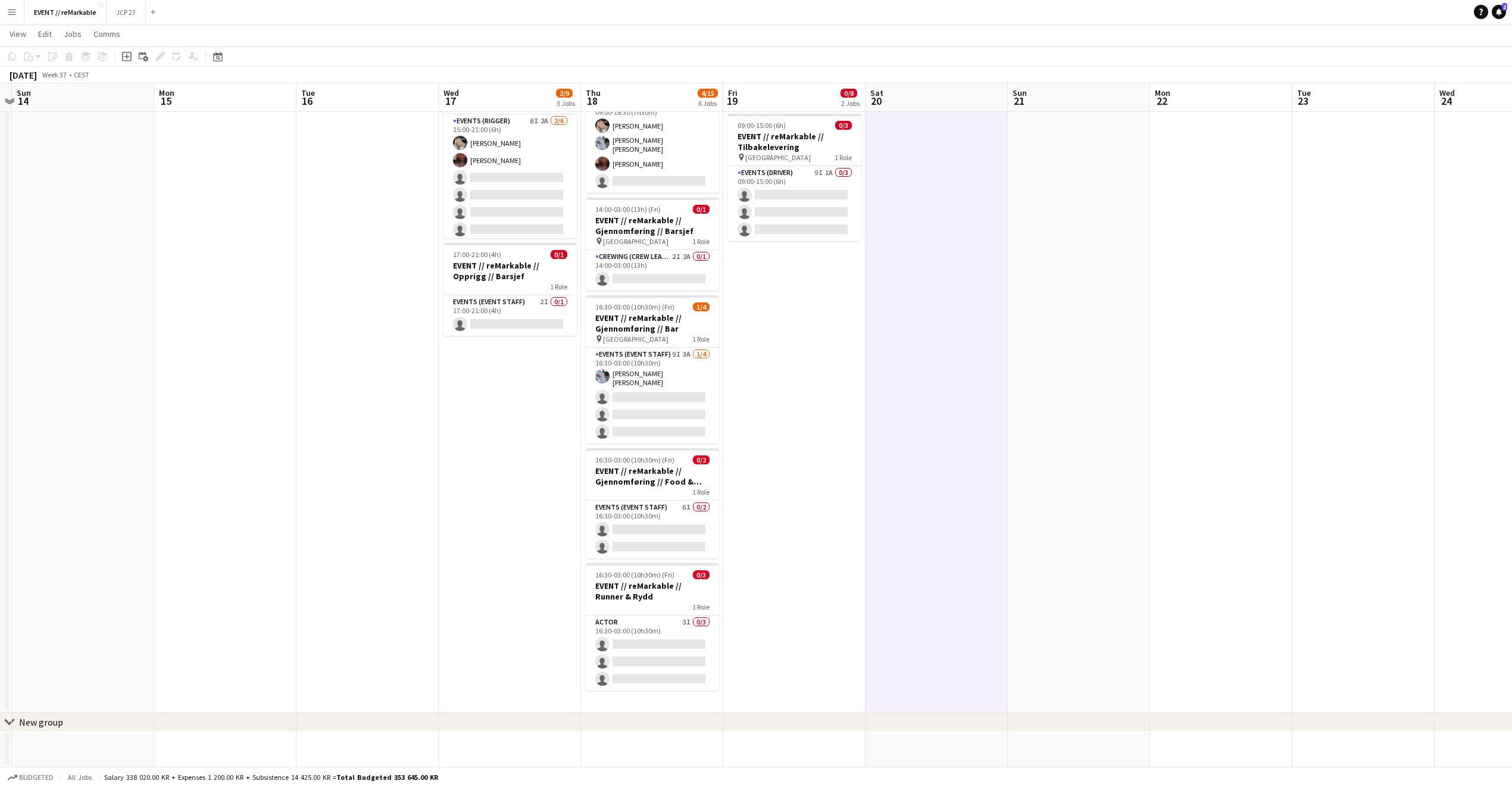
click at [442, 487] on app-date-cell "11:00-15:00 (4h) 0/2 EVENT // reMarkable // Innkjøp pin Oslo 1 Role Events (Dri…" at bounding box center [510, 327] width 142 height 770
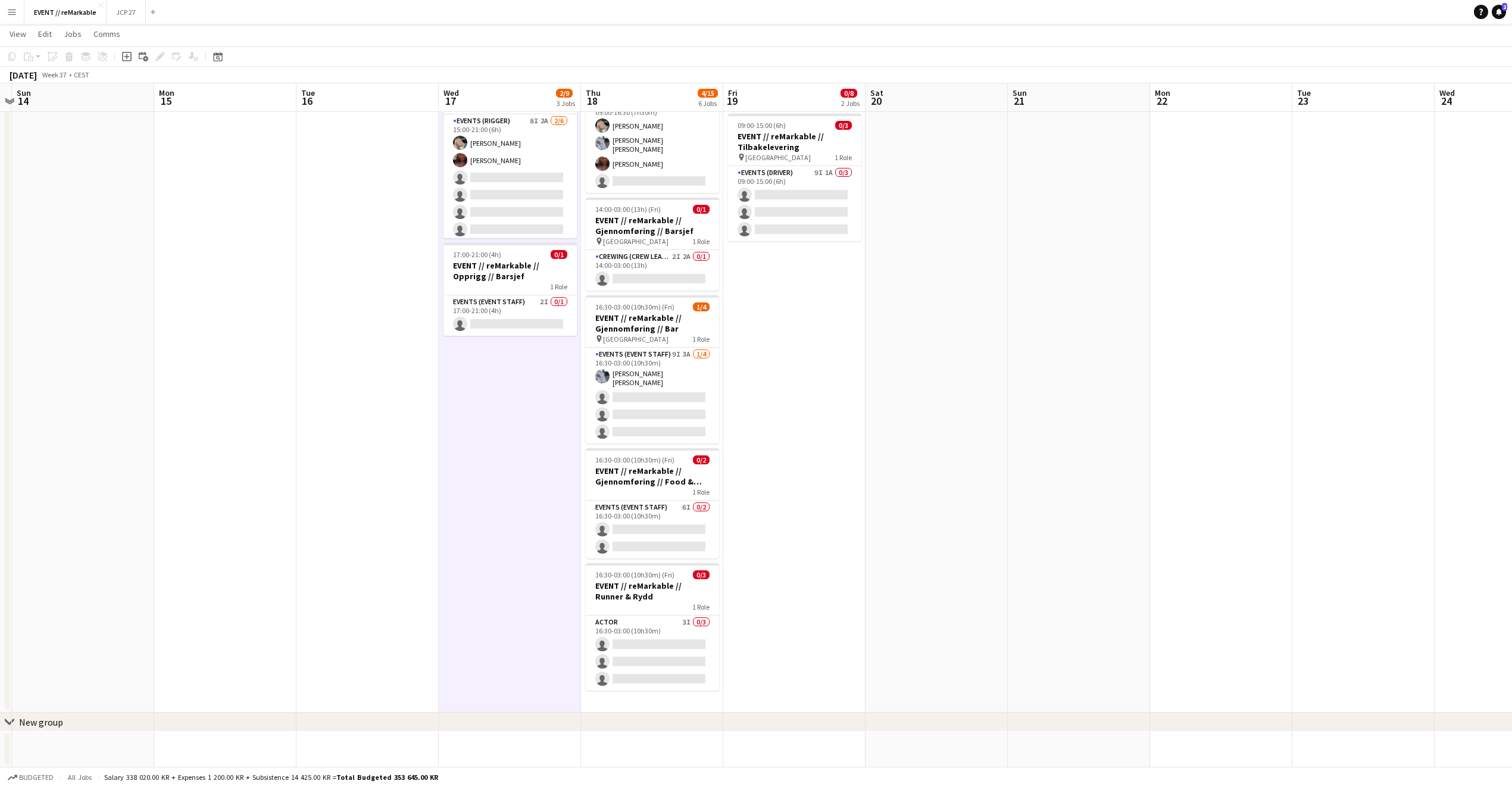
click at [318, 484] on app-date-cell at bounding box center [367, 327] width 142 height 770
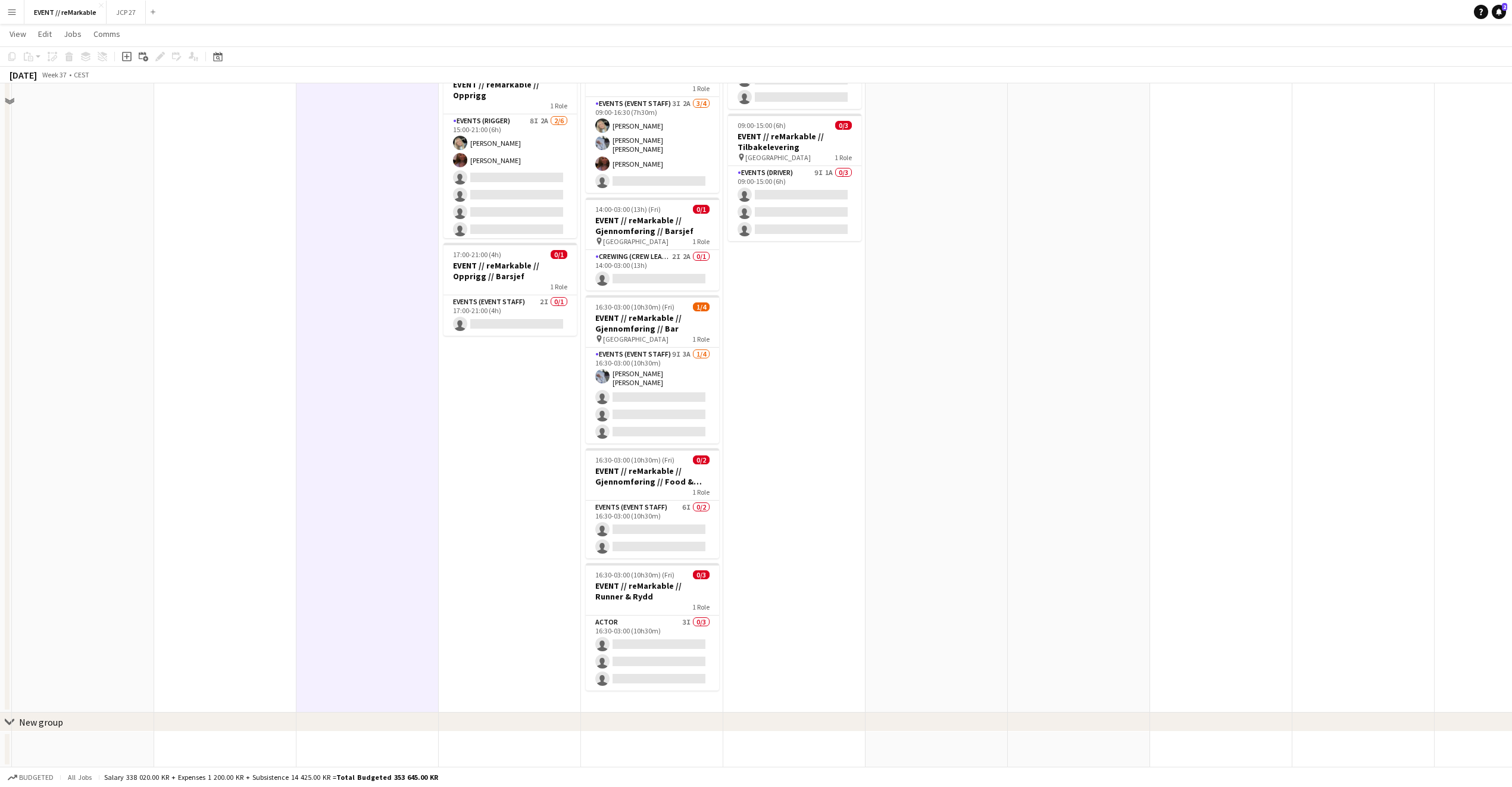
scroll to position [0, 0]
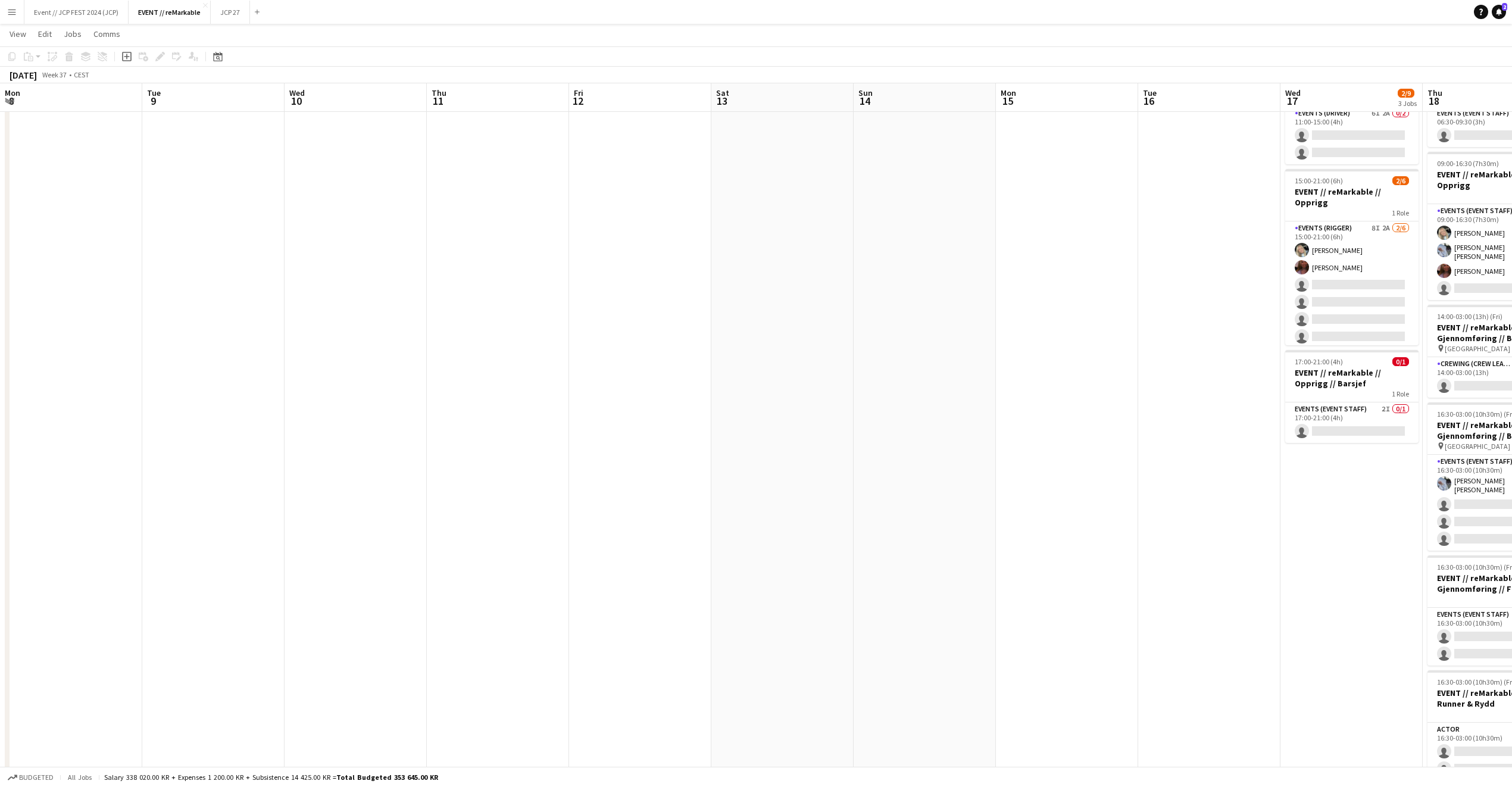
scroll to position [0, 522]
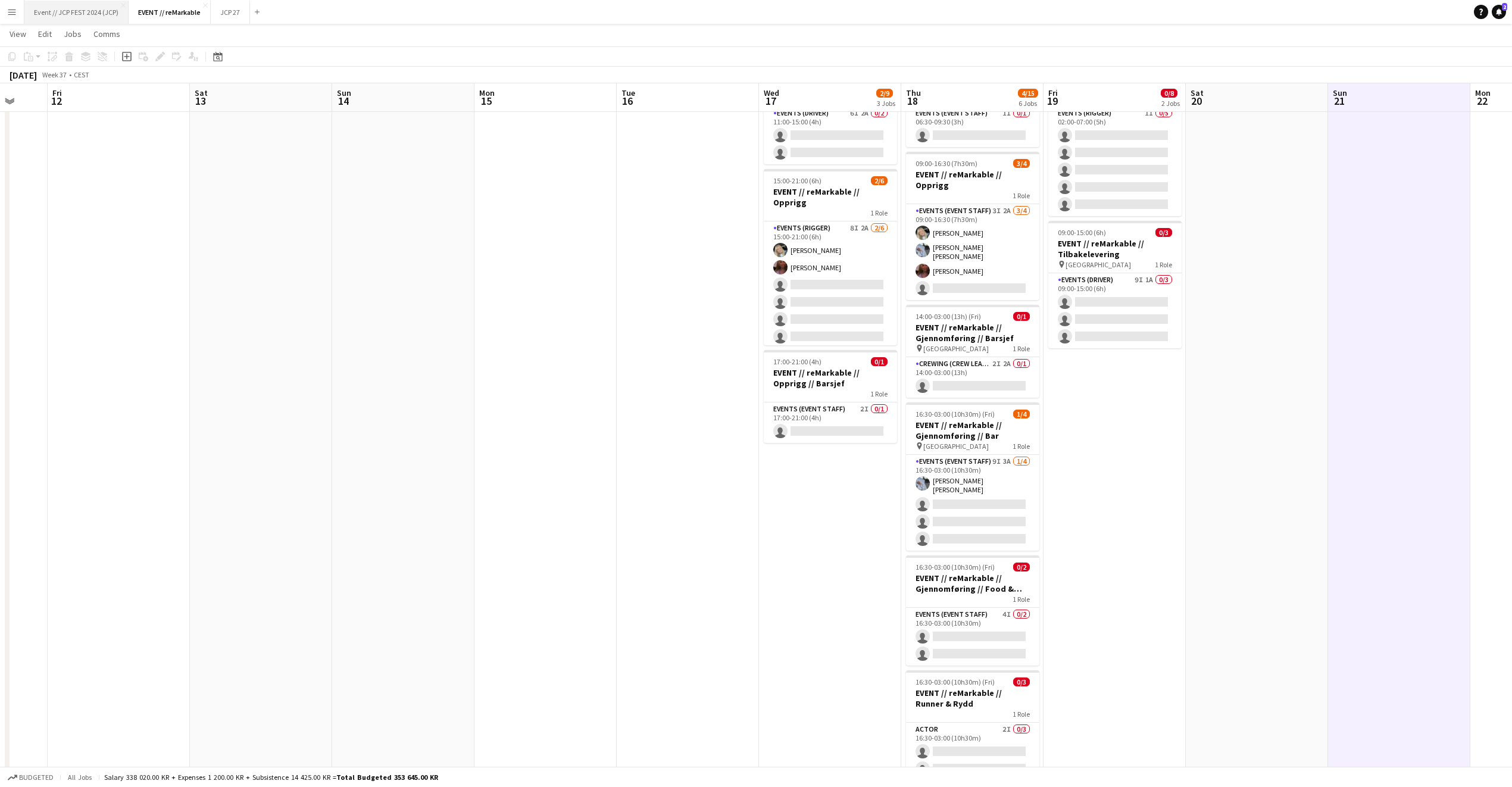
click at [71, 19] on button "Event // JCP FEST 2024 (JCP) Close" at bounding box center [76, 12] width 104 height 23
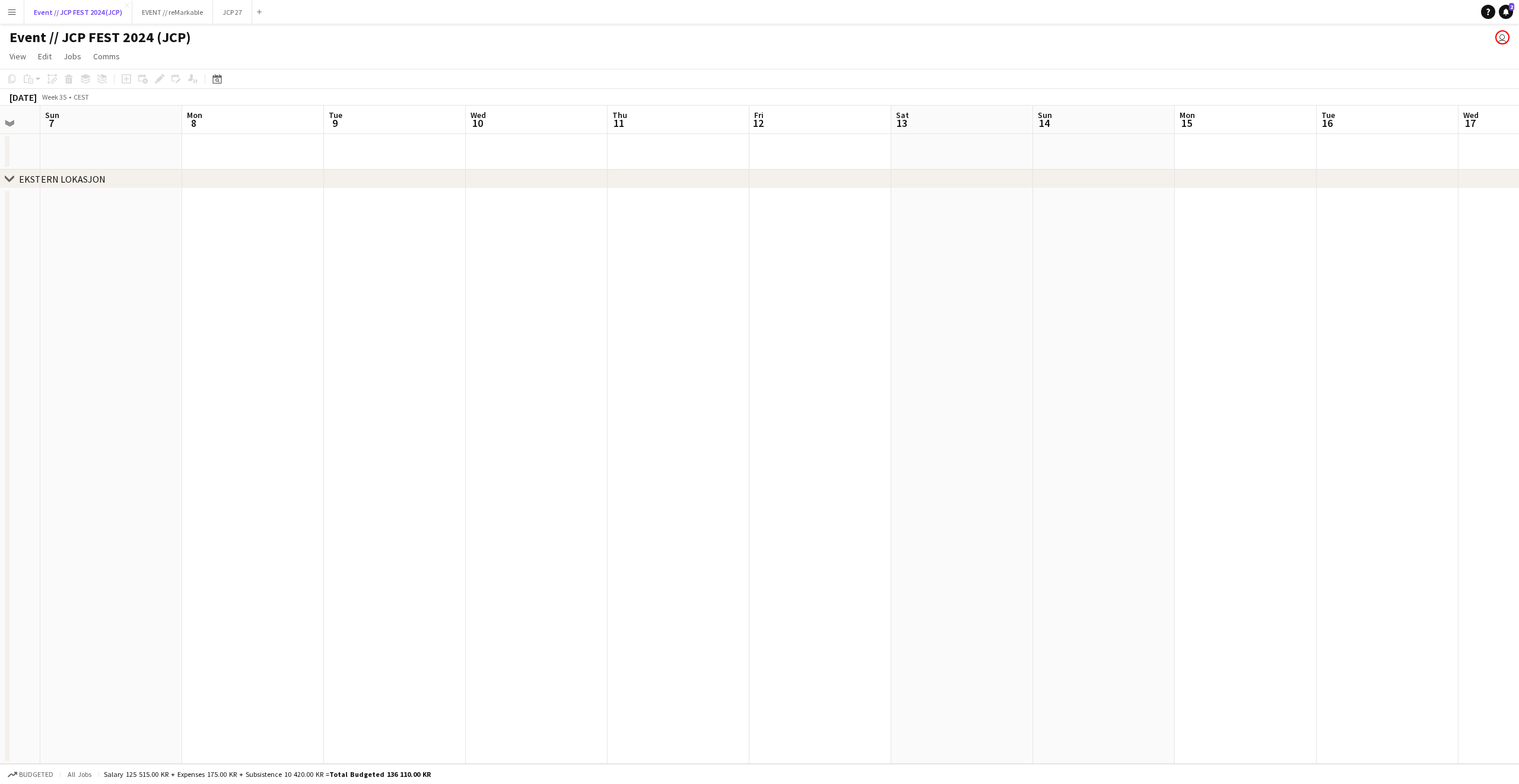
scroll to position [0, 437]
click at [181, 12] on button "EVENT // reMarkable Close" at bounding box center [173, 12] width 81 height 23
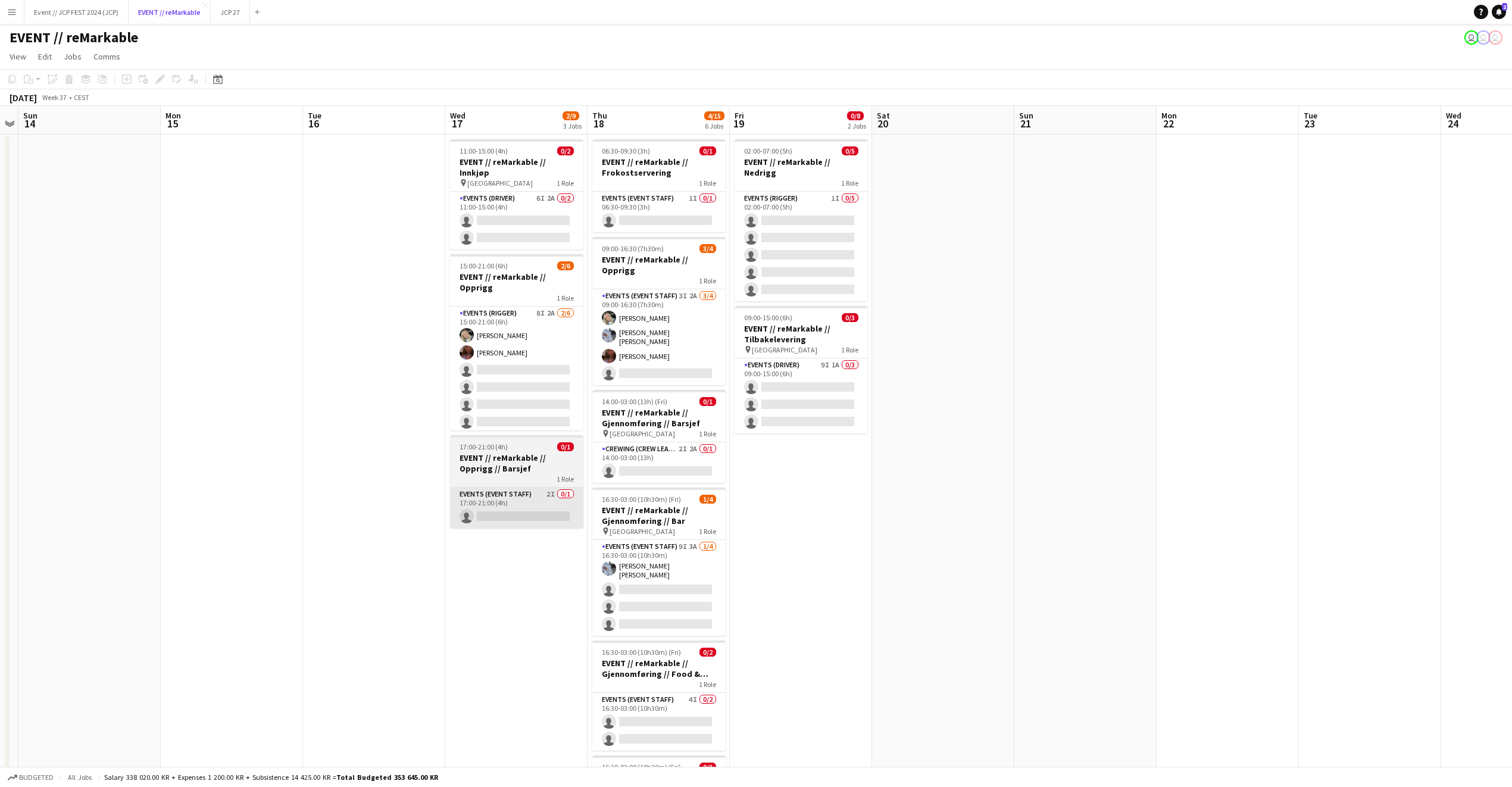
scroll to position [2, 0]
click at [682, 211] on app-card-role "Events (Event Staff) 1I 0/1 06:30-09:30 (3h) single-neutral-actions" at bounding box center [659, 211] width 133 height 40
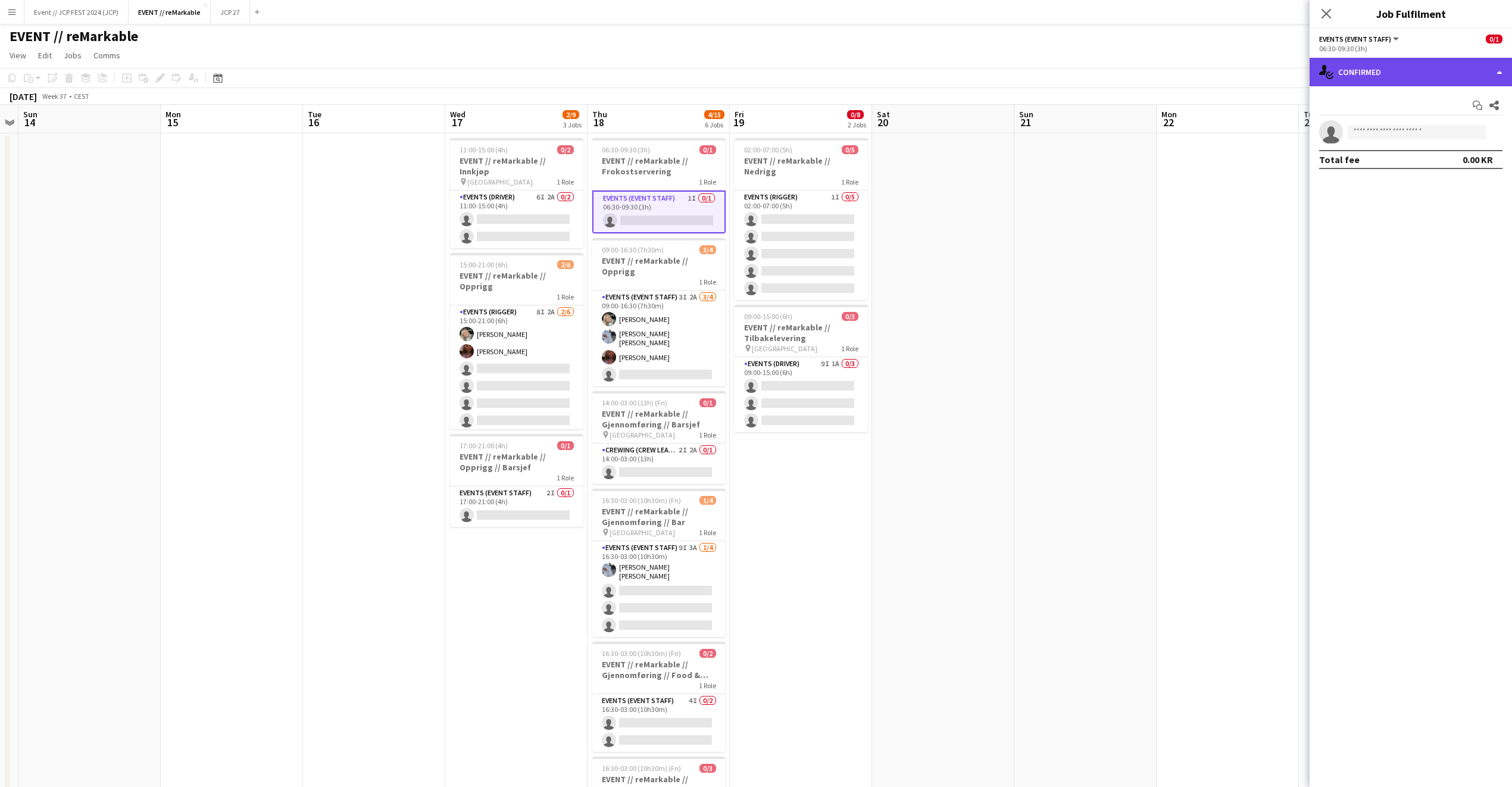
click at [1365, 65] on div "single-neutral-actions-check-2 Confirmed" at bounding box center [1411, 72] width 202 height 29
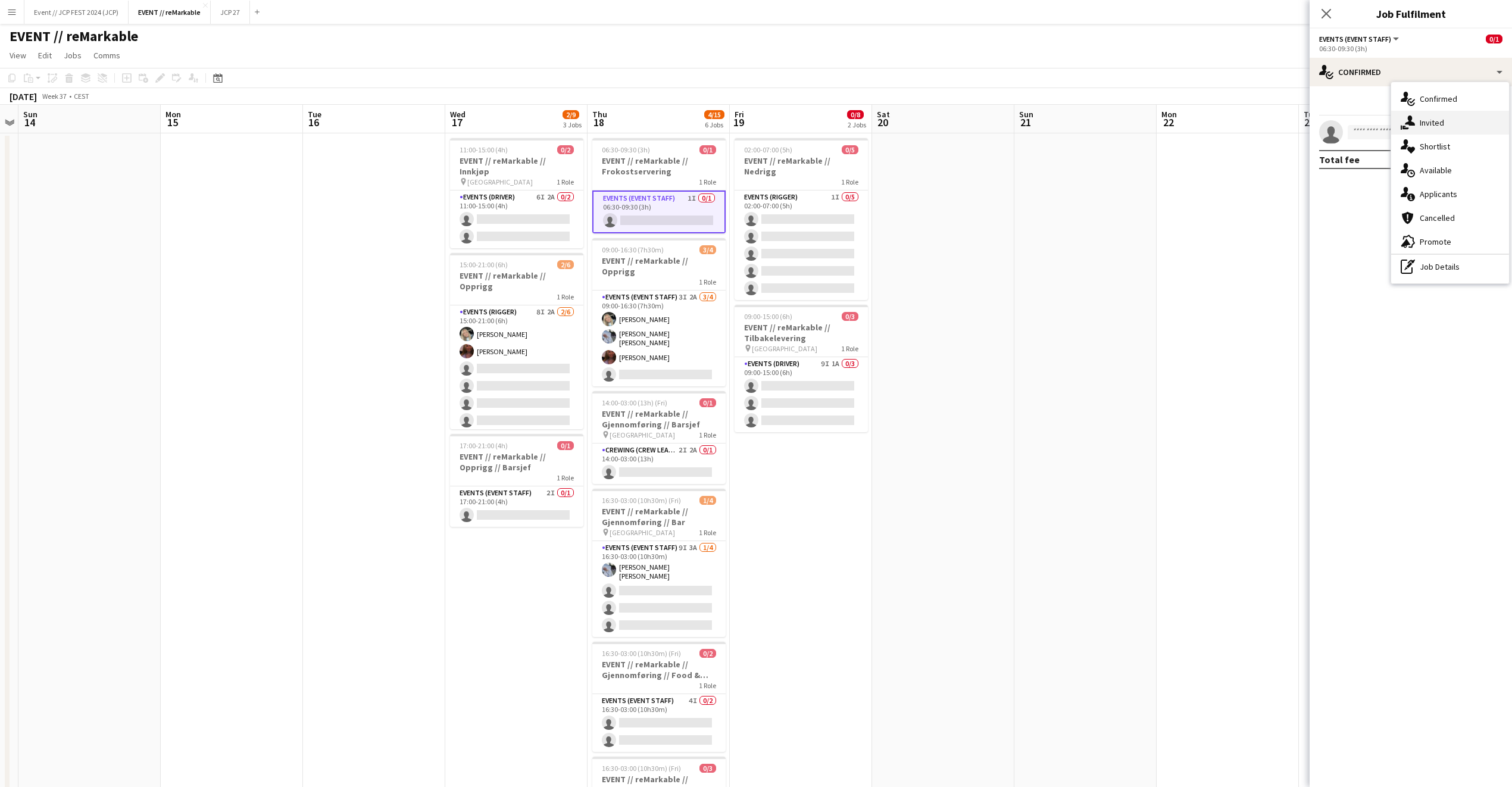
click at [1415, 125] on div "single-neutral-actions-share-1 Invited" at bounding box center [1450, 122] width 118 height 24
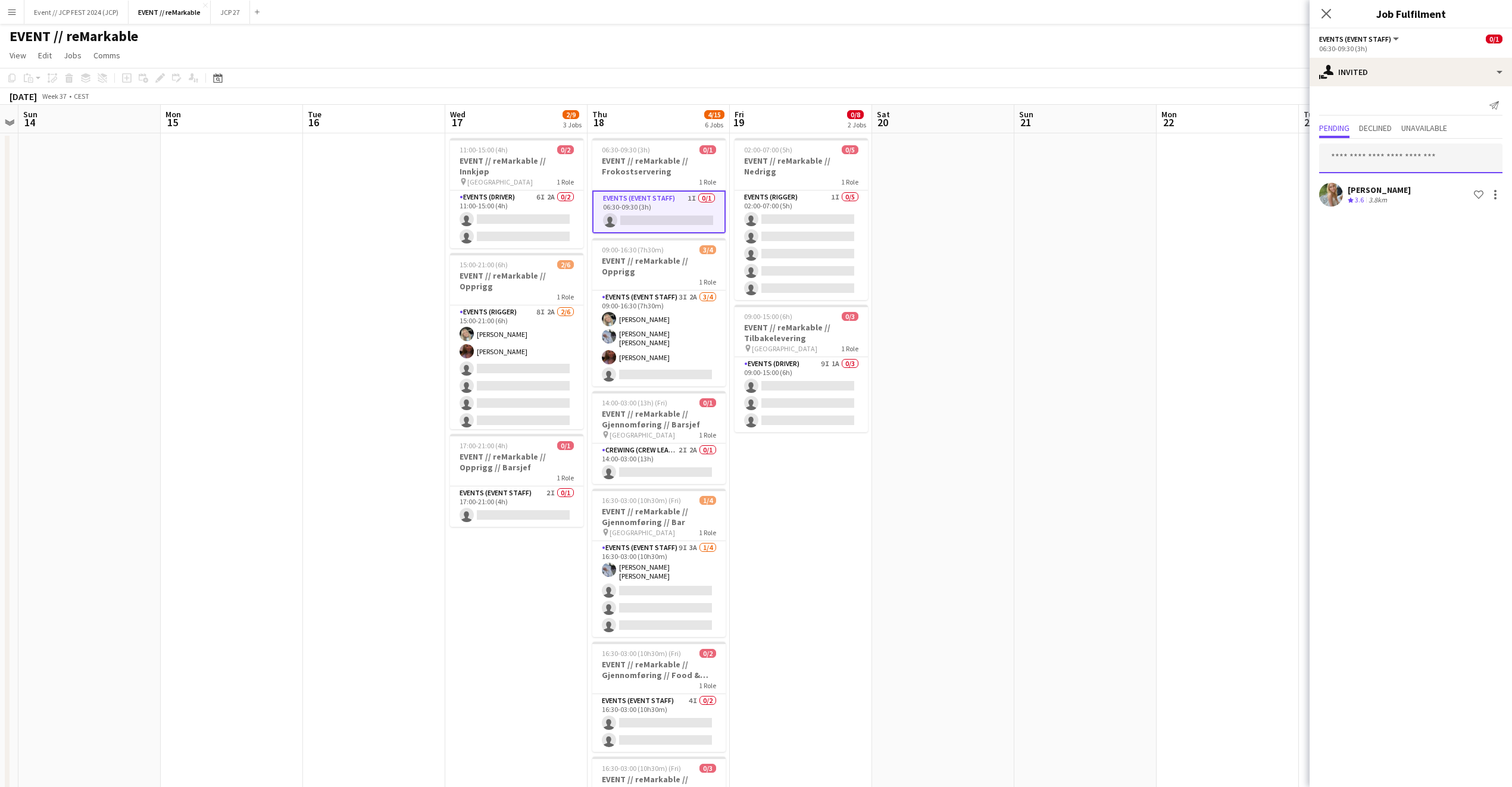
click at [1347, 146] on input "text" at bounding box center [1412, 158] width 184 height 30
type input "*******"
click at [1356, 199] on span "[EMAIL_ADDRESS][DOMAIN_NAME]" at bounding box center [1411, 198] width 164 height 9
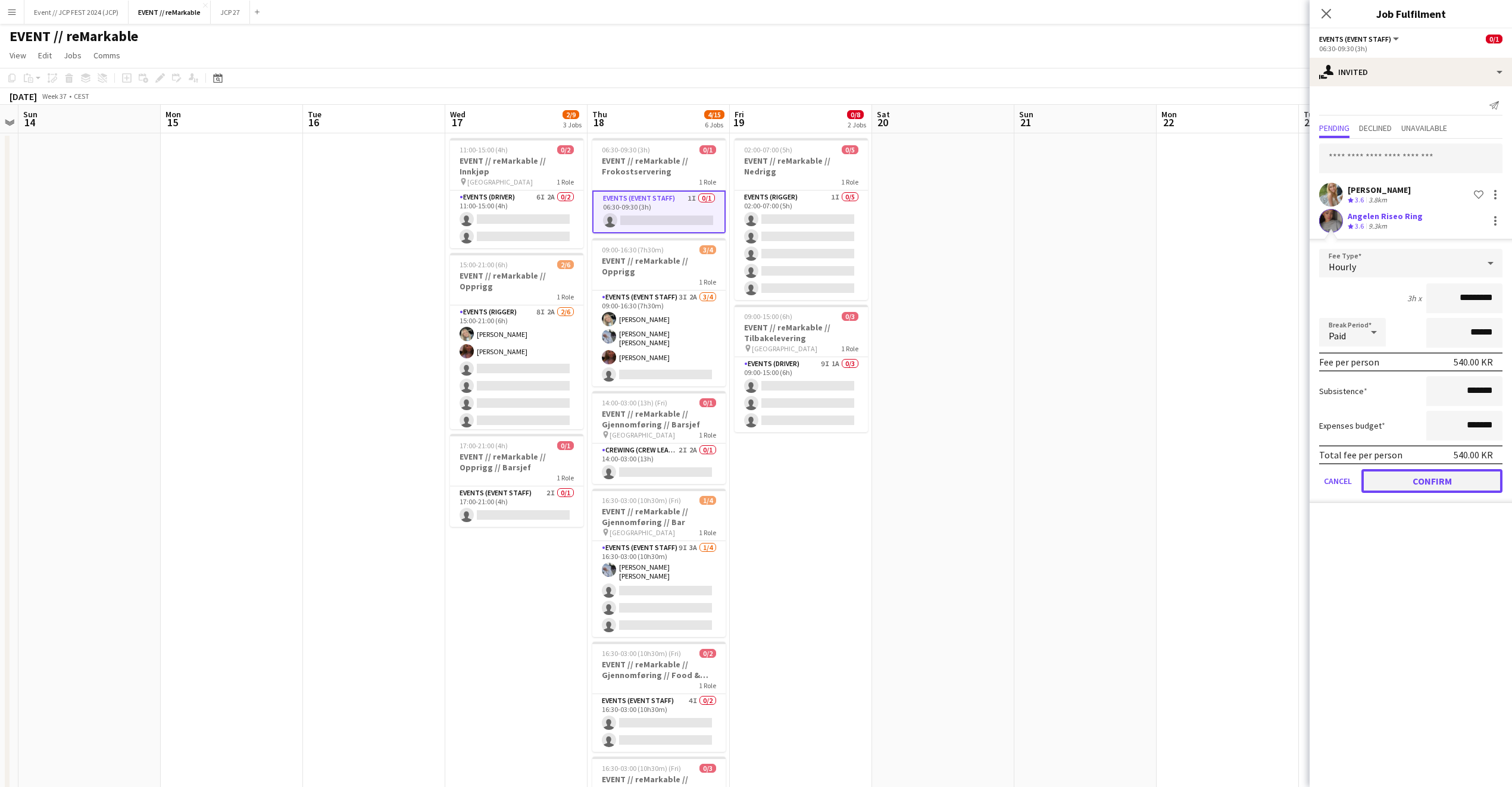
click at [1391, 486] on button "Confirm" at bounding box center [1432, 481] width 141 height 24
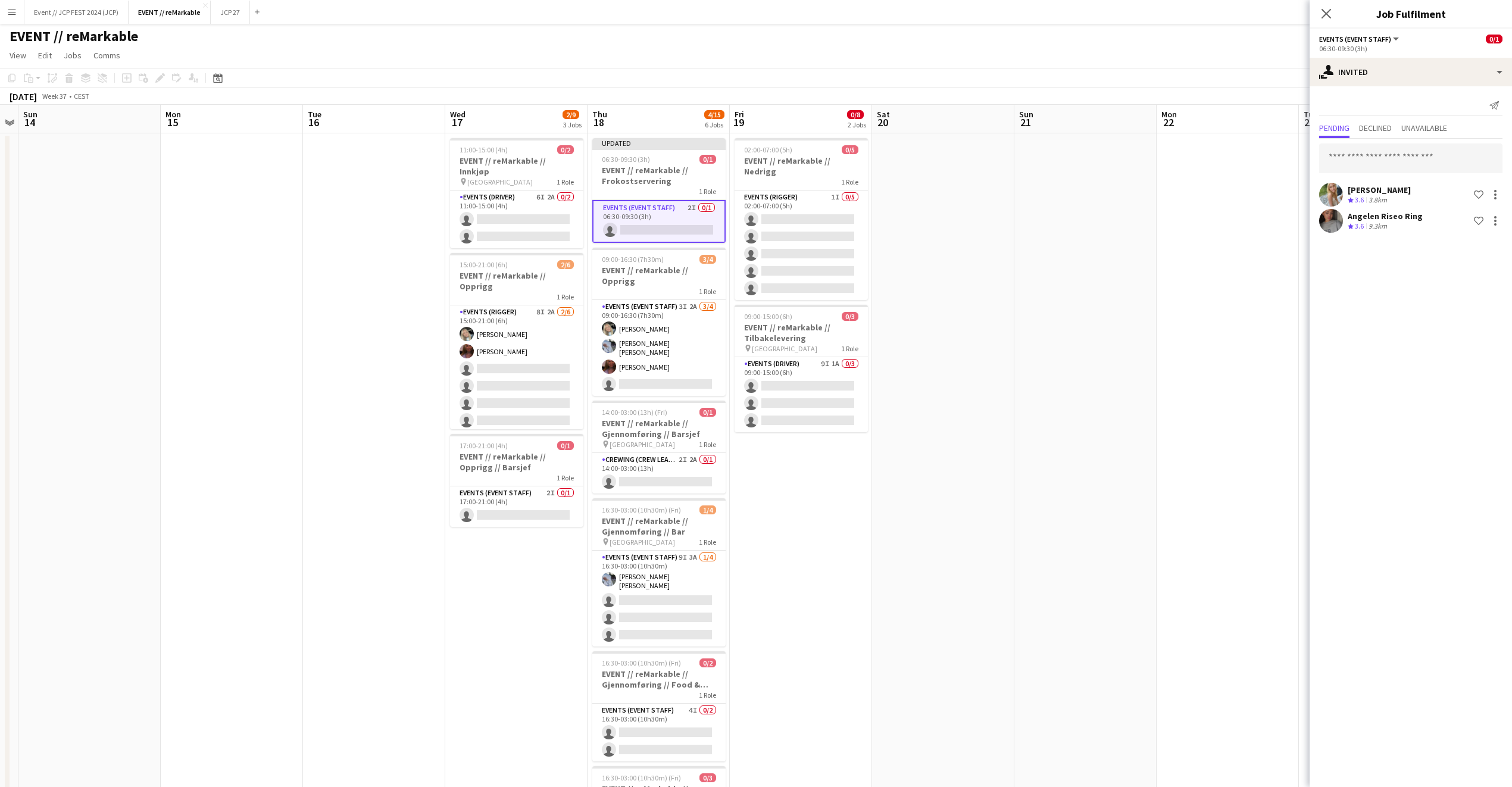
click at [1332, 7] on app-icon "Close pop-in" at bounding box center [1327, 13] width 14 height 14
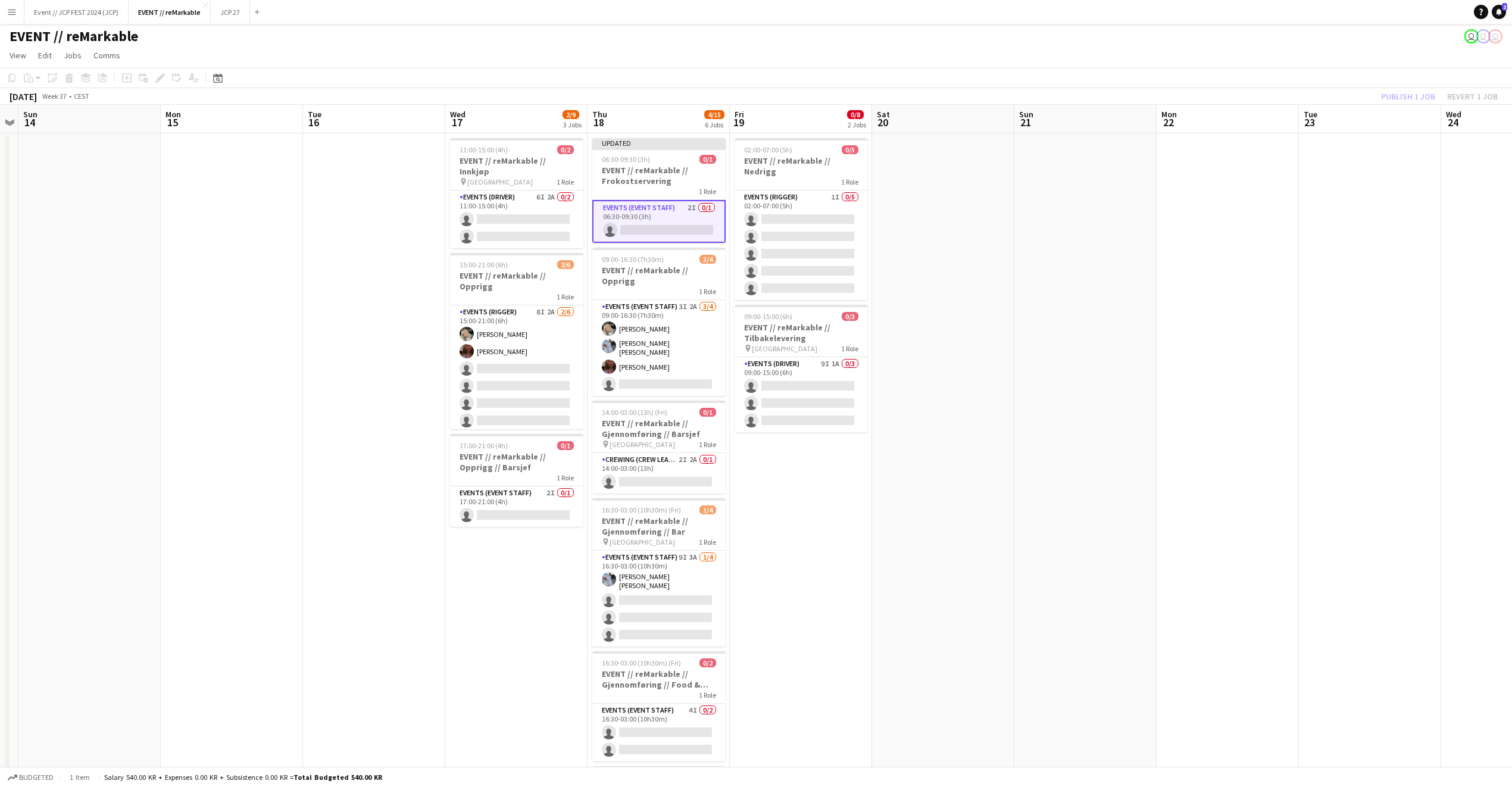
click at [1410, 95] on div "Publish 1 job Revert 1 job" at bounding box center [1440, 97] width 146 height 16
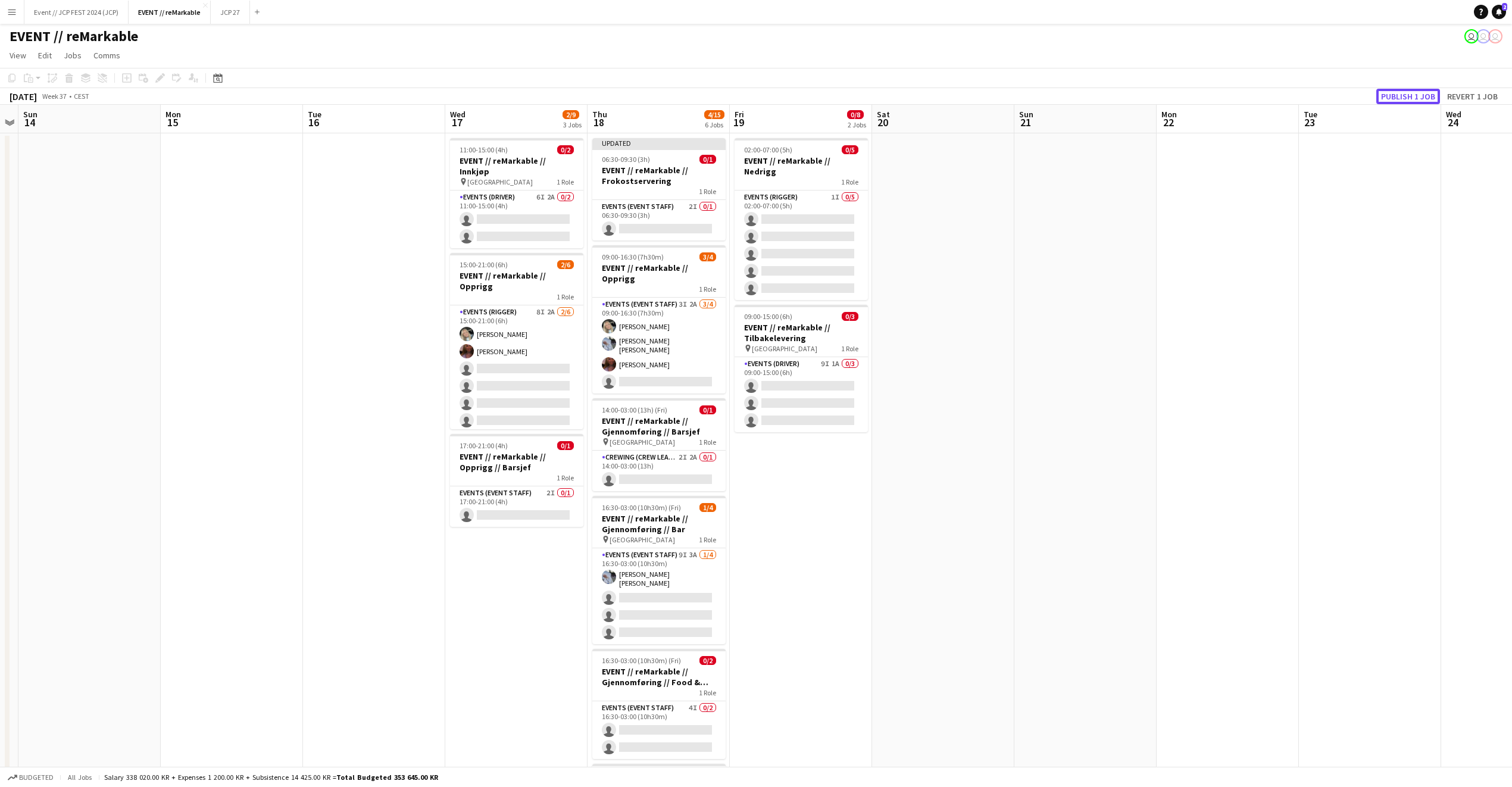
click at [1410, 95] on button "Publish 1 job" at bounding box center [1408, 97] width 64 height 16
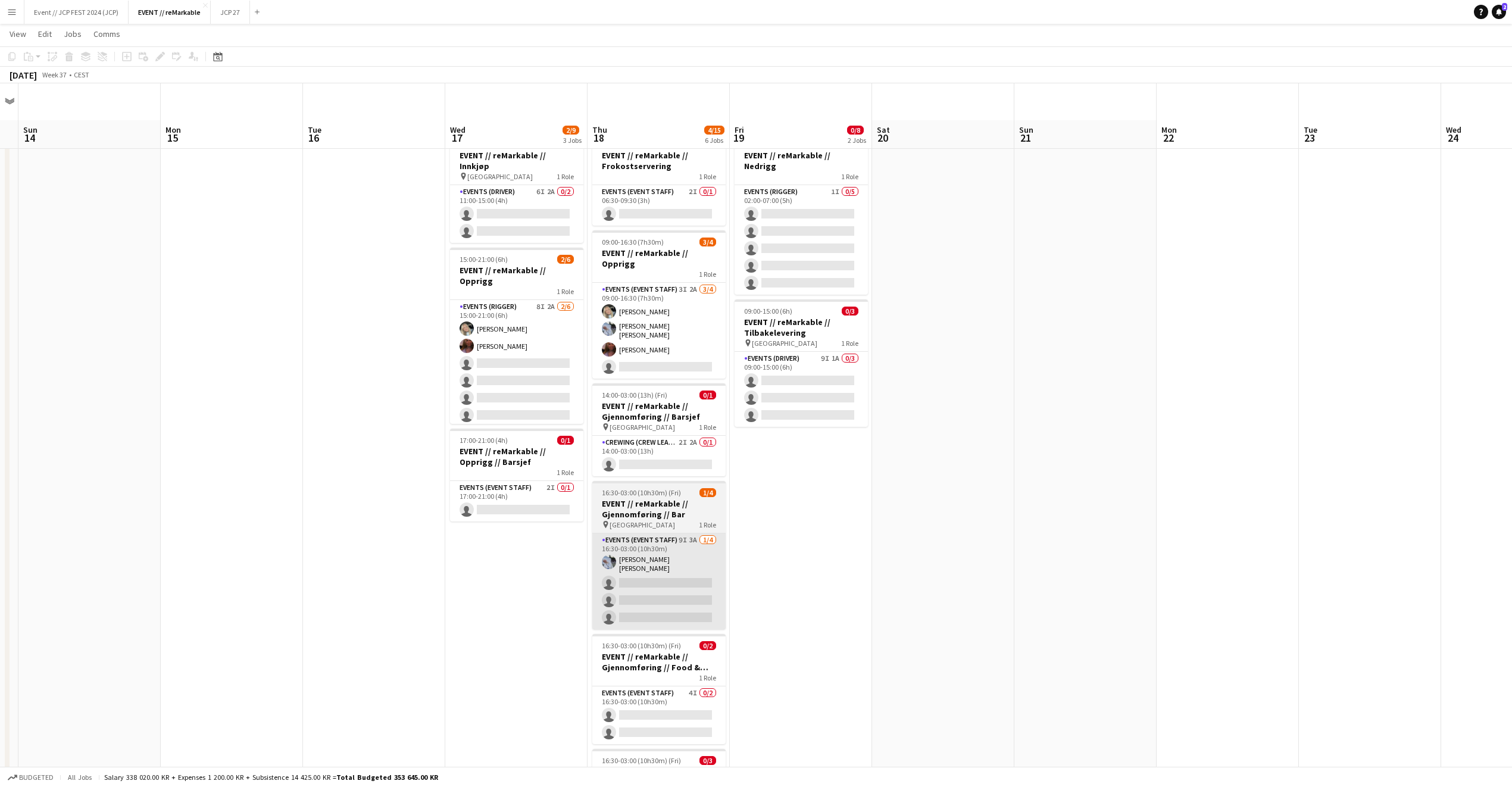
scroll to position [191, 0]
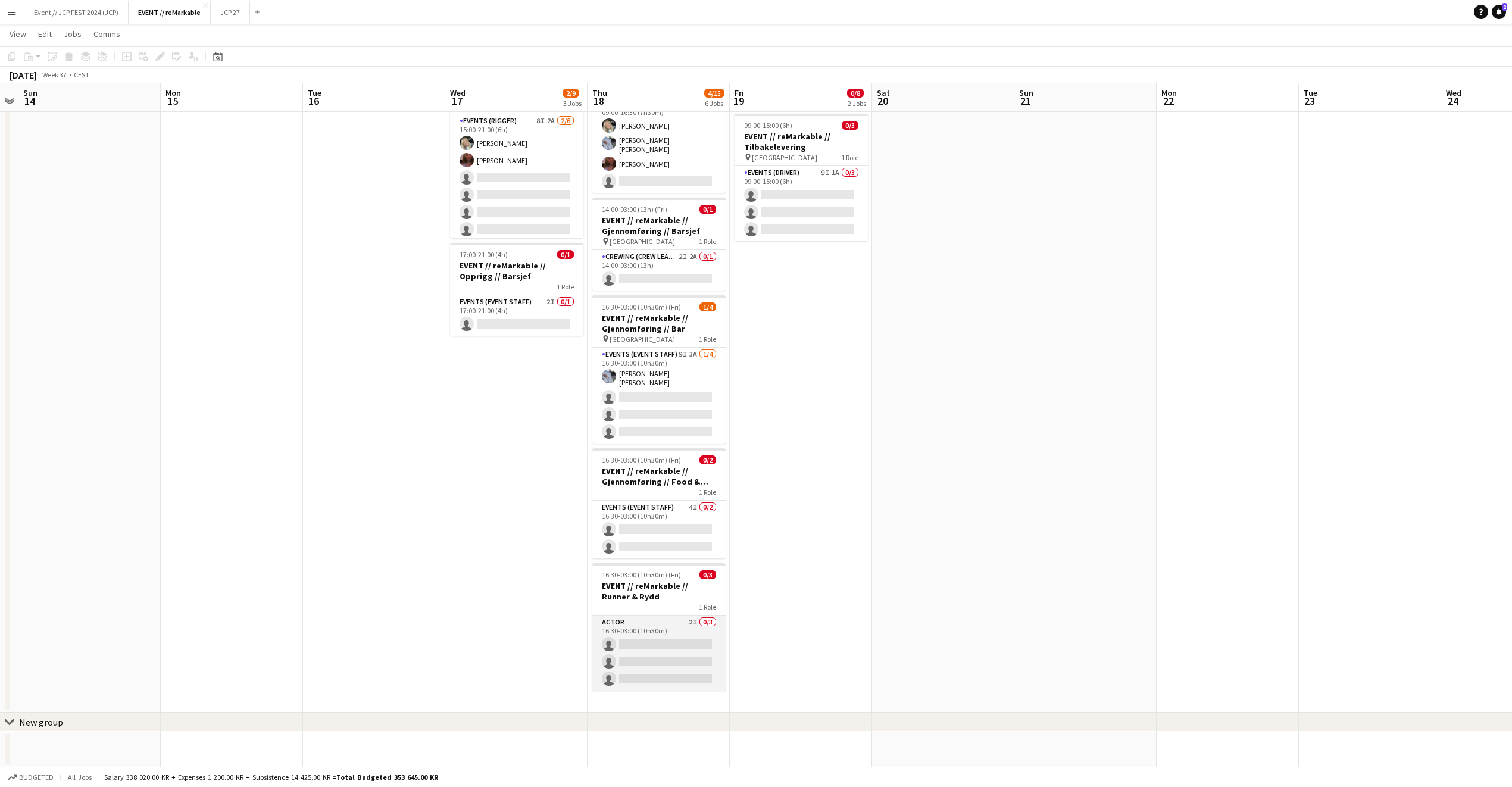
click at [677, 620] on app-card-role "Actor 2I 0/3 16:30-03:00 (10h30m) single-neutral-actions single-neutral-actions…" at bounding box center [659, 653] width 133 height 75
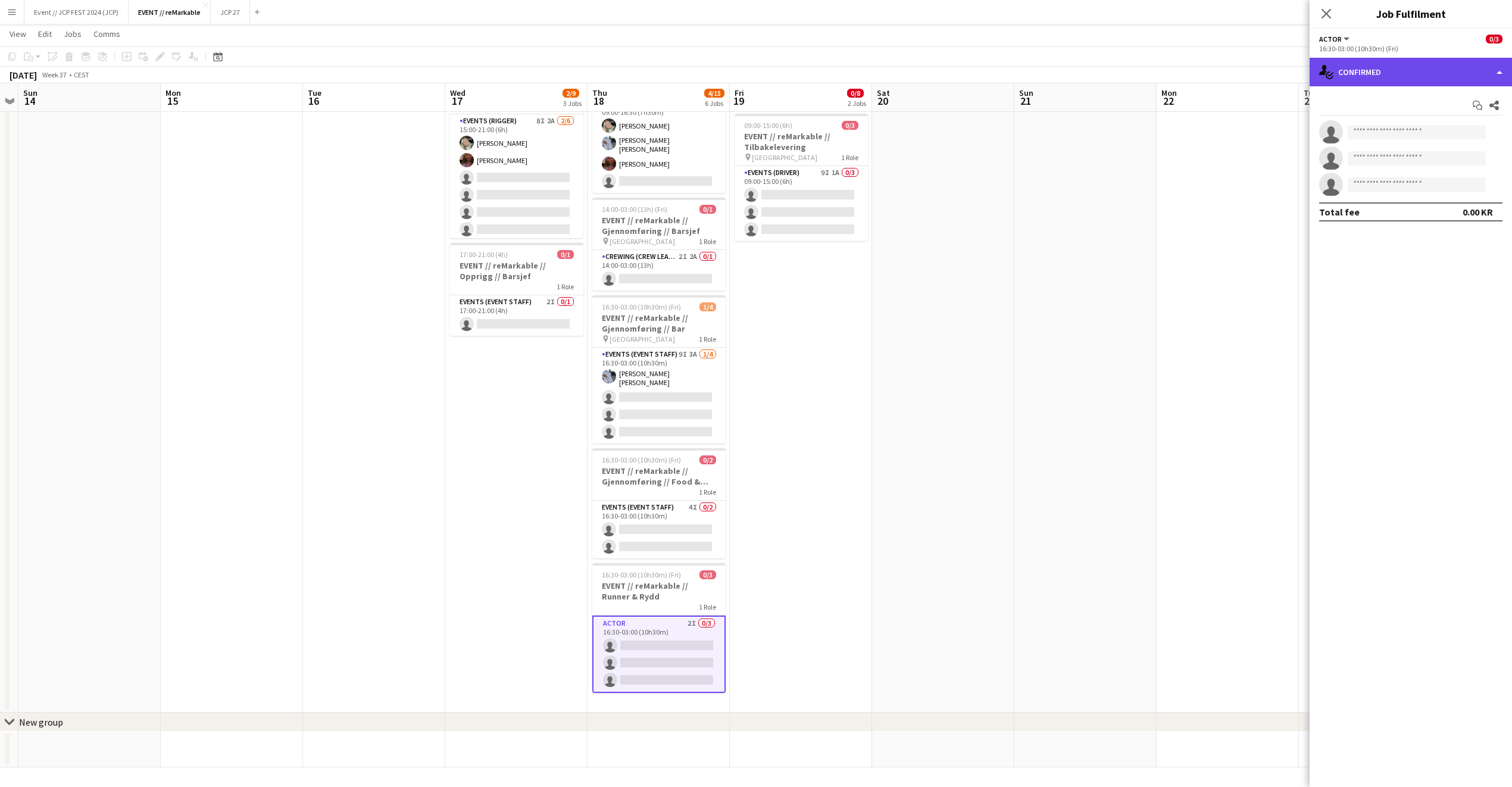
click at [1376, 79] on div "single-neutral-actions-check-2 Confirmed" at bounding box center [1411, 72] width 202 height 29
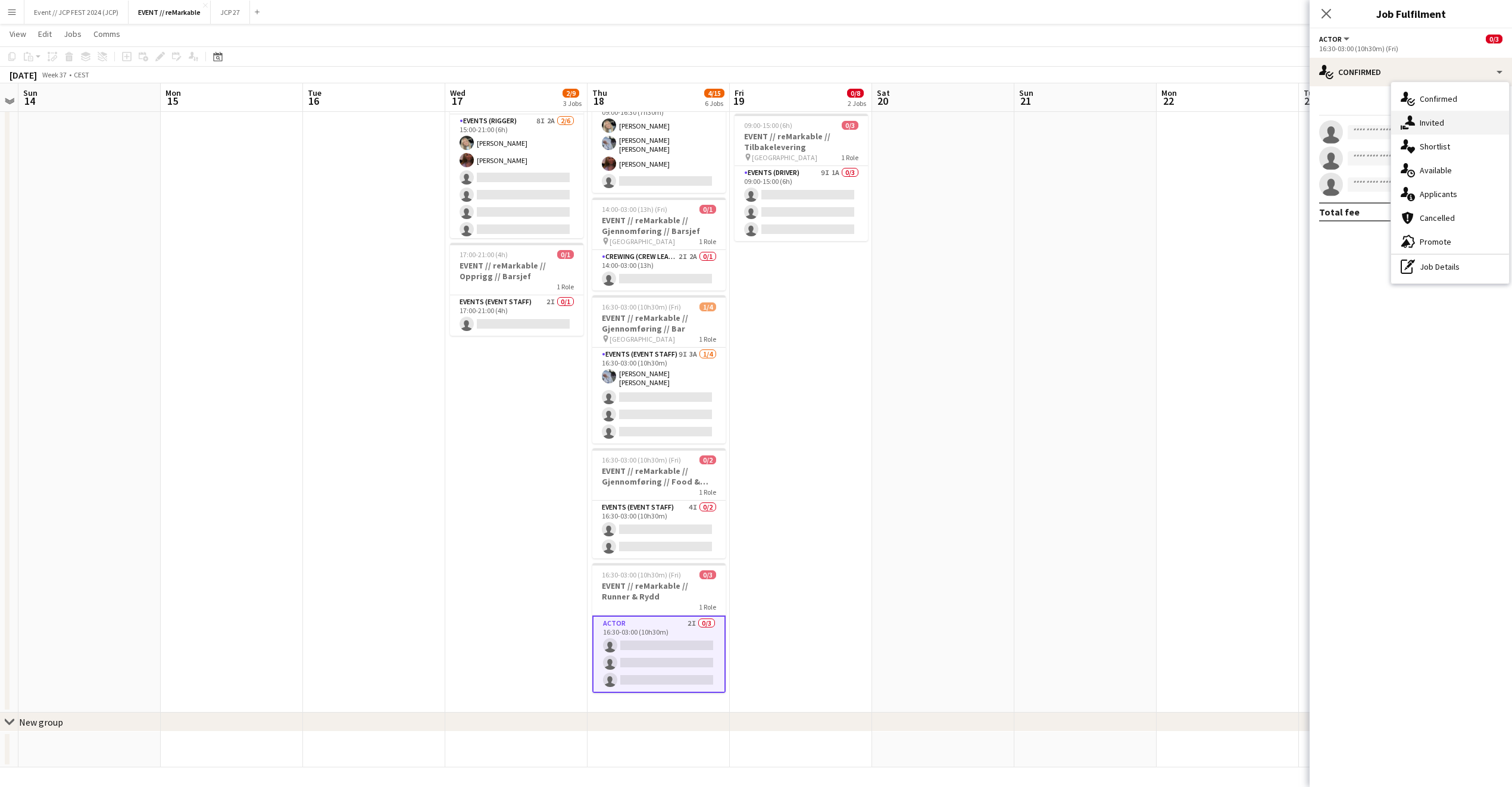
click at [1419, 128] on div "single-neutral-actions-share-1 Invited" at bounding box center [1450, 122] width 118 height 24
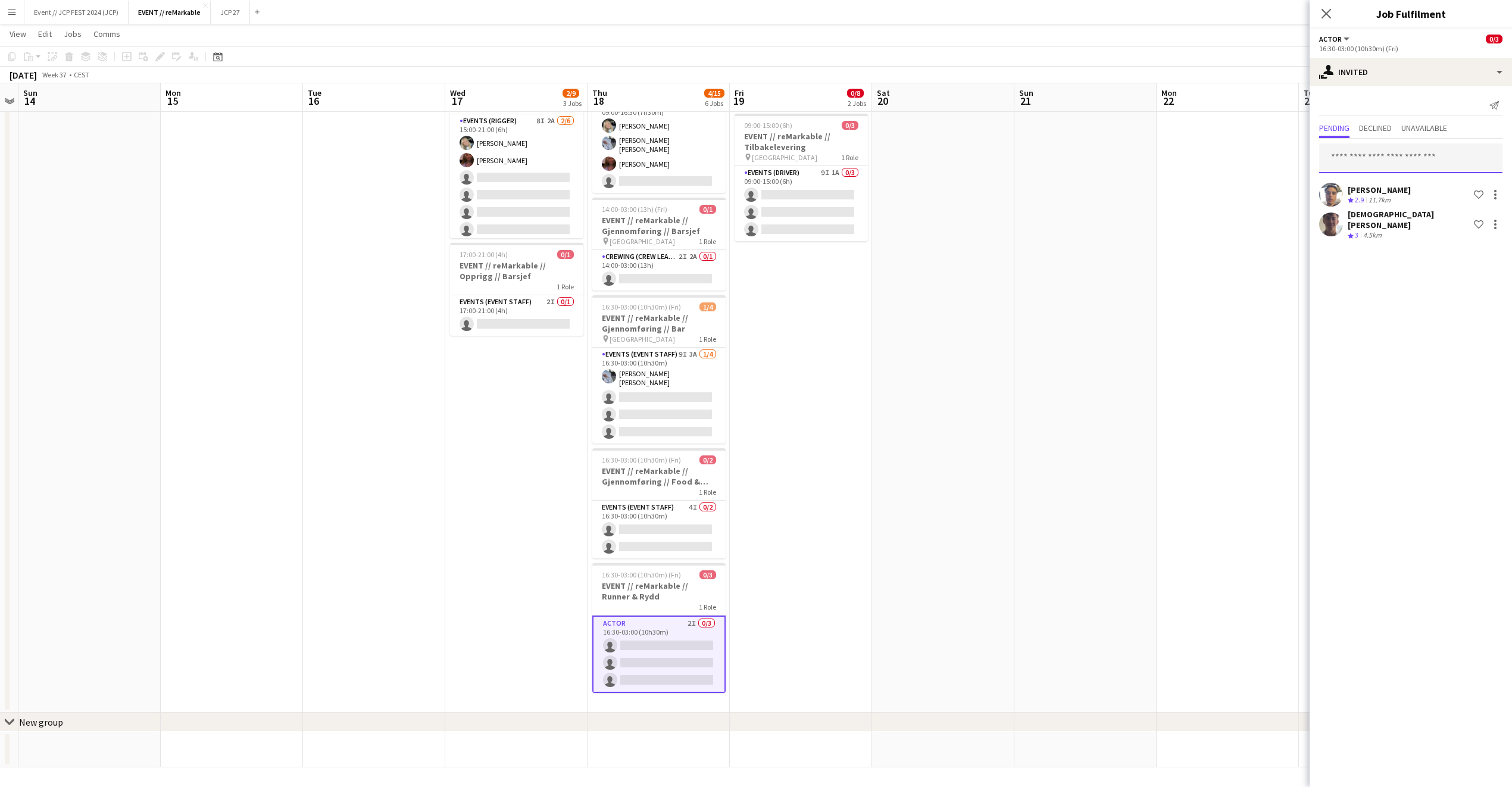
click at [1370, 143] on input "text" at bounding box center [1412, 158] width 184 height 30
type input "*******"
click at [1375, 201] on span "[EMAIL_ADDRESS][DOMAIN_NAME]" at bounding box center [1411, 198] width 164 height 9
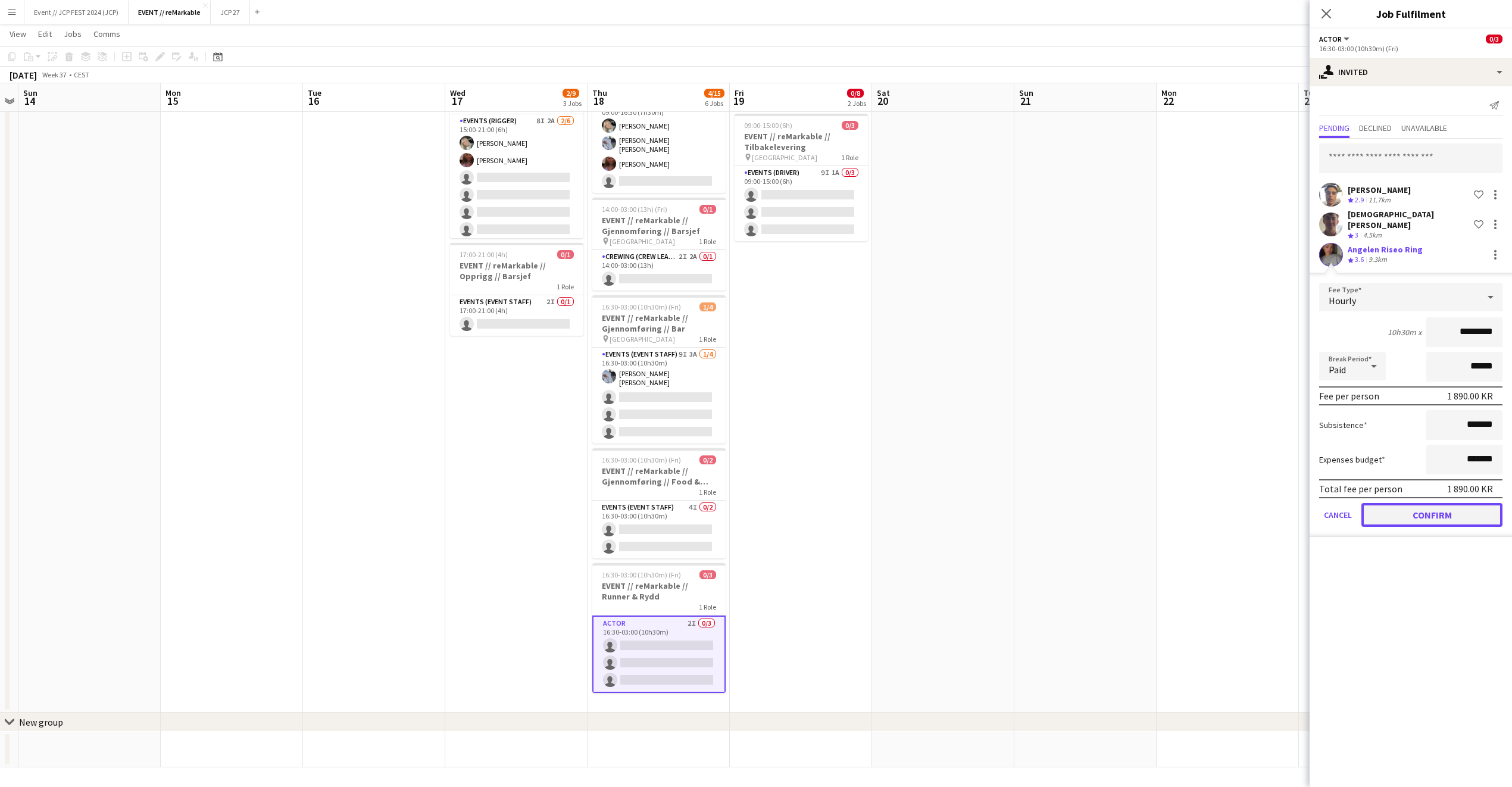
click at [1448, 504] on button "Confirm" at bounding box center [1432, 515] width 141 height 24
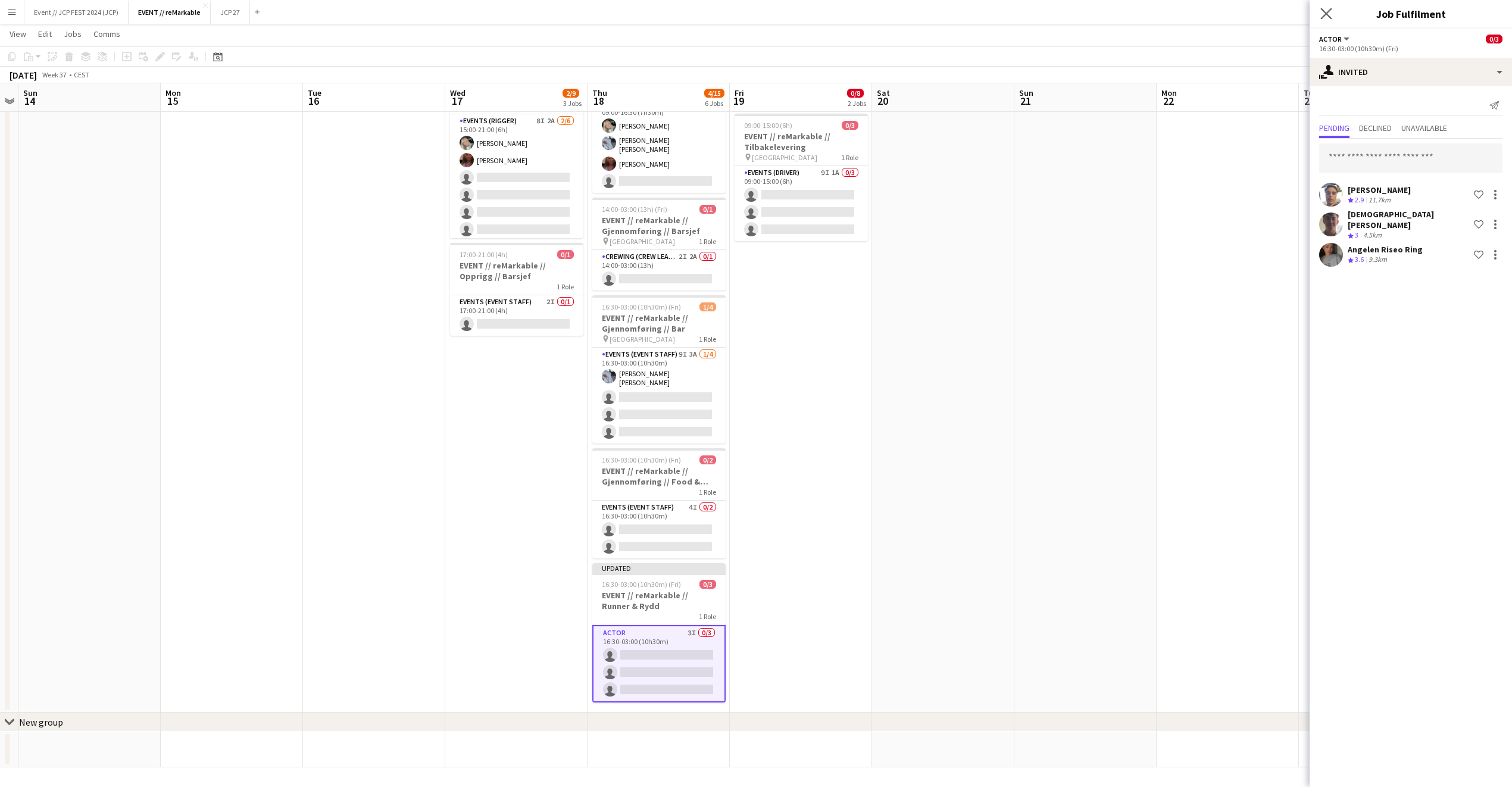
click at [1322, 8] on app-icon "Close pop-in" at bounding box center [1327, 14] width 17 height 17
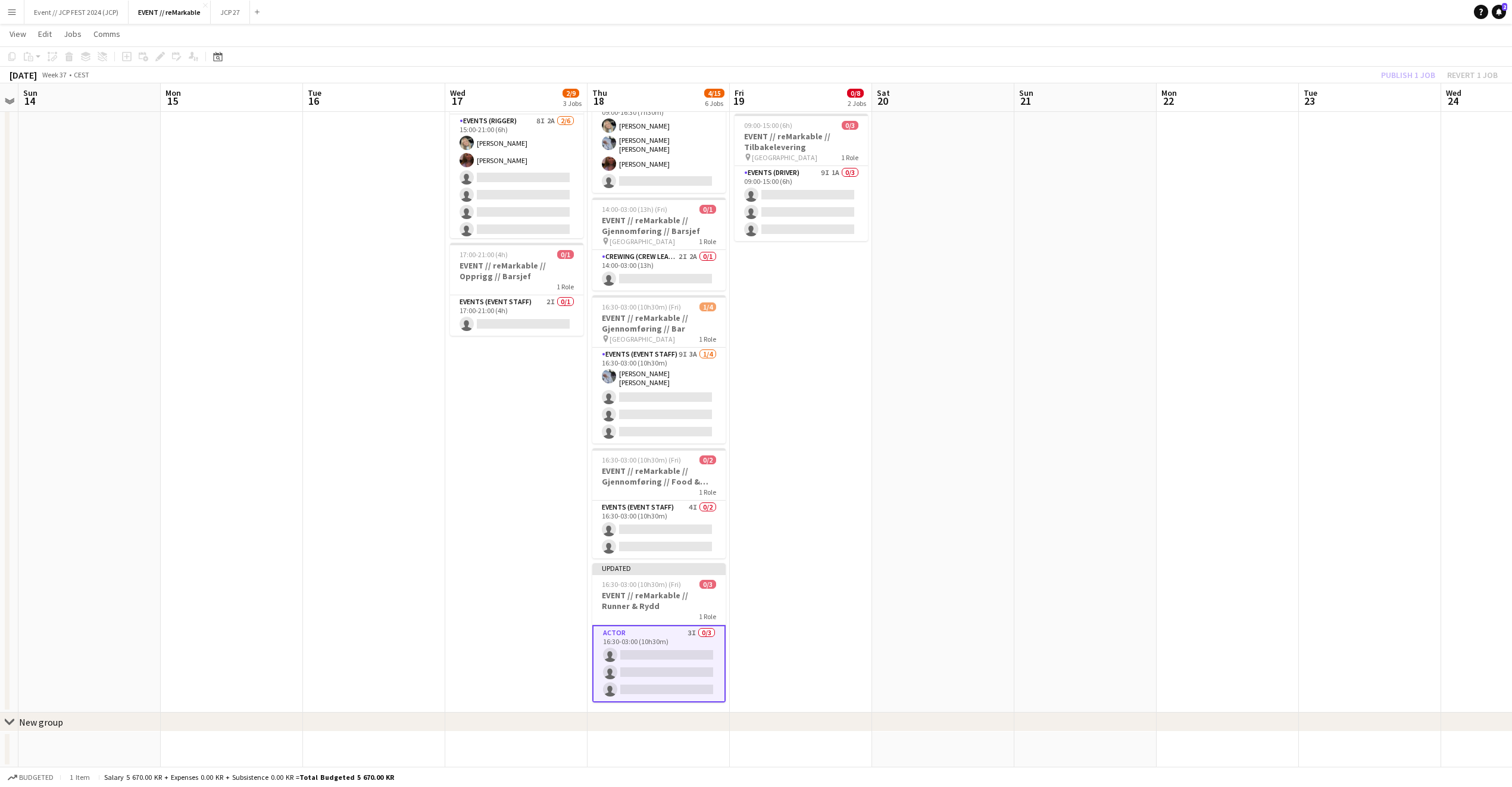
click at [1387, 79] on div "Publish 1 job Revert 1 job" at bounding box center [1440, 75] width 146 height 16
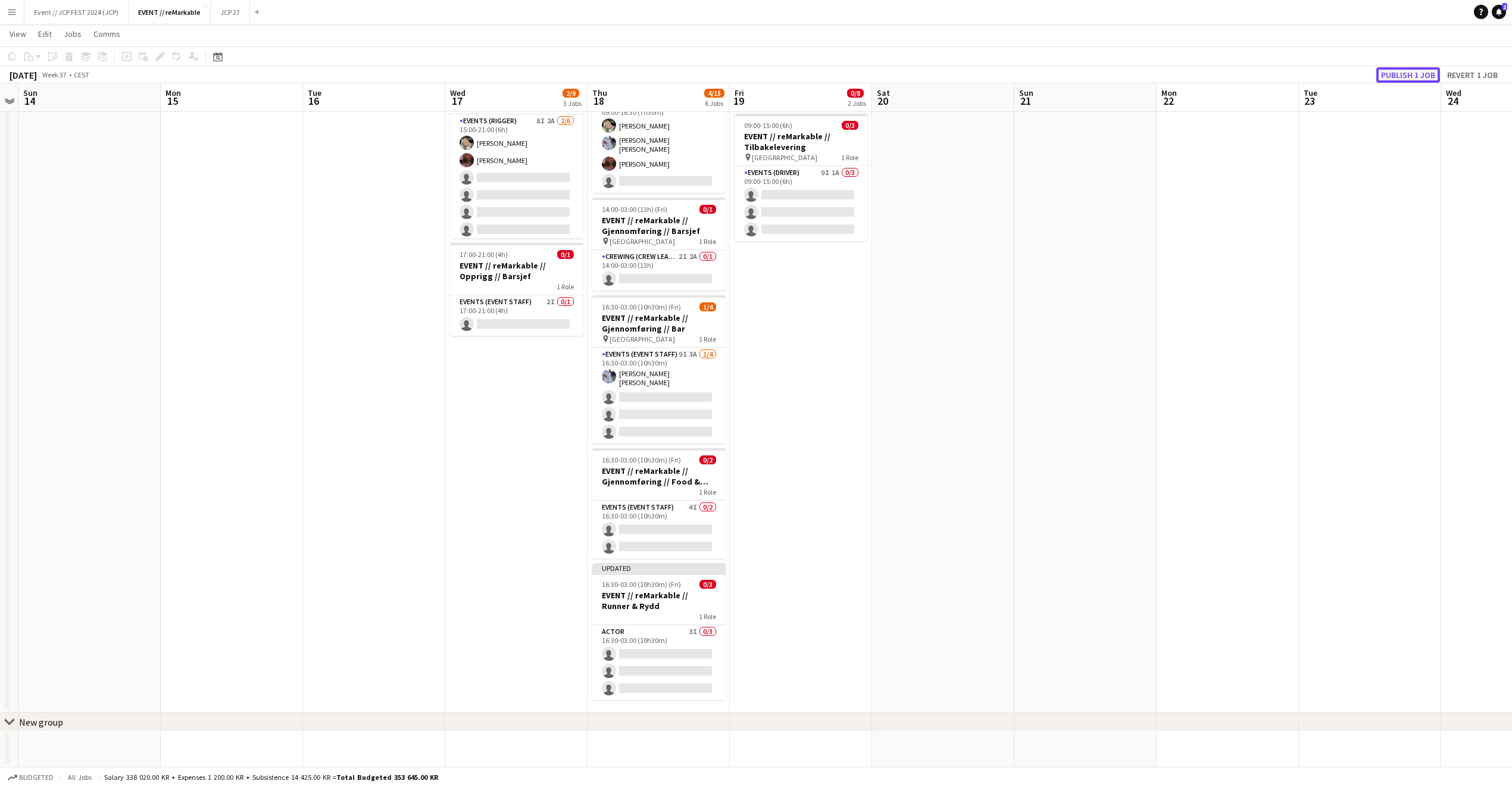
click at [1387, 79] on button "Publish 1 job" at bounding box center [1408, 75] width 64 height 16
click at [662, 543] on app-card-role "Events (Event Staff) 4I 0/2 16:30-03:00 (10h30m) single-neutral-actions single-…" at bounding box center [659, 529] width 133 height 58
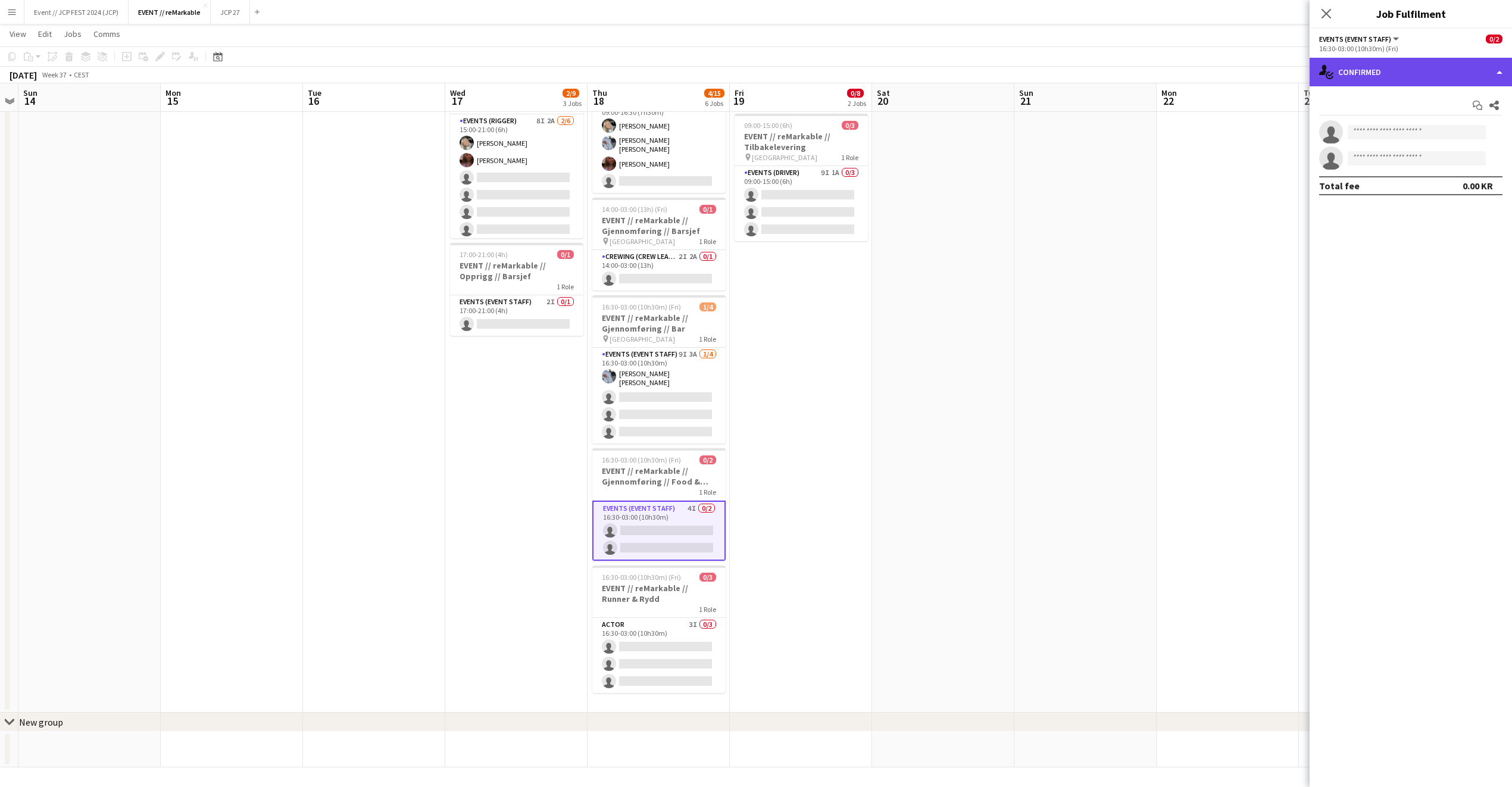
click at [1375, 73] on div "single-neutral-actions-check-2 Confirmed" at bounding box center [1411, 72] width 202 height 29
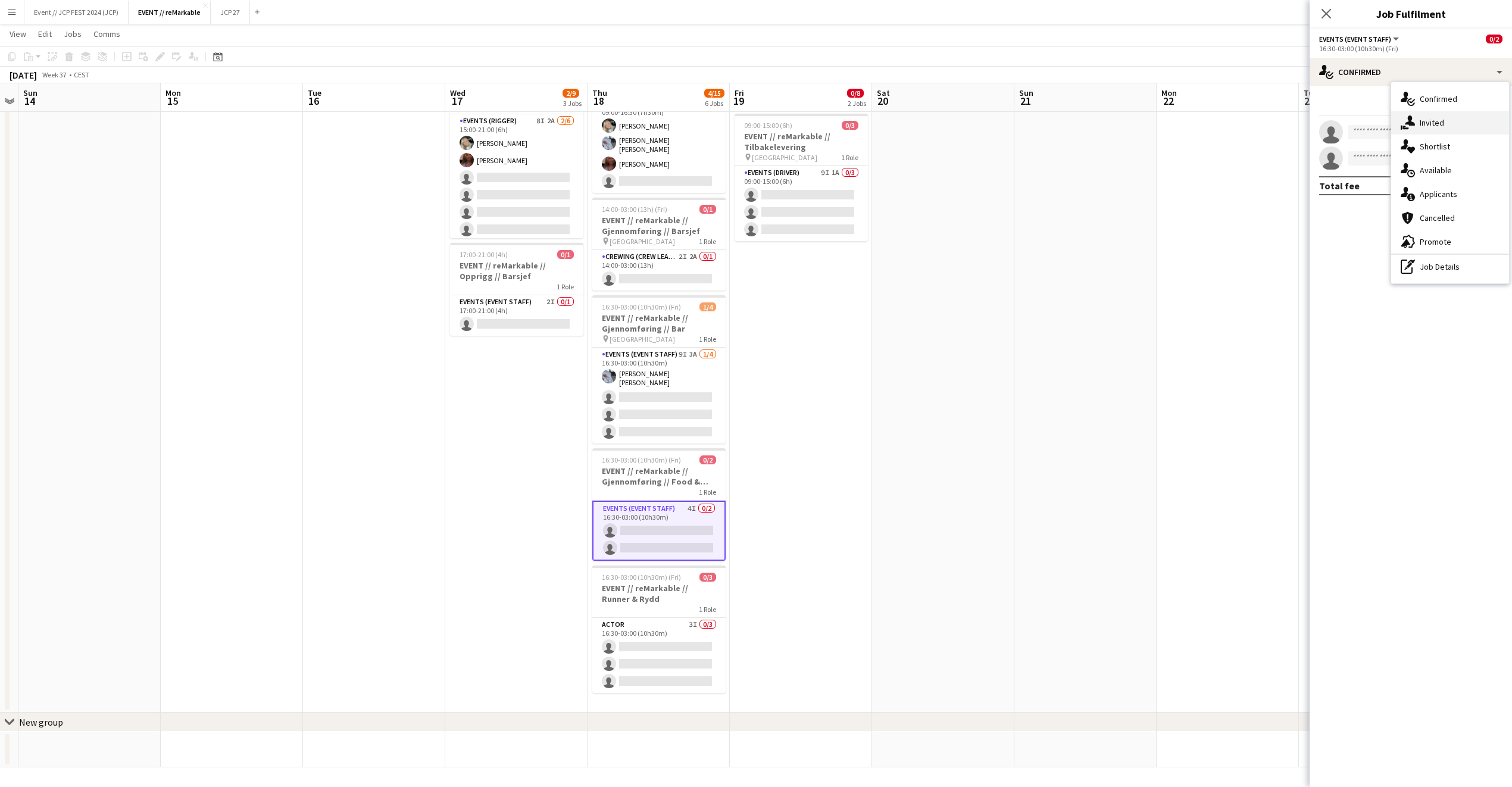
click at [1401, 118] on icon "single-neutral-actions-share-1" at bounding box center [1408, 122] width 14 height 14
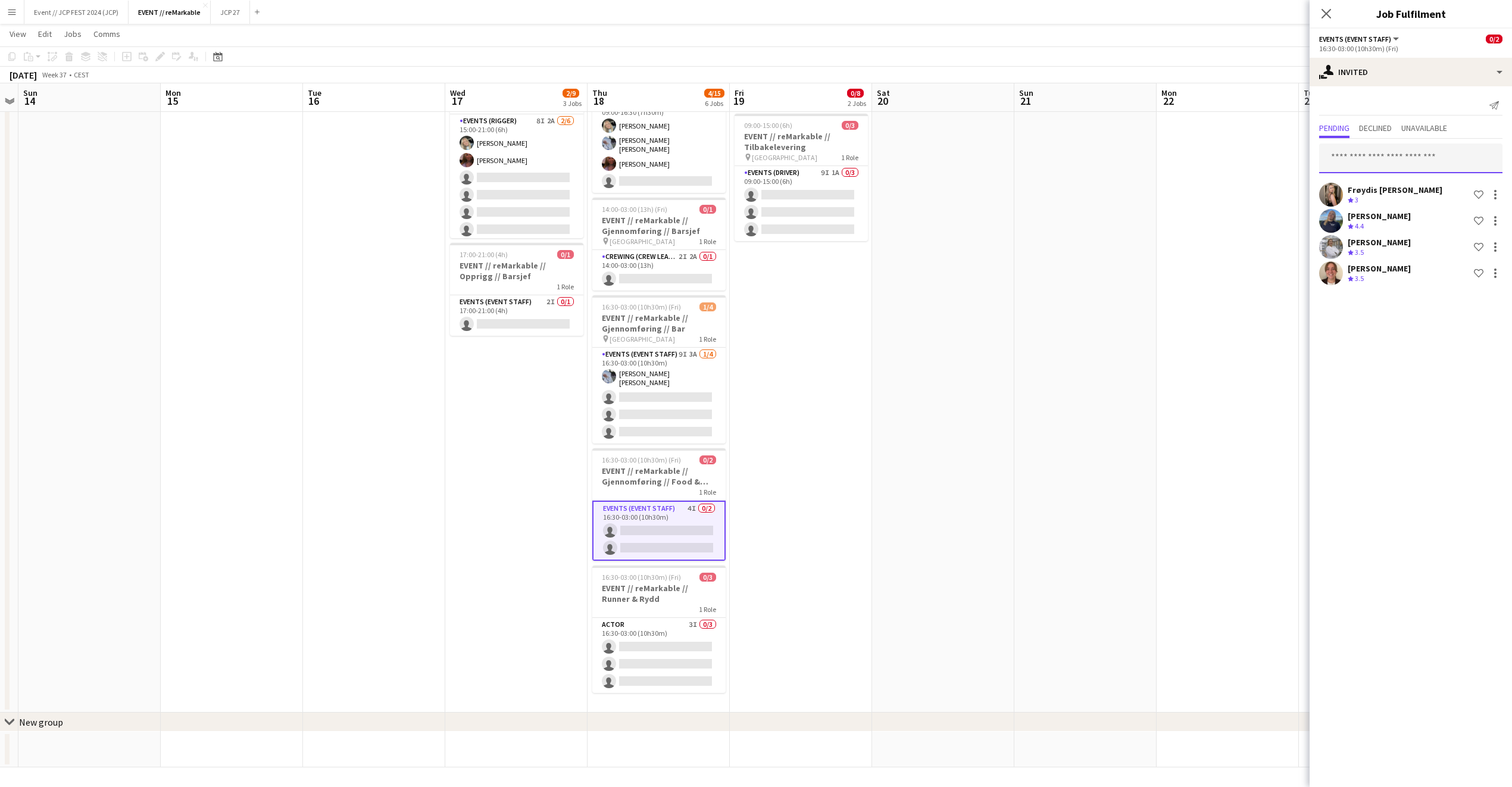
click at [1366, 156] on input "text" at bounding box center [1412, 158] width 184 height 30
type input "******"
click at [1367, 188] on span "[PERSON_NAME]" at bounding box center [1363, 188] width 69 height 10
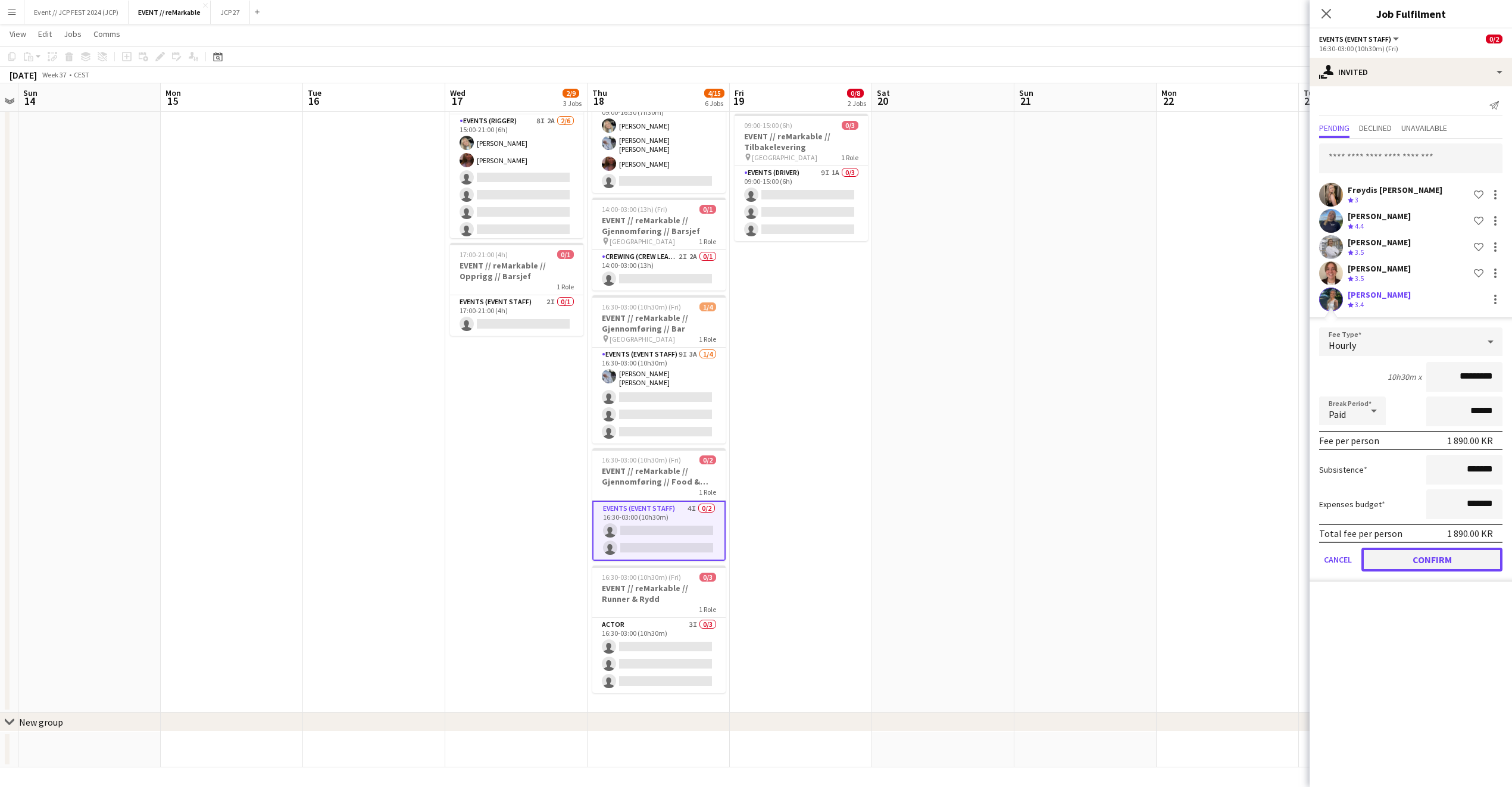
click at [1386, 564] on button "Confirm" at bounding box center [1432, 560] width 141 height 24
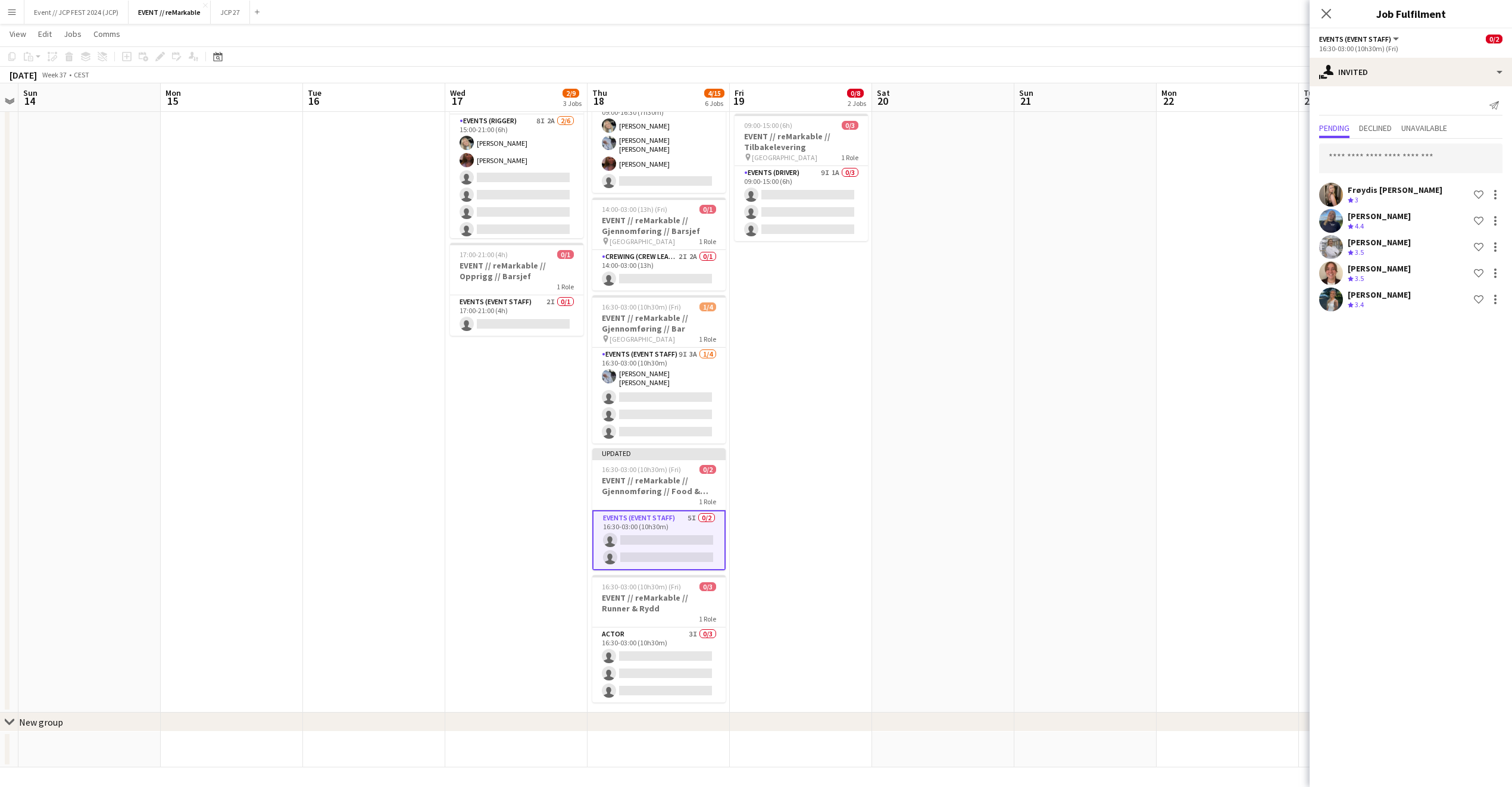
click at [1218, 334] on app-date-cell at bounding box center [1228, 327] width 142 height 770
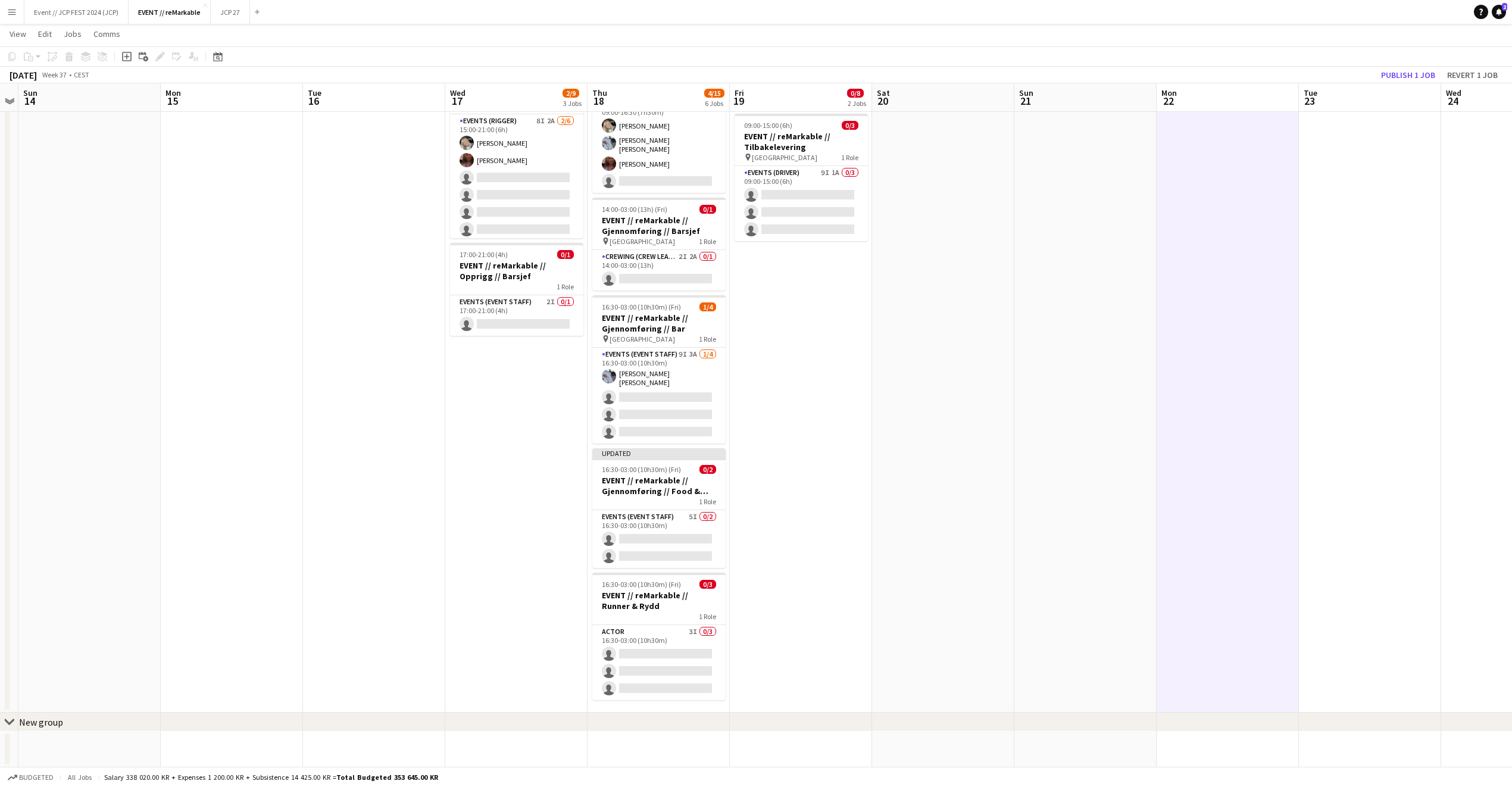
scroll to position [0, 408]
click at [1411, 83] on app-board-header-date "Tue 23" at bounding box center [1370, 97] width 142 height 29
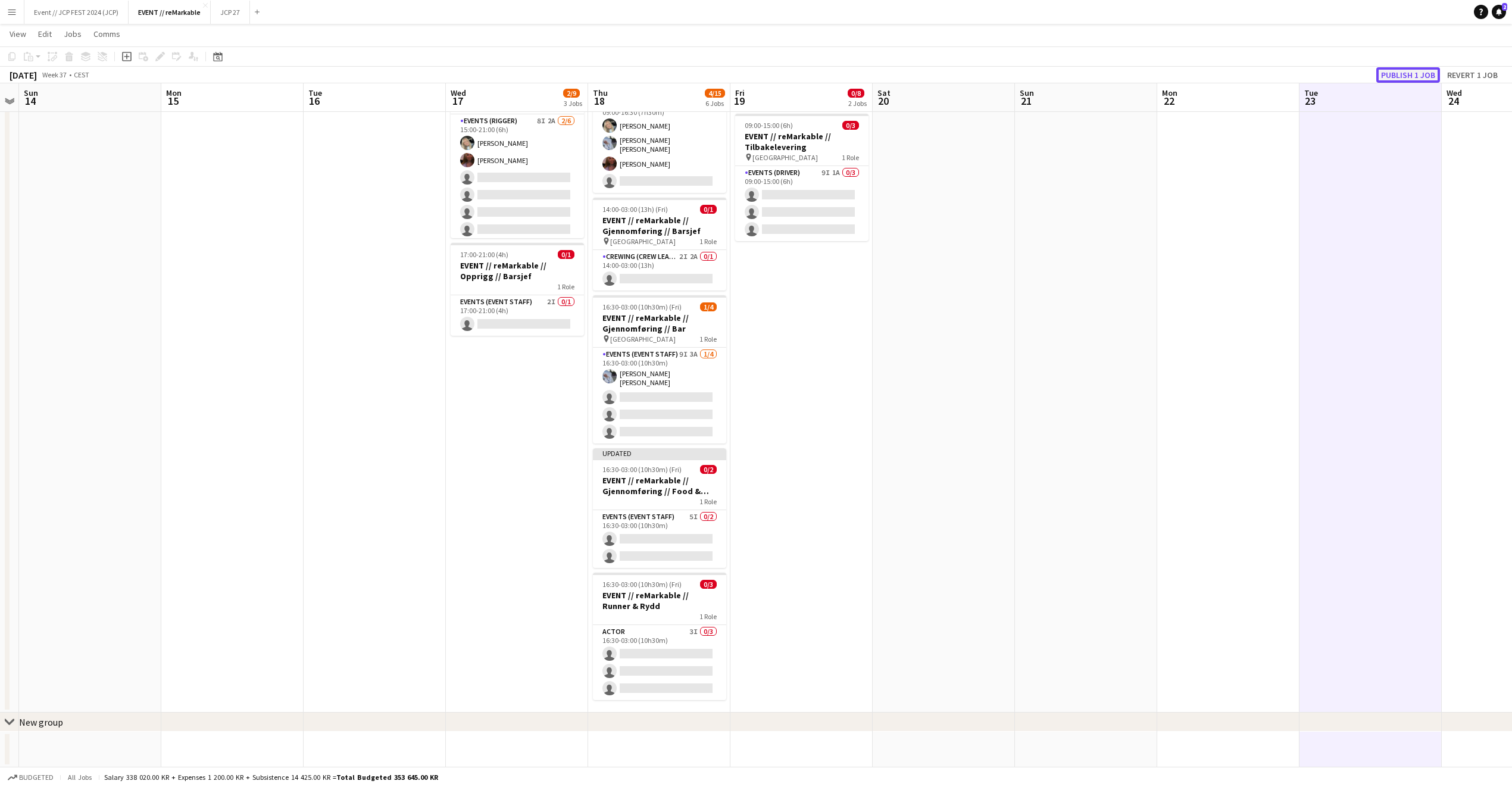
click at [1411, 81] on button "Publish 1 job" at bounding box center [1408, 75] width 64 height 16
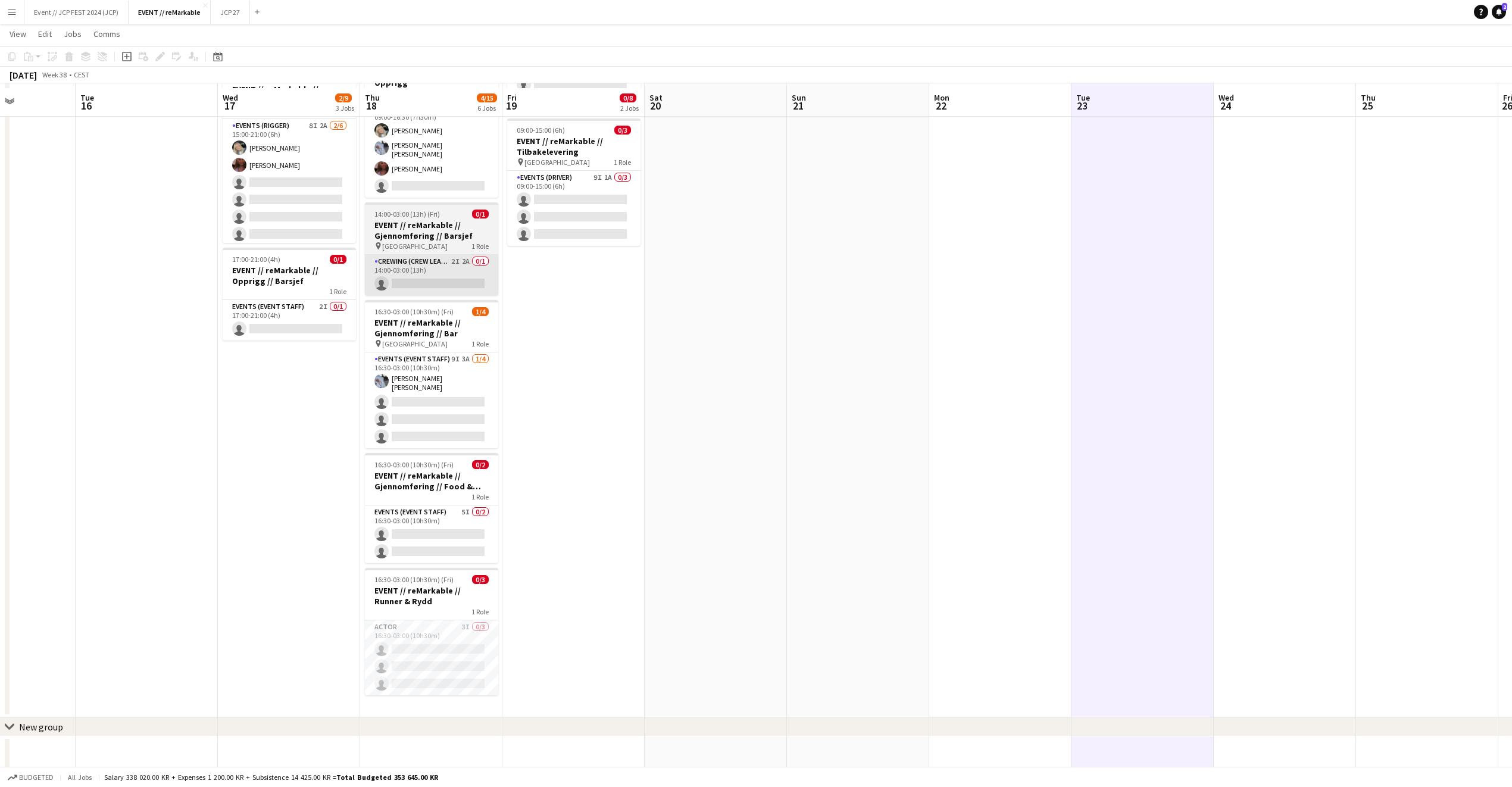
scroll to position [191, 0]
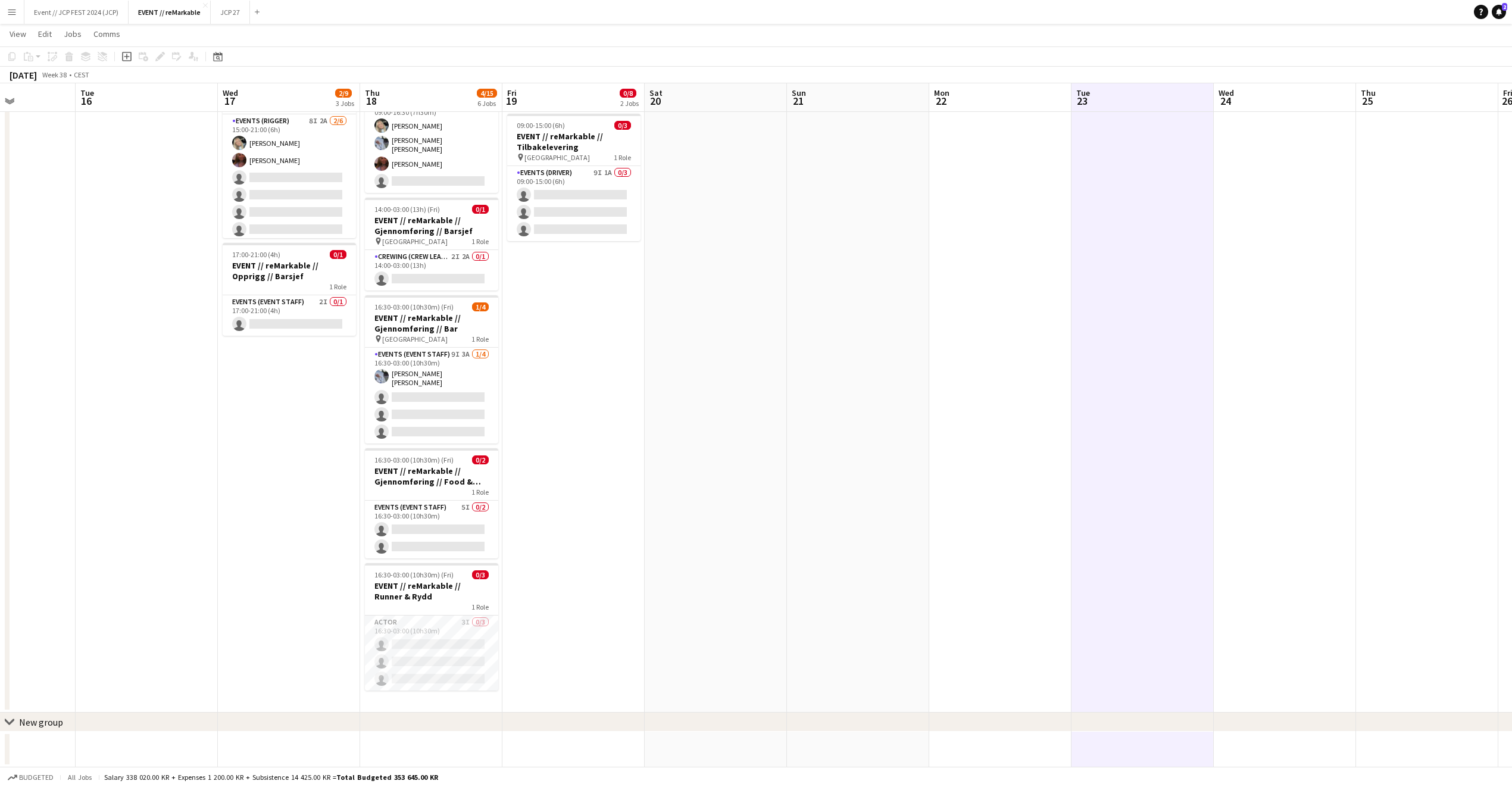
click at [618, 459] on app-date-cell "02:00-07:00 (5h) 0/5 EVENT // reMarkable // Nedrigg 1 Role Events (Rigger) 1I 0…" at bounding box center [573, 327] width 142 height 770
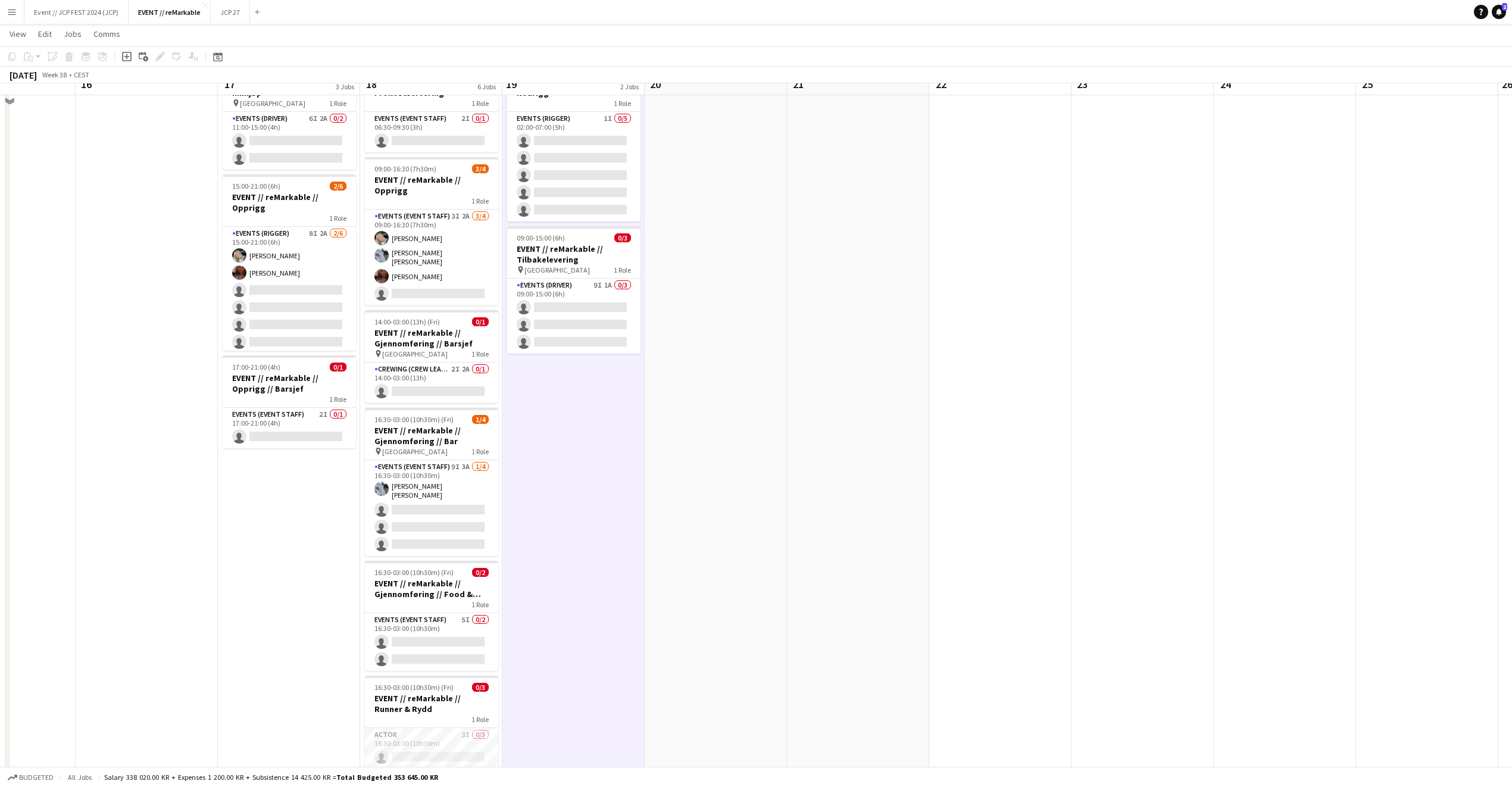
scroll to position [77, 0]
click at [427, 729] on app-card-role "Actor 3I 0/3 16:30-03:00 (10h30m) single-neutral-actions single-neutral-actions…" at bounding box center [431, 767] width 133 height 75
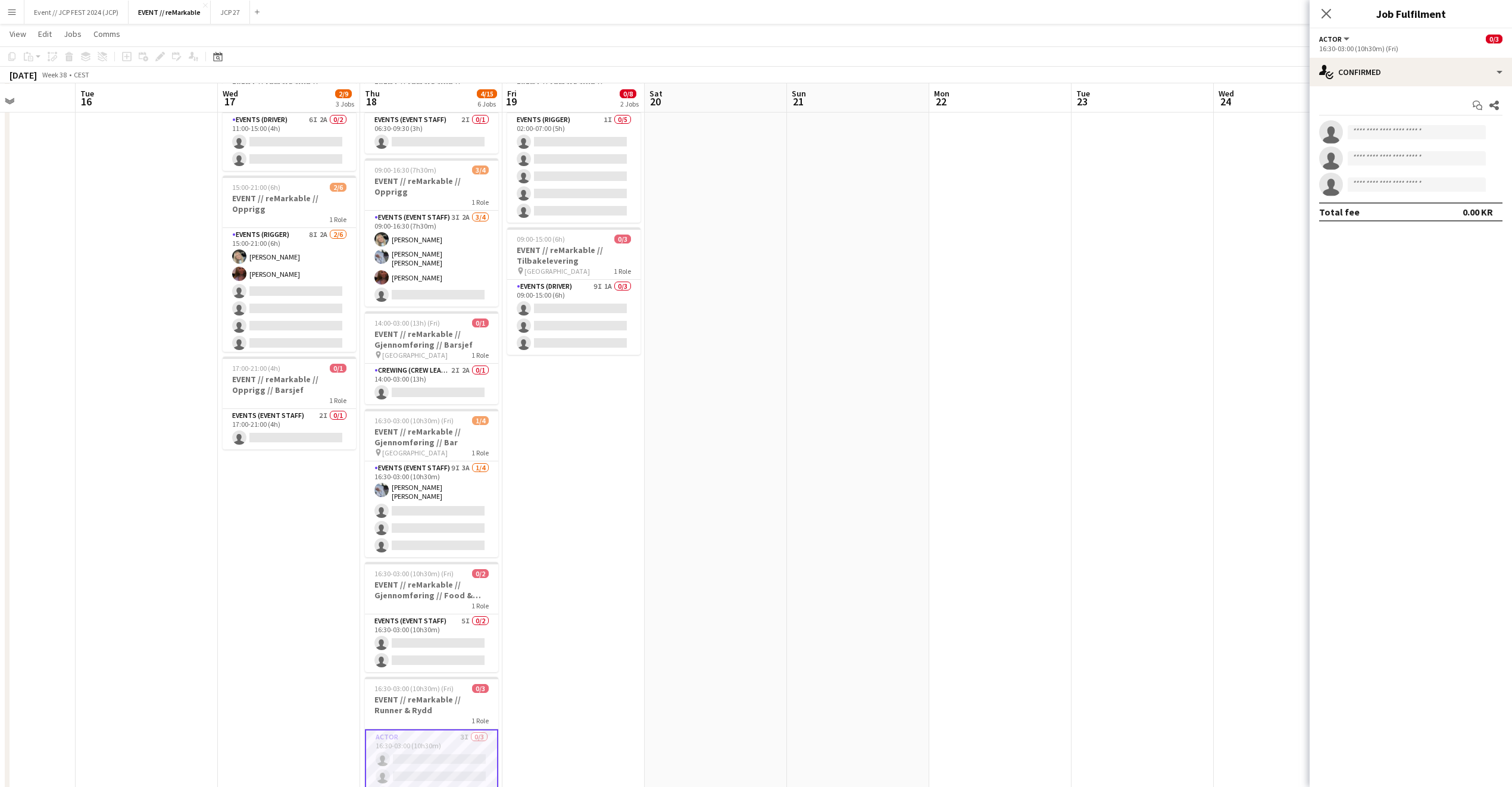
click at [454, 658] on app-date-cell "06:30-09:30 (3h) 0/1 EVENT // reMarkable // Frokostservering 1 Role Events (Eve…" at bounding box center [431, 441] width 142 height 770
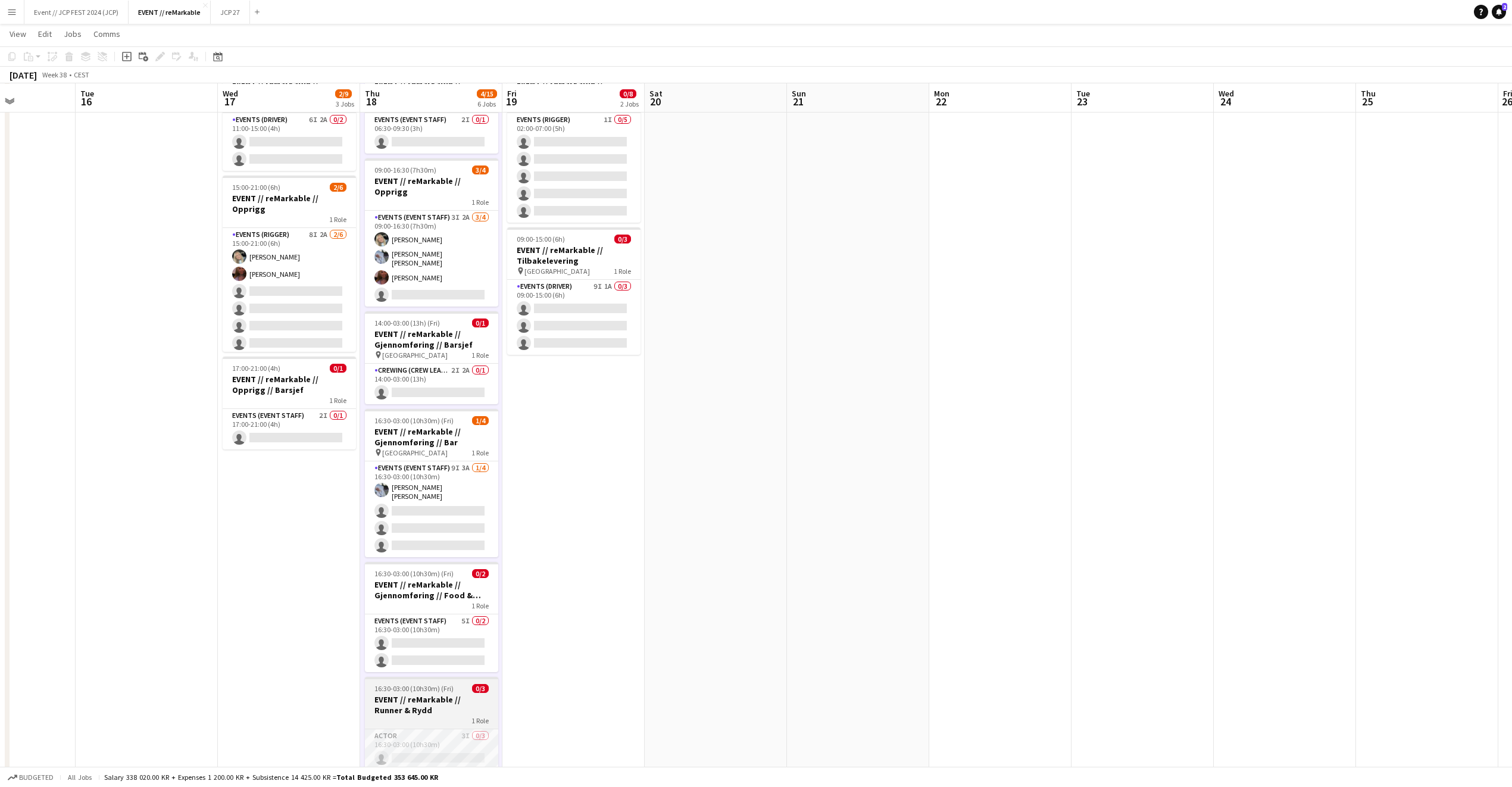
click at [452, 694] on h3 "EVENT // reMarkable // Runner & Rydd" at bounding box center [431, 705] width 133 height 22
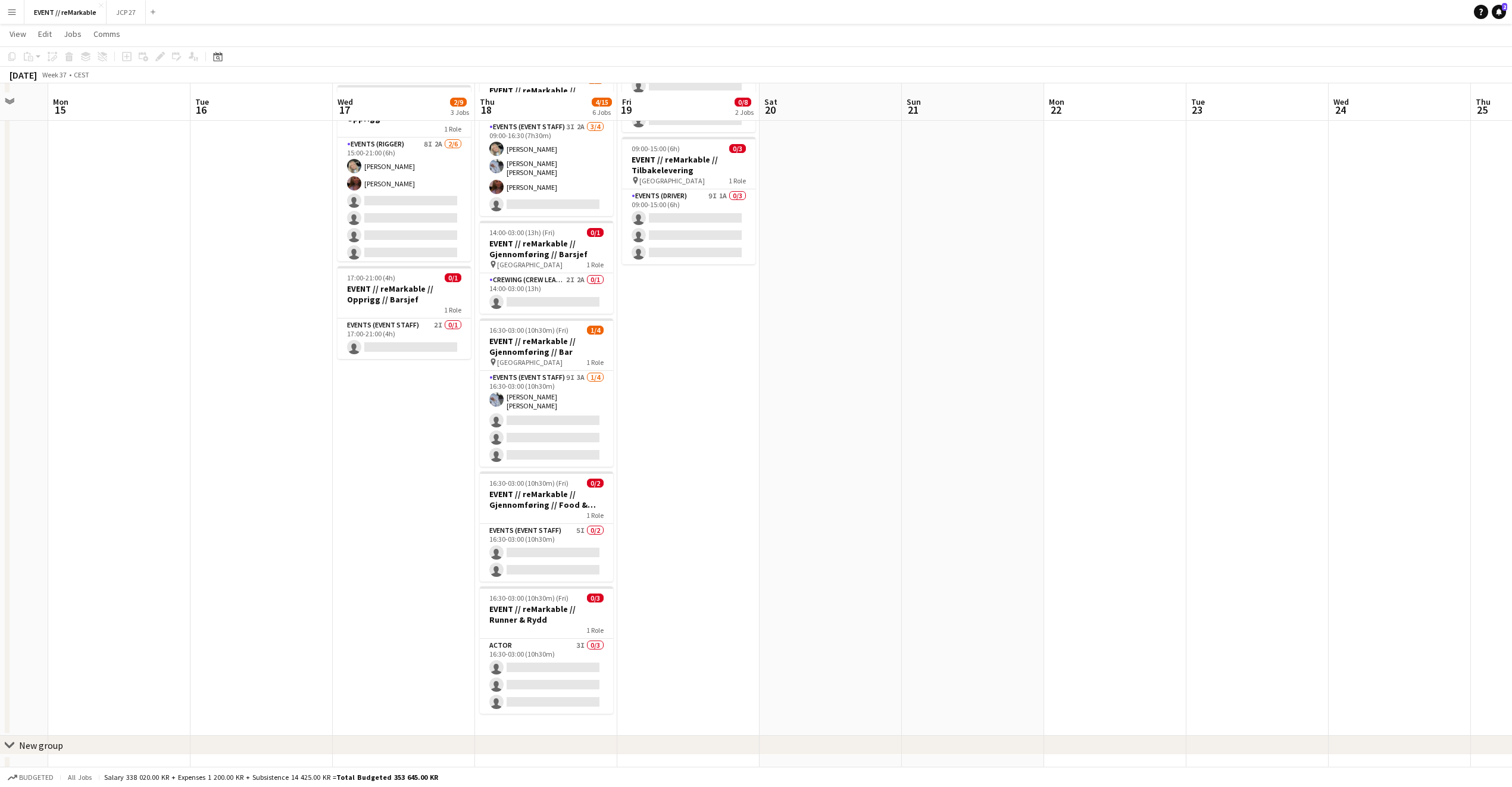
scroll to position [191, 0]
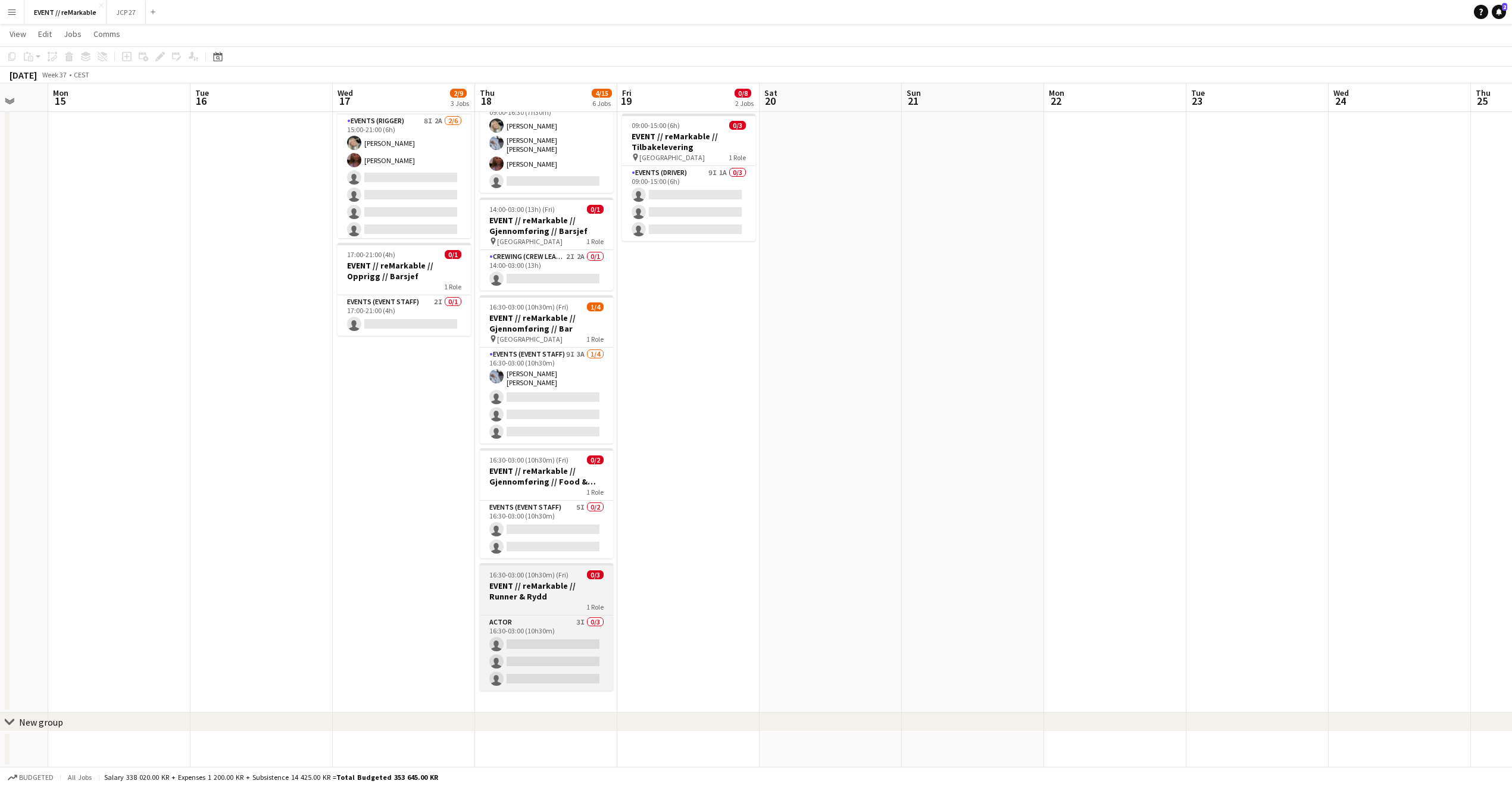
click at [564, 581] on h3 "EVENT // reMarkable // Runner & Rydd" at bounding box center [546, 592] width 133 height 22
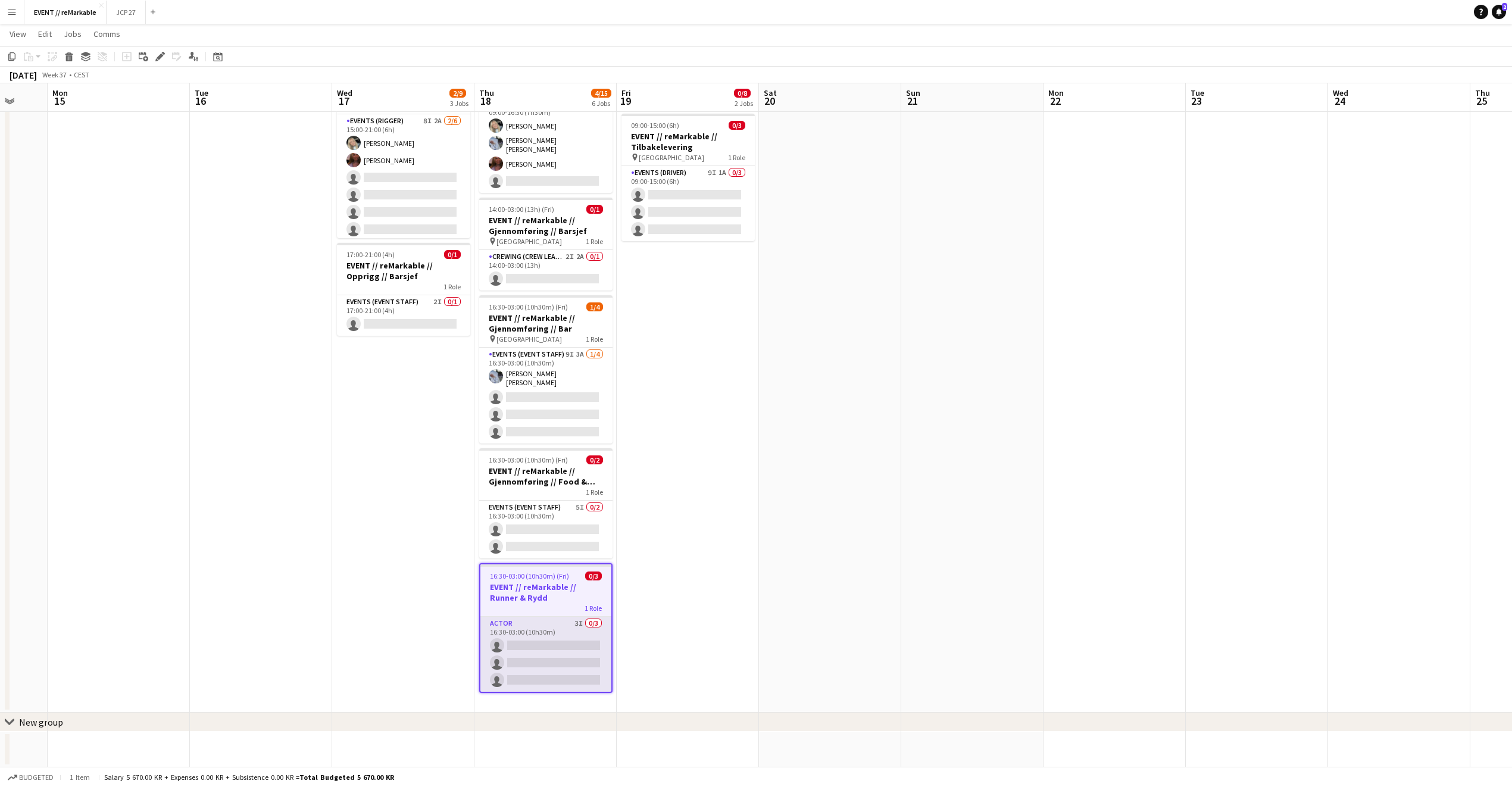
click at [547, 629] on app-card-role "Actor 3I 0/3 16:30-03:00 (10h30m) single-neutral-actions single-neutral-actions…" at bounding box center [546, 654] width 131 height 75
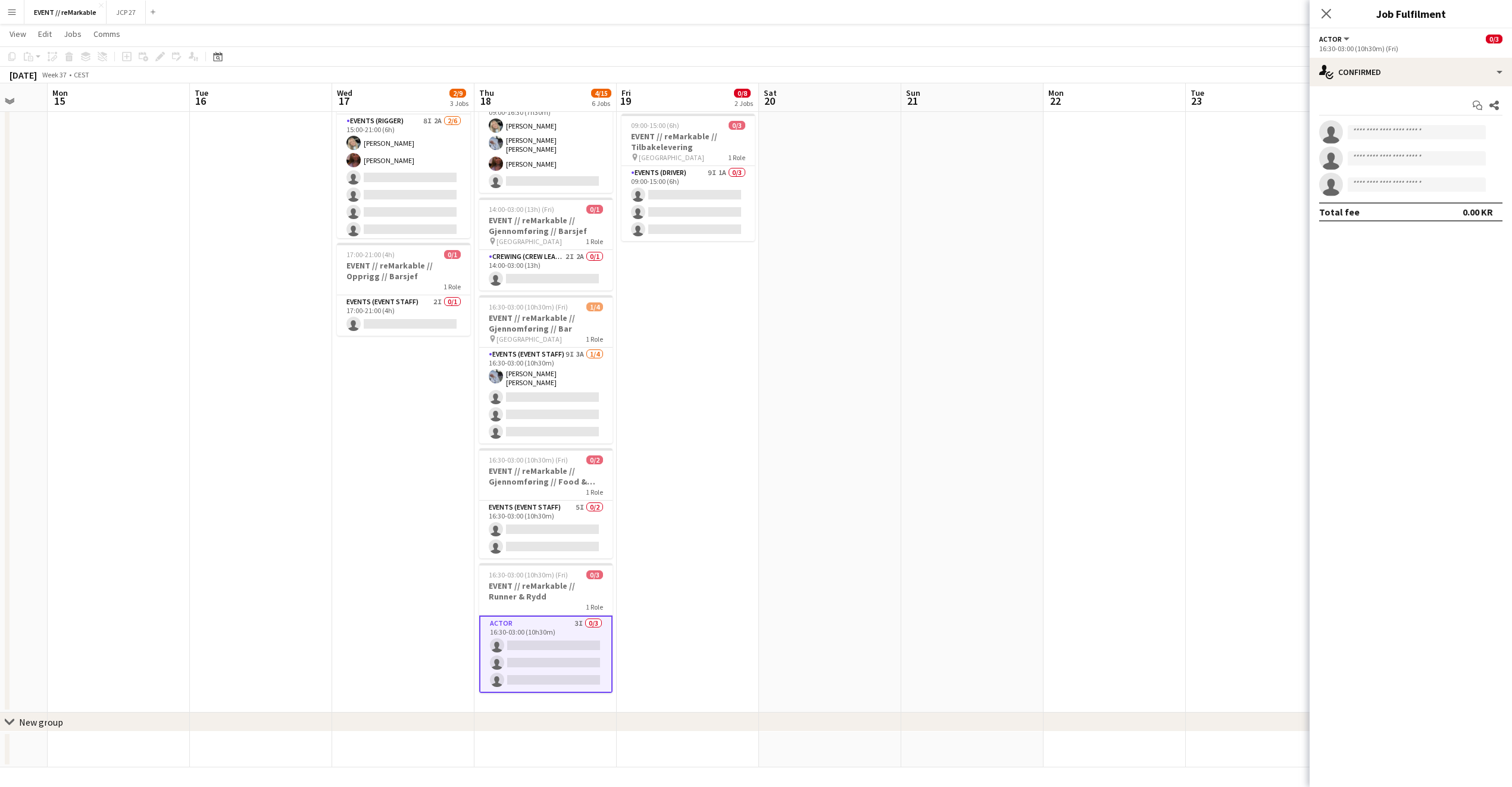
click at [546, 629] on app-card-role "Actor 3I 0/3 16:30-03:00 (10h30m) single-neutral-actions single-neutral-actions…" at bounding box center [546, 654] width 133 height 77
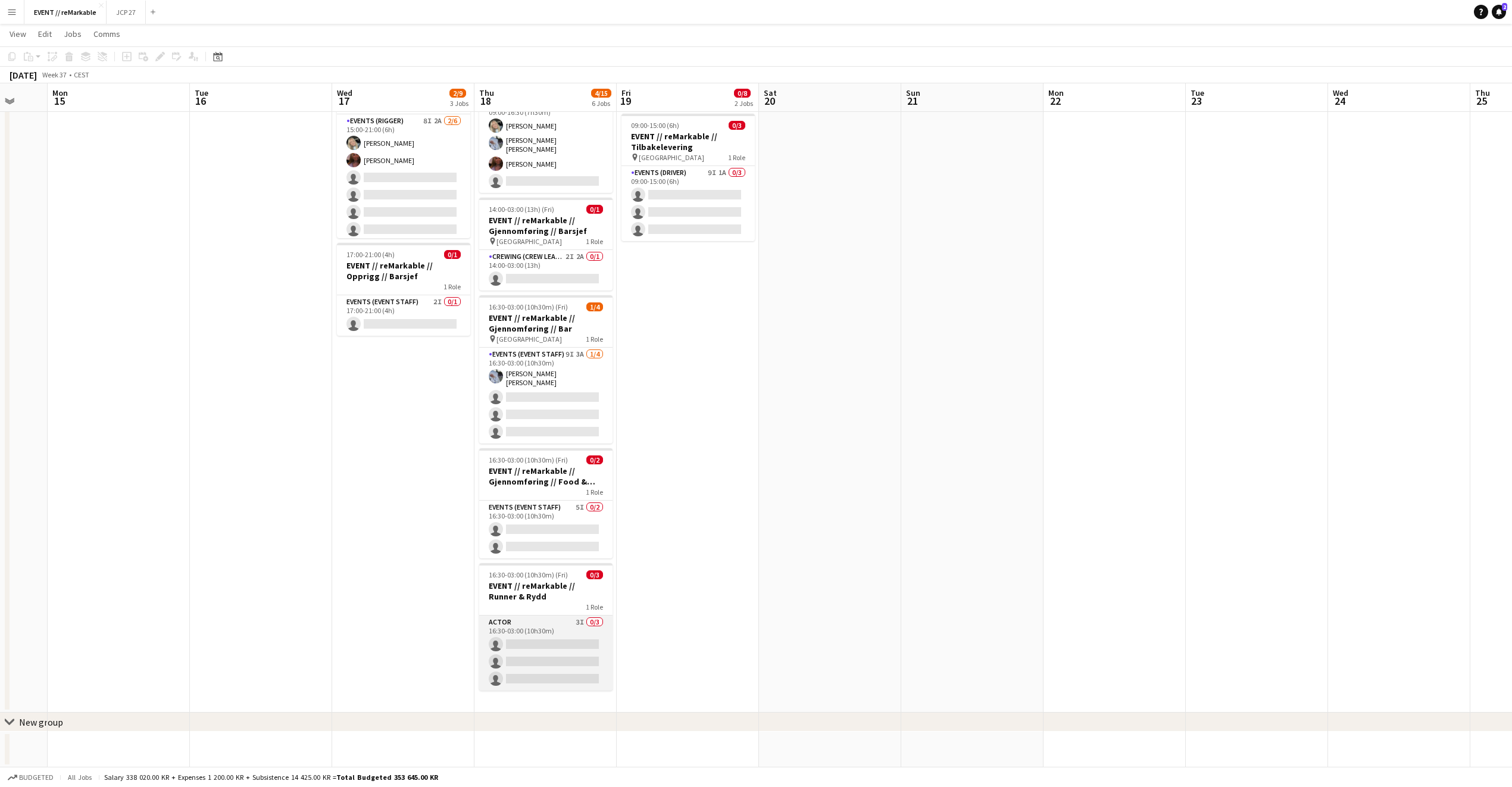
click at [546, 629] on app-card-role "Actor 3I 0/3 16:30-03:00 (10h30m) single-neutral-actions single-neutral-actions…" at bounding box center [546, 653] width 133 height 75
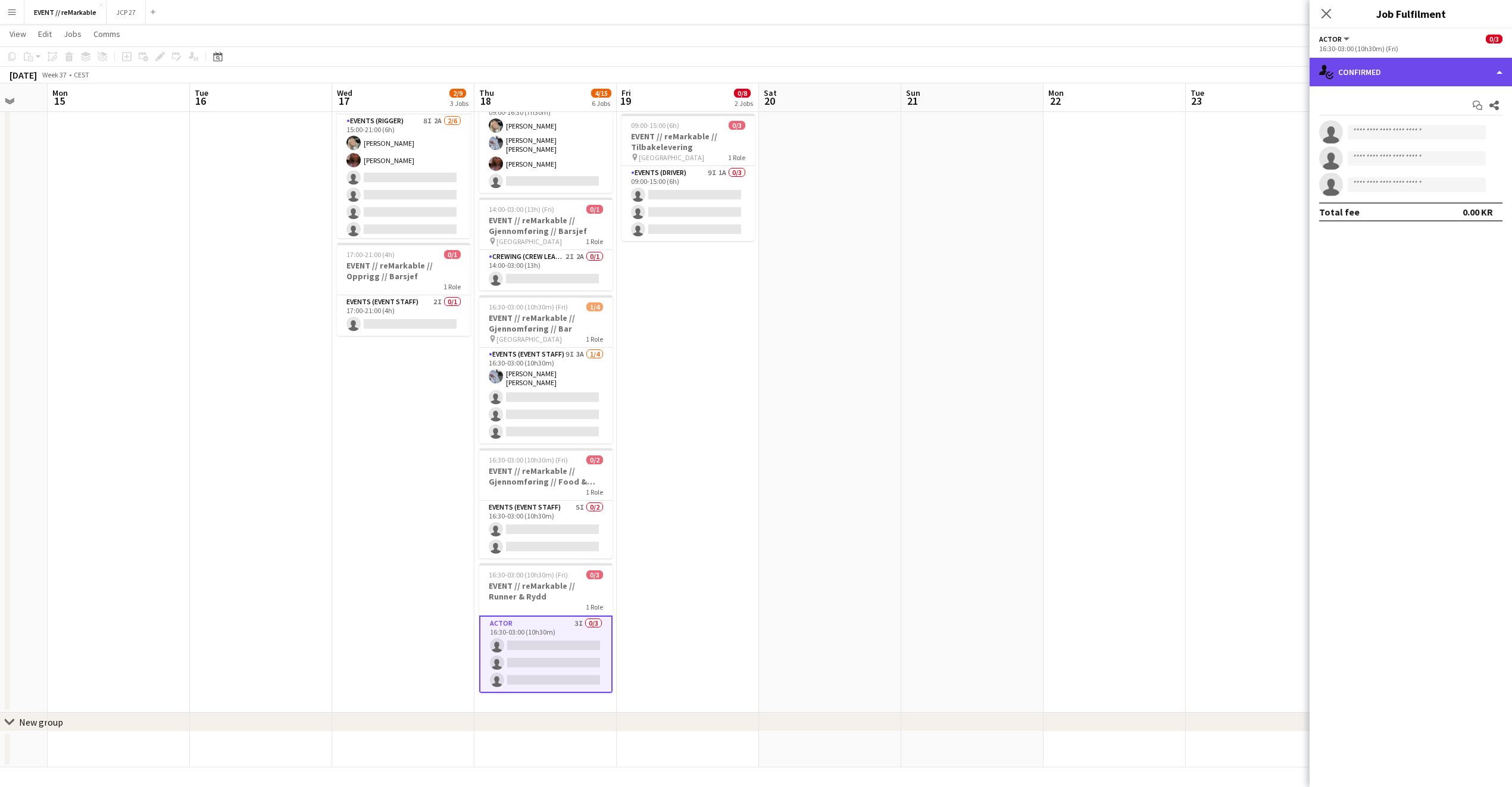
click at [1423, 84] on div "single-neutral-actions-check-2 Confirmed" at bounding box center [1411, 72] width 202 height 29
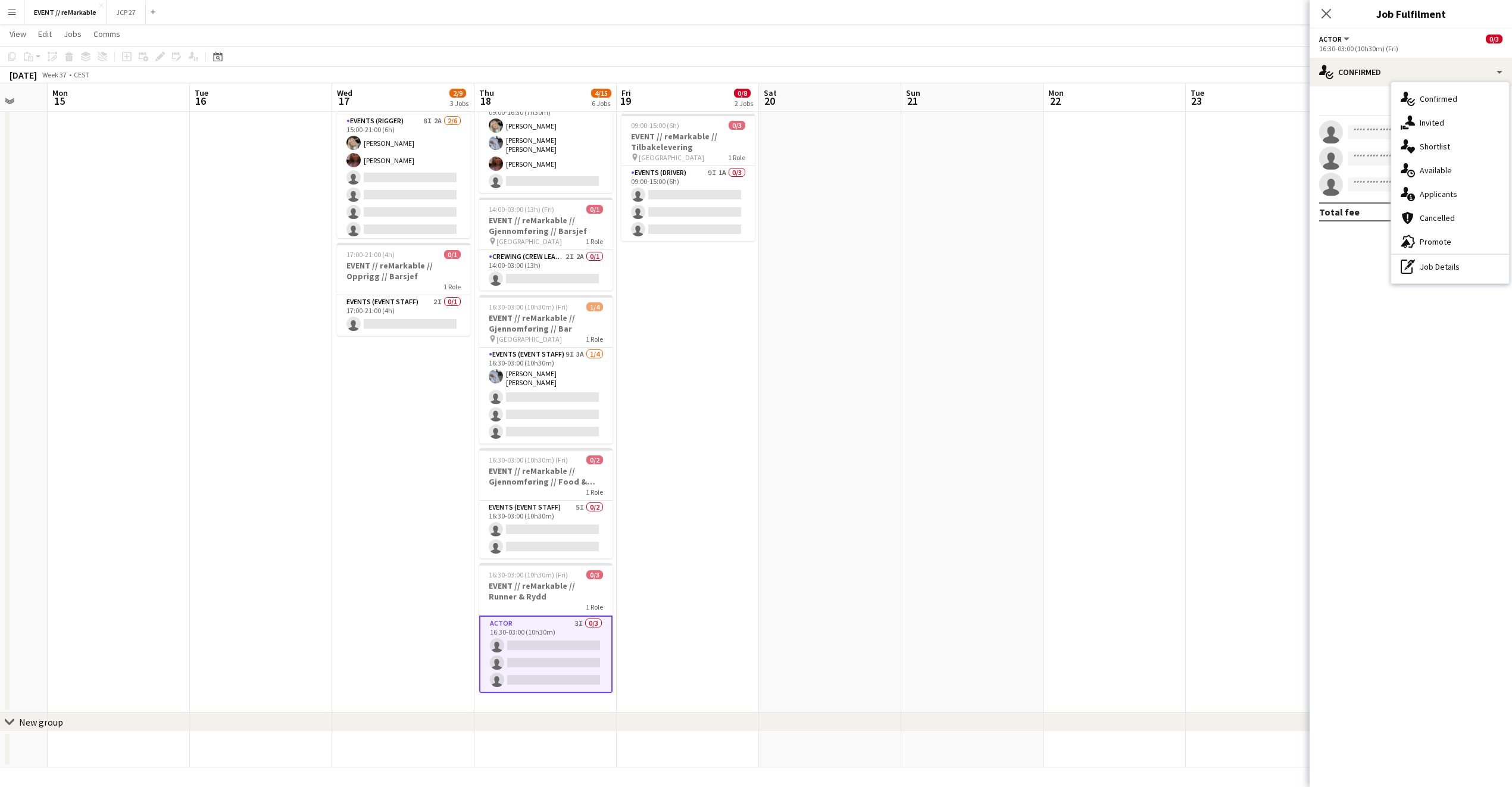
click at [1046, 346] on app-date-cell at bounding box center [1114, 327] width 142 height 770
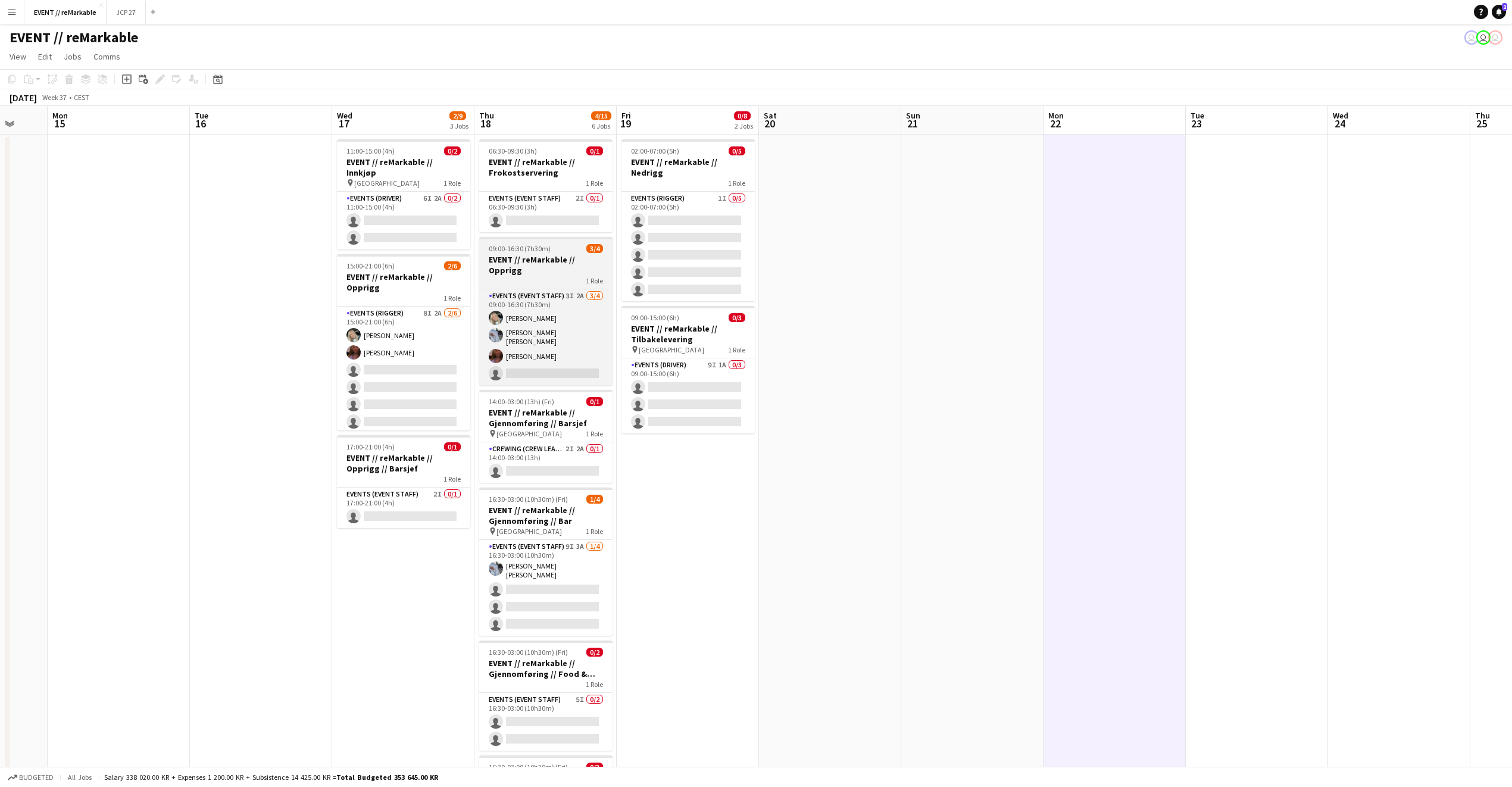
scroll to position [1, 0]
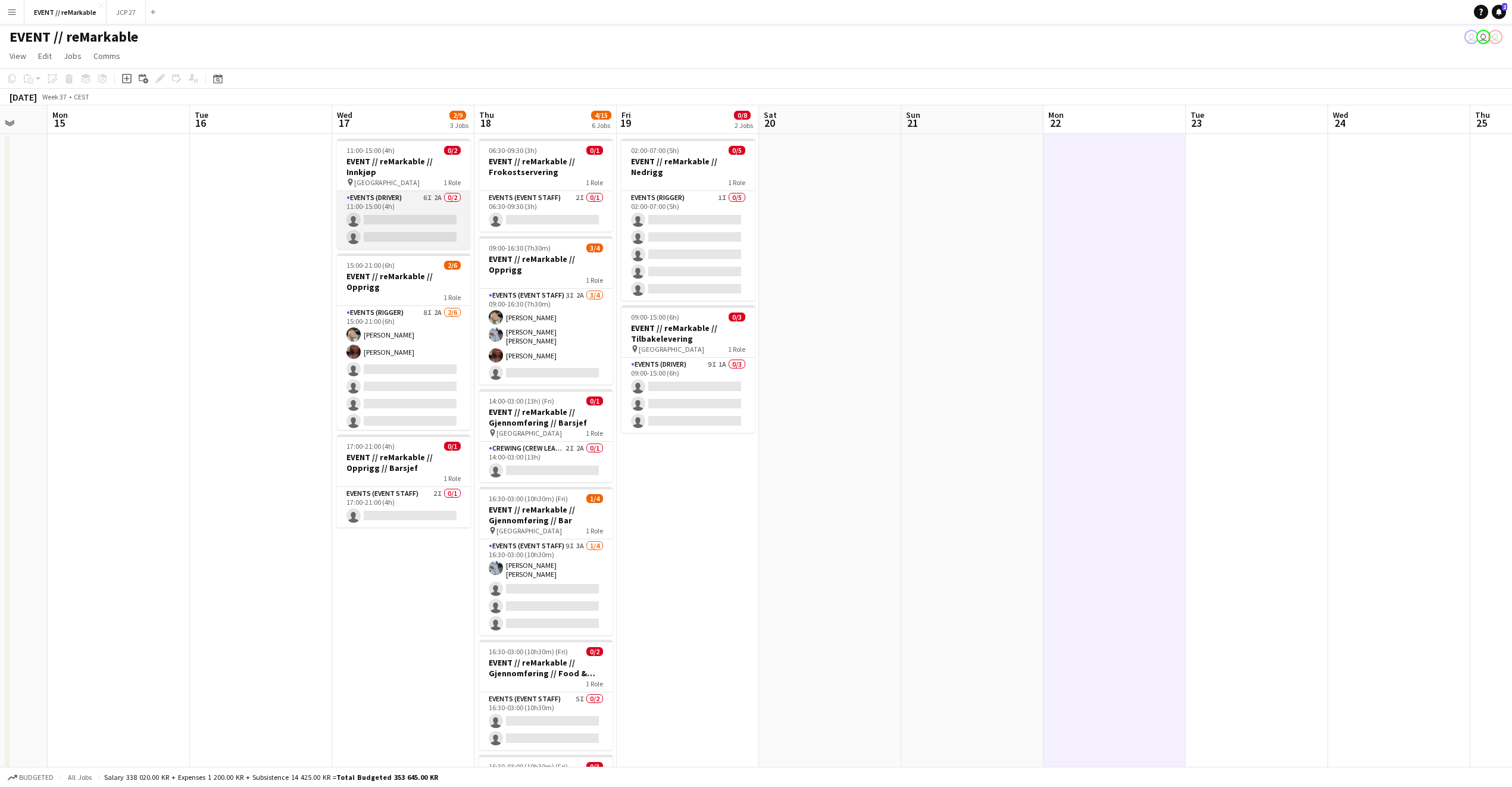
click at [412, 203] on app-card-role "Events (Driver) 6I 2A 0/2 11:00-15:00 (4h) single-neutral-actions single-neutra…" at bounding box center [403, 220] width 133 height 58
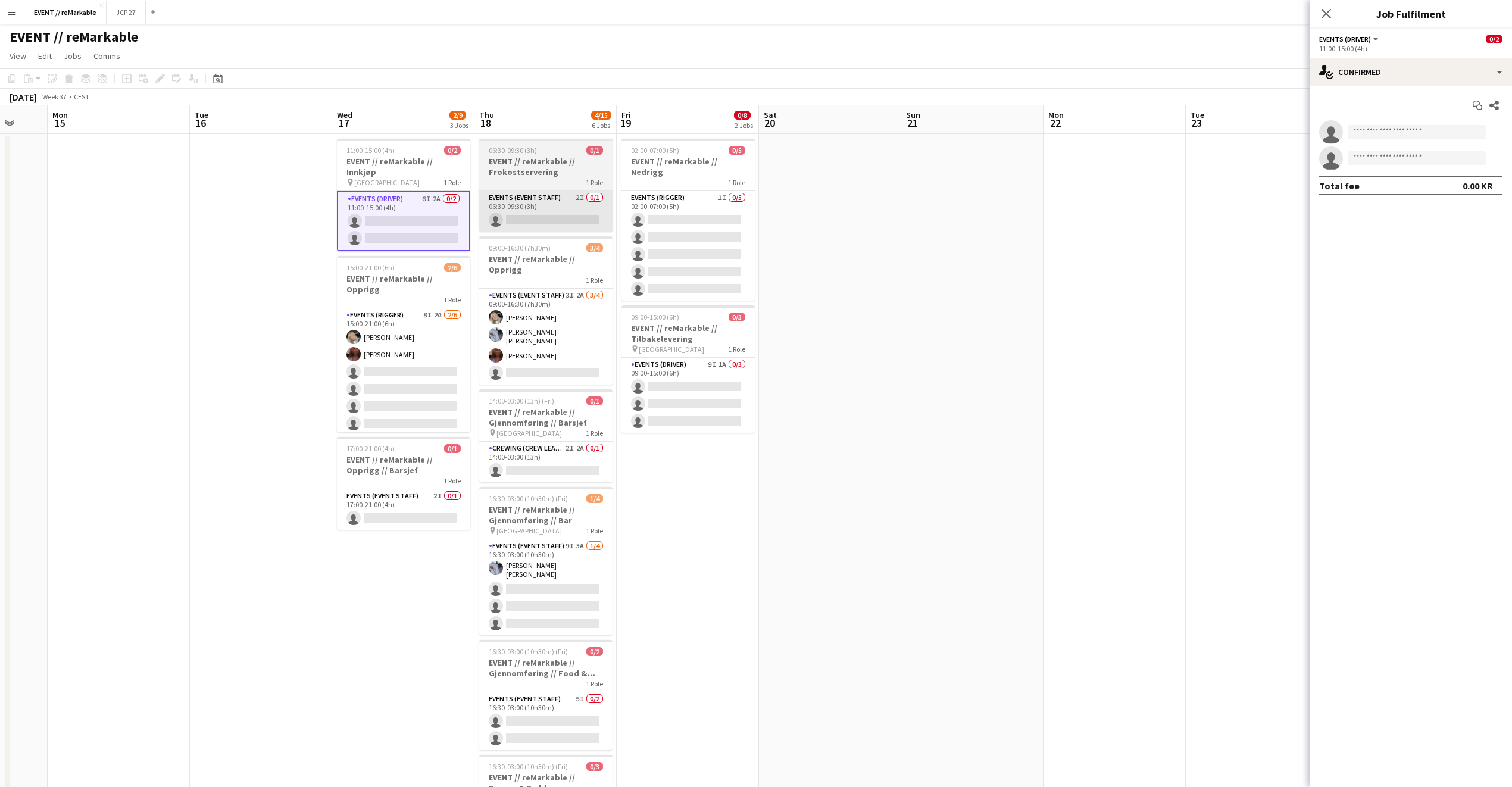
click at [610, 201] on app-card-role "Events (Event Staff) 2I 0/1 06:30-09:30 (3h) single-neutral-actions" at bounding box center [546, 211] width 133 height 40
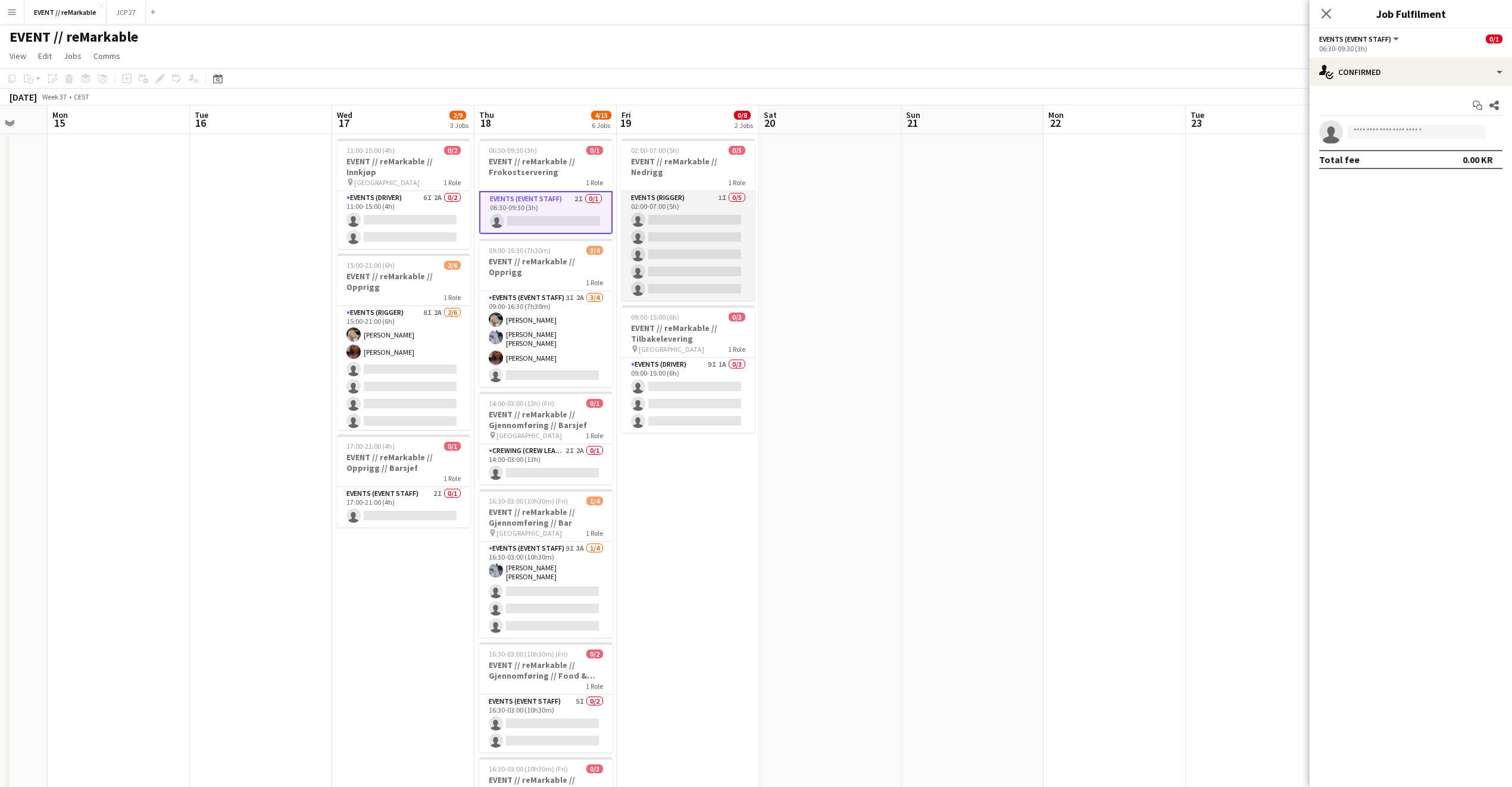
click at [716, 191] on app-card-role "Events (Rigger) 1I 0/5 02:00-07:00 (5h) single-neutral-actions single-neutral-a…" at bounding box center [687, 245] width 133 height 110
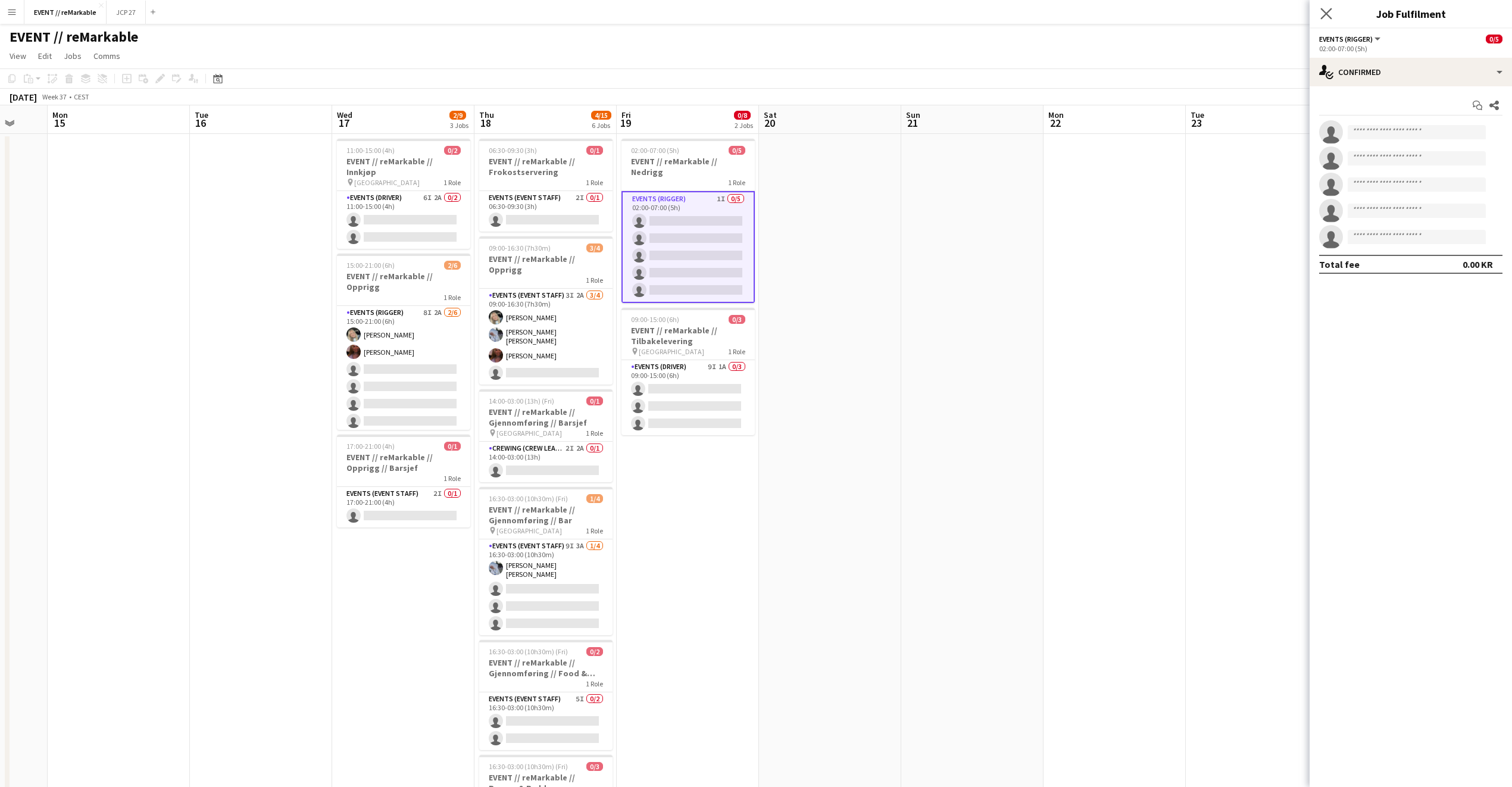
click at [1331, 6] on app-icon "Close pop-in" at bounding box center [1327, 14] width 17 height 17
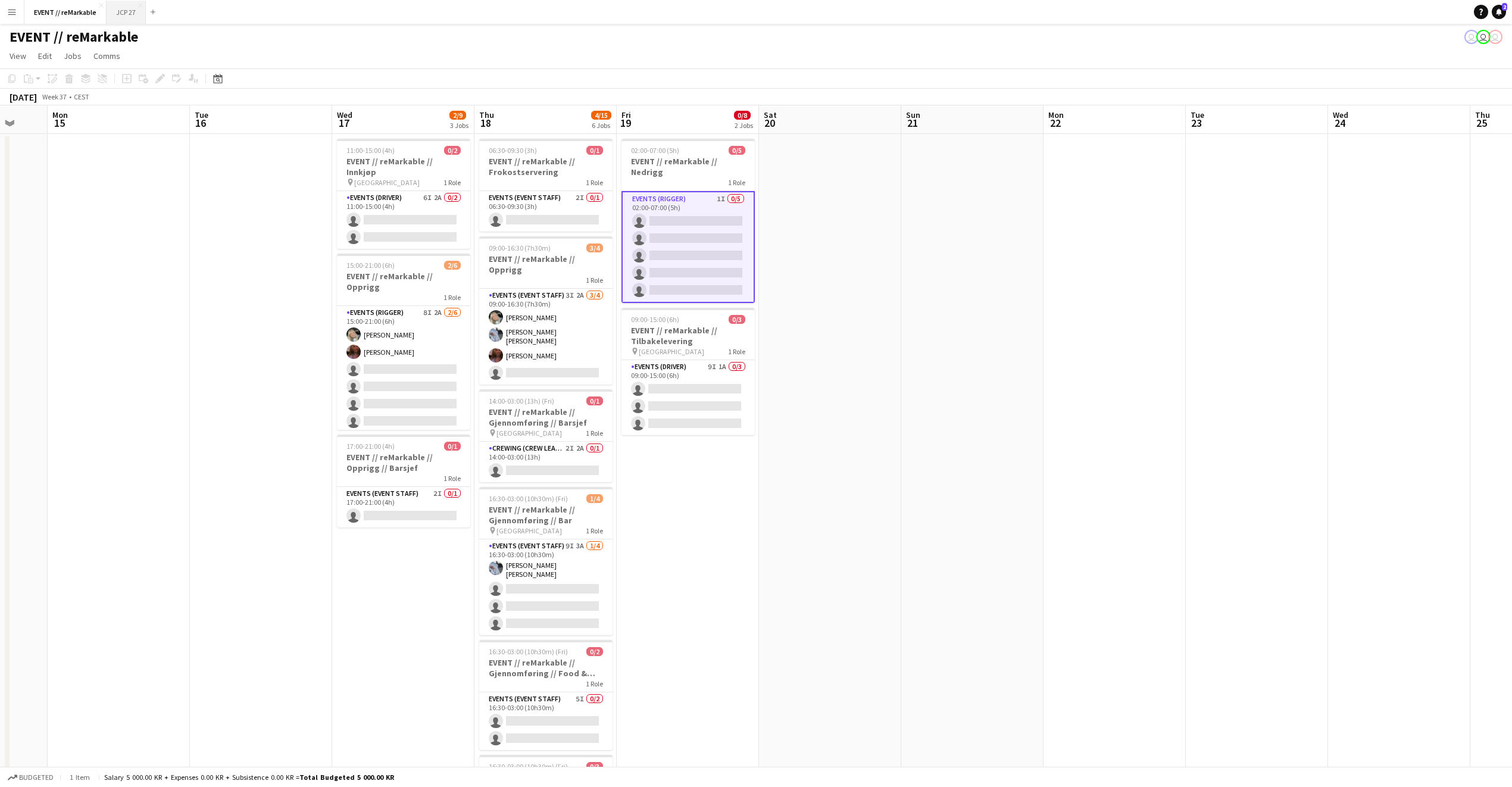
click at [134, 8] on button "JCP 27 Close" at bounding box center [126, 12] width 39 height 23
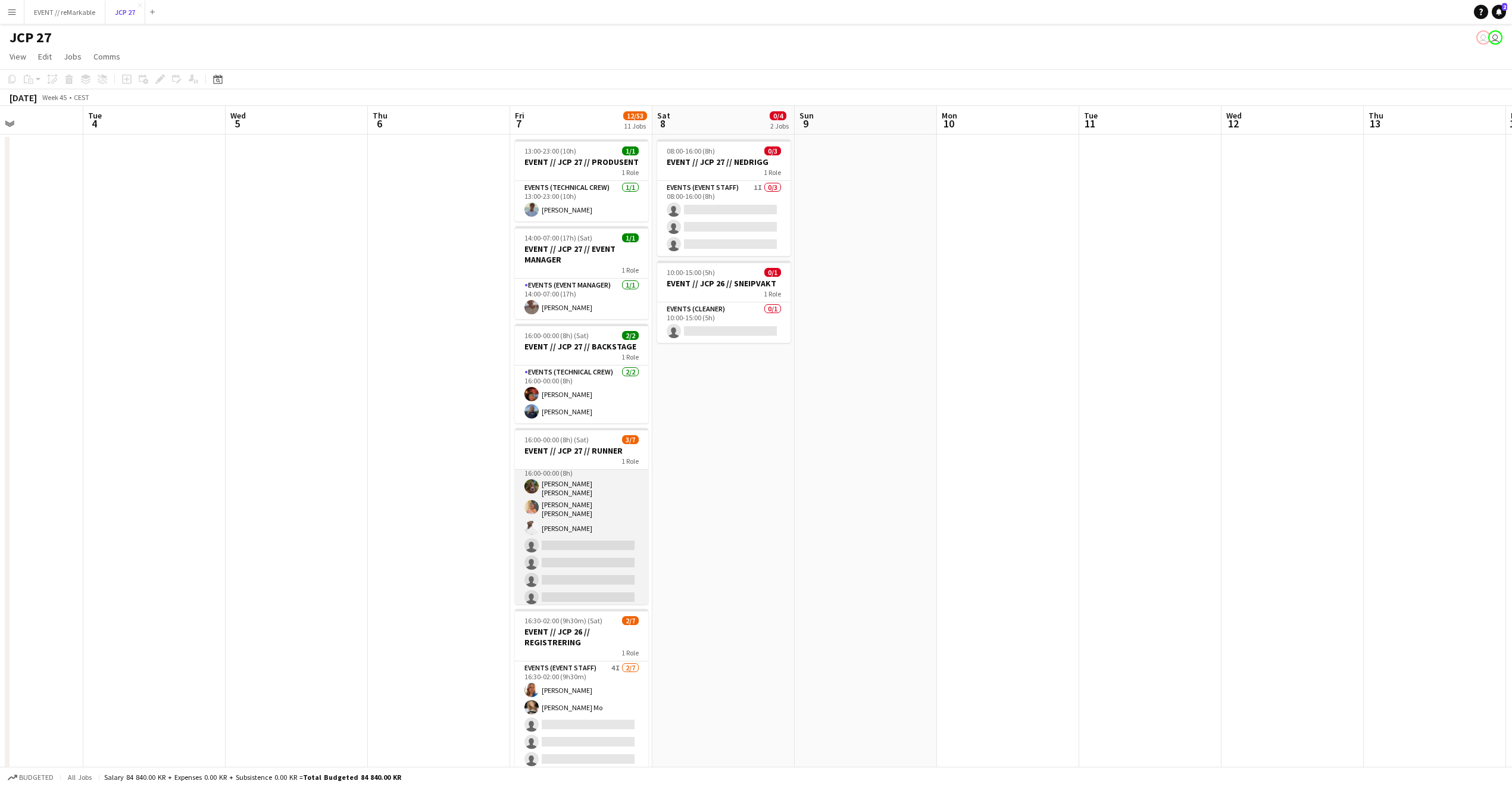
scroll to position [13, 0]
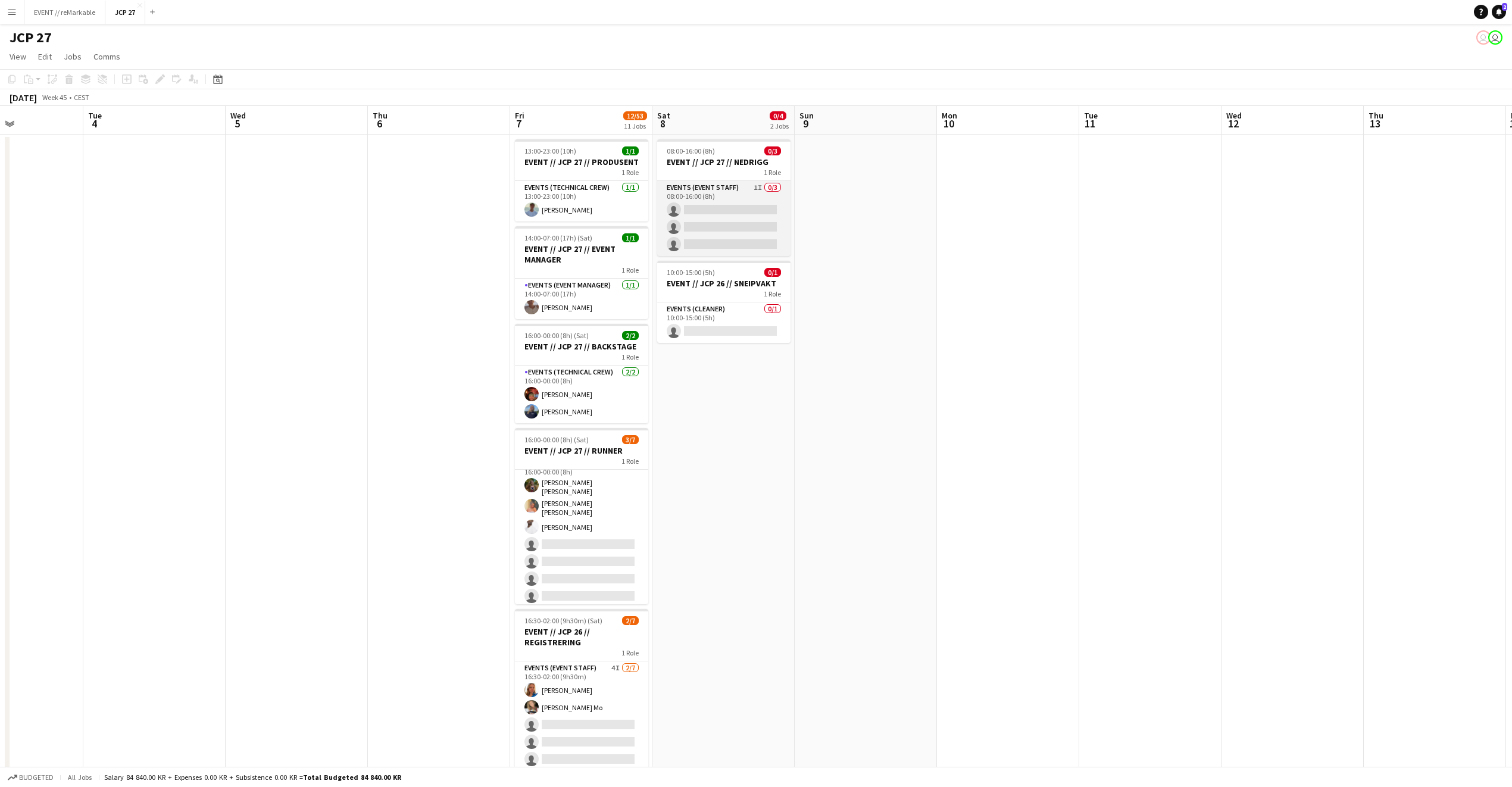
click at [747, 204] on app-card-role "Events (Event Staff) 1I 0/3 08:00-16:00 (8h) single-neutral-actions single-neut…" at bounding box center [723, 218] width 133 height 75
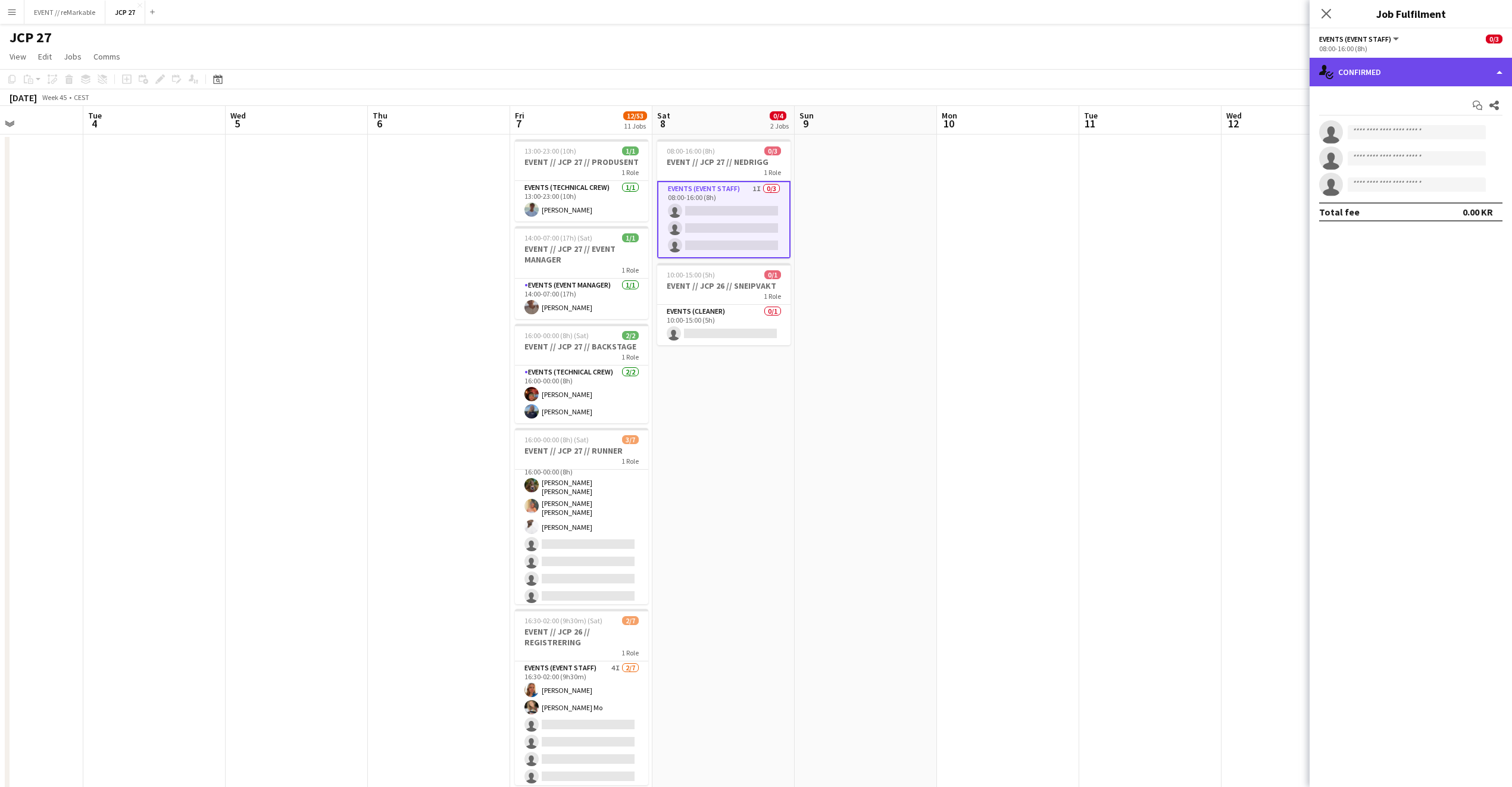
click at [1395, 69] on div "single-neutral-actions-check-2 Confirmed" at bounding box center [1411, 72] width 202 height 29
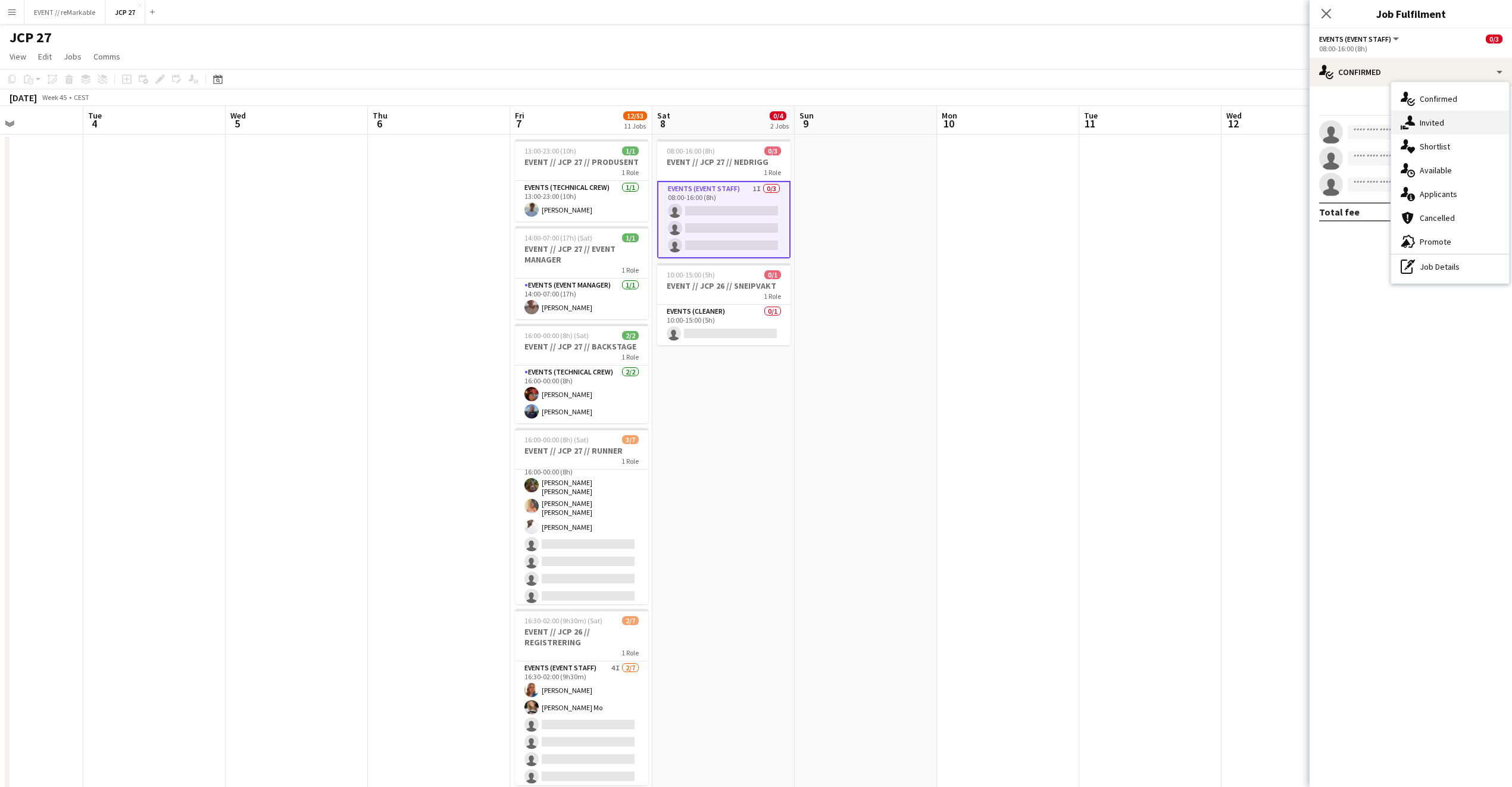
click at [1436, 128] on div "single-neutral-actions-share-1 Invited" at bounding box center [1450, 122] width 118 height 24
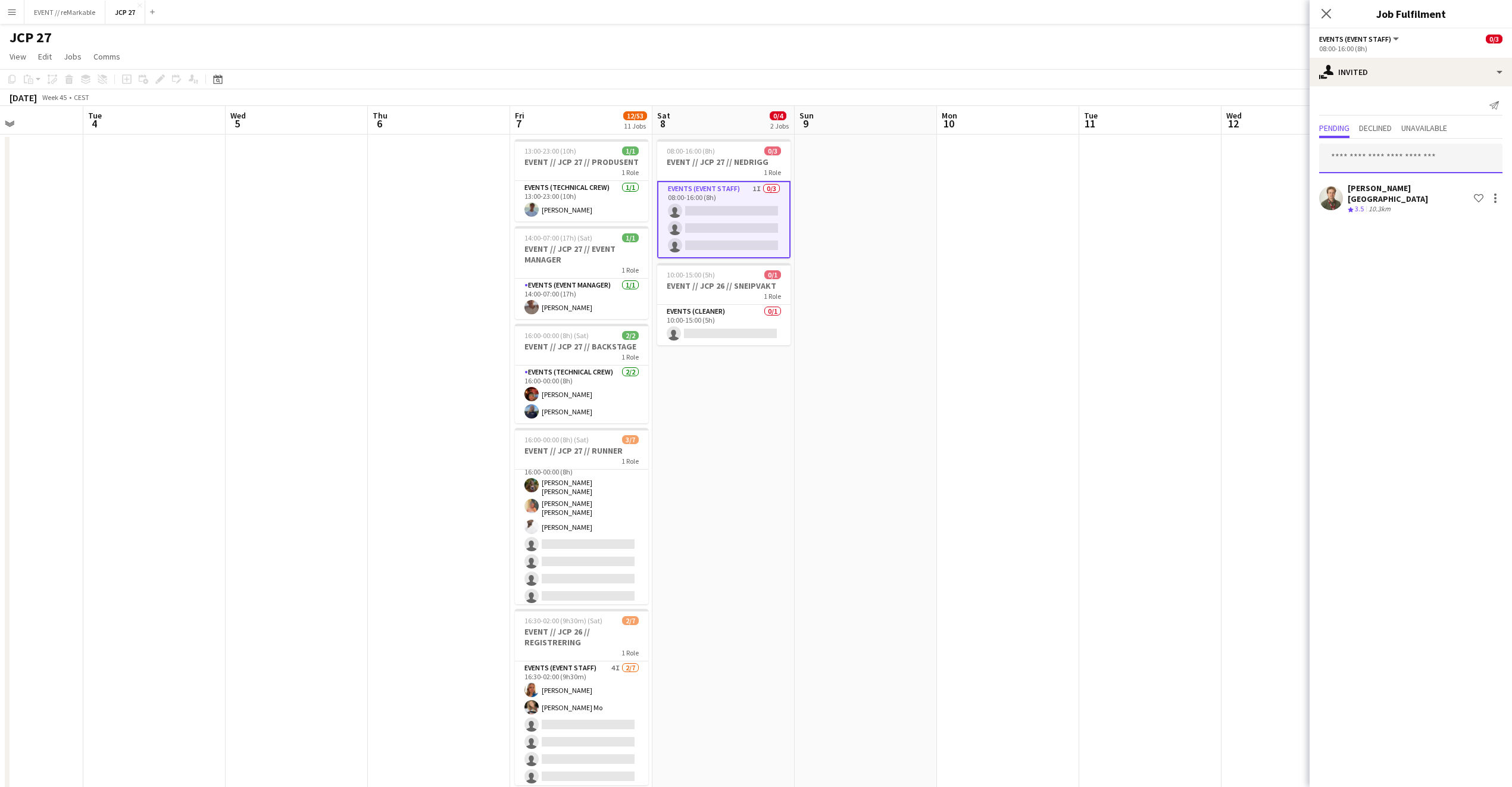
click at [1429, 147] on input "text" at bounding box center [1412, 158] width 184 height 30
click at [1429, 148] on input "***" at bounding box center [1412, 158] width 184 height 30
type input "******"
click at [1426, 164] on input "******" at bounding box center [1412, 158] width 184 height 30
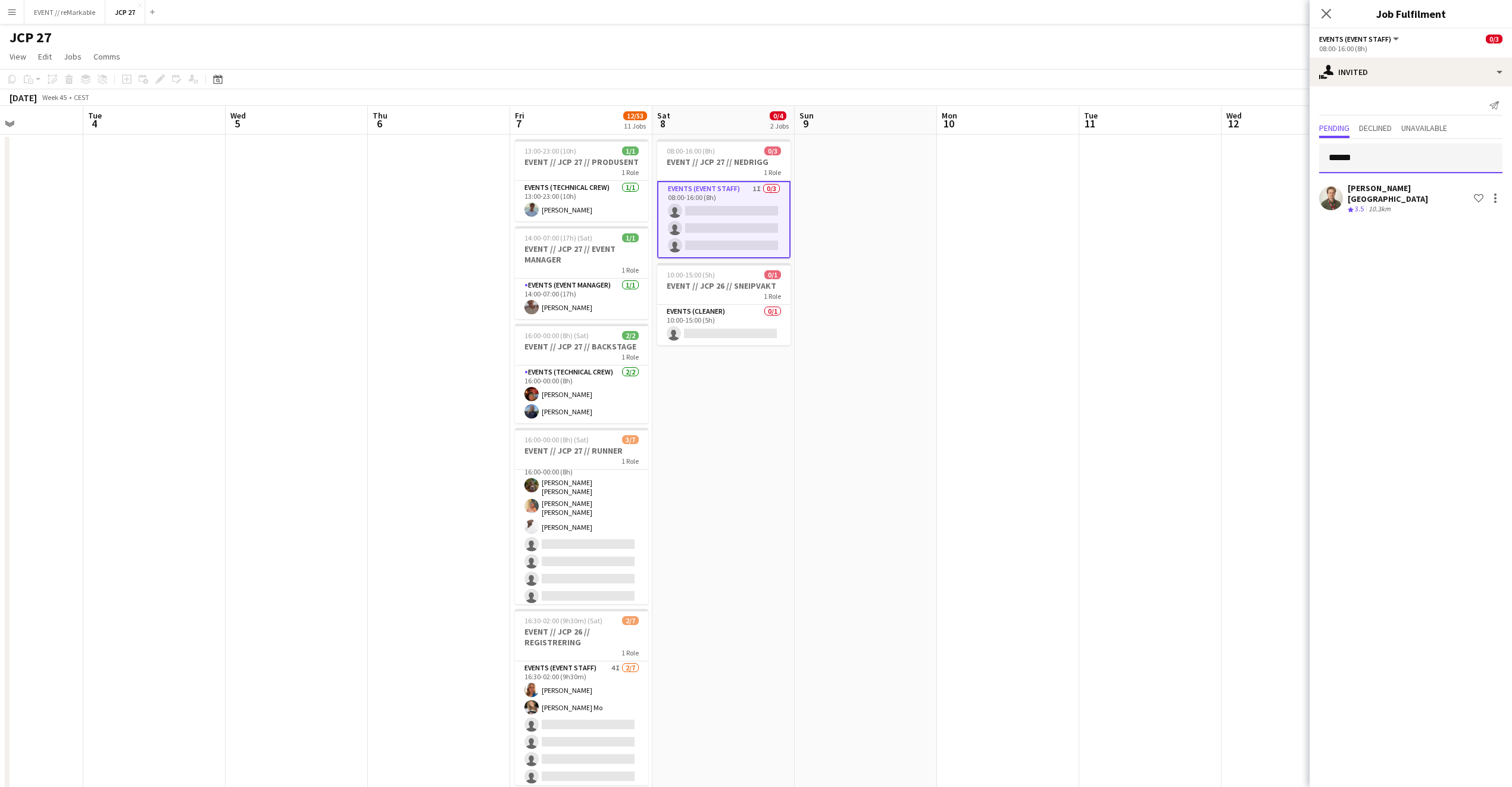
click at [1426, 164] on input "******" at bounding box center [1412, 158] width 184 height 30
click at [779, 279] on div "0/1" at bounding box center [772, 274] width 16 height 9
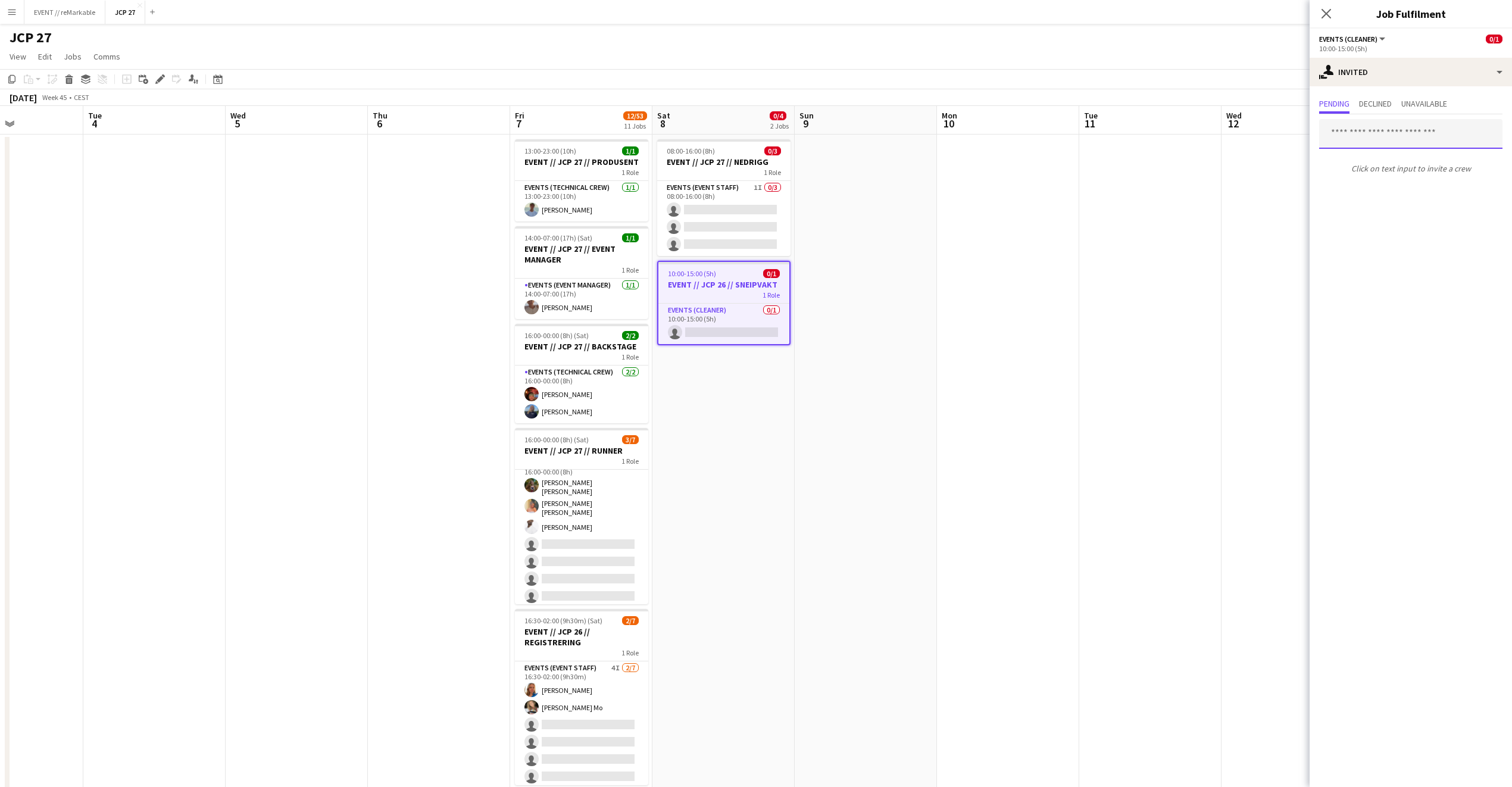
click at [1370, 135] on input "text" at bounding box center [1412, 134] width 184 height 30
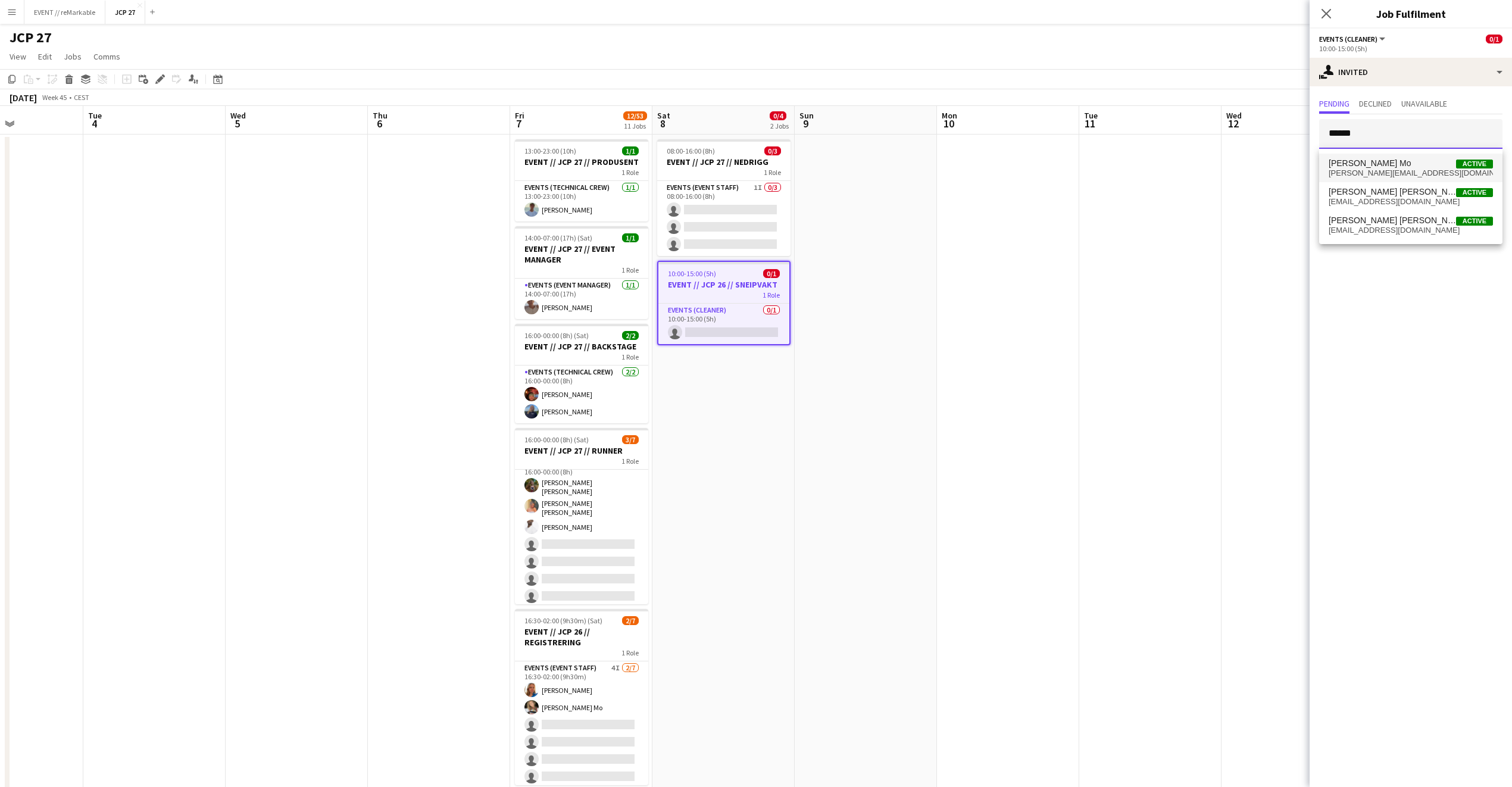
type input "*****"
click at [1373, 177] on span "[PERSON_NAME][EMAIL_ADDRESS][DOMAIN_NAME]" at bounding box center [1411, 173] width 164 height 9
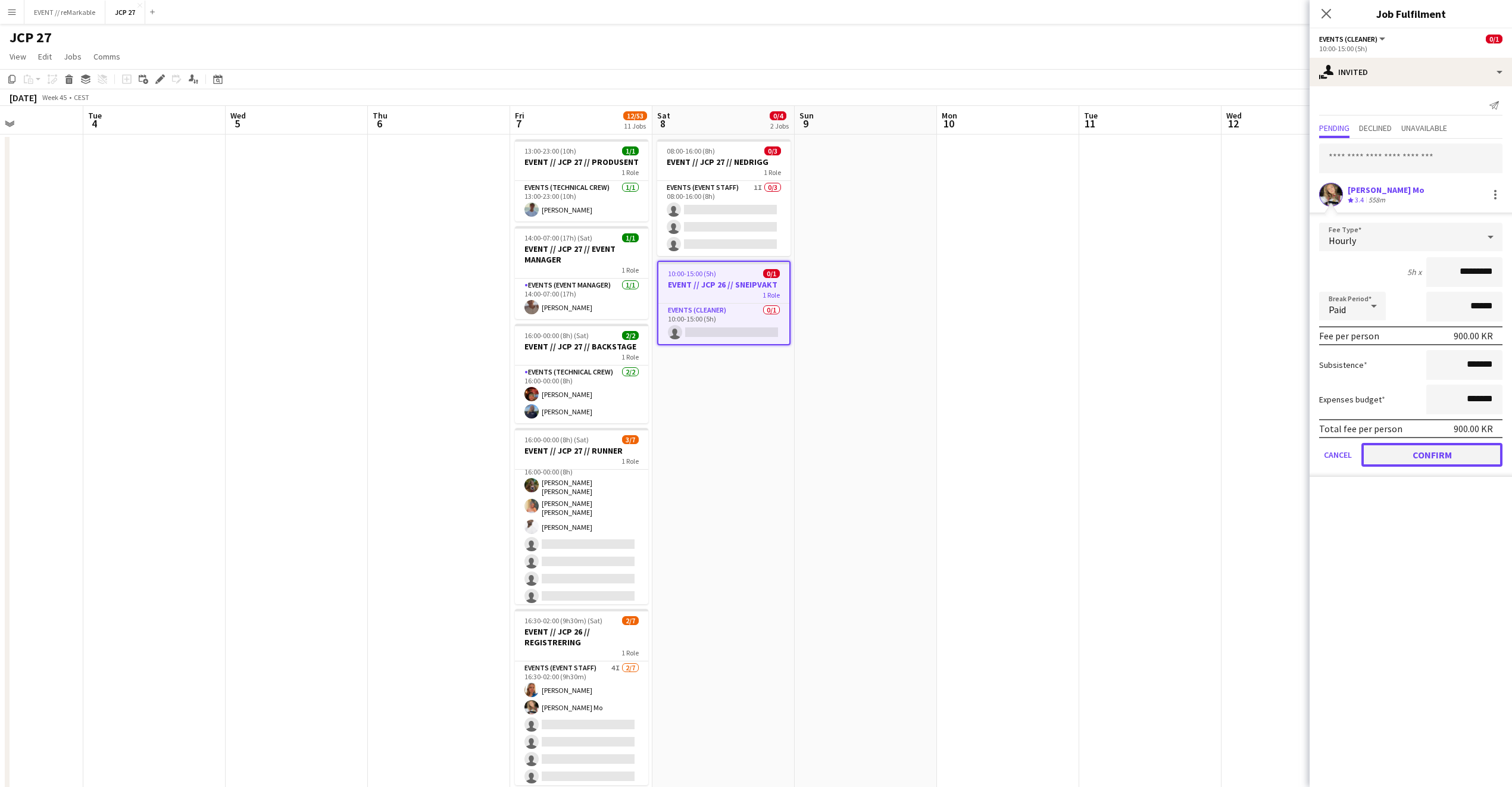
click at [1418, 449] on button "Confirm" at bounding box center [1432, 455] width 141 height 24
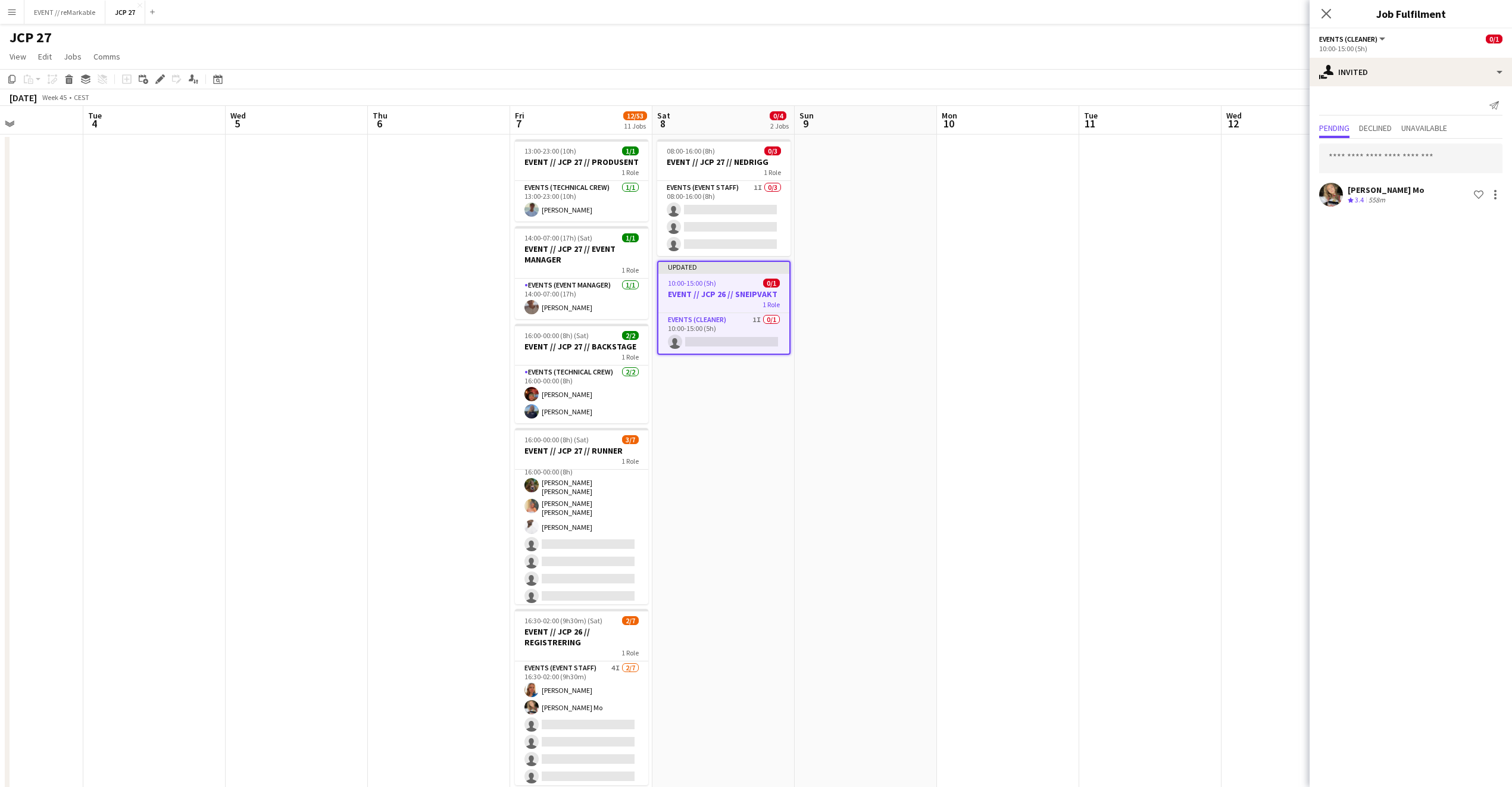
click at [1322, 22] on div "Close pop-in" at bounding box center [1326, 13] width 33 height 27
click at [1324, 19] on icon "Close pop-in" at bounding box center [1326, 13] width 12 height 12
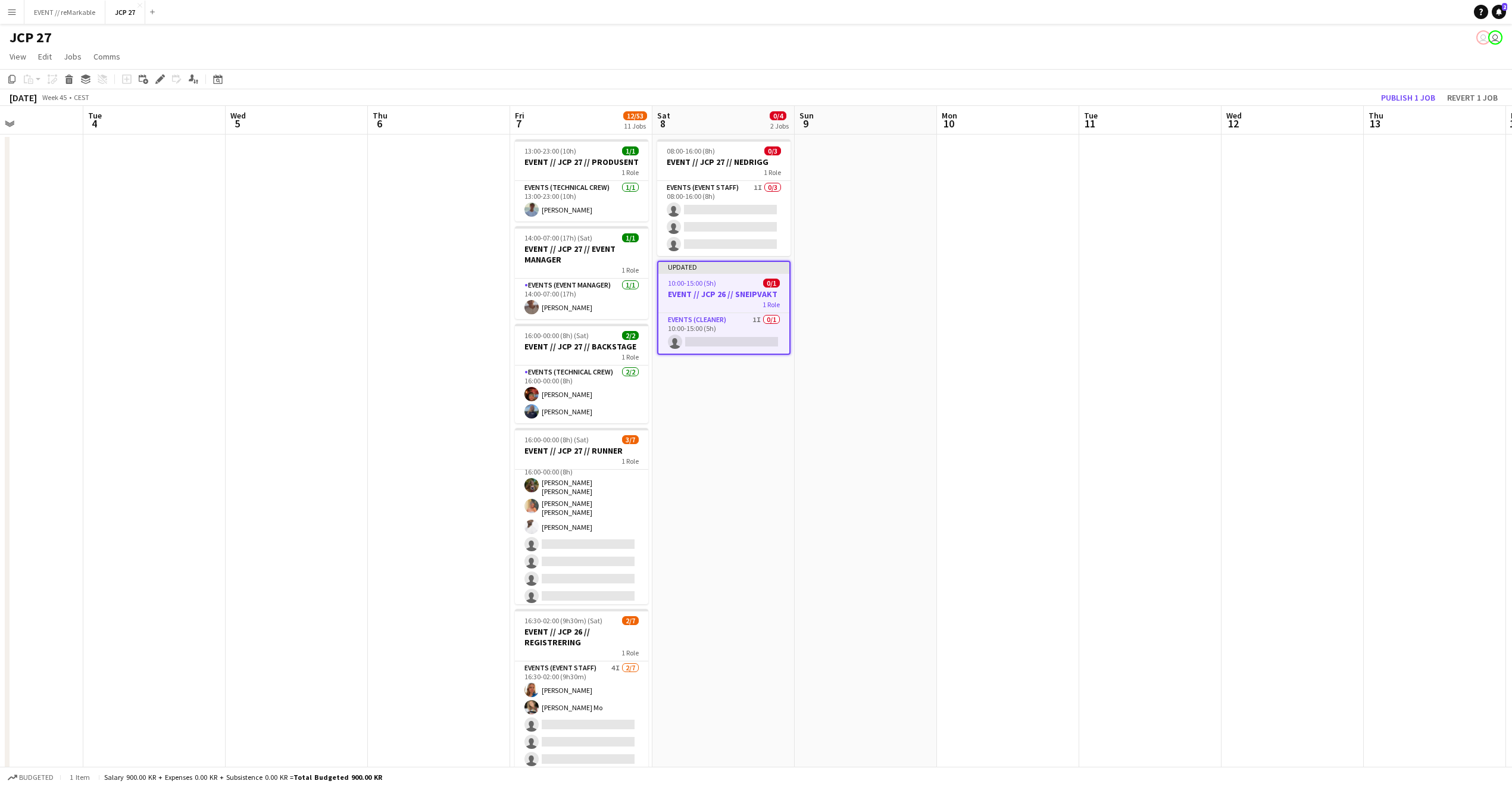
click at [1421, 106] on app-board-header-date "Thu 13" at bounding box center [1435, 120] width 142 height 29
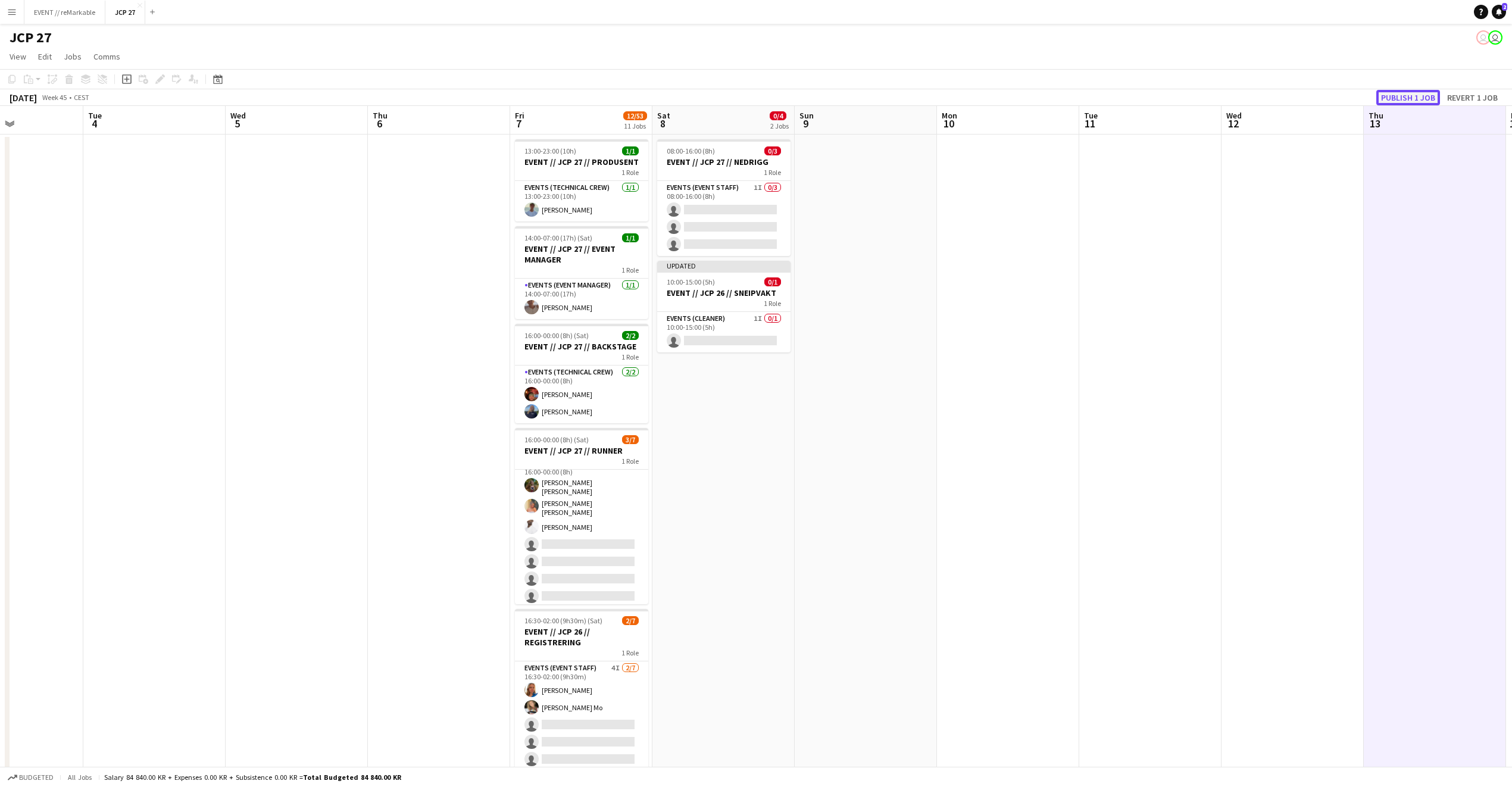
click at [1421, 93] on button "Publish 1 job" at bounding box center [1408, 97] width 64 height 16
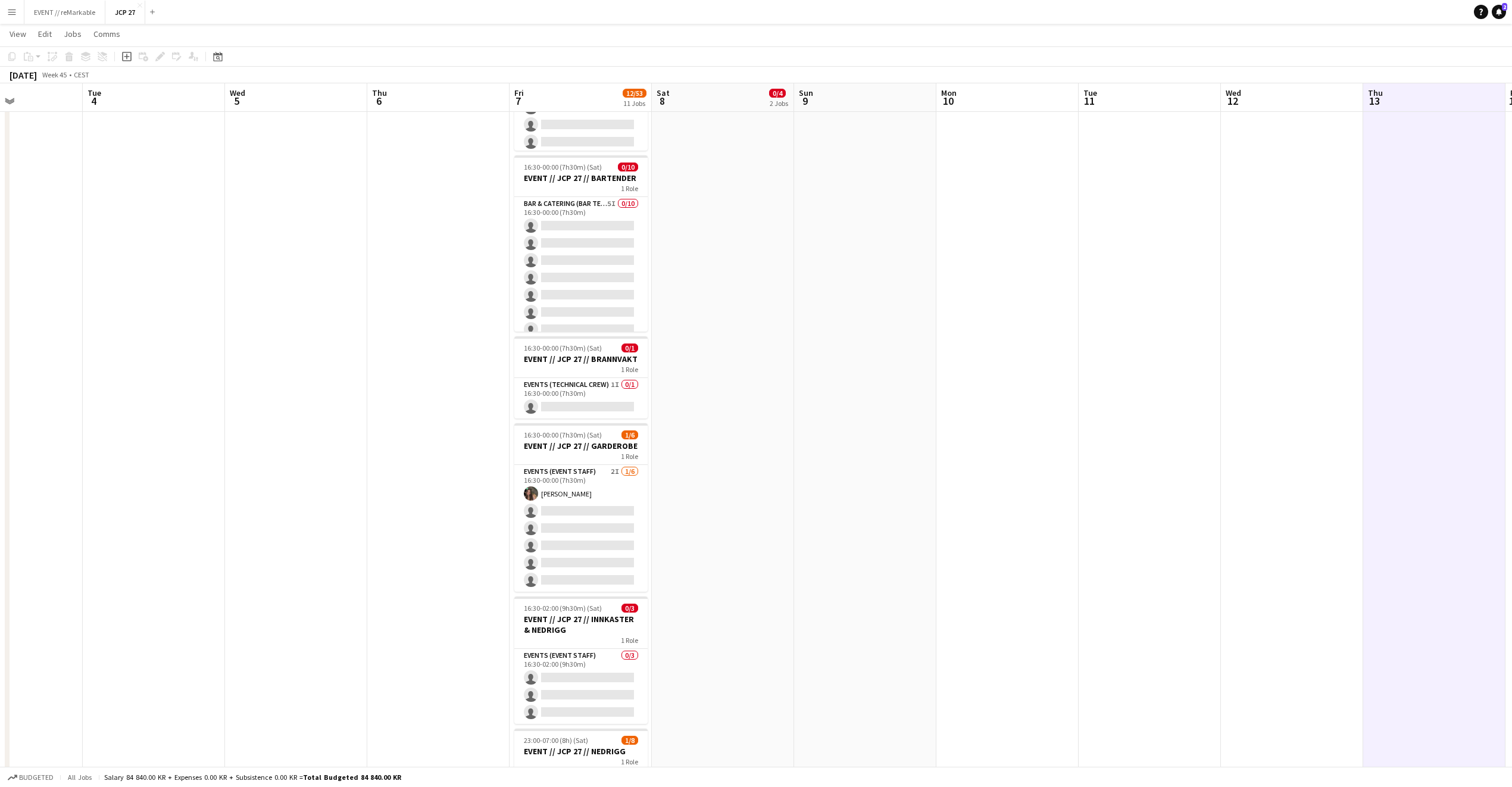
scroll to position [816, 0]
click at [593, 503] on app-card-role "Events (Event Staff) 2I [DATE] 16:30-00:00 (7h30m) [PERSON_NAME] single-neutral…" at bounding box center [581, 527] width 133 height 127
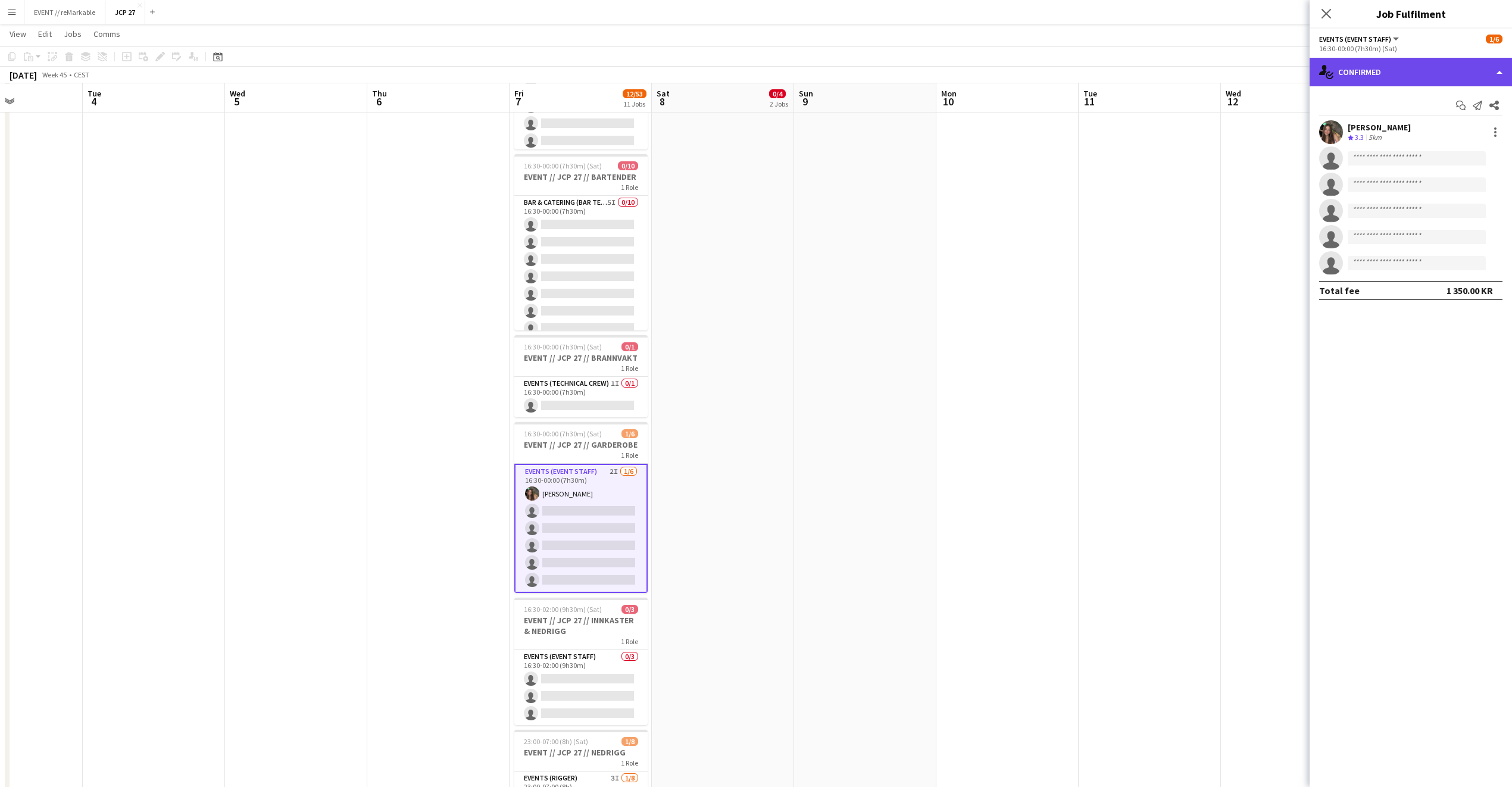
click at [1390, 67] on div "single-neutral-actions-check-2 Confirmed" at bounding box center [1411, 72] width 202 height 29
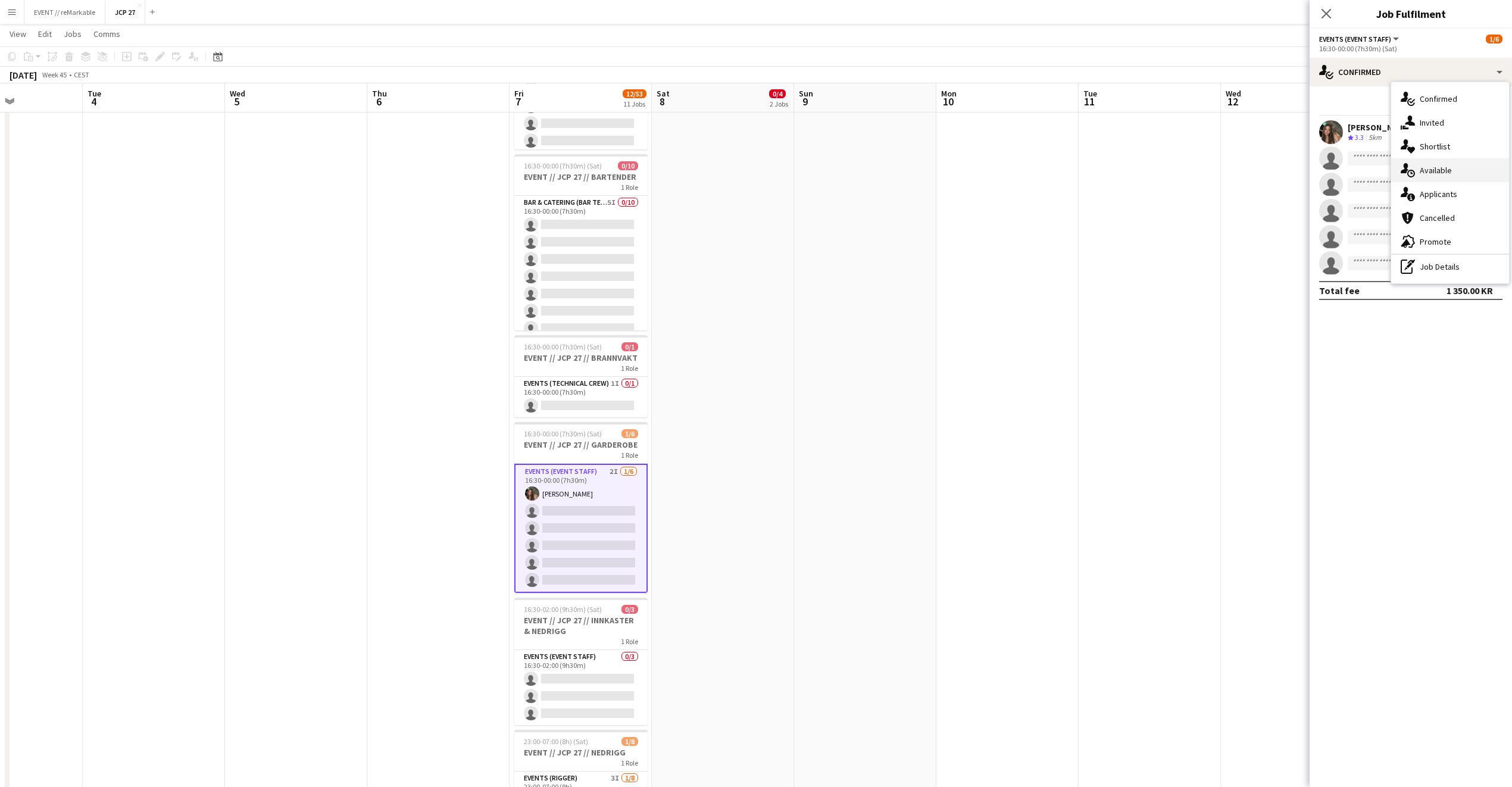
click at [1482, 158] on div "single-neutral-actions-upload Available" at bounding box center [1450, 170] width 118 height 24
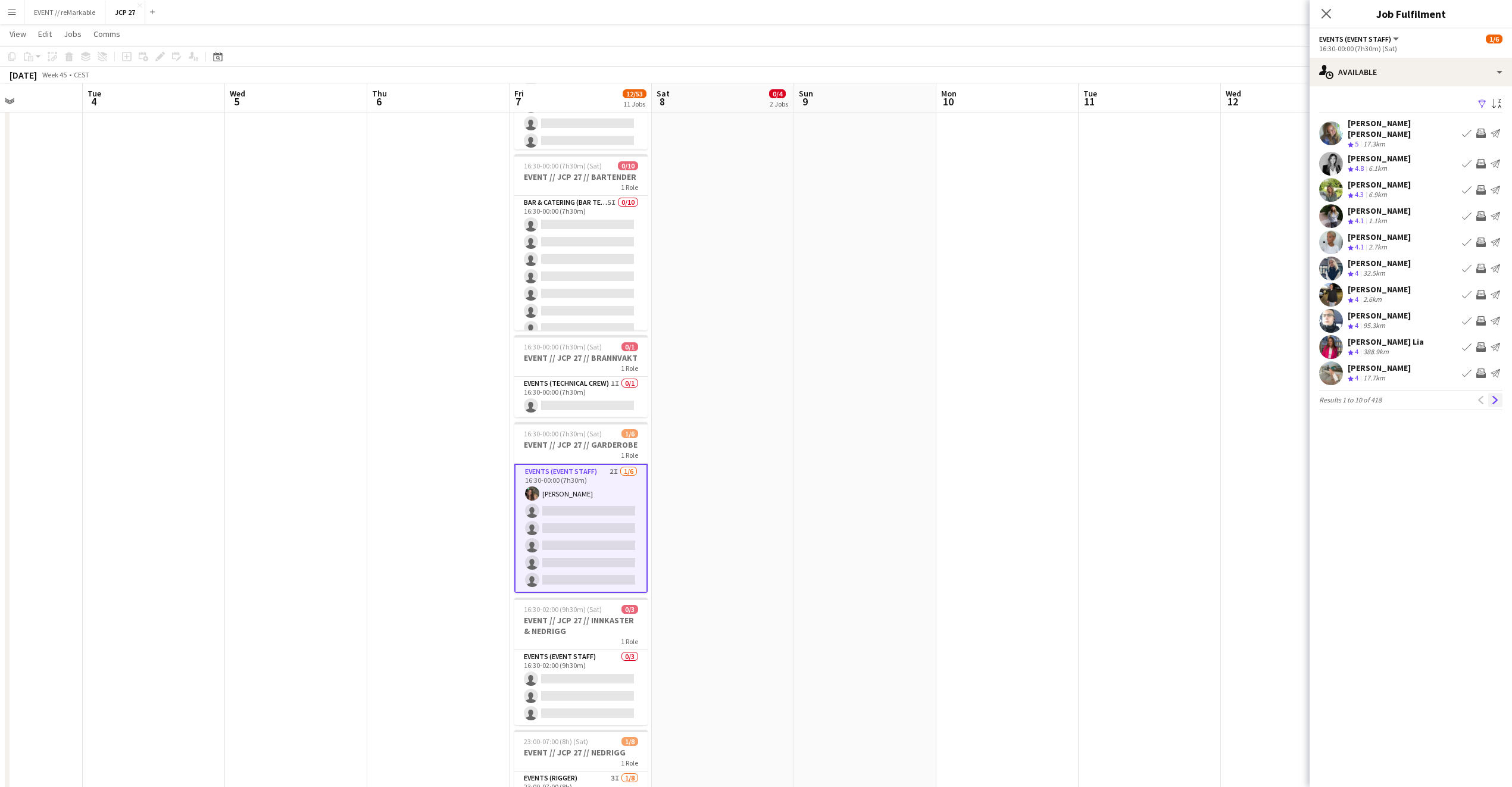
click at [1499, 396] on app-icon "Next" at bounding box center [1496, 400] width 9 height 9
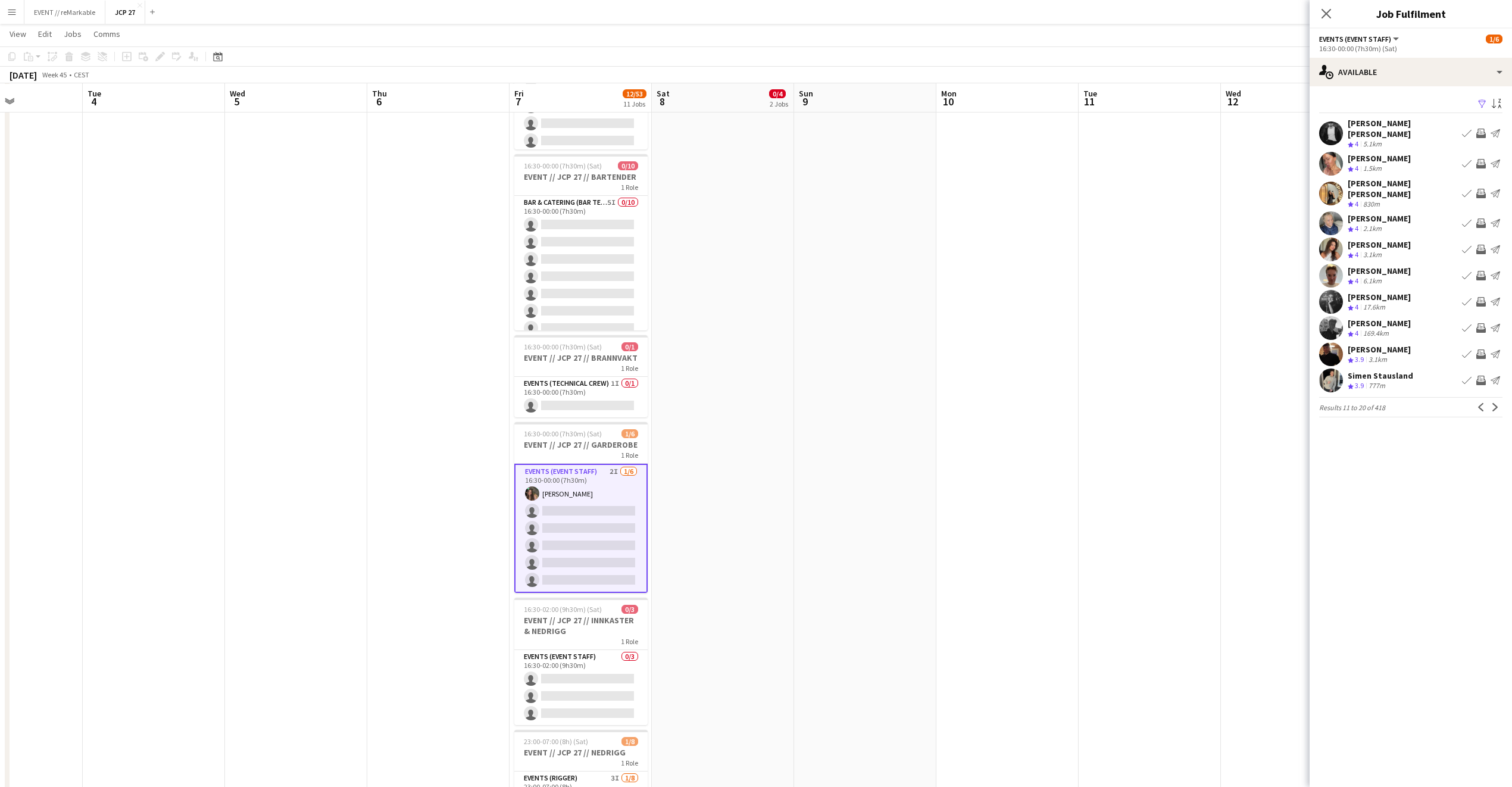
click at [1382, 211] on div "[PERSON_NAME] Crew rating 4 2.1km Book crew Invite crew Send notification" at bounding box center [1411, 223] width 202 height 24
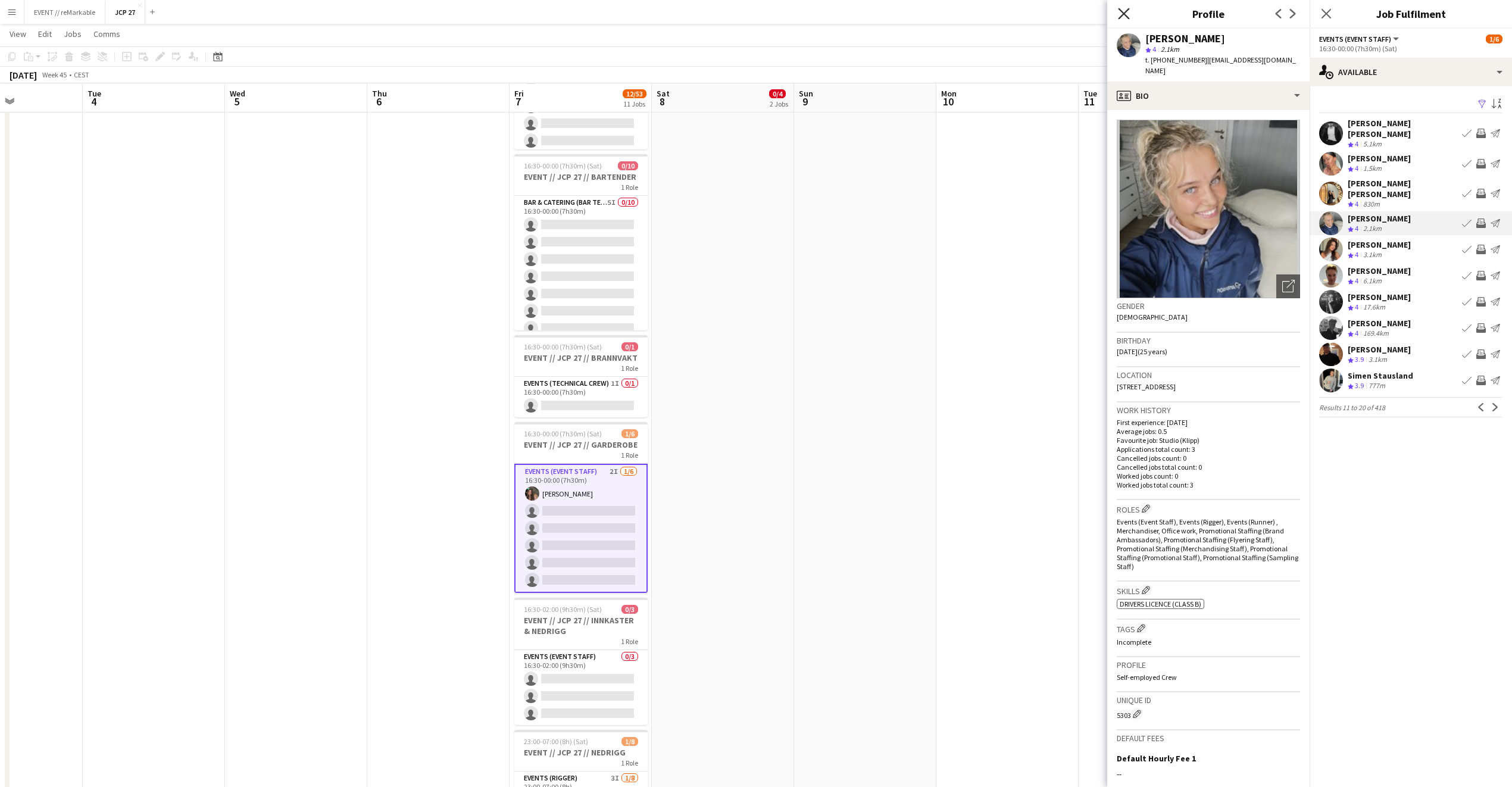
click at [1120, 9] on icon "Close pop-in" at bounding box center [1123, 13] width 12 height 12
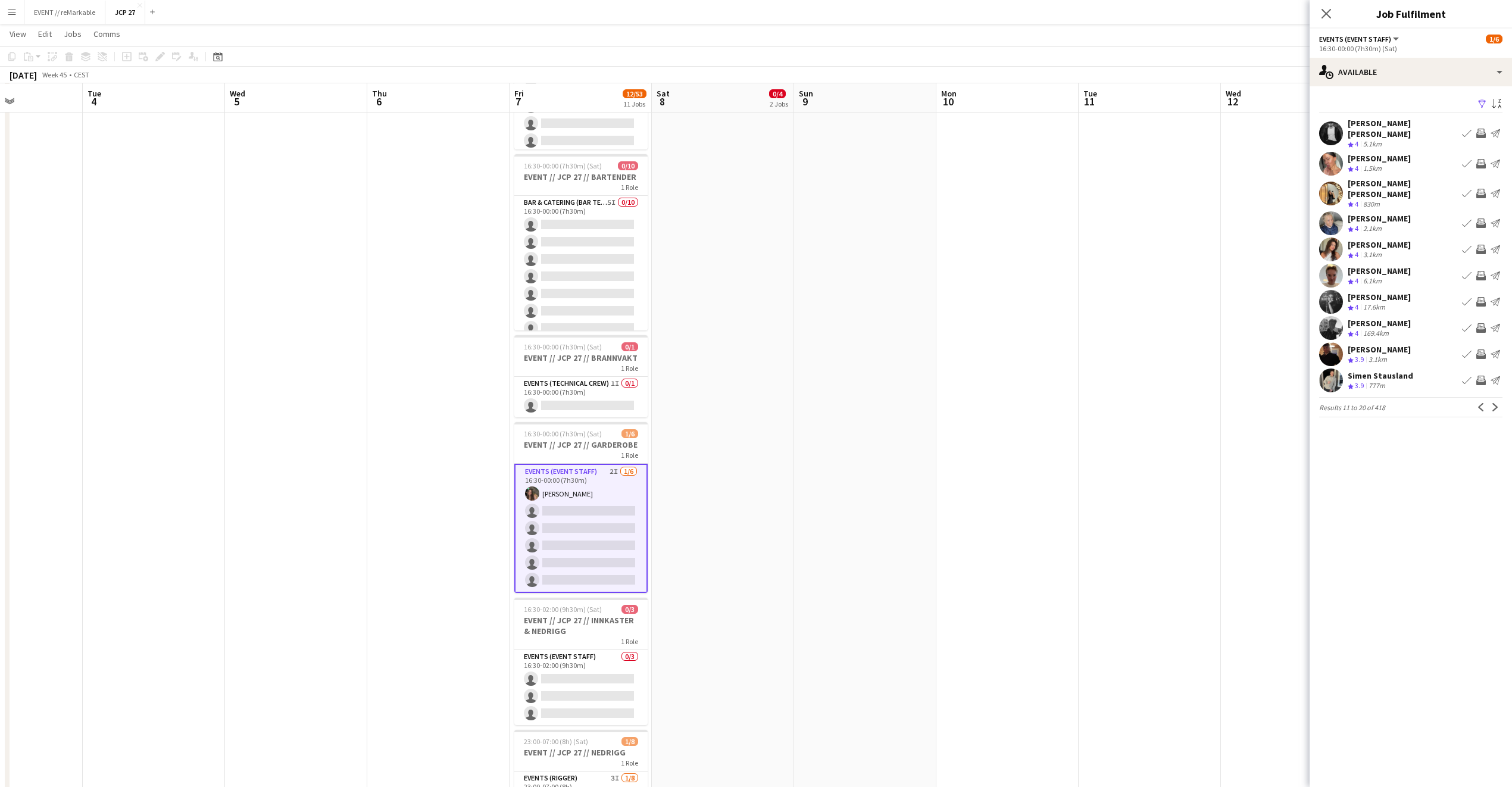
click at [603, 544] on app-card-role "Events (Event Staff) 2I [DATE] 16:30-00:00 (7h30m) [PERSON_NAME] single-neutral…" at bounding box center [581, 529] width 133 height 129
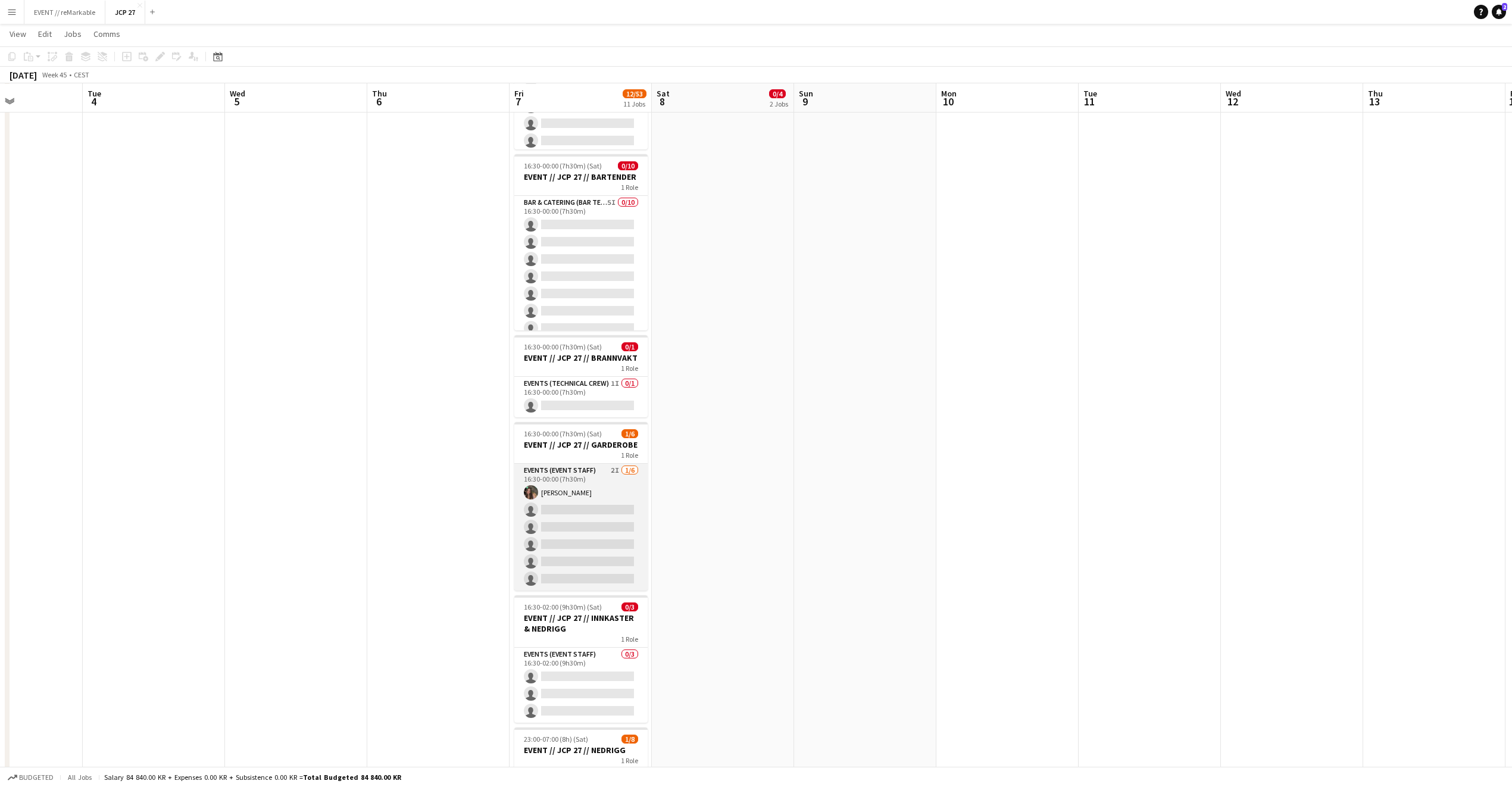
click at [571, 518] on app-card-role "Events (Event Staff) 2I [DATE] 16:30-00:00 (7h30m) [PERSON_NAME] single-neutral…" at bounding box center [581, 527] width 133 height 127
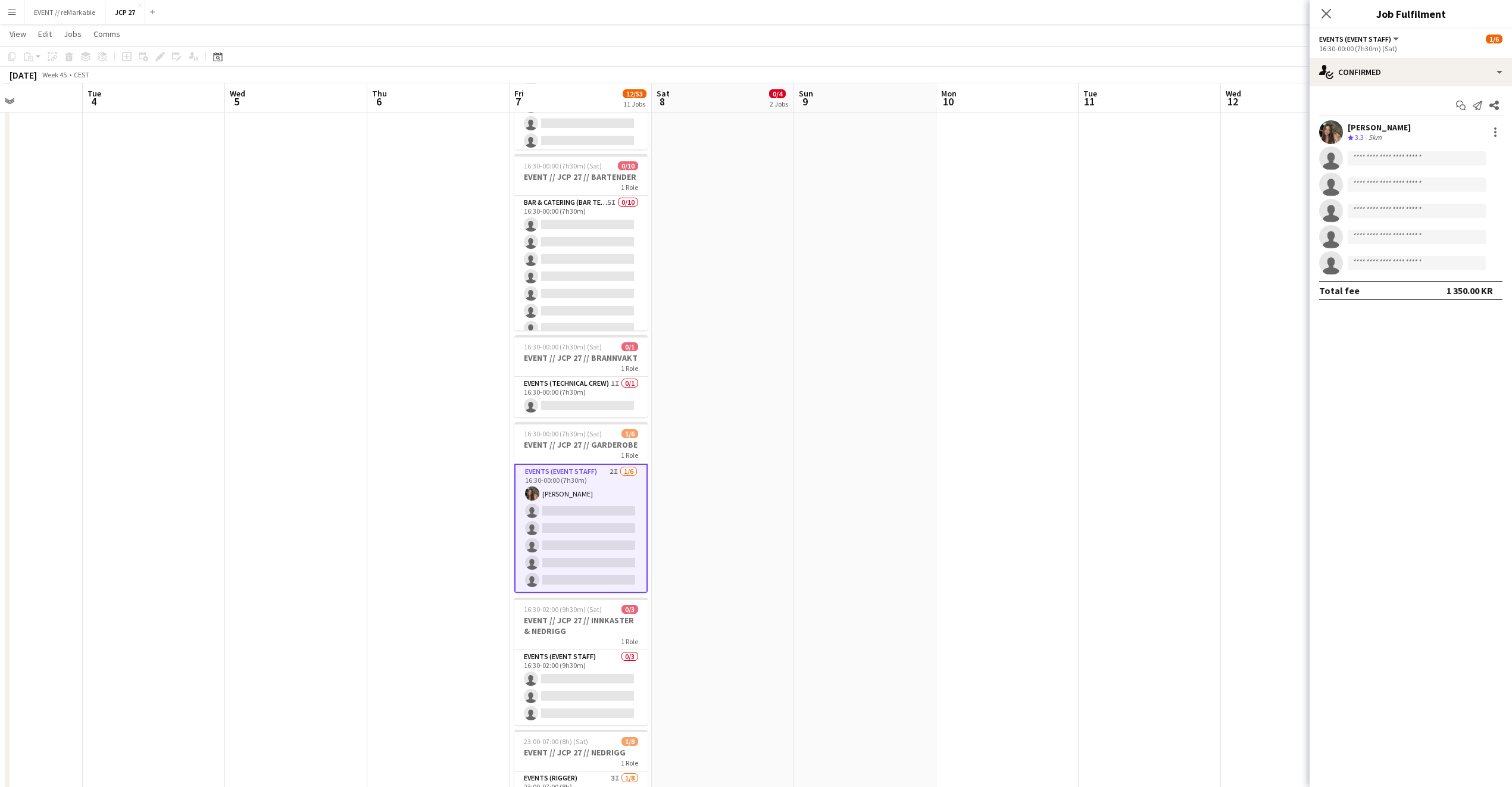
click at [1419, 167] on app-invite-slot "single-neutral-actions" at bounding box center [1411, 158] width 202 height 24
click at [1403, 52] on div "16:30-00:00 (7h30m) (Sat)" at bounding box center [1412, 48] width 184 height 9
click at [1401, 57] on app-options-switcher "Events (Event Staff) All roles Events (Event Staff) [DATE] 16:30-00:00 (7h30m) …" at bounding box center [1411, 43] width 202 height 29
click at [1401, 82] on div "single-neutral-actions-check-2 Confirmed" at bounding box center [1411, 72] width 202 height 29
click at [1408, 125] on icon "single-neutral-actions-share-1" at bounding box center [1408, 122] width 14 height 14
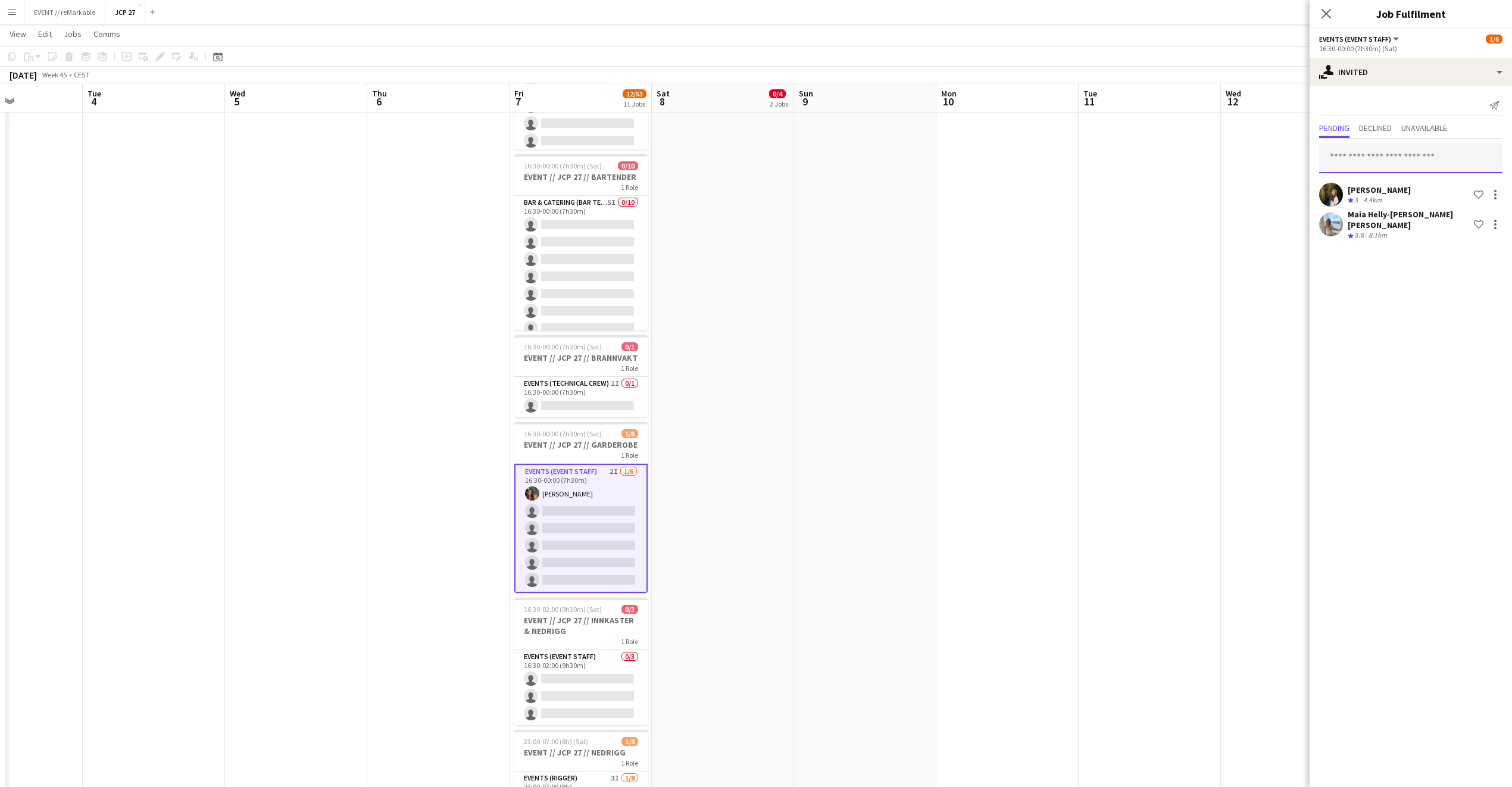
click at [1370, 163] on input "text" at bounding box center [1412, 158] width 184 height 30
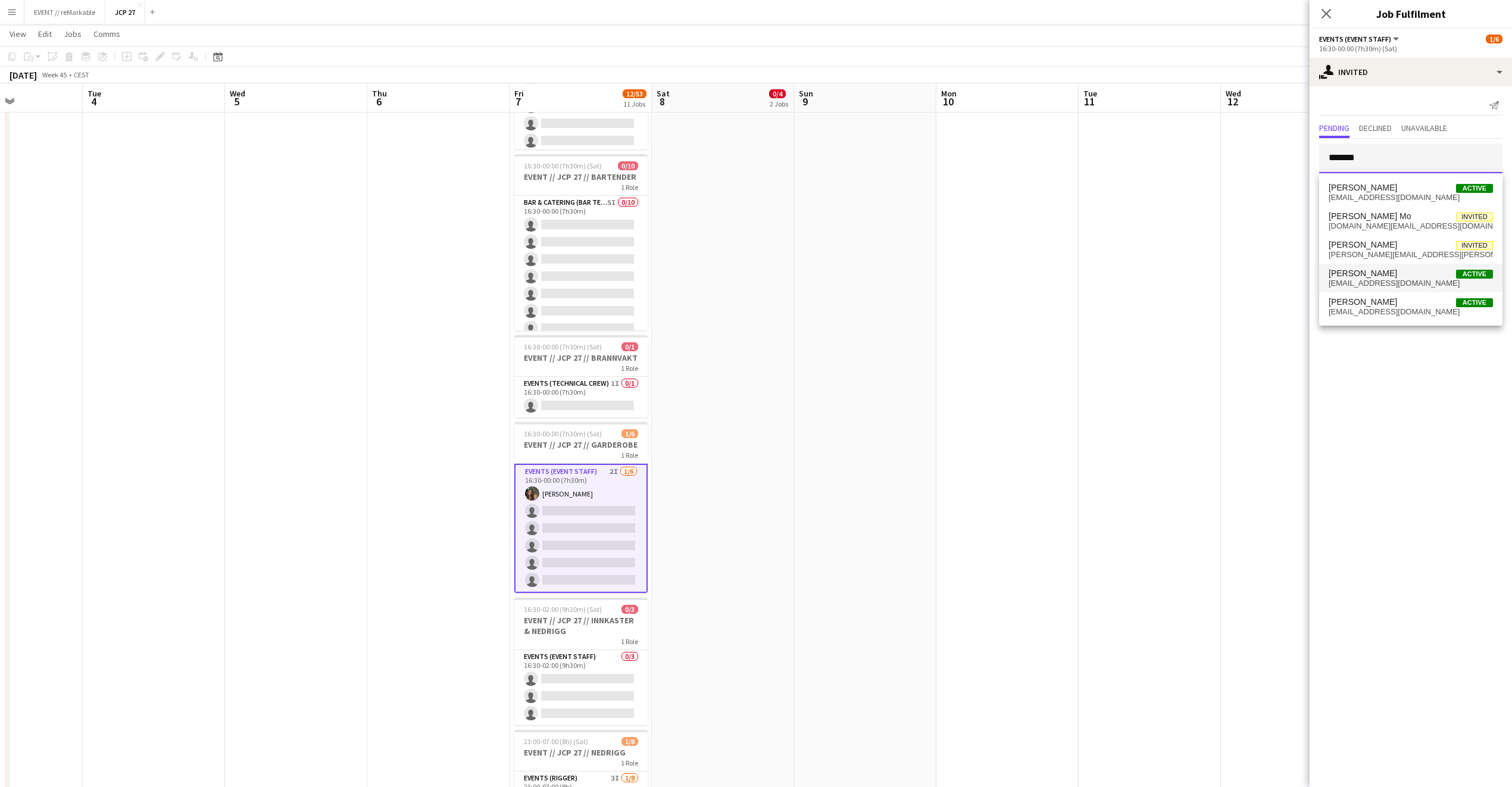
type input "******"
click at [1402, 272] on span "[PERSON_NAME] Active" at bounding box center [1411, 273] width 164 height 10
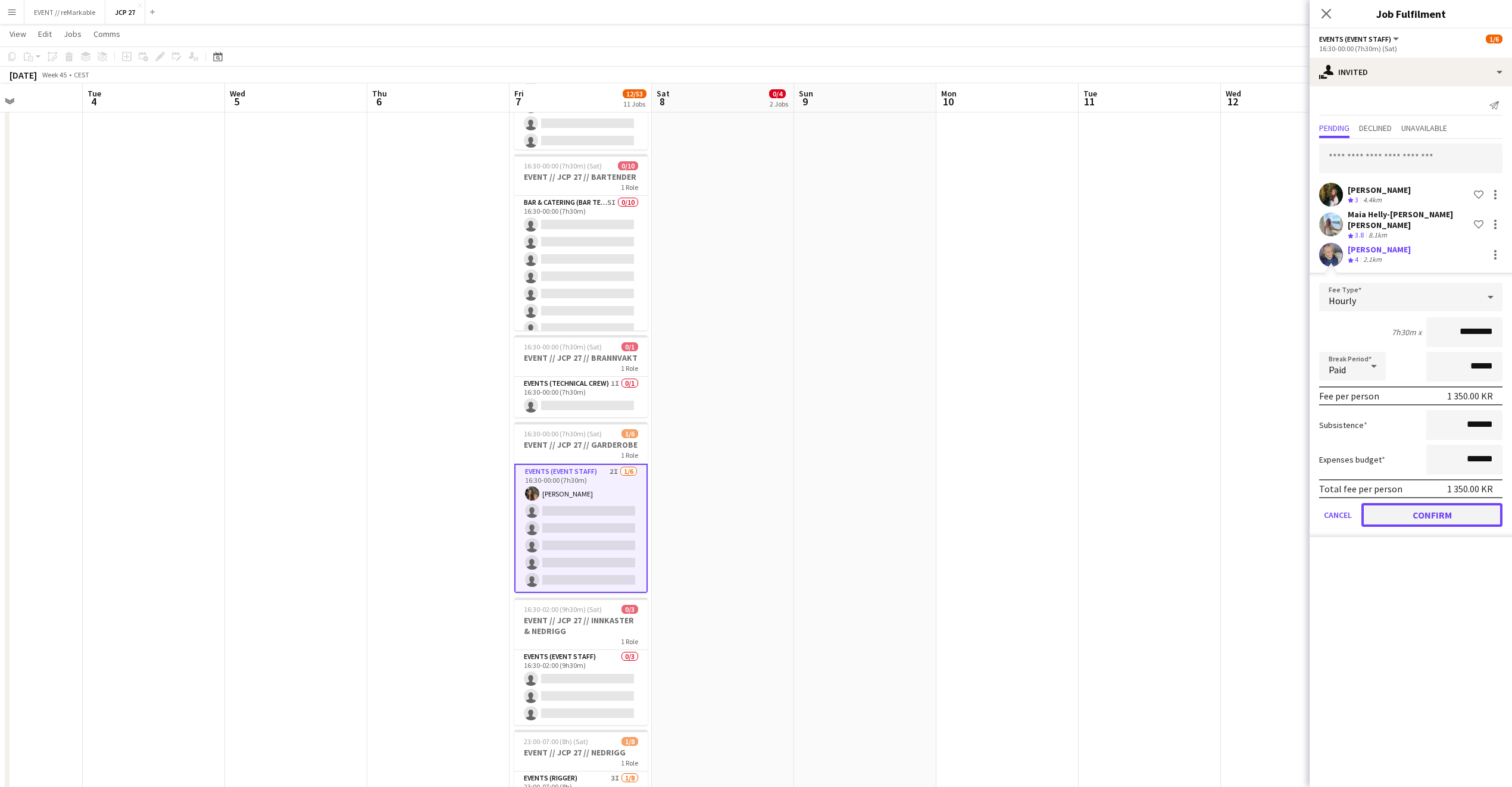
click at [1409, 504] on button "Confirm" at bounding box center [1432, 515] width 141 height 24
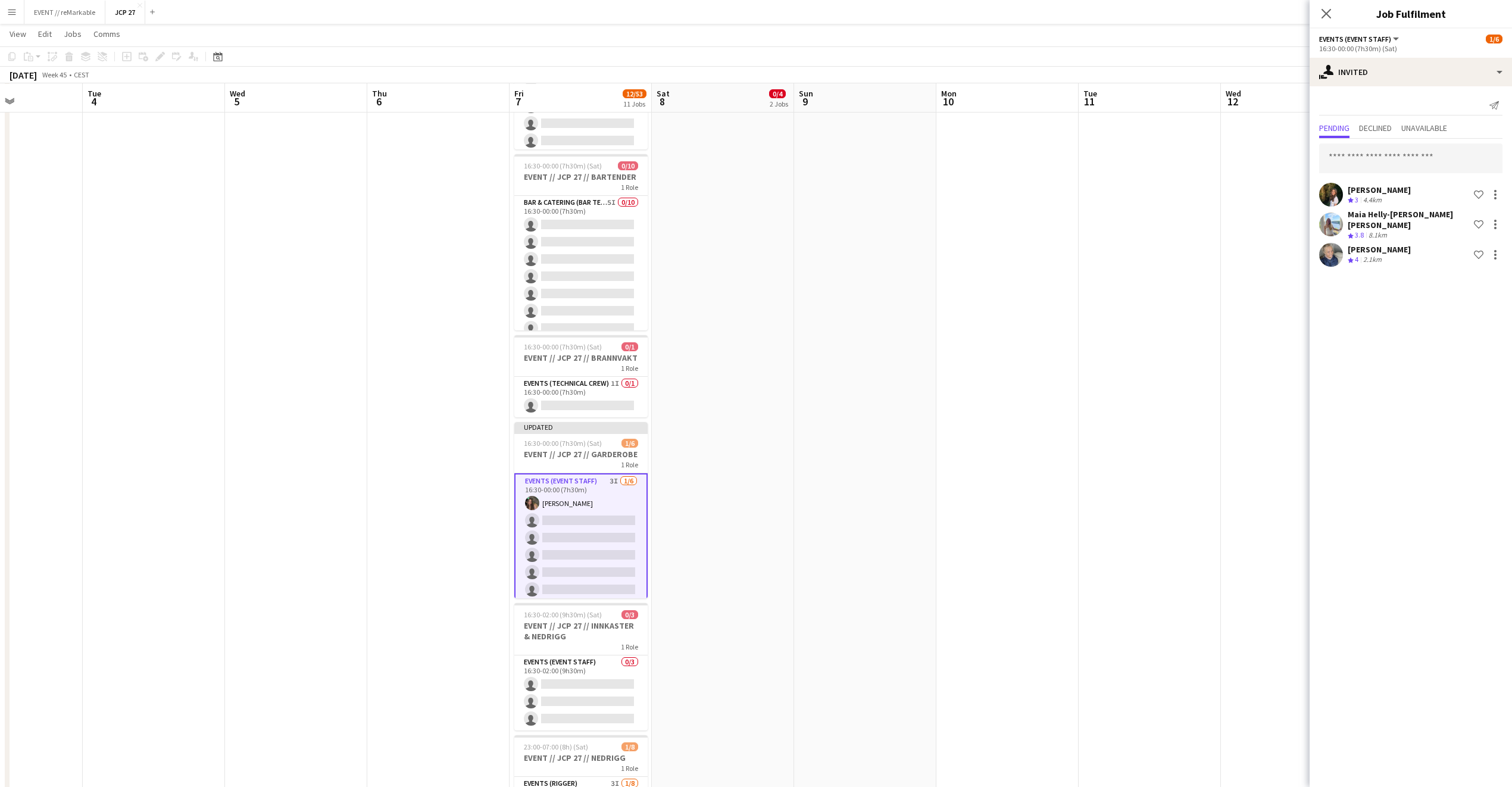
click at [1334, 10] on div "Close pop-in" at bounding box center [1326, 13] width 33 height 27
click at [1320, 12] on icon "Close pop-in" at bounding box center [1326, 13] width 12 height 12
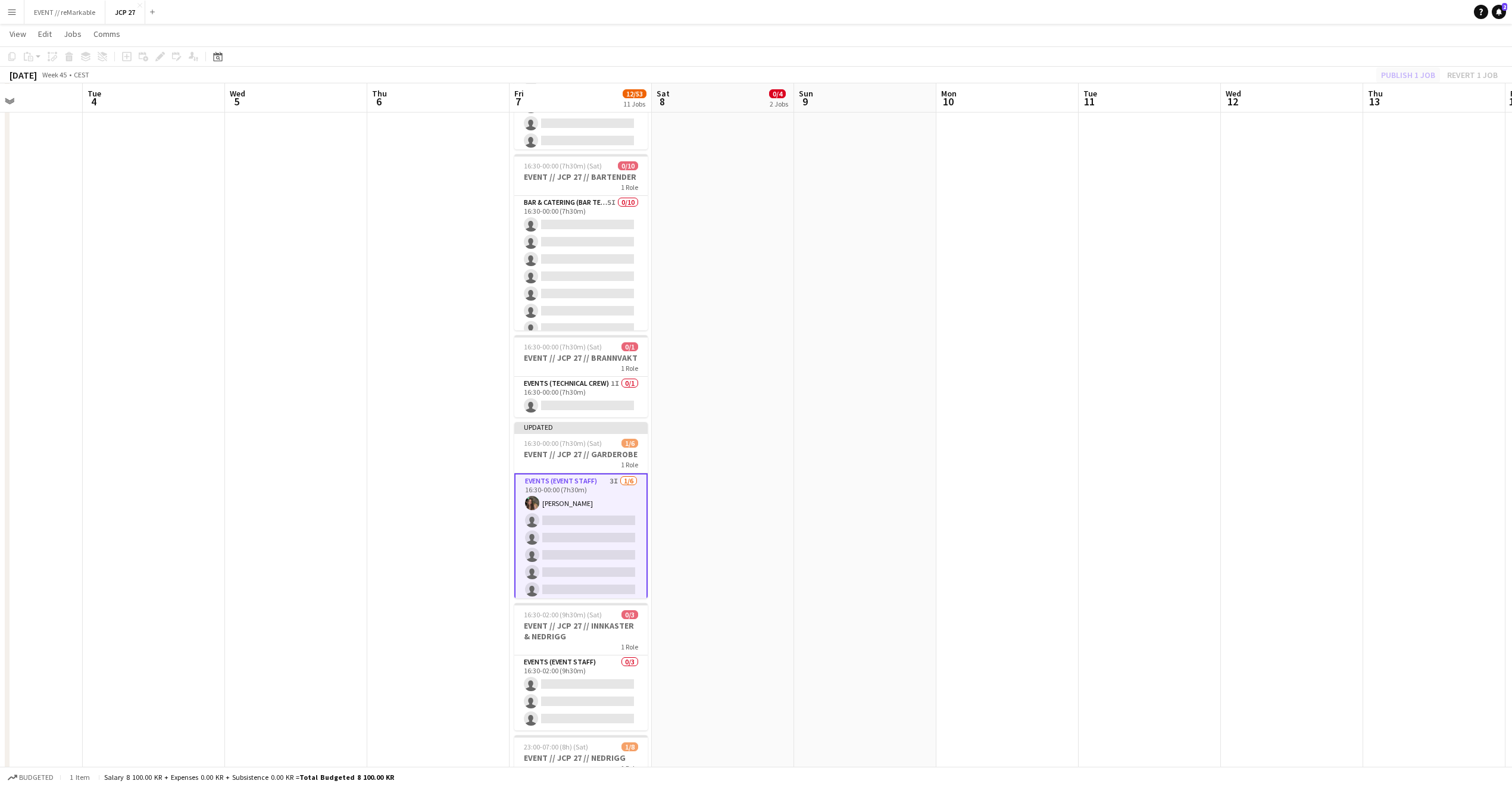
click at [1418, 76] on div "Publish 1 job Revert 1 job" at bounding box center [1440, 75] width 146 height 16
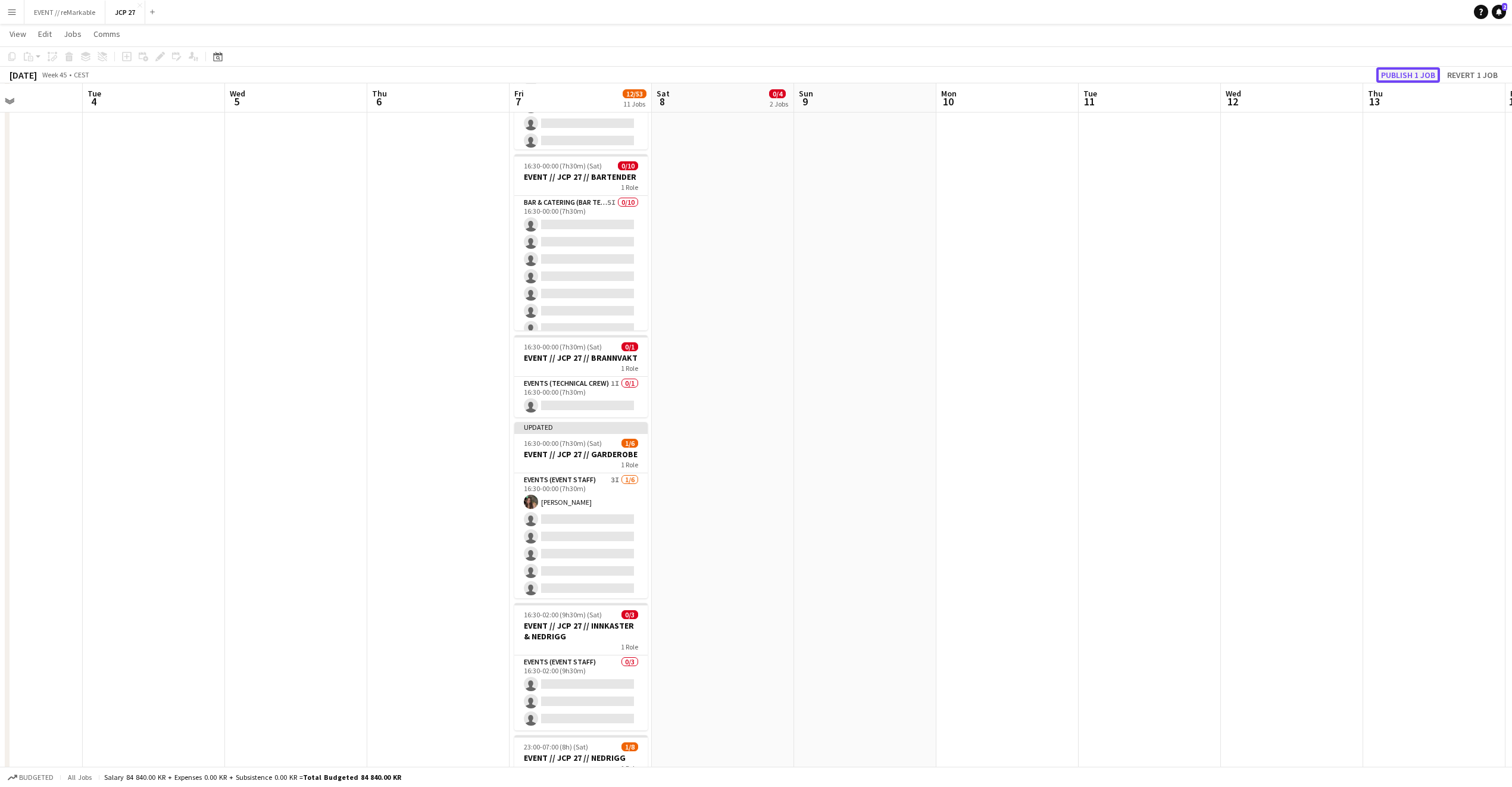
click at [1418, 76] on button "Publish 1 job" at bounding box center [1408, 75] width 64 height 16
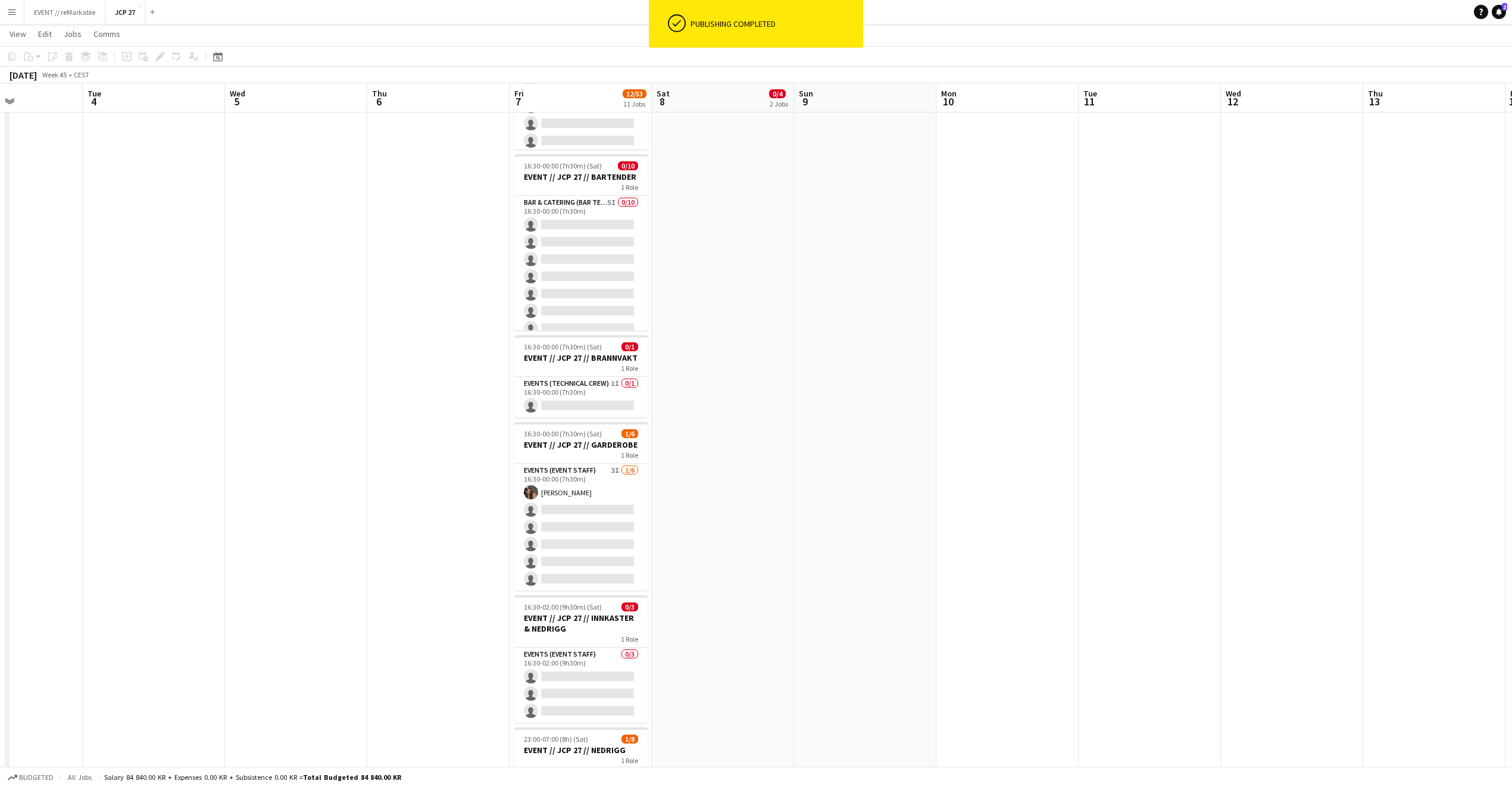
click at [1171, 276] on app-date-cell at bounding box center [1150, 145] width 142 height 1654
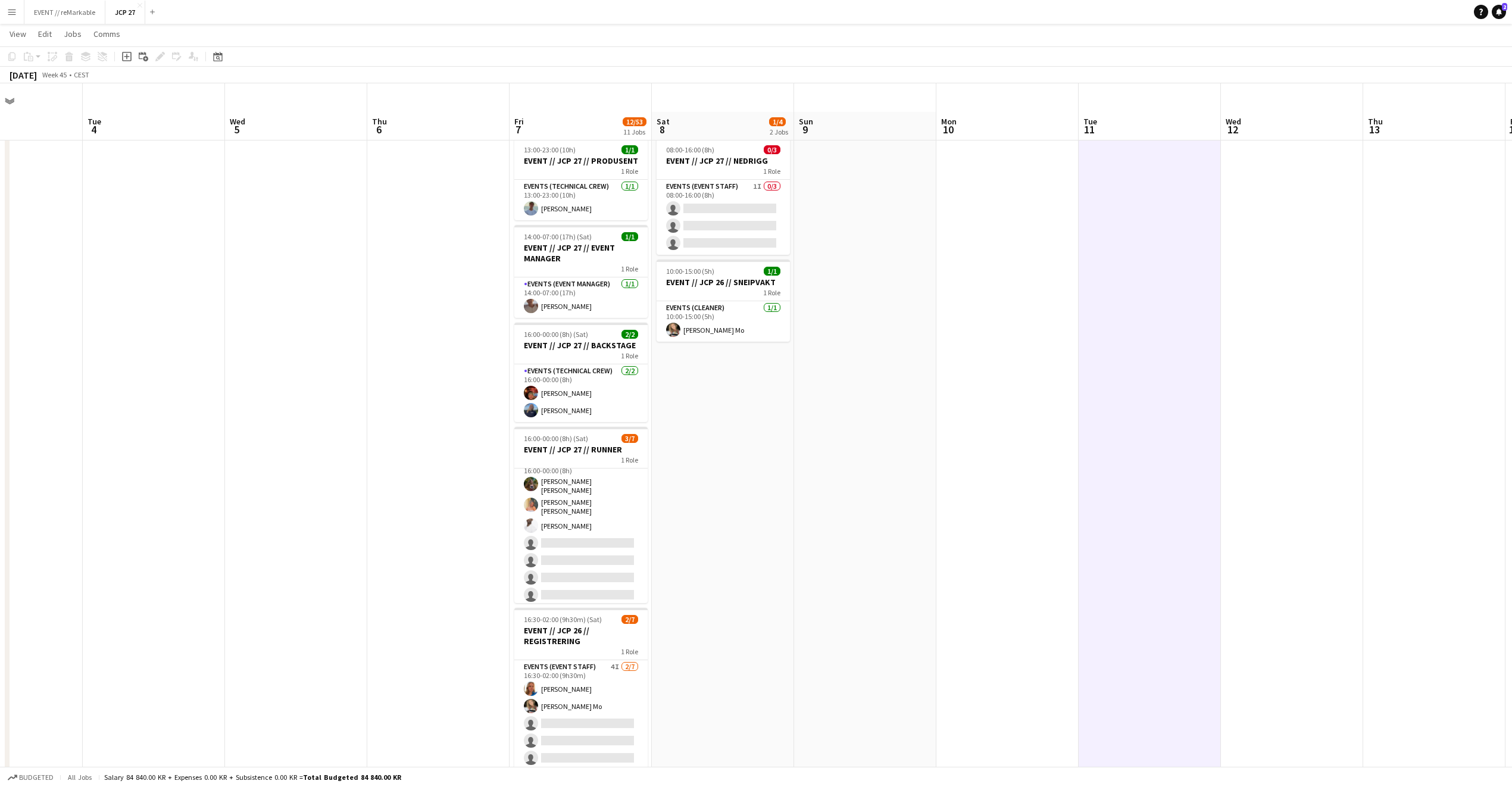
scroll to position [32, 0]
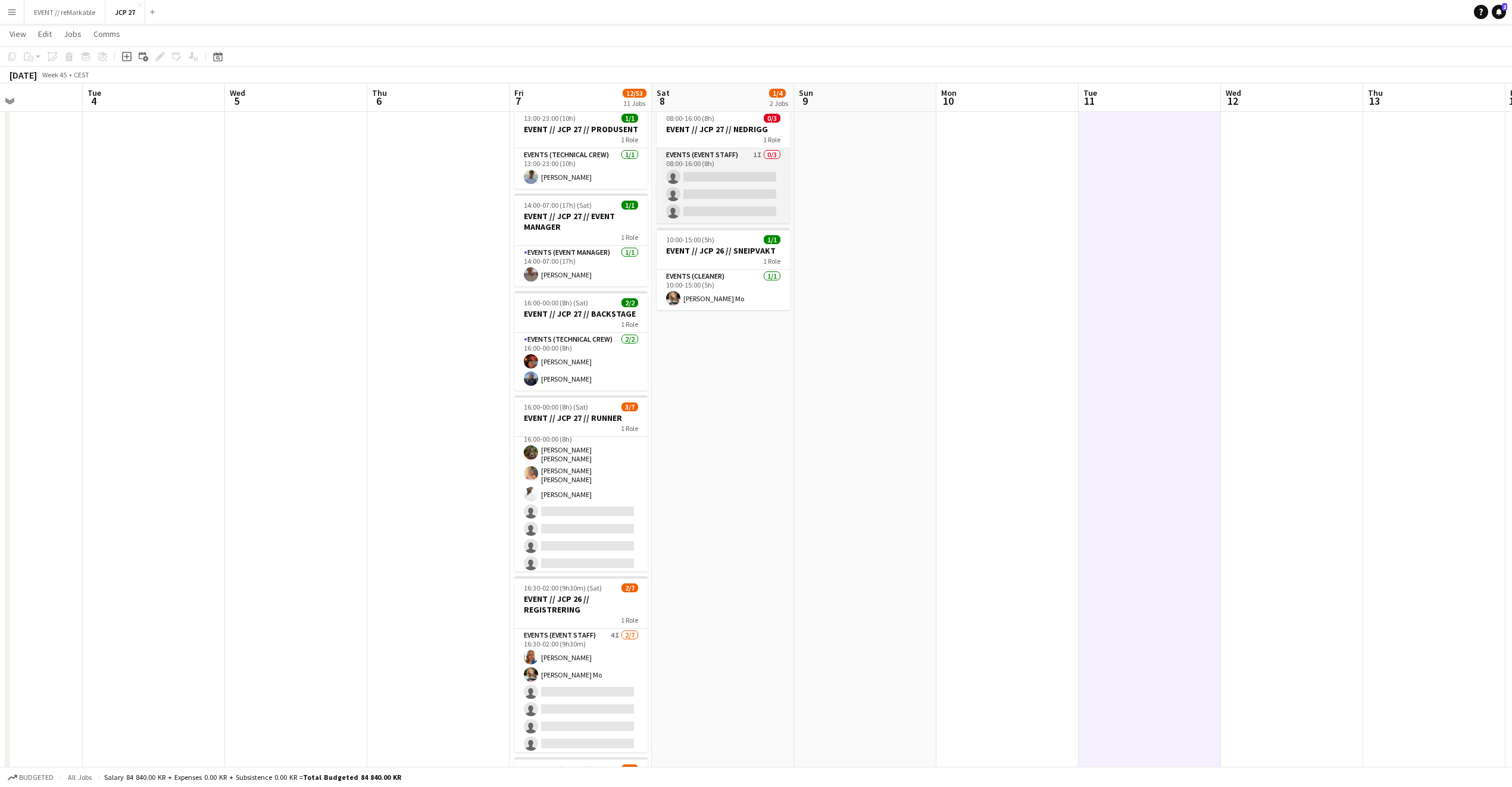
click at [743, 168] on app-card-role "Events (Event Staff) 1I 0/3 08:00-16:00 (8h) single-neutral-actions single-neut…" at bounding box center [723, 185] width 133 height 75
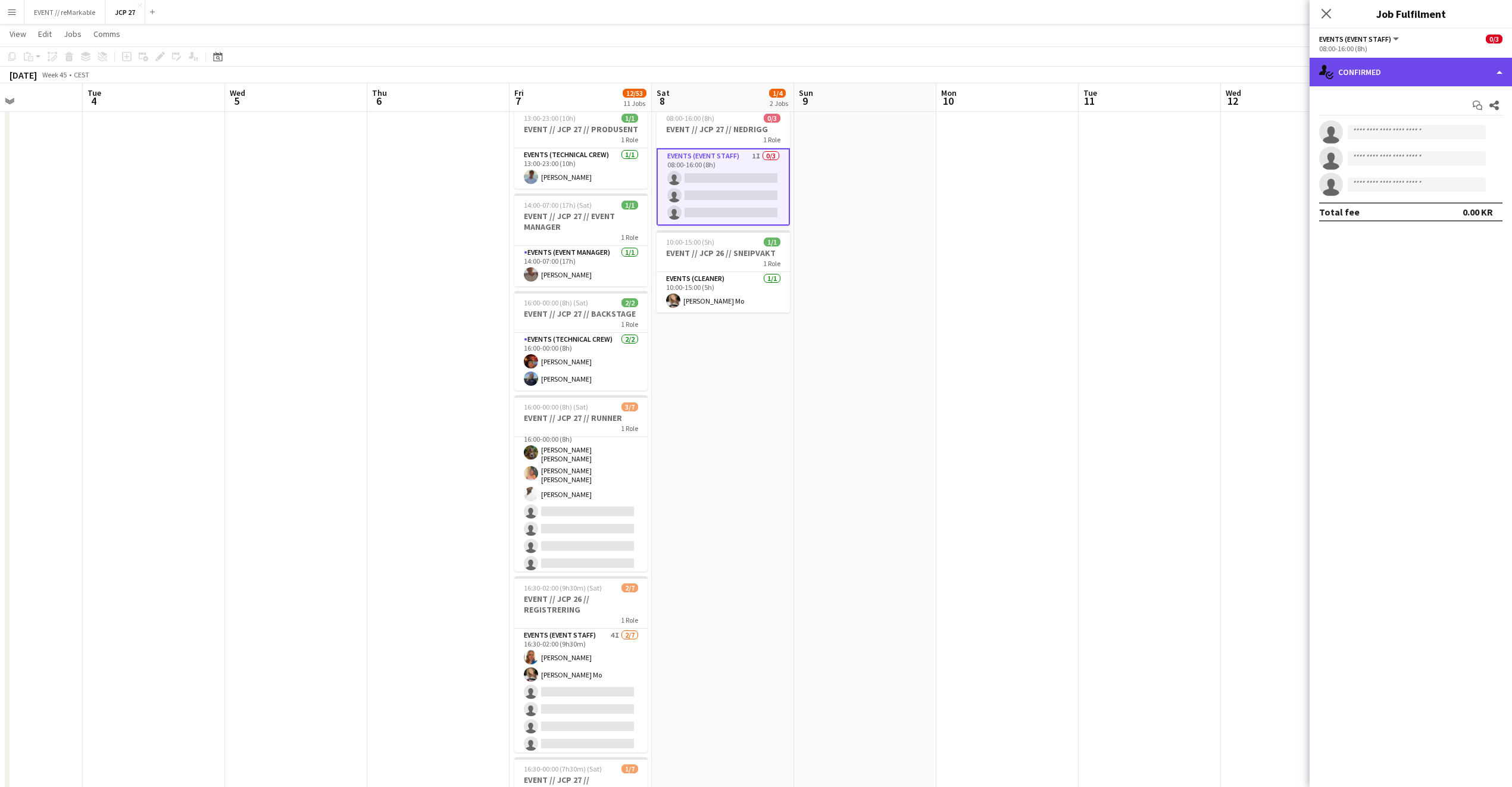
click at [1446, 58] on div "single-neutral-actions-check-2 Confirmed" at bounding box center [1411, 72] width 202 height 29
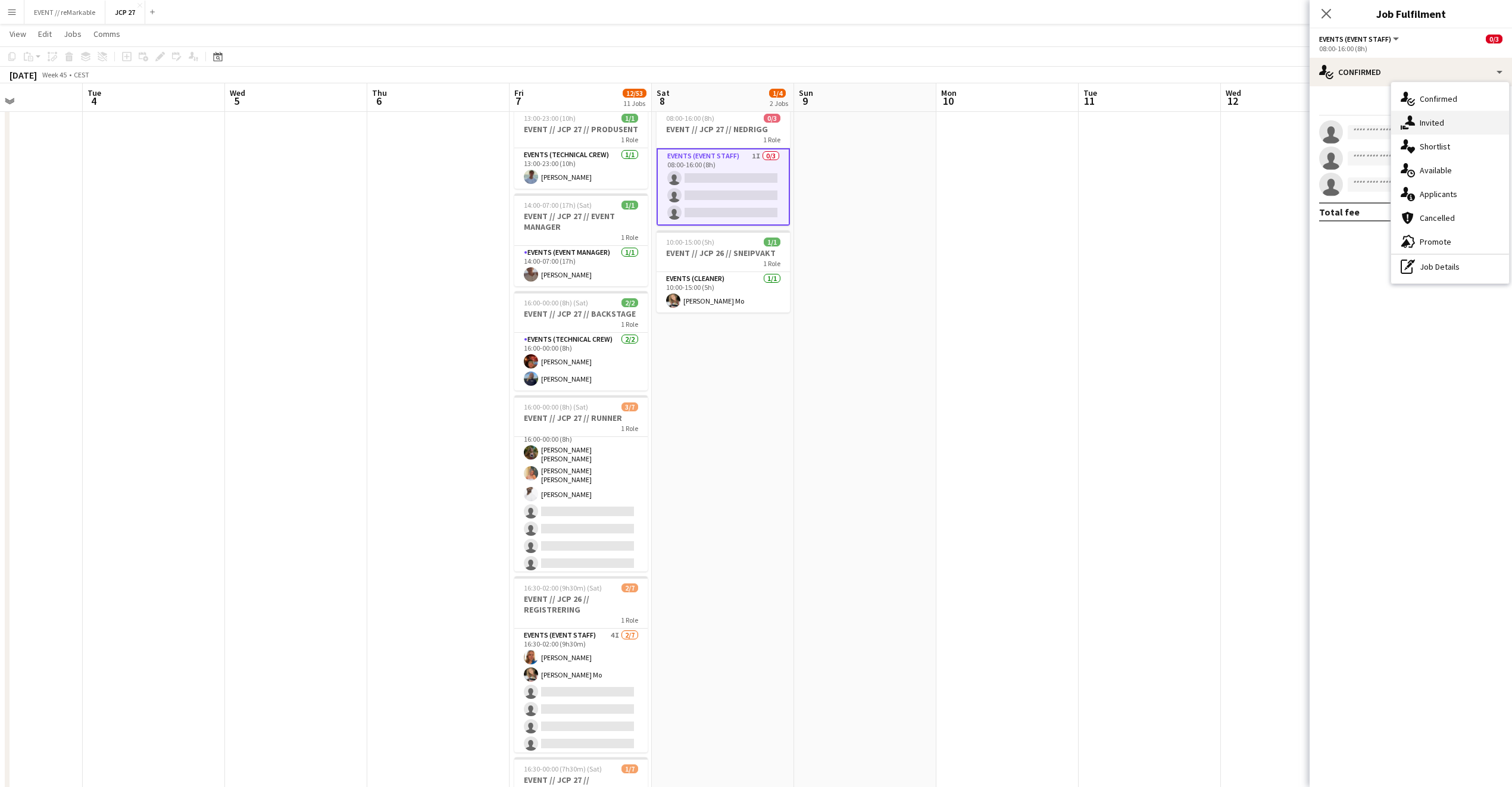
click at [1419, 131] on div "single-neutral-actions-share-1 Invited" at bounding box center [1450, 122] width 118 height 24
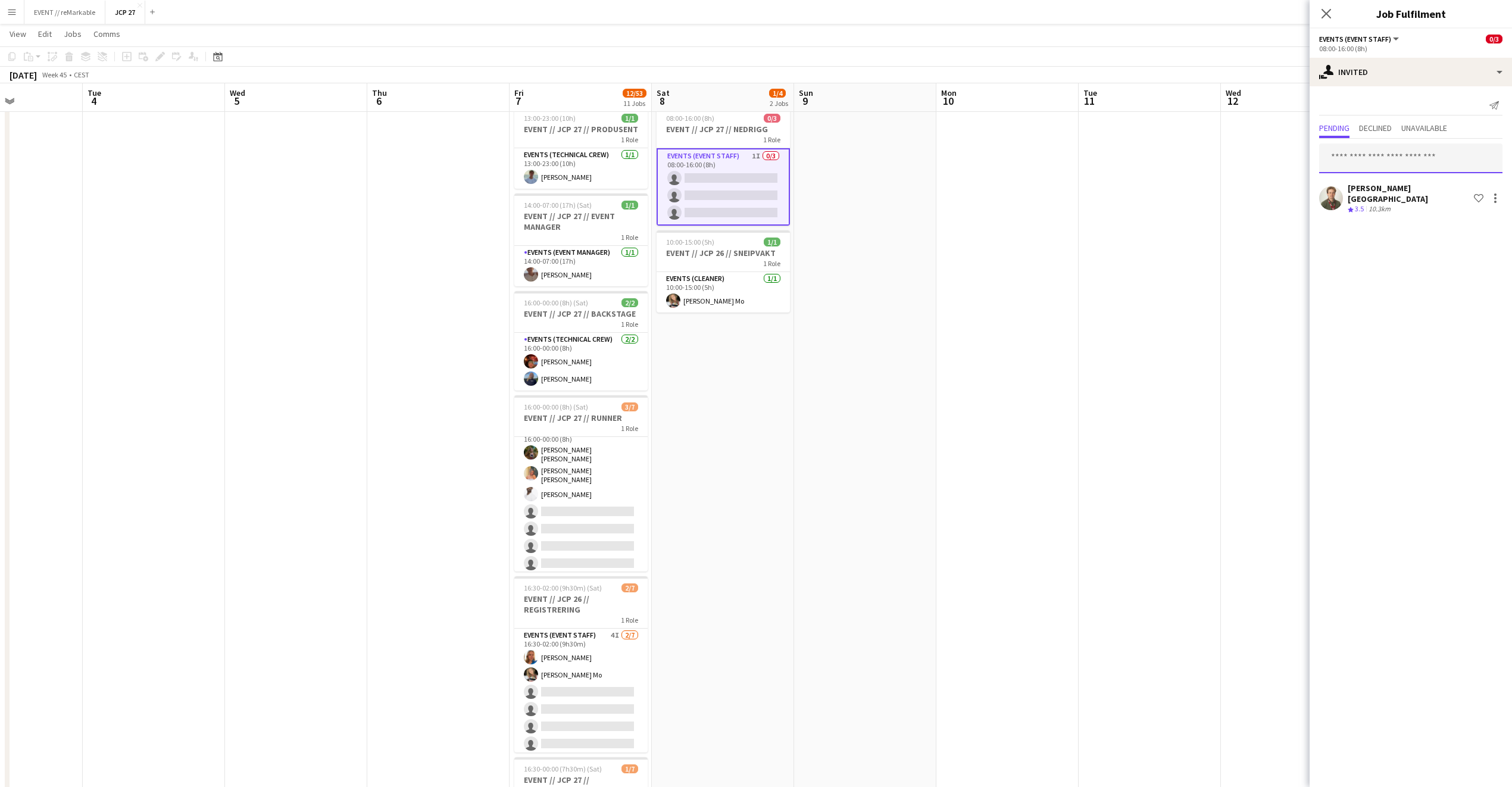
click at [1370, 165] on input "text" at bounding box center [1412, 158] width 184 height 30
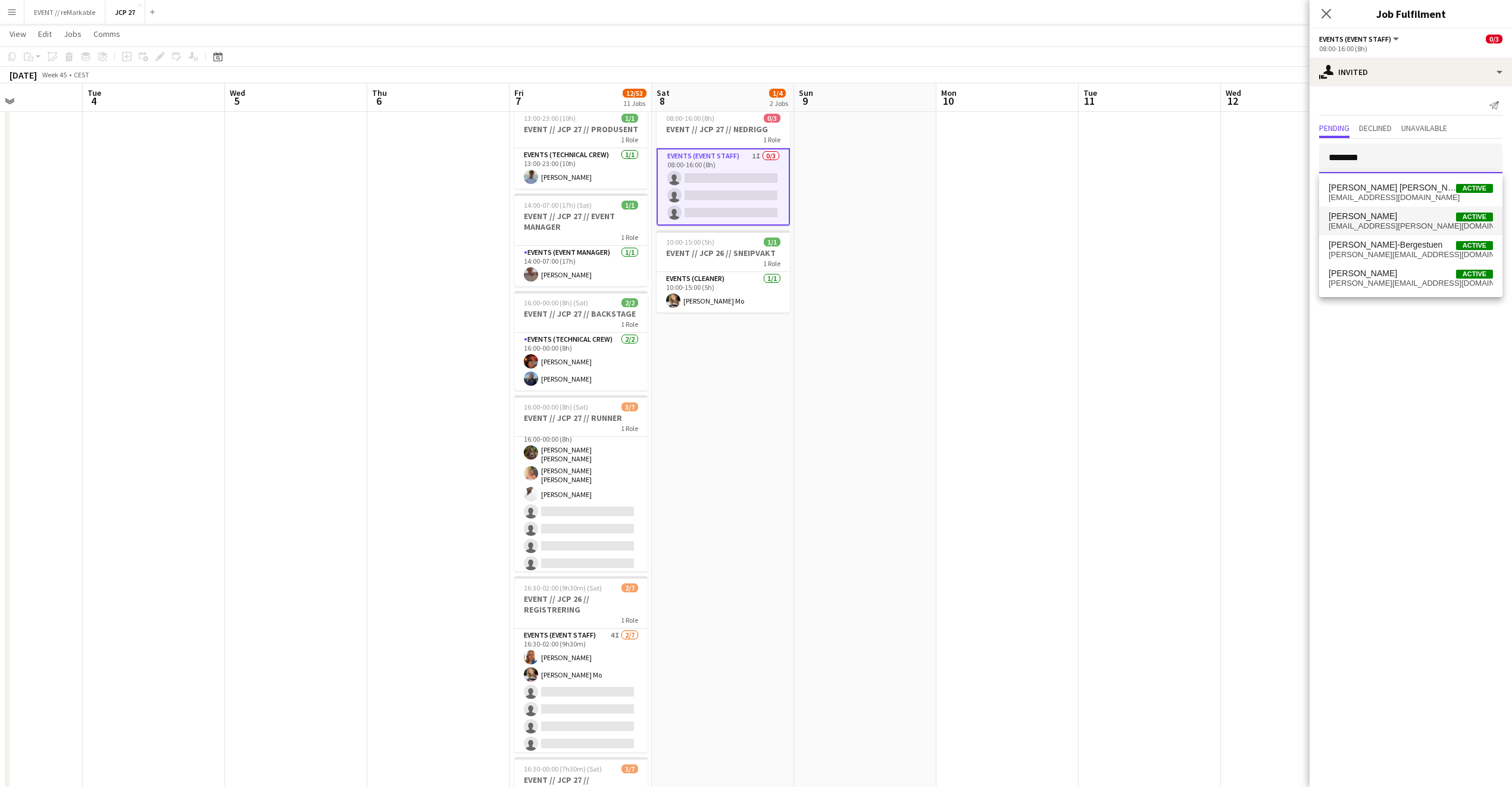
type input "*******"
click at [1386, 225] on span "fredde.bronken@gmail.com" at bounding box center [1411, 226] width 164 height 9
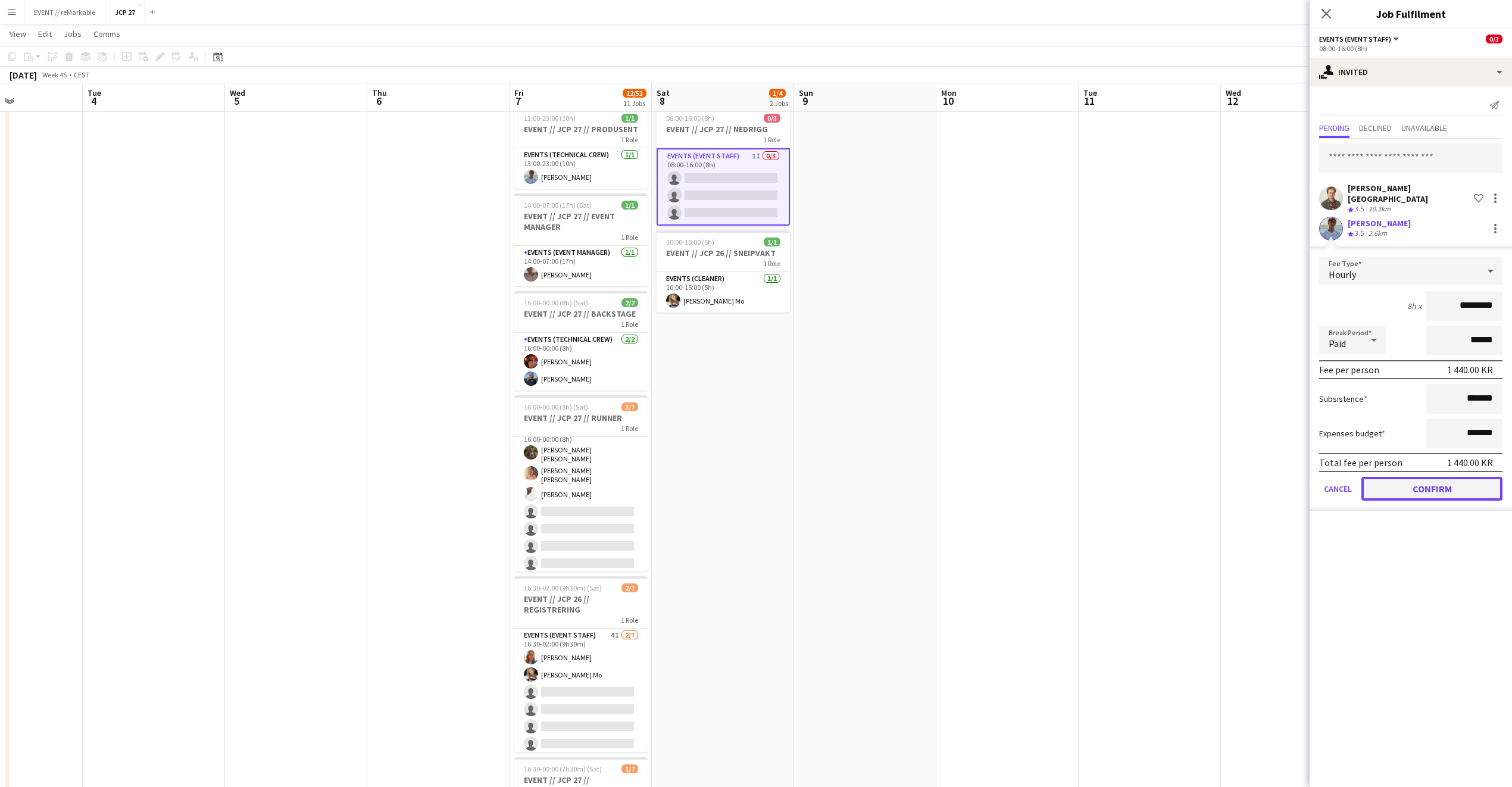
click at [1388, 489] on button "Confirm" at bounding box center [1432, 489] width 141 height 24
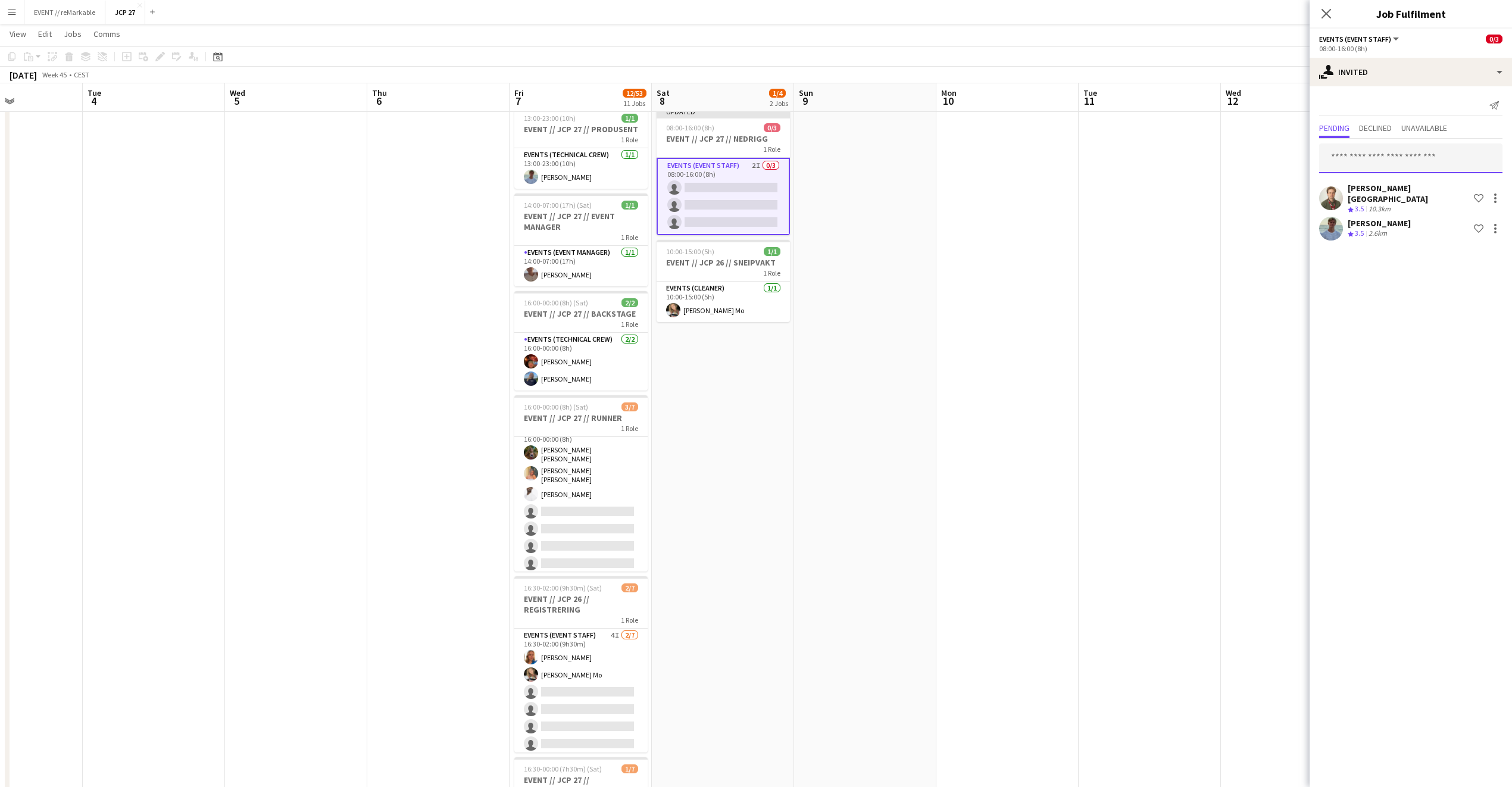
click at [1396, 158] on input "text" at bounding box center [1412, 158] width 184 height 30
type input "*******"
click at [1396, 194] on span "thomassencharlie@gmail.com" at bounding box center [1411, 198] width 164 height 9
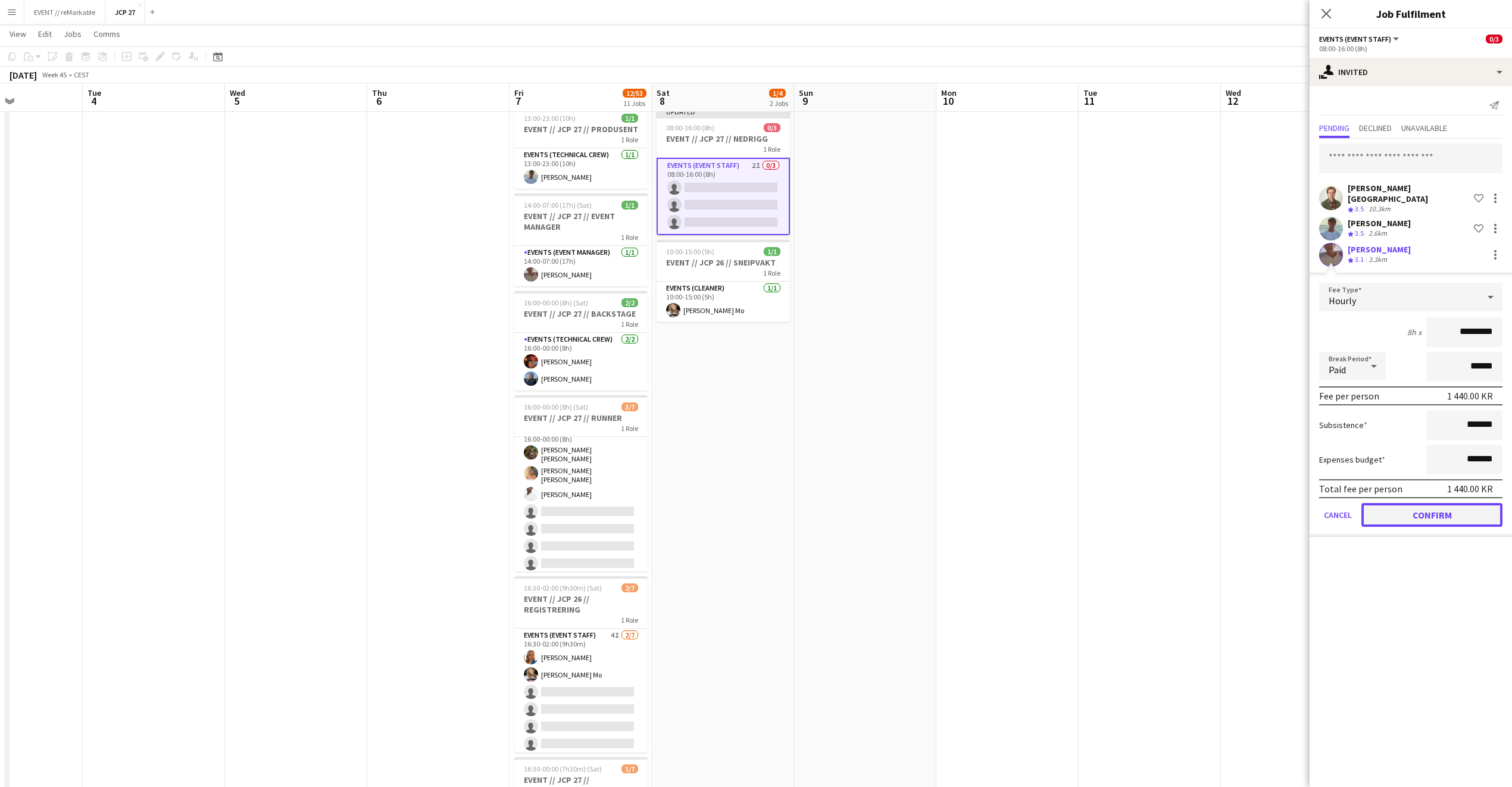
click at [1422, 510] on button "Confirm" at bounding box center [1432, 515] width 141 height 24
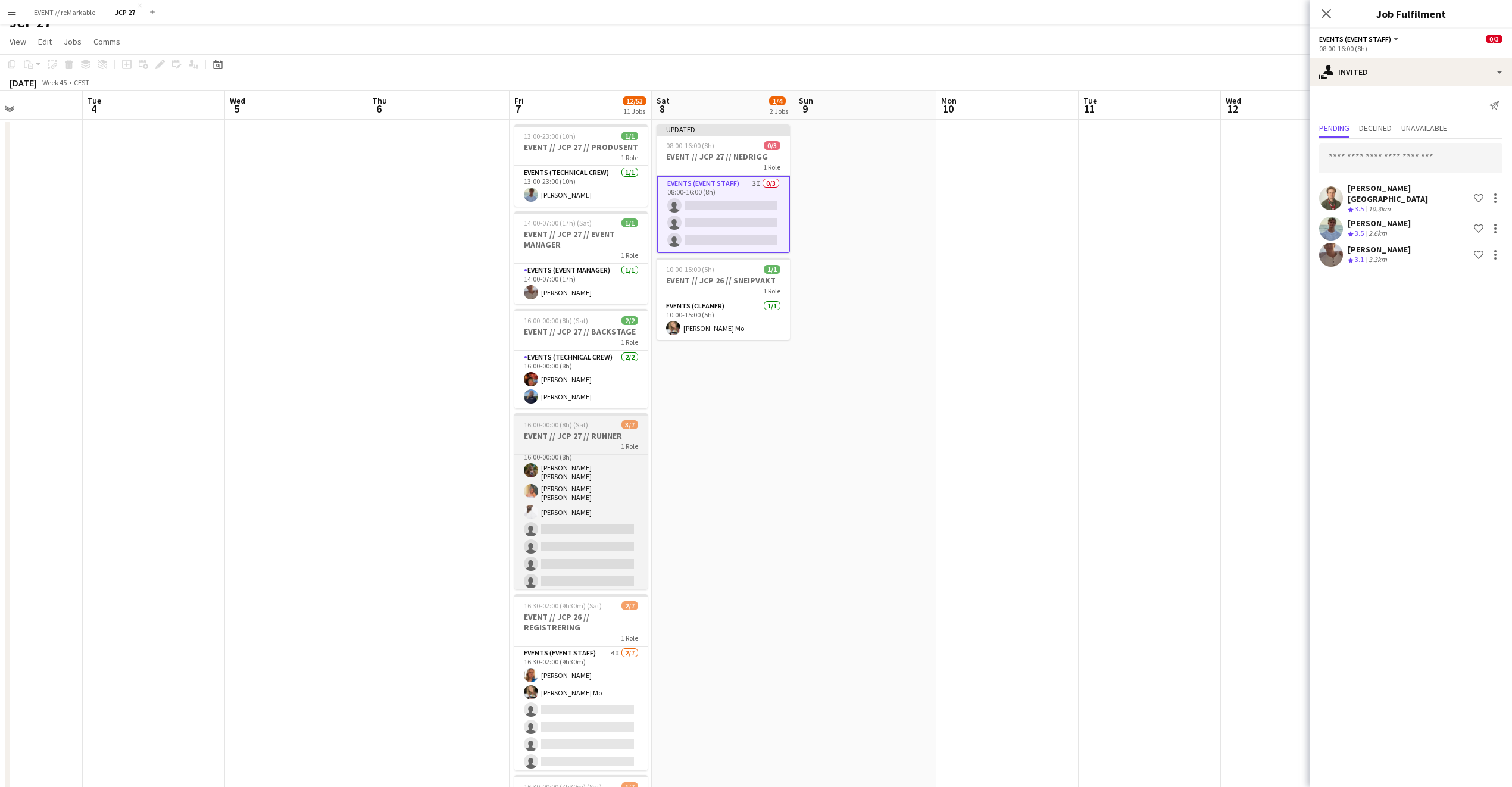
scroll to position [19, 0]
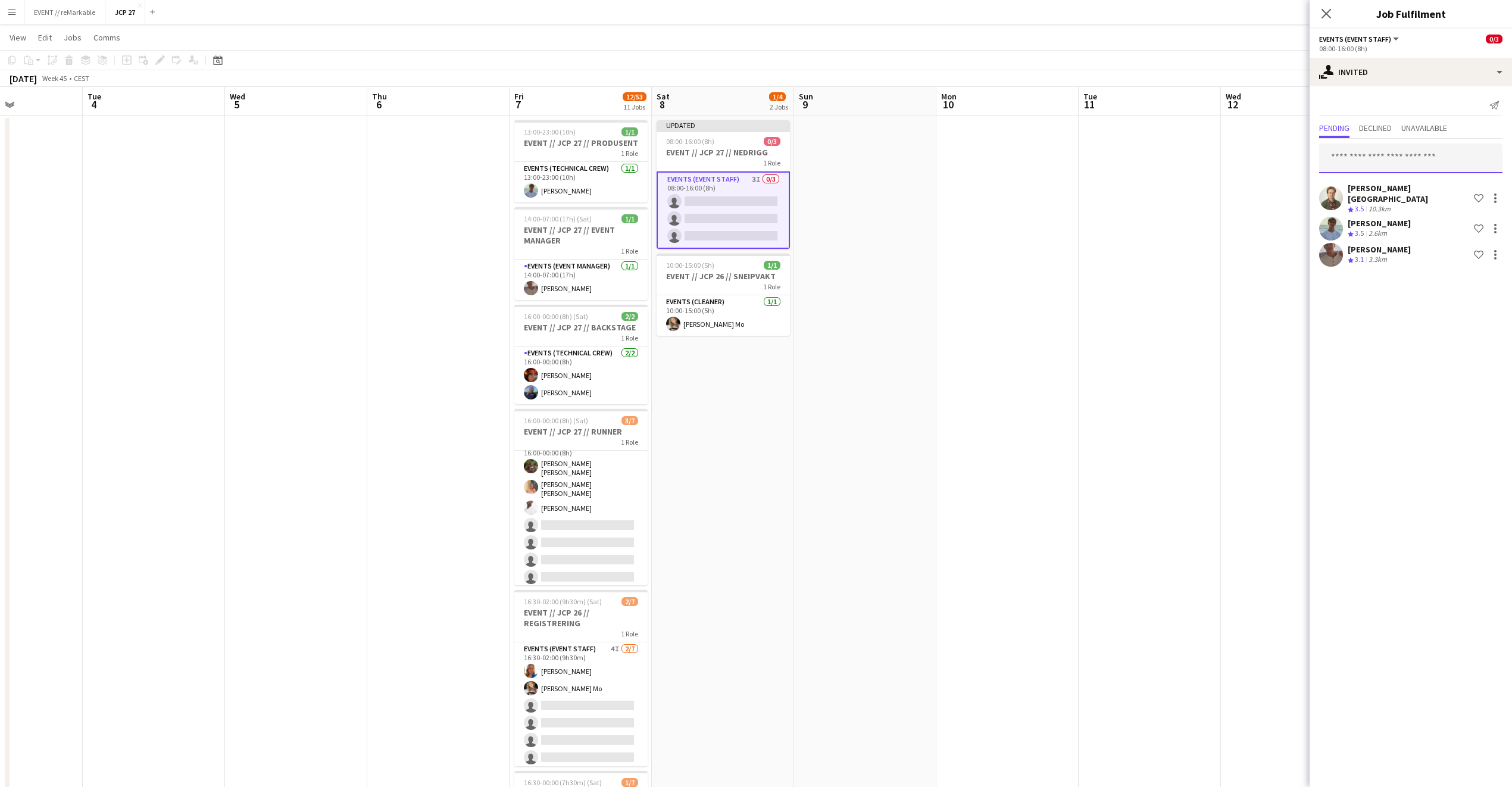
click at [1387, 153] on input "text" at bounding box center [1412, 158] width 184 height 30
click at [1377, 204] on div "10.3km" at bounding box center [1380, 209] width 26 height 10
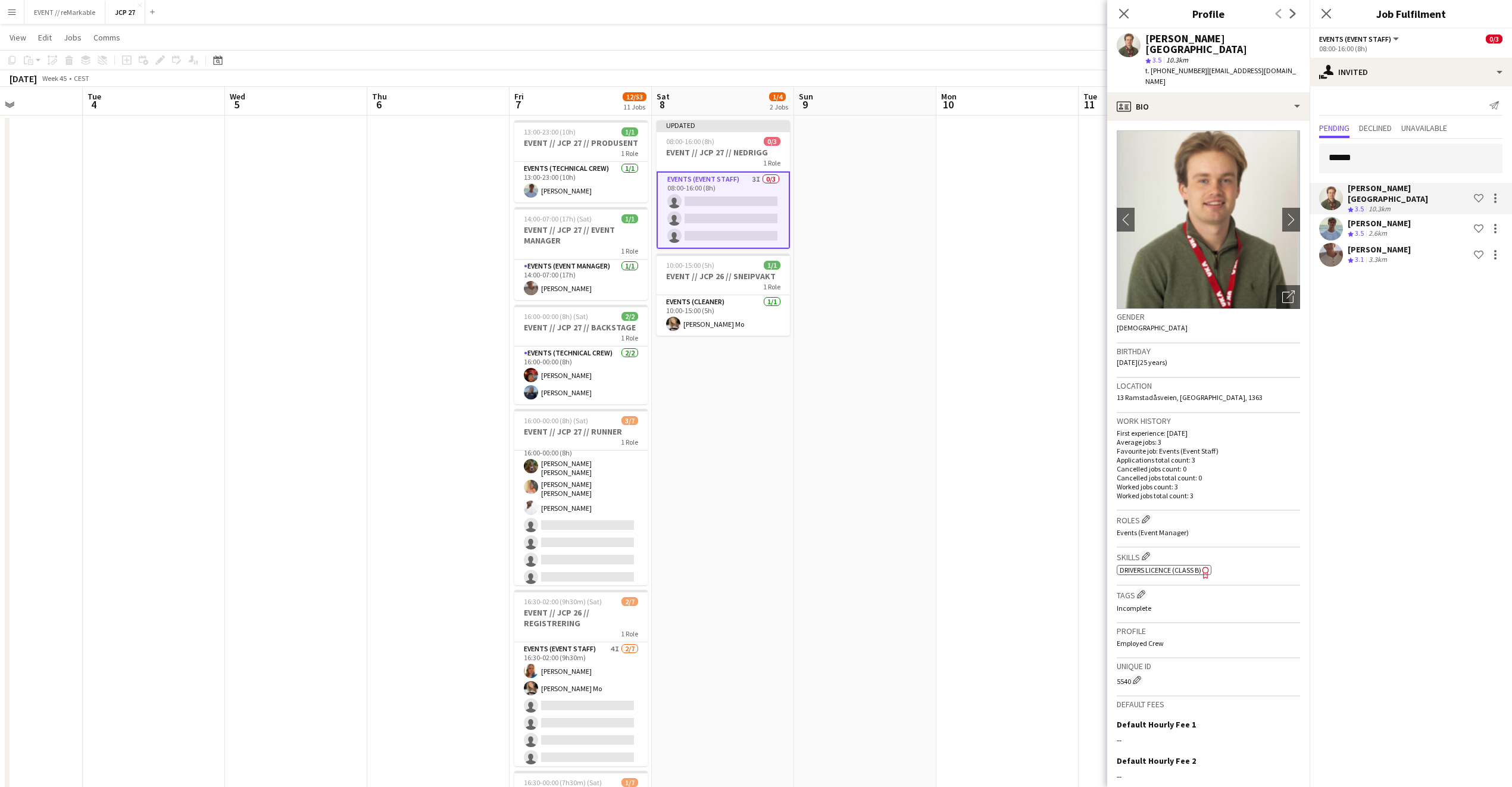
drag, startPoint x: 1377, startPoint y: 202, endPoint x: 1384, endPoint y: 142, distance: 60.4
click at [1384, 142] on div "****** Jonas Kloster Havnegjerde Crew rating 3.5 10.3km Shortlist crew Fredrik …" at bounding box center [1411, 203] width 202 height 130
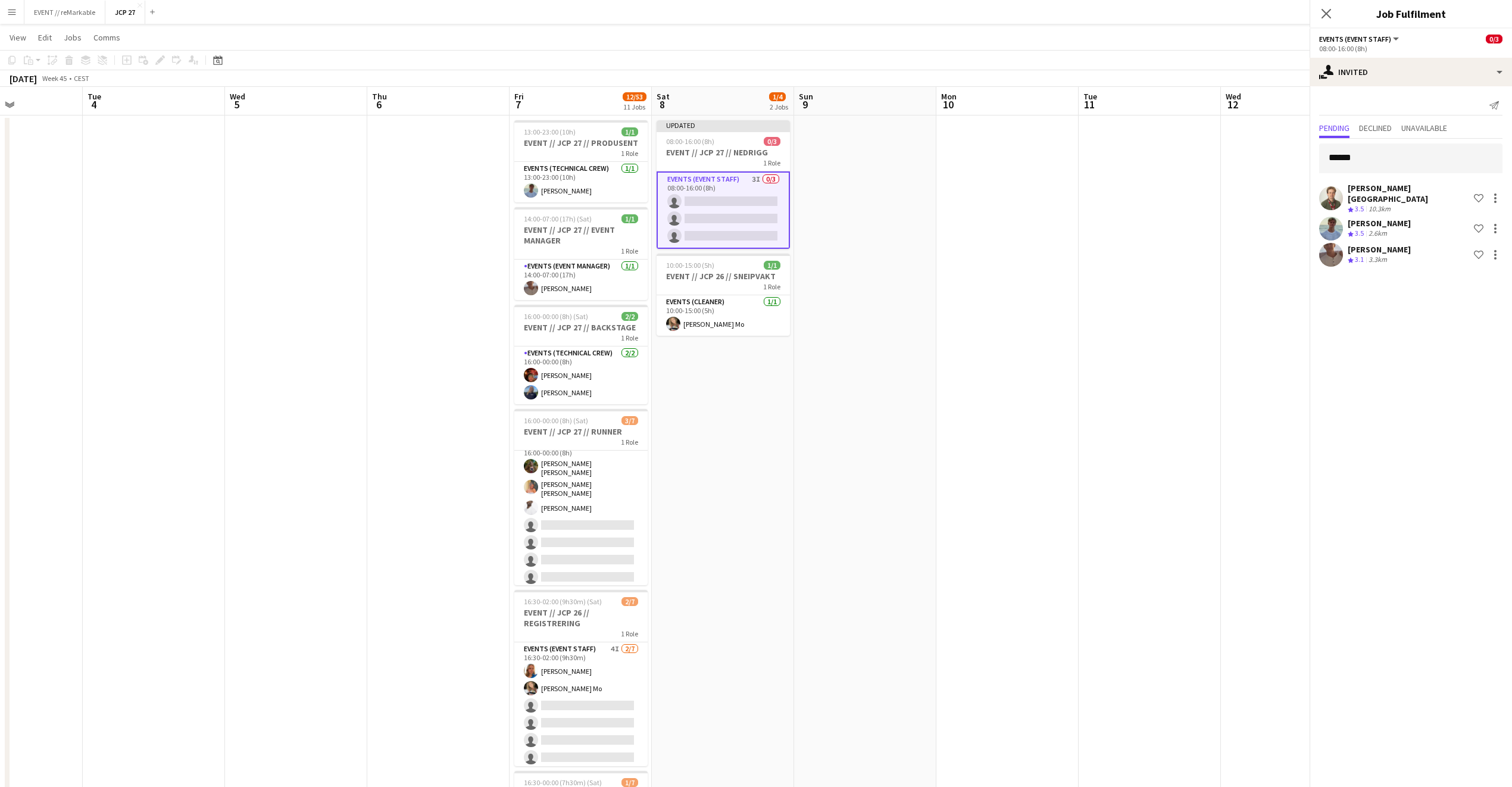
click at [1384, 142] on div "****** Jonas Kloster Havnegjerde Crew rating 3.5 10.3km Shortlist crew Fredrik …" at bounding box center [1411, 203] width 202 height 130
click at [1380, 157] on input "******" at bounding box center [1412, 158] width 184 height 30
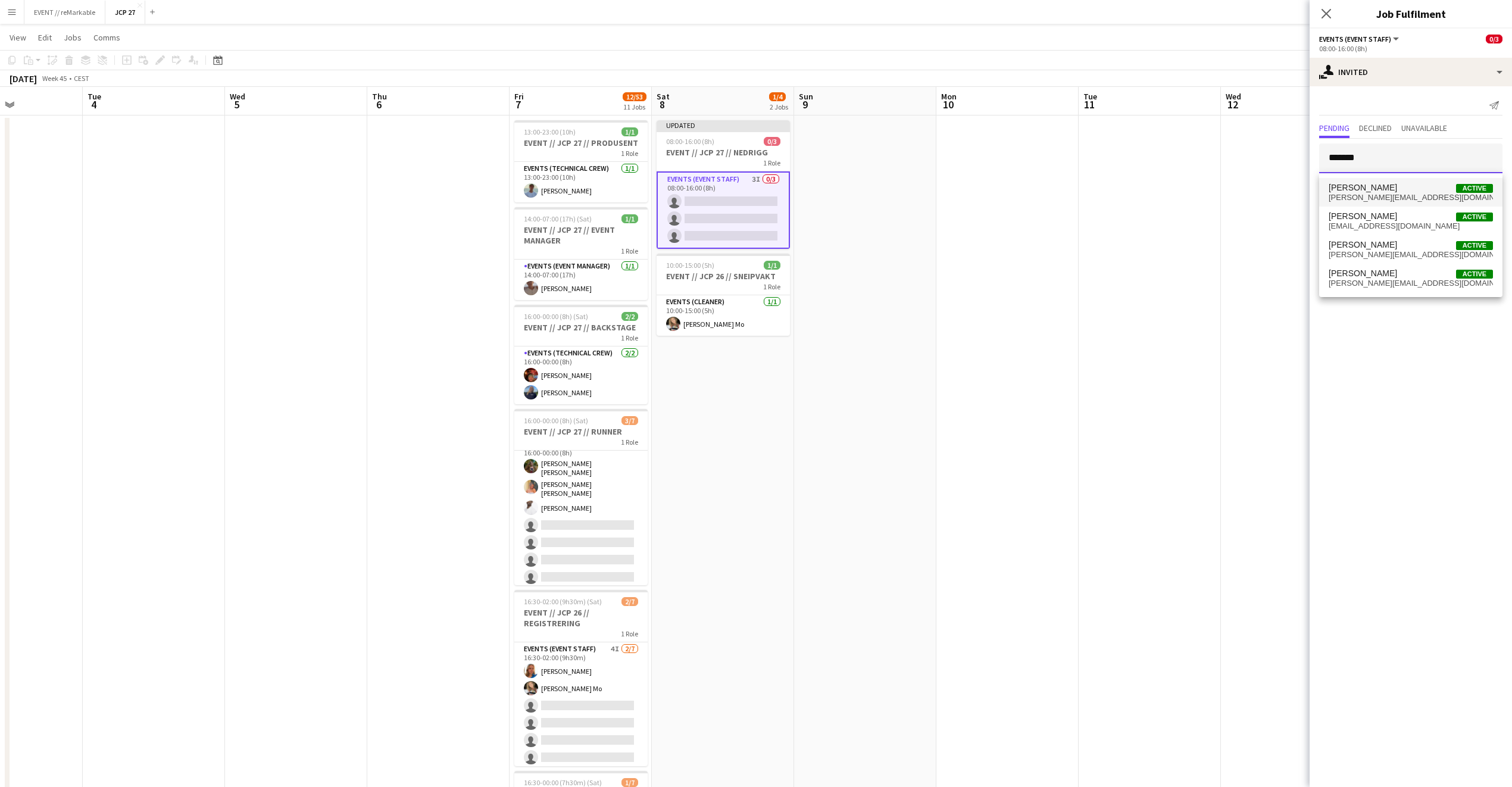
type input "*******"
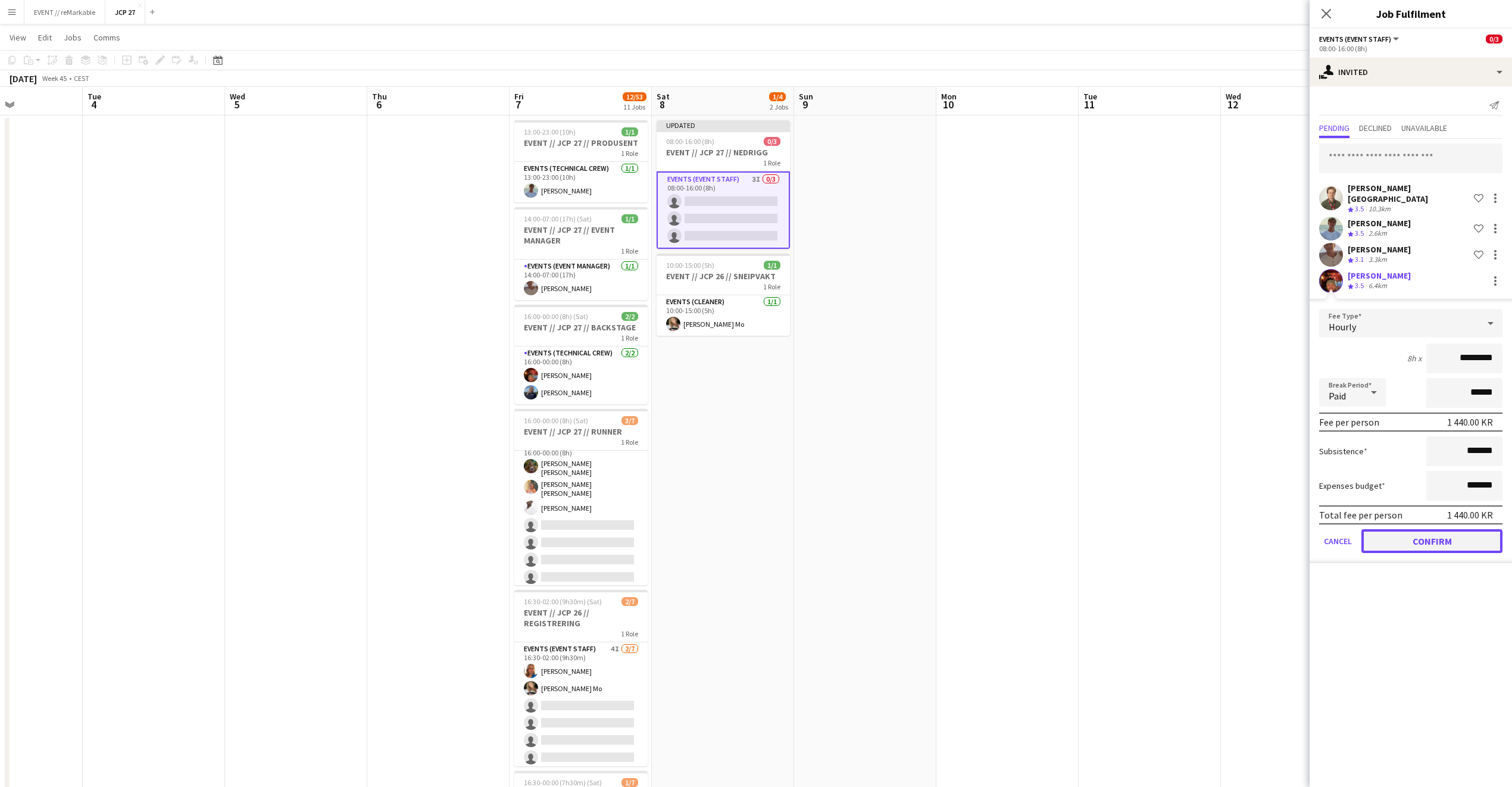
click at [1411, 540] on button "Confirm" at bounding box center [1432, 541] width 141 height 24
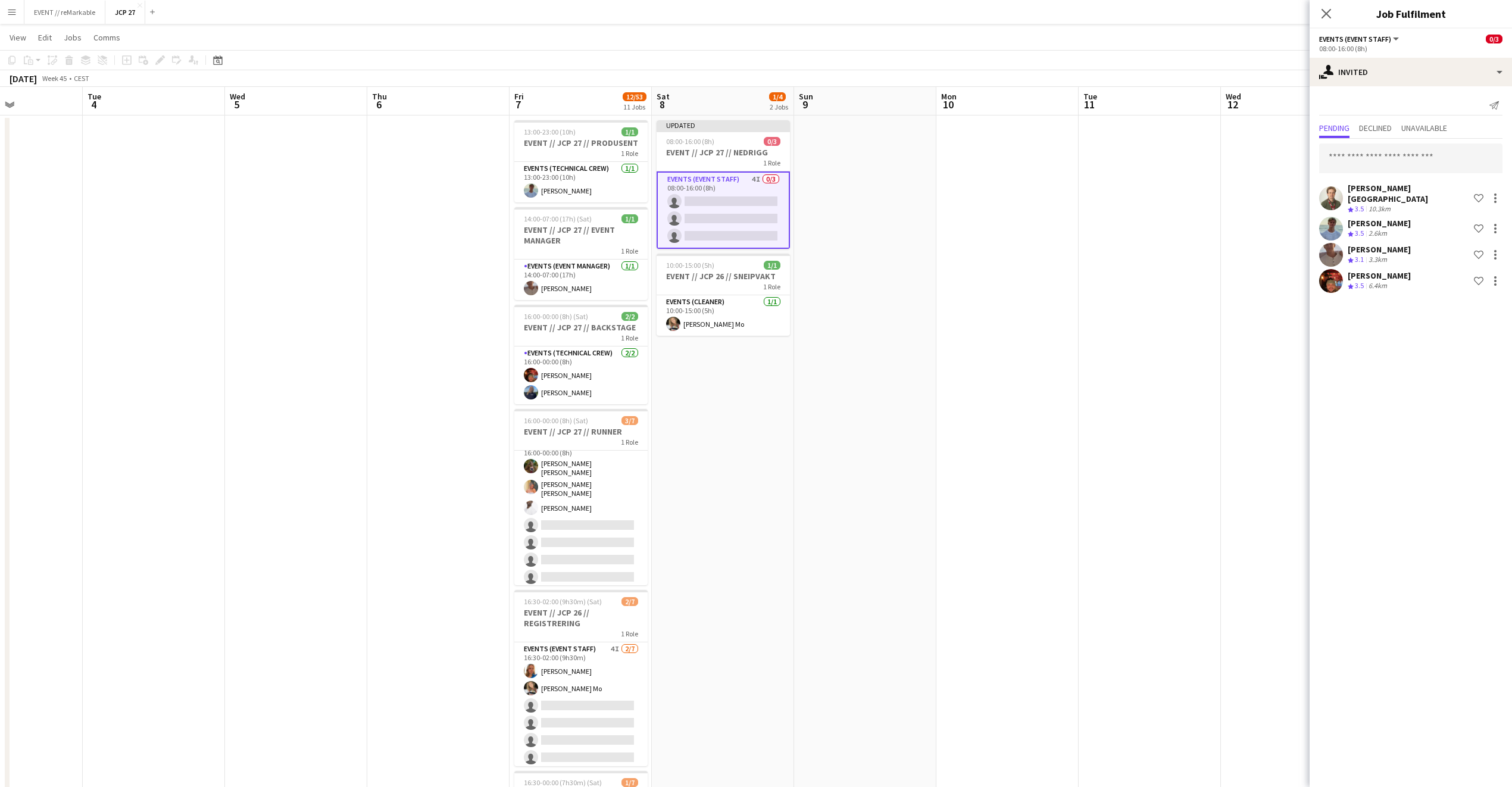
click at [1324, 9] on icon "Close pop-in" at bounding box center [1327, 13] width 9 height 9
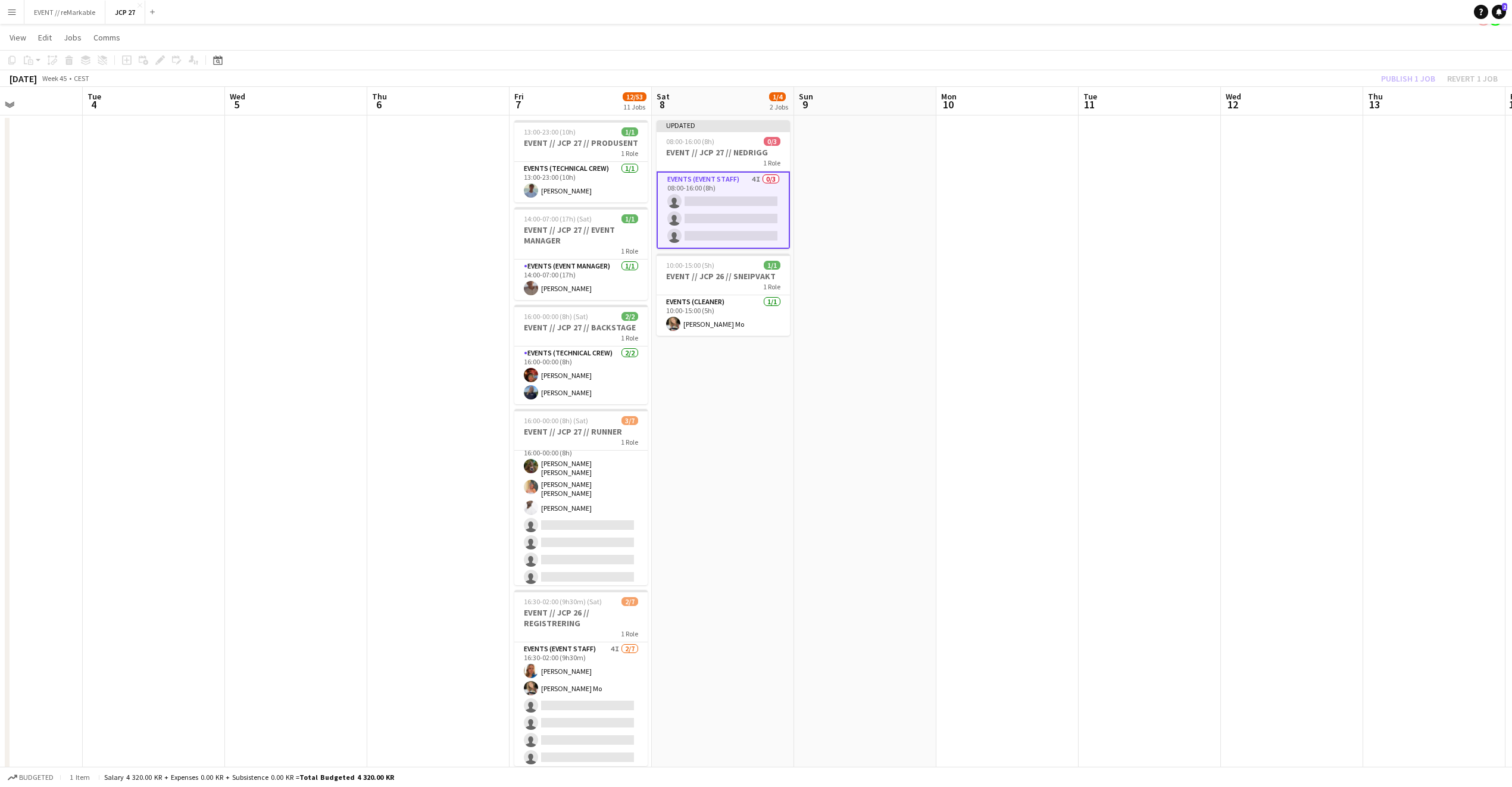
click at [1398, 79] on div "Publish 1 job Revert 1 job" at bounding box center [1440, 79] width 146 height 16
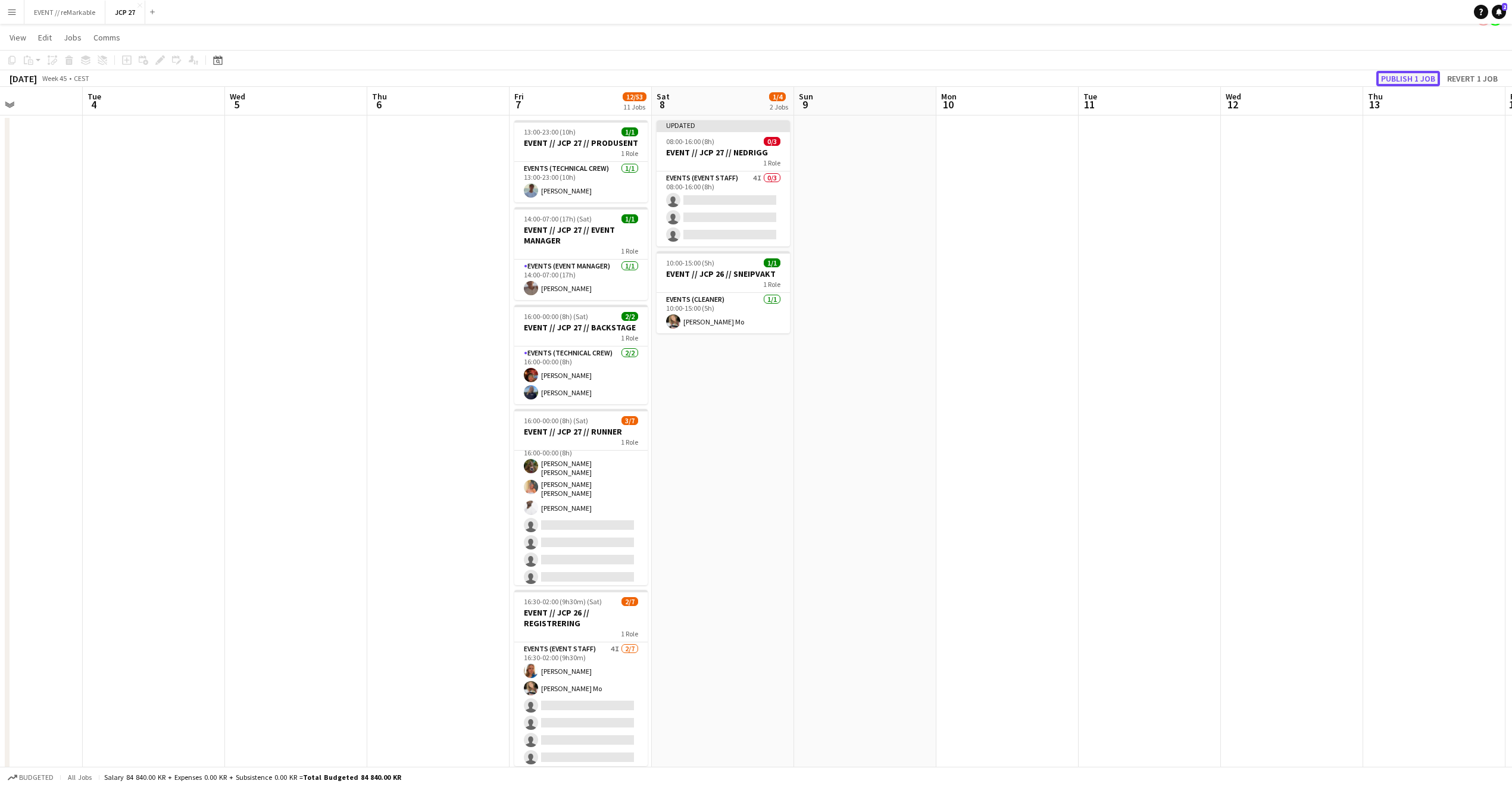
click at [1398, 78] on button "Publish 1 job" at bounding box center [1408, 79] width 64 height 16
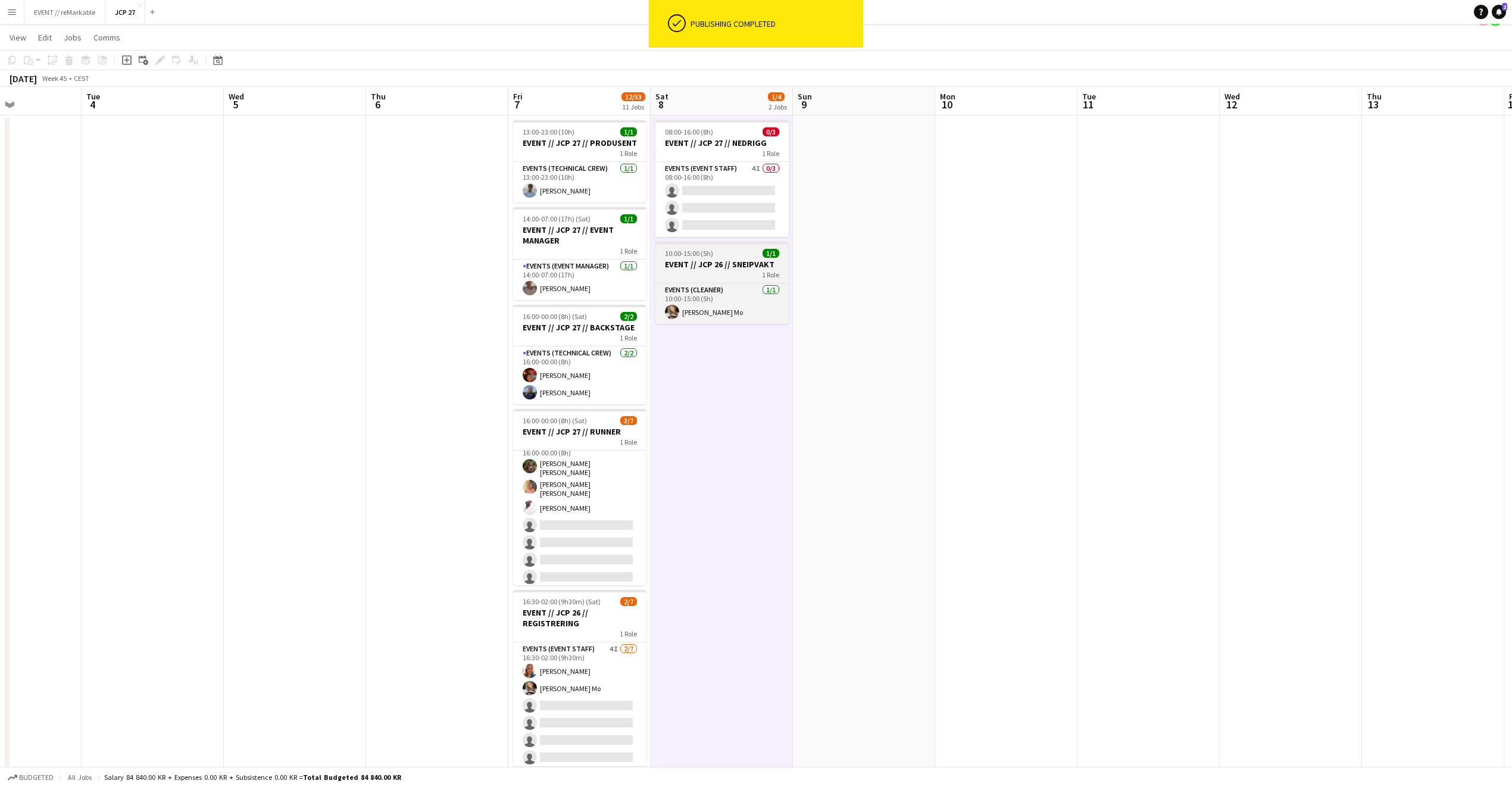
click at [771, 248] on app-job-card "10:00-15:00 (5h) 1/1 EVENT // JCP 26 // SNEIPVAKT 1 Role Events (Cleaner) 1/1 1…" at bounding box center [722, 283] width 133 height 83
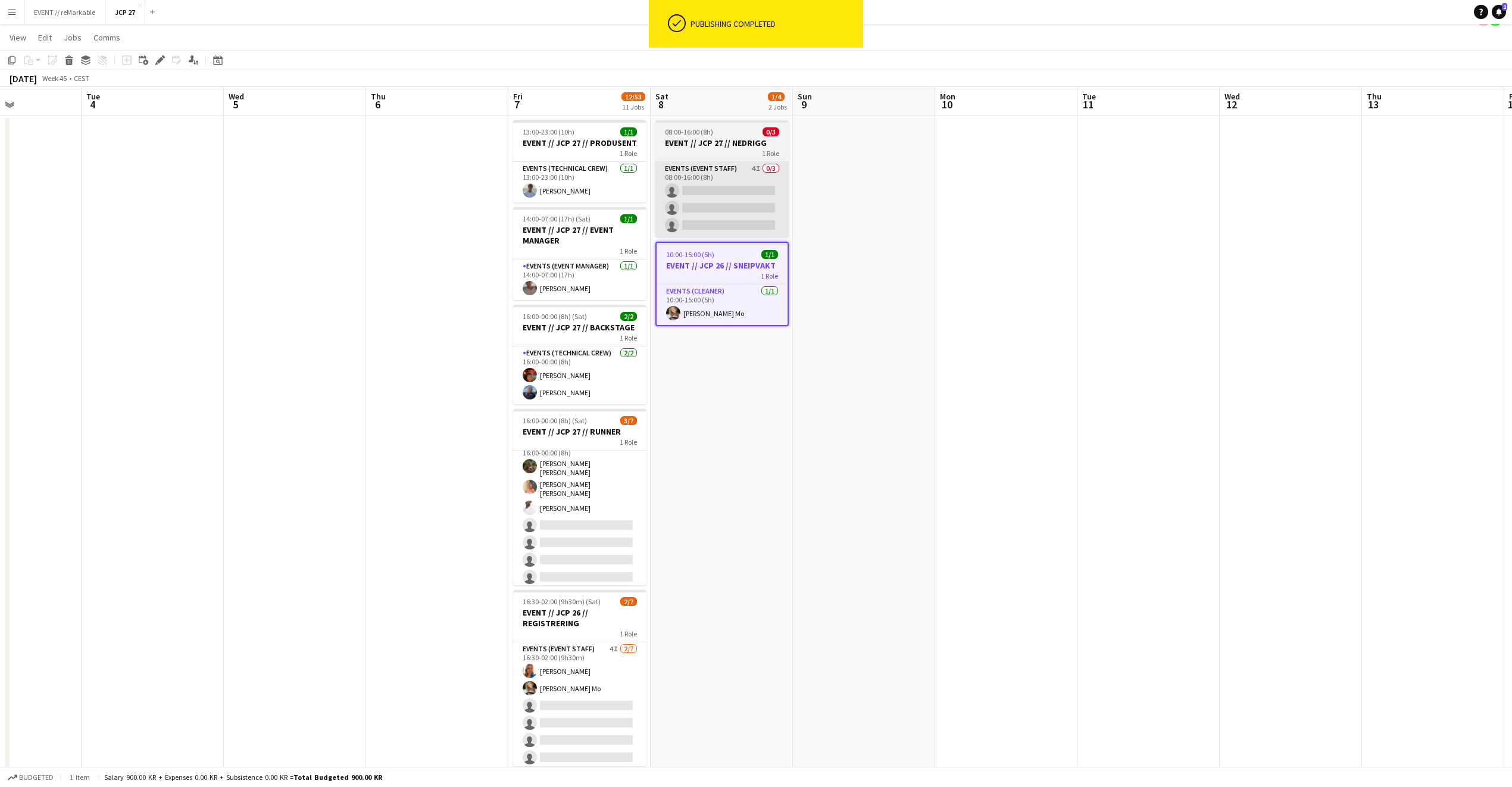
click at [758, 188] on app-card-role "Events (Event Staff) 4I 0/3 08:00-16:00 (8h) single-neutral-actions single-neut…" at bounding box center [722, 199] width 133 height 75
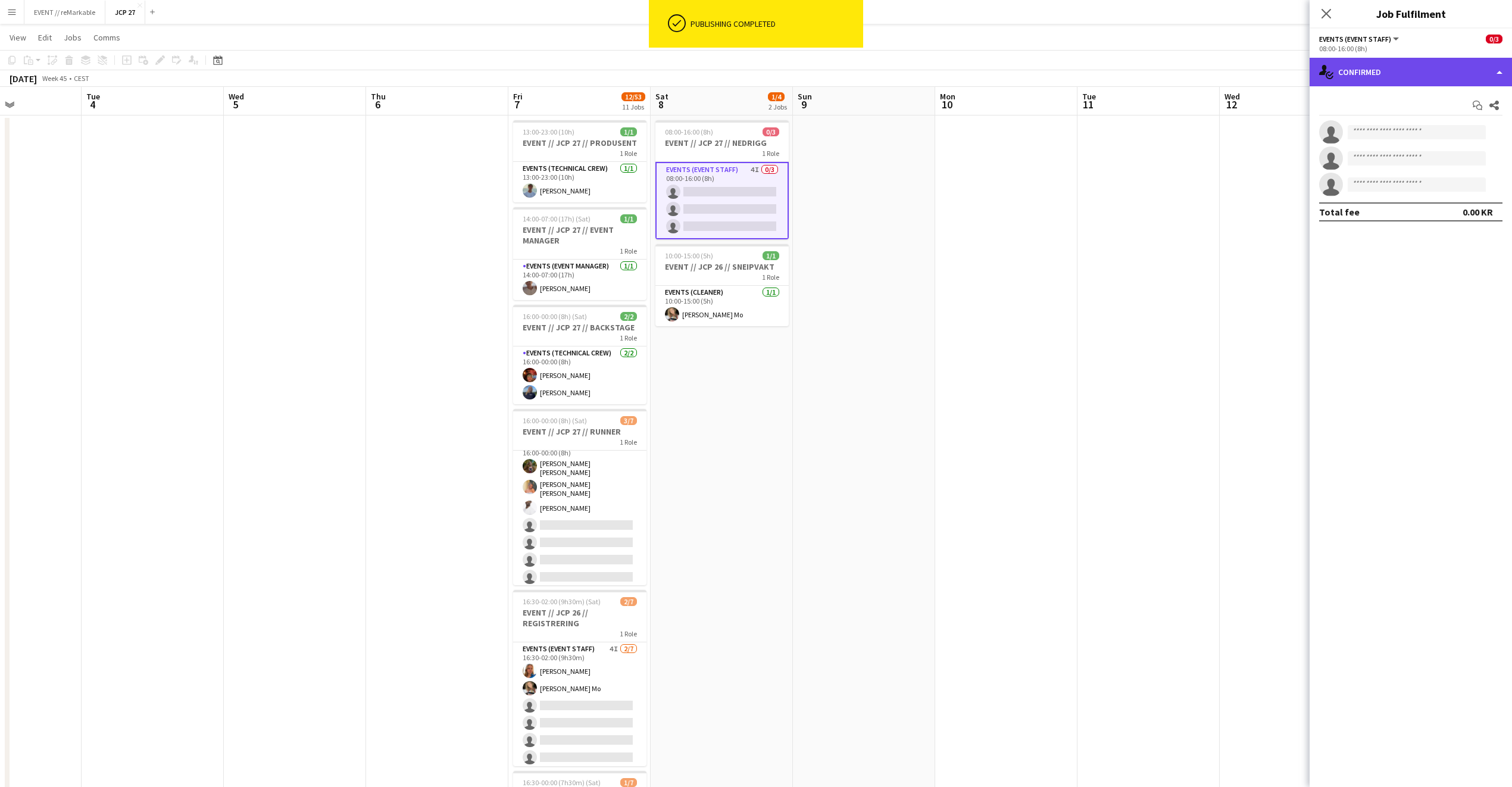
click at [1377, 72] on div "single-neutral-actions-check-2 Confirmed" at bounding box center [1411, 72] width 202 height 29
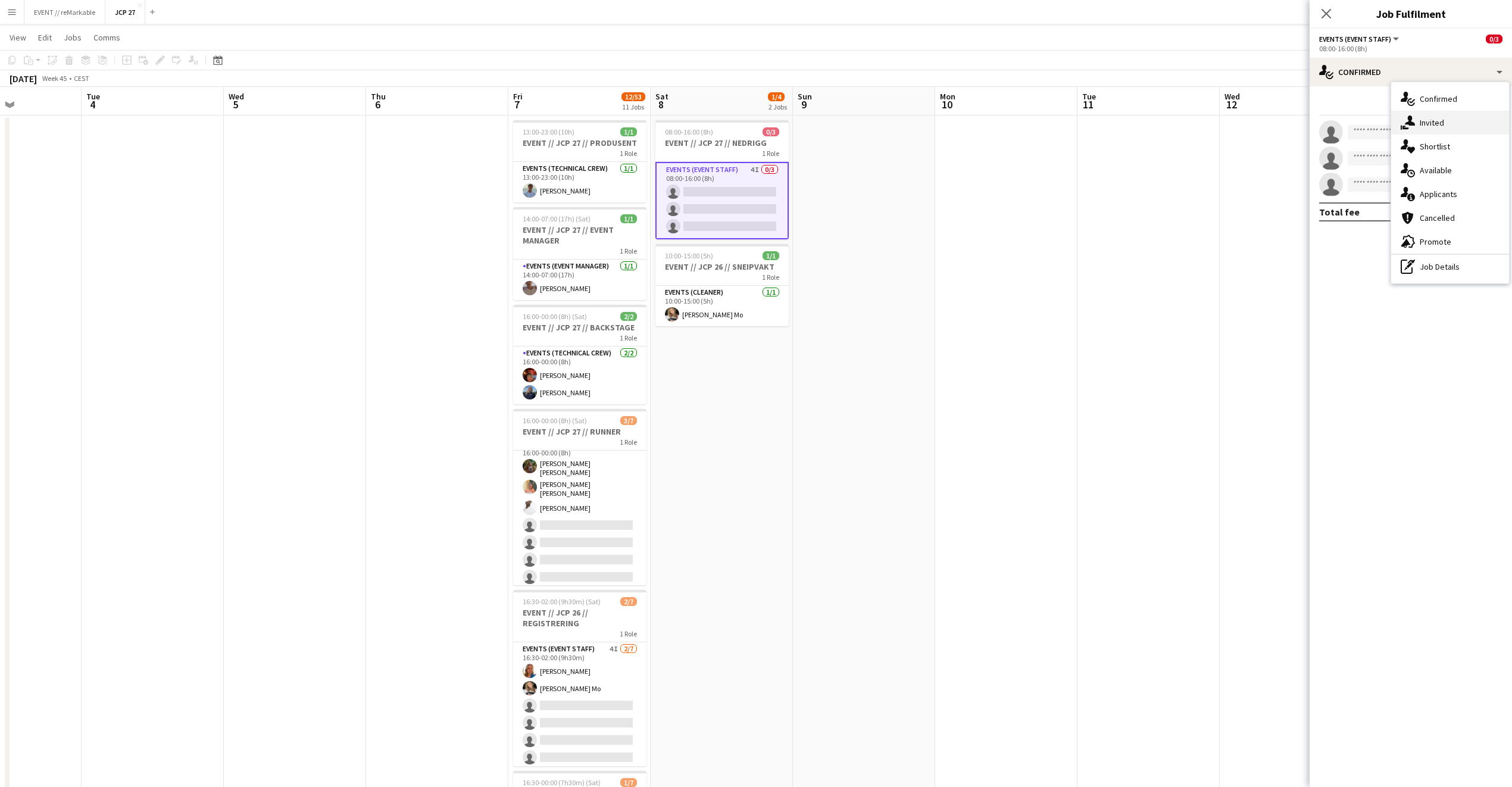
click at [1420, 118] on div "single-neutral-actions-share-1 Invited" at bounding box center [1450, 122] width 118 height 24
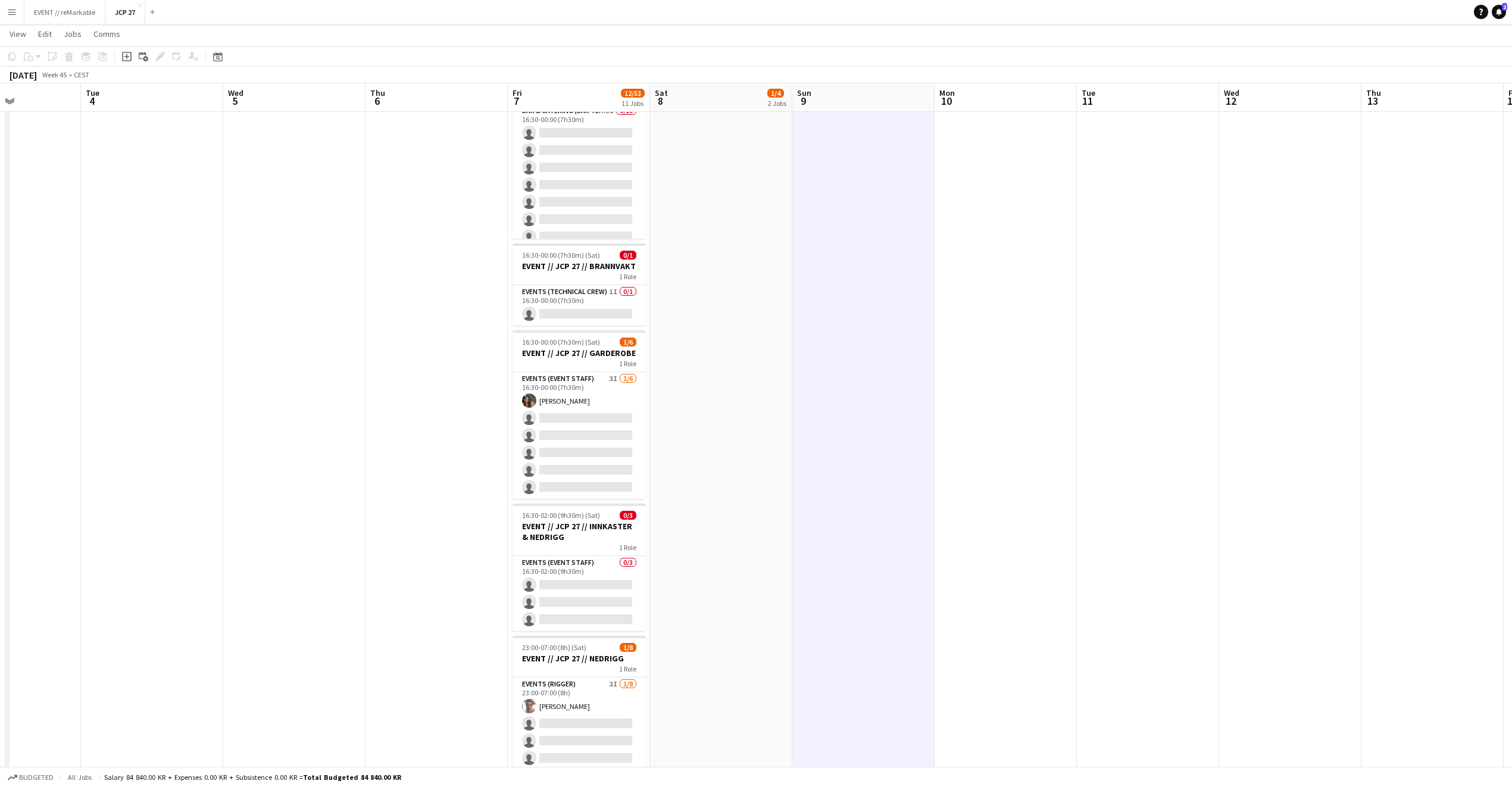
scroll to position [27, 0]
click at [583, 428] on app-card-role "Events (Event Staff) 3I 1/6 16:30-00:00 (7h30m) Rafaela Goga single-neutral-act…" at bounding box center [578, 435] width 133 height 127
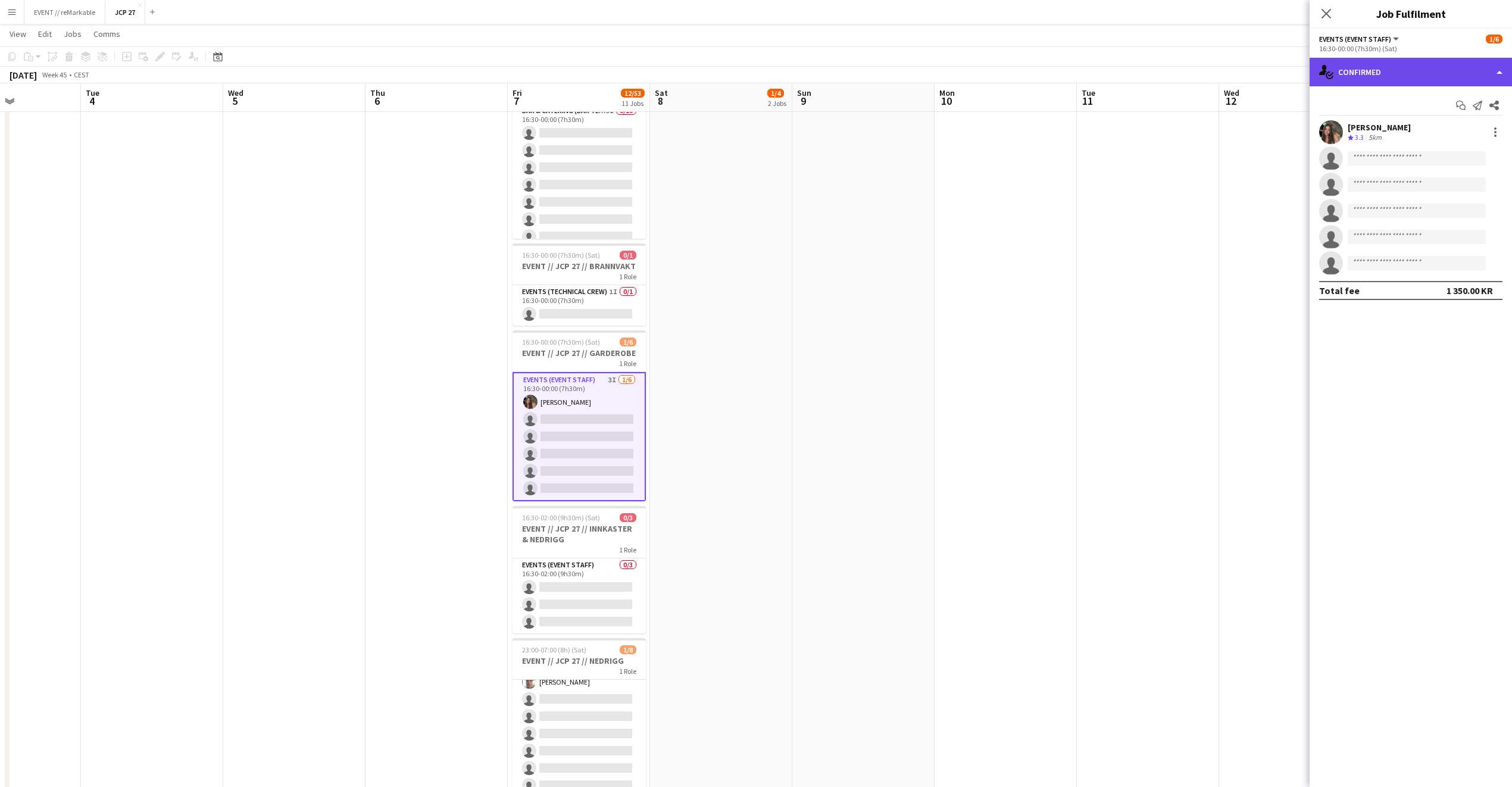
click at [1373, 81] on div "single-neutral-actions-check-2 Confirmed" at bounding box center [1411, 72] width 202 height 29
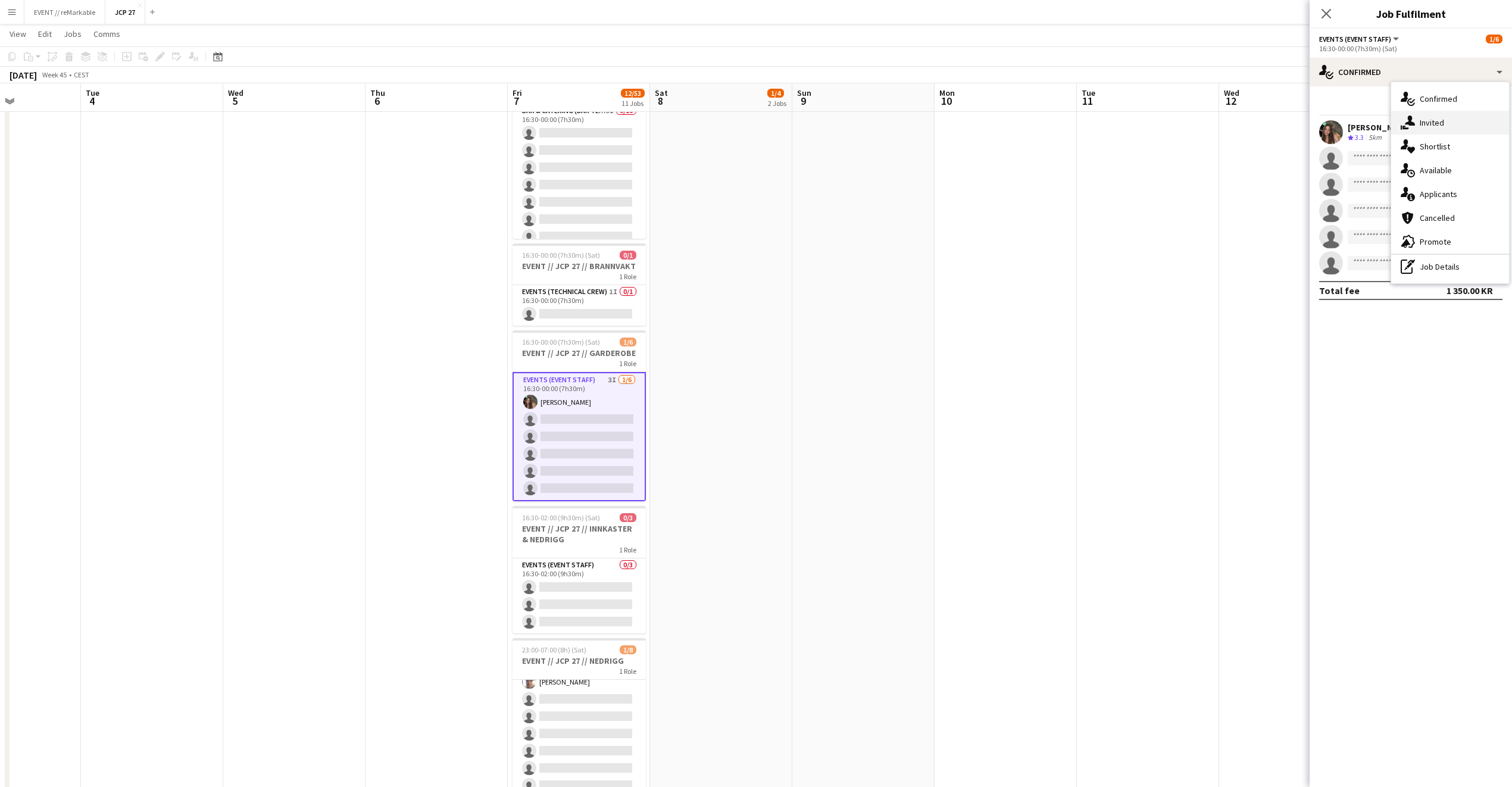
click at [1428, 123] on div "single-neutral-actions-share-1 Invited" at bounding box center [1450, 122] width 118 height 24
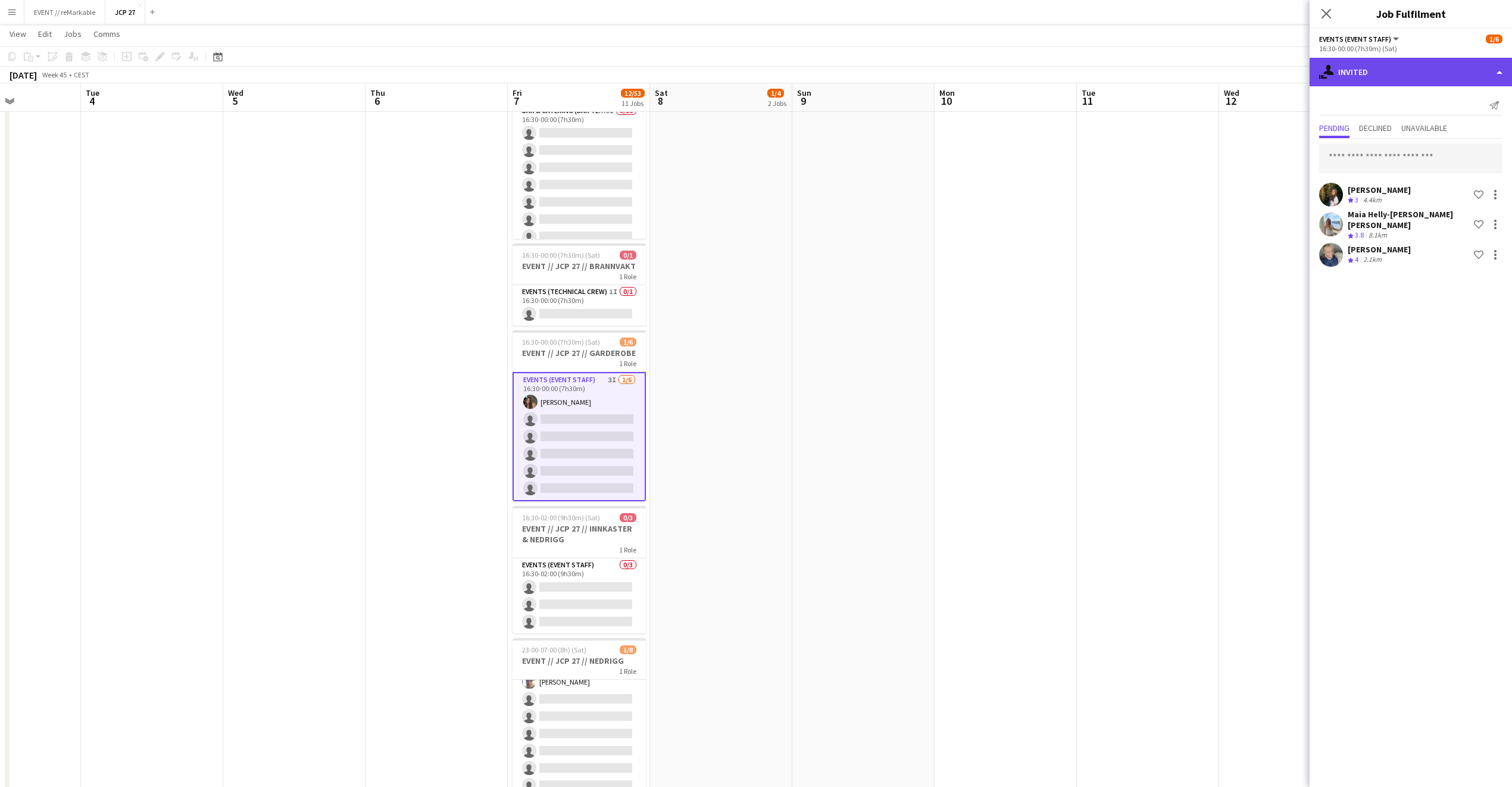
click at [1407, 61] on div "single-neutral-actions-share-1 Invited" at bounding box center [1411, 72] width 202 height 29
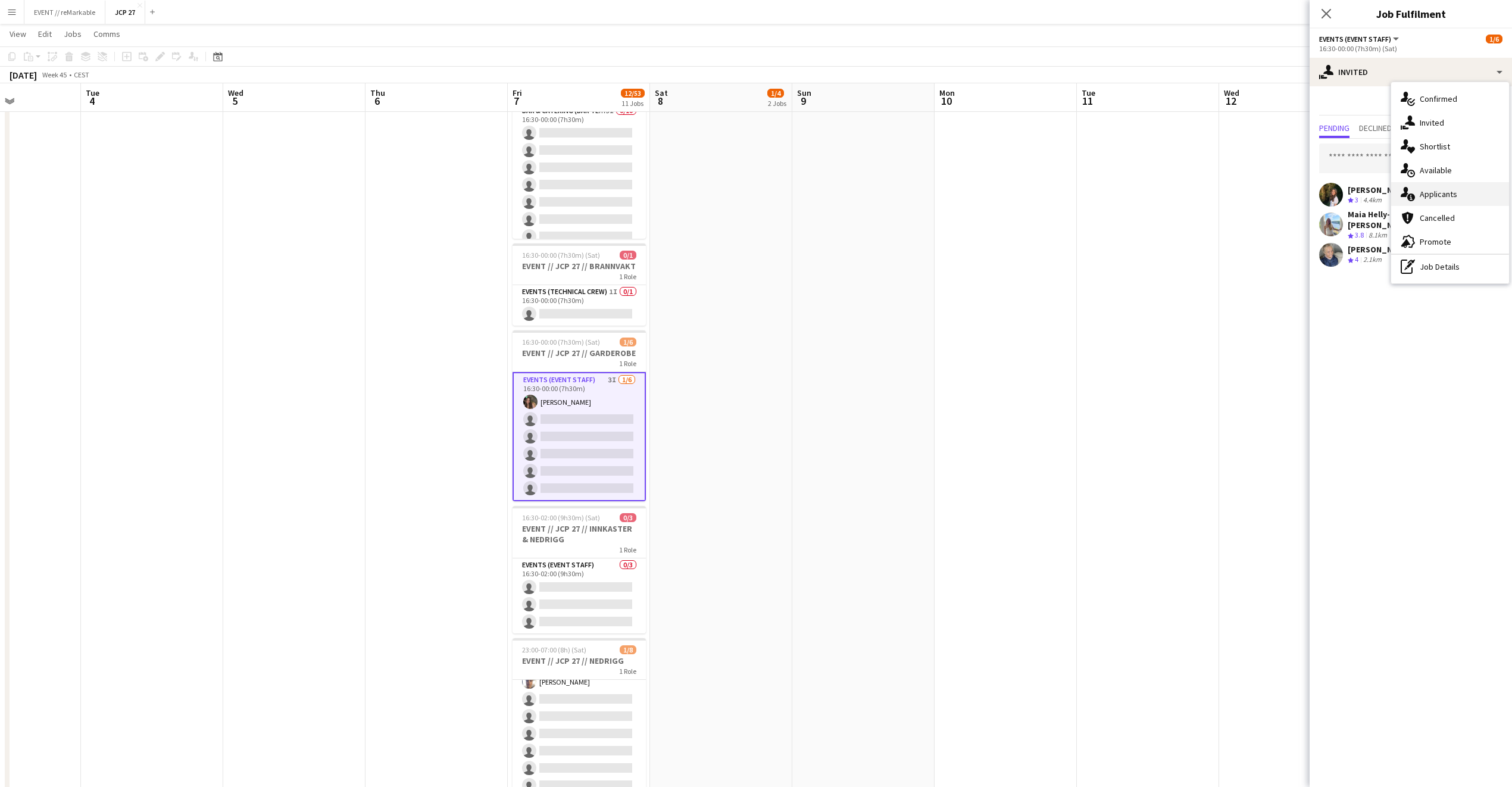
click at [1451, 195] on div "single-neutral-actions-information Applicants" at bounding box center [1450, 194] width 118 height 24
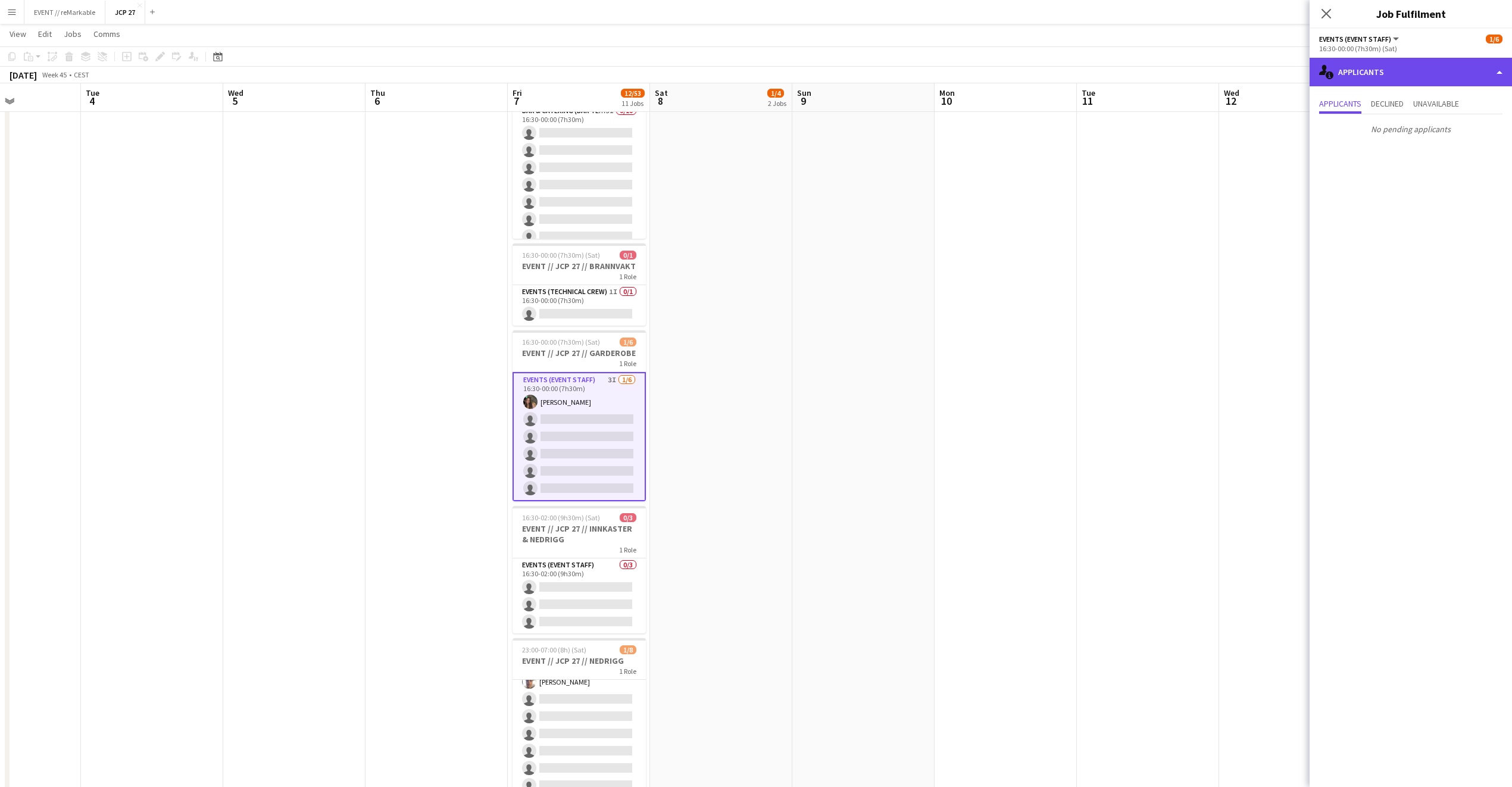
click at [1403, 72] on div "single-neutral-actions-information Applicants" at bounding box center [1411, 72] width 202 height 29
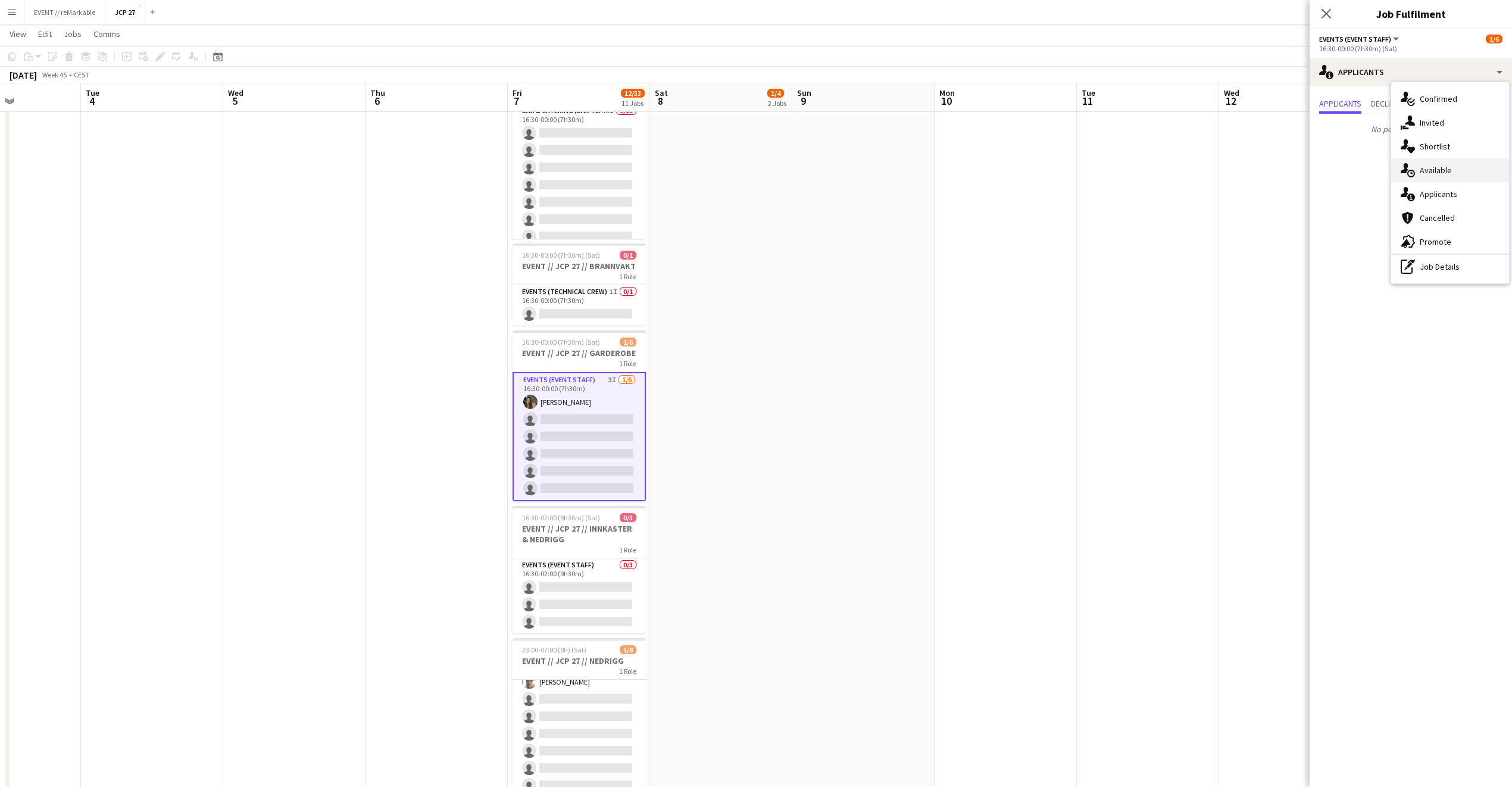
click at [1461, 162] on div "single-neutral-actions-upload Available" at bounding box center [1450, 170] width 118 height 24
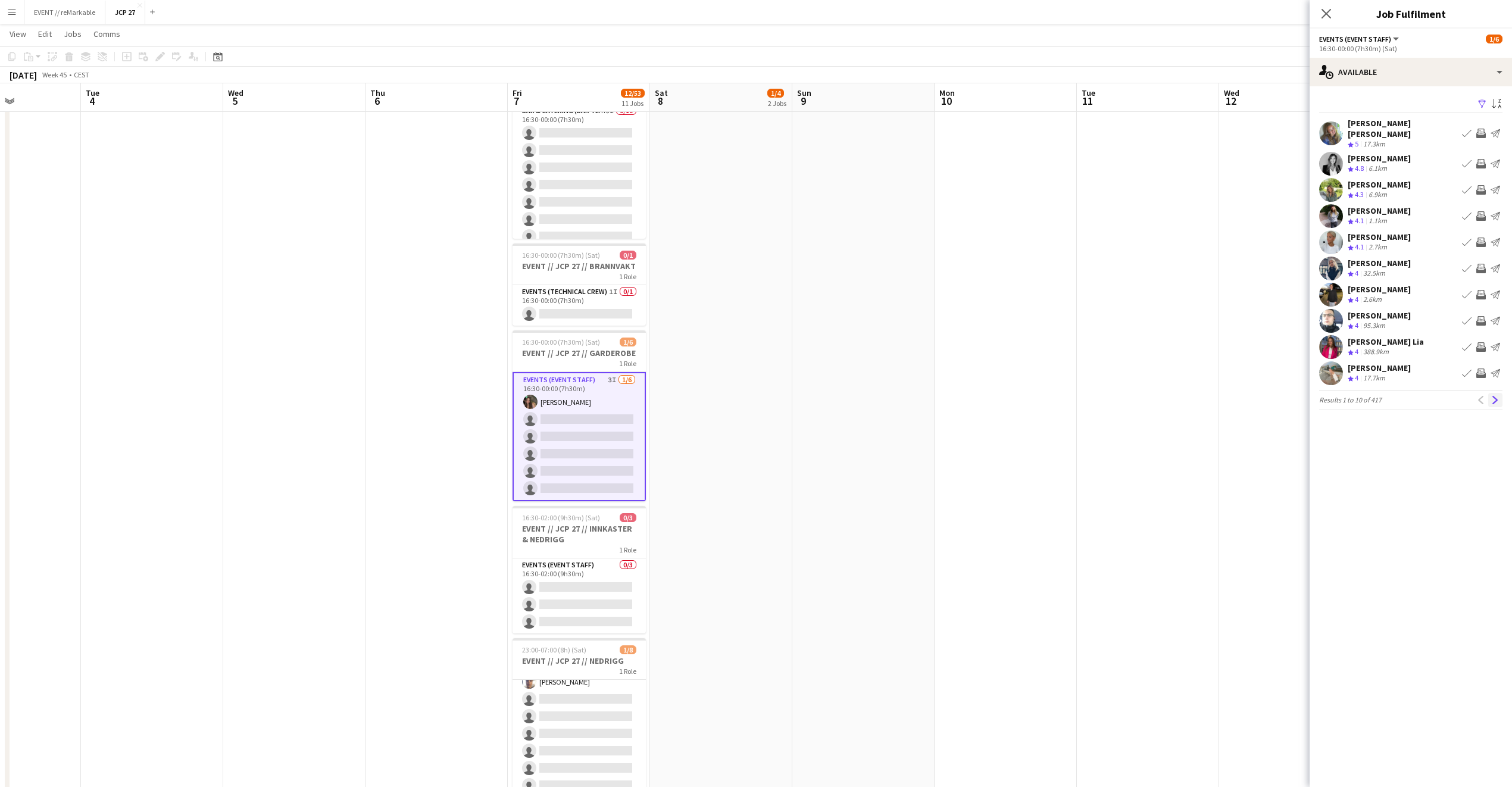
click at [1500, 396] on button "Next" at bounding box center [1496, 400] width 14 height 14
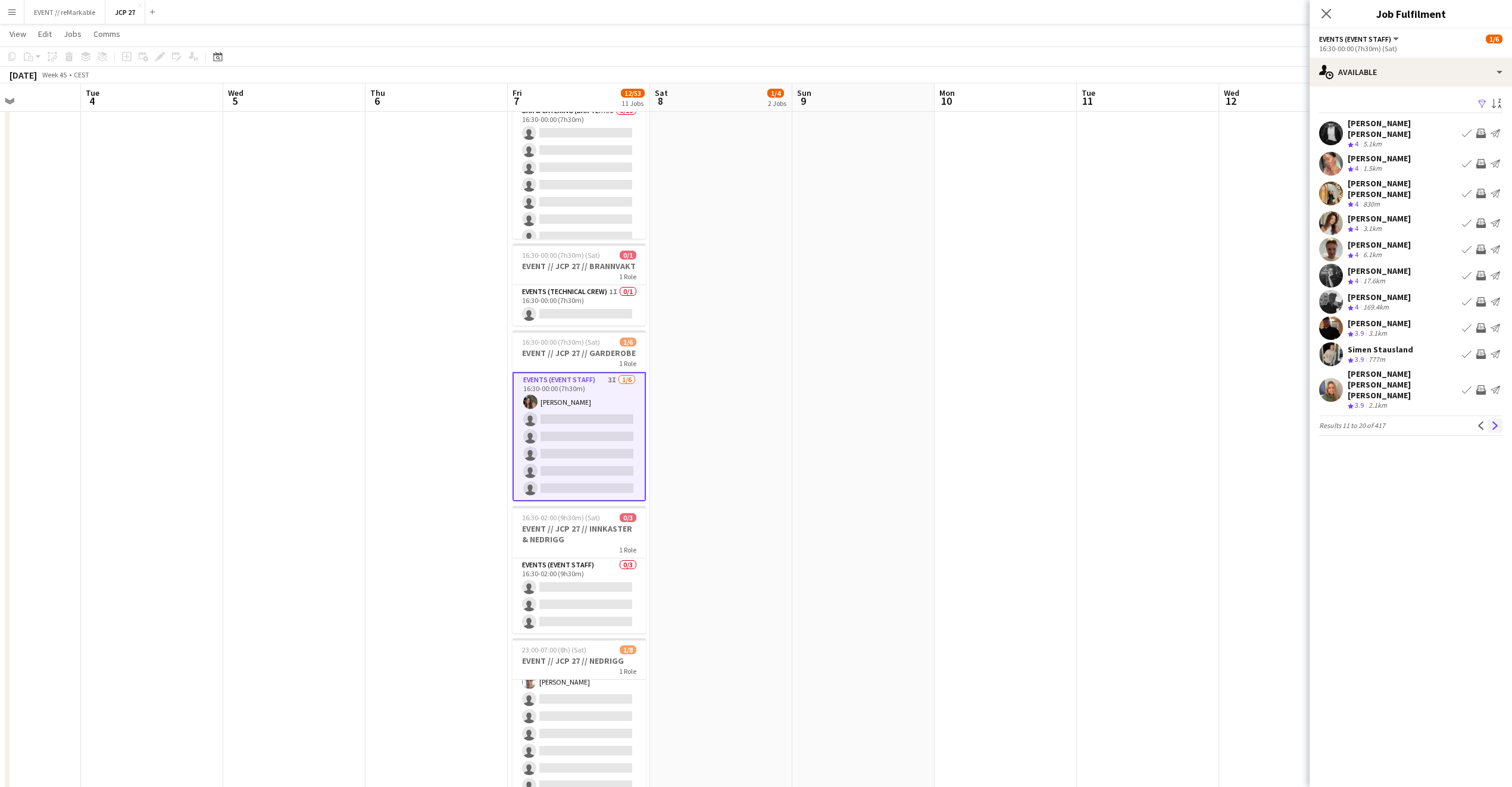
click at [1500, 419] on button "Next" at bounding box center [1496, 426] width 14 height 14
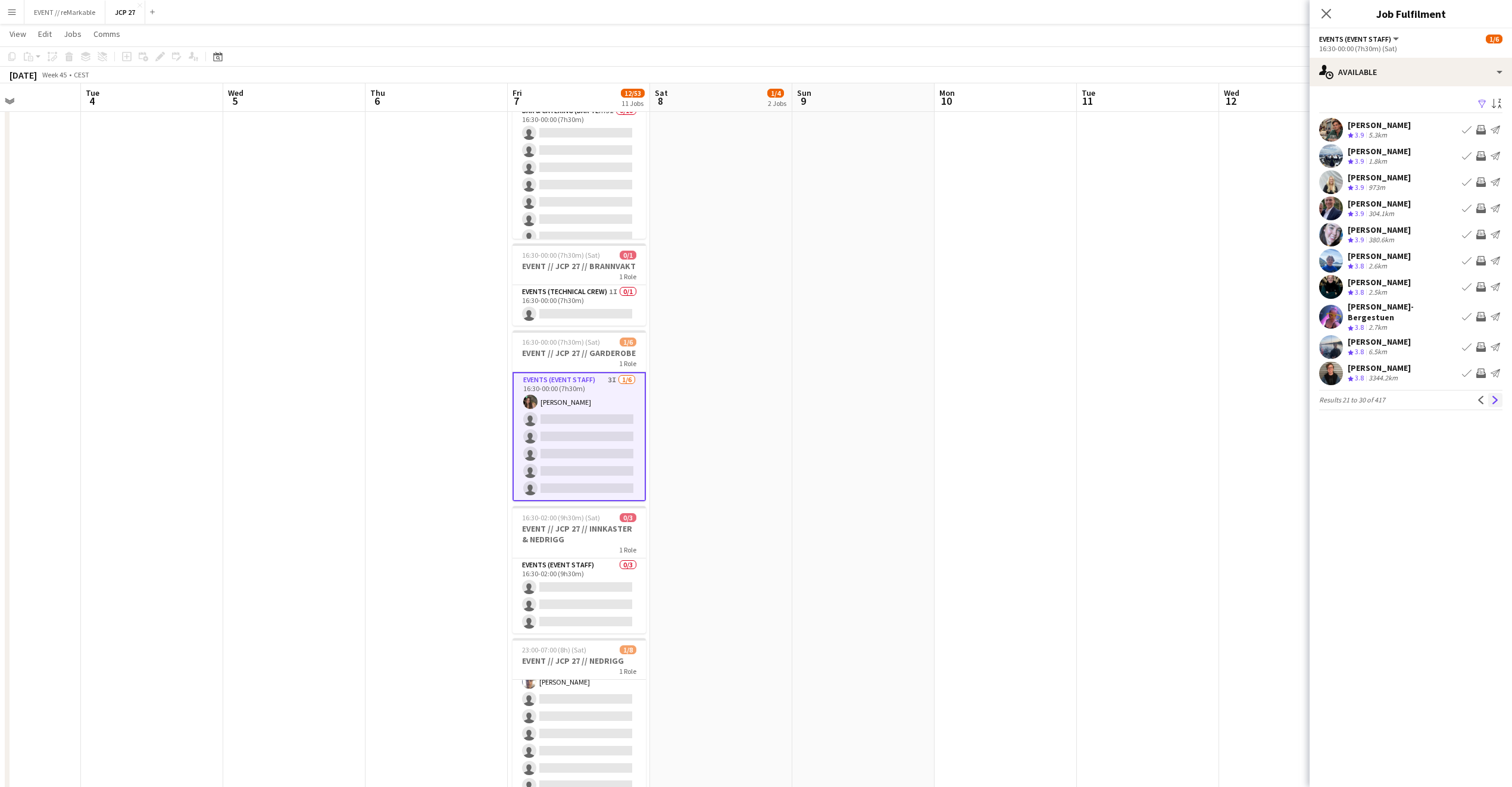
click at [1500, 397] on button "Next" at bounding box center [1496, 400] width 14 height 14
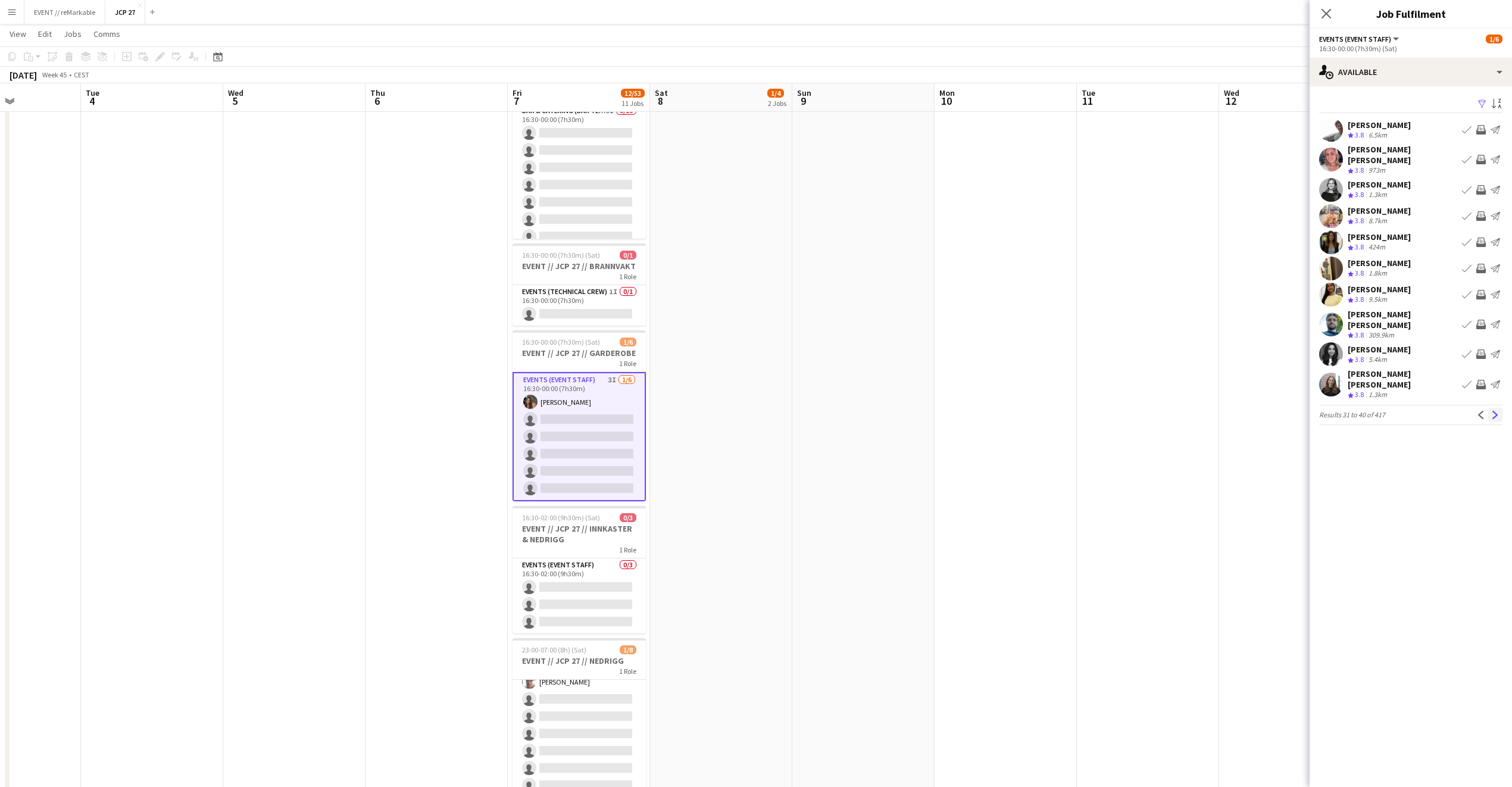
click at [1496, 411] on app-icon "Next" at bounding box center [1496, 415] width 9 height 9
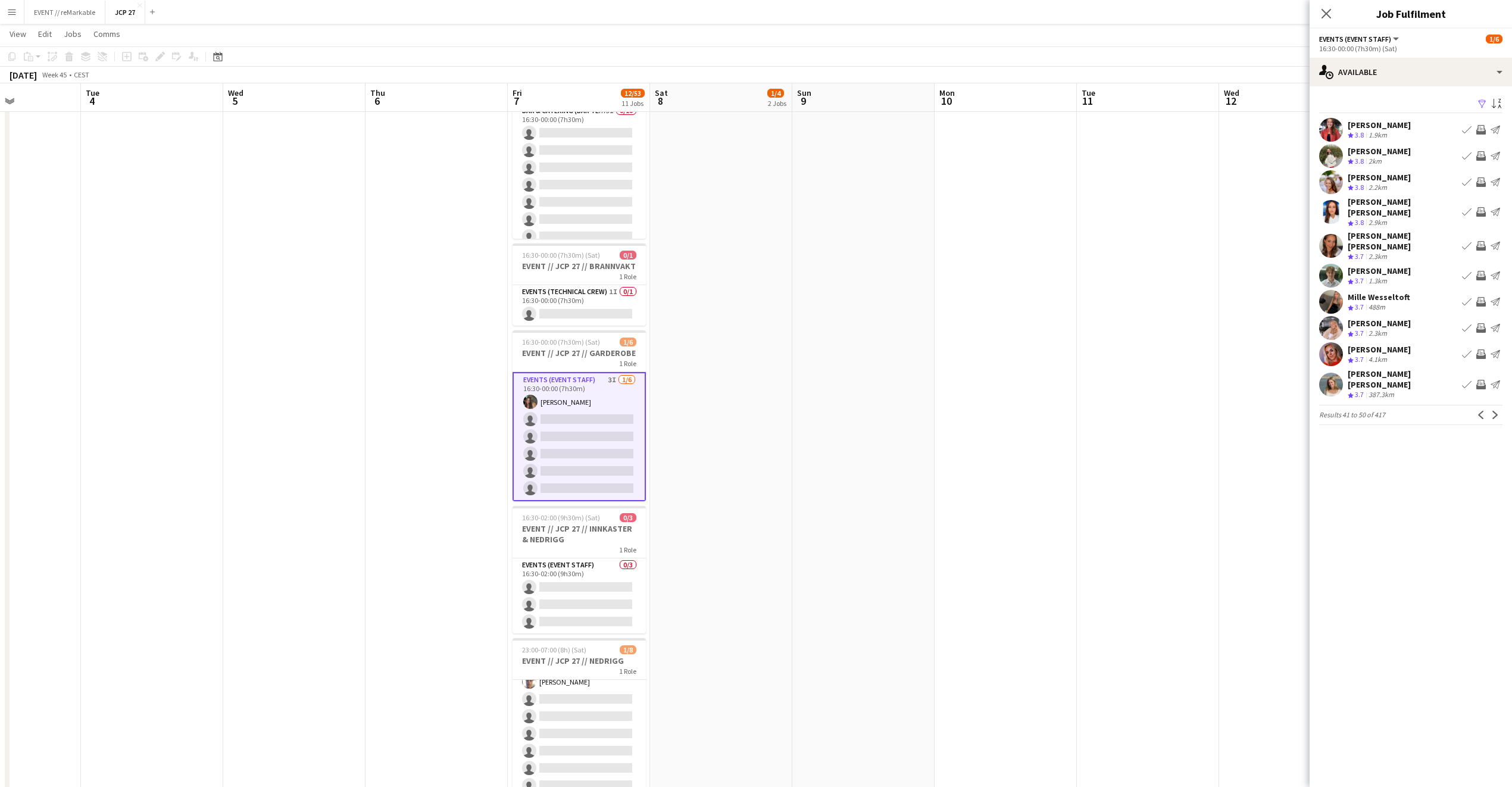
click at [1398, 368] on div "Stella Maria Holmboe" at bounding box center [1402, 379] width 110 height 22
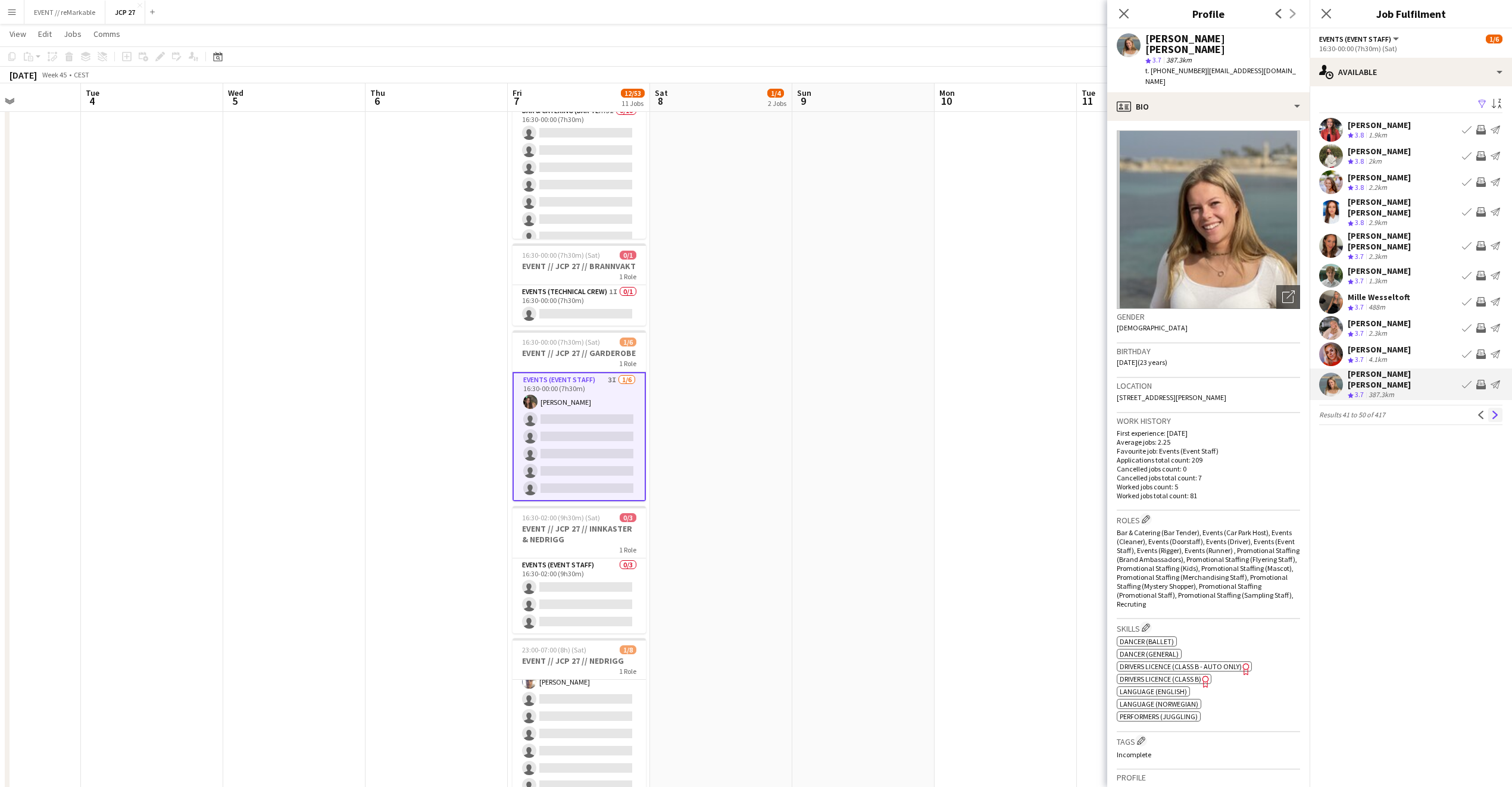
click at [1496, 411] on app-icon "Next" at bounding box center [1496, 415] width 9 height 9
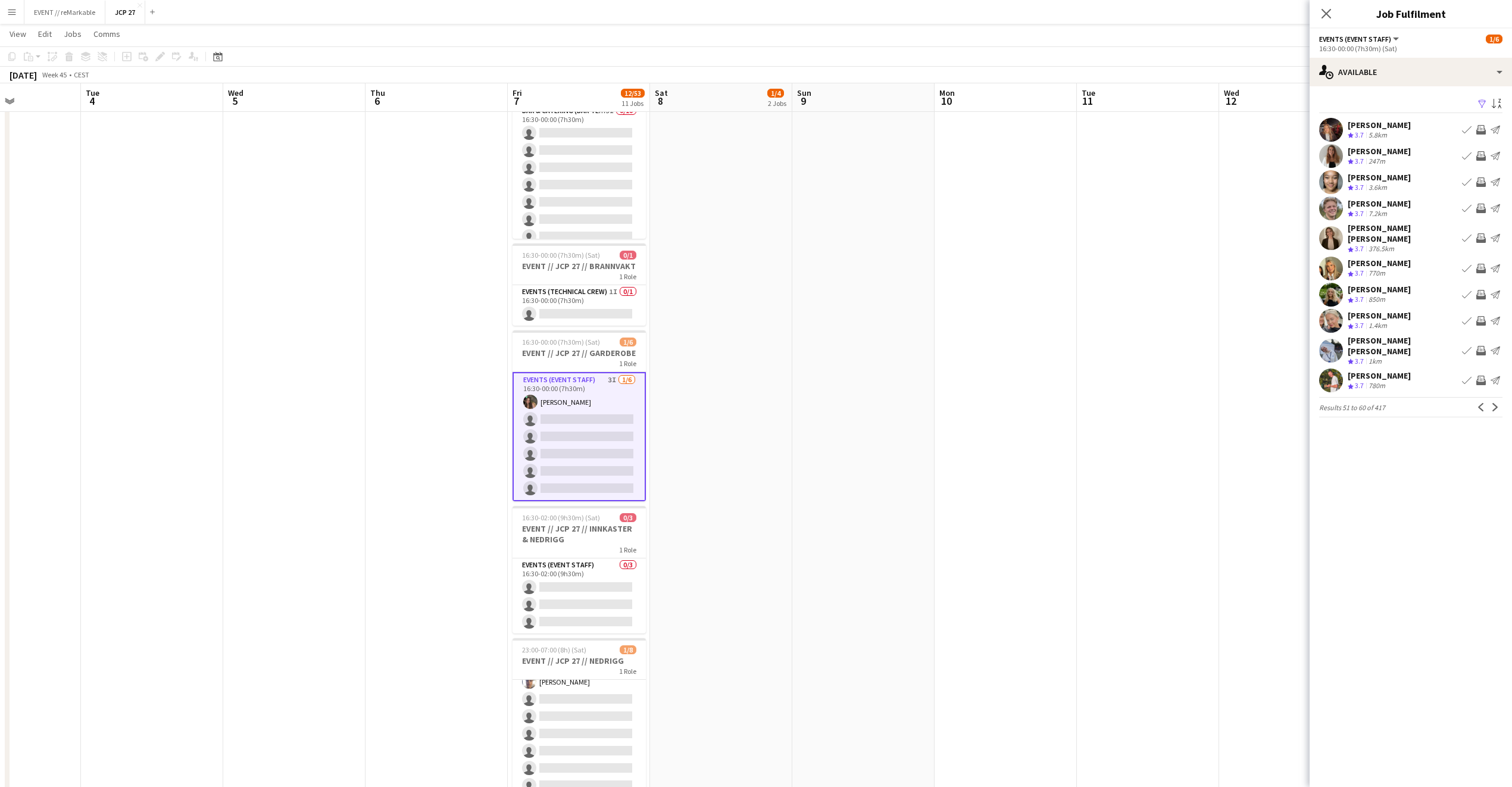
click at [1405, 150] on div "Lina Mizrahi Olsen" at bounding box center [1379, 151] width 63 height 11
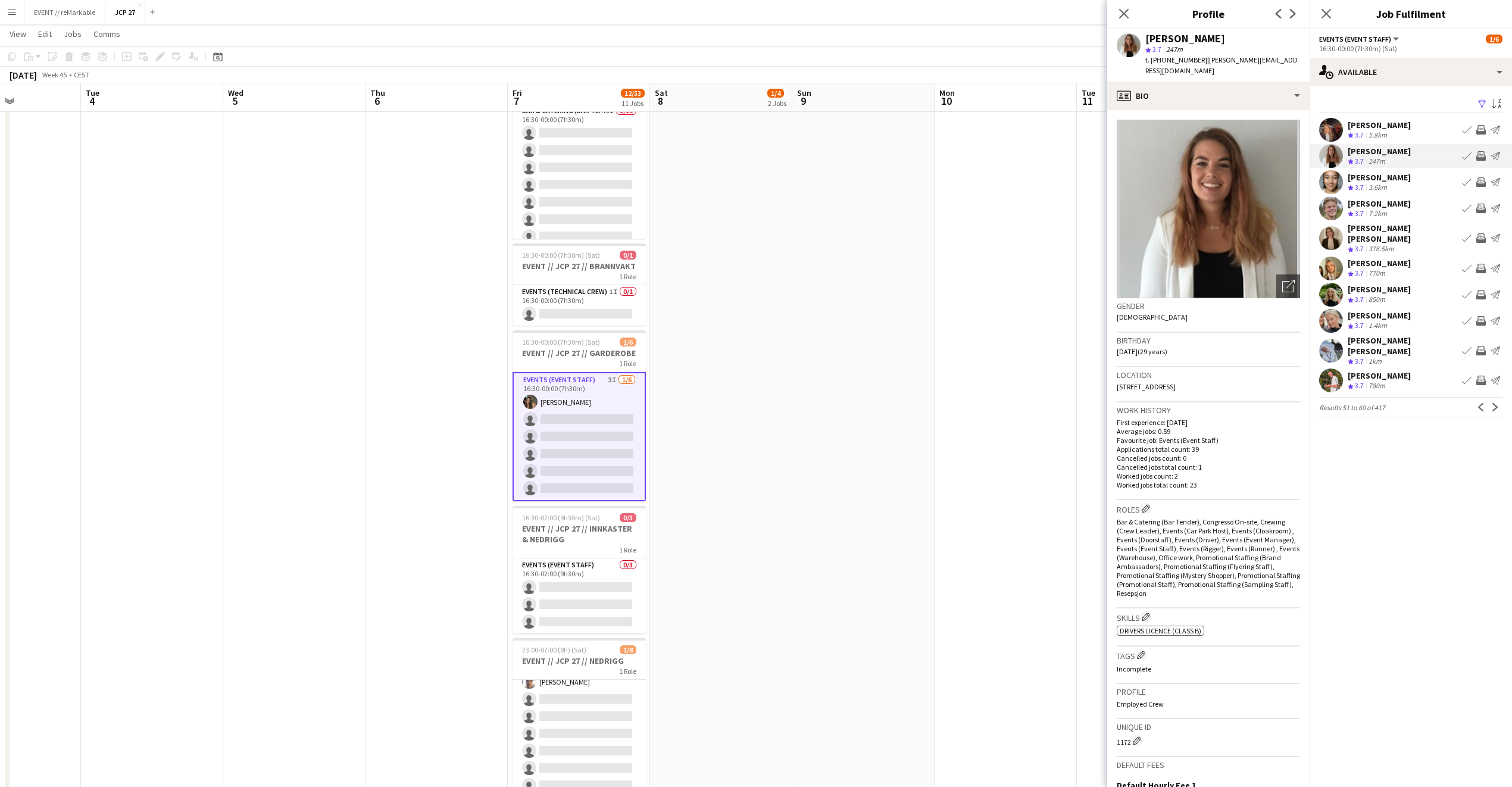
click at [1383, 310] on div "Heidi Eftestøl" at bounding box center [1379, 315] width 63 height 11
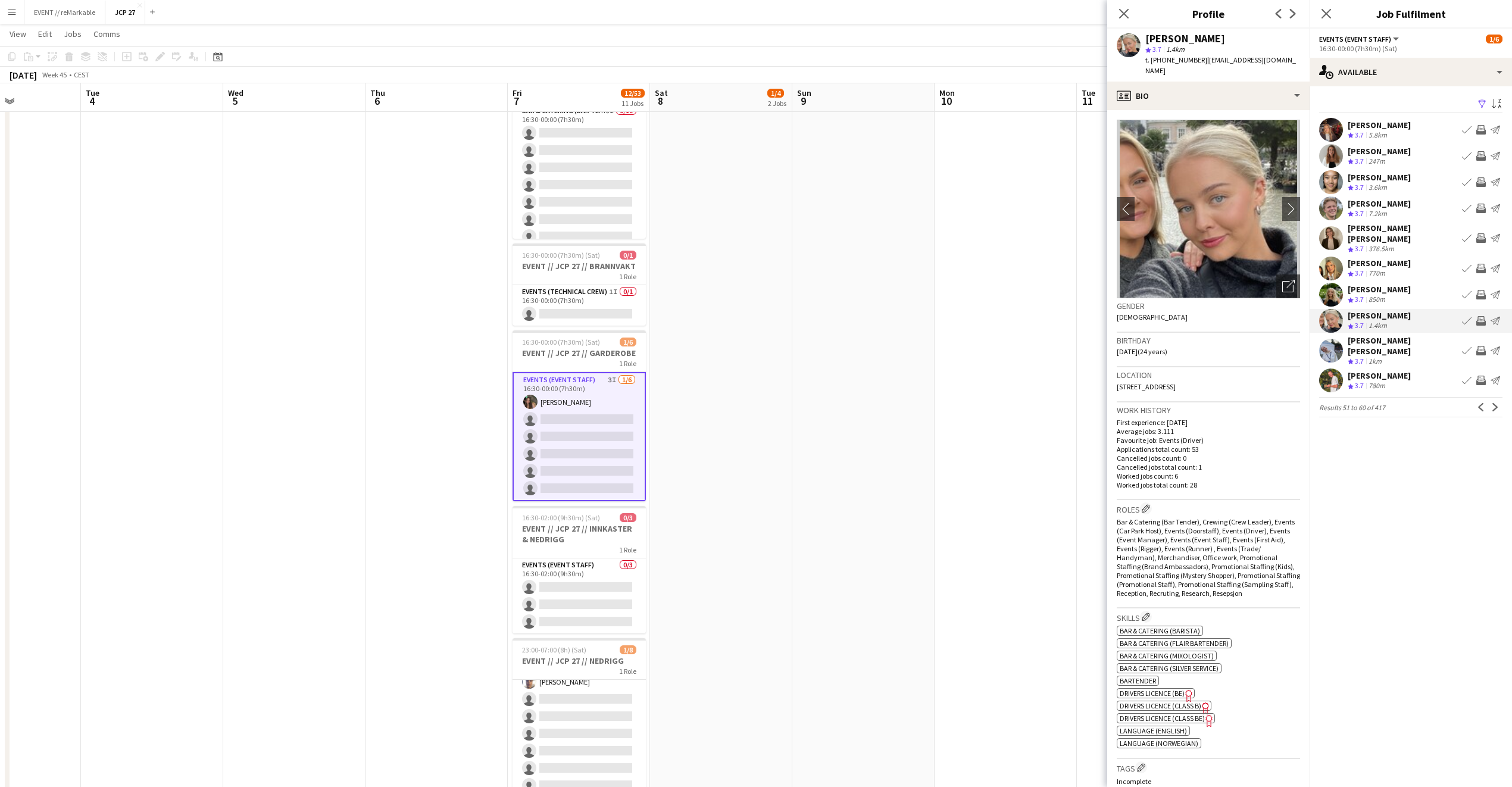
click at [1385, 284] on div "Mollie Erixon" at bounding box center [1379, 290] width 63 height 11
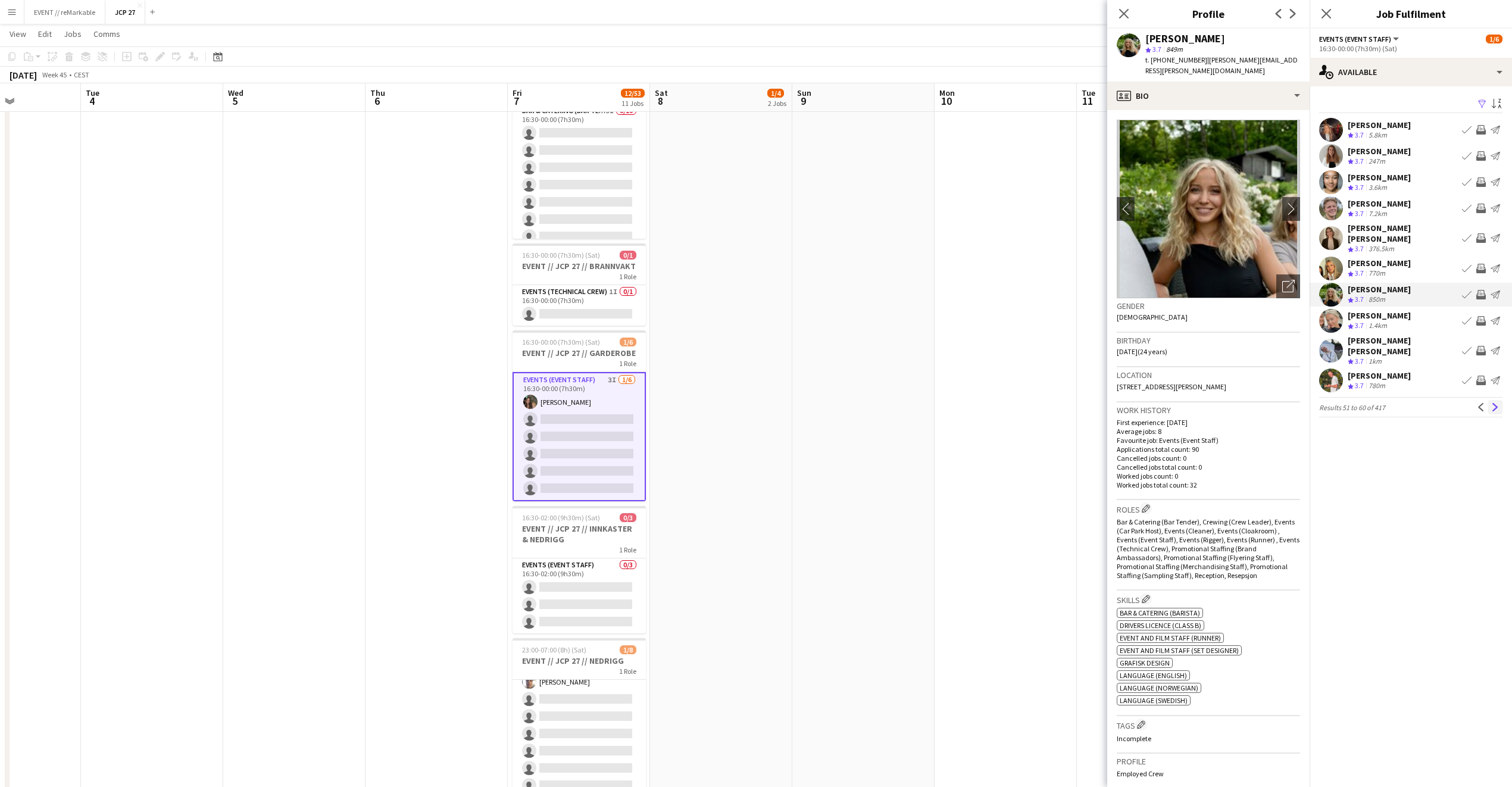
click at [1496, 403] on app-icon "Next" at bounding box center [1496, 407] width 9 height 9
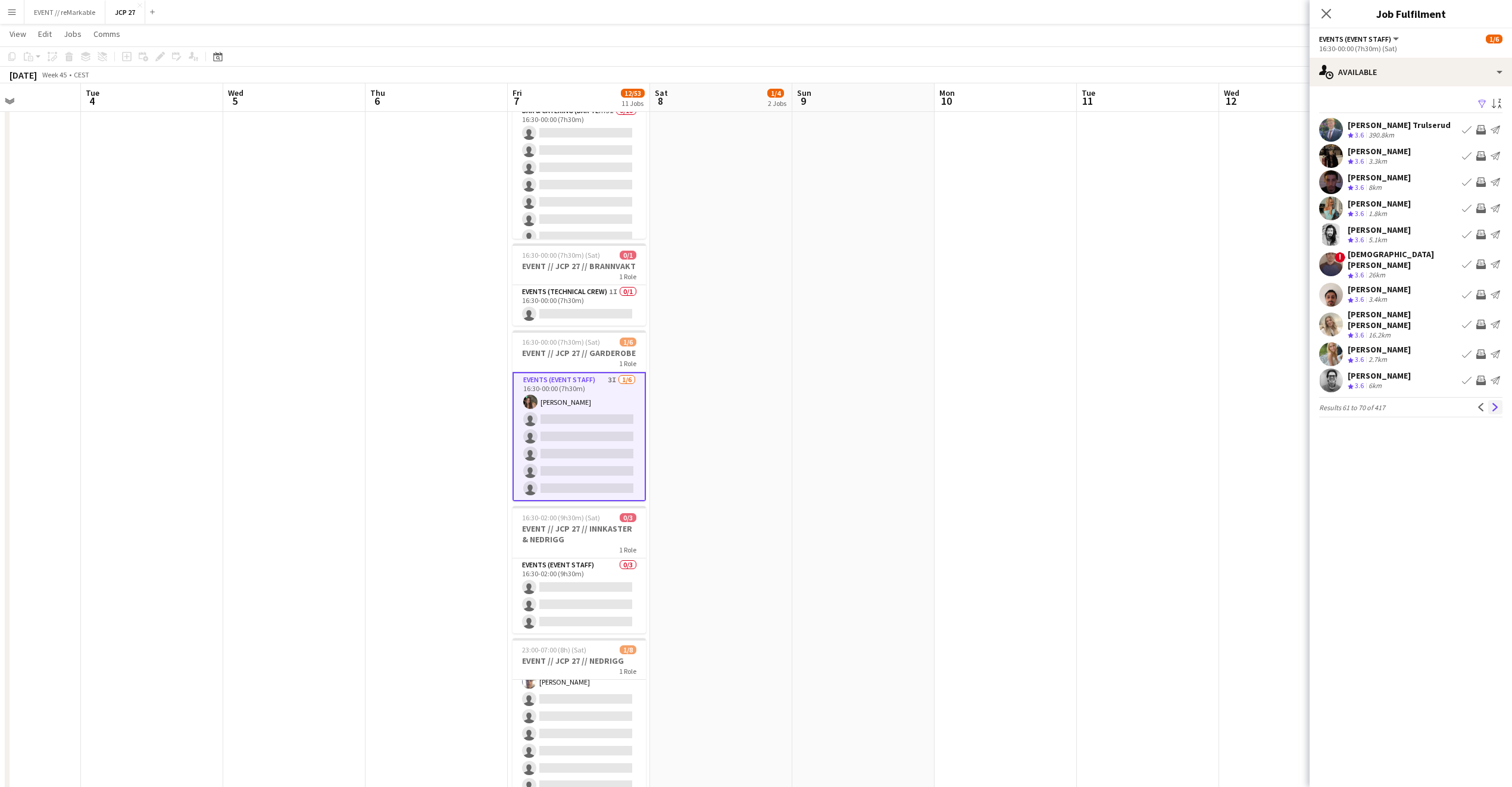
click at [1498, 403] on app-icon "Next" at bounding box center [1496, 407] width 9 height 9
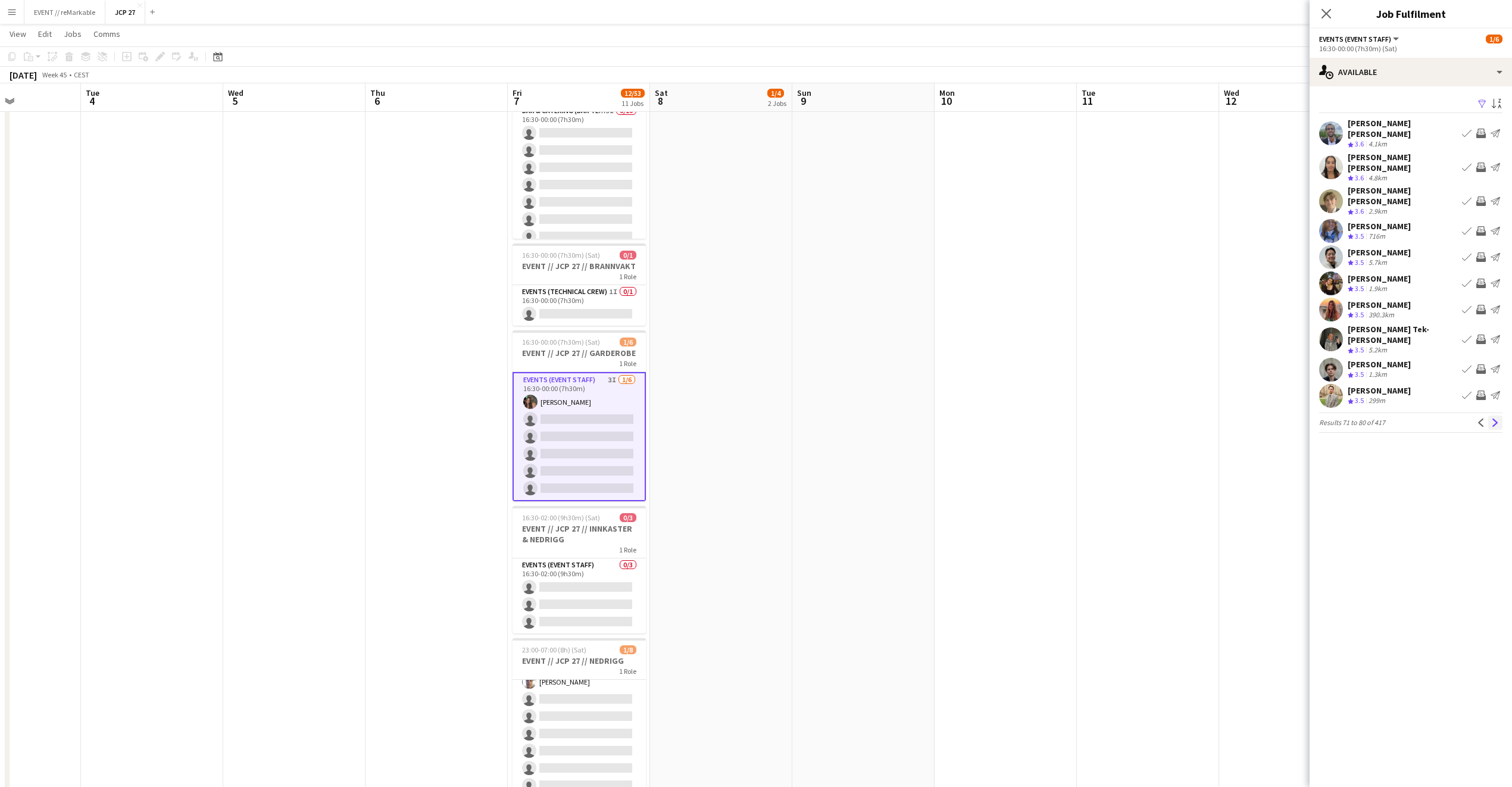
click at [1492, 419] on app-icon "Next" at bounding box center [1496, 423] width 9 height 9
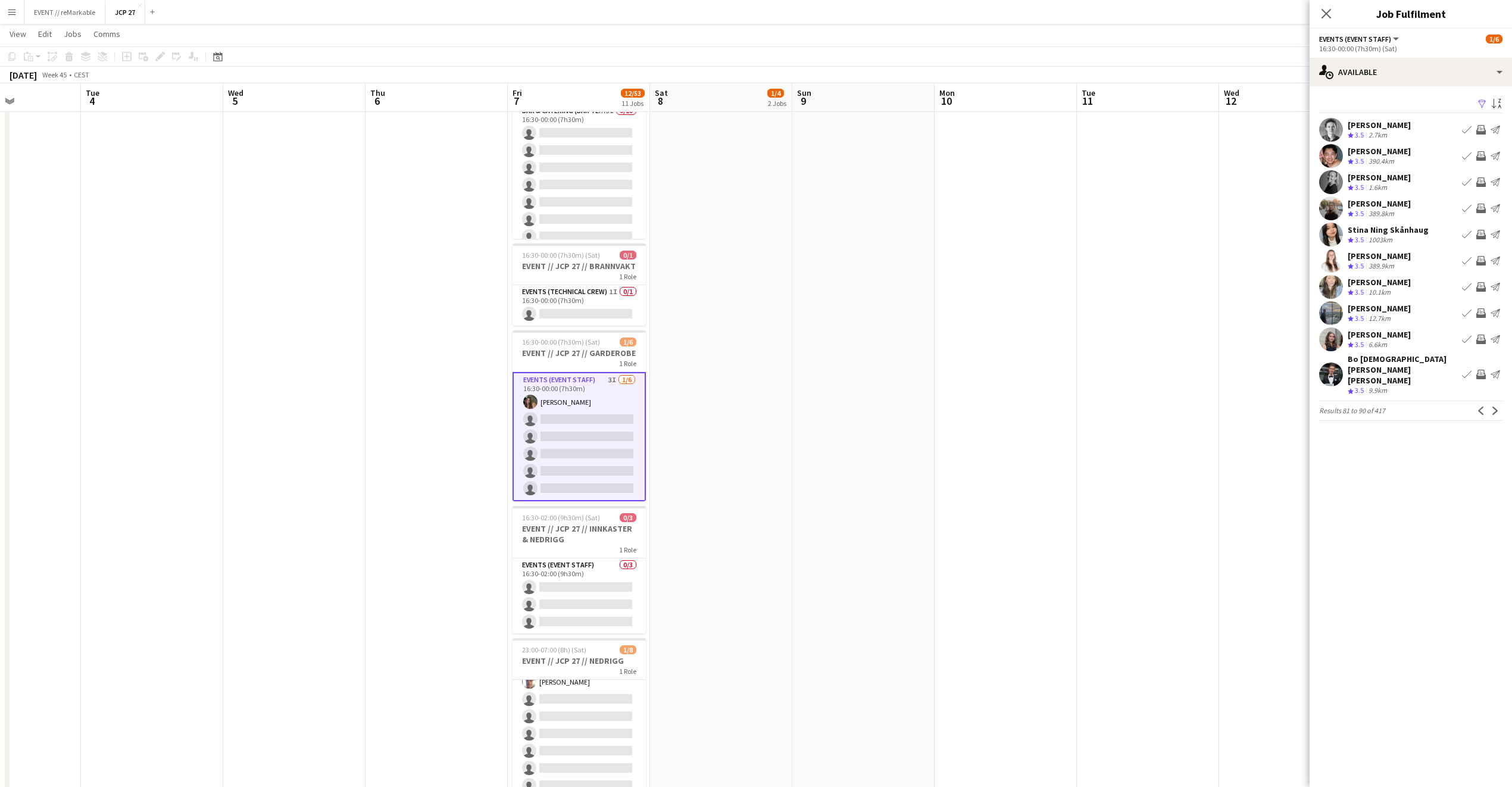
click at [1387, 204] on div "Ane Brovold" at bounding box center [1379, 204] width 63 height 11
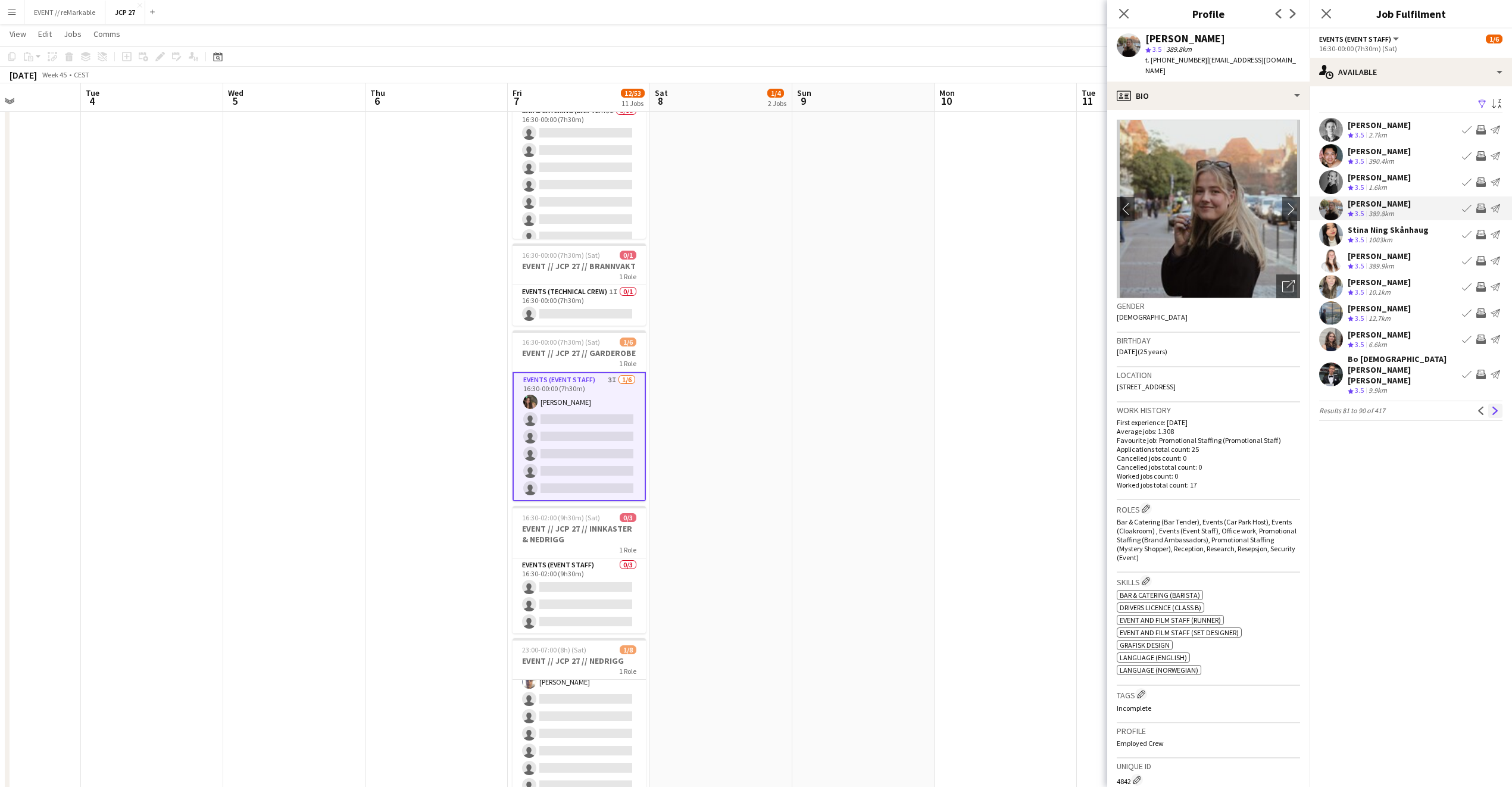
click at [1492, 406] on app-icon "Next" at bounding box center [1496, 410] width 9 height 9
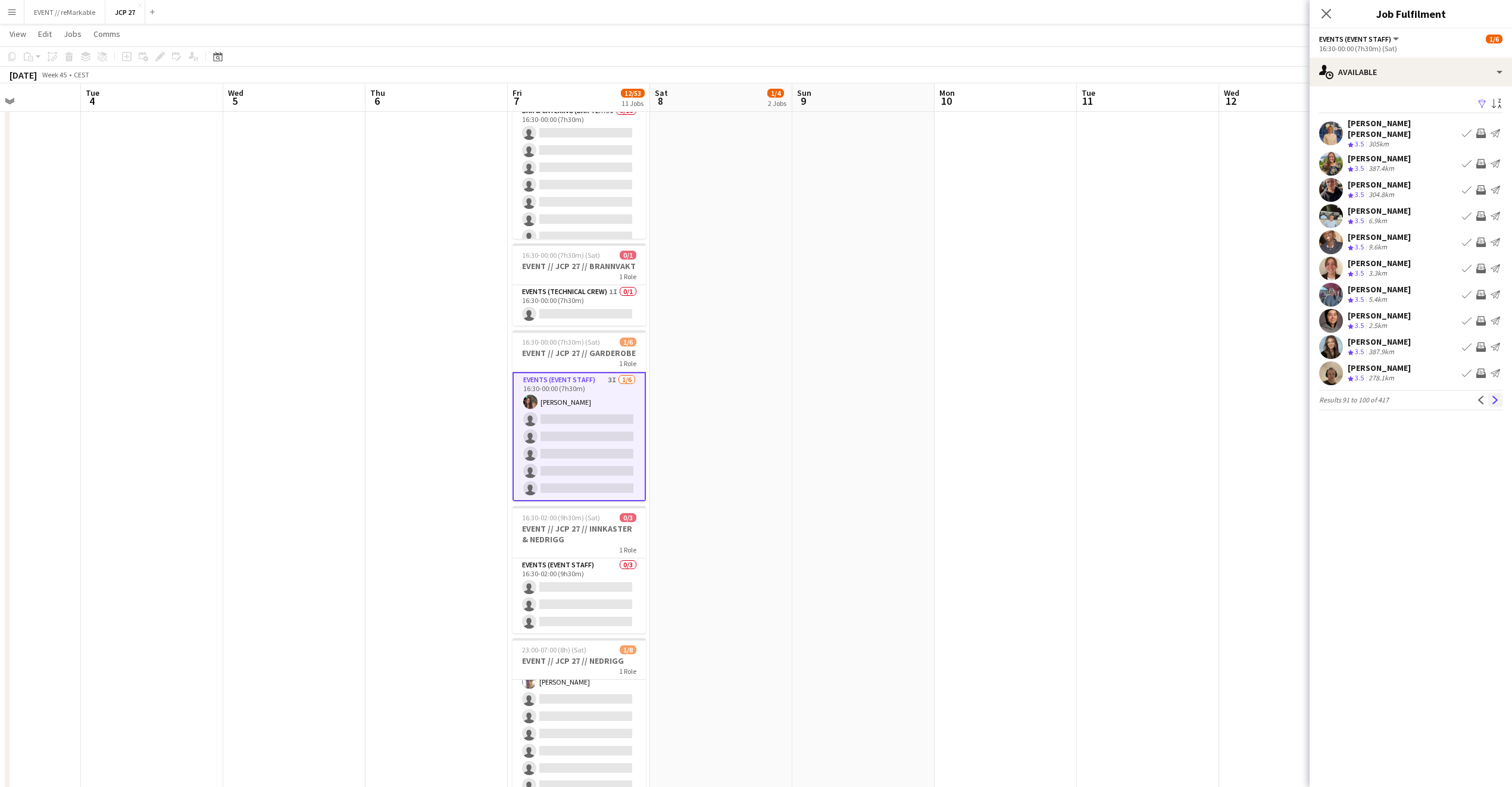
click at [1496, 396] on app-icon "Next" at bounding box center [1496, 400] width 9 height 9
click at [1323, 22] on div "Close pop-in" at bounding box center [1326, 13] width 33 height 27
click at [1324, 12] on icon at bounding box center [1326, 13] width 12 height 12
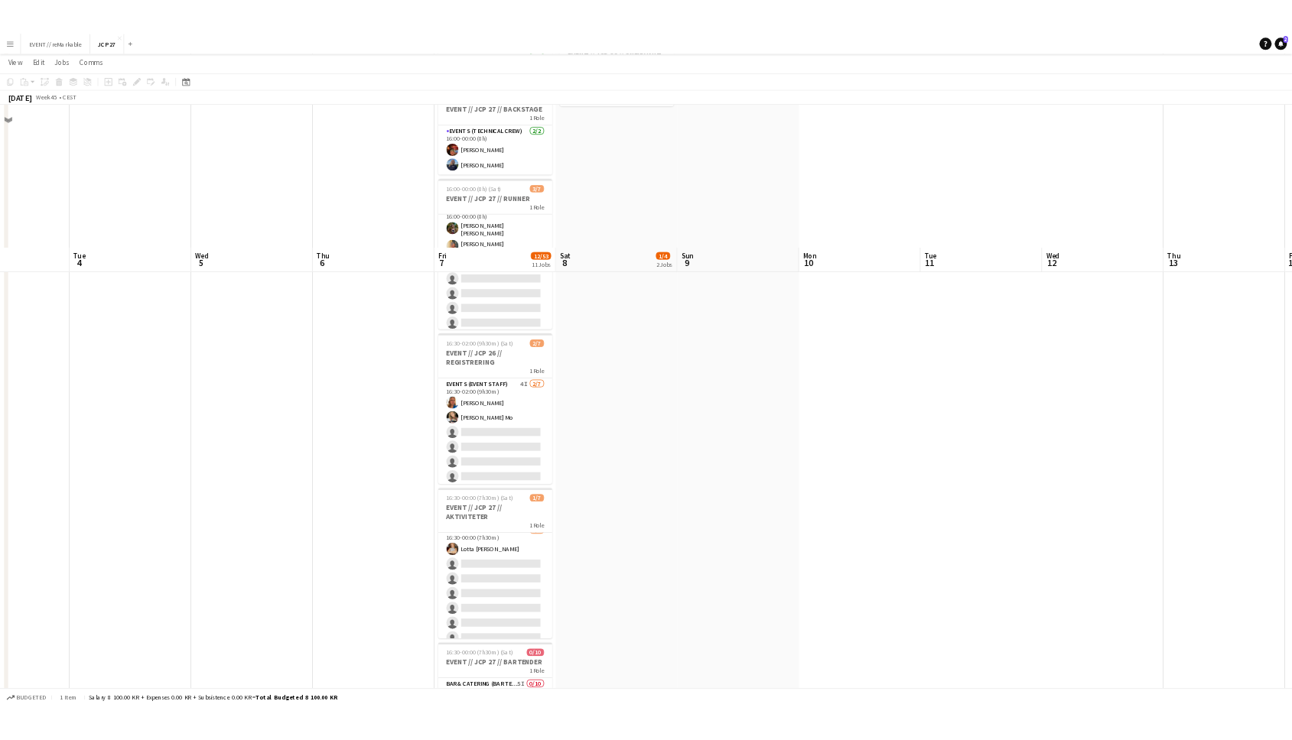
scroll to position [0, 0]
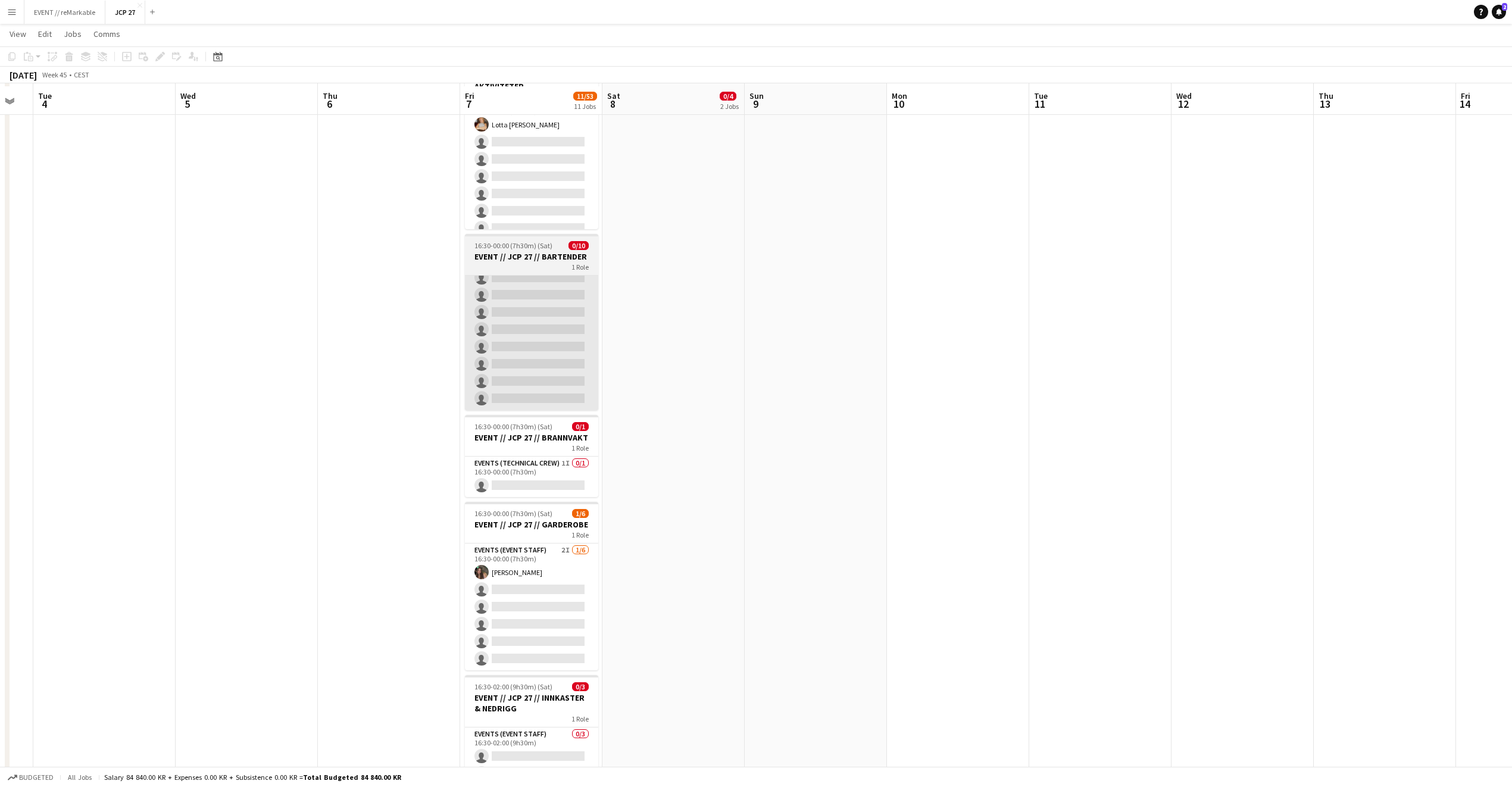
scroll to position [740, 0]
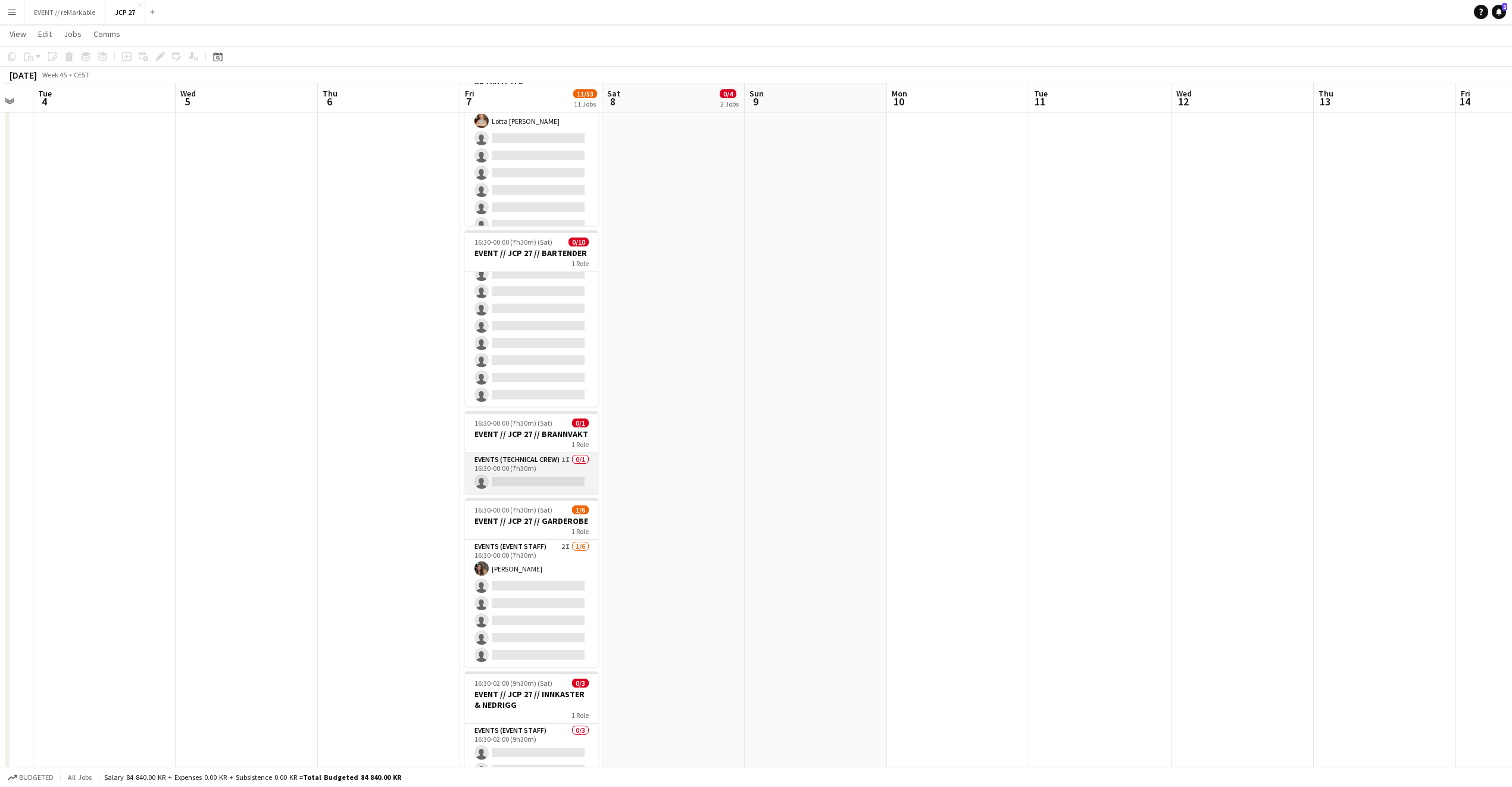
click at [550, 491] on app-card-role "Events (Technical Crew) 1I 0/1 16:30-00:00 (7h30m) single-neutral-actions" at bounding box center [531, 473] width 133 height 40
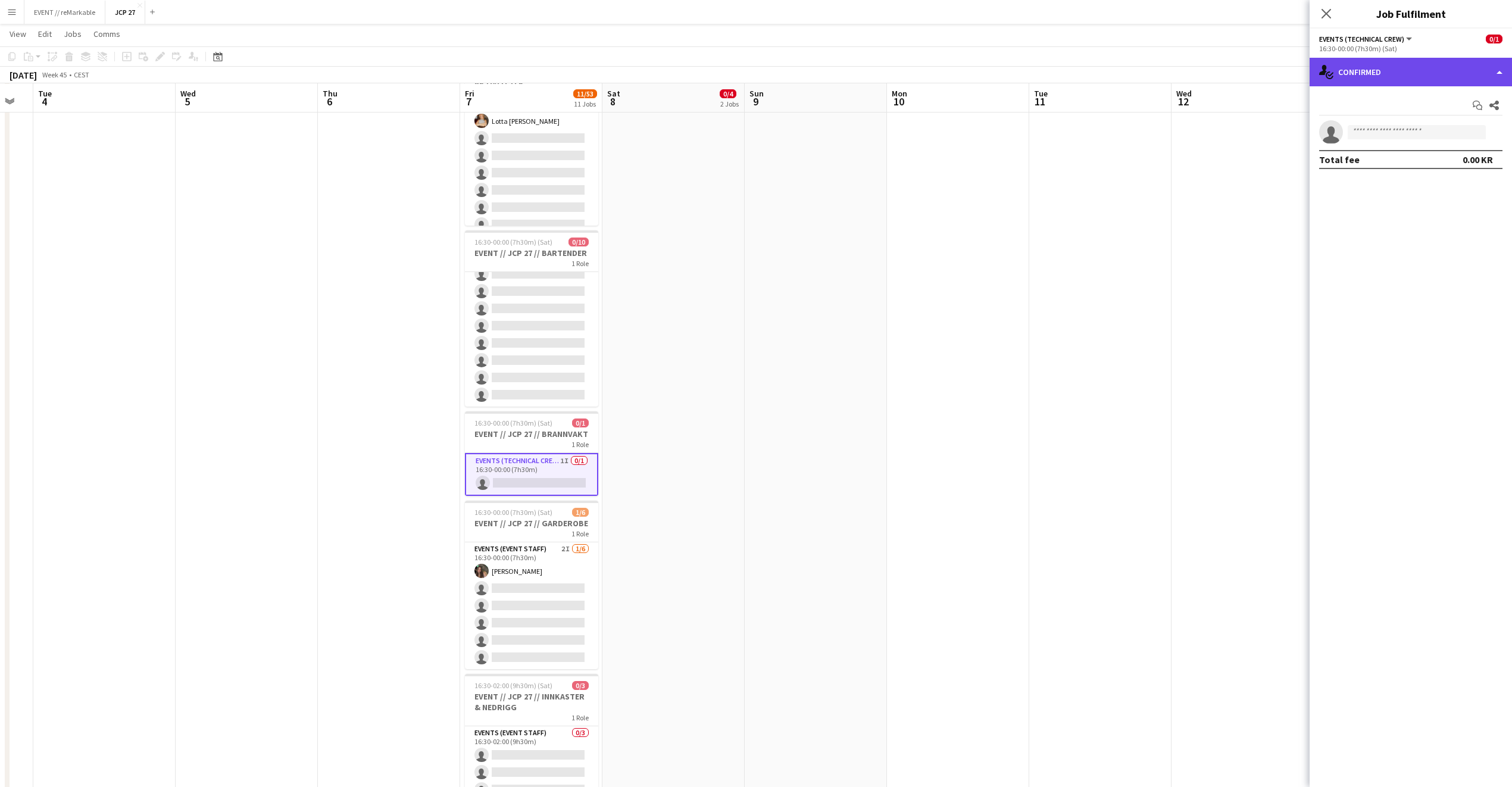
click at [1415, 72] on div "single-neutral-actions-check-2 Confirmed" at bounding box center [1411, 72] width 202 height 29
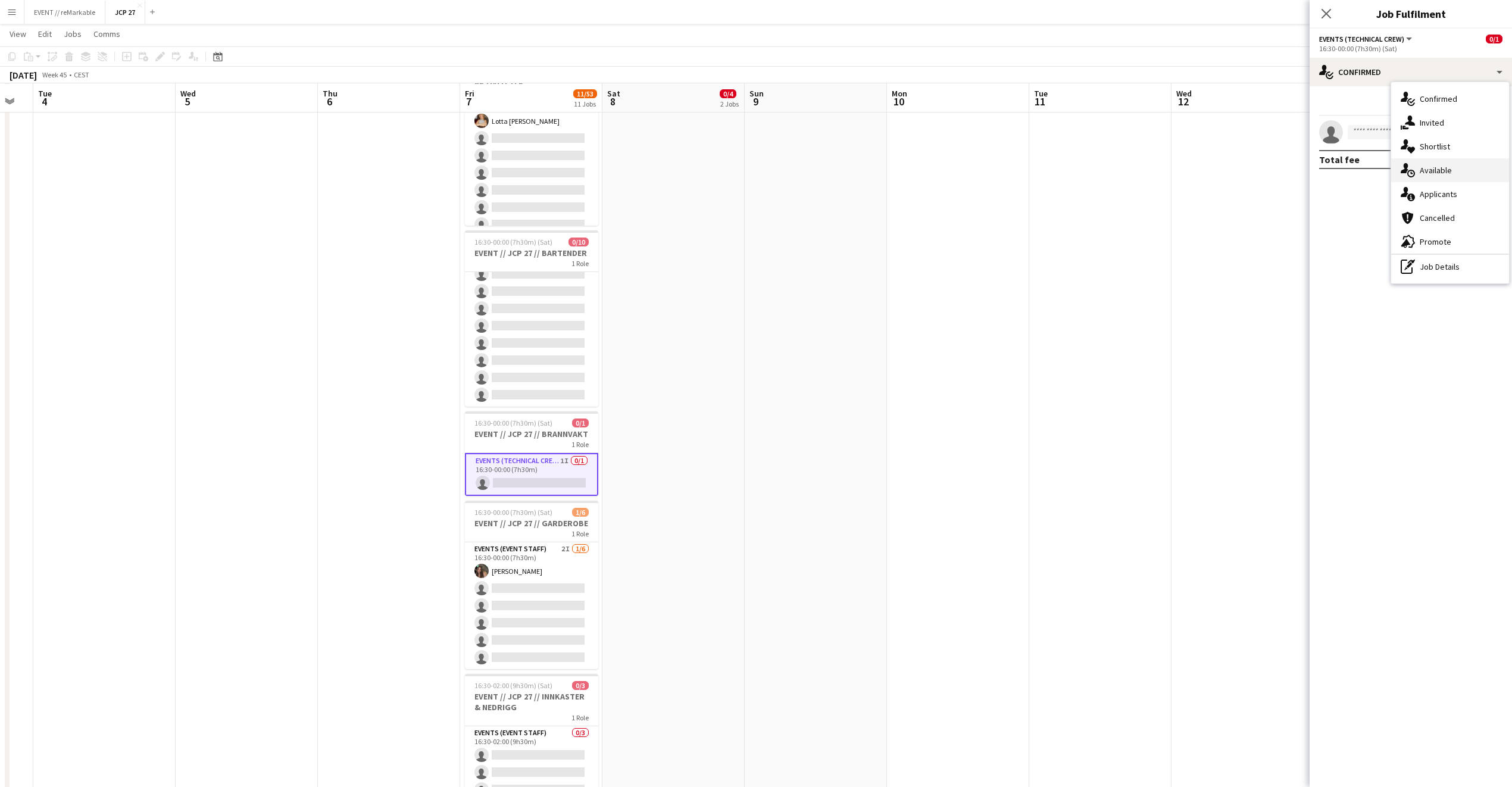
click at [1454, 167] on div "single-neutral-actions-upload Available" at bounding box center [1450, 170] width 118 height 24
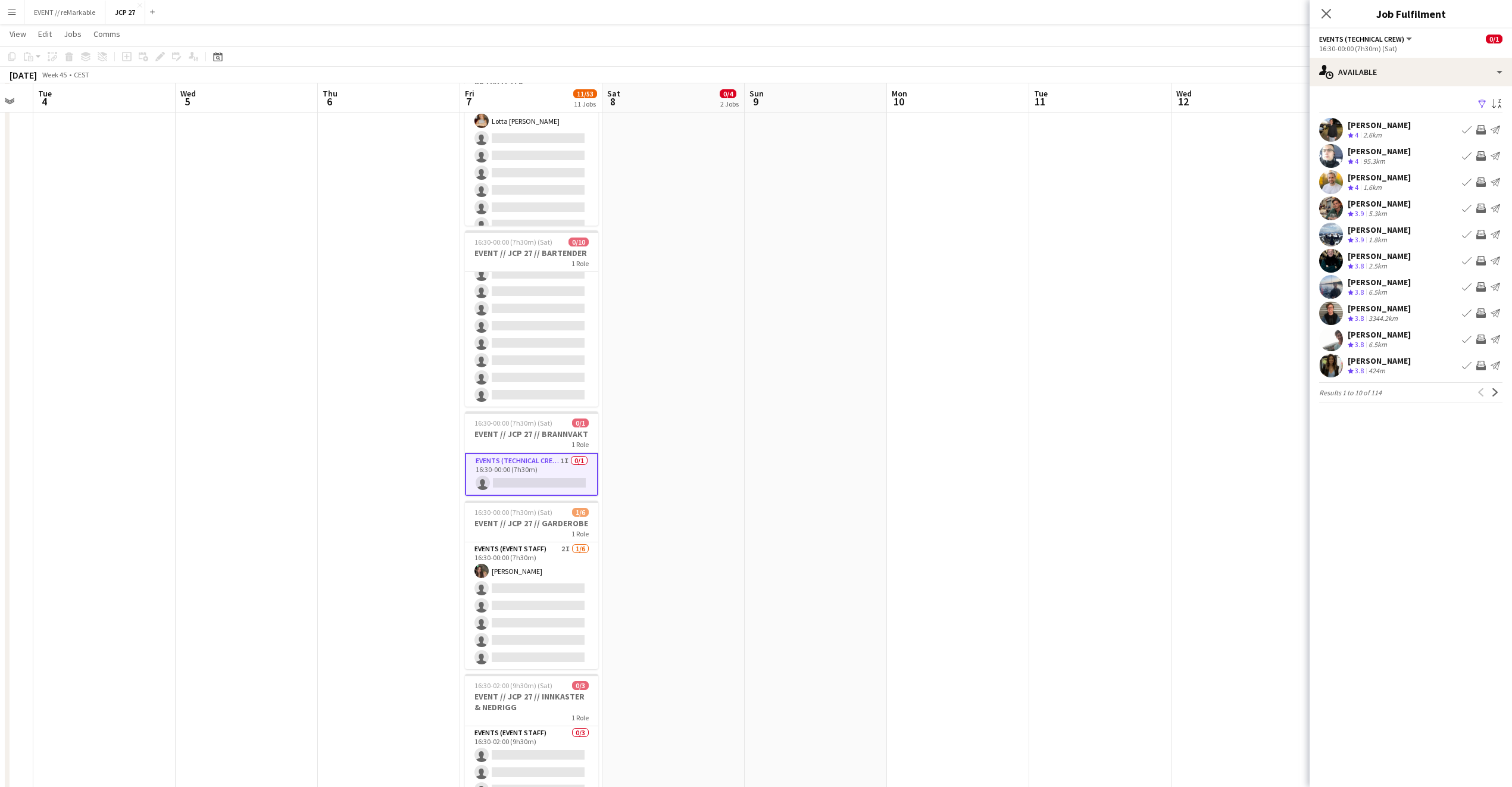
click at [1391, 127] on div "[PERSON_NAME]" at bounding box center [1379, 125] width 63 height 11
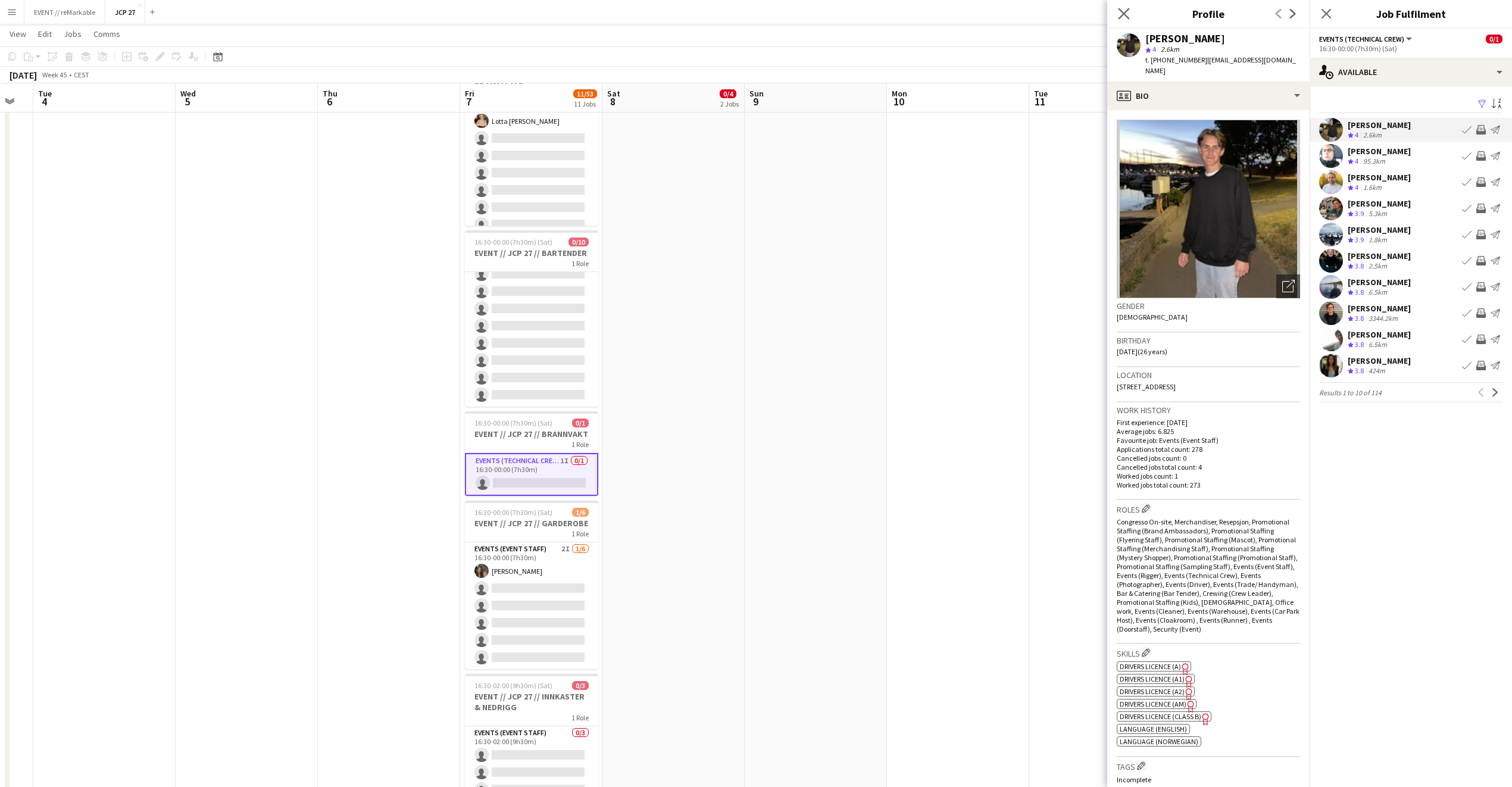
click at [1116, 11] on app-icon "Close pop-in" at bounding box center [1124, 14] width 17 height 17
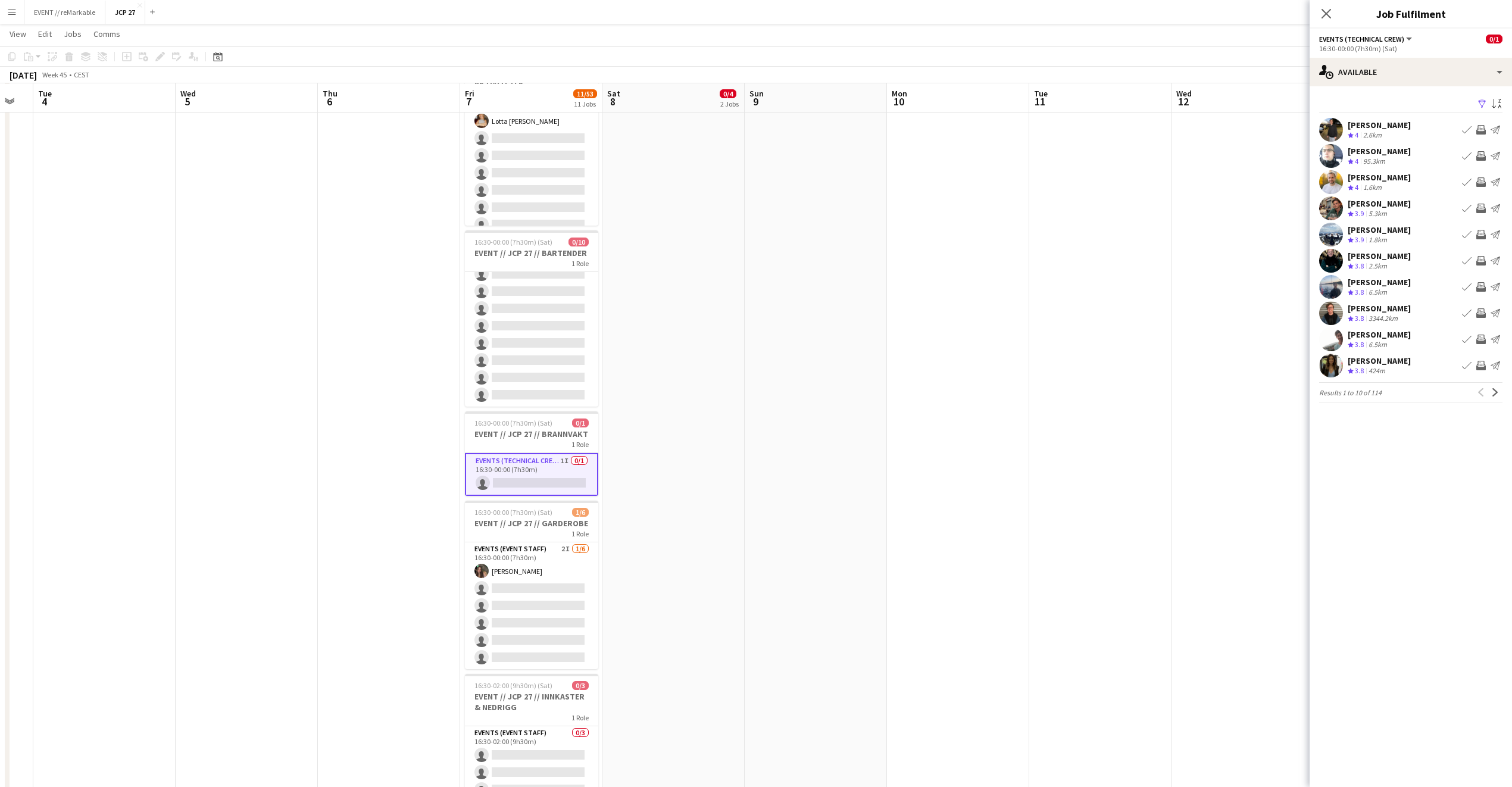
click at [1221, 473] on app-date-cell at bounding box center [1243, 221] width 142 height 1654
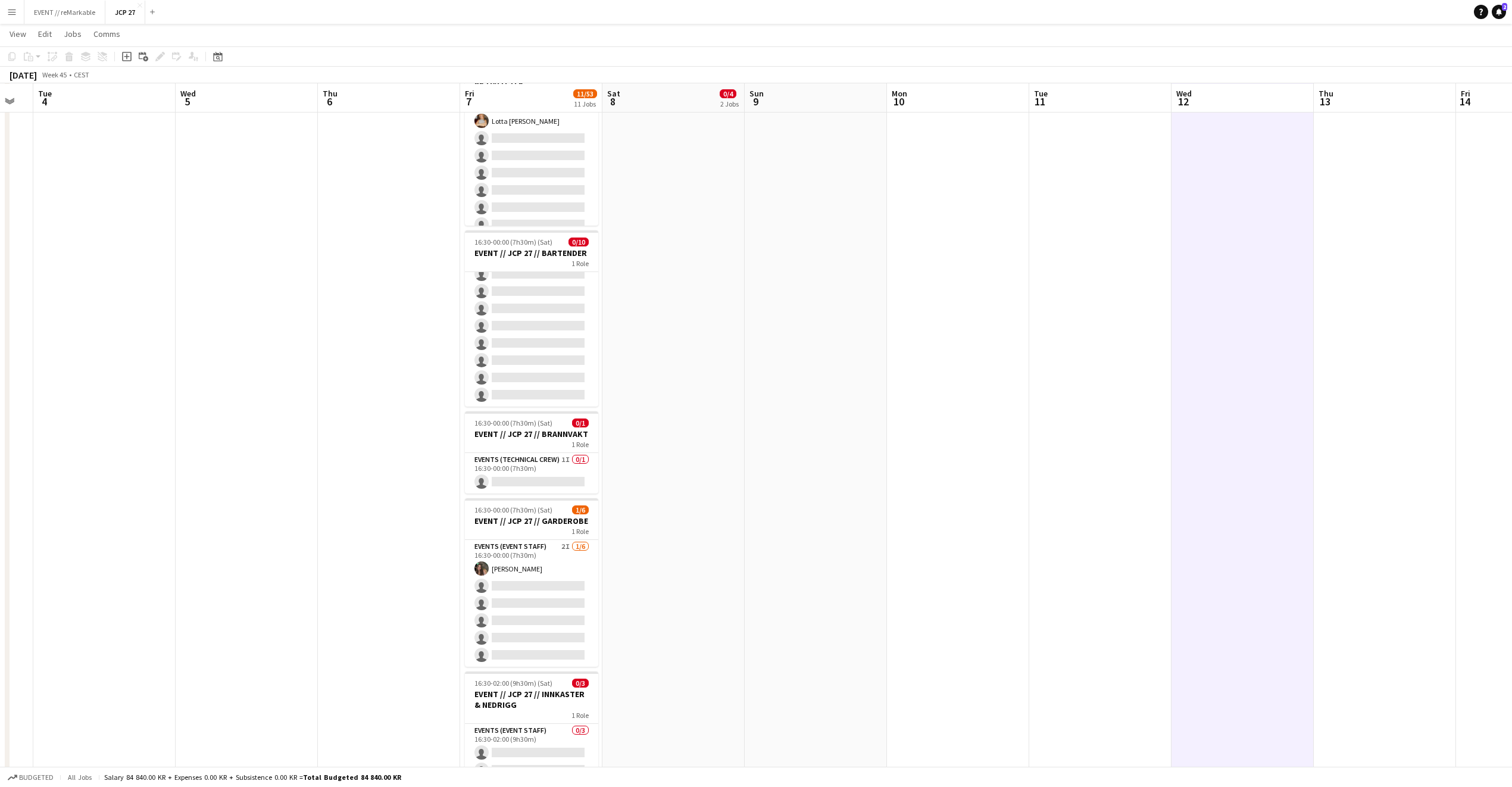
click at [934, 474] on app-date-cell at bounding box center [958, 221] width 142 height 1654
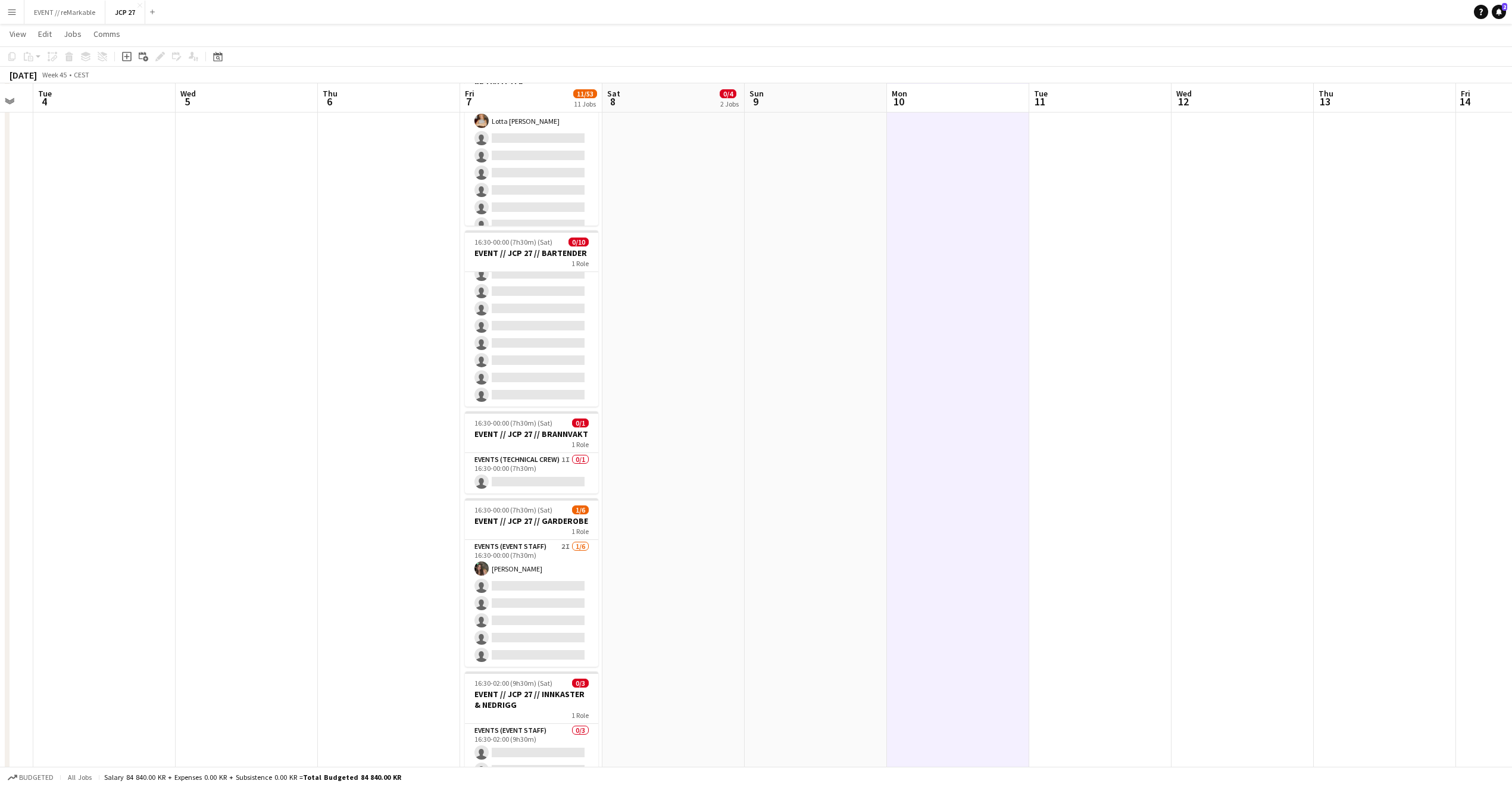
click at [796, 482] on app-date-cell at bounding box center [816, 221] width 142 height 1654
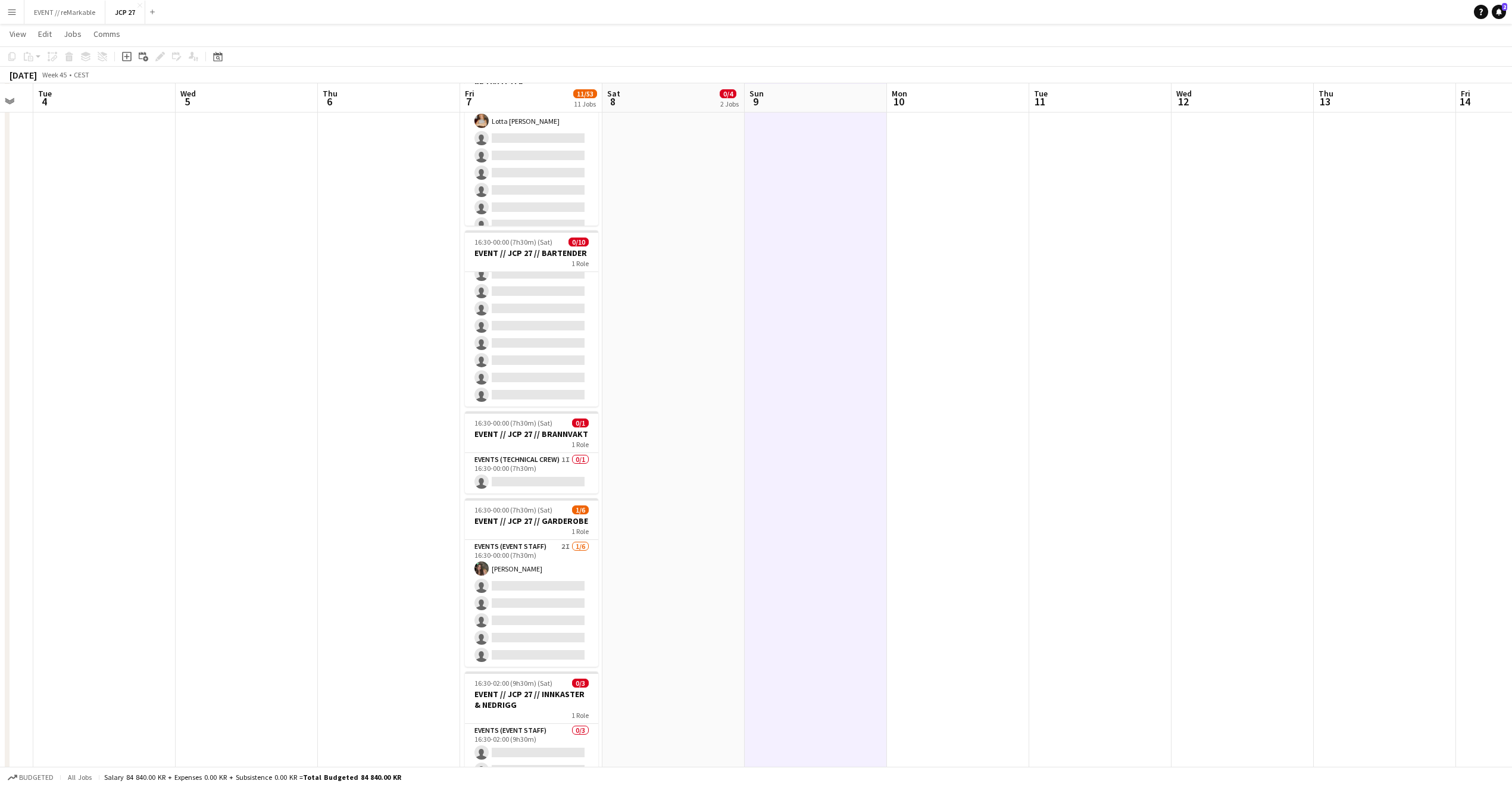
click at [709, 484] on app-date-cell "08:00-16:00 (8h) 0/3 EVENT // JCP 27 // NEDRIGG 1 Role Events (Event Staff) 1I …" at bounding box center [673, 221] width 142 height 1654
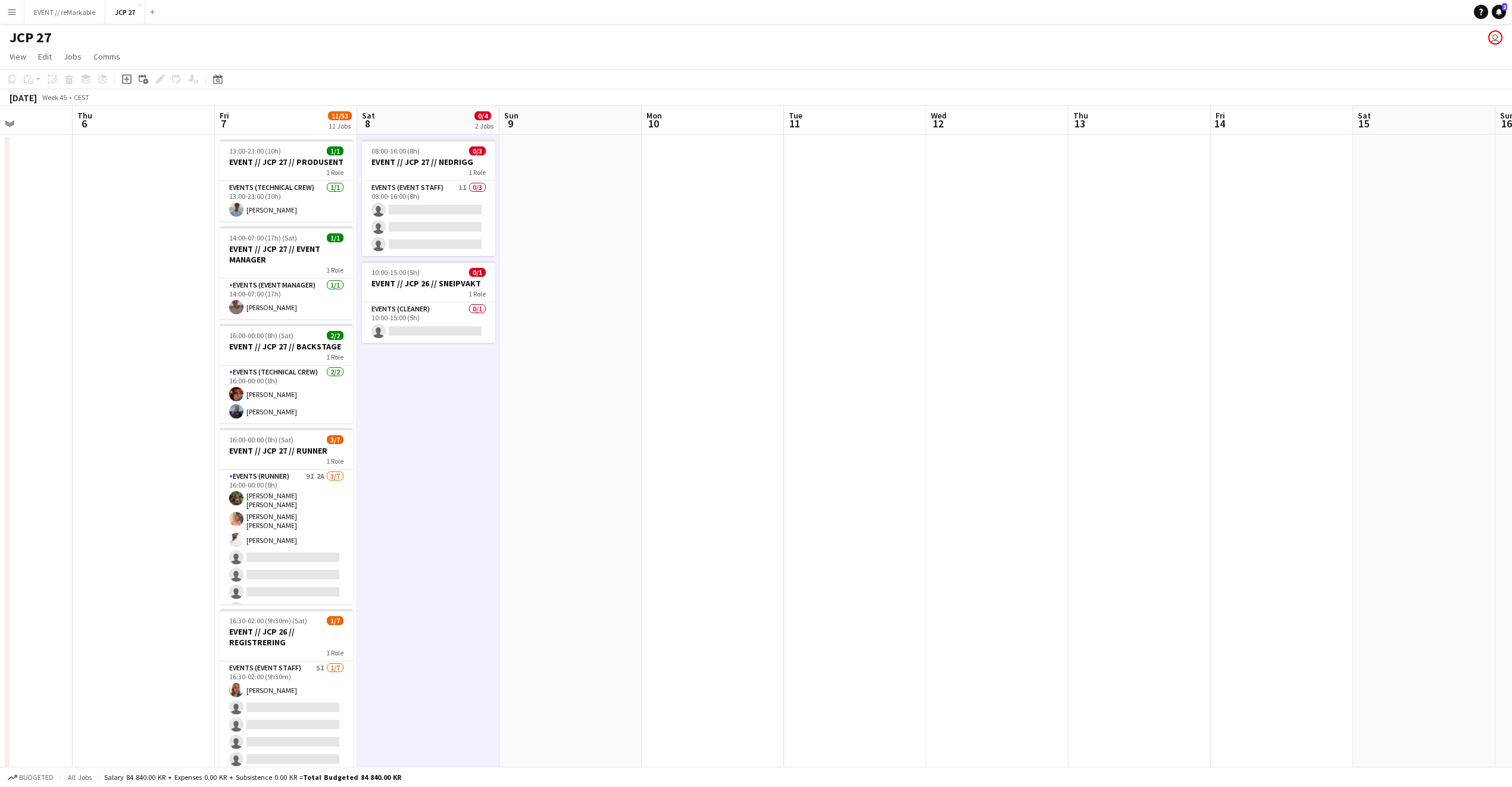
scroll to position [0, 384]
